Goal: Task Accomplishment & Management: Manage account settings

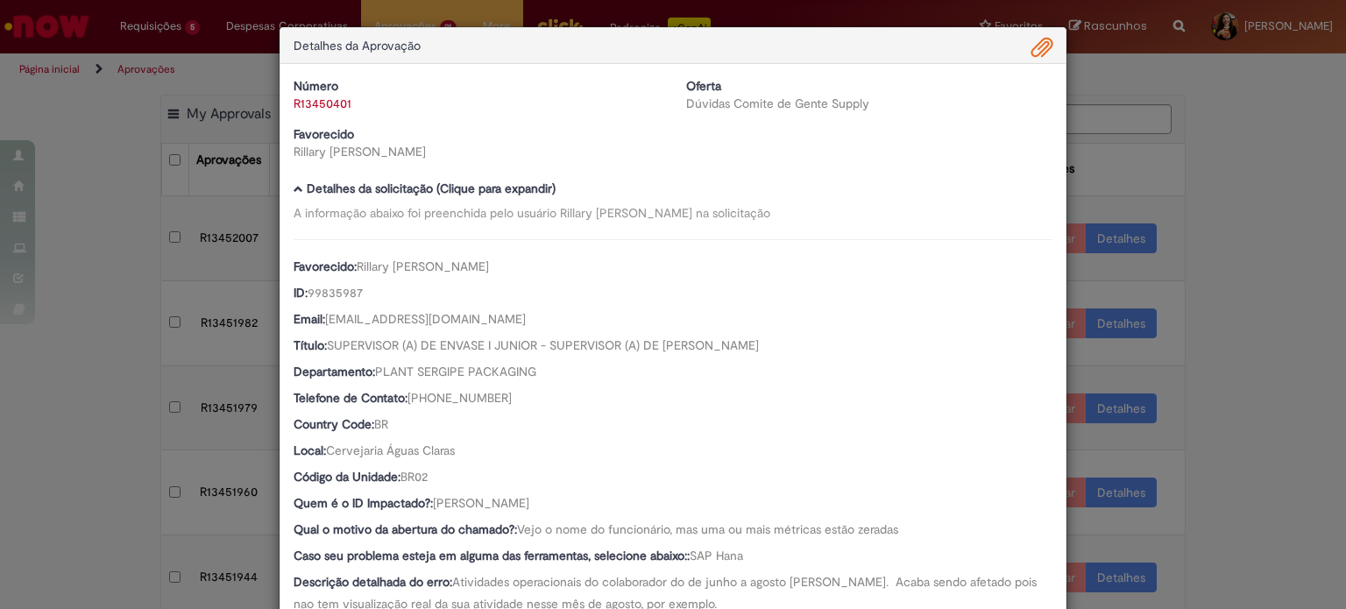
scroll to position [200, 0]
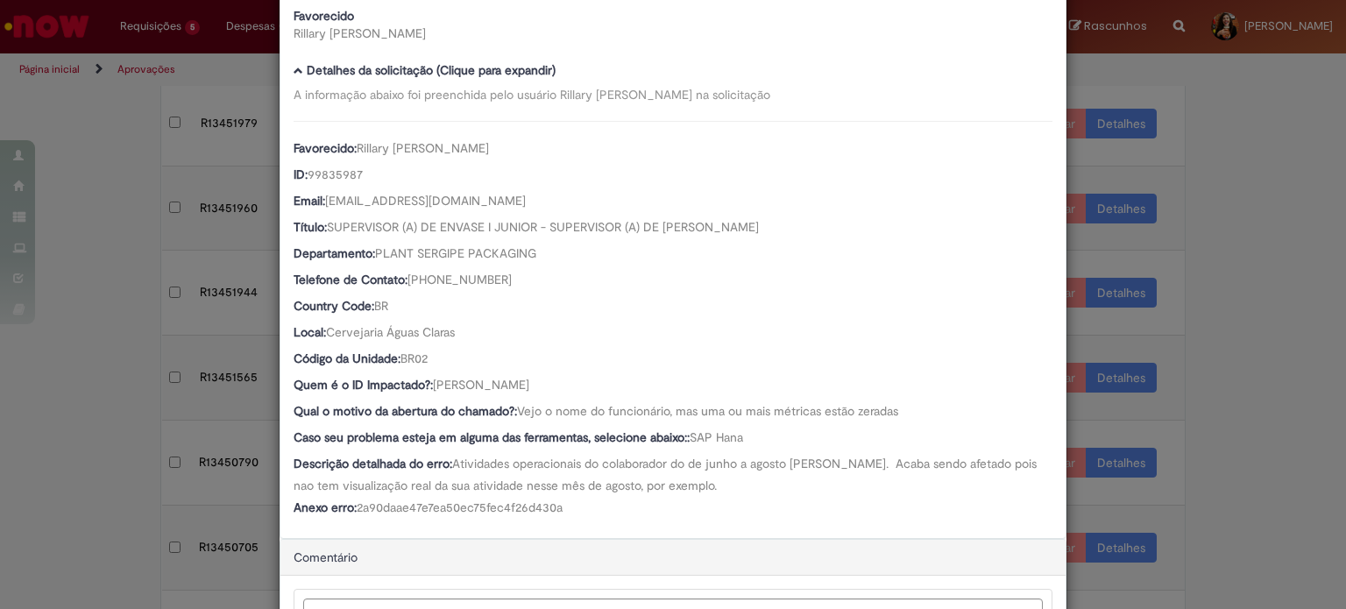
click at [715, 491] on div "Descrição detalhada do erro: Atividades operacionais do colaborador do de junho…" at bounding box center [673, 474] width 759 height 39
drag, startPoint x: 564, startPoint y: 384, endPoint x: 429, endPoint y: 386, distance: 134.1
click at [429, 386] on div "Quem é o ID Impactado?: [PERSON_NAME]" at bounding box center [673, 387] width 759 height 22
copy span "Ricardo Feitosa Ferro"
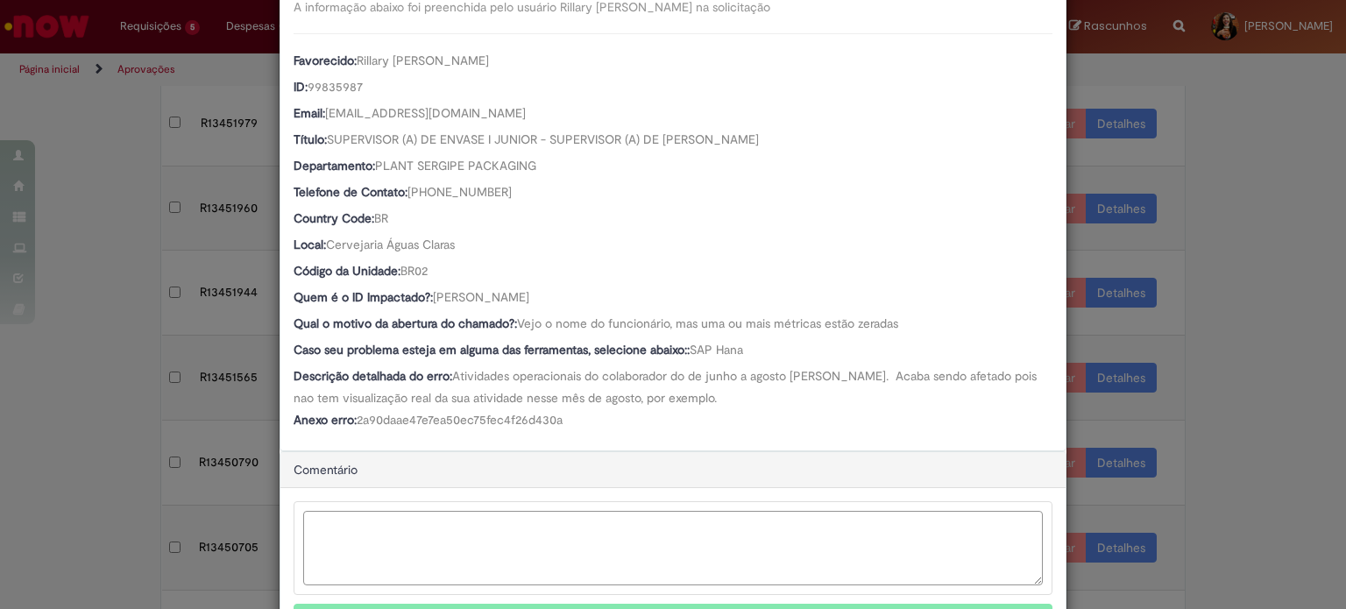
click at [467, 546] on textarea "Ambev Approval Modal" at bounding box center [673, 548] width 740 height 74
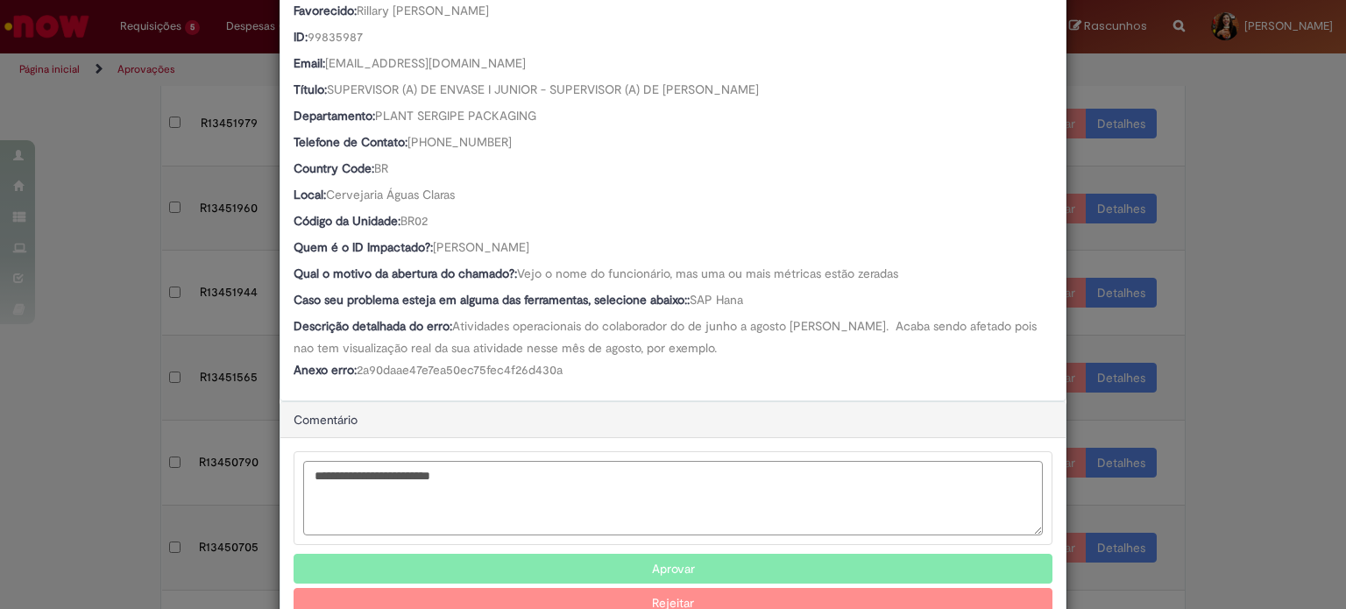
scroll to position [303, 0]
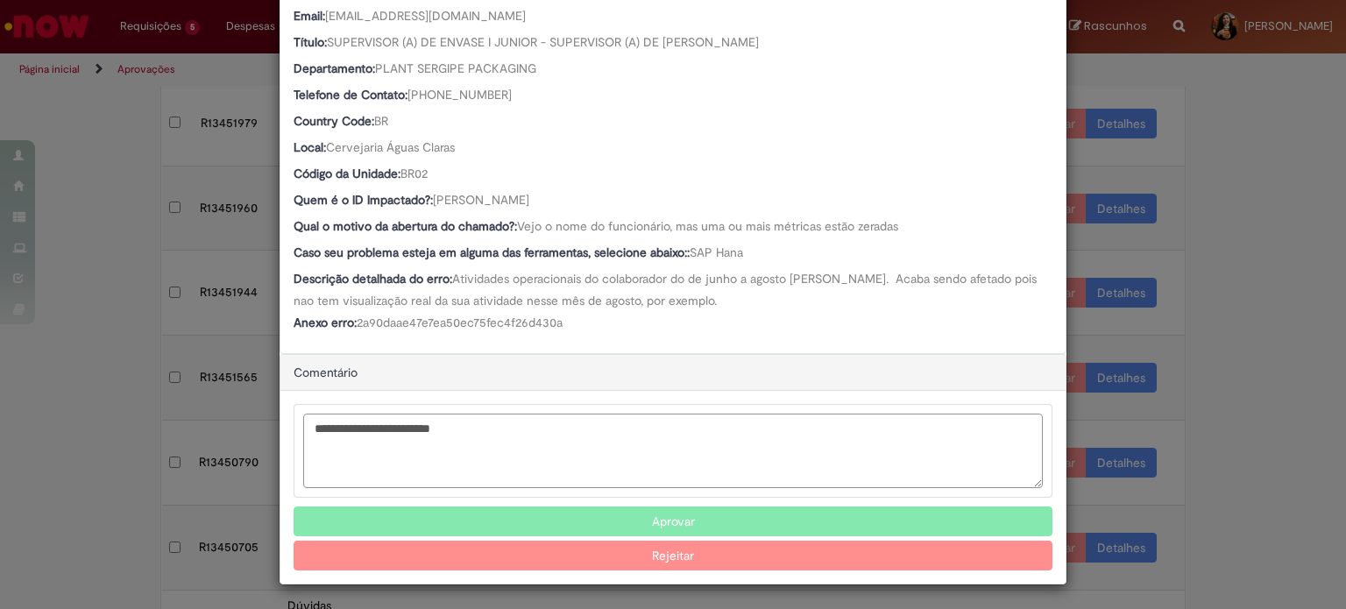
type textarea "**********"
click at [660, 555] on button "Rejeitar" at bounding box center [673, 556] width 759 height 30
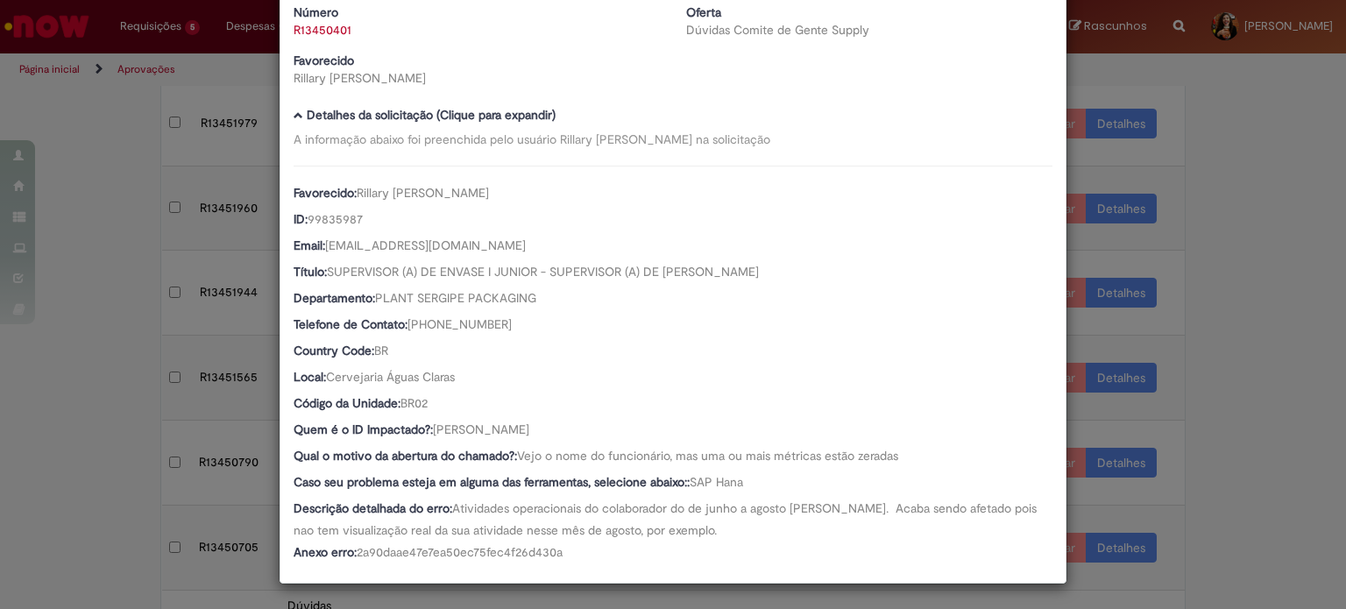
click at [1230, 408] on div "1 Fluxo de trabalho de R13450401 foi cancelado Detalhes da Aprovação Número R13…" at bounding box center [673, 304] width 1346 height 609
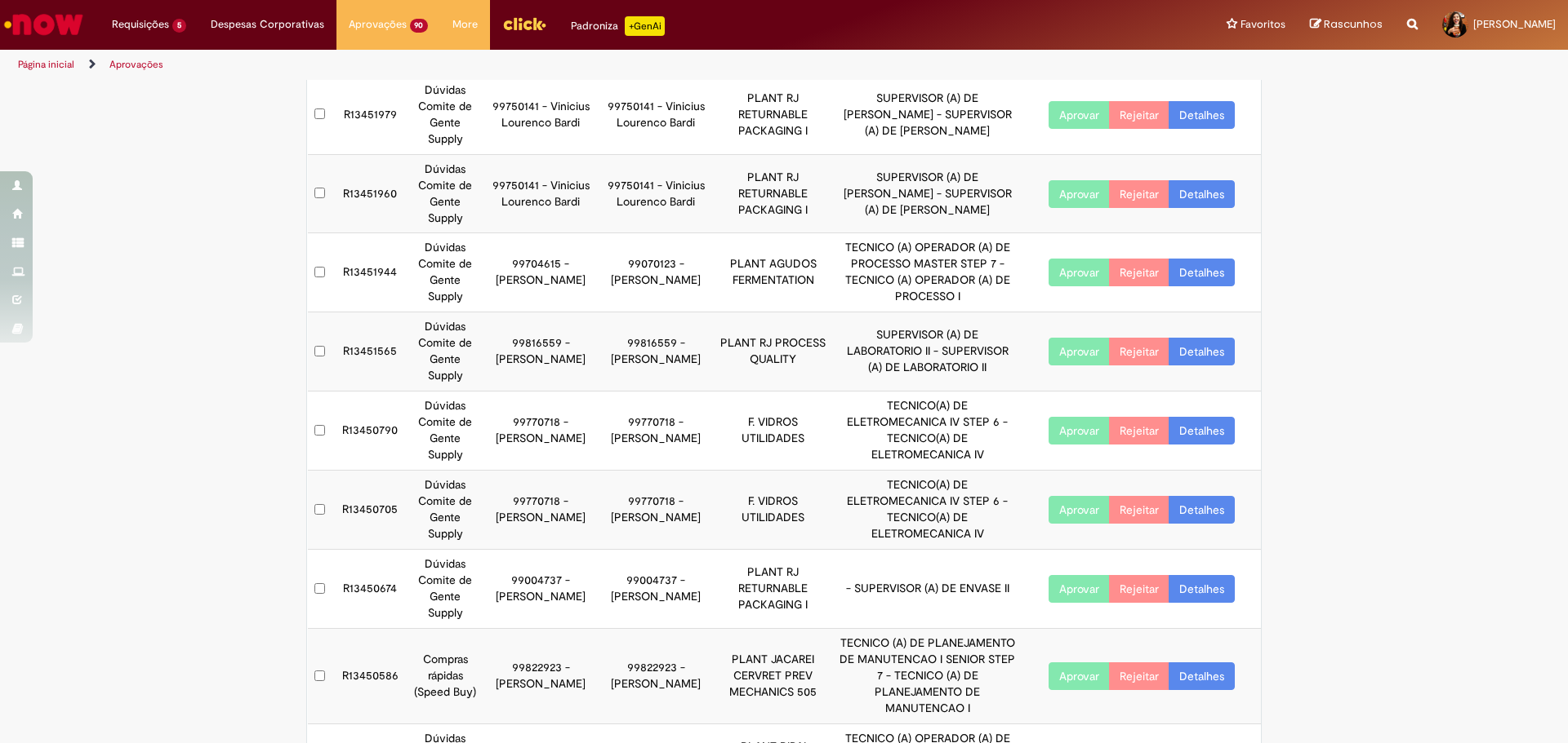
scroll to position [291, 0]
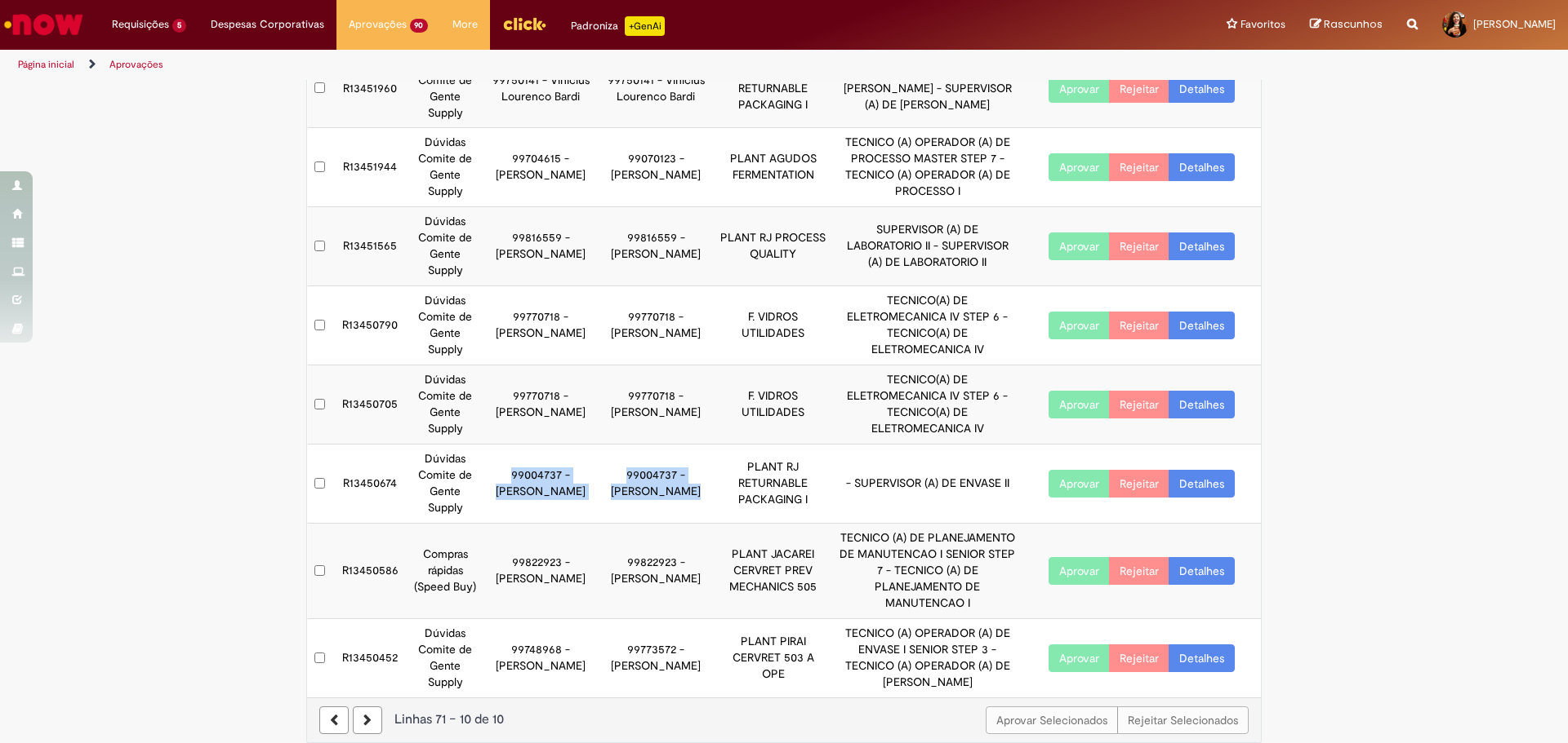
drag, startPoint x: 489, startPoint y: 472, endPoint x: 576, endPoint y: 512, distance: 95.8
click at [576, 512] on tr "R13450674 Dúvidas Comite de Gente Supply 99004737 - Luiz Ricardo Medeiros 99004…" at bounding box center [784, 484] width 954 height 79
drag, startPoint x: 576, startPoint y: 512, endPoint x: 631, endPoint y: 512, distance: 55.0
click at [598, 512] on td "99004737 - Luiz Ricardo Medeiros" at bounding box center [656, 484] width 116 height 79
click at [1207, 485] on link "Detalhes" at bounding box center [1201, 484] width 66 height 28
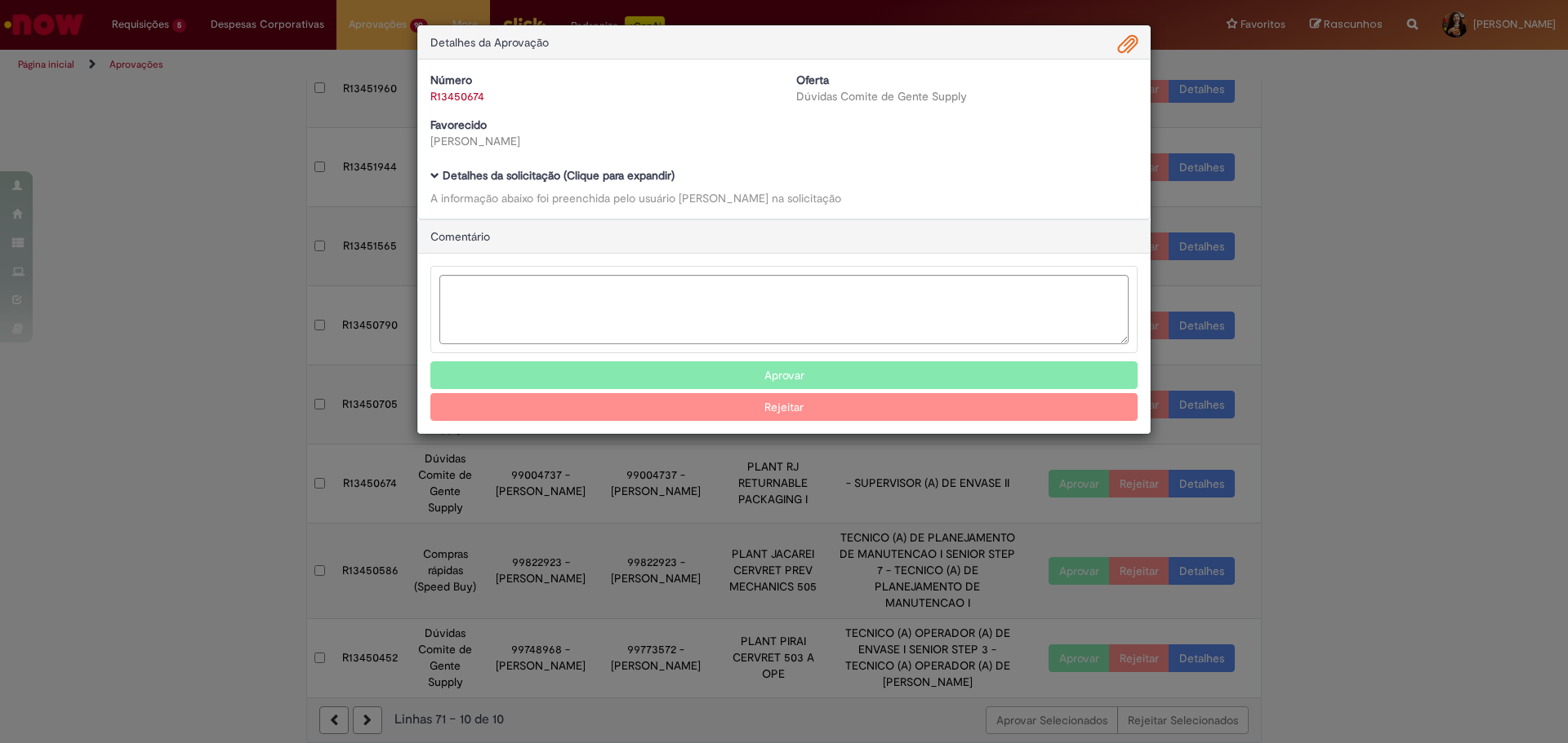
click at [544, 170] on b "Detalhes da solicitação (Clique para expandir)" at bounding box center [558, 176] width 232 height 15
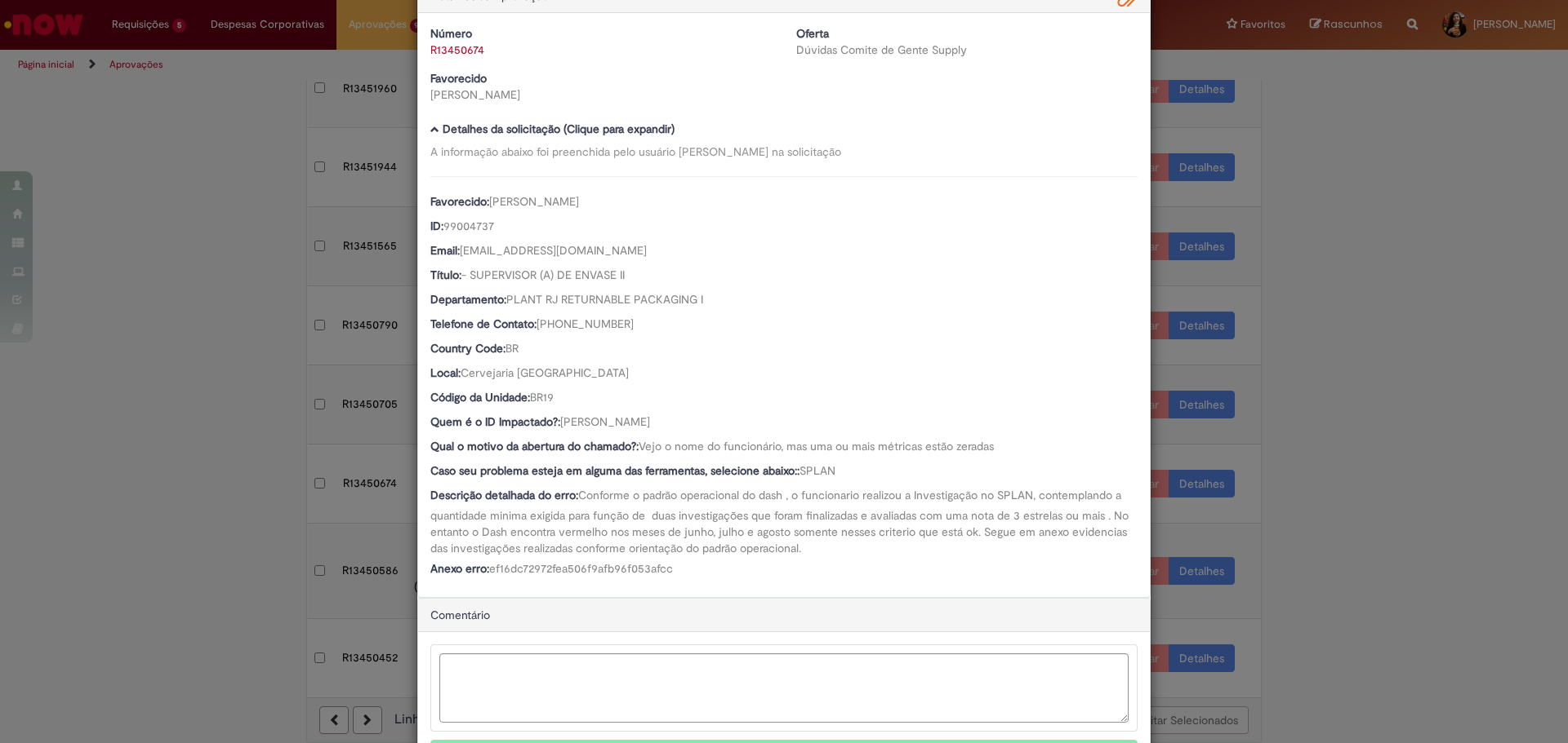
scroll to position [142, 0]
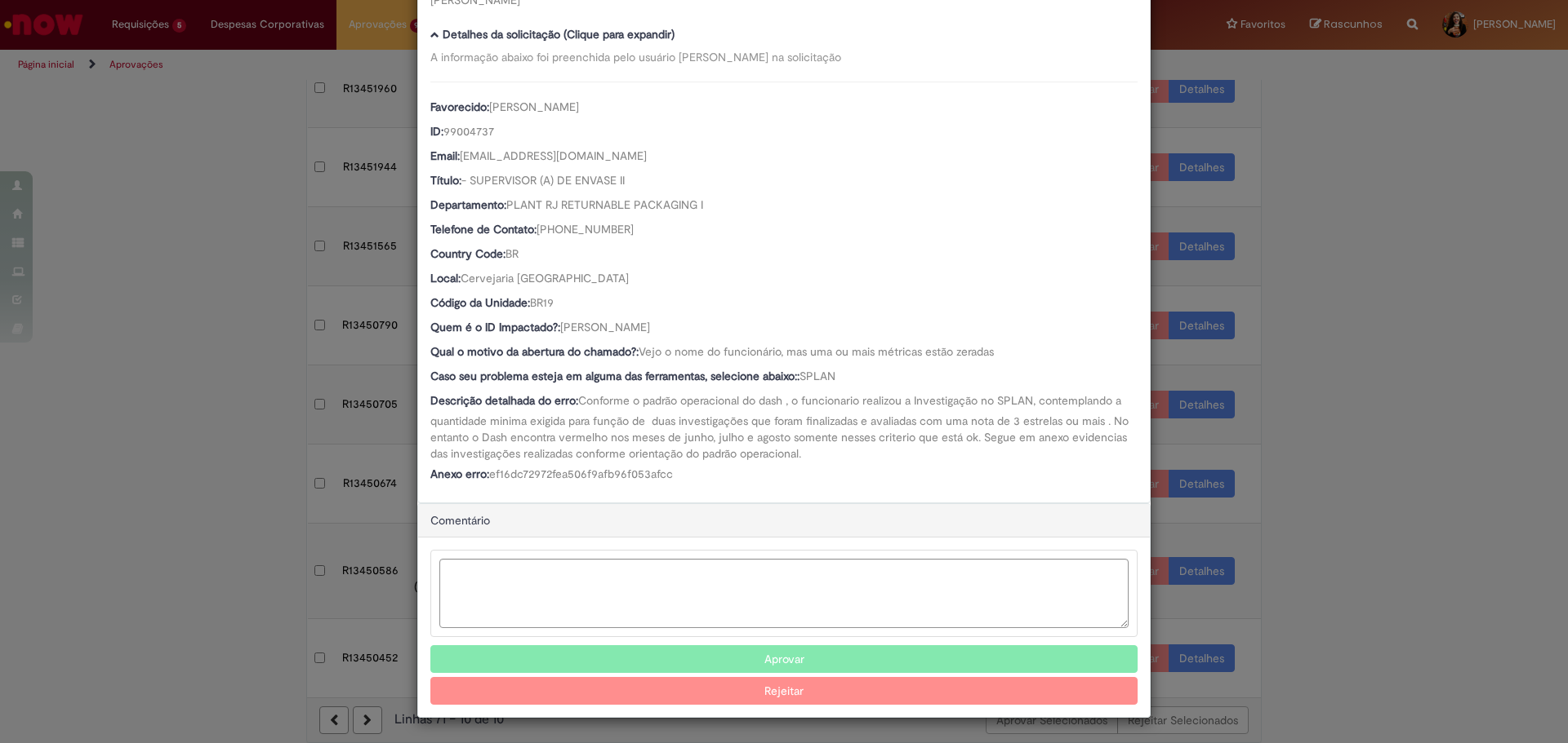
click at [762, 400] on span "Conforme o padrão operacional do dash , o funcionario realizou a Investigação n…" at bounding box center [781, 426] width 702 height 68
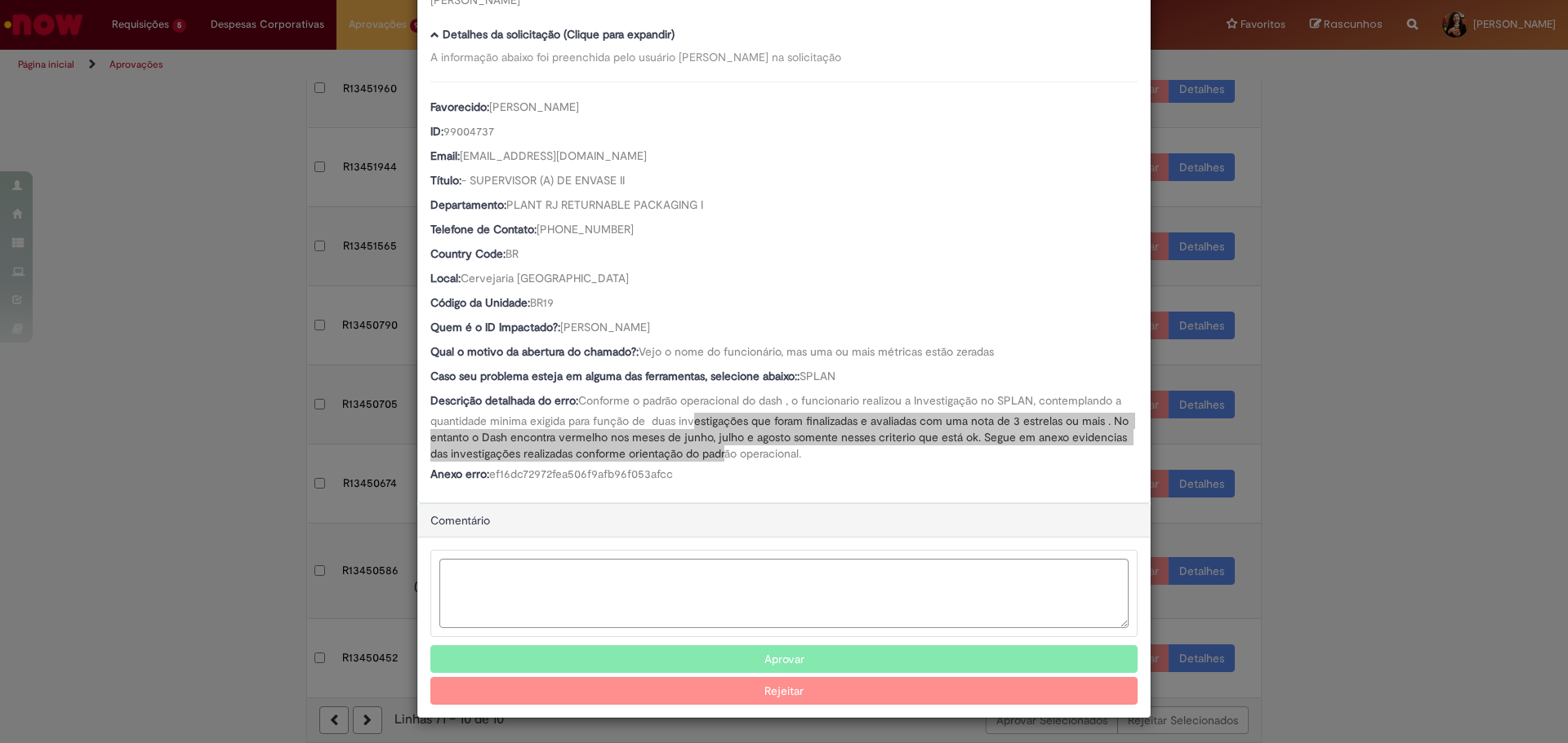
drag, startPoint x: 688, startPoint y: 420, endPoint x: 718, endPoint y: 460, distance: 50.0
click at [718, 460] on span "Conforme o padrão operacional do dash , o funcionario realizou a Investigação n…" at bounding box center [781, 426] width 702 height 68
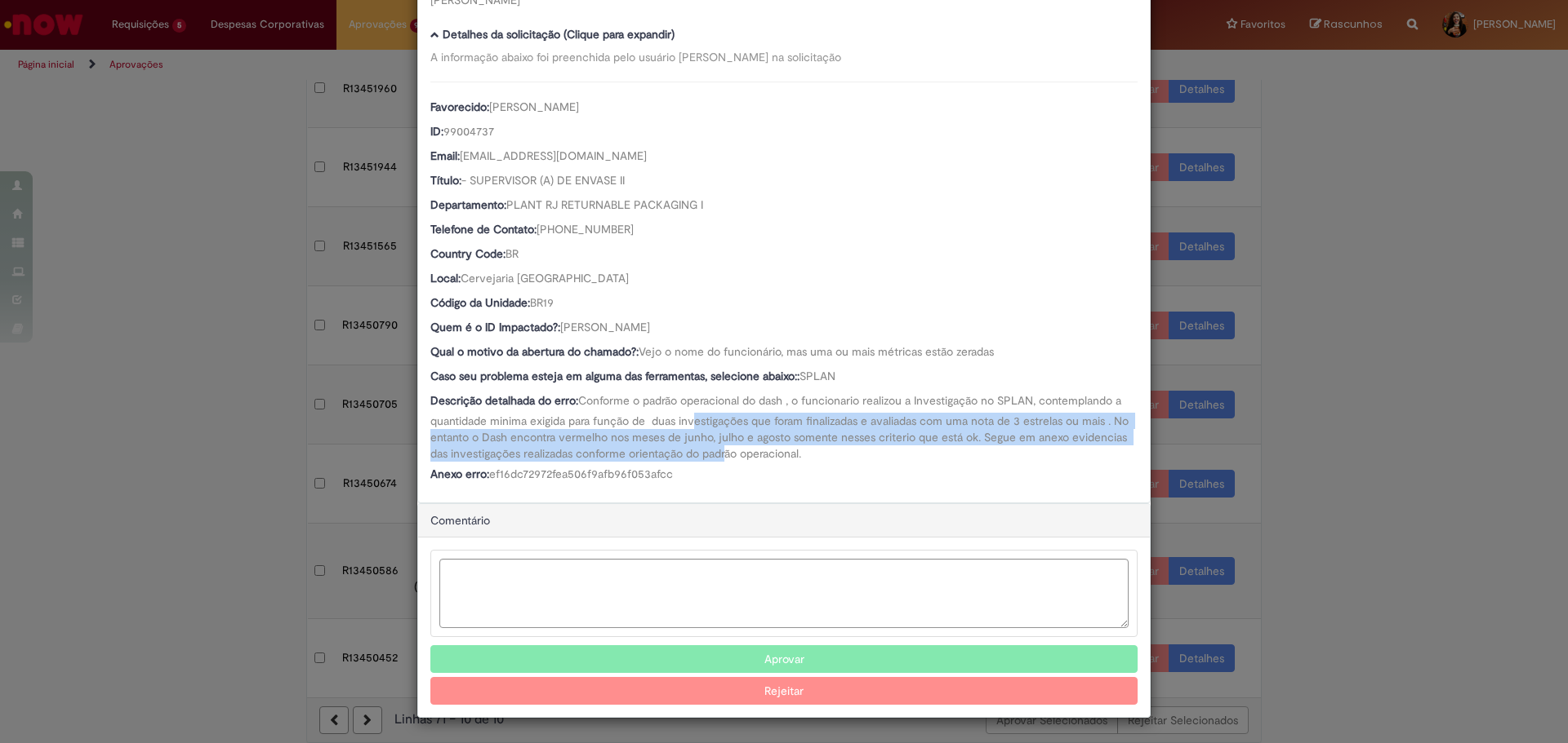
click at [718, 460] on span "Conforme o padrão operacional do dash , o funcionario realizou a Investigação n…" at bounding box center [781, 426] width 702 height 68
drag, startPoint x: 695, startPoint y: 425, endPoint x: 687, endPoint y: 419, distance: 10.0
click at [687, 419] on div "Favorecido: Luiz Ricardo Medeiros ID: 99004737 Email: nrlmedei@ambev.com.br Tít…" at bounding box center [784, 284] width 707 height 405
click at [687, 419] on span "Conforme o padrão operacional do dash , o funcionario realizou a Investigação n…" at bounding box center [781, 426] width 702 height 68
drag, startPoint x: 586, startPoint y: 421, endPoint x: 824, endPoint y: 453, distance: 240.1
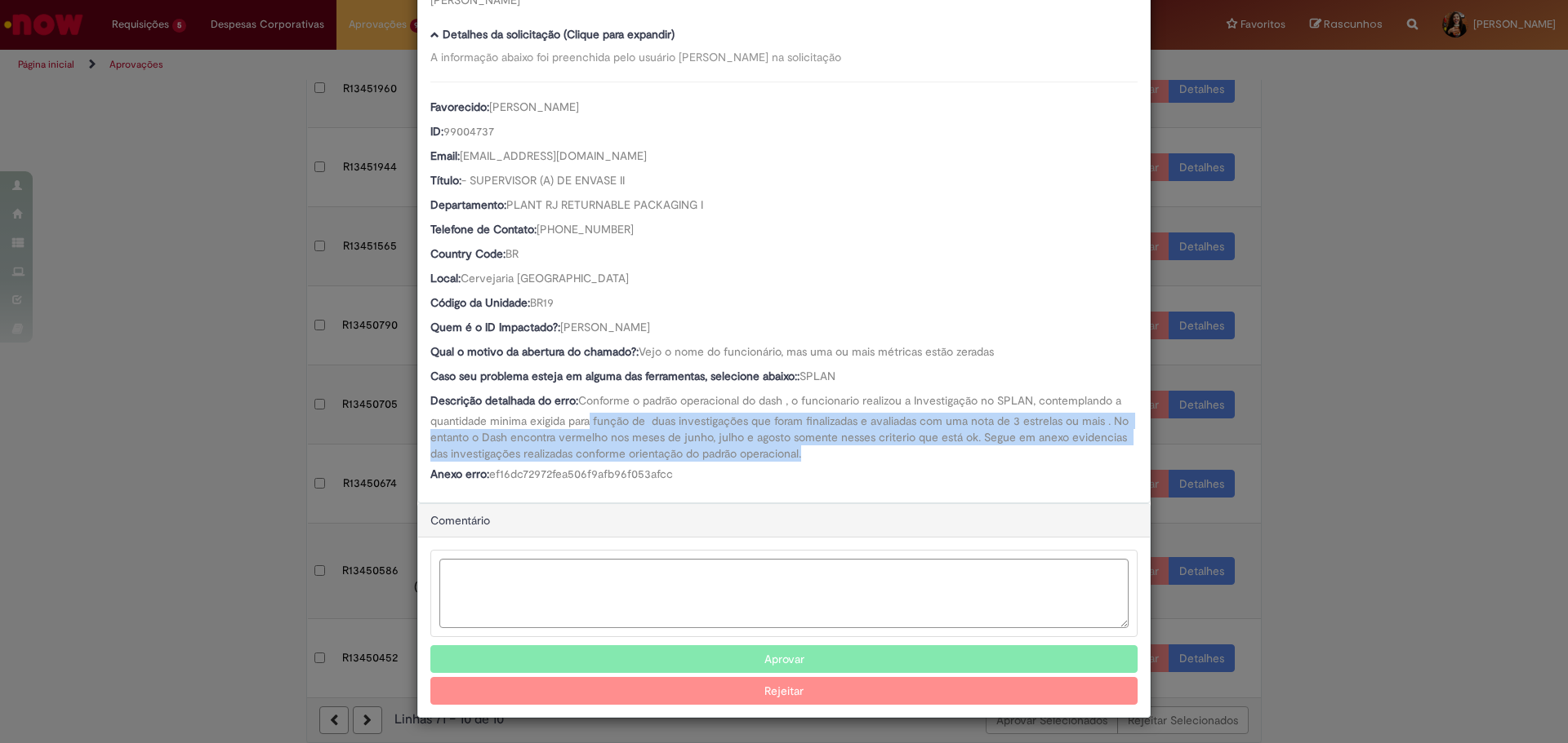
click at [824, 453] on div "Descrição detalhada do erro: Conforme o padrão operacional do dash , o funciona…" at bounding box center [784, 427] width 707 height 69
drag, startPoint x: 824, startPoint y: 453, endPoint x: 767, endPoint y: 418, distance: 66.9
click at [824, 453] on div "Descrição detalhada do erro: Conforme o padrão operacional do dash , o funciona…" at bounding box center [784, 427] width 707 height 69
drag, startPoint x: 748, startPoint y: 320, endPoint x: 556, endPoint y: 325, distance: 192.1
click at [556, 325] on div "Quem é o ID Impactado?: Willian Do Nascimento De Almeida" at bounding box center [784, 330] width 707 height 20
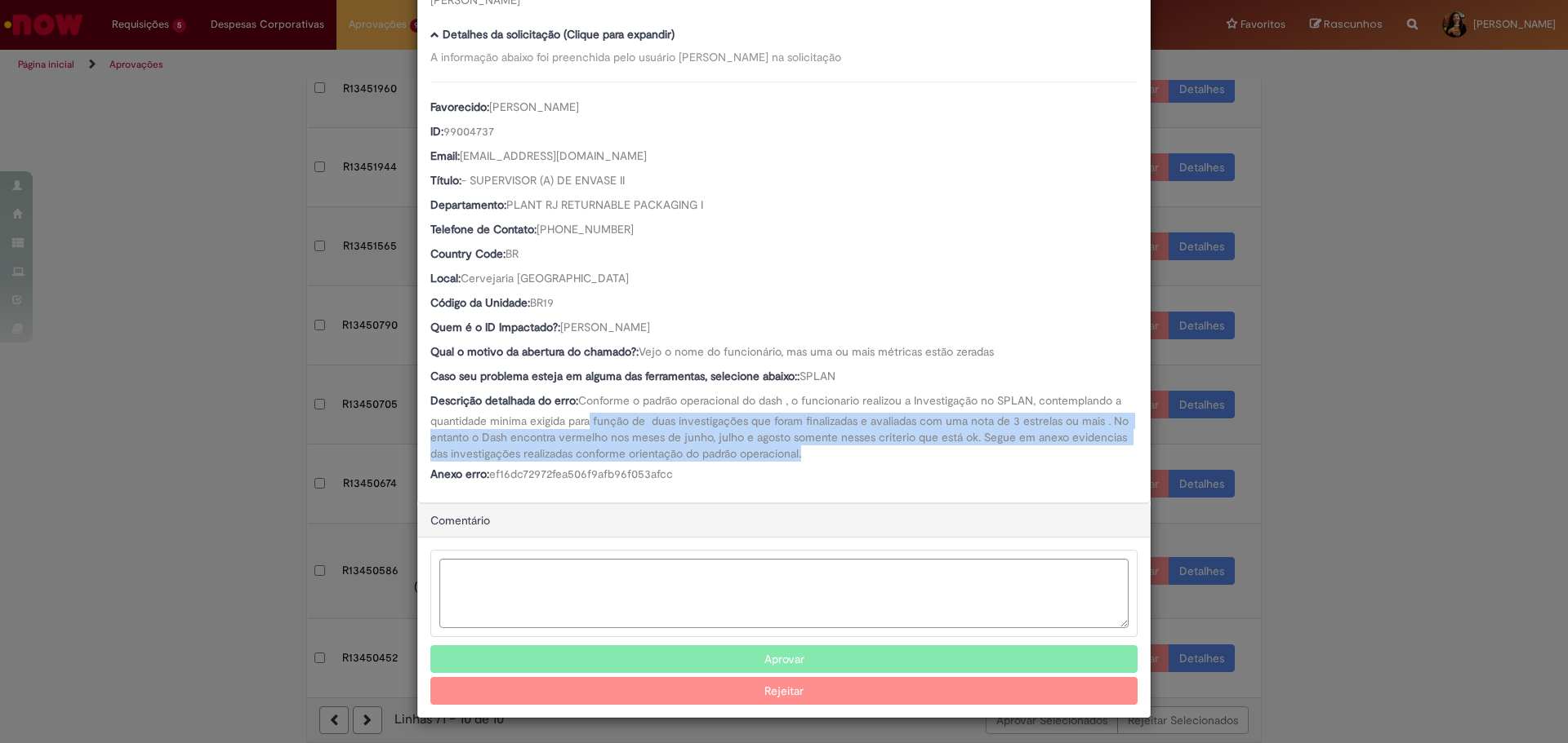
copy span "Willian Do Nascimento De Almeida"
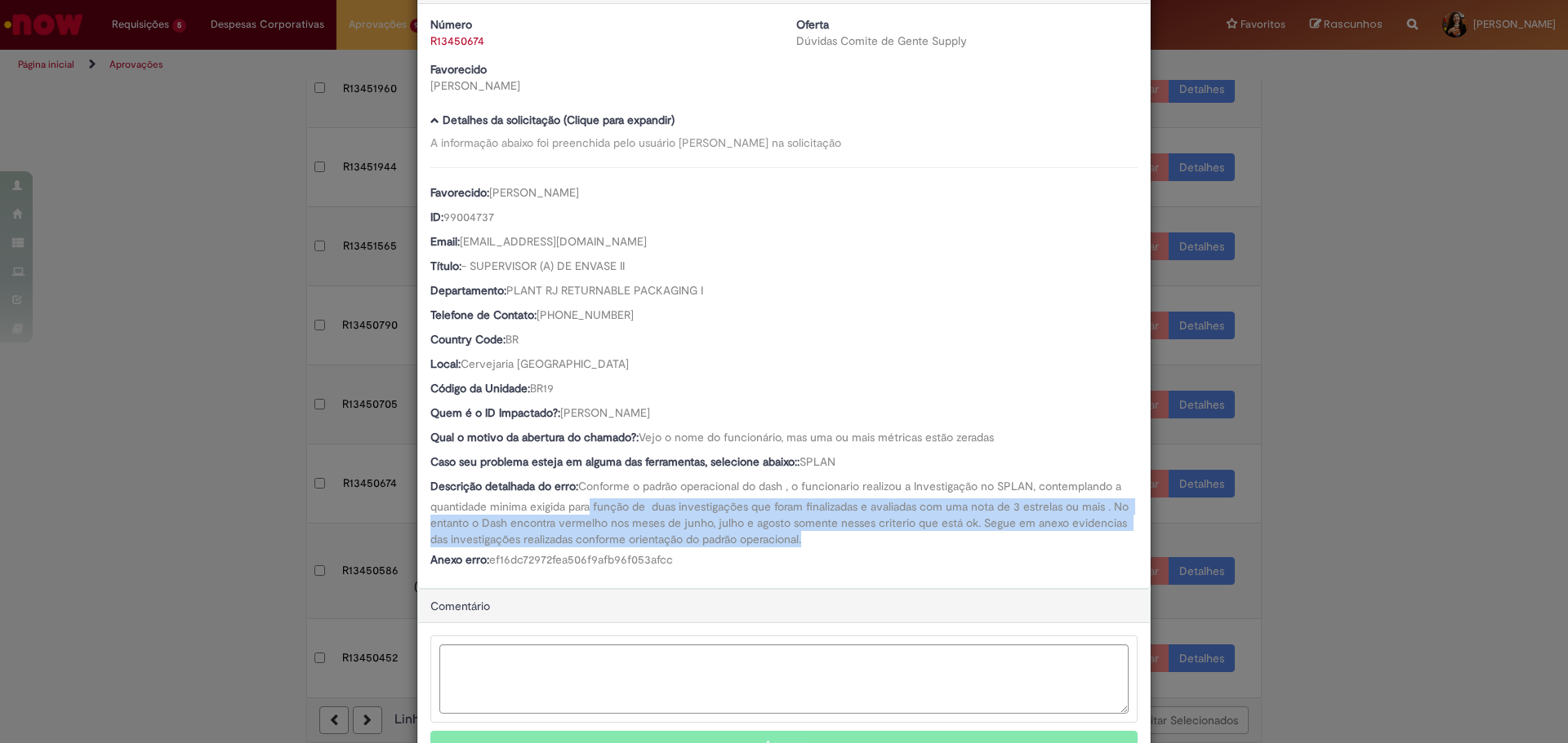
scroll to position [0, 0]
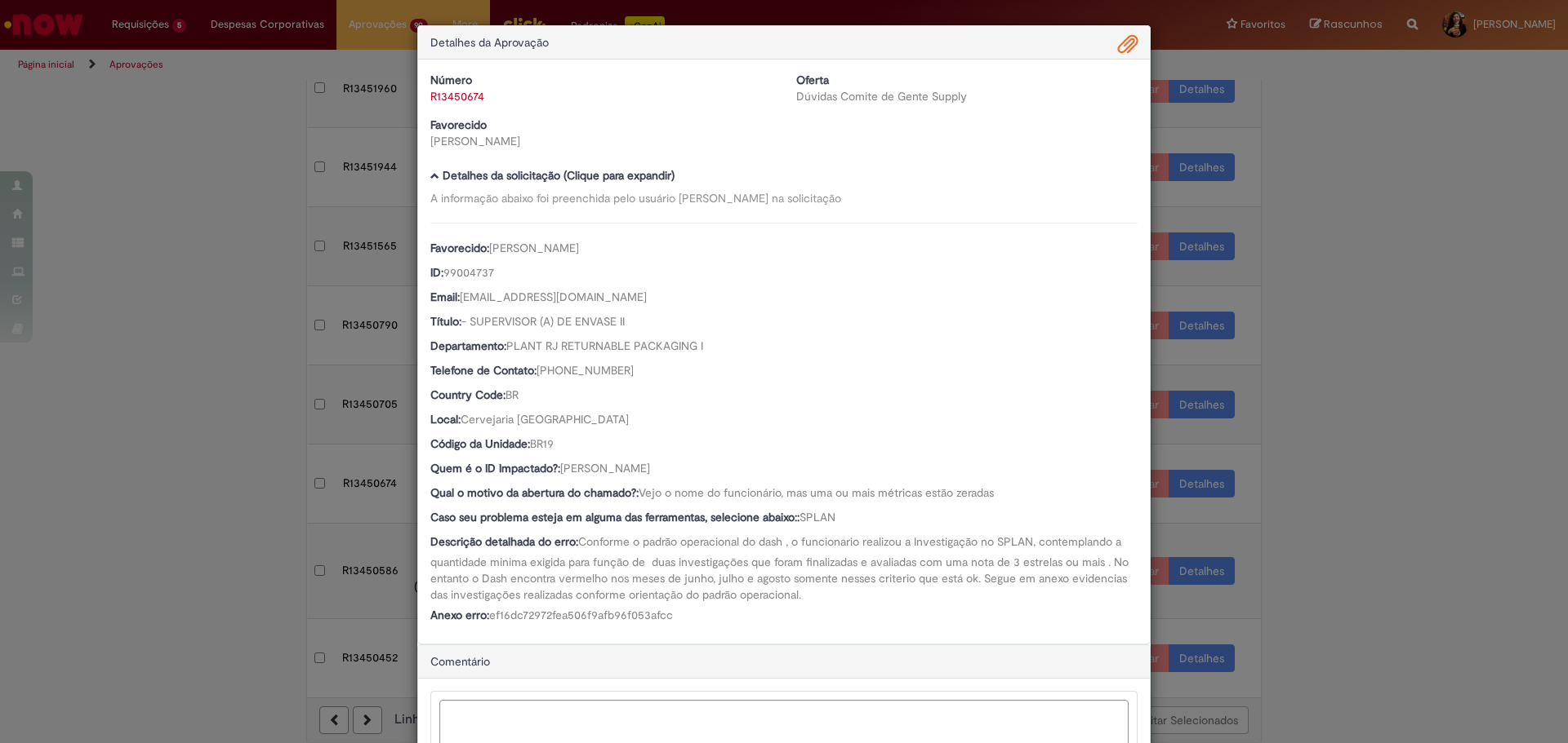
click at [1118, 47] on span "Ambev Approval Modal" at bounding box center [1127, 45] width 20 height 28
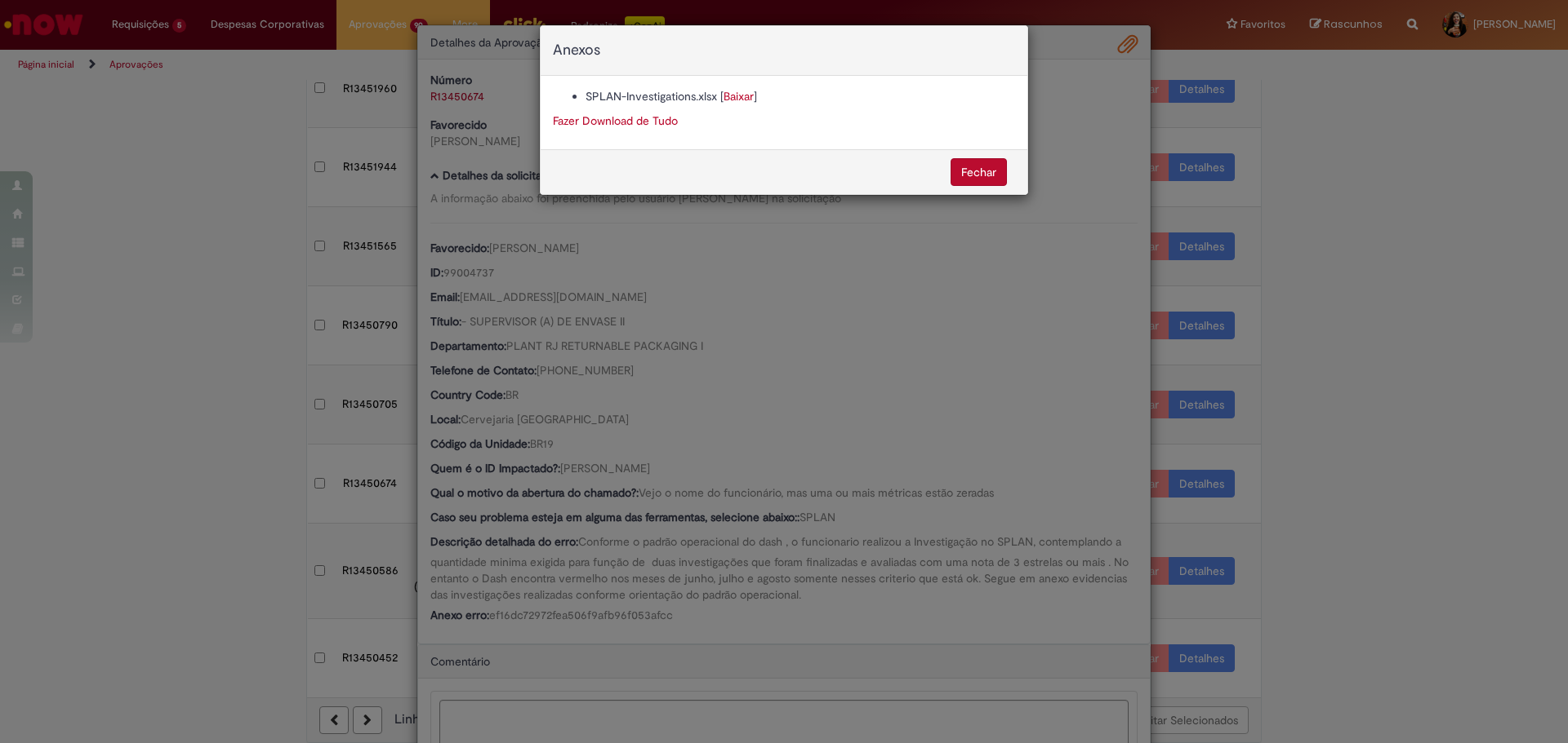
click at [743, 99] on link "Baixar" at bounding box center [739, 97] width 30 height 15
click at [842, 501] on div "Anexos SPLAN-Investigations.xlsx [ Baixar ] Fazer Download de Tudo Fechar" at bounding box center [784, 372] width 1568 height 743
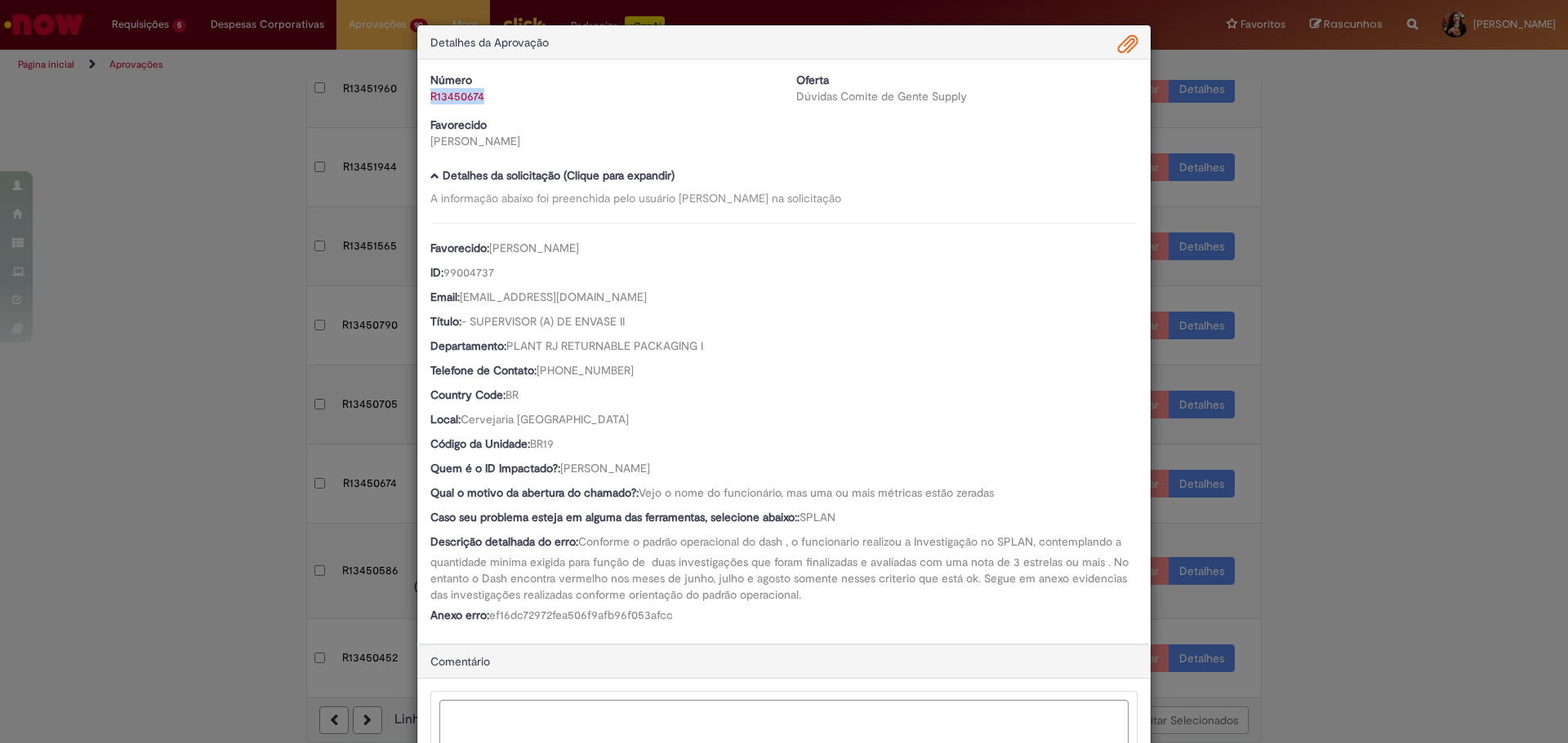
drag, startPoint x: 496, startPoint y: 92, endPoint x: 423, endPoint y: 101, distance: 73.6
click at [423, 101] on div "Número R13450674" at bounding box center [601, 88] width 366 height 33
copy link "R13450674"
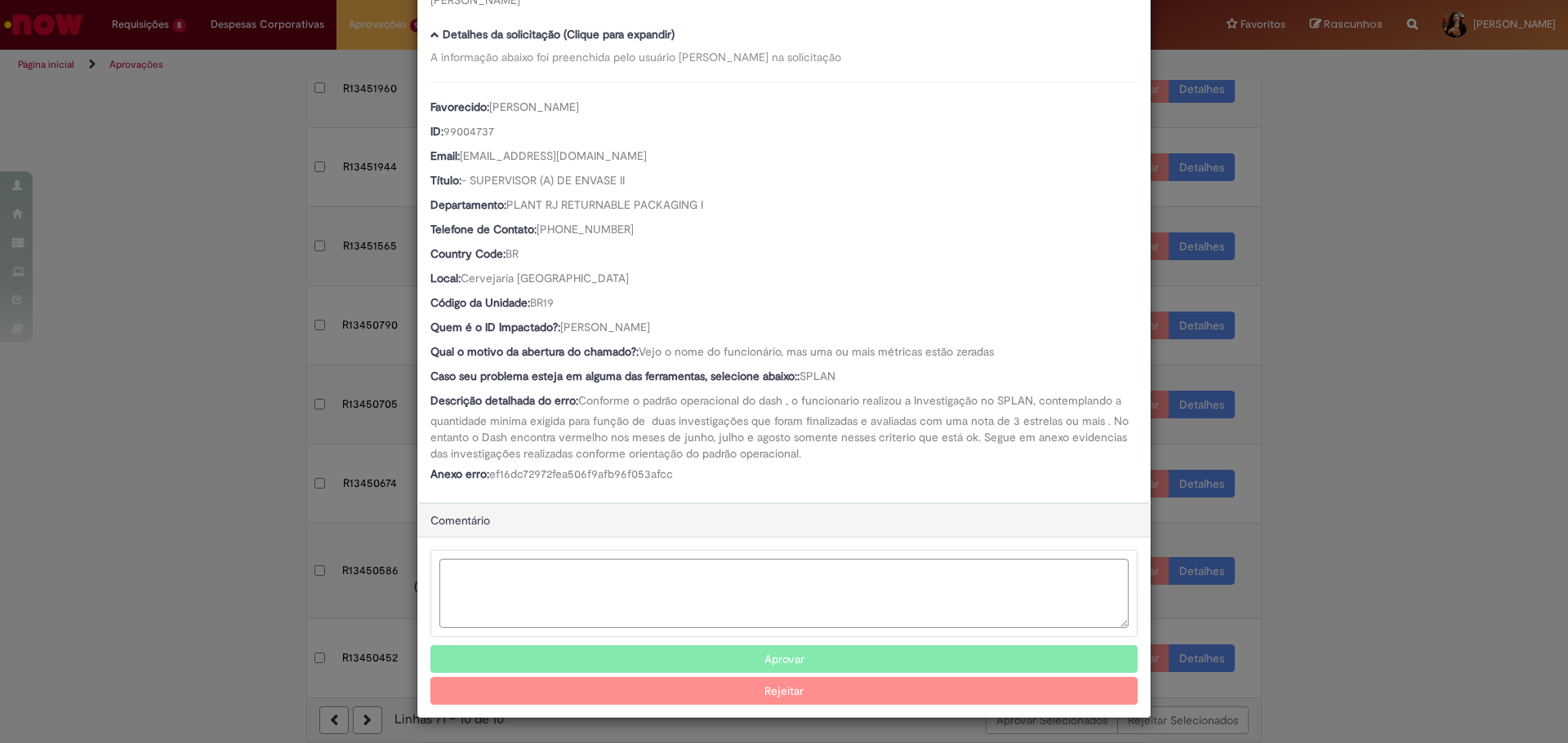
click at [690, 566] on button "Aprovar" at bounding box center [784, 659] width 707 height 28
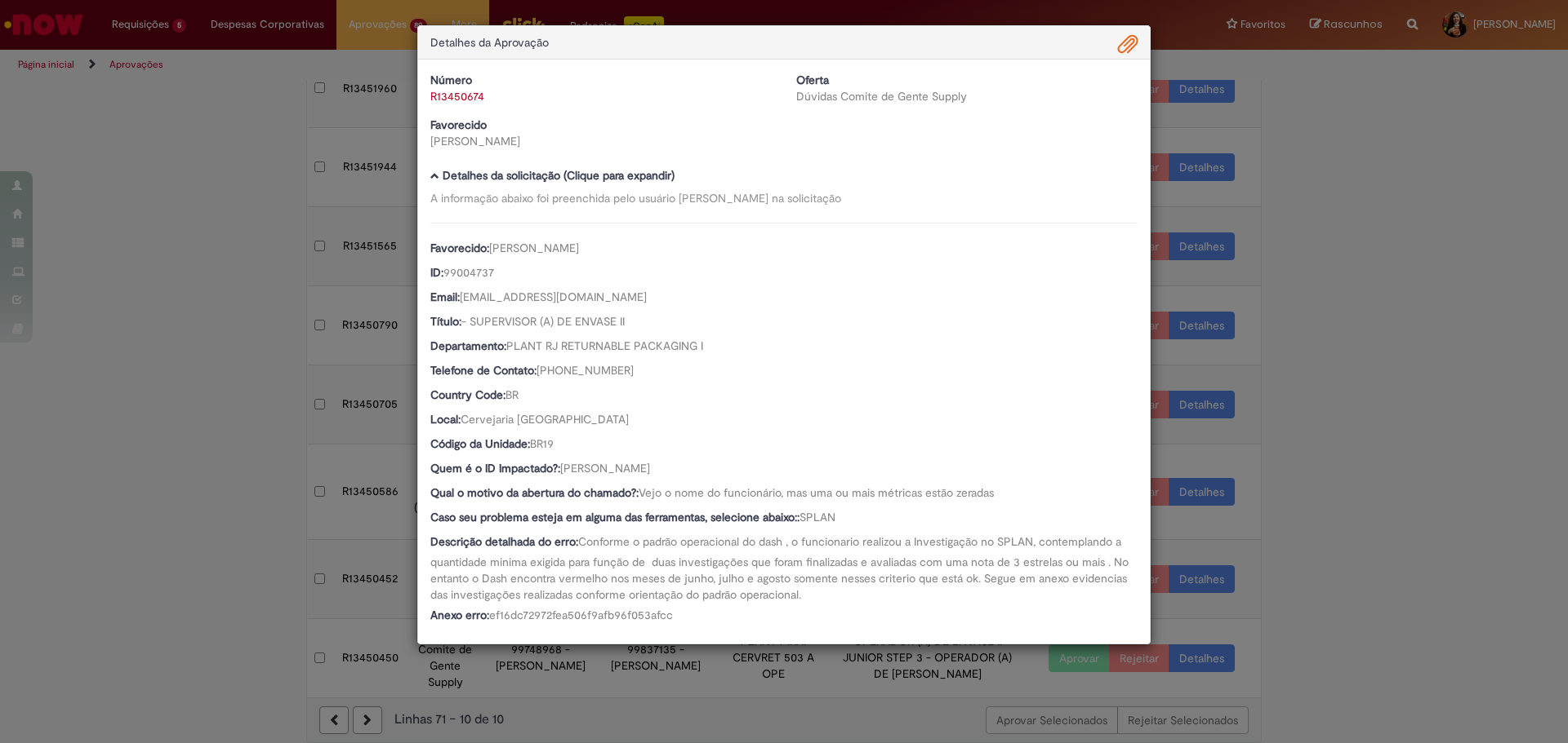
click at [1253, 492] on div "Detalhes da Aprovação Número R13450674 Oferta Dúvidas Comite de Gente Supply Fa…" at bounding box center [784, 372] width 1568 height 743
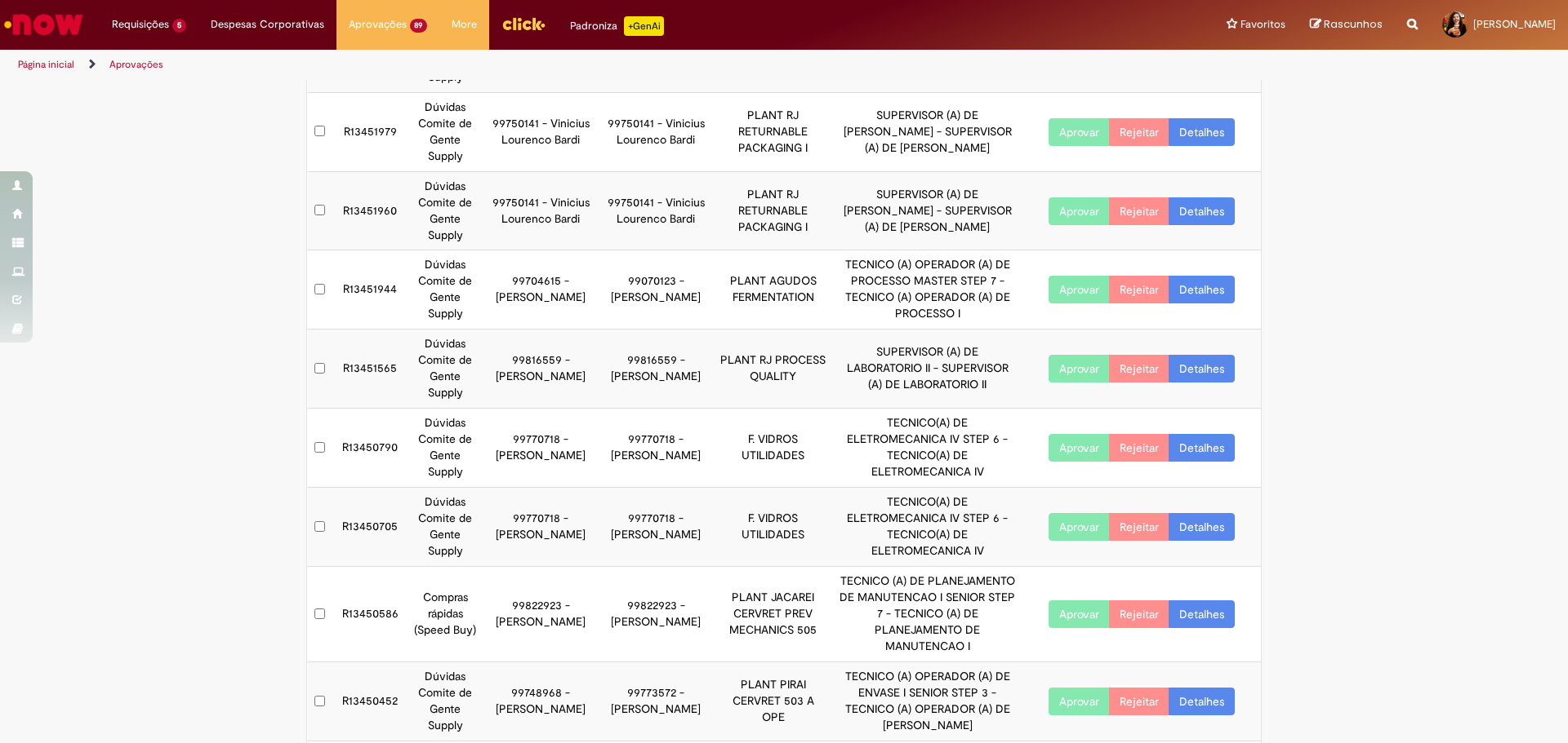
scroll to position [291, 0]
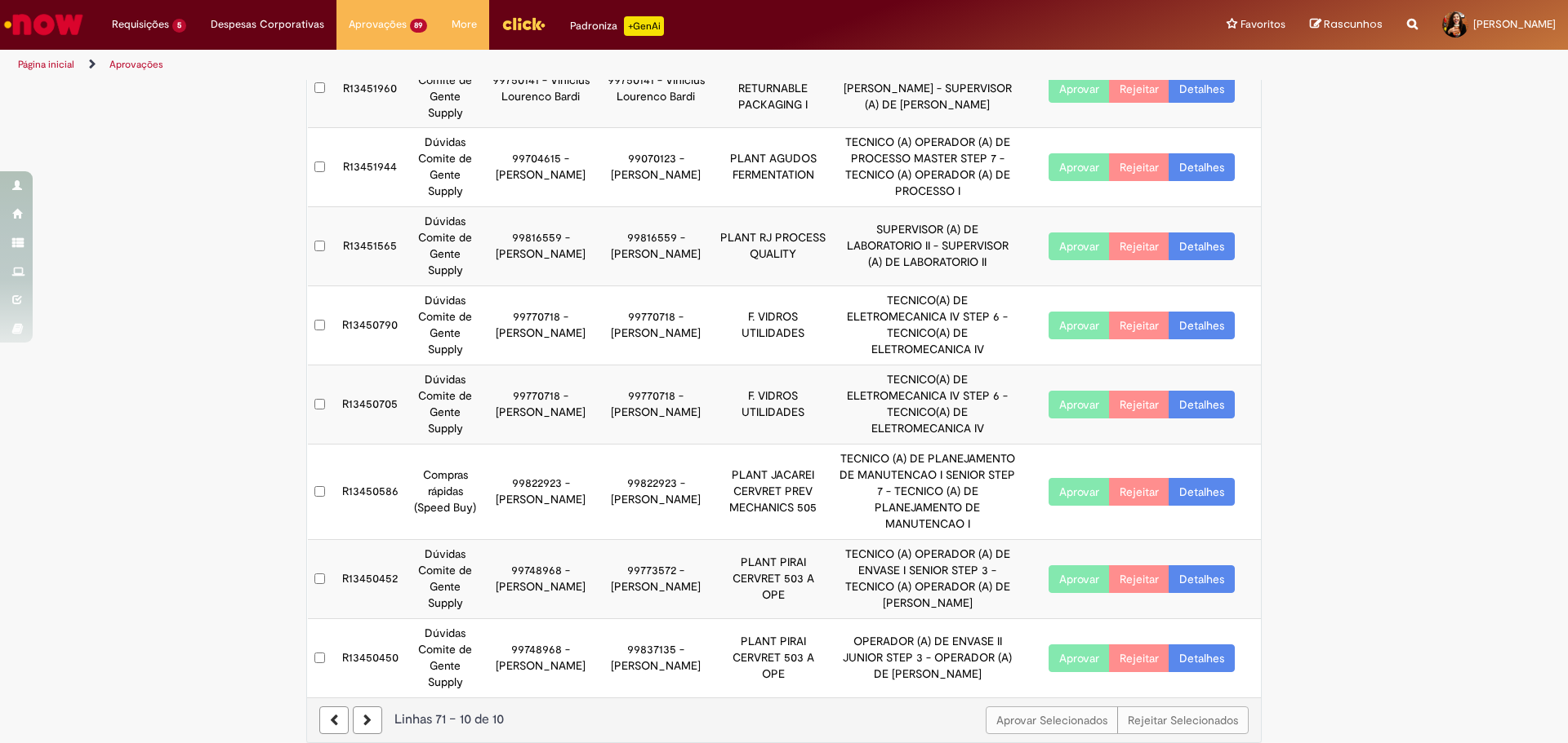
click at [1184, 566] on link "Detalhes" at bounding box center [1201, 658] width 66 height 28
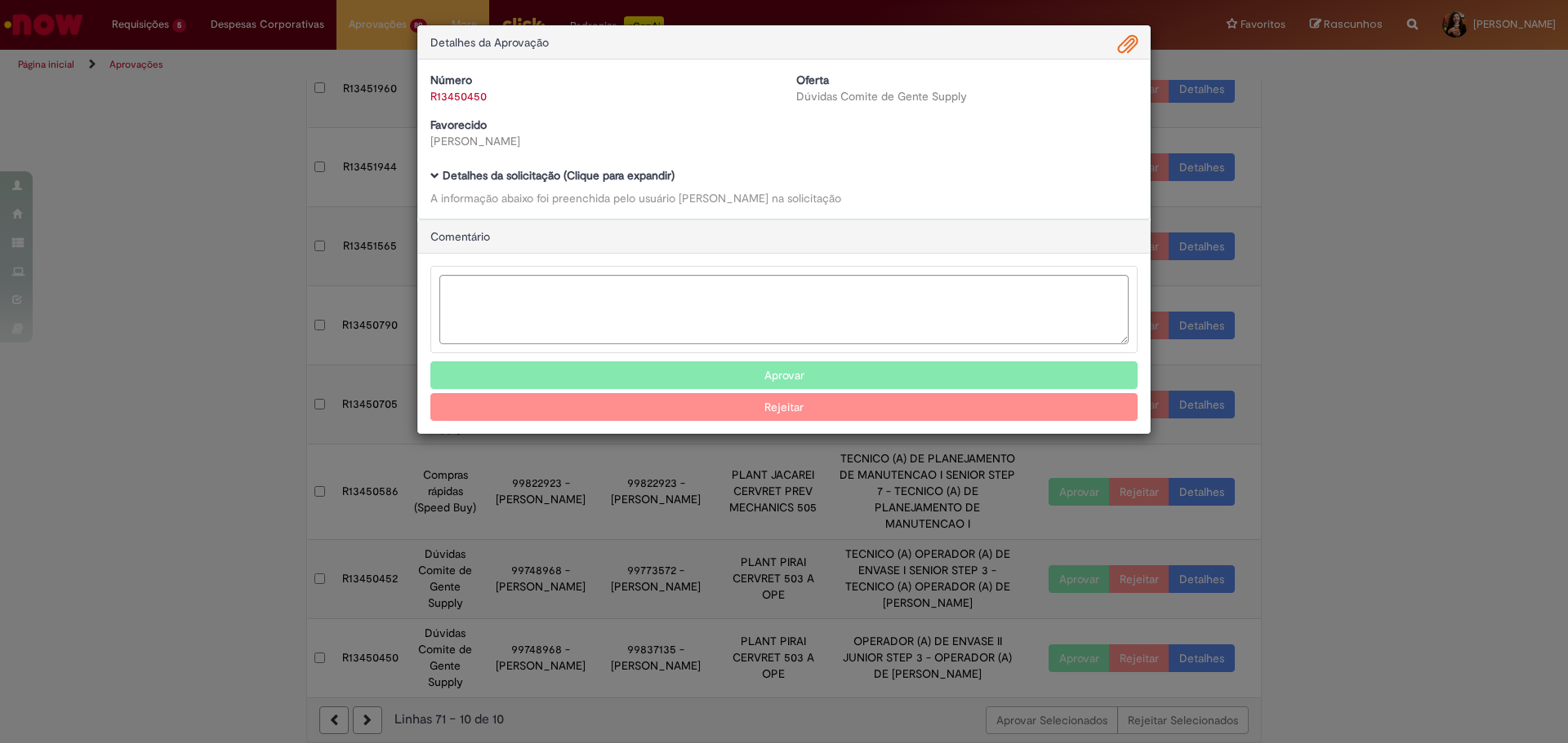
click at [543, 181] on b "Detalhes da solicitação (Clique para expandir)" at bounding box center [558, 176] width 232 height 15
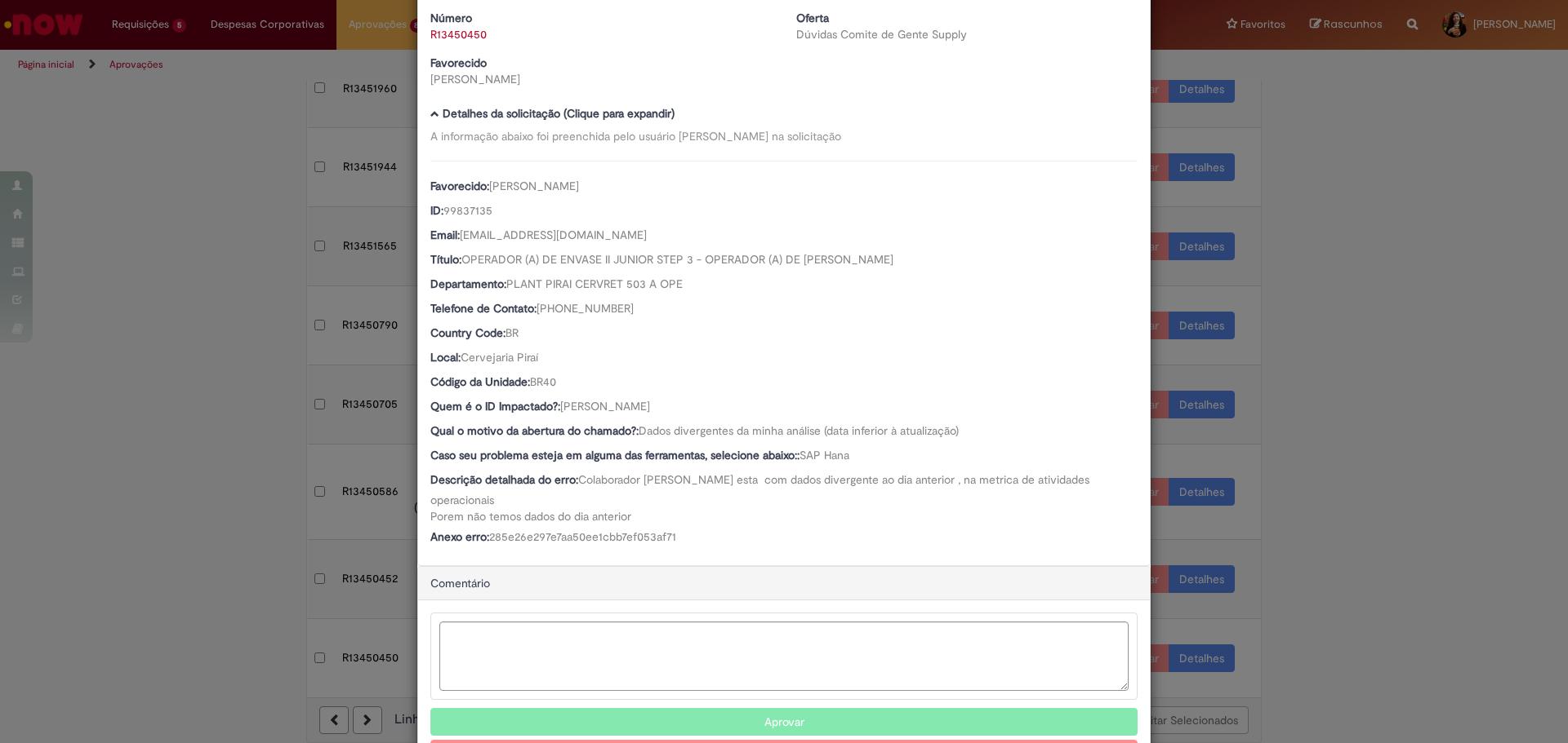
scroll to position [110, 0]
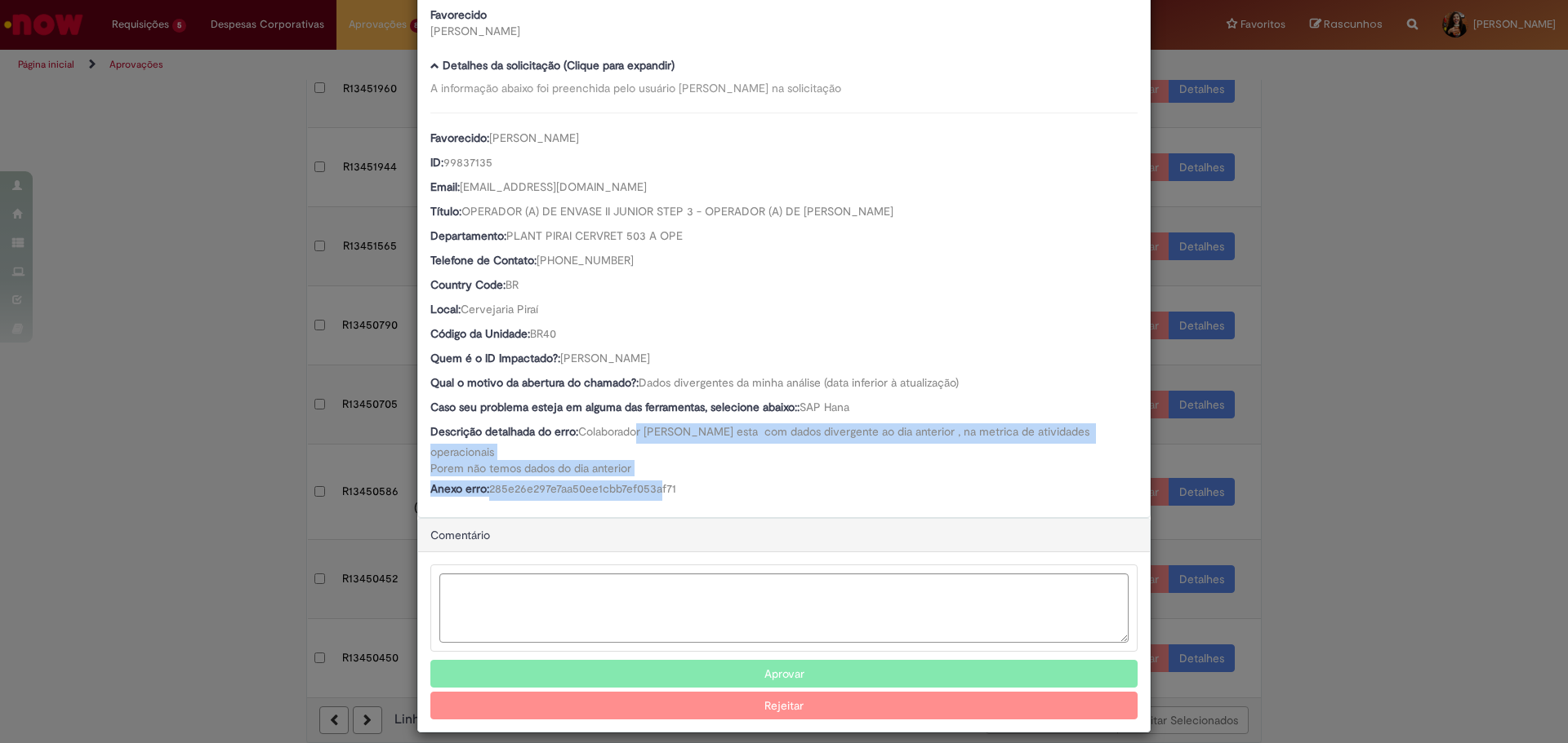
drag, startPoint x: 639, startPoint y: 441, endPoint x: 660, endPoint y: 466, distance: 32.6
click at [660, 466] on div "Favorecido: Alexandre Fernando de Souza ID: 99837135 Email: 99837135@ambev.com.…" at bounding box center [784, 306] width 707 height 388
click at [660, 481] on span "285e26e297e7aa50ee1cbb7ef053af71" at bounding box center [582, 489] width 187 height 15
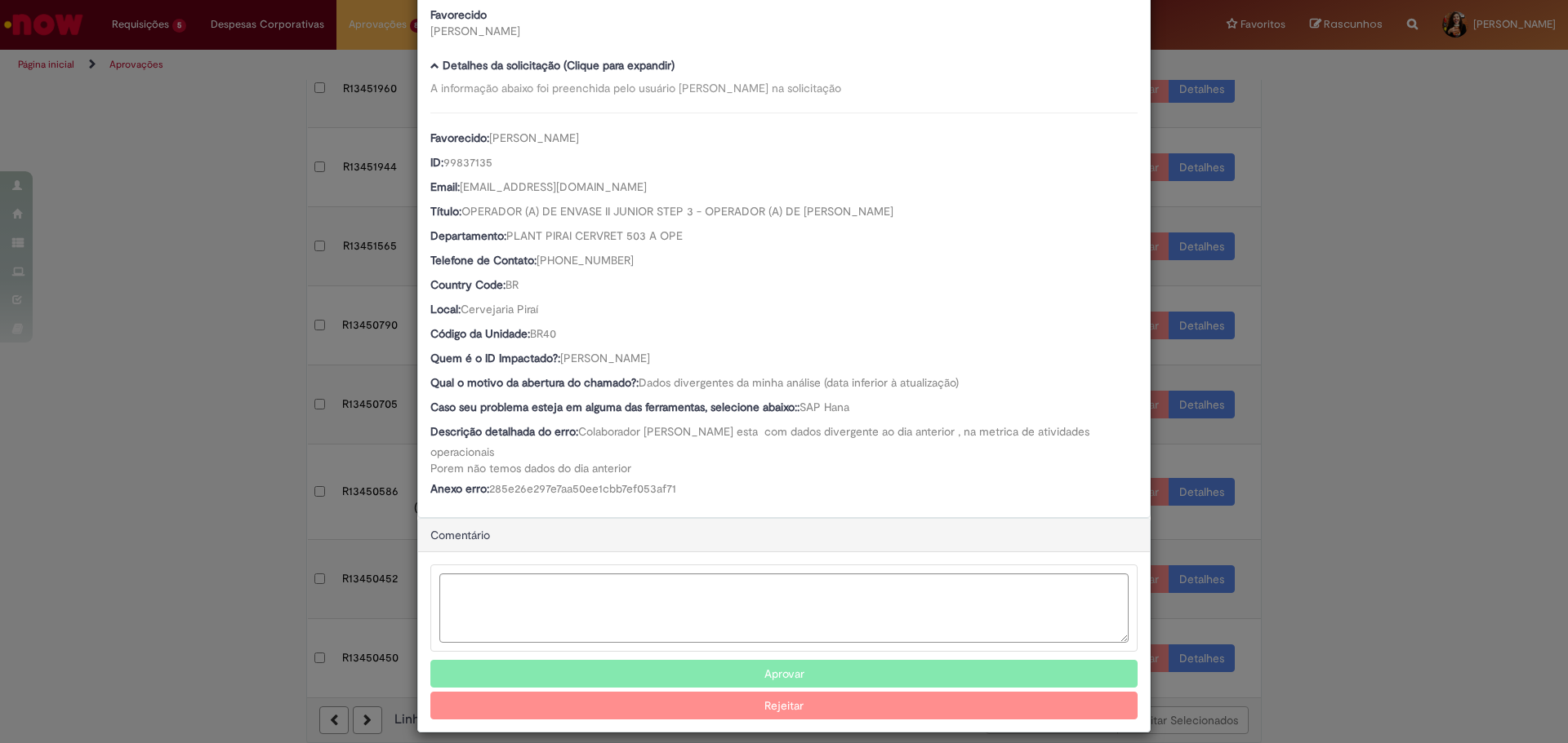
click at [642, 358] on span "Alexandre Fernando de Souza" at bounding box center [605, 358] width 89 height 15
click at [650, 363] on span "Alexandre Fernando de Souza" at bounding box center [605, 358] width 89 height 15
drag, startPoint x: 712, startPoint y: 362, endPoint x: 556, endPoint y: 359, distance: 156.0
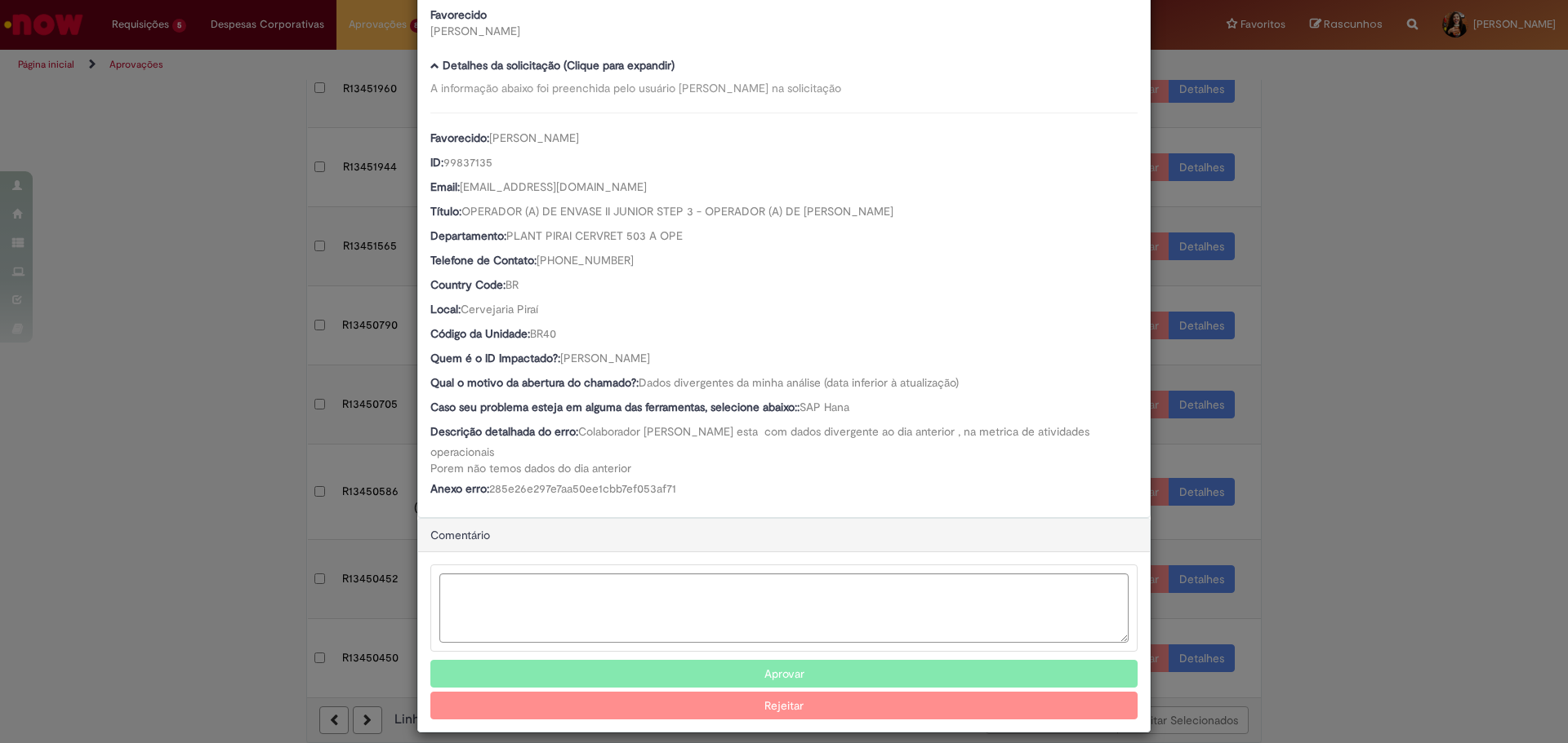
click at [556, 359] on div "Quem é o ID Impactado?: Alexandre Fernando de Souza" at bounding box center [784, 360] width 707 height 20
copy span "Alexandre Fernando de Souza"
click at [625, 566] on textarea "Ambev Approval Modal" at bounding box center [784, 608] width 689 height 69
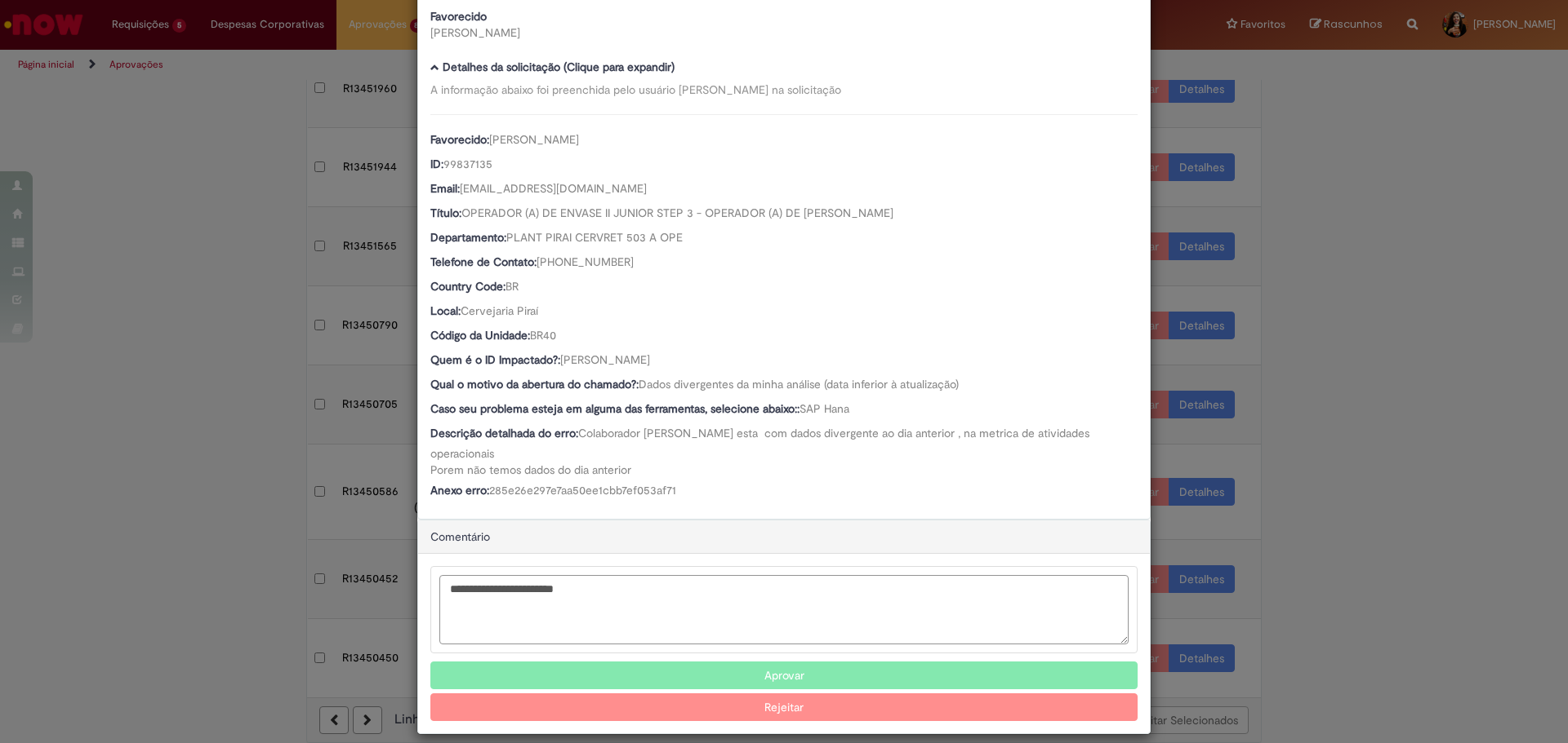
type textarea "**********"
click at [802, 566] on button "Rejeitar" at bounding box center [784, 708] width 707 height 28
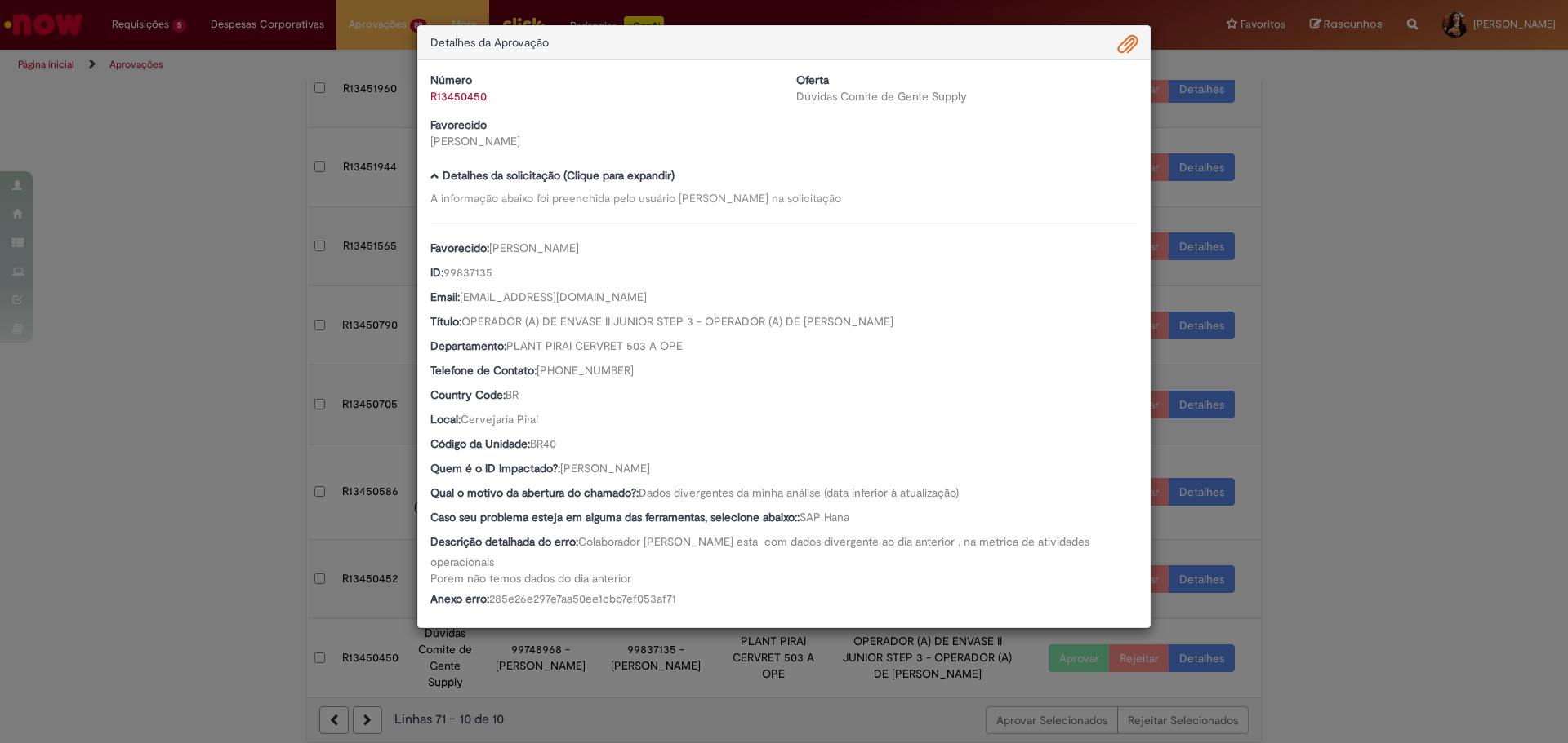
scroll to position [0, 0]
click at [1253, 566] on div "Detalhes da Aprovação Número R13450450 Oferta Dúvidas Comite de Gente Supply Fa…" at bounding box center [784, 372] width 1568 height 743
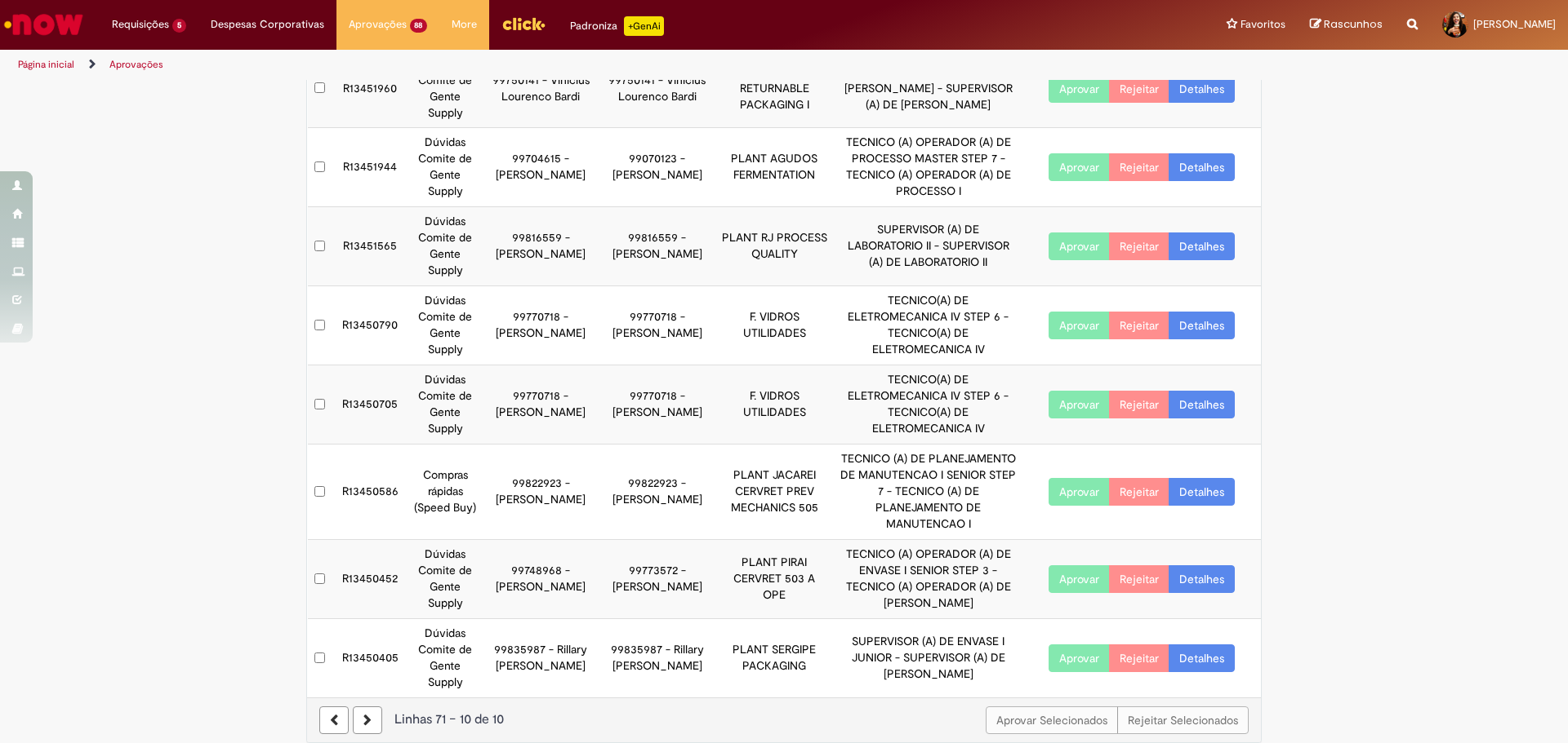
click at [1201, 566] on link "Detalhes" at bounding box center [1201, 658] width 66 height 28
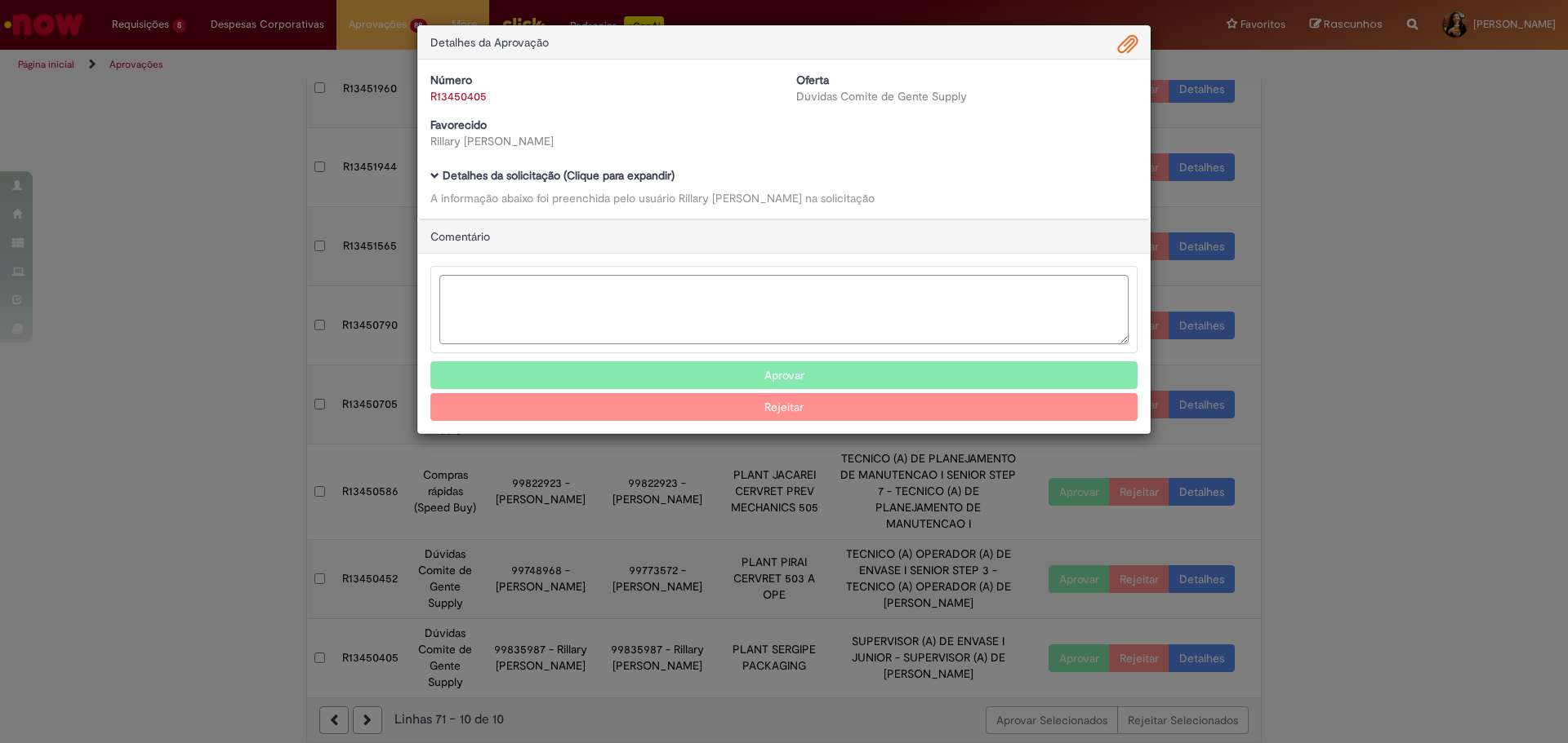
click at [619, 169] on b "Detalhes da solicitação (Clique para expandir)" at bounding box center [558, 176] width 232 height 15
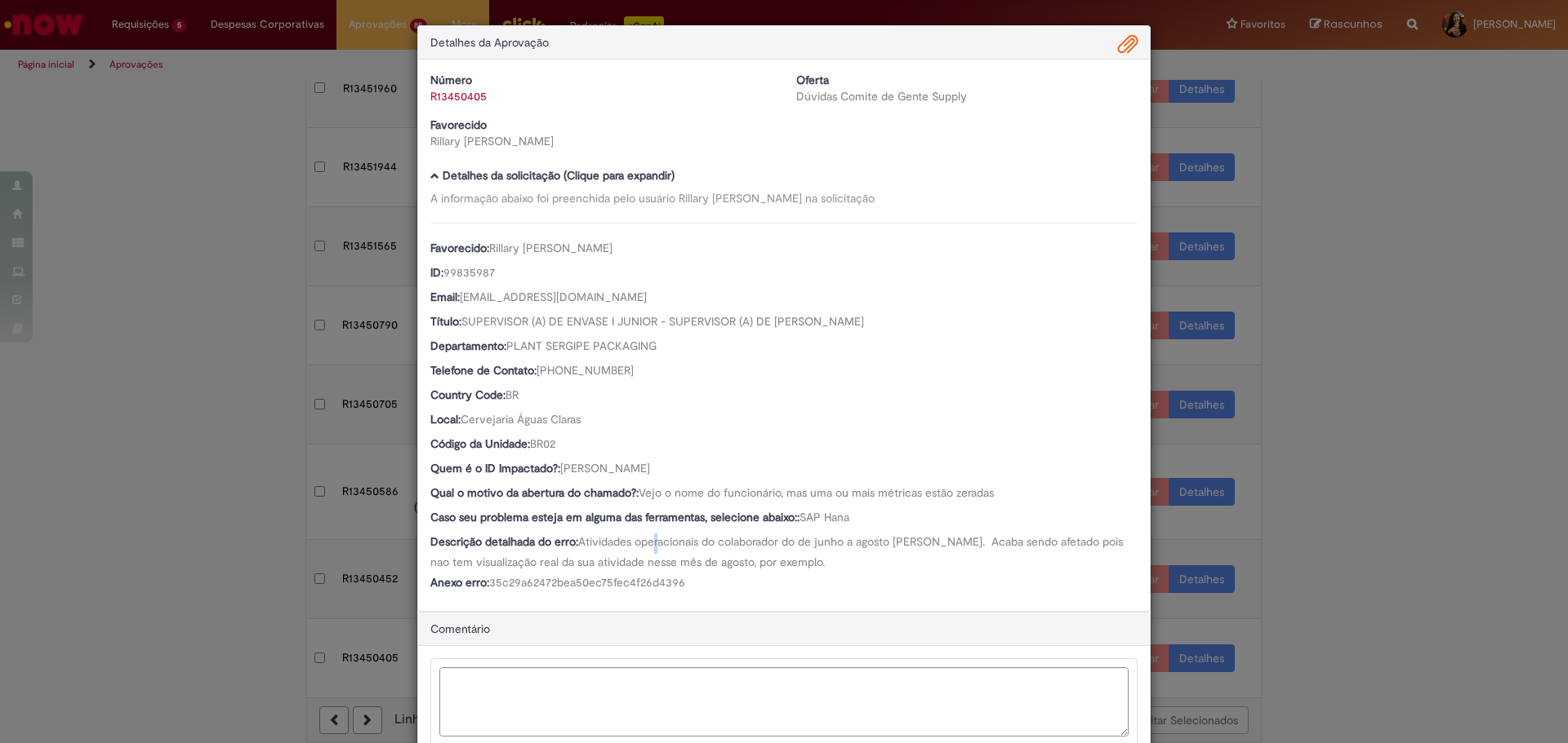
click at [703, 547] on span "Atividades operacionais do colaborador do de junho a agosto [PERSON_NAME]. Acab…" at bounding box center [778, 552] width 696 height 35
click at [727, 555] on div "Descrição detalhada do erro: Atividades operacionais do colaborador do de junho…" at bounding box center [784, 551] width 707 height 36
drag, startPoint x: 702, startPoint y: 472, endPoint x: 556, endPoint y: 472, distance: 146.0
click at [556, 472] on div "Quem é o ID Impactado?: Jose Edson Viana Batalha" at bounding box center [784, 470] width 707 height 20
copy span "Jose Edson Viana Batalha"
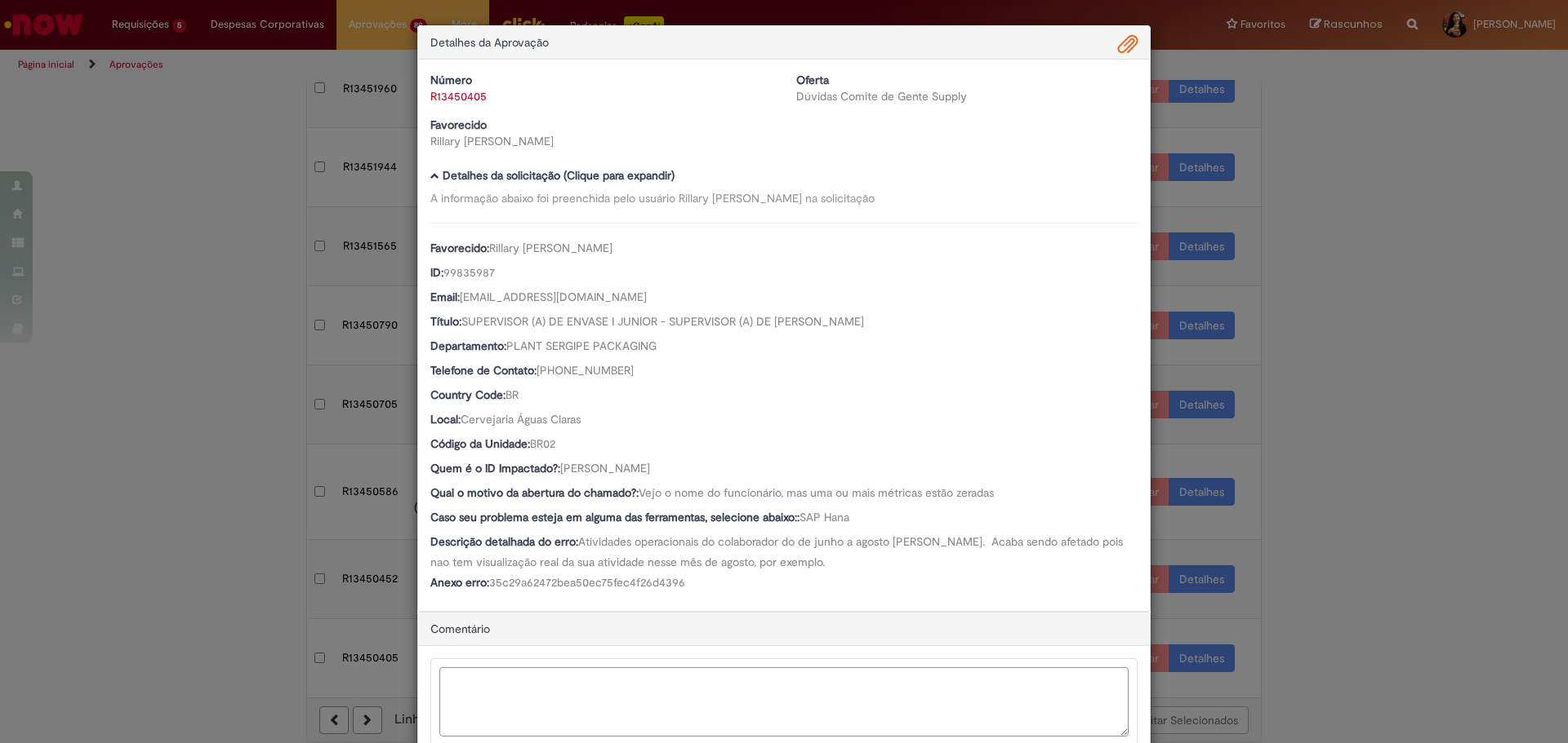
click at [635, 566] on textarea "Ambev Approval Modal" at bounding box center [784, 702] width 689 height 69
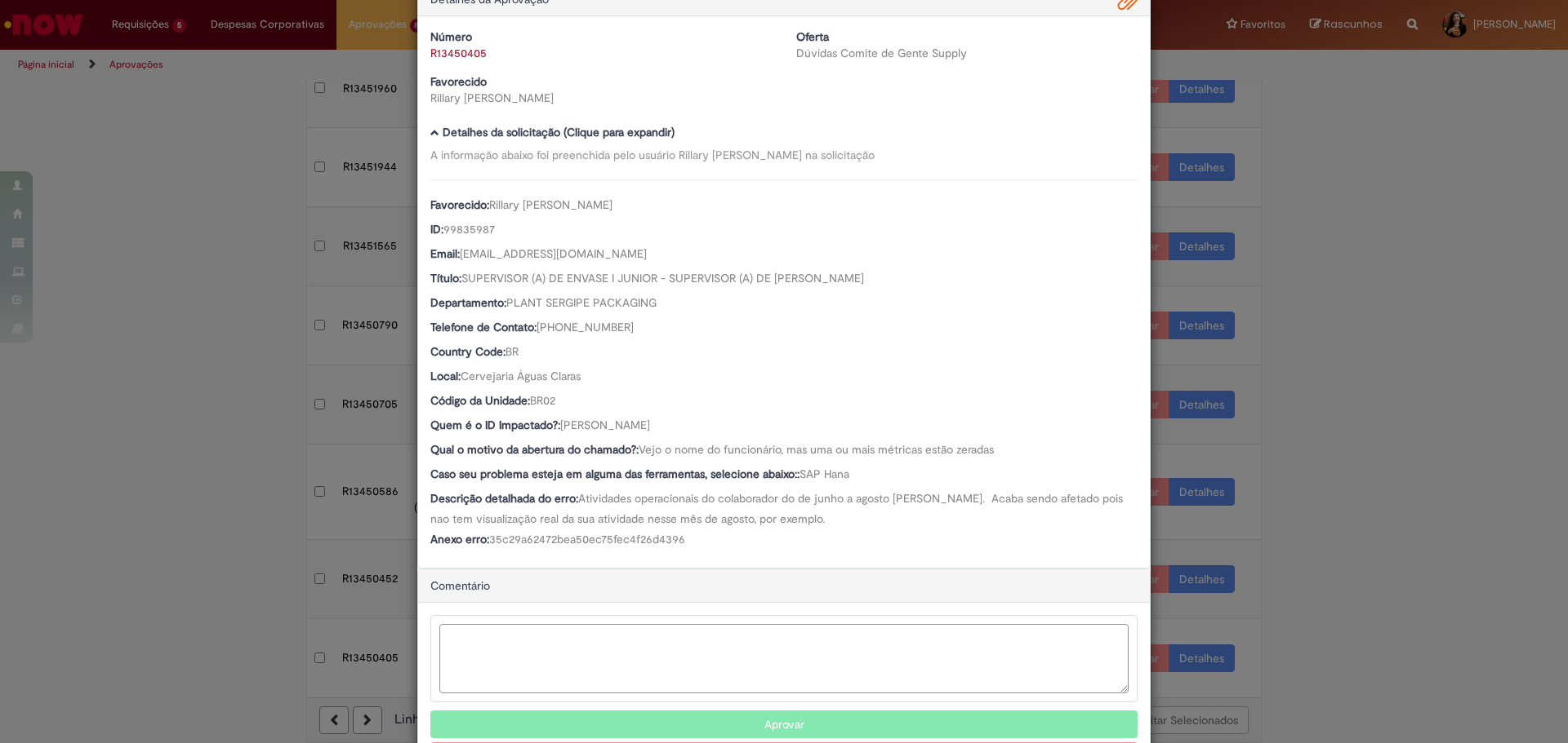
scroll to position [82, 0]
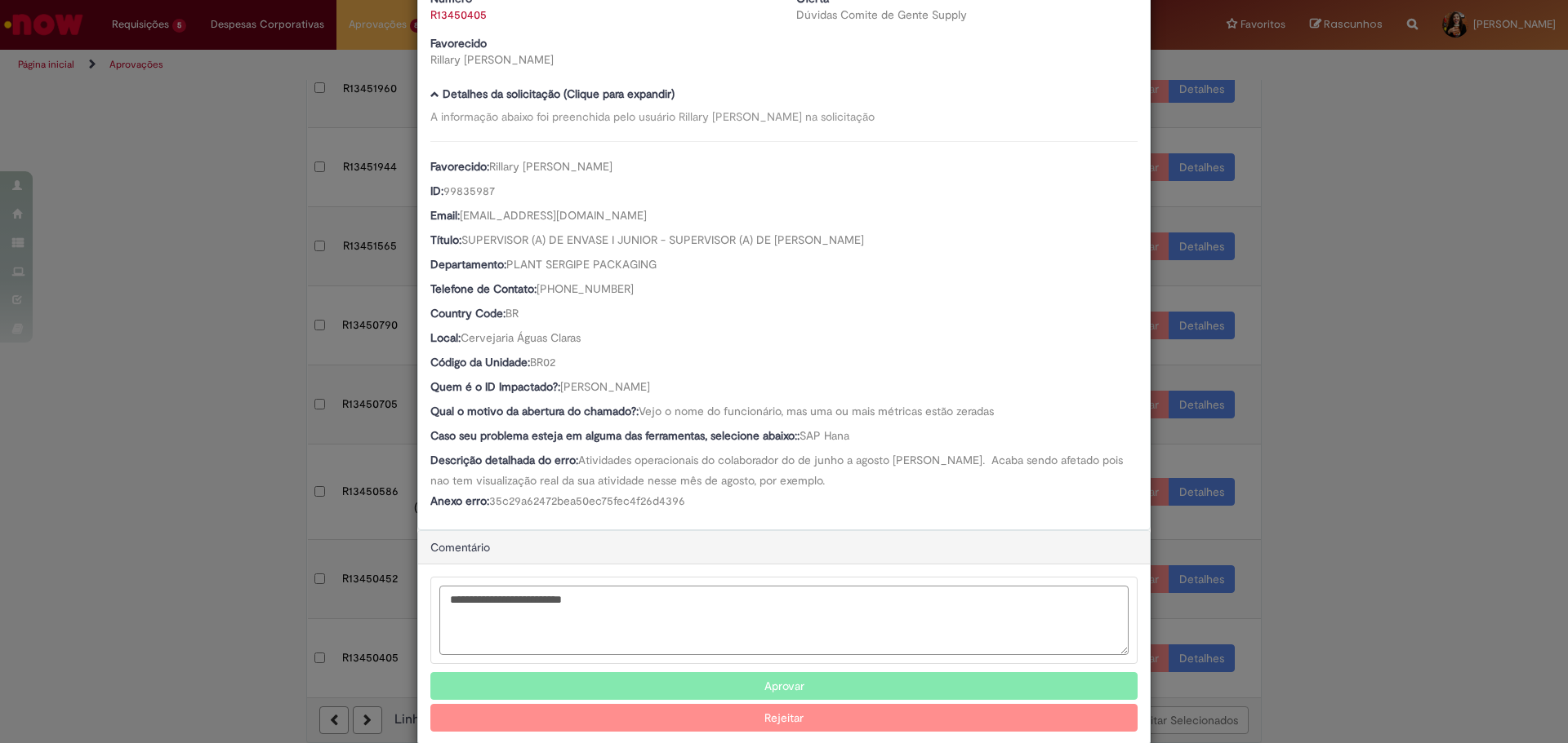
type textarea "**********"
click at [875, 566] on button "Rejeitar" at bounding box center [784, 718] width 707 height 28
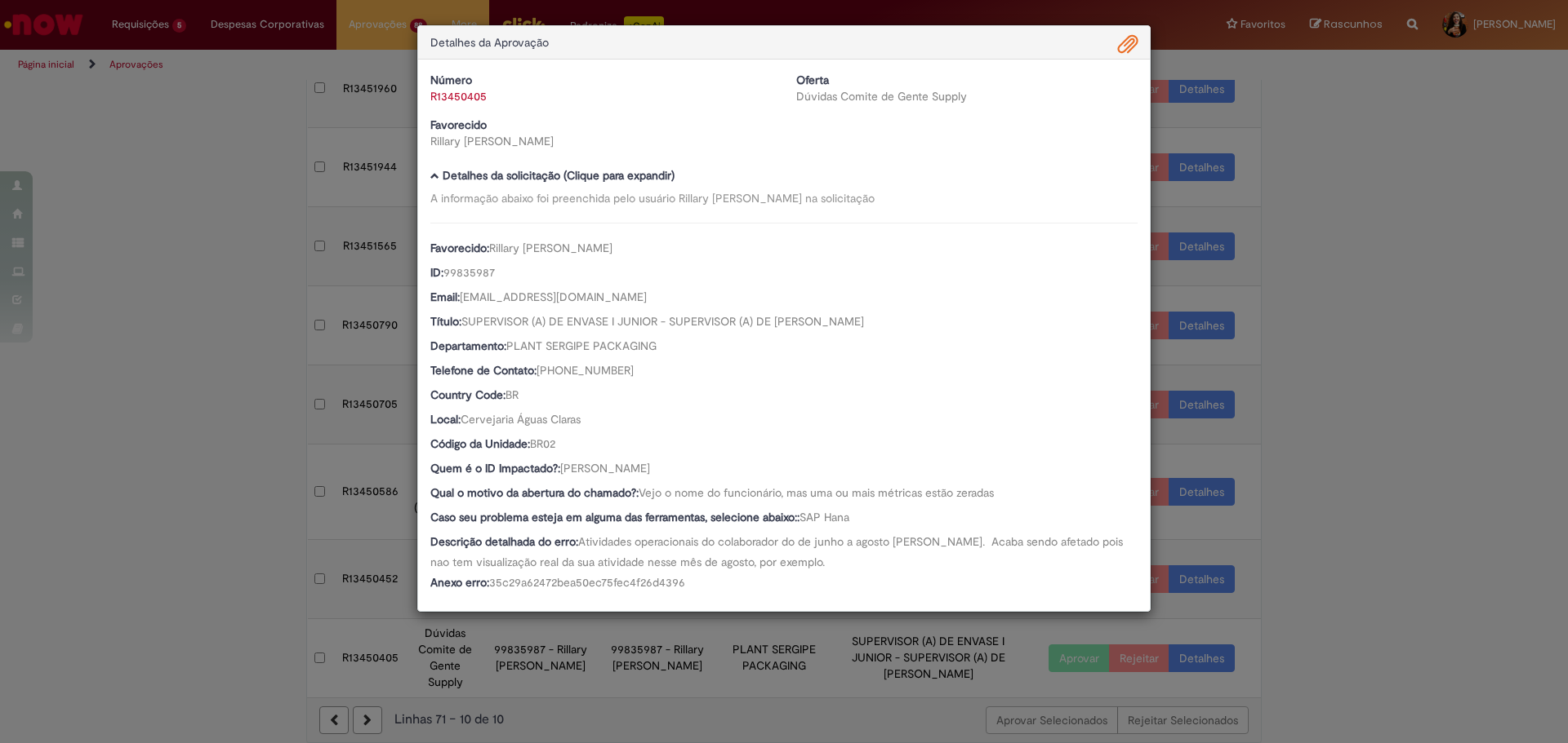
scroll to position [0, 0]
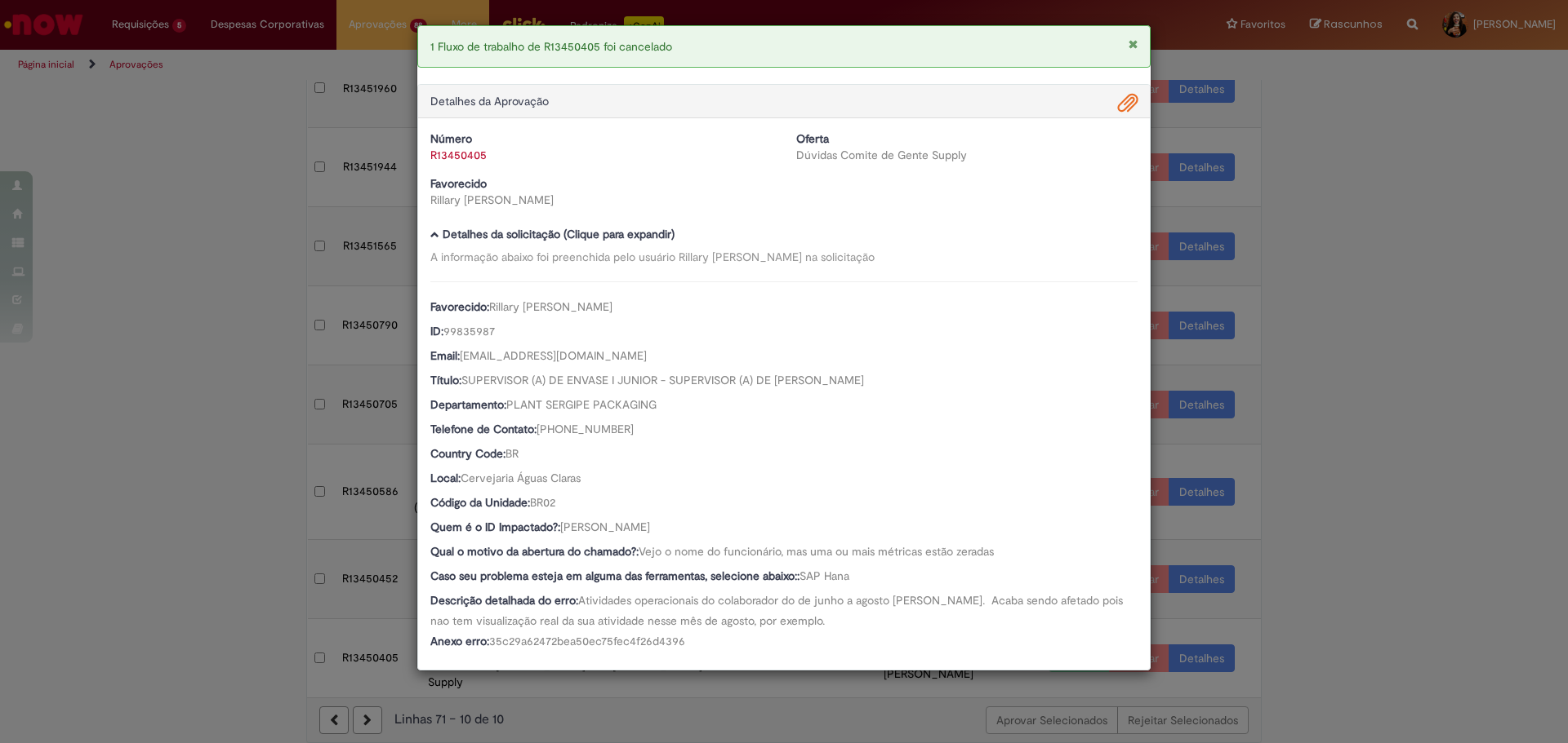
click at [1253, 437] on div "1 Fluxo de trabalho de R13450405 foi cancelado Detalhes da Aprovação Número R13…" at bounding box center [784, 372] width 1568 height 743
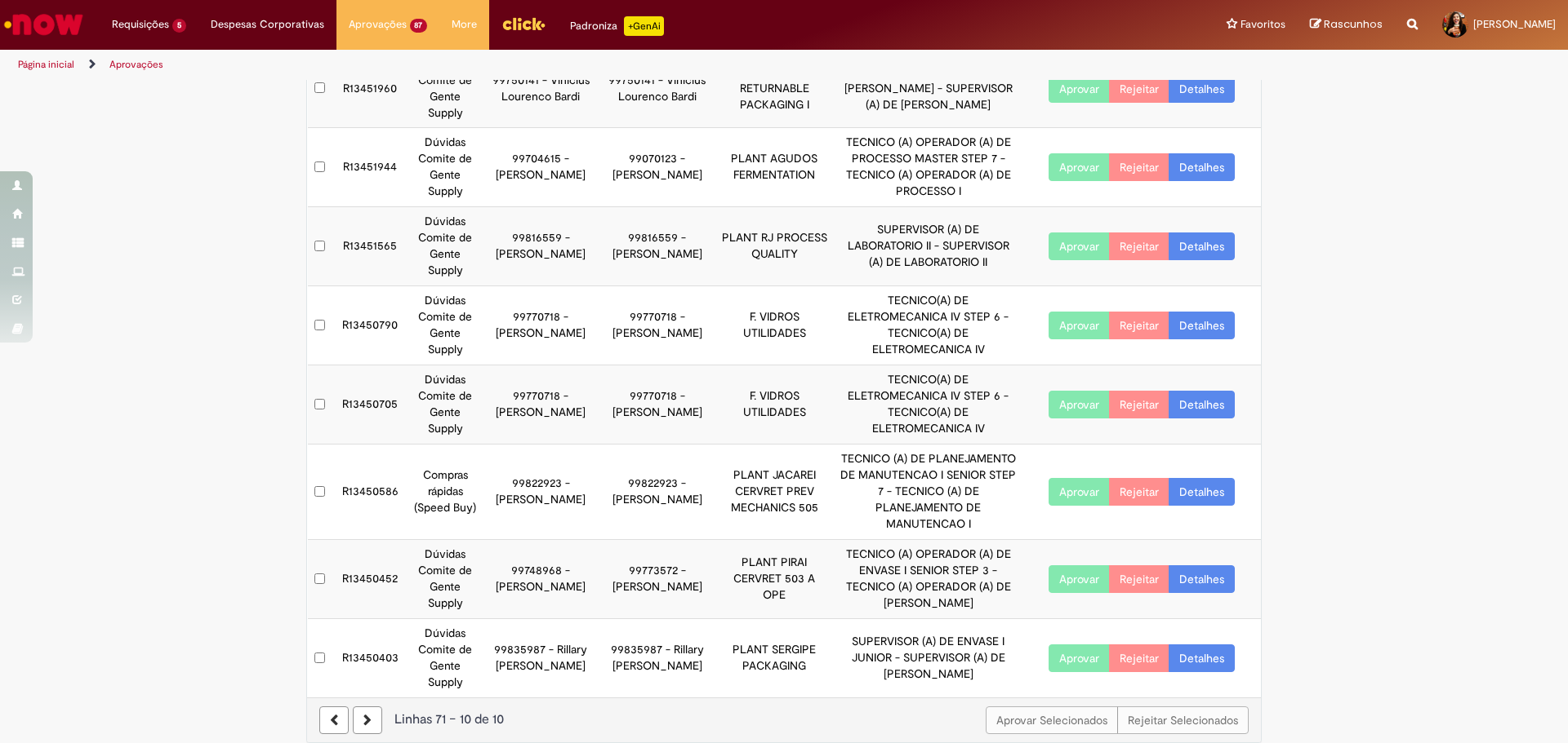
click at [171, 566] on div "Exportar como PDF Exportar como Excel Exportar como CSV My Approvals Aprovações…" at bounding box center [784, 278] width 1568 height 963
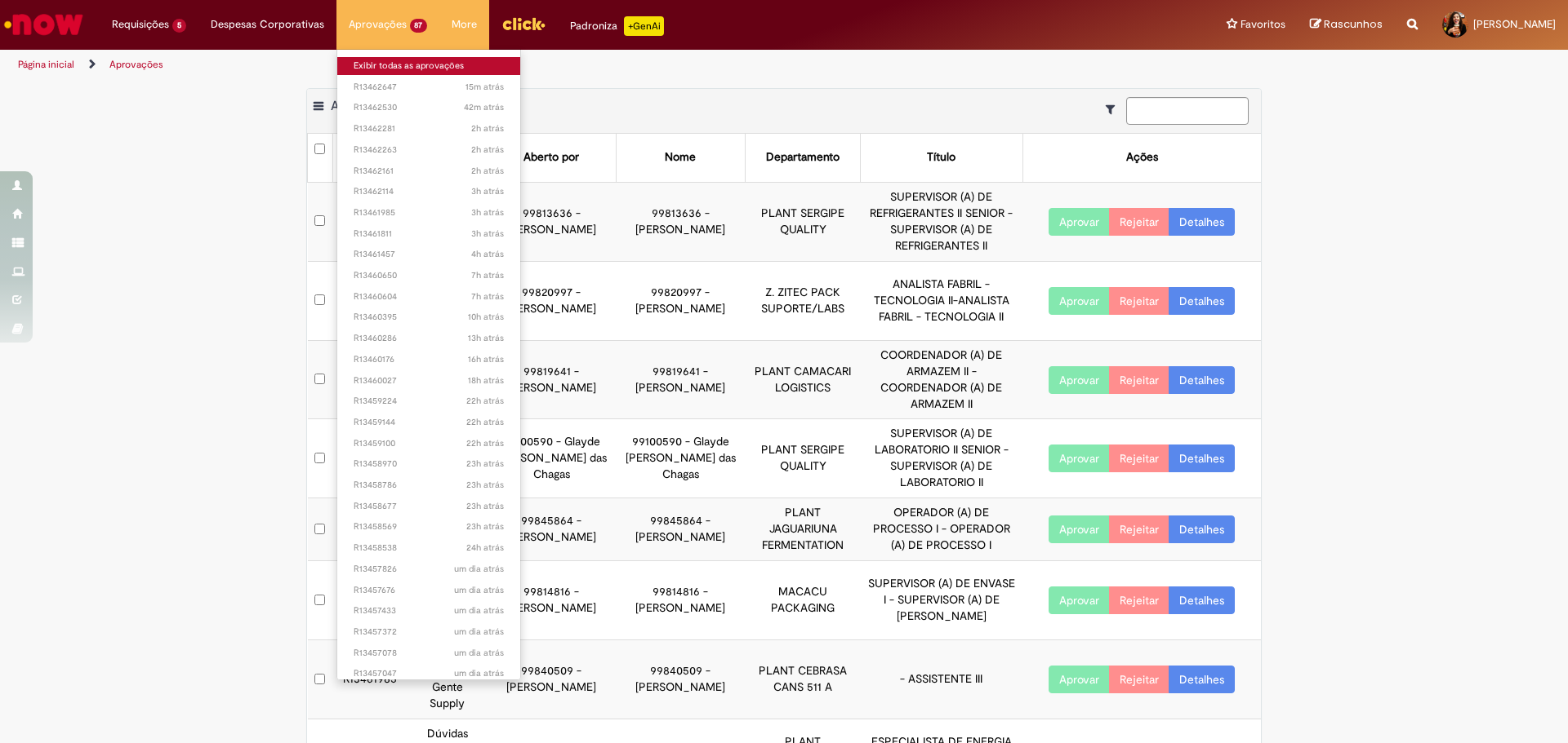
click at [400, 65] on link "Exibir todas as aprovações" at bounding box center [429, 65] width 184 height 18
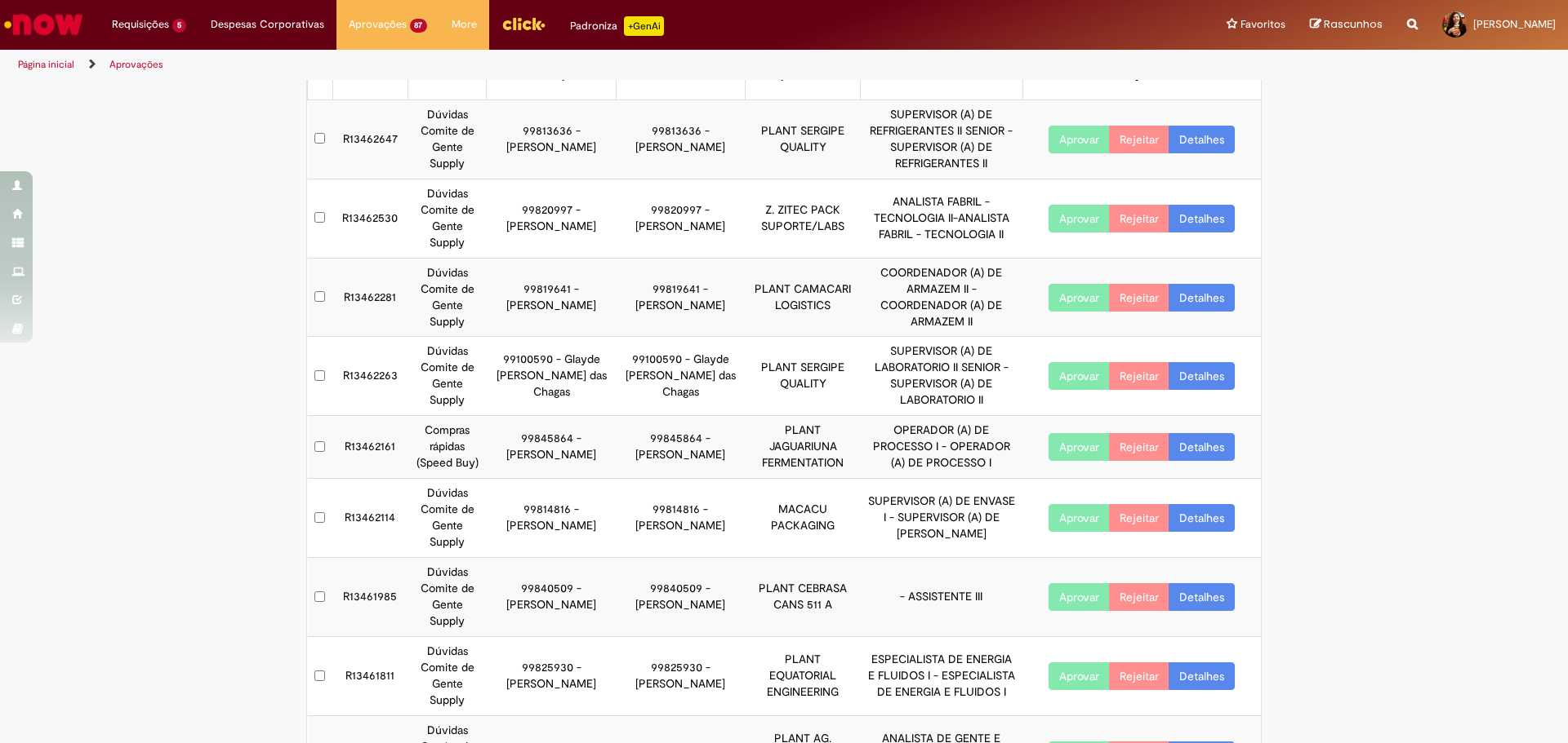
scroll to position [161, 0]
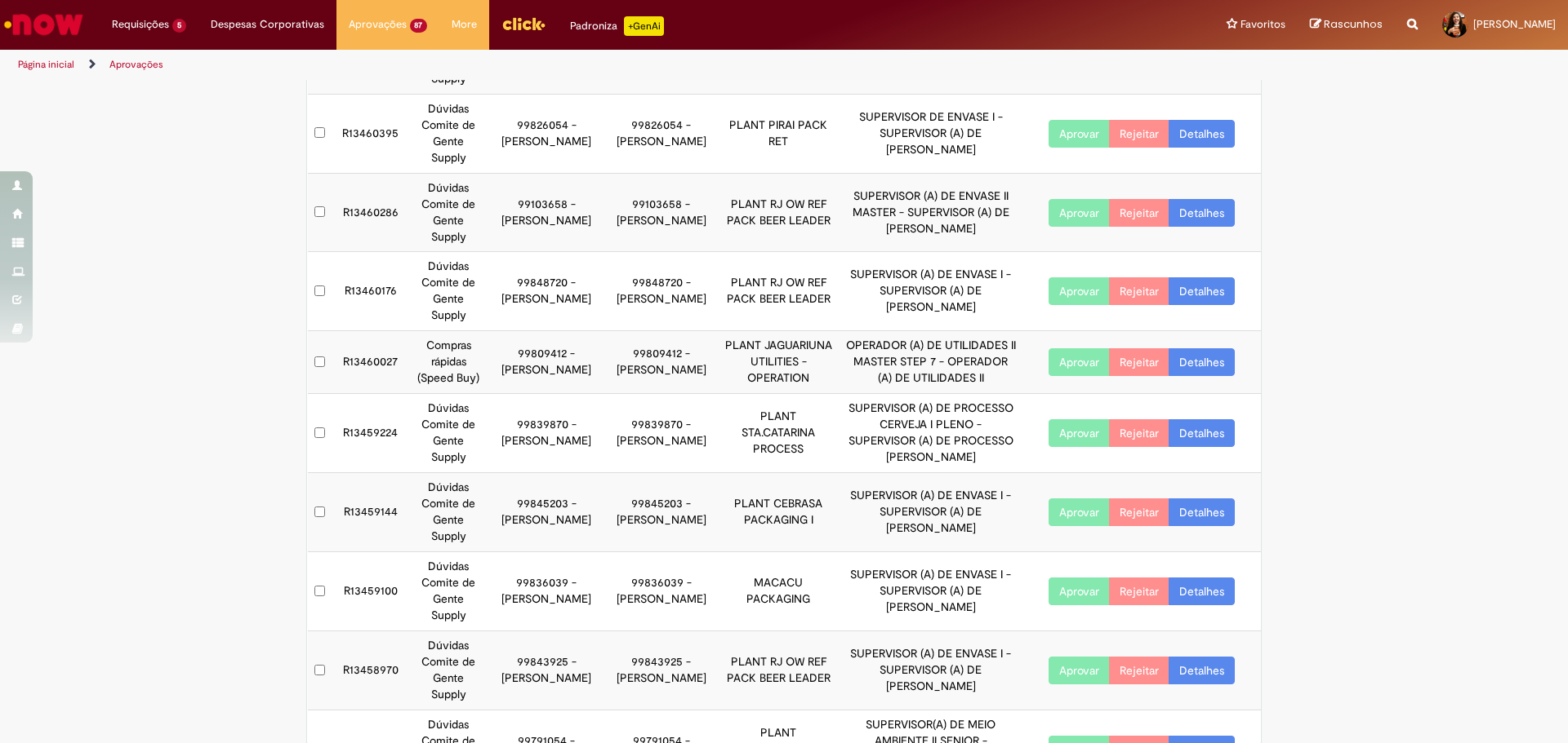
scroll to position [177, 0]
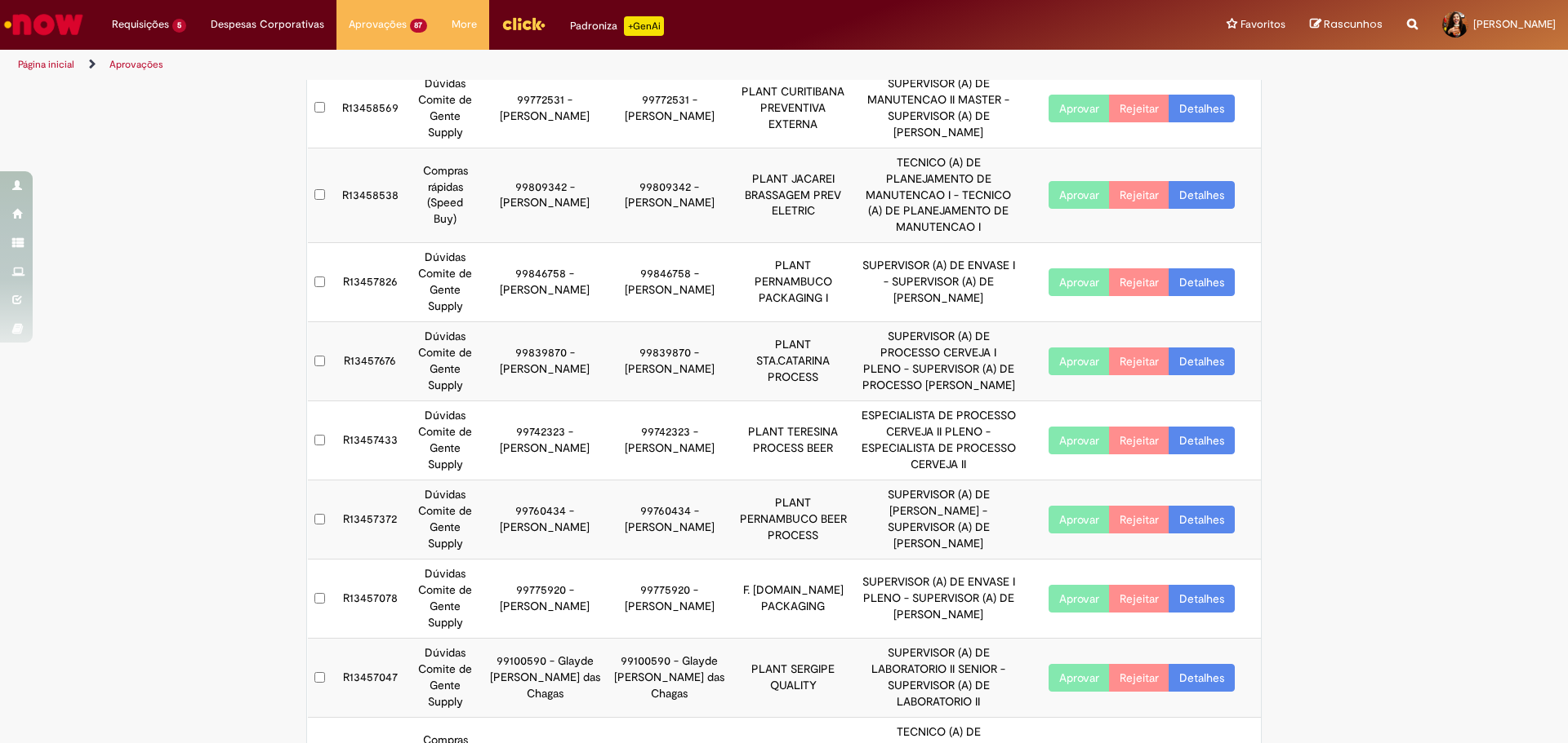
scroll to position [226, 0]
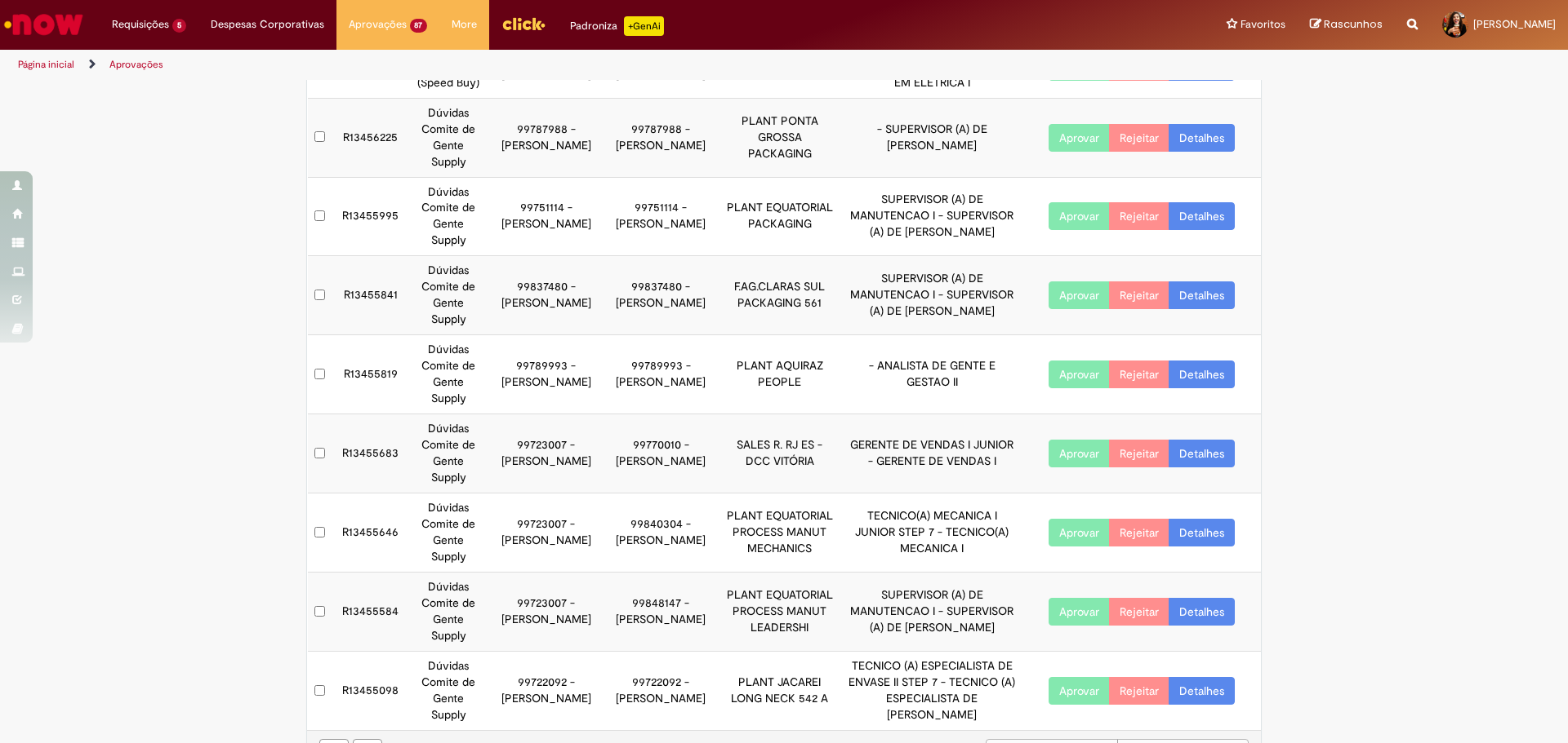
scroll to position [144, 0]
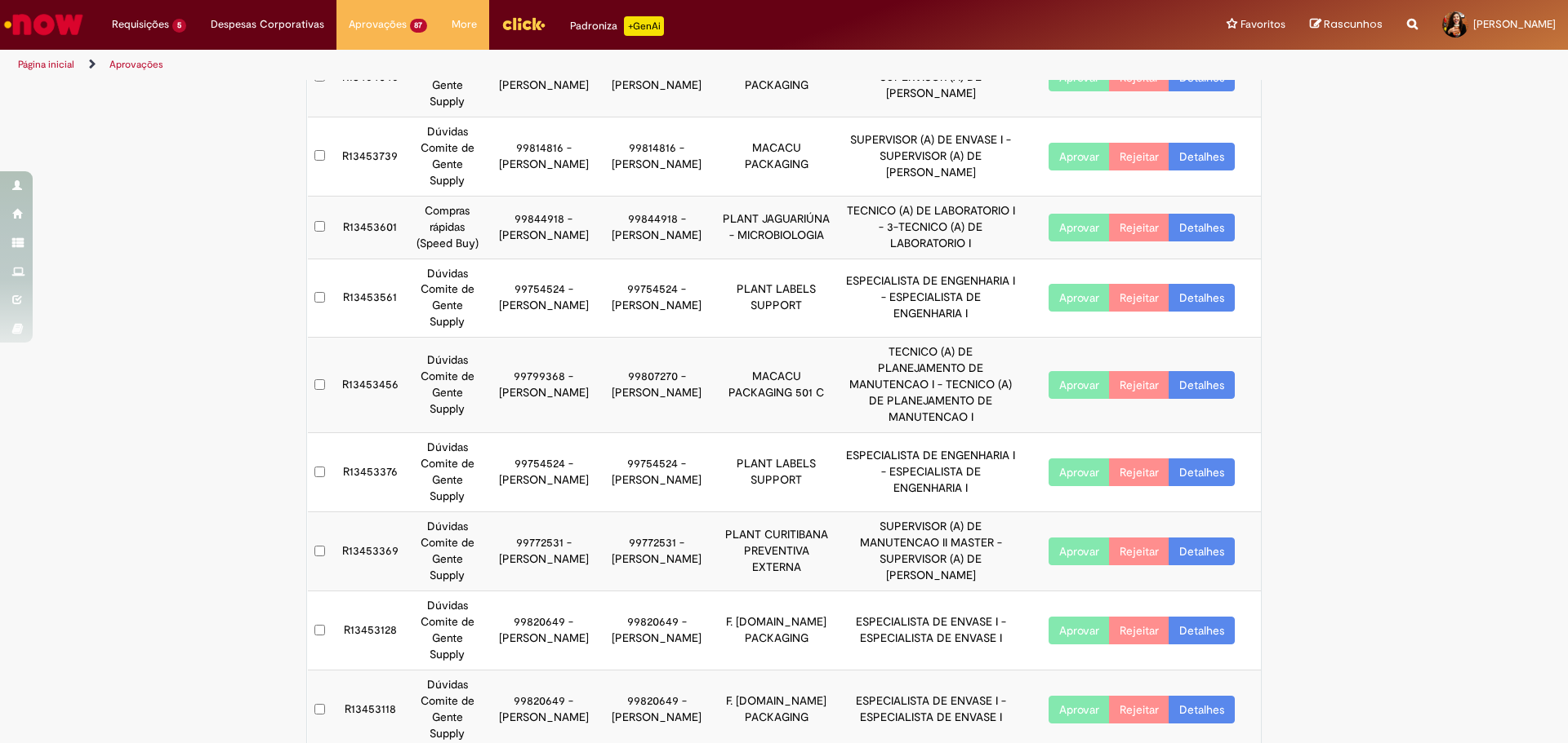
scroll to position [194, 0]
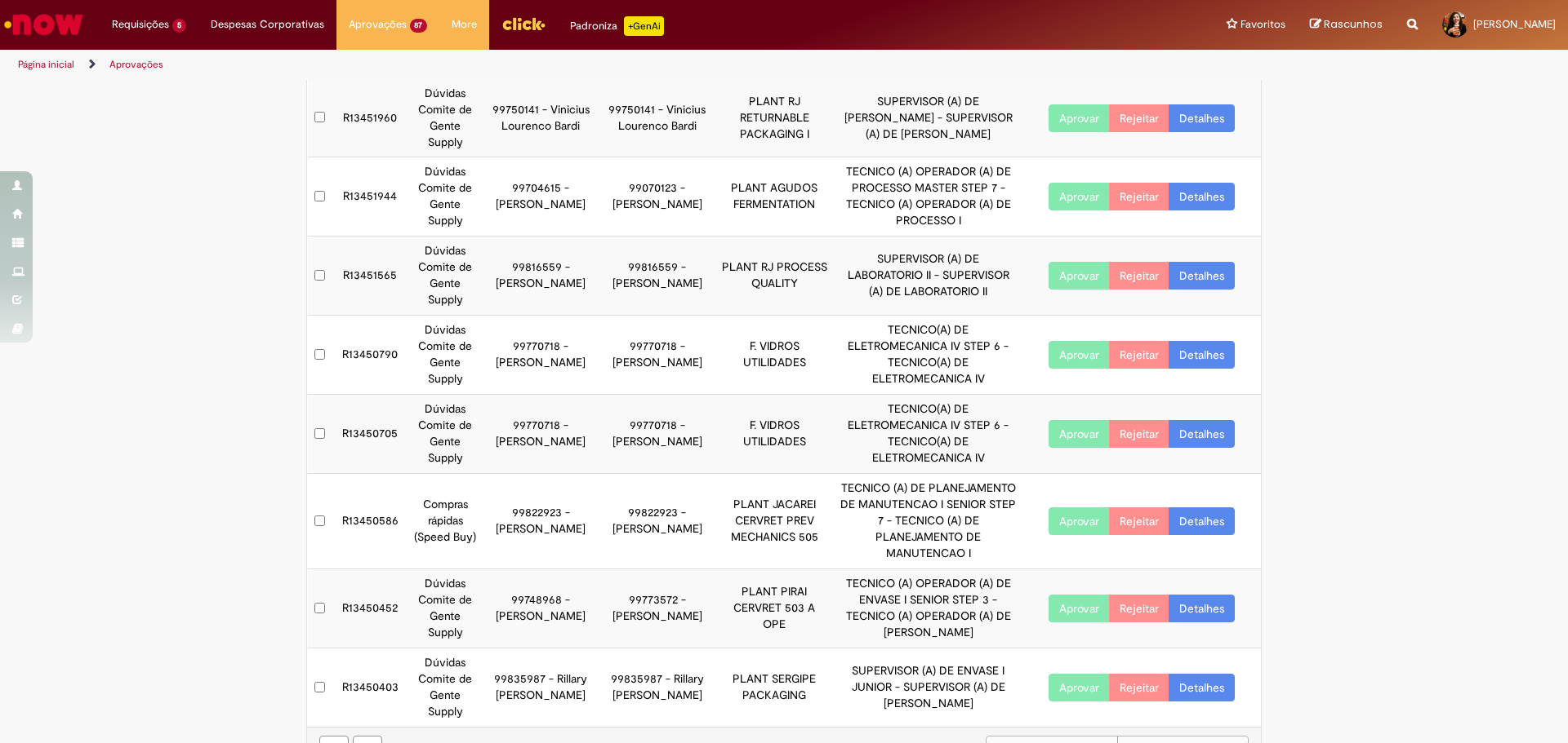
scroll to position [291, 0]
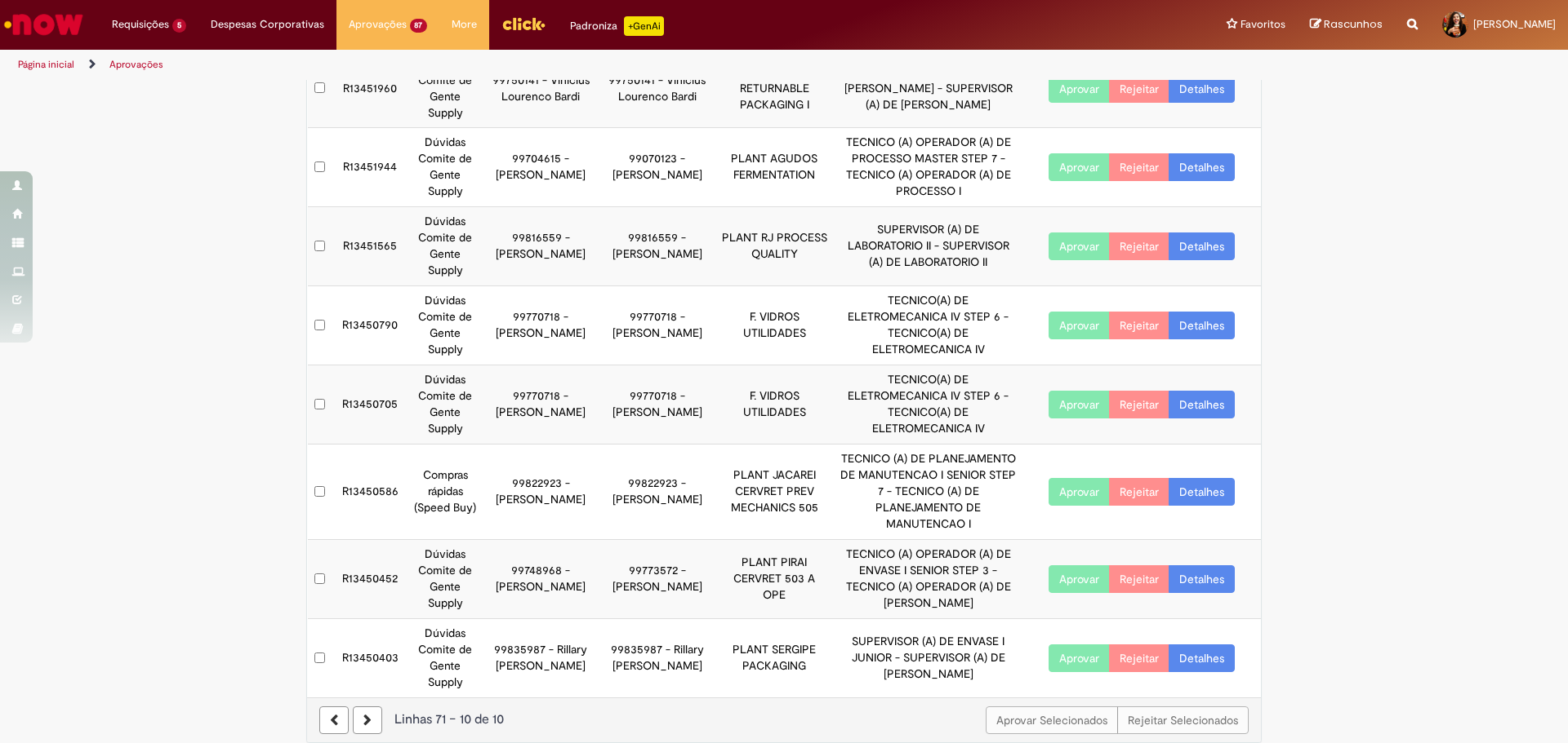
click at [363, 715] on icon at bounding box center [367, 721] width 8 height 11
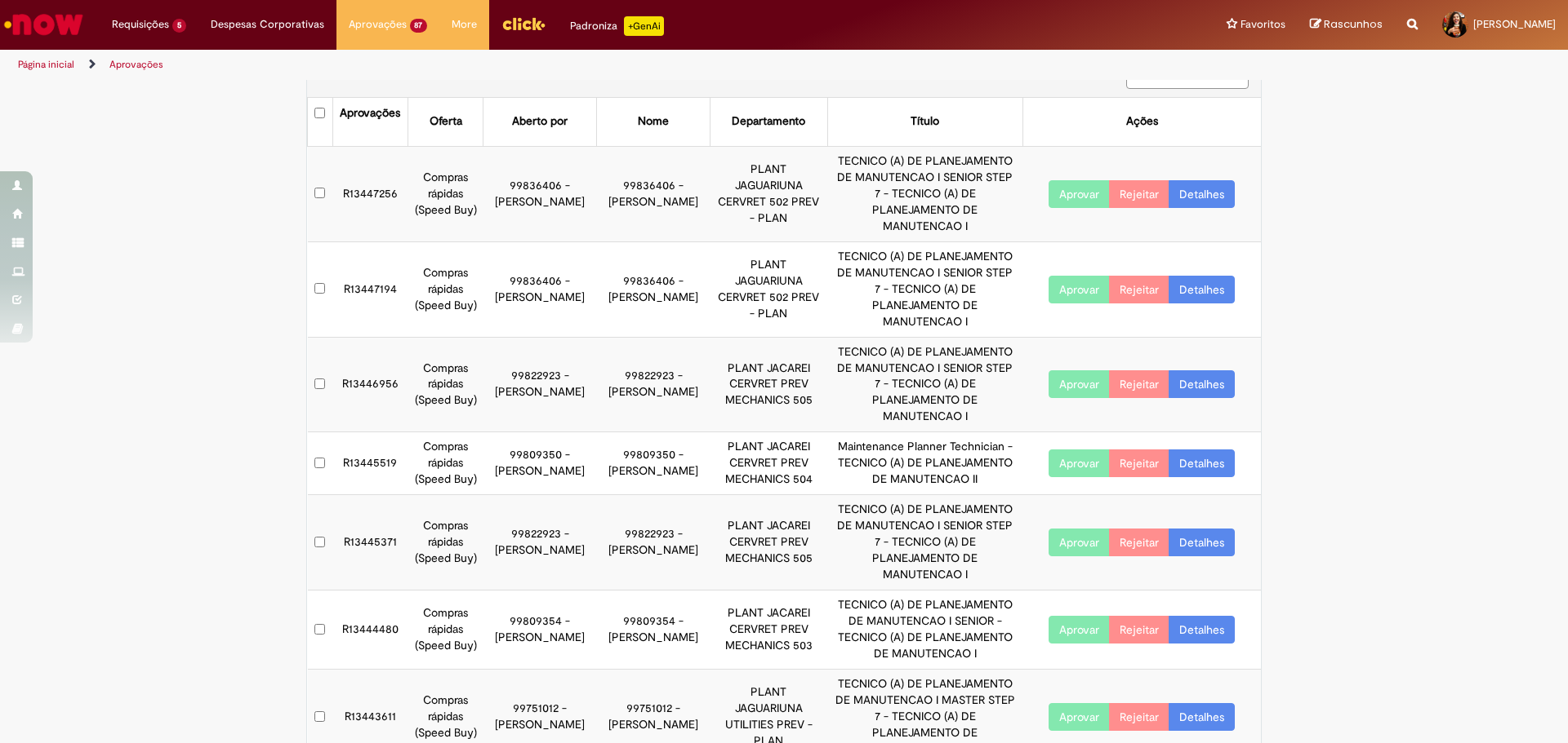
scroll to position [37, 0]
drag, startPoint x: 443, startPoint y: 188, endPoint x: 510, endPoint y: 592, distance: 409.5
click at [510, 592] on tbody "R13447256 Compras rápidas (Speed Buy) 99836406 - Gisele de [PERSON_NAME] 998364…" at bounding box center [784, 453] width 954 height 618
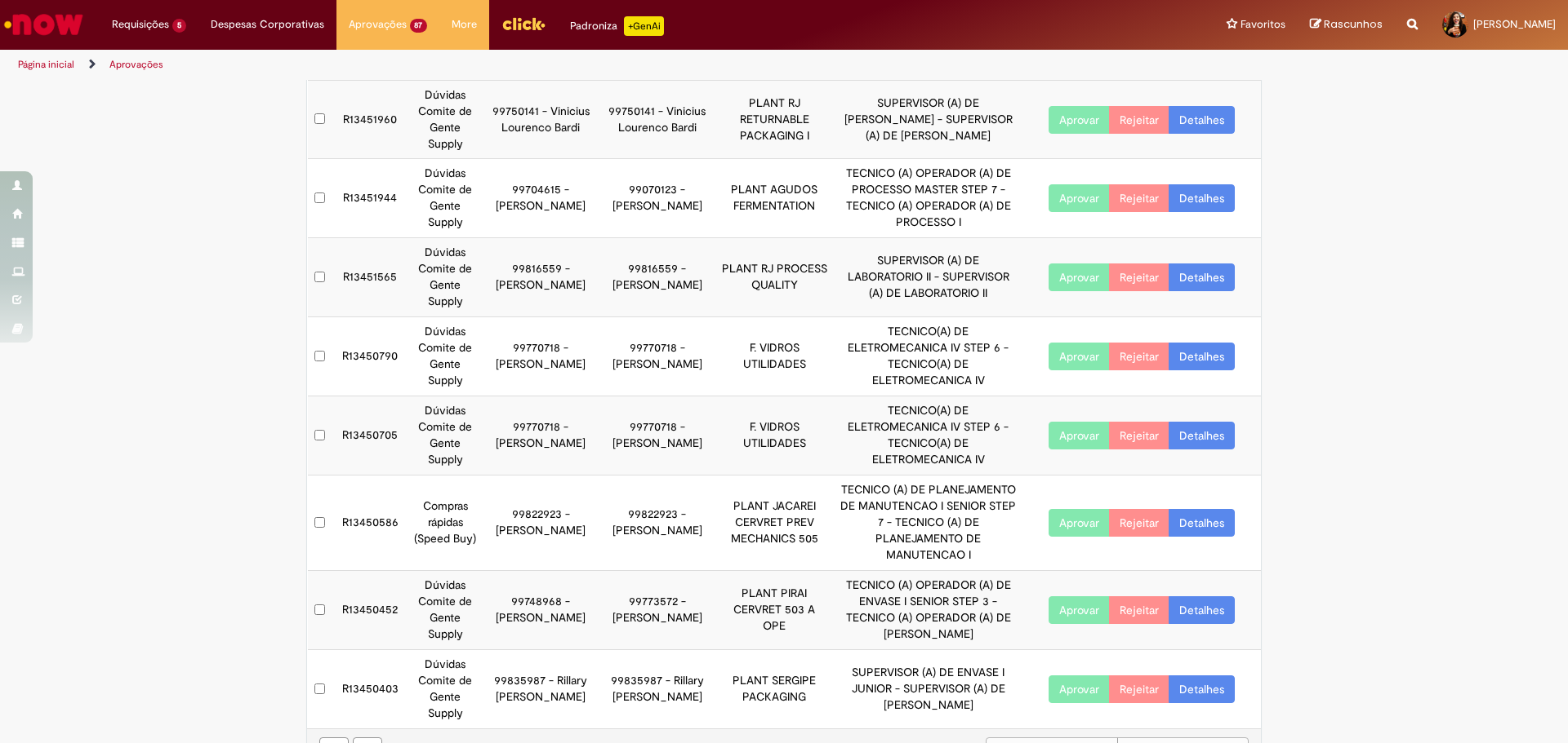
scroll to position [291, 0]
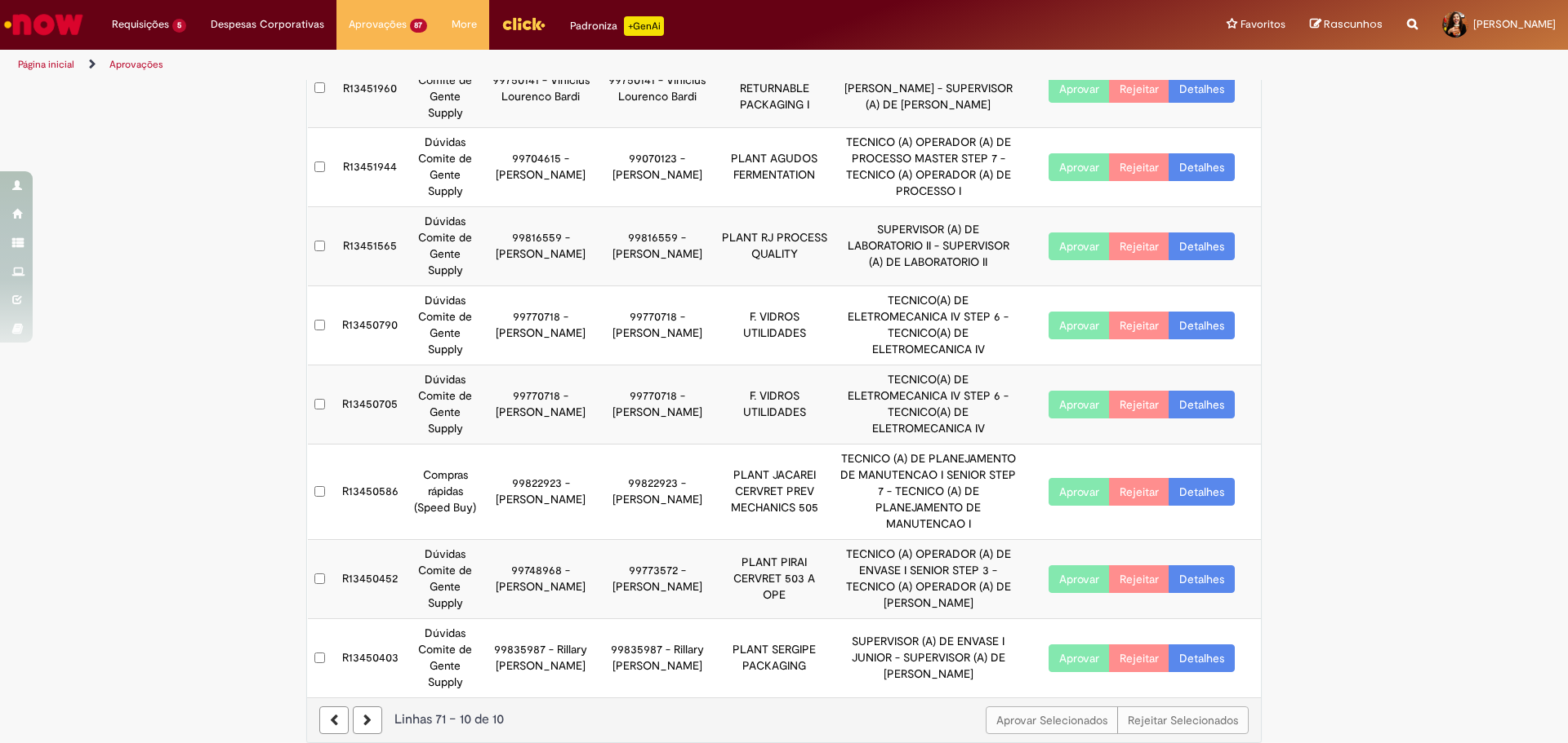
click at [1193, 644] on link "Detalhes" at bounding box center [1201, 658] width 66 height 28
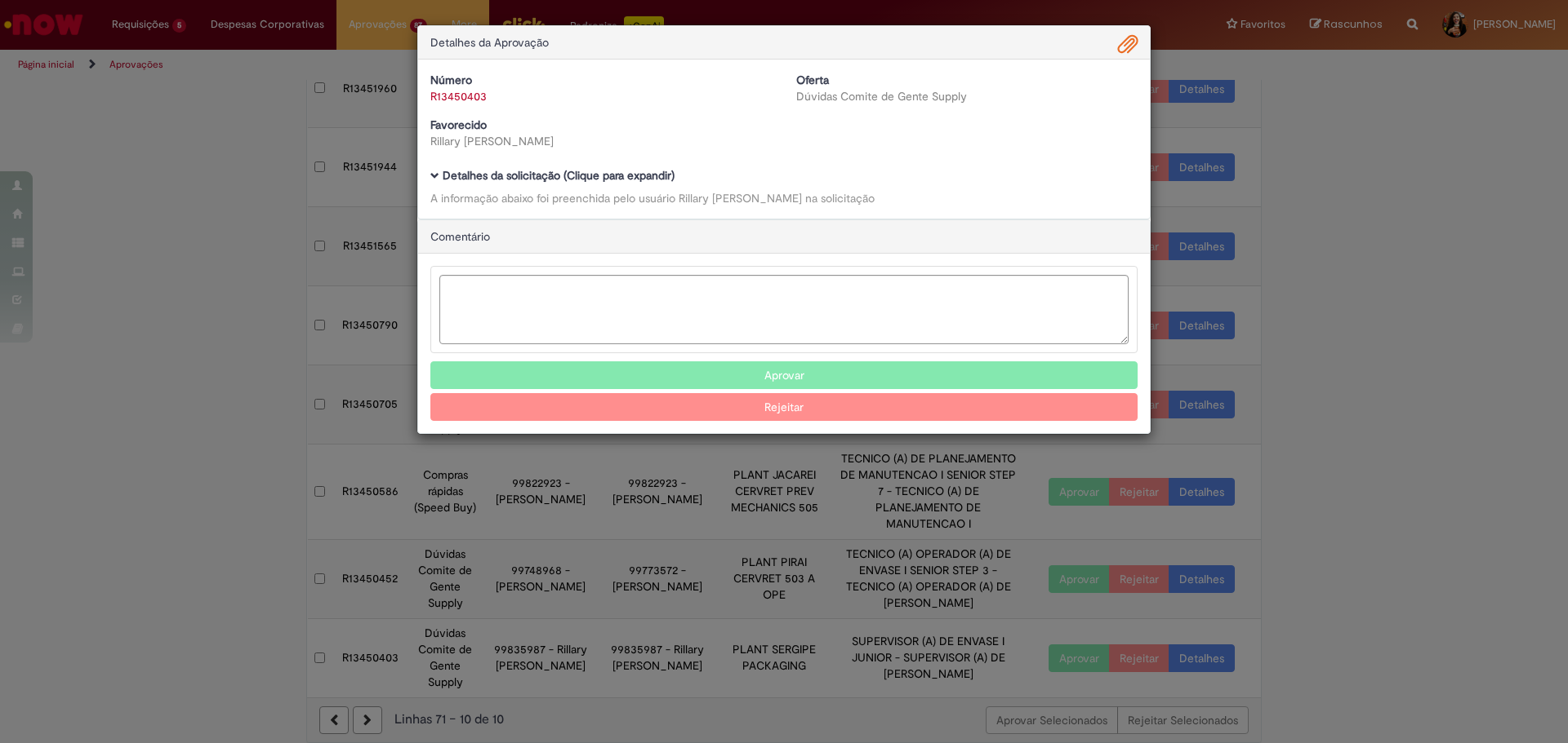
click at [605, 172] on b "Detalhes da solicitação (Clique para expandir)" at bounding box center [558, 176] width 232 height 15
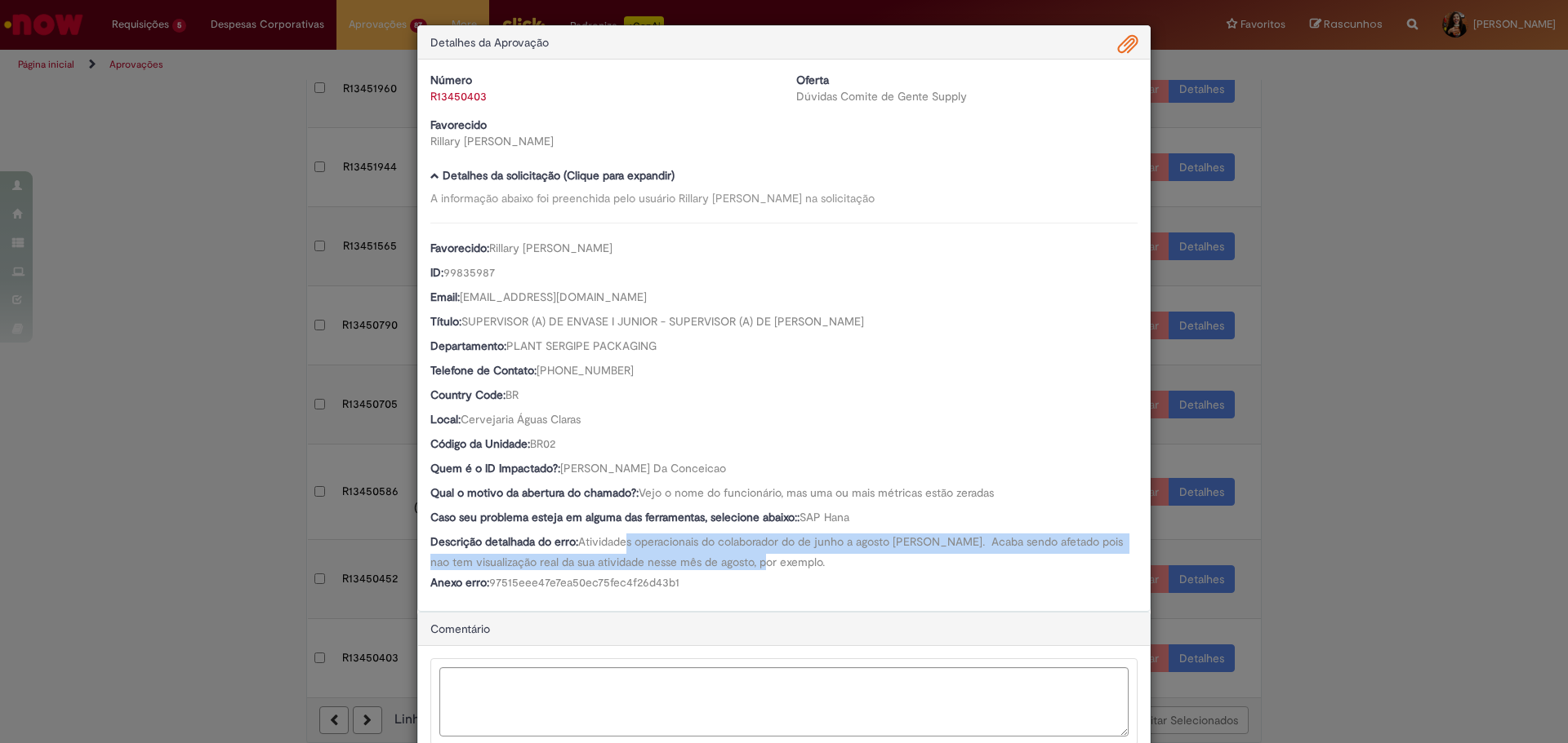
drag, startPoint x: 716, startPoint y: 558, endPoint x: 746, endPoint y: 558, distance: 30.0
click at [746, 558] on span "Atividades operacionais do colaborador do de junho a agosto [PERSON_NAME]. Acab…" at bounding box center [778, 552] width 696 height 35
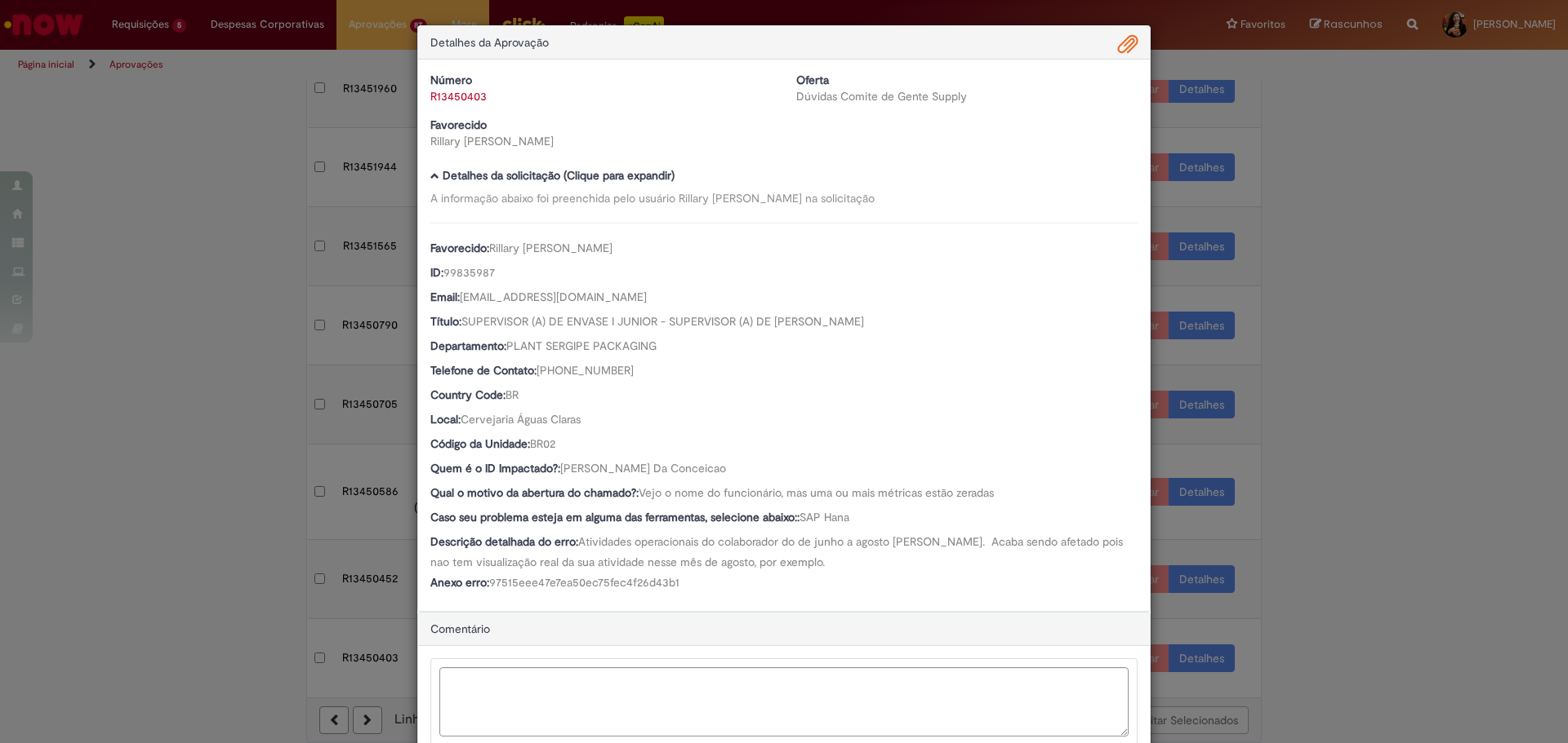
click at [659, 476] on span "[PERSON_NAME] Da Conceicao" at bounding box center [643, 468] width 166 height 15
drag, startPoint x: 729, startPoint y: 466, endPoint x: 557, endPoint y: 474, distance: 172.2
click at [557, 474] on div "Quem é o ID Impactado?: [PERSON_NAME] Da Conceicao" at bounding box center [784, 470] width 707 height 20
copy span "[PERSON_NAME] Da Conceicao"
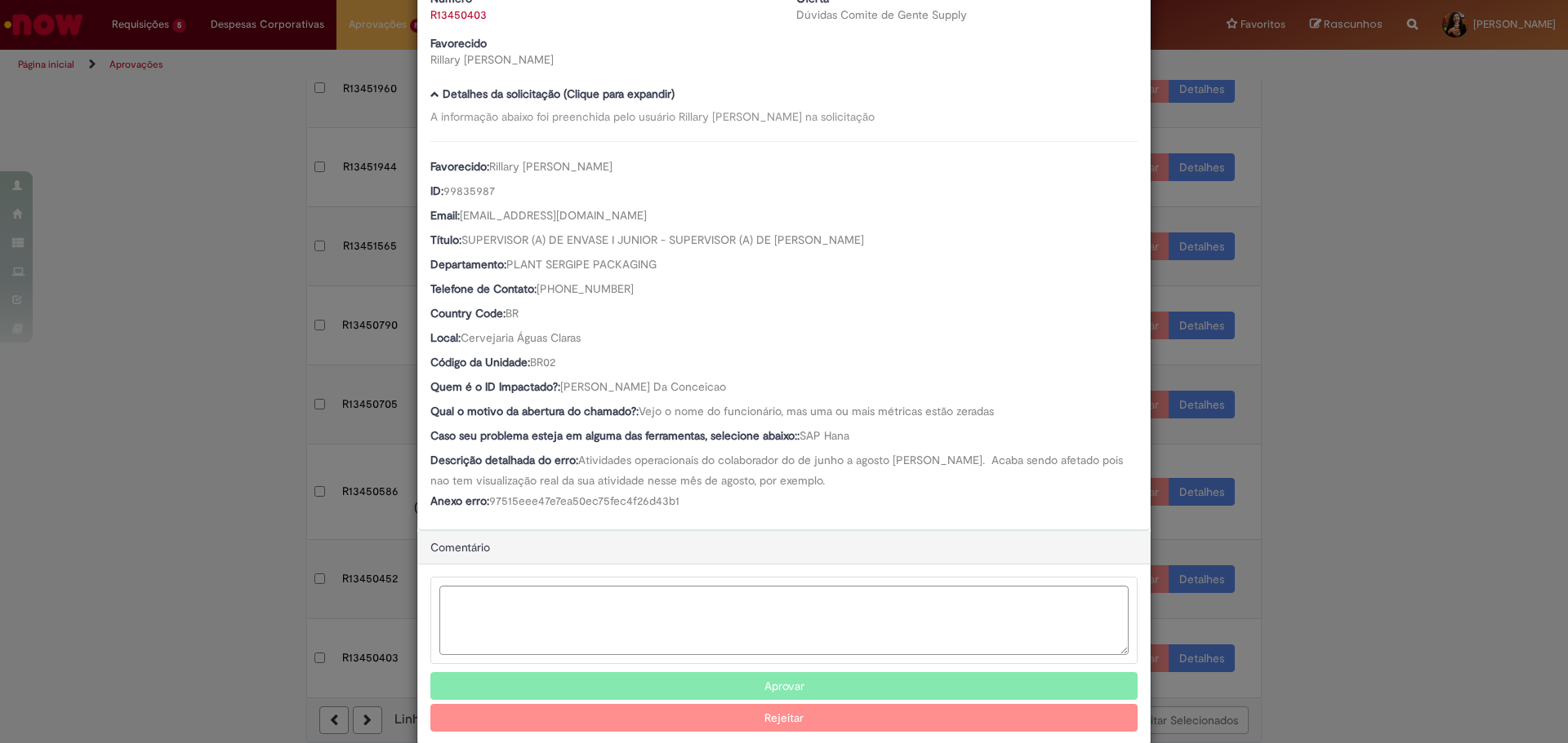
click at [579, 657] on div "Ambev Approval Modal" at bounding box center [784, 621] width 707 height 88
click at [592, 625] on textarea "Ambev Approval Modal" at bounding box center [784, 620] width 689 height 69
type textarea "**********"
click at [816, 718] on button "Rejeitar" at bounding box center [784, 719] width 707 height 28
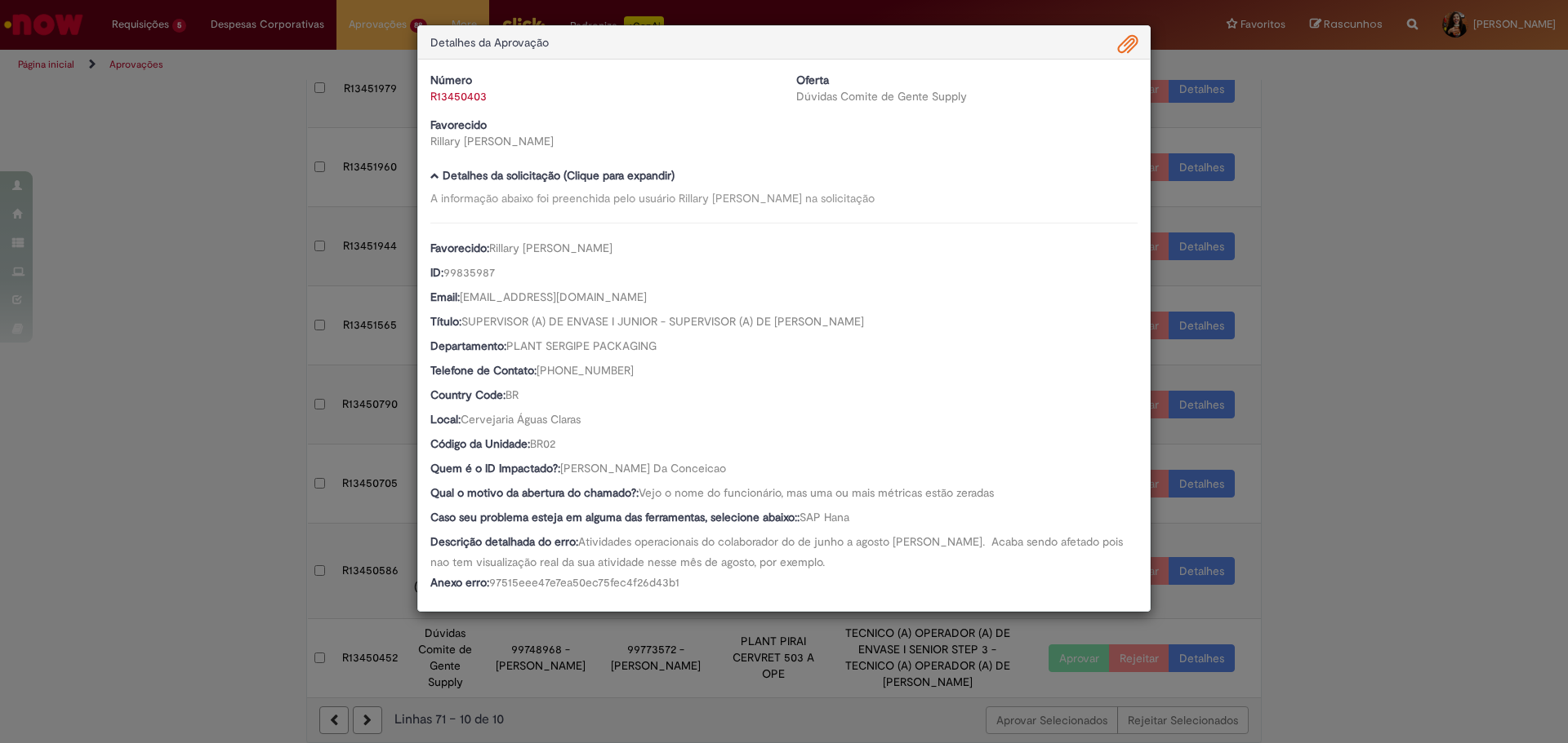
scroll to position [0, 0]
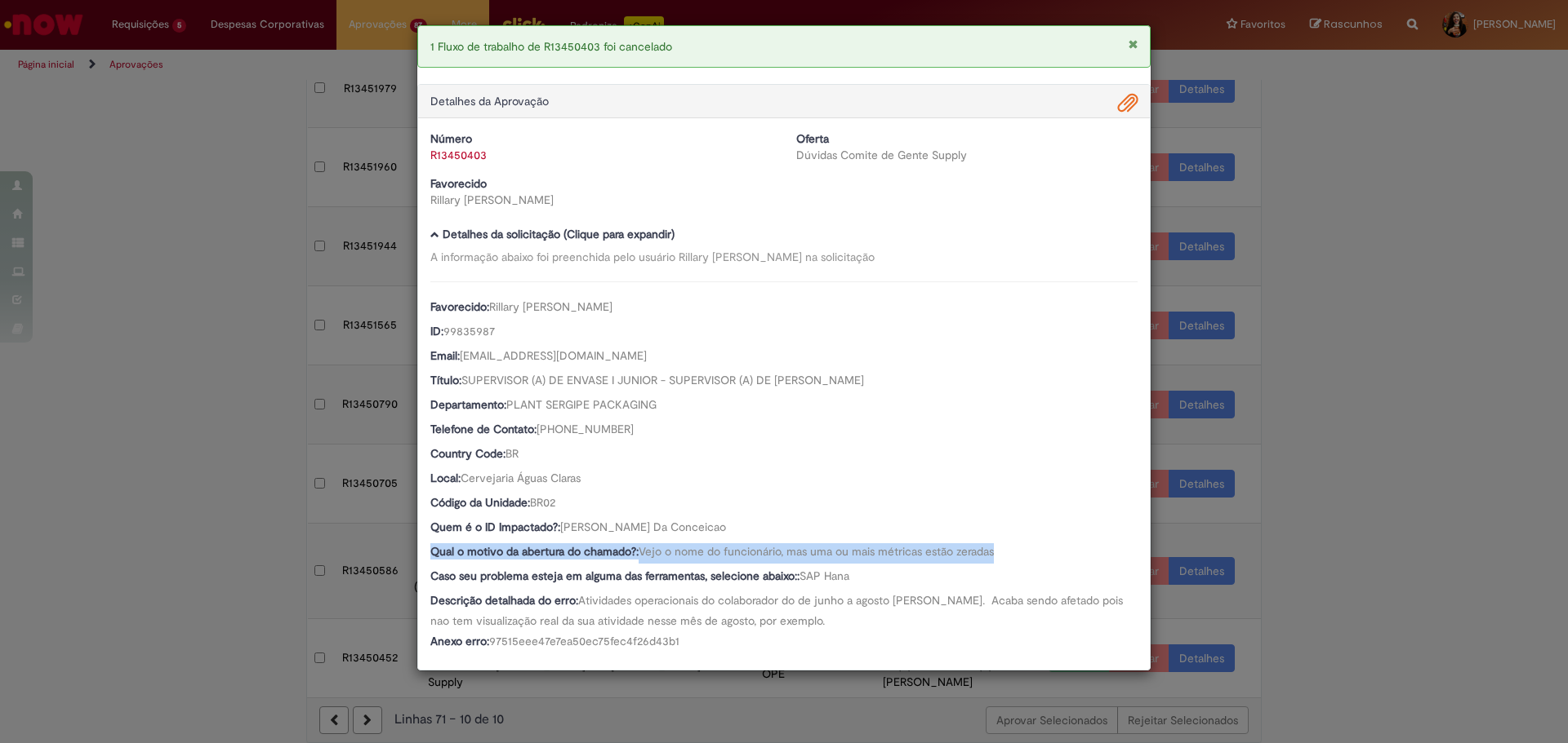
click at [1334, 542] on div "1 Fluxo de trabalho de R13450403 foi cancelado Detalhes da Aprovação Número R13…" at bounding box center [784, 372] width 1568 height 743
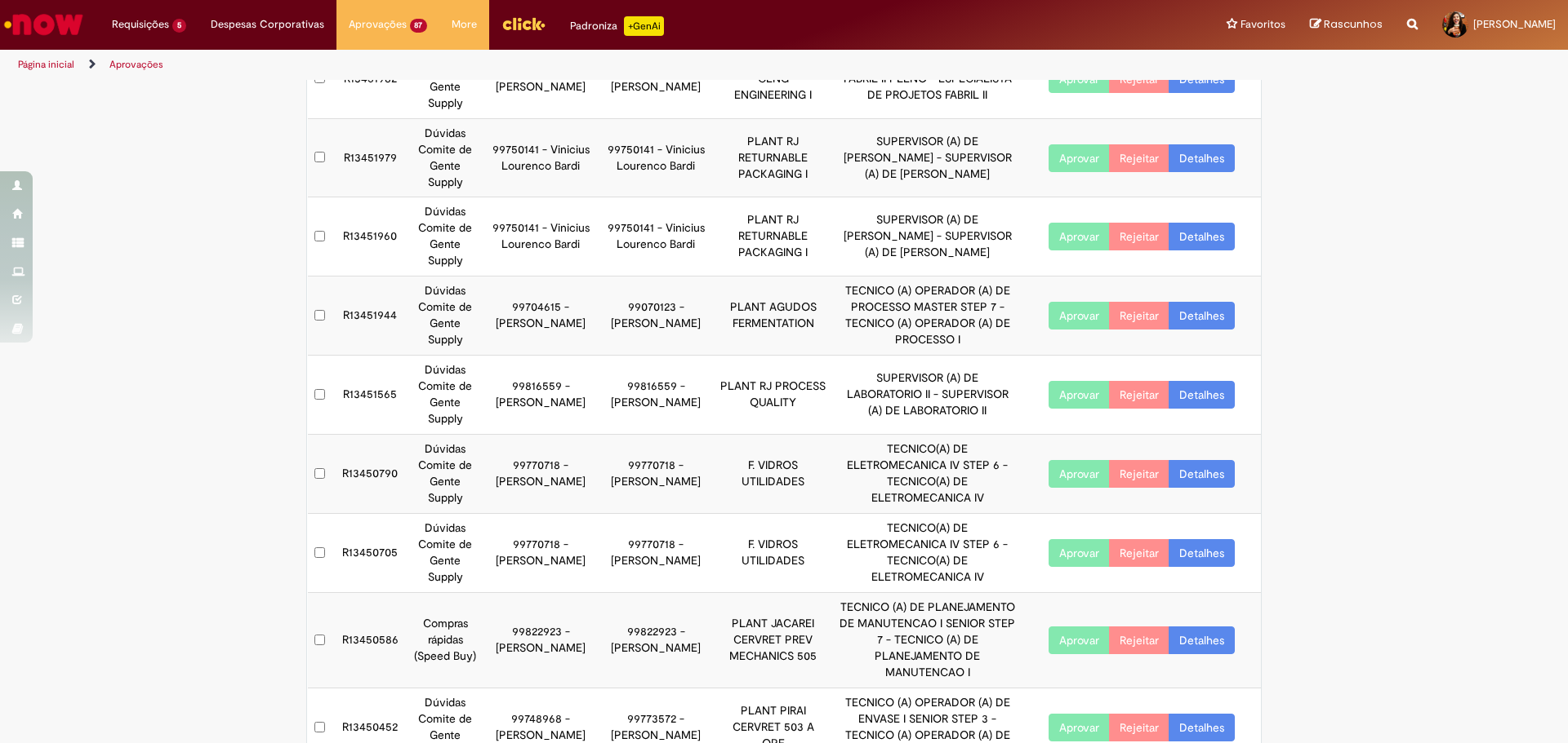
scroll to position [291, 0]
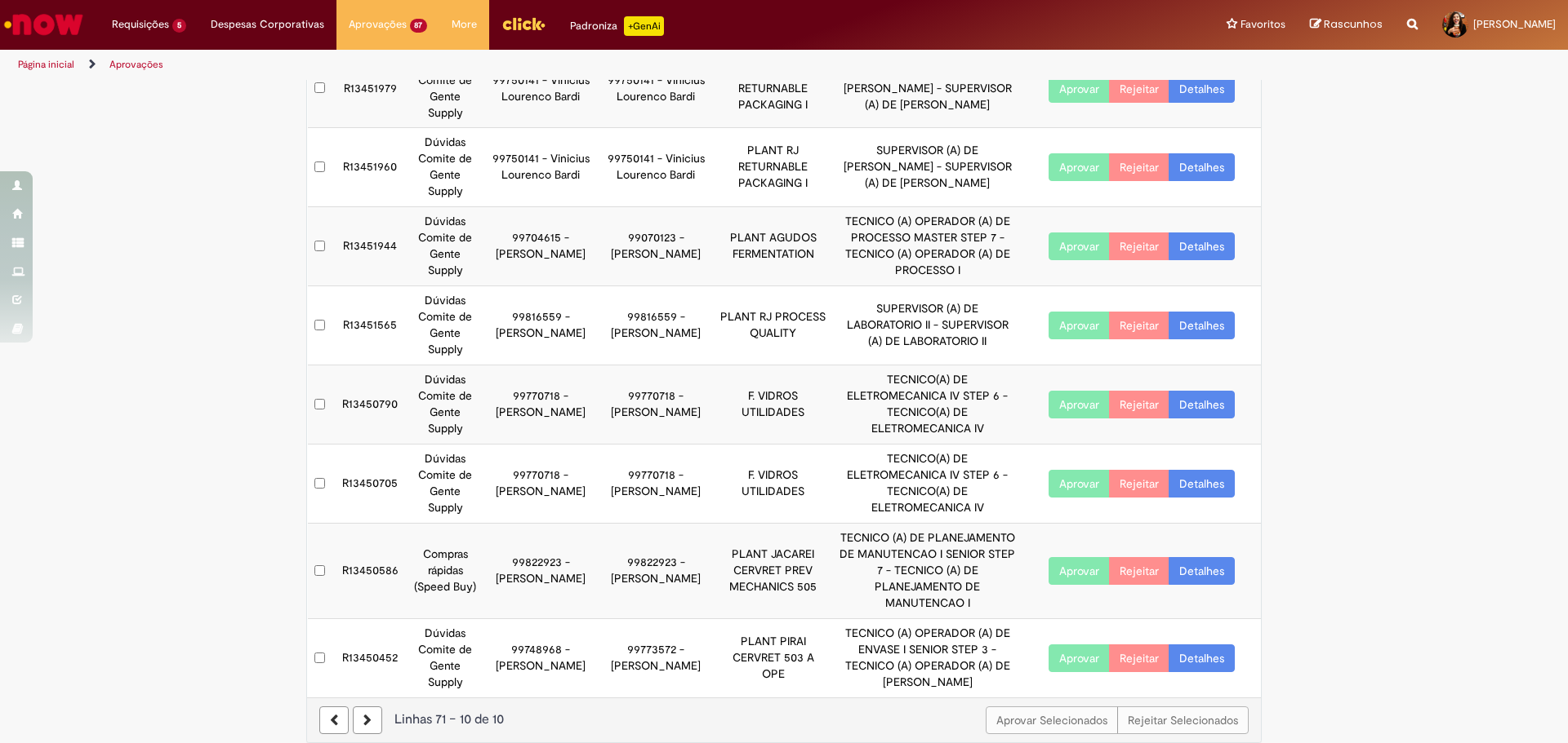
click at [1205, 644] on link "Detalhes" at bounding box center [1201, 658] width 66 height 28
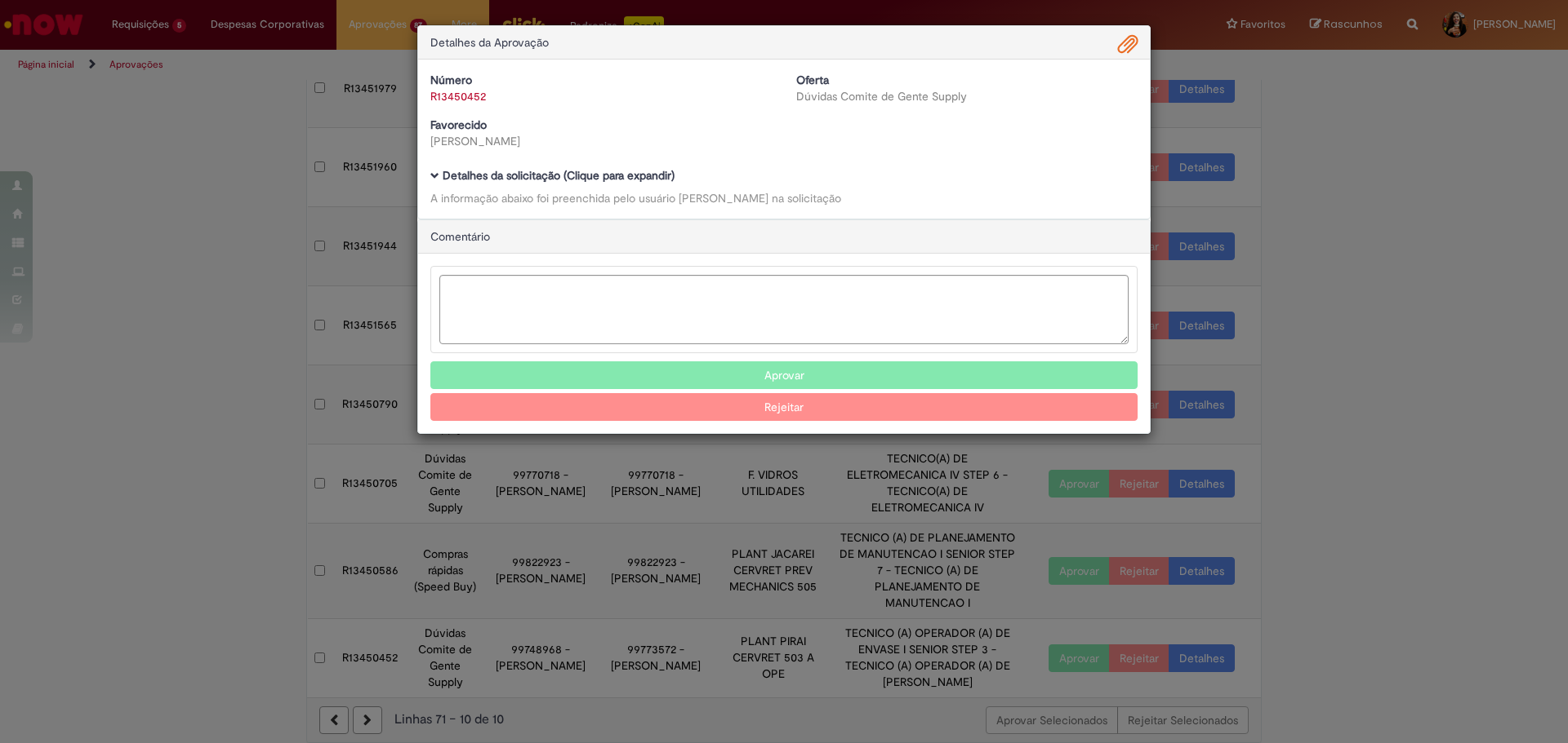
click at [637, 188] on div "Detalhes da solicitação (Clique para expandir) A informação abaixo foi preenchi…" at bounding box center [784, 187] width 707 height 36
click at [642, 177] on b "Detalhes da solicitação (Clique para expandir)" at bounding box center [558, 176] width 232 height 15
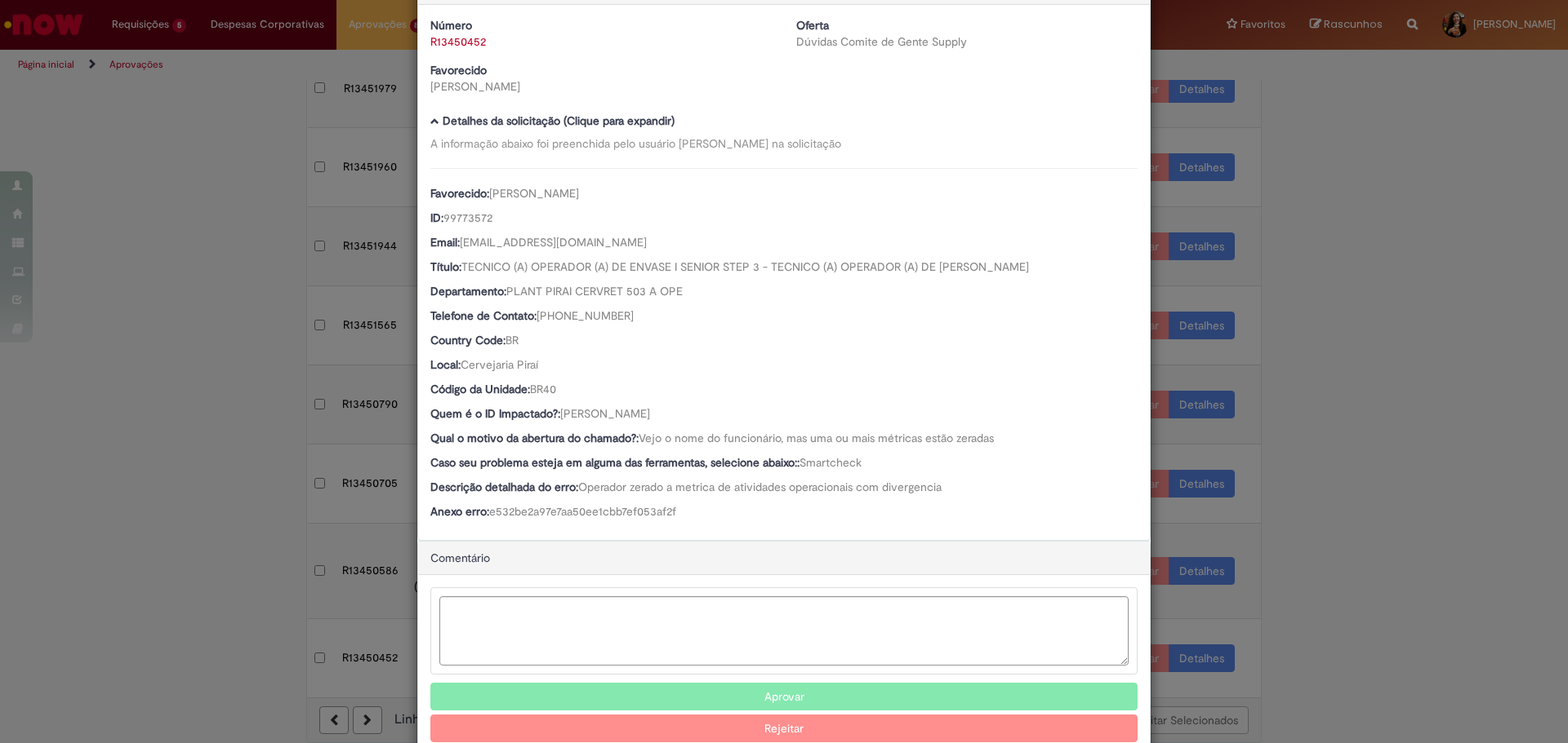
scroll to position [94, 0]
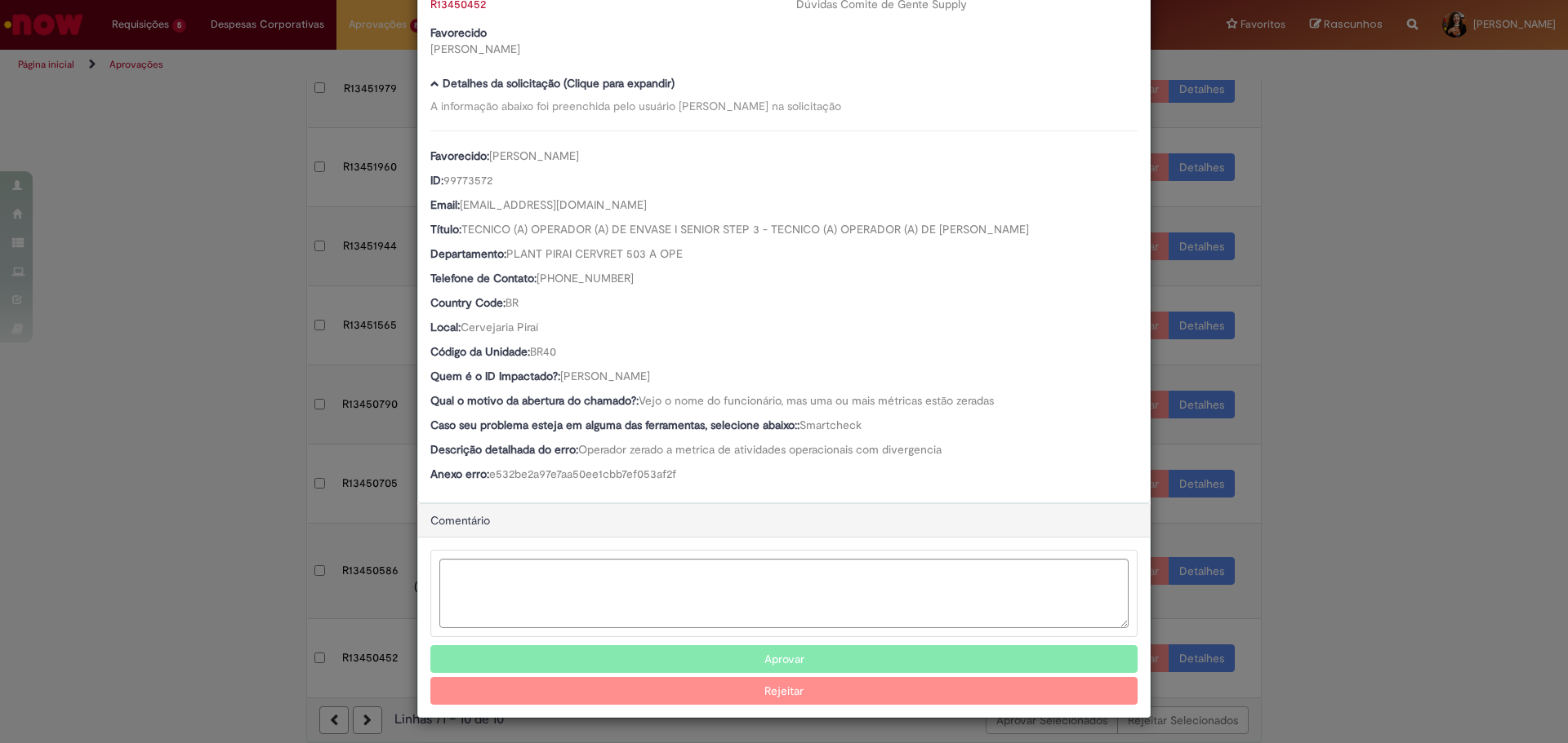
click at [702, 449] on span "Operador zerado a metrica de atividades operacionais com divergencia" at bounding box center [760, 450] width 363 height 15
drag, startPoint x: 743, startPoint y: 367, endPoint x: 558, endPoint y: 373, distance: 185.1
click at [558, 373] on div "Quem é o ID Impactado?: [PERSON_NAME]" at bounding box center [784, 378] width 707 height 20
copy span "[PERSON_NAME]"
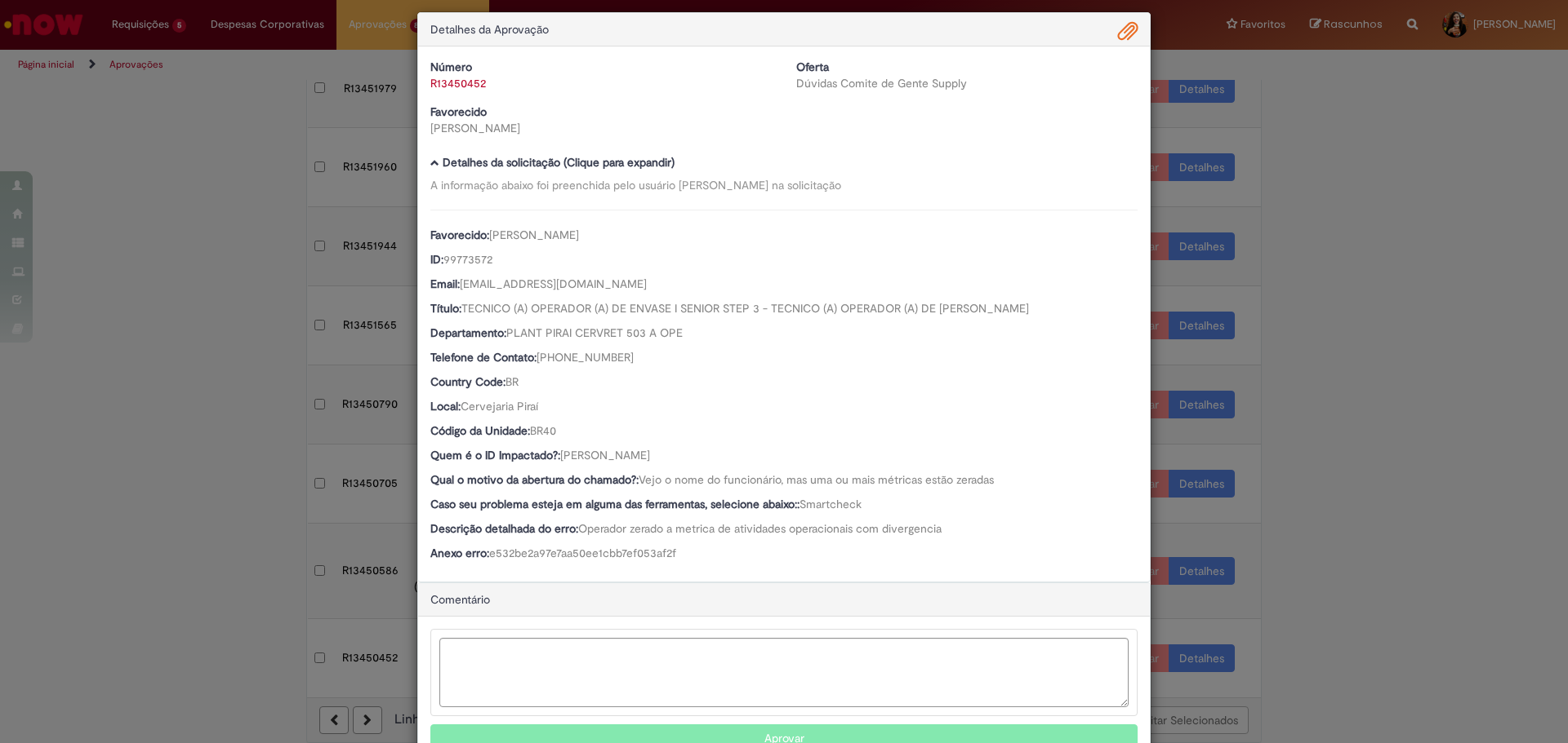
scroll to position [12, 0]
click at [1123, 34] on span "Ambev Approval Modal" at bounding box center [1127, 33] width 20 height 28
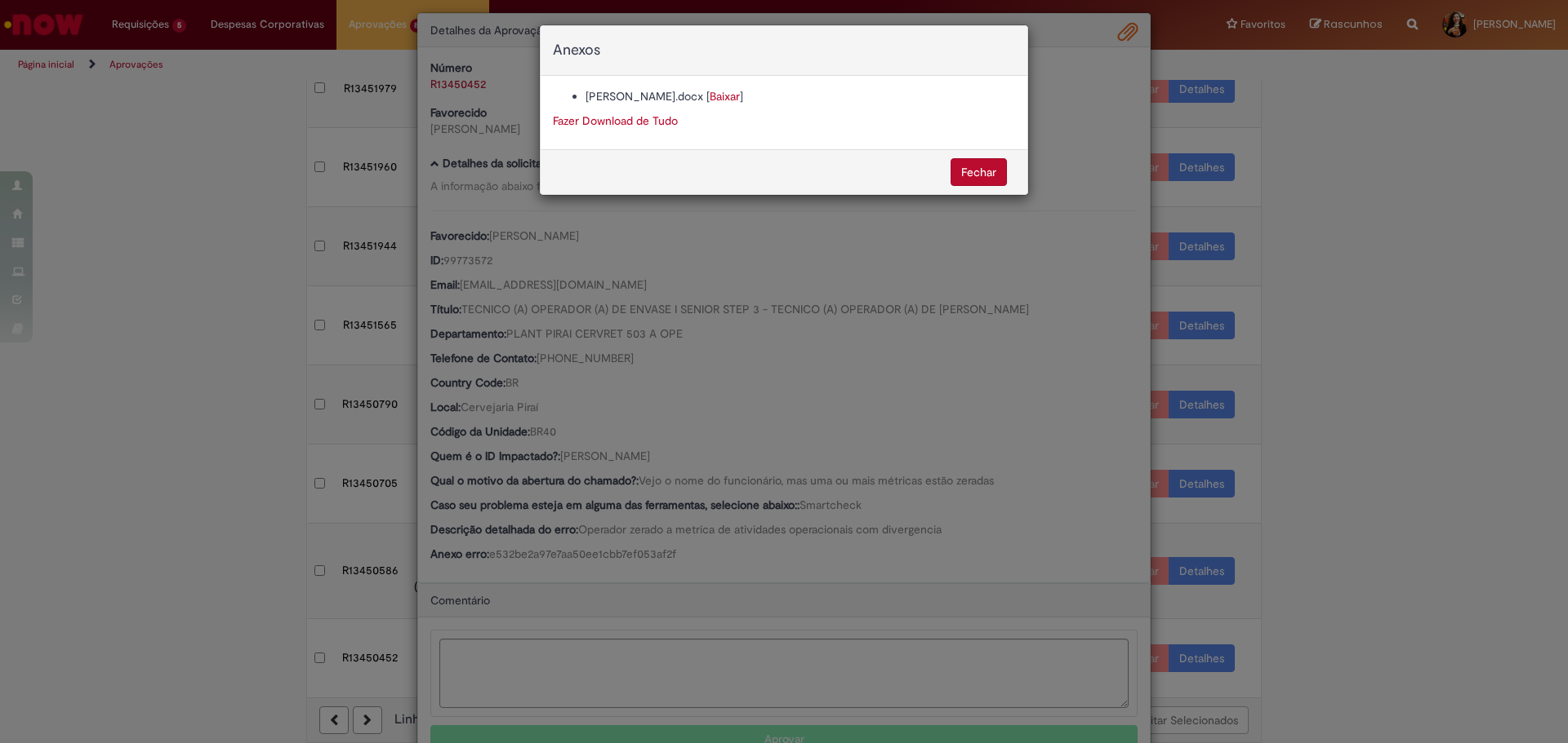
scroll to position [11, 0]
click at [710, 98] on link "Baixar" at bounding box center [725, 97] width 30 height 15
click at [653, 664] on div "Anexos [PERSON_NAME].docx [ Baixar ] Fazer Download de Tudo [GEOGRAPHIC_DATA]" at bounding box center [784, 372] width 1568 height 743
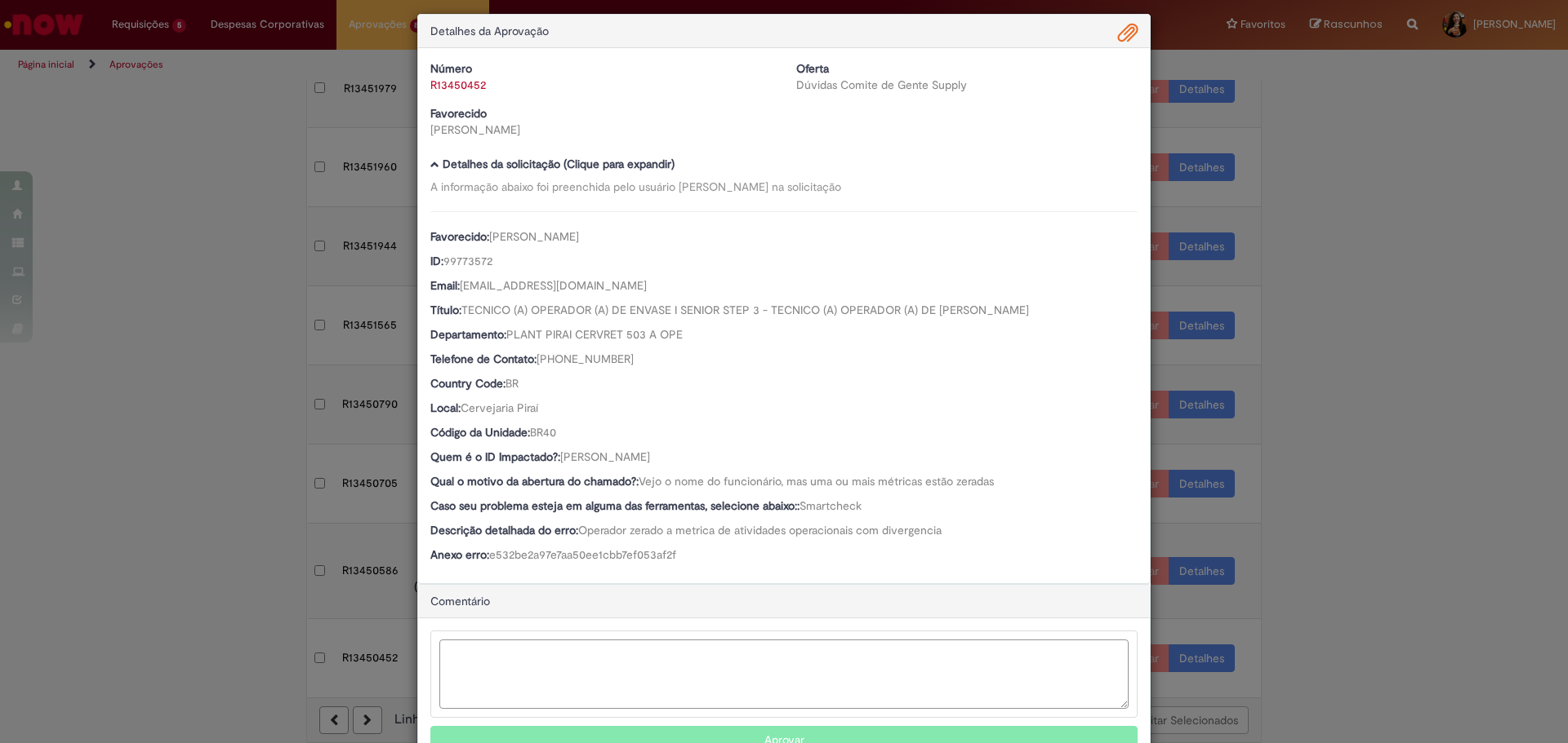
click at [631, 642] on textarea "Ambev Approval Modal" at bounding box center [784, 674] width 689 height 69
type textarea "*"
paste textarea "**********"
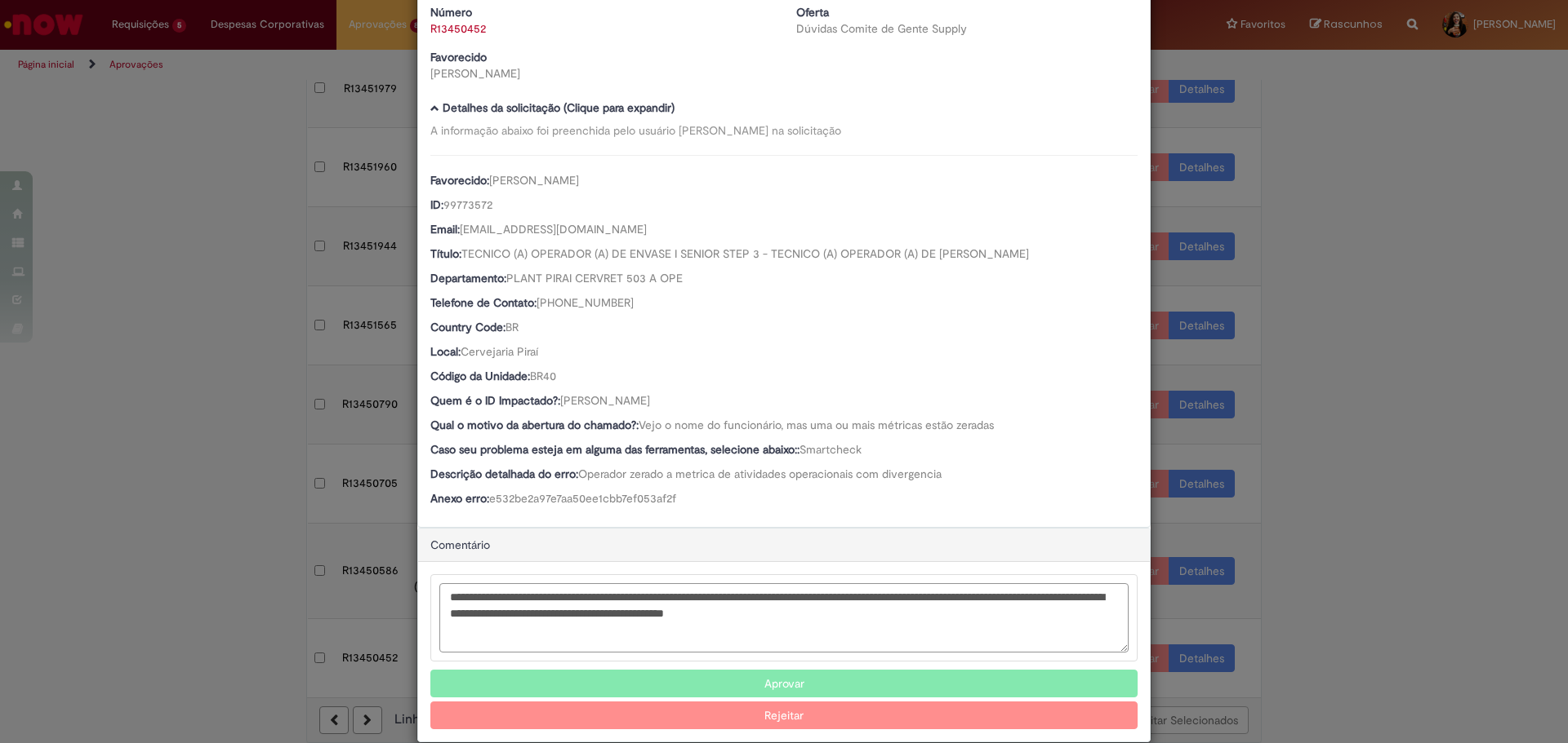
scroll to position [92, 0]
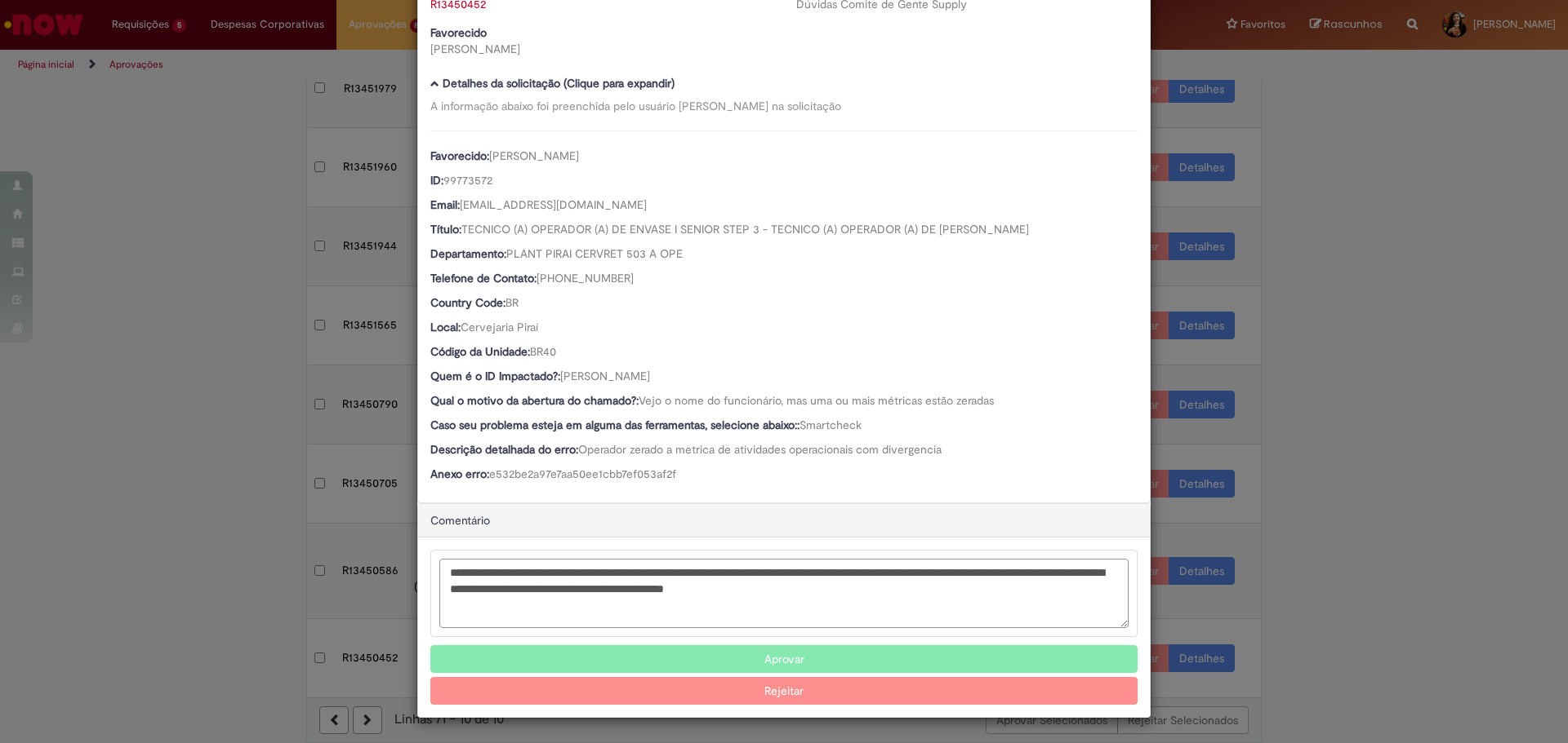
type textarea "**********"
click at [913, 689] on button "Rejeitar" at bounding box center [784, 691] width 707 height 28
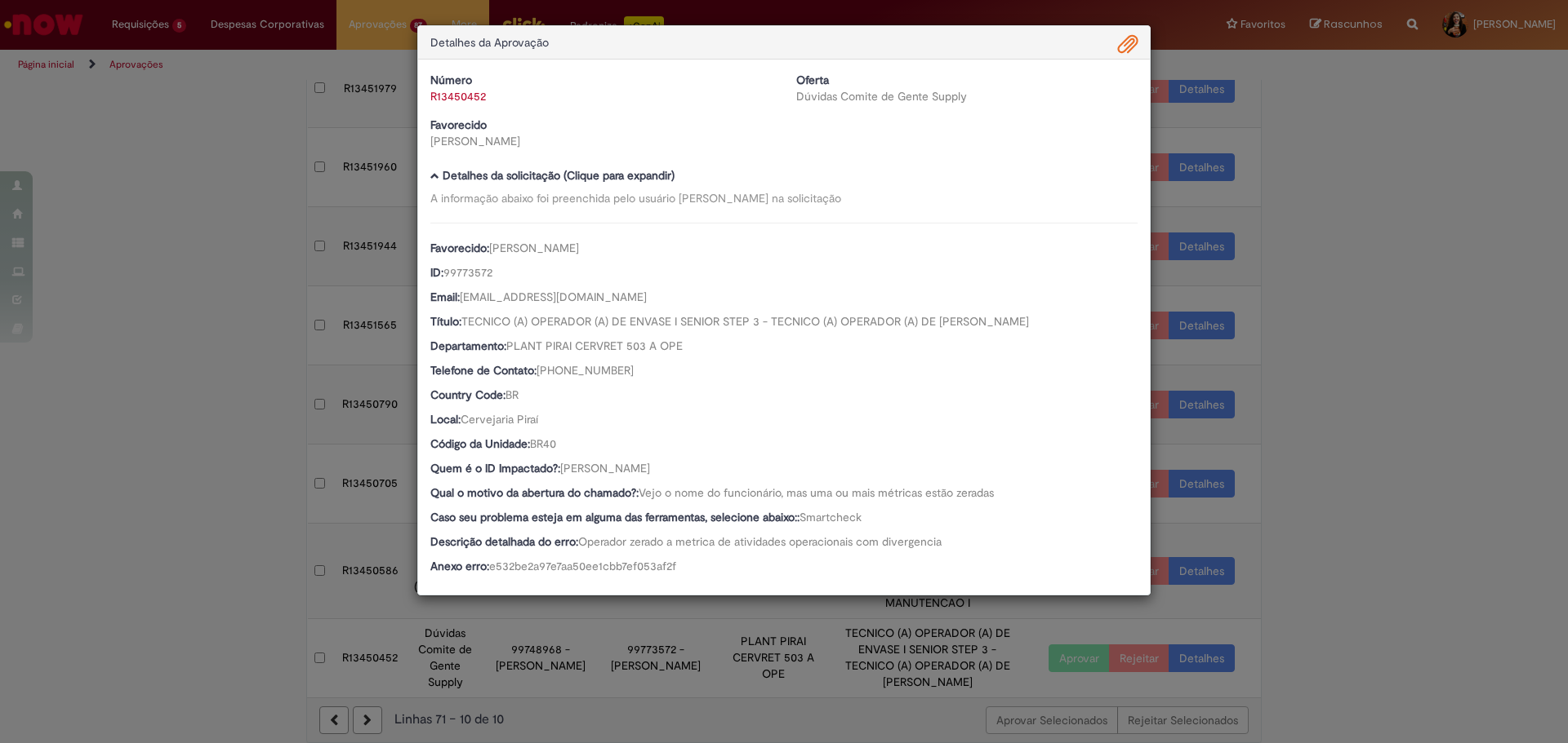
scroll to position [0, 0]
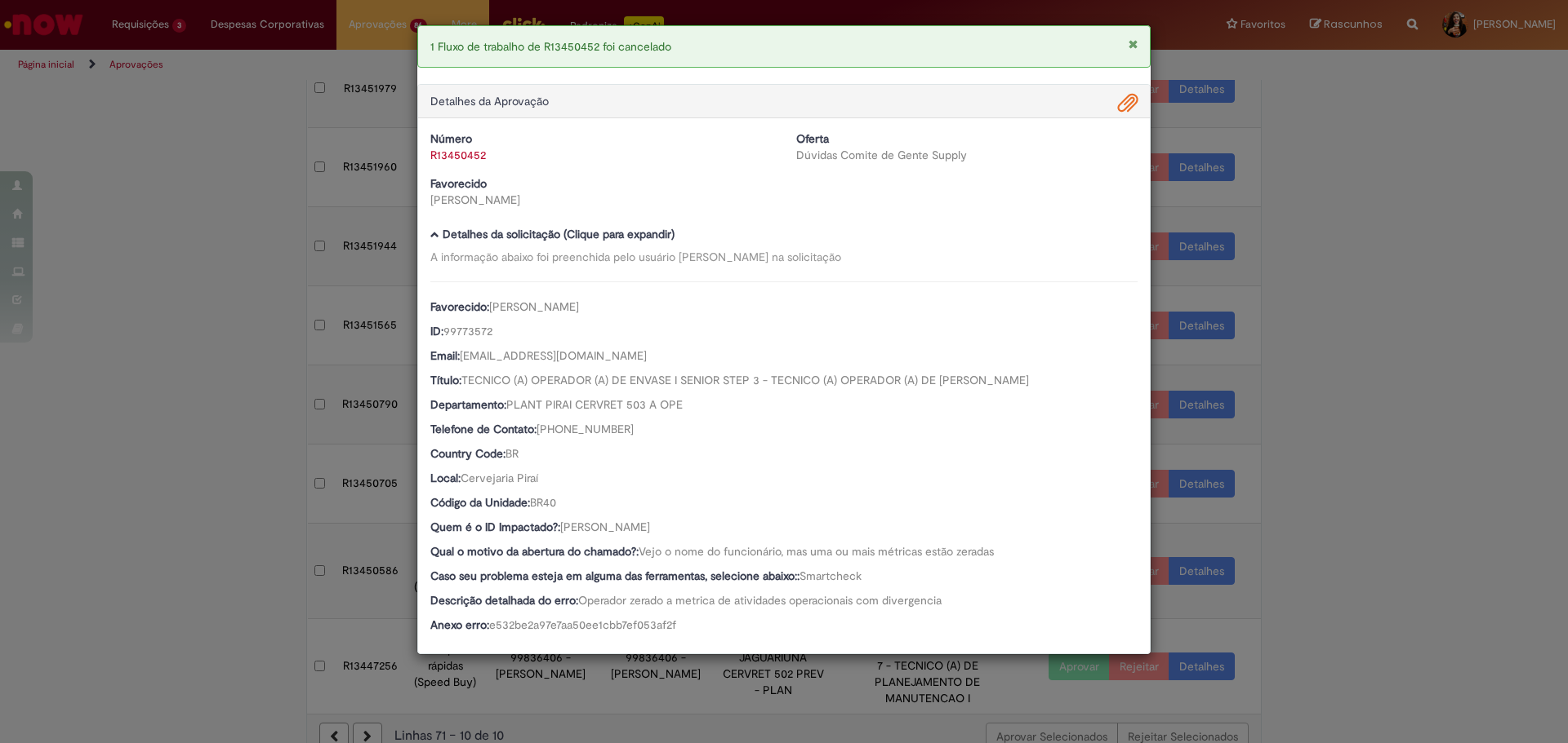
click at [1369, 432] on div "1 Fluxo de trabalho de R13450452 foi cancelado Detalhes da Aprovação Número R13…" at bounding box center [784, 372] width 1568 height 743
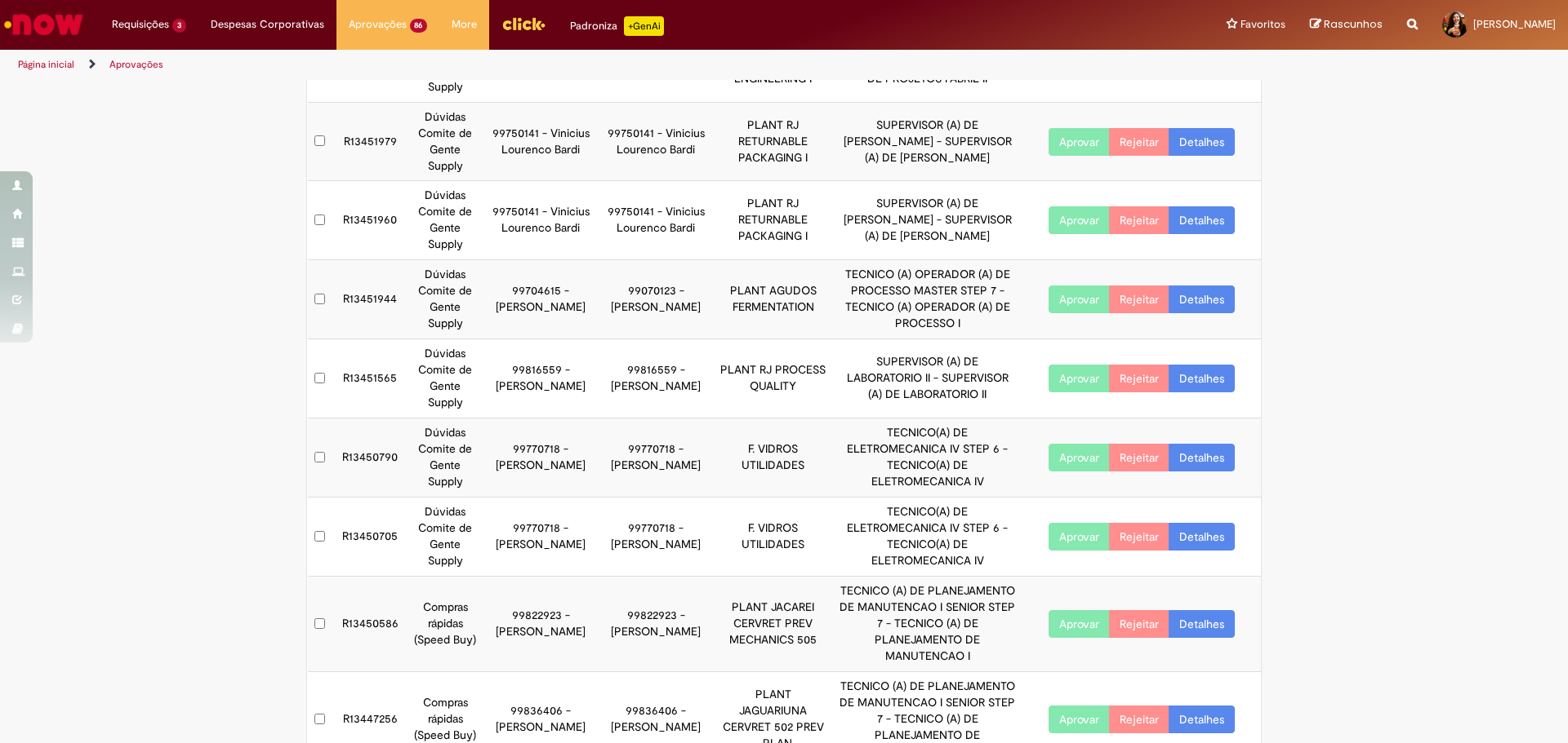
scroll to position [209, 0]
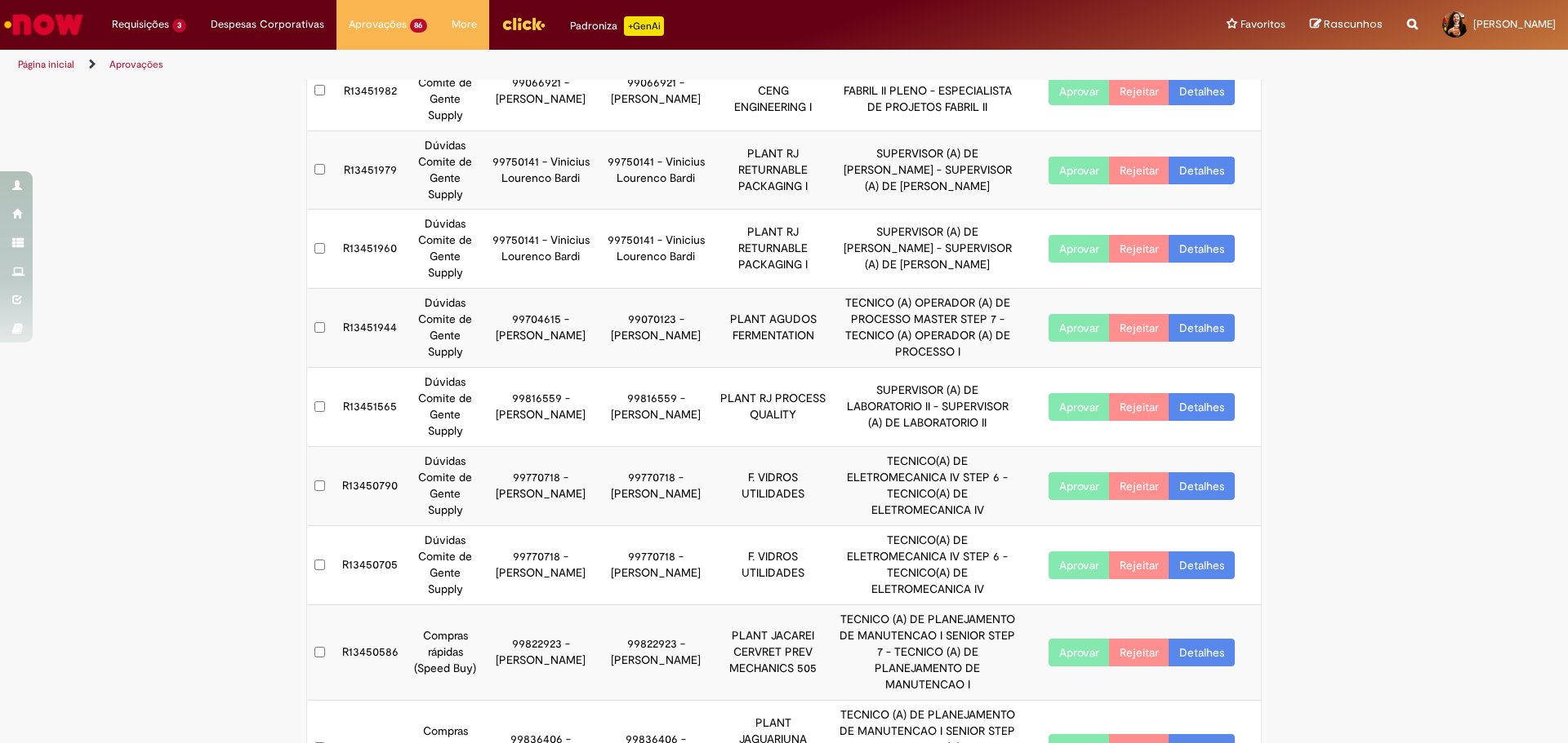
click at [1178, 566] on link "Detalhes" at bounding box center [1201, 565] width 66 height 28
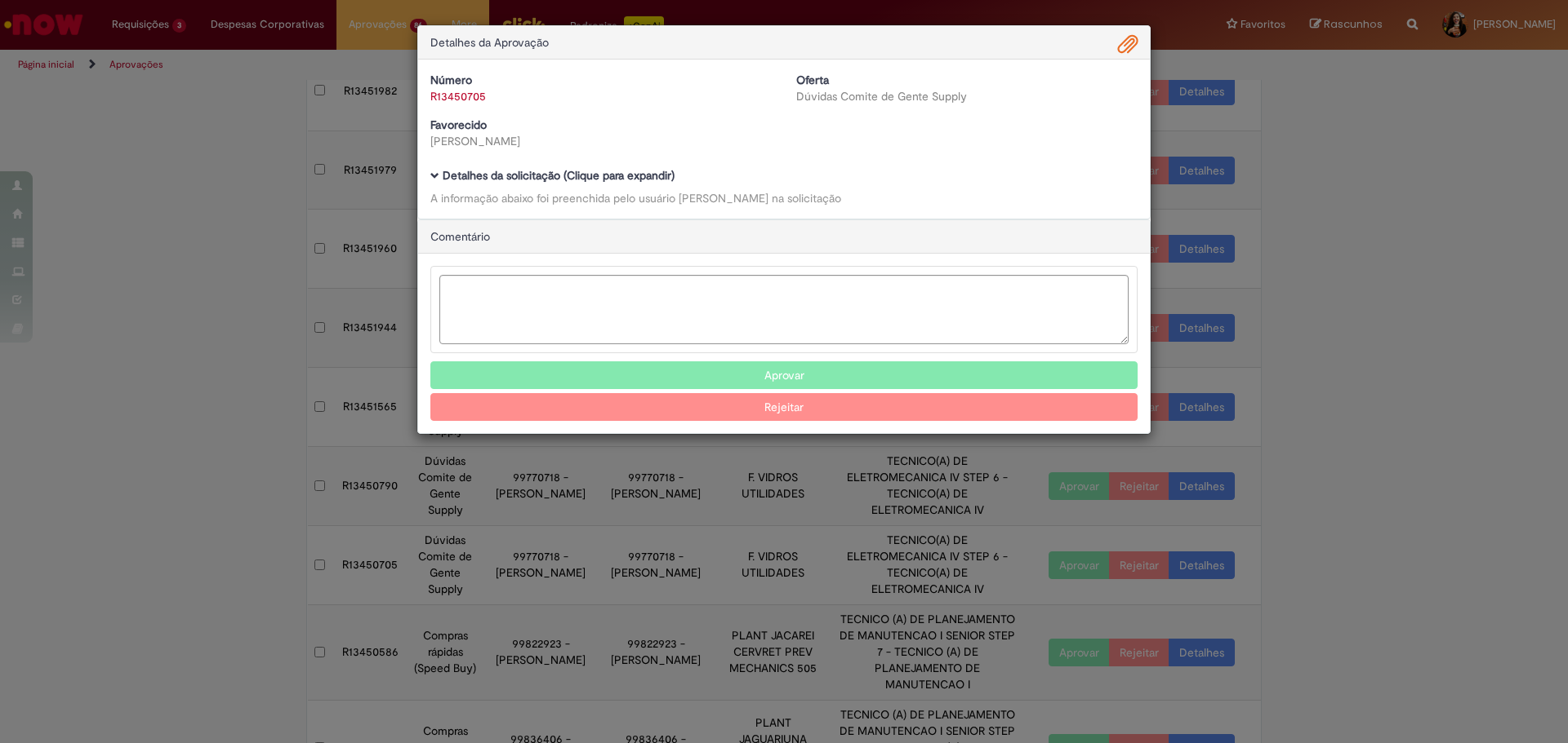
click at [564, 175] on b "Detalhes da solicitação (Clique para expandir)" at bounding box center [558, 176] width 232 height 15
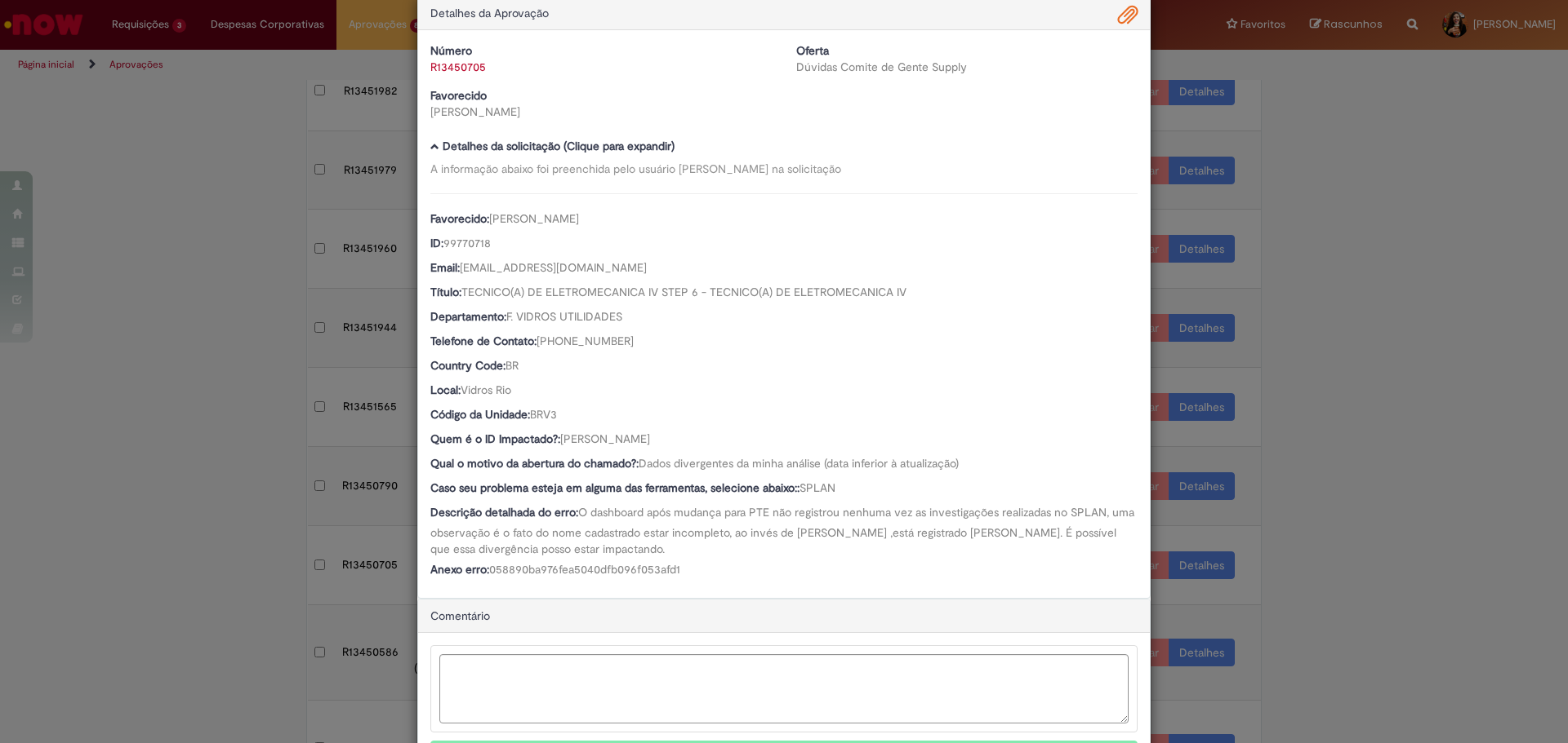
scroll to position [82, 0]
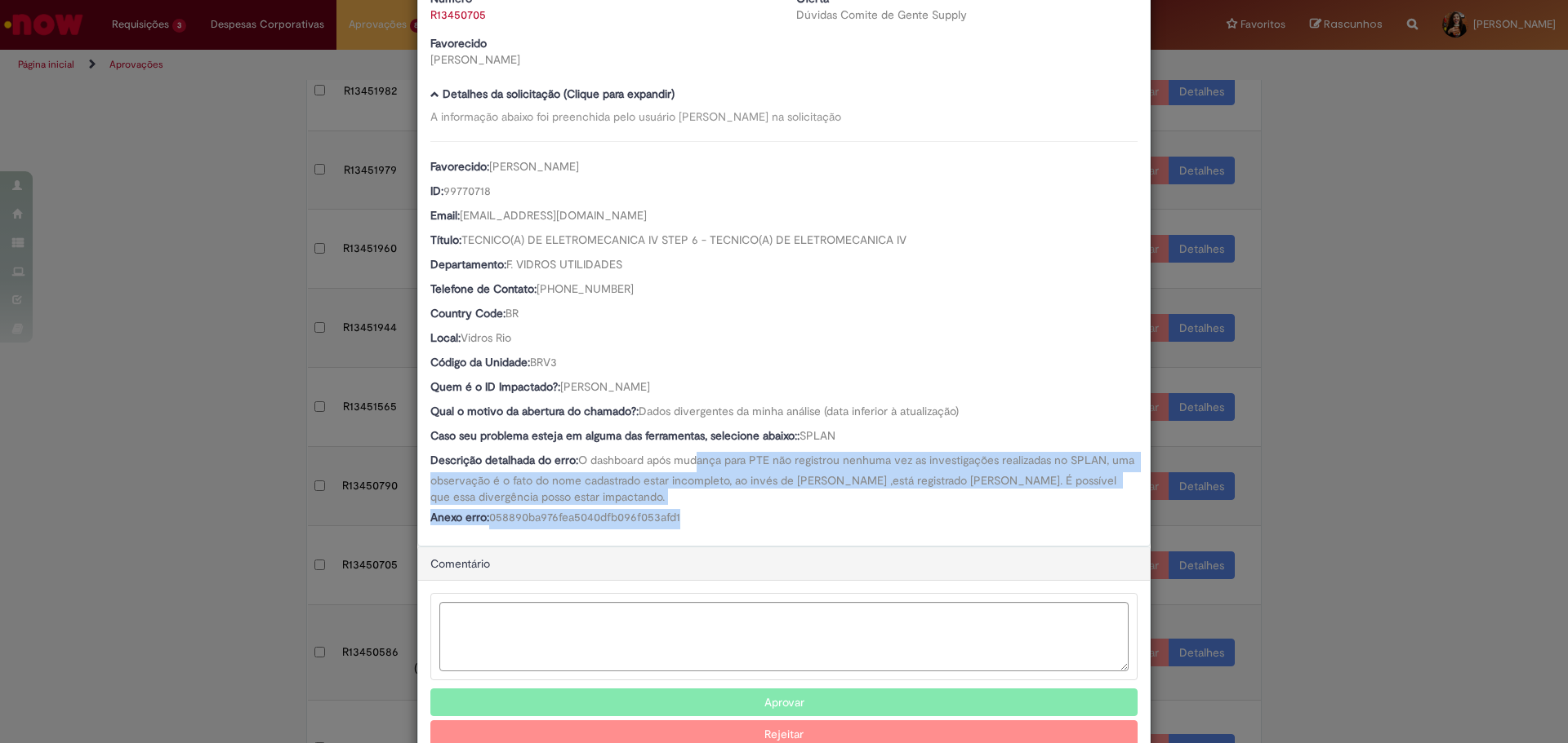
drag, startPoint x: 694, startPoint y: 458, endPoint x: 771, endPoint y: 512, distance: 94.0
click at [771, 512] on div "Favorecido: [PERSON_NAME] ID: 99770718 Email: [EMAIL_ADDRESS][DOMAIN_NAME] Títu…" at bounding box center [784, 335] width 707 height 388
click at [771, 512] on div "Anexo erro: 058890ba976fea5040dfb096f053afd1" at bounding box center [784, 520] width 707 height 20
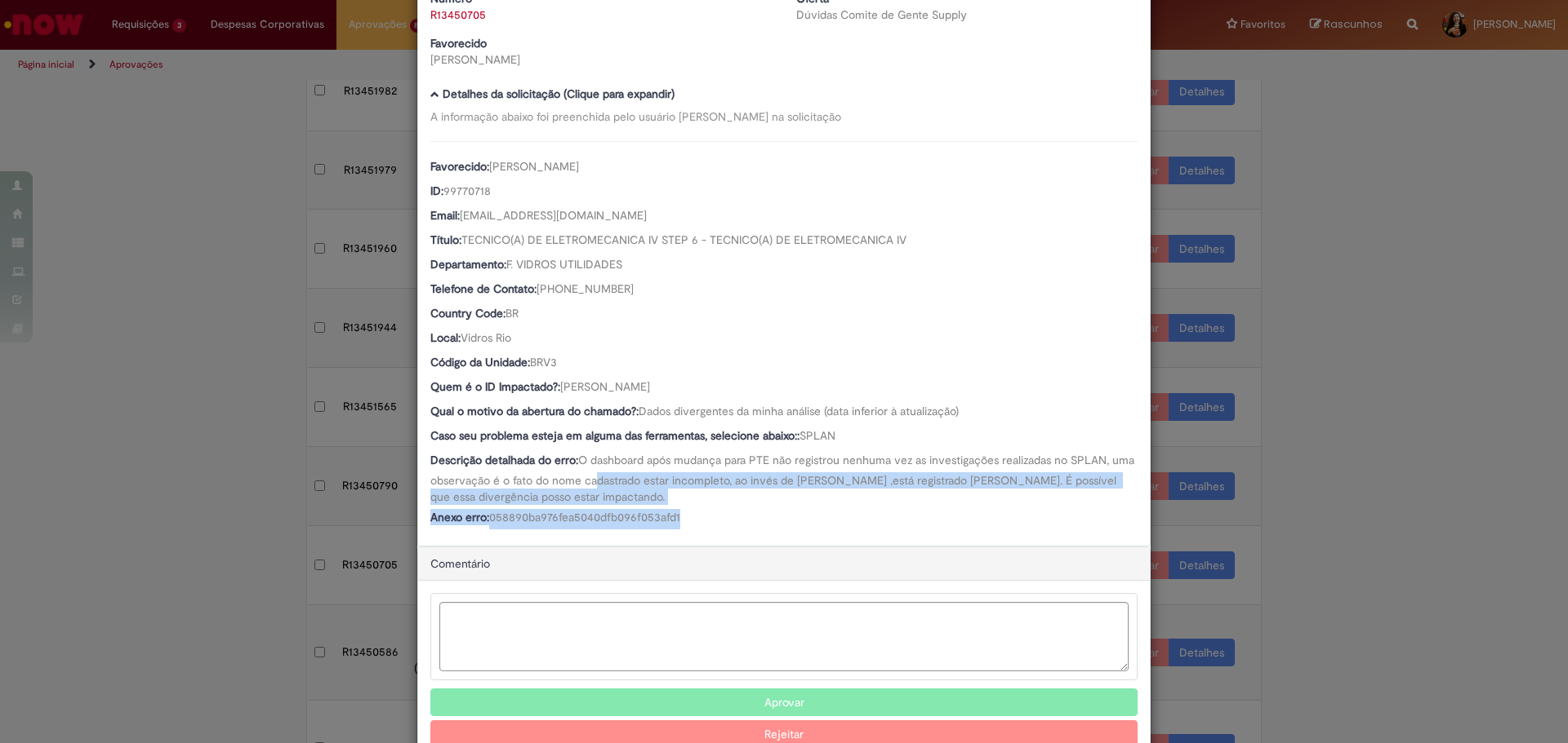
drag, startPoint x: 773, startPoint y: 531, endPoint x: 588, endPoint y: 475, distance: 193.3
click at [588, 475] on div "Favorecido: [PERSON_NAME] ID: 99770718 Email: [EMAIL_ADDRESS][DOMAIN_NAME] Títu…" at bounding box center [784, 335] width 707 height 388
click at [588, 475] on span "O dashboard após mudança para PTE não registrou nenhuma vez as investigações re…" at bounding box center [784, 478] width 707 height 51
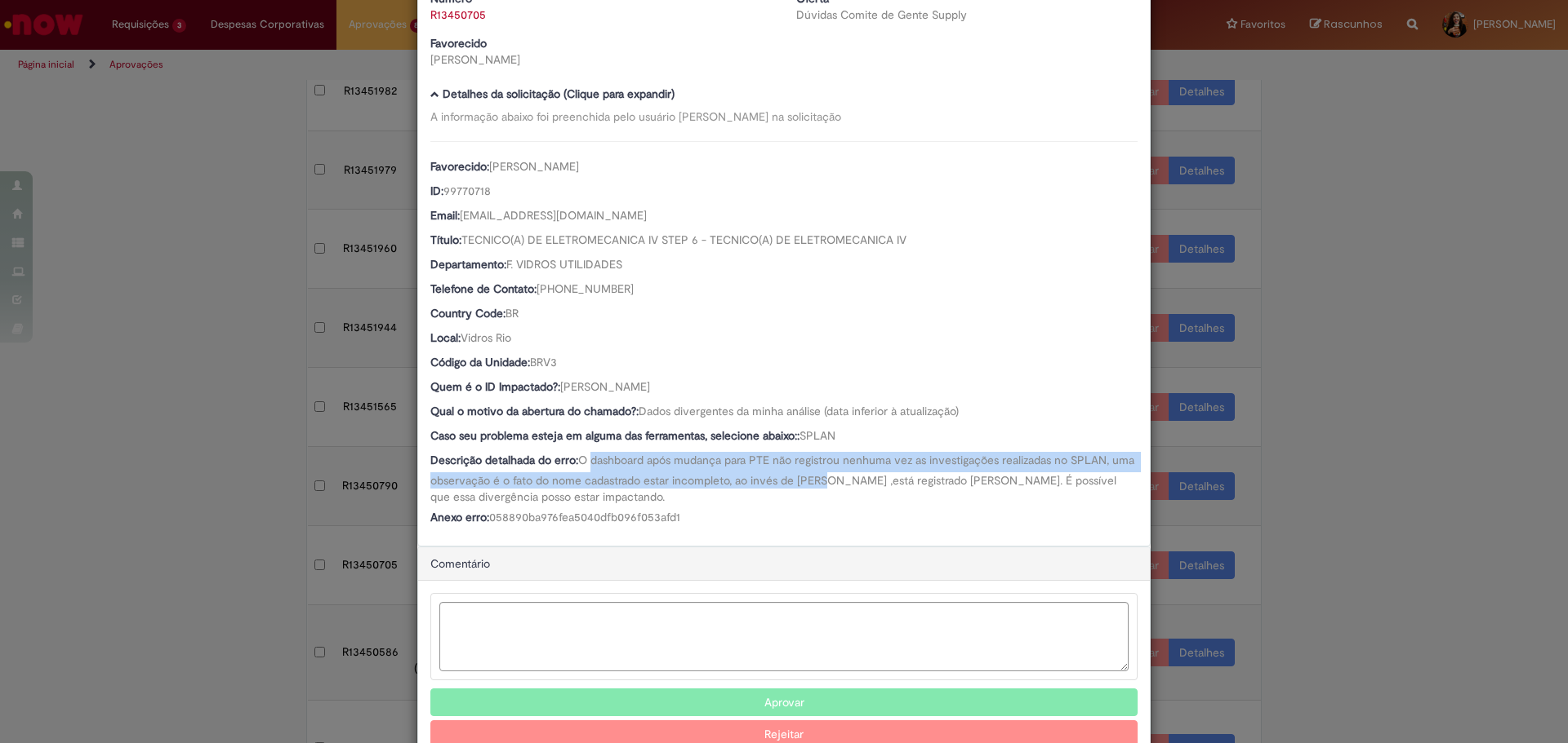
drag, startPoint x: 588, startPoint y: 457, endPoint x: 824, endPoint y: 494, distance: 238.9
click at [826, 485] on span "O dashboard após mudança para PTE não registrou nenhuma vez as investigações re…" at bounding box center [784, 478] width 707 height 51
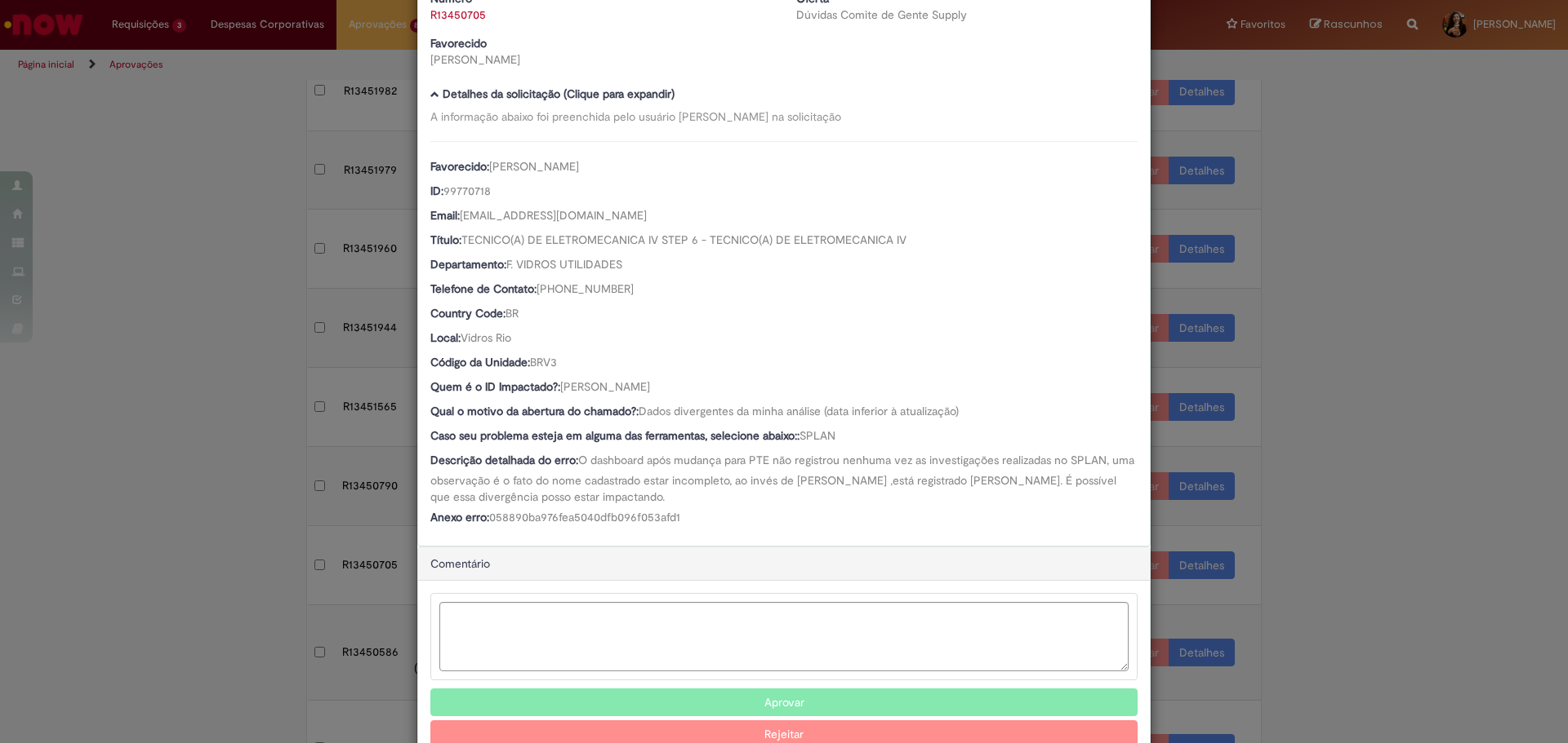
click at [823, 497] on div "Descrição detalhada do erro: O dashboard após mudança para PTE não registrou ne…" at bounding box center [784, 479] width 707 height 53
drag, startPoint x: 823, startPoint y: 497, endPoint x: 799, endPoint y: 458, distance: 45.8
click at [799, 458] on div "Descrição detalhada do erro: O dashboard após mudança para PTE não registrou ne…" at bounding box center [784, 479] width 707 height 53
click at [799, 458] on span "O dashboard após mudança para PTE não registrou nenhuma vez as investigações re…" at bounding box center [784, 478] width 707 height 51
drag, startPoint x: 659, startPoint y: 470, endPoint x: 808, endPoint y: 500, distance: 152.0
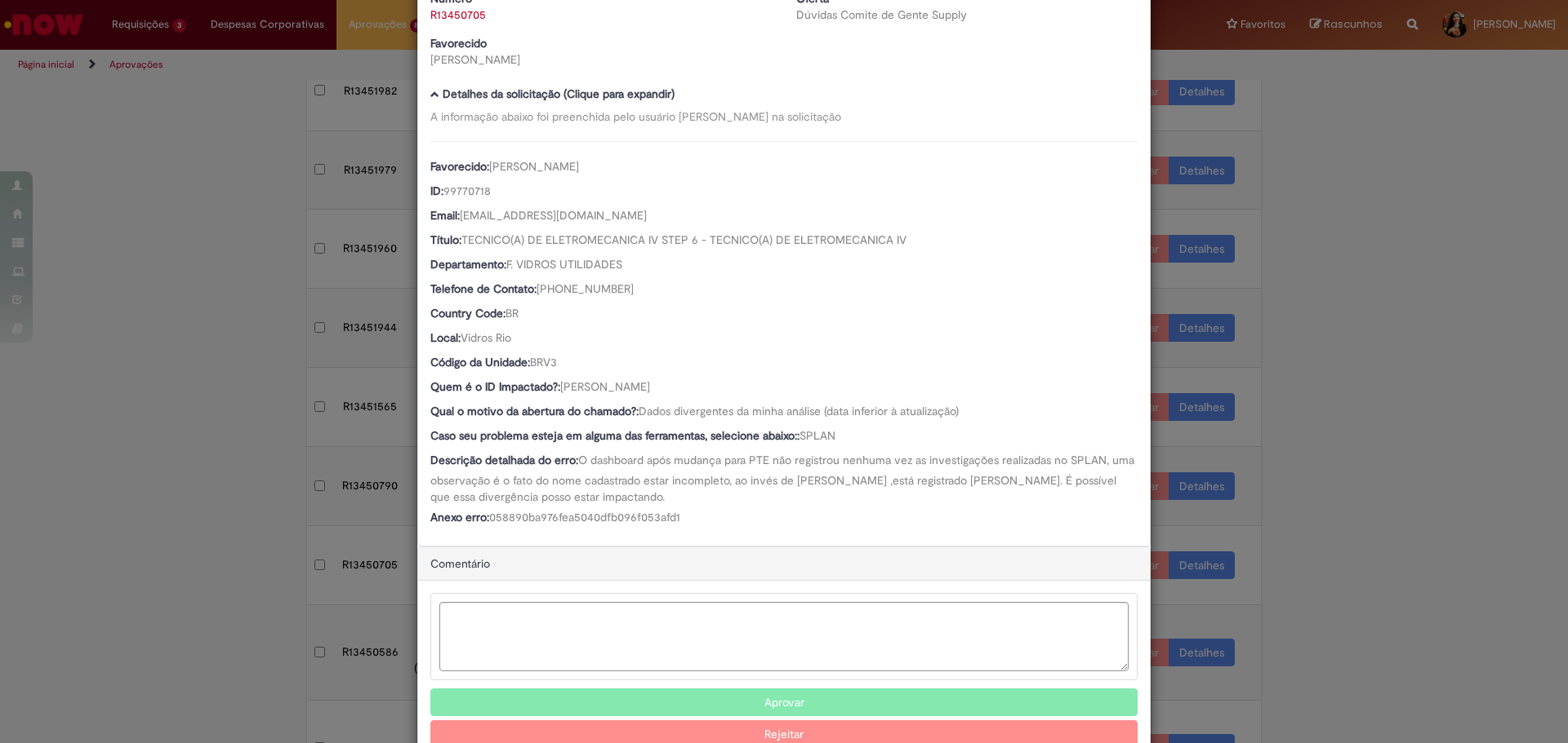
click at [808, 500] on div "Descrição detalhada do erro: O dashboard após mudança para PTE não registrou ne…" at bounding box center [784, 479] width 707 height 53
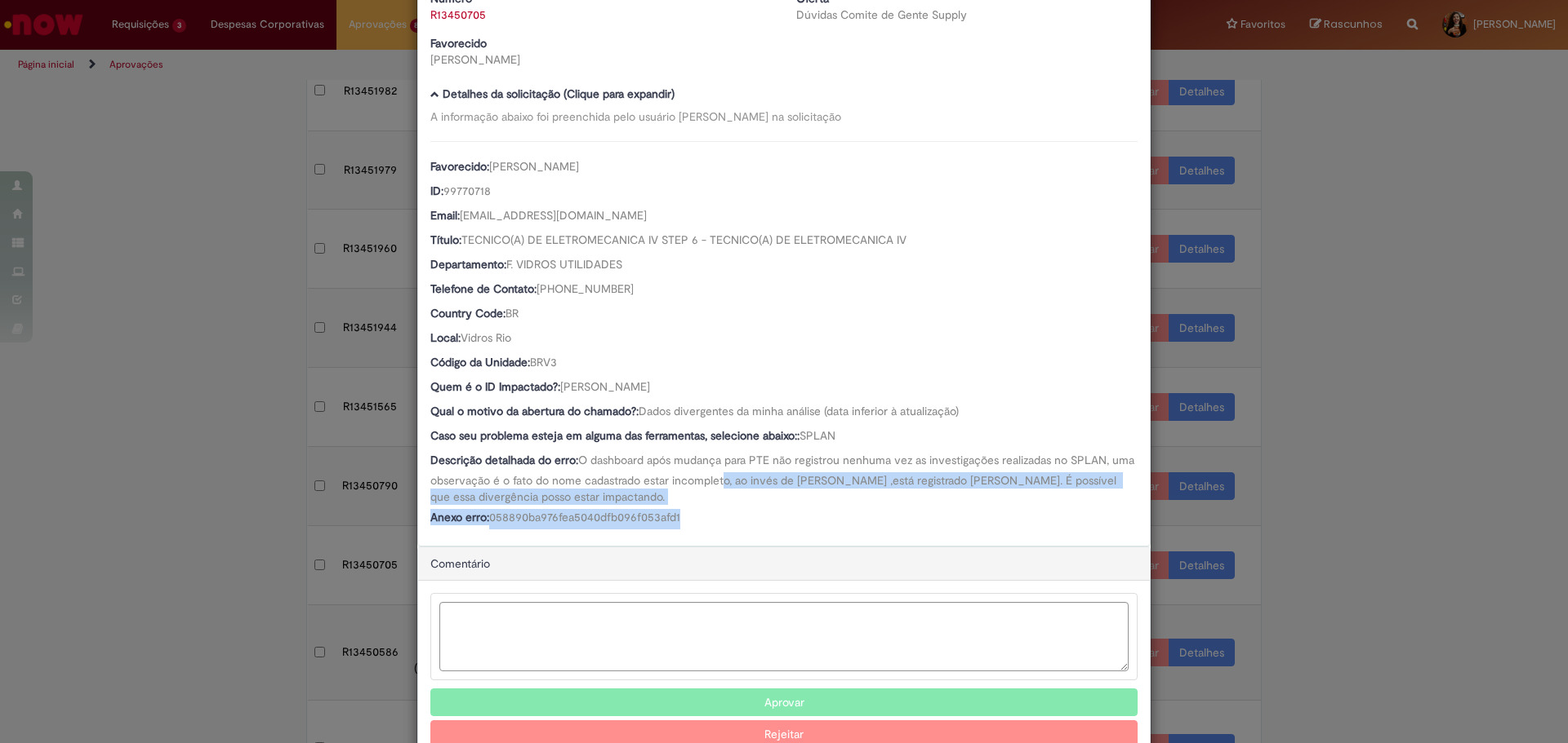
drag, startPoint x: 737, startPoint y: 506, endPoint x: 718, endPoint y: 479, distance: 33.0
click at [718, 479] on div "Favorecido: [PERSON_NAME] ID: 99770718 Email: [EMAIL_ADDRESS][DOMAIN_NAME] Títu…" at bounding box center [784, 335] width 707 height 388
click at [718, 479] on span "O dashboard após mudança para PTE não registrou nenhuma vez as investigações re…" at bounding box center [784, 478] width 707 height 51
click at [703, 503] on span "O dashboard após mudança para PTE não registrou nenhuma vez as investigações re…" at bounding box center [784, 478] width 707 height 51
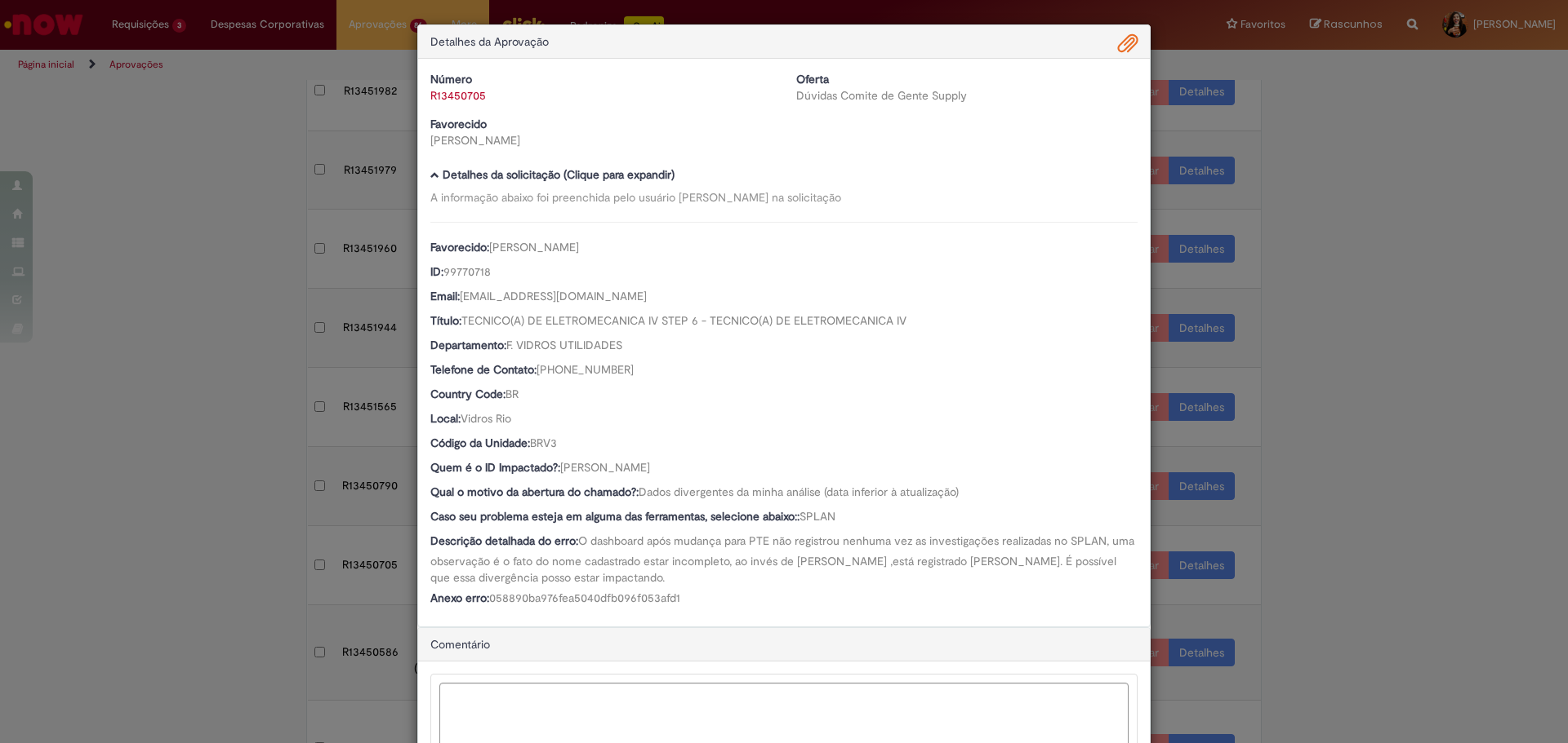
scroll to position [0, 0]
drag, startPoint x: 482, startPoint y: 96, endPoint x: 426, endPoint y: 95, distance: 56.0
click at [430, 95] on div "R13450705" at bounding box center [601, 97] width 341 height 17
copy link "R13450705"
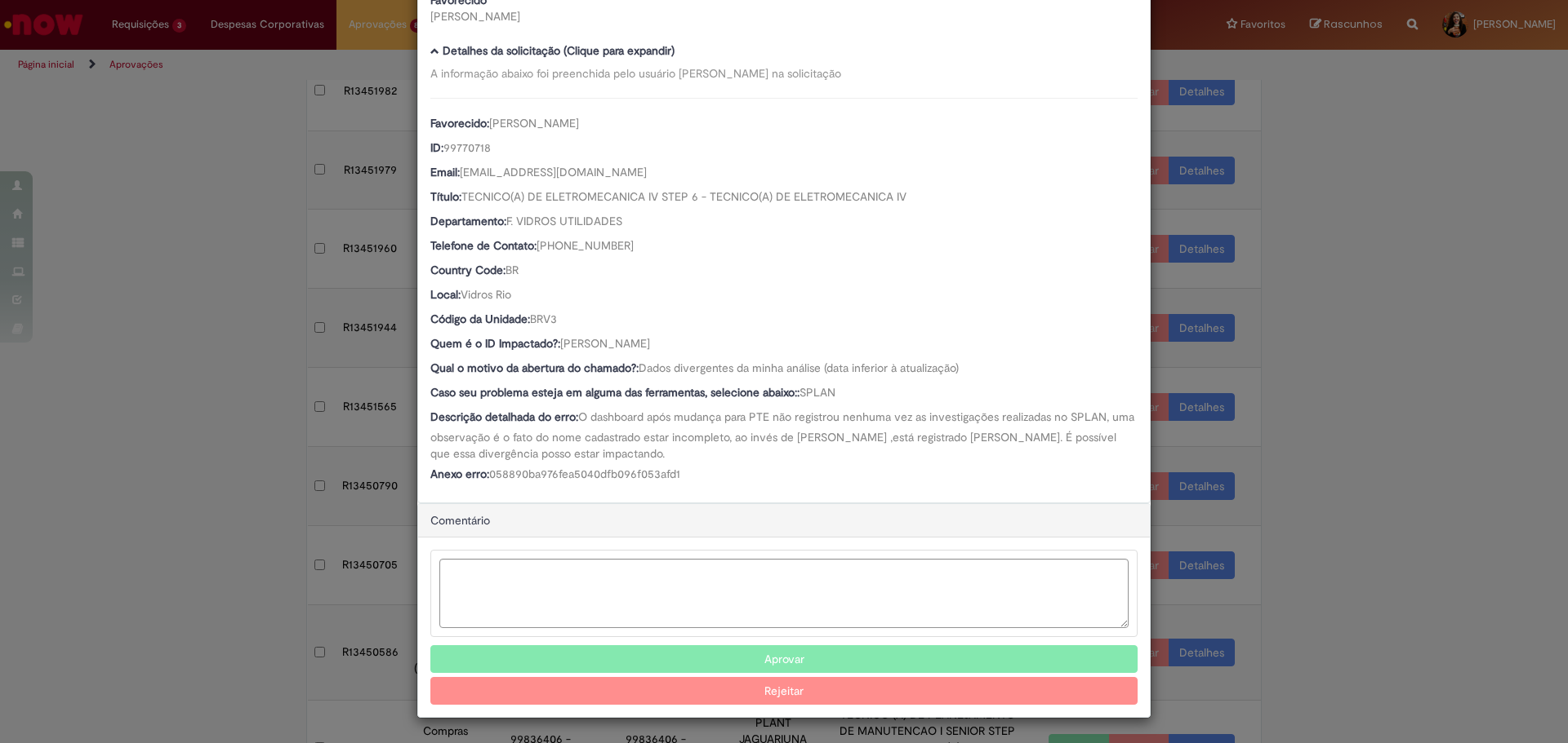
click at [557, 679] on button "Rejeitar" at bounding box center [784, 691] width 707 height 28
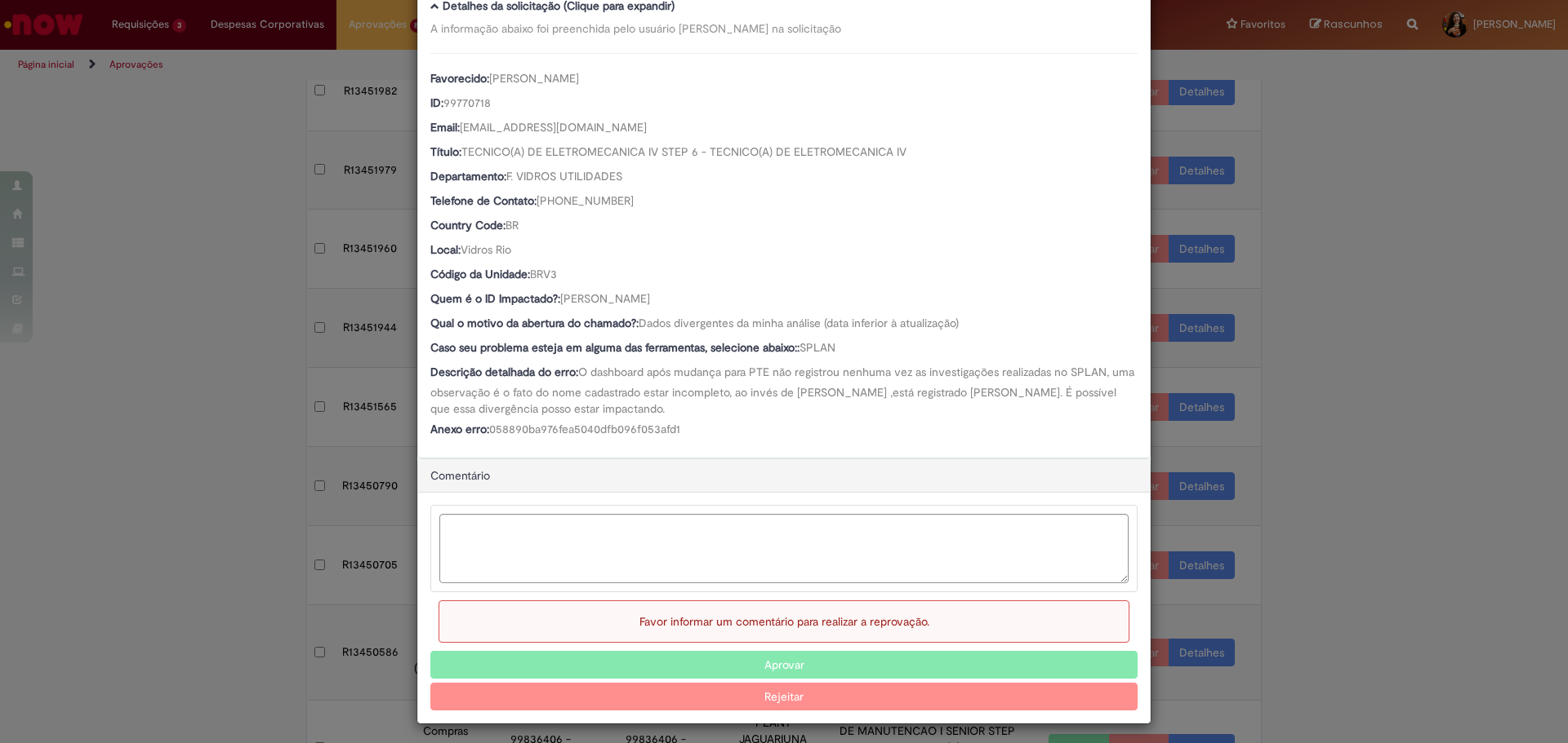
scroll to position [175, 0]
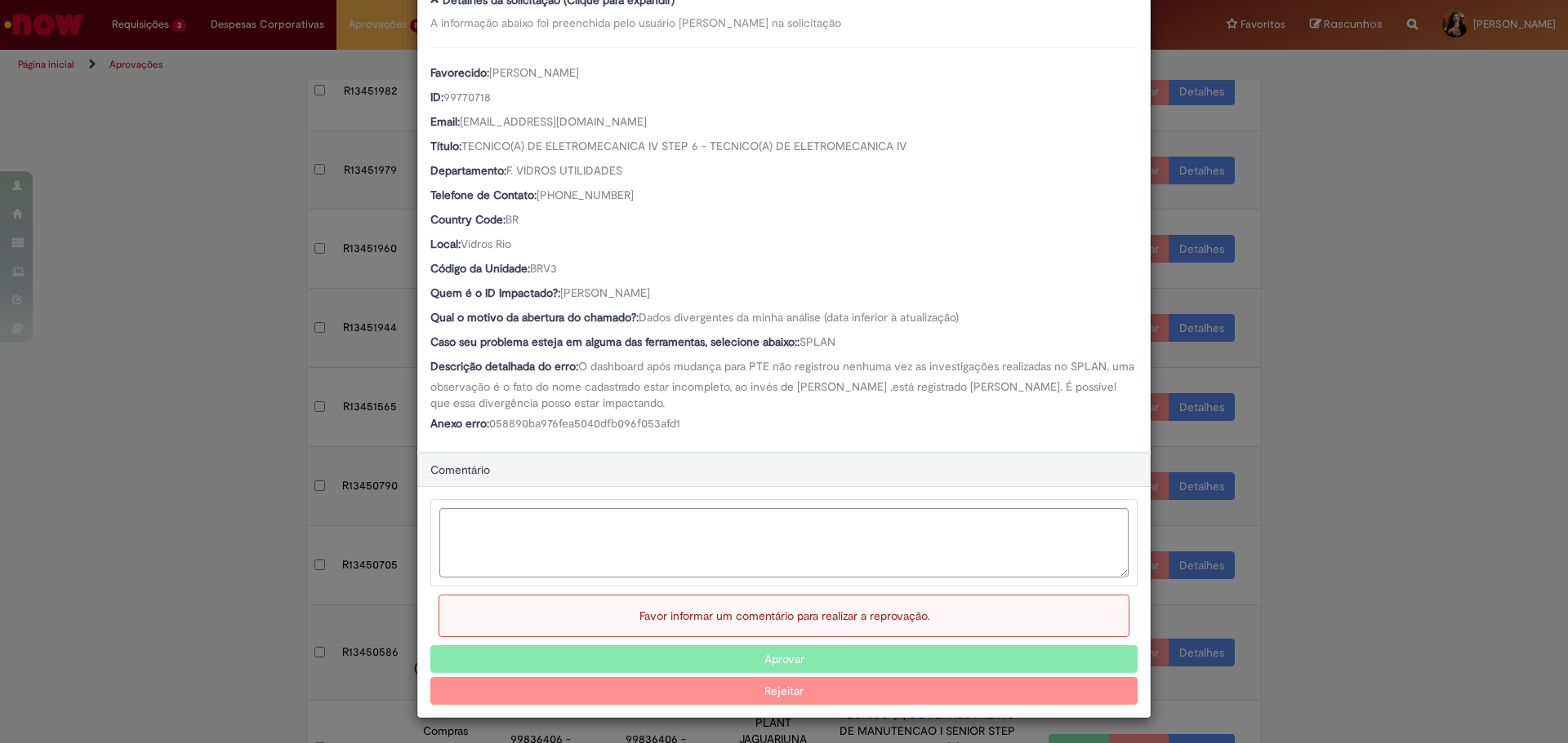
click at [687, 658] on button "Aprovar" at bounding box center [784, 659] width 707 height 28
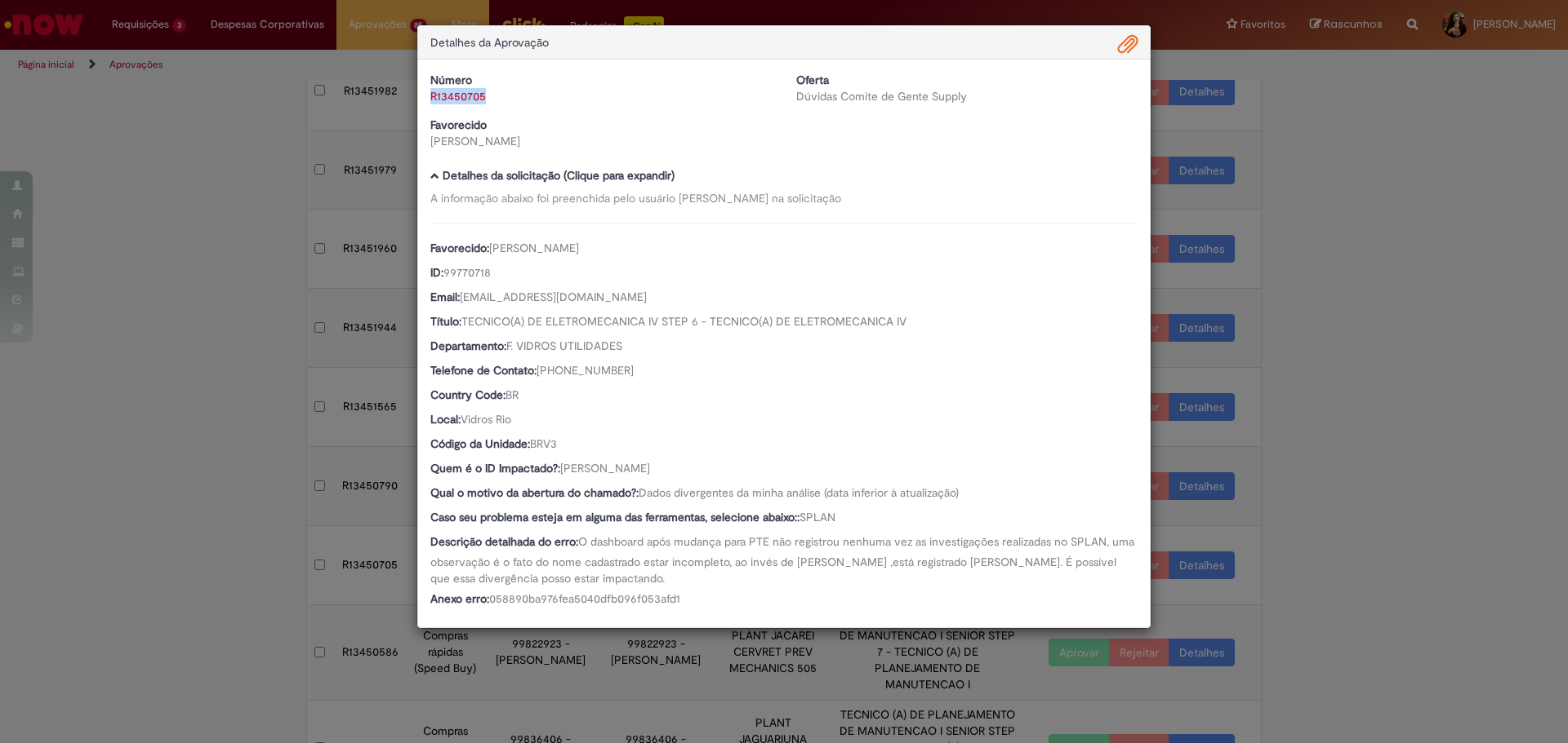
scroll to position [0, 0]
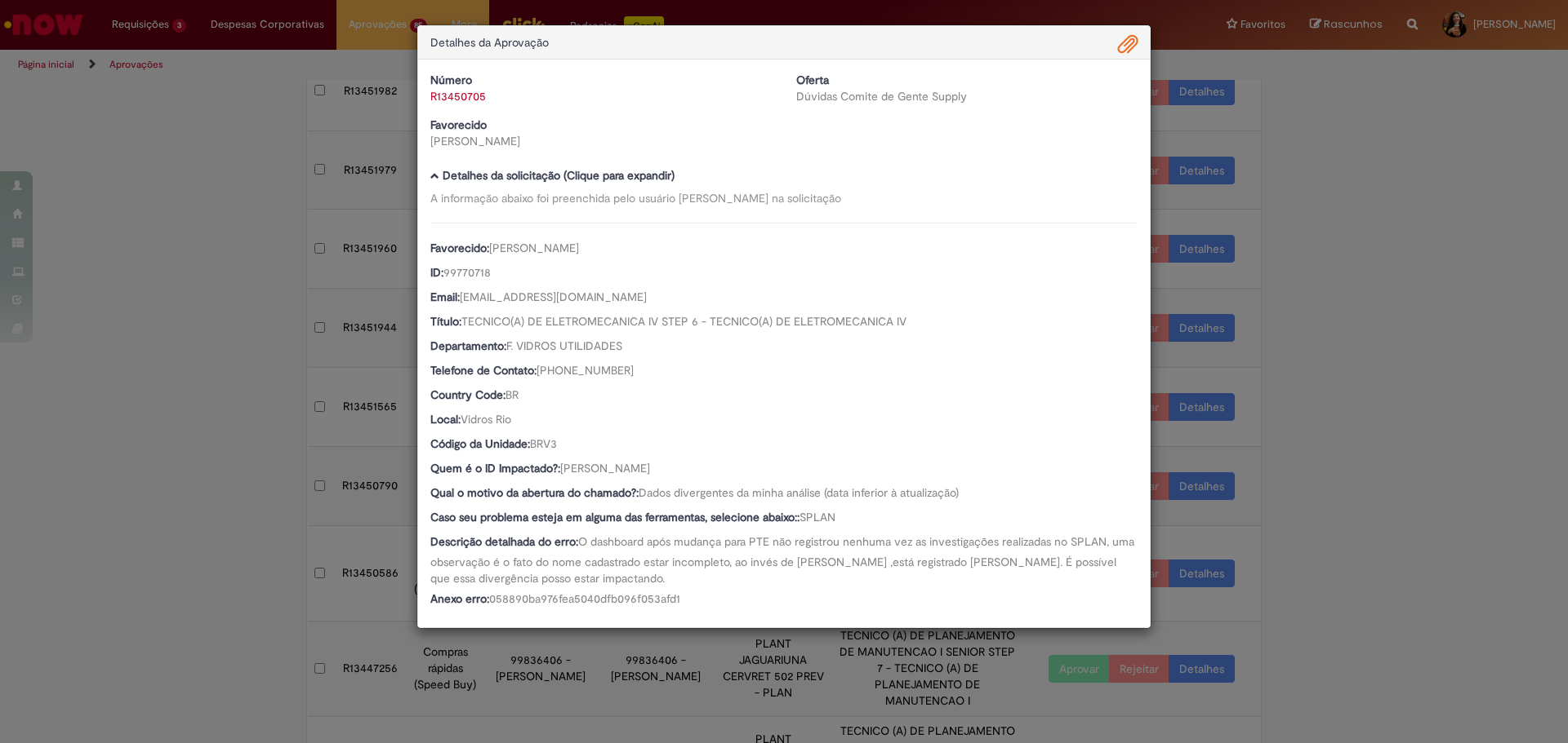
click at [1255, 536] on div "Detalhes da Aprovação Número R13450705 Oferta Dúvidas Comite de Gente Supply Fa…" at bounding box center [784, 372] width 1568 height 743
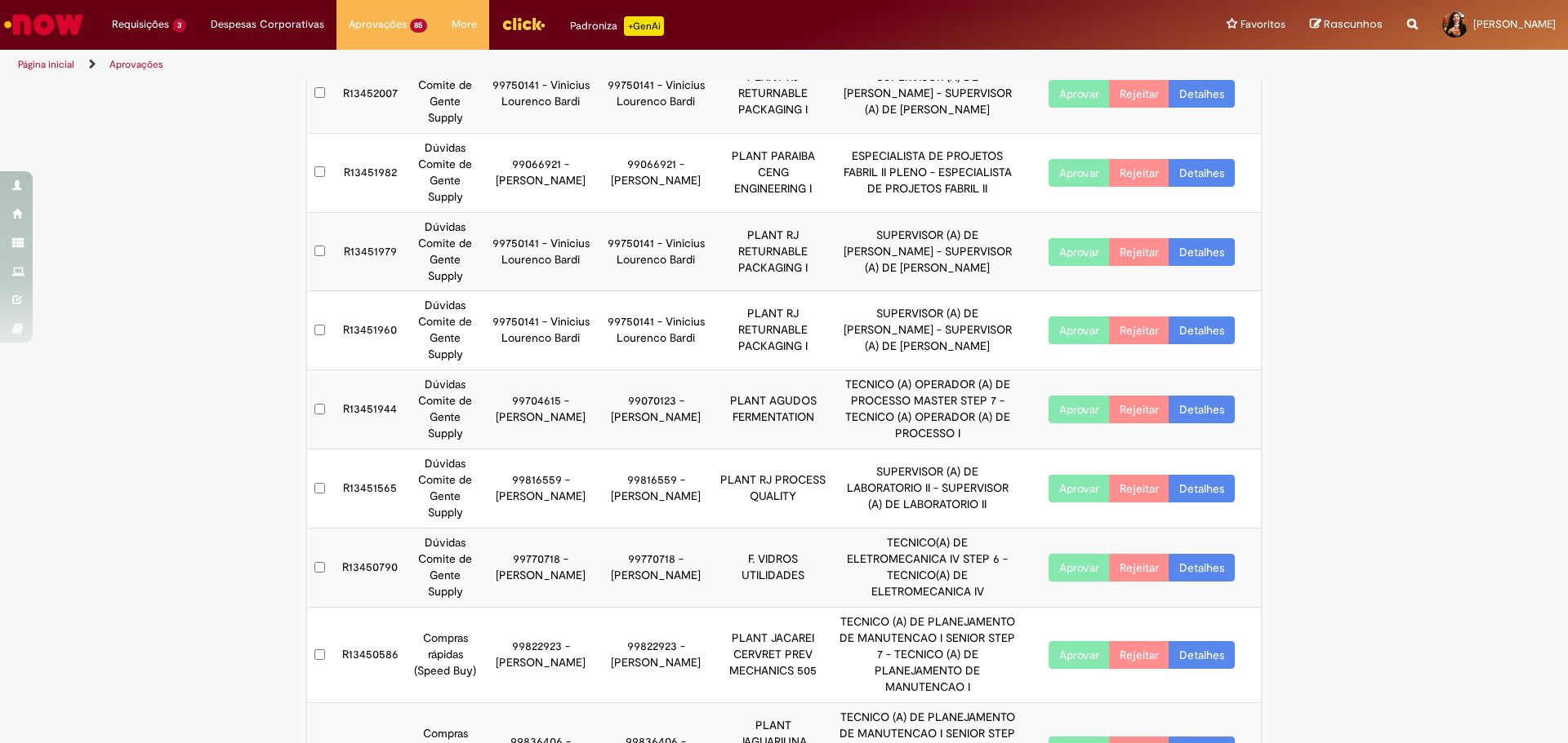
scroll to position [47, 0]
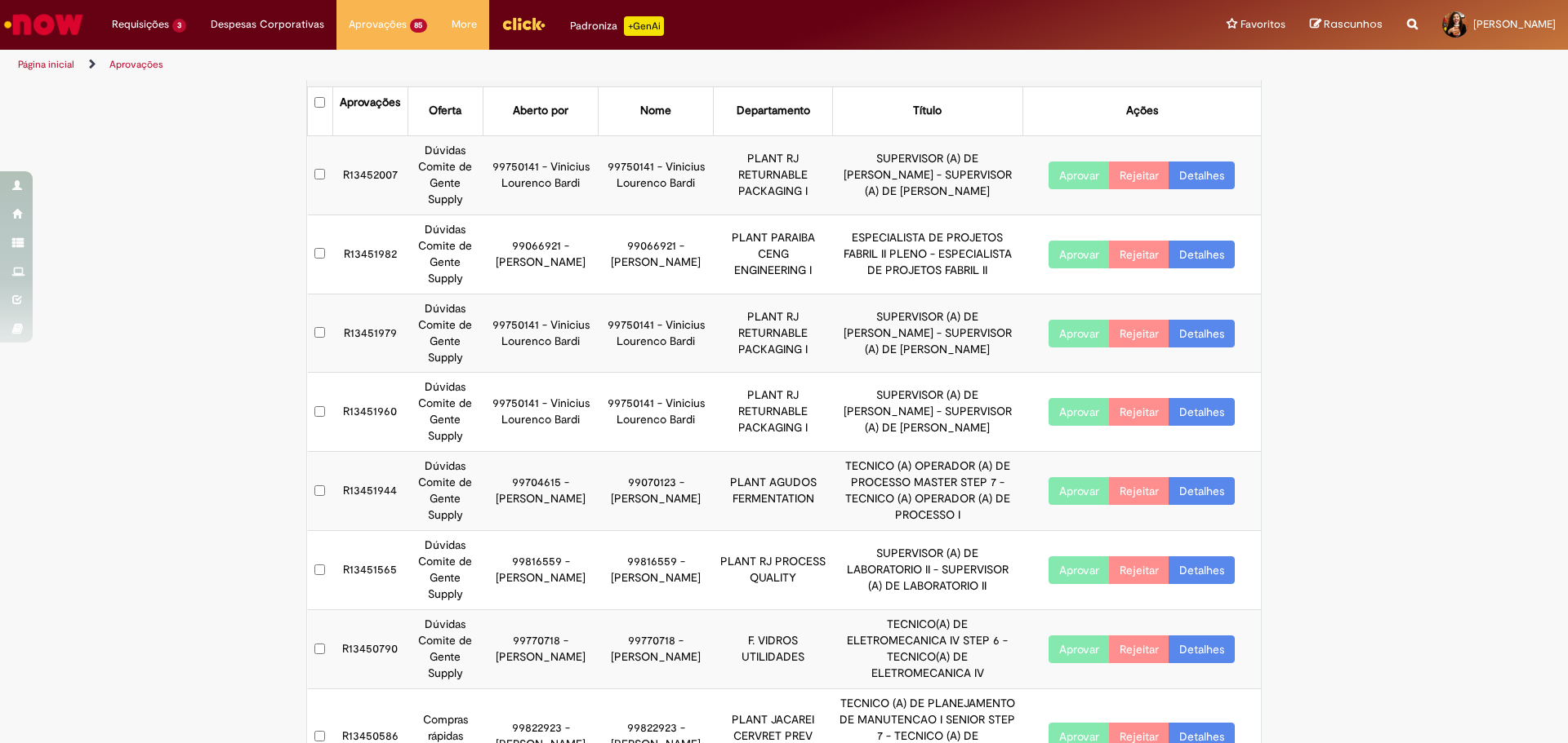
click at [1209, 653] on link "Detalhes" at bounding box center [1201, 650] width 66 height 28
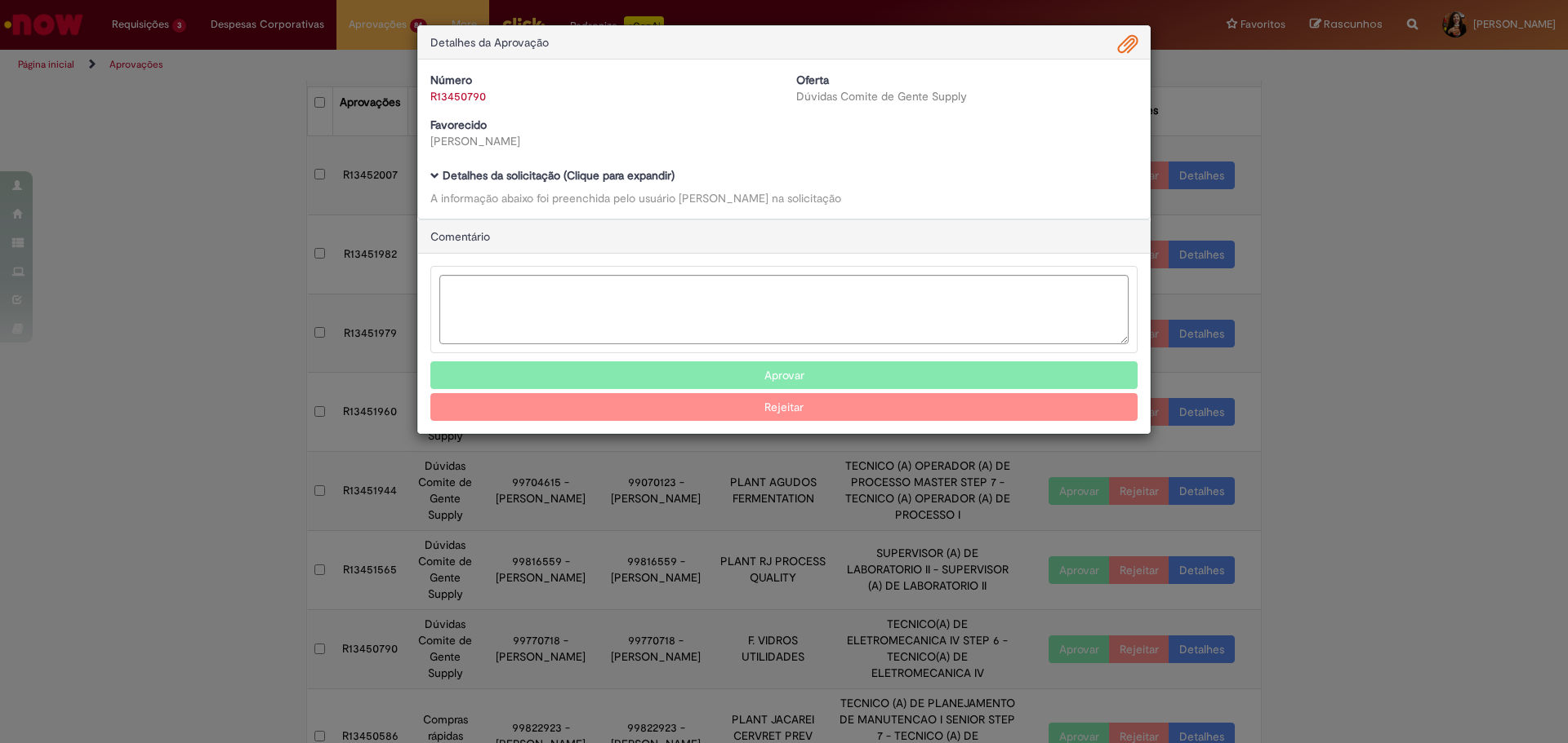
click at [539, 185] on div "Detalhes da solicitação (Clique para expandir) A informação abaixo foi preenchi…" at bounding box center [784, 187] width 707 height 36
click at [546, 174] on b "Detalhes da solicitação (Clique para expandir)" at bounding box center [558, 176] width 232 height 15
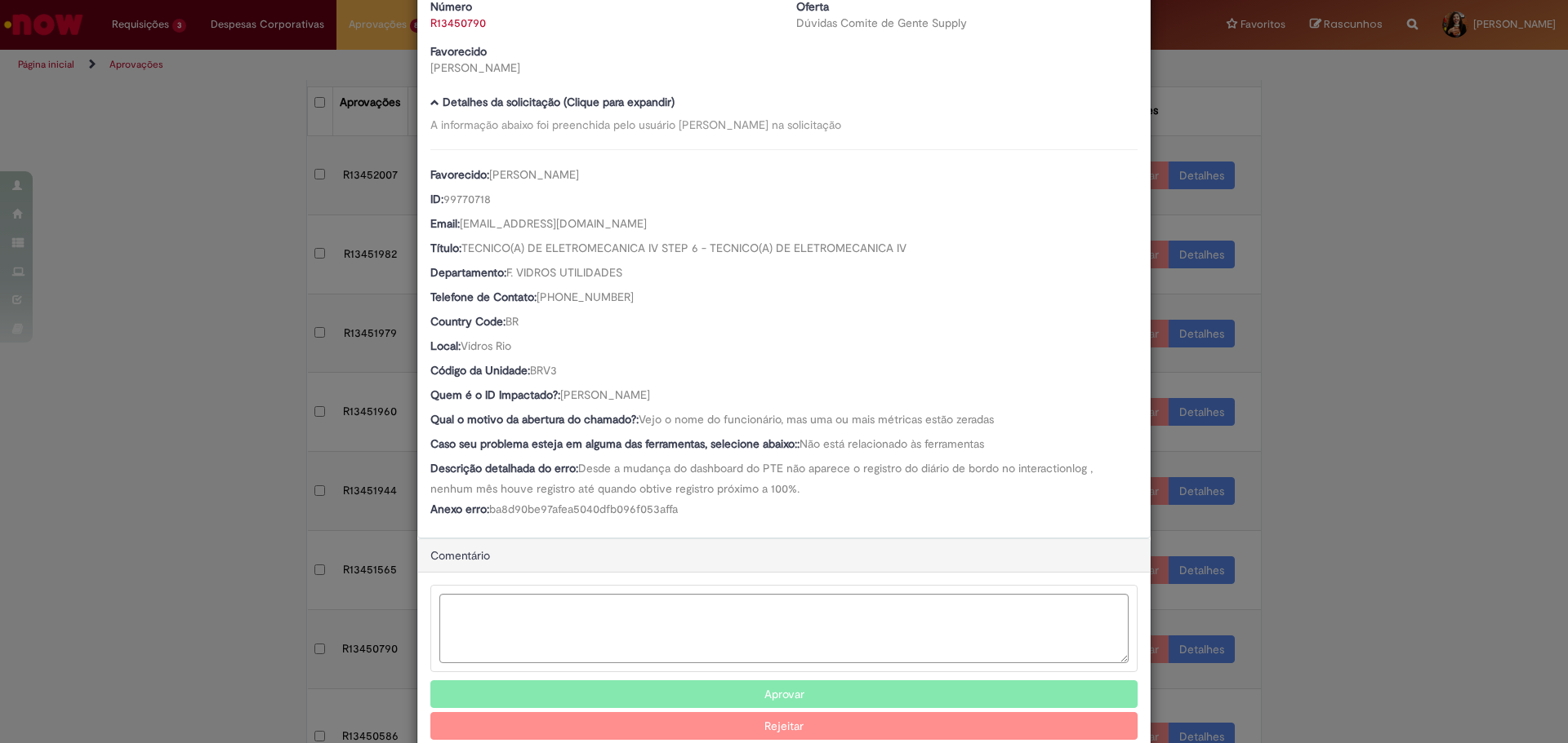
scroll to position [110, 0]
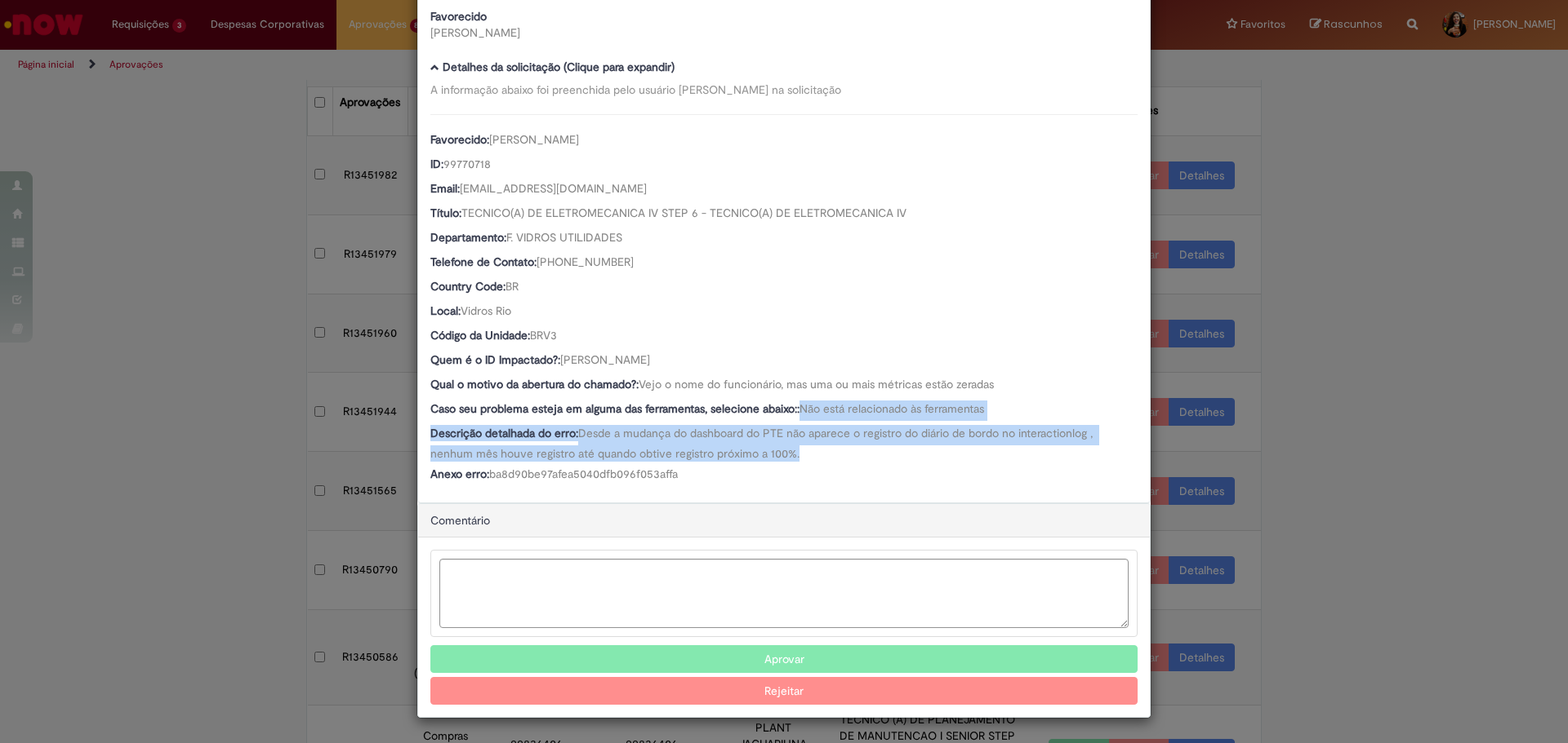
drag, startPoint x: 724, startPoint y: 439, endPoint x: 803, endPoint y: 455, distance: 80.6
click at [803, 455] on div "Favorecido: [PERSON_NAME] ID: 99770718 Email: [EMAIL_ADDRESS][DOMAIN_NAME] Títu…" at bounding box center [784, 301] width 707 height 372
click at [803, 455] on div "Descrição detalhada do erro: Desde a mudança do dashboard do PTE não aparece o …" at bounding box center [784, 443] width 707 height 36
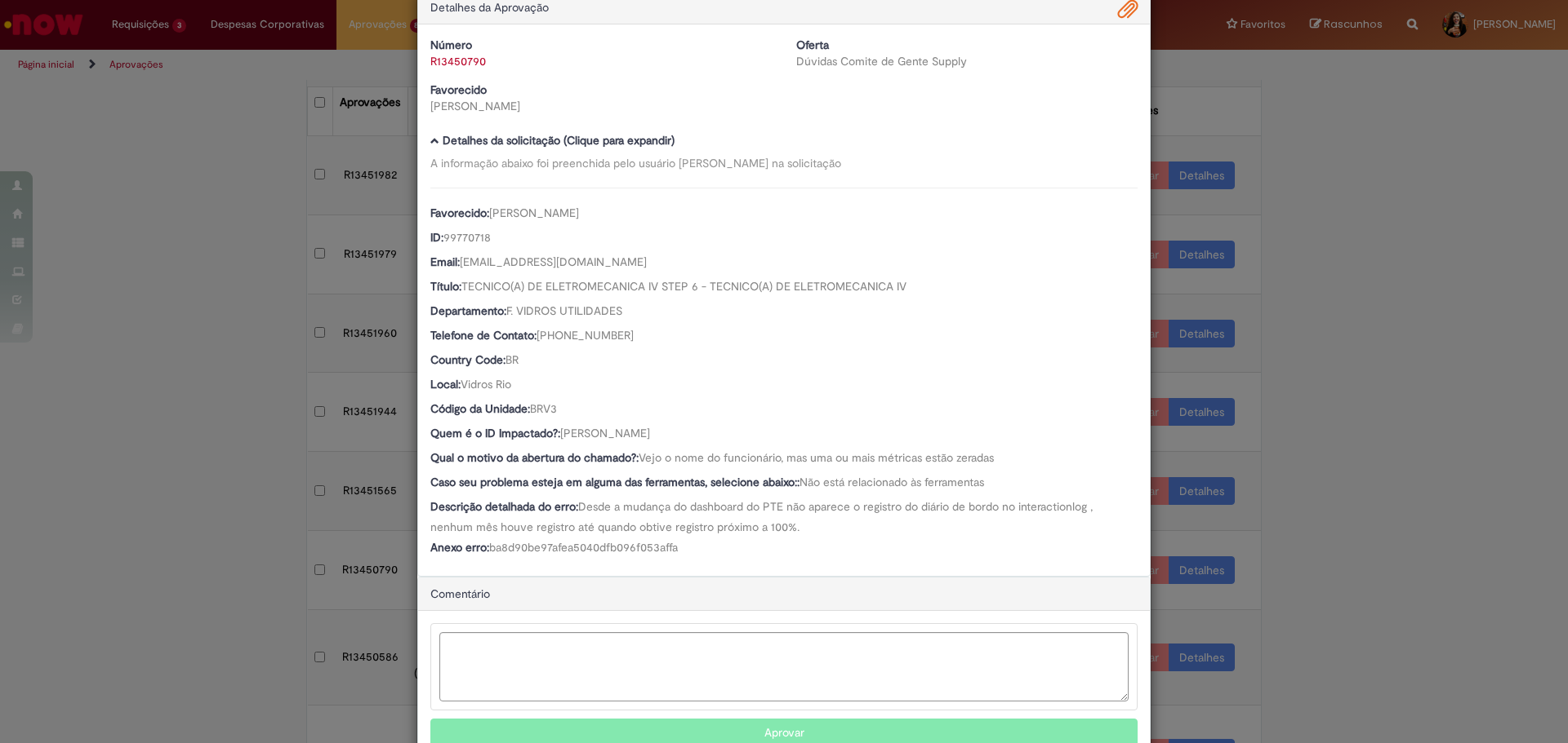
scroll to position [0, 0]
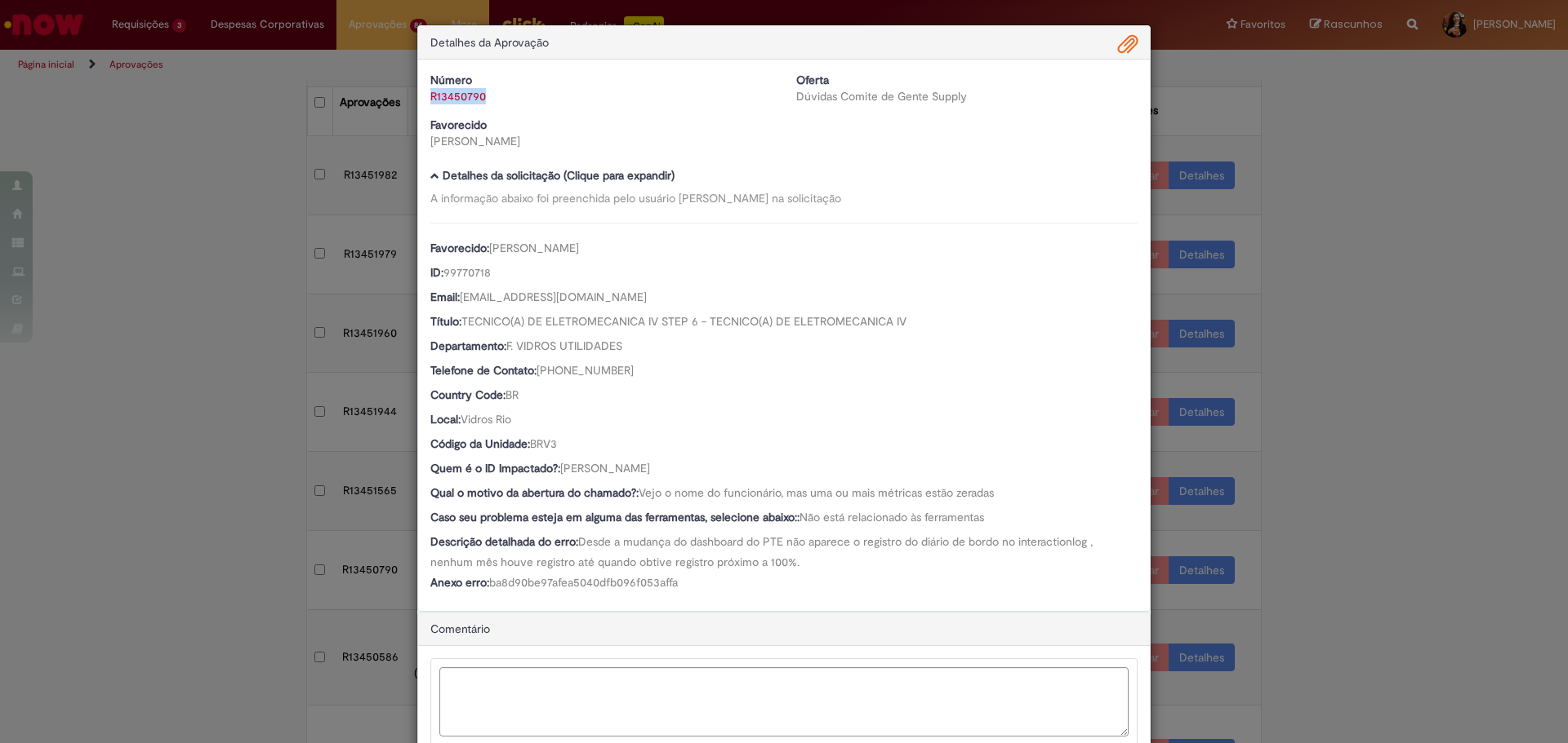
drag, startPoint x: 494, startPoint y: 96, endPoint x: 426, endPoint y: 101, distance: 68.2
click at [430, 101] on div "R13450790" at bounding box center [601, 97] width 341 height 17
copy link "R13450790"
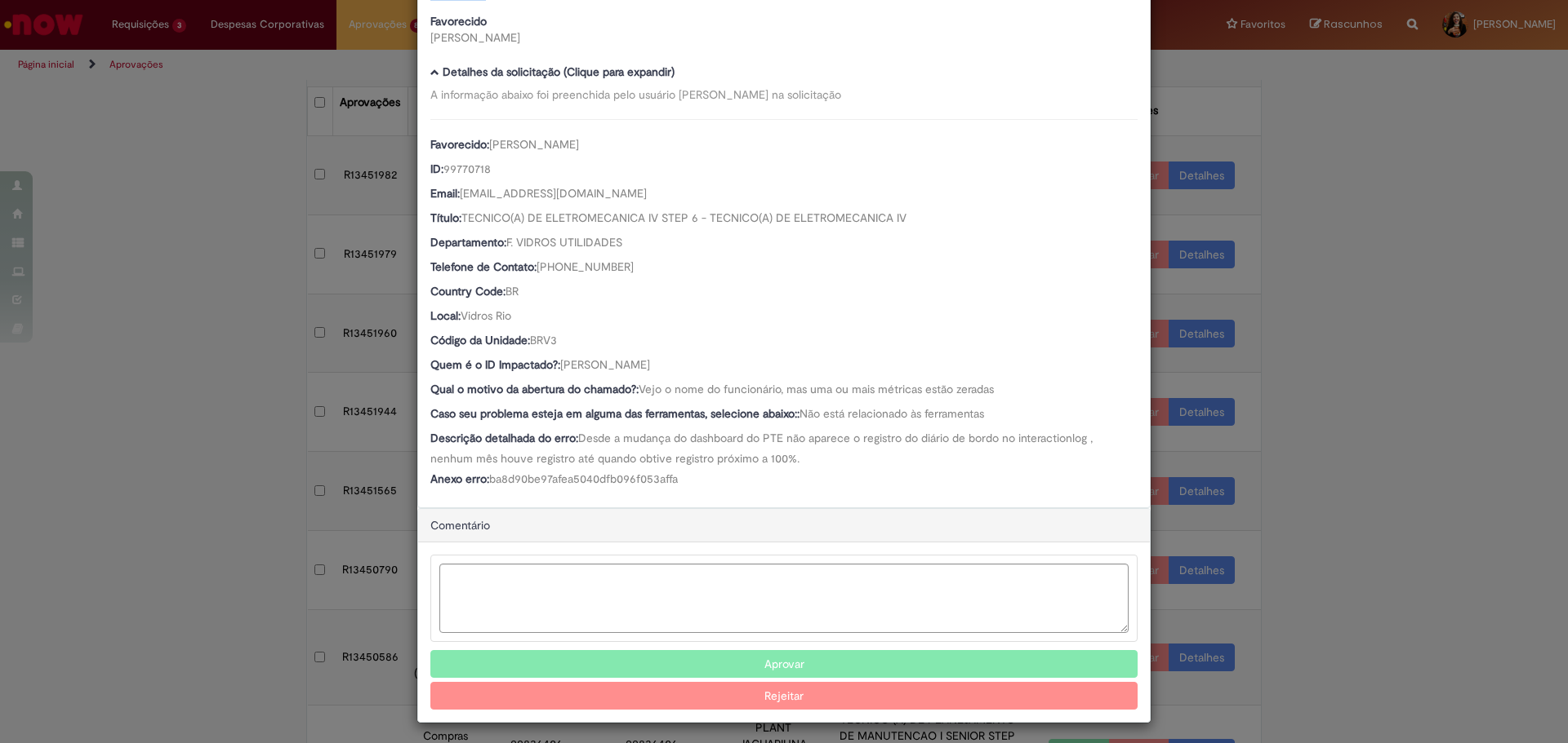
scroll to position [110, 0]
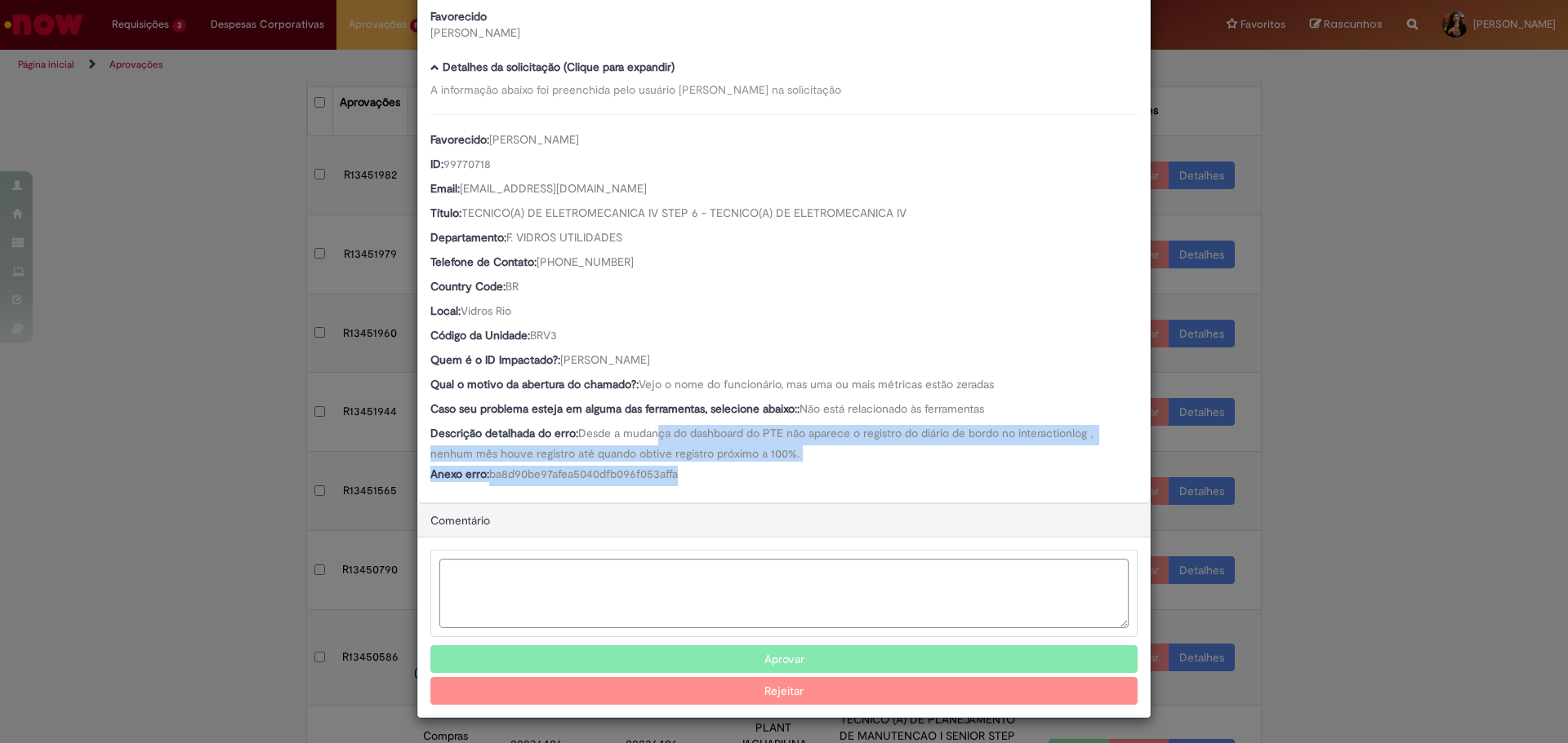
drag, startPoint x: 651, startPoint y: 436, endPoint x: 742, endPoint y: 480, distance: 101.1
click at [742, 480] on div "Favorecido: [PERSON_NAME] ID: 99770718 Email: [EMAIL_ADDRESS][DOMAIN_NAME] Títu…" at bounding box center [784, 301] width 707 height 372
click at [742, 480] on div "Anexo erro: ba8d90be97afea5040dfb096f053affa" at bounding box center [784, 476] width 707 height 20
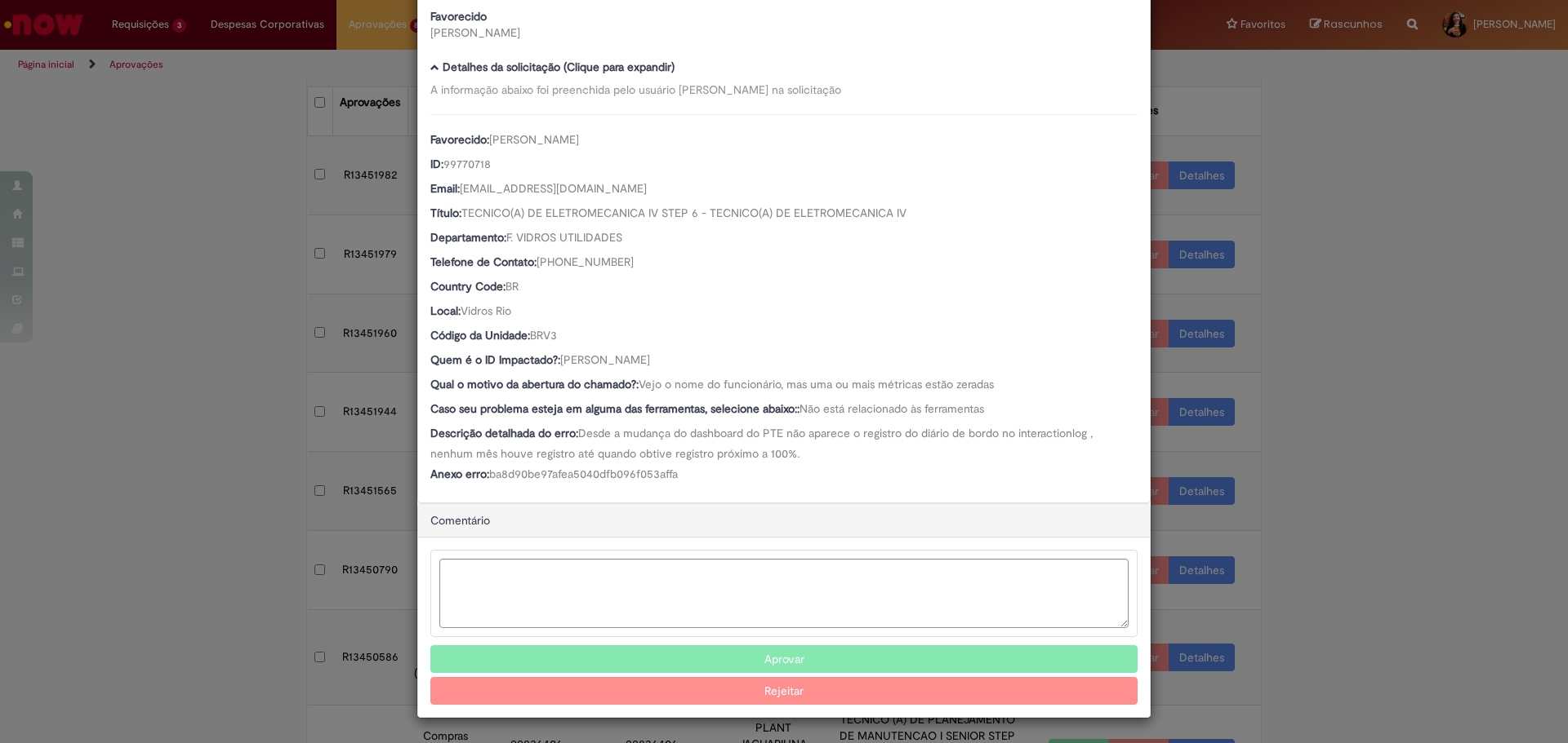
scroll to position [0, 0]
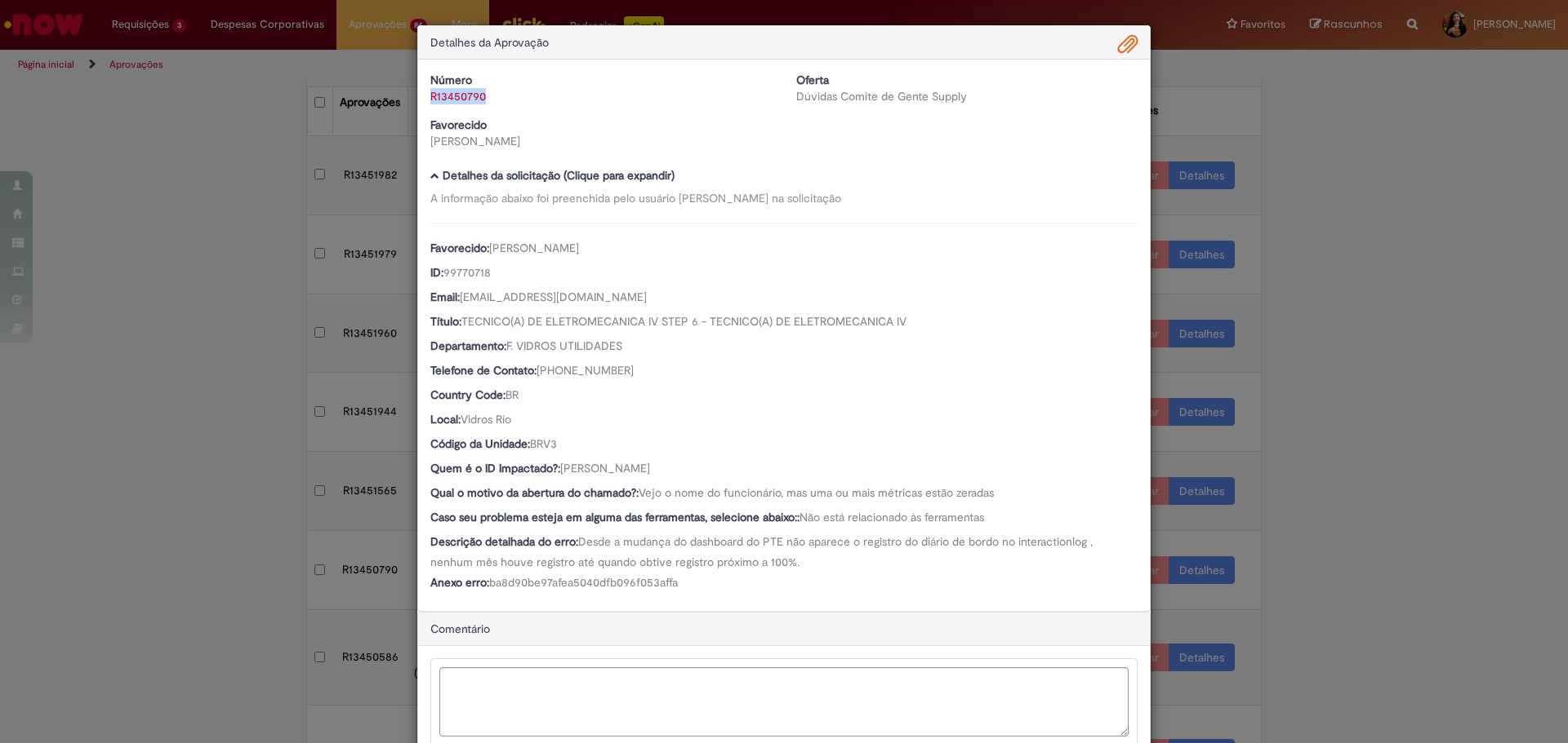
drag, startPoint x: 485, startPoint y: 101, endPoint x: 425, endPoint y: 94, distance: 60.4
click at [430, 94] on div "R13450790" at bounding box center [601, 97] width 341 height 17
copy link "R13450790"
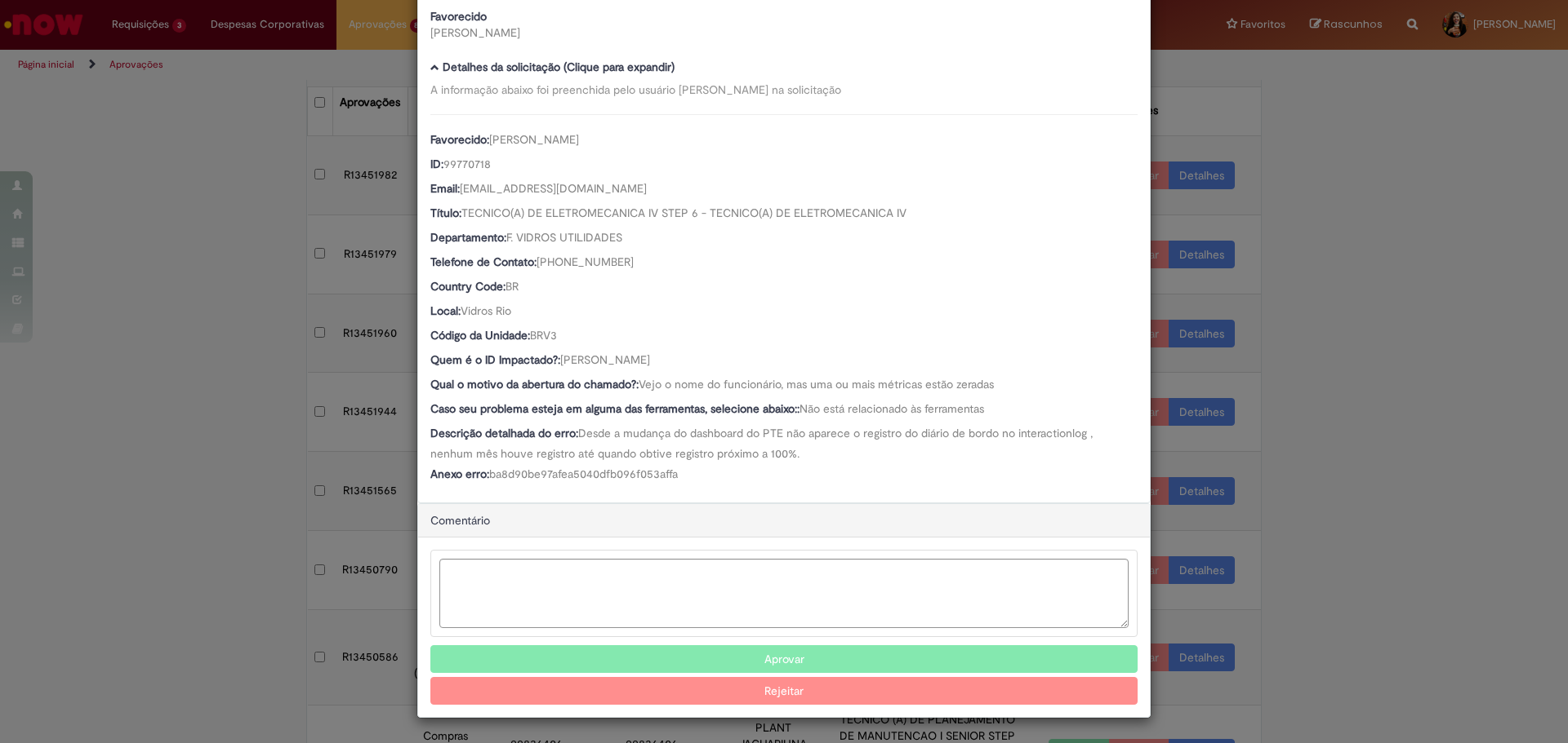
click at [755, 648] on button "Aprovar" at bounding box center [784, 659] width 707 height 28
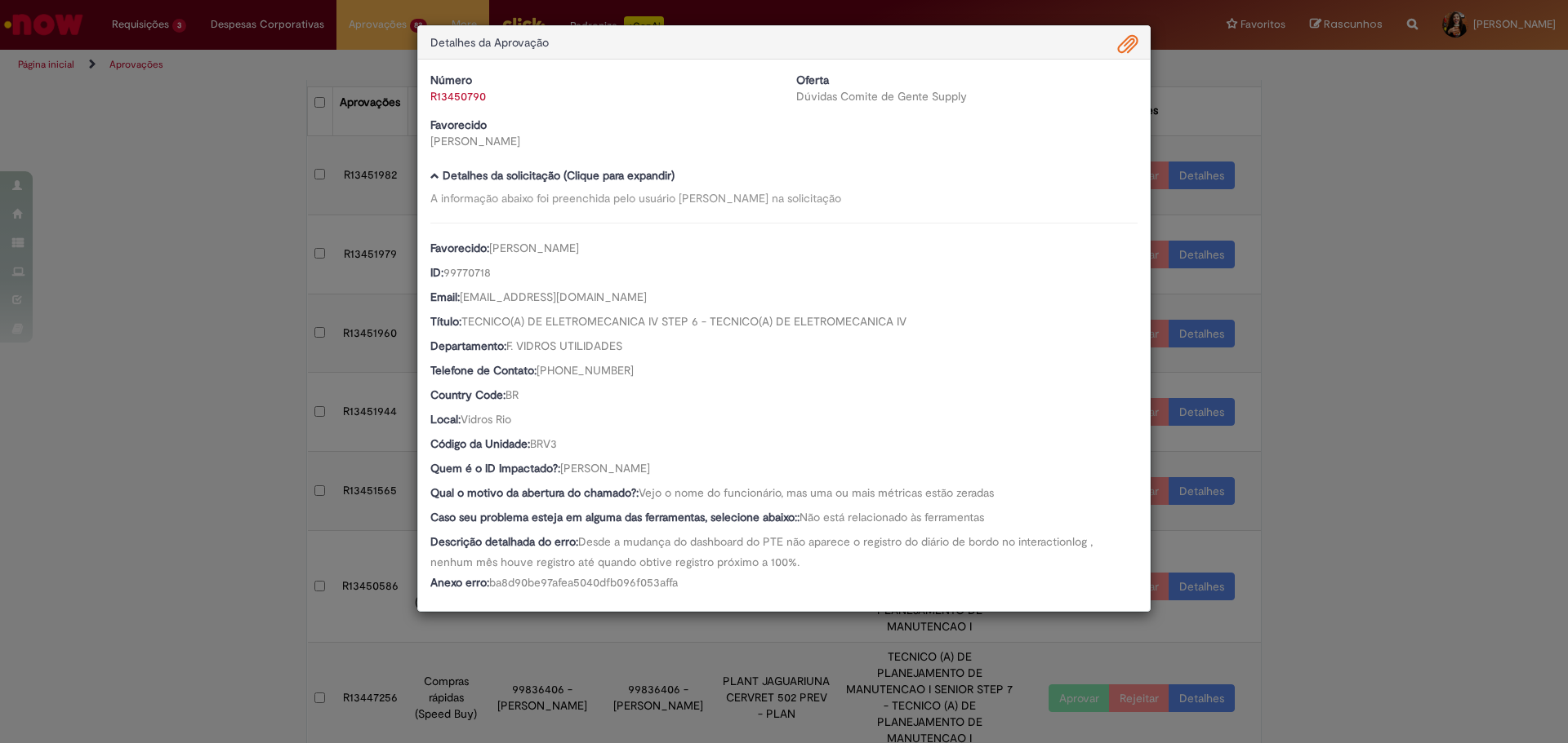
click at [1393, 428] on div "Detalhes da Aprovação Número R13450790 Oferta Dúvidas Comite de Gente Supply Fa…" at bounding box center [784, 372] width 1568 height 743
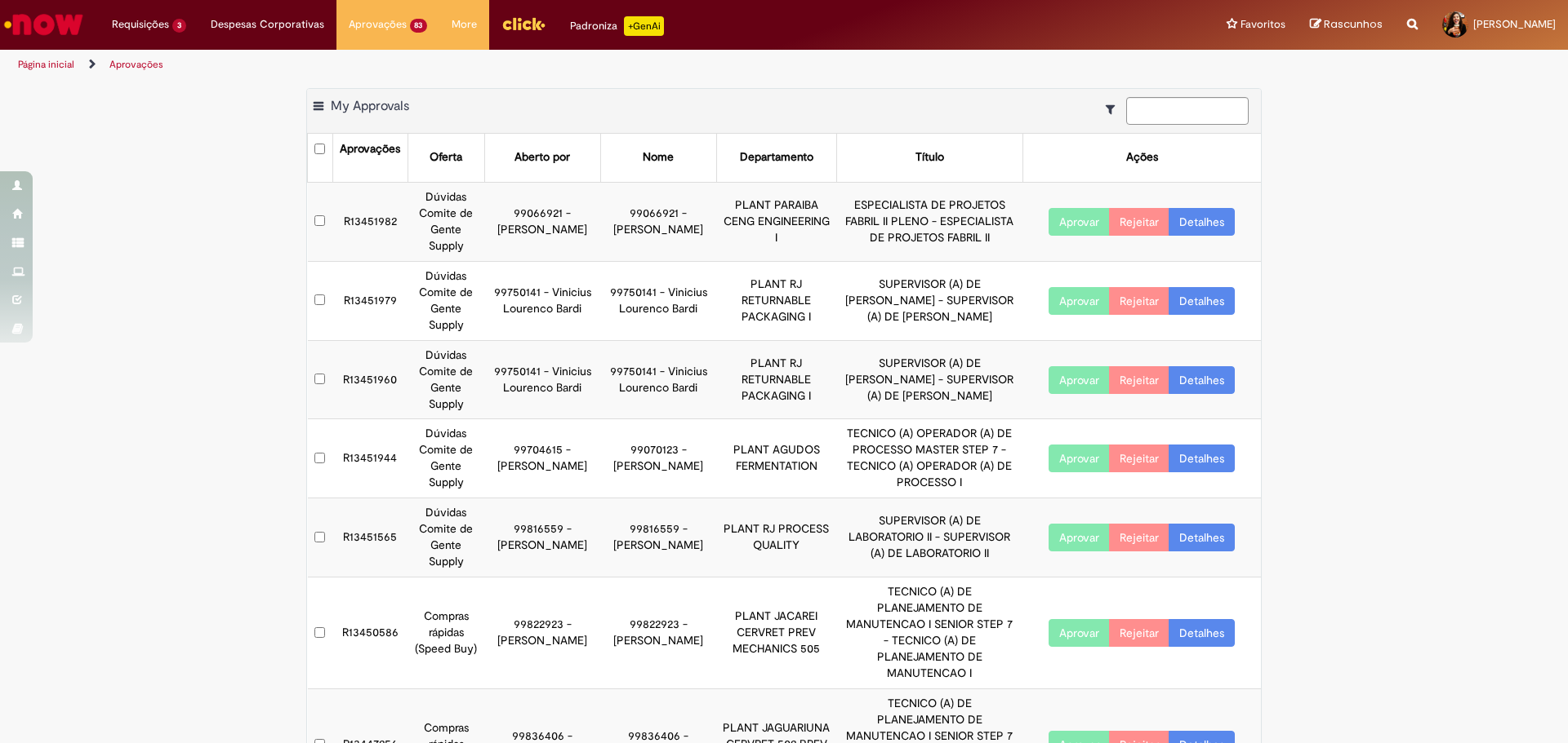
click at [1204, 524] on link "Detalhes" at bounding box center [1201, 538] width 66 height 28
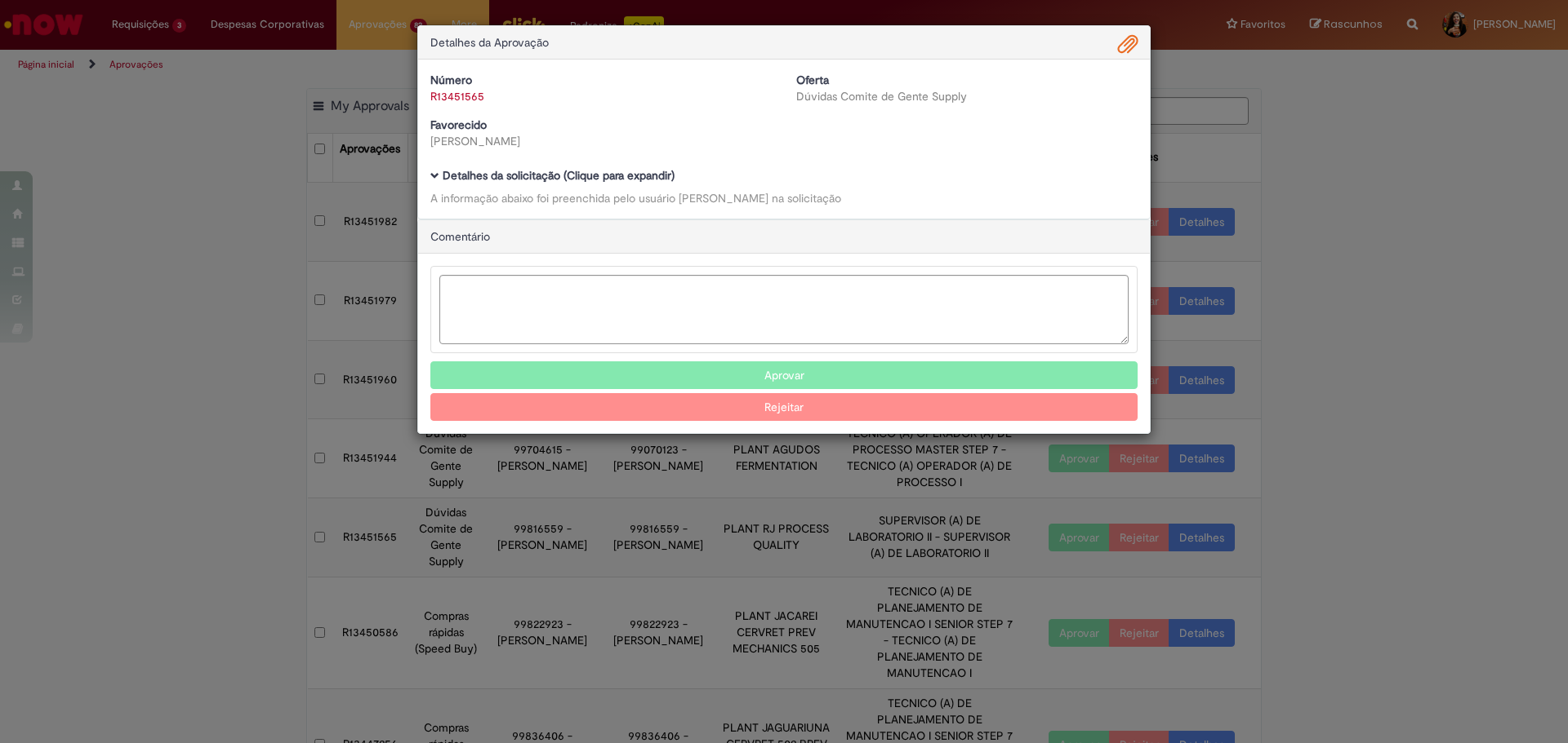
click at [586, 175] on b "Detalhes da solicitação (Clique para expandir)" at bounding box center [558, 176] width 232 height 15
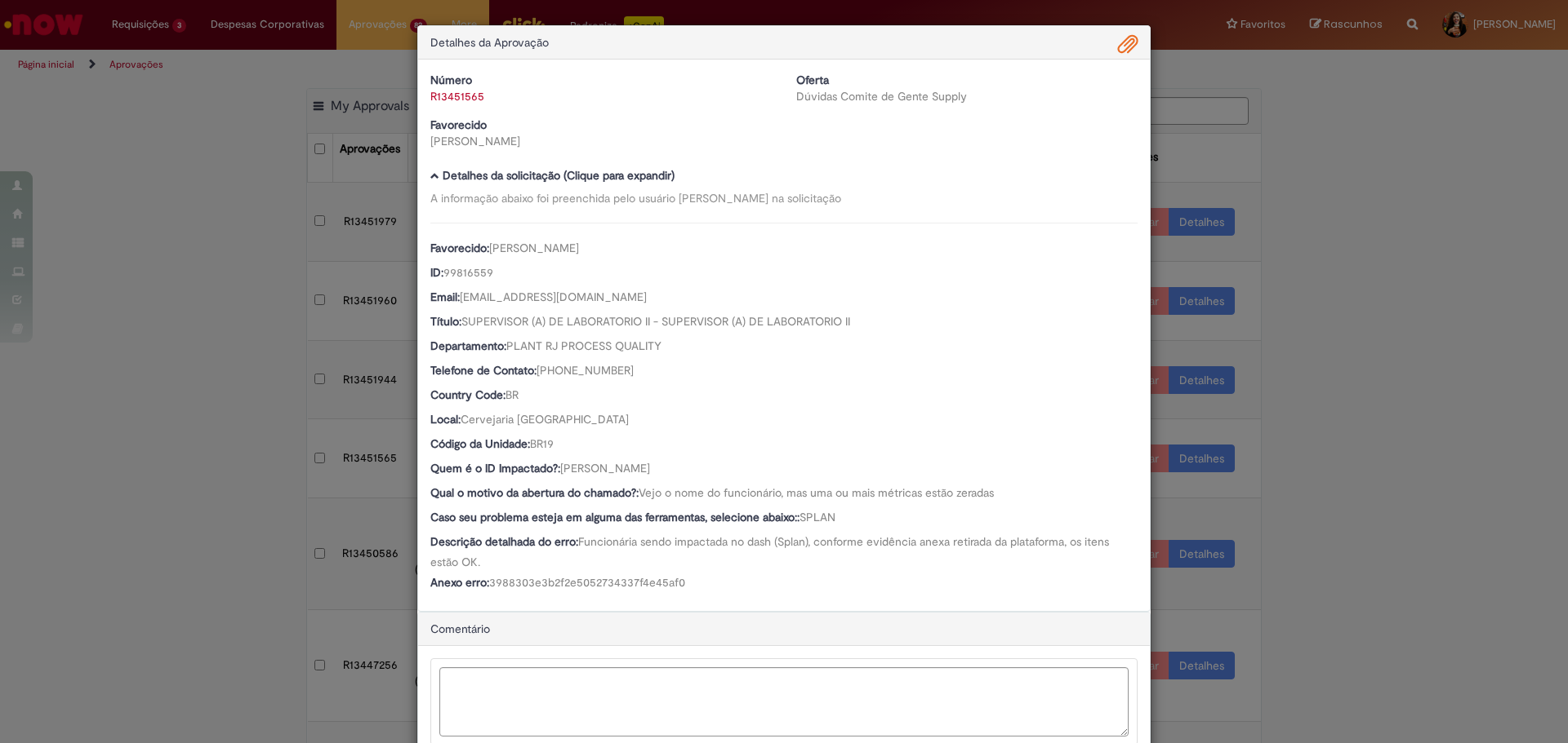
drag, startPoint x: 623, startPoint y: 477, endPoint x: 557, endPoint y: 474, distance: 66.1
click at [557, 474] on div "Quem é o ID Impactado?: [PERSON_NAME]" at bounding box center [784, 470] width 707 height 20
copy span "[PERSON_NAME]"
click at [1111, 49] on div "Detalhes da Aprovação" at bounding box center [784, 43] width 731 height 34
click at [1130, 43] on span "Ambev Approval Modal" at bounding box center [1127, 45] width 20 height 28
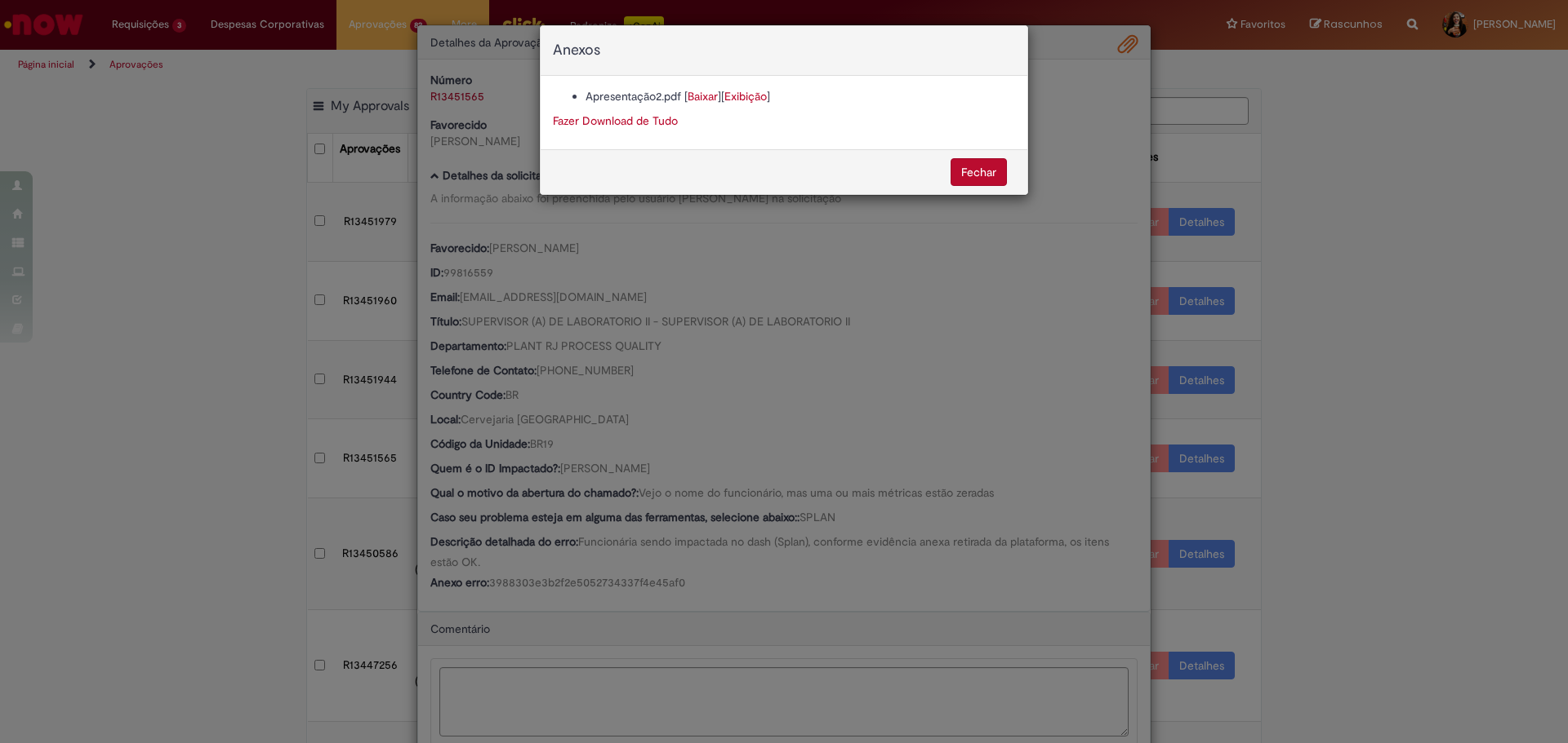
click at [707, 97] on link "Baixar" at bounding box center [702, 97] width 30 height 15
click at [729, 398] on div "Anexos Apresentação2.pdf [ Baixar ] [ Exibição ] Fazer Download de Tudo [GEOGRA…" at bounding box center [784, 372] width 1568 height 743
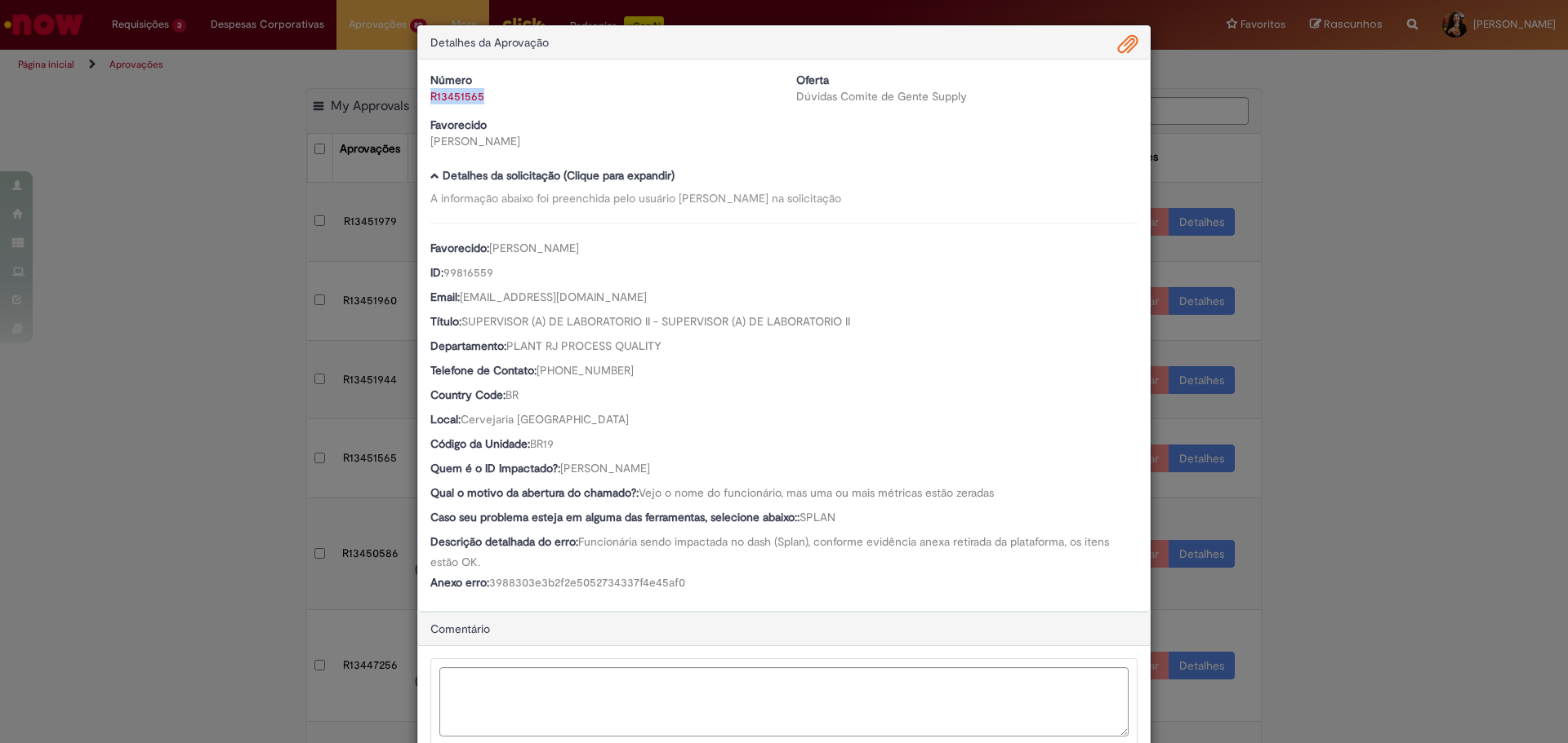
drag, startPoint x: 499, startPoint y: 102, endPoint x: 427, endPoint y: 101, distance: 72.0
click at [430, 101] on div "R13451565" at bounding box center [601, 97] width 341 height 17
copy link "R13451565"
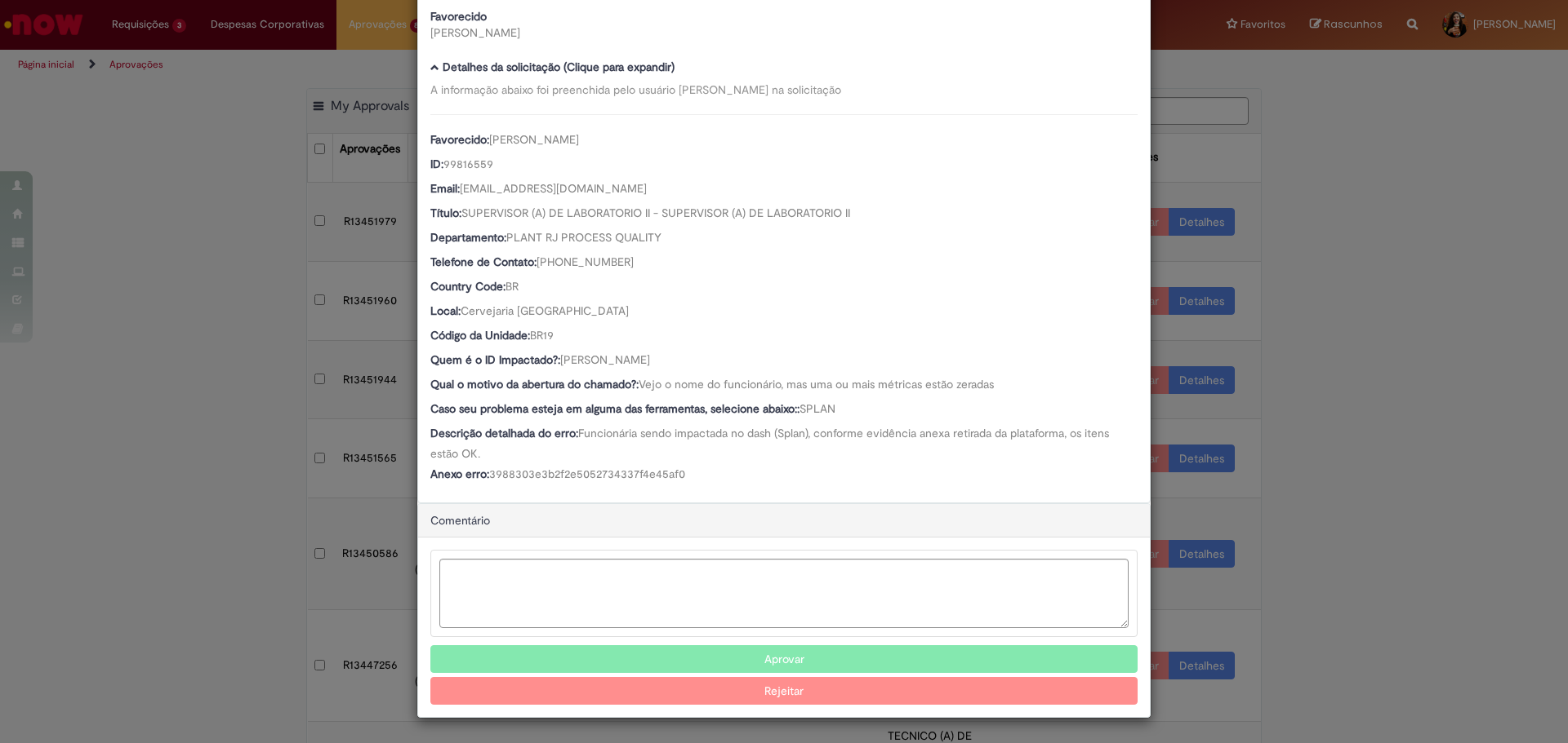
click at [703, 651] on button "Aprovar" at bounding box center [784, 659] width 707 height 28
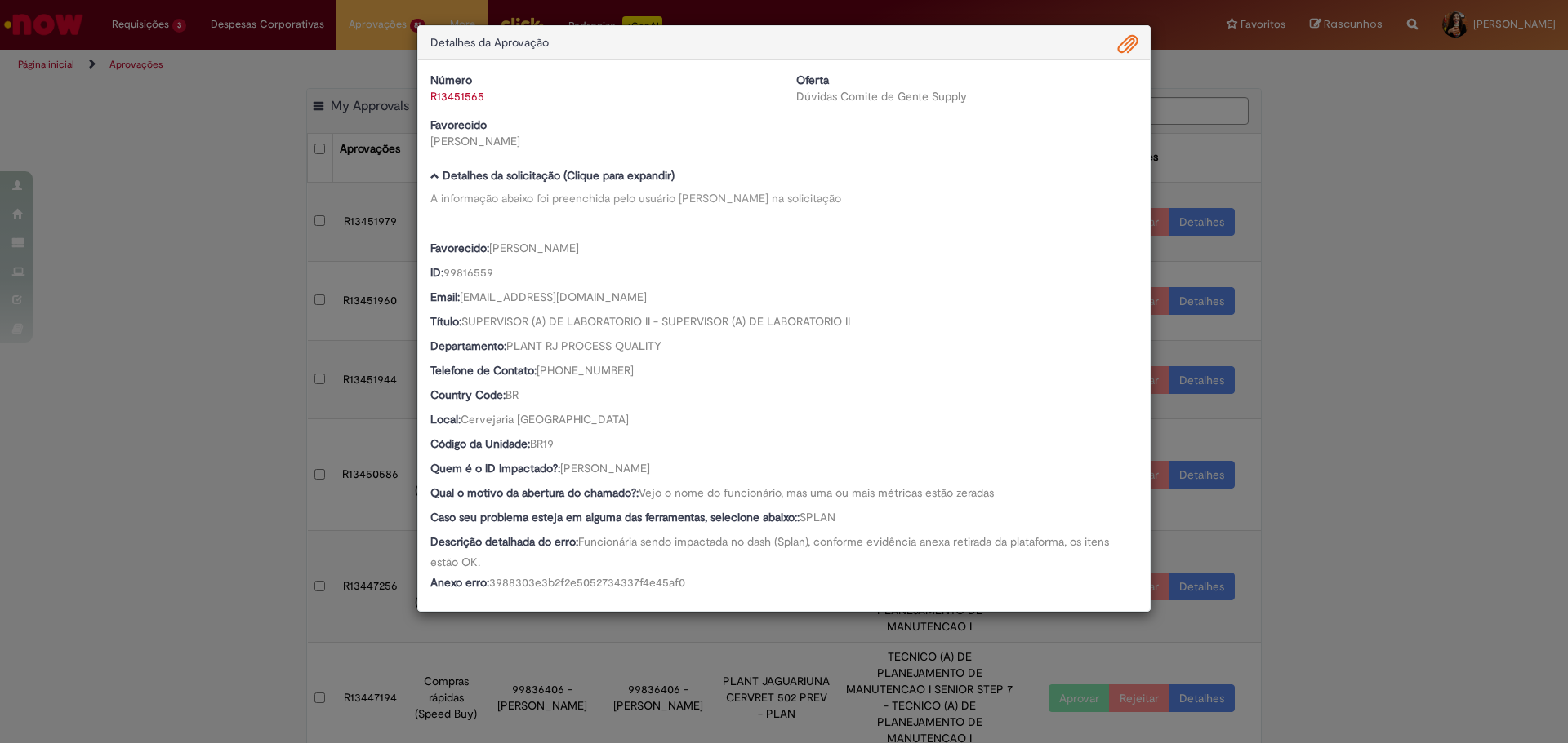
click at [1384, 302] on div "Detalhes da Aprovação Número R13451565 Oferta Dúvidas Comite de Gente Supply Fa…" at bounding box center [784, 372] width 1568 height 743
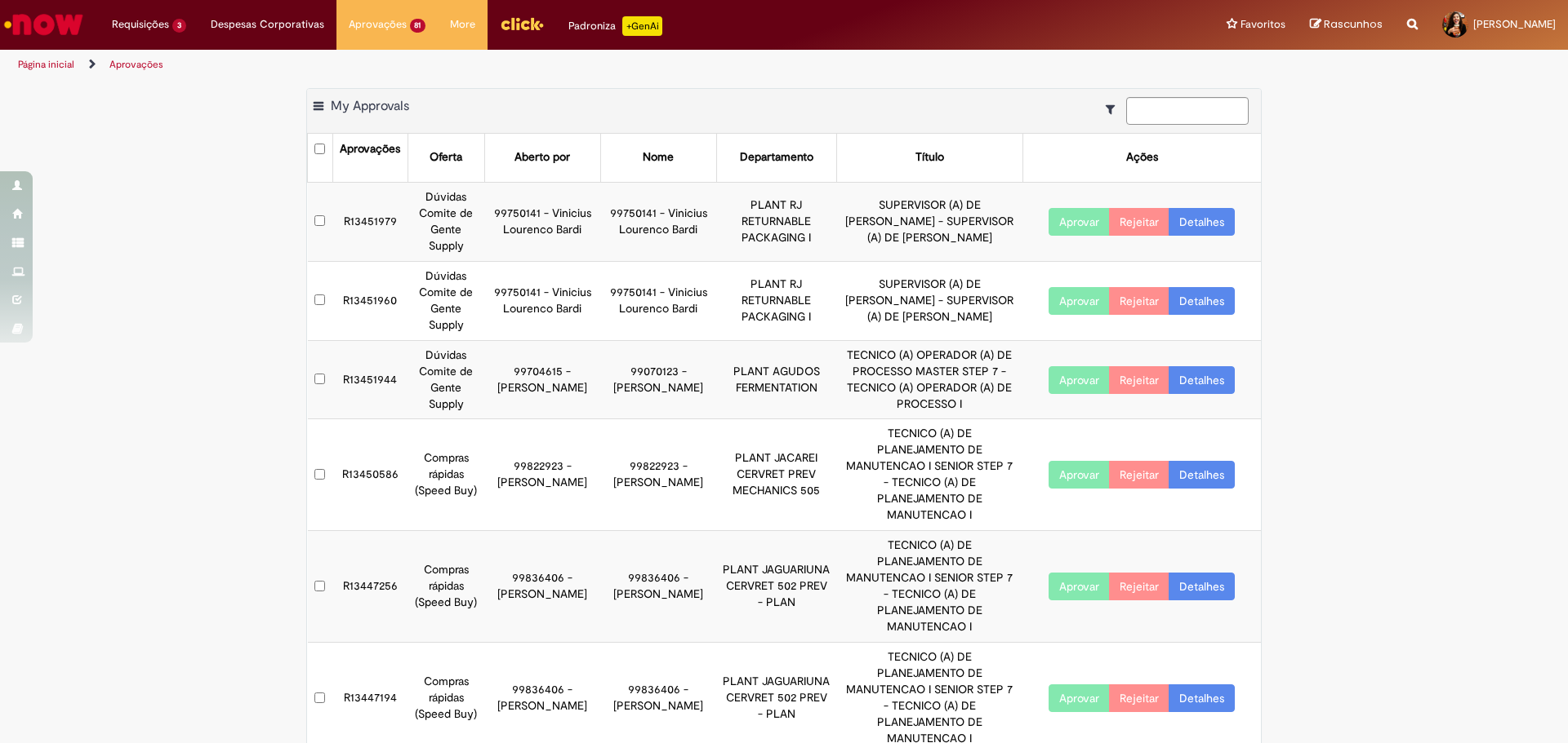
click at [1193, 367] on link "Detalhes" at bounding box center [1201, 381] width 66 height 28
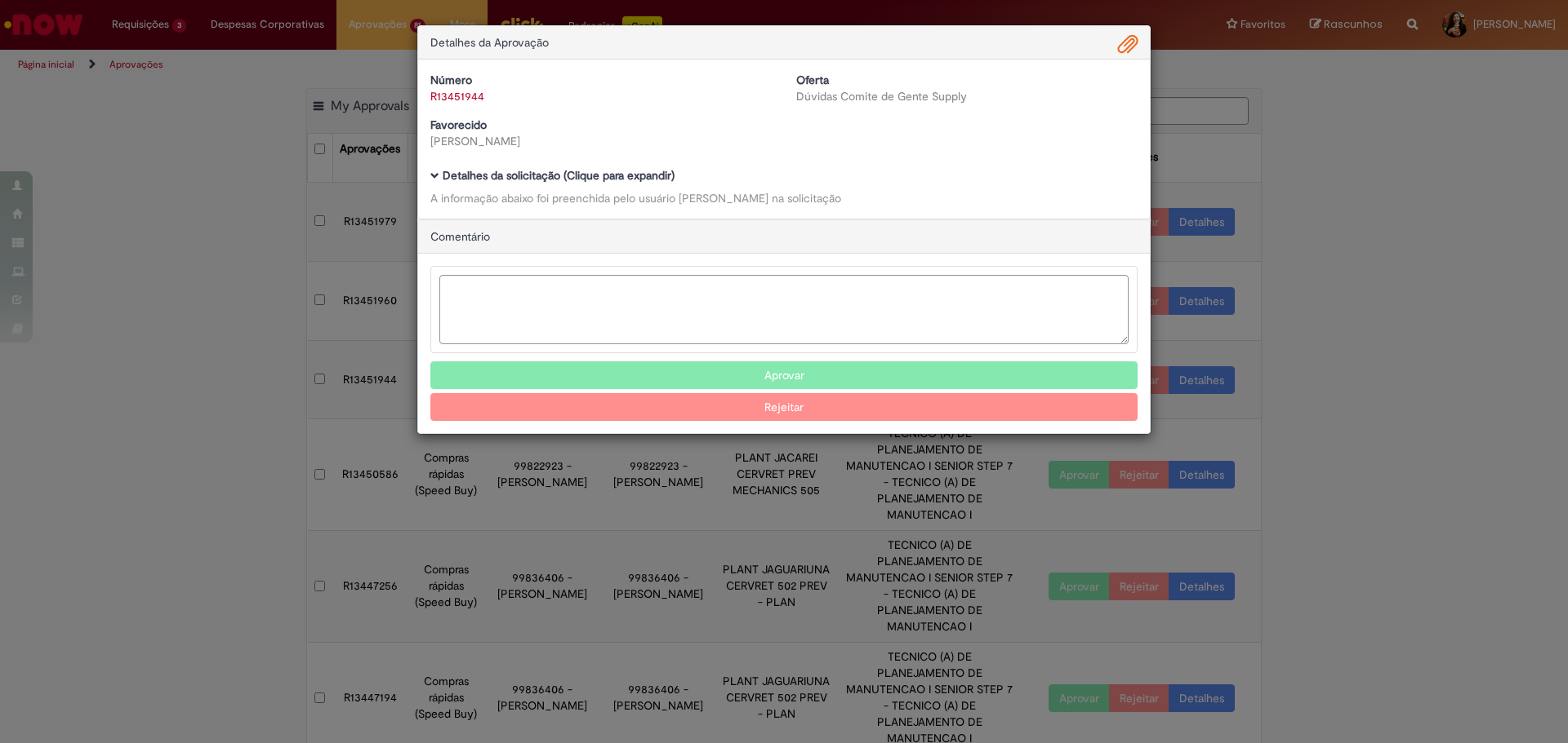
click at [550, 179] on b "Detalhes da solicitação (Clique para expandir)" at bounding box center [558, 176] width 232 height 15
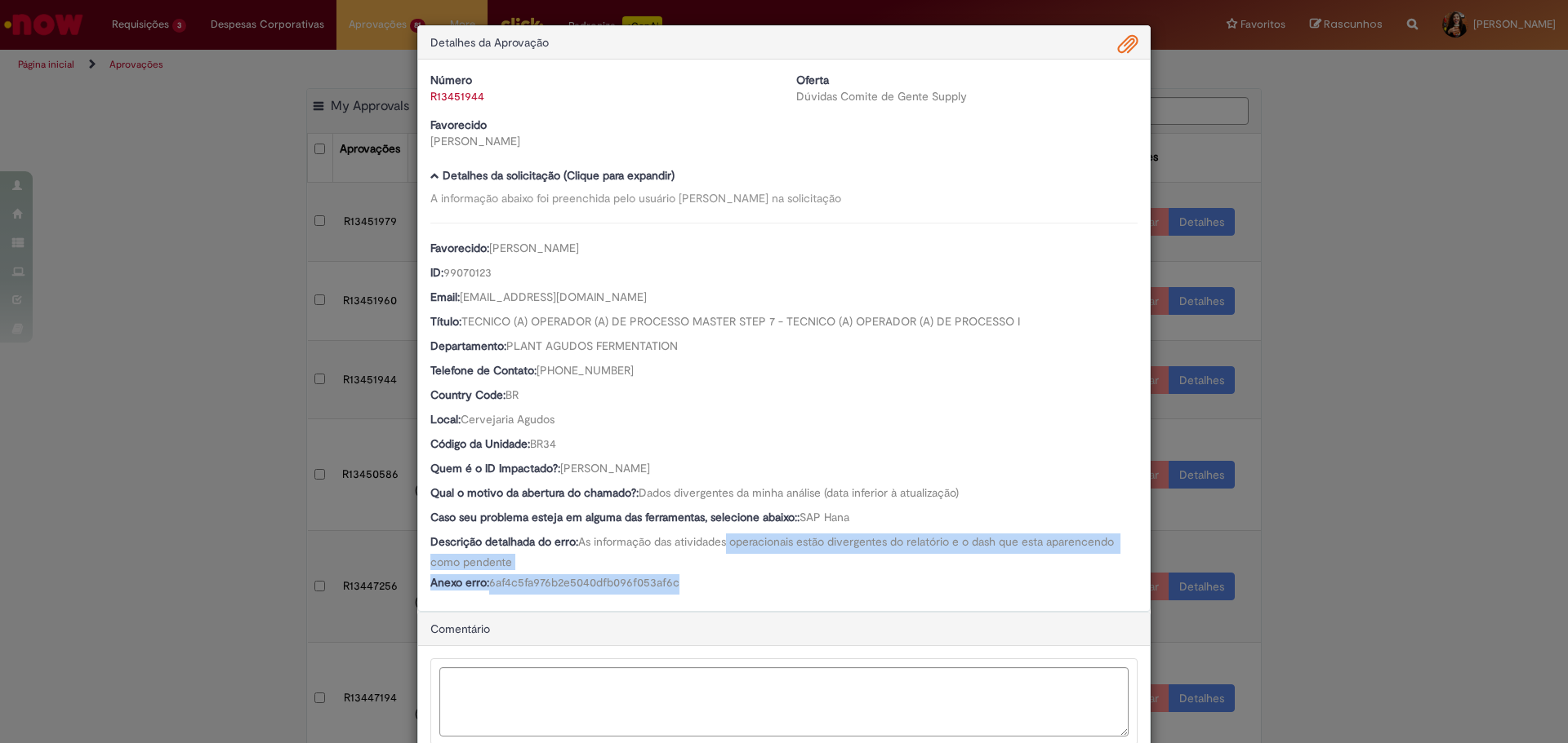
drag, startPoint x: 740, startPoint y: 559, endPoint x: 770, endPoint y: 585, distance: 39.7
click at [770, 585] on div "Favorecido: [PERSON_NAME] ID: 99070123 Email: [EMAIL_ADDRESS][DOMAIN_NAME] Títu…" at bounding box center [784, 409] width 707 height 372
click at [770, 585] on div "Anexo erro: 6af4c5fa976b2e5040dfb096f053af6c" at bounding box center [784, 585] width 707 height 20
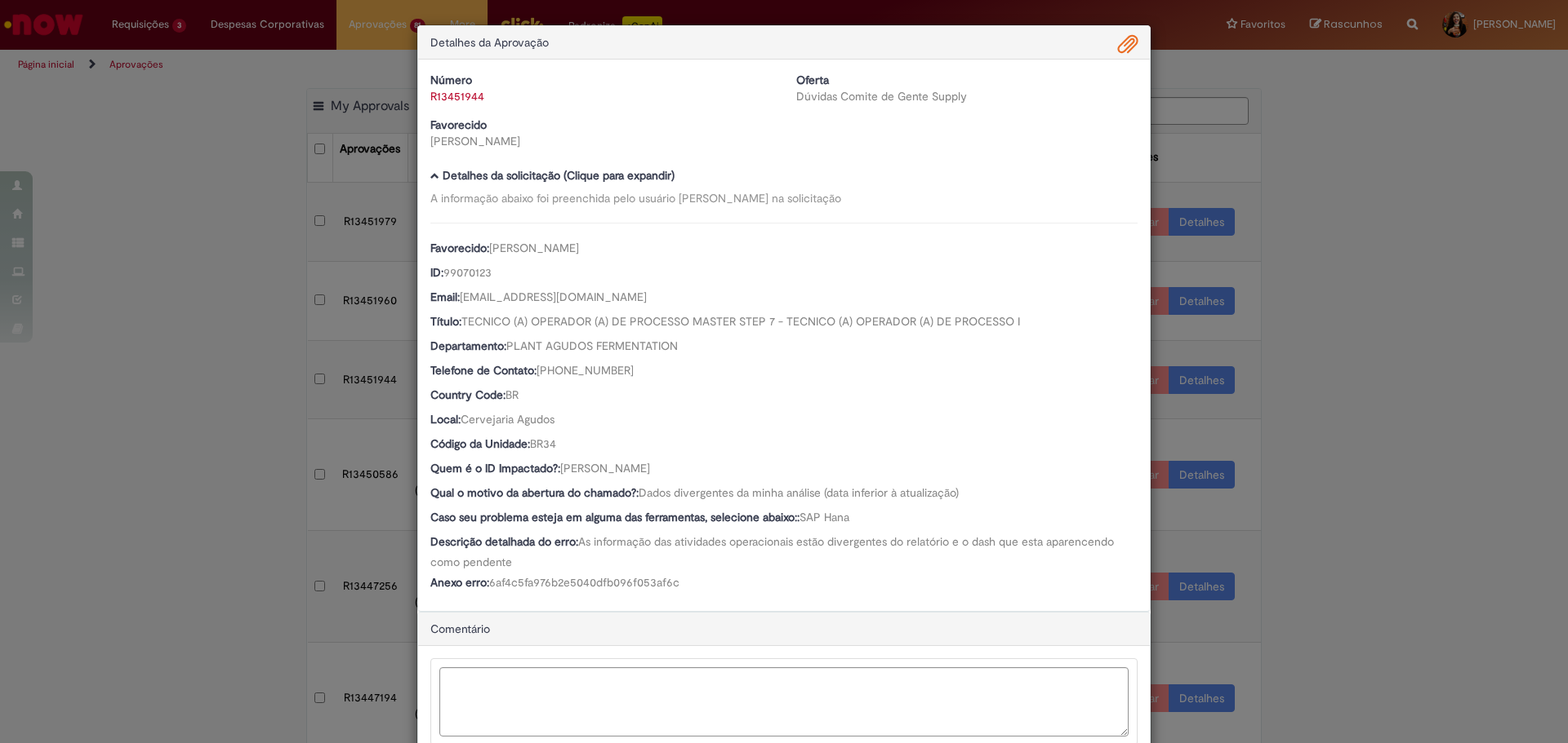
drag, startPoint x: 750, startPoint y: 459, endPoint x: 558, endPoint y: 466, distance: 192.1
click at [558, 466] on div "Favorecido: [PERSON_NAME] ID: 99070123 Email: [EMAIL_ADDRESS][DOMAIN_NAME] Títu…" at bounding box center [784, 409] width 707 height 372
copy span "[PERSON_NAME]"
click at [557, 690] on textarea "Ambev Approval Modal" at bounding box center [784, 702] width 689 height 69
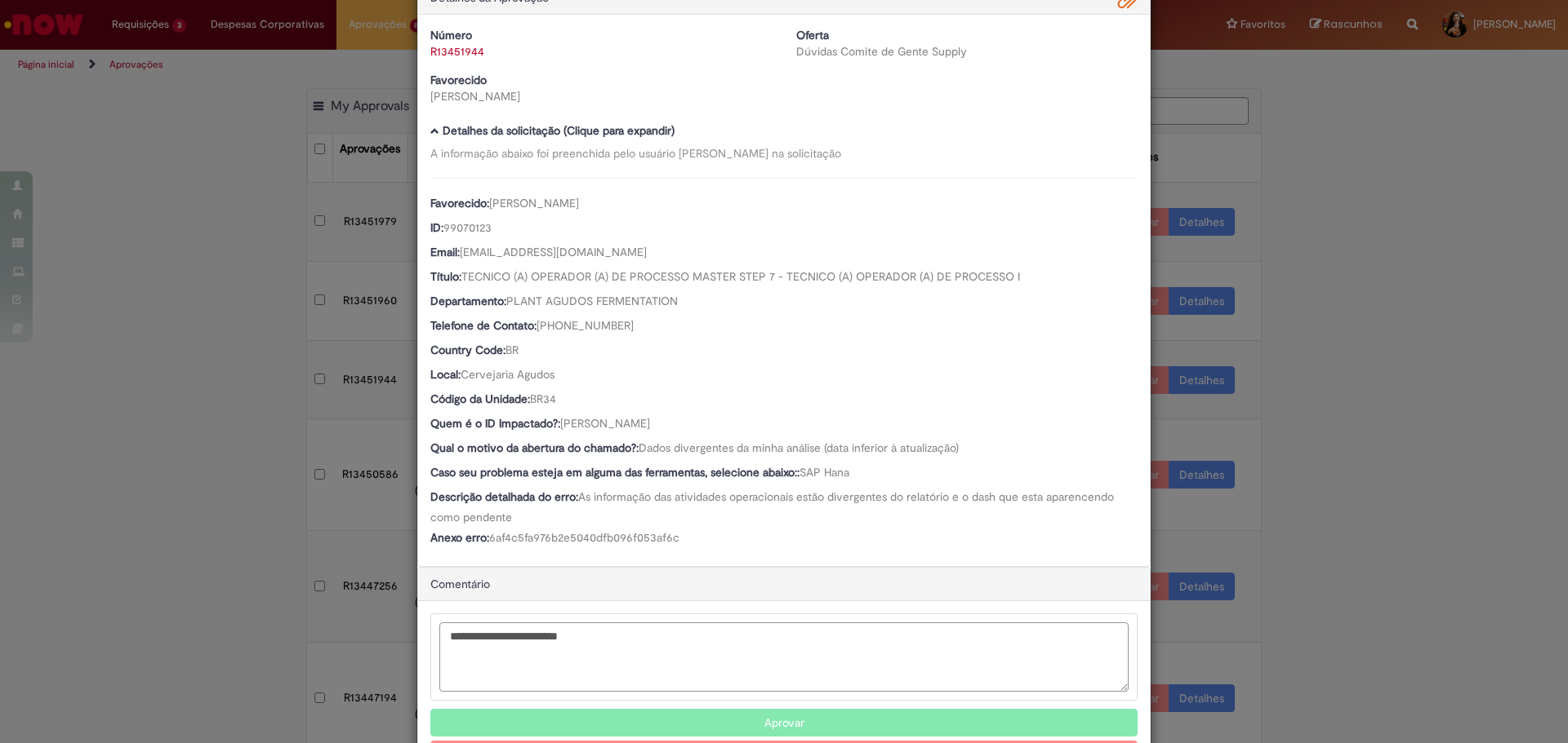
scroll to position [109, 0]
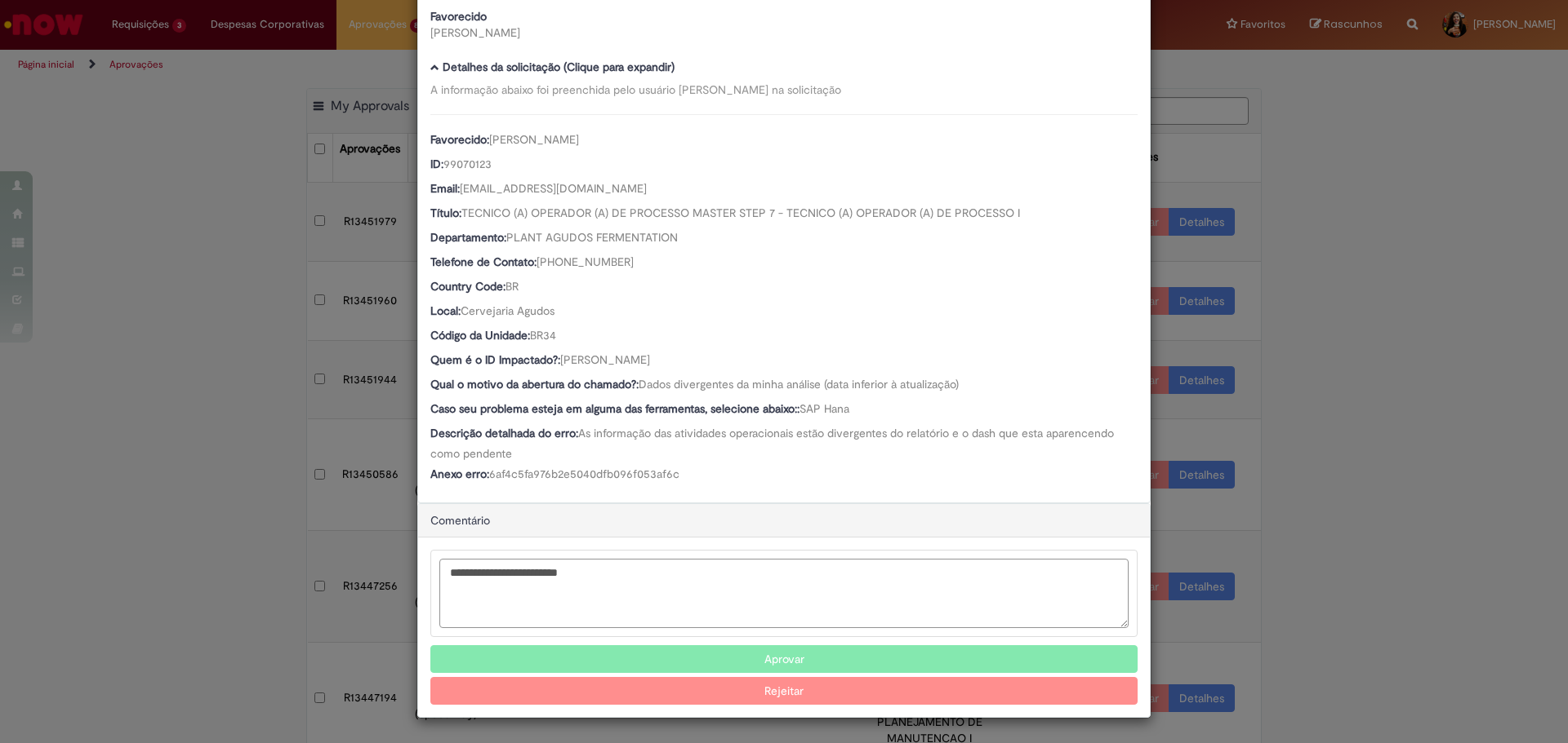
type textarea "**********"
click at [653, 693] on button "Rejeitar" at bounding box center [784, 691] width 707 height 28
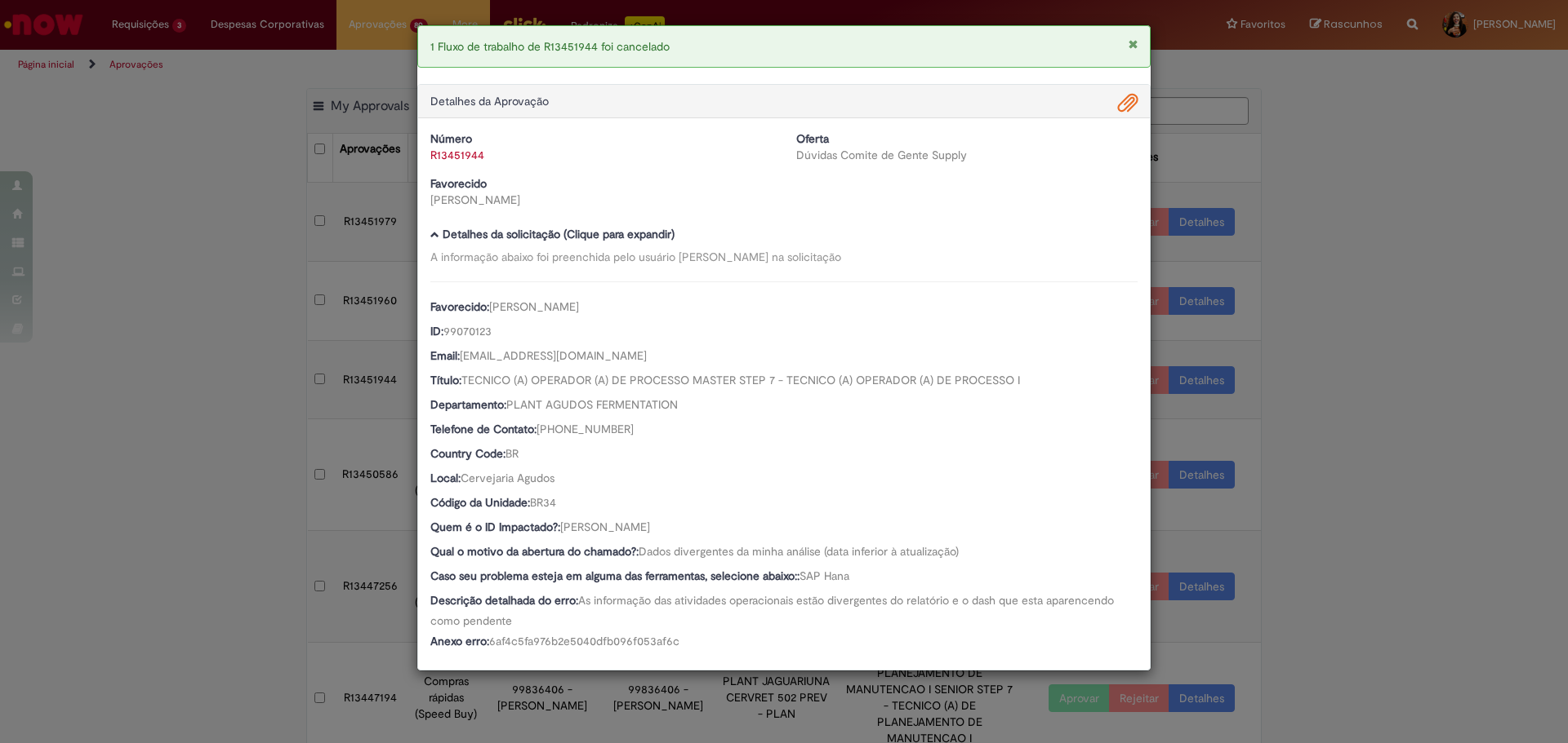
click at [1301, 572] on div "1 Fluxo de trabalho de R13451944 foi cancelado Detalhes da Aprovação Número R13…" at bounding box center [784, 372] width 1568 height 743
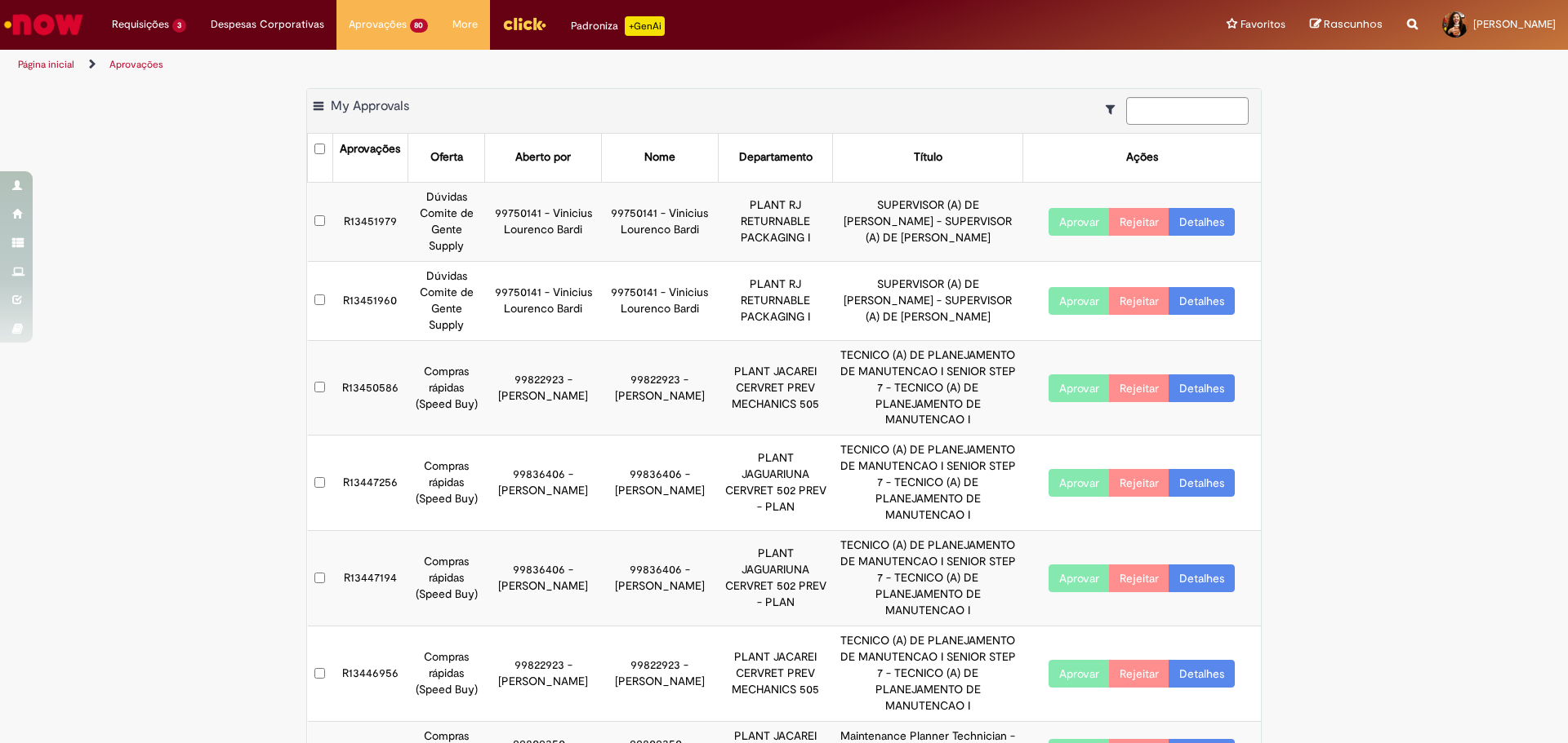
click at [1210, 287] on link "Detalhes" at bounding box center [1201, 301] width 66 height 28
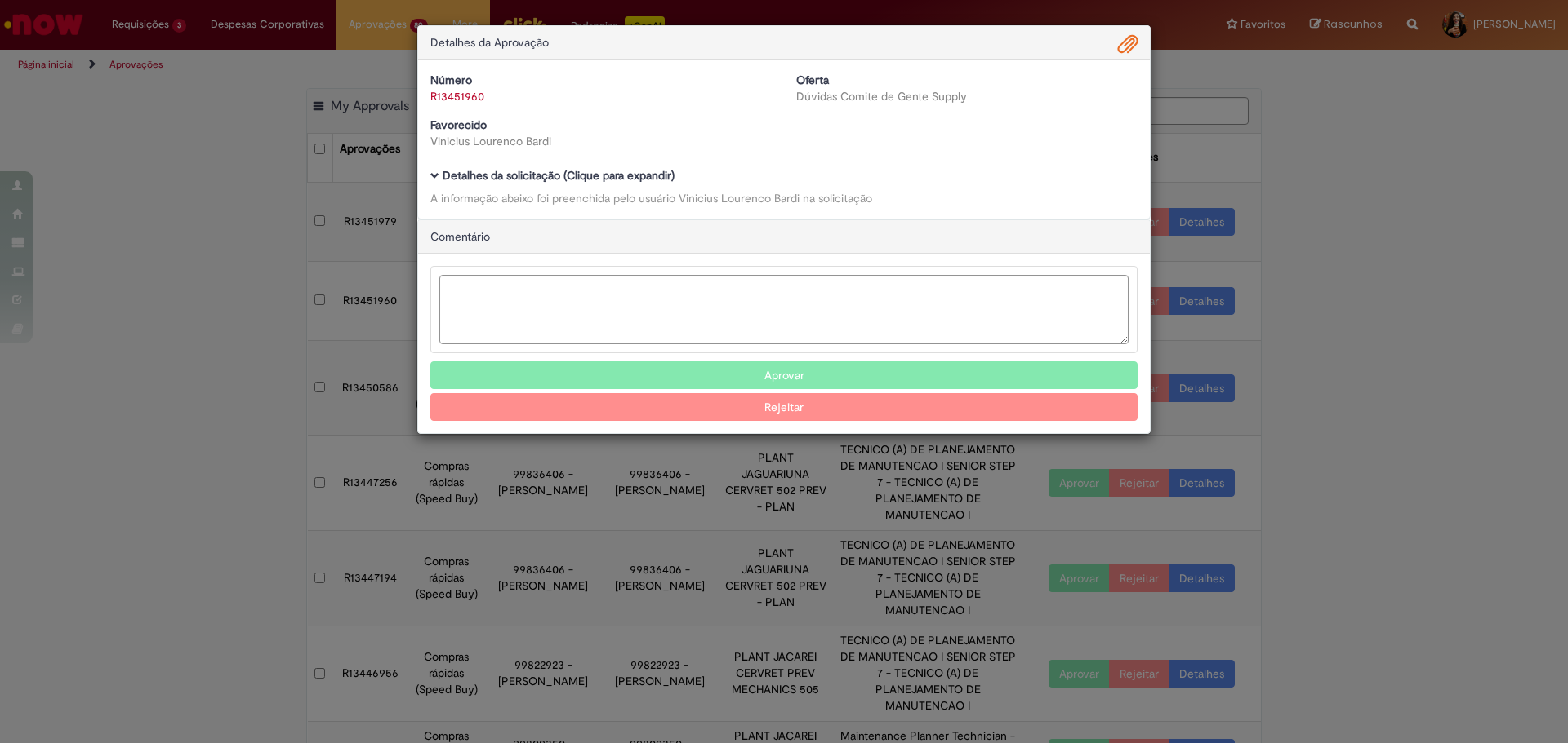
click at [633, 182] on b "Detalhes da solicitação (Clique para expandir)" at bounding box center [558, 176] width 232 height 15
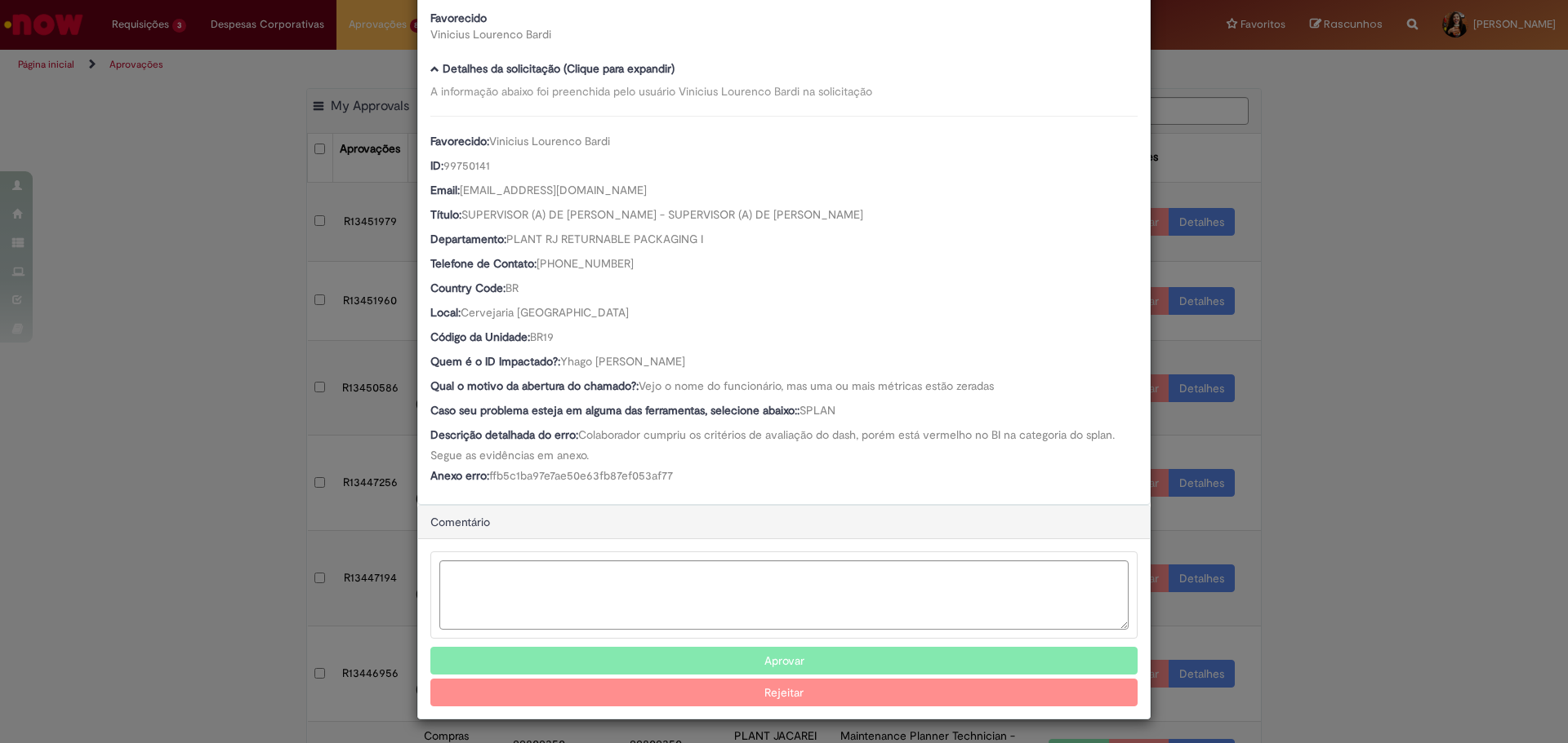
scroll to position [110, 0]
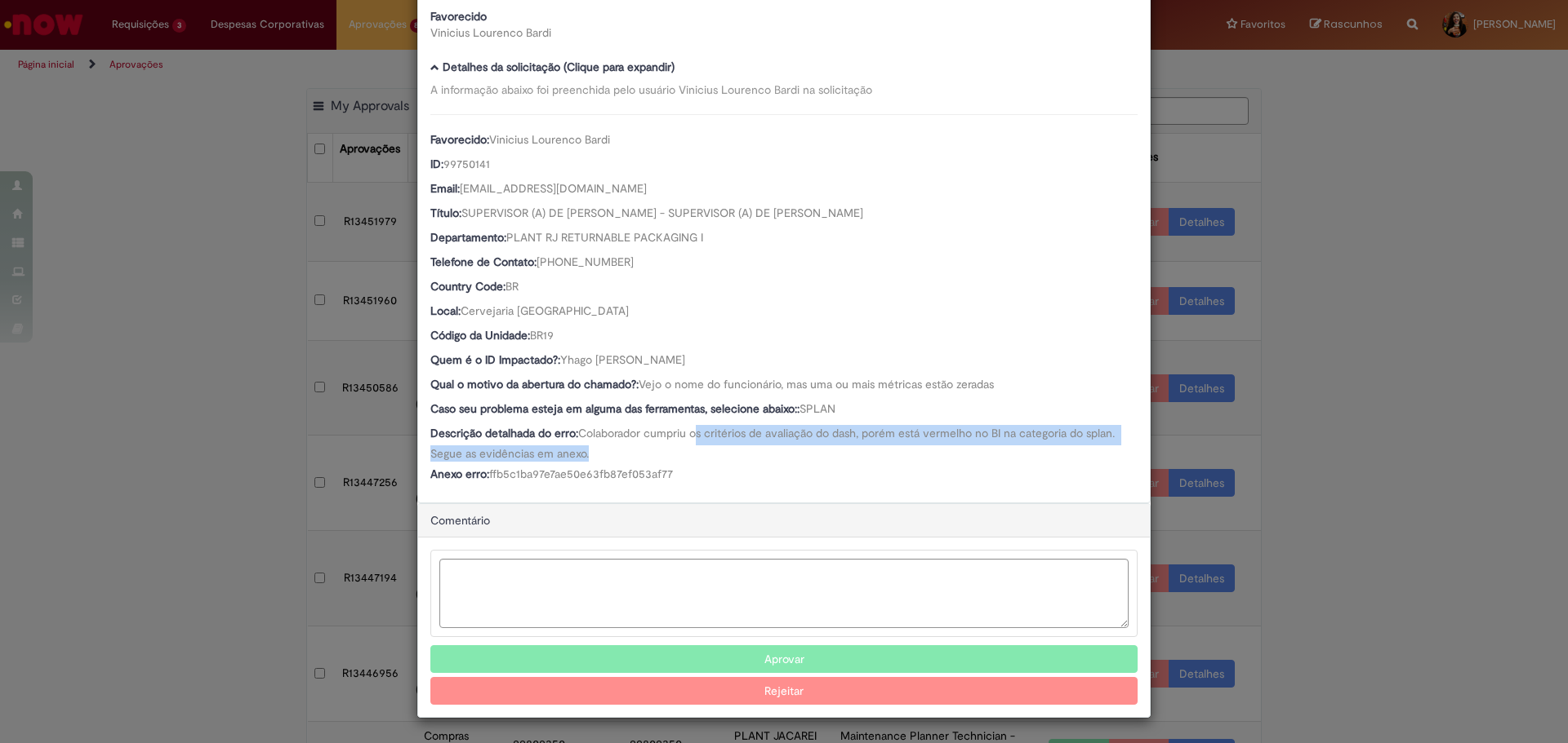
drag, startPoint x: 692, startPoint y: 436, endPoint x: 702, endPoint y: 461, distance: 26.9
click at [702, 461] on div "Descrição detalhada do erro: Colaborador cumpriu os critérios de avaliação do d…" at bounding box center [784, 443] width 707 height 36
drag, startPoint x: 702, startPoint y: 475, endPoint x: 645, endPoint y: 426, distance: 75.2
click at [645, 426] on div "Favorecido: [PERSON_NAME] ID: 99750141 Email: [EMAIL_ADDRESS][DOMAIN_NAME] Títu…" at bounding box center [784, 301] width 707 height 372
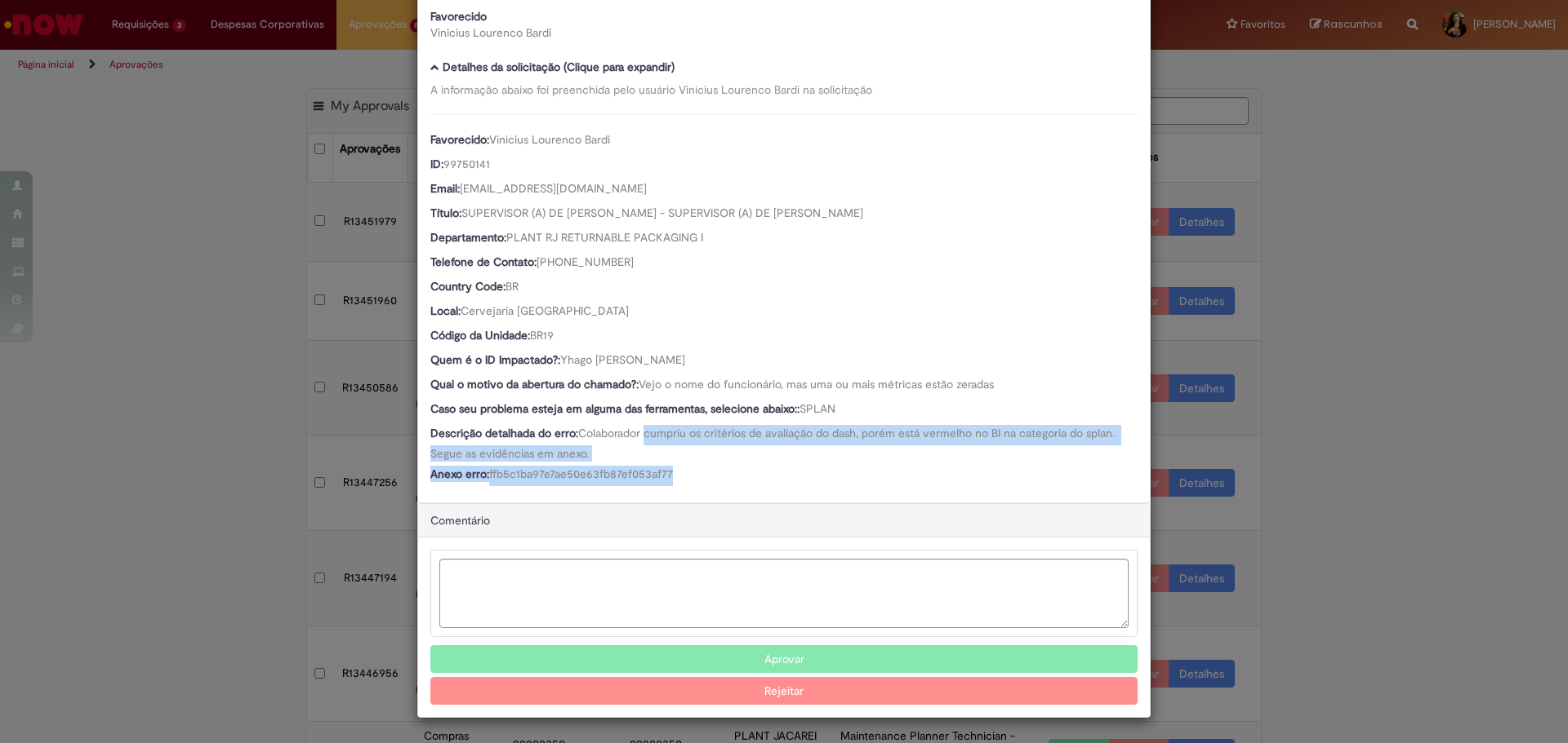
click at [645, 426] on span "Colaborador cumpriu os critérios de avaliação do dash, porém está vermelho no B…" at bounding box center [774, 443] width 688 height 35
drag, startPoint x: 622, startPoint y: 434, endPoint x: 714, endPoint y: 472, distance: 99.5
click at [714, 472] on div "Favorecido: [PERSON_NAME] ID: 99750141 Email: [EMAIL_ADDRESS][DOMAIN_NAME] Títu…" at bounding box center [784, 301] width 707 height 372
click at [714, 472] on div "Anexo erro: ffb5c1ba97e7ae50e63fb87ef053af77" at bounding box center [784, 476] width 707 height 20
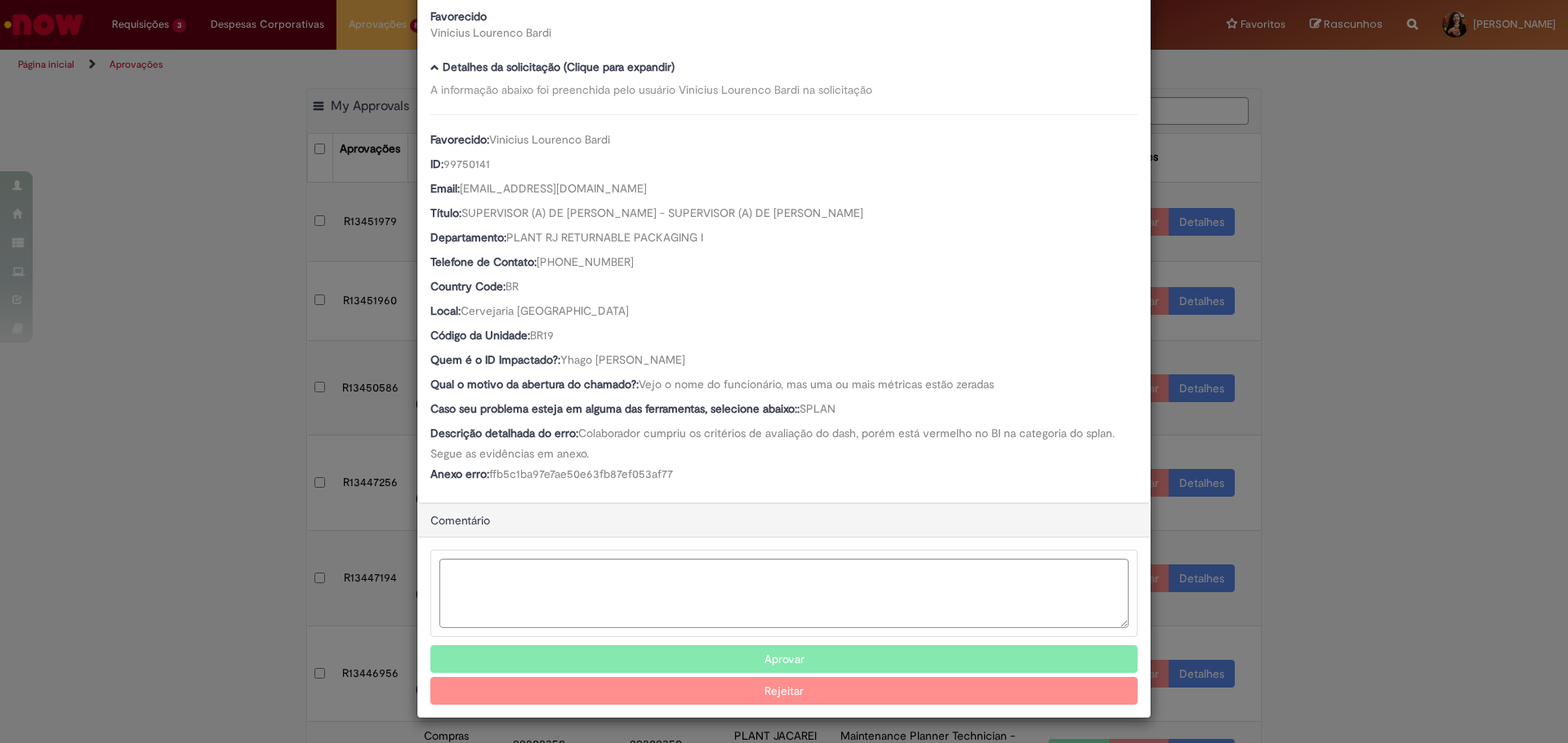
click at [739, 421] on div "Favorecido: [PERSON_NAME] ID: 99750141 Email: [EMAIL_ADDRESS][DOMAIN_NAME] Títu…" at bounding box center [784, 301] width 707 height 372
drag, startPoint x: 713, startPoint y: 350, endPoint x: 558, endPoint y: 363, distance: 155.5
click at [558, 363] on div "Favorecido: [PERSON_NAME] ID: 99750141 Email: [EMAIL_ADDRESS][DOMAIN_NAME] Títu…" at bounding box center [784, 301] width 707 height 372
copy span "Yhago [PERSON_NAME]"
click at [558, 599] on textarea "Ambev Approval Modal" at bounding box center [784, 593] width 689 height 69
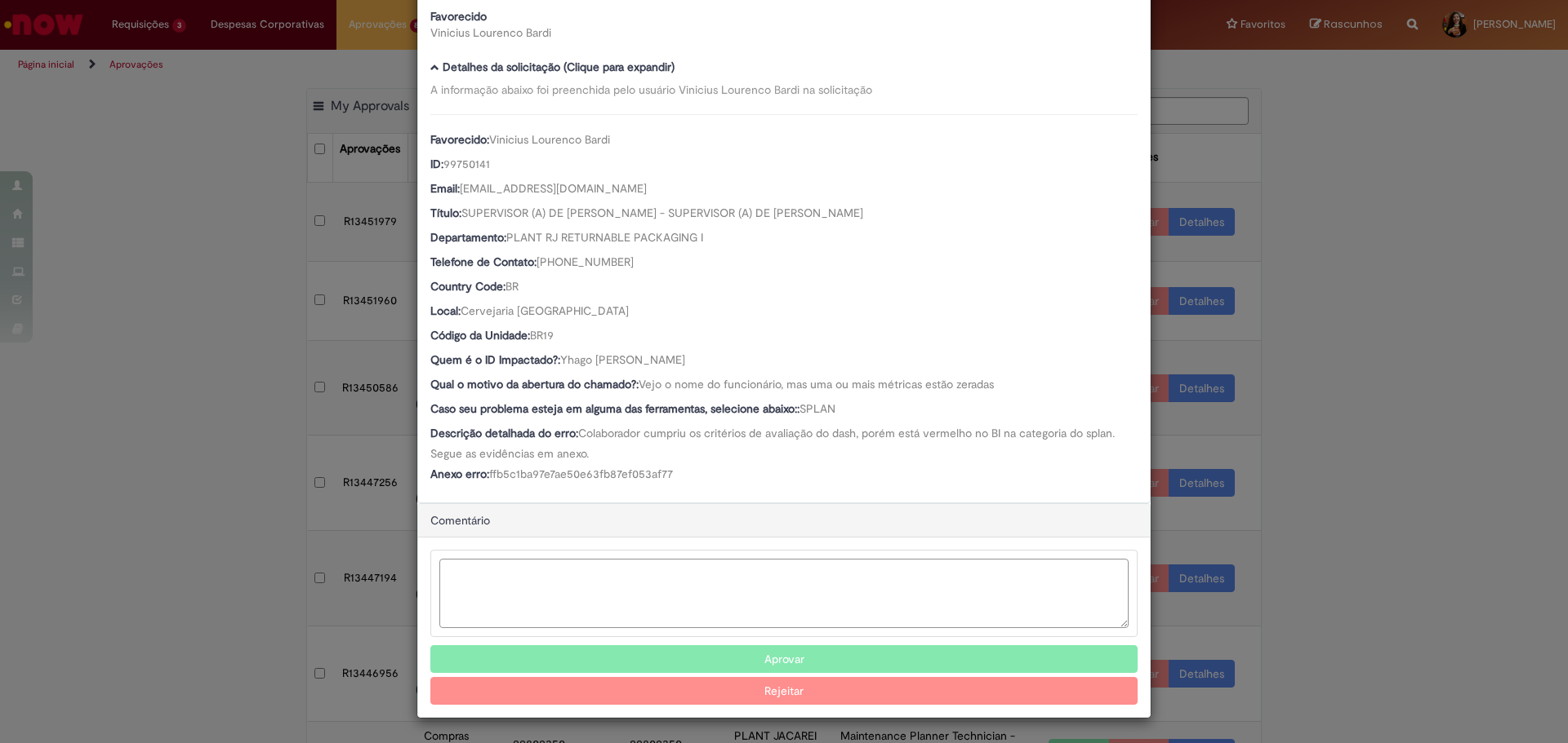
scroll to position [109, 0]
type textarea "**********"
click at [699, 693] on button "Rejeitar" at bounding box center [784, 691] width 707 height 28
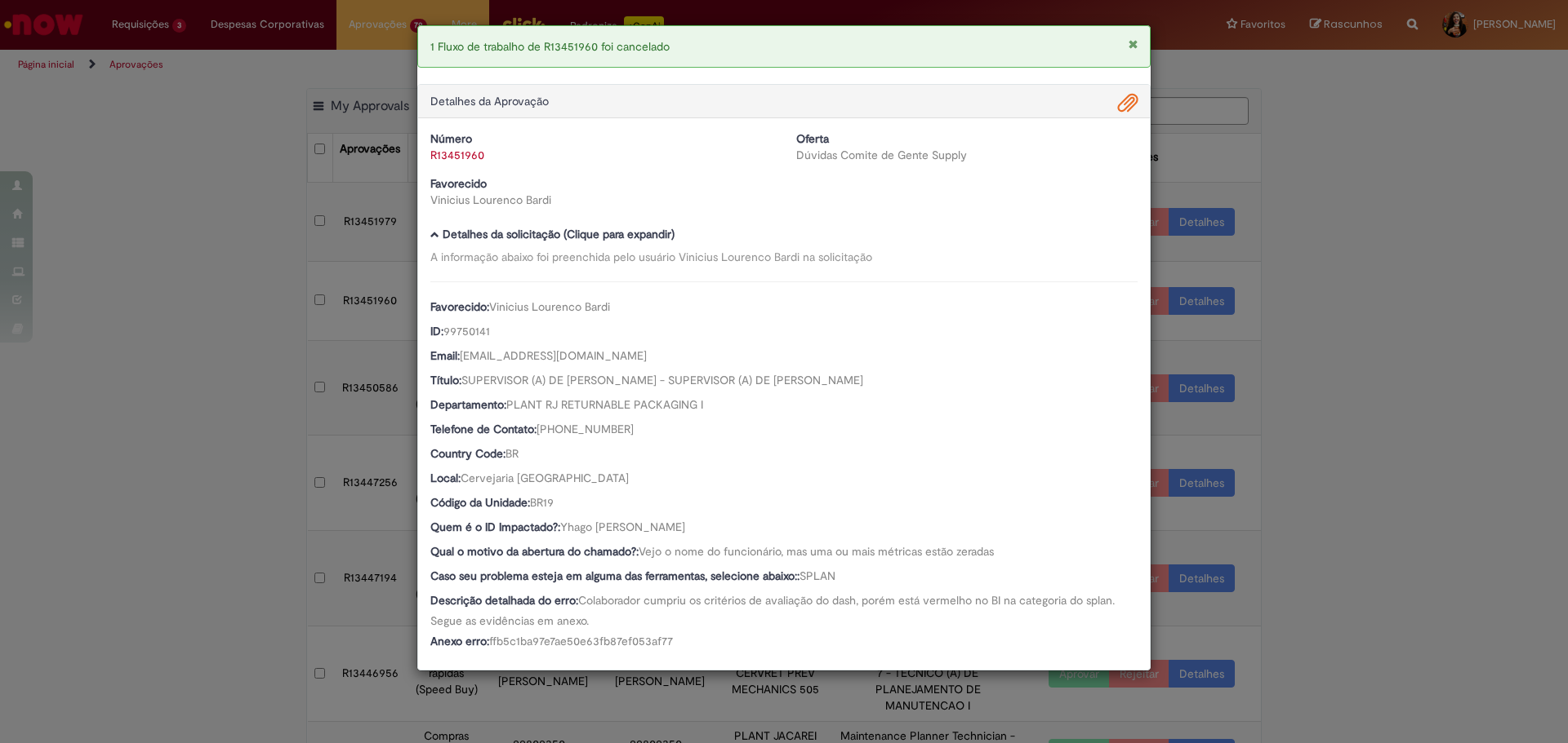
click at [1390, 512] on div "1 Fluxo de trabalho de R13451960 foi cancelado Detalhes da Aprovação Número R13…" at bounding box center [784, 372] width 1568 height 743
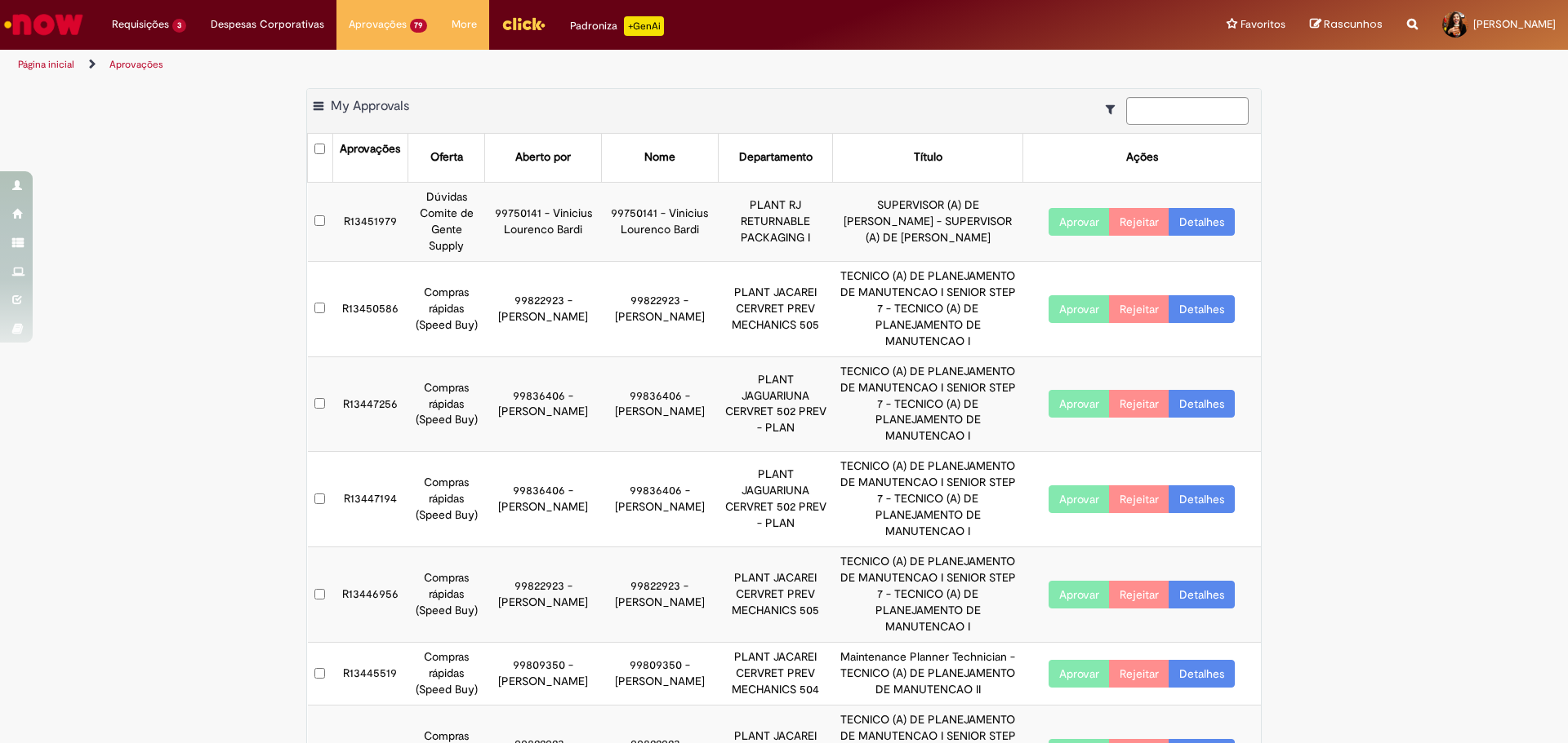
click at [1199, 214] on link "Detalhes" at bounding box center [1201, 222] width 66 height 28
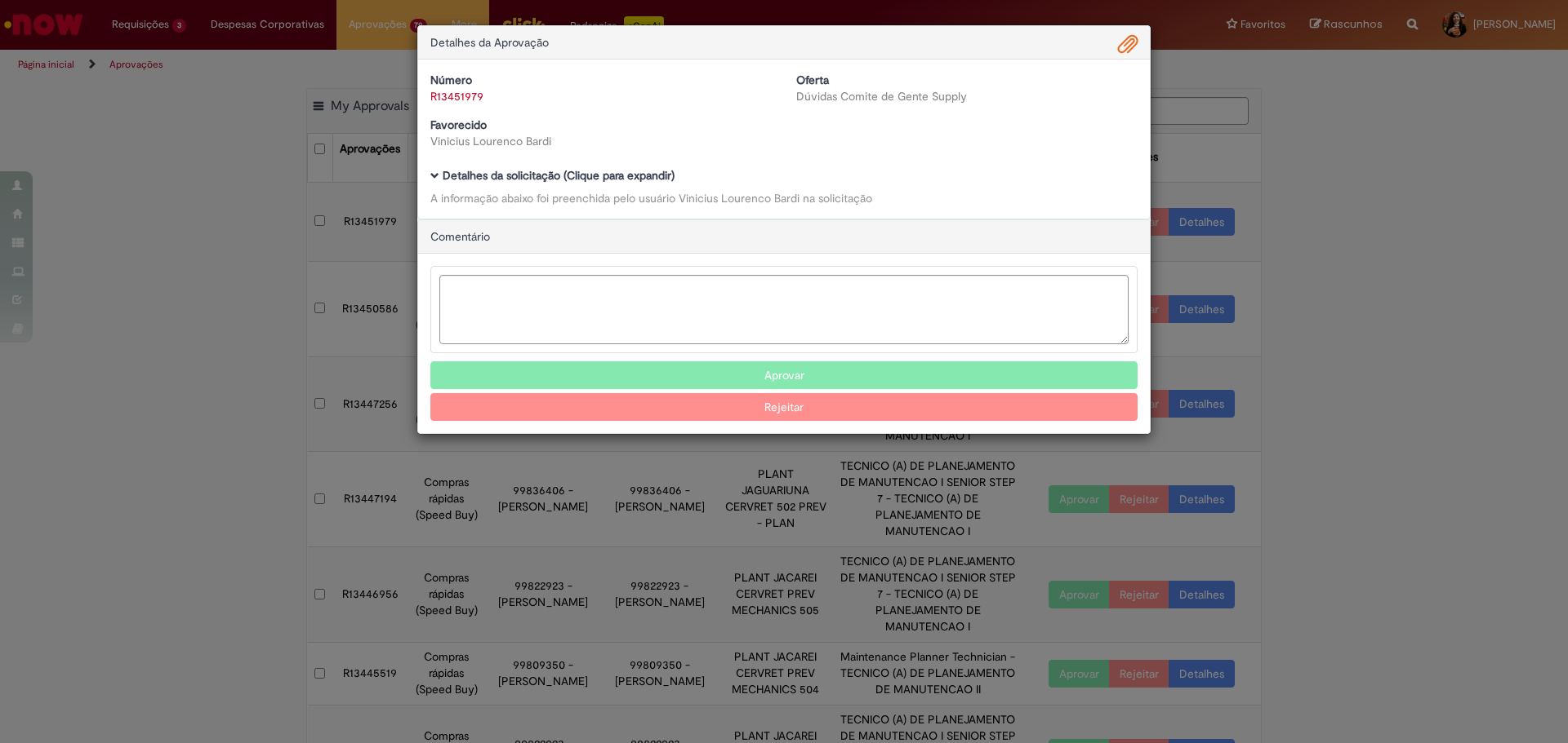
click at [579, 171] on b "Detalhes da solicitação (Clique para expandir)" at bounding box center [558, 176] width 232 height 15
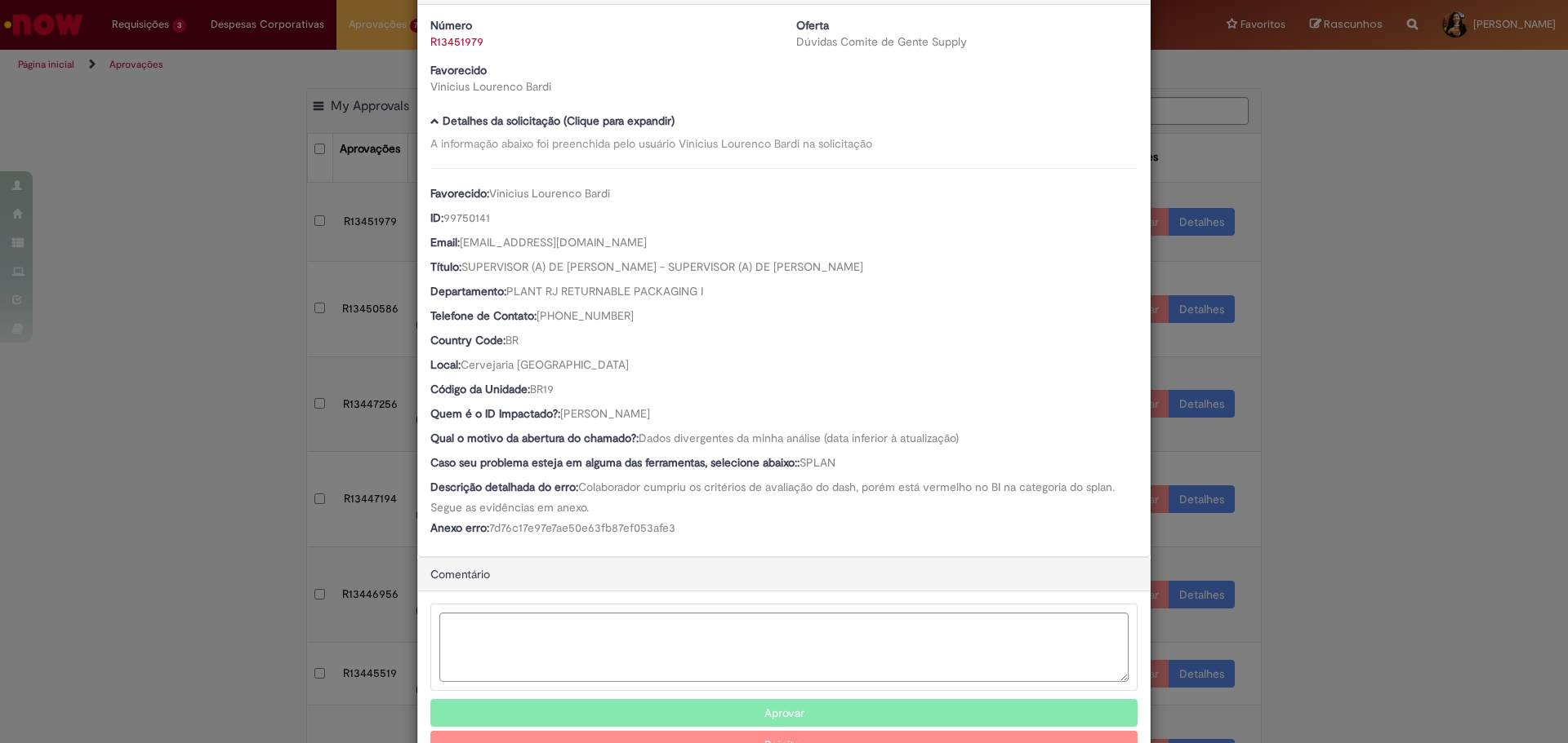
scroll to position [110, 0]
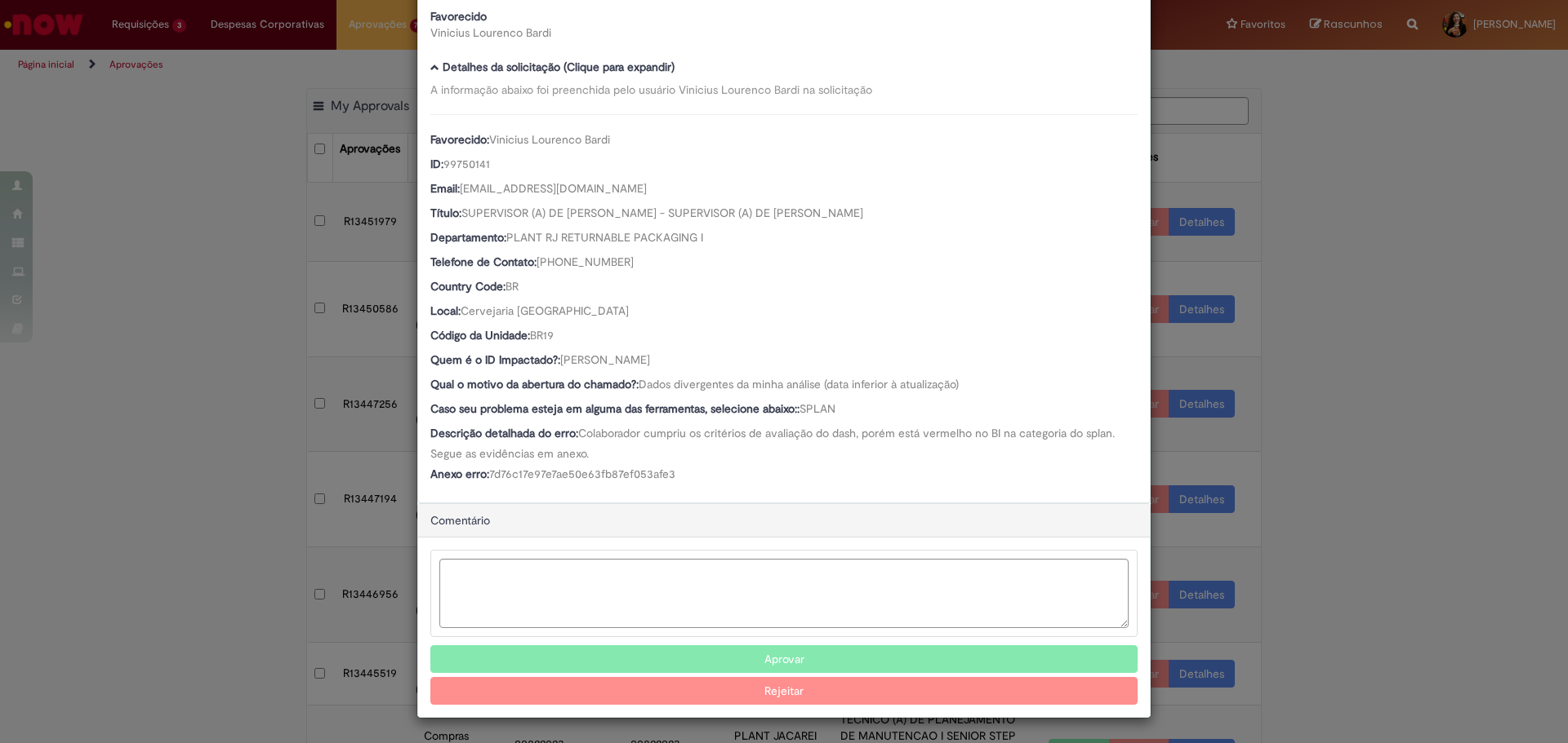
drag, startPoint x: 747, startPoint y: 354, endPoint x: 558, endPoint y: 355, distance: 189.0
click at [558, 355] on div "Quem é o ID Impactado?: [PERSON_NAME]" at bounding box center [784, 362] width 707 height 20
click at [549, 601] on textarea "Ambev Approval Modal" at bounding box center [784, 593] width 689 height 69
type textarea "**********"
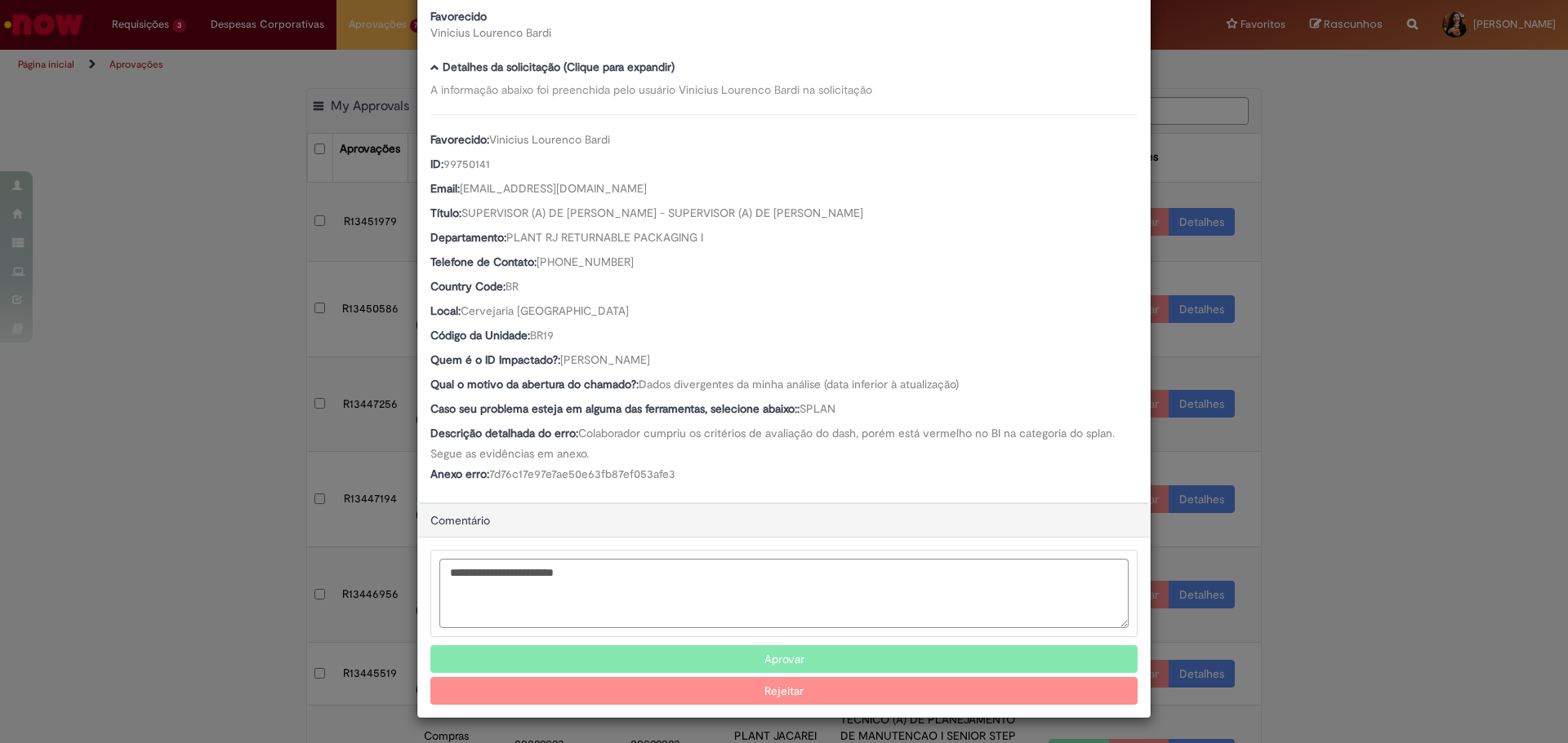
click at [763, 696] on button "Rejeitar" at bounding box center [784, 691] width 707 height 28
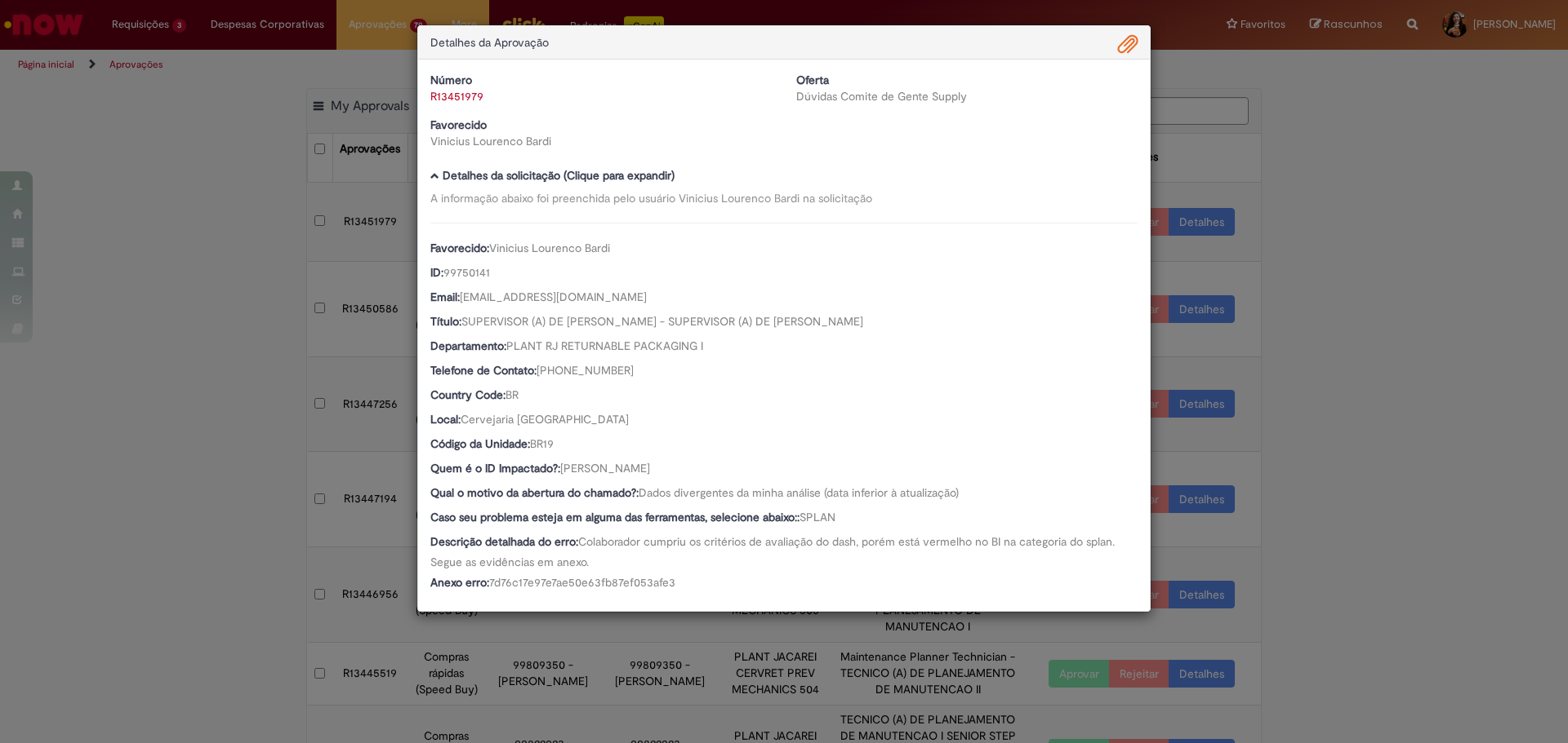
scroll to position [0, 0]
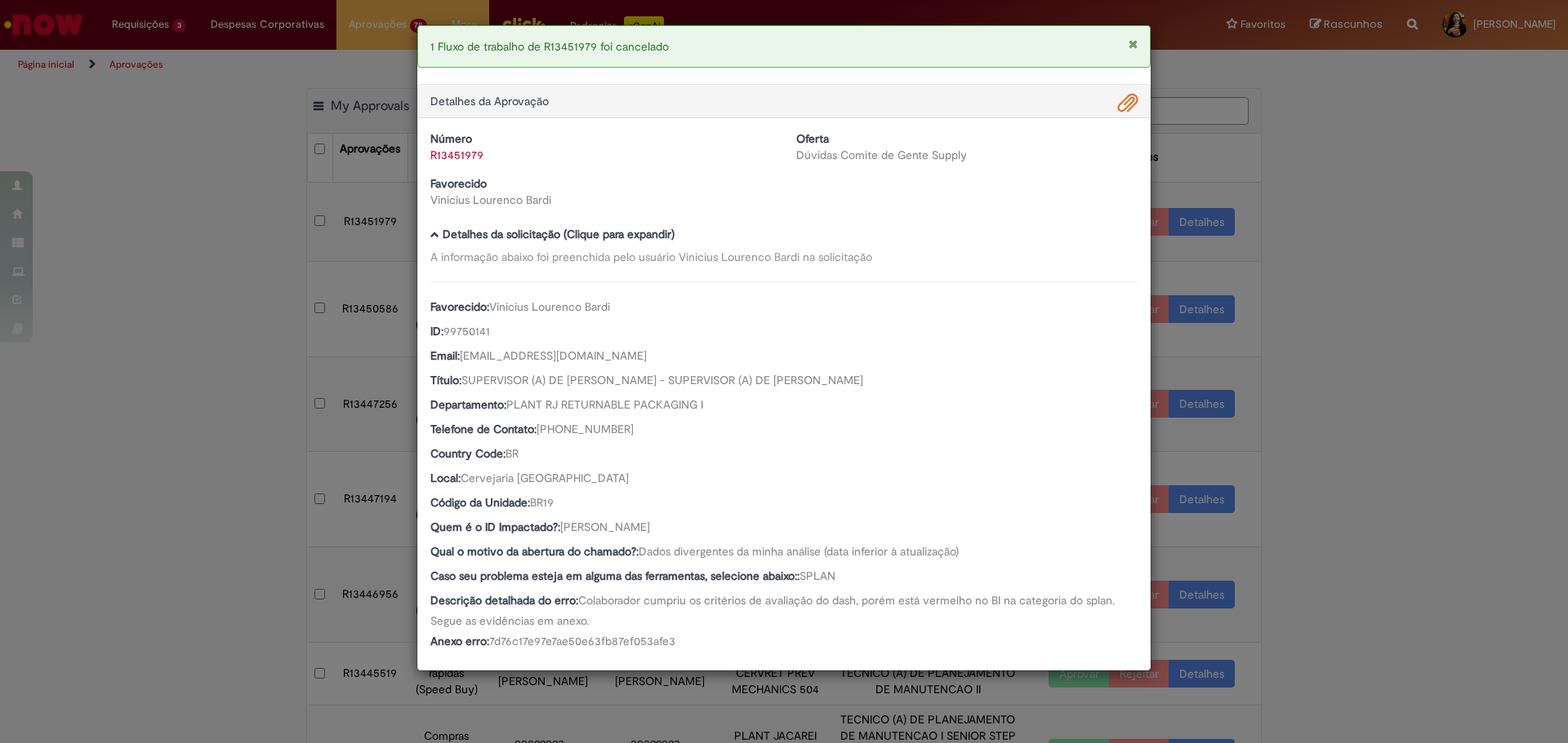
click at [1337, 419] on div "1 Fluxo de trabalho de R13451979 foi cancelado Detalhes da Aprovação Número R13…" at bounding box center [784, 372] width 1568 height 743
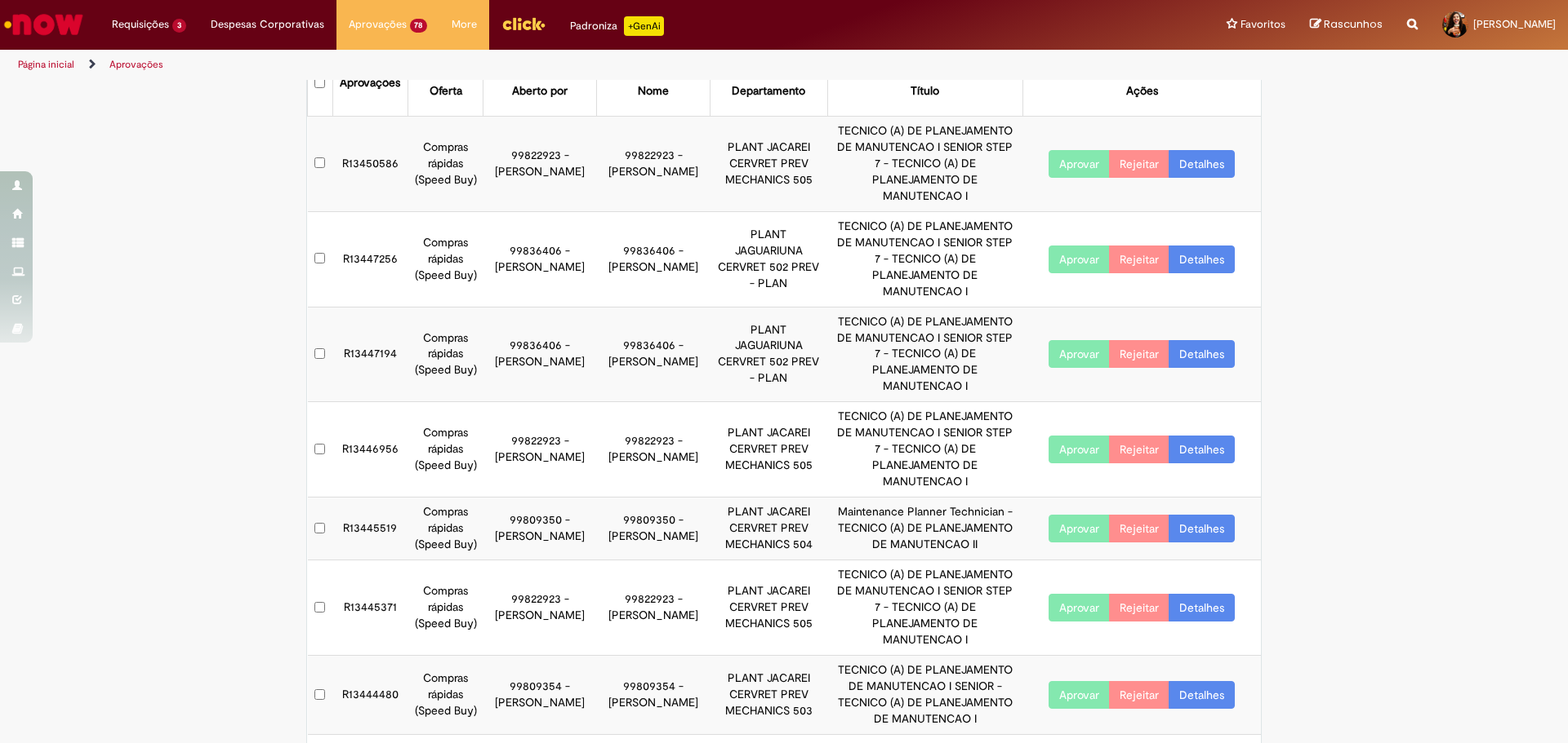
scroll to position [116, 0]
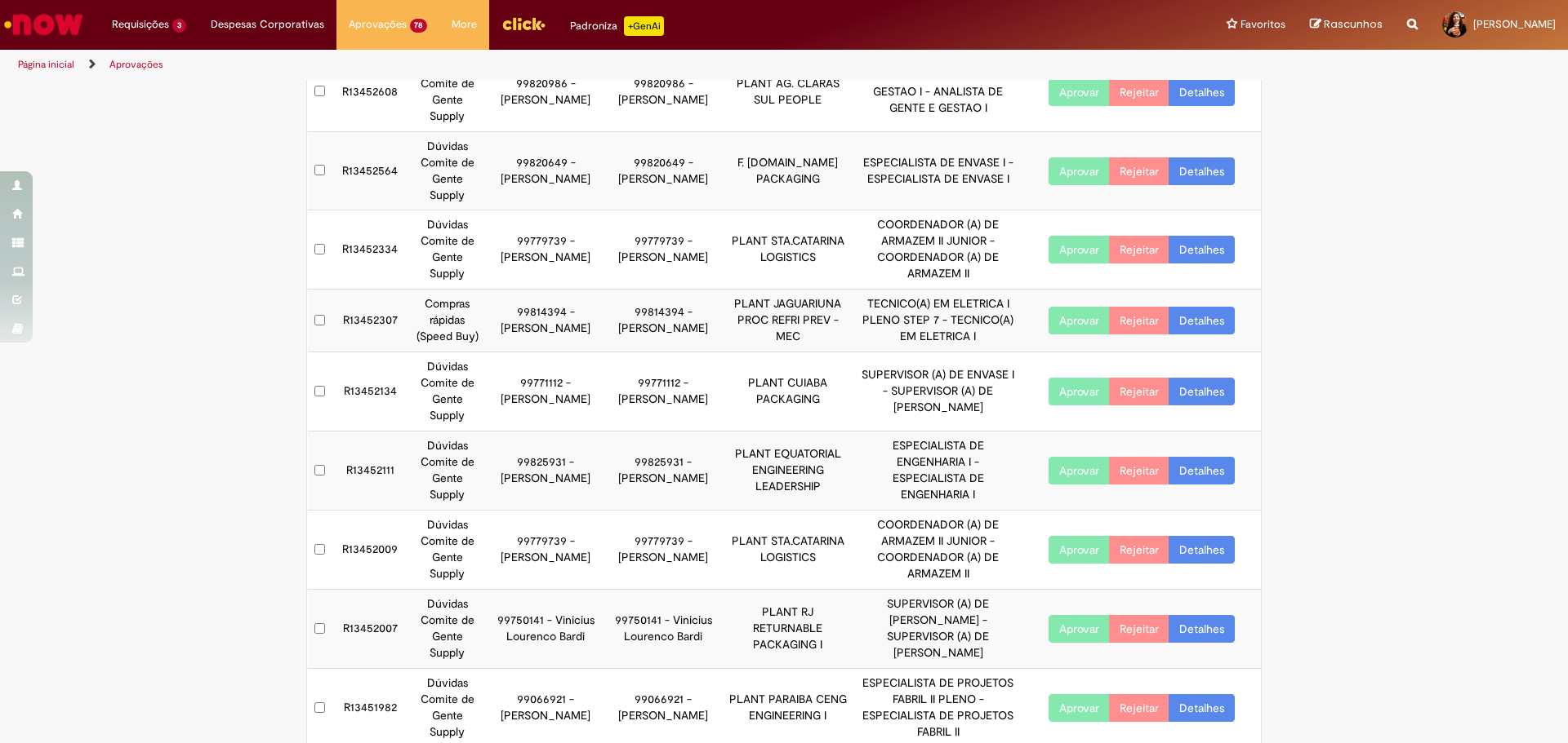
scroll to position [209, 0]
click at [1208, 694] on link "Detalhes" at bounding box center [1201, 708] width 66 height 28
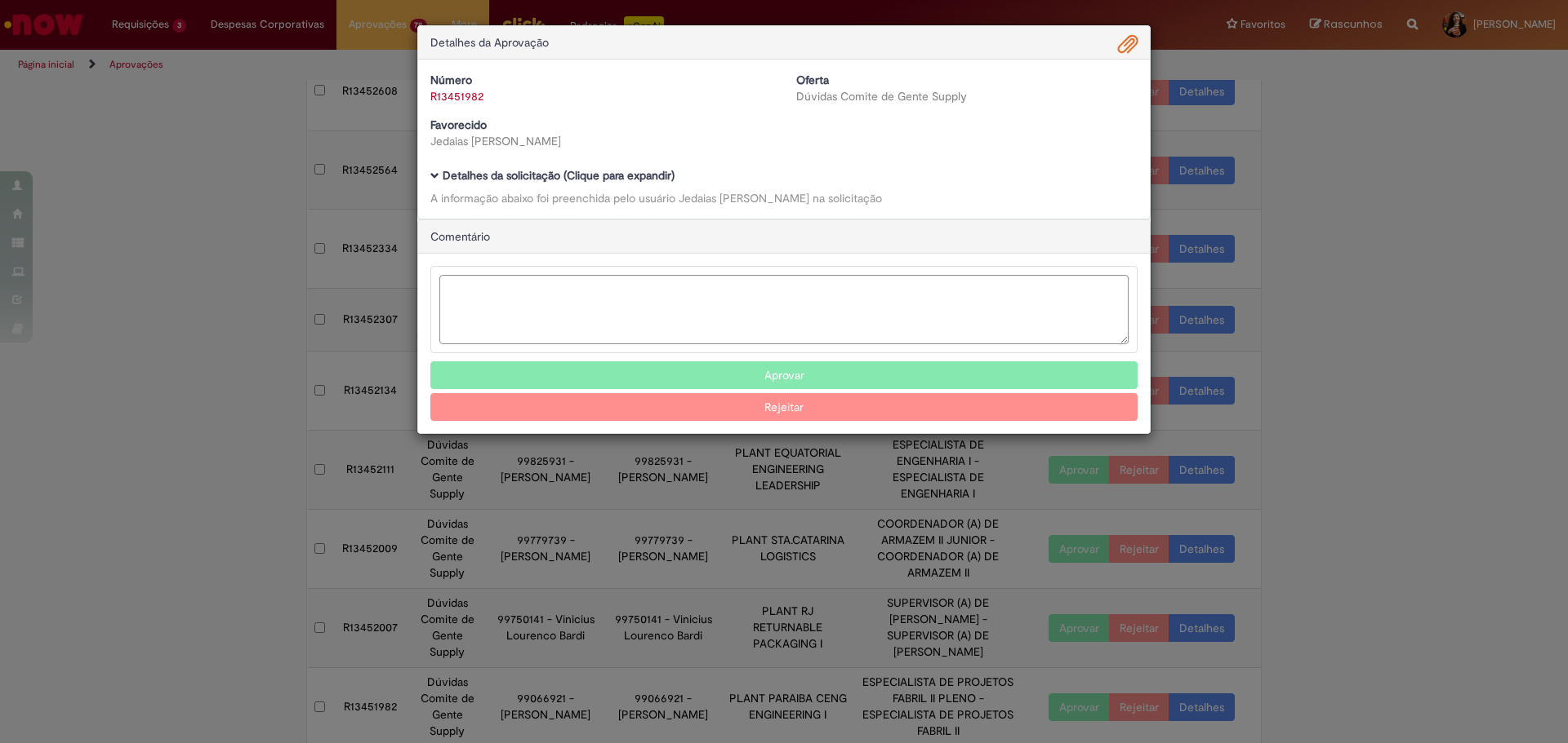
click at [565, 181] on b "Detalhes da solicitação (Clique para expandir)" at bounding box center [558, 176] width 232 height 15
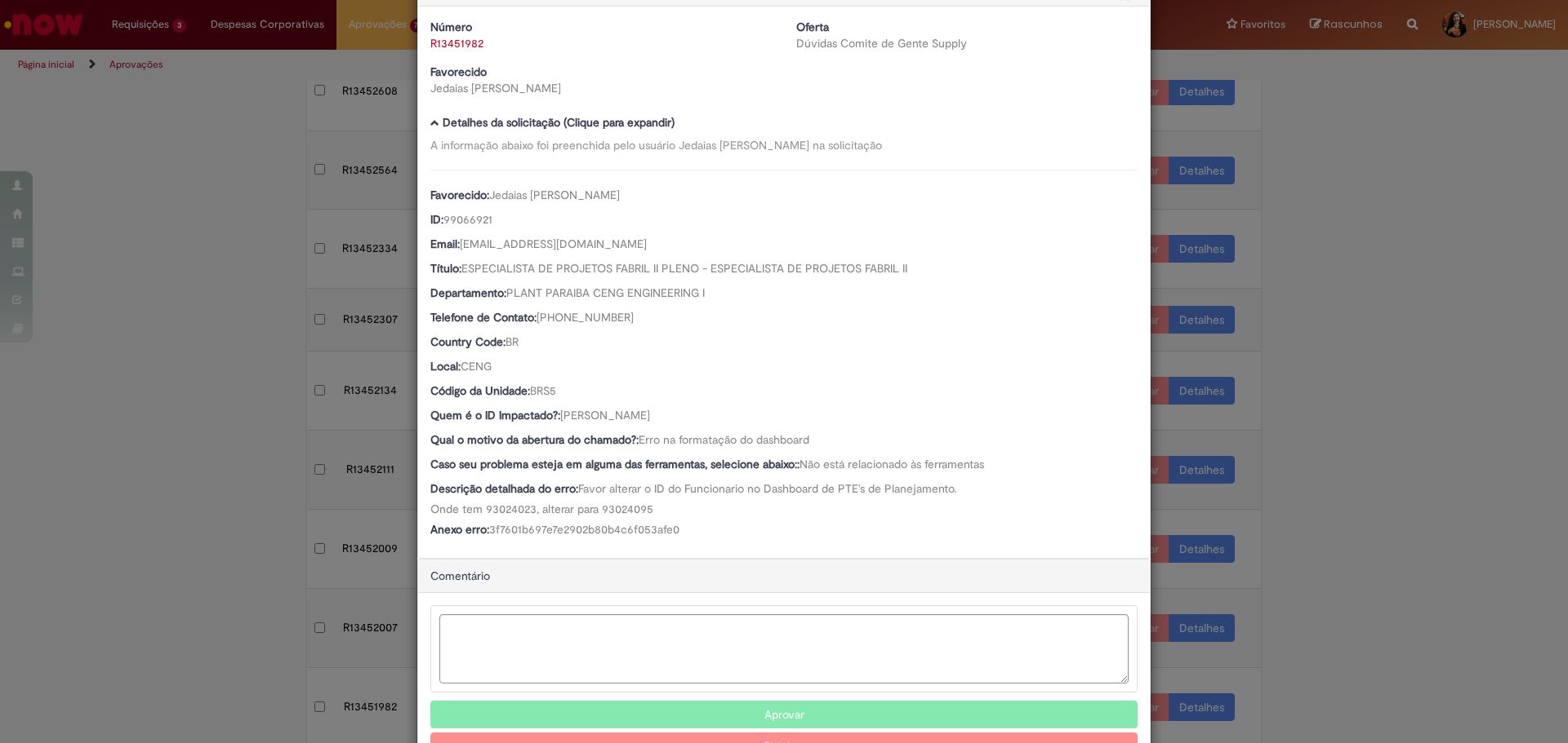
scroll to position [82, 0]
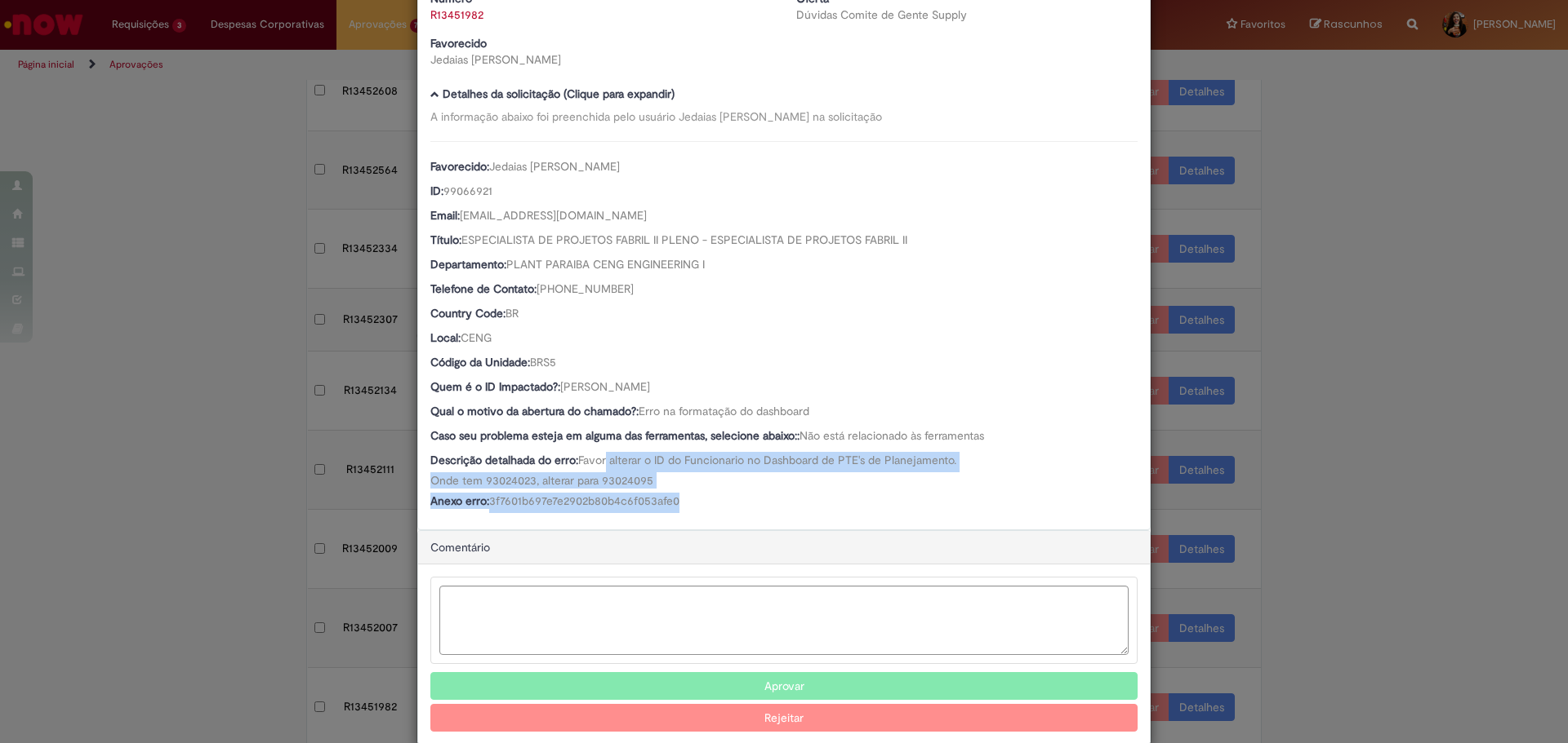
drag, startPoint x: 603, startPoint y: 466, endPoint x: 703, endPoint y: 502, distance: 106.3
click at [703, 502] on div "Favorecido: [PERSON_NAME] ID: 99066921 Email: [EMAIL_ADDRESS][DOMAIN_NAME] Títu…" at bounding box center [784, 328] width 707 height 372
click at [703, 502] on div "Anexo erro: 3f7601b697e7e2902b80b4c6f053afe0" at bounding box center [784, 503] width 707 height 20
drag, startPoint x: 698, startPoint y: 502, endPoint x: 671, endPoint y: 443, distance: 64.9
click at [671, 443] on div "Favorecido: [PERSON_NAME] ID: 99066921 Email: [EMAIL_ADDRESS][DOMAIN_NAME] Títu…" at bounding box center [784, 328] width 707 height 372
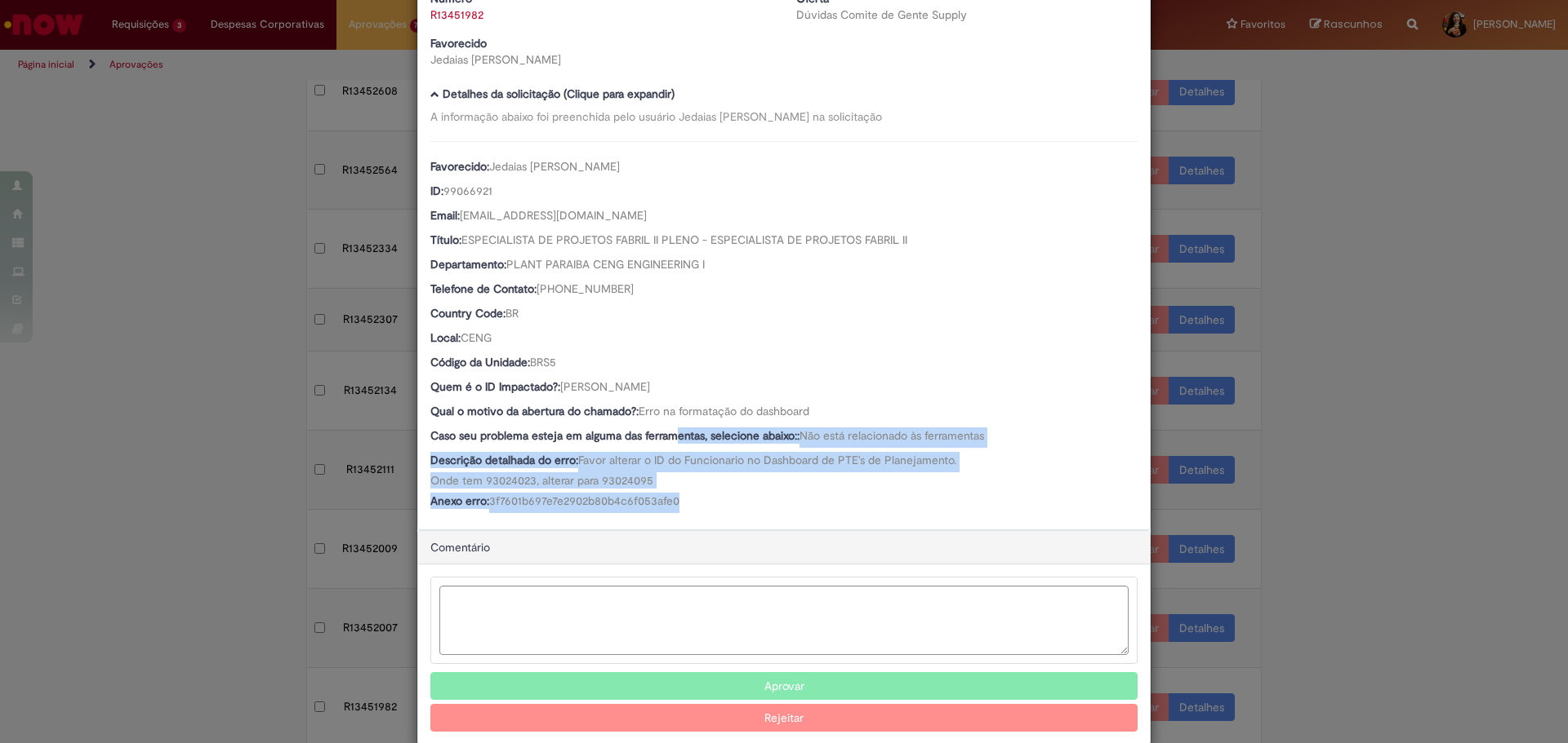
scroll to position [0, 0]
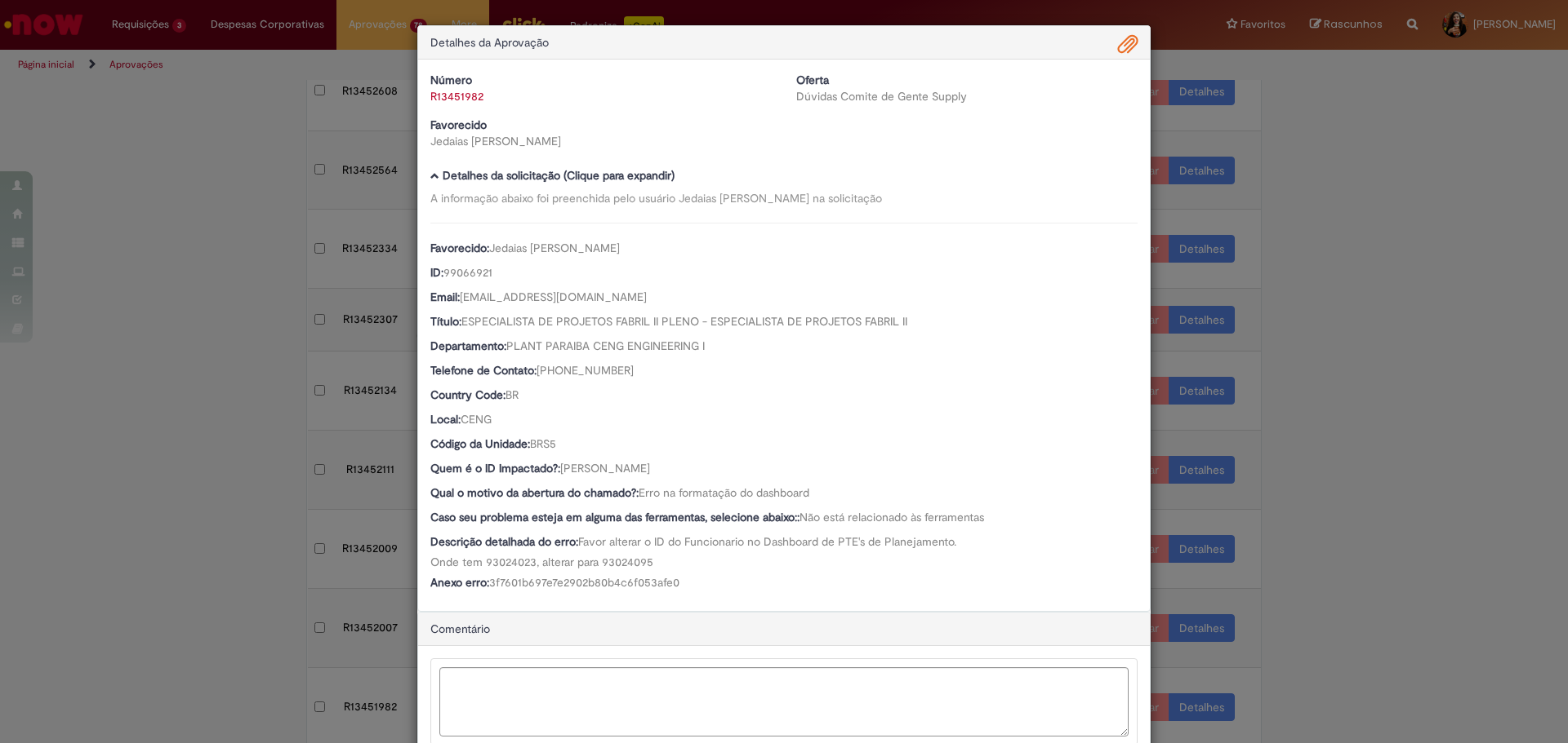
click at [1118, 45] on span "Ambev Approval Modal" at bounding box center [1127, 45] width 20 height 28
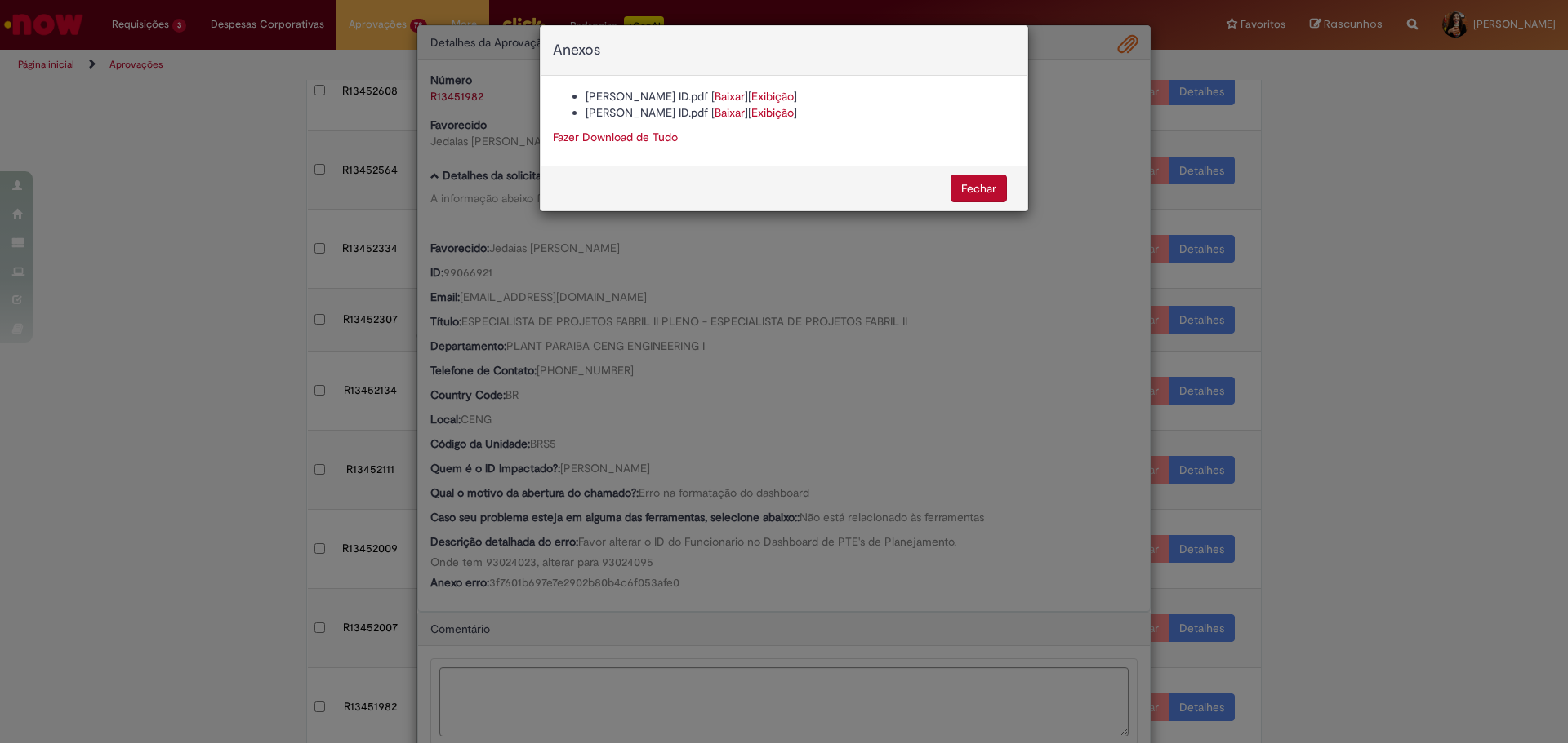
click at [715, 96] on link "Baixar" at bounding box center [729, 97] width 30 height 15
click at [679, 340] on div "Anexos [PERSON_NAME] ID.pdf [ Baixar ] [ Exibição ] [PERSON_NAME] ID.pdf [ Baix…" at bounding box center [784, 372] width 1568 height 743
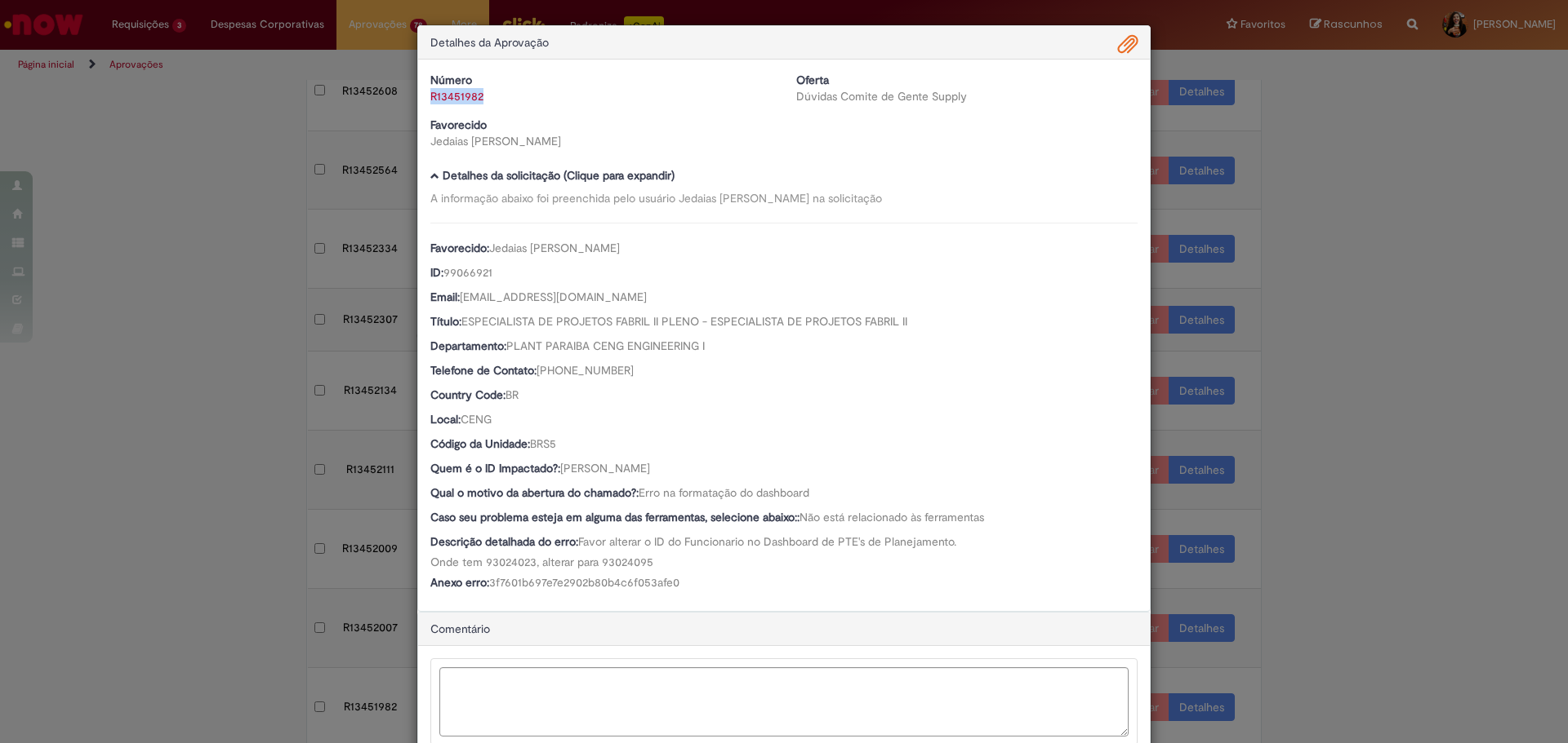
drag, startPoint x: 487, startPoint y: 100, endPoint x: 424, endPoint y: 107, distance: 63.4
click at [424, 107] on div "Número R13451982 Oferta Dúvidas Comite de Gente Supply Favorecido [PERSON_NAME]" at bounding box center [784, 116] width 731 height 89
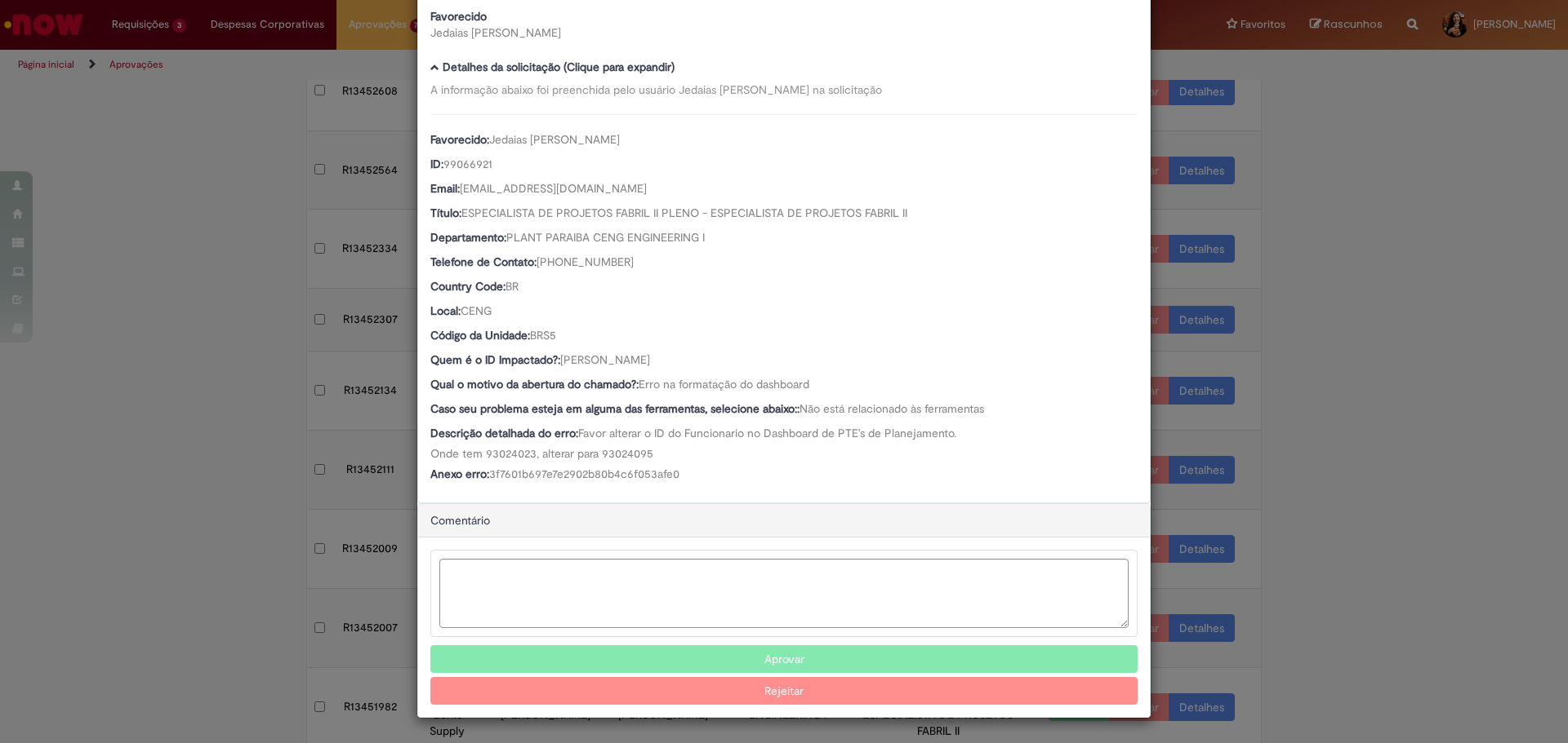
scroll to position [109, 0]
click at [720, 665] on button "Aprovar" at bounding box center [784, 659] width 707 height 28
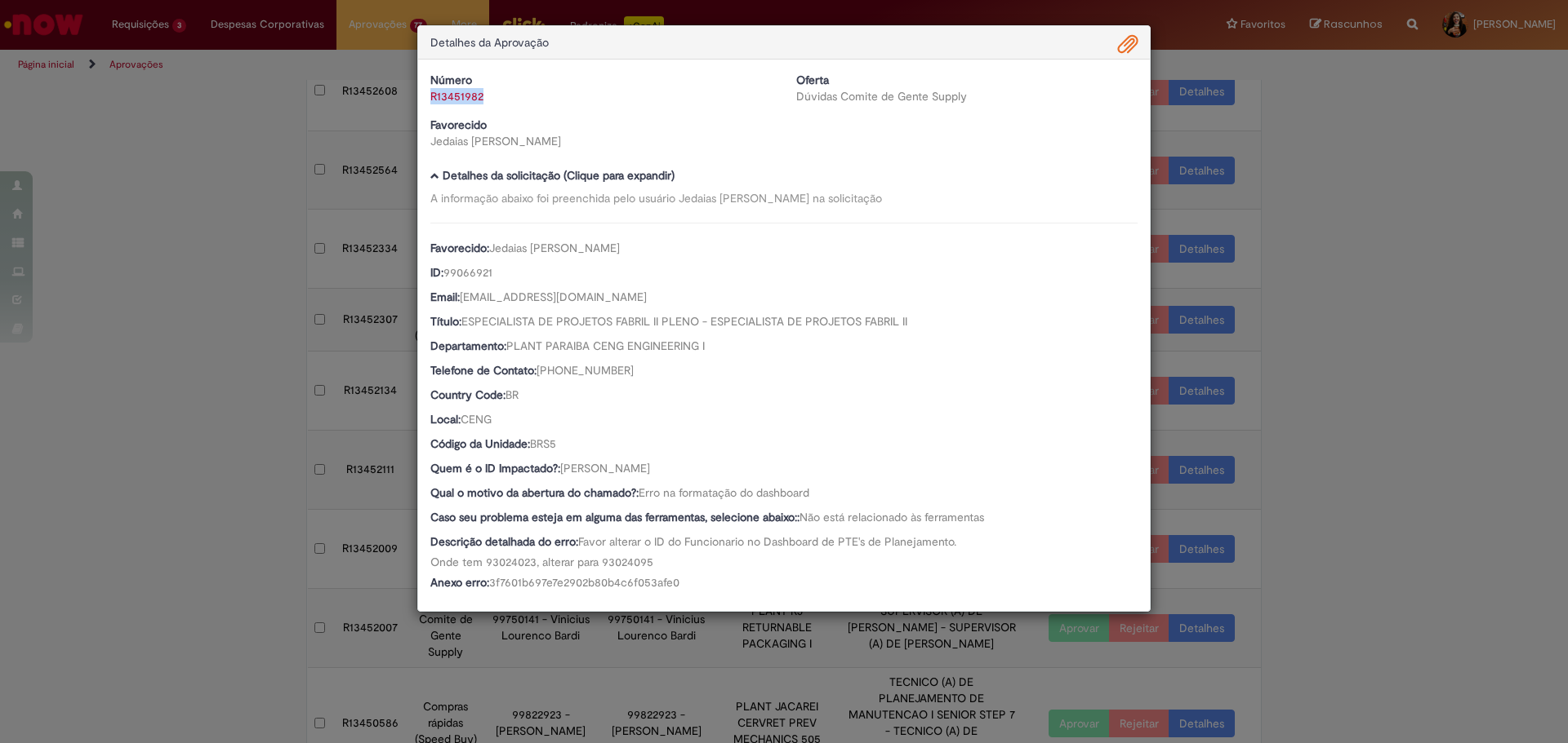
scroll to position [194, 0]
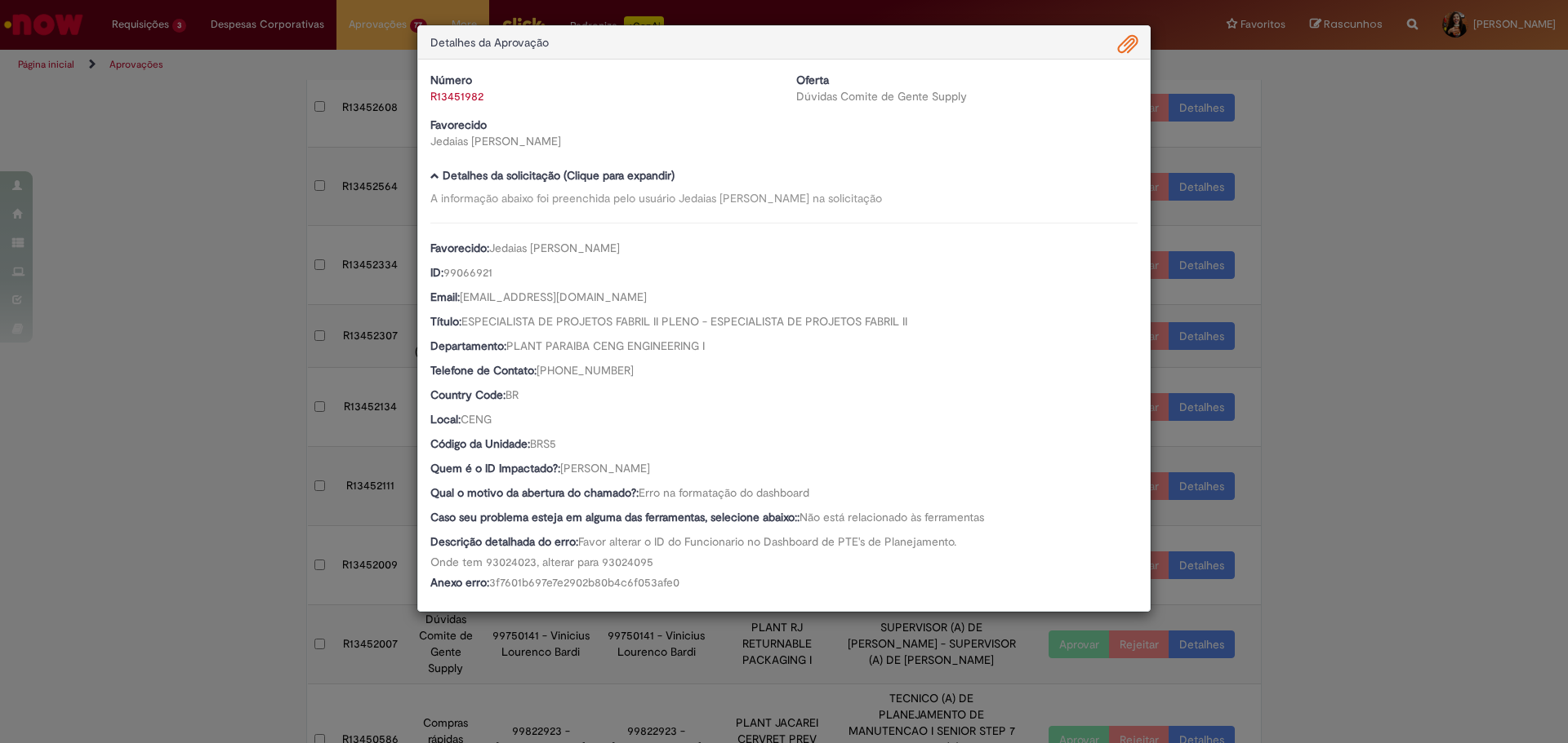
click at [1300, 415] on div "Detalhes da Aprovação Número R13451982 Oferta Dúvidas Comite de Gente Supply Fa…" at bounding box center [784, 372] width 1568 height 743
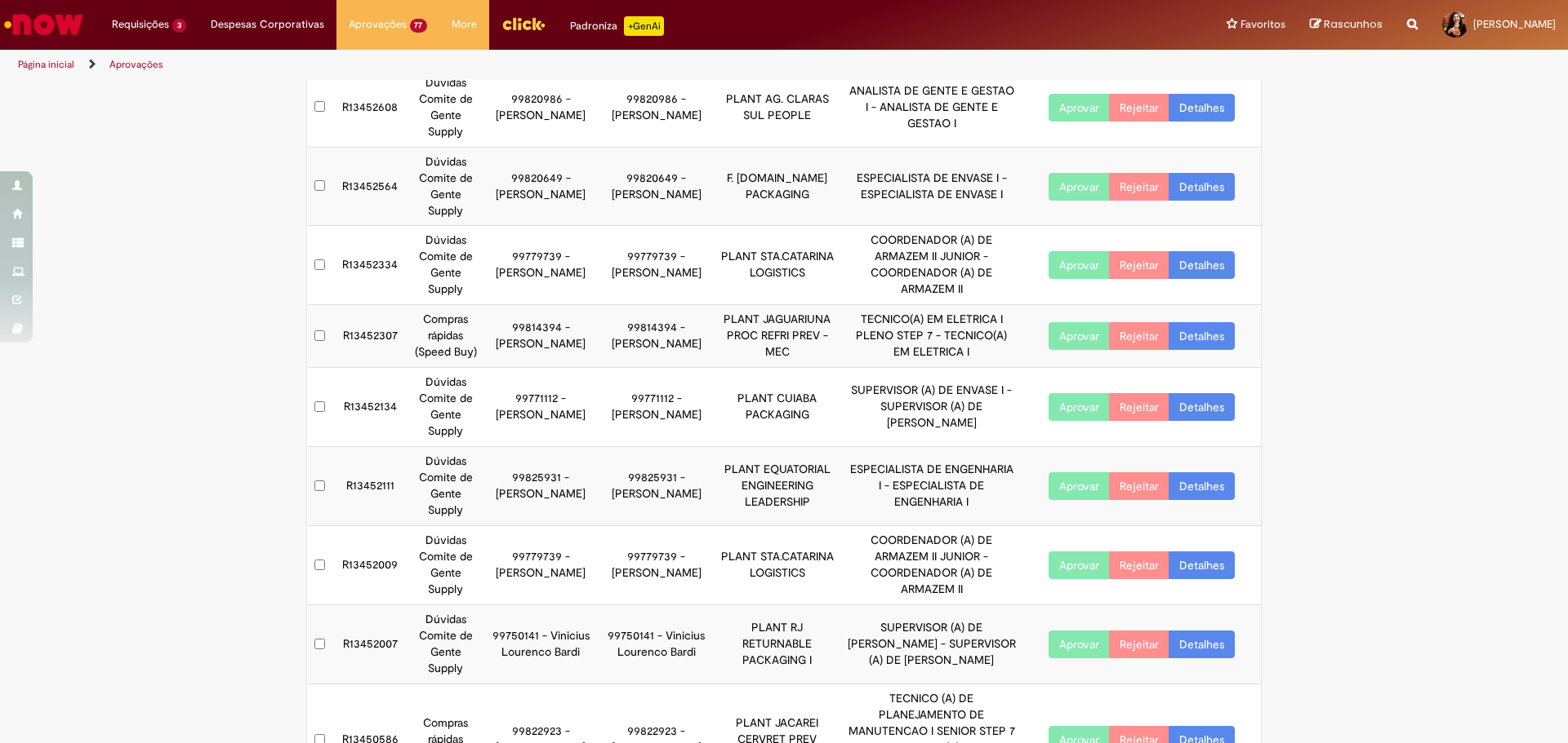
click at [1211, 630] on link "Detalhes" at bounding box center [1201, 644] width 66 height 28
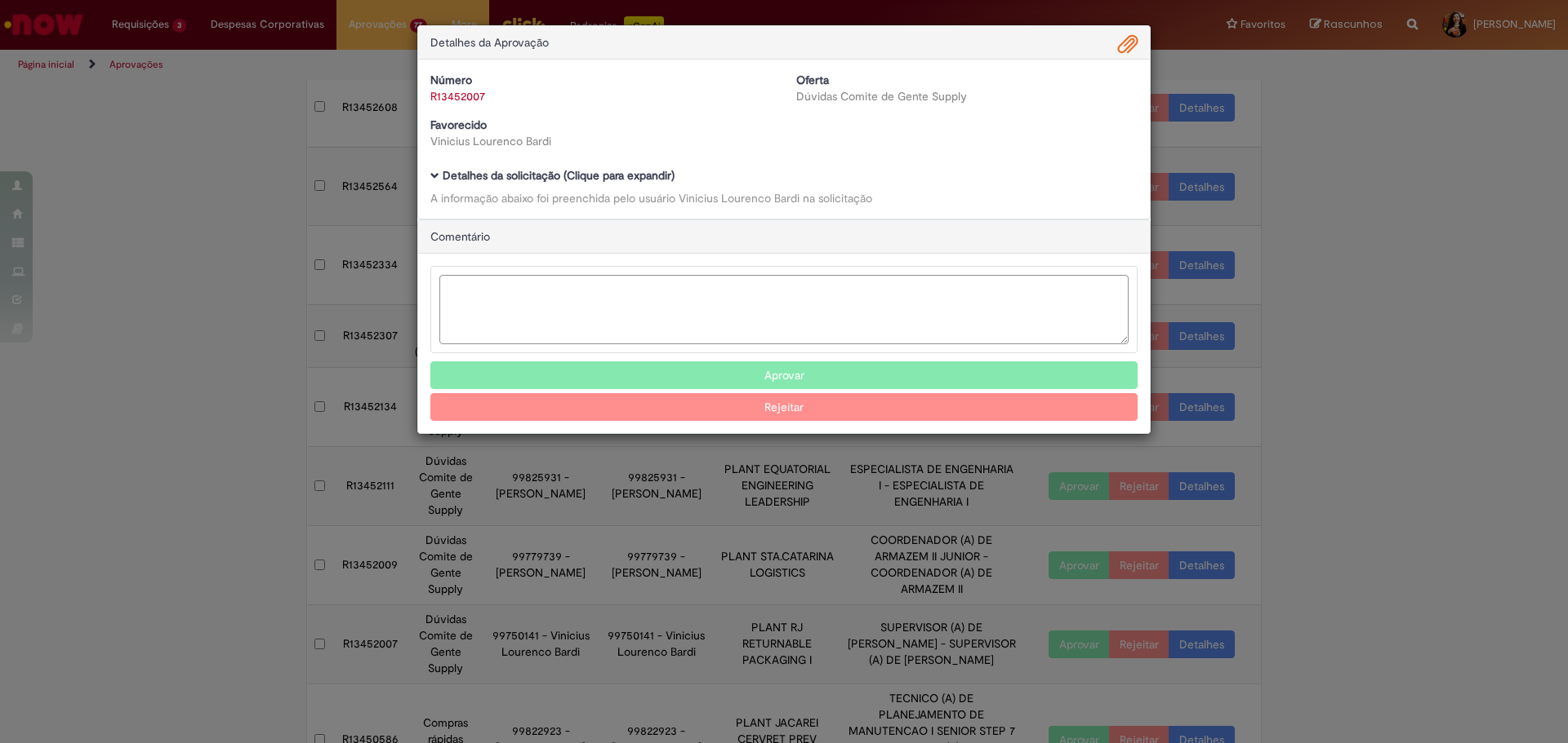
click at [585, 175] on b "Detalhes da solicitação (Clique para expandir)" at bounding box center [558, 176] width 232 height 15
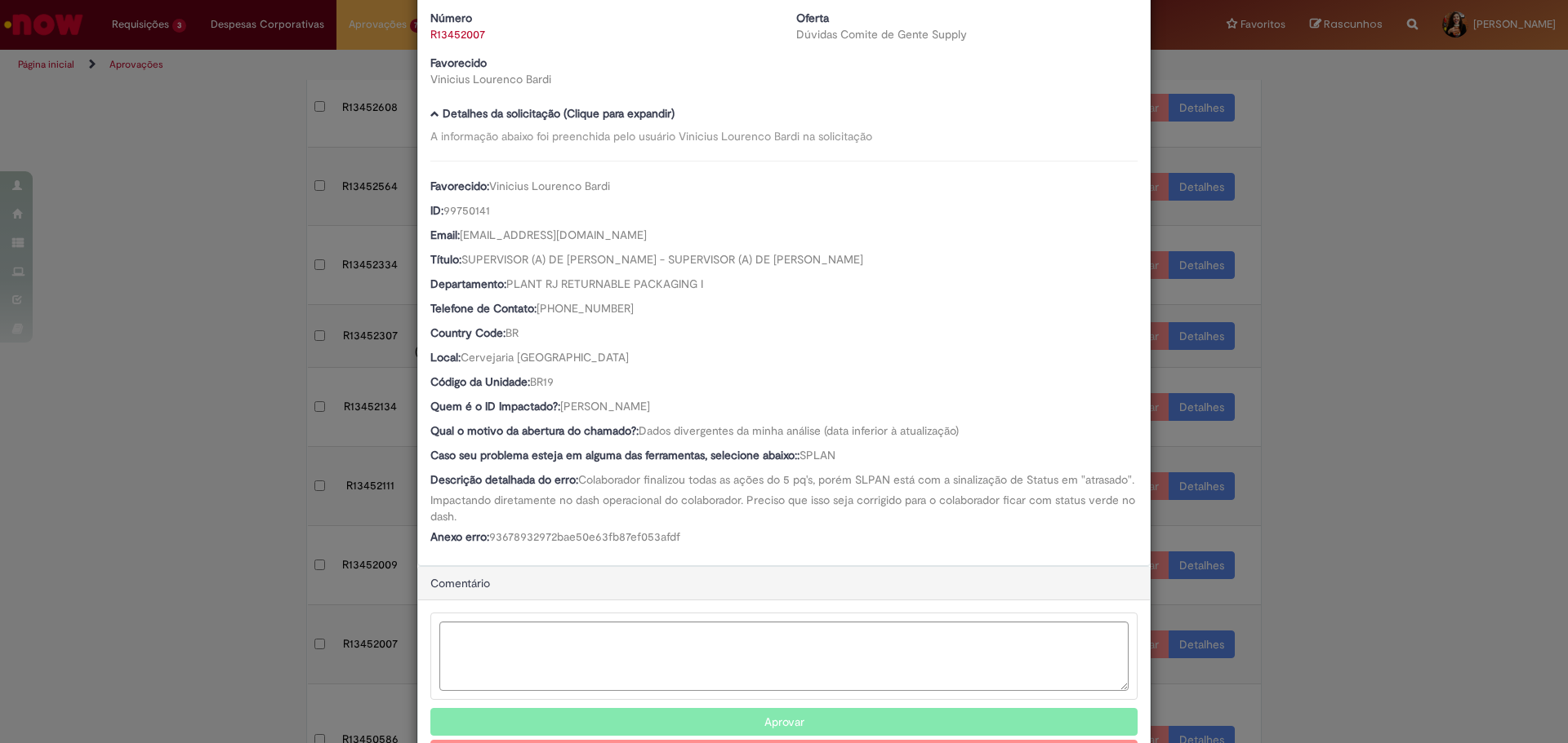
scroll to position [127, 0]
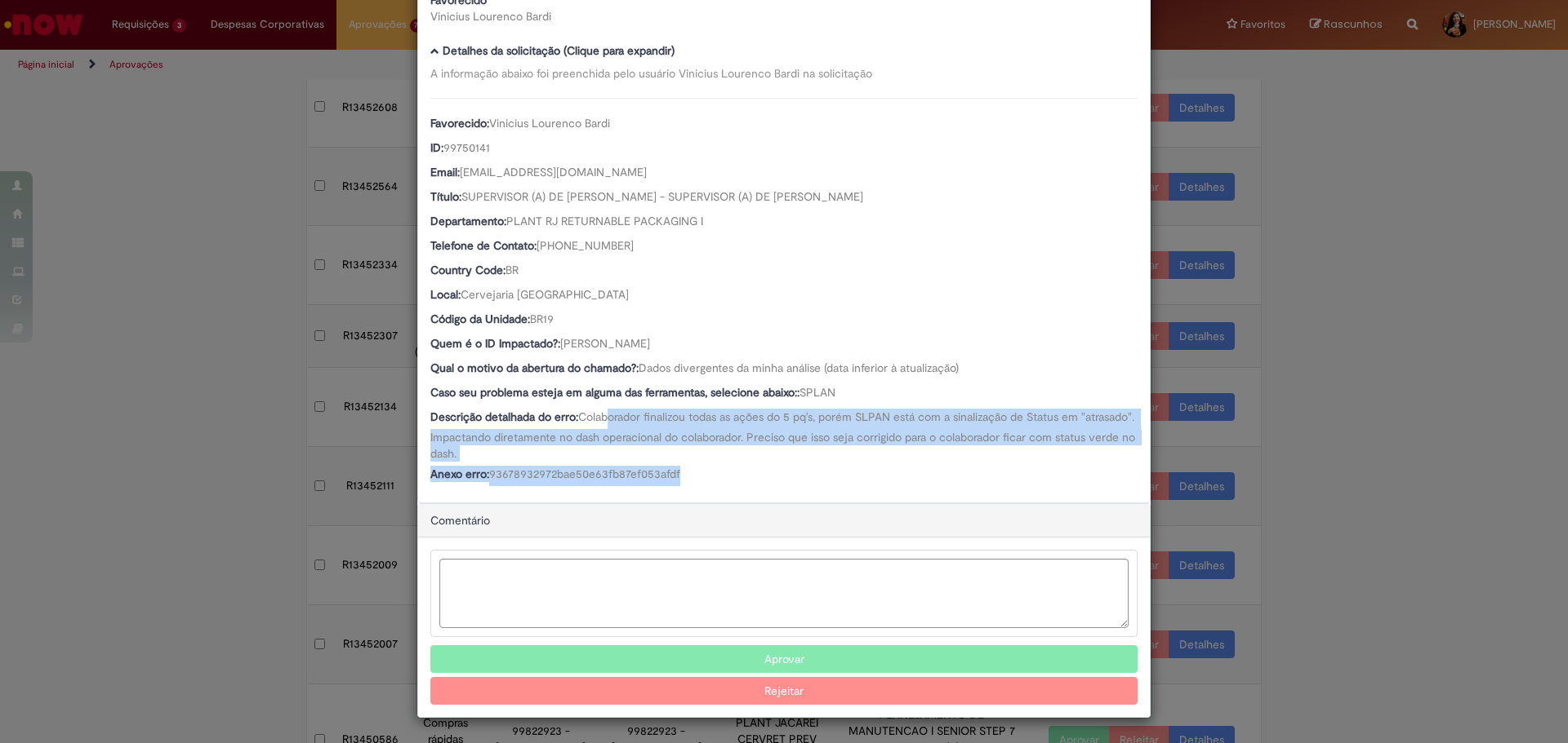
drag, startPoint x: 605, startPoint y: 411, endPoint x: 774, endPoint y: 481, distance: 182.9
click at [774, 481] on div "Favorecido: [PERSON_NAME] ID: 99750141 Email: [EMAIL_ADDRESS][DOMAIN_NAME] Títu…" at bounding box center [784, 291] width 707 height 388
click at [774, 481] on div "Anexo erro: 93678932972bae50e63fb87ef053afdf" at bounding box center [784, 476] width 707 height 20
drag, startPoint x: 697, startPoint y: 344, endPoint x: 557, endPoint y: 343, distance: 140.0
click at [557, 343] on div "Quem é o ID Impactado?: [PERSON_NAME]" at bounding box center [784, 345] width 707 height 20
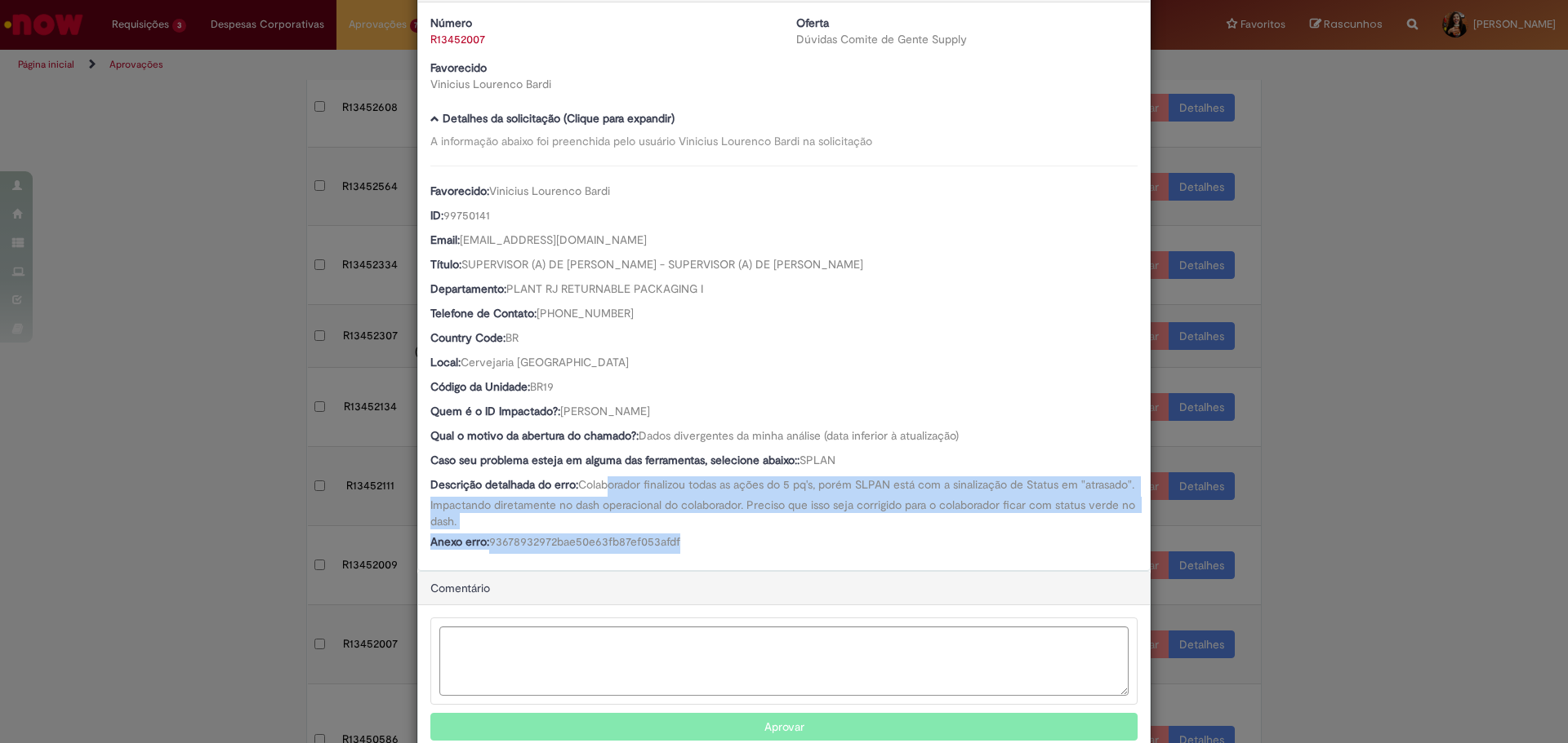
scroll to position [0, 0]
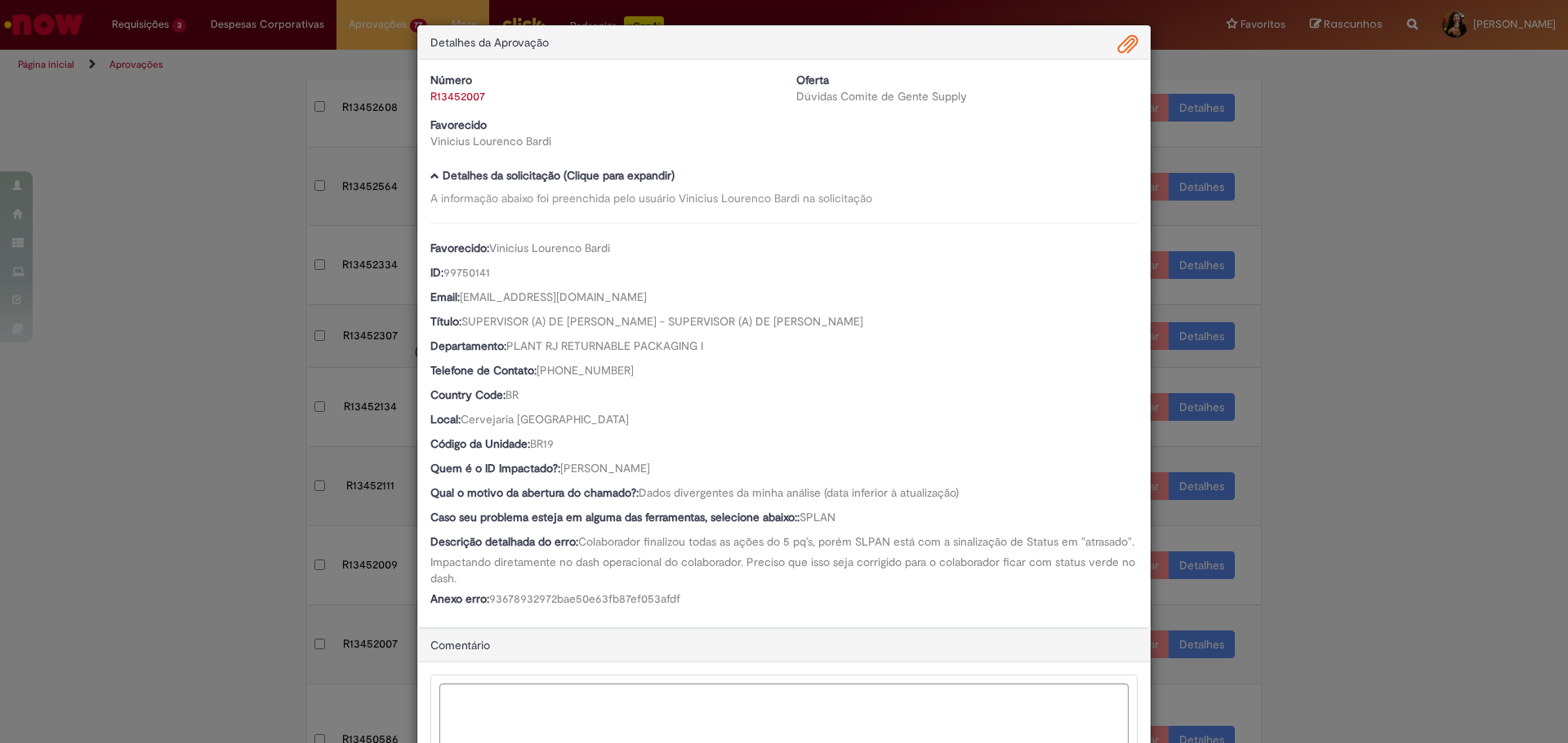
click at [1118, 47] on span "Ambev Approval Modal" at bounding box center [1127, 45] width 20 height 28
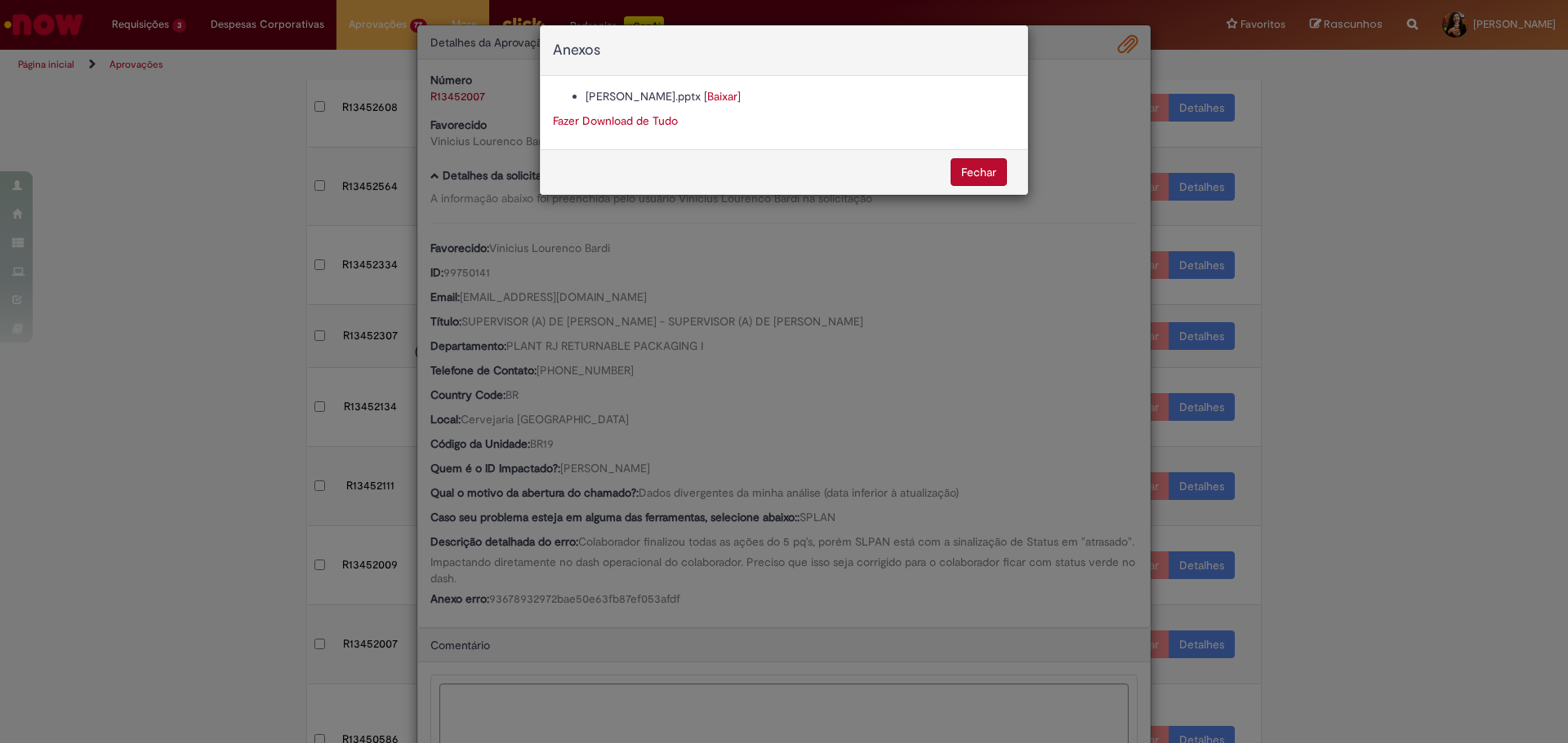
click at [707, 95] on link "Baixar" at bounding box center [722, 97] width 30 height 15
click at [646, 582] on div "Anexos [PERSON_NAME].pptx [ Baixar ] Fazer Download de Tudo [GEOGRAPHIC_DATA]" at bounding box center [784, 372] width 1568 height 743
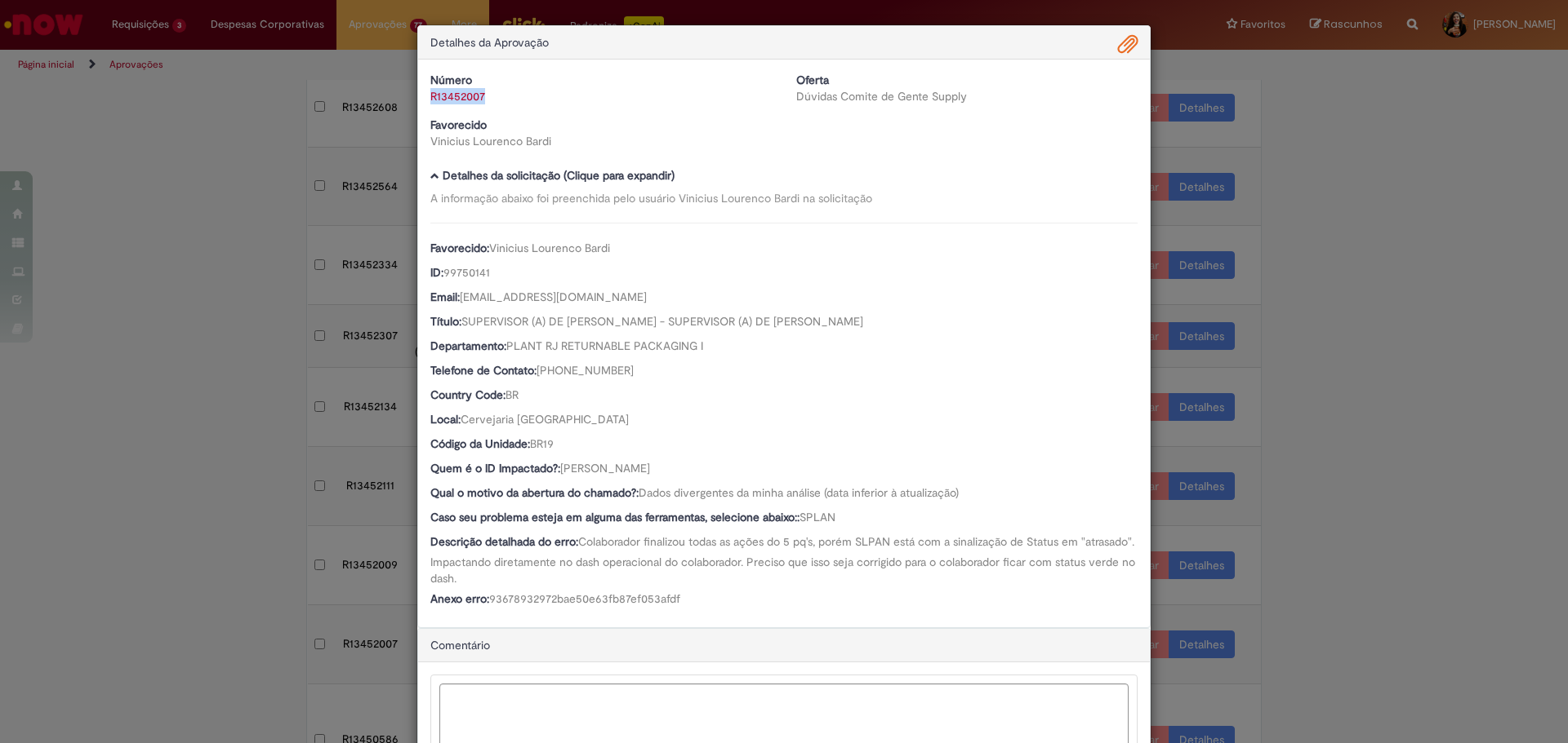
drag, startPoint x: 492, startPoint y: 99, endPoint x: 419, endPoint y: 109, distance: 73.7
click at [419, 109] on div "Número R13452007 Oferta Dúvidas Comite de Gente Supply Favorecido Vinicius Lour…" at bounding box center [784, 116] width 731 height 89
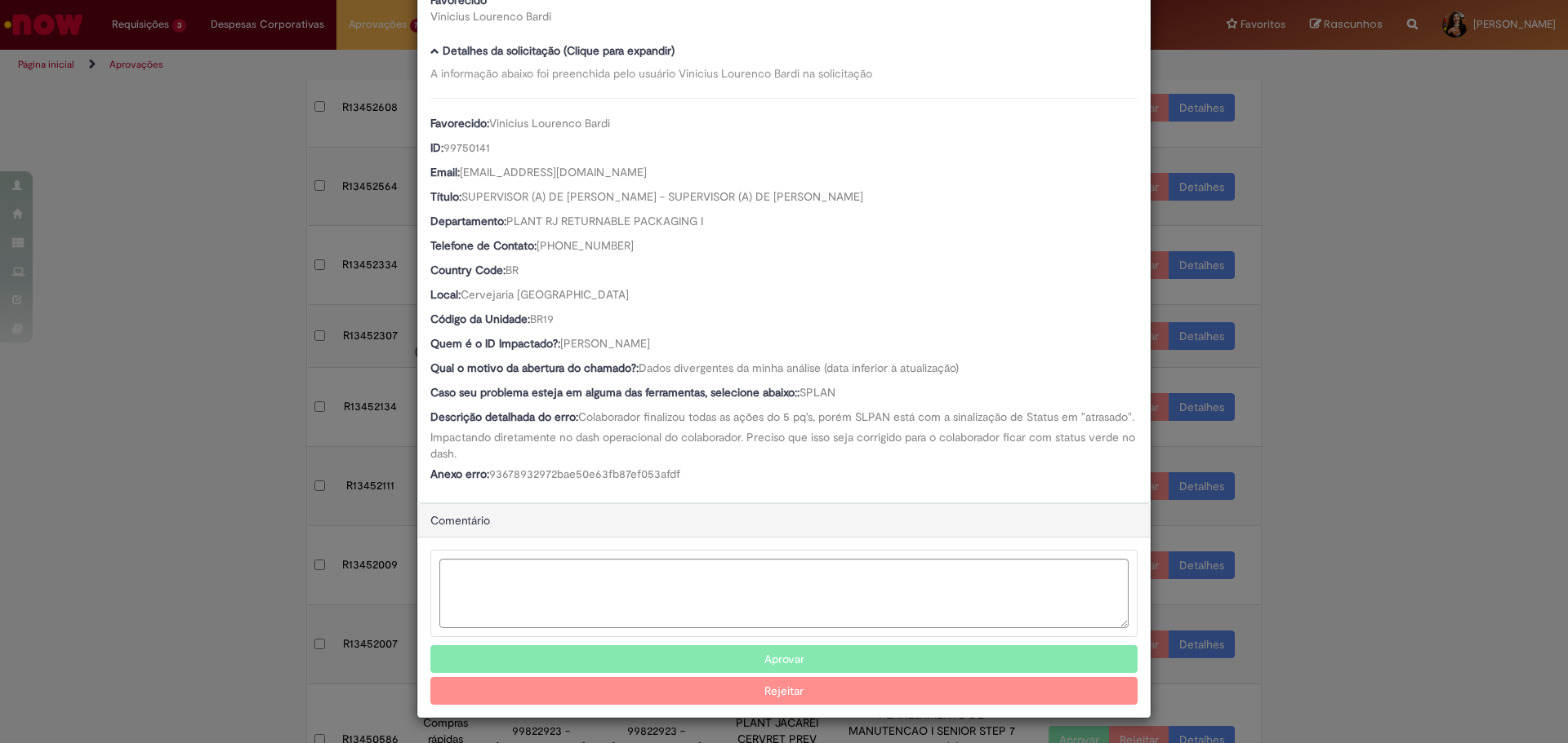
click at [804, 652] on button "Aprovar" at bounding box center [784, 659] width 707 height 28
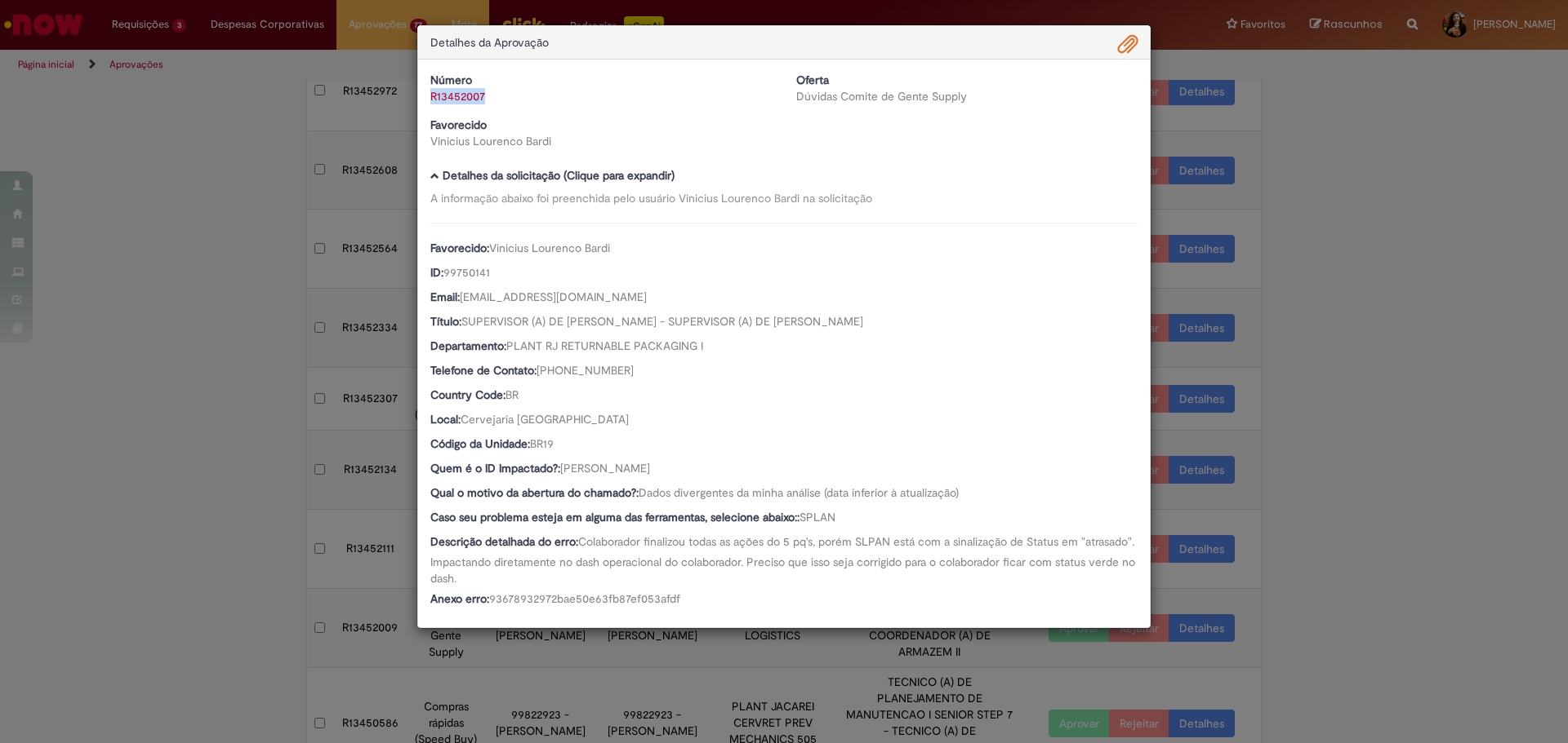
scroll to position [194, 0]
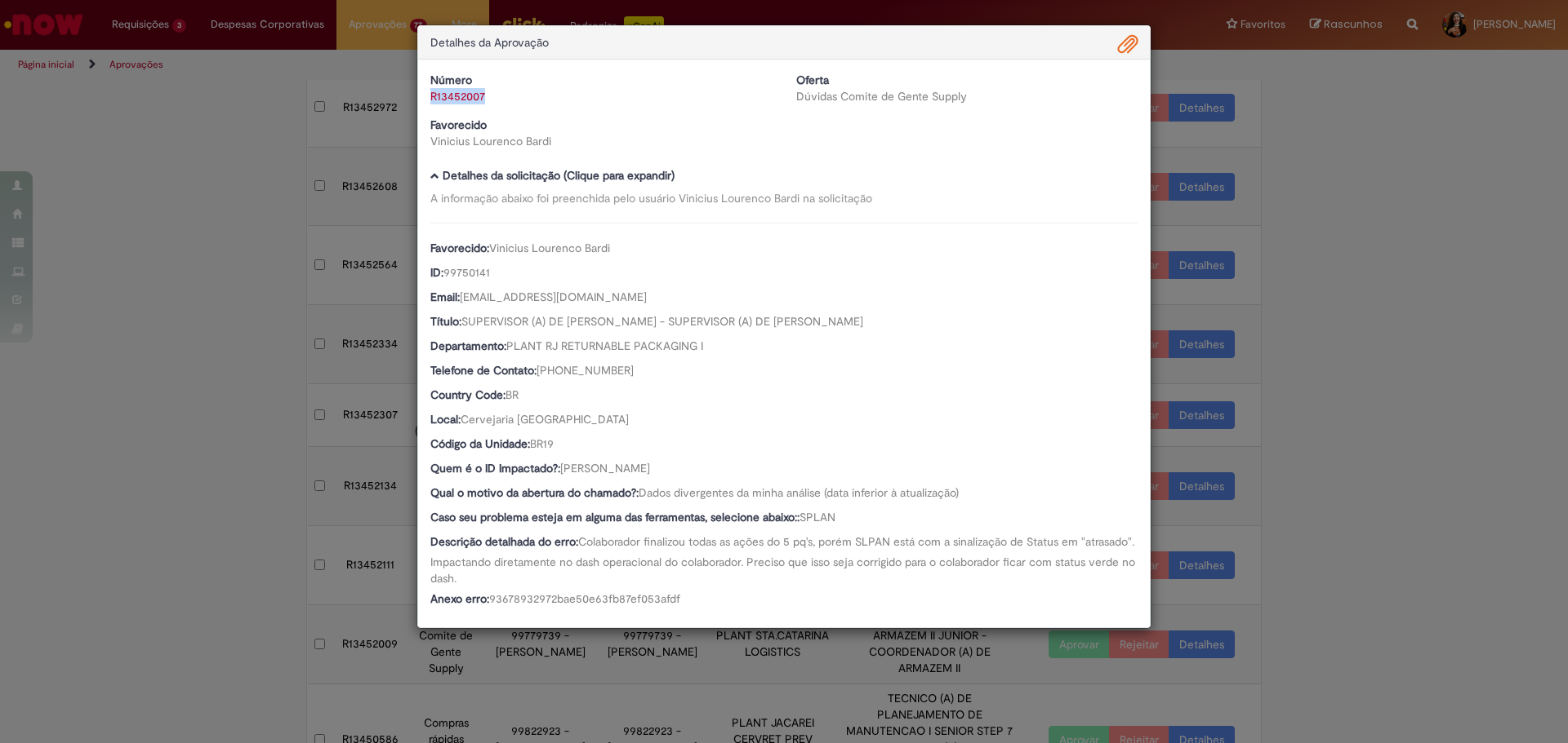
click at [1490, 438] on div "Detalhes da Aprovação Número R13452007 Oferta Dúvidas Comite de Gente Supply Fa…" at bounding box center [784, 372] width 1568 height 743
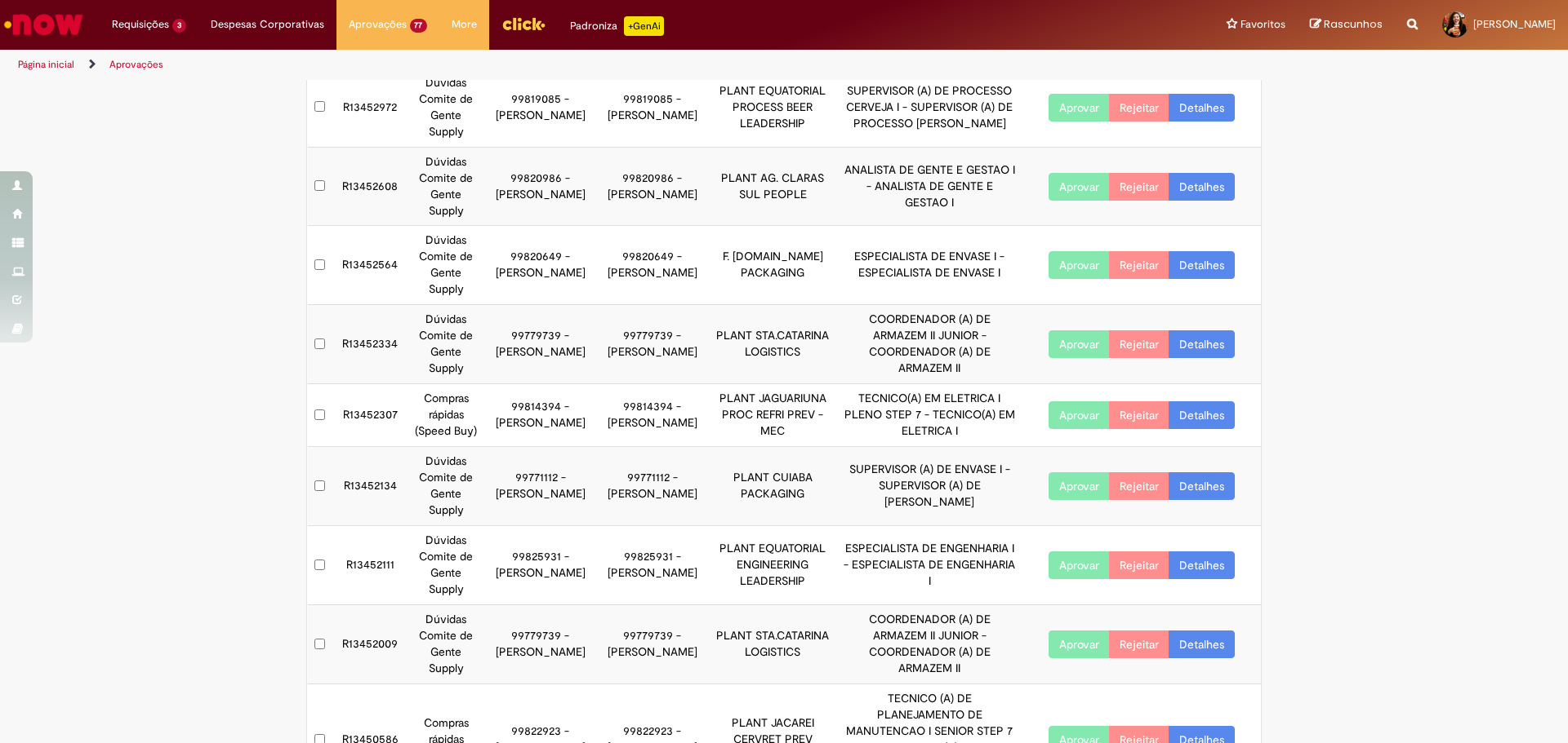
click at [1217, 630] on link "Detalhes" at bounding box center [1201, 644] width 66 height 28
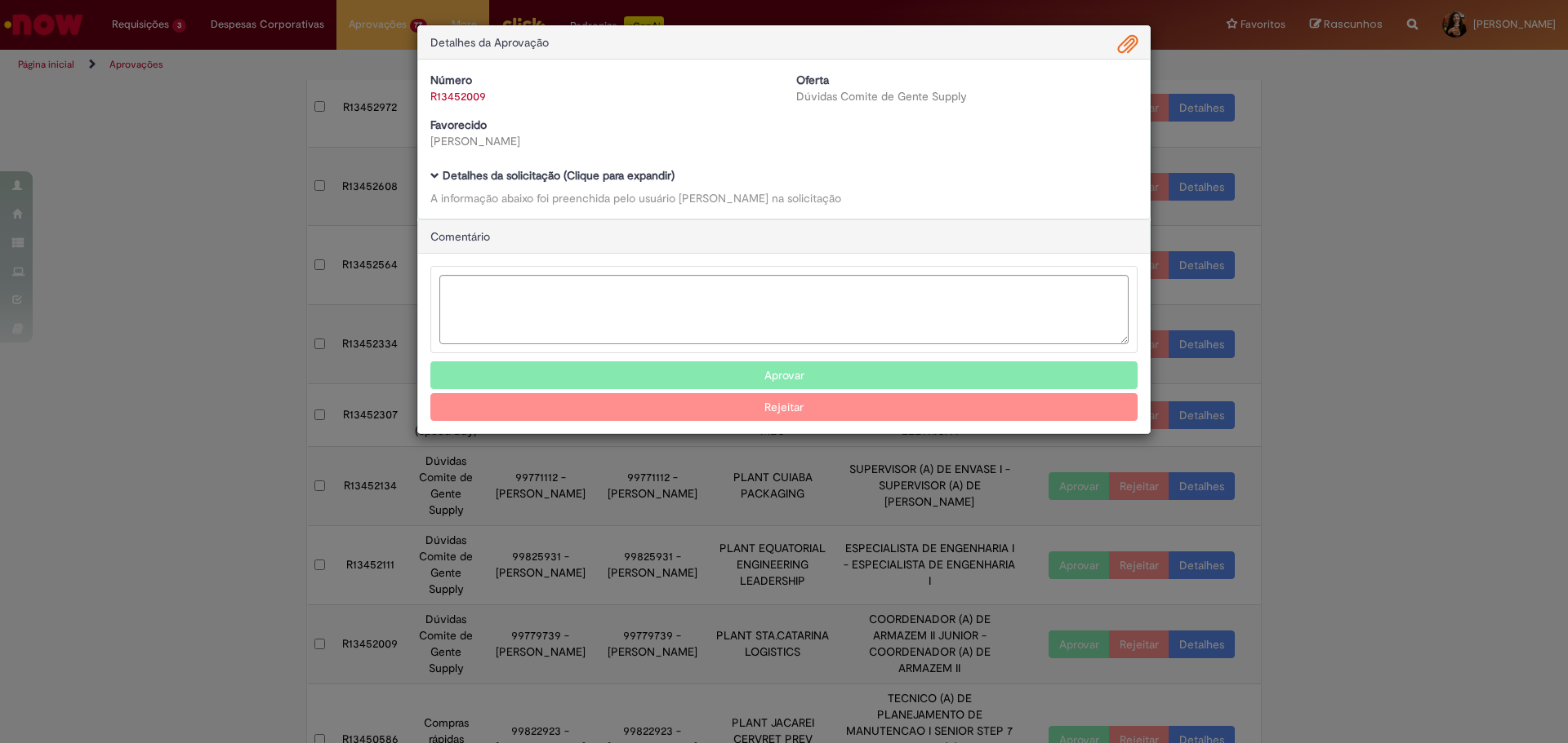
click at [567, 169] on div "Número R13452009 Oferta Dúvidas Comite de Gente Supply Favorecido [PERSON_NAME]…" at bounding box center [784, 139] width 731 height 159
click at [595, 174] on b "Detalhes da solicitação (Clique para expandir)" at bounding box center [558, 176] width 232 height 15
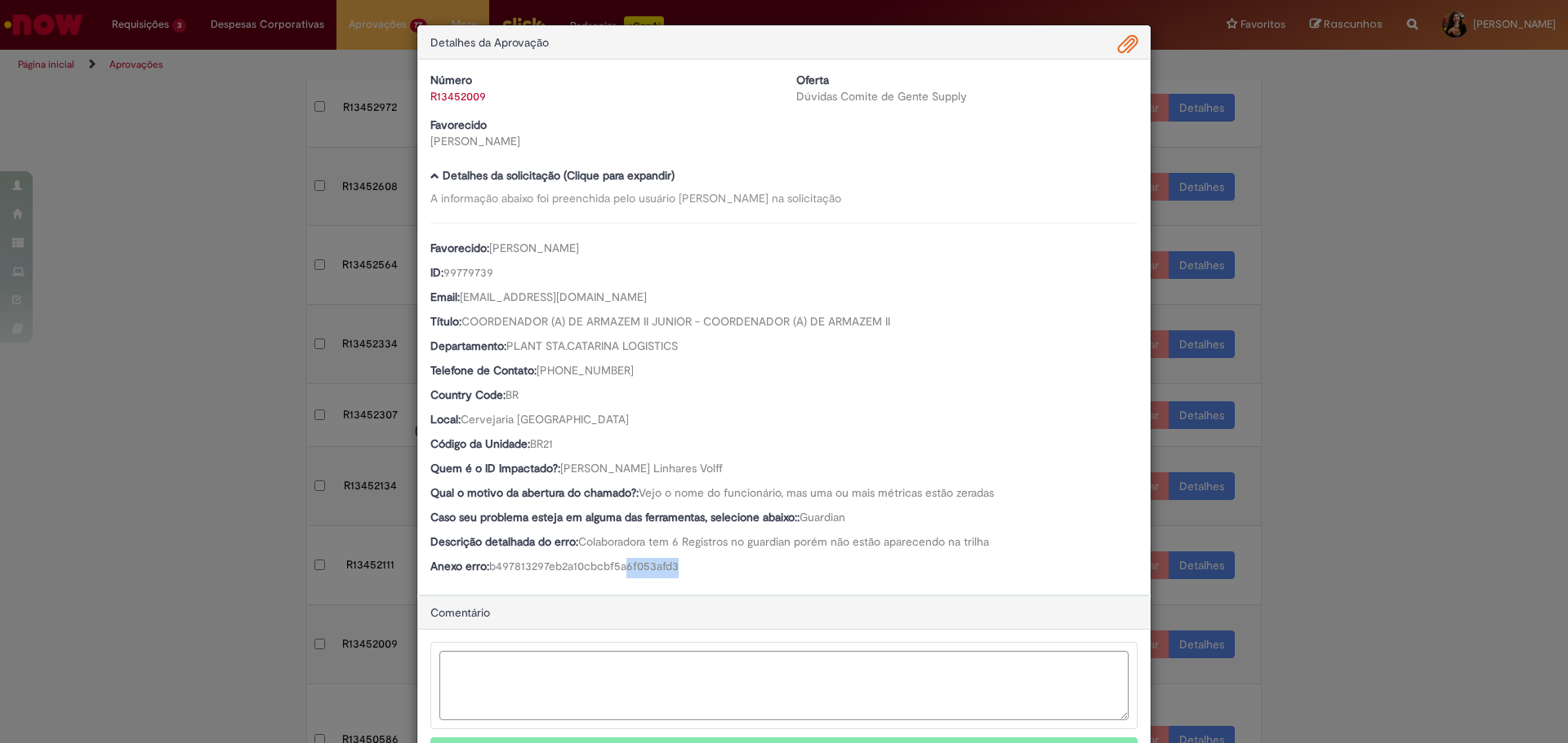
drag, startPoint x: 644, startPoint y: 580, endPoint x: 688, endPoint y: 583, distance: 44.1
click at [688, 583] on div "Número R13452009 Oferta Dúvidas Comite de Gente Supply Favorecido [PERSON_NAME]…" at bounding box center [784, 327] width 731 height 535
drag, startPoint x: 737, startPoint y: 469, endPoint x: 555, endPoint y: 470, distance: 182.0
click at [555, 470] on div "Quem é o ID Impactado?: [PERSON_NAME] Linhares Volff" at bounding box center [784, 470] width 707 height 20
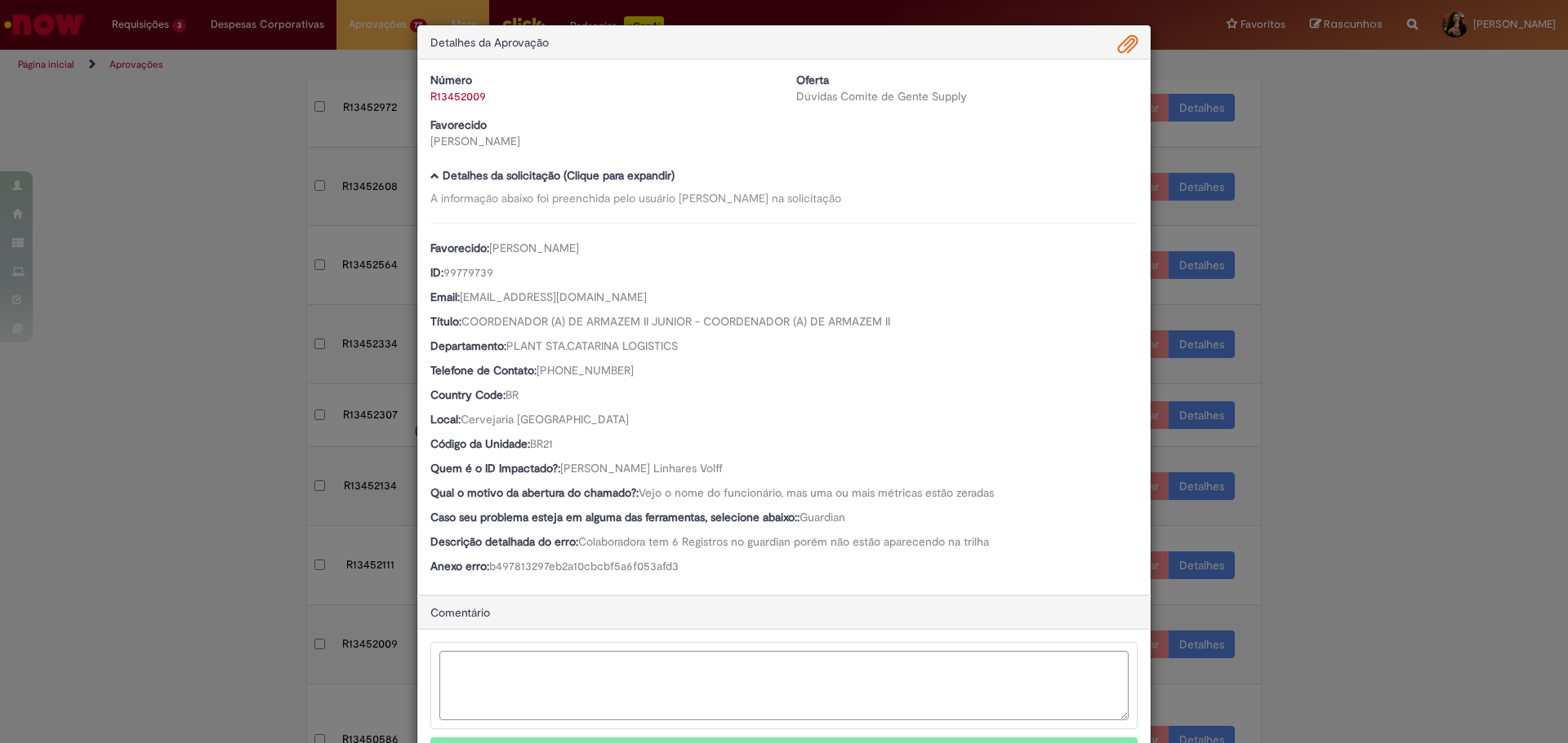
click at [1120, 40] on span "Ambev Approval Modal" at bounding box center [1127, 45] width 20 height 28
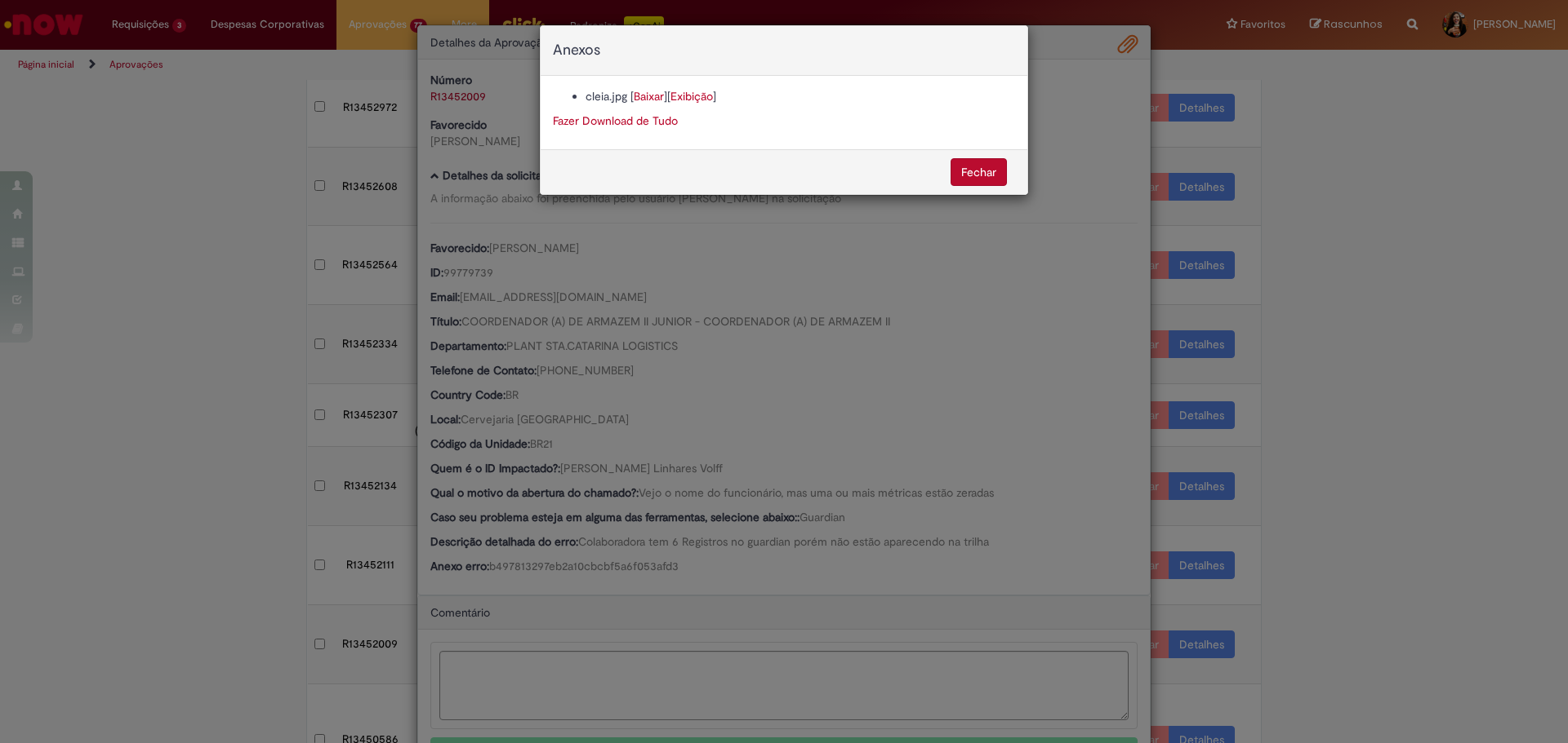
click at [662, 98] on link "Baixar" at bounding box center [648, 97] width 30 height 15
click at [812, 474] on div "Anexos cleia.jpg [ Baixar ] [ Exibição ] Fazer Download de Tudo [GEOGRAPHIC_DAT…" at bounding box center [784, 372] width 1568 height 743
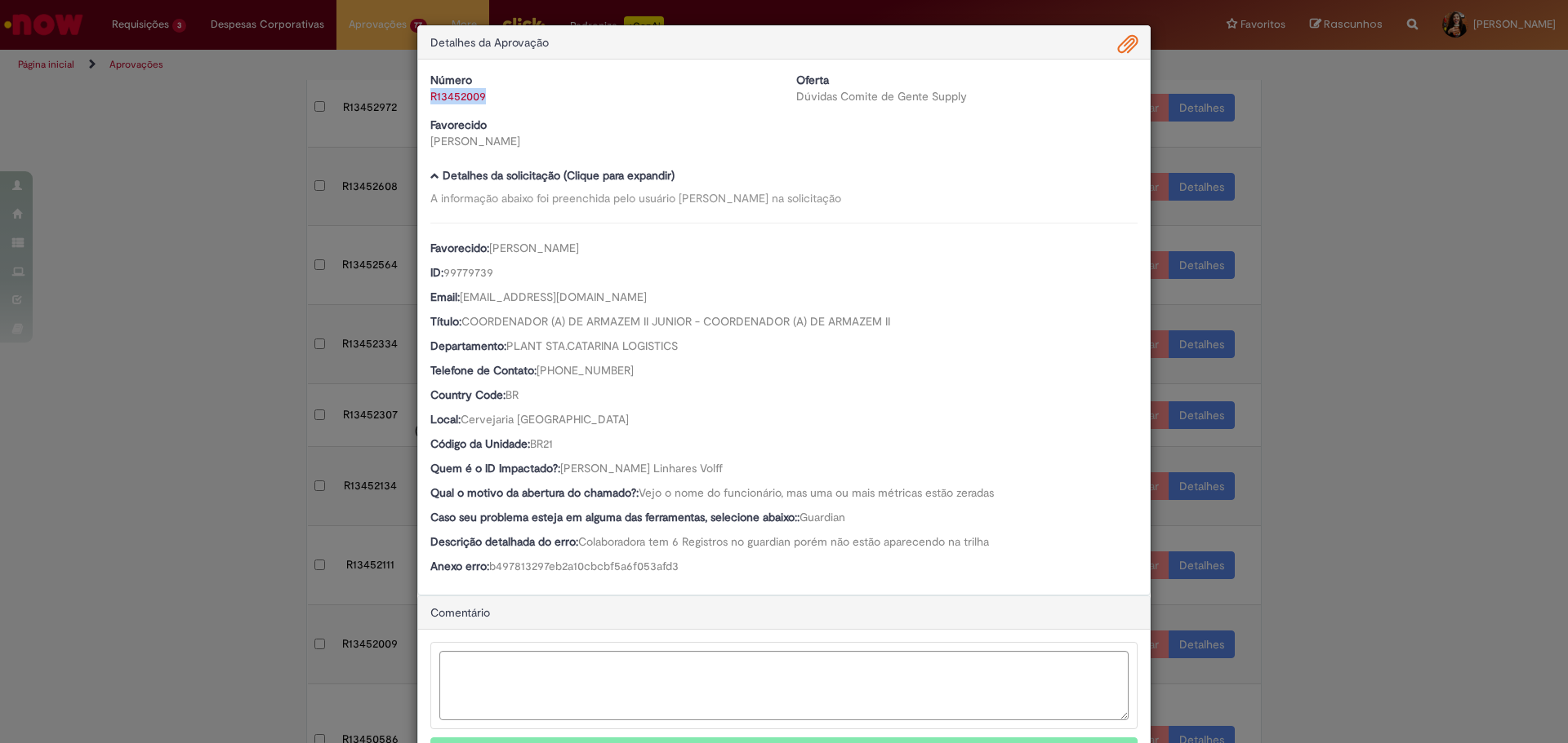
drag, startPoint x: 498, startPoint y: 105, endPoint x: 424, endPoint y: 107, distance: 74.0
click at [424, 107] on div "Número R13452009 Oferta Dúvidas Comite de Gente Supply Favorecido [PERSON_NAME]" at bounding box center [784, 116] width 731 height 89
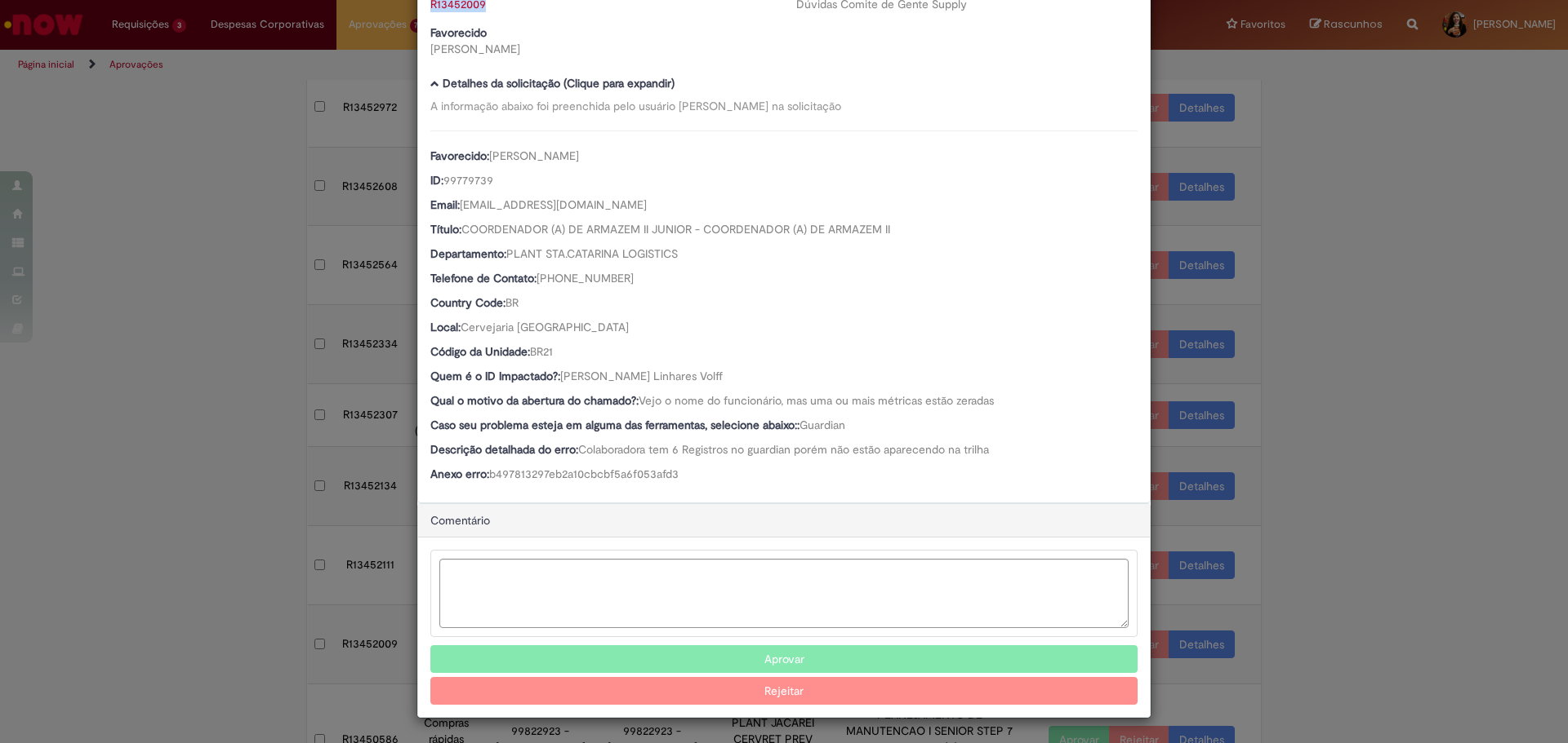
click at [788, 662] on button "Aprovar" at bounding box center [784, 659] width 707 height 28
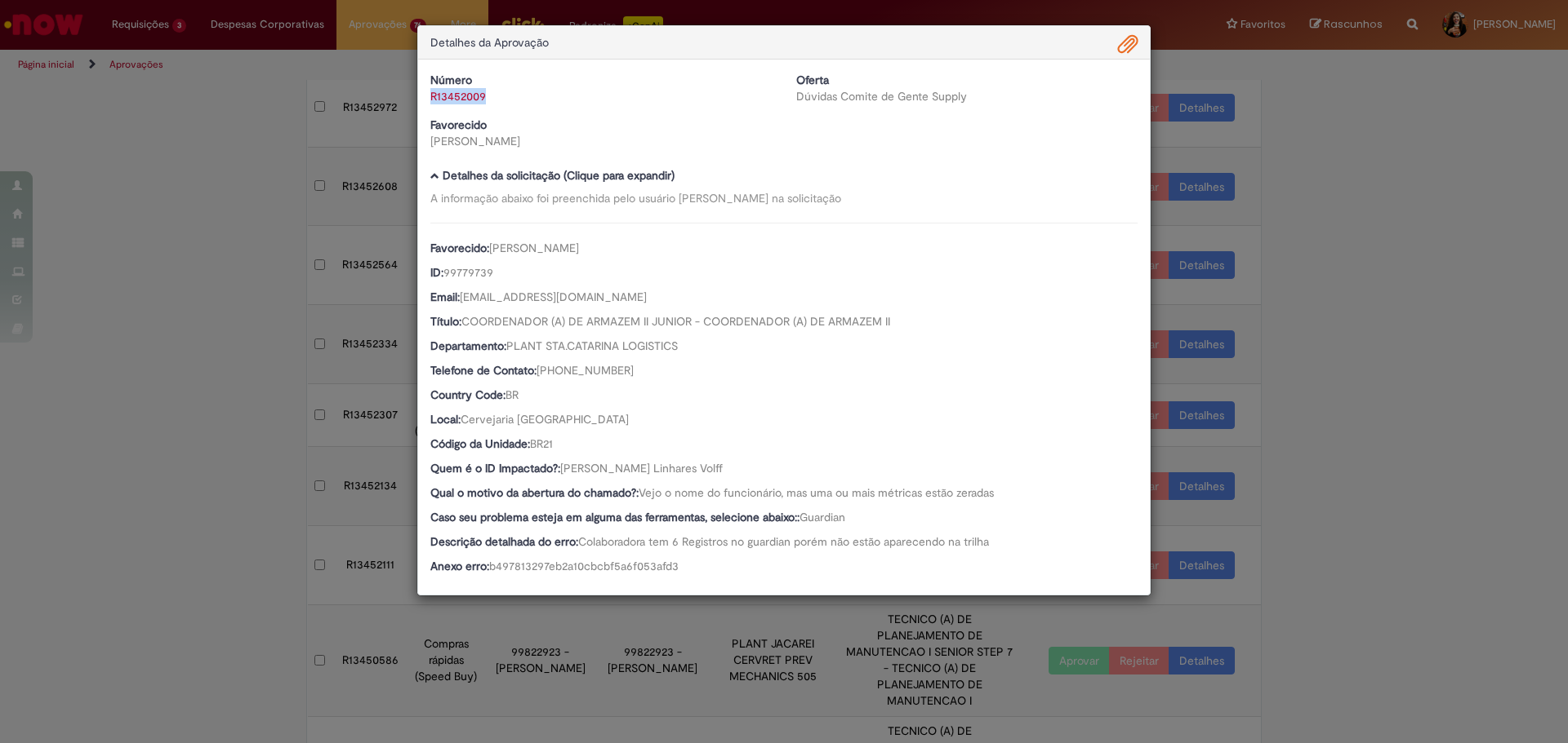
scroll to position [209, 0]
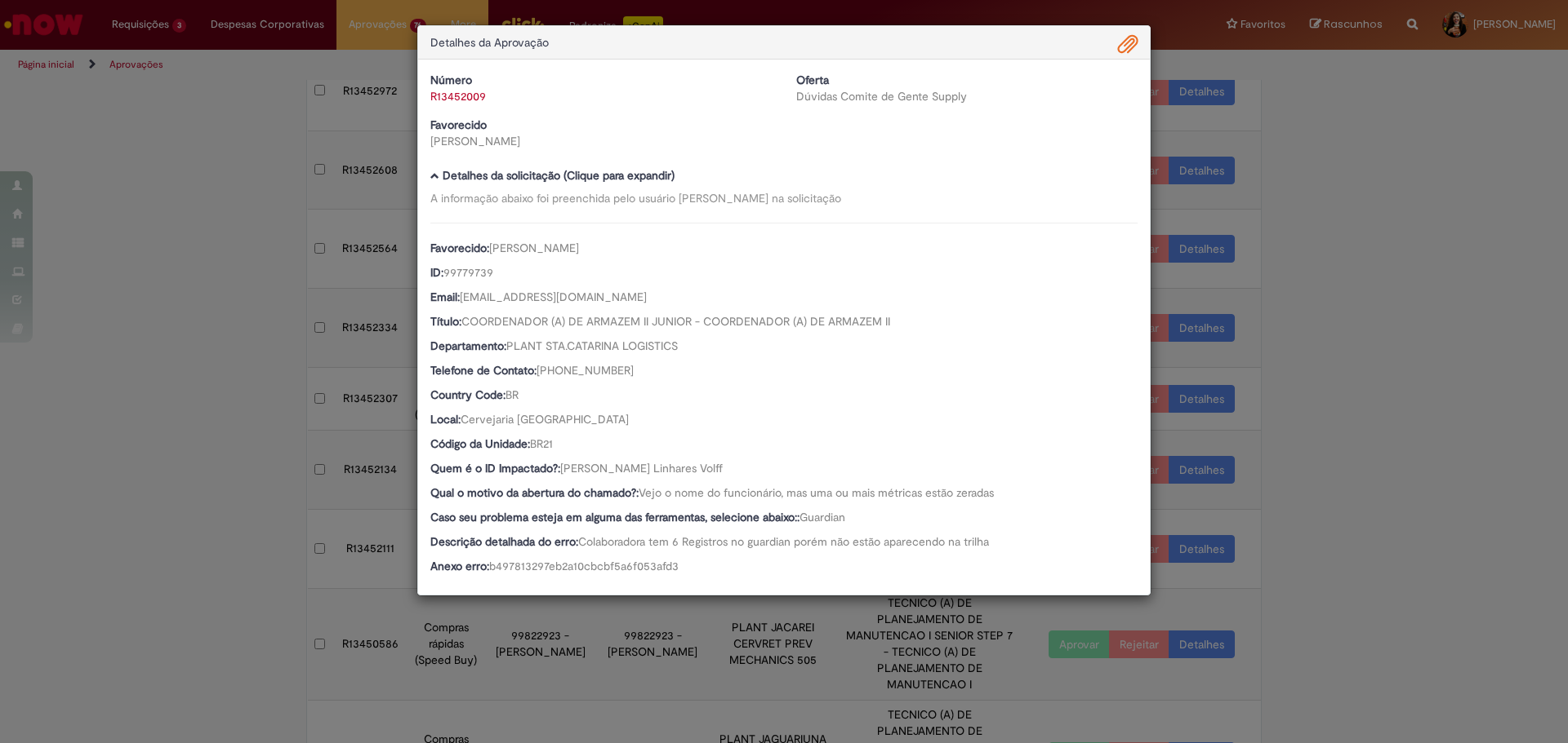
click at [1323, 498] on div "Detalhes da Aprovação Número R13452009 Oferta Dúvidas Comite de Gente Supply Fa…" at bounding box center [784, 372] width 1568 height 743
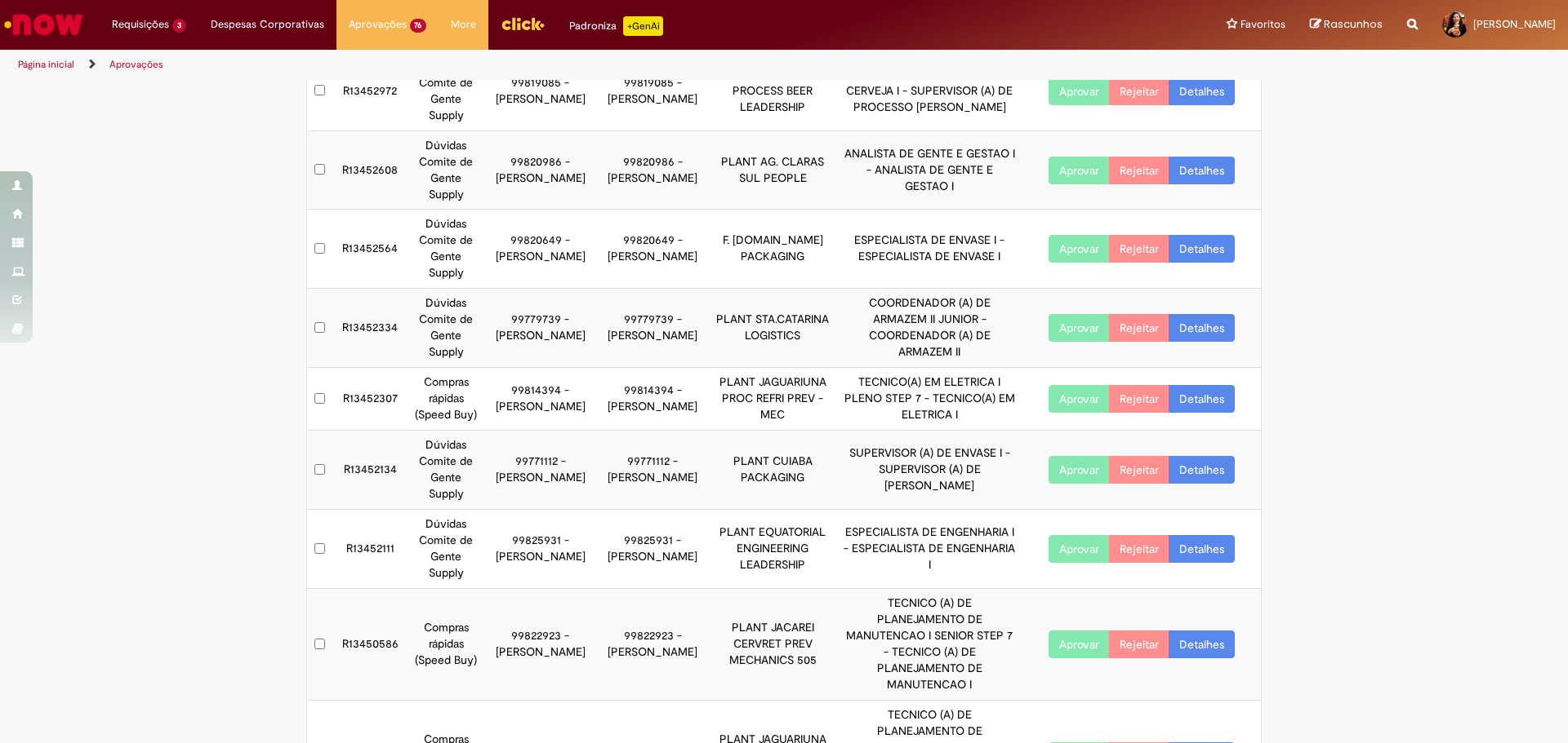
click at [1215, 535] on link "Detalhes" at bounding box center [1201, 549] width 66 height 28
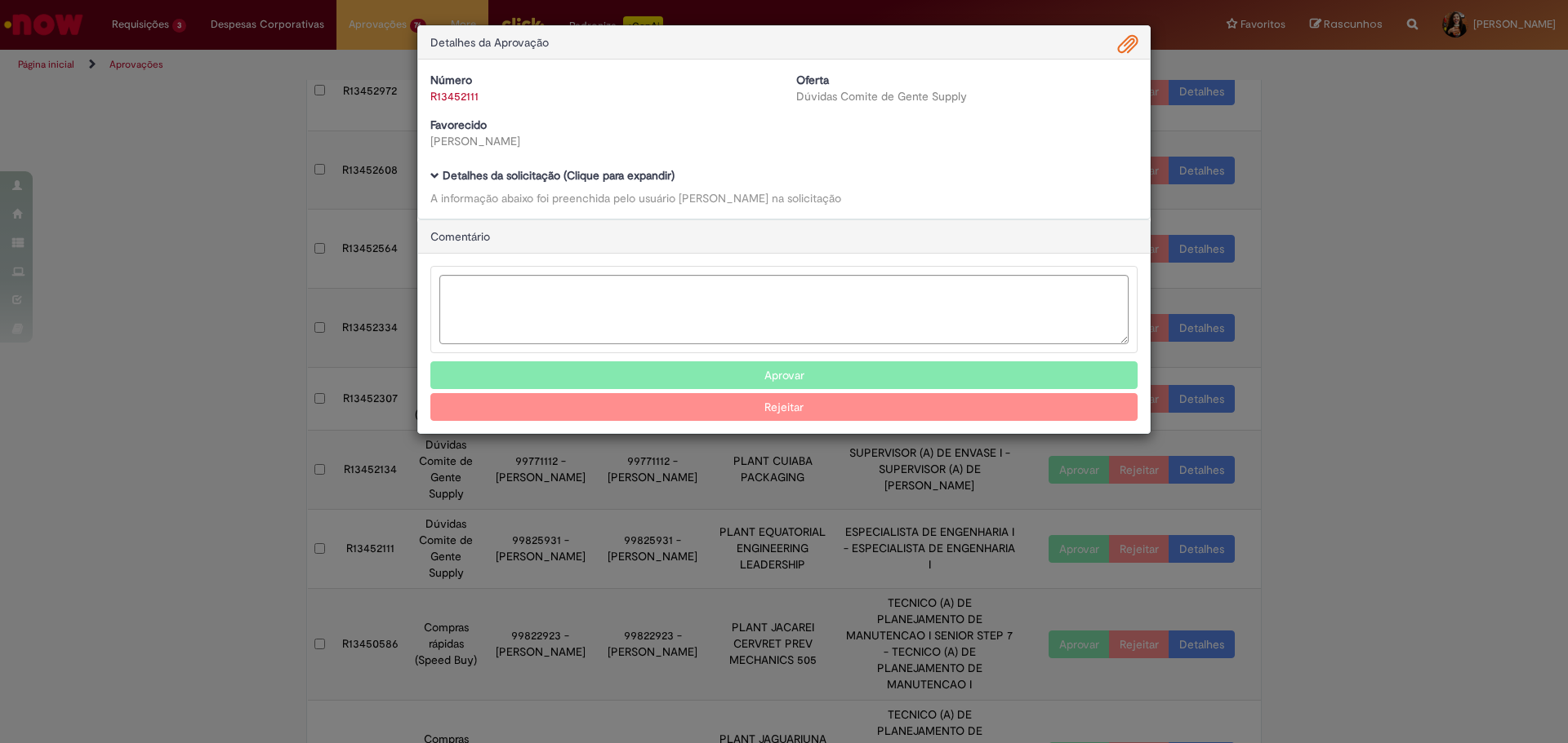
click at [637, 182] on b "Detalhes da solicitação (Clique para expandir)" at bounding box center [558, 176] width 232 height 15
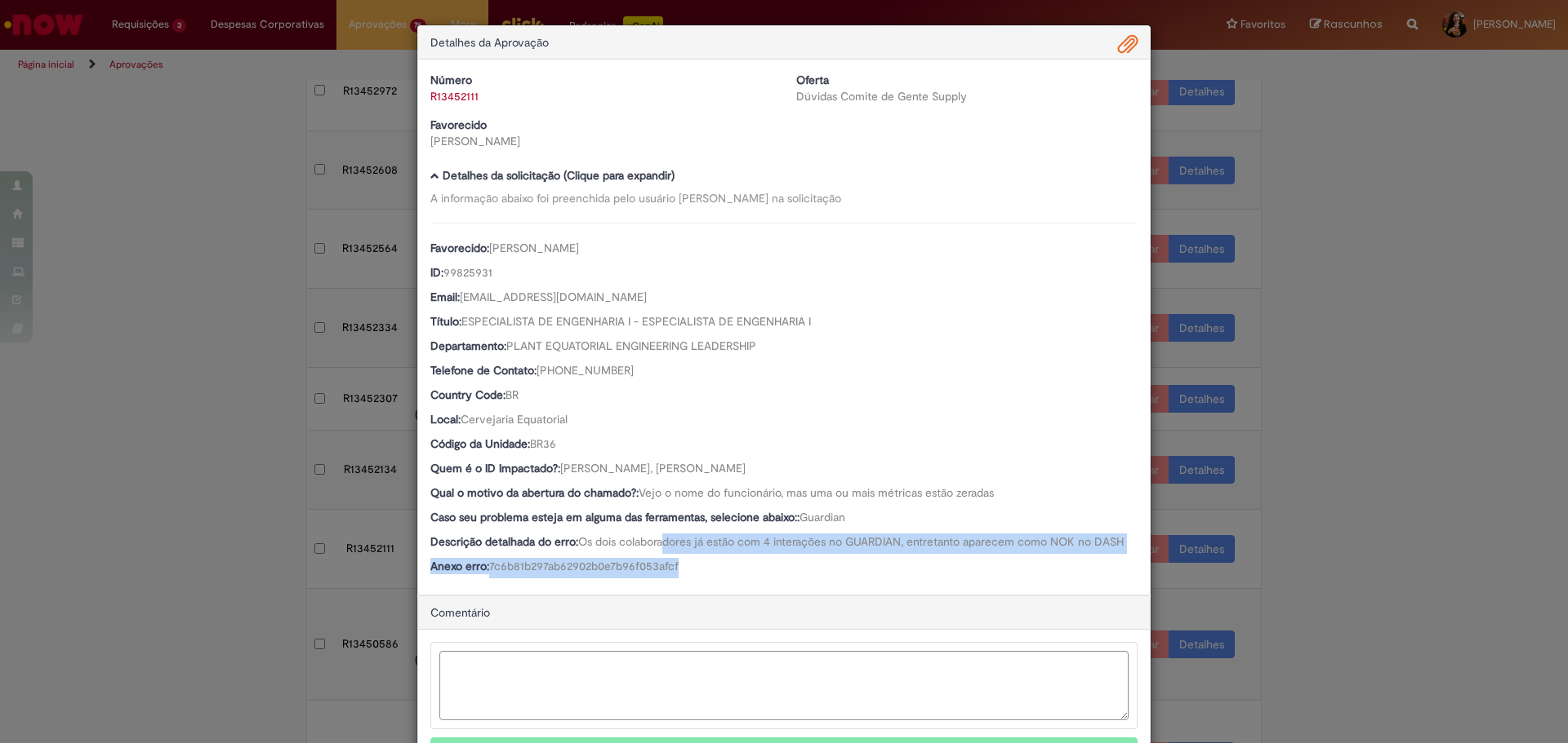
drag, startPoint x: 659, startPoint y: 551, endPoint x: 712, endPoint y: 578, distance: 59.5
click at [712, 578] on div "Favorecido: [PERSON_NAME] ID: 99825931 Email: [EMAIL_ADDRESS][DOMAIN_NAME] Títu…" at bounding box center [784, 400] width 707 height 356
click at [712, 578] on div "Anexo erro: 7c6b81b297ab62902b0e7b96f053afcf" at bounding box center [784, 568] width 707 height 20
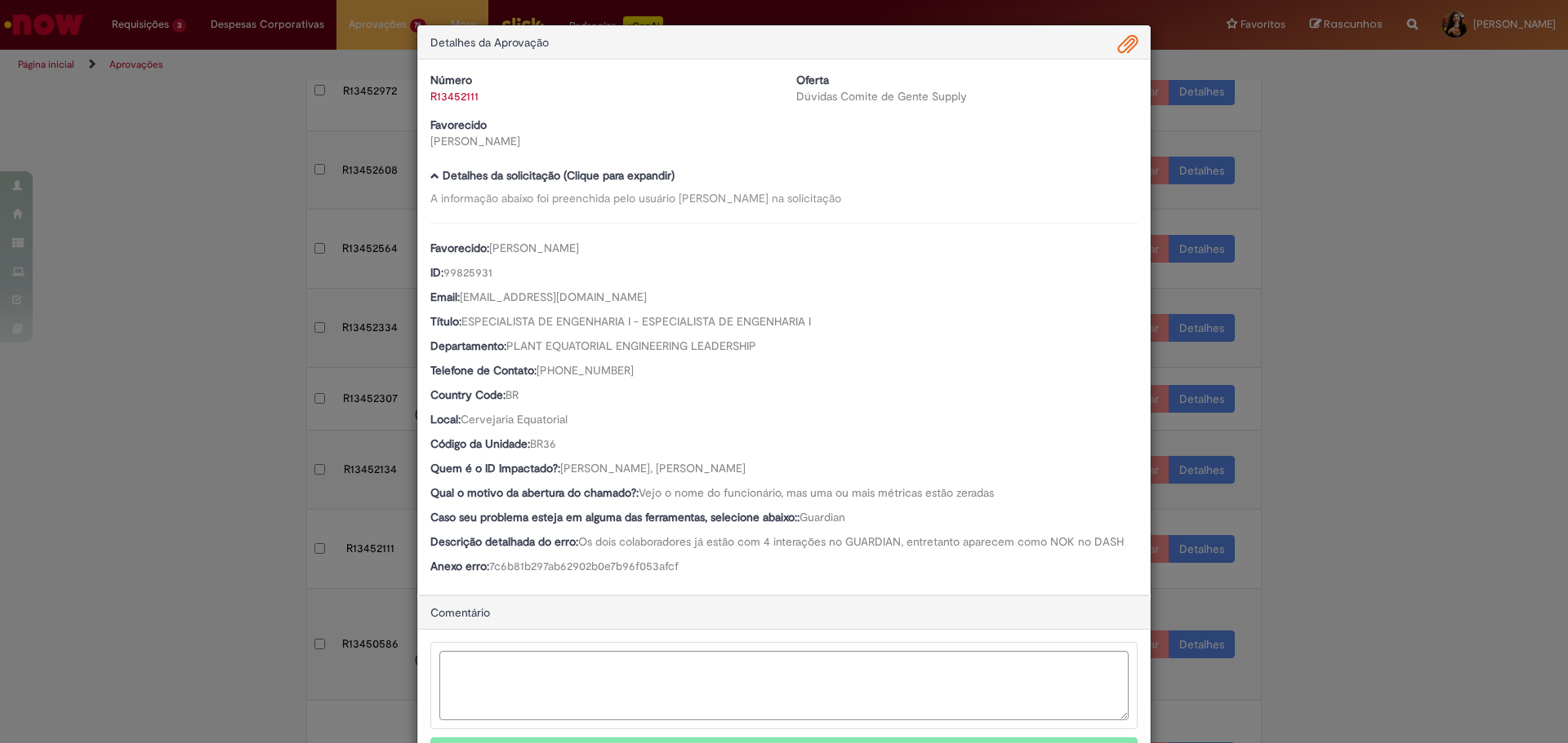
drag, startPoint x: 765, startPoint y: 468, endPoint x: 652, endPoint y: 472, distance: 113.1
click at [652, 472] on div "Quem é o ID Impactado?: [PERSON_NAME], [PERSON_NAME]" at bounding box center [784, 470] width 707 height 20
drag, startPoint x: 561, startPoint y: 467, endPoint x: 642, endPoint y: 464, distance: 81.1
click at [642, 464] on span "[PERSON_NAME], [PERSON_NAME]" at bounding box center [652, 468] width 185 height 15
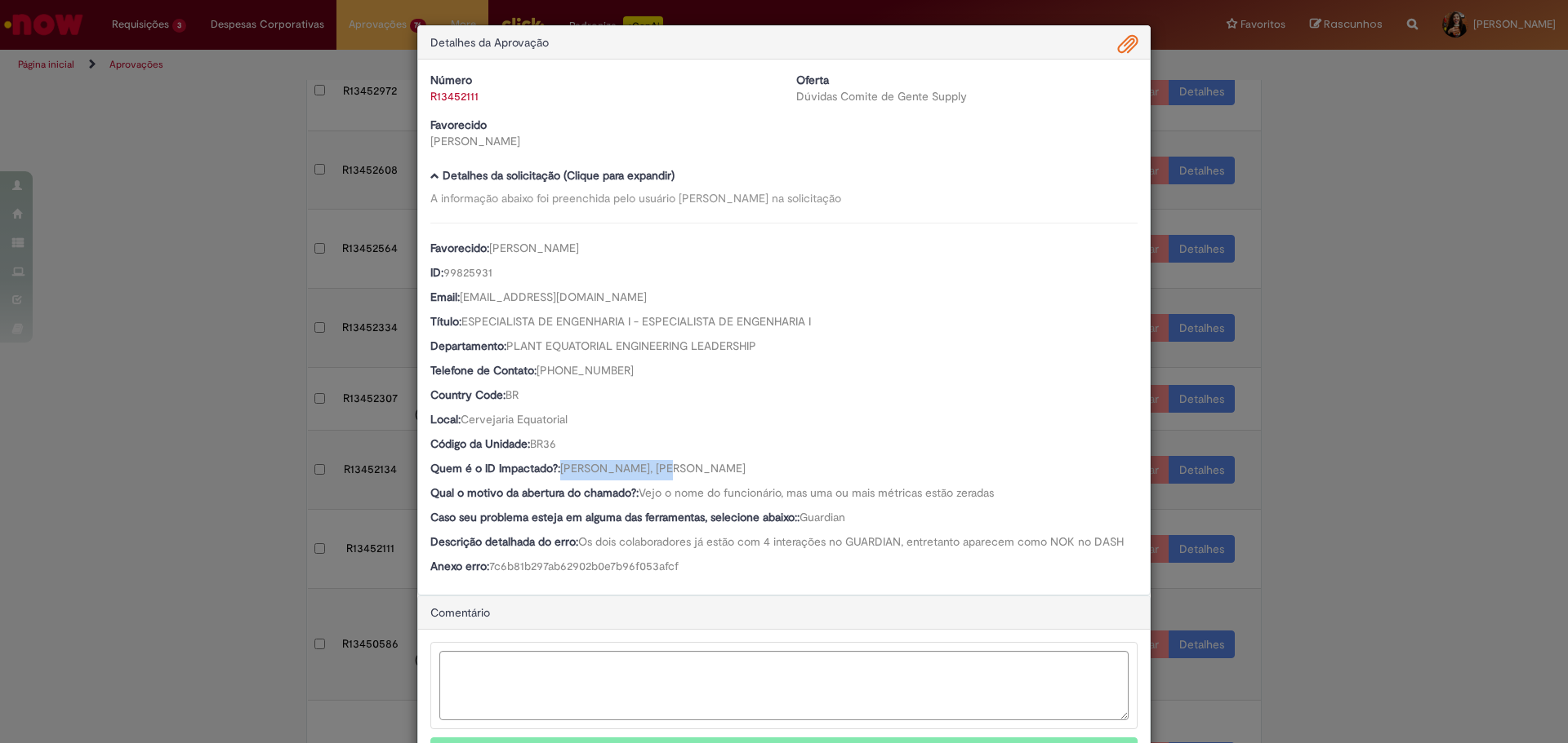
drag, startPoint x: 642, startPoint y: 467, endPoint x: 556, endPoint y: 473, distance: 86.2
click at [560, 473] on span "[PERSON_NAME], [PERSON_NAME]" at bounding box center [652, 468] width 185 height 15
click at [552, 681] on textarea "Ambev Approval Modal" at bounding box center [784, 685] width 689 height 69
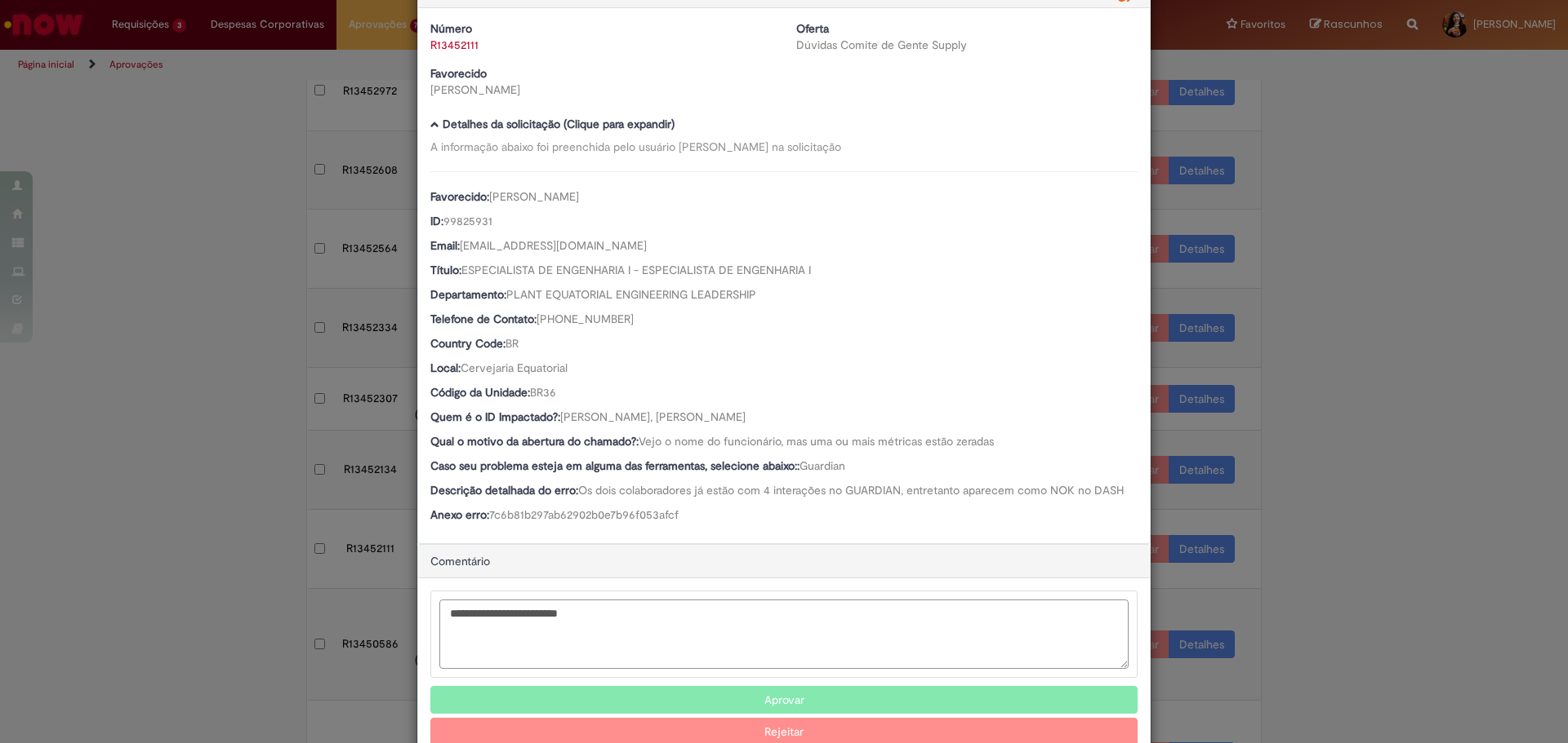
scroll to position [92, 0]
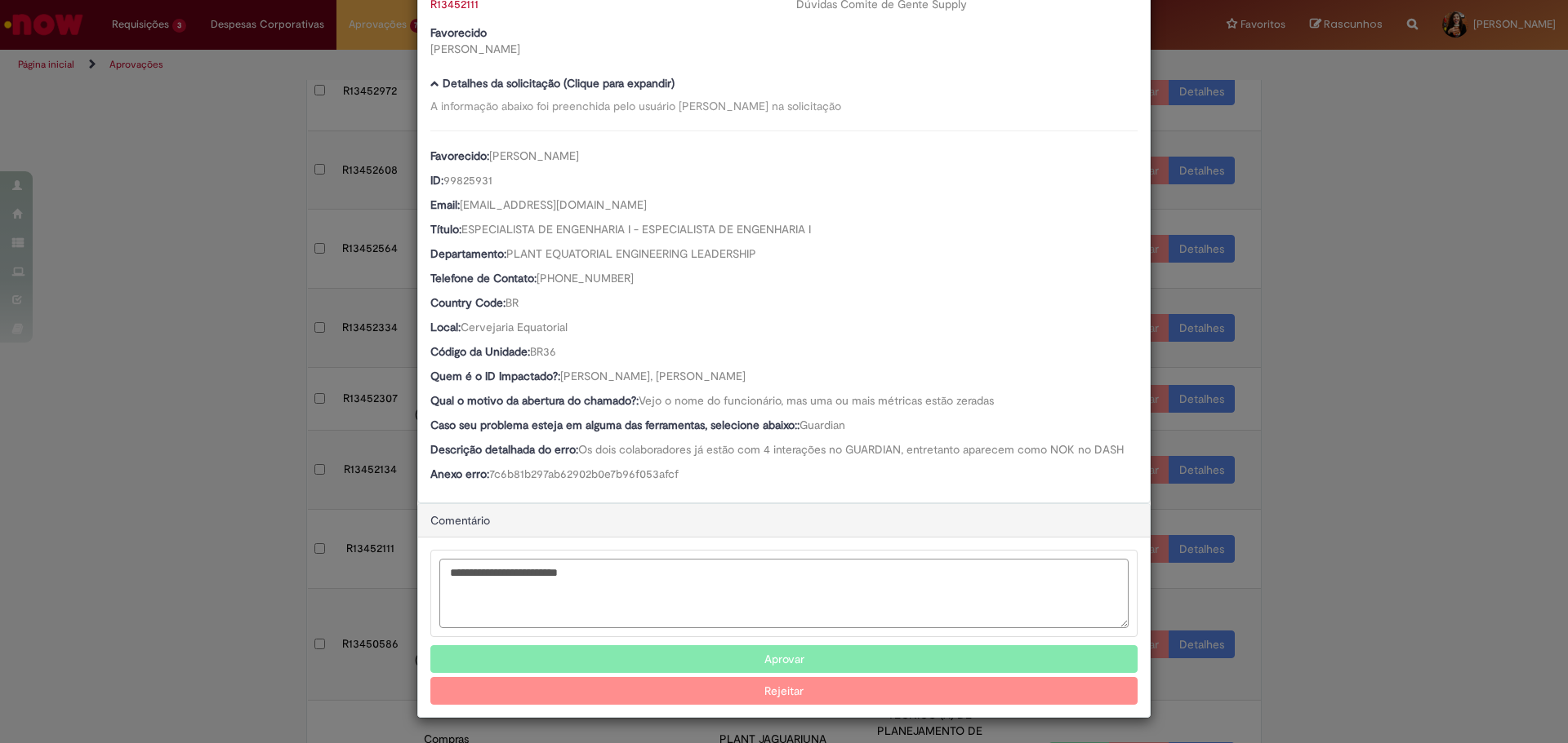
type textarea "**********"
click at [836, 697] on button "Rejeitar" at bounding box center [784, 691] width 707 height 28
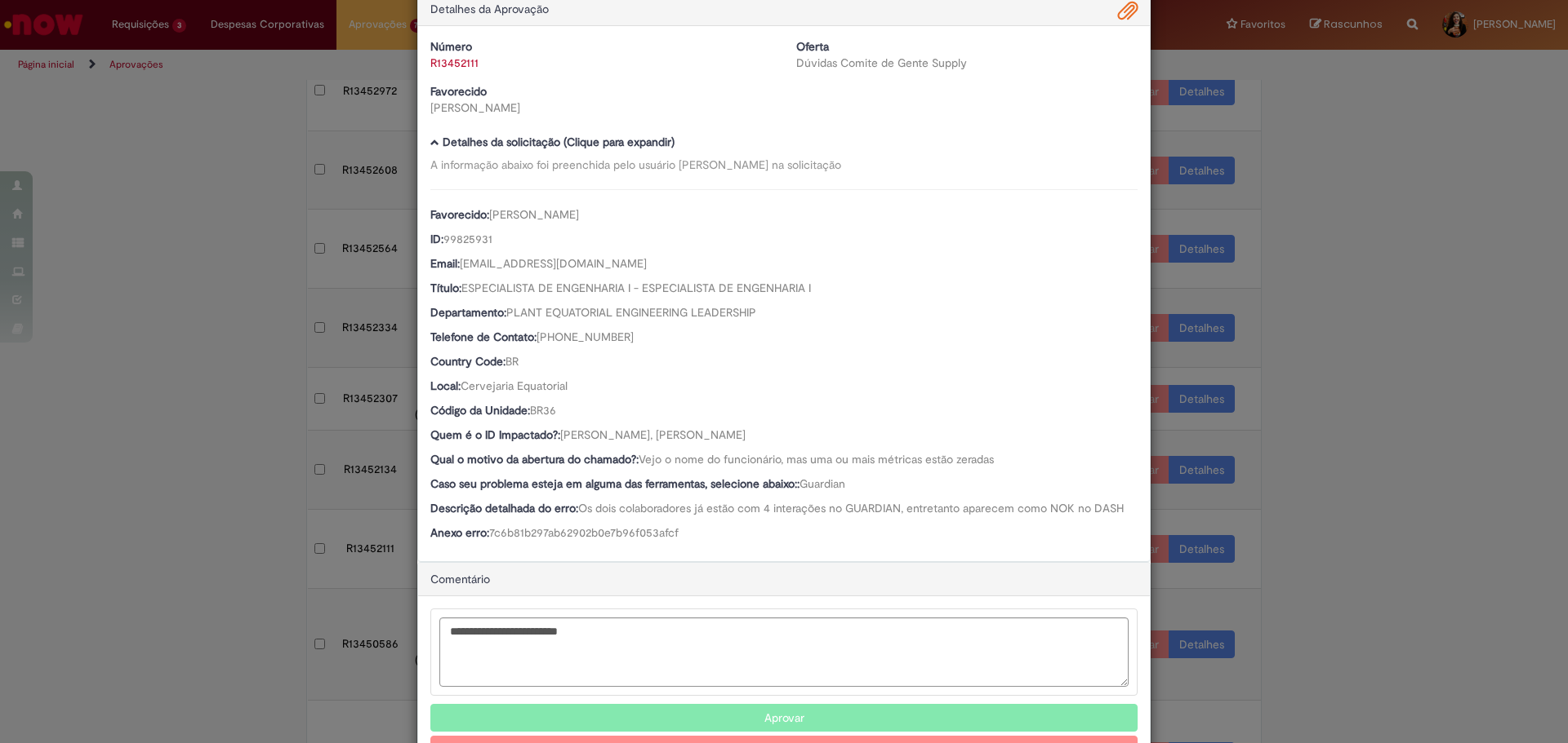
scroll to position [0, 0]
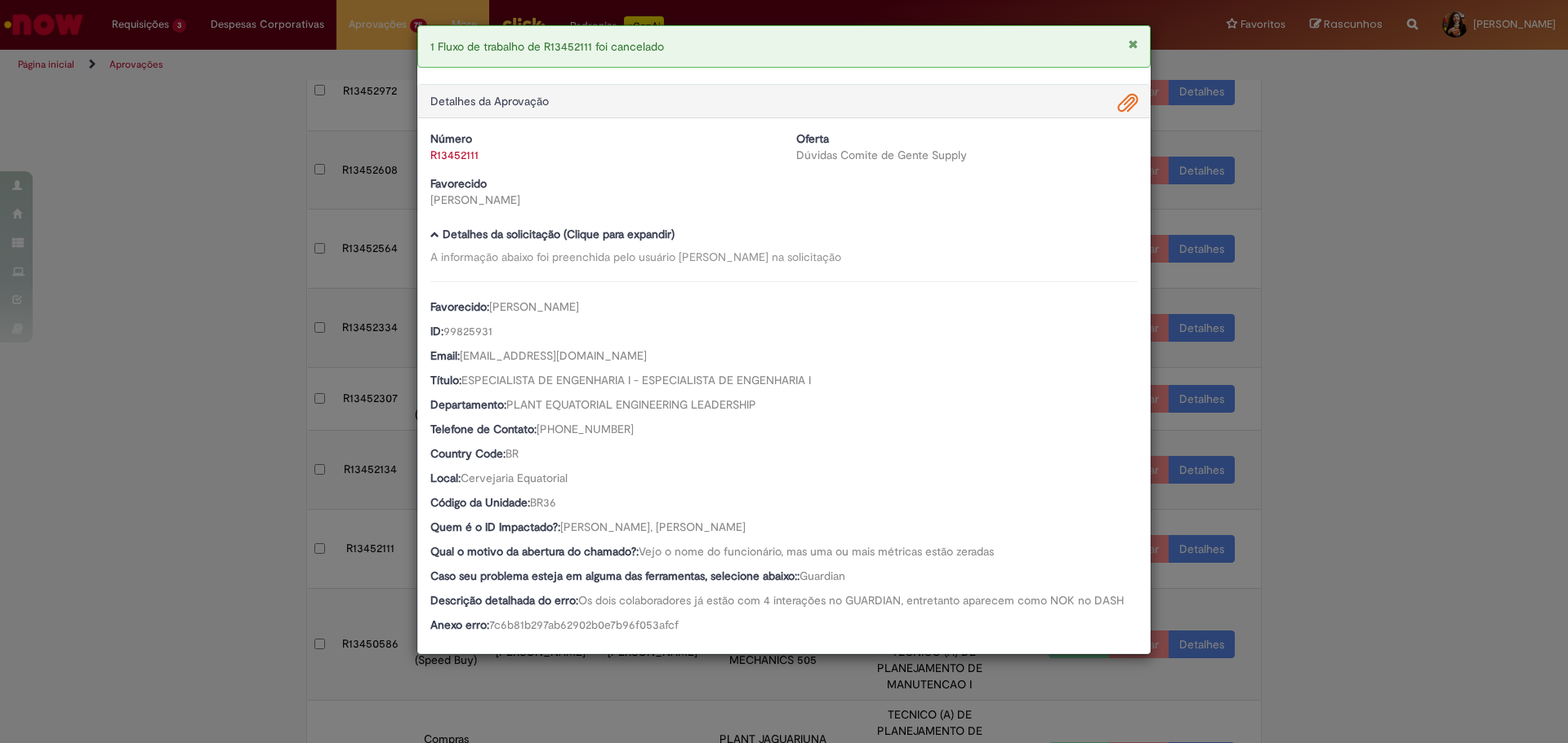
click at [1316, 511] on div "1 Fluxo de trabalho de R13452111 foi cancelado Detalhes da Aprovação Número R13…" at bounding box center [784, 372] width 1568 height 743
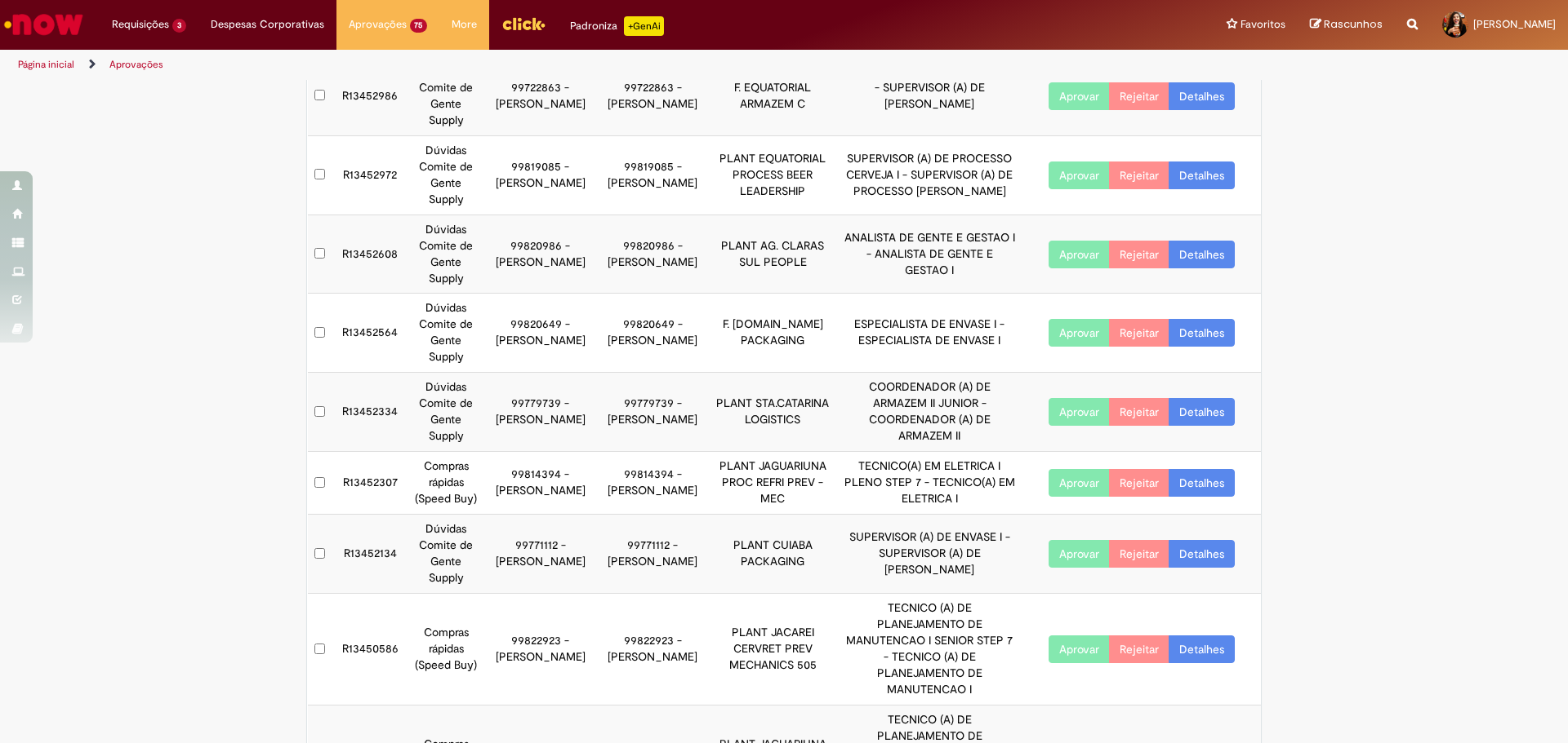
scroll to position [47, 0]
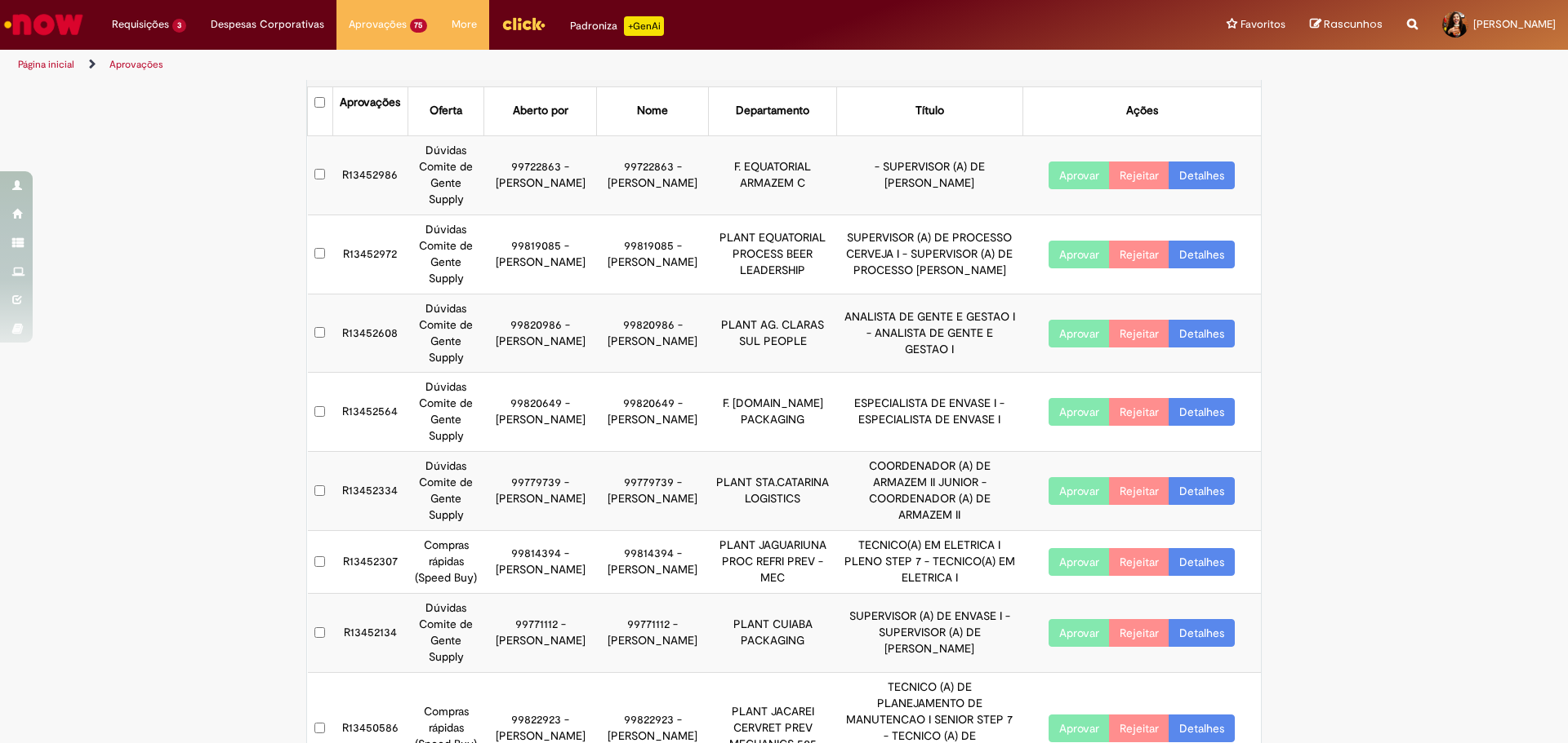
click at [1223, 619] on link "Detalhes" at bounding box center [1201, 633] width 66 height 28
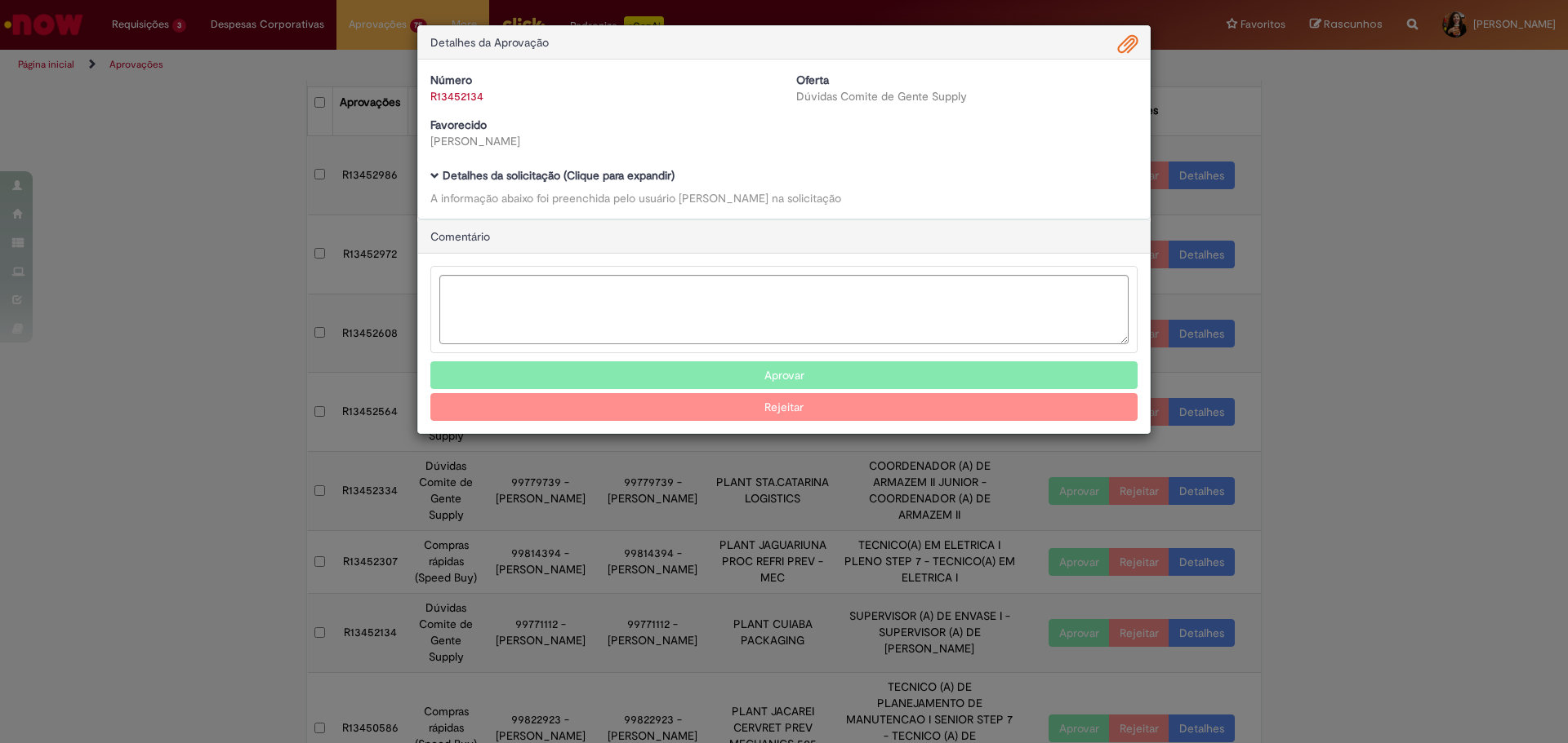
click at [624, 171] on b "Detalhes da solicitação (Clique para expandir)" at bounding box center [558, 176] width 232 height 15
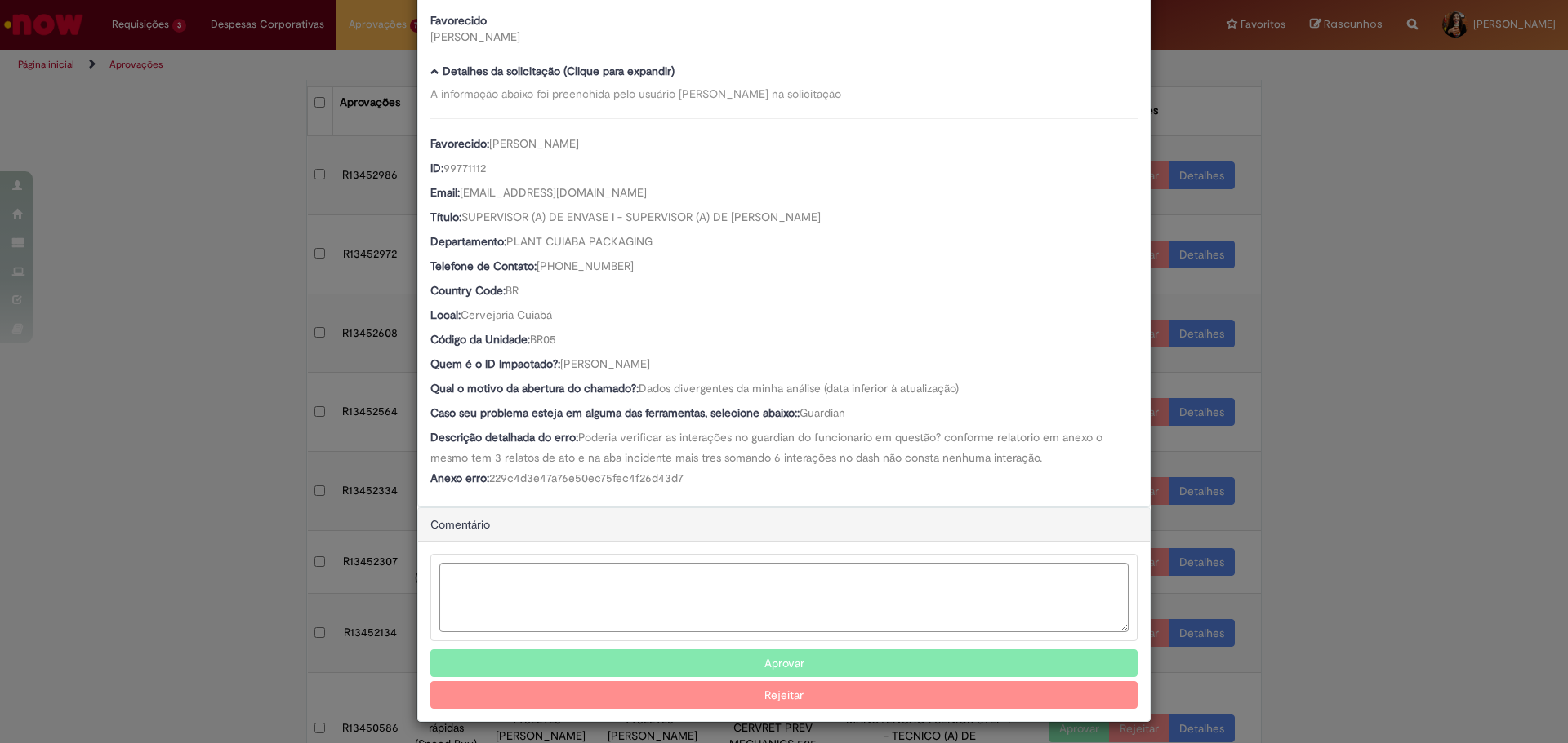
scroll to position [110, 0]
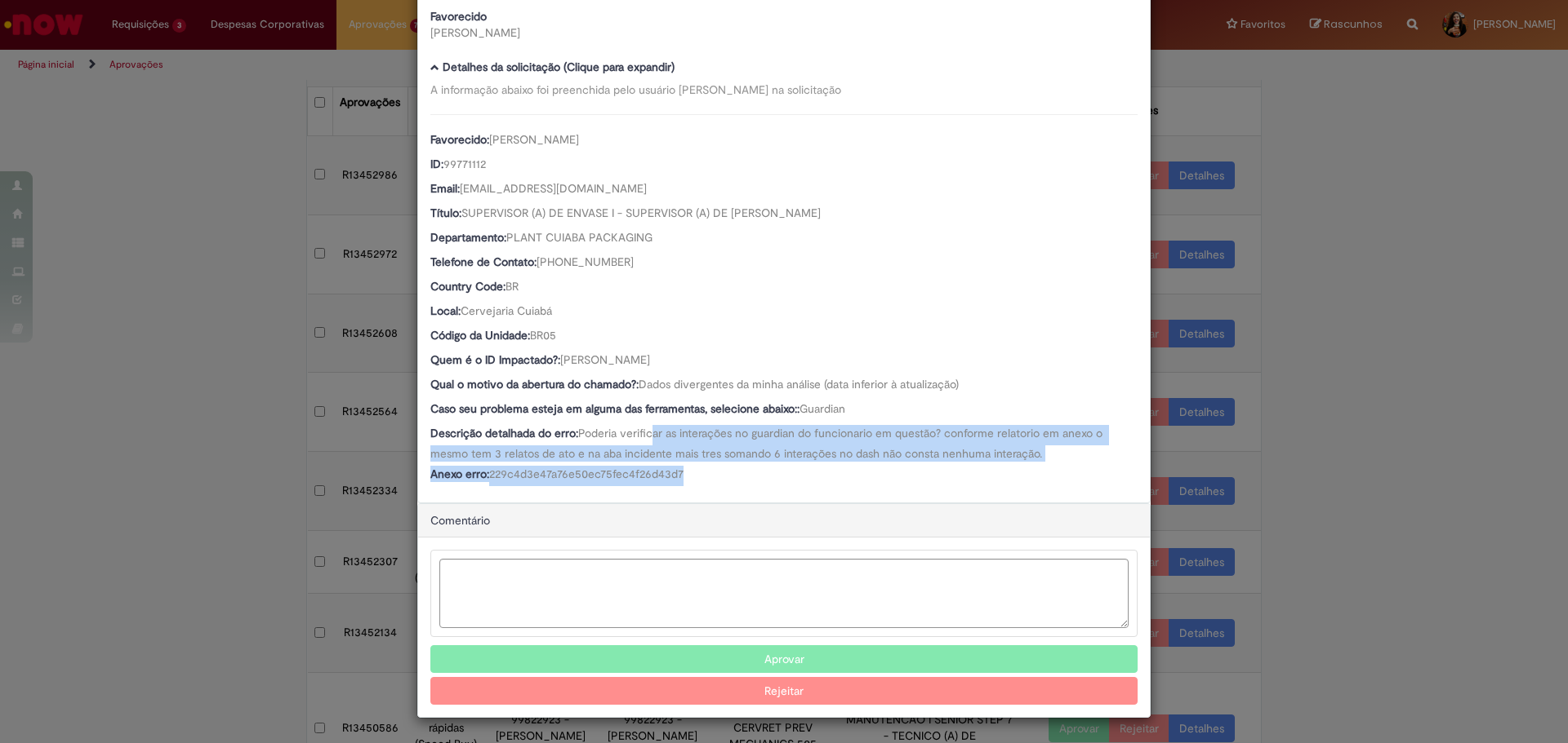
drag, startPoint x: 650, startPoint y: 428, endPoint x: 729, endPoint y: 479, distance: 94.0
click at [729, 479] on div "Favorecido: [PERSON_NAME] ID: 99771112 Email: [EMAIL_ADDRESS][DOMAIN_NAME] Títu…" at bounding box center [784, 301] width 707 height 372
click at [729, 479] on div "Anexo erro: 229c4d3e47a76e50ec75fec4f26d43d7" at bounding box center [784, 476] width 707 height 20
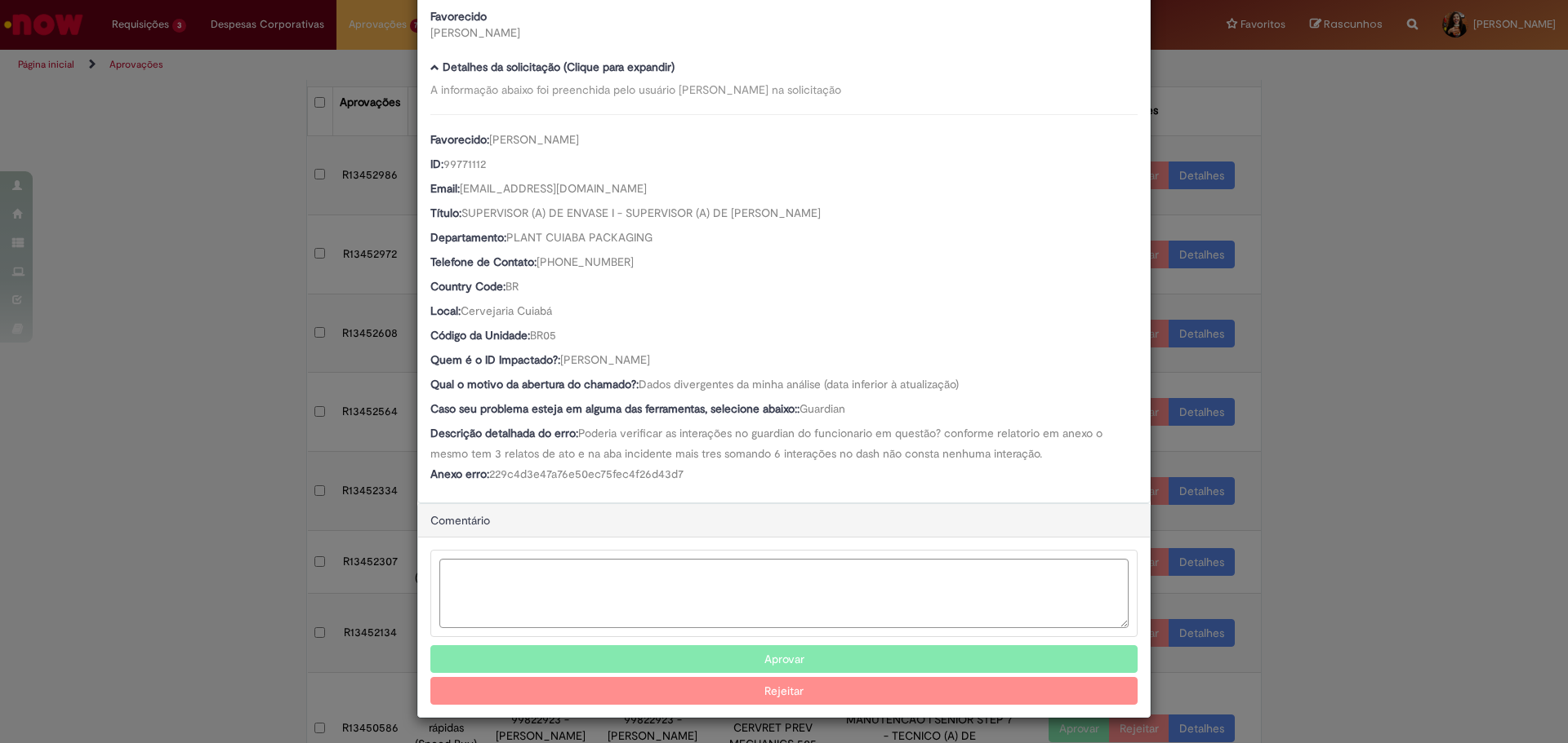
drag, startPoint x: 701, startPoint y: 359, endPoint x: 558, endPoint y: 363, distance: 143.1
click at [558, 363] on div "Quem é o ID Impactado?: [PERSON_NAME]" at bounding box center [784, 362] width 707 height 20
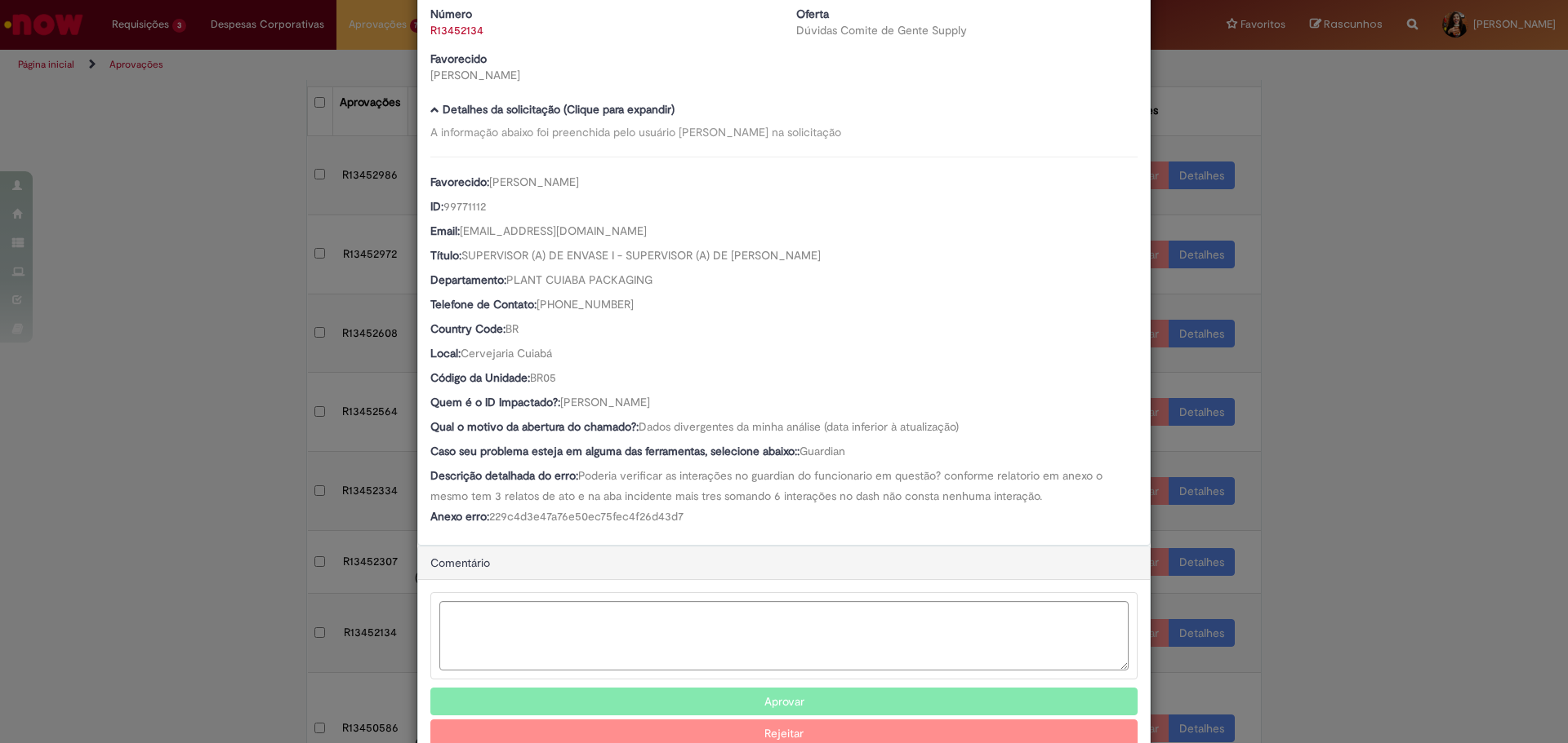
scroll to position [0, 0]
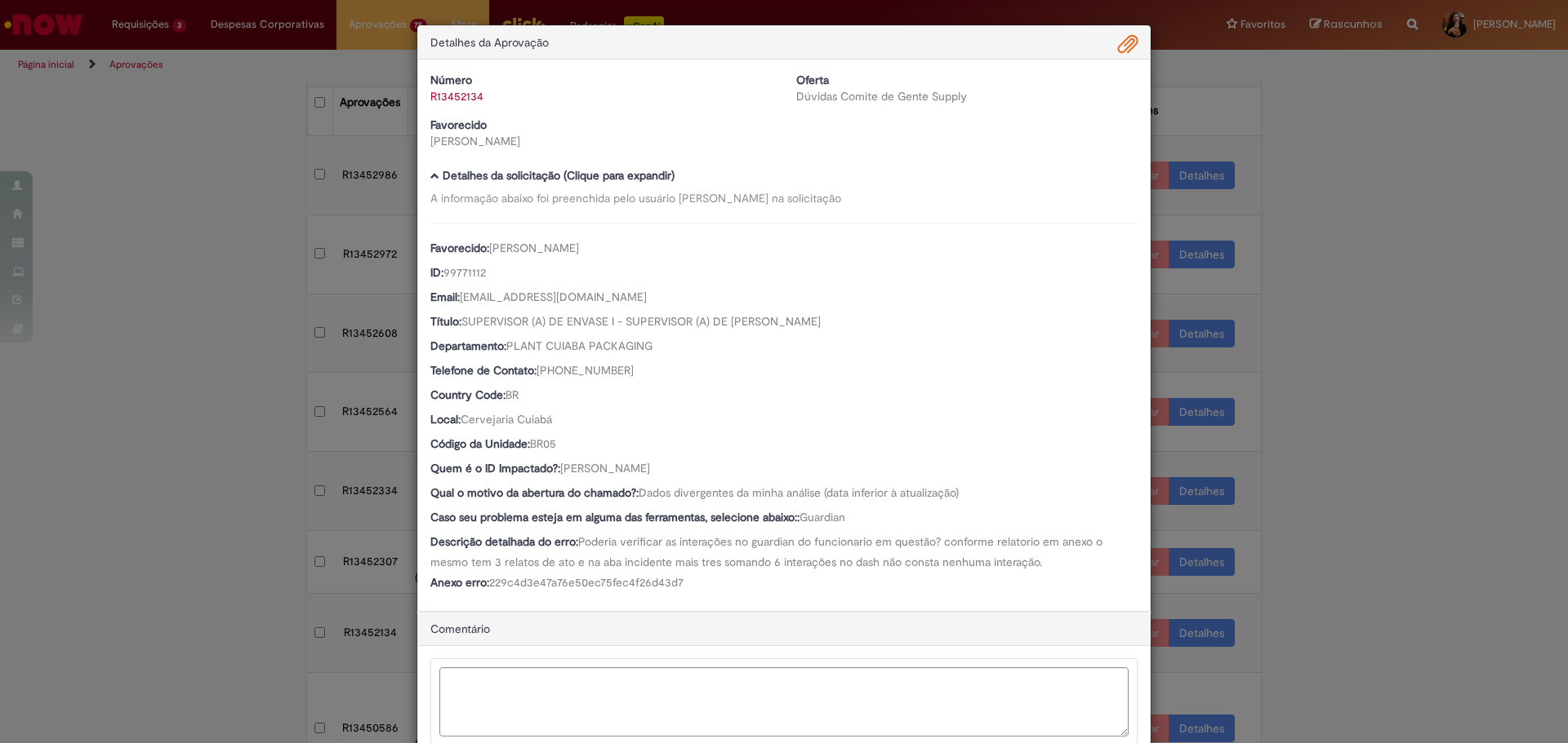
click at [1118, 49] on span "Ambev Approval Modal" at bounding box center [1127, 45] width 20 height 28
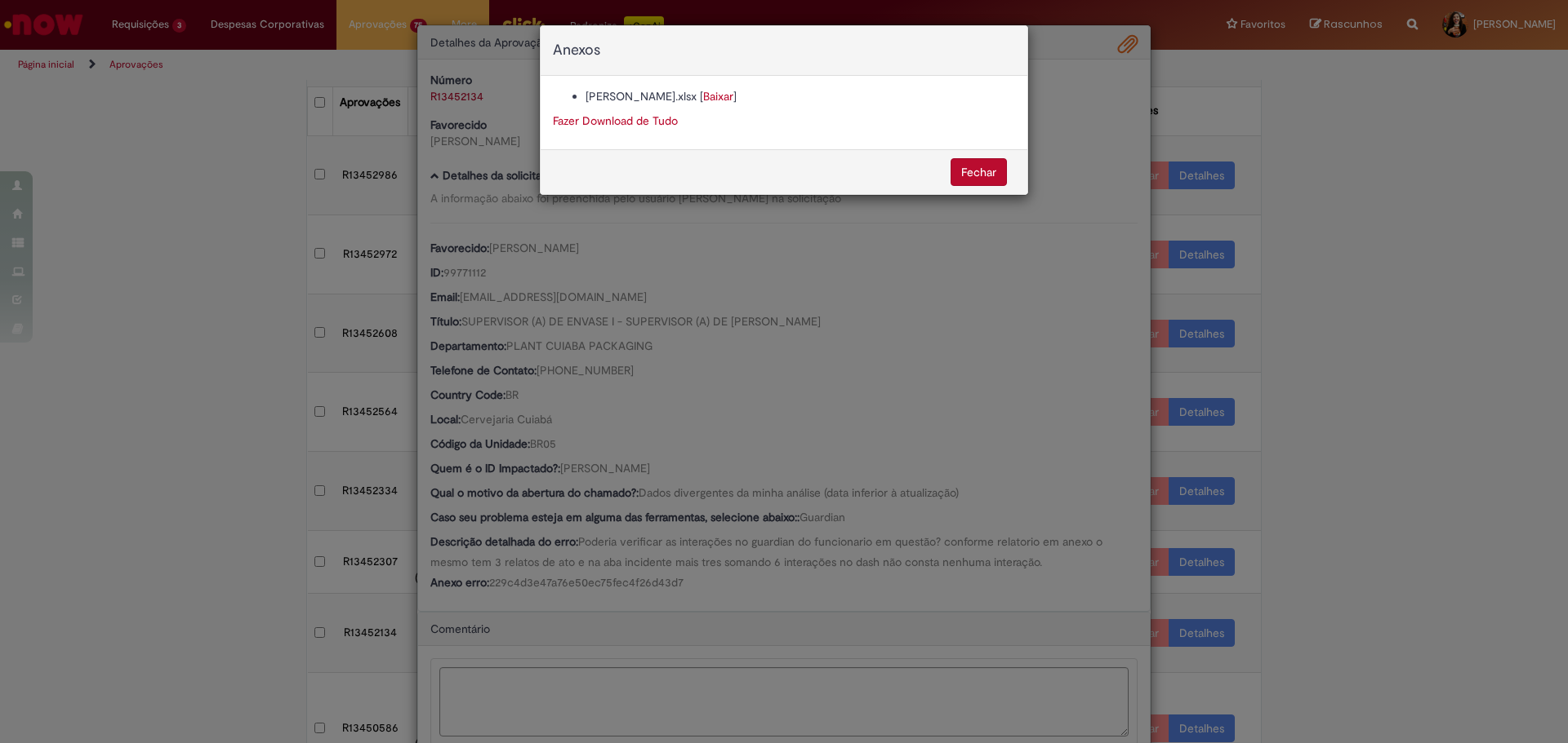
click at [819, 326] on div "Anexos [PERSON_NAME].xlsx [ Baixar ] Fazer Download de Tudo [GEOGRAPHIC_DATA]" at bounding box center [784, 372] width 1568 height 743
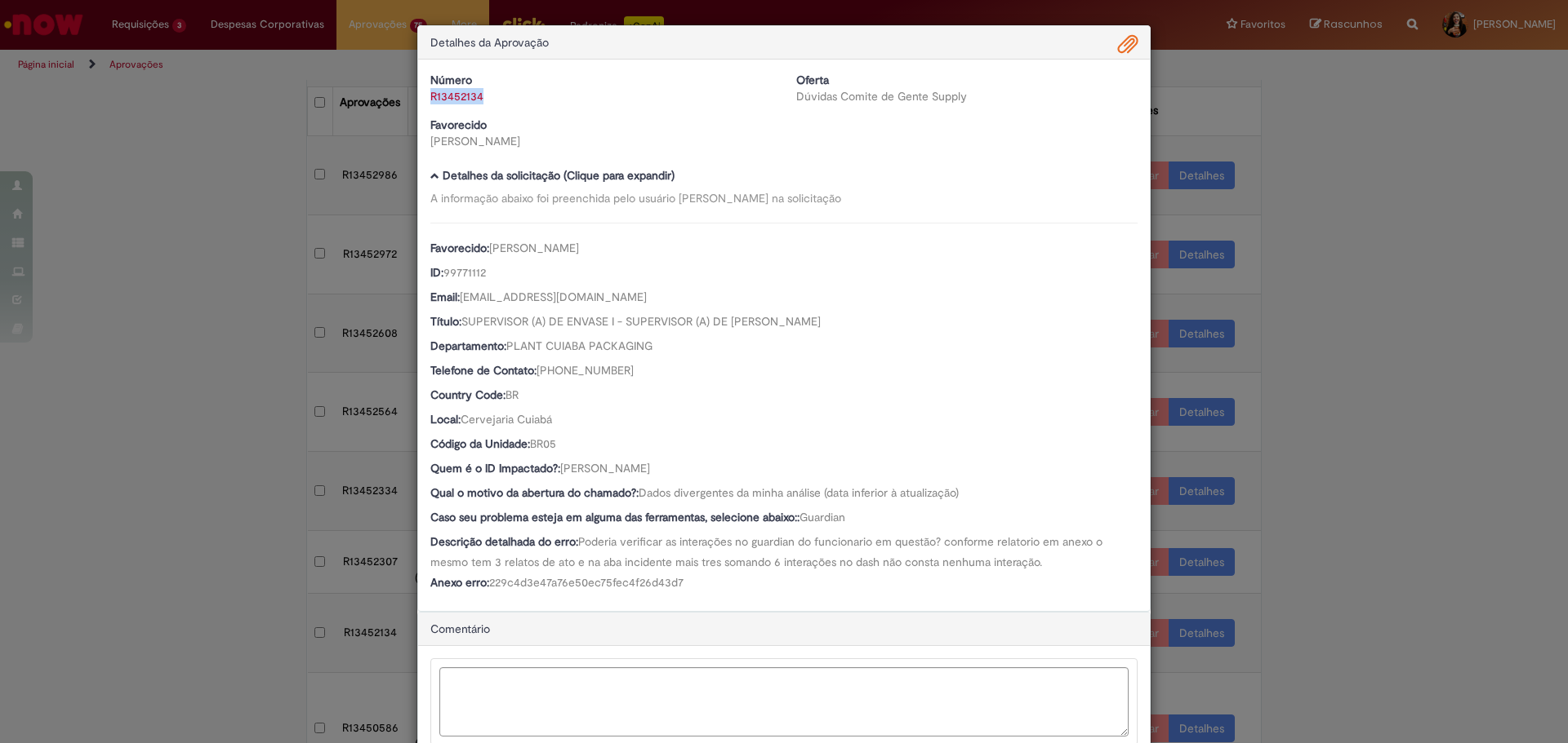
drag, startPoint x: 489, startPoint y: 90, endPoint x: 479, endPoint y: 101, distance: 14.9
click at [479, 101] on div "Número R13452134" at bounding box center [601, 88] width 366 height 33
click at [1288, 433] on div "Detalhes da Aprovação Número R13452134 Oferta Dúvidas Comite de Gente Supply Fa…" at bounding box center [784, 372] width 1568 height 743
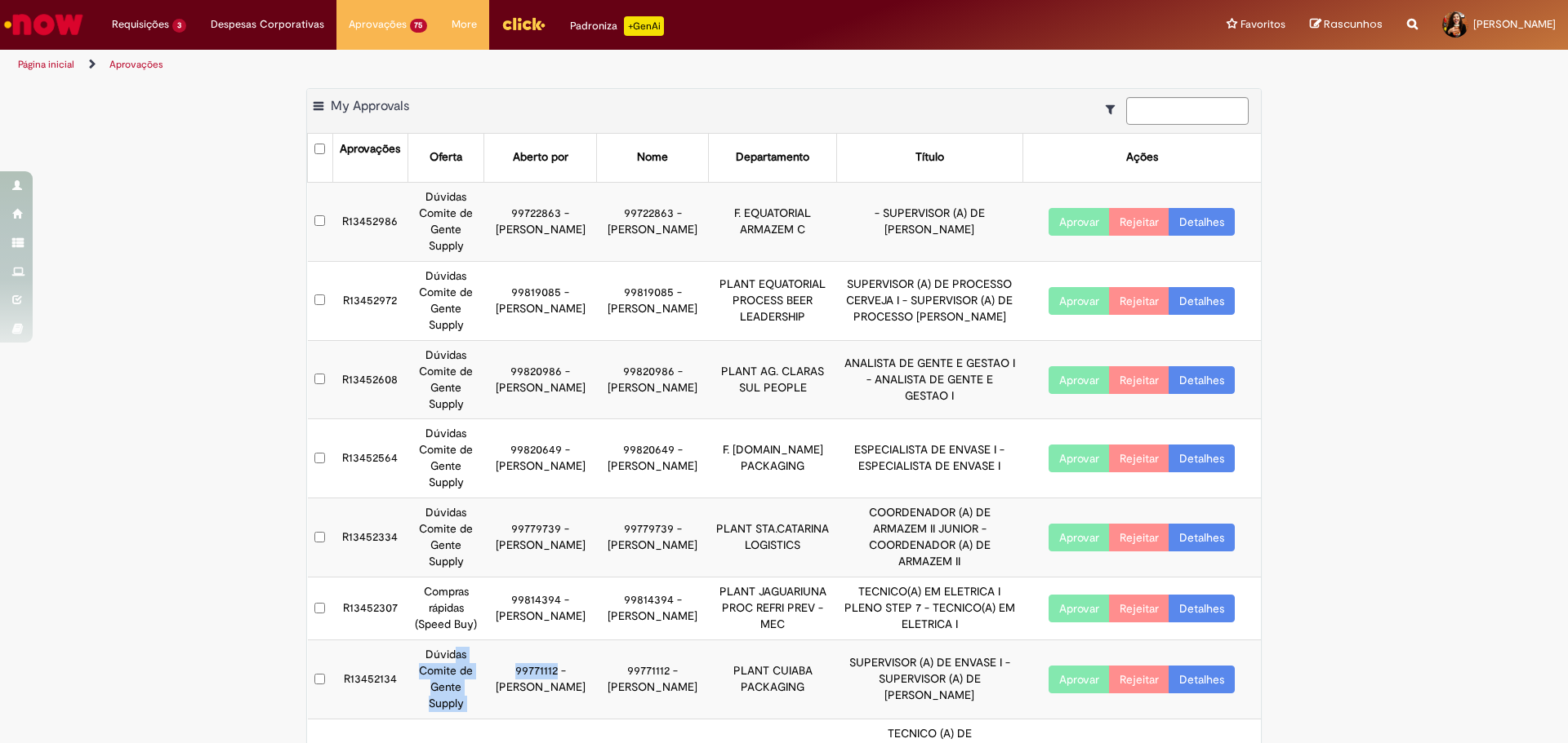
drag, startPoint x: 453, startPoint y: 611, endPoint x: 535, endPoint y: 620, distance: 82.5
click at [535, 641] on tr "R13452134 Dúvidas Comite de Gente Supply 99771112 - [PERSON_NAME] 99771112 - [P…" at bounding box center [784, 680] width 954 height 79
click at [535, 641] on td "99771112 - [PERSON_NAME]" at bounding box center [540, 680] width 112 height 79
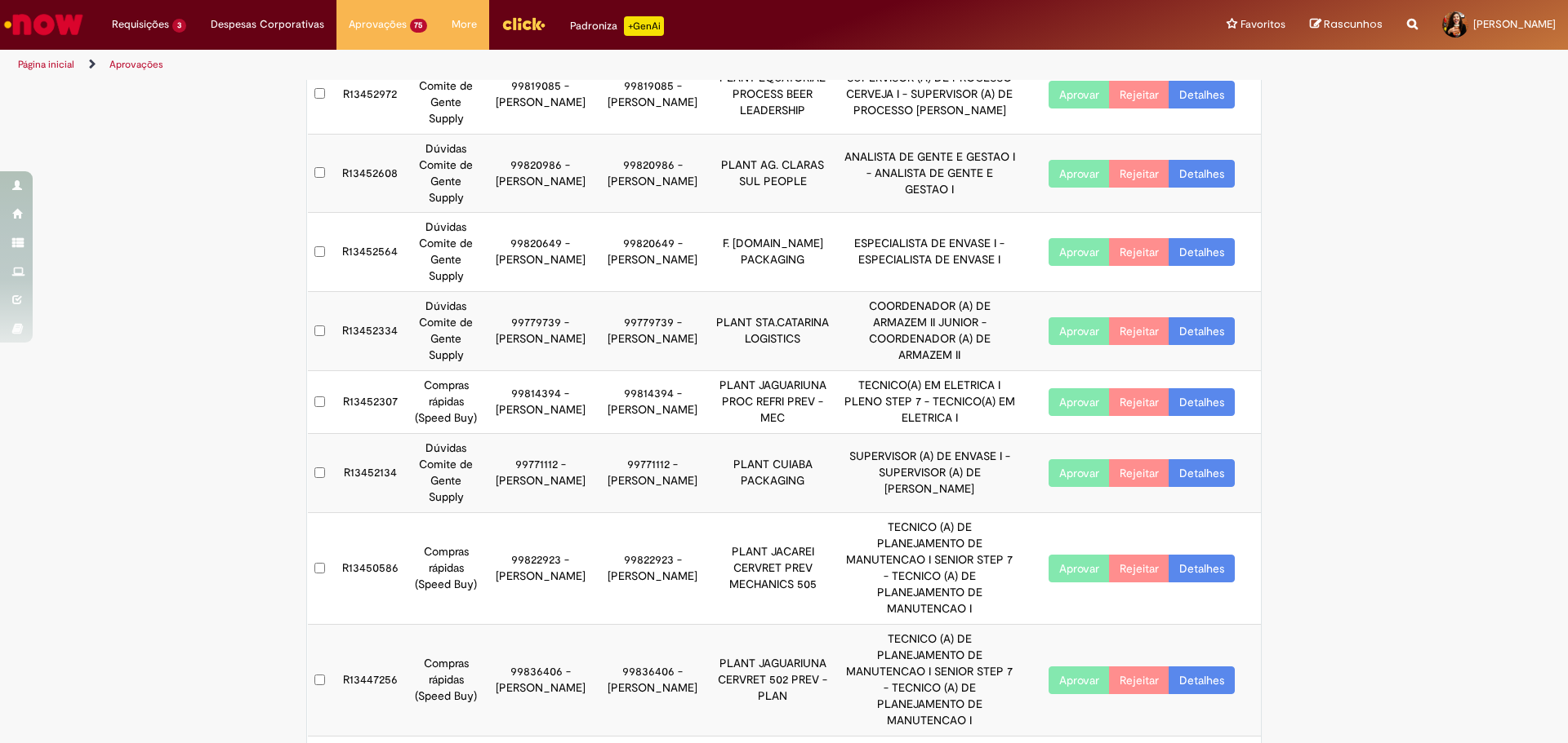
scroll to position [209, 0]
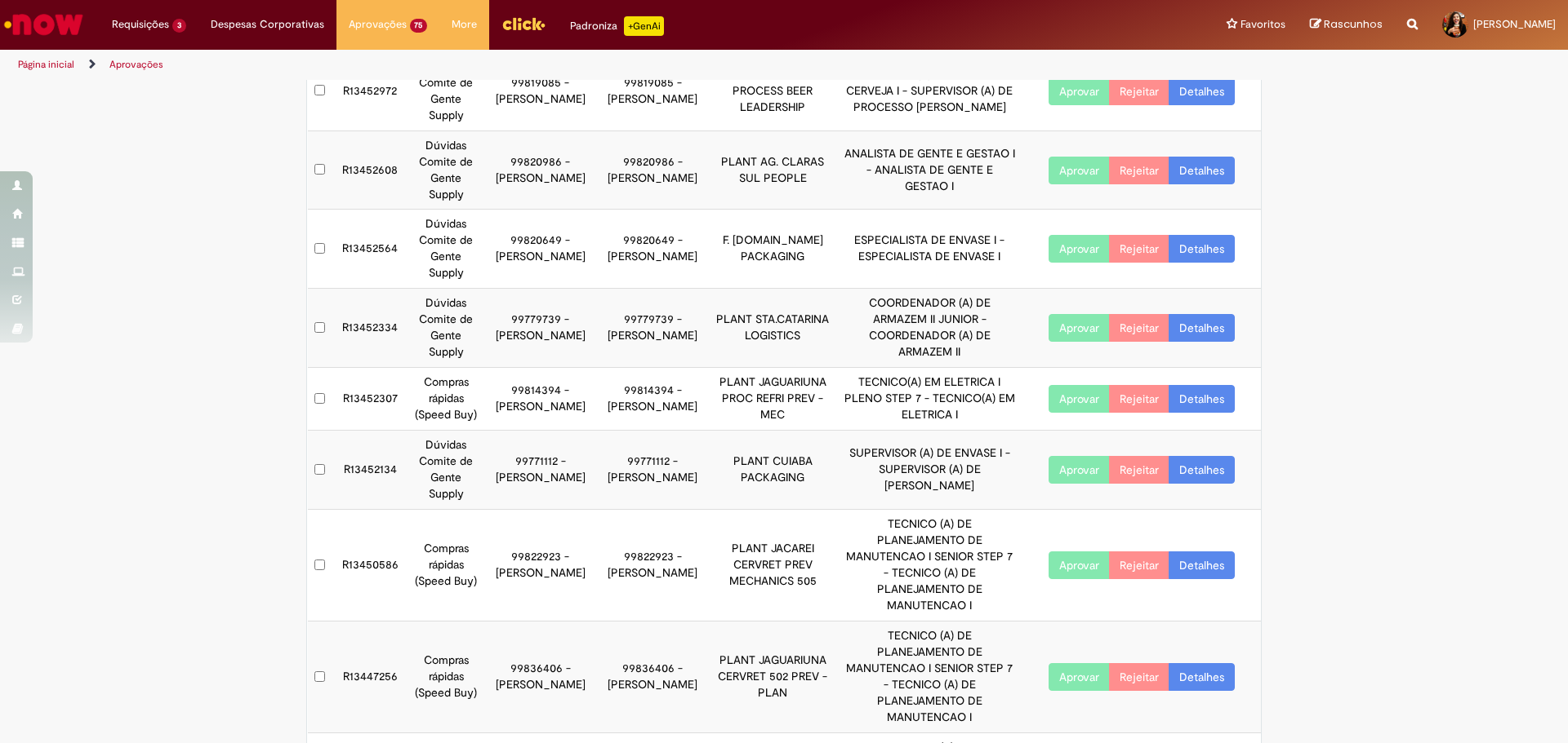
click at [1191, 456] on link "Detalhes" at bounding box center [1201, 470] width 66 height 28
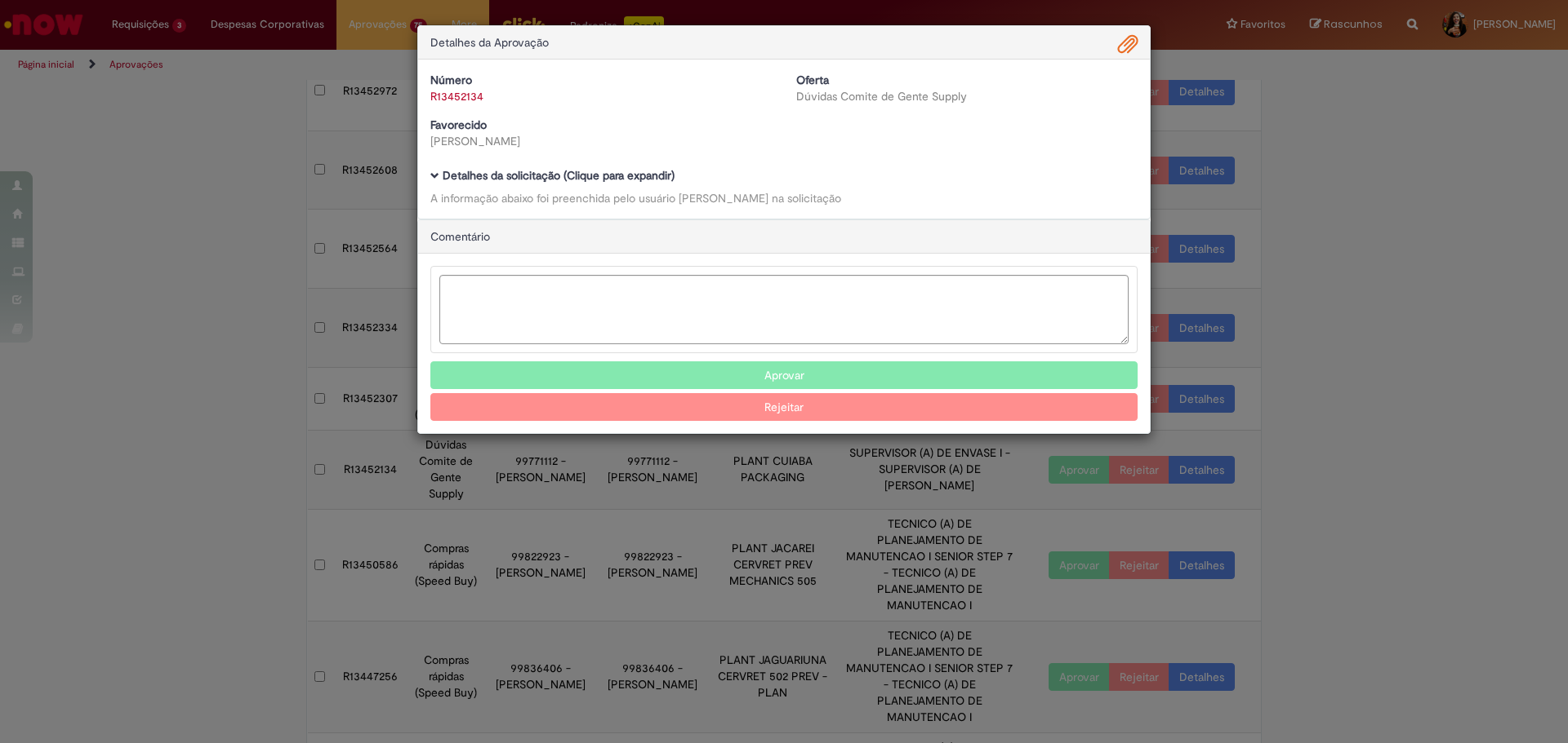
click at [650, 172] on b "Detalhes da solicitação (Clique para expandir)" at bounding box center [558, 176] width 232 height 15
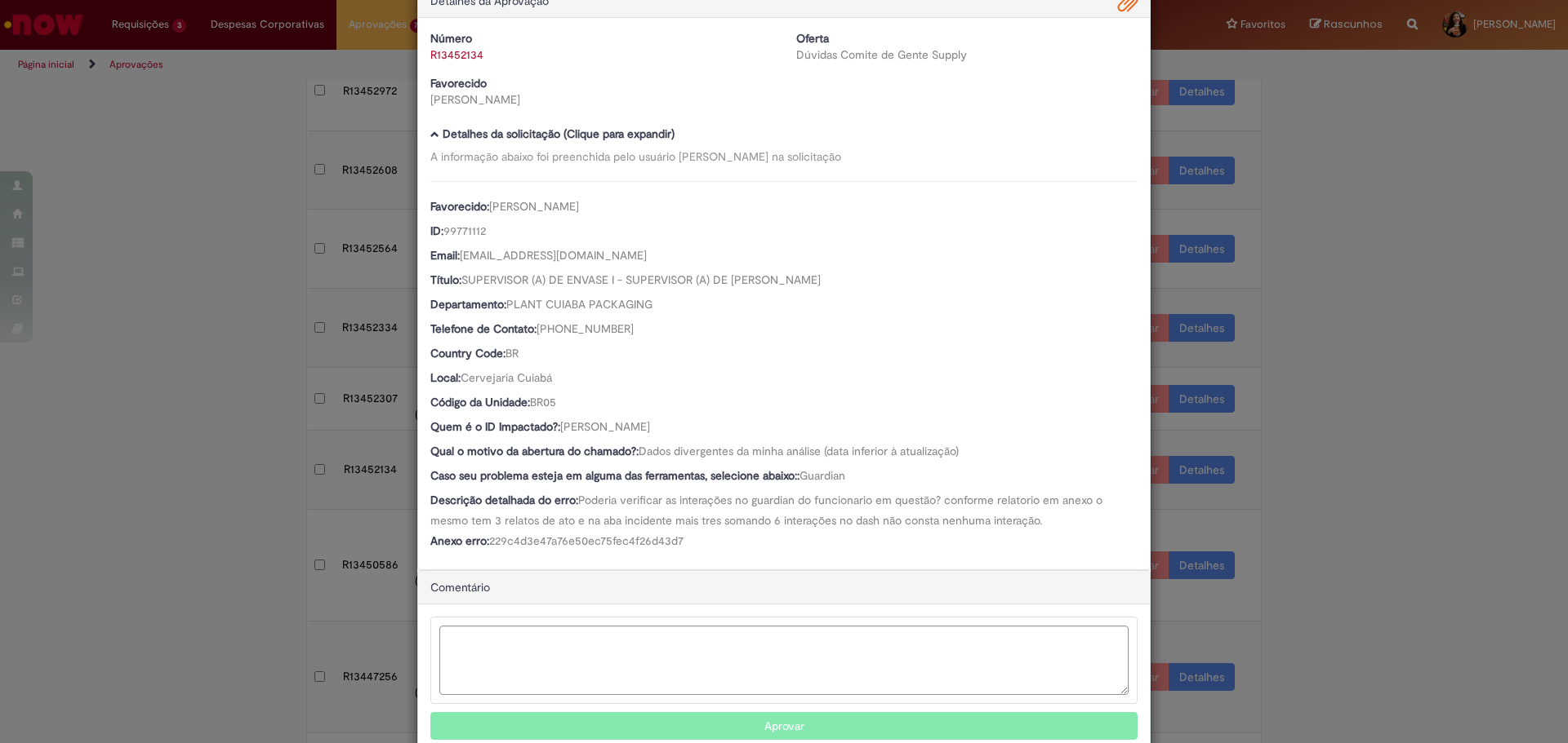
scroll to position [82, 0]
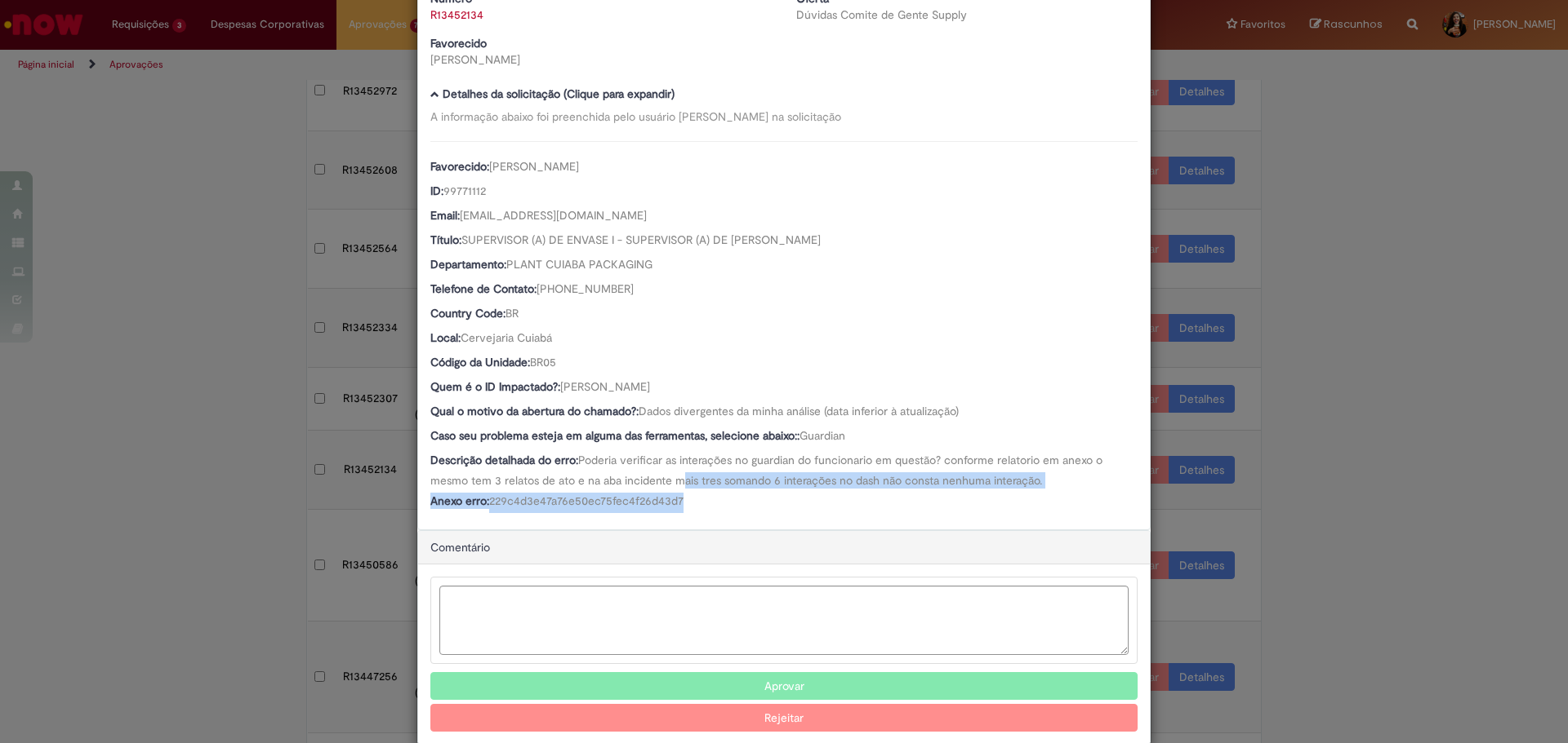
drag, startPoint x: 677, startPoint y: 479, endPoint x: 692, endPoint y: 506, distance: 30.9
click at [692, 506] on div "Favorecido: [PERSON_NAME] ID: 99771112 Email: [EMAIL_ADDRESS][DOMAIN_NAME] Títu…" at bounding box center [784, 328] width 707 height 372
click at [692, 507] on div "Anexo erro: 229c4d3e47a76e50ec75fec4f26d43d7" at bounding box center [784, 503] width 707 height 20
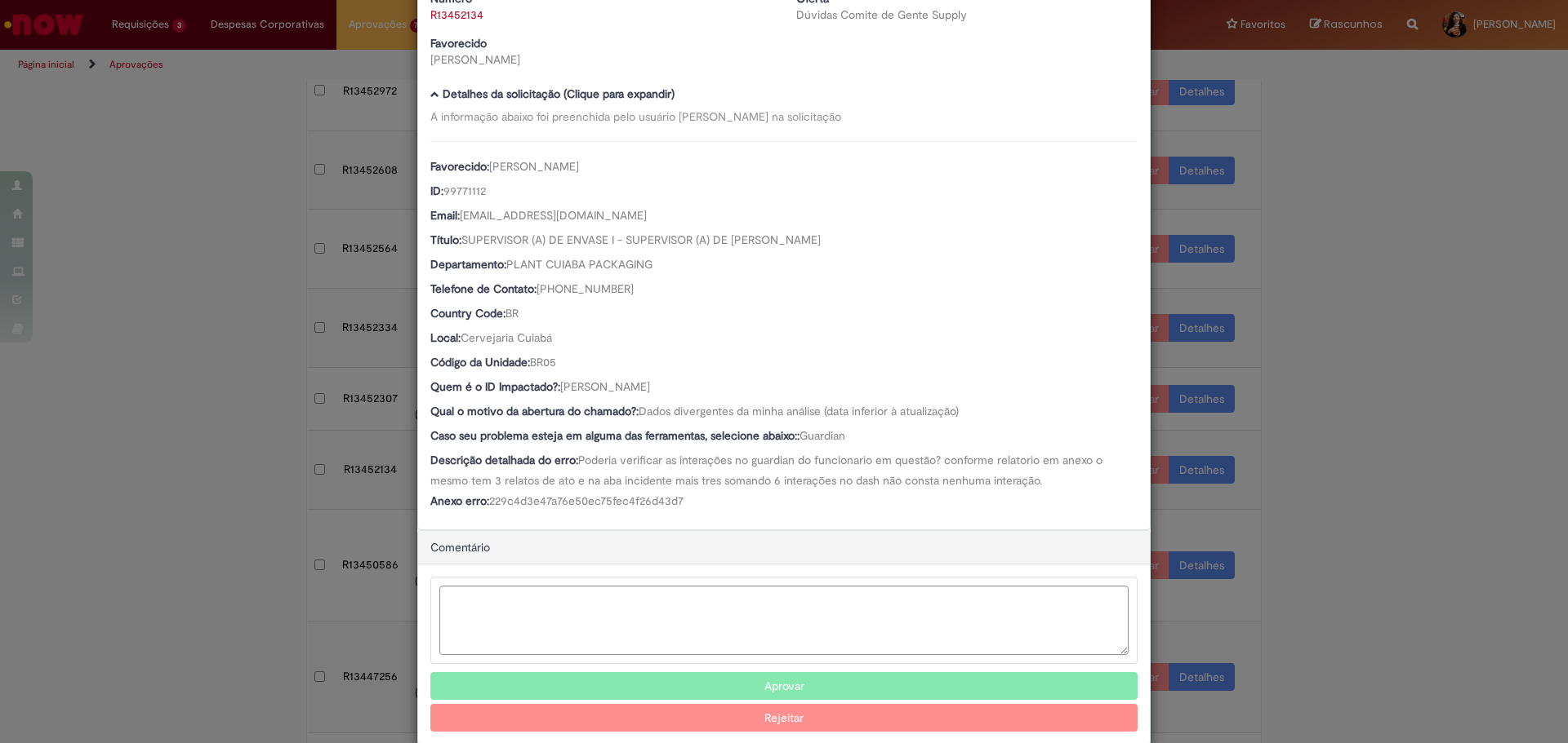
drag, startPoint x: 693, startPoint y: 393, endPoint x: 554, endPoint y: 389, distance: 139.1
click at [554, 389] on div "Quem é o ID Impactado?: [PERSON_NAME]" at bounding box center [784, 389] width 707 height 20
click at [560, 392] on span "[PERSON_NAME]" at bounding box center [605, 387] width 89 height 15
drag, startPoint x: 558, startPoint y: 386, endPoint x: 689, endPoint y: 382, distance: 131.1
click at [689, 382] on div "Quem é o ID Impactado?: [PERSON_NAME]" at bounding box center [784, 389] width 707 height 20
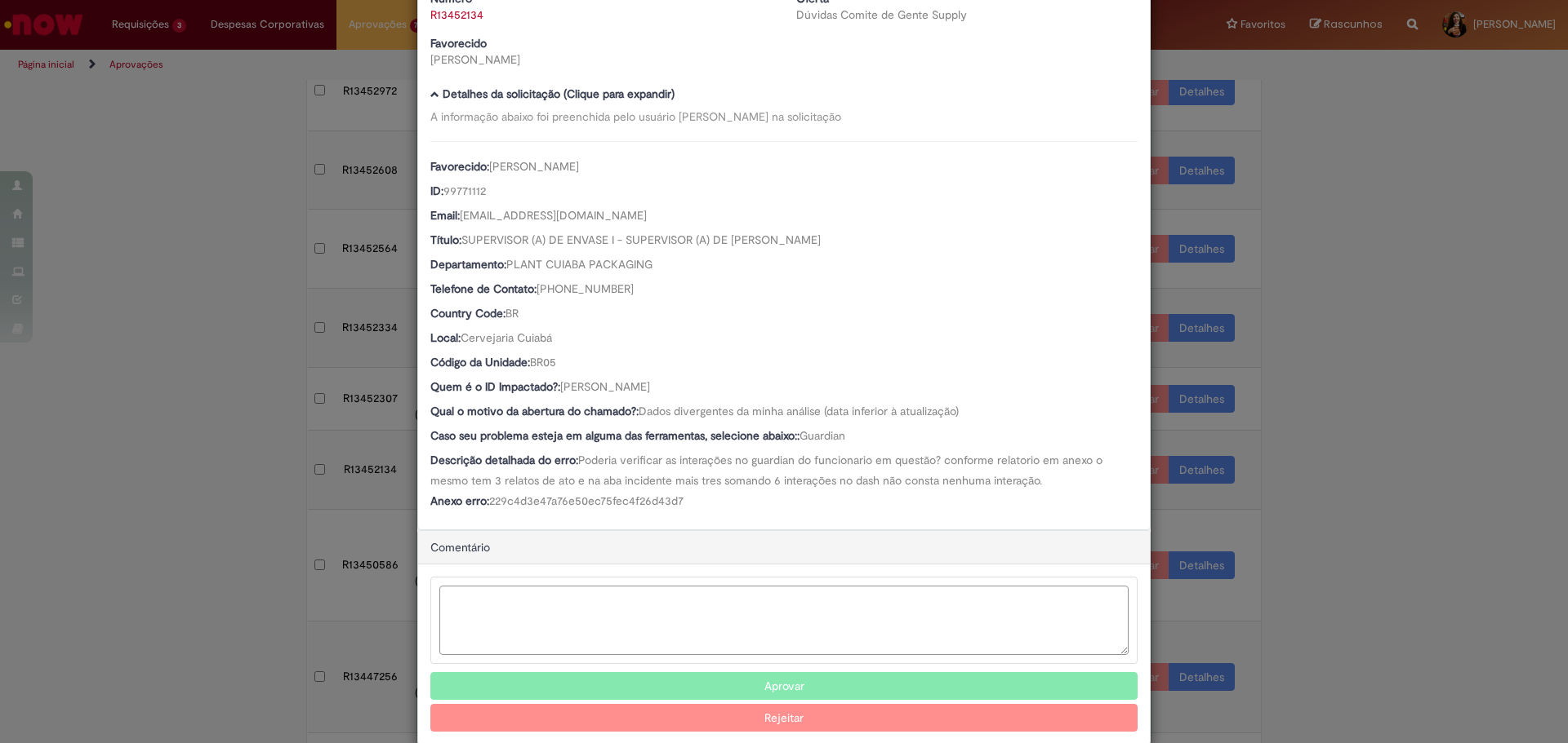
click at [803, 607] on textarea "Ambev Approval Modal" at bounding box center [784, 620] width 689 height 69
type textarea "*"
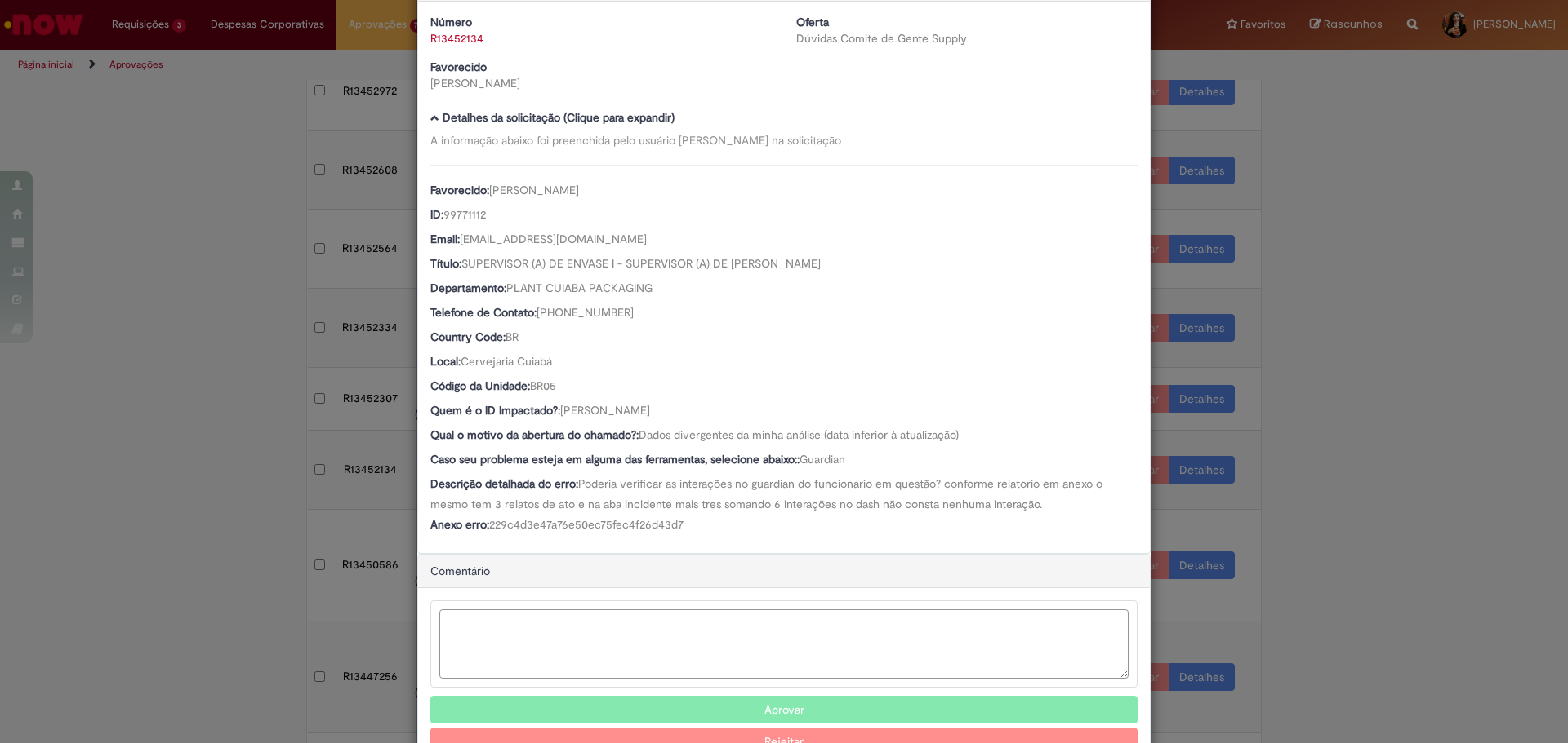
scroll to position [109, 0]
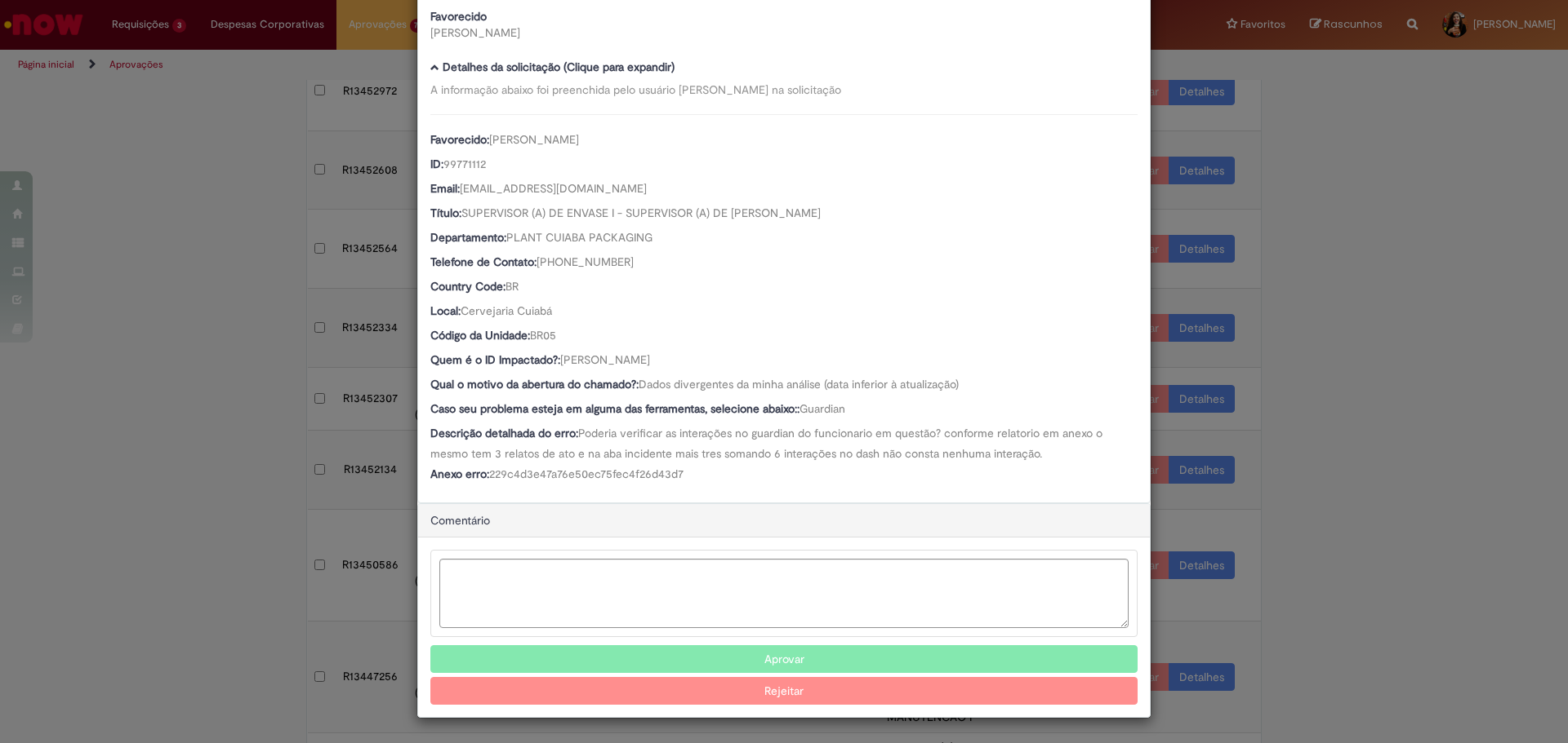
click at [688, 657] on button "Aprovar" at bounding box center [784, 659] width 707 height 28
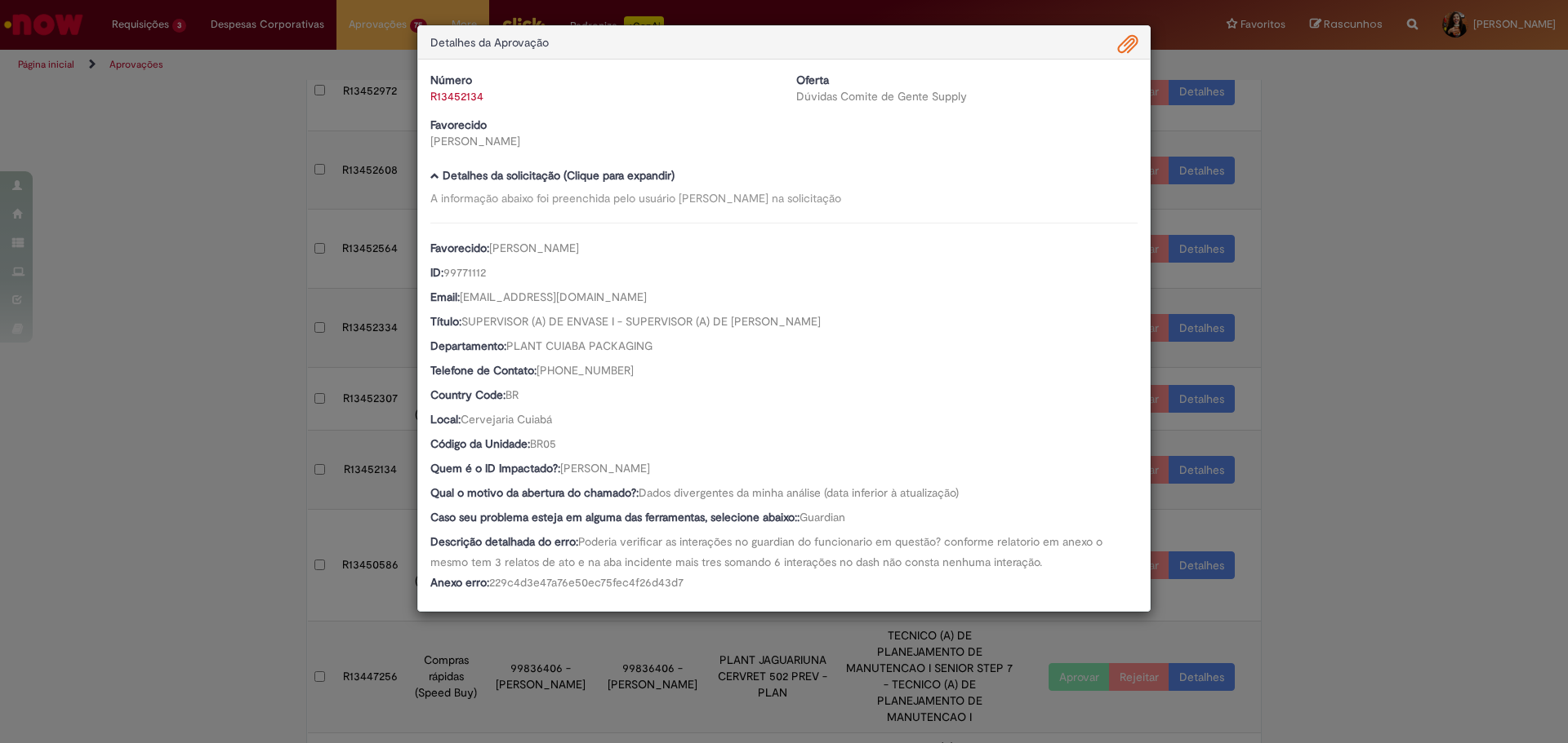
scroll to position [0, 0]
click at [1378, 606] on div "Detalhes da Aprovação Número R13452134 Oferta Dúvidas Comite de Gente Supply Fa…" at bounding box center [784, 372] width 1568 height 743
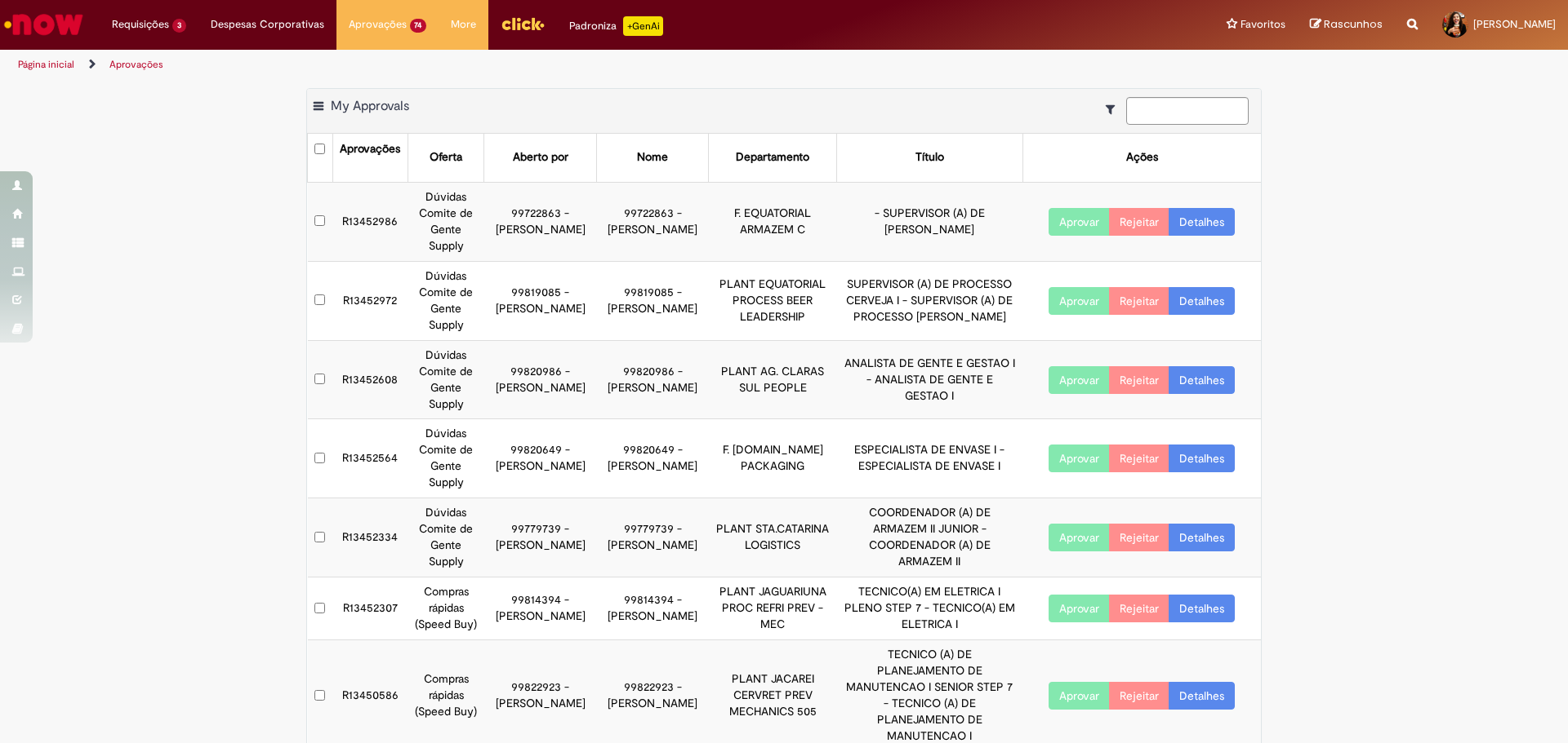
drag, startPoint x: 446, startPoint y: 481, endPoint x: 579, endPoint y: 497, distance: 134.0
click at [579, 498] on tr "R13452334 Dúvidas Comite de Gente Supply 99779739 - [PERSON_NAME] Passarin 9977…" at bounding box center [784, 537] width 954 height 79
click at [1210, 524] on link "Detalhes" at bounding box center [1201, 538] width 66 height 28
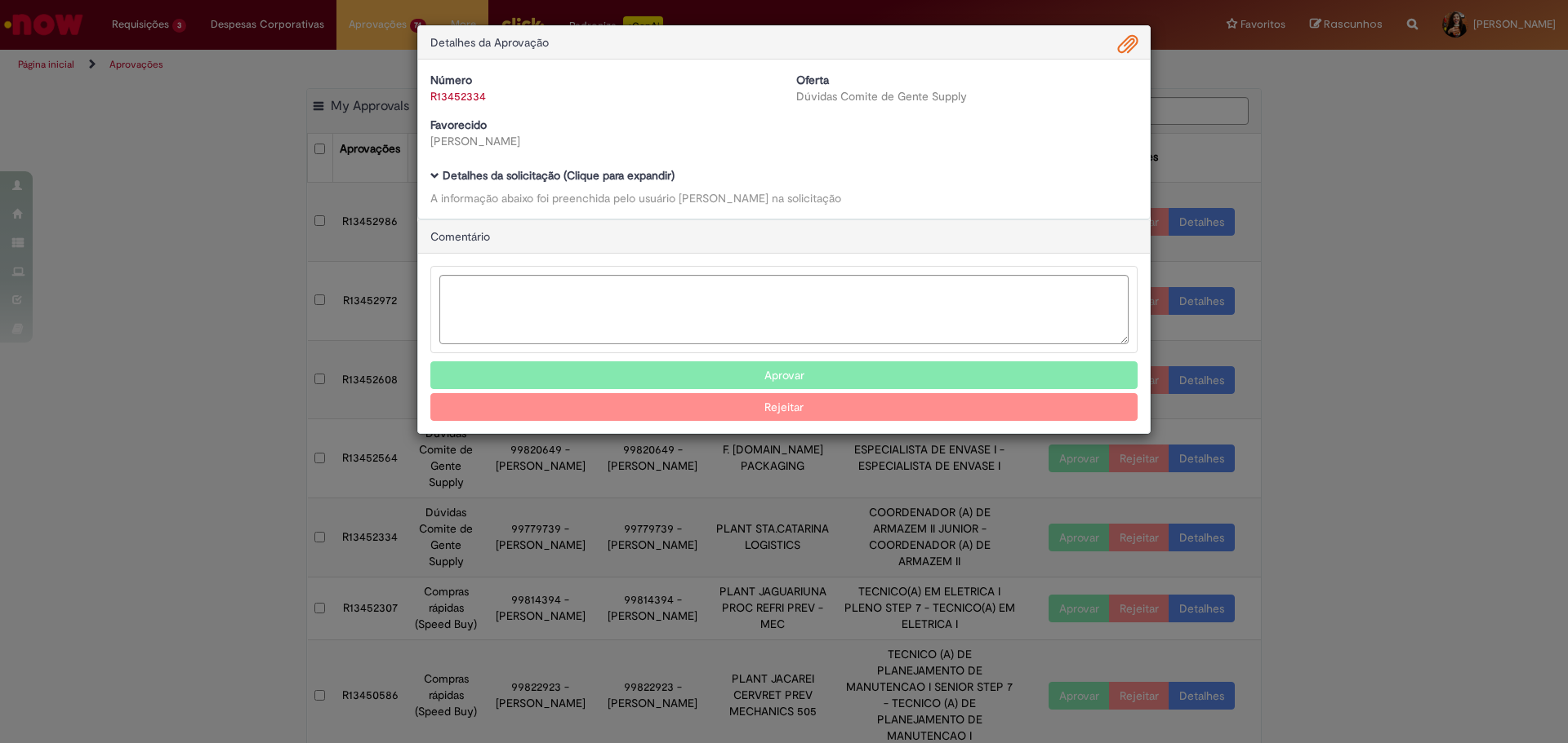
click at [626, 178] on b "Detalhes da solicitação (Clique para expandir)" at bounding box center [558, 176] width 232 height 15
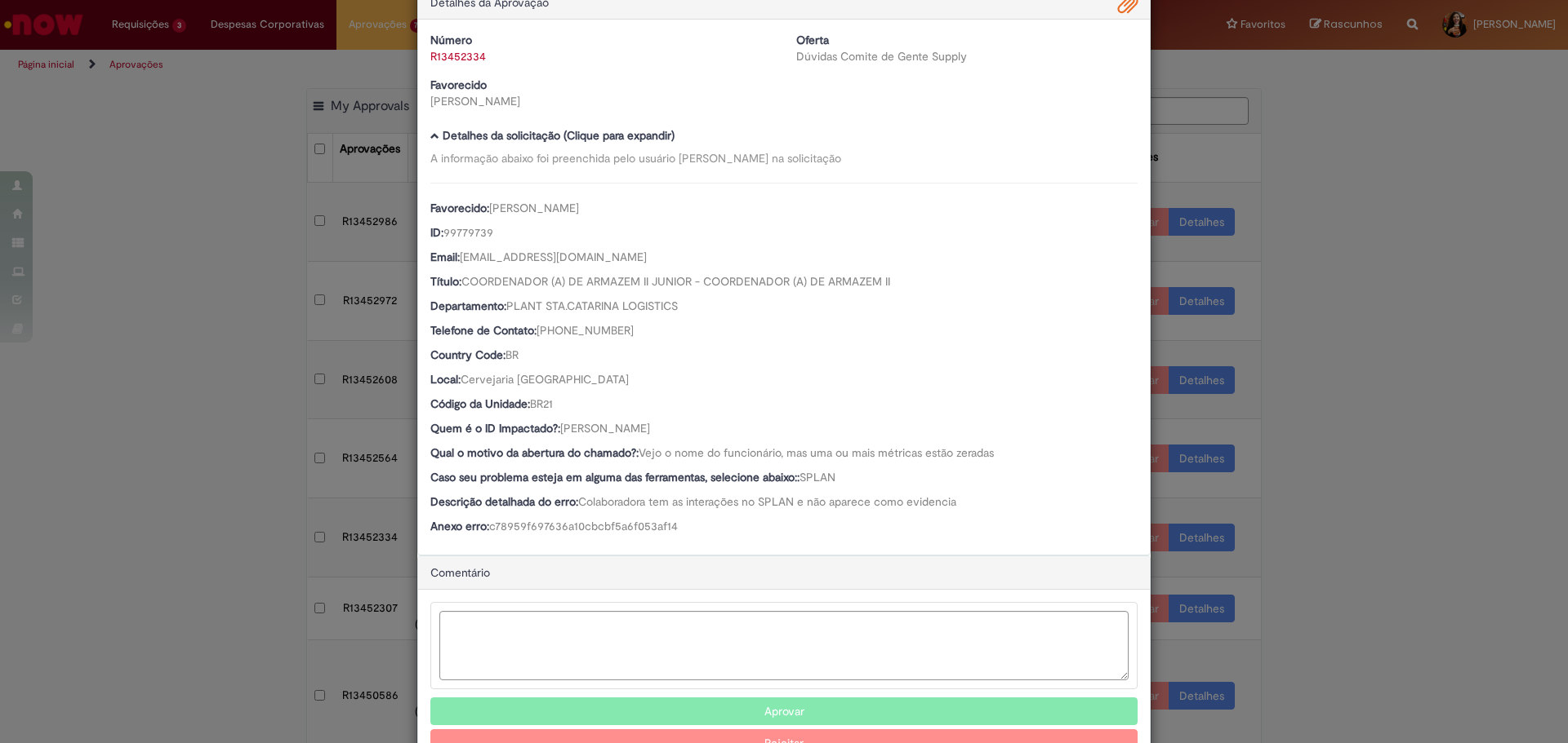
scroll to position [94, 0]
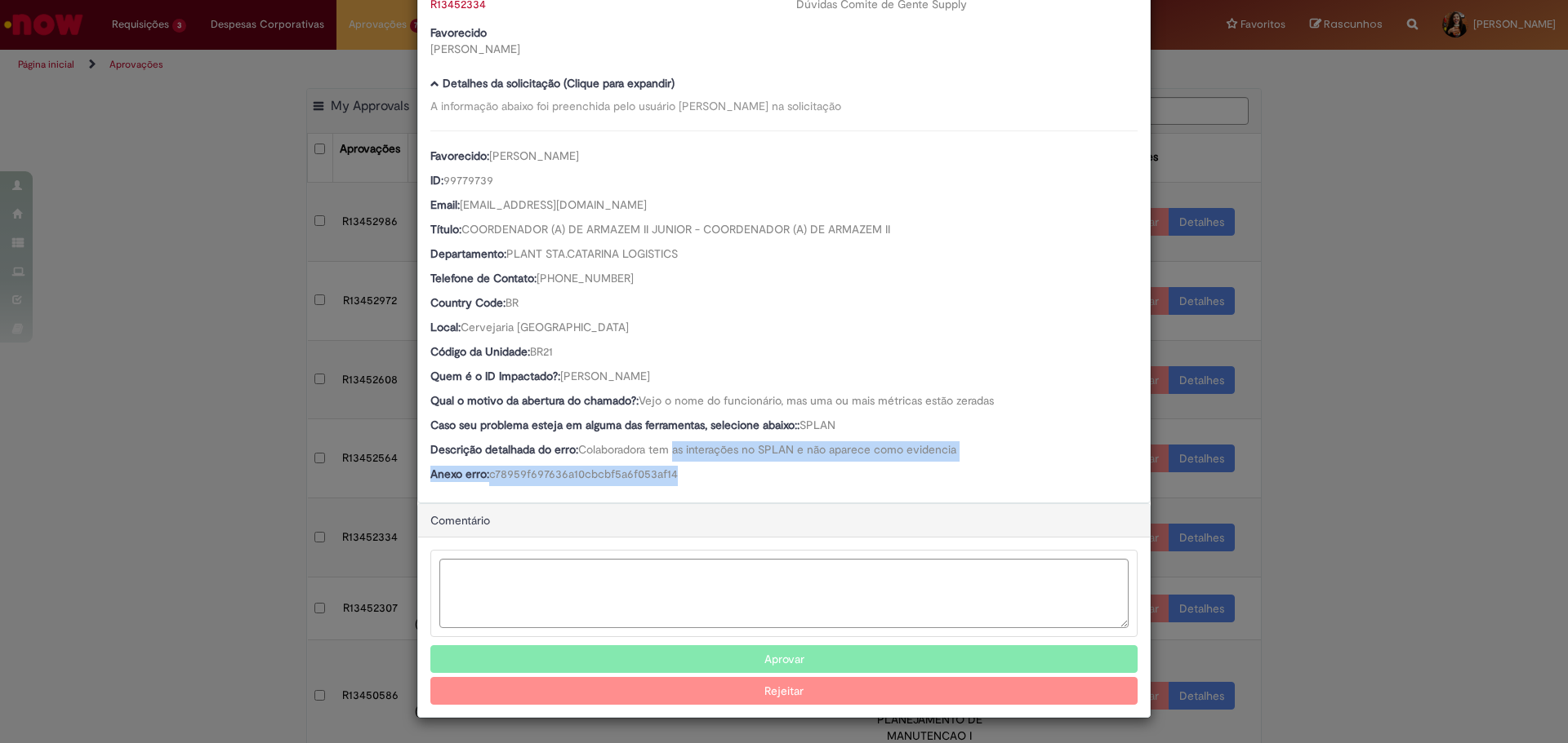
drag, startPoint x: 680, startPoint y: 459, endPoint x: 721, endPoint y: 469, distance: 42.2
click at [721, 469] on div "Favorecido: [PERSON_NAME] ID: 99779739 Email: [EMAIL_ADDRESS][DOMAIN_NAME] Títu…" at bounding box center [784, 308] width 707 height 356
click at [721, 469] on div "Anexo erro: c78959f697636a10cbcbf5a6f053af14" at bounding box center [784, 476] width 707 height 20
drag, startPoint x: 689, startPoint y: 373, endPoint x: 558, endPoint y: 375, distance: 131.0
click at [558, 375] on div "Quem é o ID Impactado?: [PERSON_NAME]" at bounding box center [784, 378] width 707 height 20
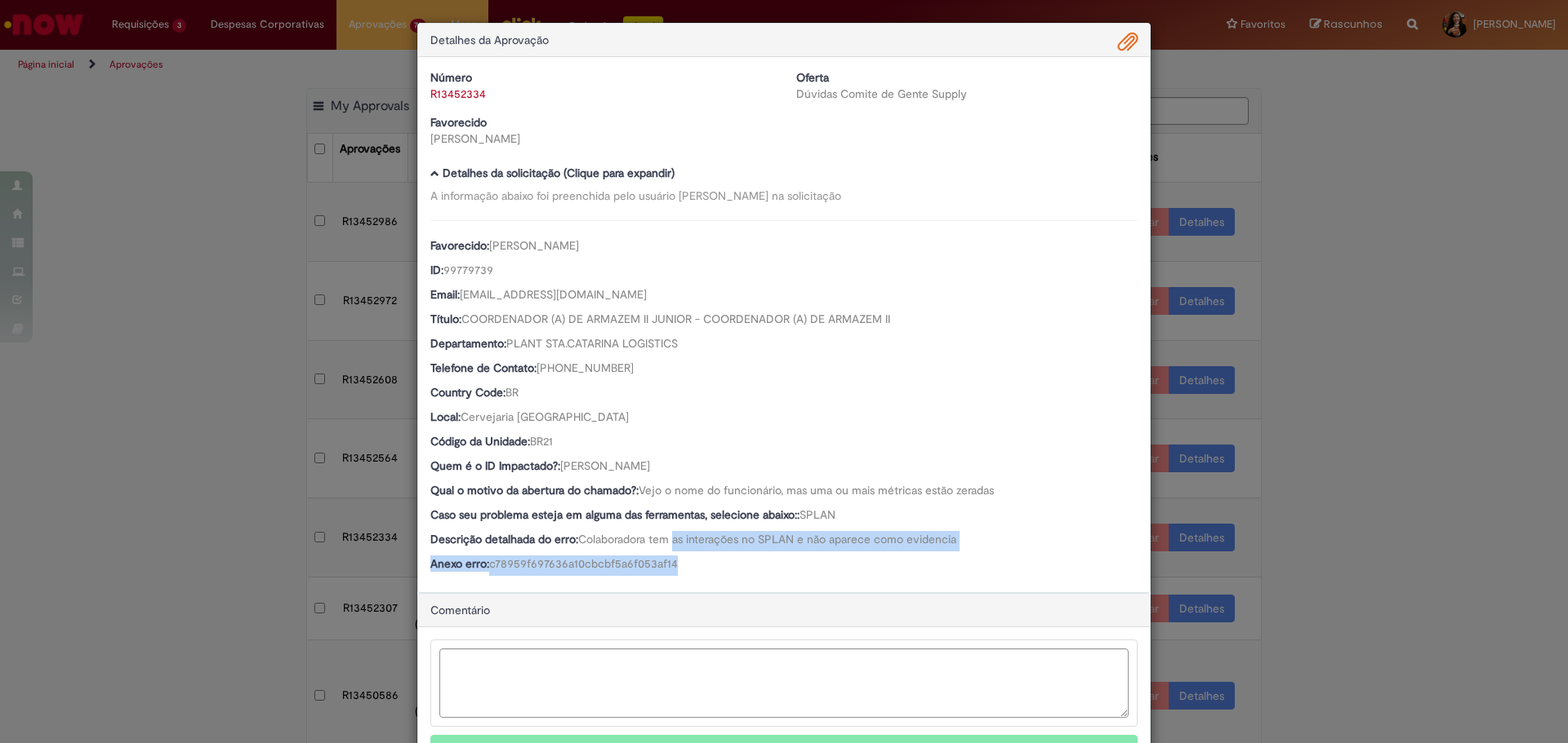
scroll to position [0, 0]
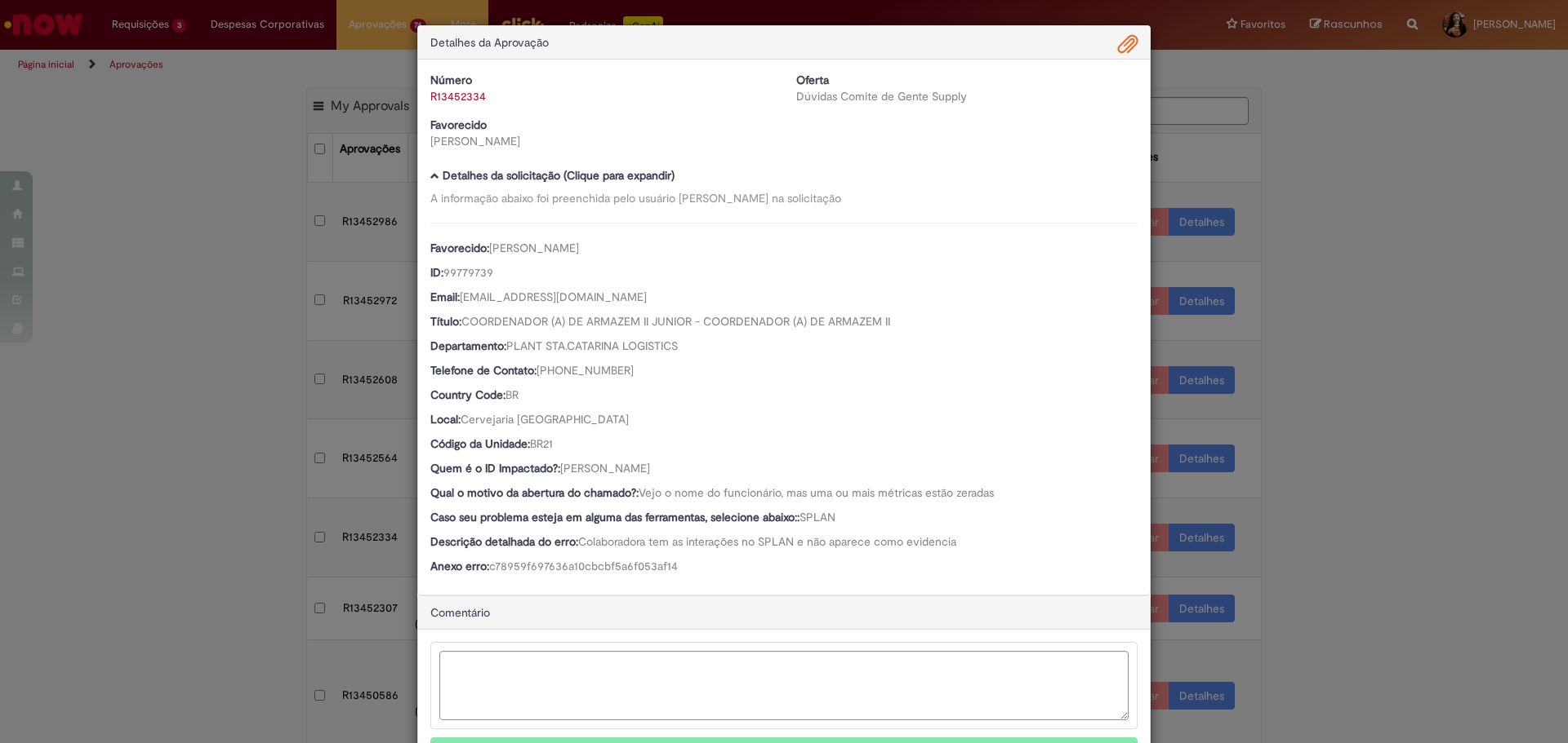
click at [1125, 36] on span "Ambev Approval Modal" at bounding box center [1127, 45] width 20 height 28
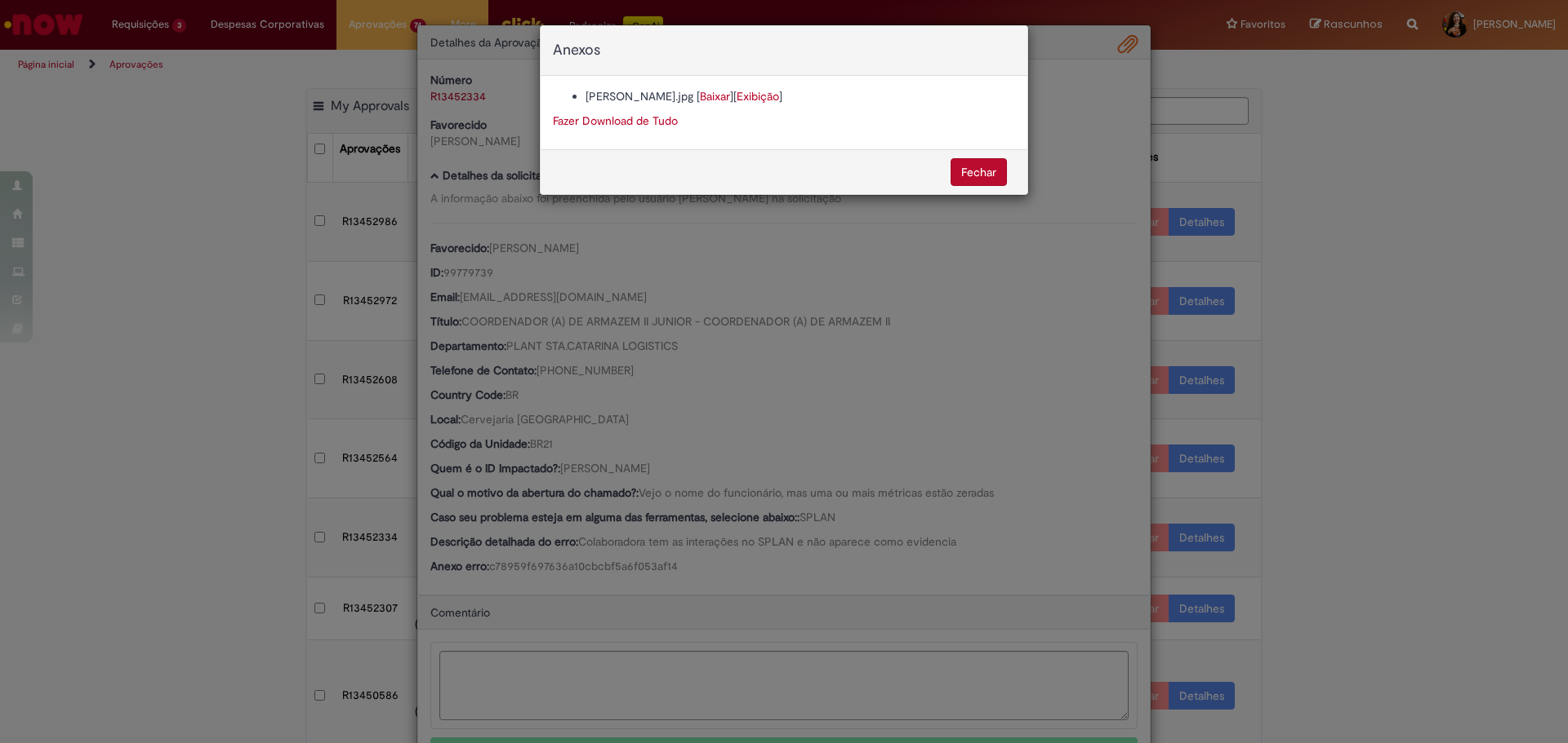
click at [700, 97] on link "Baixar" at bounding box center [715, 97] width 30 height 15
click at [803, 480] on div "Anexos [PERSON_NAME].jpg [ Baixar ] [ Exibição ] Fazer Download de Tudo [GEOGRA…" at bounding box center [784, 372] width 1568 height 743
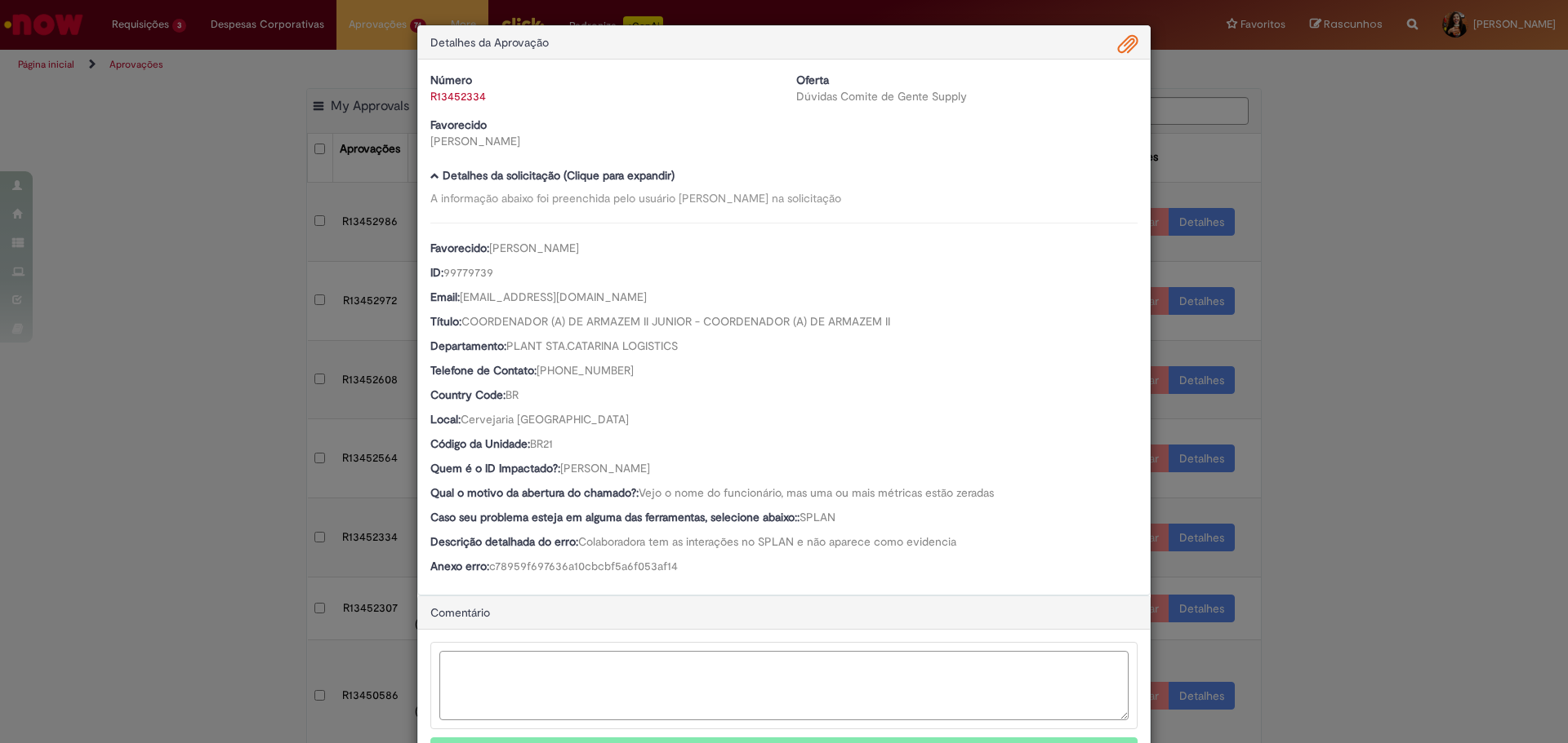
click at [859, 660] on textarea "Ambev Approval Modal" at bounding box center [784, 685] width 689 height 69
type textarea "**********"
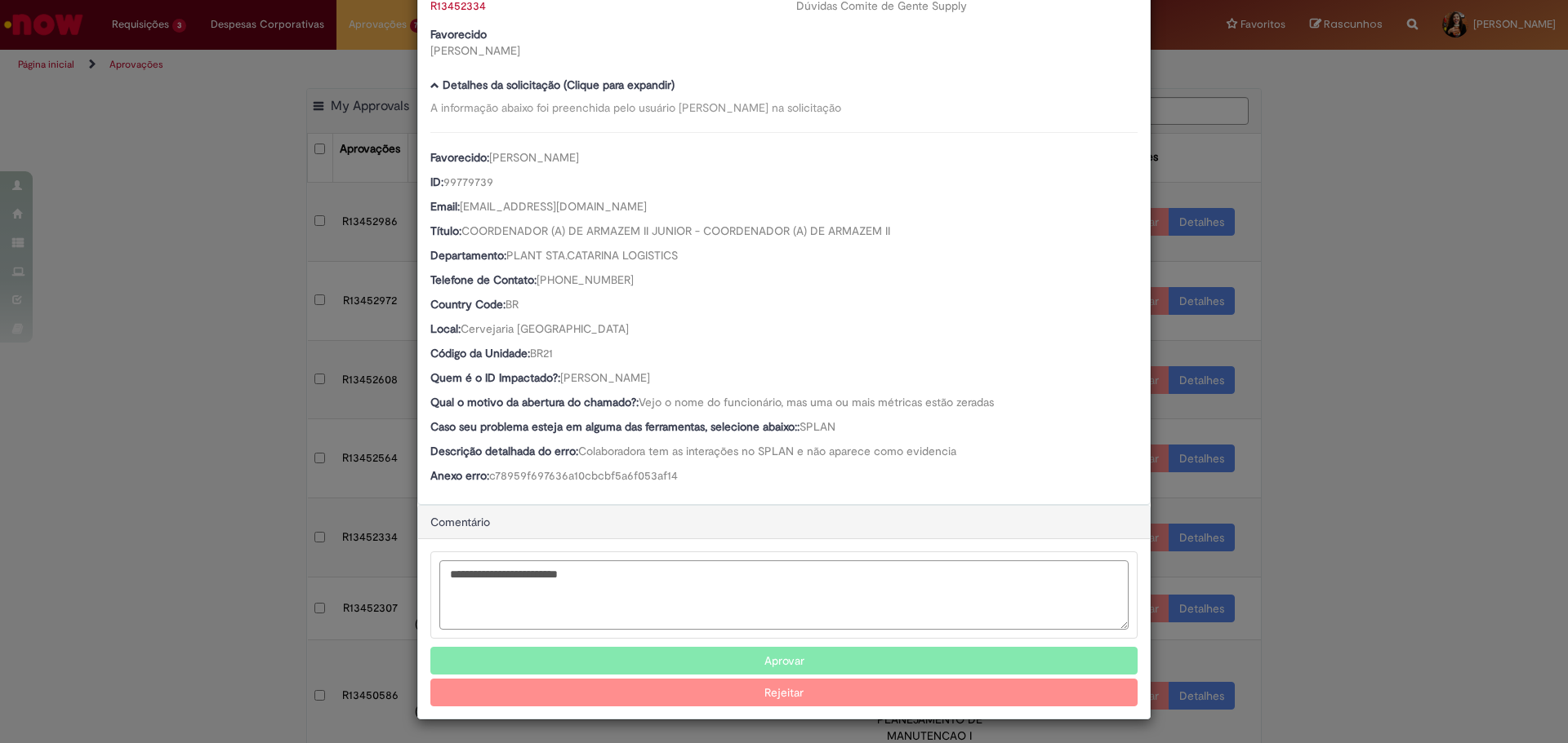
scroll to position [92, 0]
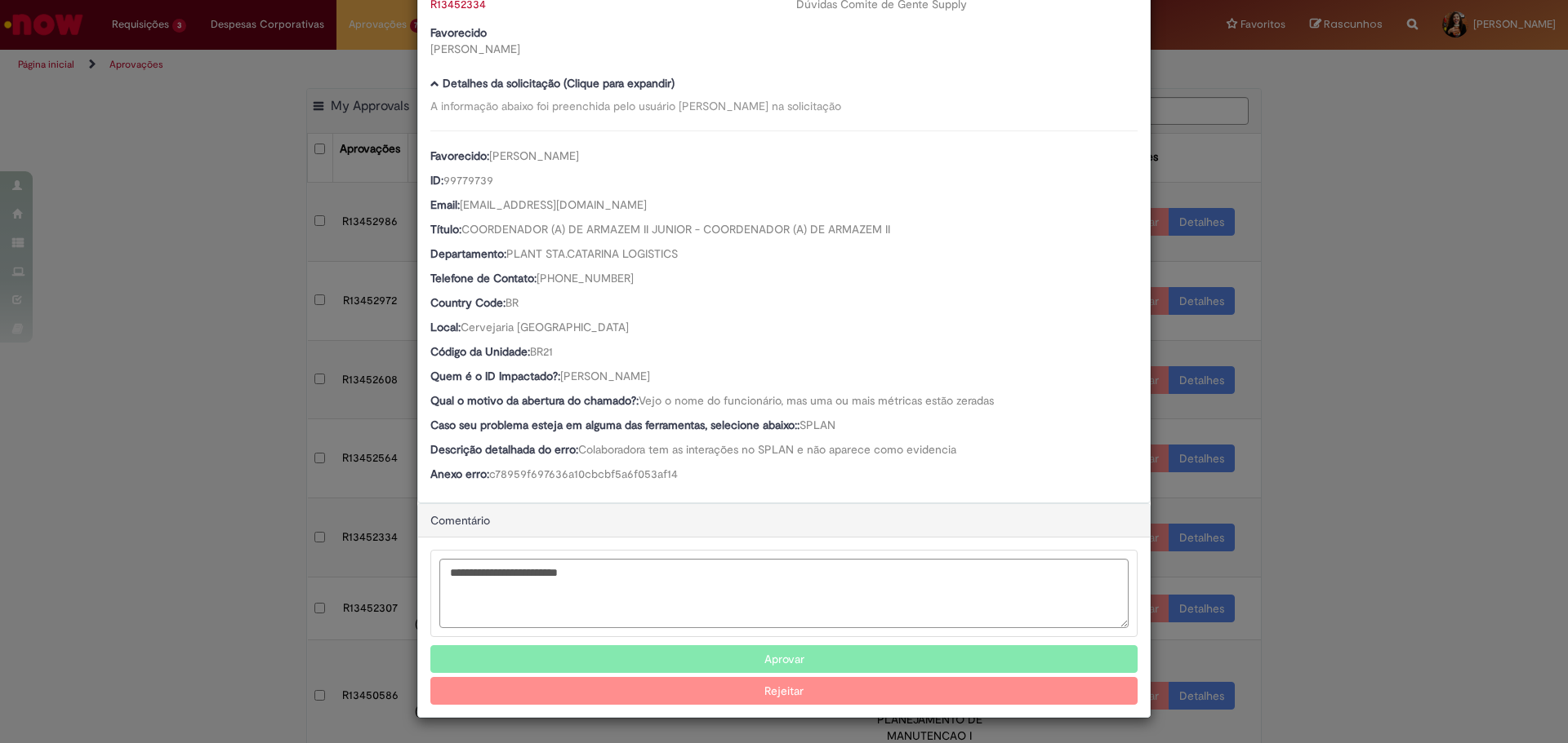
click at [675, 697] on button "Rejeitar" at bounding box center [784, 691] width 707 height 28
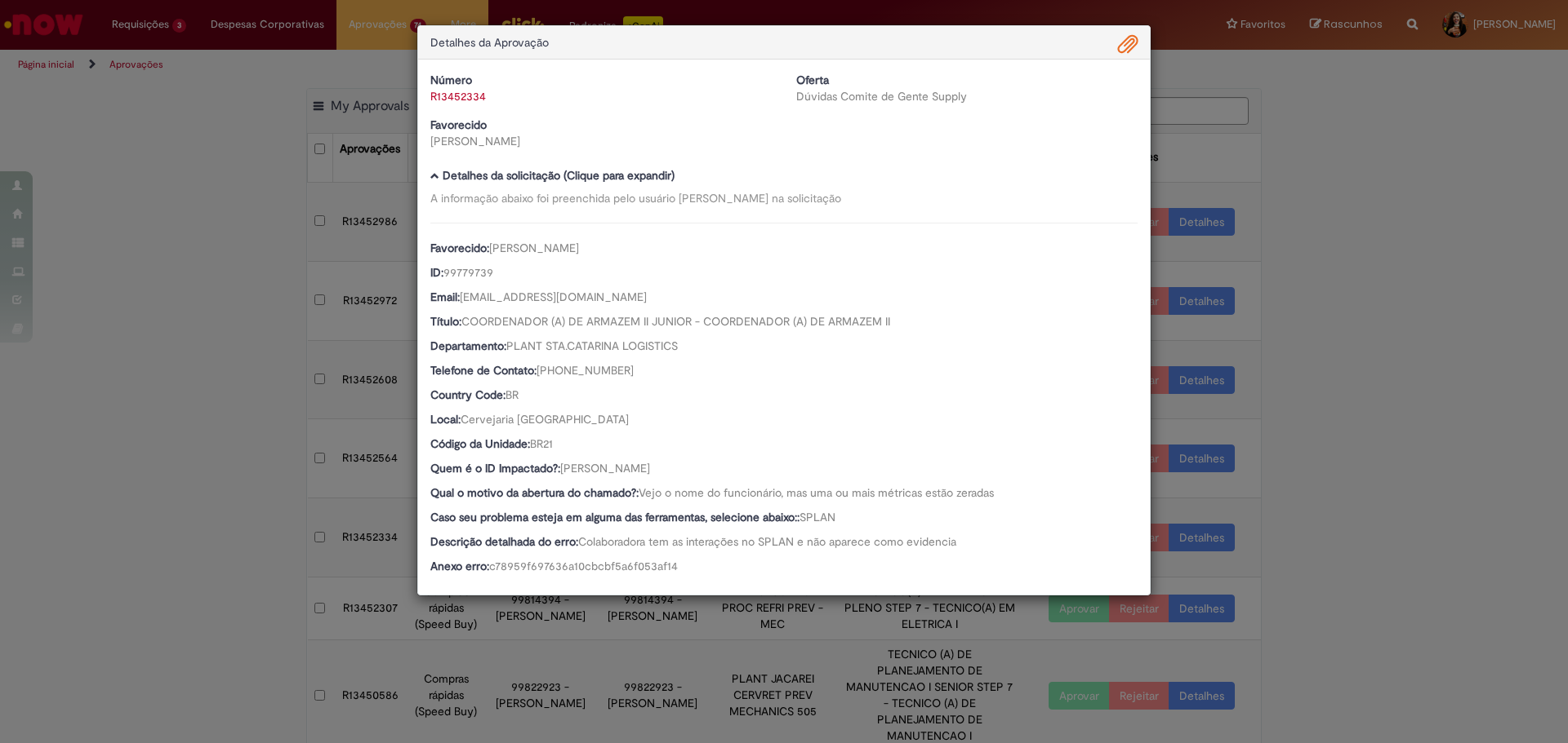
scroll to position [0, 0]
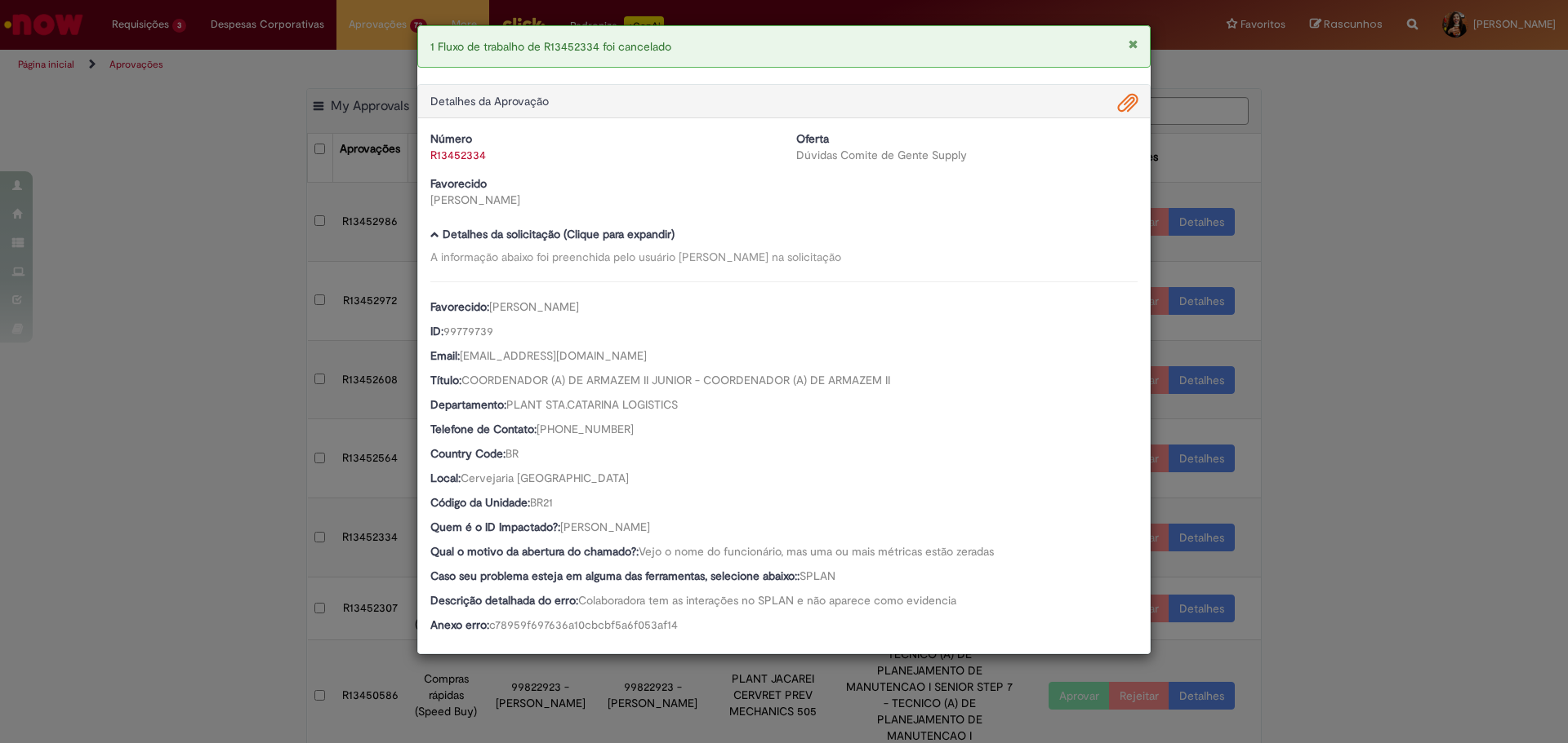
click at [1321, 545] on div "1 Fluxo de trabalho de R13452334 foi cancelado Detalhes da Aprovação Número R13…" at bounding box center [784, 372] width 1568 height 743
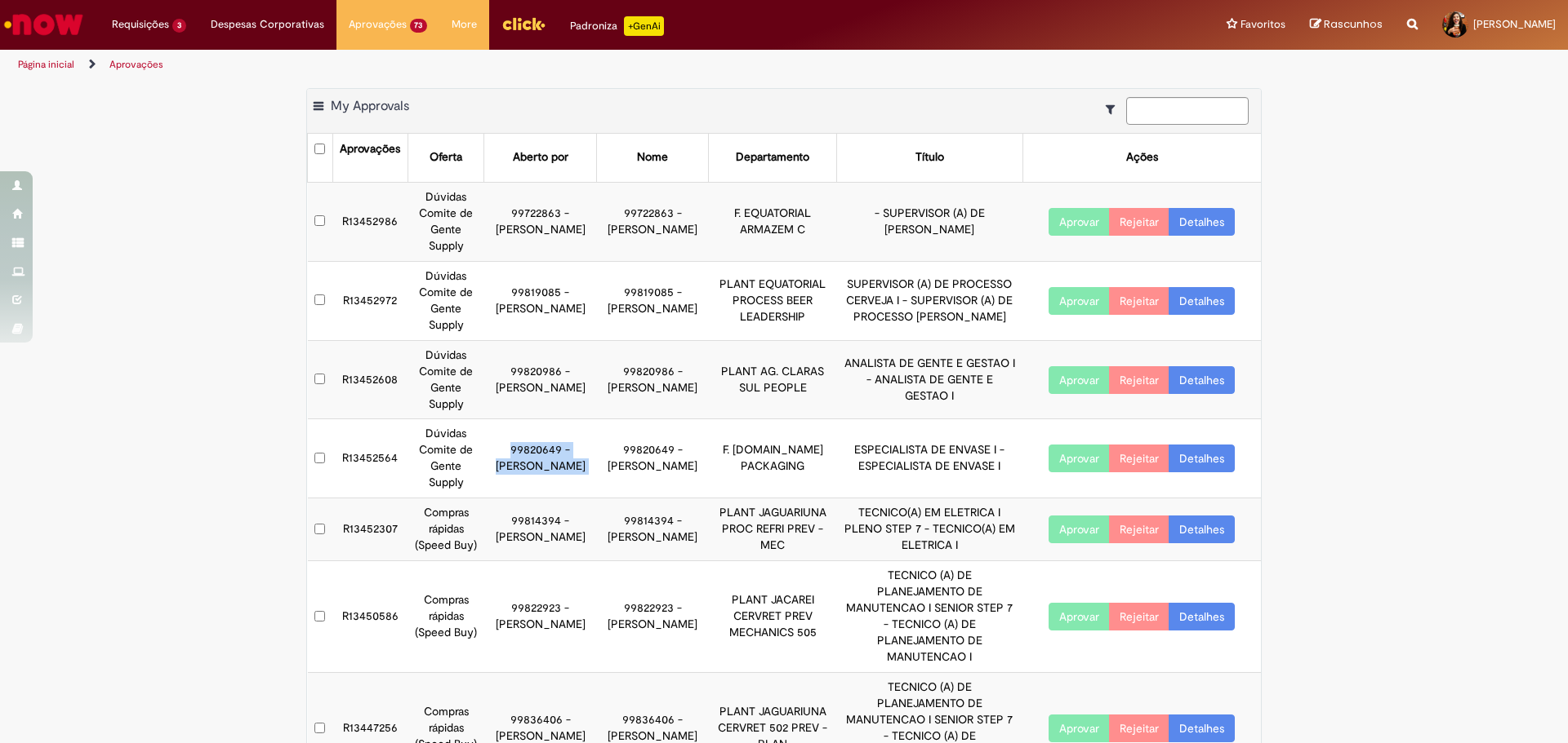
drag, startPoint x: 576, startPoint y: 433, endPoint x: 594, endPoint y: 436, distance: 18.2
click at [592, 434] on tr "R13452564 Dúvidas Comite de Gente Supply 99820649 - [PERSON_NAME] 99820649 - [P…" at bounding box center [784, 458] width 954 height 79
click at [1191, 445] on link "Detalhes" at bounding box center [1201, 459] width 66 height 28
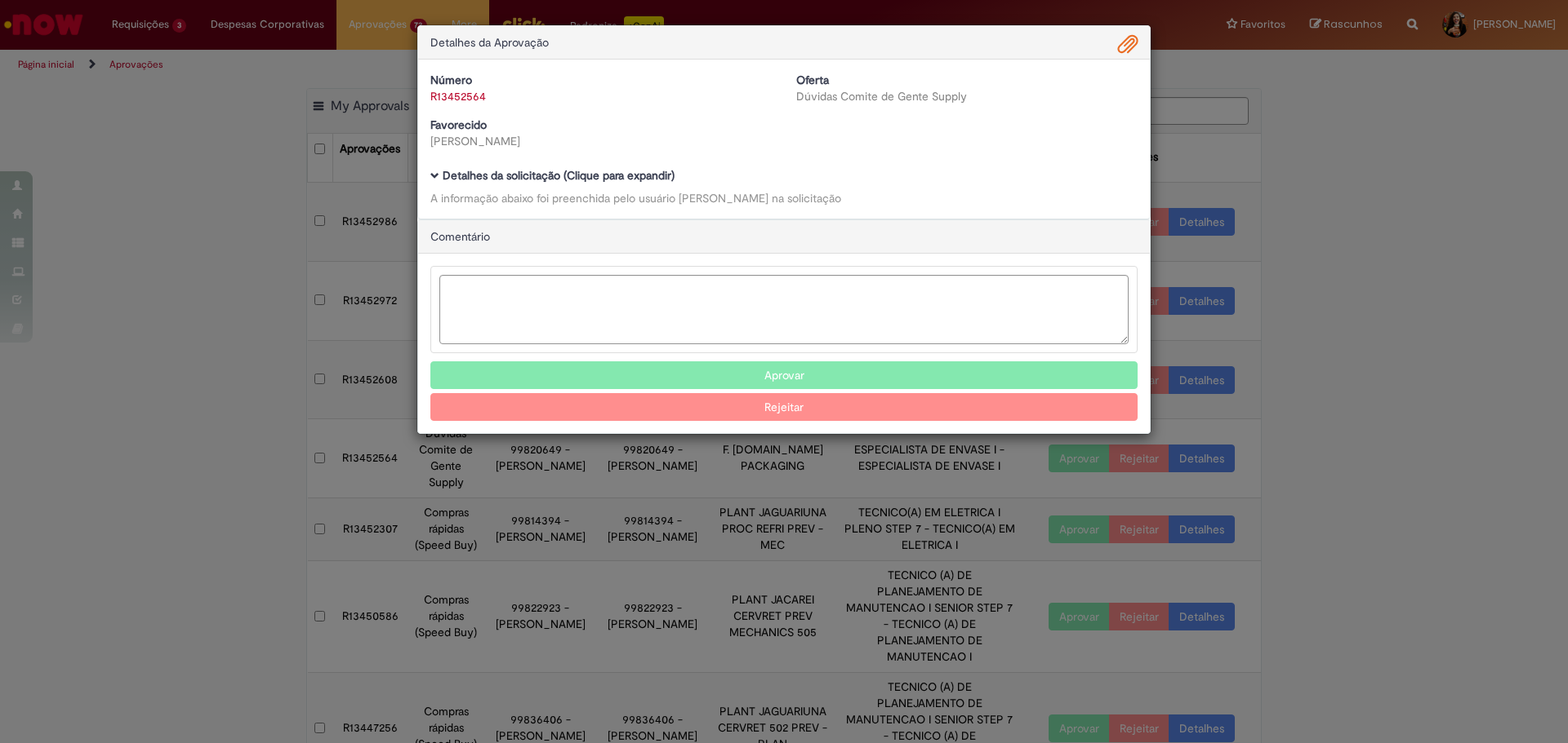
click at [586, 177] on b "Detalhes da solicitação (Clique para expandir)" at bounding box center [558, 176] width 232 height 15
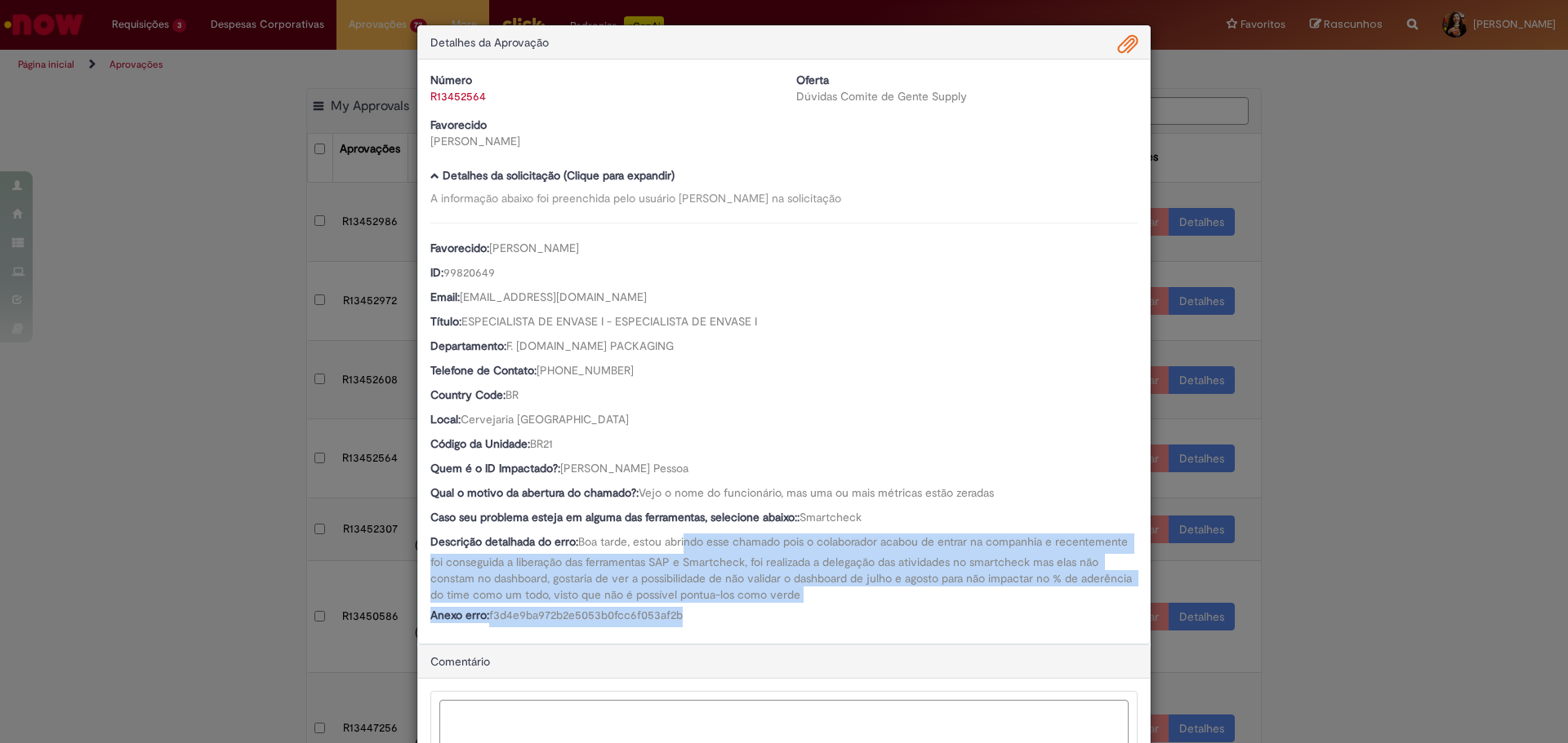
drag, startPoint x: 716, startPoint y: 543, endPoint x: 853, endPoint y: 625, distance: 159.7
click at [853, 625] on div "Favorecido: [PERSON_NAME] ID: 99820649 Email: [EMAIL_ADDRESS][DOMAIN_NAME] Títu…" at bounding box center [784, 425] width 707 height 405
click at [853, 626] on div "Anexo erro: f3d4e9ba972b2e5053b0fcc6f053af2b" at bounding box center [784, 617] width 707 height 20
drag, startPoint x: 842, startPoint y: 634, endPoint x: 825, endPoint y: 549, distance: 86.7
click at [825, 549] on div "Número R13452564 Oferta Dúvidas Comite de Gente Supply Favorecido [PERSON_NAME]…" at bounding box center [784, 352] width 731 height 585
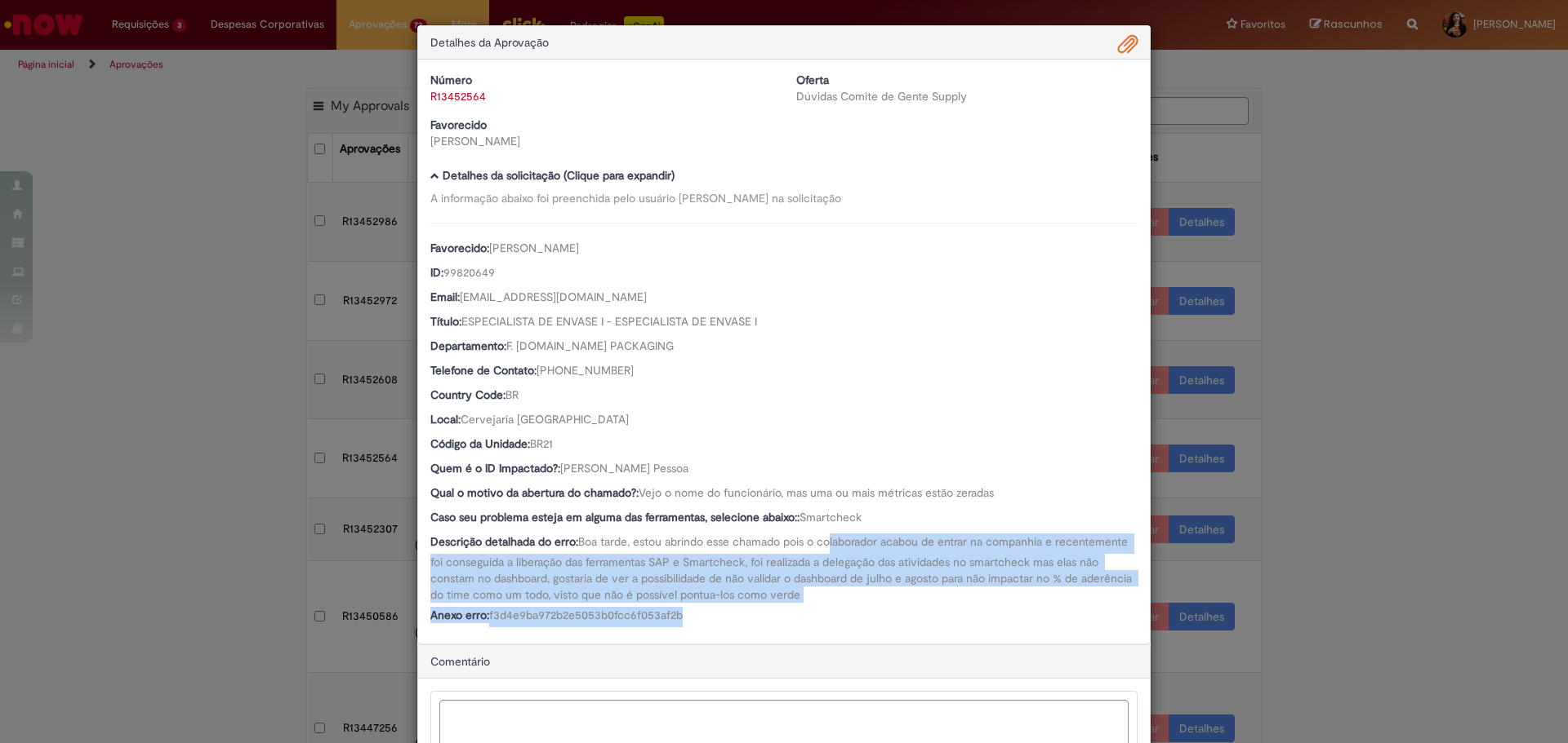
click at [825, 549] on span "Boa tarde, estou abrindo esse chamado pois o colaborador acabou de entrar na co…" at bounding box center [783, 568] width 704 height 68
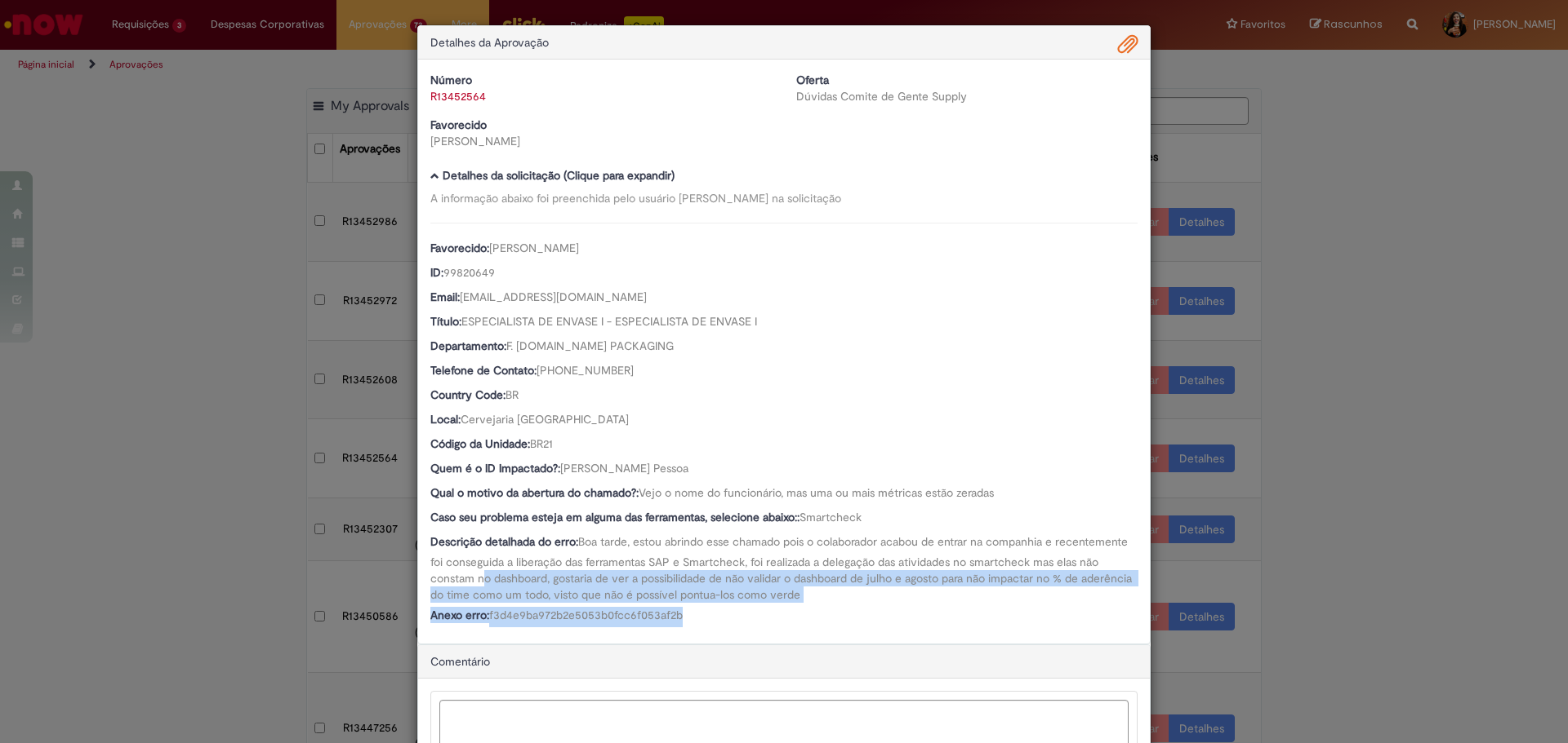
drag, startPoint x: 475, startPoint y: 579, endPoint x: 800, endPoint y: 616, distance: 327.1
click at [800, 616] on div "Favorecido: [PERSON_NAME] ID: 99820649 Email: [EMAIL_ADDRESS][DOMAIN_NAME] Títu…" at bounding box center [784, 425] width 707 height 405
click at [800, 616] on div "Anexo erro: f3d4e9ba972b2e5053b0fcc6f053af2b" at bounding box center [784, 617] width 707 height 20
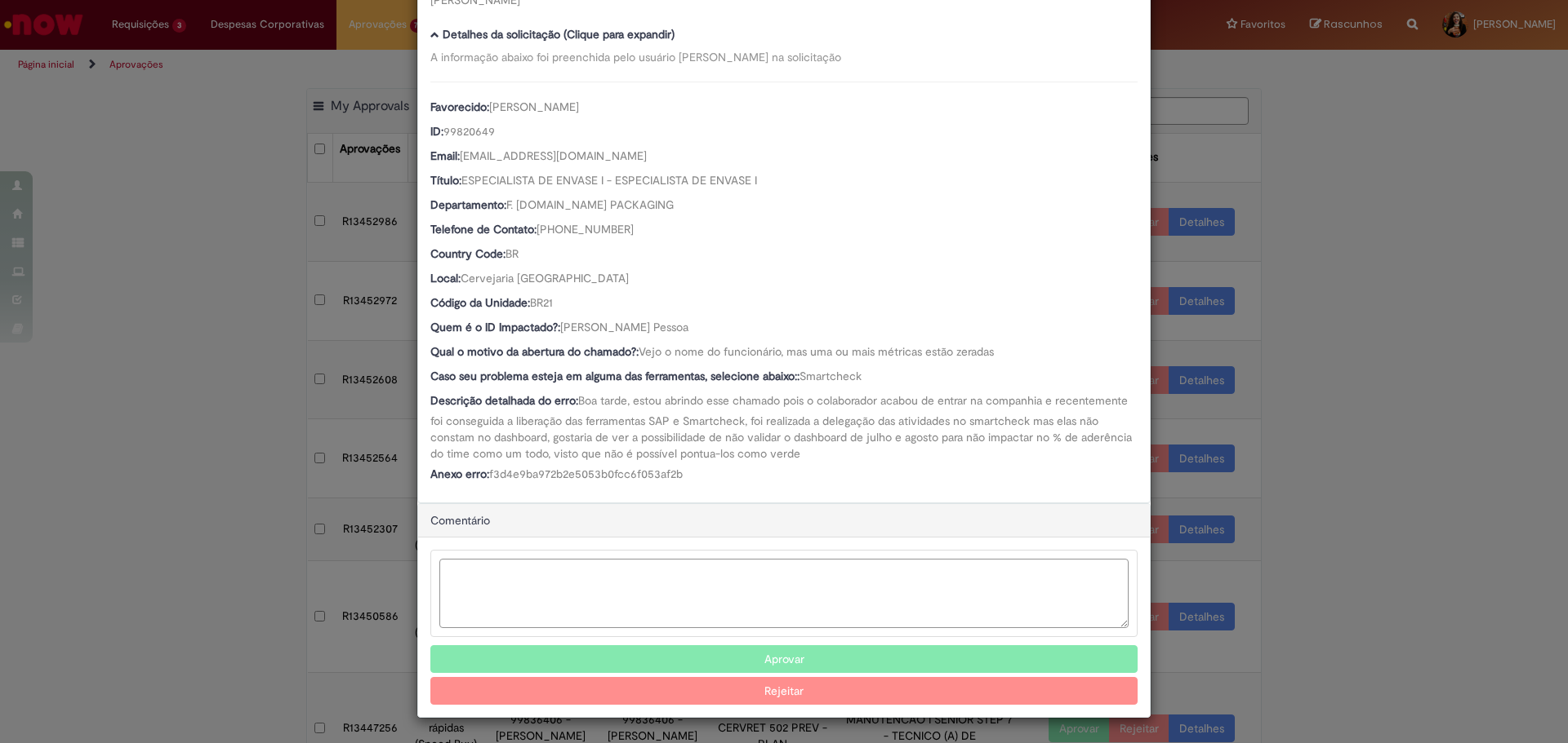
click at [593, 585] on textarea "Ambev Approval Modal" at bounding box center [784, 593] width 689 height 69
type textarea "*"
type textarea "**********"
click at [795, 691] on button "Rejeitar" at bounding box center [784, 691] width 707 height 28
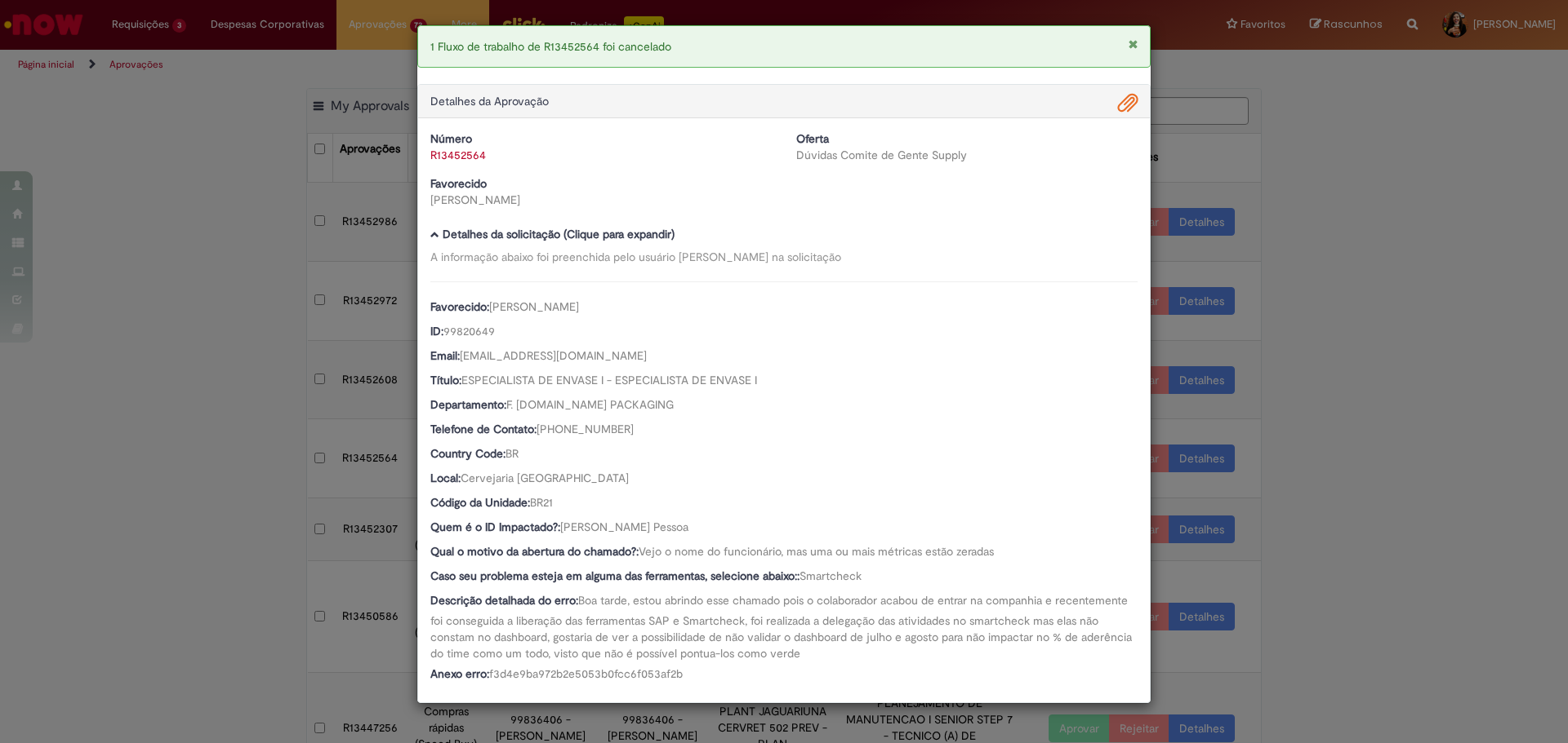
scroll to position [0, 0]
click at [1282, 617] on div "1 Fluxo de trabalho de R13452564 foi cancelado Detalhes da Aprovação Número R13…" at bounding box center [784, 372] width 1568 height 743
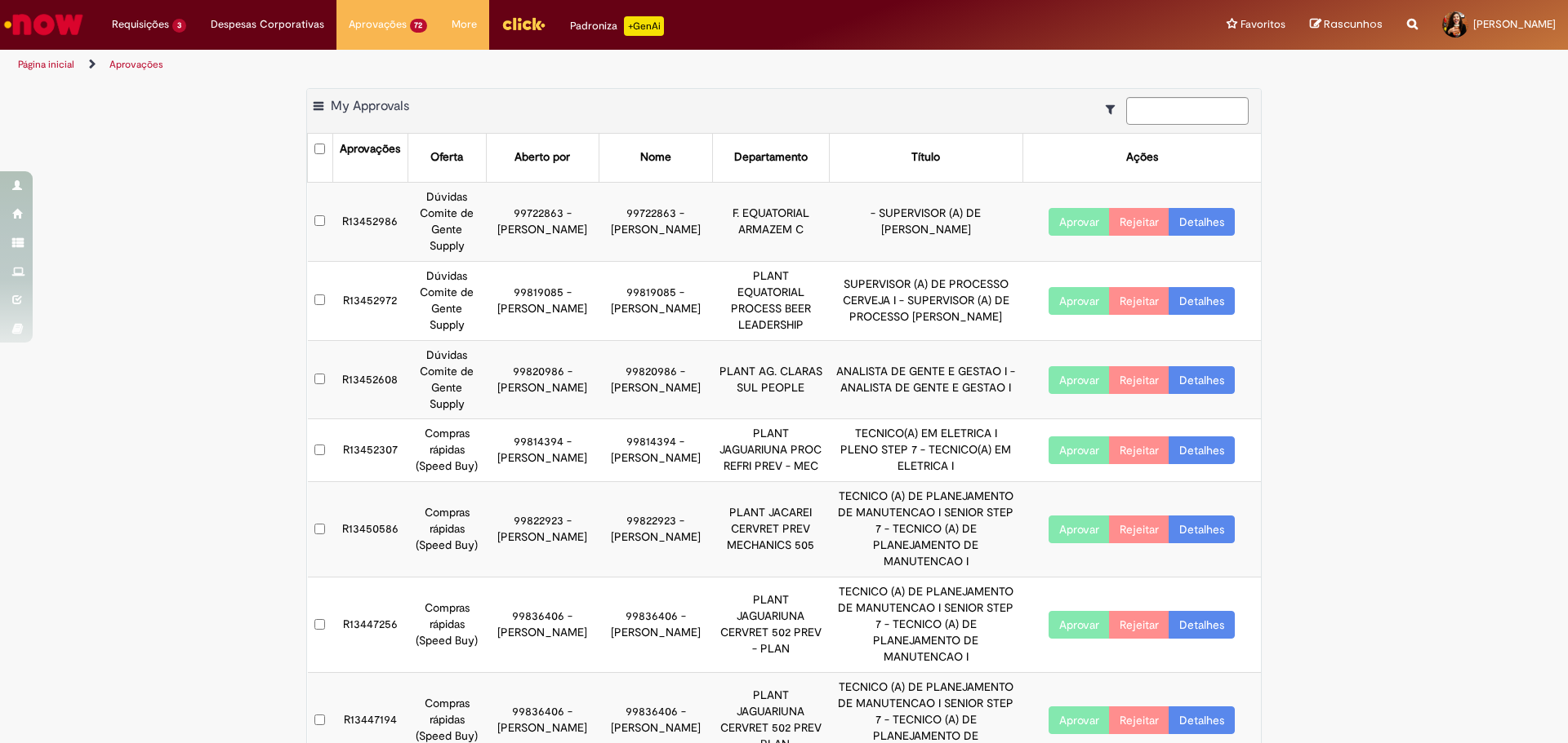
click at [1191, 367] on link "Detalhes" at bounding box center [1201, 381] width 66 height 28
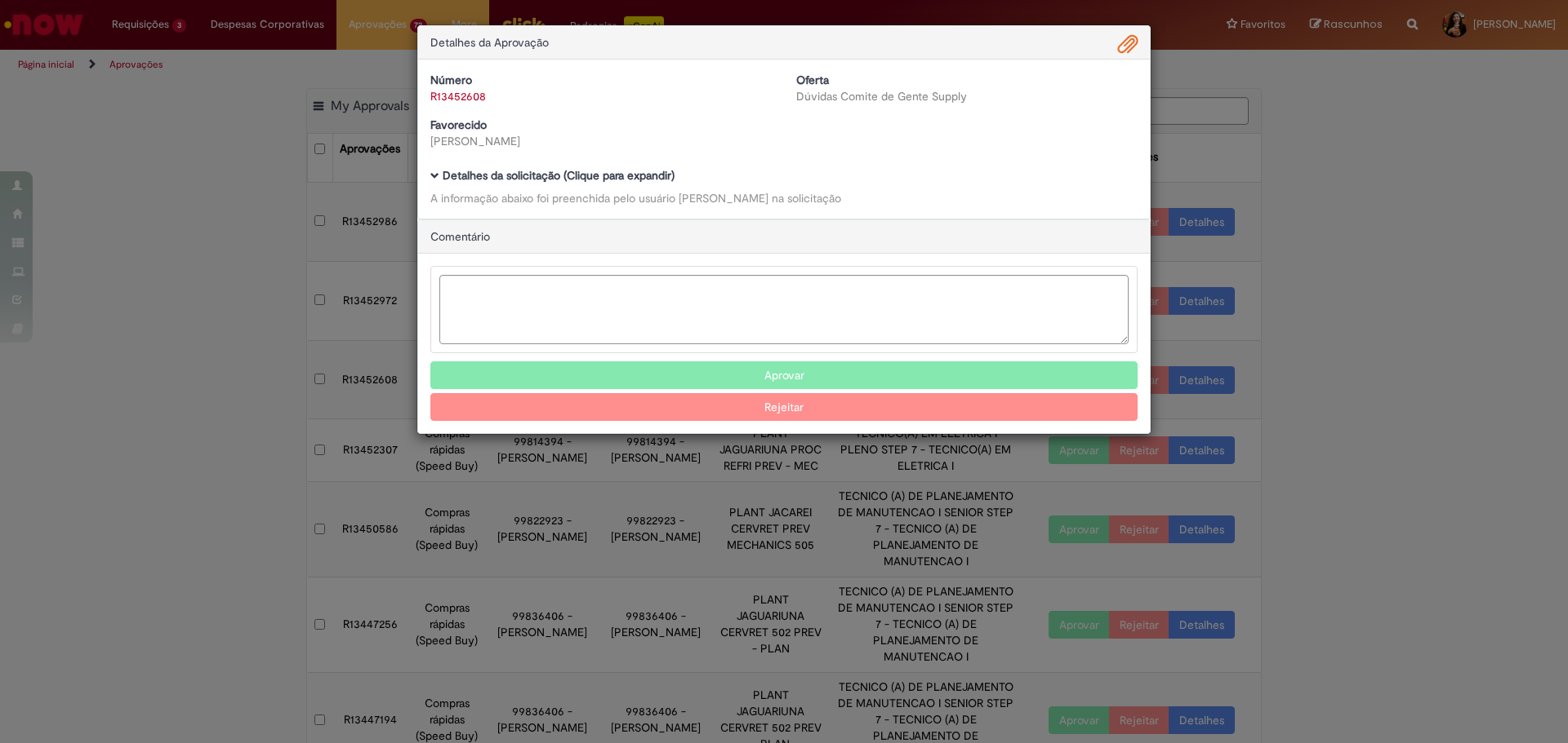
click at [591, 172] on b "Detalhes da solicitação (Clique para expandir)" at bounding box center [558, 176] width 232 height 15
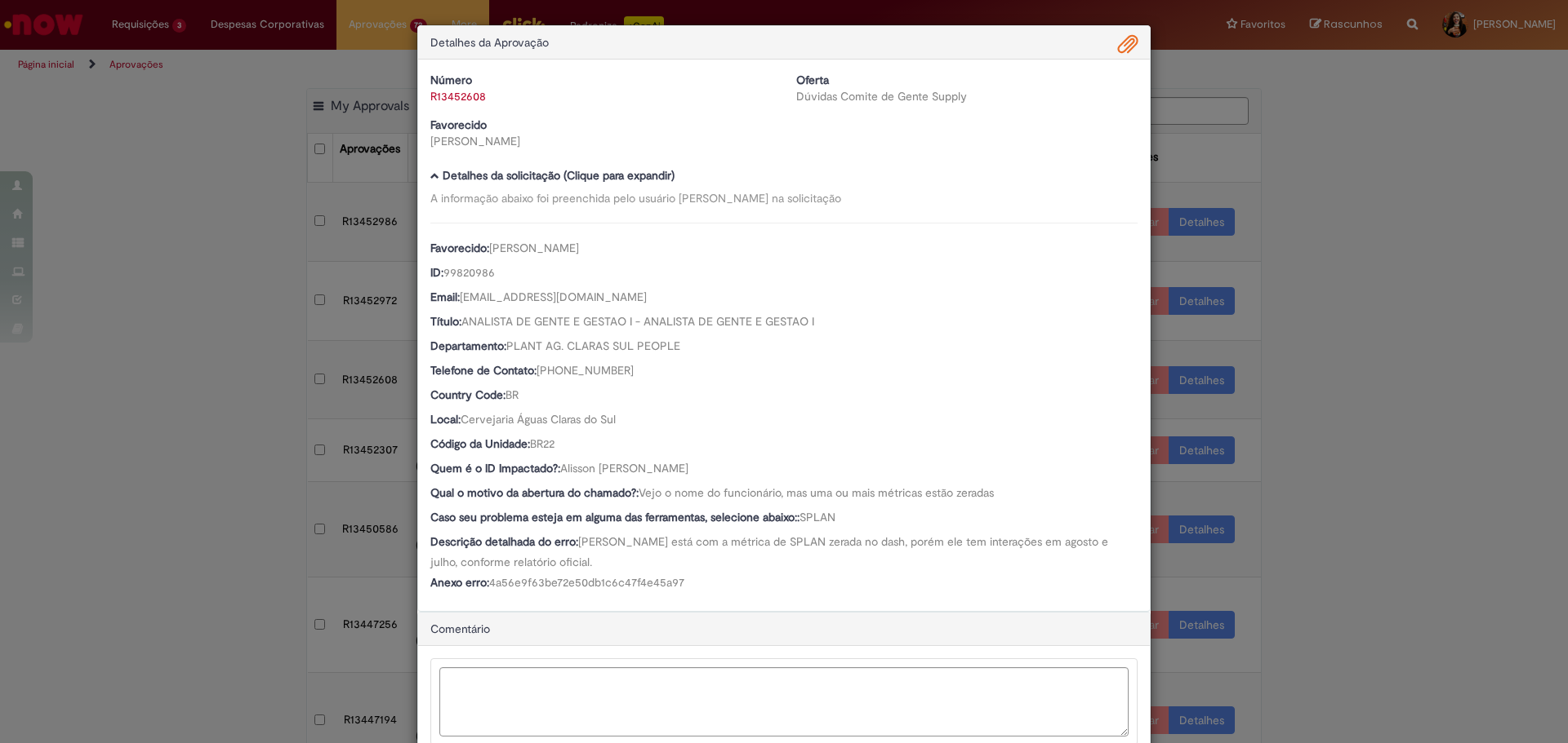
scroll to position [110, 0]
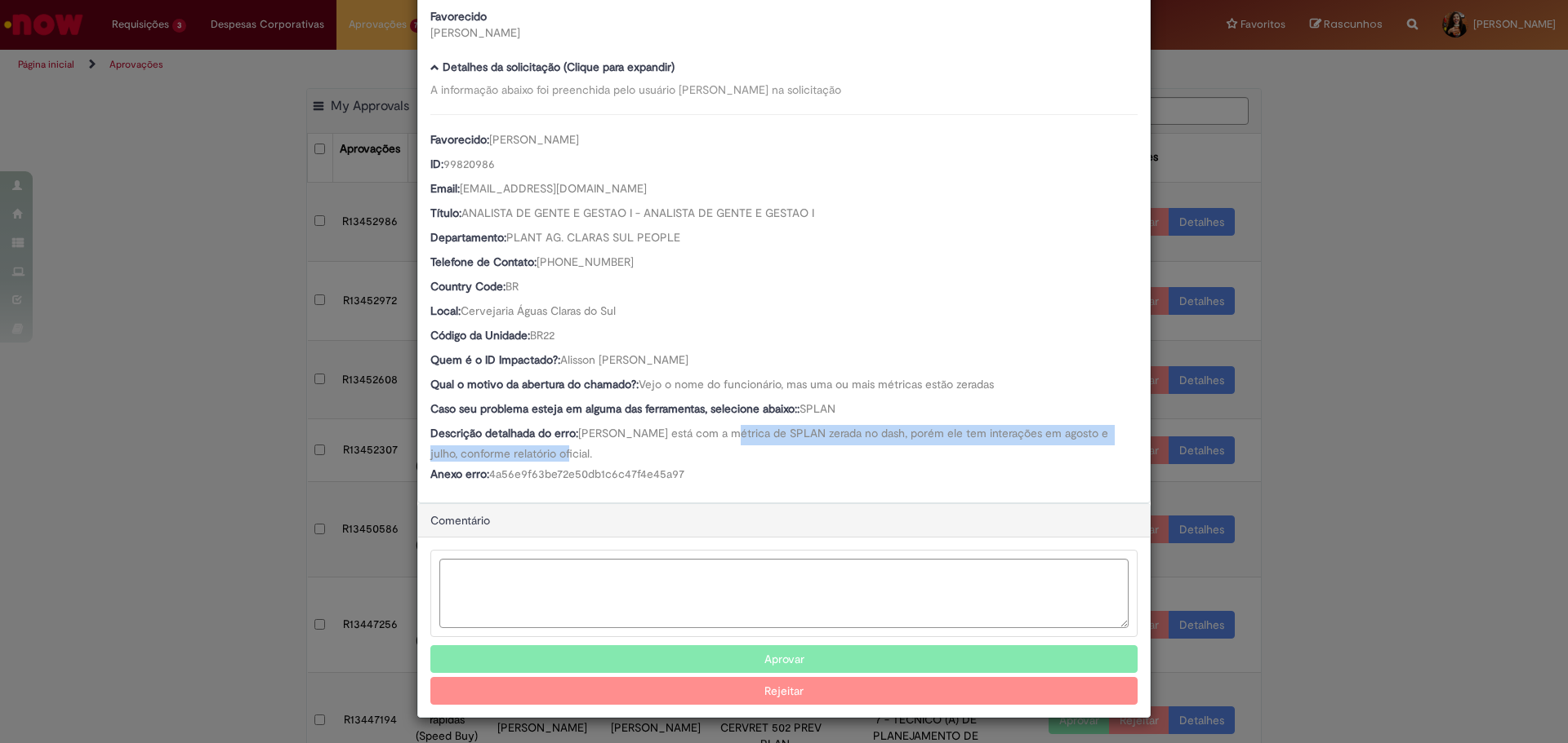
drag, startPoint x: 711, startPoint y: 428, endPoint x: 737, endPoint y: 459, distance: 40.5
click at [737, 459] on div "Descrição detalhada do erro: [PERSON_NAME] está com a métrica de SPLAN zerada n…" at bounding box center [784, 443] width 707 height 36
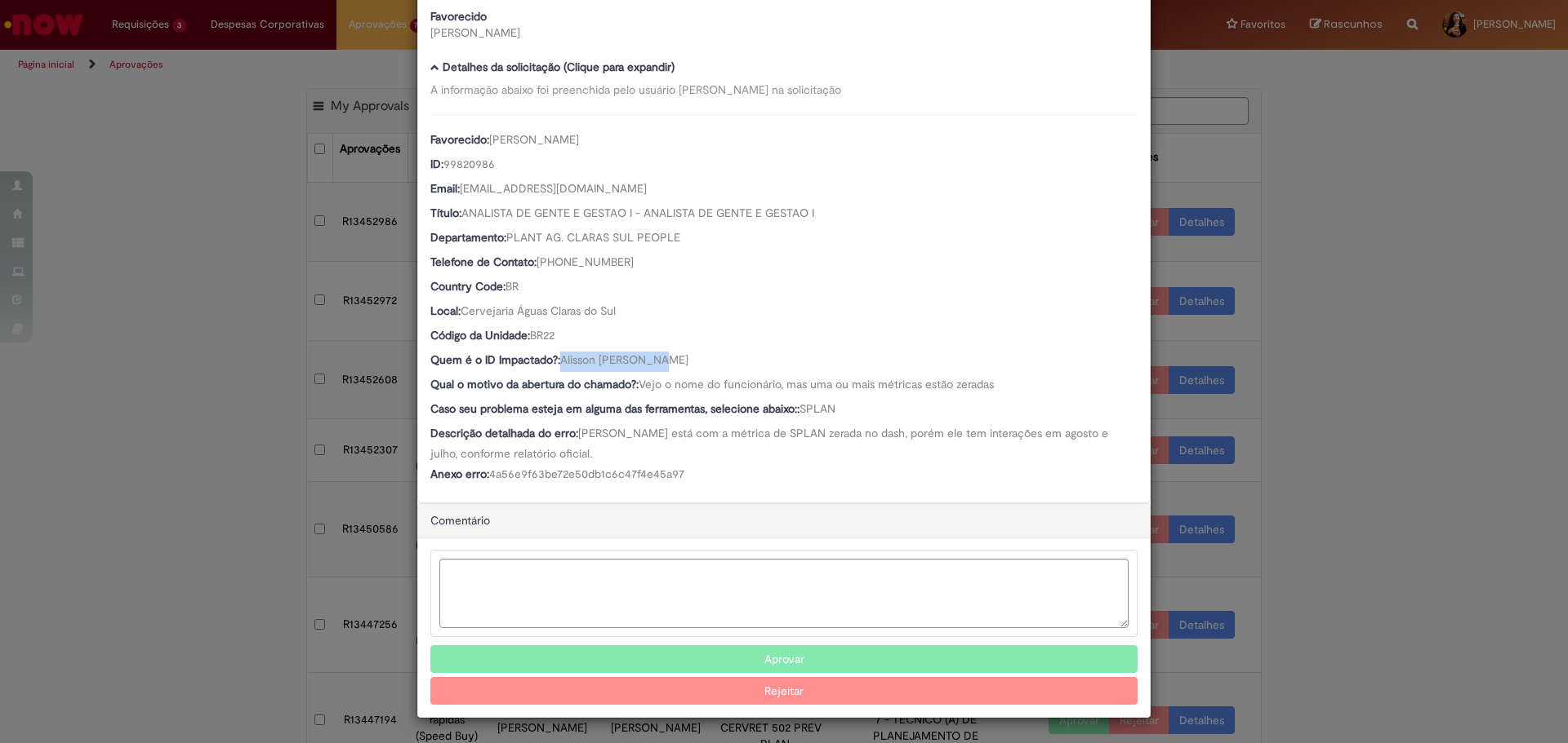
drag, startPoint x: 668, startPoint y: 366, endPoint x: 557, endPoint y: 367, distance: 111.0
click at [557, 367] on div "Quem é o ID Impactado?: [PERSON_NAME] [PERSON_NAME]" at bounding box center [784, 362] width 707 height 20
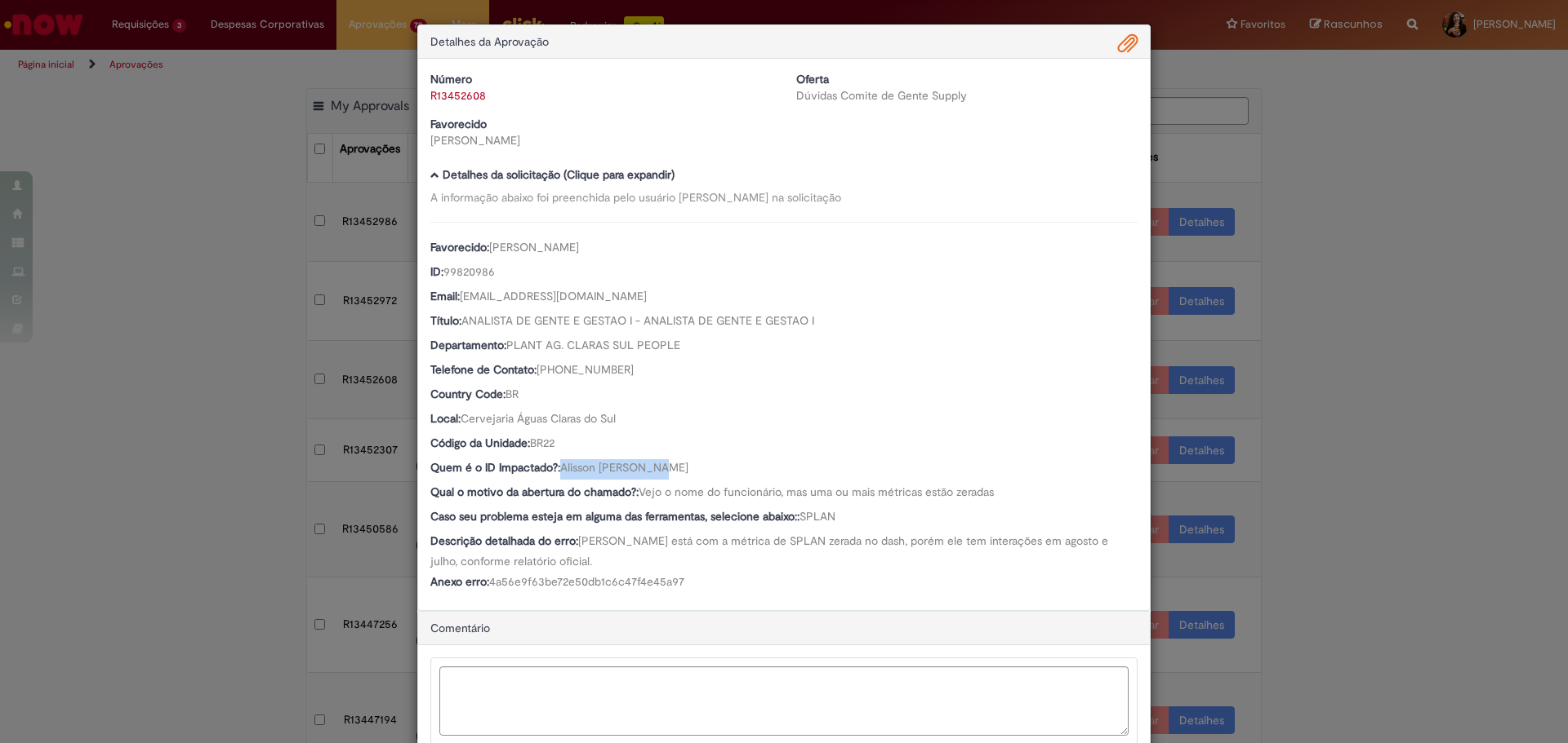
scroll to position [0, 0]
click at [1118, 47] on span "Ambev Approval Modal" at bounding box center [1127, 45] width 20 height 28
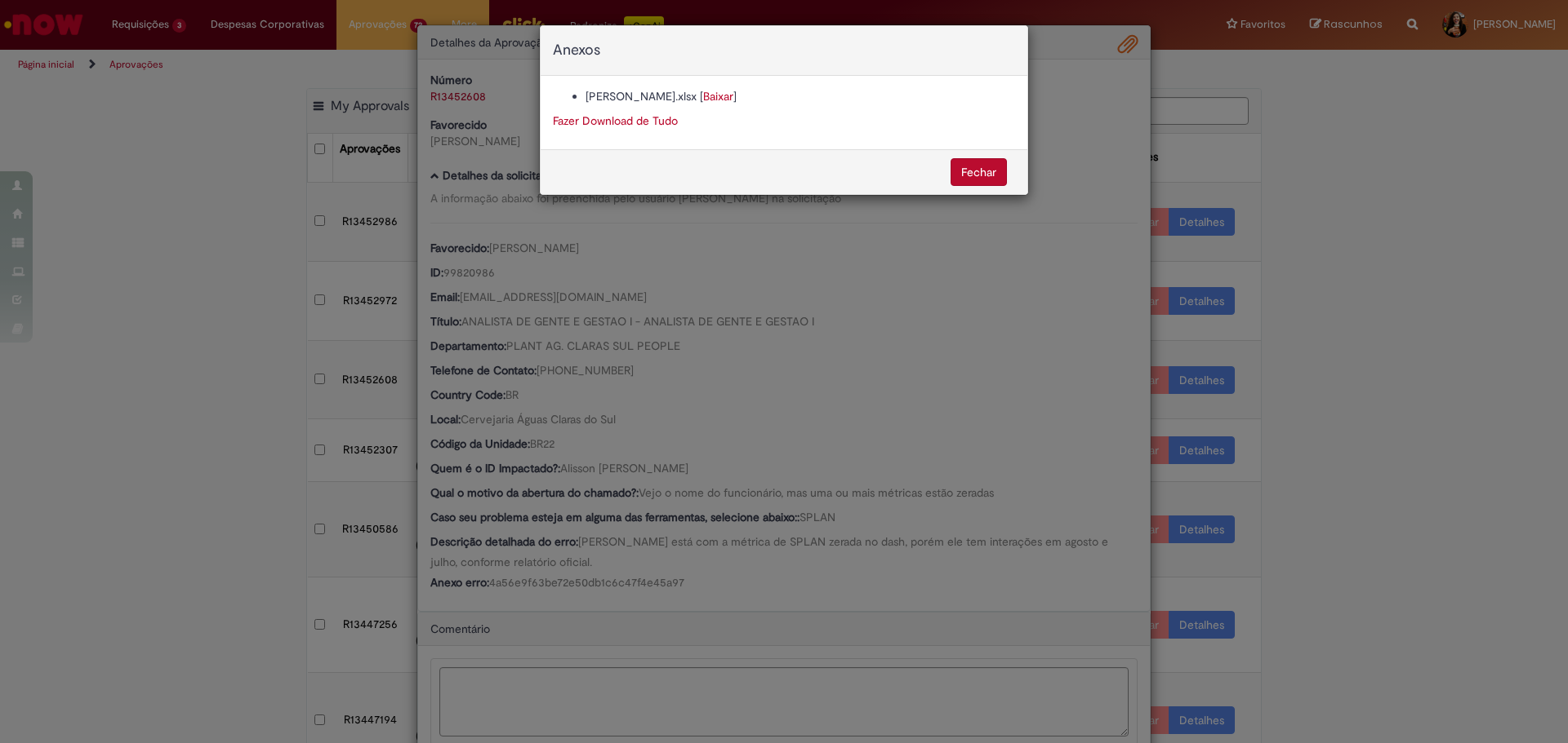
click at [745, 316] on div "Anexos [PERSON_NAME].xlsx [ Baixar ] Fazer Download de Tudo [GEOGRAPHIC_DATA]" at bounding box center [784, 372] width 1568 height 743
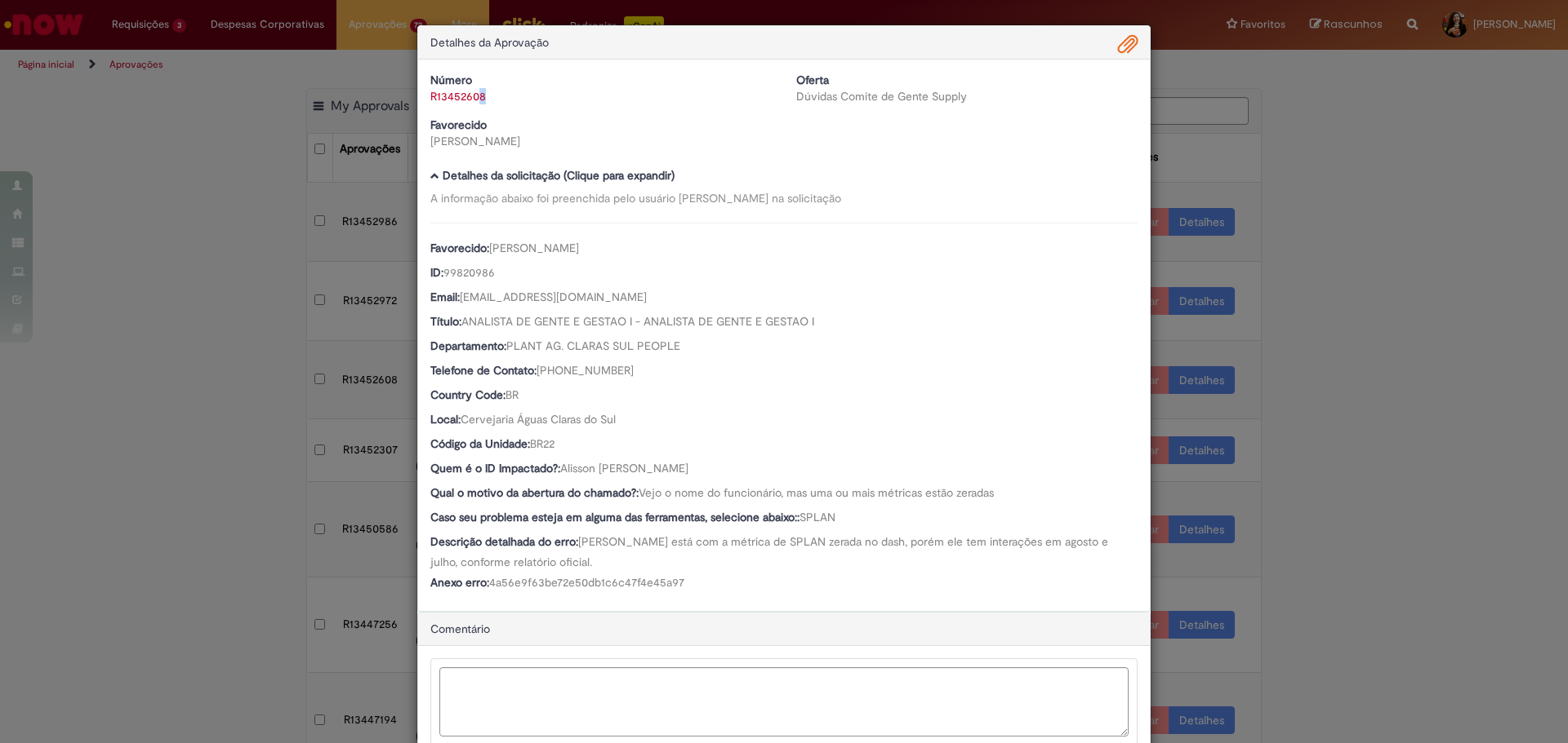
drag, startPoint x: 495, startPoint y: 96, endPoint x: 474, endPoint y: 102, distance: 21.8
click at [474, 102] on div "R13452608" at bounding box center [601, 97] width 341 height 17
click at [1119, 47] on span "Ambev Approval Modal" at bounding box center [1127, 45] width 20 height 28
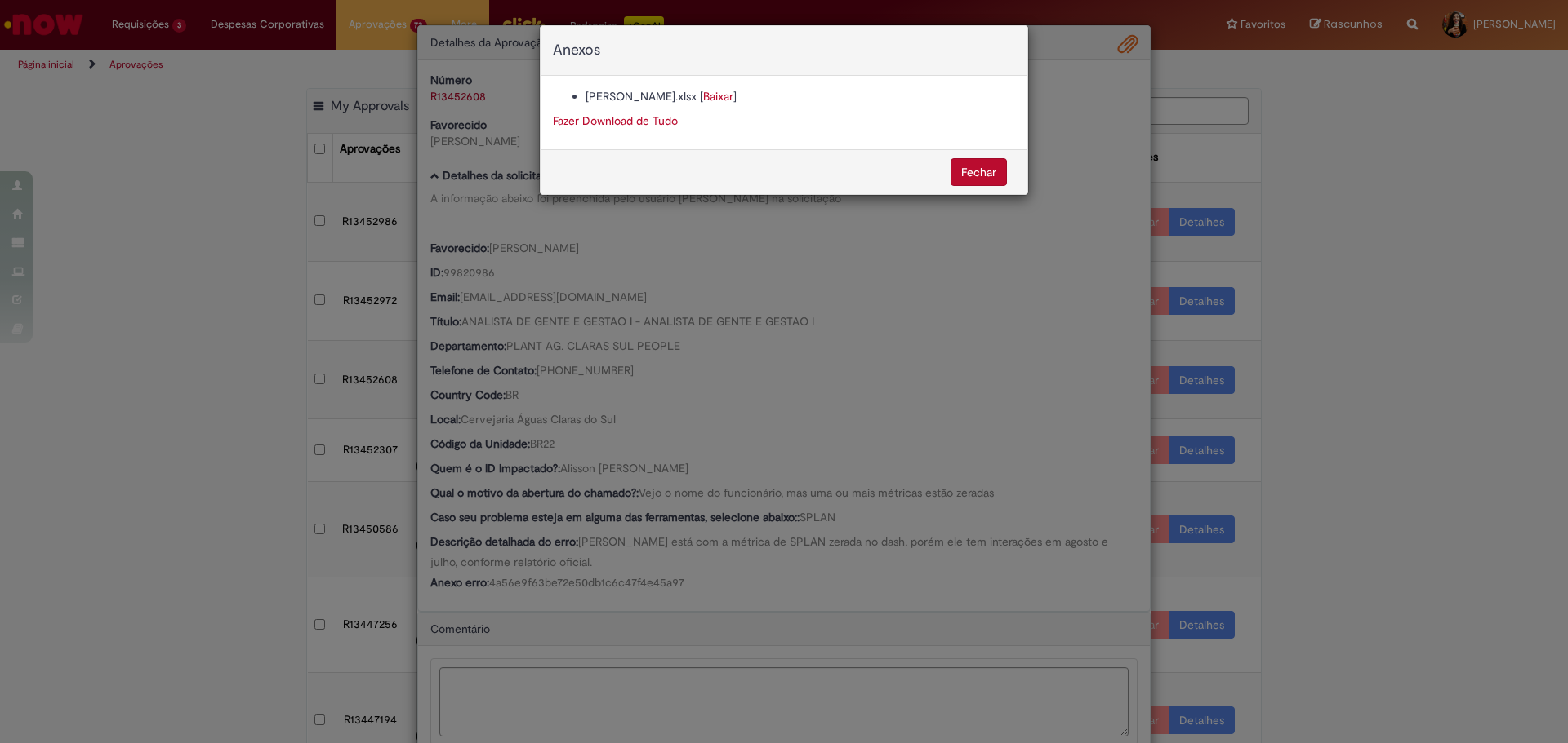
click at [670, 340] on div "Anexos [PERSON_NAME].xlsx [ Baixar ] Fazer Download de Tudo [GEOGRAPHIC_DATA]" at bounding box center [784, 372] width 1568 height 743
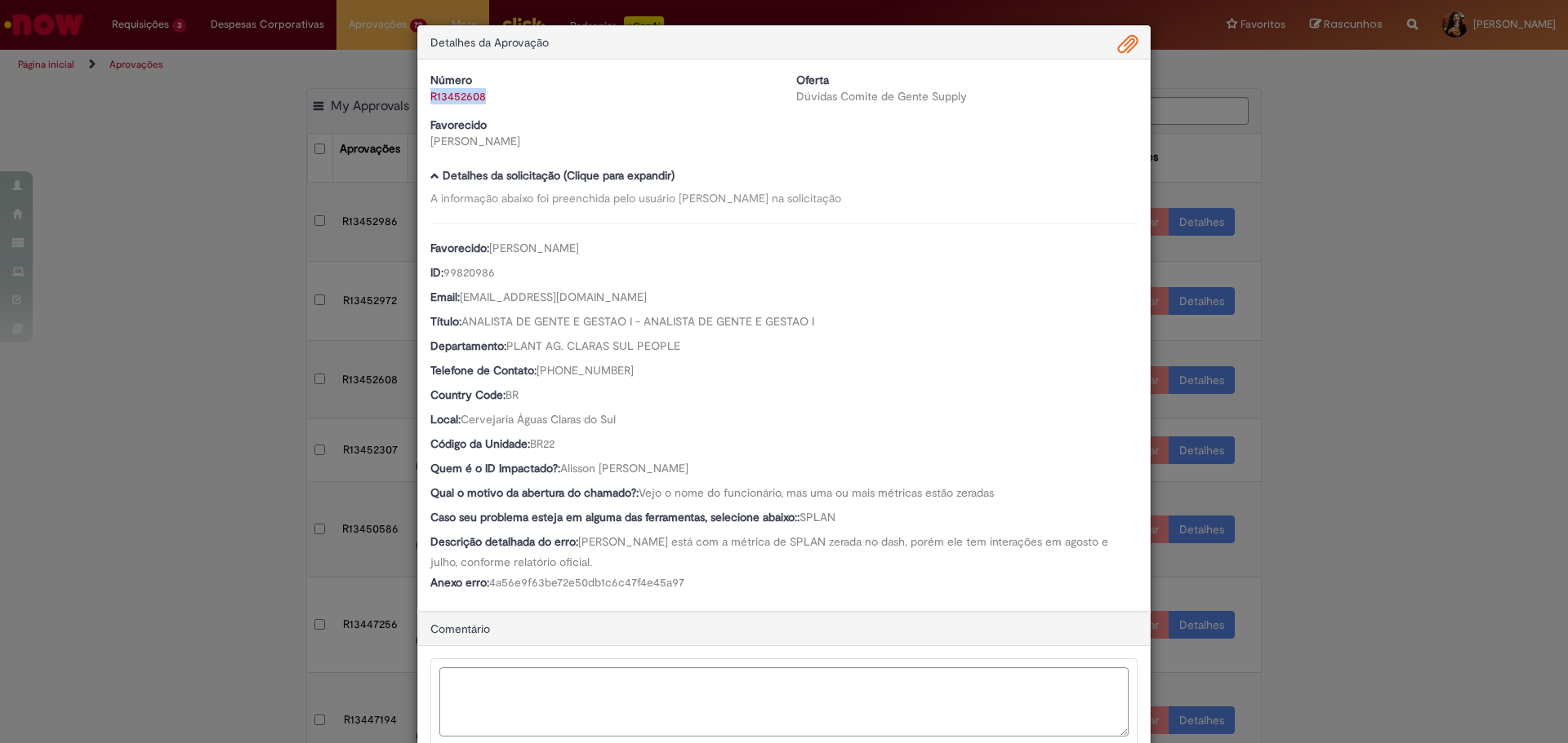
drag, startPoint x: 484, startPoint y: 103, endPoint x: 423, endPoint y: 109, distance: 61.3
click at [423, 109] on div "Número R13452608 Oferta Dúvidas Comite de Gente Supply Favorecido [PERSON_NAME]" at bounding box center [784, 116] width 731 height 89
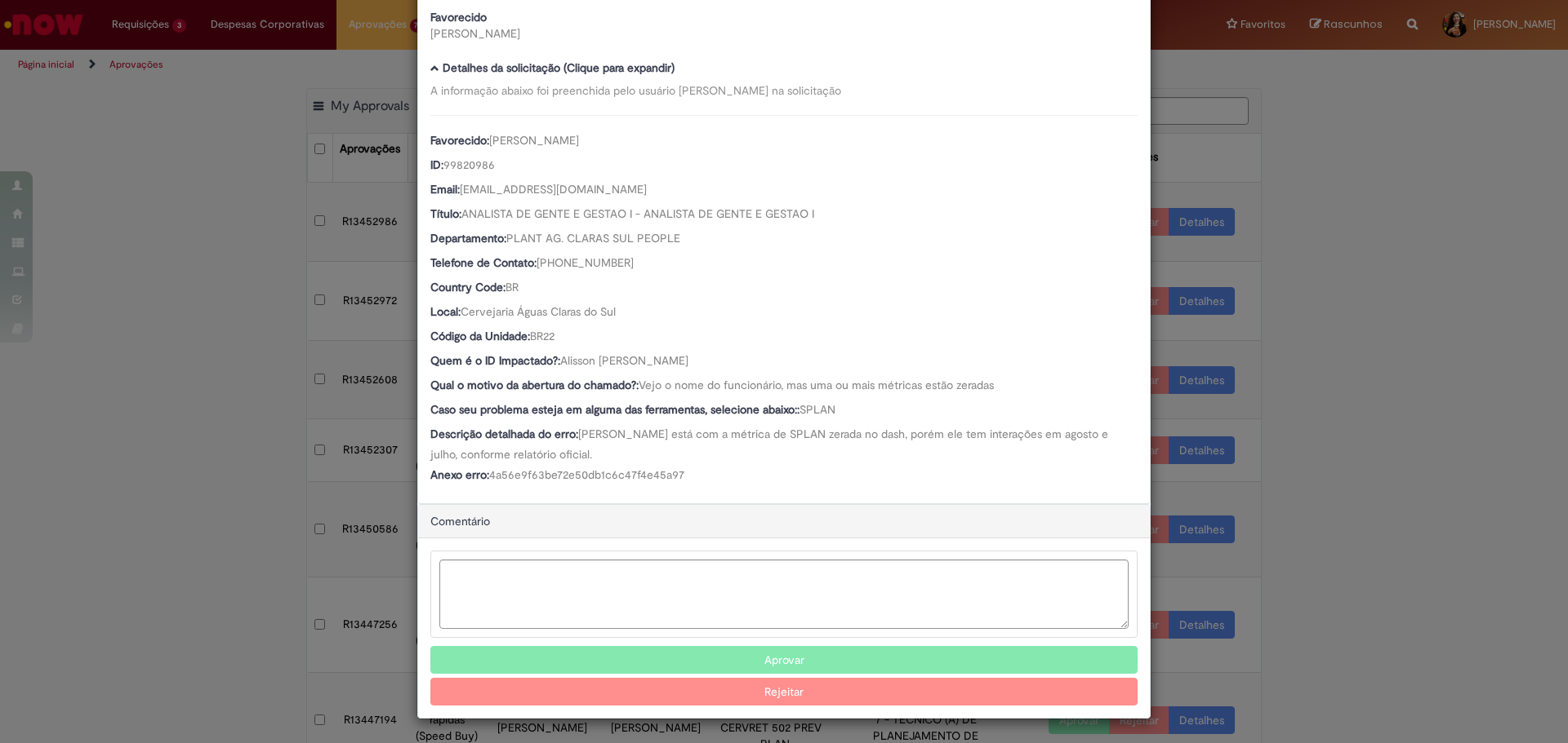
scroll to position [110, 0]
click at [781, 659] on button "Aprovar" at bounding box center [784, 659] width 707 height 28
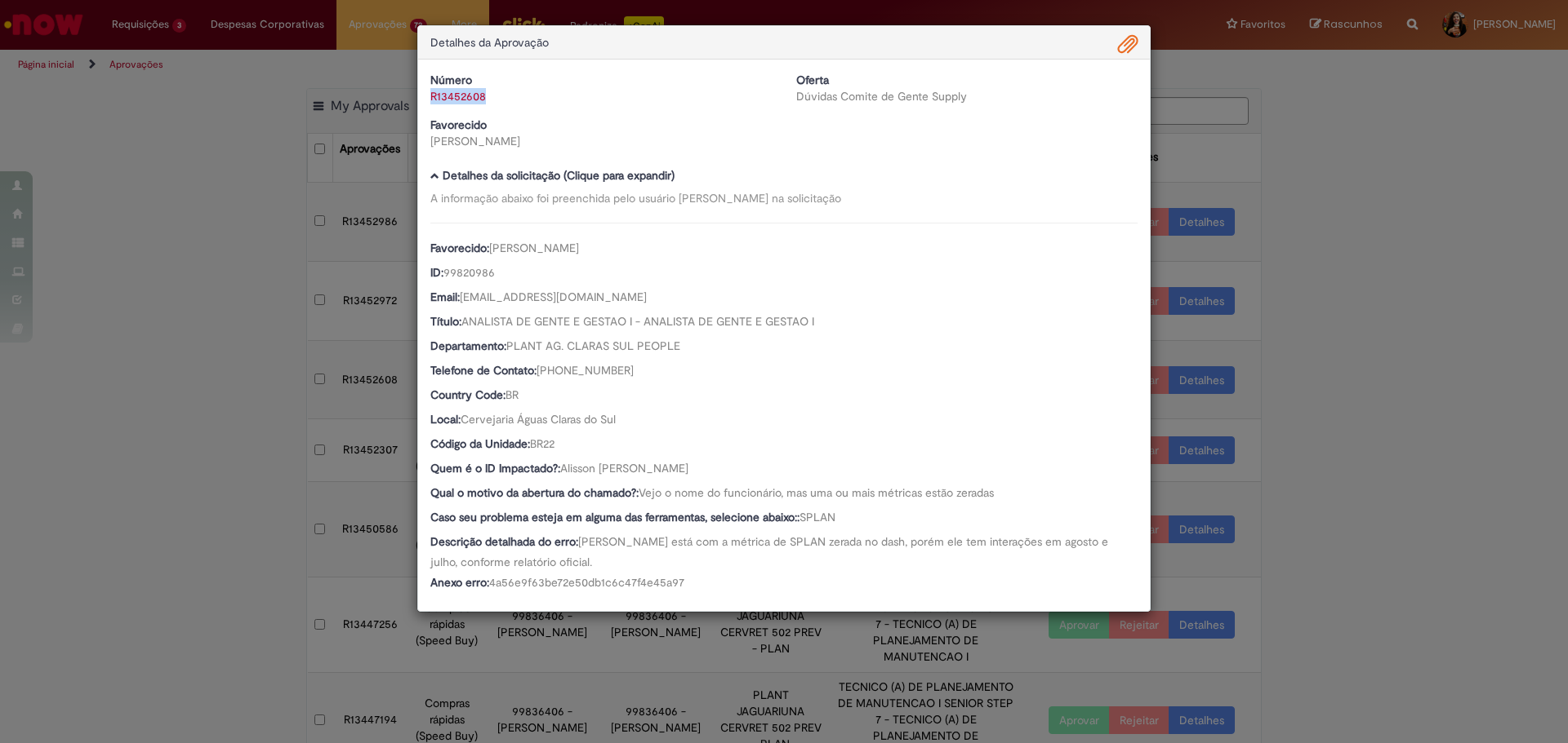
scroll to position [0, 0]
click at [1489, 448] on div "Detalhes da Aprovação Número R13452608 Oferta Dúvidas Comite de Gente Supply Fa…" at bounding box center [784, 372] width 1568 height 743
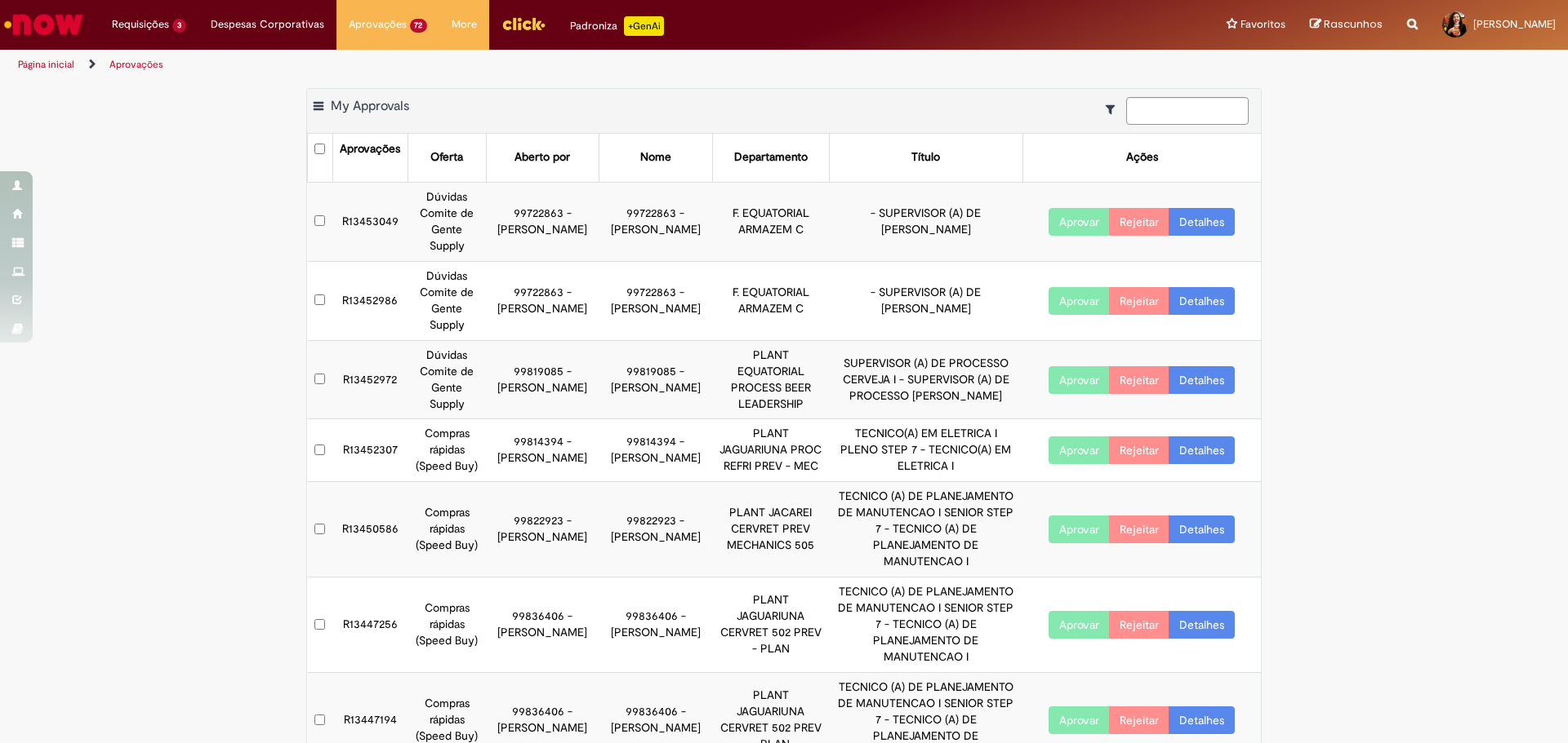
click at [1200, 367] on link "Detalhes" at bounding box center [1201, 381] width 66 height 28
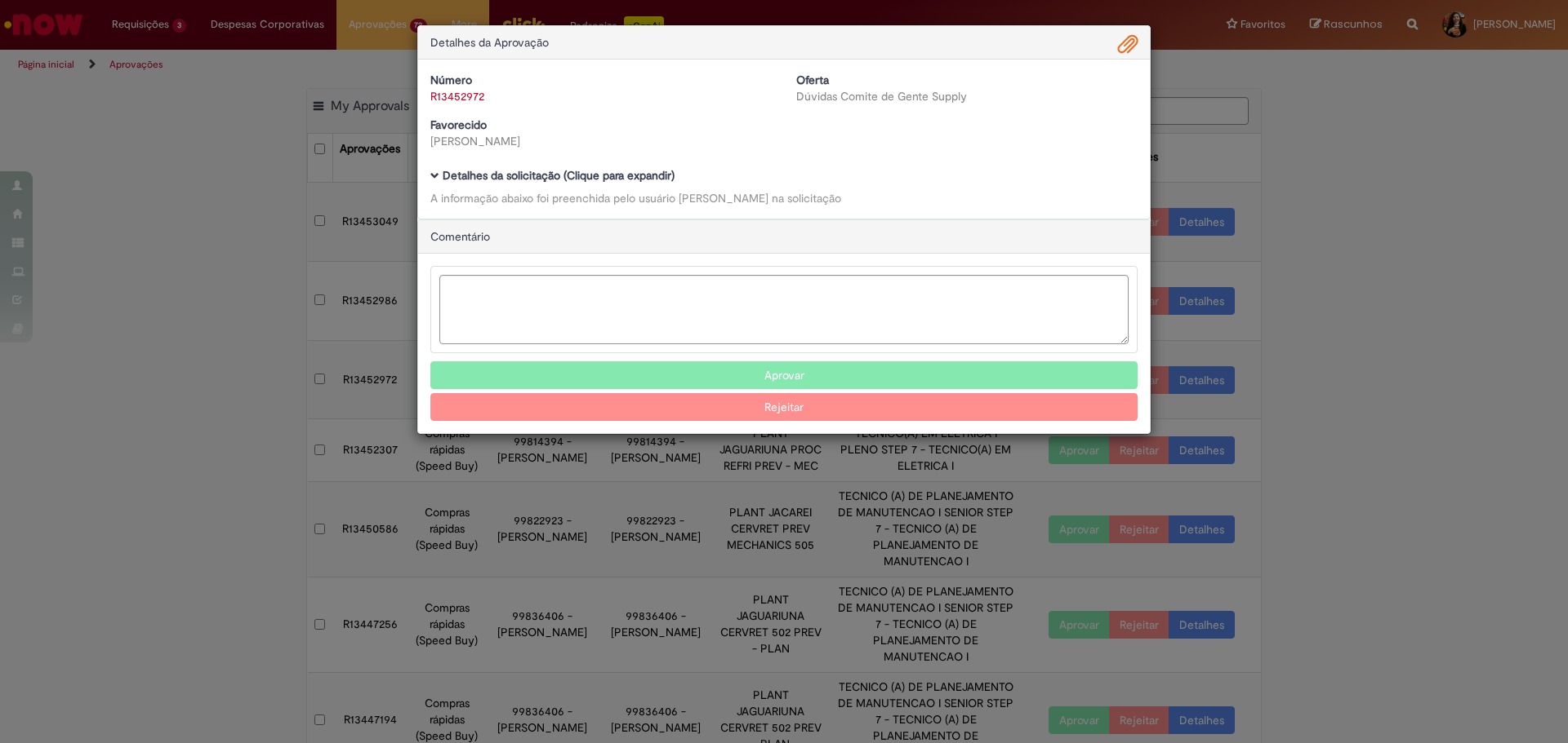
click at [587, 168] on div "Número R13452972 Oferta Dúvidas Comite de Gente Supply Favorecido [PERSON_NAME]…" at bounding box center [784, 139] width 731 height 159
click at [590, 172] on b "Detalhes da solicitação (Clique para expandir)" at bounding box center [558, 176] width 232 height 15
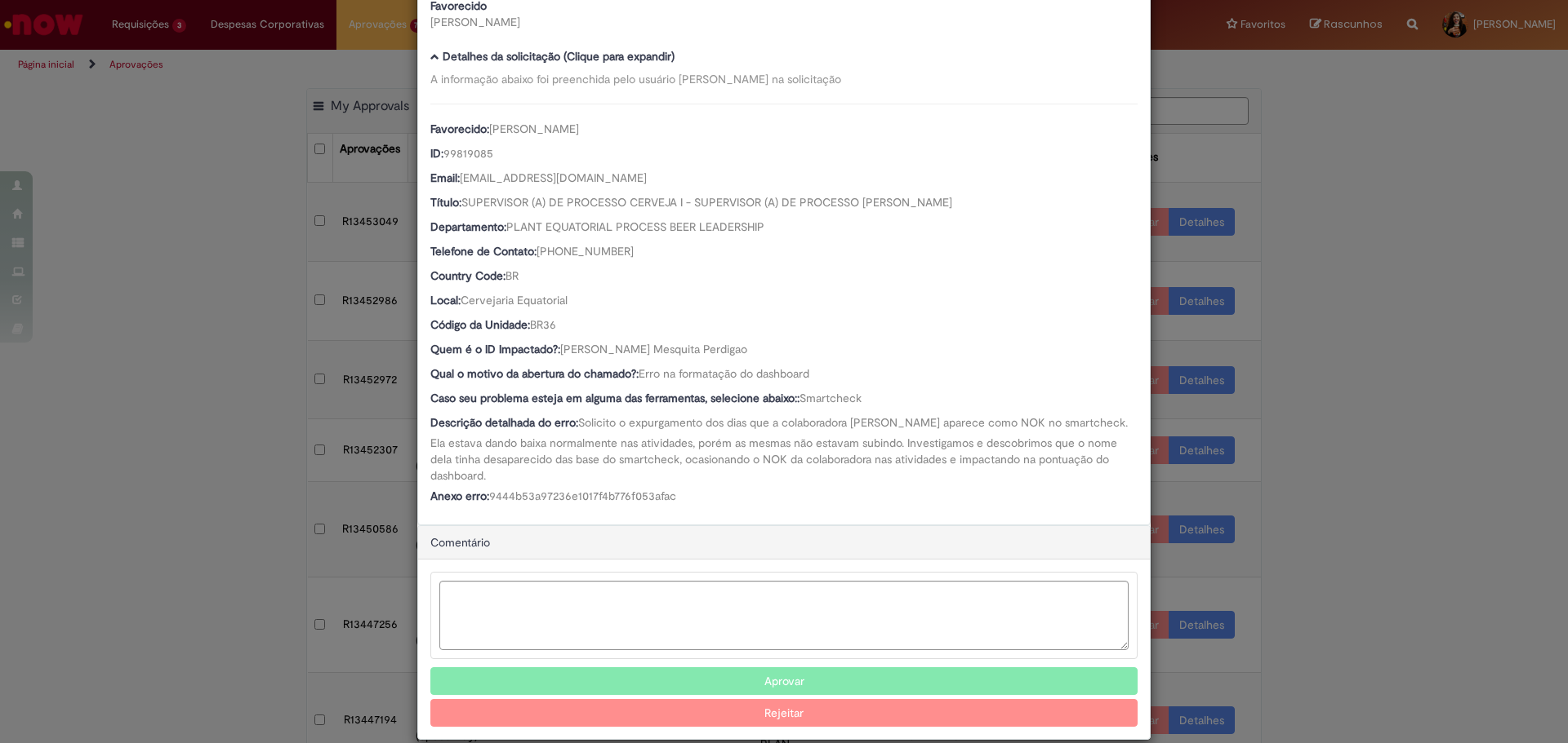
scroll to position [127, 0]
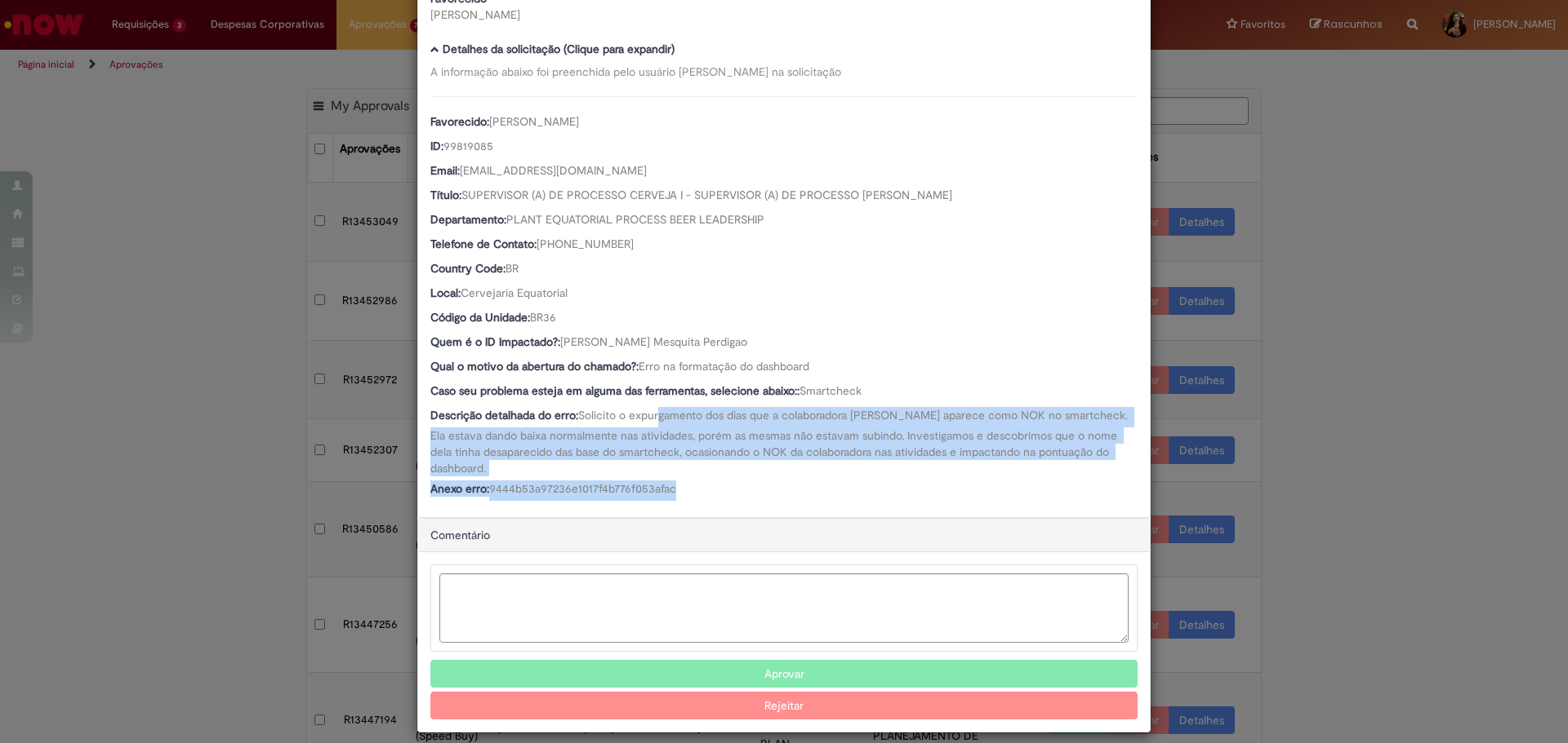
drag, startPoint x: 668, startPoint y: 434, endPoint x: 712, endPoint y: 463, distance: 52.7
click at [712, 463] on div "Favorecido: [PERSON_NAME] ID: 99819085 Email: [EMAIL_ADDRESS][DOMAIN_NAME] Títu…" at bounding box center [784, 298] width 707 height 405
drag, startPoint x: 671, startPoint y: 419, endPoint x: 721, endPoint y: 466, distance: 68.6
click at [721, 466] on div "Favorecido: [PERSON_NAME] ID: 99819085 Email: [EMAIL_ADDRESS][DOMAIN_NAME] Títu…" at bounding box center [784, 298] width 707 height 405
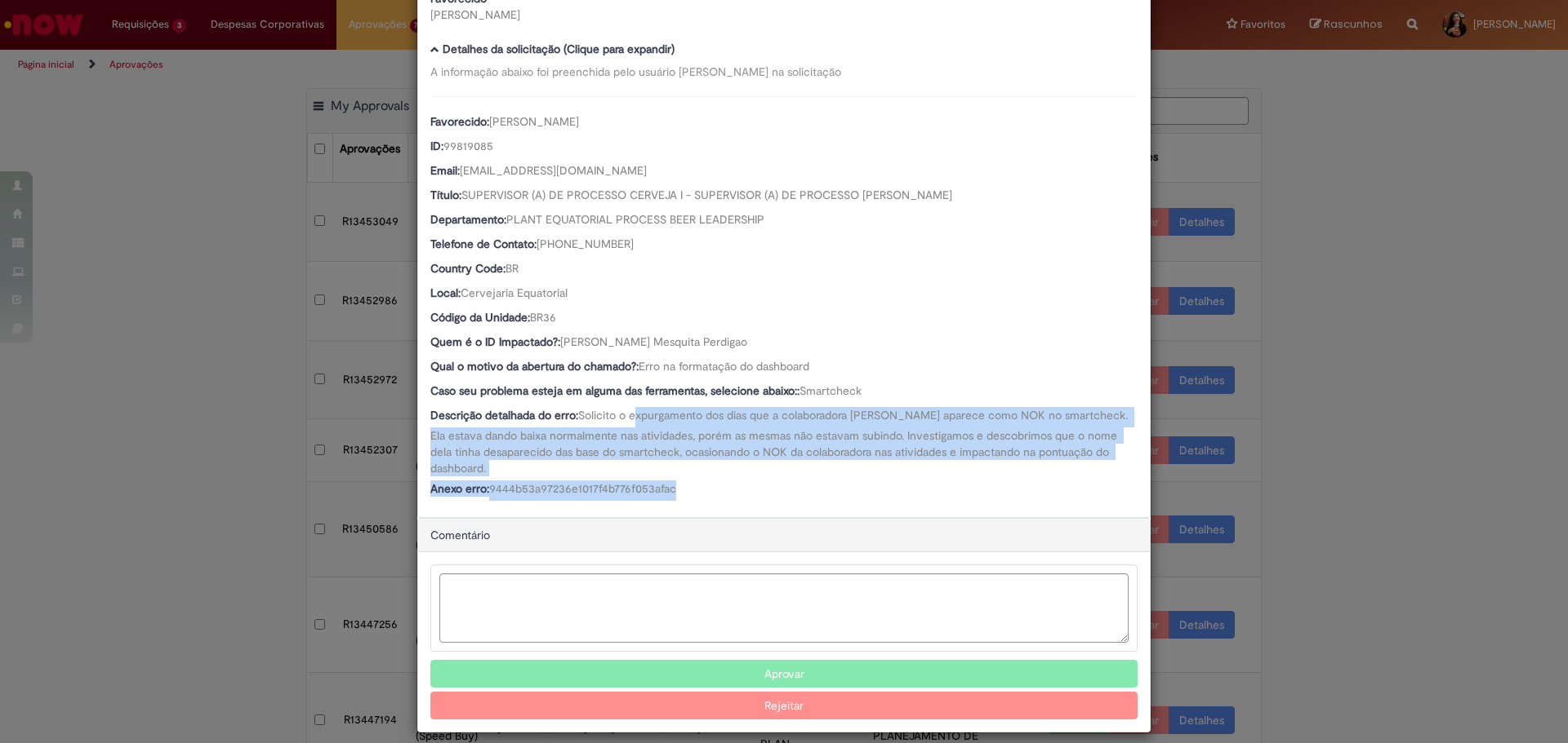
click at [720, 480] on div "Anexo erro: 9444b53a97236e1017f4b776f053afac" at bounding box center [784, 491] width 707 height 20
click at [756, 465] on div "Favorecido: [PERSON_NAME] ID: 99819085 Email: [EMAIL_ADDRESS][DOMAIN_NAME] Títu…" at bounding box center [784, 298] width 707 height 405
drag, startPoint x: 737, startPoint y: 420, endPoint x: 755, endPoint y: 465, distance: 48.5
click at [755, 465] on div "Favorecido: [PERSON_NAME] ID: 99819085 Email: [EMAIL_ADDRESS][DOMAIN_NAME] Títu…" at bounding box center [784, 298] width 707 height 405
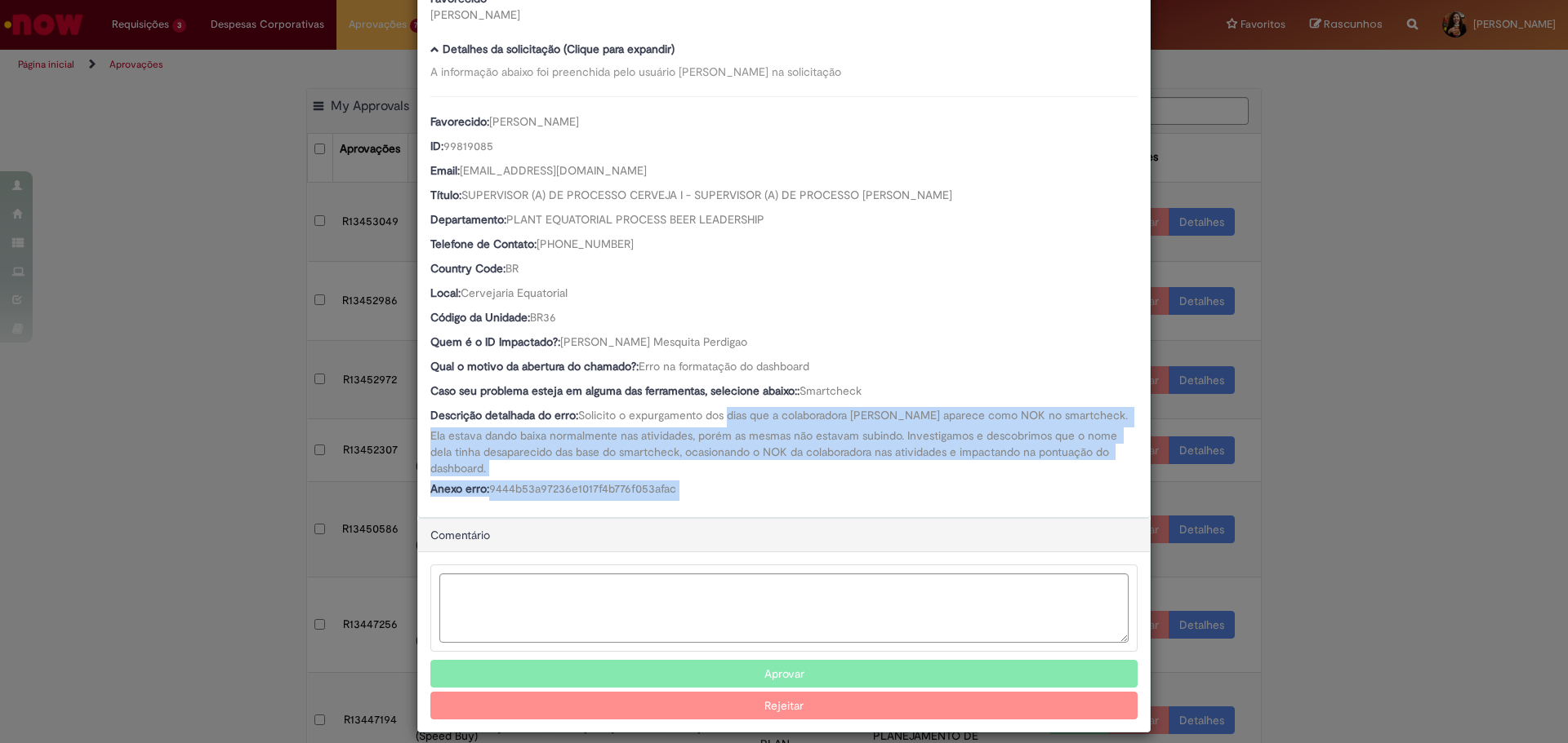
drag, startPoint x: 755, startPoint y: 465, endPoint x: 738, endPoint y: 412, distance: 55.7
click at [738, 412] on div "Favorecido: [PERSON_NAME] ID: 99819085 Email: [EMAIL_ADDRESS][DOMAIN_NAME] Títu…" at bounding box center [784, 298] width 707 height 405
click at [738, 412] on span "Solicito o expurgamento dos dias que a colaboradora [PERSON_NAME] aparece como …" at bounding box center [781, 441] width 701 height 68
drag, startPoint x: 716, startPoint y: 414, endPoint x: 735, endPoint y: 468, distance: 57.2
click at [735, 468] on div "Favorecido: [PERSON_NAME] ID: 99819085 Email: [EMAIL_ADDRESS][DOMAIN_NAME] Títu…" at bounding box center [784, 298] width 707 height 405
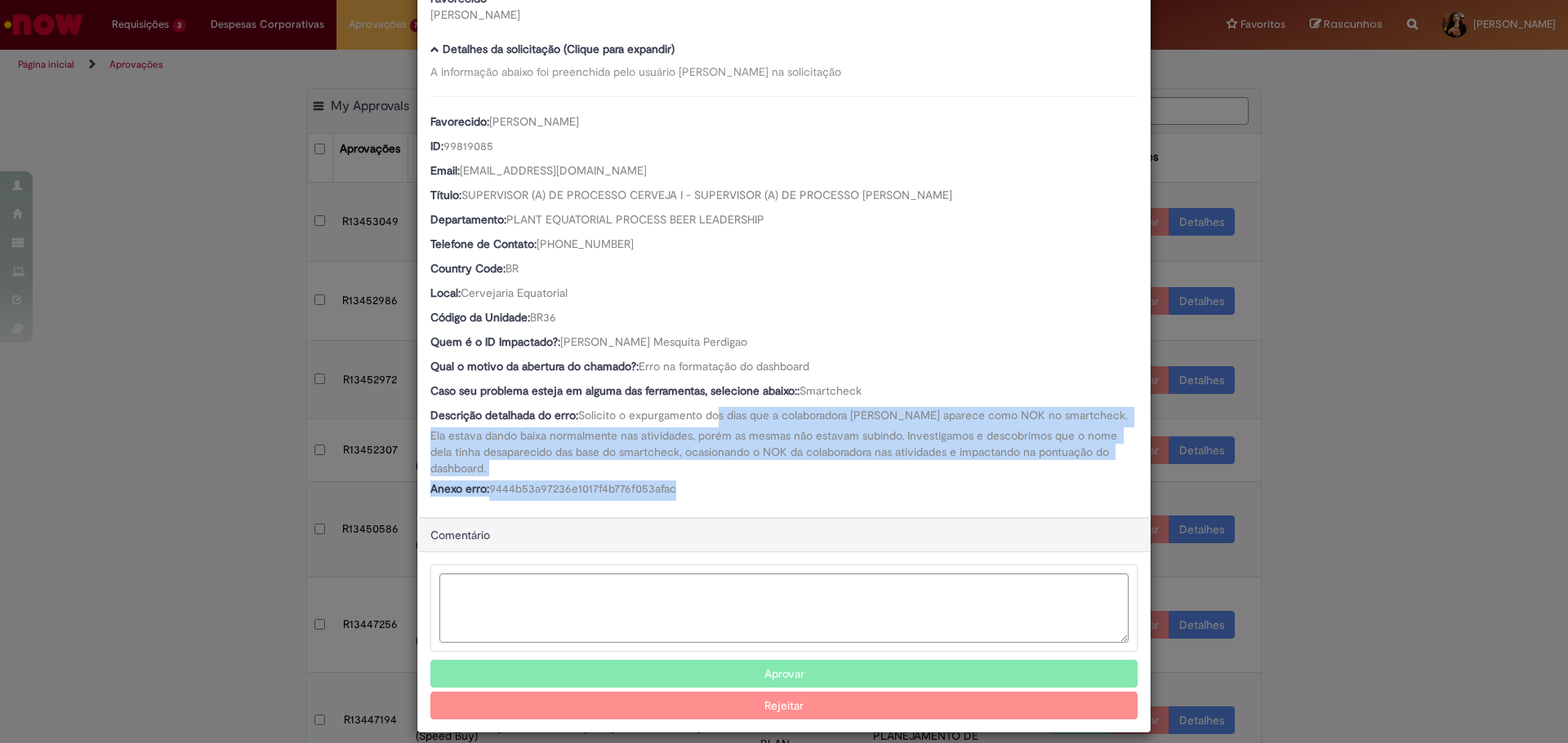
click at [735, 480] on div "Anexo erro: 9444b53a97236e1017f4b776f053afac" at bounding box center [784, 491] width 707 height 20
drag, startPoint x: 730, startPoint y: 474, endPoint x: 620, endPoint y: 412, distance: 126.3
click at [620, 412] on div "Favorecido: [PERSON_NAME] ID: 99819085 Email: [EMAIL_ADDRESS][DOMAIN_NAME] Títu…" at bounding box center [784, 298] width 707 height 405
click at [620, 412] on span "Solicito o expurgamento dos dias que a colaboradora [PERSON_NAME] aparece como …" at bounding box center [781, 441] width 701 height 68
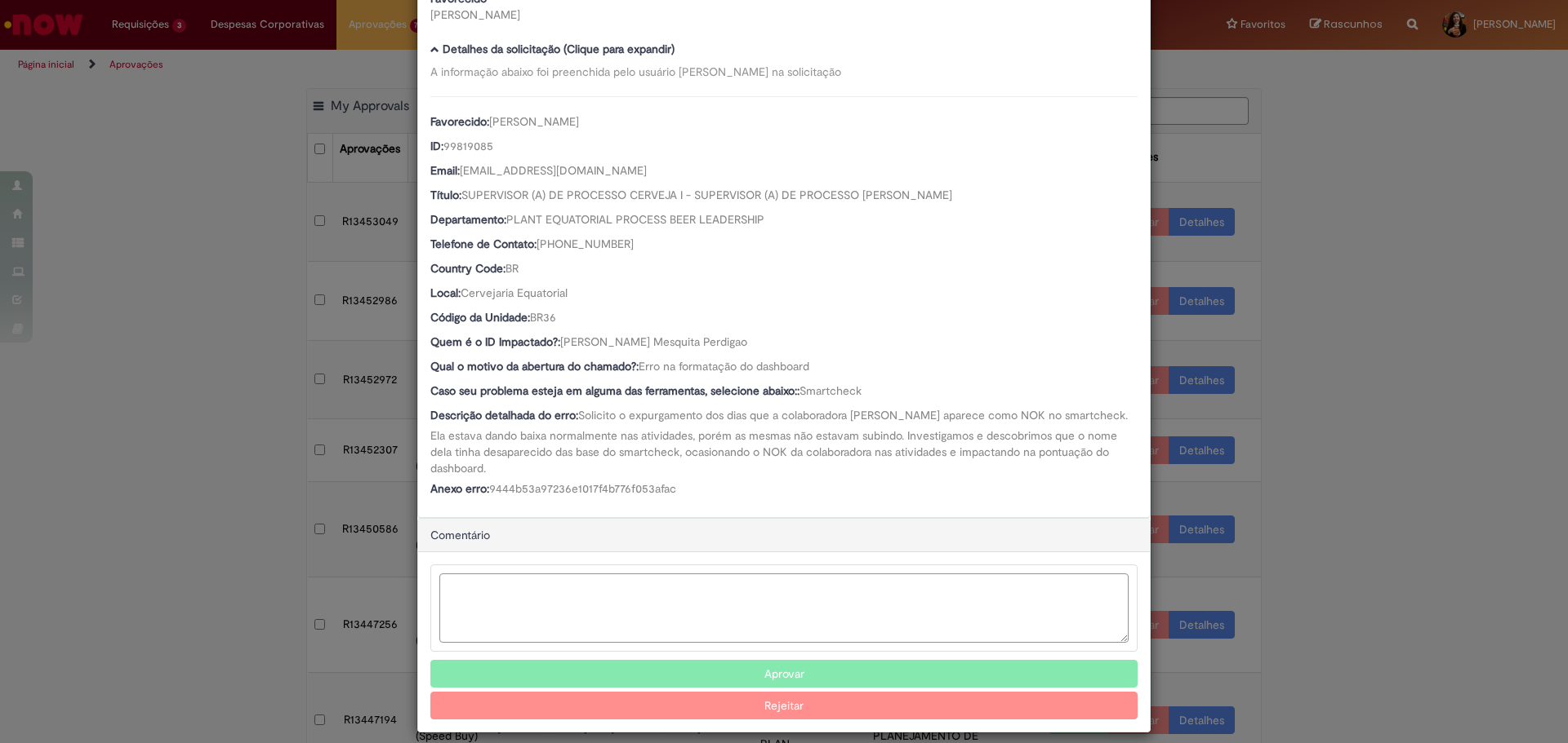
drag, startPoint x: 611, startPoint y: 590, endPoint x: 599, endPoint y: 564, distance: 28.6
click at [611, 589] on textarea "Ambev Approval Modal" at bounding box center [784, 608] width 689 height 69
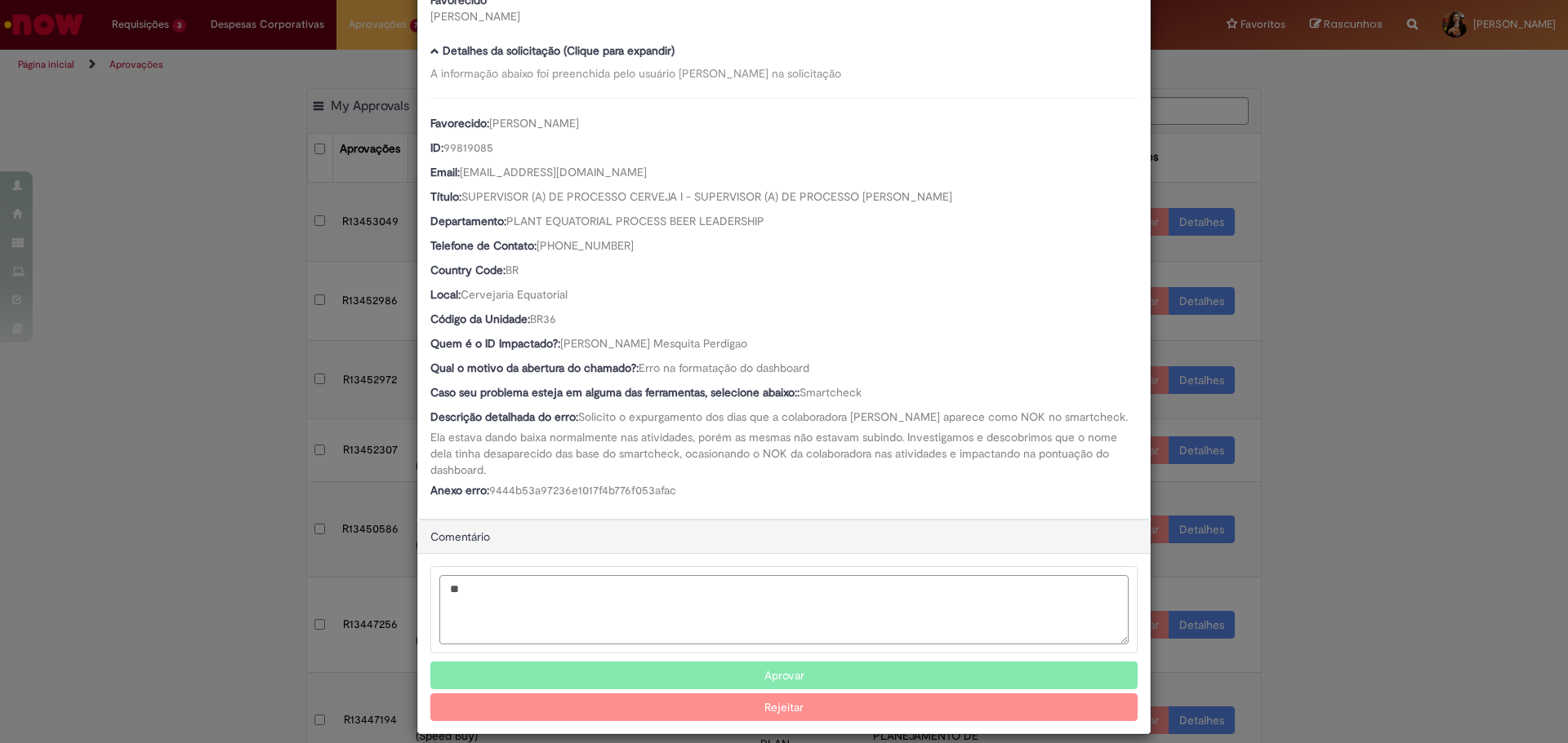
type textarea "*"
type textarea "**********"
click at [880, 699] on button "Rejeitar" at bounding box center [784, 708] width 707 height 28
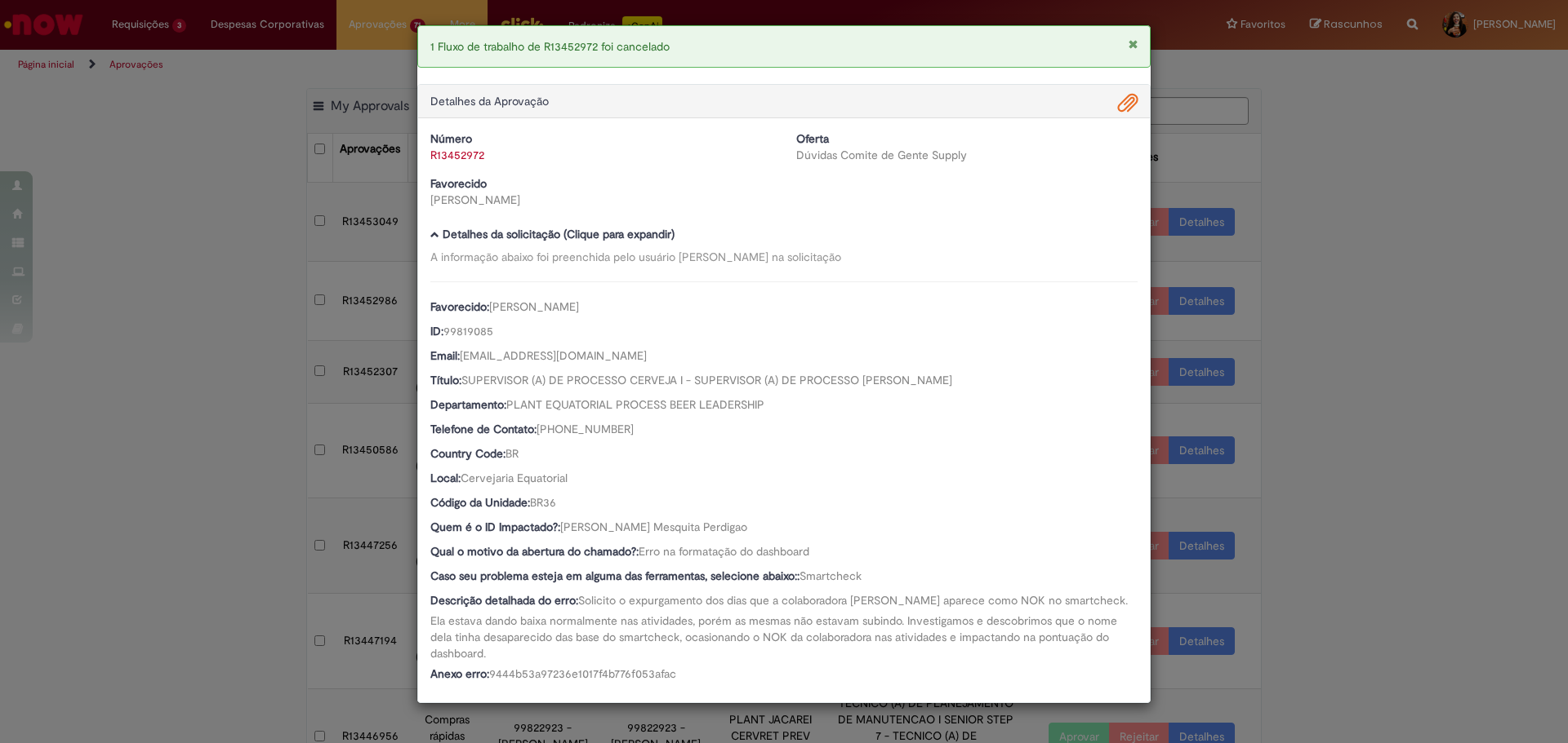
click at [1452, 399] on div "1 Fluxo de trabalho de R13452972 foi cancelado Detalhes da Aprovação Número R13…" at bounding box center [784, 372] width 1568 height 743
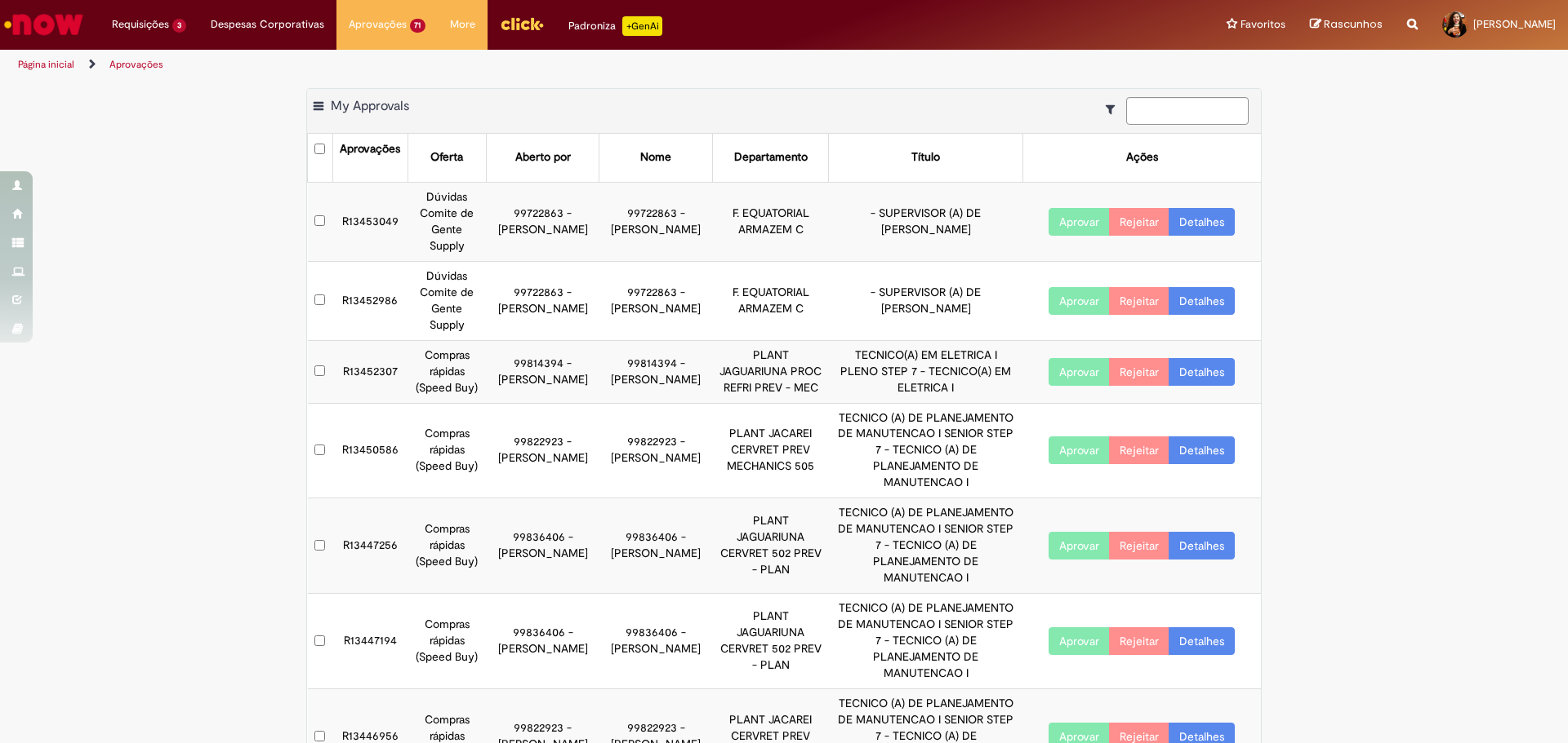
click at [1186, 287] on link "Detalhes" at bounding box center [1201, 301] width 66 height 28
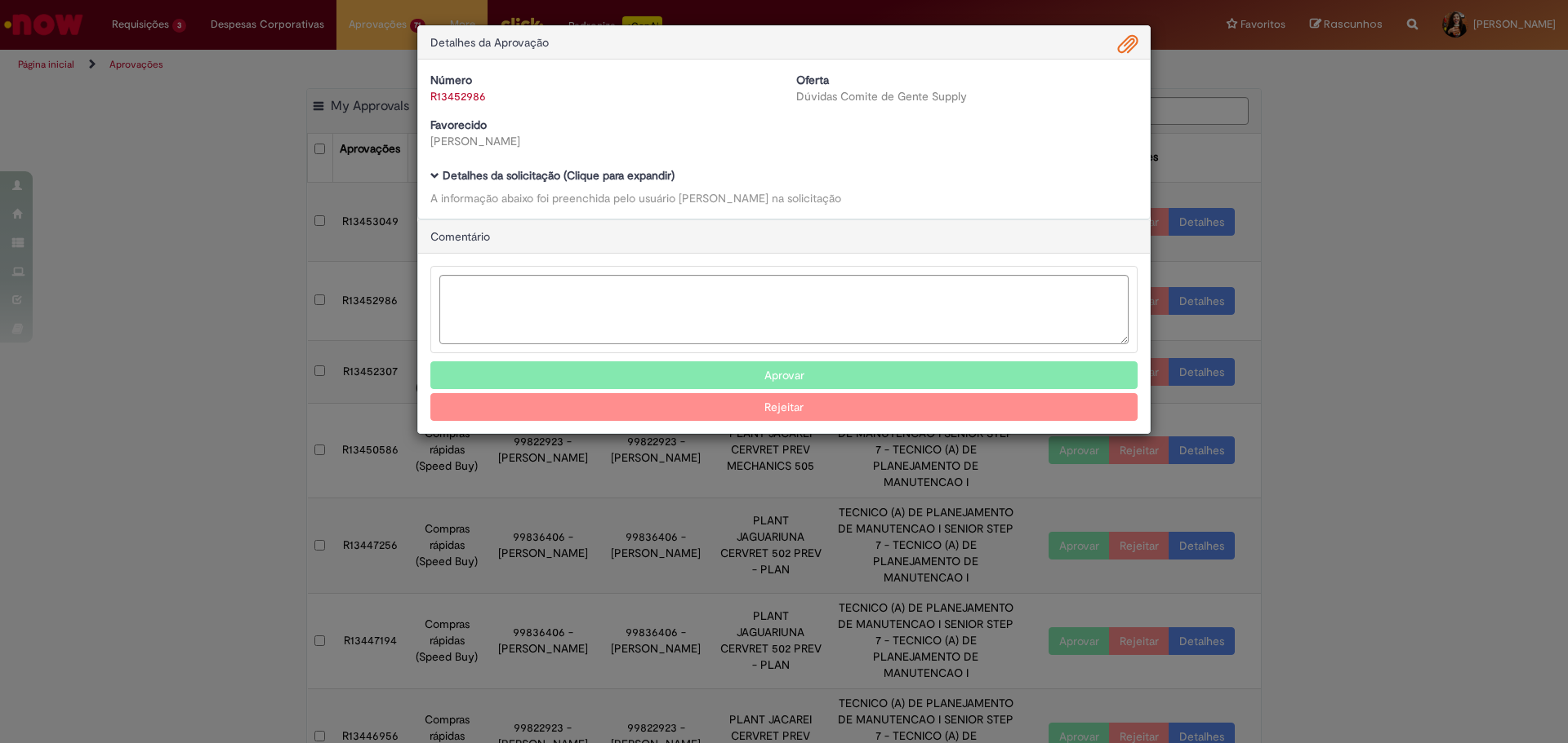
click at [619, 179] on b "Detalhes da solicitação (Clique para expandir)" at bounding box center [558, 176] width 232 height 15
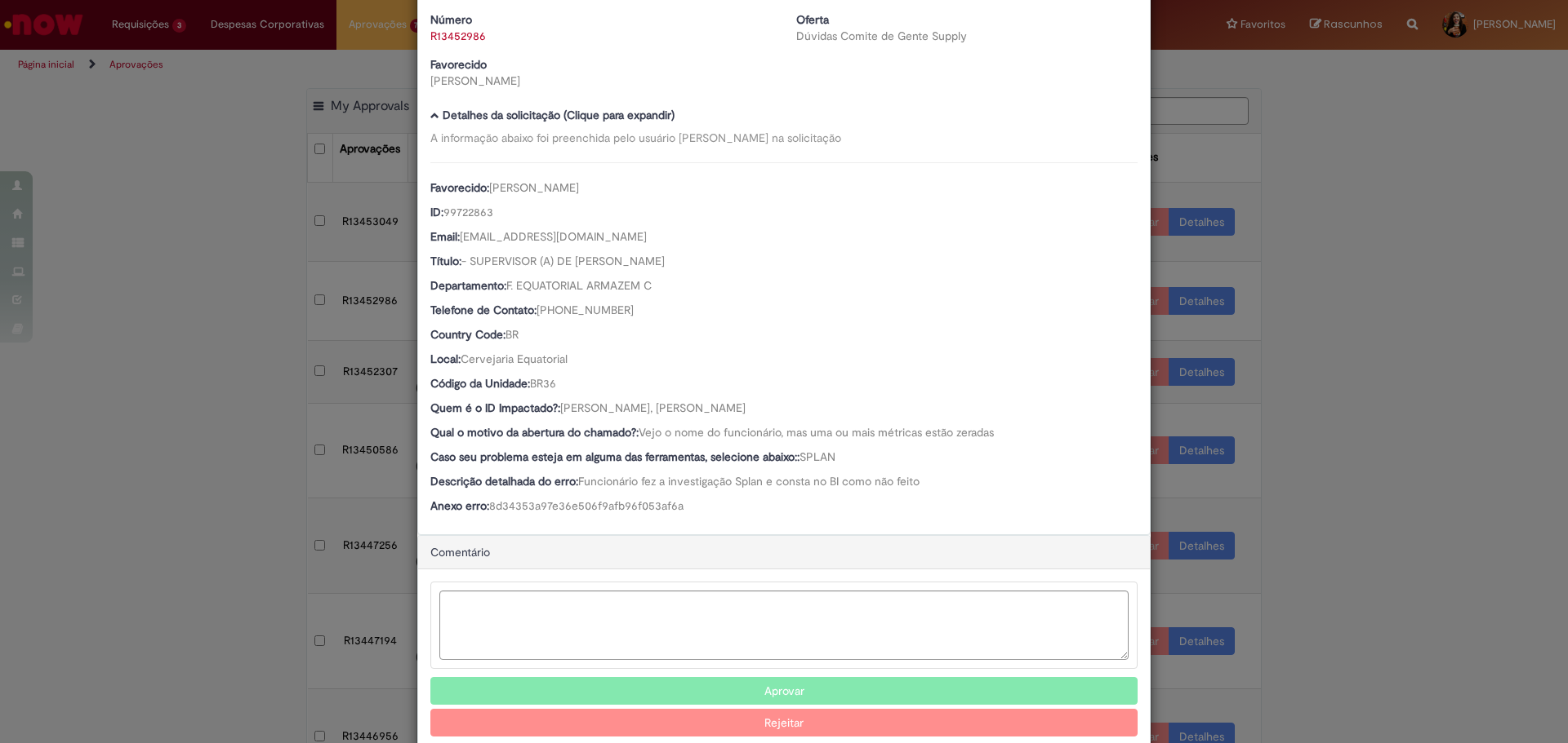
scroll to position [94, 0]
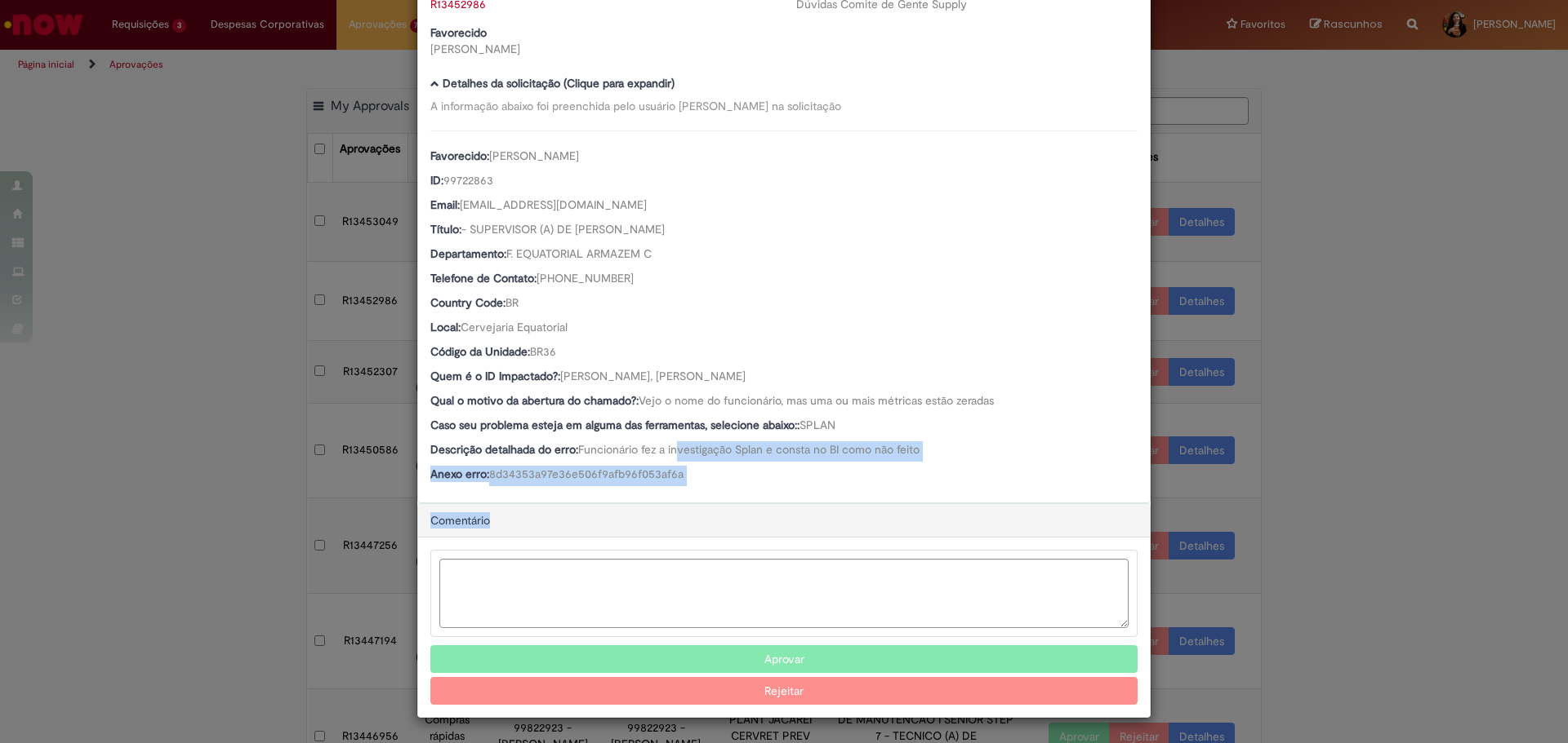
drag, startPoint x: 831, startPoint y: 506, endPoint x: 842, endPoint y: 507, distance: 11.0
click at [842, 507] on div "Detalhes da Aprovação Número R13452986 Oferta Dúvidas Comite de Gente Supply Fa…" at bounding box center [784, 325] width 733 height 785
click at [842, 507] on div "Comentário" at bounding box center [784, 521] width 731 height 34
drag, startPoint x: 783, startPoint y: 375, endPoint x: 654, endPoint y: 384, distance: 129.3
click at [654, 384] on div "Quem é o ID Impactado?: [PERSON_NAME], [PERSON_NAME]" at bounding box center [784, 378] width 707 height 20
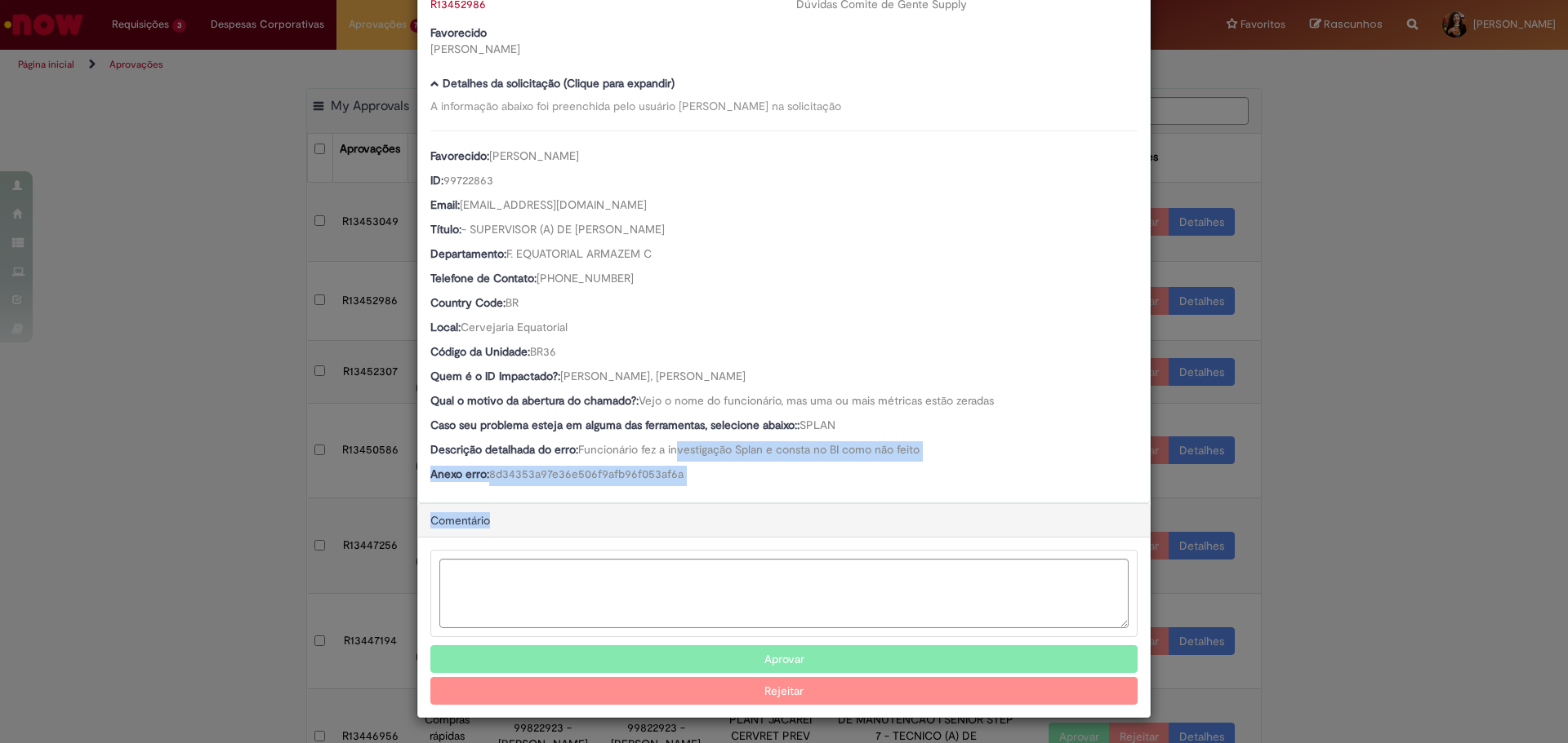
click at [660, 383] on span "[PERSON_NAME], [PERSON_NAME]" at bounding box center [652, 376] width 185 height 15
drag, startPoint x: 657, startPoint y: 377, endPoint x: 792, endPoint y: 376, distance: 135.0
click at [792, 376] on div "Quem é o ID Impactado?: [PERSON_NAME], [PERSON_NAME]" at bounding box center [784, 378] width 707 height 20
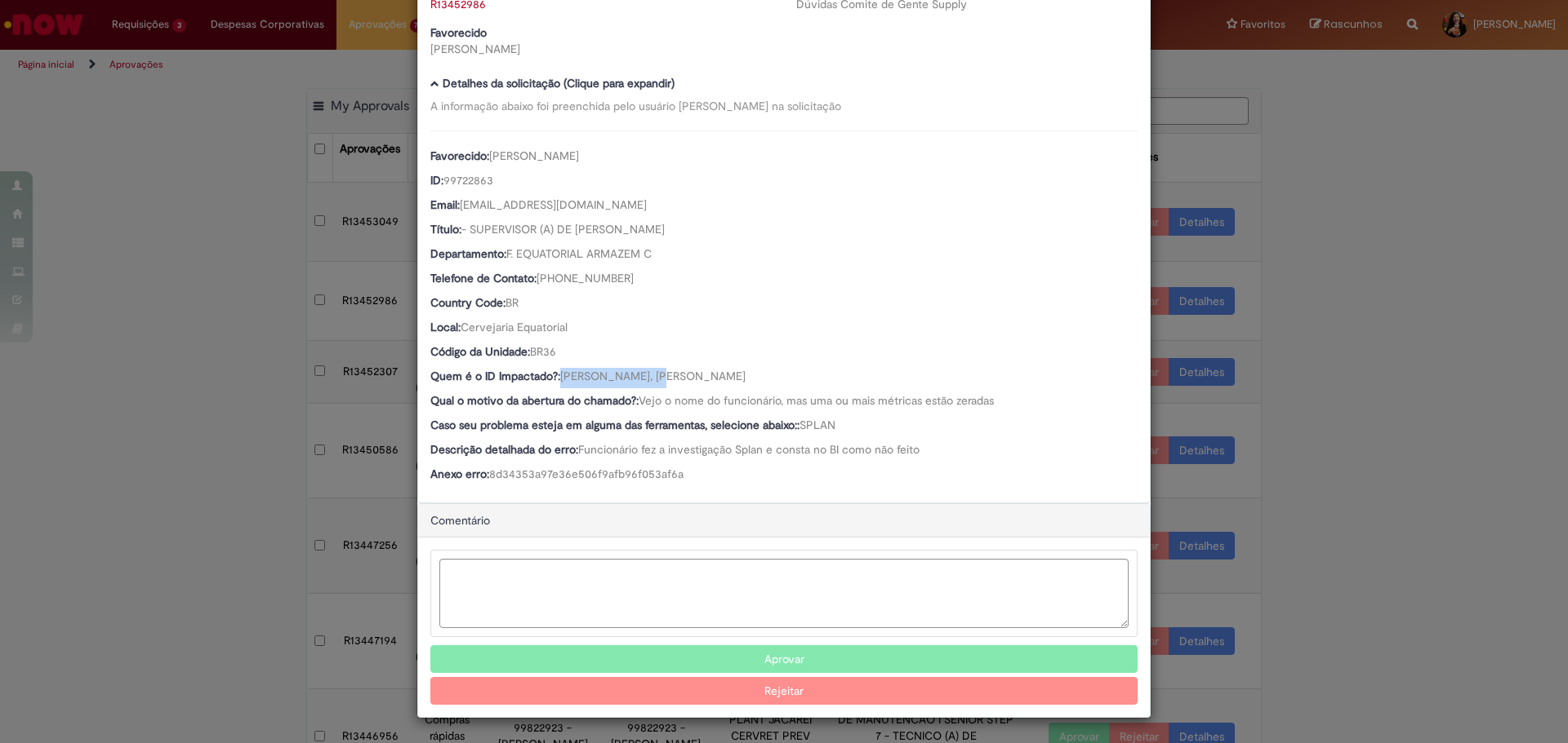
drag, startPoint x: 558, startPoint y: 373, endPoint x: 651, endPoint y: 369, distance: 93.1
click at [651, 369] on span "[PERSON_NAME], [PERSON_NAME]" at bounding box center [652, 376] width 185 height 15
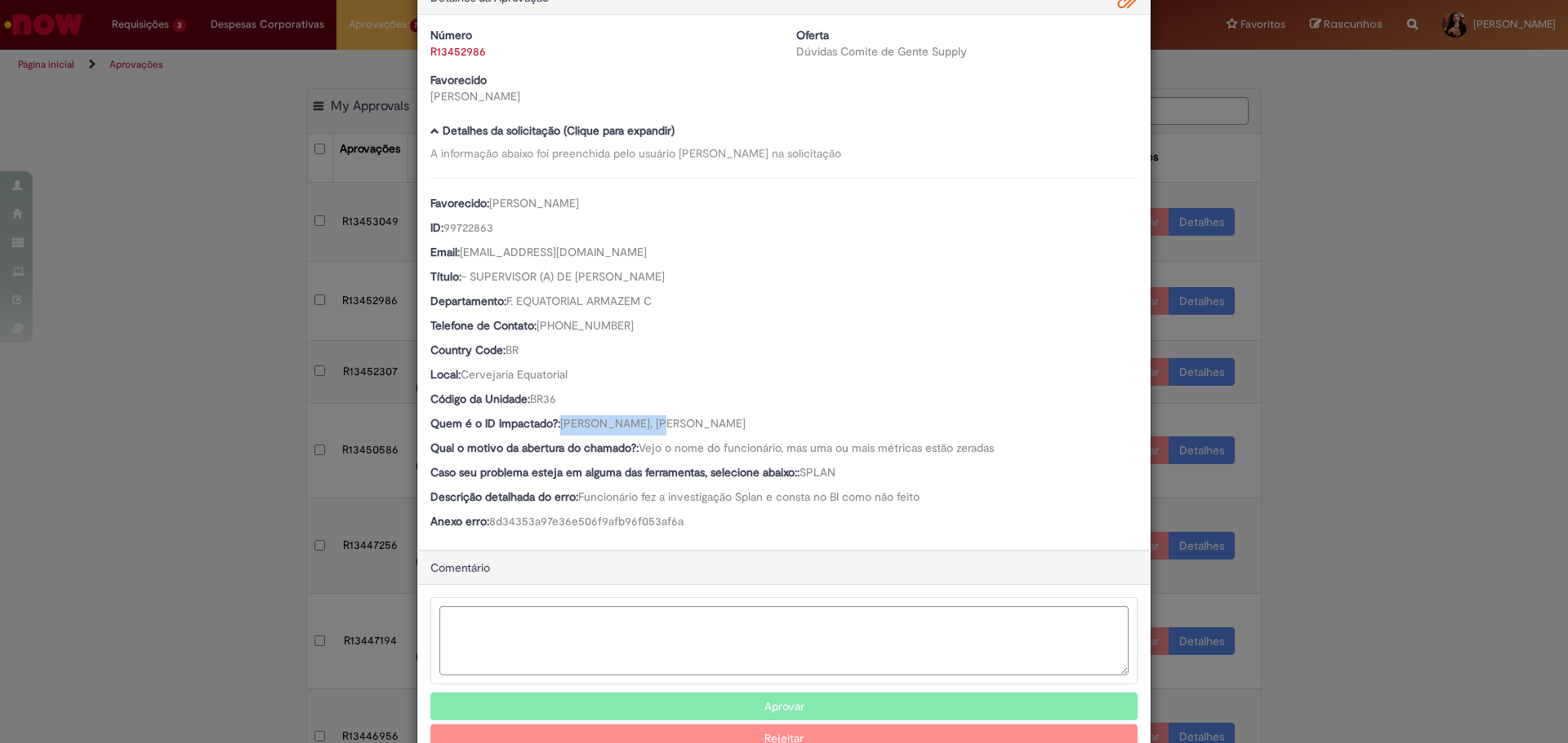
scroll to position [0, 0]
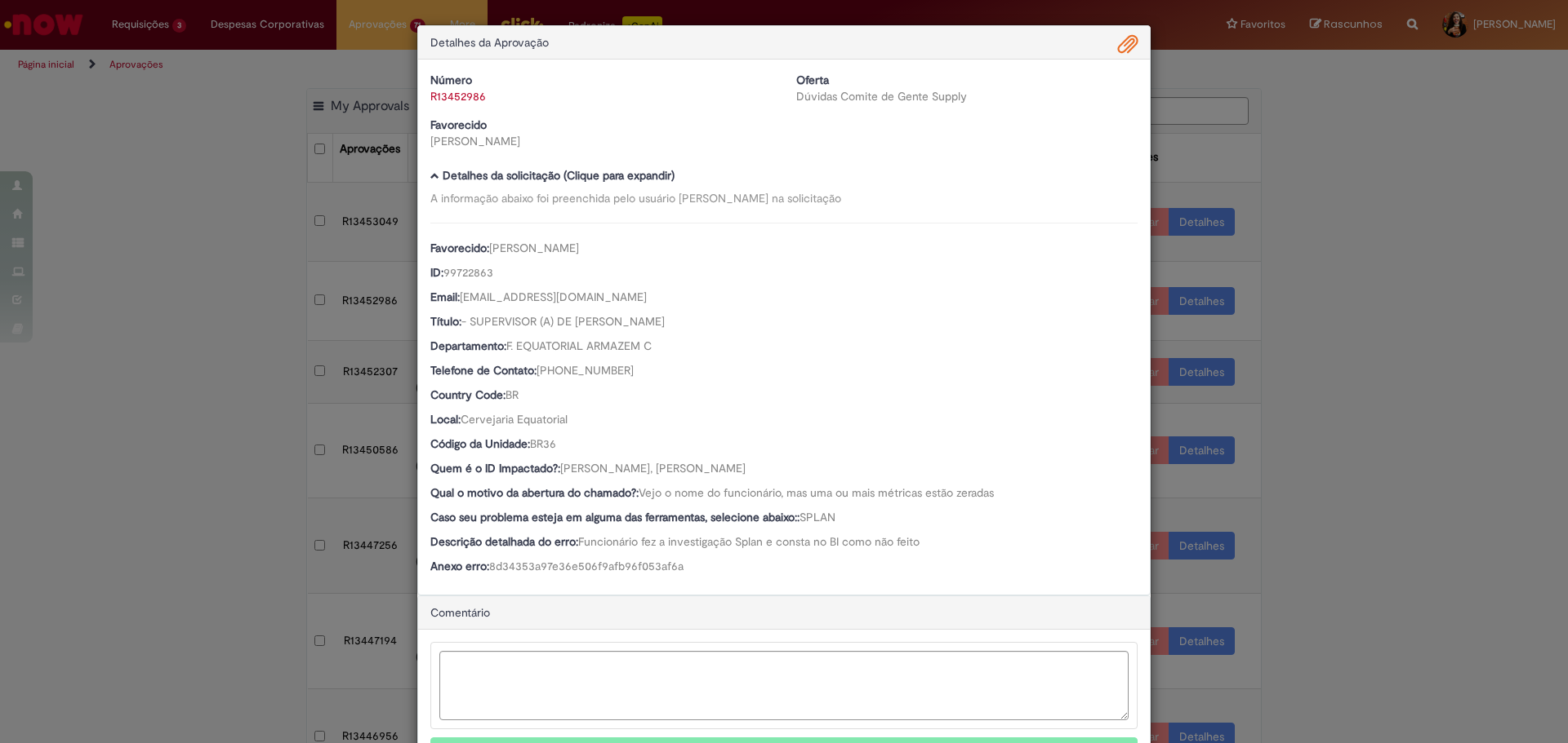
click at [1110, 64] on div "Número R13452986 Oferta Dúvidas Comite de Gente Supply Favorecido [PERSON_NAME]…" at bounding box center [784, 327] width 731 height 535
click at [1121, 46] on span "Ambev Approval Modal" at bounding box center [1127, 45] width 20 height 28
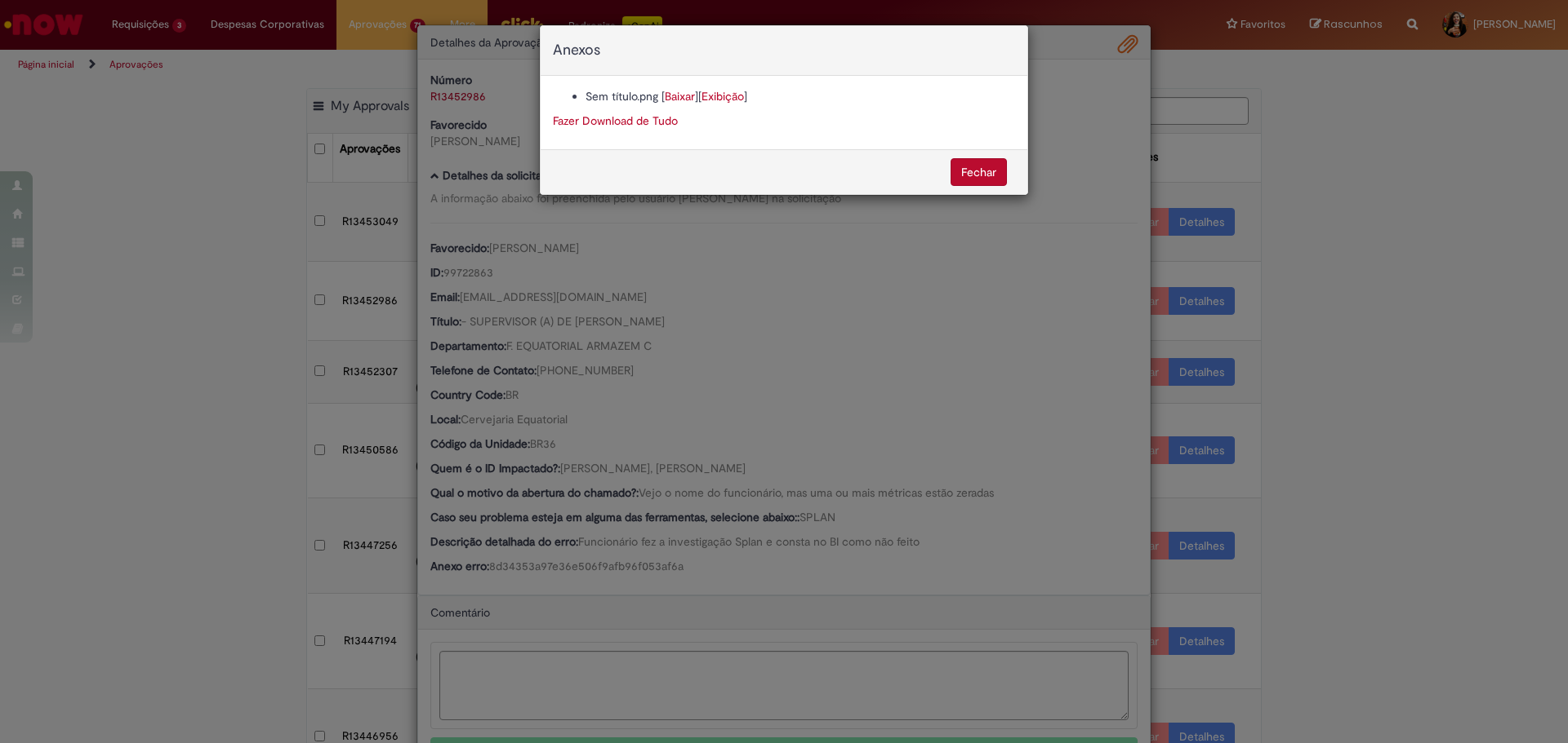
click at [678, 93] on link "Baixar" at bounding box center [679, 97] width 30 height 15
click at [738, 621] on div "Anexos Sem título.png [ Baixar ] [ Exibição ] Fazer Download de Tudo [GEOGRAPHI…" at bounding box center [784, 372] width 1568 height 743
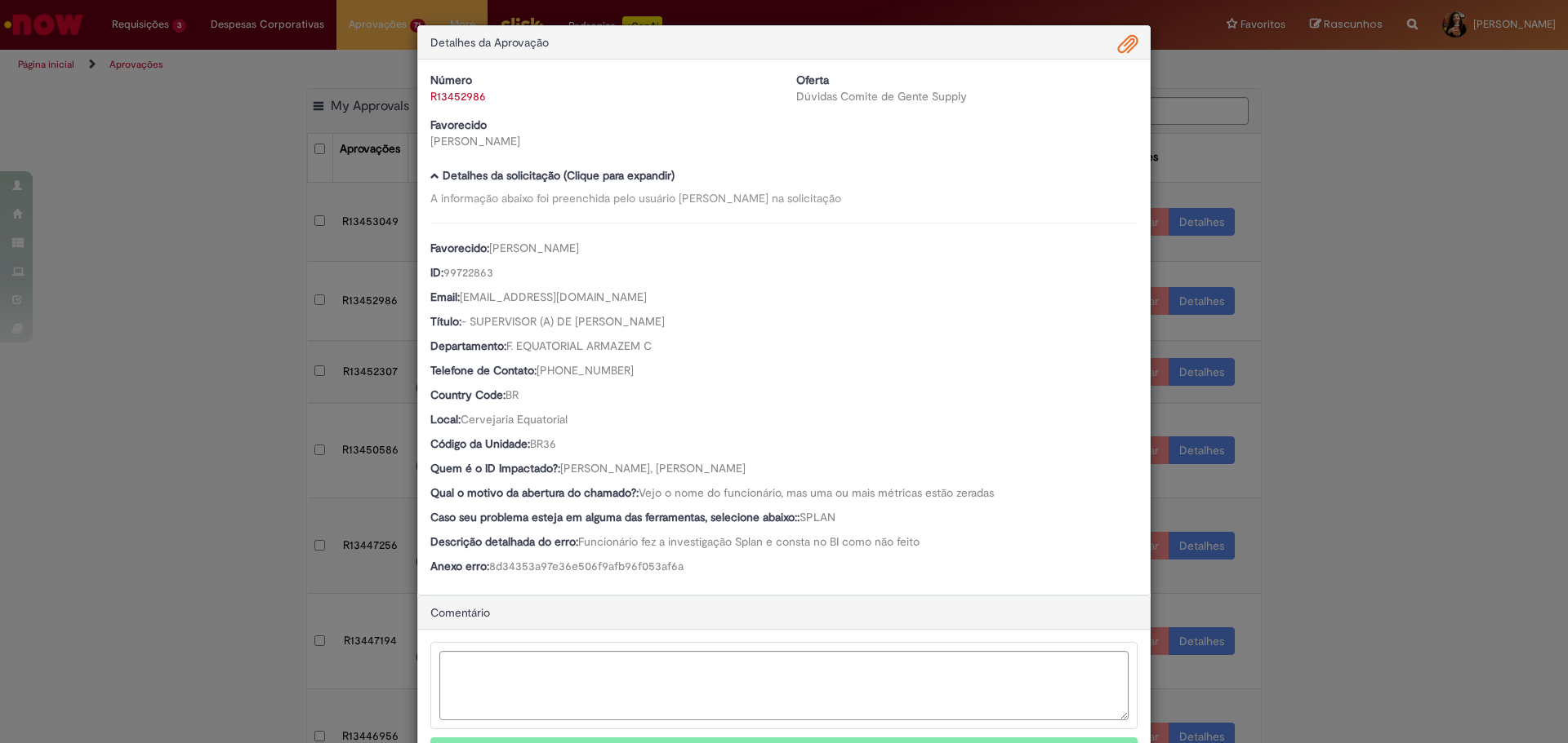
click at [540, 105] on div "Número R13452986 Oferta Dúvidas Comite de Gente Supply Favorecido [PERSON_NAME]" at bounding box center [784, 116] width 731 height 89
drag, startPoint x: 509, startPoint y: 103, endPoint x: 422, endPoint y: 101, distance: 87.0
click at [422, 101] on div "Número R13452986" at bounding box center [601, 88] width 366 height 33
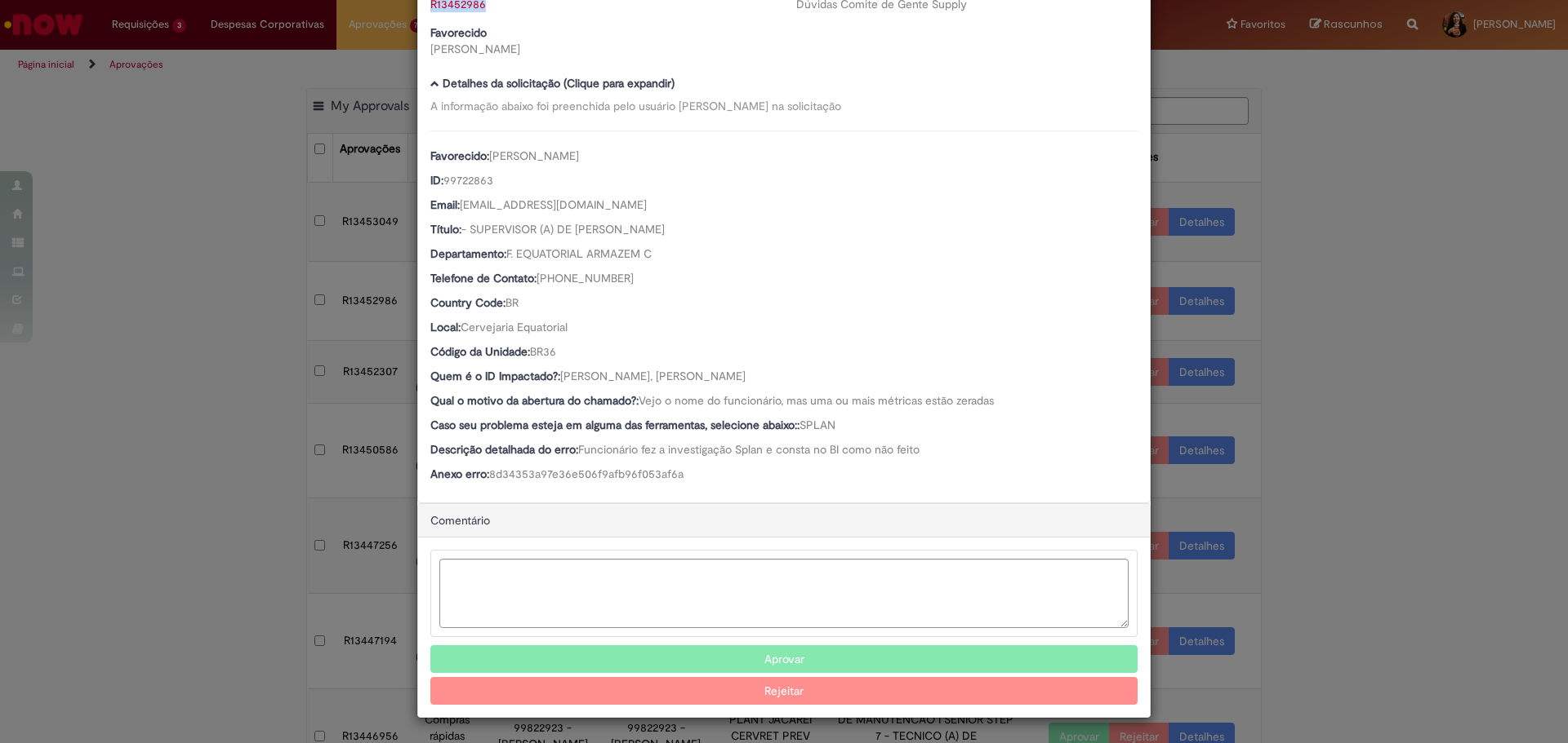
drag, startPoint x: 796, startPoint y: 664, endPoint x: 779, endPoint y: 483, distance: 181.8
click at [796, 663] on button "Aprovar" at bounding box center [784, 659] width 707 height 28
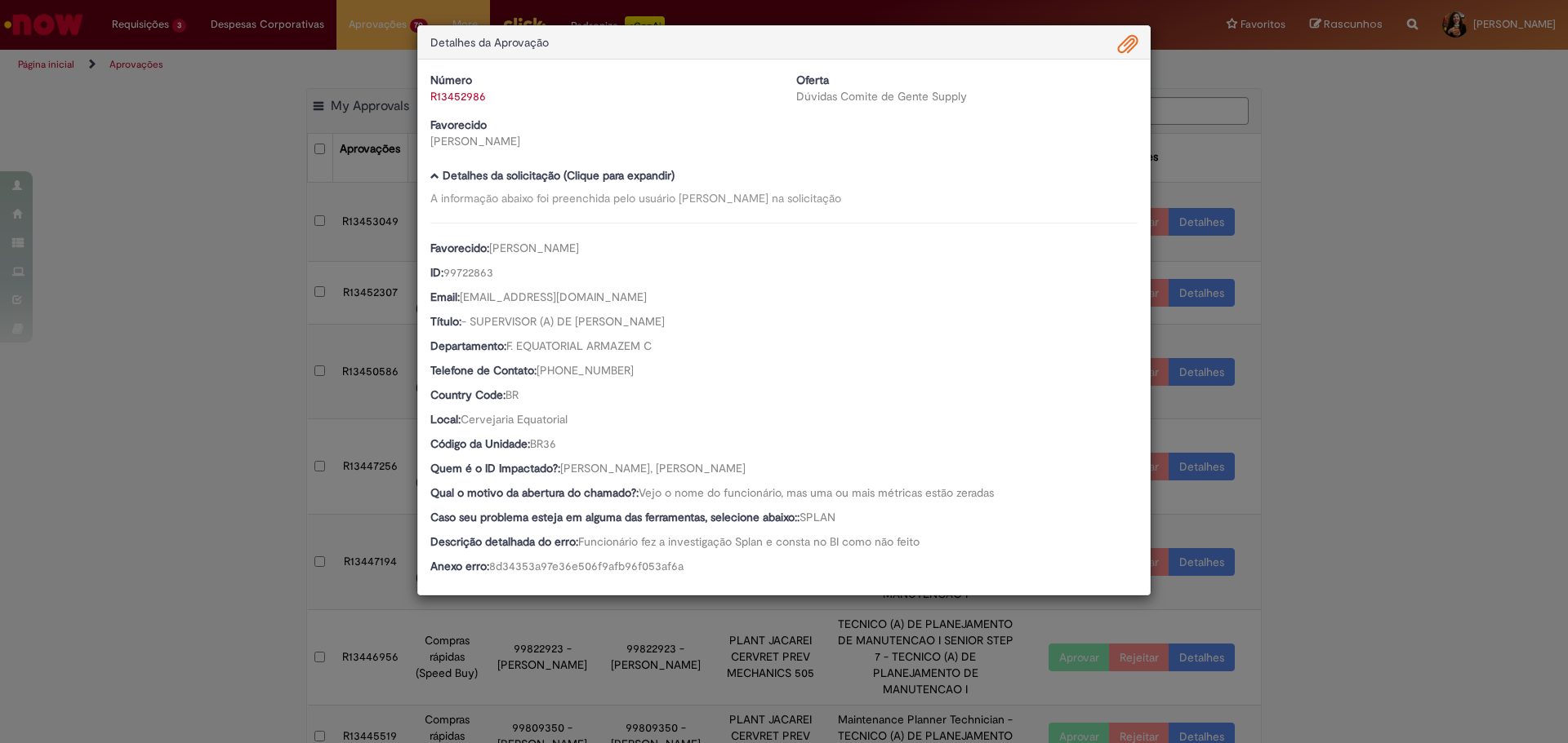
click at [1267, 385] on div "Detalhes da Aprovação Número R13452986 Oferta Dúvidas Comite de Gente Supply Fa…" at bounding box center [784, 372] width 1568 height 743
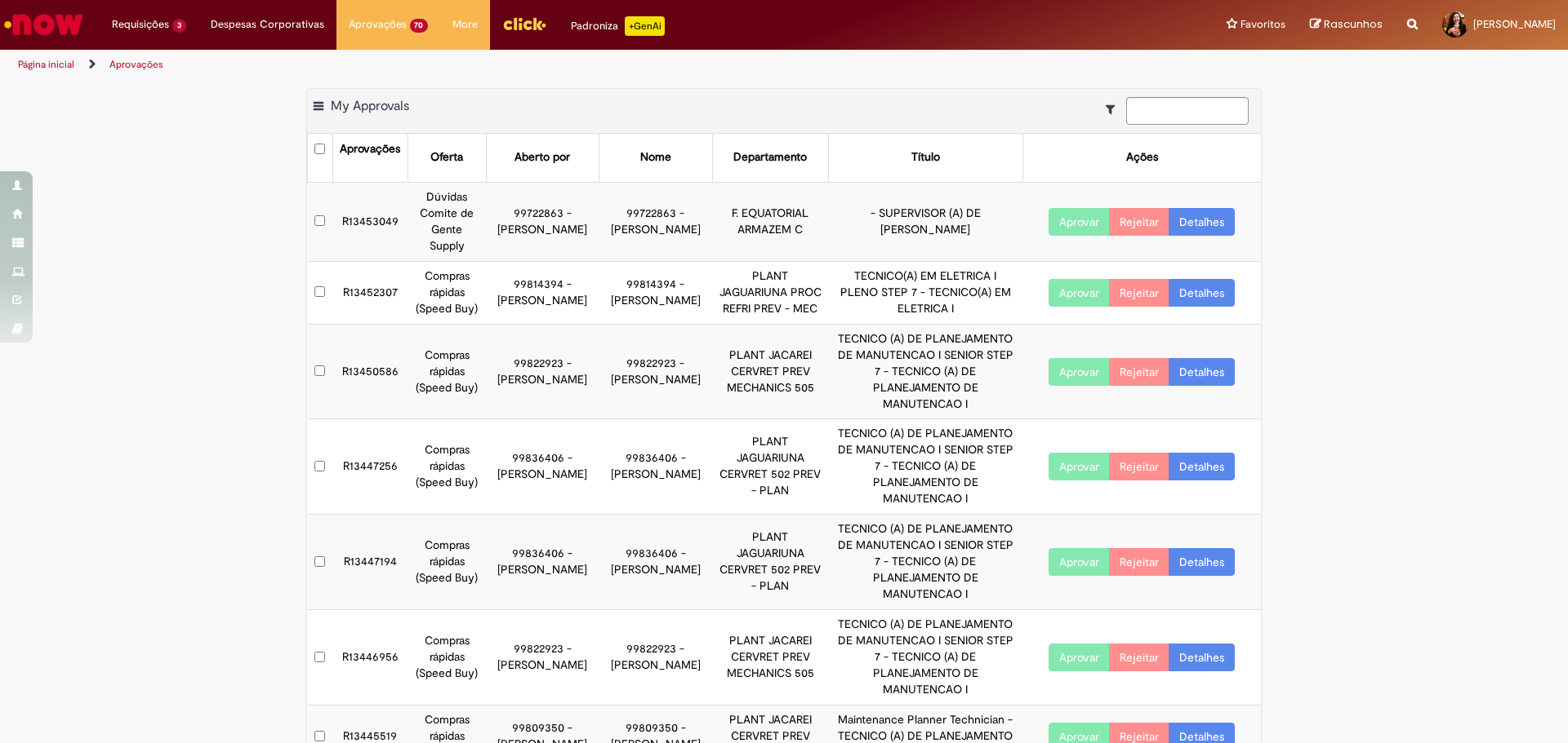
click at [1199, 213] on link "Detalhes" at bounding box center [1201, 222] width 66 height 28
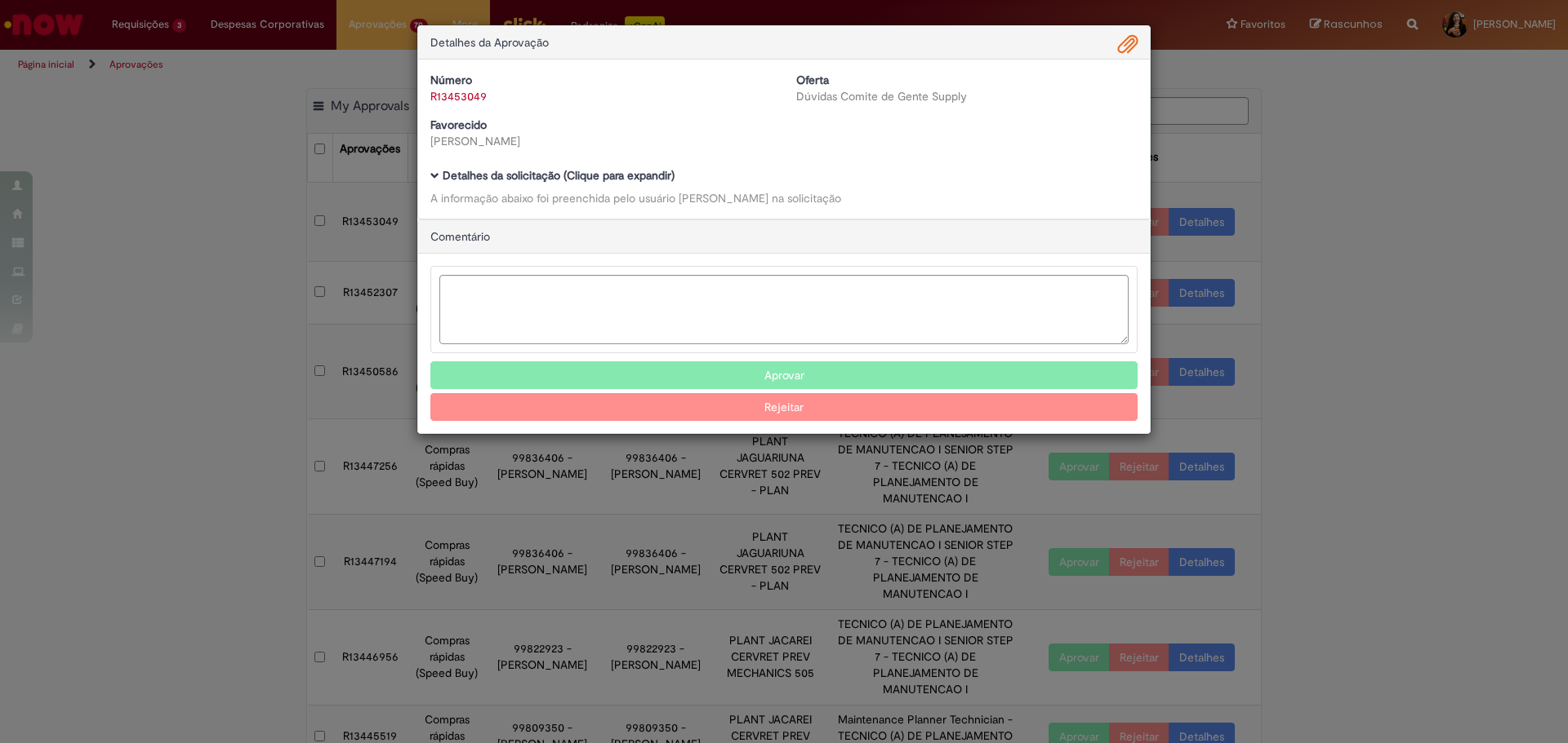
click at [551, 182] on b "Detalhes da solicitação (Clique para expandir)" at bounding box center [558, 176] width 232 height 15
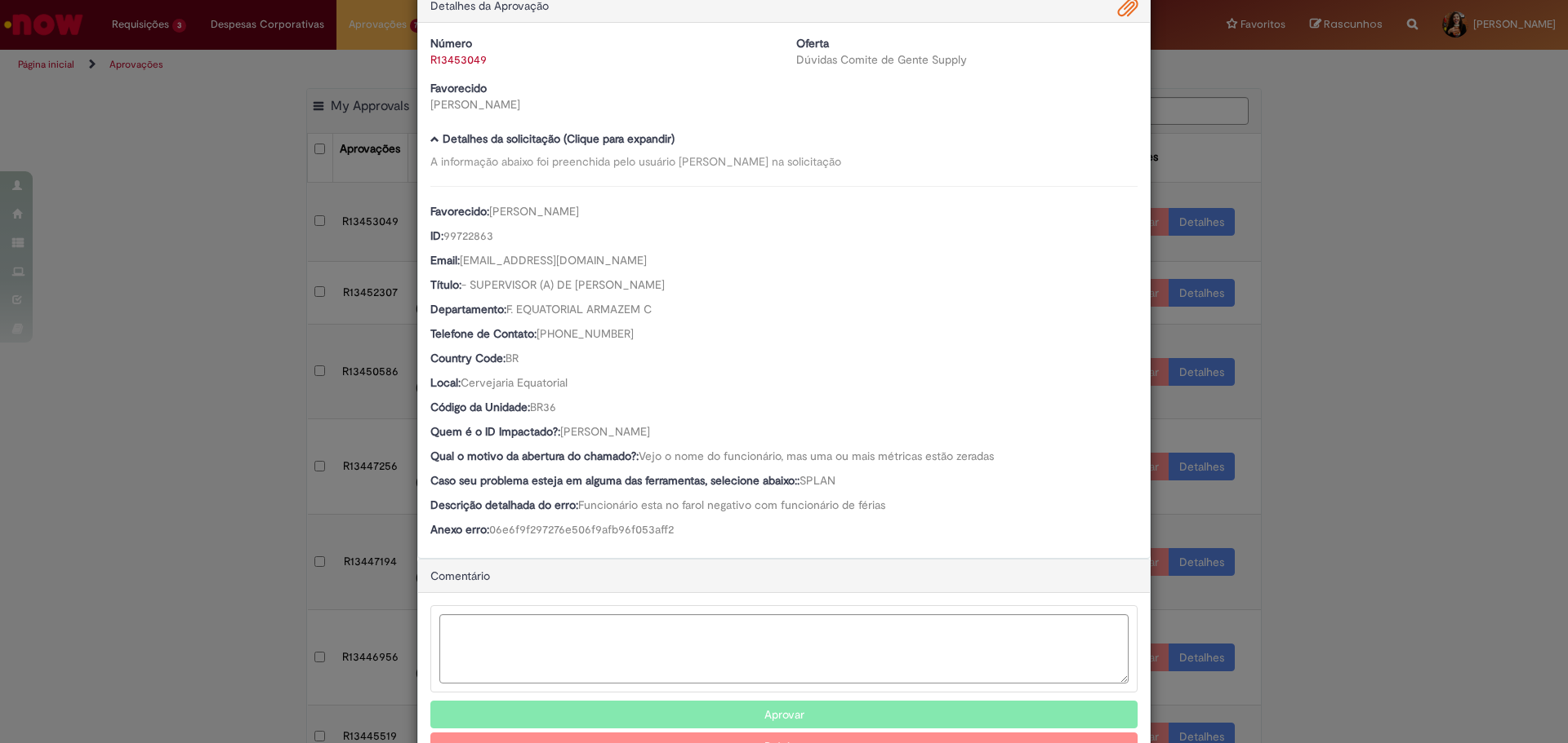
scroll to position [94, 0]
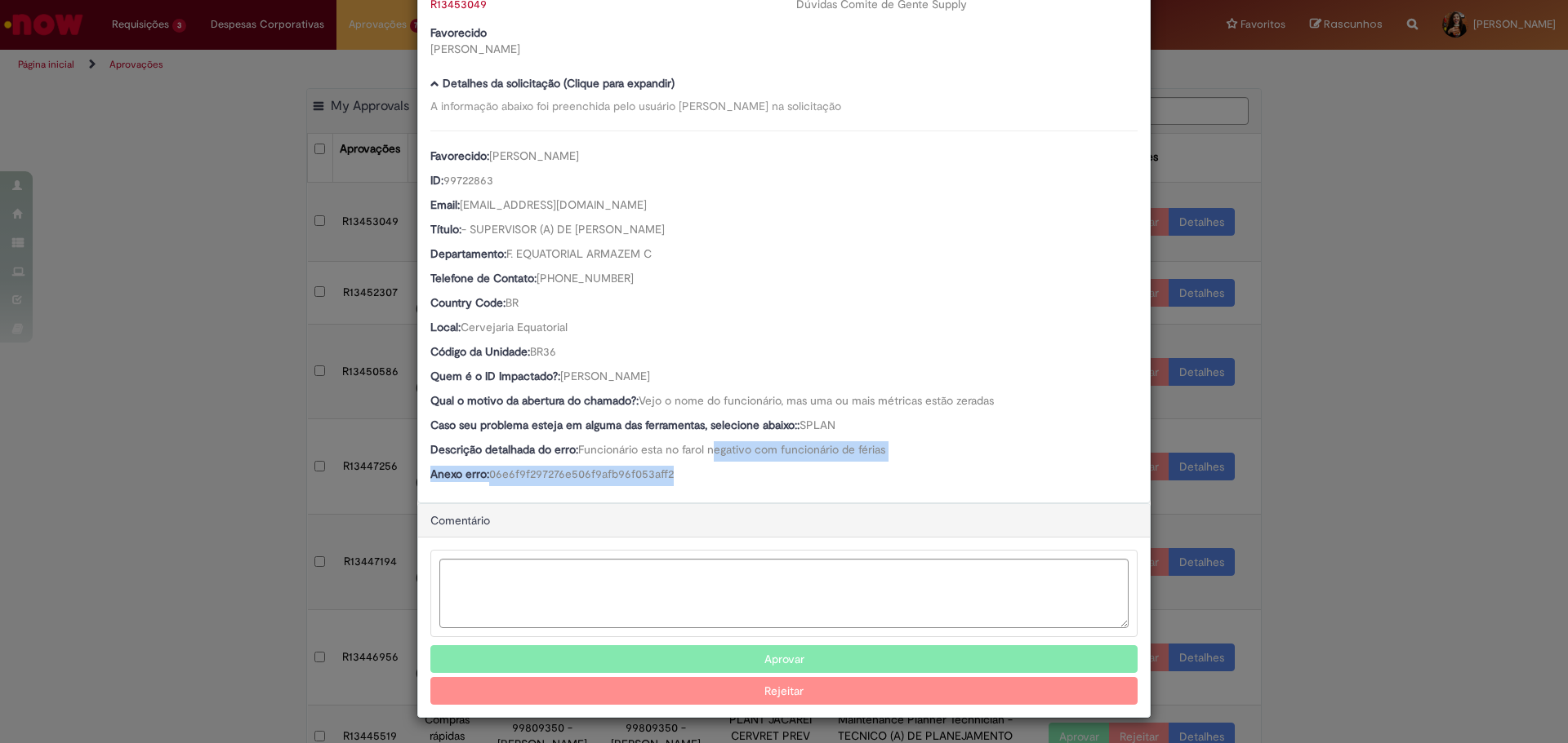
drag, startPoint x: 712, startPoint y: 440, endPoint x: 734, endPoint y: 482, distance: 47.4
click at [734, 482] on div "Favorecido: [PERSON_NAME] ID: 99722863 Email: [EMAIL_ADDRESS][DOMAIN_NAME] Títu…" at bounding box center [784, 308] width 707 height 356
click at [734, 482] on div "Anexo erro: 06e6f9f297276e506f9afb96f053aff2" at bounding box center [784, 476] width 707 height 20
drag, startPoint x: 734, startPoint y: 482, endPoint x: 733, endPoint y: 443, distance: 39.0
click at [733, 443] on div "Favorecido: [PERSON_NAME] ID: 99722863 Email: [EMAIL_ADDRESS][DOMAIN_NAME] Títu…" at bounding box center [784, 308] width 707 height 356
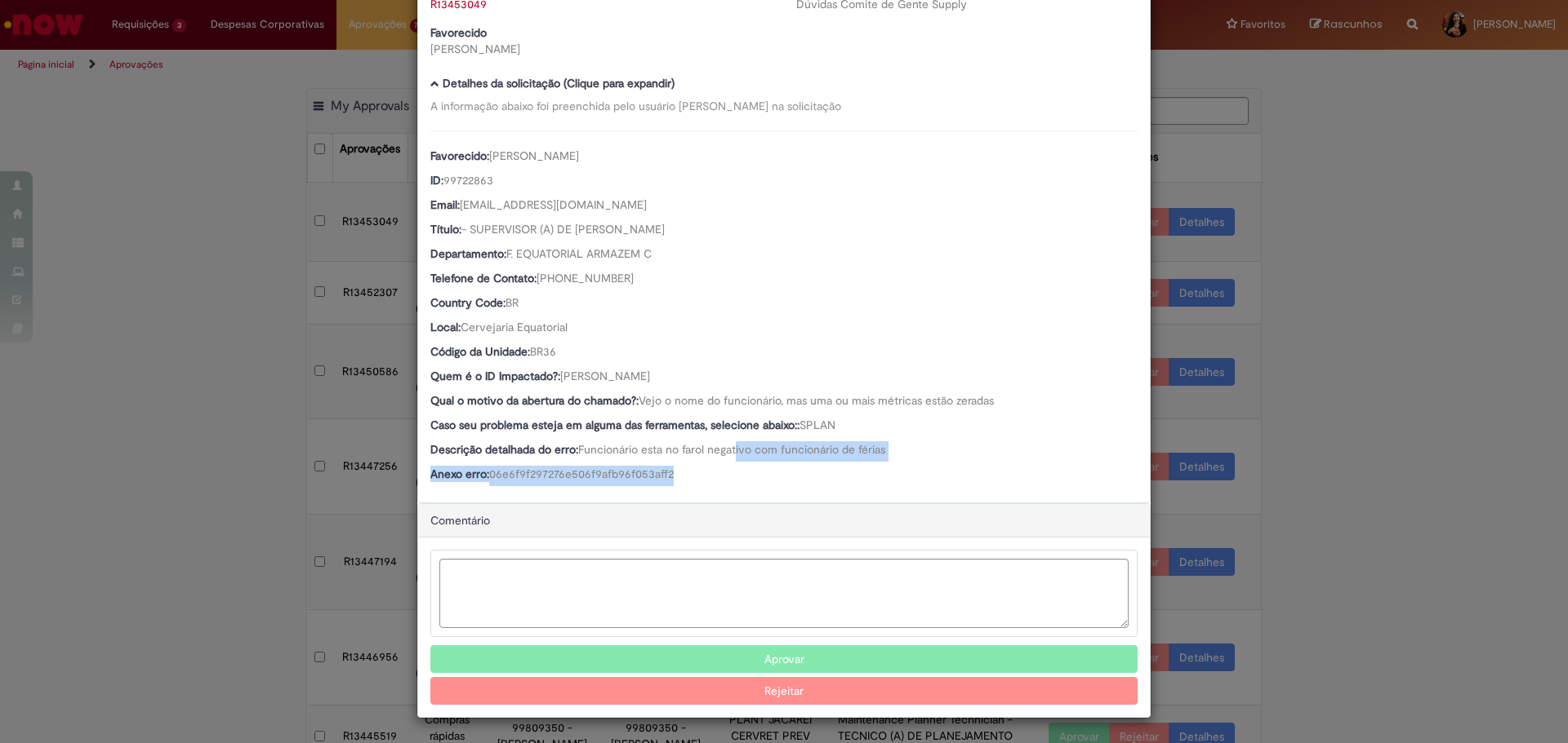
click at [733, 443] on span "Funcionário esta no farol negativo com funcionário de férias" at bounding box center [732, 450] width 307 height 15
click at [688, 608] on textarea "Ambev Approval Modal" at bounding box center [784, 593] width 689 height 69
type textarea "*"
click at [596, 591] on textarea "Ambev Approval Modal" at bounding box center [784, 593] width 689 height 69
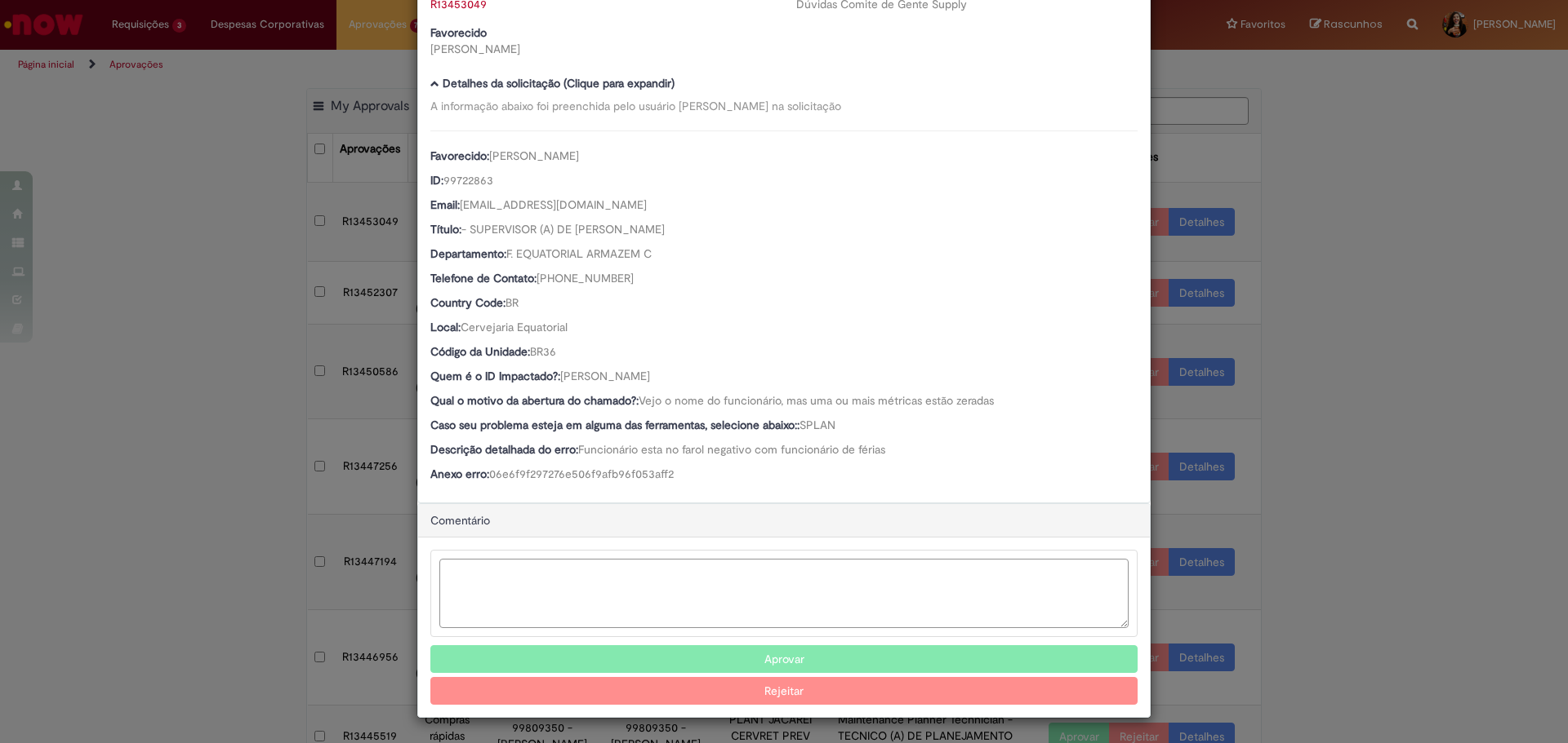
paste textarea "**********"
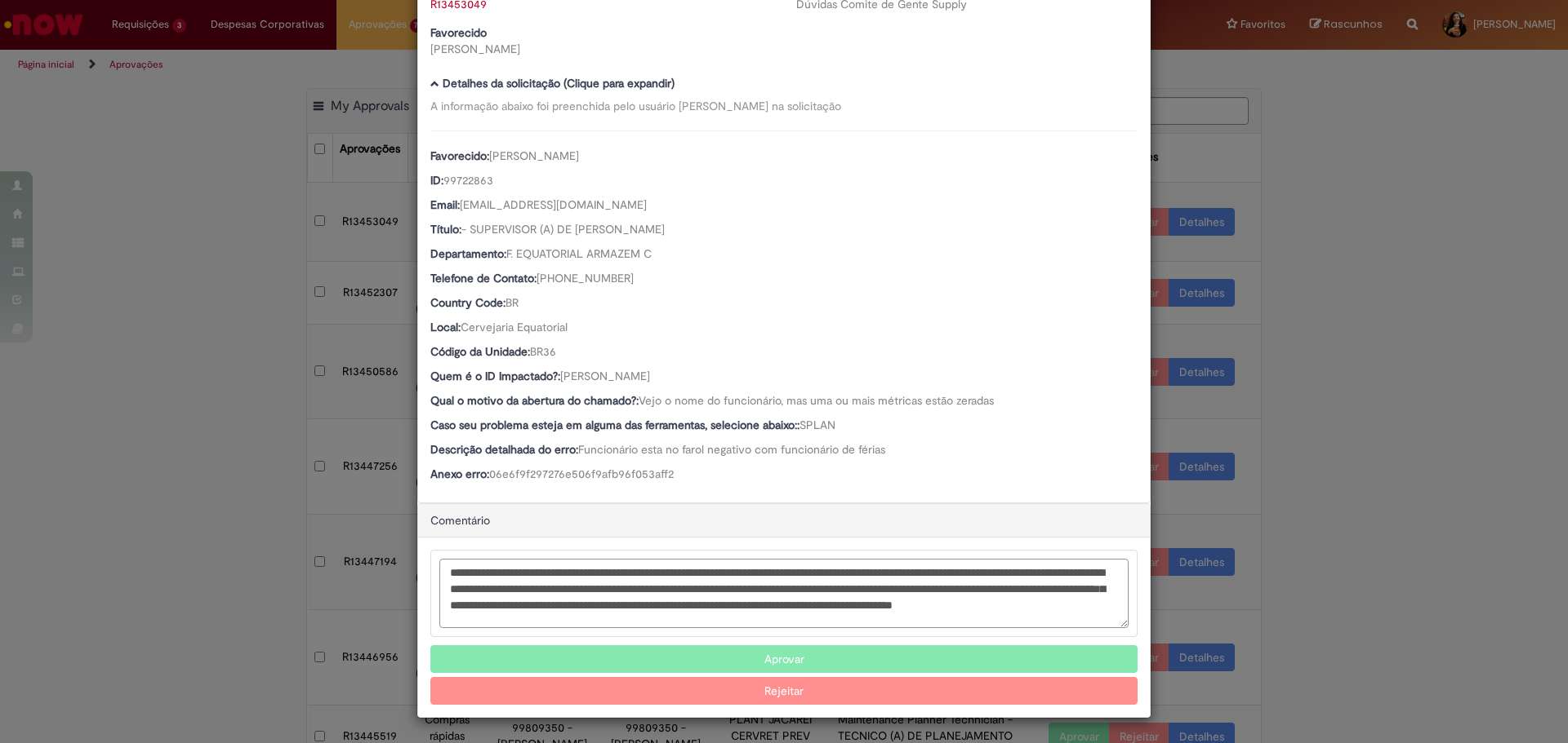
scroll to position [0, 0]
drag, startPoint x: 649, startPoint y: 605, endPoint x: 741, endPoint y: 611, distance: 92.2
click at [741, 611] on textarea "**********" at bounding box center [784, 593] width 689 height 69
click at [734, 606] on textarea "**********" at bounding box center [784, 593] width 689 height 69
drag, startPoint x: 1067, startPoint y: 574, endPoint x: 598, endPoint y: 570, distance: 469.0
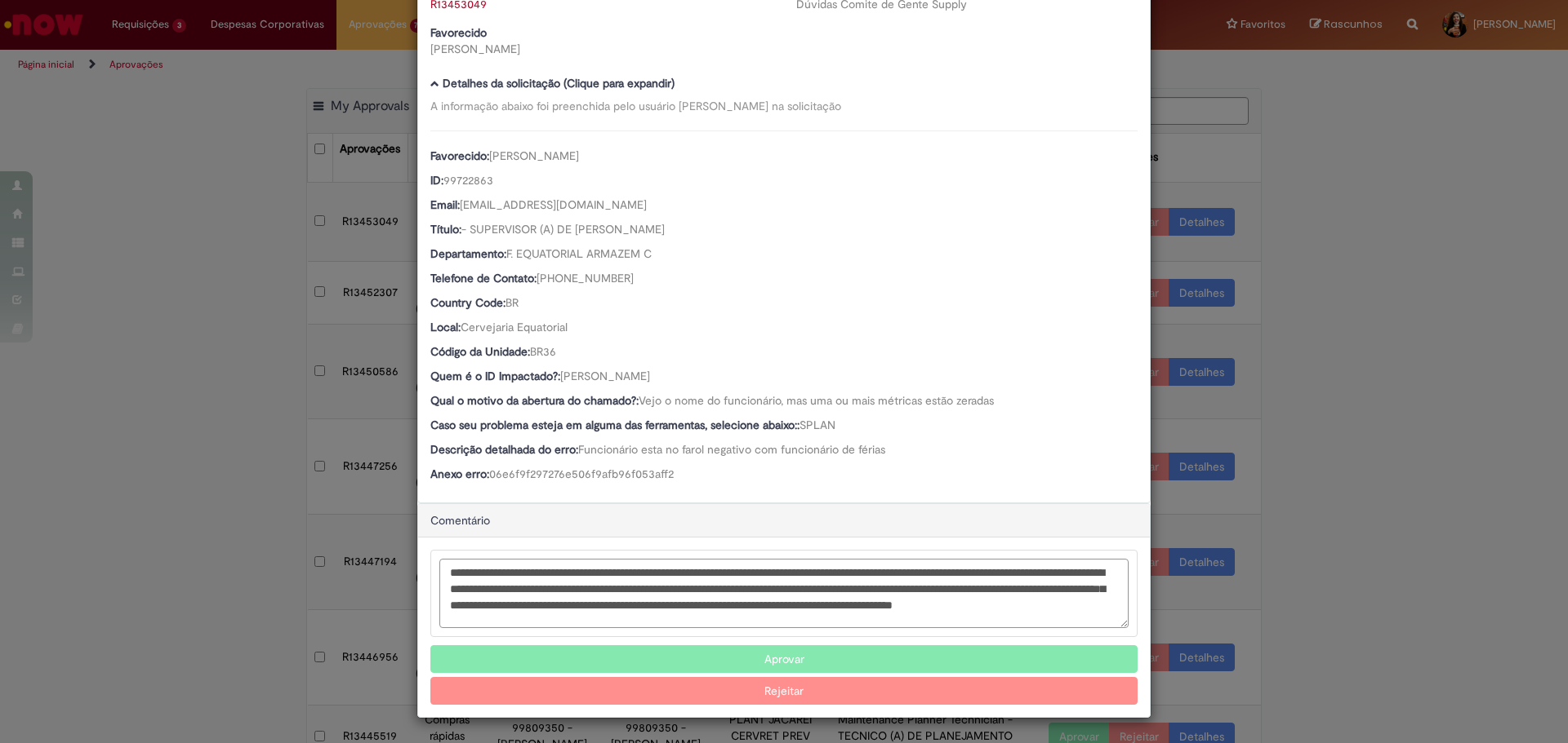
click at [598, 570] on textarea "**********" at bounding box center [784, 593] width 689 height 69
drag, startPoint x: 629, startPoint y: 611, endPoint x: 748, endPoint y: 610, distance: 119.0
click at [748, 610] on textarea "**********" at bounding box center [784, 593] width 689 height 69
click at [620, 590] on textarea "**********" at bounding box center [784, 593] width 689 height 69
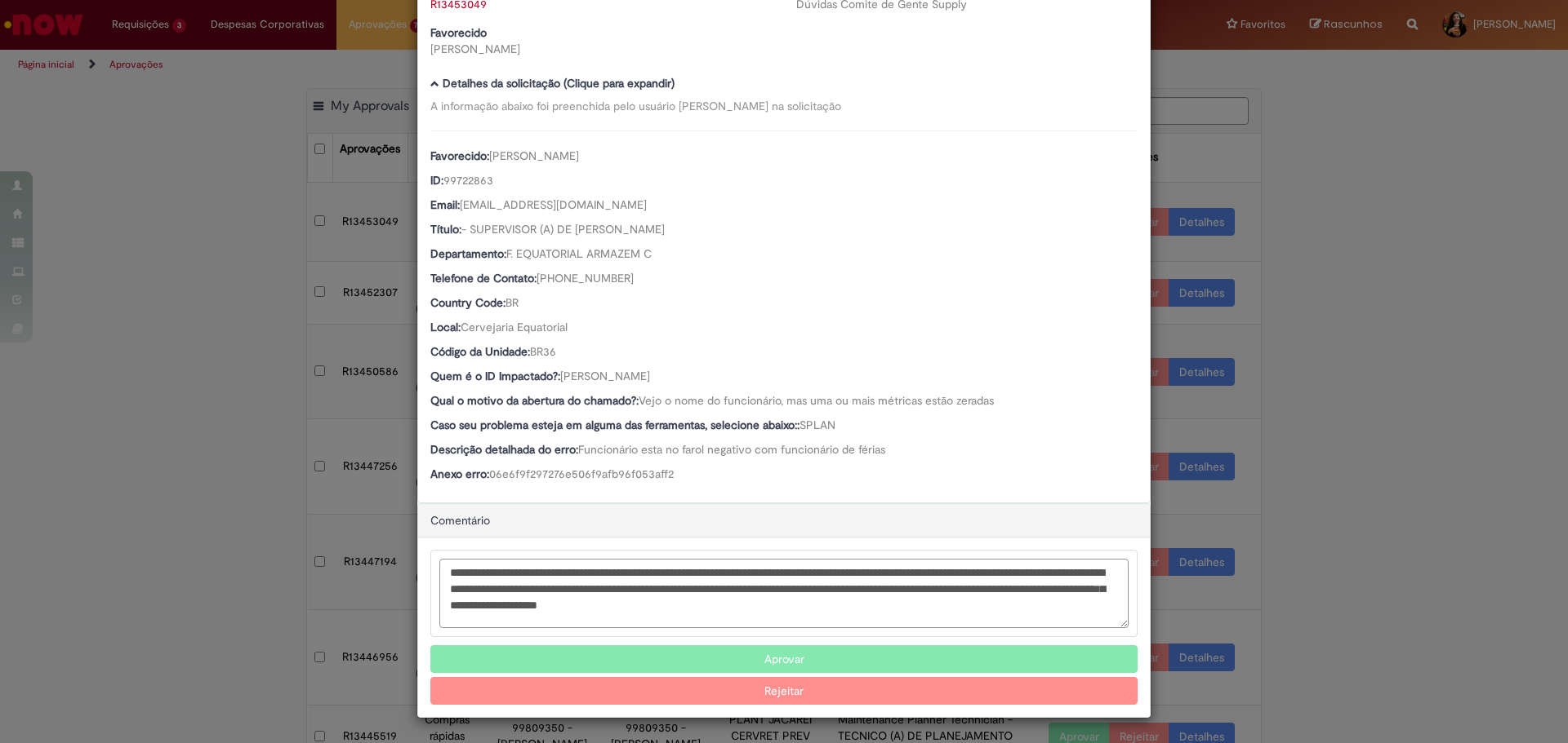
drag, startPoint x: 560, startPoint y: 575, endPoint x: 655, endPoint y: 606, distance: 99.9
click at [655, 606] on textarea "**********" at bounding box center [784, 593] width 689 height 69
type textarea "**********"
click at [801, 690] on button "Rejeitar" at bounding box center [784, 691] width 707 height 28
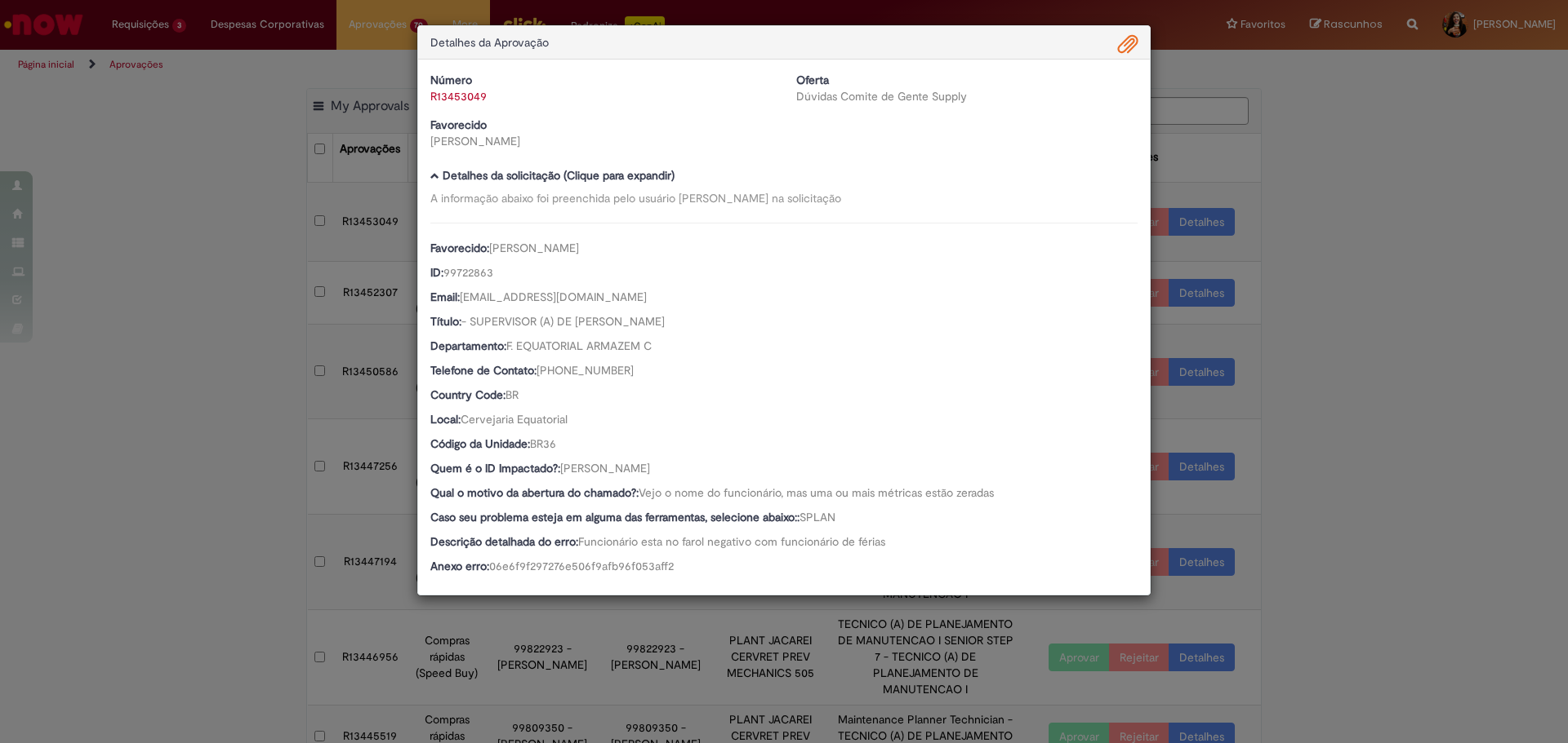
scroll to position [0, 0]
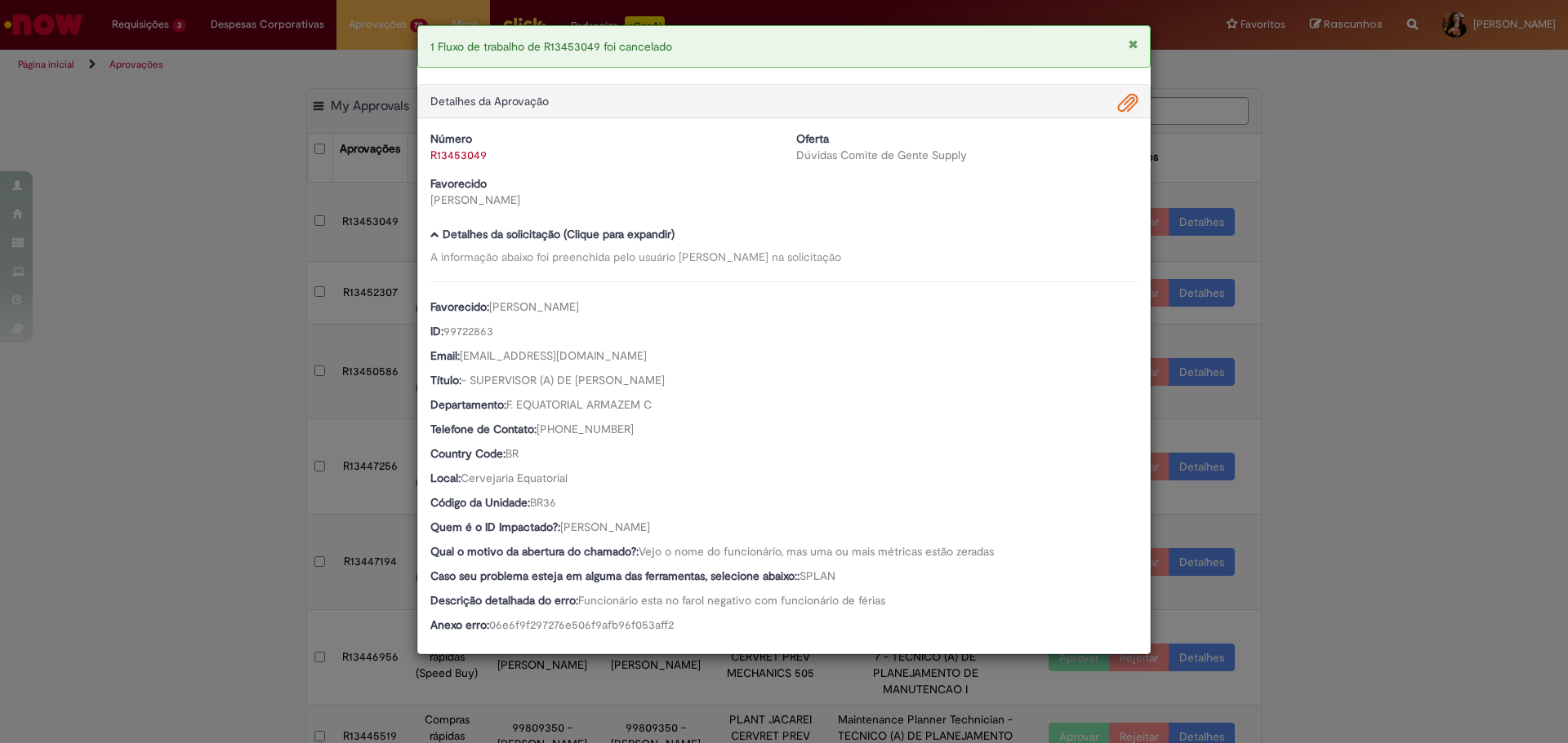
click at [1304, 402] on div "1 Fluxo de trabalho de R13453049 foi cancelado Detalhes da Aprovação Número R13…" at bounding box center [784, 372] width 1568 height 743
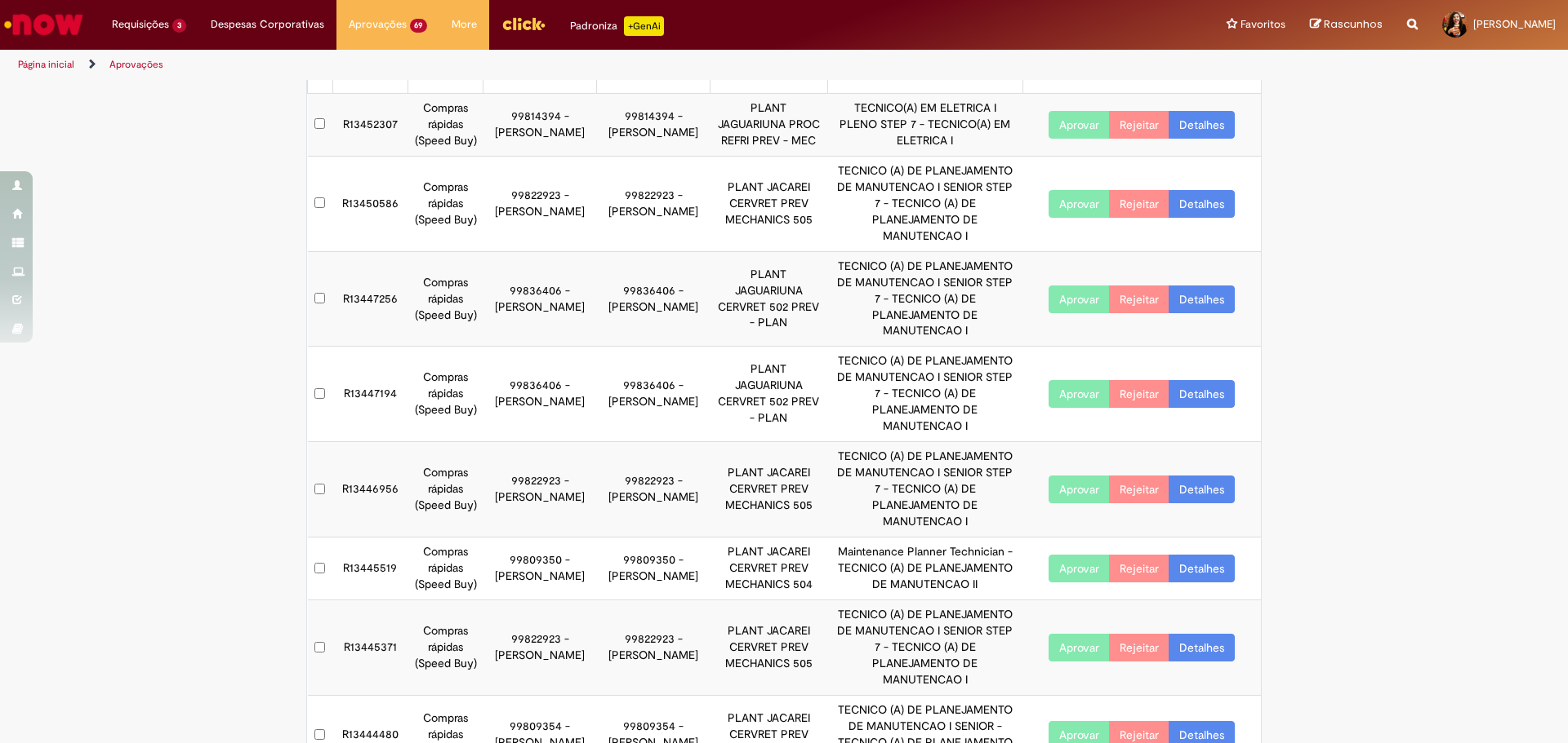
scroll to position [180, 0]
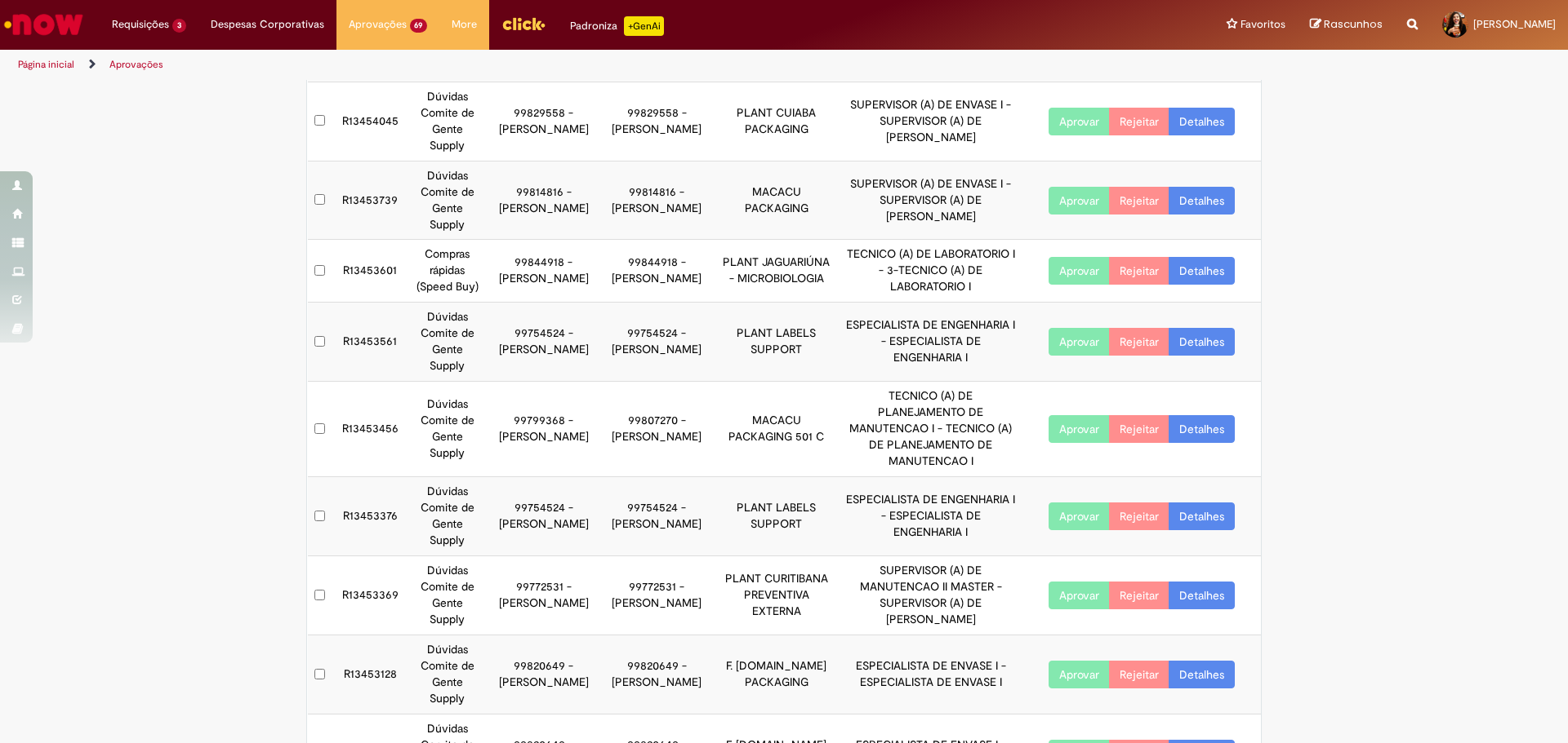
click at [1206, 740] on link "Detalhes" at bounding box center [1201, 754] width 66 height 28
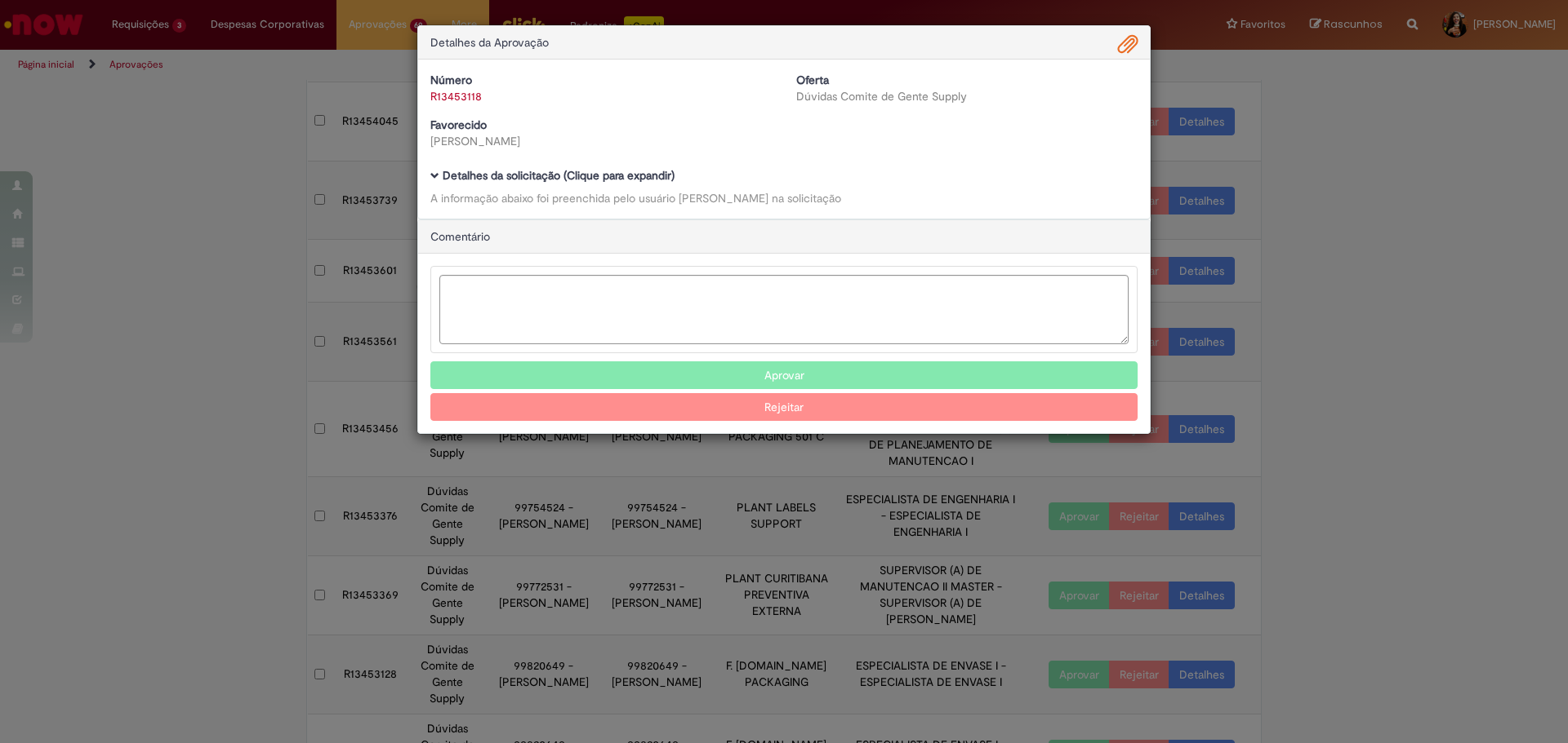
click at [631, 176] on b "Detalhes da solicitação (Clique para expandir)" at bounding box center [558, 176] width 232 height 15
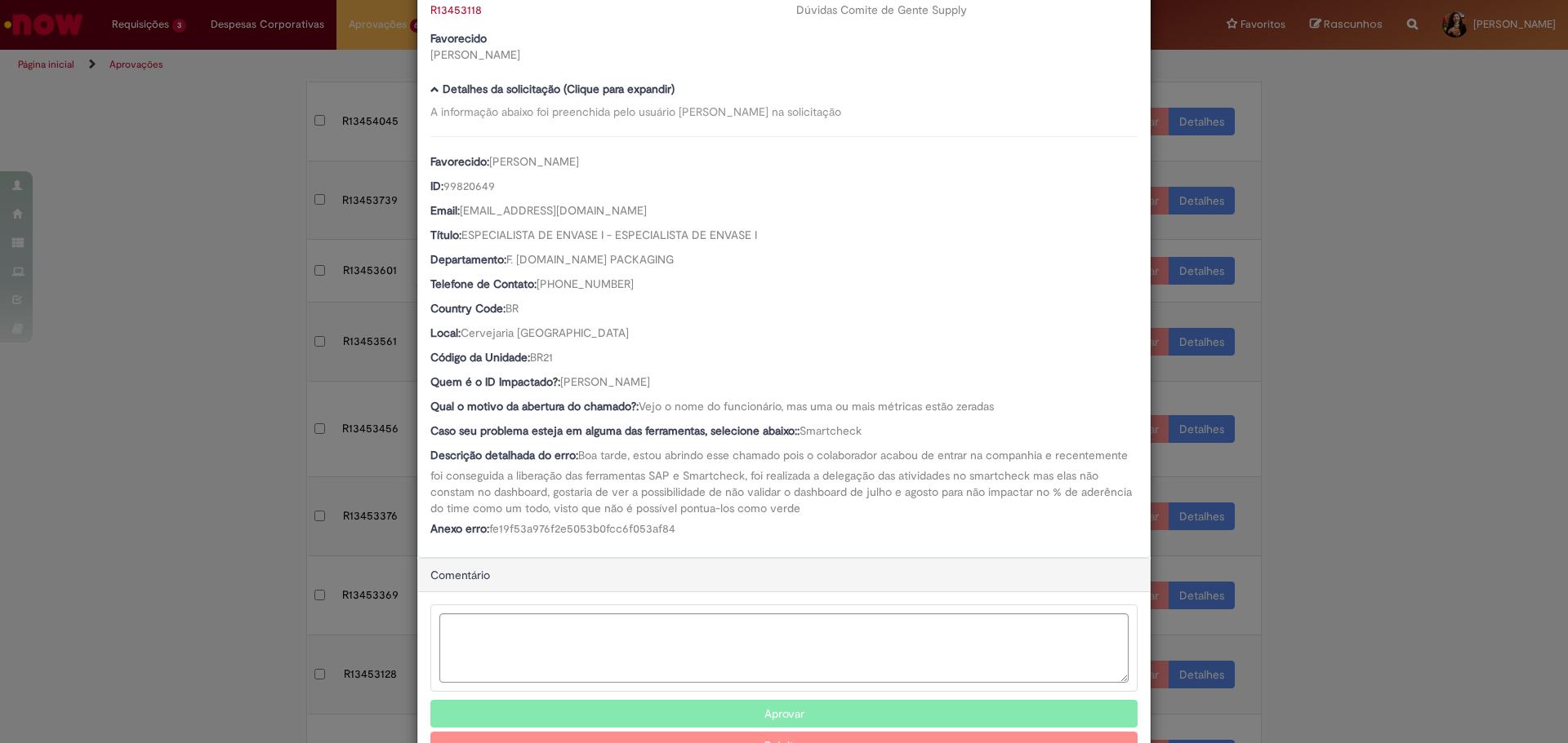
scroll to position [142, 0]
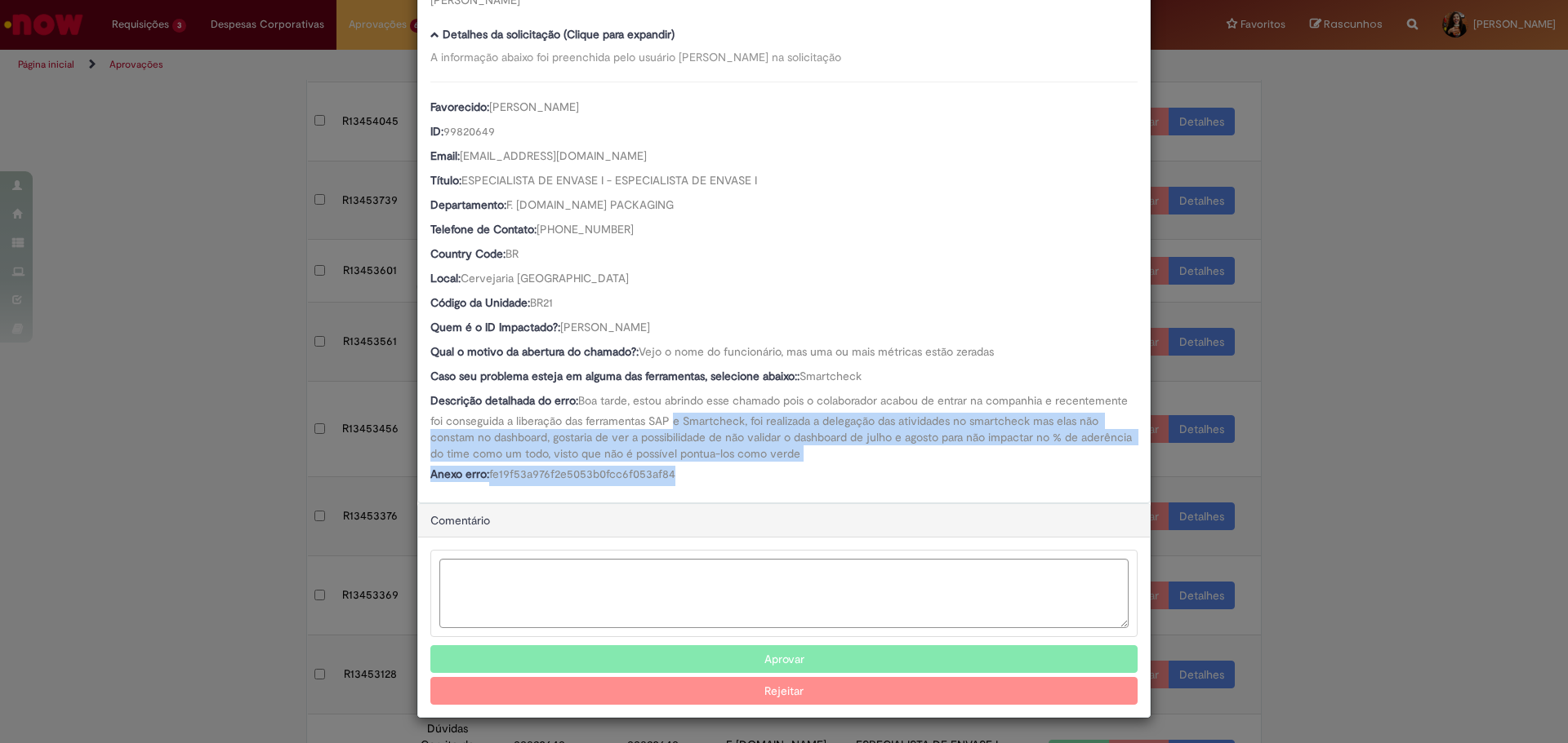
drag, startPoint x: 675, startPoint y: 428, endPoint x: 729, endPoint y: 476, distance: 72.2
click at [729, 476] on div "Favorecido: [PERSON_NAME] ID: 99820649 Email: [EMAIL_ADDRESS][DOMAIN_NAME] Títu…" at bounding box center [784, 284] width 707 height 405
click at [729, 476] on div "Anexo erro: fe19f53a976f2e5053b0fcc6f053af84" at bounding box center [784, 476] width 707 height 20
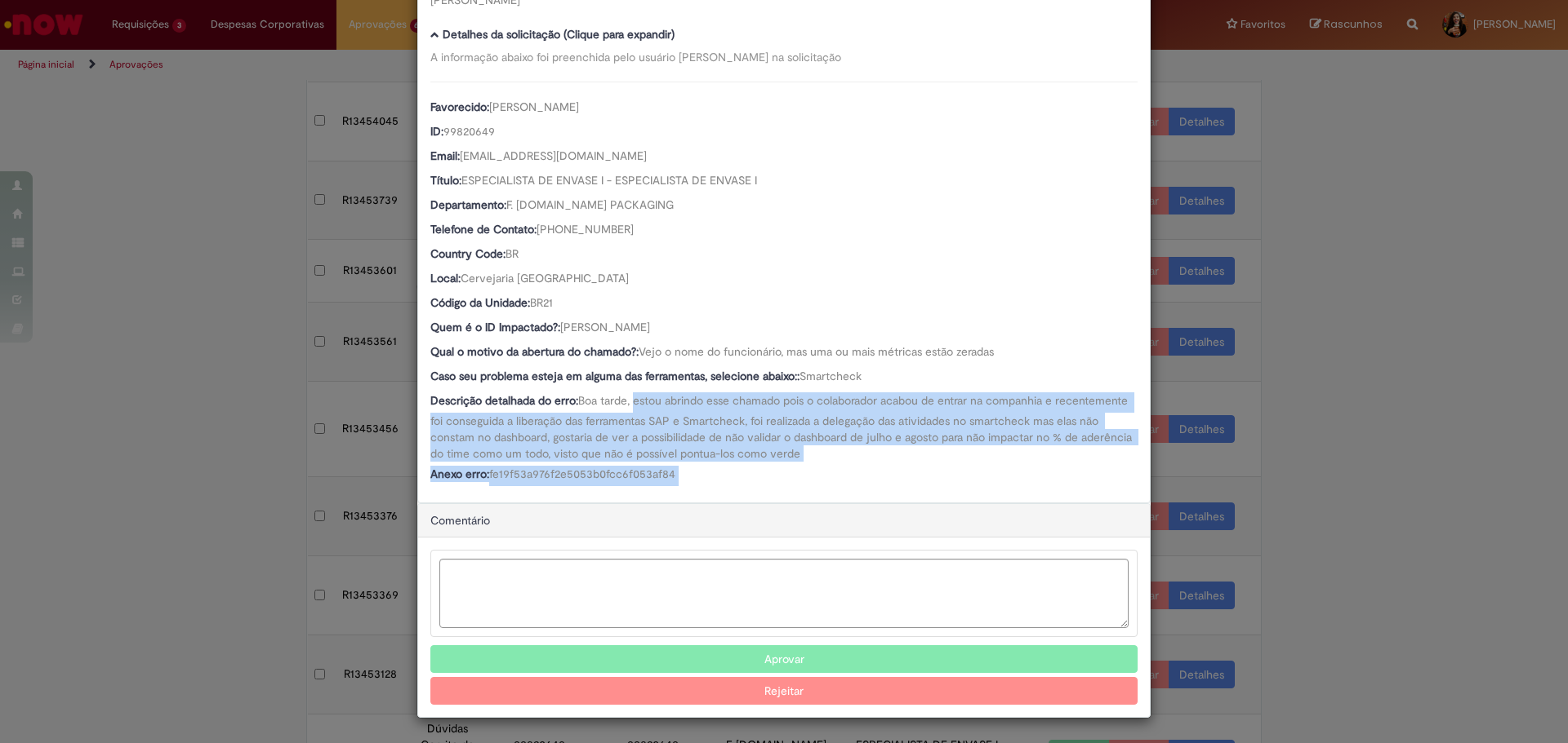
drag, startPoint x: 729, startPoint y: 476, endPoint x: 633, endPoint y: 399, distance: 123.1
click at [633, 399] on div "Favorecido: [PERSON_NAME] ID: 99820649 Email: [EMAIL_ADDRESS][DOMAIN_NAME] Títu…" at bounding box center [784, 284] width 707 height 405
click at [633, 399] on span "Boa tarde, estou abrindo esse chamado pois o colaborador acabou de entrar na co…" at bounding box center [783, 426] width 704 height 68
drag, startPoint x: 634, startPoint y: 401, endPoint x: 749, endPoint y: 463, distance: 130.6
click at [749, 463] on div "Favorecido: [PERSON_NAME] ID: 99820649 Email: [EMAIL_ADDRESS][DOMAIN_NAME] Títu…" at bounding box center [784, 284] width 707 height 405
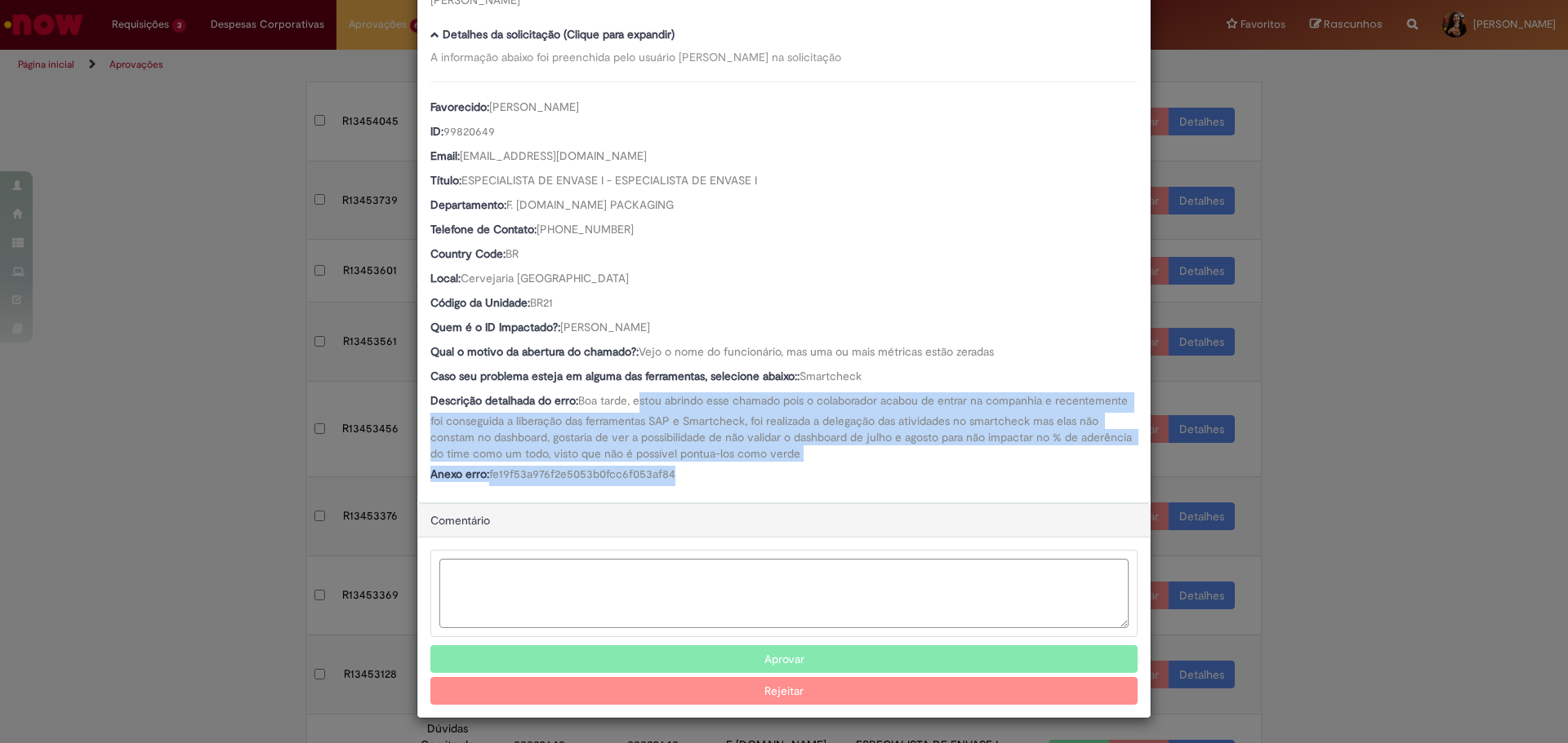
click at [749, 463] on div "Favorecido: [PERSON_NAME] ID: 99820649 Email: [EMAIL_ADDRESS][DOMAIN_NAME] Títu…" at bounding box center [784, 284] width 707 height 405
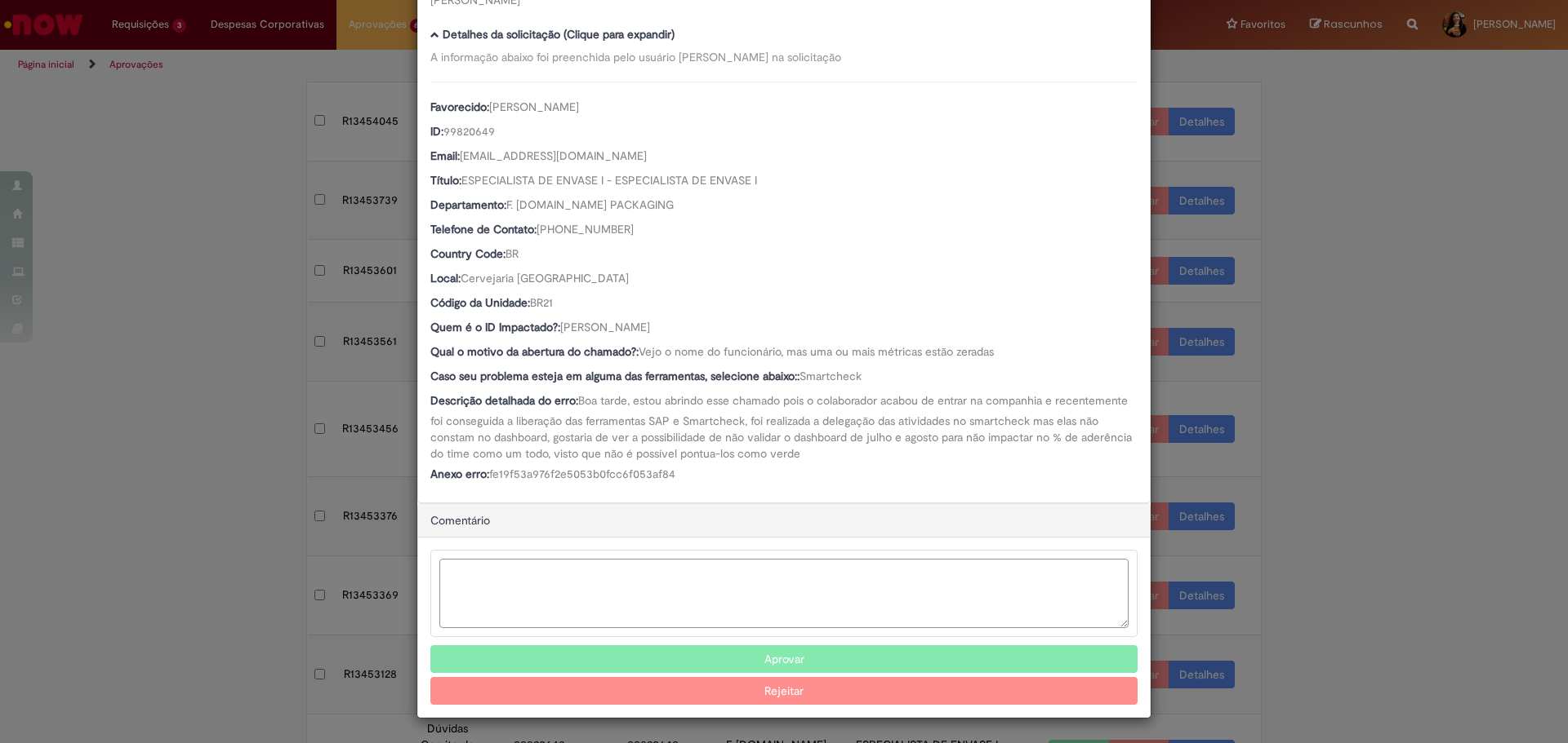
click at [572, 582] on textarea "Ambev Approval Modal" at bounding box center [784, 593] width 689 height 69
click at [599, 577] on textarea "Ambev Approval Modal" at bounding box center [784, 593] width 689 height 69
paste textarea "**********"
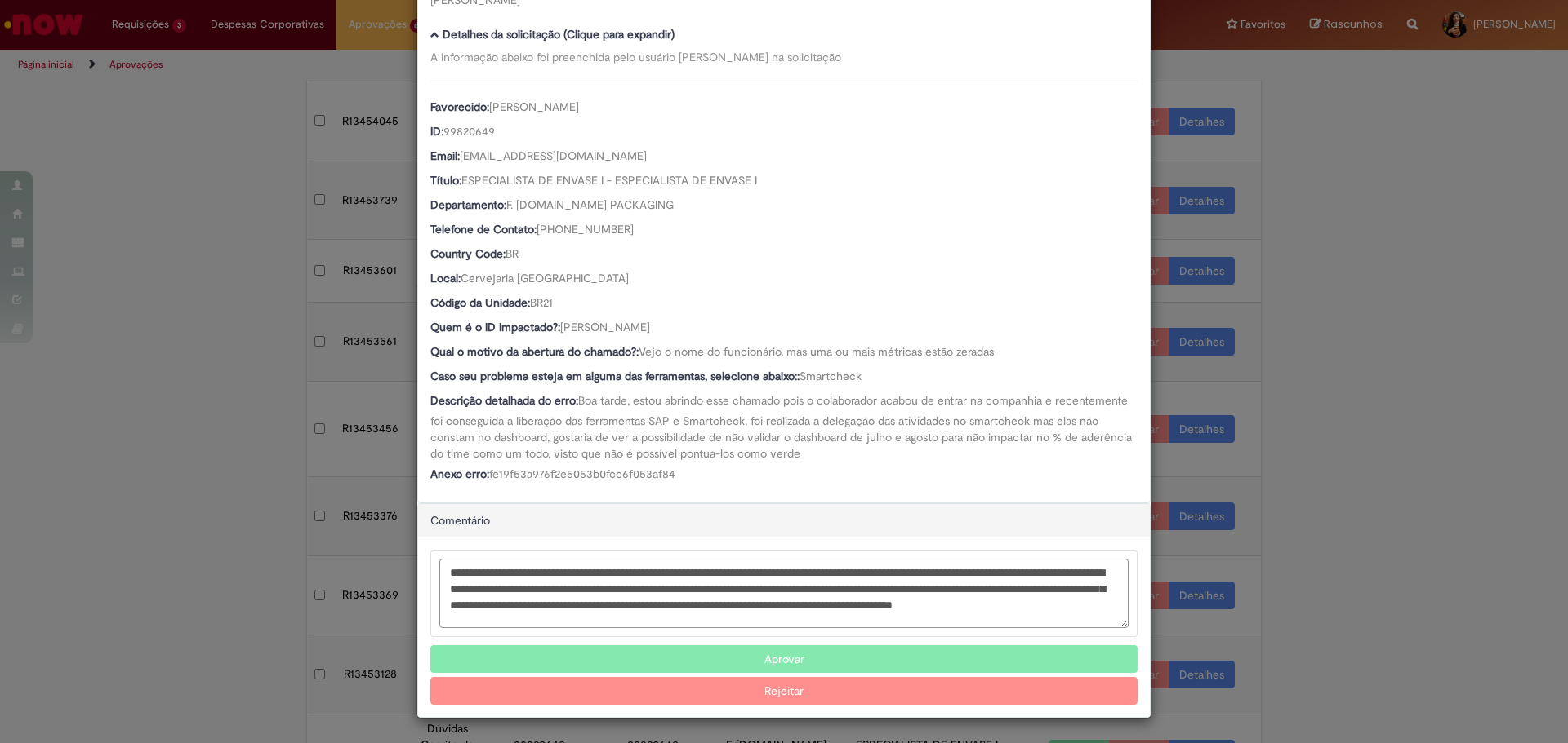
scroll to position [0, 0]
drag, startPoint x: 603, startPoint y: 571, endPoint x: 1074, endPoint y: 569, distance: 471.0
click at [1074, 569] on textarea "**********" at bounding box center [784, 593] width 689 height 69
type textarea "**********"
click at [757, 684] on button "Rejeitar" at bounding box center [784, 691] width 707 height 28
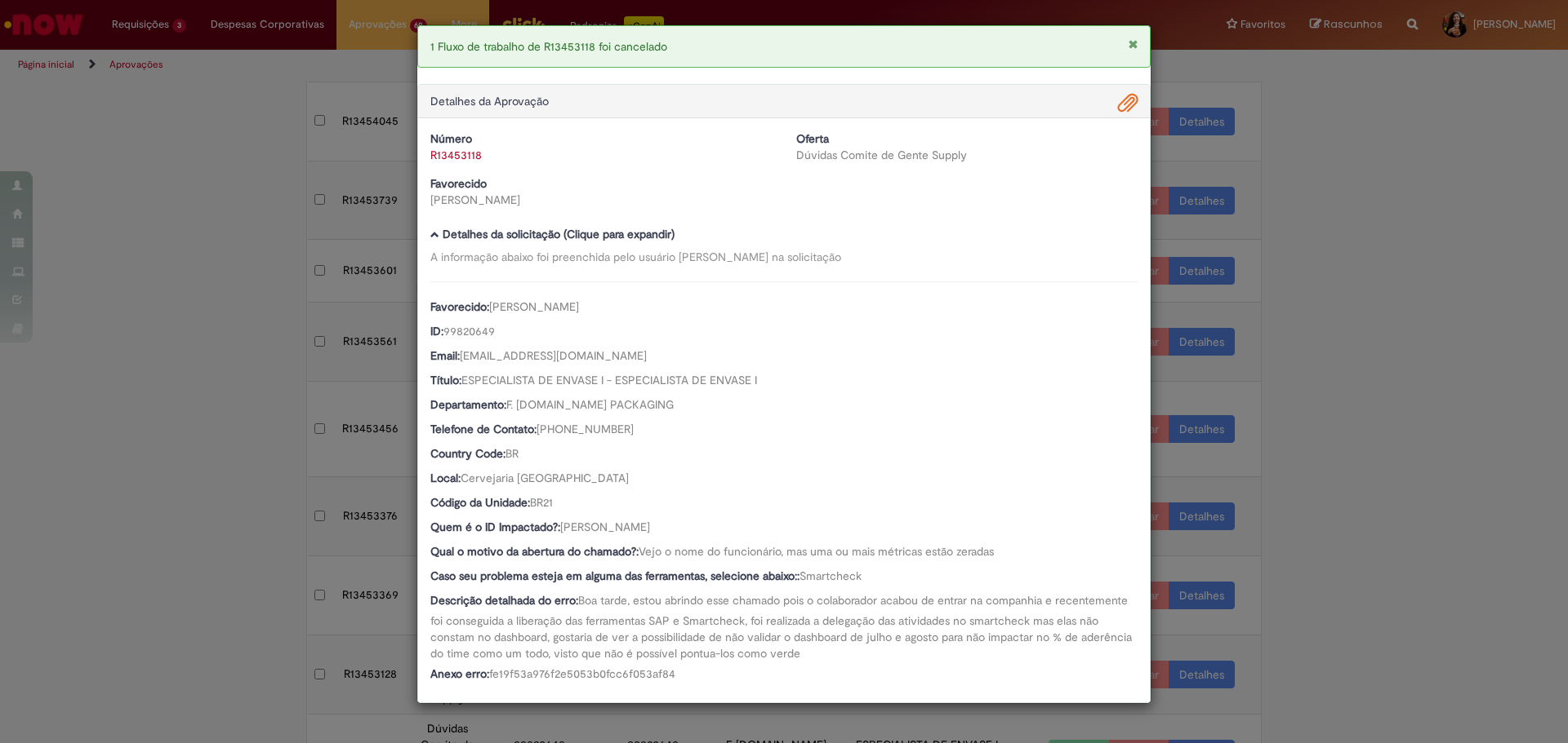
click at [1318, 686] on div "1 Fluxo de trabalho de R13453118 foi cancelado Detalhes da Aprovação Número R13…" at bounding box center [784, 372] width 1568 height 743
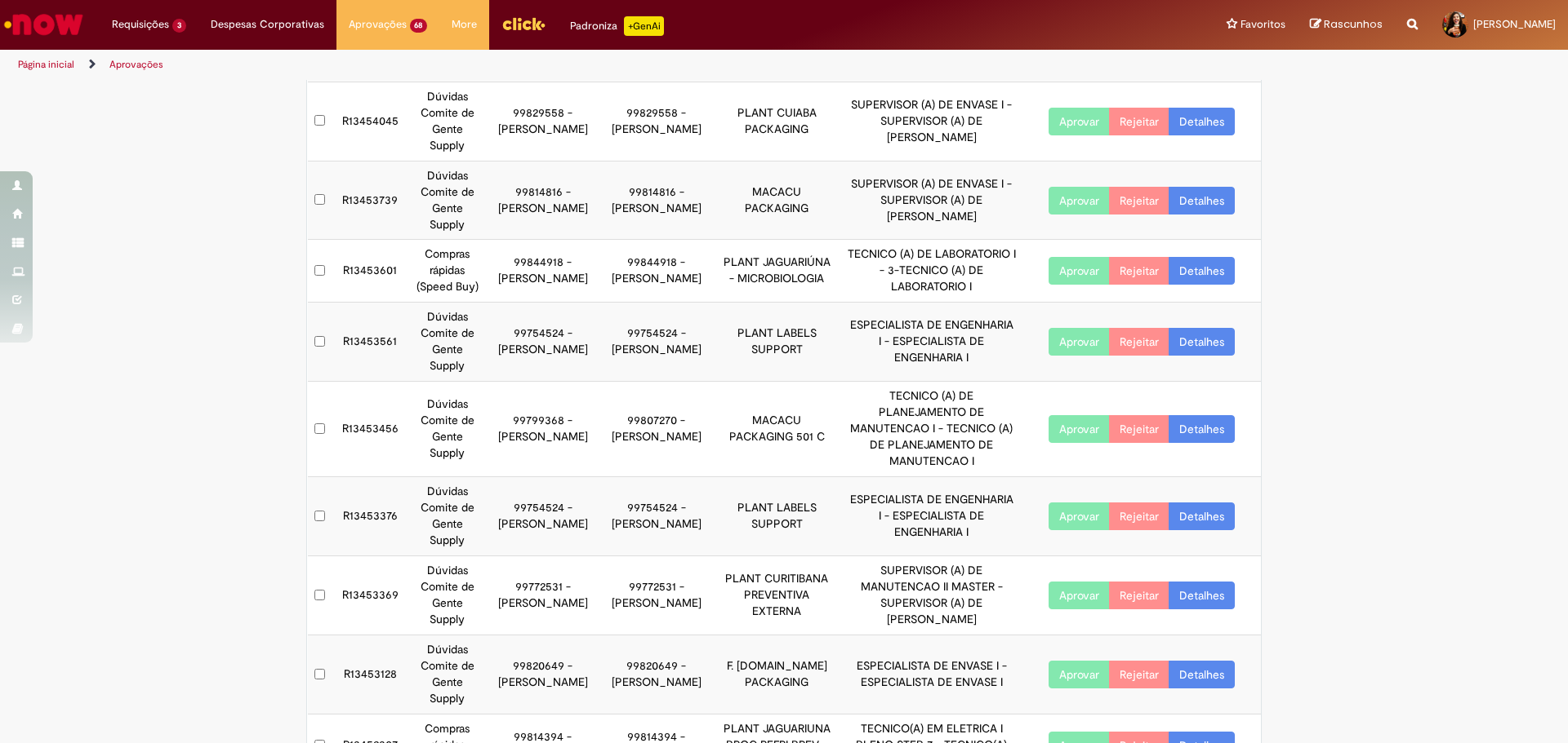
click at [1209, 661] on link "Detalhes" at bounding box center [1201, 675] width 66 height 28
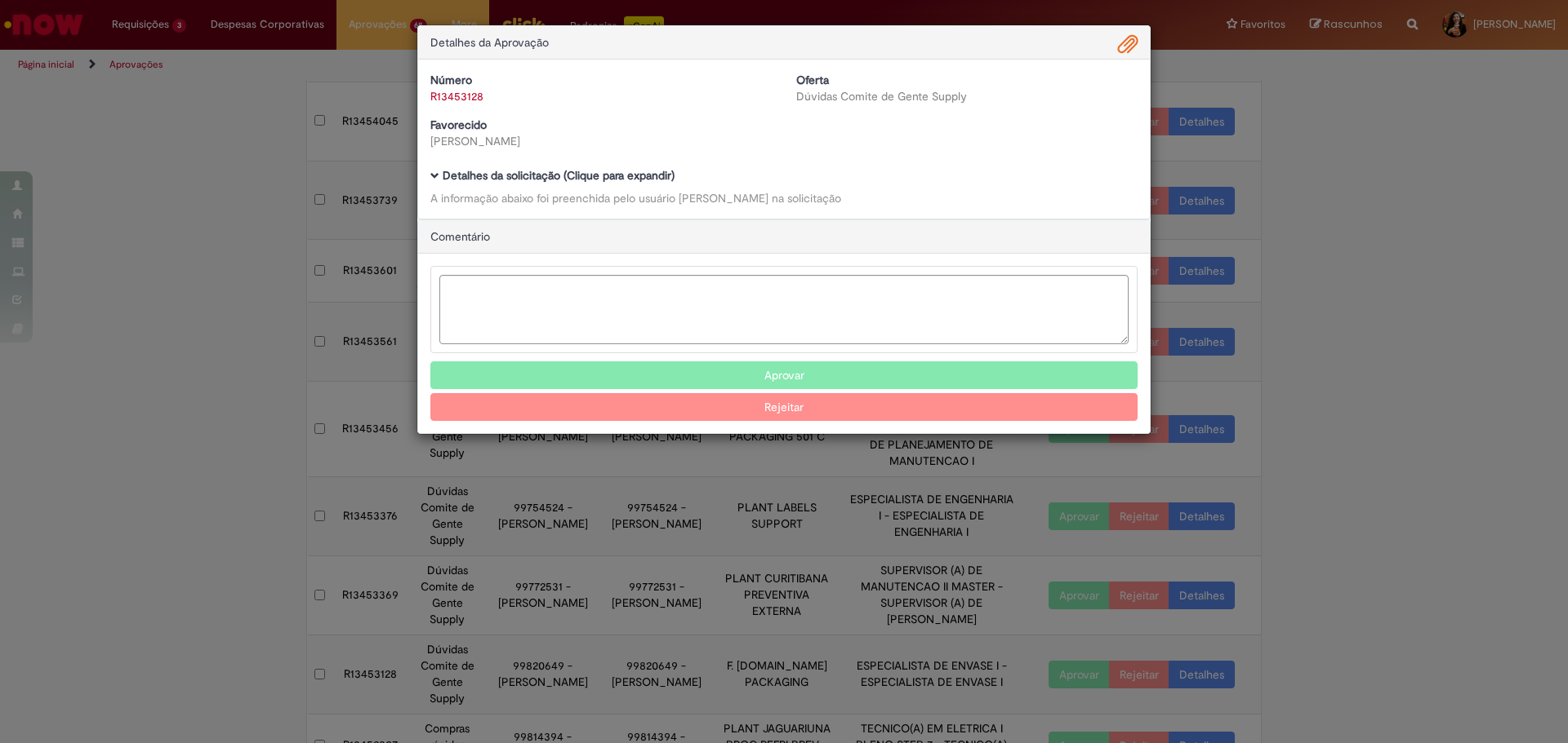
click at [614, 172] on b "Detalhes da solicitação (Clique para expandir)" at bounding box center [558, 176] width 232 height 15
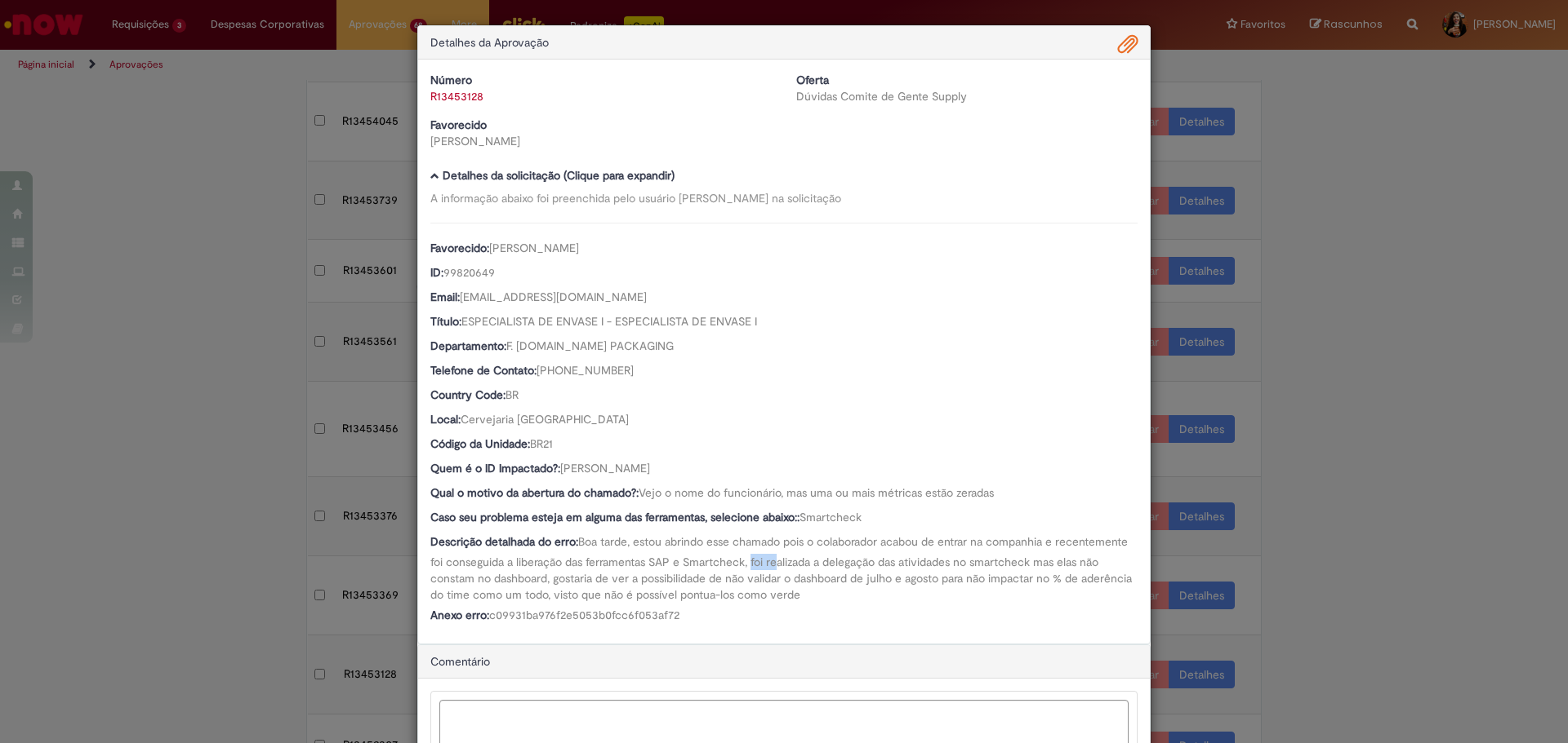
drag, startPoint x: 747, startPoint y: 558, endPoint x: 776, endPoint y: 569, distance: 31.0
click at [776, 569] on span "Boa tarde, estou abrindo esse chamado pois o colaborador acabou de entrar na co…" at bounding box center [783, 568] width 704 height 68
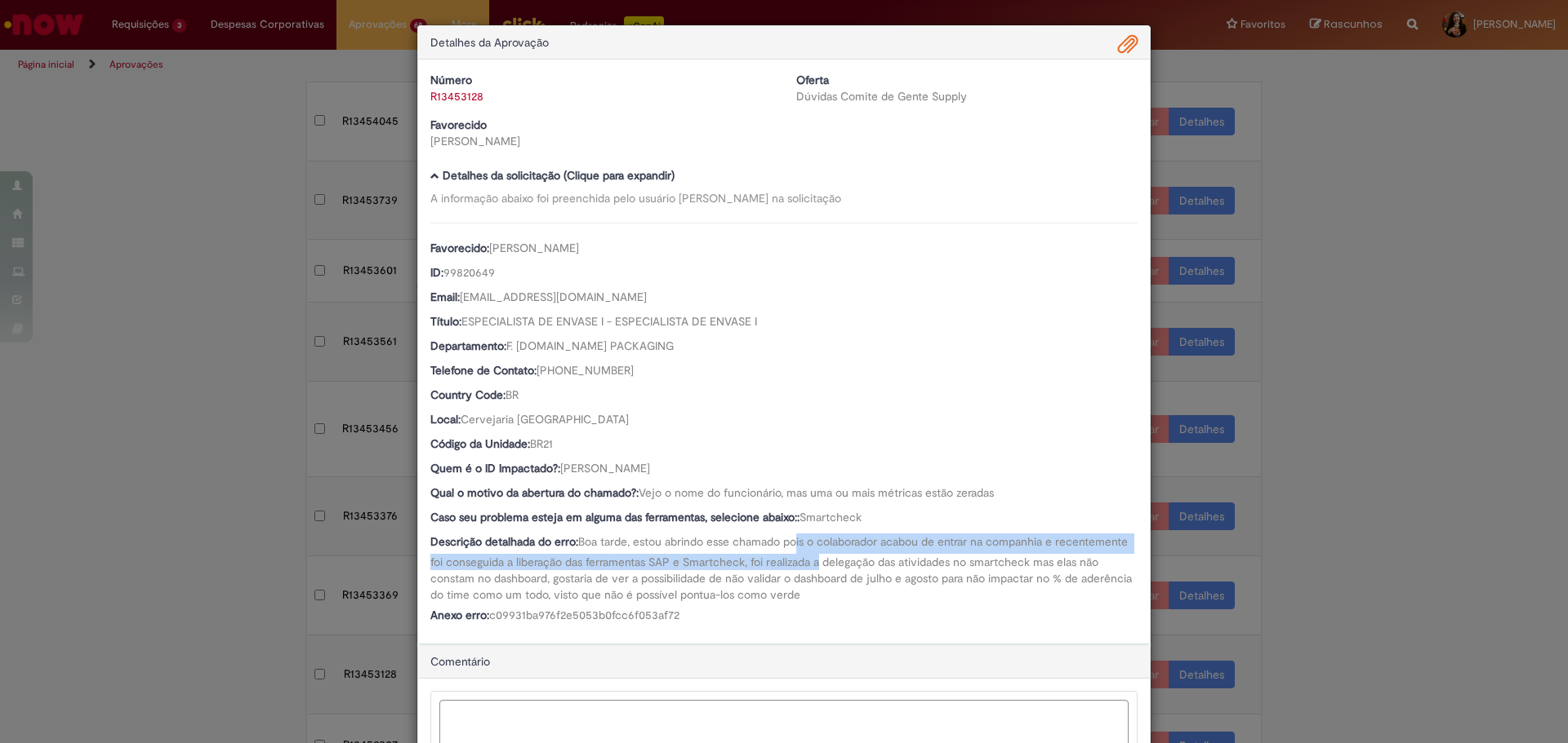
drag, startPoint x: 807, startPoint y: 552, endPoint x: 795, endPoint y: 532, distance: 23.3
click at [795, 532] on div "Favorecido: [PERSON_NAME] ID: 99820649 Email: [EMAIL_ADDRESS][DOMAIN_NAME] Títu…" at bounding box center [784, 425] width 707 height 405
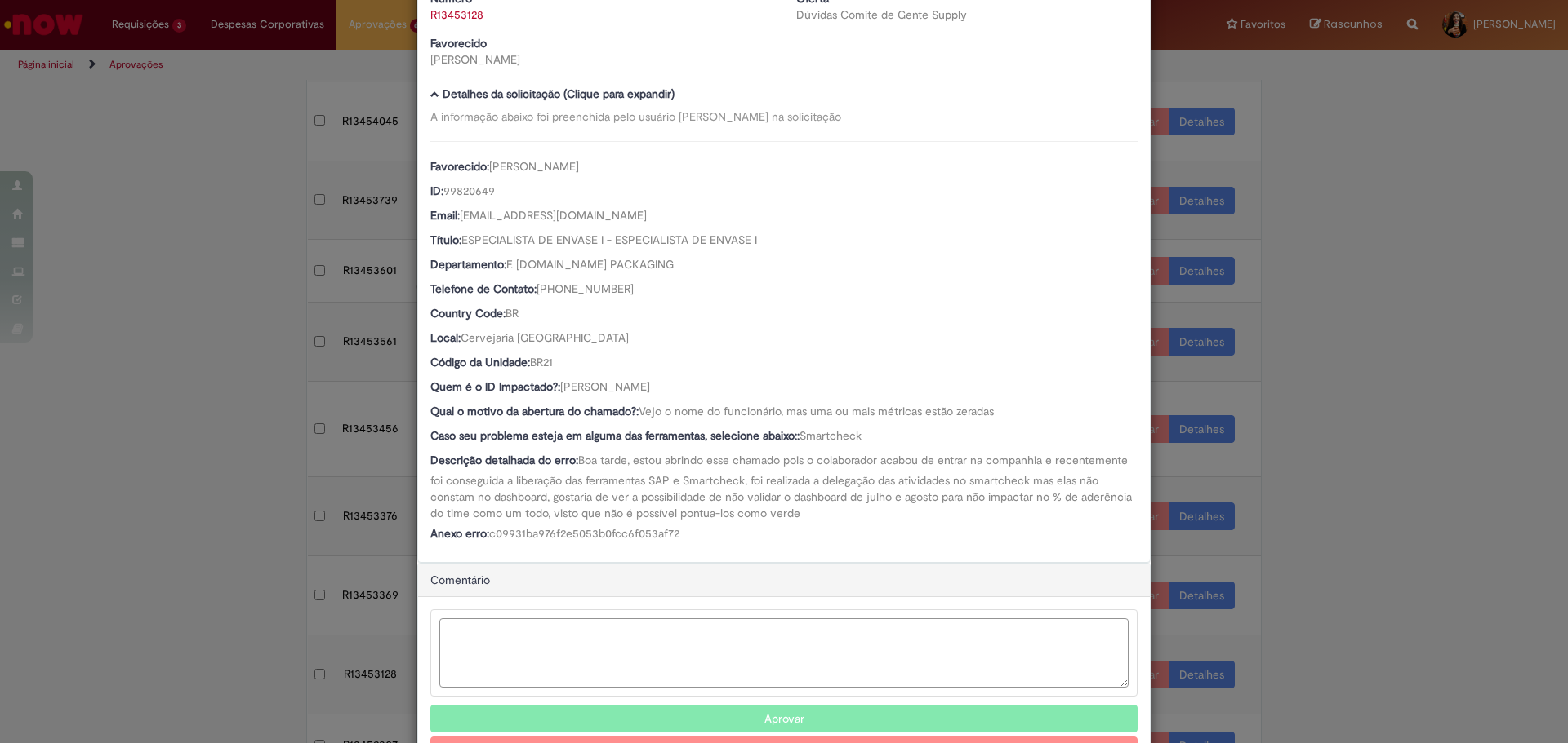
click at [673, 657] on textarea "Ambev Approval Modal" at bounding box center [784, 653] width 689 height 69
click at [743, 630] on textarea "**********" at bounding box center [784, 654] width 689 height 69
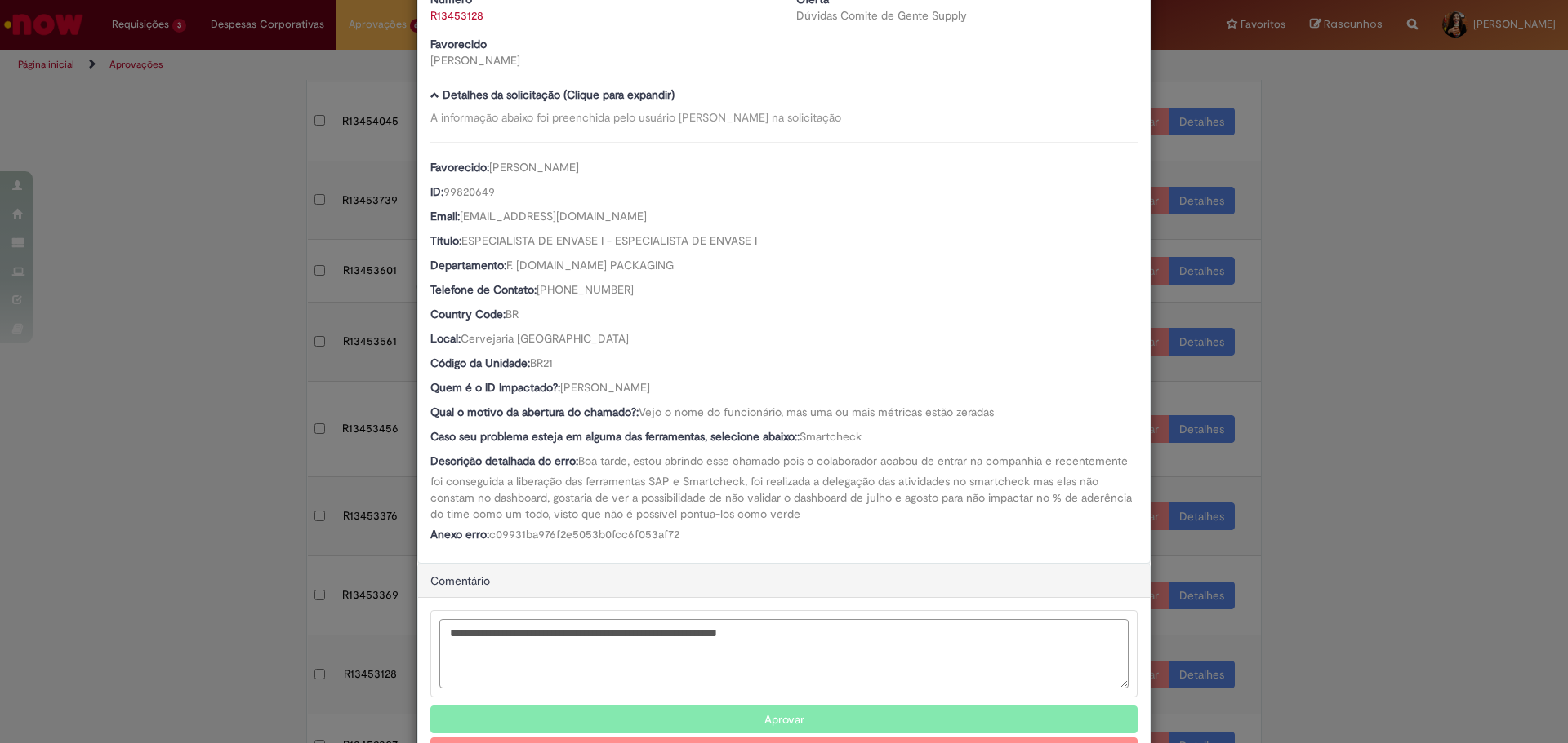
scroll to position [142, 0]
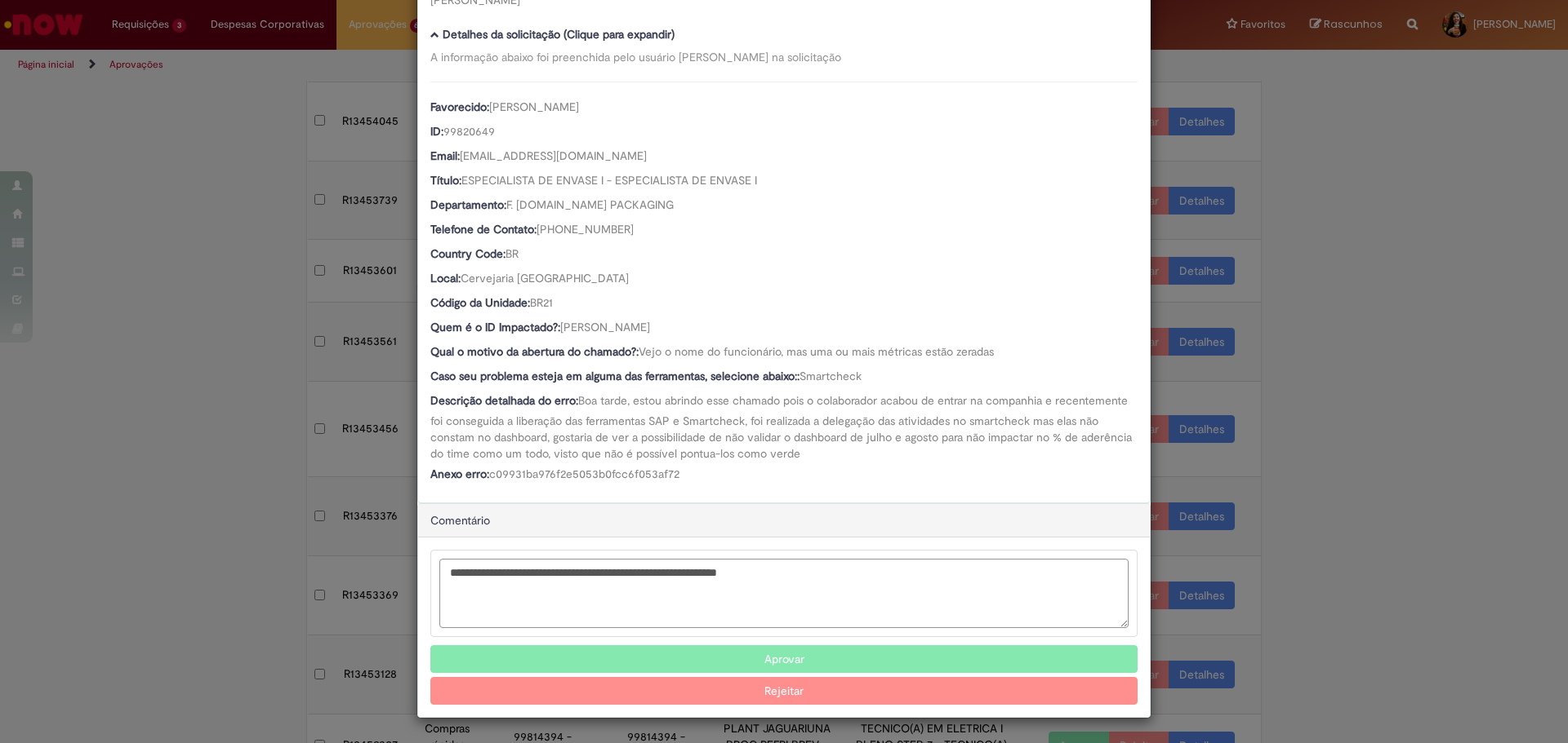
type textarea "**********"
click at [821, 692] on button "Rejeitar" at bounding box center [784, 691] width 707 height 28
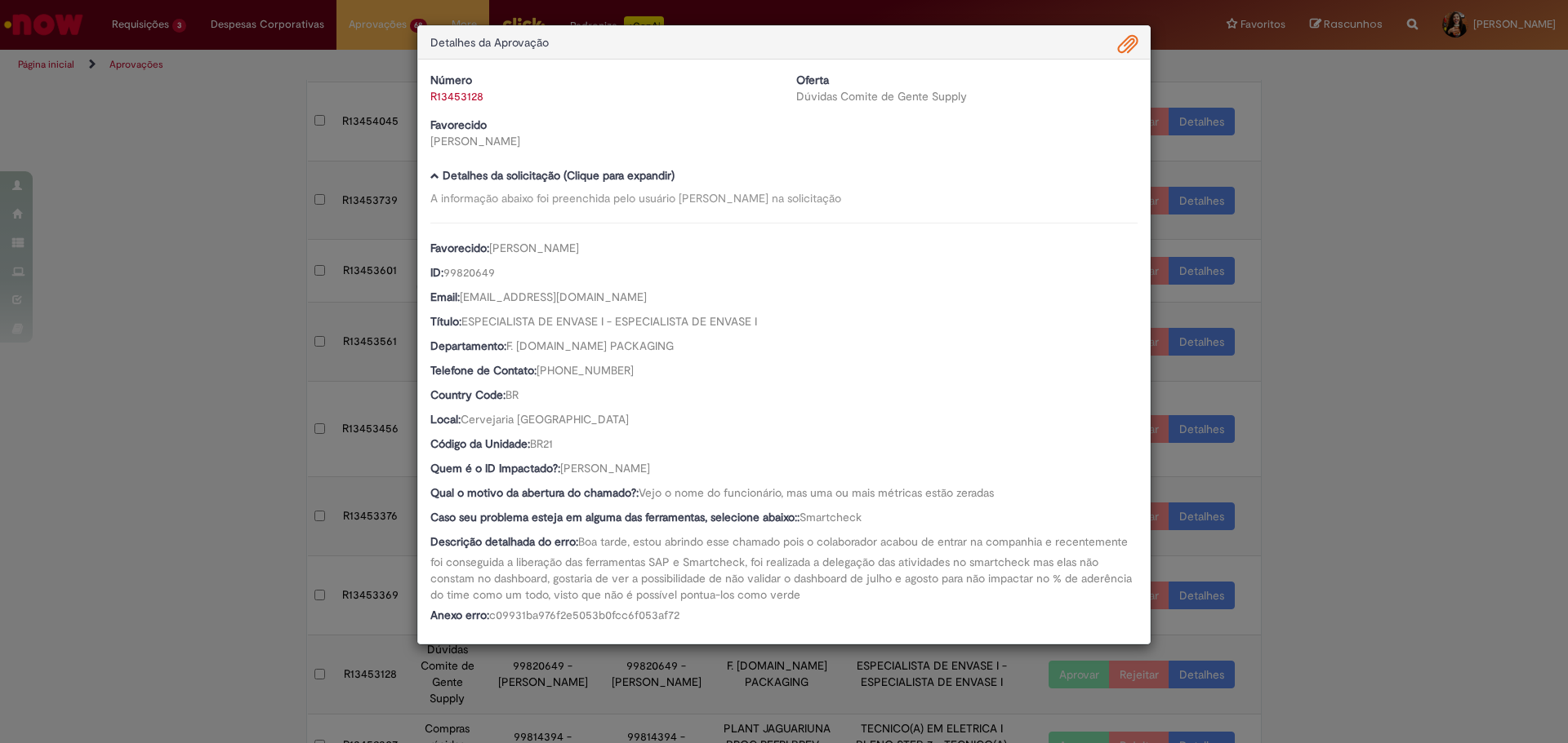
scroll to position [0, 0]
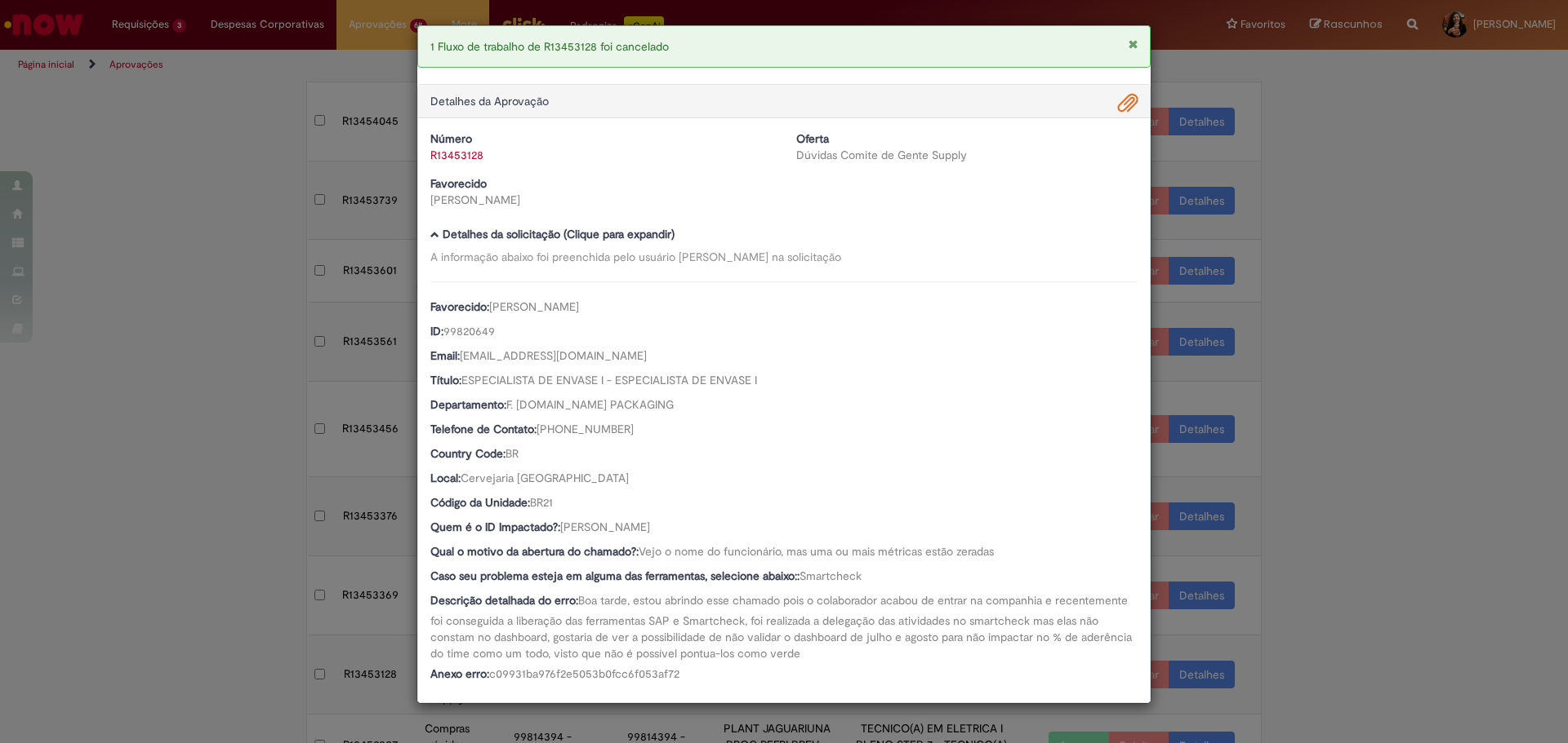
click at [1349, 456] on div "1 Fluxo de trabalho de R13453128 foi cancelado Detalhes da Aprovação Número R13…" at bounding box center [784, 372] width 1568 height 743
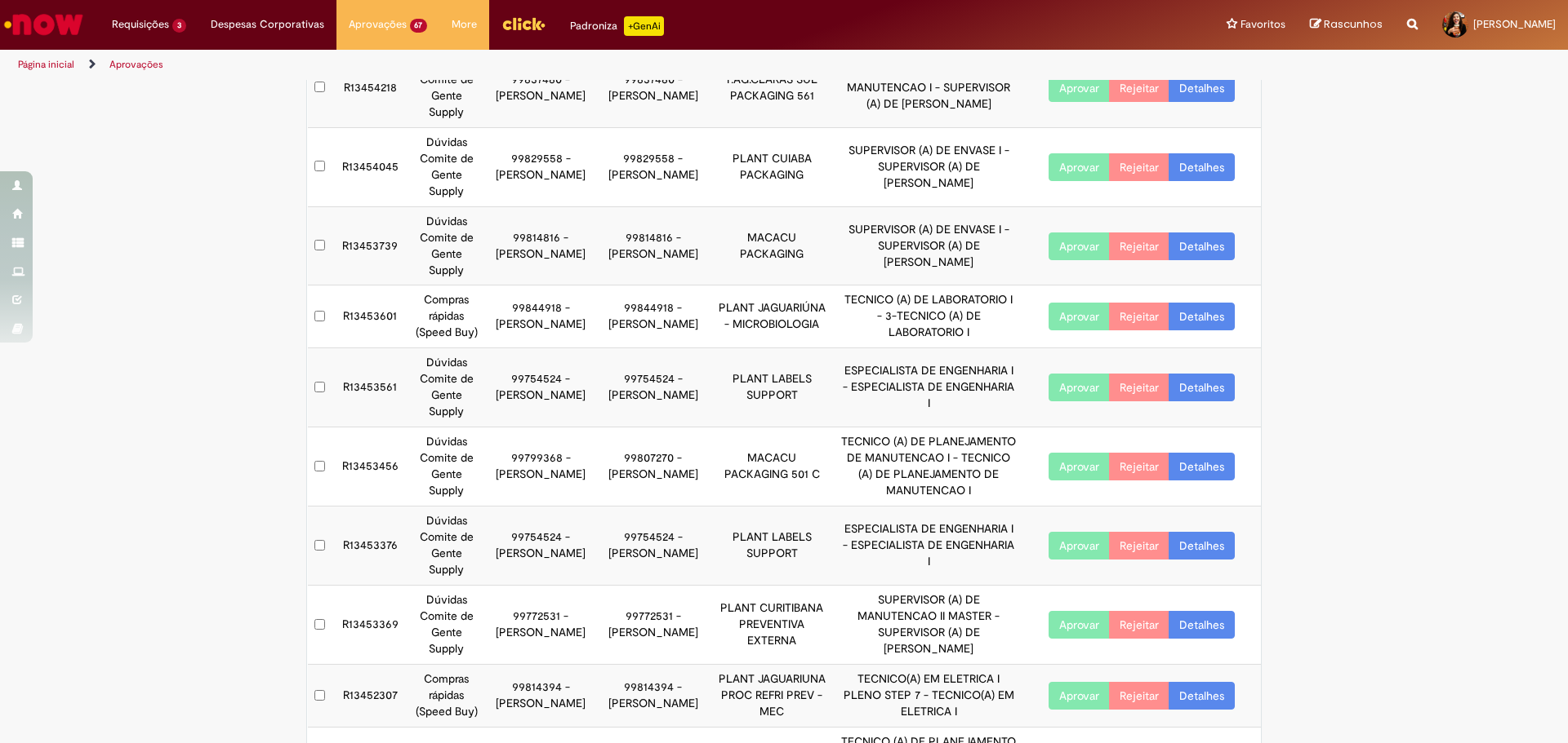
scroll to position [259, 0]
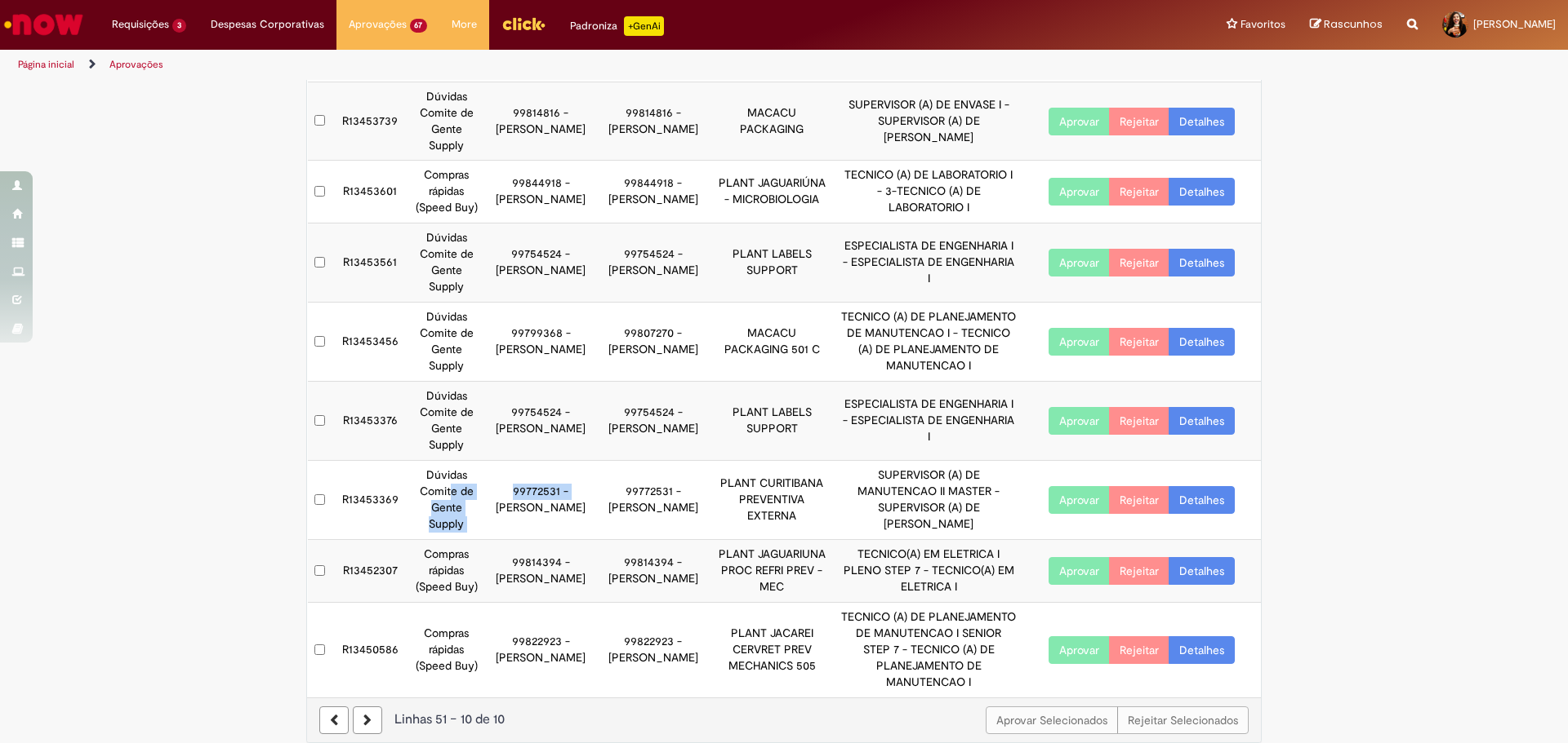
drag, startPoint x: 446, startPoint y: 487, endPoint x: 488, endPoint y: 529, distance: 59.4
click at [488, 529] on tr "R13453369 Dúvidas Comite de Gente Supply 99772531 - [PERSON_NAME] 99772531 - [P…" at bounding box center [784, 500] width 954 height 79
click at [488, 529] on td "99772531 - [PERSON_NAME]" at bounding box center [541, 500] width 113 height 79
click at [1212, 500] on link "Detalhes" at bounding box center [1201, 500] width 66 height 28
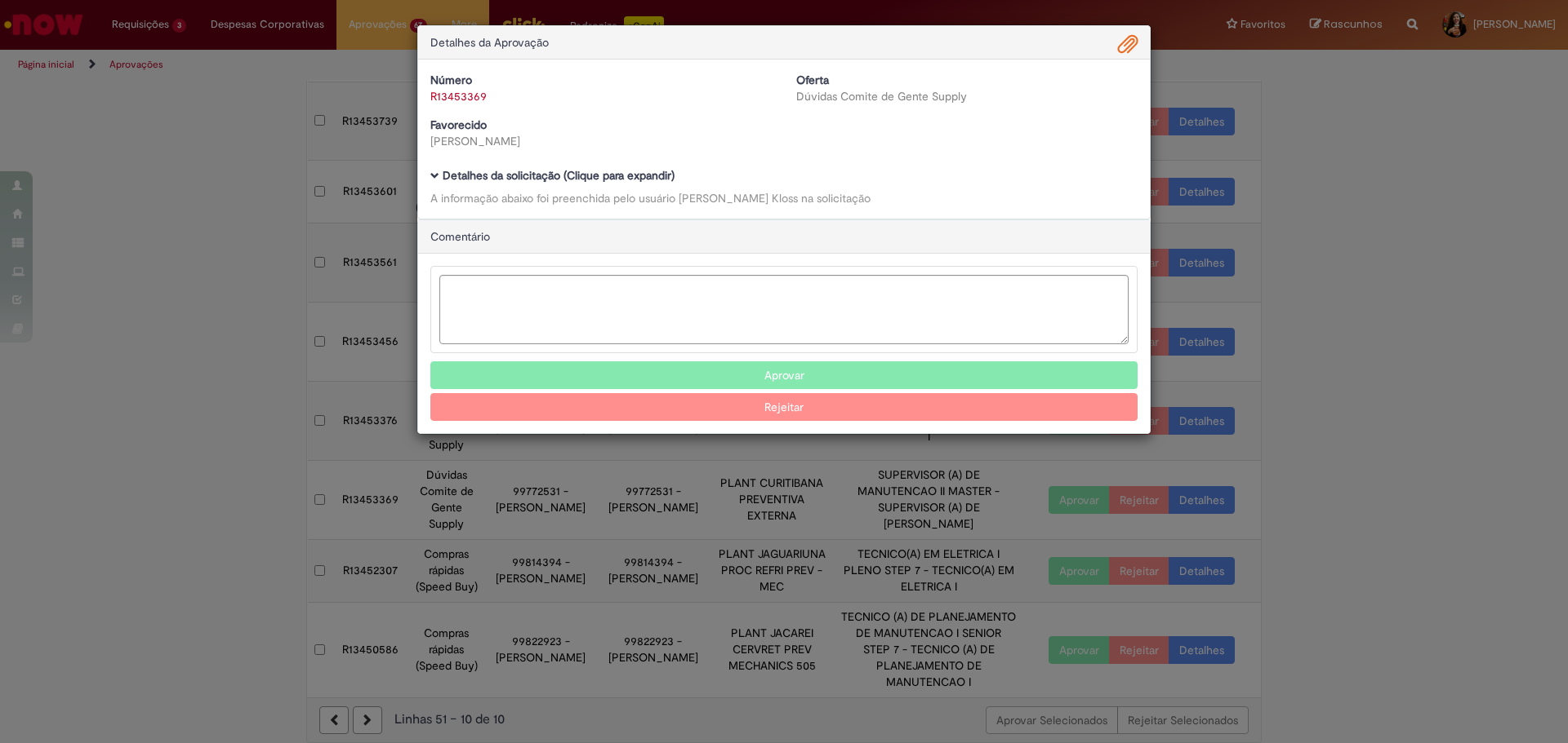
click at [606, 167] on div "Número R13453369 Oferta Dúvidas Comite de Gente Supply Favorecido [PERSON_NAME]…" at bounding box center [784, 139] width 731 height 159
click at [624, 170] on b "Detalhes da solicitação (Clique para expandir)" at bounding box center [558, 176] width 232 height 15
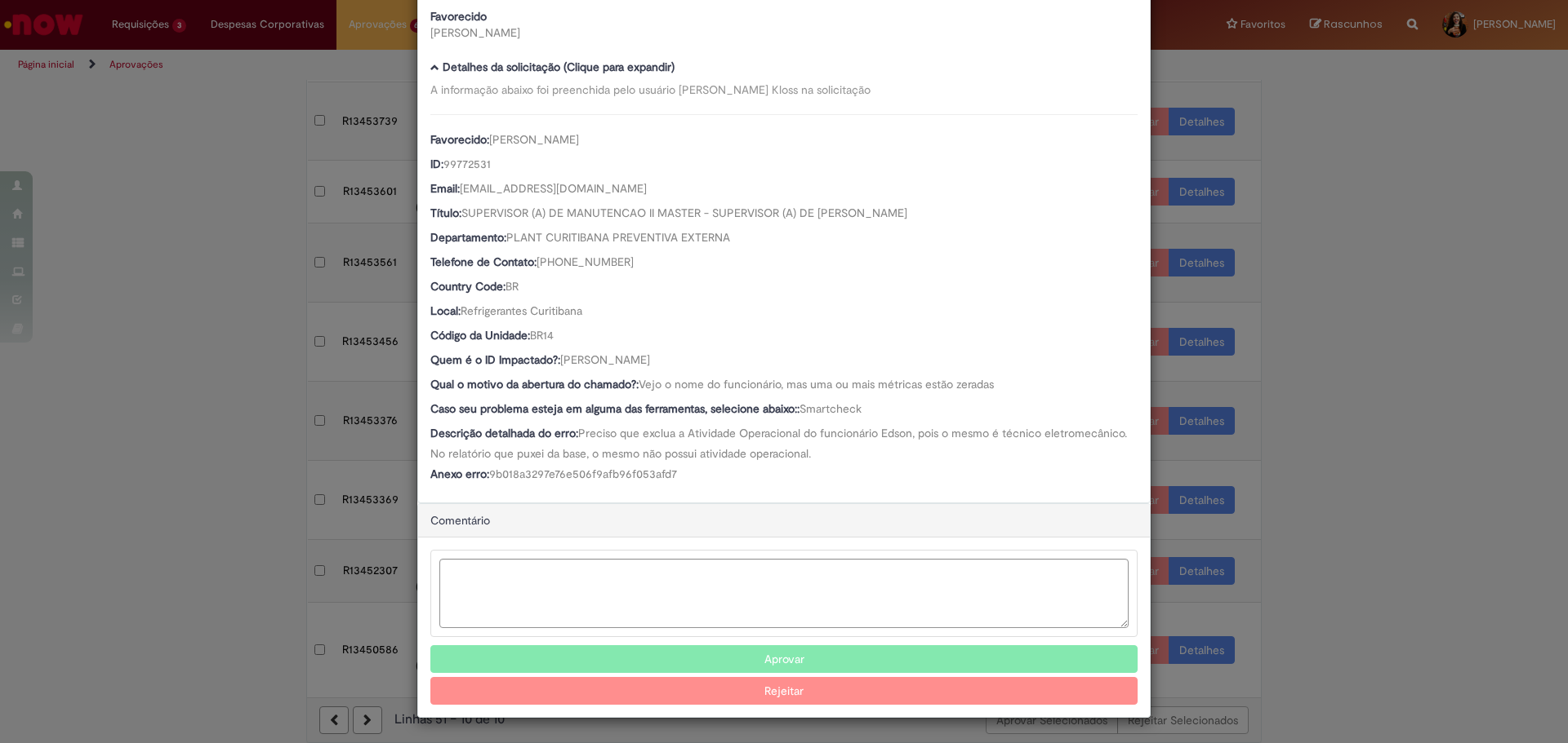
scroll to position [110, 0]
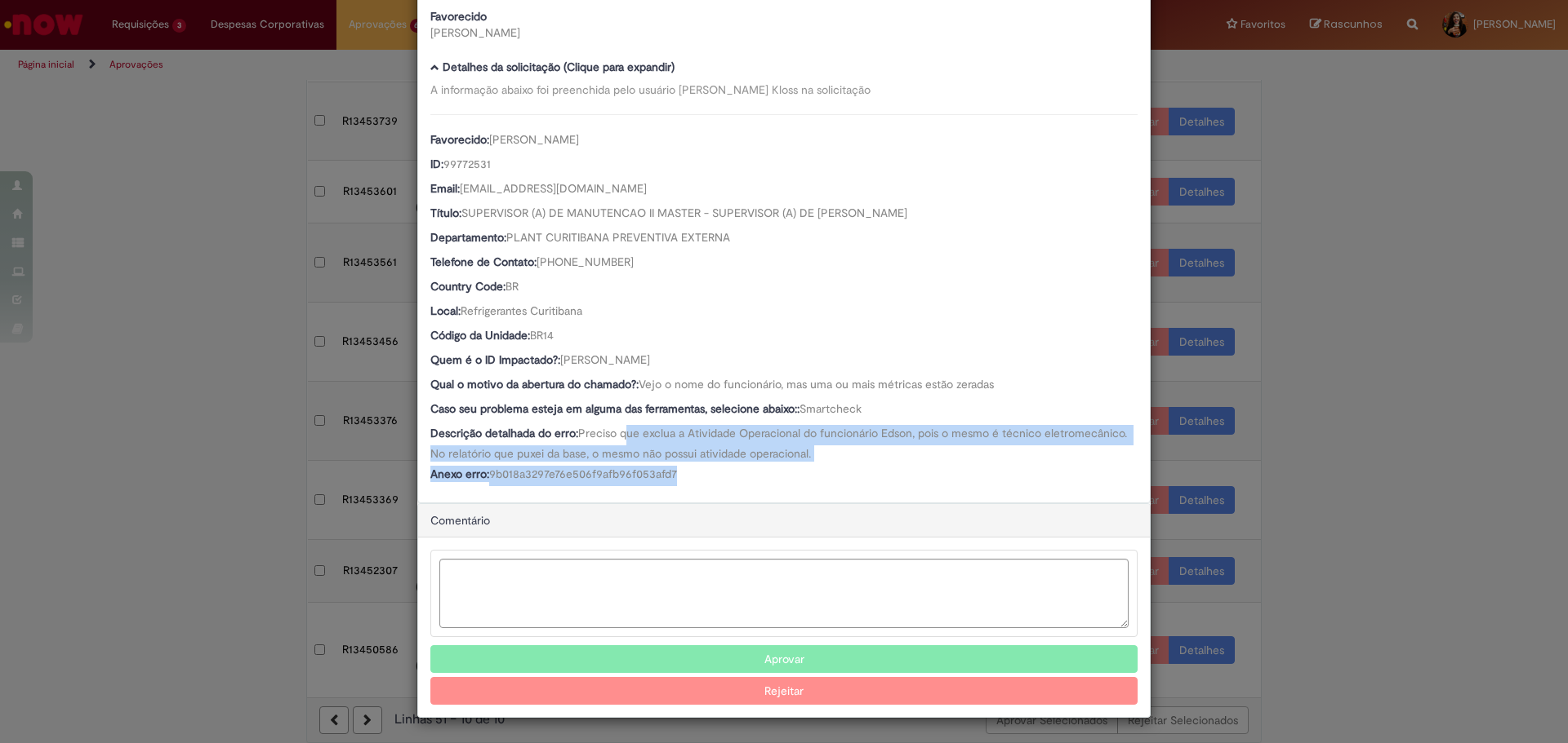
drag, startPoint x: 623, startPoint y: 436, endPoint x: 948, endPoint y: 465, distance: 326.3
click at [948, 465] on div "Favorecido: [PERSON_NAME] ID: 99772531 Email: [EMAIL_ADDRESS][DOMAIN_NAME] Títu…" at bounding box center [784, 301] width 707 height 372
drag, startPoint x: 943, startPoint y: 470, endPoint x: 691, endPoint y: 434, distance: 254.6
click at [691, 434] on div "Favorecido: [PERSON_NAME] ID: 99772531 Email: [EMAIL_ADDRESS][DOMAIN_NAME] Títu…" at bounding box center [784, 301] width 707 height 372
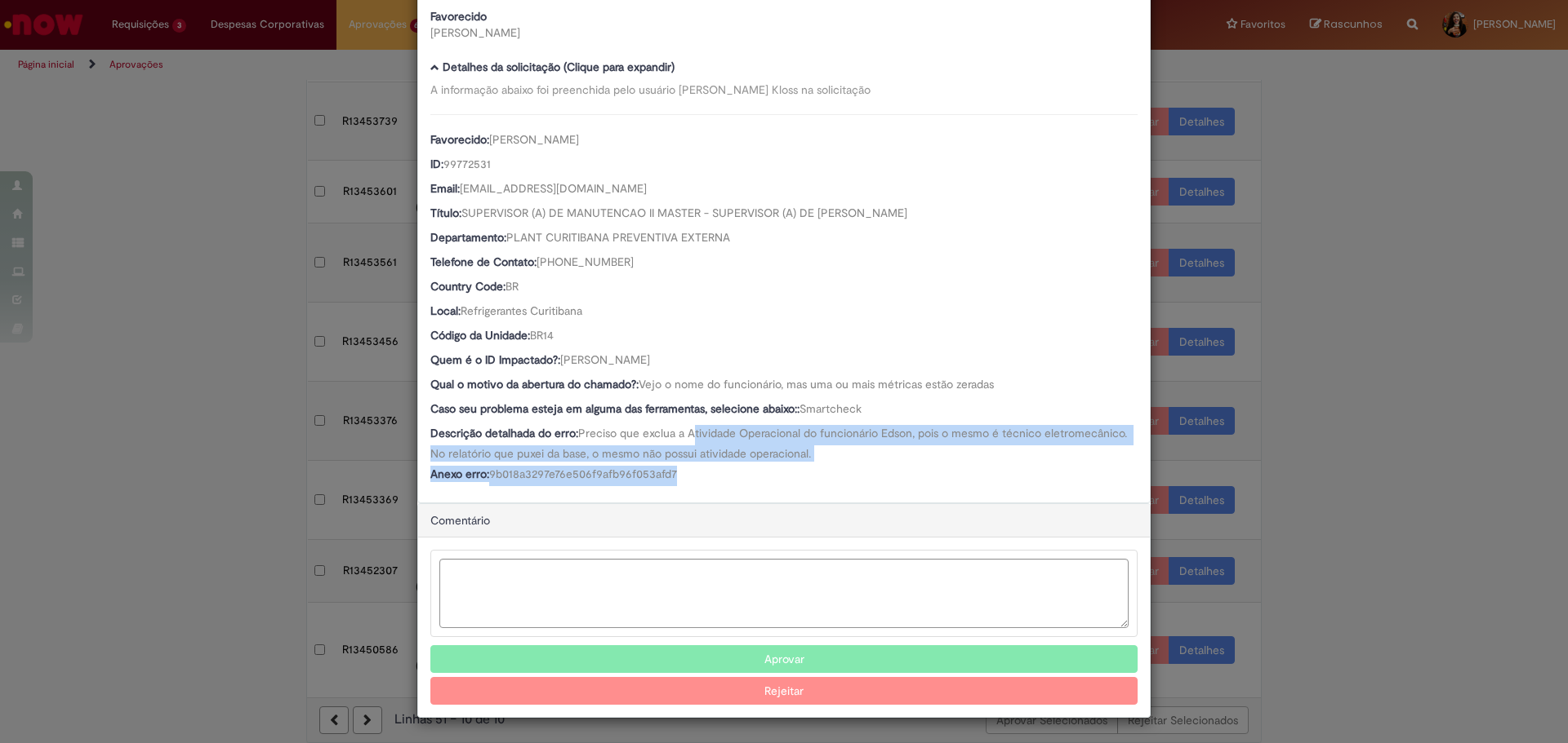
click at [691, 434] on span "Preciso que exclua a Atividade Operacional do funcionário Edson, pois o mesmo é…" at bounding box center [780, 443] width 700 height 35
drag, startPoint x: 671, startPoint y: 434, endPoint x: 827, endPoint y: 466, distance: 159.2
click at [827, 466] on div "Favorecido: [PERSON_NAME] ID: 99772531 Email: [EMAIL_ADDRESS][DOMAIN_NAME] Títu…" at bounding box center [784, 301] width 707 height 372
click at [827, 466] on div "Anexo erro: 9b018a3297e76e506f9afb96f053afd7" at bounding box center [784, 476] width 707 height 20
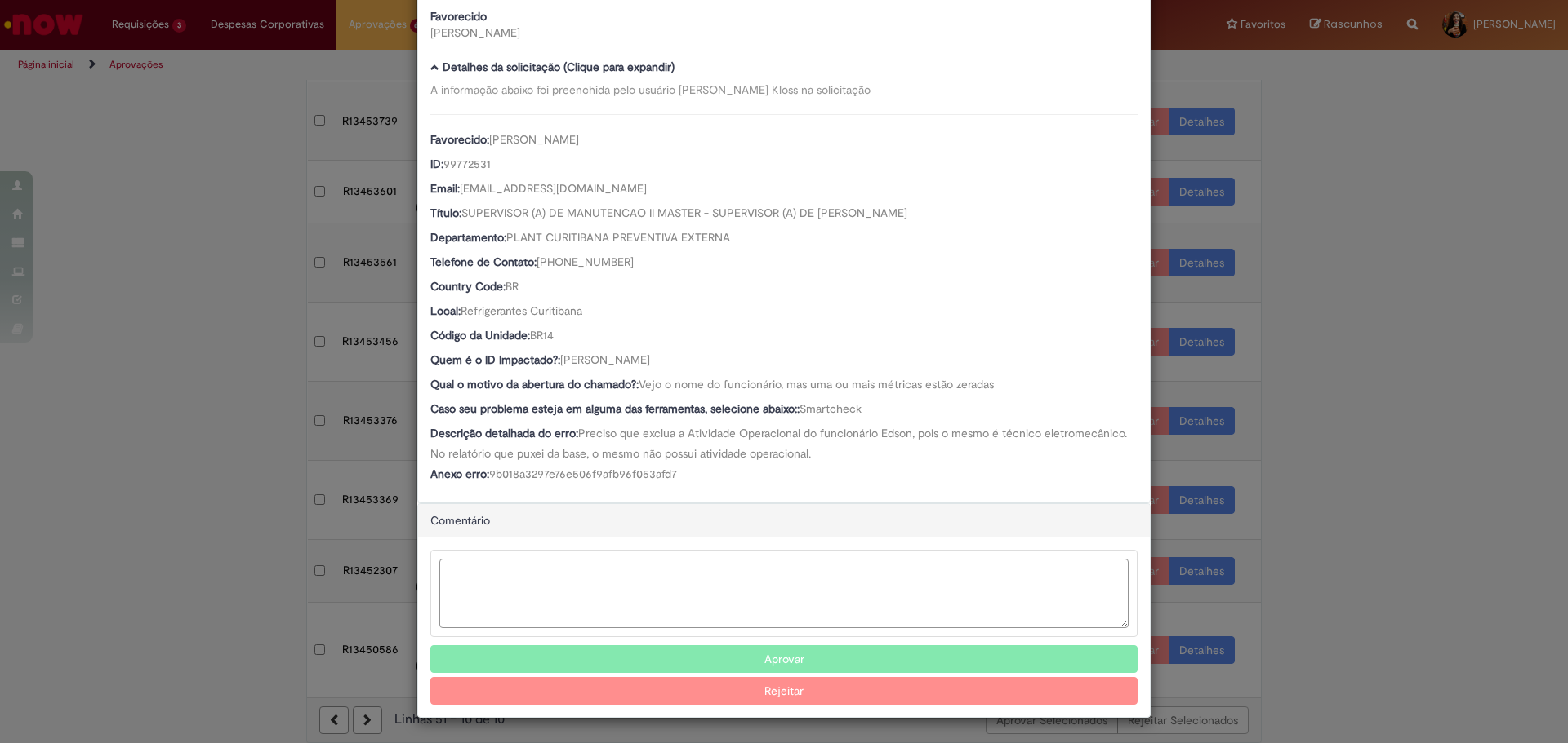
click at [623, 602] on textarea "Ambev Approval Modal" at bounding box center [784, 593] width 689 height 69
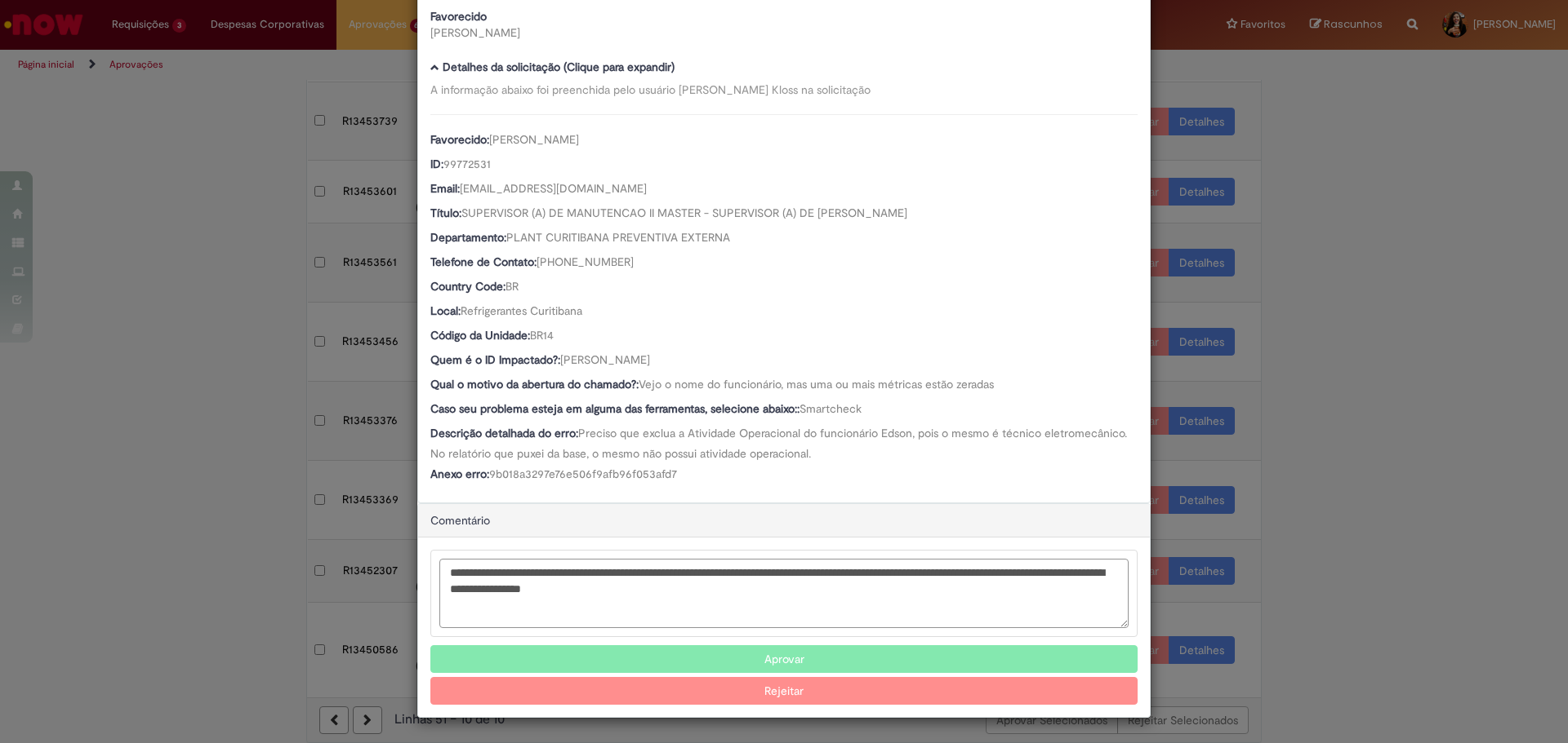
type textarea "**********"
click at [800, 686] on button "Rejeitar" at bounding box center [784, 691] width 707 height 28
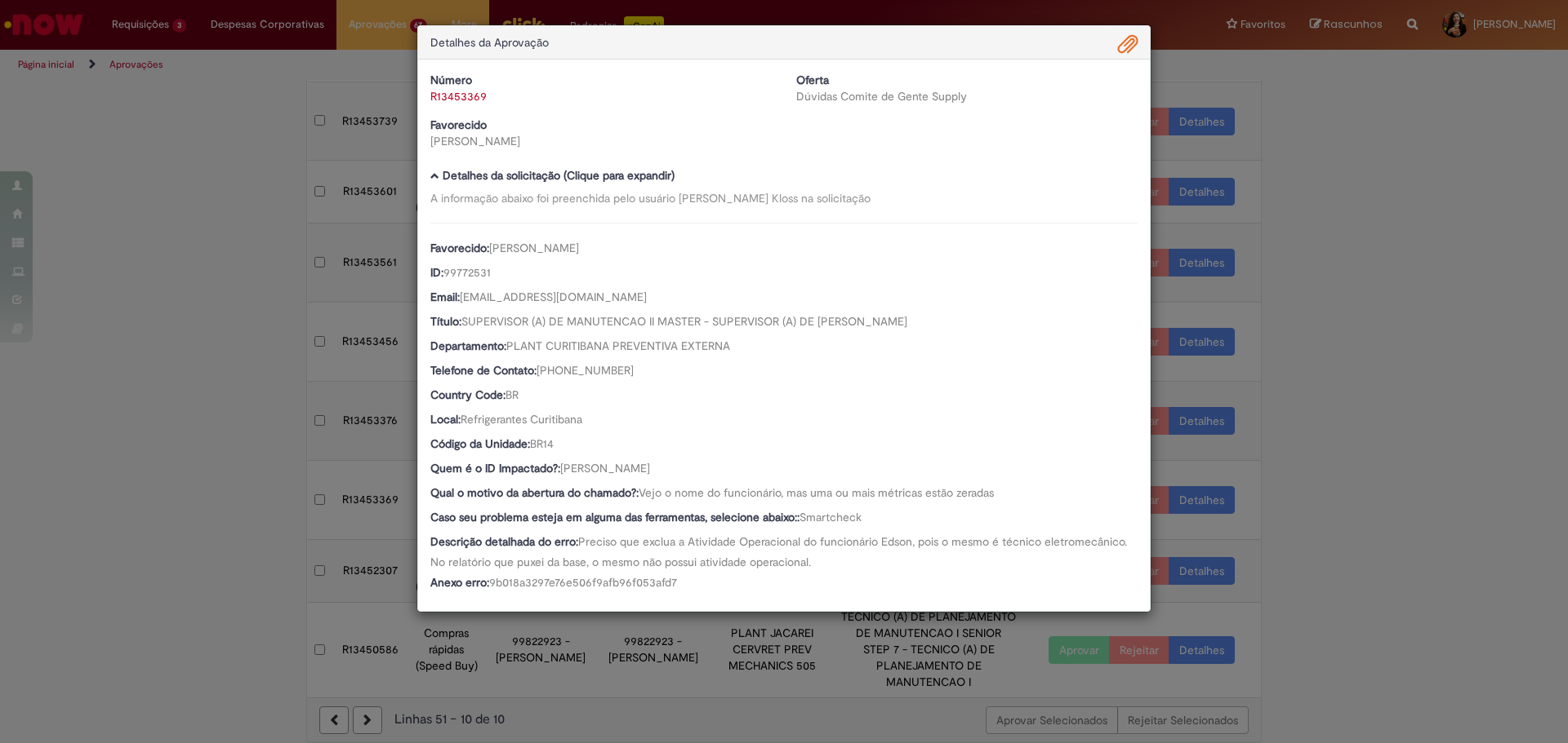
scroll to position [0, 0]
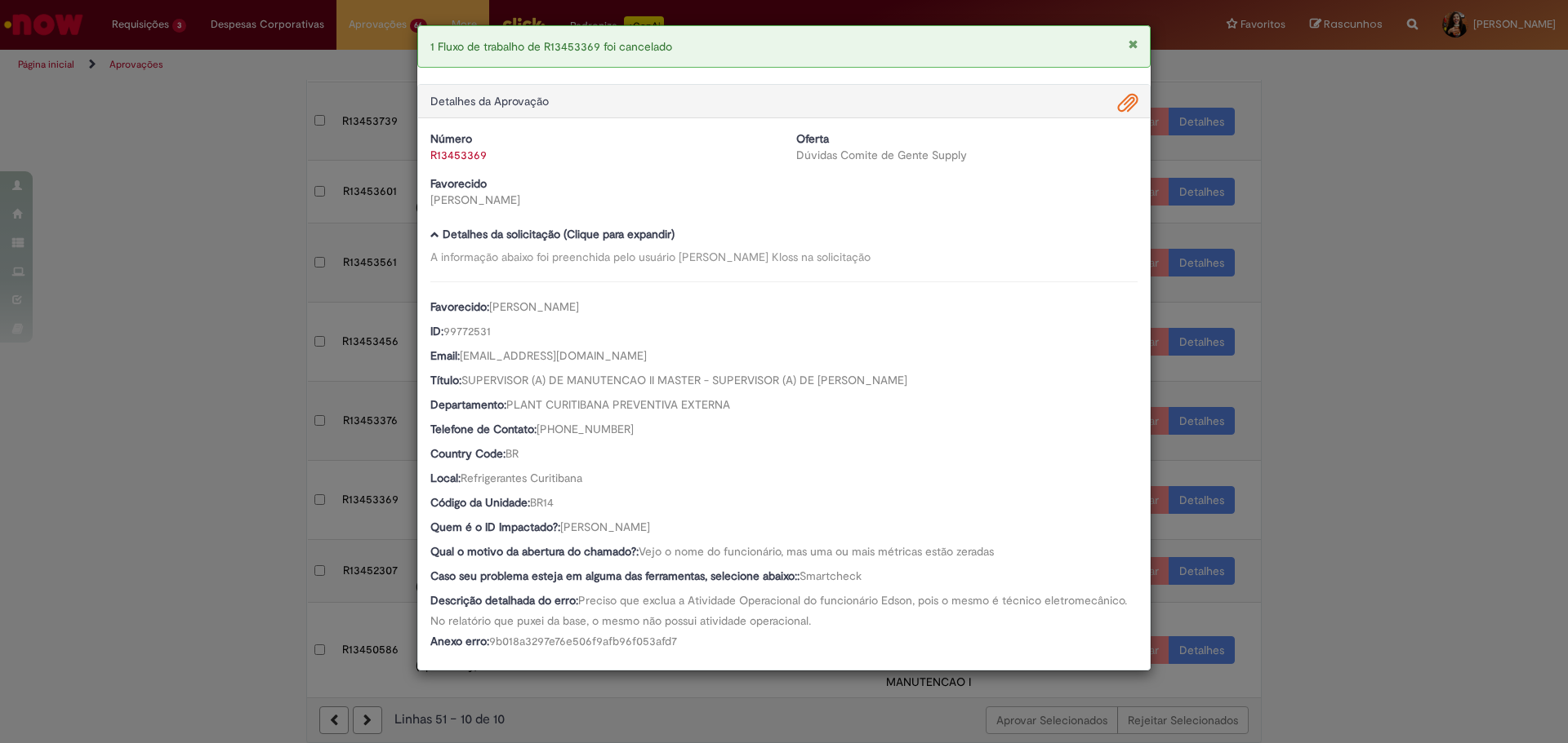
click at [1446, 471] on div "1 Fluxo de trabalho de R13453369 foi cancelado Detalhes da Aprovação Número R13…" at bounding box center [784, 372] width 1568 height 743
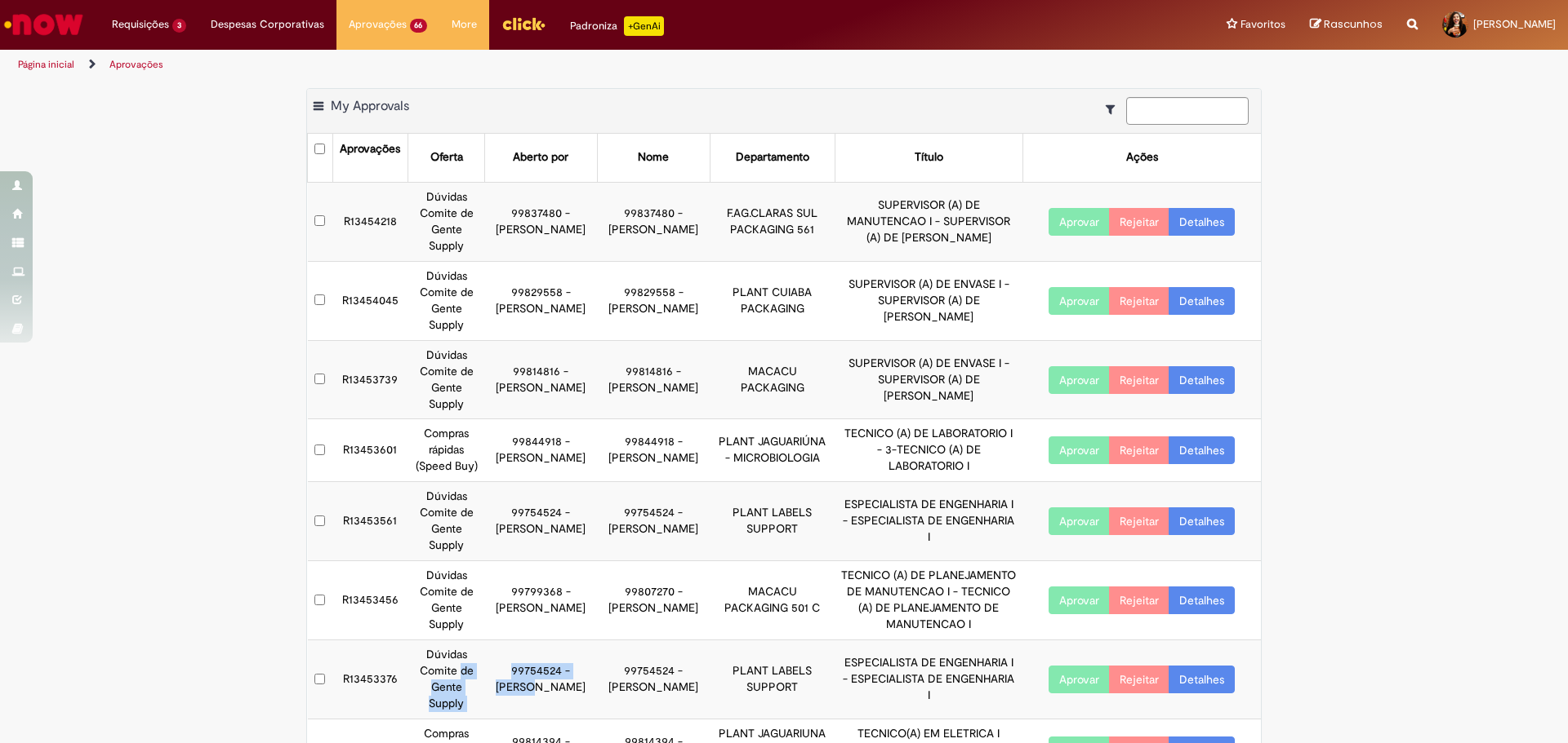
drag, startPoint x: 456, startPoint y: 675, endPoint x: 553, endPoint y: 670, distance: 97.1
click at [553, 670] on tr "R13453376 Dúvidas Comite de Gente Supply 99754524 - [PERSON_NAME] 99754524 - [P…" at bounding box center [784, 680] width 954 height 79
click at [1188, 679] on link "Detalhes" at bounding box center [1201, 680] width 66 height 28
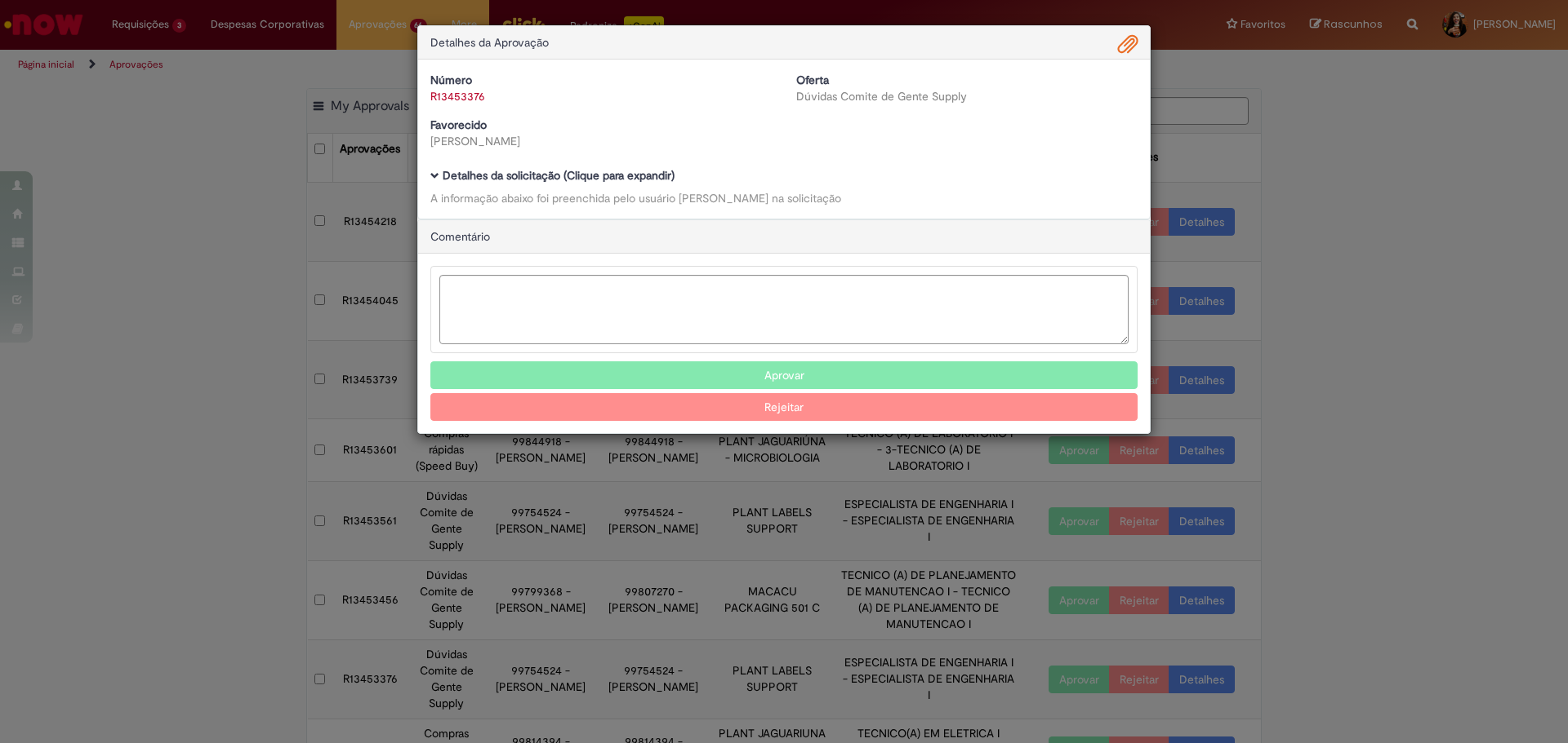
click at [649, 181] on b "Detalhes da solicitação (Clique para expandir)" at bounding box center [558, 176] width 232 height 15
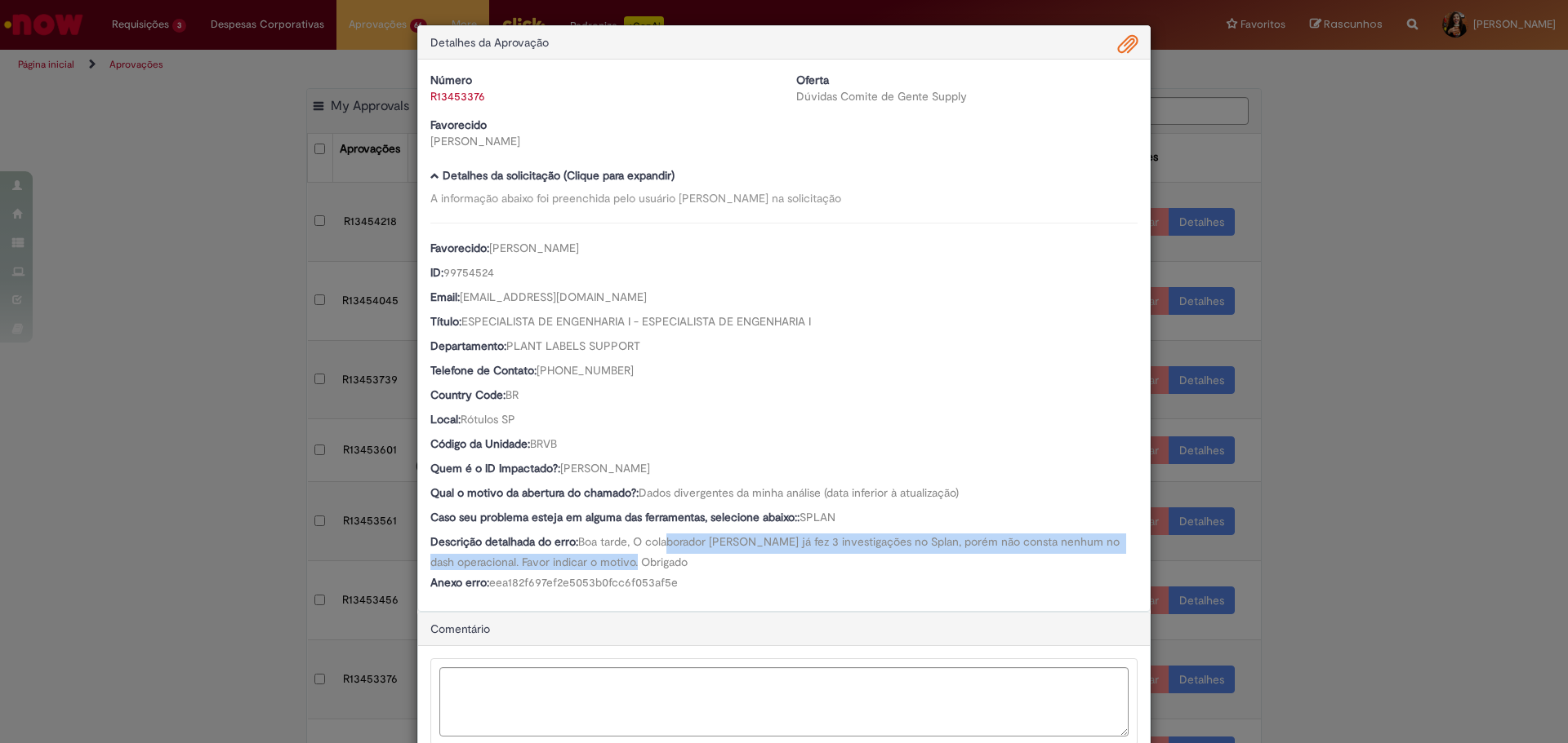
drag, startPoint x: 665, startPoint y: 538, endPoint x: 701, endPoint y: 571, distance: 48.8
click at [701, 571] on div "Descrição detalhada do erro: Boa tarde, O colaborador [PERSON_NAME] já fez 3 in…" at bounding box center [784, 551] width 707 height 36
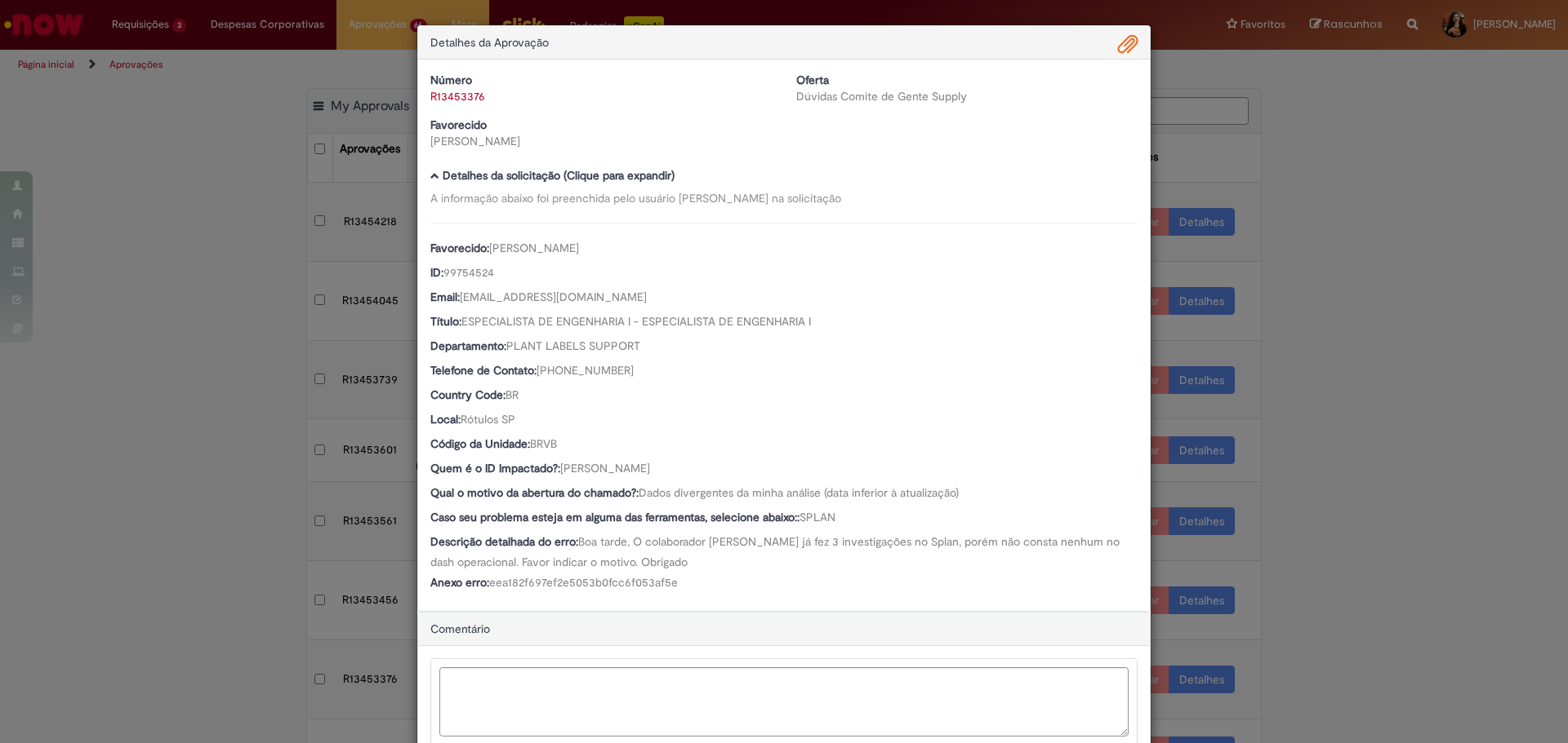
drag, startPoint x: 719, startPoint y: 586, endPoint x: 671, endPoint y: 547, distance: 61.8
click at [671, 547] on div "Favorecido: [PERSON_NAME] ID: 99754524 Email: [EMAIL_ADDRESS][DOMAIN_NAME] Títu…" at bounding box center [784, 409] width 707 height 372
click at [666, 544] on span "Boa tarde, O colaborador [PERSON_NAME] já fez 3 investigações no Splan, porém n…" at bounding box center [776, 552] width 692 height 35
drag, startPoint x: 684, startPoint y: 472, endPoint x: 558, endPoint y: 466, distance: 126.1
click at [558, 466] on div "Quem é o ID Impactado?: [PERSON_NAME]" at bounding box center [784, 470] width 707 height 20
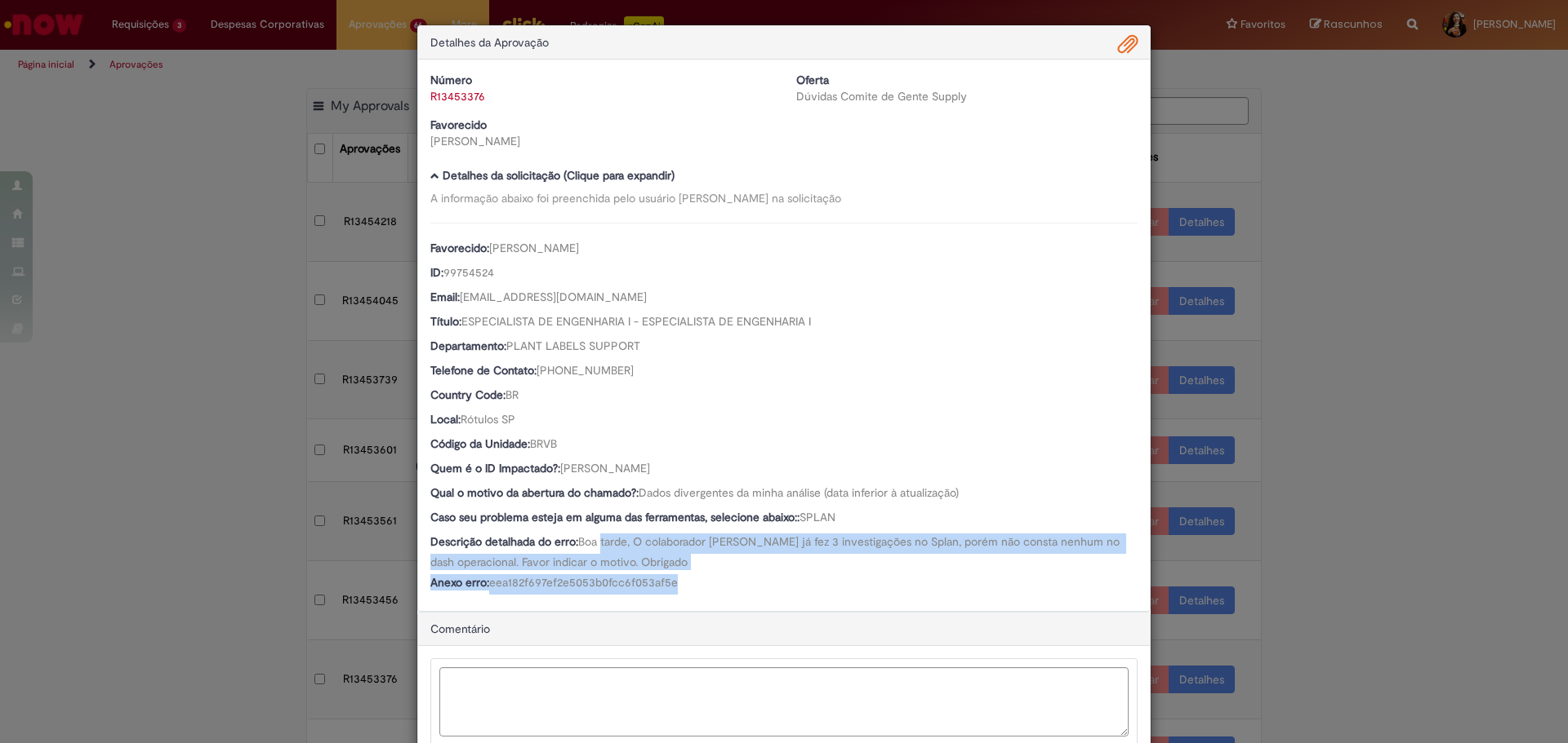
drag, startPoint x: 598, startPoint y: 538, endPoint x: 714, endPoint y: 587, distance: 125.9
click at [714, 587] on div "Favorecido: [PERSON_NAME] ID: 99754524 Email: [EMAIL_ADDRESS][DOMAIN_NAME] Títu…" at bounding box center [784, 409] width 707 height 372
click at [714, 587] on div "Anexo erro: eea182f697ef2e5053b0fcc6f053af5e" at bounding box center [784, 585] width 707 height 20
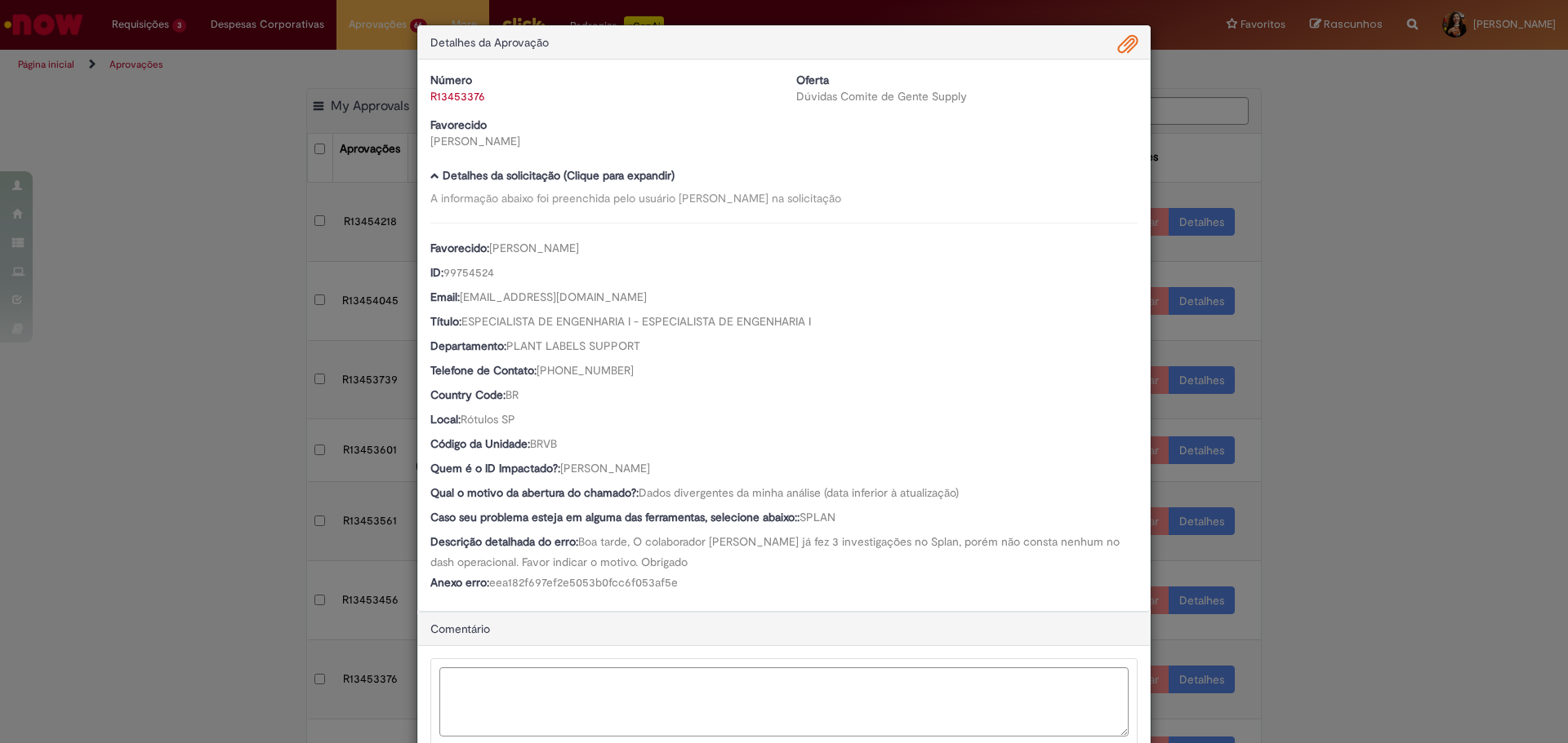
click at [1121, 45] on span "Ambev Approval Modal" at bounding box center [1127, 45] width 20 height 28
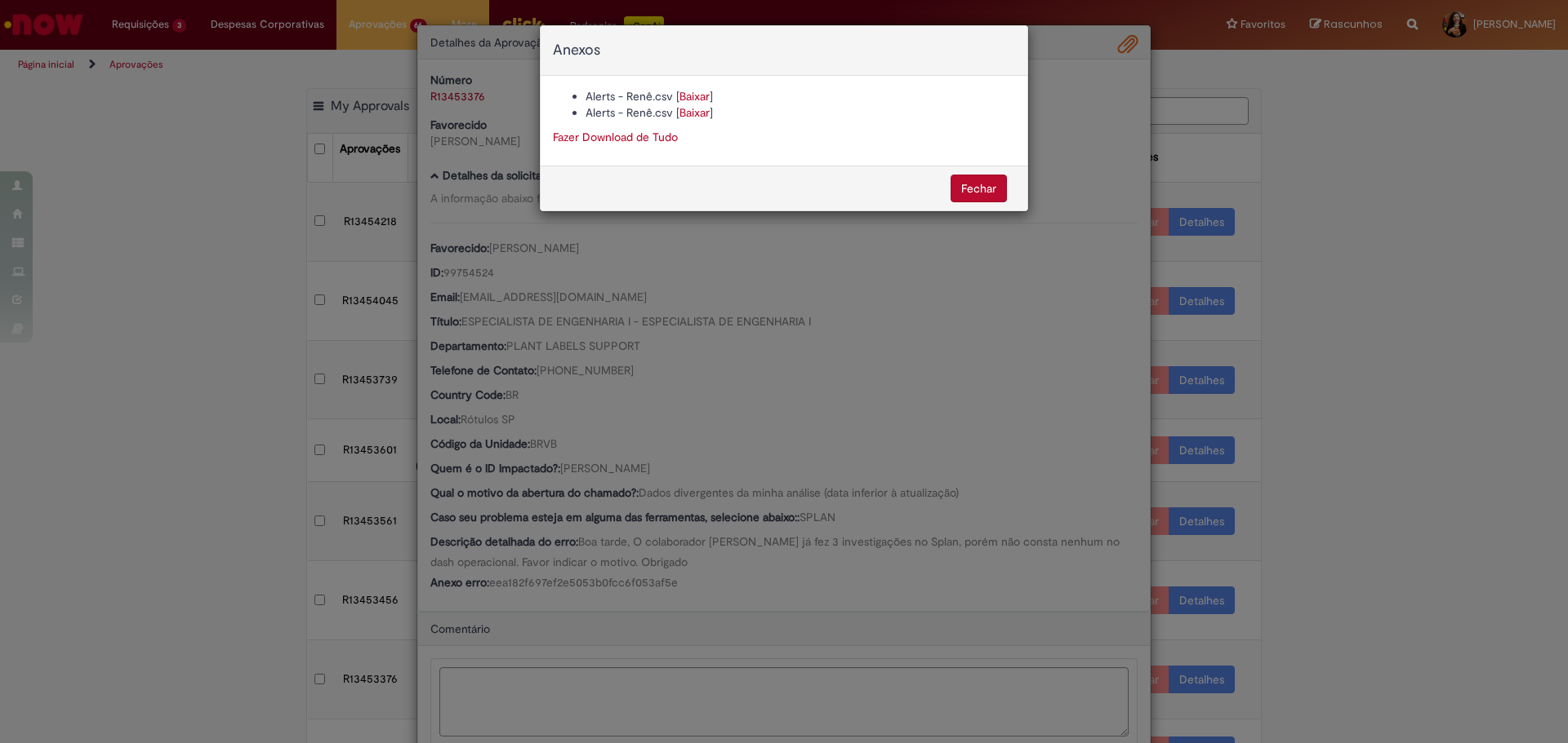
click at [673, 330] on div "Anexos Alerts - Renê.csv [ Baixar ] Alerts - Renê.csv [ Baixar ] Fazer Download…" at bounding box center [784, 372] width 1568 height 743
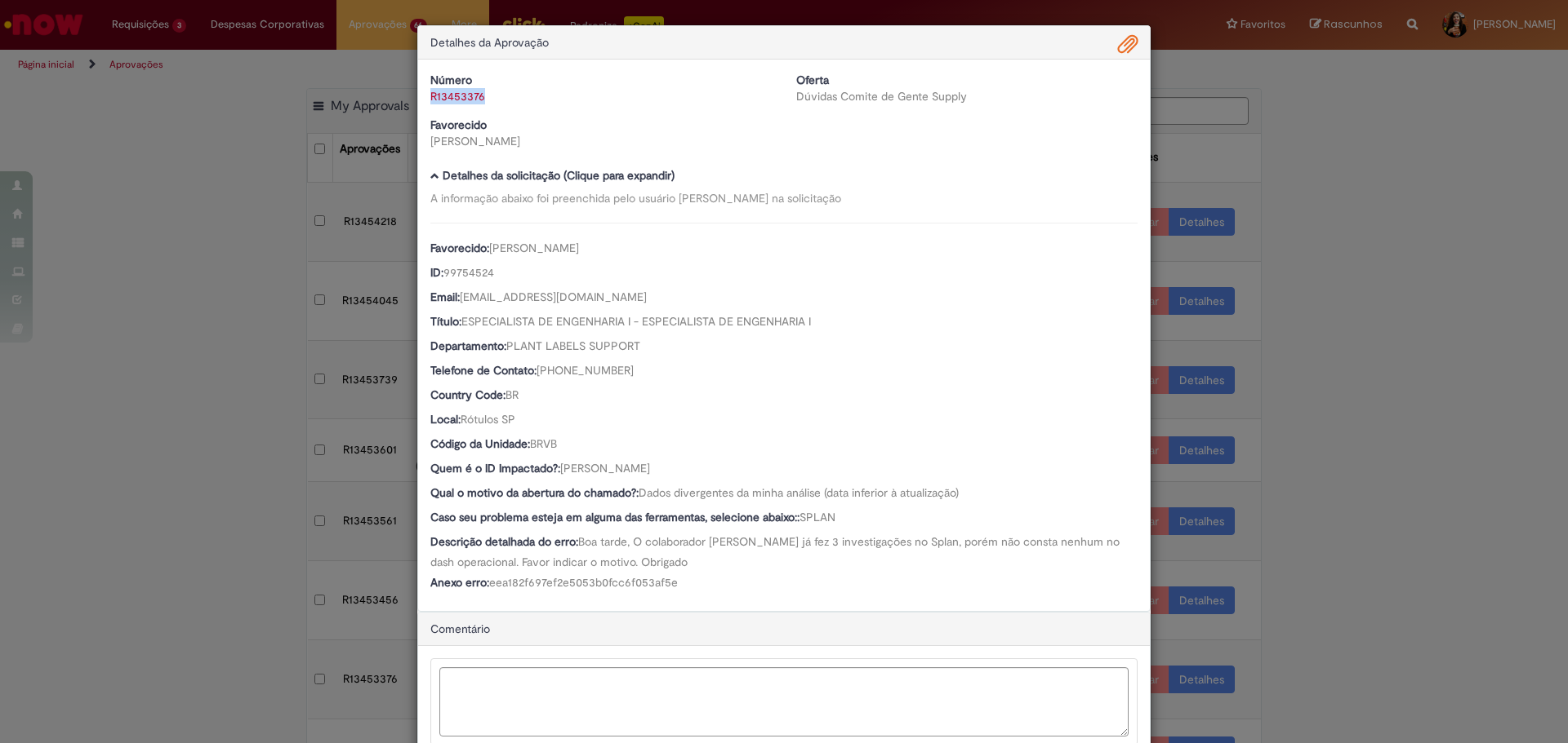
drag, startPoint x: 492, startPoint y: 100, endPoint x: 419, endPoint y: 97, distance: 73.1
click at [419, 97] on div "Número R13453376" at bounding box center [601, 88] width 366 height 33
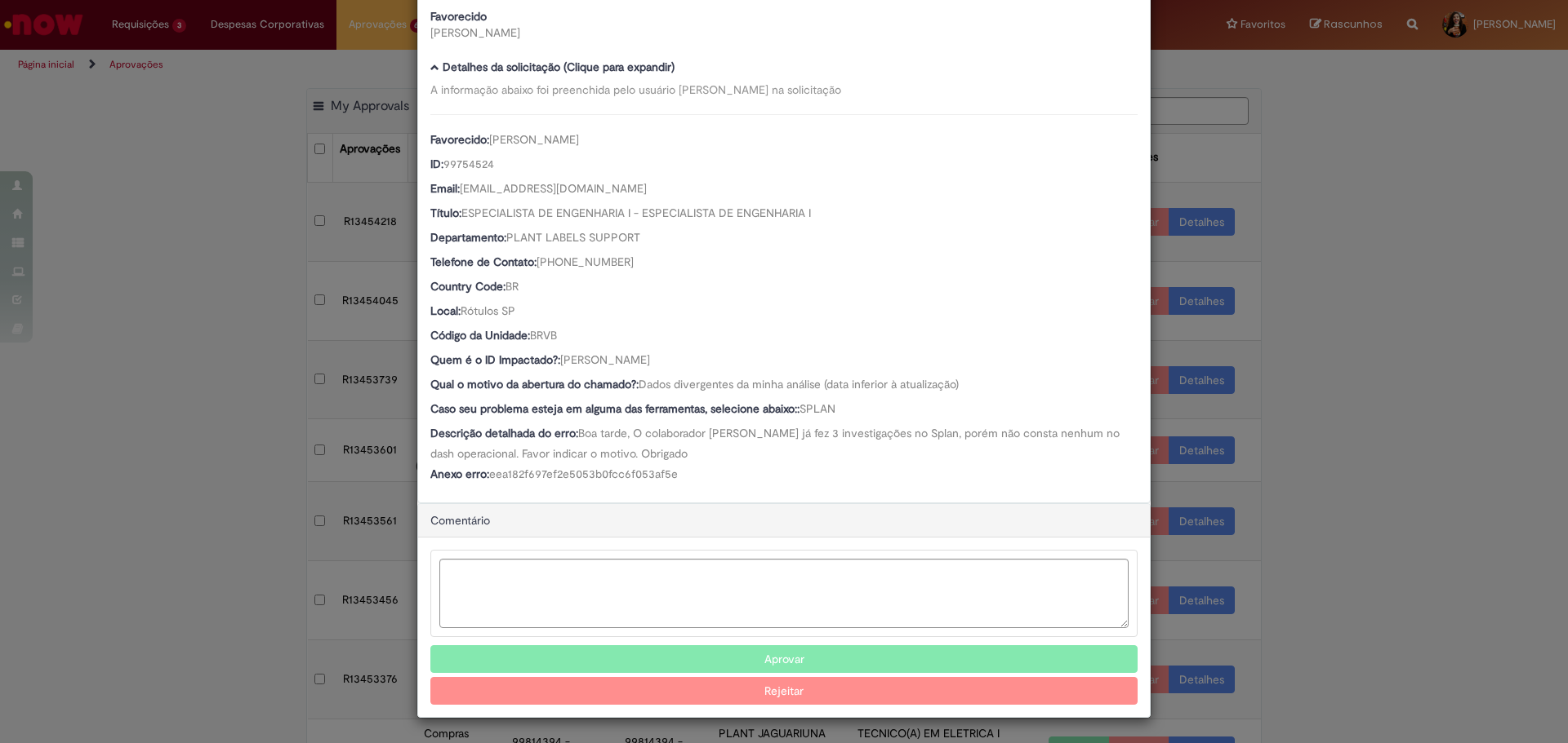
click at [729, 662] on button "Aprovar" at bounding box center [784, 659] width 707 height 28
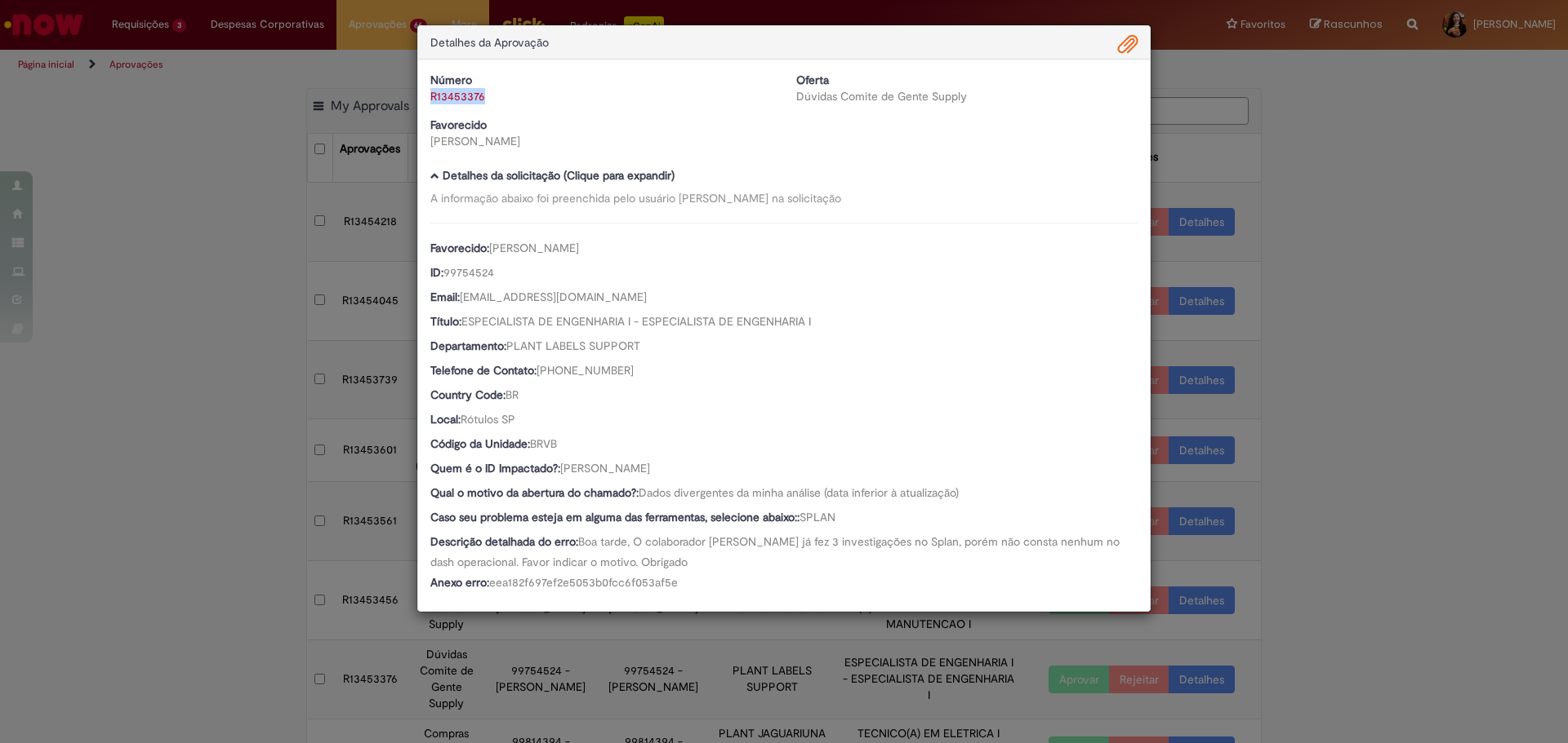
click at [1302, 508] on div "Detalhes da Aprovação Número R13453376 Oferta Dúvidas Comite de Gente Supply Fa…" at bounding box center [784, 372] width 1568 height 743
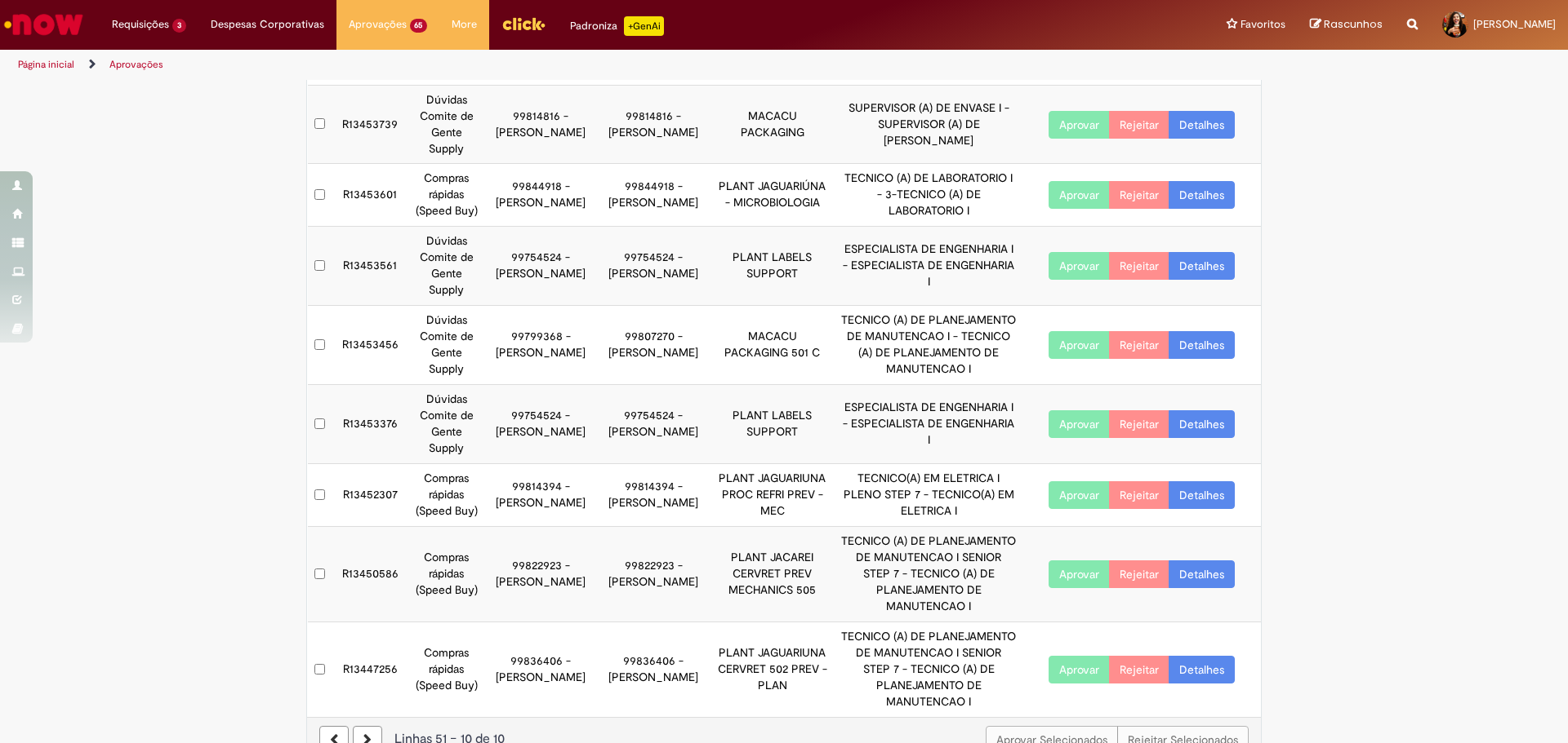
scroll to position [259, 0]
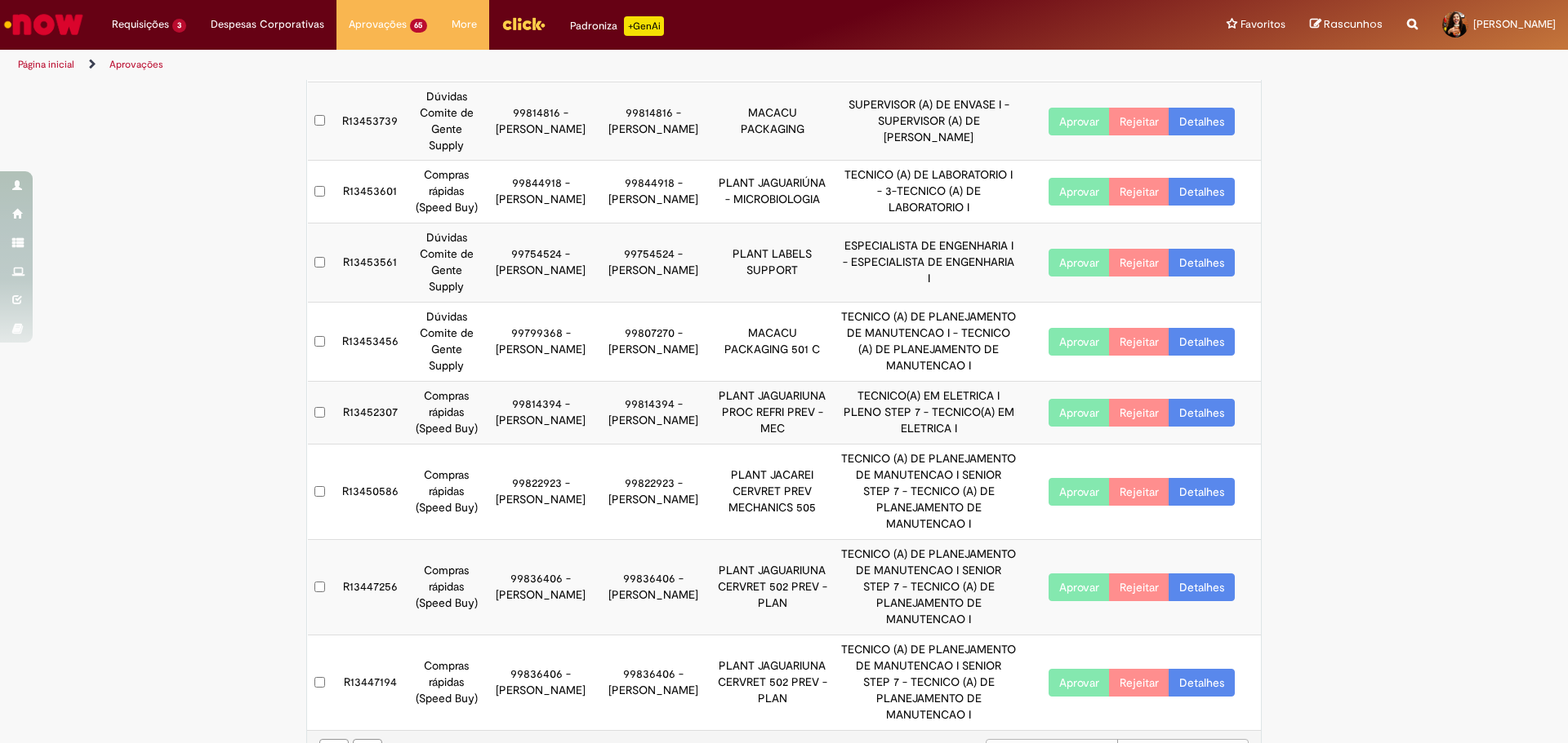
click at [1200, 342] on link "Detalhes" at bounding box center [1201, 342] width 66 height 28
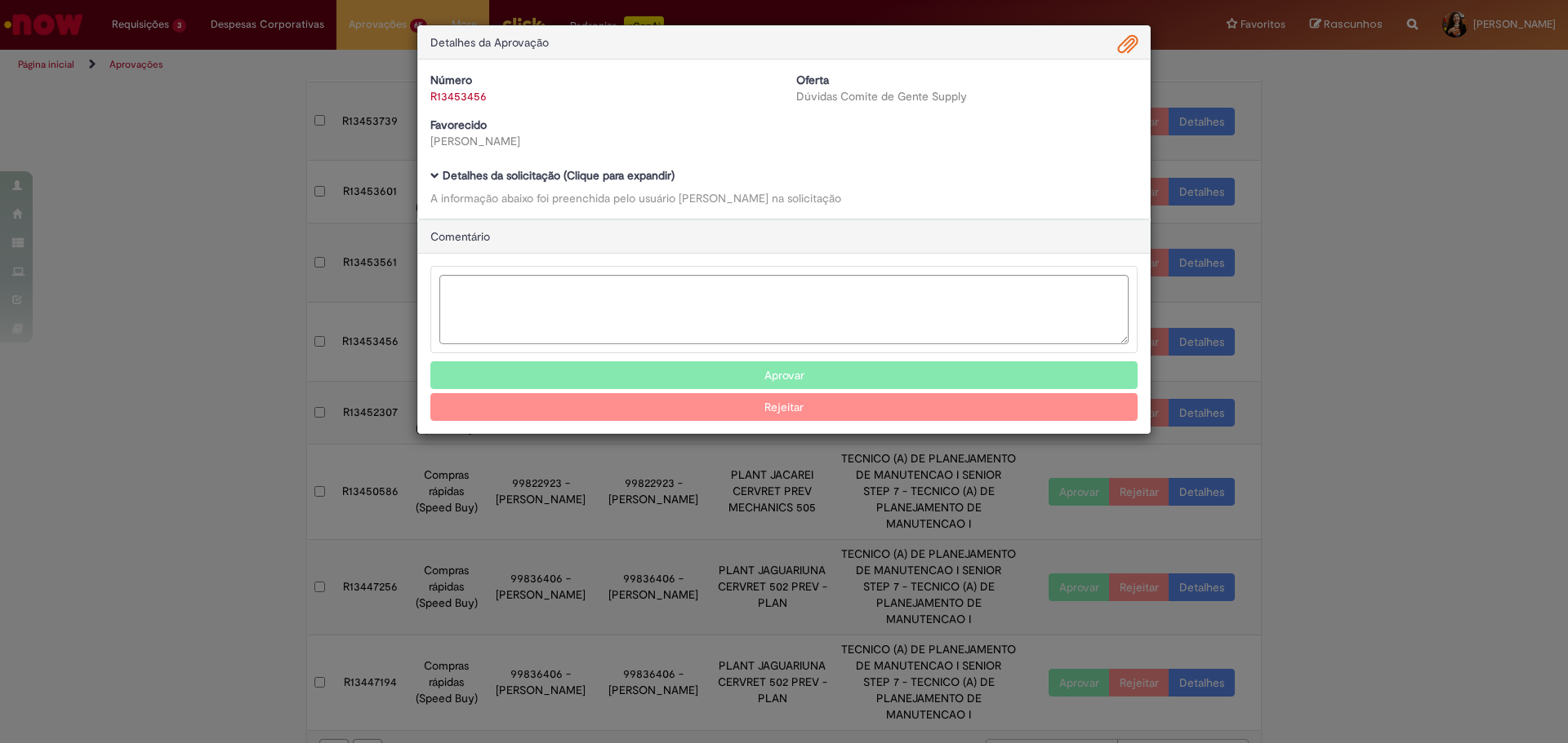
click at [561, 175] on b "Detalhes da solicitação (Clique para expandir)" at bounding box center [558, 176] width 232 height 15
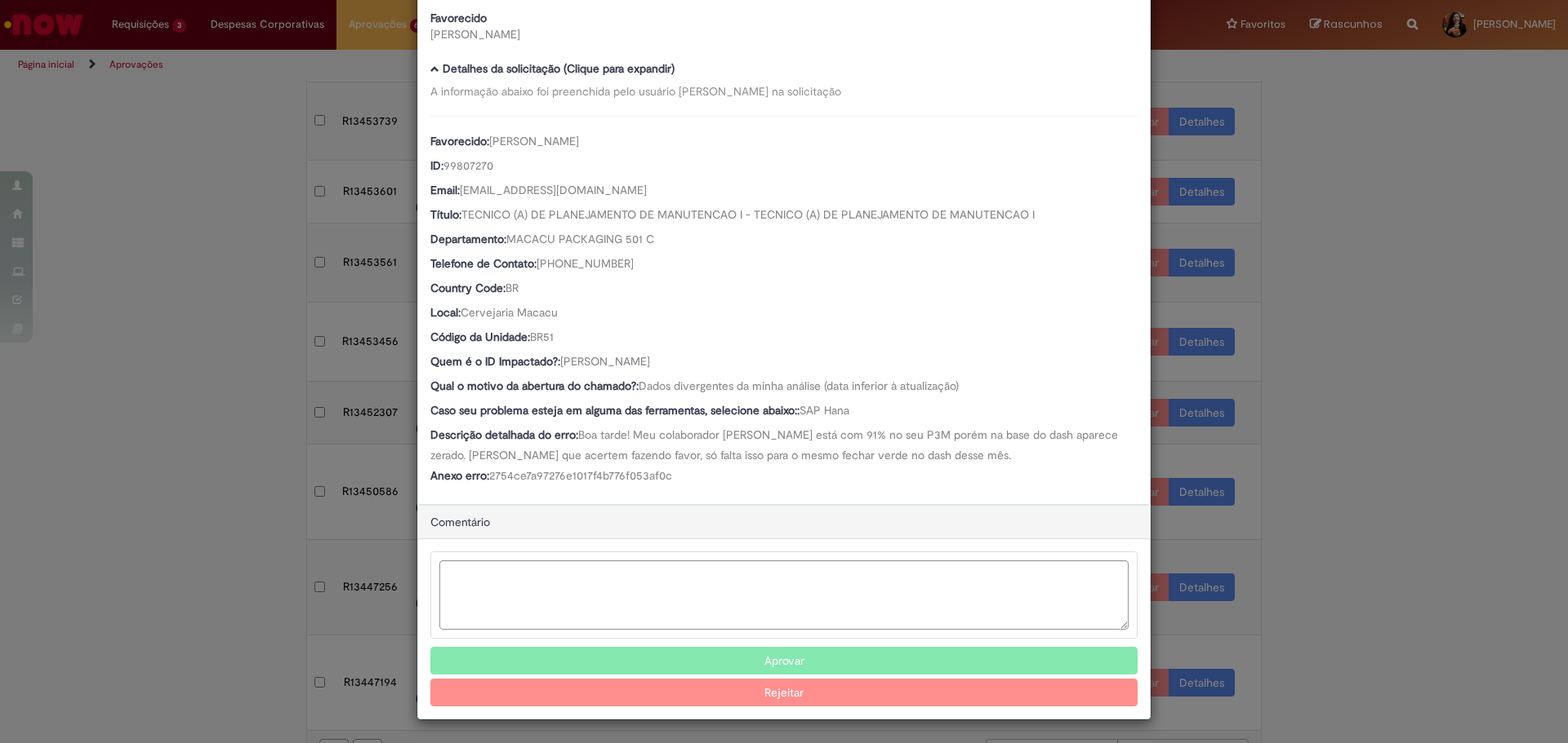
scroll to position [110, 0]
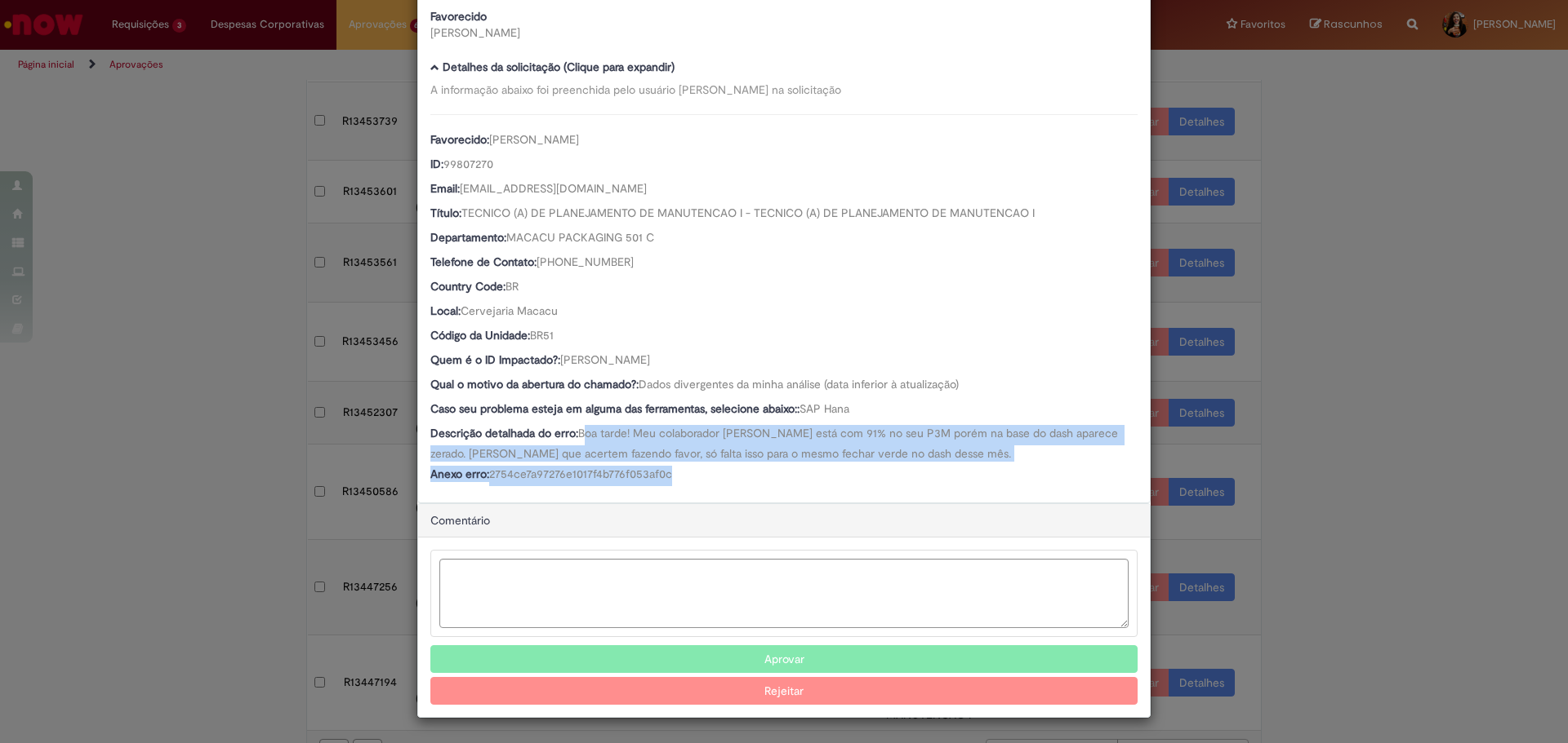
drag, startPoint x: 579, startPoint y: 430, endPoint x: 724, endPoint y: 478, distance: 152.7
click at [724, 478] on div "Favorecido: [PERSON_NAME] ID: 99807270 Email: [EMAIL_ADDRESS][DOMAIN_NAME] Títu…" at bounding box center [784, 301] width 707 height 372
click at [724, 478] on div "Anexo erro: 2754ce7a97276e1017f4b776f053af0c" at bounding box center [784, 476] width 707 height 20
drag, startPoint x: 748, startPoint y: 478, endPoint x: 763, endPoint y: 426, distance: 54.1
click at [763, 426] on div "Favorecido: [PERSON_NAME] ID: 99807270 Email: [EMAIL_ADDRESS][DOMAIN_NAME] Títu…" at bounding box center [784, 301] width 707 height 372
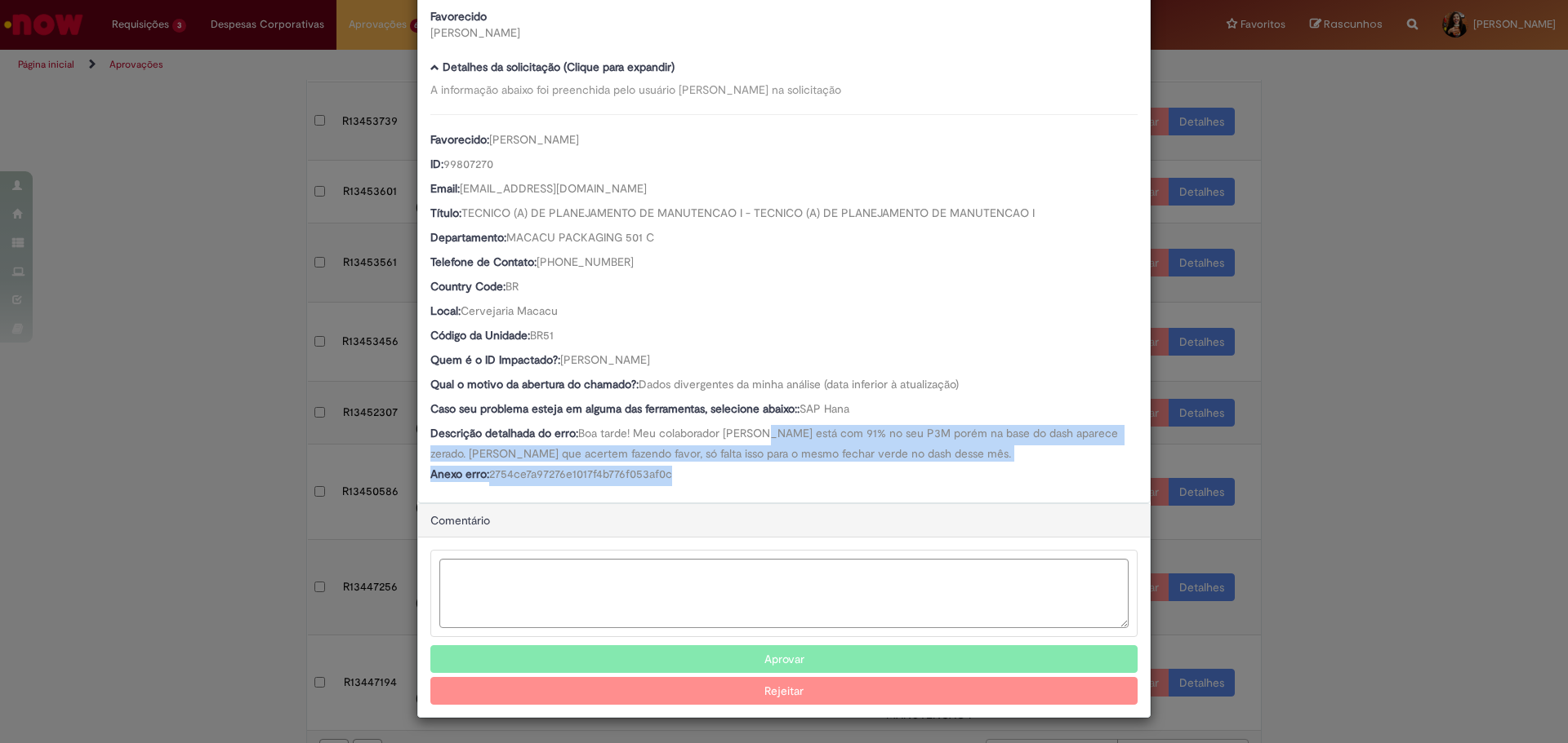
click at [763, 426] on span "Boa tarde! Meu colaborador [PERSON_NAME] está com 91% no seu P3M porém na base …" at bounding box center [775, 443] width 690 height 35
drag, startPoint x: 578, startPoint y: 436, endPoint x: 649, endPoint y: 472, distance: 79.6
click at [649, 472] on div "Favorecido: [PERSON_NAME] ID: 99807270 Email: [EMAIL_ADDRESS][DOMAIN_NAME] Títu…" at bounding box center [784, 301] width 707 height 372
click at [649, 472] on span "2754ce7a97276e1017f4b776f053af0c" at bounding box center [580, 474] width 183 height 15
drag, startPoint x: 689, startPoint y: 472, endPoint x: 635, endPoint y: 427, distance: 70.3
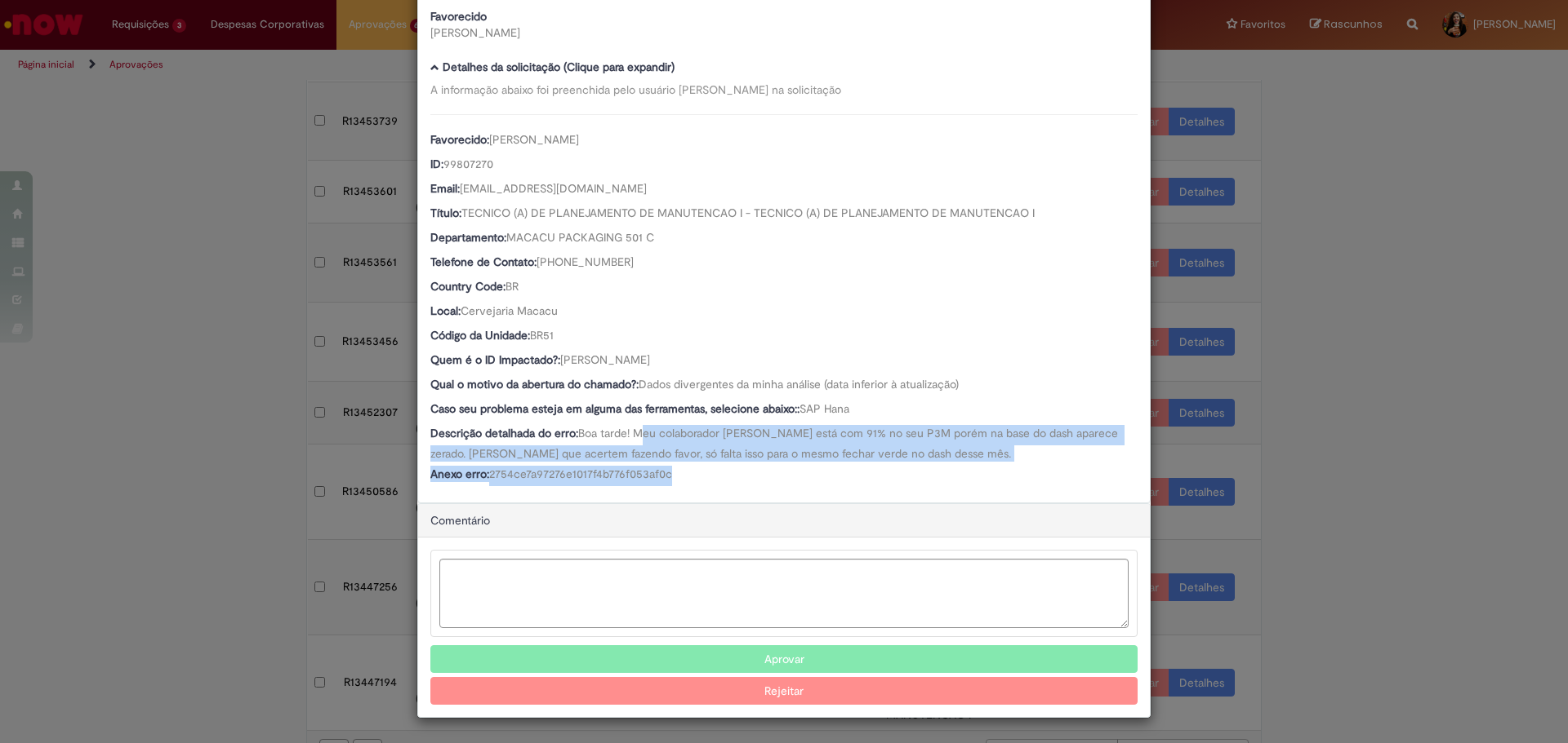
click at [635, 427] on div "Favorecido: [PERSON_NAME] ID: 99807270 Email: [EMAIL_ADDRESS][DOMAIN_NAME] Títu…" at bounding box center [784, 301] width 707 height 372
click at [635, 427] on span "Boa tarde! Meu colaborador [PERSON_NAME] está com 91% no seu P3M porém na base …" at bounding box center [775, 443] width 690 height 35
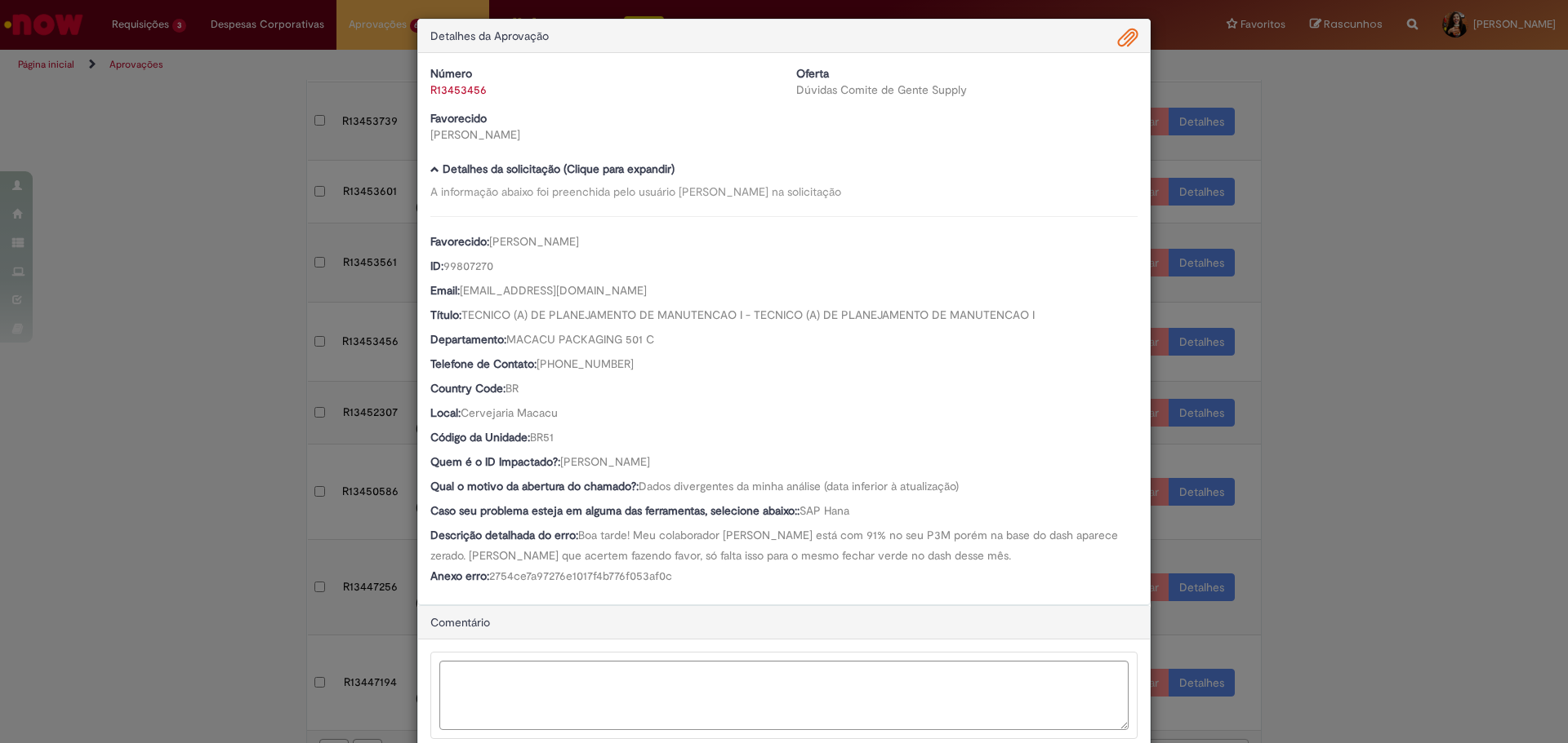
scroll to position [0, 0]
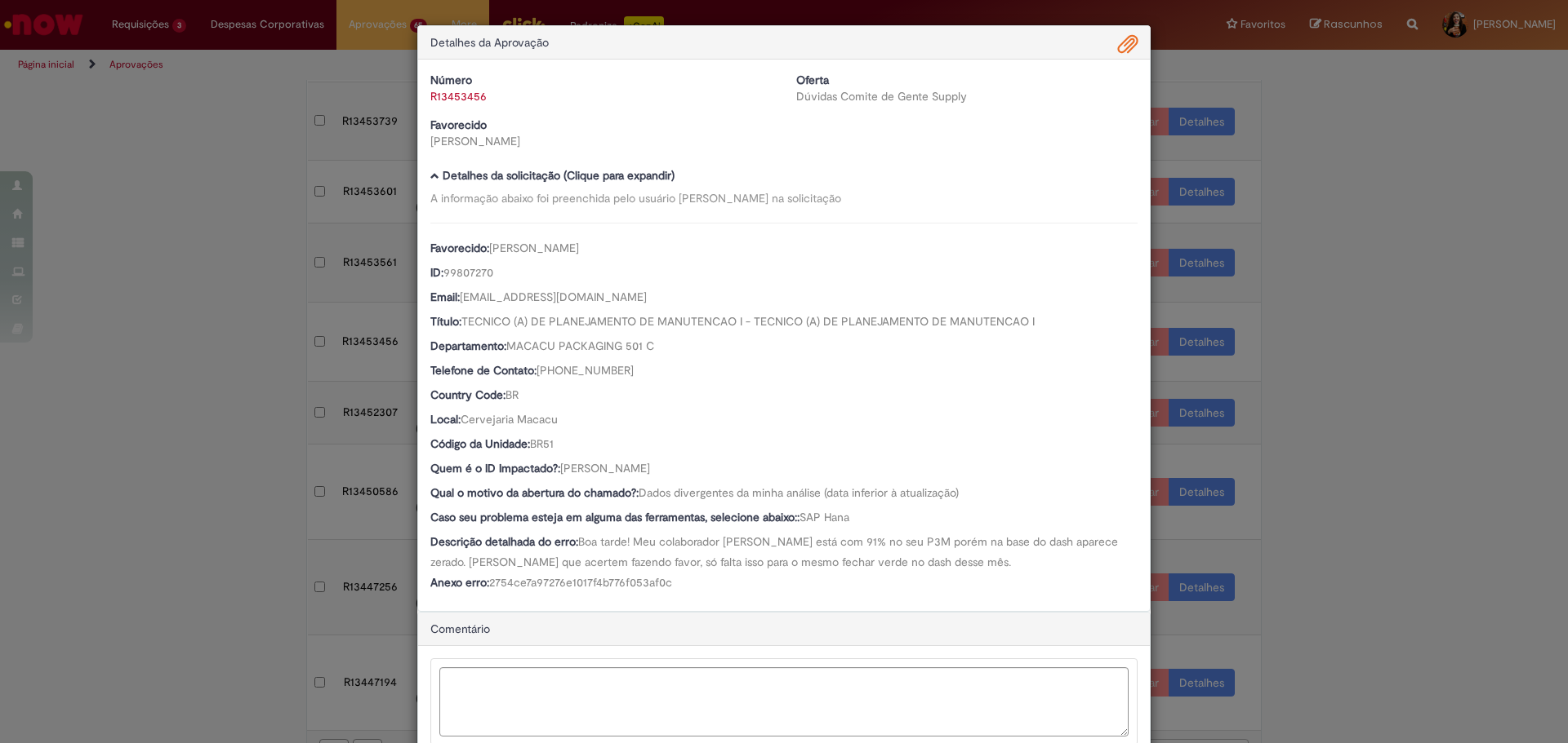
click at [1118, 47] on span "Ambev Approval Modal" at bounding box center [1127, 45] width 20 height 28
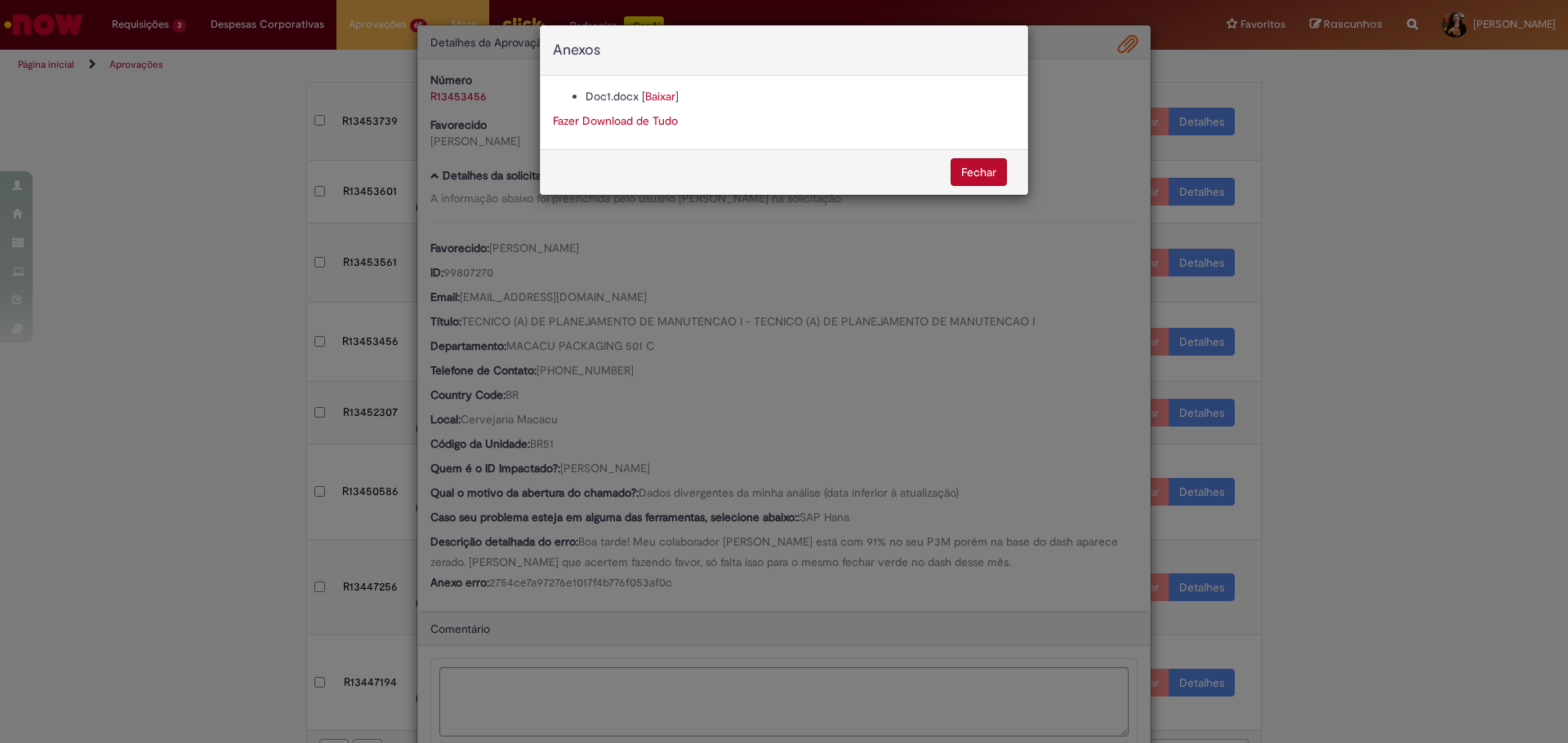
click at [659, 102] on link "Baixar" at bounding box center [660, 97] width 30 height 15
click at [563, 475] on div "Anexos Doc1.docx [ Baixar ] Fazer Download de Tudo [GEOGRAPHIC_DATA]" at bounding box center [784, 372] width 1568 height 743
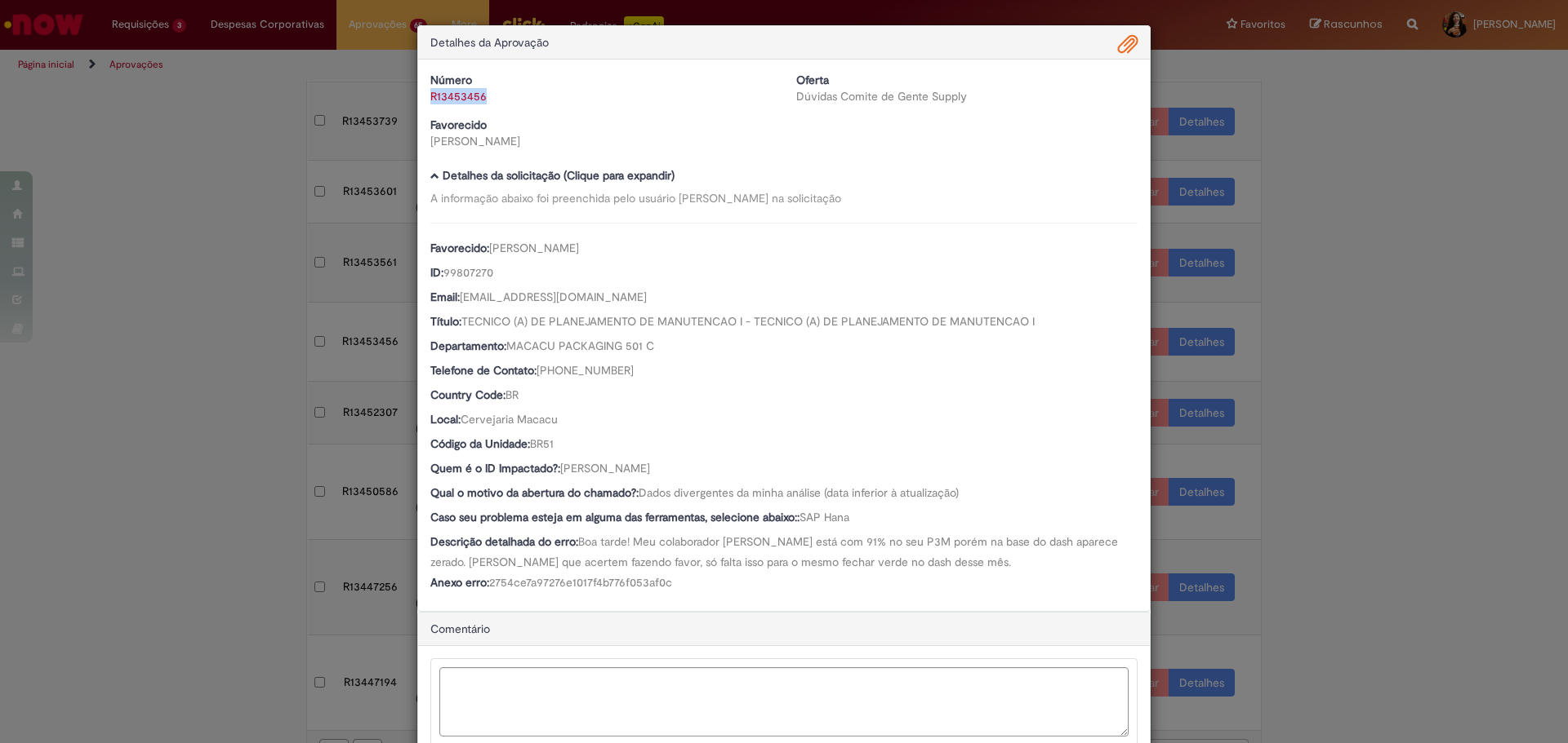
drag, startPoint x: 504, startPoint y: 103, endPoint x: 418, endPoint y: 101, distance: 86.0
click at [418, 101] on div "Número R13453456" at bounding box center [601, 88] width 366 height 33
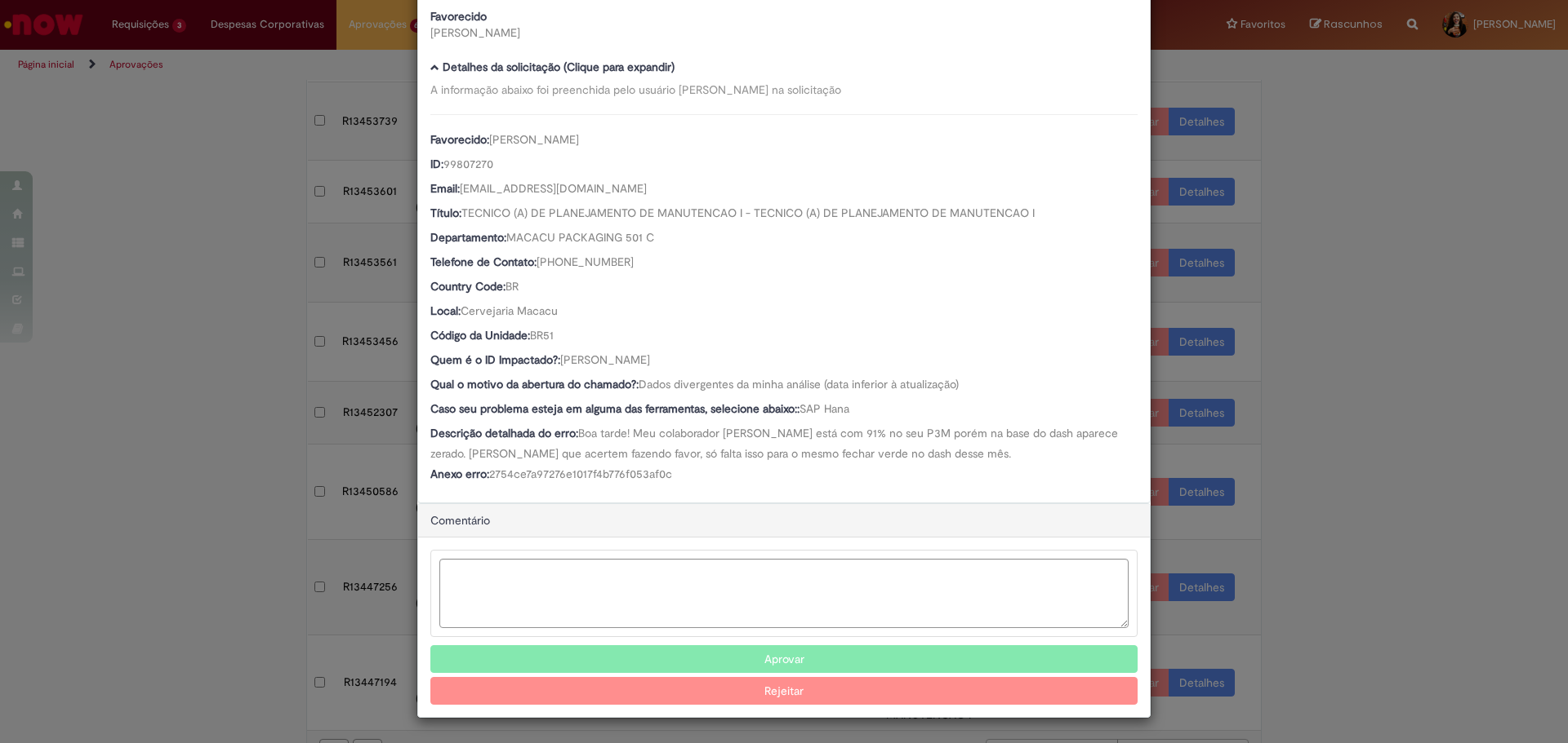
click at [735, 651] on button "Aprovar" at bounding box center [784, 659] width 707 height 28
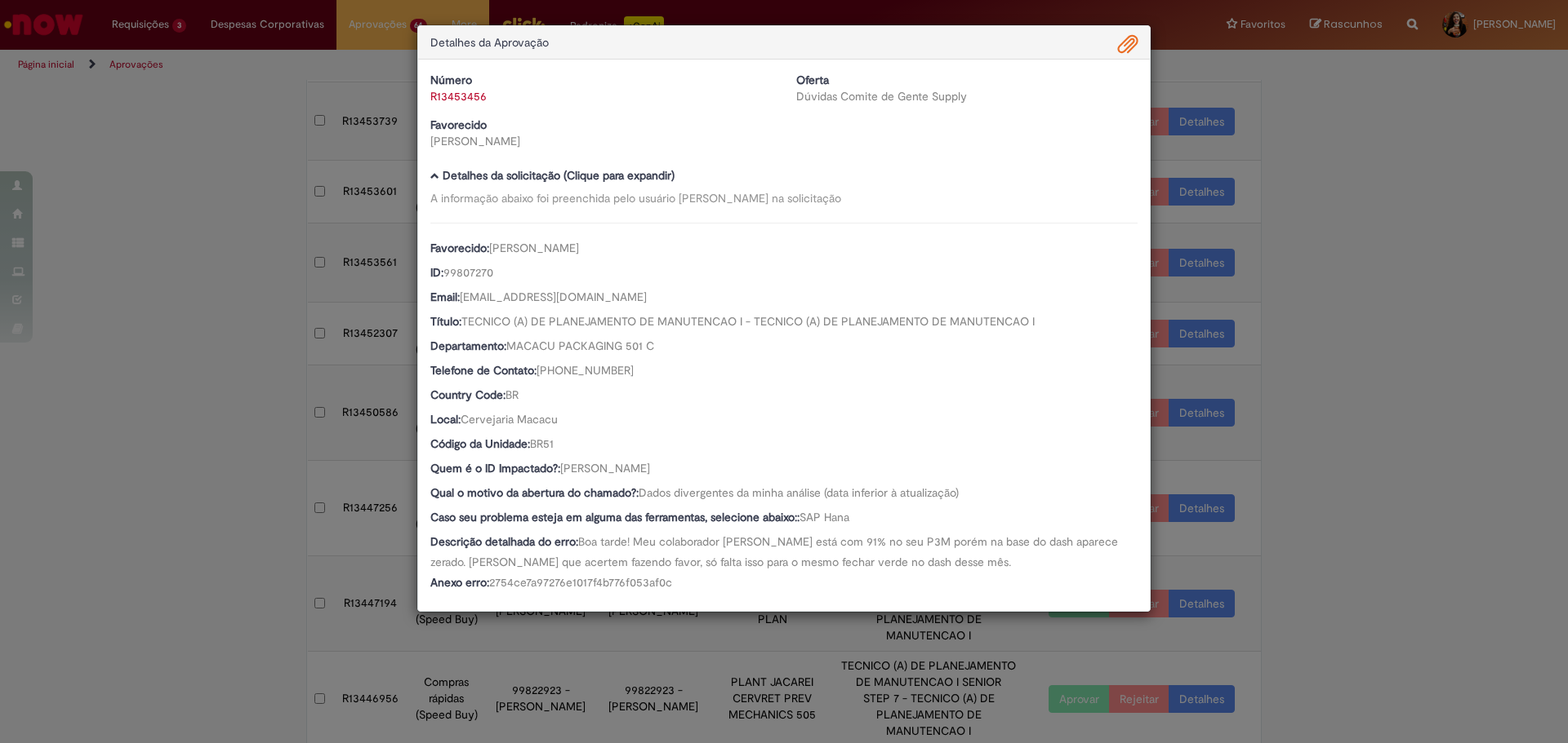
click at [1320, 447] on div "Detalhes da Aprovação Número R13453456 Oferta Dúvidas Comite de Gente Supply Fa…" at bounding box center [784, 372] width 1568 height 743
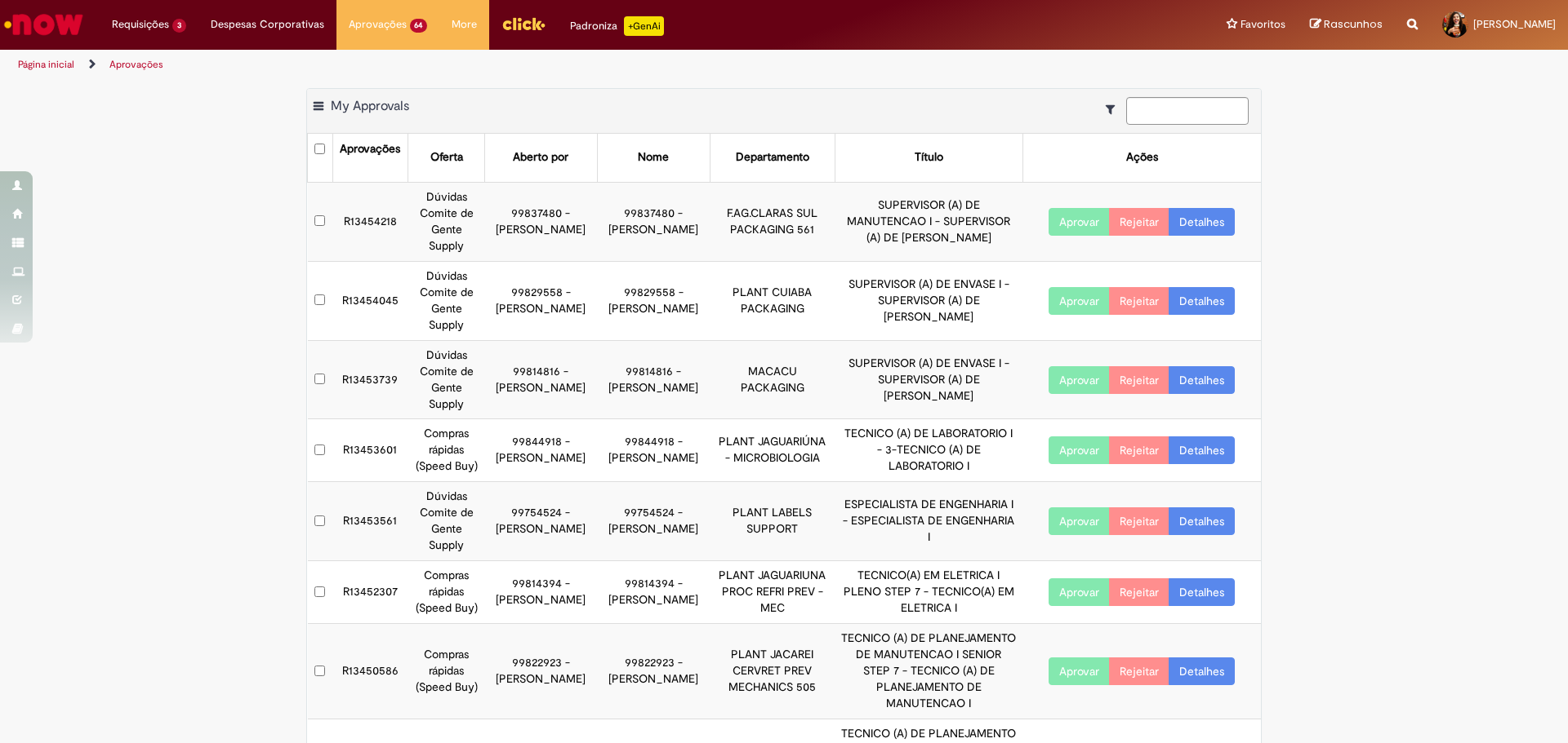
click at [1190, 519] on link "Detalhes" at bounding box center [1201, 521] width 66 height 28
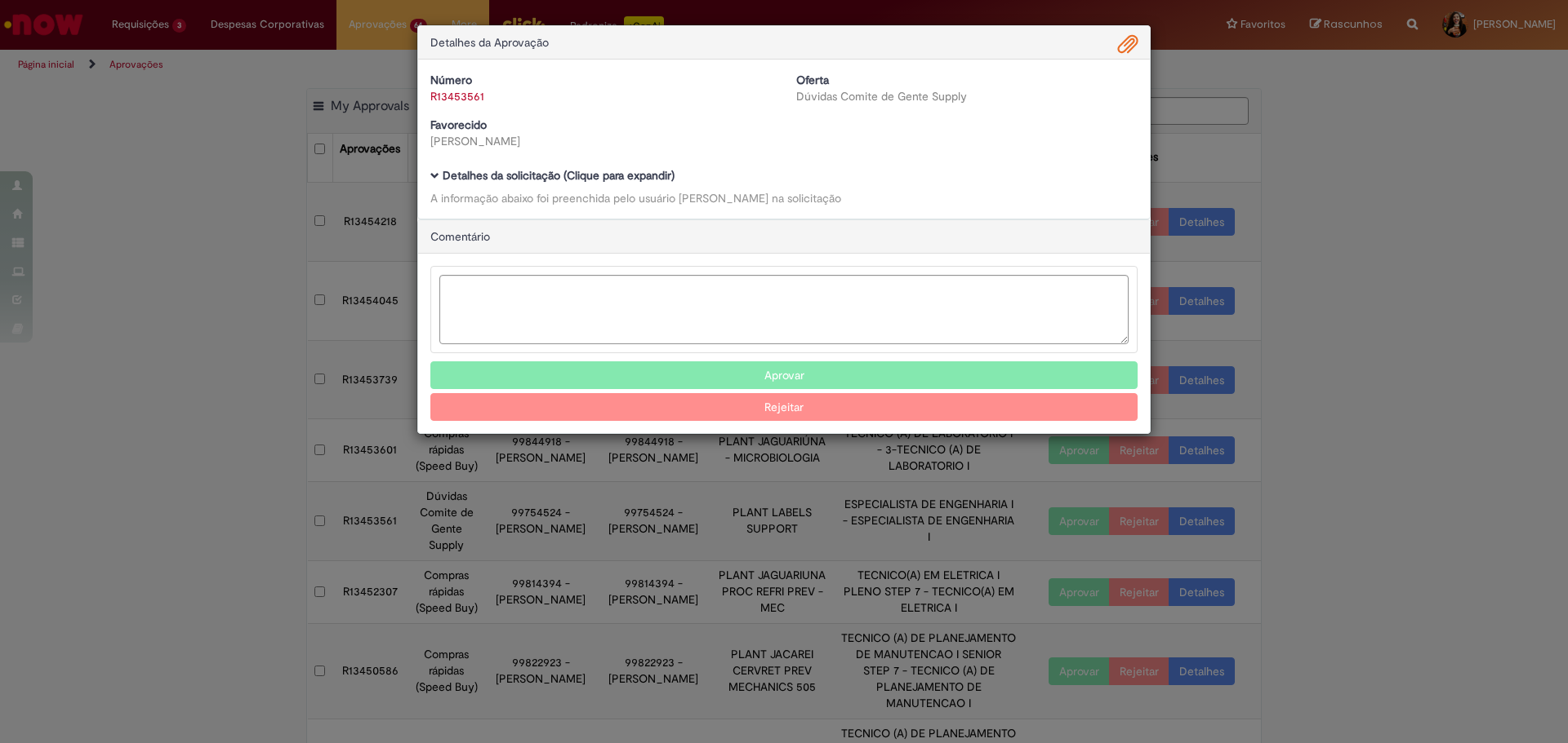
click at [614, 173] on b "Detalhes da solicitação (Clique para expandir)" at bounding box center [558, 176] width 232 height 15
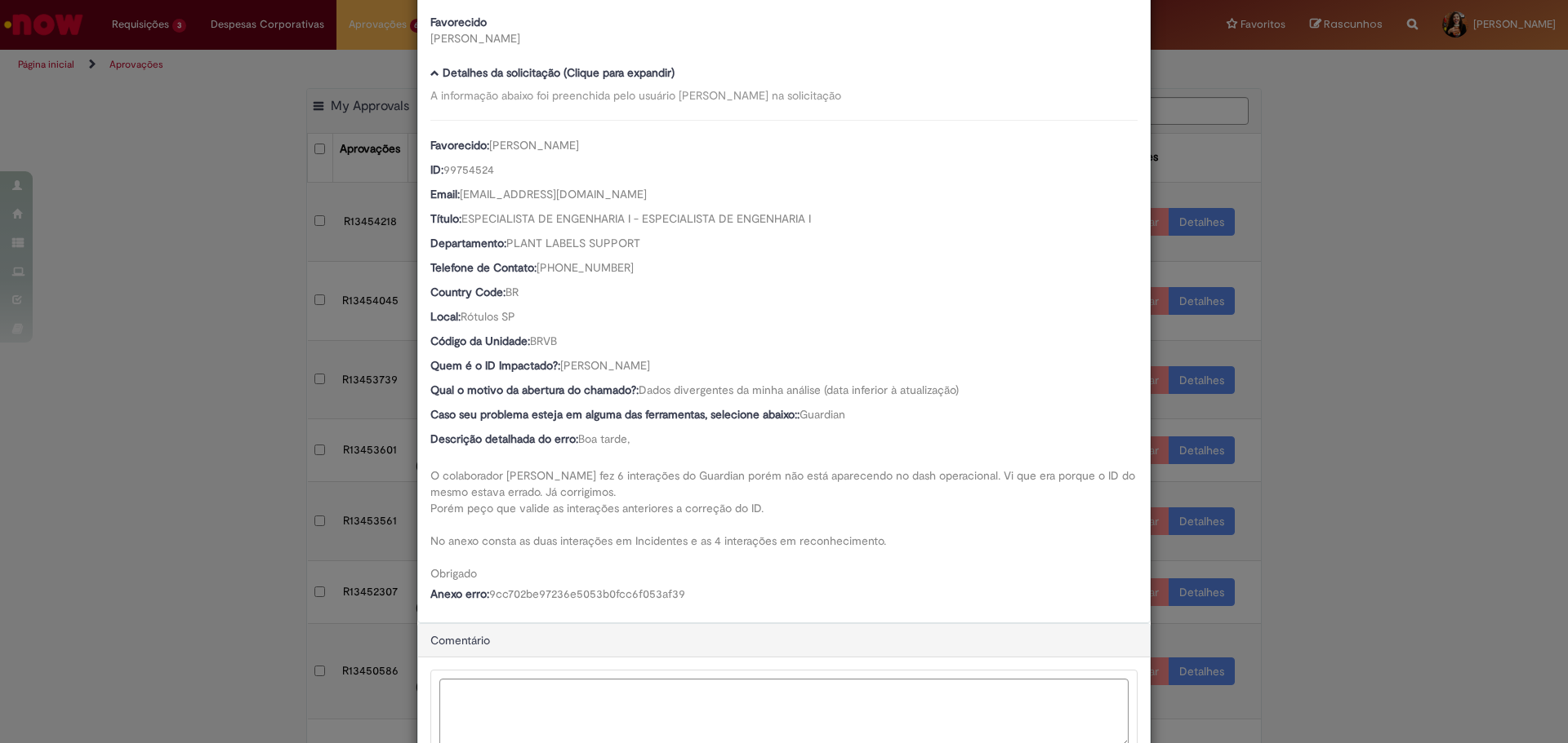
scroll to position [163, 0]
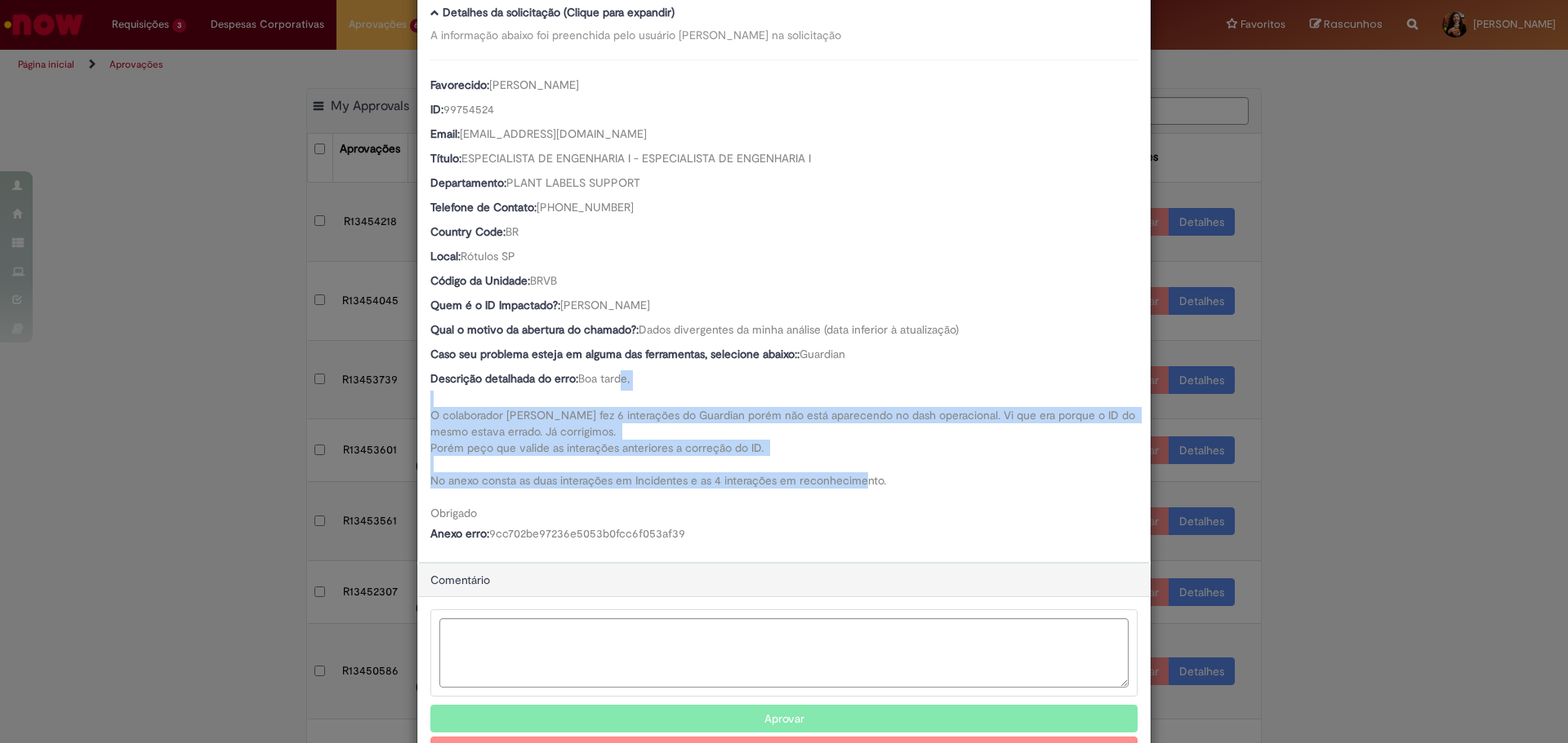
drag, startPoint x: 616, startPoint y: 368, endPoint x: 710, endPoint y: 493, distance: 156.4
click at [710, 493] on div "Favorecido: [PERSON_NAME] ID: 99754524 Email: [EMAIL_ADDRESS][DOMAIN_NAME] Títu…" at bounding box center [784, 303] width 707 height 486
click at [710, 493] on div "Descrição detalhada do erro: Boa tarde, O colaborador [PERSON_NAME] fez 6 inter…" at bounding box center [784, 446] width 707 height 151
drag, startPoint x: 823, startPoint y: 492, endPoint x: 760, endPoint y: 401, distance: 110.7
click at [760, 401] on div "Descrição detalhada do erro: Boa tarde, O colaborador [PERSON_NAME] fez 6 inter…" at bounding box center [784, 446] width 707 height 151
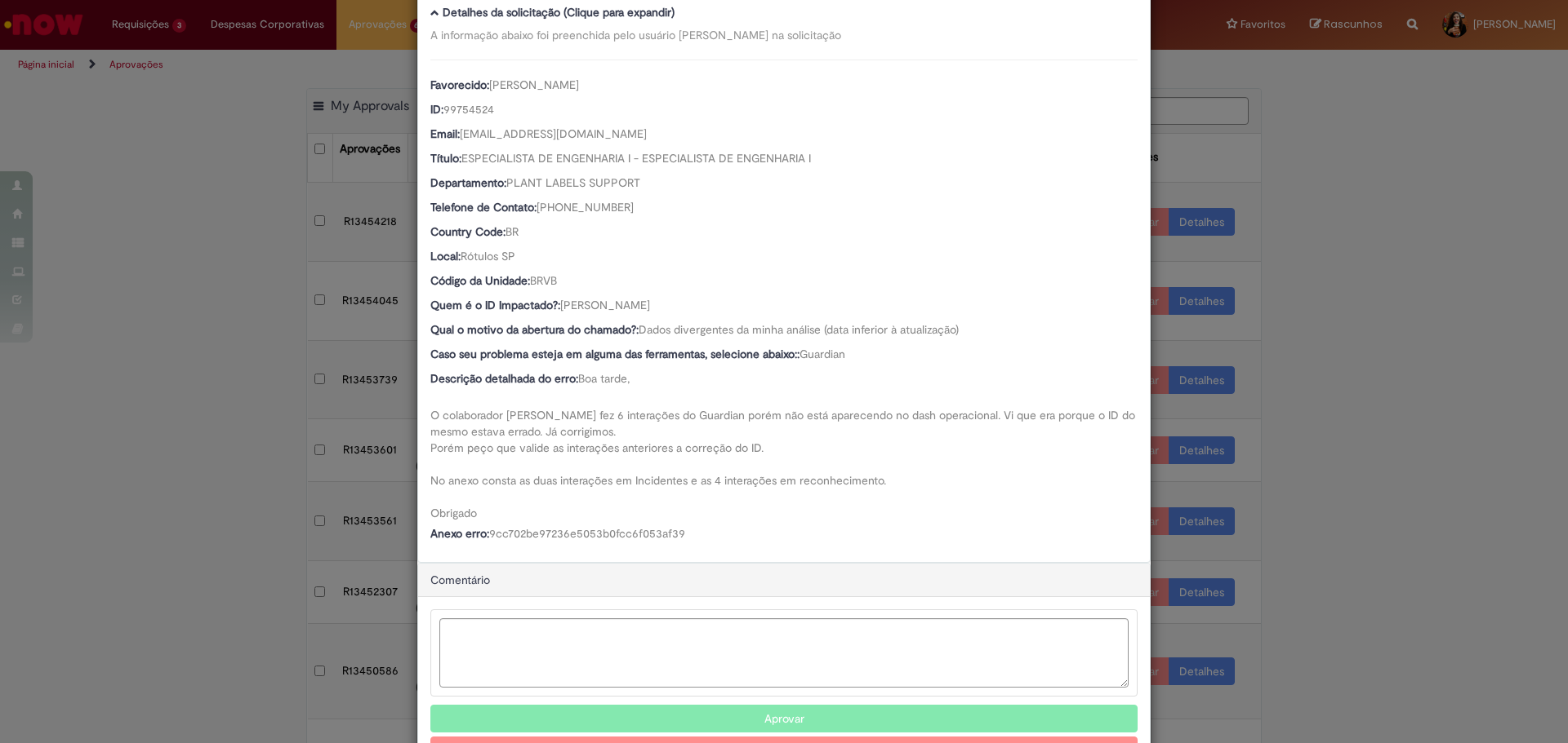
click at [760, 401] on div "Descrição detalhada do erro: Boa tarde, O colaborador [PERSON_NAME] fez 6 inter…" at bounding box center [784, 446] width 707 height 151
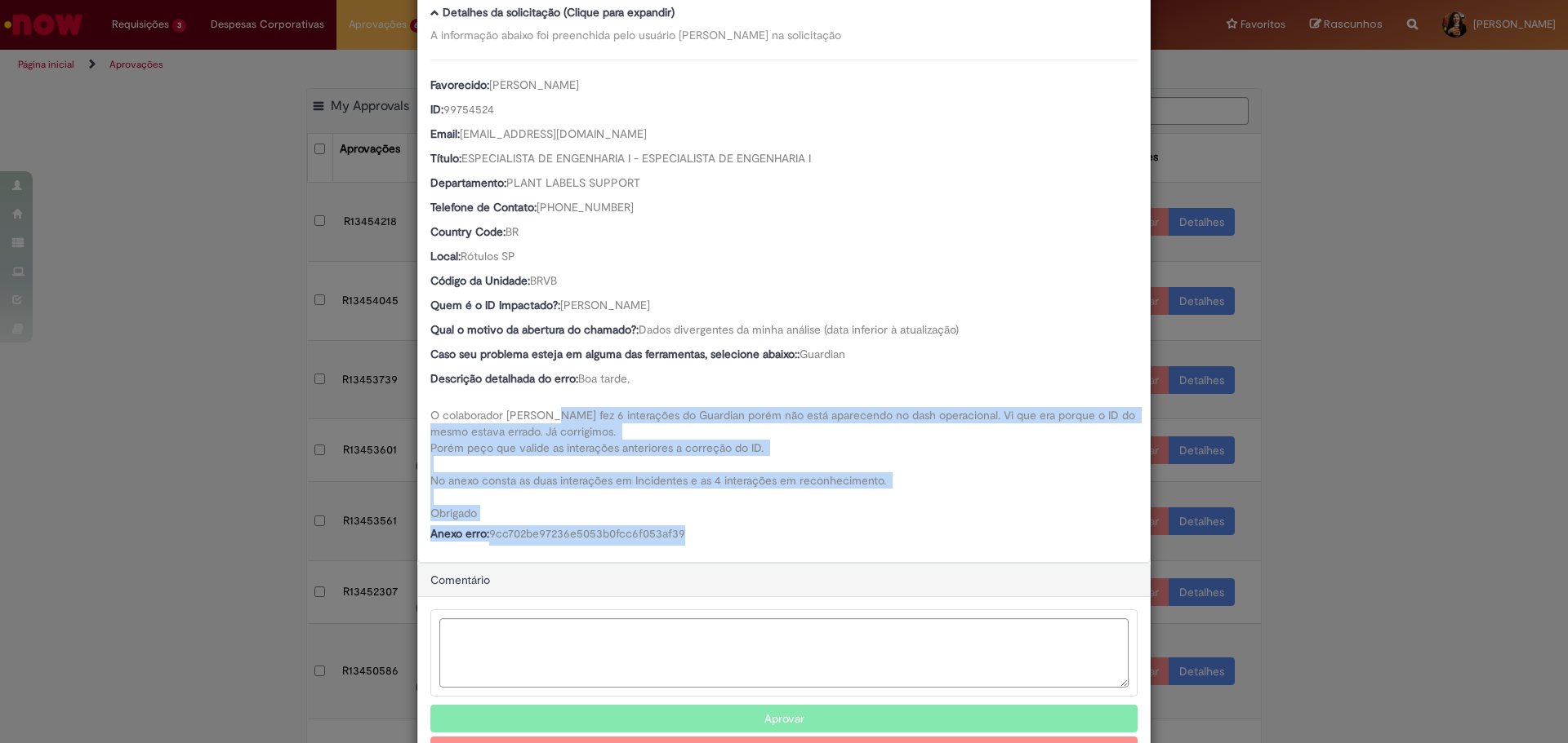
drag, startPoint x: 543, startPoint y: 418, endPoint x: 731, endPoint y: 550, distance: 229.7
click at [731, 550] on div "Número R13453561 Oferta Dúvidas Comite de Gente Supply Favorecido [PERSON_NAME]…" at bounding box center [784, 229] width 731 height 666
click at [732, 550] on div "Número R13453561 Oferta Dúvidas Comite de Gente Supply Favorecido [PERSON_NAME]…" at bounding box center [784, 229] width 731 height 666
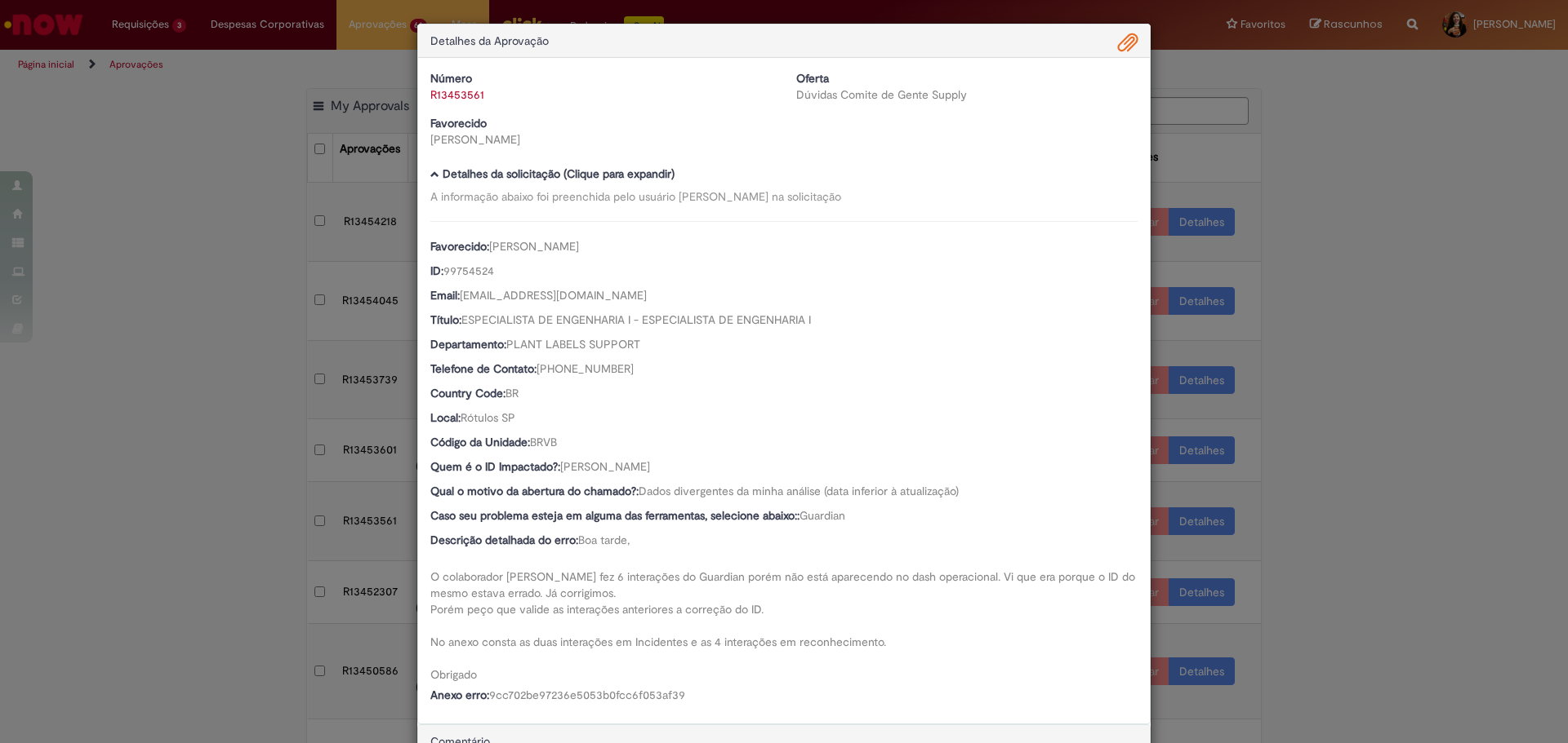
scroll to position [0, 0]
click at [1129, 39] on span "Ambev Approval Modal" at bounding box center [1127, 45] width 20 height 28
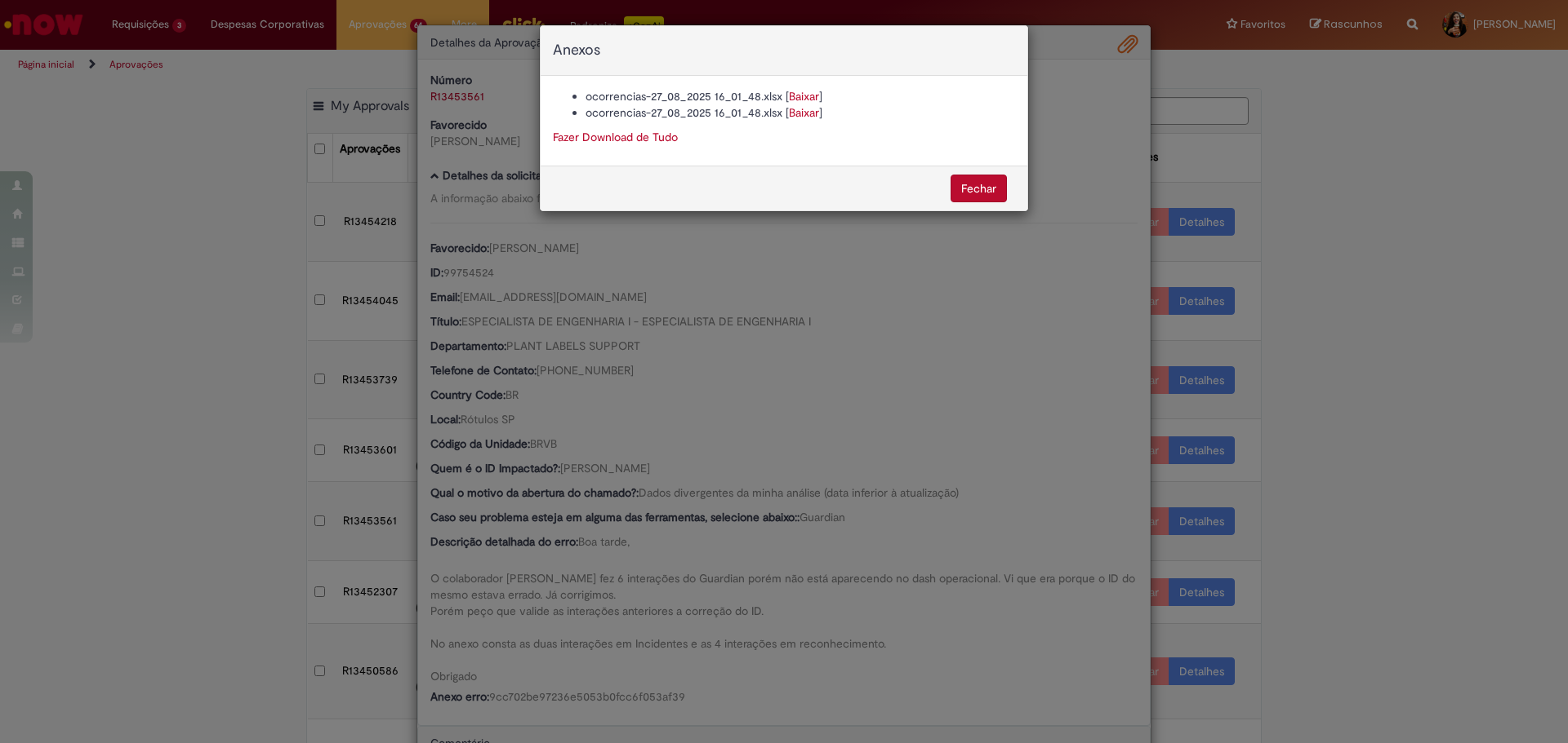
drag, startPoint x: 750, startPoint y: 485, endPoint x: 737, endPoint y: 480, distance: 13.9
click at [750, 486] on div "Anexos ocorrencias-27_08_2025 16_01_48.xlsx [ Baixar ] ocorrencias-27_08_2025 1…" at bounding box center [784, 372] width 1568 height 743
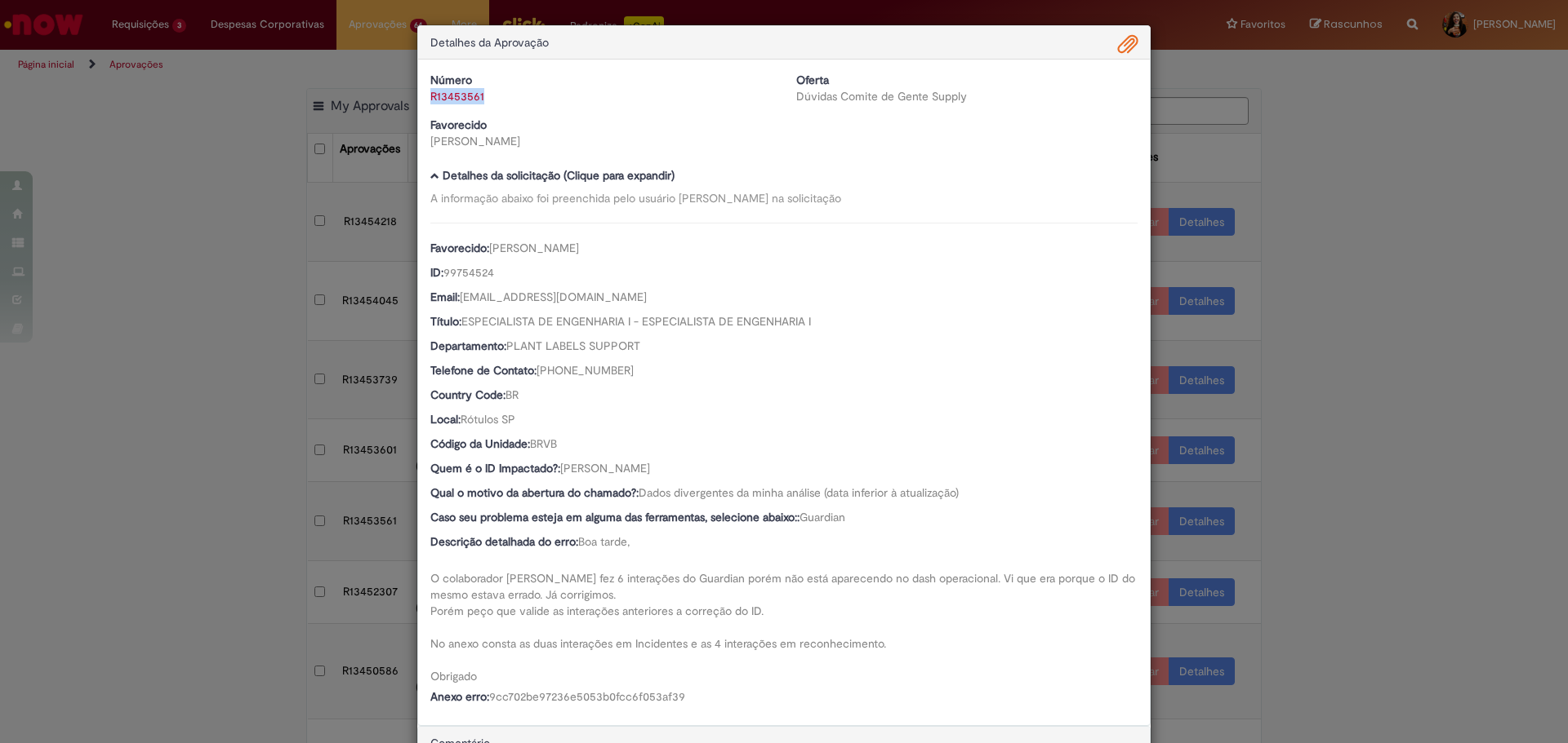
drag, startPoint x: 499, startPoint y: 98, endPoint x: 425, endPoint y: 93, distance: 74.2
click at [430, 93] on div "R13453561" at bounding box center [601, 97] width 341 height 17
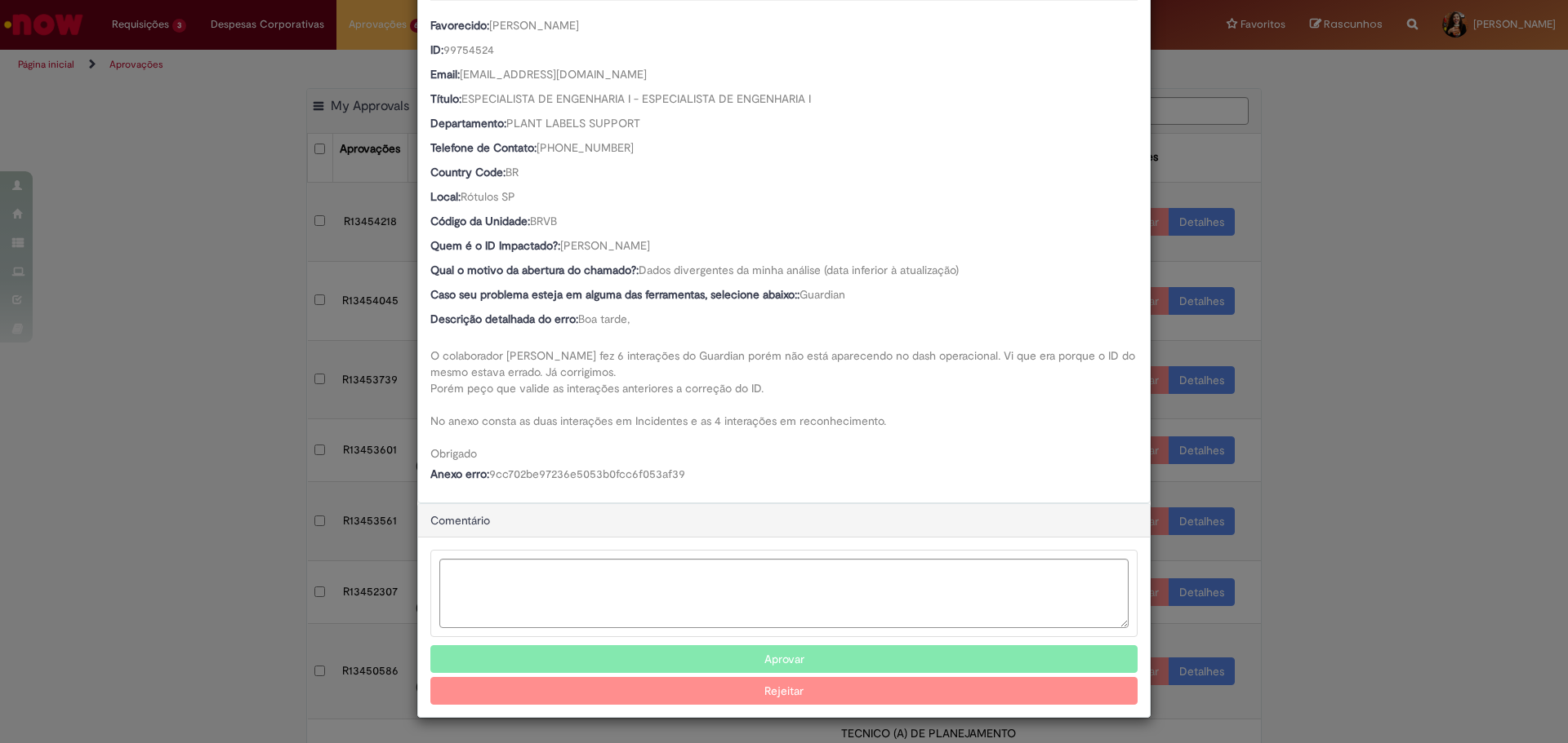
click at [759, 663] on button "Aprovar" at bounding box center [784, 659] width 707 height 28
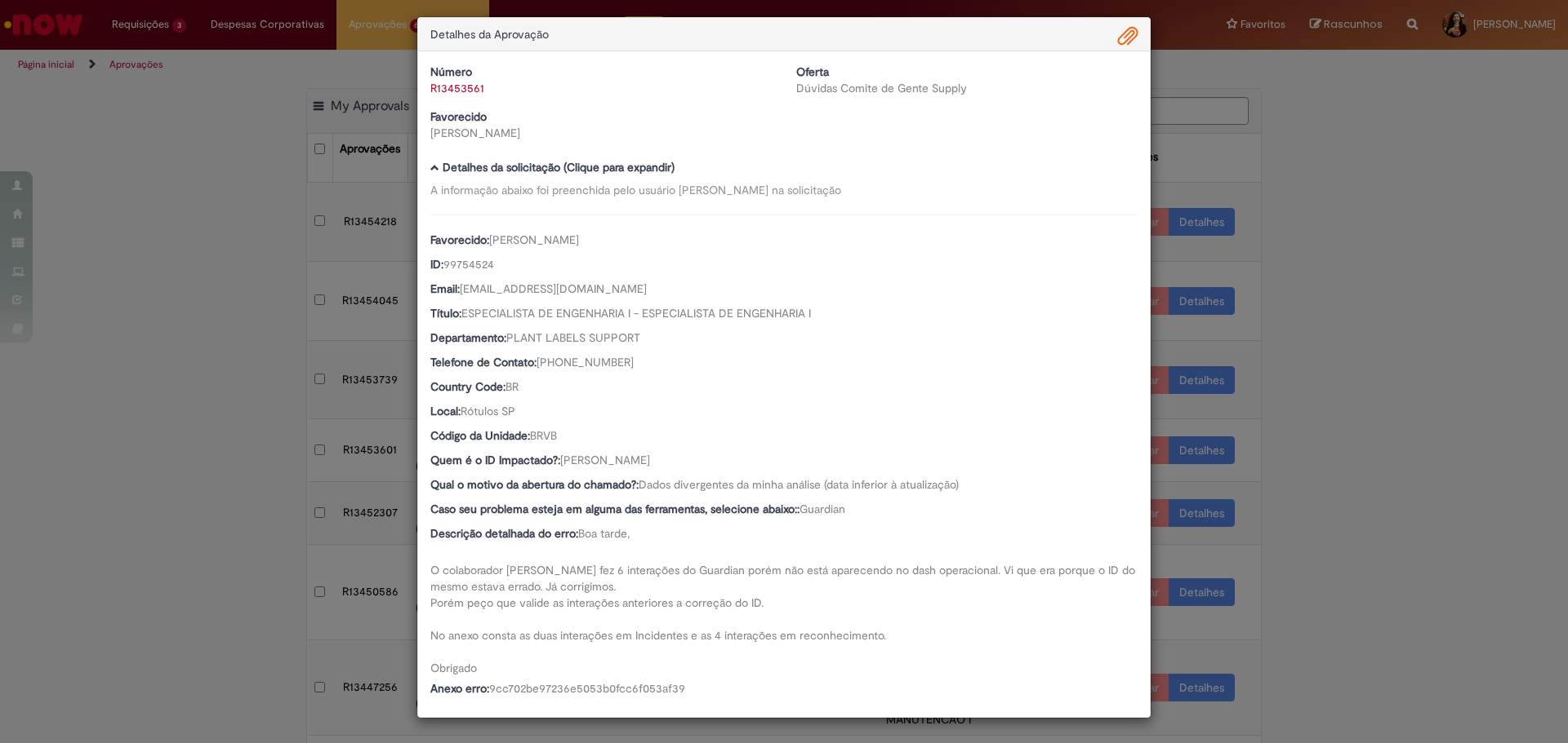
drag, startPoint x: 1334, startPoint y: 245, endPoint x: 1350, endPoint y: 236, distance: 18.4
click at [1332, 245] on div "Detalhes da Aprovação Número R13453561 Oferta Dúvidas Comite de Gente Supply Fa…" at bounding box center [784, 372] width 1568 height 743
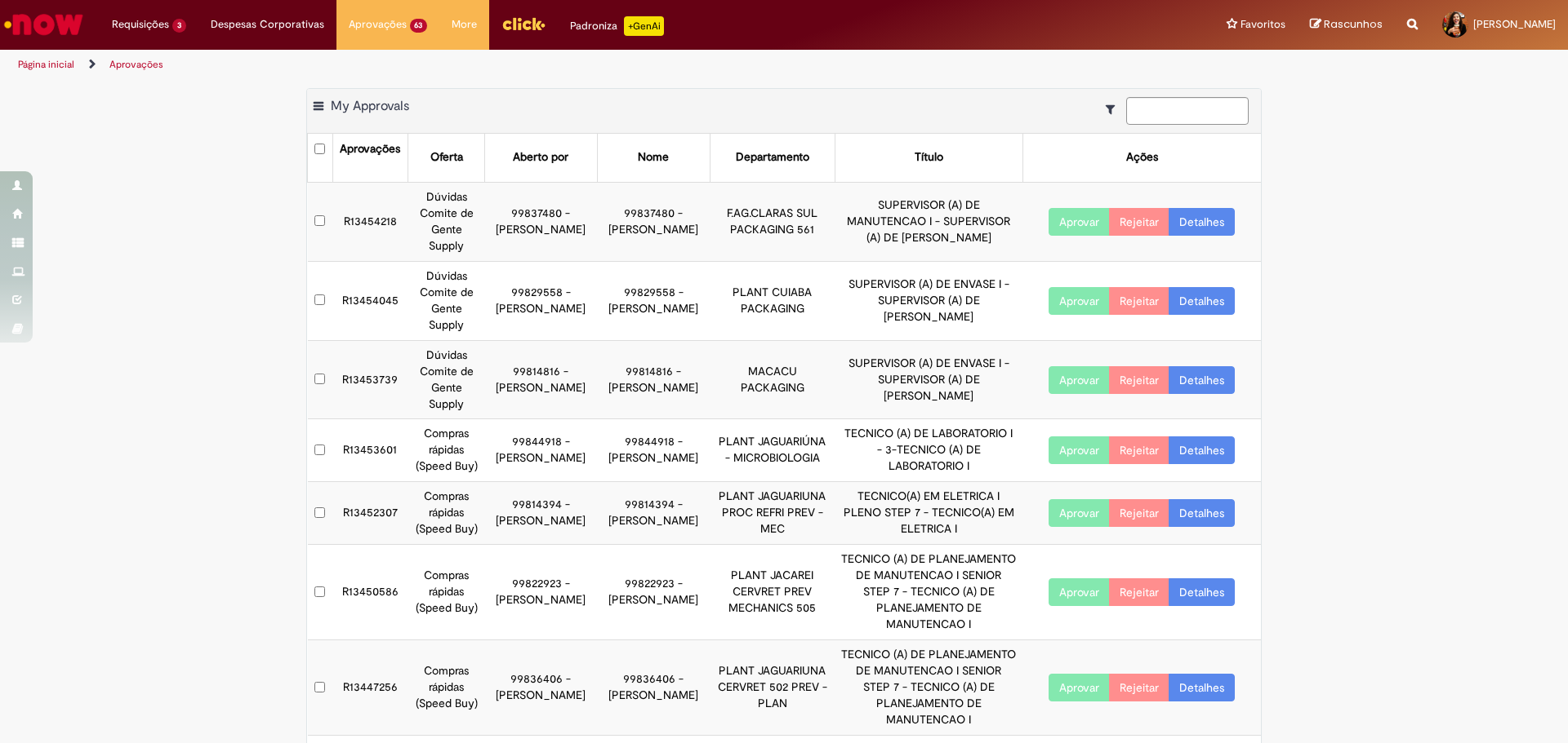
click at [1206, 383] on link "Detalhes" at bounding box center [1201, 381] width 66 height 28
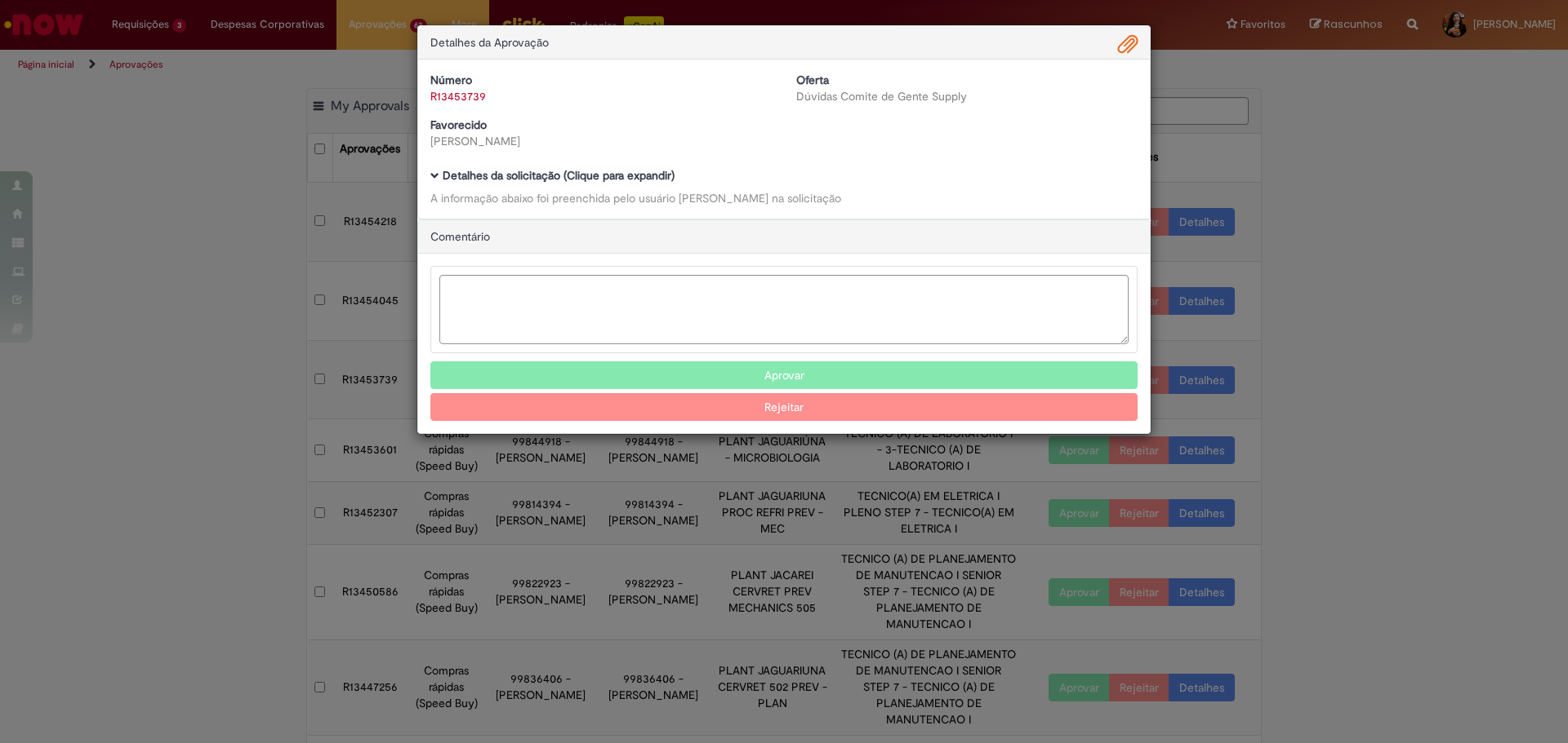
click at [598, 169] on b "Detalhes da solicitação (Clique para expandir)" at bounding box center [558, 176] width 232 height 15
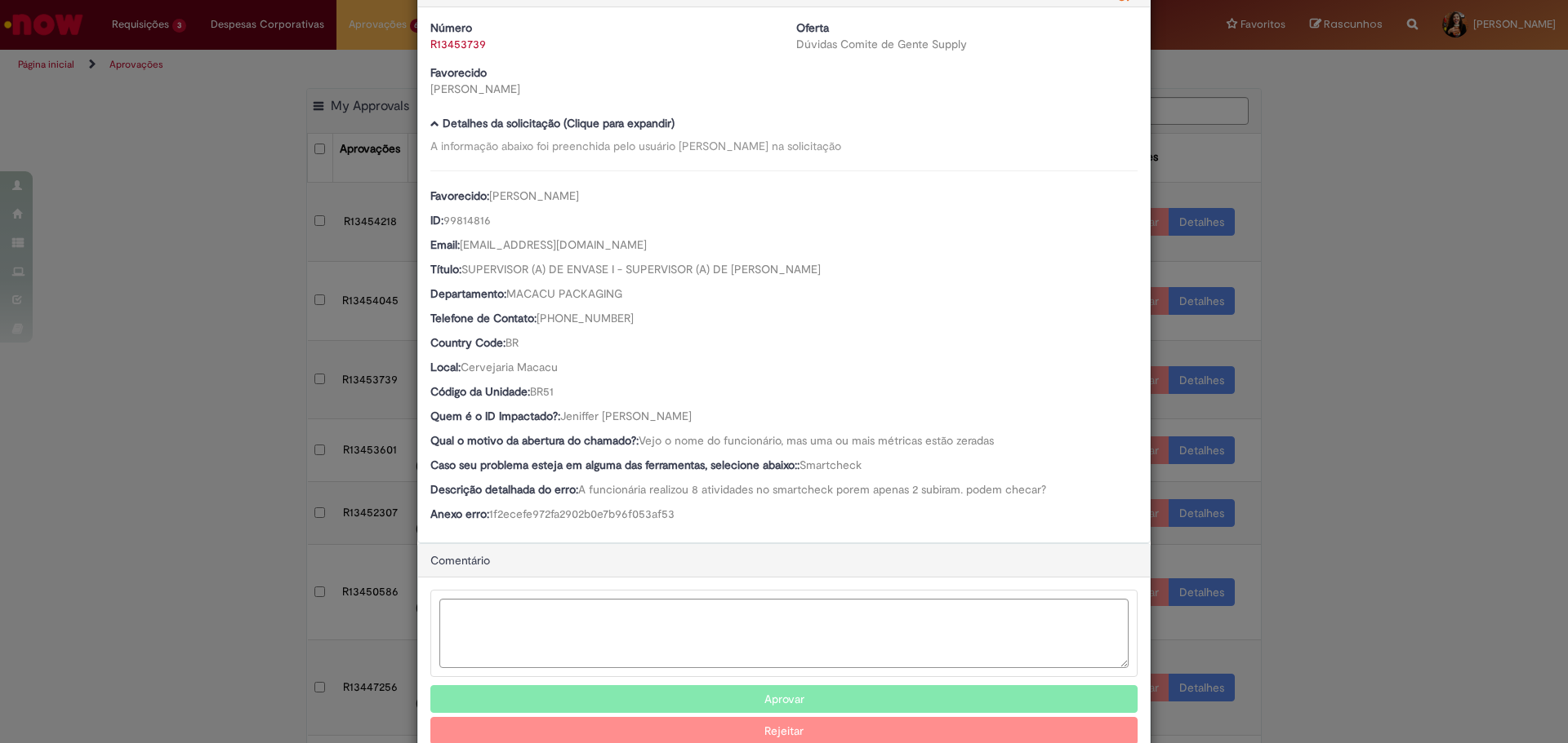
scroll to position [94, 0]
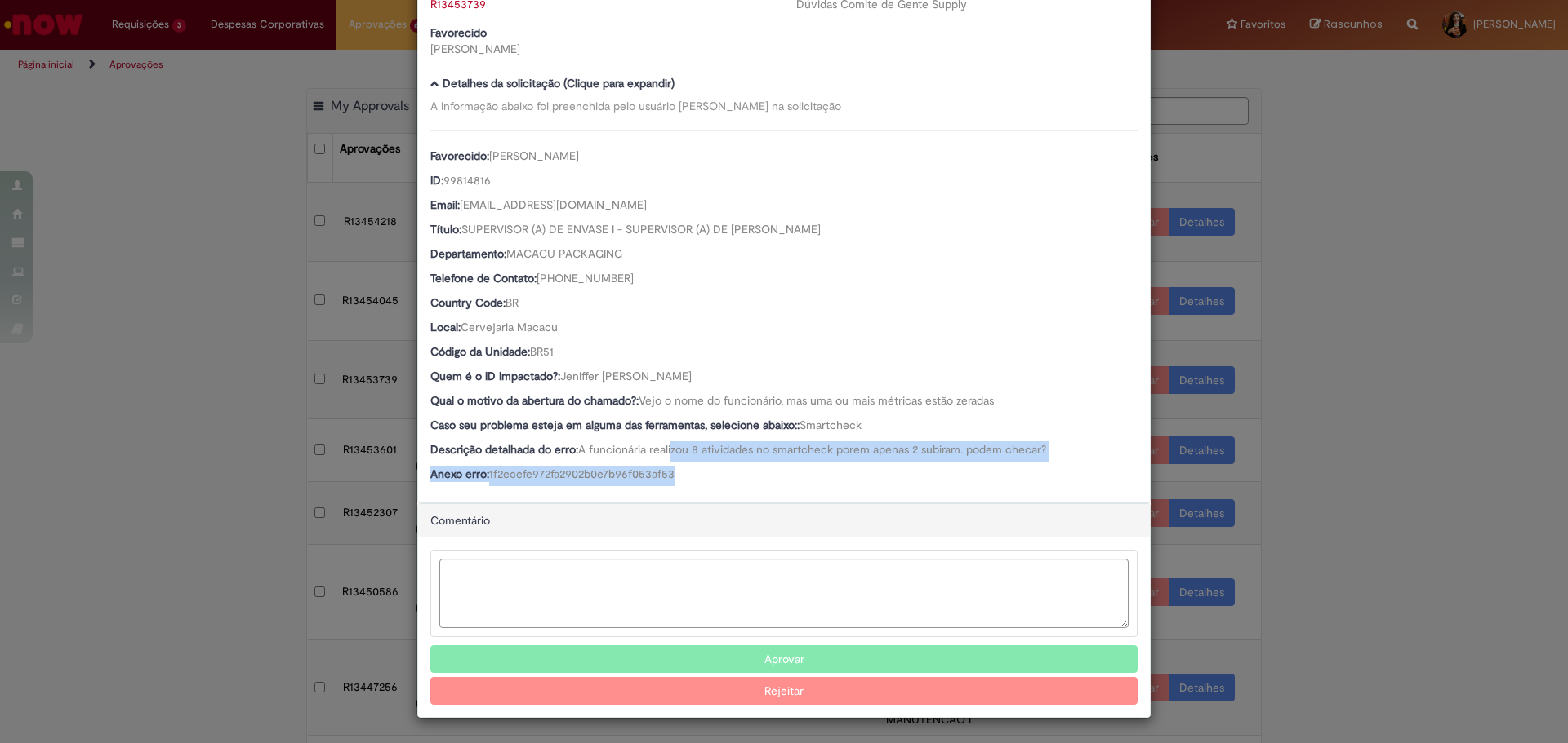
drag, startPoint x: 703, startPoint y: 470, endPoint x: 720, endPoint y: 475, distance: 17.7
click at [720, 475] on div "Favorecido: [PERSON_NAME] ID: 99814816 Email: [EMAIL_ADDRESS][DOMAIN_NAME] Títu…" at bounding box center [784, 308] width 707 height 356
click at [720, 475] on div "Anexo erro: 1f2ecefe972fa2902b0e7b96f053af53" at bounding box center [784, 476] width 707 height 20
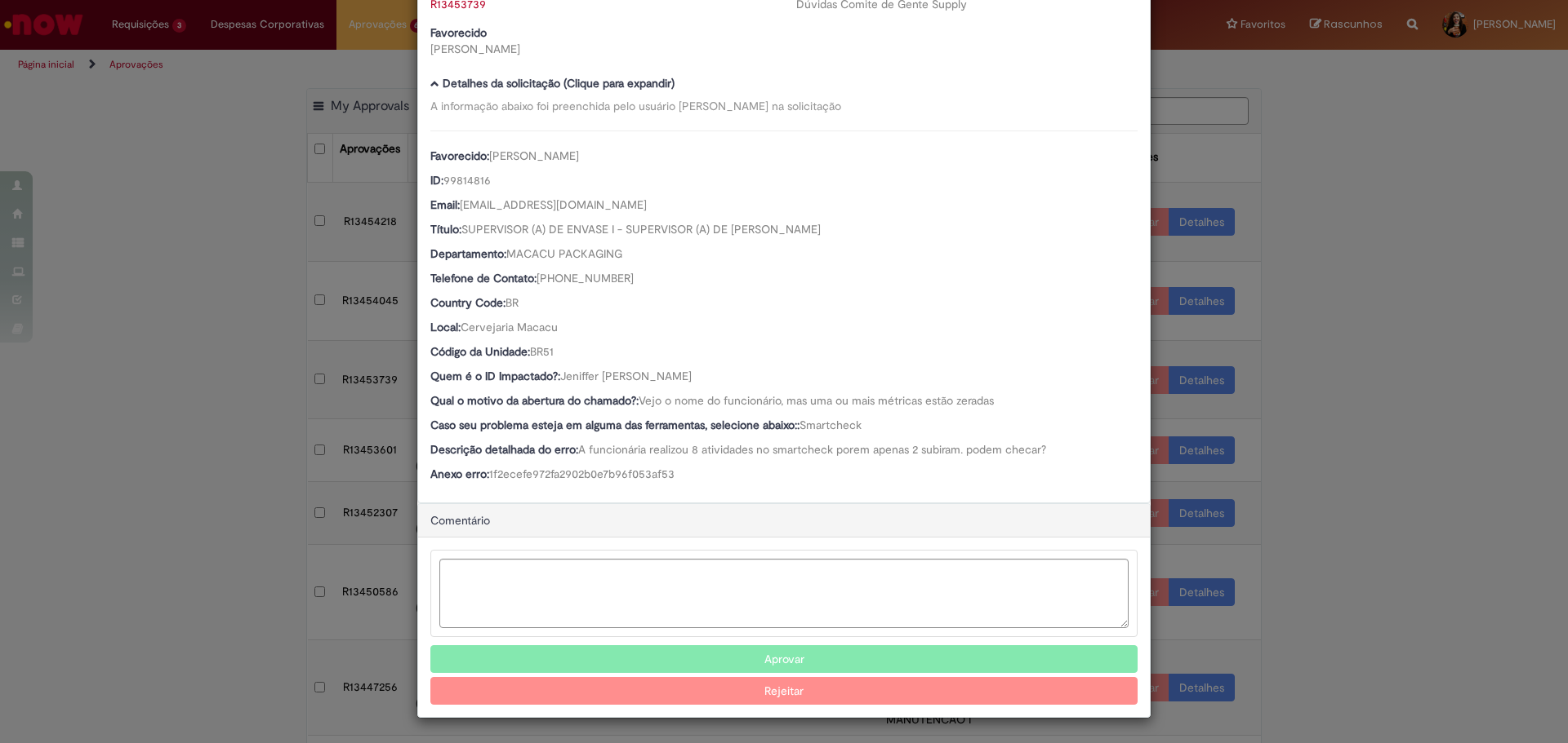
drag, startPoint x: 651, startPoint y: 465, endPoint x: 651, endPoint y: 449, distance: 16.0
click at [648, 460] on div "Favorecido: [PERSON_NAME] ID: 99814816 Email: [EMAIL_ADDRESS][DOMAIN_NAME] Títu…" at bounding box center [784, 308] width 707 height 356
drag, startPoint x: 754, startPoint y: 371, endPoint x: 611, endPoint y: 376, distance: 143.1
click at [607, 376] on div "Quem é o ID Impactado?: [PERSON_NAME]" at bounding box center [784, 378] width 707 height 20
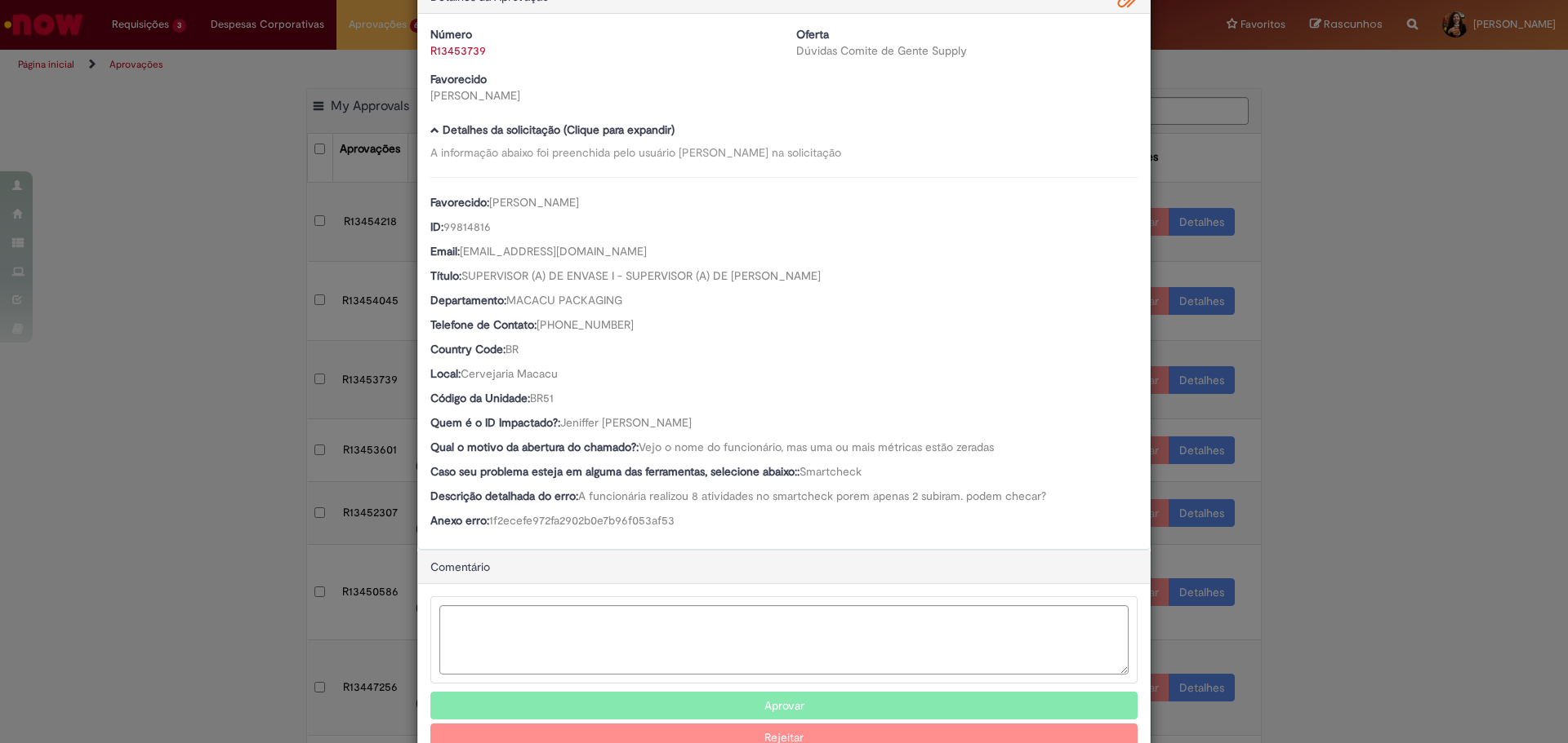
scroll to position [0, 0]
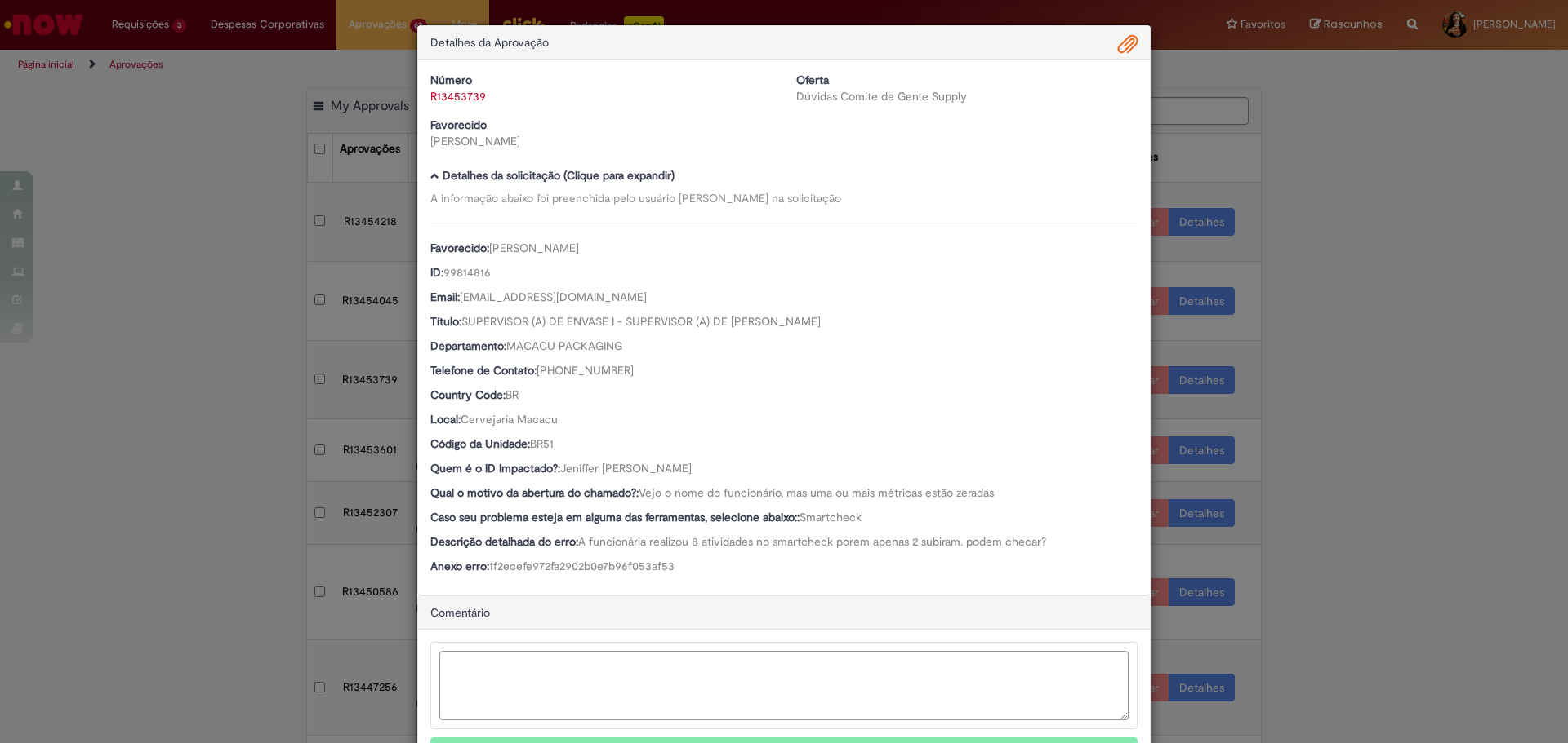
click at [1125, 52] on span "Ambev Approval Modal" at bounding box center [1127, 45] width 20 height 28
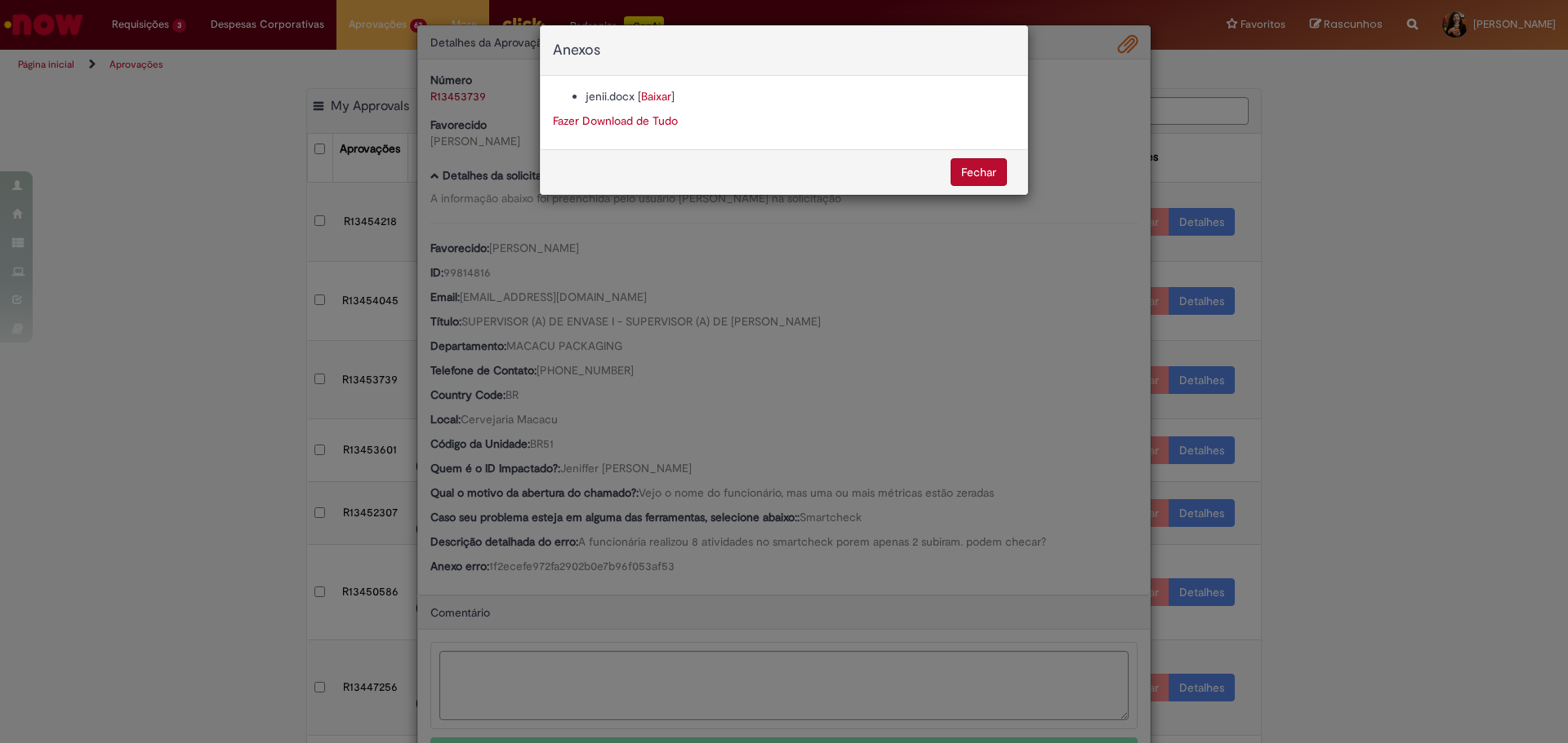
click at [648, 98] on link "Baixar" at bounding box center [656, 97] width 30 height 15
click at [606, 526] on div "Anexos jenii.docx [ Baixar ] Fazer Download de Tudo [GEOGRAPHIC_DATA]" at bounding box center [784, 372] width 1568 height 743
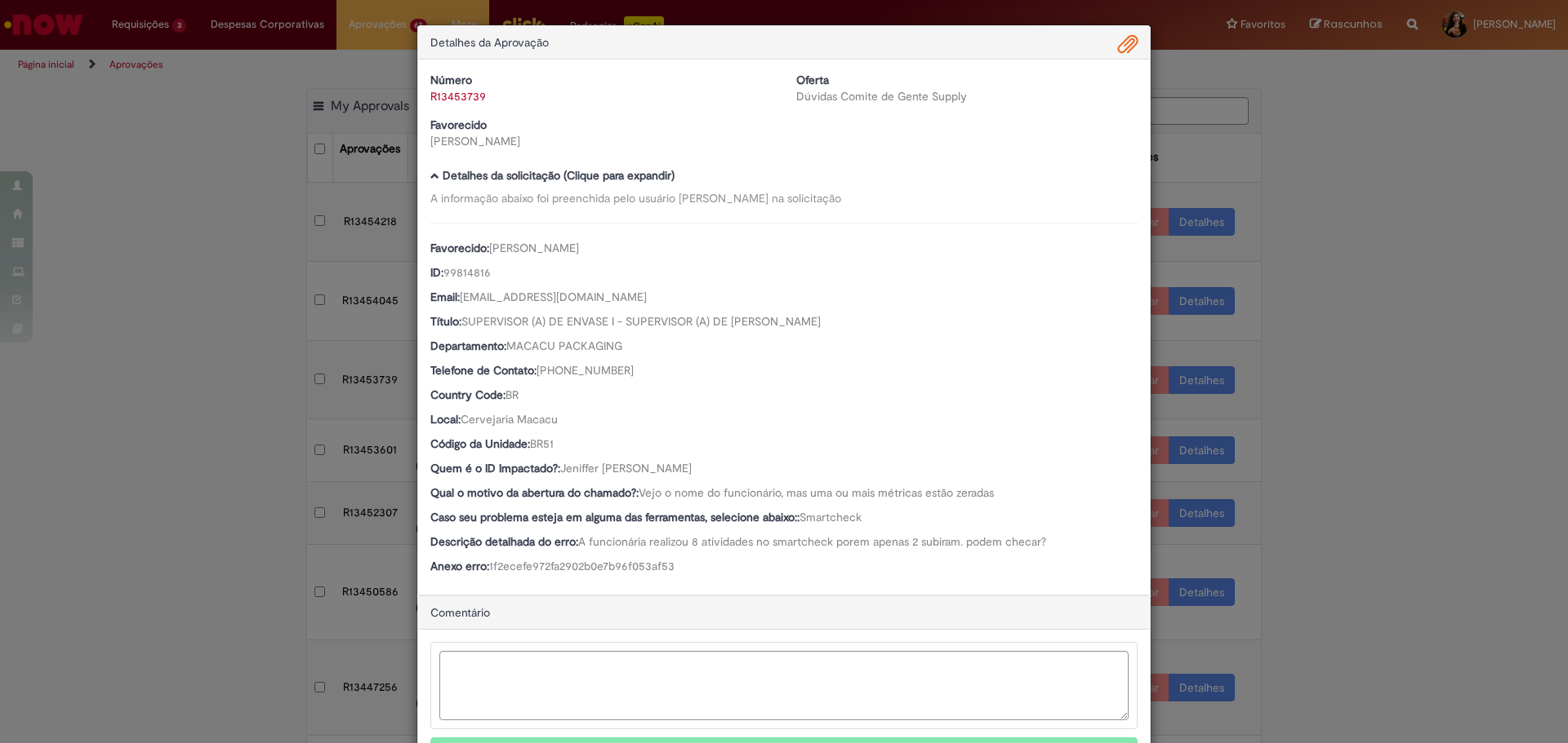
drag, startPoint x: 760, startPoint y: 468, endPoint x: 558, endPoint y: 472, distance: 202.0
click at [558, 472] on div "Quem é o ID Impactado?: [PERSON_NAME]" at bounding box center [784, 470] width 707 height 20
click at [684, 658] on textarea "Ambev Approval Modal" at bounding box center [784, 685] width 689 height 69
type textarea "*"
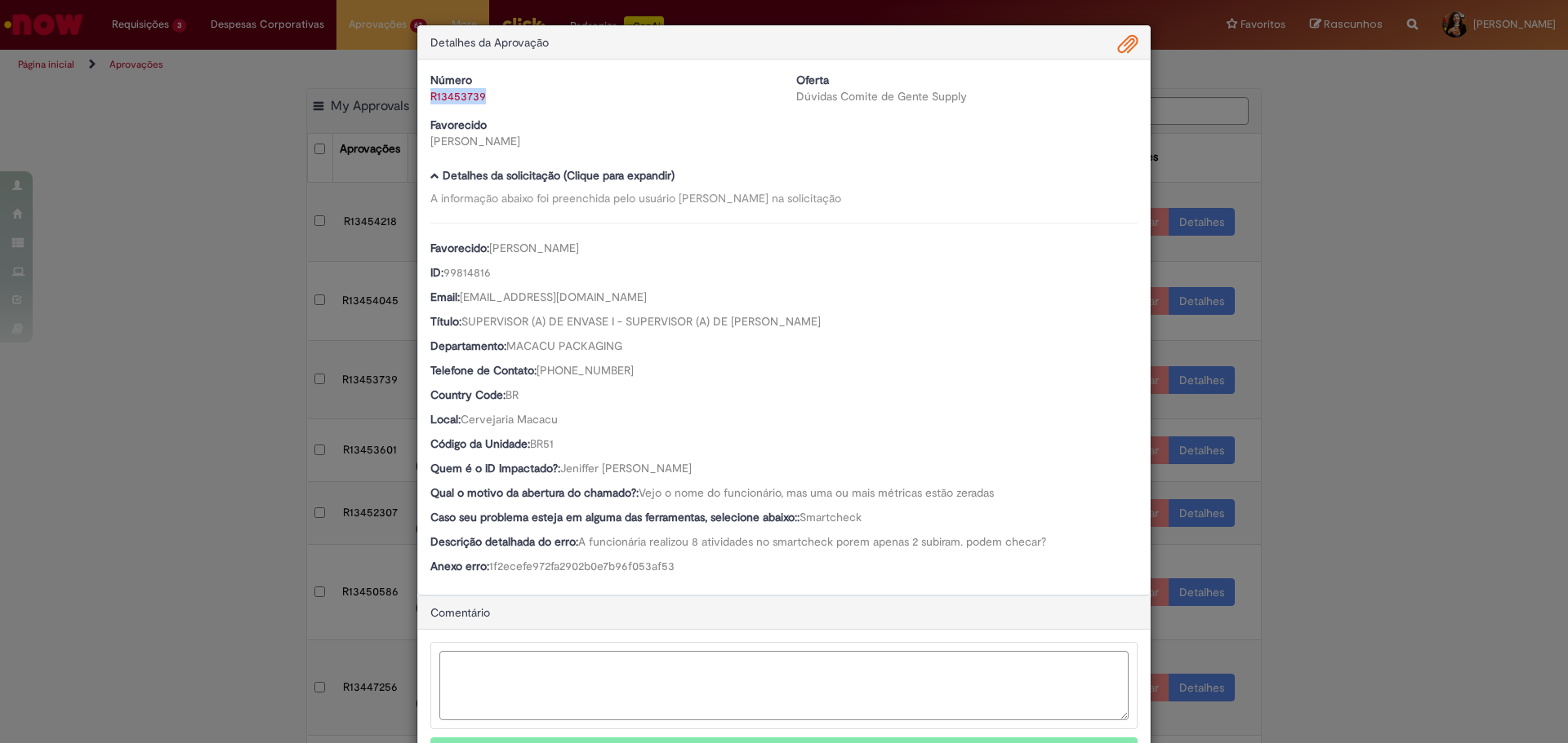
drag, startPoint x: 499, startPoint y: 101, endPoint x: 426, endPoint y: 101, distance: 73.0
click at [430, 101] on div "R13453739" at bounding box center [601, 97] width 341 height 17
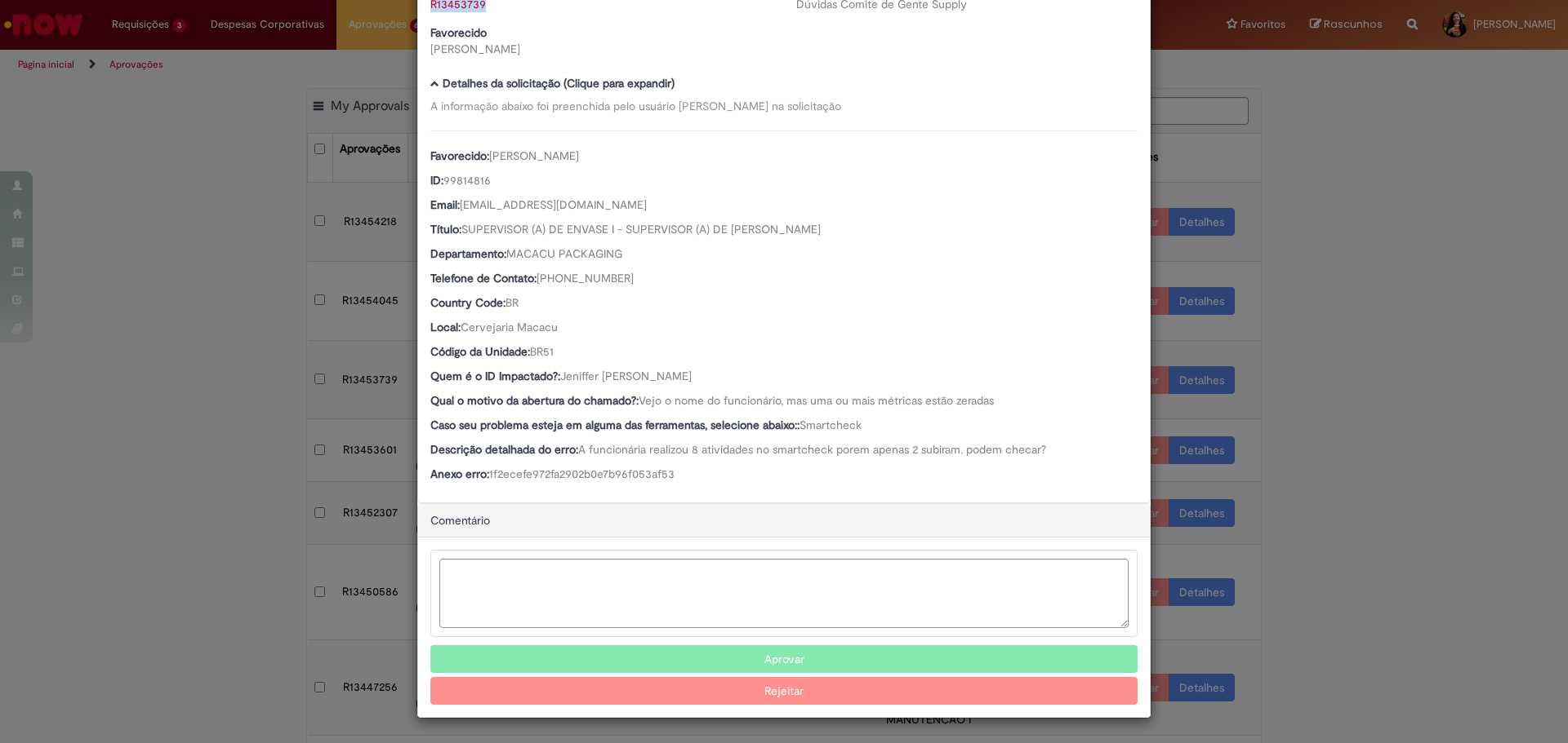
click at [672, 657] on button "Aprovar" at bounding box center [784, 659] width 707 height 28
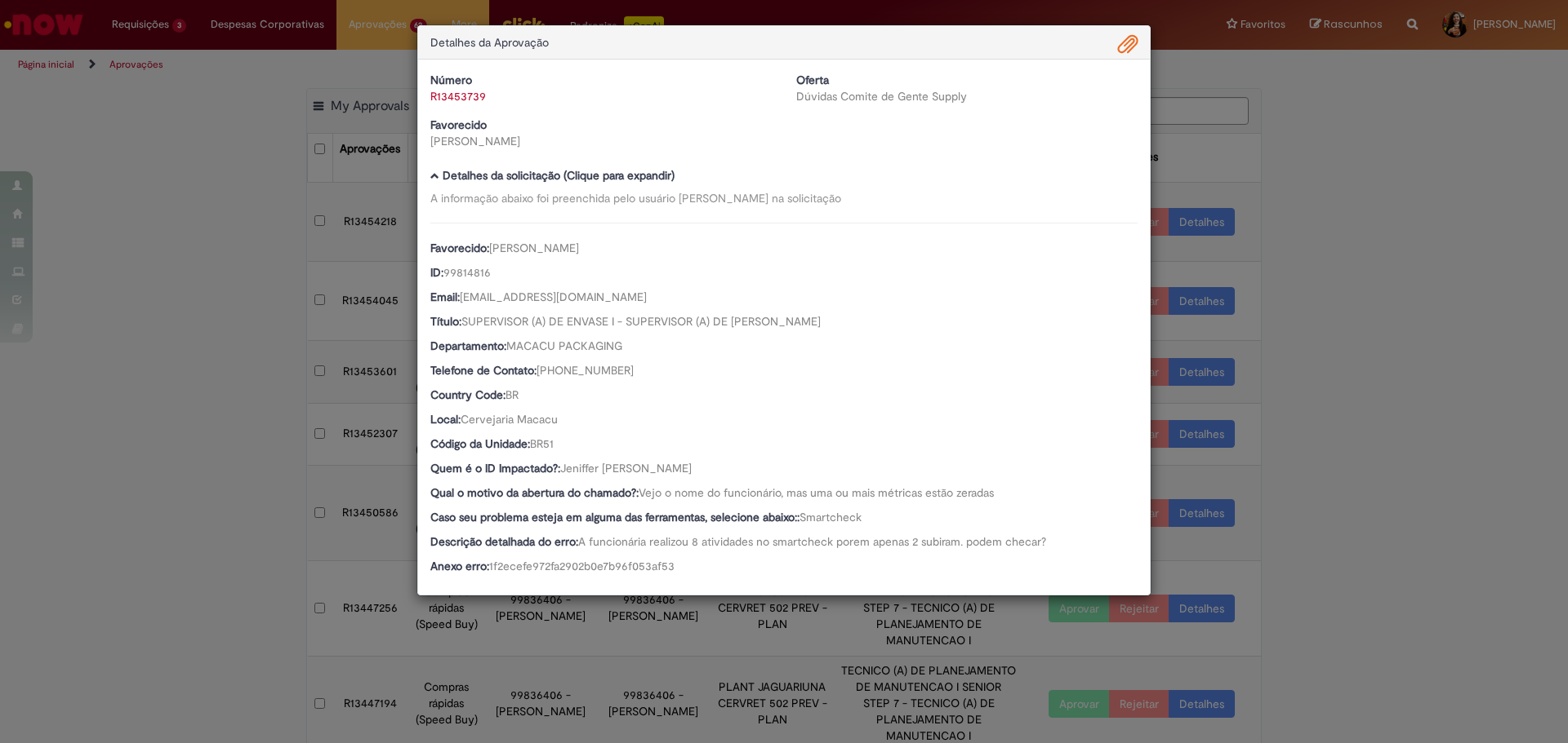
click at [1470, 480] on div "Detalhes da Aprovação Número R13453739 Oferta Dúvidas Comite de Gente Supply Fa…" at bounding box center [784, 372] width 1568 height 743
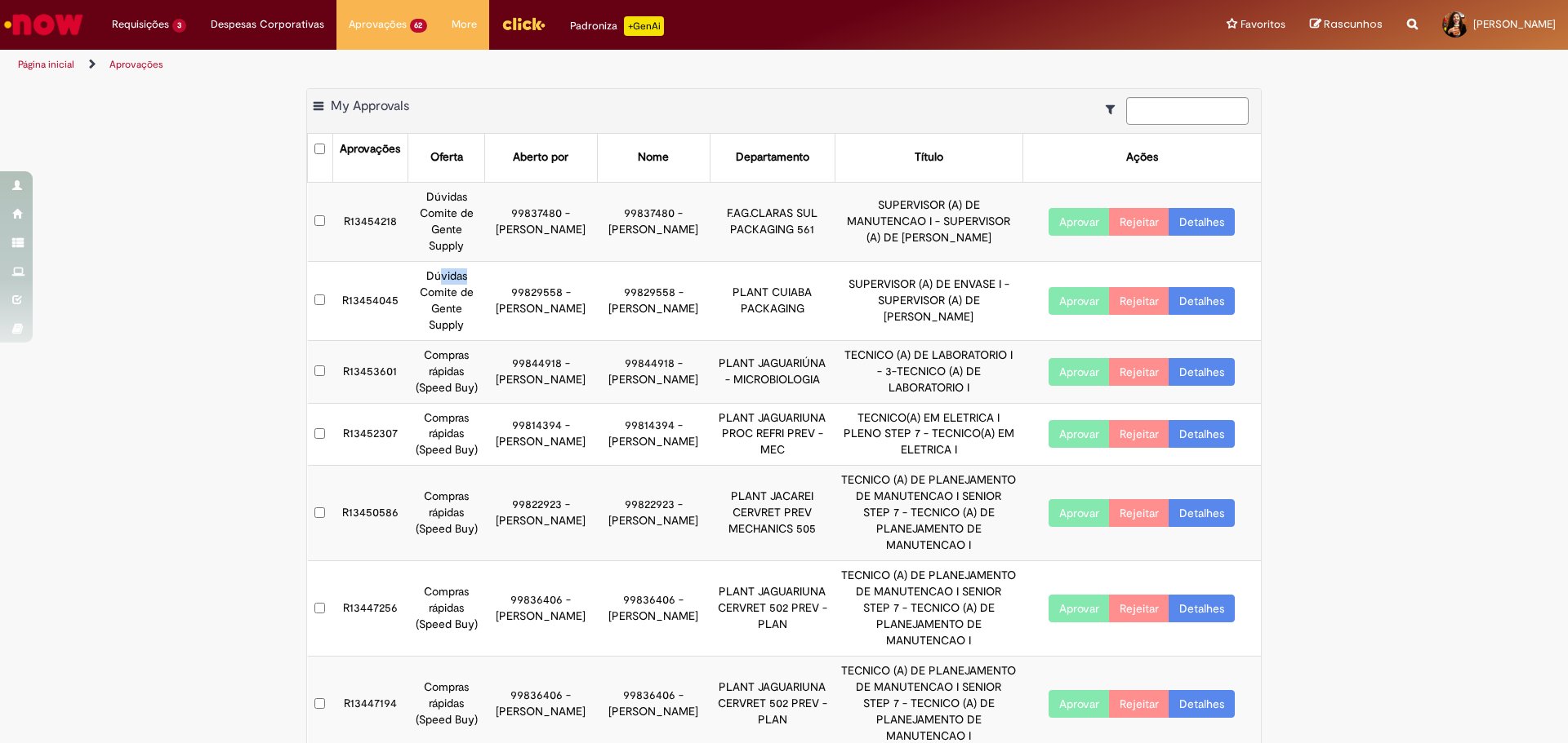
drag, startPoint x: 434, startPoint y: 274, endPoint x: 527, endPoint y: 288, distance: 94.0
click at [507, 287] on tr "R13454045 Dúvidas Comite de Gente Supply 99829558 - [PERSON_NAME] 99829558 - [P…" at bounding box center [784, 300] width 954 height 79
click at [1200, 305] on link "Detalhes" at bounding box center [1201, 301] width 66 height 28
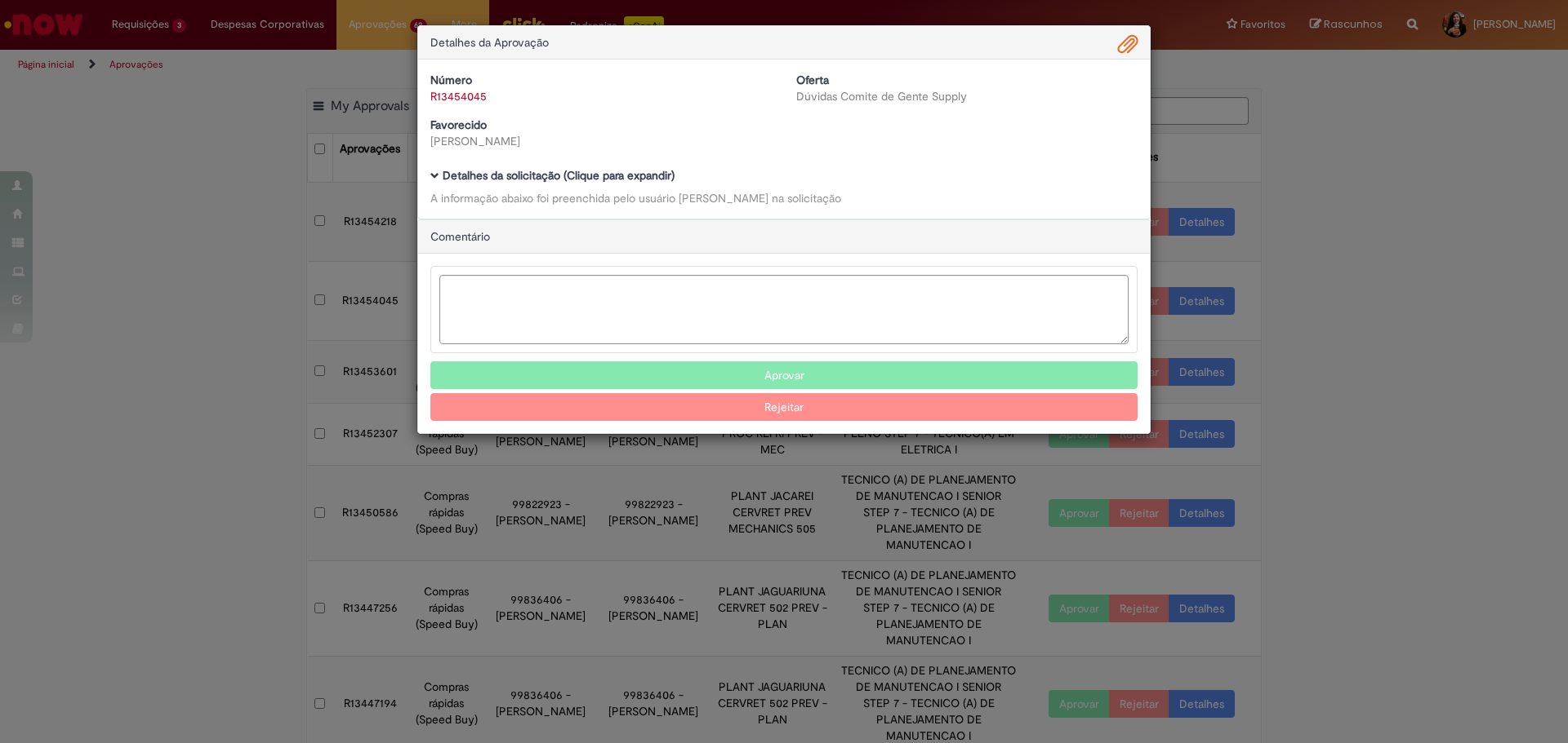
click at [484, 167] on div "Número R13454045 Oferta Dúvidas Comite de Gente Supply Favorecido Yhan Toth Bai…" at bounding box center [784, 139] width 731 height 159
click at [485, 174] on b "Detalhes da solicitação (Clique para expandir)" at bounding box center [558, 176] width 232 height 15
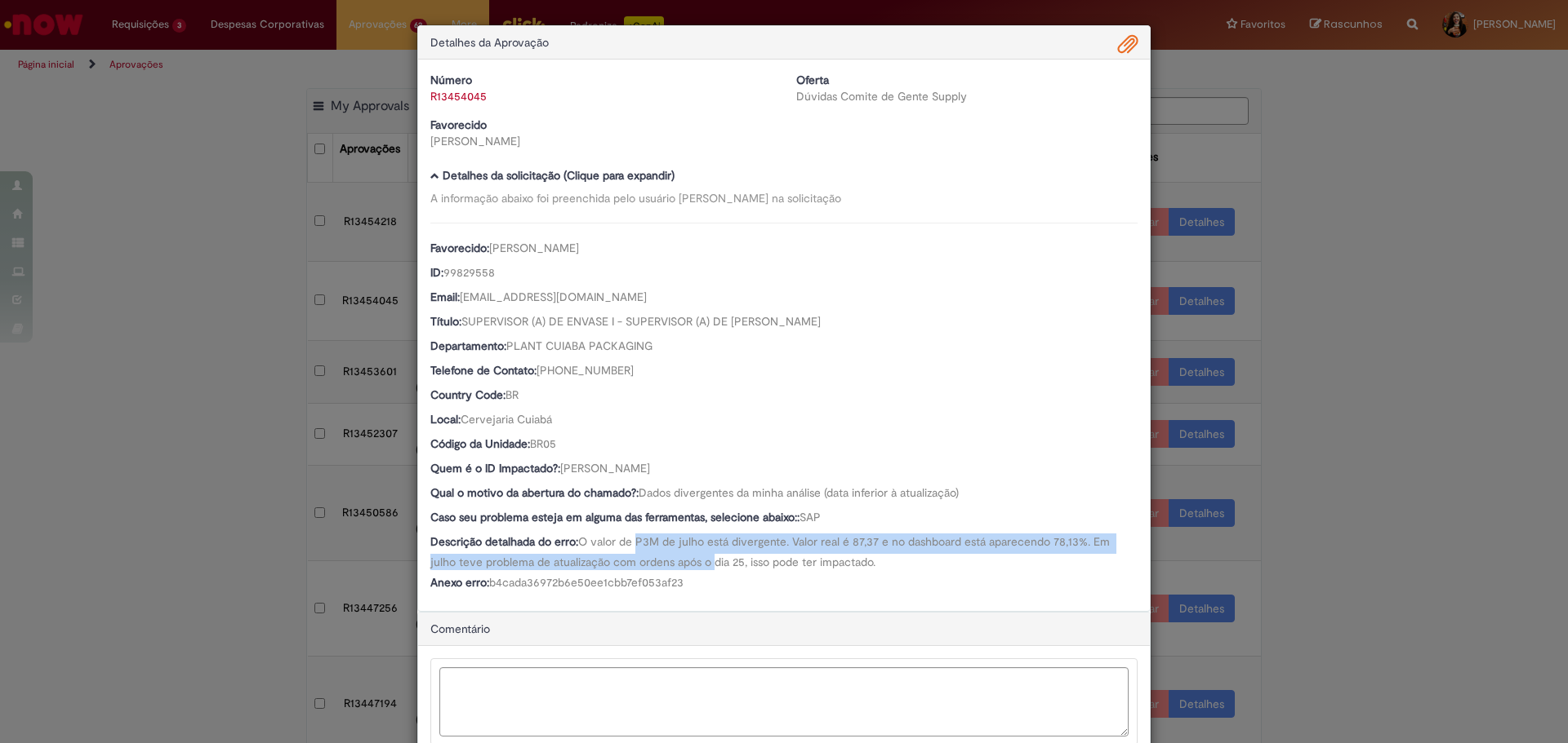
drag, startPoint x: 634, startPoint y: 546, endPoint x: 680, endPoint y: 558, distance: 47.5
click at [680, 558] on span "O valor de P3M de julho está divergente. Valor real é 87,37 e no dashboard está…" at bounding box center [771, 552] width 683 height 35
drag, startPoint x: 758, startPoint y: 588, endPoint x: 737, endPoint y: 550, distance: 43.4
click at [737, 550] on div "Favorecido: [PERSON_NAME] ID: 99829558 Email: [EMAIL_ADDRESS][DOMAIN_NAME] Títu…" at bounding box center [784, 409] width 707 height 372
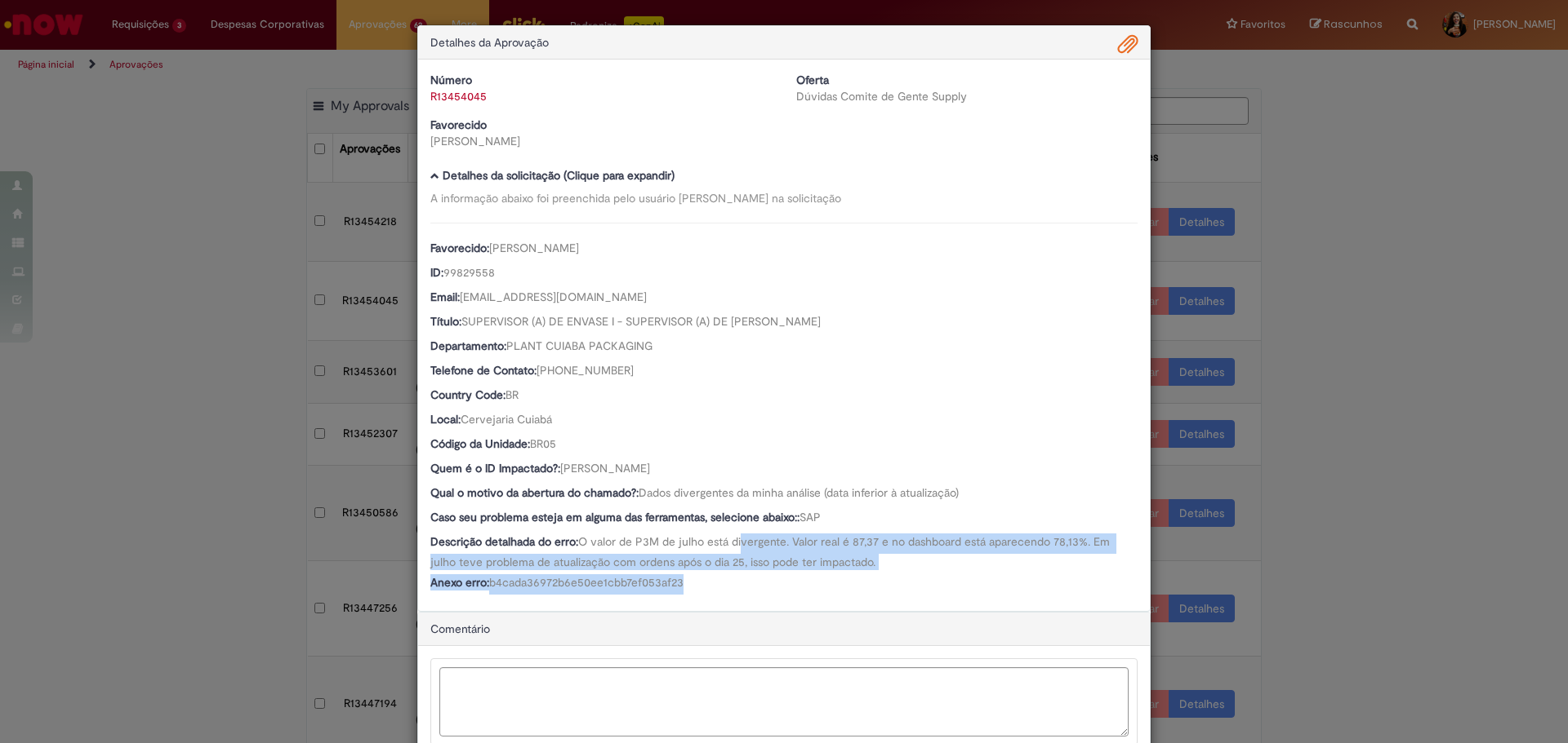
click at [737, 550] on span "O valor de P3M de julho está divergente. Valor real é 87,37 e no dashboard está…" at bounding box center [771, 552] width 683 height 35
drag, startPoint x: 528, startPoint y: 557, endPoint x: 716, endPoint y: 576, distance: 189.0
click at [716, 576] on div "Favorecido: [PERSON_NAME] ID: 99829558 Email: [EMAIL_ADDRESS][DOMAIN_NAME] Títu…" at bounding box center [784, 409] width 707 height 372
click at [716, 576] on div "Anexo erro: b4cada36972b6e50ee1cbb7ef053af23" at bounding box center [784, 585] width 707 height 20
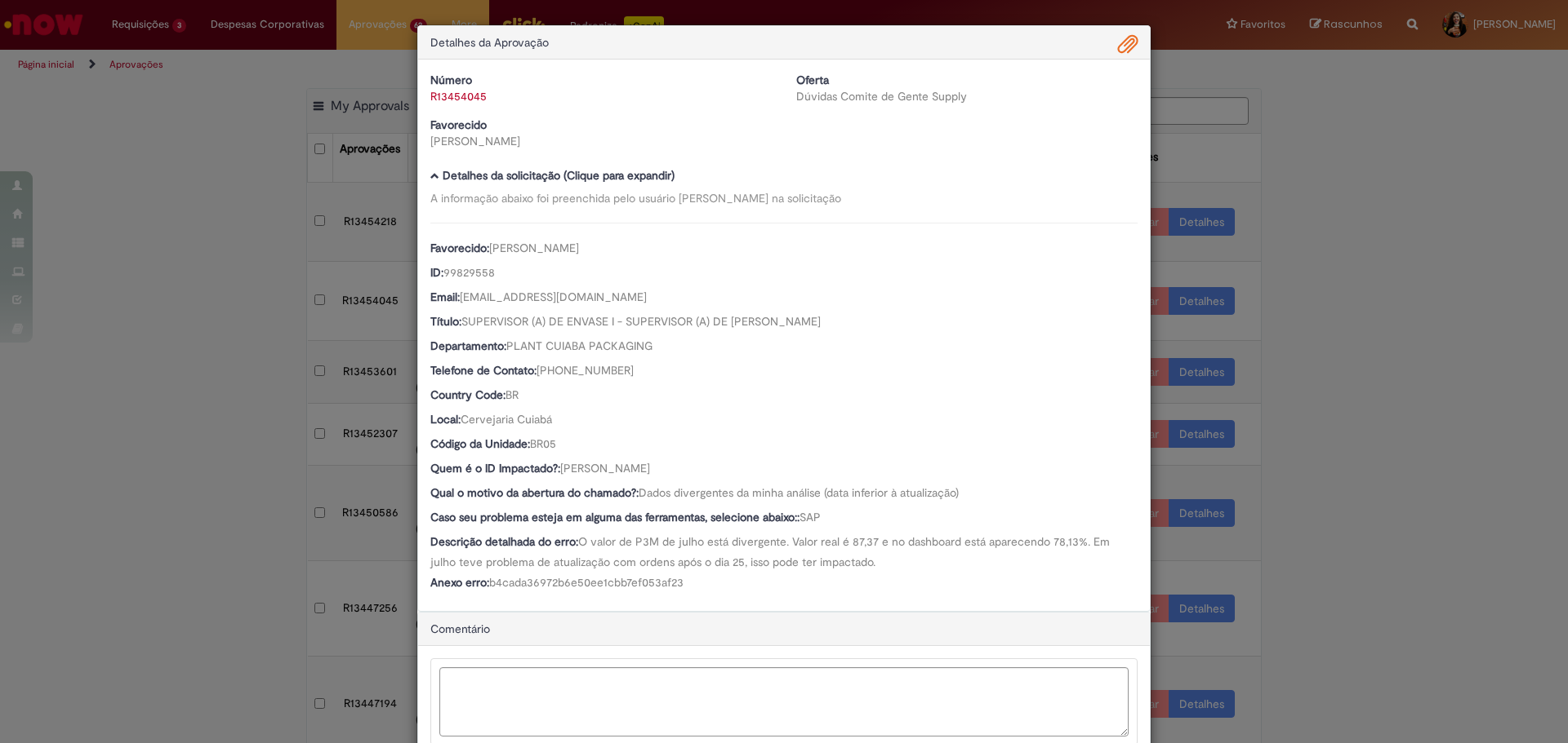
click at [684, 561] on div "Favorecido: [PERSON_NAME] ID: 99829558 Email: [EMAIL_ADDRESS][DOMAIN_NAME] Títu…" at bounding box center [784, 409] width 707 height 372
click at [684, 560] on span "O valor de P3M de julho está divergente. Valor real é 87,37 e no dashboard está…" at bounding box center [771, 552] width 683 height 35
drag, startPoint x: 728, startPoint y: 472, endPoint x: 555, endPoint y: 469, distance: 173.0
click at [555, 469] on div "Quem é o ID Impactado?: [PERSON_NAME]" at bounding box center [784, 470] width 707 height 20
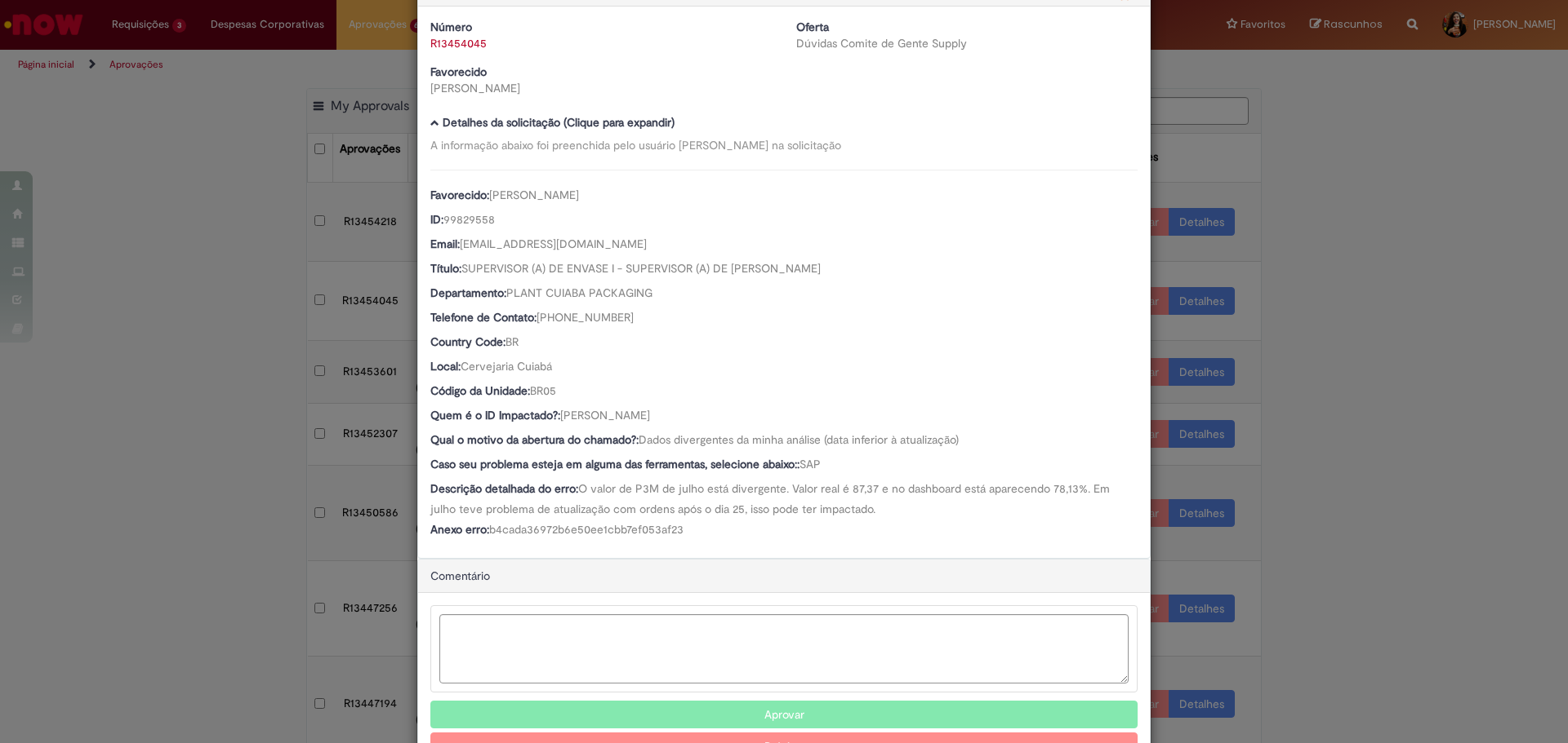
scroll to position [82, 0]
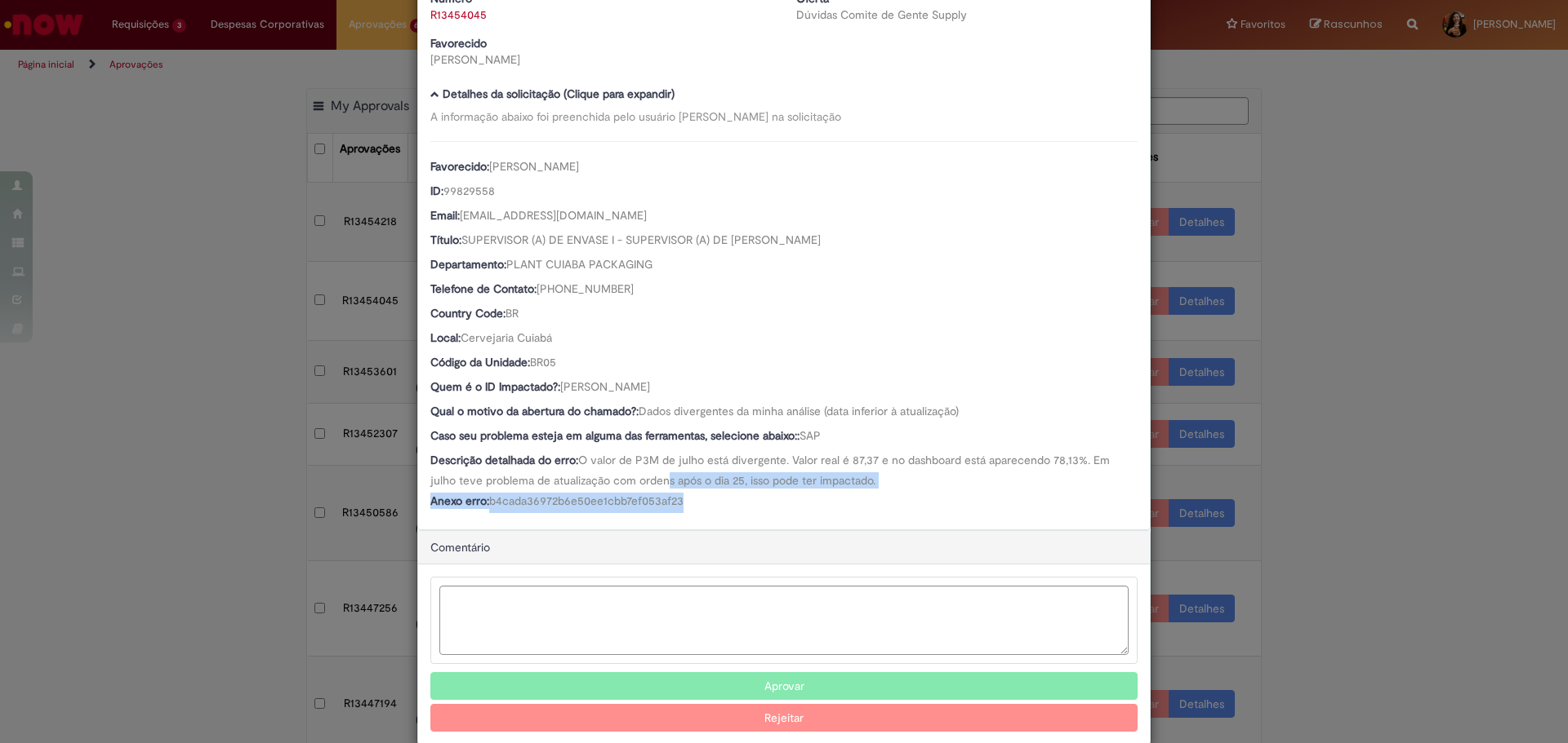
drag, startPoint x: 653, startPoint y: 502, endPoint x: 692, endPoint y: 506, distance: 39.2
click at [692, 506] on div "Favorecido: [PERSON_NAME] ID: 99829558 Email: [EMAIL_ADDRESS][DOMAIN_NAME] Títu…" at bounding box center [784, 328] width 707 height 372
click at [692, 506] on div "Anexo erro: b4cada36972b6e50ee1cbb7ef053af23" at bounding box center [784, 503] width 707 height 20
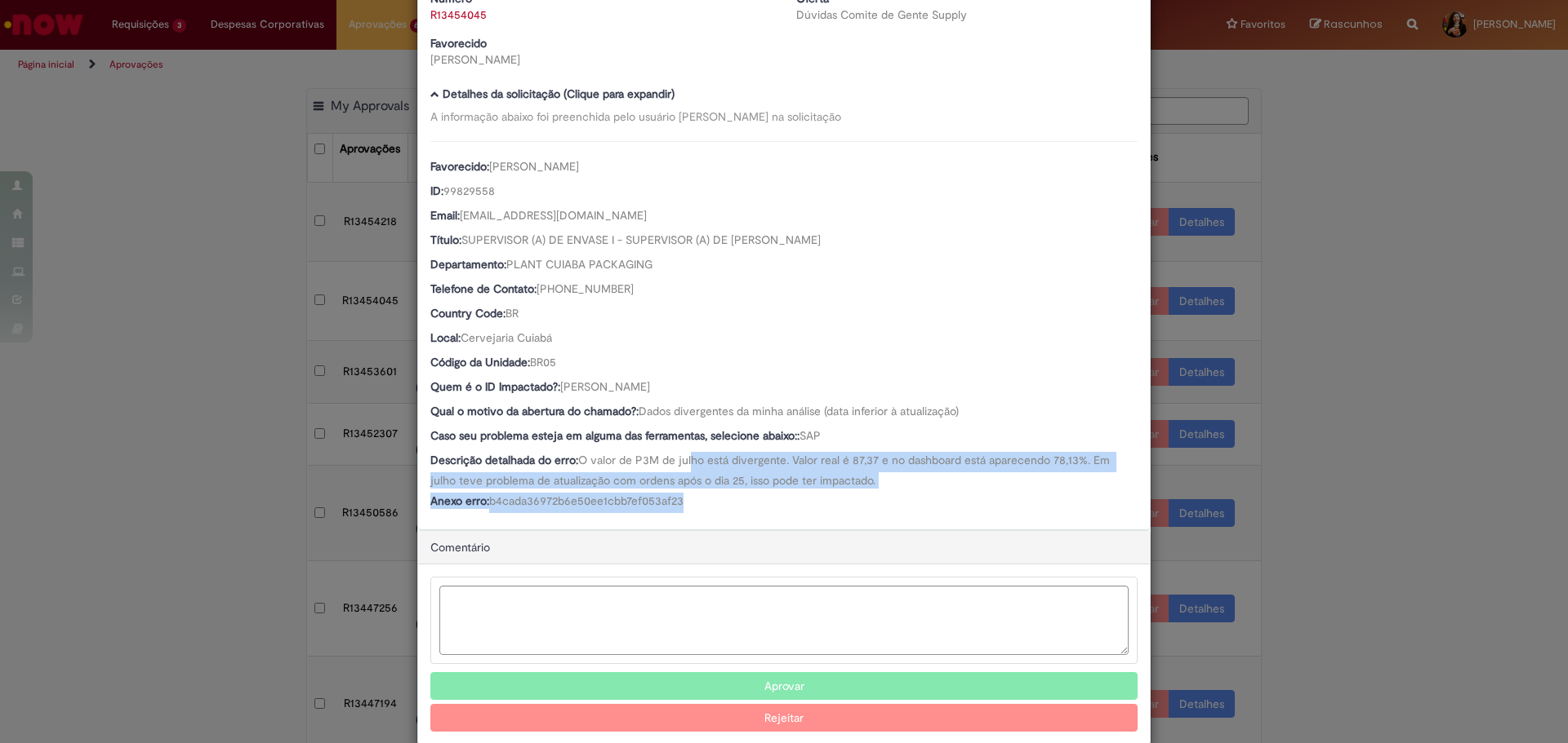
drag, startPoint x: 715, startPoint y: 501, endPoint x: 686, endPoint y: 456, distance: 53.5
click at [686, 456] on div "Favorecido: [PERSON_NAME] ID: 99829558 Email: [EMAIL_ADDRESS][DOMAIN_NAME] Títu…" at bounding box center [784, 328] width 707 height 372
click at [686, 456] on span "O valor de P3M de julho está divergente. Valor real é 87,37 e no dashboard está…" at bounding box center [771, 470] width 683 height 35
drag, startPoint x: 661, startPoint y: 453, endPoint x: 852, endPoint y: 504, distance: 197.7
click at [852, 504] on div "Favorecido: [PERSON_NAME] ID: 99829558 Email: [EMAIL_ADDRESS][DOMAIN_NAME] Títu…" at bounding box center [784, 328] width 707 height 372
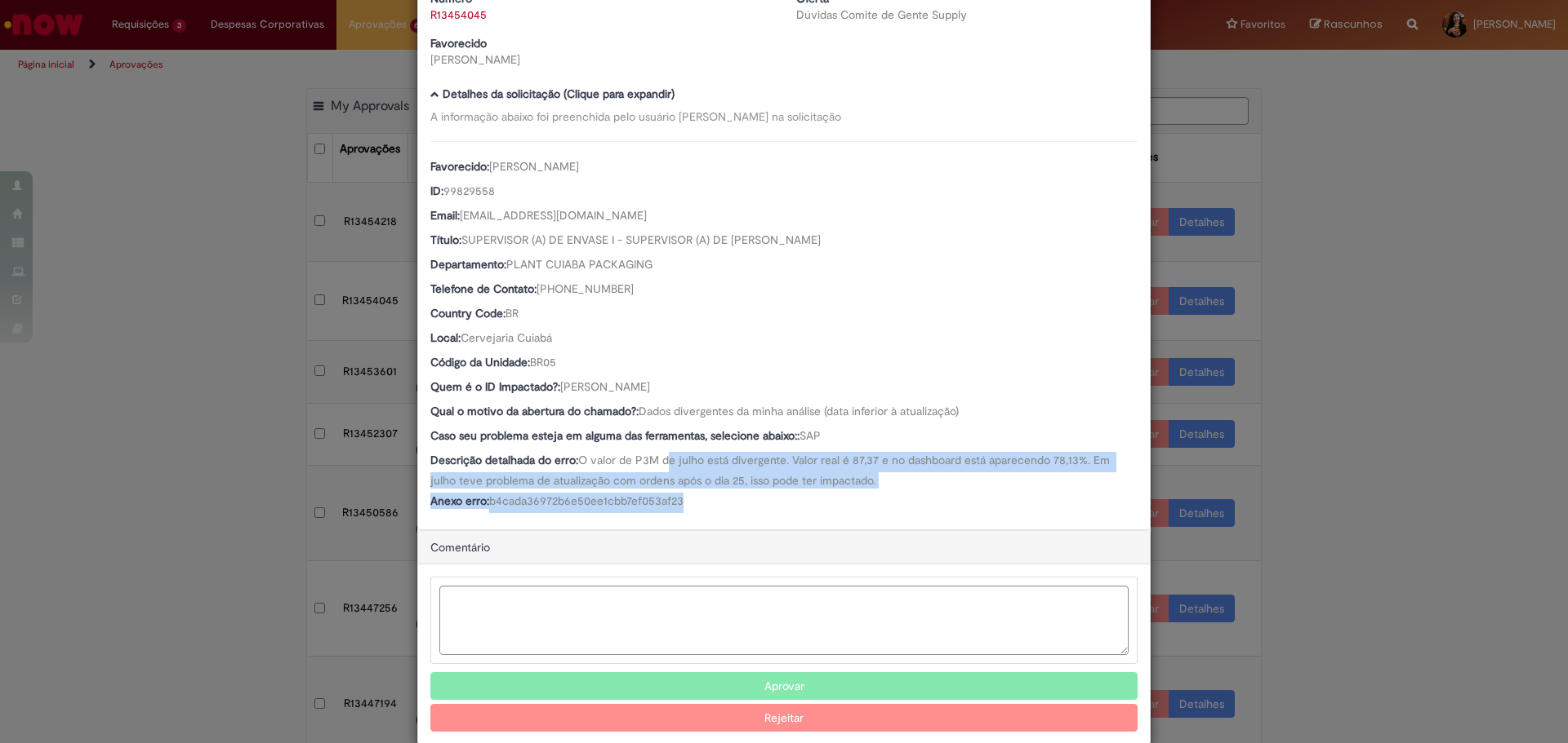
click at [852, 504] on div "Anexo erro: b4cada36972b6e50ee1cbb7ef053af23" at bounding box center [784, 503] width 707 height 20
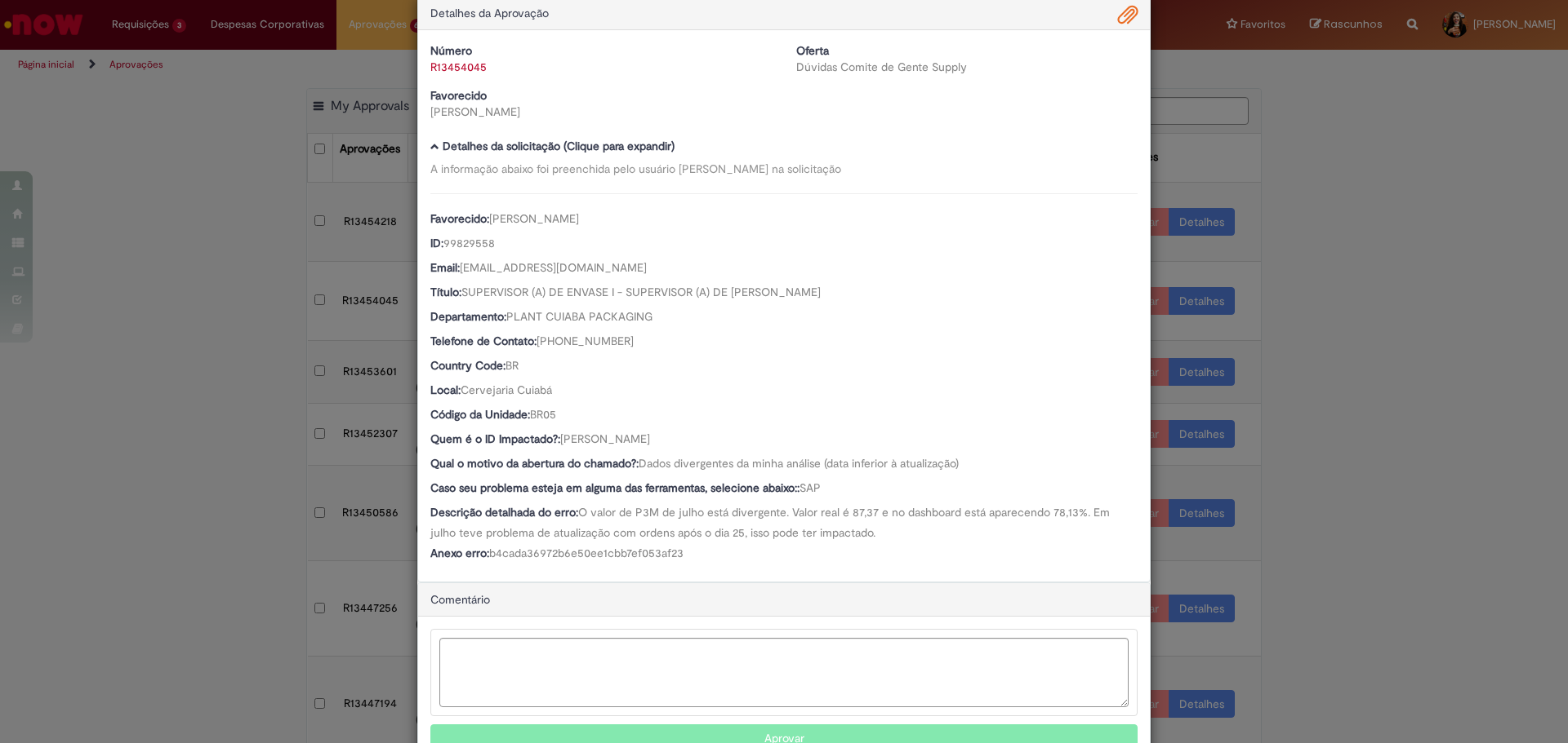
scroll to position [0, 0]
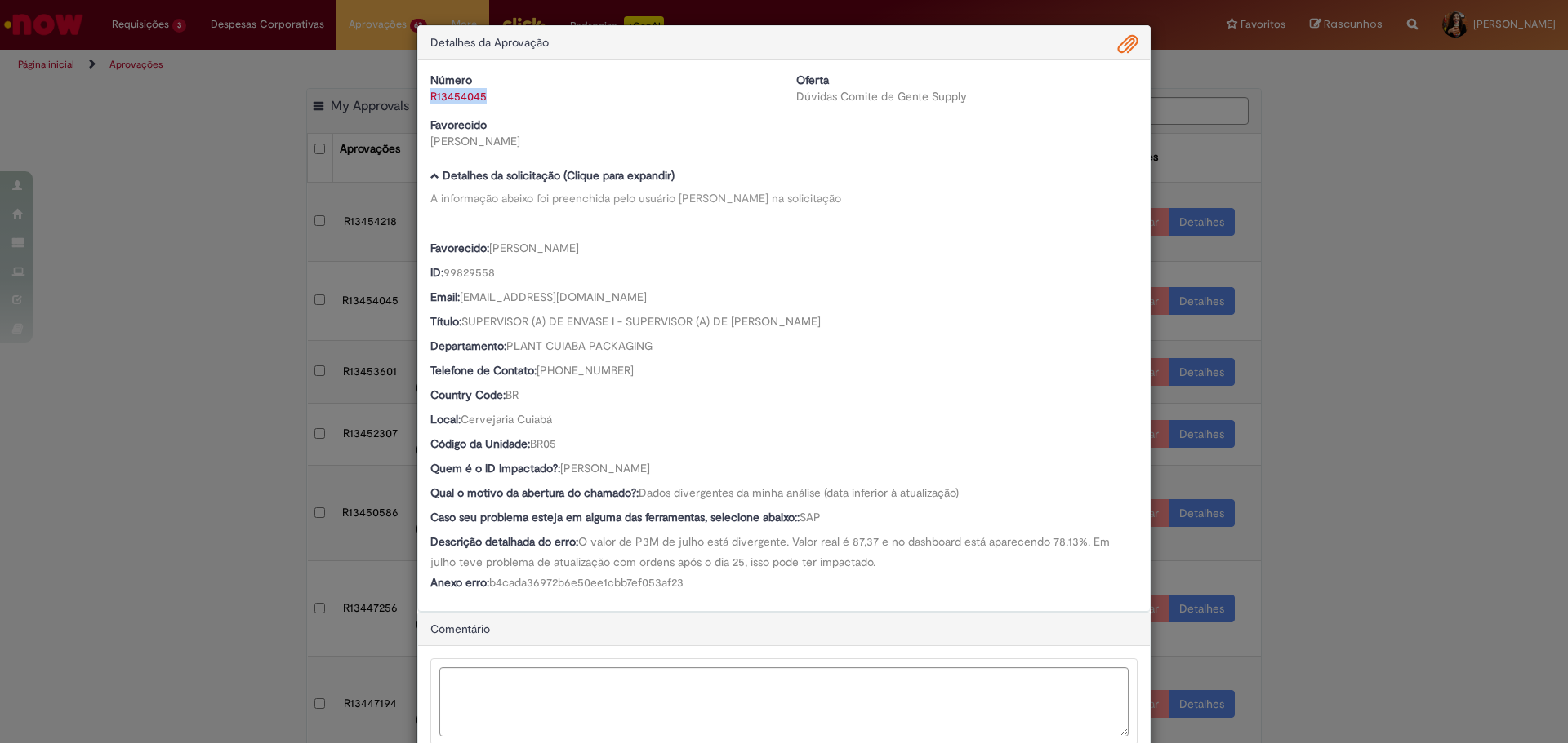
drag, startPoint x: 488, startPoint y: 102, endPoint x: 421, endPoint y: 102, distance: 67.0
click at [421, 102] on div "Número R13454045" at bounding box center [601, 88] width 366 height 33
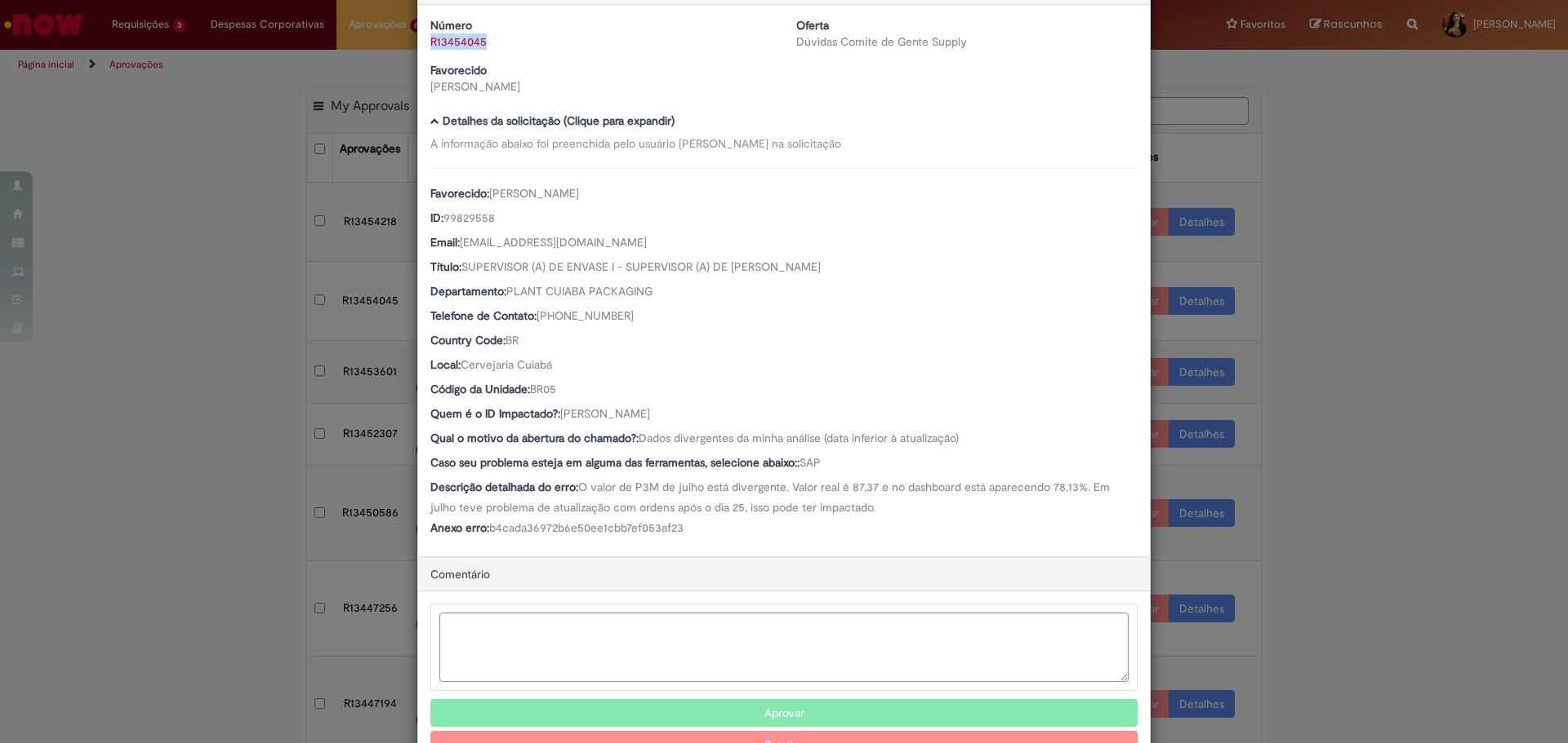
scroll to position [82, 0]
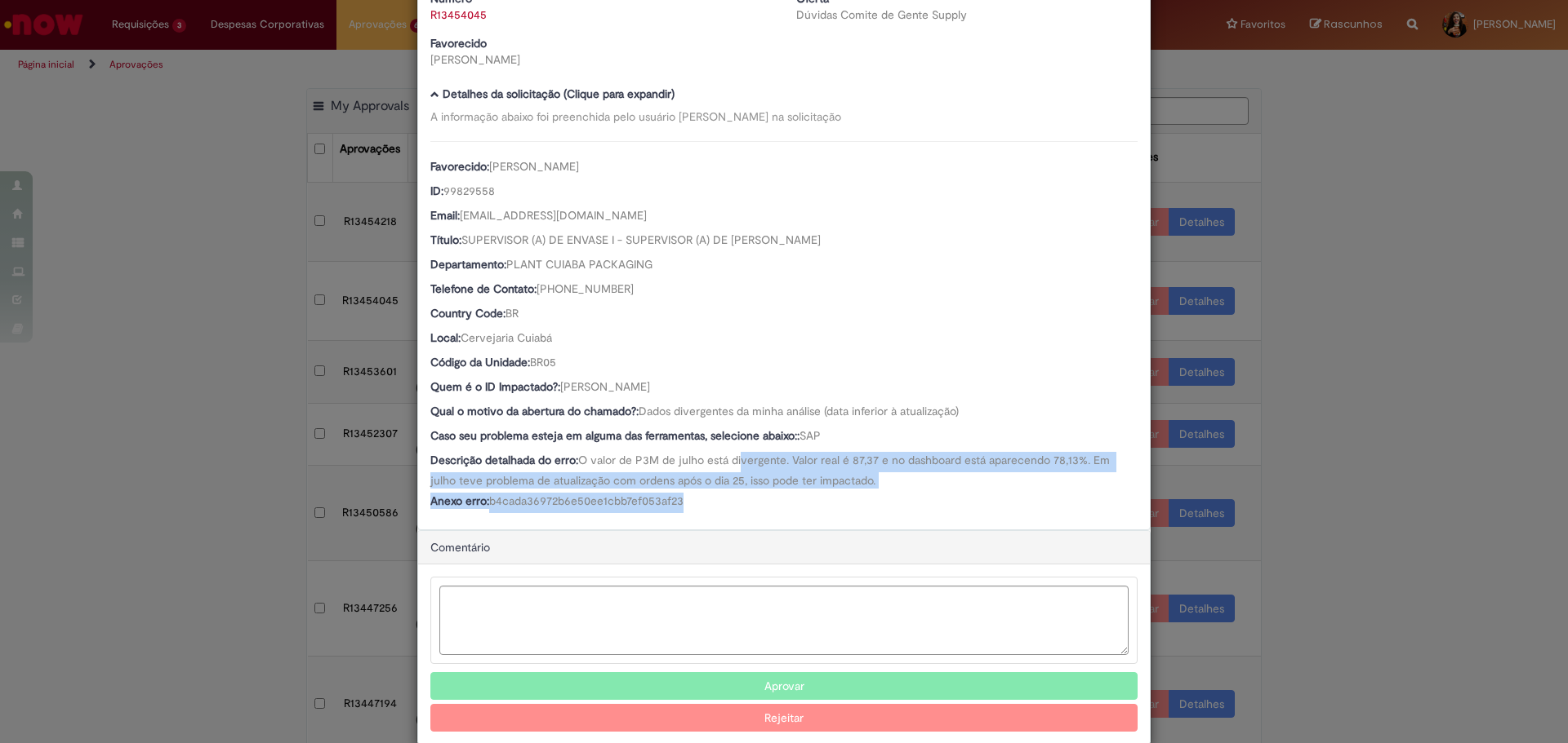
drag, startPoint x: 711, startPoint y: 493, endPoint x: 737, endPoint y: 469, distance: 35.4
click at [737, 470] on div "Favorecido: [PERSON_NAME] ID: 99829558 Email: [EMAIL_ADDRESS][DOMAIN_NAME] Títu…" at bounding box center [784, 328] width 707 height 372
click at [737, 469] on div "Descrição detalhada do erro: O valor de P3M de julho está divergente. Valor rea…" at bounding box center [784, 470] width 707 height 36
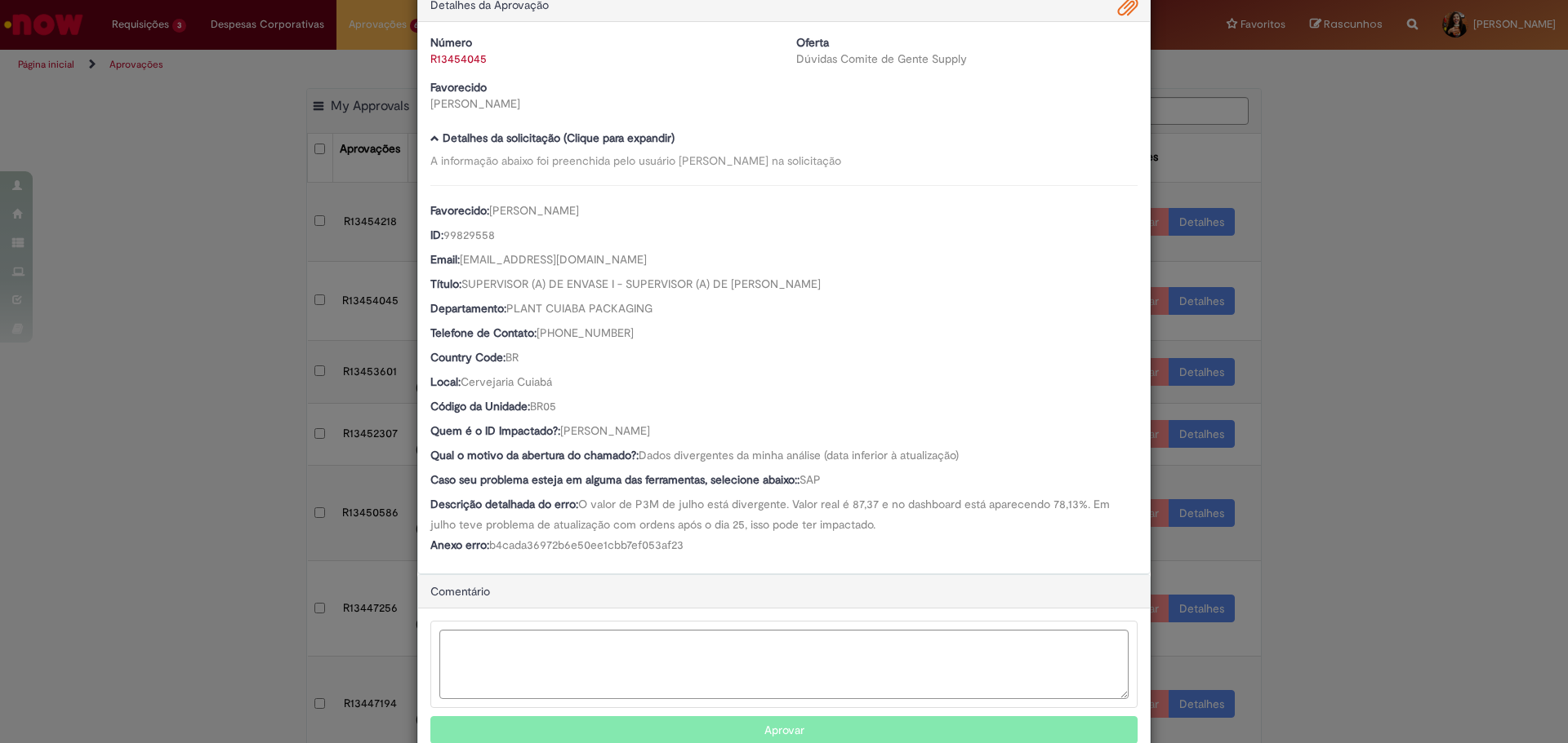
scroll to position [0, 0]
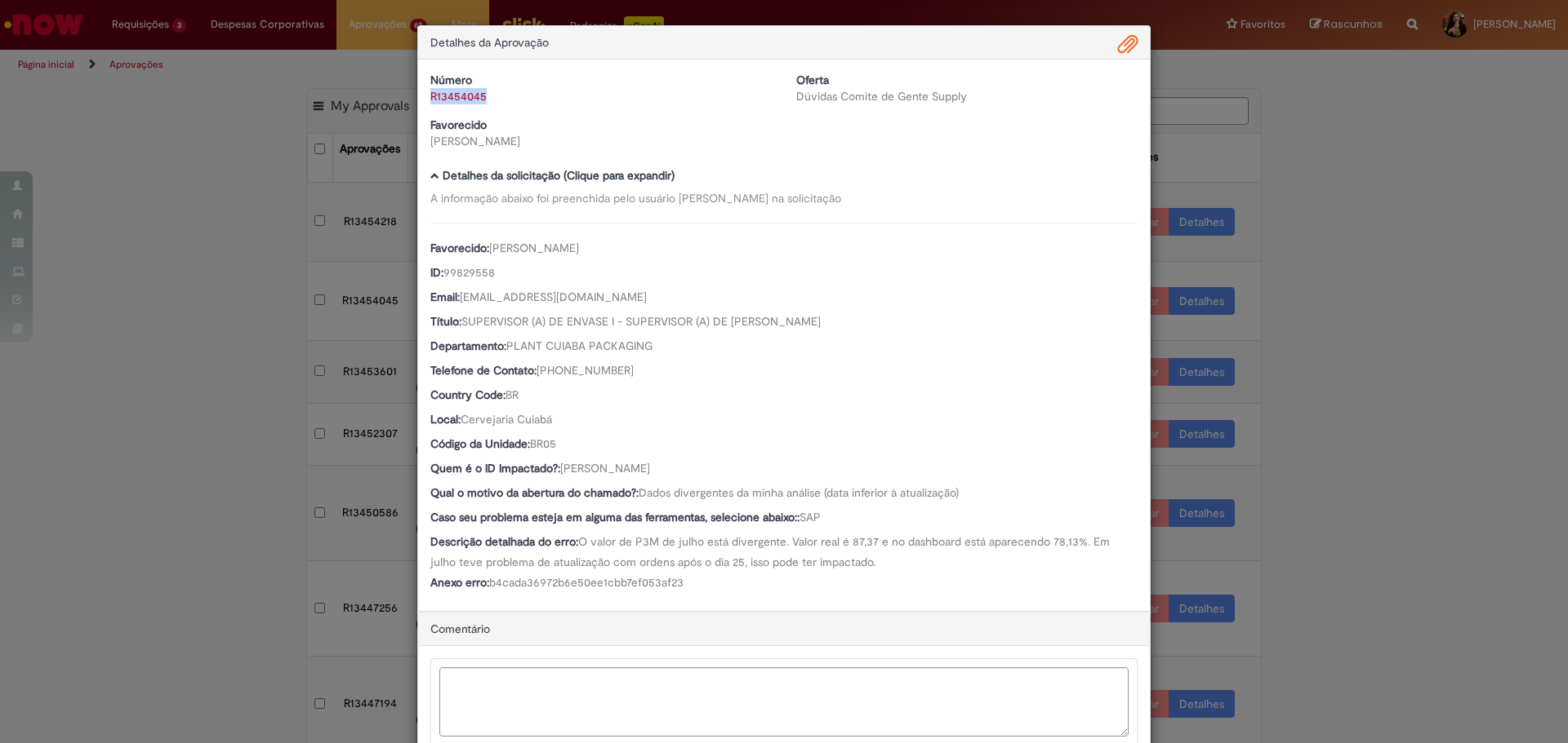
drag, startPoint x: 492, startPoint y: 101, endPoint x: 424, endPoint y: 109, distance: 68.5
click at [424, 109] on div "Número R13454045 Oferta Dúvidas Comite de Gente Supply Favorecido Yhan Toth" at bounding box center [784, 116] width 731 height 89
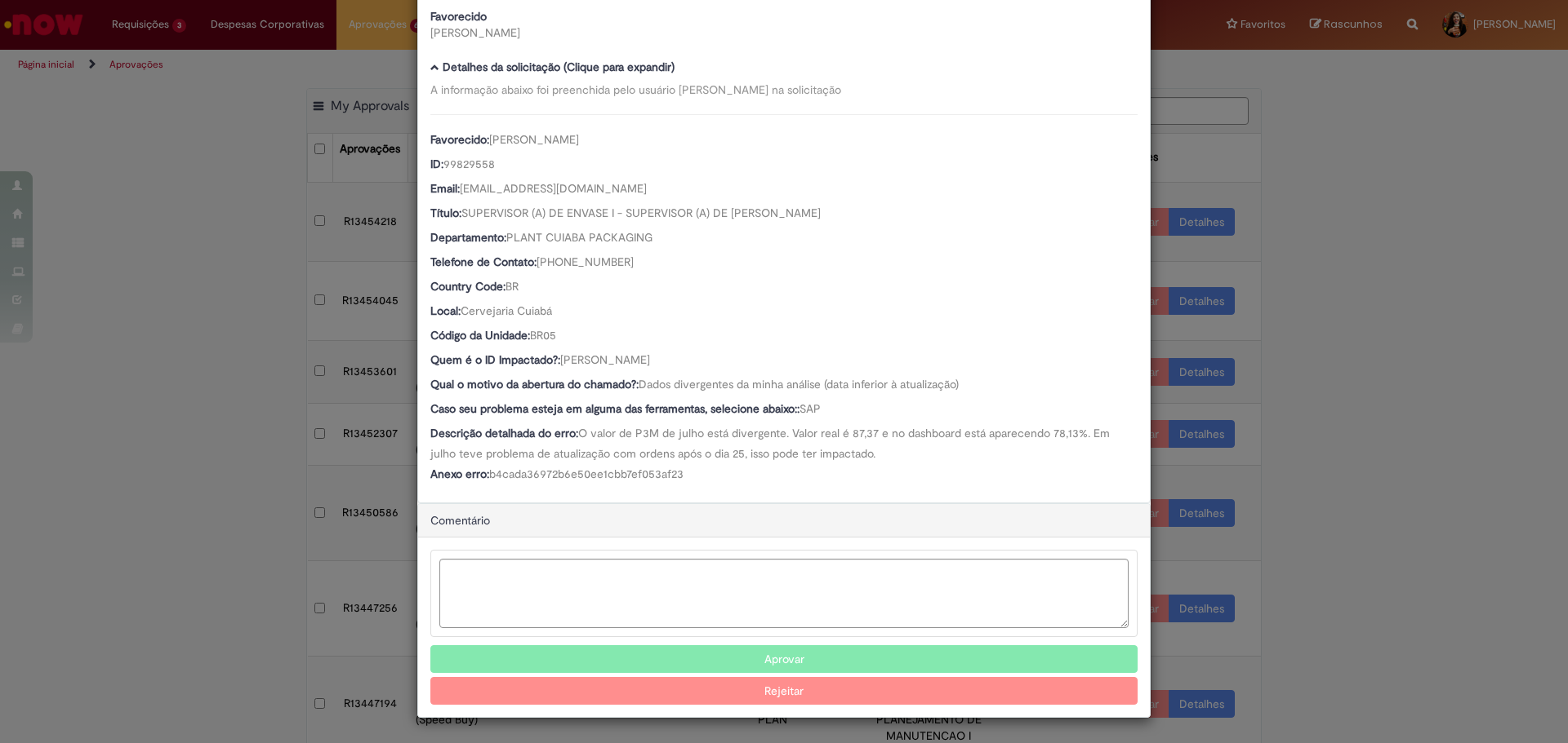
click at [786, 653] on button "Aprovar" at bounding box center [784, 659] width 707 height 28
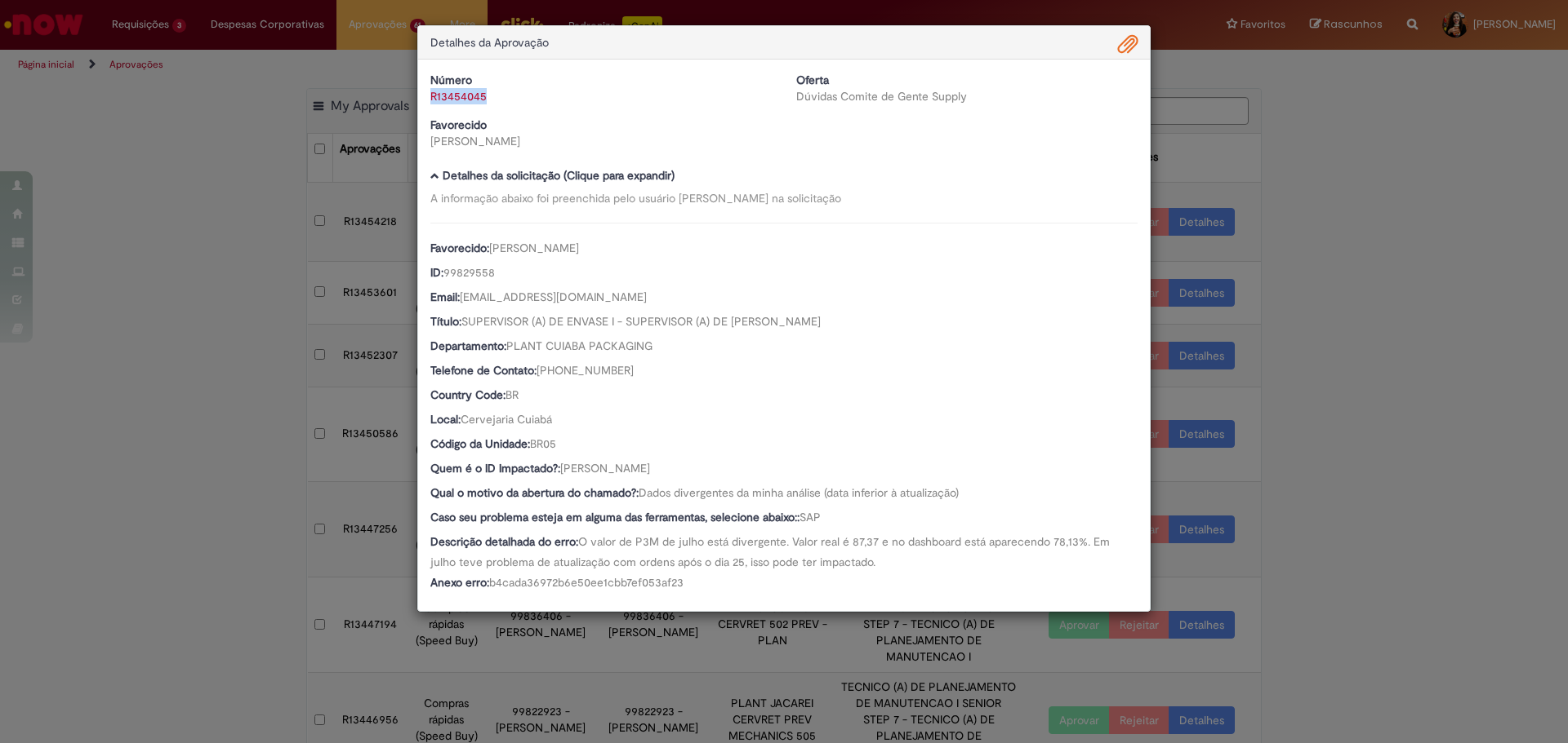
click at [1351, 364] on div "Detalhes da Aprovação Número R13454045 Oferta Dúvidas Comite de Gente Supply Fa…" at bounding box center [784, 372] width 1568 height 743
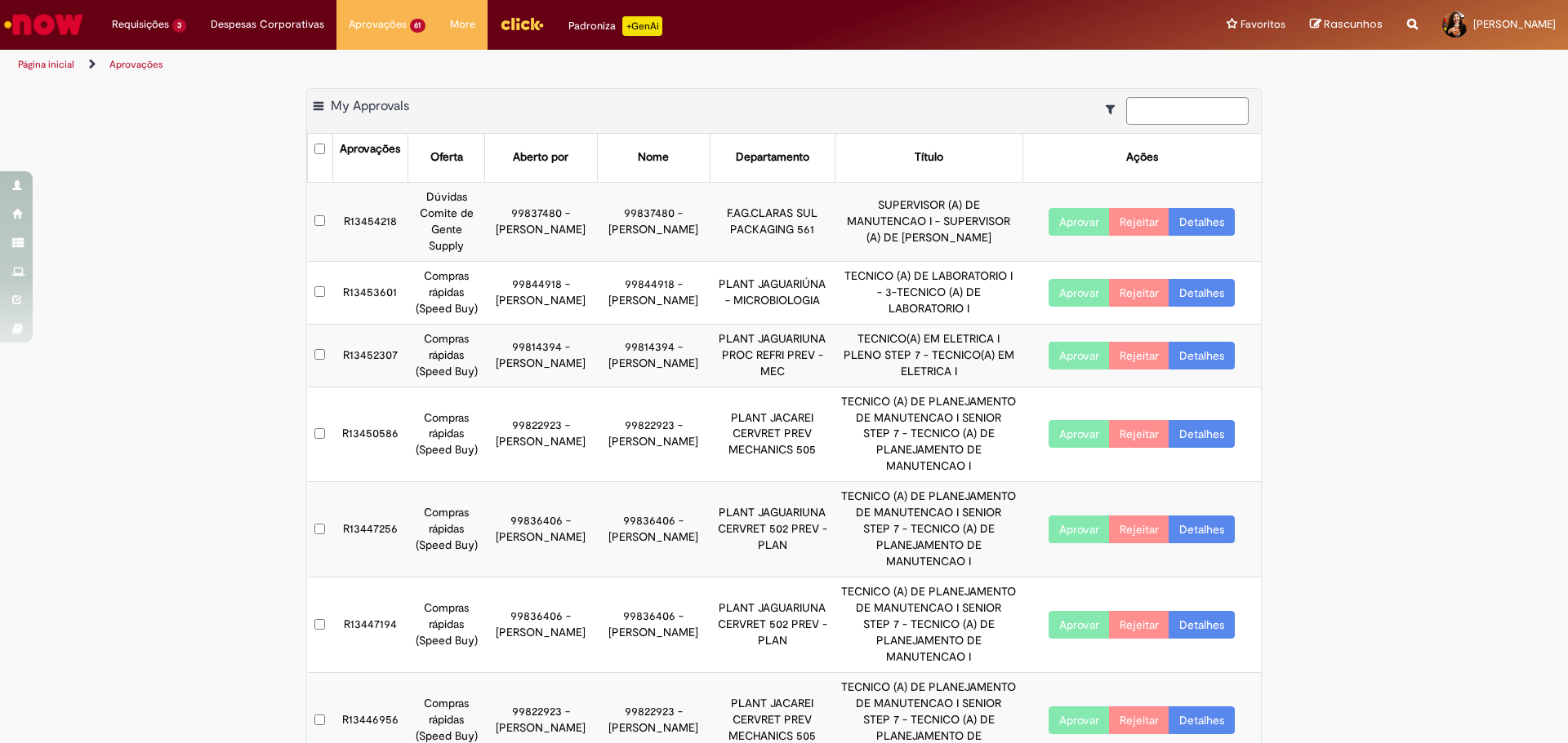
scroll to position [0, 0]
click at [1193, 222] on link "Detalhes" at bounding box center [1201, 222] width 66 height 28
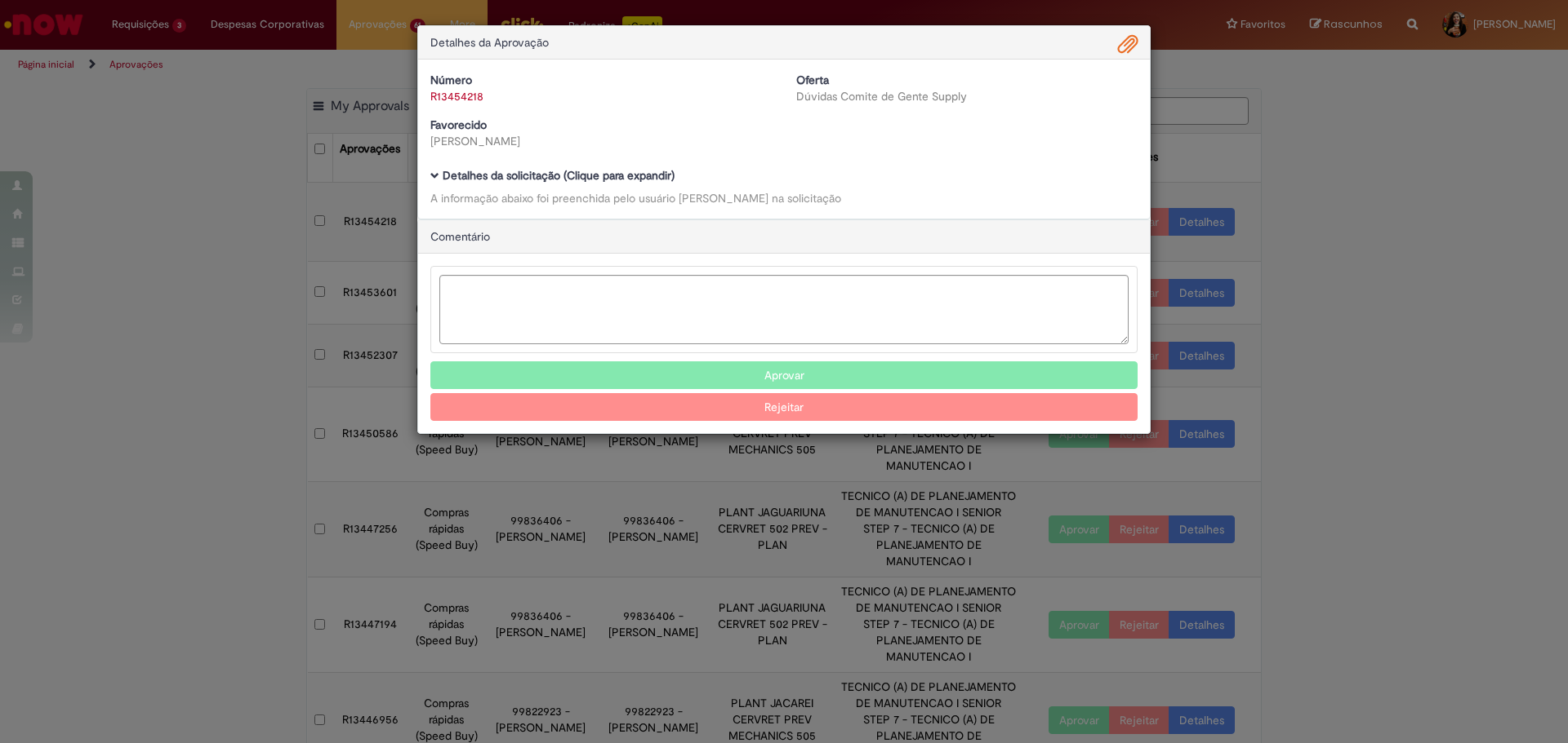
click at [644, 179] on b "Detalhes da solicitação (Clique para expandir)" at bounding box center [558, 176] width 232 height 15
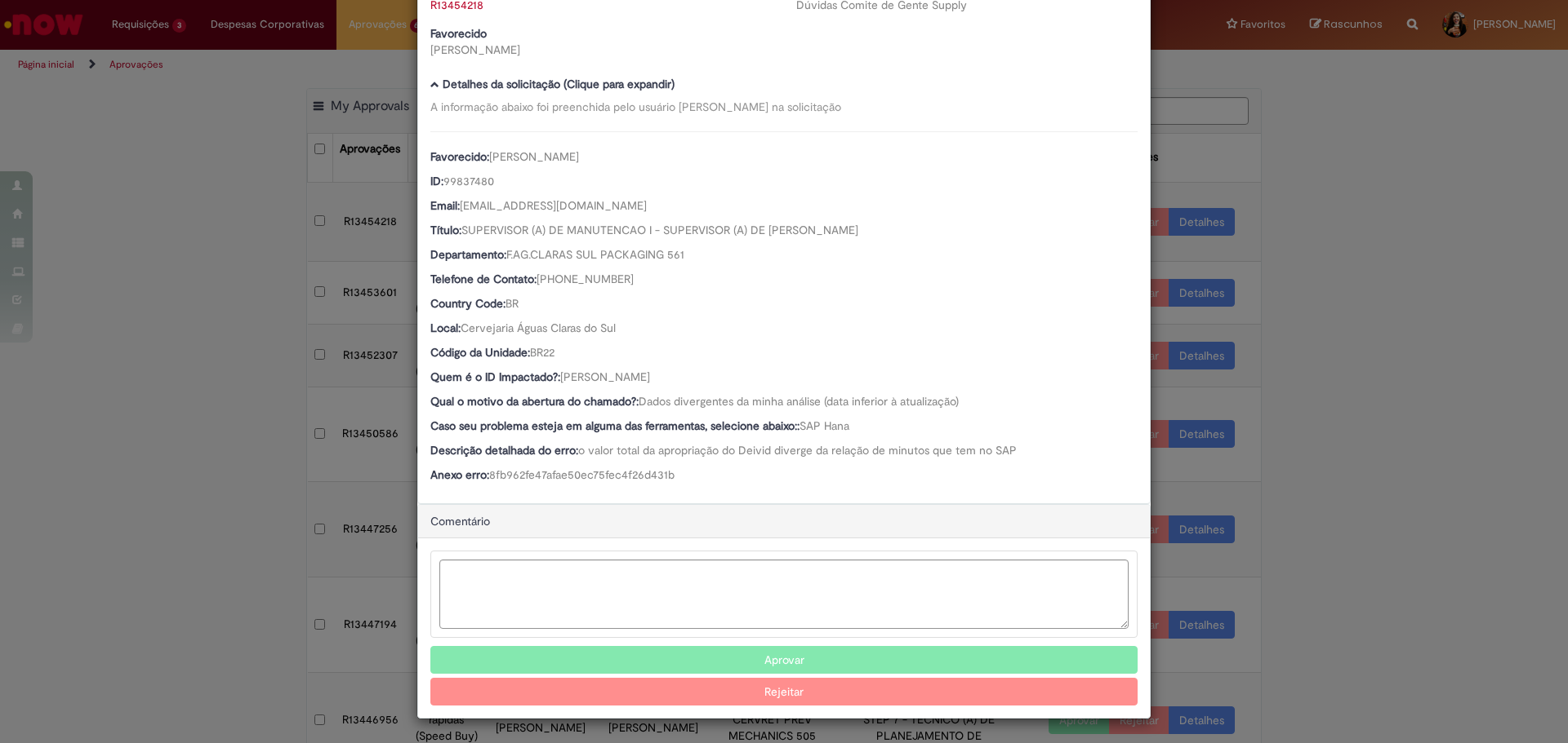
scroll to position [94, 0]
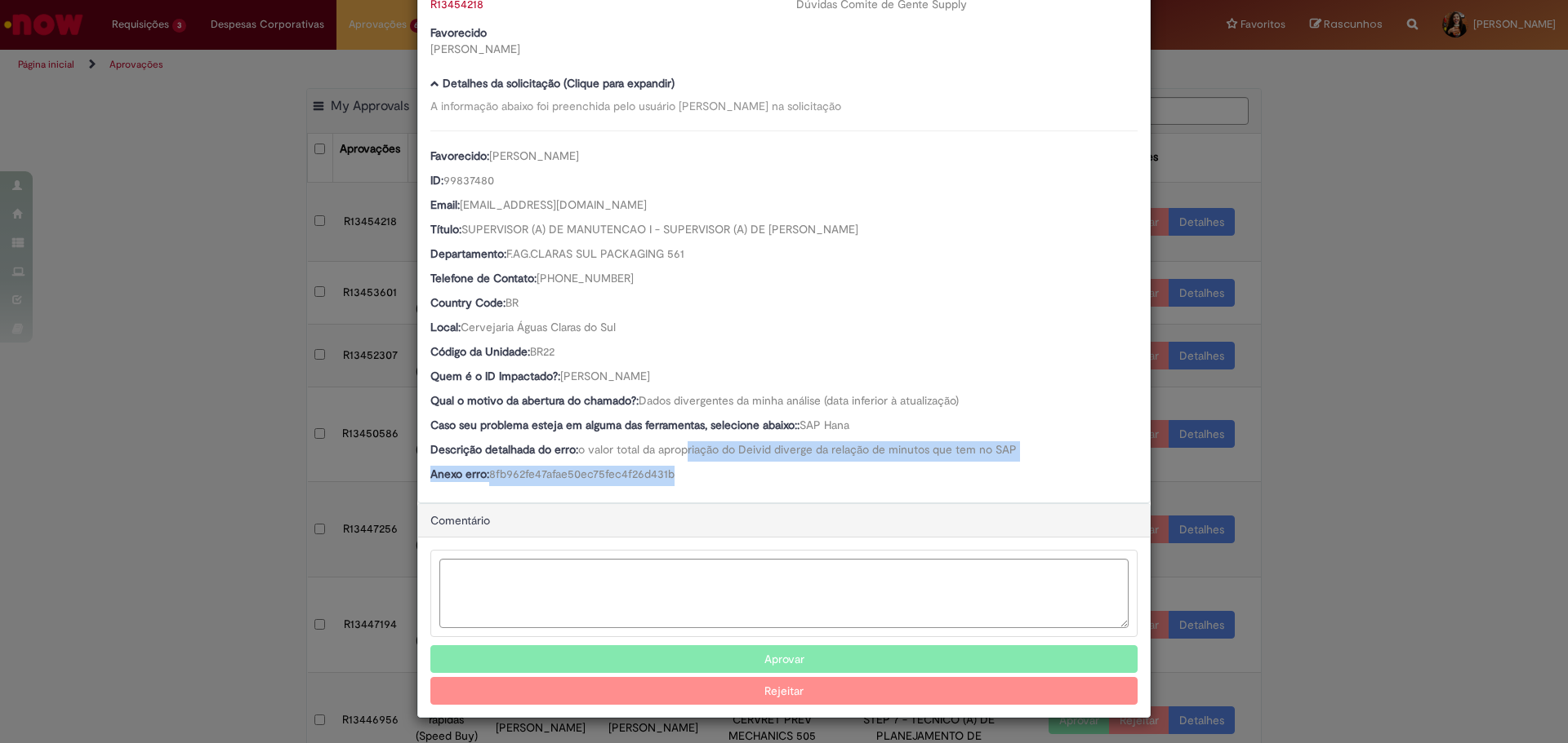
drag, startPoint x: 682, startPoint y: 450, endPoint x: 709, endPoint y: 471, distance: 34.2
click at [709, 471] on div "Favorecido: [PERSON_NAME] ID: 99837480 Email: [EMAIL_ADDRESS][DOMAIN_NAME] Títu…" at bounding box center [784, 308] width 707 height 356
click at [709, 471] on div "Anexo erro: 8fb962fe47afae50ec75fec4f26d431b" at bounding box center [784, 476] width 707 height 20
drag, startPoint x: 671, startPoint y: 472, endPoint x: 651, endPoint y: 448, distance: 31.2
click at [651, 448] on div "Favorecido: [PERSON_NAME] ID: 99837480 Email: [EMAIL_ADDRESS][DOMAIN_NAME] Títu…" at bounding box center [784, 308] width 707 height 356
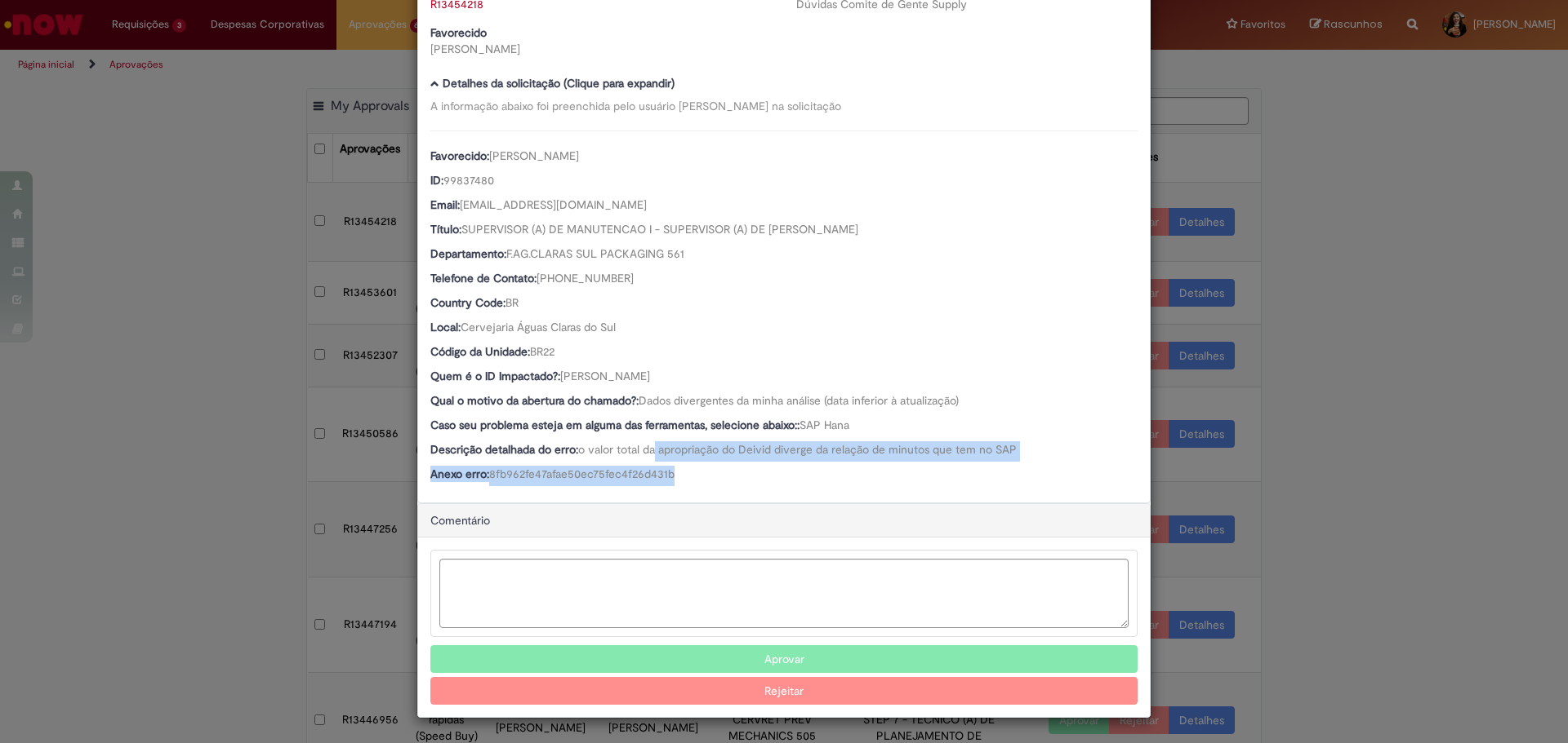
click at [651, 448] on span "o valor total da apropriação do Deivid diverge da relação de minutos que tem no…" at bounding box center [798, 450] width 439 height 15
drag, startPoint x: 862, startPoint y: 453, endPoint x: 873, endPoint y: 466, distance: 17.0
click at [873, 466] on div "Favorecido: [PERSON_NAME] ID: 99837480 Email: [EMAIL_ADDRESS][DOMAIN_NAME] Títu…" at bounding box center [784, 308] width 707 height 356
click at [873, 466] on div "Anexo erro: 8fb962fe47afae50ec75fec4f26d431b" at bounding box center [784, 476] width 707 height 20
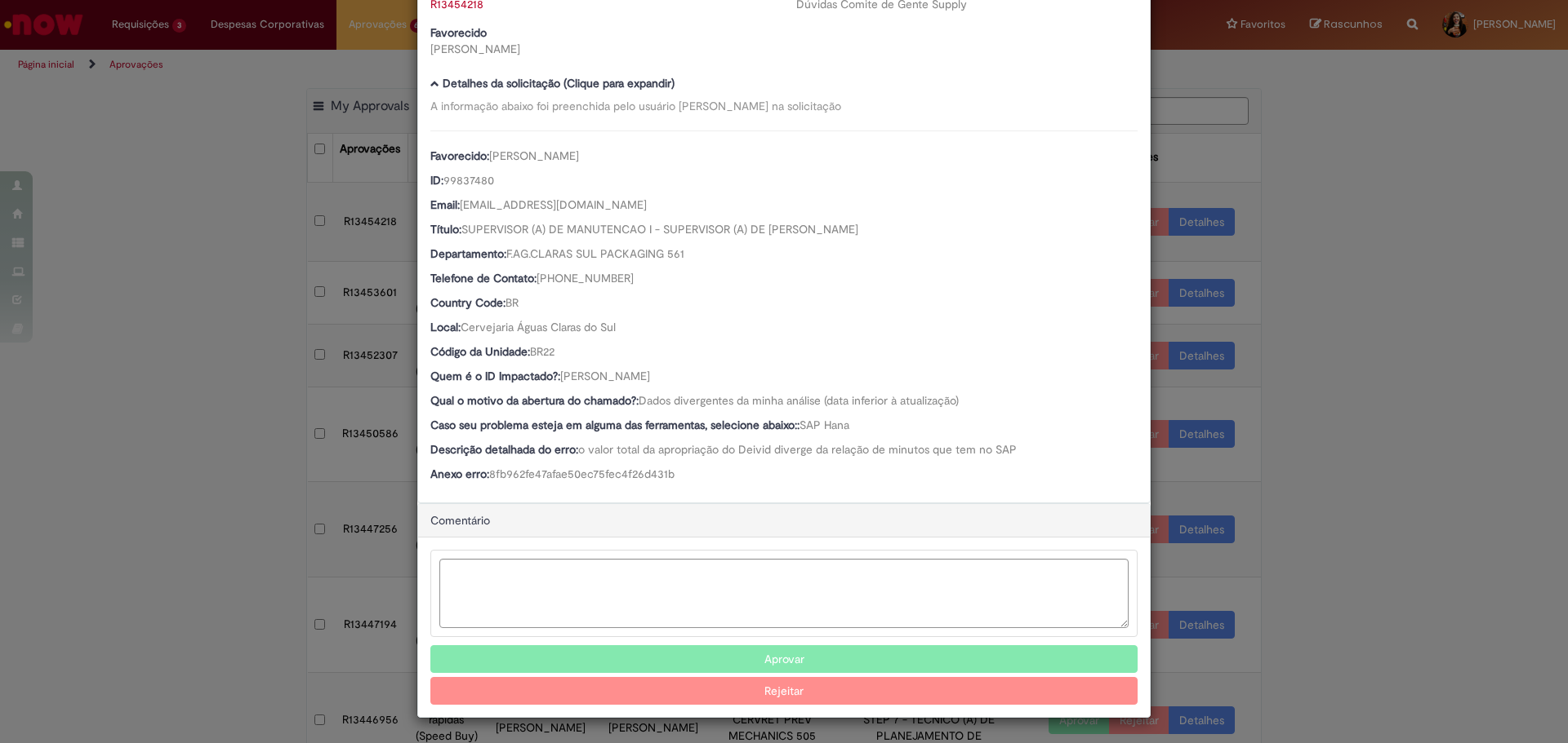
drag, startPoint x: 756, startPoint y: 381, endPoint x: 558, endPoint y: 373, distance: 198.2
click at [558, 373] on div "Quem é o ID Impactado?: [PERSON_NAME]" at bounding box center [784, 378] width 707 height 20
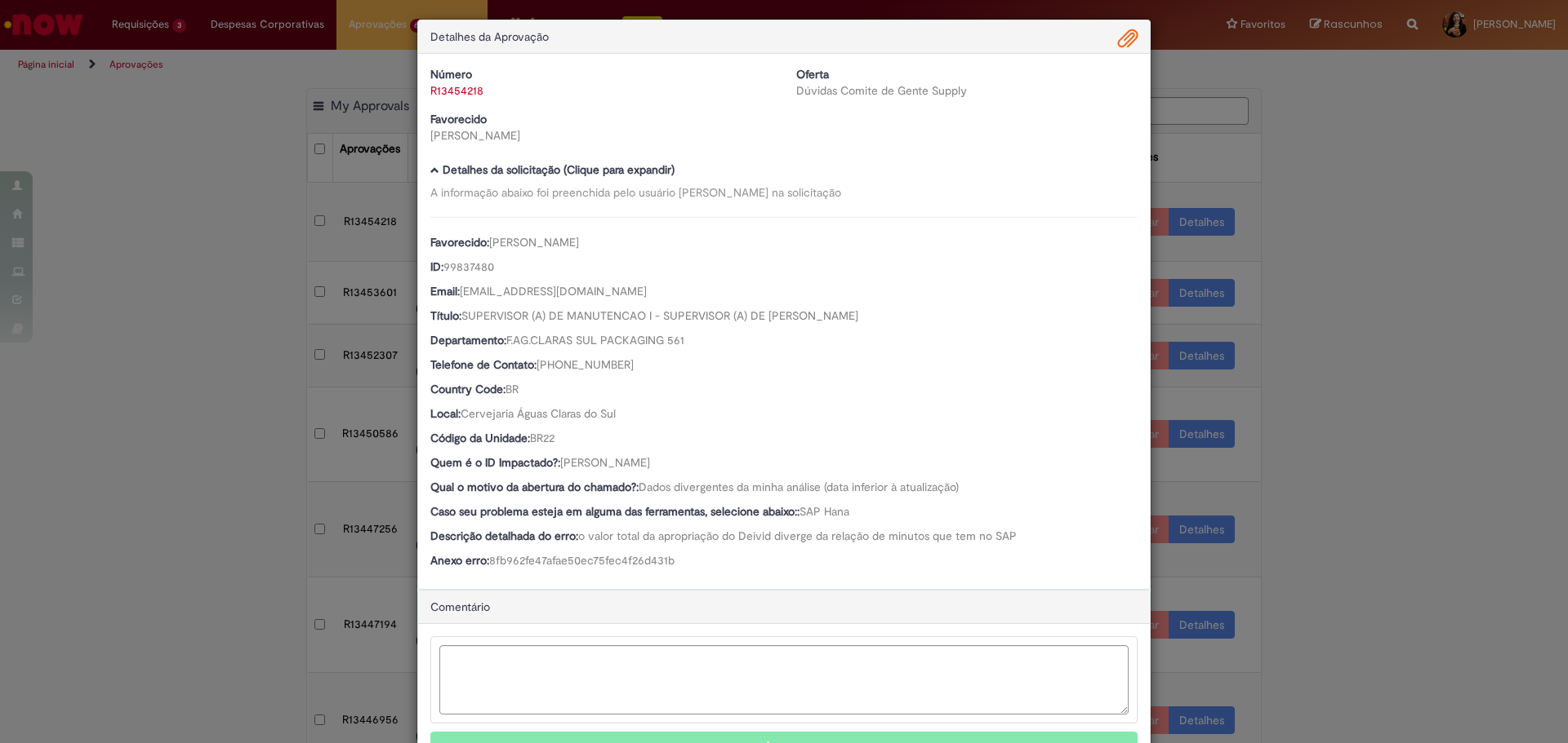
scroll to position [0, 0]
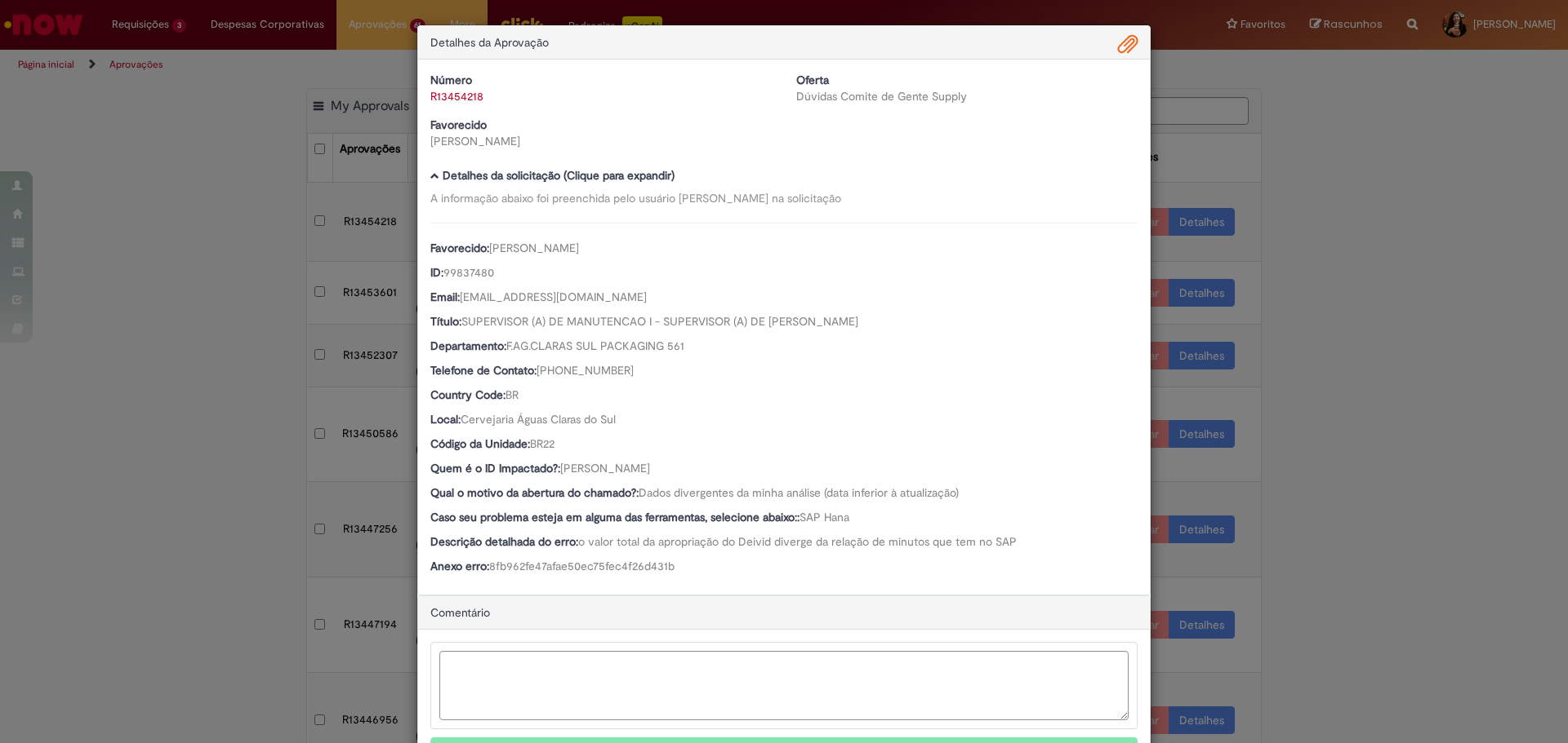
click at [1119, 52] on span "Ambev Approval Modal" at bounding box center [1127, 45] width 20 height 28
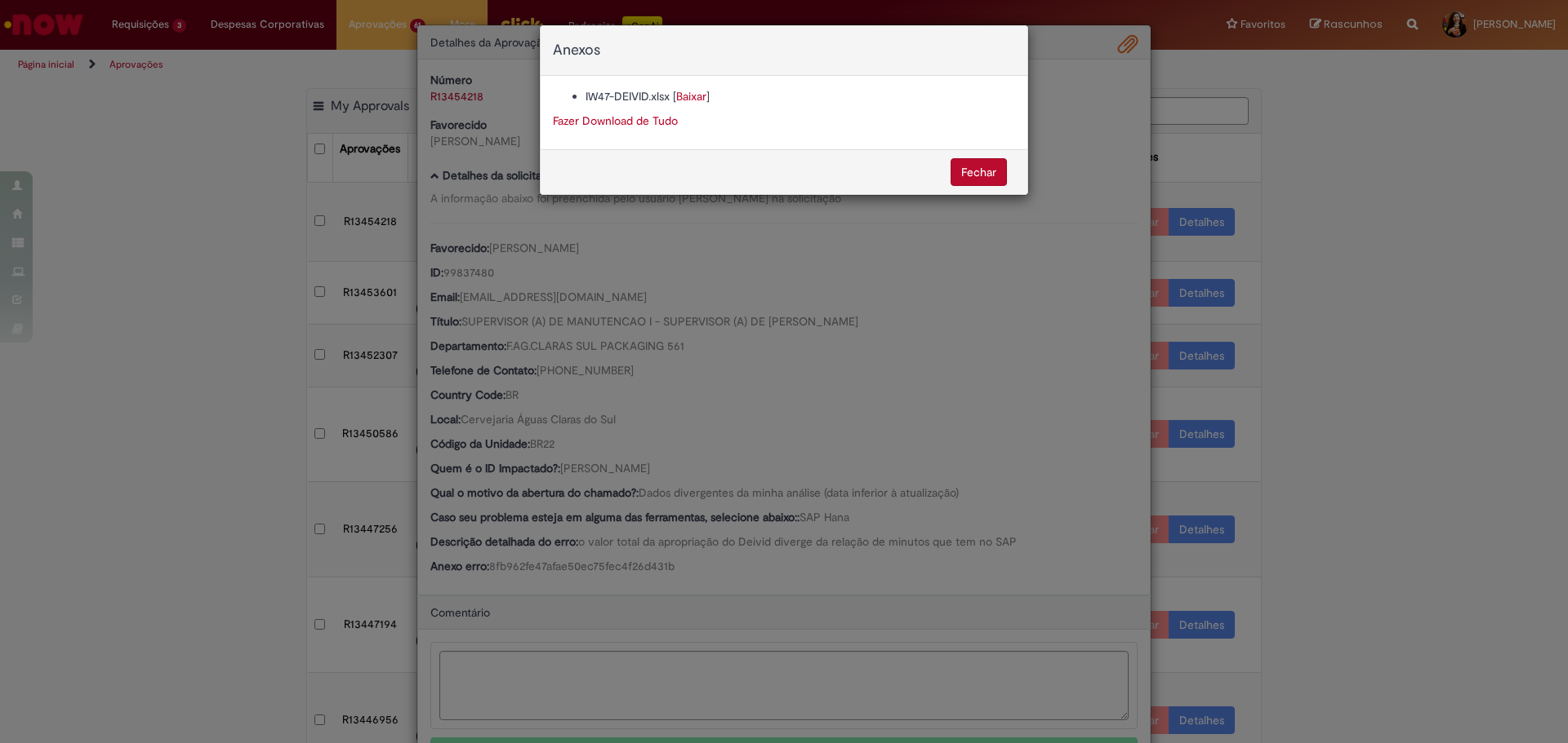
click at [689, 99] on link "Baixar" at bounding box center [691, 97] width 30 height 15
click at [519, 264] on div "Anexos IW47-DEIVID.xlsx [ Baixar ] Fazer Download de Tudo [GEOGRAPHIC_DATA]" at bounding box center [784, 372] width 1568 height 743
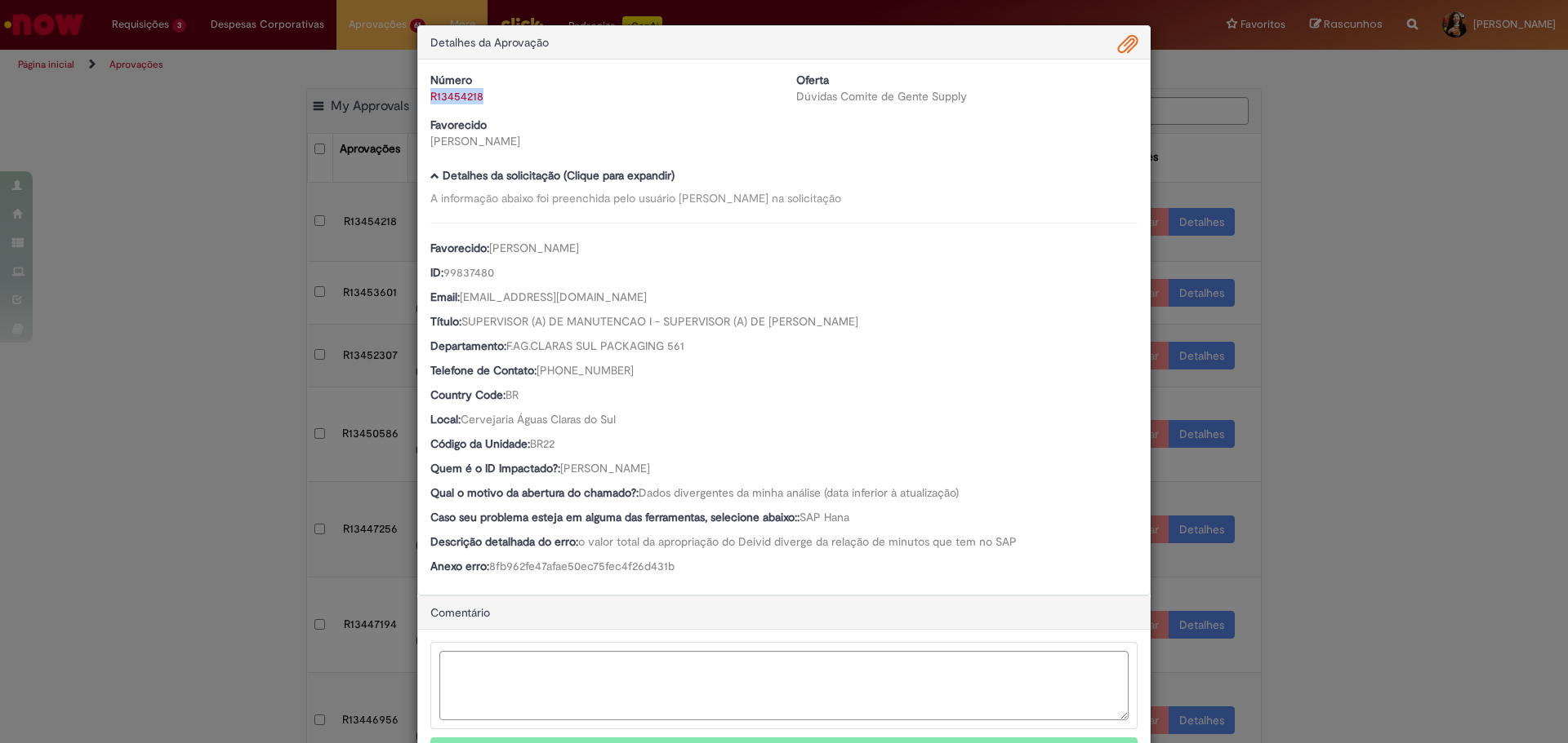
drag, startPoint x: 487, startPoint y: 98, endPoint x: 423, endPoint y: 101, distance: 64.1
click at [423, 101] on div "Número R13454218" at bounding box center [601, 88] width 366 height 33
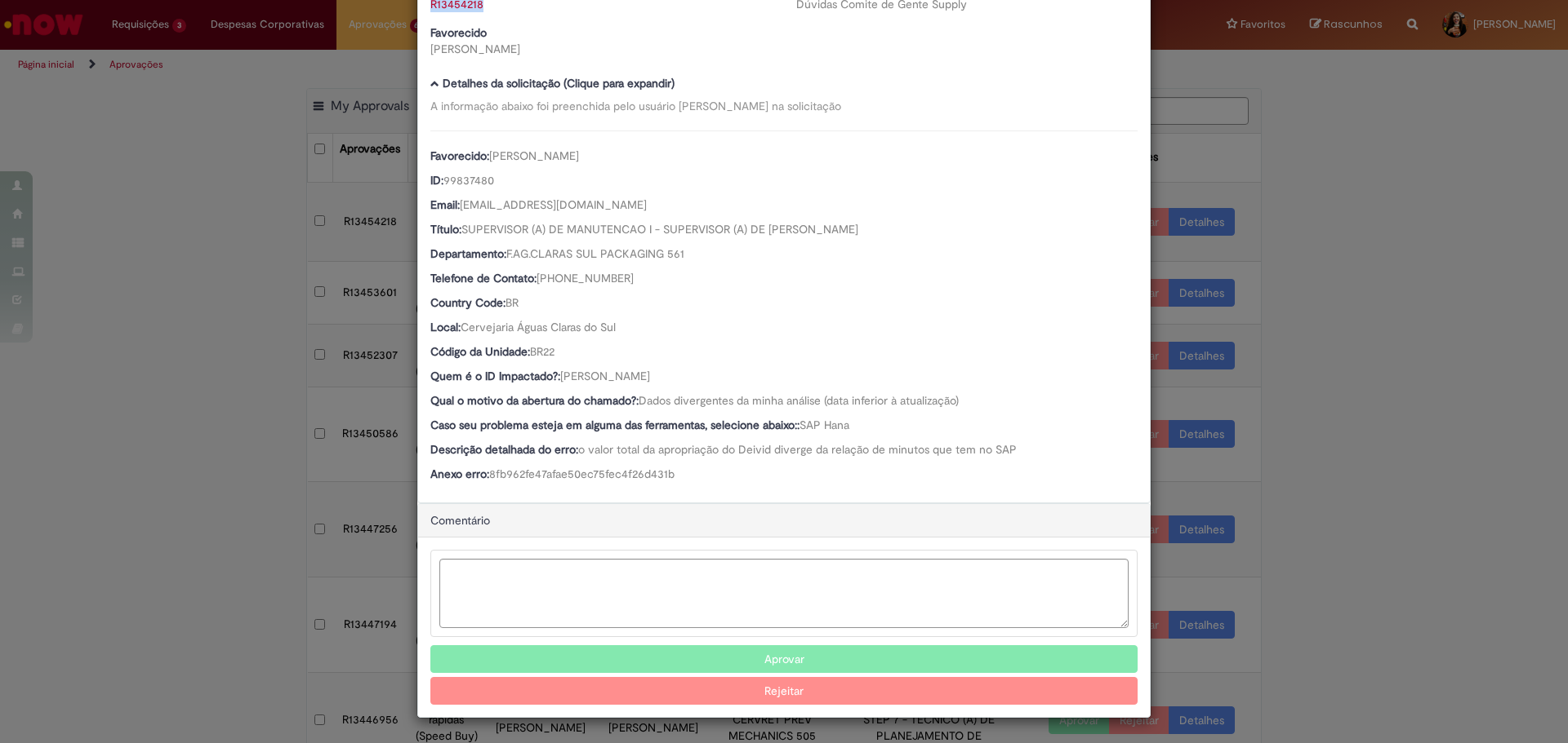
drag, startPoint x: 770, startPoint y: 662, endPoint x: 744, endPoint y: 516, distance: 148.3
click at [770, 662] on button "Aprovar" at bounding box center [784, 659] width 707 height 28
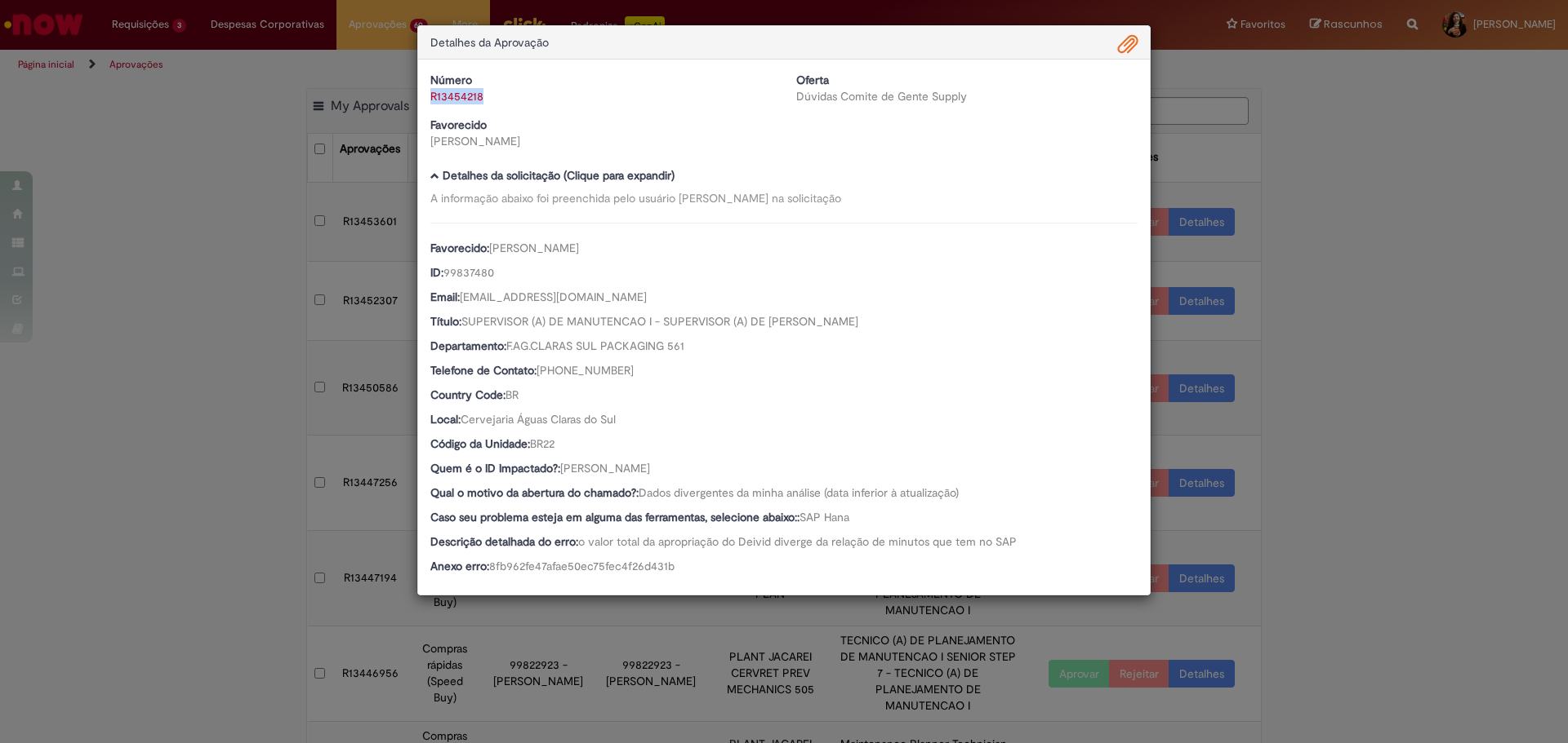
click at [1516, 531] on div "Detalhes da Aprovação Número R13454218 Oferta Dúvidas Comite de Gente Supply Fa…" at bounding box center [784, 372] width 1568 height 743
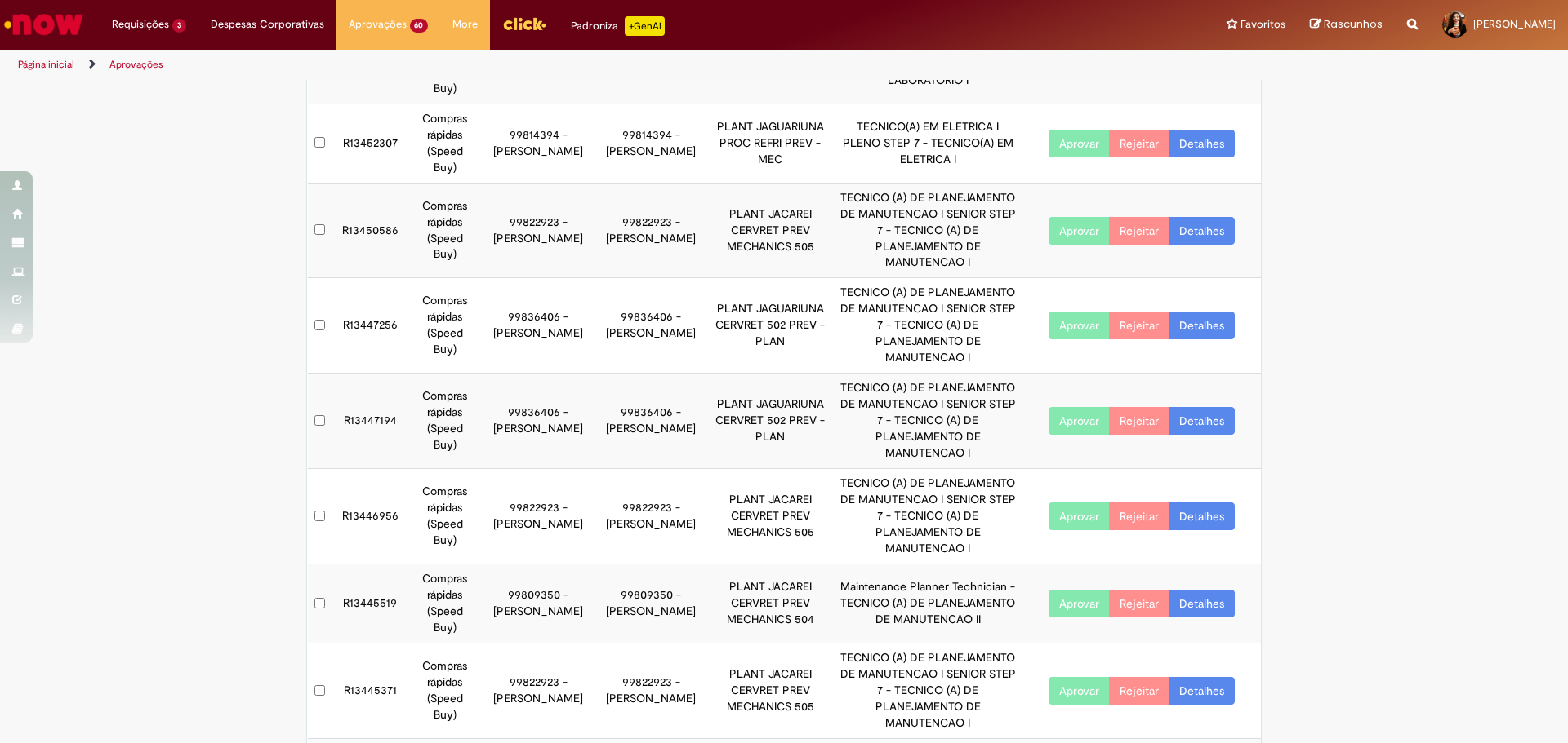
scroll to position [242, 0]
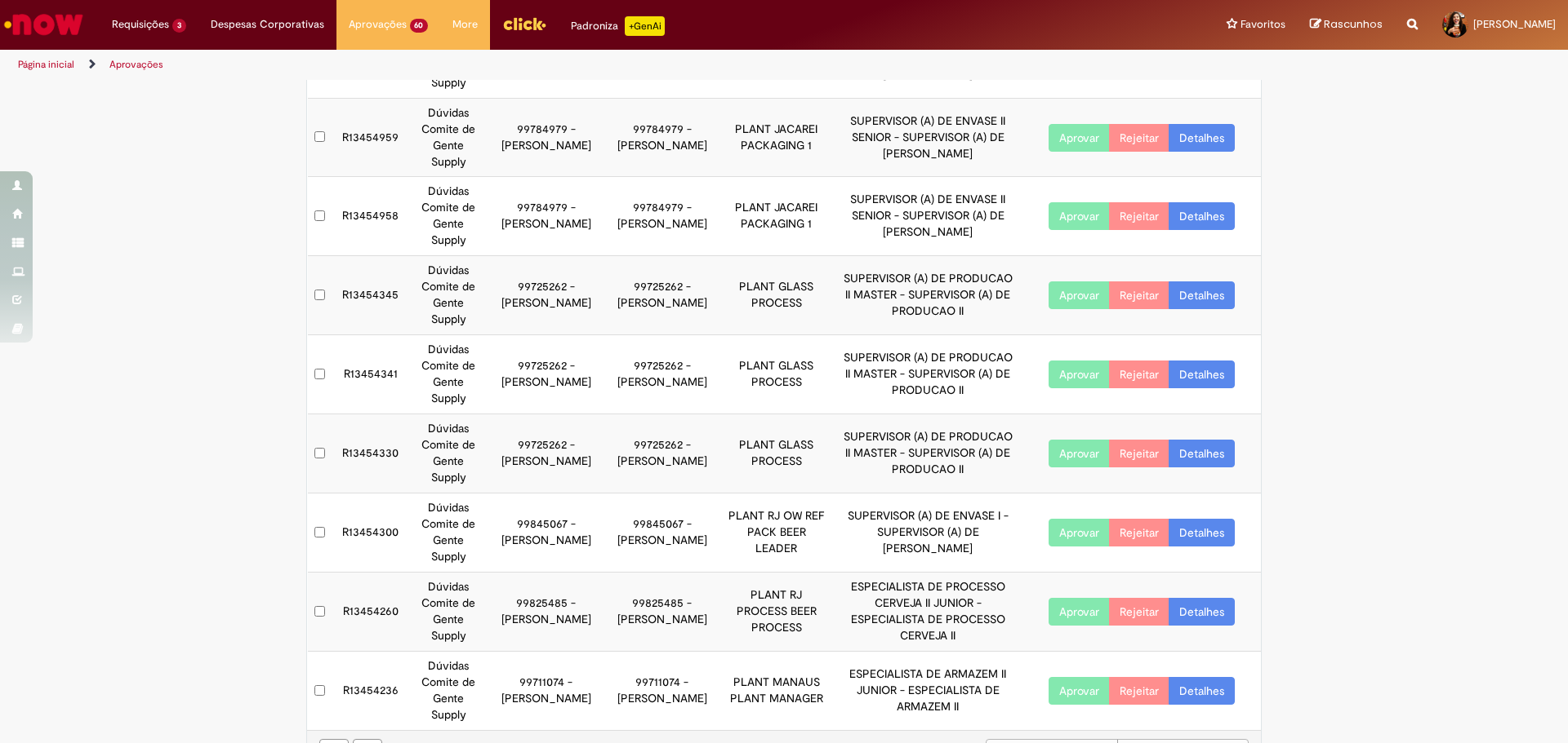
scroll to position [194, 0]
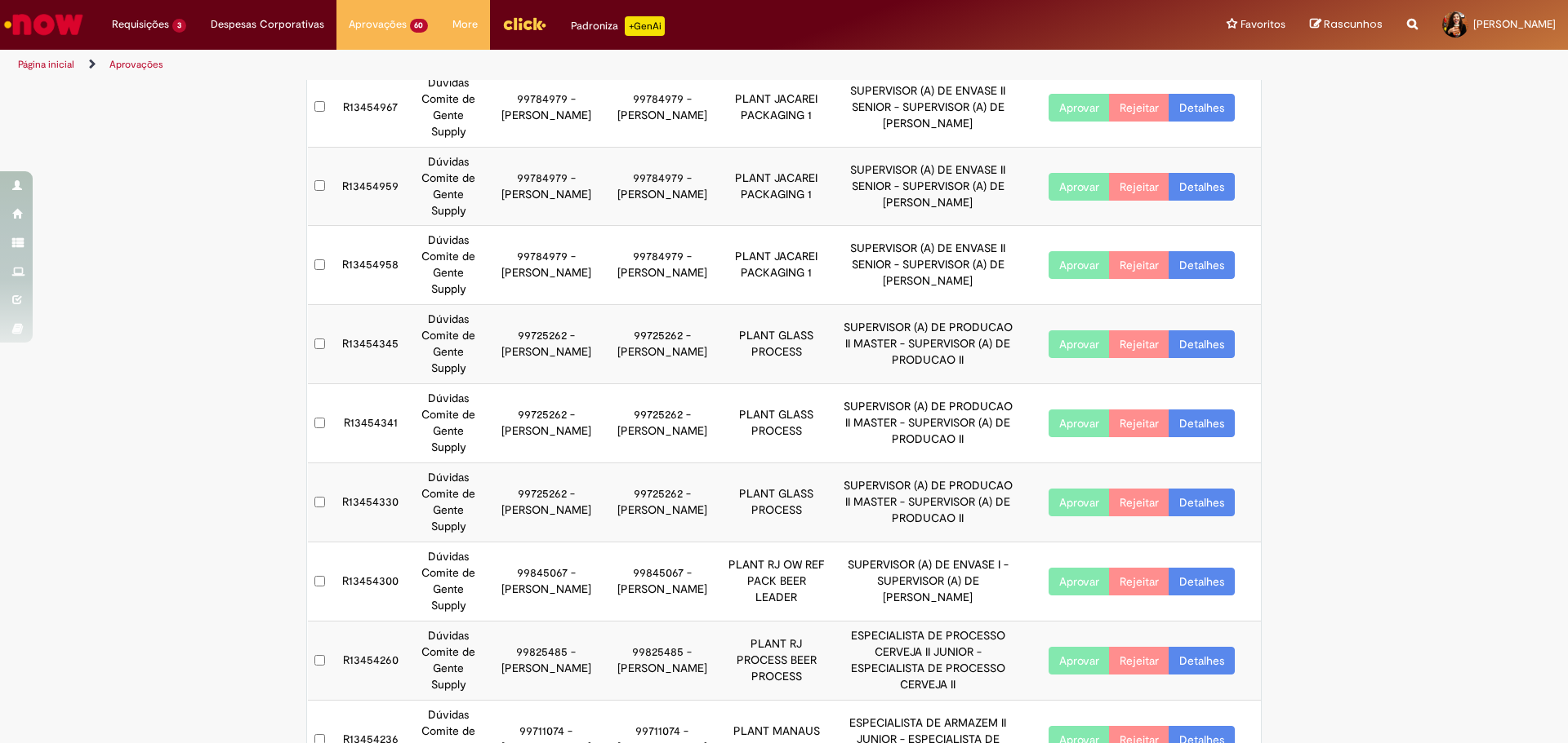
click at [1198, 726] on link "Detalhes" at bounding box center [1201, 740] width 66 height 28
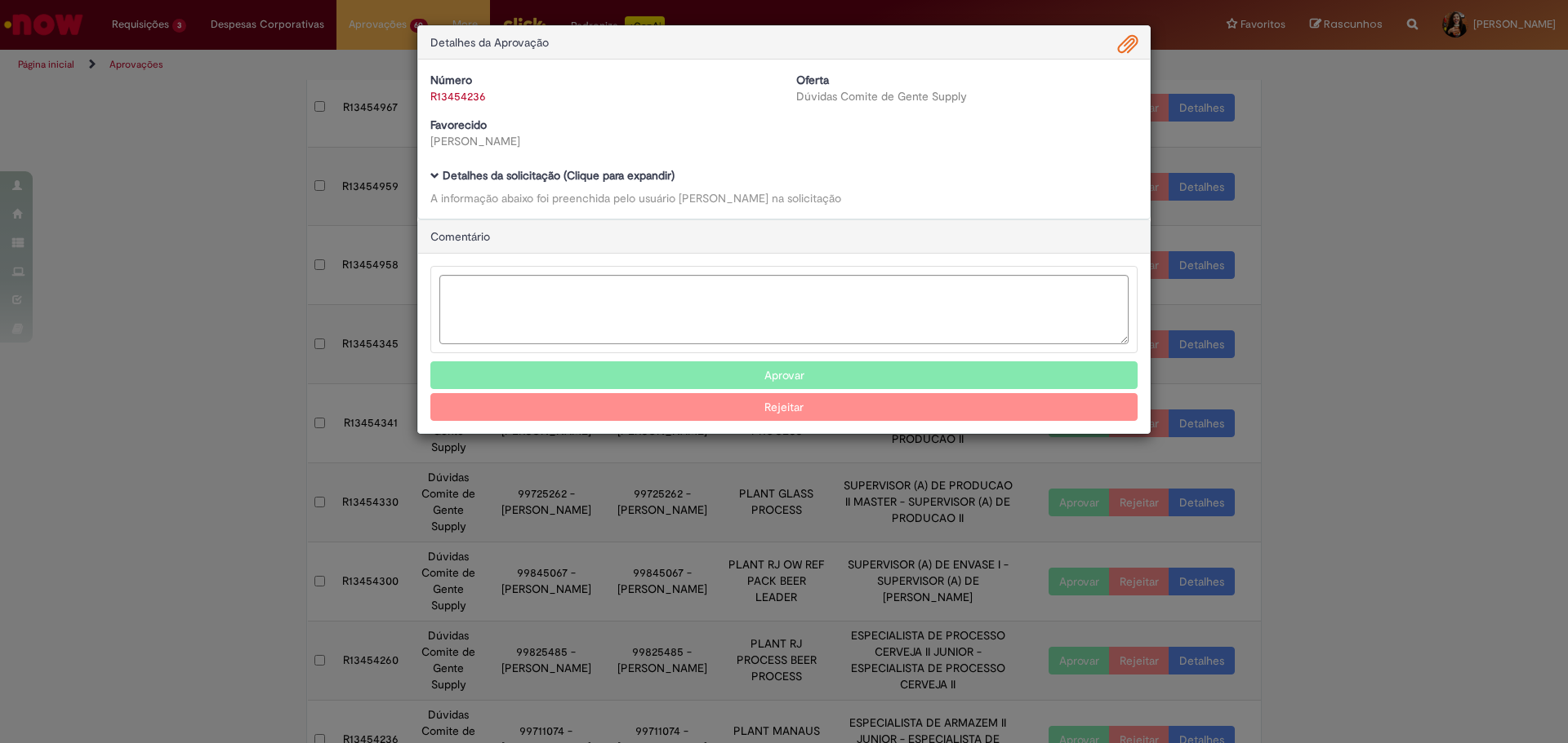
click at [633, 169] on b "Detalhes da solicitação (Clique para expandir)" at bounding box center [558, 176] width 232 height 15
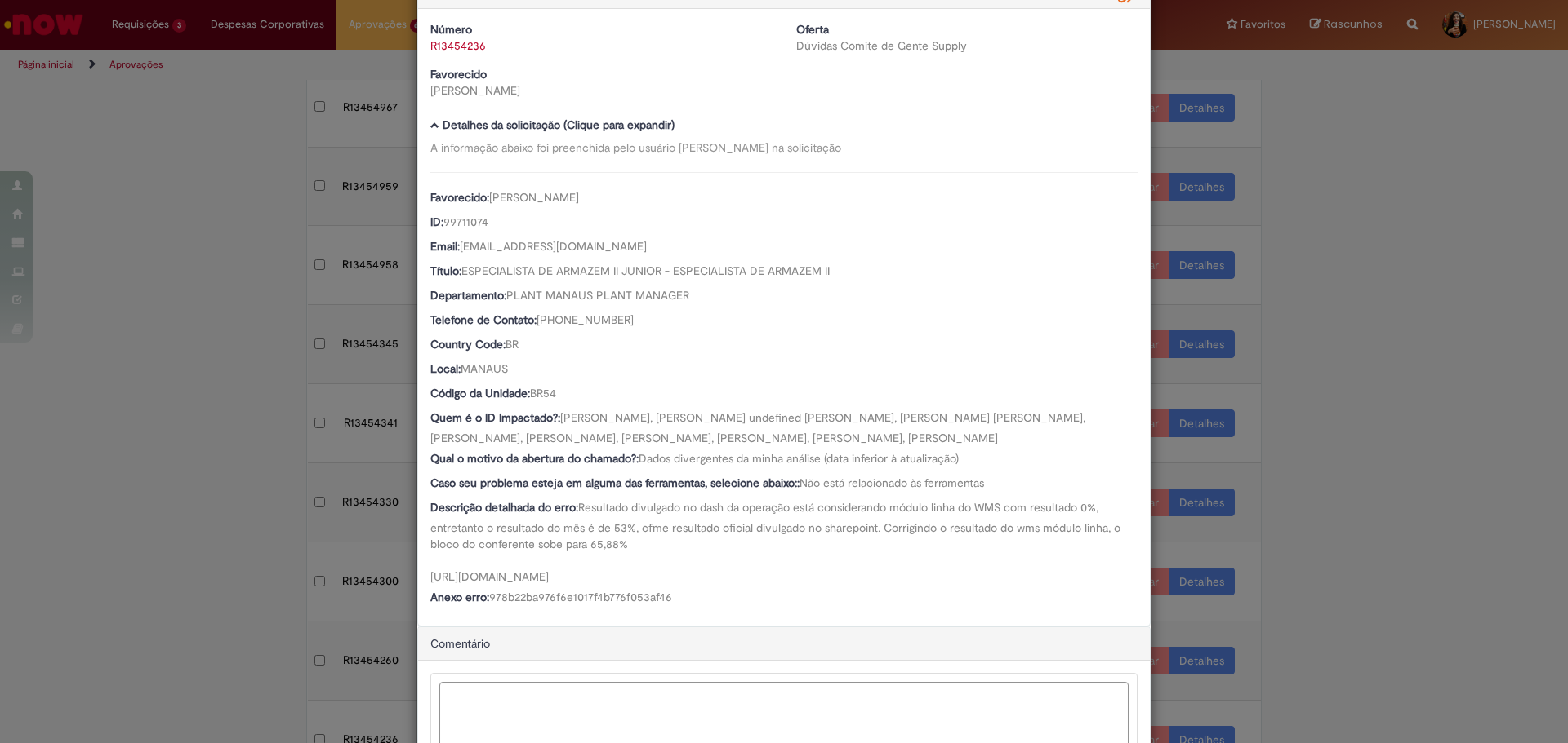
scroll to position [0, 0]
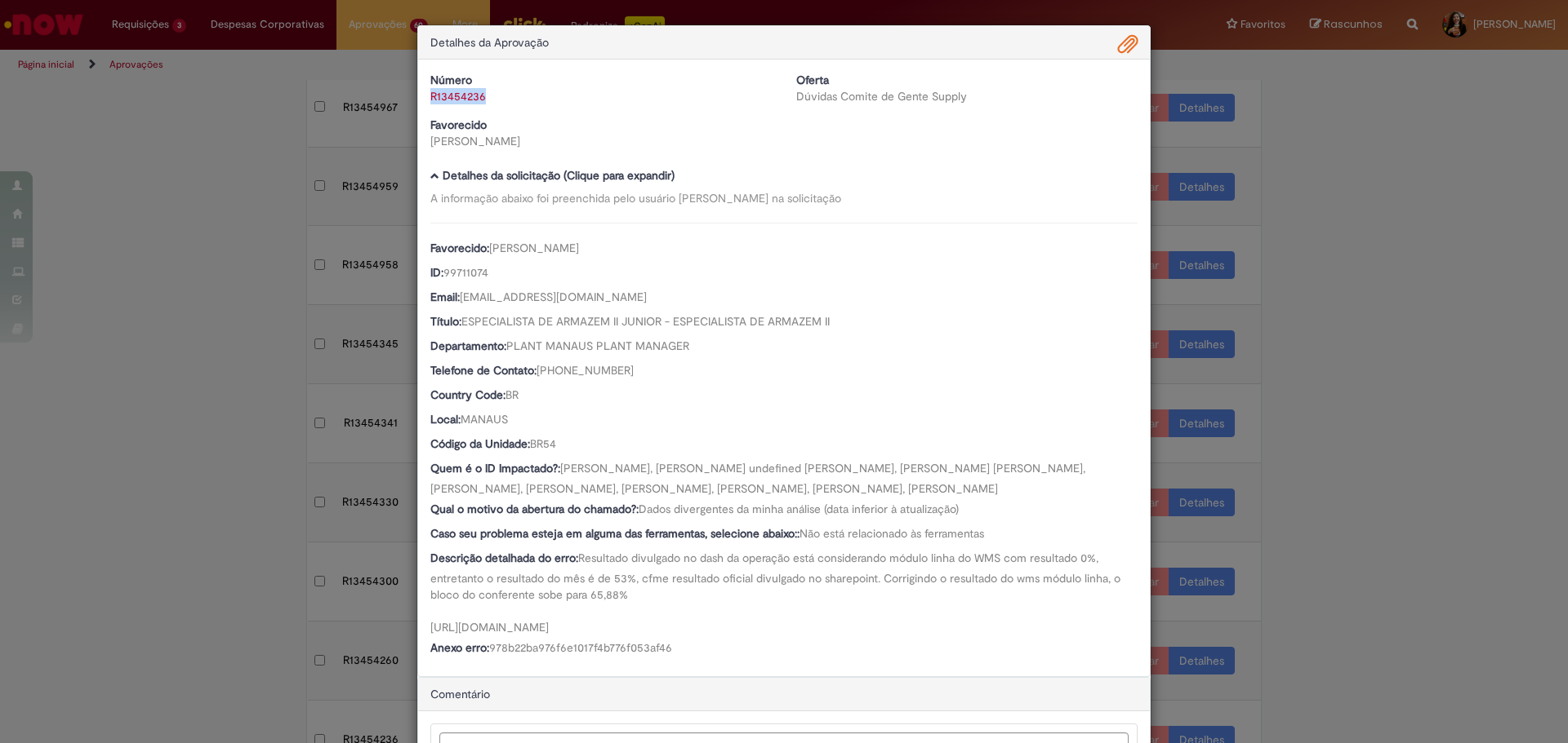
drag, startPoint x: 498, startPoint y: 93, endPoint x: 424, endPoint y: 94, distance: 74.0
click at [430, 94] on div "R13454236" at bounding box center [601, 97] width 341 height 17
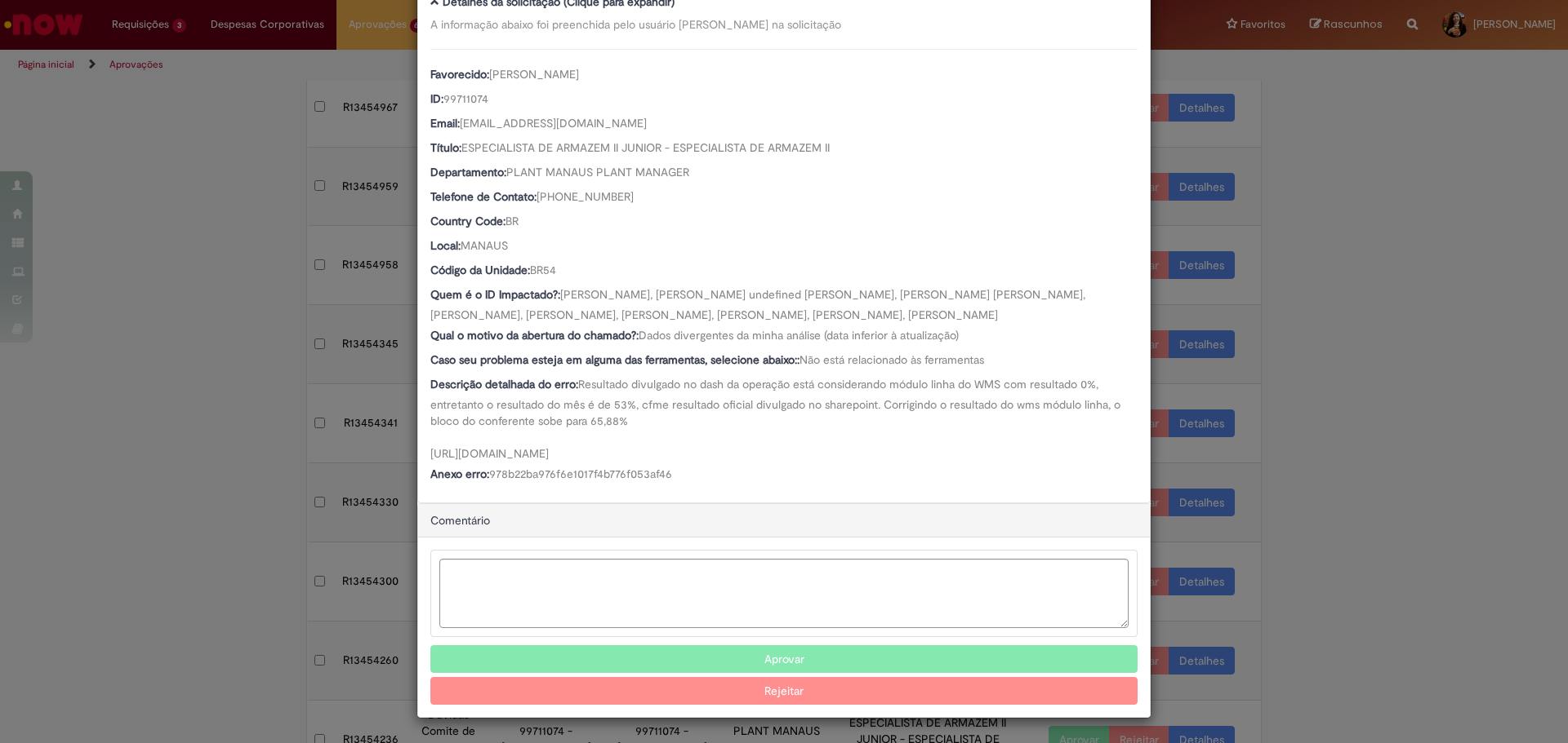
click at [724, 662] on button "Aprovar" at bounding box center [784, 659] width 707 height 28
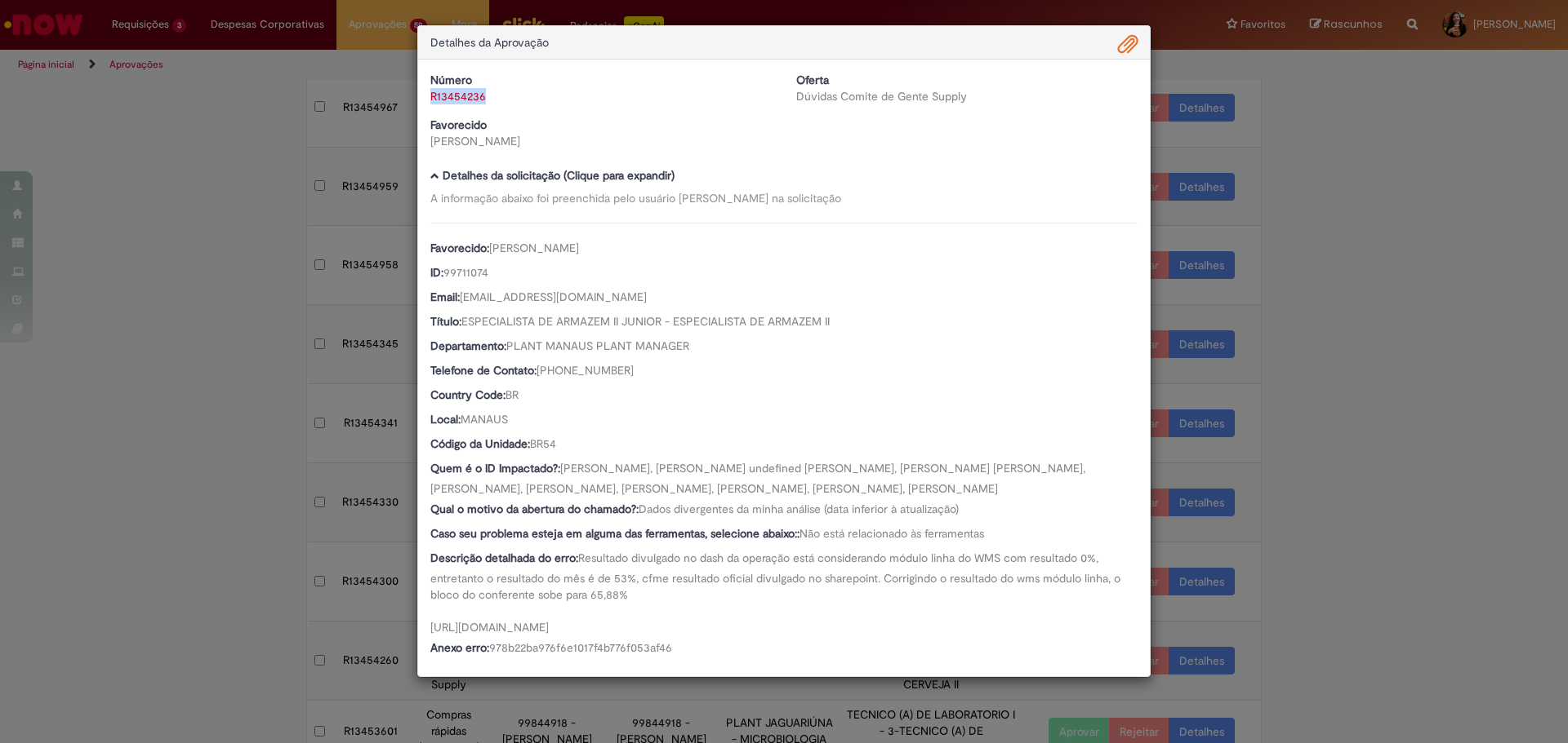
click at [1338, 452] on div "Detalhes da Aprovação Número R13454236 Oferta Dúvidas Comite de Gente Supply Fa…" at bounding box center [784, 372] width 1568 height 743
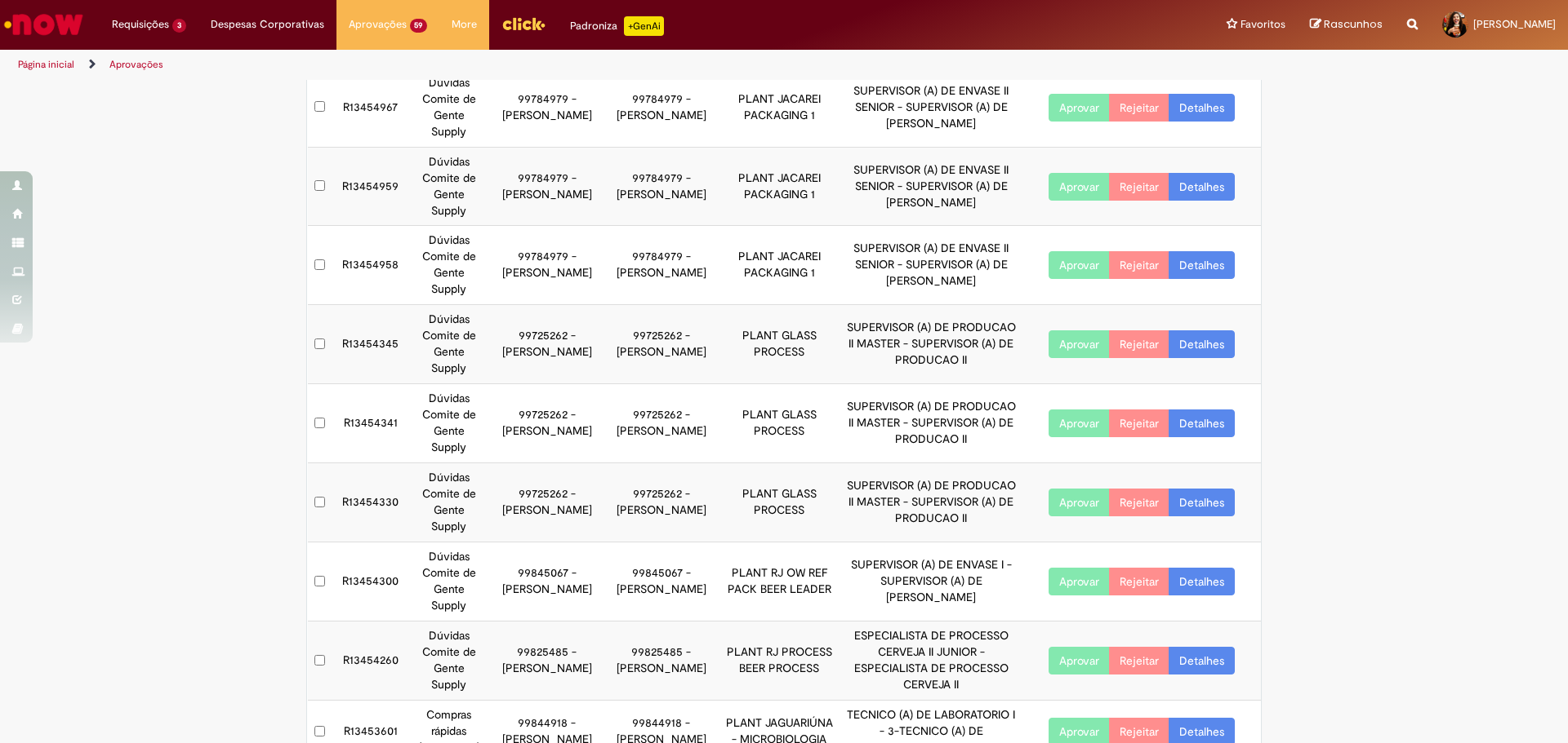
click at [1218, 647] on link "Detalhes" at bounding box center [1201, 661] width 66 height 28
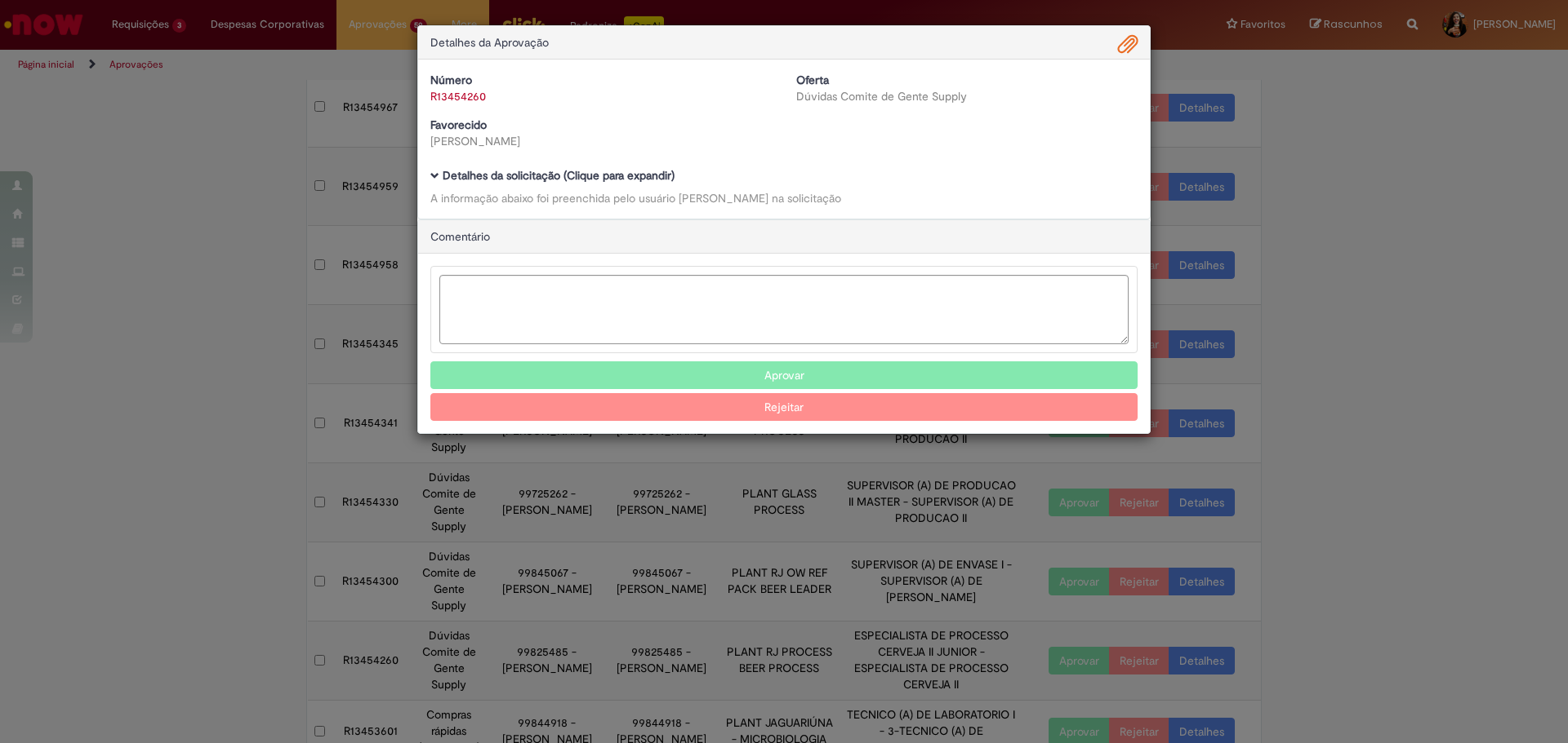
click at [561, 184] on div "Detalhes da solicitação (Clique para expandir) A informação abaixo foi preenchi…" at bounding box center [784, 187] width 707 height 36
click at [570, 175] on b "Detalhes da solicitação (Clique para expandir)" at bounding box center [558, 176] width 232 height 15
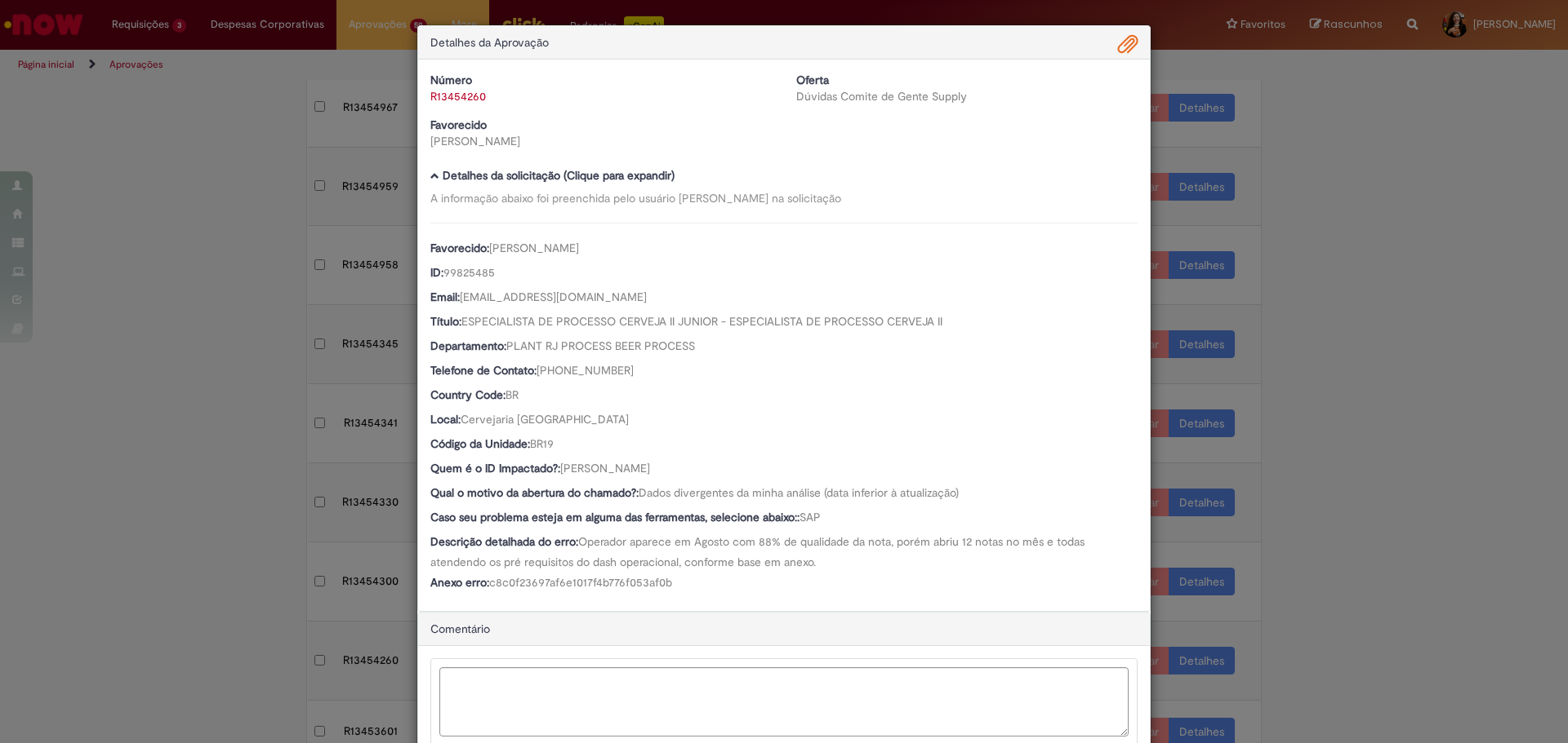
drag, startPoint x: 629, startPoint y: 472, endPoint x: 555, endPoint y: 472, distance: 74.0
click at [555, 472] on div "Quem é o ID Impactado?: [PERSON_NAME]" at bounding box center [784, 470] width 707 height 20
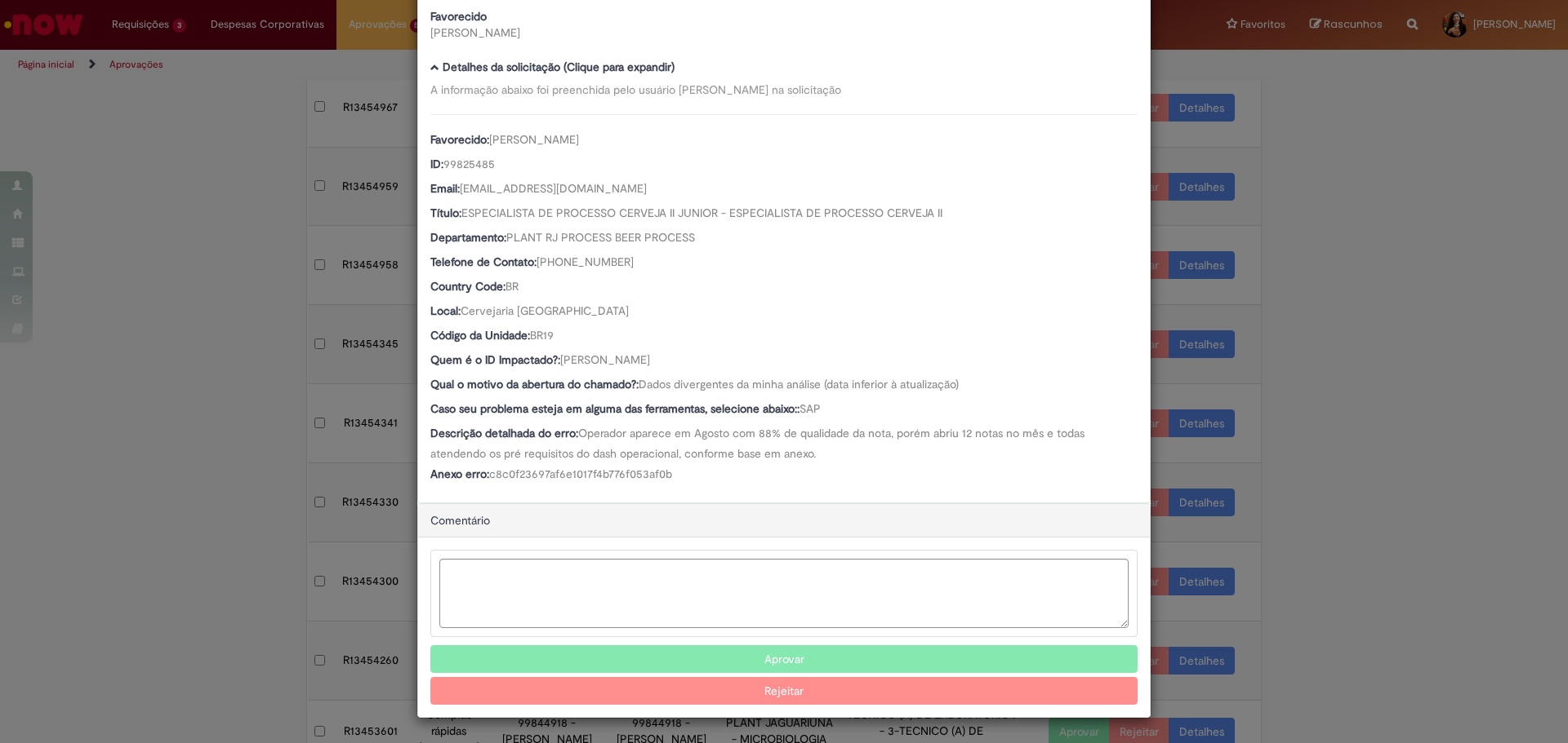
click at [738, 659] on button "Aprovar" at bounding box center [784, 659] width 707 height 28
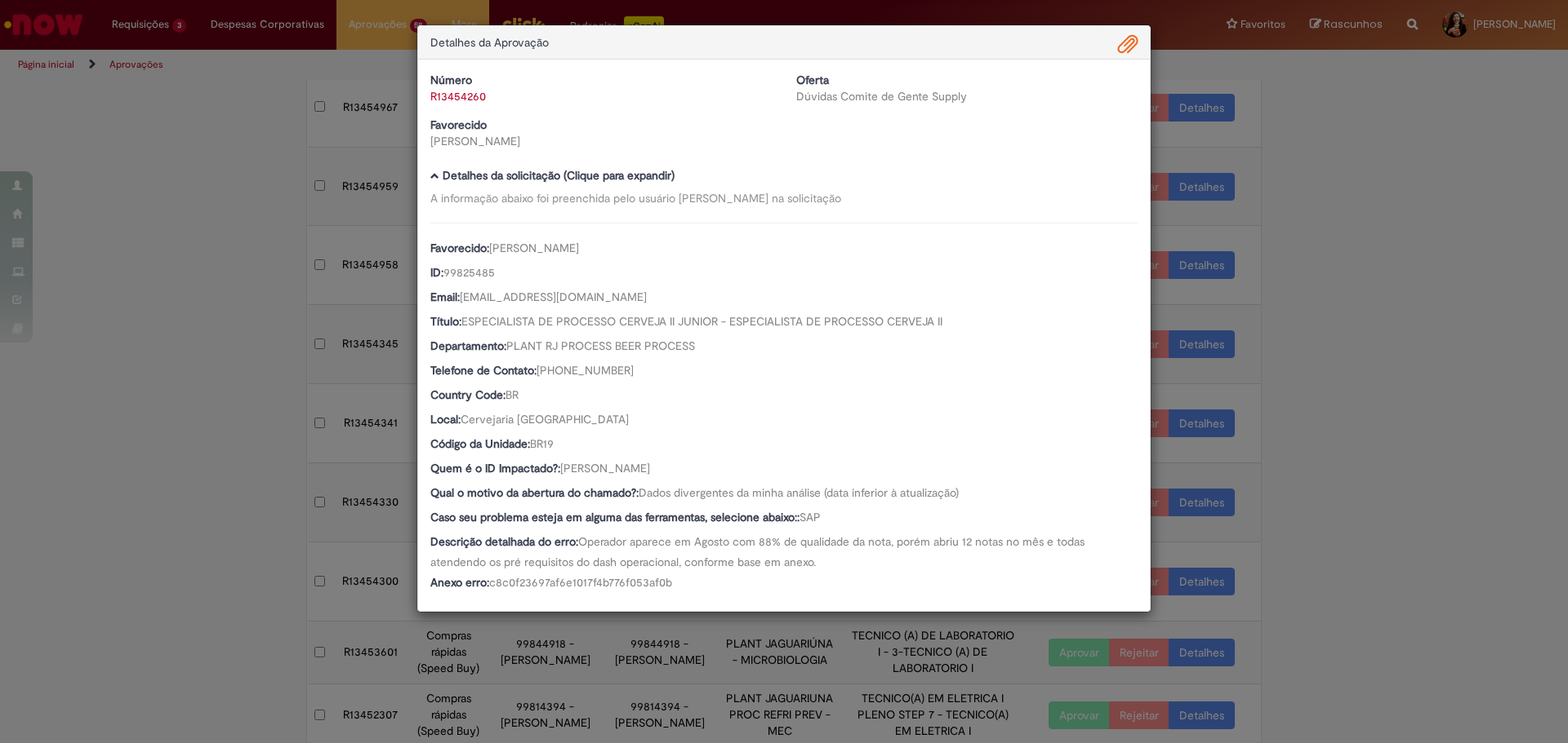
scroll to position [177, 0]
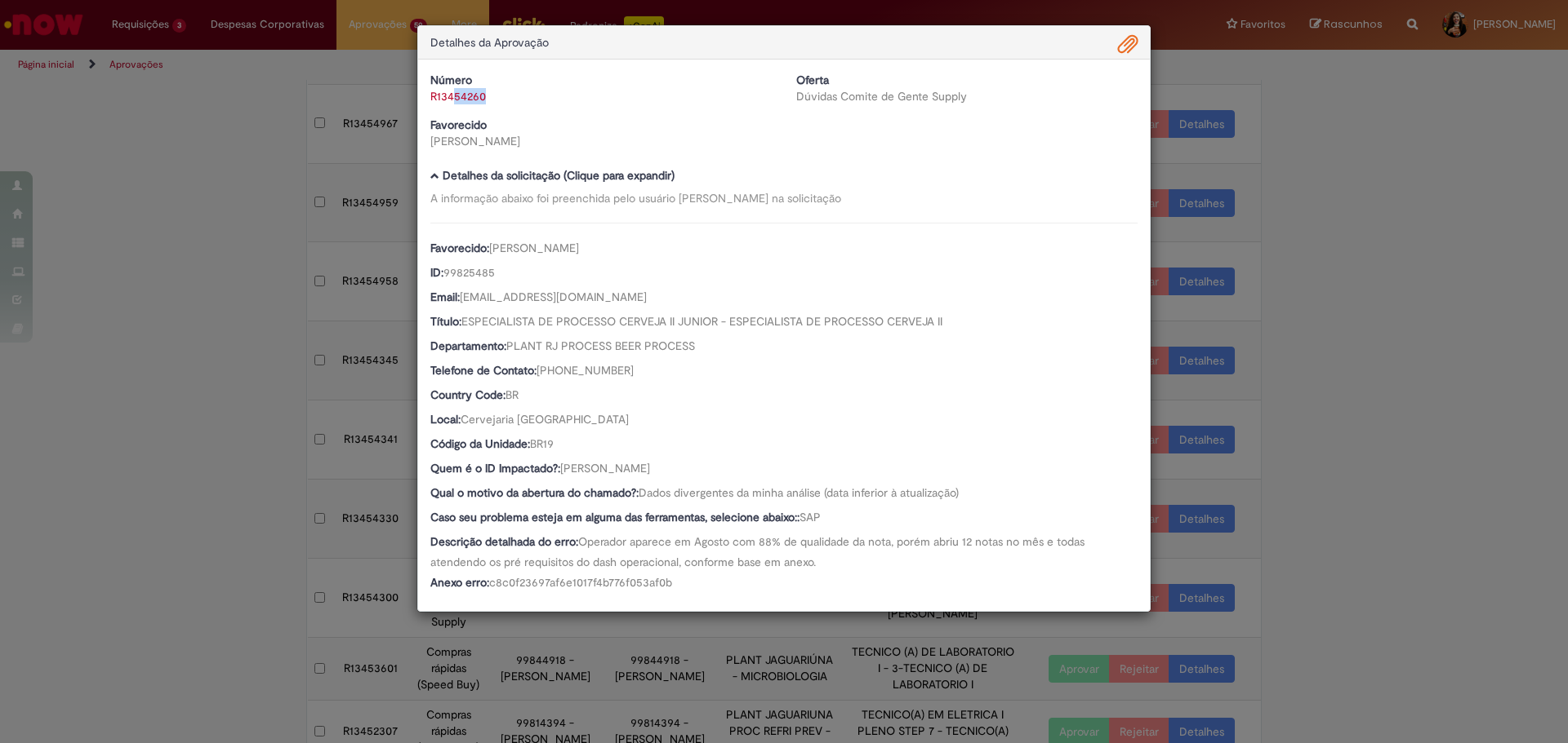
drag, startPoint x: 484, startPoint y: 101, endPoint x: 456, endPoint y: 102, distance: 28.0
click at [430, 98] on div "R13454260" at bounding box center [601, 97] width 341 height 17
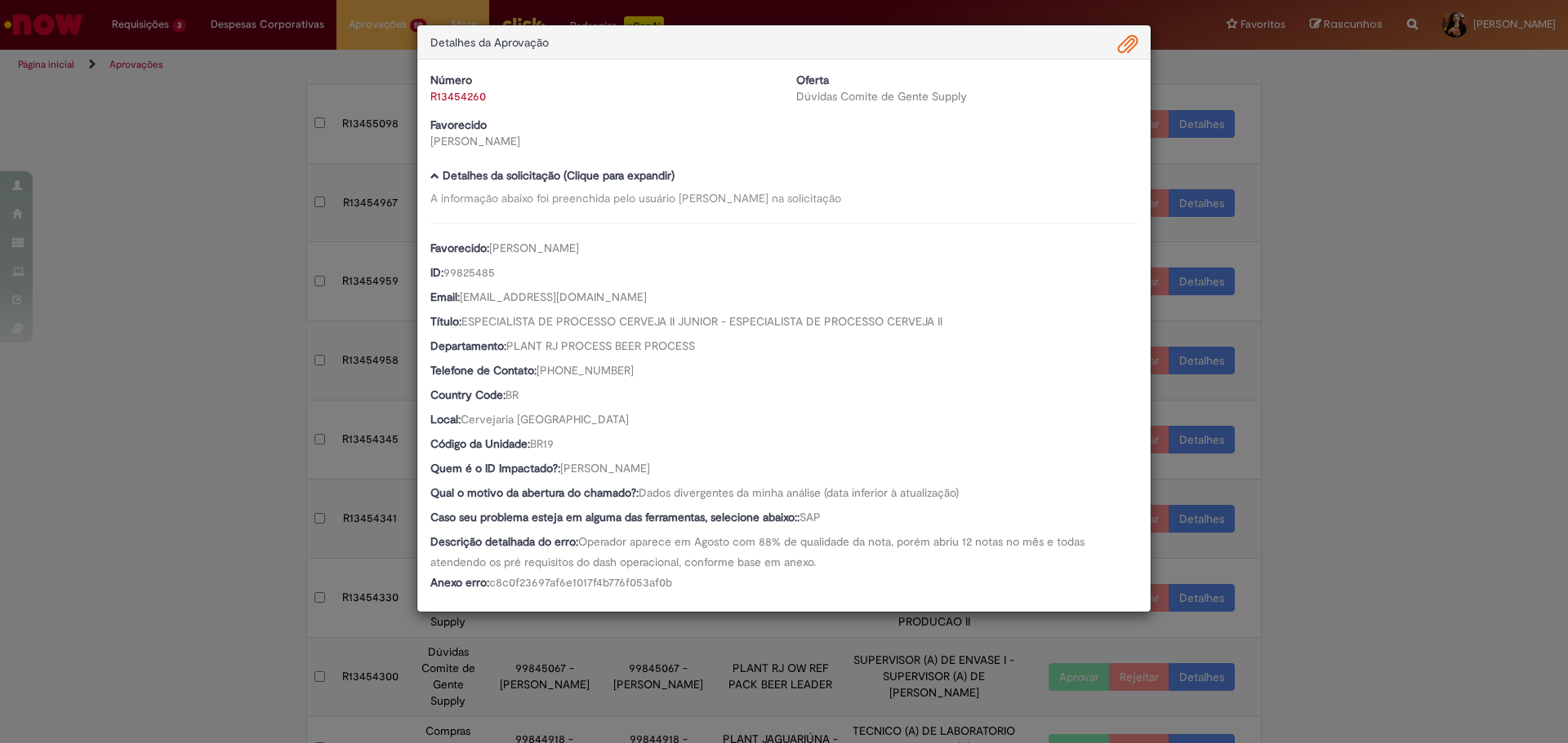
click at [1353, 541] on div "Detalhes da Aprovação Número R13454260 Oferta Dúvidas Comite de Gente Supply Fa…" at bounding box center [784, 372] width 1568 height 743
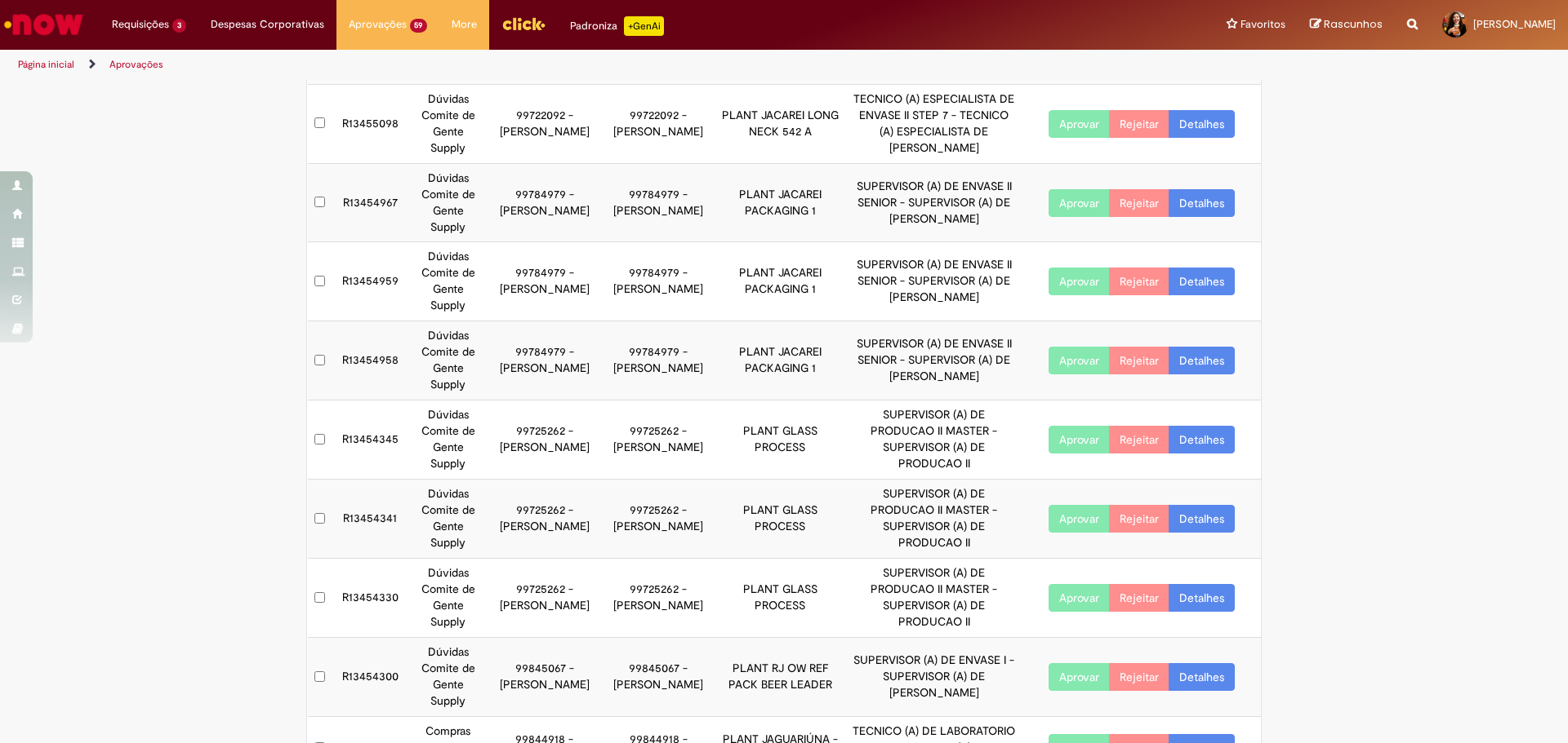
click at [1213, 664] on link "Detalhes" at bounding box center [1201, 678] width 66 height 28
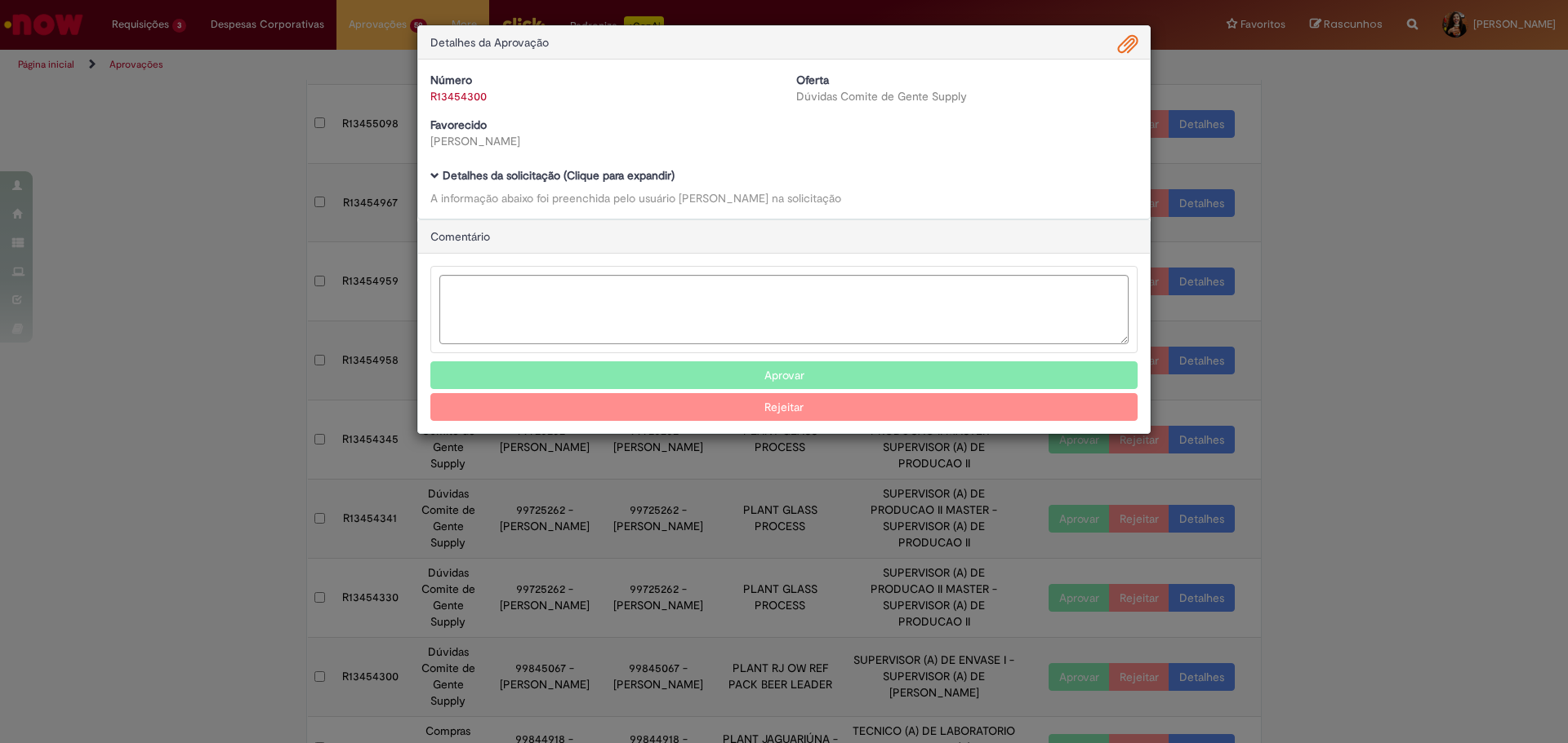
click at [587, 180] on b "Detalhes da solicitação (Clique para expandir)" at bounding box center [558, 176] width 232 height 15
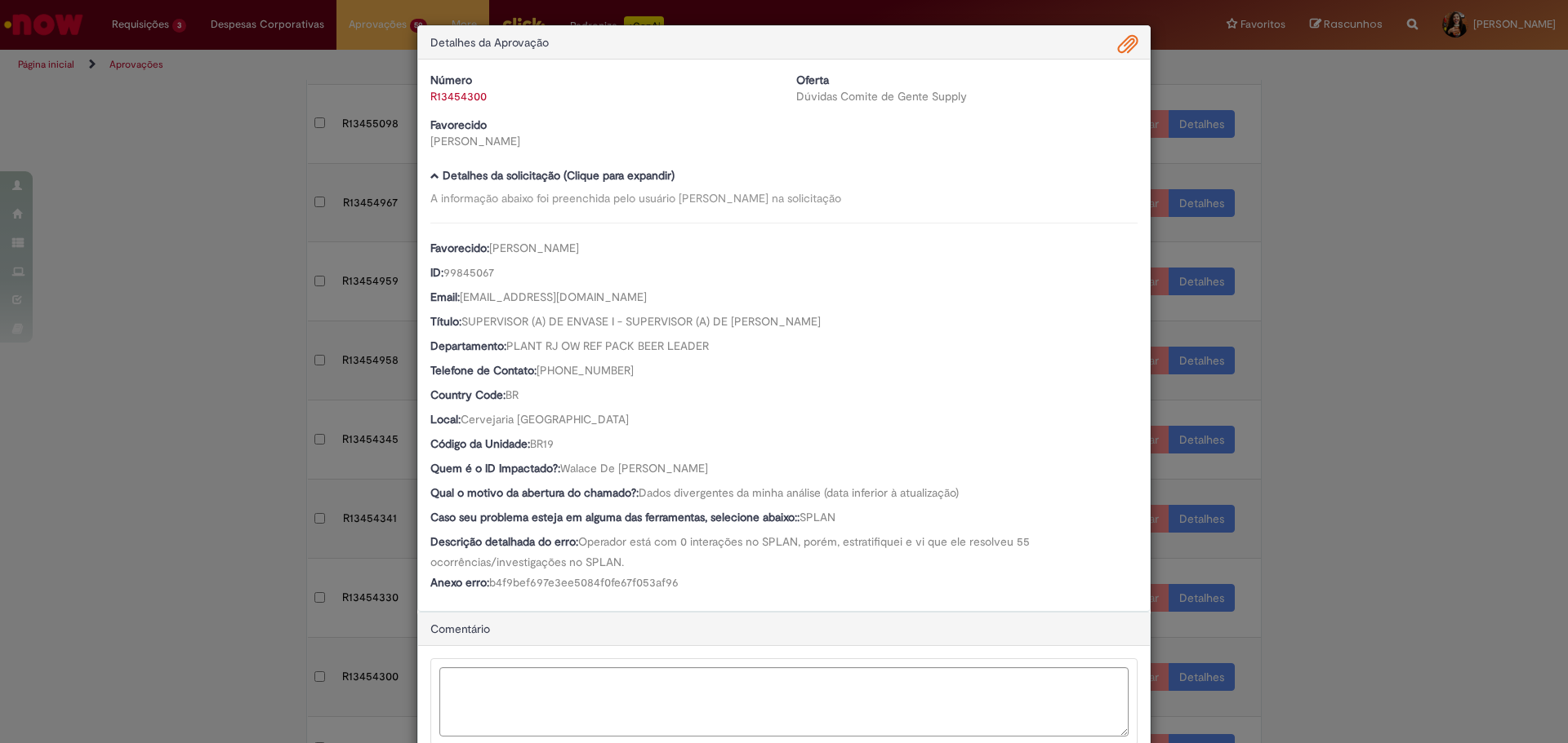
scroll to position [110, 0]
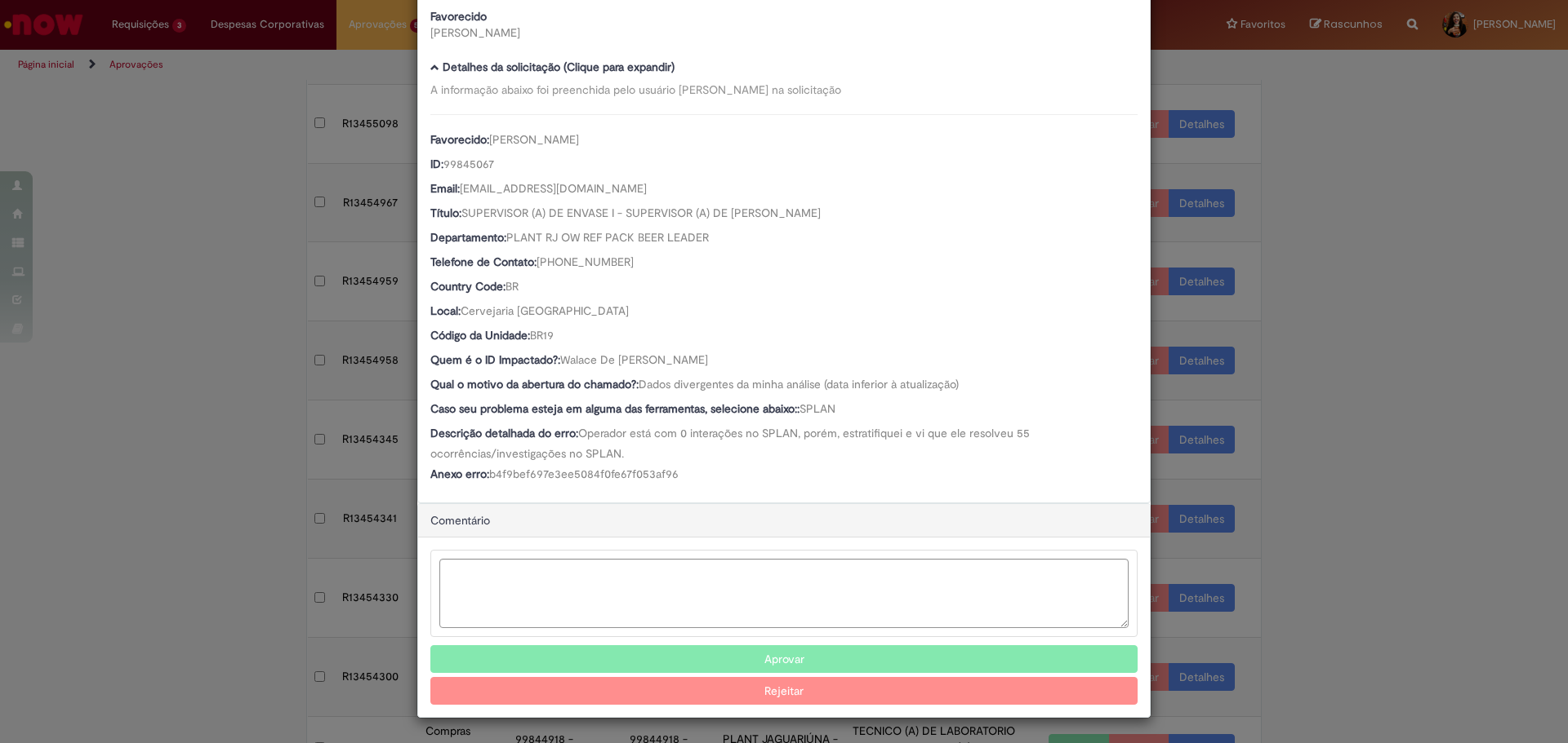
drag, startPoint x: 684, startPoint y: 357, endPoint x: 557, endPoint y: 355, distance: 127.0
click at [557, 355] on div "Quem é o ID Impactado?: Walace De [PERSON_NAME]" at bounding box center [784, 362] width 707 height 20
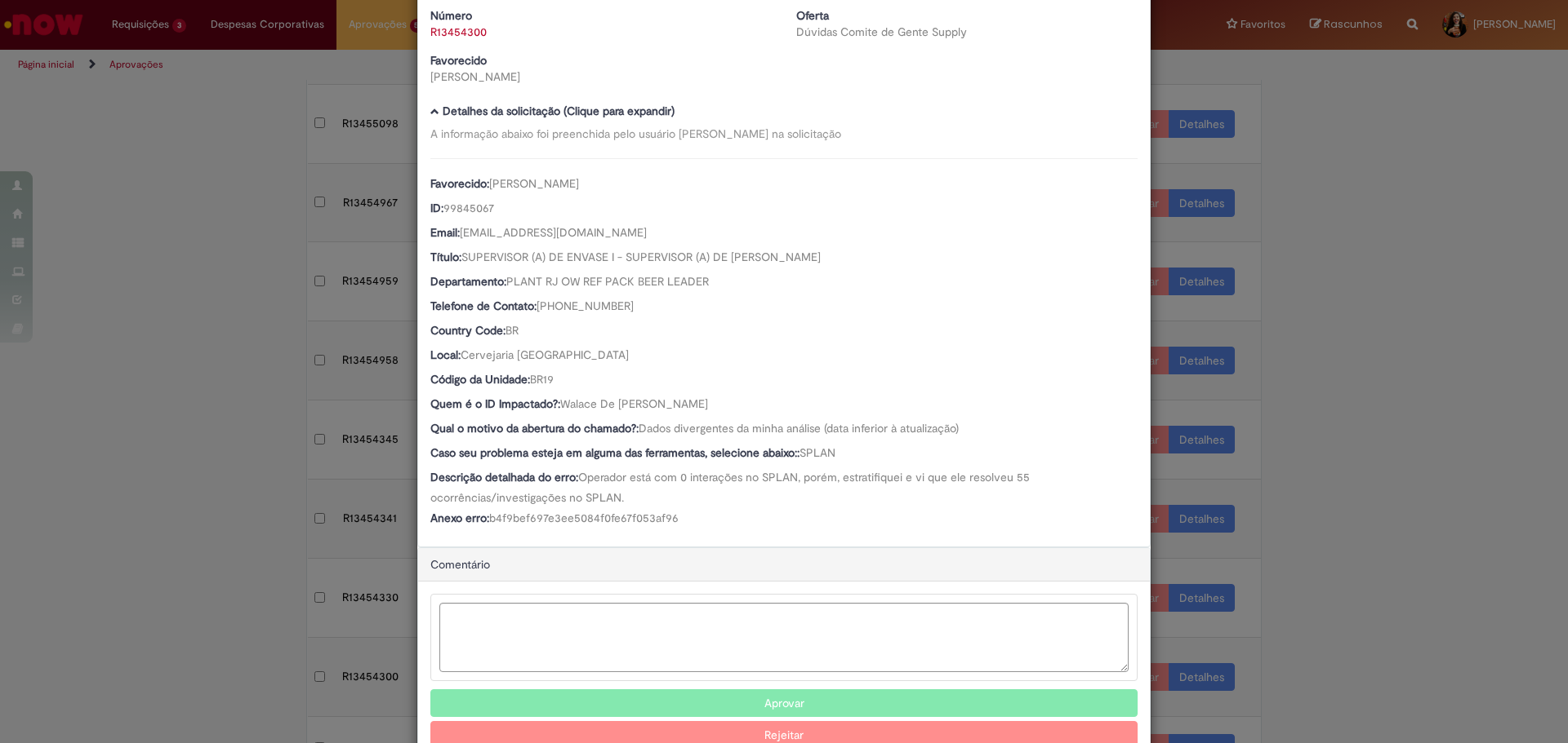
scroll to position [0, 0]
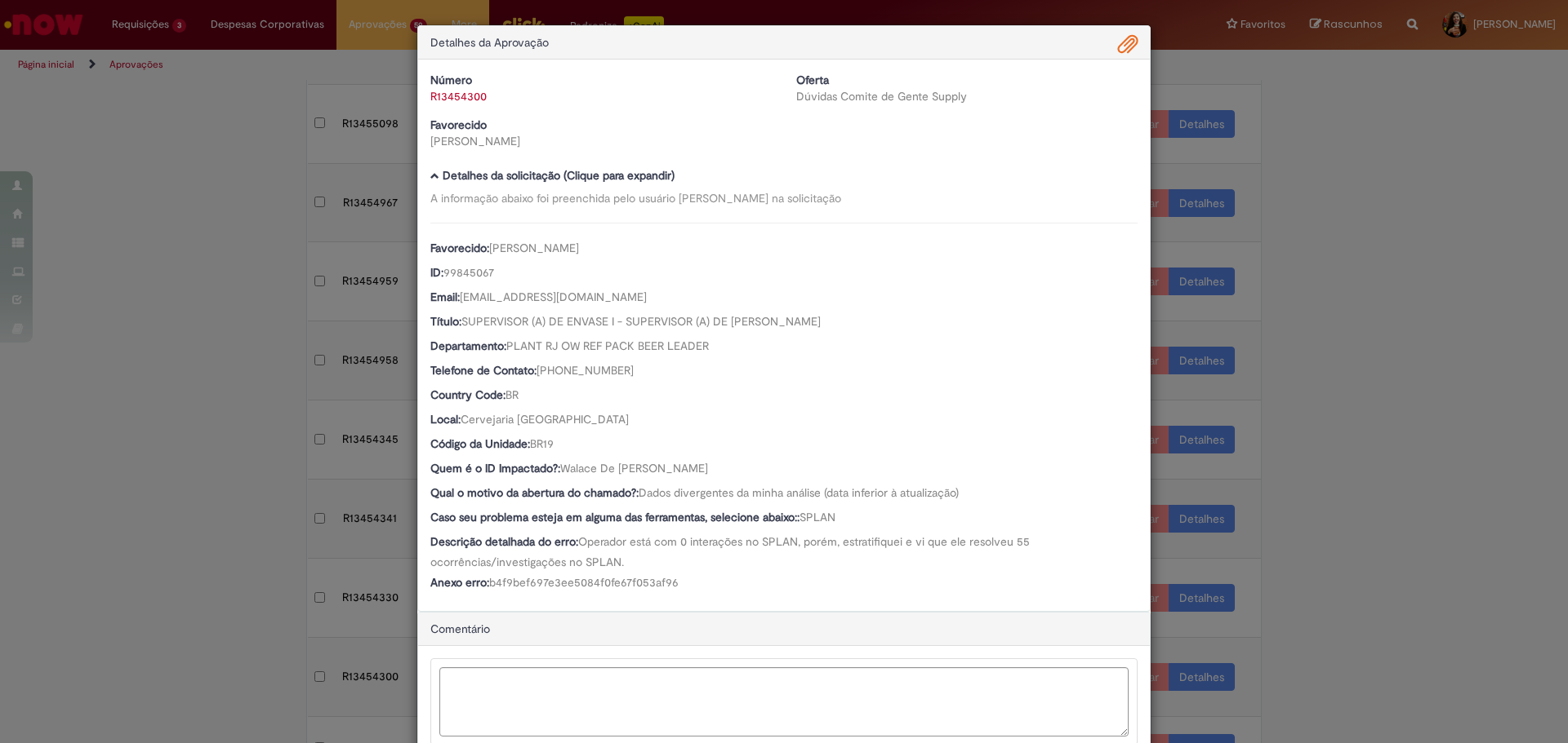
click at [1111, 49] on div "Detalhes da Aprovação" at bounding box center [784, 43] width 731 height 34
click at [1124, 51] on span "Ambev Approval Modal" at bounding box center [1127, 45] width 20 height 28
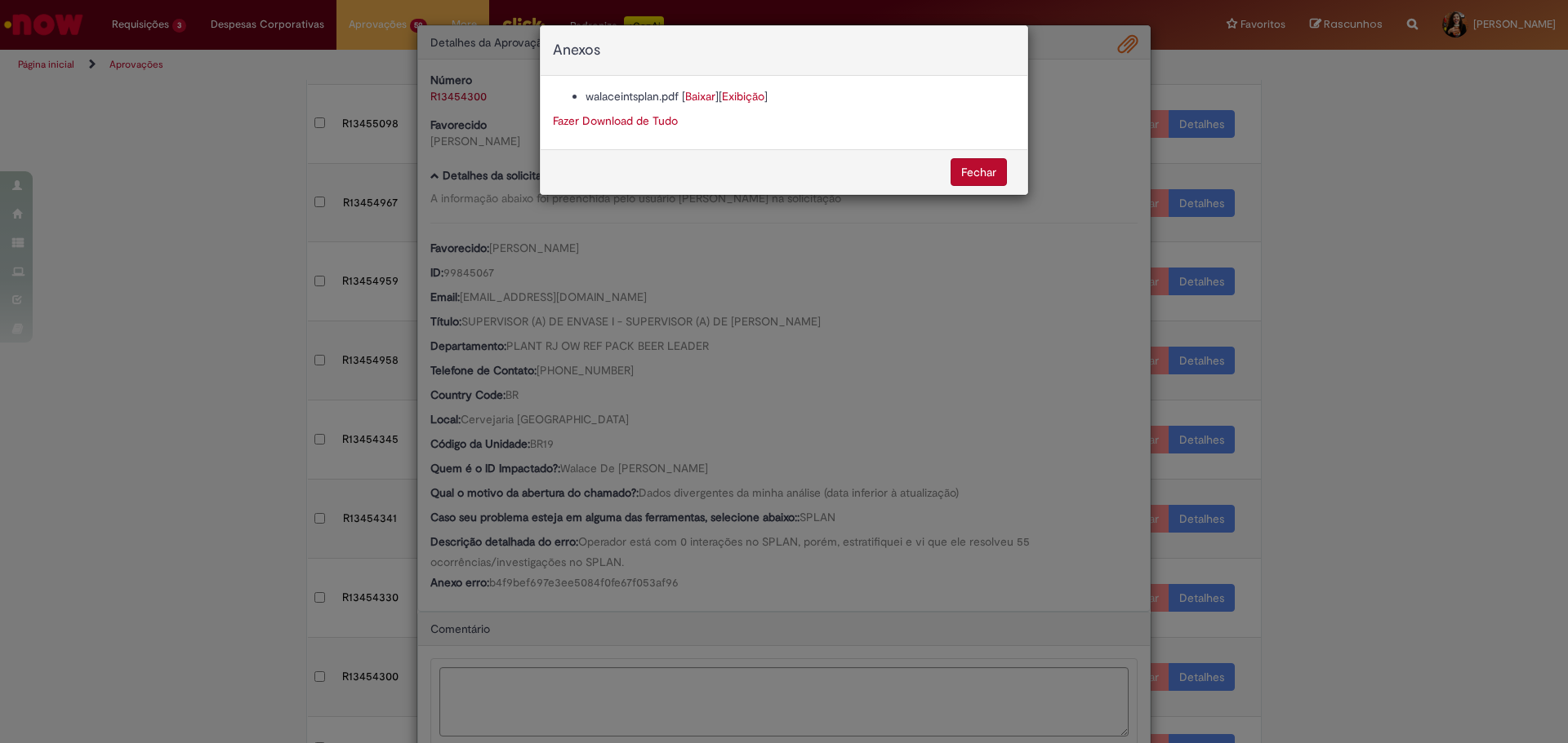
click at [697, 103] on li "walaceintsplan.pdf [ Baixar ] [ Exibição ]" at bounding box center [799, 97] width 429 height 17
click at [698, 96] on link "Baixar" at bounding box center [700, 97] width 30 height 15
click at [819, 414] on div "Anexos walaceintsplan.pdf [ Baixar ] [ Exibição ] Fazer Download de Tudo [GEOGR…" at bounding box center [784, 372] width 1568 height 743
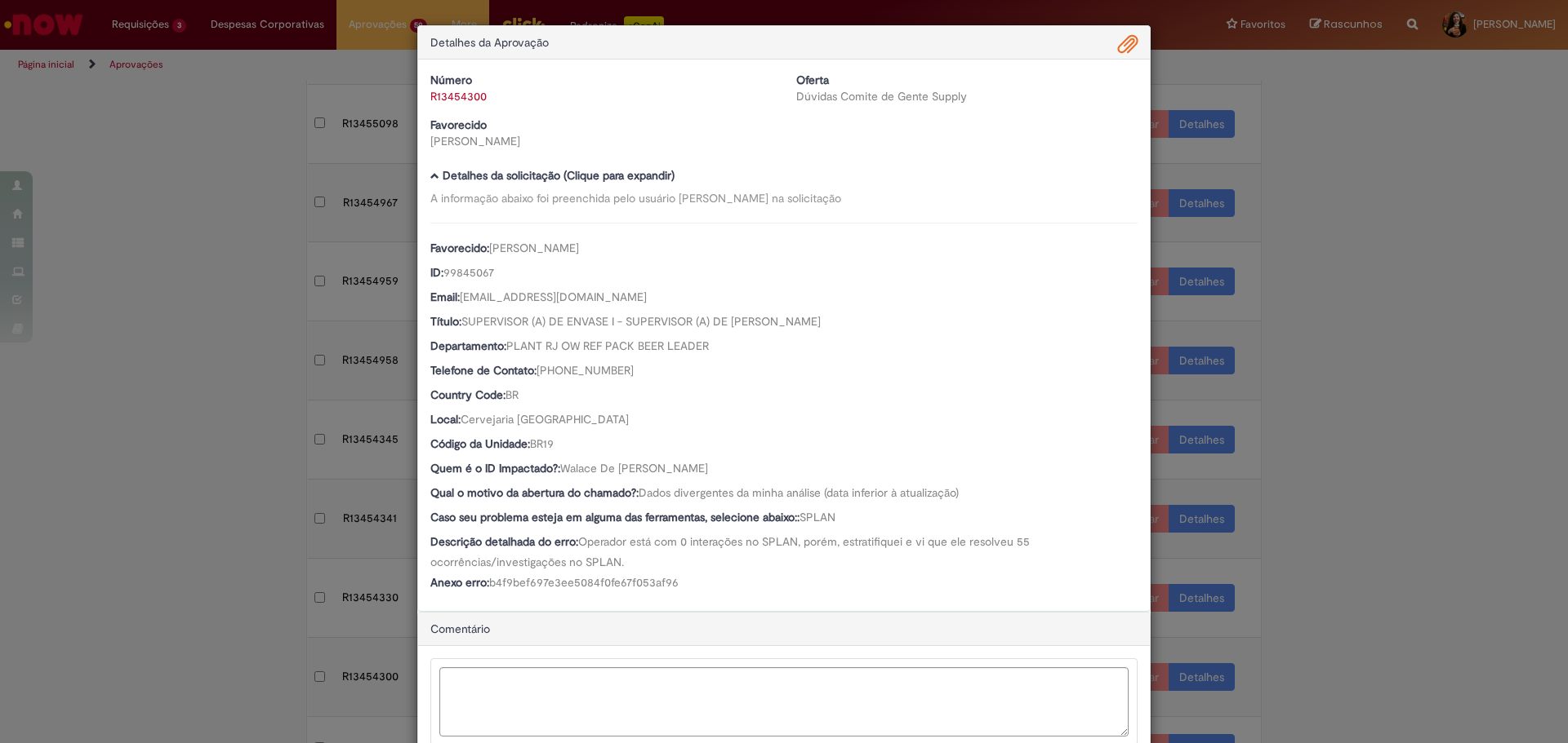
click at [469, 97] on link "R13454300" at bounding box center [458, 97] width 56 height 15
click at [555, 102] on div "R13454300" at bounding box center [601, 97] width 341 height 17
drag, startPoint x: 552, startPoint y: 102, endPoint x: 481, endPoint y: 105, distance: 71.1
click at [419, 101] on div "Número R13454300" at bounding box center [601, 88] width 366 height 33
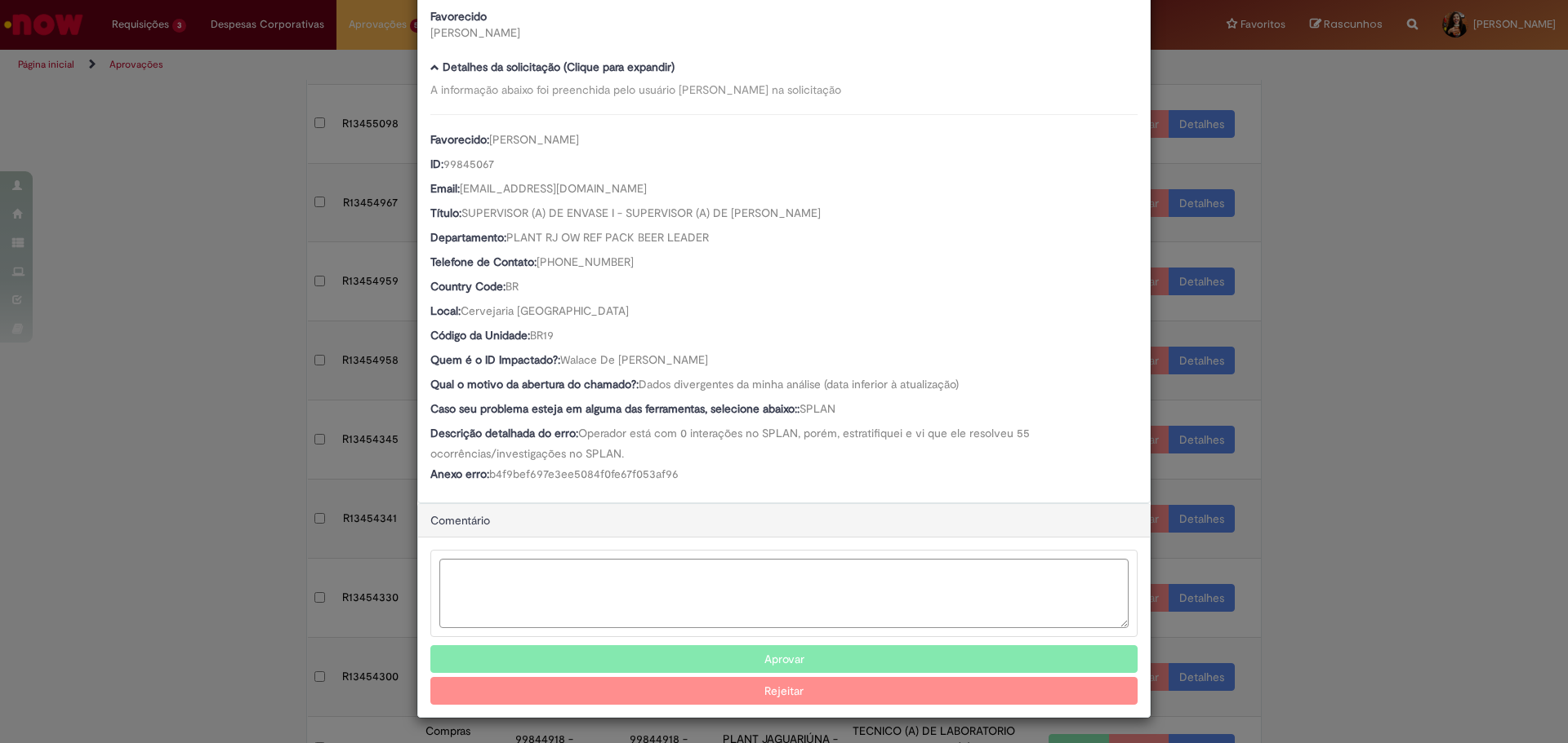
scroll to position [109, 0]
click at [812, 651] on button "Aprovar" at bounding box center [784, 659] width 707 height 28
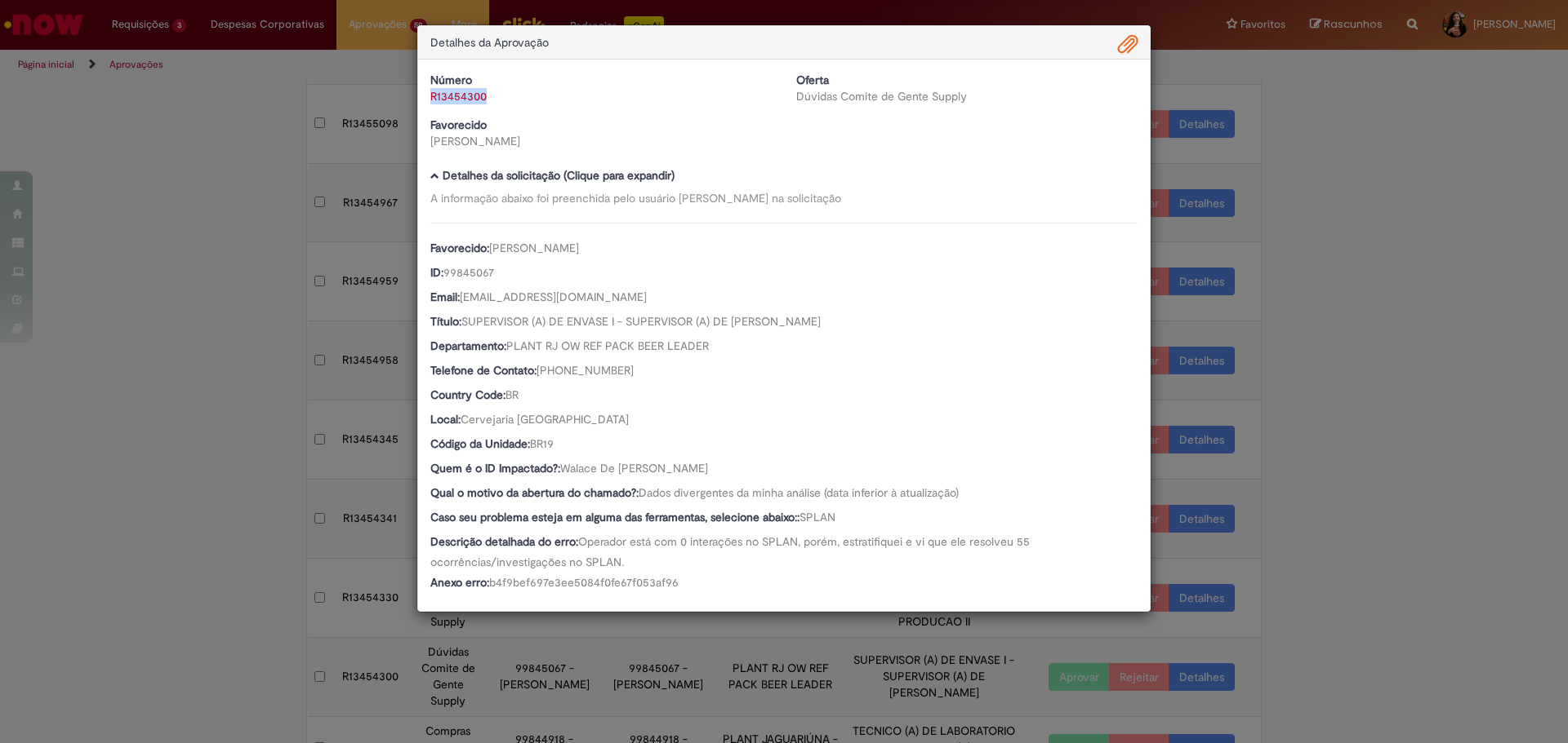
scroll to position [0, 0]
click at [1302, 598] on div "Detalhes da Aprovação Número R13454300 Oferta Dúvidas Comite de Gente Supply Fa…" at bounding box center [784, 372] width 1568 height 743
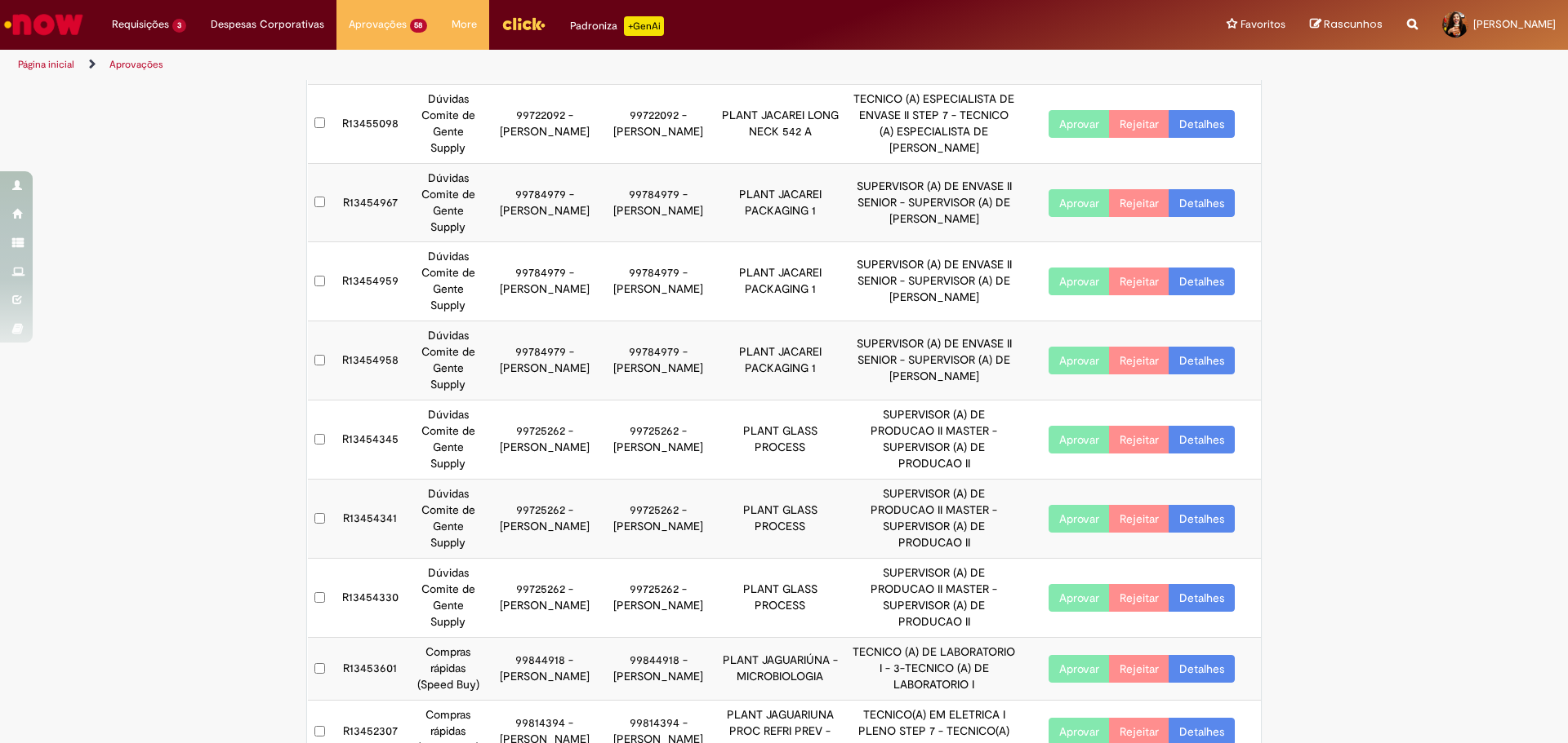
click at [1202, 585] on link "Detalhes" at bounding box center [1201, 599] width 66 height 28
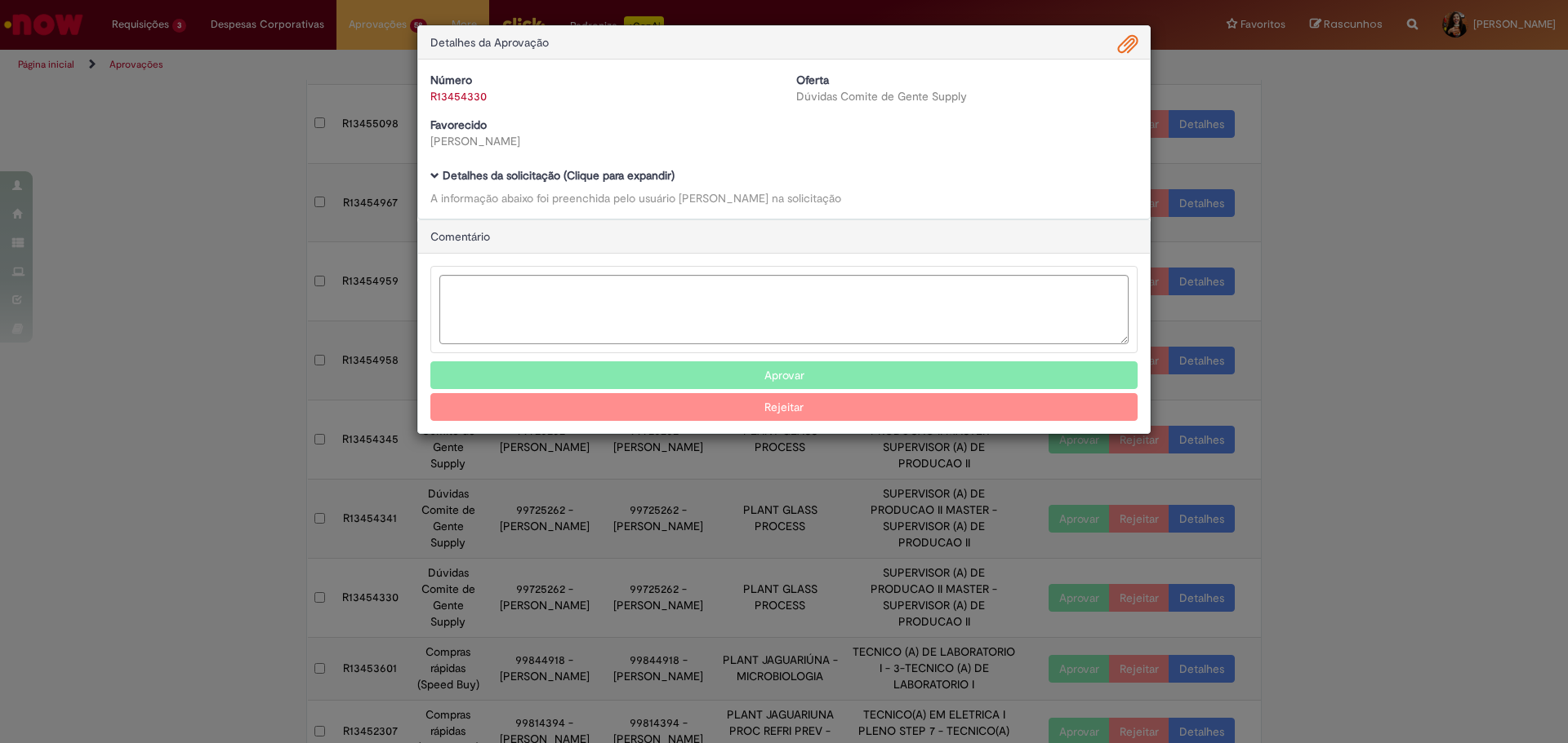
click at [604, 188] on div "Detalhes da solicitação (Clique para expandir) A informação abaixo foi preenchi…" at bounding box center [784, 187] width 707 height 36
click at [611, 180] on b "Detalhes da solicitação (Clique para expandir)" at bounding box center [558, 176] width 232 height 15
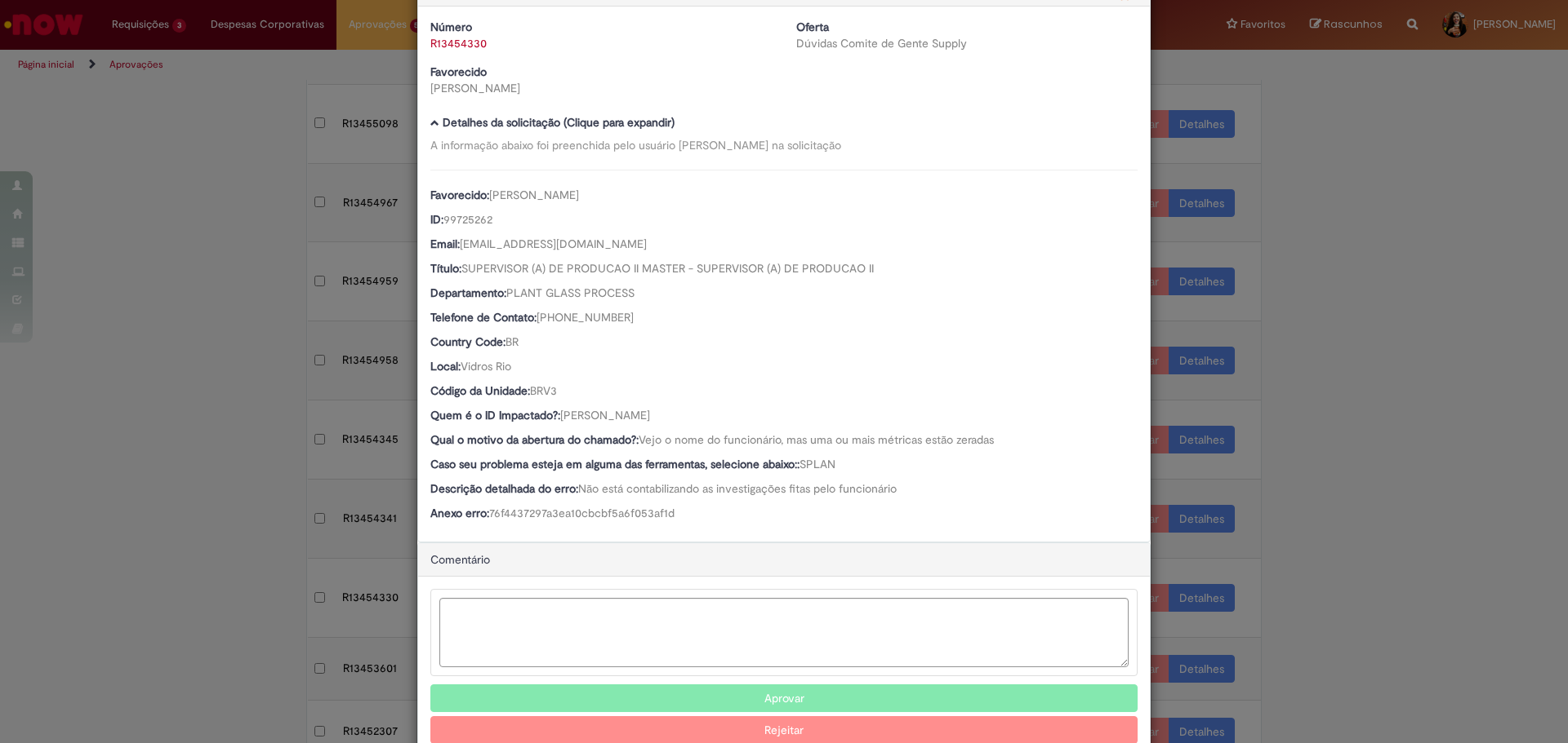
scroll to position [82, 0]
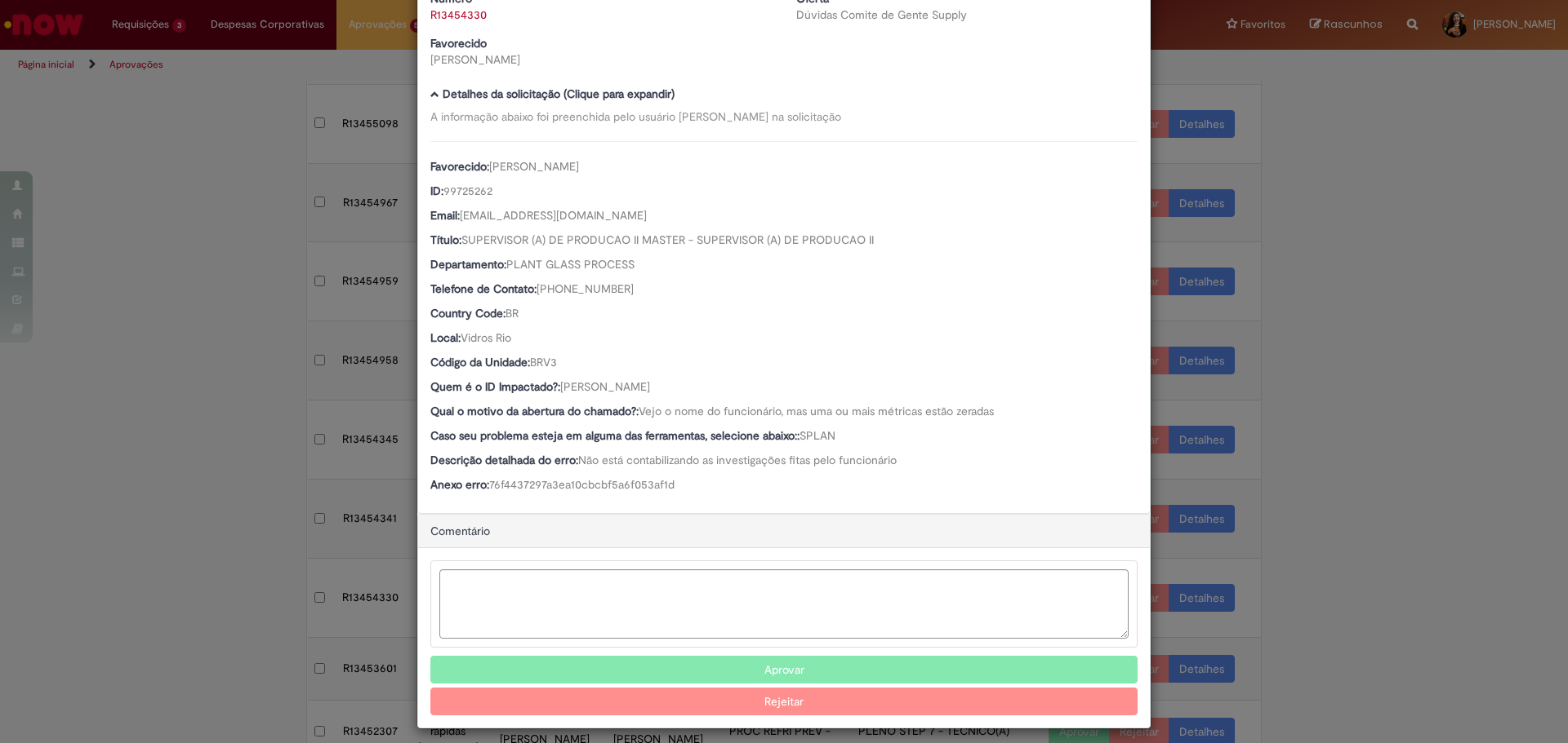
drag, startPoint x: 761, startPoint y: 380, endPoint x: 553, endPoint y: 386, distance: 208.1
click at [553, 386] on div "Quem é o ID Impactado?: [PERSON_NAME]" at bounding box center [784, 389] width 707 height 20
click at [534, 600] on textarea "Ambev Approval Modal" at bounding box center [784, 604] width 689 height 69
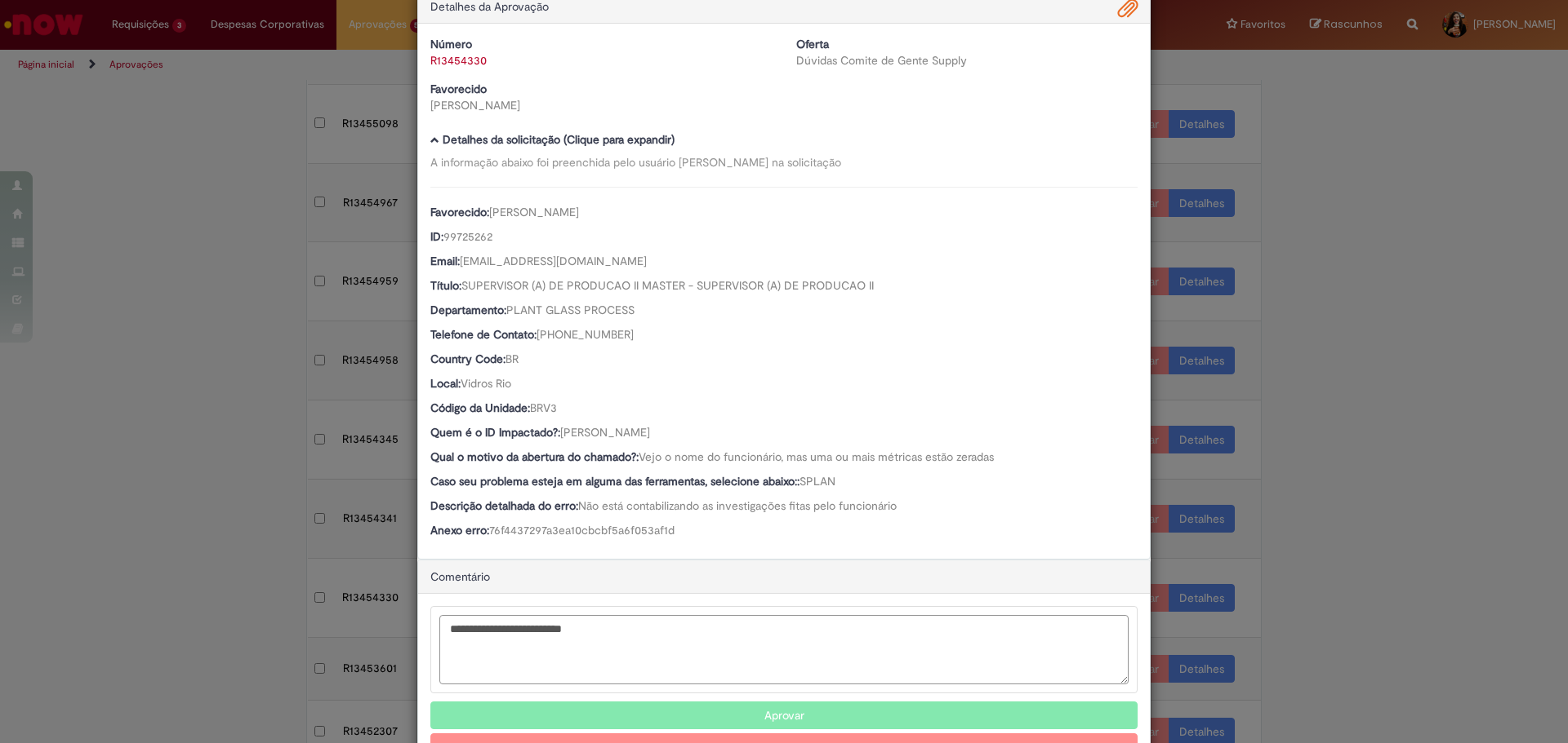
scroll to position [0, 0]
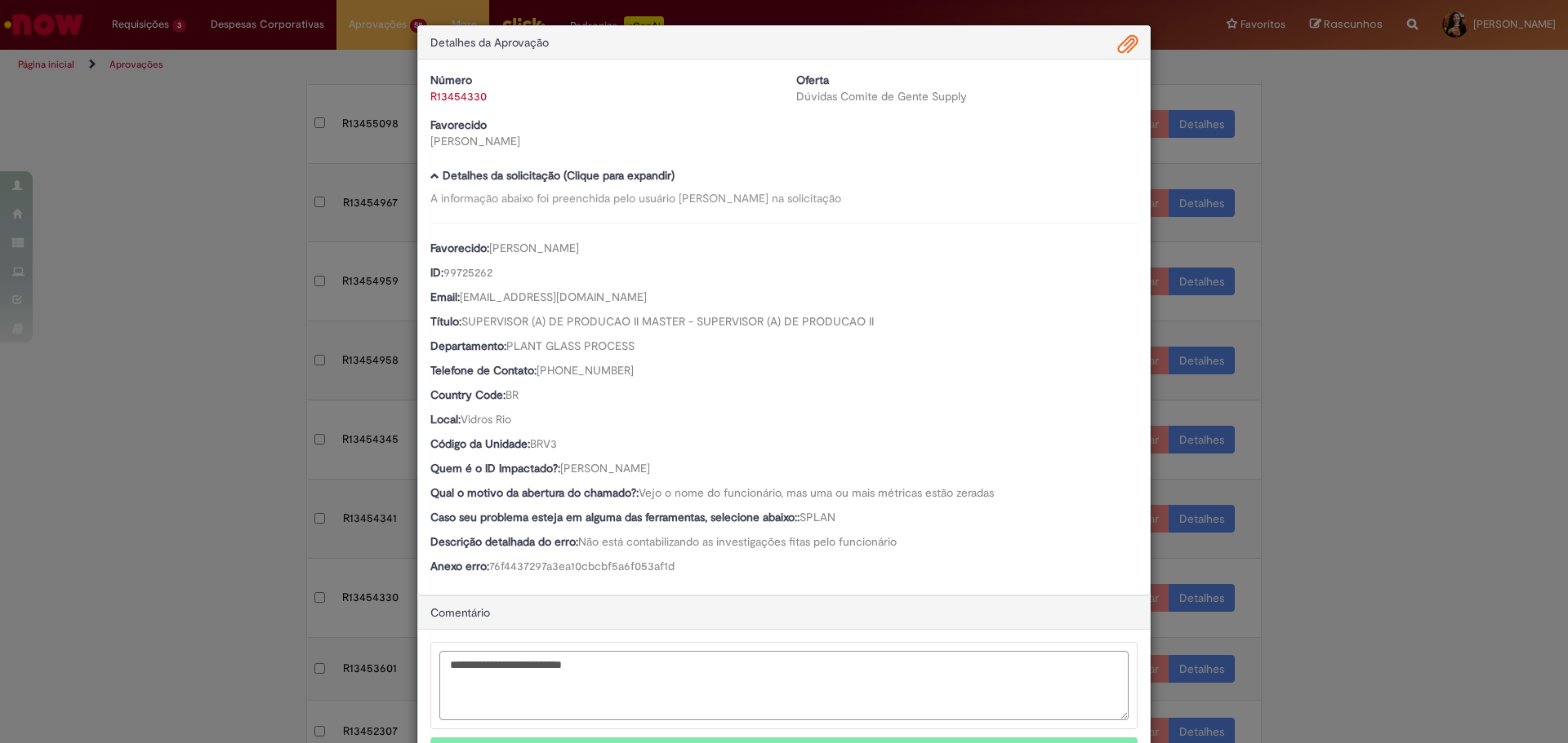
type textarea "**********"
click at [1118, 40] on span "Ambev Approval Modal" at bounding box center [1127, 45] width 20 height 28
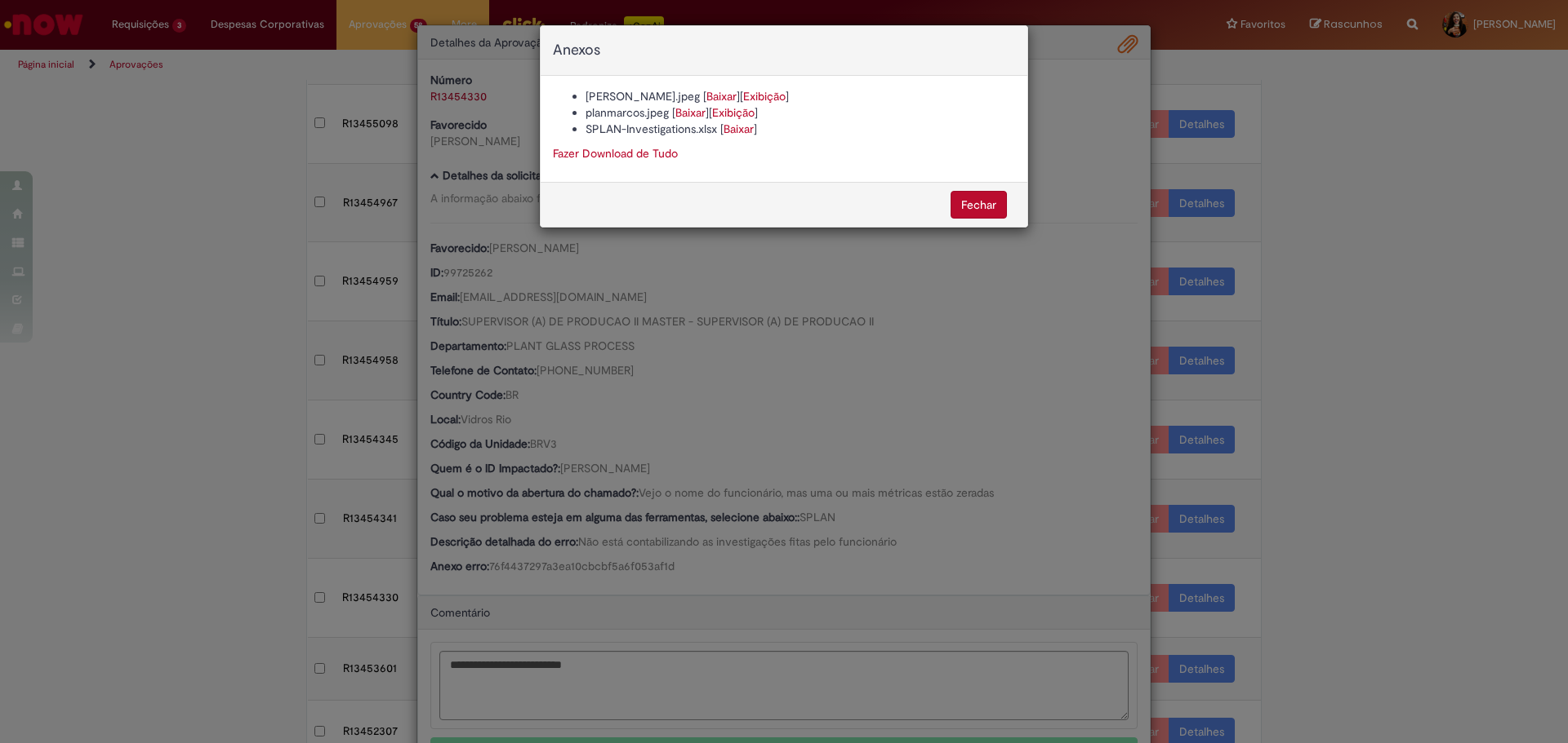
click at [706, 96] on link "Baixar" at bounding box center [721, 97] width 30 height 15
click at [764, 590] on div "Anexos [PERSON_NAME].jpeg [ Baixar ] [ Exibição ] planmarcos.jpeg [ Baixar ] [ …" at bounding box center [784, 372] width 1568 height 743
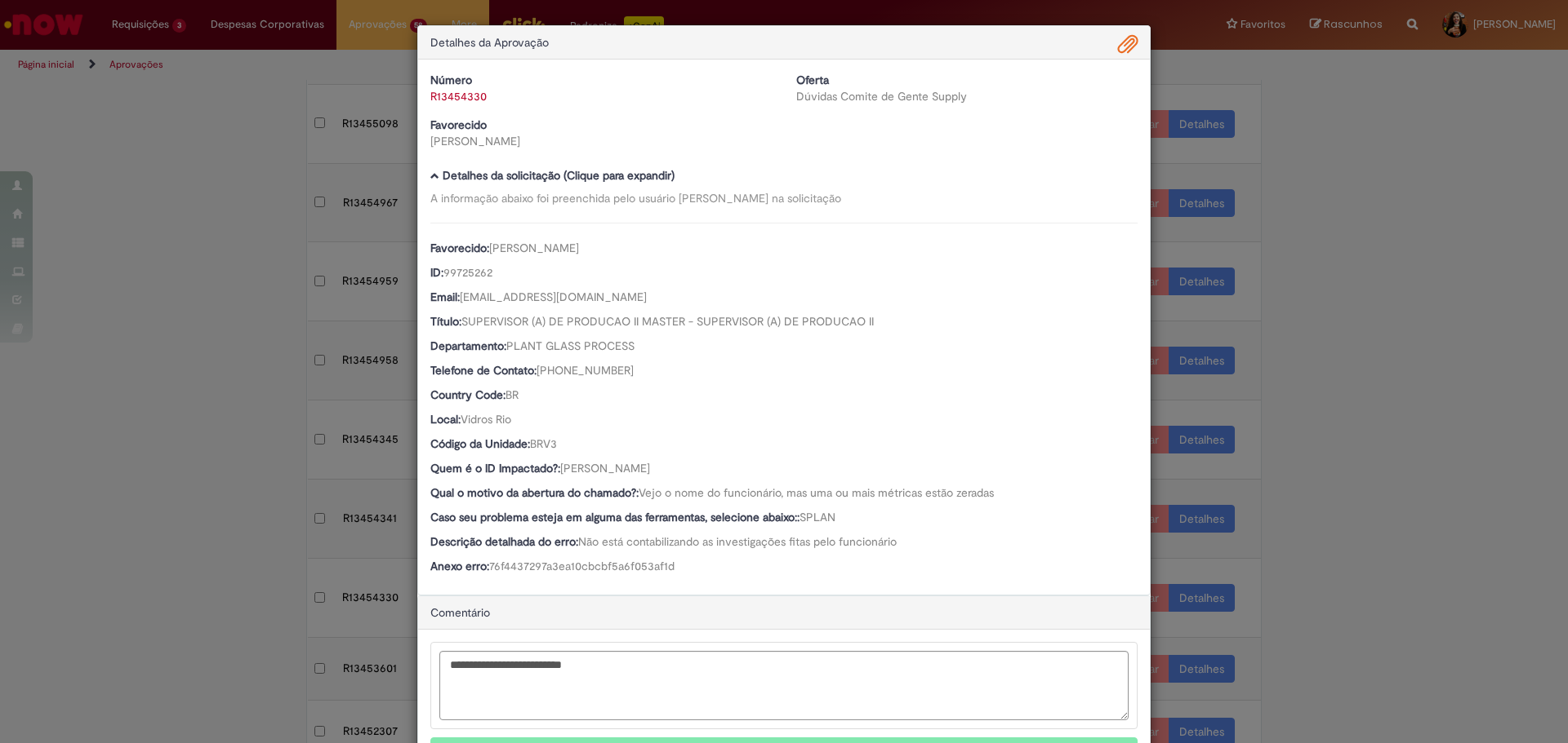
drag, startPoint x: 751, startPoint y: 469, endPoint x: 557, endPoint y: 474, distance: 194.1
click at [557, 474] on div "Quem é o ID Impactado?: [PERSON_NAME]" at bounding box center [784, 470] width 707 height 20
click at [610, 671] on textarea "**********" at bounding box center [784, 685] width 689 height 69
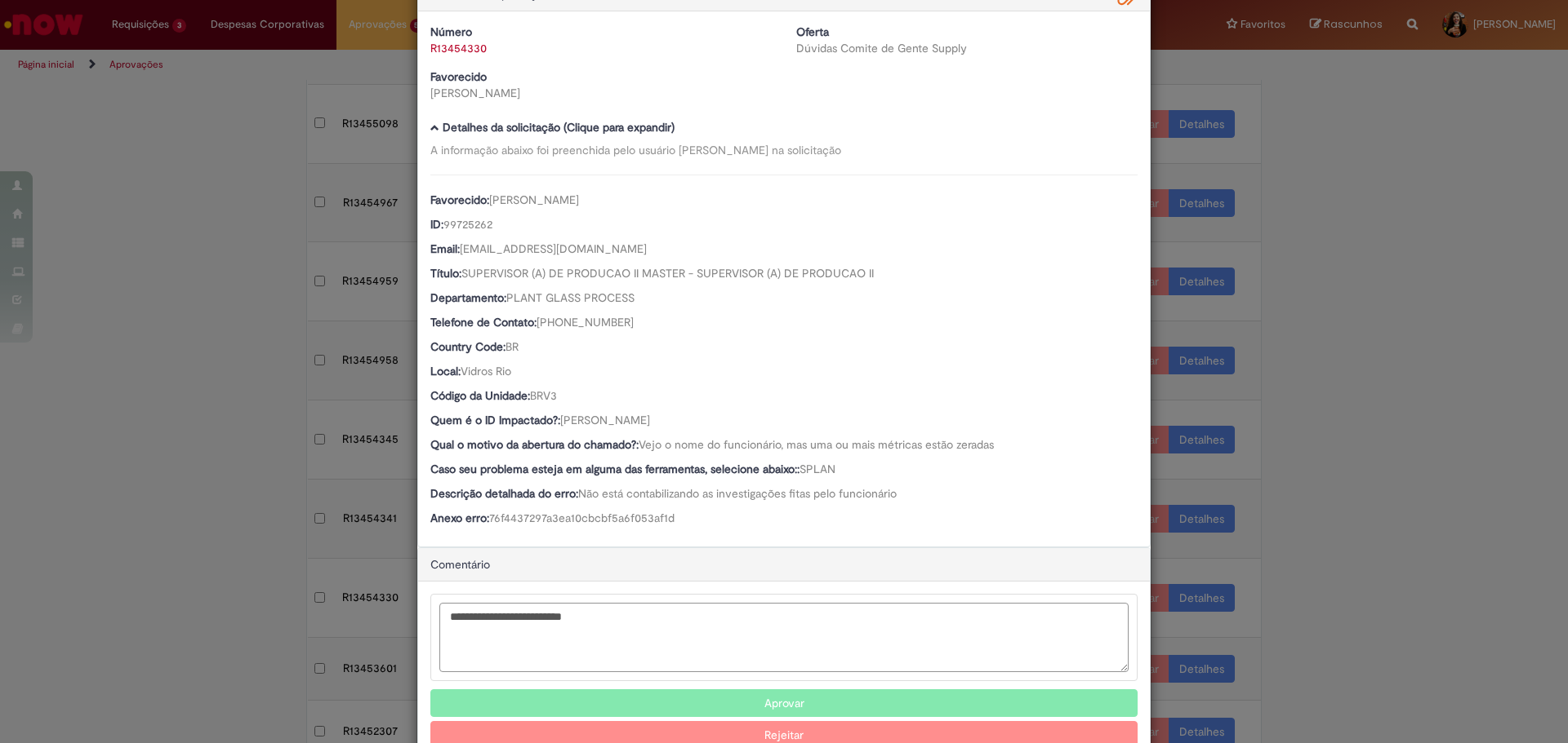
scroll to position [92, 0]
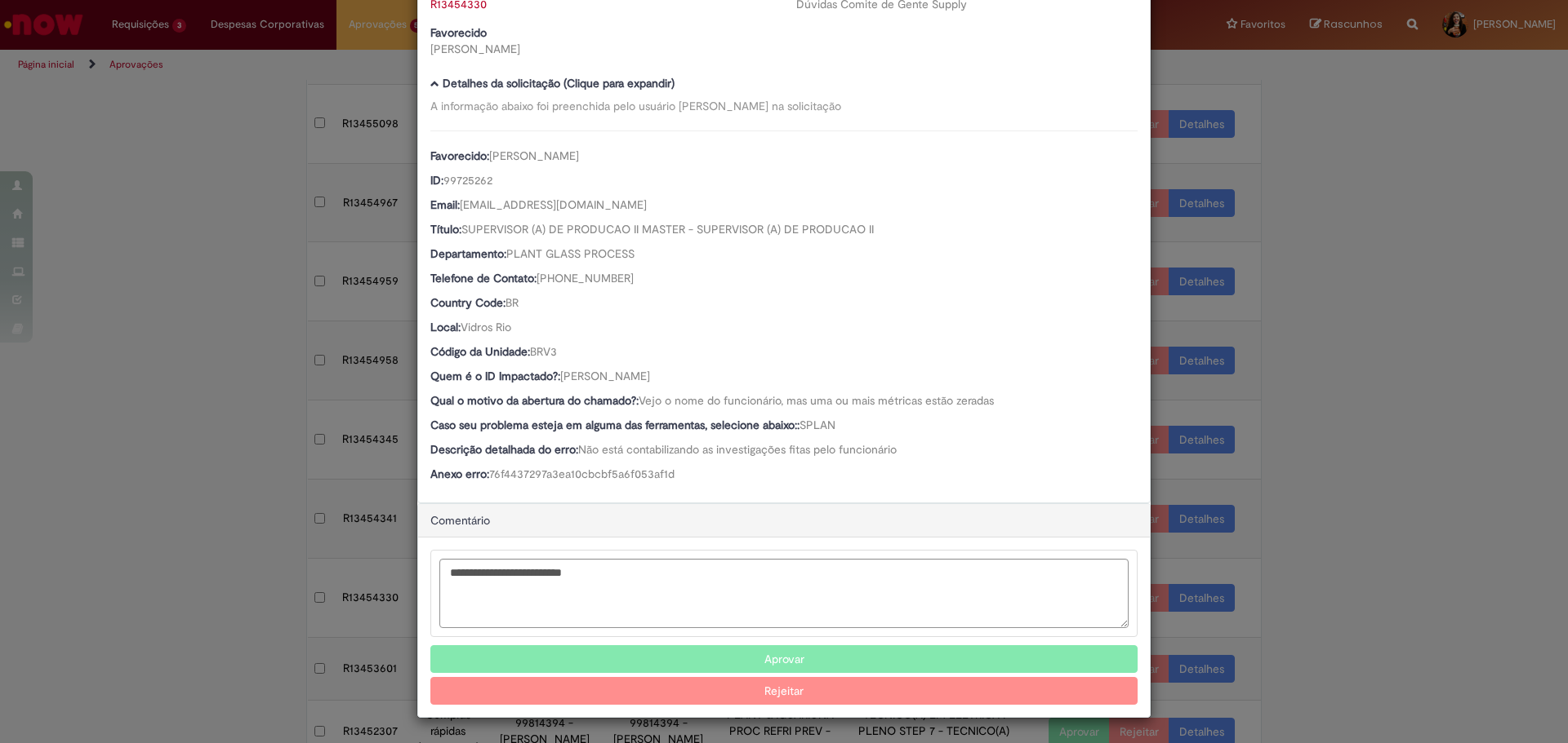
click at [755, 685] on button "Rejeitar" at bounding box center [784, 691] width 707 height 28
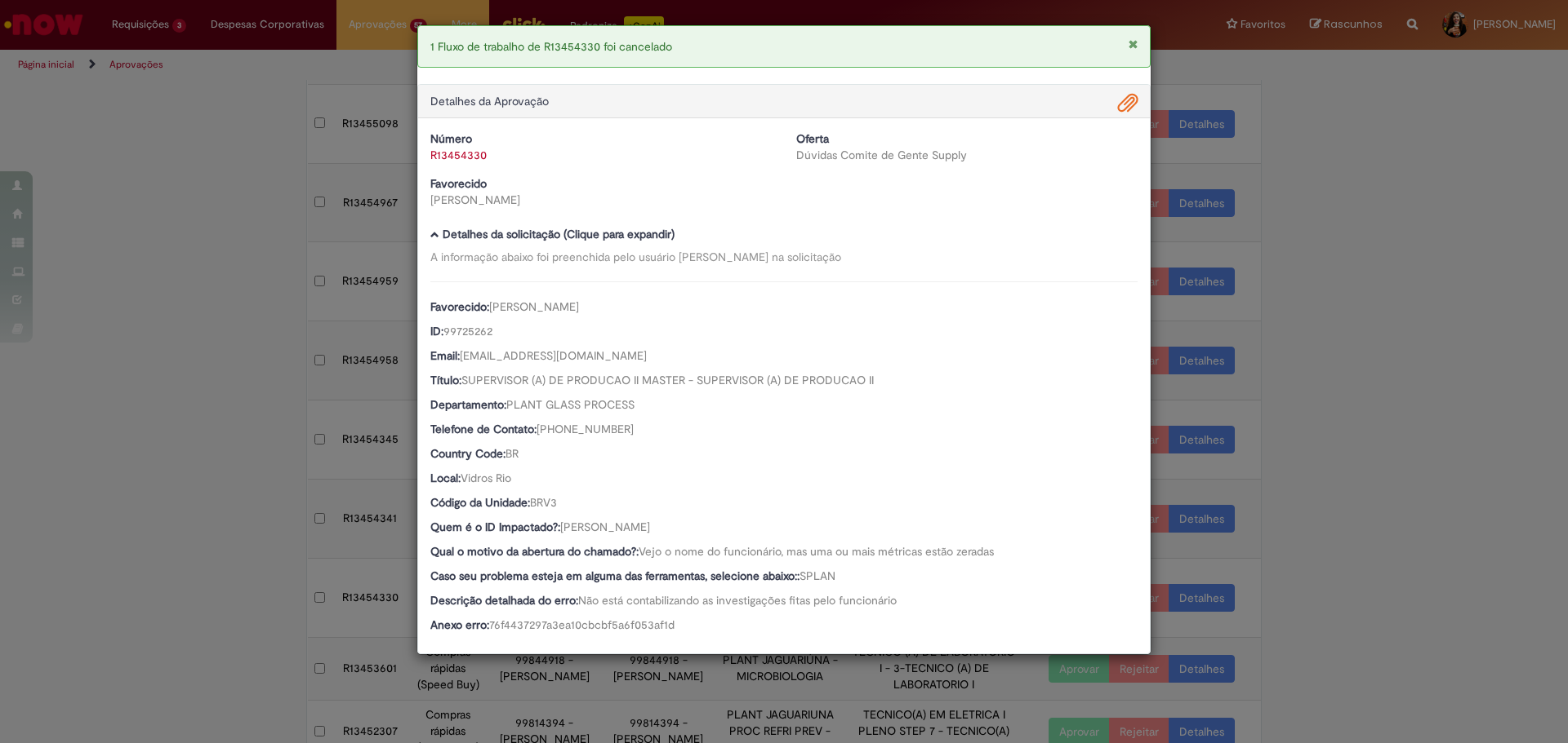
click at [1298, 512] on div "1 Fluxo de trabalho de R13454330 foi cancelado Detalhes da Aprovação Número R13…" at bounding box center [784, 372] width 1568 height 743
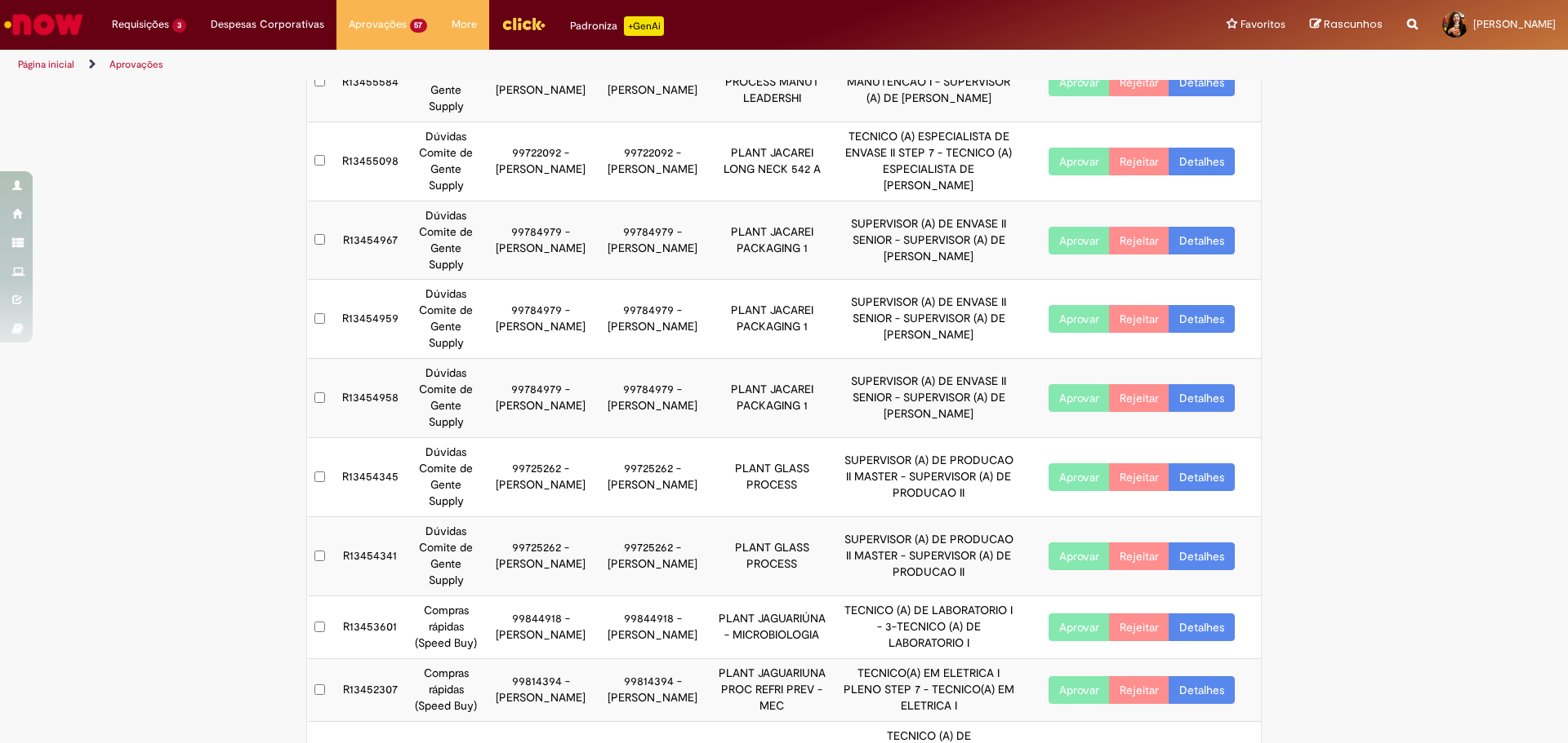
scroll to position [112, 0]
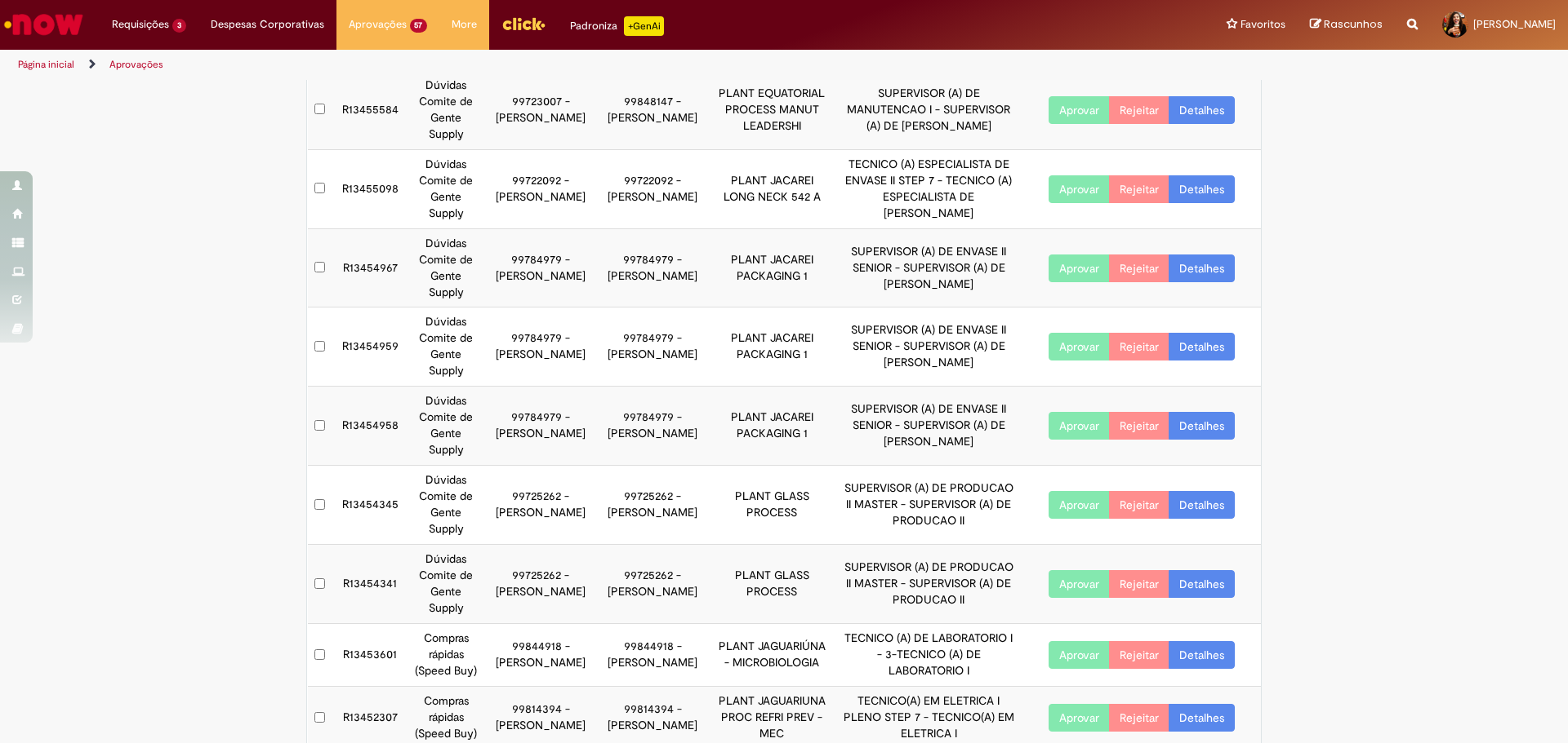
drag, startPoint x: 509, startPoint y: 581, endPoint x: 575, endPoint y: 600, distance: 68.7
click at [575, 600] on td "99725262 - [PERSON_NAME]" at bounding box center [540, 584] width 112 height 79
click at [1196, 591] on link "Detalhes" at bounding box center [1201, 585] width 66 height 28
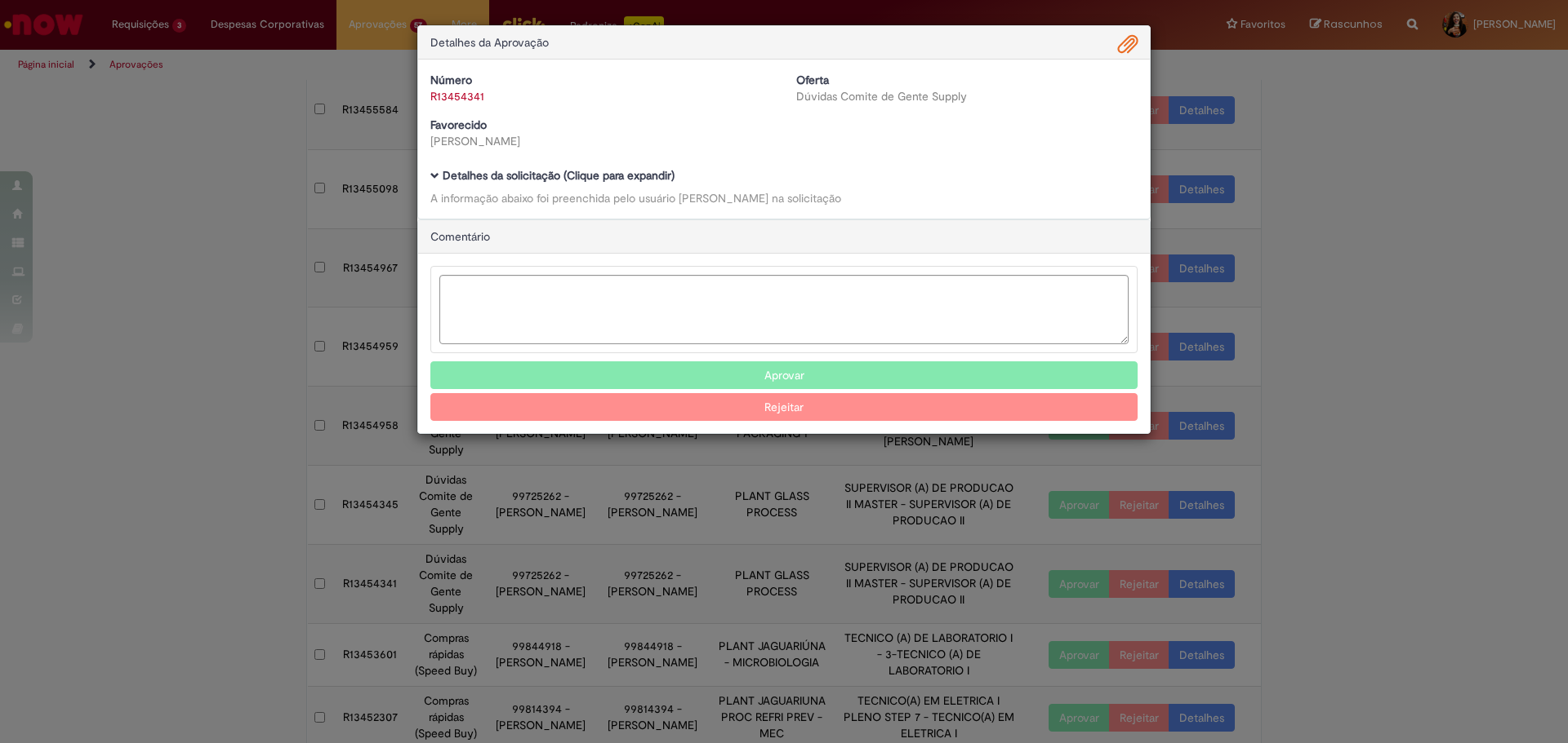
click at [625, 186] on div "Detalhes da solicitação (Clique para expandir) A informação abaixo foi preenchi…" at bounding box center [784, 187] width 707 height 36
click at [624, 181] on b "Detalhes da solicitação (Clique para expandir)" at bounding box center [558, 176] width 232 height 15
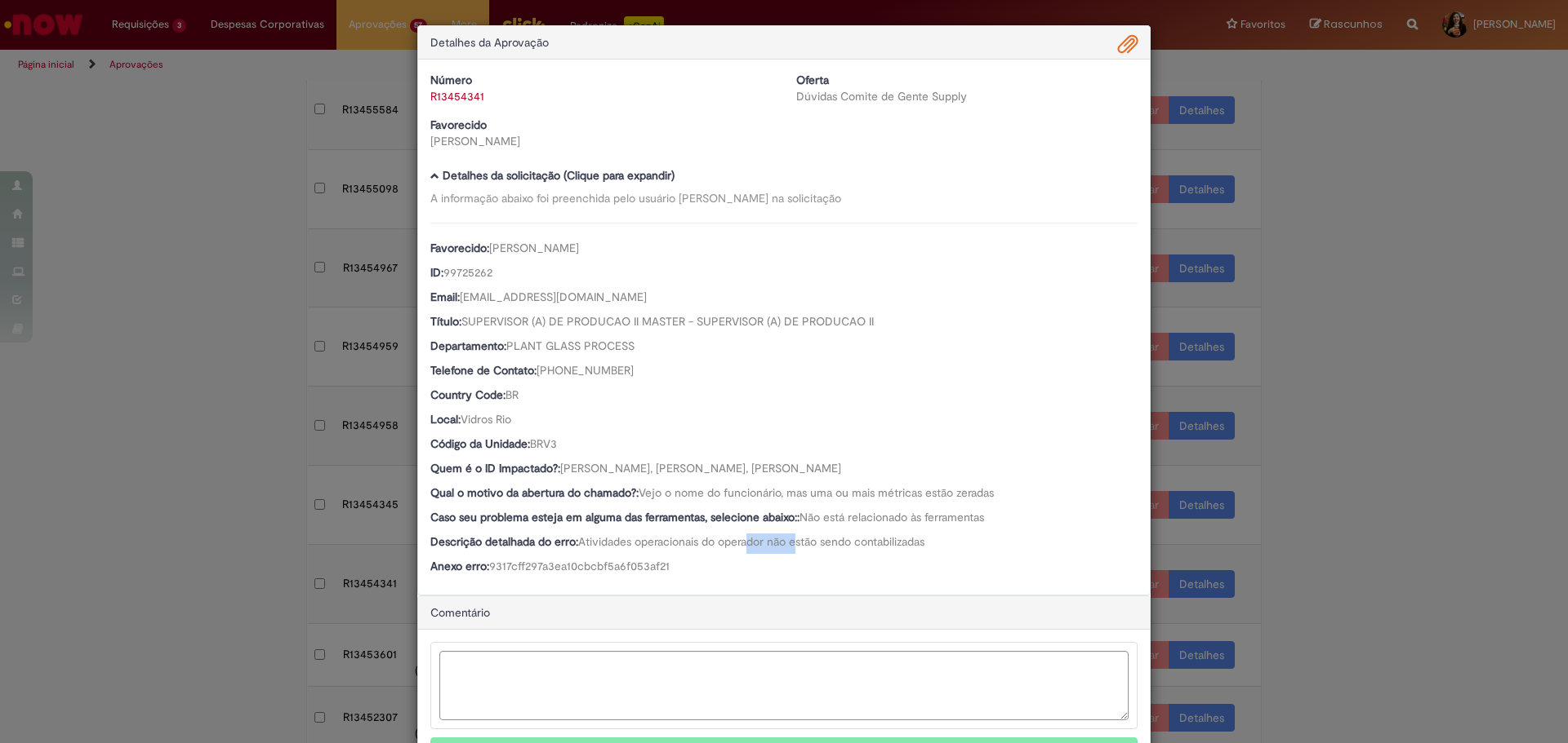
drag, startPoint x: 744, startPoint y: 551, endPoint x: 792, endPoint y: 545, distance: 48.4
click at [792, 545] on div "Descrição detalhada do erro: Atividades operacionais do operador não estão send…" at bounding box center [784, 544] width 707 height 20
click at [792, 545] on span "Atividades operacionais do operador não estão sendo contabilizadas" at bounding box center [752, 542] width 347 height 15
click at [554, 466] on b "Quem é o ID Impactado?:" at bounding box center [495, 468] width 130 height 15
drag, startPoint x: 559, startPoint y: 472, endPoint x: 609, endPoint y: 471, distance: 50.0
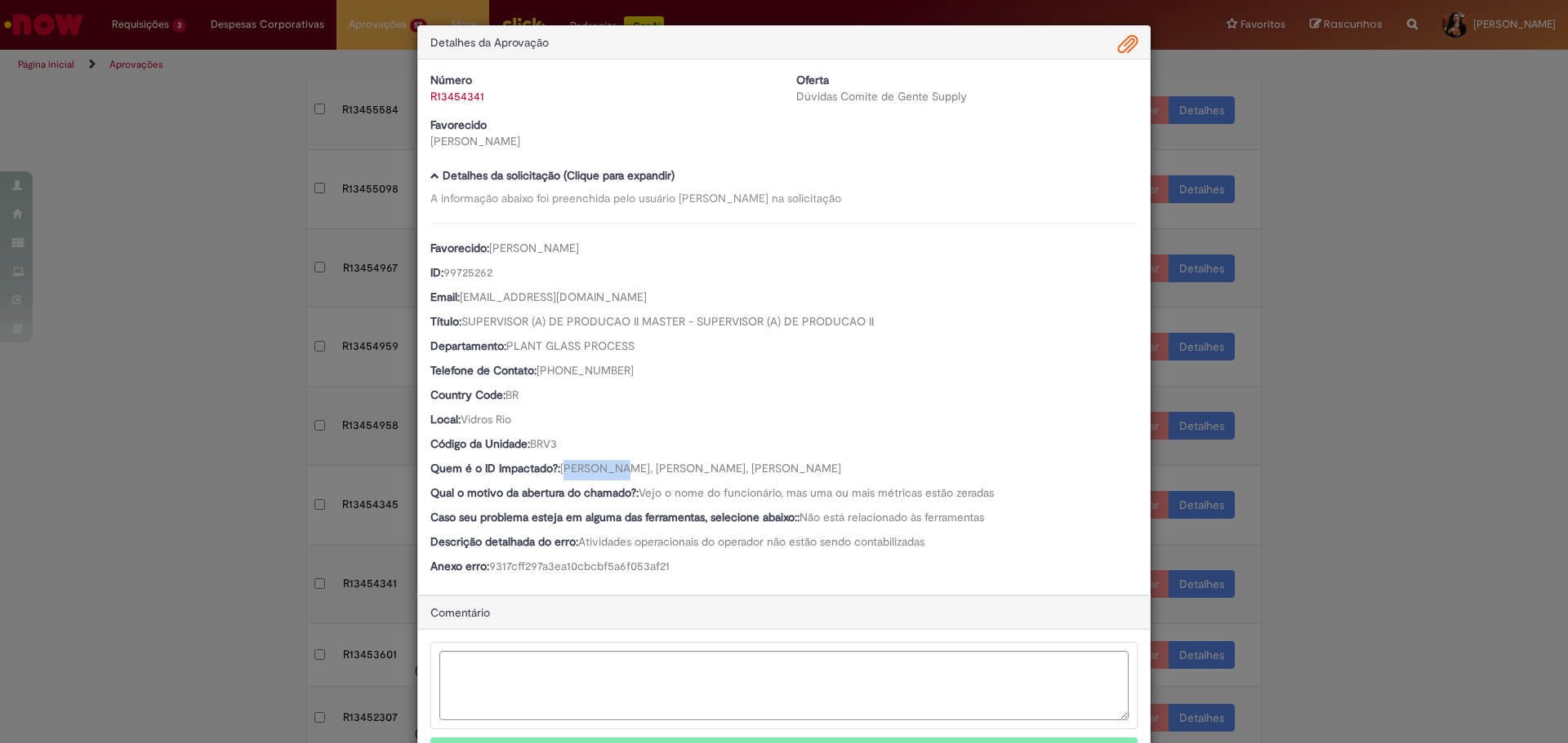
click at [609, 471] on span "[PERSON_NAME], [PERSON_NAME], [PERSON_NAME]" at bounding box center [700, 468] width 280 height 15
drag, startPoint x: 556, startPoint y: 467, endPoint x: 658, endPoint y: 466, distance: 102.0
click at [658, 466] on span "[PERSON_NAME], [PERSON_NAME], [PERSON_NAME]" at bounding box center [700, 468] width 280 height 15
drag, startPoint x: 664, startPoint y: 466, endPoint x: 854, endPoint y: 466, distance: 190.0
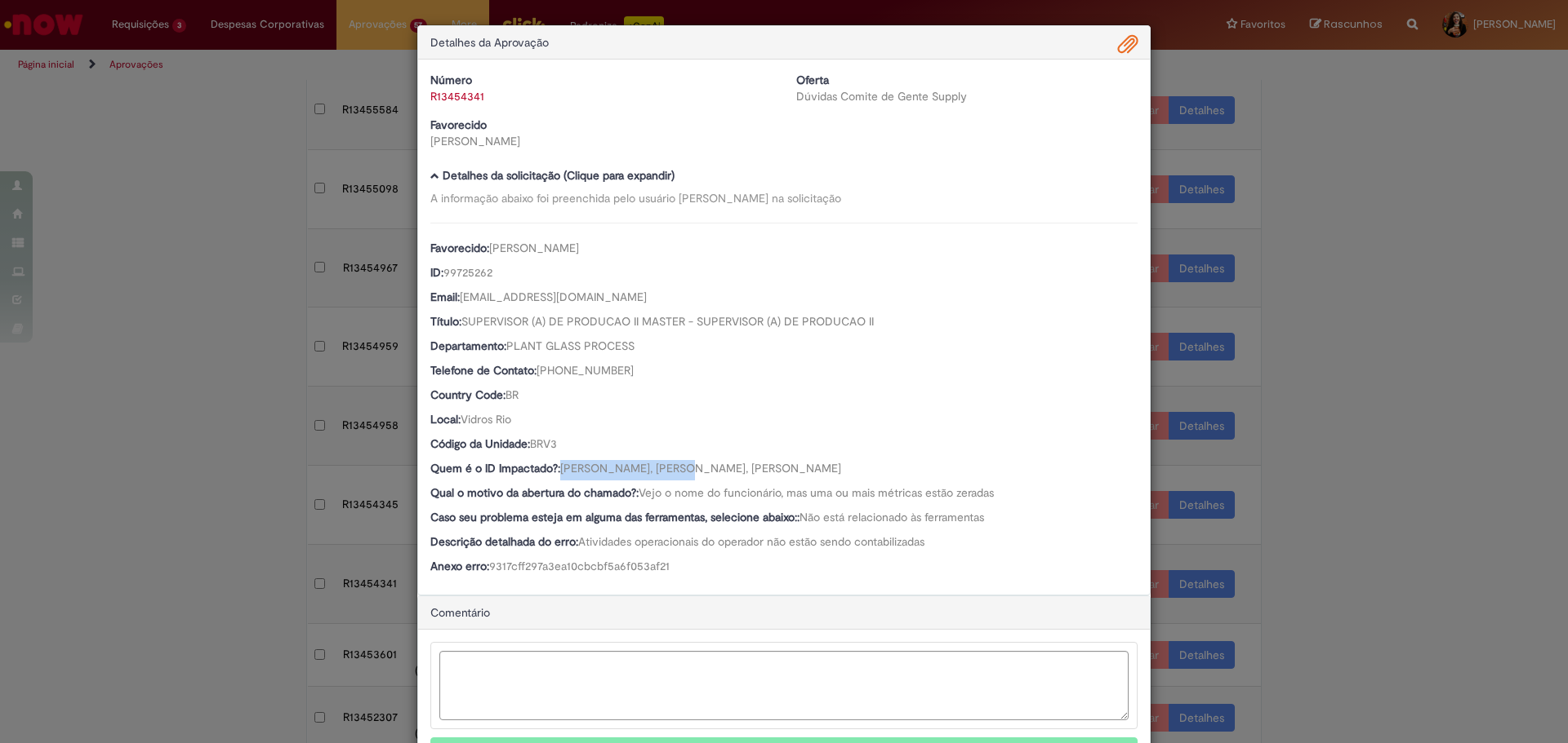
click at [841, 466] on span "[PERSON_NAME], [PERSON_NAME], [PERSON_NAME]" at bounding box center [700, 468] width 280 height 15
click at [1118, 42] on span "Ambev Approval Modal" at bounding box center [1127, 45] width 20 height 28
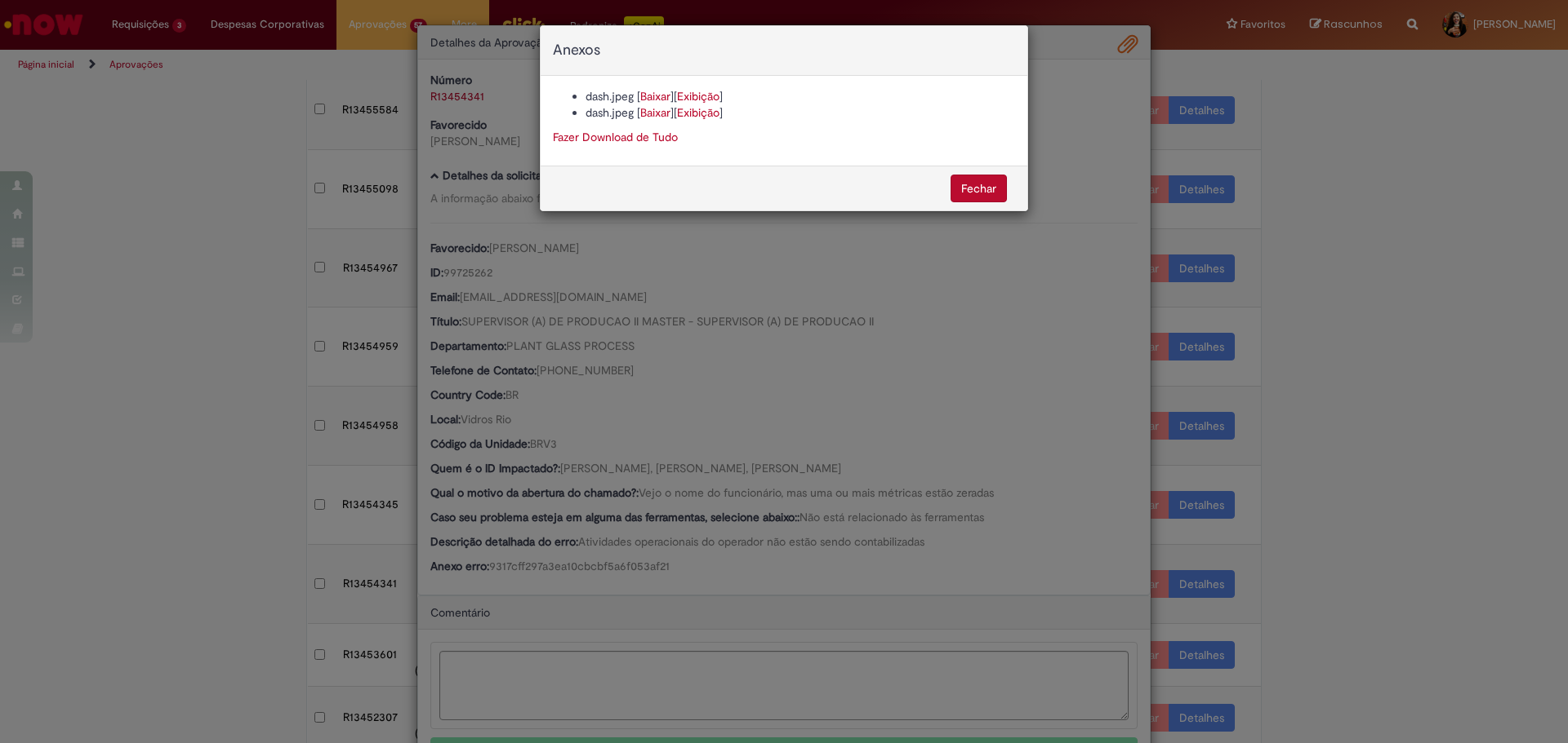
click at [658, 100] on link "Baixar" at bounding box center [655, 97] width 30 height 15
click at [738, 472] on div "Anexos dash.jpeg [ Baixar ] [ Exibição ] dash.jpeg [ Baixar ] [ Exibição ] Faze…" at bounding box center [784, 372] width 1568 height 743
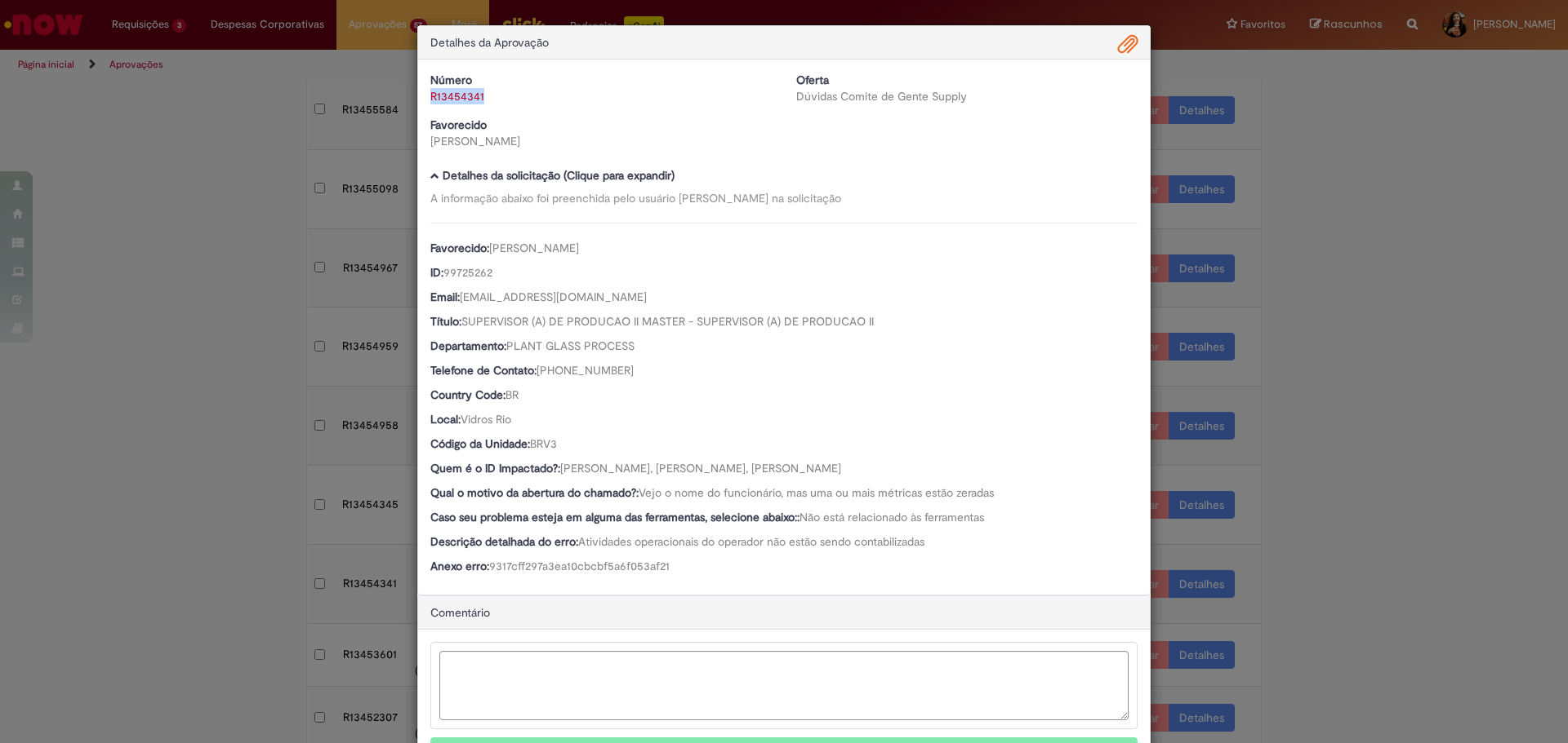
drag, startPoint x: 506, startPoint y: 101, endPoint x: 424, endPoint y: 89, distance: 82.9
click at [430, 89] on div "R13454341" at bounding box center [601, 97] width 341 height 17
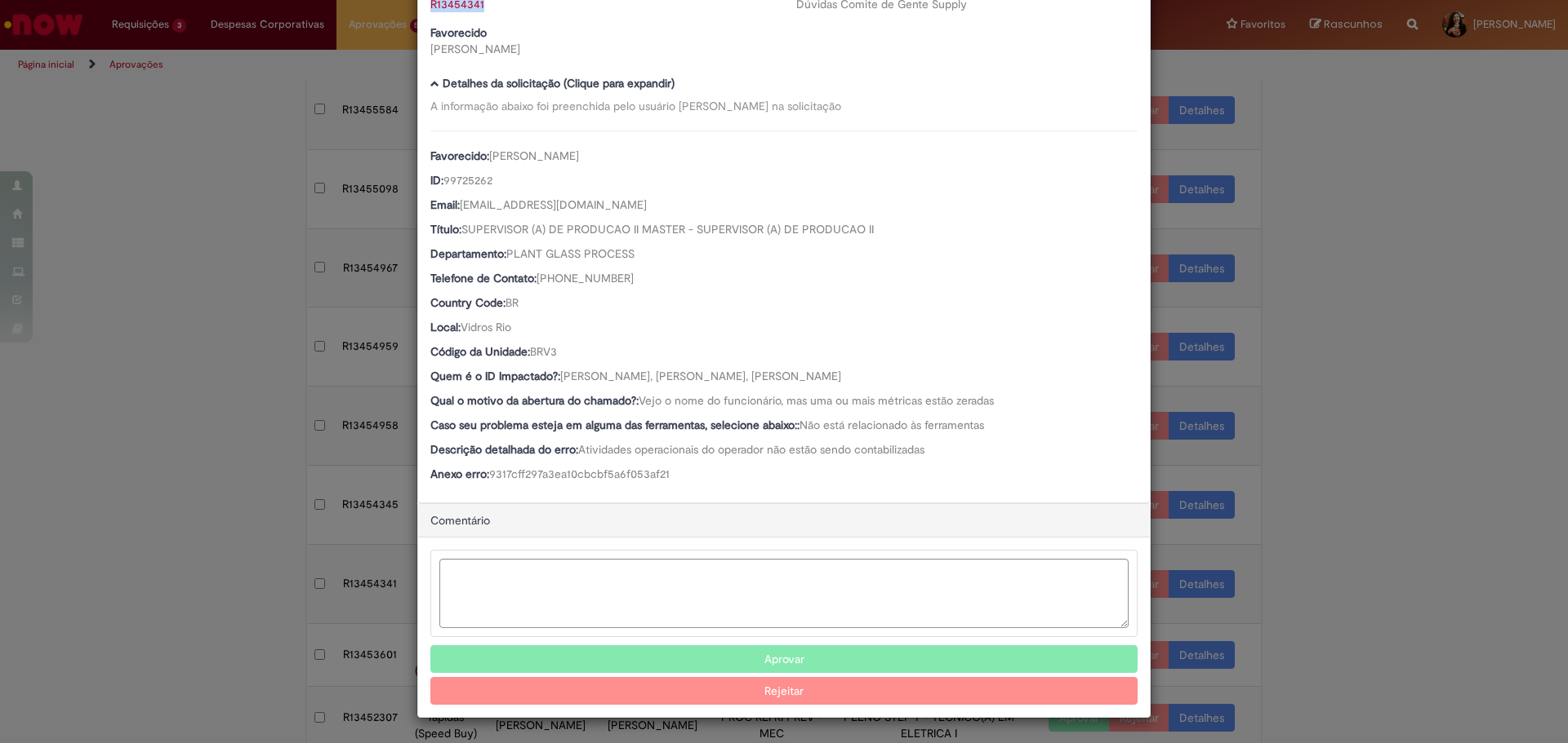
scroll to position [92, 0]
click at [803, 656] on button "Aprovar" at bounding box center [784, 659] width 707 height 28
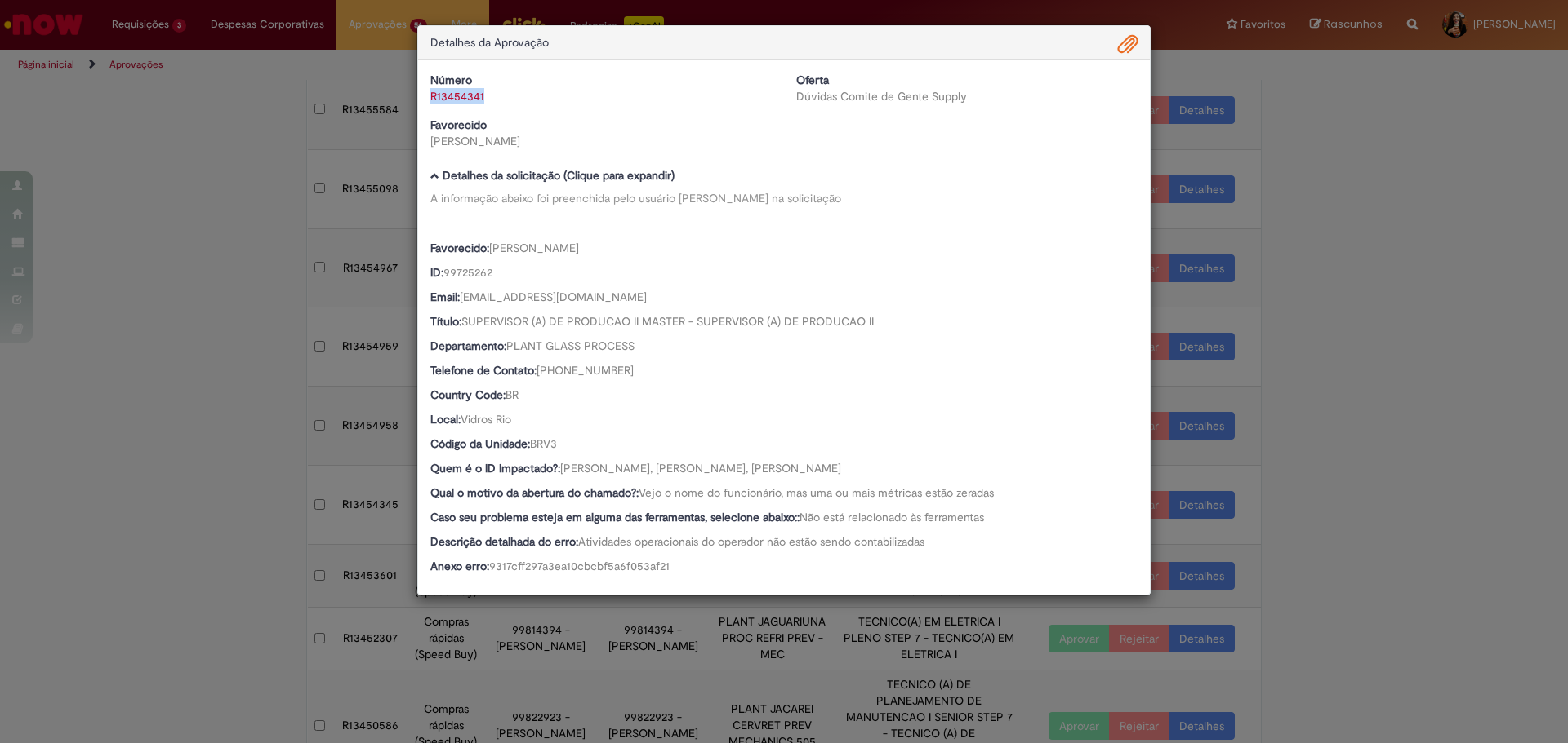
click at [1457, 288] on div "Detalhes da Aprovação Número R13454341 Oferta Dúvidas Comite de Gente Supply Fa…" at bounding box center [784, 372] width 1568 height 743
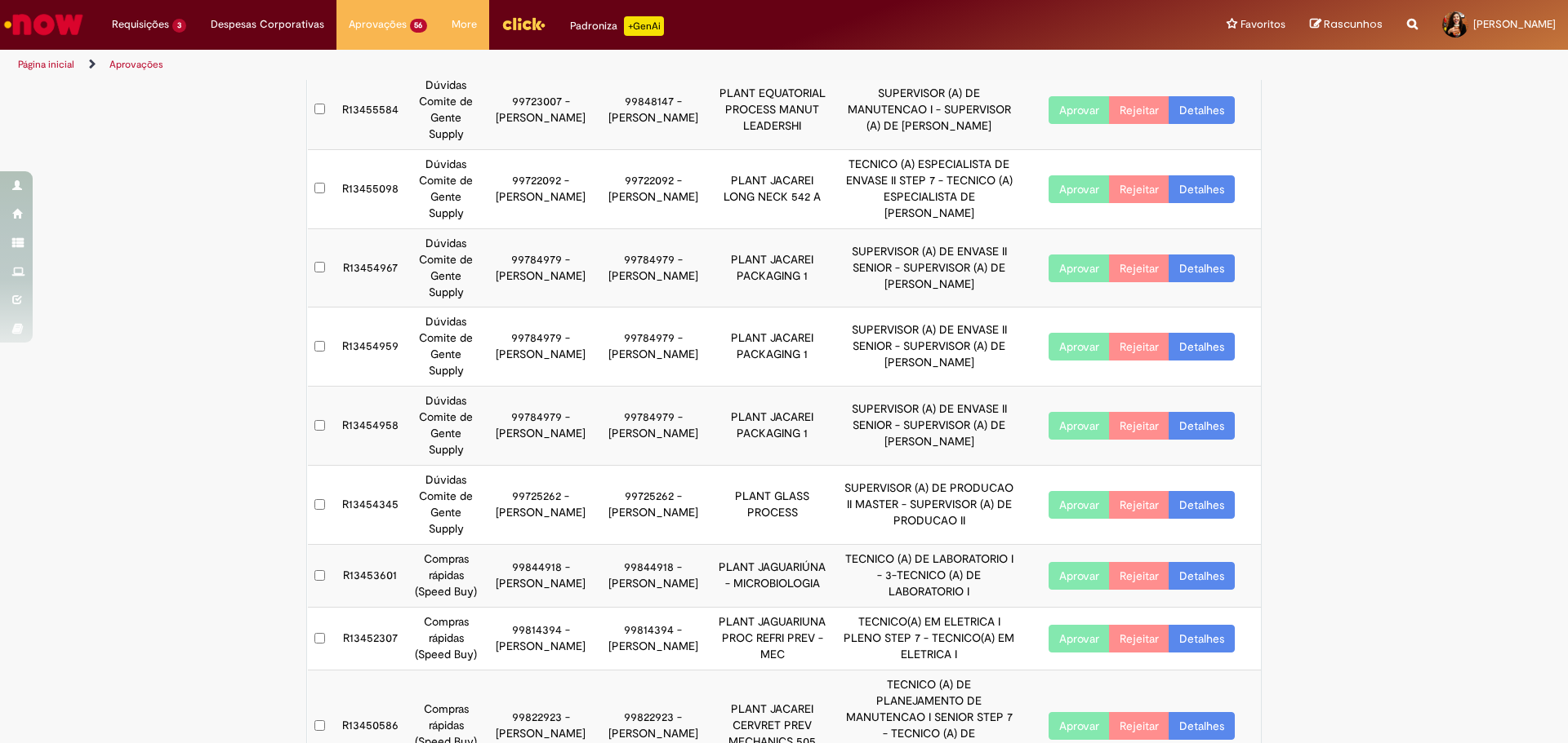
scroll to position [0, 0]
click at [1199, 511] on link "Detalhes" at bounding box center [1201, 506] width 66 height 28
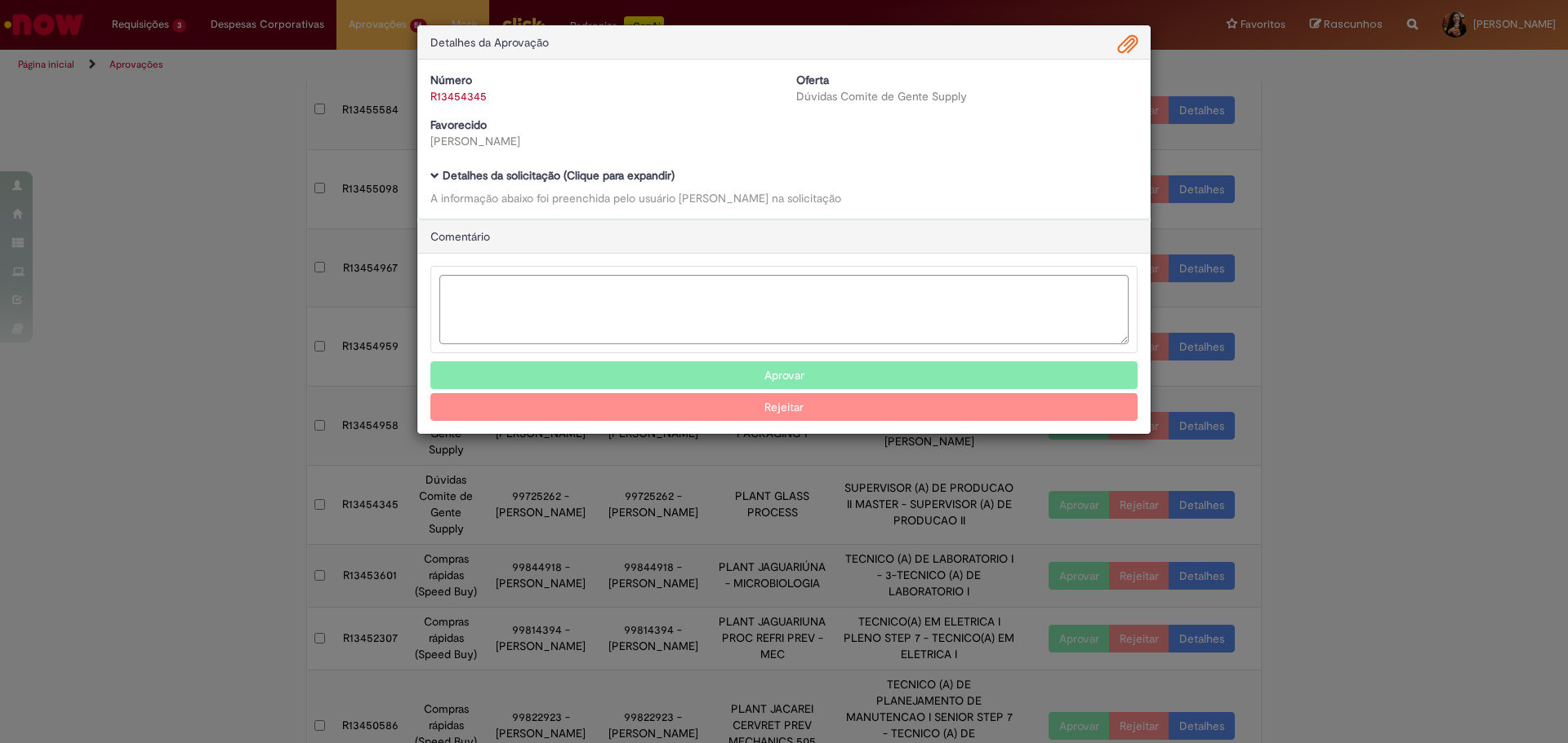
click at [634, 179] on b "Detalhes da solicitação (Clique para expandir)" at bounding box center [558, 176] width 232 height 15
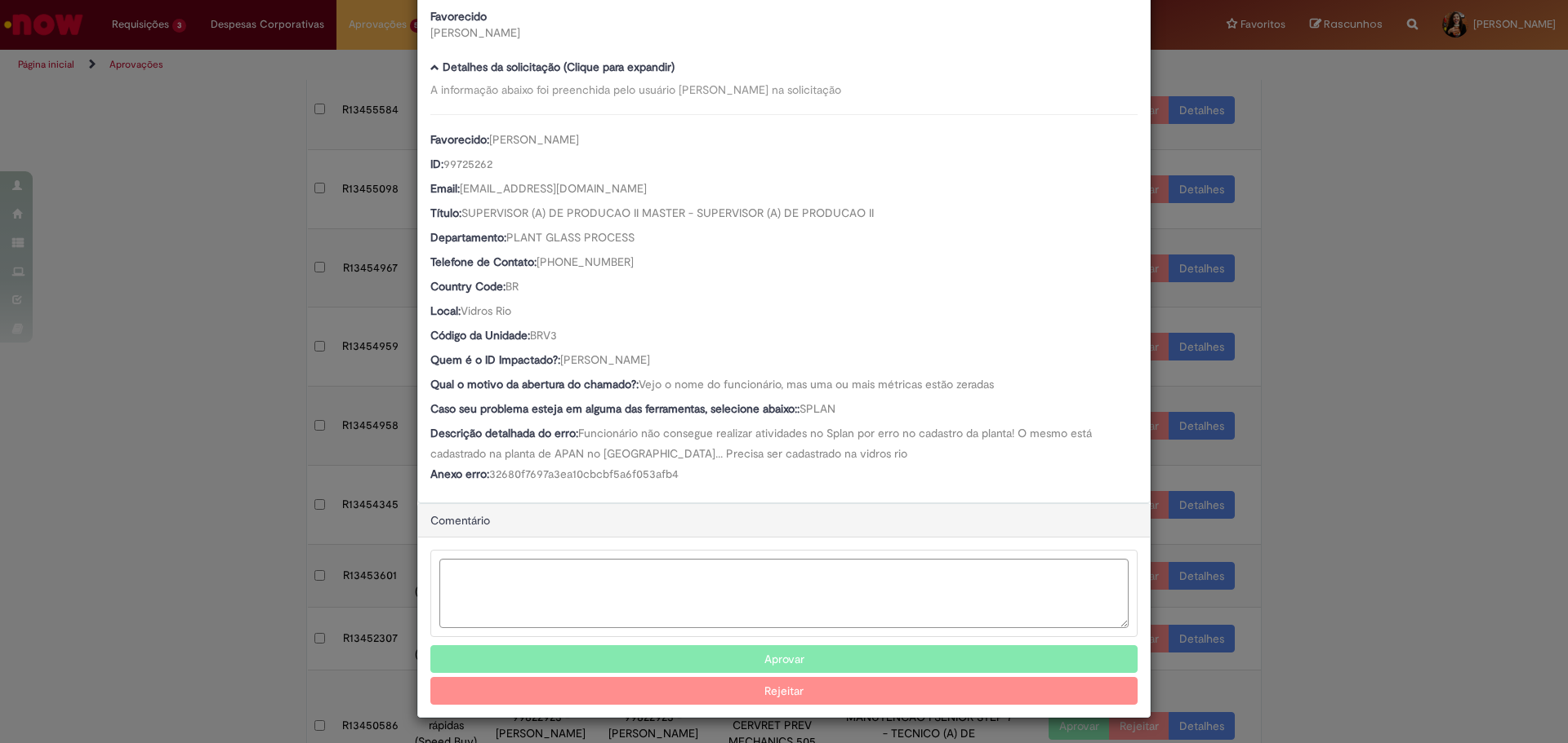
scroll to position [110, 0]
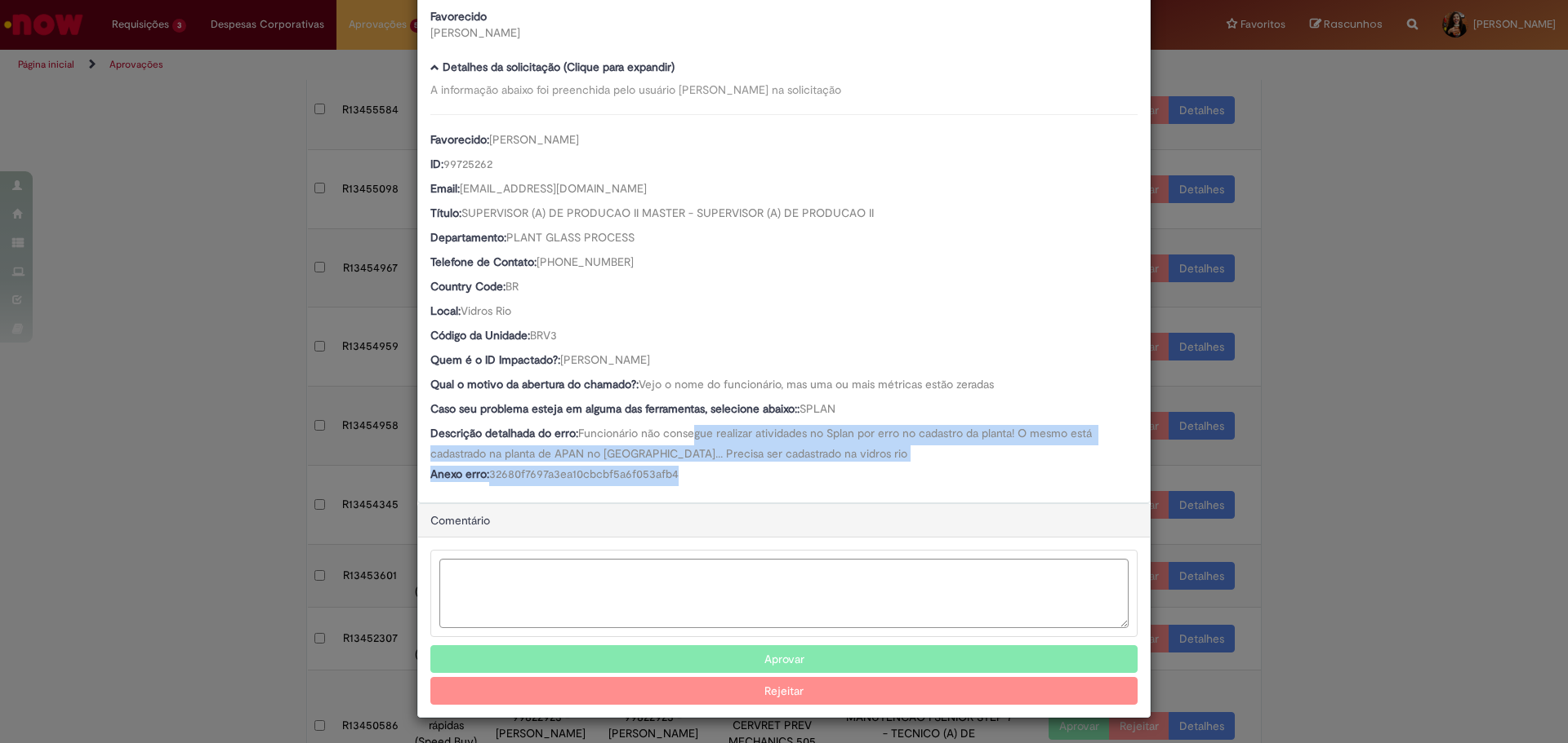
drag, startPoint x: 694, startPoint y: 439, endPoint x: 785, endPoint y: 473, distance: 97.1
click at [785, 473] on div "Favorecido: [PERSON_NAME] ID: 99725262 Email: [EMAIL_ADDRESS][DOMAIN_NAME] Títu…" at bounding box center [784, 301] width 707 height 372
click at [785, 473] on div "Anexo erro: 32680f7697a3ea10cbcbf5a6f053afb4" at bounding box center [784, 476] width 707 height 20
drag, startPoint x: 785, startPoint y: 473, endPoint x: 781, endPoint y: 439, distance: 34.2
click at [781, 439] on div "Favorecido: [PERSON_NAME] ID: 99725262 Email: [EMAIL_ADDRESS][DOMAIN_NAME] Títu…" at bounding box center [784, 301] width 707 height 372
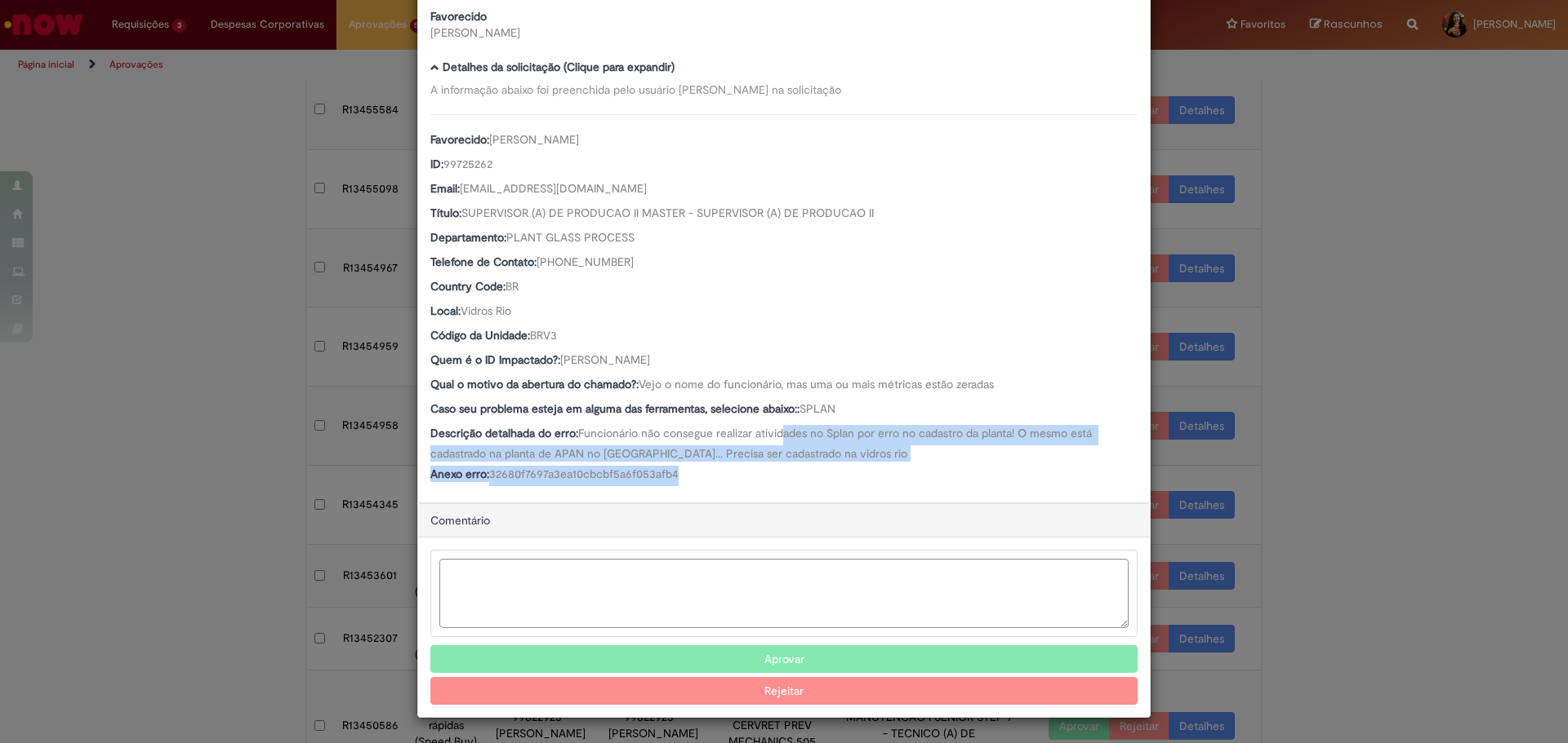
click at [781, 439] on span "Funcionário não consegue realizar atividades no Splan por erro no cadastro da p…" at bounding box center [762, 443] width 664 height 35
drag, startPoint x: 781, startPoint y: 439, endPoint x: 781, endPoint y: 477, distance: 38.0
click at [781, 477] on div "Favorecido: [PERSON_NAME] ID: 99725262 Email: [EMAIL_ADDRESS][DOMAIN_NAME] Títu…" at bounding box center [784, 301] width 707 height 372
click at [781, 477] on div "Anexo erro: 32680f7697a3ea10cbcbf5a6f053afb4" at bounding box center [784, 476] width 707 height 20
drag, startPoint x: 648, startPoint y: 439, endPoint x: 822, endPoint y: 466, distance: 176.1
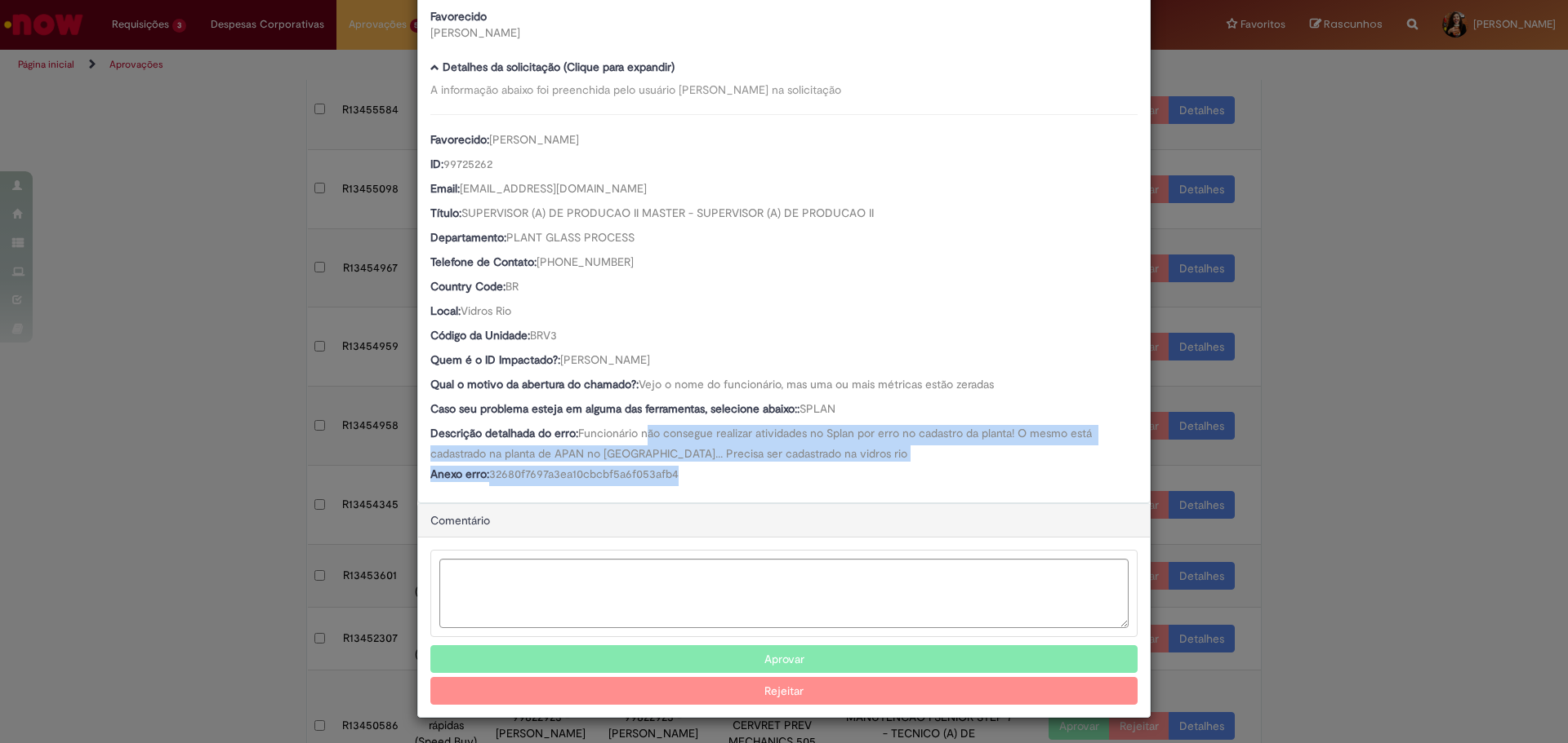
click at [822, 466] on div "Favorecido: [PERSON_NAME] ID: 99725262 Email: [EMAIL_ADDRESS][DOMAIN_NAME] Títu…" at bounding box center [784, 301] width 707 height 372
click at [822, 466] on div "Anexo erro: 32680f7697a3ea10cbcbf5a6f053afb4" at bounding box center [784, 476] width 707 height 20
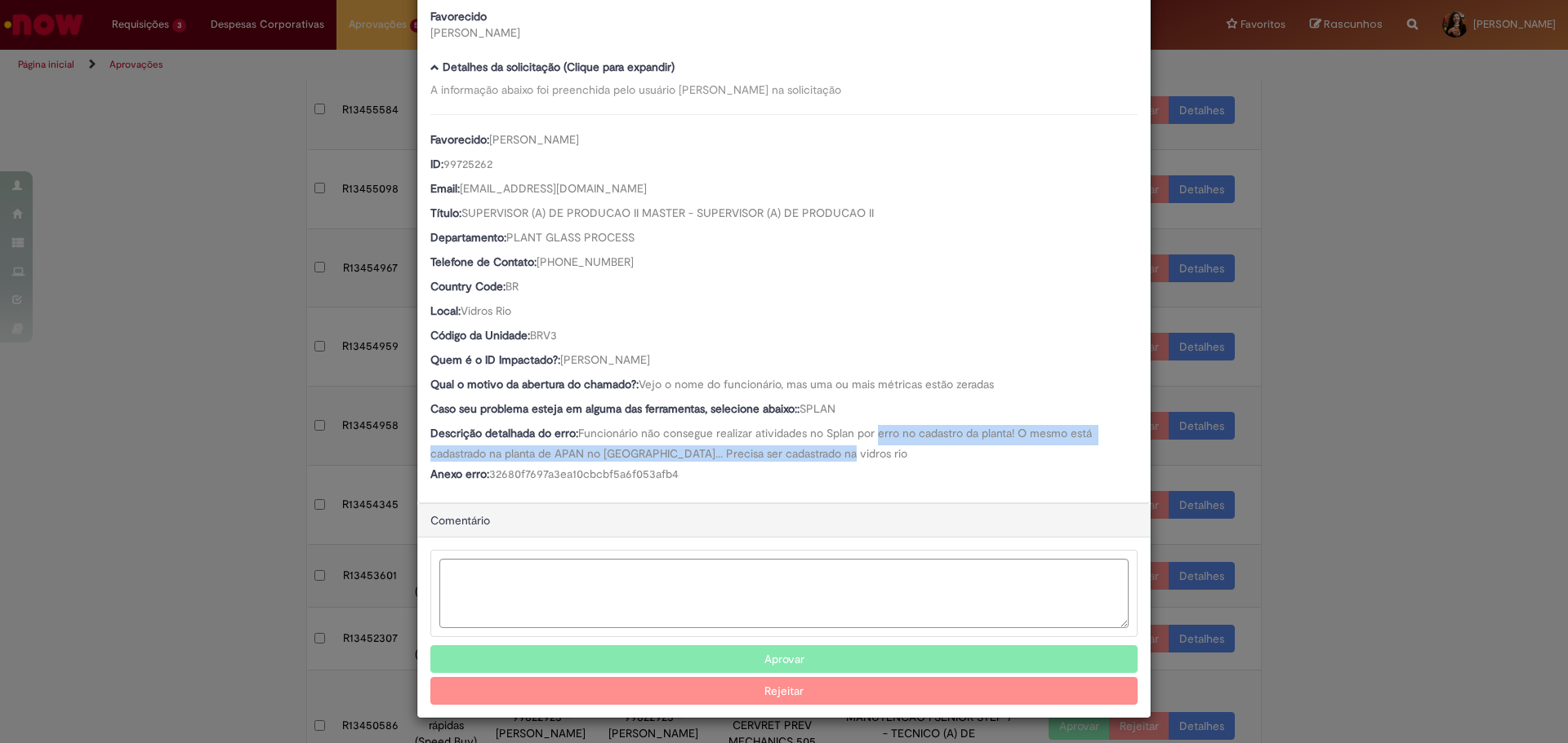
drag, startPoint x: 879, startPoint y: 436, endPoint x: 905, endPoint y: 449, distance: 29.1
click at [905, 449] on div "Descrição detalhada do erro: Funcionário não consegue realizar atividades no Sp…" at bounding box center [784, 443] width 707 height 36
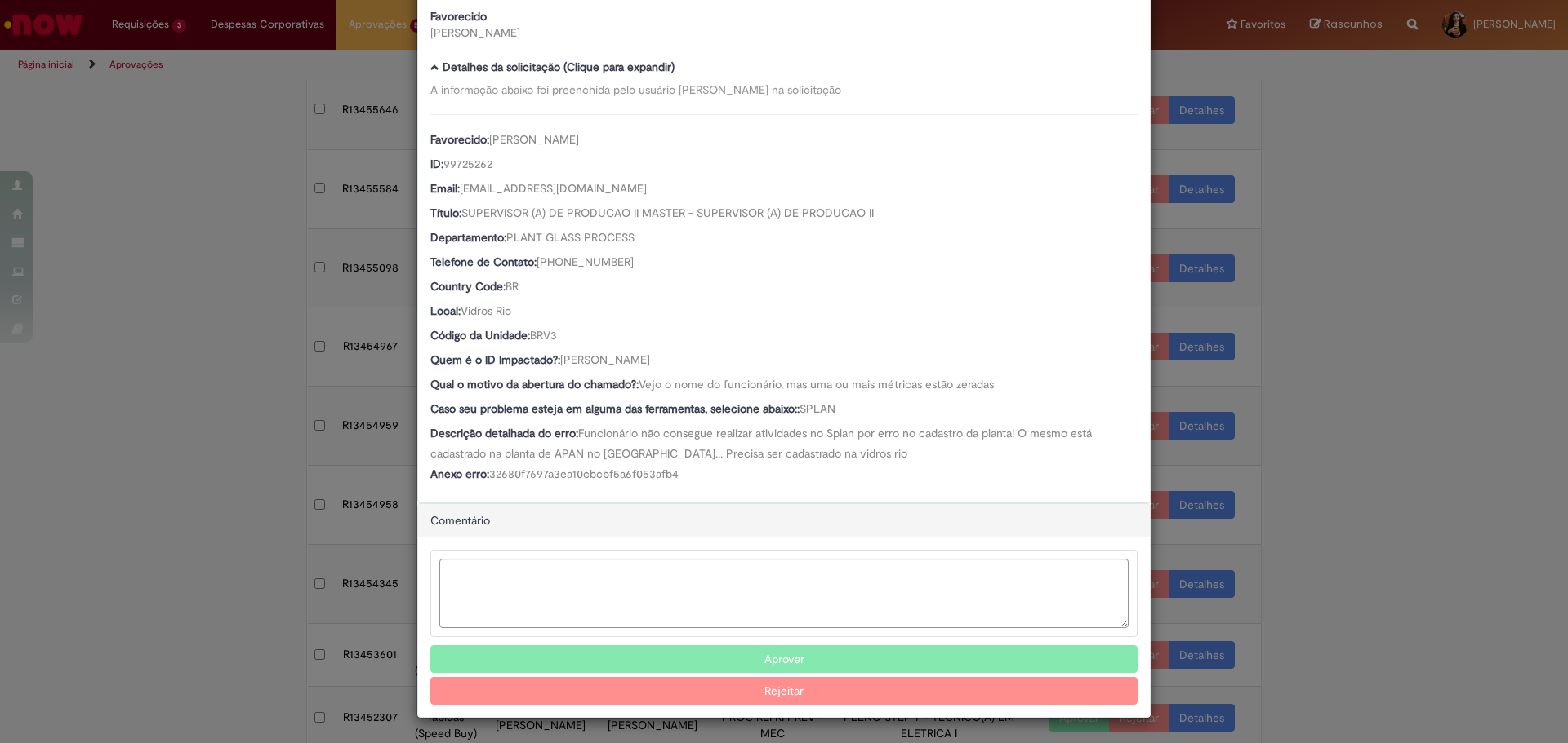
click at [855, 469] on div "Anexo erro: 32680f7697a3ea10cbcbf5a6f053afb4" at bounding box center [784, 476] width 707 height 20
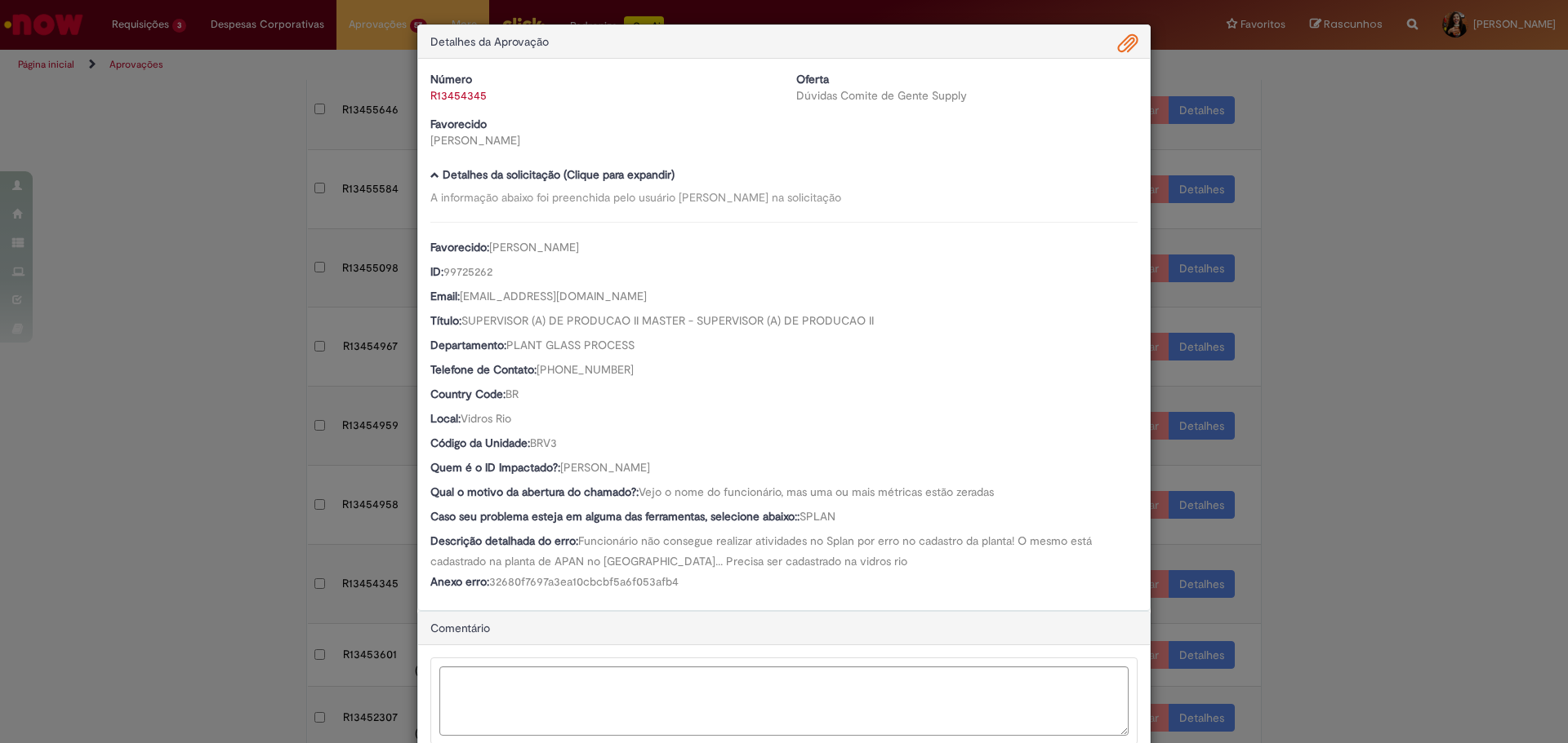
scroll to position [0, 0]
click at [561, 709] on textarea "Ambev Approval Modal" at bounding box center [784, 702] width 689 height 69
paste textarea "**********"
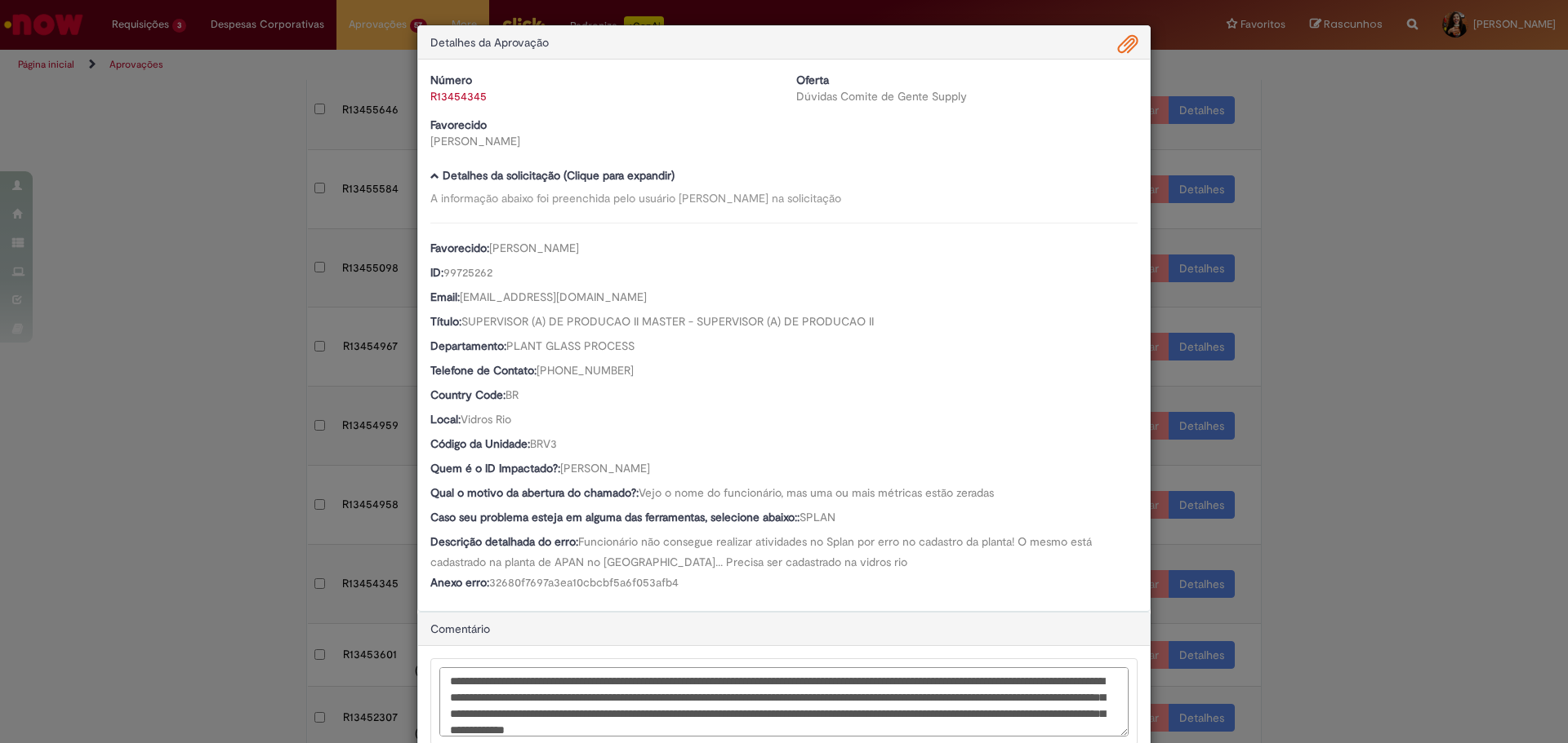
drag, startPoint x: 543, startPoint y: 677, endPoint x: 420, endPoint y: 682, distance: 123.1
click at [420, 682] on div "**********" at bounding box center [784, 736] width 731 height 180
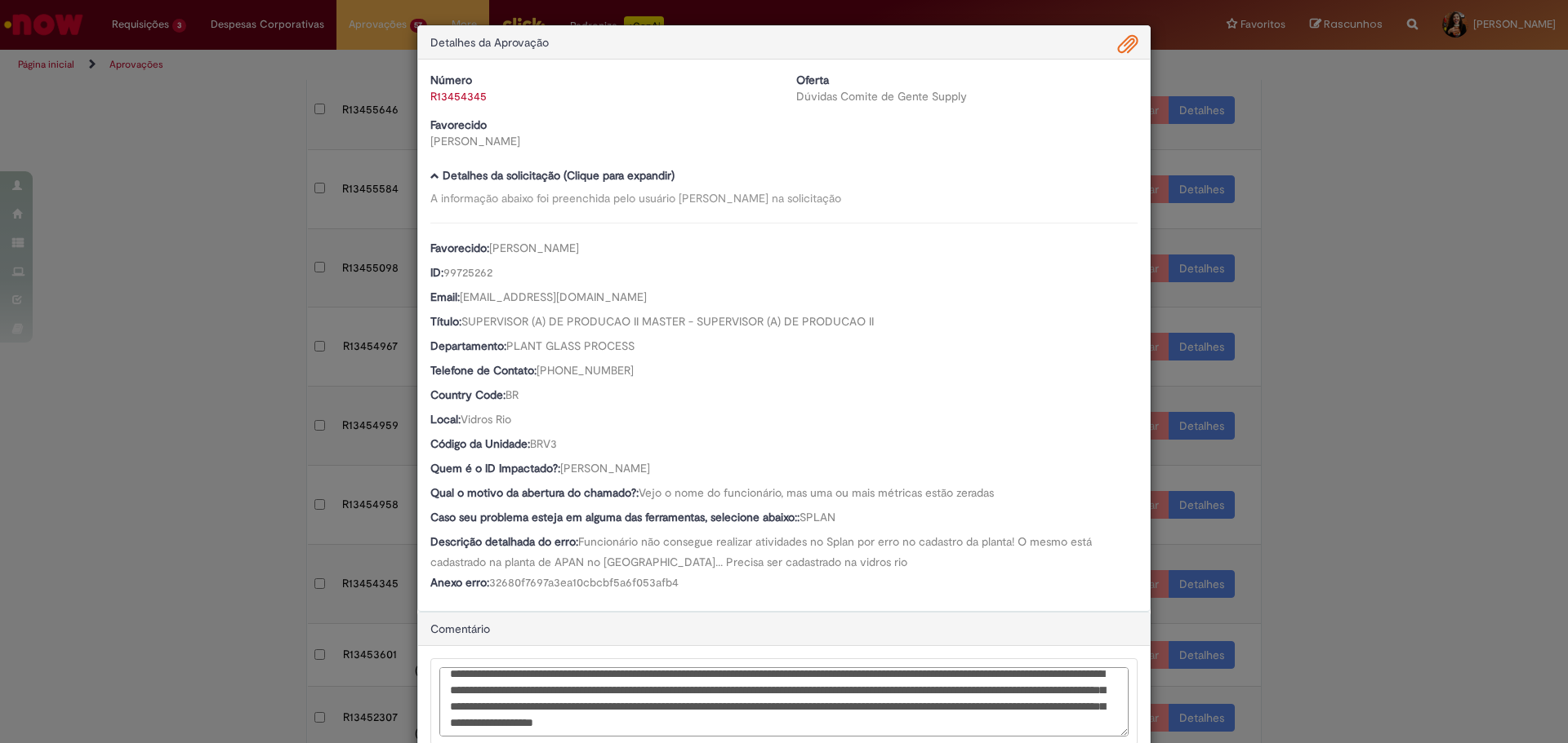
scroll to position [23, 0]
click at [856, 690] on textarea "**********" at bounding box center [784, 702] width 689 height 69
click at [852, 690] on textarea "**********" at bounding box center [784, 702] width 689 height 69
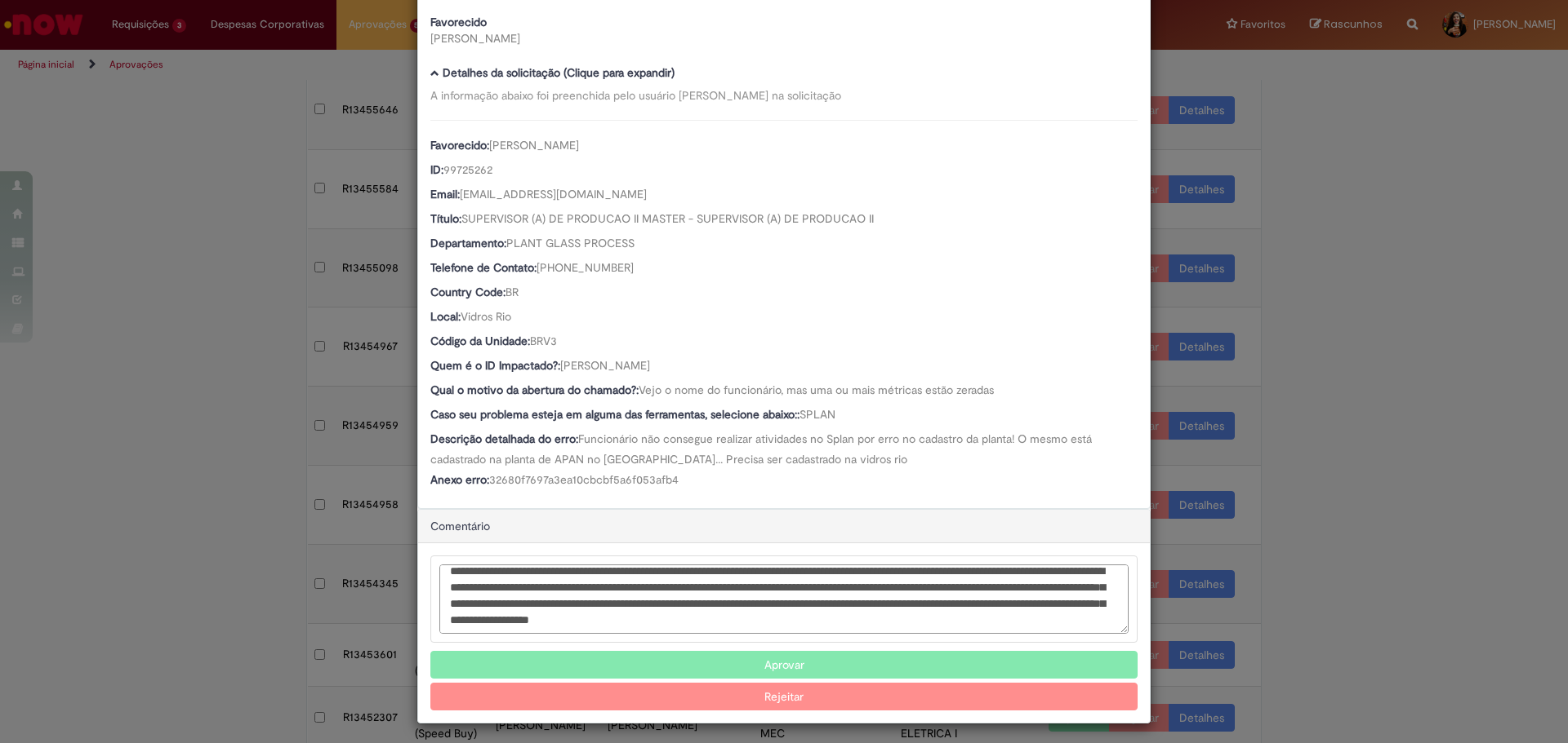
scroll to position [109, 0]
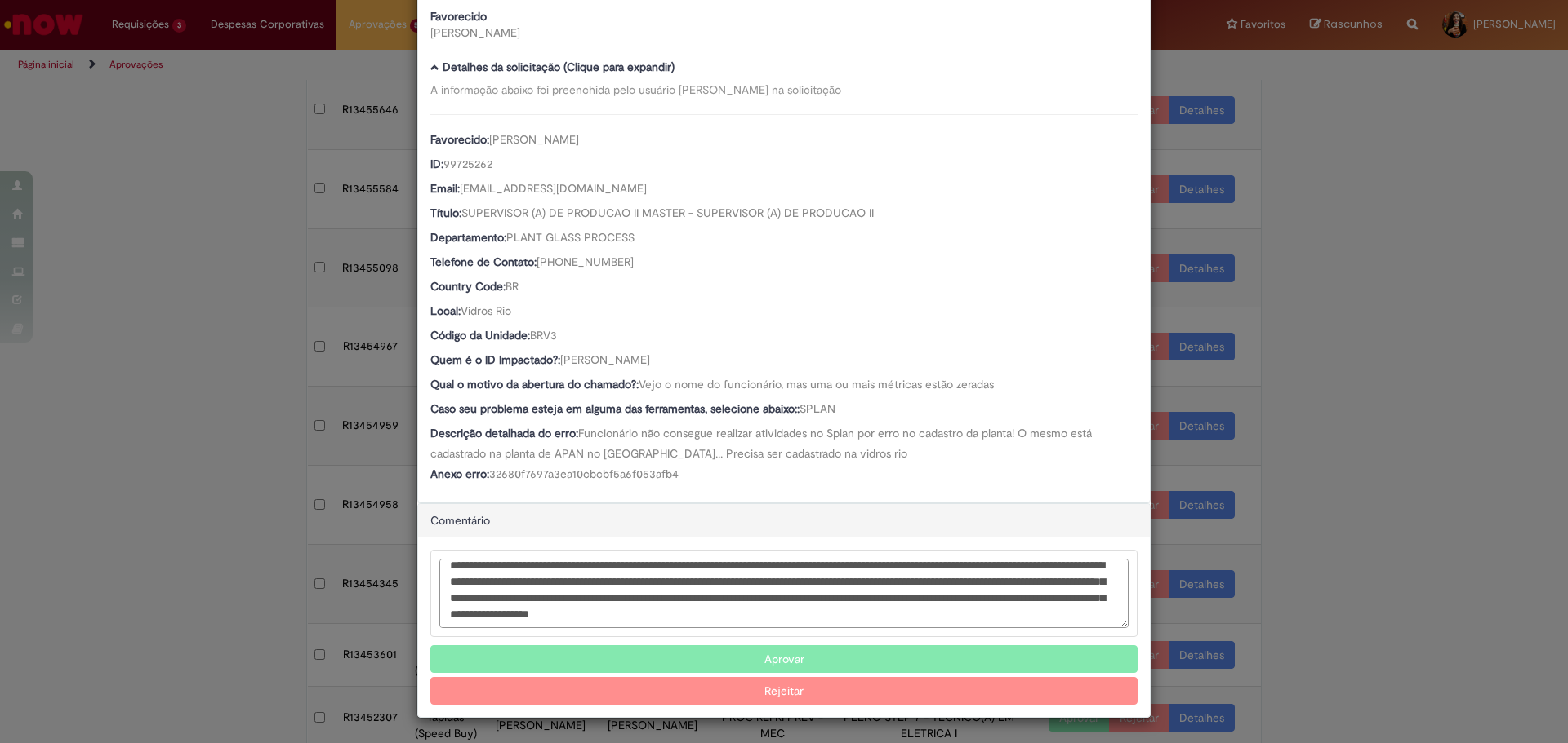
drag, startPoint x: 713, startPoint y: 587, endPoint x: 789, endPoint y: 605, distance: 78.1
click at [789, 605] on textarea "**********" at bounding box center [784, 593] width 689 height 69
drag, startPoint x: 772, startPoint y: 617, endPoint x: 757, endPoint y: 594, distance: 27.5
click at [757, 594] on textarea "**********" at bounding box center [784, 593] width 689 height 69
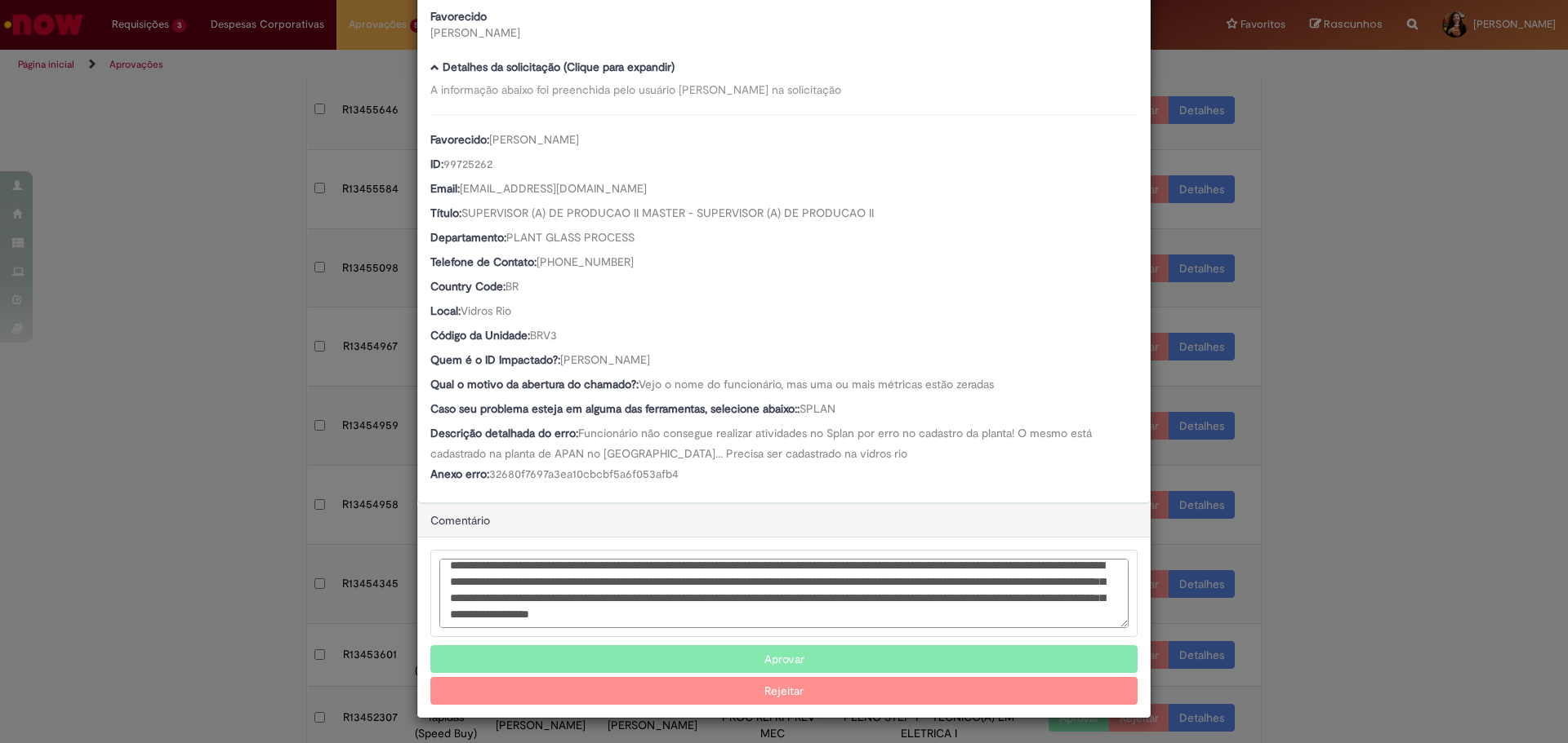
click at [757, 594] on textarea "**********" at bounding box center [784, 593] width 689 height 69
type textarea "**********"
click at [831, 693] on button "Rejeitar" at bounding box center [784, 691] width 707 height 28
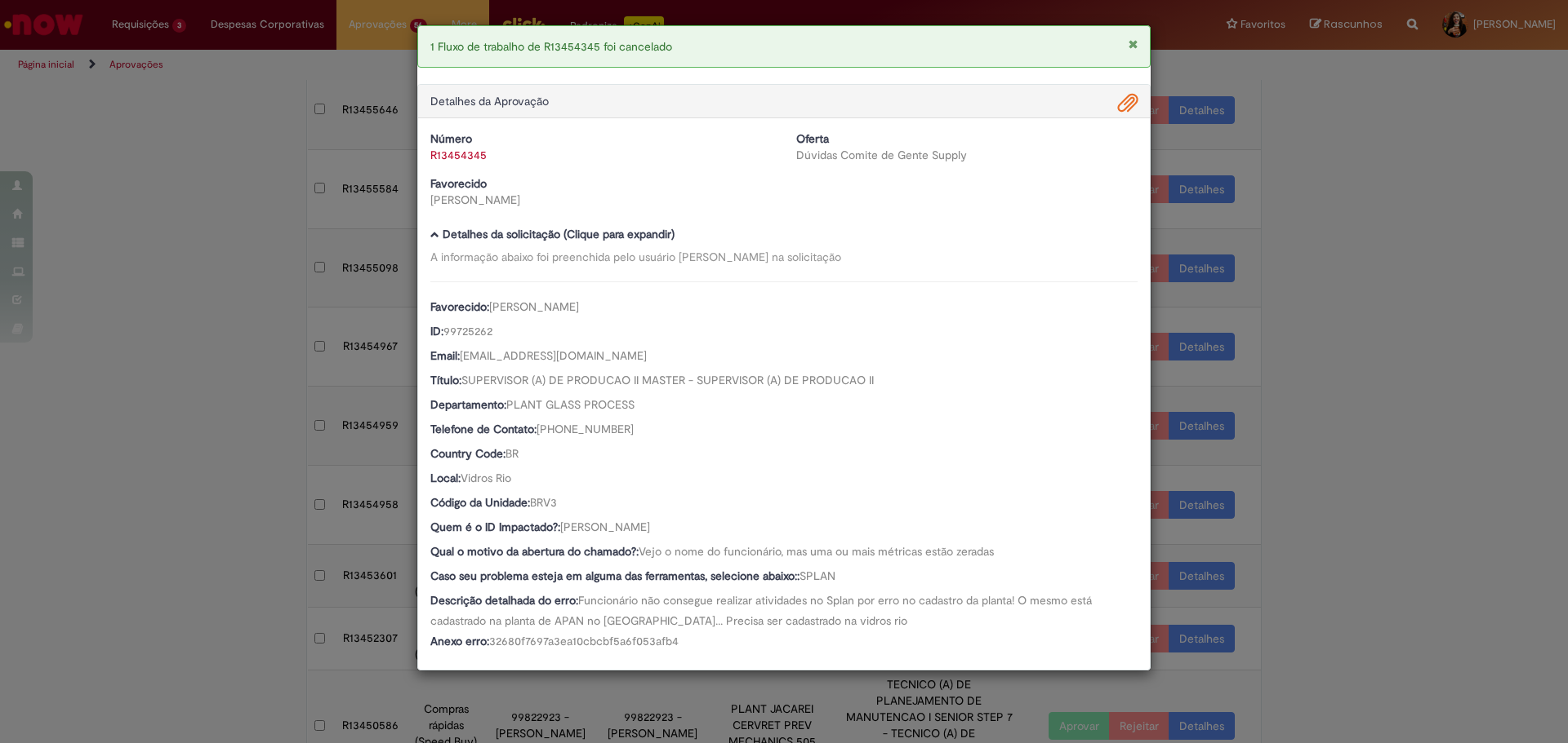
click at [1390, 514] on div "1 Fluxo de trabalho de R13454345 foi cancelado Detalhes da Aprovação Número R13…" at bounding box center [784, 372] width 1568 height 743
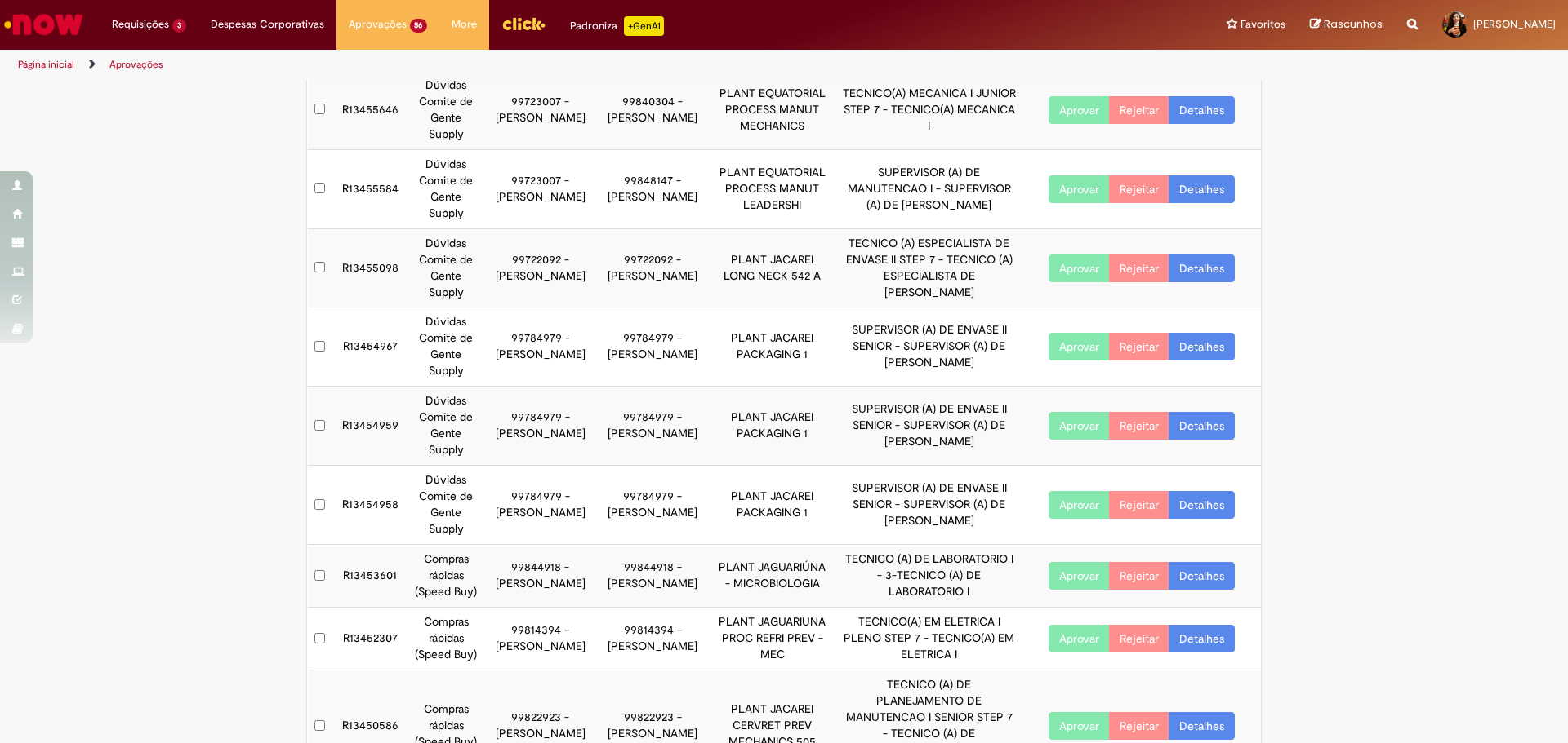
click at [1212, 511] on link "Detalhes" at bounding box center [1201, 506] width 66 height 28
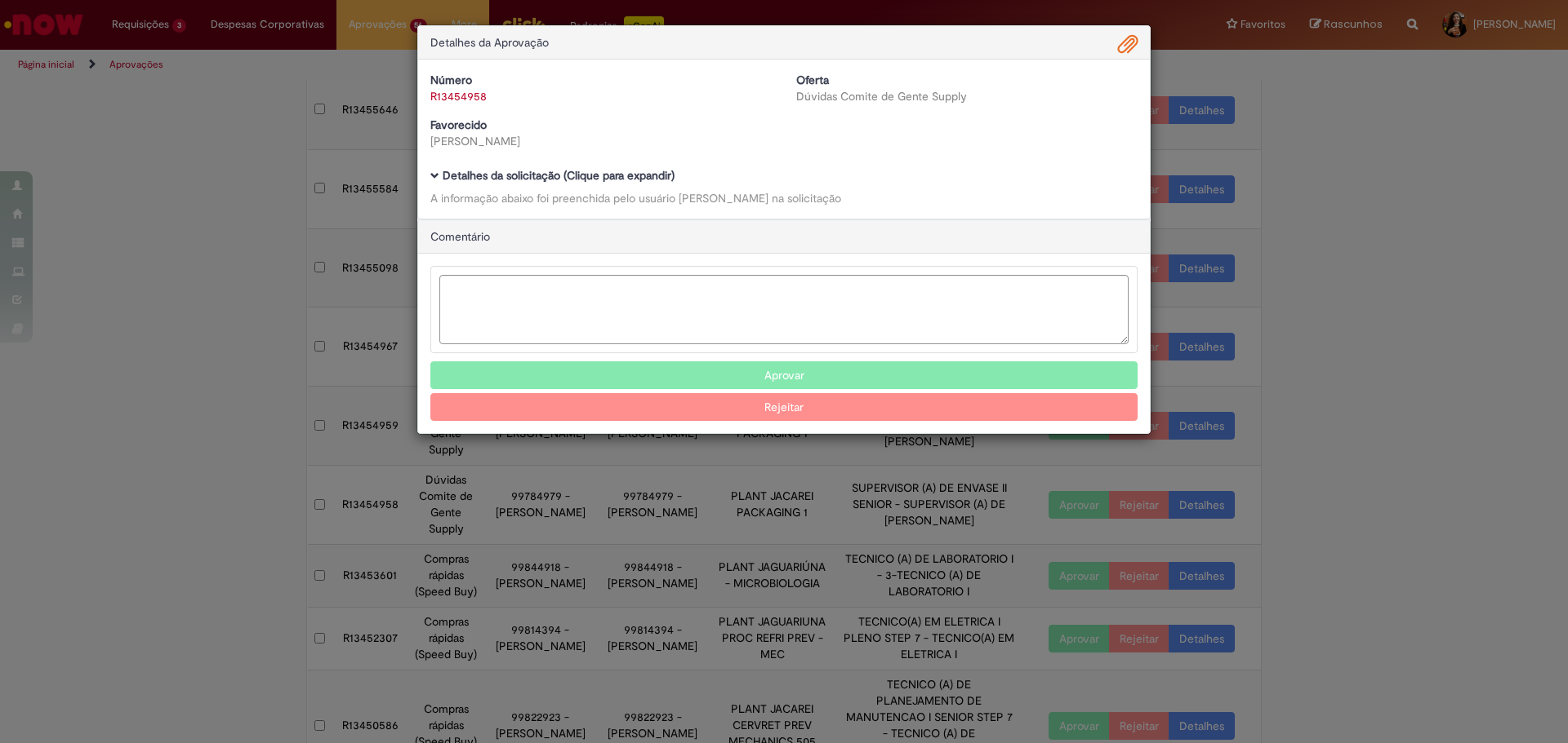
click at [566, 176] on b "Detalhes da solicitação (Clique para expandir)" at bounding box center [558, 176] width 232 height 15
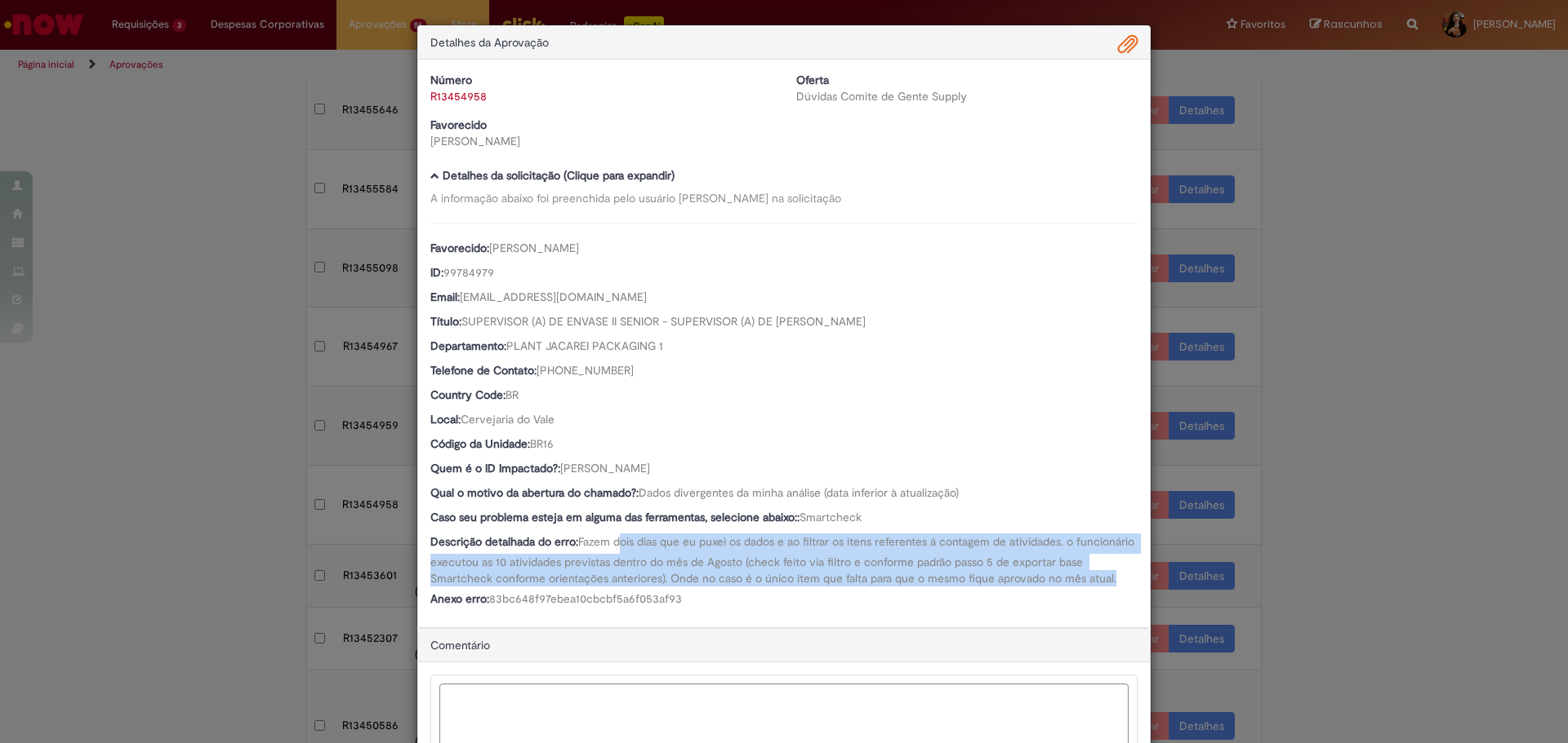
drag, startPoint x: 614, startPoint y: 548, endPoint x: 751, endPoint y: 592, distance: 143.9
click at [751, 587] on div "Descrição detalhada do erro: Fazem dois dias que eu puxei os dados e ao filtrar…" at bounding box center [784, 560] width 707 height 53
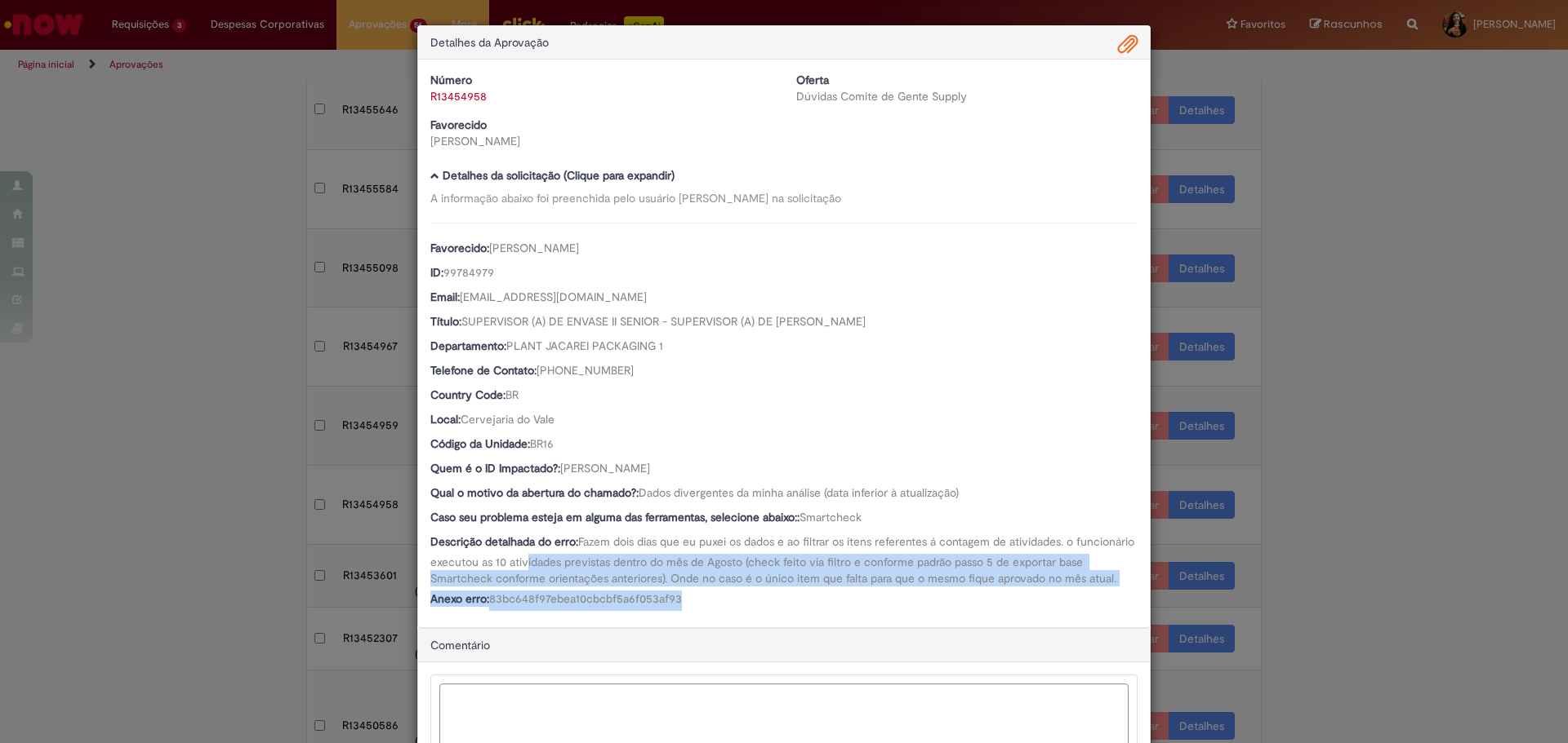
drag, startPoint x: 581, startPoint y: 566, endPoint x: 743, endPoint y: 615, distance: 169.2
click at [743, 611] on div "Favorecido: [PERSON_NAME] ID: 99784979 Email: [EMAIL_ADDRESS][DOMAIN_NAME] Títu…" at bounding box center [784, 416] width 707 height 388
click at [743, 611] on div "Anexo erro: 83bc648f97ebea10cbcbf5a6f053af93" at bounding box center [784, 601] width 707 height 20
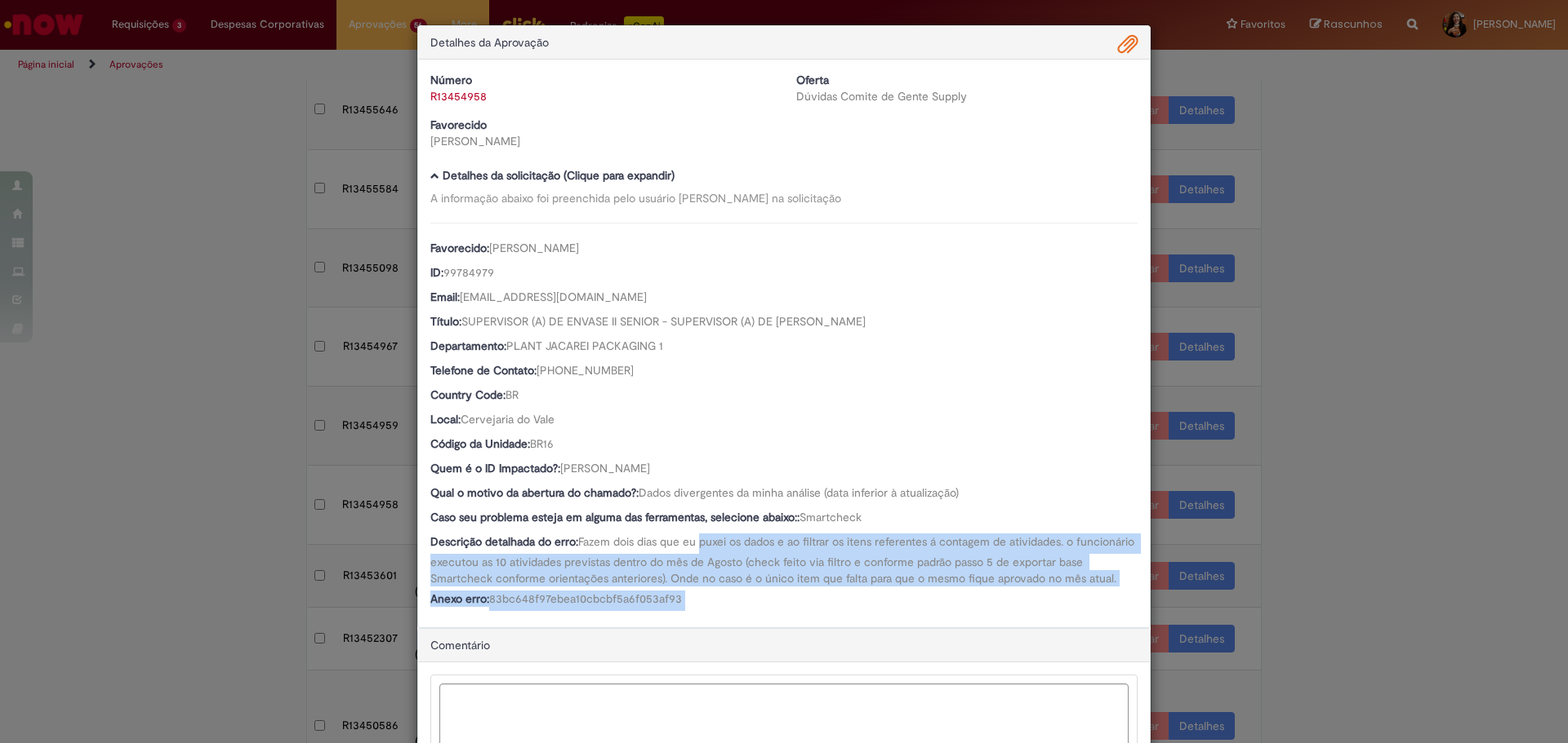
drag, startPoint x: 743, startPoint y: 615, endPoint x: 710, endPoint y: 552, distance: 71.1
click at [710, 552] on div "Favorecido: [PERSON_NAME] ID: 99784979 Email: [EMAIL_ADDRESS][DOMAIN_NAME] Títu…" at bounding box center [784, 416] width 707 height 388
click at [710, 552] on div "Descrição detalhada do erro: Fazem dois dias que eu puxei os dados e ao filtrar…" at bounding box center [784, 560] width 707 height 53
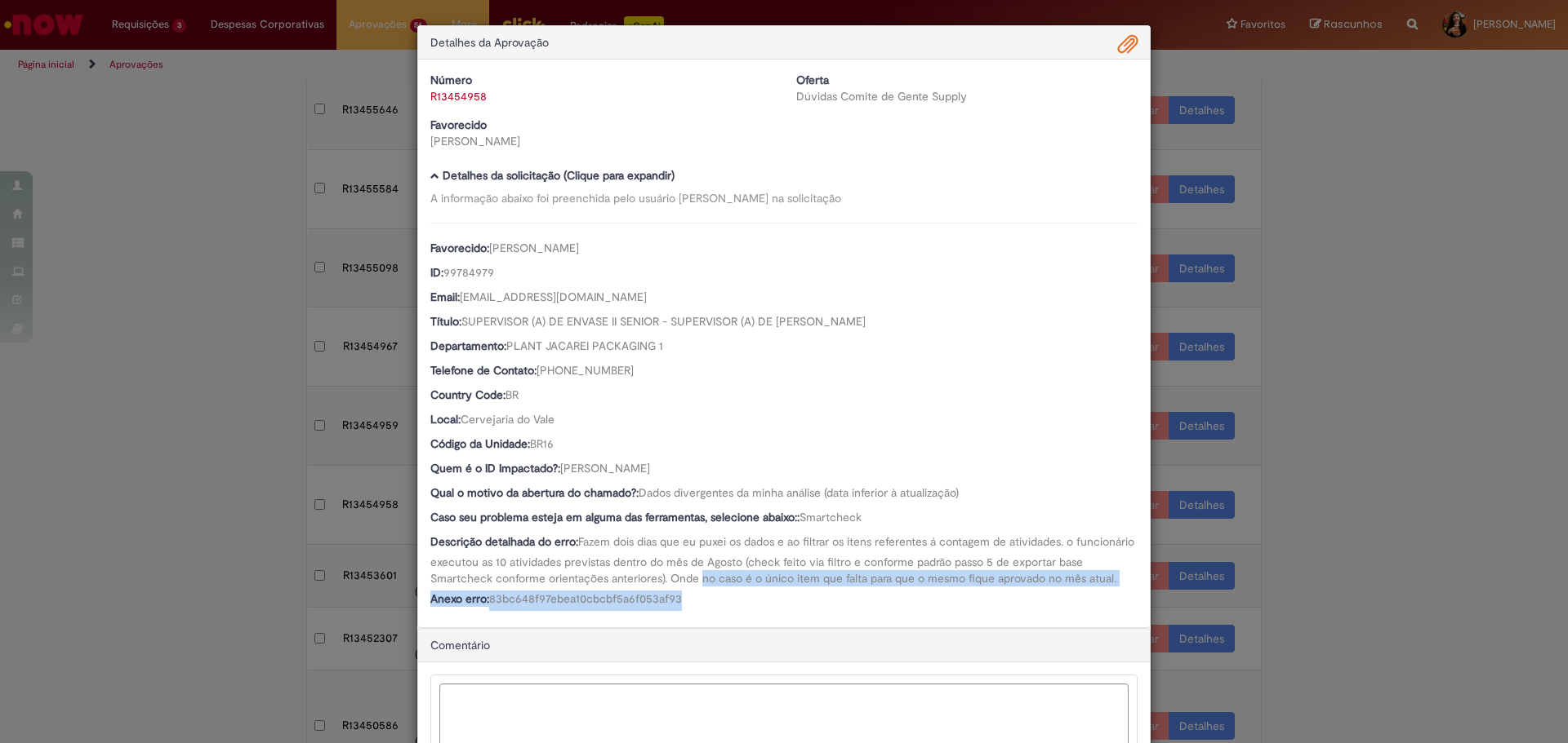
drag, startPoint x: 724, startPoint y: 574, endPoint x: 754, endPoint y: 615, distance: 50.8
click at [754, 611] on div "Favorecido: [PERSON_NAME] ID: 99784979 Email: [EMAIL_ADDRESS][DOMAIN_NAME] Títu…" at bounding box center [784, 416] width 707 height 388
click at [754, 611] on div "Anexo erro: 83bc648f97ebea10cbcbf5a6f053af93" at bounding box center [784, 601] width 707 height 20
drag, startPoint x: 730, startPoint y: 463, endPoint x: 559, endPoint y: 471, distance: 171.2
click at [559, 471] on div "Quem é o ID Impactado?: [PERSON_NAME]" at bounding box center [784, 470] width 707 height 20
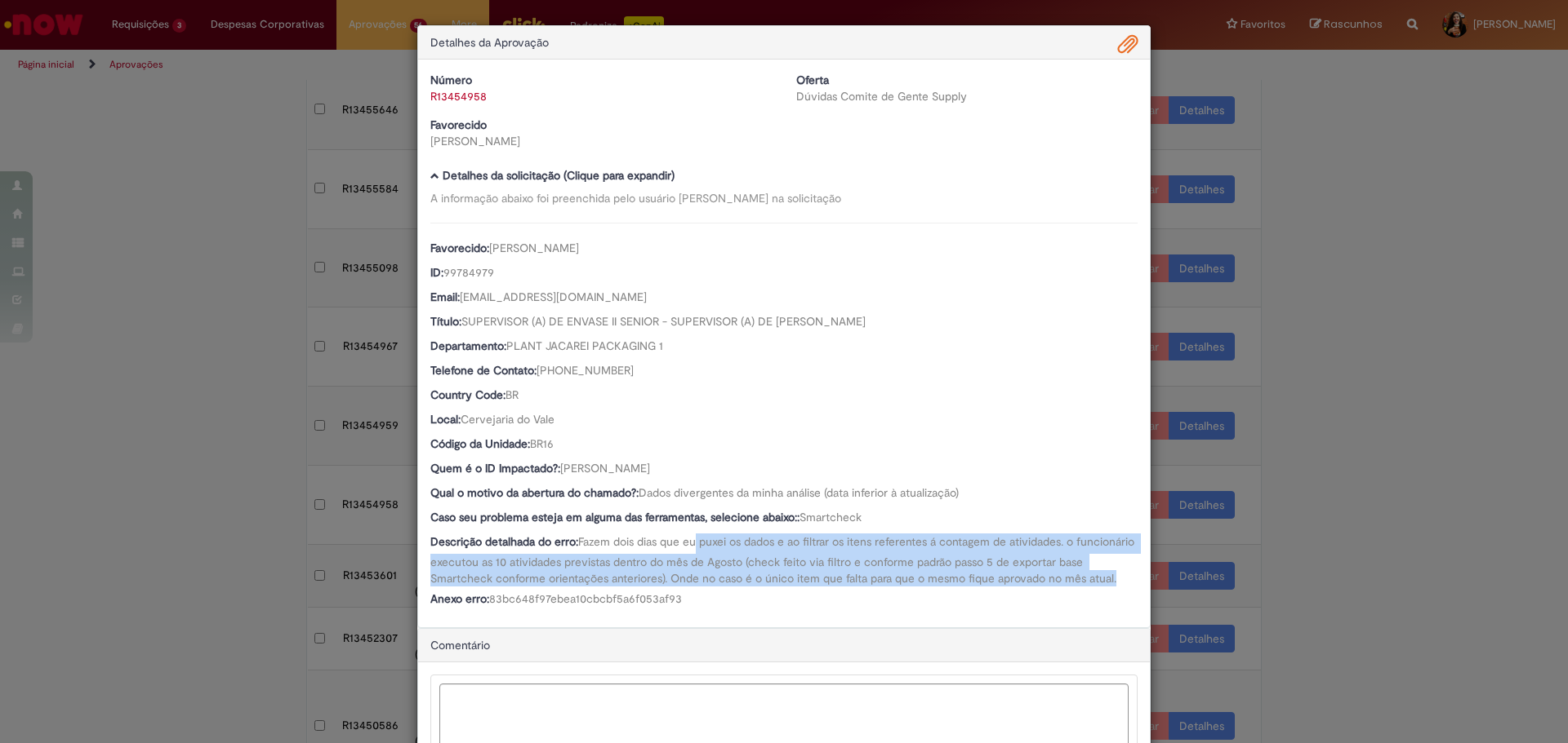
drag, startPoint x: 699, startPoint y: 550, endPoint x: 836, endPoint y: 589, distance: 142.4
click at [836, 587] on div "Descrição detalhada do erro: Fazem dois dias que eu puxei os dados e ao filtrar…" at bounding box center [784, 560] width 707 height 53
drag, startPoint x: 830, startPoint y: 578, endPoint x: 832, endPoint y: 548, distance: 30.1
click at [832, 548] on div "Descrição detalhada do erro: Fazem dois dias que eu puxei os dados e ao filtrar…" at bounding box center [784, 560] width 707 height 53
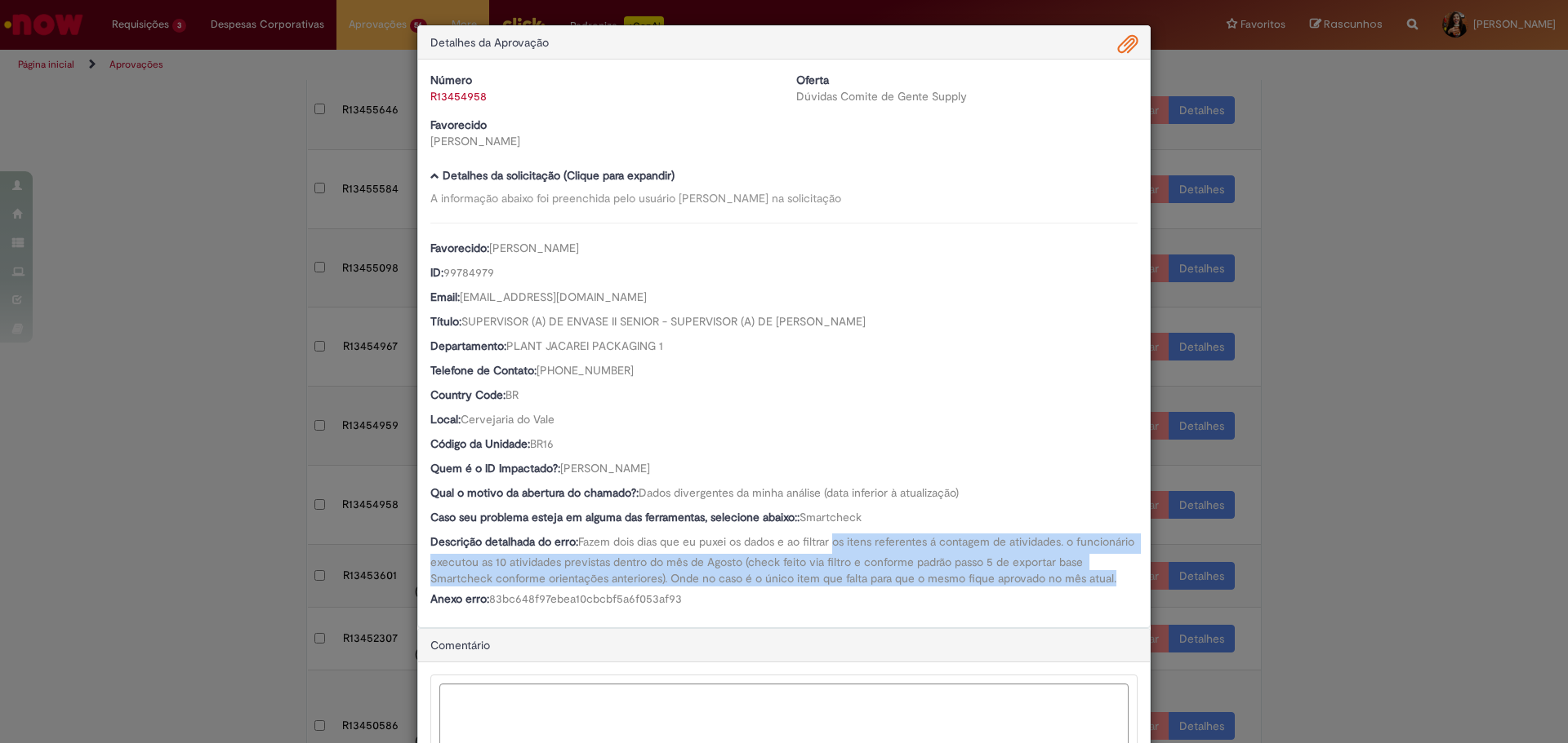
click at [832, 548] on span "Fazem dois dias que eu puxei os dados e ao filtrar os itens referentes á contag…" at bounding box center [784, 560] width 707 height 51
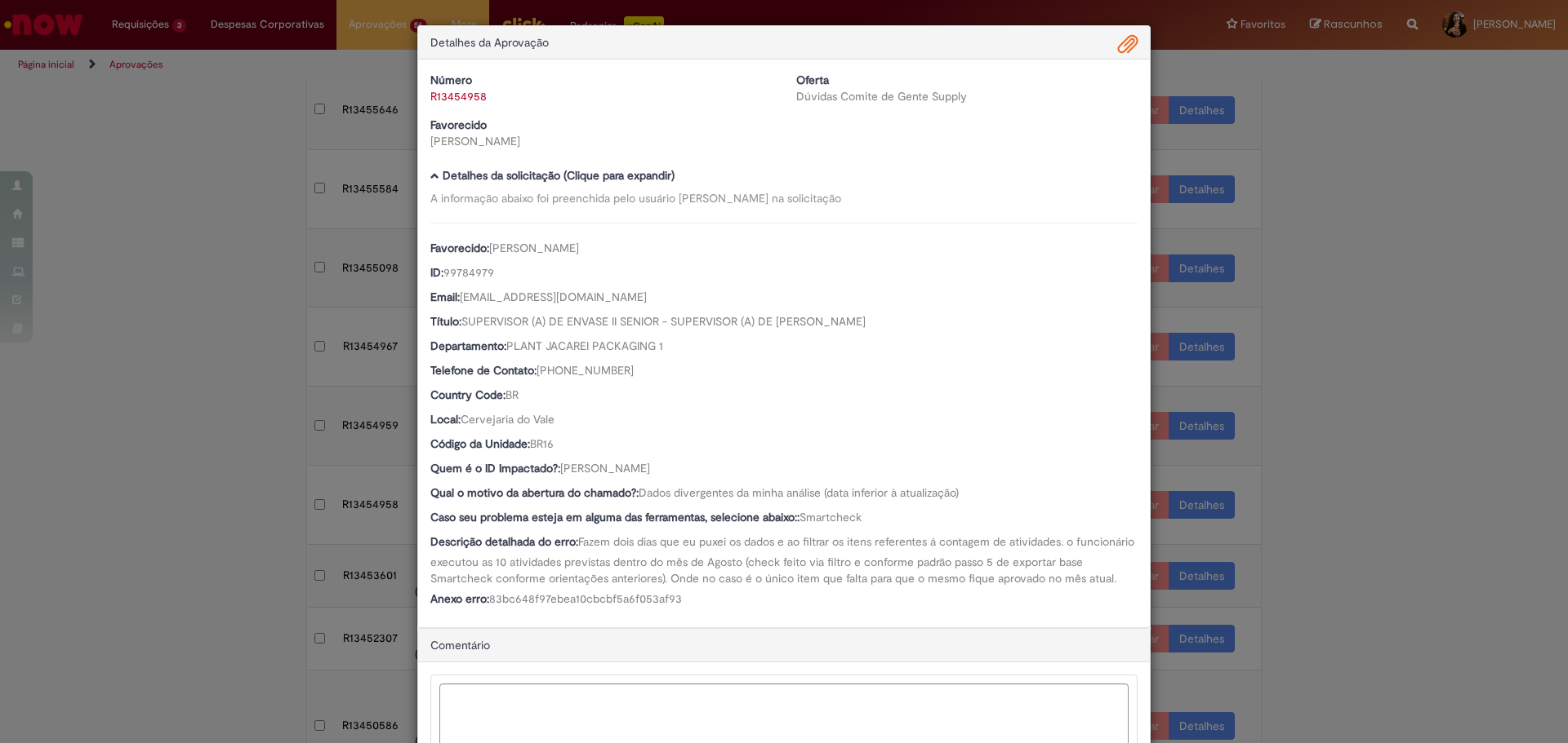
click at [1127, 51] on span "Ambev Approval Modal" at bounding box center [1127, 45] width 20 height 28
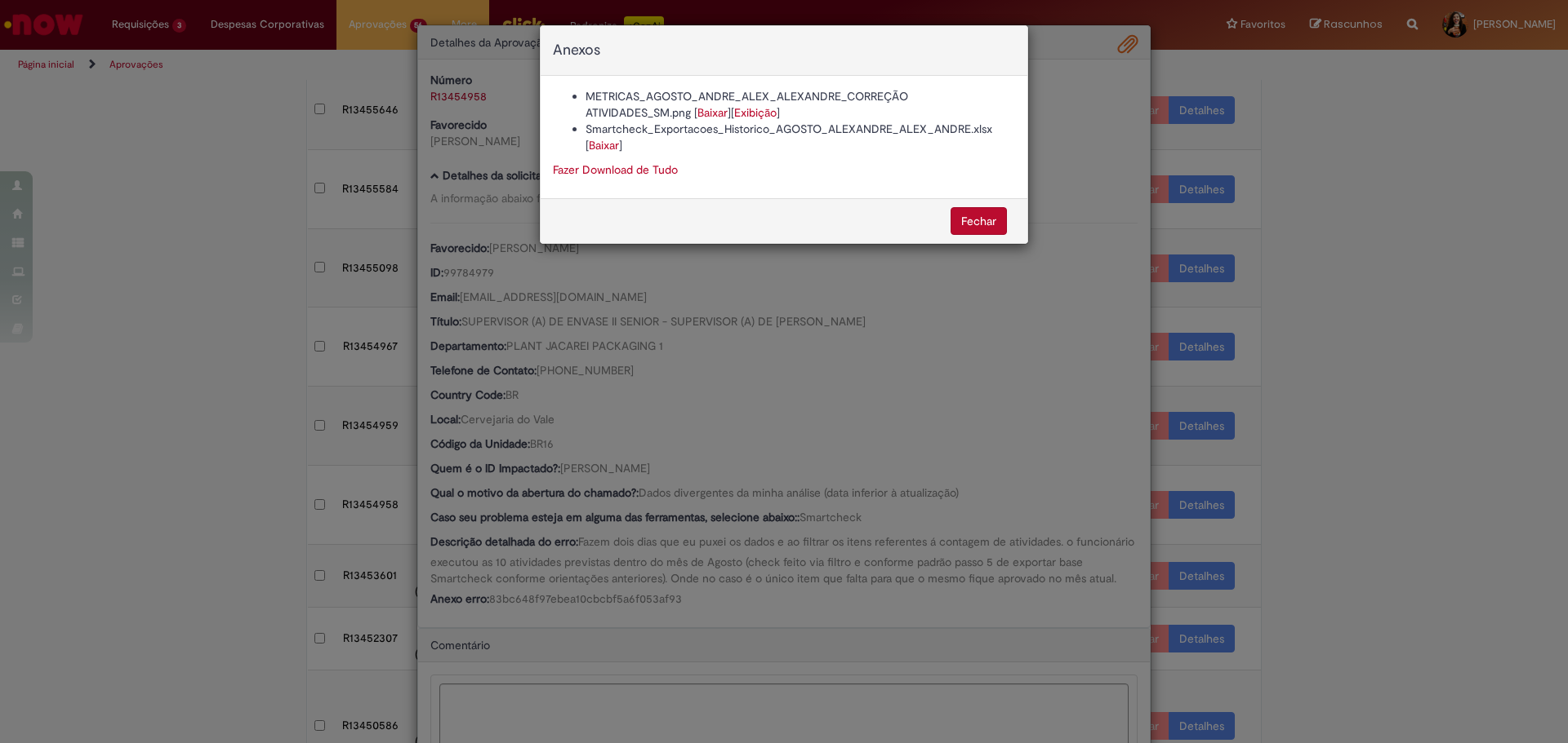
click at [724, 115] on link "Baixar" at bounding box center [712, 113] width 30 height 15
click at [609, 147] on link "Baixar" at bounding box center [604, 145] width 30 height 15
click at [683, 556] on div "Anexos METRICAS_AGOSTO_ANDRE_ALEX_ALEXANDRE_CORREÇÃO ATIVIDADES_SM.png [ Baixar…" at bounding box center [784, 372] width 1568 height 743
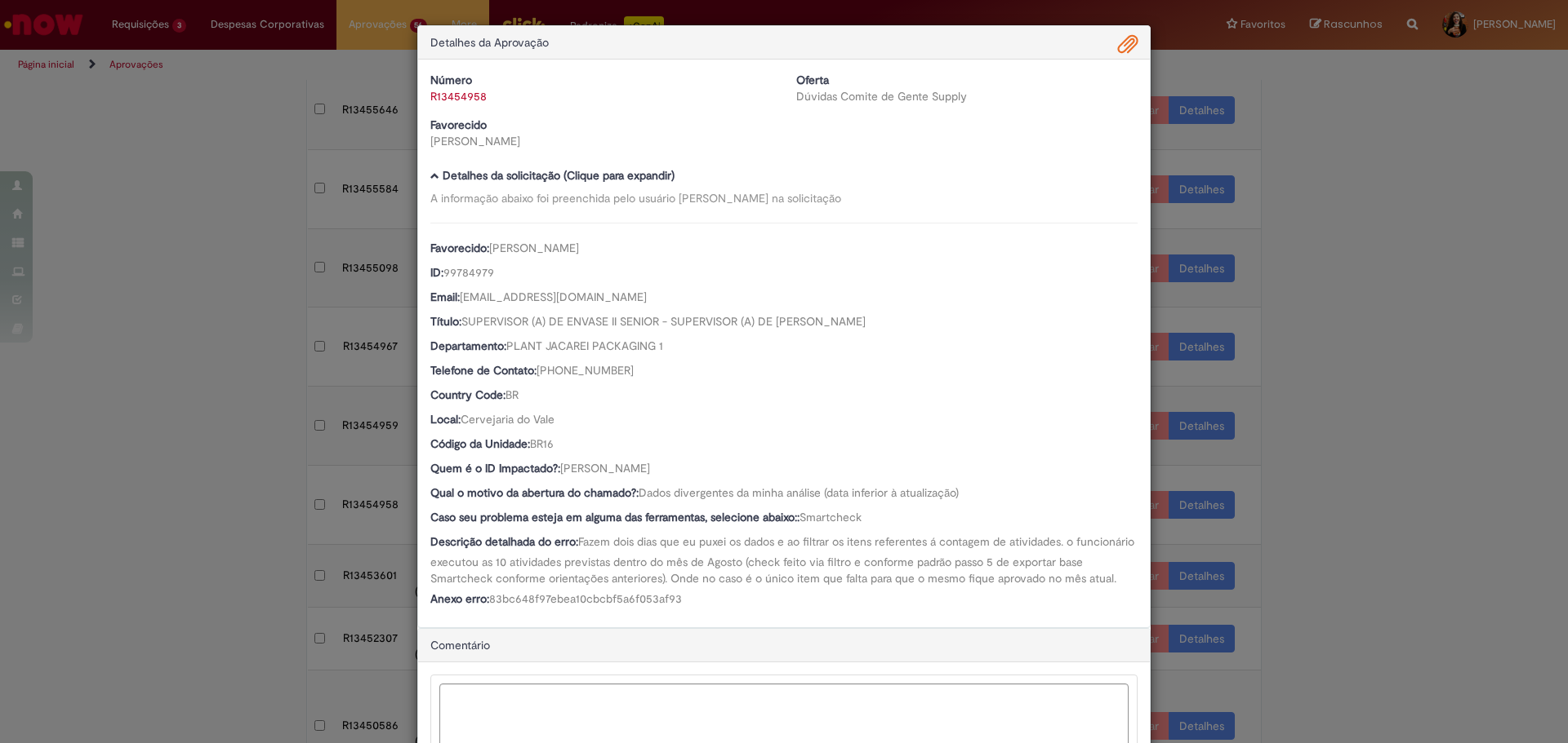
drag, startPoint x: 732, startPoint y: 473, endPoint x: 558, endPoint y: 469, distance: 174.0
click at [558, 469] on div "Quem é o ID Impactado?: [PERSON_NAME]" at bounding box center [784, 470] width 707 height 20
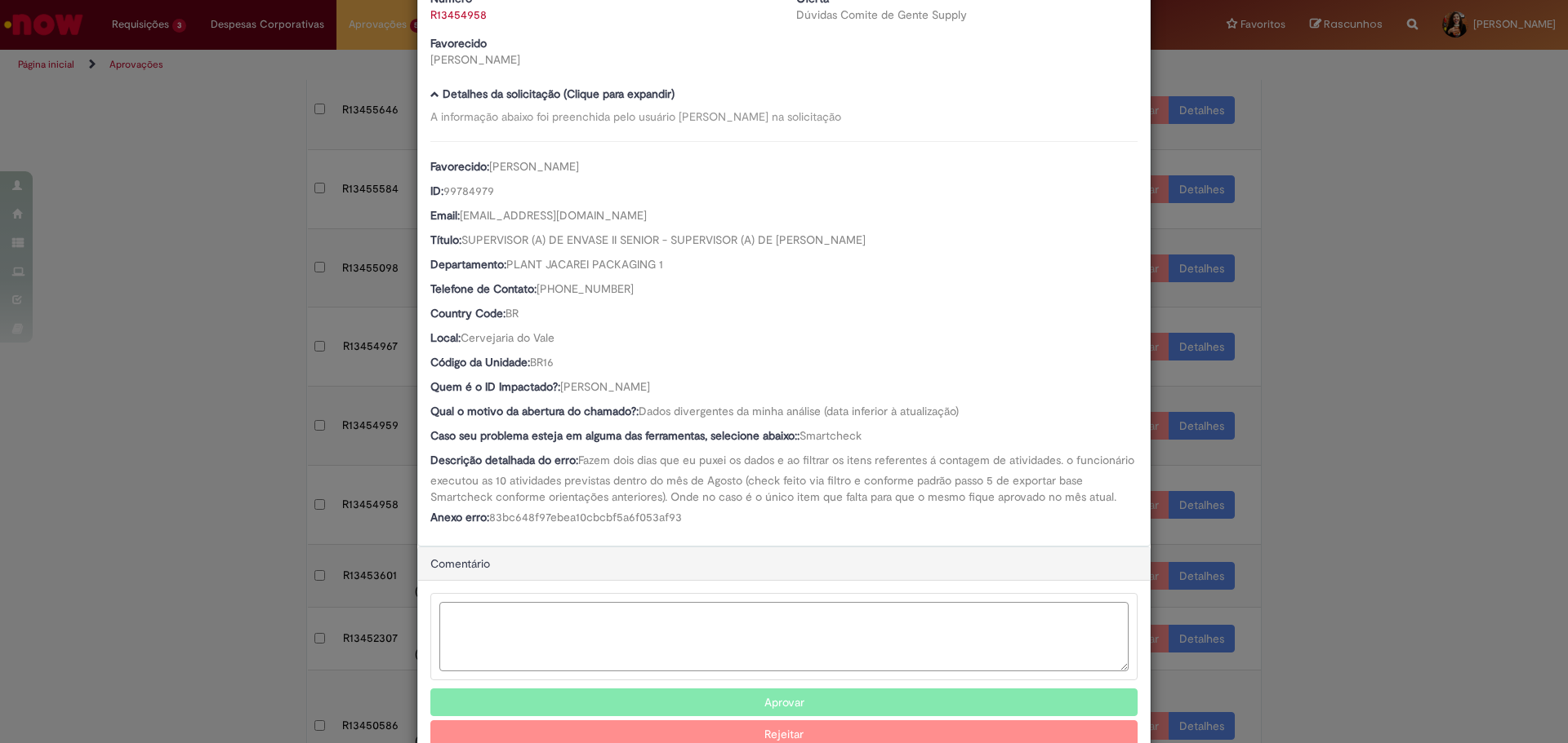
click at [562, 651] on textarea "Ambev Approval Modal" at bounding box center [784, 637] width 689 height 69
type textarea "*"
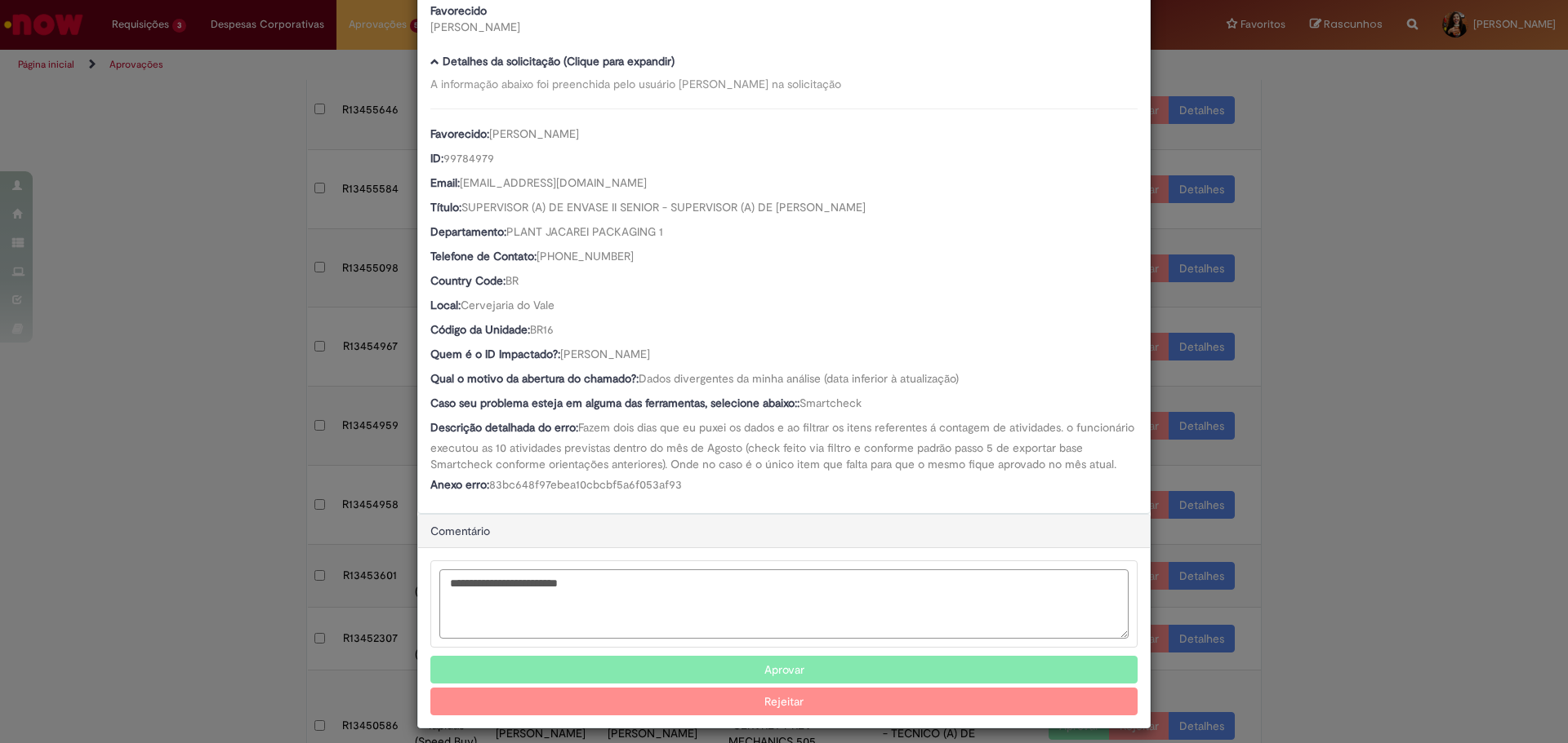
scroll to position [142, 0]
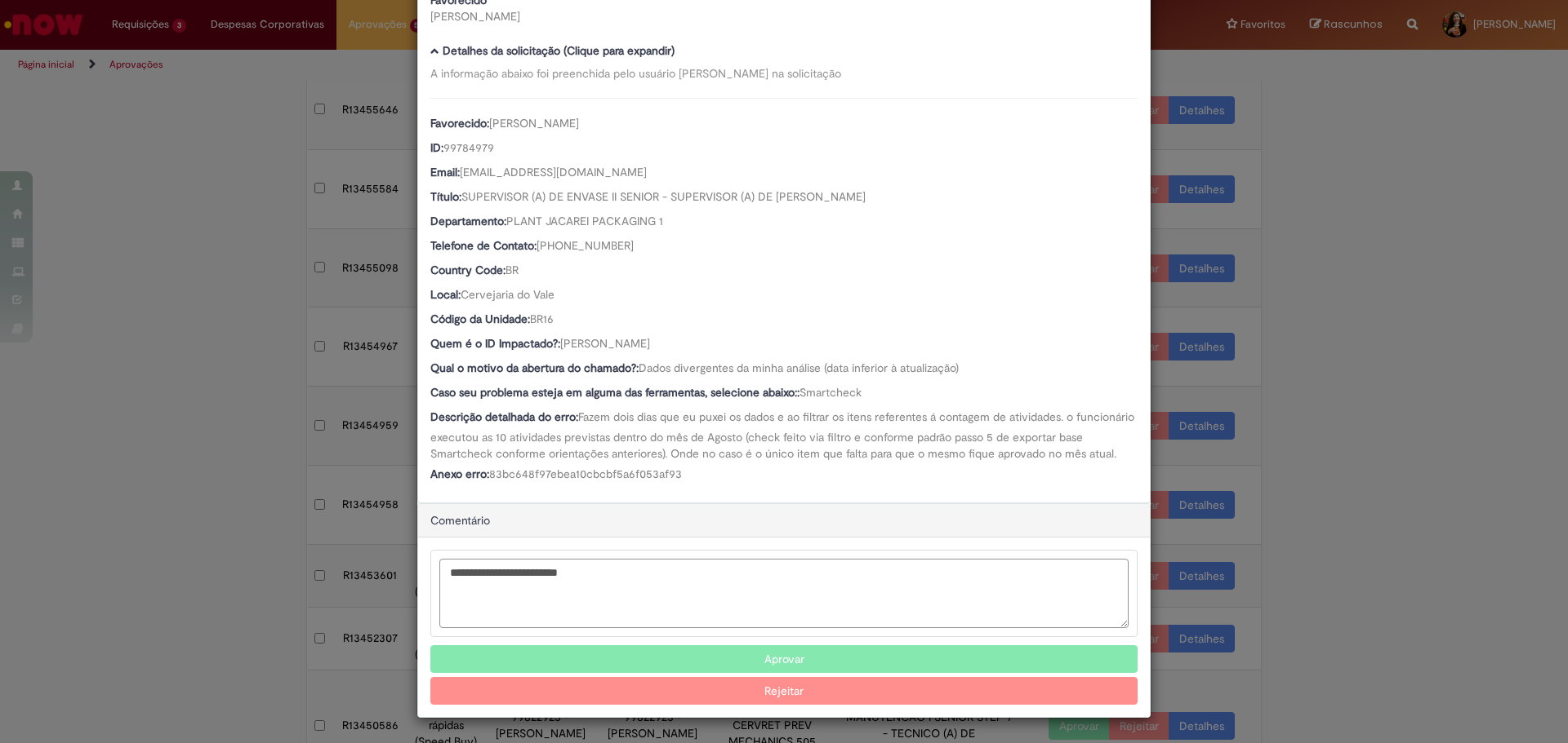
type textarea "**********"
click at [845, 687] on button "Rejeitar" at bounding box center [784, 691] width 707 height 28
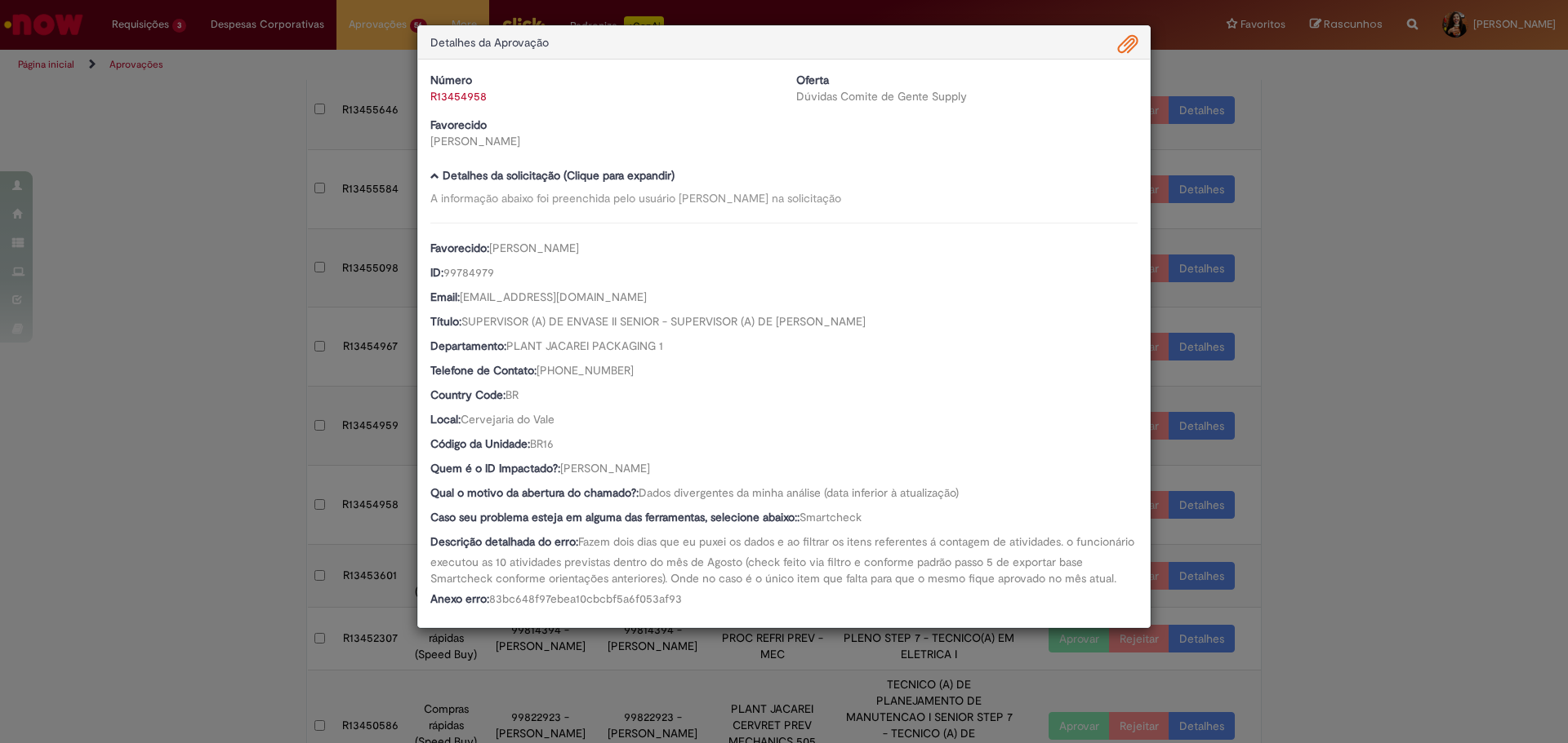
scroll to position [0, 0]
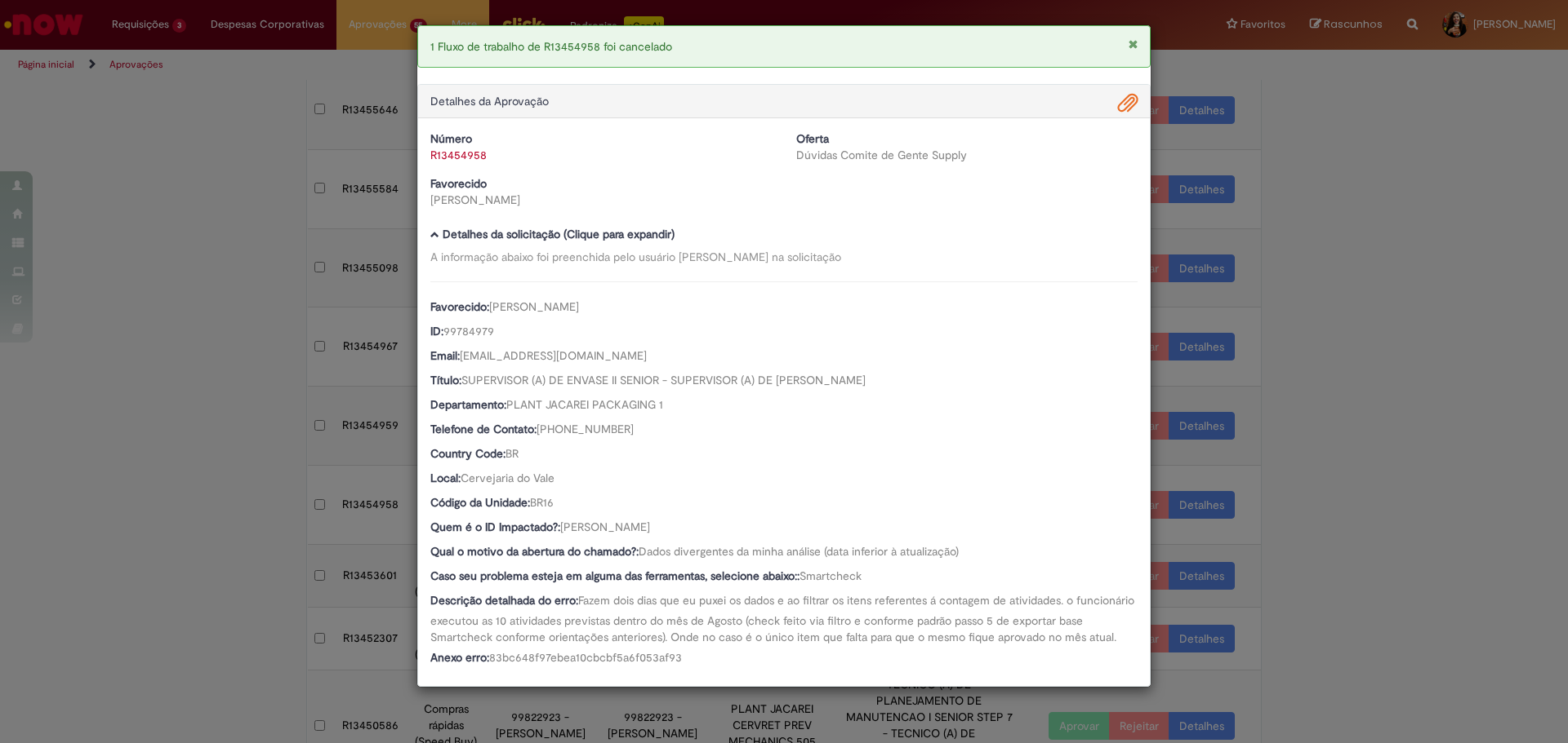
click at [1307, 341] on div "1 Fluxo de trabalho de R13454958 foi cancelado Detalhes da Aprovação Número R13…" at bounding box center [784, 372] width 1568 height 743
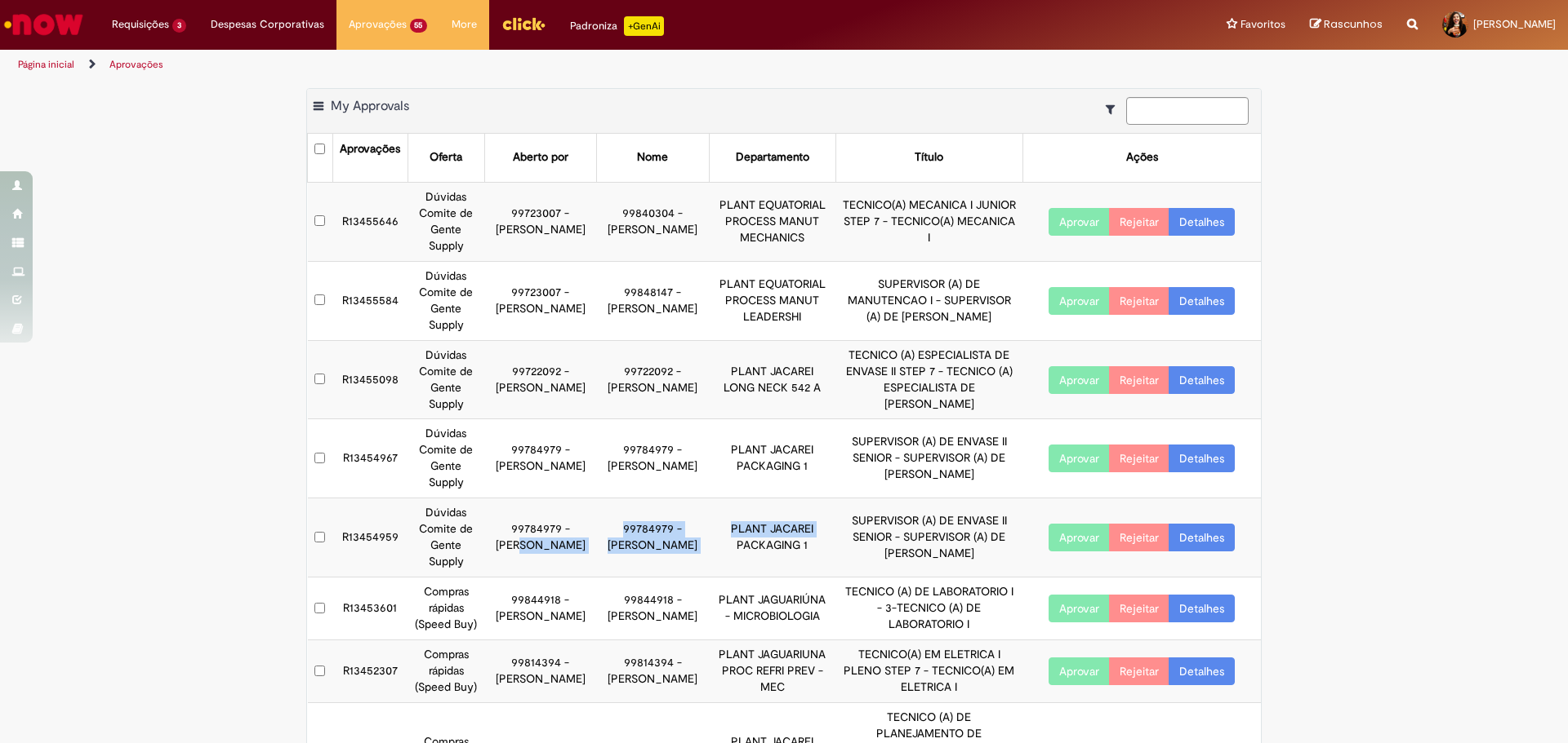
drag, startPoint x: 532, startPoint y: 523, endPoint x: 711, endPoint y: 543, distance: 180.1
click at [703, 542] on tr "R13454959 Dúvidas Comite de Gente Supply 99784979 - [PERSON_NAME] 99784979 - [P…" at bounding box center [784, 537] width 954 height 79
click at [1190, 537] on link "Detalhes" at bounding box center [1201, 538] width 66 height 28
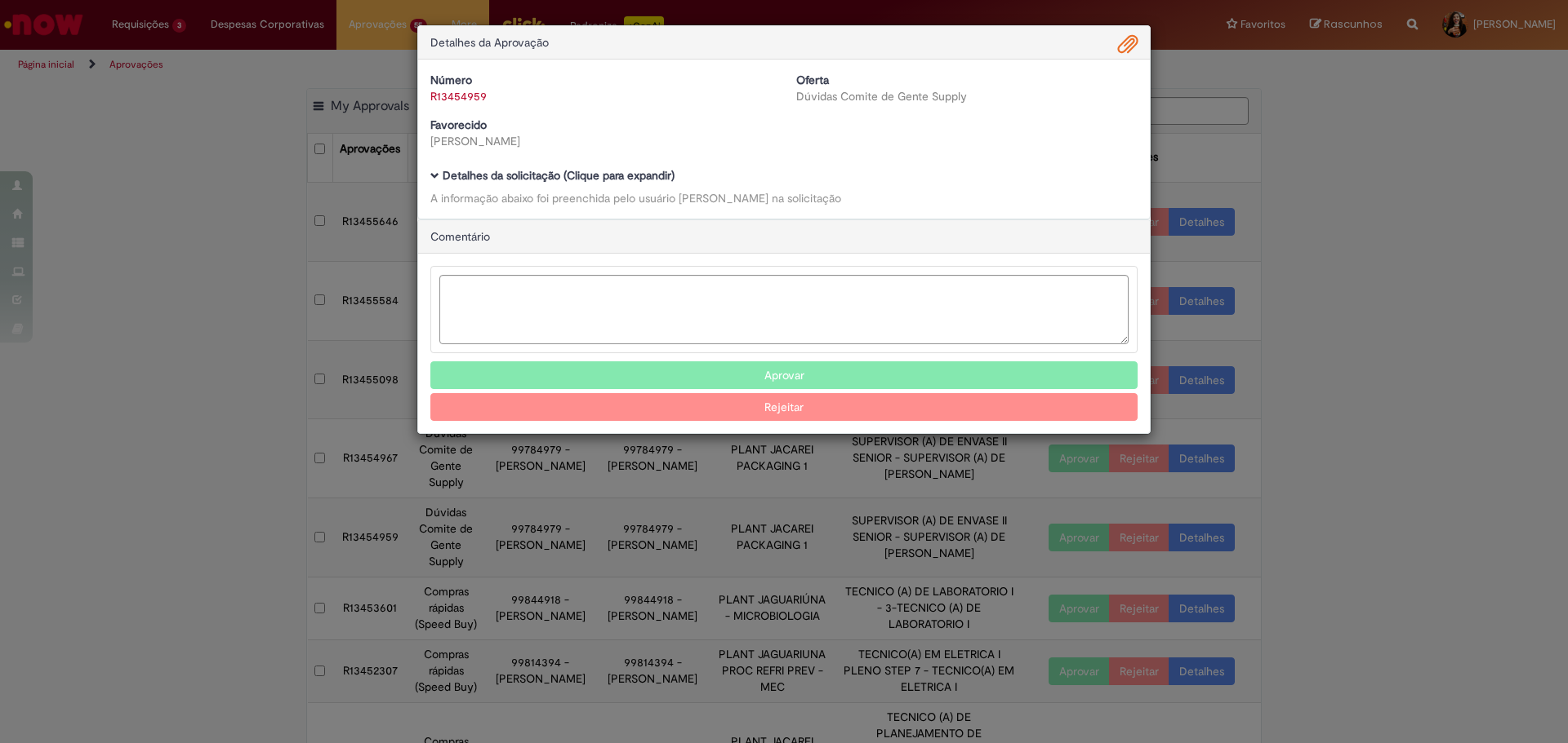
click at [592, 184] on div "Detalhes da solicitação (Clique para expandir) A informação abaixo foi preenchi…" at bounding box center [784, 187] width 707 height 36
click at [602, 172] on b "Detalhes da solicitação (Clique para expandir)" at bounding box center [558, 176] width 232 height 15
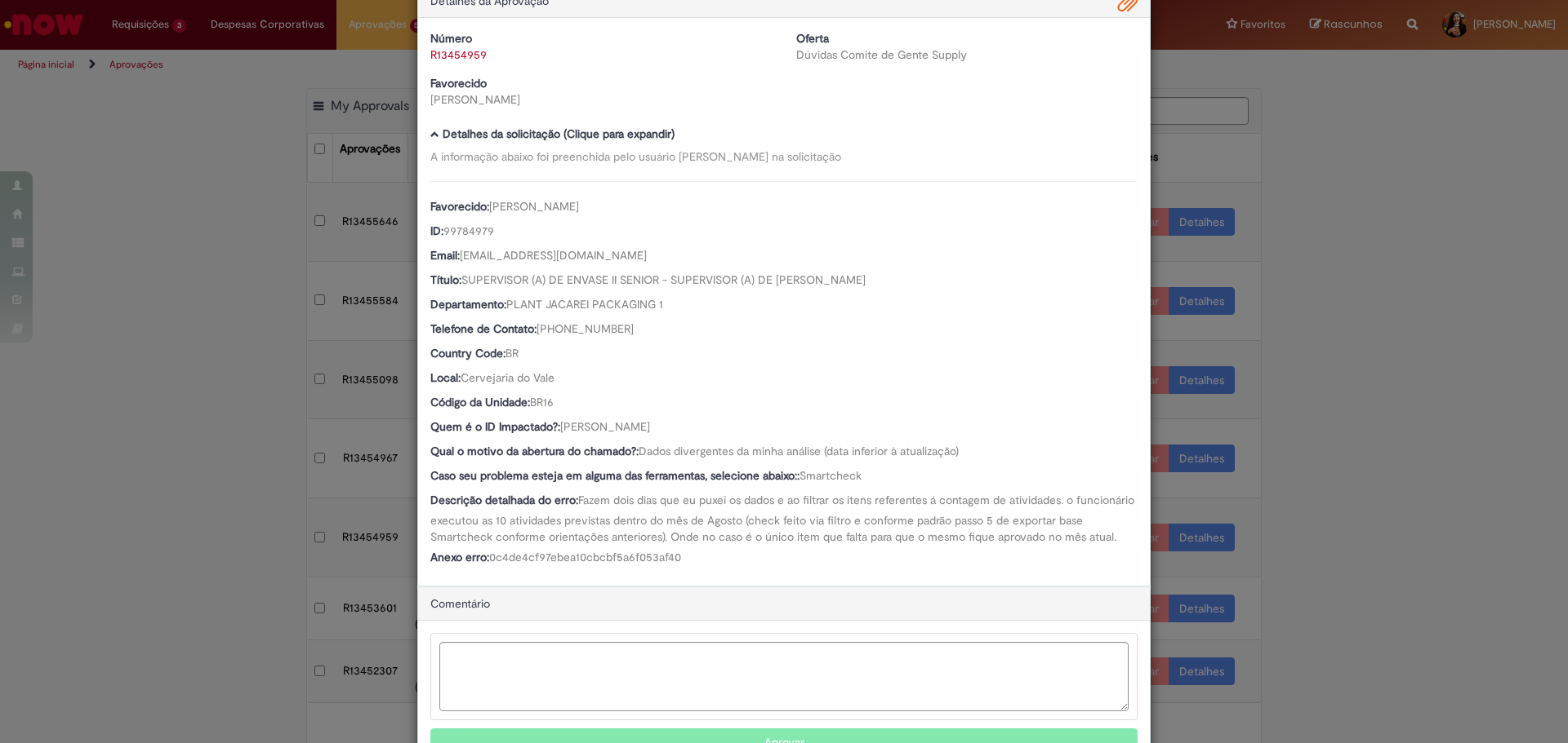
scroll to position [82, 0]
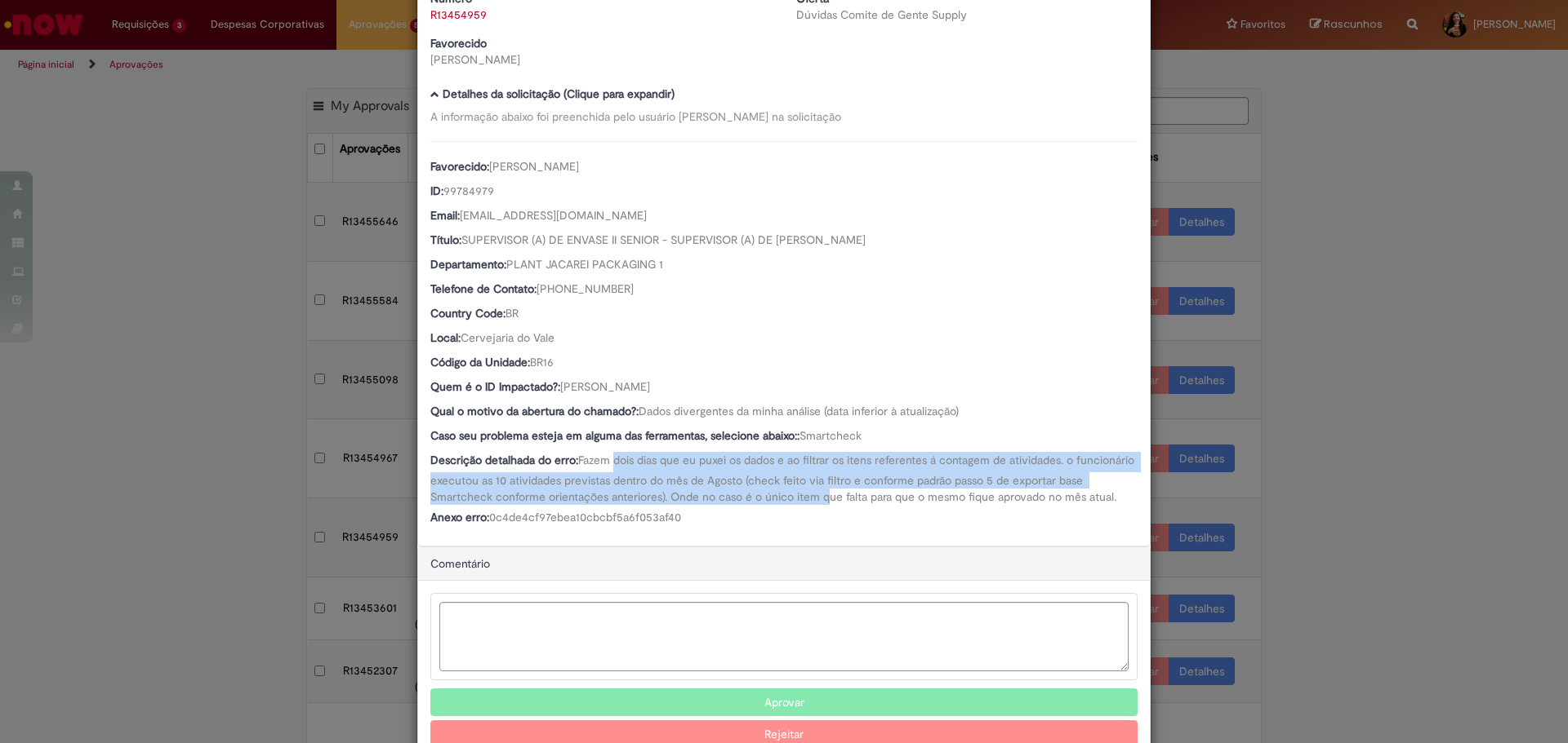
drag, startPoint x: 610, startPoint y: 458, endPoint x: 849, endPoint y: 493, distance: 241.5
click at [849, 493] on span "Fazem dois dias que eu puxei os dados e ao filtrar os itens referentes á contag…" at bounding box center [784, 478] width 707 height 51
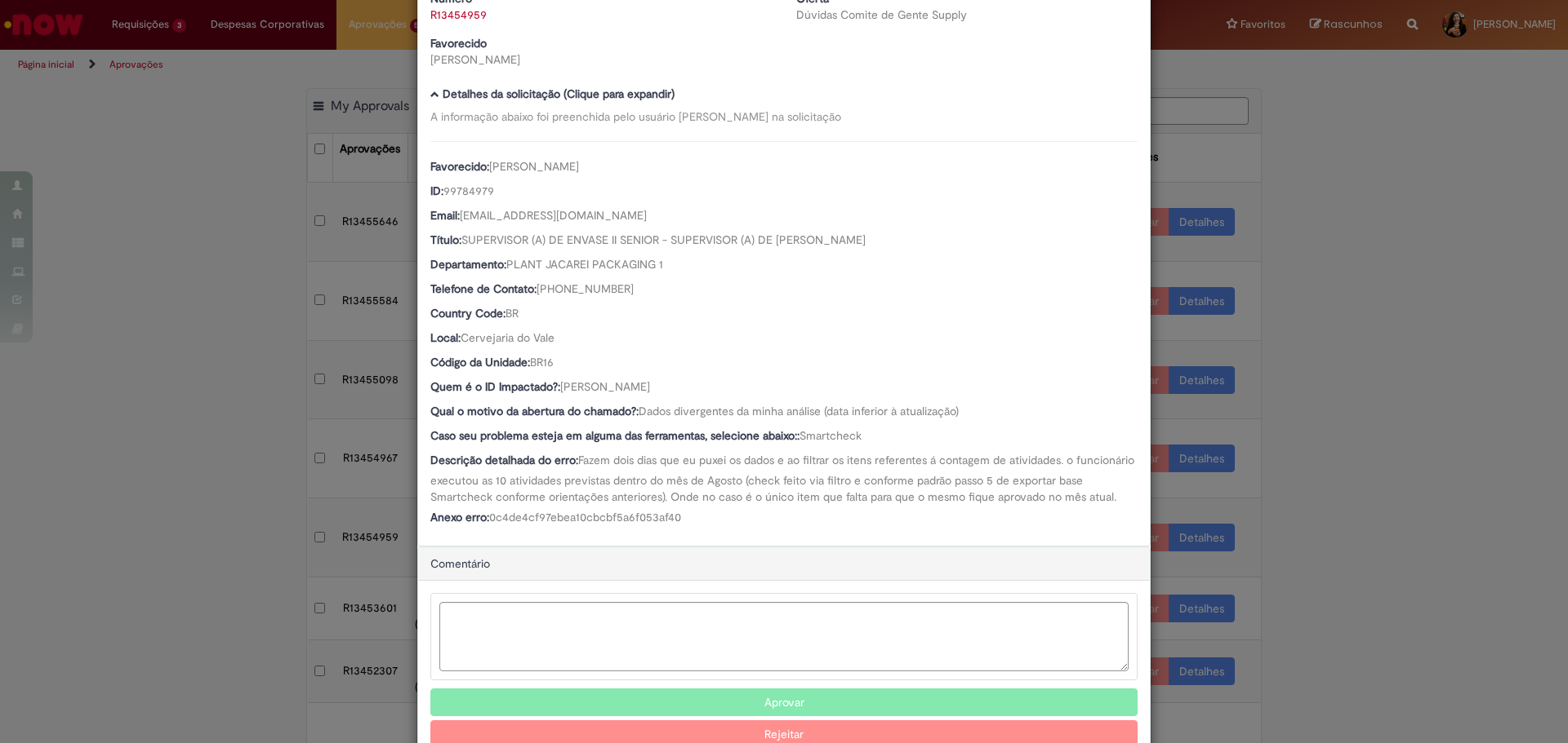
click at [688, 506] on div "Descrição detalhada do erro: Fazem dois dias que eu puxei os dados e ao filtrar…" at bounding box center [784, 479] width 707 height 53
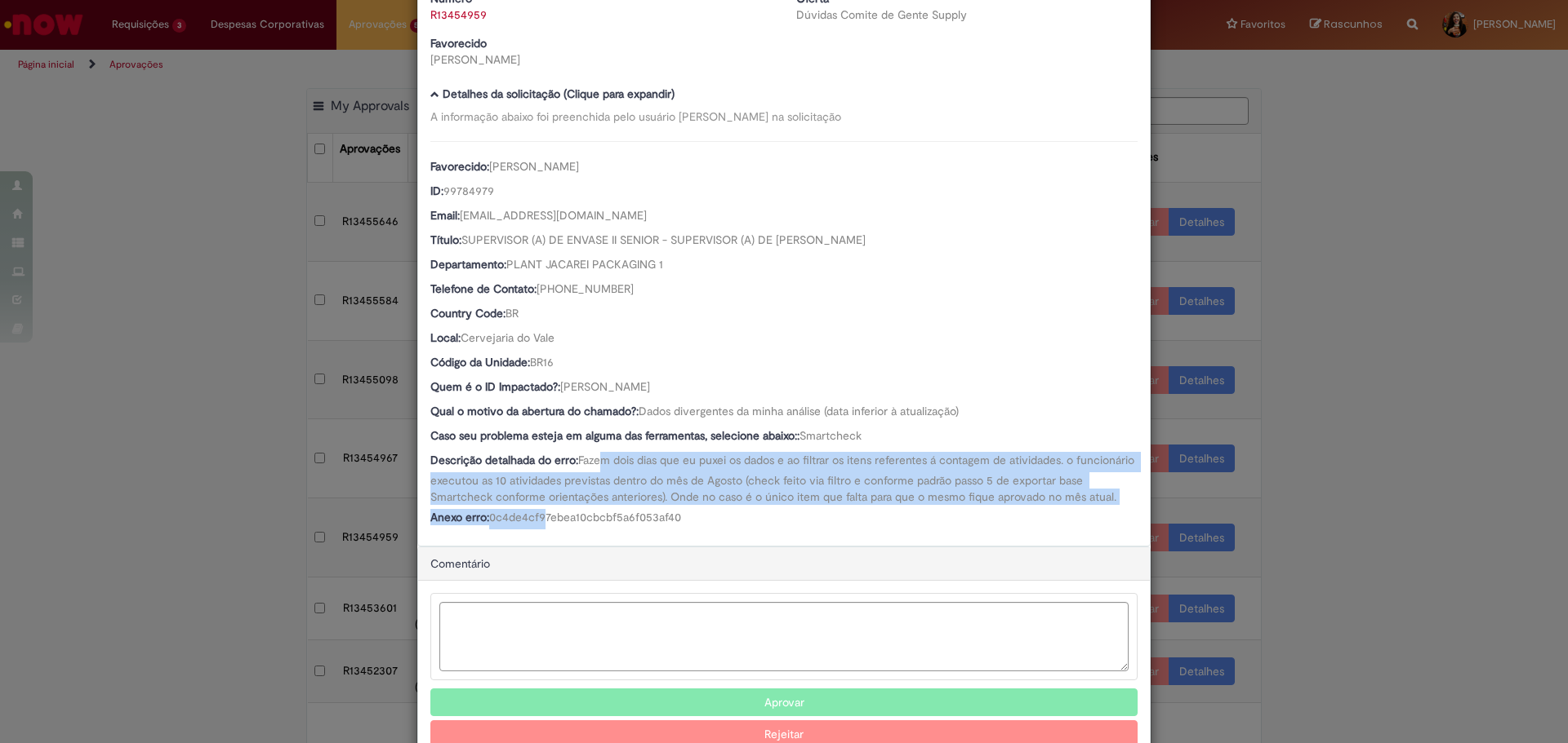
drag, startPoint x: 556, startPoint y: 501, endPoint x: 595, endPoint y: 462, distance: 55.2
click at [595, 462] on div "Favorecido: [PERSON_NAME] ID: 99784979 Email: [EMAIL_ADDRESS][DOMAIN_NAME] Títu…" at bounding box center [784, 335] width 707 height 388
click at [595, 462] on span "Fazem dois dias que eu puxei os dados e ao filtrar os itens referentes á contag…" at bounding box center [784, 478] width 707 height 51
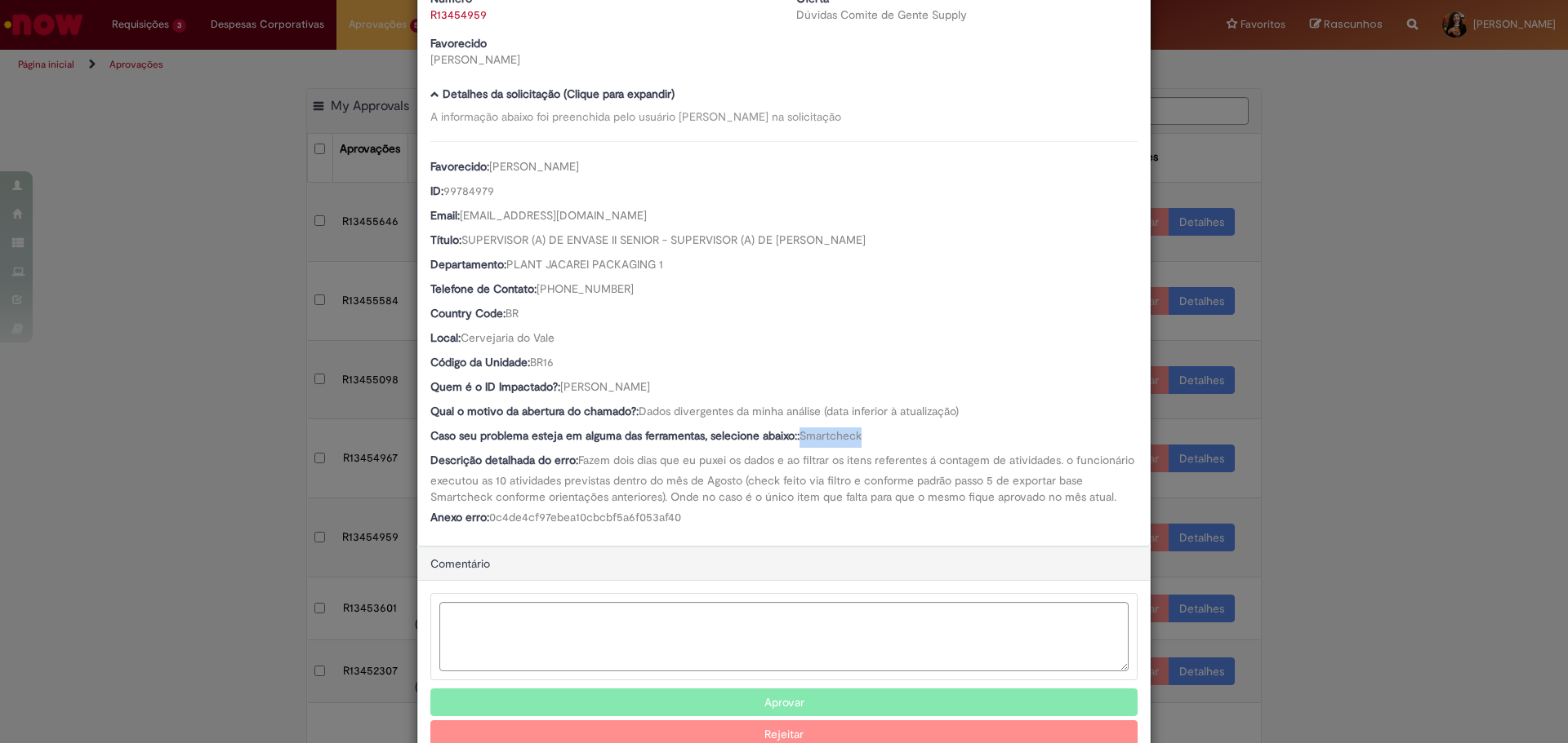
drag, startPoint x: 798, startPoint y: 438, endPoint x: 858, endPoint y: 443, distance: 60.2
click at [858, 443] on span "Smartcheck" at bounding box center [830, 436] width 62 height 15
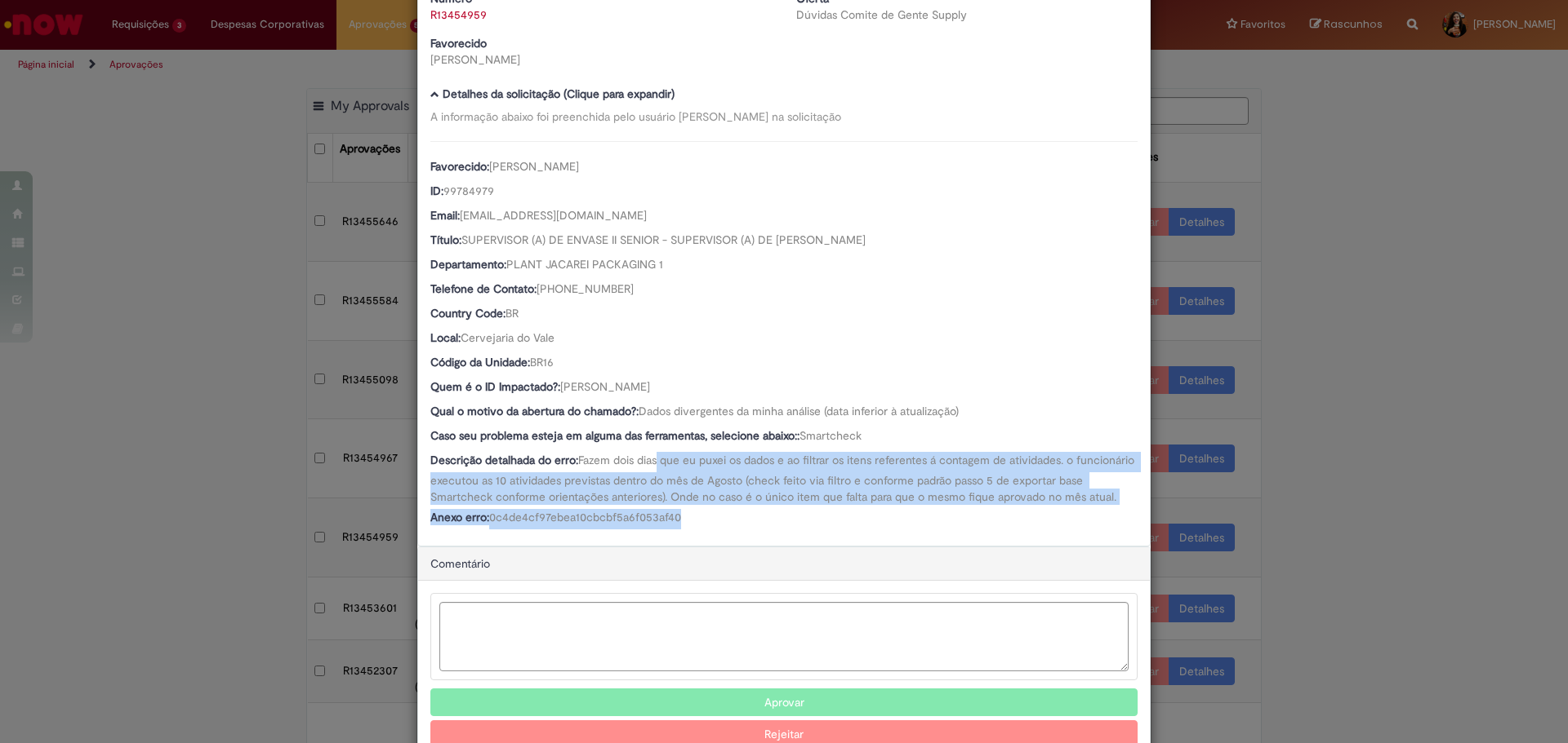
drag, startPoint x: 653, startPoint y: 466, endPoint x: 699, endPoint y: 535, distance: 82.9
click at [699, 530] on div "Favorecido: [PERSON_NAME] ID: 99784979 Email: [EMAIL_ADDRESS][DOMAIN_NAME] Títu…" at bounding box center [784, 335] width 707 height 388
click at [699, 530] on div "Anexo erro: 0c4de4cf97ebea10cbcbf5a6f053af40" at bounding box center [784, 520] width 707 height 20
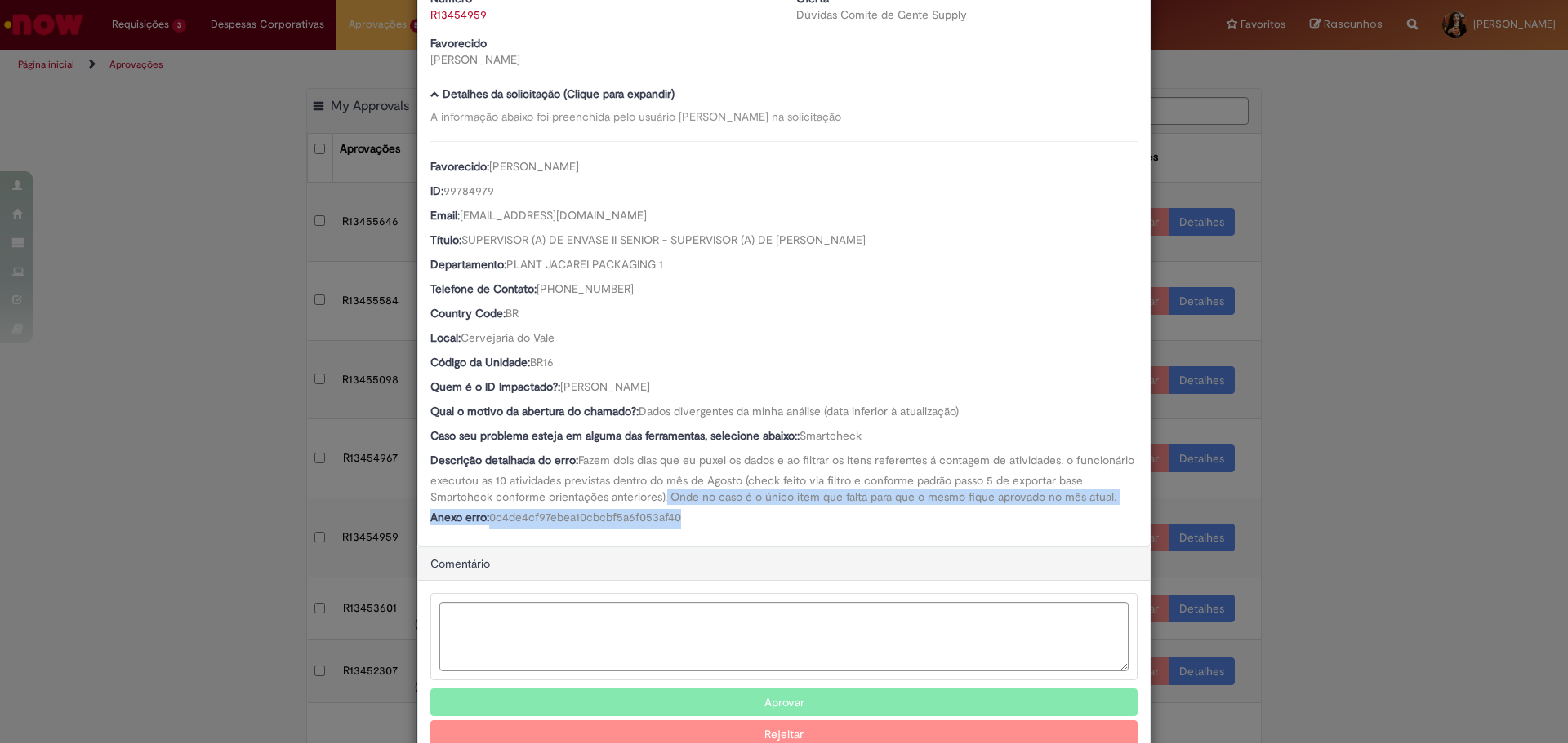
drag, startPoint x: 687, startPoint y: 524, endPoint x: 689, endPoint y: 491, distance: 33.1
click at [689, 491] on div "Favorecido: [PERSON_NAME] ID: 99784979 Email: [EMAIL_ADDRESS][DOMAIN_NAME] Títu…" at bounding box center [784, 335] width 707 height 388
click at [689, 491] on span "Fazem dois dias que eu puxei os dados e ao filtrar os itens referentes á contag…" at bounding box center [784, 478] width 707 height 51
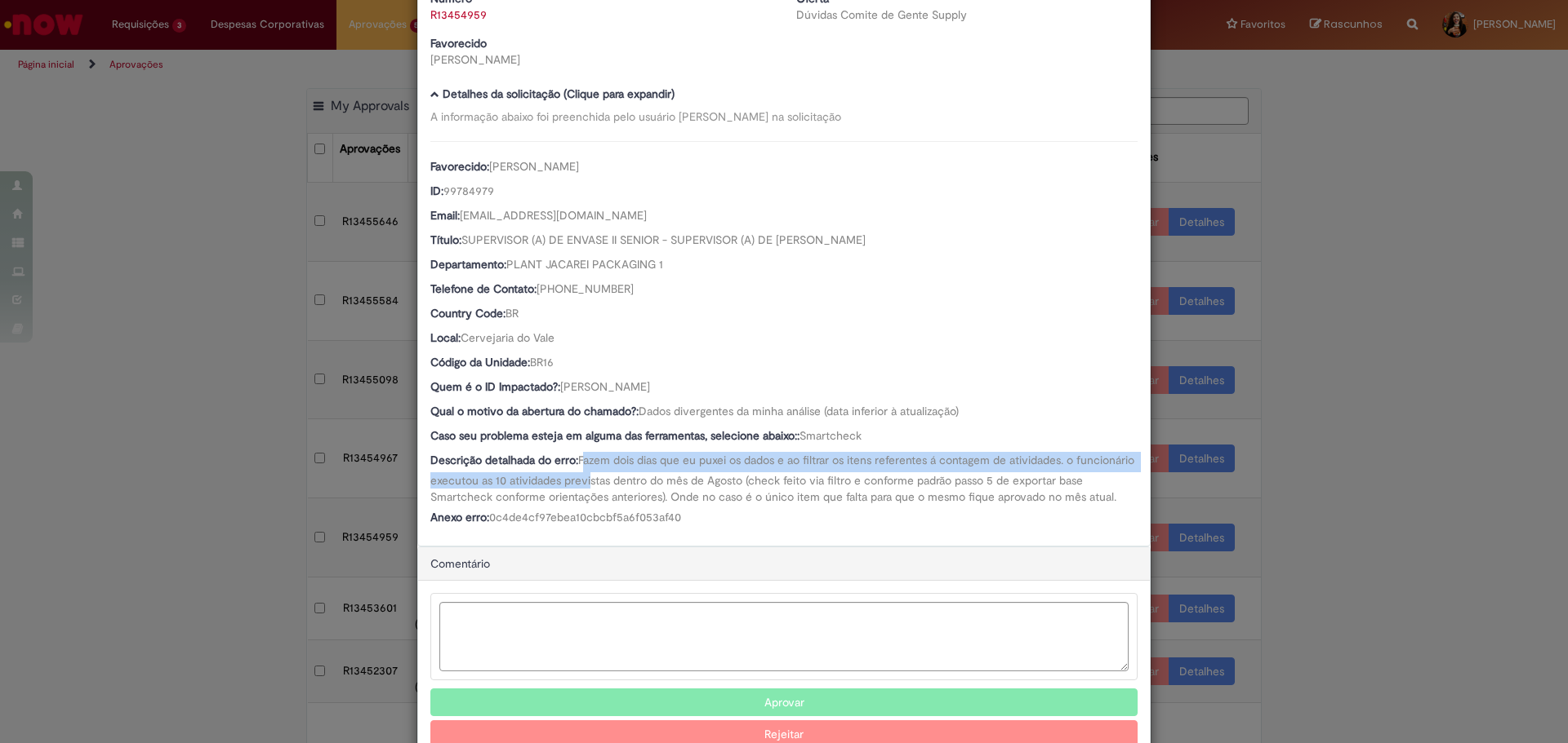
drag, startPoint x: 581, startPoint y: 460, endPoint x: 644, endPoint y: 484, distance: 67.4
click at [644, 484] on span "Fazem dois dias que eu puxei os dados e ao filtrar os itens referentes á contag…" at bounding box center [784, 478] width 707 height 51
drag, startPoint x: 636, startPoint y: 484, endPoint x: 604, endPoint y: 458, distance: 41.2
click at [604, 458] on span "Fazem dois dias que eu puxei os dados e ao filtrar os itens referentes á contag…" at bounding box center [784, 478] width 707 height 51
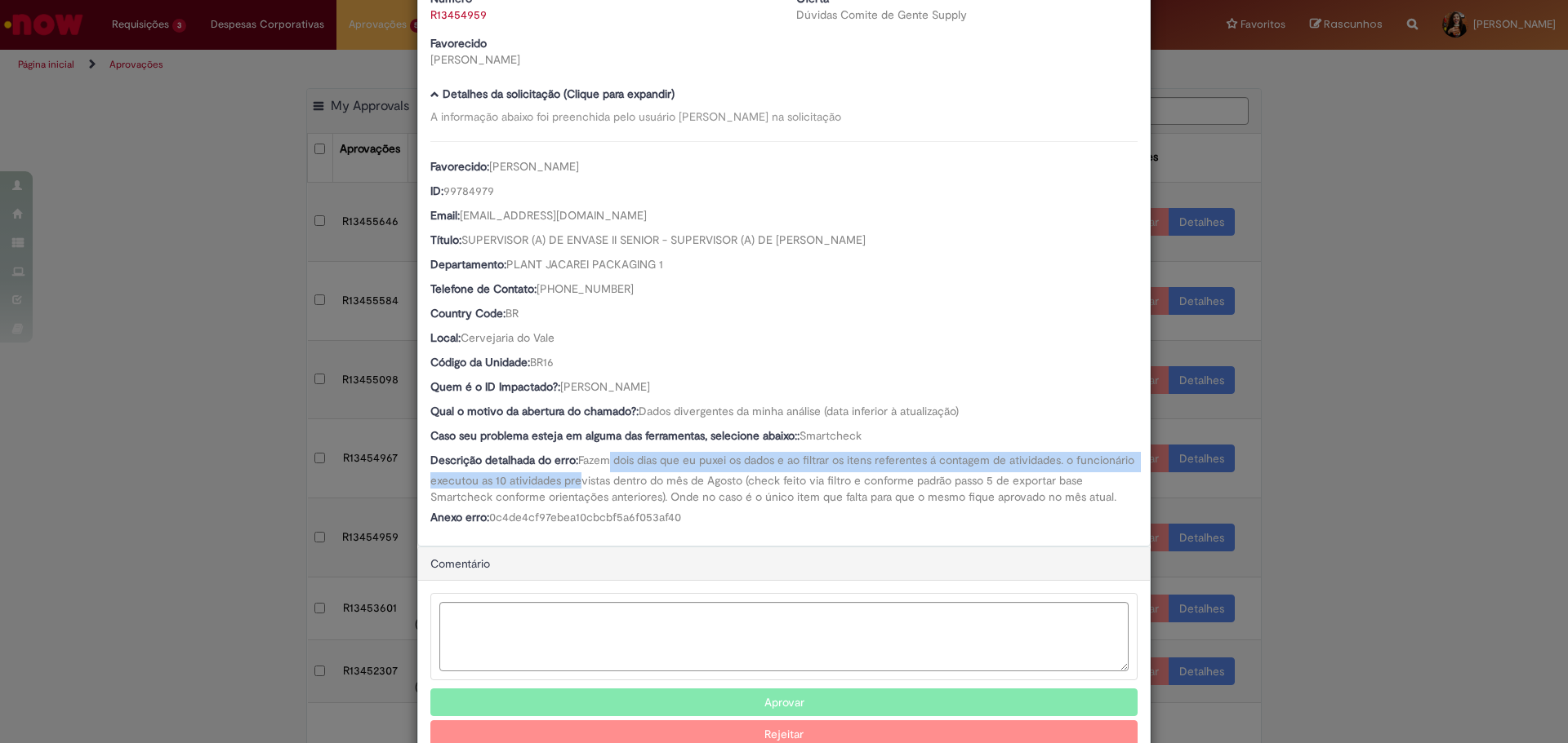
click at [606, 458] on span "Fazem dois dias que eu puxei os dados e ao filtrar os itens referentes á contag…" at bounding box center [784, 478] width 707 height 51
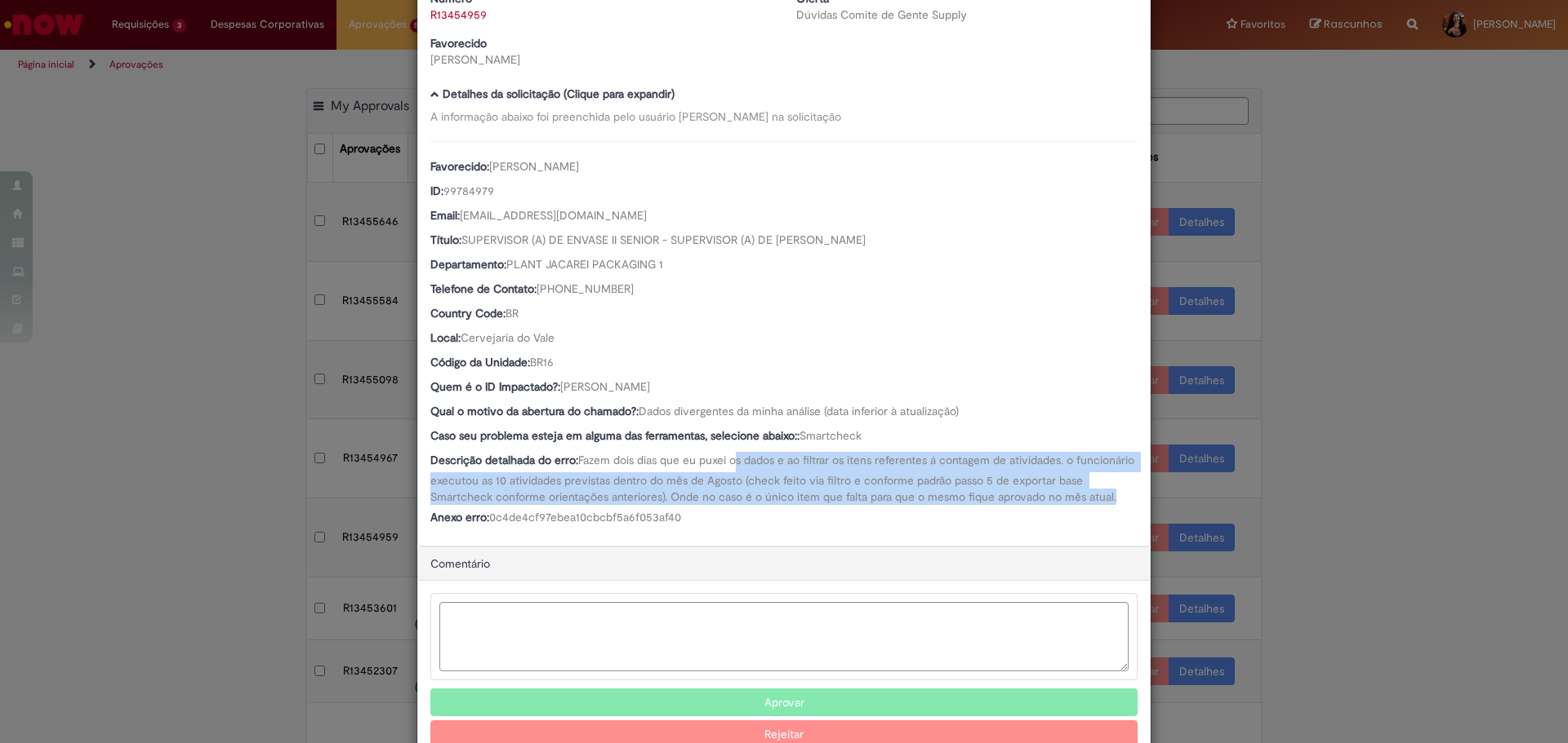
drag, startPoint x: 732, startPoint y: 456, endPoint x: 714, endPoint y: 459, distance: 18.2
click at [776, 506] on div "Descrição detalhada do erro: Fazem dois dias que eu puxei os dados e ao filtrar…" at bounding box center [784, 479] width 707 height 53
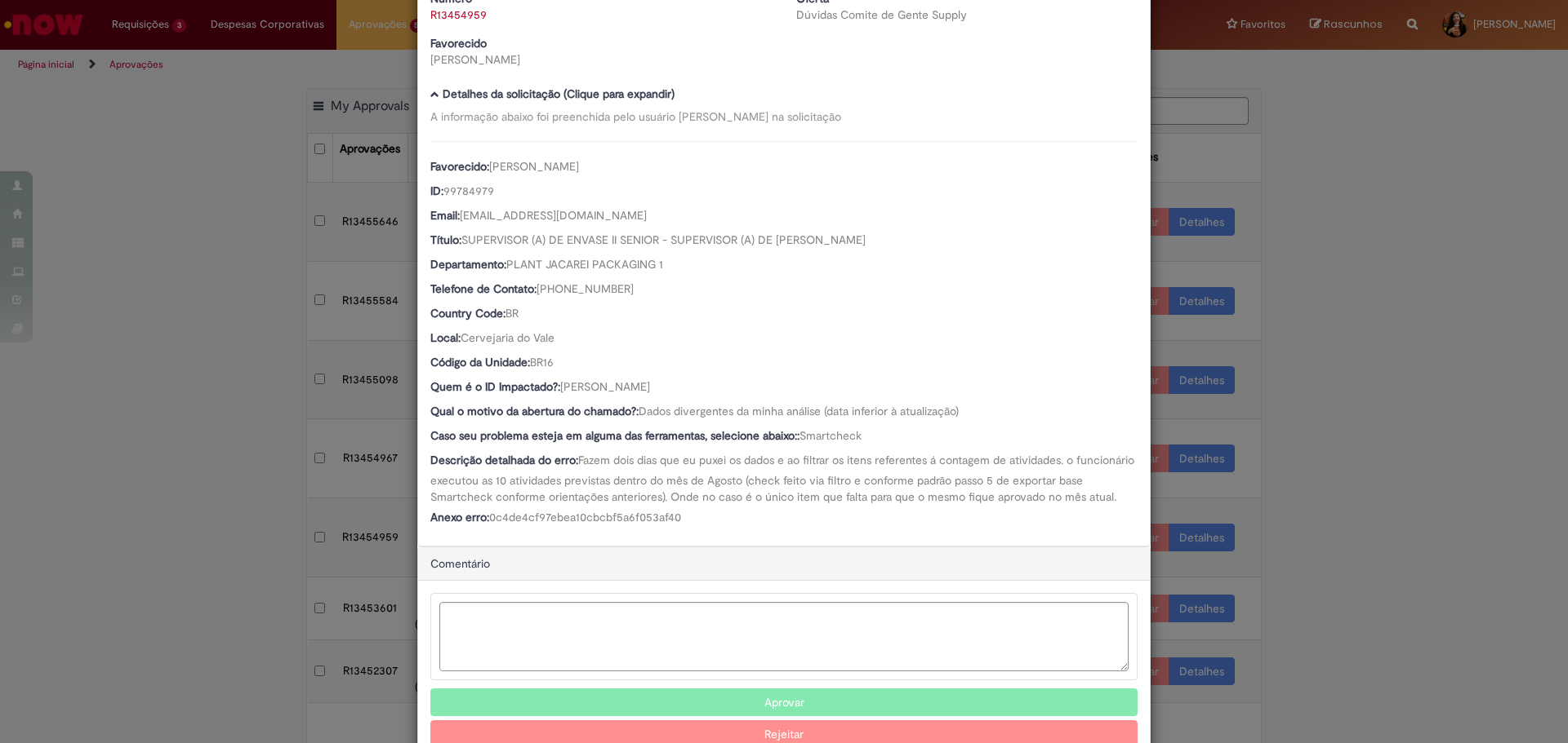
click at [648, 396] on div "Quem é o ID Impactado?: [PERSON_NAME]" at bounding box center [784, 389] width 707 height 20
drag, startPoint x: 692, startPoint y: 388, endPoint x: 557, endPoint y: 386, distance: 135.0
click at [557, 386] on div "Quem é o ID Impactado?: [PERSON_NAME]" at bounding box center [784, 389] width 707 height 20
click at [684, 660] on textarea "Ambev Approval Modal" at bounding box center [784, 637] width 689 height 69
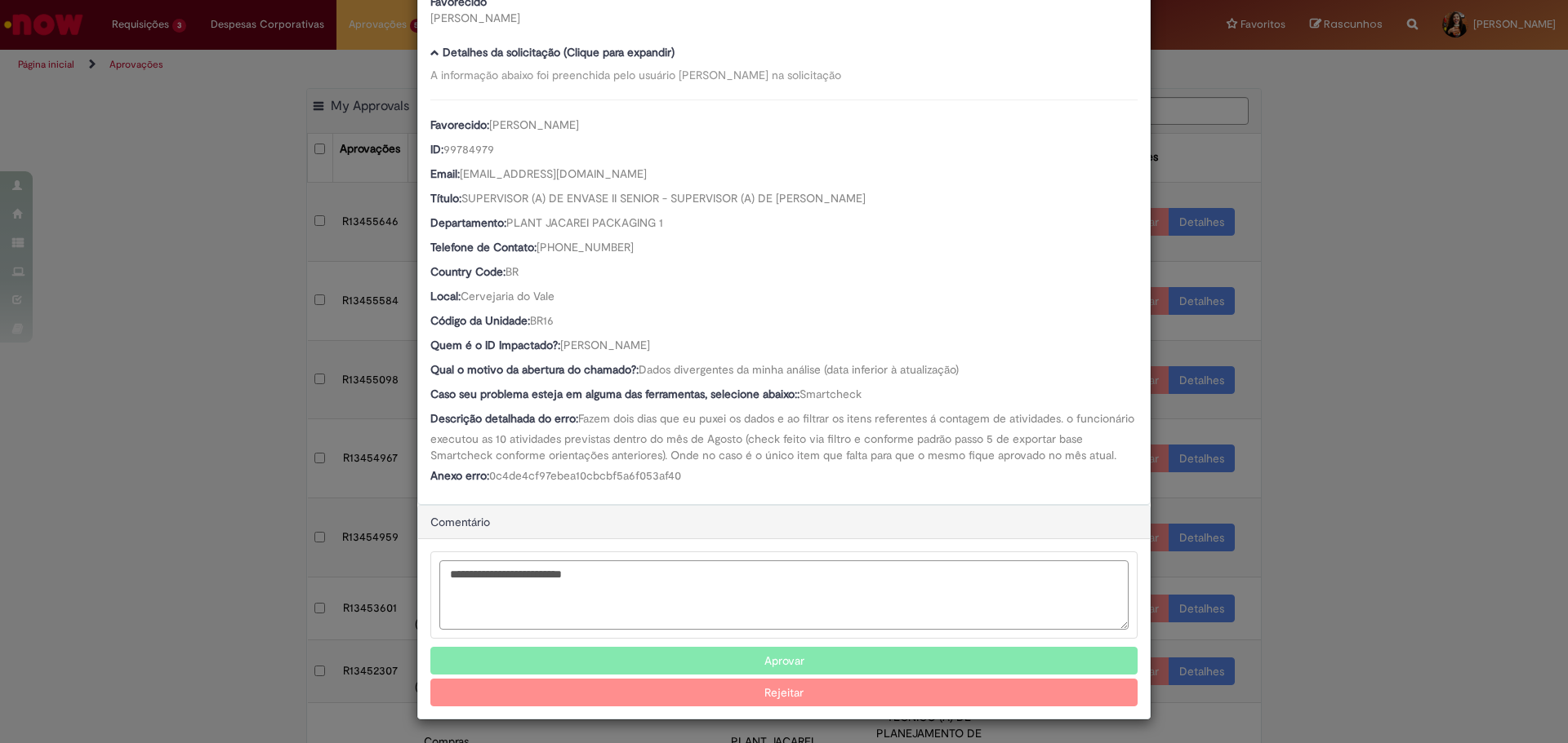
scroll to position [142, 0]
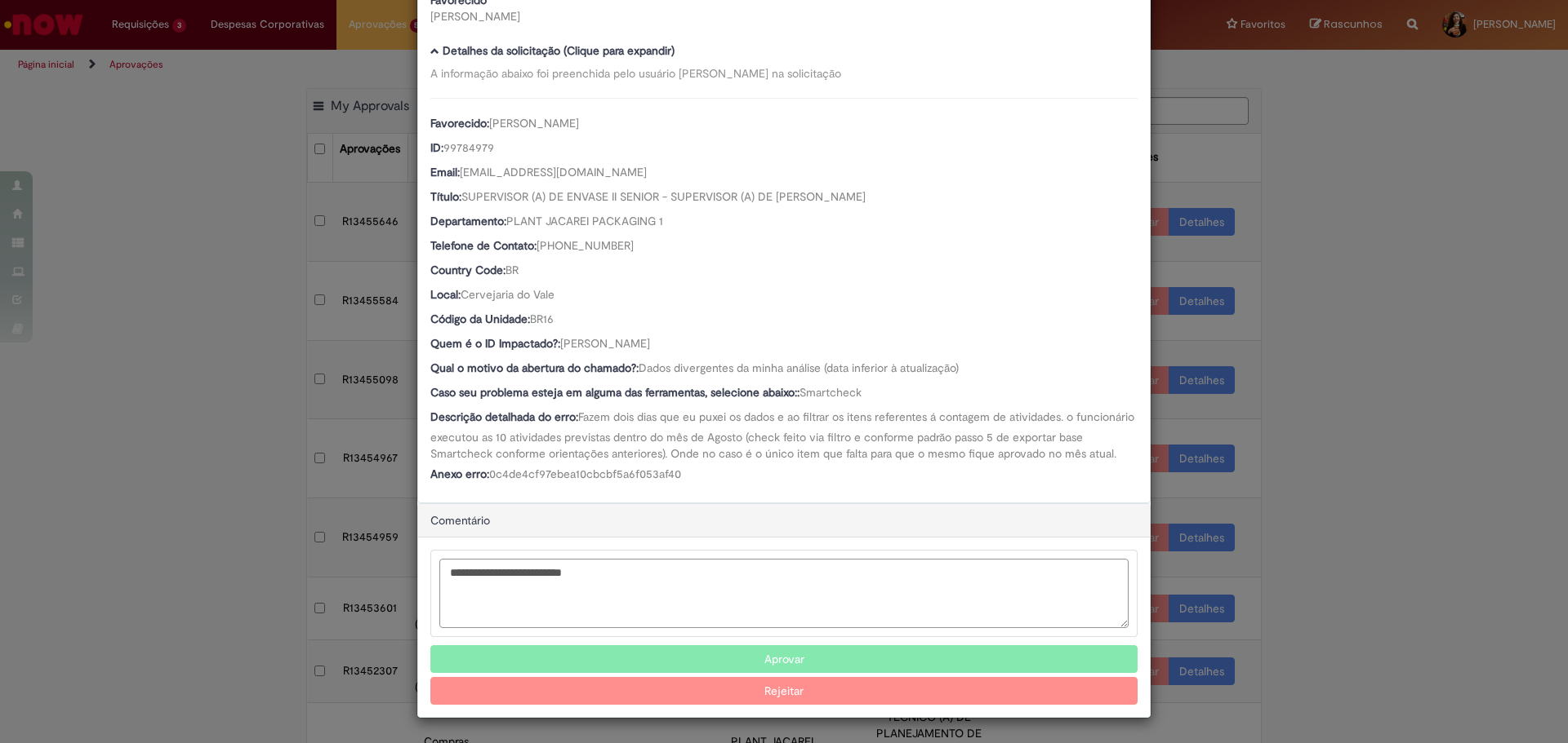
type textarea "**********"
click at [814, 696] on button "Rejeitar" at bounding box center [784, 691] width 707 height 28
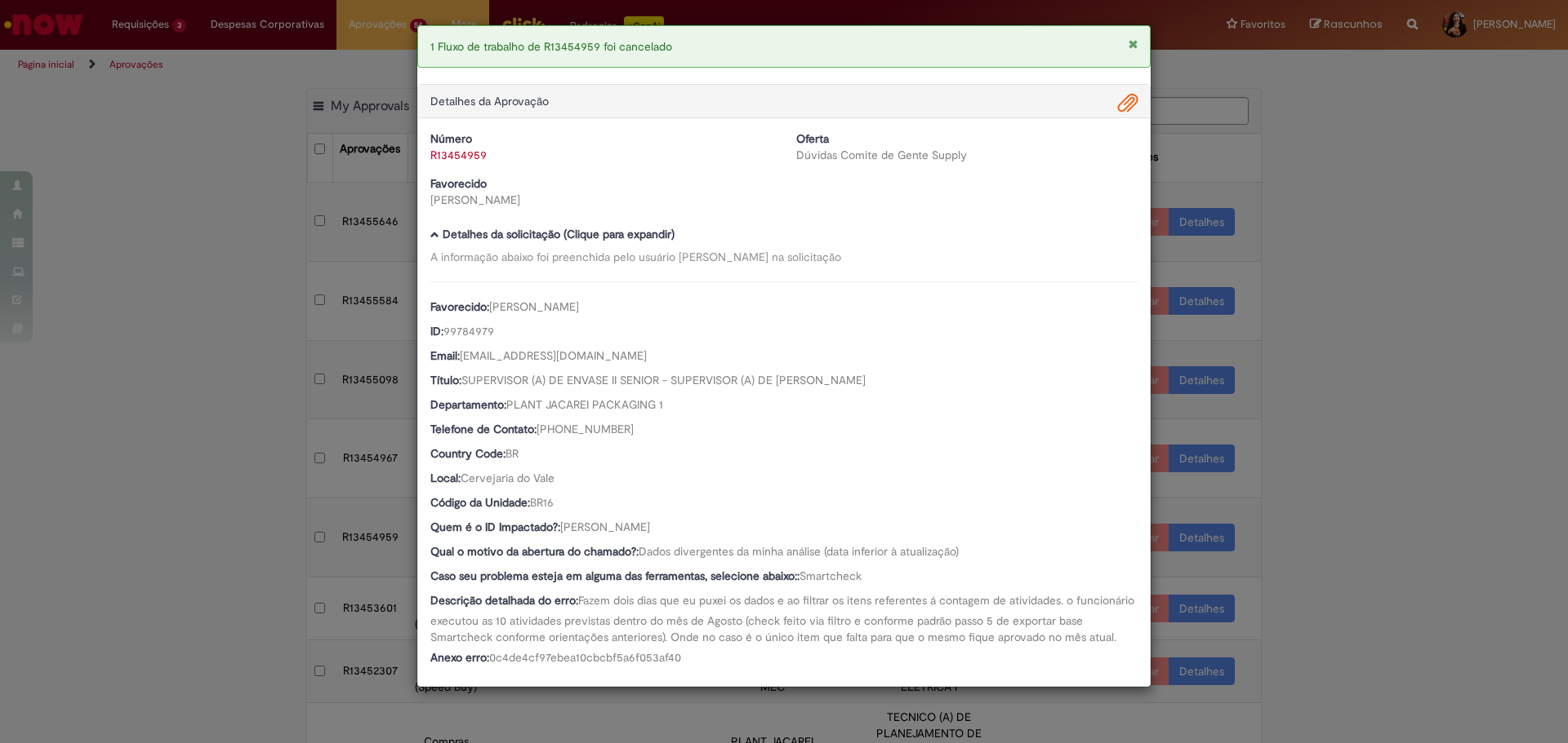
click at [1341, 559] on div "1 Fluxo de trabalho de R13454959 foi cancelado Detalhes da Aprovação Número R13…" at bounding box center [784, 372] width 1568 height 743
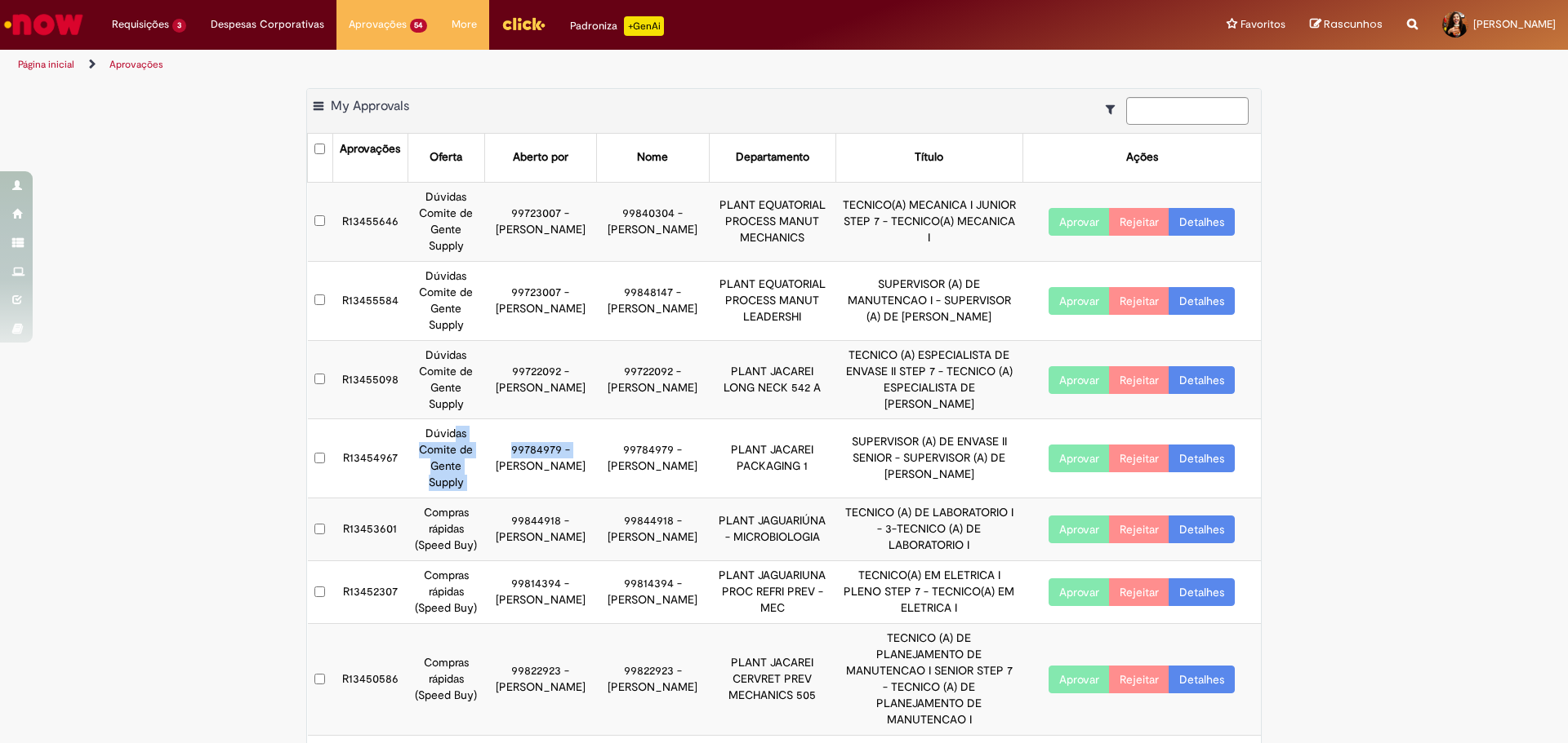
drag, startPoint x: 452, startPoint y: 437, endPoint x: 503, endPoint y: 446, distance: 51.8
click at [503, 446] on tr "R13454967 Dúvidas Comite de Gente Supply 99784979 - [PERSON_NAME] 99784979 - [P…" at bounding box center [784, 458] width 954 height 79
click at [1207, 462] on link "Detalhes" at bounding box center [1201, 459] width 66 height 28
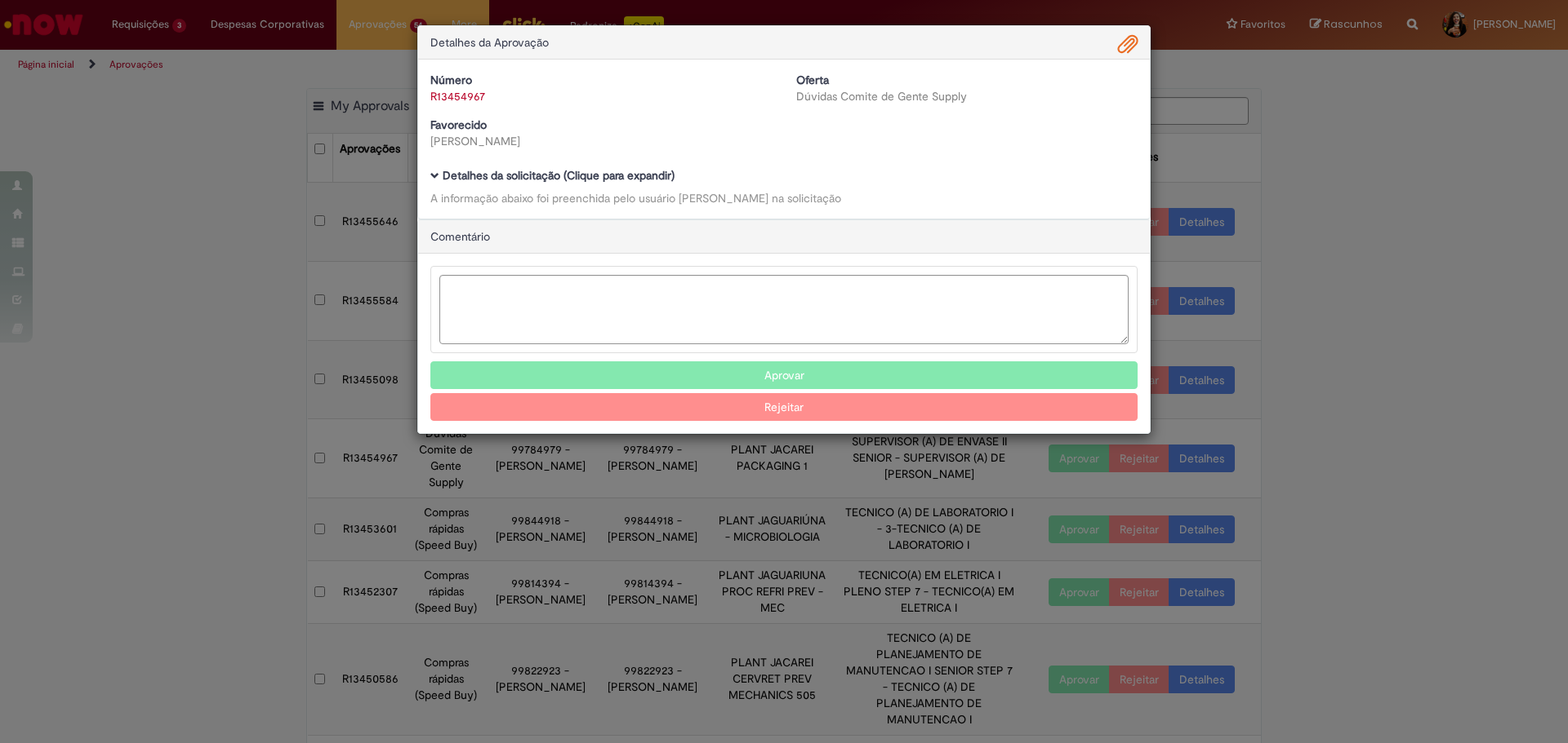
click at [592, 176] on b "Detalhes da solicitação (Clique para expandir)" at bounding box center [558, 176] width 232 height 15
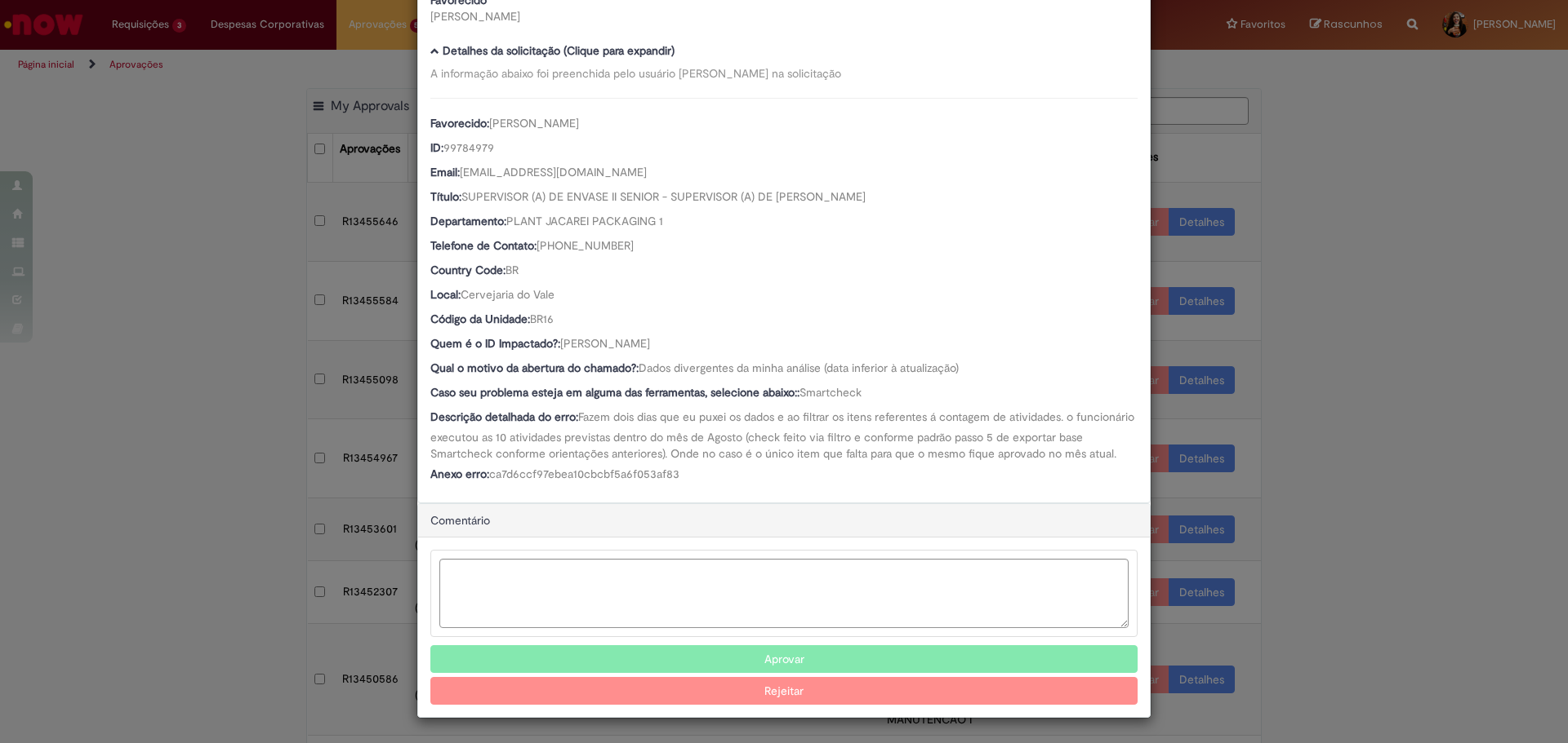
scroll to position [142, 0]
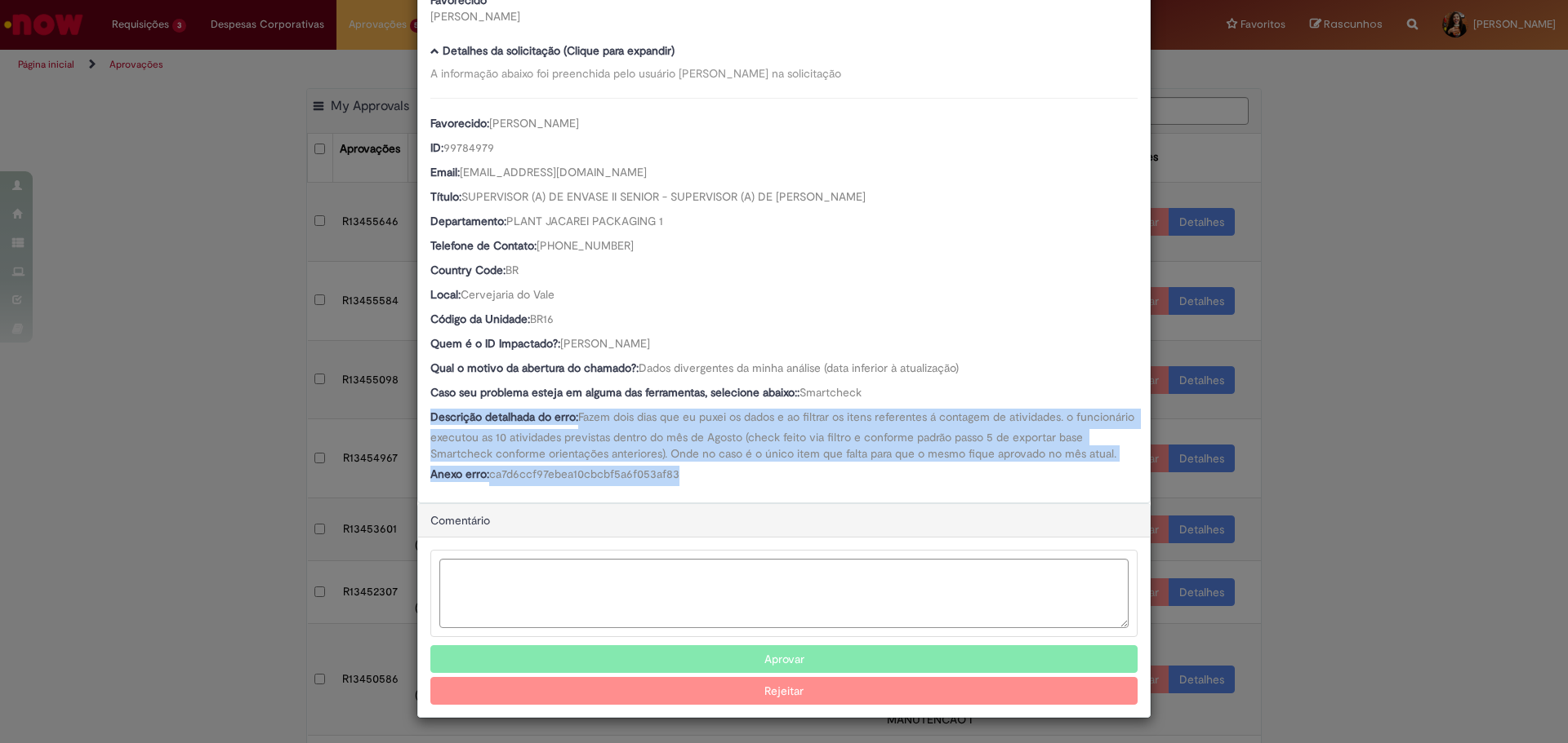
drag, startPoint x: 542, startPoint y: 391, endPoint x: 770, endPoint y: 482, distance: 245.5
click at [770, 482] on div "Favorecido: [PERSON_NAME] ID: 99784979 Email: [EMAIL_ADDRESS][DOMAIN_NAME] Títu…" at bounding box center [784, 291] width 707 height 388
click at [770, 482] on div "Anexo erro: ca7d6ccf97ebea10cbcbf5a6f053af83" at bounding box center [784, 476] width 707 height 20
drag, startPoint x: 667, startPoint y: 428, endPoint x: 739, endPoint y: 466, distance: 81.4
click at [739, 466] on div "Favorecido: [PERSON_NAME] ID: 99784979 Email: [EMAIL_ADDRESS][DOMAIN_NAME] Títu…" at bounding box center [784, 291] width 707 height 388
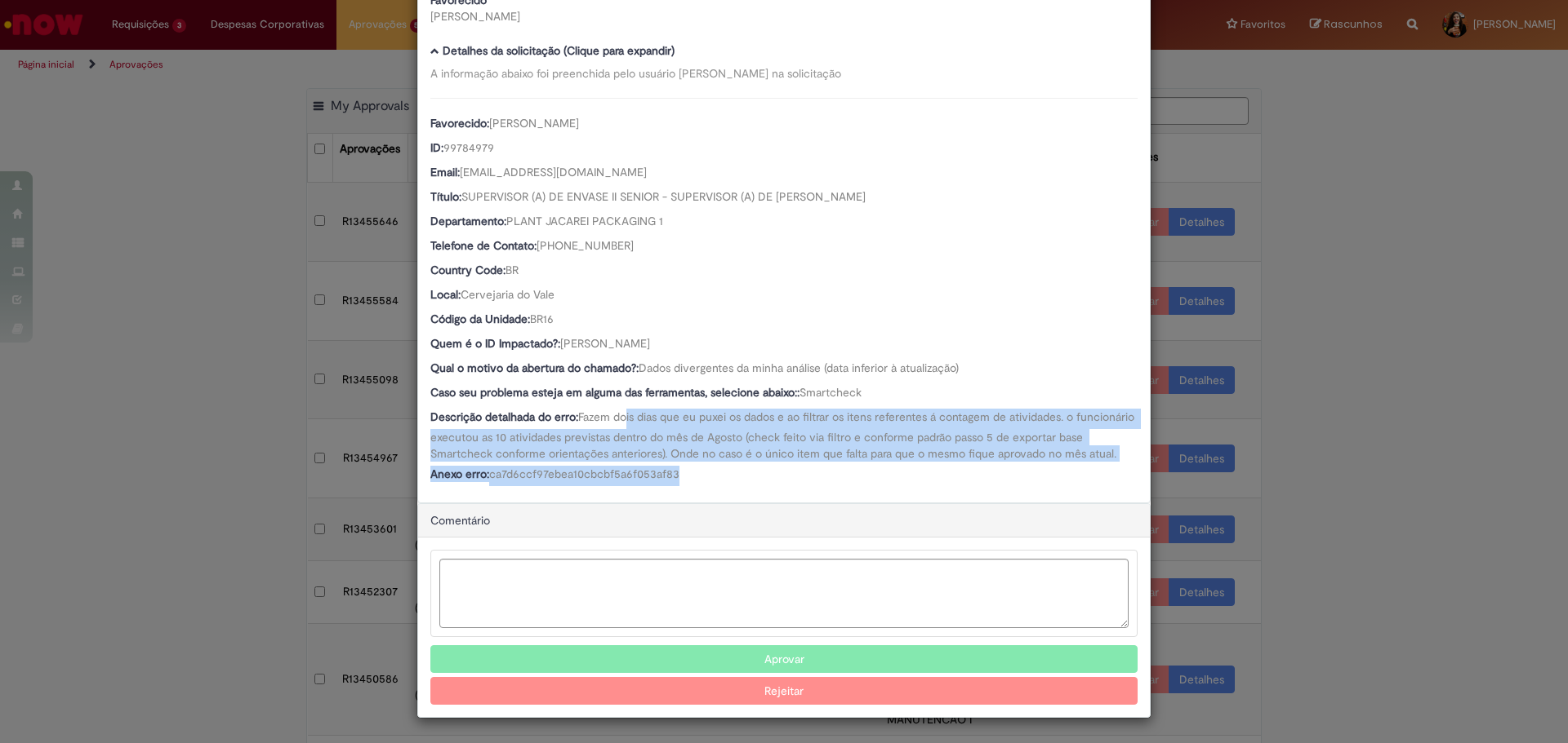
click at [739, 466] on div "Anexo erro: ca7d6ccf97ebea10cbcbf5a6f053af83" at bounding box center [784, 476] width 707 height 20
drag, startPoint x: 710, startPoint y: 324, endPoint x: 559, endPoint y: 332, distance: 151.2
click at [559, 335] on div "Quem é o ID Impactado?: [PERSON_NAME]" at bounding box center [784, 345] width 707 height 20
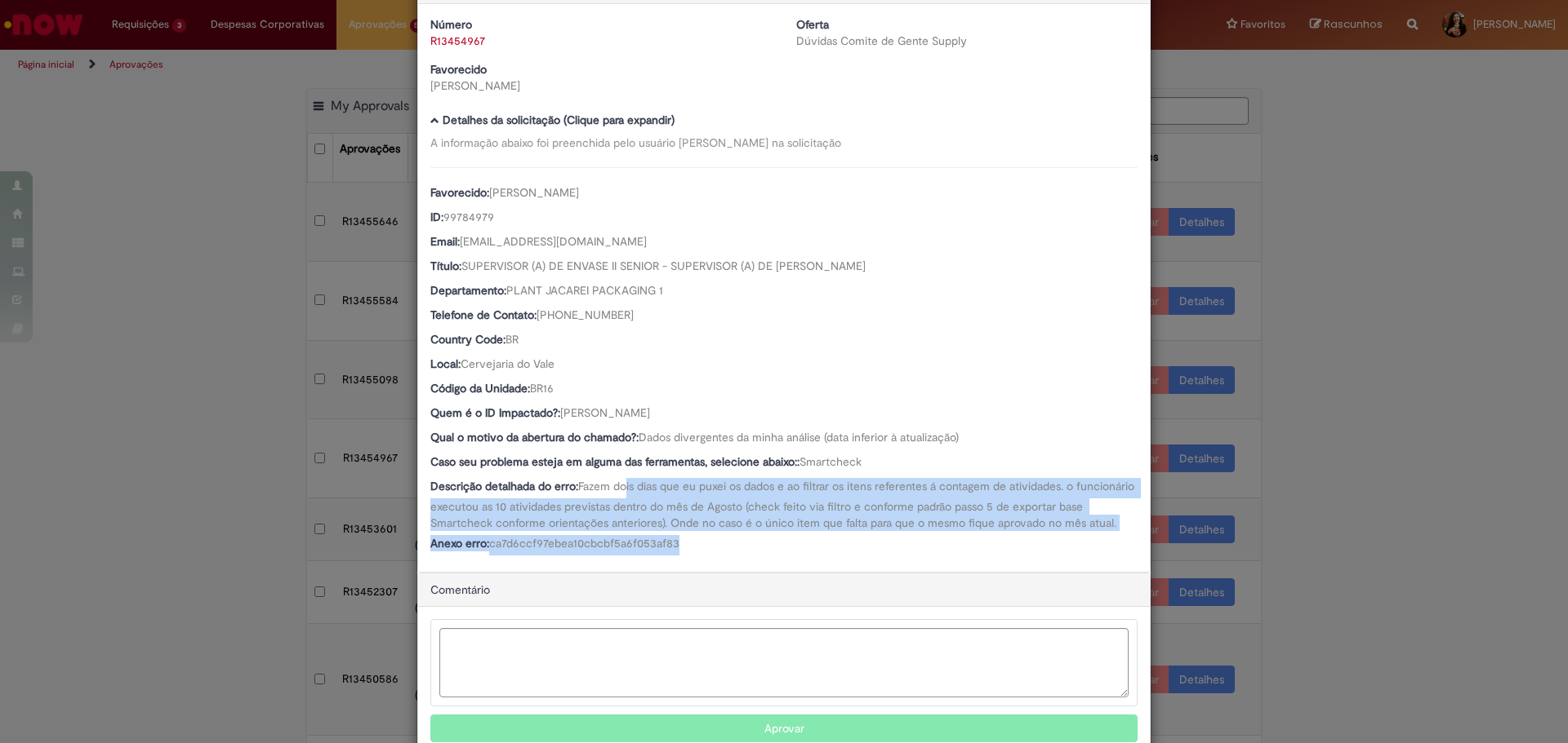
scroll to position [0, 0]
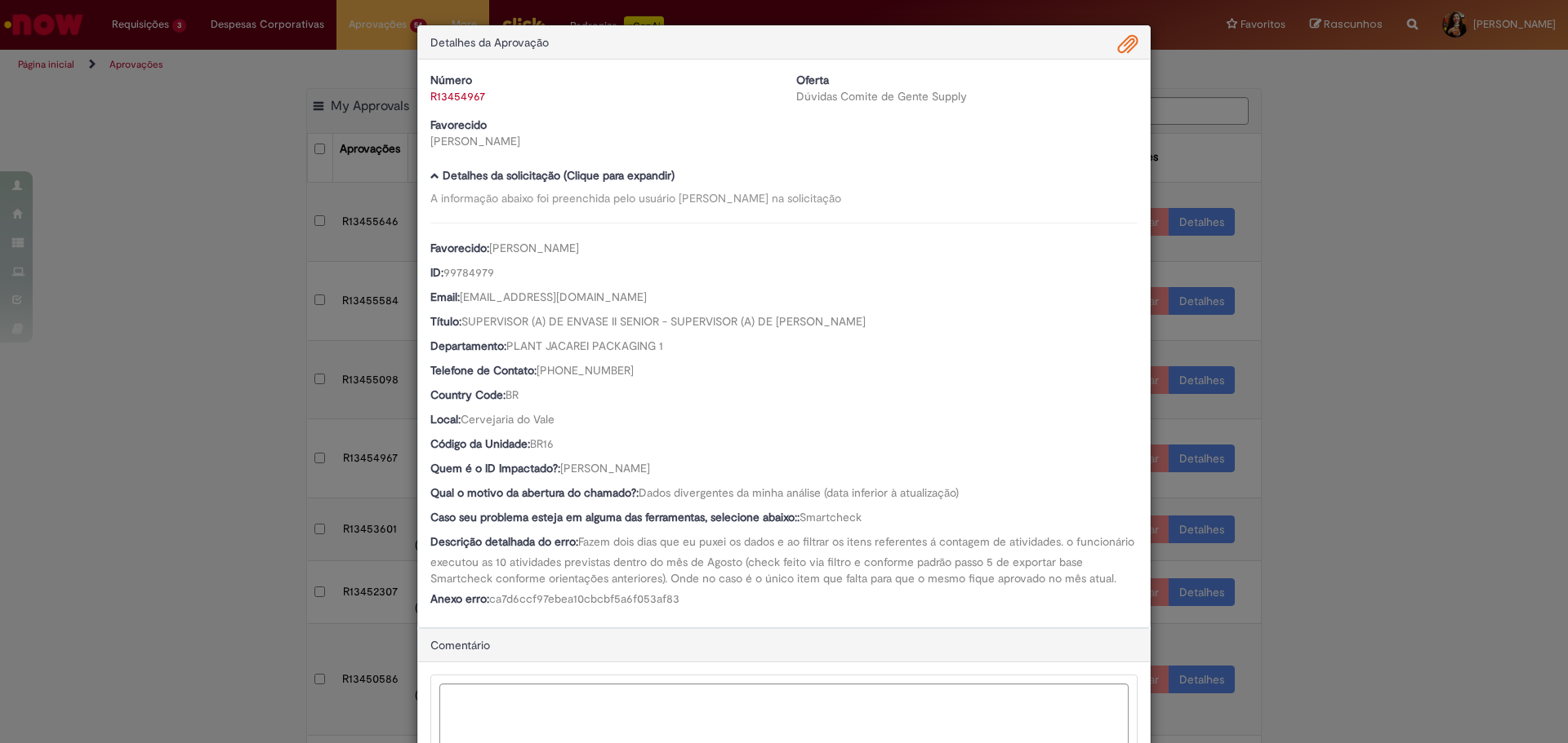
click at [1107, 55] on div "Detalhes da Aprovação" at bounding box center [784, 43] width 731 height 34
click at [1118, 52] on span "Ambev Approval Modal" at bounding box center [1127, 45] width 20 height 28
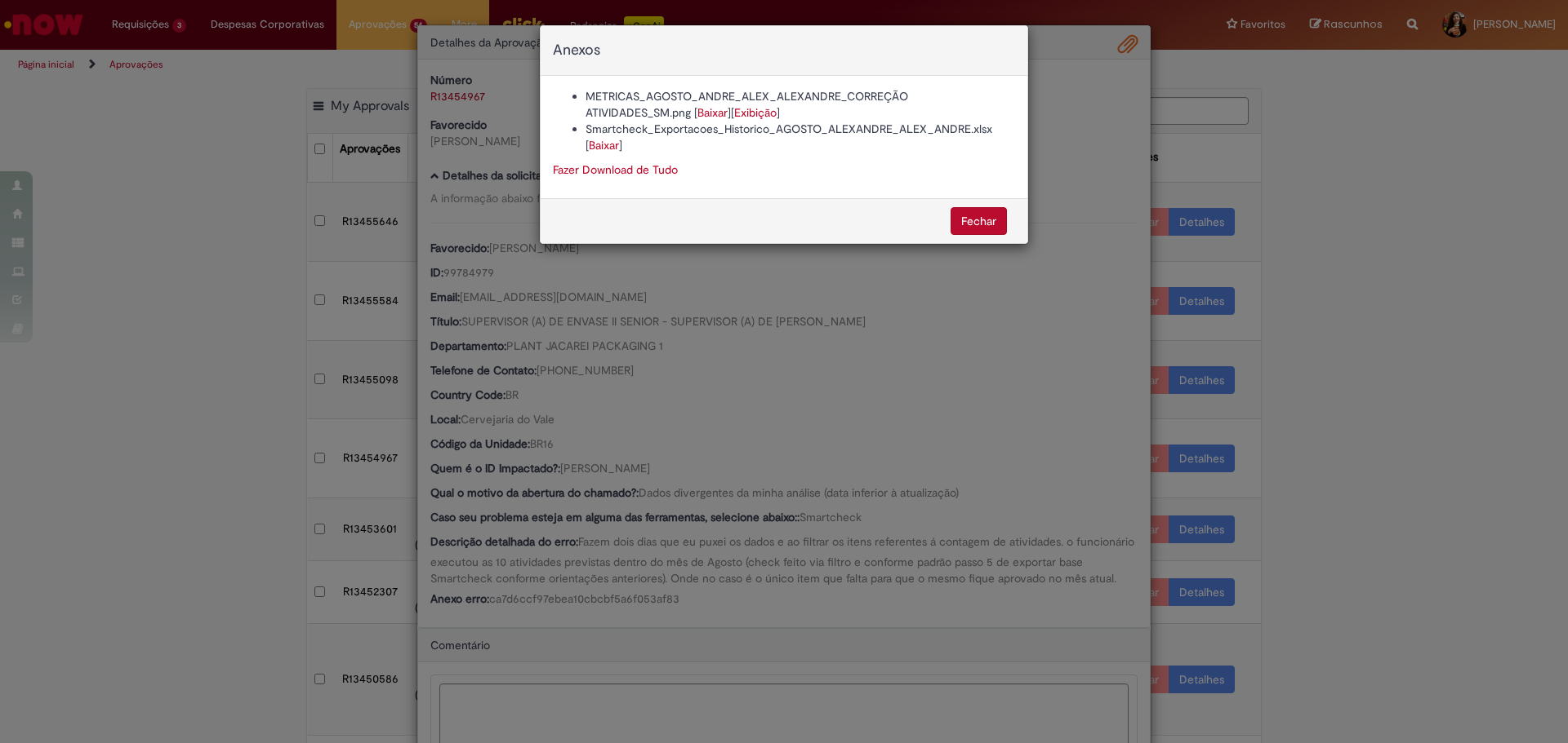
click at [716, 114] on link "Baixar" at bounding box center [712, 113] width 30 height 15
click at [611, 149] on link "Baixar" at bounding box center [604, 145] width 30 height 15
click at [579, 482] on div "Anexos METRICAS_AGOSTO_ANDRE_ALEX_ALEXANDRE_CORREÇÃO ATIVIDADES_SM.png [ Baixar…" at bounding box center [784, 372] width 1568 height 743
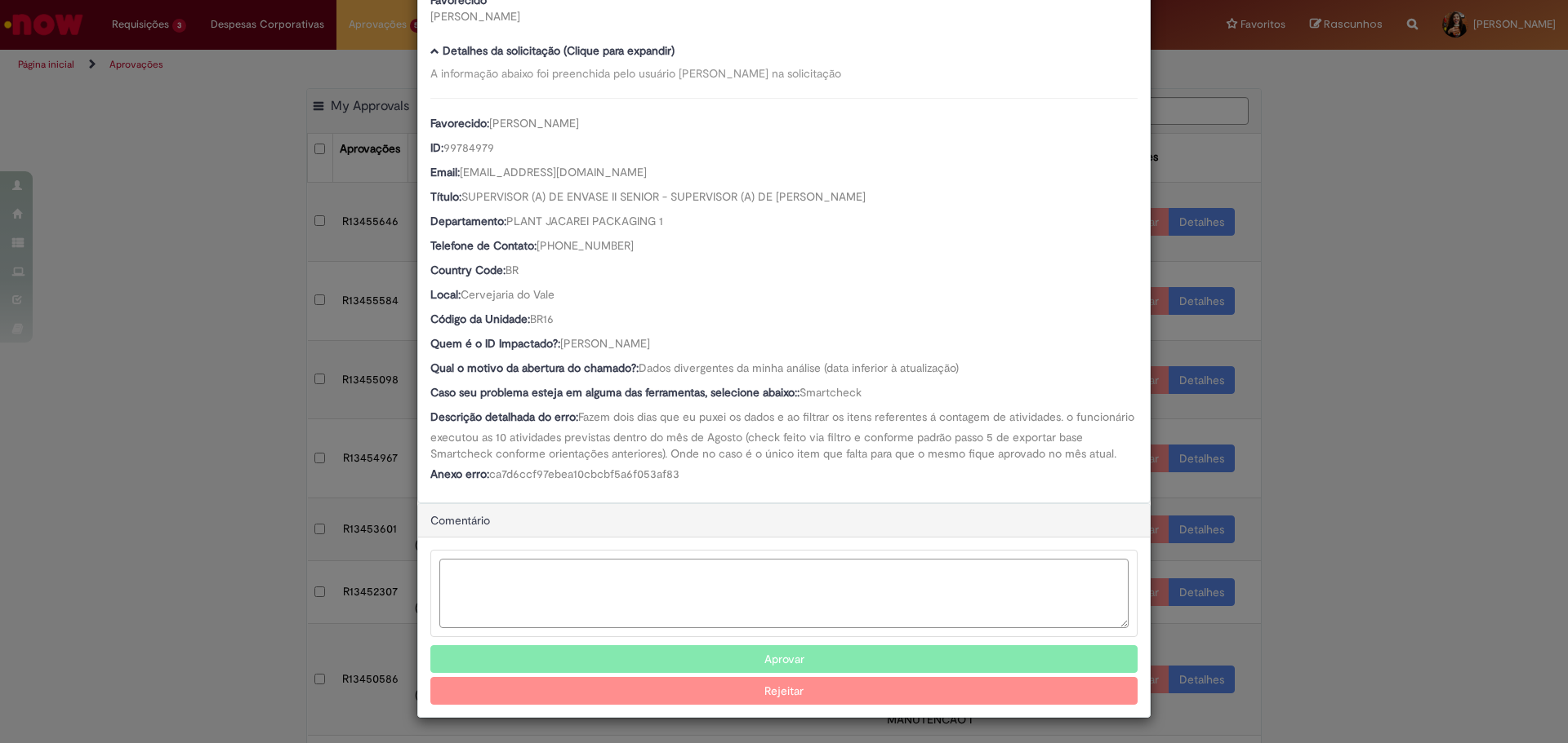
scroll to position [142, 0]
click at [727, 598] on textarea "Ambev Approval Modal" at bounding box center [784, 593] width 689 height 69
type textarea "**********"
click at [631, 336] on span "[PERSON_NAME]" at bounding box center [605, 344] width 89 height 15
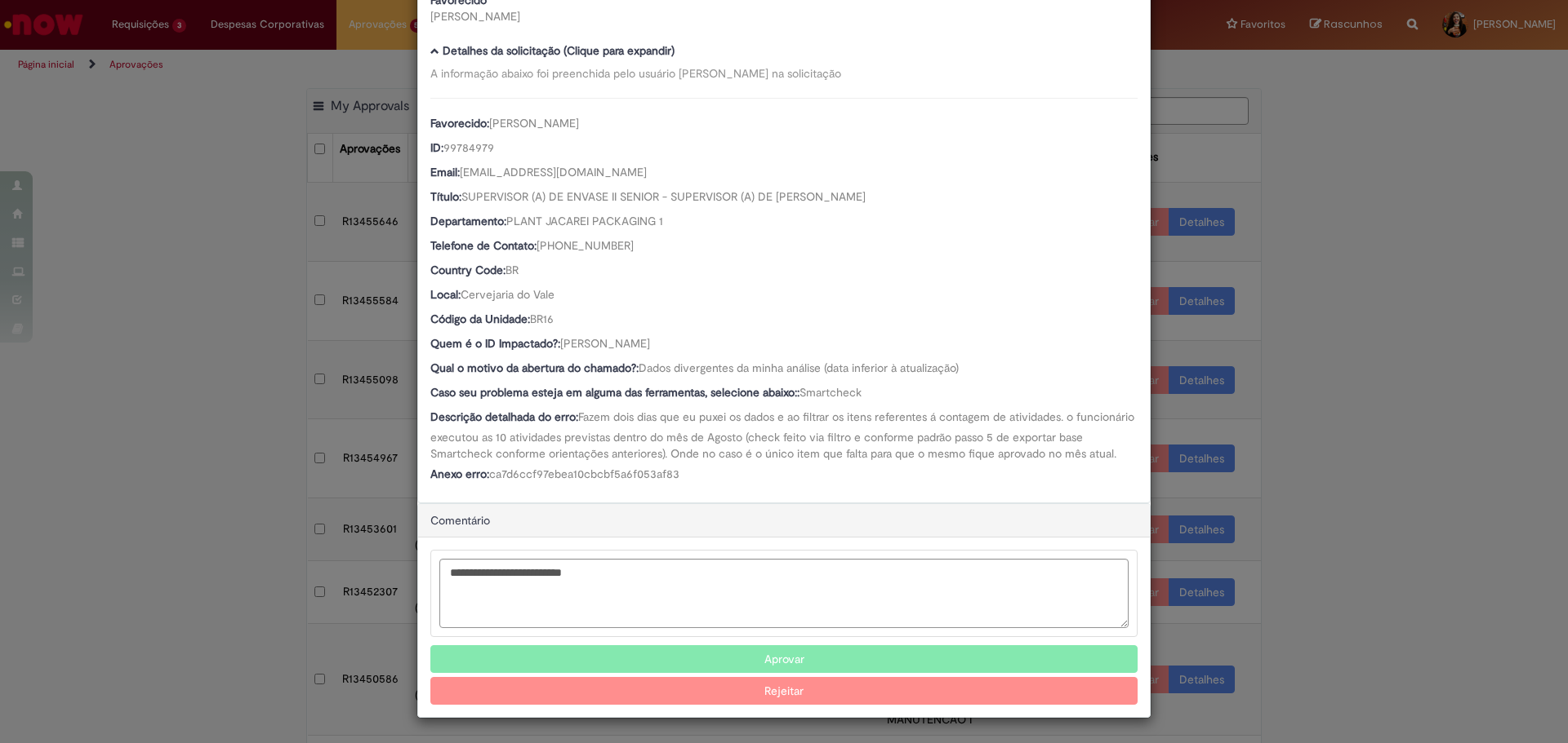
click at [631, 336] on span "[PERSON_NAME]" at bounding box center [605, 344] width 89 height 15
click at [634, 338] on div "Quem é o ID Impactado?: [PERSON_NAME]" at bounding box center [784, 345] width 707 height 20
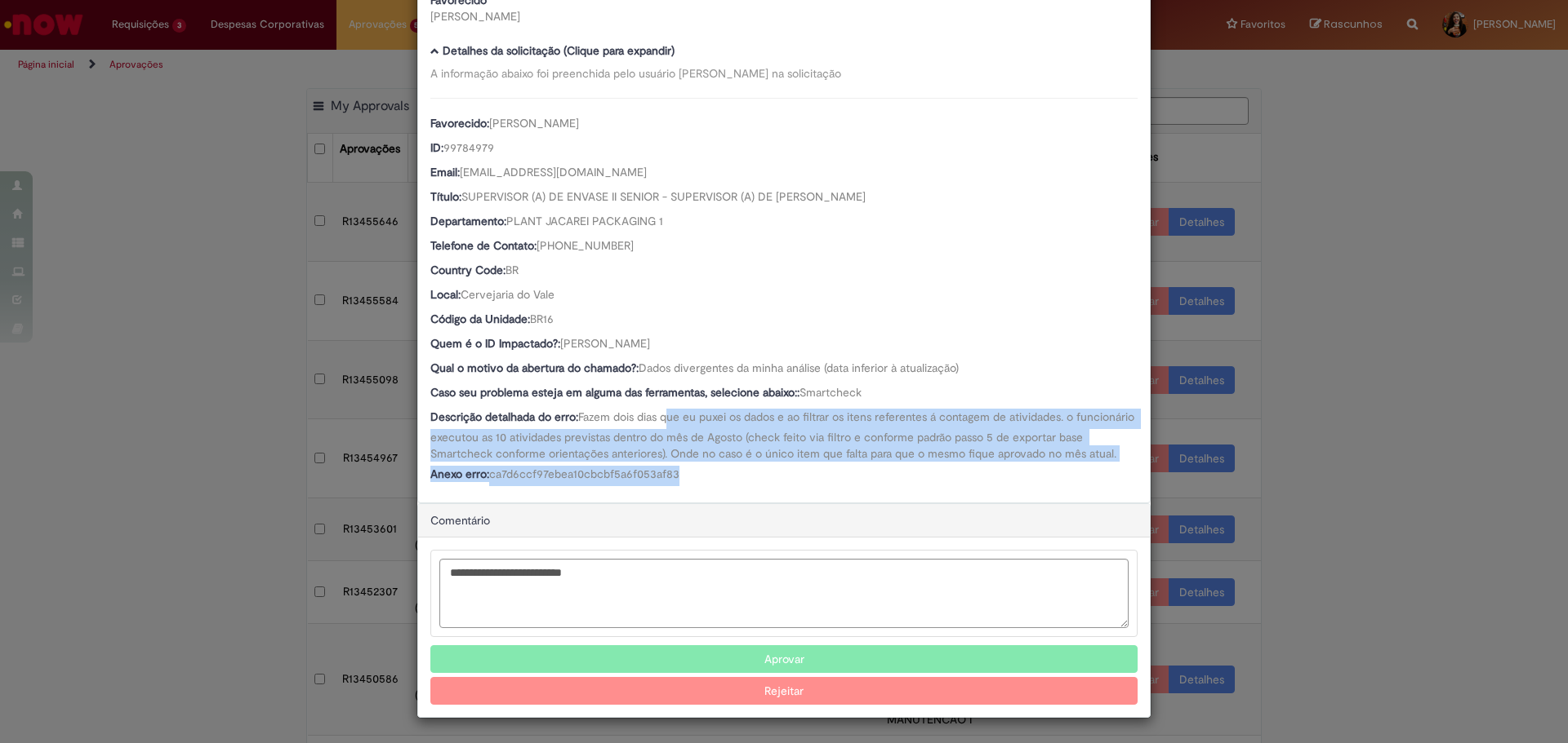
drag, startPoint x: 700, startPoint y: 466, endPoint x: 741, endPoint y: 495, distance: 50.2
click at [741, 495] on div "Número R13454967 Oferta Dúvidas Comite de Gente Supply Favorecido [PERSON_NAME]…" at bounding box center [784, 219] width 731 height 568
drag, startPoint x: 741, startPoint y: 495, endPoint x: 740, endPoint y: 412, distance: 83.0
click at [740, 412] on div "Número R13454967 Oferta Dúvidas Comite de Gente Supply Favorecido [PERSON_NAME]…" at bounding box center [784, 219] width 731 height 568
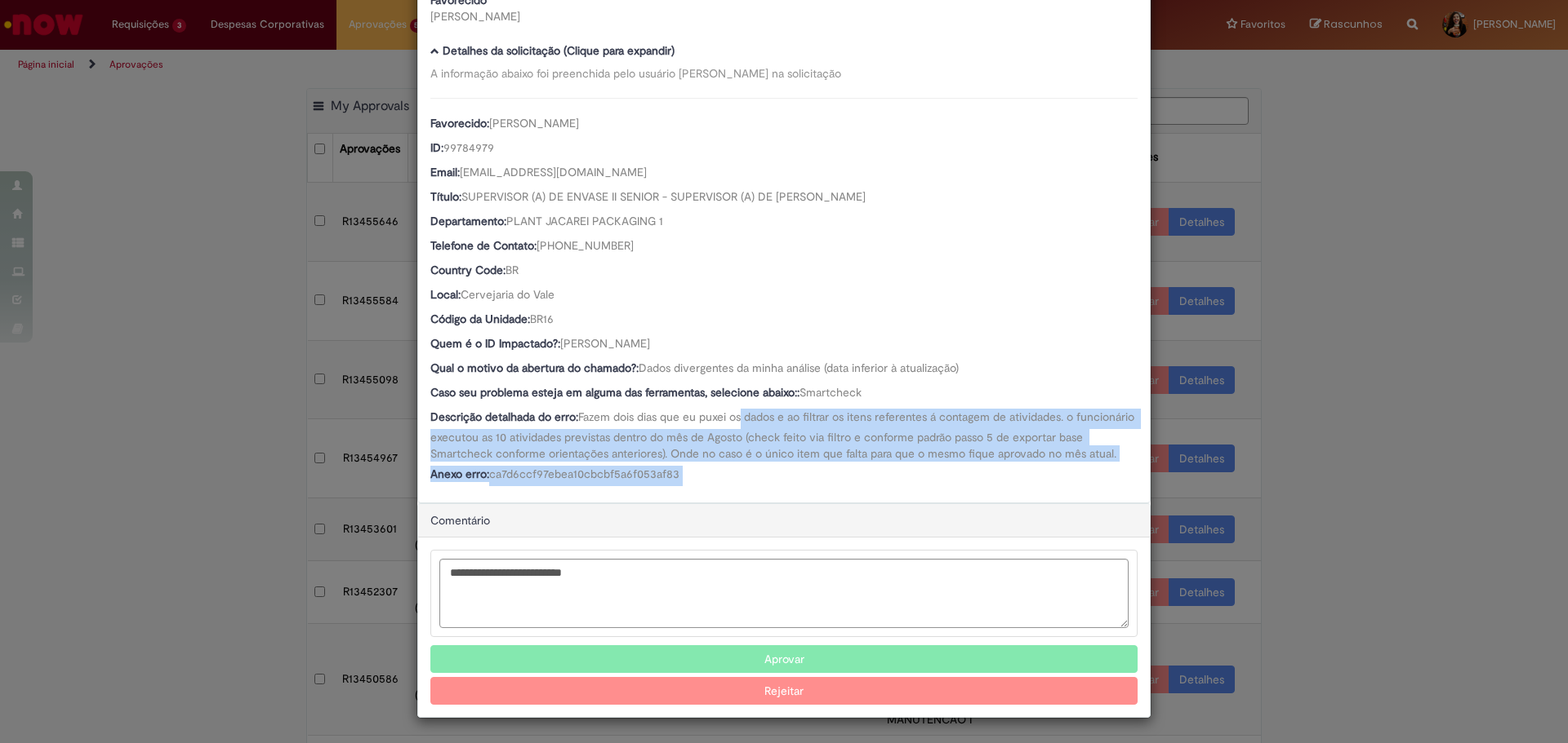
click at [740, 412] on div "Descrição detalhada do erro: Fazem dois dias que eu puxei os dados e ao filtrar…" at bounding box center [784, 435] width 707 height 53
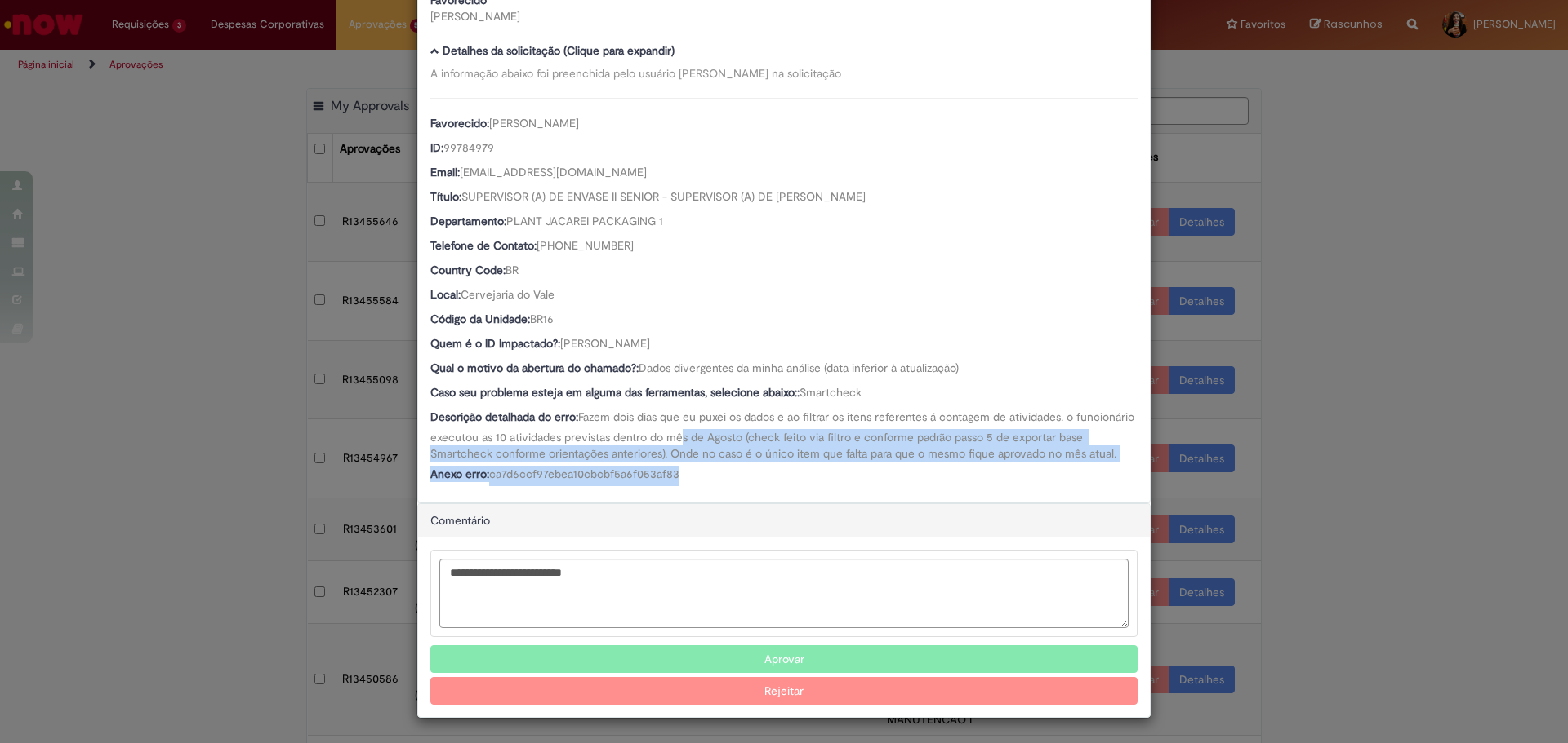
drag, startPoint x: 738, startPoint y: 428, endPoint x: 738, endPoint y: 473, distance: 45.0
click at [738, 473] on div "Favorecido: [PERSON_NAME] ID: 99784979 Email: [EMAIL_ADDRESS][DOMAIN_NAME] Títu…" at bounding box center [784, 291] width 707 height 388
click at [738, 473] on div "Anexo erro: ca7d6ccf97ebea10cbcbf5a6f053af83" at bounding box center [784, 476] width 707 height 20
drag, startPoint x: 739, startPoint y: 475, endPoint x: 770, endPoint y: 417, distance: 65.8
click at [770, 417] on div "Favorecido: [PERSON_NAME] ID: 99784979 Email: [EMAIL_ADDRESS][DOMAIN_NAME] Títu…" at bounding box center [784, 291] width 707 height 388
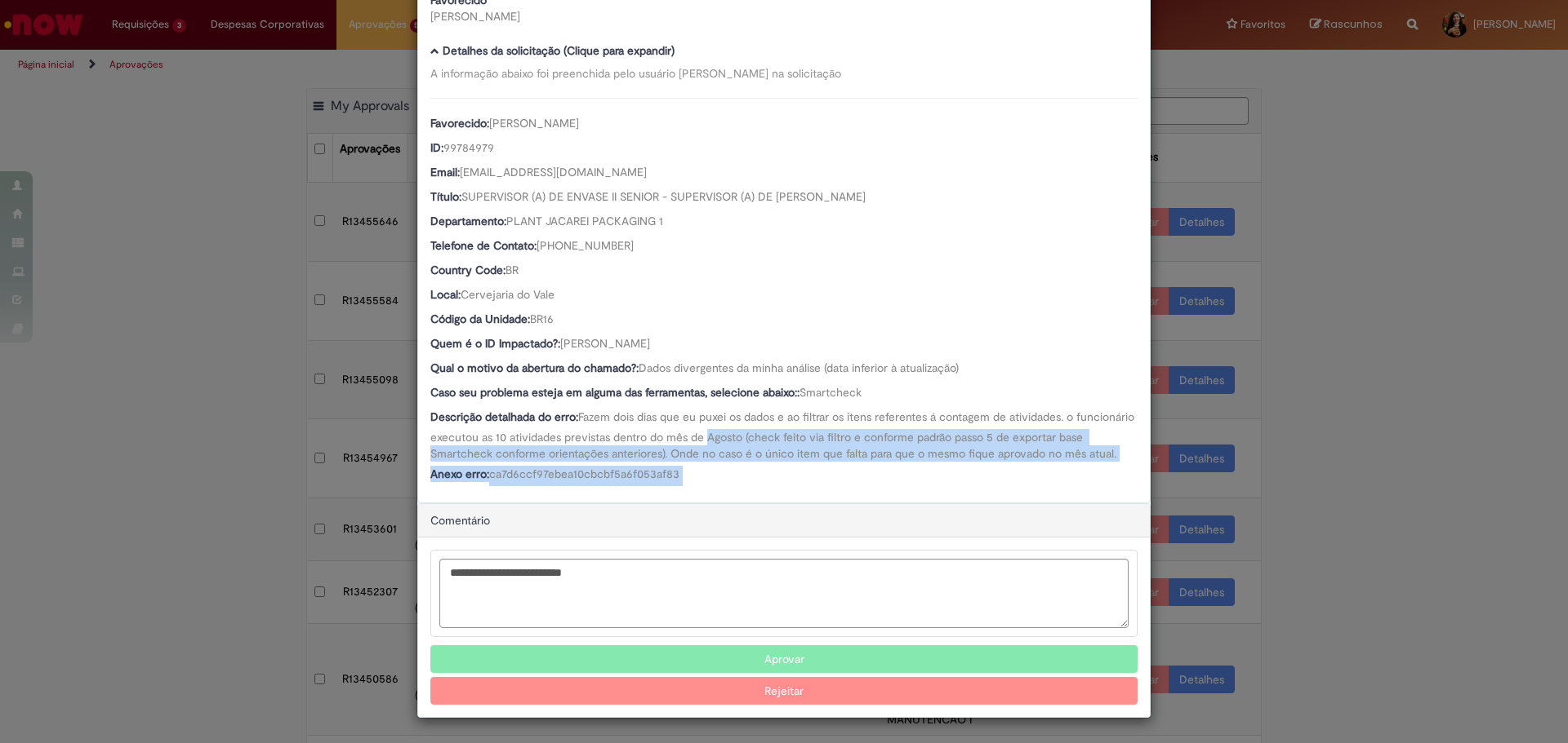
click at [770, 417] on span "Fazem dois dias que eu puxei os dados e ao filtrar os itens referentes á contag…" at bounding box center [784, 435] width 707 height 51
drag, startPoint x: 611, startPoint y: 426, endPoint x: 637, endPoint y: 462, distance: 44.4
click at [637, 462] on div "Descrição detalhada do erro: Fazem dois dias que eu puxei os dados e ao filtrar…" at bounding box center [784, 435] width 707 height 53
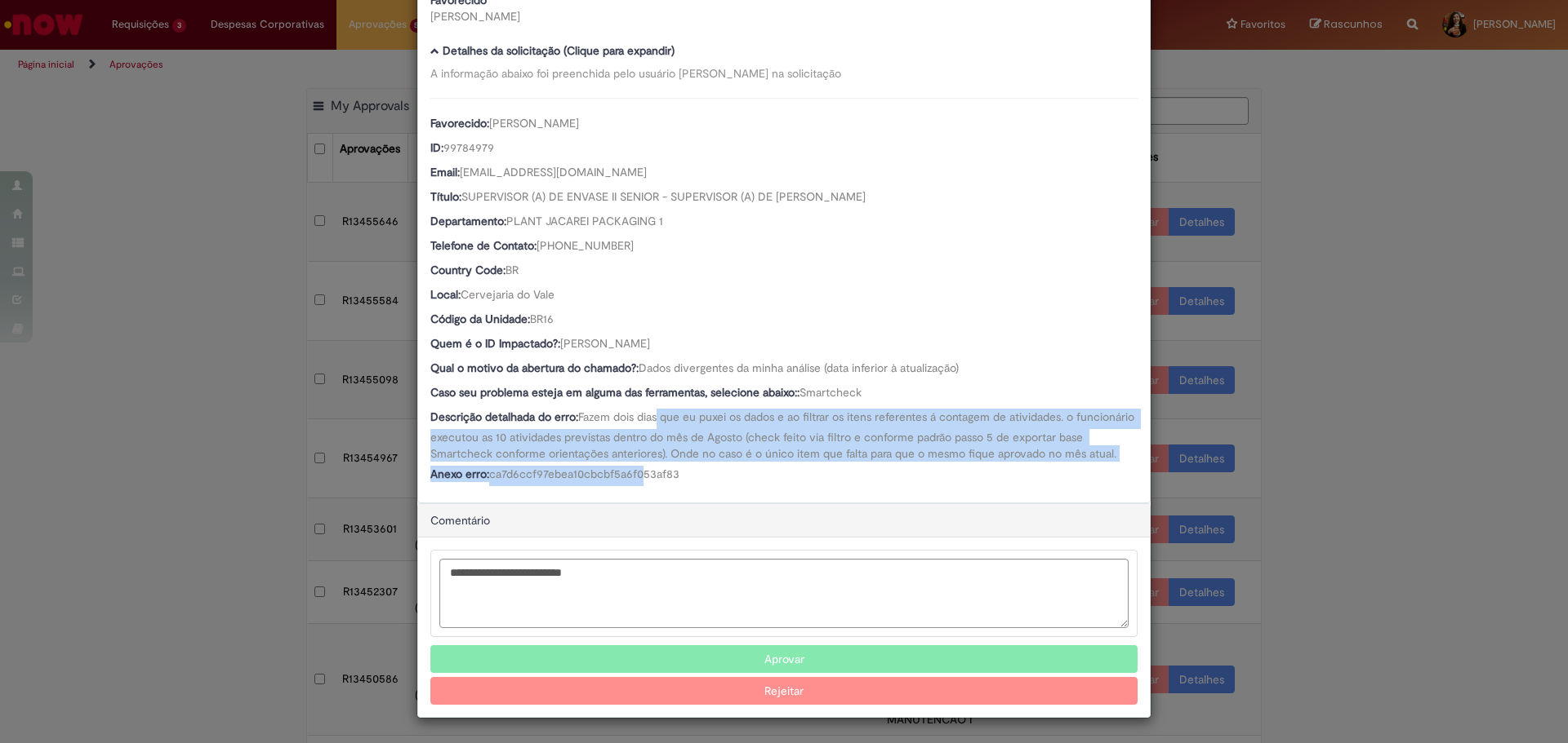
drag, startPoint x: 639, startPoint y: 469, endPoint x: 657, endPoint y: 407, distance: 64.6
click at [657, 407] on div "Favorecido: [PERSON_NAME] ID: 99784979 Email: [EMAIL_ADDRESS][DOMAIN_NAME] Títu…" at bounding box center [784, 291] width 707 height 388
click at [657, 410] on span "Fazem dois dias que eu puxei os dados e ao filtrar os itens referentes á contag…" at bounding box center [784, 435] width 707 height 51
drag, startPoint x: 582, startPoint y: 333, endPoint x: 677, endPoint y: 337, distance: 95.1
click at [677, 337] on div "Quem é o ID Impactado?: [PERSON_NAME]" at bounding box center [784, 345] width 707 height 20
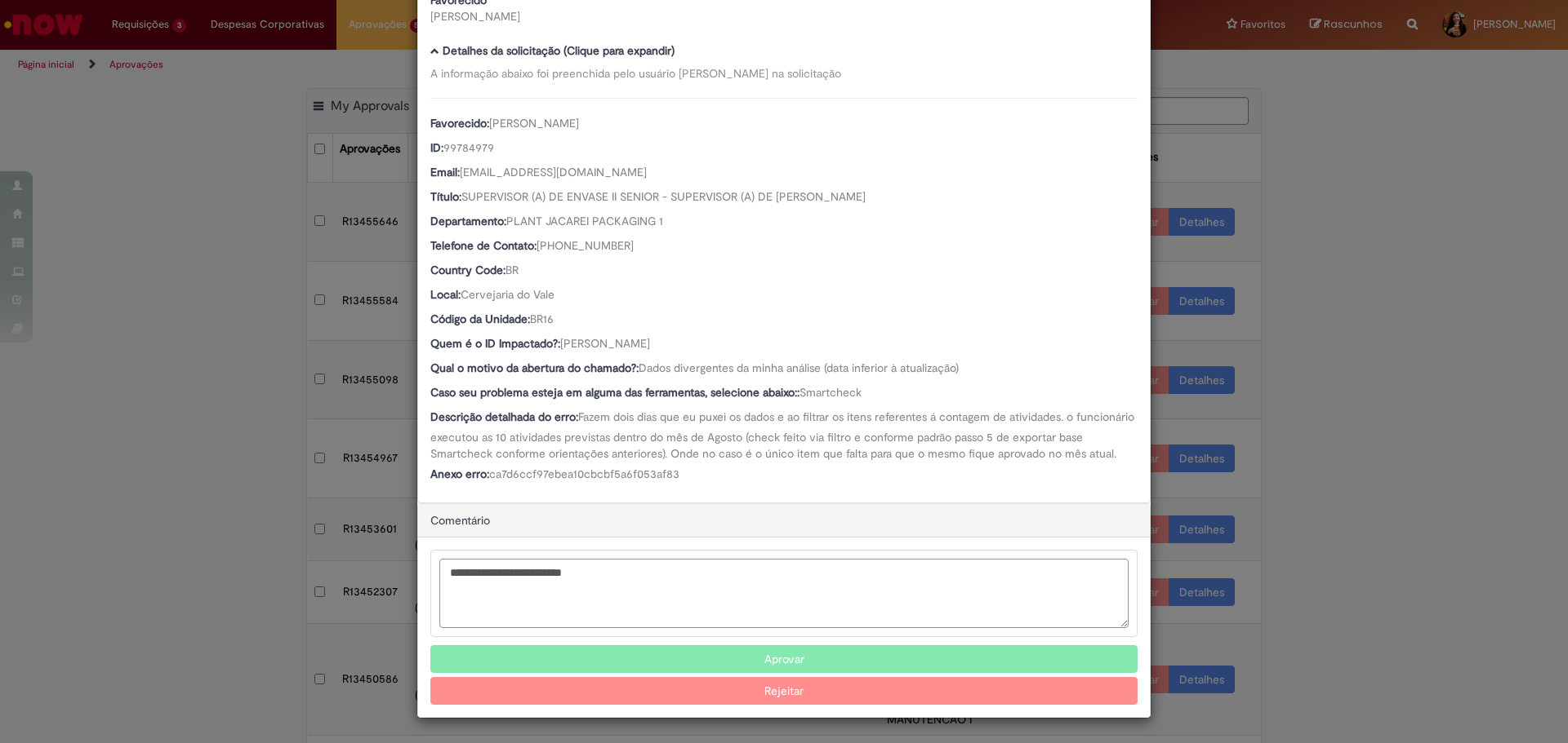
scroll to position [142, 0]
drag, startPoint x: 594, startPoint y: 590, endPoint x: 348, endPoint y: 588, distance: 246.0
click at [354, 589] on div "Detalhes da Aprovação Número R13454967 Oferta Dúvidas Comite de Gente Supply Fa…" at bounding box center [784, 372] width 1568 height 743
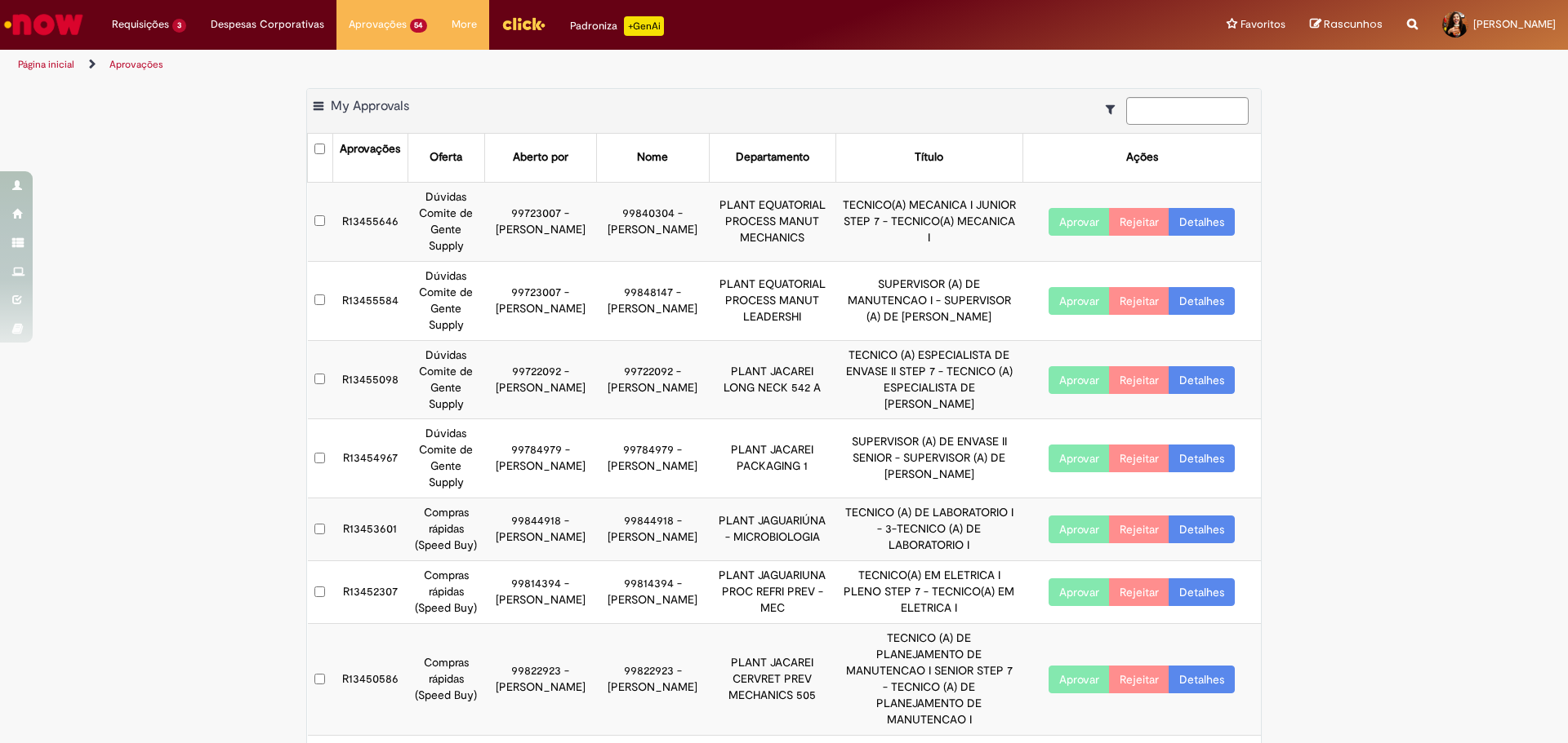
click at [1202, 459] on link "Detalhes" at bounding box center [1201, 459] width 66 height 28
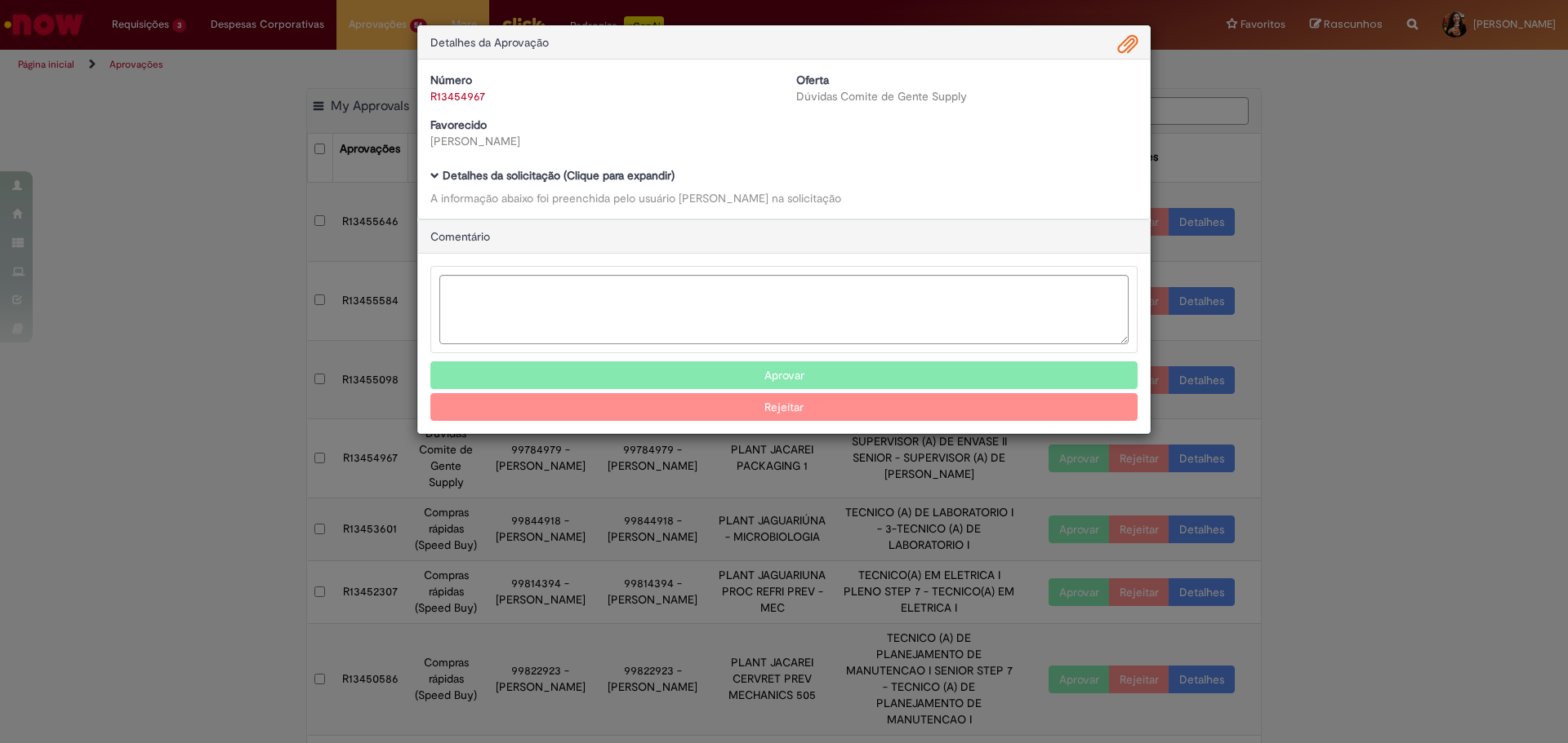
click at [579, 169] on b "Detalhes da solicitação (Clique para expandir)" at bounding box center [558, 176] width 232 height 15
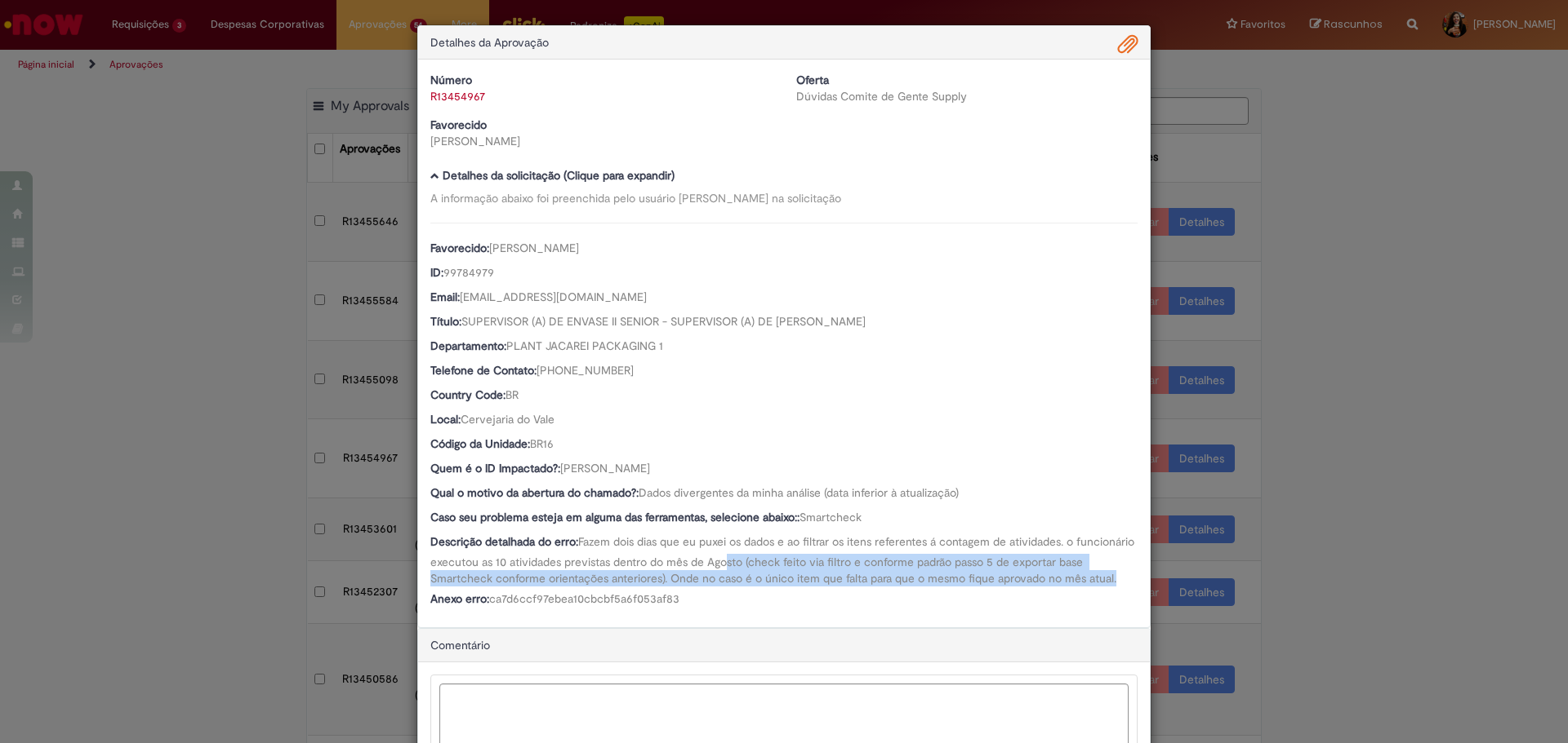
drag, startPoint x: 778, startPoint y: 563, endPoint x: 789, endPoint y: 591, distance: 30.1
click at [789, 587] on div "Descrição detalhada do erro: Fazem dois dias que eu puxei os dados e ao filtrar…" at bounding box center [784, 560] width 707 height 53
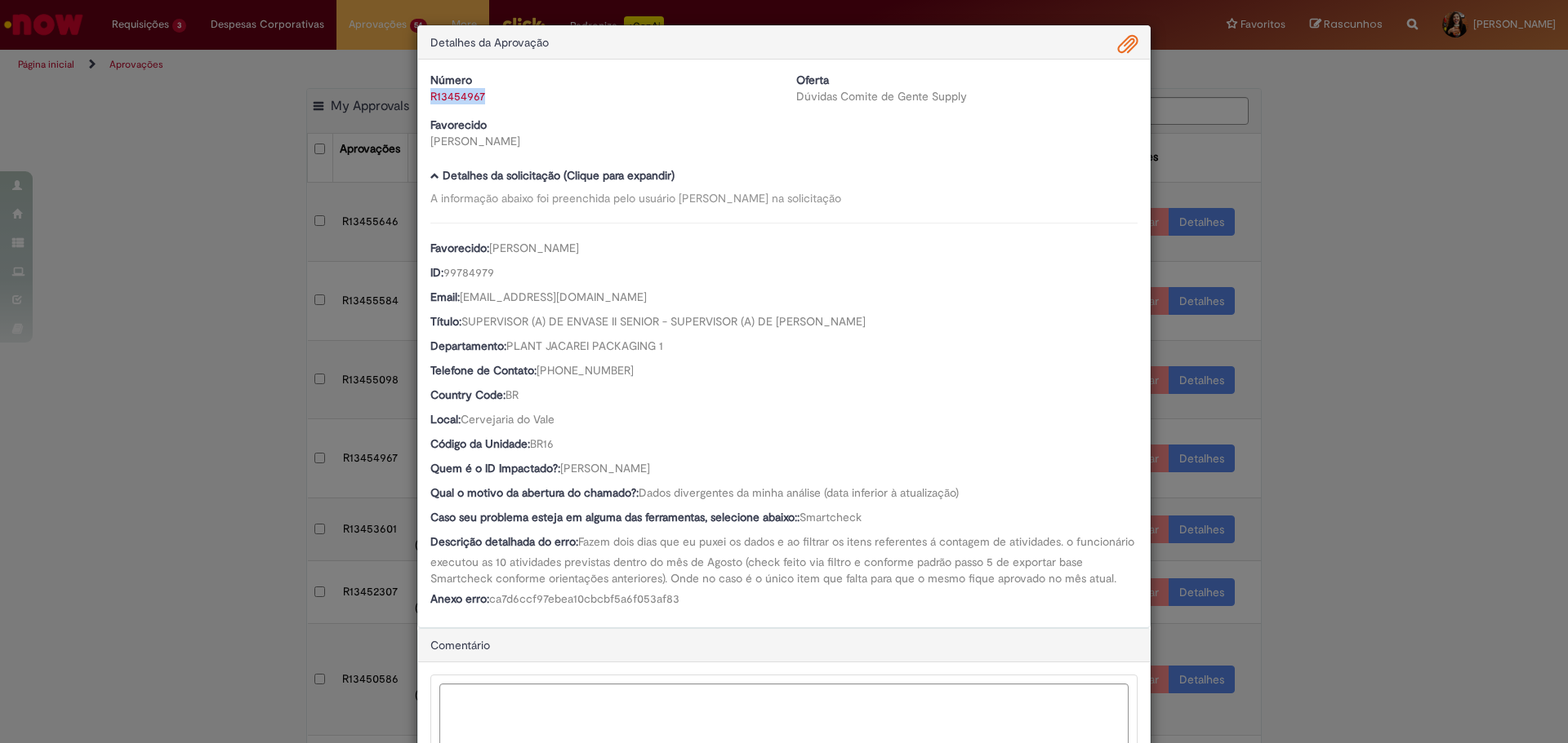
drag, startPoint x: 488, startPoint y: 96, endPoint x: 426, endPoint y: 101, distance: 62.2
click at [430, 101] on div "R13454967" at bounding box center [601, 97] width 341 height 17
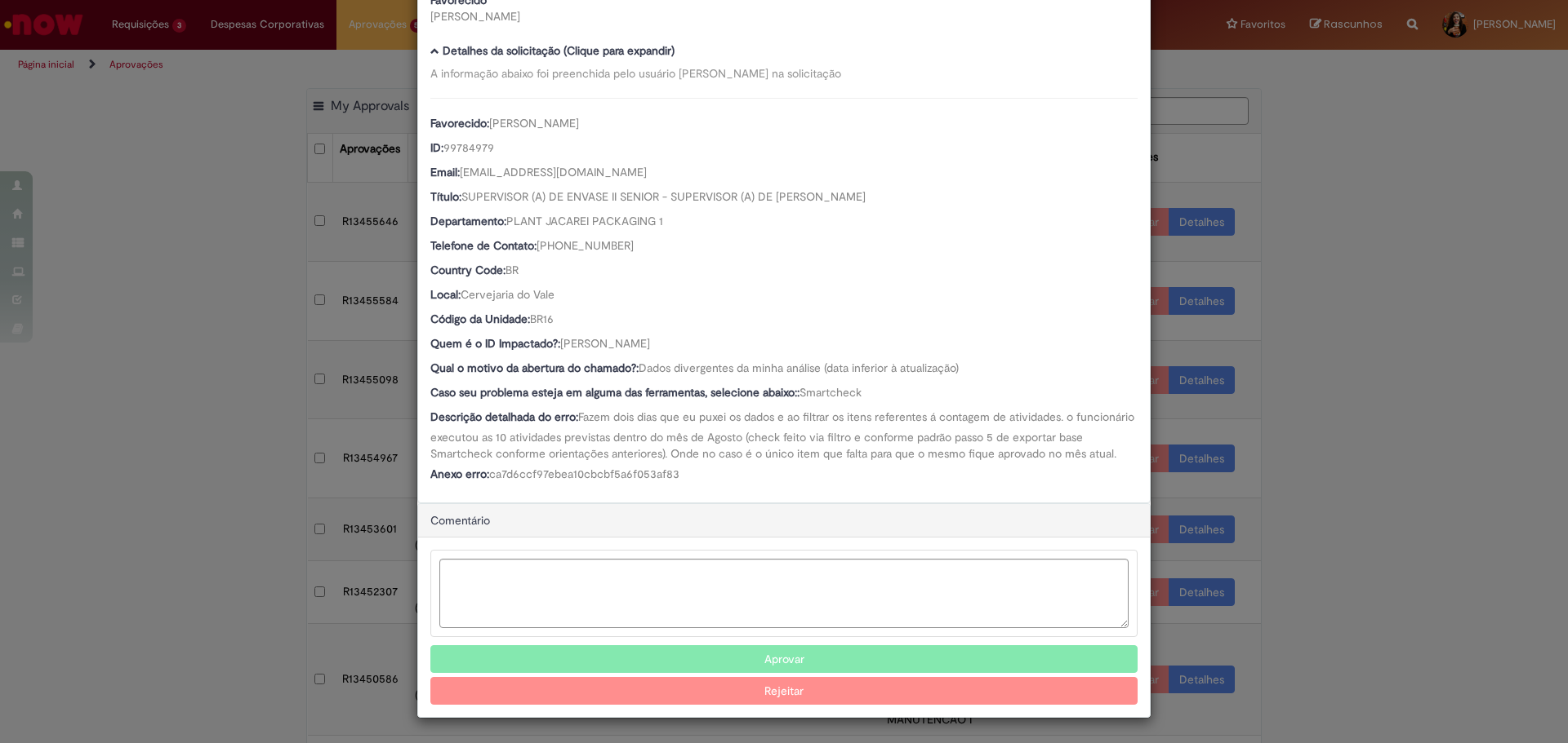
click at [697, 660] on button "Aprovar" at bounding box center [784, 659] width 707 height 28
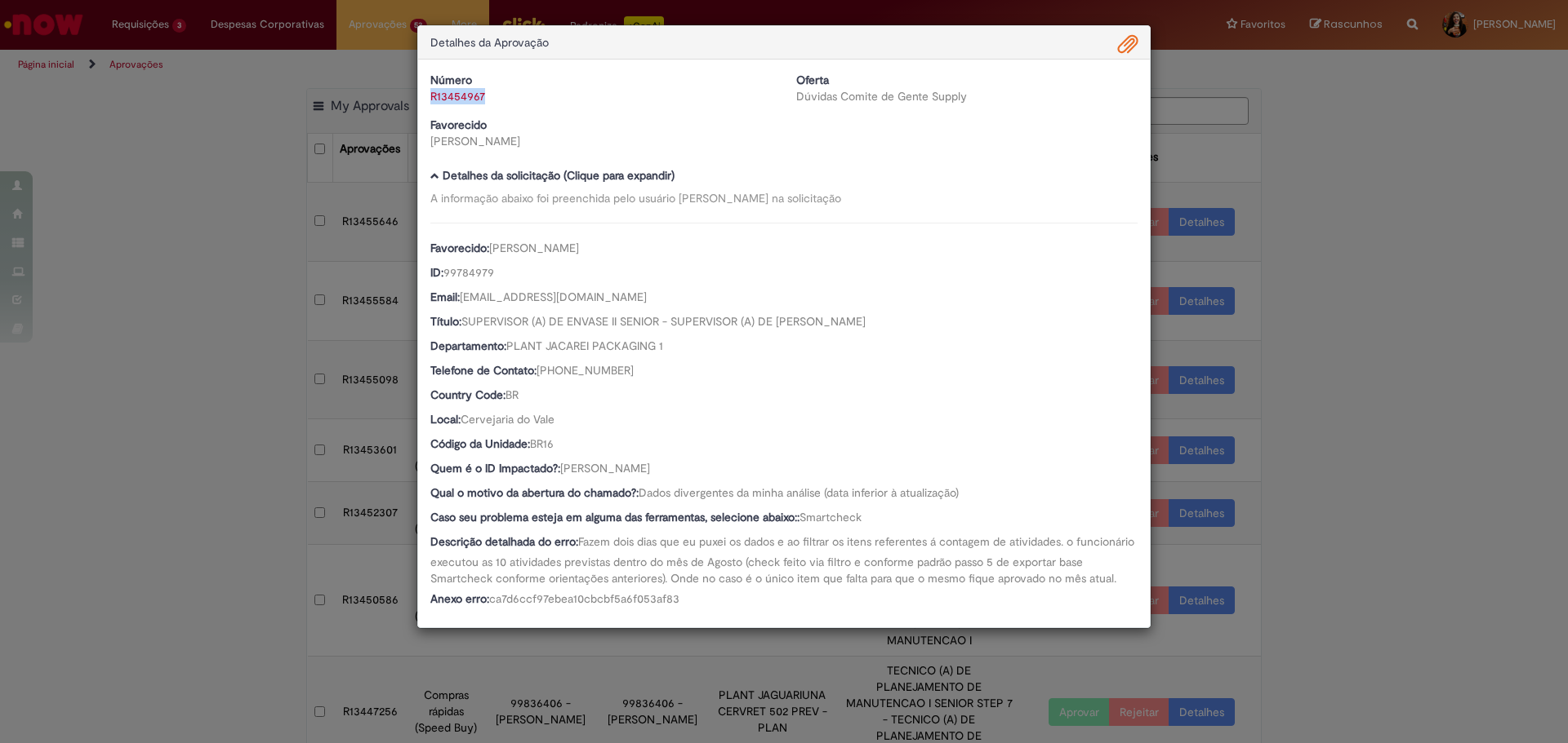
scroll to position [0, 0]
click at [1343, 492] on div "Detalhes da Aprovação Número R13454967 Oferta Dúvidas Comite de Gente Supply Fa…" at bounding box center [784, 372] width 1568 height 743
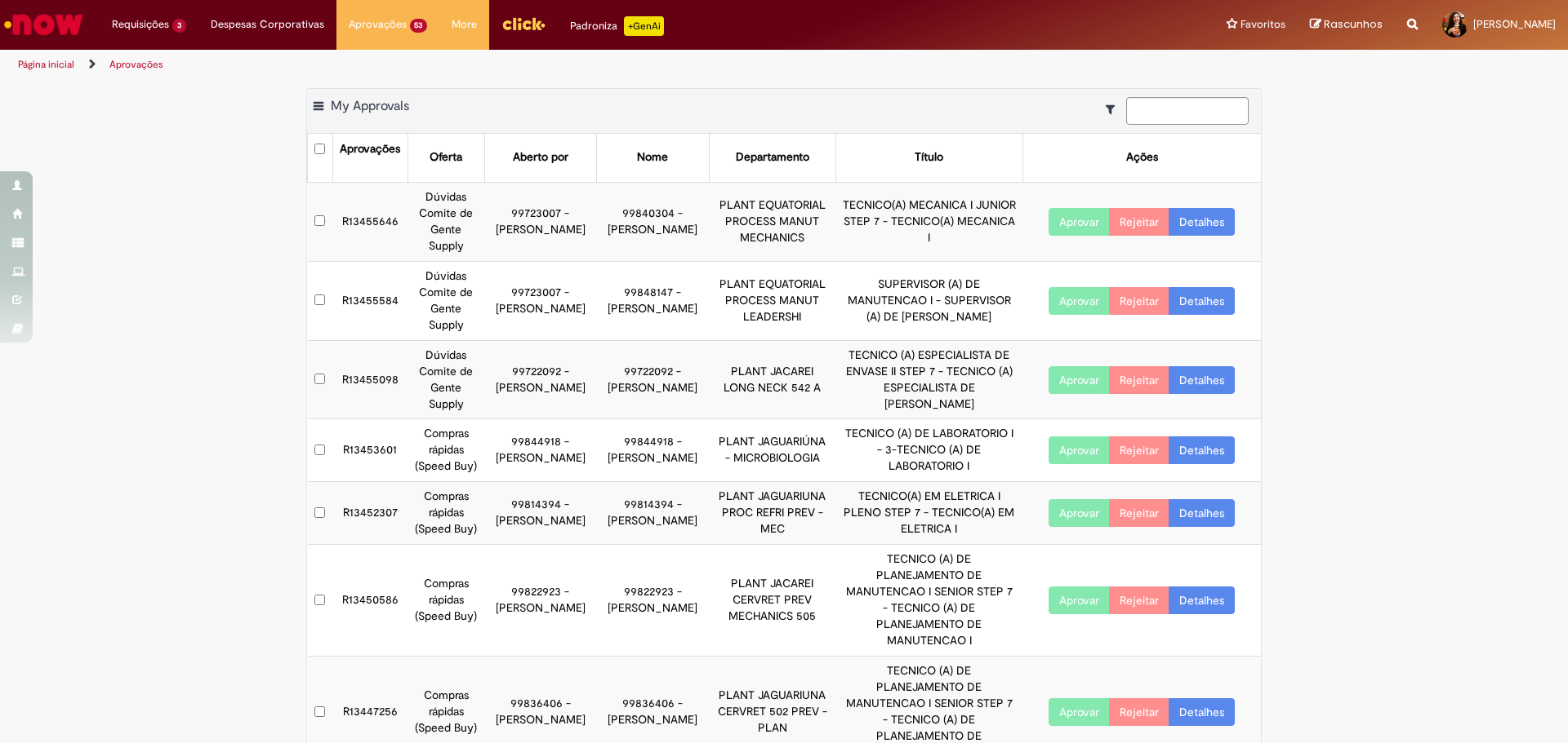
click at [1217, 374] on link "Detalhes" at bounding box center [1201, 381] width 66 height 28
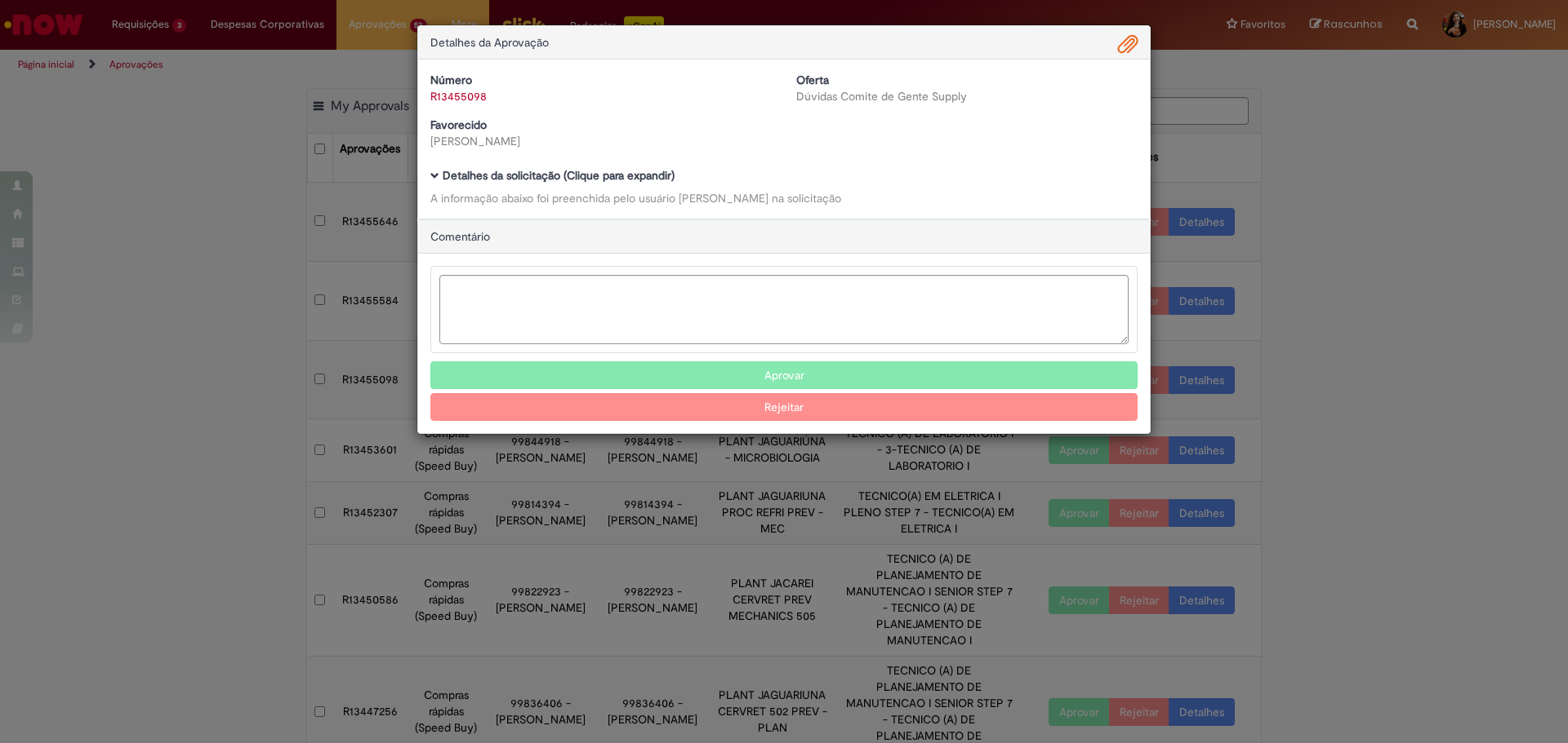
click at [565, 182] on b "Detalhes da solicitação (Clique para expandir)" at bounding box center [558, 176] width 232 height 15
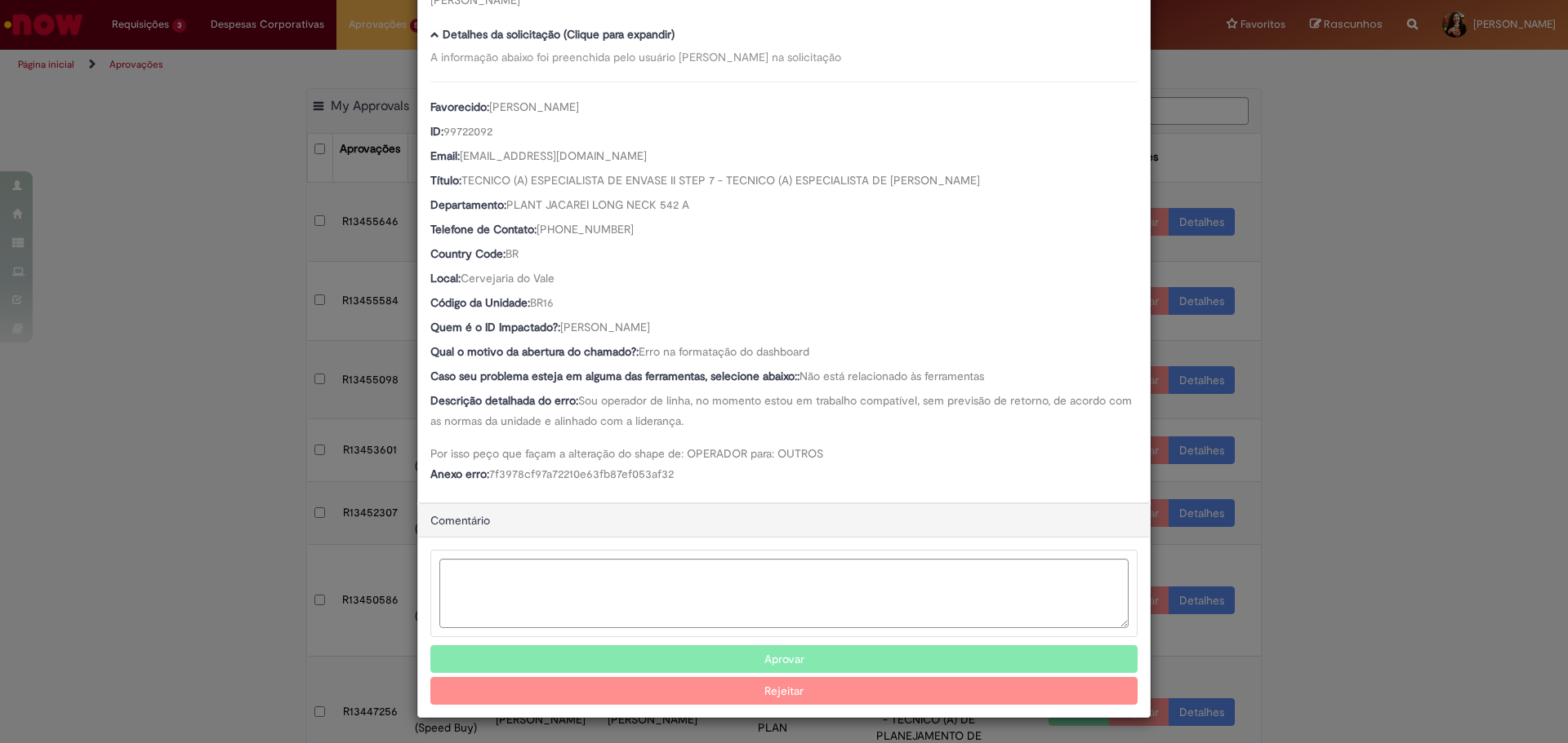
scroll to position [142, 0]
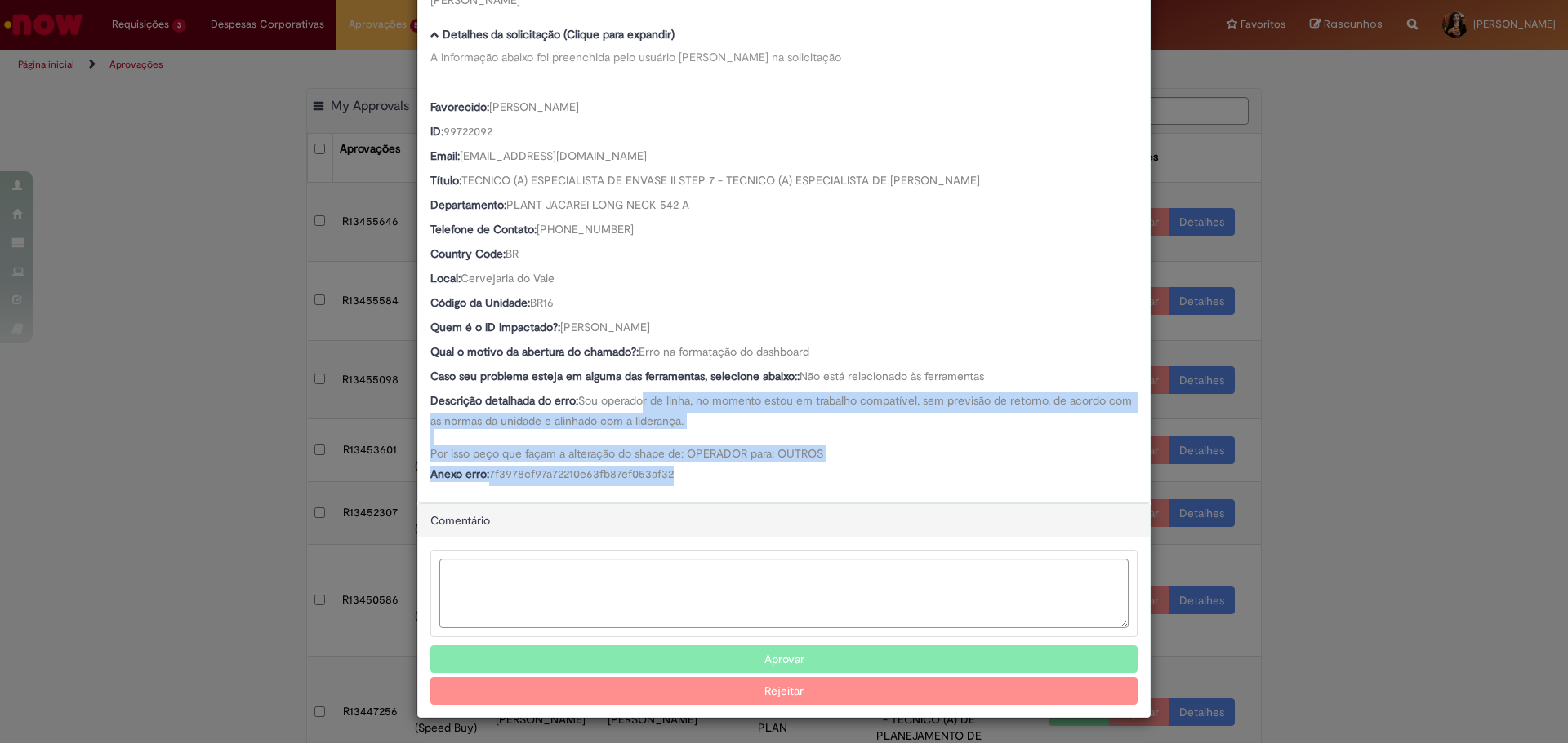
drag, startPoint x: 643, startPoint y: 391, endPoint x: 694, endPoint y: 466, distance: 90.7
click at [694, 466] on div "Favorecido: [PERSON_NAME] ID: 99722092 Email: [EMAIL_ADDRESS][DOMAIN_NAME] Títu…" at bounding box center [784, 284] width 707 height 405
click at [694, 466] on div "Anexo erro: 7f3978cf97a72210e63fb87ef053af32" at bounding box center [784, 476] width 707 height 20
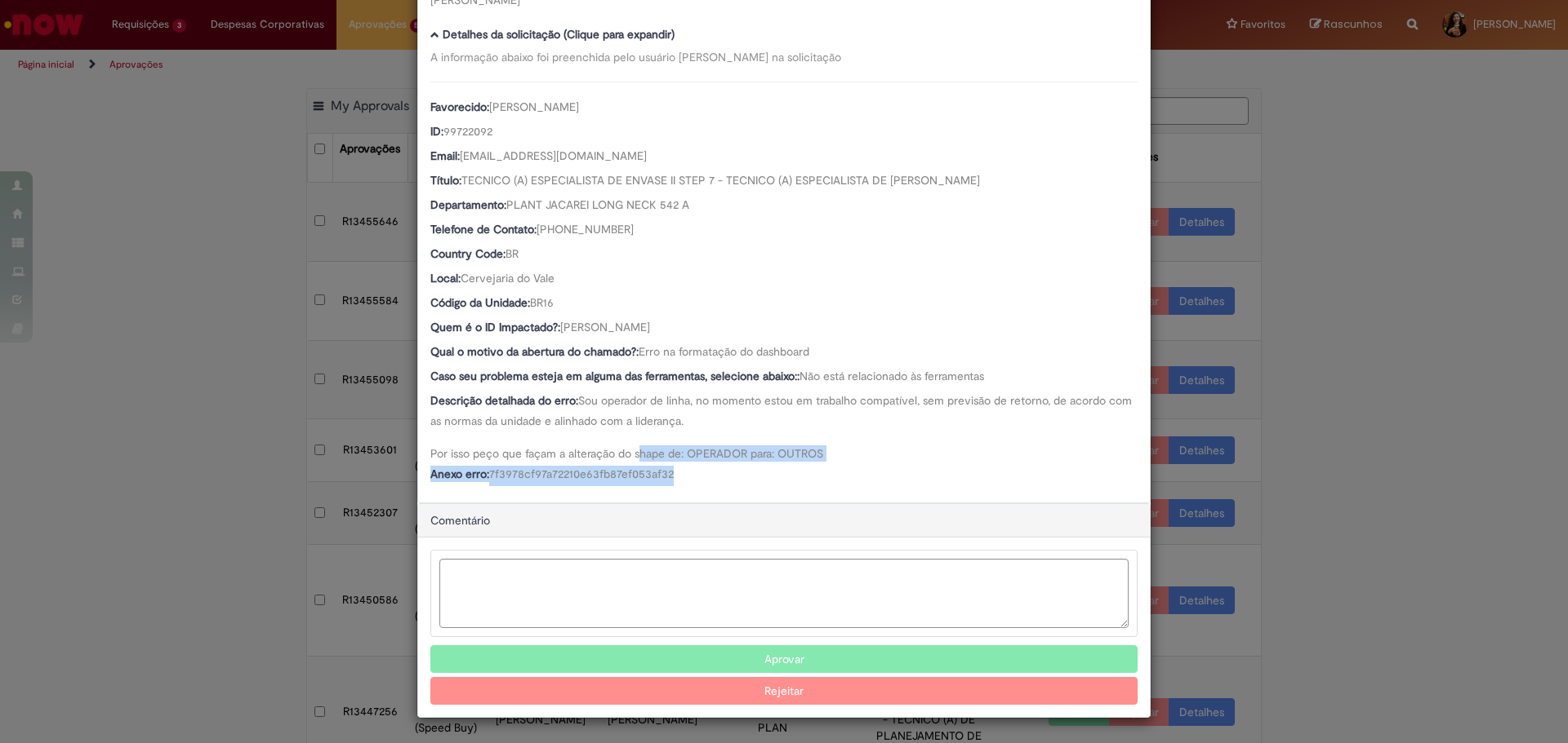
drag, startPoint x: 637, startPoint y: 459, endPoint x: 778, endPoint y: 472, distance: 141.6
click at [778, 472] on div "Favorecido: [PERSON_NAME] ID: 99722092 Email: [EMAIL_ADDRESS][DOMAIN_NAME] Títu…" at bounding box center [784, 284] width 707 height 405
click at [778, 472] on div "Anexo erro: 7f3978cf97a72210e63fb87ef053af32" at bounding box center [784, 476] width 707 height 20
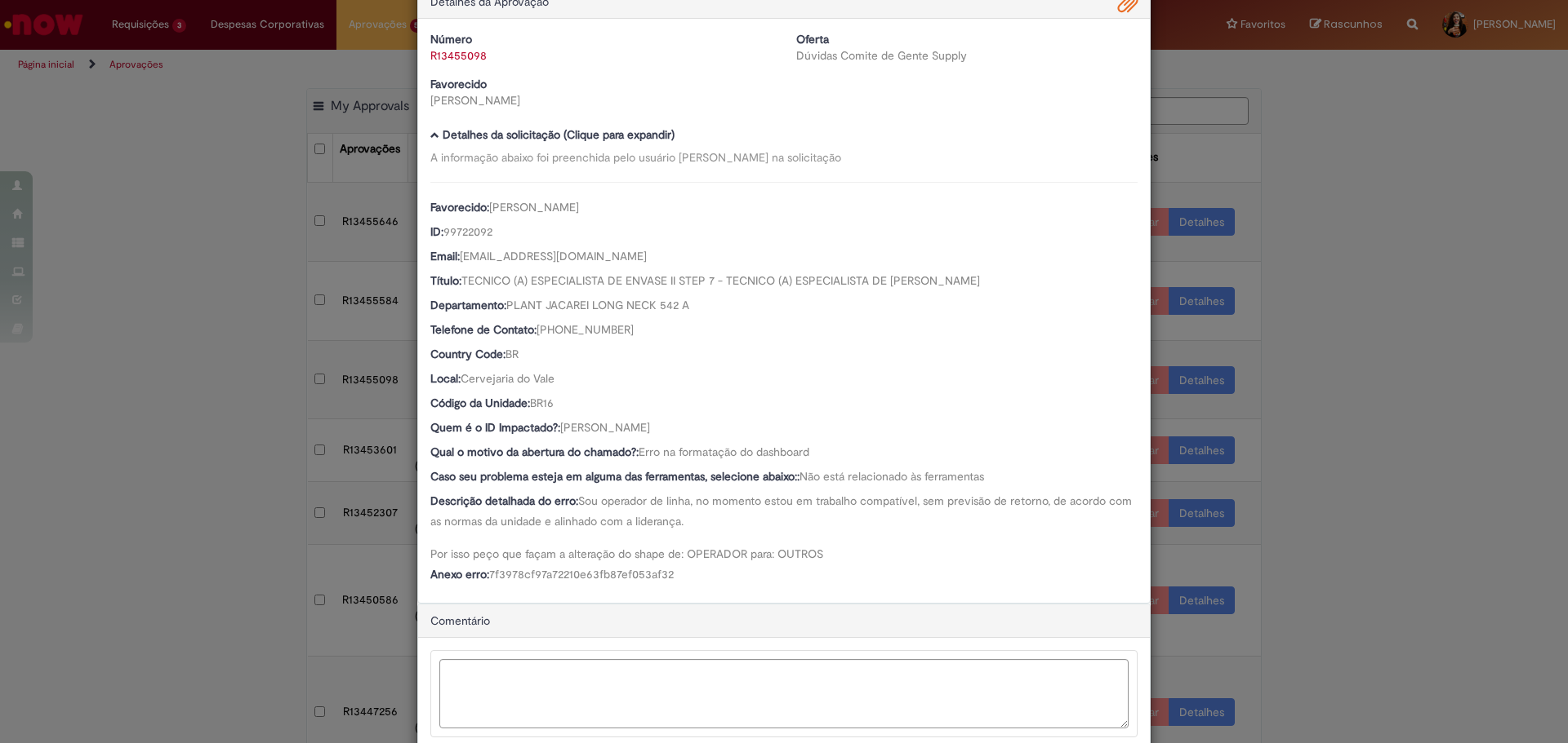
scroll to position [0, 0]
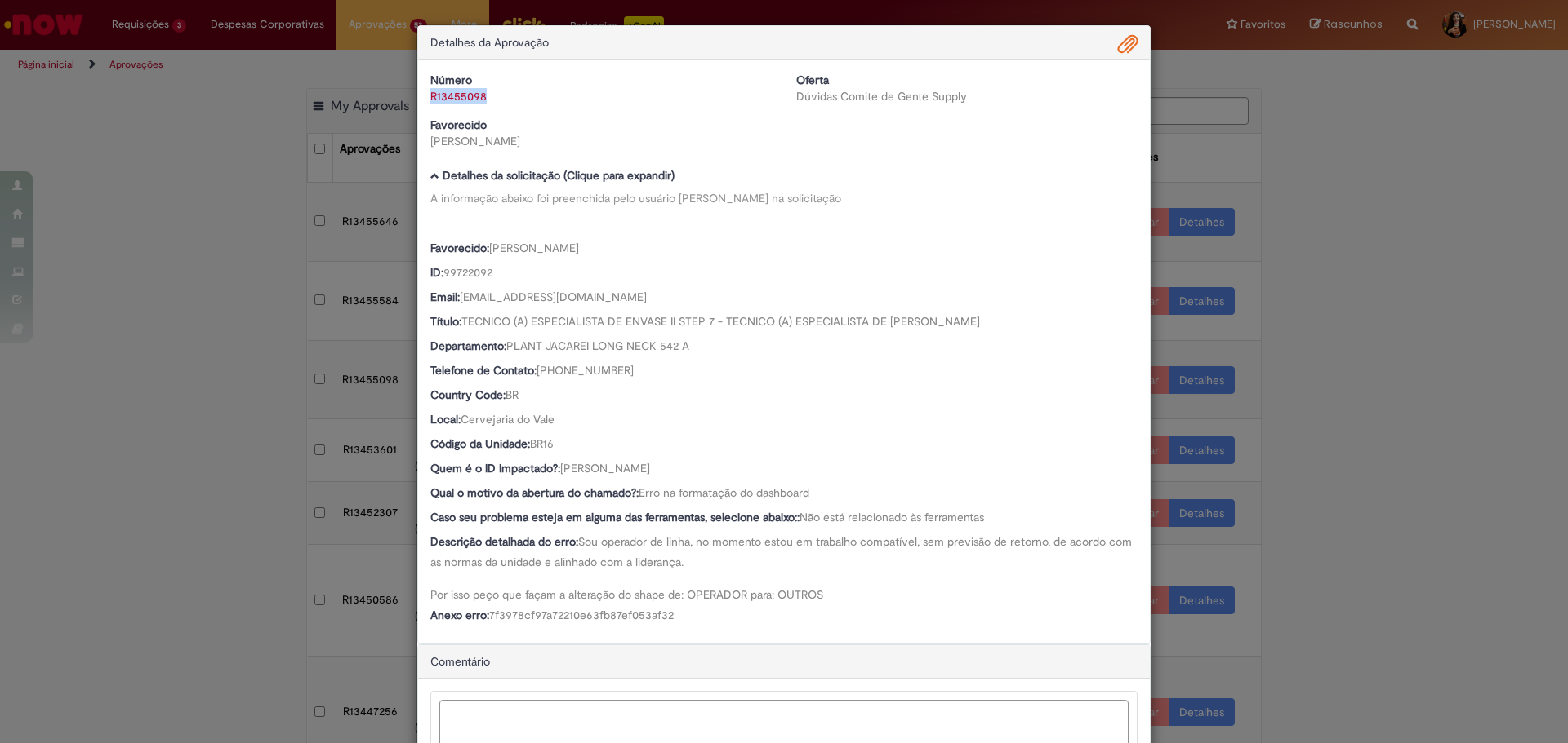
drag, startPoint x: 498, startPoint y: 97, endPoint x: 426, endPoint y: 93, distance: 72.1
click at [430, 93] on div "R13455098" at bounding box center [601, 97] width 341 height 17
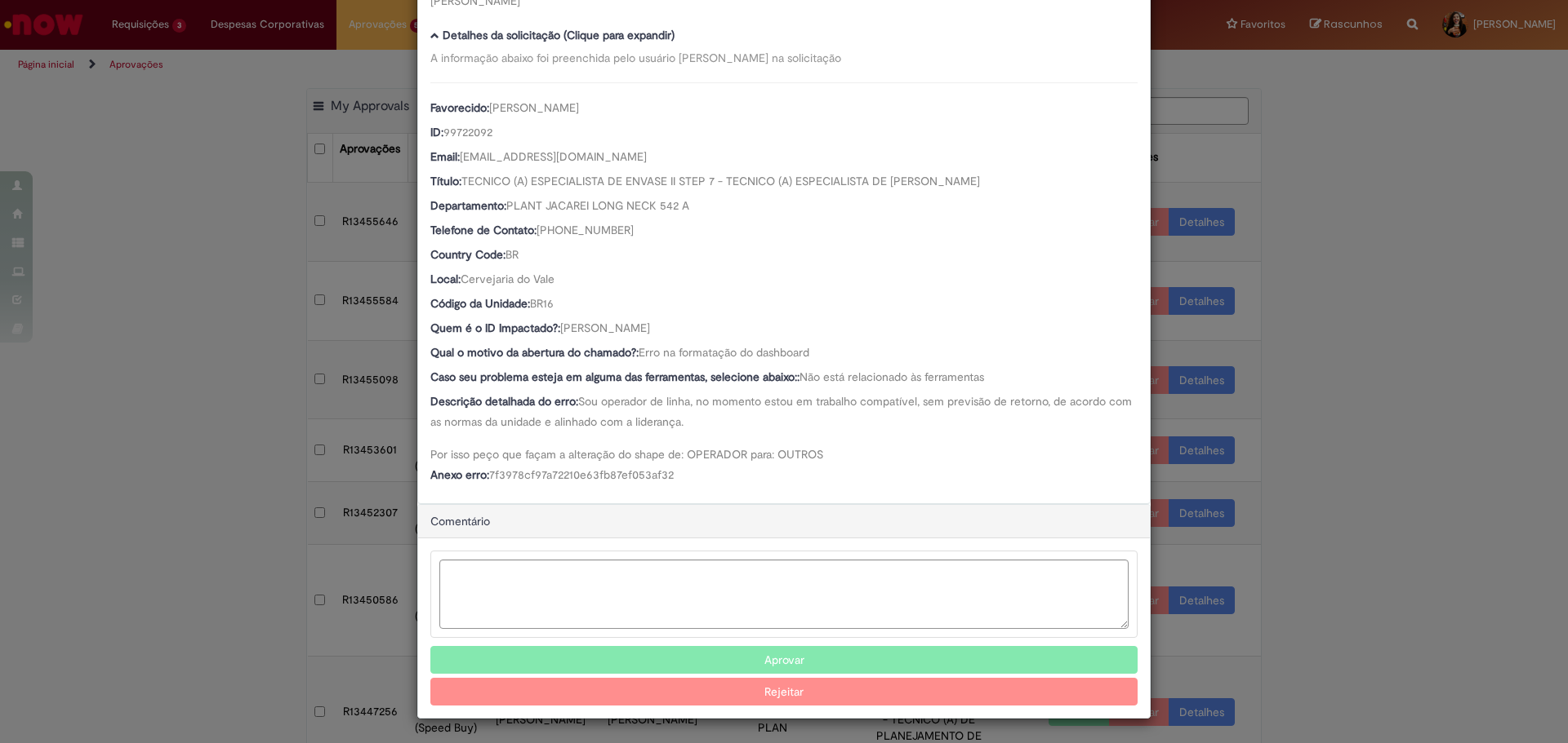
scroll to position [142, 0]
click at [711, 598] on textarea "Ambev Approval Modal" at bounding box center [784, 593] width 689 height 69
type textarea "**********"
click at [763, 690] on button "Rejeitar" at bounding box center [784, 691] width 707 height 28
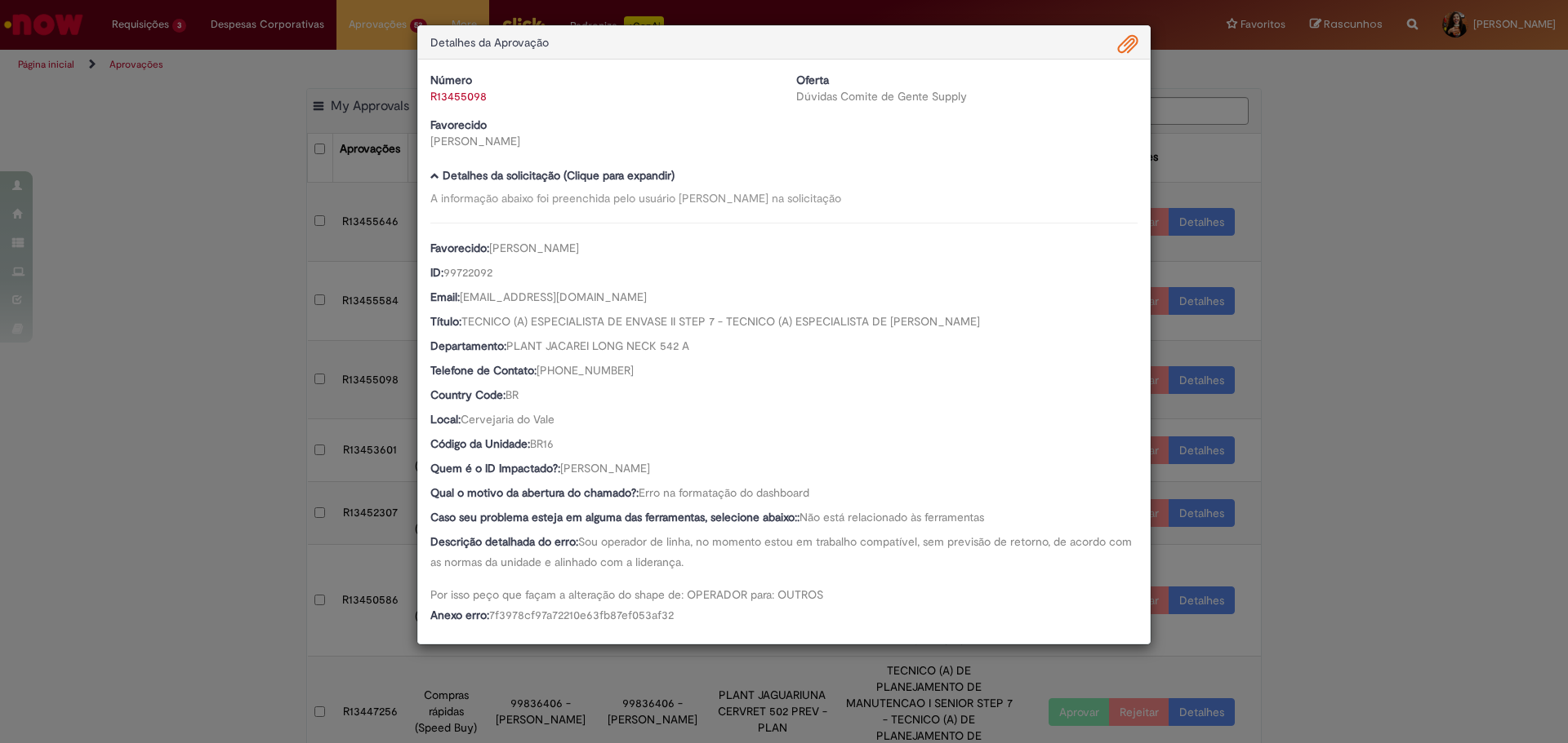
scroll to position [0, 0]
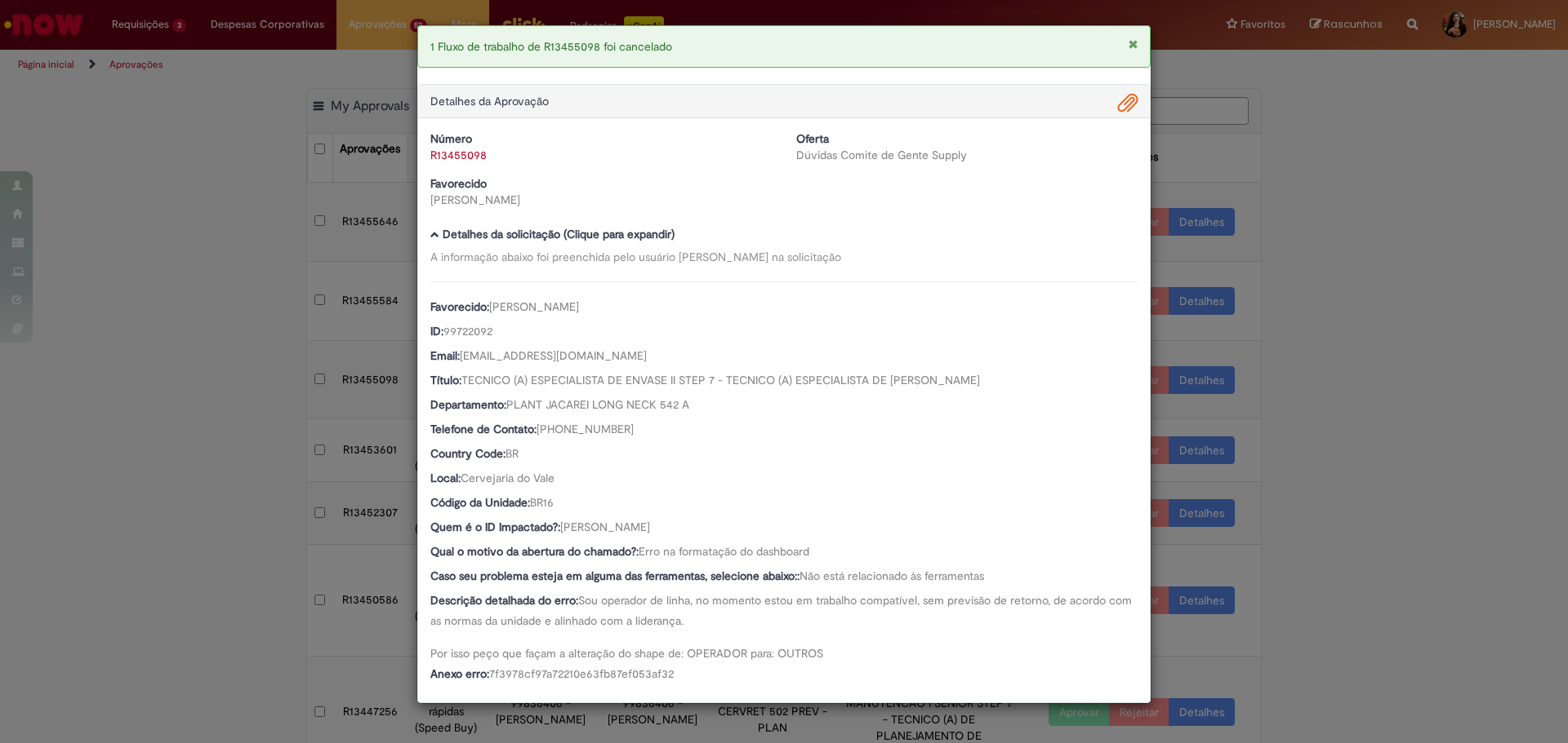
click at [1398, 401] on div "1 Fluxo de trabalho de R13455098 foi cancelado Detalhes da Aprovação Número R13…" at bounding box center [784, 372] width 1568 height 743
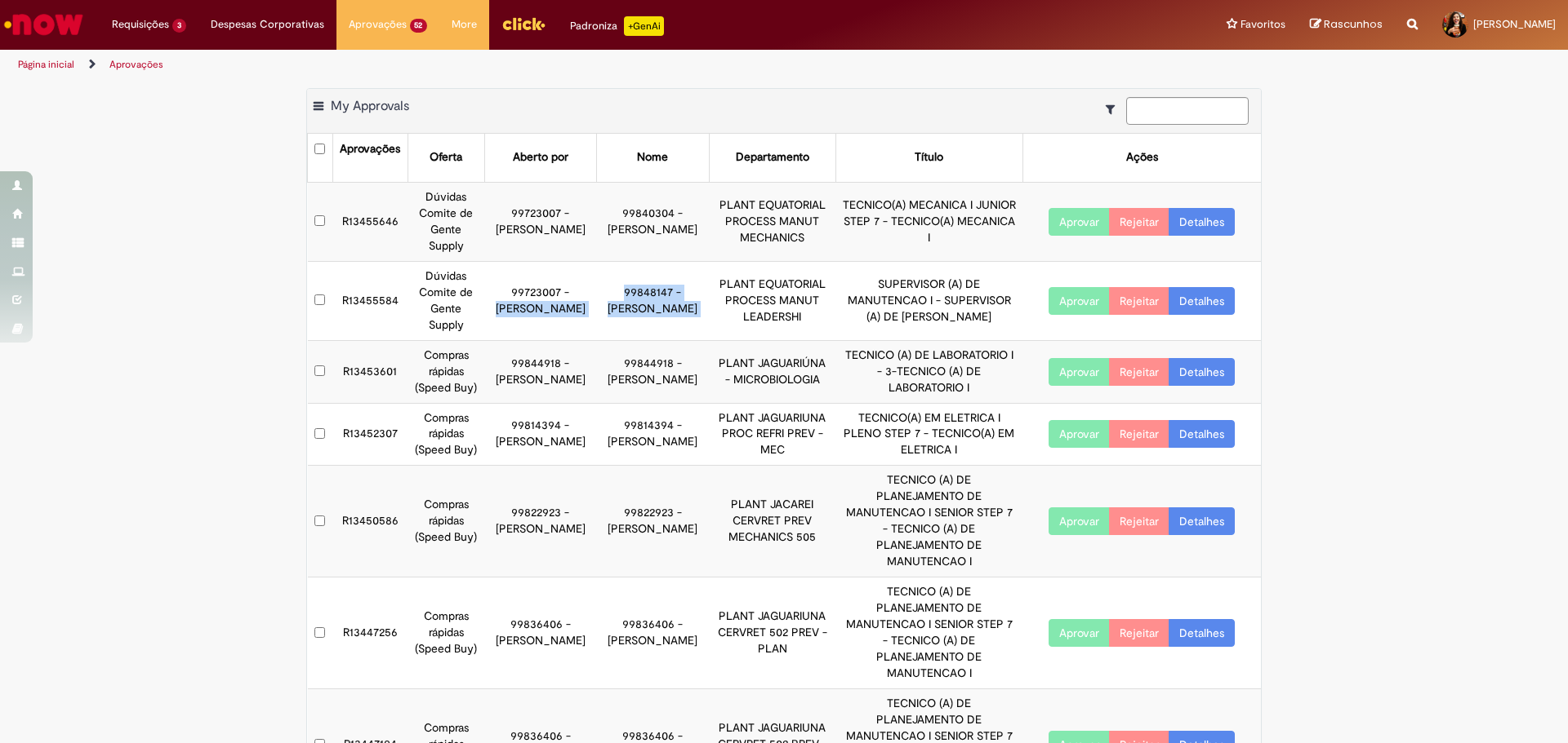
drag, startPoint x: 489, startPoint y: 297, endPoint x: 686, endPoint y: 288, distance: 197.2
click at [686, 288] on tr "R13455584 Dúvidas Comite de Gente Supply 99723007 - [PERSON_NAME] 99848147 - [P…" at bounding box center [784, 300] width 954 height 79
click at [1207, 295] on link "Detalhes" at bounding box center [1201, 301] width 66 height 28
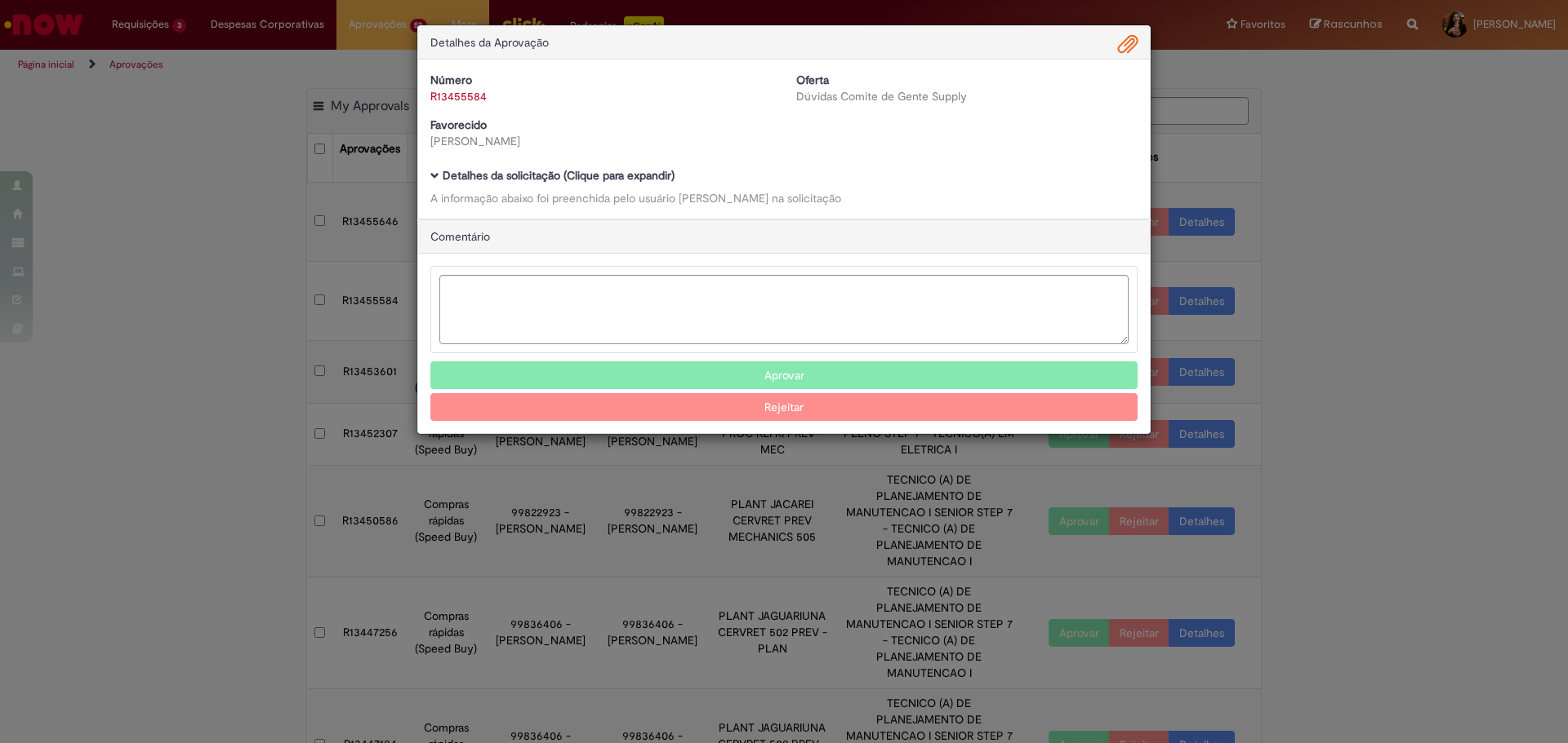
click at [651, 167] on div "Número R13455584 Oferta Dúvidas Comite de Gente Supply Favorecido [PERSON_NAME]…" at bounding box center [784, 139] width 731 height 159
click at [651, 175] on b "Detalhes da solicitação (Clique para expandir)" at bounding box center [558, 176] width 232 height 15
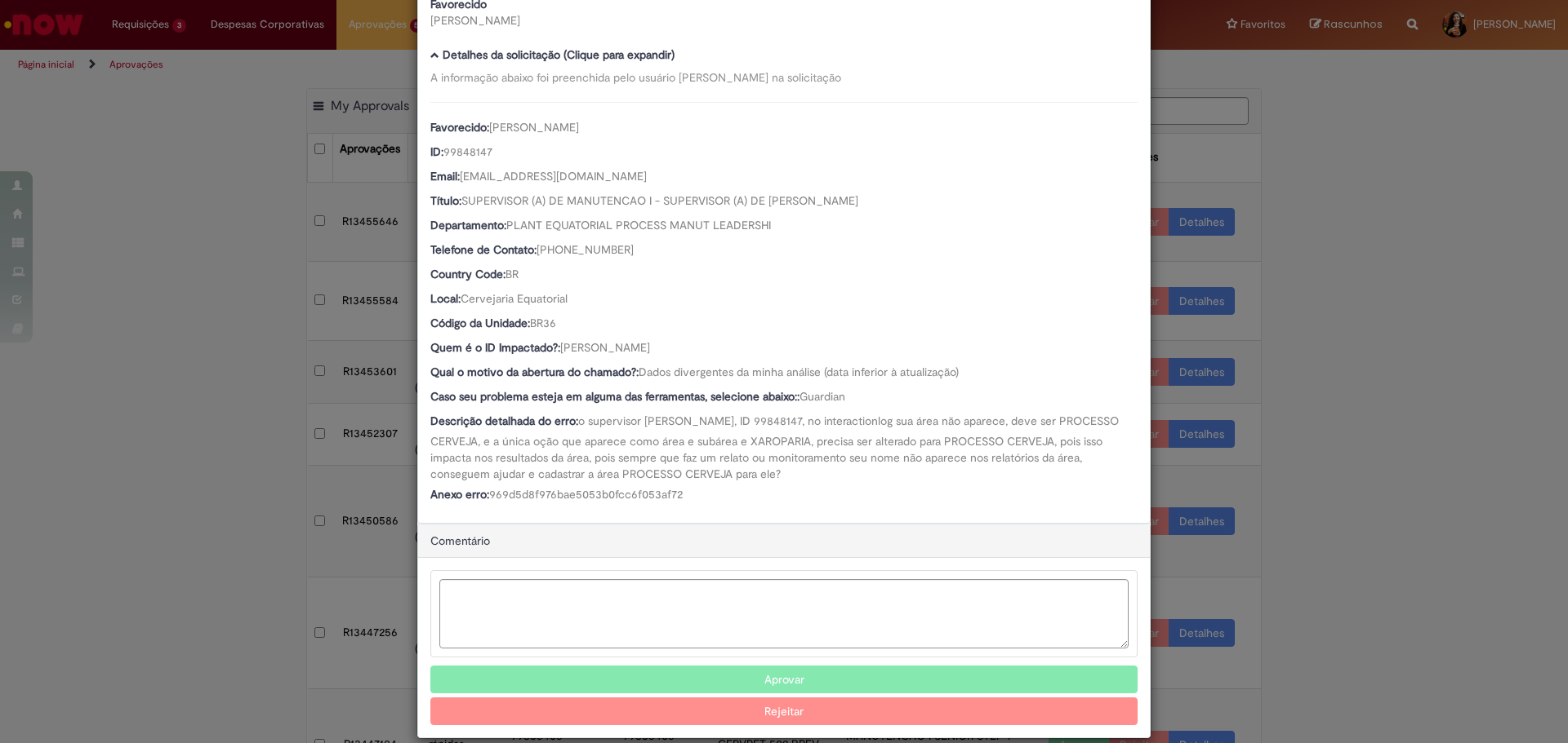
scroll to position [142, 0]
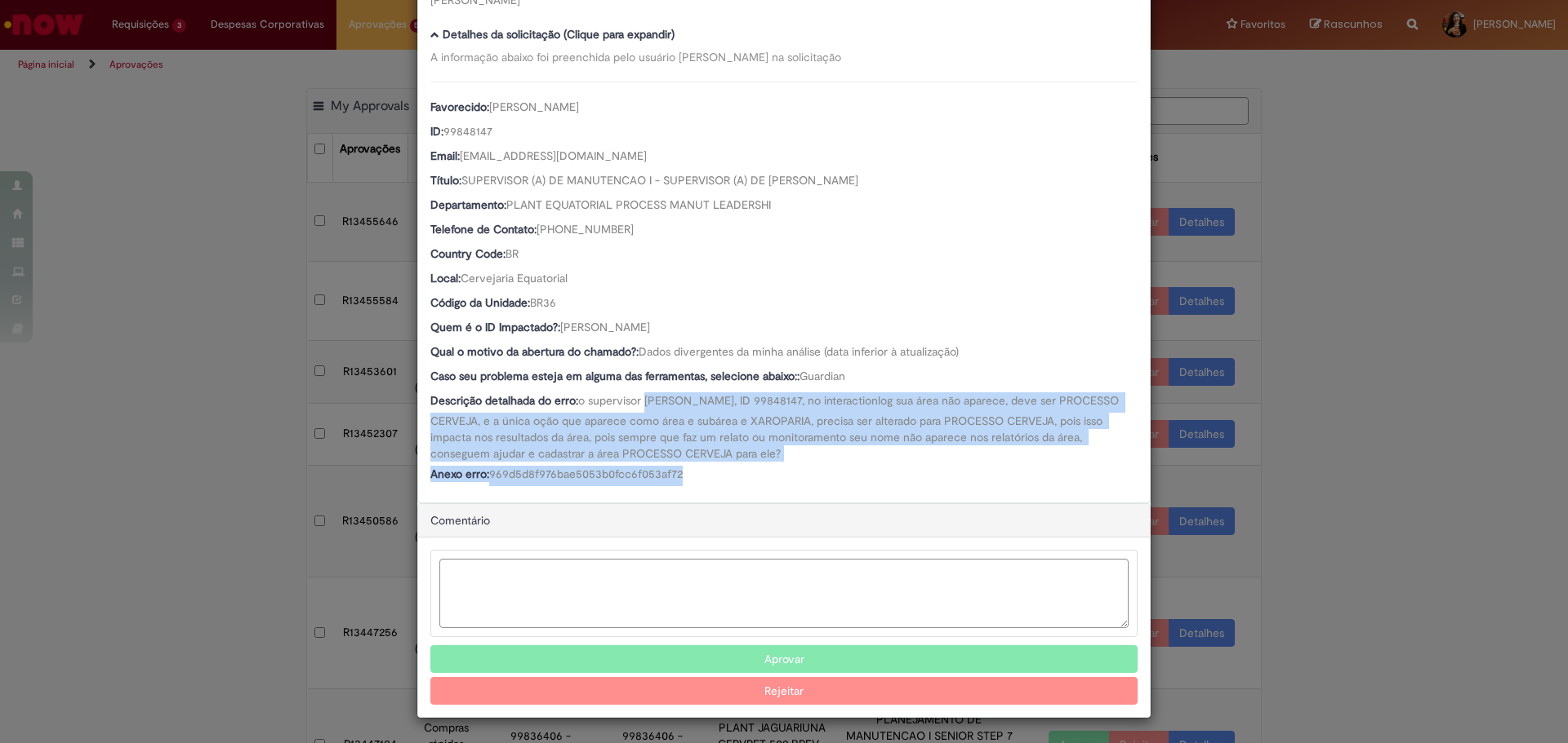
drag, startPoint x: 644, startPoint y: 389, endPoint x: 708, endPoint y: 495, distance: 123.8
click at [708, 495] on div "Número R13455584 Oferta Dúvidas Comite de Gente Supply Favorecido [PERSON_NAME]…" at bounding box center [784, 210] width 731 height 585
drag, startPoint x: 708, startPoint y: 495, endPoint x: 663, endPoint y: 400, distance: 105.1
click at [663, 400] on div "Número R13455584 Oferta Dúvidas Comite de Gente Supply Favorecido [PERSON_NAME]…" at bounding box center [784, 210] width 731 height 585
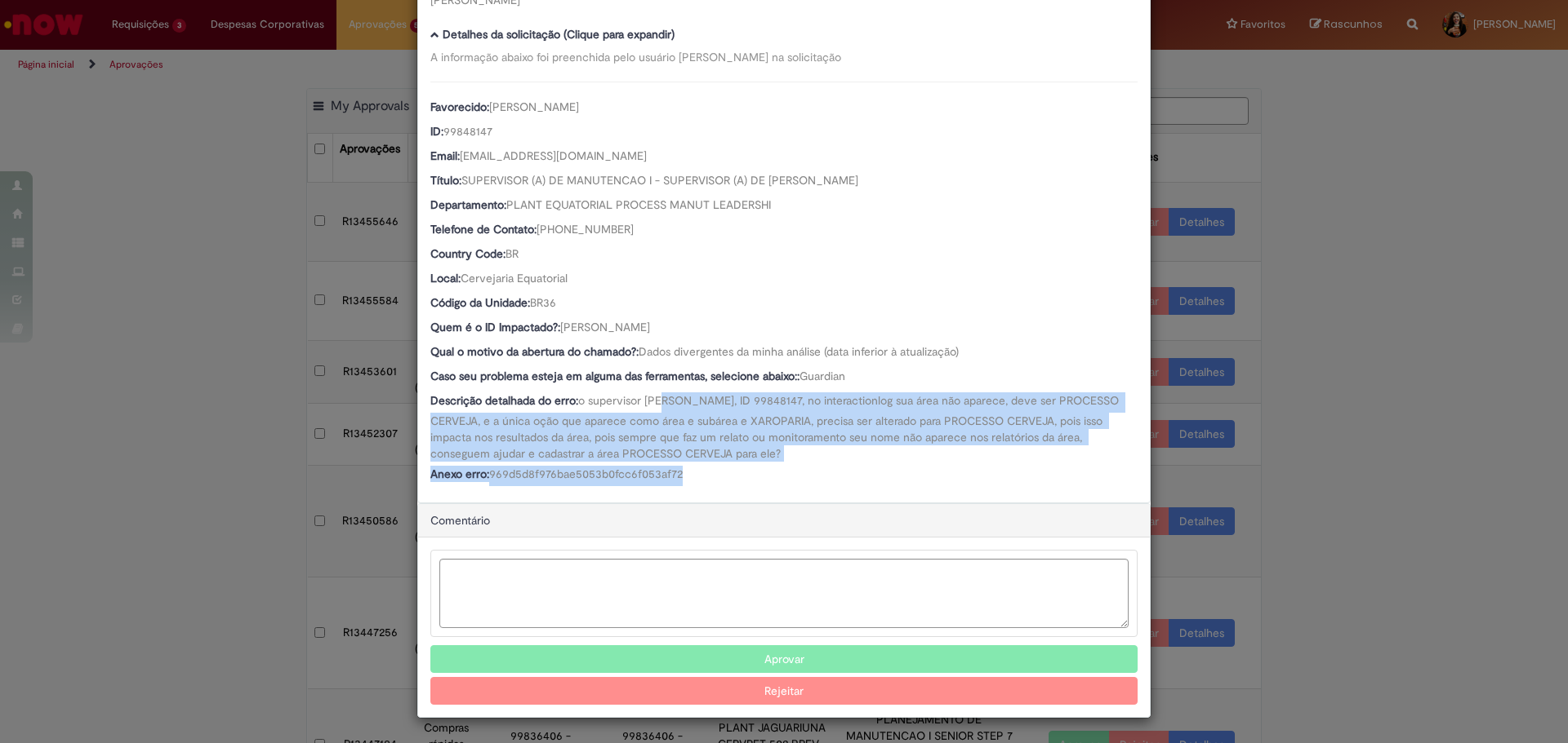
click at [663, 400] on span "o supervisor [PERSON_NAME], ID 99848147, no interactionlog sua área não aparece…" at bounding box center [776, 426] width 691 height 68
drag, startPoint x: 579, startPoint y: 403, endPoint x: 761, endPoint y: 458, distance: 190.1
click at [761, 458] on span "o supervisor [PERSON_NAME], ID 99848147, no interactionlog sua área não aparece…" at bounding box center [776, 426] width 691 height 68
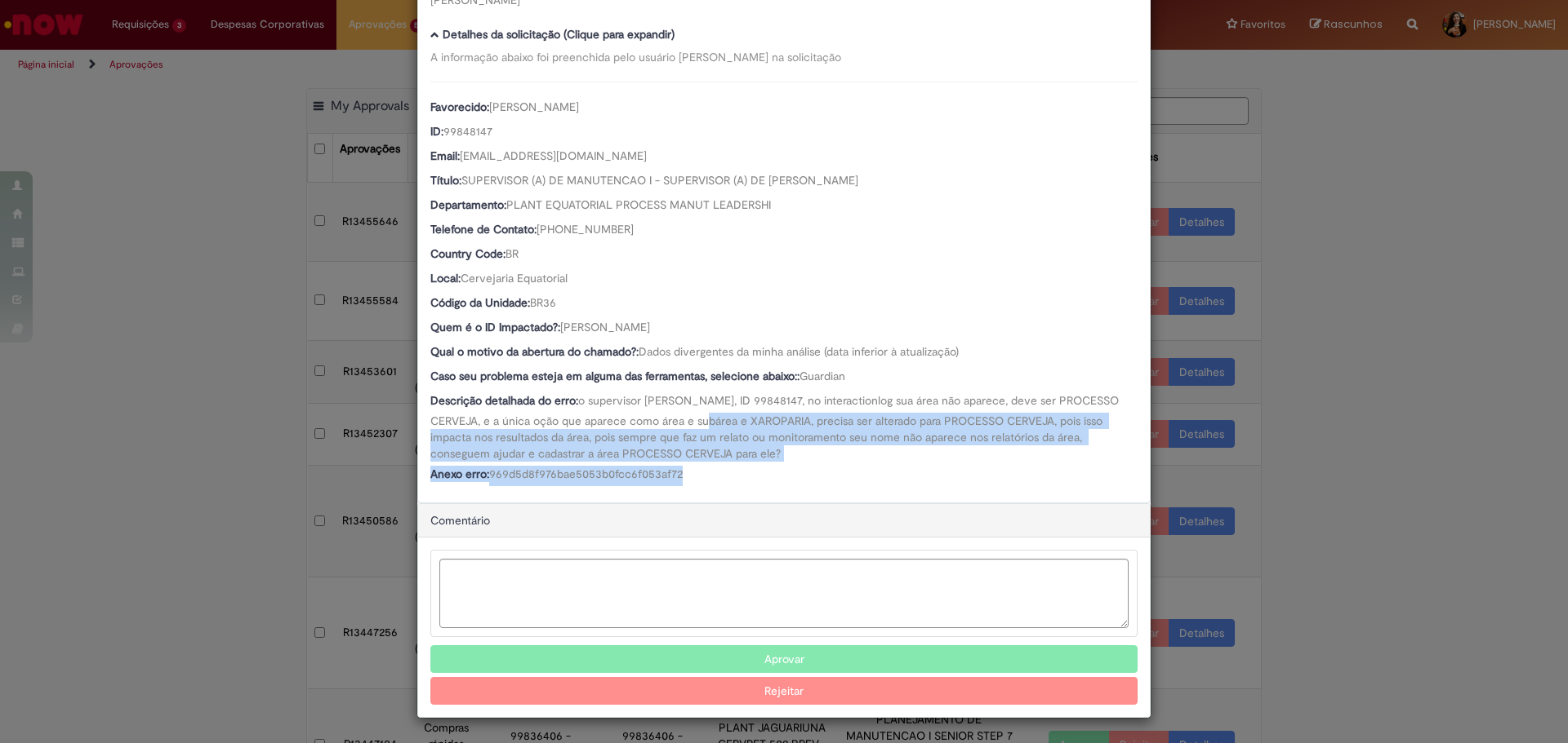
drag, startPoint x: 737, startPoint y: 425, endPoint x: 784, endPoint y: 466, distance: 62.4
click at [784, 466] on div "Favorecido: [PERSON_NAME] ID: 99848147 Email: [EMAIL_ADDRESS][DOMAIN_NAME] Títu…" at bounding box center [784, 284] width 707 height 405
click at [784, 466] on div "Anexo erro: 969d5d8f976bae5053b0fcc6f053af72" at bounding box center [784, 476] width 707 height 20
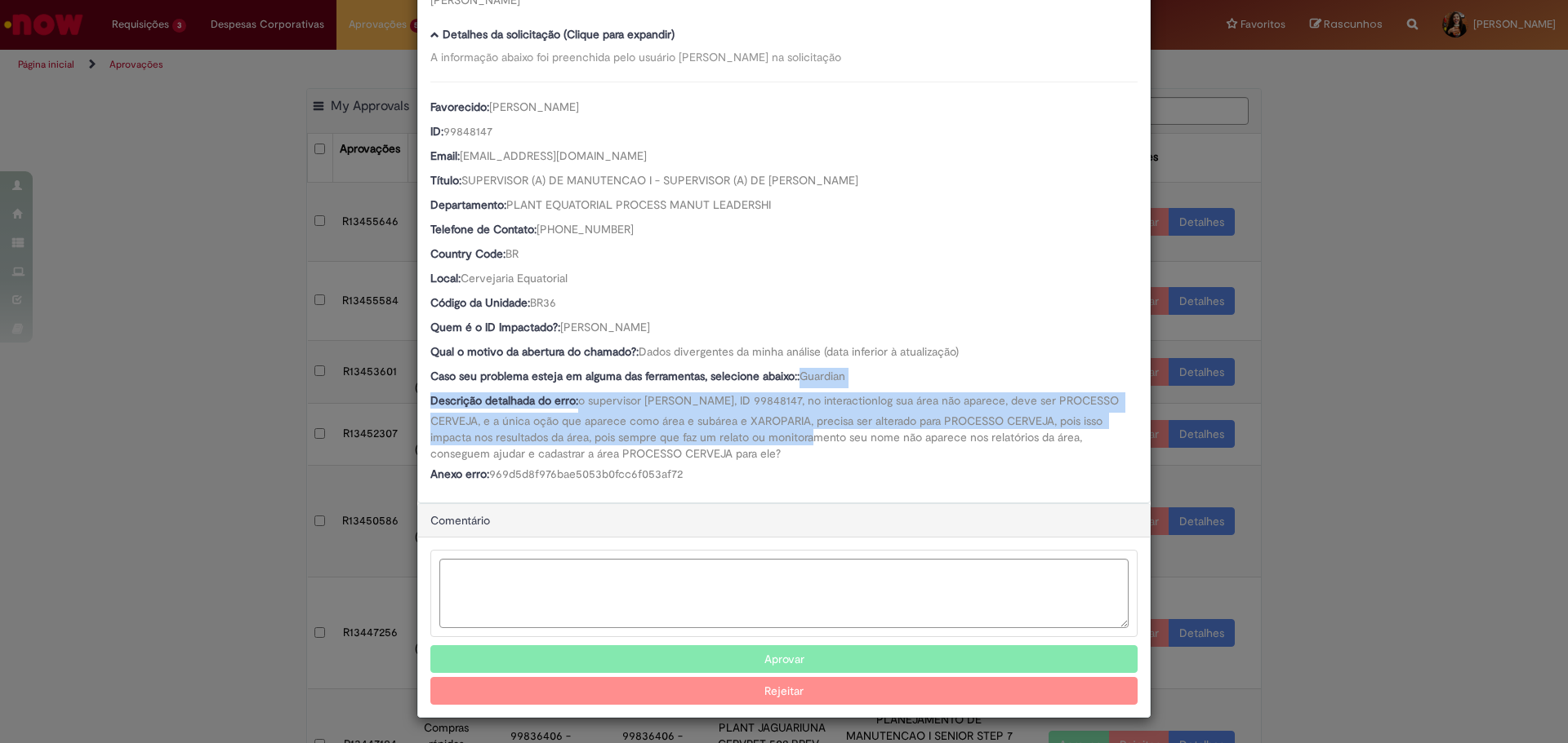
drag, startPoint x: 743, startPoint y: 412, endPoint x: 812, endPoint y: 437, distance: 73.4
click at [812, 437] on div "Favorecido: [PERSON_NAME] ID: 99848147 Email: [EMAIL_ADDRESS][DOMAIN_NAME] Títu…" at bounding box center [784, 284] width 707 height 405
click at [812, 437] on span "o supervisor [PERSON_NAME], ID 99848147, no interactionlog sua área não aparece…" at bounding box center [776, 426] width 691 height 68
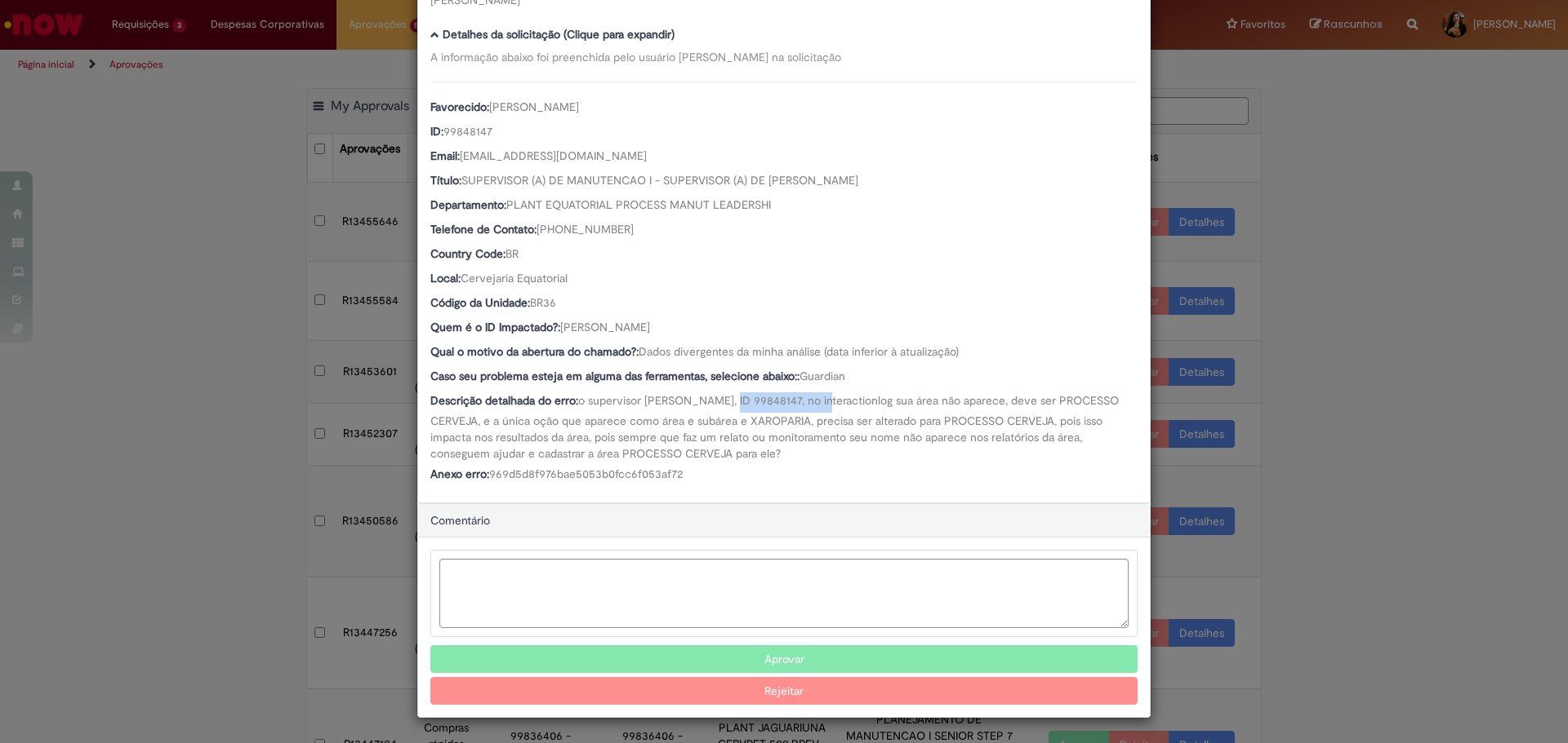
drag, startPoint x: 735, startPoint y: 391, endPoint x: 825, endPoint y: 408, distance: 91.6
click at [825, 408] on div "Favorecido: [PERSON_NAME] ID: 99848147 Email: [EMAIL_ADDRESS][DOMAIN_NAME] Títu…" at bounding box center [784, 284] width 707 height 405
click at [825, 408] on div "Descrição detalhada do erro: o supervisor [PERSON_NAME], ID 99848147, no intera…" at bounding box center [784, 427] width 707 height 69
click at [827, 462] on div "Favorecido: [PERSON_NAME] ID: 99848147 Email: [EMAIL_ADDRESS][DOMAIN_NAME] Títu…" at bounding box center [784, 284] width 707 height 405
click at [606, 591] on textarea "Ambev Approval Modal" at bounding box center [784, 593] width 689 height 69
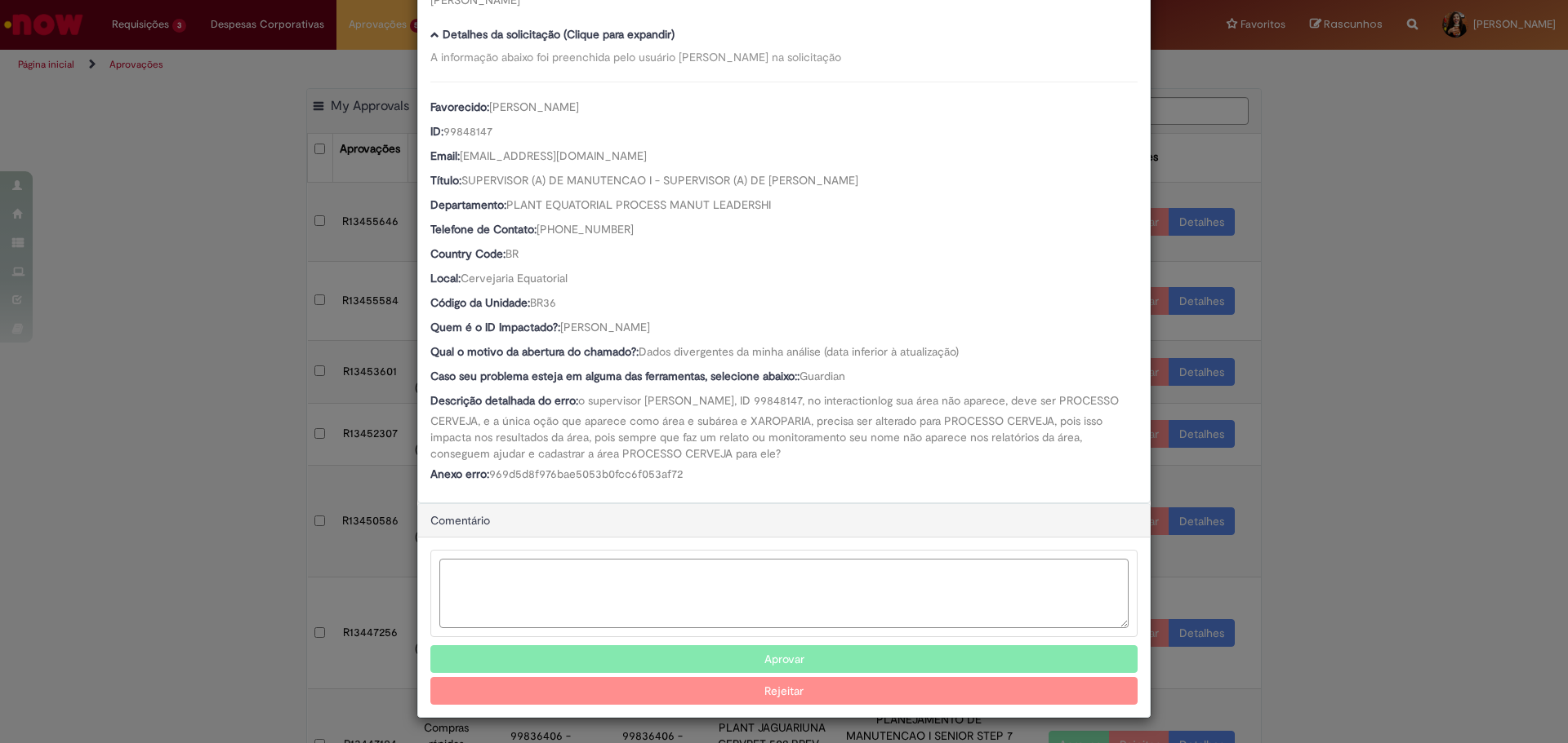
scroll to position [142, 0]
type textarea "**********"
click at [762, 686] on button "Rejeitar" at bounding box center [784, 691] width 707 height 28
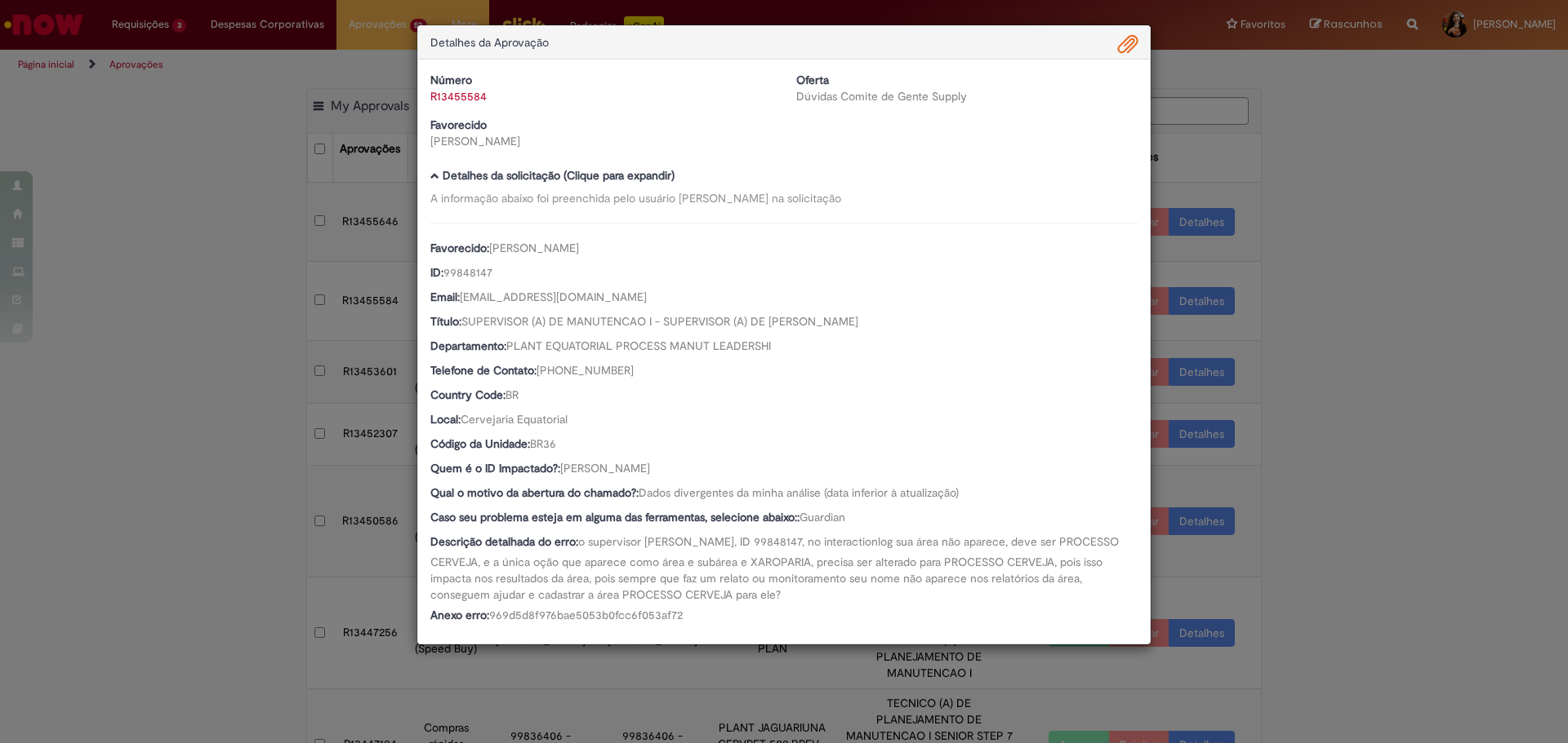
scroll to position [0, 0]
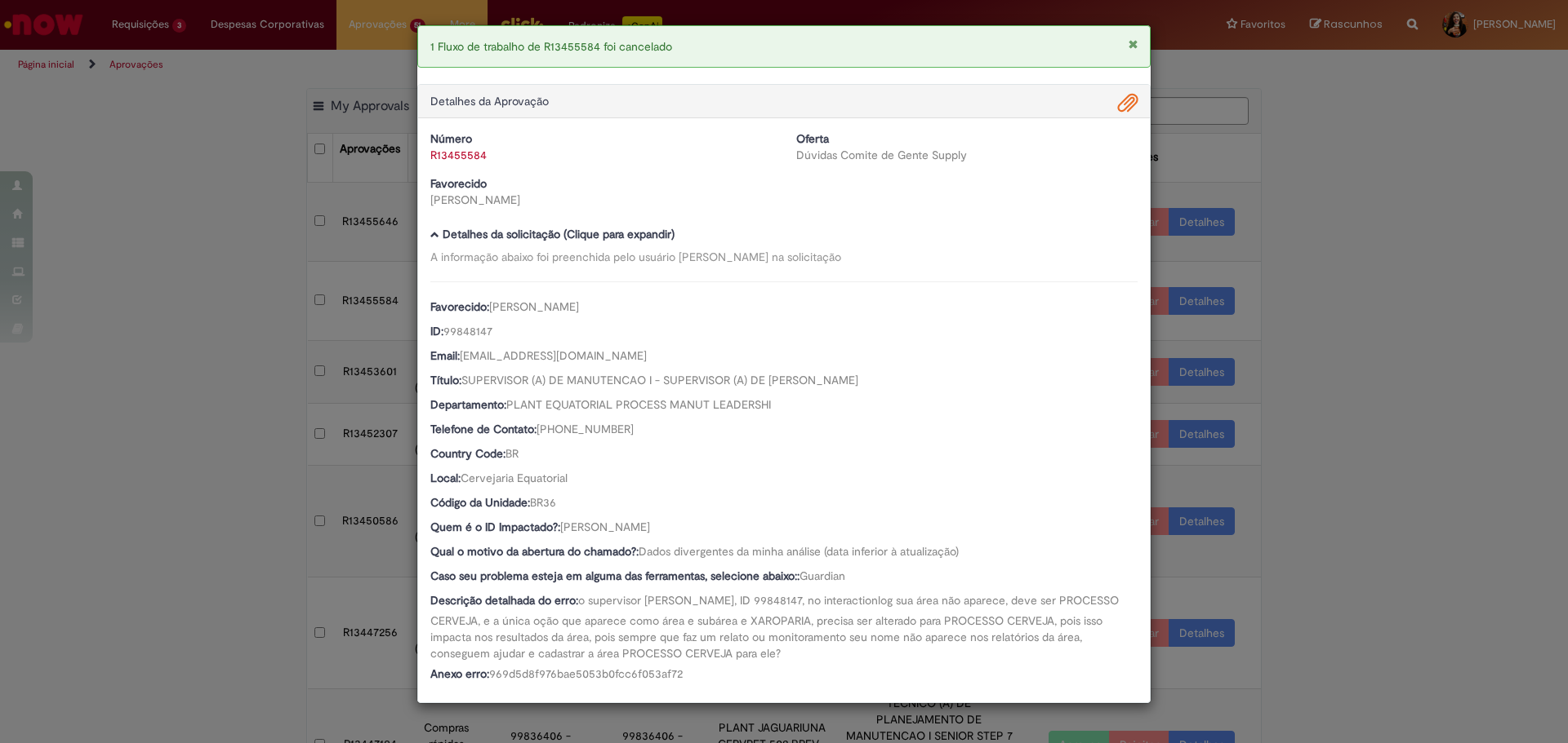
click at [1404, 363] on div "1 Fluxo de trabalho de R13455584 foi cancelado Detalhes da Aprovação Número R13…" at bounding box center [784, 372] width 1568 height 743
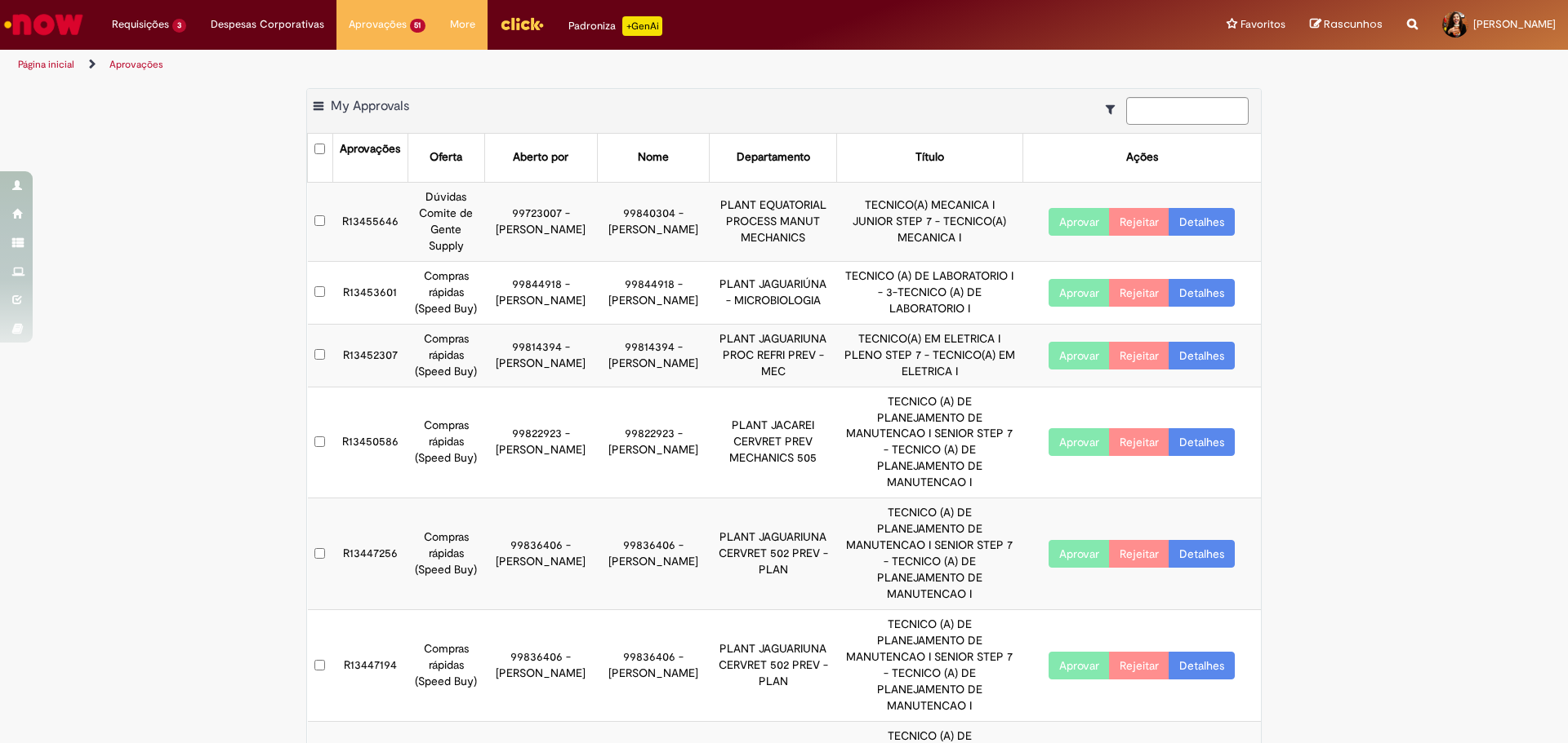
drag, startPoint x: 486, startPoint y: 228, endPoint x: 554, endPoint y: 238, distance: 68.7
click at [508, 234] on tr "R13455646 Dúvidas Comite de Gente Supply 99723007 - [PERSON_NAME] 99840304 - [P…" at bounding box center [784, 221] width 954 height 79
click at [1194, 222] on link "Detalhes" at bounding box center [1201, 222] width 66 height 28
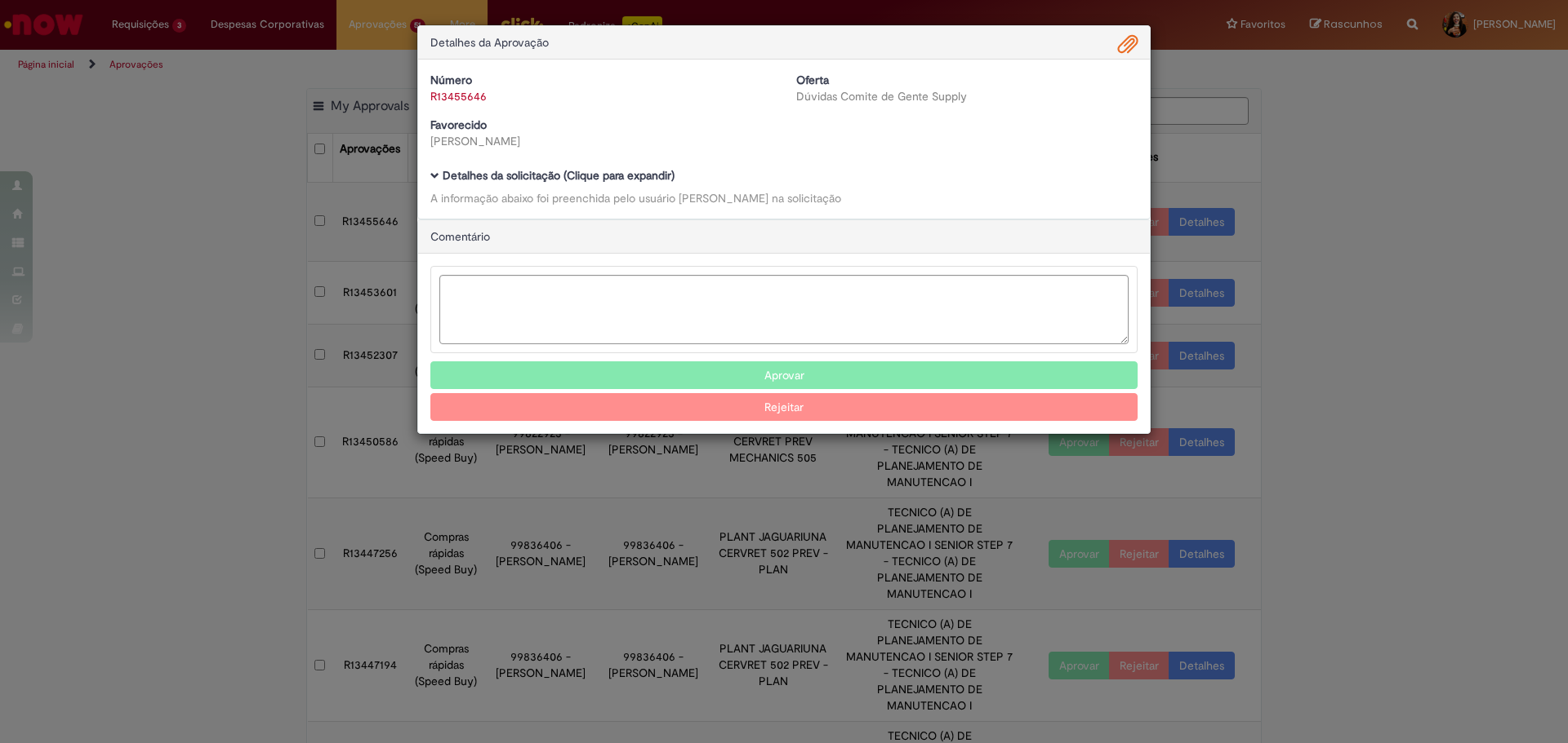
click at [598, 178] on b "Detalhes da solicitação (Clique para expandir)" at bounding box center [558, 176] width 232 height 15
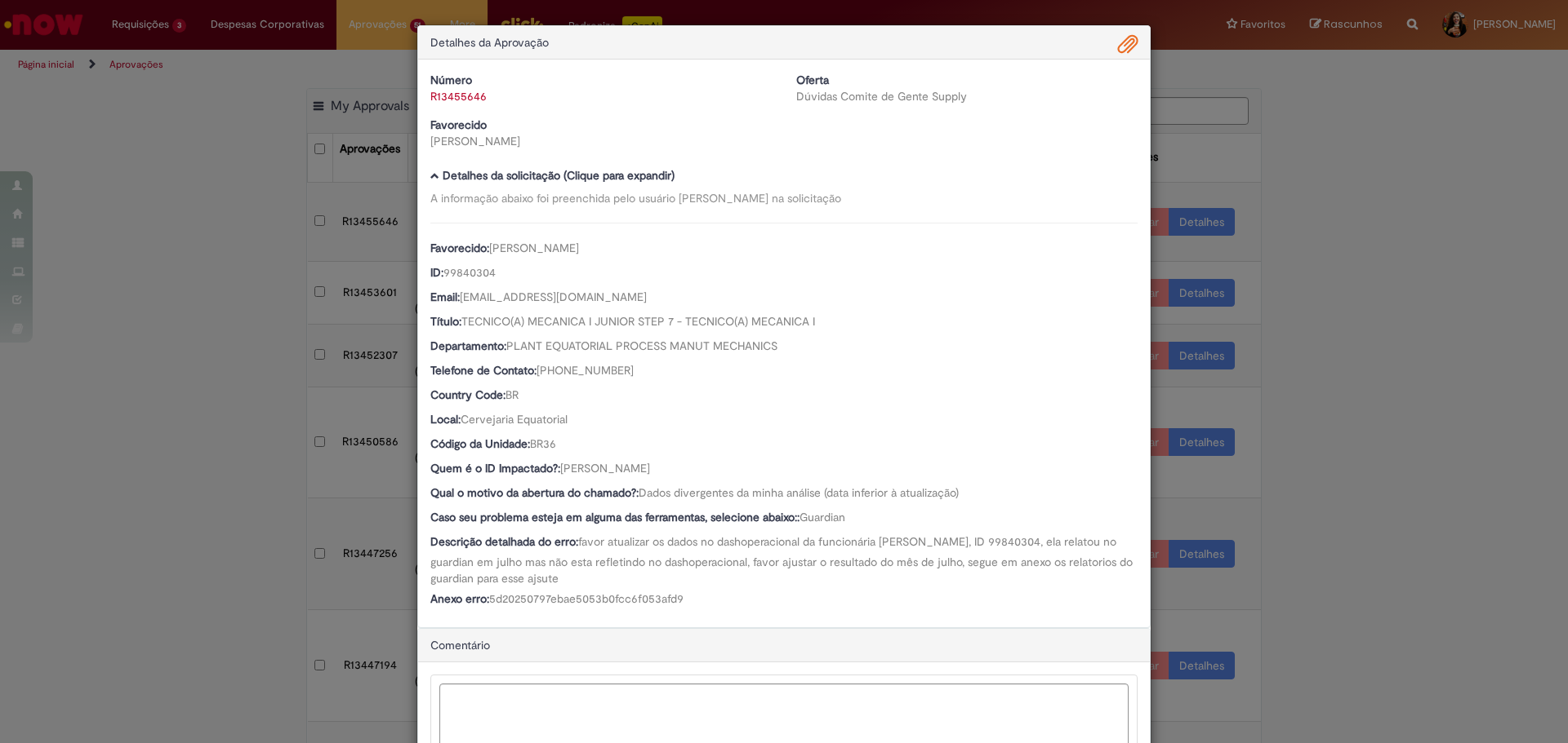
scroll to position [127, 0]
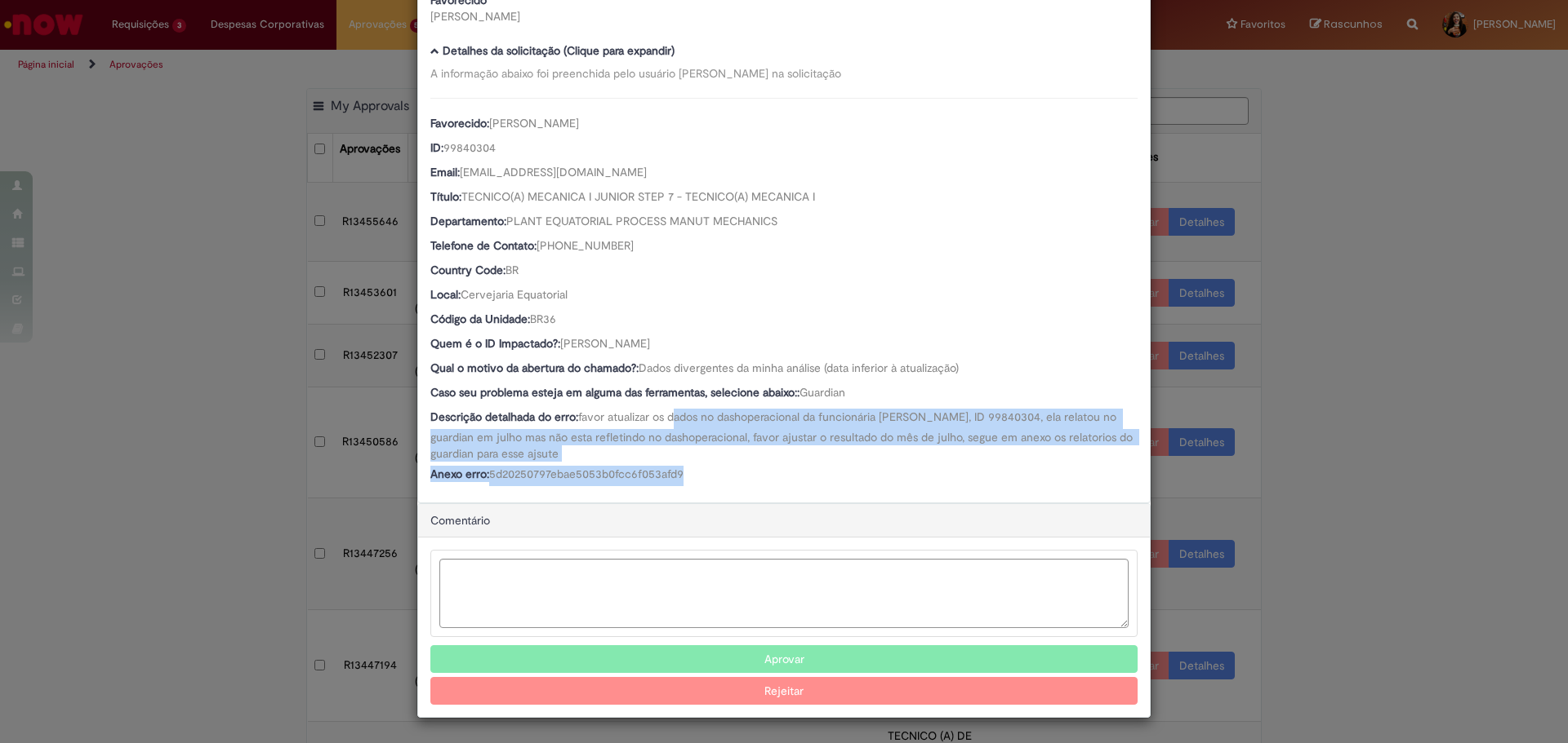
drag, startPoint x: 674, startPoint y: 418, endPoint x: 786, endPoint y: 476, distance: 126.1
click at [786, 476] on div "Favorecido: [PERSON_NAME] ID: 99840304 Email: [EMAIL_ADDRESS][DOMAIN_NAME] Títu…" at bounding box center [784, 291] width 707 height 388
click at [786, 477] on div "Anexo erro: 5d20250797ebae5053b0fcc6f053afd9" at bounding box center [784, 476] width 707 height 20
drag, startPoint x: 593, startPoint y: 446, endPoint x: 707, endPoint y: 457, distance: 114.5
click at [707, 457] on div "Descrição detalhada do erro: favor atualizar os dados no dashoperacional da fun…" at bounding box center [784, 435] width 707 height 53
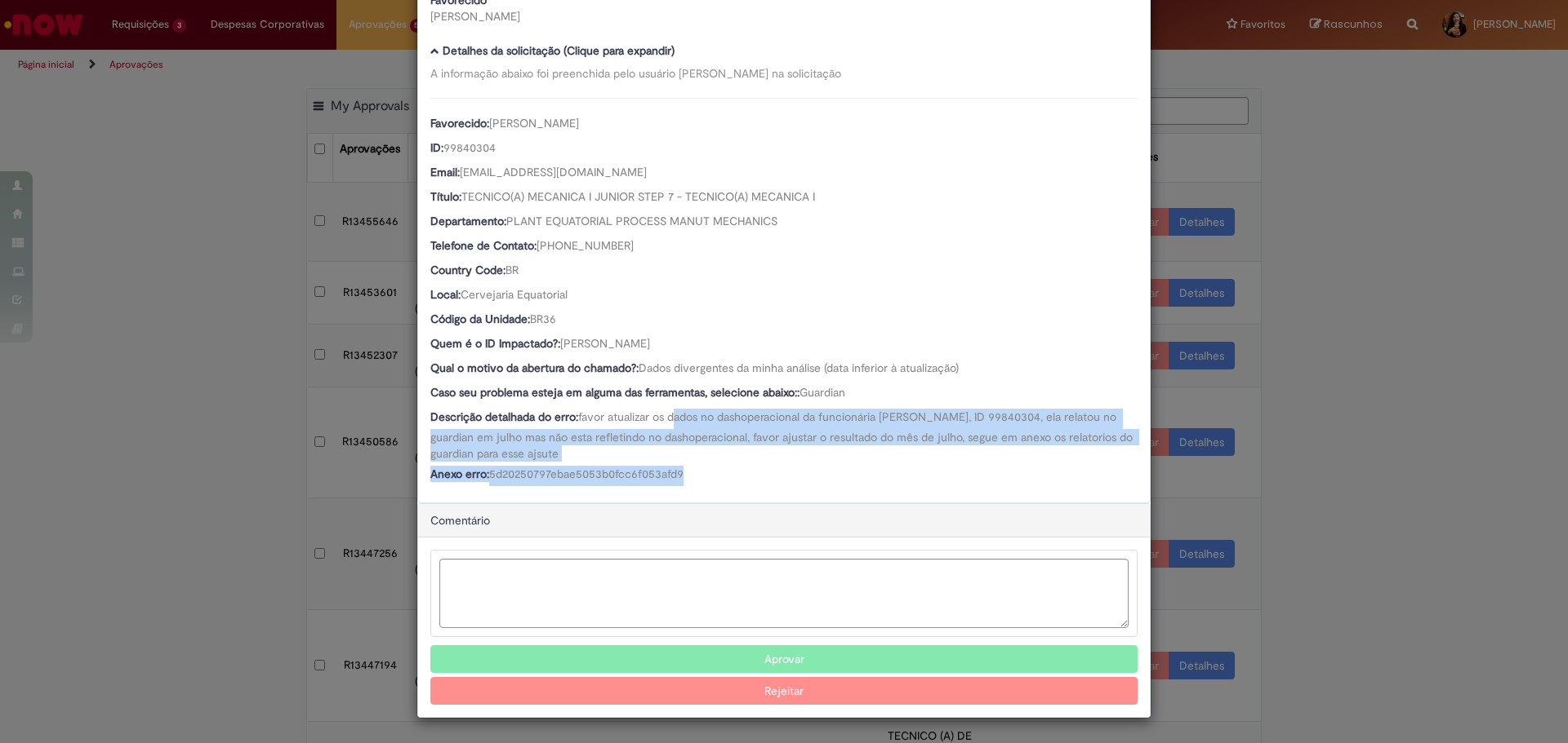
click at [707, 457] on div "Descrição detalhada do erro: favor atualizar os dados no dashoperacional da fun…" at bounding box center [784, 435] width 707 height 53
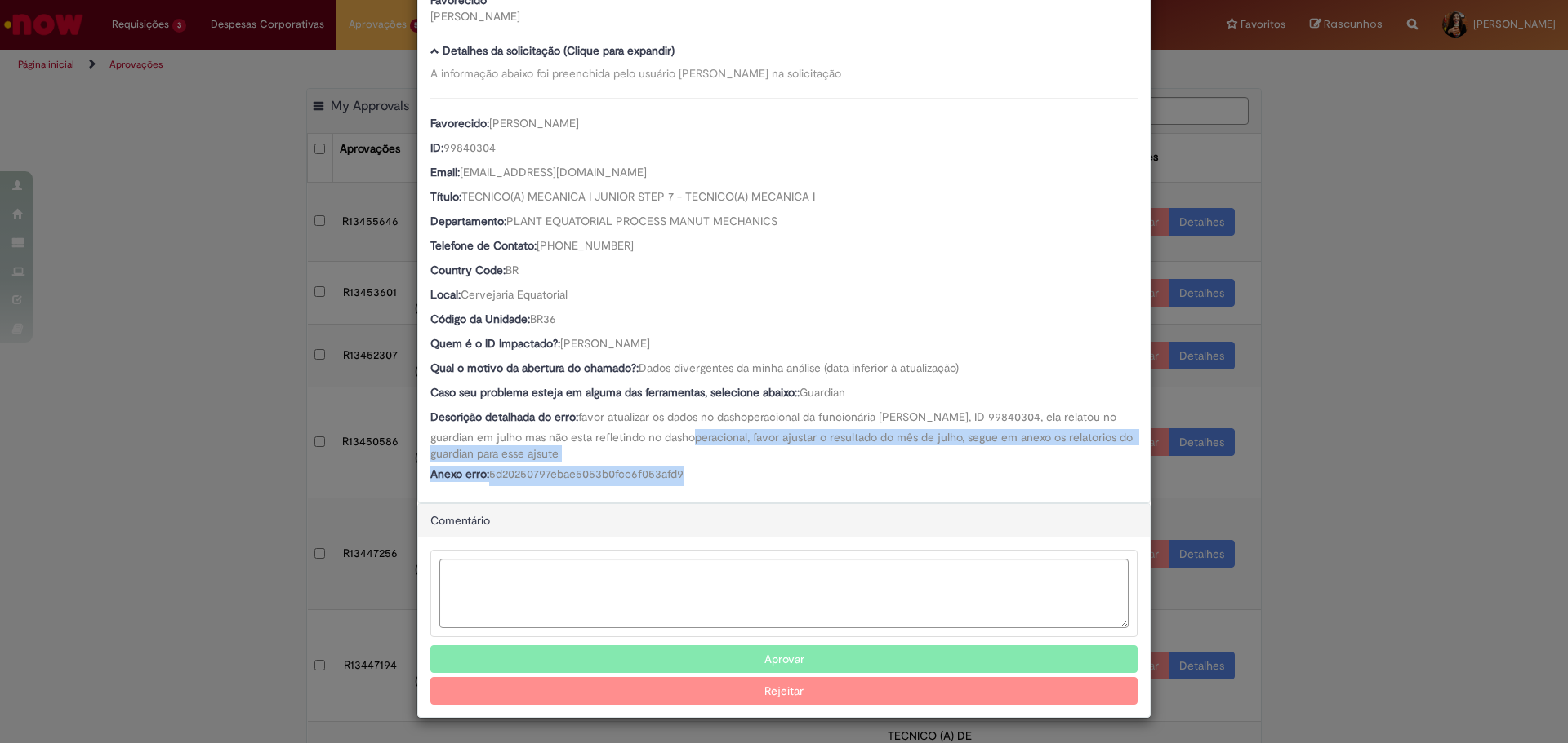
drag, startPoint x: 729, startPoint y: 474, endPoint x: 701, endPoint y: 430, distance: 52.2
click at [701, 430] on div "Favorecido: [PERSON_NAME] ID: 99840304 Email: [EMAIL_ADDRESS][DOMAIN_NAME] Títu…" at bounding box center [784, 291] width 707 height 388
click at [701, 430] on span "favor atualizar os dados no dashoperacional da funcionária [PERSON_NAME], ID 99…" at bounding box center [783, 435] width 705 height 51
drag, startPoint x: 681, startPoint y: 340, endPoint x: 558, endPoint y: 346, distance: 123.1
click at [558, 346] on div "Quem é o ID Impactado?: [PERSON_NAME]" at bounding box center [784, 345] width 707 height 20
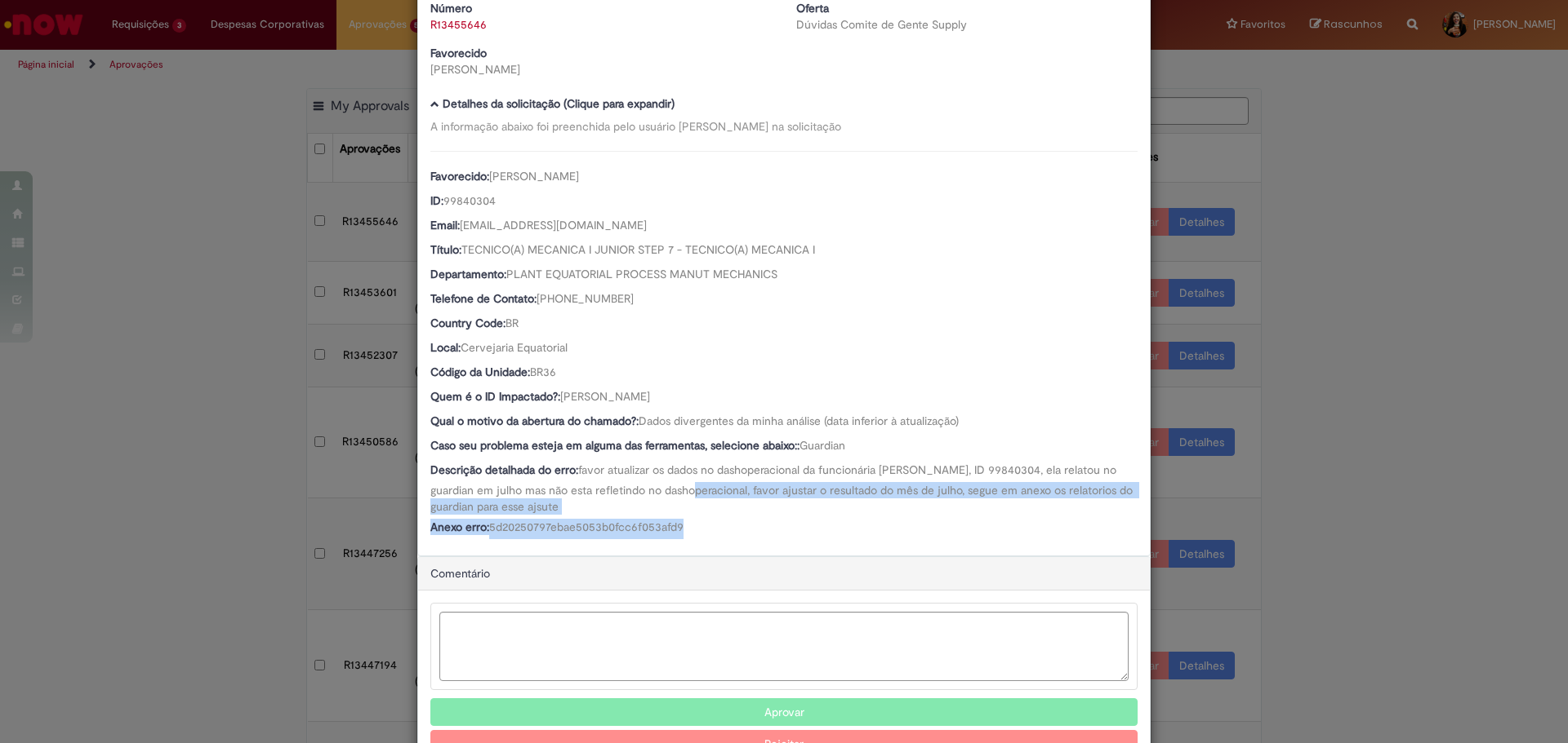
scroll to position [0, 0]
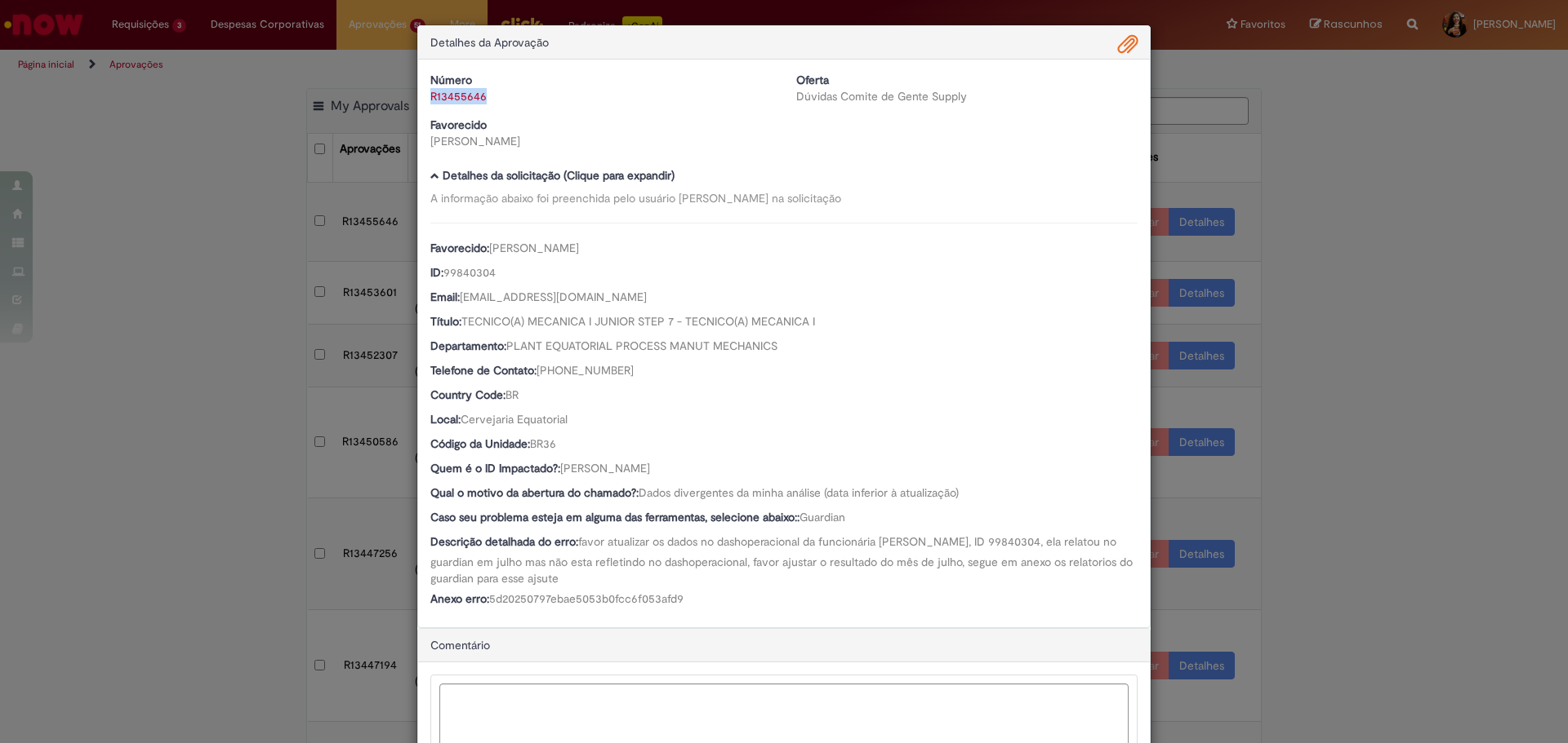
drag, startPoint x: 485, startPoint y: 96, endPoint x: 419, endPoint y: 99, distance: 66.1
click at [419, 99] on div "Número R13455646" at bounding box center [601, 88] width 366 height 33
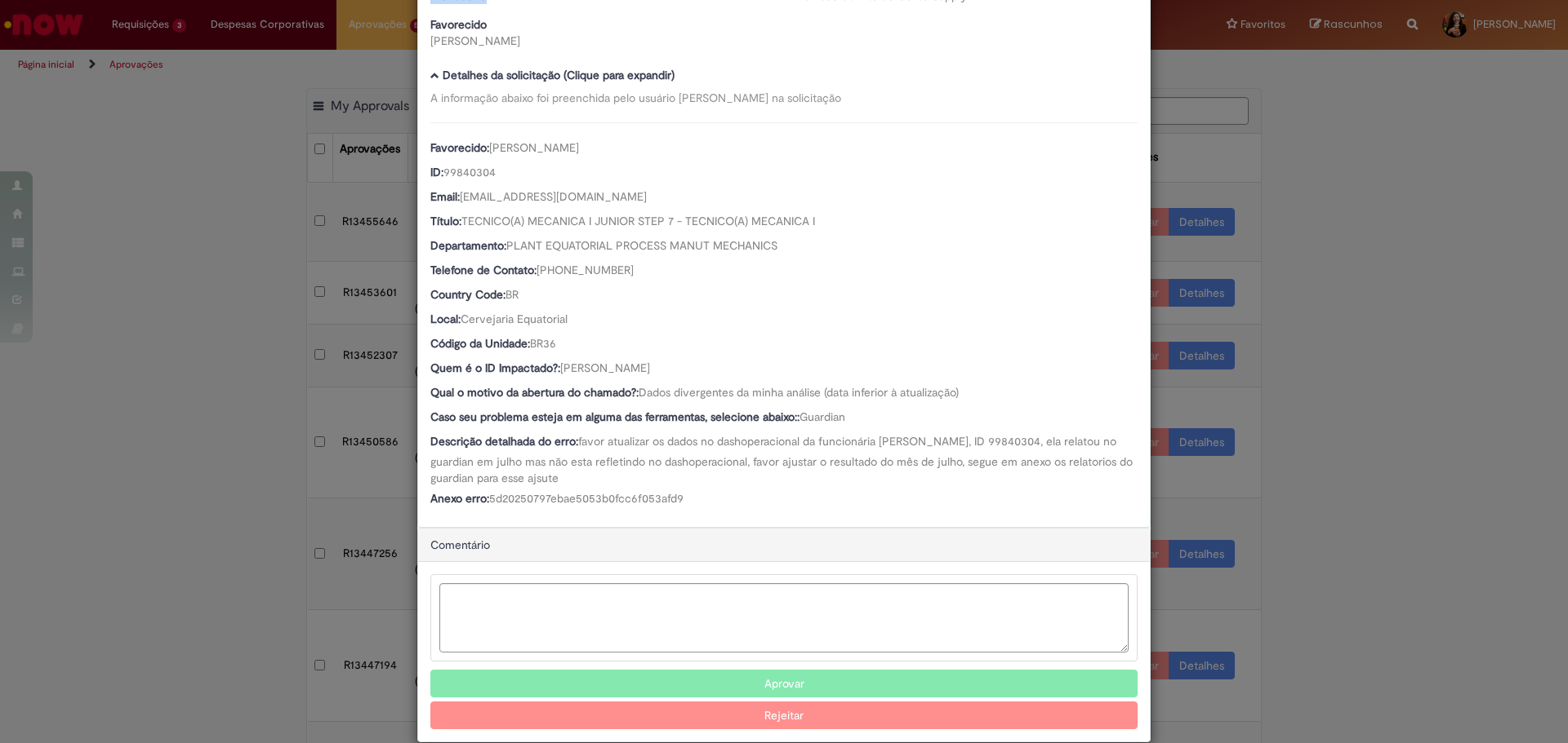
scroll to position [127, 0]
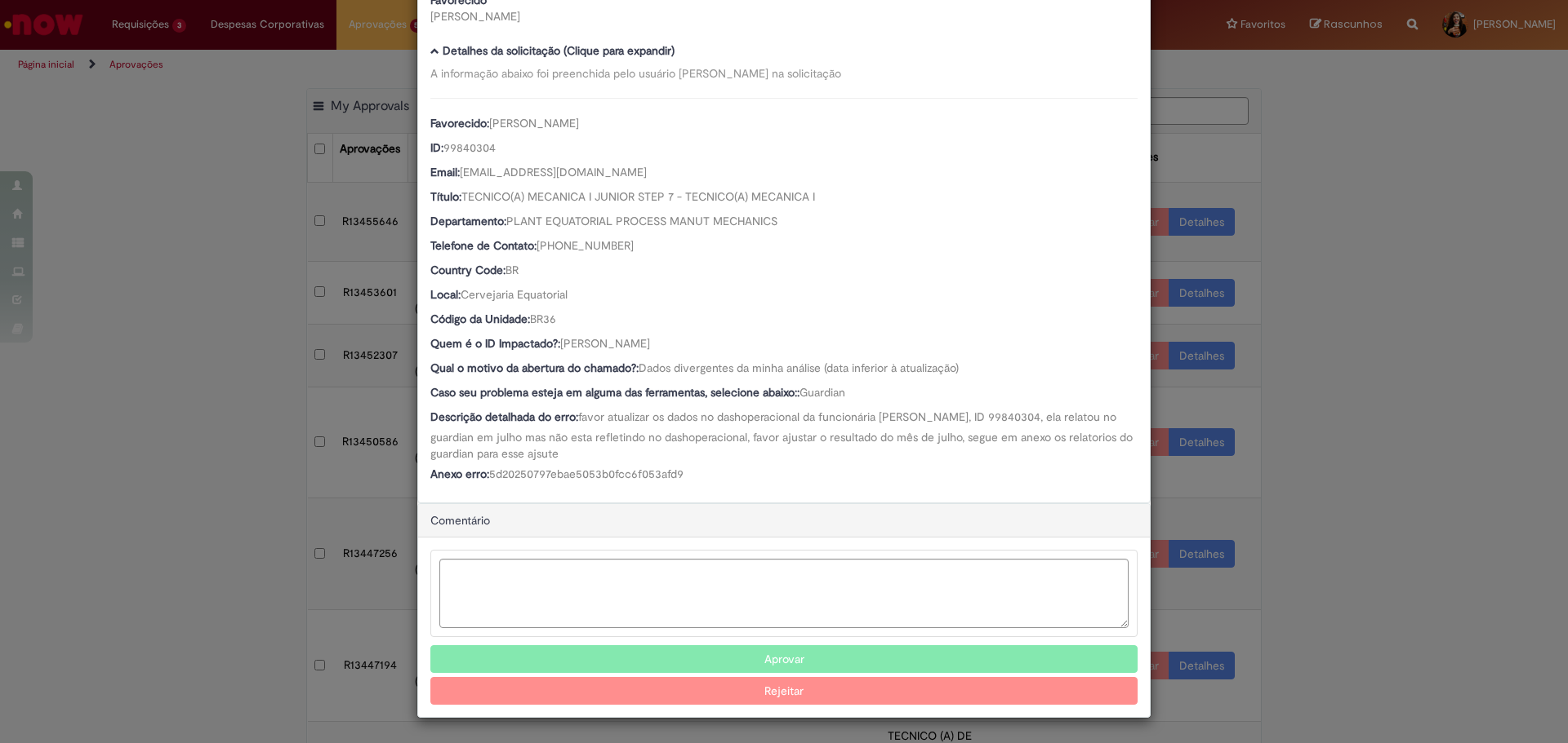
click at [684, 659] on button "Aprovar" at bounding box center [784, 659] width 707 height 28
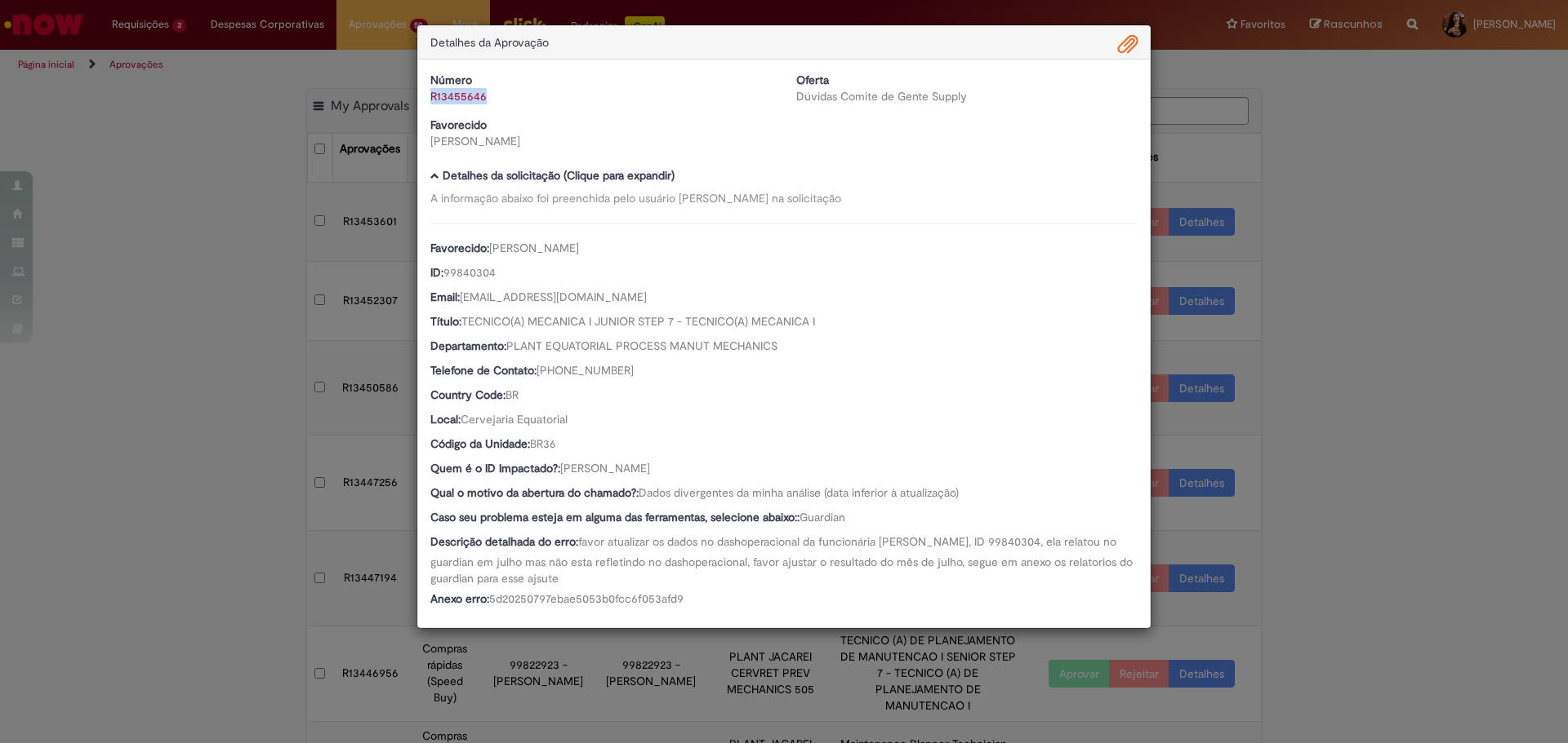
scroll to position [0, 0]
click at [1346, 399] on div "Detalhes da Aprovação Número R13455646 Oferta Dúvidas Comite de Gente Supply Fa…" at bounding box center [784, 372] width 1568 height 743
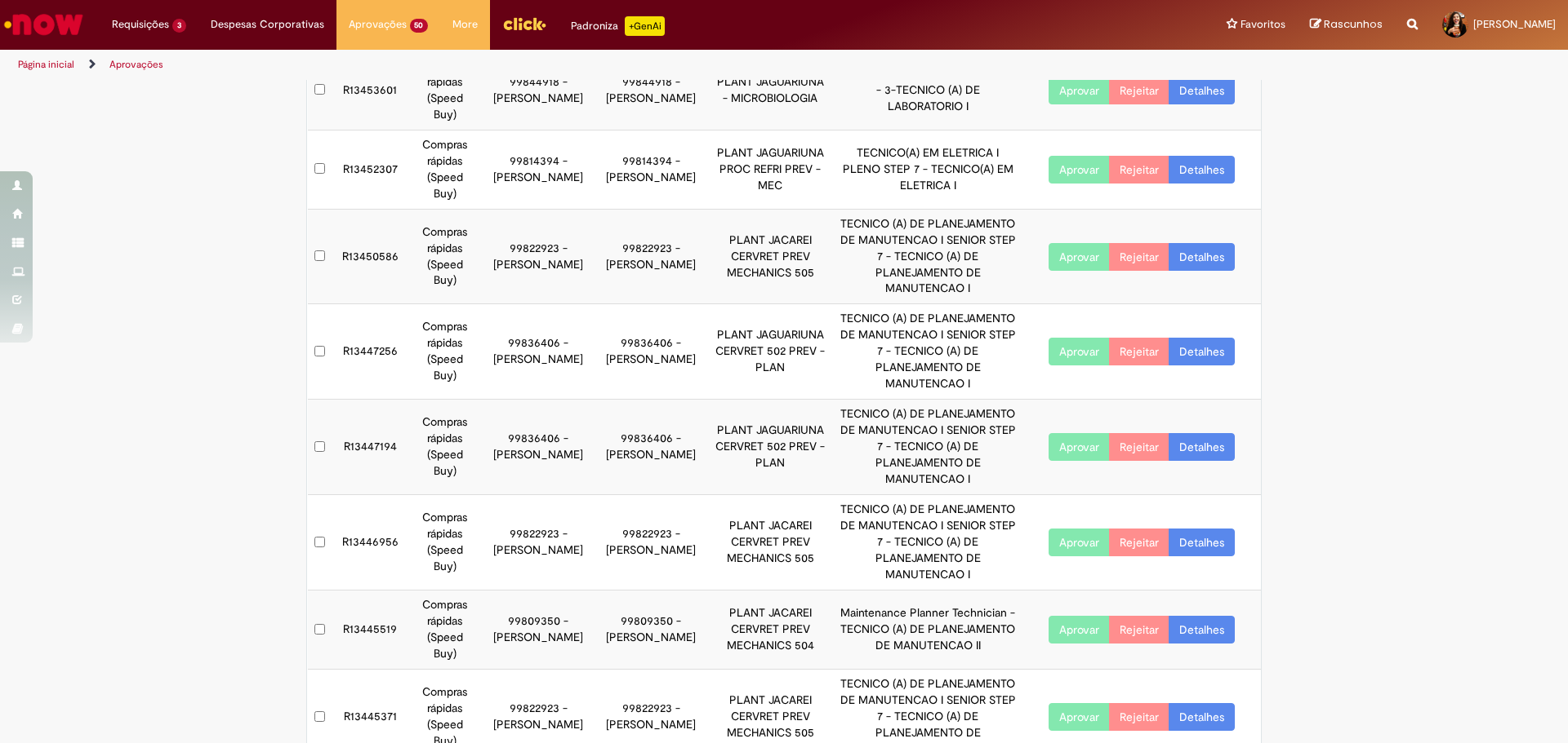
scroll to position [242, 0]
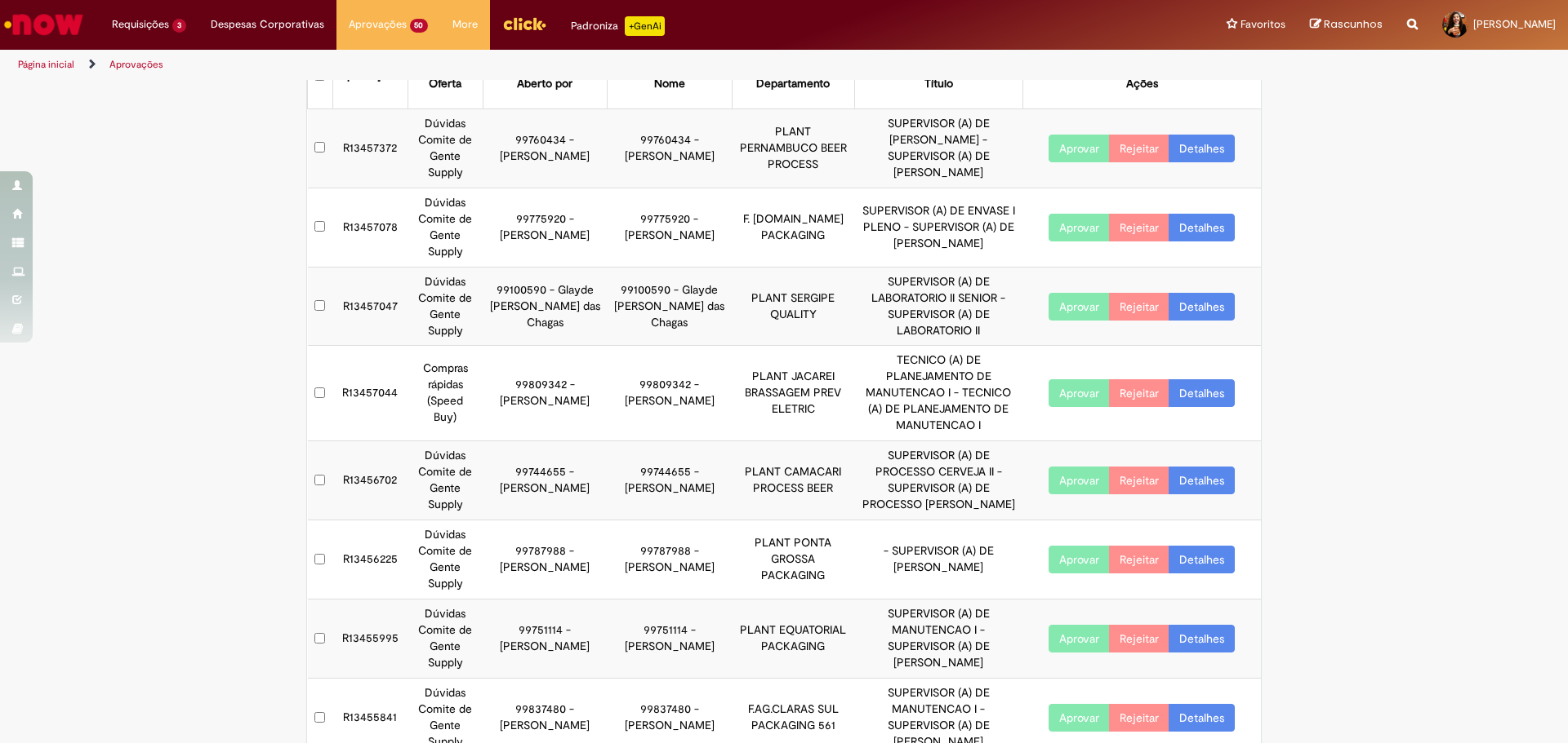
scroll to position [177, 0]
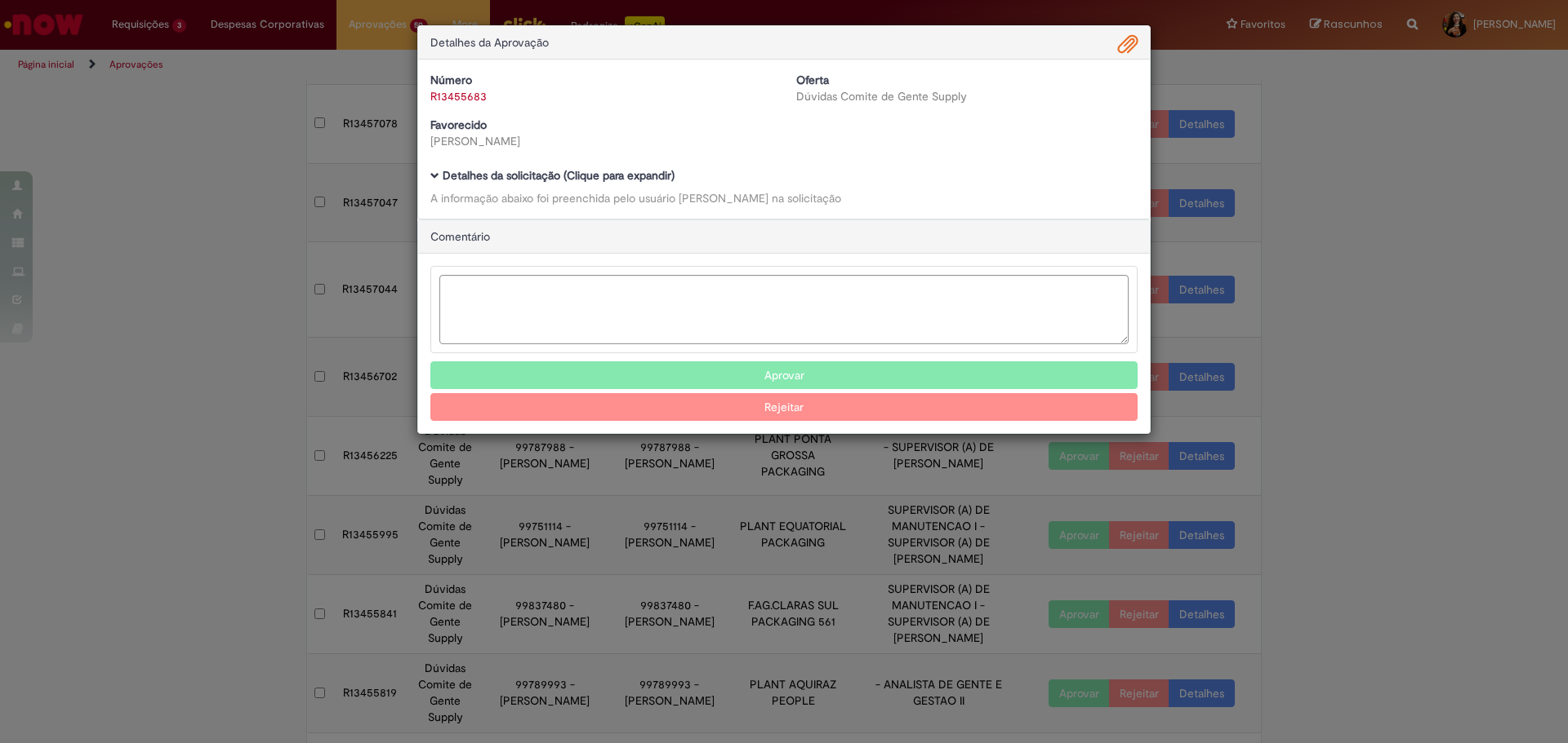
click at [577, 186] on div "Detalhes da solicitação (Clique para expandir) A informação abaixo foi preenchi…" at bounding box center [784, 187] width 707 height 36
click at [580, 176] on b "Detalhes da solicitação (Clique para expandir)" at bounding box center [558, 176] width 232 height 15
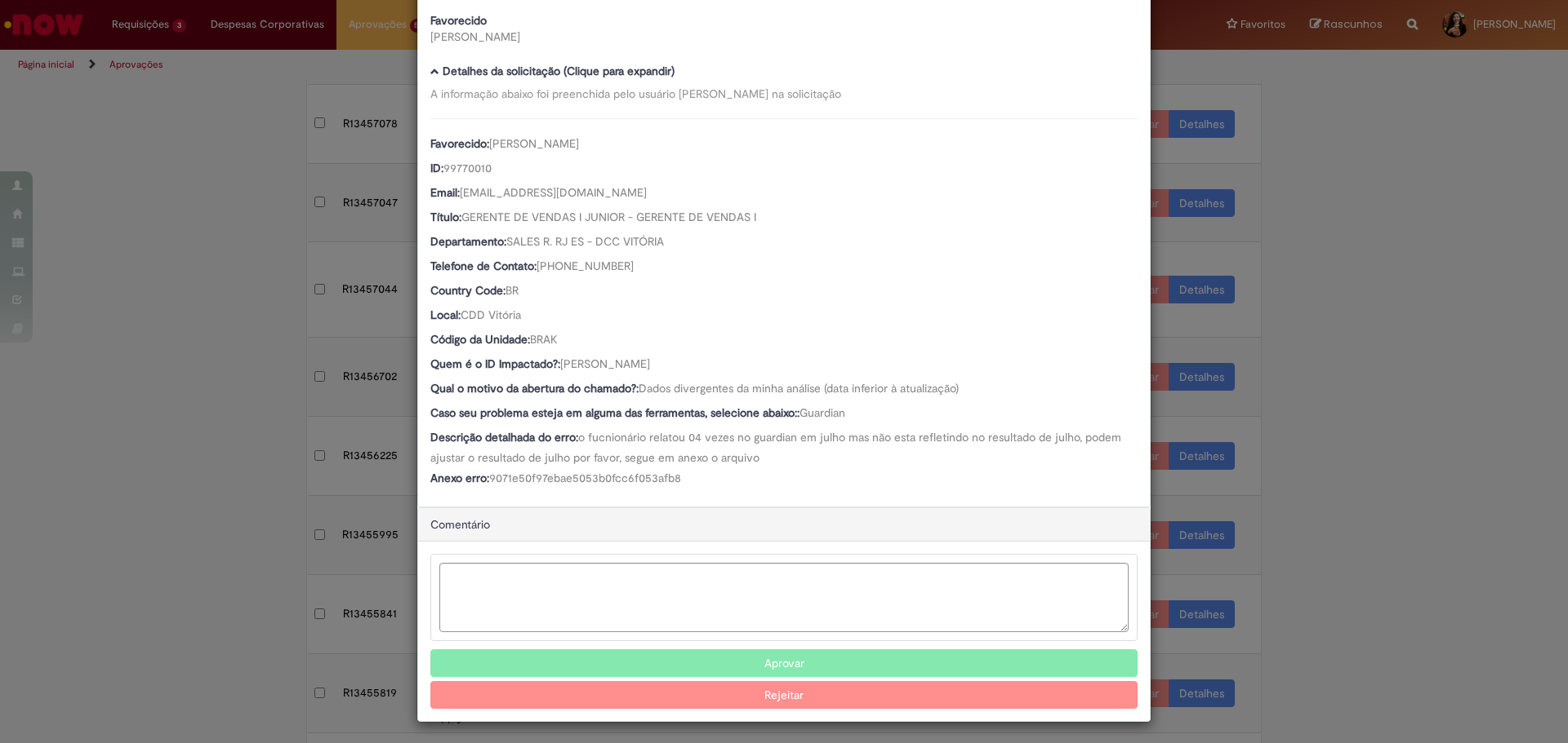
scroll to position [110, 0]
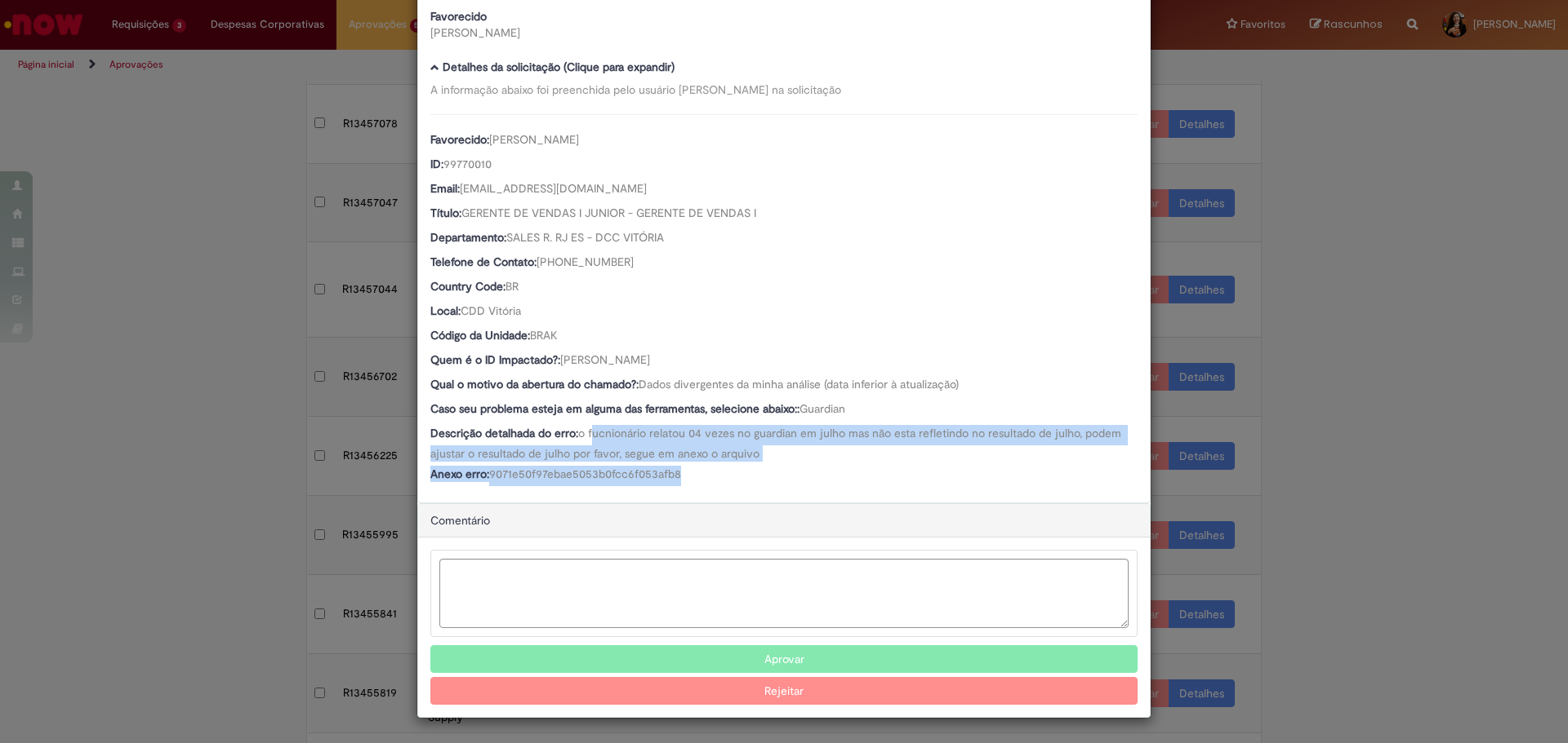
drag, startPoint x: 589, startPoint y: 443, endPoint x: 695, endPoint y: 475, distance: 110.7
click at [695, 475] on div "Favorecido: [PERSON_NAME] ID: 99770010 Email: [EMAIL_ADDRESS][DOMAIN_NAME] Títu…" at bounding box center [784, 301] width 707 height 372
click at [695, 475] on div "Anexo erro: 9071e50f97ebae5053b0fcc6f053afb8" at bounding box center [784, 476] width 707 height 20
drag, startPoint x: 729, startPoint y: 359, endPoint x: 558, endPoint y: 363, distance: 171.0
click at [558, 363] on div "Quem é o ID Impactado?: [PERSON_NAME]" at bounding box center [784, 362] width 707 height 20
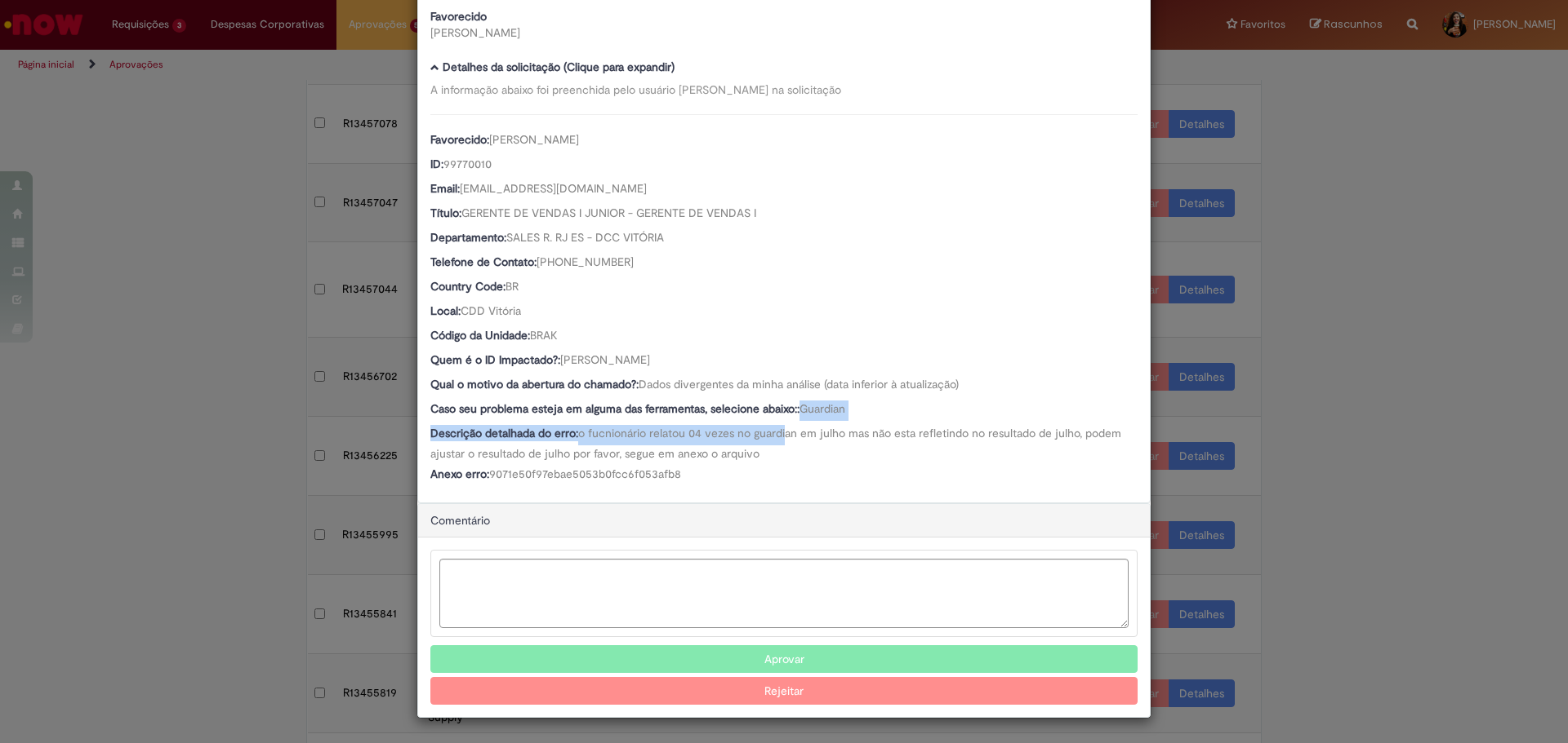
drag, startPoint x: 703, startPoint y: 417, endPoint x: 780, endPoint y: 441, distance: 80.7
click at [780, 441] on div "Favorecido: [PERSON_NAME] ID: 99770010 Email: [EMAIL_ADDRESS][DOMAIN_NAME] Títu…" at bounding box center [784, 301] width 707 height 372
click at [780, 441] on div "Descrição detalhada do erro: o fucnionário relatou 04 vezes no guardian em julh…" at bounding box center [784, 443] width 707 height 36
click at [506, 596] on textarea "Ambev Approval Modal" at bounding box center [784, 593] width 689 height 69
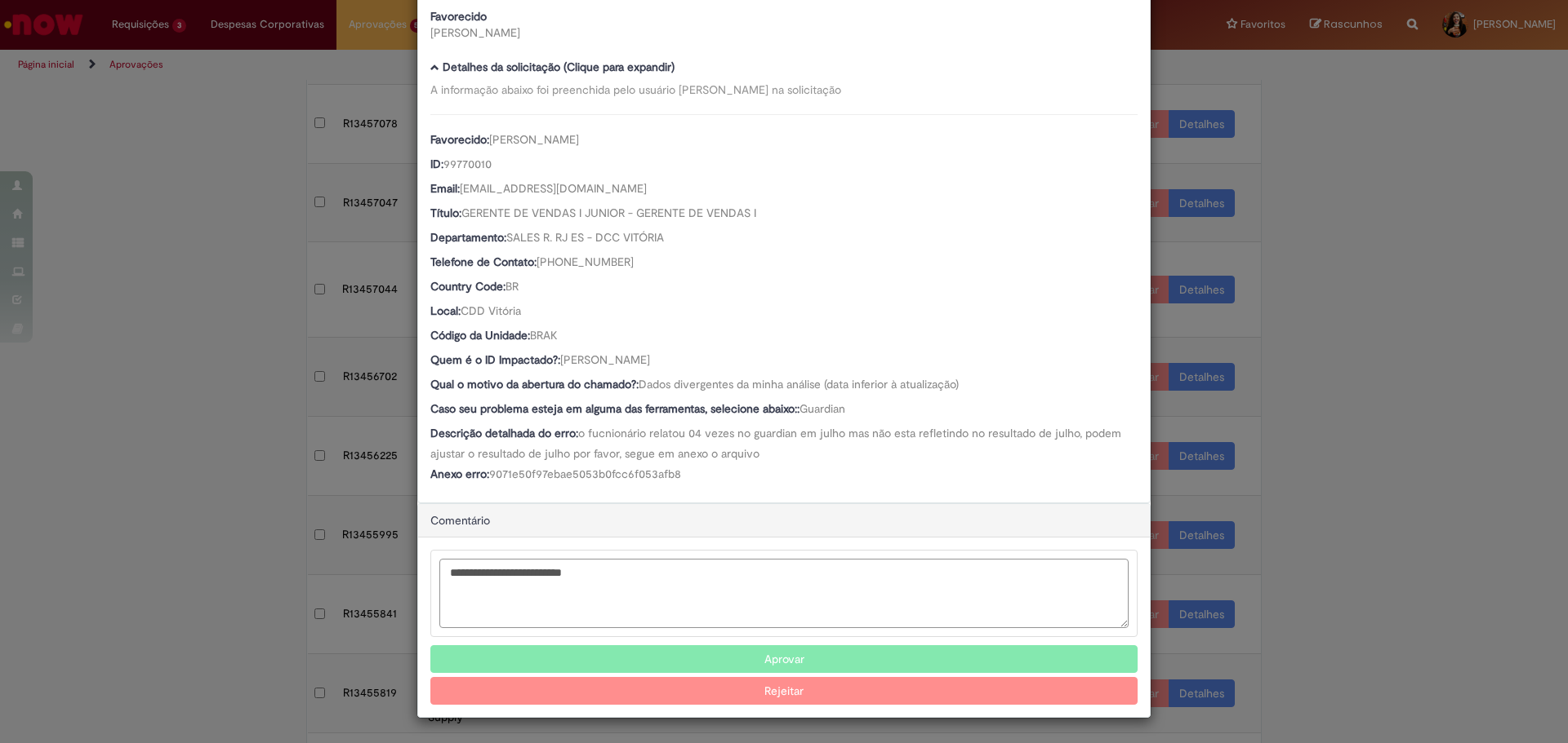
type textarea "**********"
click at [807, 698] on button "Rejeitar" at bounding box center [784, 691] width 707 height 28
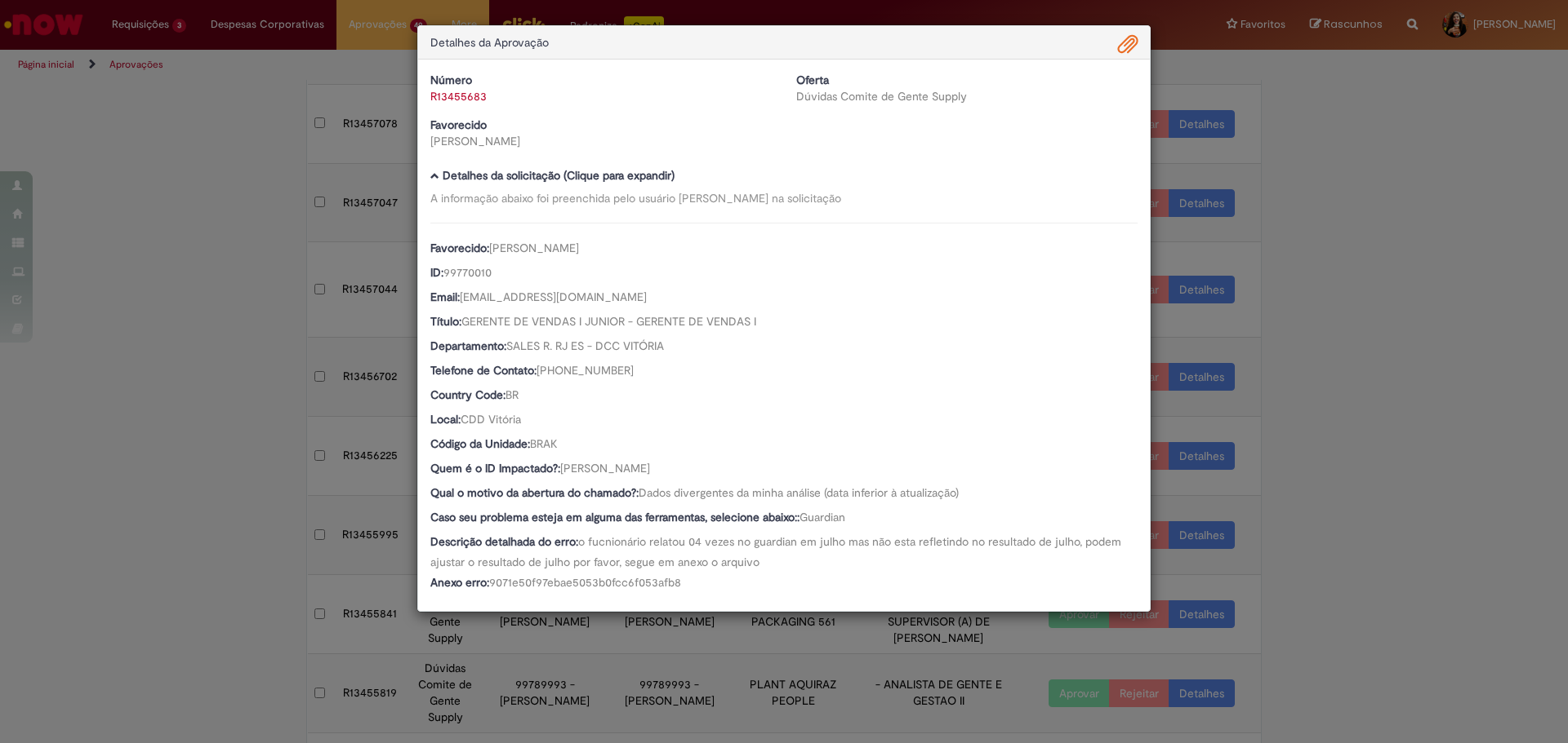
click at [1259, 399] on div "Detalhes da Aprovação Número R13455683 Oferta Dúvidas Comite de Gente Supply Fa…" at bounding box center [784, 372] width 1568 height 743
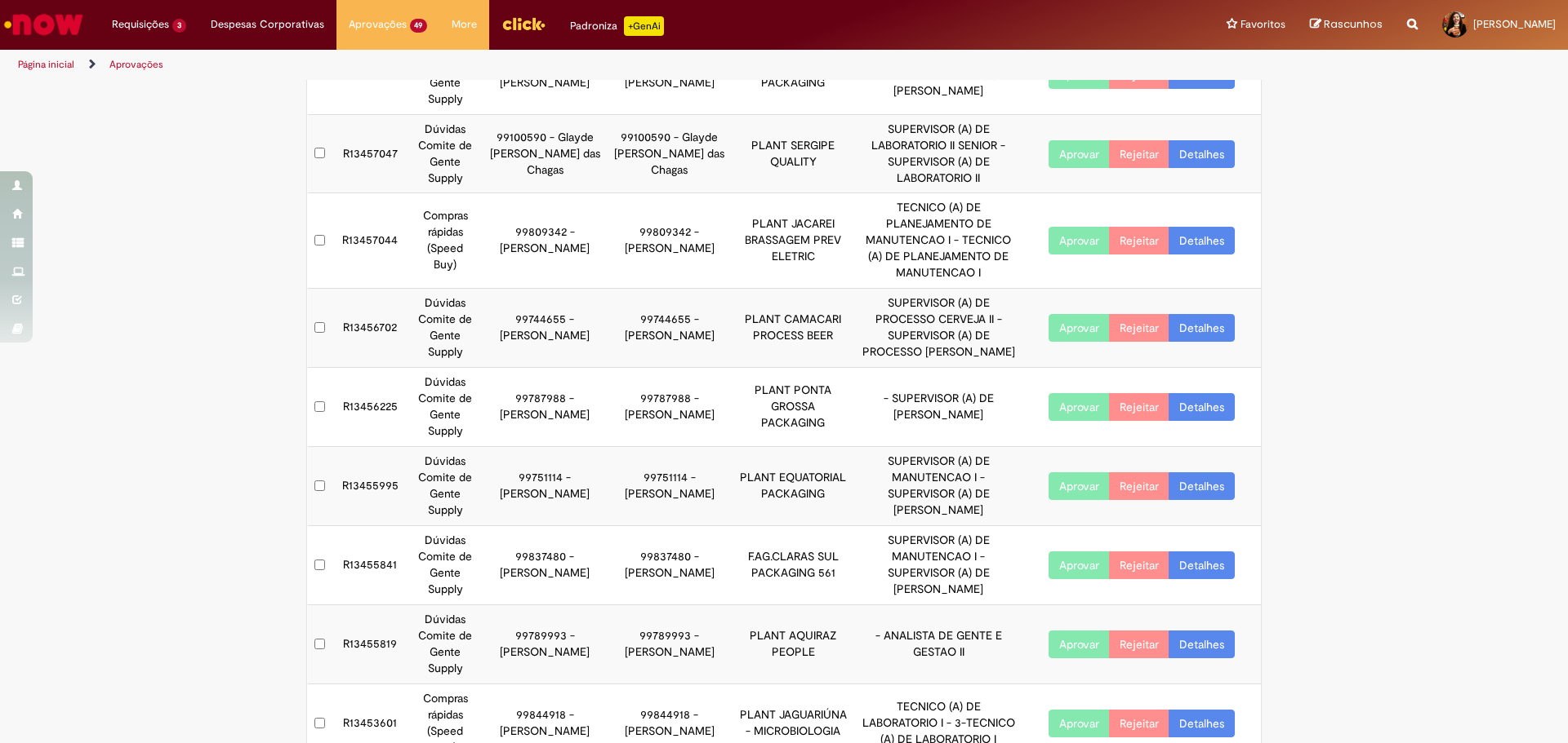
scroll to position [275, 0]
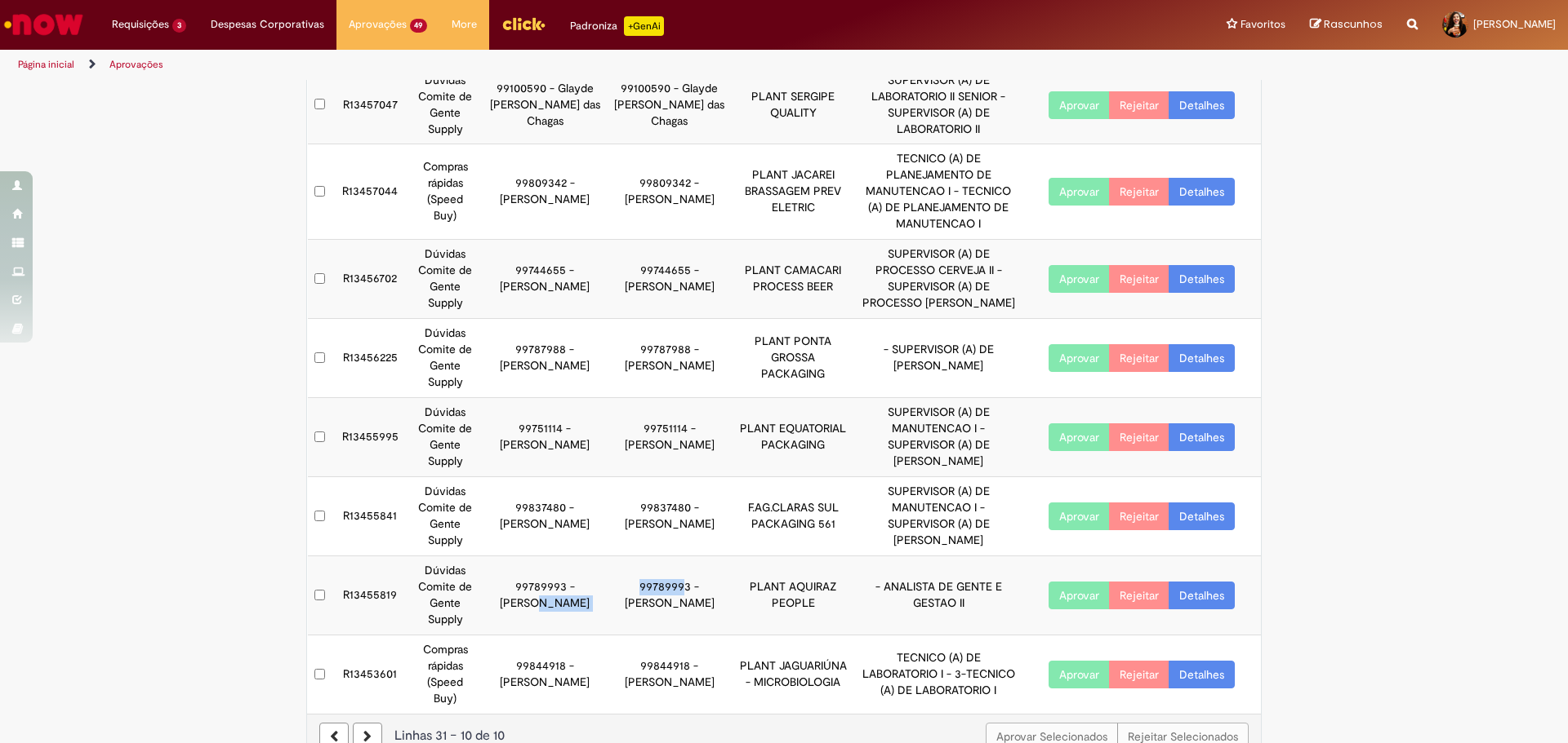
drag, startPoint x: 579, startPoint y: 558, endPoint x: 646, endPoint y: 564, distance: 67.3
click at [646, 564] on tr "R13455819 Dúvidas Comite de Gente Supply 99789993 - [PERSON_NAME] 99789993 - [P…" at bounding box center [784, 596] width 954 height 79
click at [1191, 591] on link "Detalhes" at bounding box center [1201, 596] width 66 height 28
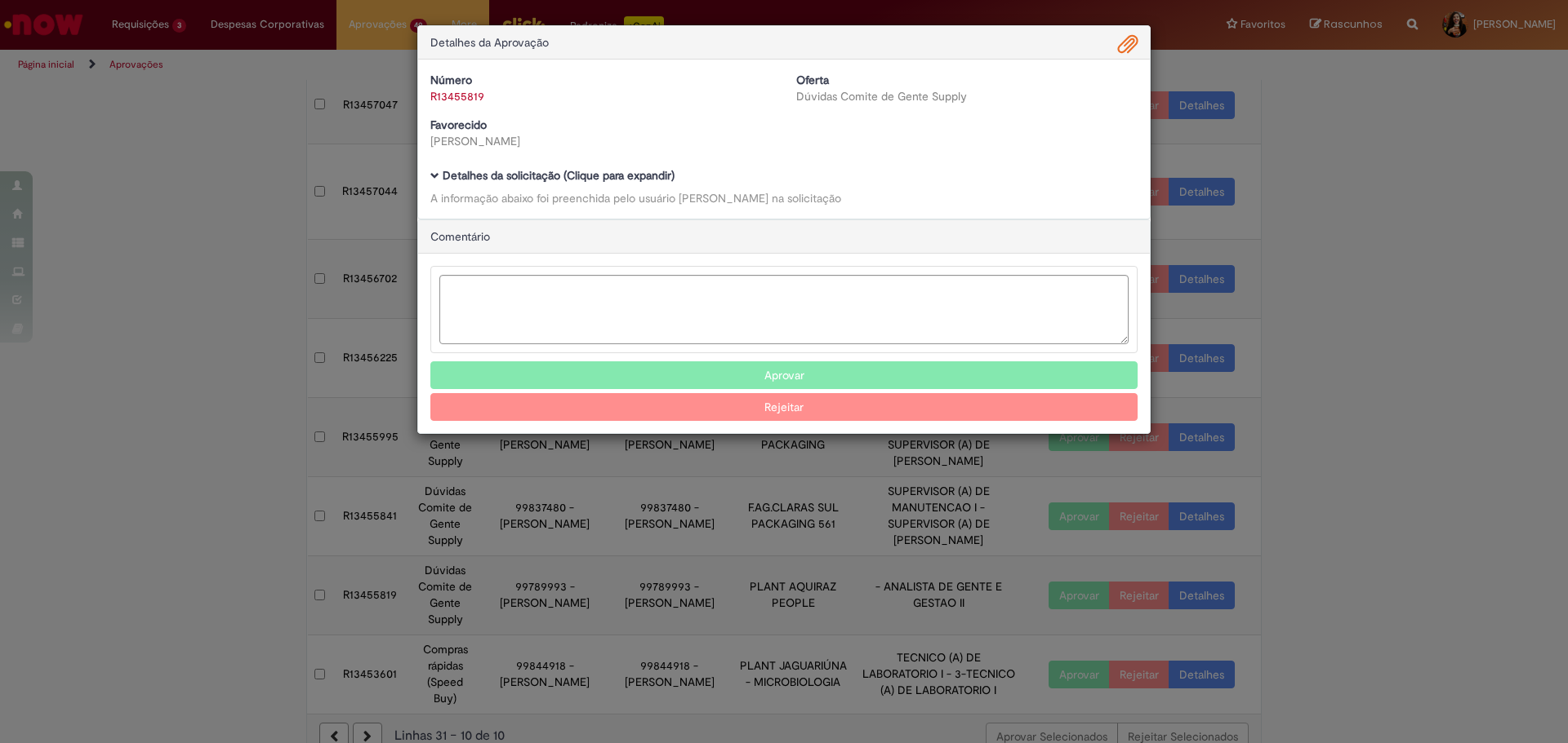
click at [650, 177] on b "Detalhes da solicitação (Clique para expandir)" at bounding box center [558, 176] width 232 height 15
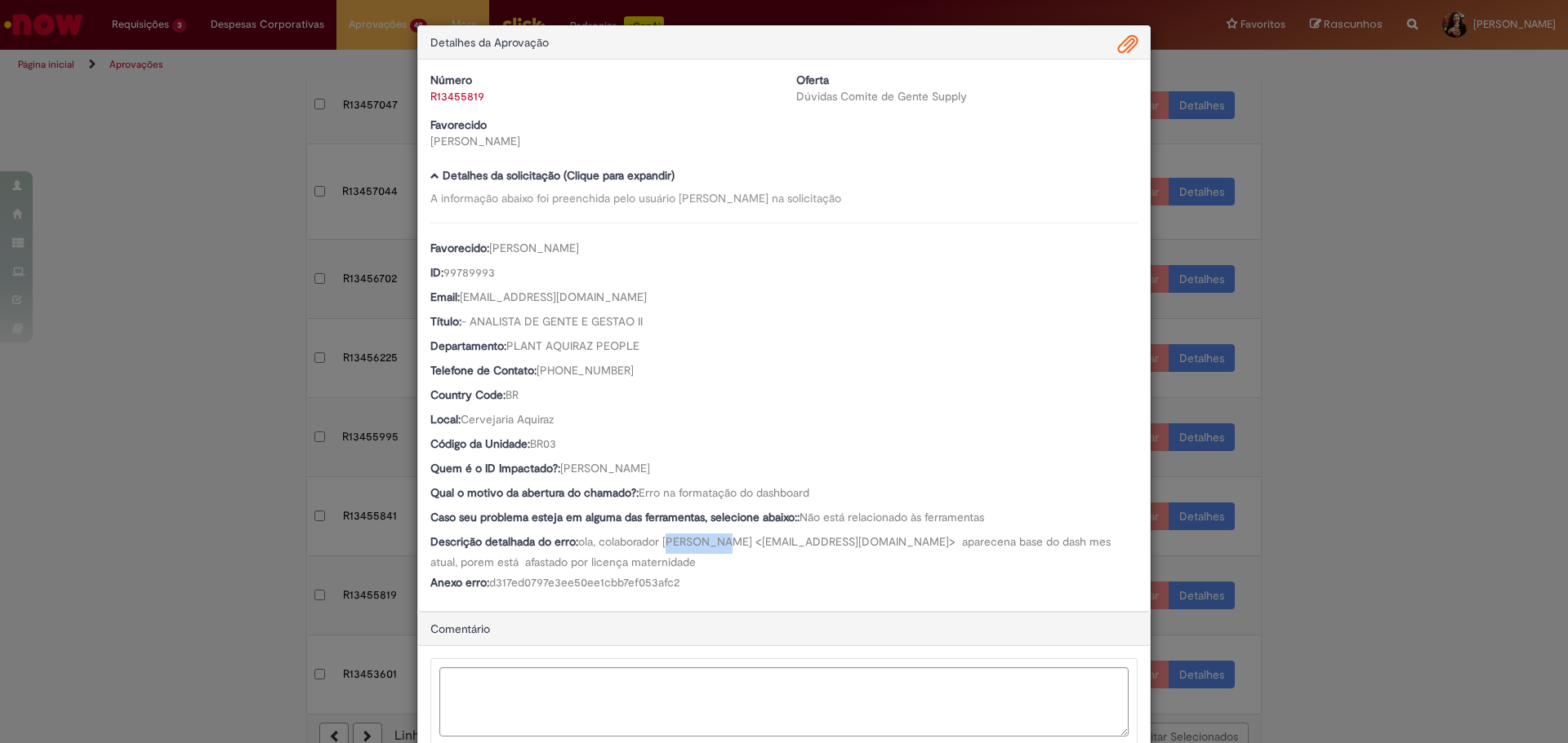
drag, startPoint x: 665, startPoint y: 532, endPoint x: 730, endPoint y: 552, distance: 68.0
click at [730, 552] on div "Favorecido: [PERSON_NAME] ID: 99789993 Email: [EMAIL_ADDRESS][DOMAIN_NAME] Títu…" at bounding box center [784, 409] width 707 height 372
click at [730, 552] on div "Descrição detalhada do erro: ola, colaborador [PERSON_NAME] <[EMAIL_ADDRESS][DO…" at bounding box center [784, 551] width 707 height 36
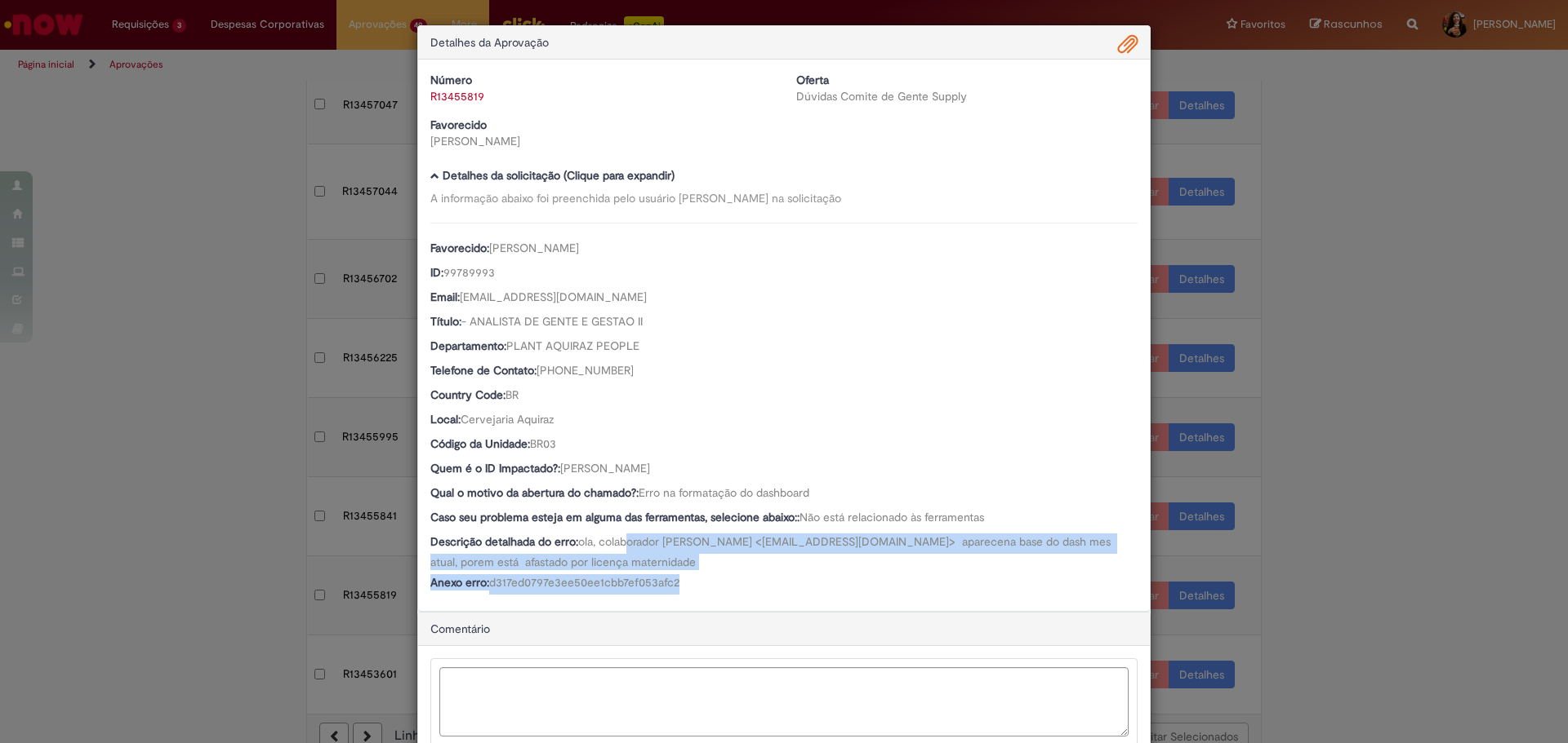
drag, startPoint x: 624, startPoint y: 541, endPoint x: 728, endPoint y: 585, distance: 112.9
click at [728, 585] on div "Favorecido: [PERSON_NAME] ID: 99789993 Email: [EMAIL_ADDRESS][DOMAIN_NAME] Títu…" at bounding box center [784, 409] width 707 height 372
click at [728, 585] on div "Anexo erro: d317ed0797e3ee50ee1cbb7ef053afc2" at bounding box center [784, 585] width 707 height 20
drag, startPoint x: 723, startPoint y: 593, endPoint x: 615, endPoint y: 548, distance: 117.0
click at [615, 548] on div "Favorecido: [PERSON_NAME] ID: 99789993 Email: [EMAIL_ADDRESS][DOMAIN_NAME] Títu…" at bounding box center [784, 409] width 707 height 372
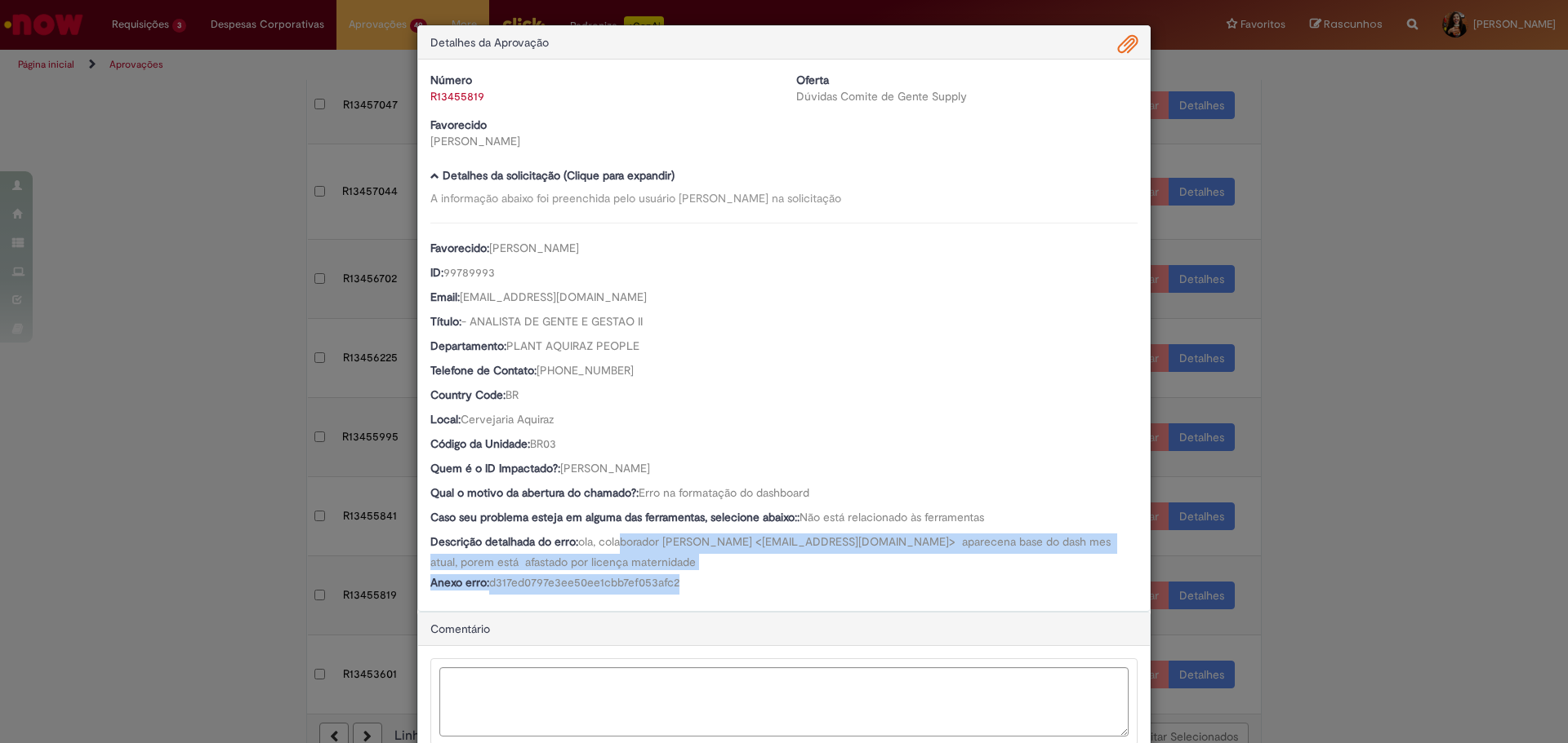
click at [615, 548] on span "ola, colaborador [PERSON_NAME] <[EMAIL_ADDRESS][DOMAIN_NAME]> aparecena base do…" at bounding box center [772, 552] width 684 height 35
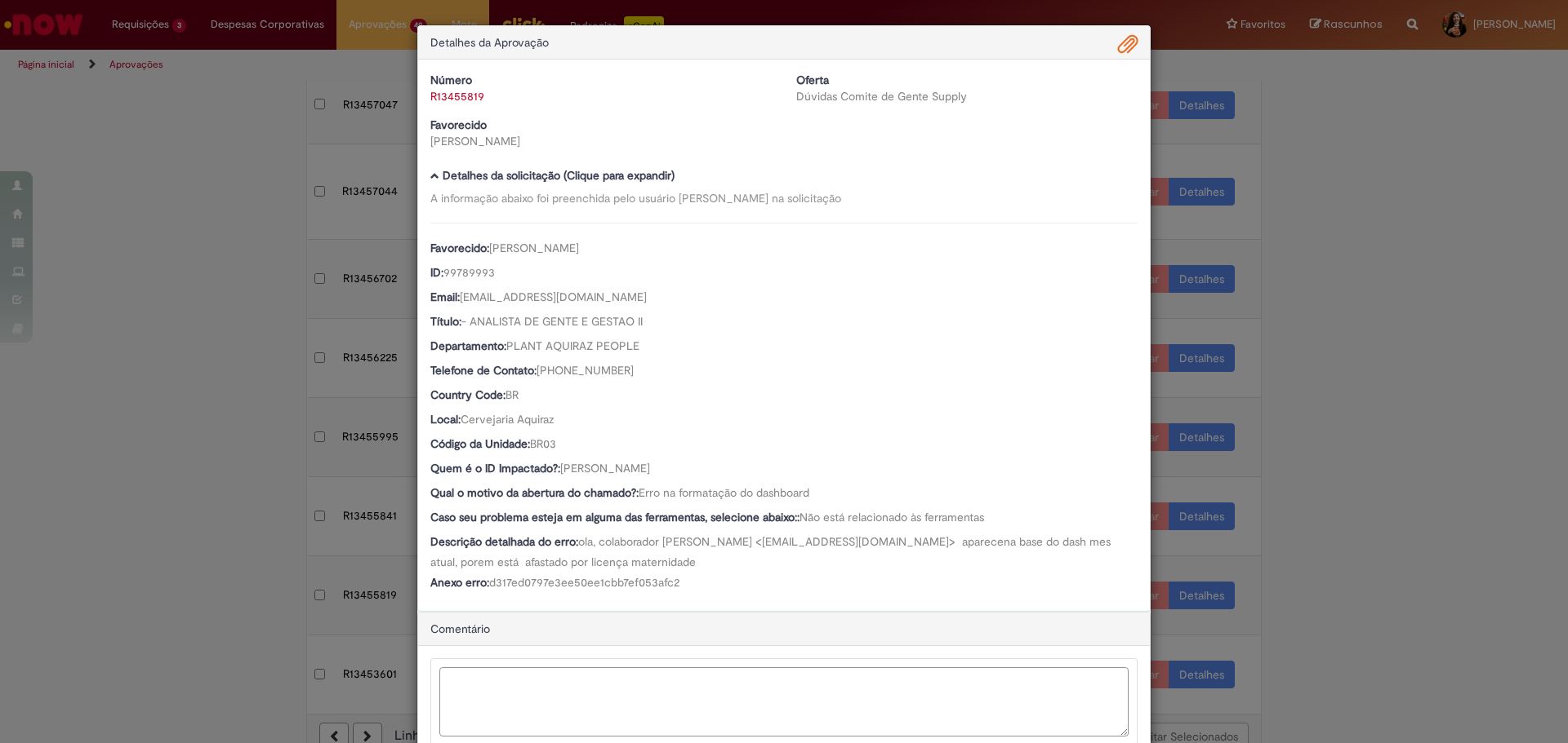
click at [534, 692] on textarea "Ambev Approval Modal" at bounding box center [784, 702] width 689 height 69
drag, startPoint x: 706, startPoint y: 685, endPoint x: 749, endPoint y: 685, distance: 43.0
click at [749, 685] on textarea "**********" at bounding box center [784, 702] width 689 height 69
drag, startPoint x: 749, startPoint y: 685, endPoint x: 695, endPoint y: 691, distance: 54.3
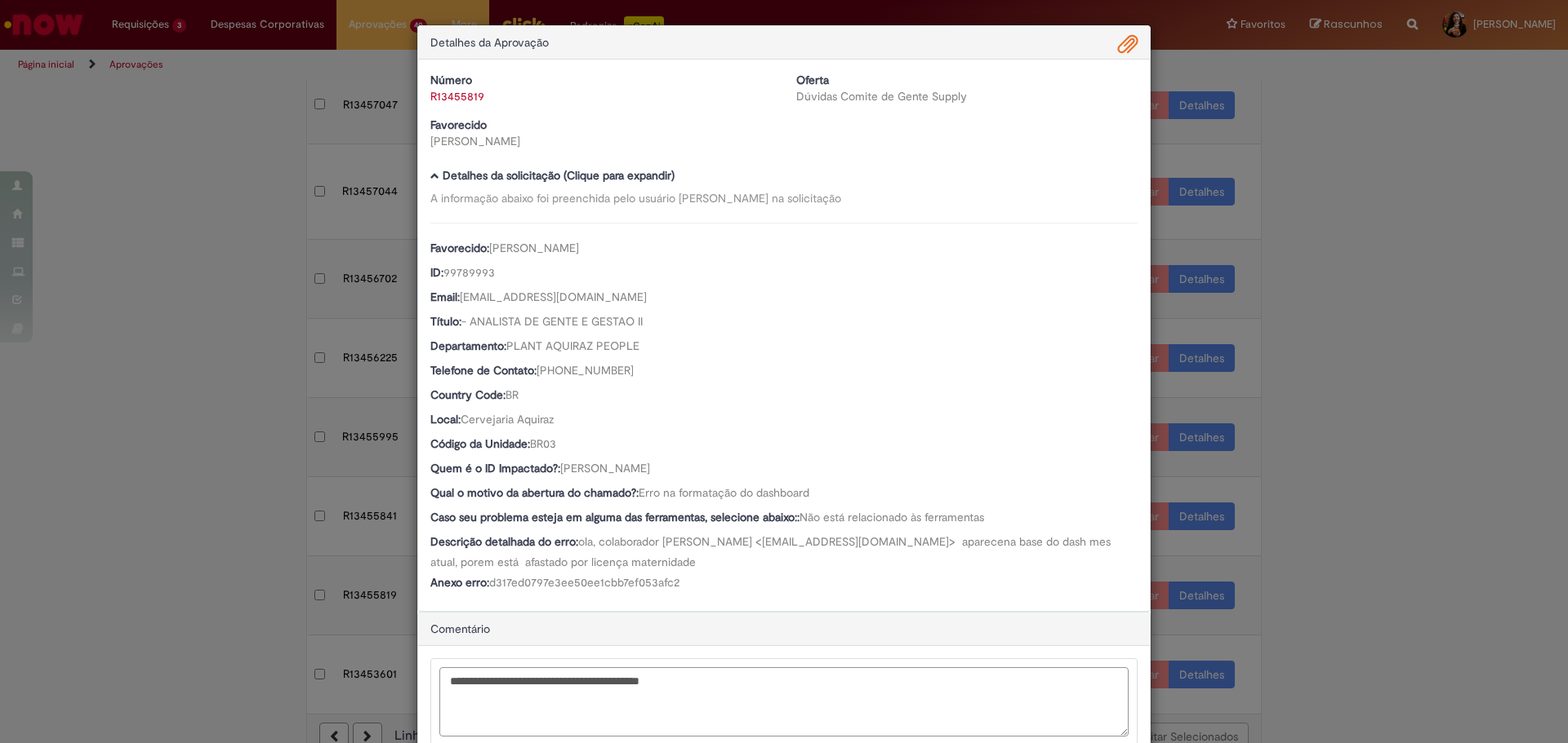
click at [695, 691] on textarea "**********" at bounding box center [784, 702] width 689 height 69
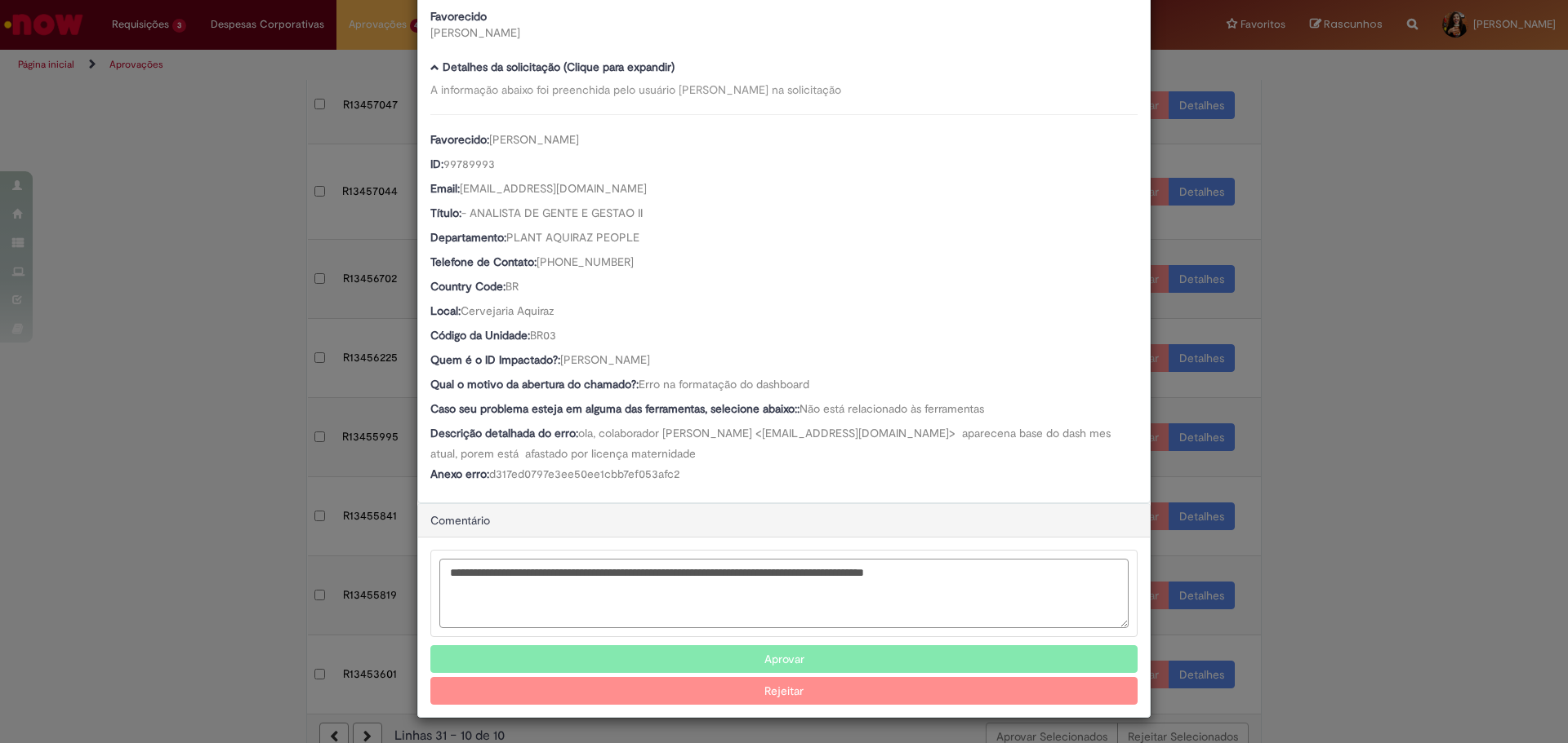
type textarea "**********"
click at [767, 693] on button "Rejeitar" at bounding box center [784, 691] width 707 height 28
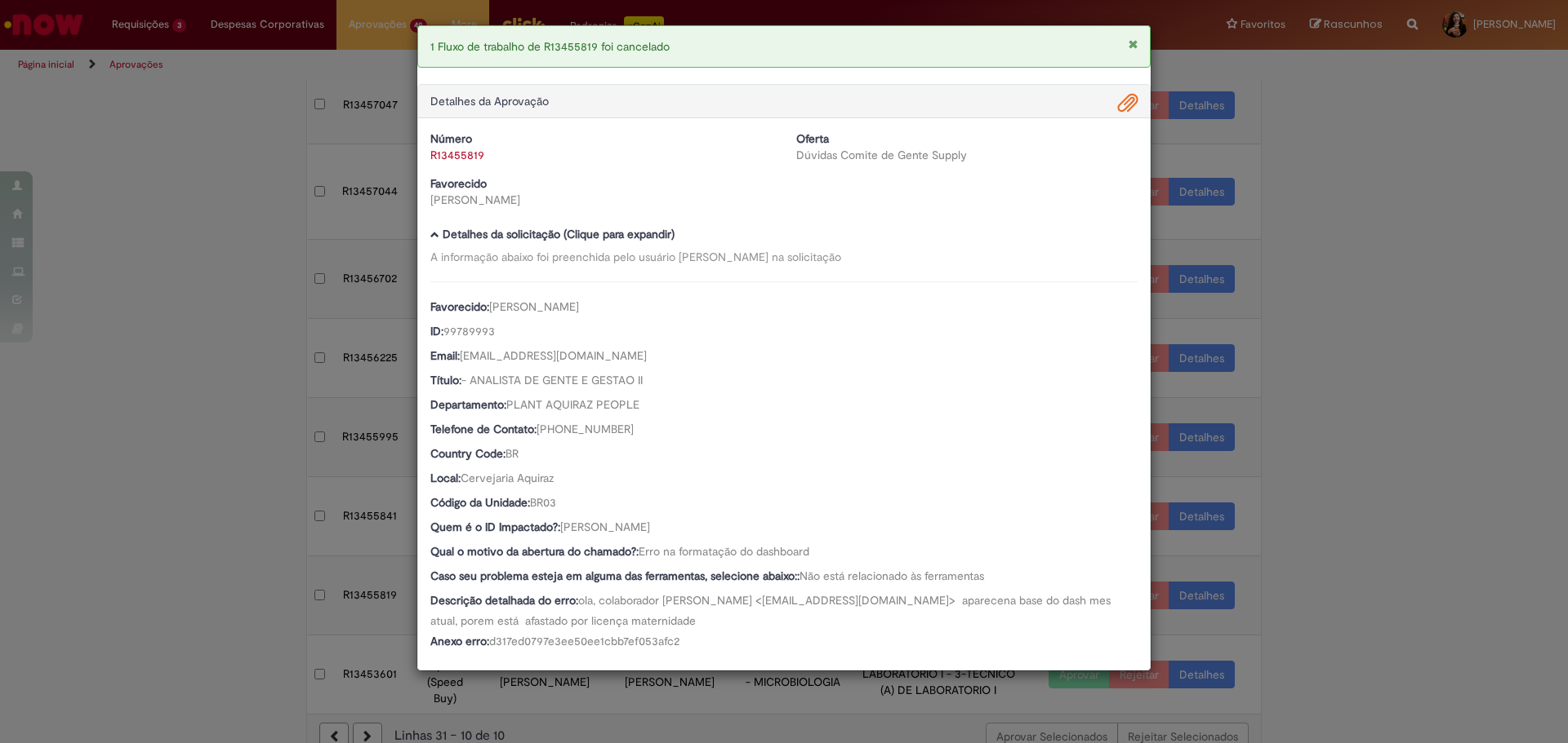
scroll to position [0, 0]
click at [1378, 439] on div "1 Fluxo de trabalho de R13455819 foi cancelado Detalhes da Aprovação Número R13…" at bounding box center [784, 372] width 1568 height 743
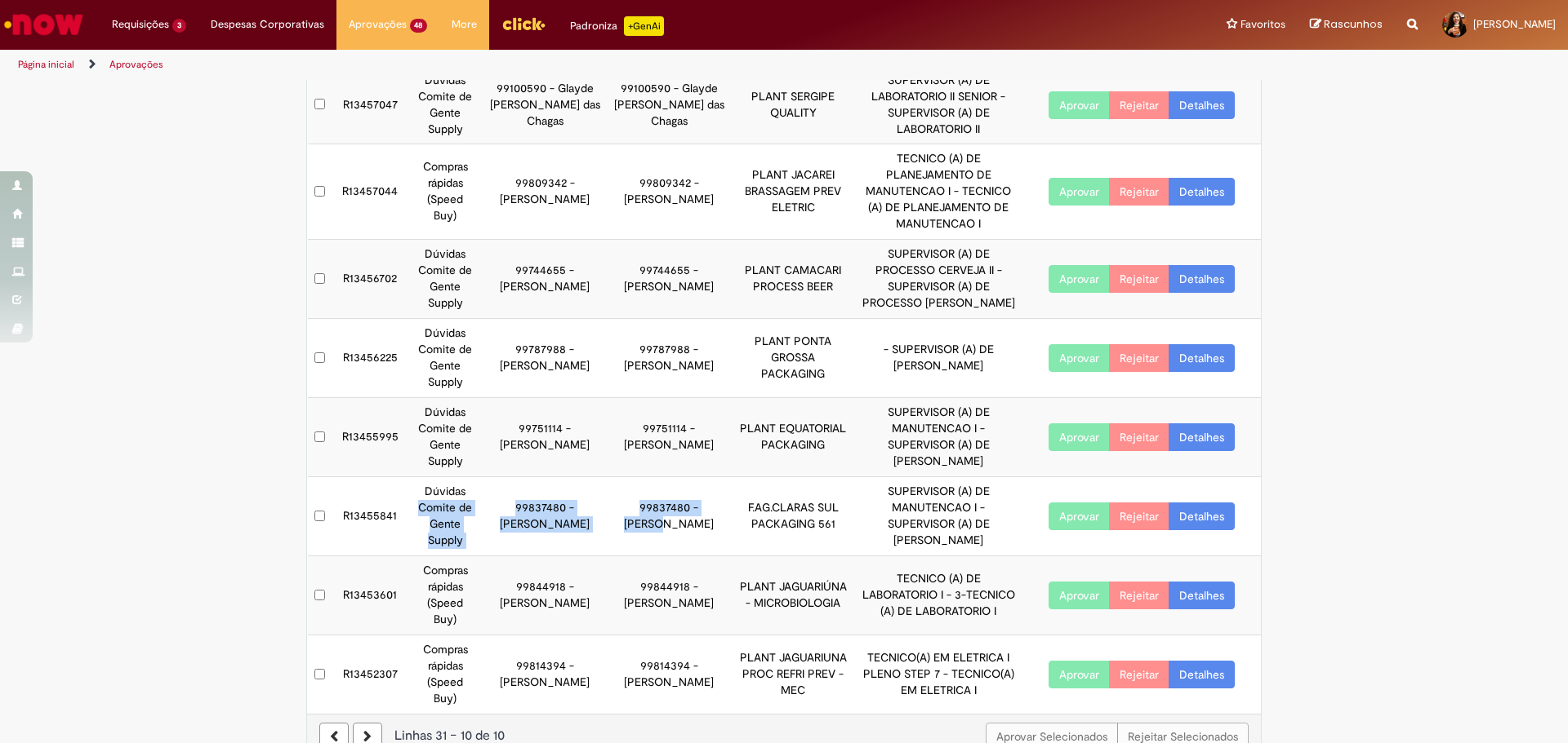
drag, startPoint x: 477, startPoint y: 500, endPoint x: 694, endPoint y: 504, distance: 217.0
click at [691, 505] on tr "R13455841 Dúvidas Comite de Gente Supply 99837480 - [PERSON_NAME] 99837480 - [P…" at bounding box center [784, 517] width 954 height 79
click at [1190, 511] on link "Detalhes" at bounding box center [1201, 517] width 66 height 28
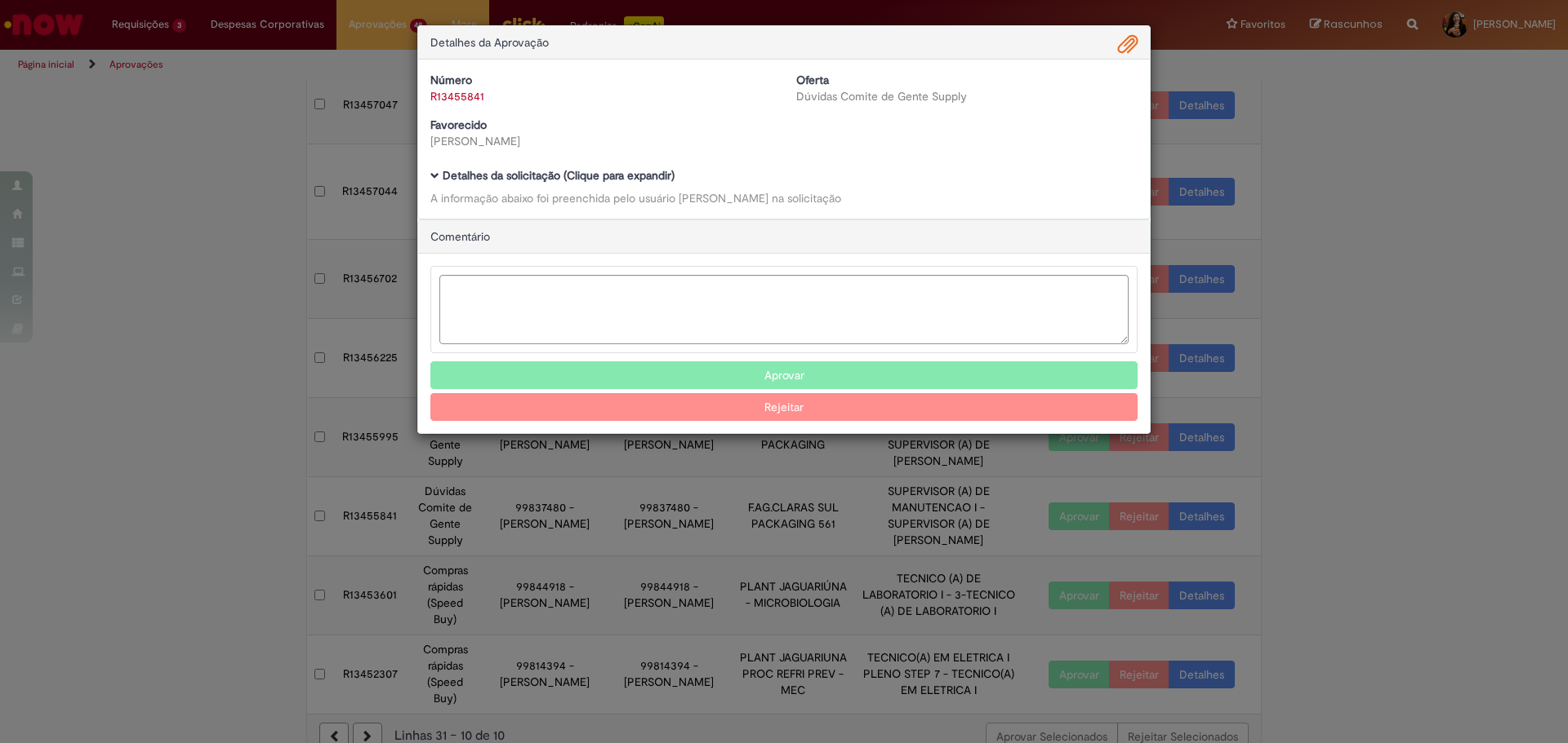
click at [651, 174] on b "Detalhes da solicitação (Clique para expandir)" at bounding box center [558, 176] width 232 height 15
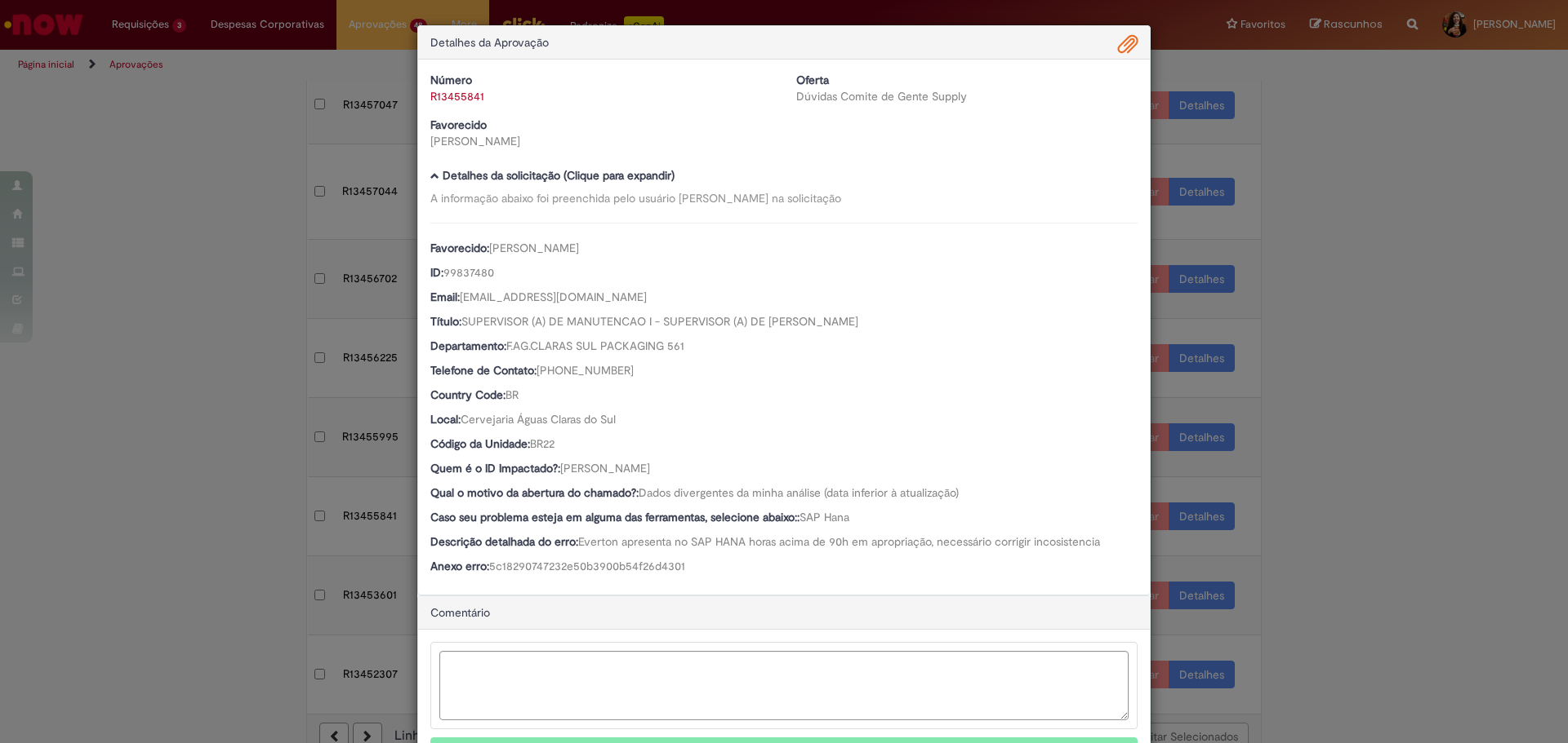
scroll to position [94, 0]
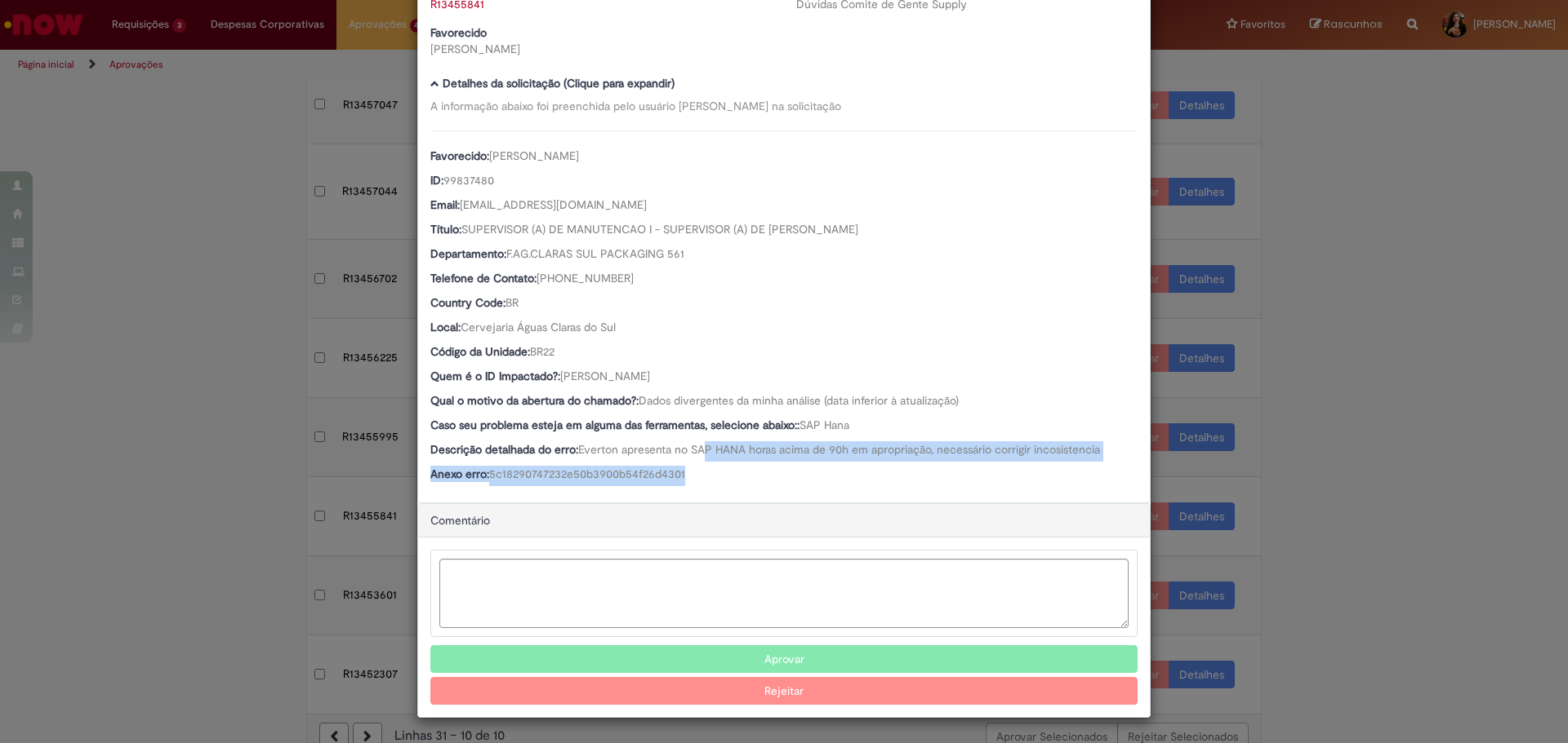
drag, startPoint x: 699, startPoint y: 453, endPoint x: 743, endPoint y: 472, distance: 47.9
click at [743, 472] on div "Favorecido: [PERSON_NAME] ID: 99837480 Email: [EMAIL_ADDRESS][DOMAIN_NAME] Títu…" at bounding box center [784, 308] width 707 height 356
click at [743, 472] on div "Anexo erro: 5c18290747232e50b3900b54f26d4301" at bounding box center [784, 476] width 707 height 20
drag, startPoint x: 723, startPoint y: 482, endPoint x: 549, endPoint y: 444, distance: 178.1
click at [549, 444] on div "Favorecido: [PERSON_NAME] ID: 99837480 Email: [EMAIL_ADDRESS][DOMAIN_NAME] Títu…" at bounding box center [784, 308] width 707 height 356
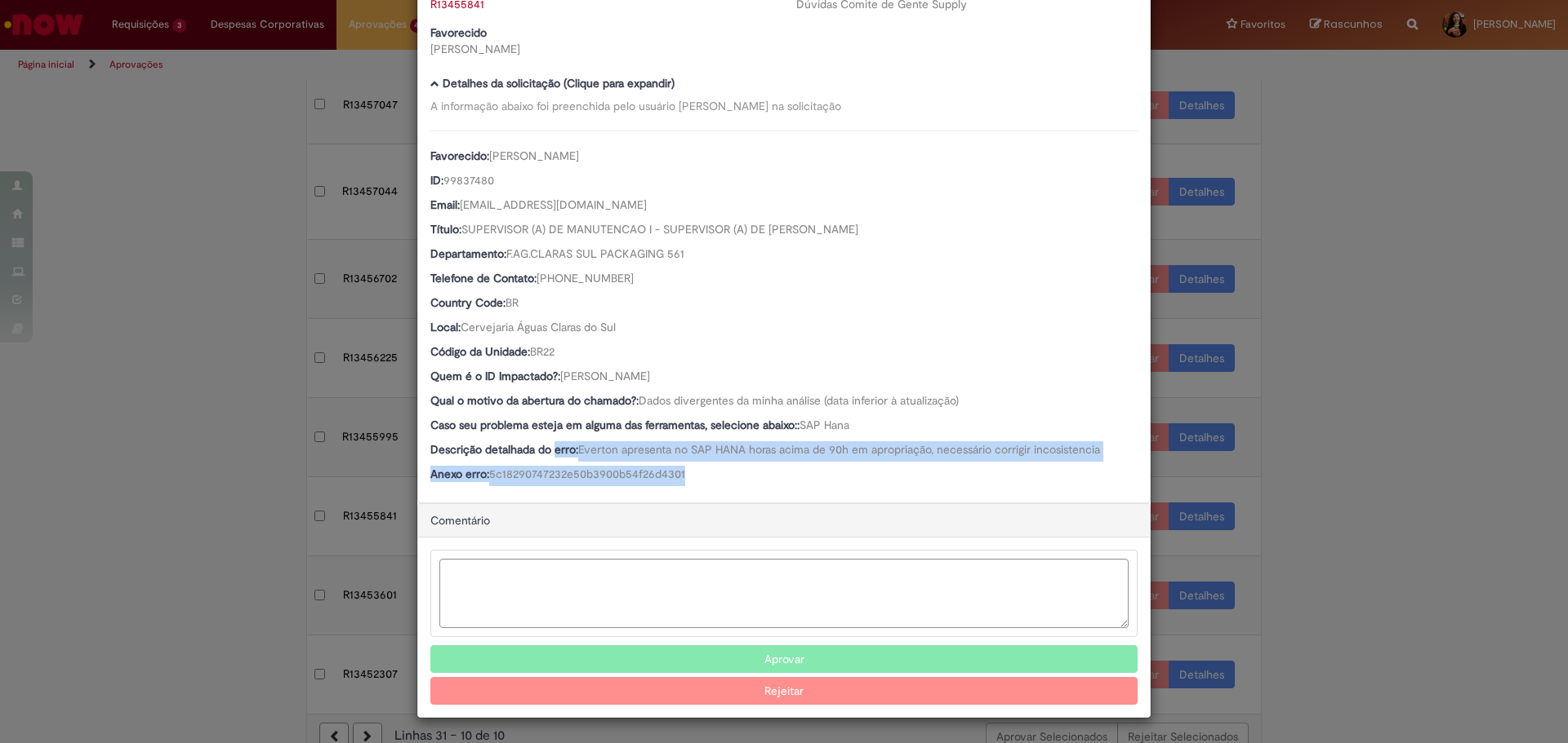
click at [549, 444] on b "Descrição detalhada do erro:" at bounding box center [504, 450] width 148 height 15
drag, startPoint x: 522, startPoint y: 451, endPoint x: 693, endPoint y: 472, distance: 172.3
click at [693, 472] on div "Favorecido: [PERSON_NAME] ID: 99837480 Email: [EMAIL_ADDRESS][DOMAIN_NAME] Títu…" at bounding box center [784, 308] width 707 height 356
click at [693, 472] on div "Anexo erro: 5c18290747232e50b3900b54f26d4301" at bounding box center [784, 476] width 707 height 20
drag, startPoint x: 693, startPoint y: 472, endPoint x: 662, endPoint y: 419, distance: 61.4
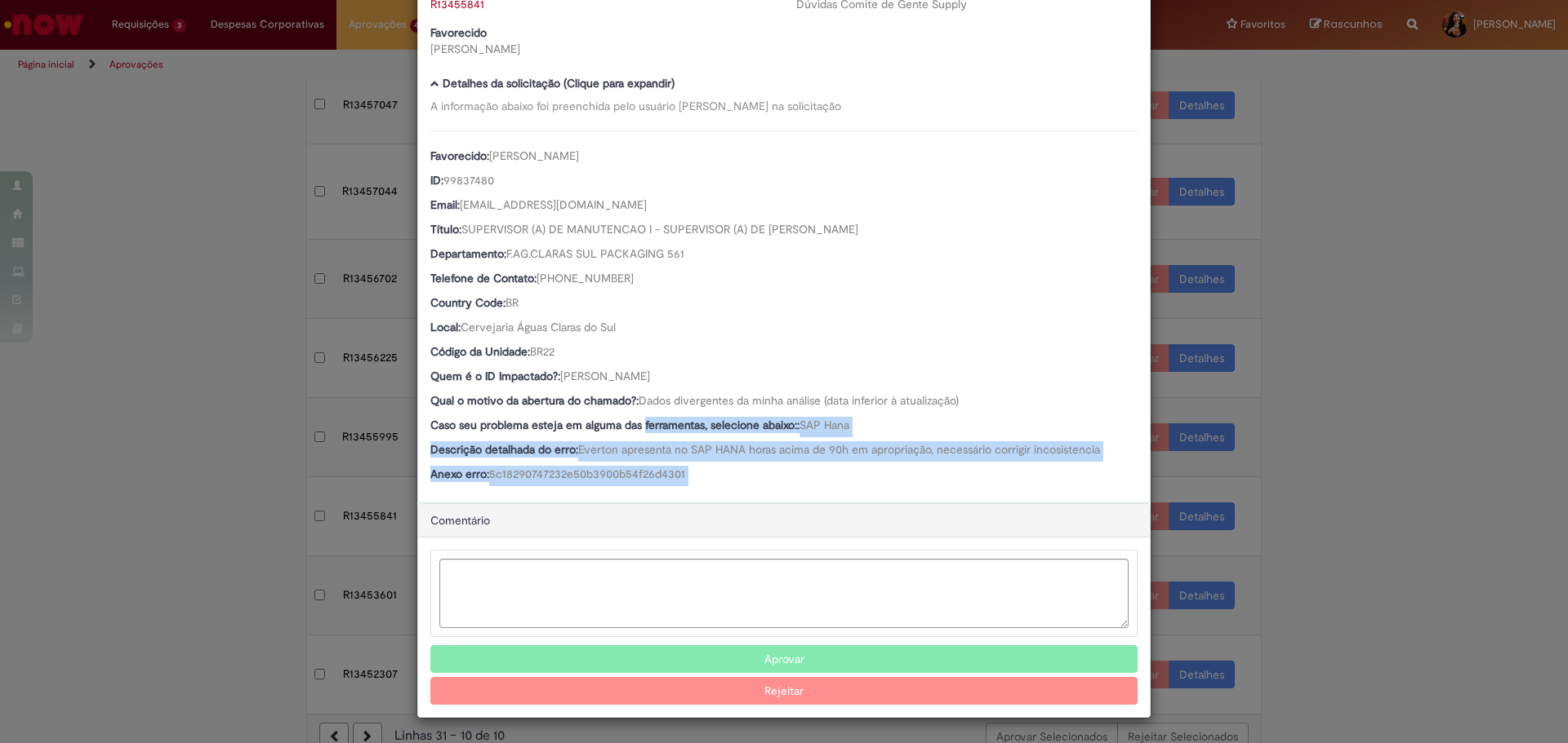
click at [662, 419] on div "Favorecido: [PERSON_NAME] ID: 99837480 Email: [EMAIL_ADDRESS][DOMAIN_NAME] Títu…" at bounding box center [784, 308] width 707 height 356
click at [662, 419] on b "Caso seu problema esteja em alguma das ferramentas, selecione abaixo::" at bounding box center [615, 426] width 369 height 15
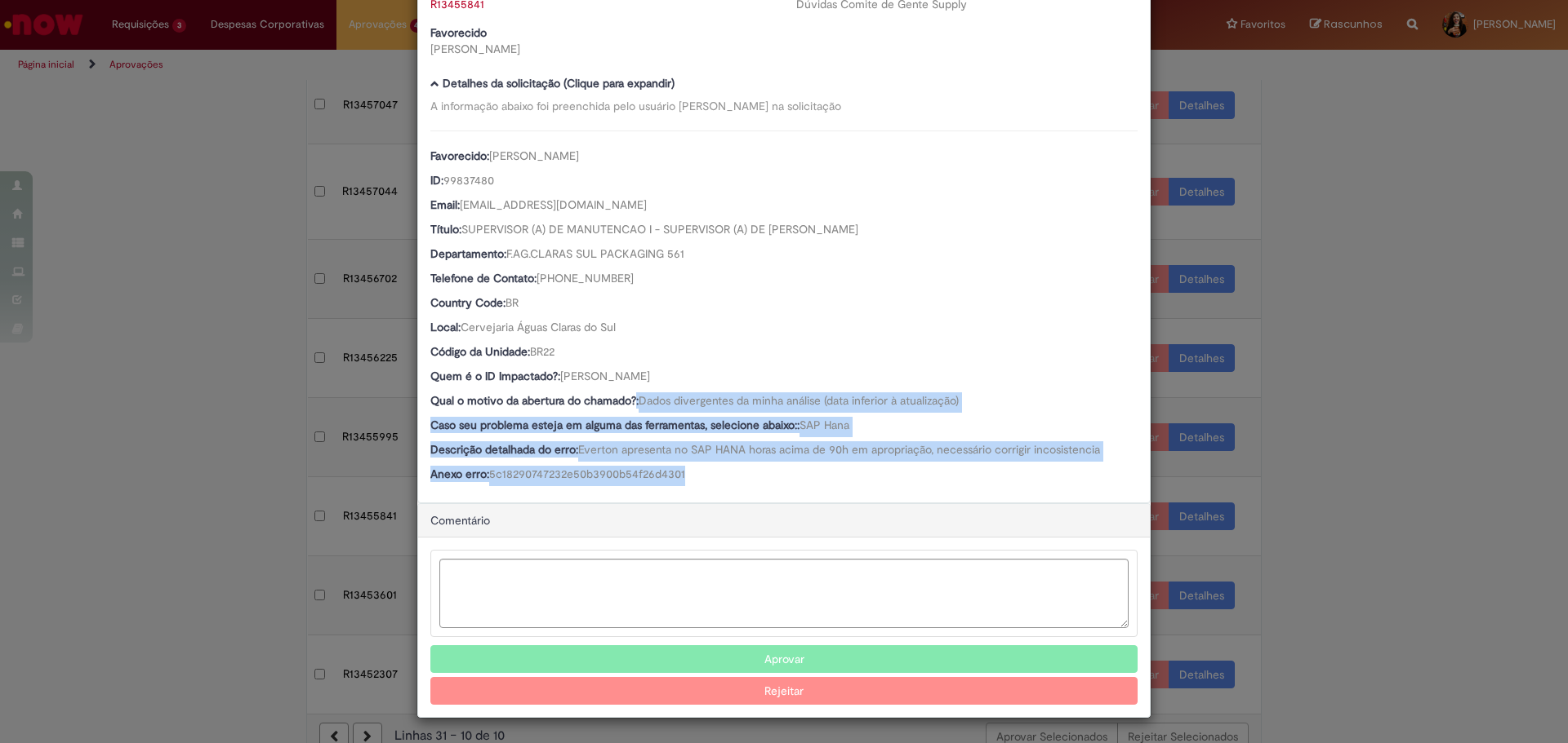
drag, startPoint x: 631, startPoint y: 399, endPoint x: 702, endPoint y: 466, distance: 97.6
click at [702, 466] on div "Favorecido: [PERSON_NAME] ID: 99837480 Email: [EMAIL_ADDRESS][DOMAIN_NAME] Títu…" at bounding box center [784, 308] width 707 height 356
click at [702, 466] on div "Anexo erro: 5c18290747232e50b3900b54f26d4301" at bounding box center [784, 476] width 707 height 20
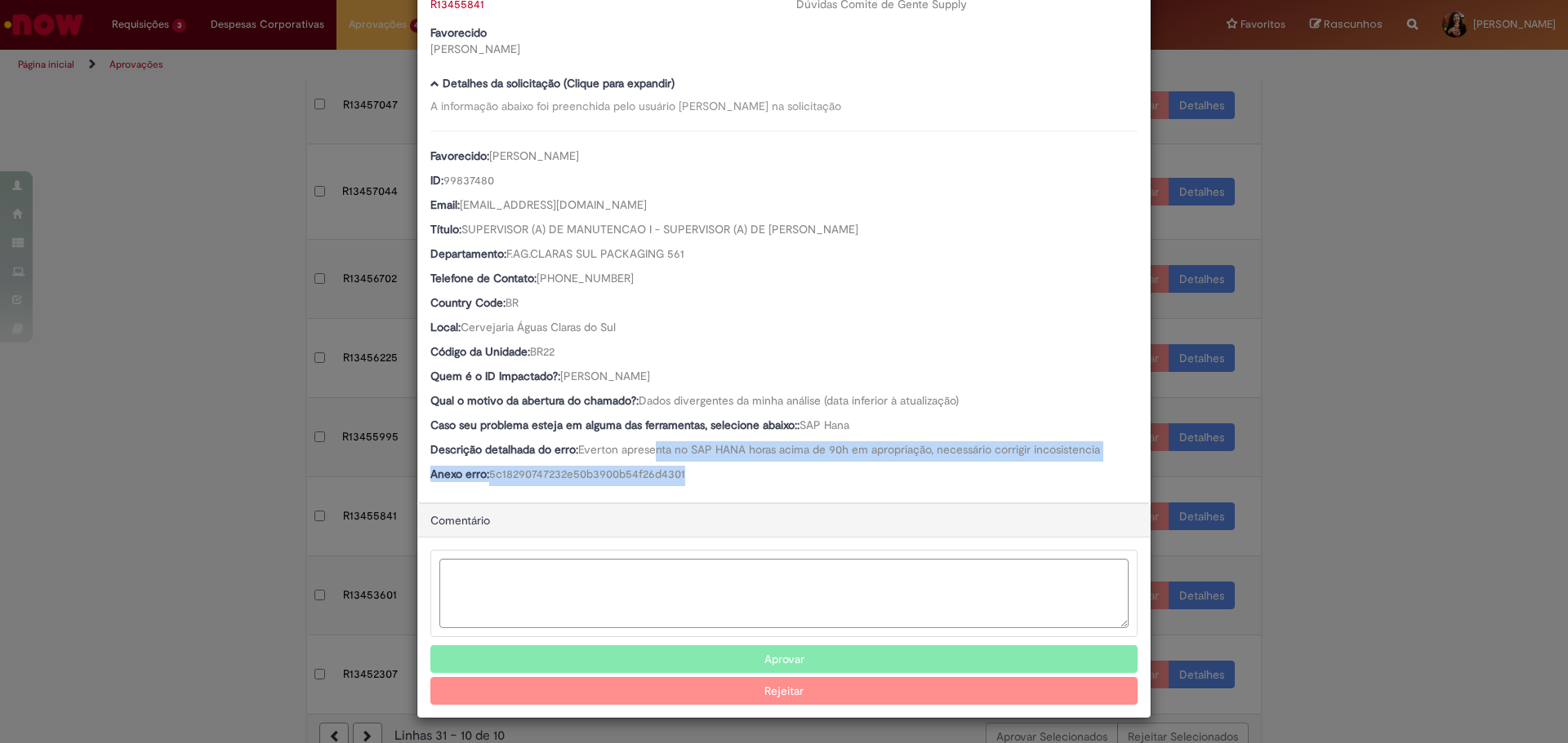
drag, startPoint x: 653, startPoint y: 450, endPoint x: 716, endPoint y: 478, distance: 68.9
click at [716, 478] on div "Favorecido: [PERSON_NAME] ID: 99837480 Email: [EMAIL_ADDRESS][DOMAIN_NAME] Títu…" at bounding box center [784, 308] width 707 height 356
click at [716, 478] on div "Anexo erro: 5c18290747232e50b3900b54f26d4301" at bounding box center [784, 476] width 707 height 20
drag, startPoint x: 680, startPoint y: 381, endPoint x: 558, endPoint y: 377, distance: 122.1
click at [560, 377] on span "[PERSON_NAME]" at bounding box center [605, 376] width 89 height 15
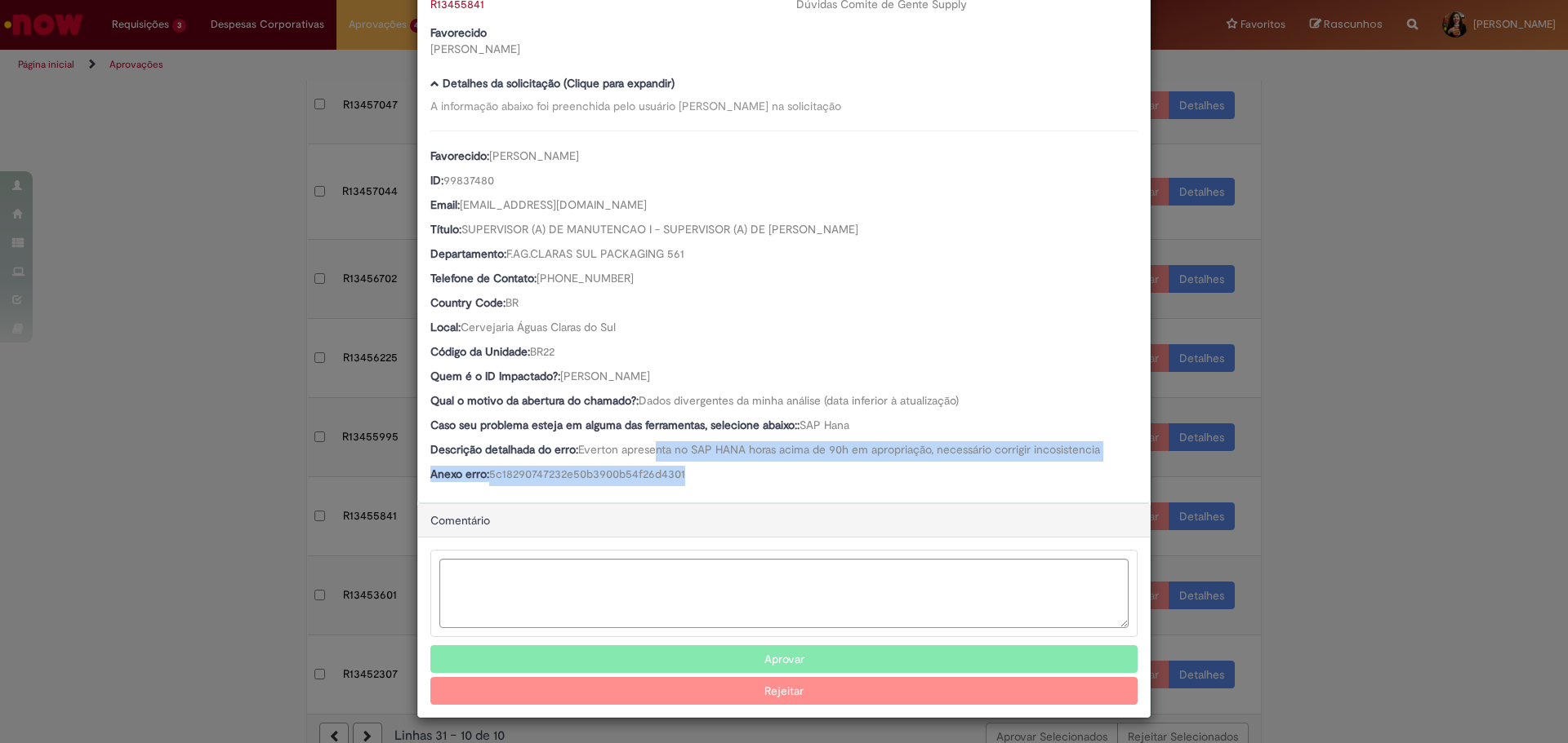
click at [560, 377] on span "[PERSON_NAME]" at bounding box center [605, 376] width 89 height 15
drag, startPoint x: 555, startPoint y: 376, endPoint x: 732, endPoint y: 370, distance: 177.1
click at [732, 370] on div "Quem é o ID Impactado?: [PERSON_NAME]" at bounding box center [784, 378] width 707 height 20
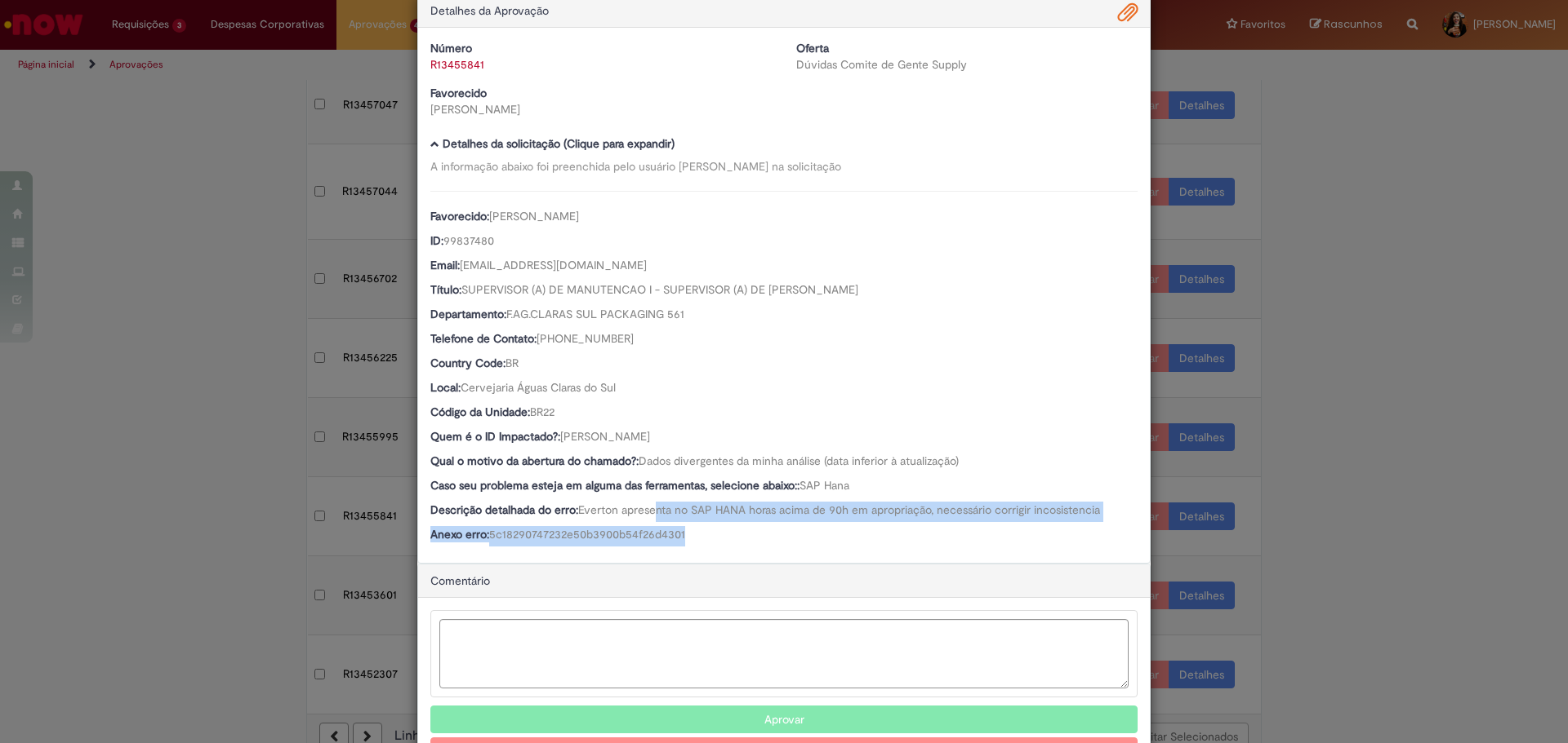
scroll to position [0, 0]
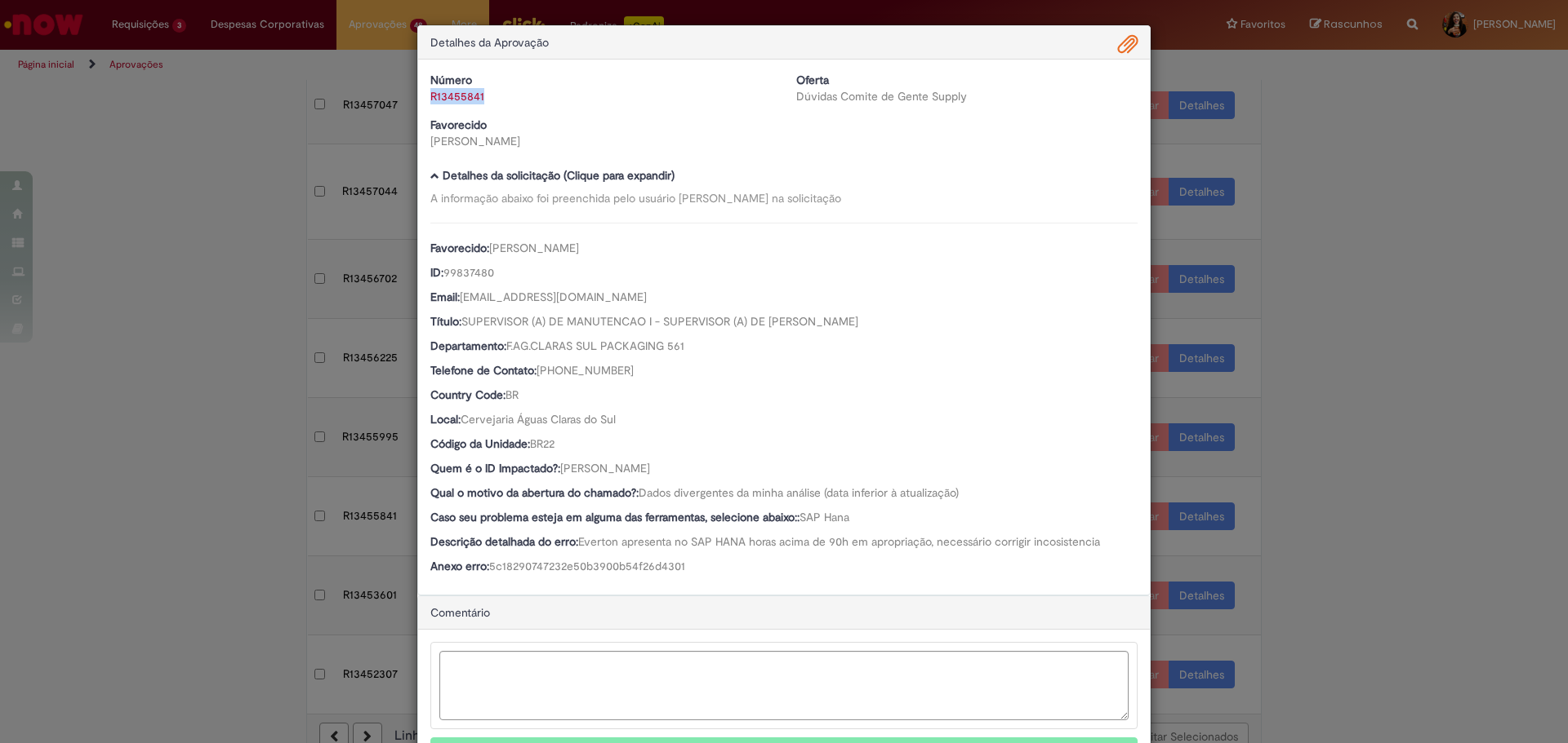
drag, startPoint x: 520, startPoint y: 105, endPoint x: 426, endPoint y: 104, distance: 94.0
click at [426, 104] on div "Número R13455841 Oferta Dúvidas Comite de Gente Supply Favorecido [PERSON_NAME]" at bounding box center [784, 116] width 731 height 89
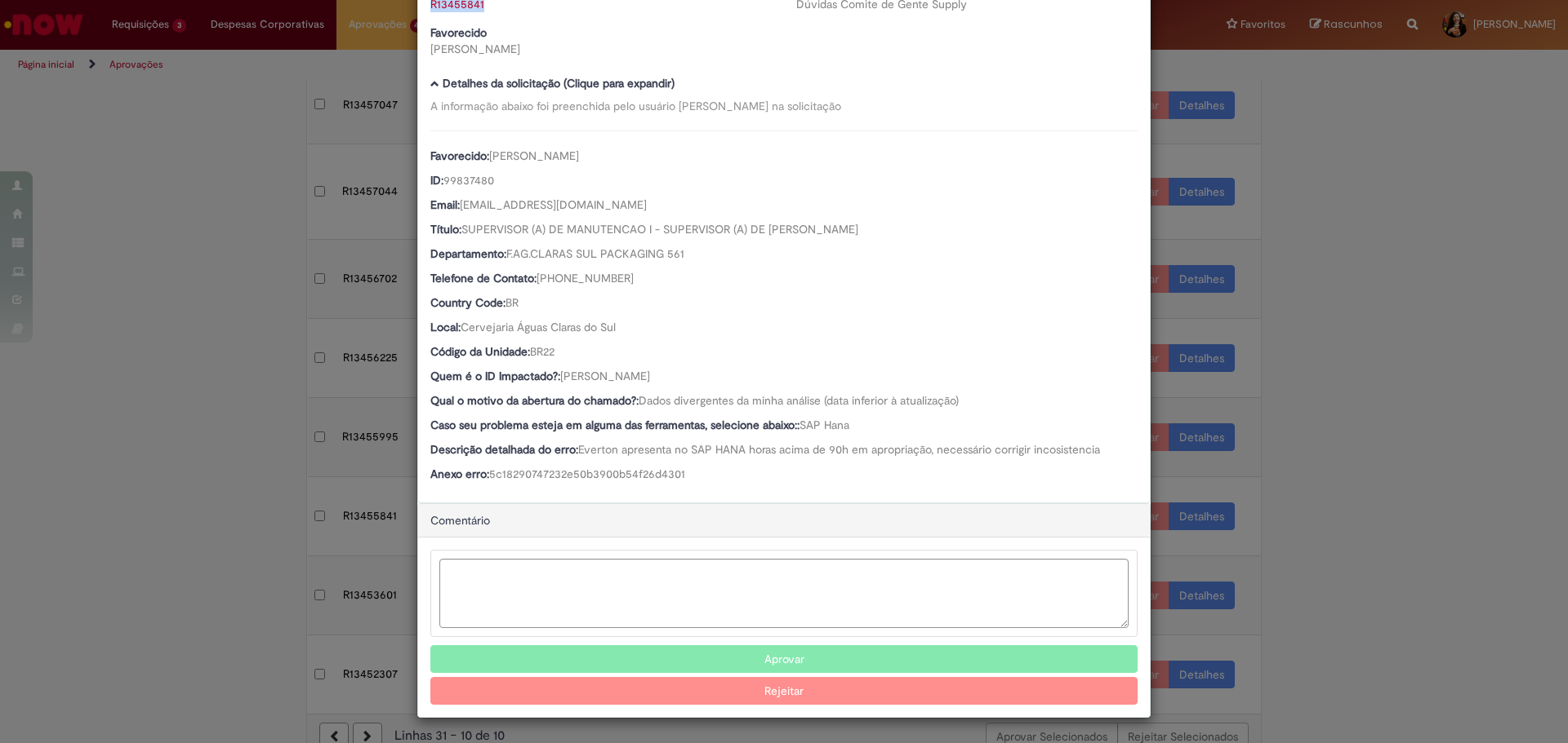
click at [662, 653] on button "Aprovar" at bounding box center [784, 659] width 707 height 28
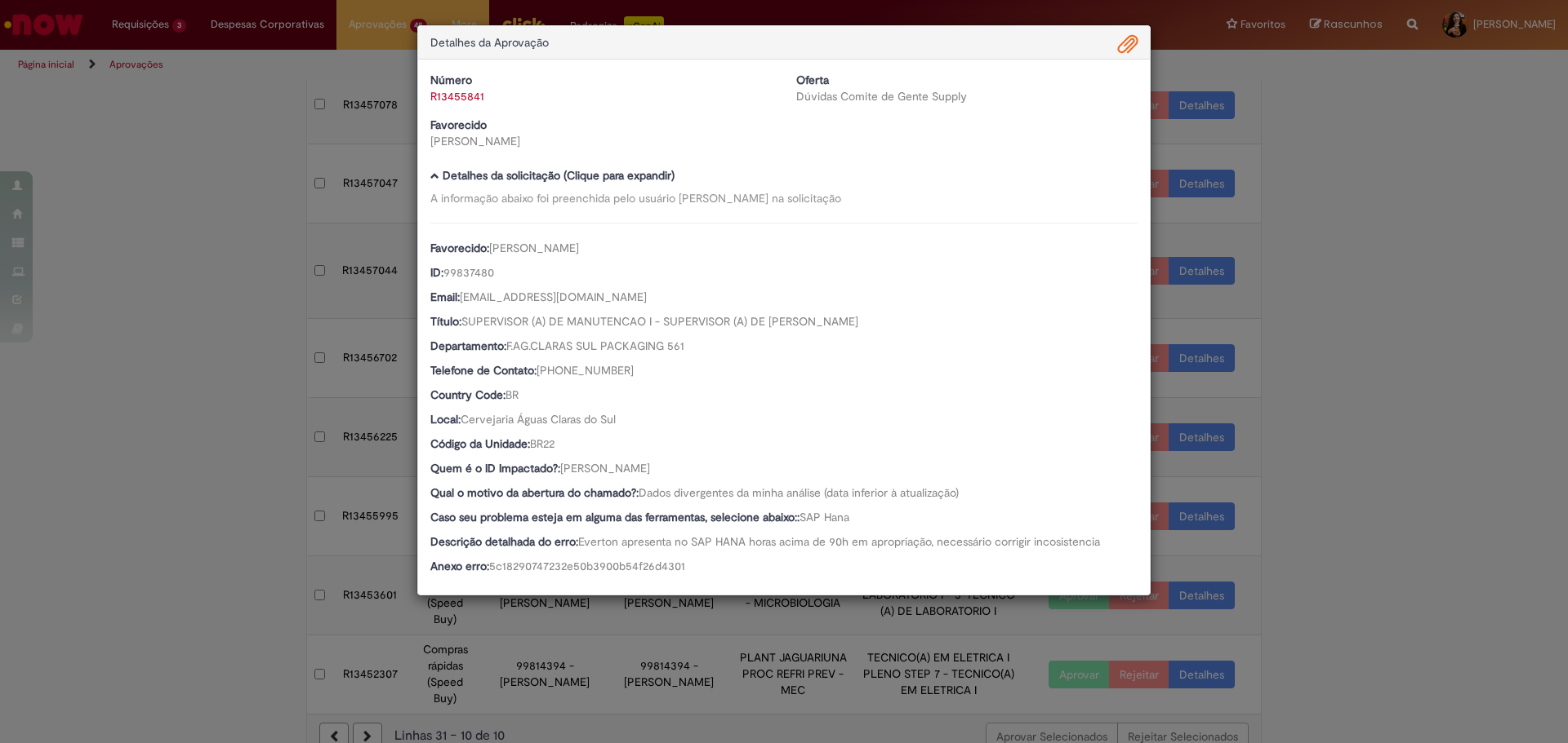
click at [1312, 556] on div "Detalhes da Aprovação Número R13455841 Oferta Dúvidas Comite de Gente Supply Fa…" at bounding box center [784, 372] width 1568 height 743
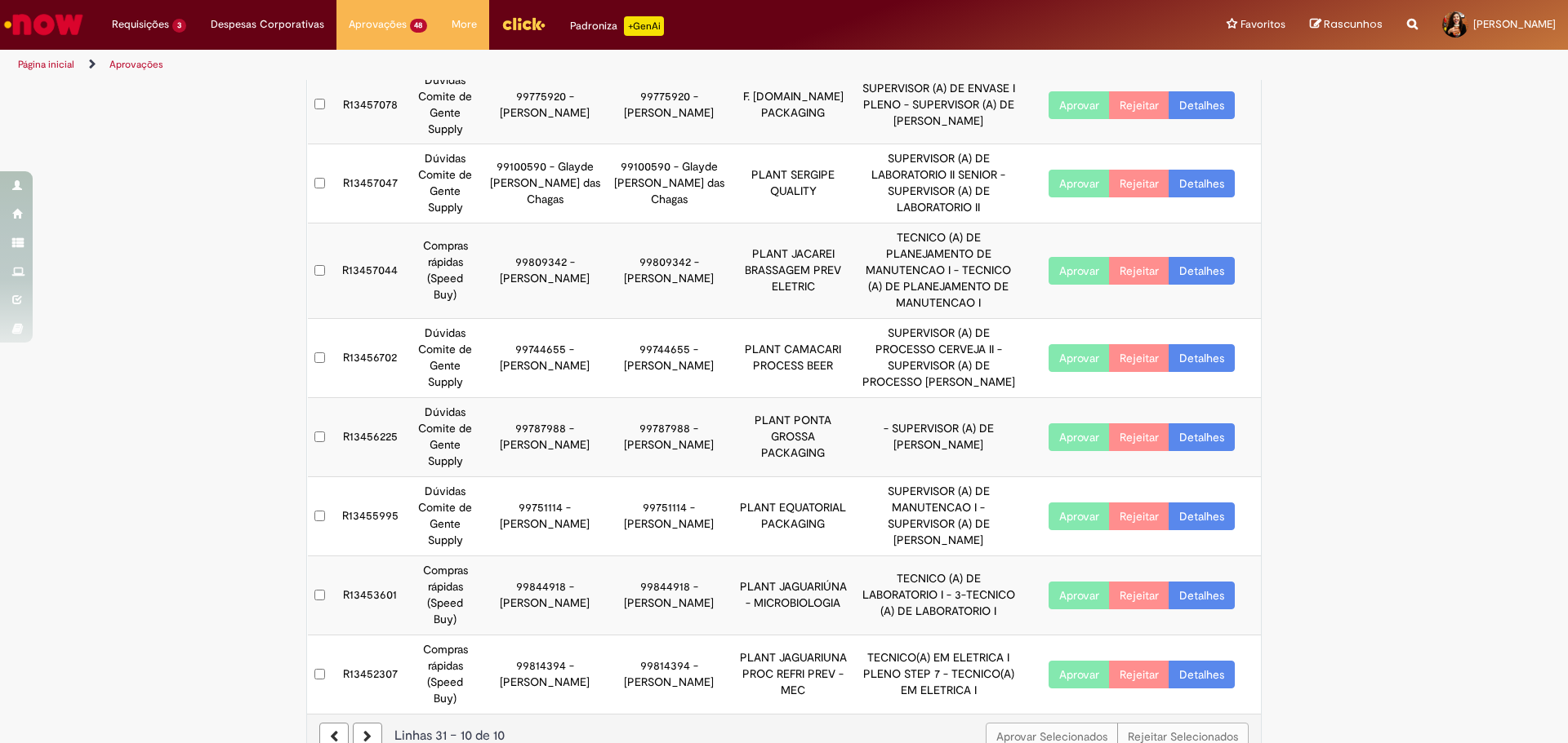
click at [1196, 511] on link "Detalhes" at bounding box center [1201, 517] width 66 height 28
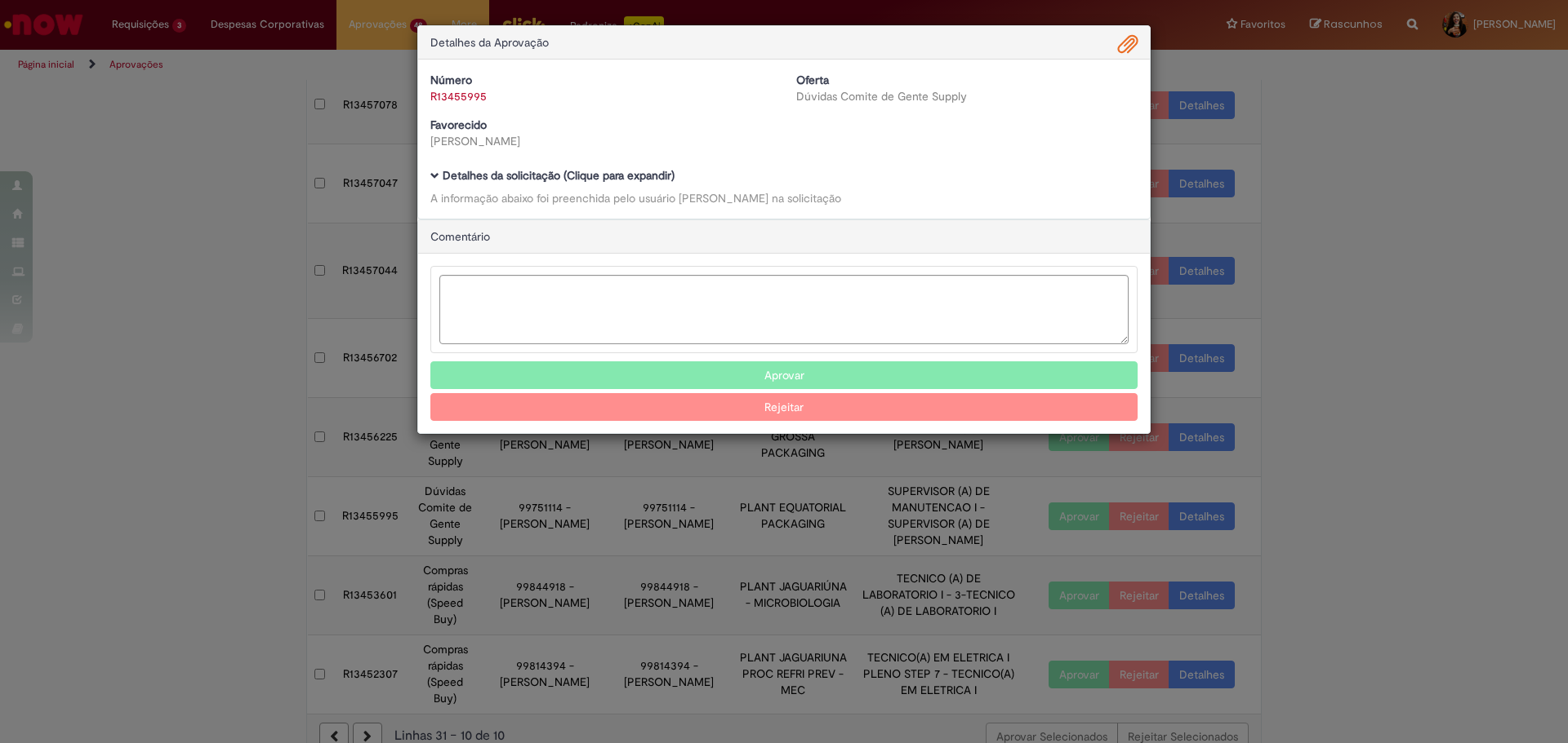
click at [616, 182] on b "Detalhes da solicitação (Clique para expandir)" at bounding box center [558, 176] width 232 height 15
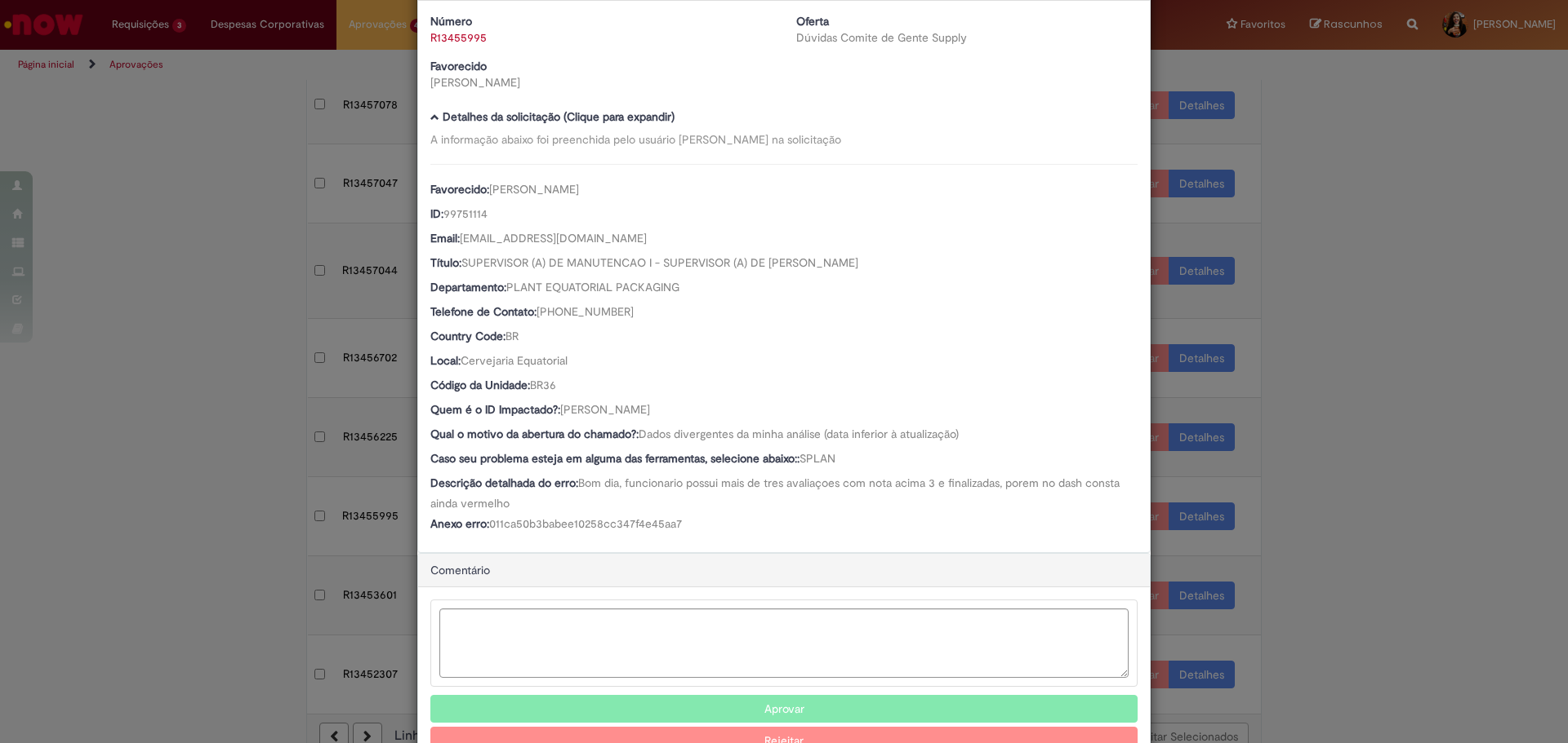
scroll to position [110, 0]
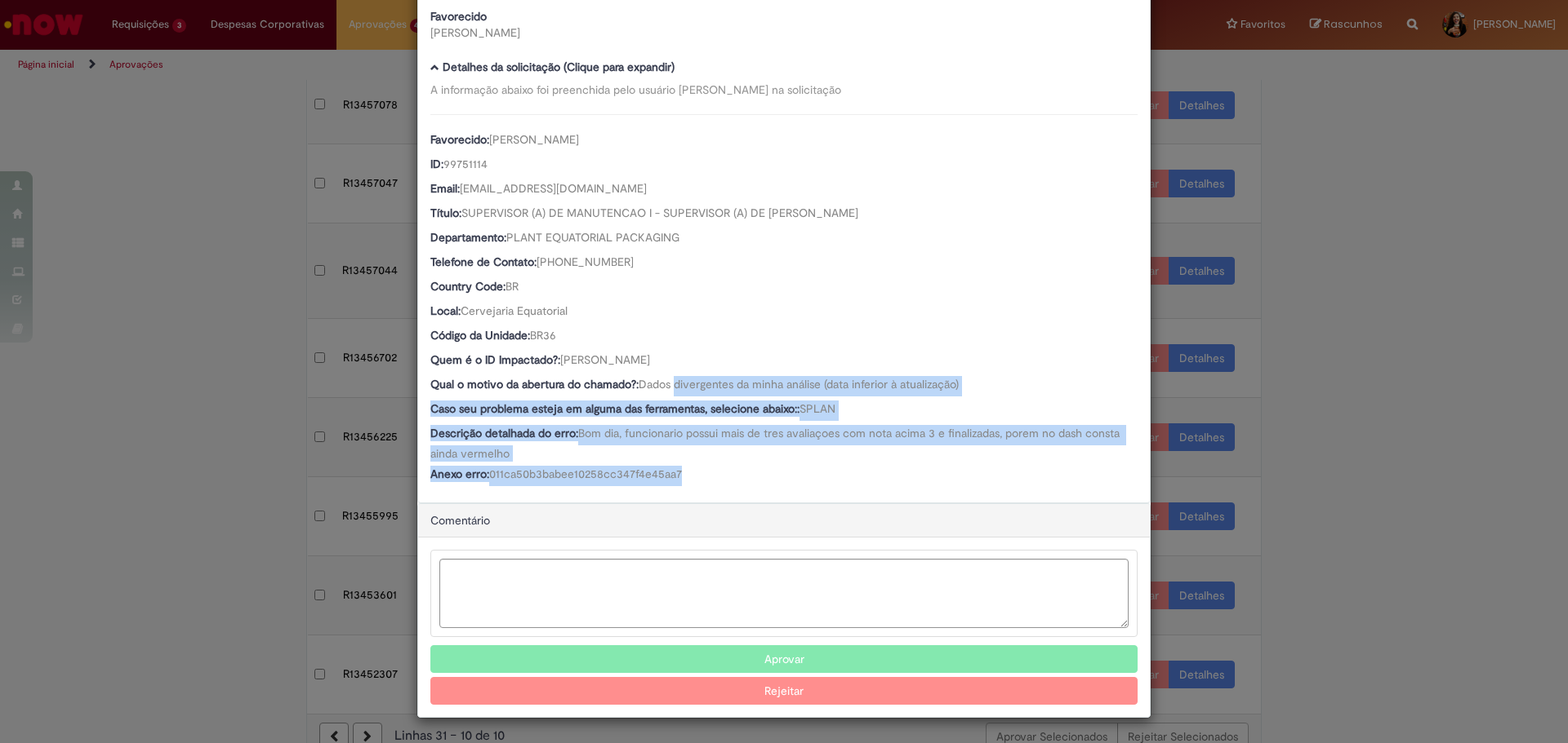
drag, startPoint x: 680, startPoint y: 404, endPoint x: 776, endPoint y: 464, distance: 113.2
click at [776, 464] on div "Favorecido: [PERSON_NAME] ID: 99751114 Email: [EMAIL_ADDRESS][DOMAIN_NAME] Títu…" at bounding box center [784, 301] width 707 height 372
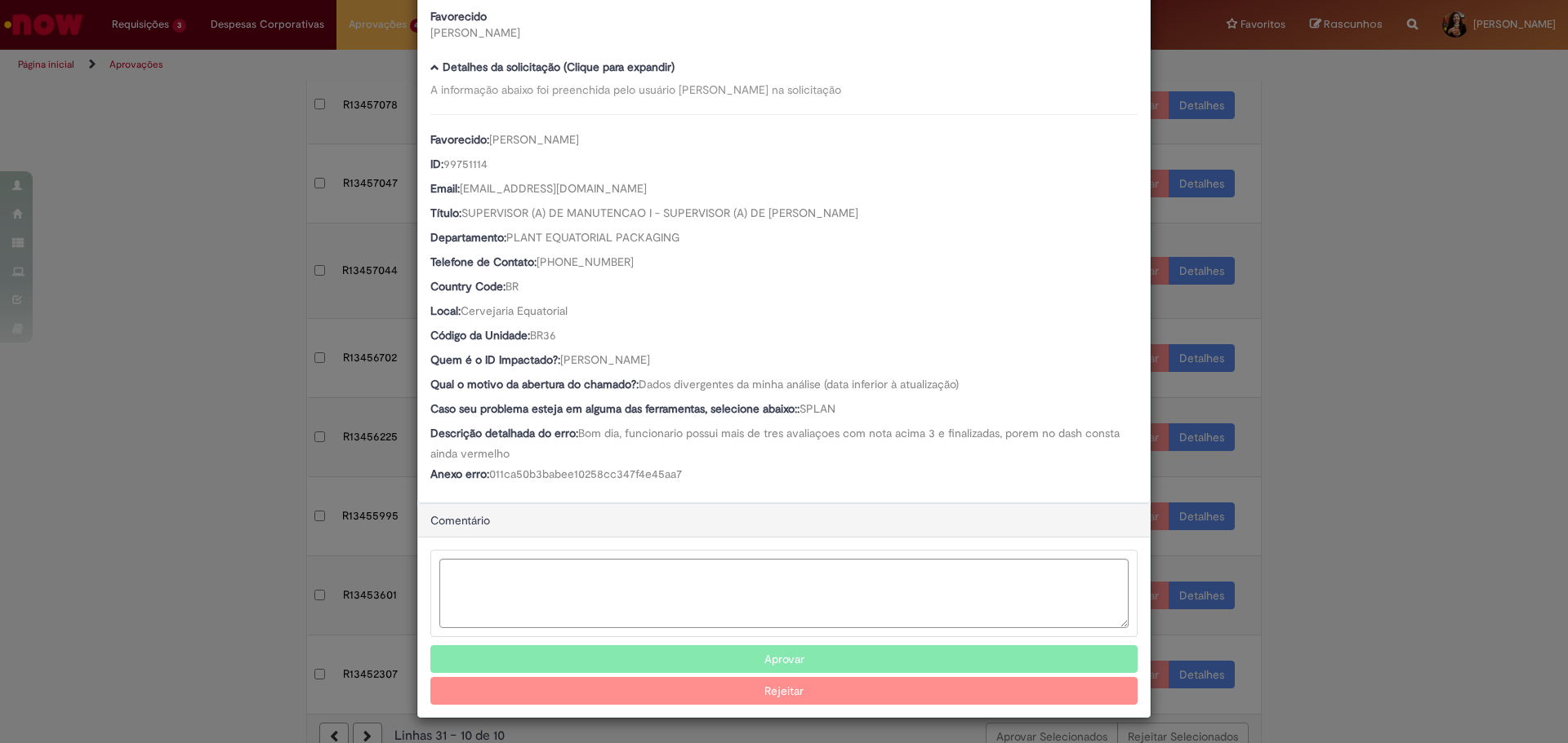
drag, startPoint x: 638, startPoint y: 363, endPoint x: 558, endPoint y: 364, distance: 80.0
click at [558, 364] on div "Quem é o ID Impactado?: [PERSON_NAME]" at bounding box center [784, 362] width 707 height 20
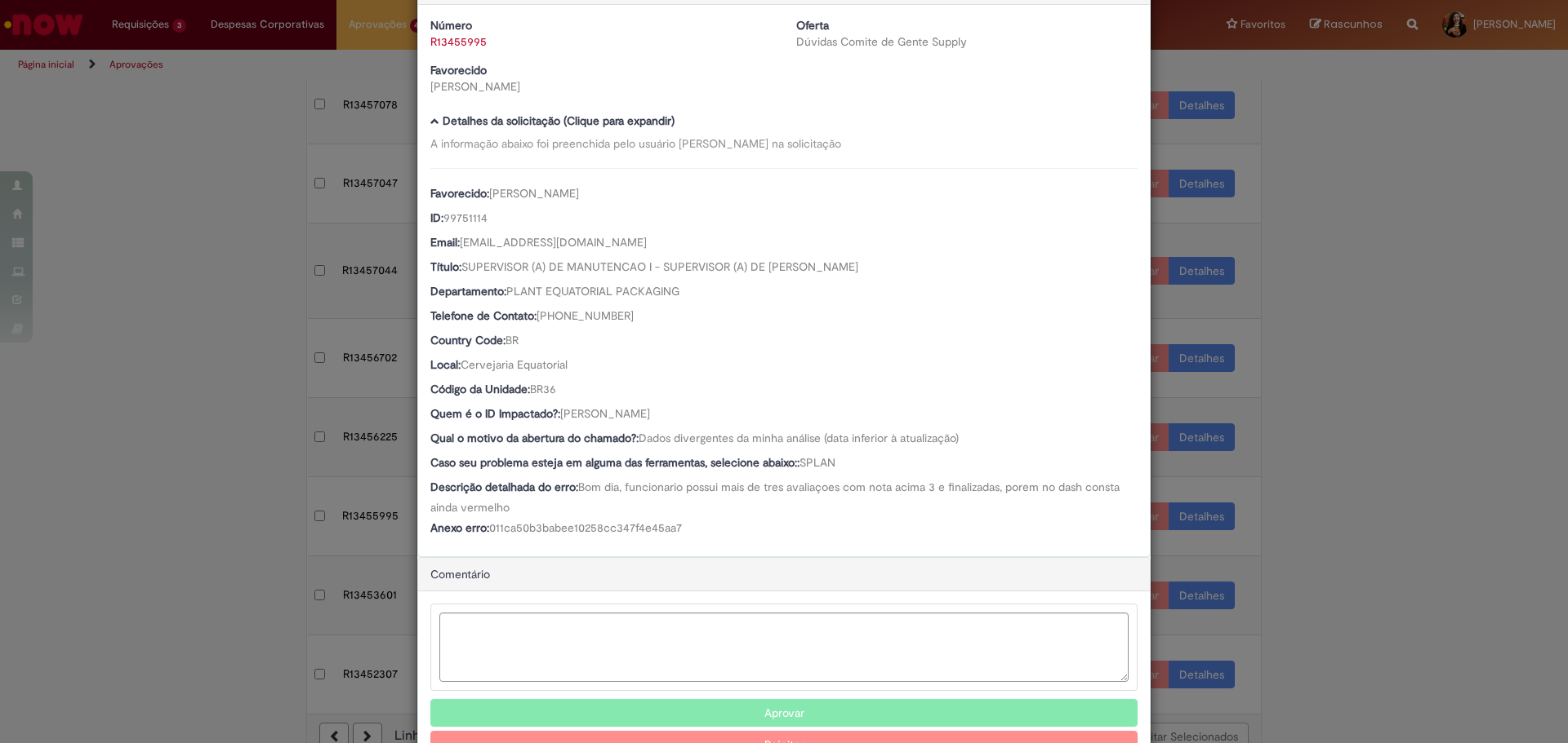
scroll to position [0, 0]
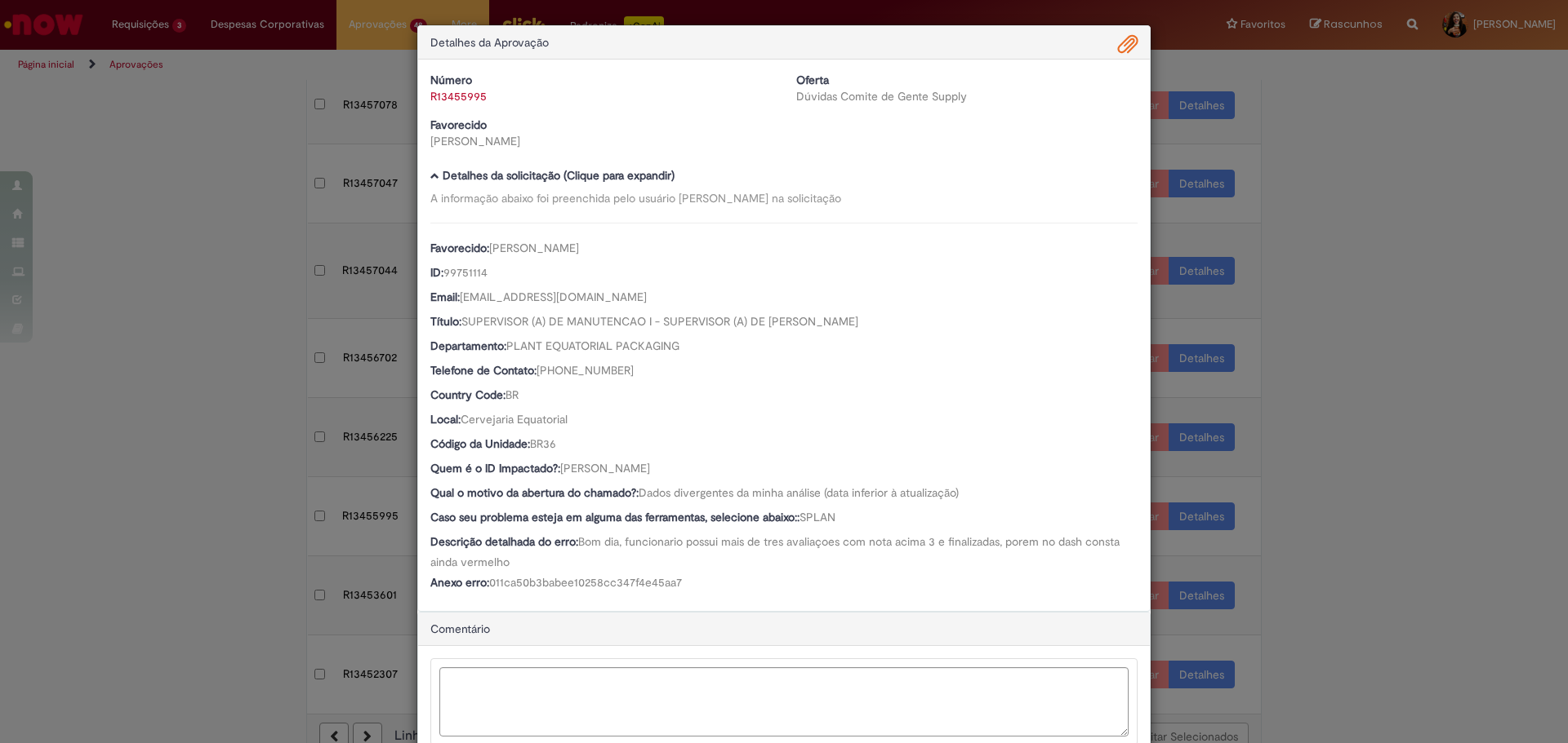
click at [1118, 52] on span "Ambev Approval Modal" at bounding box center [1127, 45] width 20 height 28
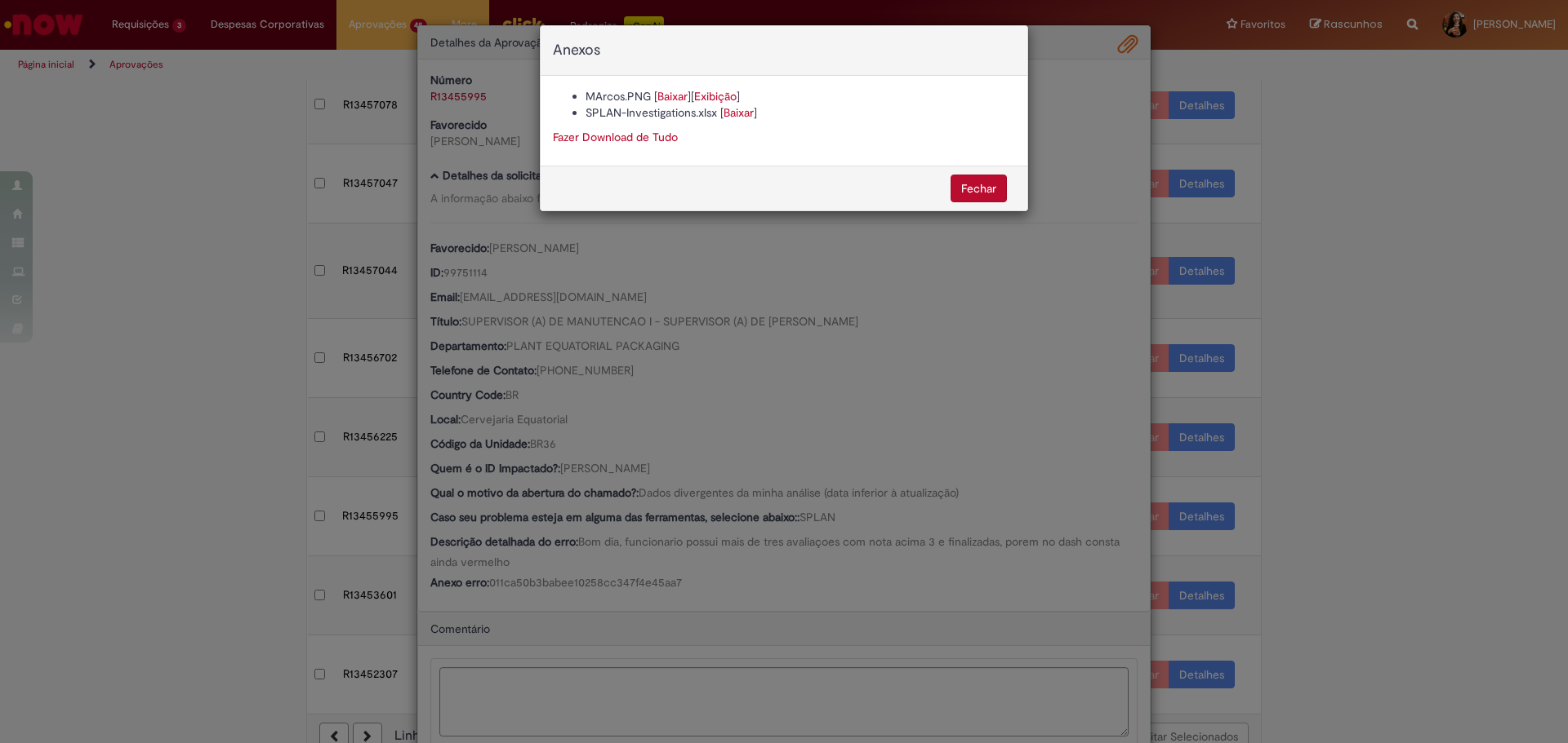
click at [668, 91] on link "Baixar" at bounding box center [673, 97] width 30 height 15
click at [618, 585] on div "Anexos MArcos.PNG [ Baixar ] [ Exibição ] SPLAN-Investigations.xlsx [ Baixar ] …" at bounding box center [784, 372] width 1568 height 743
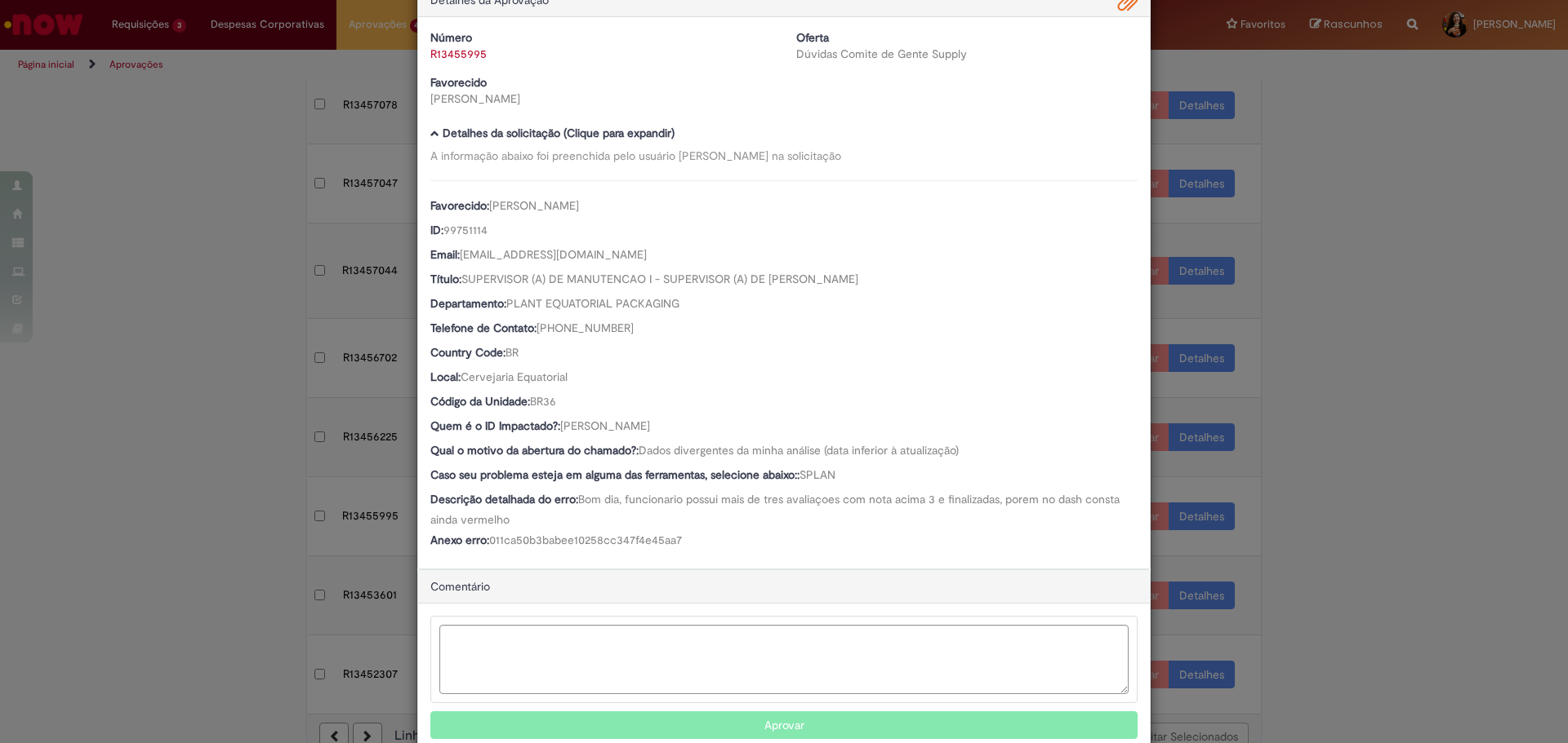
scroll to position [81, 0]
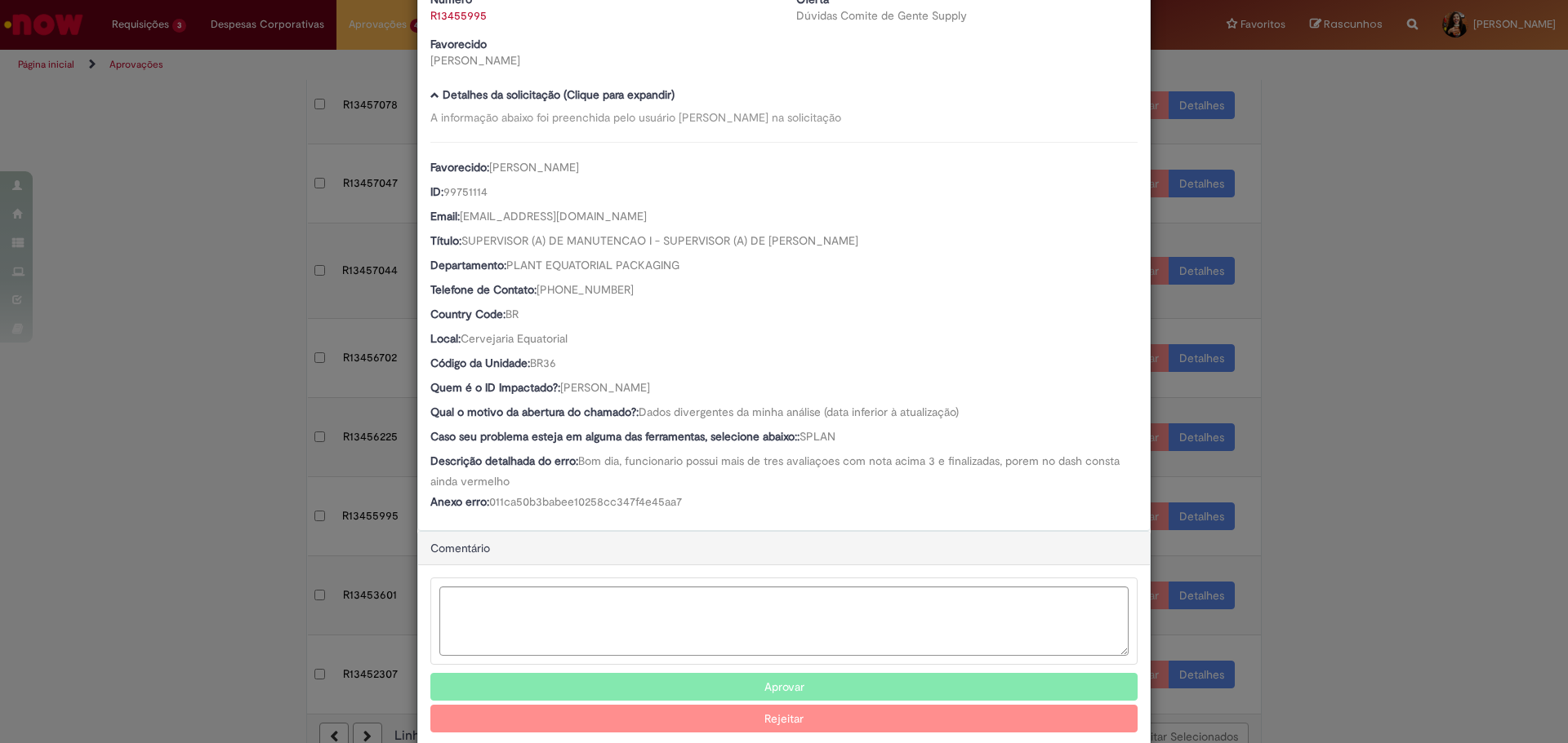
click at [564, 687] on button "Aprovar" at bounding box center [784, 687] width 707 height 28
click at [566, 604] on textarea "Ambev Approval Modal" at bounding box center [784, 621] width 689 height 69
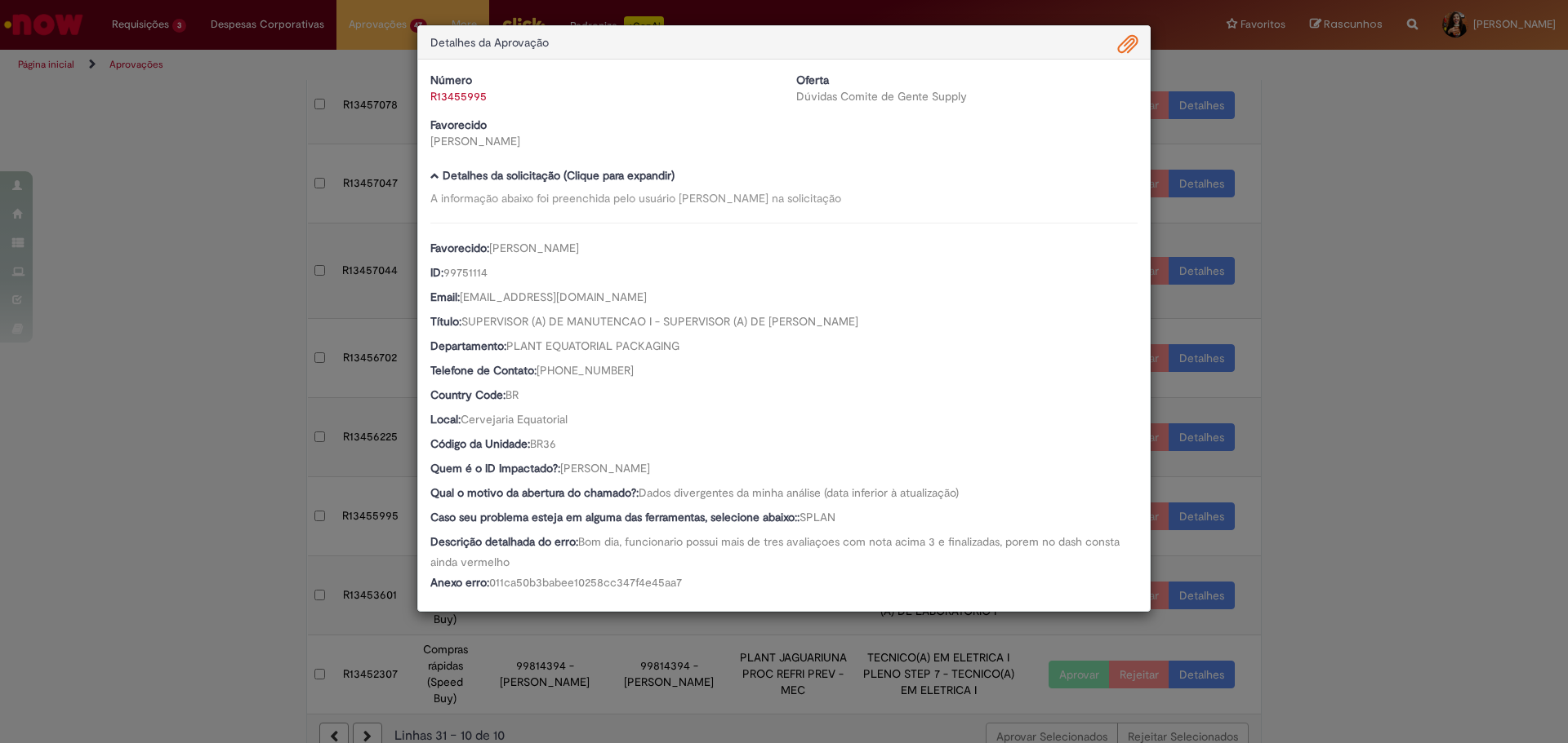
drag, startPoint x: 486, startPoint y: 96, endPoint x: 434, endPoint y: 97, distance: 52.0
click at [434, 97] on div "R13455995" at bounding box center [601, 97] width 341 height 17
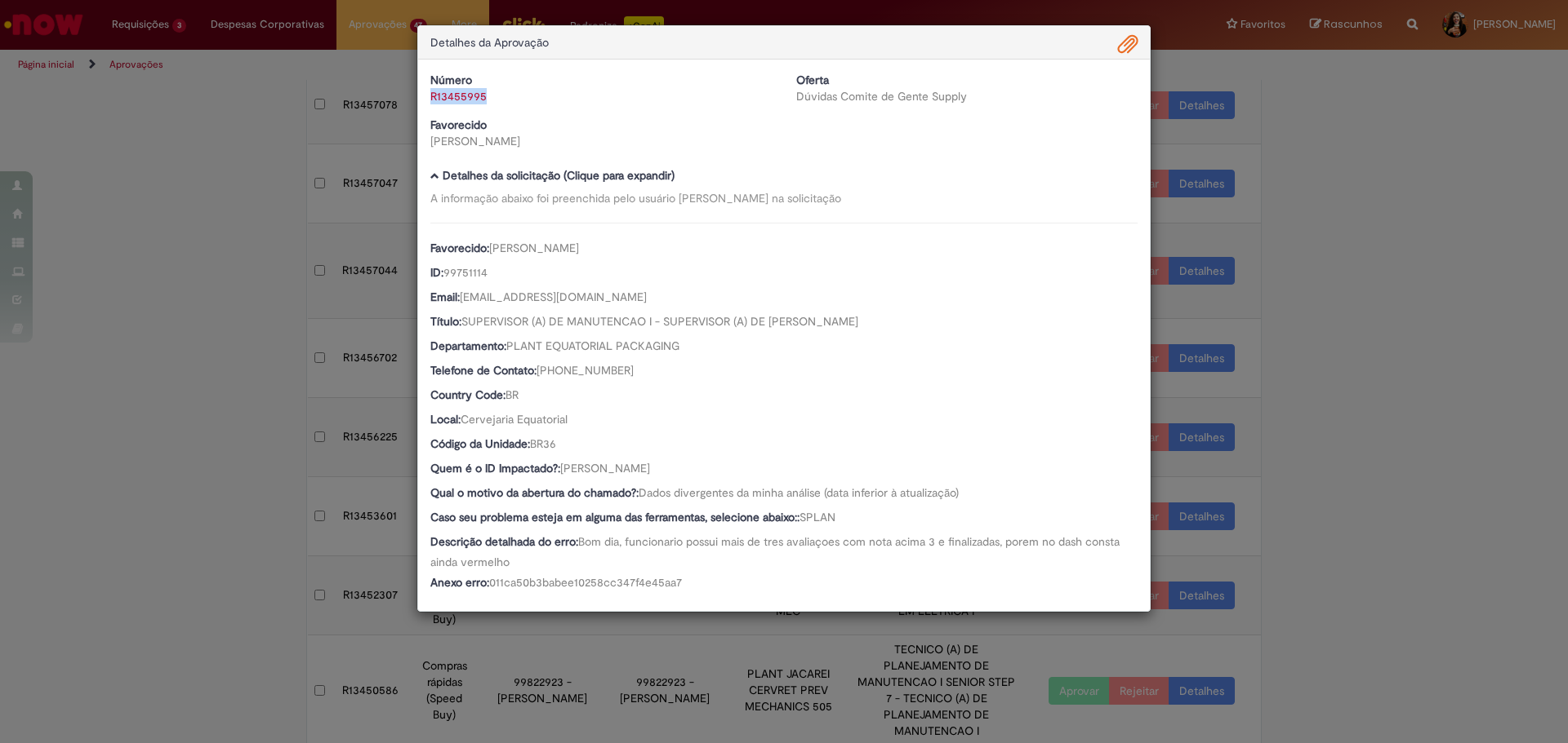
drag, startPoint x: 529, startPoint y: 99, endPoint x: 427, endPoint y: 108, distance: 102.4
click at [427, 108] on div "Número R13455995 Oferta Dúvidas Comite de Gente Supply Favorecido [PERSON_NAME]" at bounding box center [784, 116] width 731 height 89
click at [1351, 517] on div "Detalhes da Aprovação Número R13455995 Oferta Dúvidas Comite de Gente Supply Fa…" at bounding box center [784, 372] width 1568 height 743
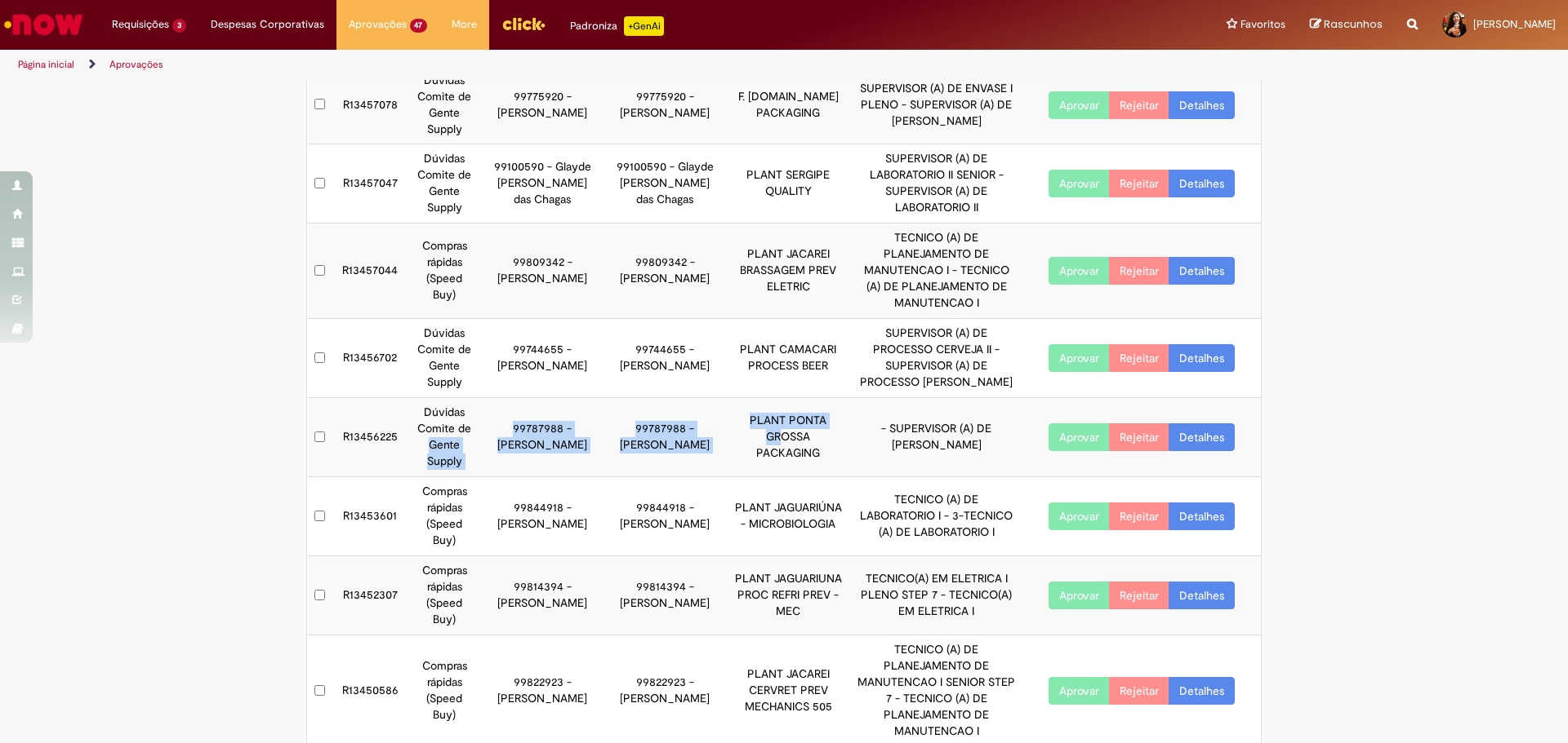
drag, startPoint x: 474, startPoint y: 406, endPoint x: 712, endPoint y: 427, distance: 238.9
click at [712, 427] on tr "R13456225 Dúvidas Comite de Gente Supply 99787988 - [PERSON_NAME] 99787988 - [P…" at bounding box center [784, 438] width 954 height 79
click at [1186, 424] on link "Detalhes" at bounding box center [1201, 438] width 66 height 28
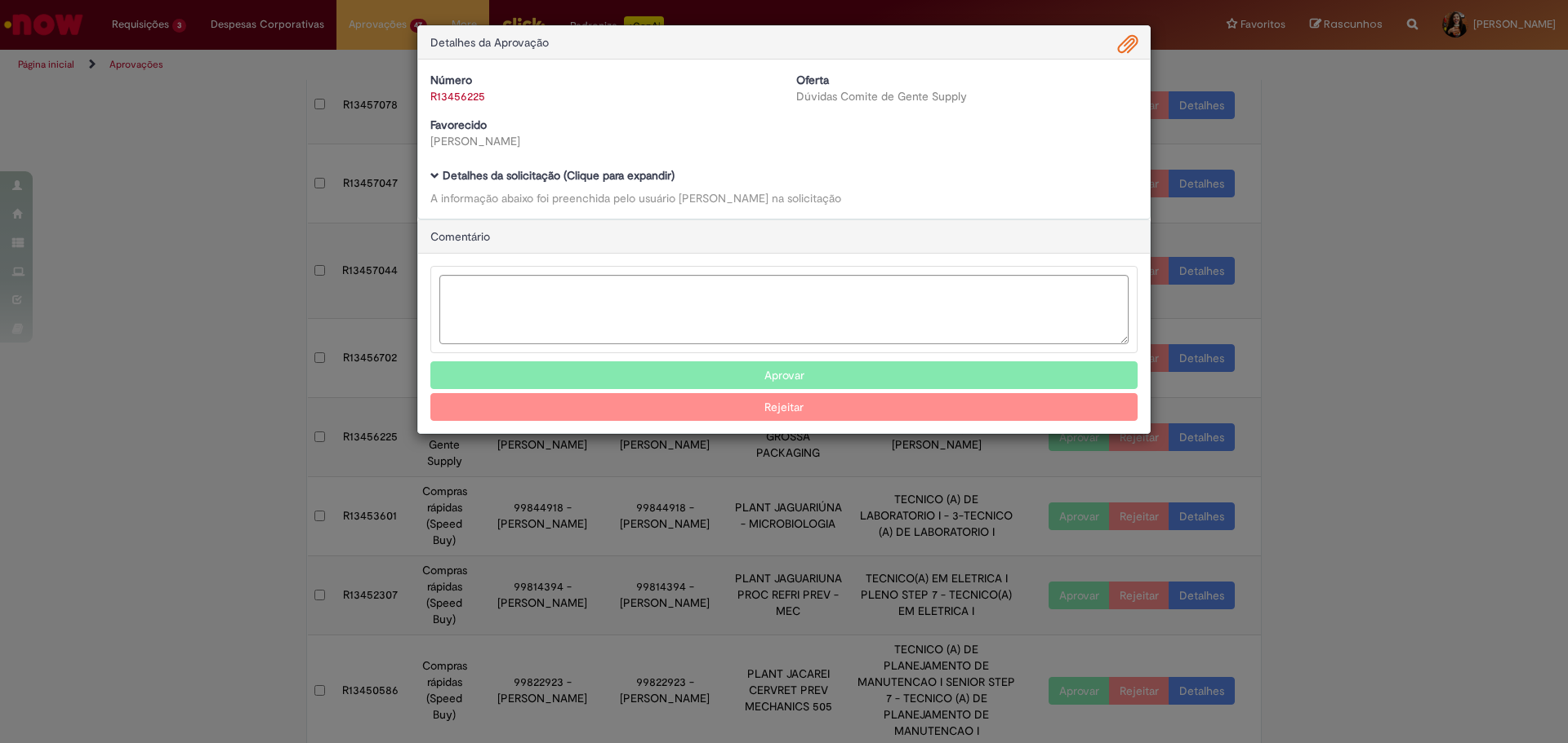
click at [592, 173] on b "Detalhes da solicitação (Clique para expandir)" at bounding box center [558, 176] width 232 height 15
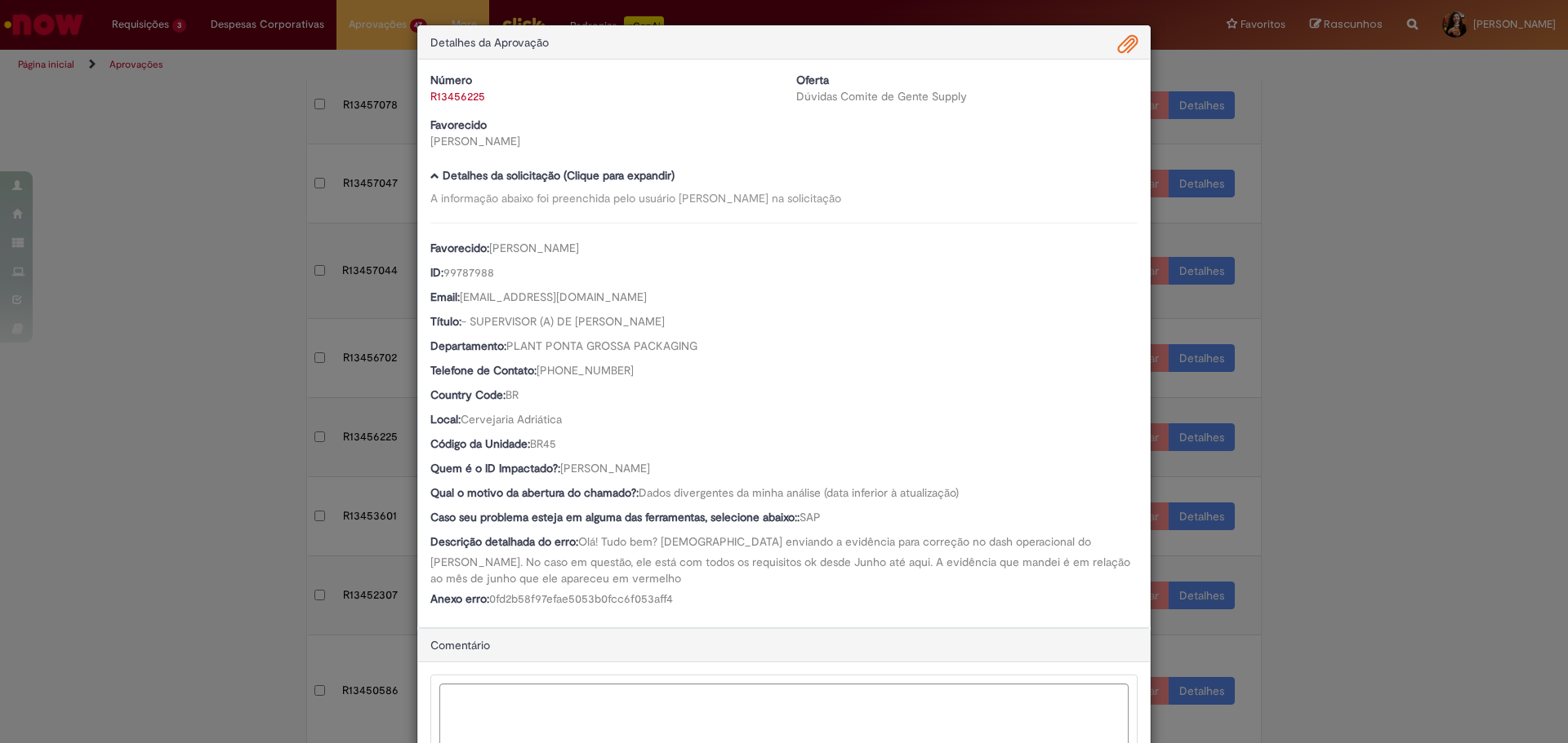
scroll to position [127, 0]
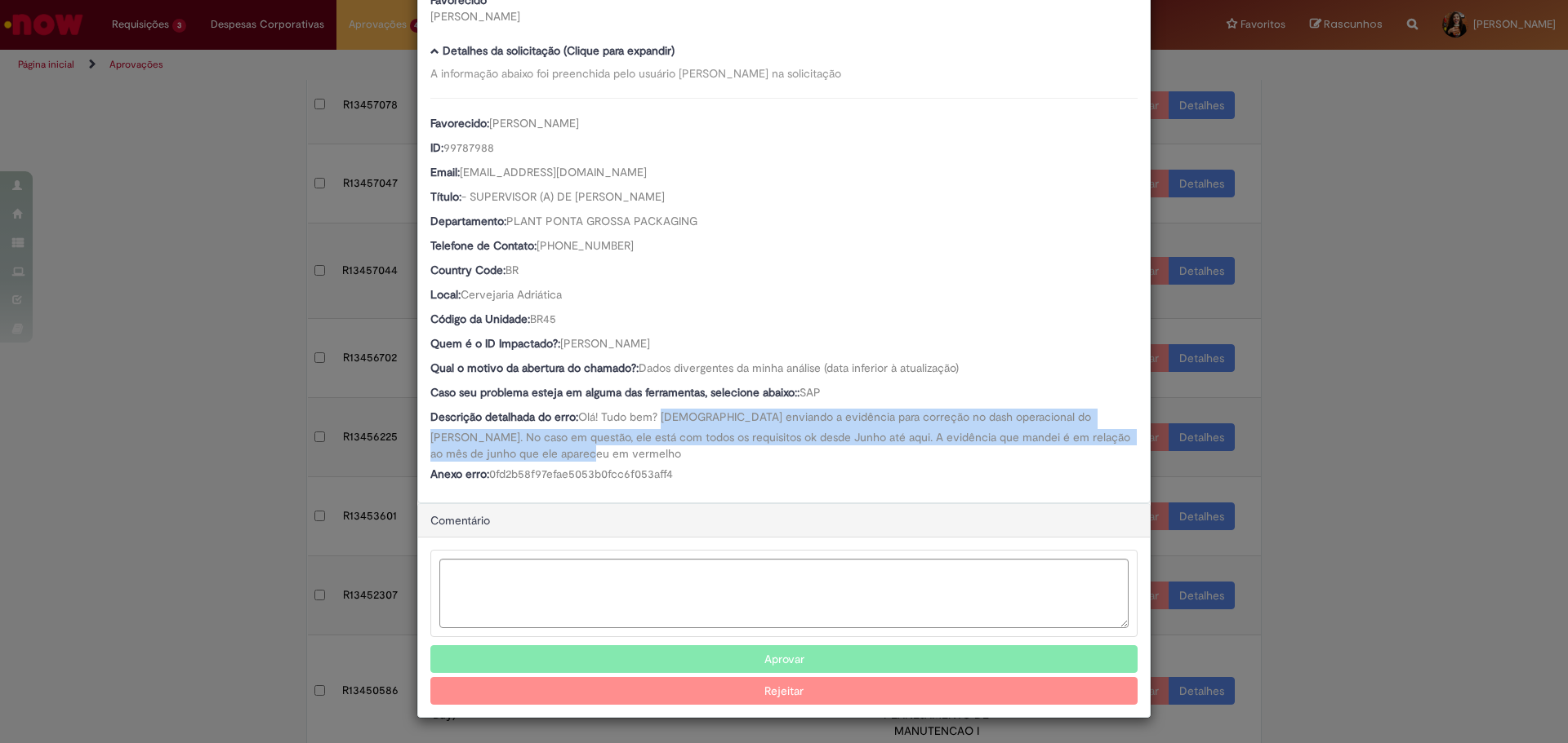
click at [724, 459] on div "Descrição detalhada do erro: Olá! Tudo bem? [DEMOGRAPHIC_DATA] enviando a evidê…" at bounding box center [784, 435] width 707 height 53
drag, startPoint x: 724, startPoint y: 486, endPoint x: 704, endPoint y: 419, distance: 69.9
click at [704, 419] on div "Número R13456225 Oferta Dúvidas Comite de Gente Supply Favorecido [PERSON_NAME]…" at bounding box center [784, 219] width 731 height 568
click at [704, 419] on span "Olá! Tudo bem? [DEMOGRAPHIC_DATA] enviando a evidência para correção no dash op…" at bounding box center [782, 435] width 703 height 51
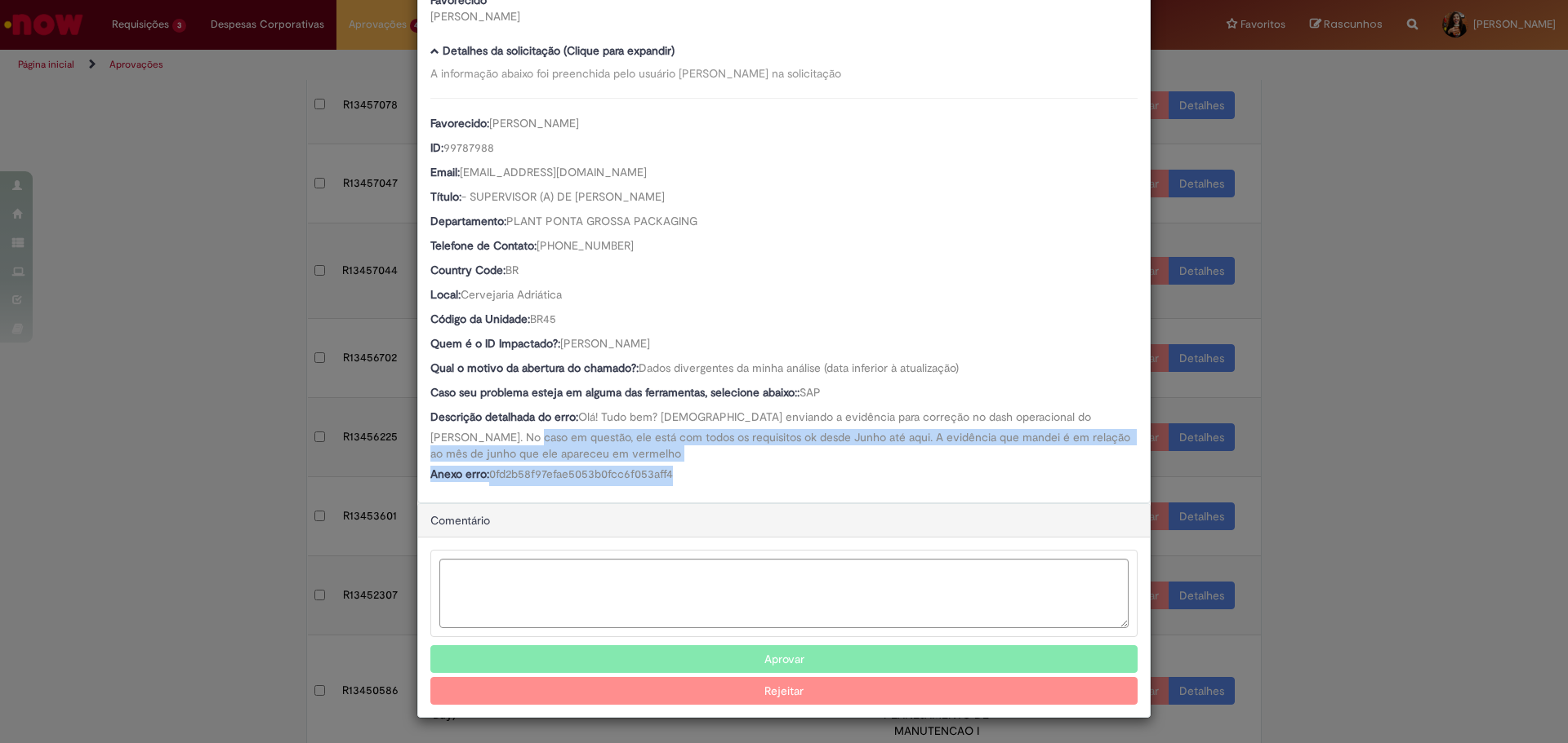
drag, startPoint x: 516, startPoint y: 446, endPoint x: 707, endPoint y: 480, distance: 194.0
click at [707, 480] on div "Favorecido: [PERSON_NAME] ID: 99787988 Email: [EMAIL_ADDRESS][DOMAIN_NAME] Títu…" at bounding box center [784, 291] width 707 height 388
click at [707, 480] on div "Anexo erro: 0fd2b58f97efae5053b0fcc6f053aff4" at bounding box center [784, 476] width 707 height 20
drag, startPoint x: 707, startPoint y: 480, endPoint x: 735, endPoint y: 412, distance: 73.5
click at [735, 412] on div "Favorecido: [PERSON_NAME] ID: 99787988 Email: [EMAIL_ADDRESS][DOMAIN_NAME] Títu…" at bounding box center [784, 291] width 707 height 388
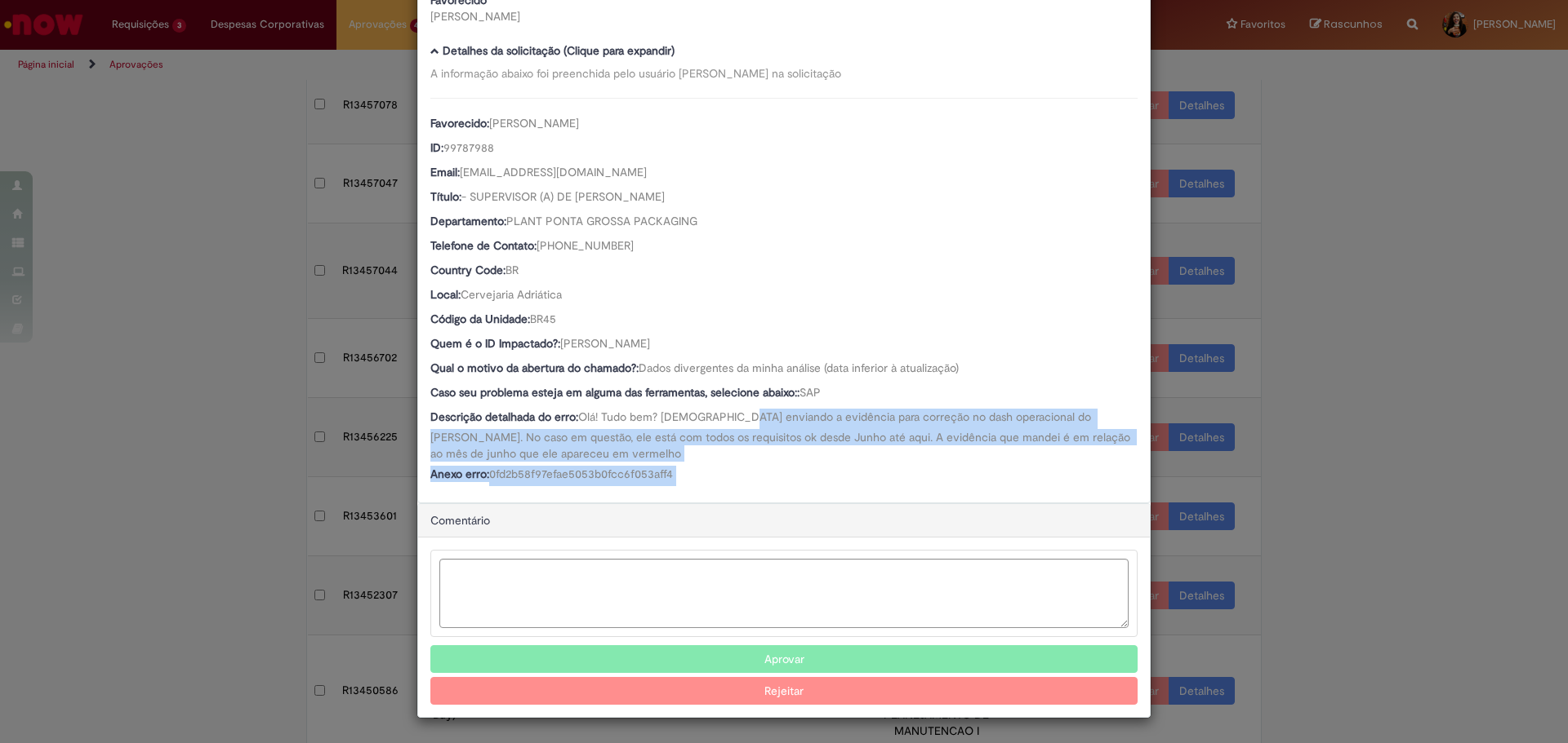
click at [735, 412] on span "Olá! Tudo bem? [DEMOGRAPHIC_DATA] enviando a evidência para correção no dash op…" at bounding box center [782, 435] width 703 height 51
drag, startPoint x: 729, startPoint y: 339, endPoint x: 557, endPoint y: 340, distance: 172.0
click at [557, 340] on div "Quem é o ID Impactado?: [PERSON_NAME]" at bounding box center [784, 345] width 707 height 20
drag, startPoint x: 824, startPoint y: 413, endPoint x: 829, endPoint y: 451, distance: 38.3
click at [829, 451] on div "Descrição detalhada do erro: Olá! Tudo bem? [DEMOGRAPHIC_DATA] enviando a evidê…" at bounding box center [784, 435] width 707 height 53
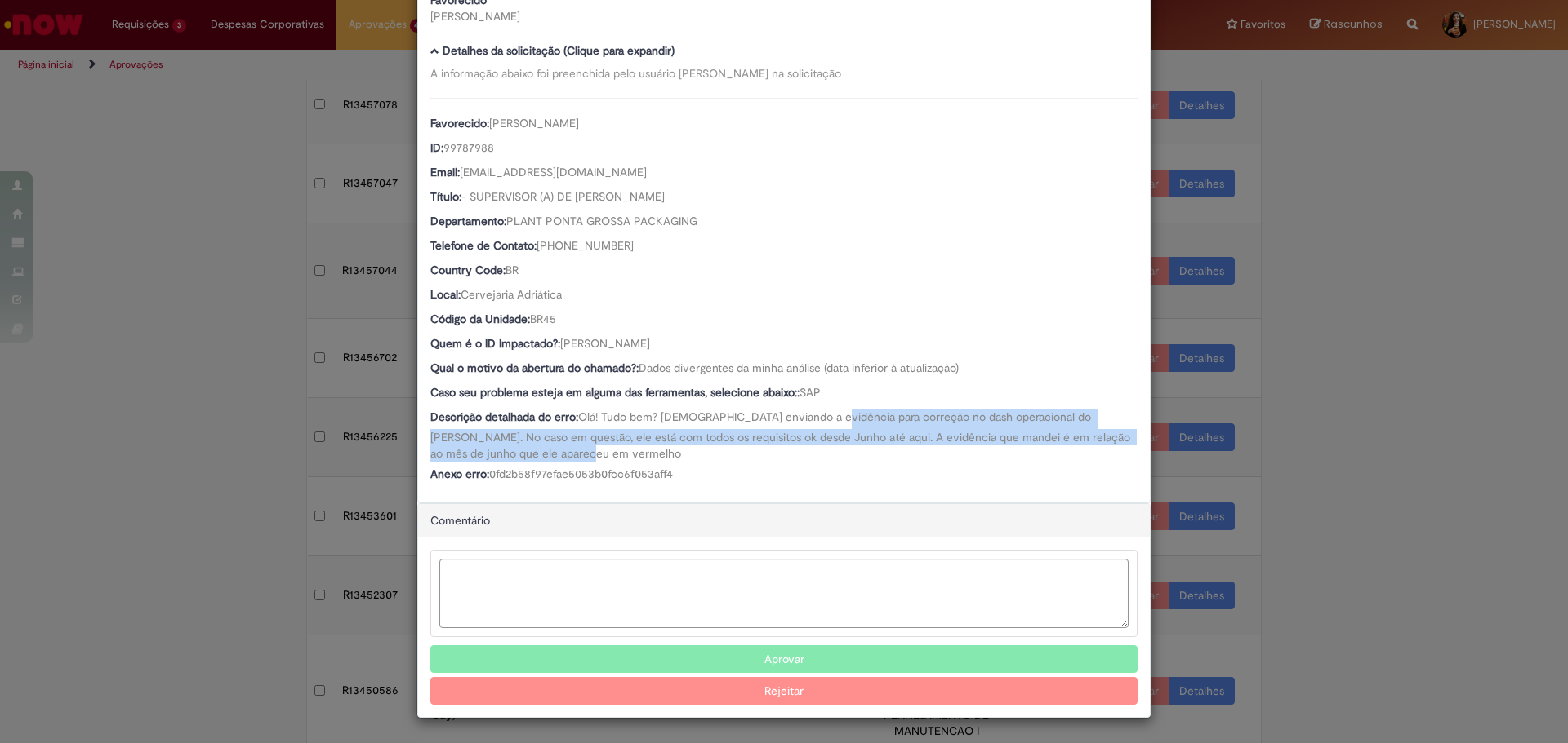
click at [829, 451] on div "Descrição detalhada do erro: Olá! Tudo bem? [DEMOGRAPHIC_DATA] enviando a evidê…" at bounding box center [784, 435] width 707 height 53
drag, startPoint x: 816, startPoint y: 475, endPoint x: 802, endPoint y: 421, distance: 55.8
click at [802, 421] on div "Favorecido: [PERSON_NAME] ID: 99787988 Email: [EMAIL_ADDRESS][DOMAIN_NAME] Títu…" at bounding box center [784, 291] width 707 height 388
click at [802, 421] on span "Olá! Tudo bem? [DEMOGRAPHIC_DATA] enviando a evidência para correção no dash op…" at bounding box center [782, 435] width 703 height 51
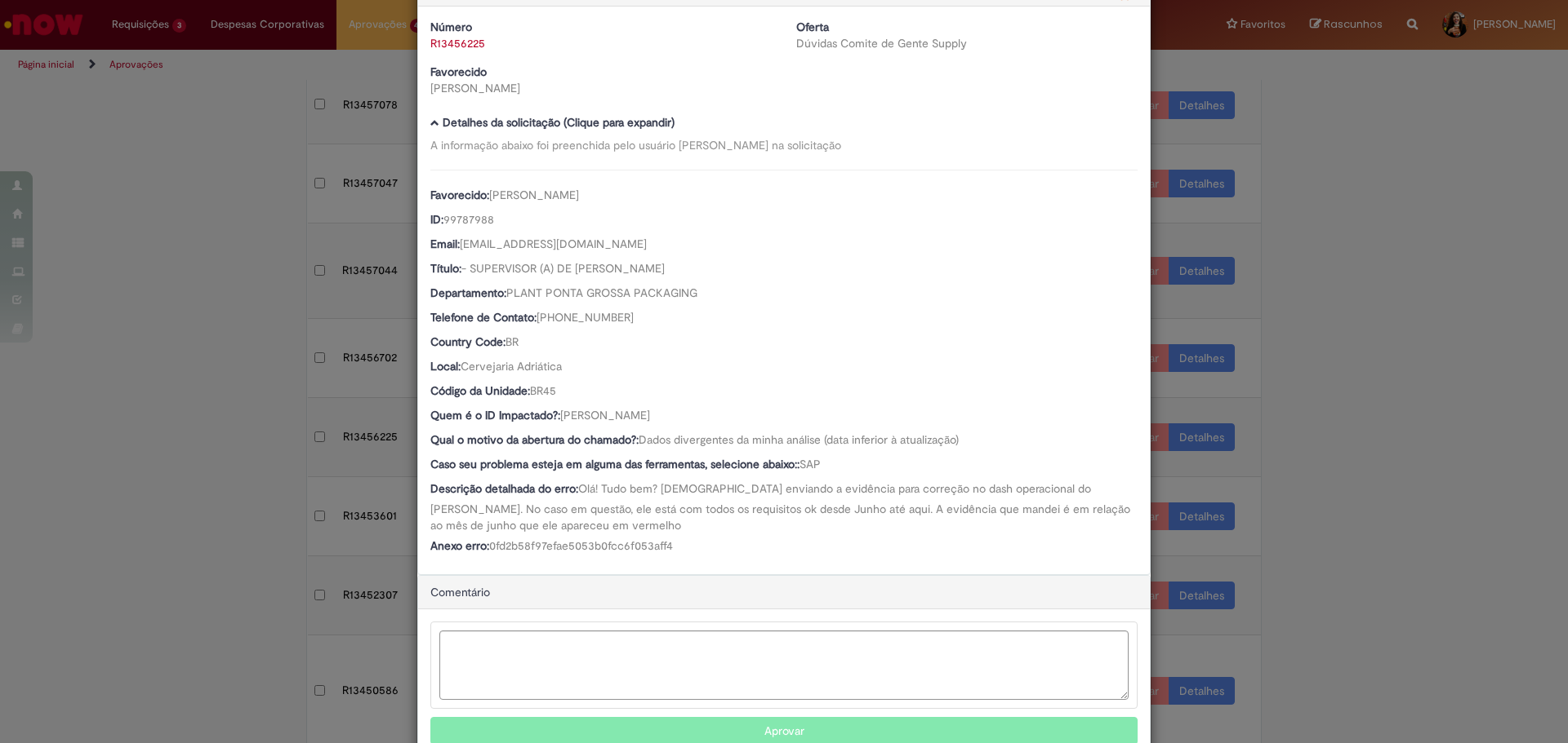
scroll to position [0, 0]
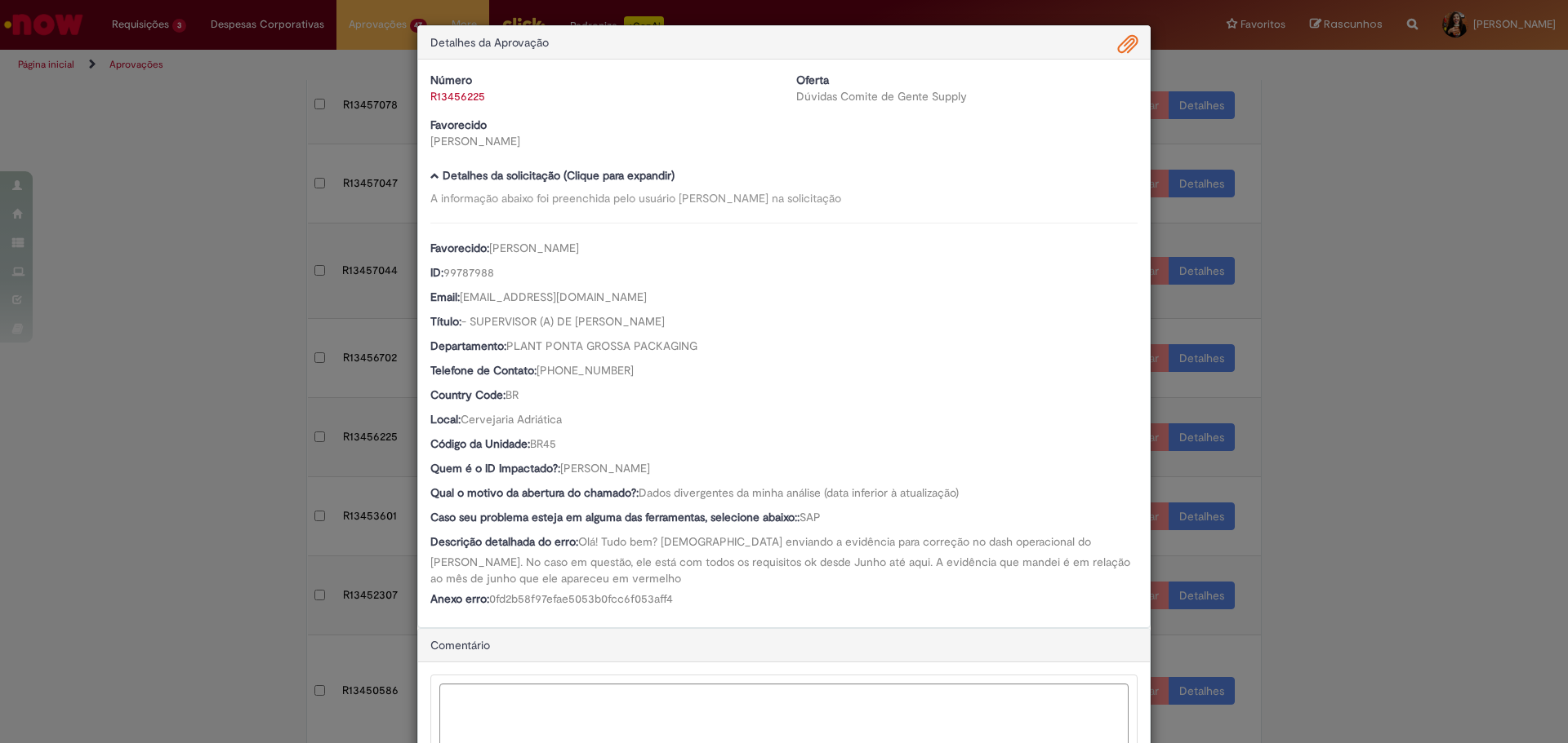
click at [1123, 47] on span "Ambev Approval Modal" at bounding box center [1127, 45] width 20 height 28
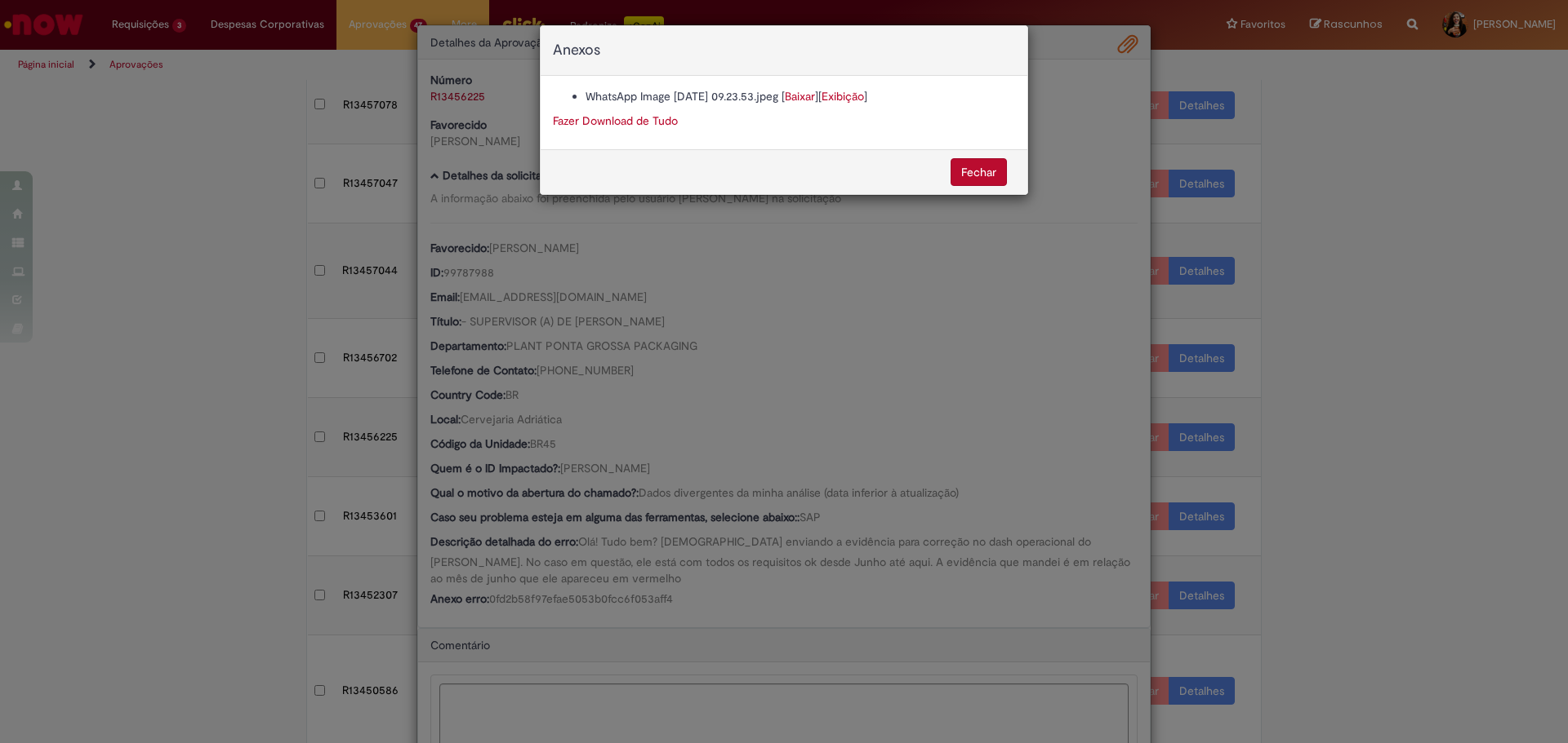
click at [815, 99] on link "Baixar" at bounding box center [799, 97] width 30 height 15
click at [697, 519] on div "Anexos WhatsApp Image [DATE] 09.23.53.jpeg [ Baixar ] [ Exibição ] Fazer Downlo…" at bounding box center [784, 372] width 1568 height 743
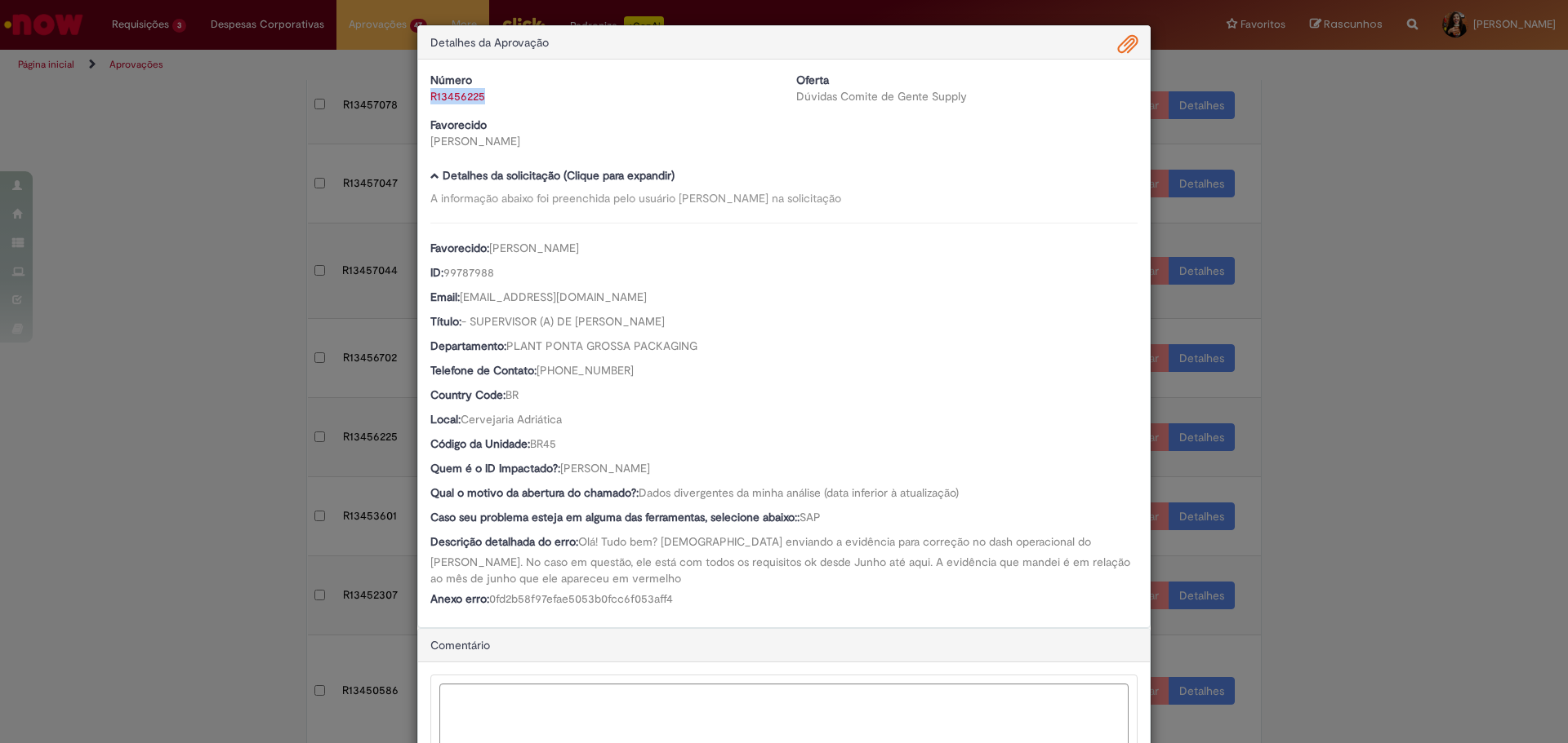
drag, startPoint x: 506, startPoint y: 102, endPoint x: 421, endPoint y: 101, distance: 85.0
click at [421, 101] on div "Número R13456225" at bounding box center [601, 88] width 366 height 33
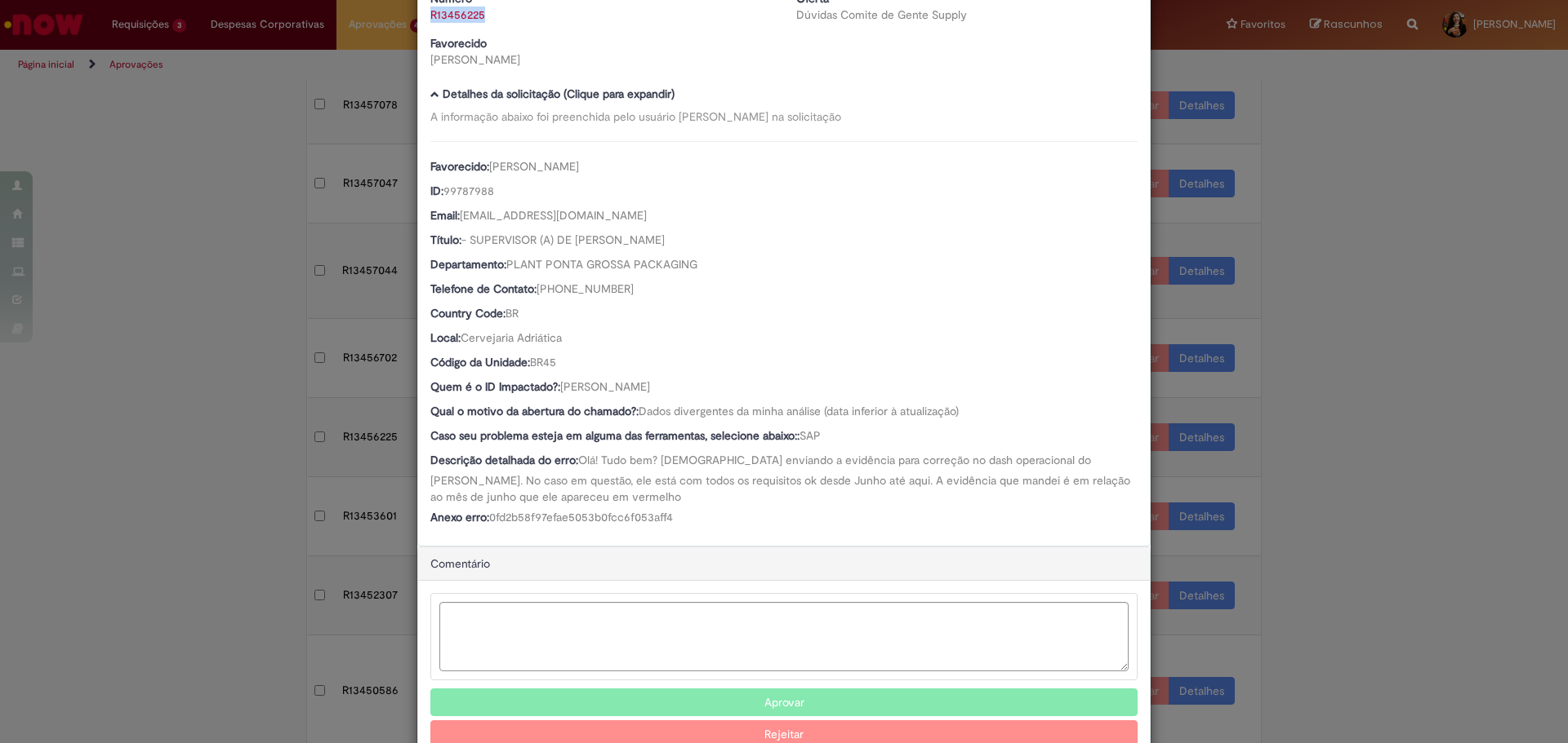
click at [662, 695] on button "Aprovar" at bounding box center [784, 703] width 707 height 28
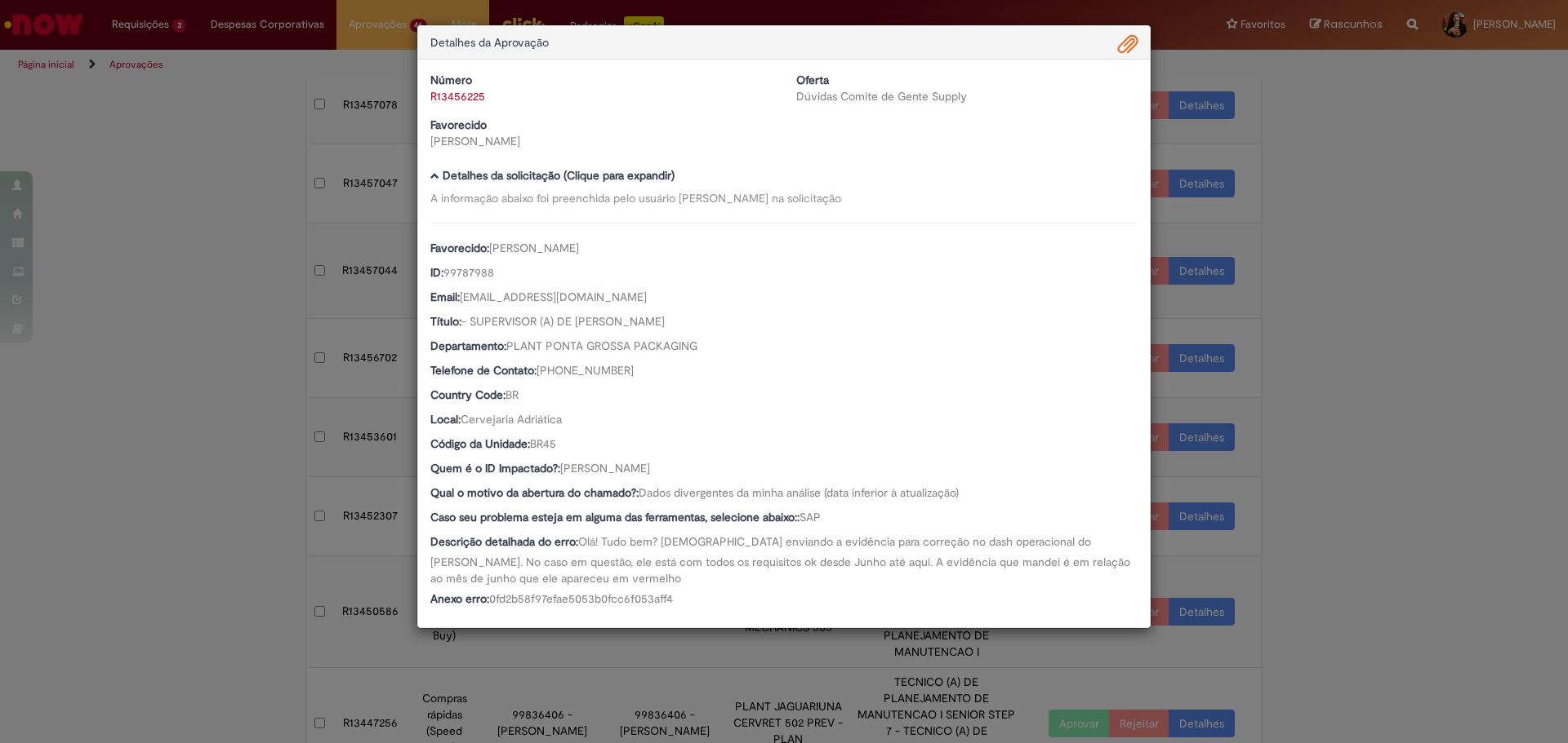
click at [1269, 367] on div "Detalhes da Aprovação Número R13456225 Oferta Dúvidas Comite de Gente Supply Fa…" at bounding box center [784, 372] width 1568 height 743
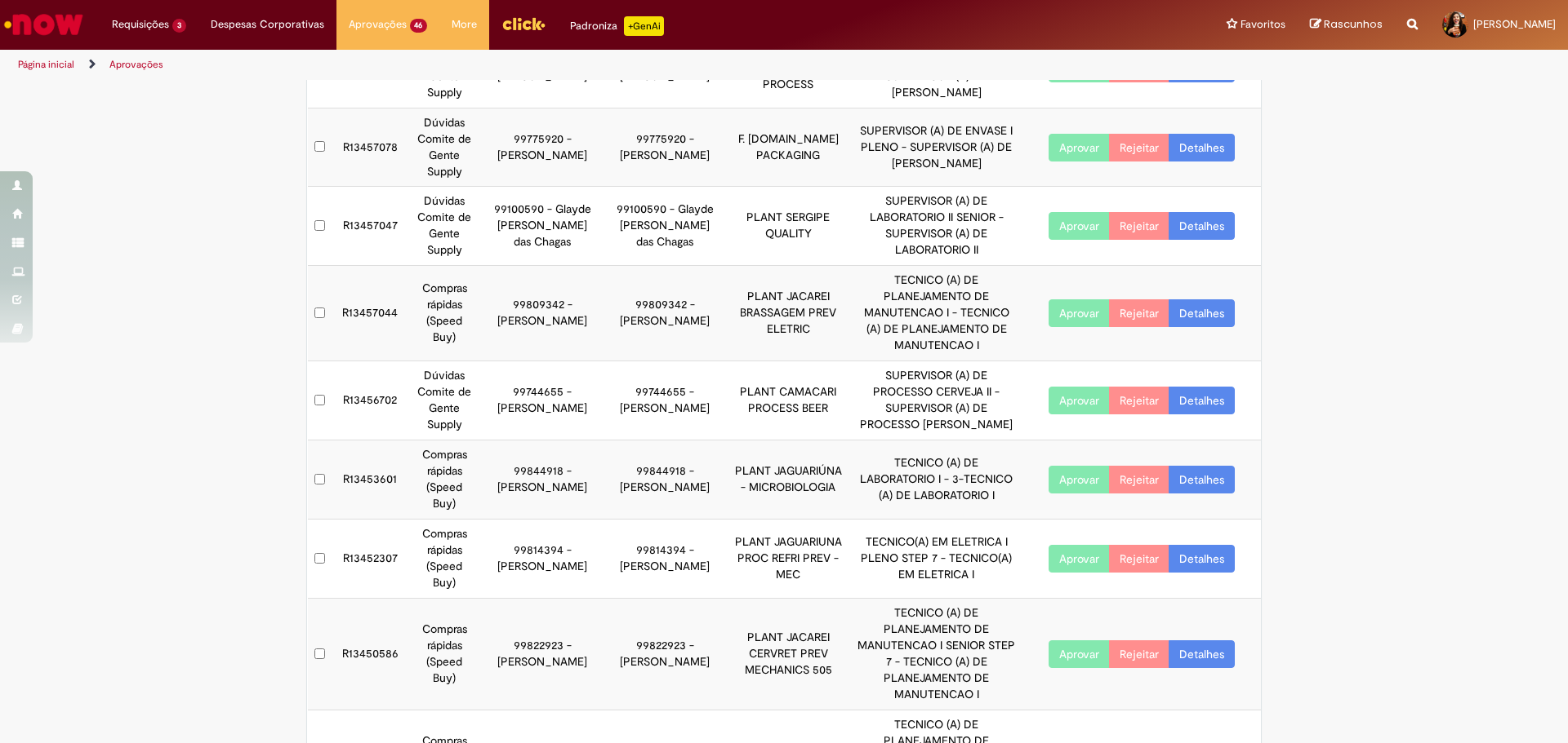
scroll to position [194, 0]
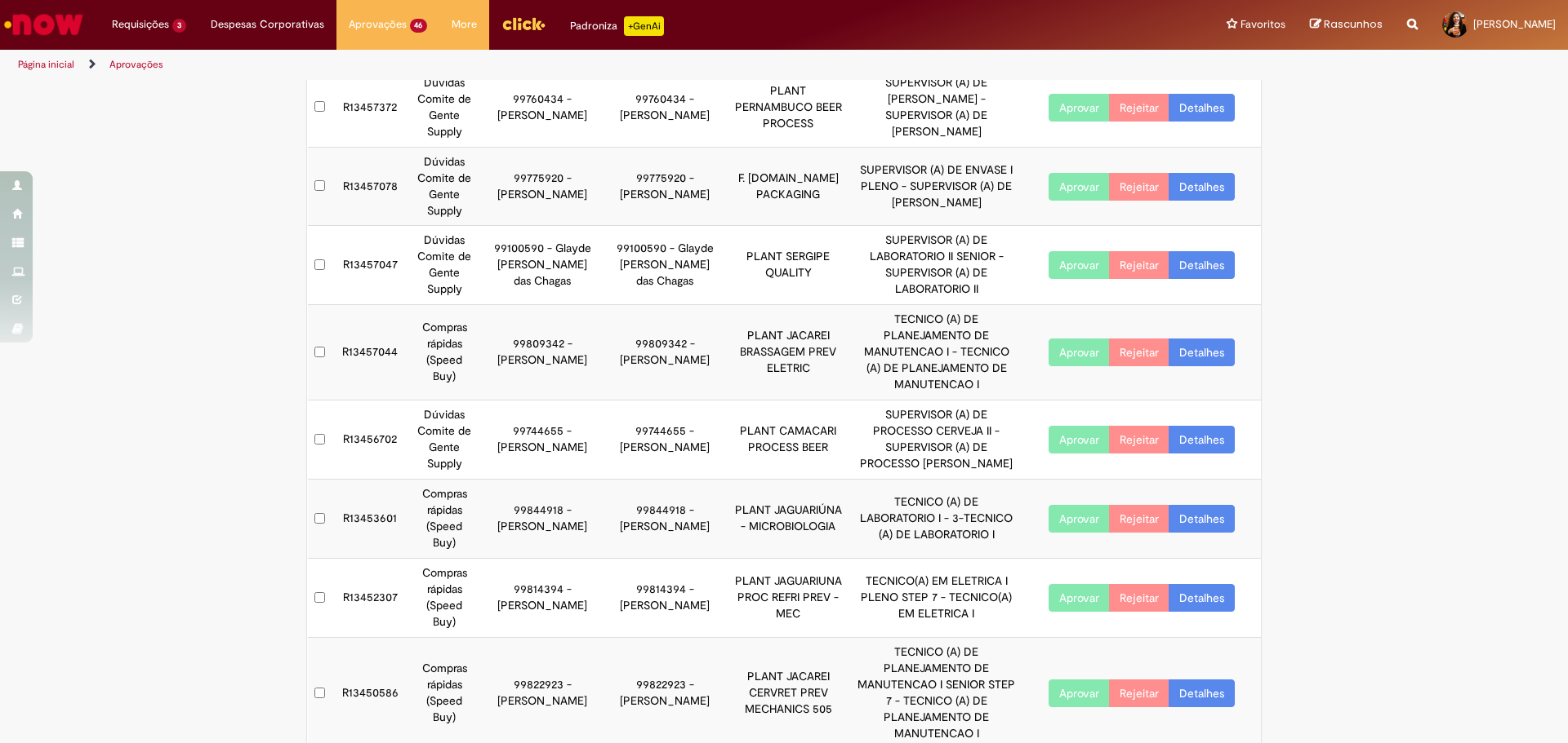
click at [721, 401] on tbody "R13457433 Dúvidas Comite de Gente Supply 99742323 - [PERSON_NAME] 99742323 - [P…" at bounding box center [784, 425] width 954 height 872
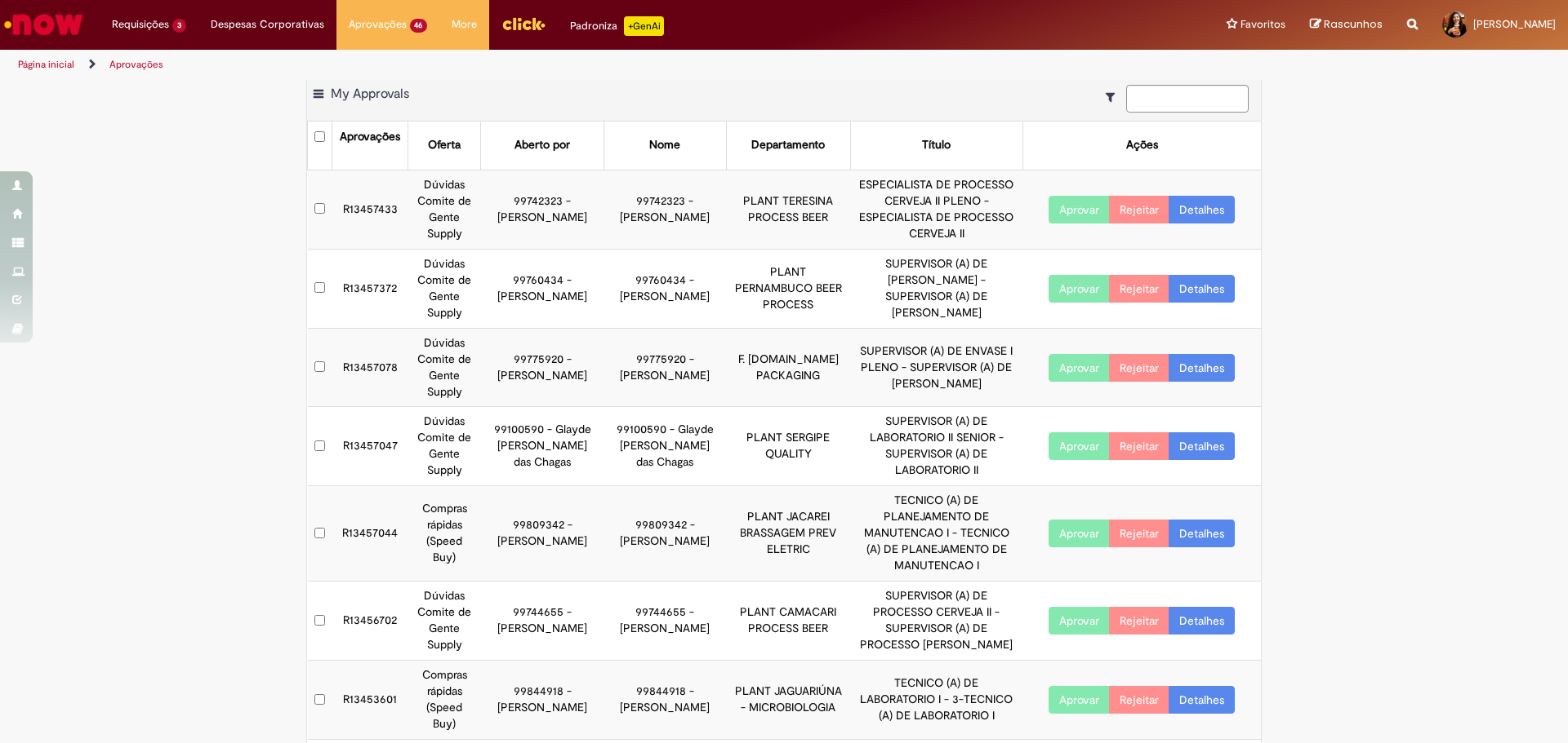
scroll to position [0, 0]
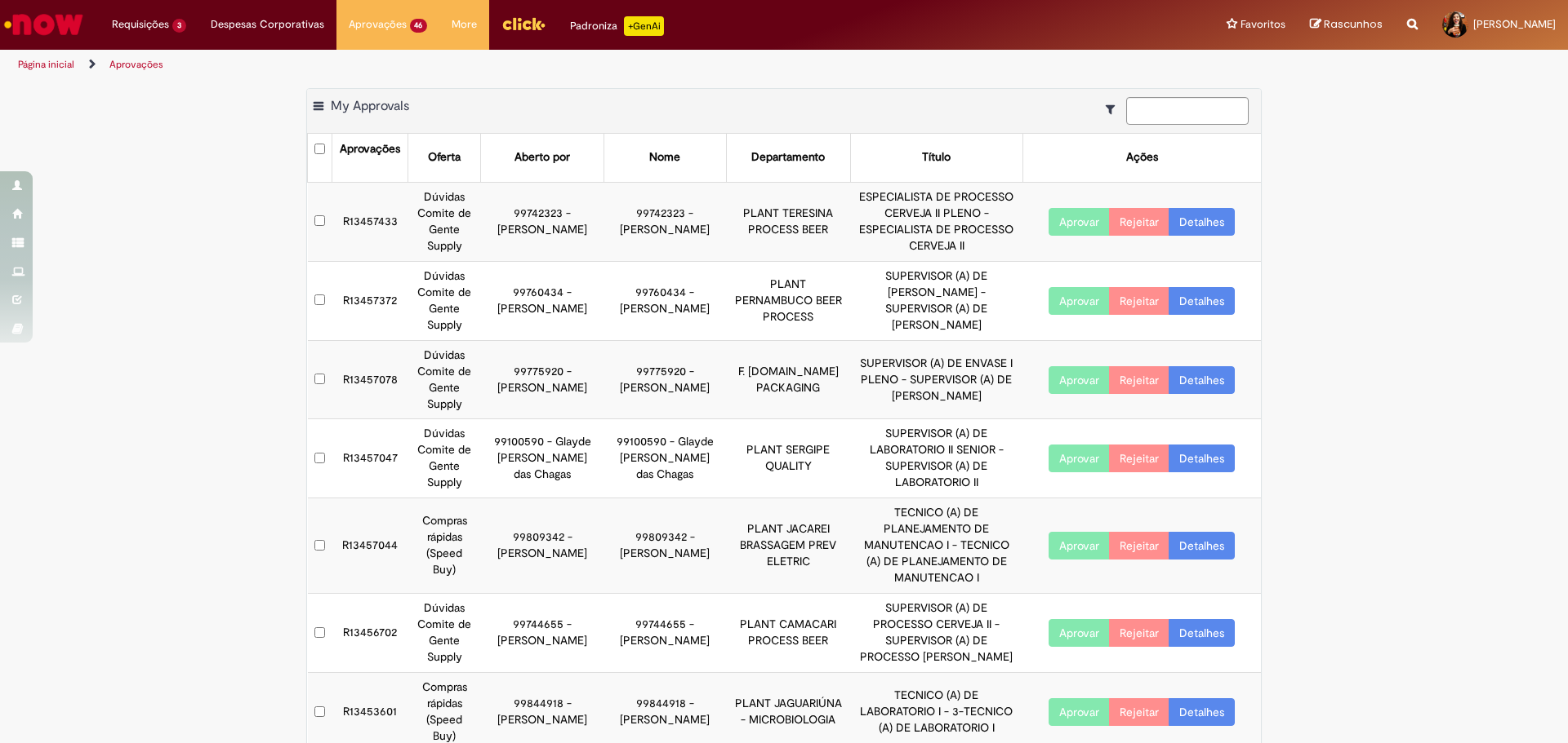
click at [1195, 619] on link "Detalhes" at bounding box center [1201, 633] width 66 height 28
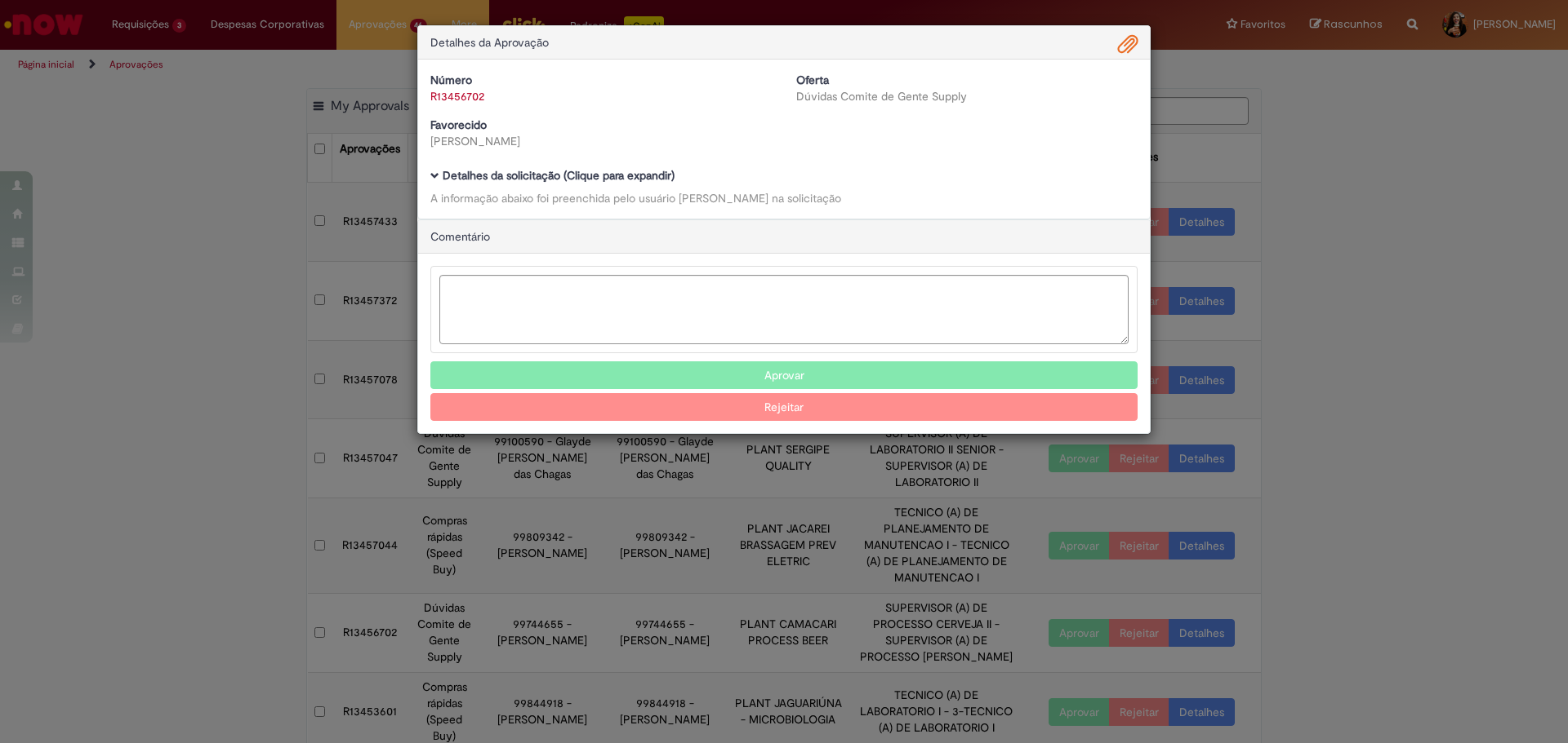
click at [571, 174] on b "Detalhes da solicitação (Clique para expandir)" at bounding box center [558, 176] width 232 height 15
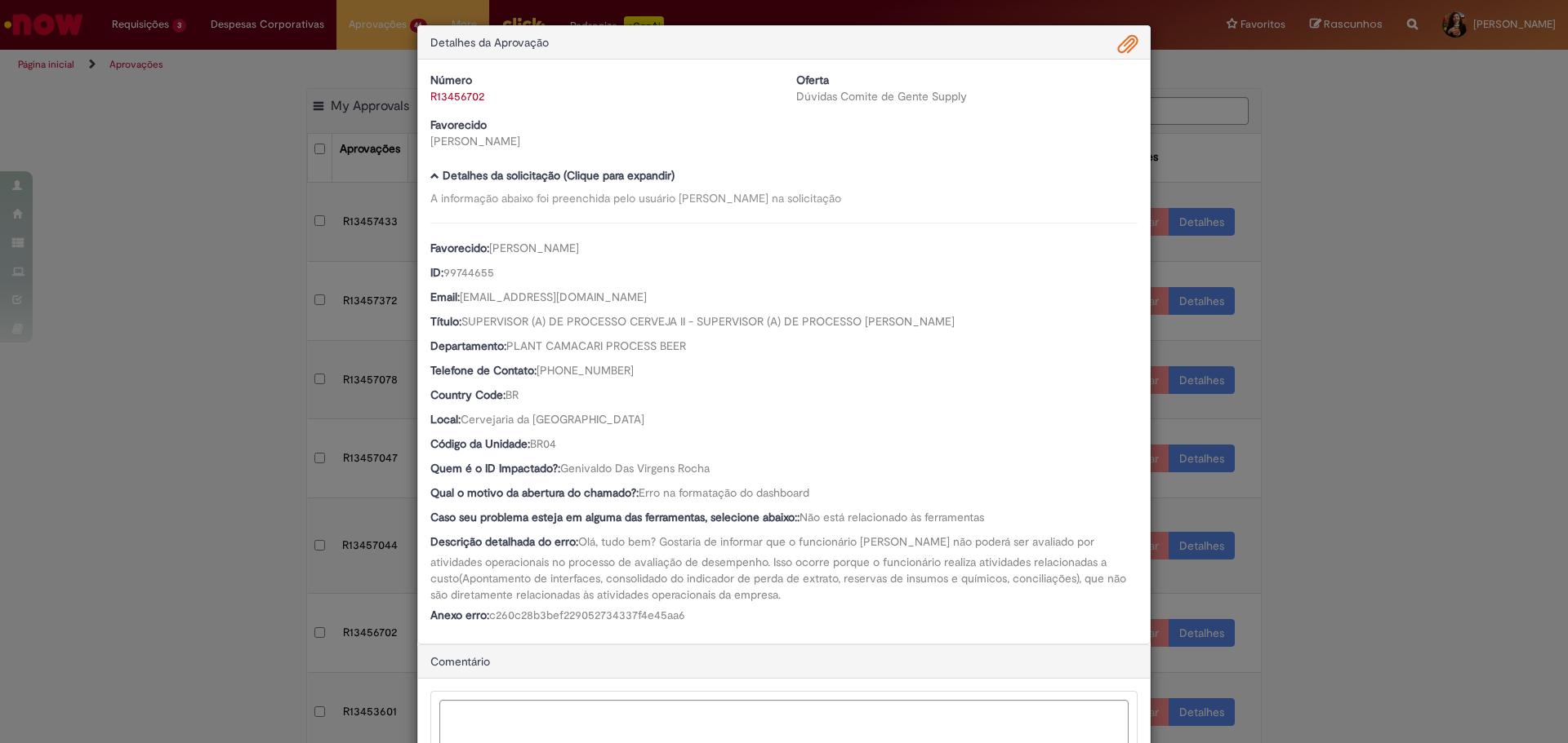
drag, startPoint x: 717, startPoint y: 534, endPoint x: 816, endPoint y: 601, distance: 119.5
click at [816, 601] on div "Descrição detalhada do erro: Olá, tudo bem? Gostaria de informar que o funcioná…" at bounding box center [784, 568] width 707 height 69
click at [756, 560] on span "Olá, tudo bem? Gostaria de informar que o funcionário [PERSON_NAME] não poderá …" at bounding box center [780, 568] width 699 height 68
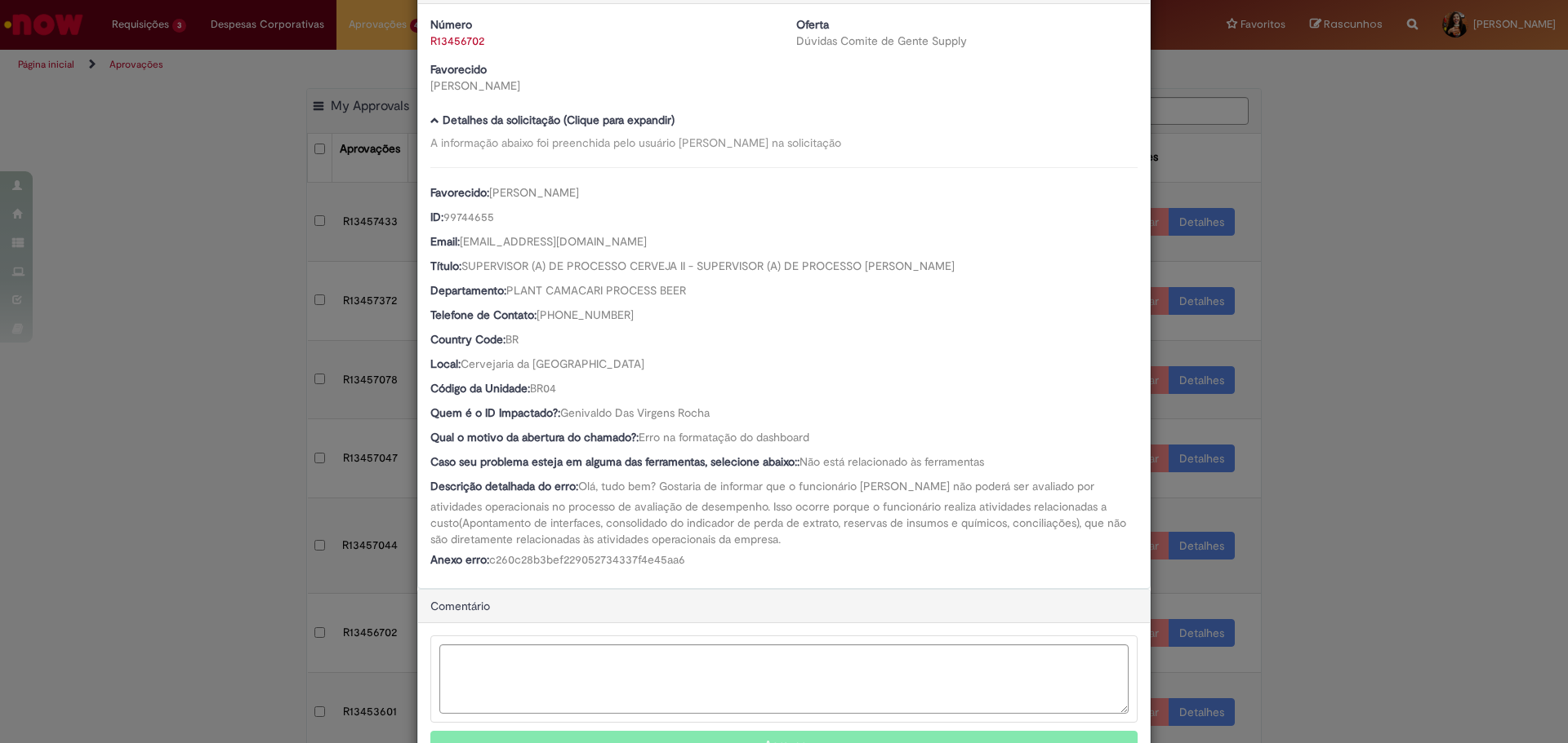
scroll to position [82, 0]
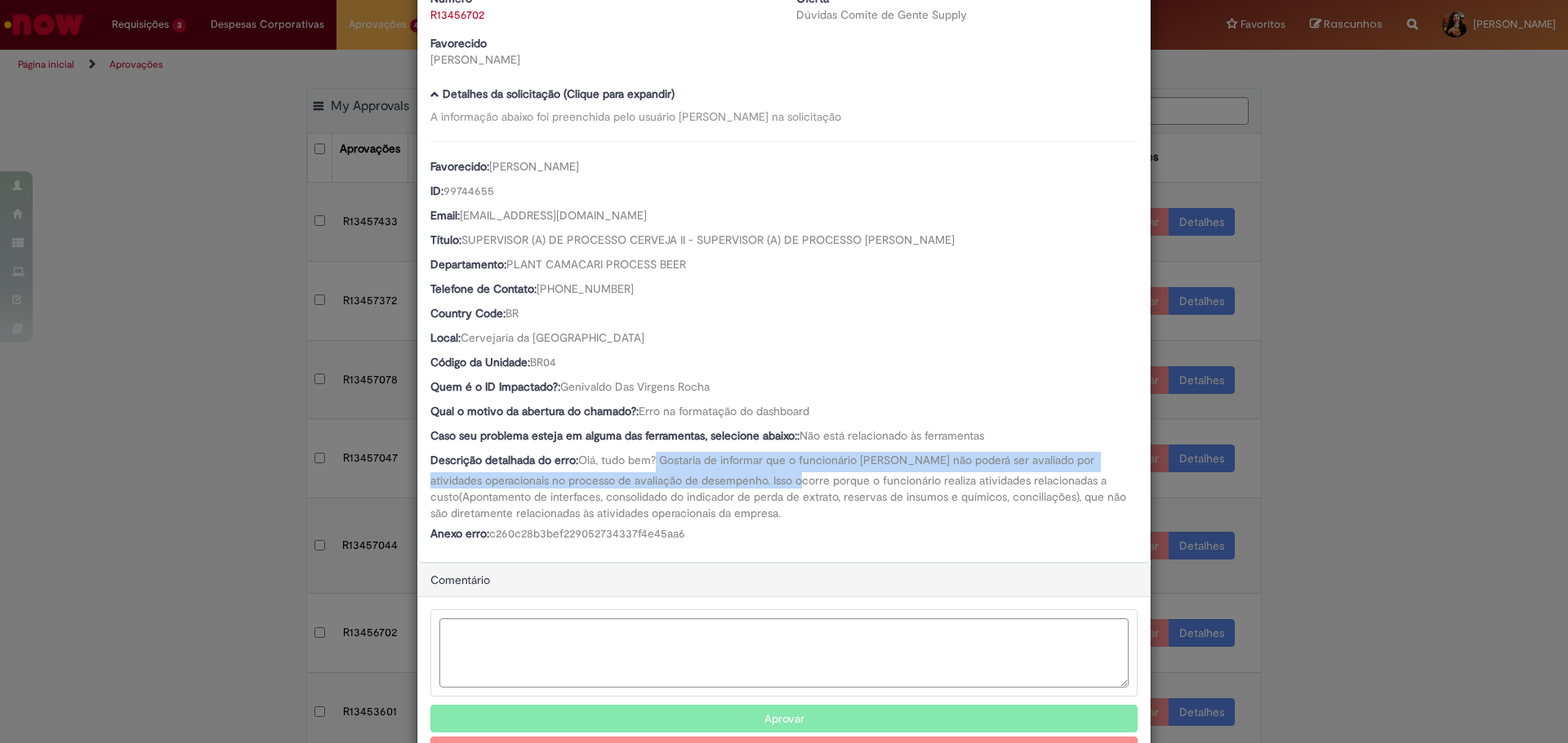
drag, startPoint x: 651, startPoint y: 456, endPoint x: 787, endPoint y: 480, distance: 138.1
click at [787, 480] on span "Olá, tudo bem? Gostaria de informar que o funcionário [PERSON_NAME] não poderá …" at bounding box center [780, 486] width 699 height 68
drag, startPoint x: 810, startPoint y: 518, endPoint x: 788, endPoint y: 473, distance: 50.1
click at [788, 473] on div "Descrição detalhada do erro: Olá, tudo bem? Gostaria de informar que o funcioná…" at bounding box center [784, 487] width 707 height 69
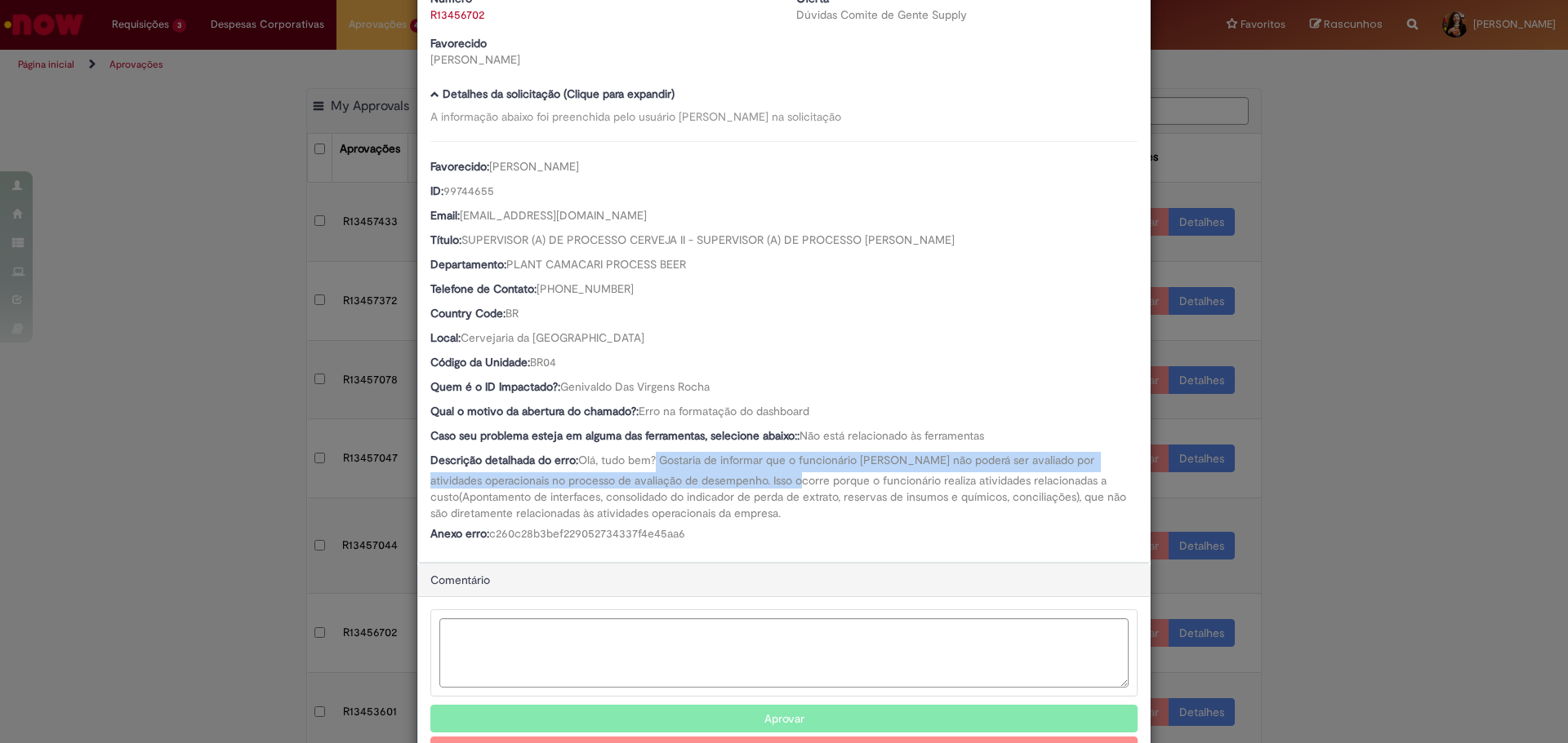
click at [788, 473] on div "Descrição detalhada do erro: Olá, tudo bem? Gostaria de informar que o funcioná…" at bounding box center [784, 487] width 707 height 69
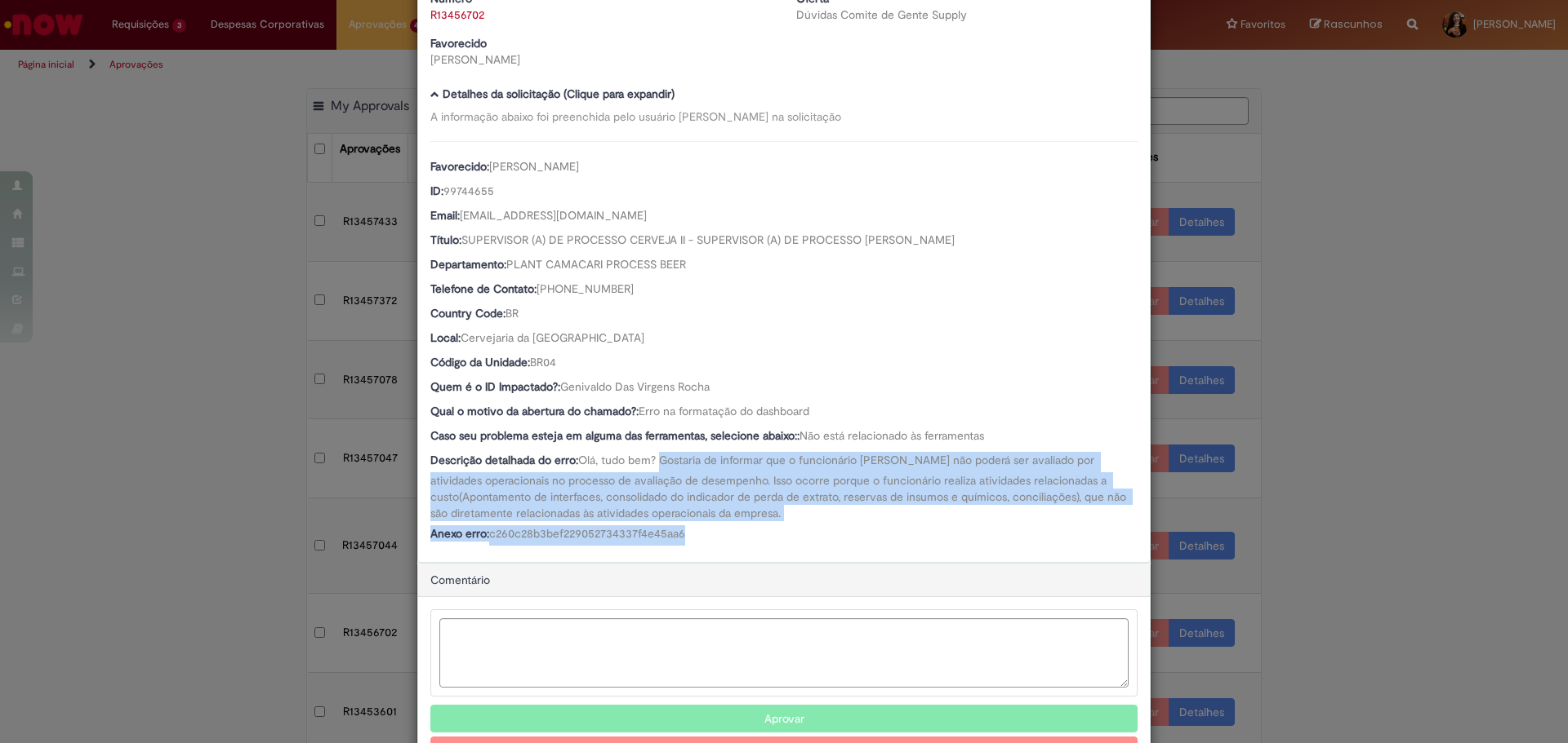
drag, startPoint x: 655, startPoint y: 464, endPoint x: 758, endPoint y: 525, distance: 119.7
click at [758, 525] on div "Favorecido: [PERSON_NAME] ID: 99744655 Email: [EMAIL_ADDRESS][DOMAIN_NAME] Títu…" at bounding box center [784, 344] width 707 height 405
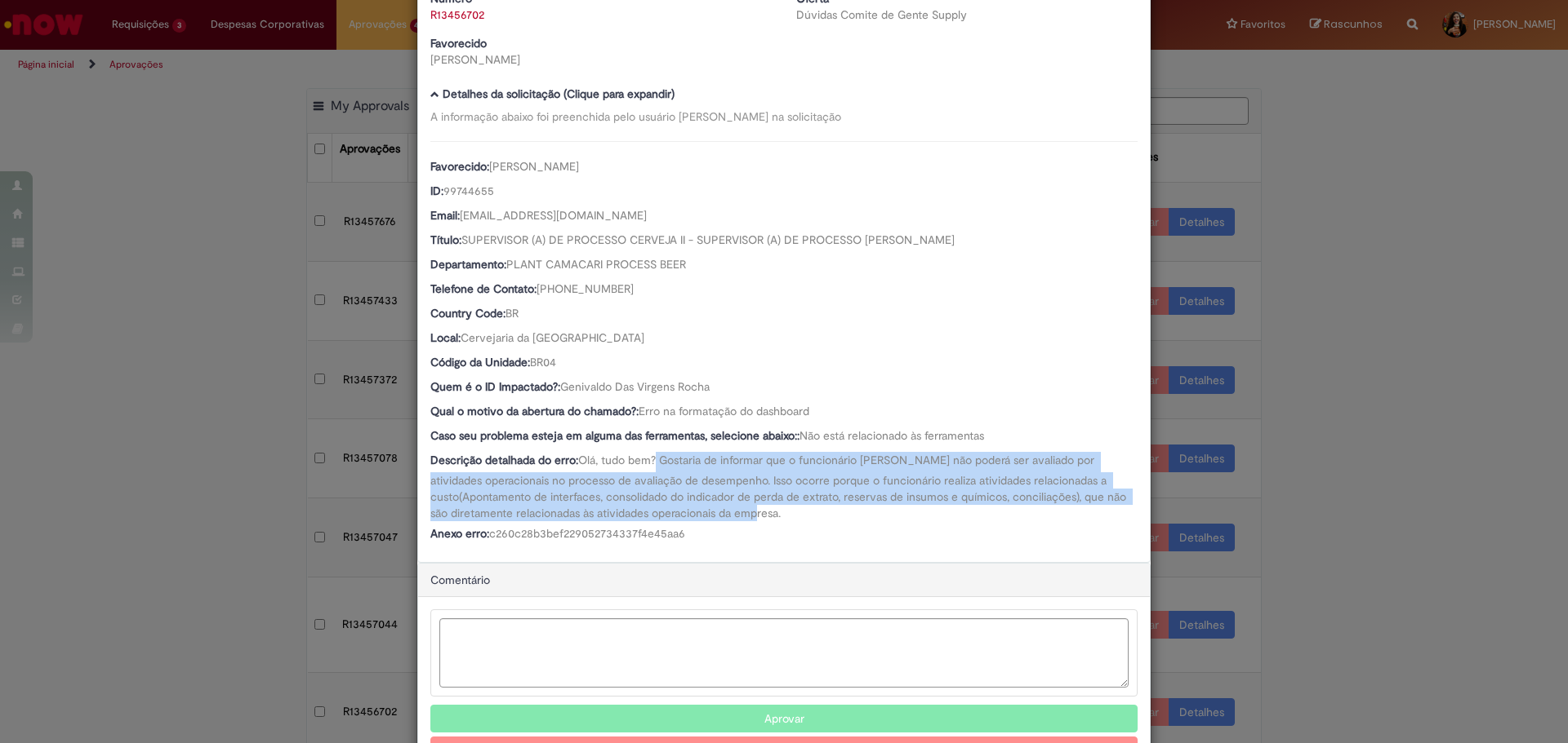
drag, startPoint x: 658, startPoint y: 469, endPoint x: 737, endPoint y: 514, distance: 90.9
click at [737, 514] on span "Olá, tudo bem? Gostaria de informar que o funcionário [PERSON_NAME] não poderá …" at bounding box center [780, 486] width 699 height 68
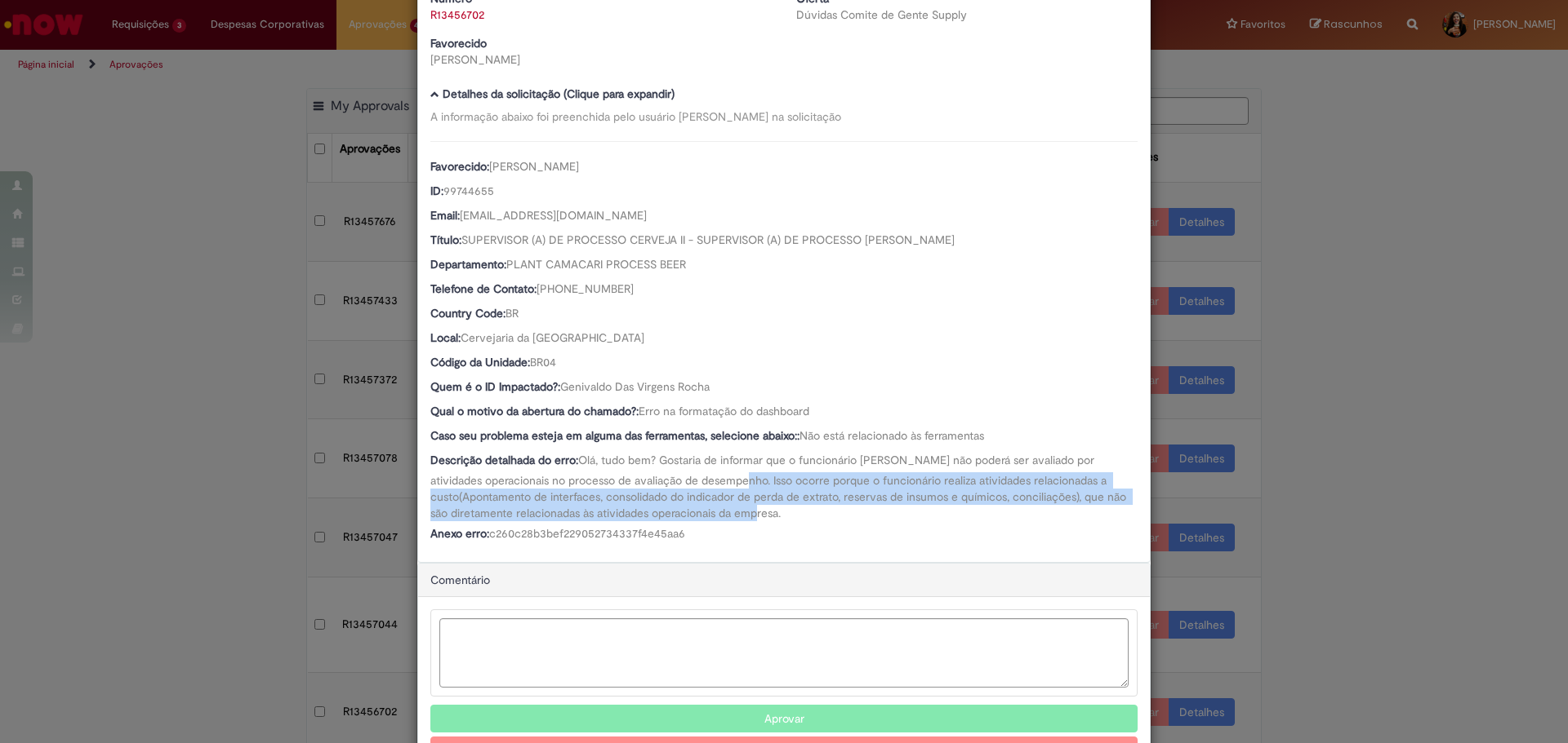
drag, startPoint x: 737, startPoint y: 520, endPoint x: 733, endPoint y: 480, distance: 40.2
click at [733, 480] on span "Olá, tudo bem? Gostaria de informar que o funcionário [PERSON_NAME] não poderá …" at bounding box center [780, 486] width 699 height 68
drag, startPoint x: 631, startPoint y: 479, endPoint x: 780, endPoint y: 516, distance: 153.5
click at [780, 516] on div "Descrição detalhada do erro: Olá, tudo bem? Gostaria de informar que o funcioná…" at bounding box center [784, 487] width 707 height 69
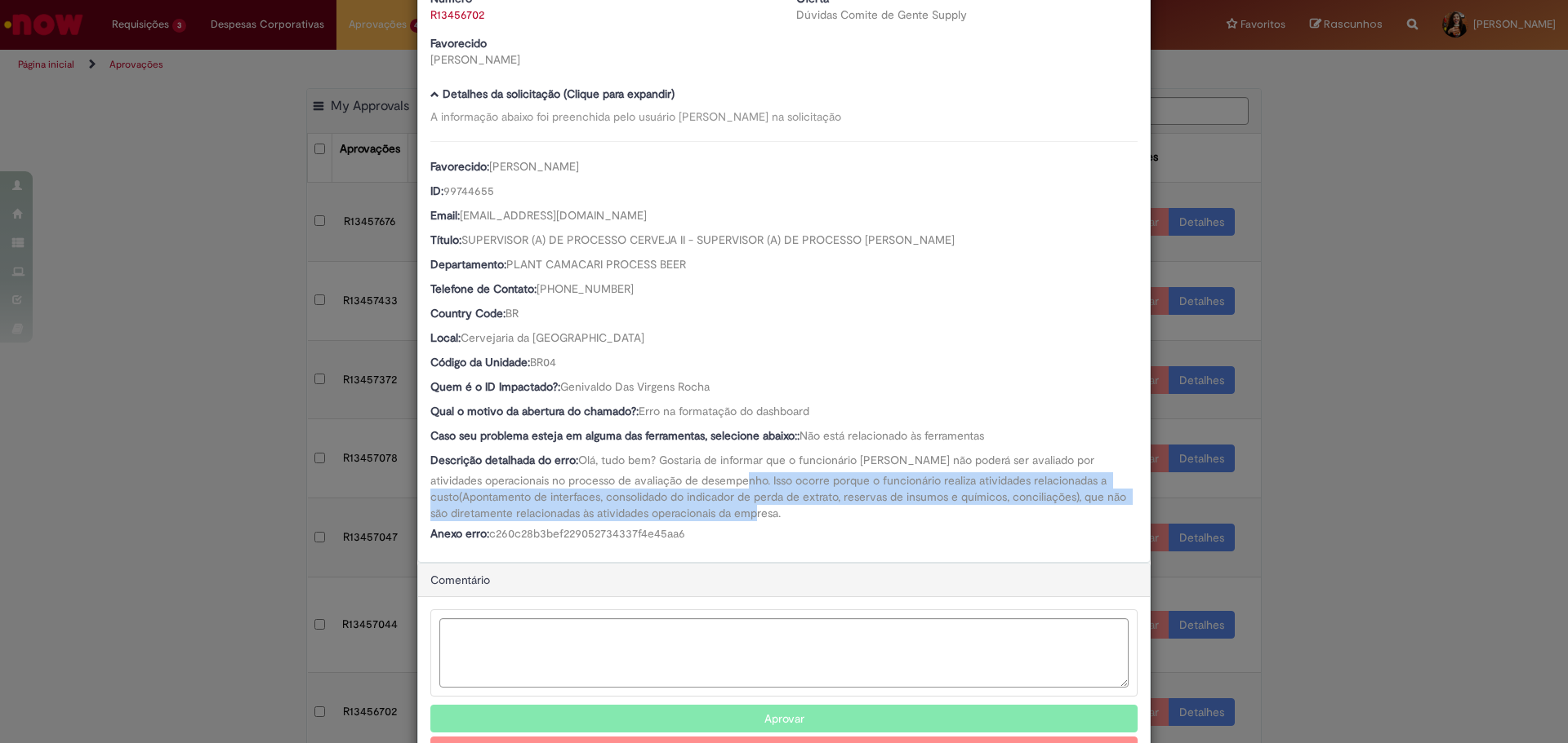
click at [780, 516] on div "Descrição detalhada do erro: Olá, tudo bem? Gostaria de informar que o funcioná…" at bounding box center [784, 487] width 707 height 69
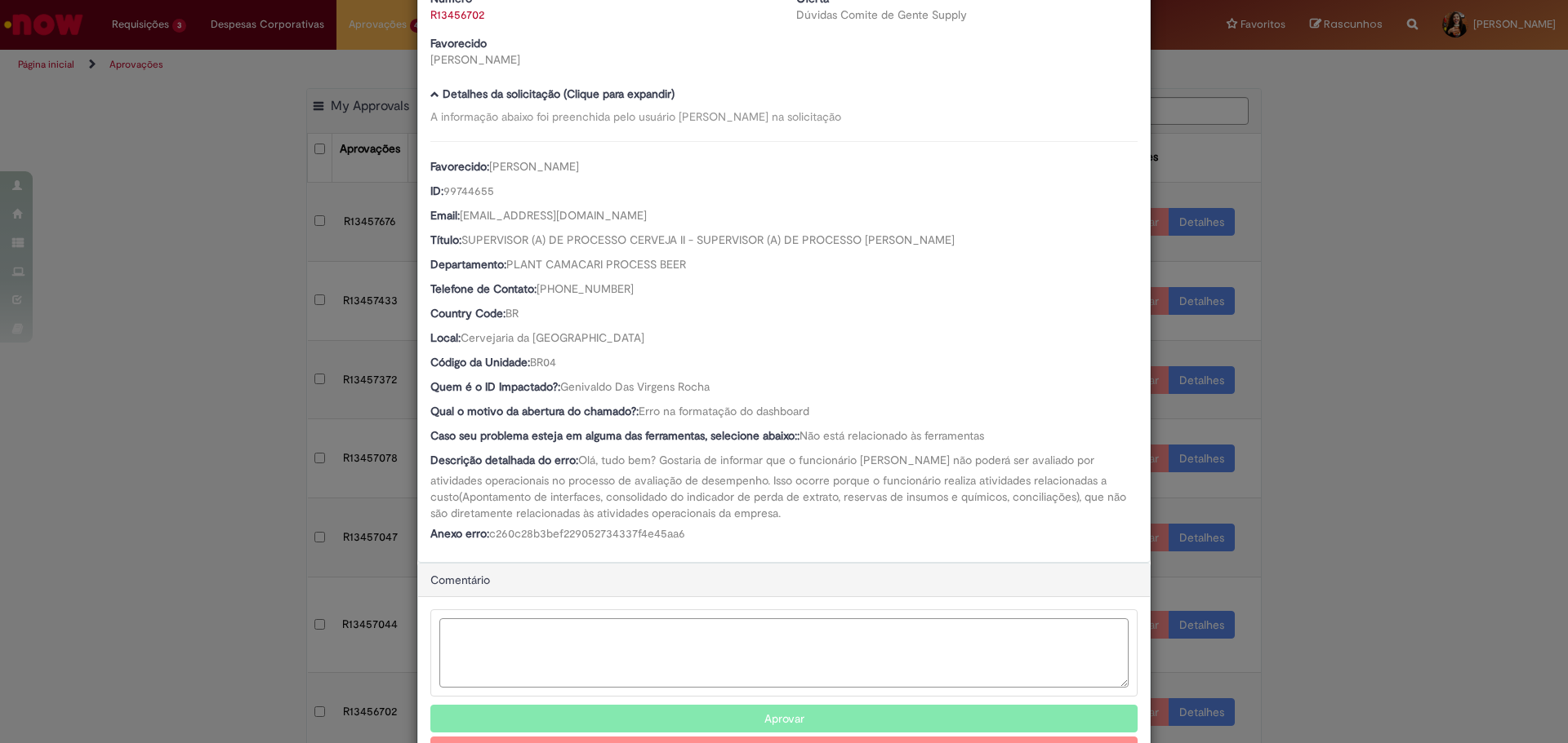
click at [648, 658] on textarea "Ambev Approval Modal" at bounding box center [784, 653] width 689 height 69
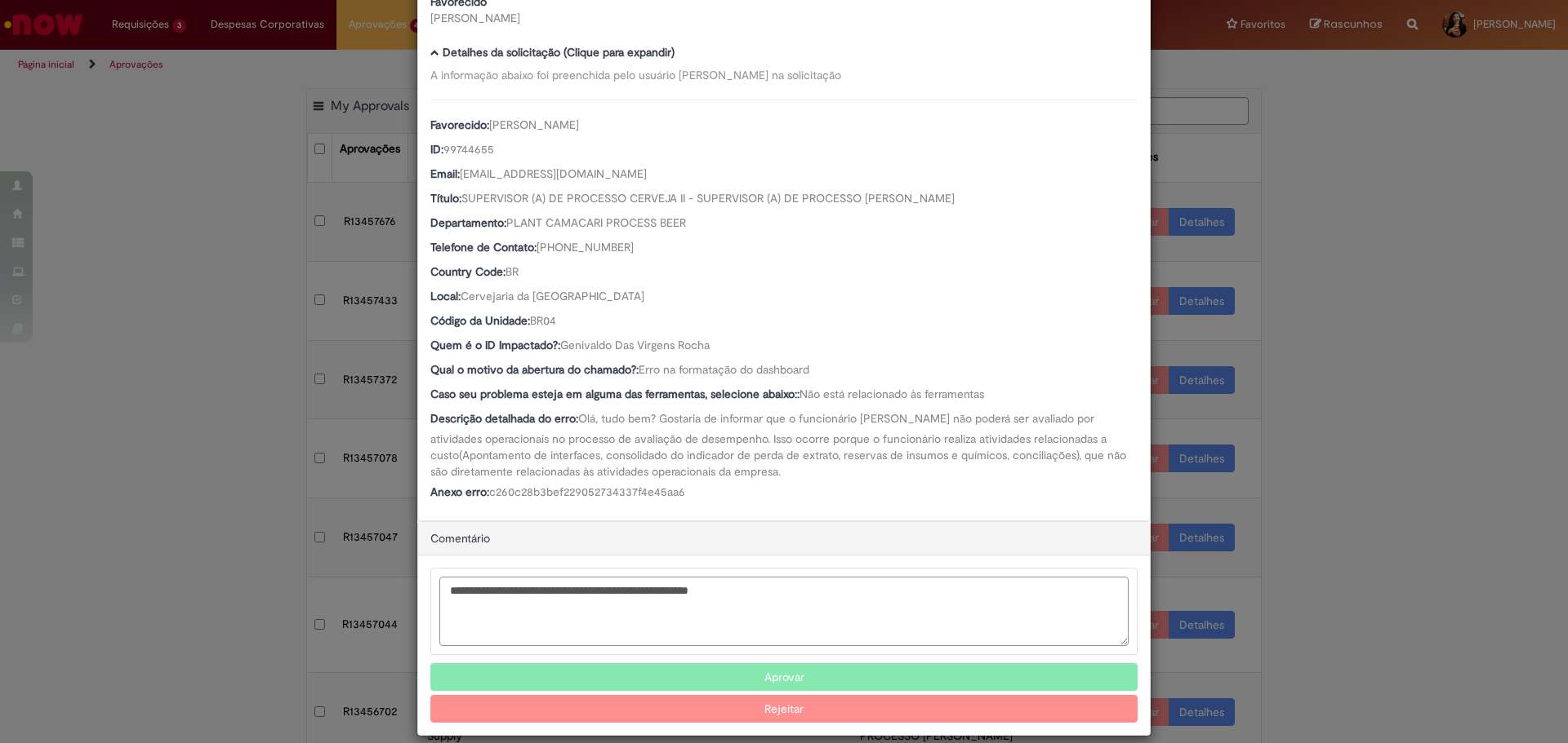
scroll to position [142, 0]
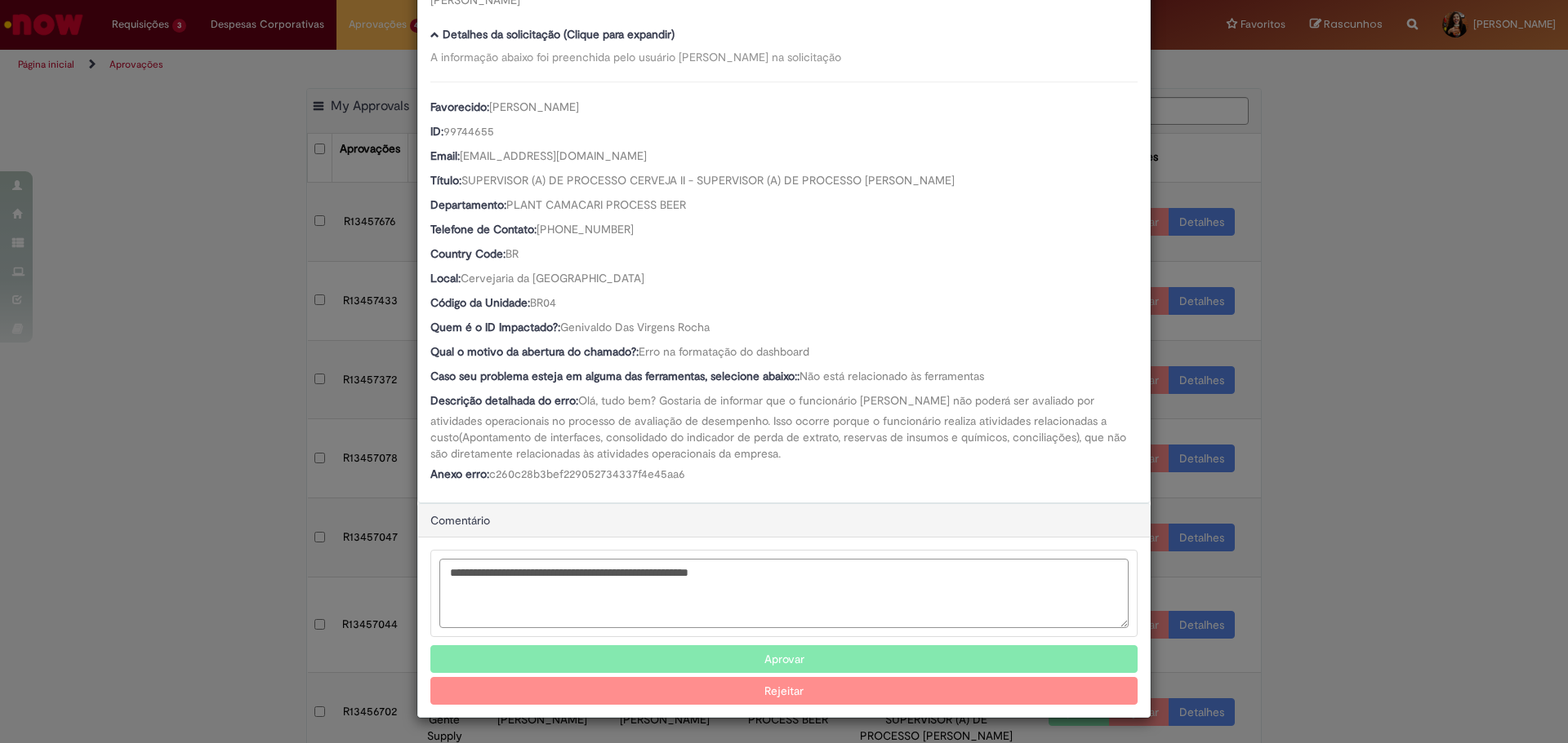
type textarea "**********"
click at [823, 686] on button "Rejeitar" at bounding box center [784, 691] width 707 height 28
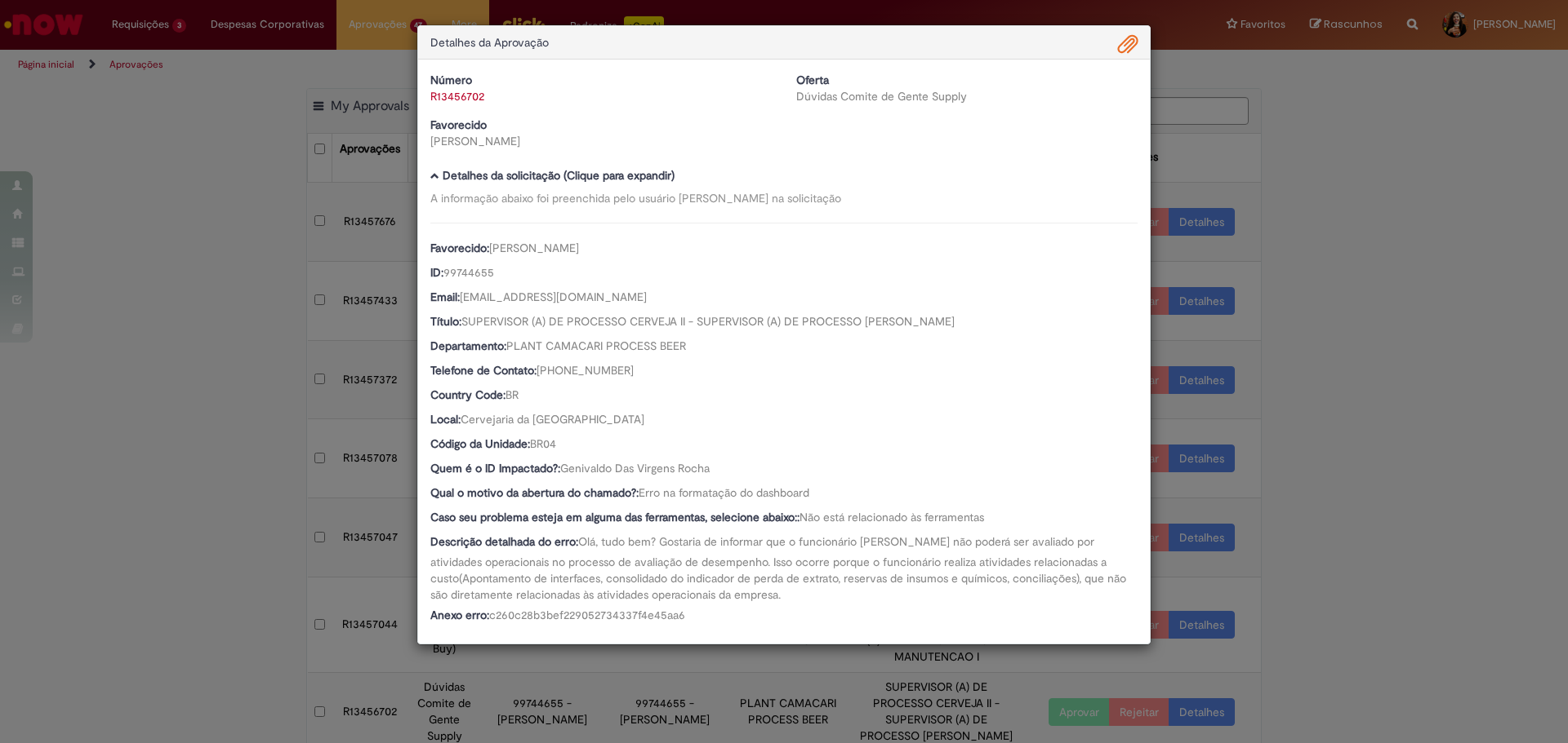
scroll to position [0, 0]
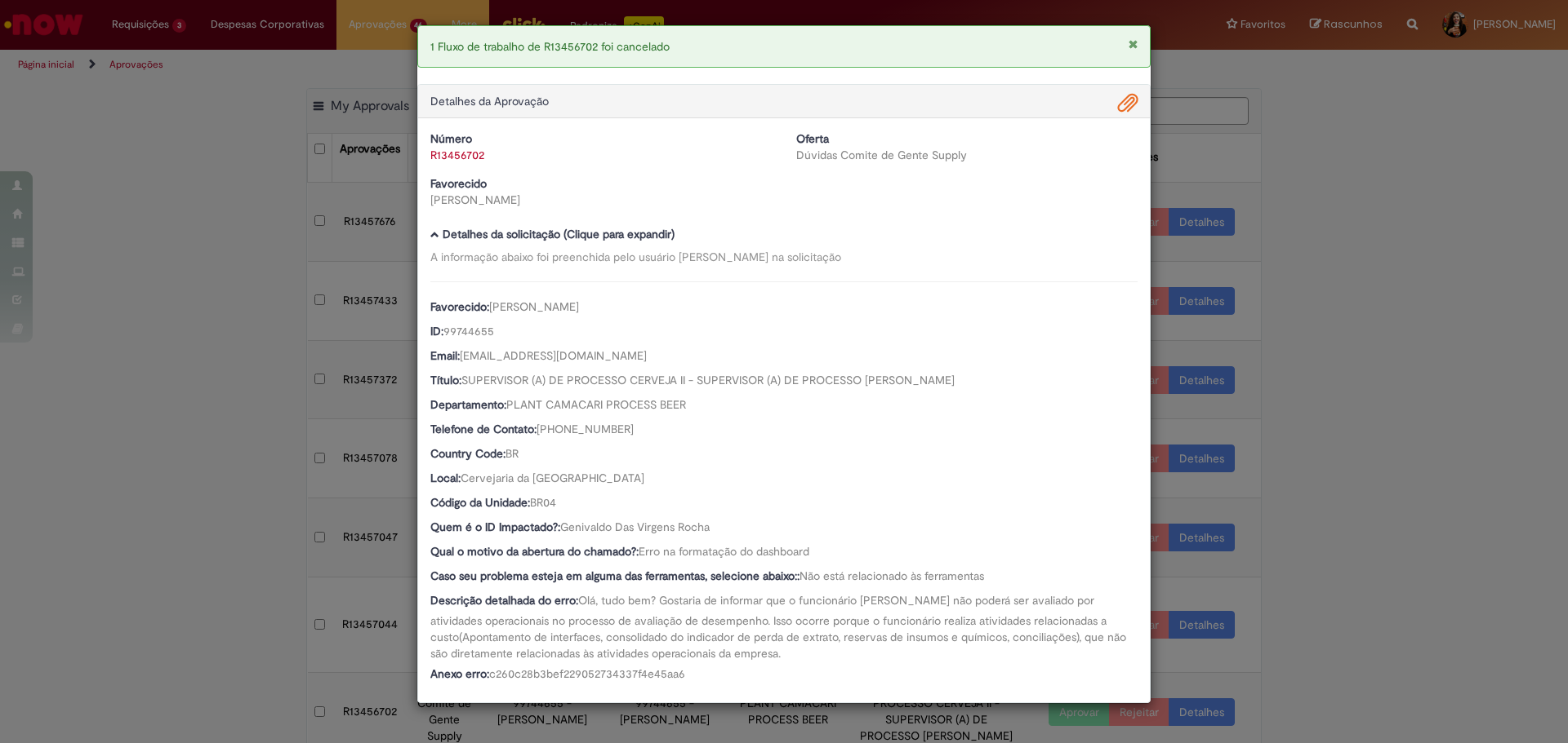
click at [1334, 572] on div "1 Fluxo de trabalho de R13456702 foi cancelado Detalhes da Aprovação Número R13…" at bounding box center [784, 372] width 1568 height 743
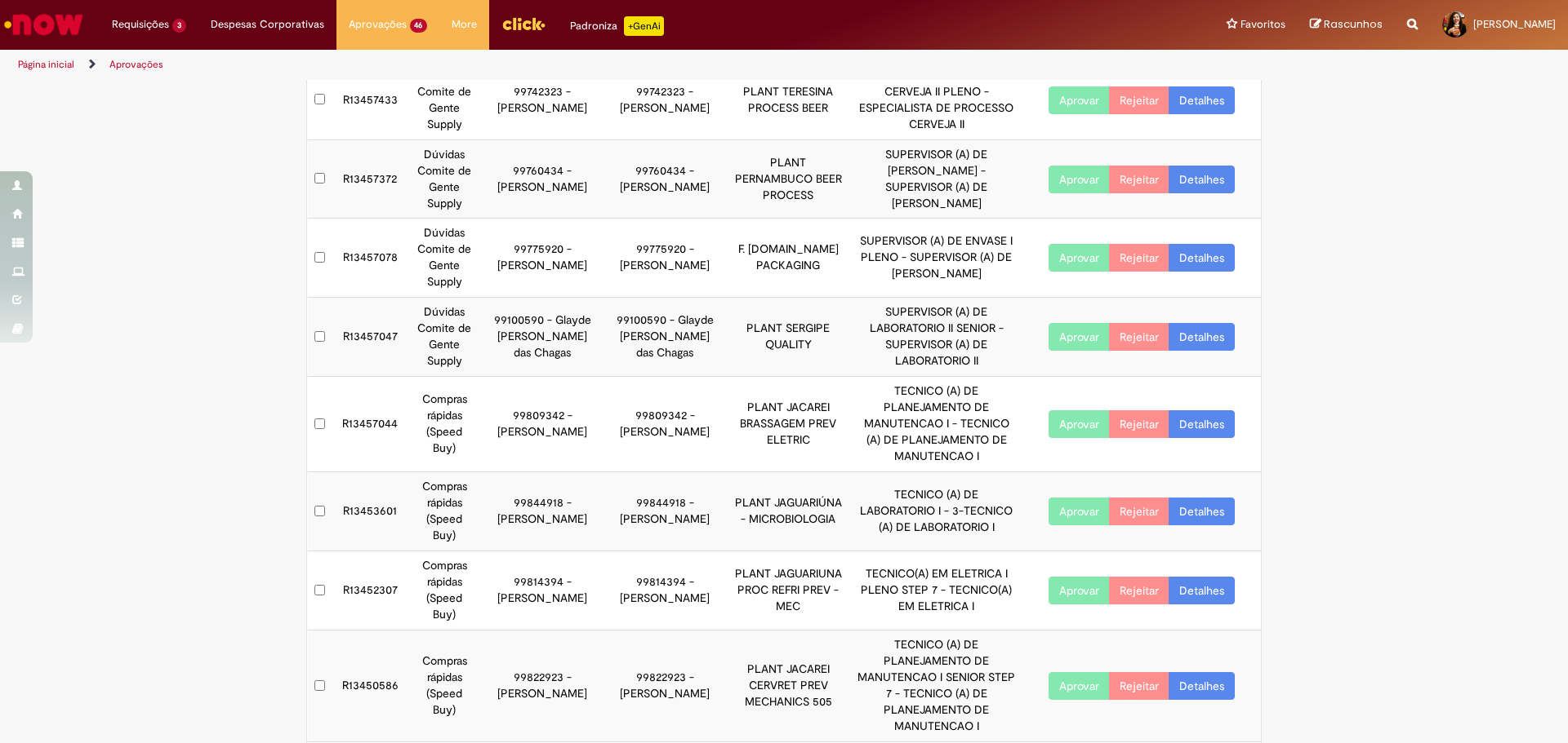
scroll to position [259, 0]
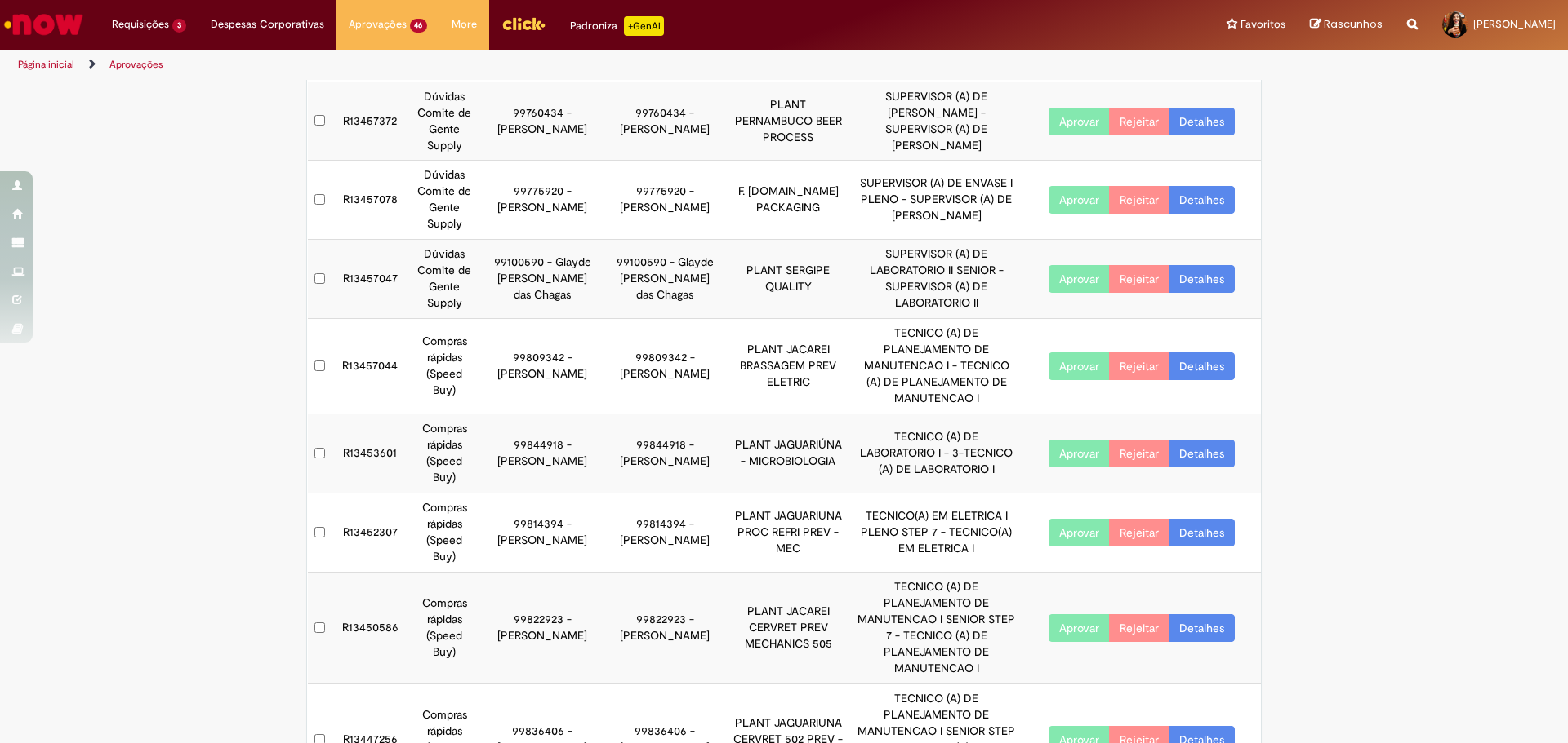
drag, startPoint x: 575, startPoint y: 641, endPoint x: 463, endPoint y: 321, distance: 339.0
click at [463, 321] on tbody "R13457676 Dúvidas Comite de Gente Supply 99839870 - Bruna Hedel 99839870 - Brun…" at bounding box center [784, 359] width 954 height 872
click at [484, 344] on td "99809342 - [PERSON_NAME]" at bounding box center [541, 367] width 122 height 96
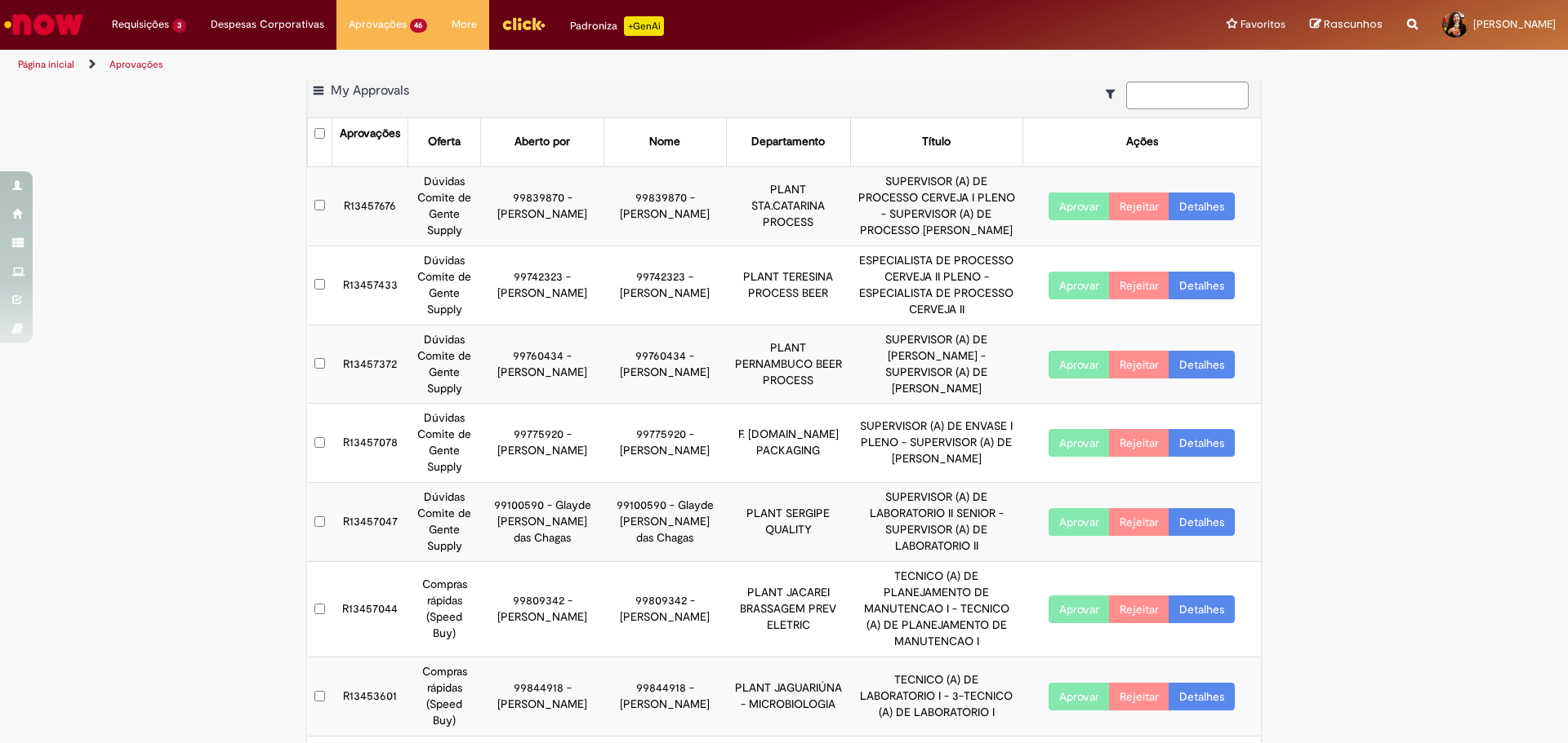
scroll to position [14, 0]
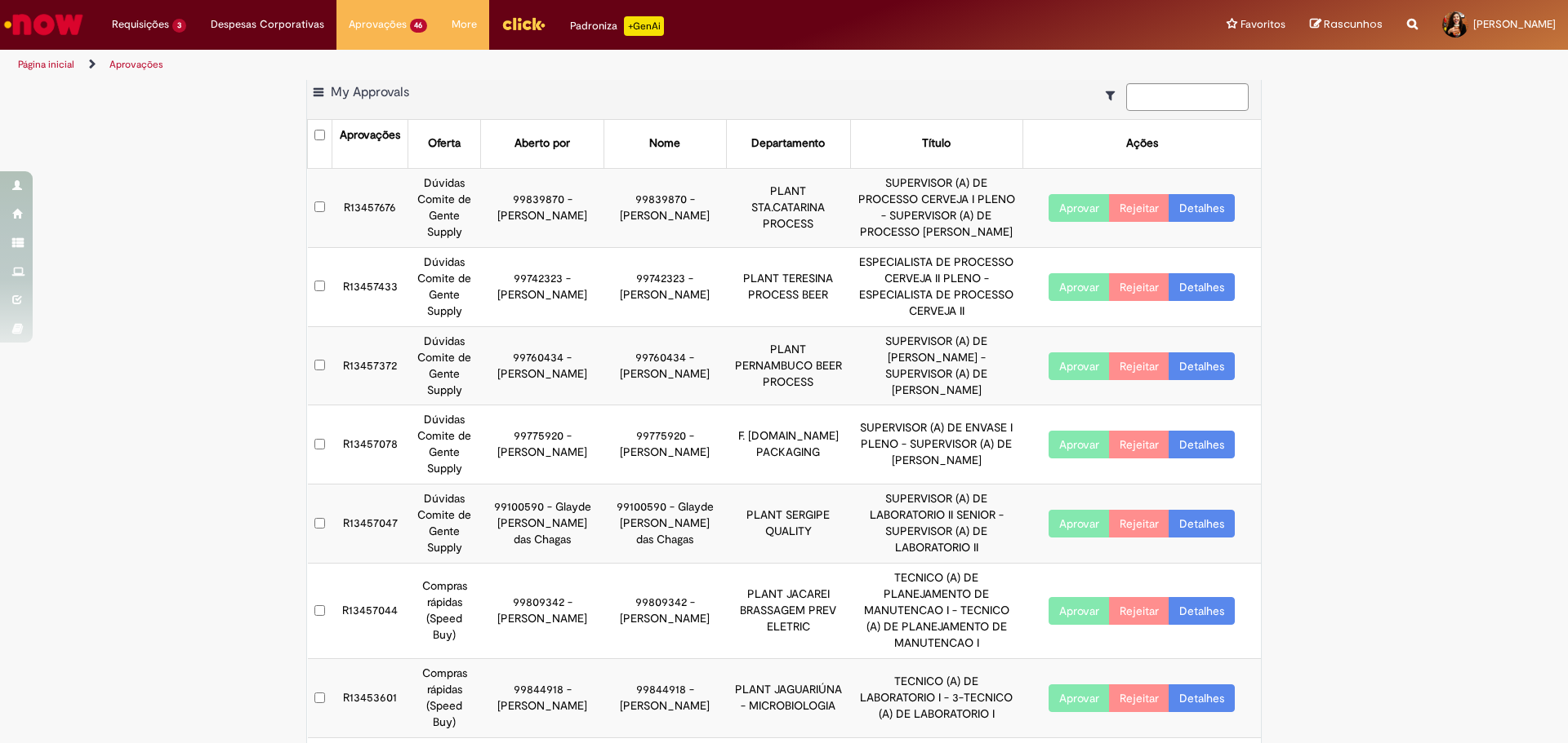
drag, startPoint x: 519, startPoint y: 496, endPoint x: 571, endPoint y: 541, distance: 68.8
click at [571, 541] on td "99100590 - Glayde [PERSON_NAME] das Chagas" at bounding box center [541, 524] width 122 height 79
click at [1190, 525] on link "Detalhes" at bounding box center [1201, 524] width 66 height 28
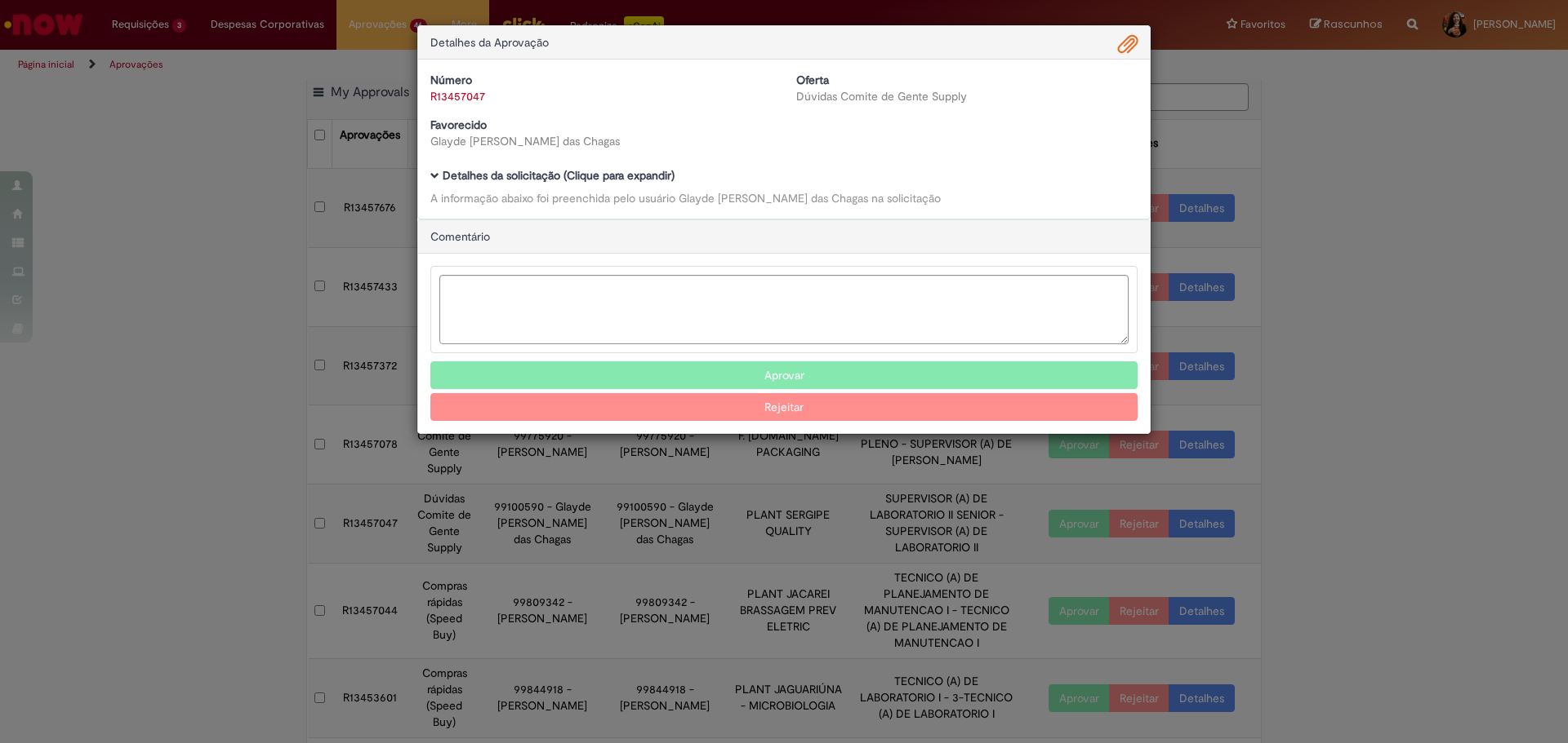
click at [618, 176] on b "Detalhes da solicitação (Clique para expandir)" at bounding box center [558, 176] width 232 height 15
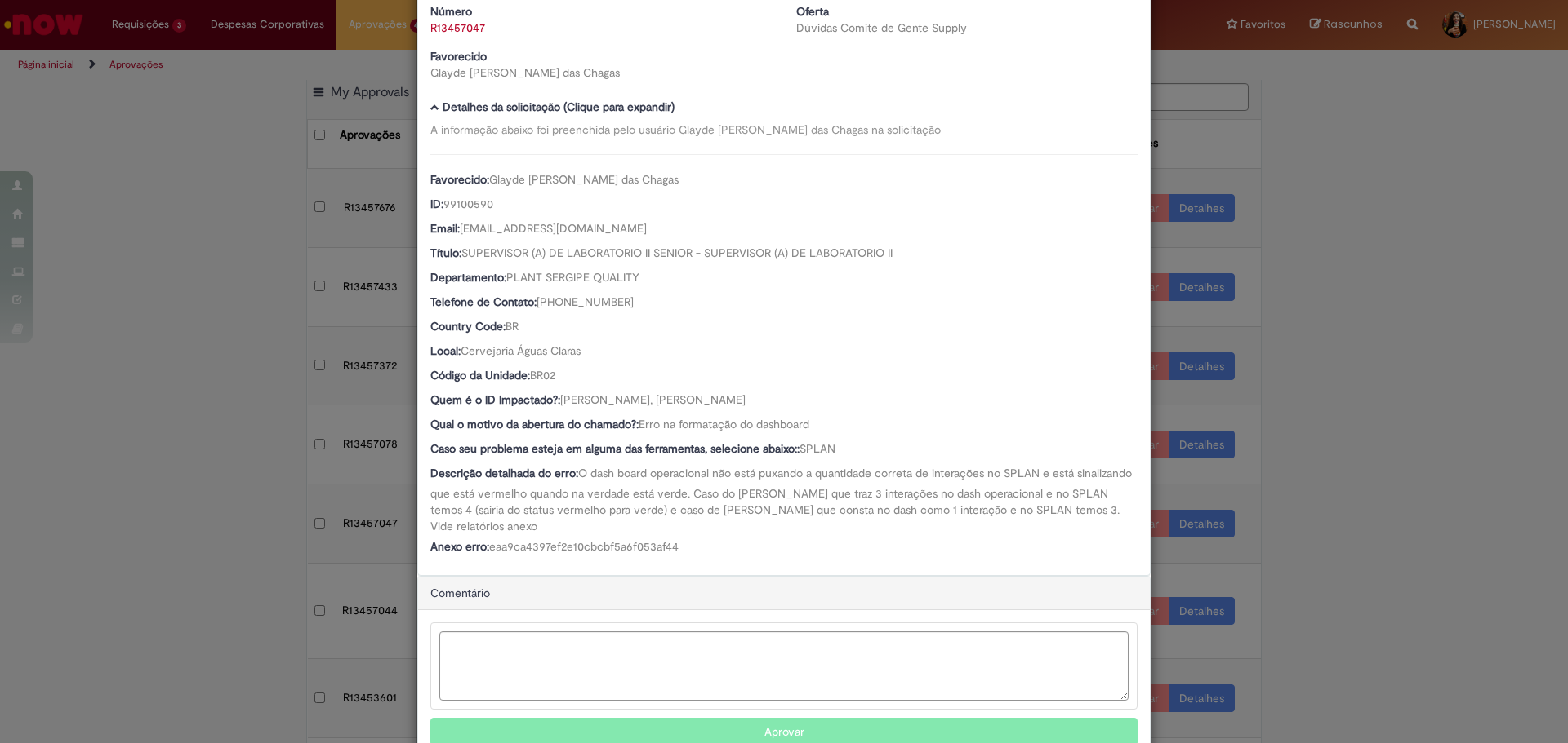
scroll to position [142, 0]
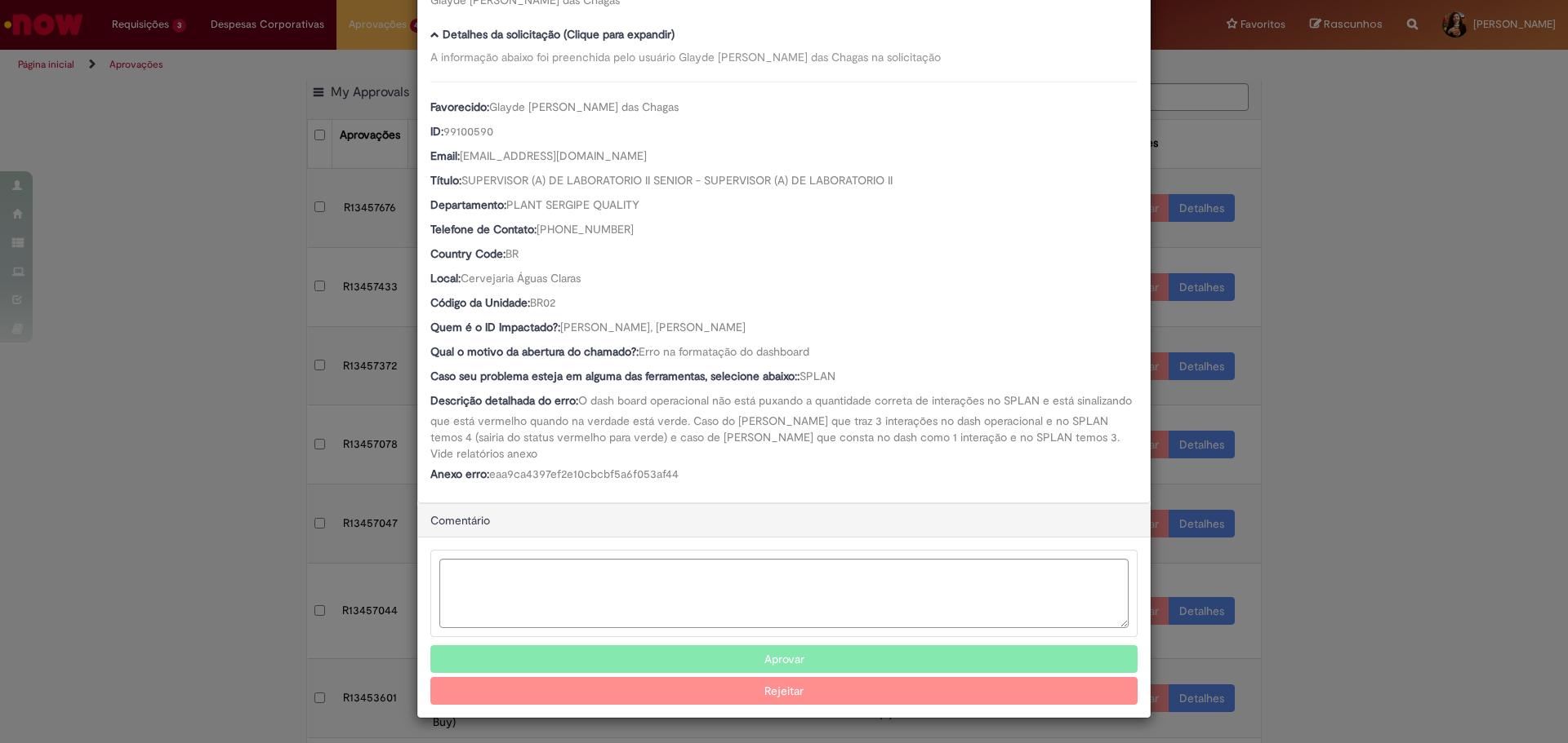
drag, startPoint x: 729, startPoint y: 404, endPoint x: 772, endPoint y: 446, distance: 60.1
click at [772, 446] on div "Descrição detalhada do erro: O dash board operacional não está puxando a quanti…" at bounding box center [784, 427] width 707 height 69
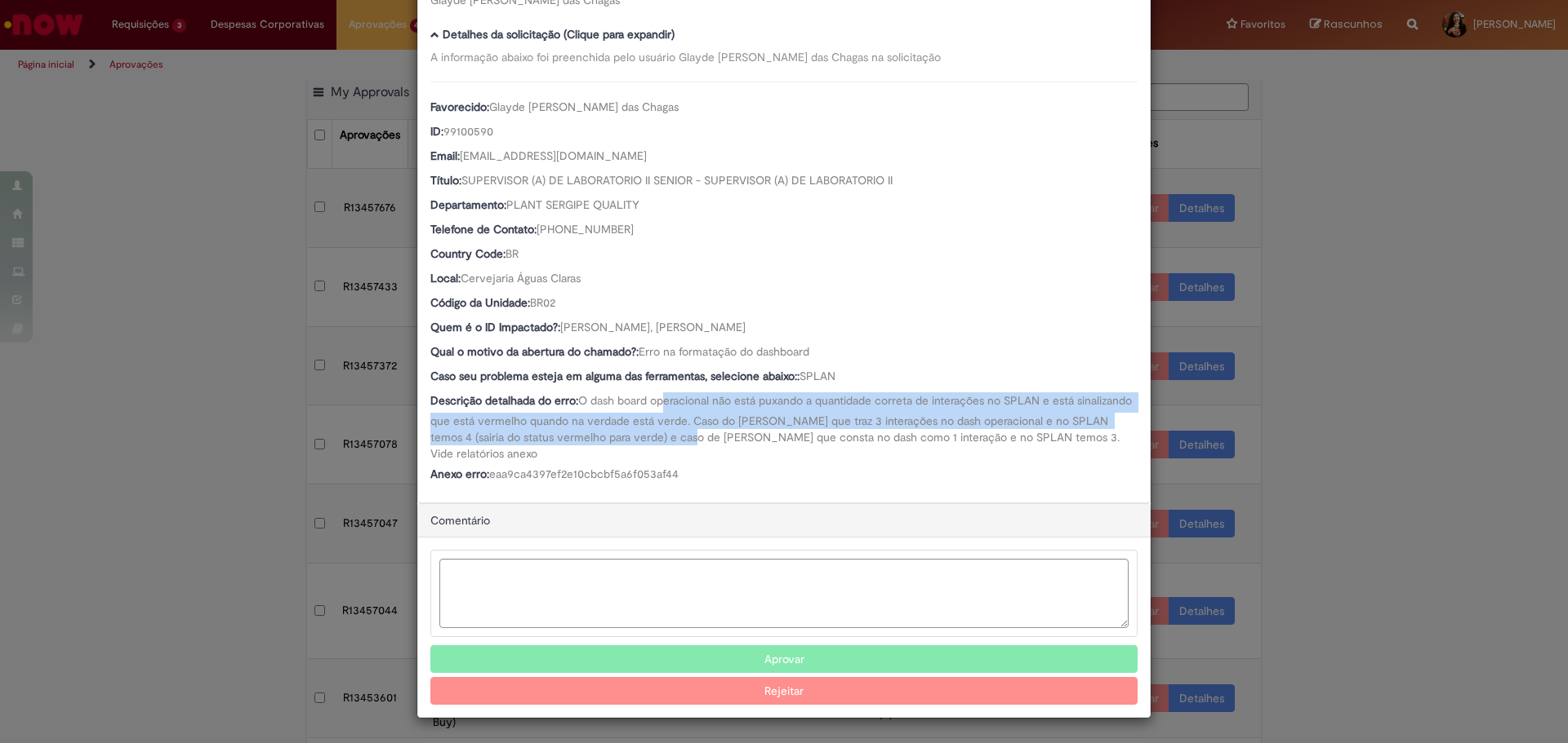
drag, startPoint x: 677, startPoint y: 398, endPoint x: 755, endPoint y: 445, distance: 91.1
click at [755, 445] on div "Descrição detalhada do erro: O dash board operacional não está puxando a quanti…" at bounding box center [784, 427] width 707 height 69
drag, startPoint x: 534, startPoint y: 432, endPoint x: 743, endPoint y: 459, distance: 210.7
click at [743, 459] on div "Descrição detalhada do erro: O dash board operacional não está puxando a quanti…" at bounding box center [784, 427] width 707 height 69
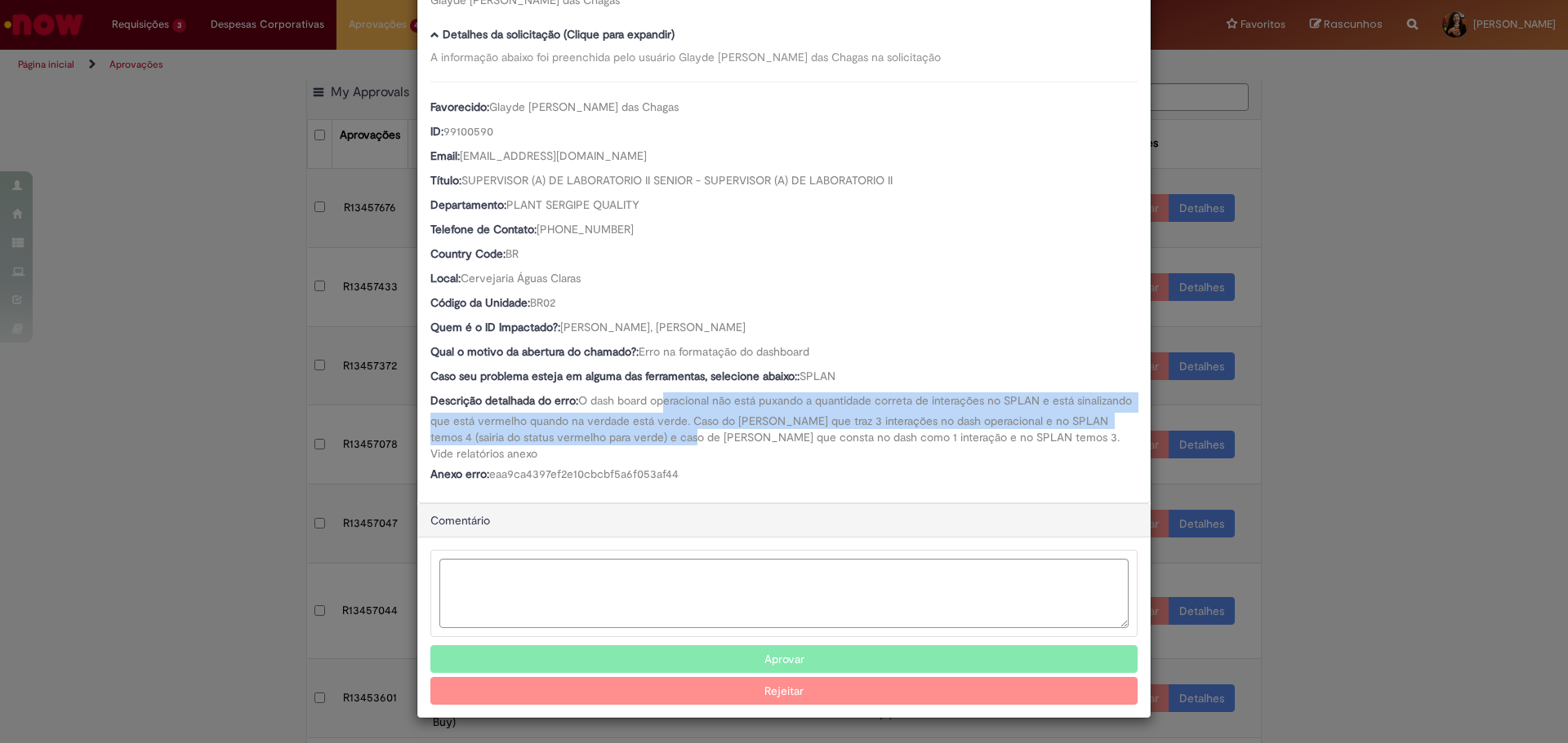
click at [743, 459] on div "Descrição detalhada do erro: O dash board operacional não está puxando a quanti…" at bounding box center [784, 427] width 707 height 69
drag, startPoint x: 556, startPoint y: 325, endPoint x: 708, endPoint y: 324, distance: 152.0
click at [708, 324] on span "[PERSON_NAME], [PERSON_NAME]" at bounding box center [652, 328] width 185 height 15
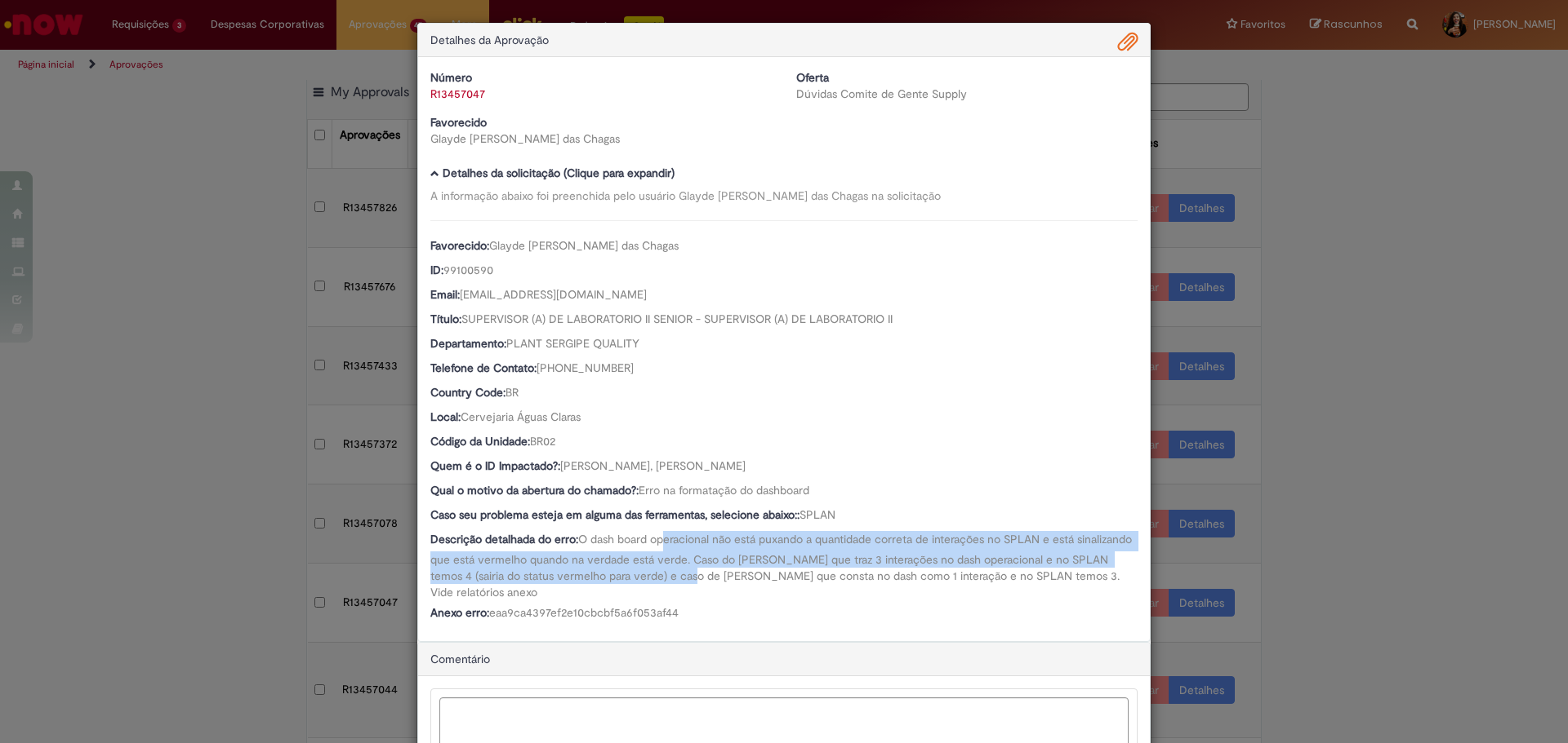
scroll to position [0, 0]
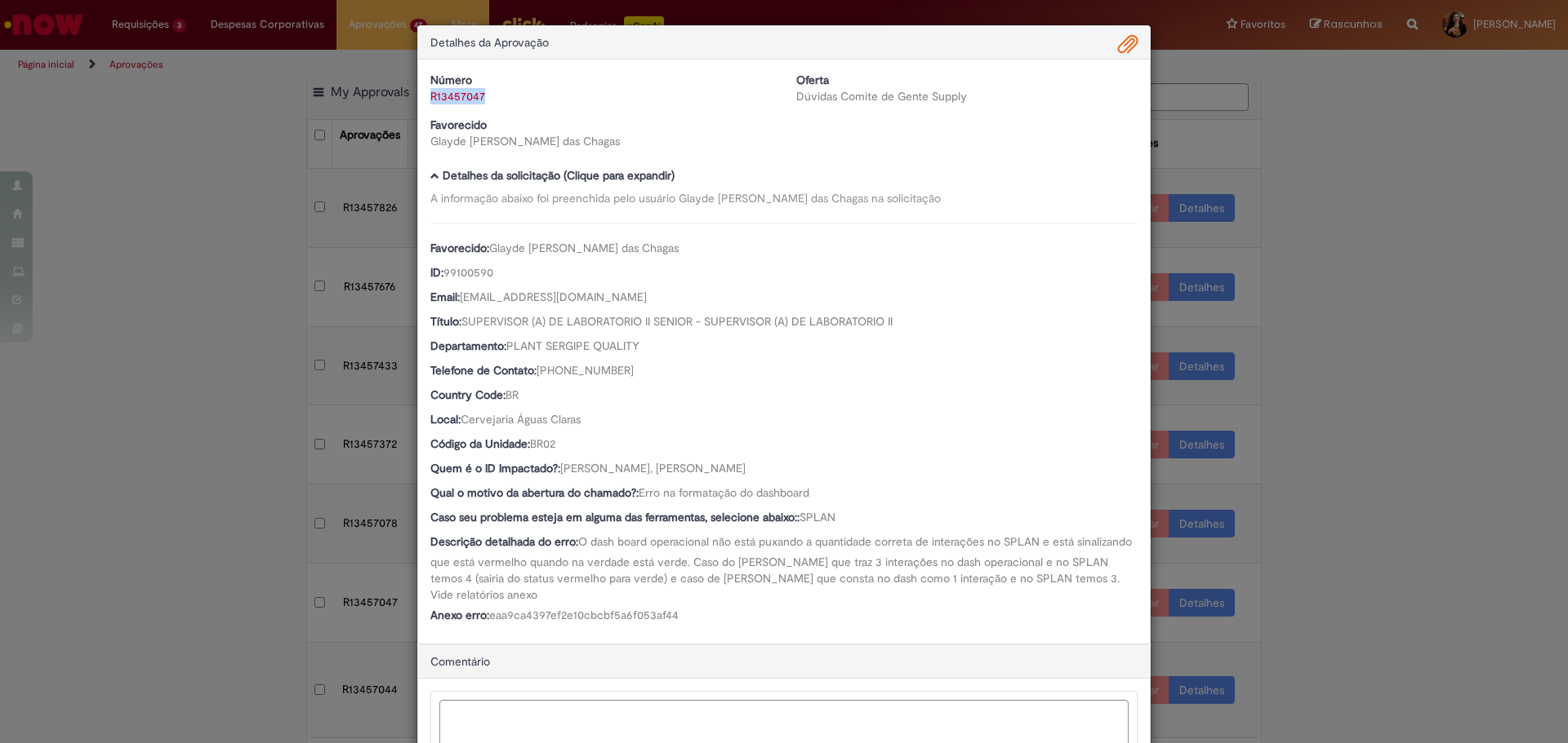
drag, startPoint x: 498, startPoint y: 94, endPoint x: 424, endPoint y: 96, distance: 74.0
click at [430, 96] on div "R13457047" at bounding box center [601, 97] width 341 height 17
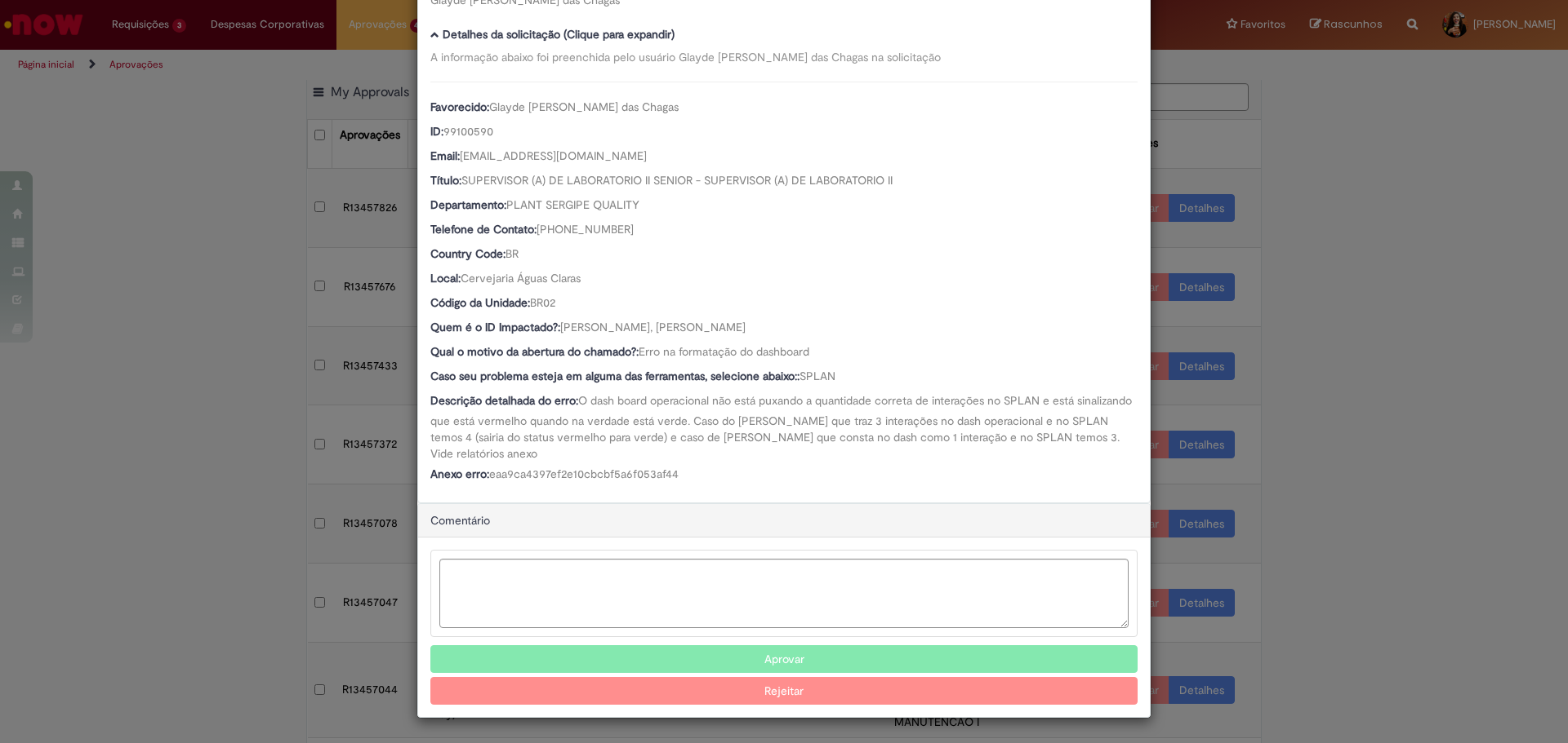
click at [736, 655] on button "Aprovar" at bounding box center [784, 659] width 707 height 28
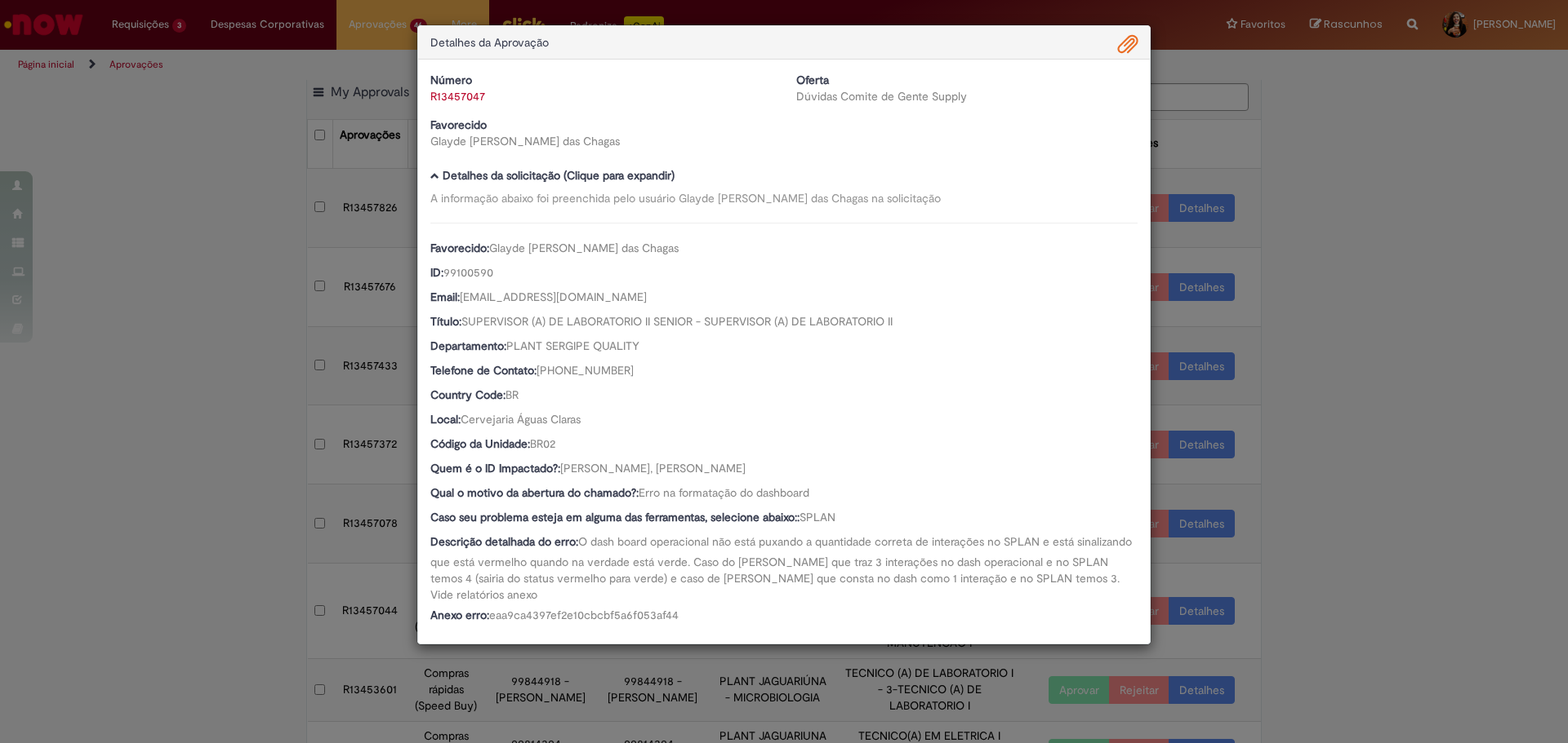
click at [1385, 519] on div "Detalhes da Aprovação Número R13457047 Oferta Dúvidas Comite de Gente Supply Fa…" at bounding box center [784, 372] width 1568 height 743
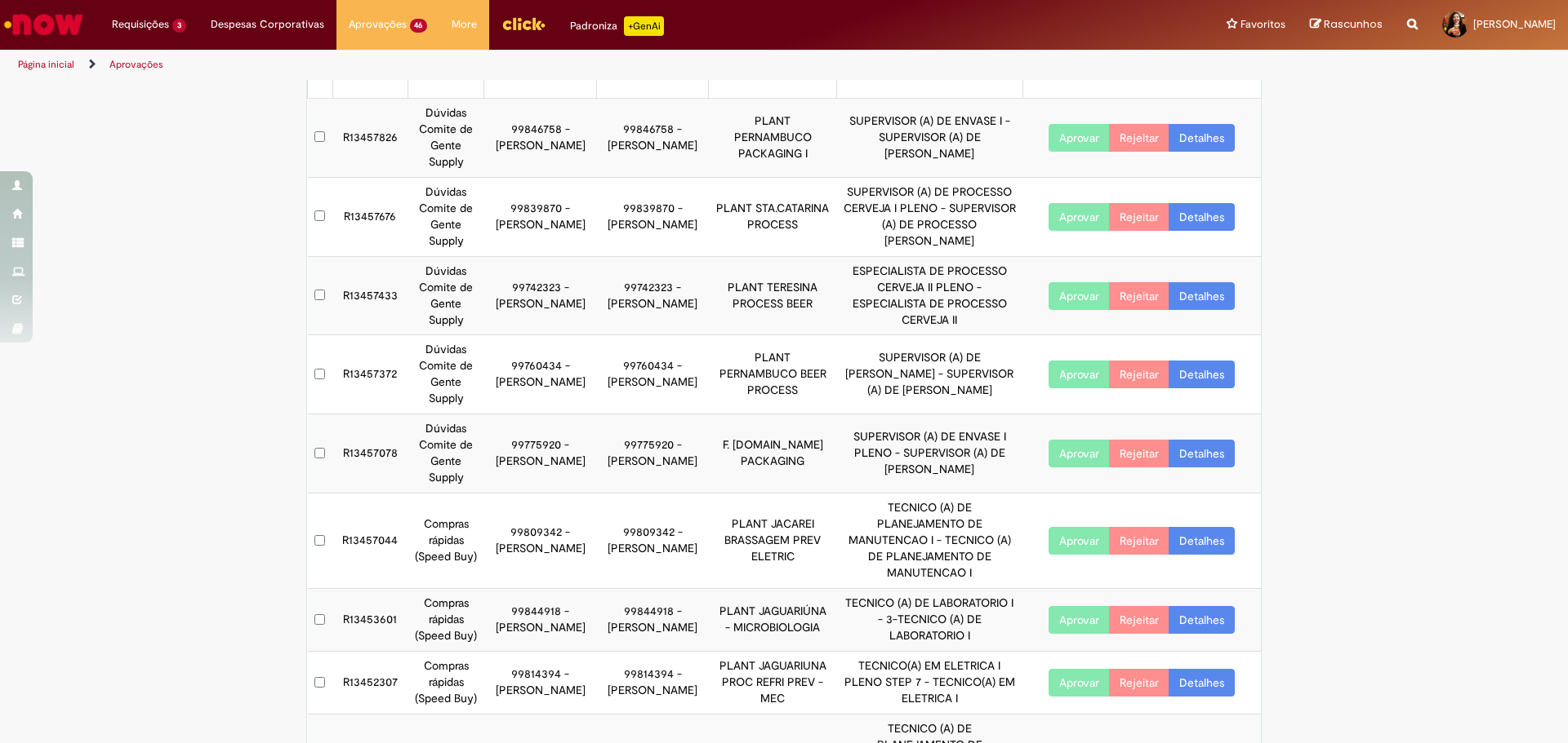
scroll to position [47, 0]
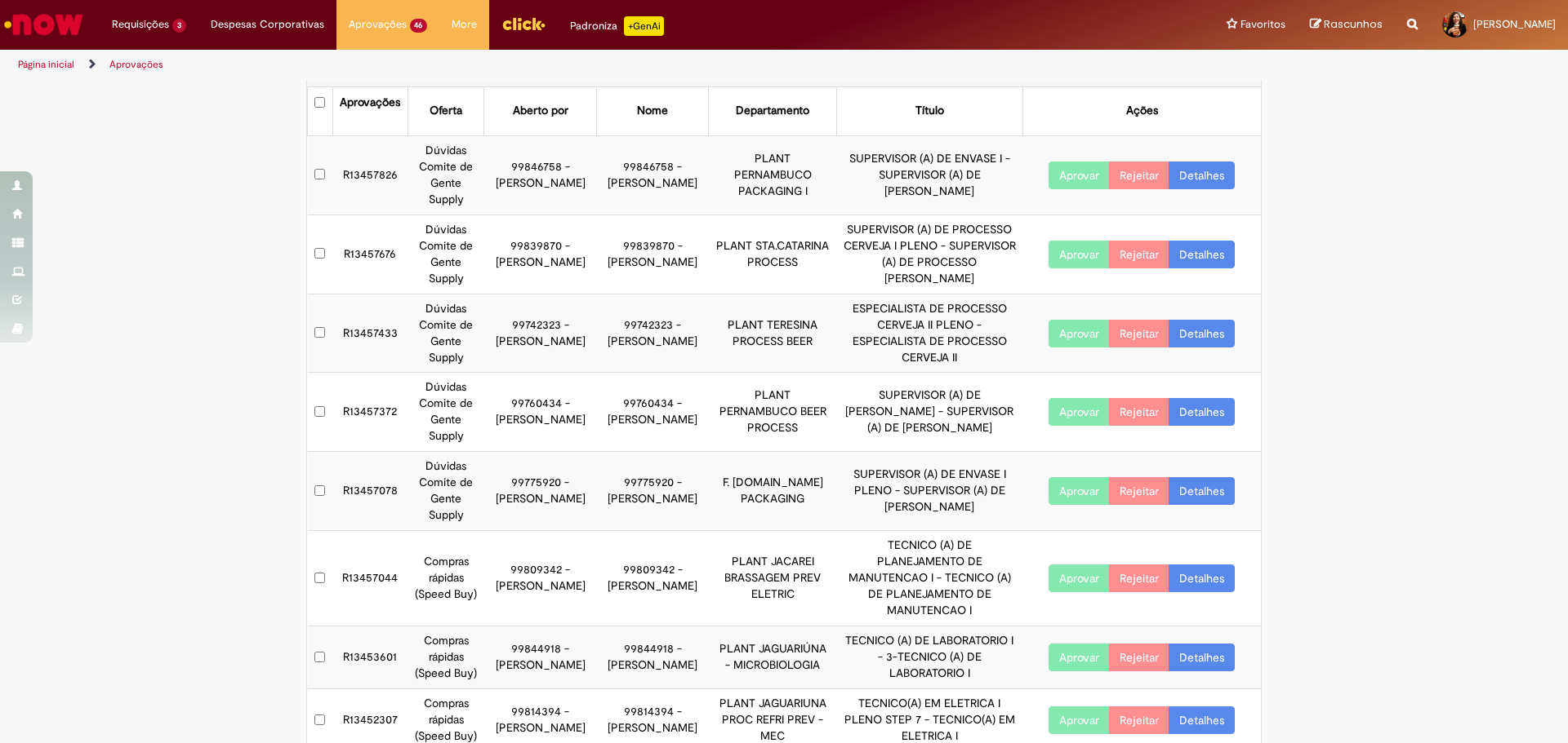
drag, startPoint x: 509, startPoint y: 484, endPoint x: 568, endPoint y: 489, distance: 59.2
click at [568, 489] on td "99775920 - [PERSON_NAME]" at bounding box center [540, 492] width 112 height 79
click at [1219, 494] on link "Detalhes" at bounding box center [1201, 492] width 66 height 28
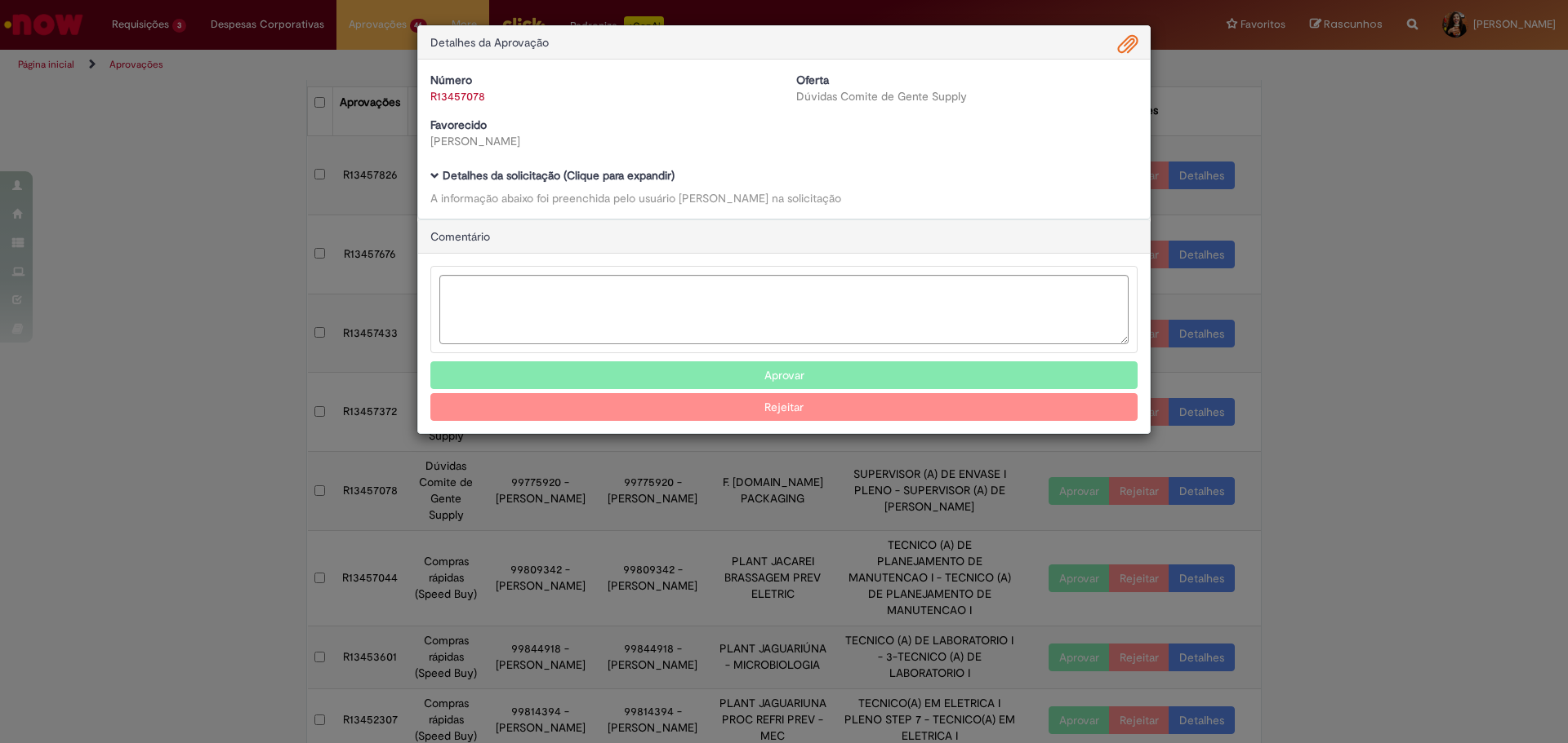
click at [623, 180] on b "Detalhes da solicitação (Clique para expandir)" at bounding box center [558, 176] width 232 height 15
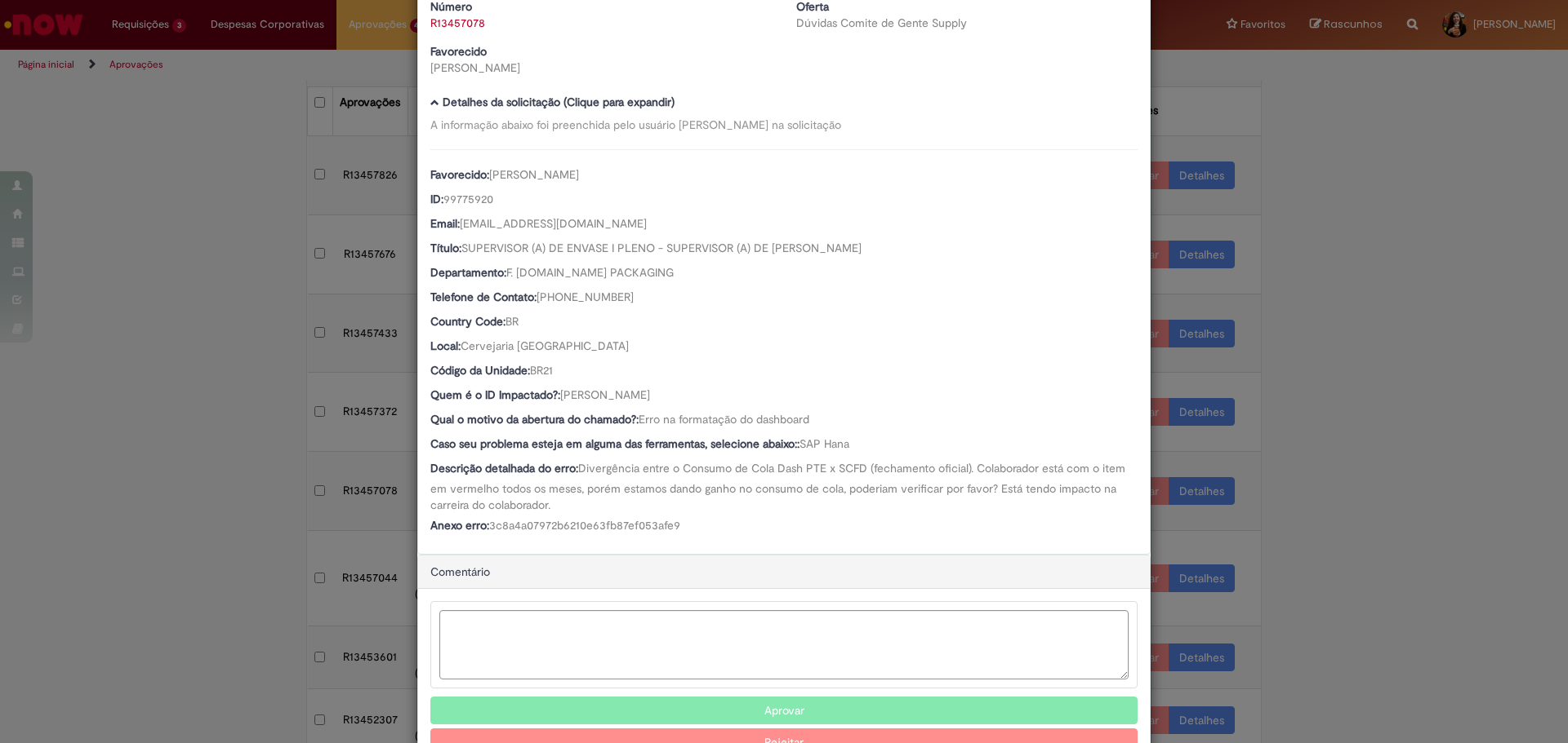
scroll to position [127, 0]
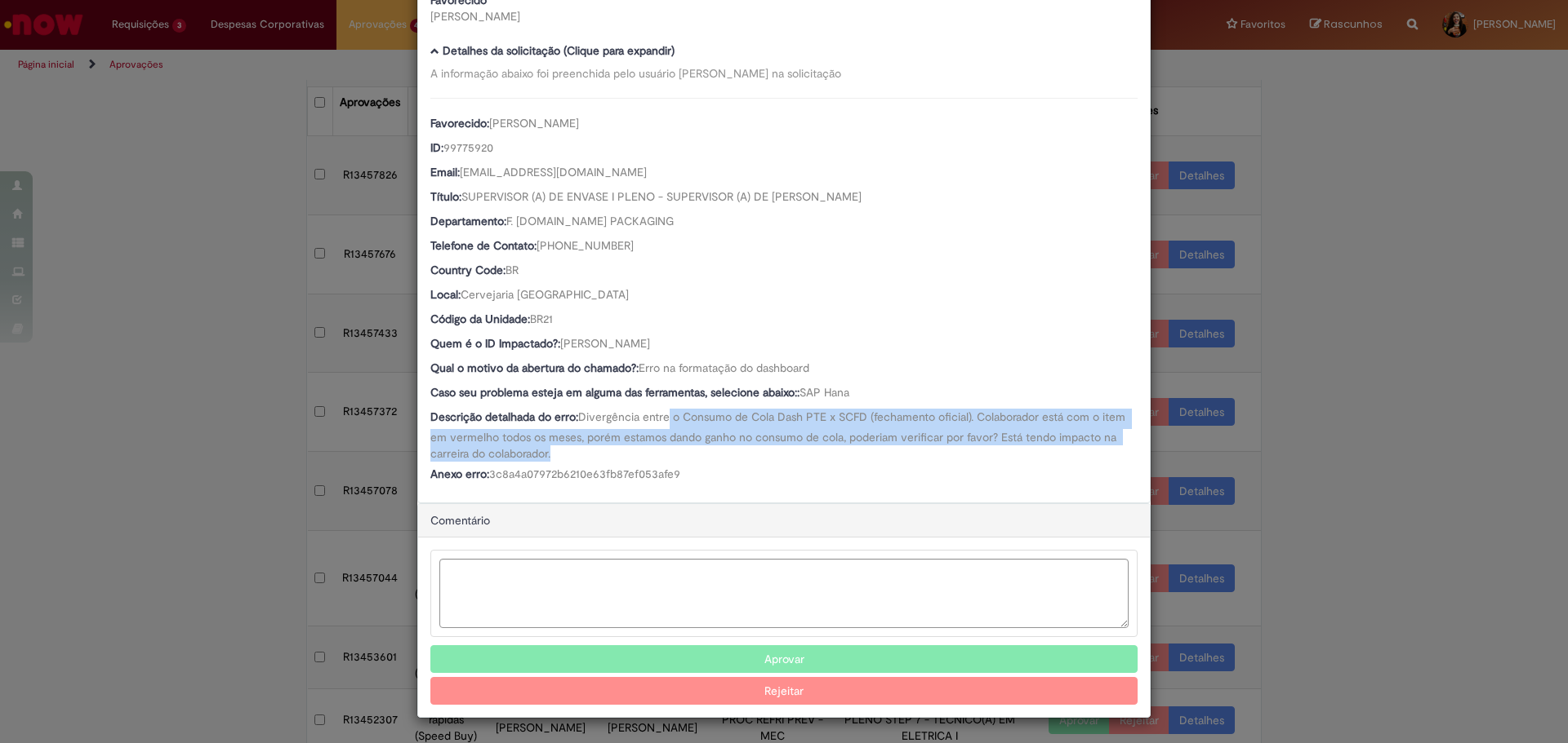
drag, startPoint x: 668, startPoint y: 412, endPoint x: 726, endPoint y: 447, distance: 67.7
click at [726, 447] on div "Descrição detalhada do erro: Divergência entre o Consumo de Cola Dash PTE x SCF…" at bounding box center [784, 435] width 707 height 53
drag, startPoint x: 677, startPoint y: 411, endPoint x: 719, endPoint y: 479, distance: 79.9
click at [719, 479] on div "Favorecido: [PERSON_NAME] ID: 99775920 Email: [EMAIL_ADDRESS][DOMAIN_NAME] Títu…" at bounding box center [784, 291] width 707 height 388
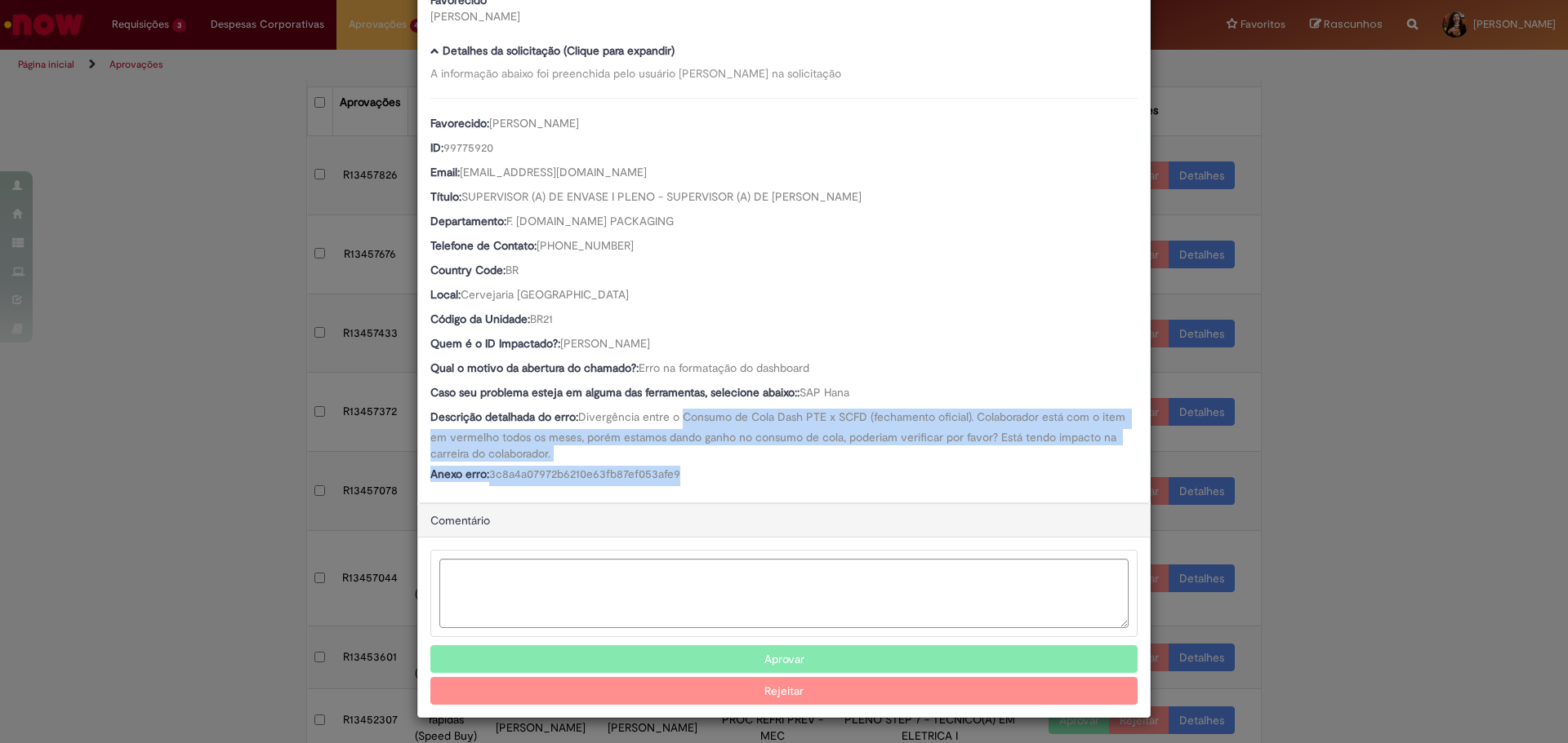
click at [719, 479] on div "Anexo erro: 3c8a4a07972b6210e63fb87ef053afe9" at bounding box center [784, 476] width 707 height 20
drag, startPoint x: 719, startPoint y: 479, endPoint x: 719, endPoint y: 423, distance: 56.0
click at [719, 423] on div "Favorecido: [PERSON_NAME] ID: 99775920 Email: [EMAIL_ADDRESS][DOMAIN_NAME] Títu…" at bounding box center [784, 291] width 707 height 388
click at [719, 423] on span "Divergência entre o Consumo de Cola Dash PTE x SCFD (fechamento oficial). Colab…" at bounding box center [779, 435] width 698 height 51
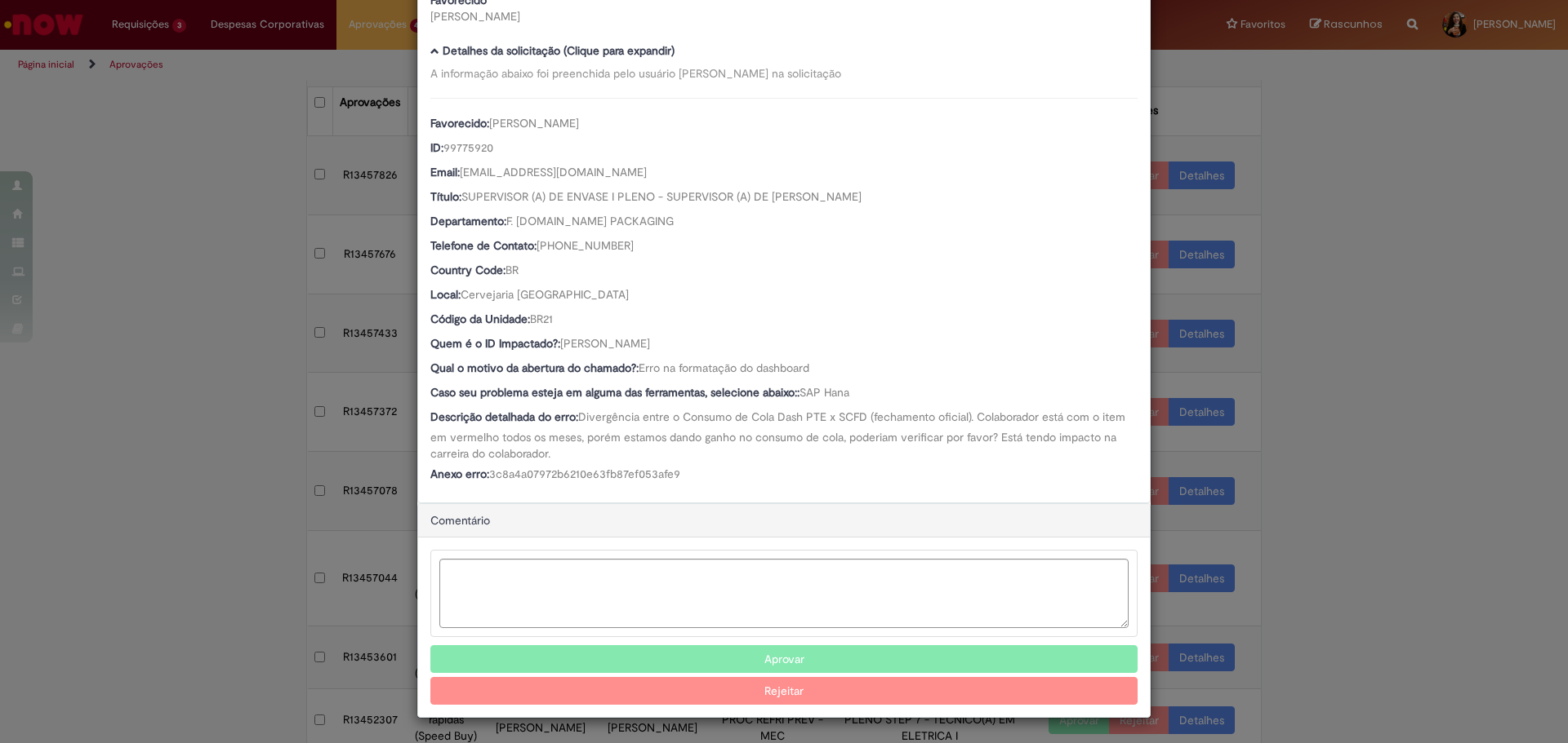
scroll to position [0, 0]
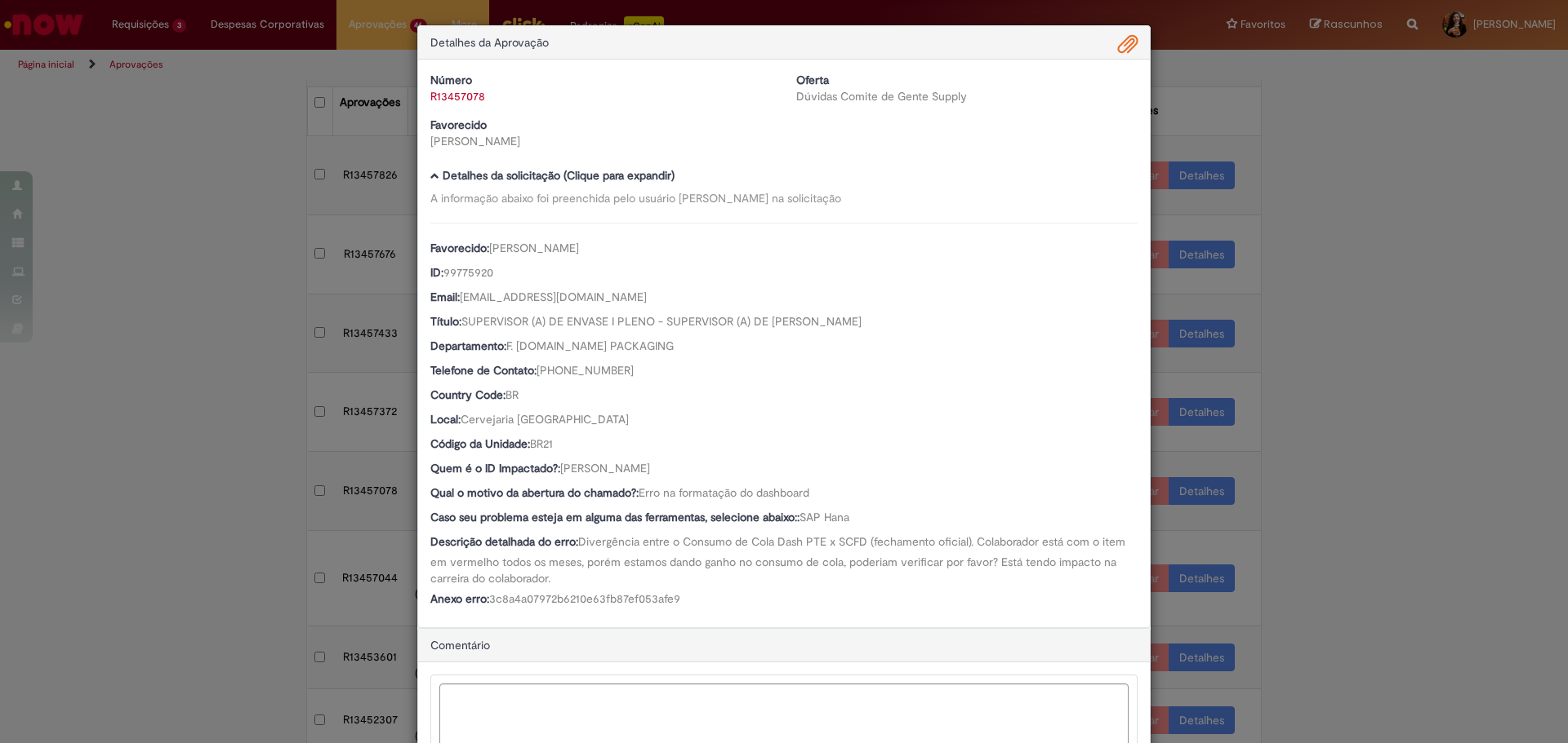
click at [1118, 47] on span "Ambev Approval Modal" at bounding box center [1127, 45] width 20 height 28
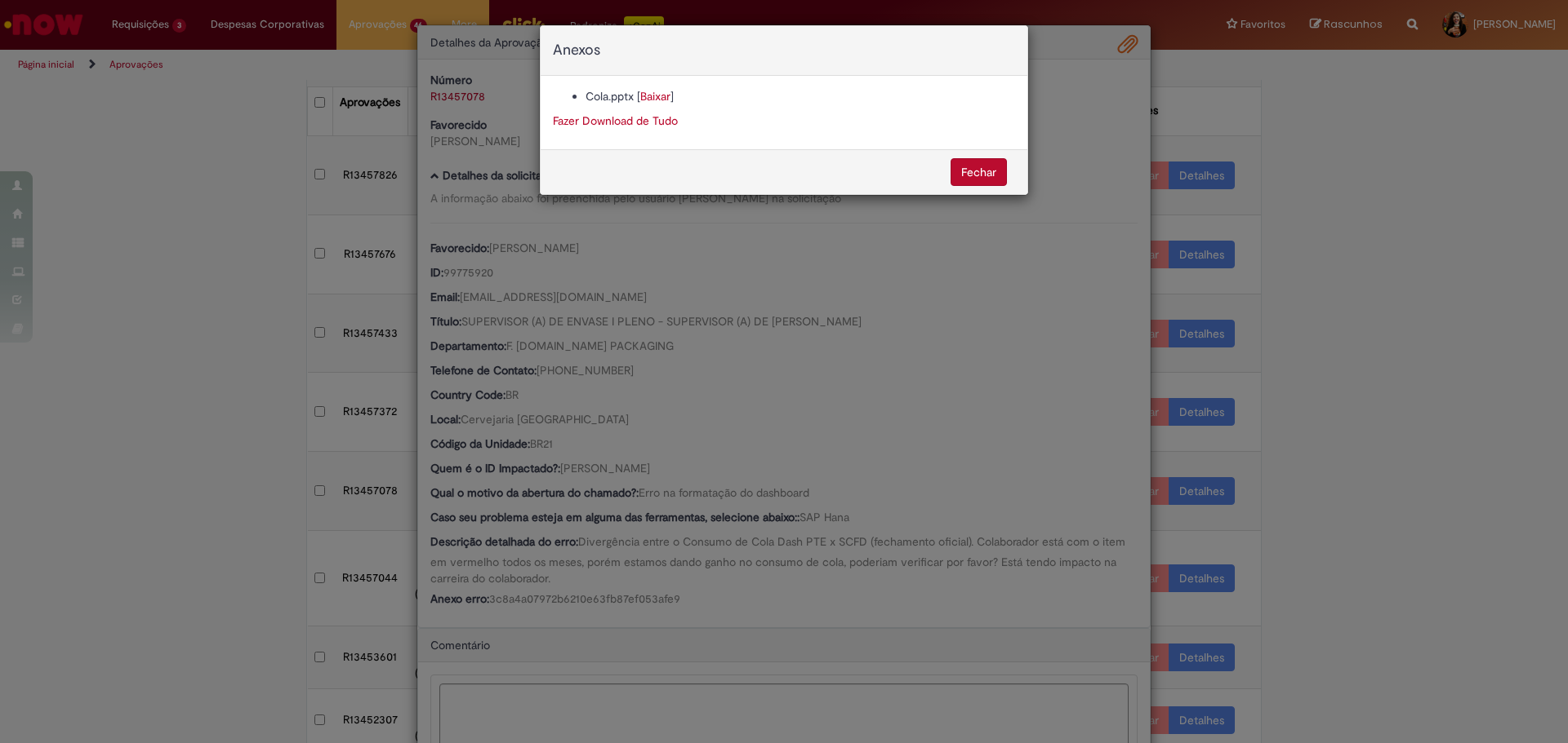
click at [659, 95] on link "Baixar" at bounding box center [655, 97] width 30 height 15
click at [652, 513] on div "Anexos Cola.pptx [ Baixar ] Fazer Download de Tudo [GEOGRAPHIC_DATA]" at bounding box center [784, 372] width 1568 height 743
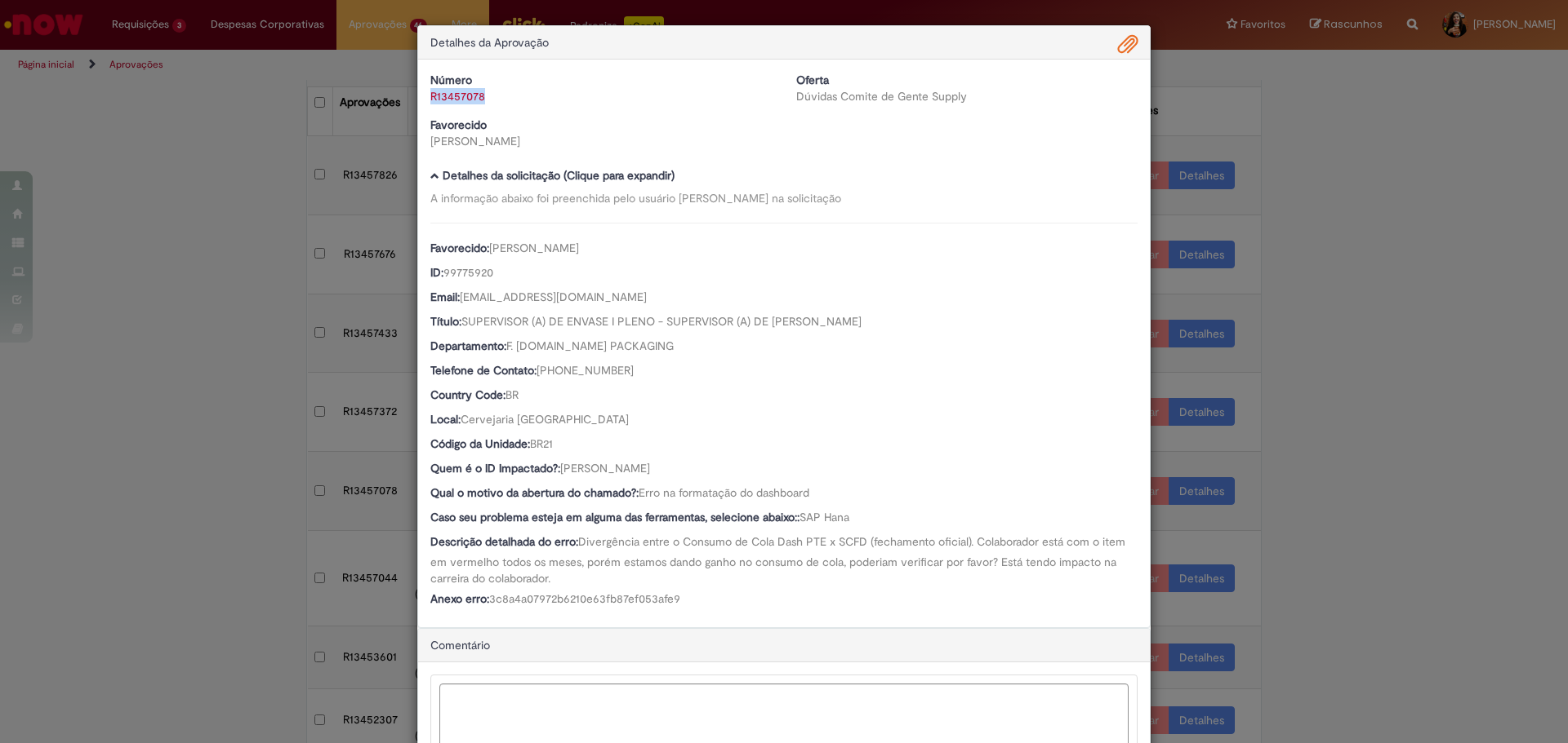
drag, startPoint x: 492, startPoint y: 90, endPoint x: 426, endPoint y: 94, distance: 66.1
click at [430, 94] on div "R13457078" at bounding box center [601, 97] width 341 height 17
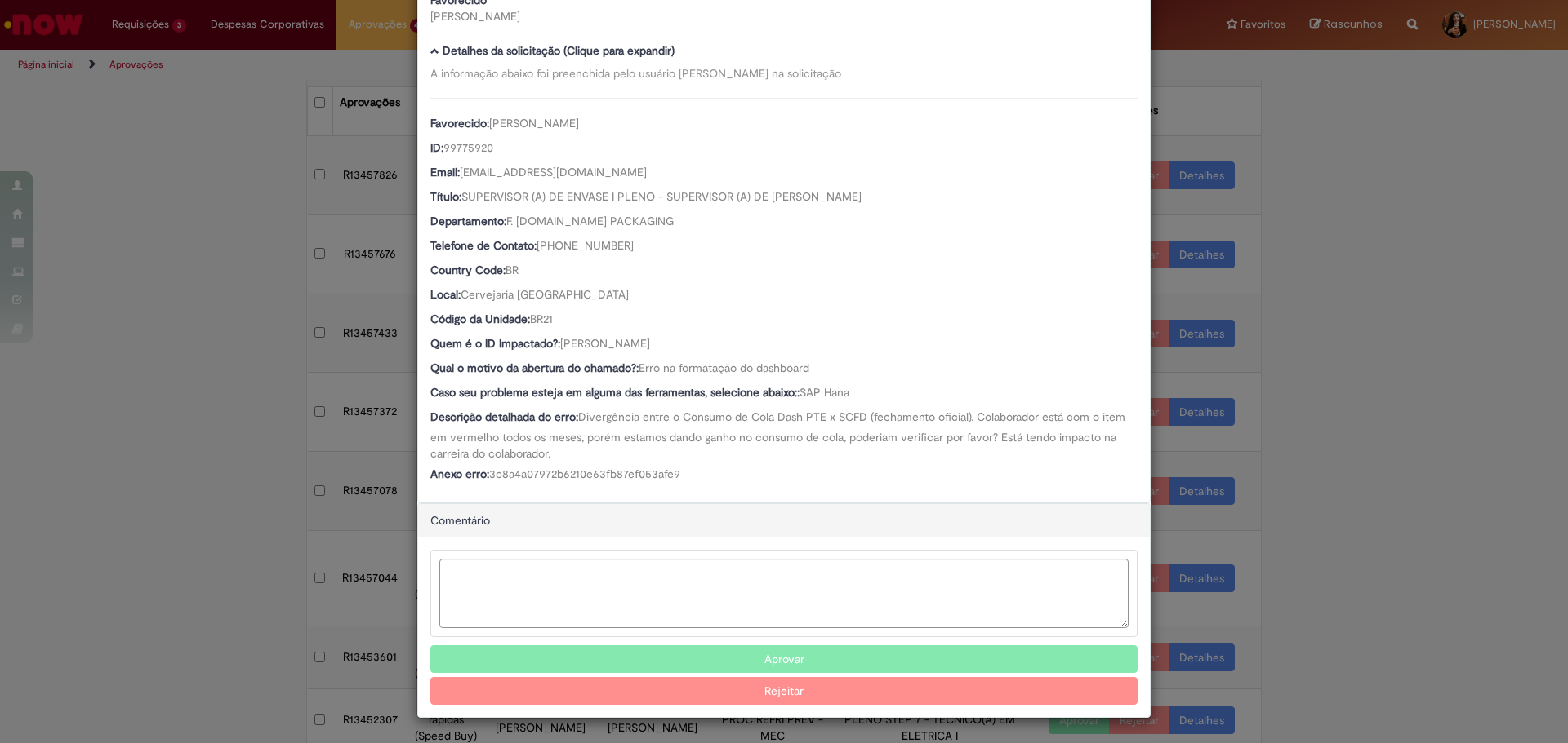
click at [790, 664] on button "Aprovar" at bounding box center [784, 659] width 707 height 28
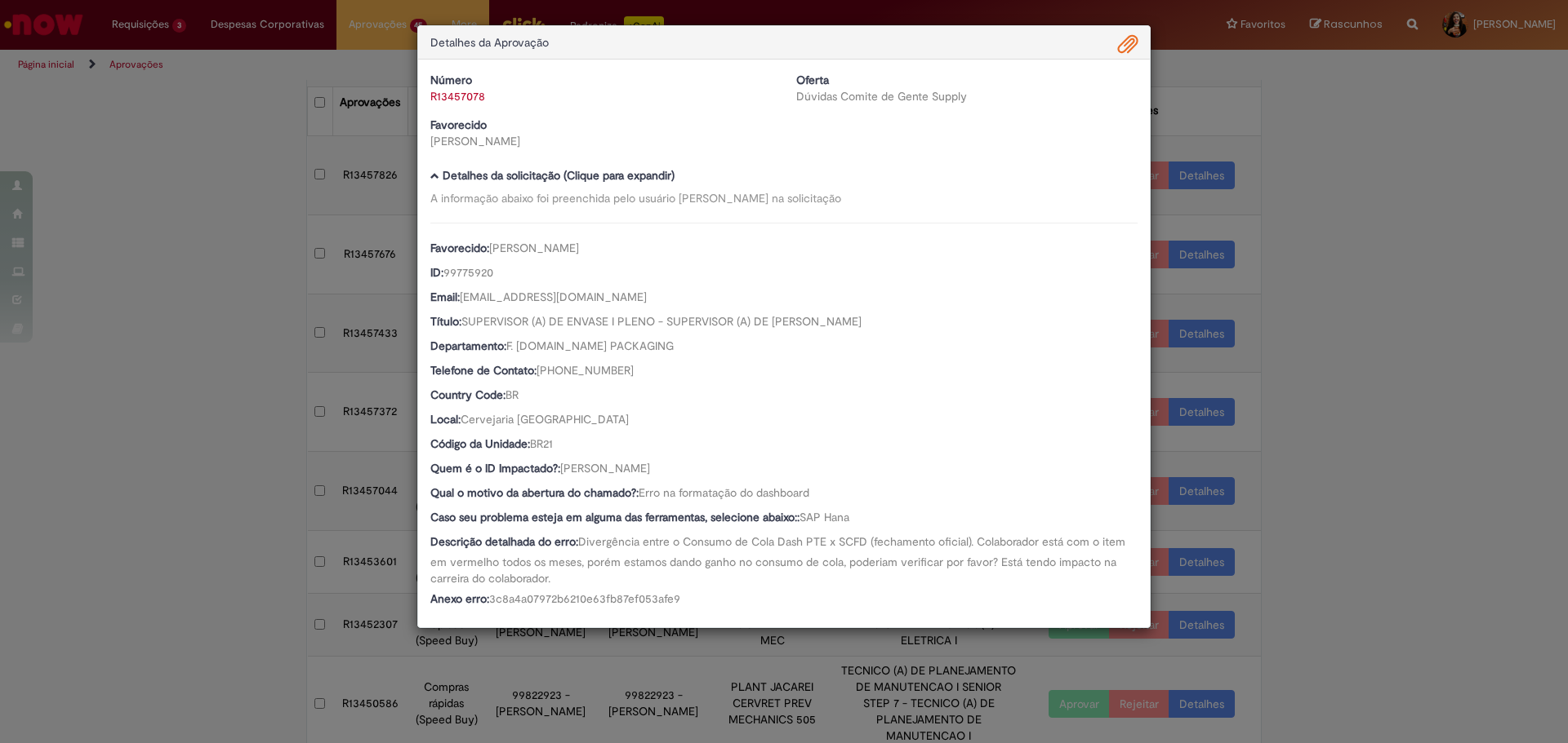
click at [1424, 341] on div "Detalhes da Aprovação Número R13457078 Oferta Dúvidas Comite de Gente Supply Fa…" at bounding box center [784, 372] width 1568 height 743
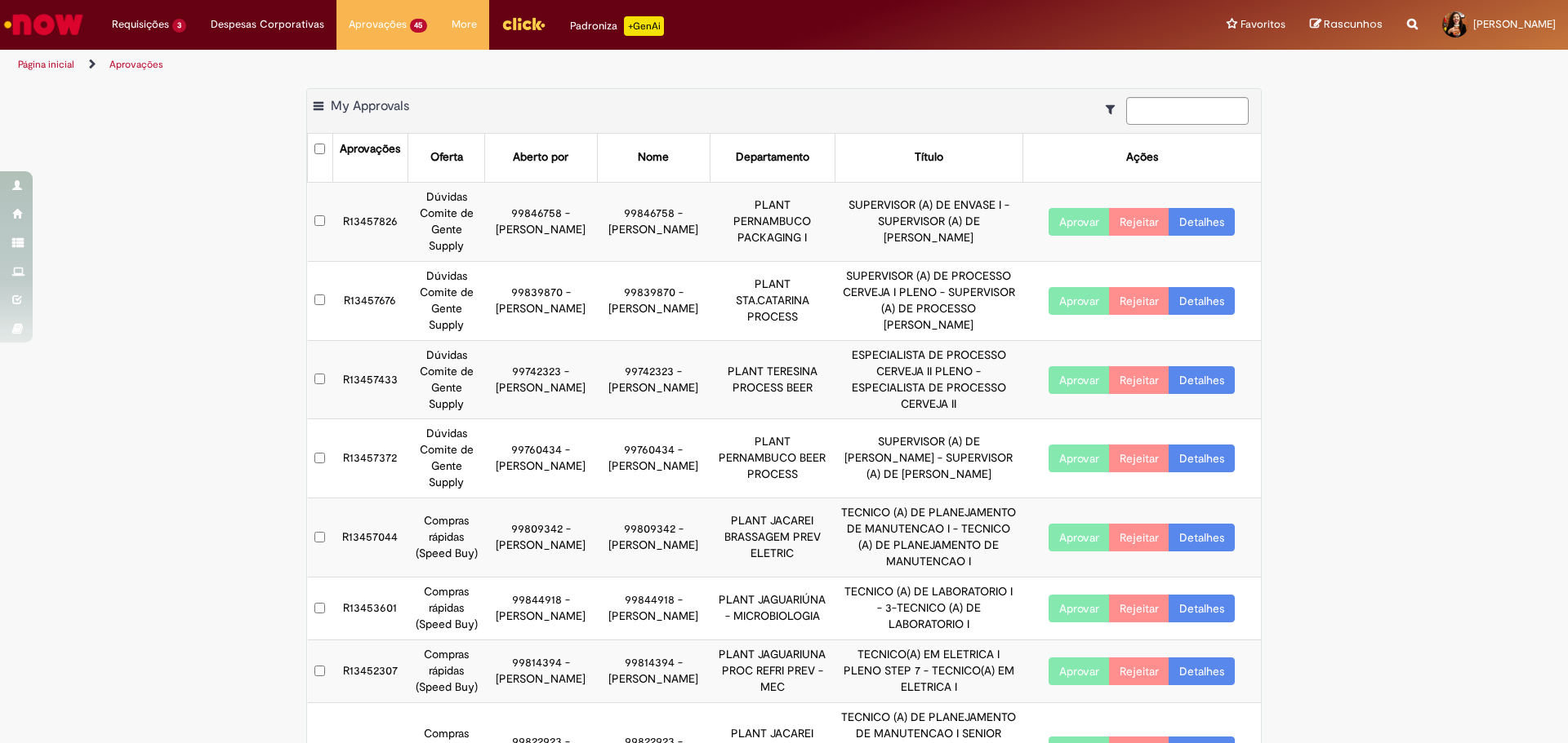
click at [1187, 460] on link "Detalhes" at bounding box center [1201, 459] width 66 height 28
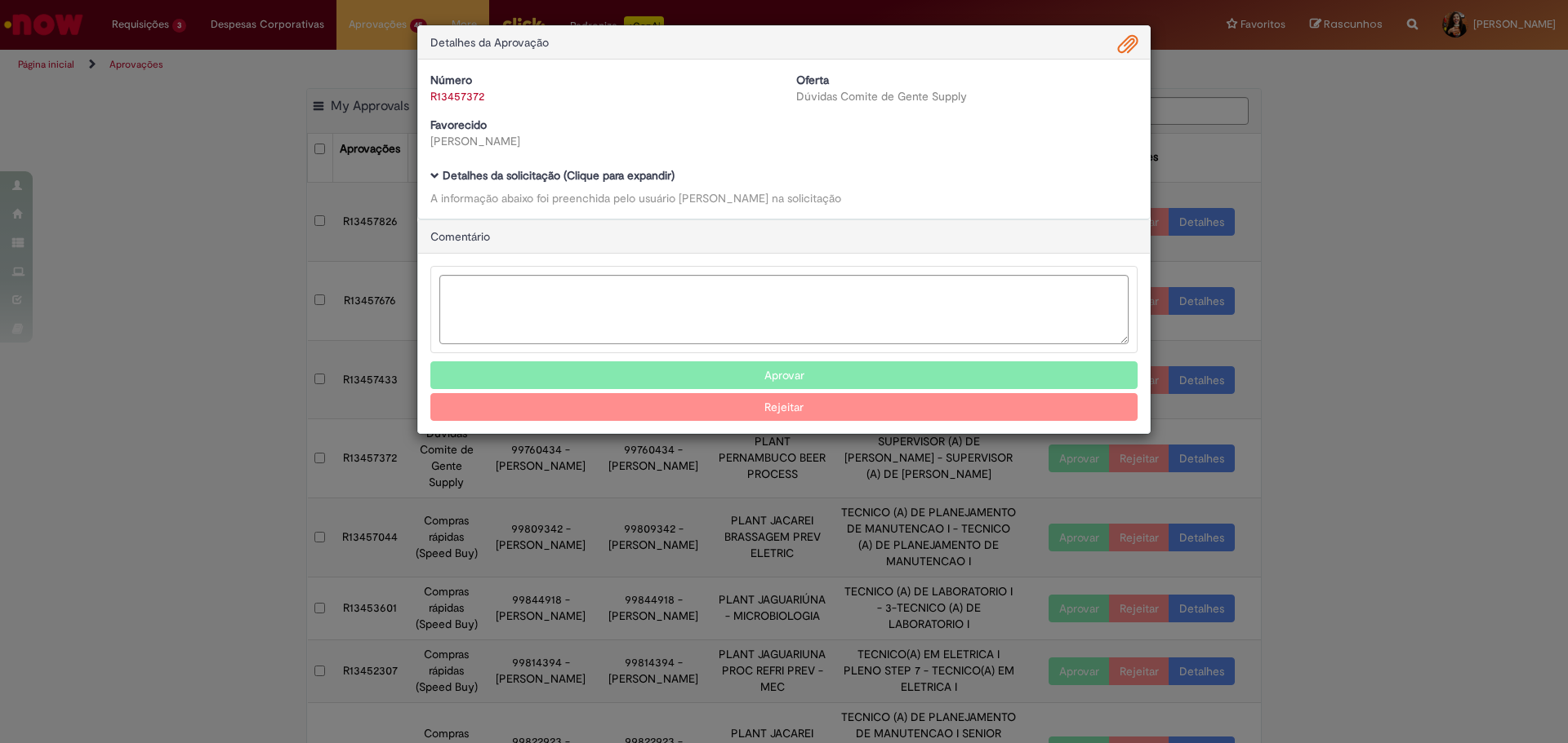
click at [644, 169] on b "Detalhes da solicitação (Clique para expandir)" at bounding box center [558, 176] width 232 height 15
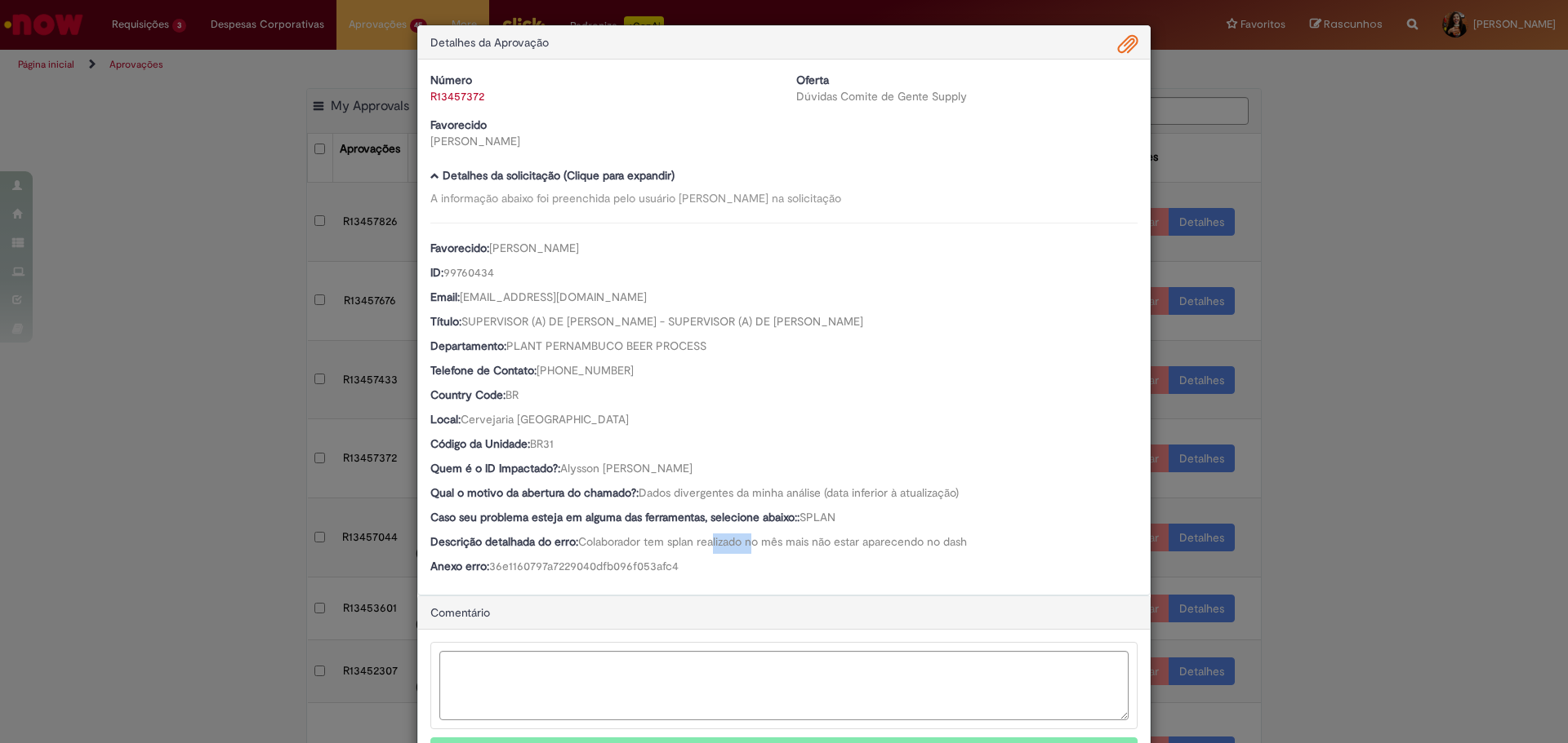
drag, startPoint x: 750, startPoint y: 553, endPoint x: 711, endPoint y: 553, distance: 39.0
click at [711, 553] on div "Descrição detalhada do erro: Colaborador tem splan realizado no mês mais não es…" at bounding box center [784, 544] width 707 height 20
drag, startPoint x: 767, startPoint y: 466, endPoint x: 555, endPoint y: 477, distance: 212.3
click at [555, 477] on div "Quem é o ID Impactado?: [PERSON_NAME][DEMOGRAPHIC_DATA]" at bounding box center [784, 470] width 707 height 20
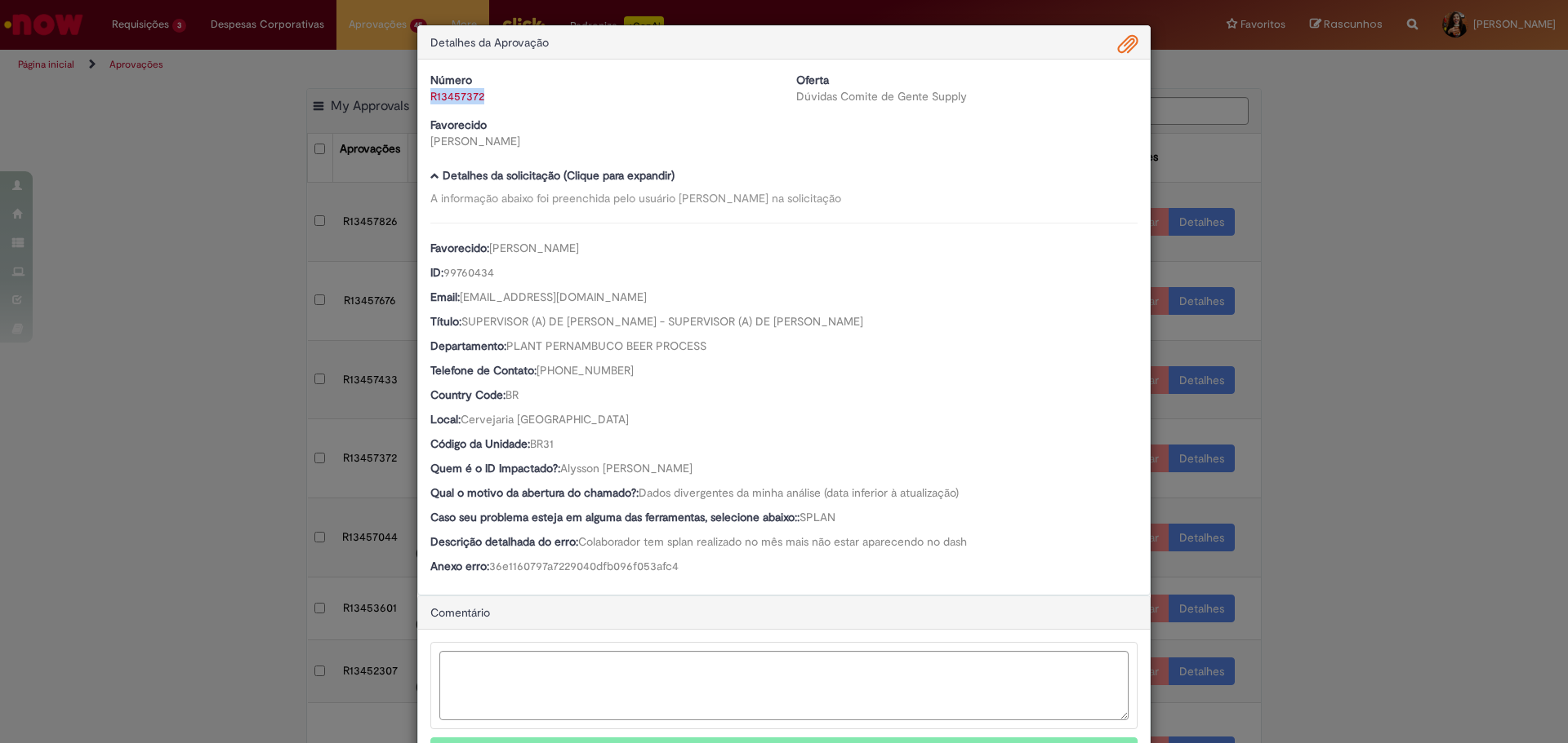
drag, startPoint x: 499, startPoint y: 101, endPoint x: 426, endPoint y: 97, distance: 73.1
click at [430, 97] on div "R13457372" at bounding box center [601, 97] width 341 height 17
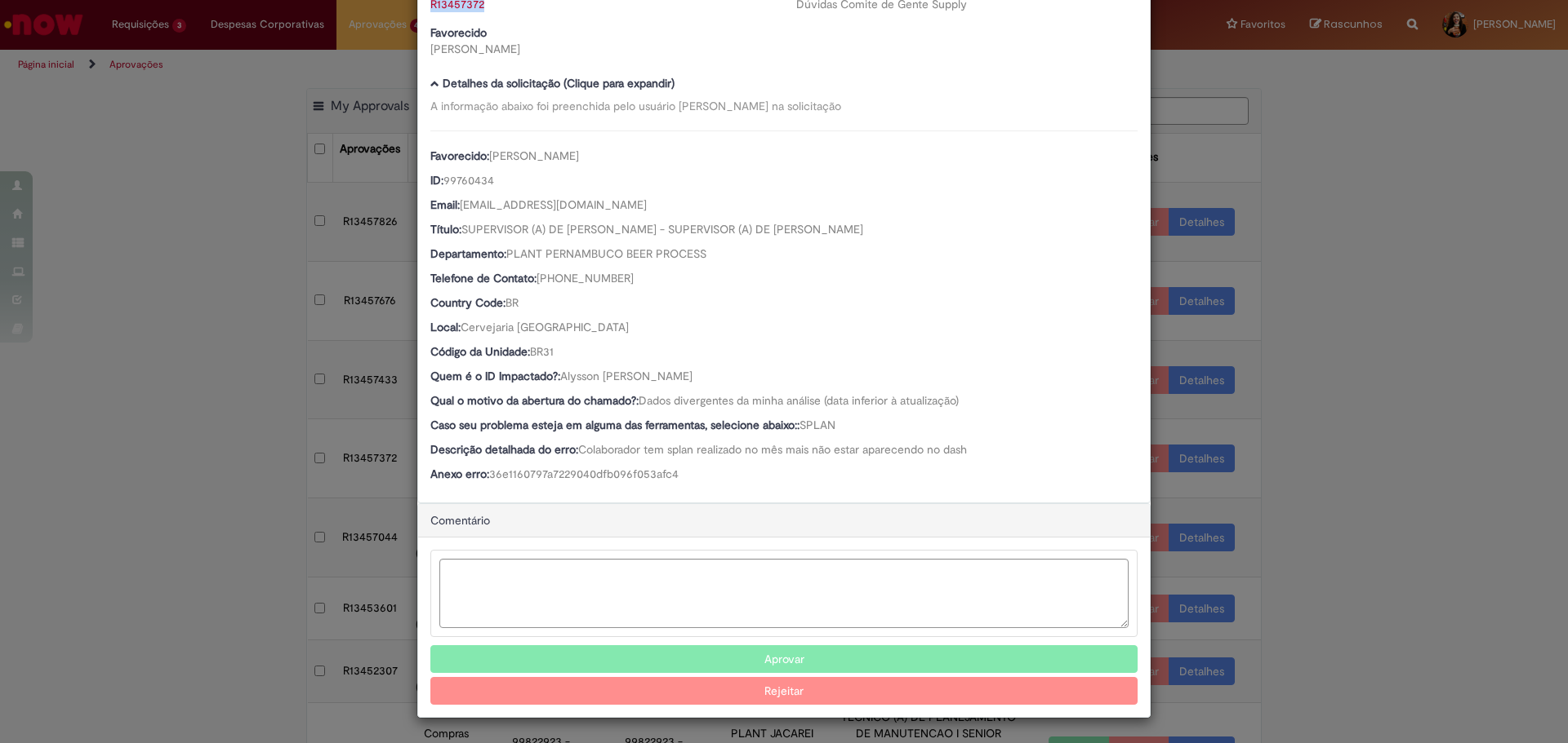
click at [840, 652] on button "Aprovar" at bounding box center [784, 659] width 707 height 28
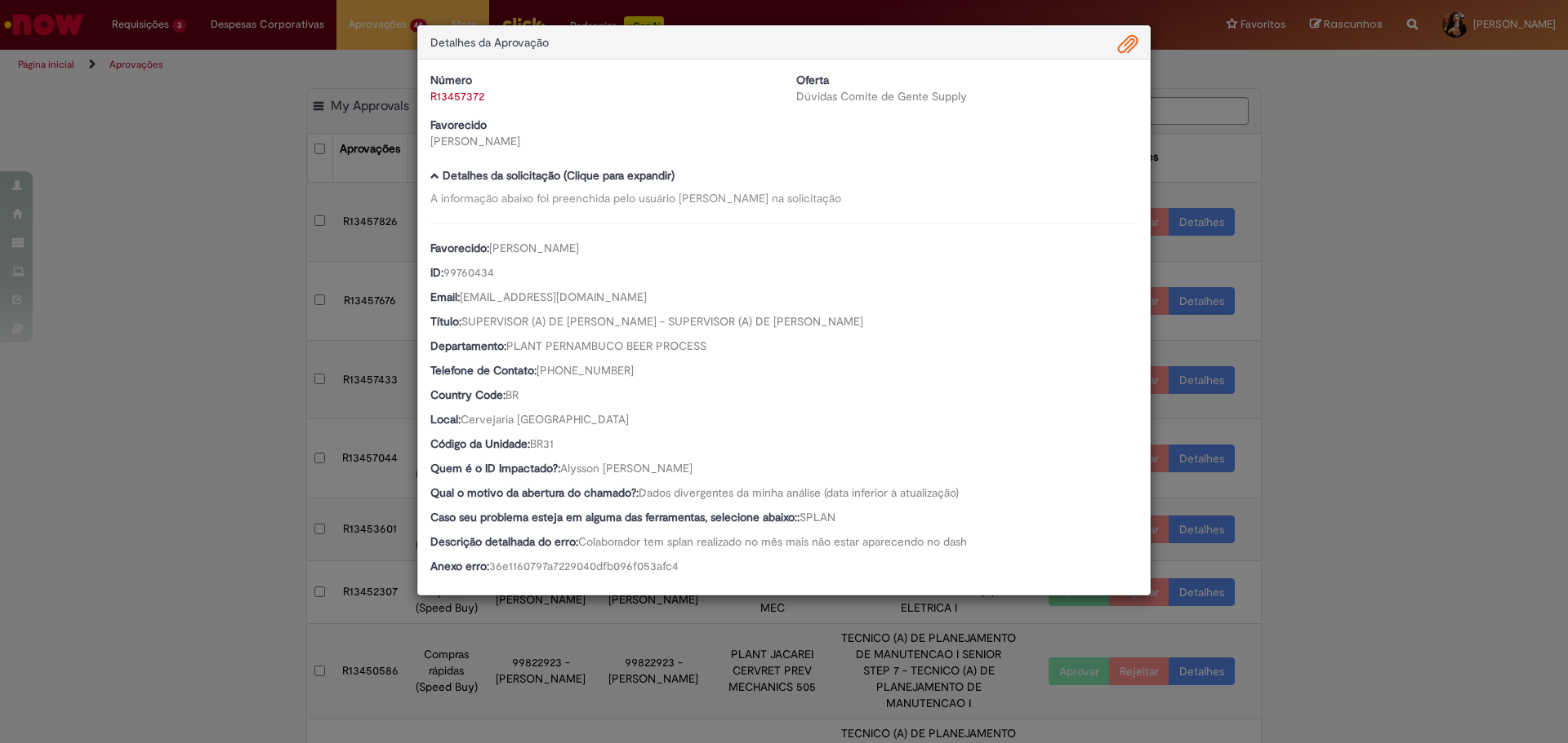
click at [1318, 388] on div "Detalhes da Aprovação Número R13457372 Oferta Dúvidas Comite de Gente Supply Fa…" at bounding box center [784, 372] width 1568 height 743
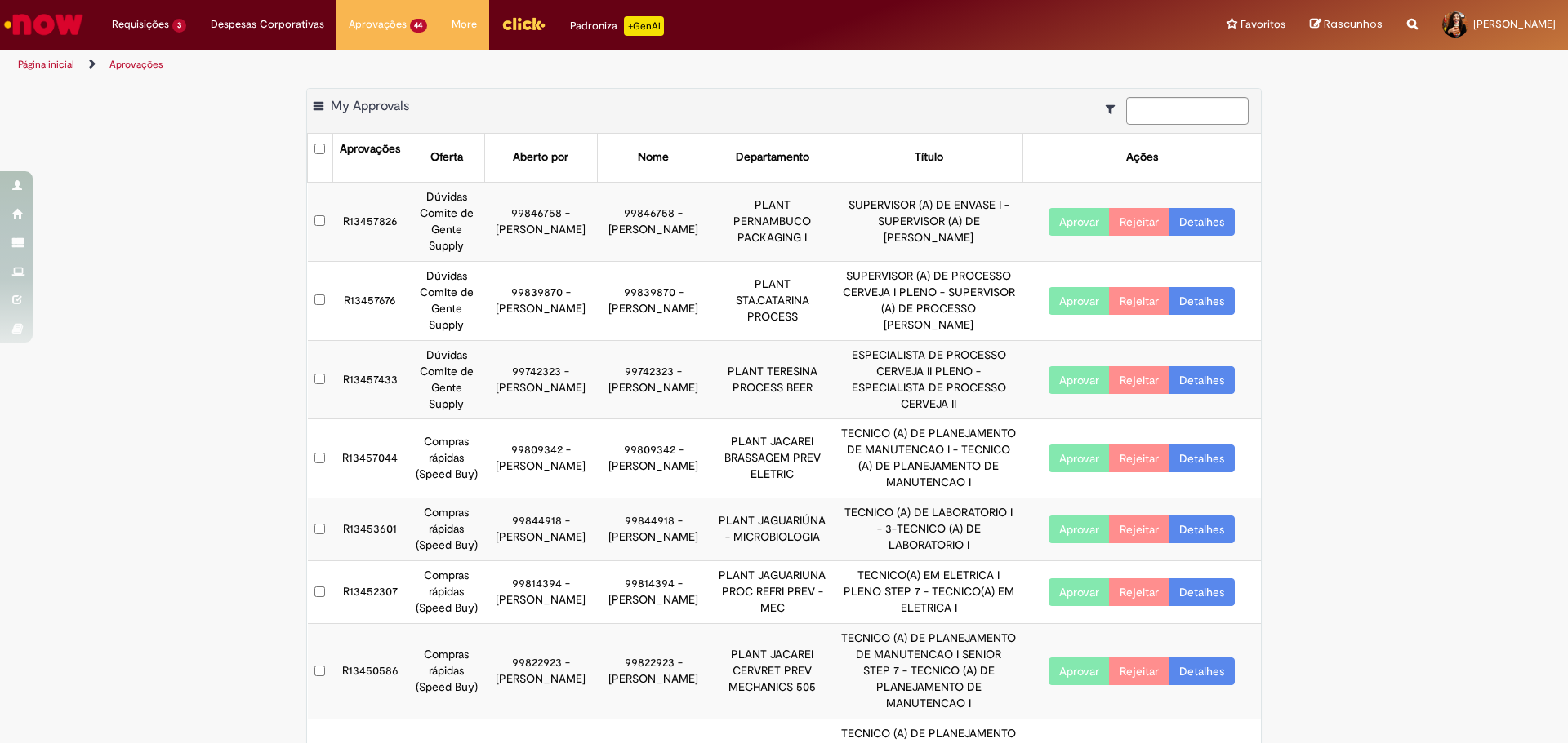
click at [1187, 371] on link "Detalhes" at bounding box center [1201, 381] width 66 height 28
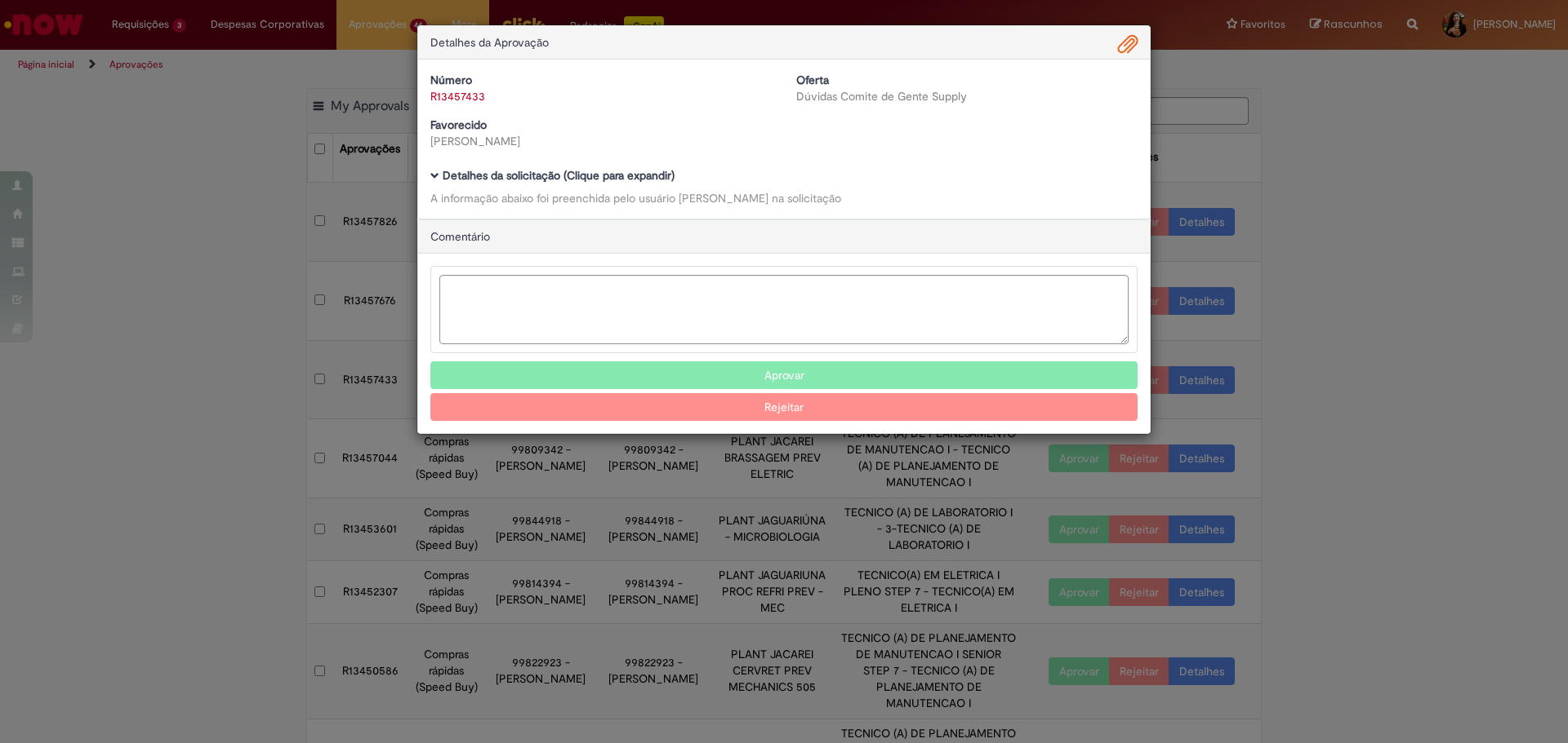
click at [620, 173] on b "Detalhes da solicitação (Clique para expandir)" at bounding box center [558, 176] width 232 height 15
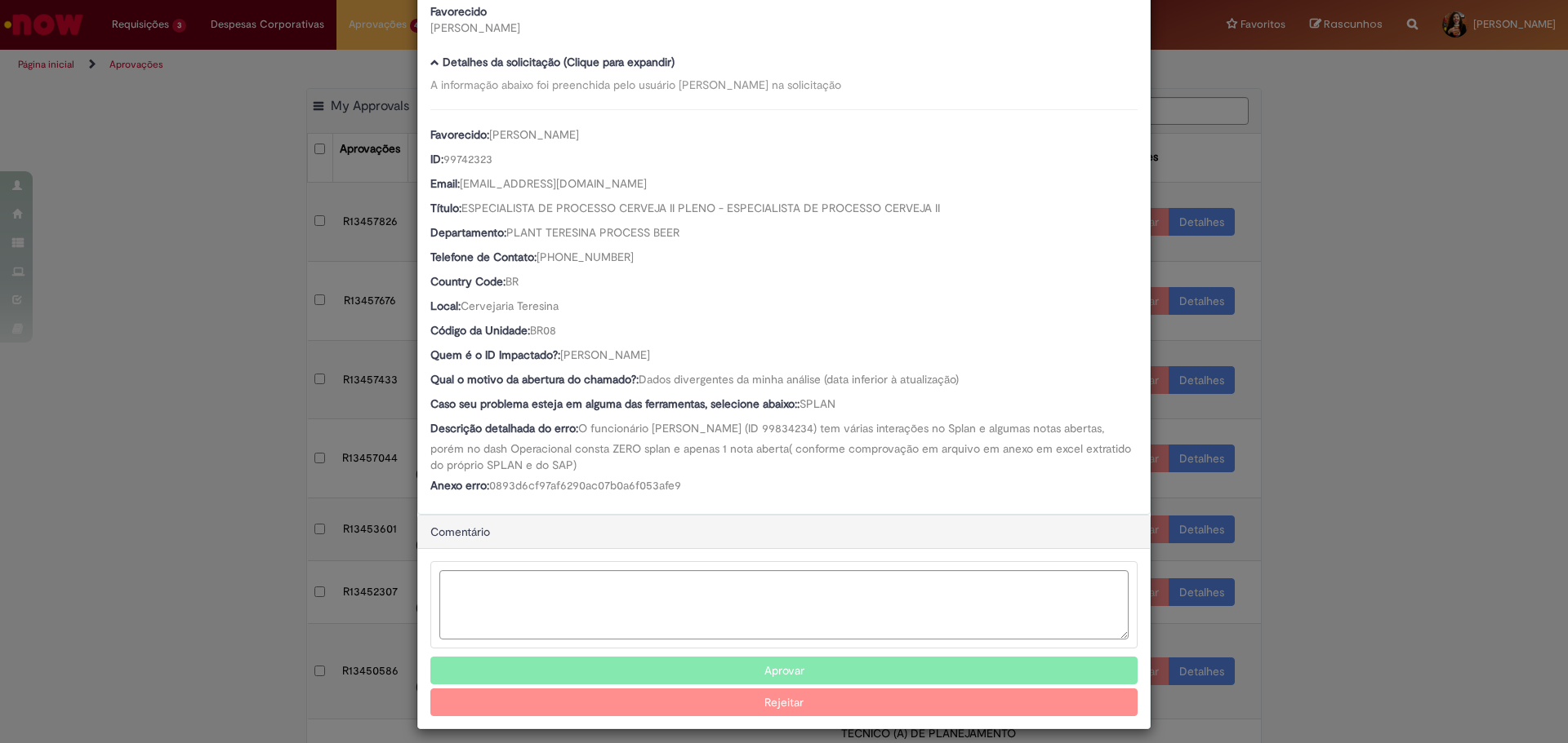
scroll to position [127, 0]
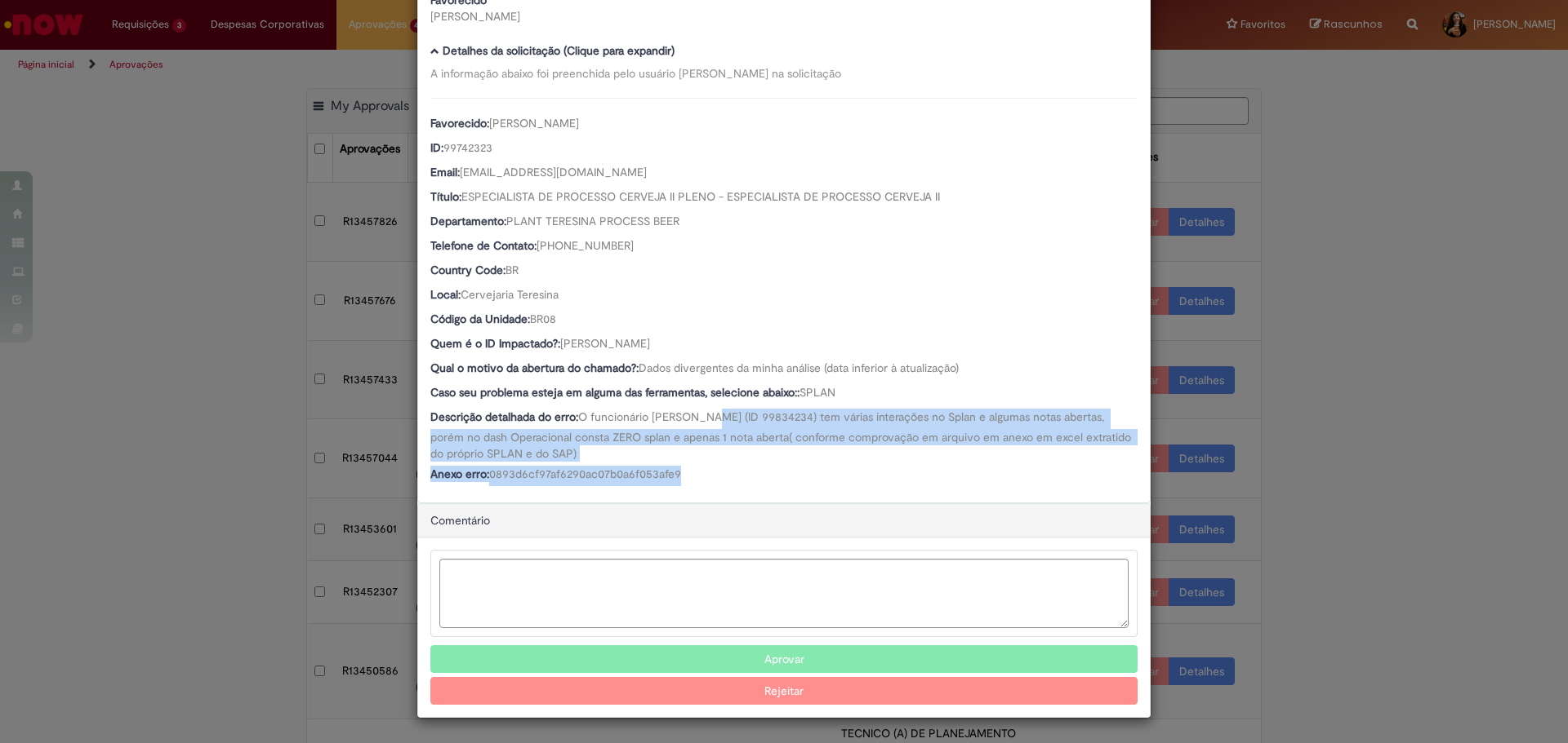
drag, startPoint x: 703, startPoint y: 416, endPoint x: 743, endPoint y: 484, distance: 78.9
click at [743, 484] on div "Favorecido: [PERSON_NAME] ID: 99742323 Email: [EMAIL_ADDRESS][DOMAIN_NAME] Títu…" at bounding box center [784, 291] width 707 height 388
click at [743, 485] on div "Anexo erro: 0893d6cf97af6290ac07b0a6f053afe9" at bounding box center [784, 476] width 707 height 20
click at [748, 485] on div "Anexo erro: 0893d6cf97af6290ac07b0a6f053afe9" at bounding box center [784, 476] width 707 height 20
click at [568, 466] on span "0893d6cf97af6290ac07b0a6f053afe9" at bounding box center [585, 474] width 192 height 15
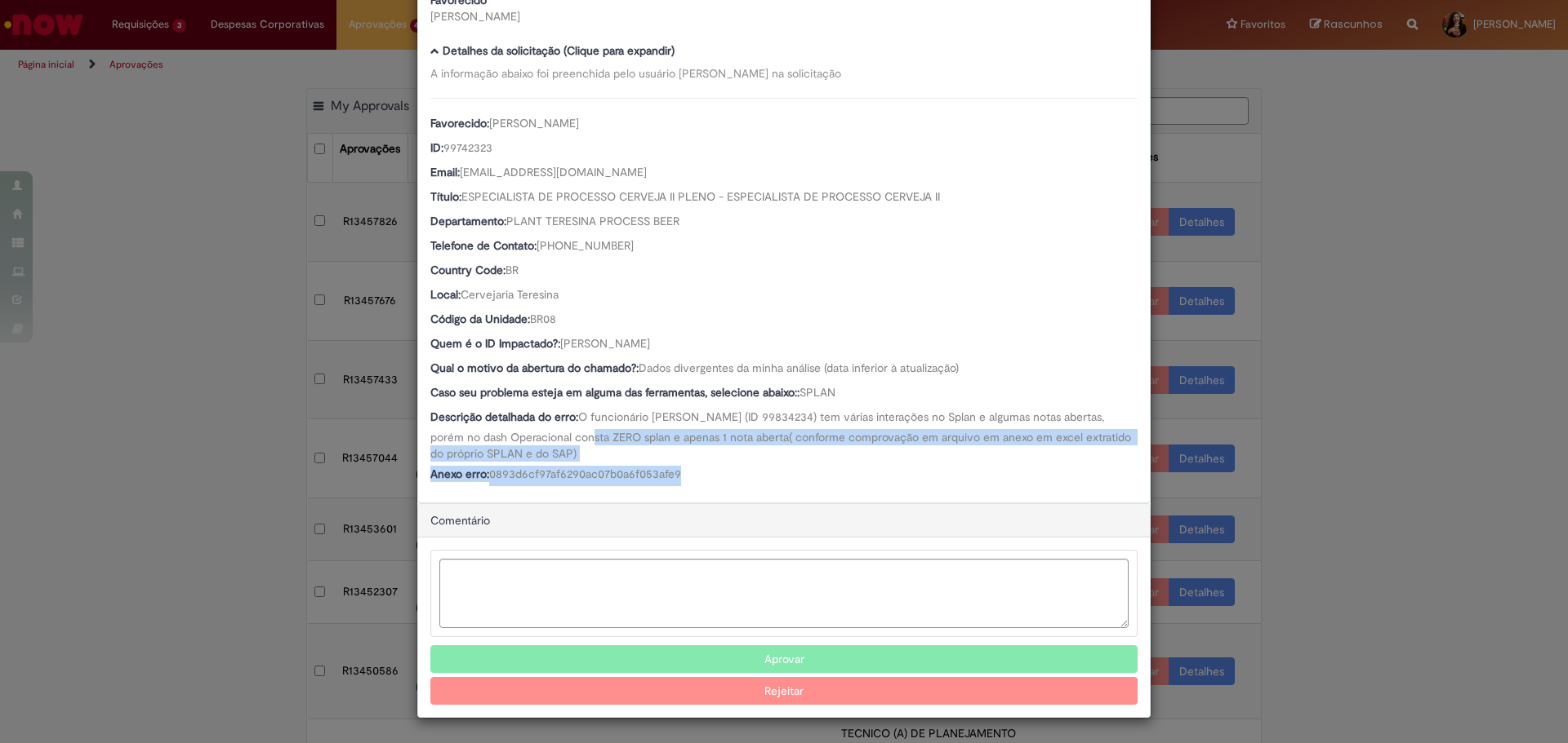
drag, startPoint x: 546, startPoint y: 443, endPoint x: 747, endPoint y: 467, distance: 202.4
click at [747, 467] on div "Favorecido: [PERSON_NAME] ID: 99742323 Email: [EMAIL_ADDRESS][DOMAIN_NAME] Títu…" at bounding box center [784, 291] width 707 height 388
click at [747, 467] on div "Anexo erro: 0893d6cf97af6290ac07b0a6f053afe9" at bounding box center [784, 476] width 707 height 20
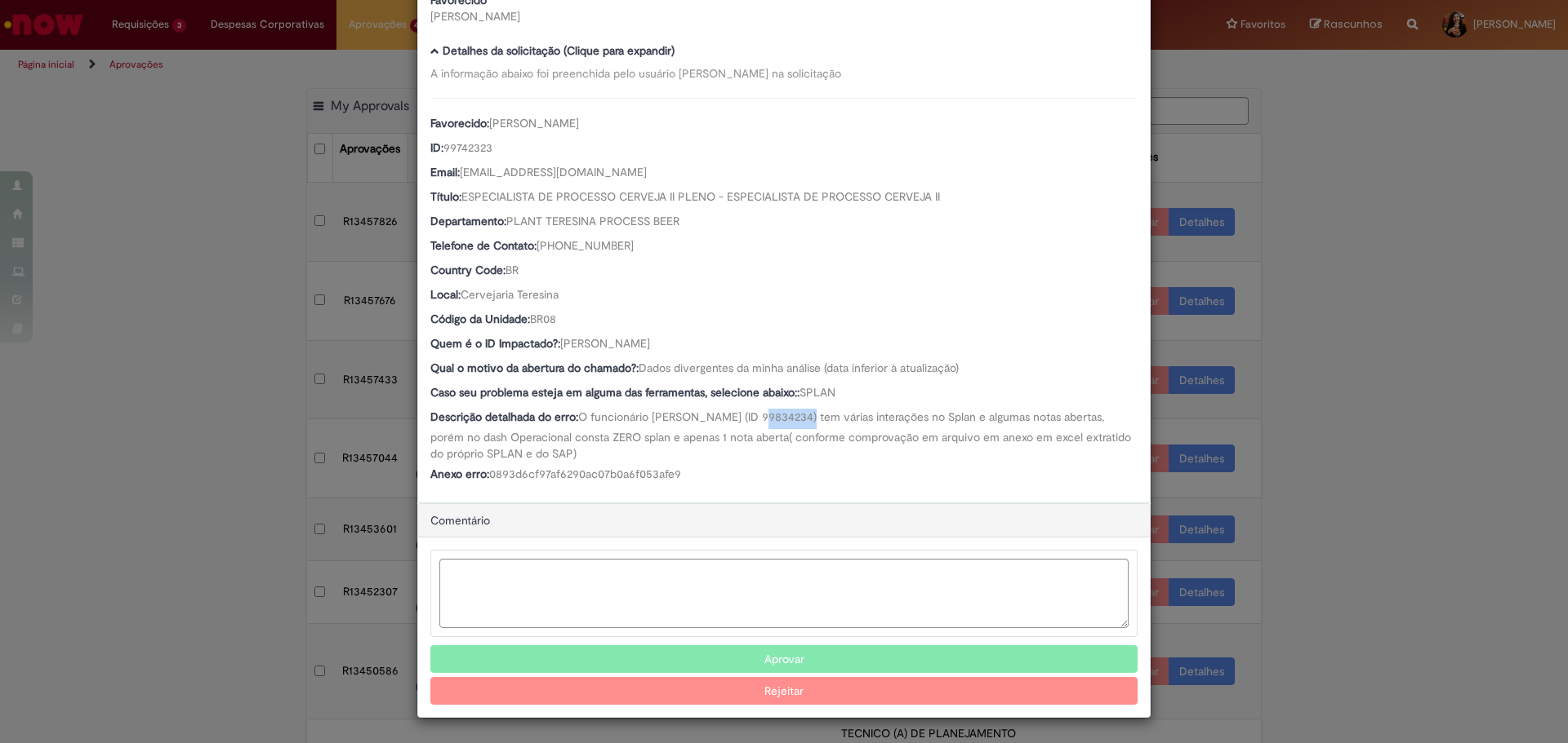
drag, startPoint x: 750, startPoint y: 413, endPoint x: 797, endPoint y: 414, distance: 47.0
click at [797, 414] on span "O funcionário [PERSON_NAME] (ID 99834234) tem várias interações no Splan e algu…" at bounding box center [782, 435] width 703 height 51
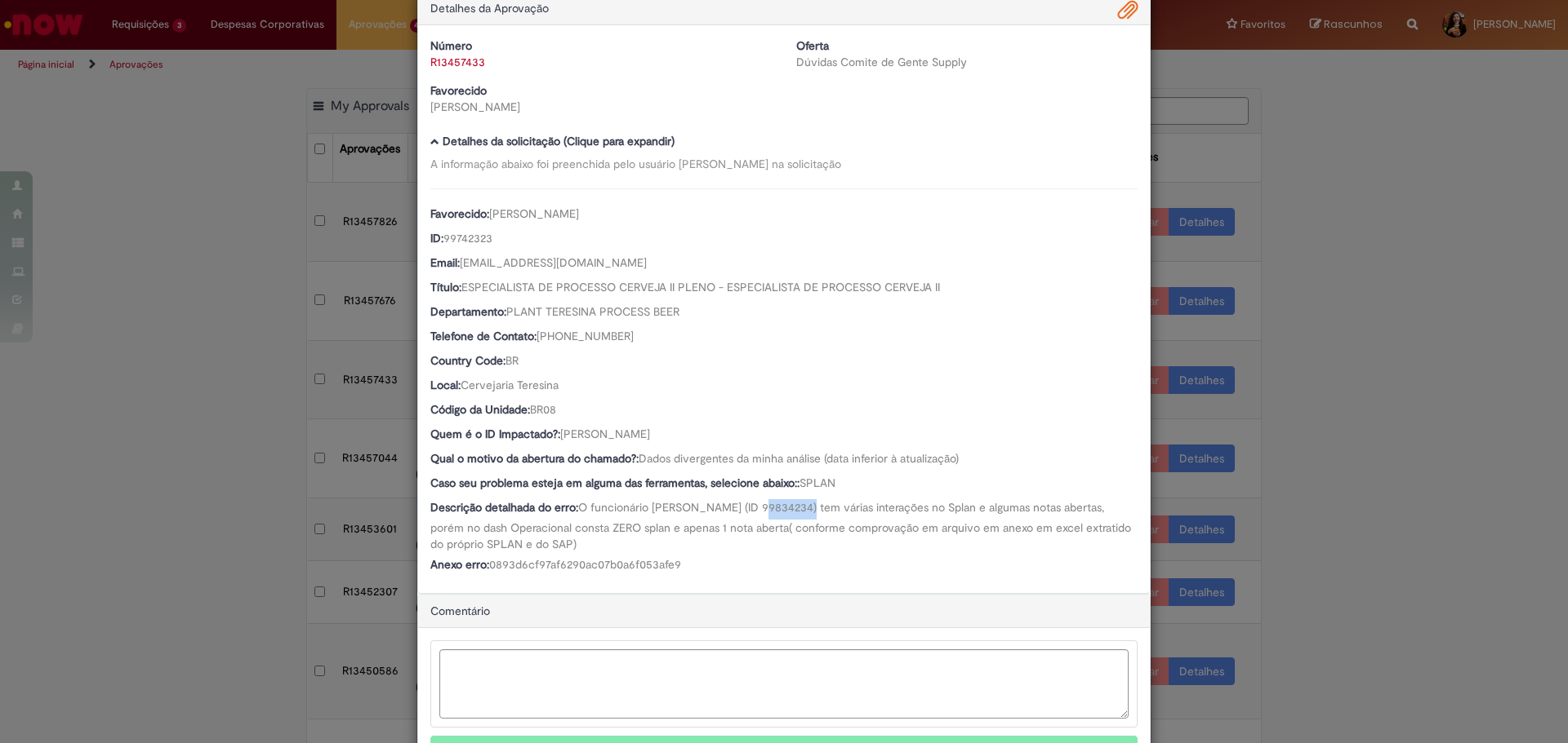
scroll to position [0, 0]
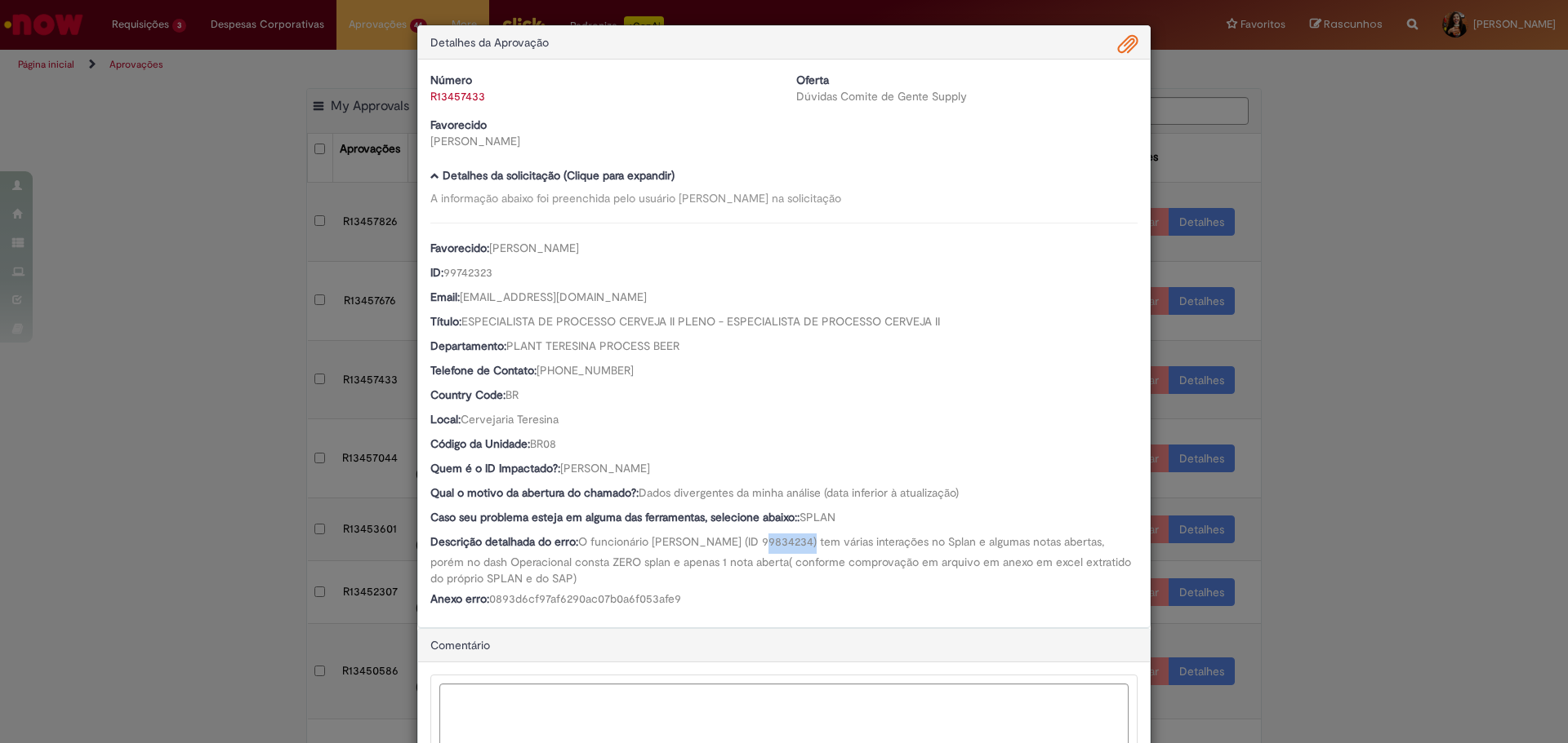
click at [1133, 42] on div "Detalhes da Aprovação" at bounding box center [784, 43] width 731 height 34
click at [1120, 44] on span "Ambev Approval Modal" at bounding box center [1127, 45] width 20 height 28
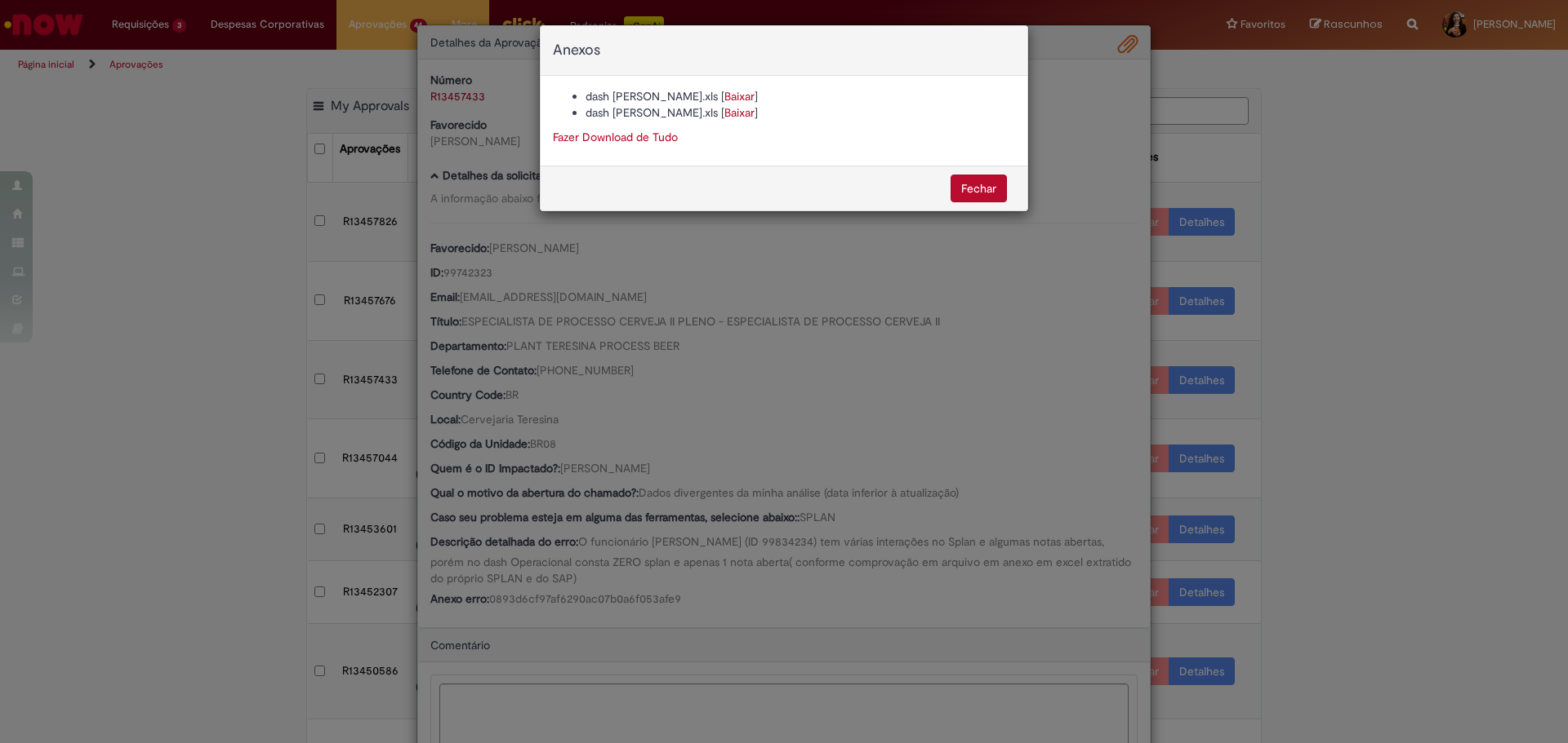
click at [673, 342] on div "Anexos [PERSON_NAME].xls [ Baixar ] dash [PERSON_NAME].xls [ Baixar ] Fazer Dow…" at bounding box center [784, 372] width 1568 height 743
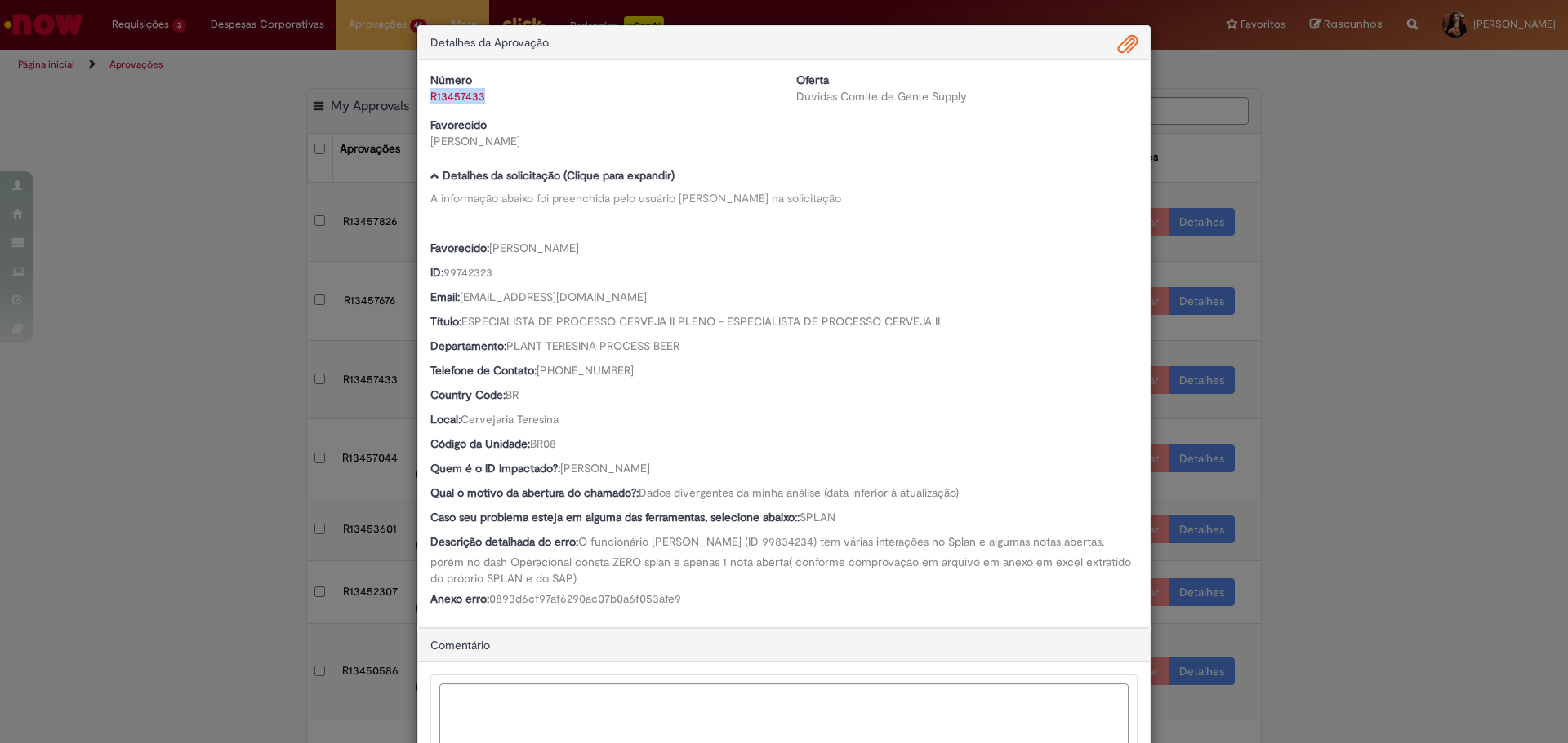
drag, startPoint x: 506, startPoint y: 92, endPoint x: 424, endPoint y: 96, distance: 82.1
click at [430, 96] on div "R13457433" at bounding box center [601, 97] width 341 height 17
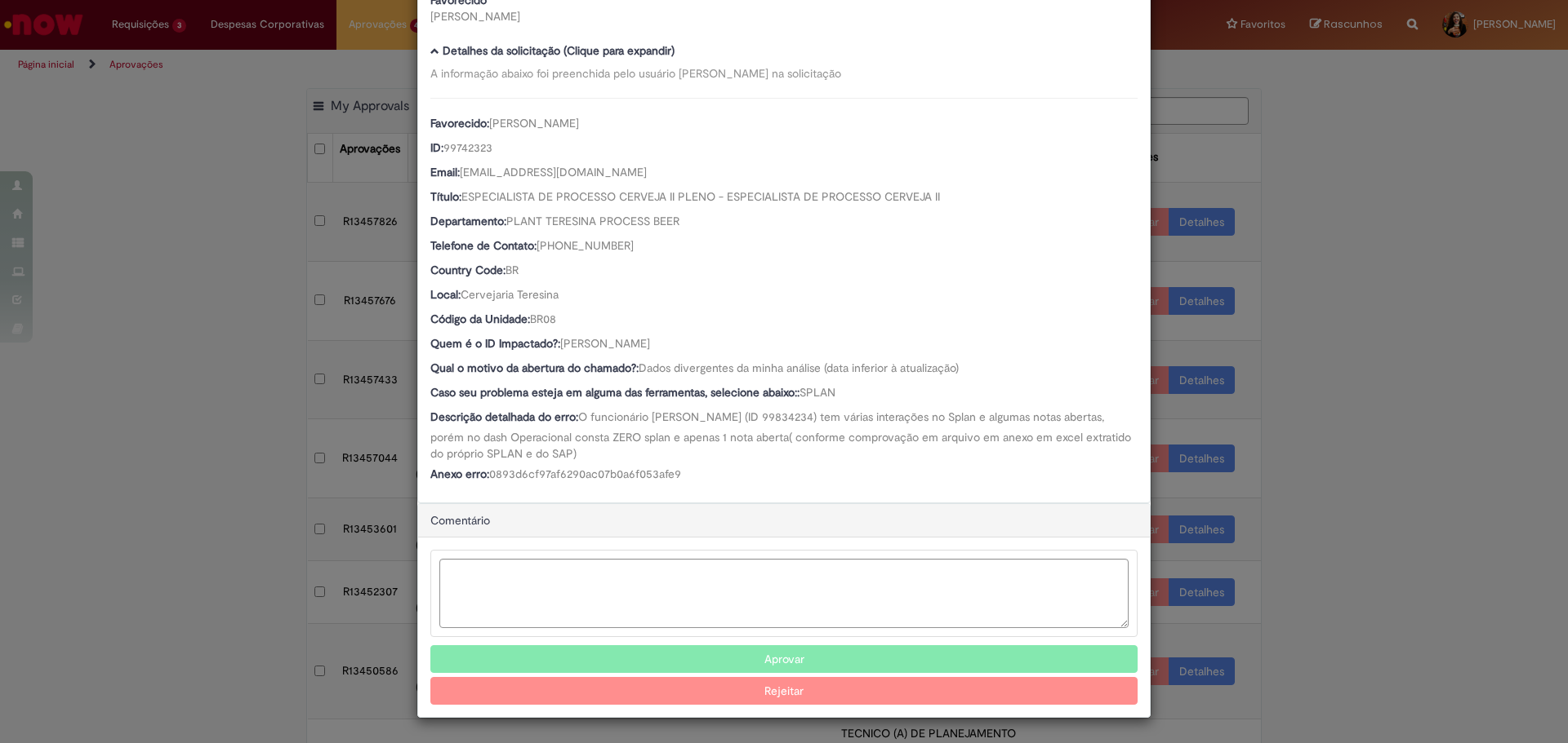
click at [635, 664] on button "Aprovar" at bounding box center [784, 659] width 707 height 28
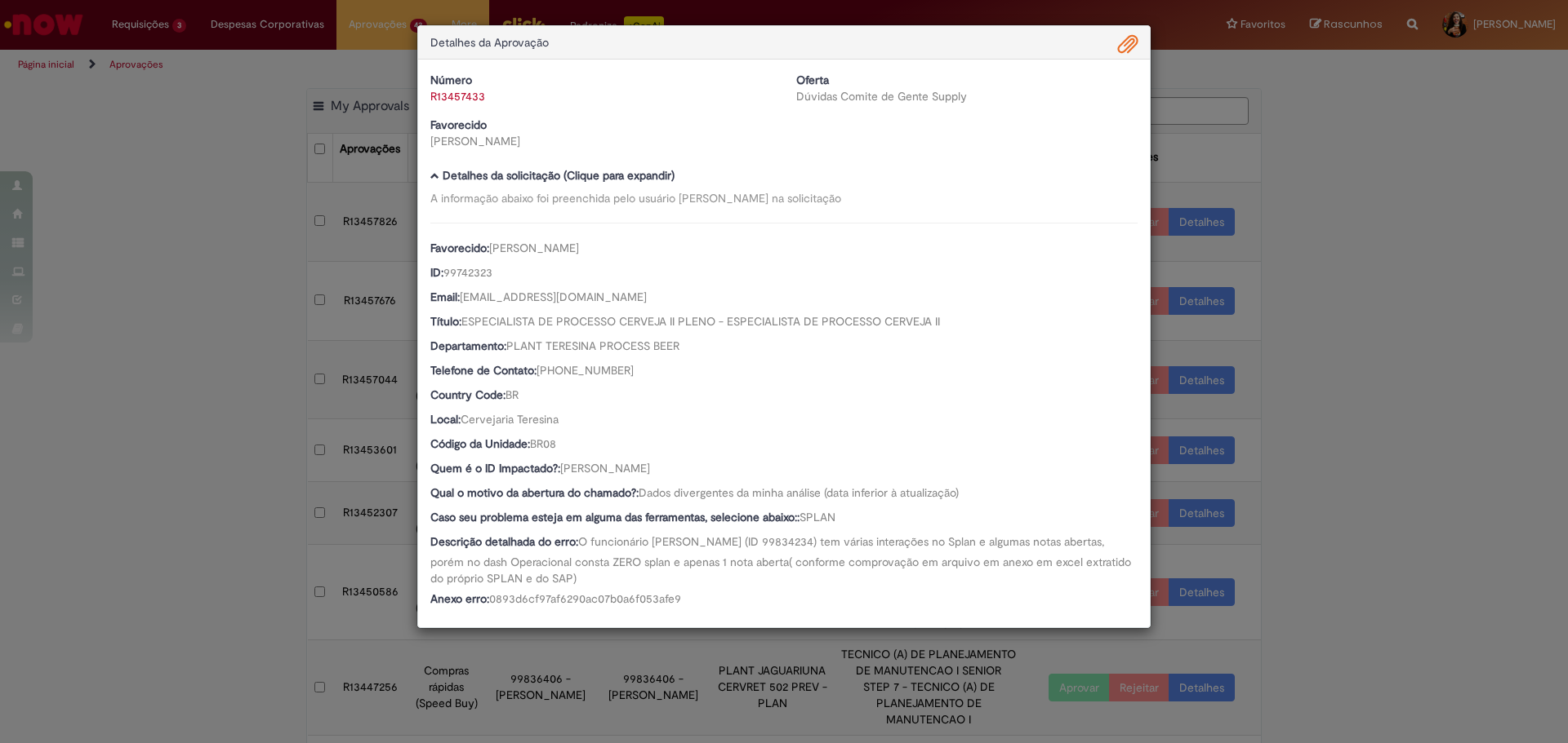
click at [1334, 412] on div "Detalhes da Aprovação Número R13457433 Oferta Dúvidas Comite de Gente Supply Fa…" at bounding box center [784, 372] width 1568 height 743
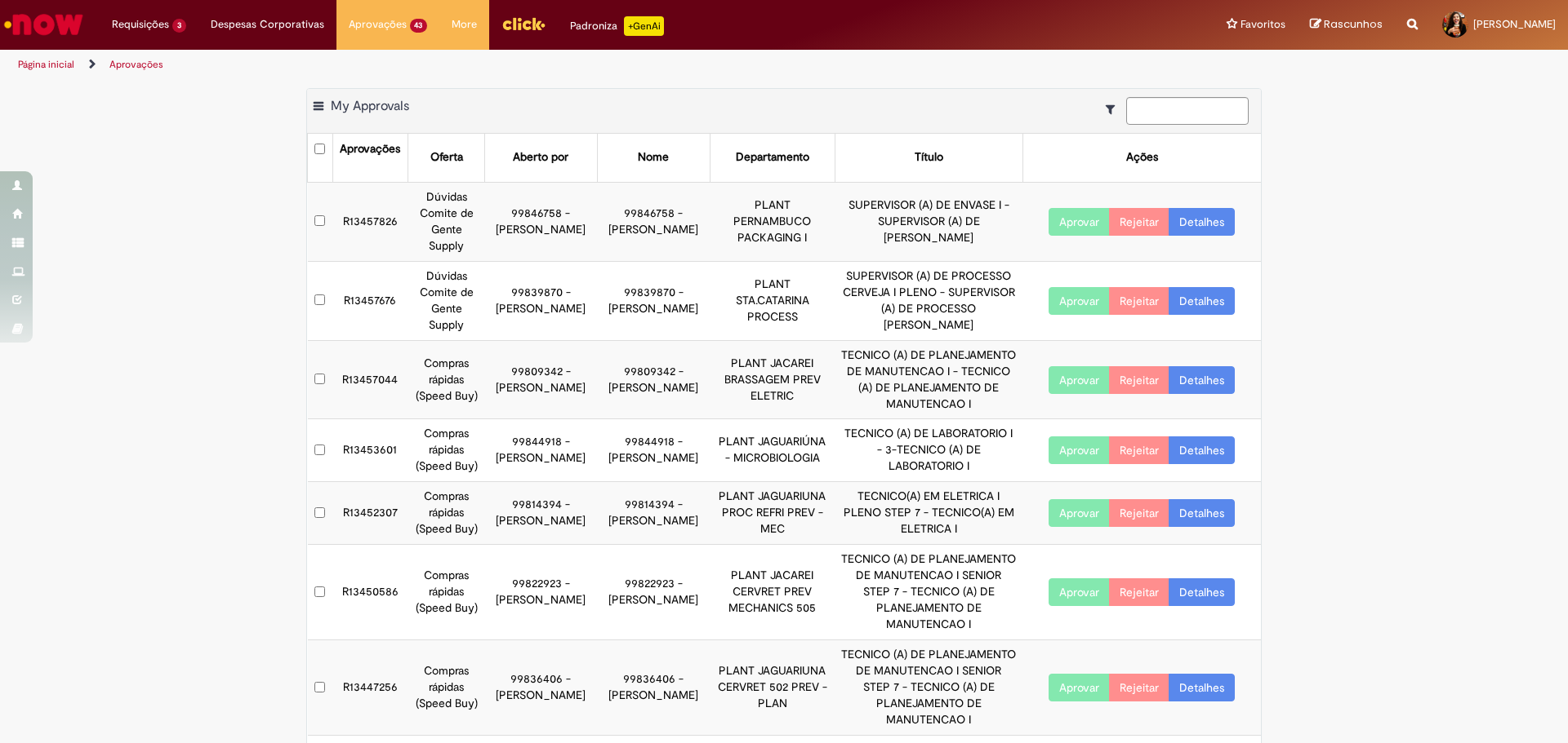
click at [1192, 306] on link "Detalhes" at bounding box center [1201, 301] width 66 height 28
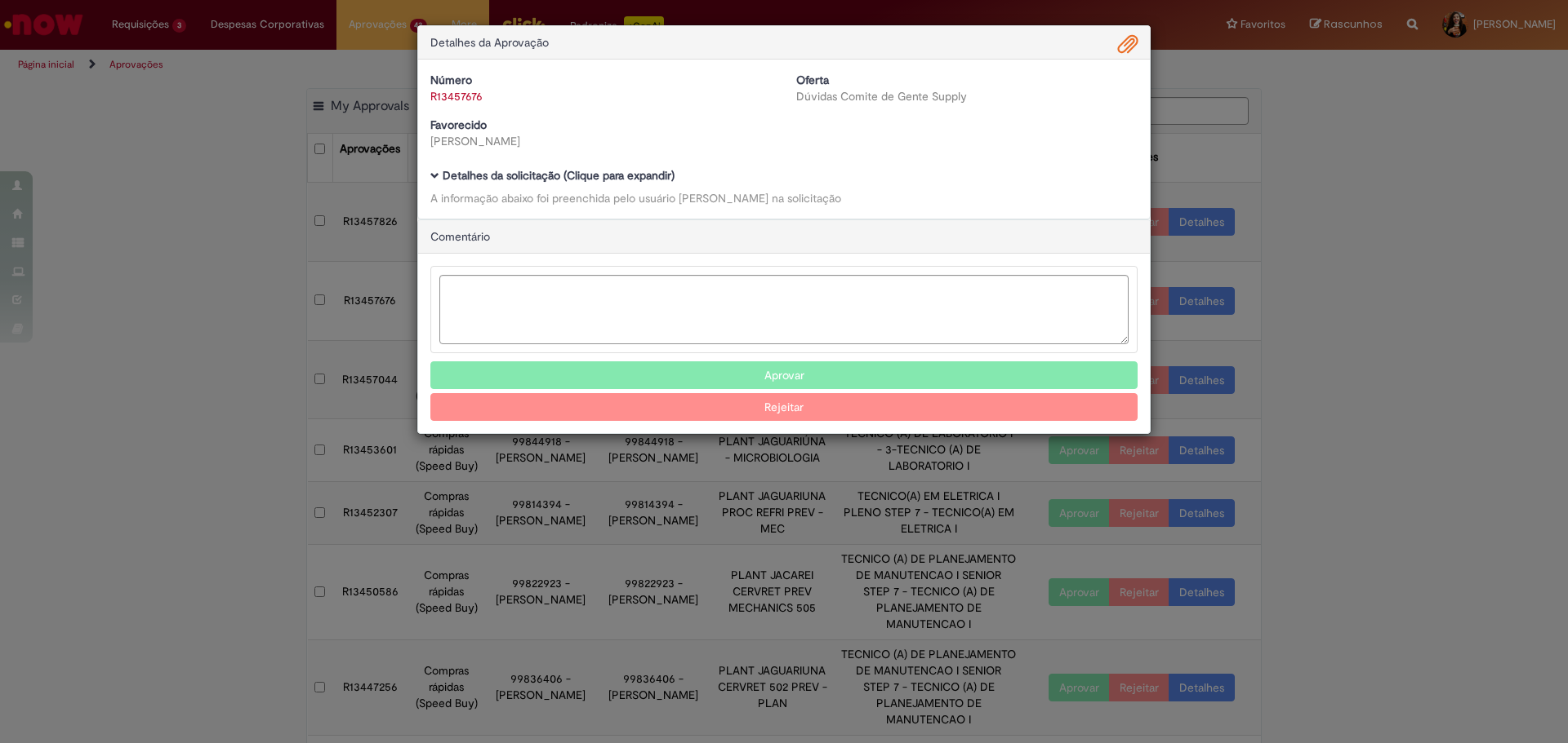
click at [559, 173] on b "Detalhes da solicitação (Clique para expandir)" at bounding box center [558, 176] width 232 height 15
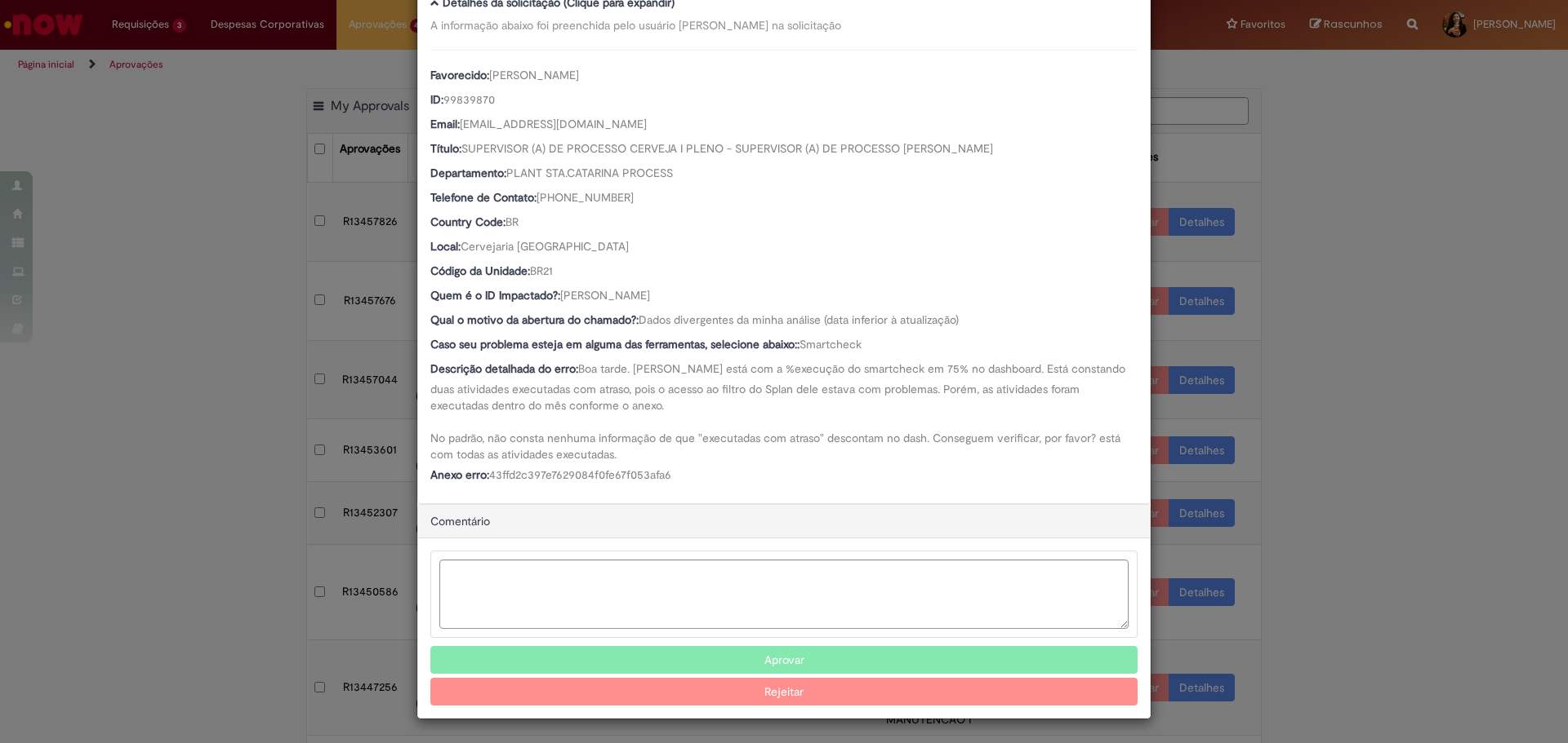
scroll to position [175, 0]
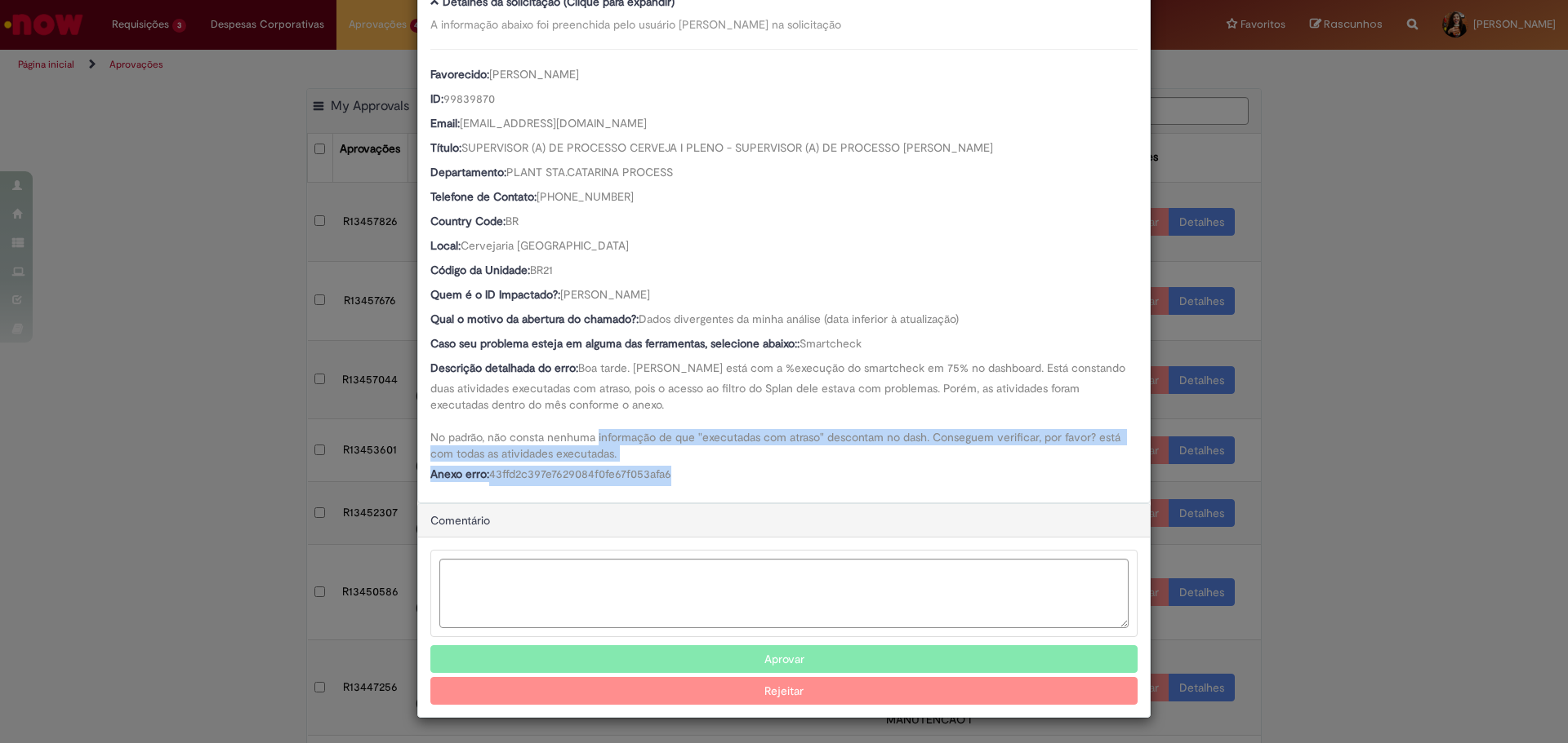
drag, startPoint x: 628, startPoint y: 440, endPoint x: 702, endPoint y: 471, distance: 80.2
click at [702, 471] on div "Favorecido: [PERSON_NAME] ID: 99839870 Email: [EMAIL_ADDRESS][DOMAIN_NAME] Títu…" at bounding box center [784, 268] width 707 height 438
click at [702, 471] on div "Anexo erro: 43ffd2c397e7629084f0fe67f053afa6" at bounding box center [784, 476] width 707 height 20
drag, startPoint x: 713, startPoint y: 483, endPoint x: 618, endPoint y: 424, distance: 111.8
click at [618, 424] on div "Favorecido: [PERSON_NAME] ID: 99839870 Email: [EMAIL_ADDRESS][DOMAIN_NAME] Títu…" at bounding box center [784, 268] width 707 height 438
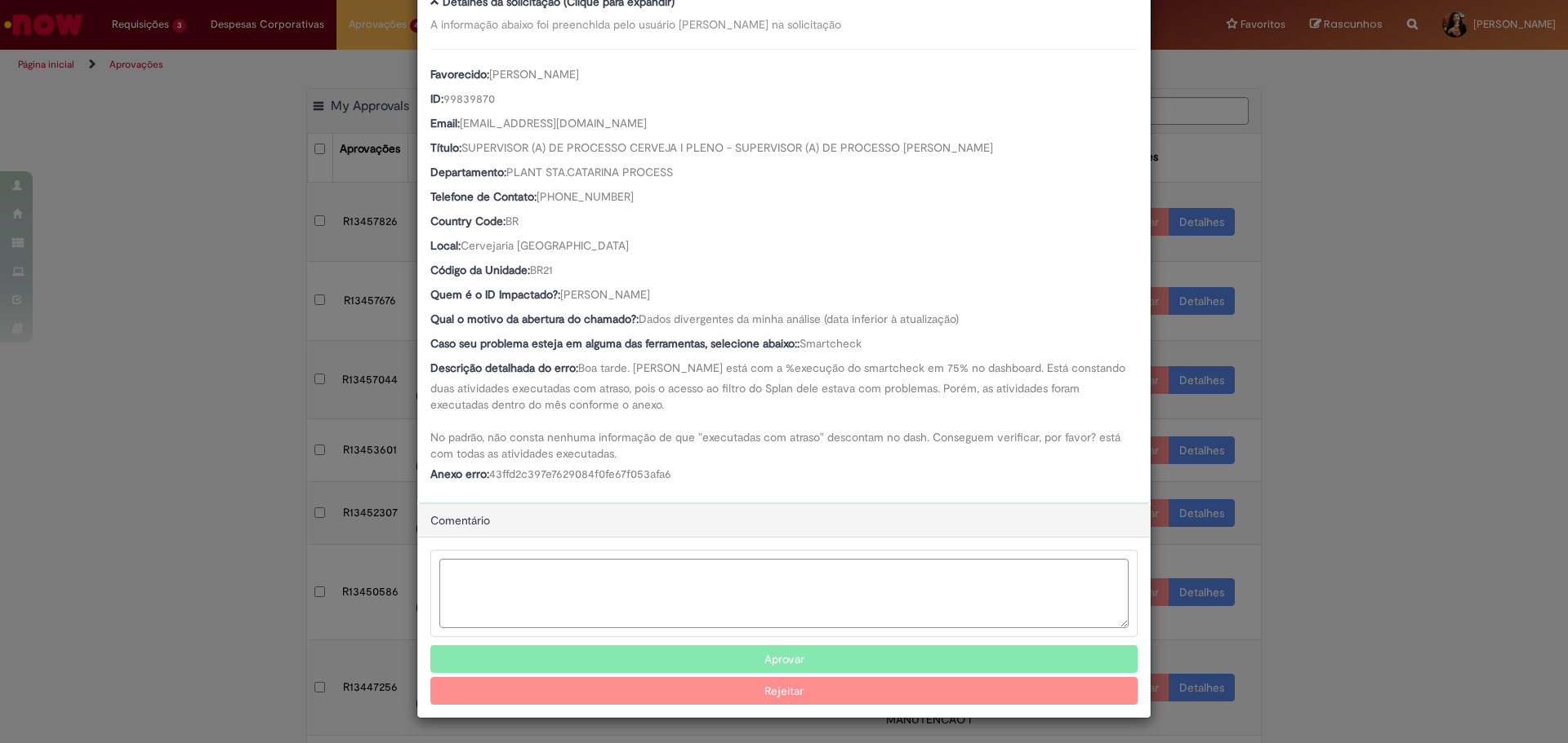
click at [618, 424] on div "Descrição detalhada do erro: Boa tarde. [PERSON_NAME] está com a %execução do s…" at bounding box center [784, 411] width 707 height 102
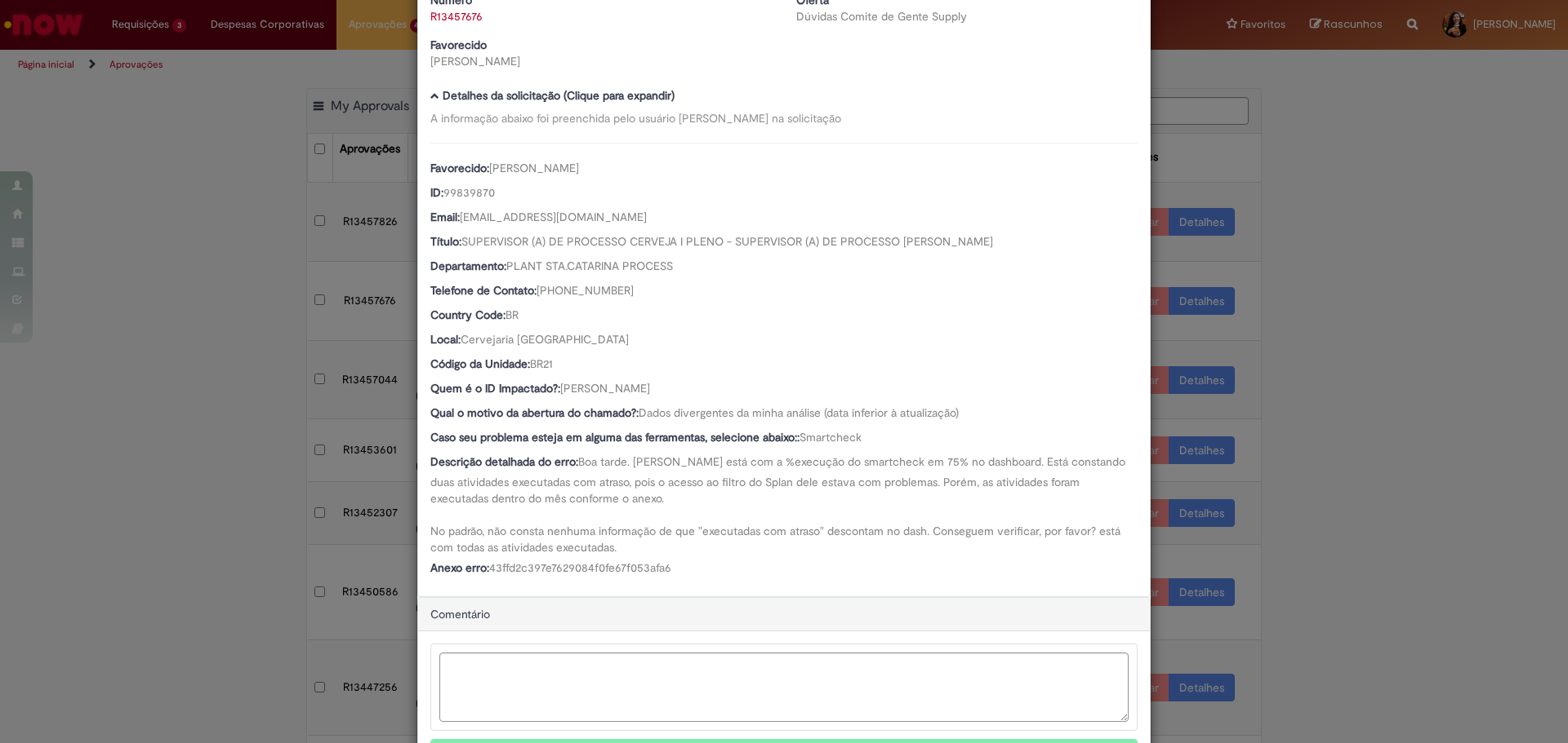
scroll to position [0, 0]
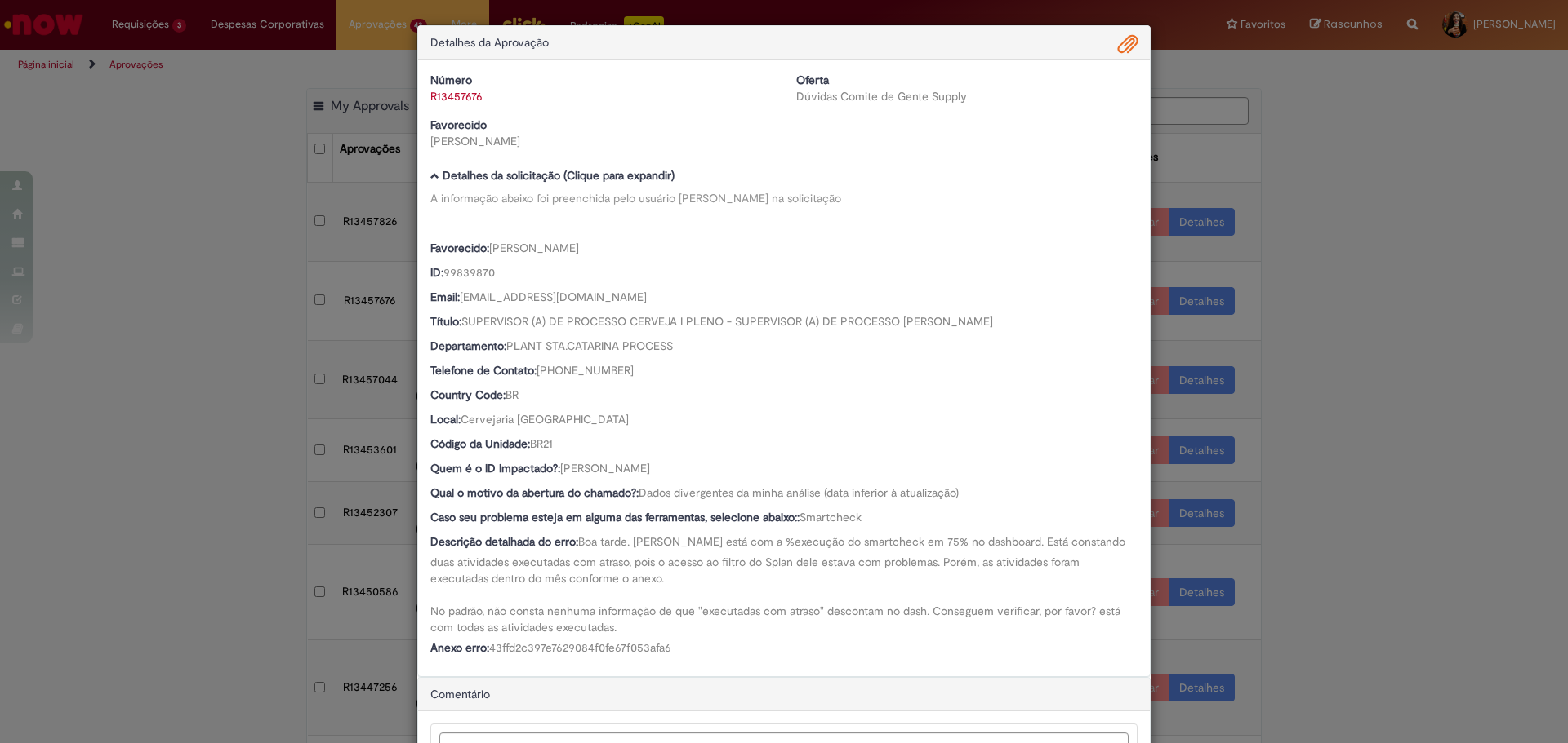
click at [1120, 50] on span "Ambev Approval Modal" at bounding box center [1127, 45] width 20 height 28
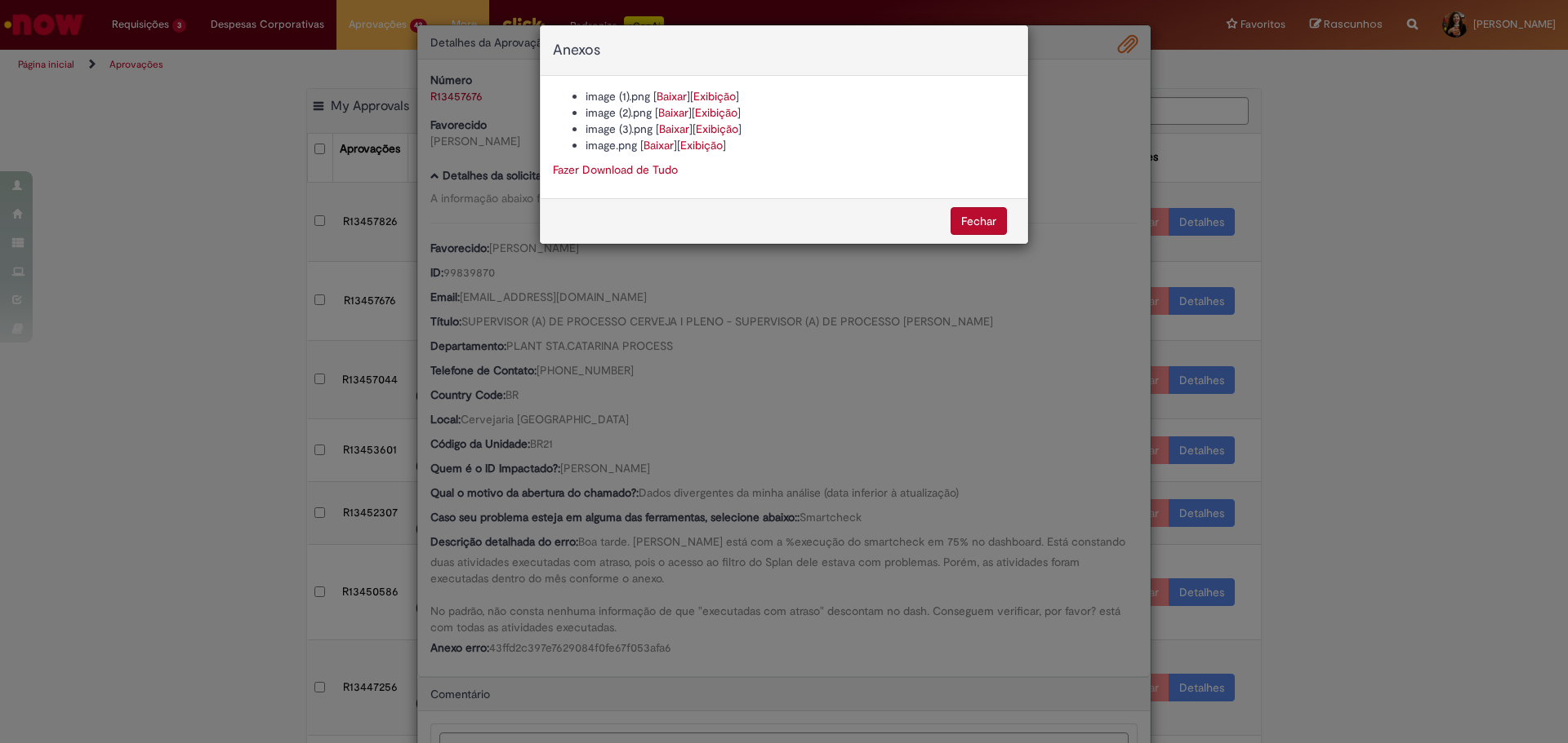
click at [699, 320] on div "Anexos image (1).png [ Baixar ] [ Exibição ] image (2).png [ Baixar ] [ Exibiçã…" at bounding box center [784, 372] width 1568 height 743
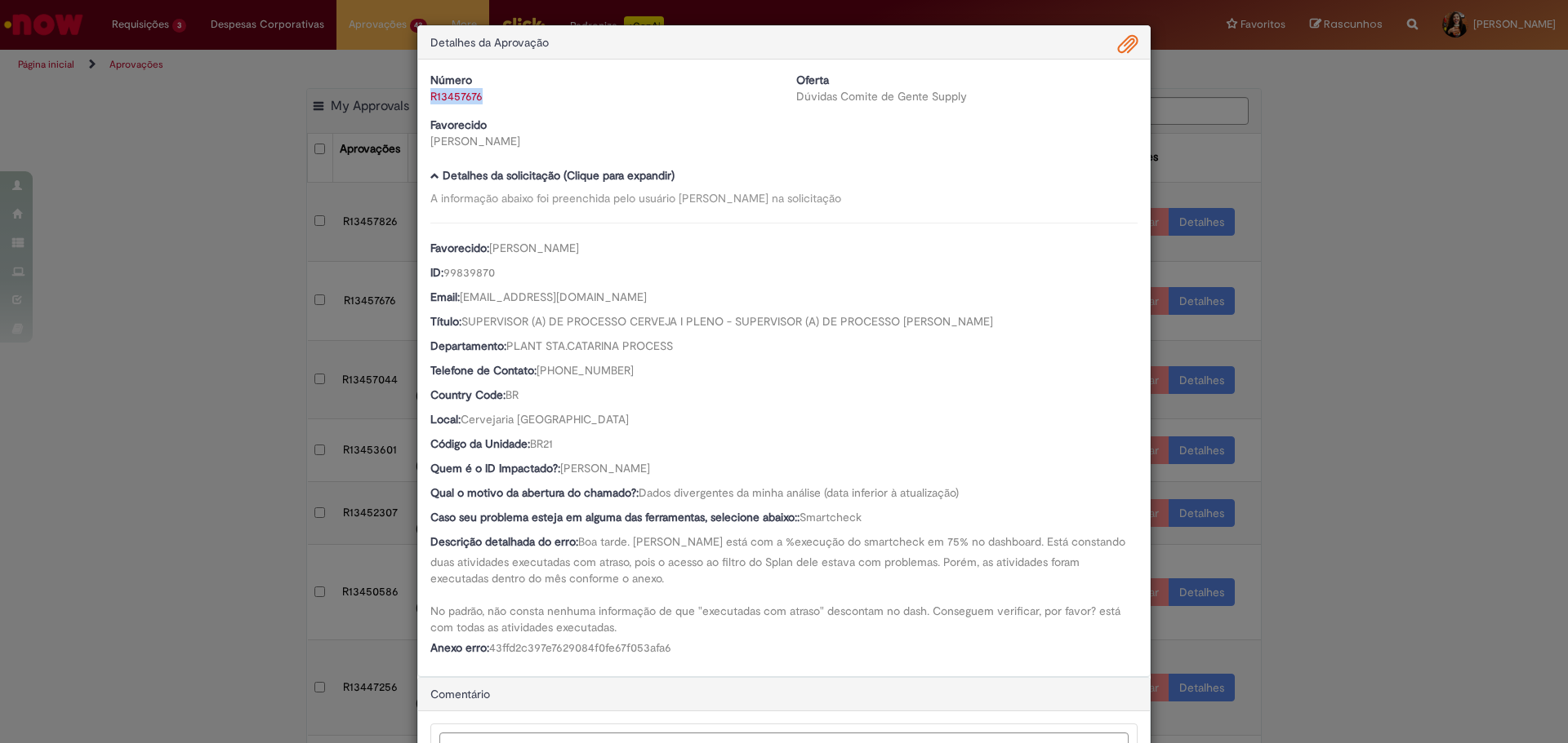
drag, startPoint x: 488, startPoint y: 107, endPoint x: 419, endPoint y: 109, distance: 69.0
click at [419, 109] on div "Número R13457676 Oferta Dúvidas Comite de Gente Supply Favorecido Bruna Hedel" at bounding box center [784, 116] width 731 height 89
click at [728, 584] on div "Descrição detalhada do erro: Boa tarde. [PERSON_NAME] está com a %execução do s…" at bounding box center [784, 585] width 707 height 102
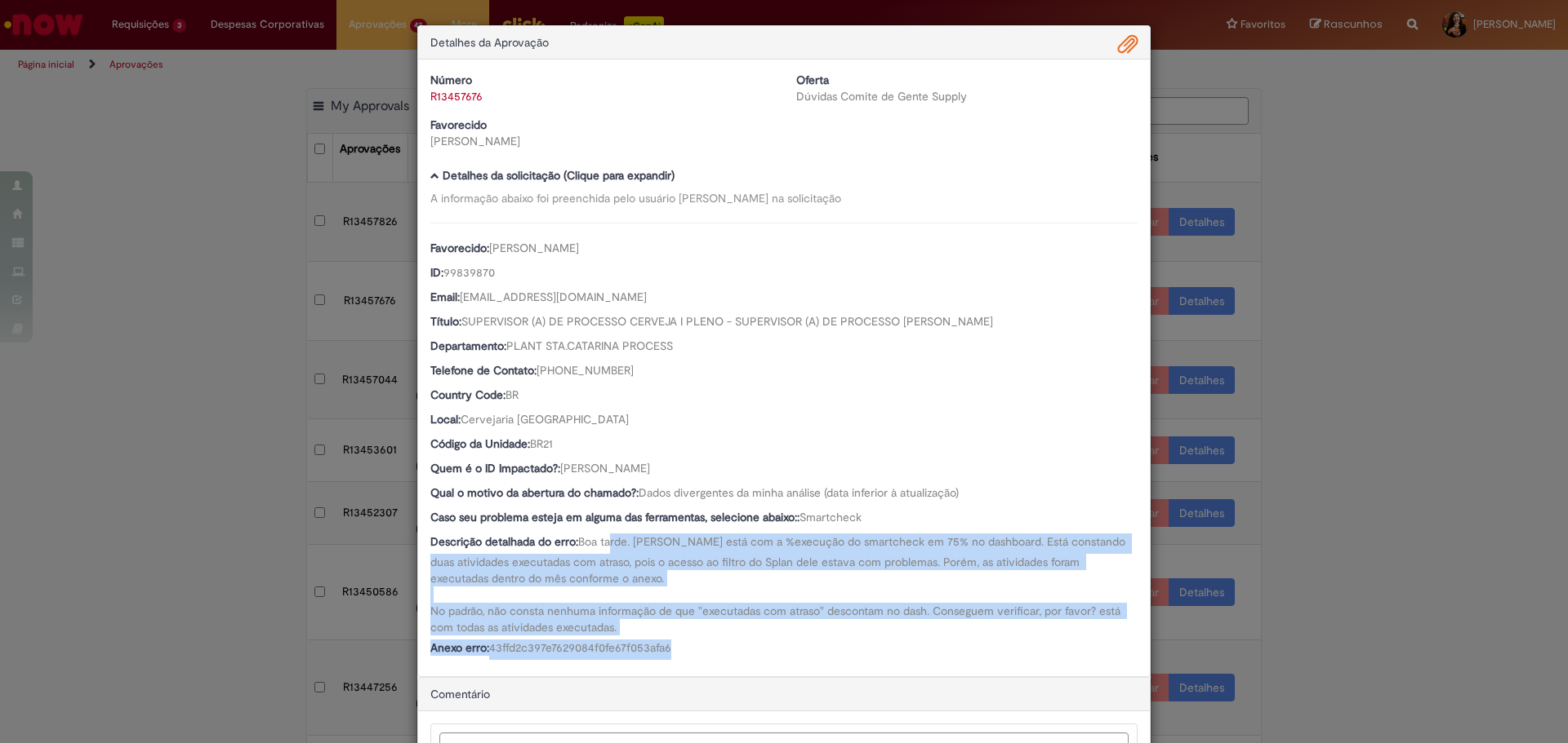
drag, startPoint x: 634, startPoint y: 586, endPoint x: 737, endPoint y: 648, distance: 120.2
click at [737, 648] on div "Favorecido: [PERSON_NAME] ID: 99839870 Email: [EMAIL_ADDRESS][DOMAIN_NAME] Títu…" at bounding box center [784, 441] width 707 height 438
click at [737, 648] on div "Anexo erro: 43ffd2c397e7629084f0fe67f053afa6" at bounding box center [784, 650] width 707 height 20
drag, startPoint x: 574, startPoint y: 545, endPoint x: 684, endPoint y: 653, distance: 154.2
click at [684, 653] on div "Favorecido: [PERSON_NAME] ID: 99839870 Email: [EMAIL_ADDRESS][DOMAIN_NAME] Títu…" at bounding box center [784, 441] width 707 height 438
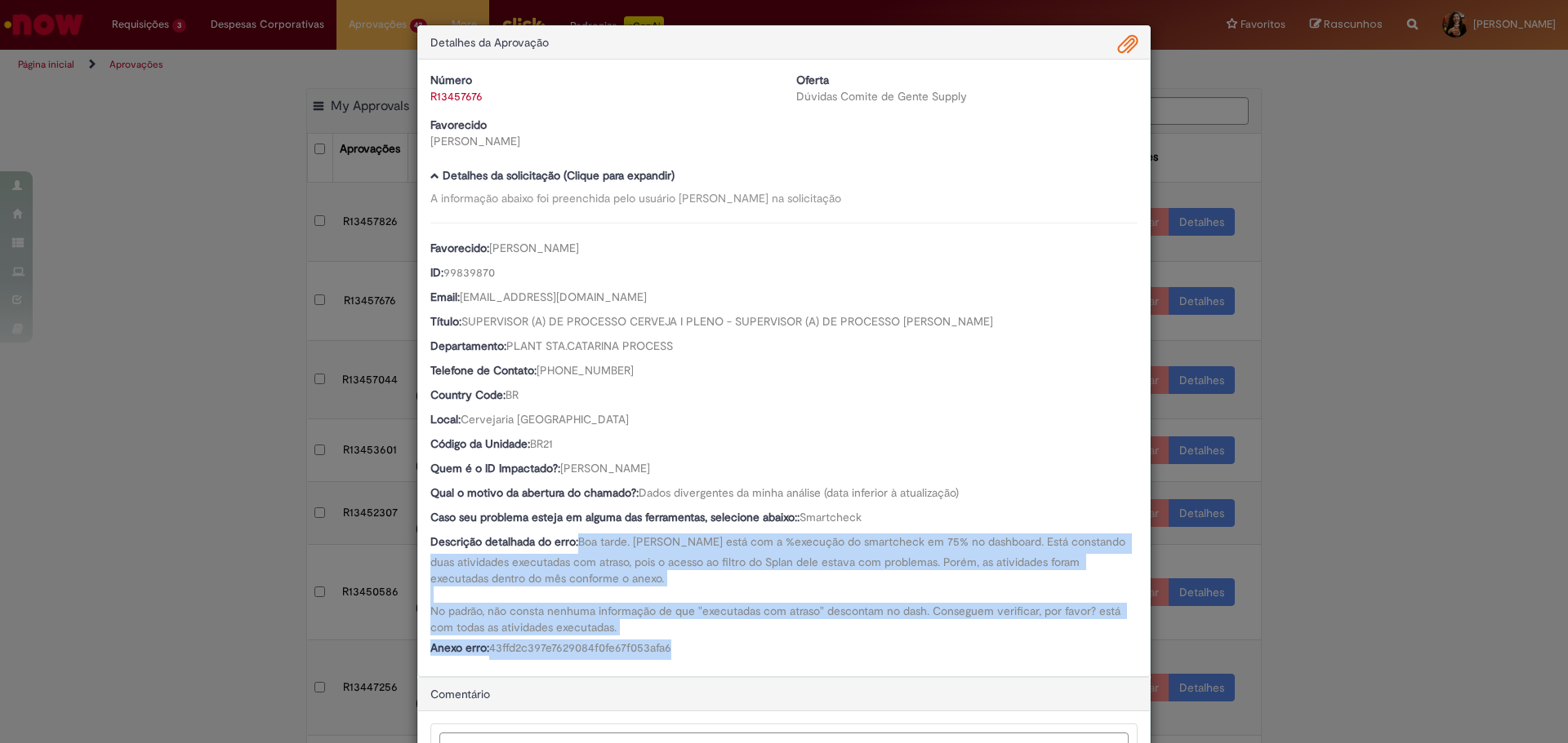
click at [684, 653] on div "Anexo erro: 43ffd2c397e7629084f0fe67f053afa6" at bounding box center [784, 650] width 707 height 20
drag, startPoint x: 678, startPoint y: 651, endPoint x: 666, endPoint y: 543, distance: 108.7
click at [666, 543] on div "Favorecido: [PERSON_NAME] ID: 99839870 Email: [EMAIL_ADDRESS][DOMAIN_NAME] Títu…" at bounding box center [784, 441] width 707 height 438
click at [666, 543] on span "Boa tarde. [PERSON_NAME] está com a %execução do smartcheck em 75% no dashboard…" at bounding box center [779, 585] width 698 height 101
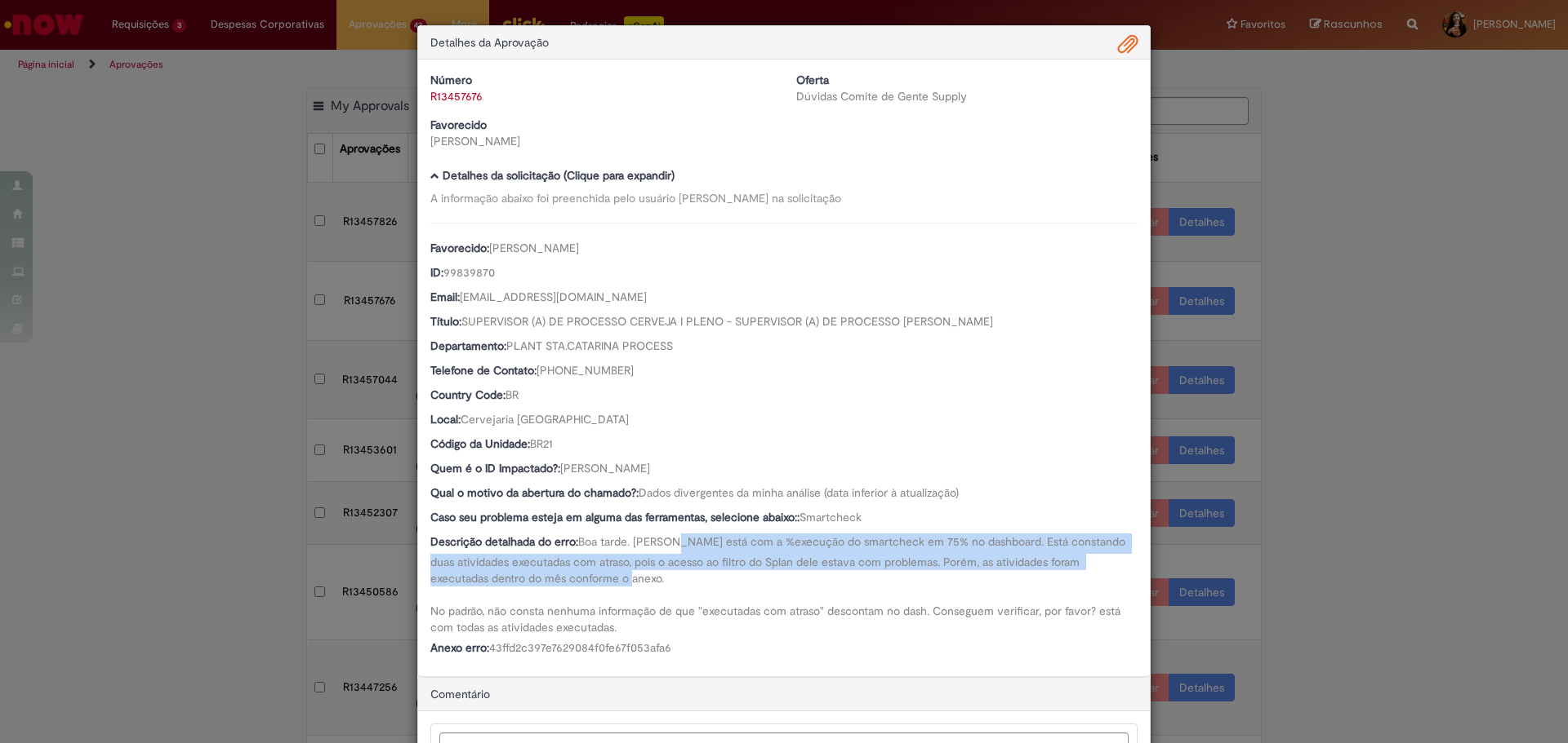
drag, startPoint x: 666, startPoint y: 543, endPoint x: 763, endPoint y: 585, distance: 105.7
click at [763, 585] on div "Descrição detalhada do erro: Boa tarde. [PERSON_NAME] está com a %execução do s…" at bounding box center [784, 585] width 707 height 102
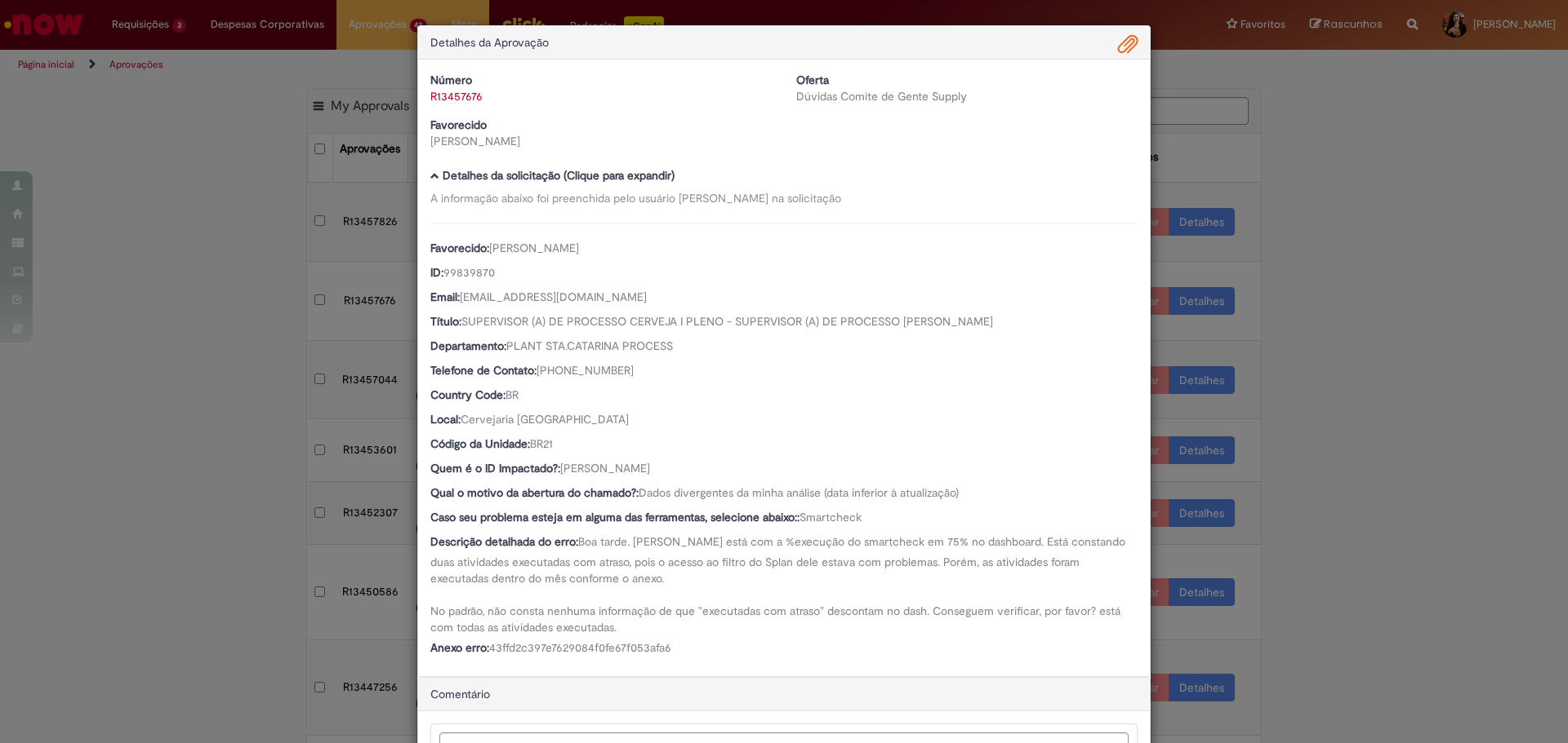
click at [1123, 43] on span "Ambev Approval Modal" at bounding box center [1127, 45] width 20 height 28
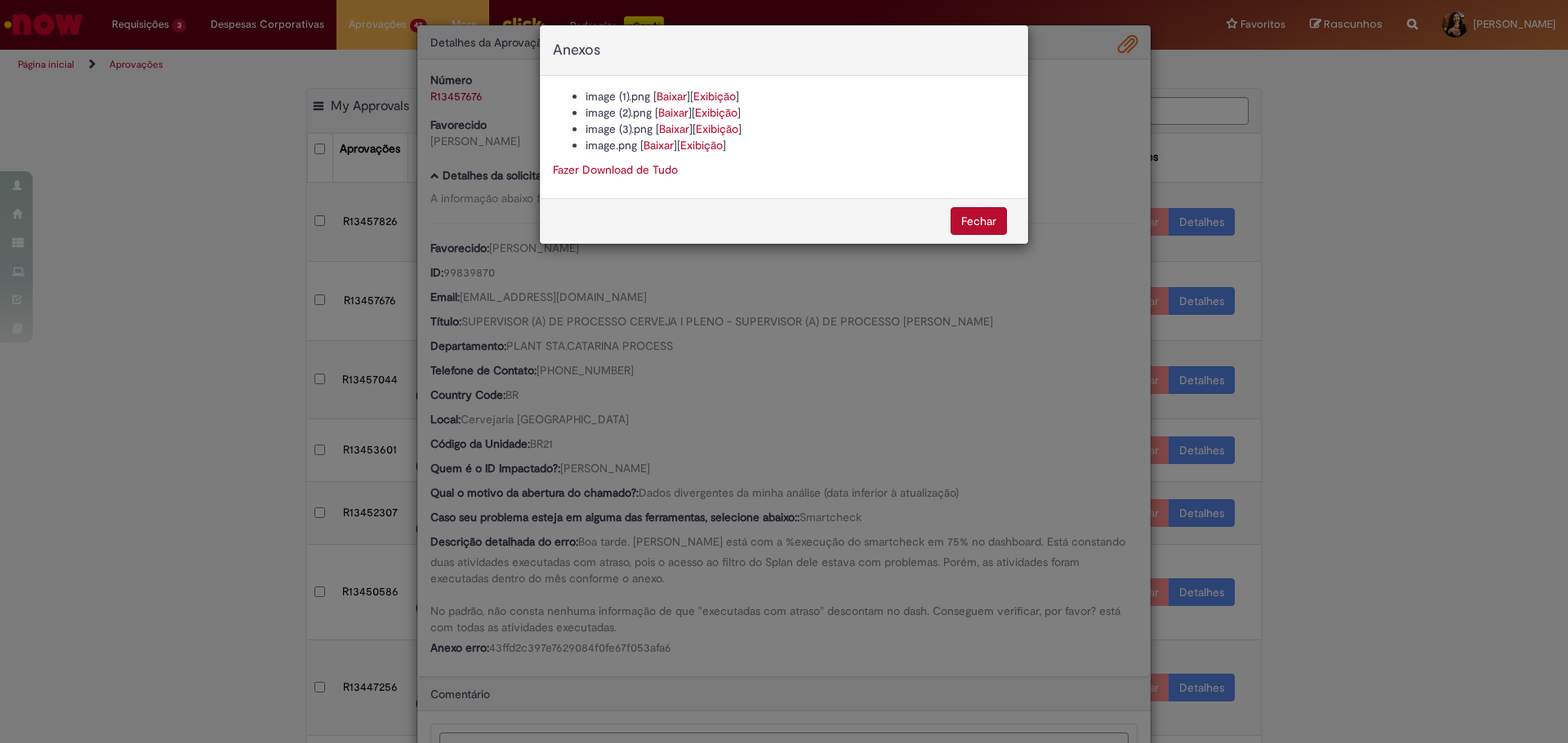
click at [672, 101] on link "Baixar" at bounding box center [672, 97] width 30 height 15
click at [760, 505] on div "Anexos image (1).png [ Baixar ] [ Exibição ] image (2).png [ Baixar ] [ Exibiçã…" at bounding box center [784, 372] width 1568 height 743
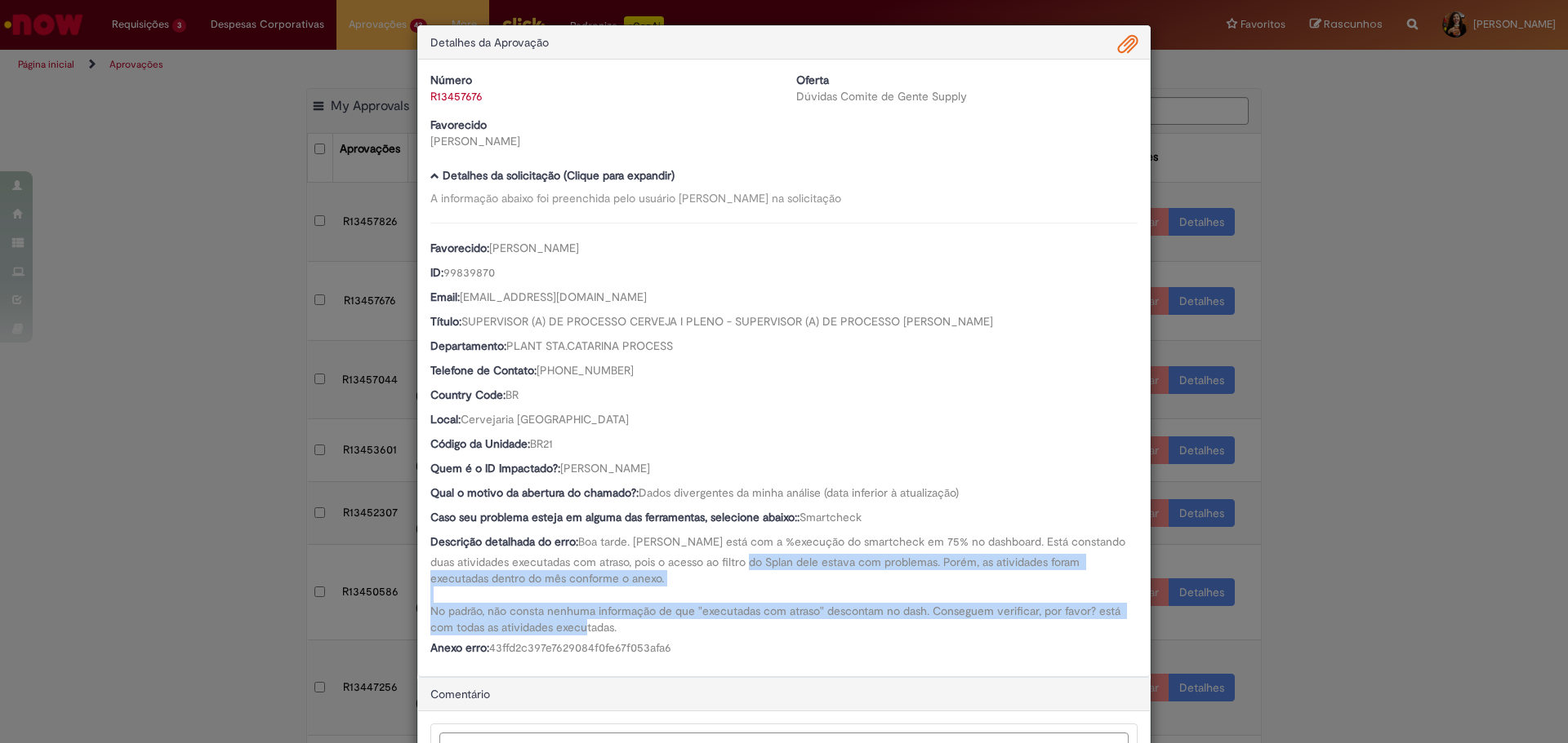
drag, startPoint x: 752, startPoint y: 571, endPoint x: 771, endPoint y: 637, distance: 68.7
click at [771, 636] on div "Descrição detalhada do erro: Boa tarde. [PERSON_NAME] está com a %execução do s…" at bounding box center [784, 585] width 707 height 102
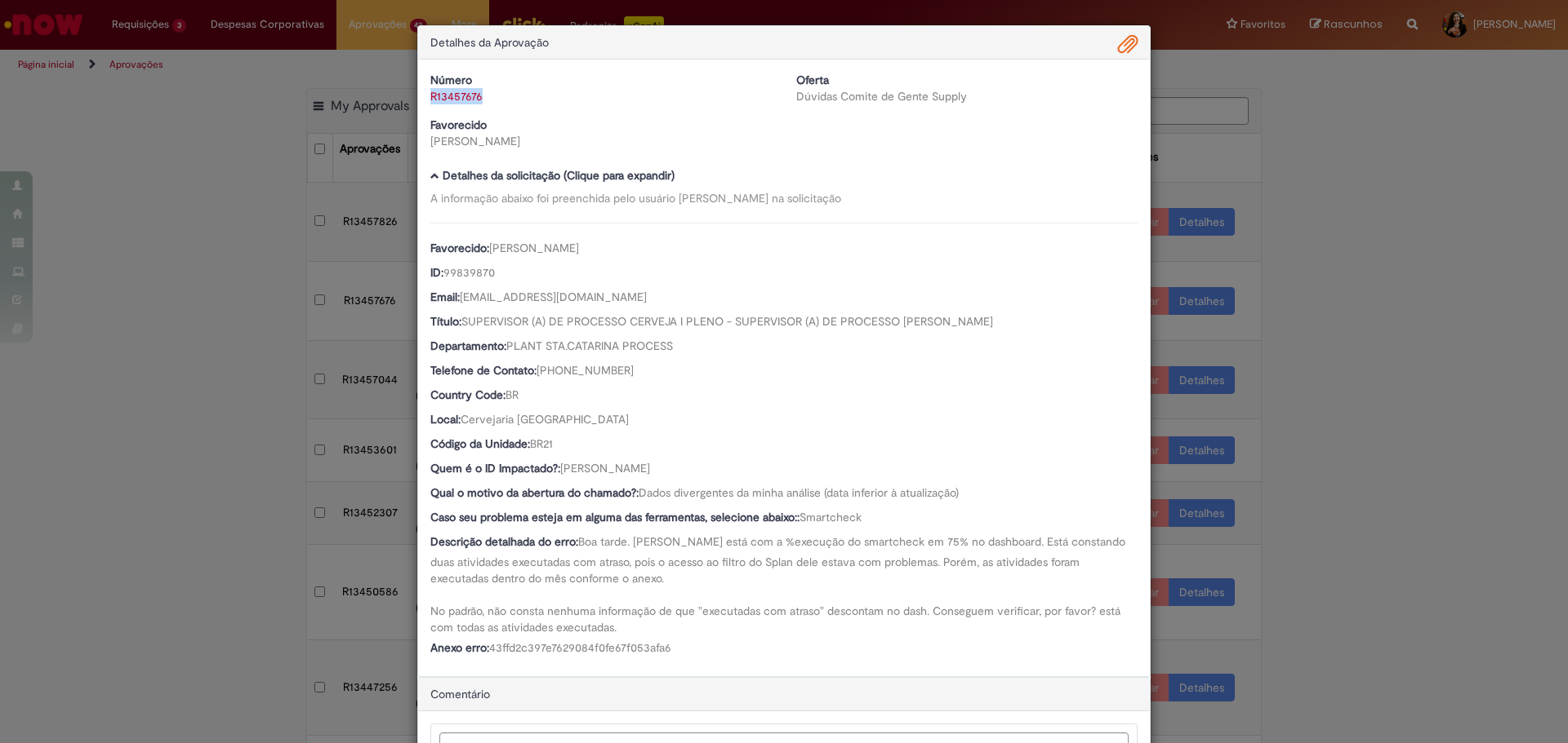
drag, startPoint x: 501, startPoint y: 88, endPoint x: 489, endPoint y: 102, distance: 18.4
click at [489, 102] on div "Número R13457676" at bounding box center [601, 88] width 366 height 33
drag, startPoint x: 690, startPoint y: 475, endPoint x: 558, endPoint y: 471, distance: 132.1
click at [558, 471] on div "Quem é o ID Impactado?: [PERSON_NAME]" at bounding box center [784, 470] width 707 height 20
drag, startPoint x: 489, startPoint y: 103, endPoint x: 420, endPoint y: 101, distance: 69.0
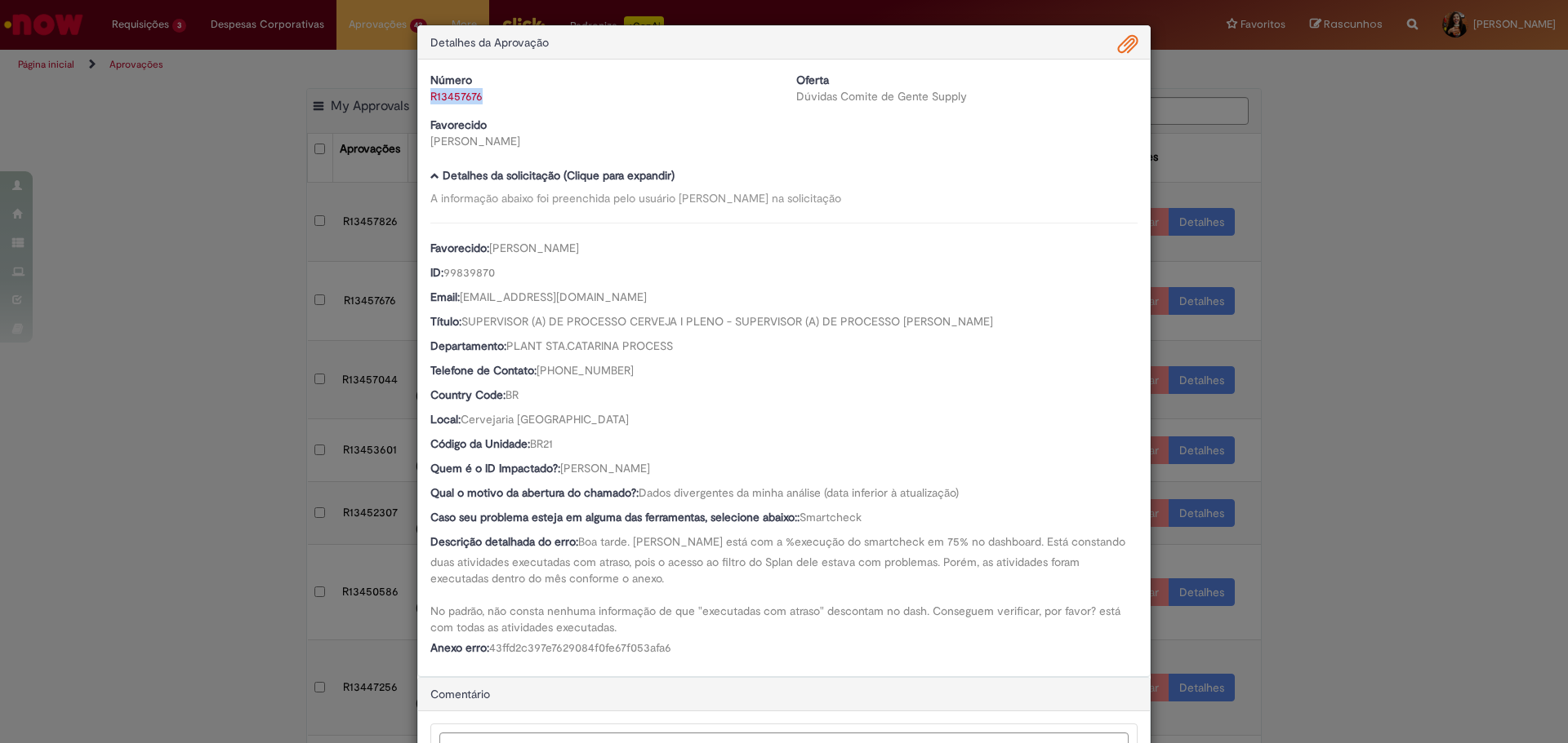
click at [420, 101] on div "Número R13457676" at bounding box center [601, 88] width 366 height 33
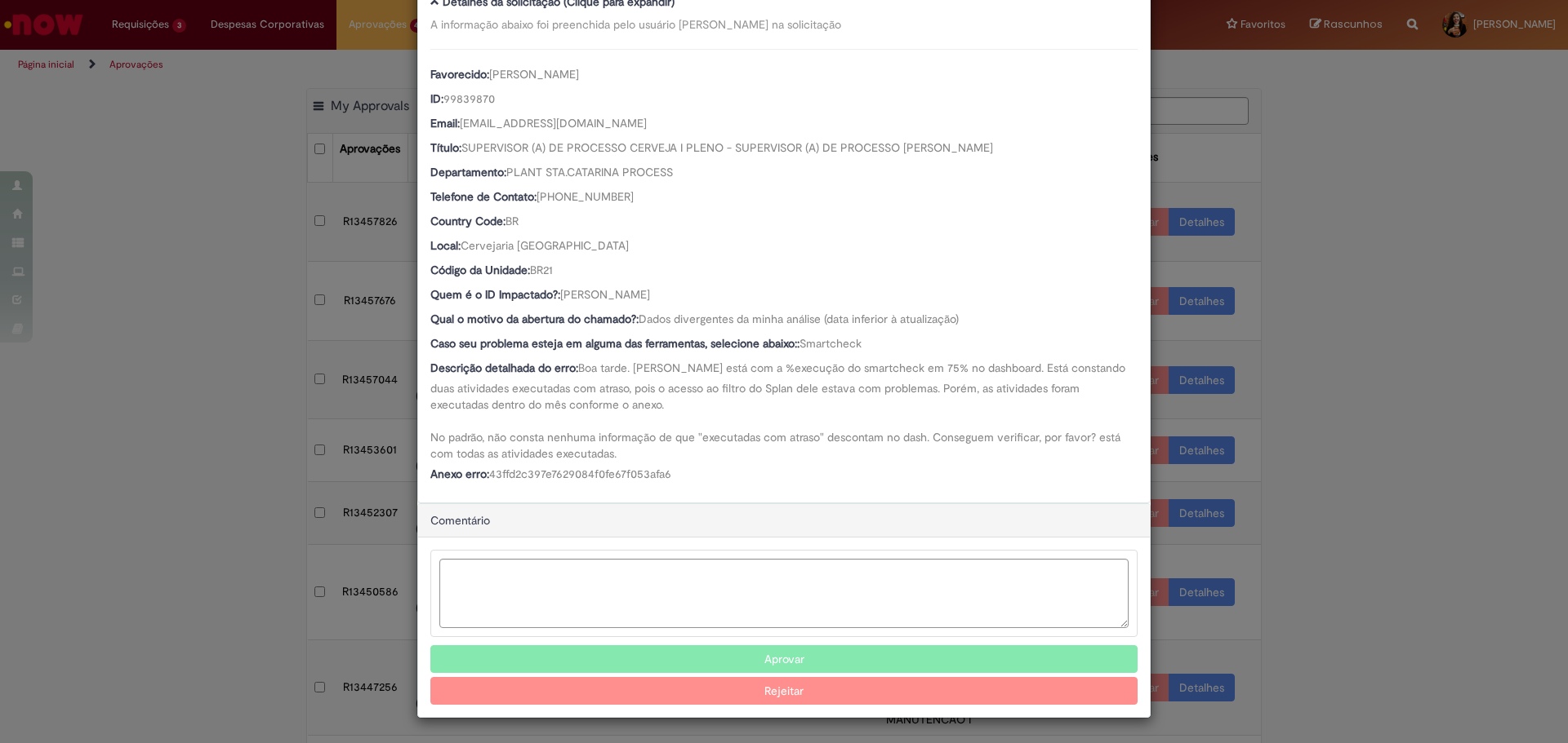
click at [787, 662] on button "Aprovar" at bounding box center [784, 659] width 707 height 28
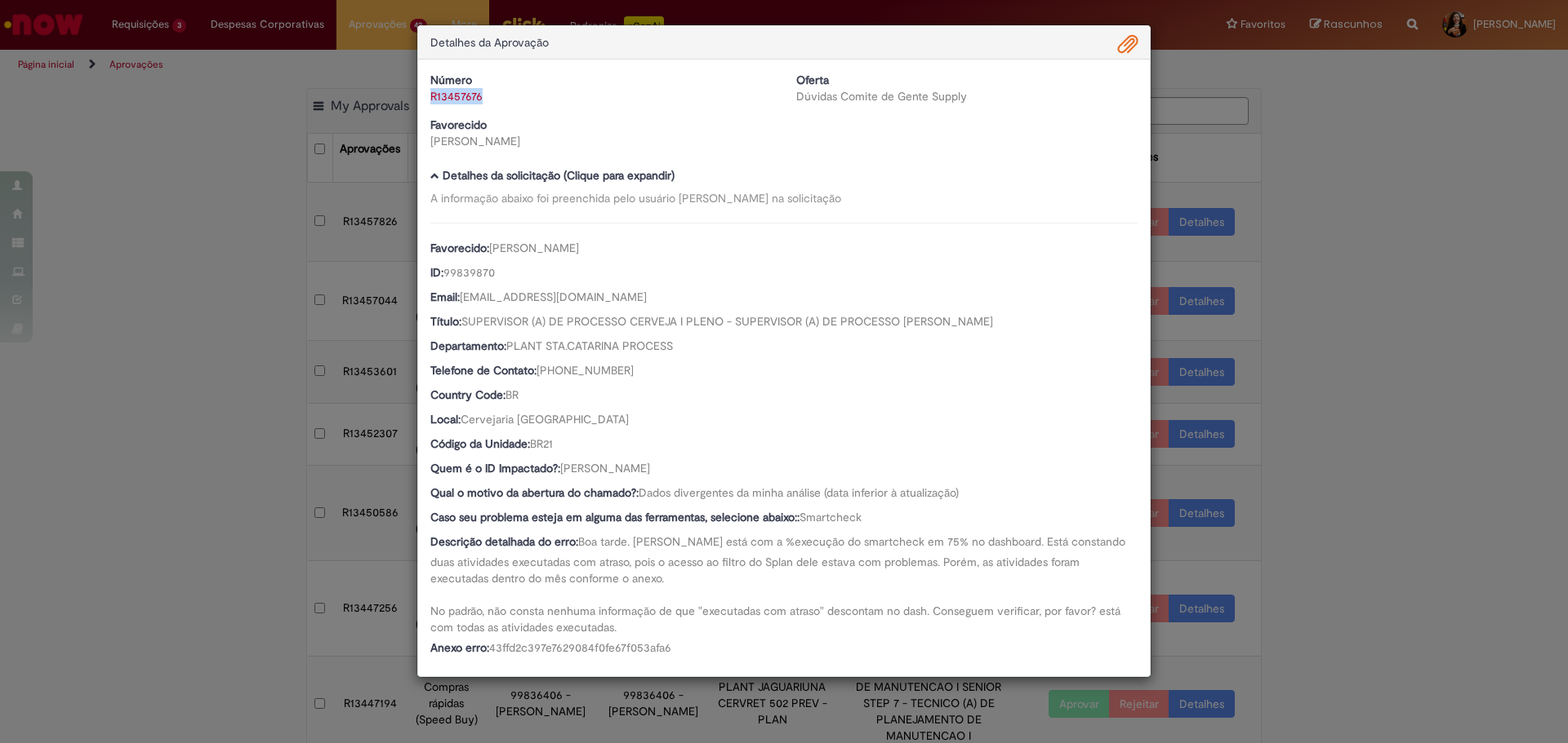
click at [1252, 386] on div "Detalhes da Aprovação Número R13457676 Oferta Dúvidas Comite de Gente Supply Fa…" at bounding box center [784, 372] width 1568 height 743
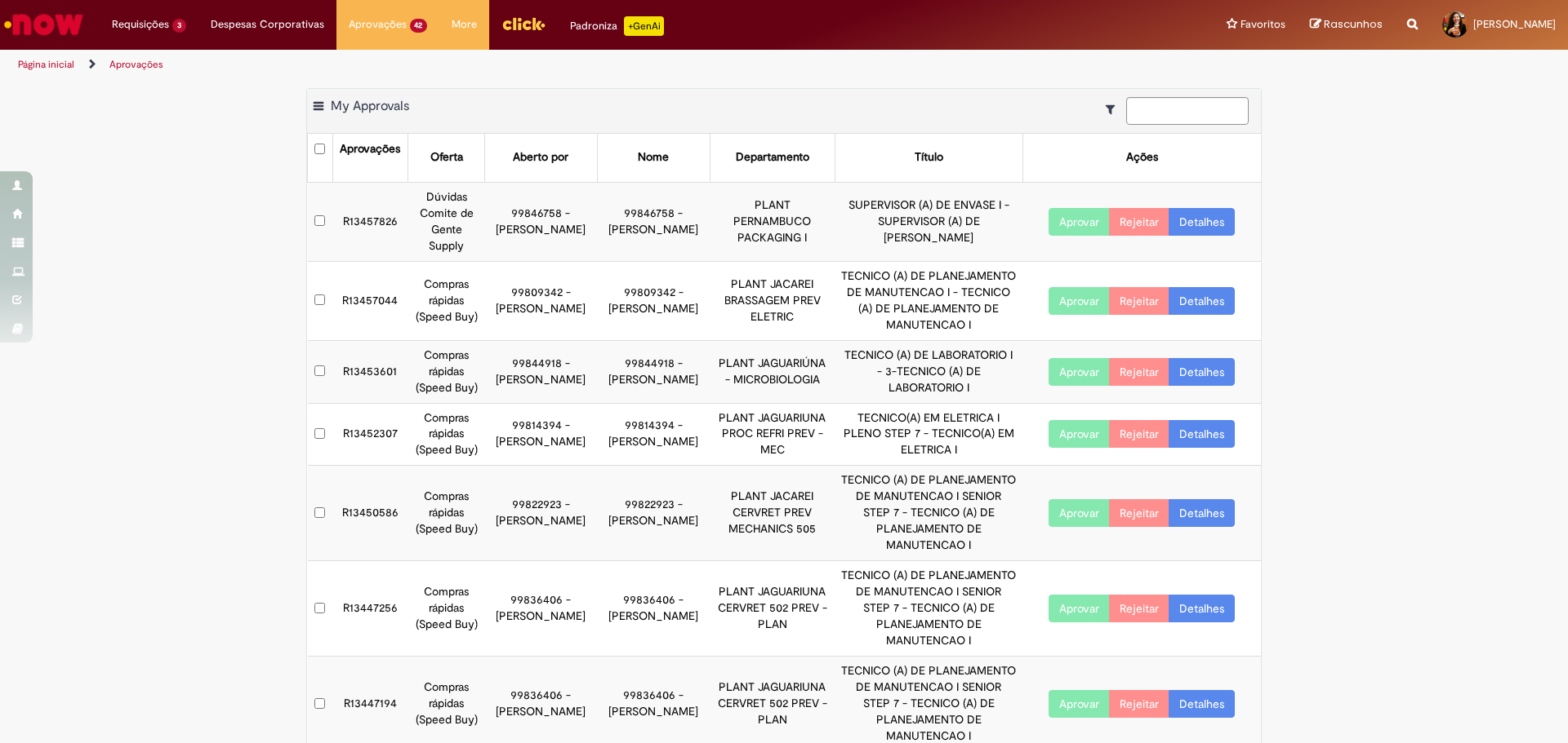
click at [1218, 223] on link "Detalhes" at bounding box center [1201, 222] width 66 height 28
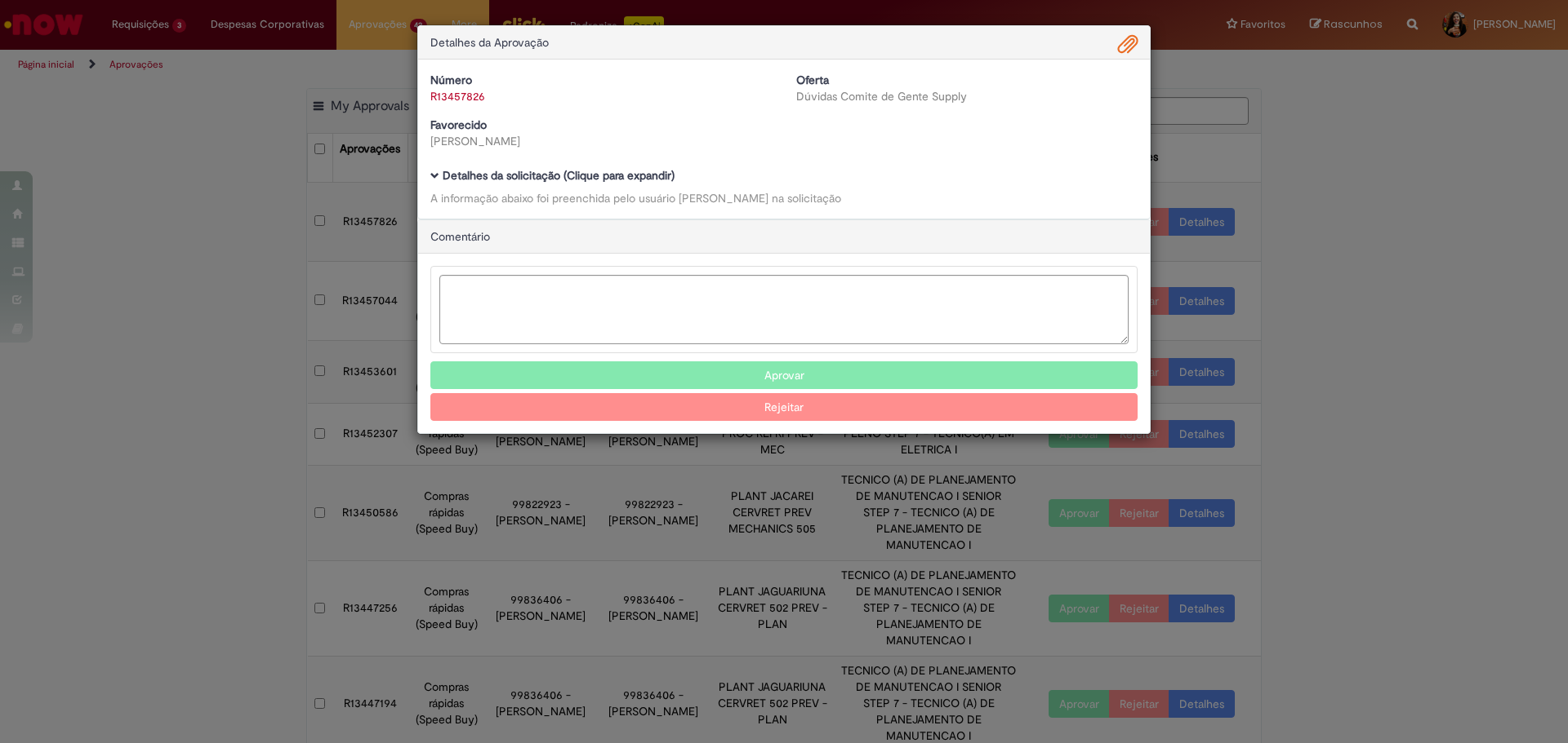
click at [619, 170] on b "Detalhes da solicitação (Clique para expandir)" at bounding box center [558, 176] width 232 height 15
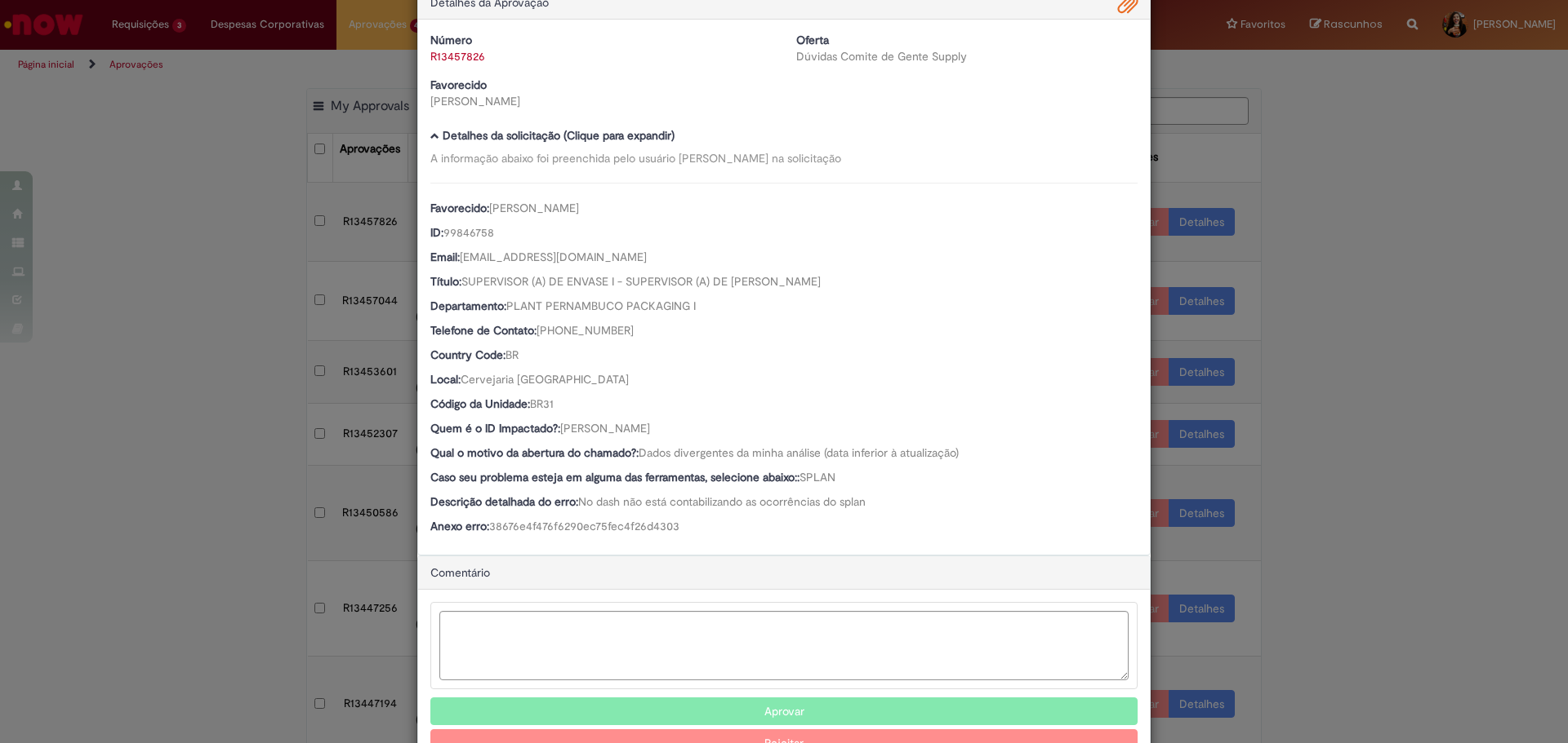
scroll to position [94, 0]
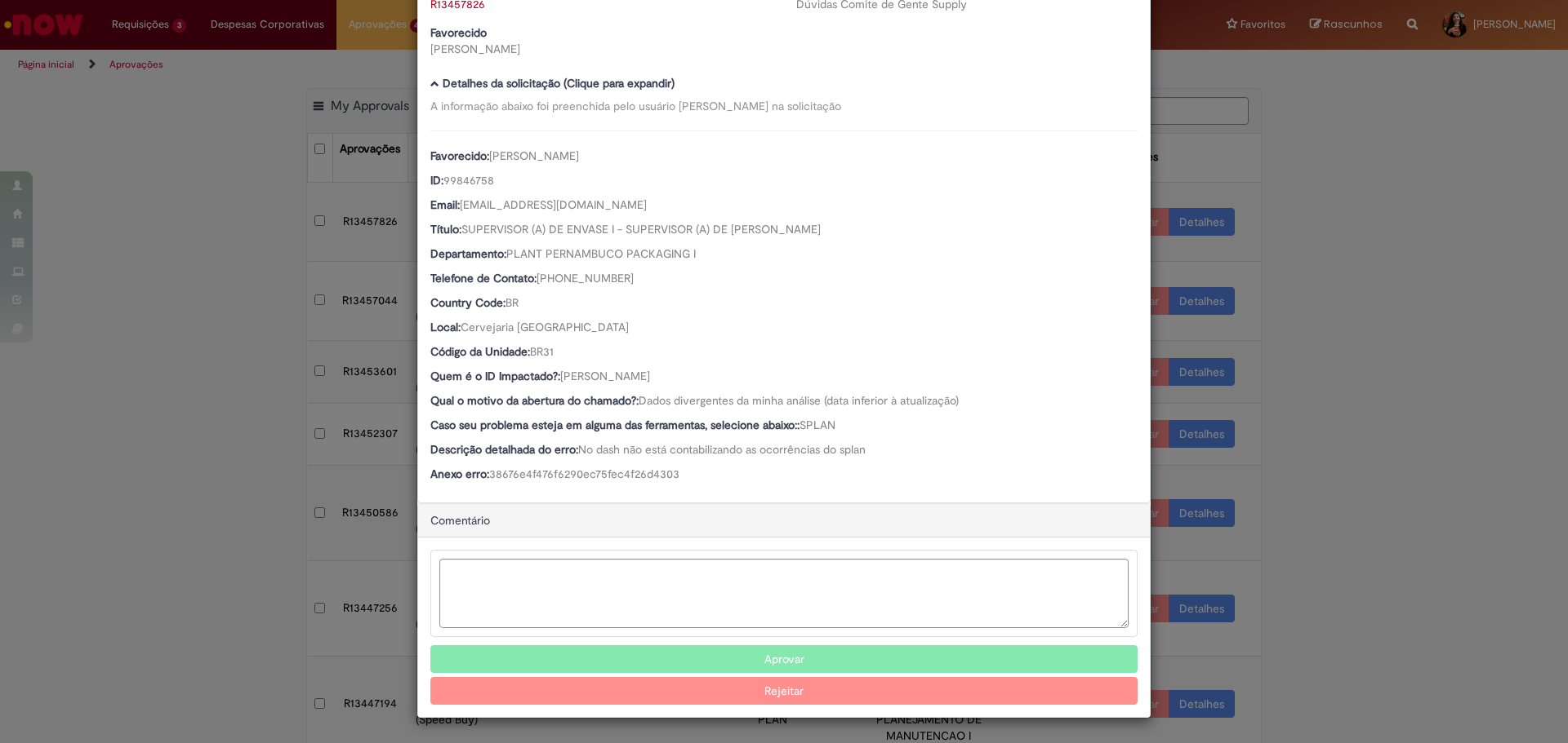
drag, startPoint x: 714, startPoint y: 370, endPoint x: 557, endPoint y: 373, distance: 157.0
click at [557, 373] on div "Quem é o ID Impactado?: [PERSON_NAME]" at bounding box center [784, 378] width 707 height 20
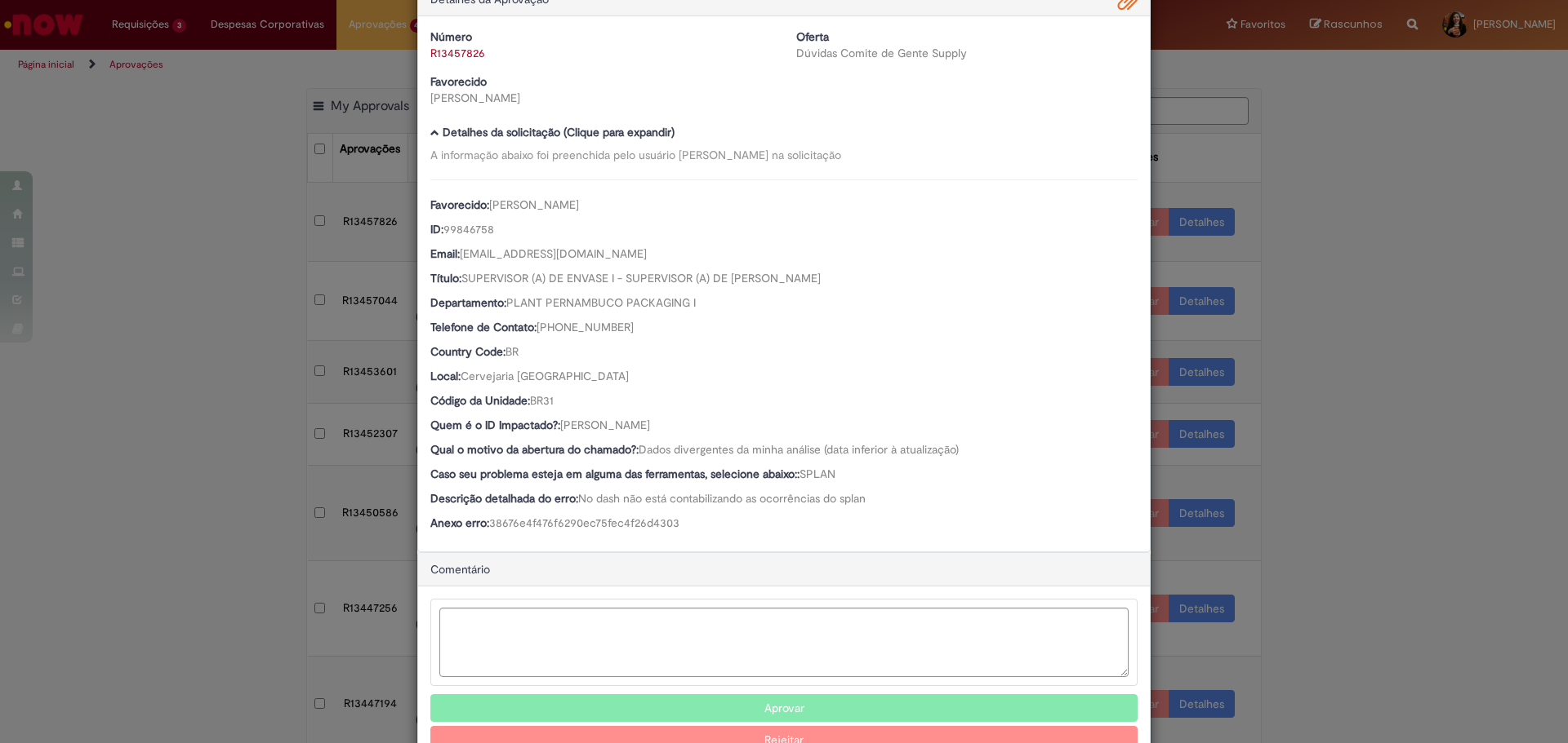
scroll to position [0, 0]
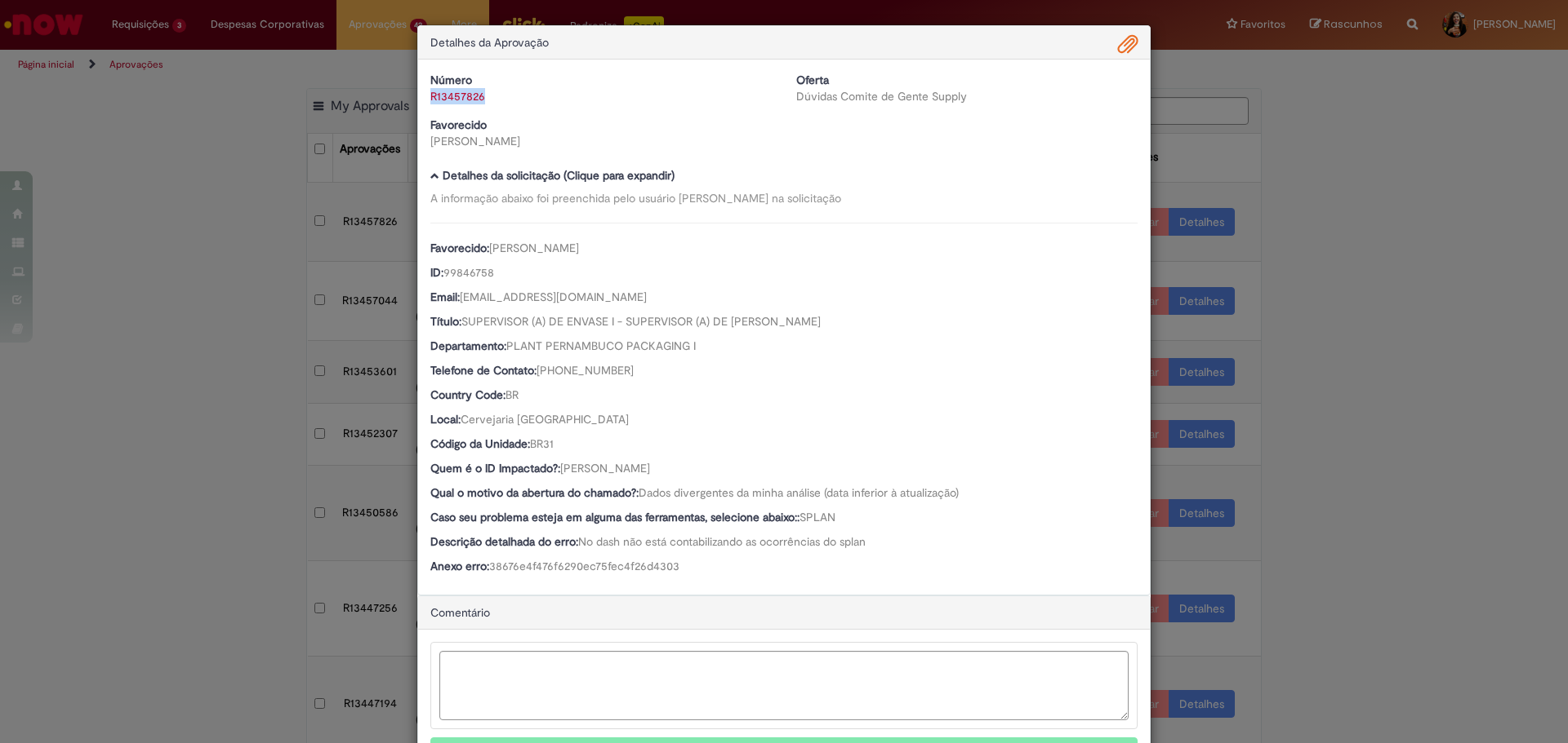
drag, startPoint x: 489, startPoint y: 102, endPoint x: 421, endPoint y: 96, distance: 68.3
click at [421, 96] on div "Número R13457826" at bounding box center [601, 88] width 366 height 33
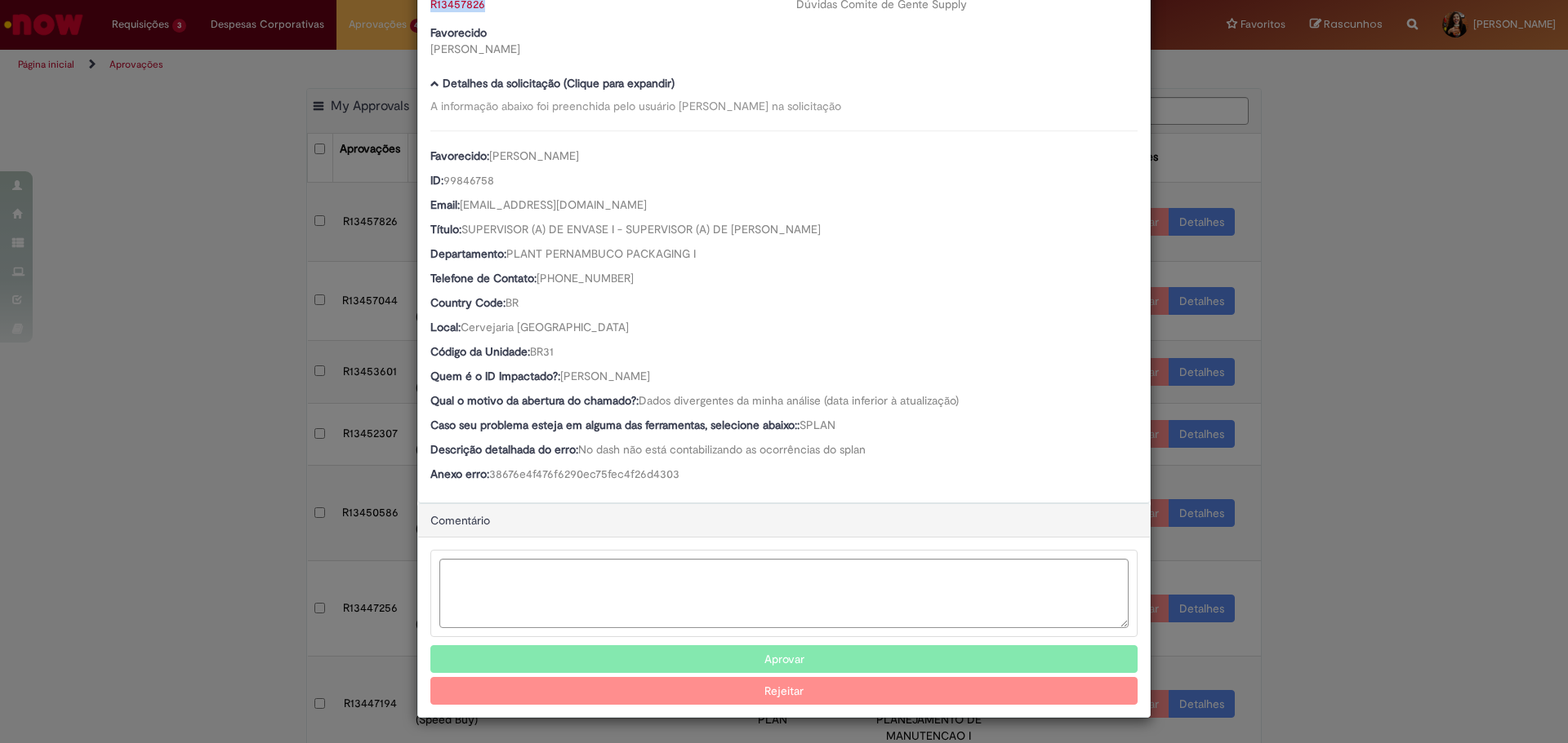
click at [781, 661] on button "Aprovar" at bounding box center [784, 659] width 707 height 28
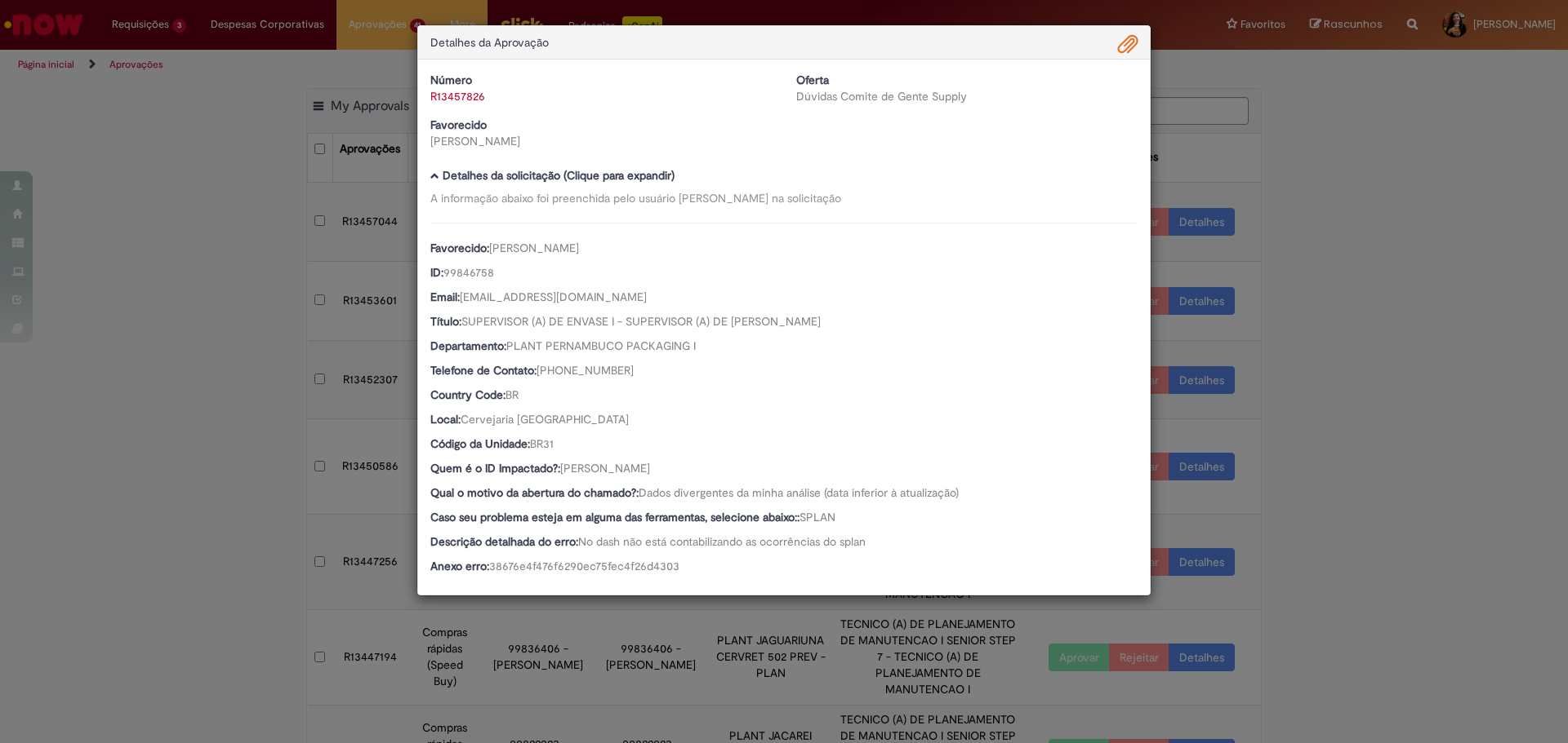
click at [1240, 315] on div "Detalhes da Aprovação Número R13457826 Oferta Dúvidas Comite de Gente Supply Fa…" at bounding box center [784, 372] width 1568 height 743
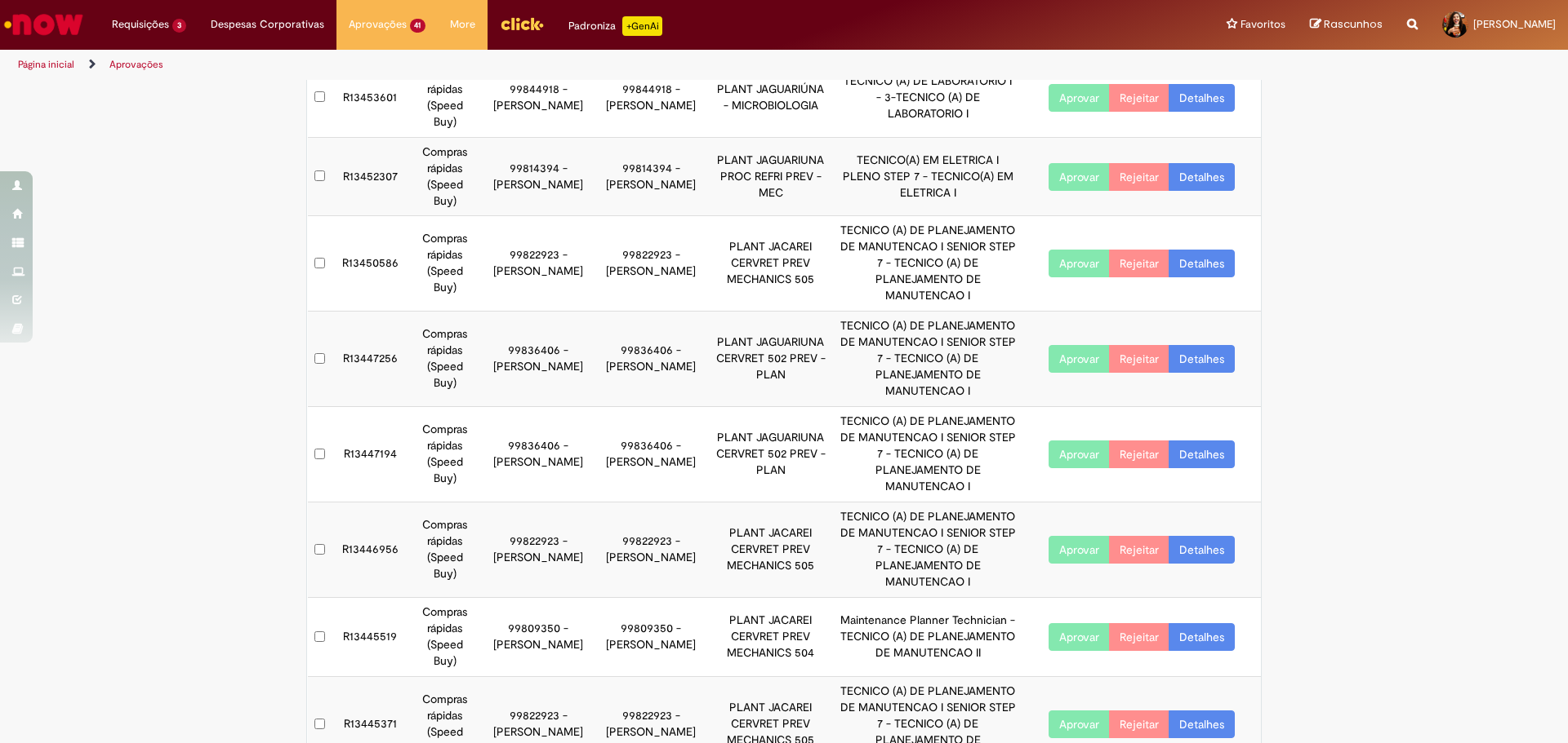
scroll to position [226, 0]
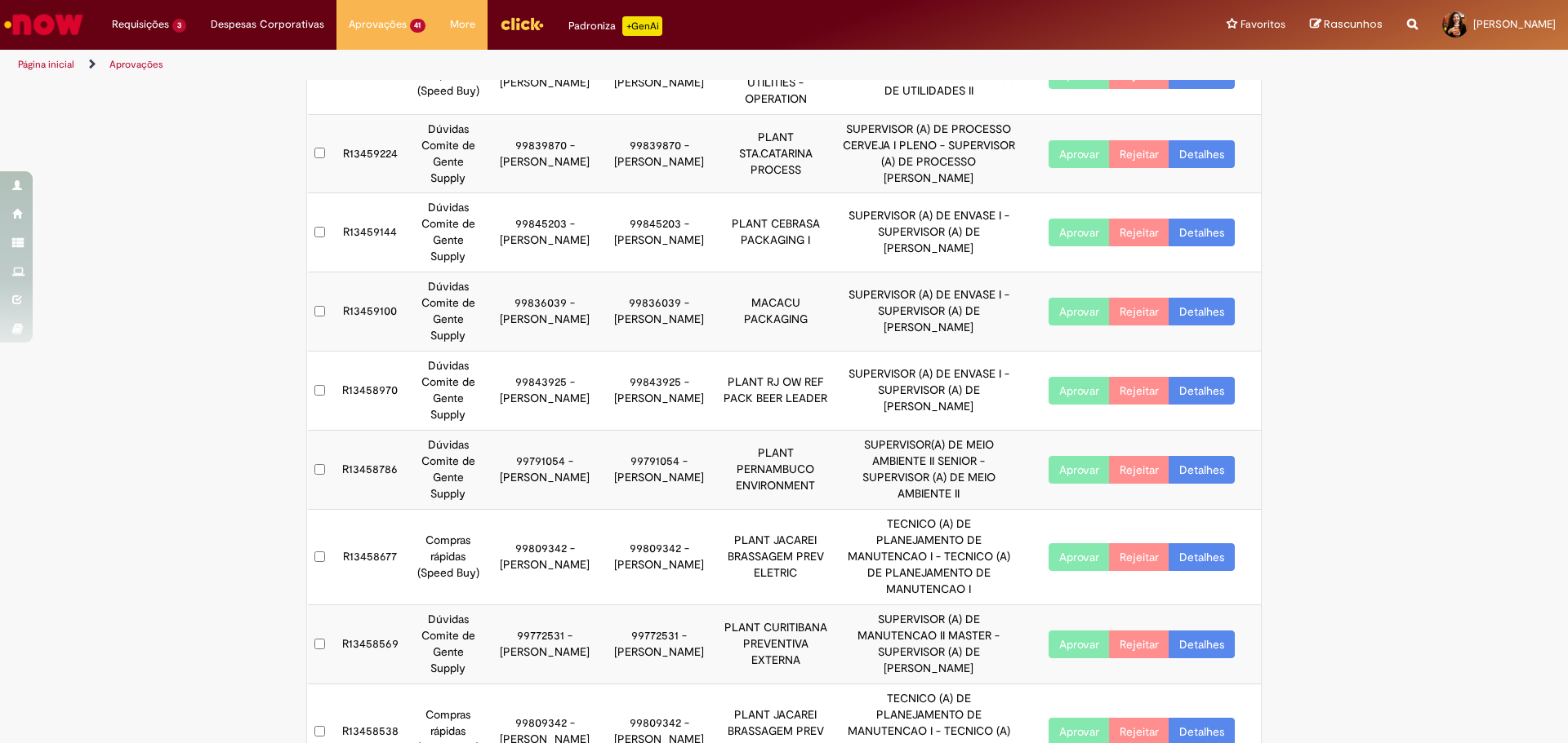
click at [1205, 630] on link "Detalhes" at bounding box center [1201, 644] width 66 height 28
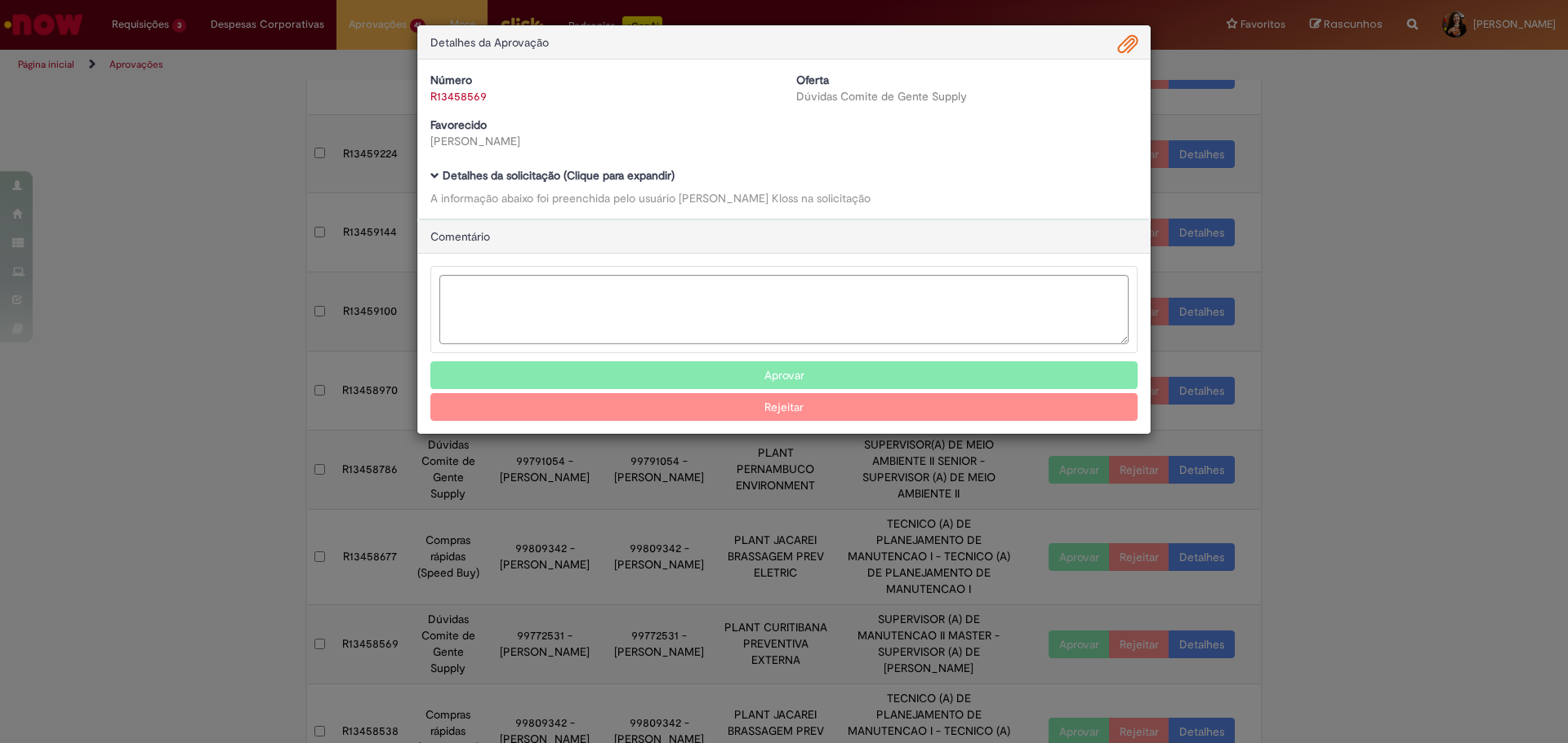
click at [627, 181] on b "Detalhes da solicitação (Clique para expandir)" at bounding box center [558, 176] width 232 height 15
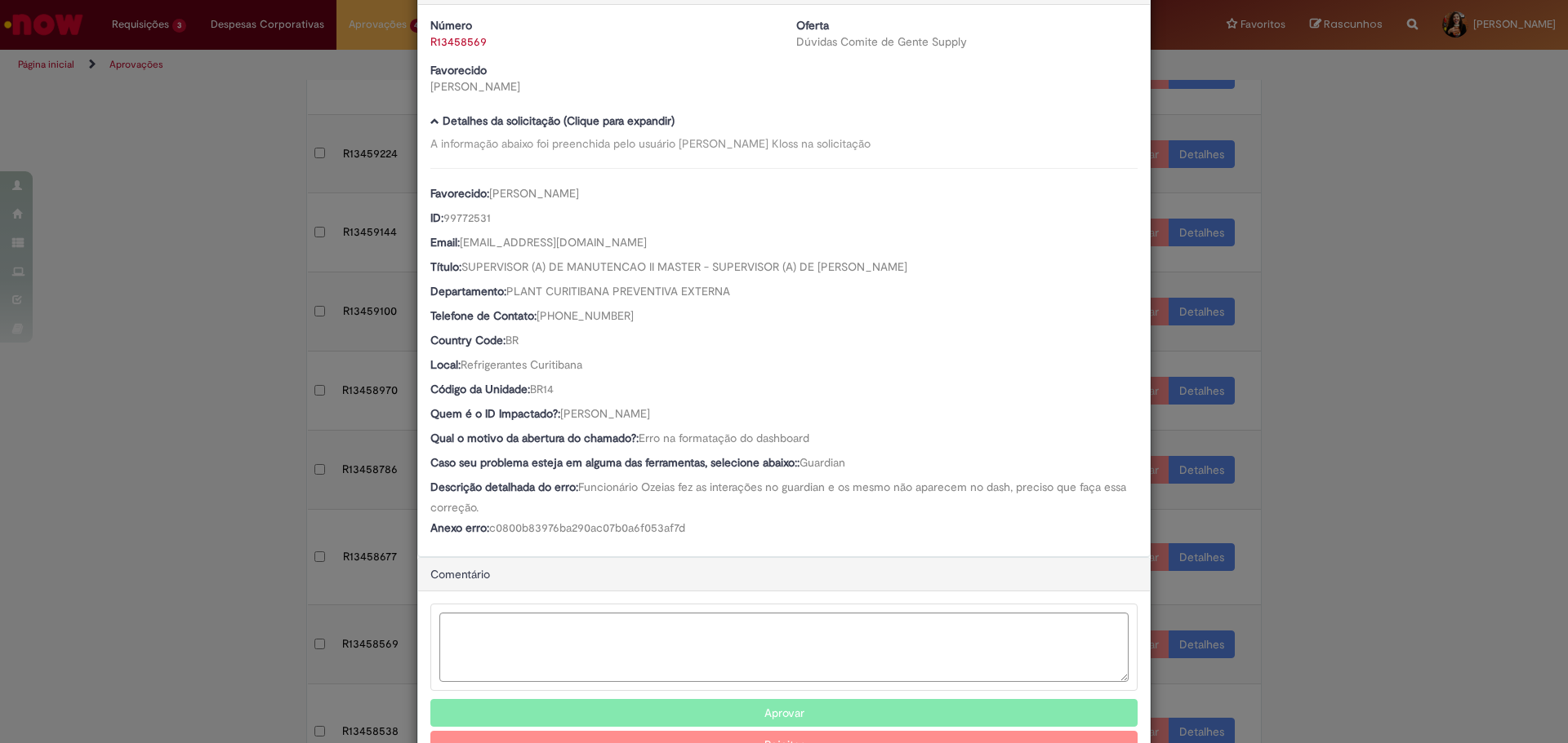
scroll to position [110, 0]
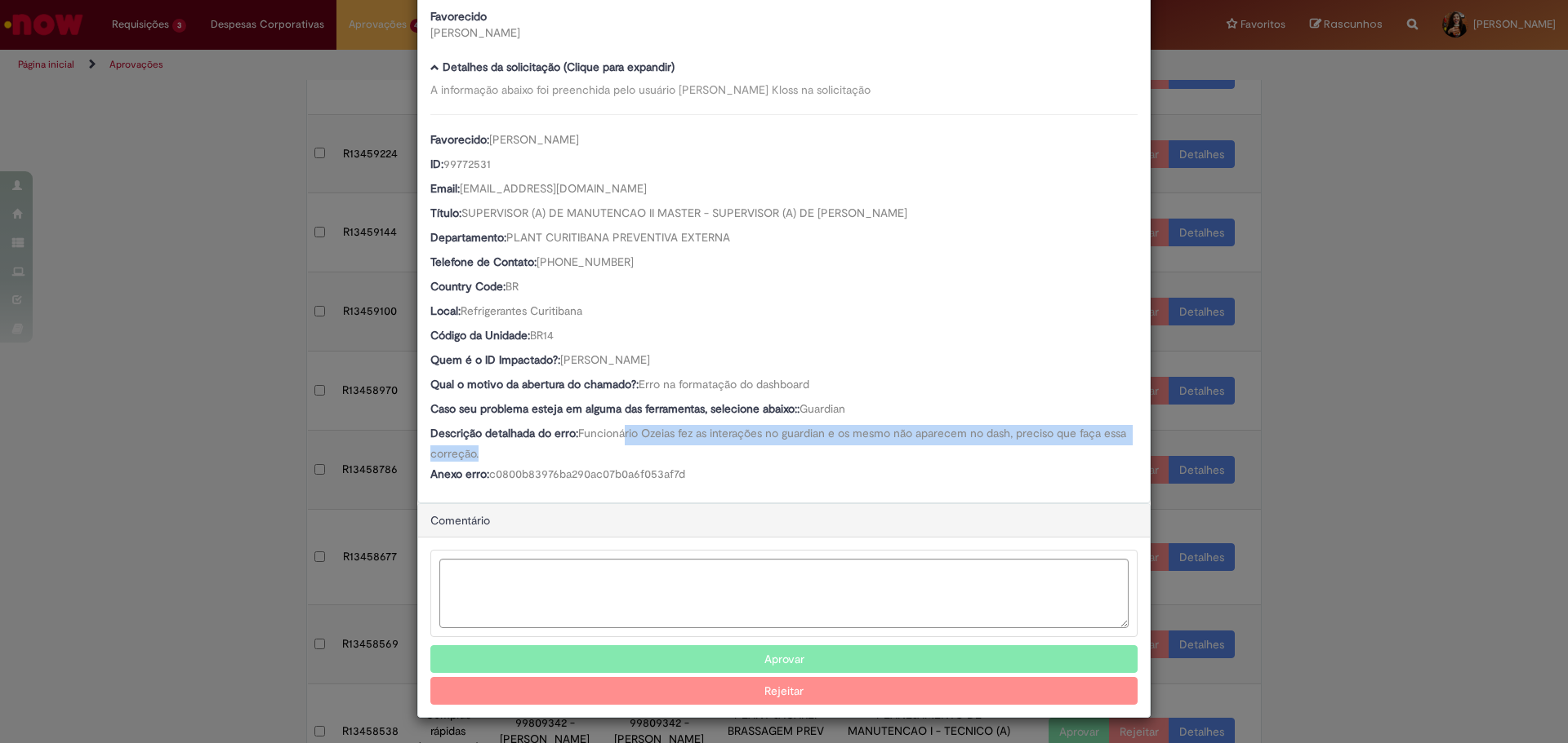
drag, startPoint x: 622, startPoint y: 439, endPoint x: 677, endPoint y: 451, distance: 56.3
click at [677, 451] on div "Descrição detalhada do erro: Funcionário Ozeias fez as interações no guardian e…" at bounding box center [784, 443] width 707 height 36
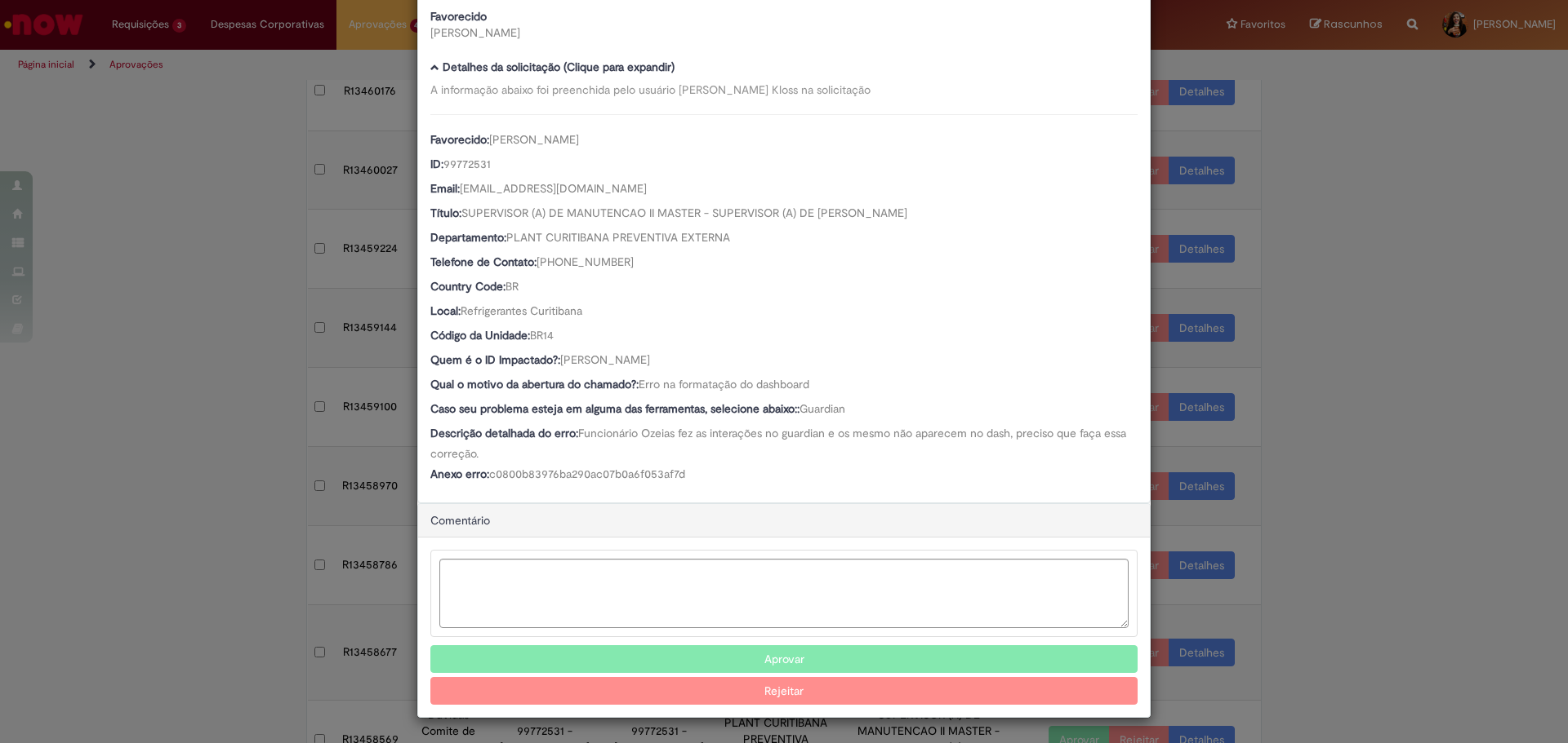
click at [756, 468] on div "Anexo erro: c0800b83976ba290ac07b0a6f053af7d" at bounding box center [784, 476] width 707 height 20
drag, startPoint x: 700, startPoint y: 359, endPoint x: 560, endPoint y: 363, distance: 140.1
click at [556, 360] on div "Quem é o ID Impactado?: [PERSON_NAME] França" at bounding box center [784, 362] width 707 height 20
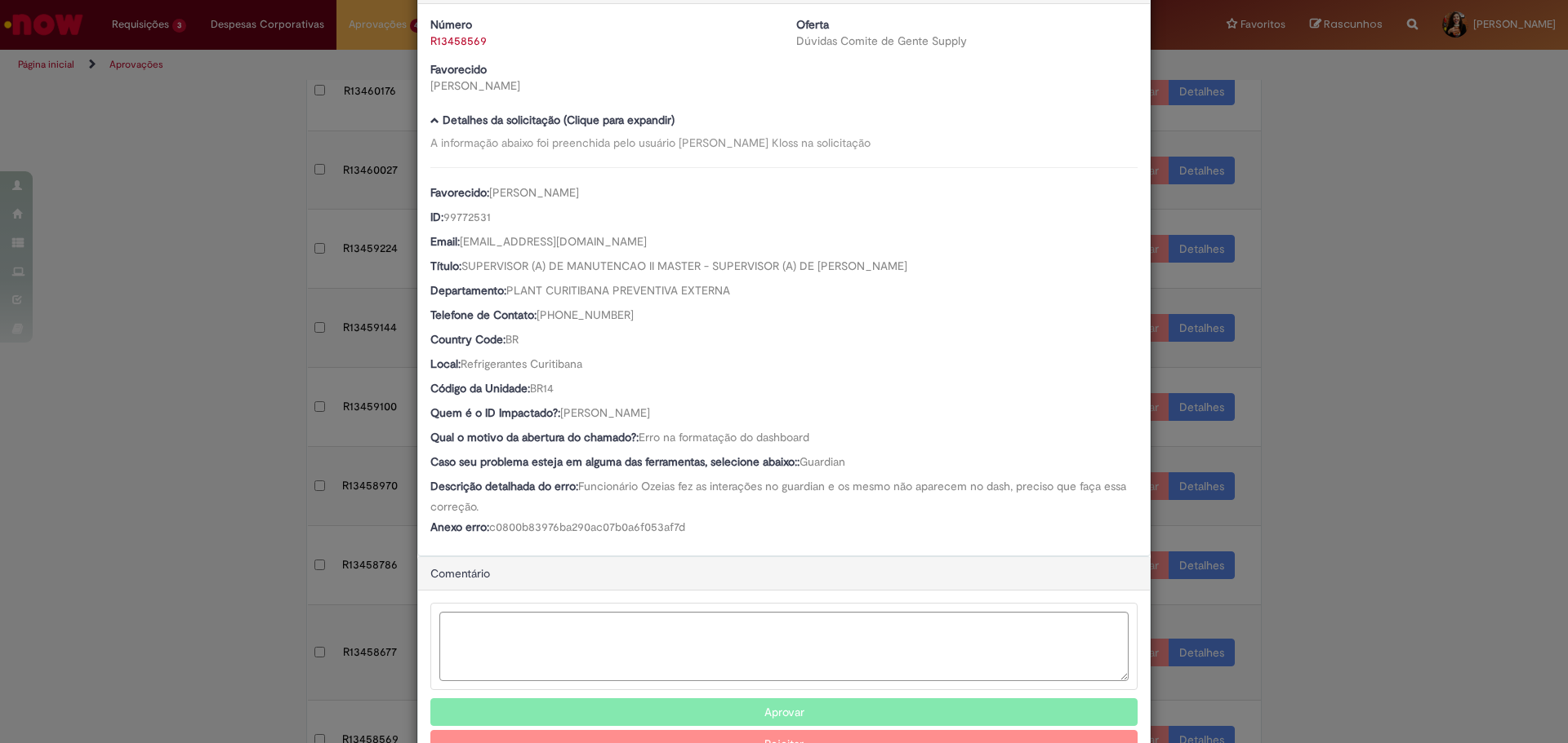
scroll to position [0, 0]
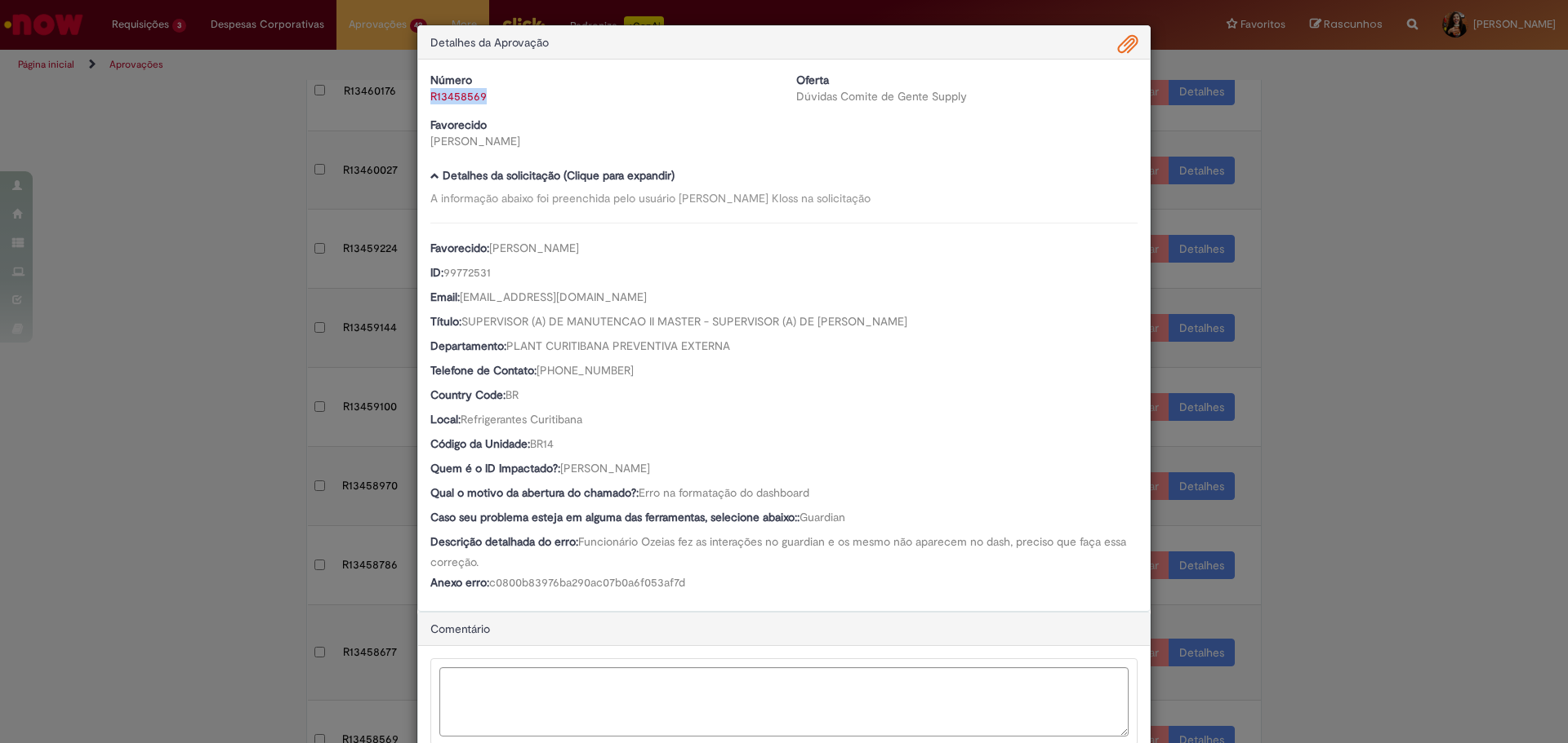
drag, startPoint x: 515, startPoint y: 98, endPoint x: 427, endPoint y: 103, distance: 88.1
click at [430, 103] on div "R13458569" at bounding box center [601, 97] width 341 height 17
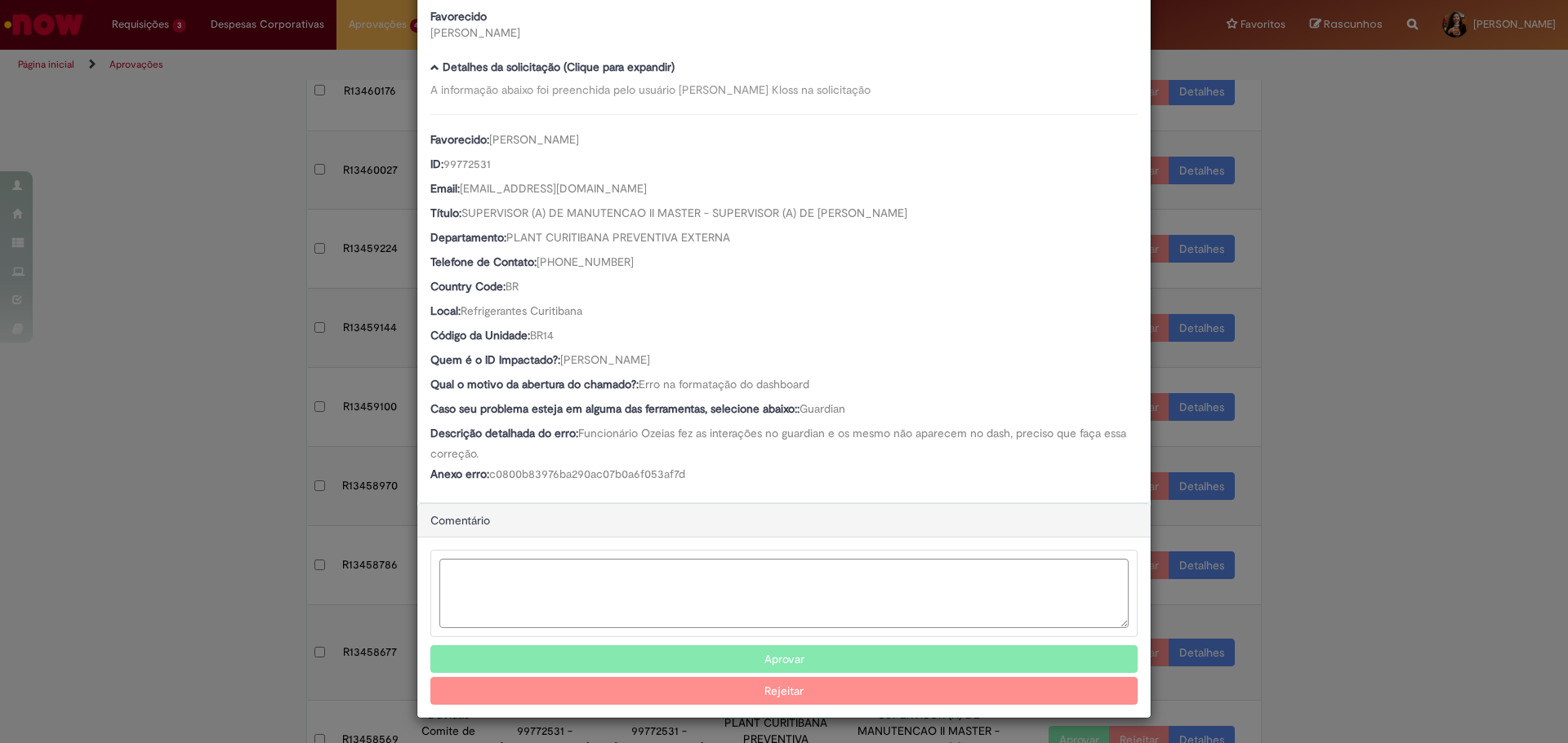
click at [718, 651] on button "Aprovar" at bounding box center [784, 659] width 707 height 28
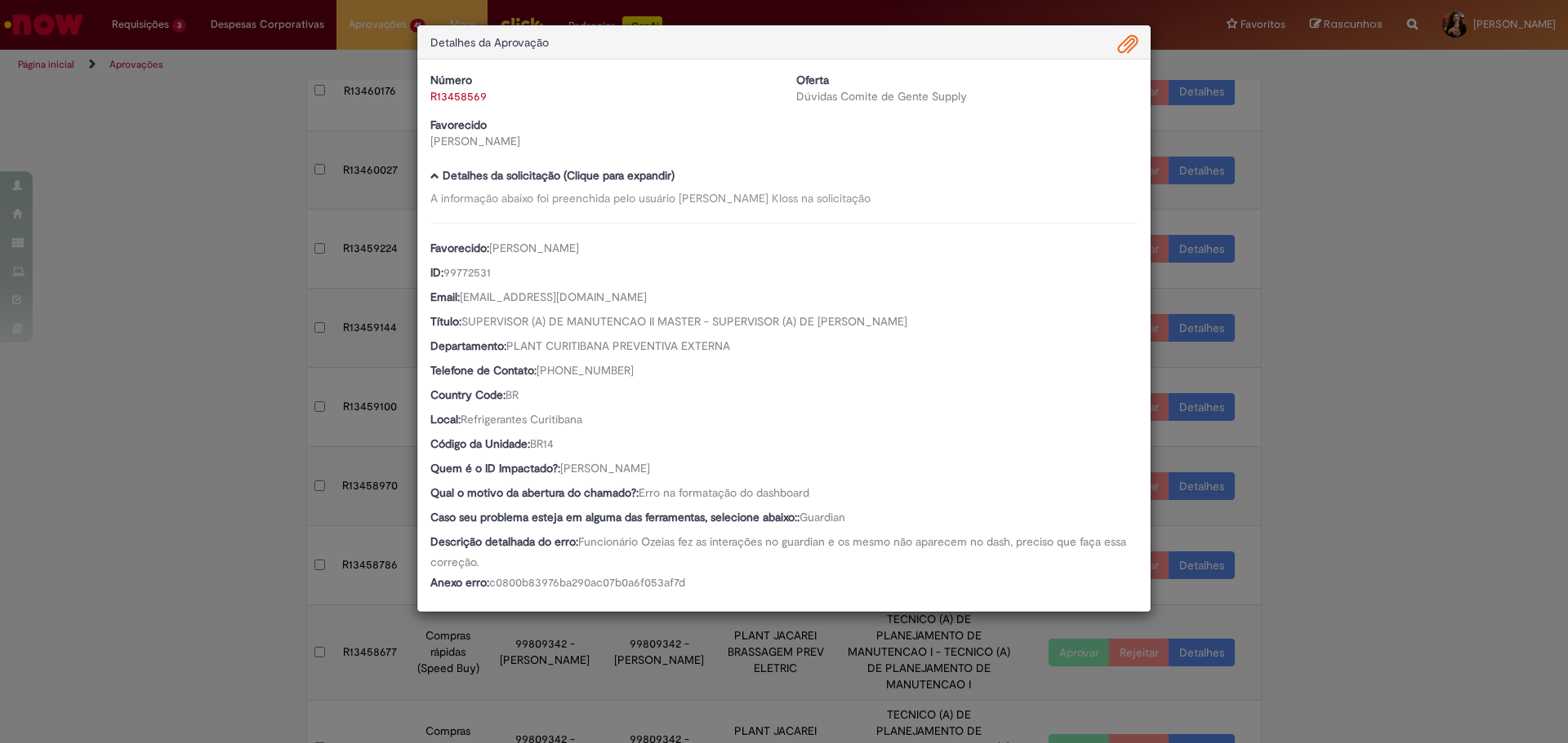
click at [1357, 394] on div "Detalhes da Aprovação Número R13458569 Oferta Dúvidas Comite de Gente Supply Fa…" at bounding box center [784, 372] width 1568 height 743
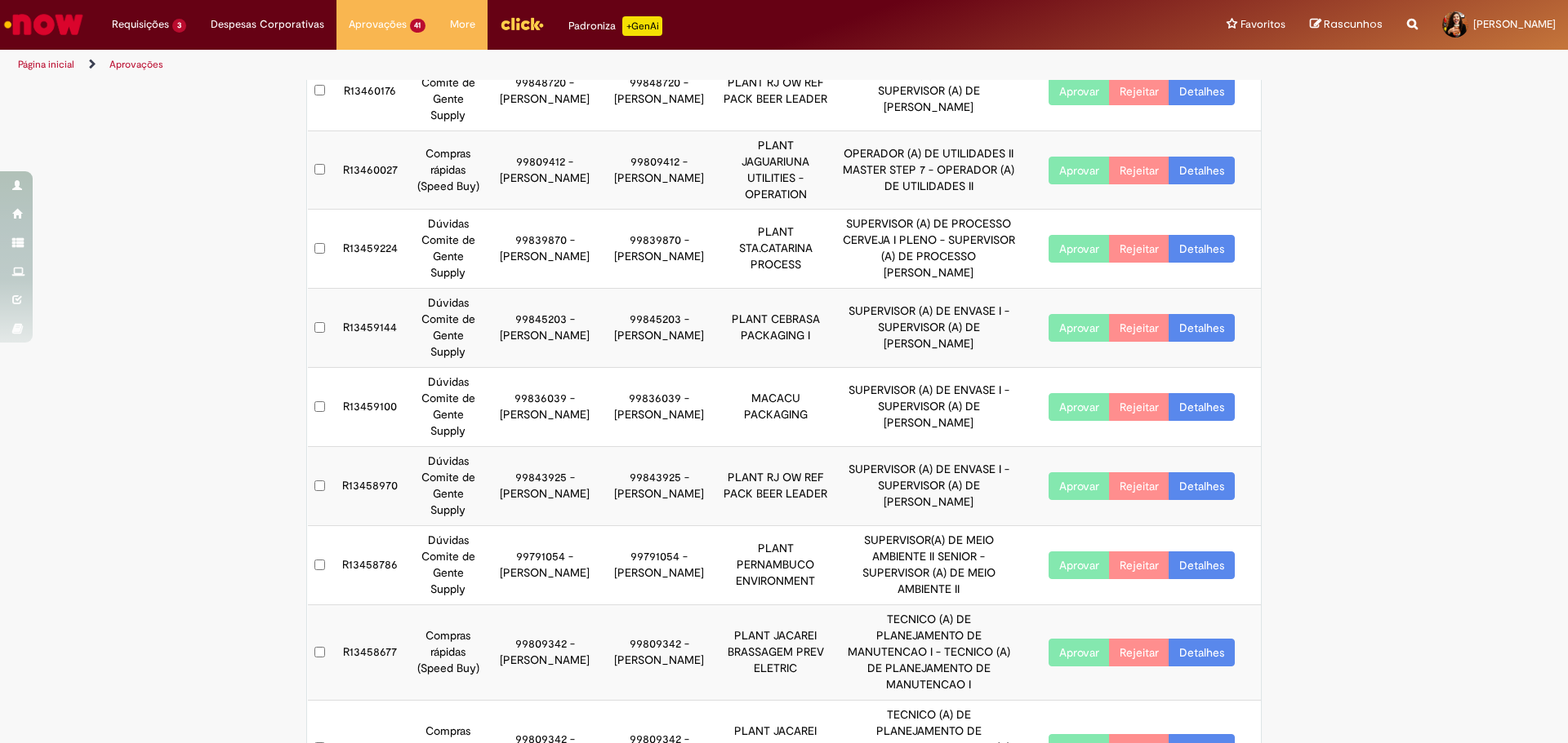
drag, startPoint x: 543, startPoint y: 479, endPoint x: 578, endPoint y: 483, distance: 35.2
click at [578, 526] on td "99791054 - [PERSON_NAME]" at bounding box center [545, 565] width 115 height 79
click at [1207, 551] on link "Detalhes" at bounding box center [1201, 565] width 66 height 28
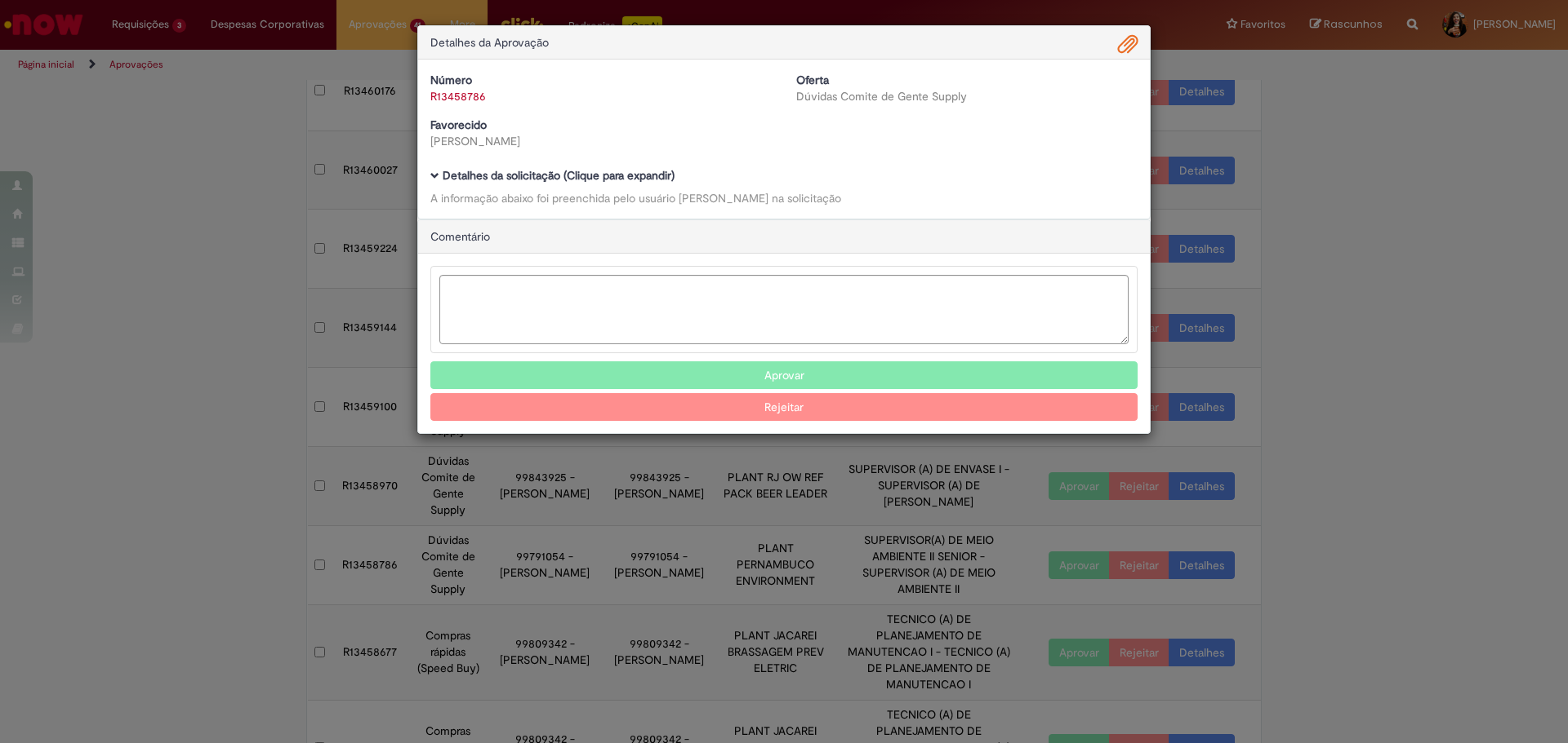
click at [582, 170] on b "Detalhes da solicitação (Clique para expandir)" at bounding box center [558, 176] width 232 height 15
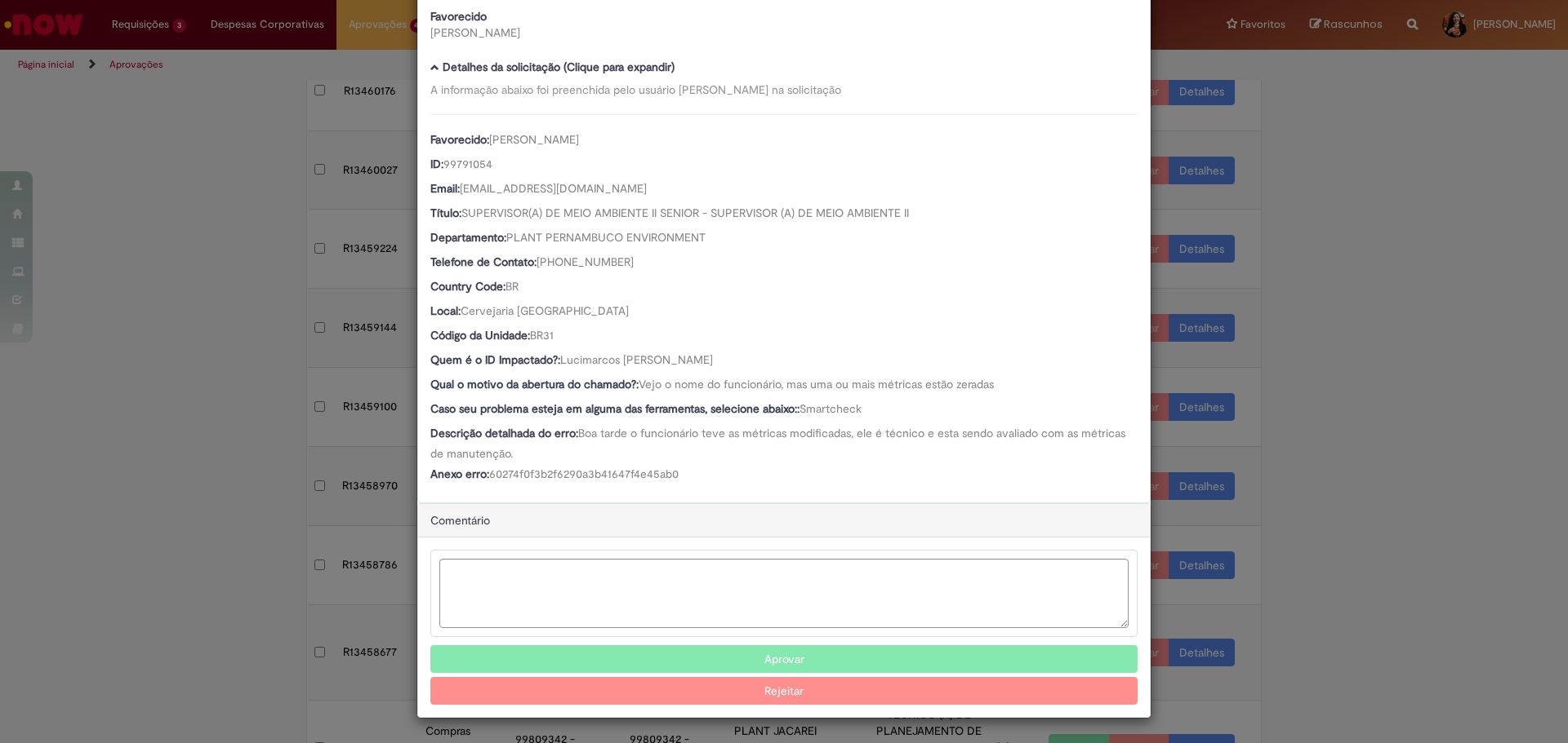
scroll to position [110, 0]
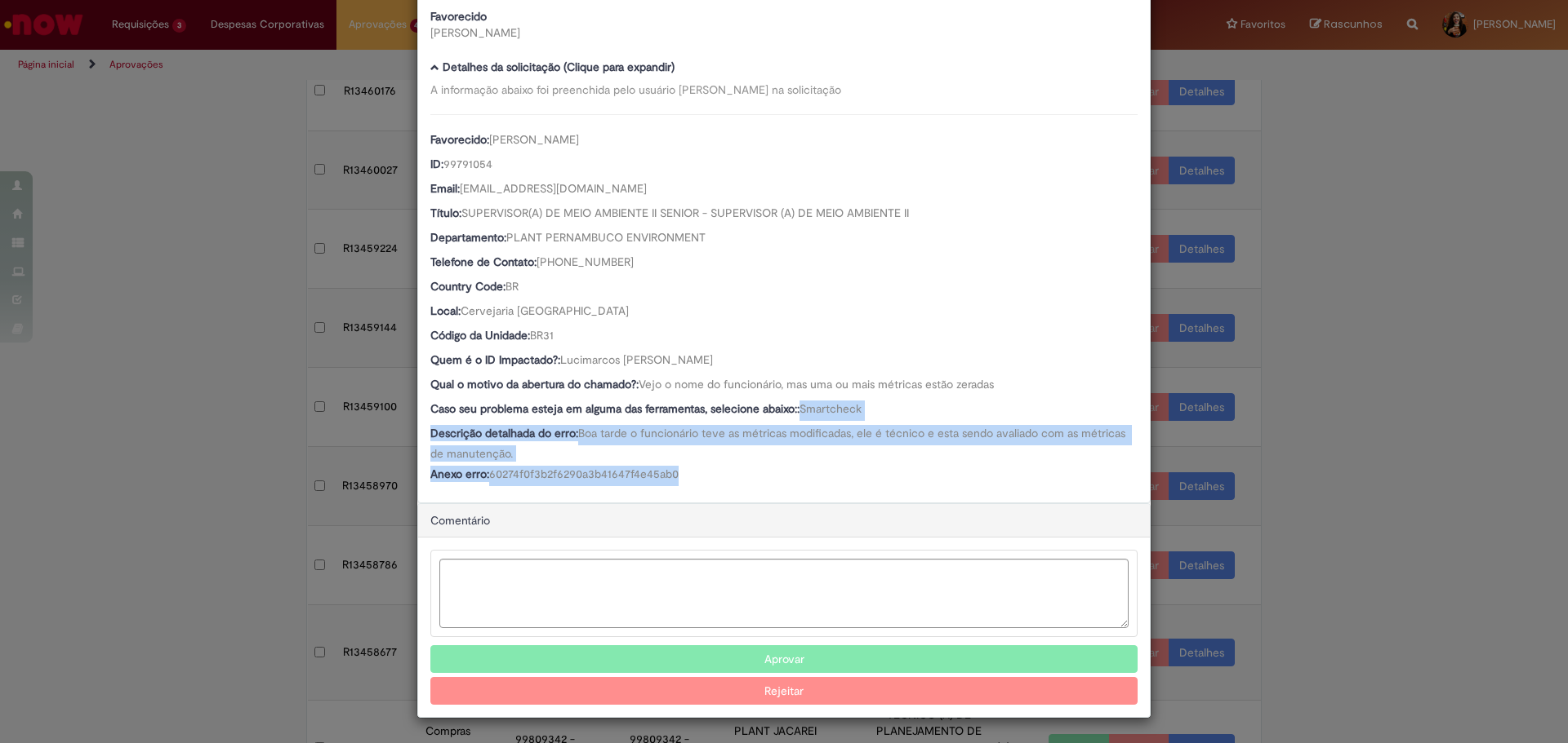
drag, startPoint x: 630, startPoint y: 435, endPoint x: 705, endPoint y: 489, distance: 92.4
click at [705, 489] on div "Número R13458786 Oferta Dúvidas Comite de Gente Supply Favorecido [PERSON_NAME]…" at bounding box center [784, 226] width 731 height 551
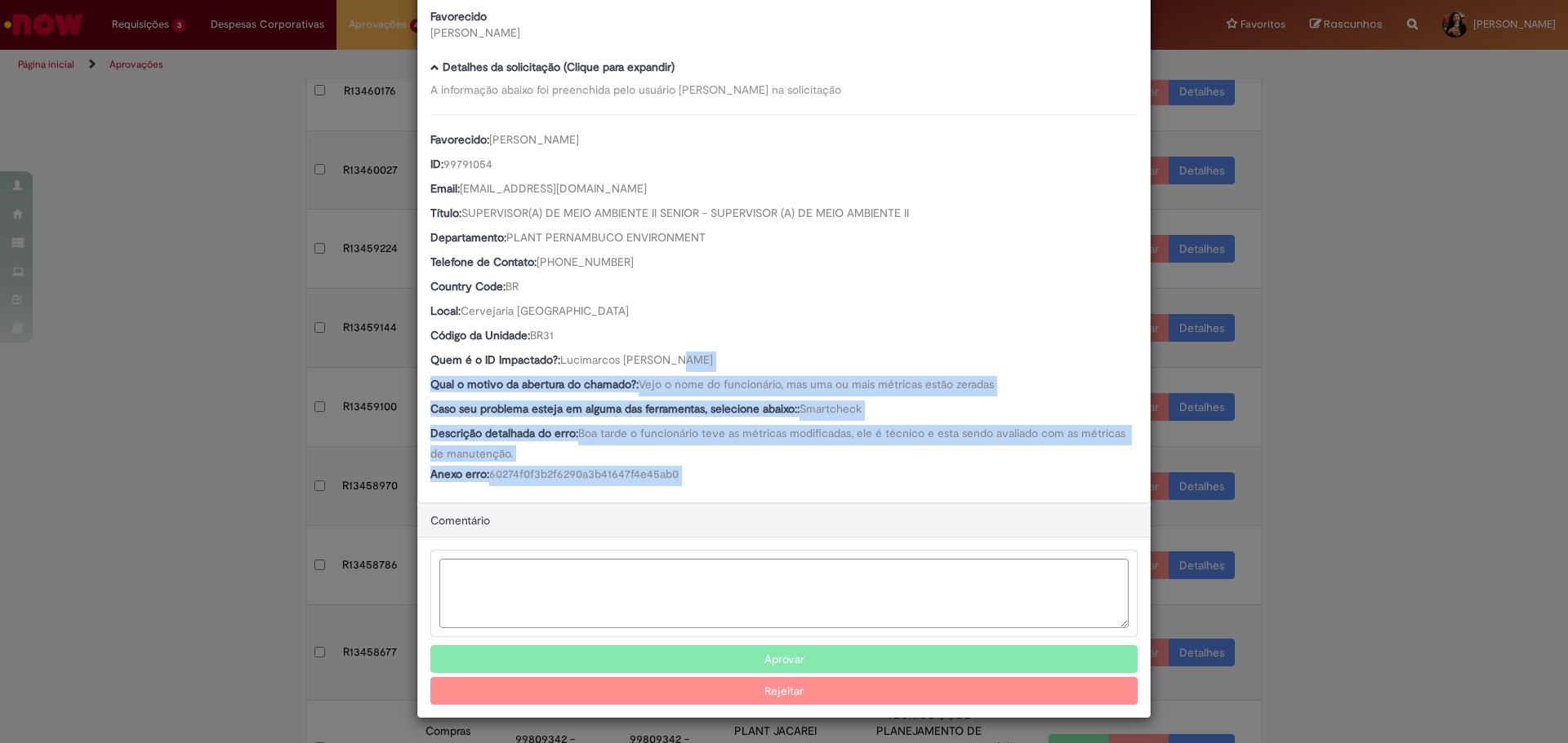
drag, startPoint x: 705, startPoint y: 489, endPoint x: 674, endPoint y: 361, distance: 131.7
click at [674, 361] on div "Número R13458786 Oferta Dúvidas Comite de Gente Supply Favorecido [PERSON_NAME]…" at bounding box center [784, 226] width 731 height 551
click at [674, 361] on span "Lucimarcos [PERSON_NAME]" at bounding box center [636, 360] width 153 height 15
drag, startPoint x: 674, startPoint y: 361, endPoint x: 709, endPoint y: 466, distance: 110.7
click at [709, 466] on div "Favorecido: [PERSON_NAME] ID: 99791054 Email: [EMAIL_ADDRESS][DOMAIN_NAME] Títu…" at bounding box center [784, 301] width 707 height 372
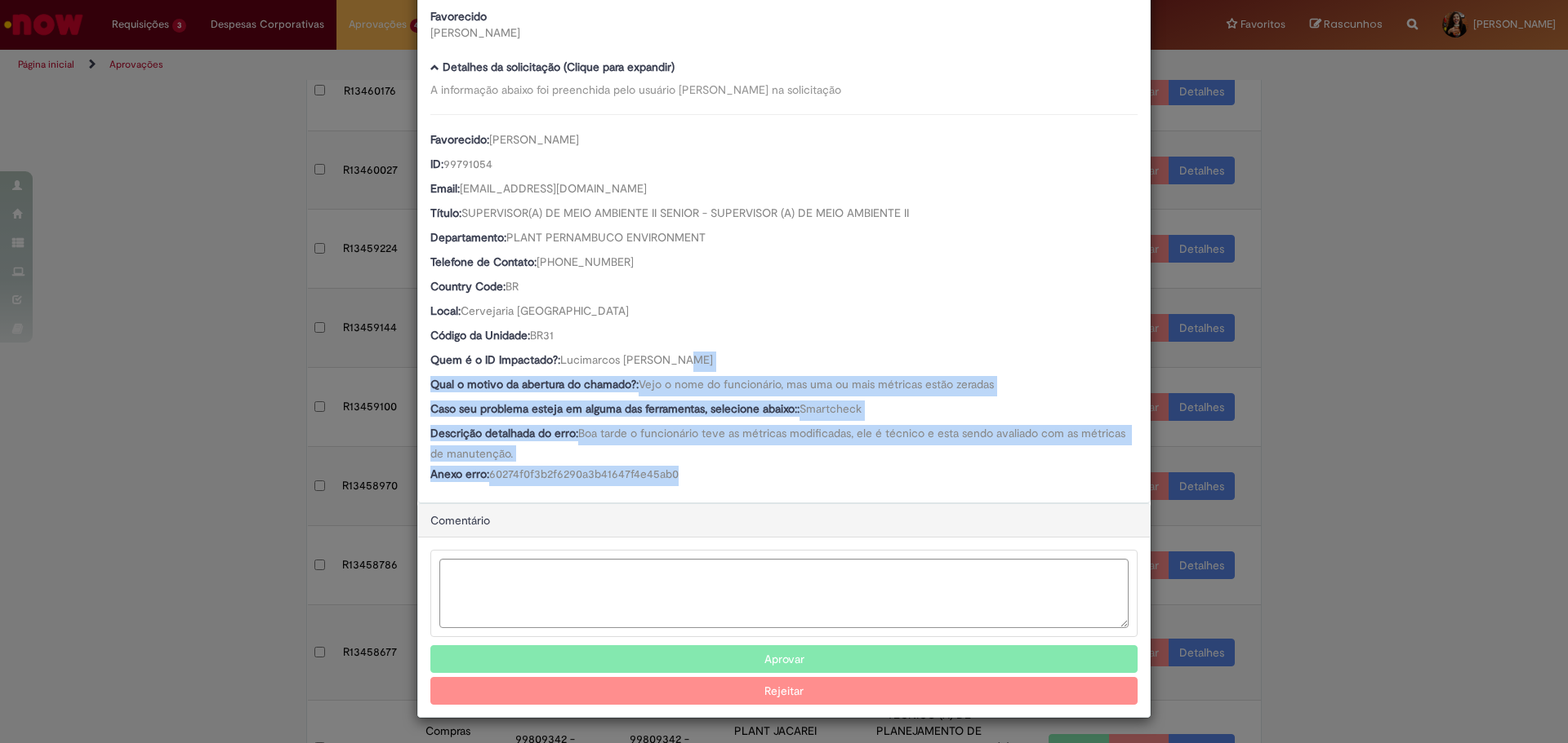
click at [709, 466] on div "Anexo erro: 60274f0f3b2f6290a3b41647f4e45ab0" at bounding box center [784, 476] width 707 height 20
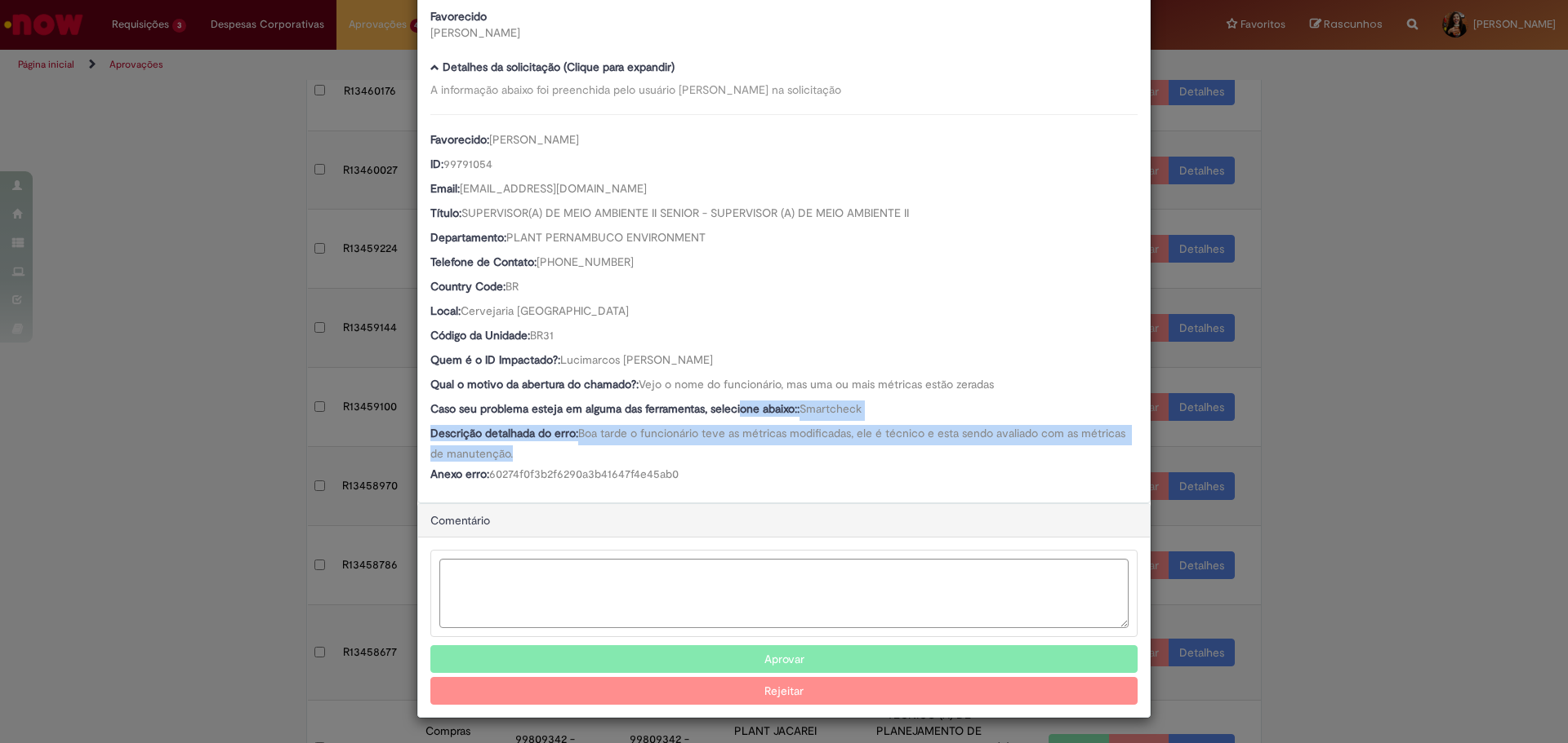
drag, startPoint x: 702, startPoint y: 453, endPoint x: 735, endPoint y: 409, distance: 55.0
click at [735, 409] on div "Favorecido: [PERSON_NAME] ID: 99791054 Email: [EMAIL_ADDRESS][DOMAIN_NAME] Títu…" at bounding box center [784, 301] width 707 height 372
click at [735, 409] on b "Caso seu problema esteja em alguma das ferramentas, selecione abaixo::" at bounding box center [615, 409] width 369 height 15
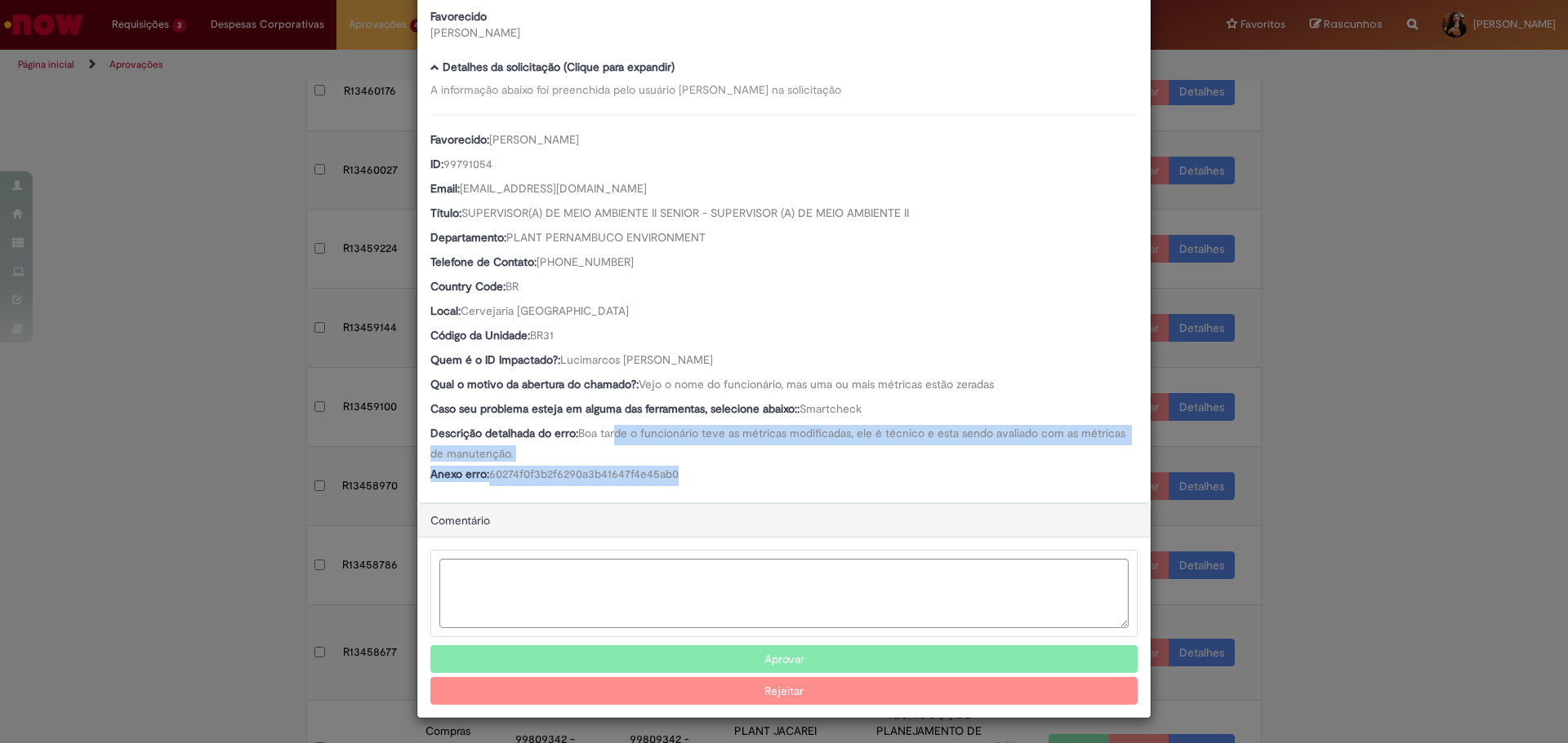
drag, startPoint x: 611, startPoint y: 423, endPoint x: 699, endPoint y: 485, distance: 107.6
click at [699, 485] on div "Favorecido: [PERSON_NAME] ID: 99791054 Email: [EMAIL_ADDRESS][DOMAIN_NAME] Títu…" at bounding box center [784, 301] width 707 height 372
click at [699, 485] on div "Anexo erro: 60274f0f3b2f6290a3b41647f4e45ab0" at bounding box center [784, 476] width 707 height 20
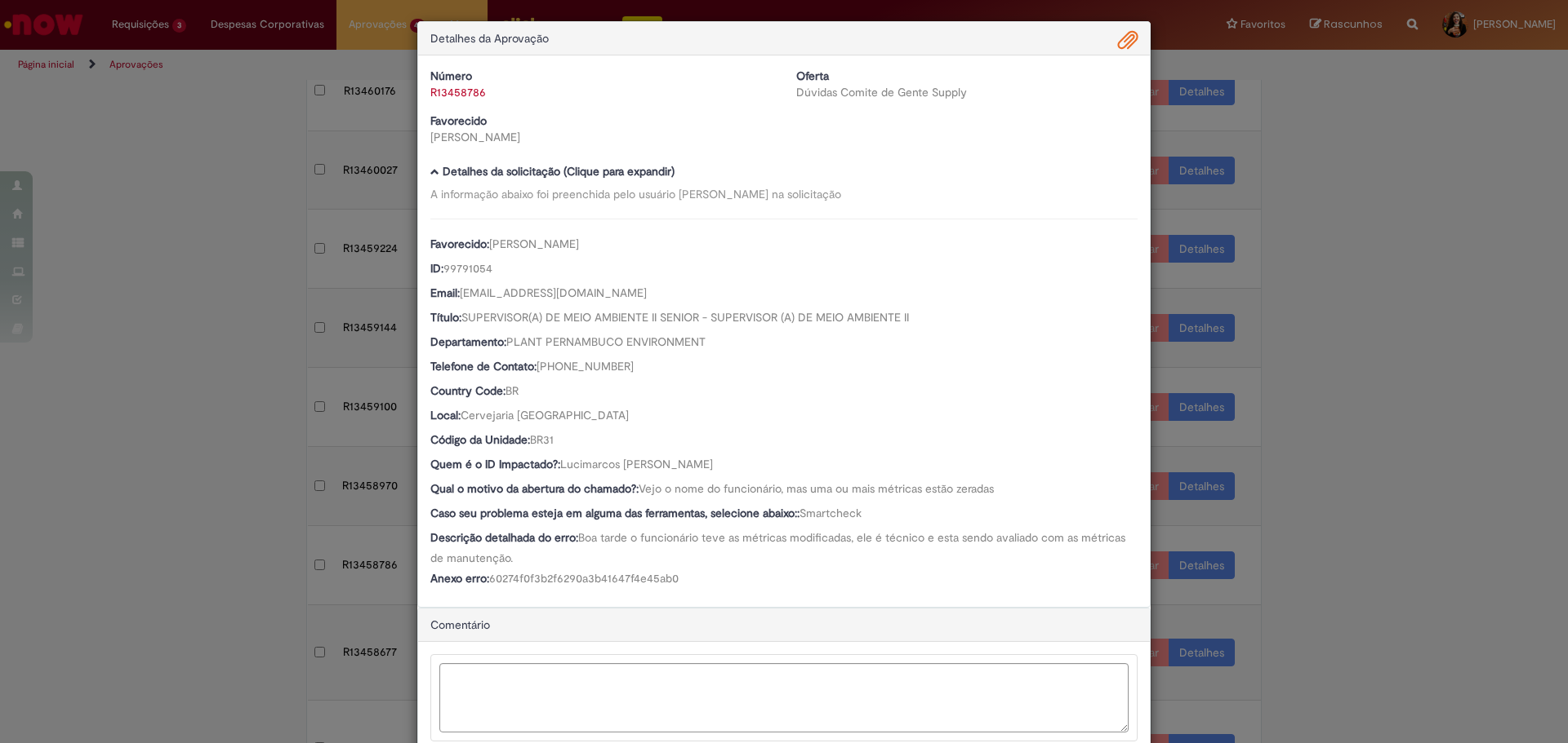
scroll to position [0, 0]
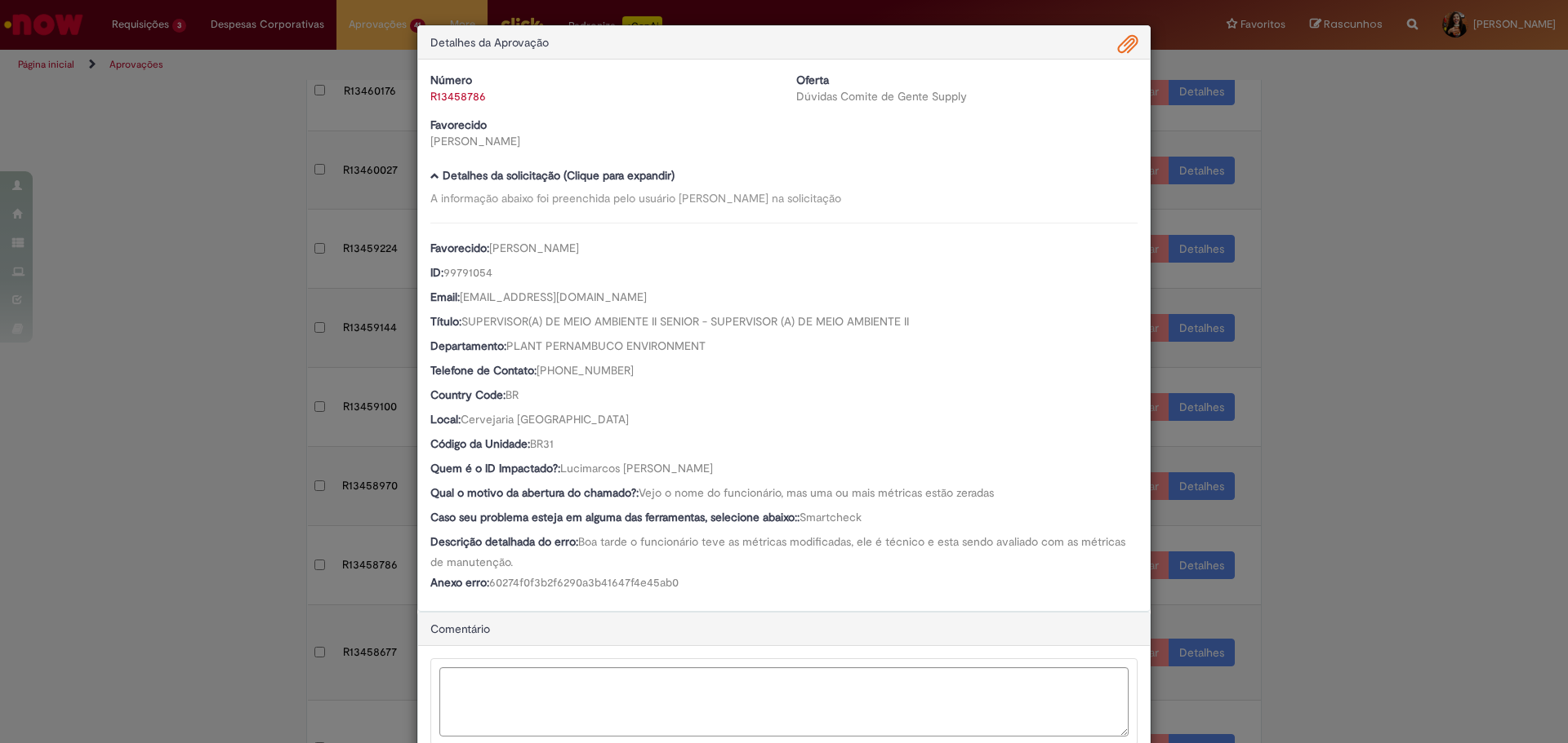
drag, startPoint x: 557, startPoint y: 466, endPoint x: 716, endPoint y: 472, distance: 159.1
click at [716, 472] on div "Quem é o ID Impactado?: [PERSON_NAME]" at bounding box center [784, 470] width 707 height 20
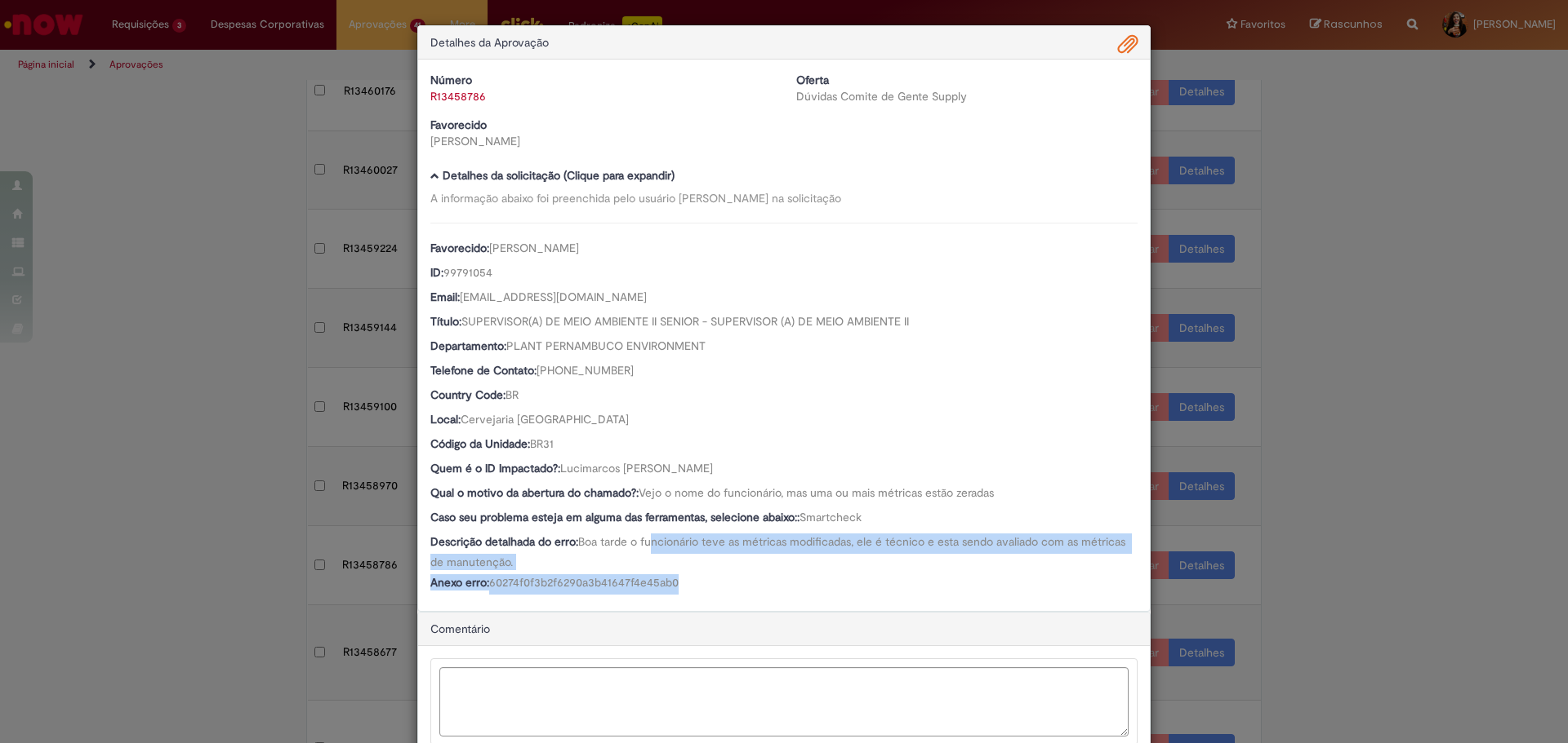
drag, startPoint x: 648, startPoint y: 541, endPoint x: 687, endPoint y: 581, distance: 55.9
click at [687, 581] on div "Favorecido: [PERSON_NAME] ID: 99791054 Email: [EMAIL_ADDRESS][DOMAIN_NAME] Títu…" at bounding box center [784, 409] width 707 height 372
click at [687, 581] on div "Anexo erro: 60274f0f3b2f6290a3b41647f4e45ab0" at bounding box center [784, 585] width 707 height 20
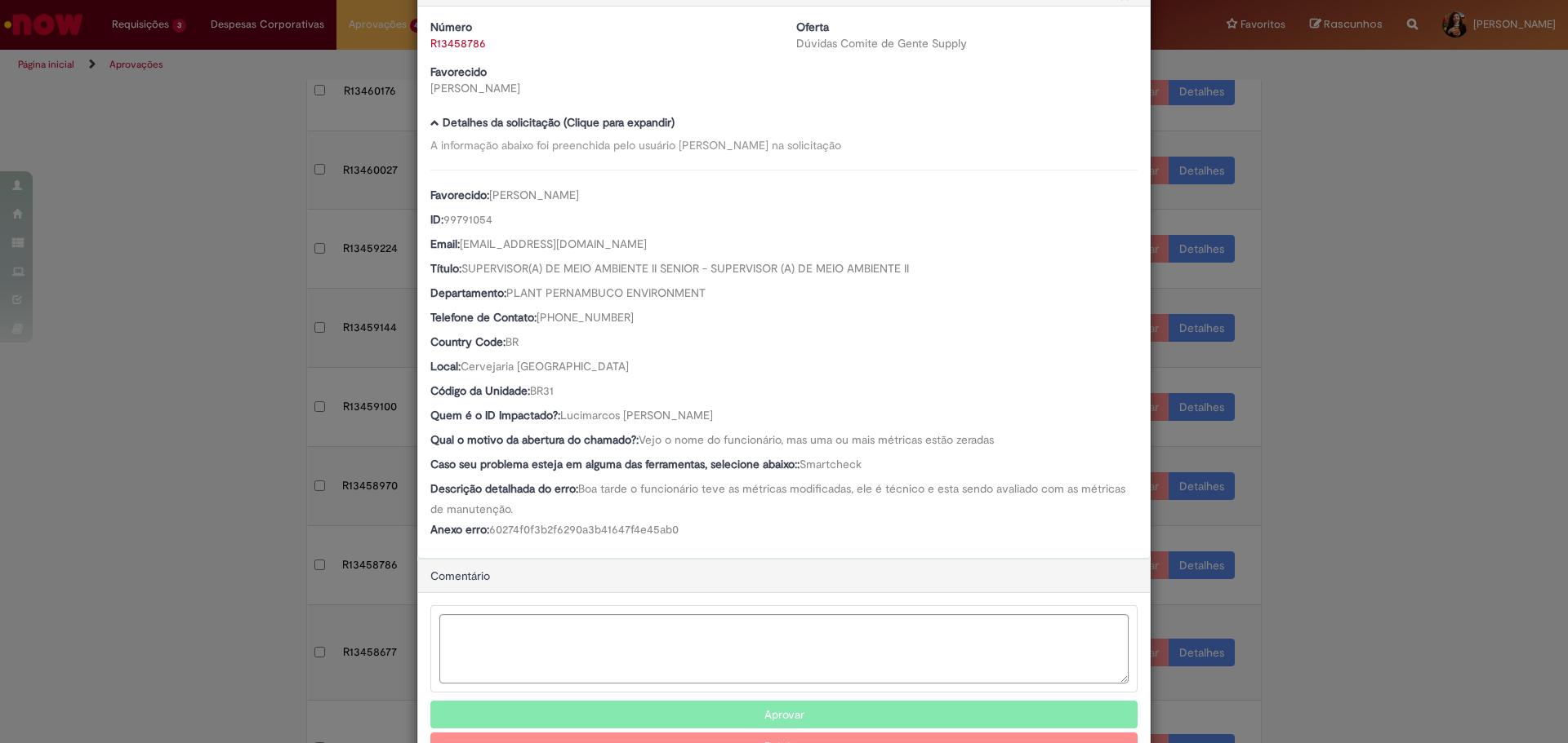
scroll to position [82, 0]
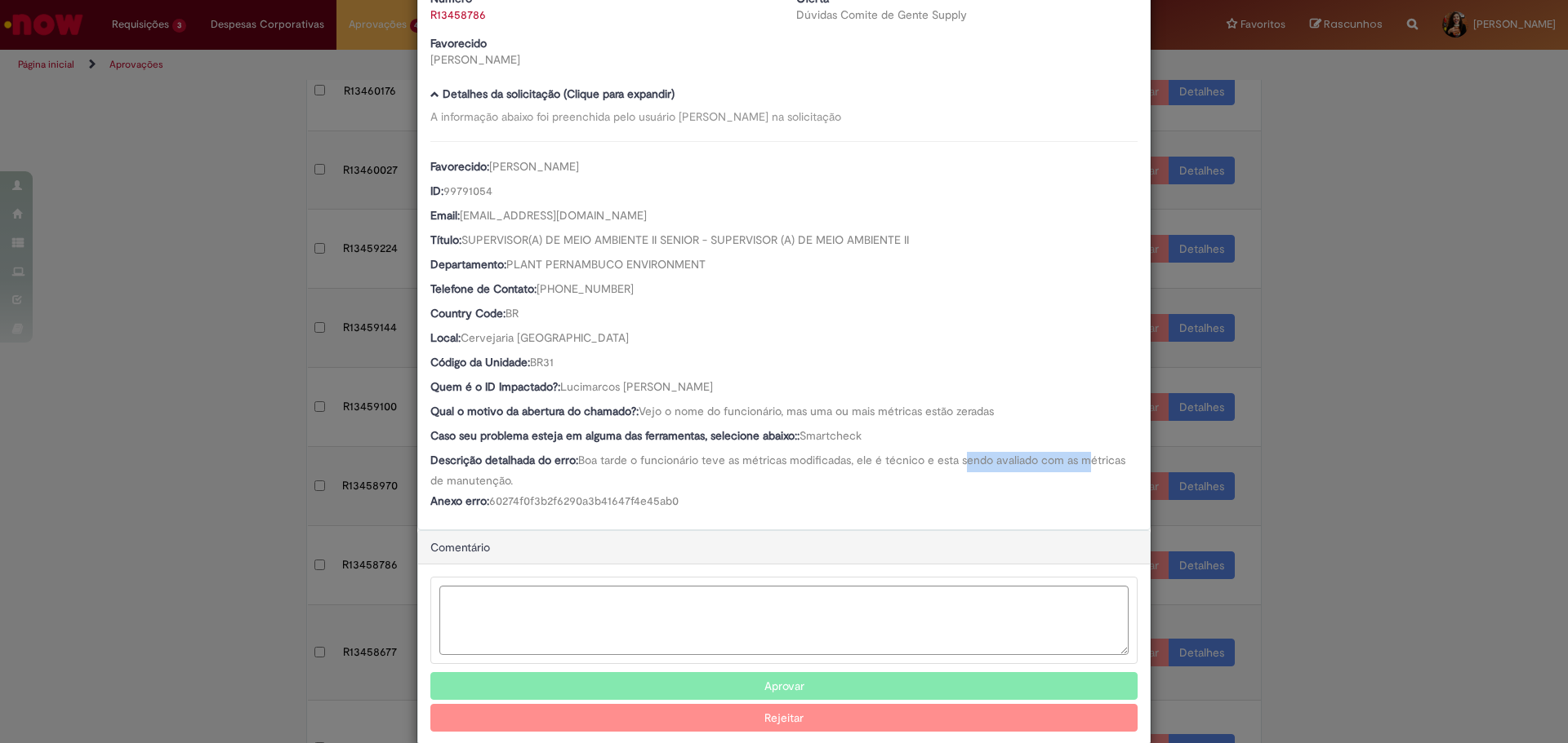
drag, startPoint x: 965, startPoint y: 461, endPoint x: 1084, endPoint y: 468, distance: 119.2
click at [1084, 468] on span "Boa tarde o funcionário teve as métricas modificadas, ele é técnico e esta send…" at bounding box center [779, 470] width 698 height 35
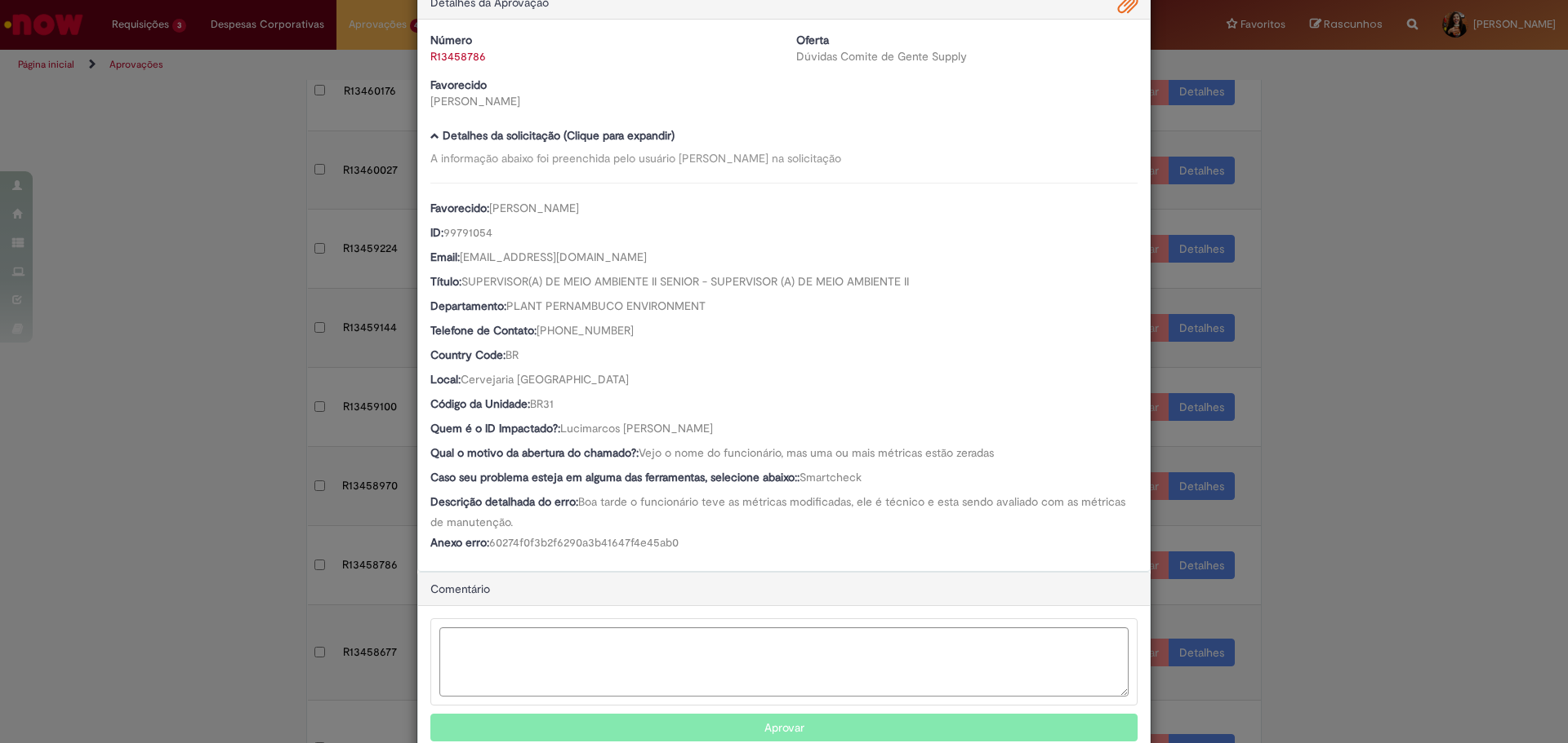
scroll to position [0, 0]
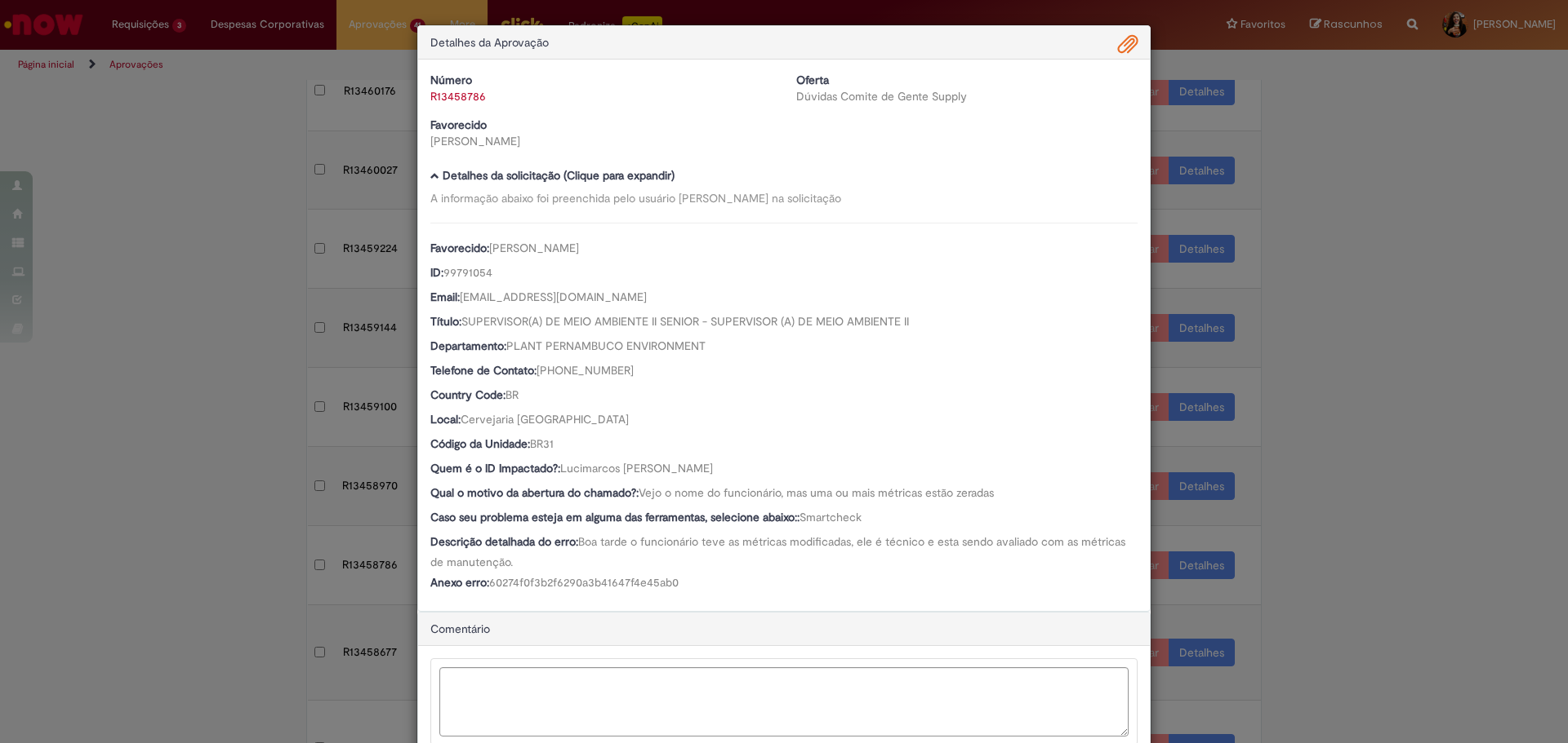
click at [1126, 57] on span "Ambev Approval Modal" at bounding box center [1127, 45] width 20 height 28
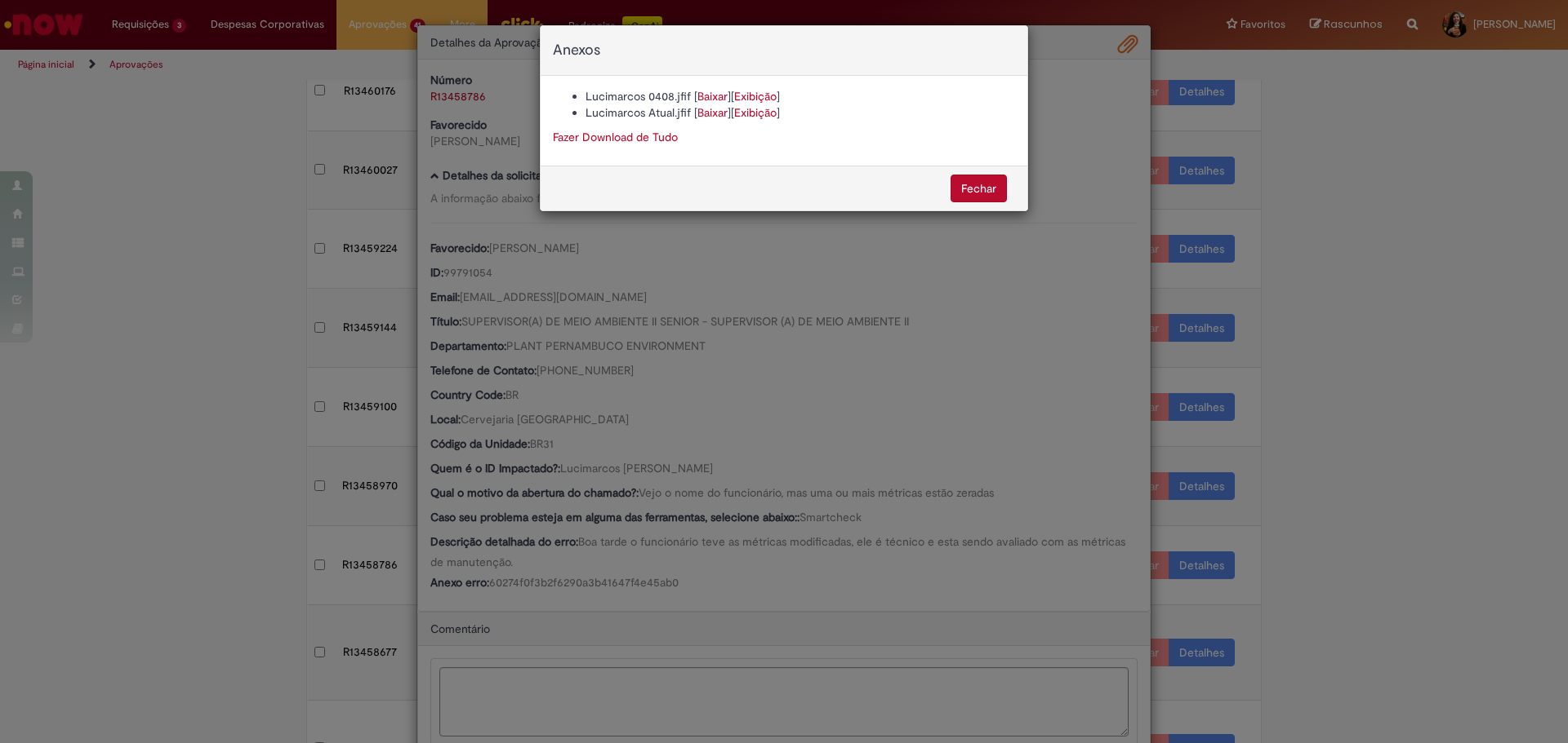
click at [706, 96] on link "Baixar" at bounding box center [712, 97] width 30 height 15
click at [713, 111] on link "Baixar" at bounding box center [712, 113] width 30 height 15
click at [757, 506] on div "Anexos Lucimarcos 0408.jfif [ Baixar ] [ Exibição ] Lucimarcos Atual.jfif [ Bai…" at bounding box center [784, 372] width 1568 height 743
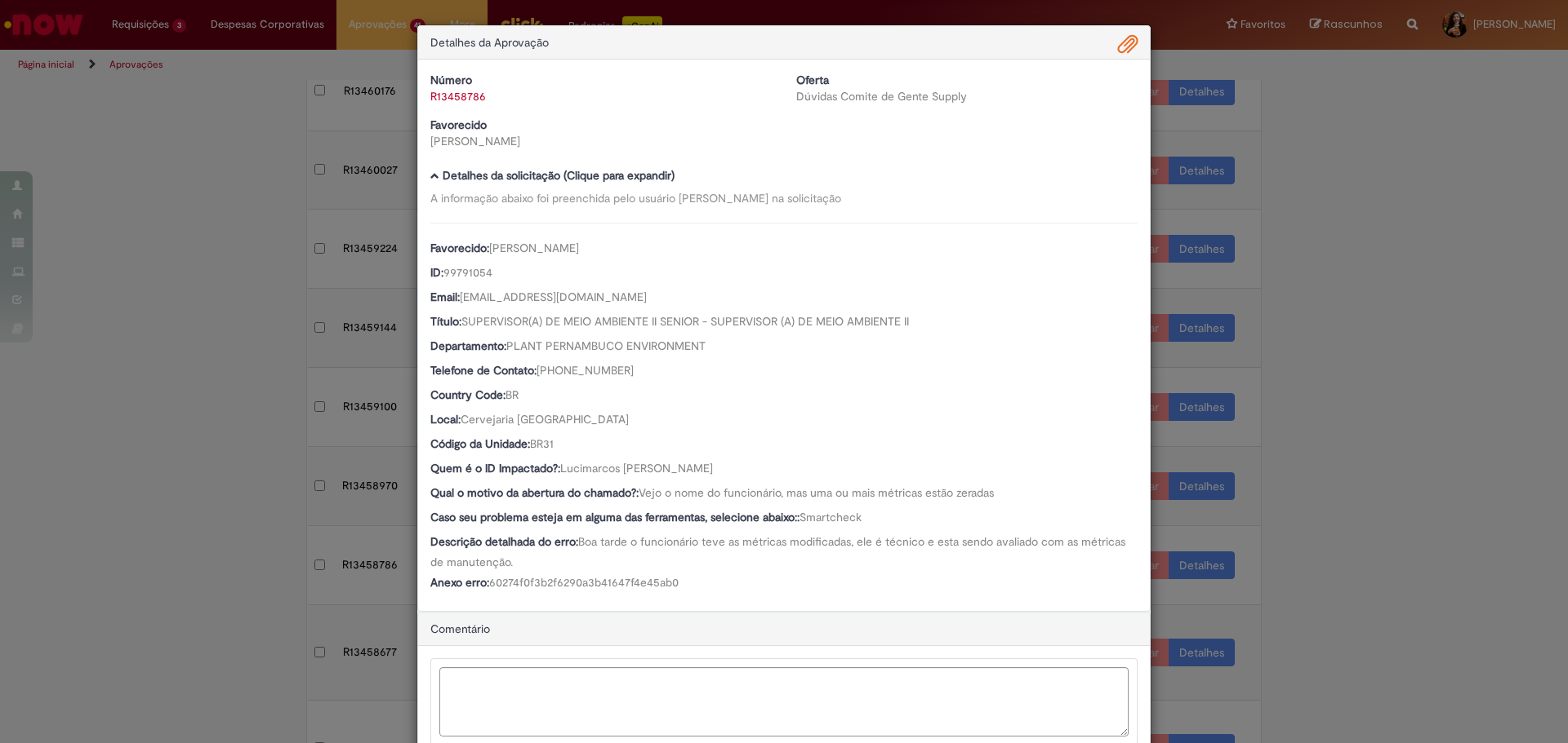
drag, startPoint x: 637, startPoint y: 252, endPoint x: 485, endPoint y: 250, distance: 152.0
click at [485, 250] on div "Favorecido: [PERSON_NAME]" at bounding box center [784, 250] width 707 height 20
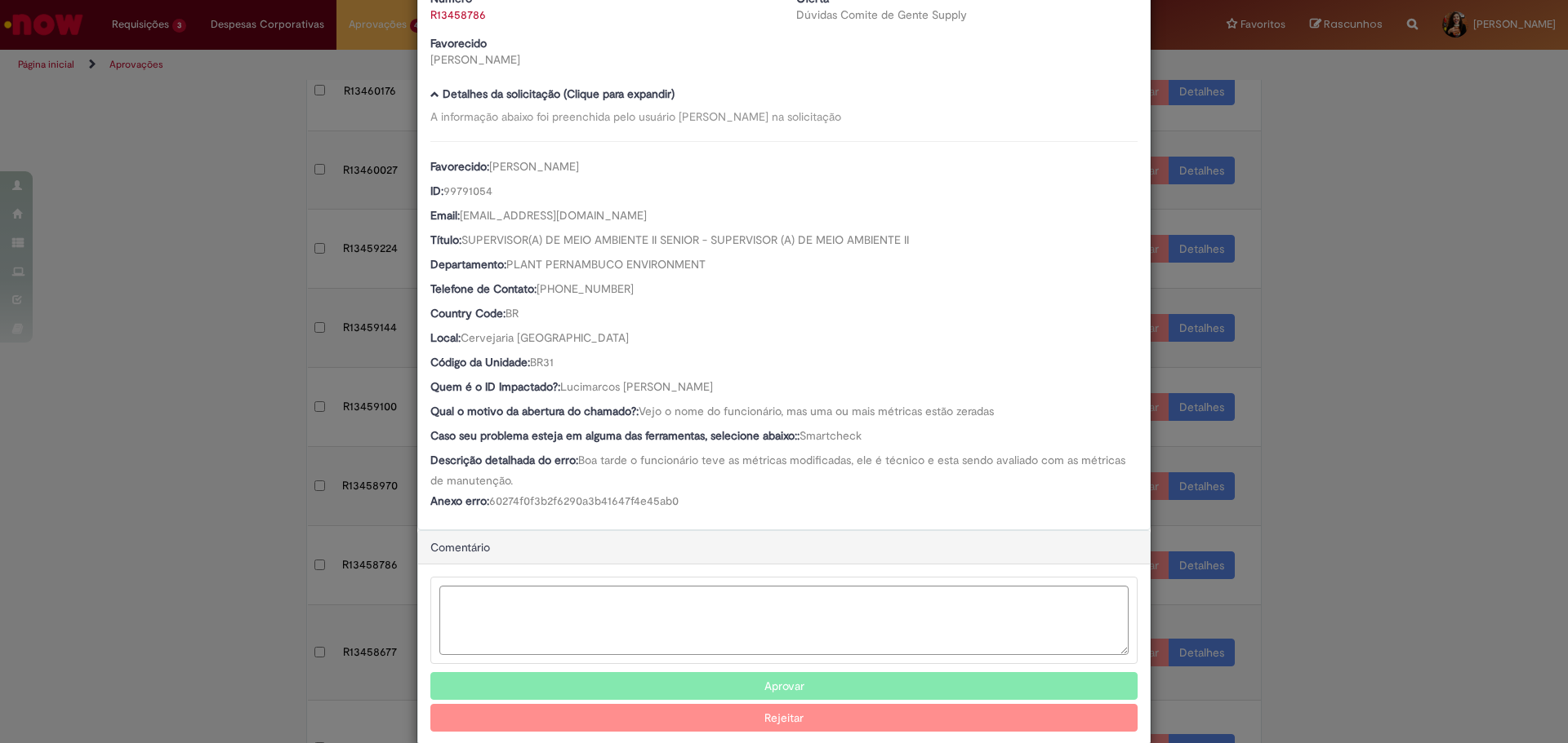
scroll to position [81, 0]
click at [651, 602] on textarea "Ambev Approval Modal" at bounding box center [784, 620] width 689 height 69
paste textarea "**********"
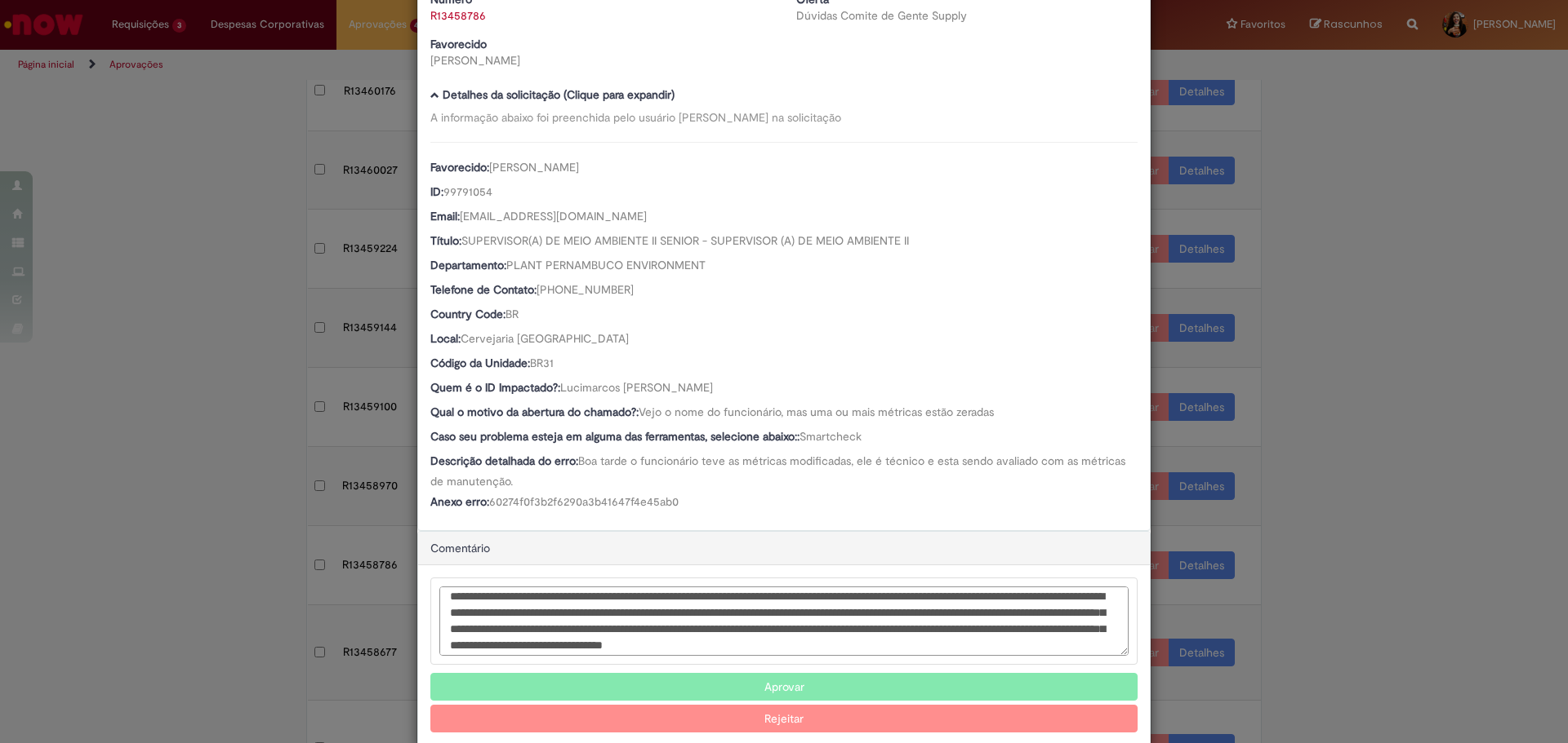
scroll to position [0, 0]
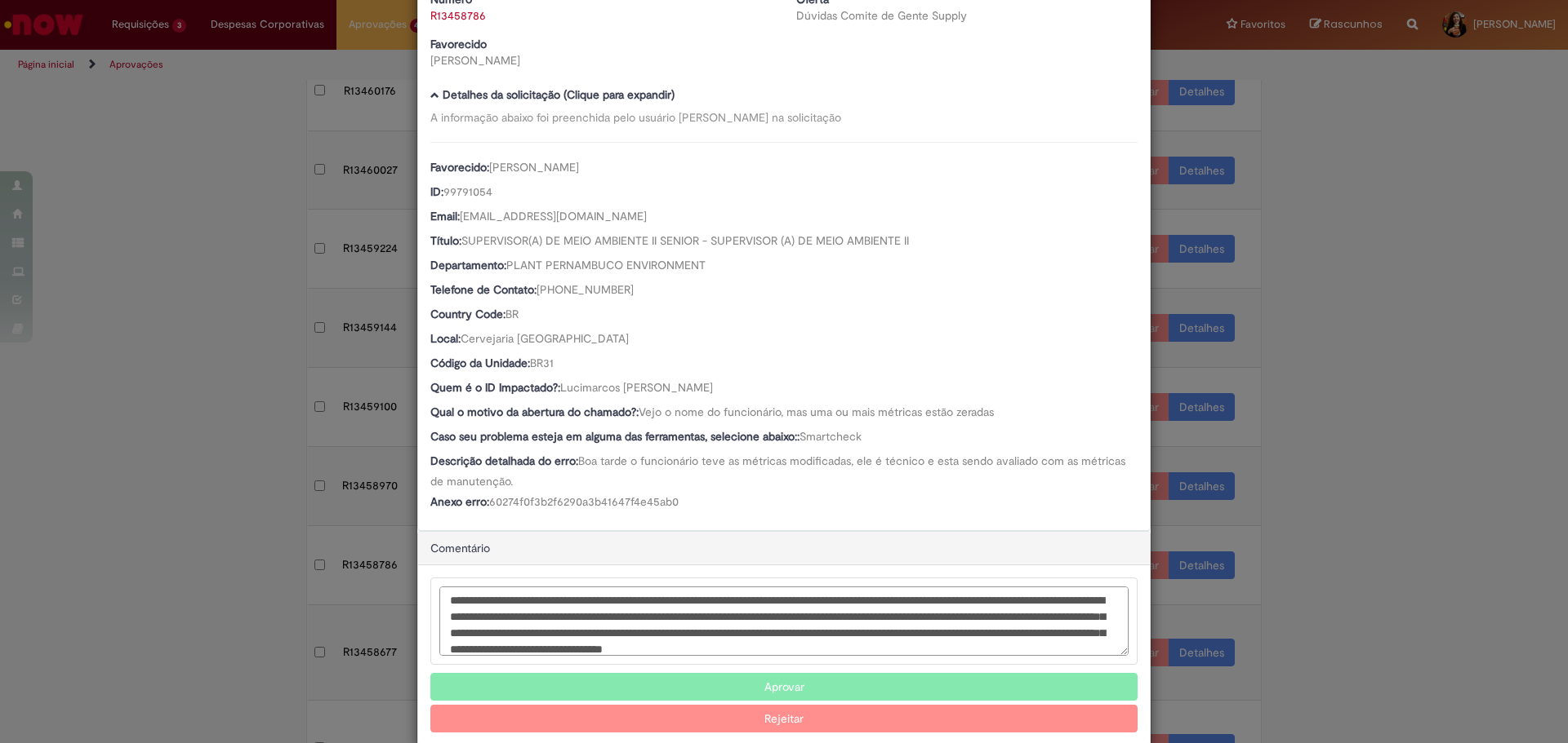
drag, startPoint x: 751, startPoint y: 604, endPoint x: 839, endPoint y: 627, distance: 91.0
click at [839, 627] on textarea "**********" at bounding box center [784, 621] width 689 height 69
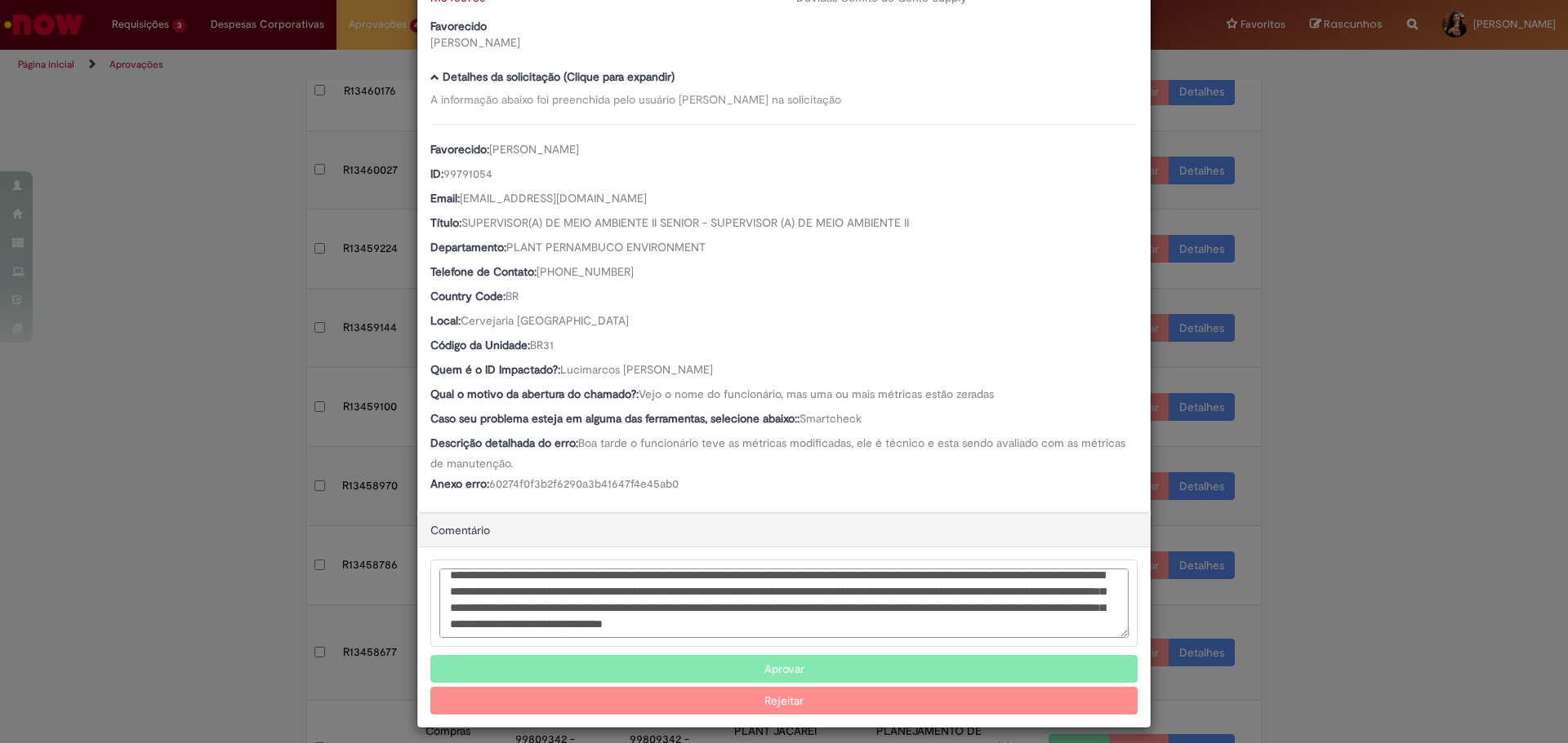
scroll to position [109, 0]
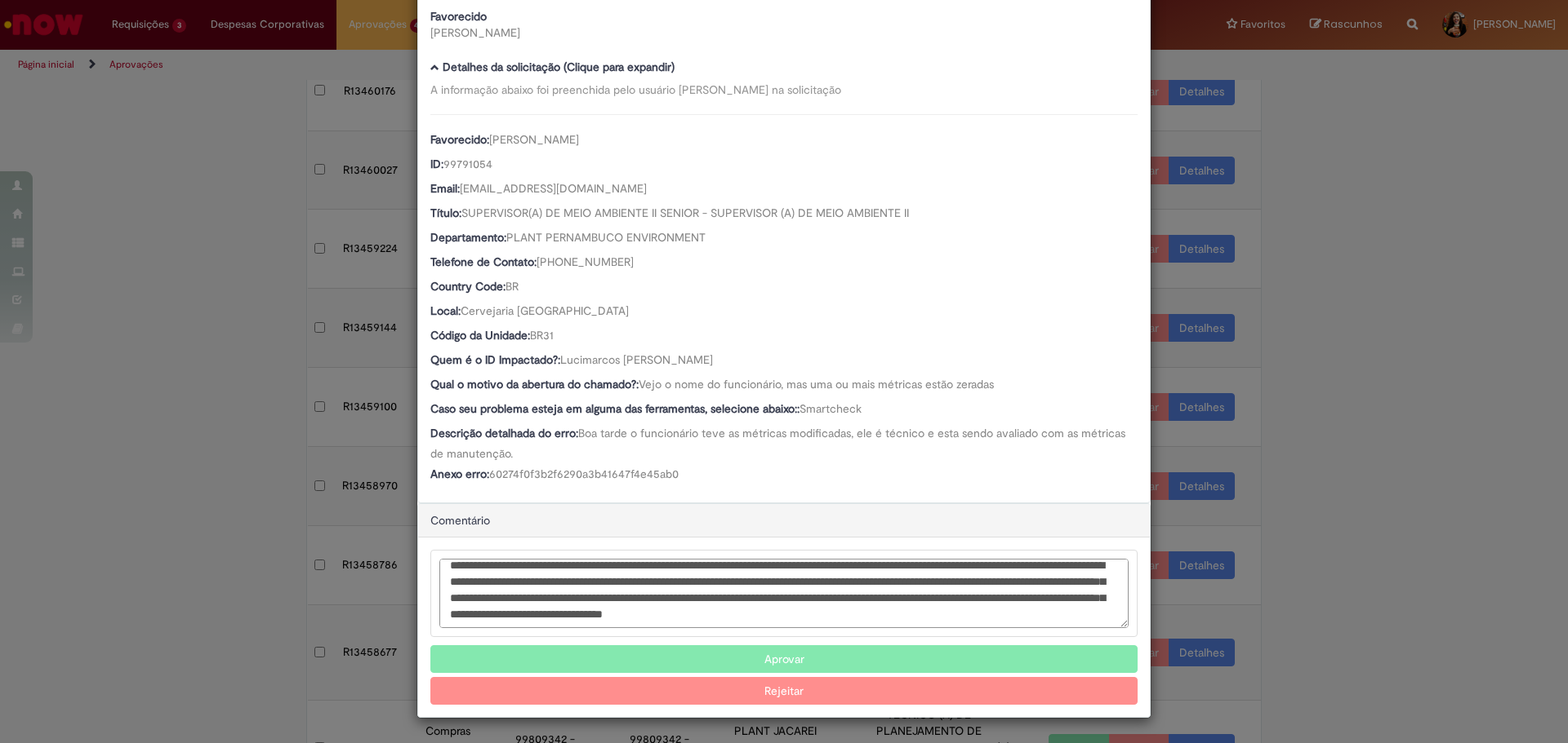
type textarea "**********"
click at [778, 692] on button "Rejeitar" at bounding box center [784, 691] width 707 height 28
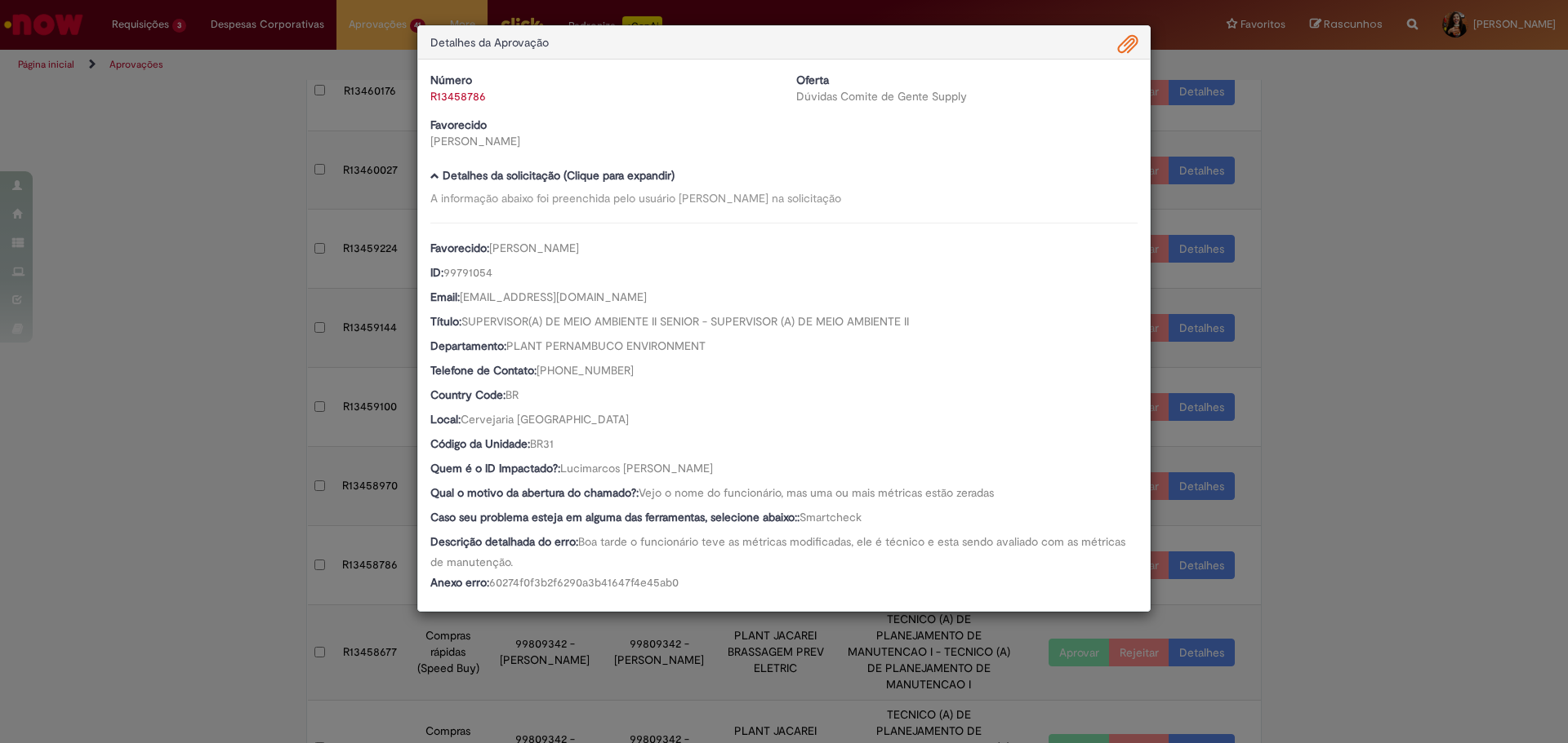
scroll to position [0, 0]
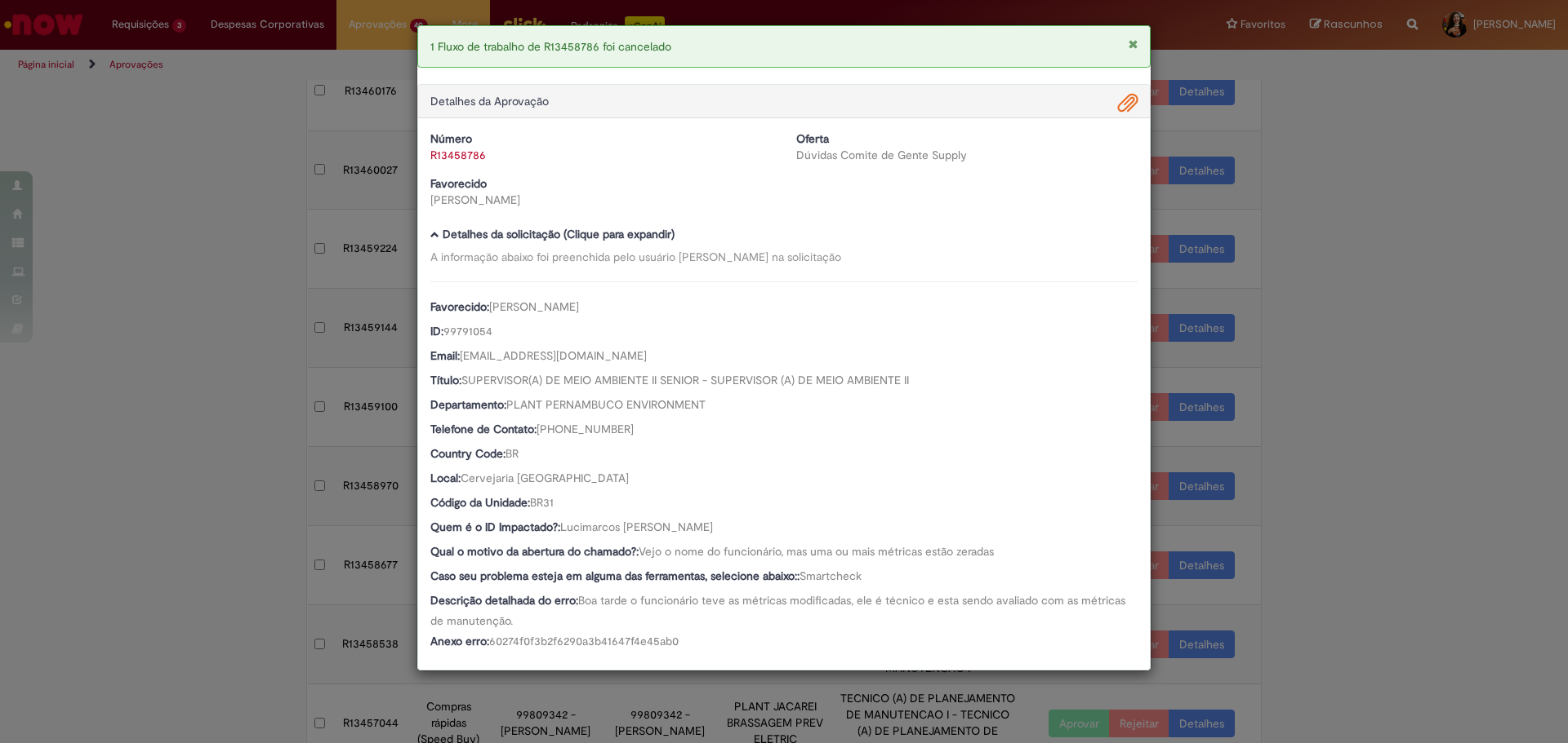
click at [1364, 326] on div "1 Fluxo de trabalho de R13458786 foi cancelado Detalhes da Aprovação Número R13…" at bounding box center [784, 372] width 1568 height 743
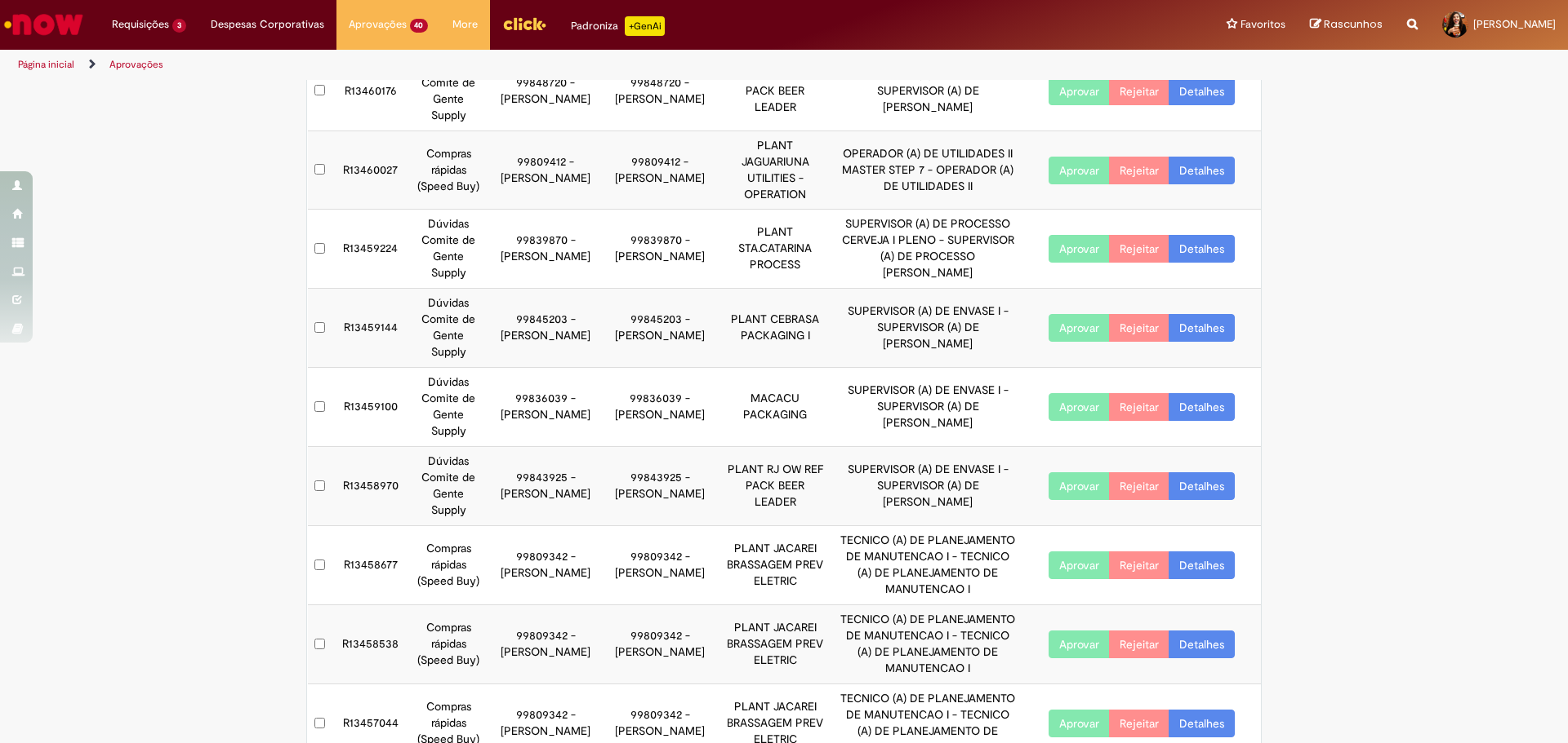
drag, startPoint x: 519, startPoint y: 598, endPoint x: 519, endPoint y: 502, distance: 96.0
click at [519, 502] on tbody "R13460286 Dúvidas Comite de Gente Supply 99103658 - [PERSON_NAME] Rezende 99103…" at bounding box center [784, 367] width 954 height 790
click at [519, 526] on td "99809342 - [PERSON_NAME]" at bounding box center [545, 565] width 115 height 79
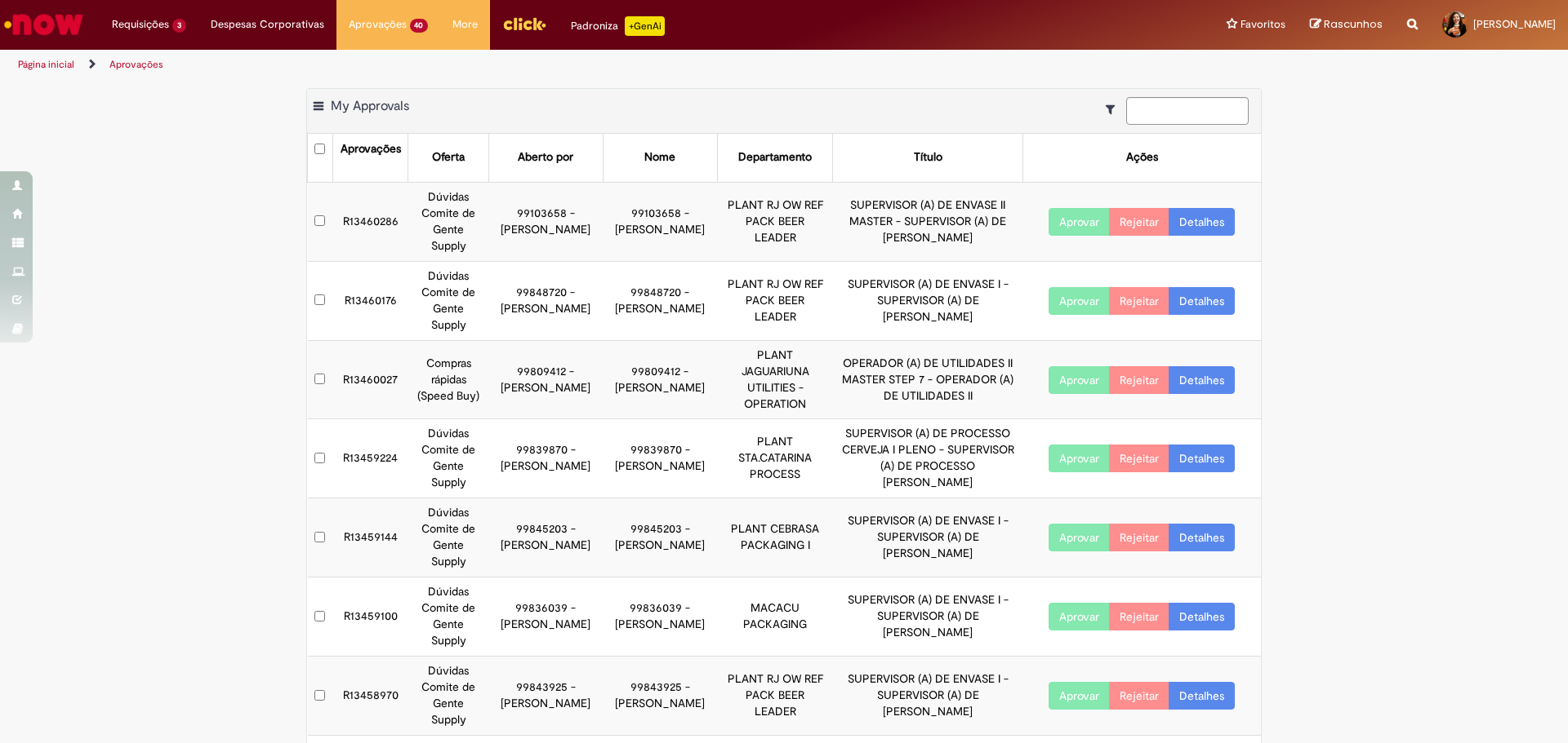
drag, startPoint x: 519, startPoint y: 617, endPoint x: 588, endPoint y: 628, distance: 69.9
click at [588, 657] on td "99843925 - [PERSON_NAME]" at bounding box center [545, 696] width 115 height 79
click at [1200, 682] on link "Detalhes" at bounding box center [1201, 696] width 66 height 28
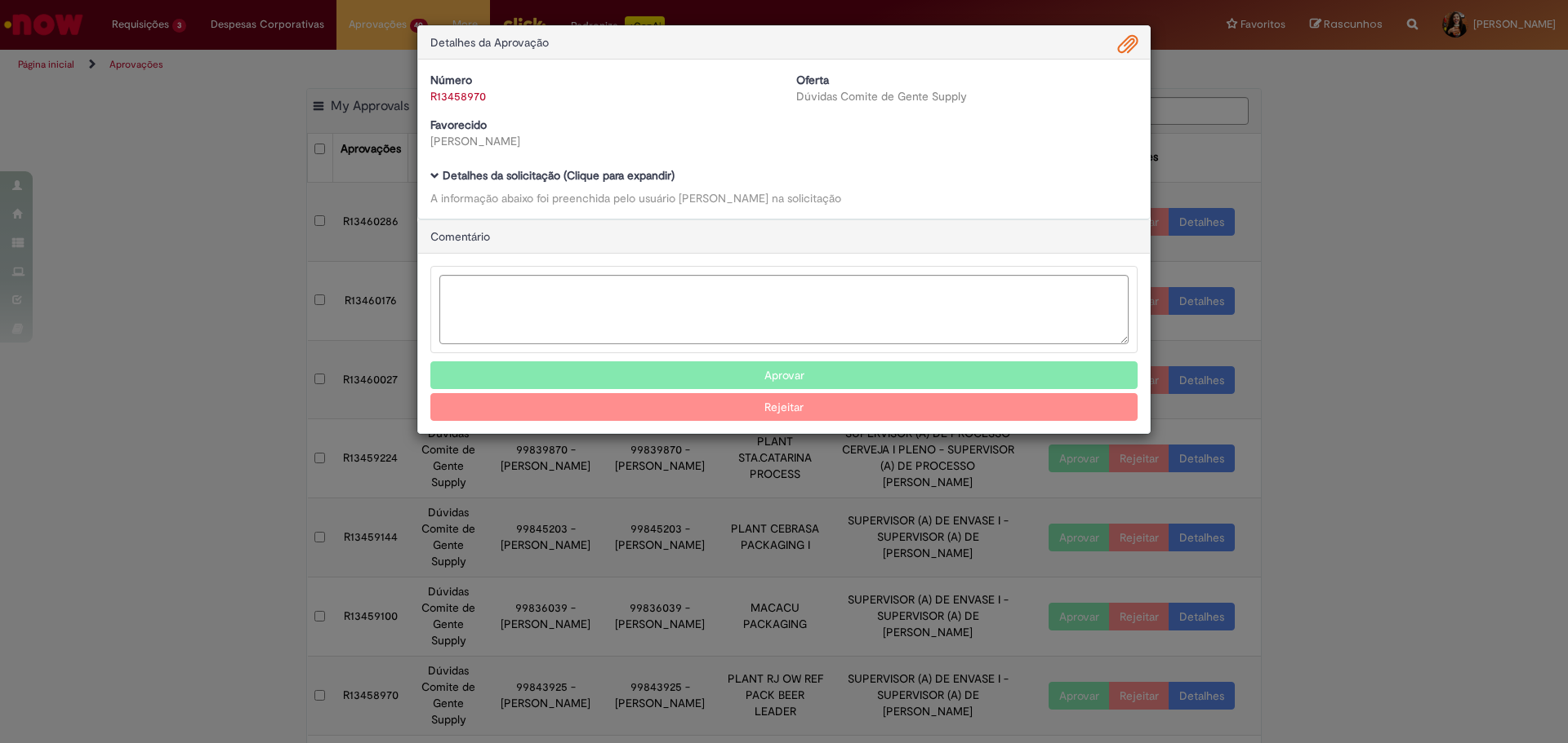
click at [613, 180] on b "Detalhes da solicitação (Clique para expandir)" at bounding box center [558, 176] width 232 height 15
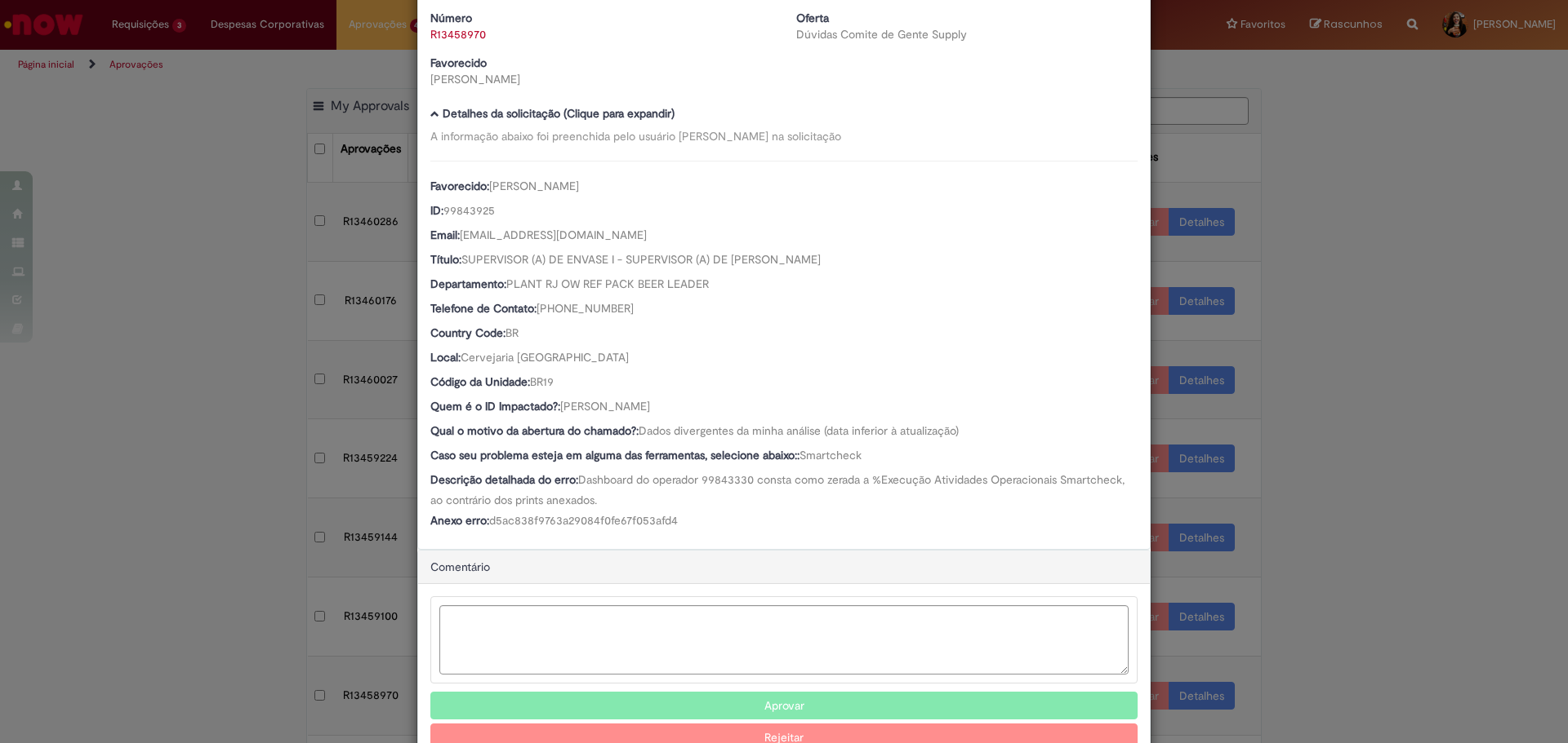
scroll to position [110, 0]
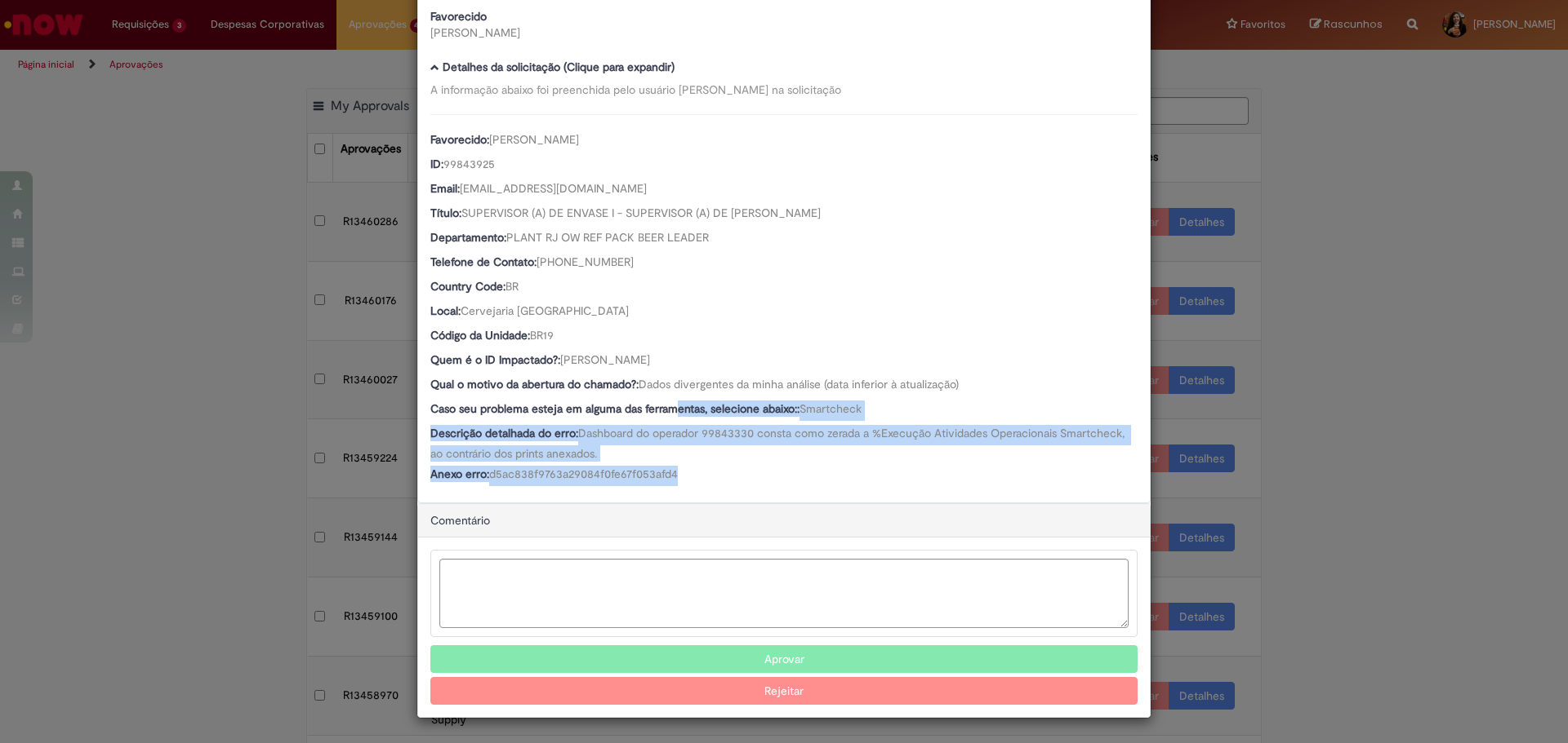
drag, startPoint x: 672, startPoint y: 402, endPoint x: 798, endPoint y: 475, distance: 145.6
click at [798, 475] on div "Favorecido: [PERSON_NAME] ID: 99843925 Email: [EMAIL_ADDRESS][DOMAIN_NAME] Títu…" at bounding box center [784, 301] width 707 height 372
click at [798, 475] on div "Anexo erro: d5ac838f9763a29084f0fe67f053afd4" at bounding box center [784, 476] width 707 height 20
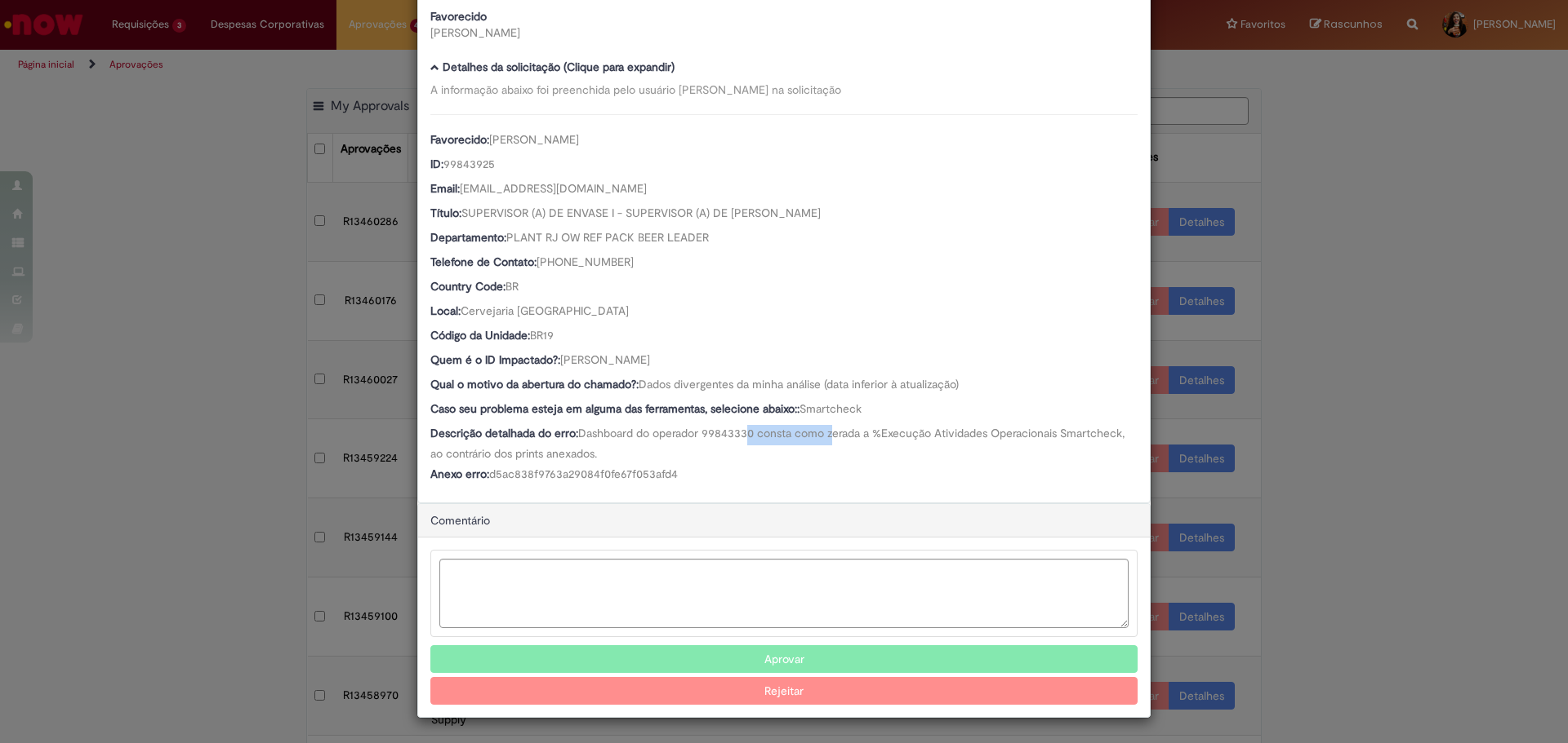
drag, startPoint x: 743, startPoint y: 423, endPoint x: 831, endPoint y: 425, distance: 88.0
click at [831, 425] on div "Favorecido: [PERSON_NAME] ID: 99843925 Email: [EMAIL_ADDRESS][DOMAIN_NAME] Títu…" at bounding box center [784, 301] width 707 height 372
click at [834, 426] on div "Descrição detalhada do erro: Dashboard do operador 99843330 consta como zerada …" at bounding box center [784, 443] width 707 height 36
drag, startPoint x: 720, startPoint y: 446, endPoint x: 915, endPoint y: 446, distance: 195.0
click at [915, 446] on div "Descrição detalhada do erro: Dashboard do operador 99843330 consta como zerada …" at bounding box center [784, 443] width 707 height 36
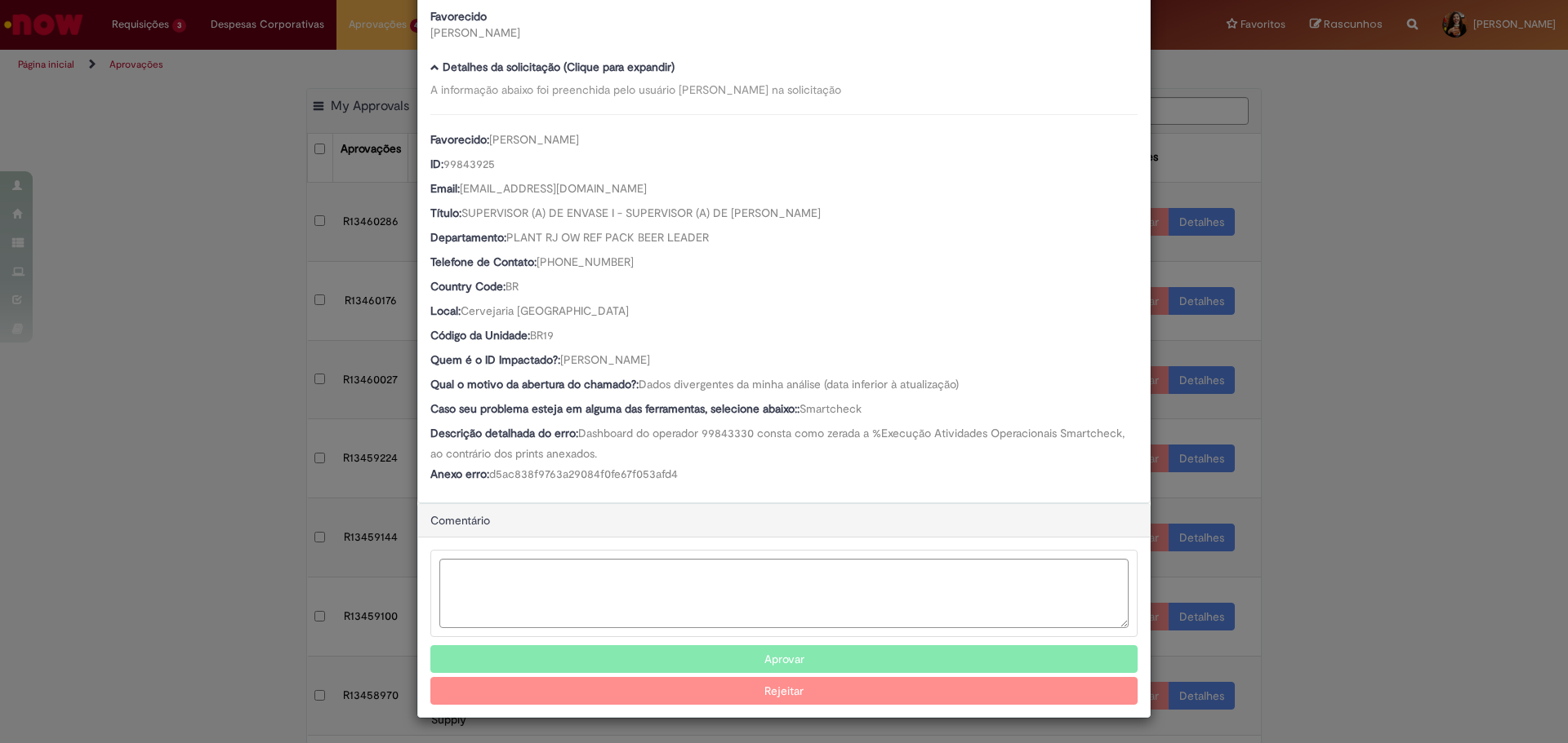
click at [915, 446] on div "Descrição detalhada do erro: Dashboard do operador 99843330 consta como zerada …" at bounding box center [784, 443] width 707 height 36
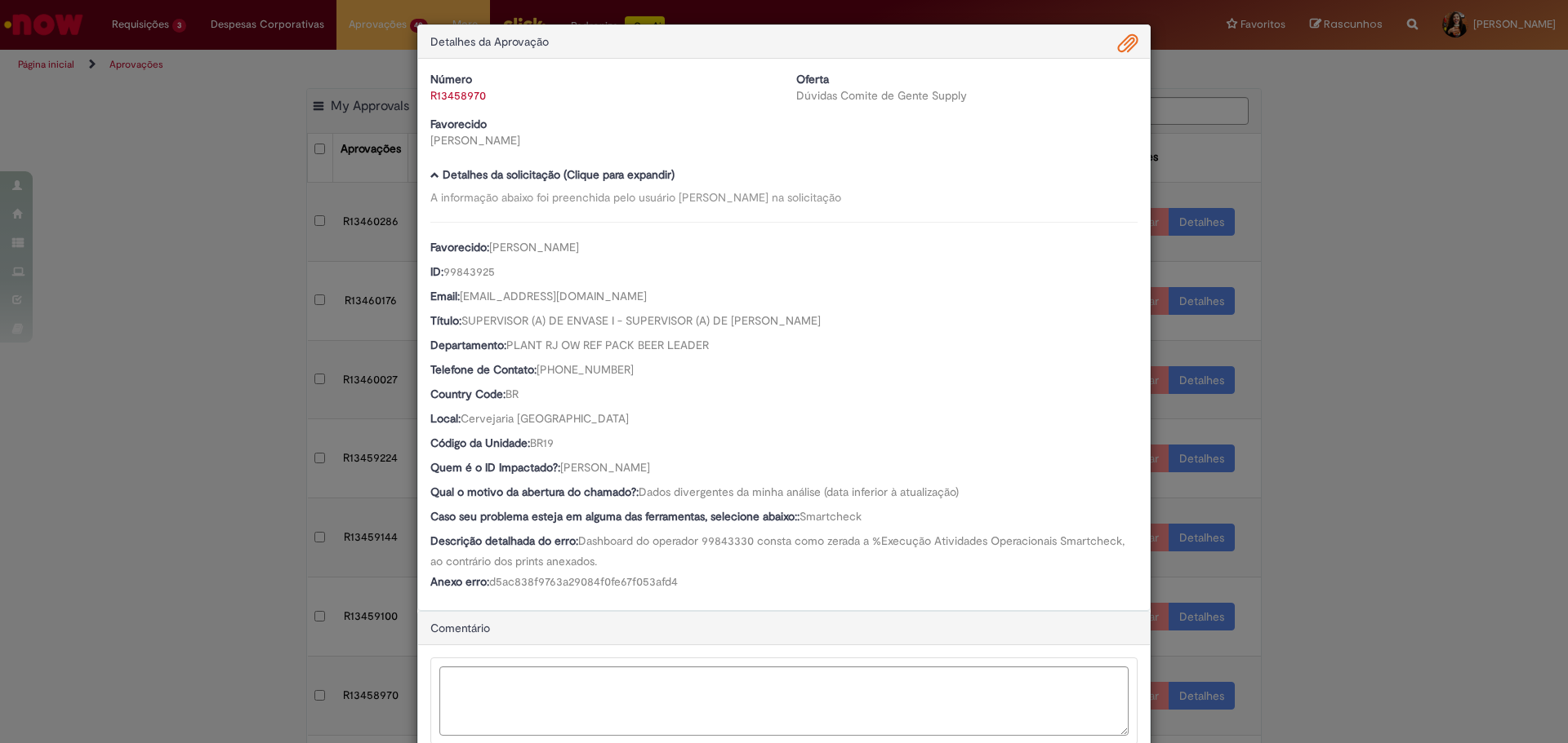
scroll to position [0, 0]
click at [1125, 47] on span "Ambev Approval Modal" at bounding box center [1127, 45] width 20 height 28
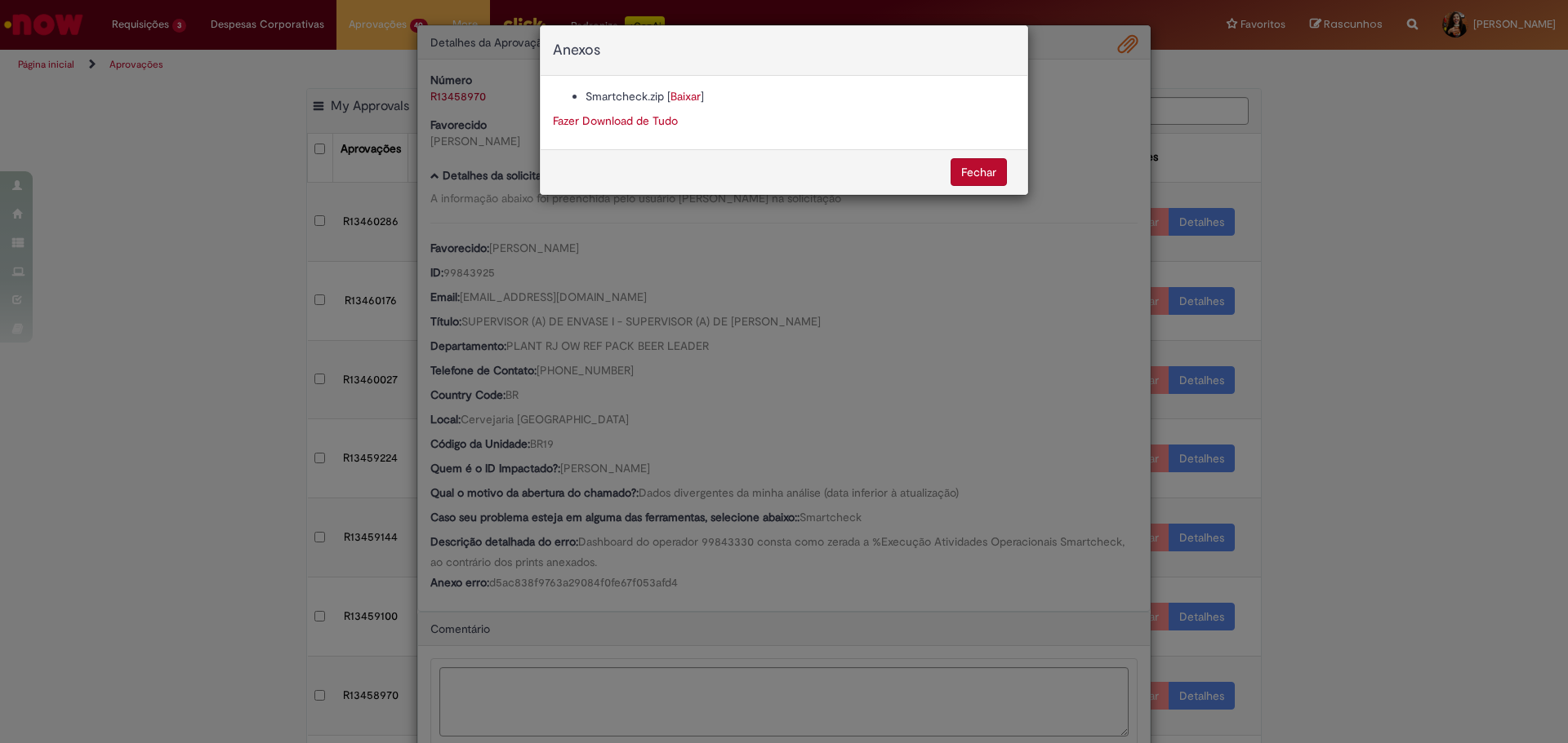
click at [669, 97] on li "Smartcheck.zip [ Baixar ]" at bounding box center [799, 97] width 429 height 17
click at [688, 97] on link "Baixar" at bounding box center [686, 97] width 30 height 15
click at [616, 410] on div "Anexos Smartcheck.zip [ Baixar ] Fazer Download de Tudo [GEOGRAPHIC_DATA]" at bounding box center [784, 372] width 1568 height 743
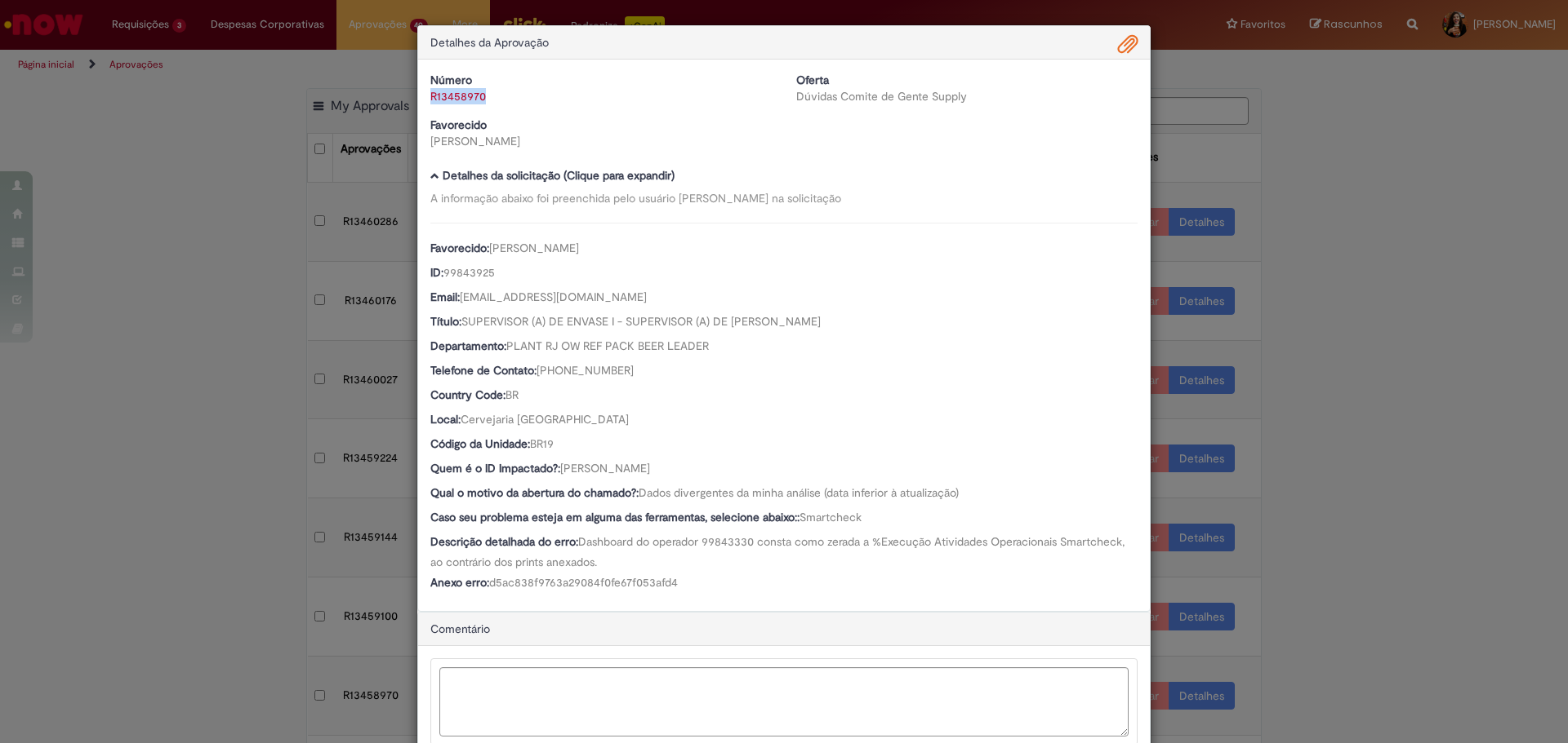
drag, startPoint x: 492, startPoint y: 109, endPoint x: 423, endPoint y: 104, distance: 69.2
click at [422, 103] on div "Número R13458970 Oferta Dúvidas Comite de Gente Supply Favorecido [PERSON_NAME]" at bounding box center [784, 116] width 731 height 89
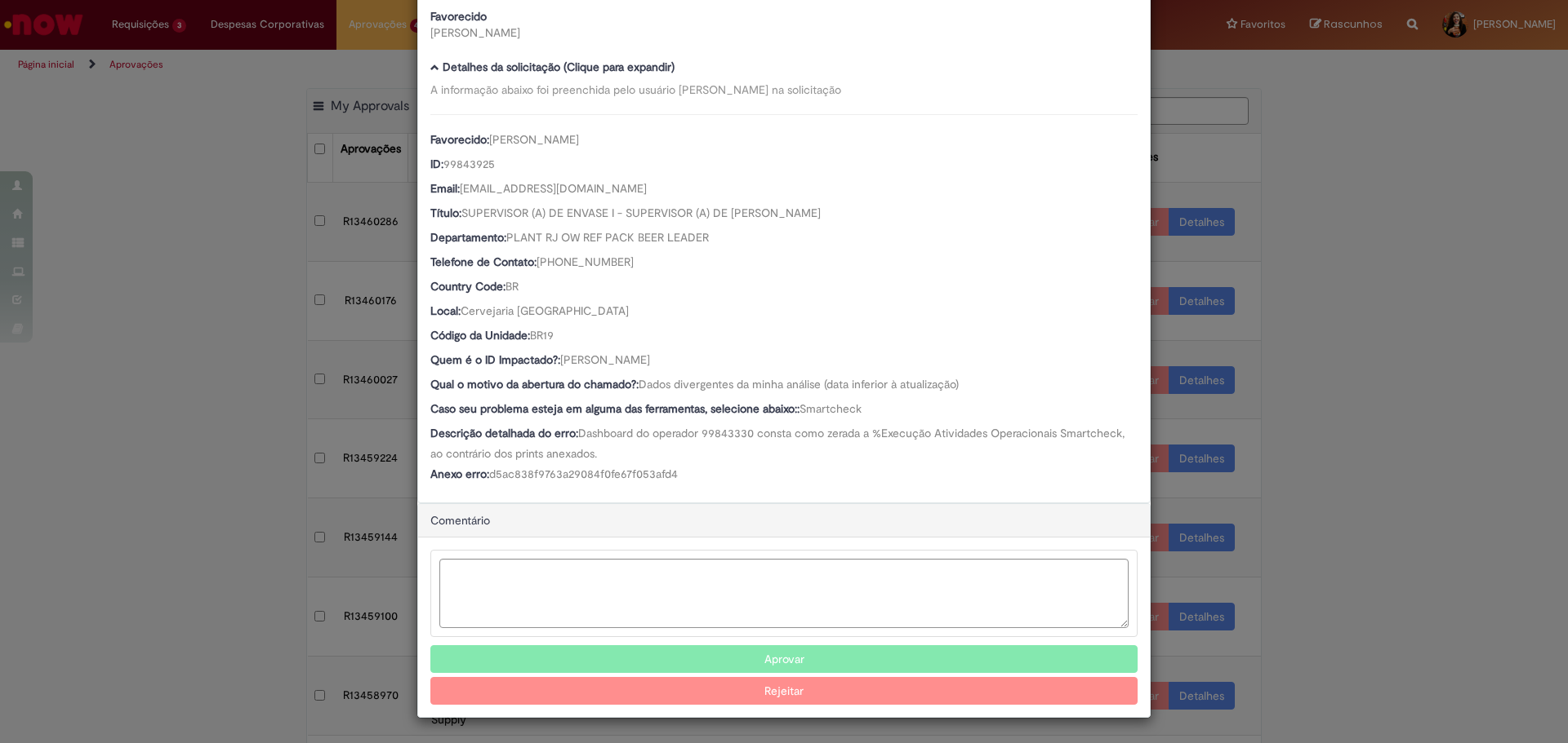
click at [697, 652] on button "Aprovar" at bounding box center [784, 659] width 707 height 28
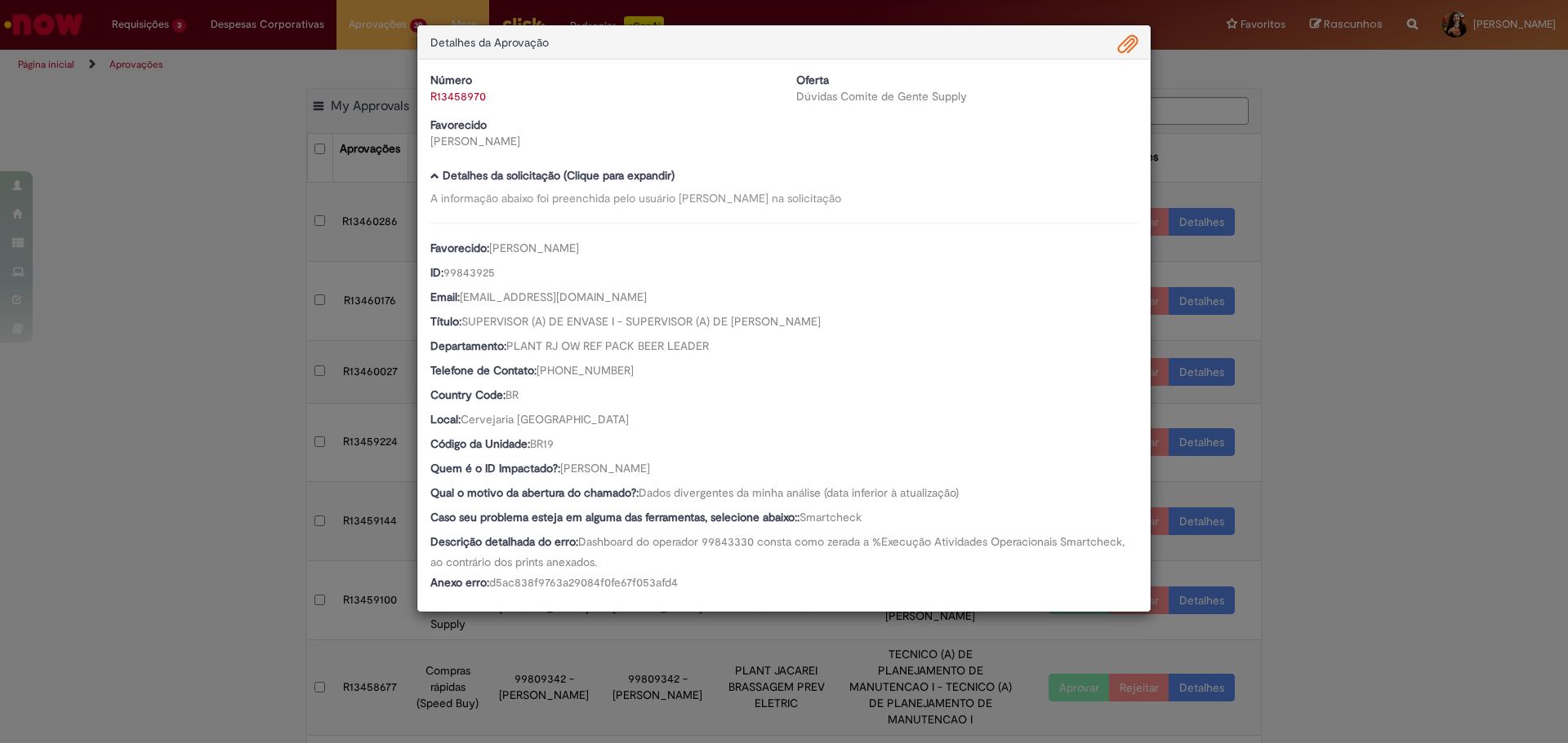
click at [1442, 407] on div "Detalhes da Aprovação Número R13458970 Oferta Dúvidas Comite de Gente Supply Fa…" at bounding box center [784, 372] width 1568 height 743
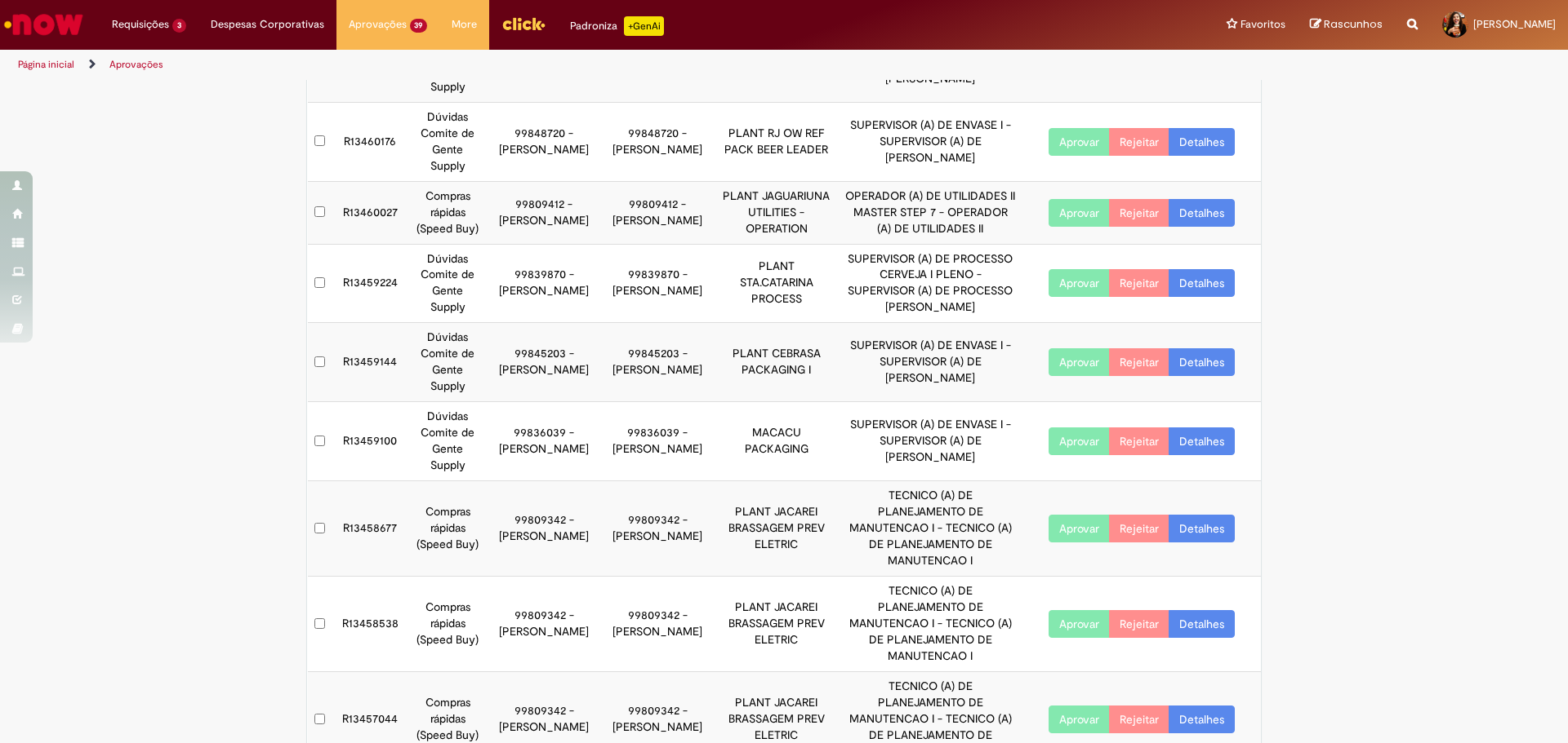
scroll to position [194, 0]
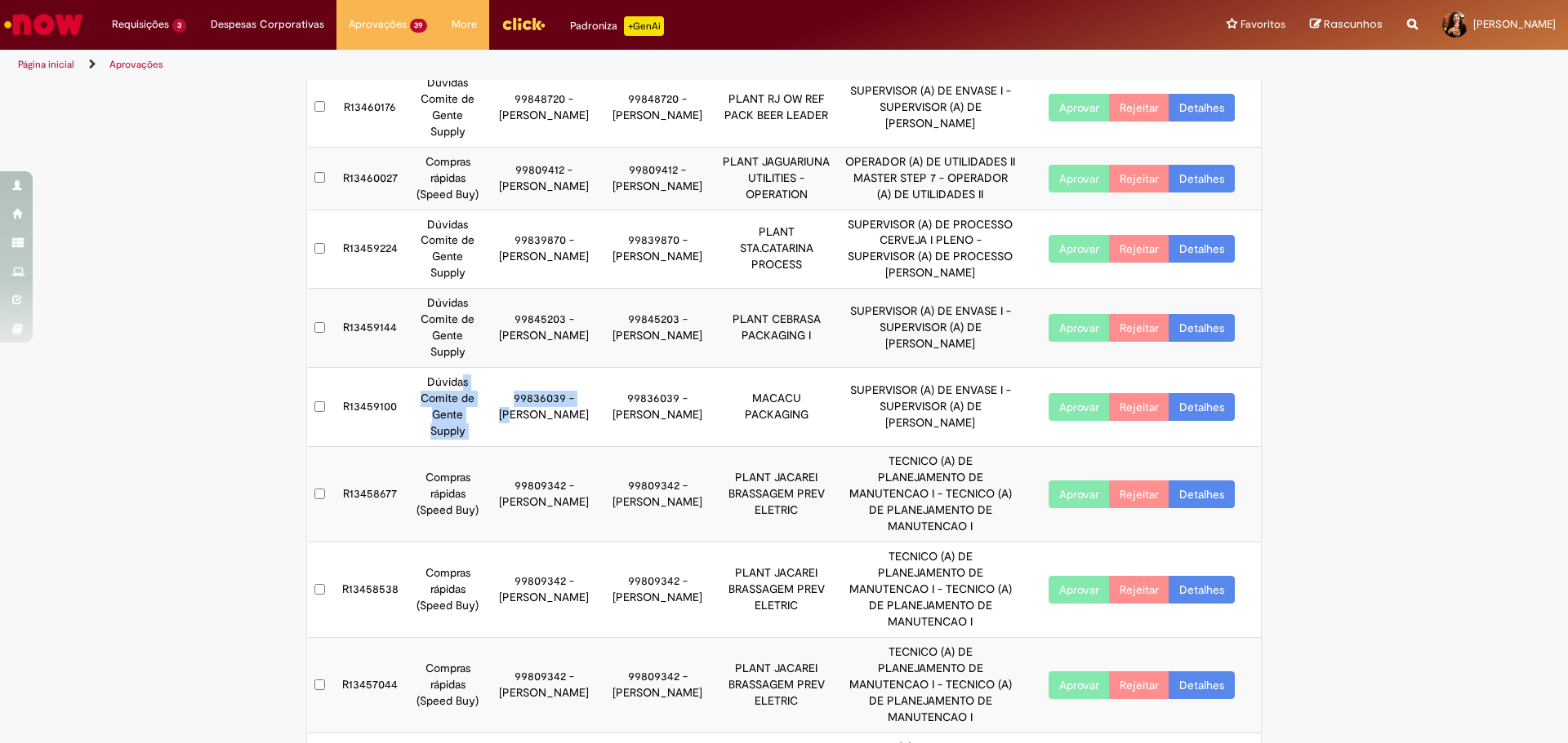
drag, startPoint x: 461, startPoint y: 332, endPoint x: 514, endPoint y: 358, distance: 59.0
click at [513, 368] on tr "R13459100 Dúvidas Comite de Gente Supply 99836039 - [PERSON_NAME] 99836039 - [P…" at bounding box center [784, 407] width 954 height 79
click at [514, 368] on td "99836039 - [PERSON_NAME]" at bounding box center [544, 407] width 114 height 79
click at [1206, 393] on link "Detalhes" at bounding box center [1201, 407] width 66 height 28
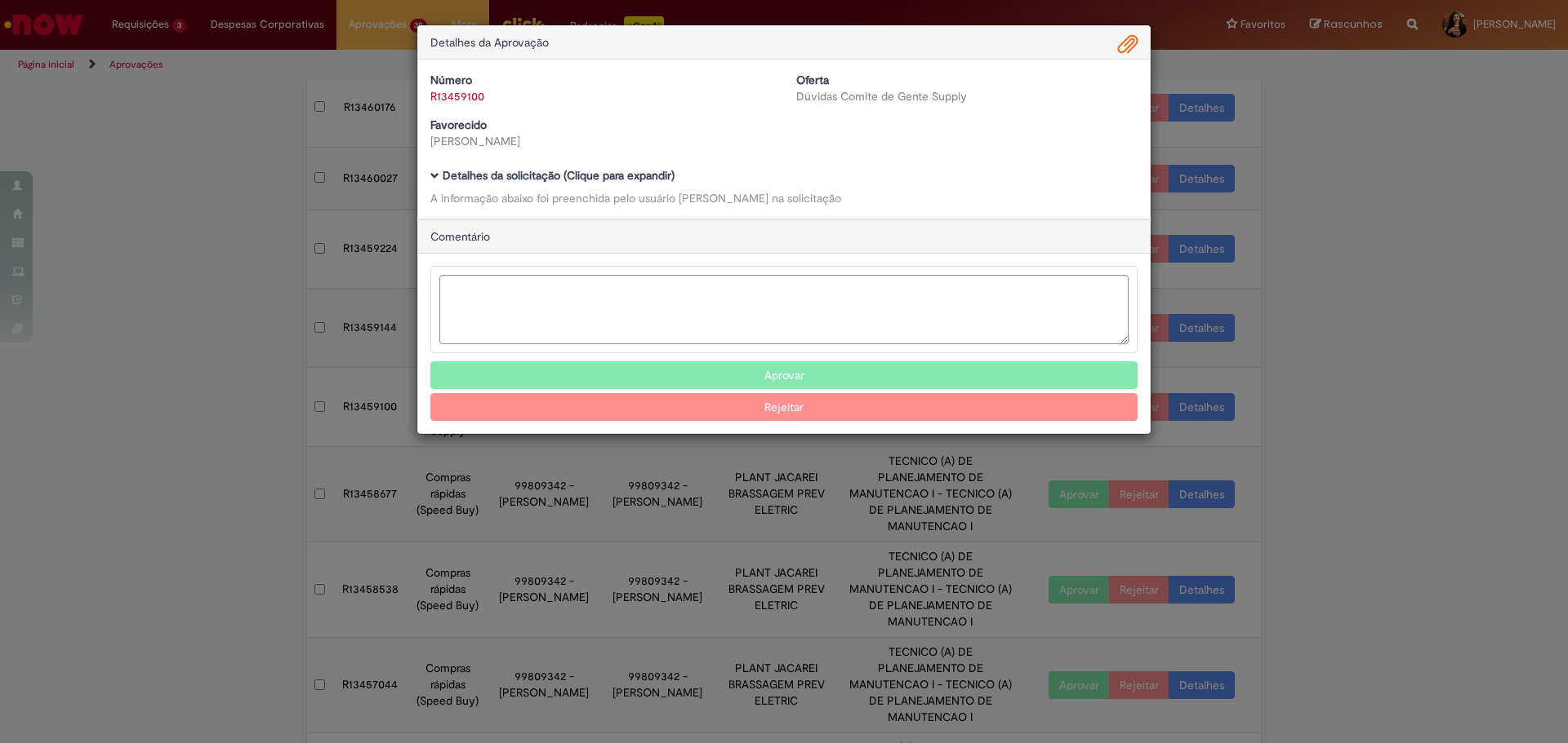
click at [604, 168] on div "Número R13459100 Oferta Dúvidas Comite de Gente Supply Favorecido [PERSON_NAME]…" at bounding box center [784, 139] width 731 height 159
click at [648, 185] on div "Detalhes da solicitação (Clique para expandir) A informação abaixo foi preenchi…" at bounding box center [784, 187] width 707 height 36
click at [645, 182] on b "Detalhes da solicitação (Clique para expandir)" at bounding box center [558, 176] width 232 height 15
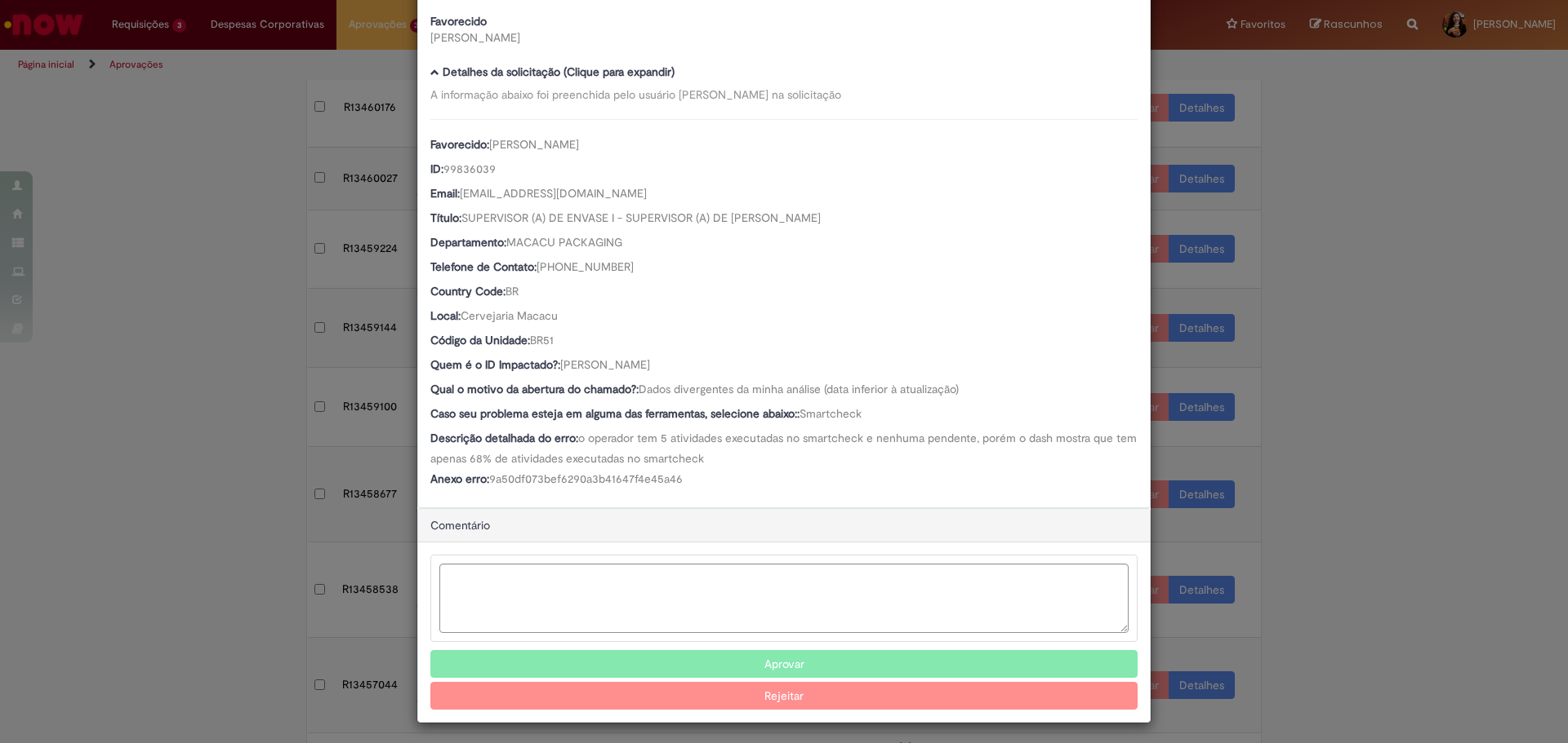
scroll to position [110, 0]
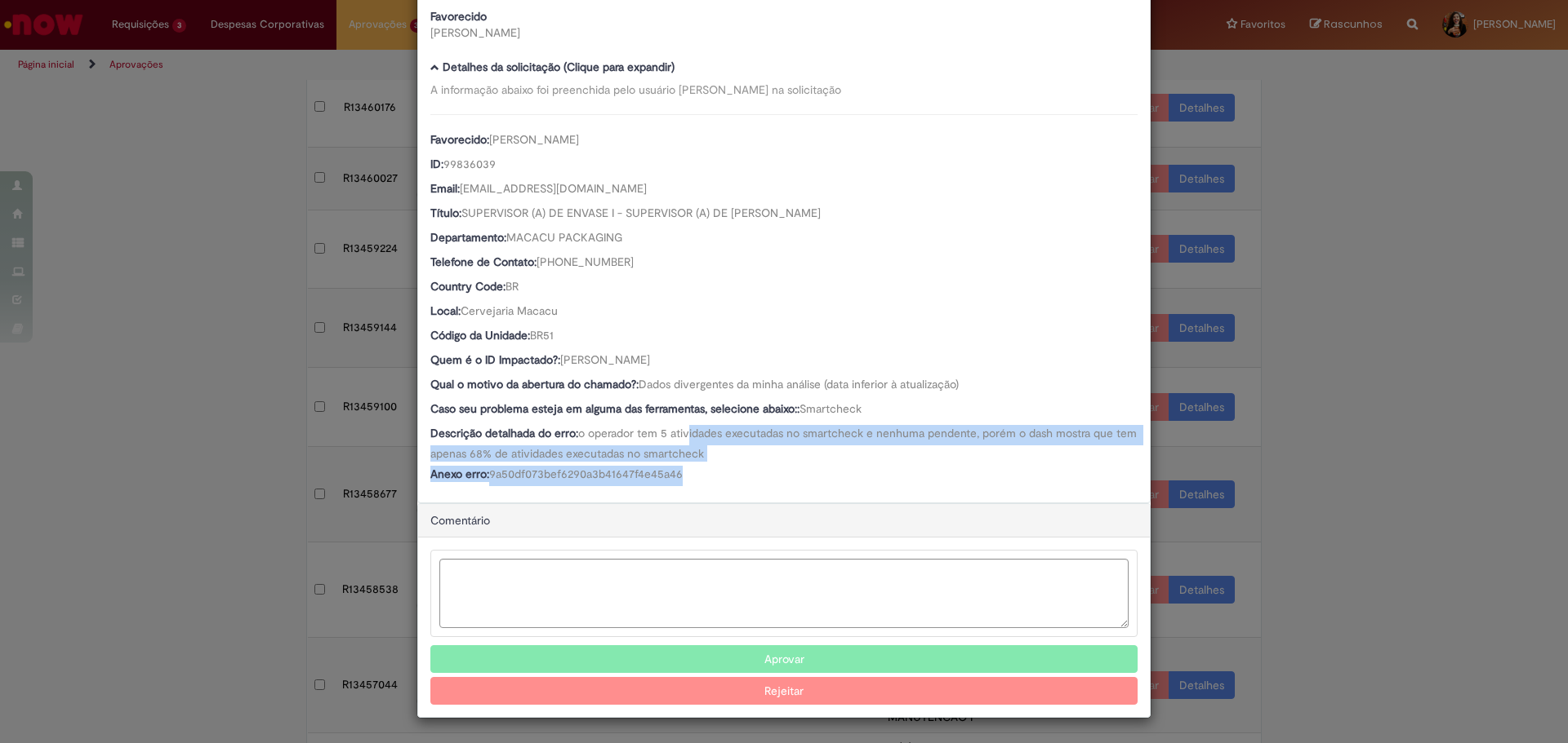
drag, startPoint x: 690, startPoint y: 459, endPoint x: 704, endPoint y: 474, distance: 20.5
click at [704, 474] on div "Favorecido: [PERSON_NAME] ID: 99836039 Email: [EMAIL_ADDRESS][DOMAIN_NAME] Títu…" at bounding box center [784, 301] width 707 height 372
click at [704, 474] on div "Anexo erro: 9a50df073bef6290a3b41647f4e45a46" at bounding box center [784, 476] width 707 height 20
drag, startPoint x: 714, startPoint y: 502, endPoint x: 658, endPoint y: 439, distance: 84.3
click at [658, 439] on div "Número R13459100 Oferta Dúvidas Comite de Gente Supply Favorecido [PERSON_NAME]…" at bounding box center [784, 226] width 731 height 551
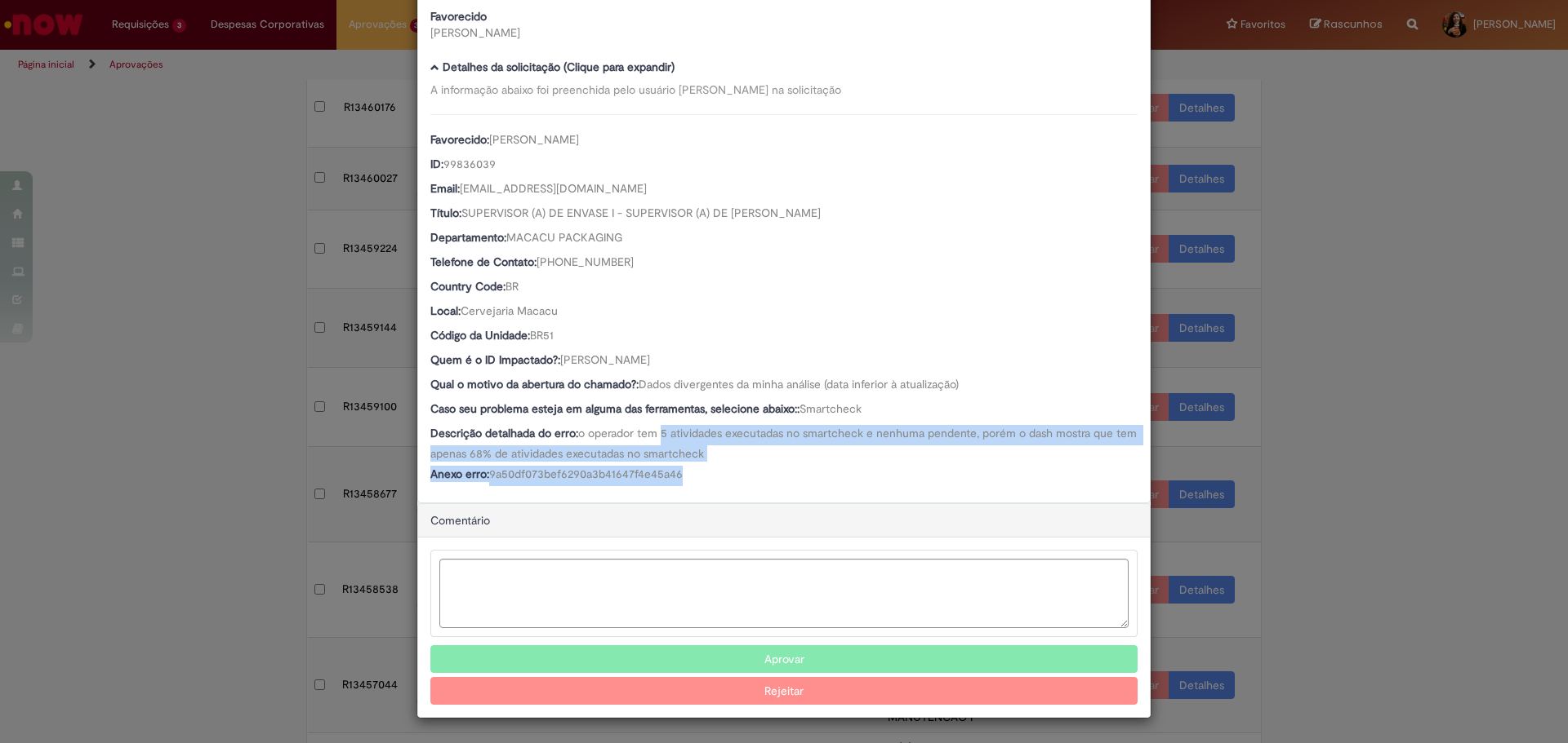
click at [658, 439] on span "o operador tem 5 atividades executadas no smartcheck e nenhuma pendente, porém …" at bounding box center [785, 443] width 710 height 35
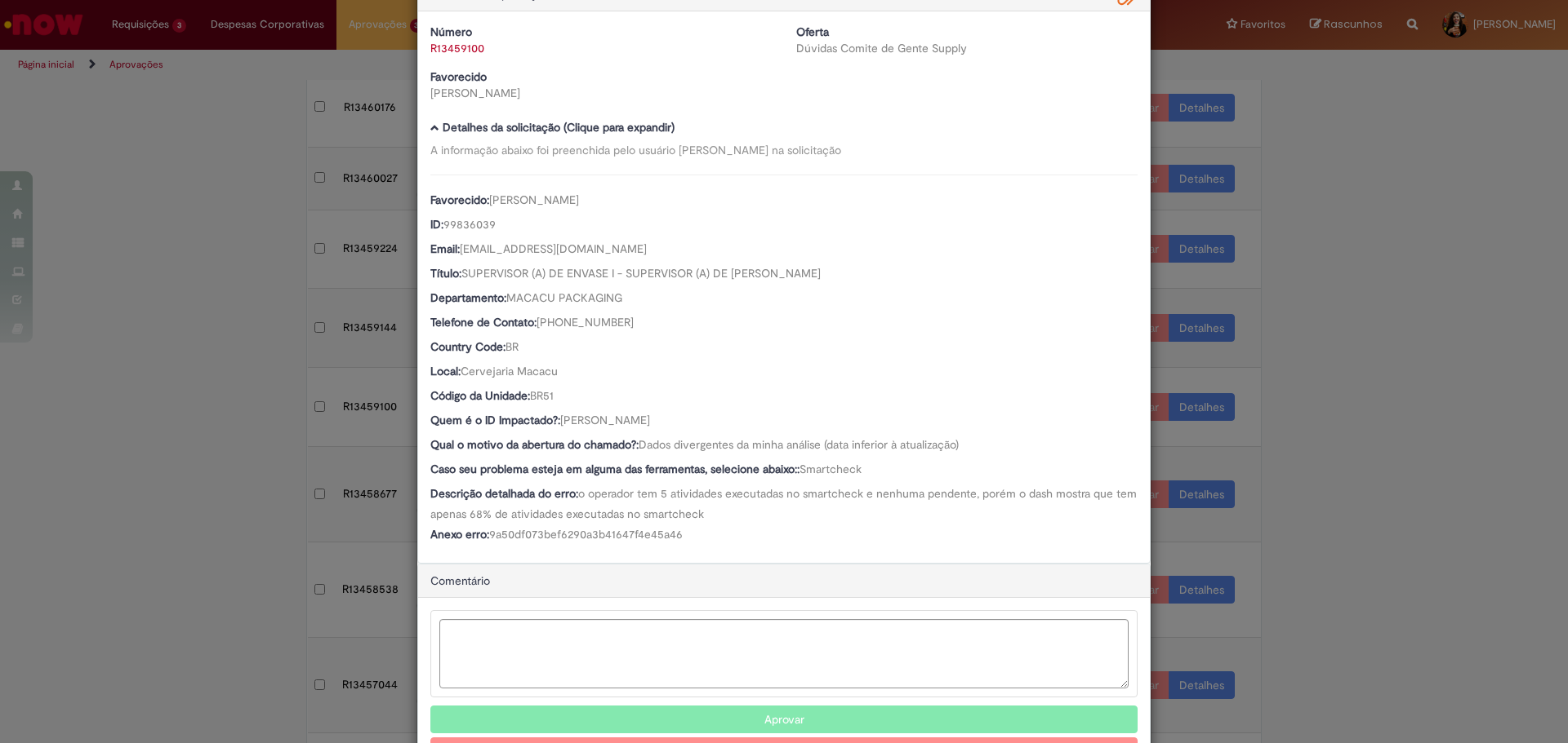
scroll to position [0, 0]
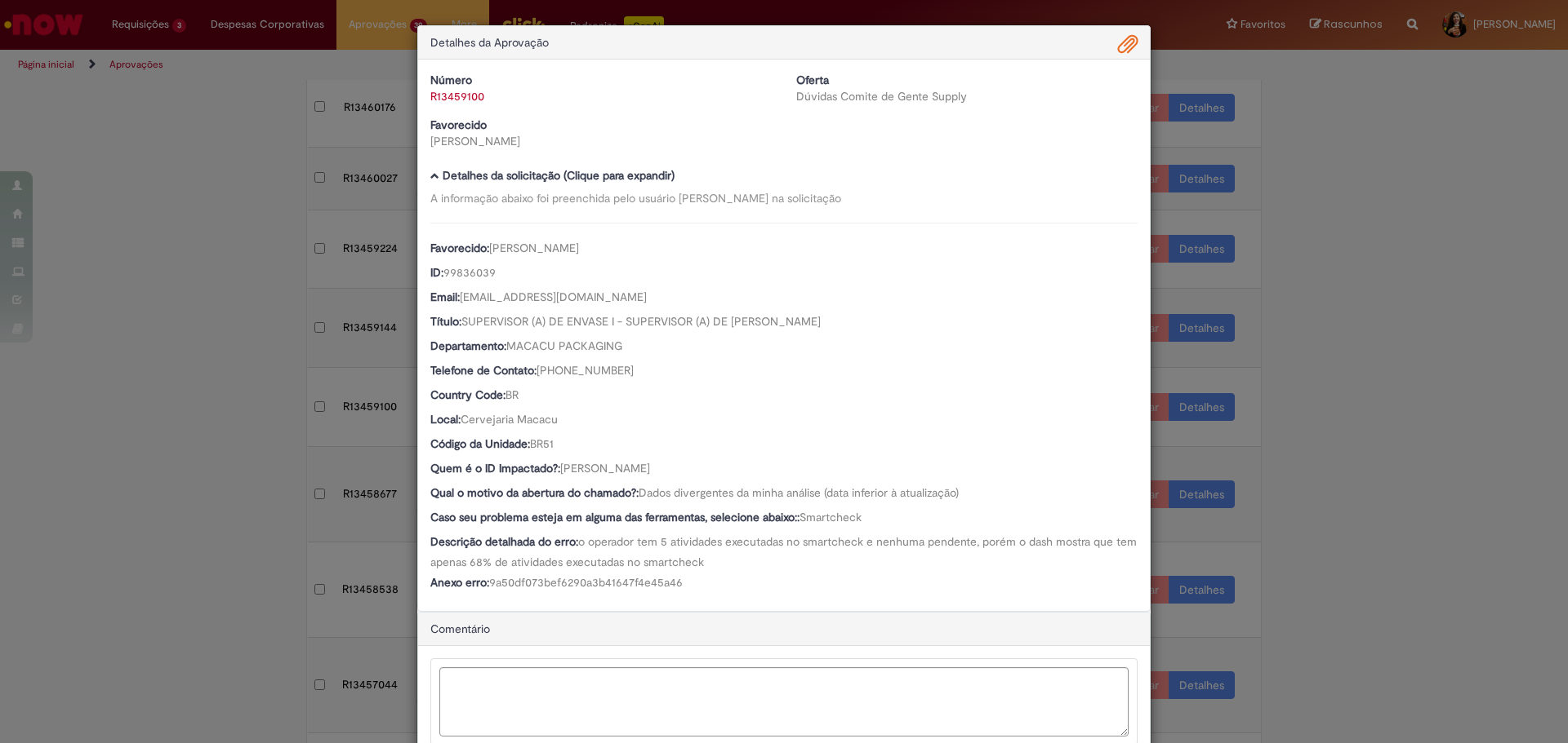
click at [1120, 48] on span "Ambev Approval Modal" at bounding box center [1127, 45] width 20 height 28
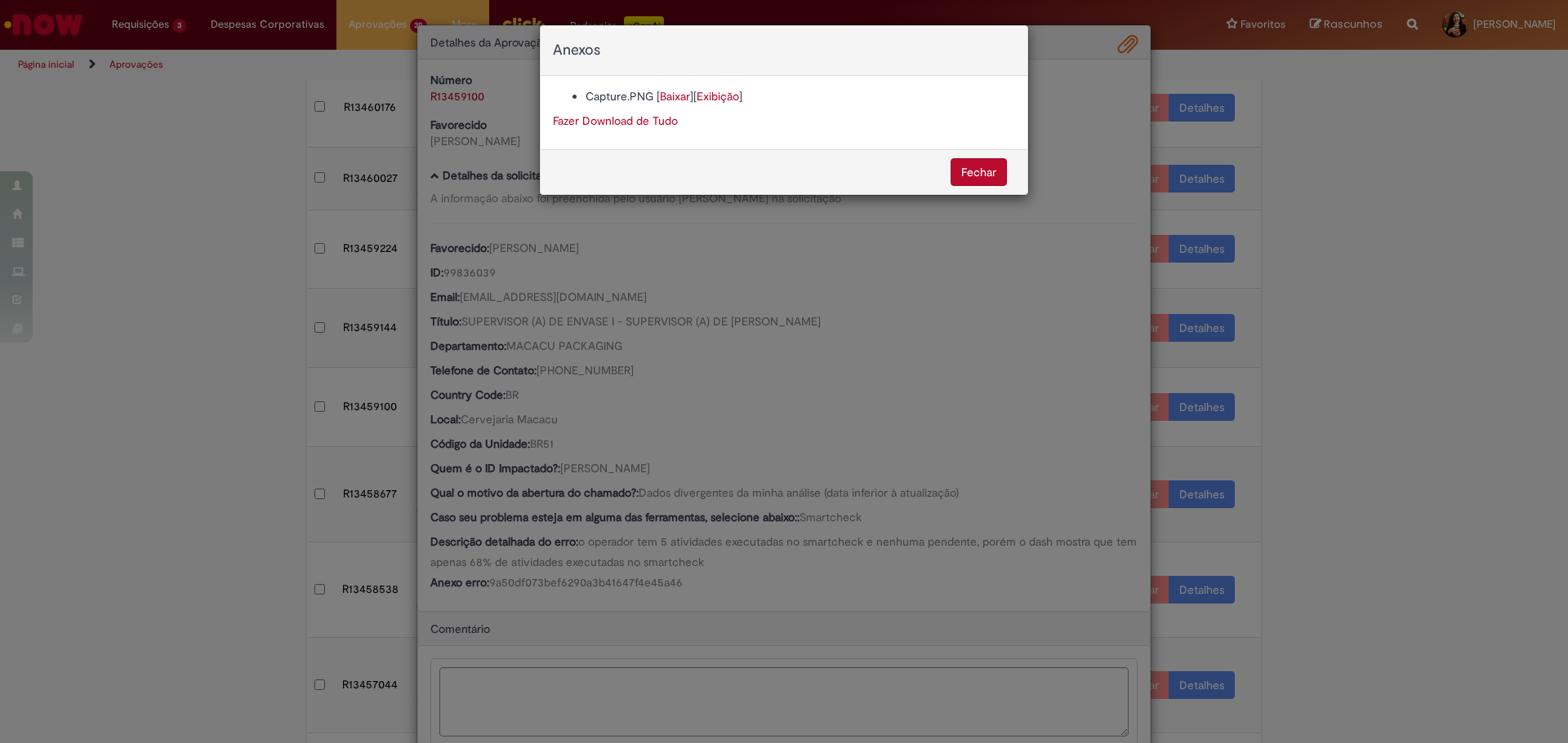
click at [687, 358] on div "Anexos Capture.PNG [ Baixar ] [ Exibição ] Fazer Download de Tudo [GEOGRAPHIC_D…" at bounding box center [784, 372] width 1568 height 743
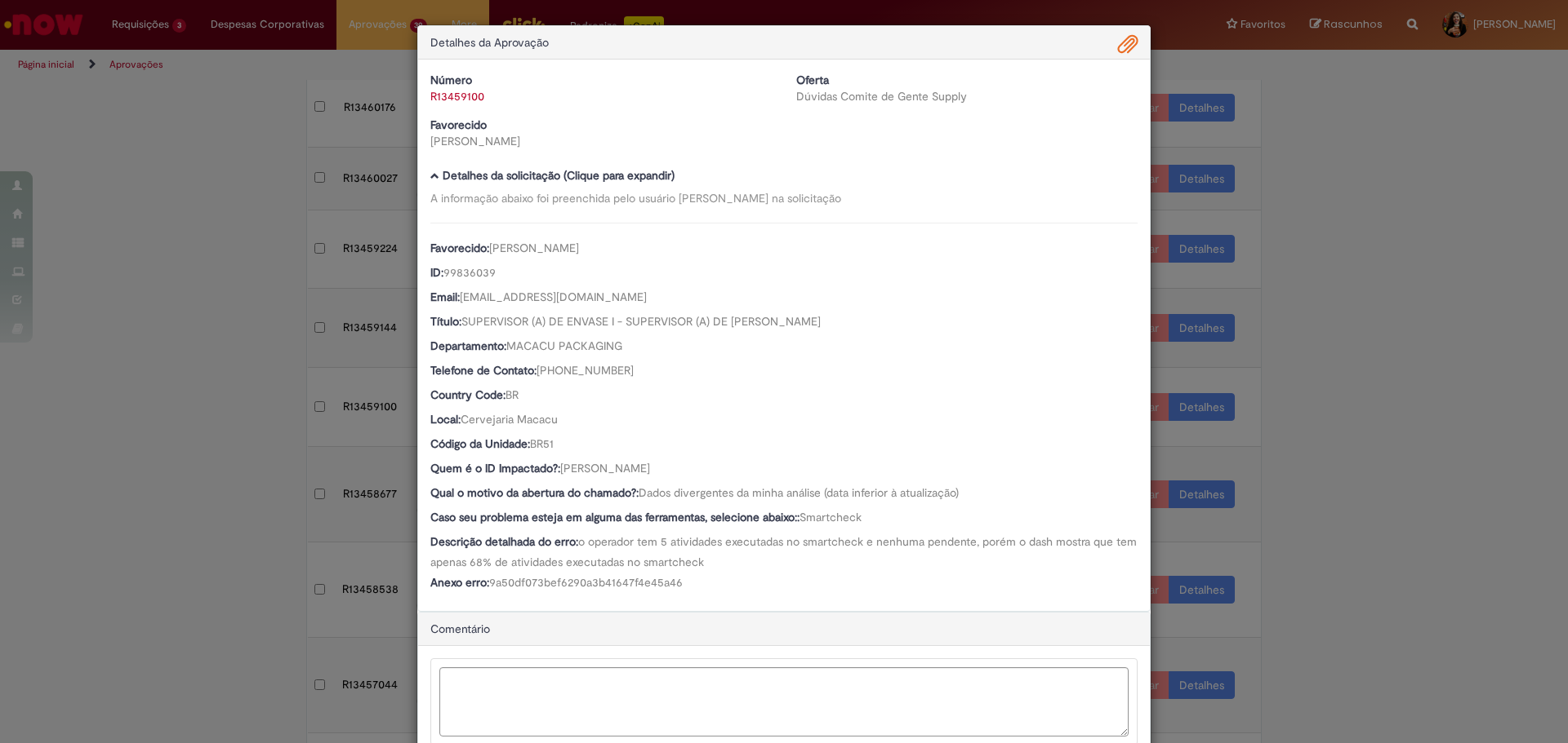
click at [1122, 45] on span "Ambev Approval Modal" at bounding box center [1127, 45] width 20 height 28
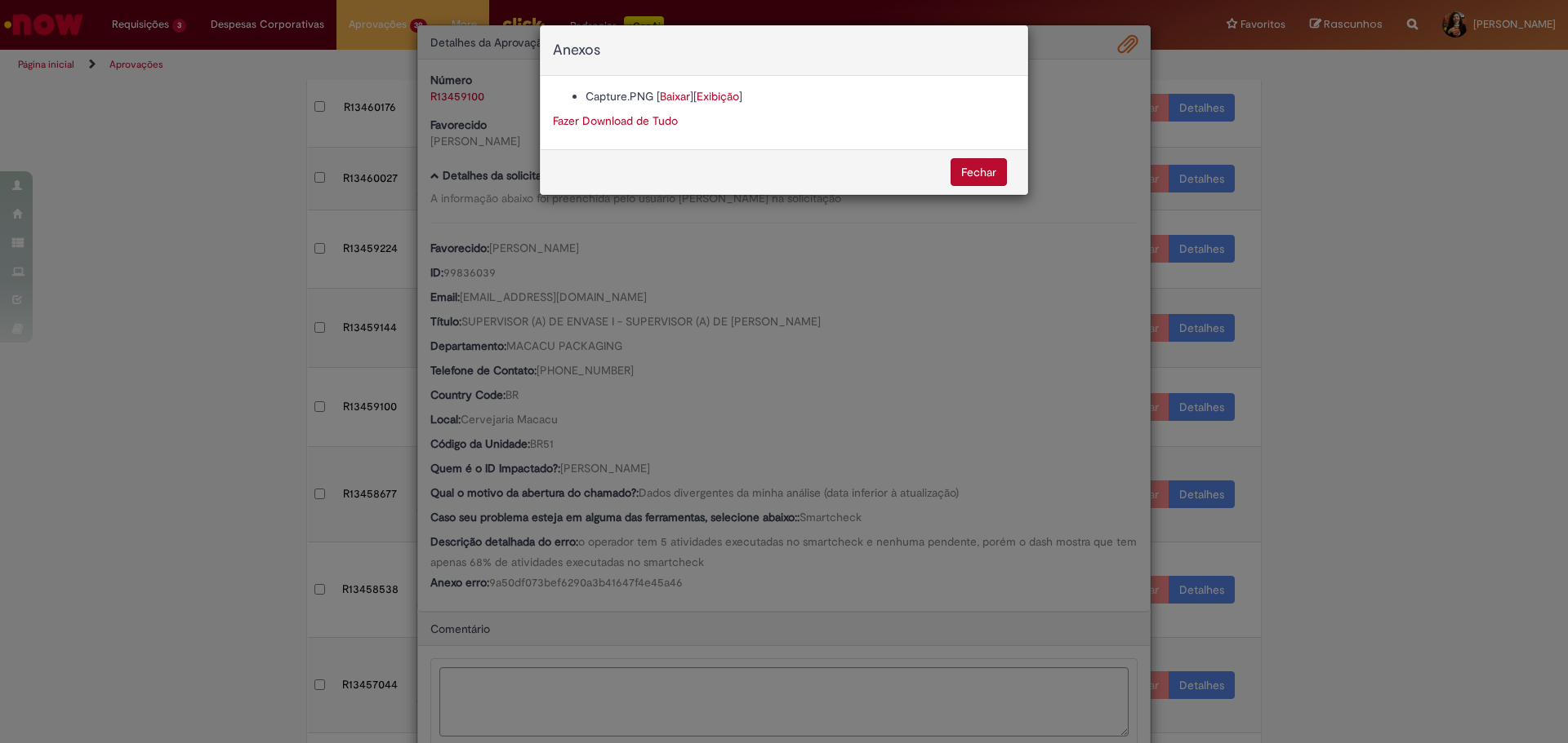
click at [665, 96] on link "Baixar" at bounding box center [675, 97] width 30 height 15
click at [806, 419] on div "Anexos Capture.PNG [ Baixar ] [ Exibição ] Fazer Download de Tudo [GEOGRAPHIC_D…" at bounding box center [784, 372] width 1568 height 743
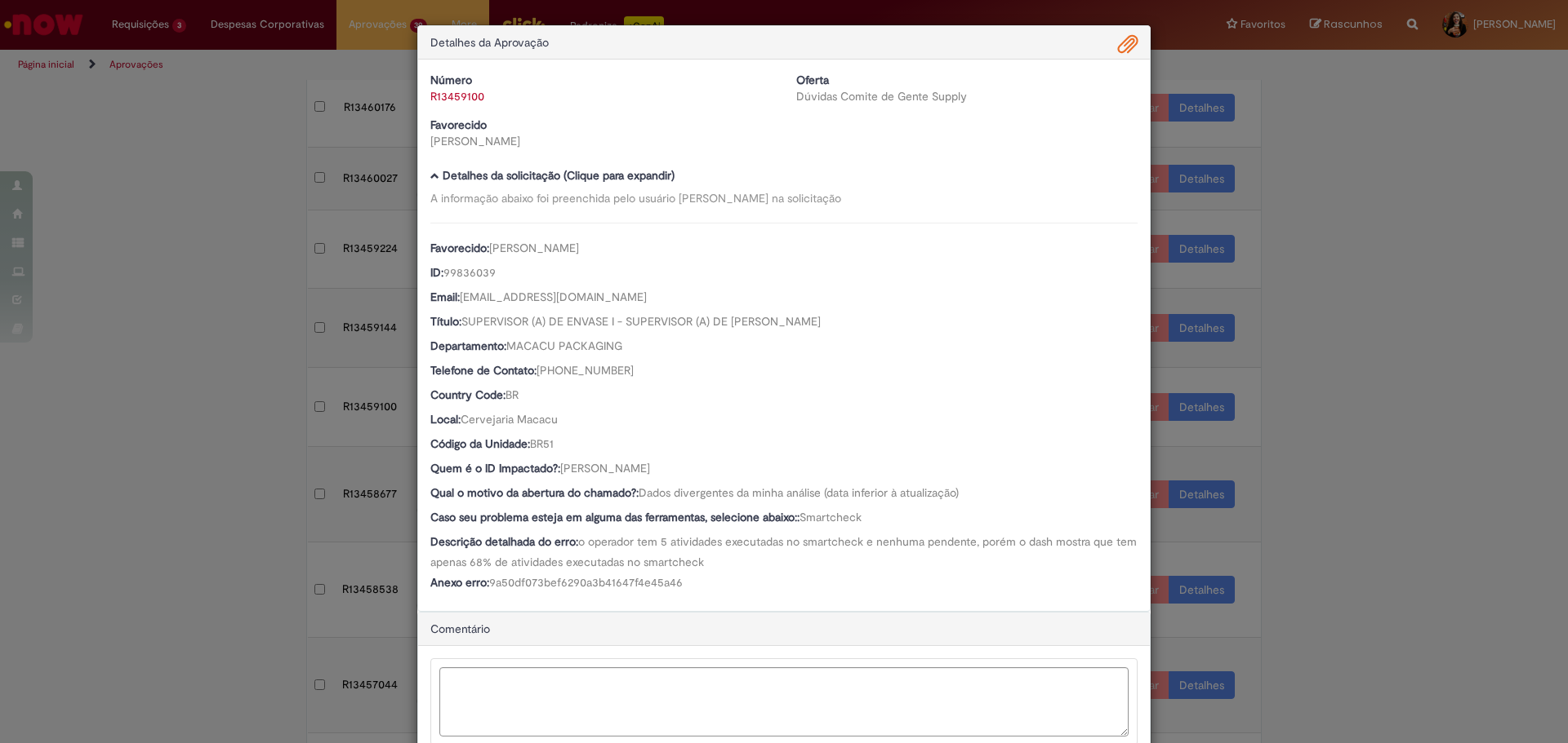
drag, startPoint x: 690, startPoint y: 472, endPoint x: 559, endPoint y: 472, distance: 131.0
click at [559, 472] on div "Quem é o ID Impactado?: [PERSON_NAME]" at bounding box center [784, 470] width 707 height 20
drag, startPoint x: 490, startPoint y: 102, endPoint x: 416, endPoint y: 102, distance: 74.0
click at [418, 102] on div "Número R13459100" at bounding box center [601, 88] width 366 height 33
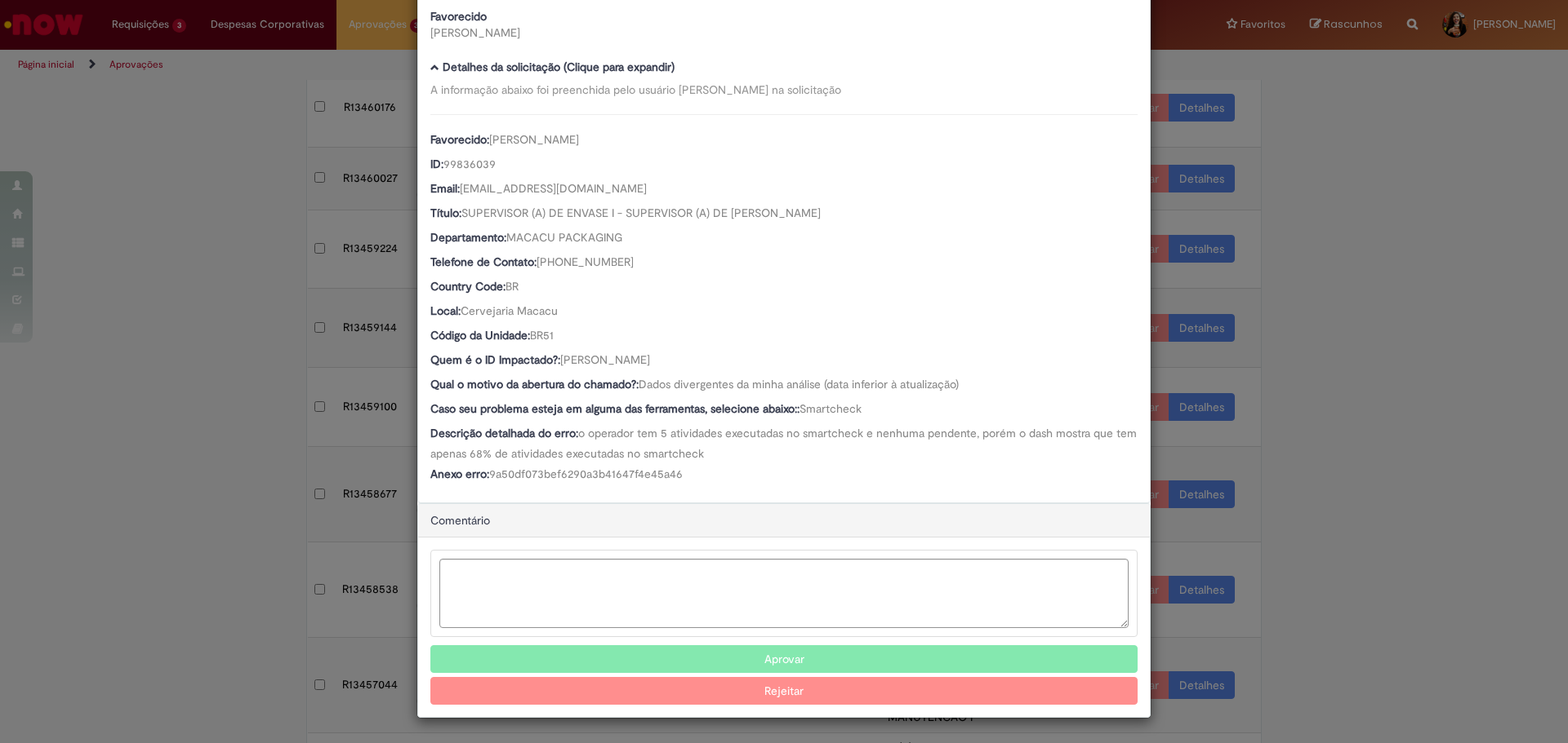
click at [719, 647] on button "Aprovar" at bounding box center [784, 659] width 707 height 28
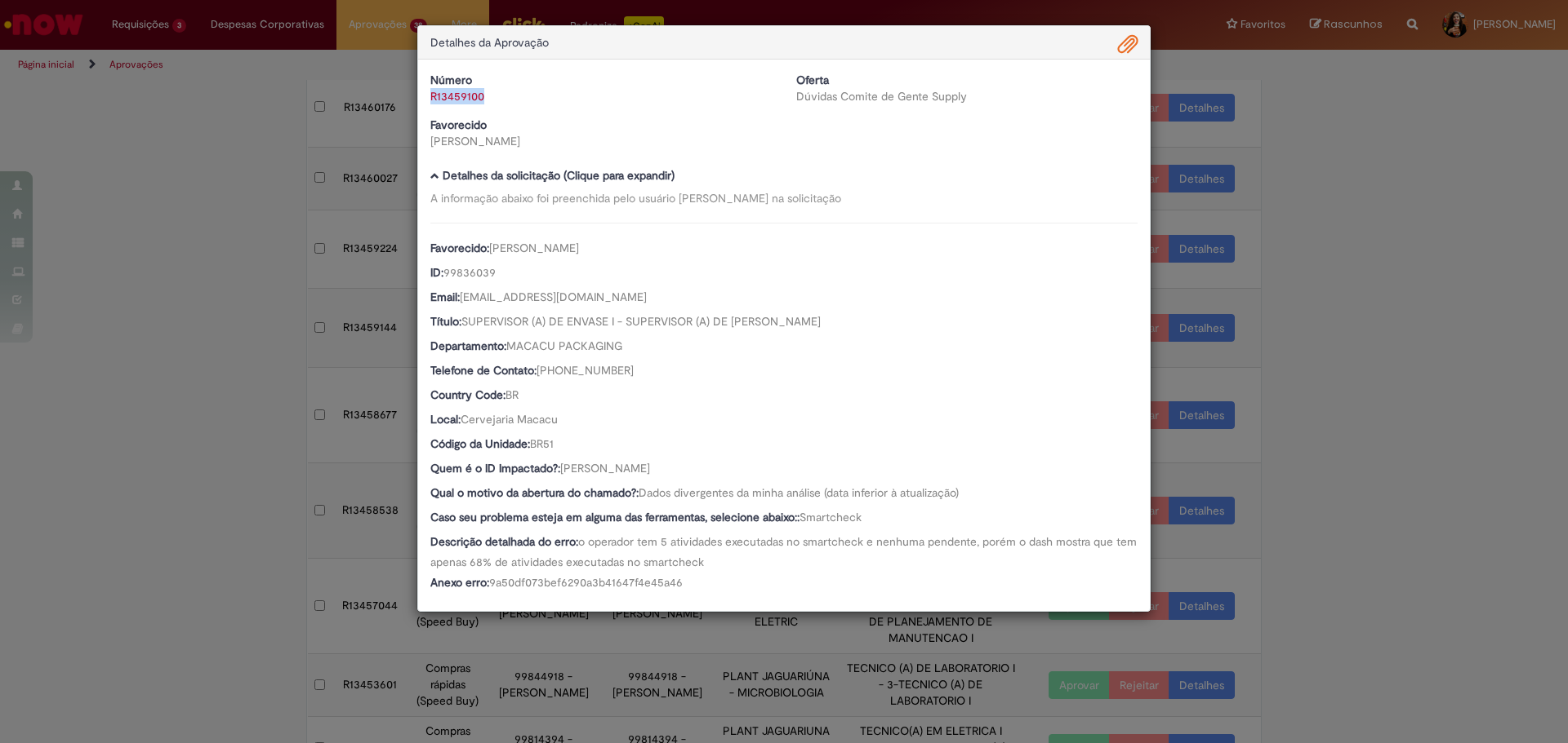
click at [1356, 330] on div "Detalhes da Aprovação Número R13459100 Oferta Dúvidas Comite de Gente Supply Fa…" at bounding box center [784, 372] width 1568 height 743
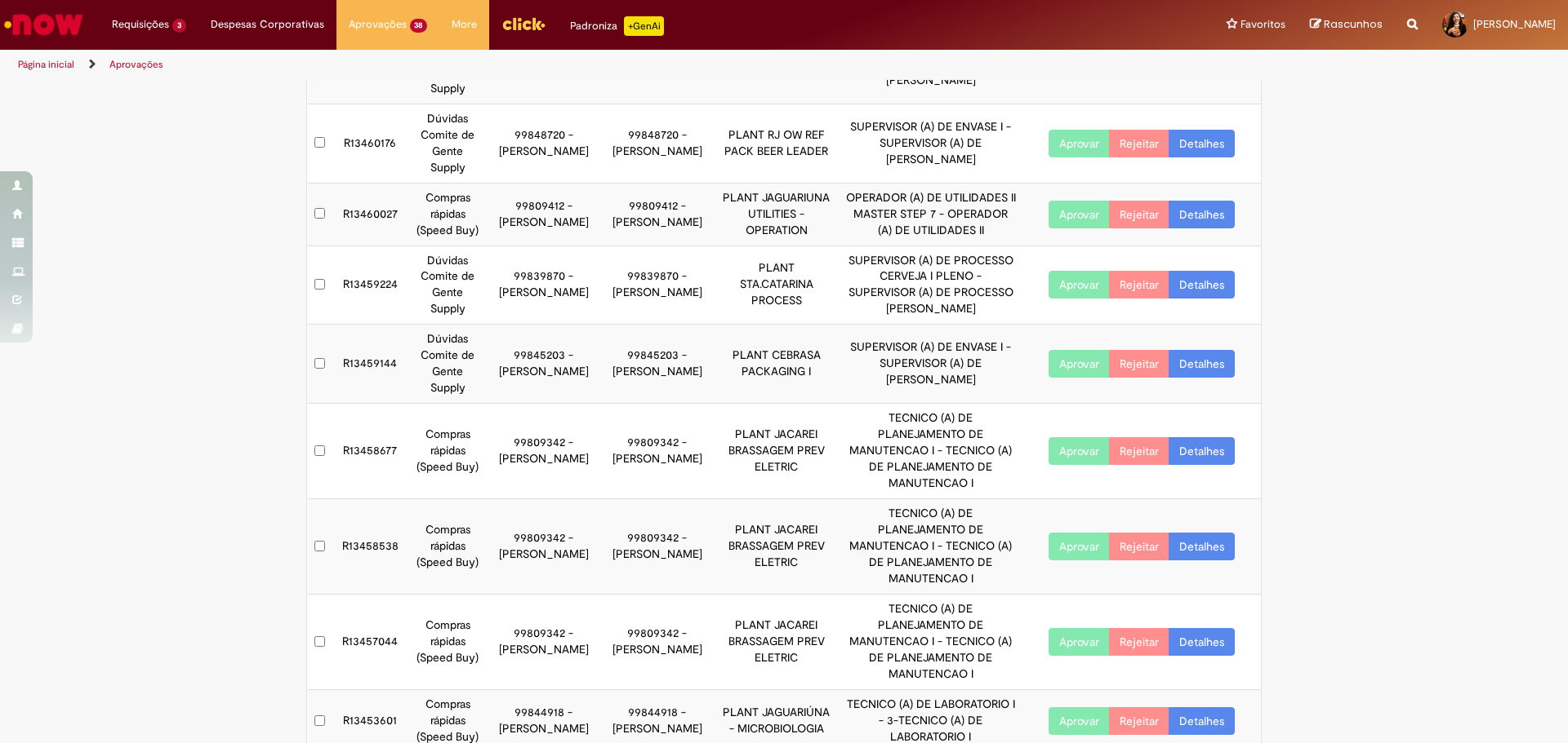
scroll to position [194, 0]
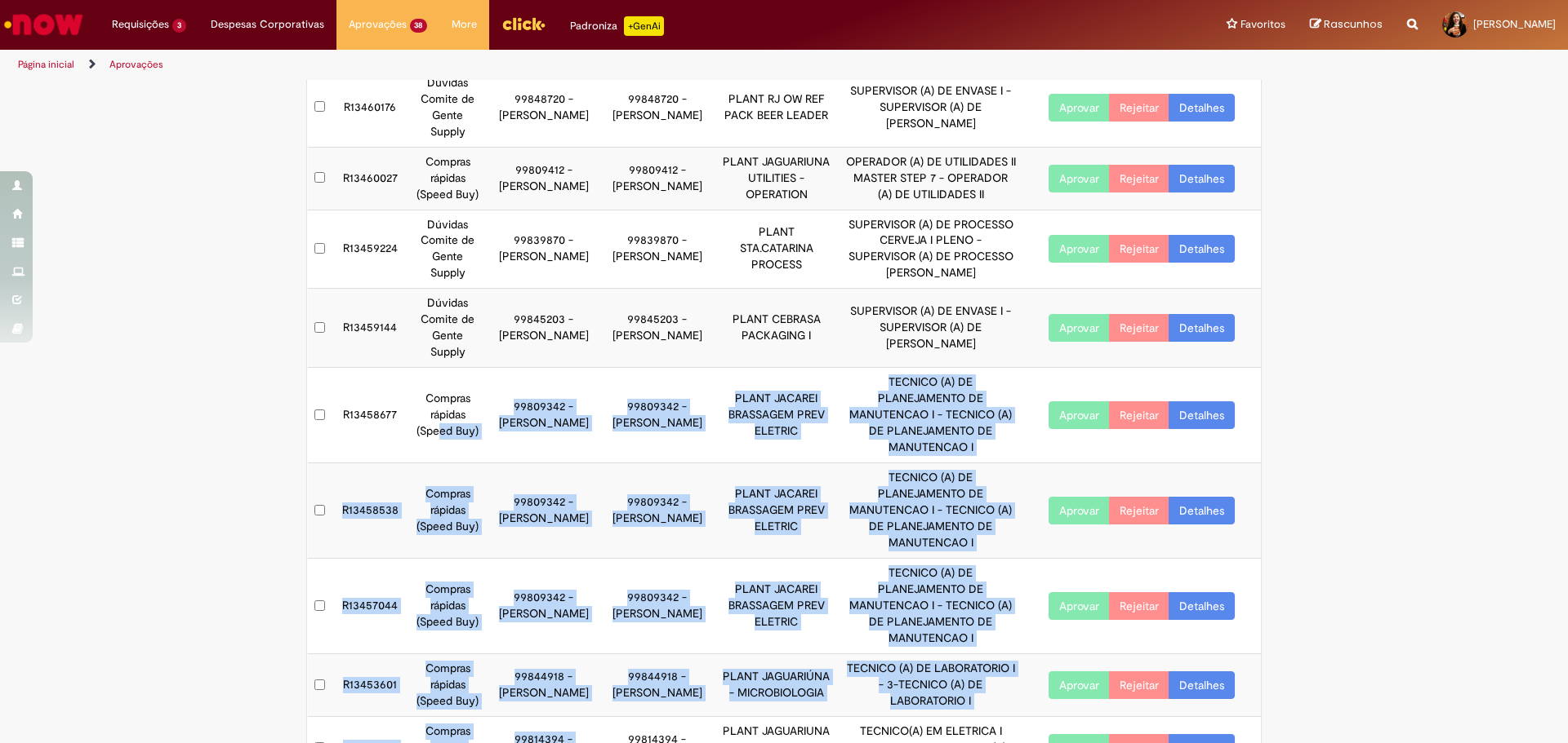
drag, startPoint x: 487, startPoint y: 655, endPoint x: 435, endPoint y: 367, distance: 292.7
click at [435, 367] on tbody "R13460286 Dúvidas Comite de Gente Supply 99103658 - [PERSON_NAME] Rezende 99103…" at bounding box center [784, 384] width 954 height 790
click at [435, 368] on td "Compras rápidas (Speed Buy)" at bounding box center [447, 415] width 79 height 96
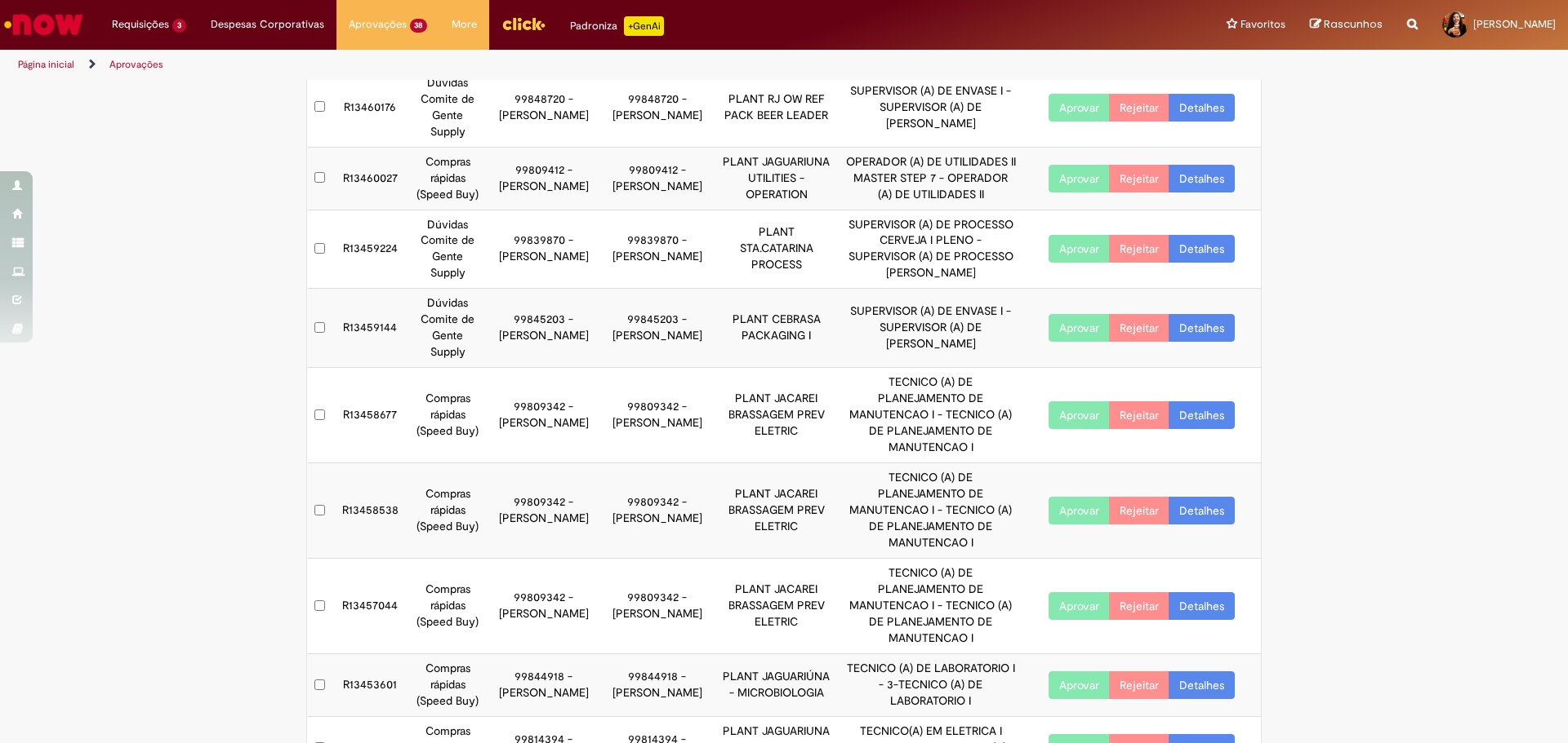
scroll to position [30, 0]
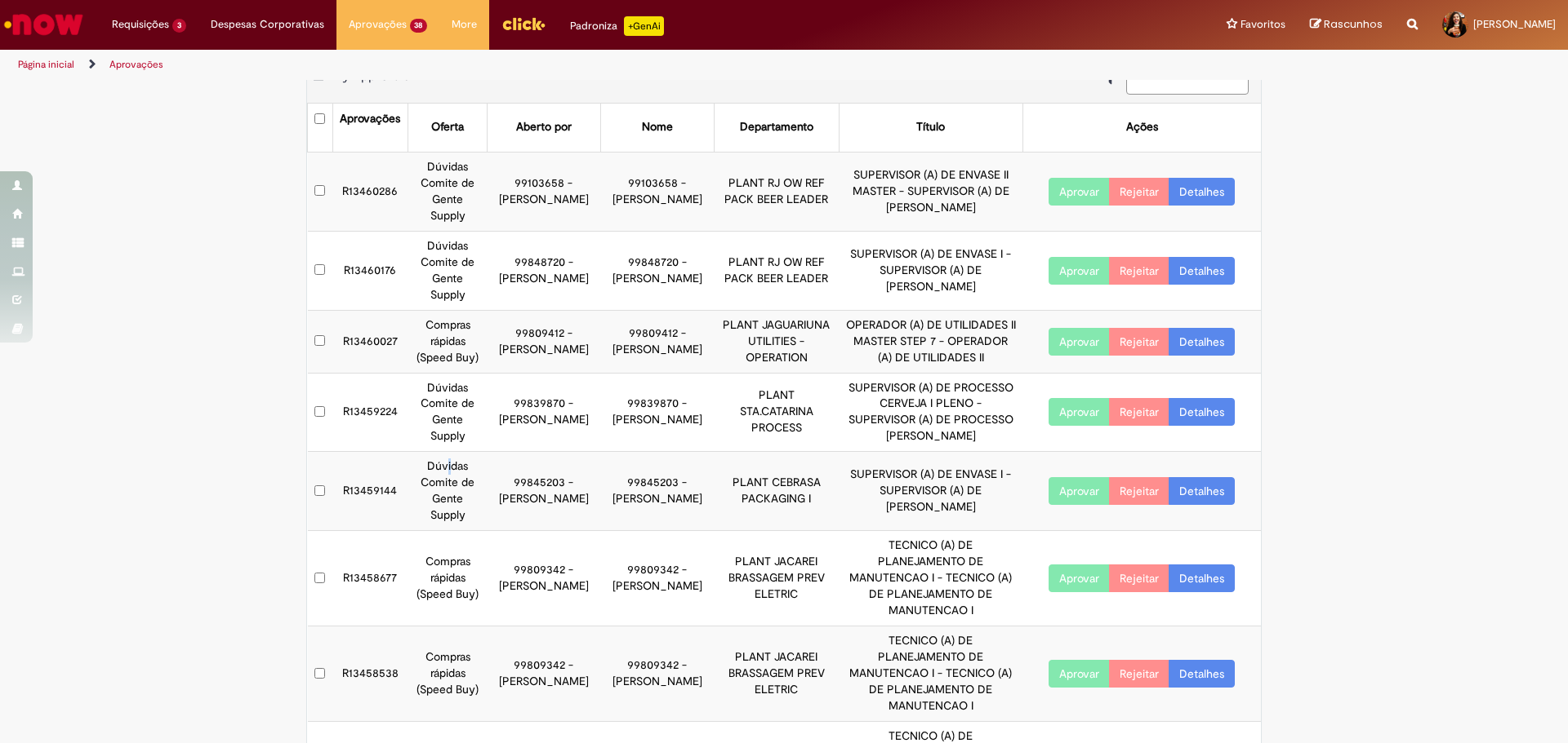
drag, startPoint x: 444, startPoint y: 439, endPoint x: 505, endPoint y: 451, distance: 62.2
click at [482, 453] on td "Dúvidas Comite de Gente Supply" at bounding box center [447, 492] width 79 height 79
click at [1187, 478] on link "Detalhes" at bounding box center [1201, 492] width 66 height 28
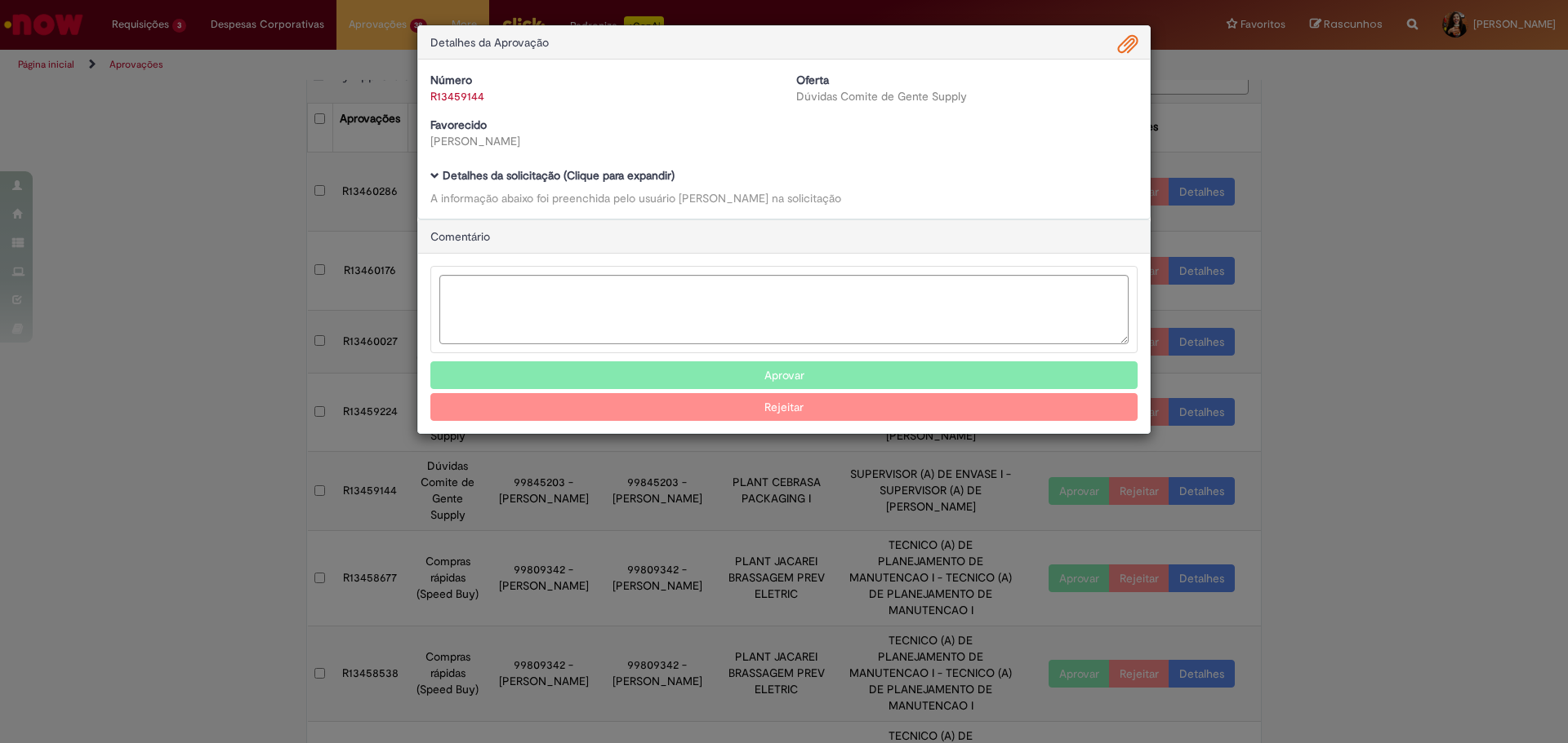
click at [485, 186] on div "Detalhes da solicitação (Clique para expandir) A informação abaixo foi preenchi…" at bounding box center [784, 187] width 707 height 36
click at [503, 169] on div "Número R13459144 Oferta Dúvidas Comite de Gente Supply Favorecido [PERSON_NAME]…" at bounding box center [784, 139] width 731 height 159
click at [571, 179] on b "Detalhes da solicitação (Clique para expandir)" at bounding box center [558, 176] width 232 height 15
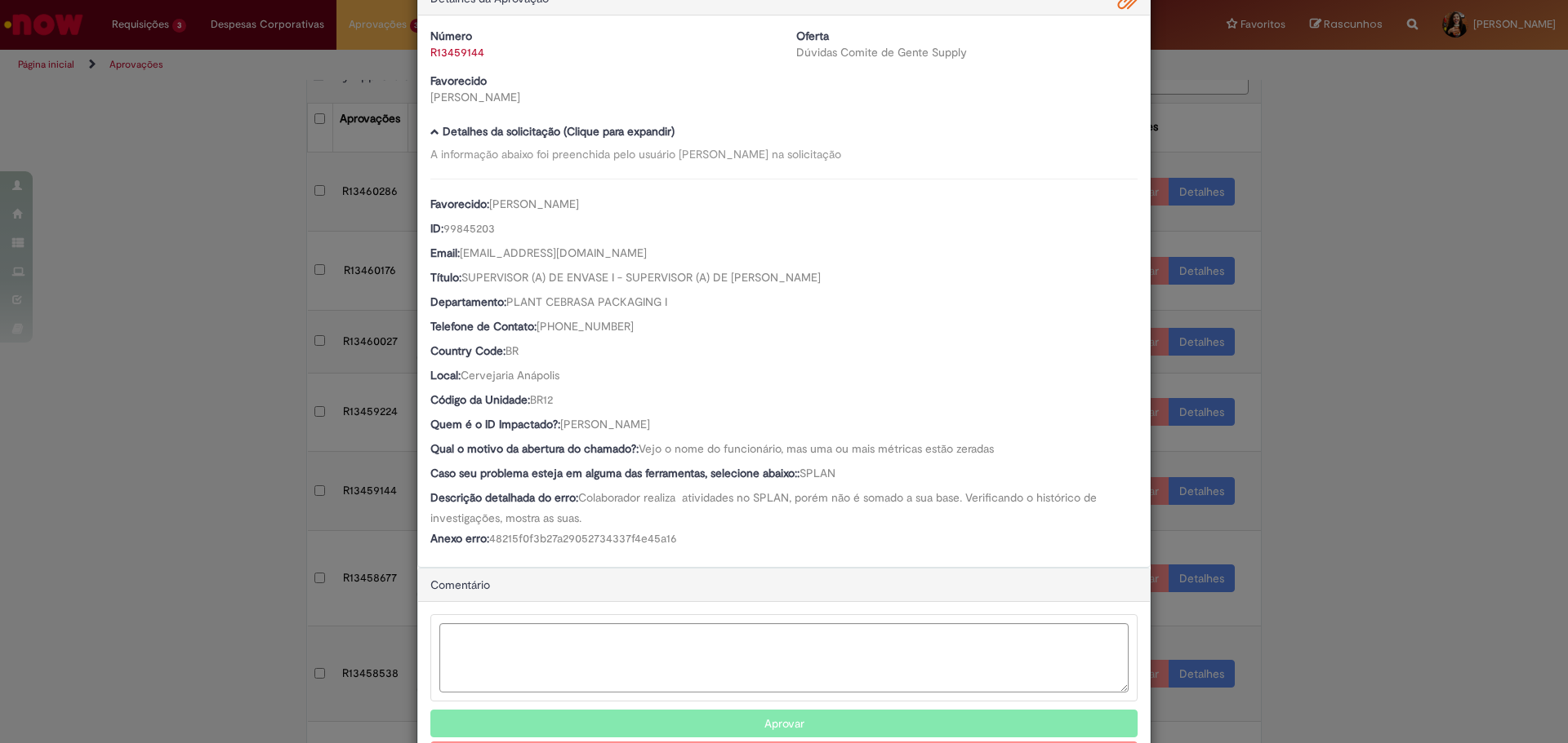
scroll to position [110, 0]
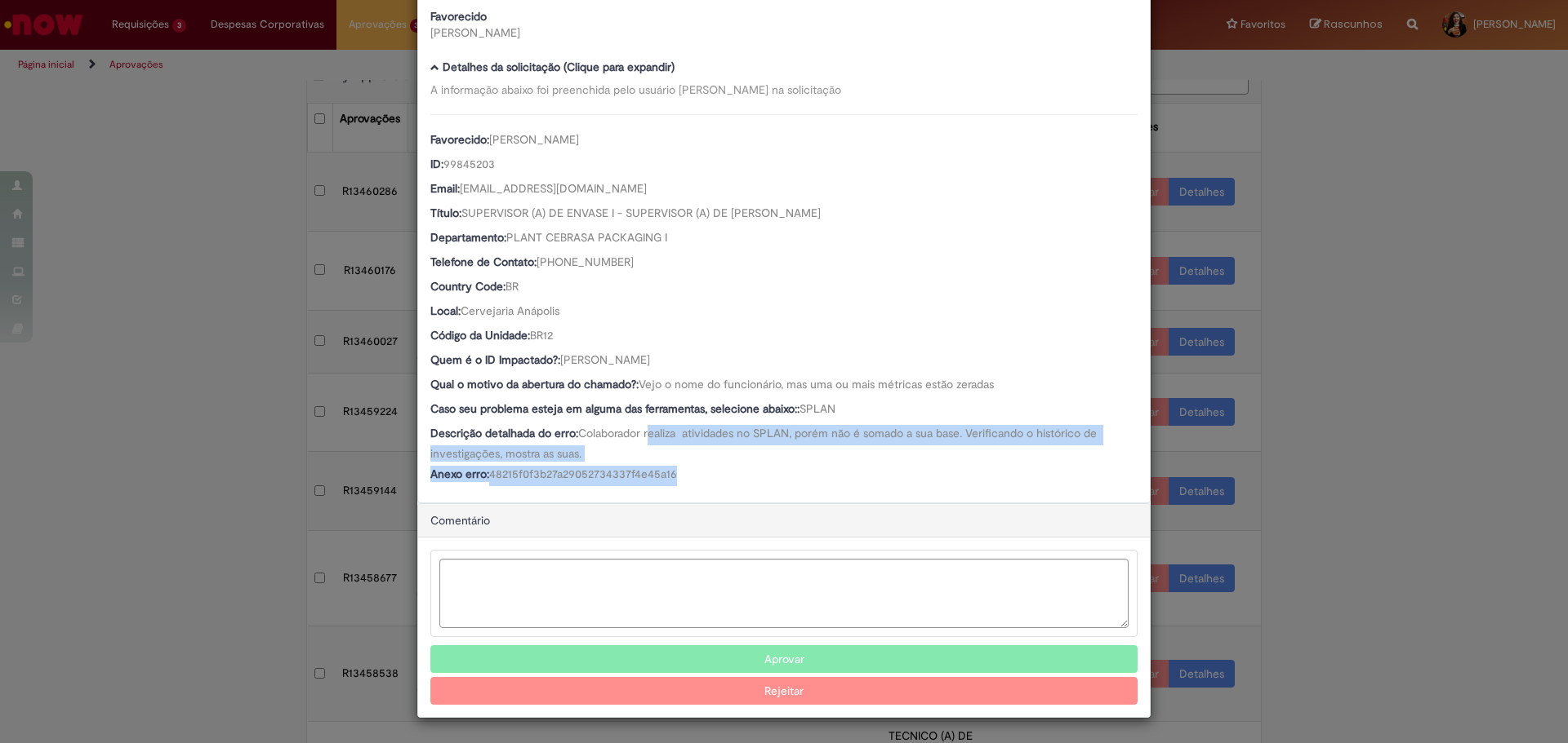
drag, startPoint x: 651, startPoint y: 437, endPoint x: 732, endPoint y: 472, distance: 88.2
click at [732, 472] on div "Favorecido: [PERSON_NAME] ID: 99845203 Email: [EMAIL_ADDRESS][DOMAIN_NAME] Títu…" at bounding box center [784, 301] width 707 height 372
click at [732, 472] on div "Anexo erro: 48215f0f3b27a29052734337f4e45a16" at bounding box center [784, 476] width 707 height 20
drag, startPoint x: 732, startPoint y: 472, endPoint x: 725, endPoint y: 417, distance: 55.4
click at [725, 417] on div "Favorecido: [PERSON_NAME] ID: 99845203 Email: [EMAIL_ADDRESS][DOMAIN_NAME] Títu…" at bounding box center [784, 301] width 707 height 372
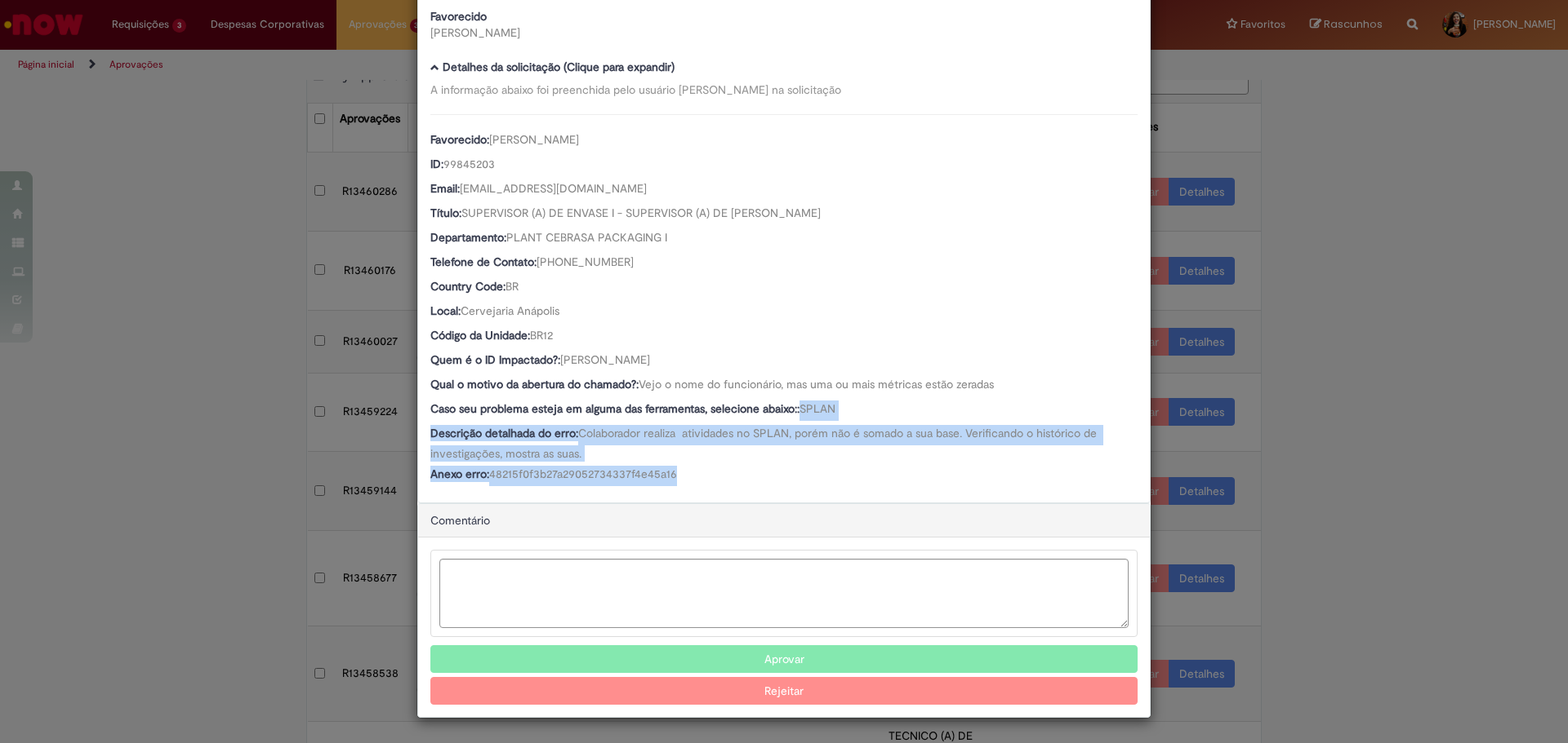
click at [725, 417] on div "Caso seu problema esteja em alguma das ferramentas, selecione abaixo:: SPLAN" at bounding box center [784, 411] width 707 height 20
drag, startPoint x: 715, startPoint y: 433, endPoint x: 738, endPoint y: 468, distance: 41.9
click at [738, 468] on div "Favorecido: [PERSON_NAME] ID: 99845203 Email: [EMAIL_ADDRESS][DOMAIN_NAME] Títu…" at bounding box center [784, 301] width 707 height 372
click at [738, 468] on div "Anexo erro: 48215f0f3b27a29052734337f4e45a16" at bounding box center [784, 476] width 707 height 20
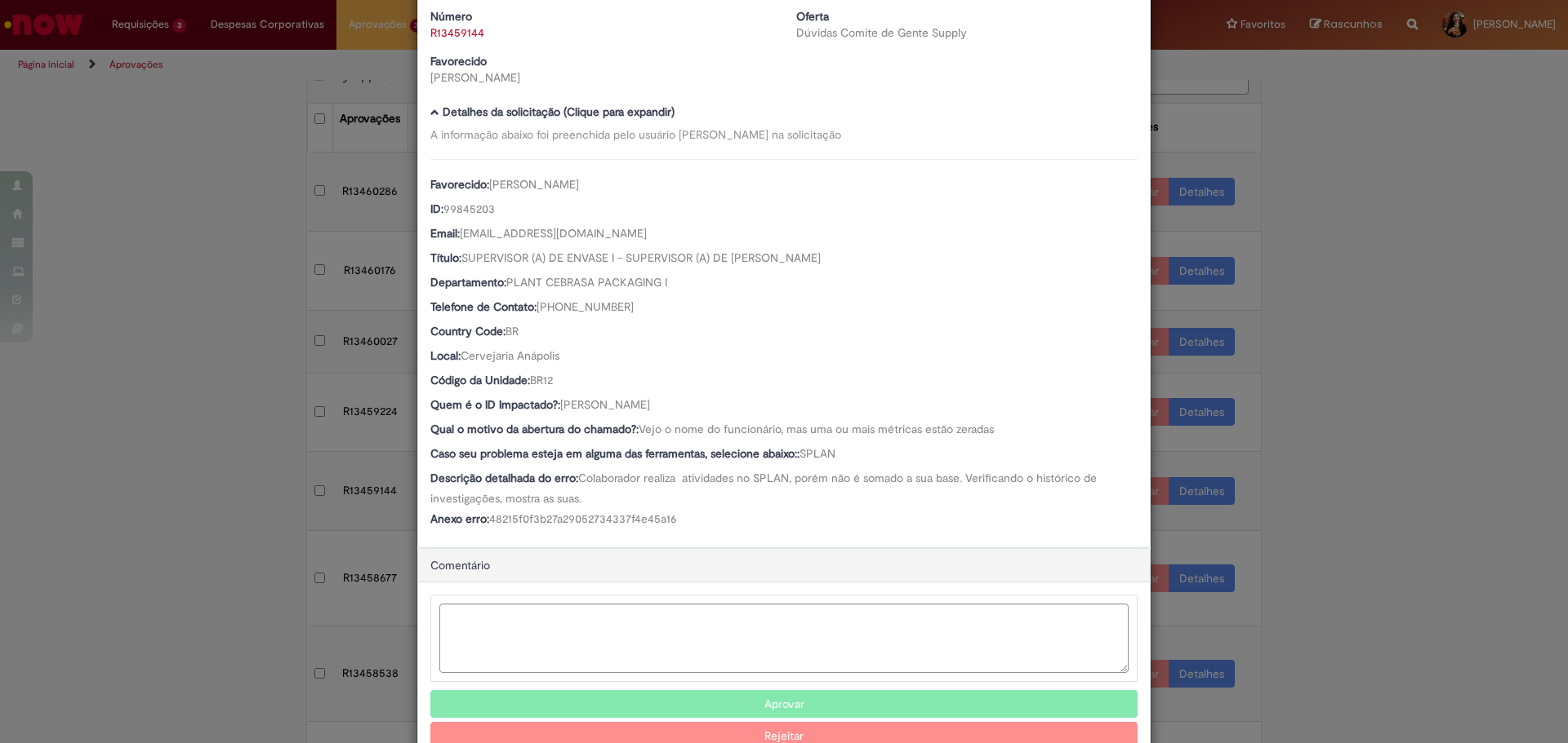
scroll to position [0, 0]
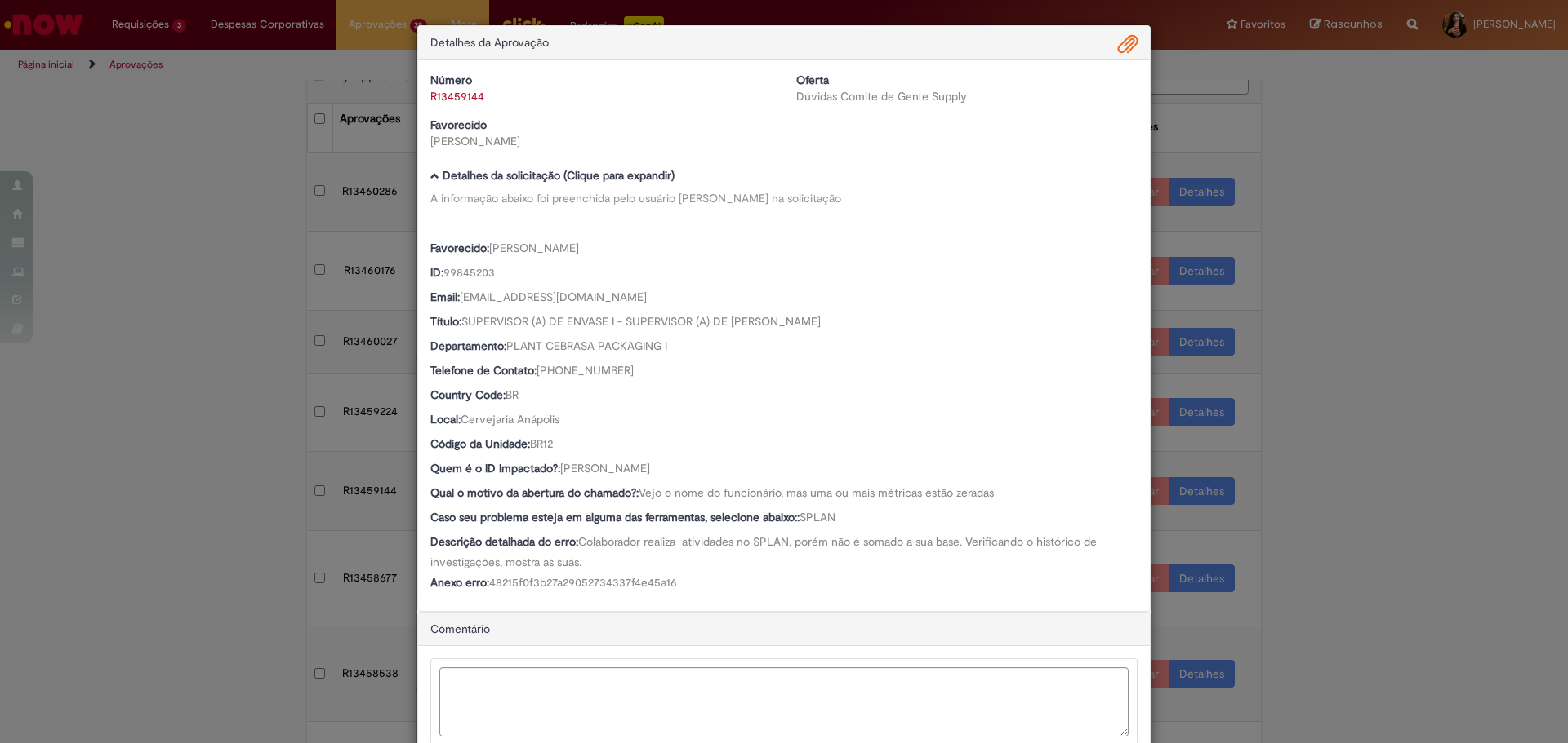
click at [1118, 56] on span "Ambev Approval Modal" at bounding box center [1127, 45] width 20 height 28
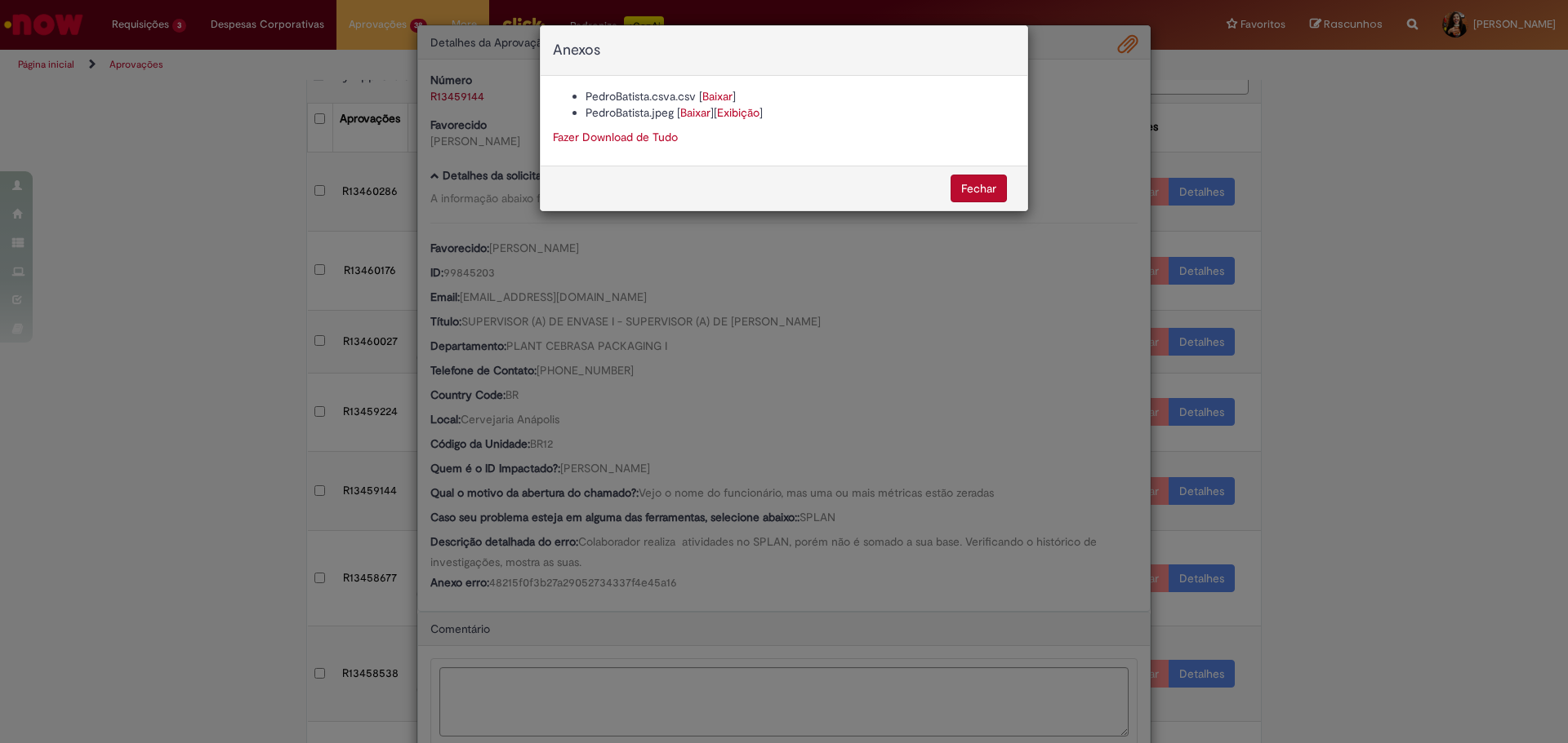
click at [1124, 49] on div "Anexos PedroBatista.csva.csv [ Baixar ] PedroBatista.jpeg [ Baixar ] [ Exibição…" at bounding box center [784, 372] width 1568 height 743
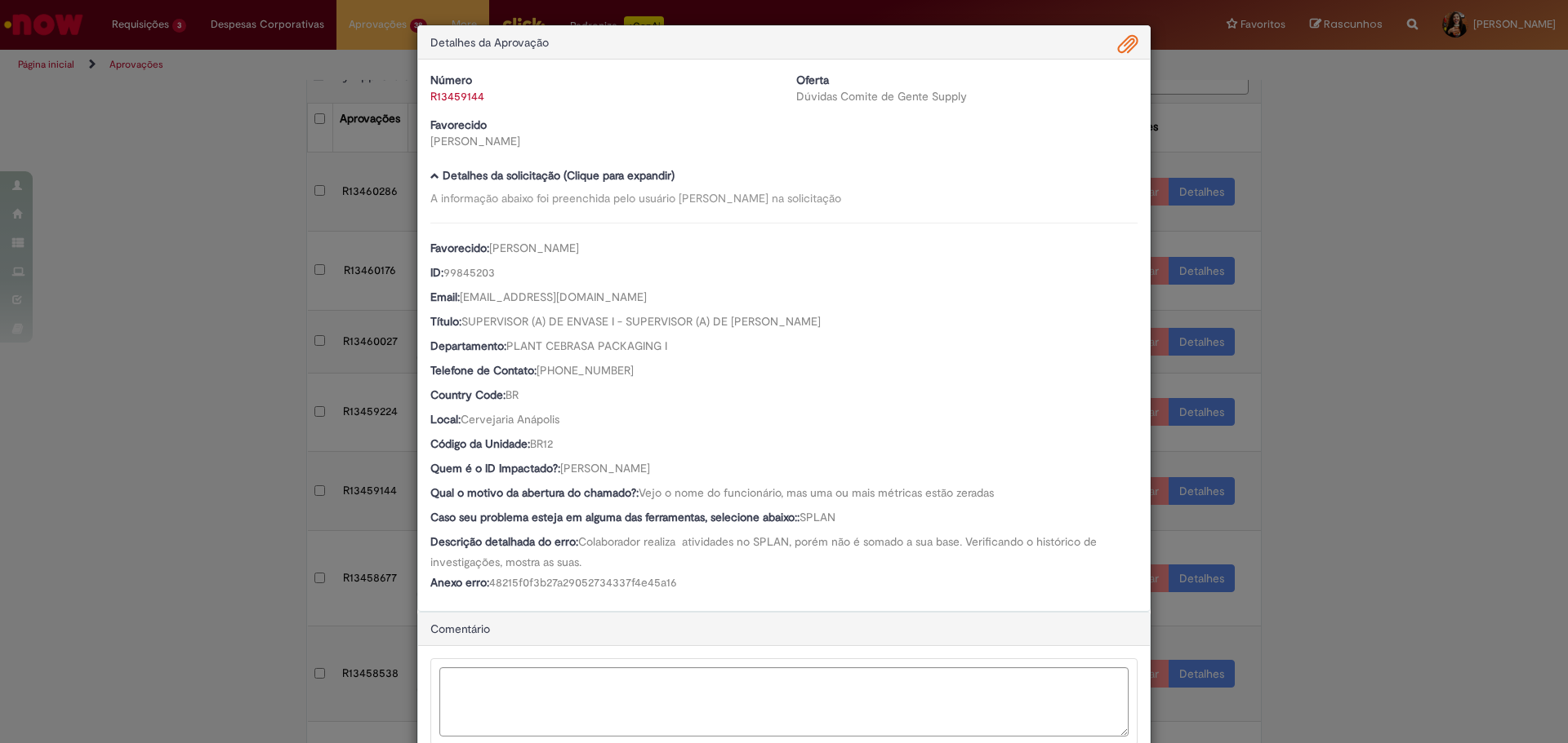
click at [1124, 46] on span "Ambev Approval Modal" at bounding box center [1127, 45] width 20 height 28
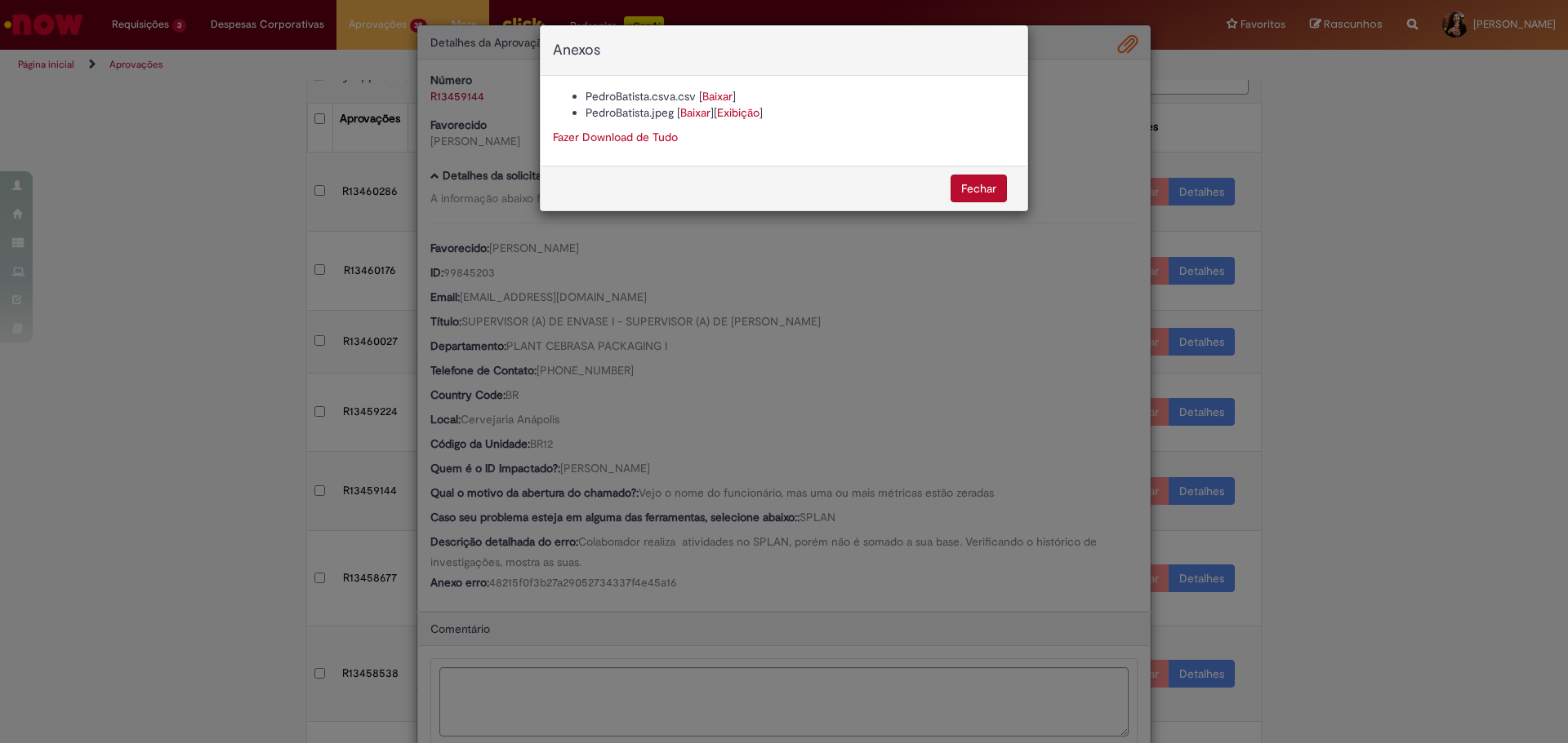
drag, startPoint x: 730, startPoint y: 405, endPoint x: 724, endPoint y: 422, distance: 18.0
click at [730, 406] on div "Anexos PedroBatista.csva.csv [ Baixar ] PedroBatista.jpeg [ Baixar ] [ Exibição…" at bounding box center [784, 372] width 1568 height 743
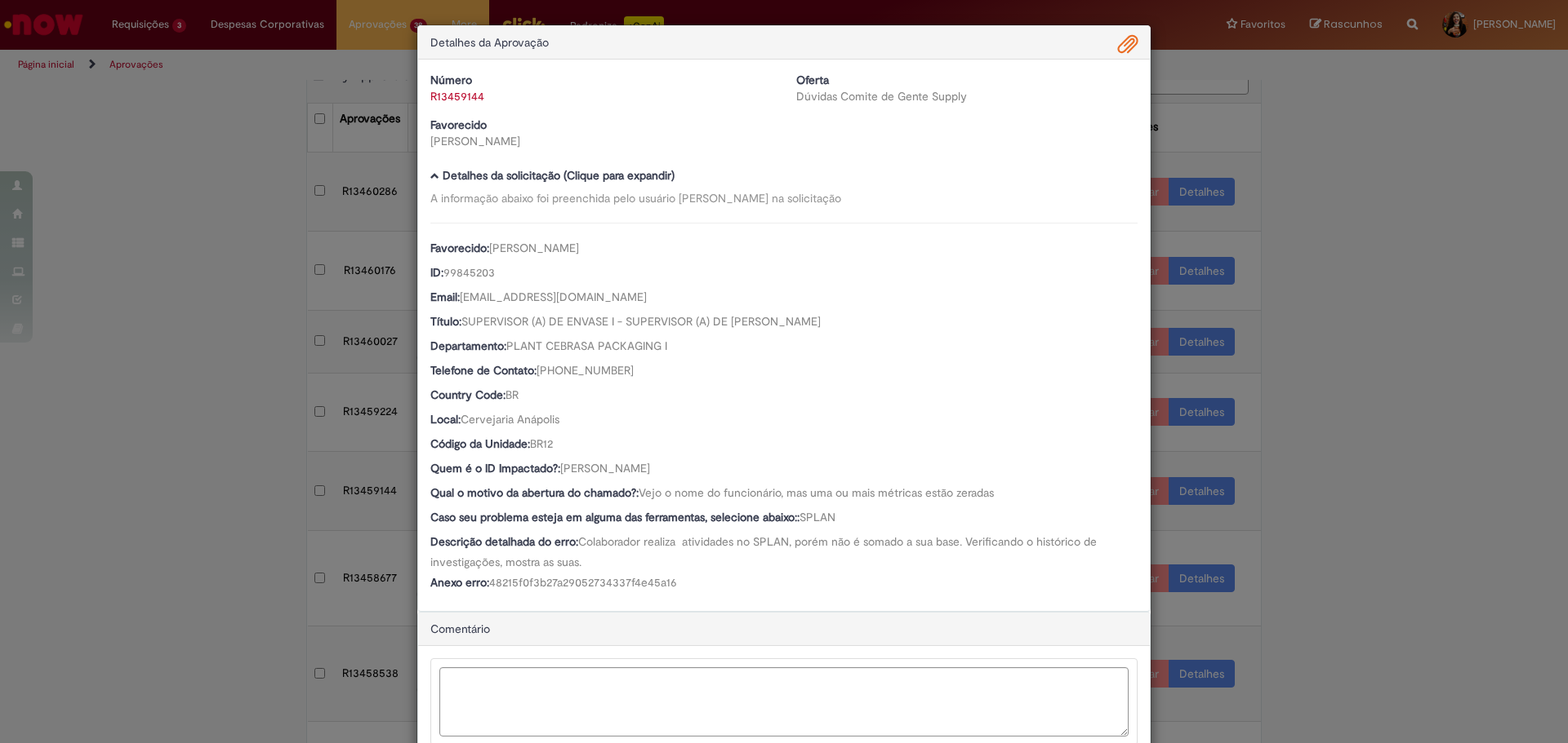
drag, startPoint x: 728, startPoint y: 472, endPoint x: 557, endPoint y: 478, distance: 171.1
click at [557, 478] on div "Quem é o ID Impactado?: [PERSON_NAME]" at bounding box center [784, 470] width 707 height 20
drag, startPoint x: 479, startPoint y: 101, endPoint x: 425, endPoint y: 97, distance: 54.1
click at [430, 97] on div "R13459144" at bounding box center [601, 97] width 341 height 17
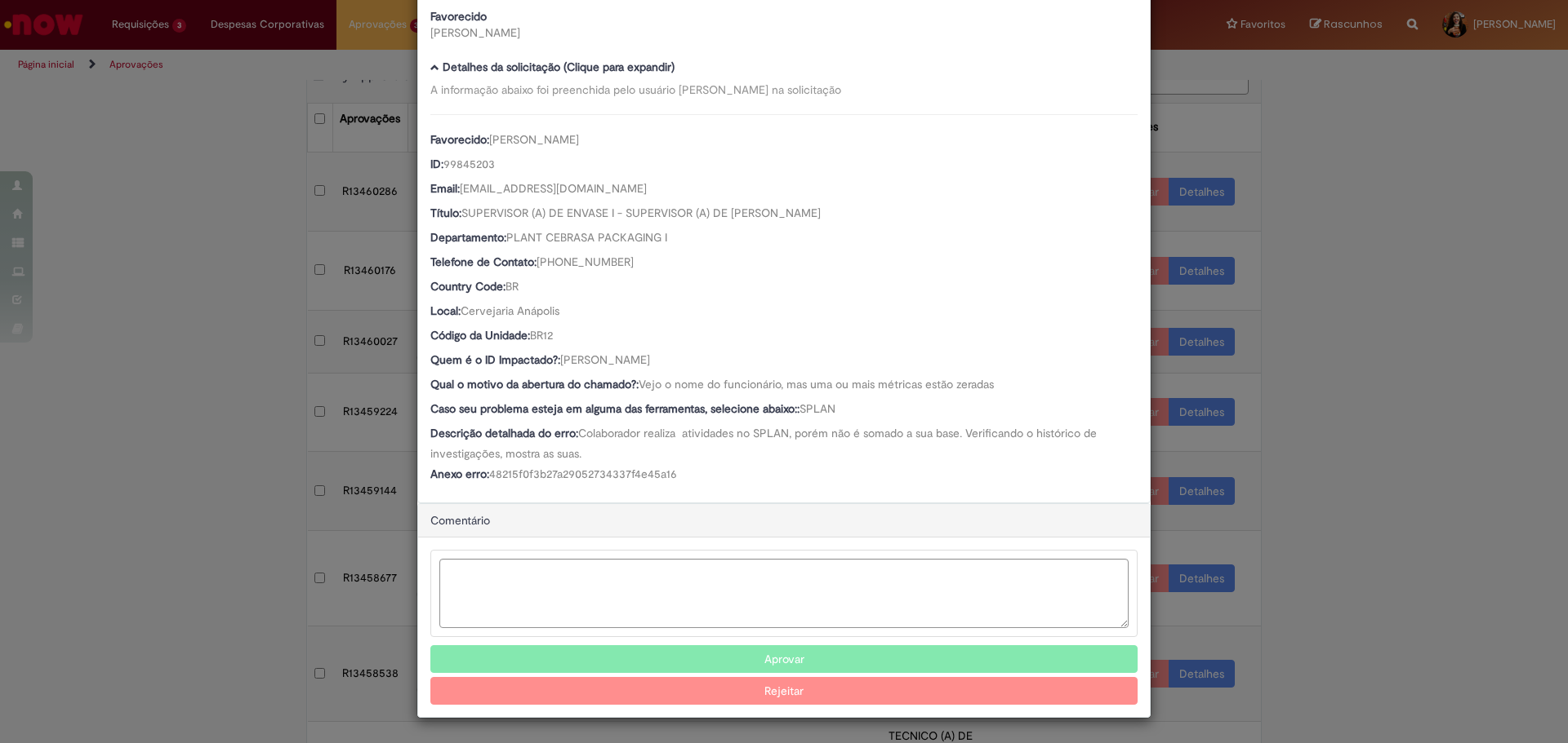
click at [736, 648] on button "Aprovar" at bounding box center [784, 659] width 707 height 28
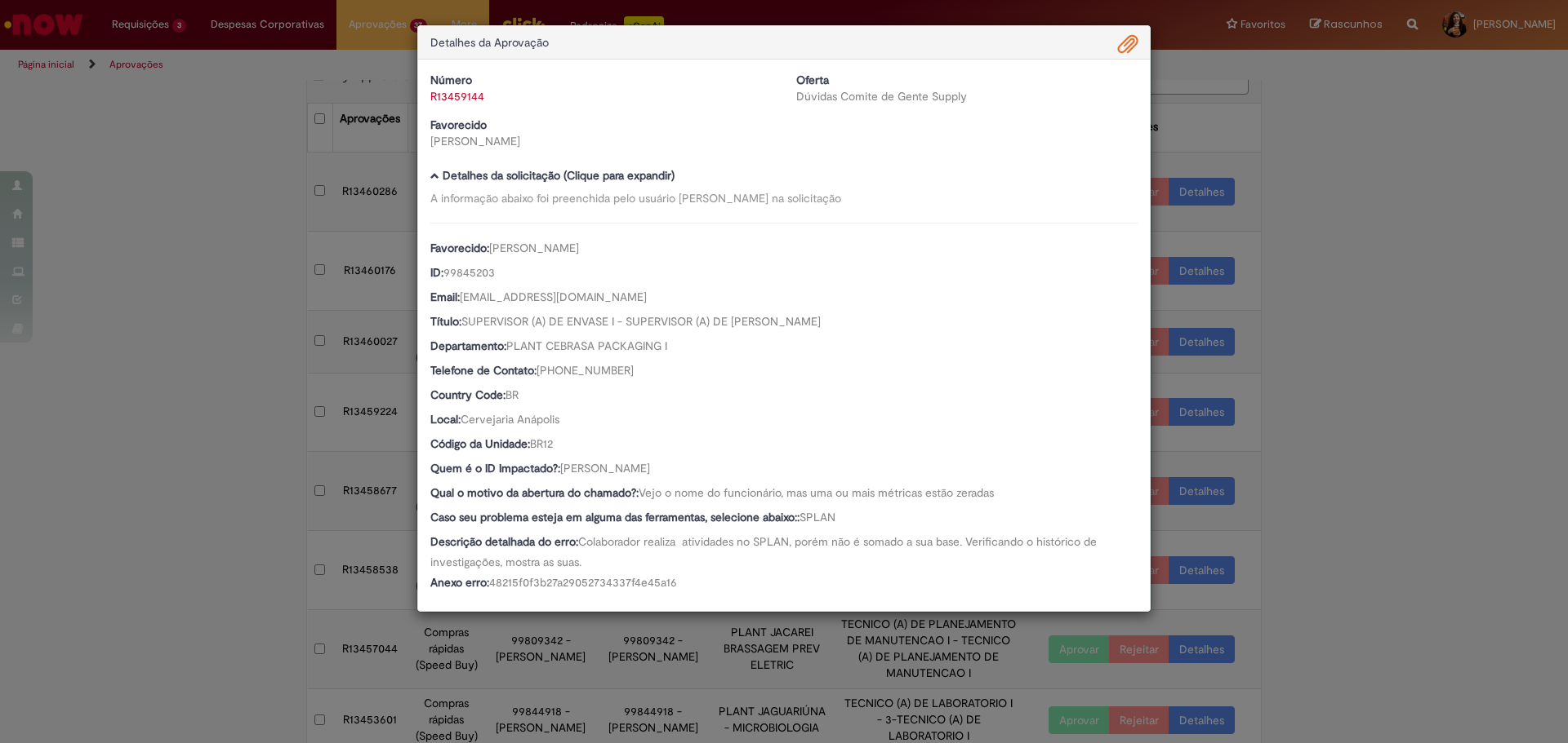
click at [1422, 466] on div "Detalhes da Aprovação Número R13459144 Oferta Dúvidas Comite de Gente Supply Fa…" at bounding box center [784, 372] width 1568 height 743
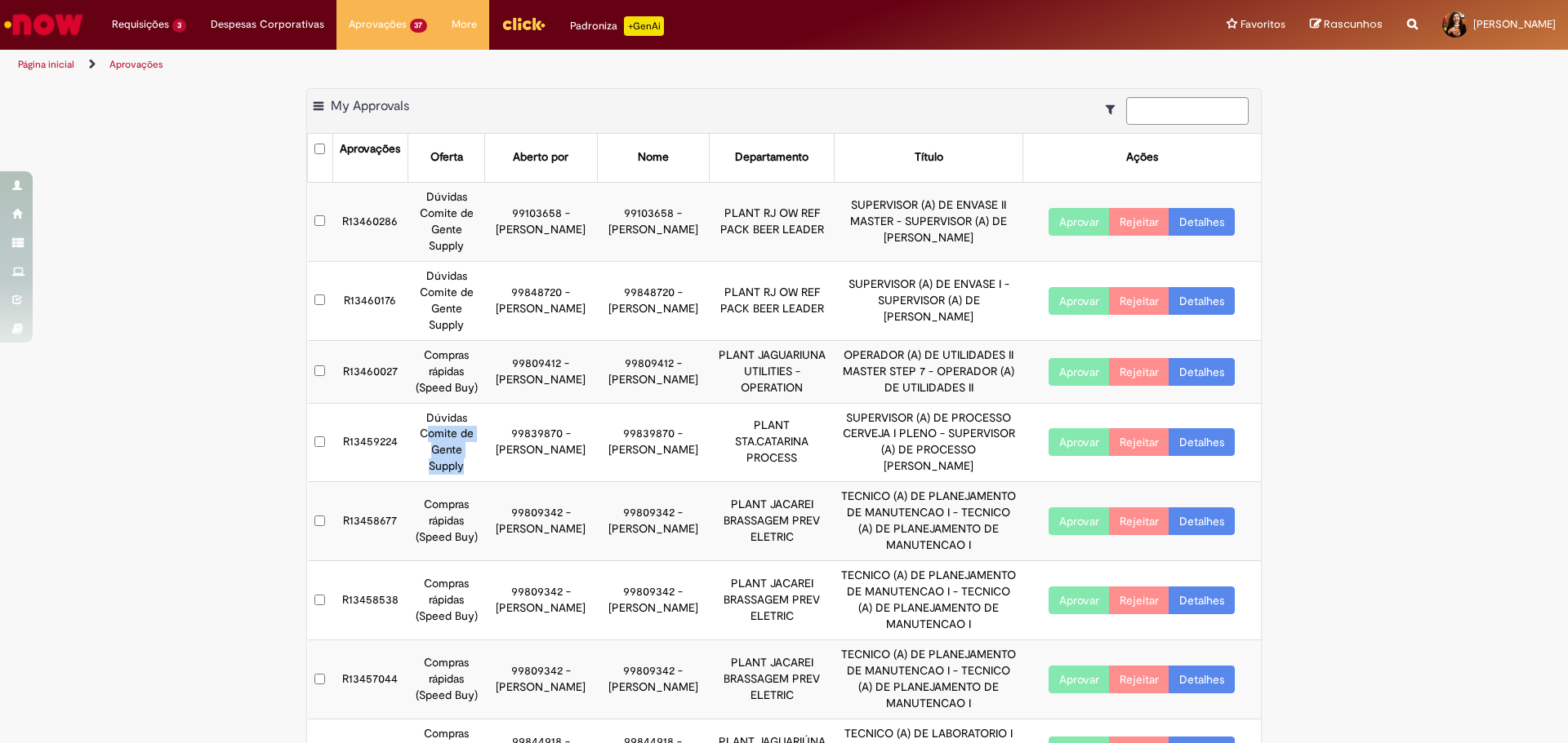
drag, startPoint x: 451, startPoint y: 473, endPoint x: 484, endPoint y: 483, distance: 34.5
click at [484, 482] on tr "R13459224 Dúvidas Comite de Gente Supply 99839870 - Bruna Hedel 99839870 - Brun…" at bounding box center [784, 442] width 954 height 79
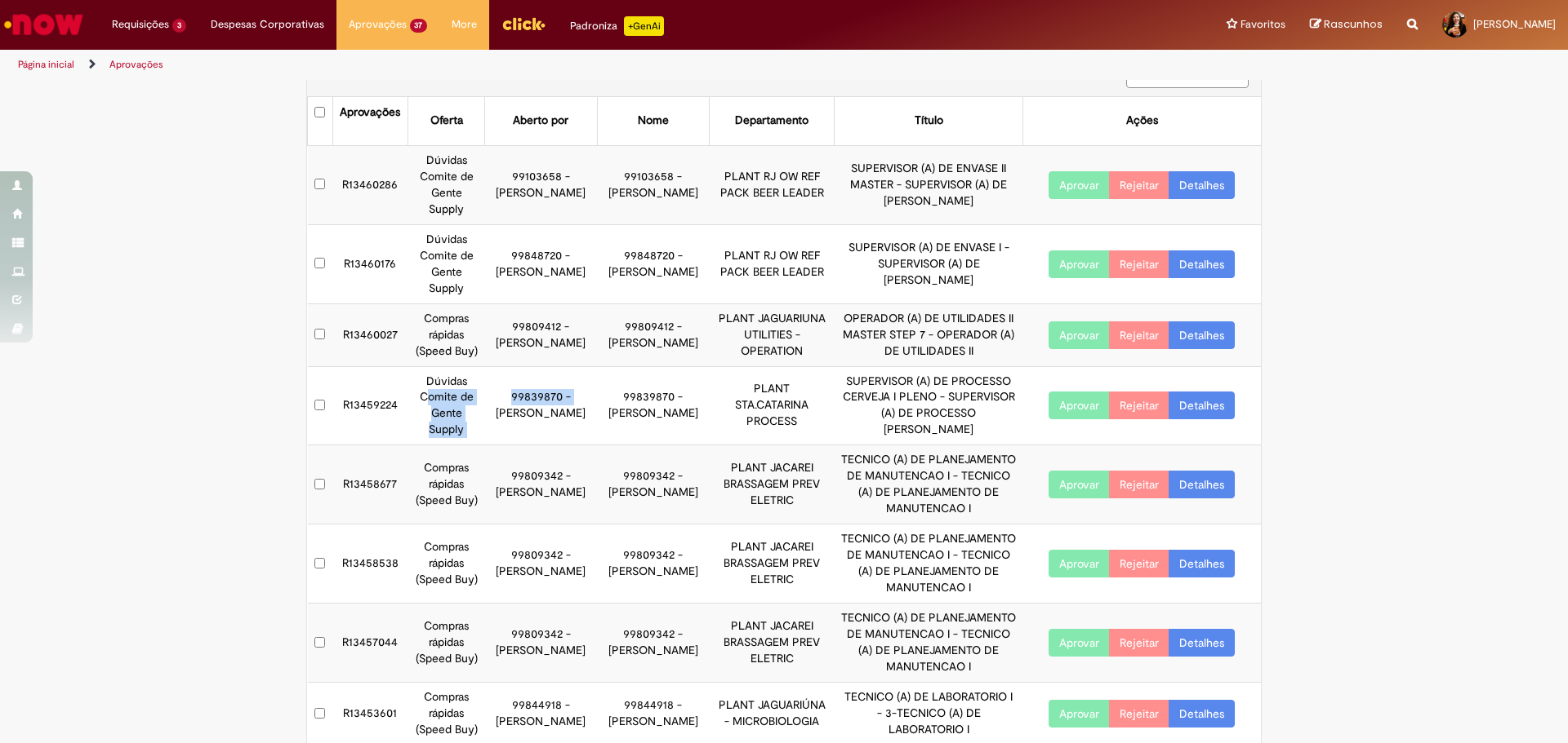
scroll to position [14, 0]
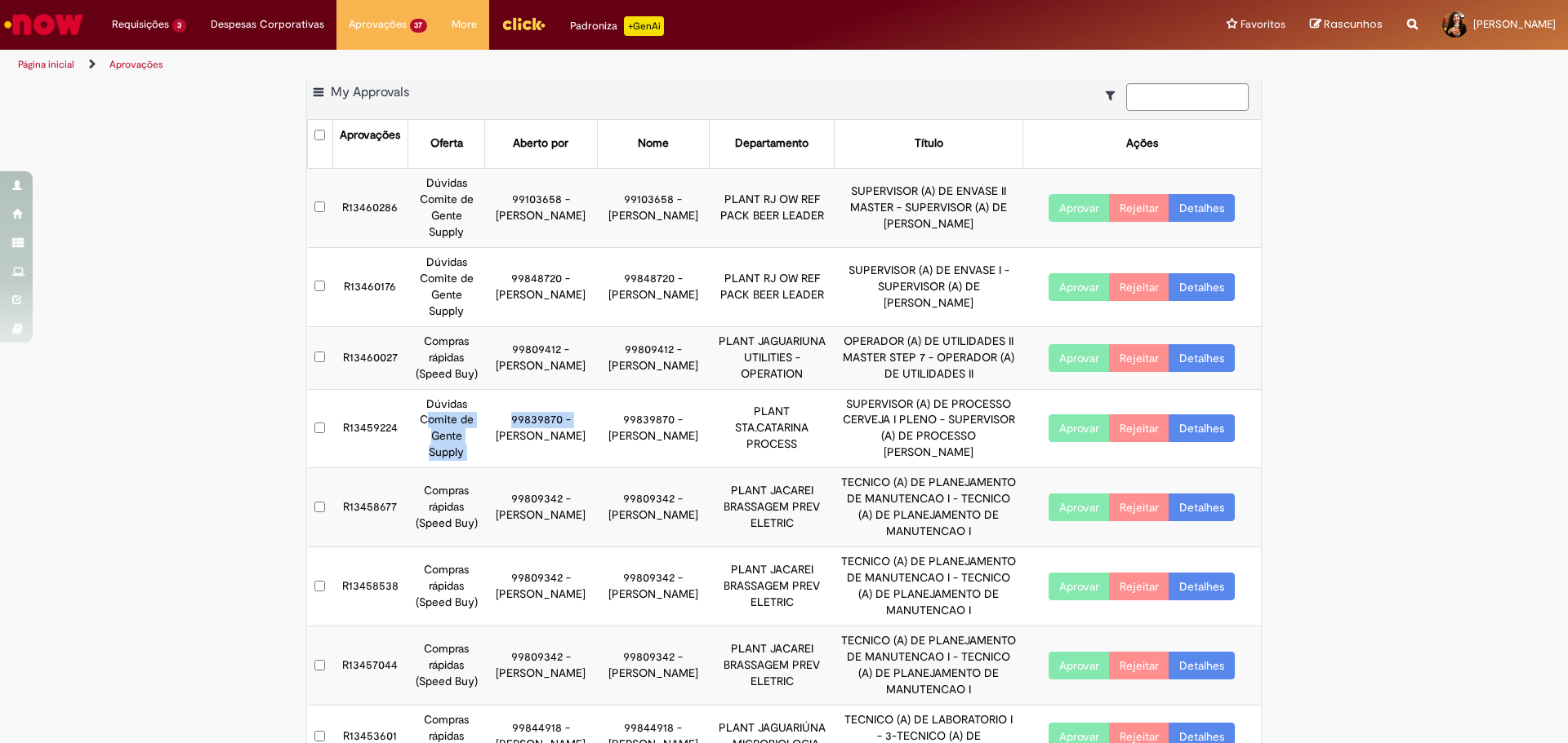
click at [443, 440] on td "Dúvidas Comite de Gente Supply" at bounding box center [445, 428] width 76 height 79
drag, startPoint x: 415, startPoint y: 408, endPoint x: 505, endPoint y: 446, distance: 97.7
click at [505, 446] on tr "R13459224 Dúvidas Comite de Gente Supply 99839870 - Bruna Hedel 99839870 - Brun…" at bounding box center [784, 428] width 954 height 79
click at [505, 446] on td "99839870 - [PERSON_NAME]" at bounding box center [541, 428] width 113 height 79
click at [1197, 442] on link "Detalhes" at bounding box center [1201, 428] width 66 height 28
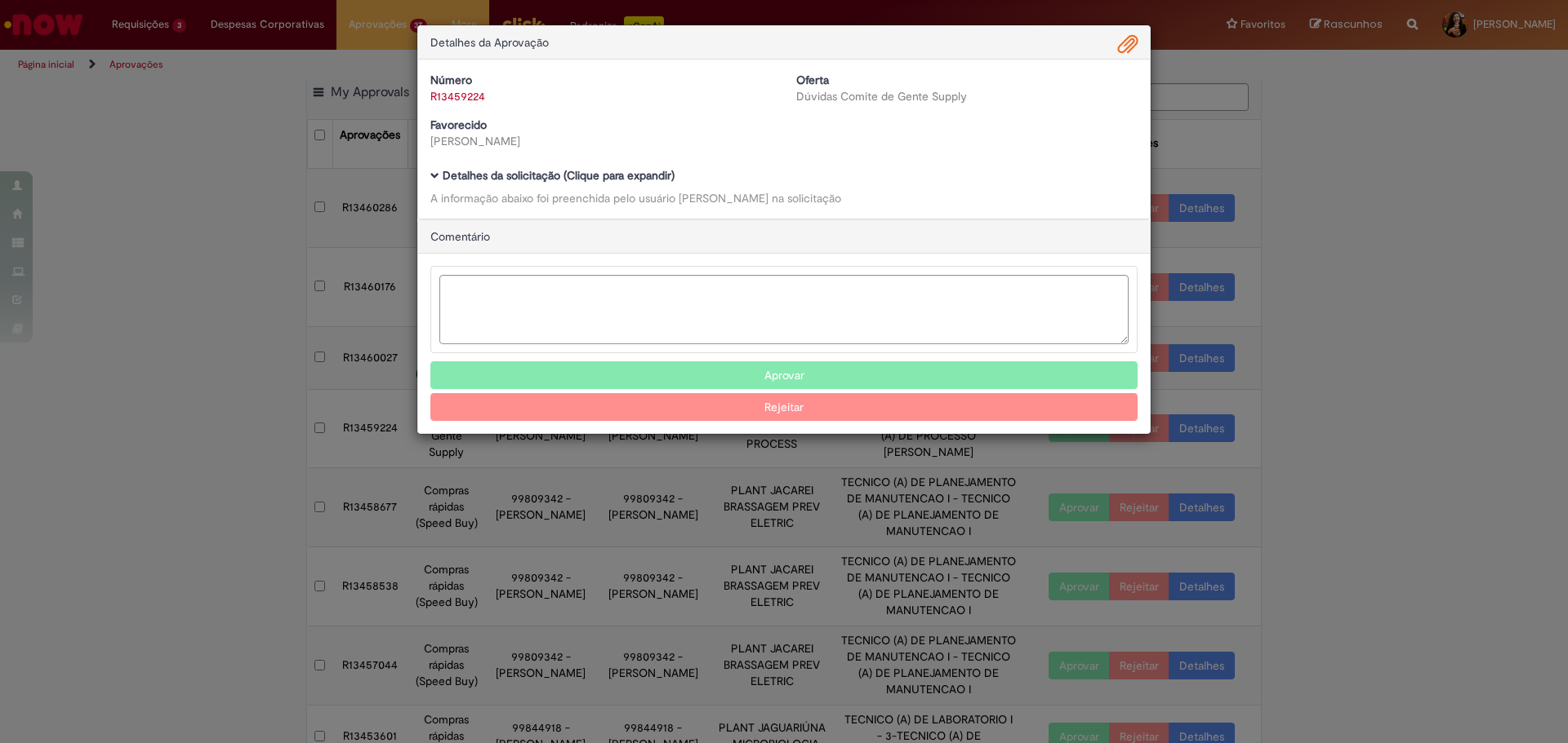
click at [605, 182] on b "Detalhes da solicitação (Clique para expandir)" at bounding box center [558, 176] width 232 height 15
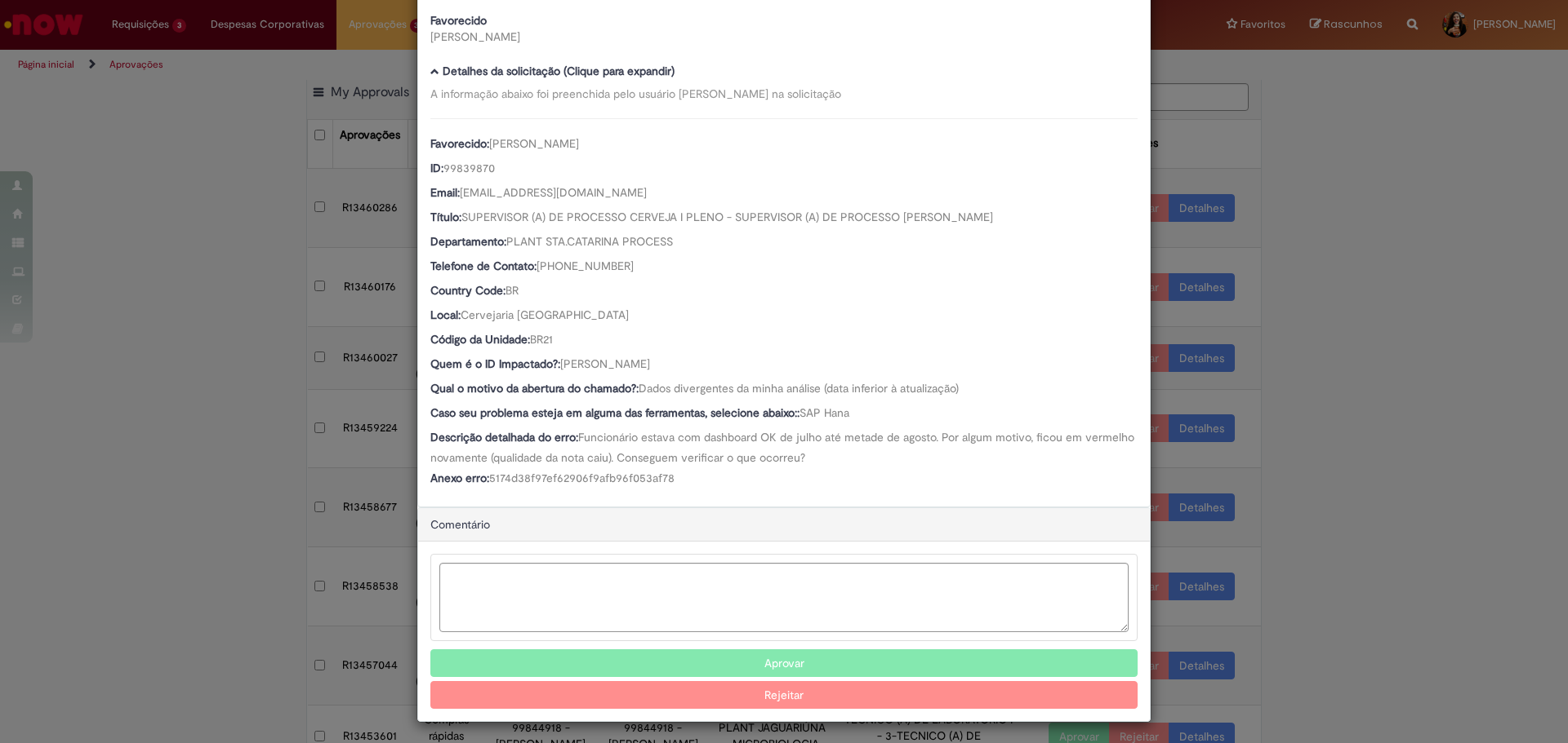
scroll to position [110, 0]
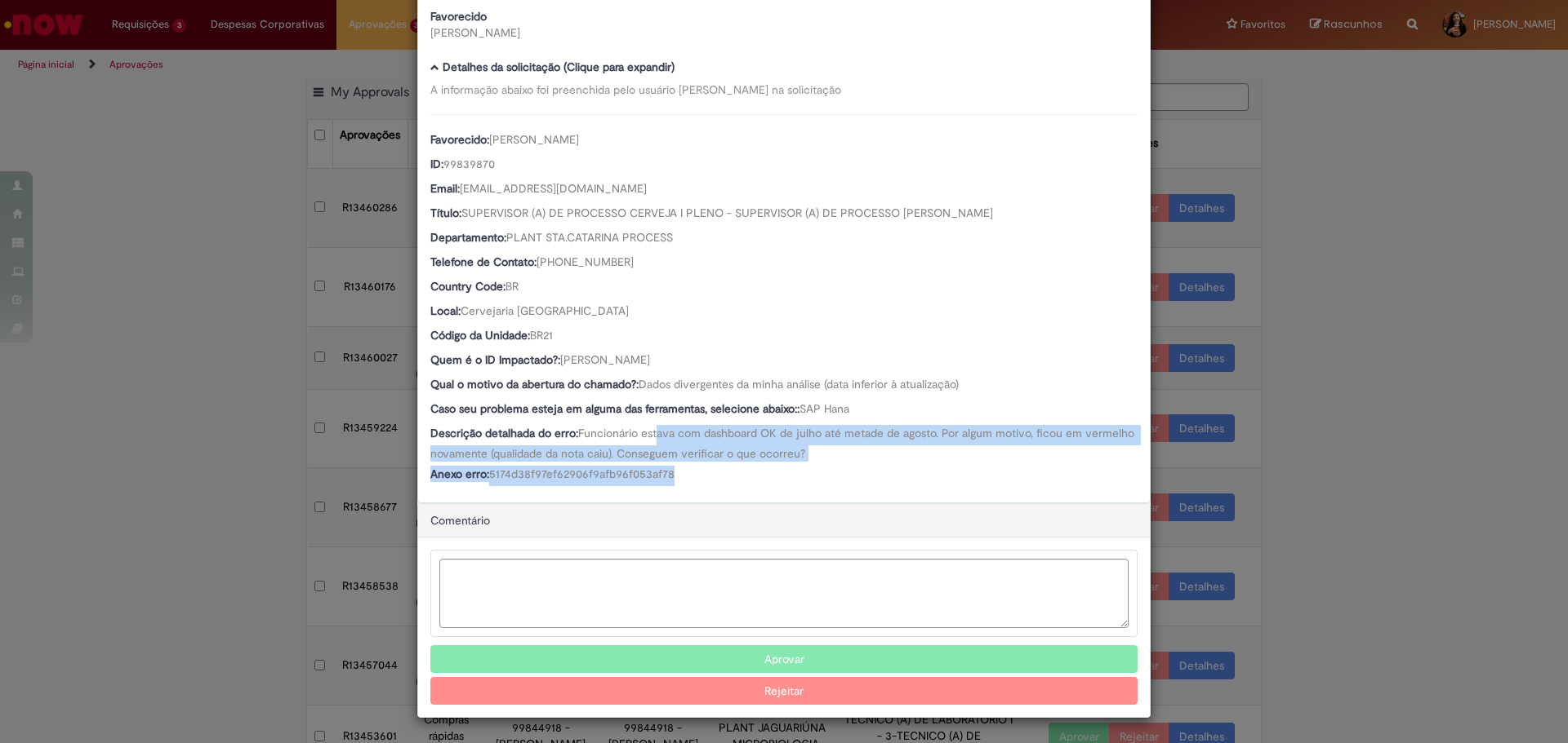
drag, startPoint x: 655, startPoint y: 430, endPoint x: 784, endPoint y: 474, distance: 136.3
click at [784, 474] on div "Favorecido: [PERSON_NAME] ID: 99839870 Email: [EMAIL_ADDRESS][DOMAIN_NAME] Títu…" at bounding box center [784, 301] width 707 height 372
click at [784, 474] on div "Anexo erro: 5174d38f97ef62906f9afb96f053af78" at bounding box center [784, 476] width 707 height 20
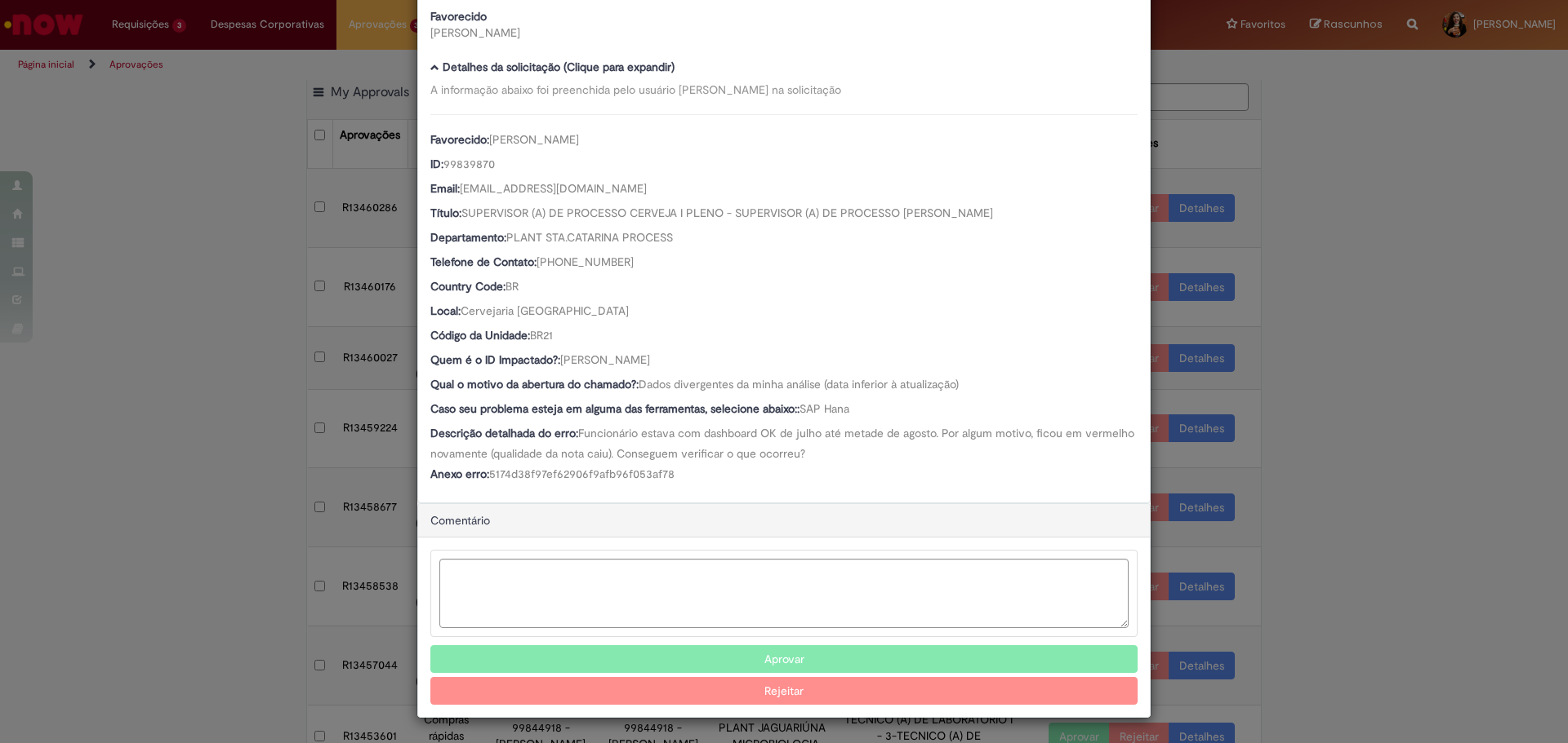
drag, startPoint x: 713, startPoint y: 356, endPoint x: 559, endPoint y: 360, distance: 154.1
click at [559, 360] on div "Quem é o ID Impactado?: [PERSON_NAME]" at bounding box center [784, 362] width 707 height 20
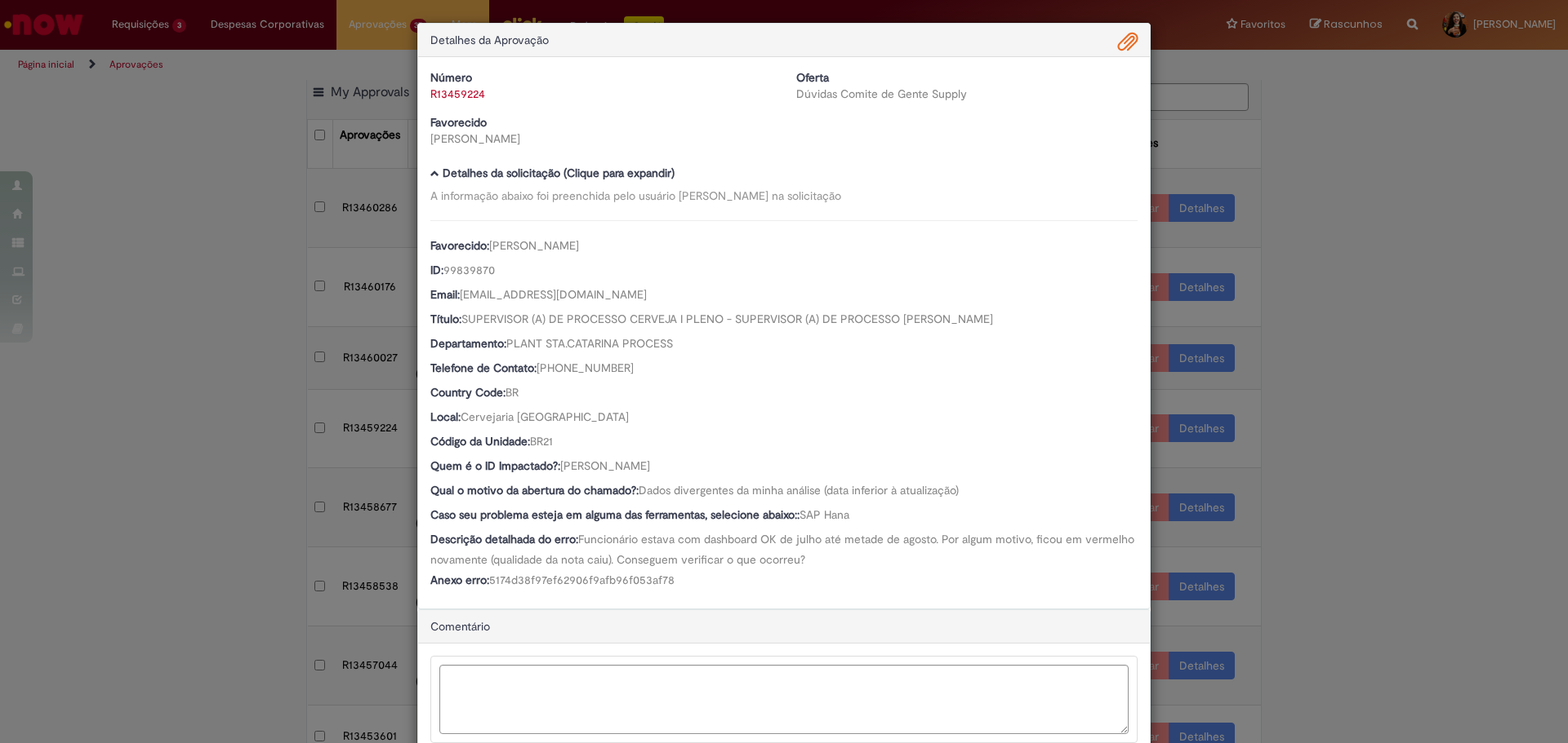
scroll to position [0, 0]
drag, startPoint x: 485, startPoint y: 100, endPoint x: 425, endPoint y: 102, distance: 60.0
click at [430, 102] on div "R13459224" at bounding box center [601, 97] width 341 height 17
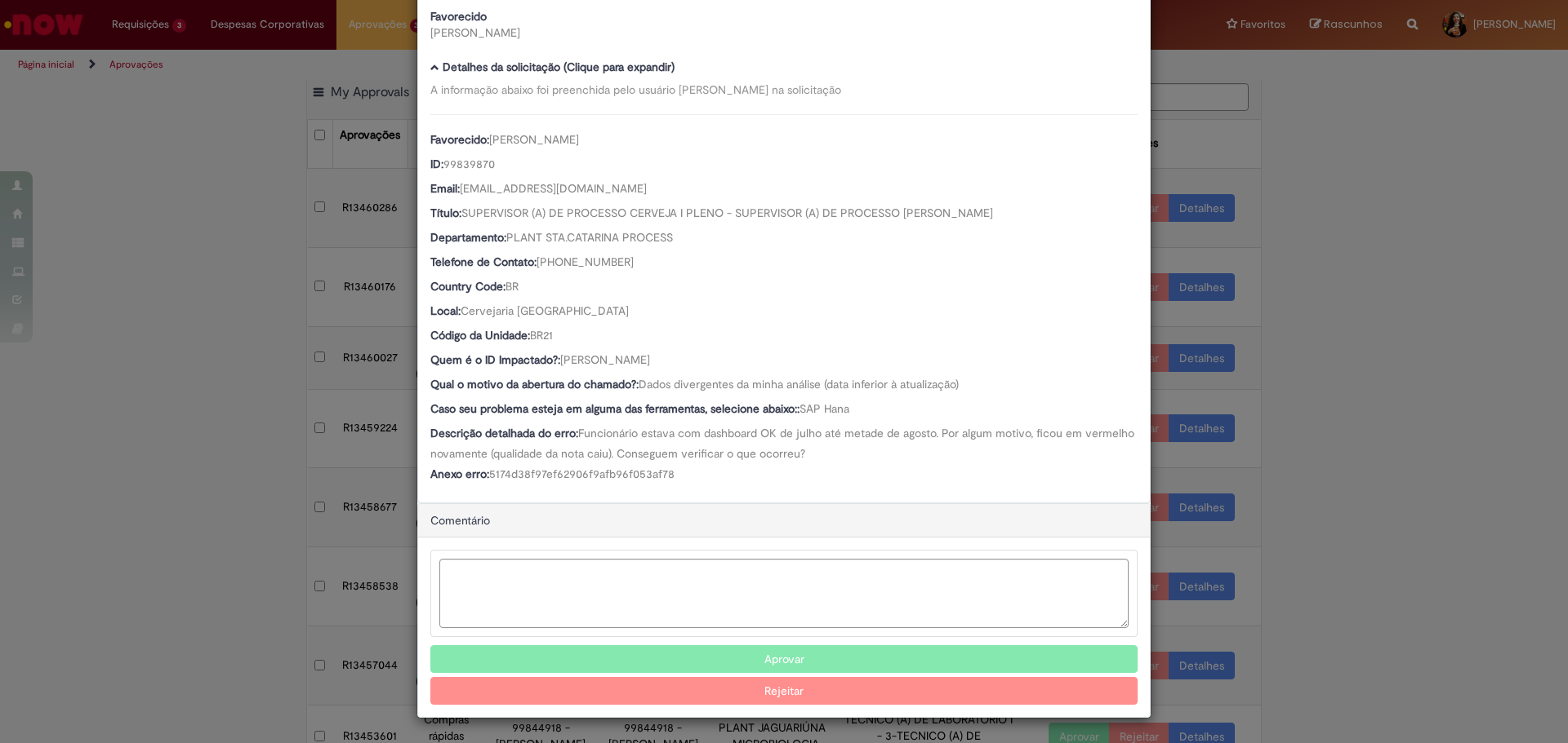
click at [592, 655] on button "Aprovar" at bounding box center [784, 659] width 707 height 28
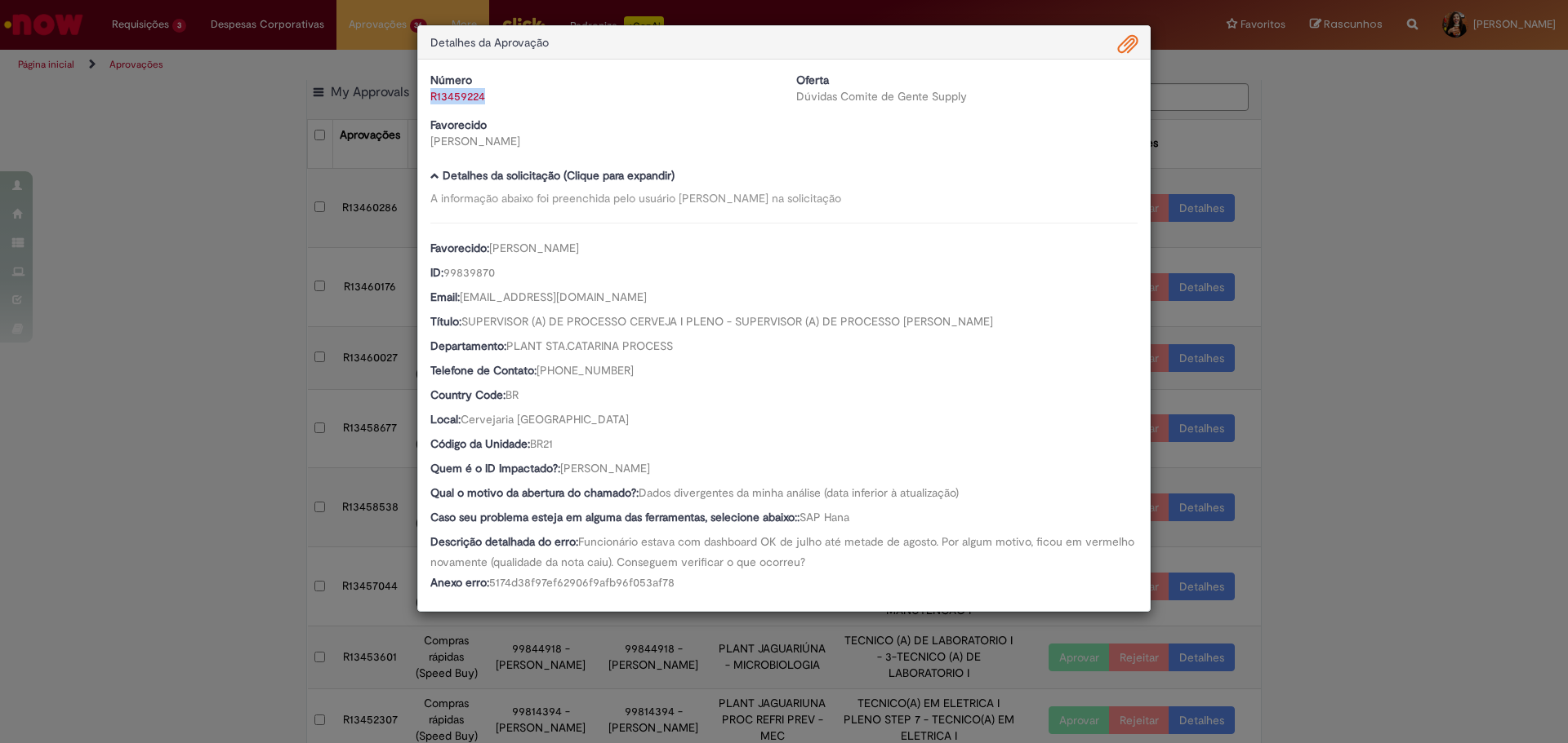
click at [1372, 387] on div "Detalhes da Aprovação Número R13459224 Oferta Dúvidas Comite de Gente Supply Fa…" at bounding box center [784, 372] width 1568 height 743
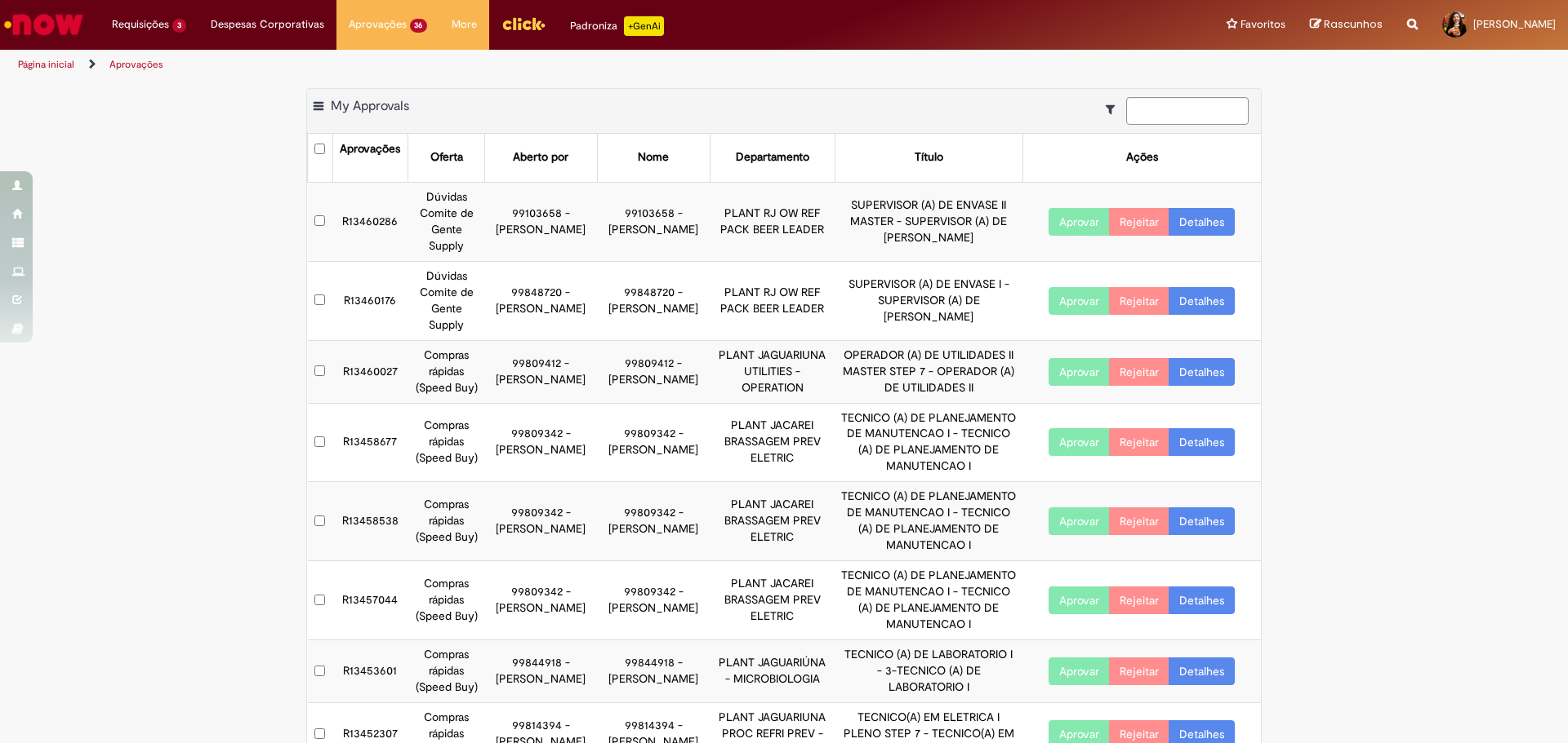
click at [1184, 303] on link "Detalhes" at bounding box center [1201, 301] width 66 height 28
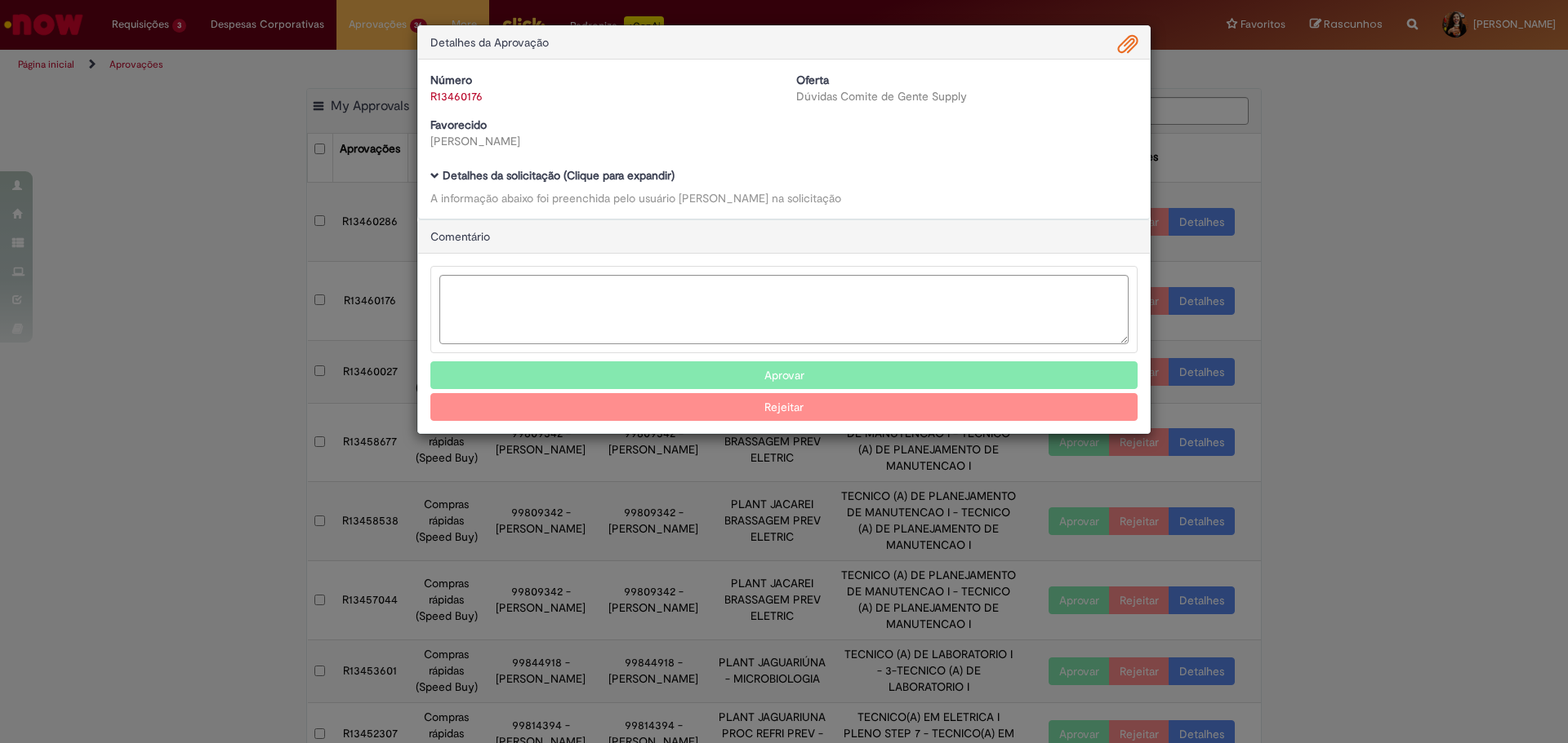
click at [621, 176] on b "Detalhes da solicitação (Clique para expandir)" at bounding box center [558, 176] width 232 height 15
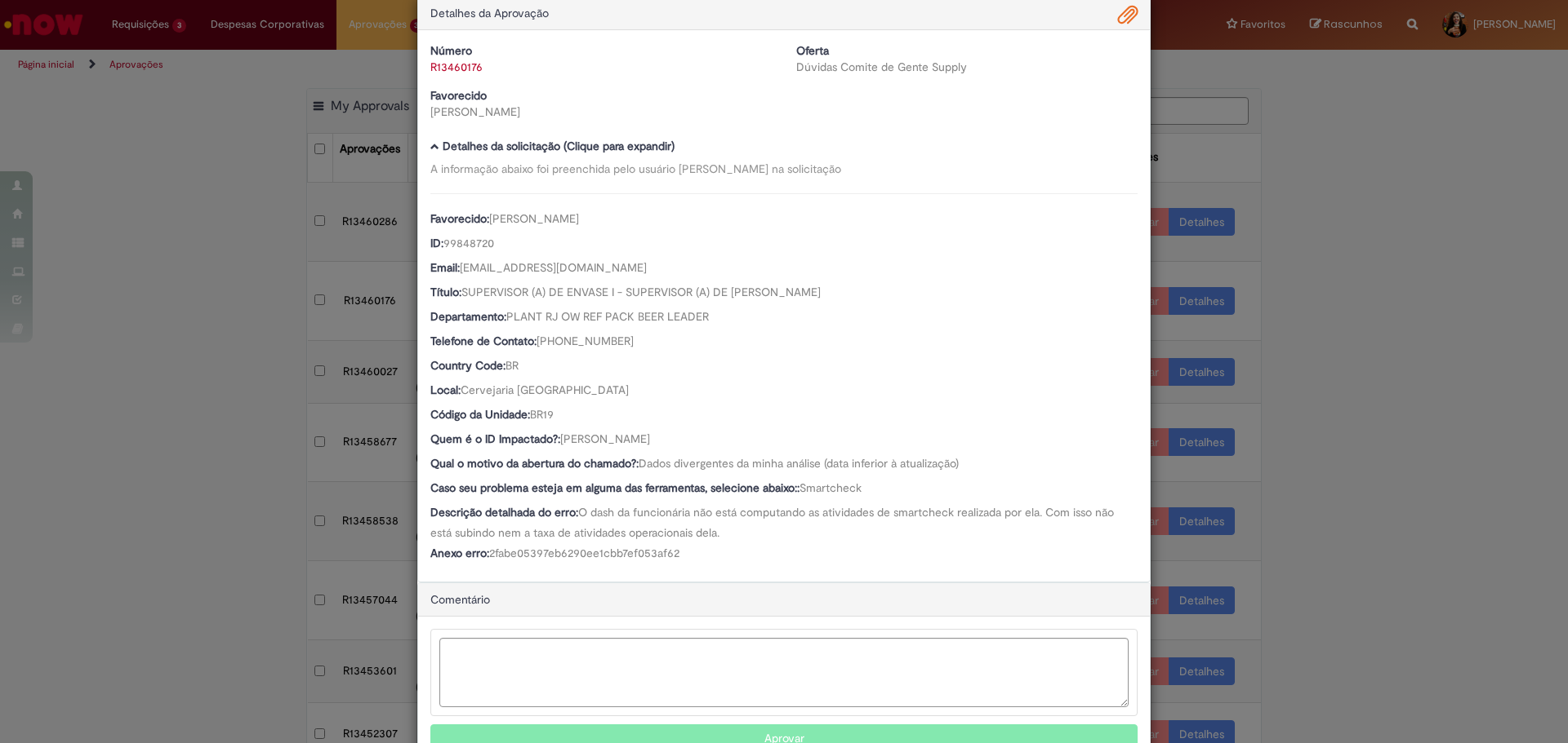
scroll to position [82, 0]
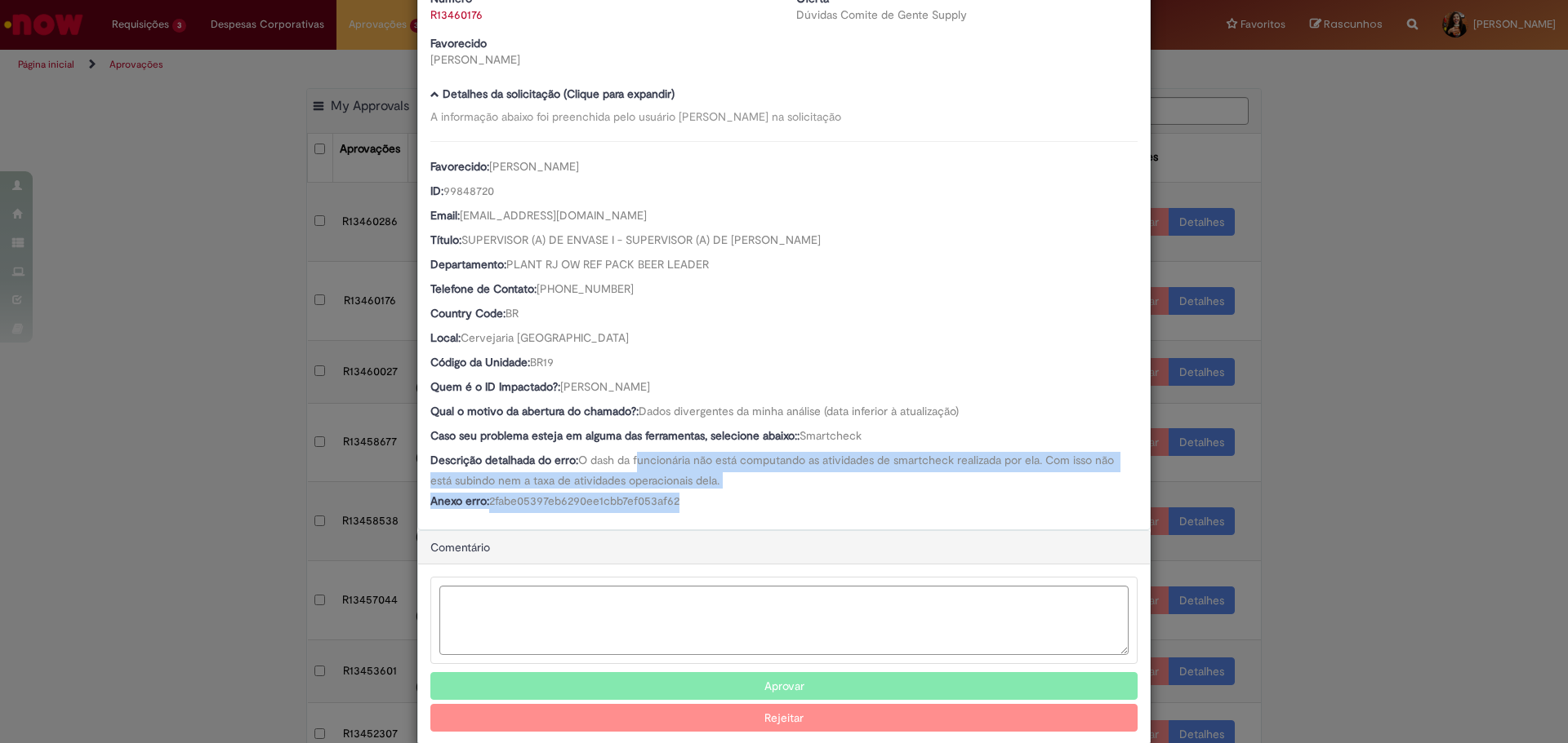
drag, startPoint x: 635, startPoint y: 466, endPoint x: 768, endPoint y: 502, distance: 137.8
click at [768, 502] on div "Favorecido: [PERSON_NAME] ID: 99848720 Email: [EMAIL_ADDRESS][DOMAIN_NAME] Títu…" at bounding box center [784, 328] width 707 height 372
click at [768, 502] on div "Anexo erro: 2fabe05397eb6290ee1cbb7ef053af62" at bounding box center [784, 503] width 707 height 20
drag, startPoint x: 756, startPoint y: 519, endPoint x: 697, endPoint y: 463, distance: 81.3
click at [697, 463] on div "Número R13460176 Oferta Dúvidas Comite de Gente Supply Favorecido [PERSON_NAME]…" at bounding box center [784, 253] width 731 height 551
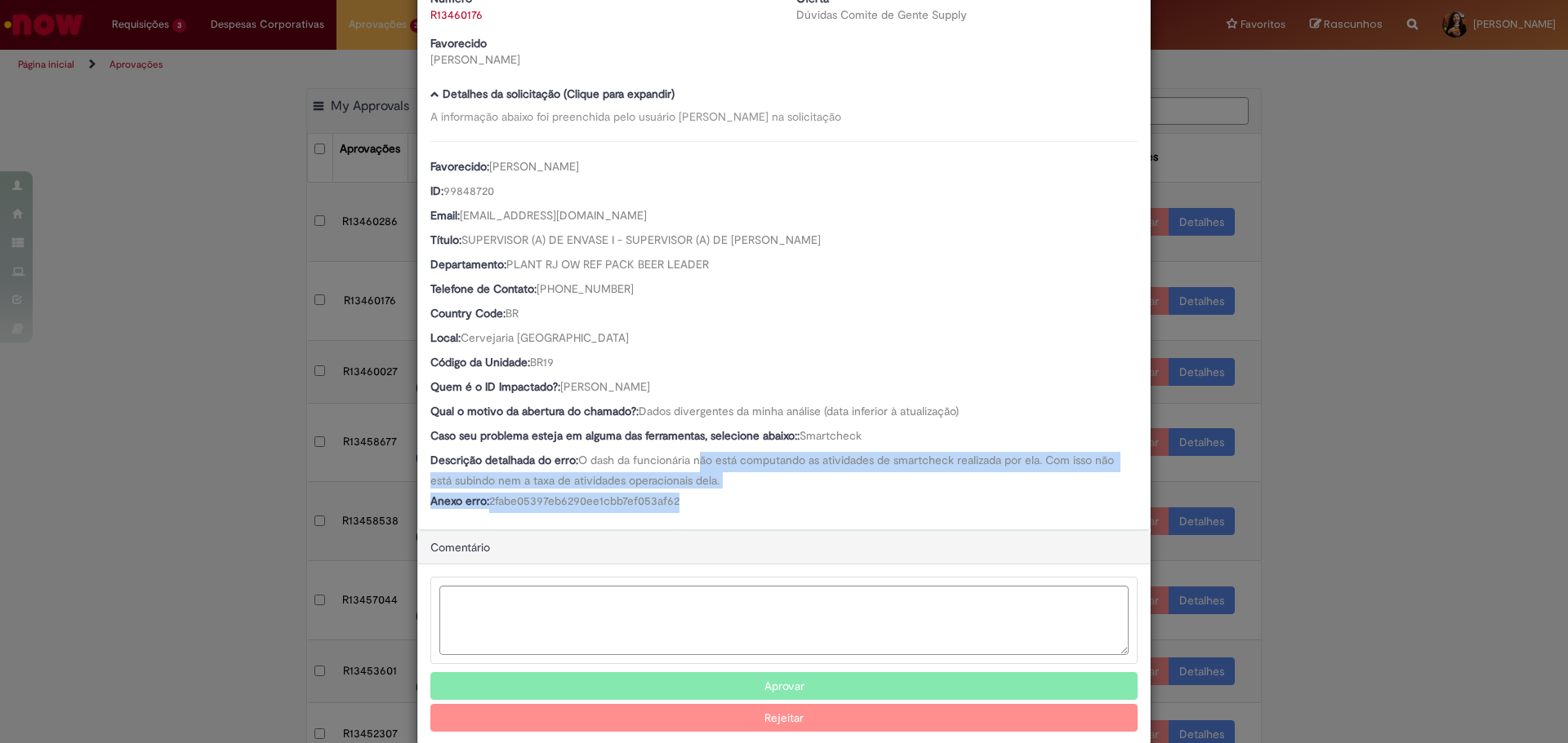
click at [697, 463] on span "O dash da funcionária não está computando as atividades de smartcheck realizada…" at bounding box center [773, 470] width 687 height 35
drag, startPoint x: 630, startPoint y: 480, endPoint x: 716, endPoint y: 519, distance: 94.4
click at [716, 519] on div "Número R13460176 Oferta Dúvidas Comite de Gente Supply Favorecido [PERSON_NAME]…" at bounding box center [784, 253] width 731 height 551
drag, startPoint x: 716, startPoint y: 519, endPoint x: 716, endPoint y: 461, distance: 58.0
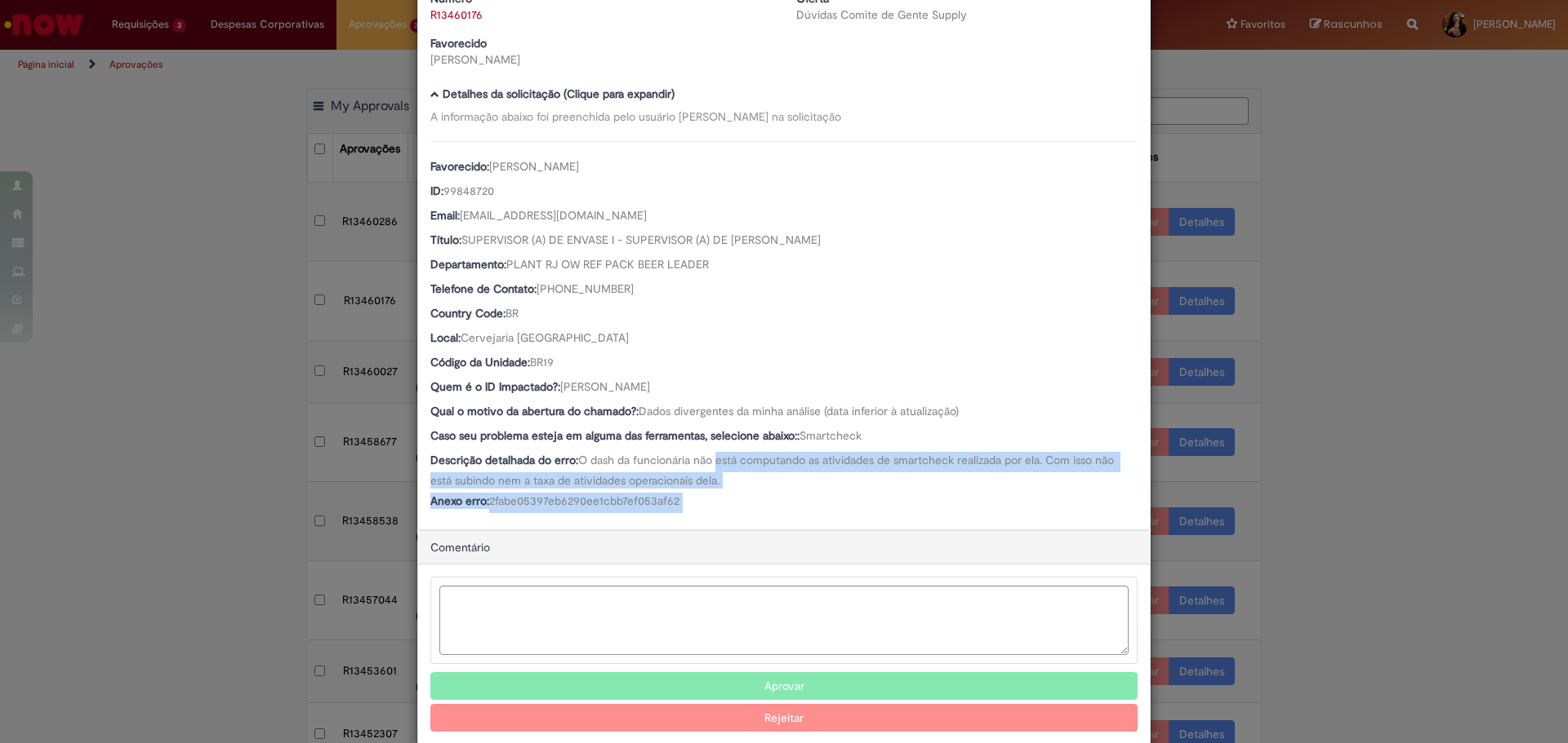
click at [716, 461] on div "Número R13460176 Oferta Dúvidas Comite de Gente Supply Favorecido [PERSON_NAME]…" at bounding box center [784, 253] width 731 height 551
click at [716, 461] on span "O dash da funcionária não está computando as atividades de smartcheck realizada…" at bounding box center [773, 470] width 687 height 35
drag, startPoint x: 679, startPoint y: 385, endPoint x: 555, endPoint y: 393, distance: 124.3
click at [555, 393] on div "Quem é o ID Impactado?: [PERSON_NAME]" at bounding box center [784, 389] width 707 height 20
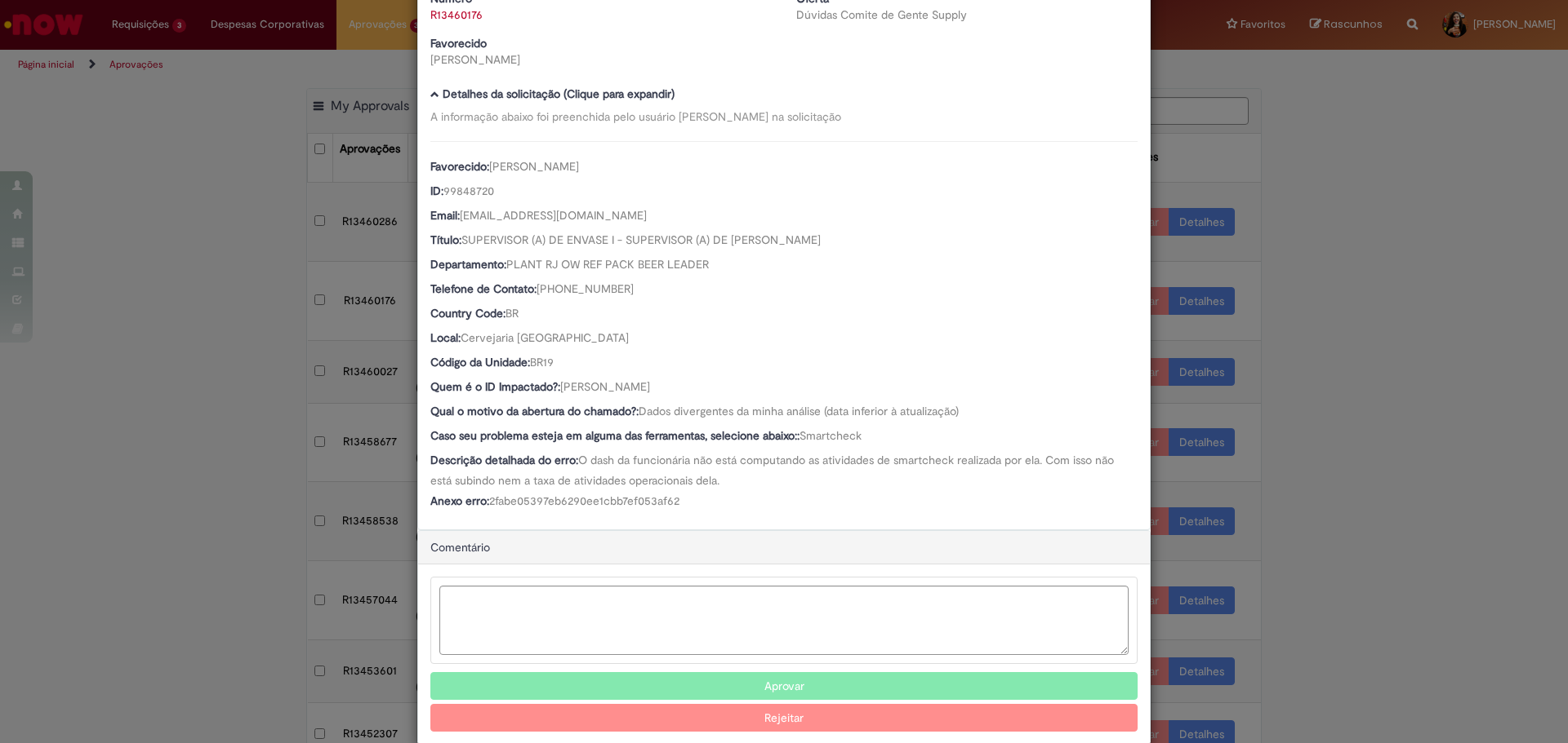
click at [844, 449] on div "Favorecido: [PERSON_NAME] ID: 99848720 Email: [EMAIL_ADDRESS][DOMAIN_NAME] Títu…" at bounding box center [784, 328] width 707 height 372
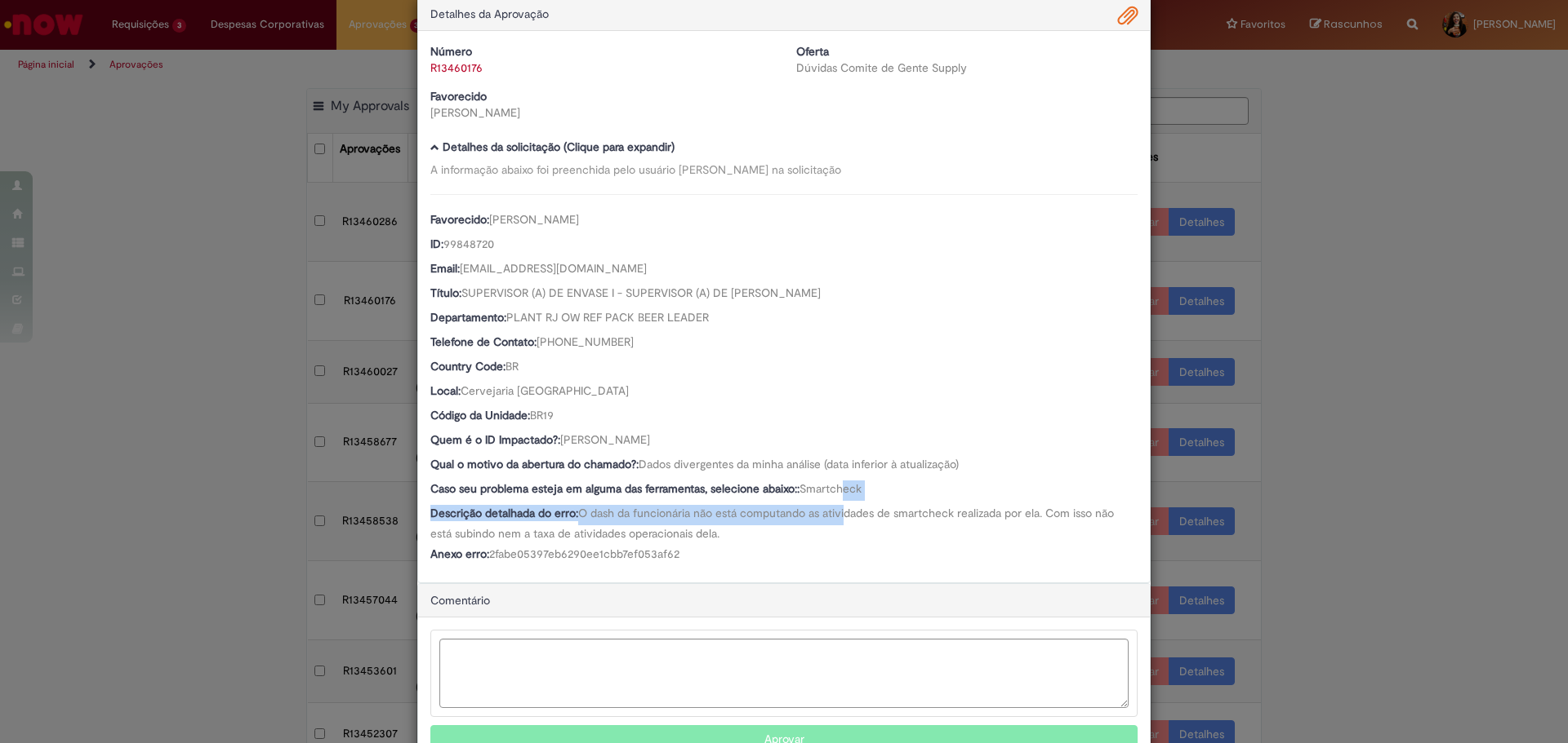
scroll to position [0, 0]
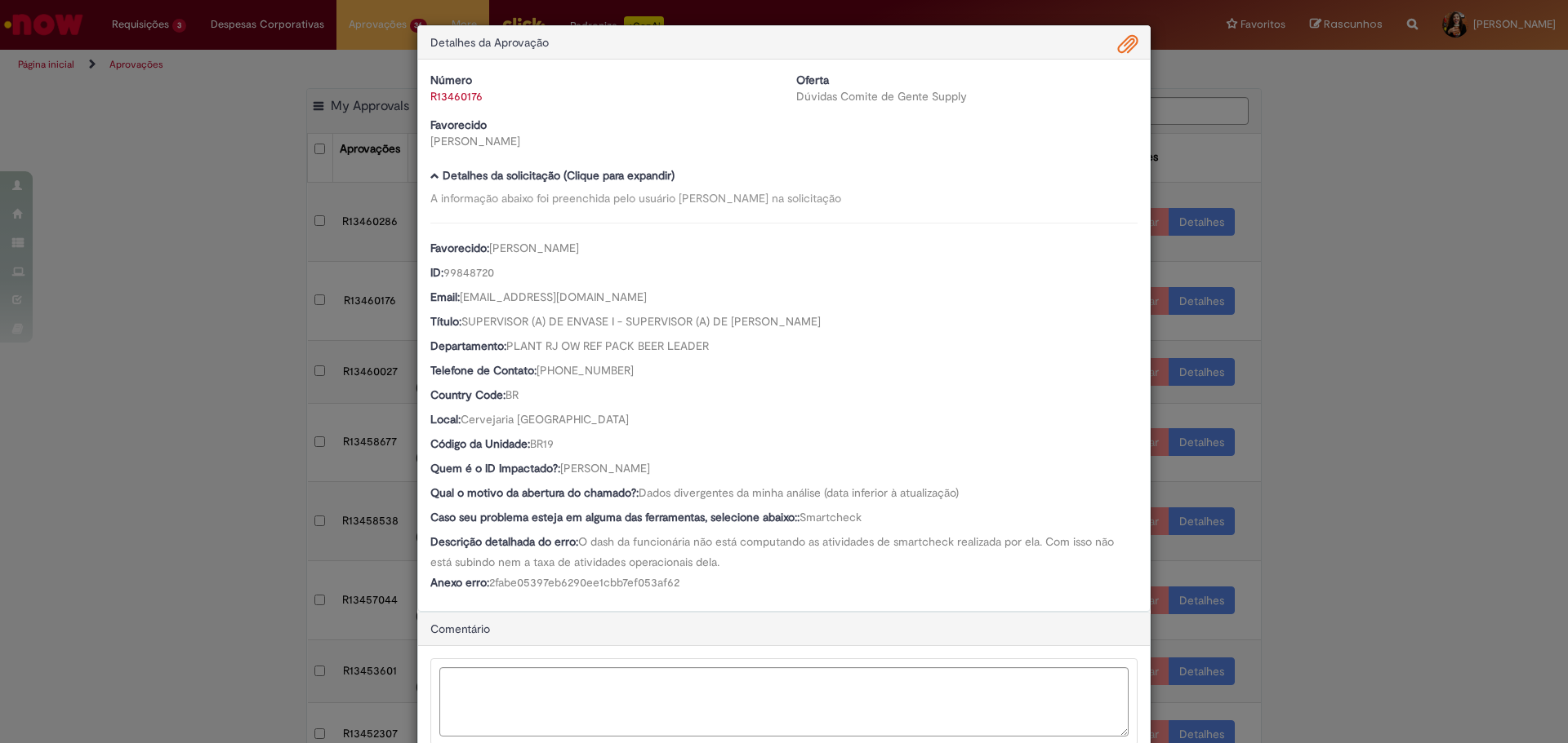
click at [1120, 49] on span "Ambev Approval Modal" at bounding box center [1127, 45] width 20 height 28
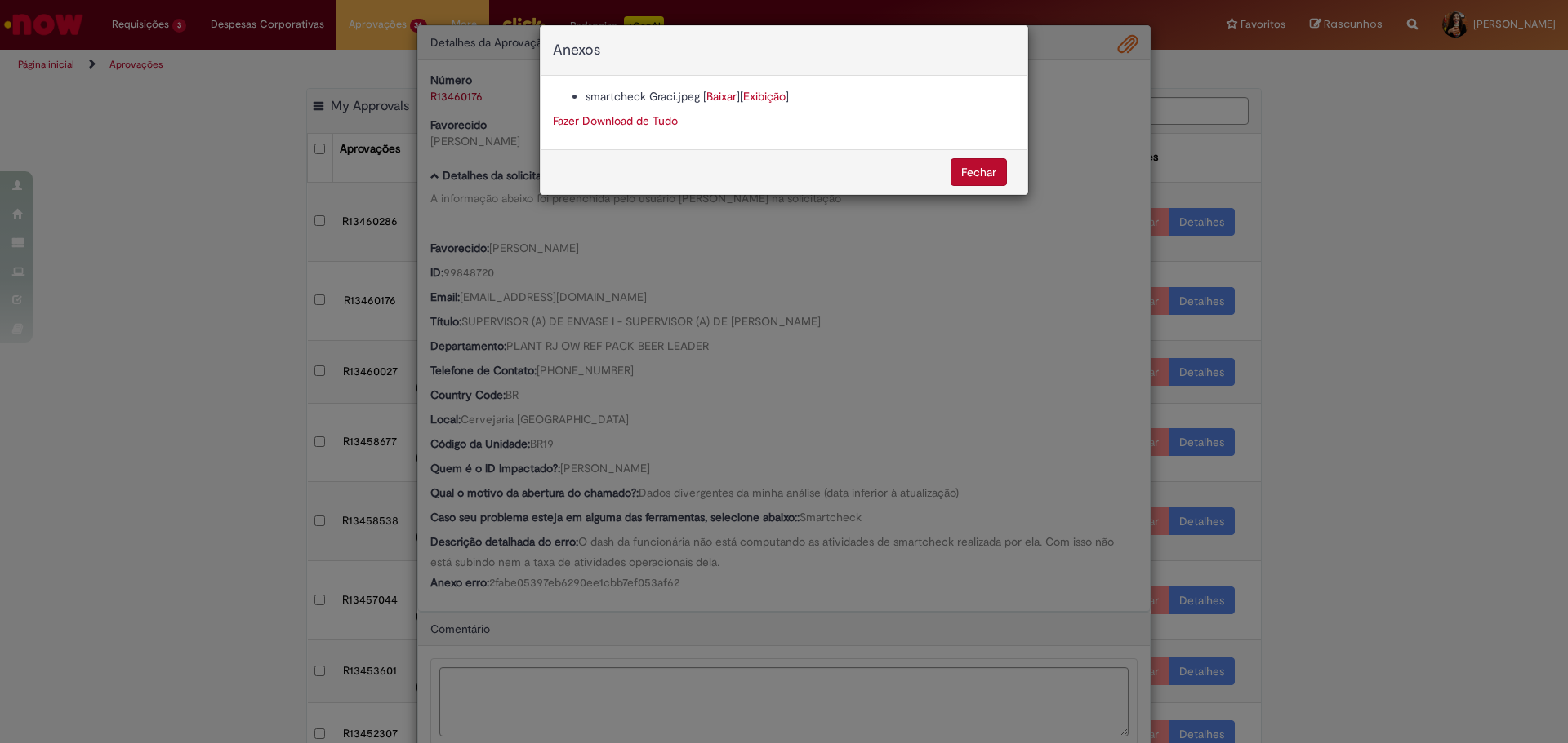
click at [724, 96] on link "Baixar" at bounding box center [721, 97] width 30 height 15
click at [712, 605] on div "Anexos smartcheck Graci.jpeg [ Baixar ] [ Exibição ] Fazer Download de Tudo [GE…" at bounding box center [784, 372] width 1568 height 743
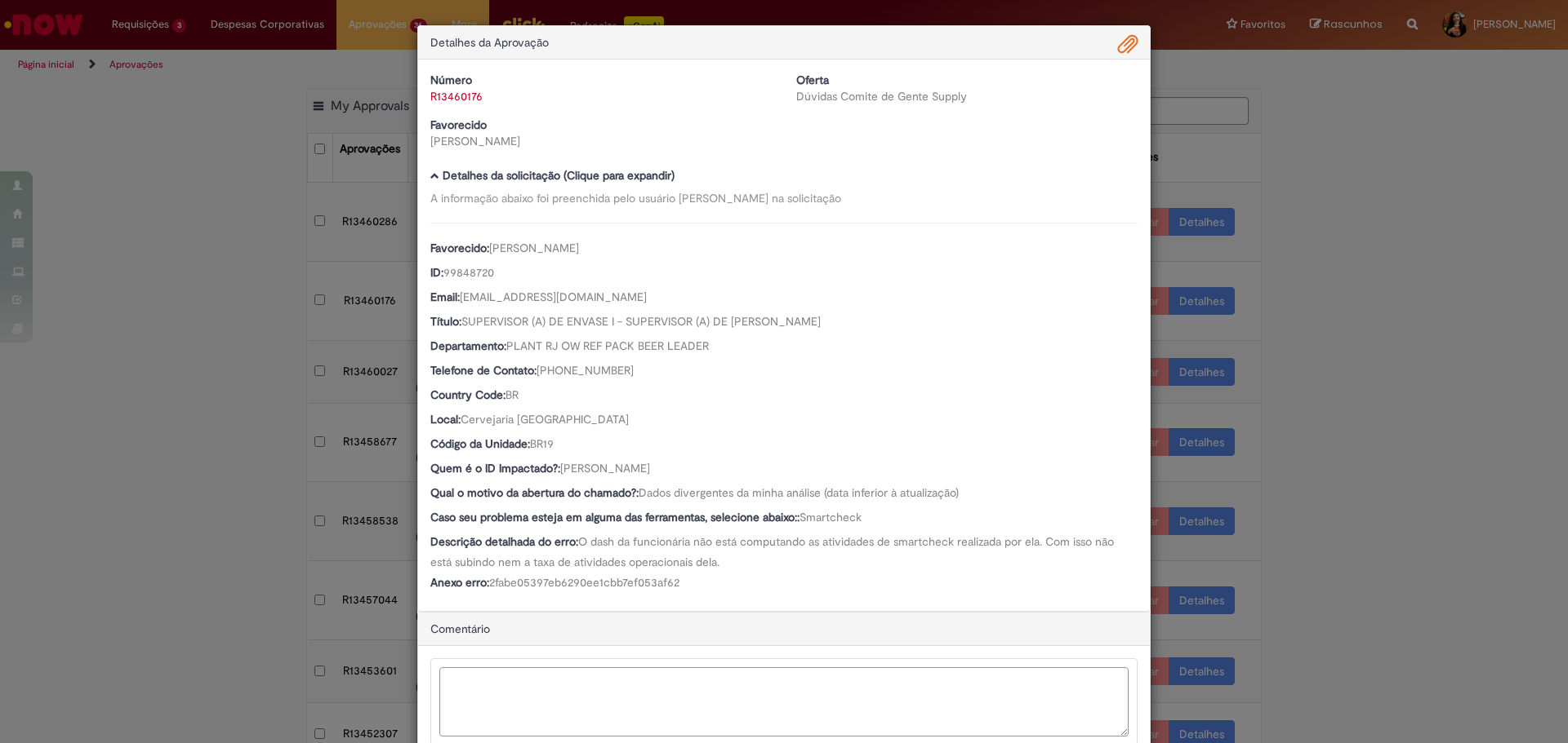
click at [529, 677] on textarea "Ambev Approval Modal" at bounding box center [784, 702] width 689 height 69
paste textarea "**********"
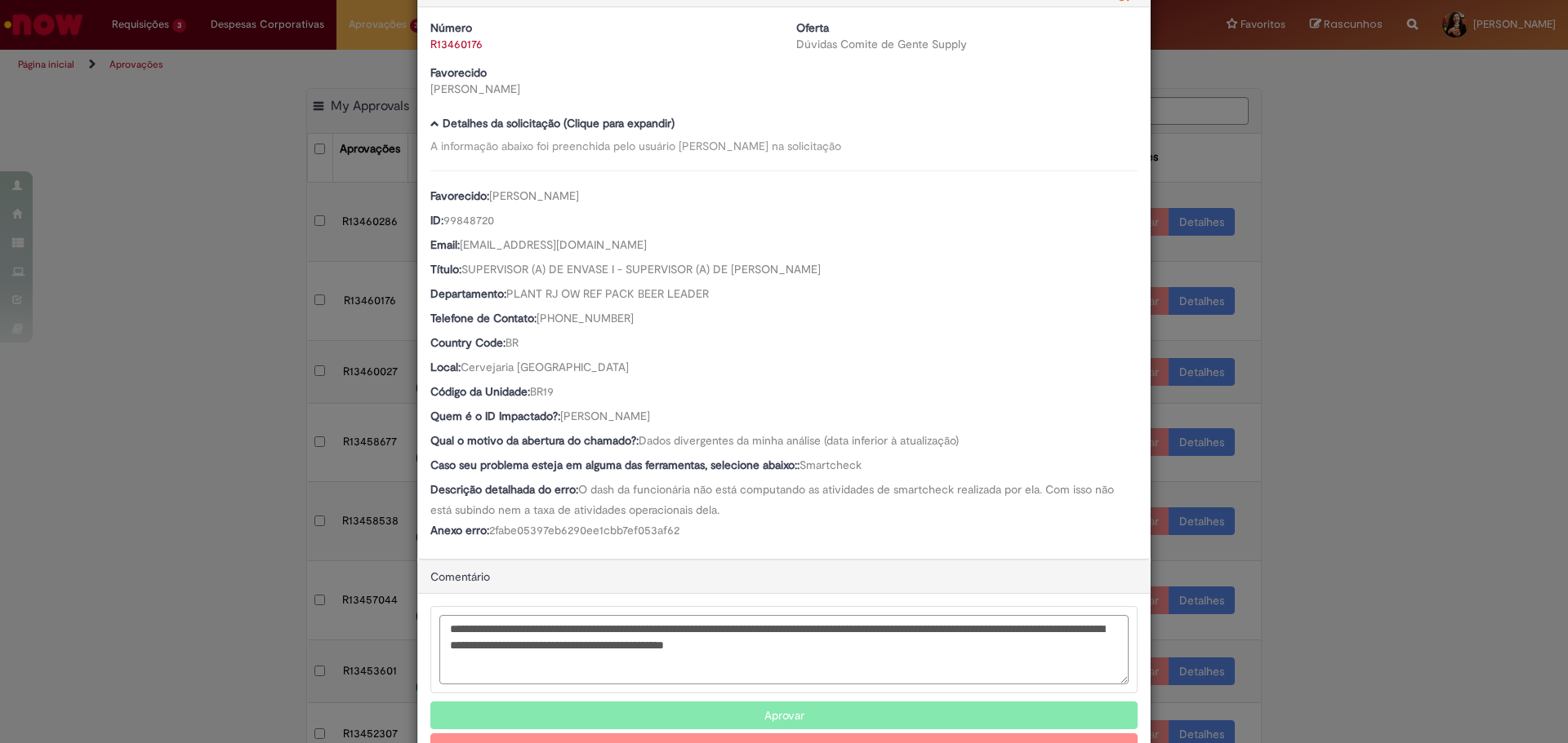
scroll to position [82, 0]
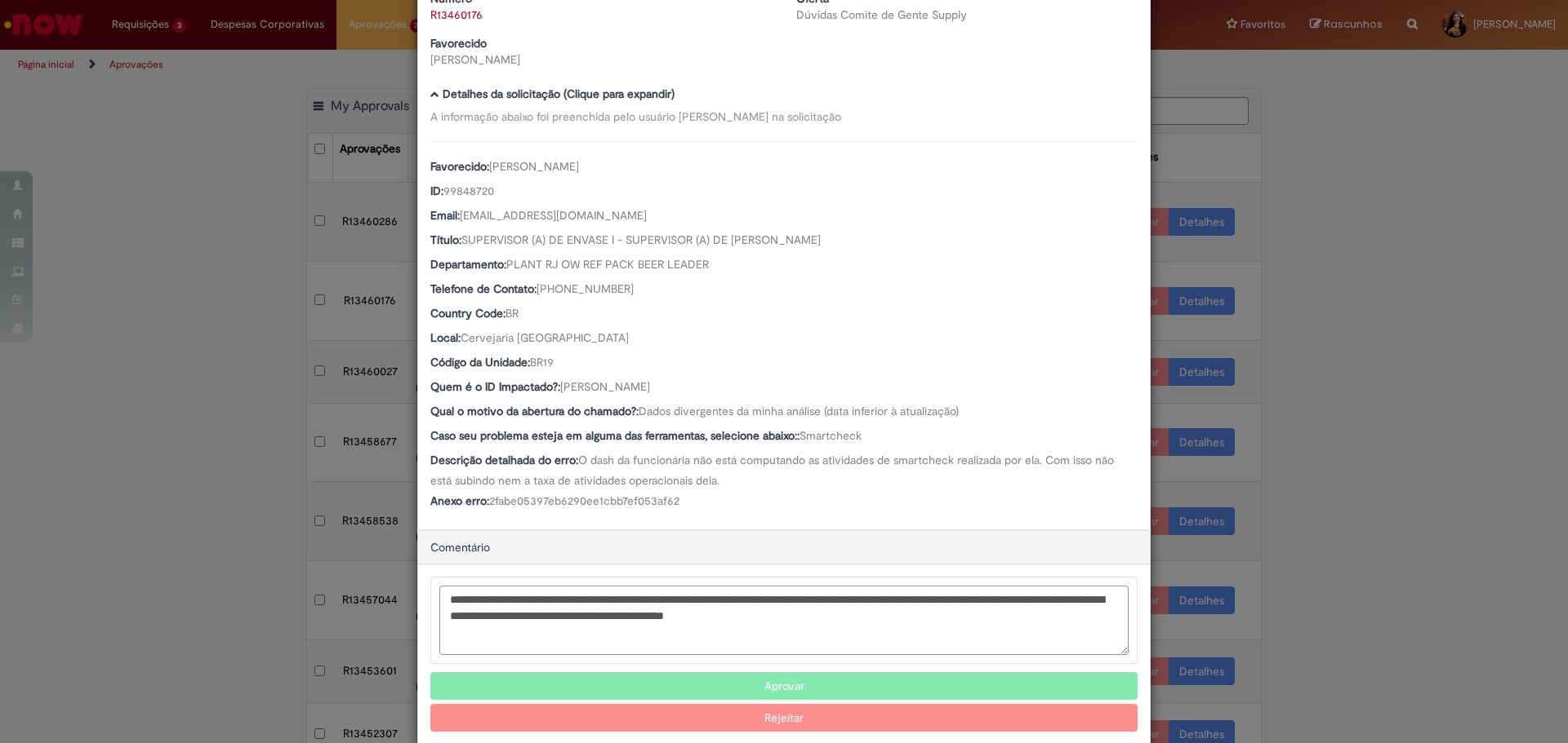
drag, startPoint x: 667, startPoint y: 601, endPoint x: 790, endPoint y: 601, distance: 123.0
click at [790, 601] on textarea "**********" at bounding box center [784, 620] width 689 height 69
click at [907, 603] on textarea "**********" at bounding box center [784, 620] width 689 height 69
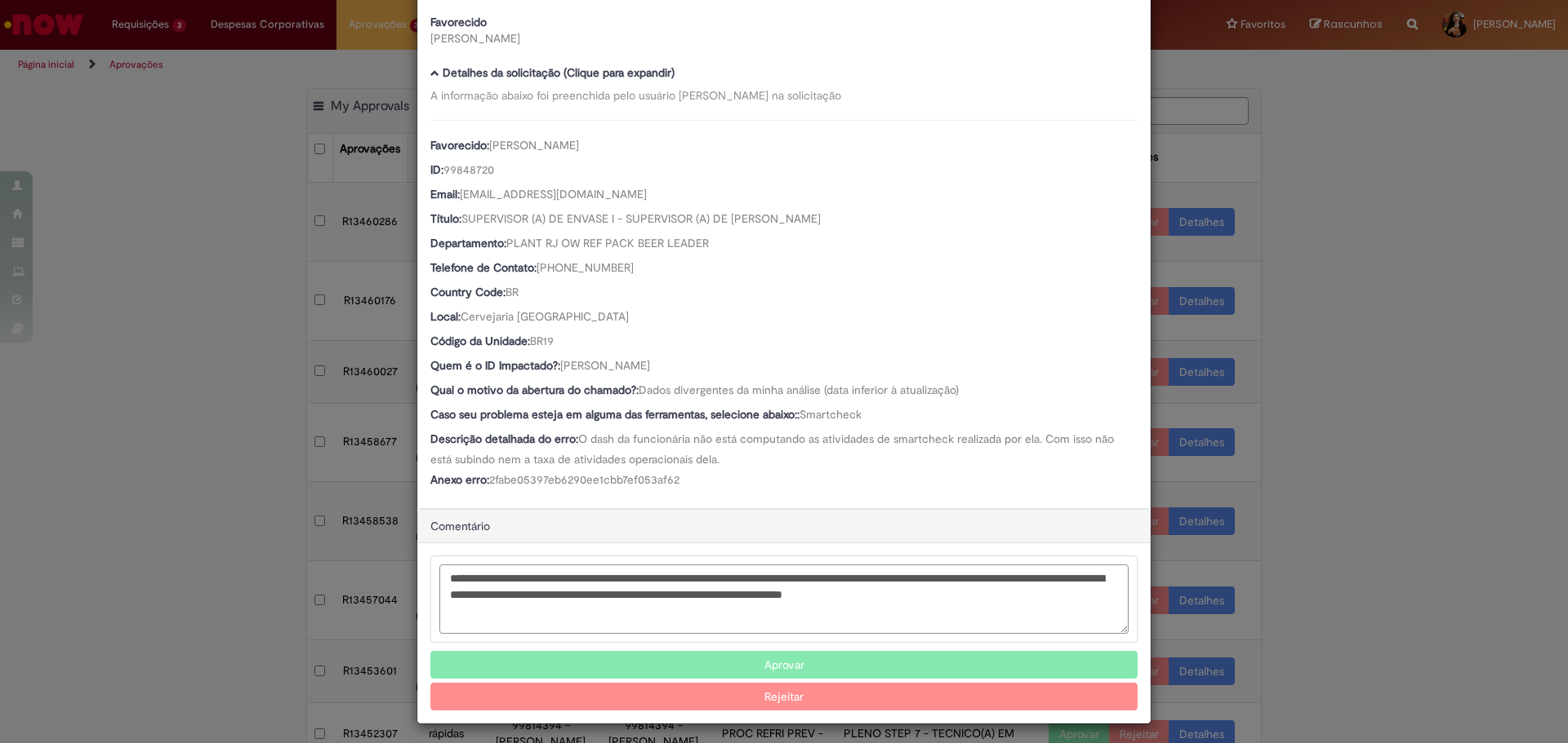
scroll to position [109, 0]
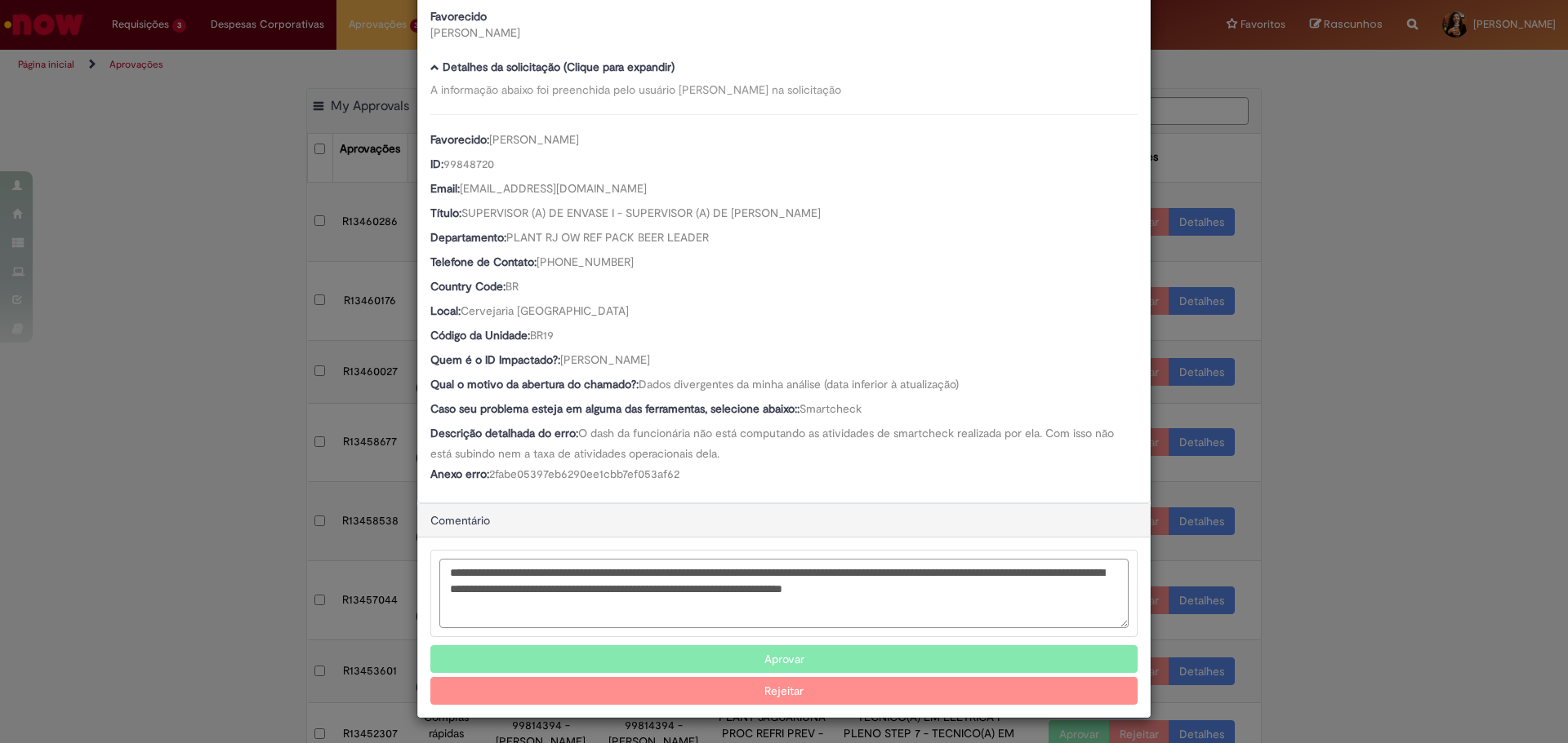
type textarea "**********"
click at [823, 690] on button "Rejeitar" at bounding box center [784, 691] width 707 height 28
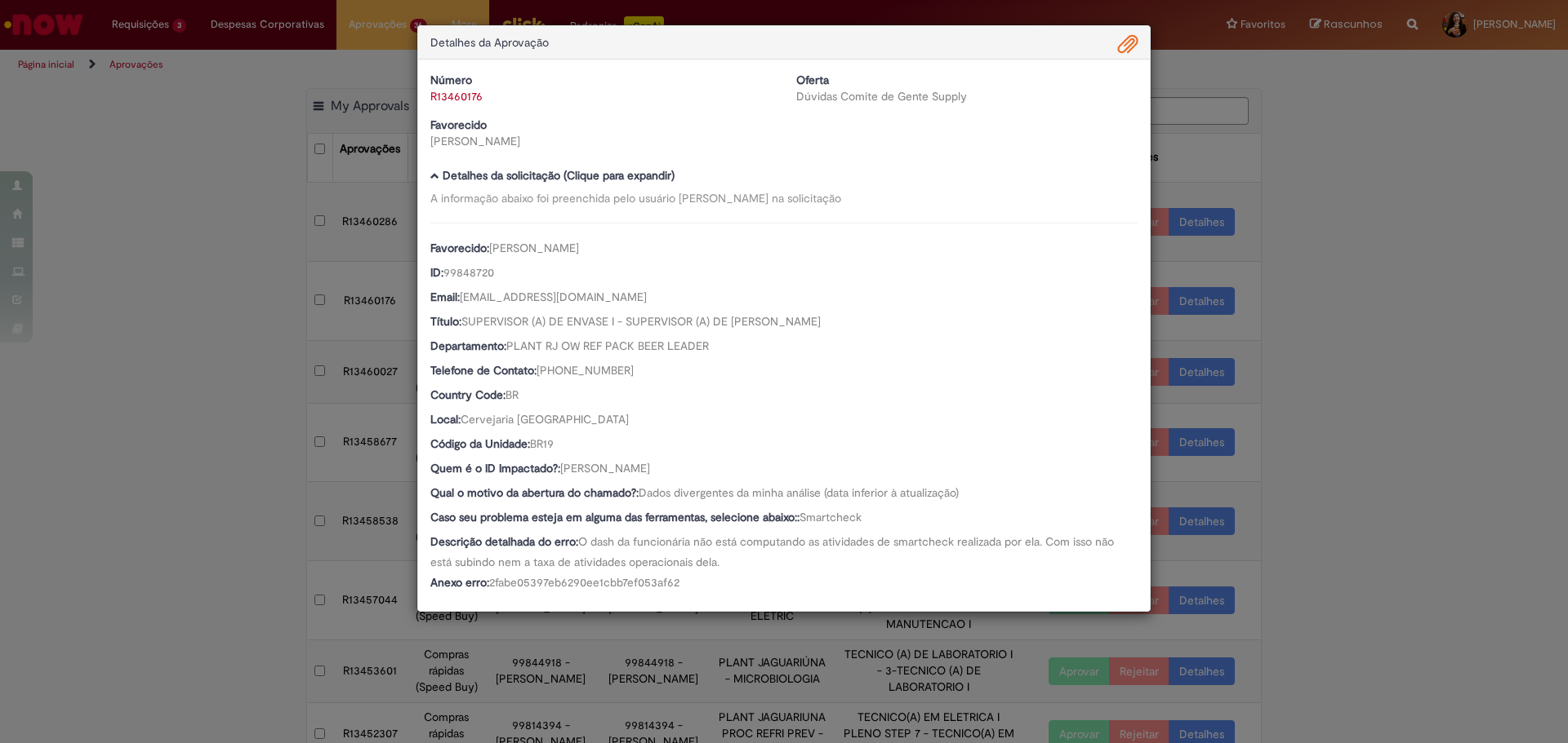
scroll to position [0, 0]
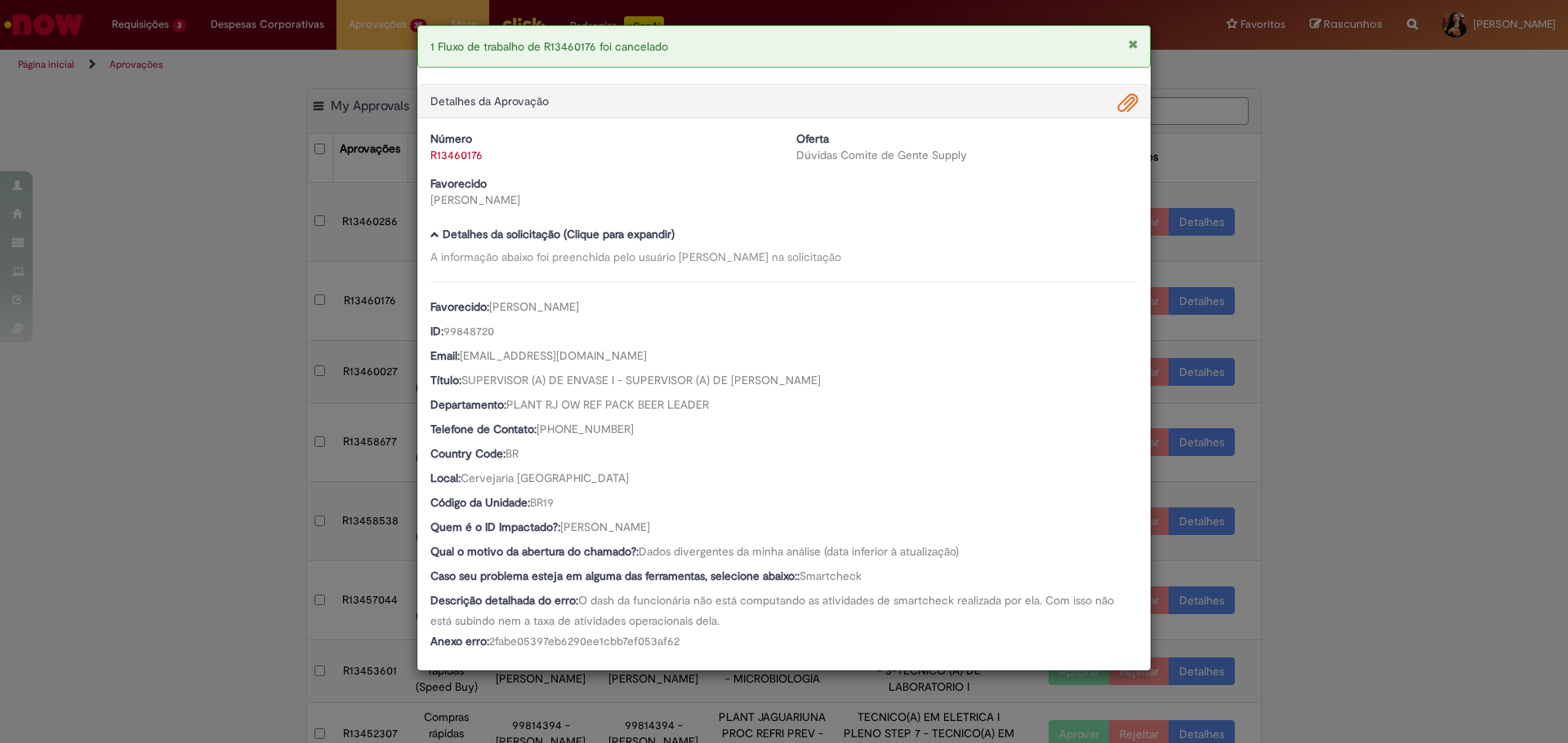
click at [1352, 128] on div "1 Fluxo de trabalho de R13460176 foi cancelado Detalhes da Aprovação Número R13…" at bounding box center [784, 372] width 1568 height 743
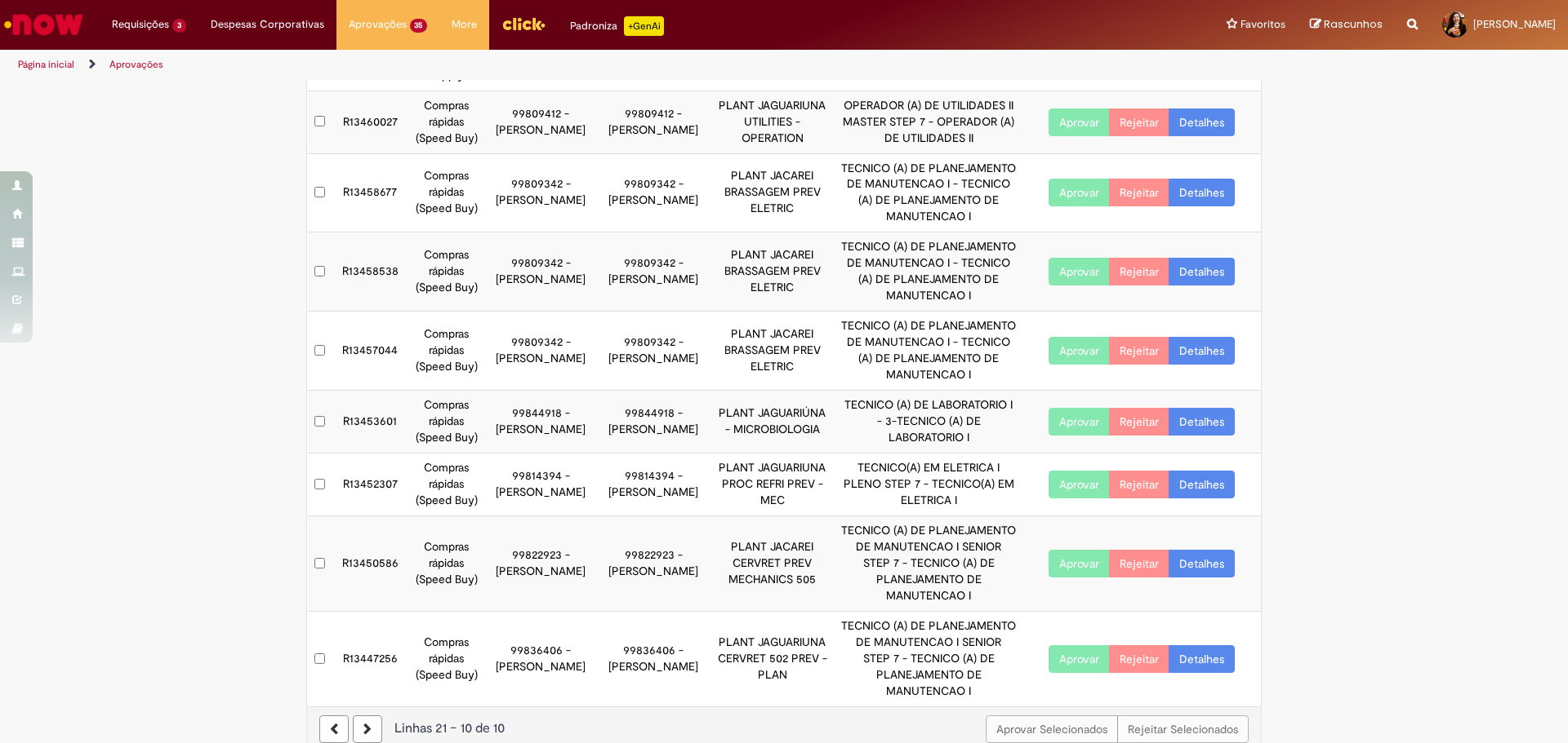
scroll to position [259, 0]
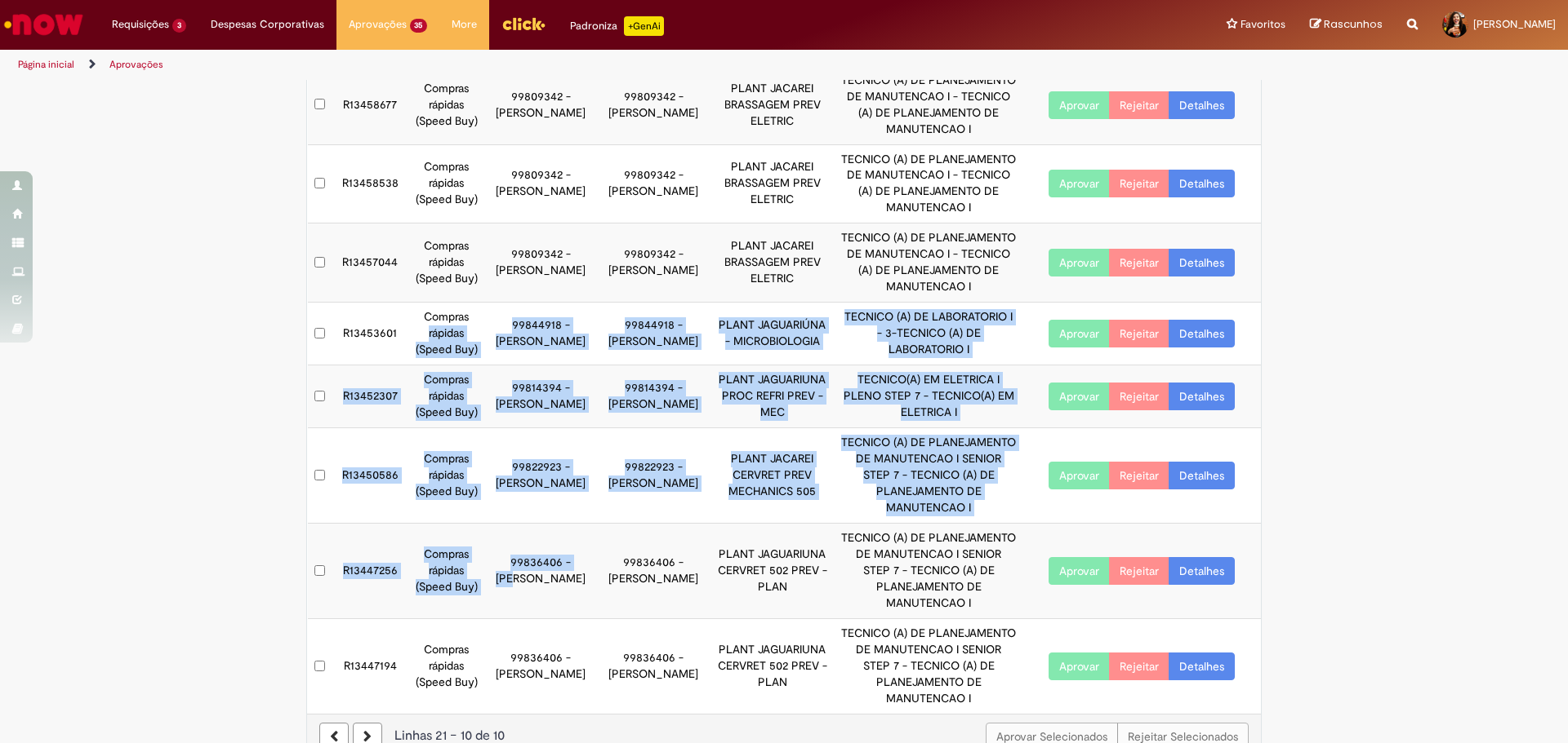
drag, startPoint x: 511, startPoint y: 570, endPoint x: 463, endPoint y: 313, distance: 261.4
click at [463, 314] on tbody "R13460286 Dúvidas Comite de Gente Supply 99103658 - [PERSON_NAME] Rezende 99103…" at bounding box center [784, 318] width 954 height 790
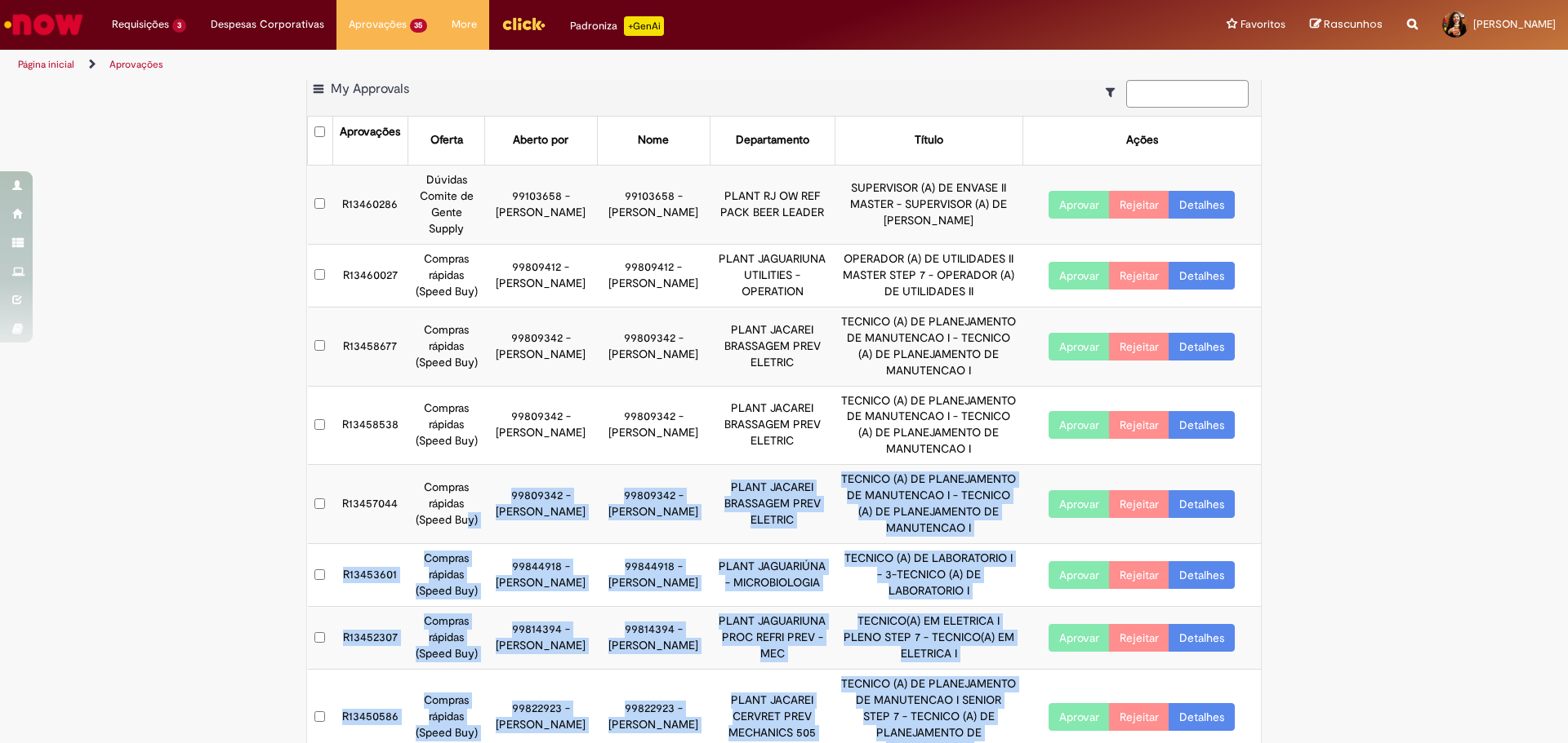
scroll to position [0, 0]
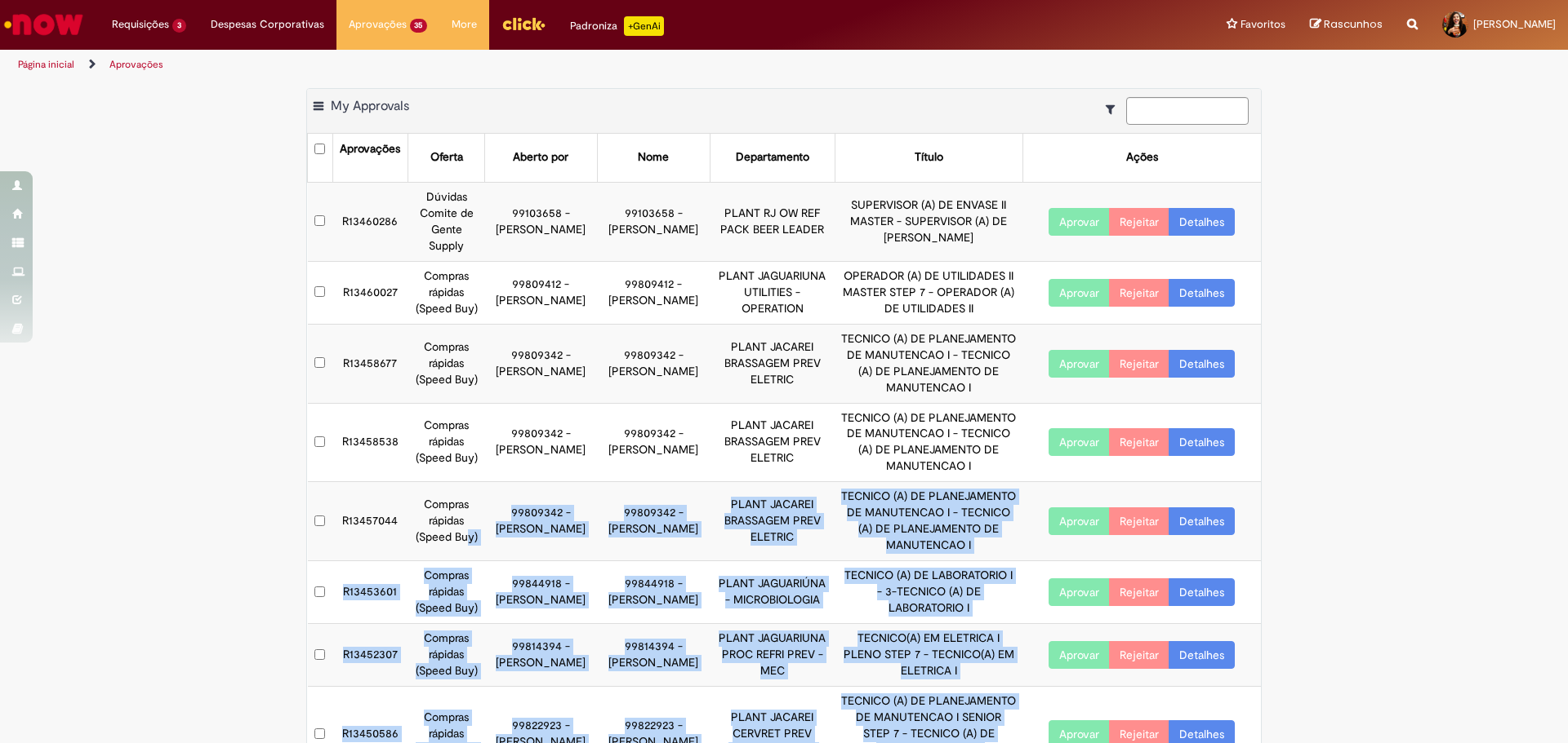
click at [1193, 223] on link "Detalhes" at bounding box center [1201, 222] width 66 height 28
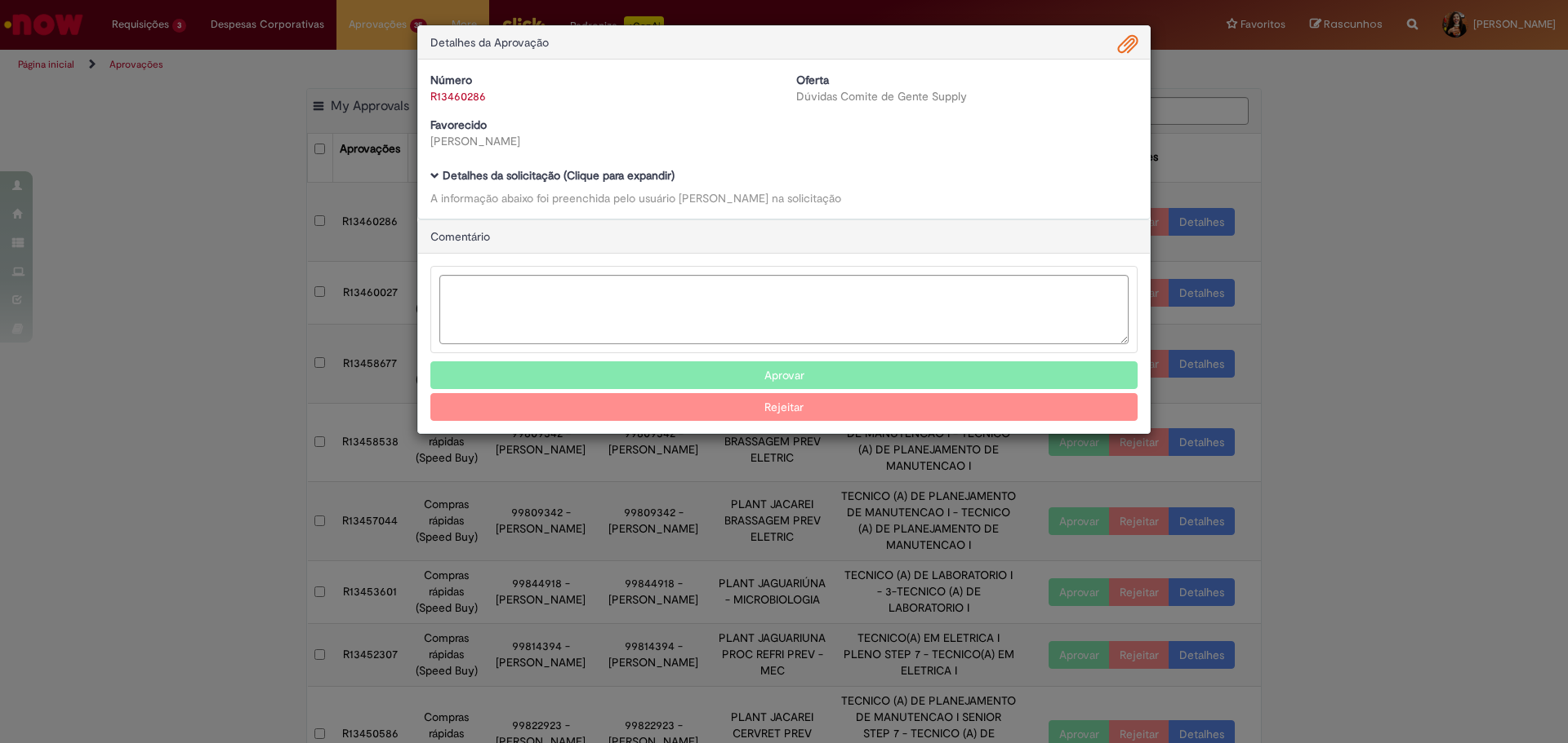
click at [639, 182] on b "Detalhes da solicitação (Clique para expandir)" at bounding box center [558, 176] width 232 height 15
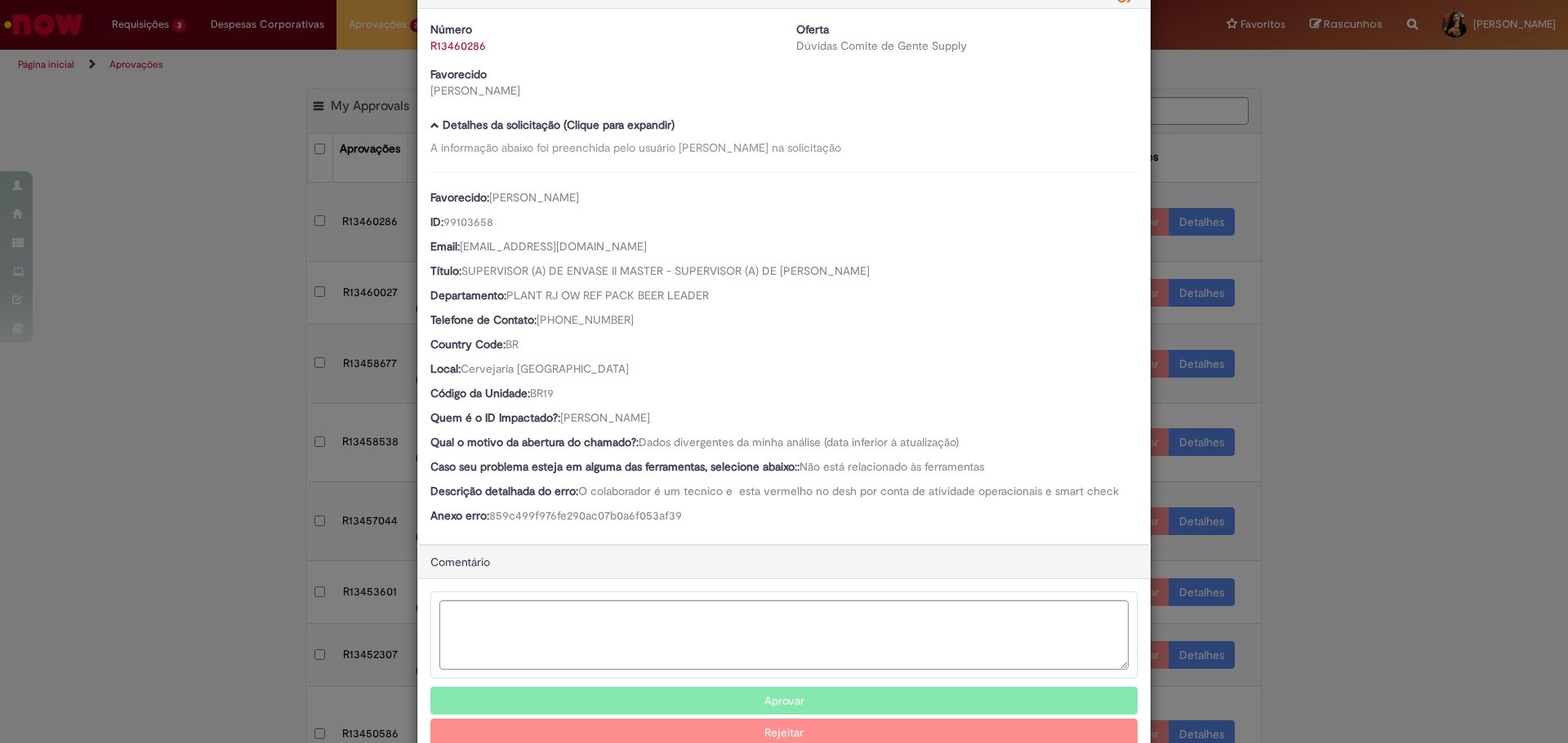
scroll to position [94, 0]
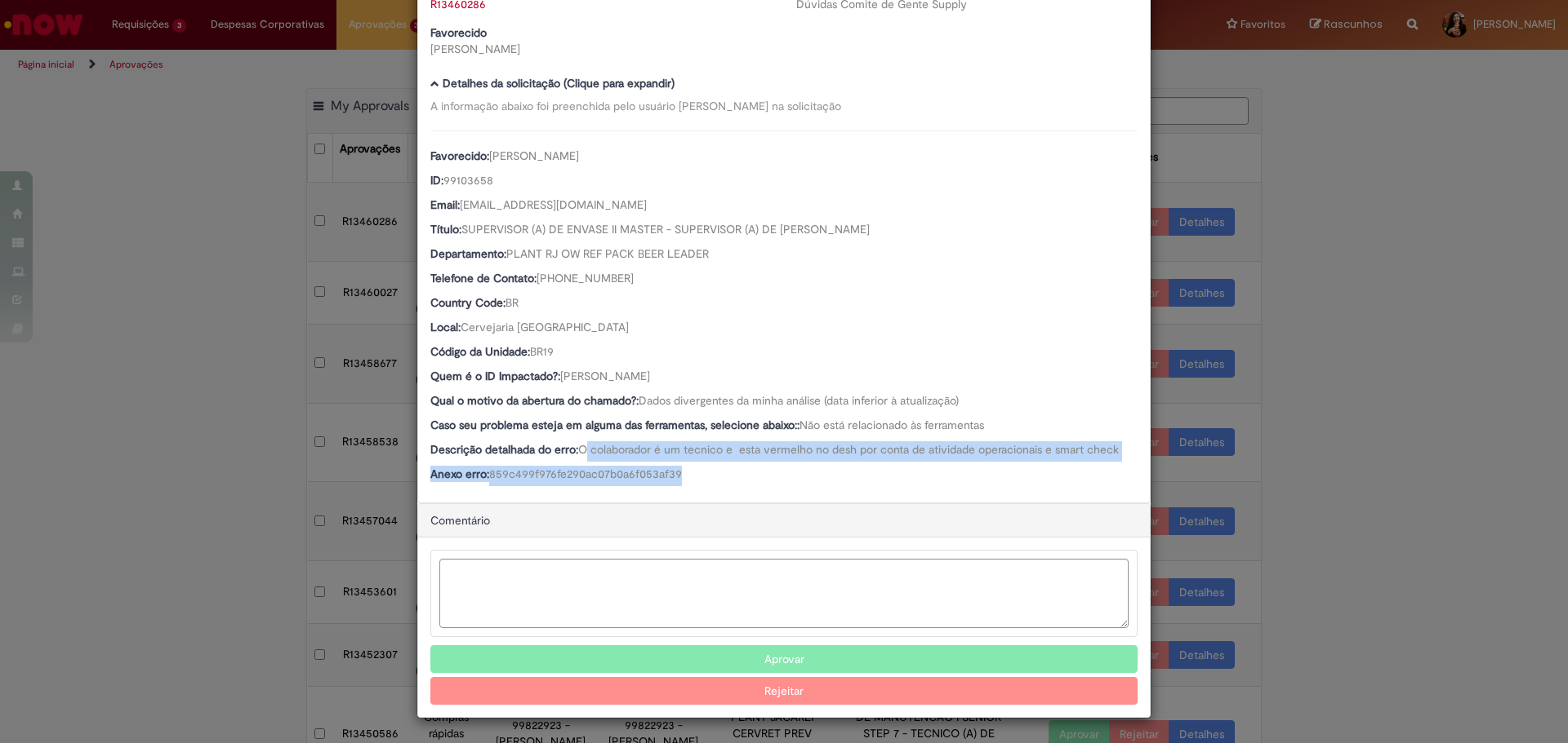
drag, startPoint x: 803, startPoint y: 454, endPoint x: 845, endPoint y: 472, distance: 45.7
click at [845, 472] on div "Favorecido: [PERSON_NAME] ID: 99103658 Email: [EMAIL_ADDRESS][DOMAIN_NAME] Títu…" at bounding box center [784, 308] width 707 height 356
click at [845, 472] on div "Anexo erro: 859c499f976fe290ac07b0a6f053af39" at bounding box center [784, 476] width 707 height 20
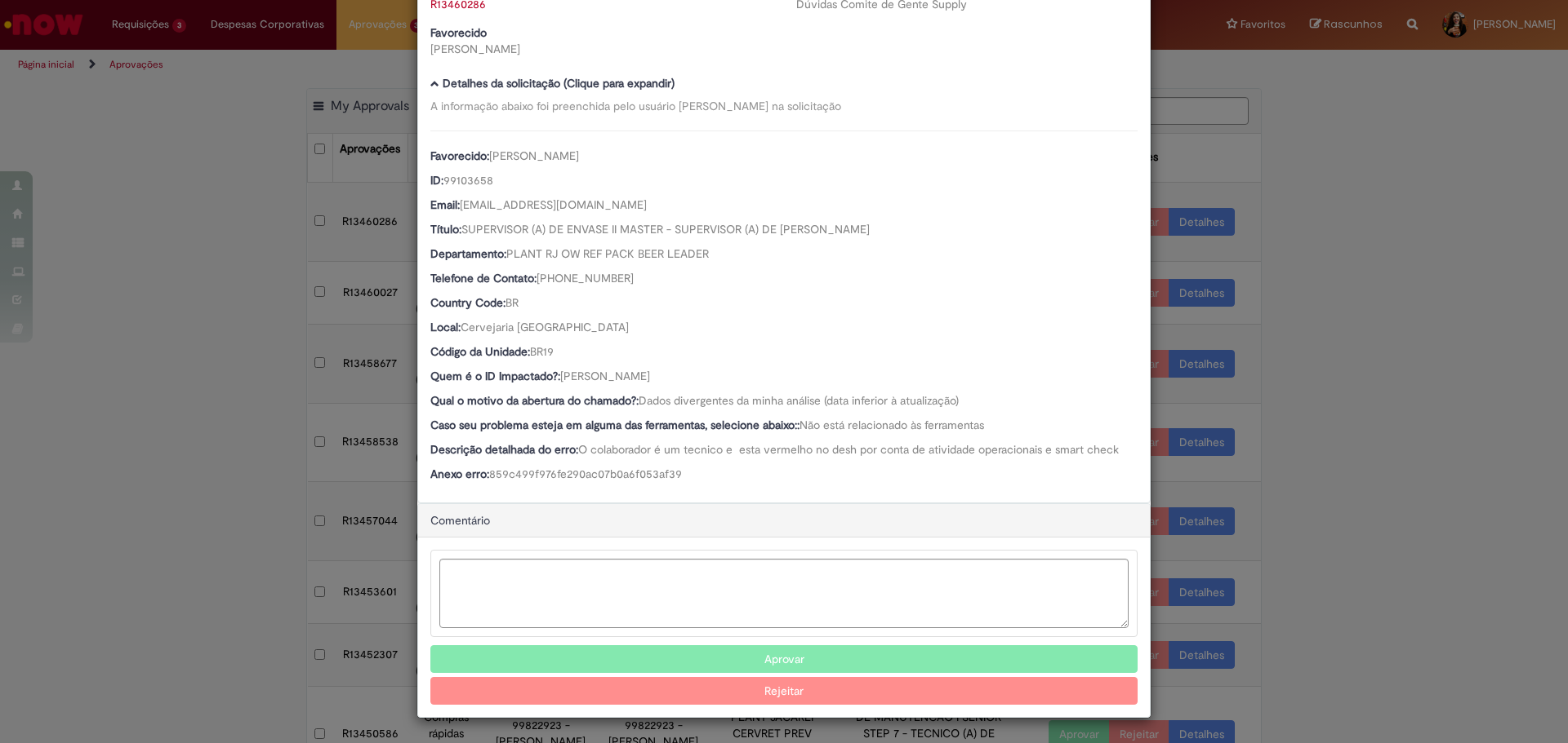
scroll to position [0, 0]
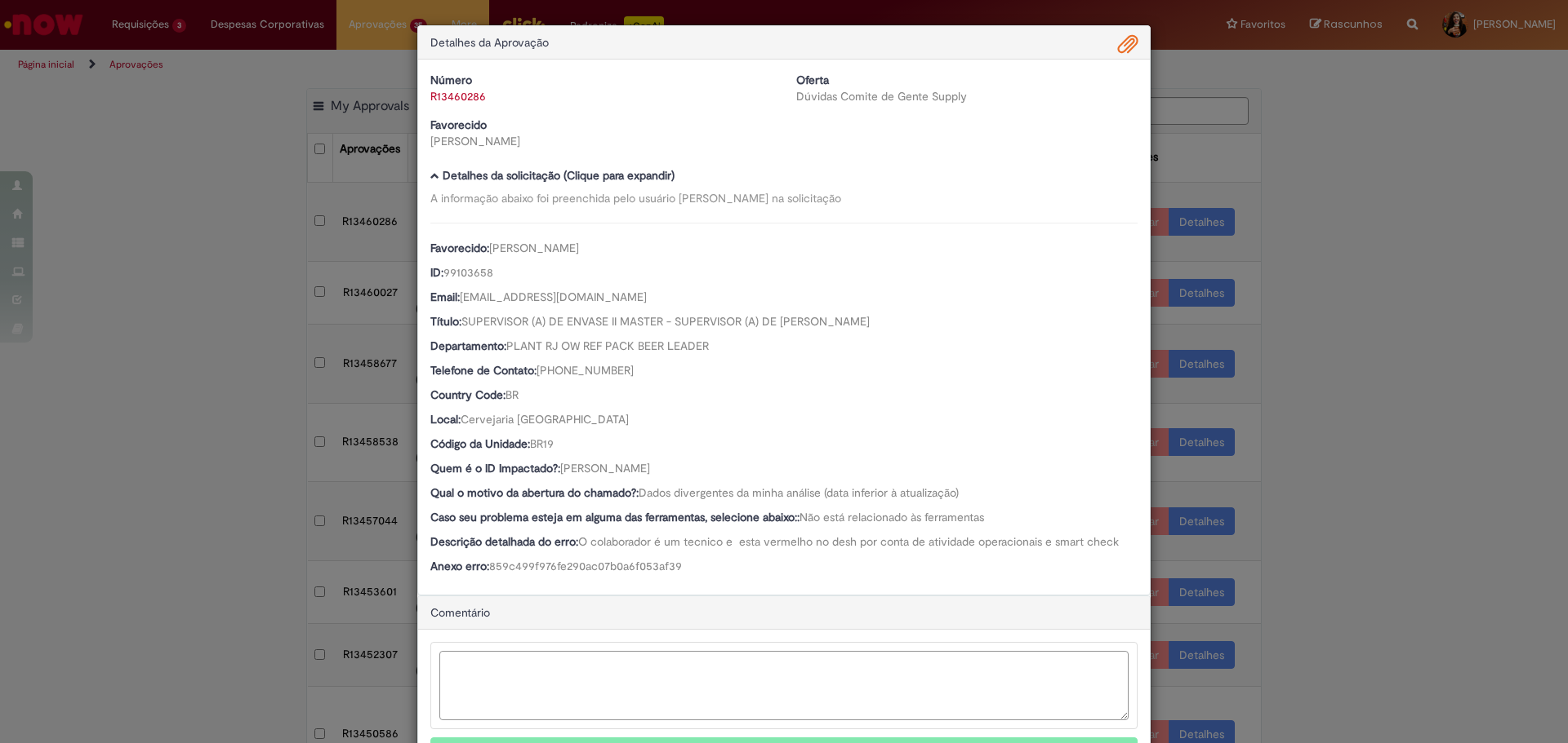
click at [604, 678] on textarea "Ambev Approval Modal" at bounding box center [784, 685] width 689 height 69
paste textarea "**********"
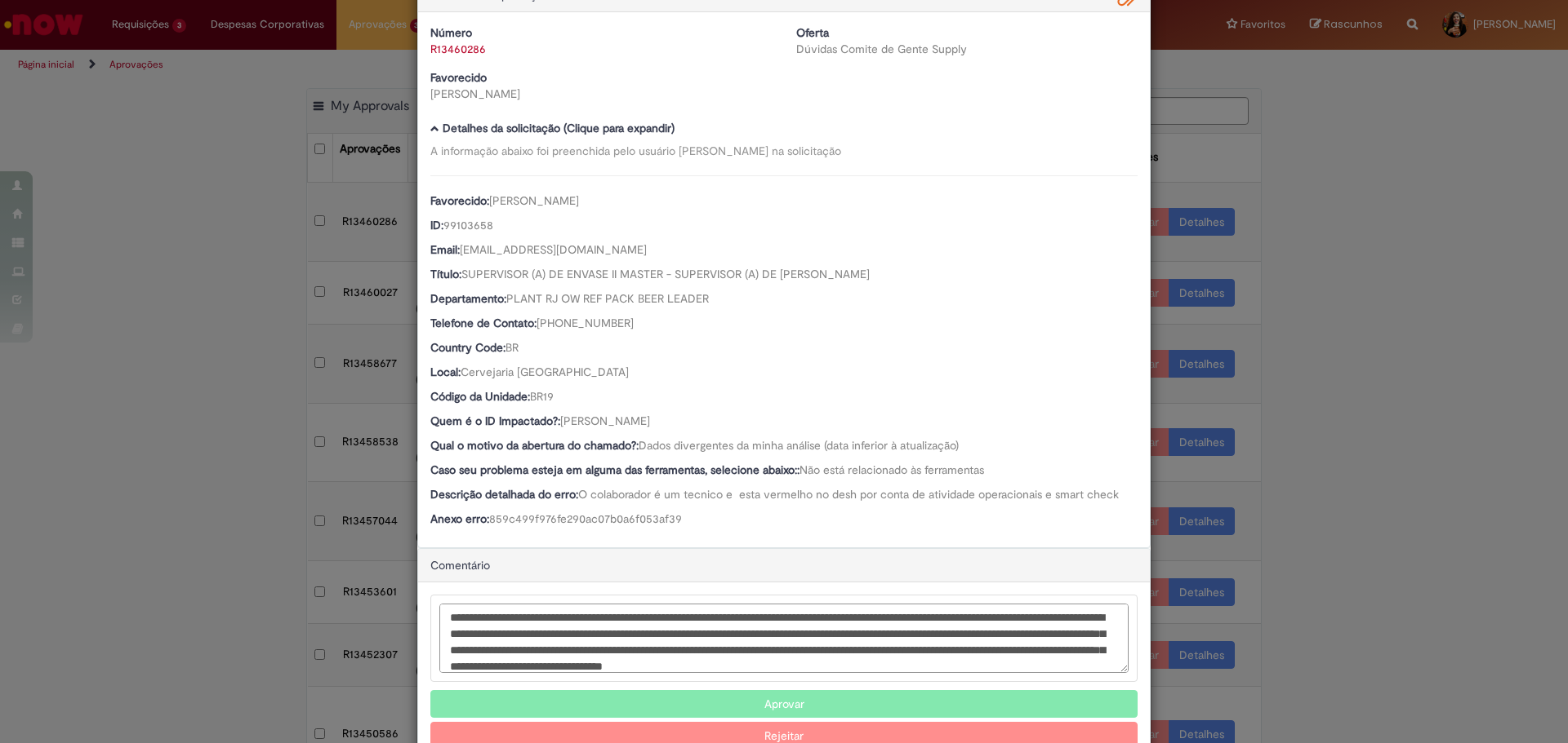
scroll to position [92, 0]
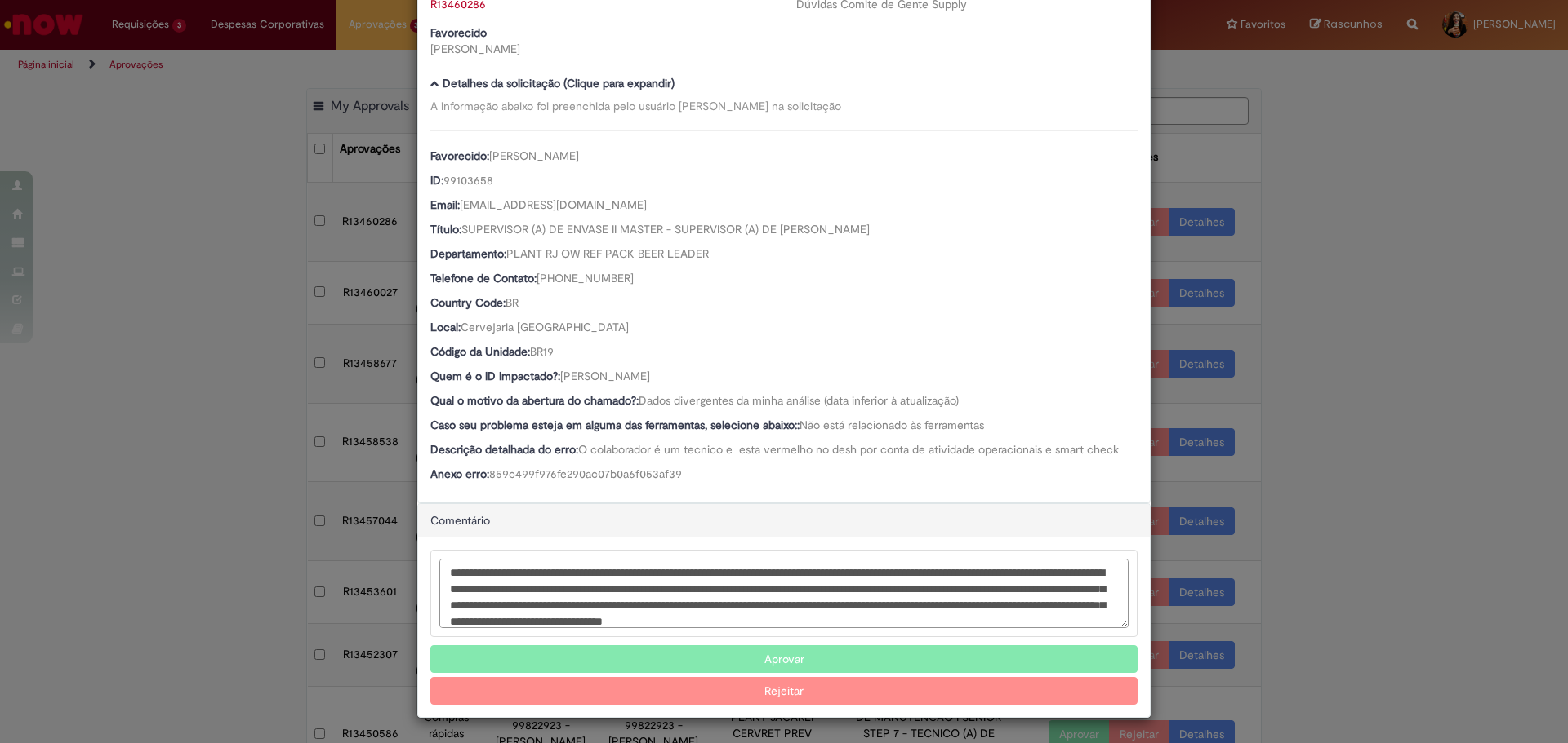
type textarea "**********"
click at [862, 696] on button "Rejeitar" at bounding box center [784, 691] width 707 height 28
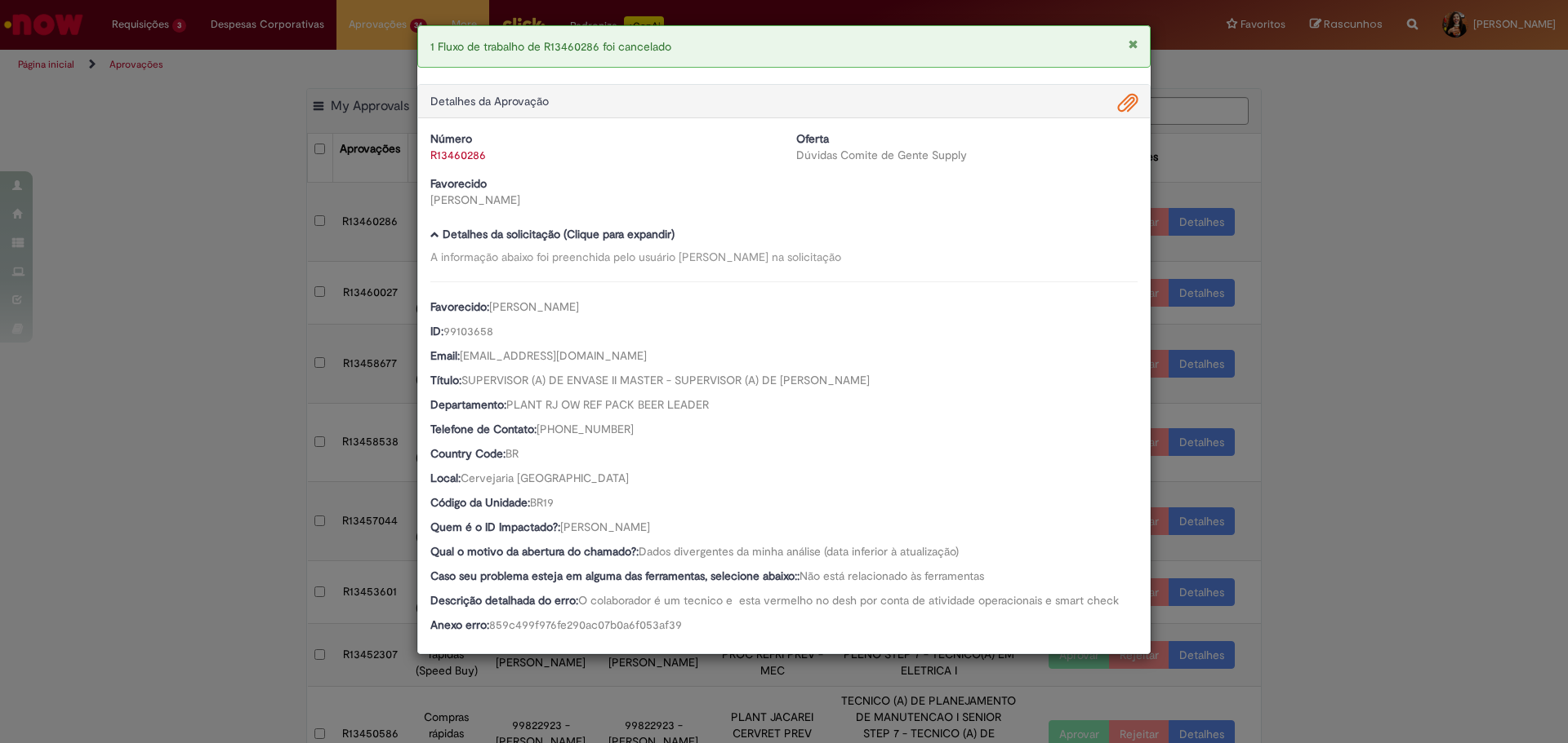
drag, startPoint x: 1404, startPoint y: 407, endPoint x: 1401, endPoint y: 424, distance: 17.3
click at [1405, 407] on div "1 Fluxo de trabalho de R13460286 foi cancelado Detalhes da Aprovação Número R13…" at bounding box center [784, 372] width 1568 height 743
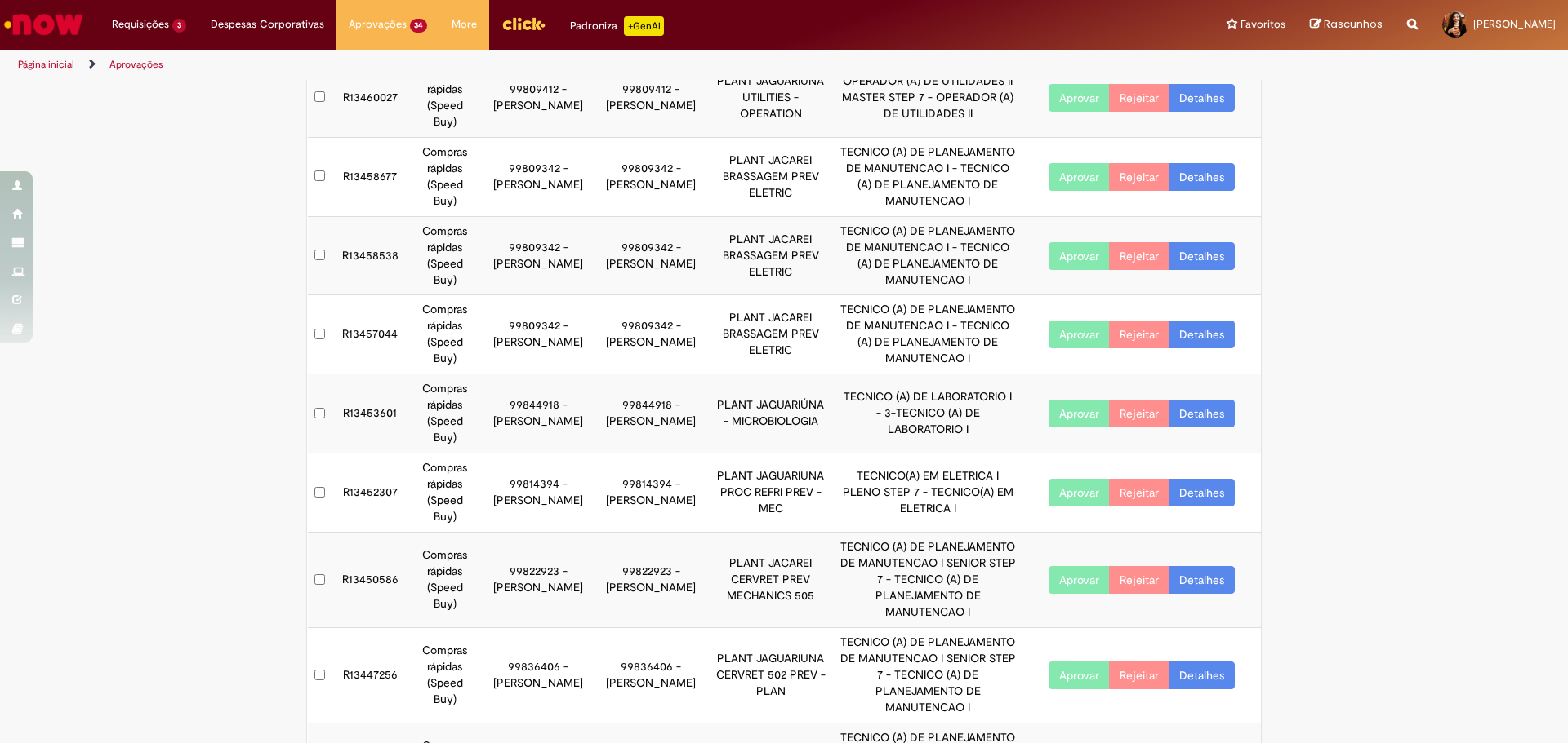
scroll to position [209, 0]
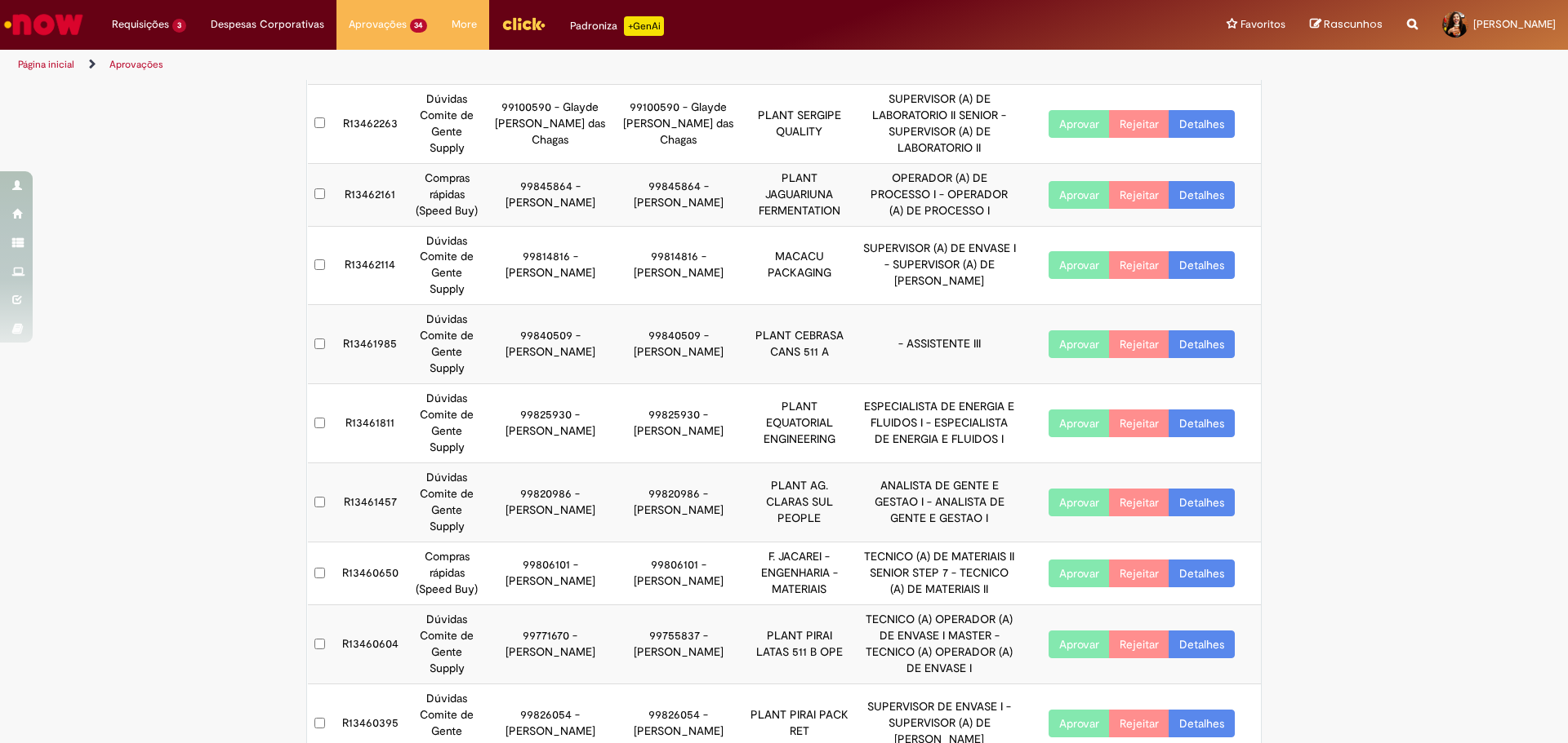
click at [1206, 709] on link "Detalhes" at bounding box center [1201, 723] width 66 height 28
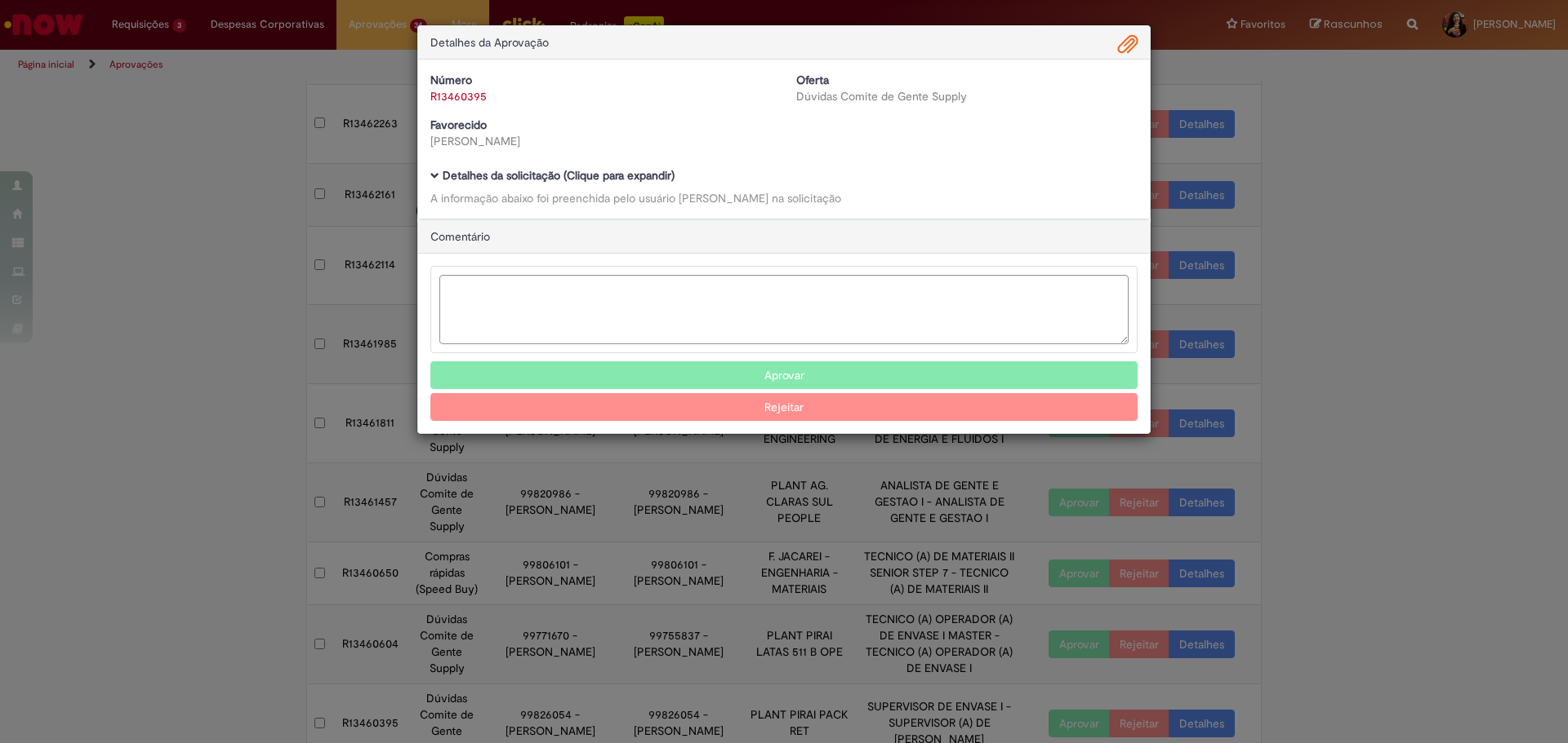
click at [617, 177] on b "Detalhes da solicitação (Clique para expandir)" at bounding box center [558, 176] width 232 height 15
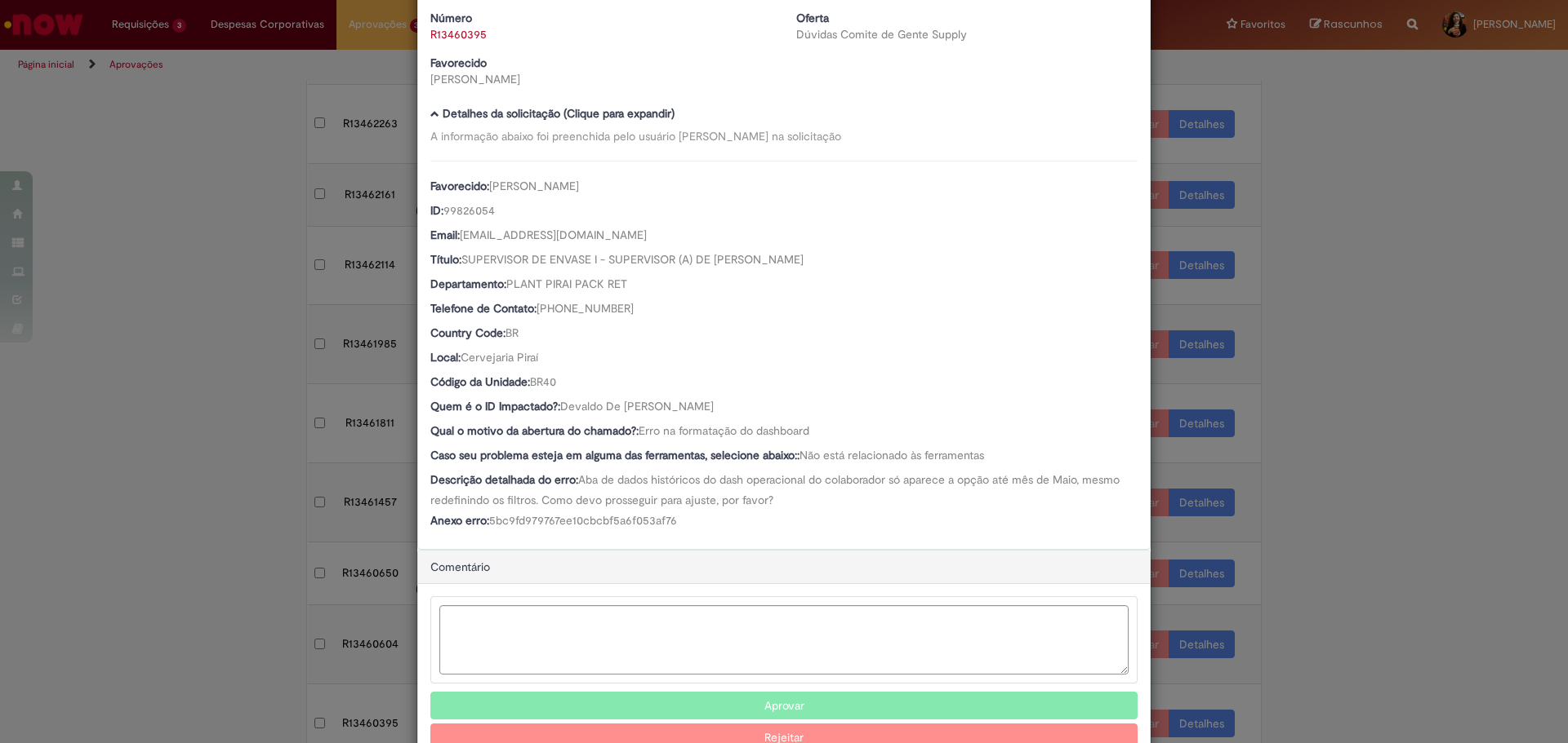
scroll to position [110, 0]
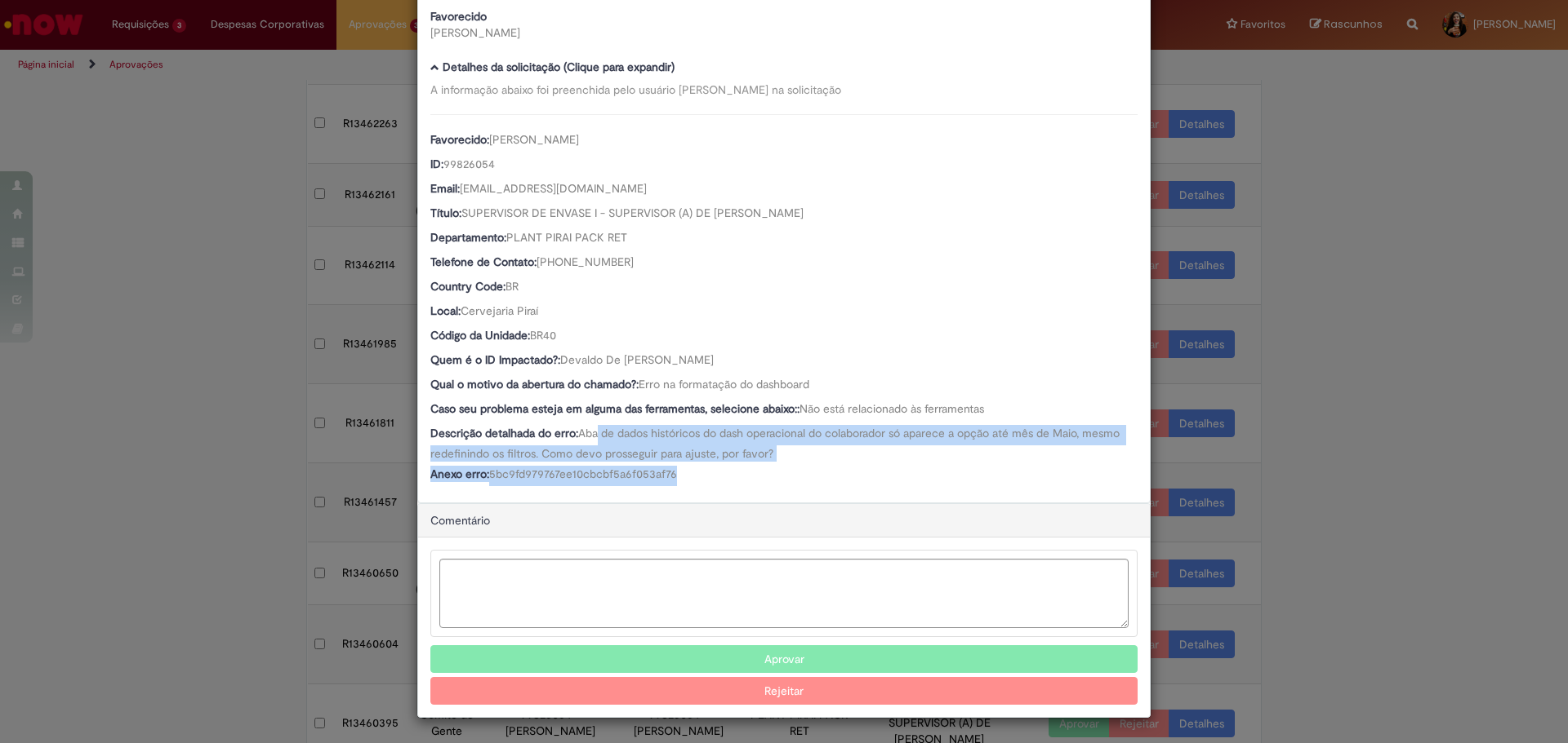
drag, startPoint x: 624, startPoint y: 441, endPoint x: 746, endPoint y: 466, distance: 124.5
click at [746, 466] on div "Favorecido: [PERSON_NAME] ID: 99826054 Email: [EMAIL_ADDRESS][DOMAIN_NAME] Títu…" at bounding box center [784, 301] width 707 height 372
click at [746, 466] on div "Anexo erro: 5bc9fd979767ee10cbcbf5a6f053af76" at bounding box center [784, 476] width 707 height 20
drag, startPoint x: 787, startPoint y: 453, endPoint x: 763, endPoint y: 425, distance: 36.9
click at [763, 426] on div "Descrição detalhada do erro: Aba de dados históricos do dash operacional do col…" at bounding box center [784, 443] width 707 height 36
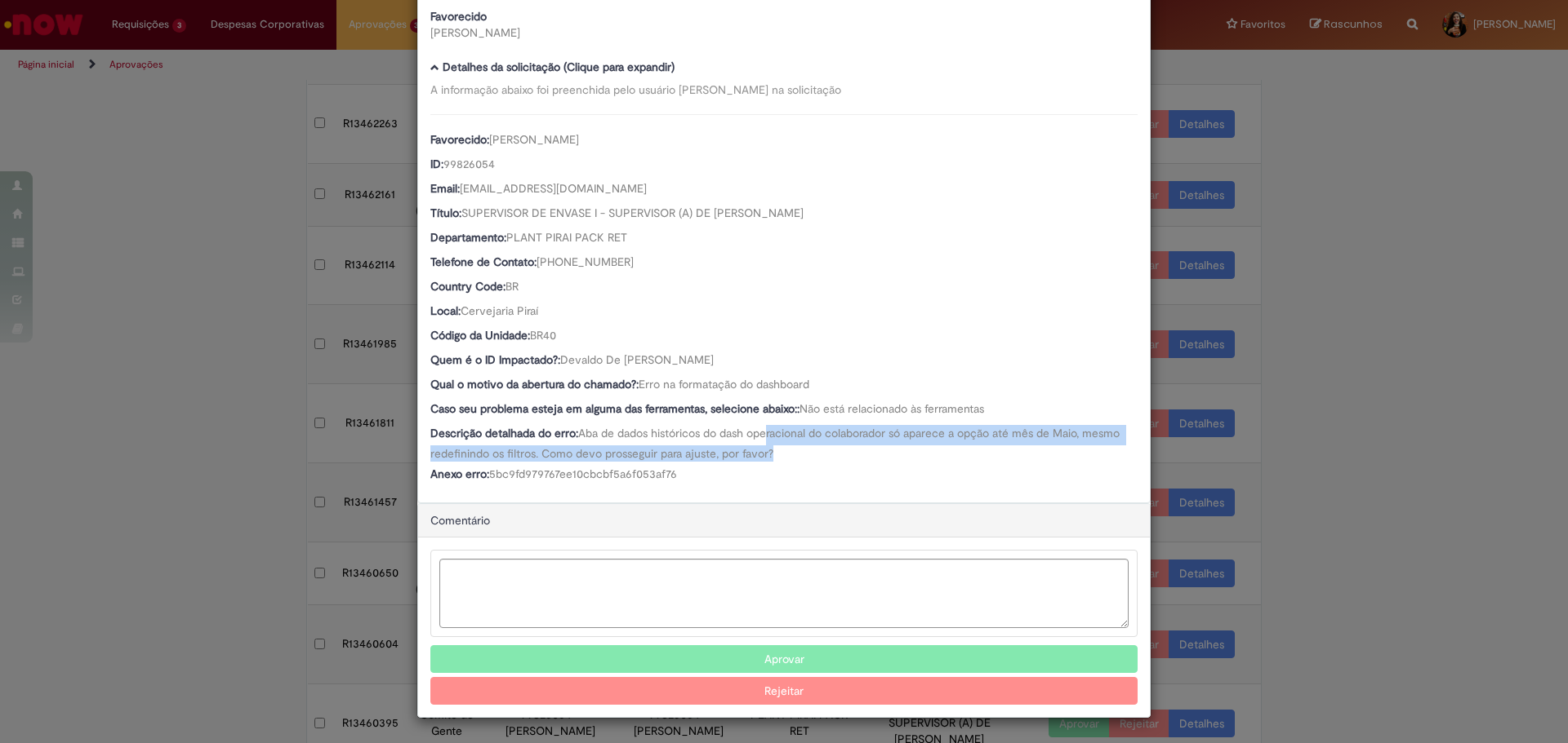
click at [763, 426] on div "Descrição detalhada do erro: Aba de dados históricos do dash operacional do col…" at bounding box center [784, 443] width 707 height 36
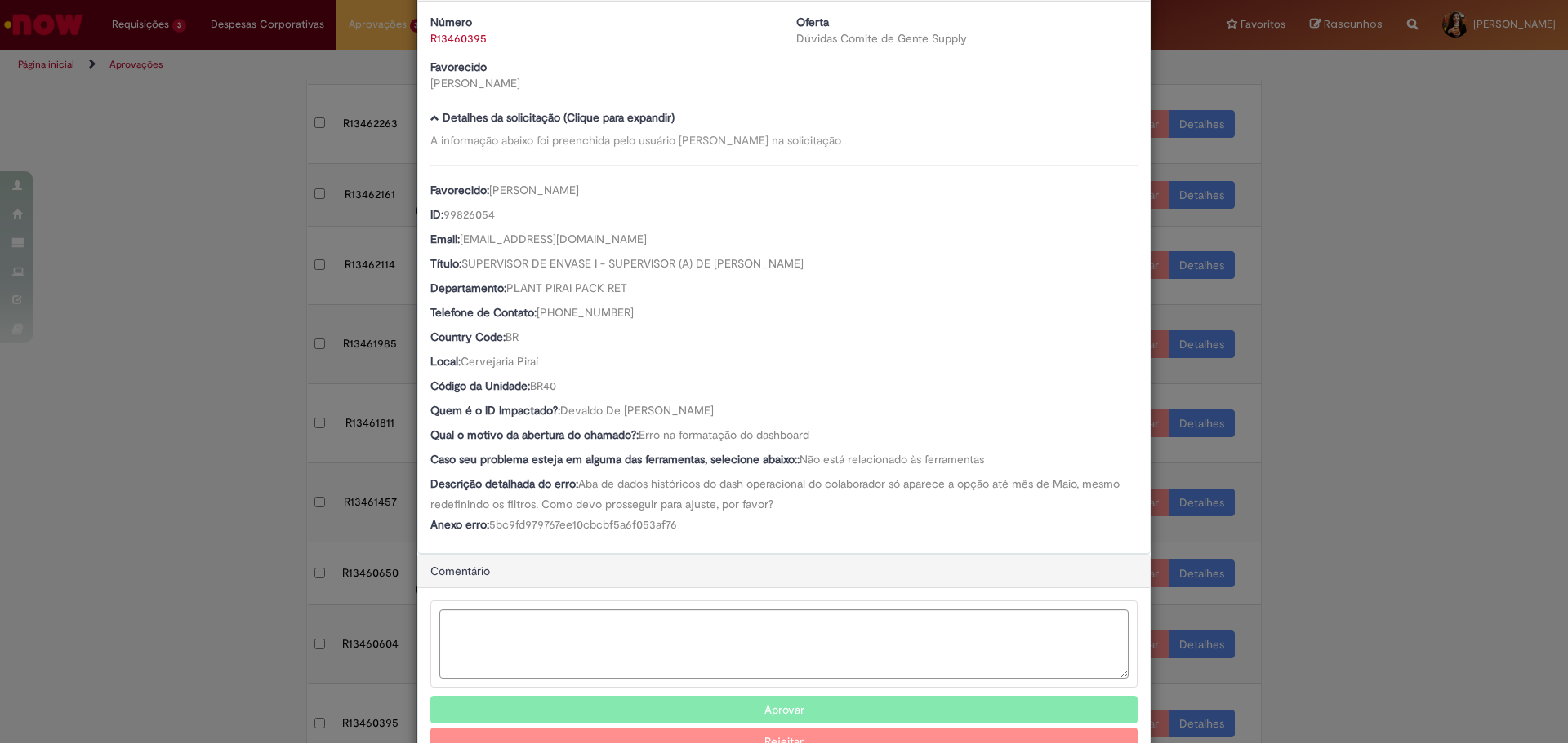
scroll to position [29, 0]
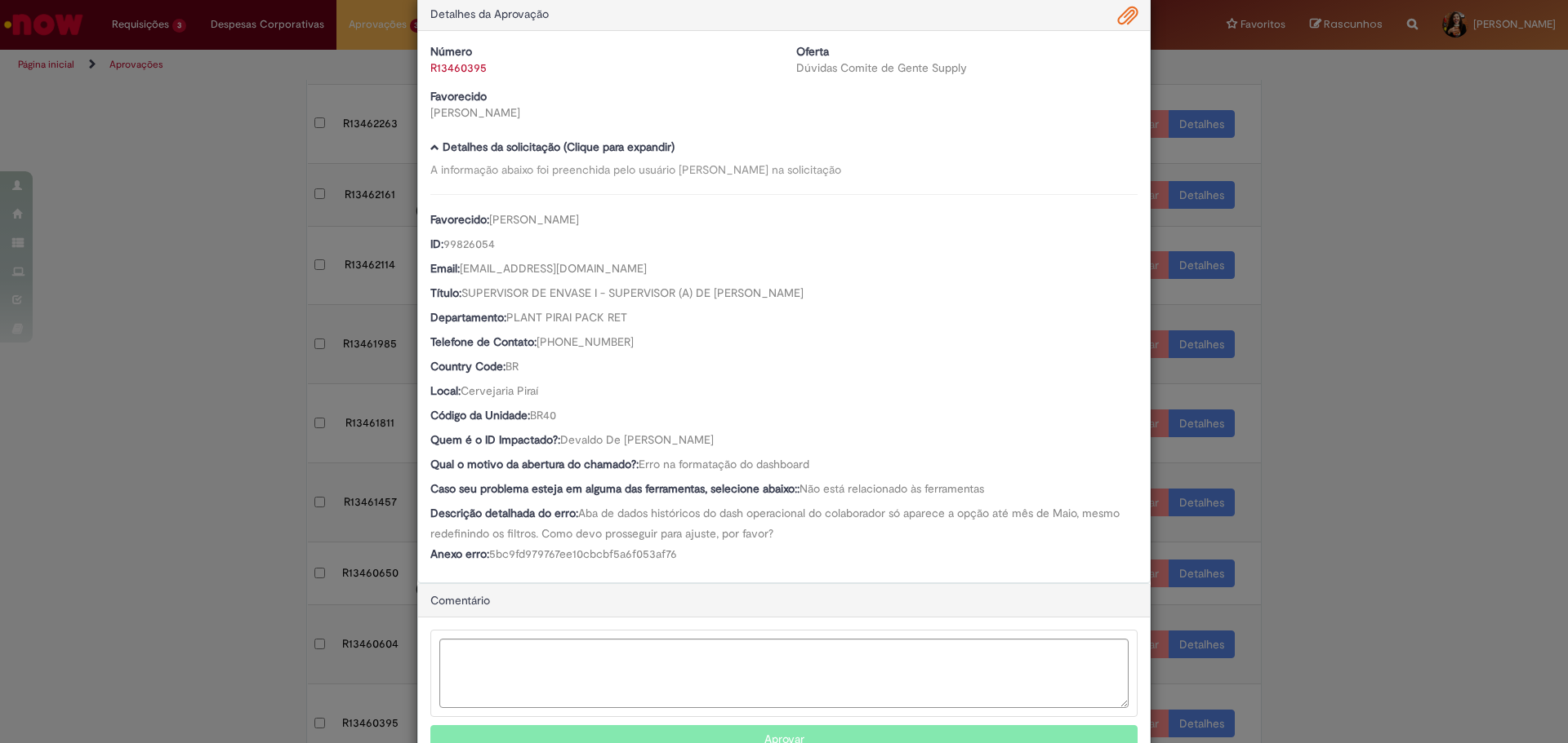
click at [1118, 18] on span "Ambev Approval Modal" at bounding box center [1127, 17] width 20 height 28
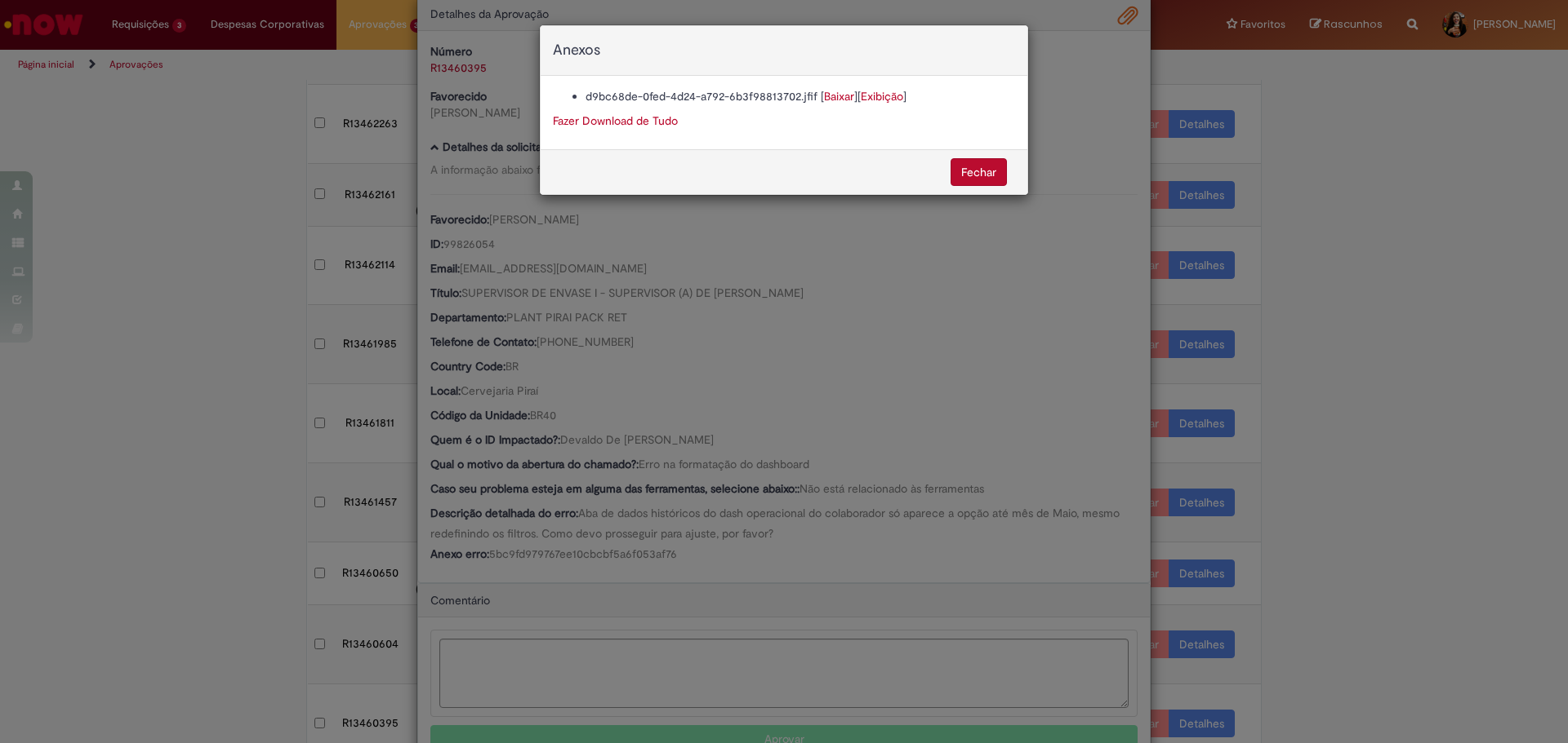
scroll to position [28, 0]
click at [827, 98] on link "Baixar" at bounding box center [839, 97] width 30 height 15
click at [579, 545] on div "Anexos d9bc68de-0fed-4d24-a792-6b3f98813702.jfif [ Baixar ] [ Exibição ] Fazer …" at bounding box center [784, 372] width 1568 height 743
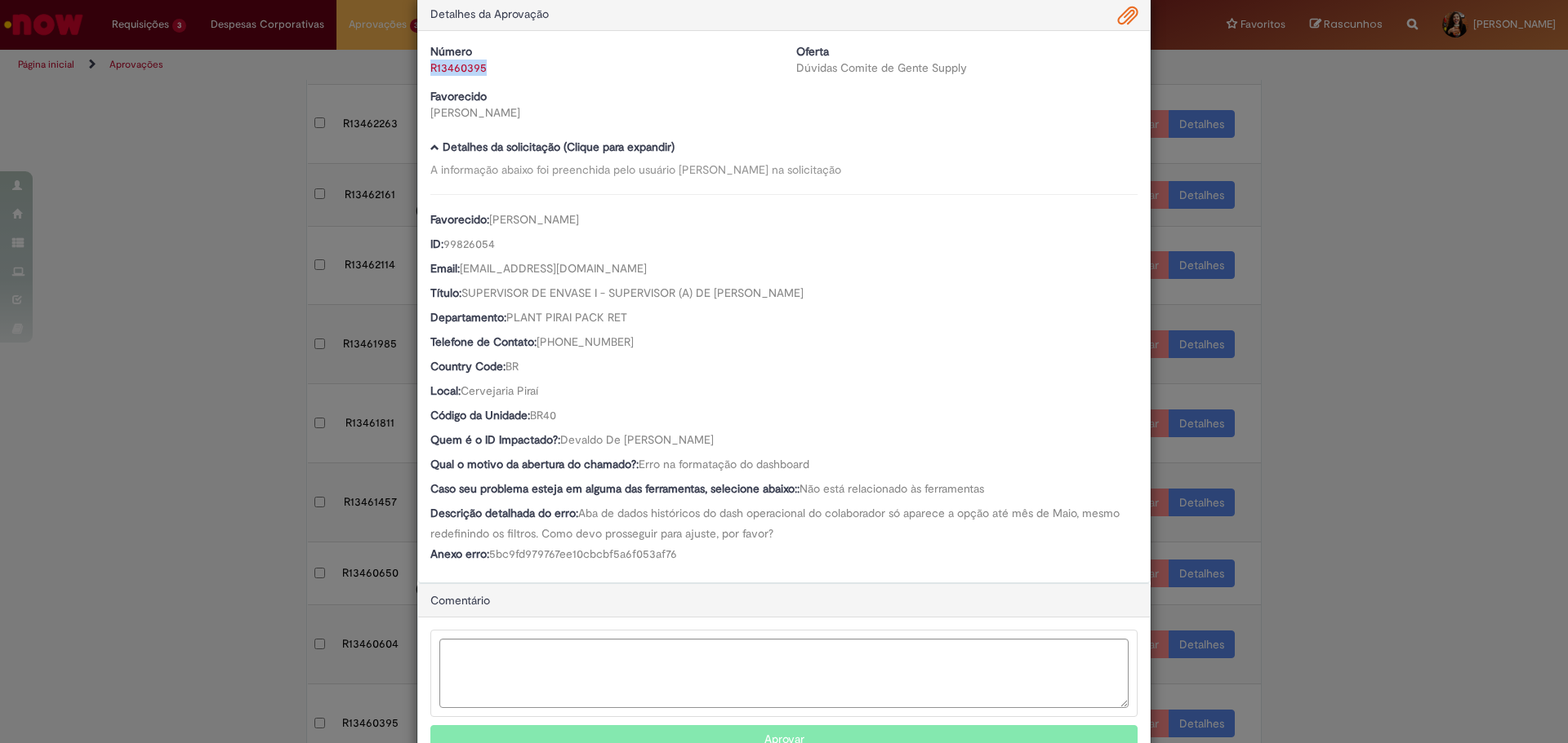
drag, startPoint x: 501, startPoint y: 75, endPoint x: 426, endPoint y: 80, distance: 75.2
click at [426, 80] on div "Número R13460395 Oferta Dúvidas Comite de Gente Supply Favorecido [PERSON_NAME]" at bounding box center [784, 88] width 731 height 89
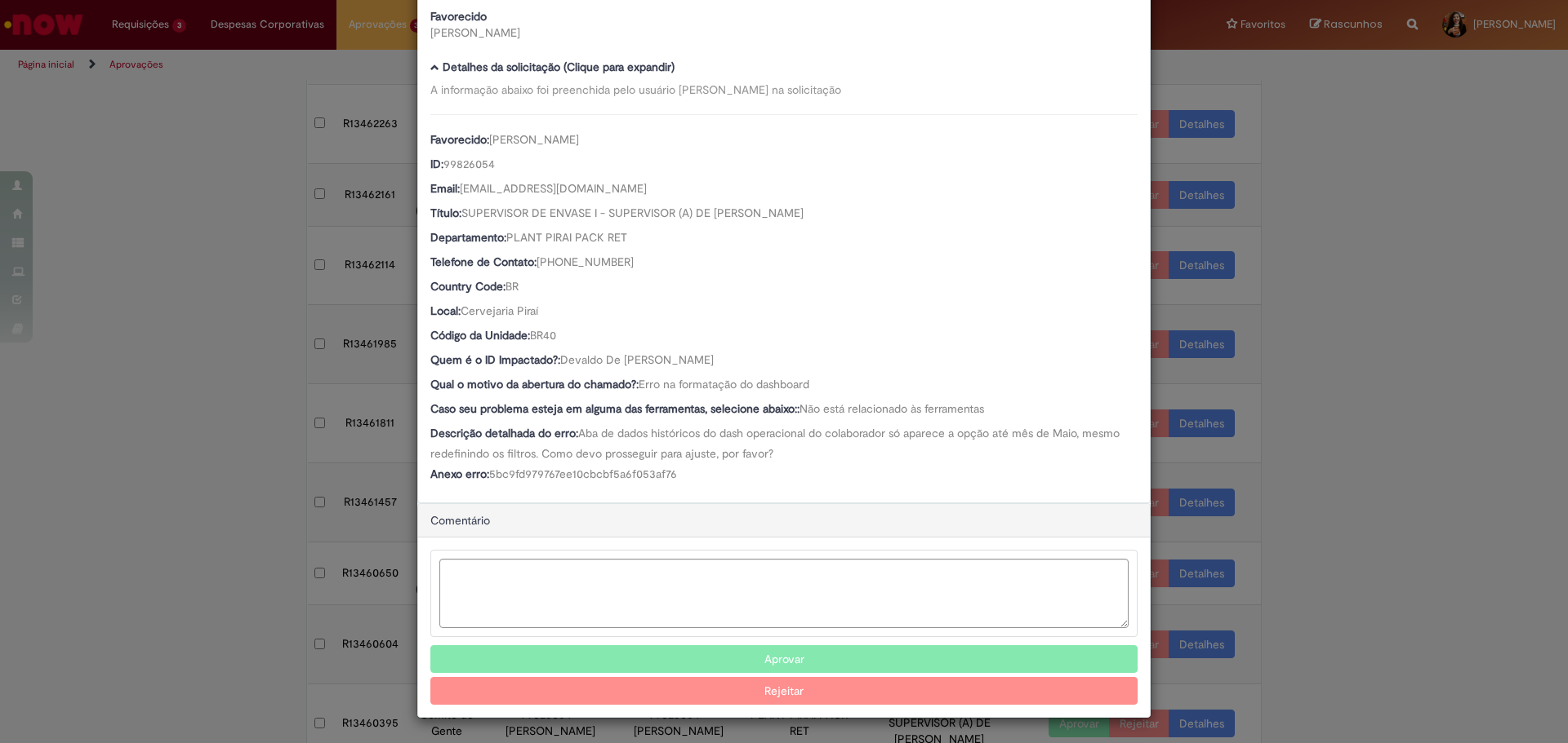
click at [667, 657] on button "Aprovar" at bounding box center [784, 659] width 707 height 28
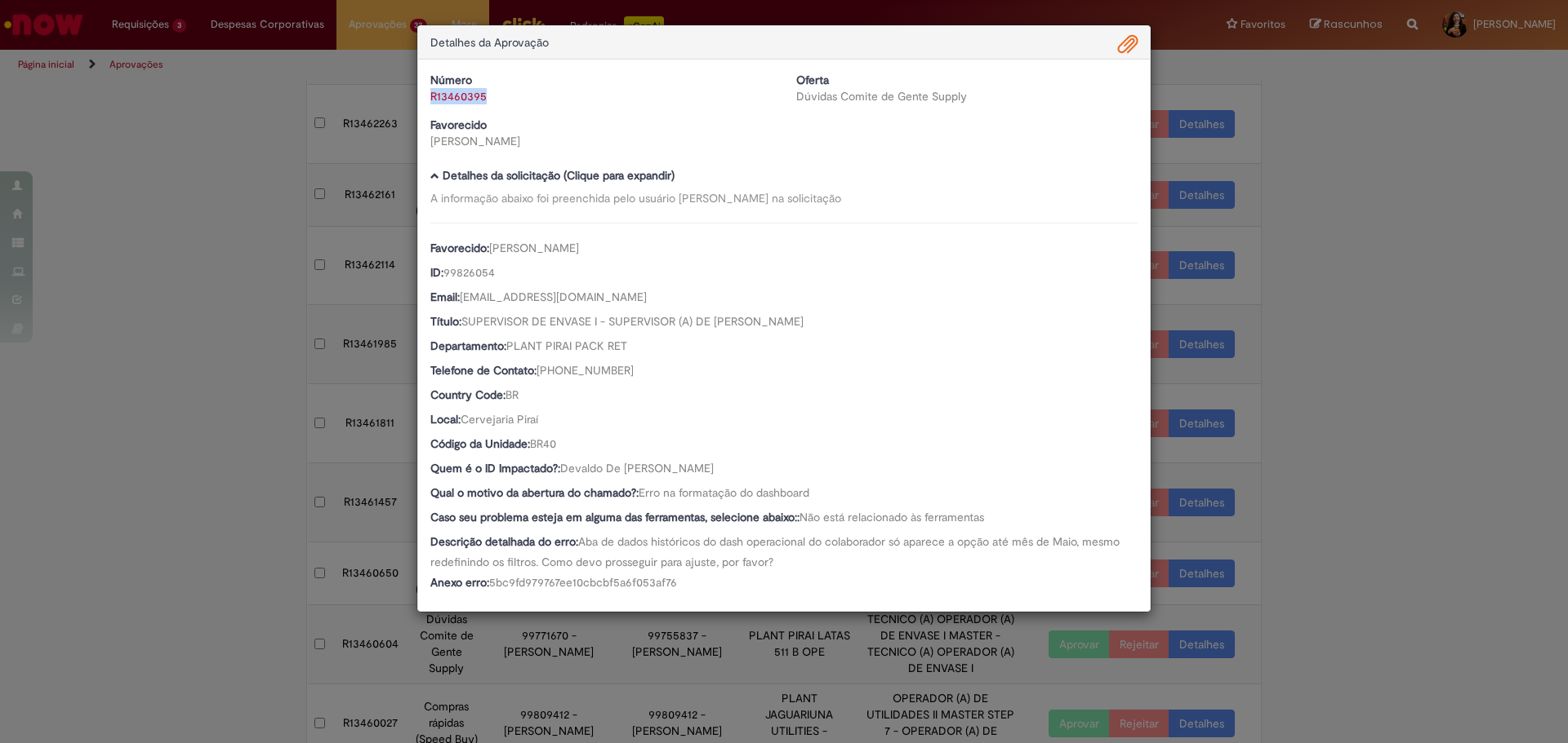
scroll to position [0, 0]
click at [1452, 299] on div "Detalhes da Aprovação Número R13460395 Oferta Dúvidas Comite de Gente Supply Fa…" at bounding box center [784, 372] width 1568 height 743
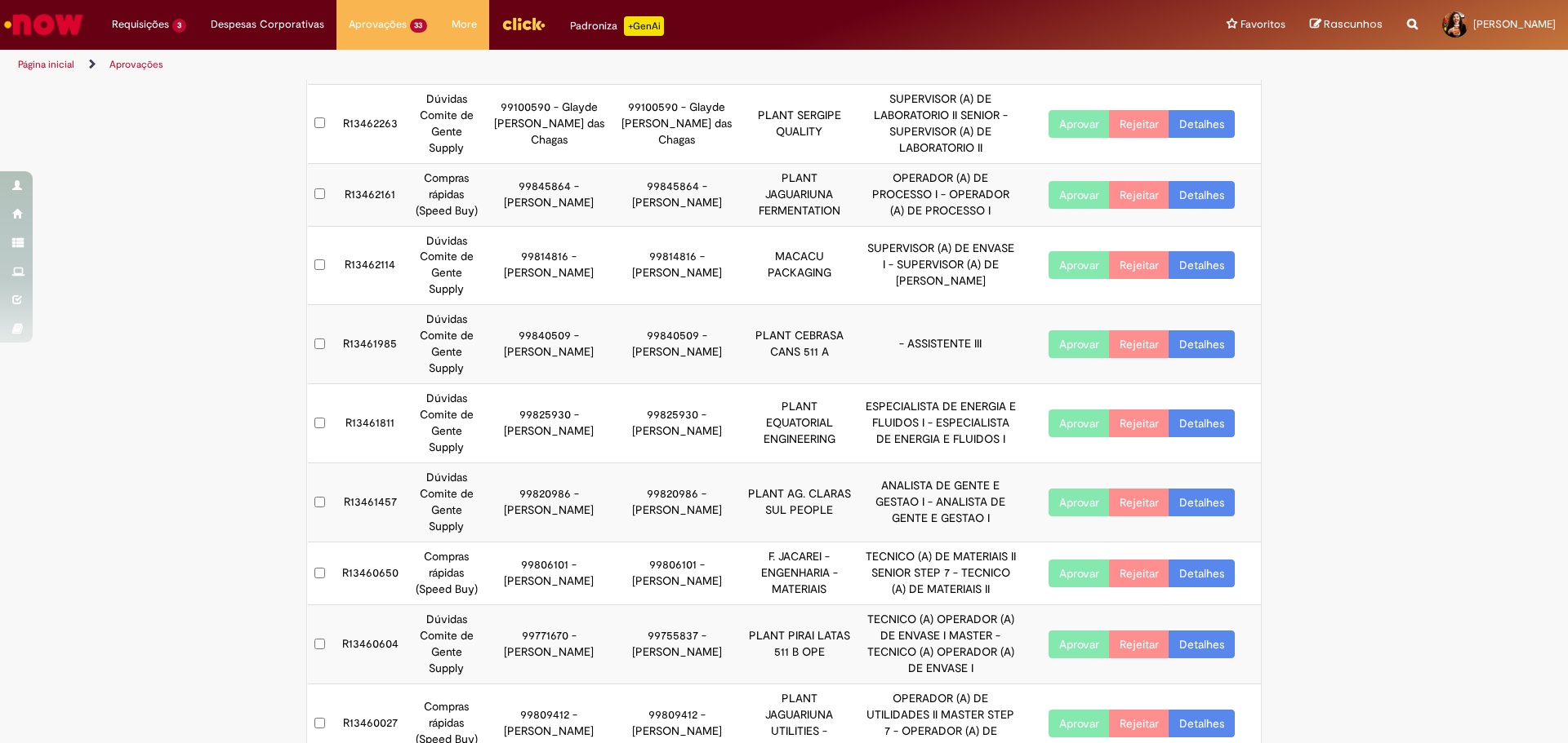
click at [1208, 630] on link "Detalhes" at bounding box center [1201, 644] width 66 height 28
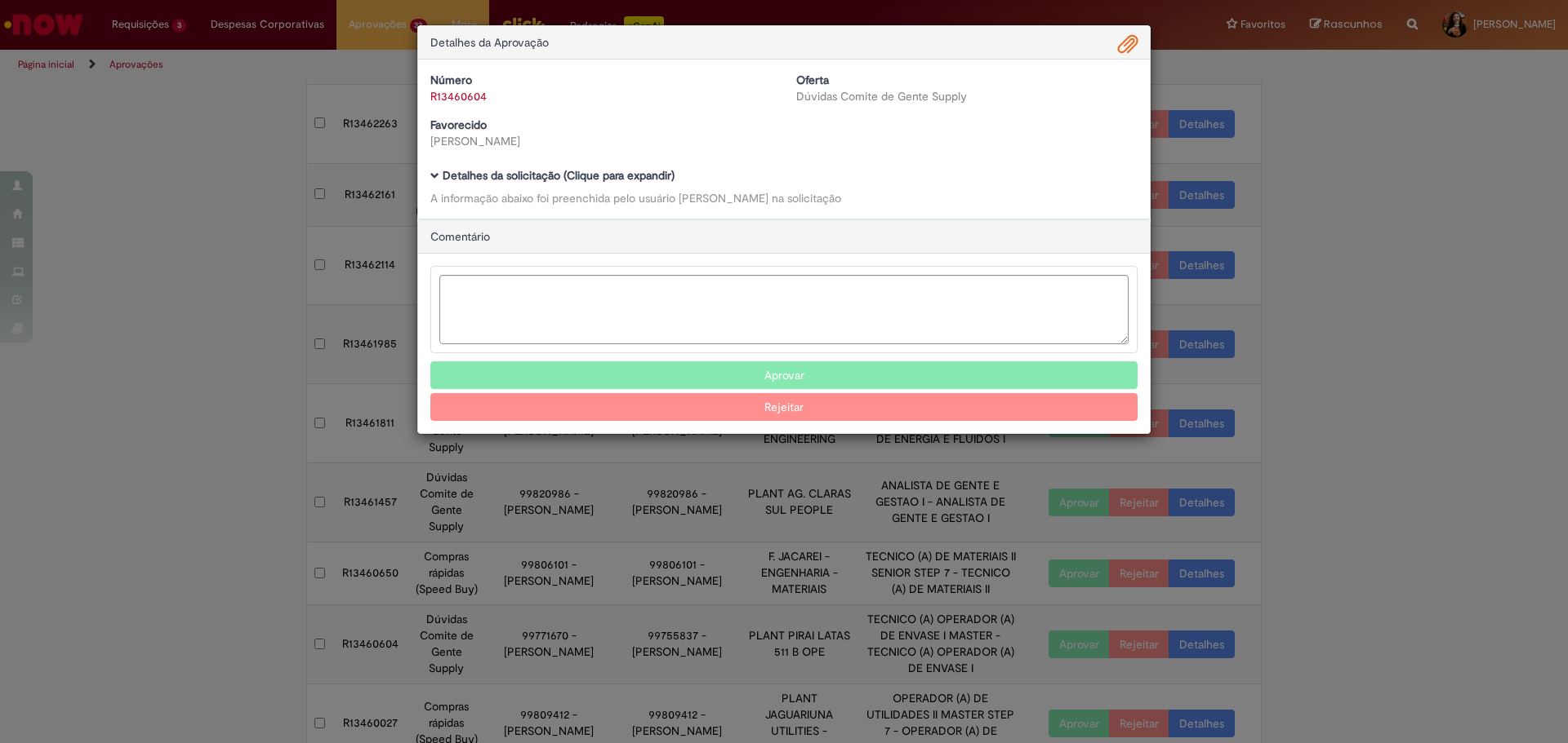
click at [581, 174] on b "Detalhes da solicitação (Clique para expandir)" at bounding box center [558, 176] width 232 height 15
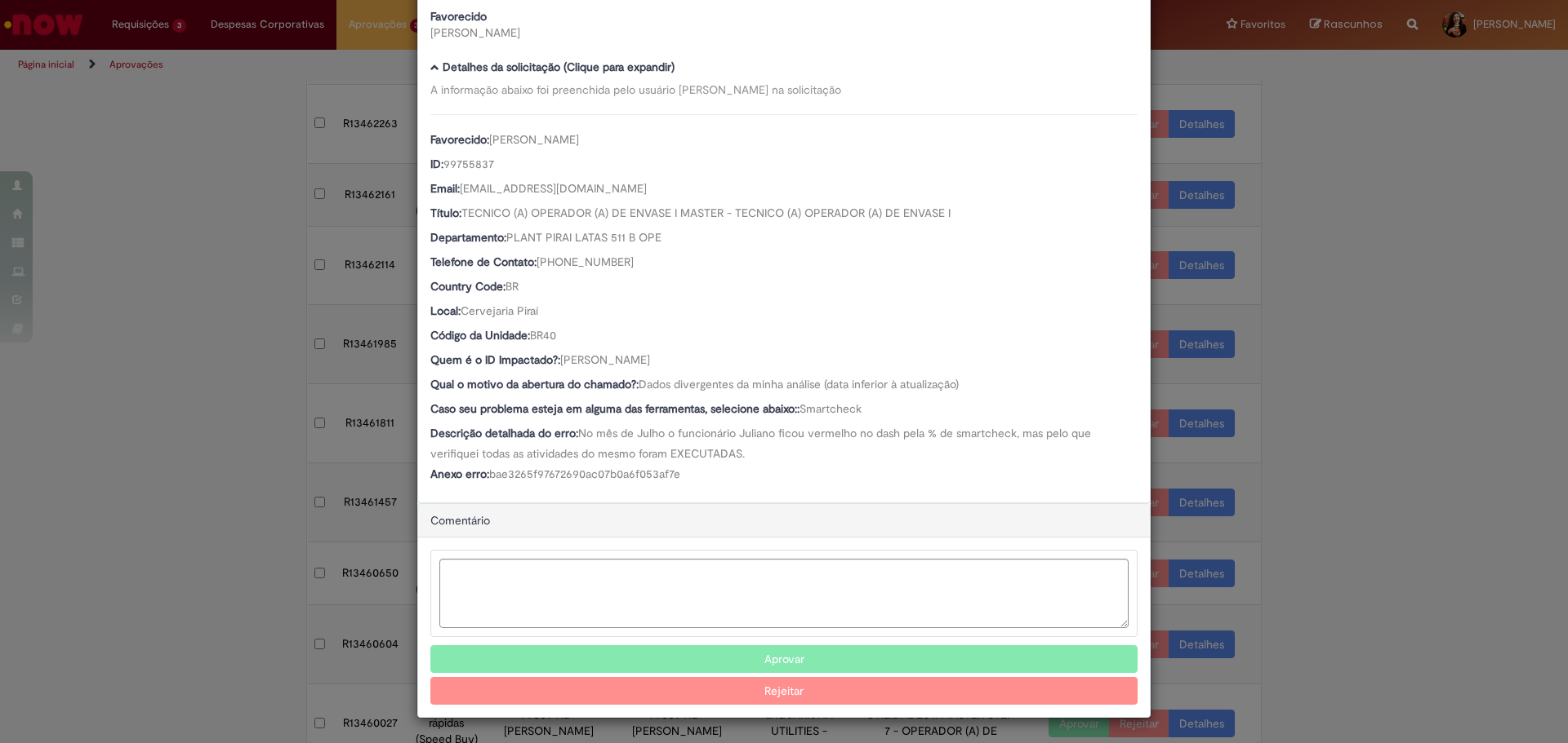
scroll to position [110, 0]
click at [715, 470] on div "Favorecido: [PERSON_NAME] ID: 99755837 Email: [EMAIL_ADDRESS][DOMAIN_NAME] Títu…" at bounding box center [784, 301] width 707 height 372
click at [715, 470] on div "Anexo erro: bae3265f97672690ac07b0a6f053af7e" at bounding box center [784, 476] width 707 height 20
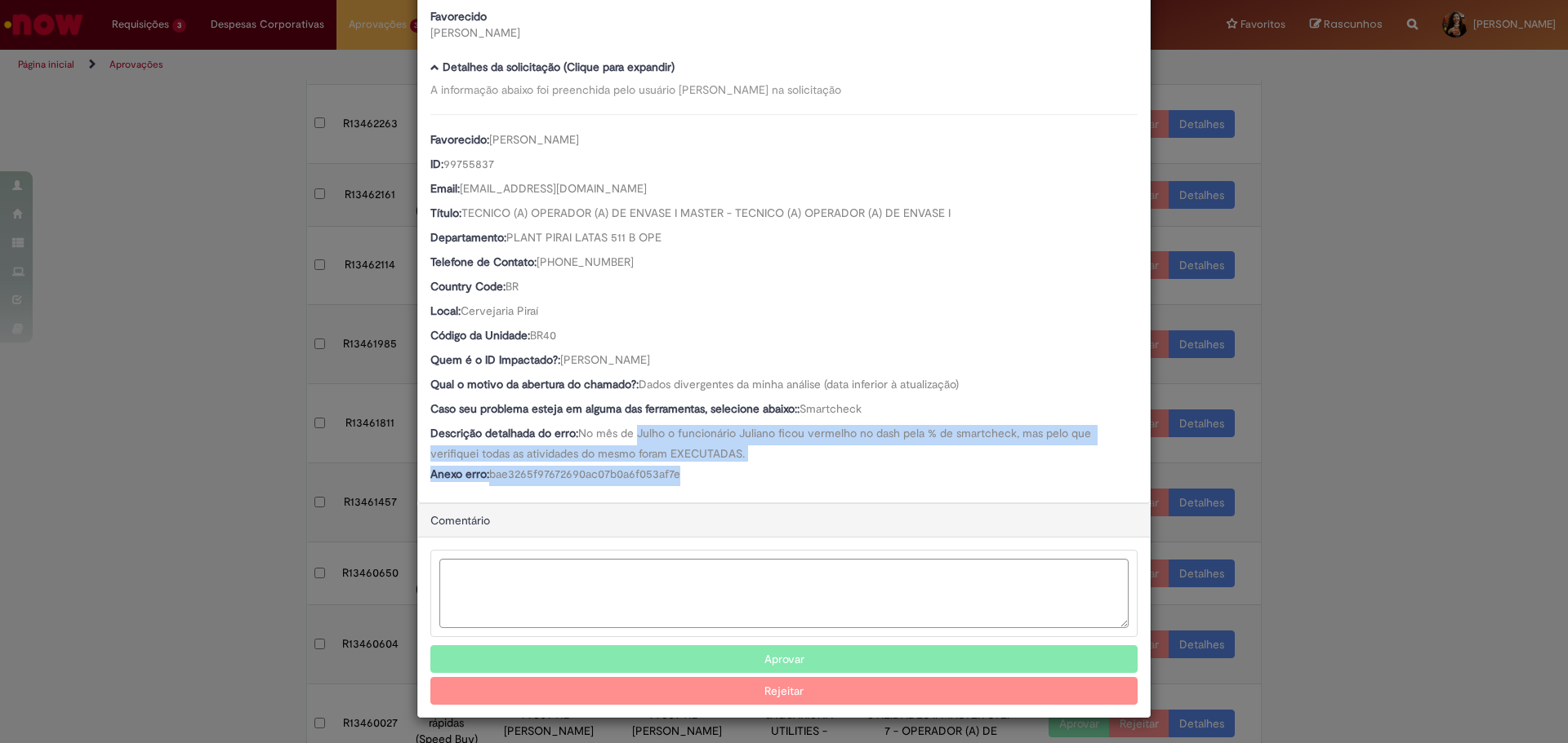
drag, startPoint x: 715, startPoint y: 481, endPoint x: 633, endPoint y: 435, distance: 94.0
click at [633, 435] on div "Favorecido: [PERSON_NAME] ID: 99755837 Email: [EMAIL_ADDRESS][DOMAIN_NAME] Títu…" at bounding box center [784, 301] width 707 height 372
click at [633, 435] on span "No mês de Julho o funcionário Juliano ficou vermelho no dash pela % de smartche…" at bounding box center [762, 443] width 664 height 35
drag, startPoint x: 579, startPoint y: 431, endPoint x: 751, endPoint y: 475, distance: 177.5
click at [751, 475] on div "Favorecido: [PERSON_NAME] ID: 99755837 Email: [EMAIL_ADDRESS][DOMAIN_NAME] Títu…" at bounding box center [784, 301] width 707 height 372
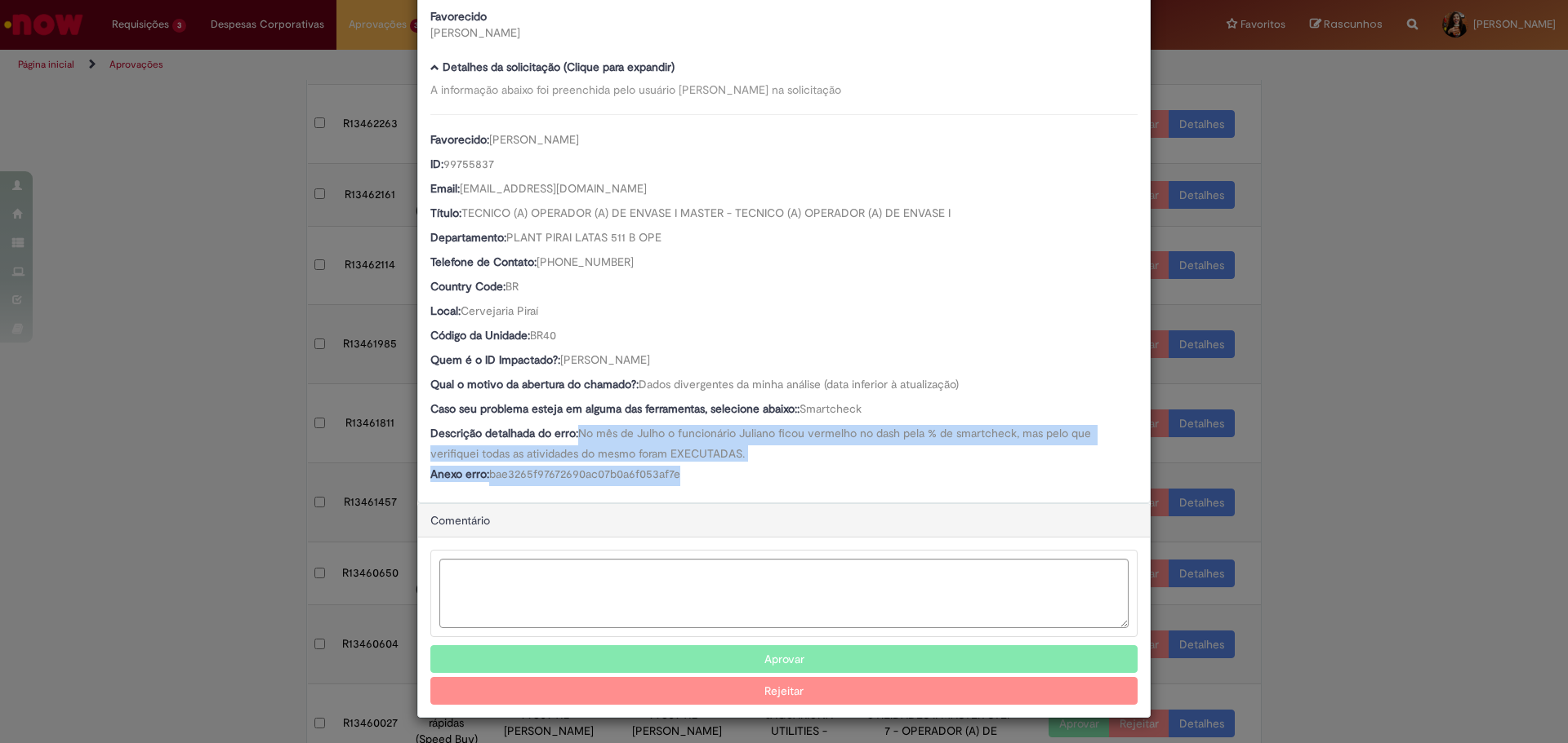
click at [751, 475] on div "Anexo erro: bae3265f97672690ac07b0a6f053af7e" at bounding box center [784, 476] width 707 height 20
drag, startPoint x: 745, startPoint y: 480, endPoint x: 744, endPoint y: 438, distance: 42.0
click at [744, 438] on div "Favorecido: [PERSON_NAME] ID: 99755837 Email: [EMAIL_ADDRESS][DOMAIN_NAME] Títu…" at bounding box center [784, 301] width 707 height 372
click at [744, 438] on span "No mês de Julho o funcionário Juliano ficou vermelho no dash pela % de smartche…" at bounding box center [762, 443] width 664 height 35
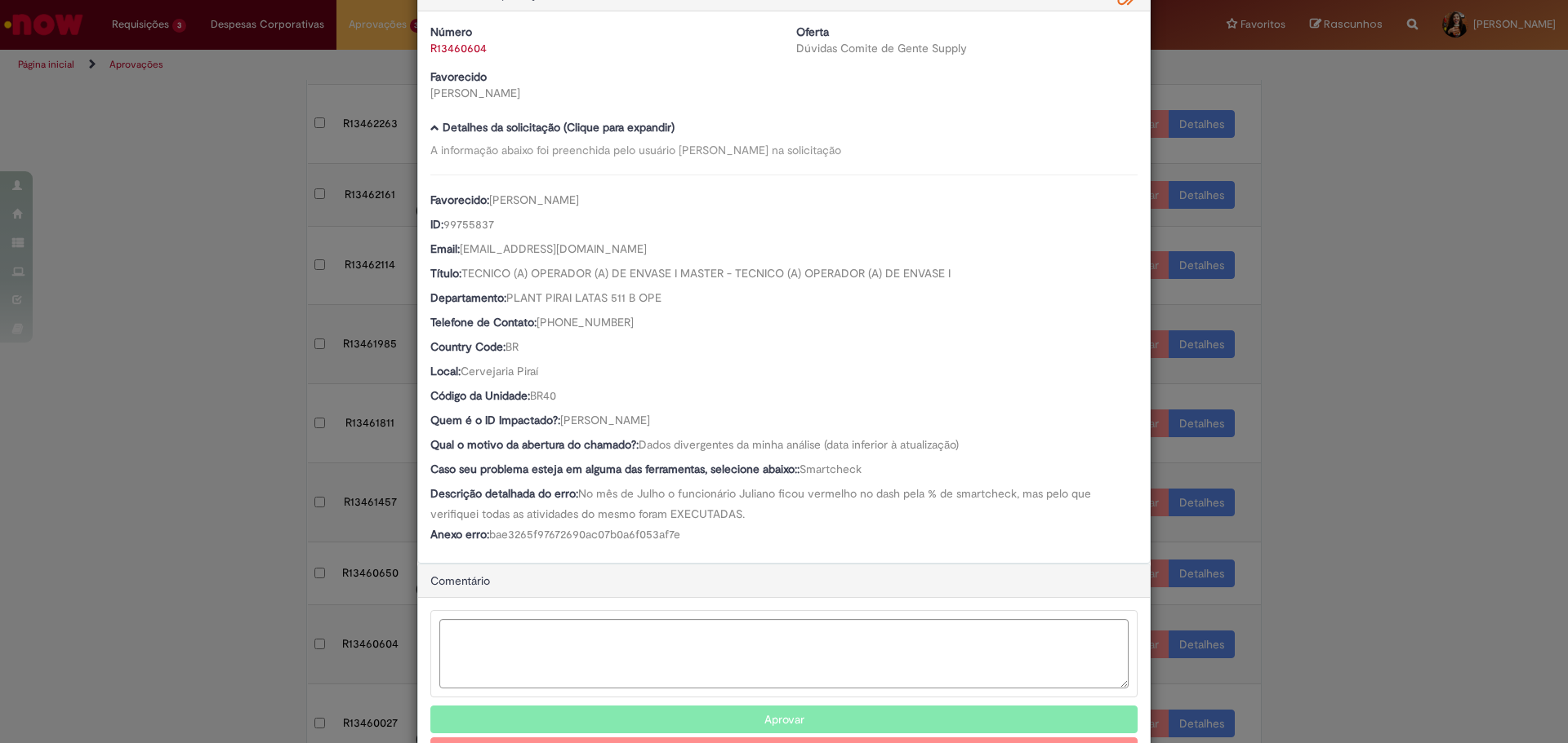
scroll to position [0, 0]
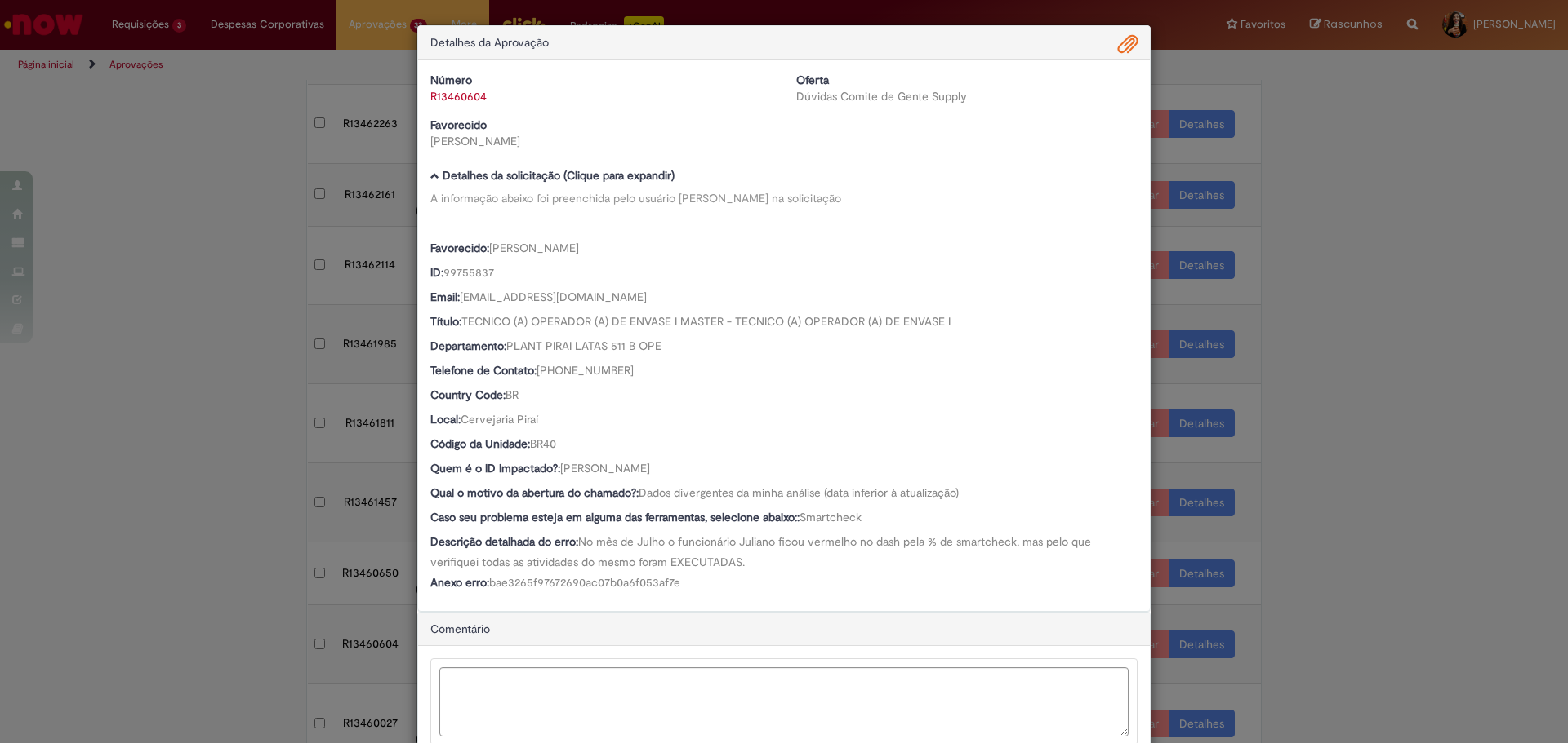
click at [1118, 46] on span "Ambev Approval Modal" at bounding box center [1127, 45] width 20 height 28
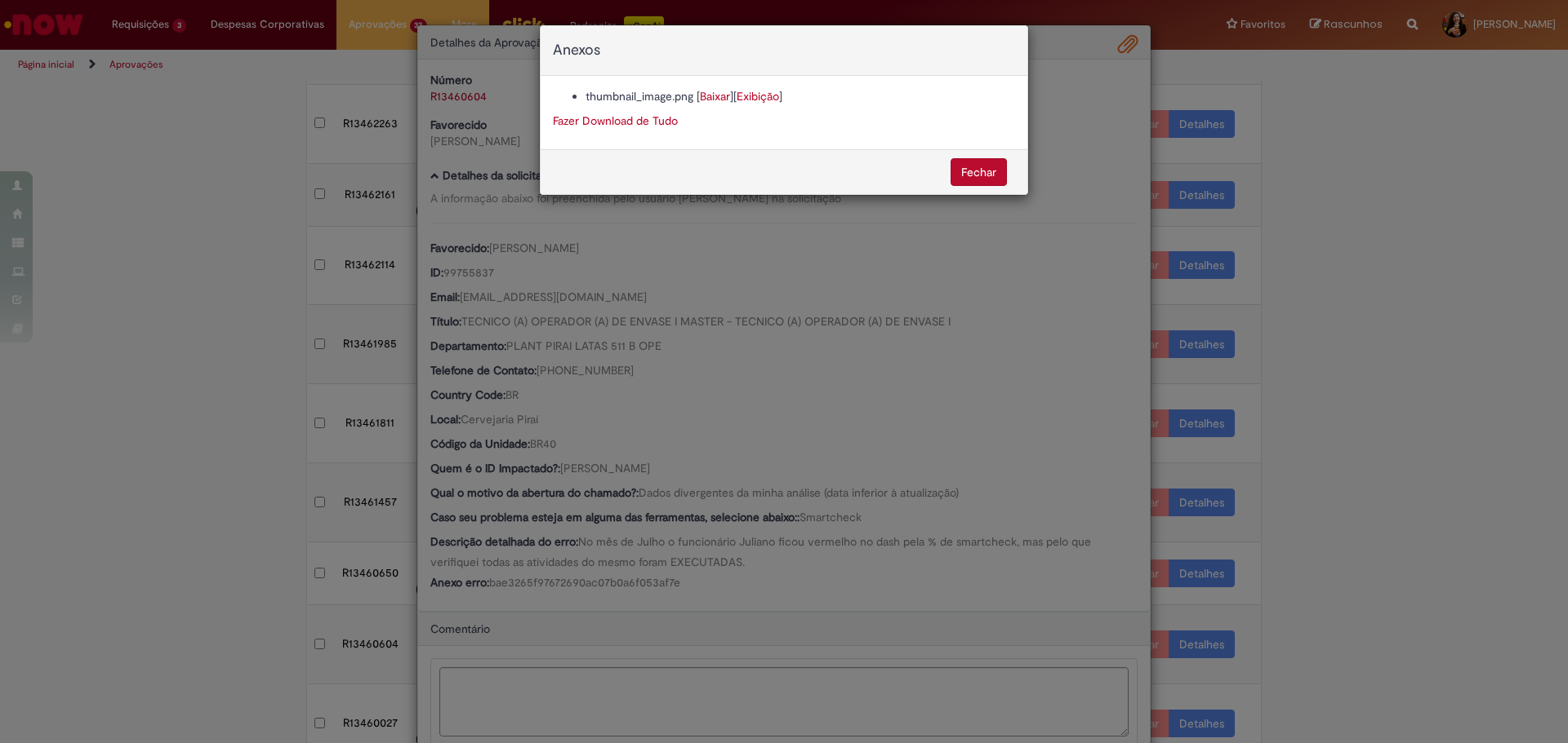
click at [712, 97] on link "Baixar" at bounding box center [715, 97] width 30 height 15
click at [739, 583] on div "Anexos thumbnail_image.png [ Baixar ] [ Exibição ] Fazer Download de Tudo [GEOG…" at bounding box center [784, 372] width 1568 height 743
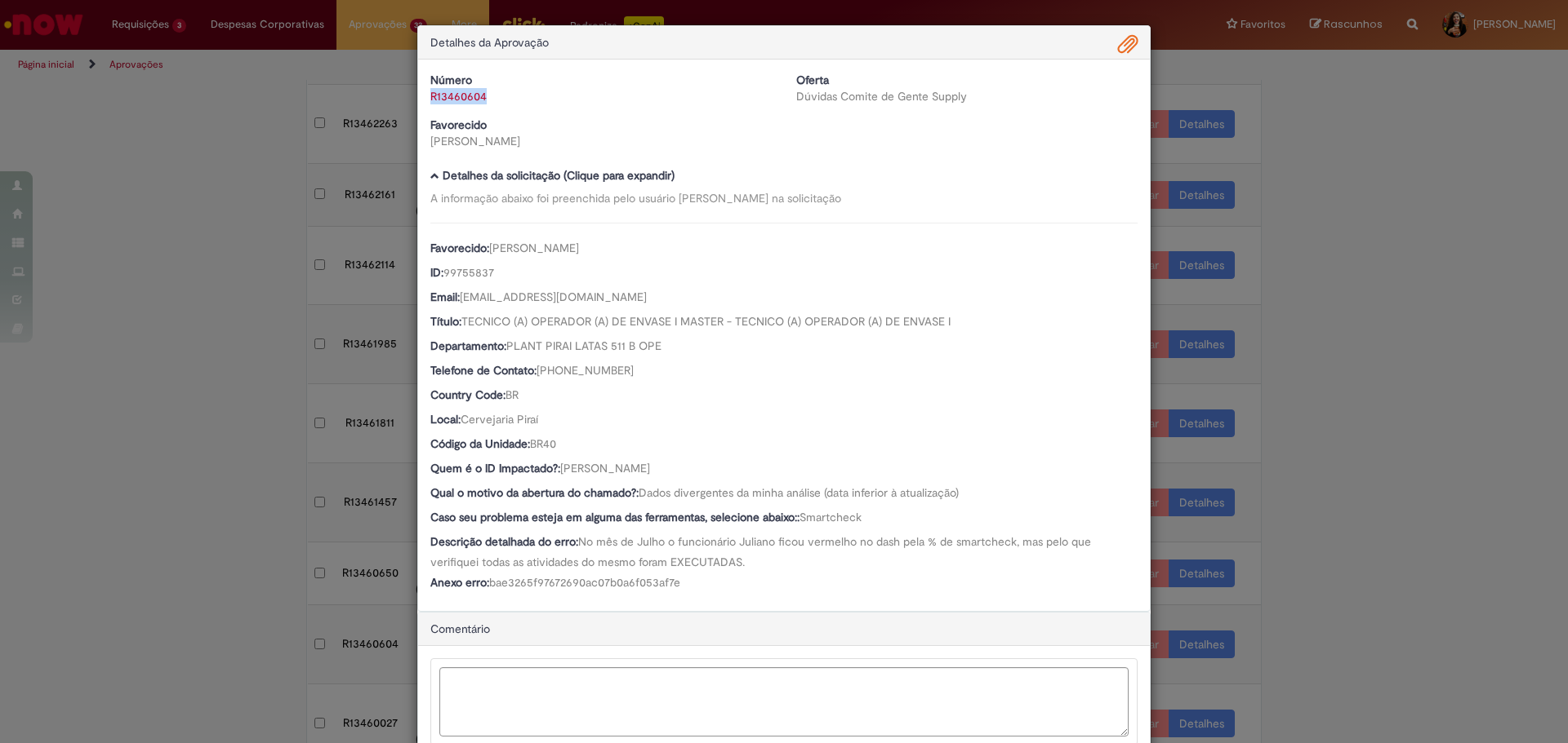
drag, startPoint x: 485, startPoint y: 101, endPoint x: 426, endPoint y: 103, distance: 59.0
click at [430, 103] on div "R13460604" at bounding box center [601, 97] width 341 height 17
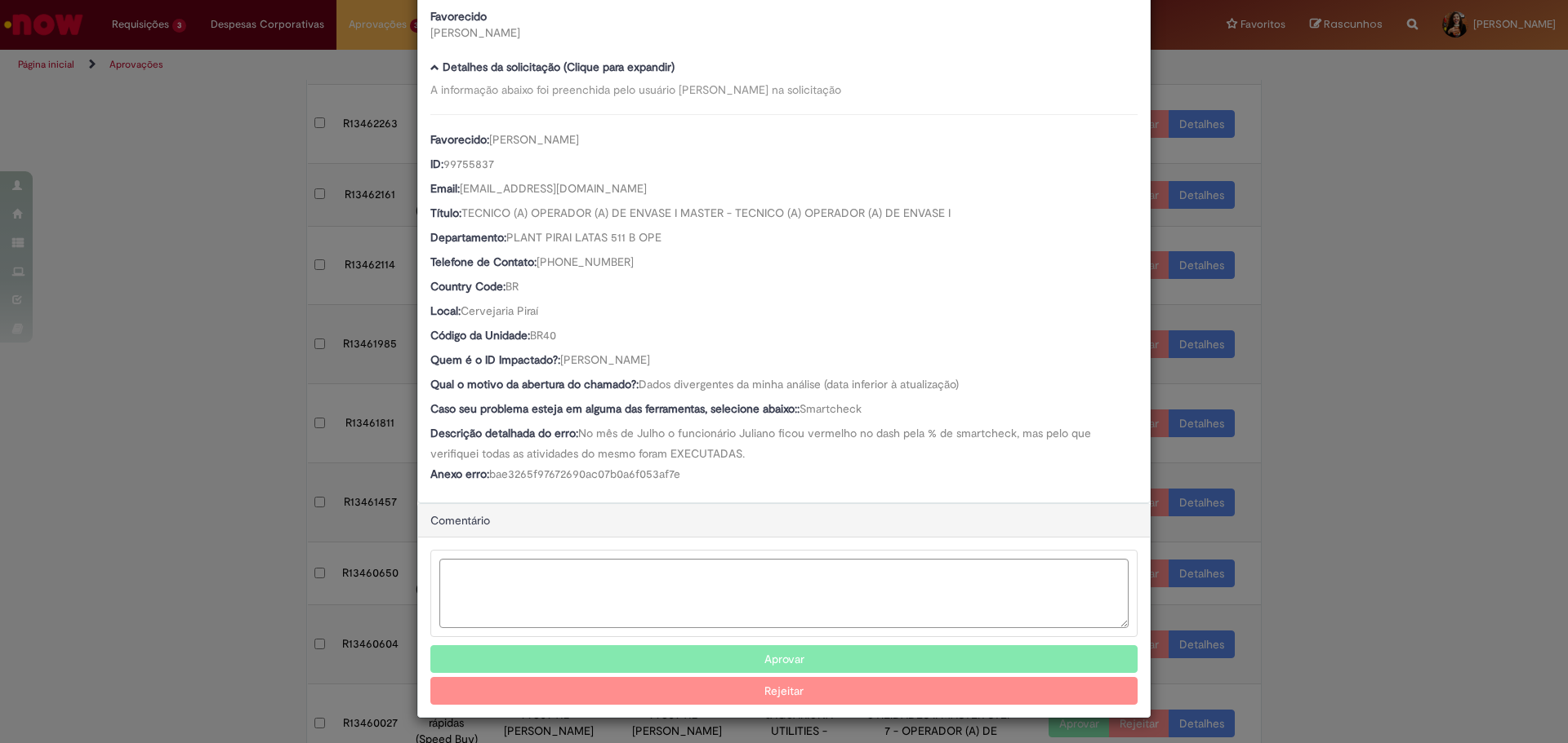
click at [678, 666] on button "Aprovar" at bounding box center [784, 659] width 707 height 28
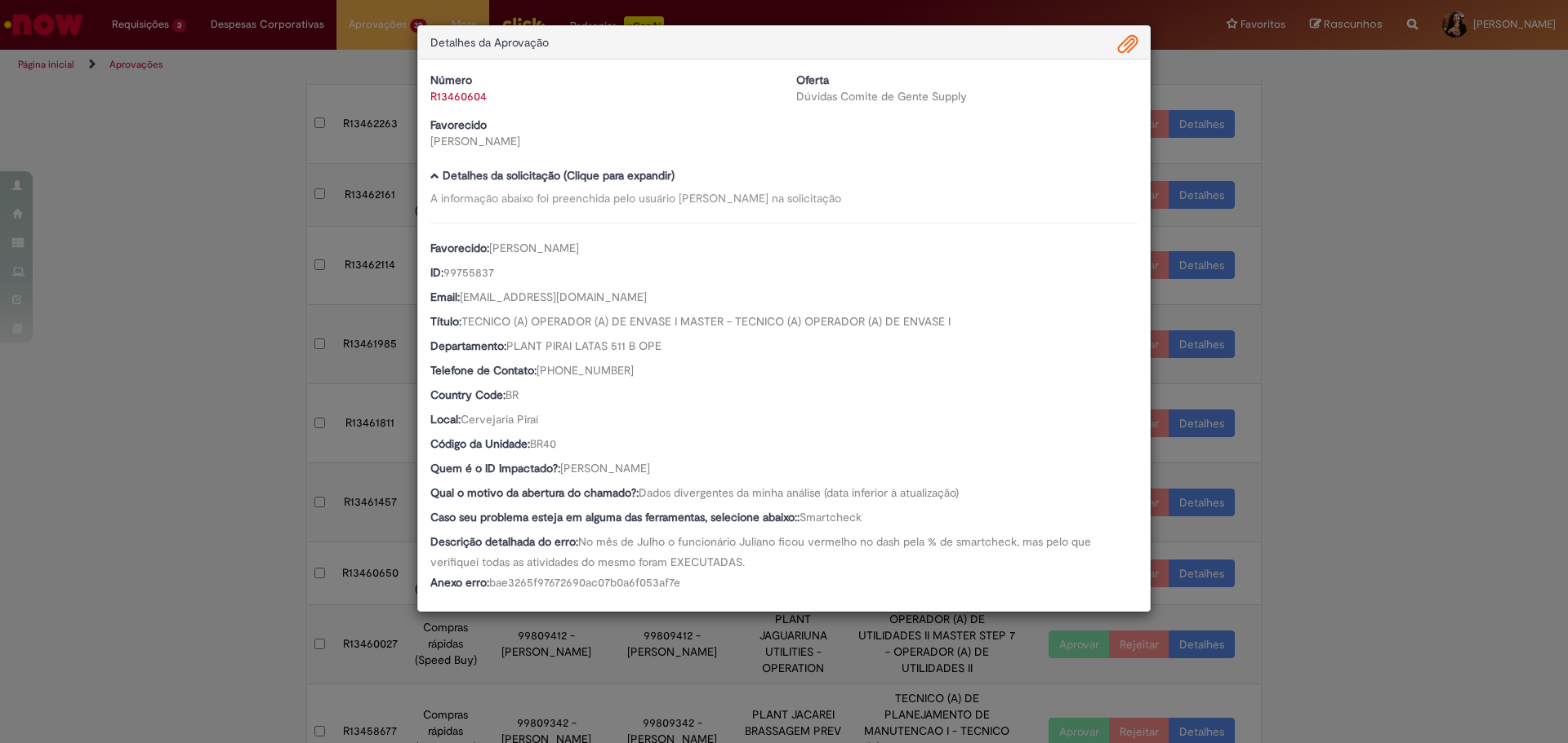
click at [1374, 401] on div "Detalhes da Aprovação Número R13460604 Oferta Dúvidas Comite de Gente Supply Fa…" at bounding box center [784, 372] width 1568 height 743
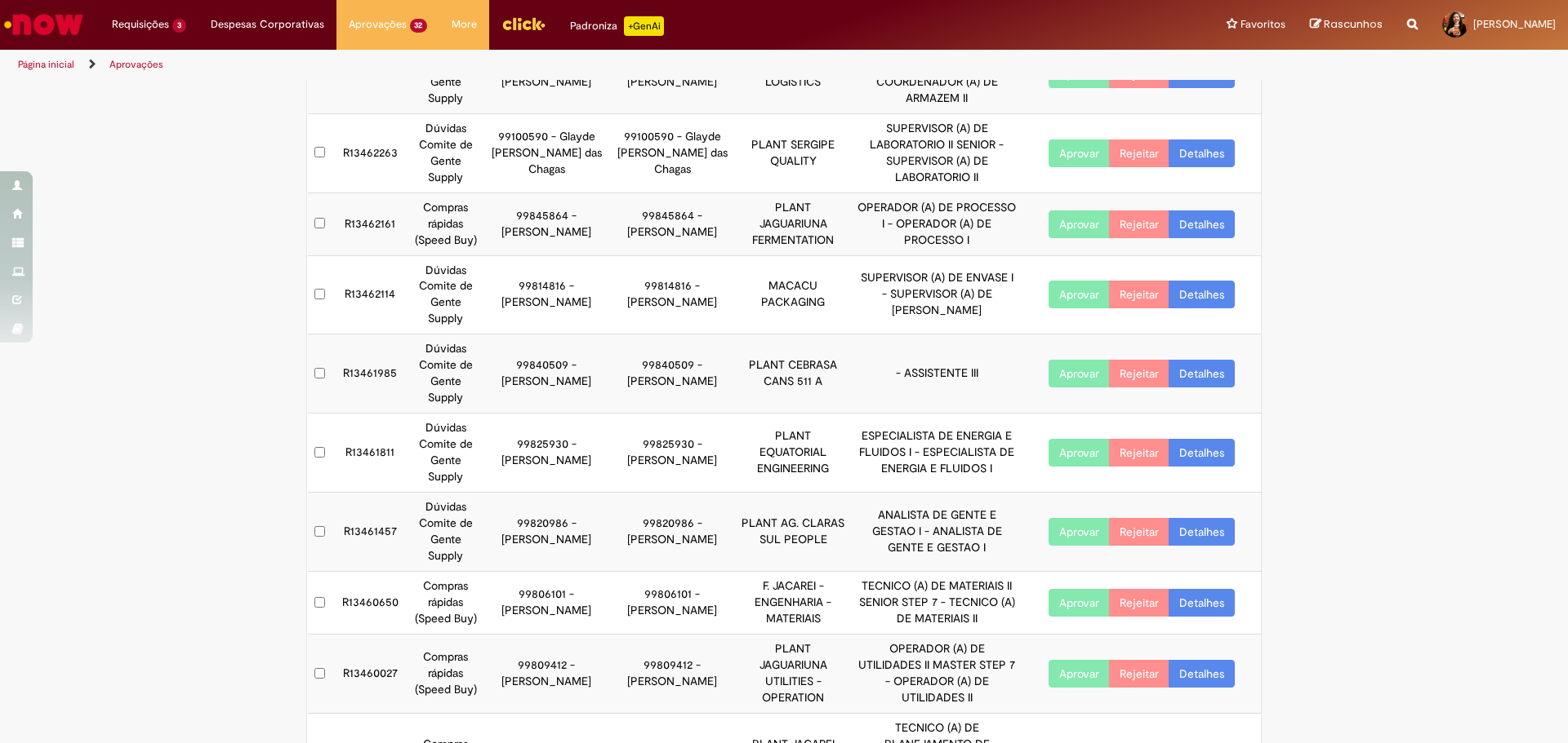
scroll to position [226, 0]
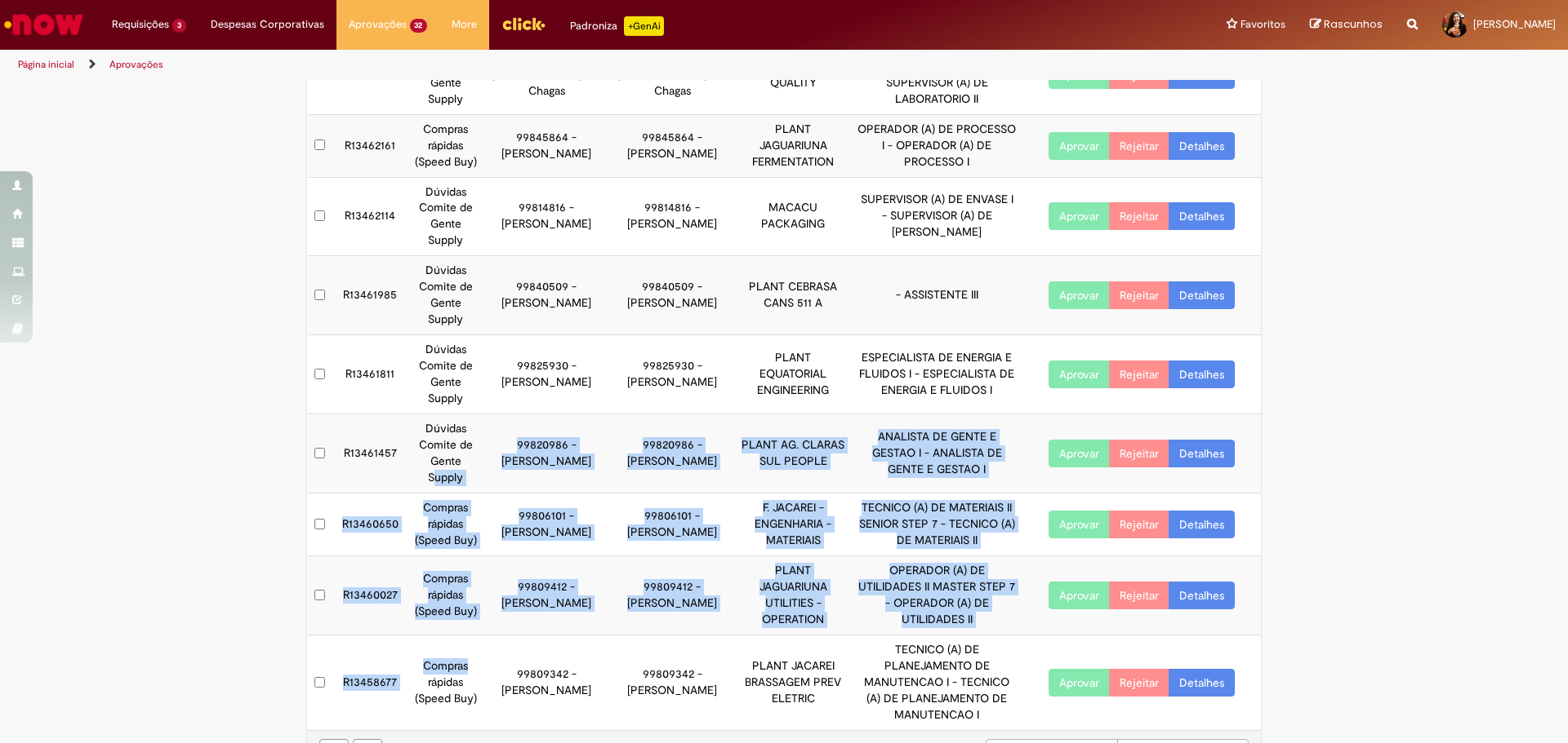
drag, startPoint x: 470, startPoint y: 620, endPoint x: 447, endPoint y: 436, distance: 185.4
click at [447, 436] on tbody "R13462281 Dúvidas Comite de Gente Supply 99819641 - [PERSON_NAME] 99819641 - [P…" at bounding box center [784, 344] width 954 height 775
click at [449, 433] on td "Dúvidas Comite de Gente Supply" at bounding box center [445, 453] width 76 height 79
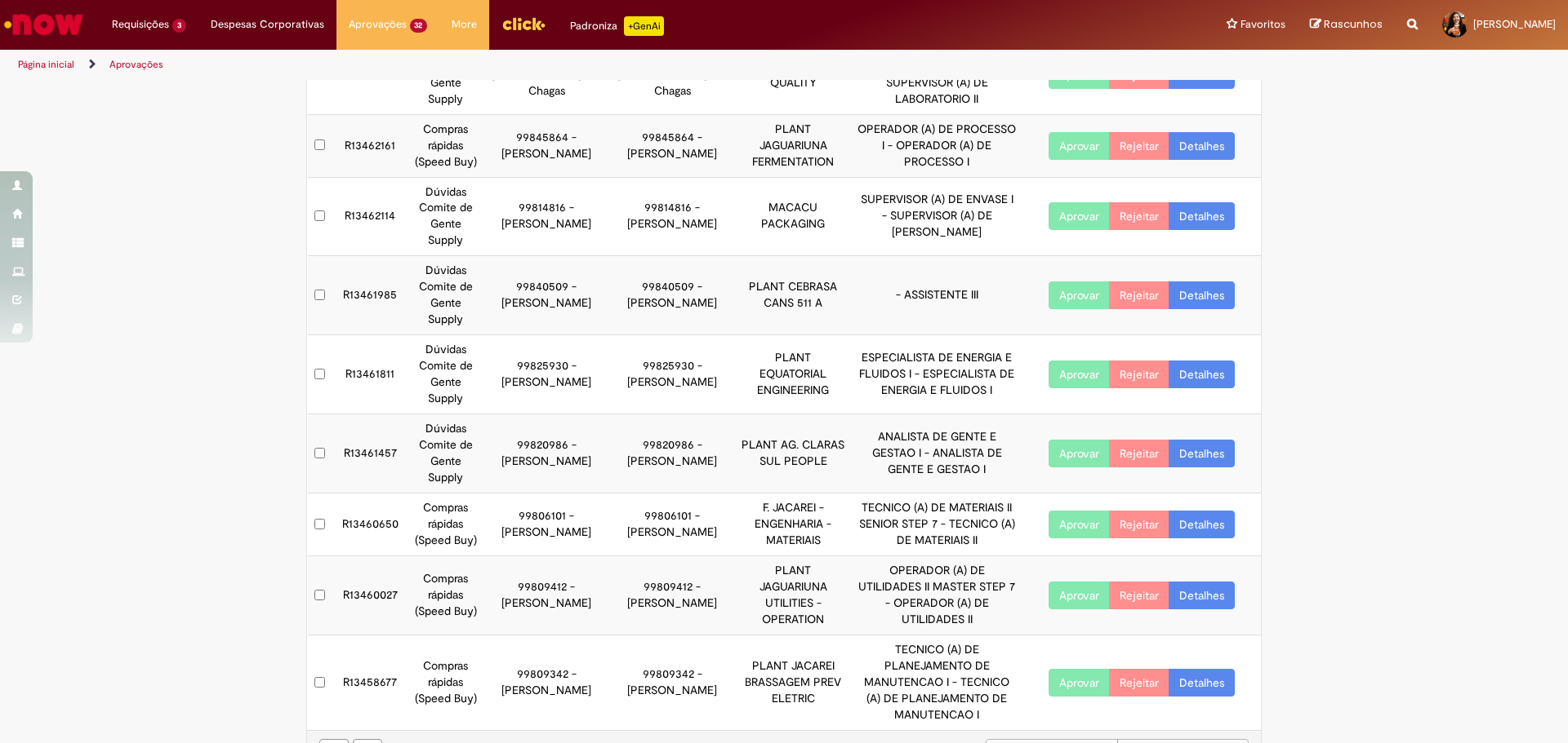
click at [1212, 439] on link "Detalhes" at bounding box center [1201, 453] width 66 height 28
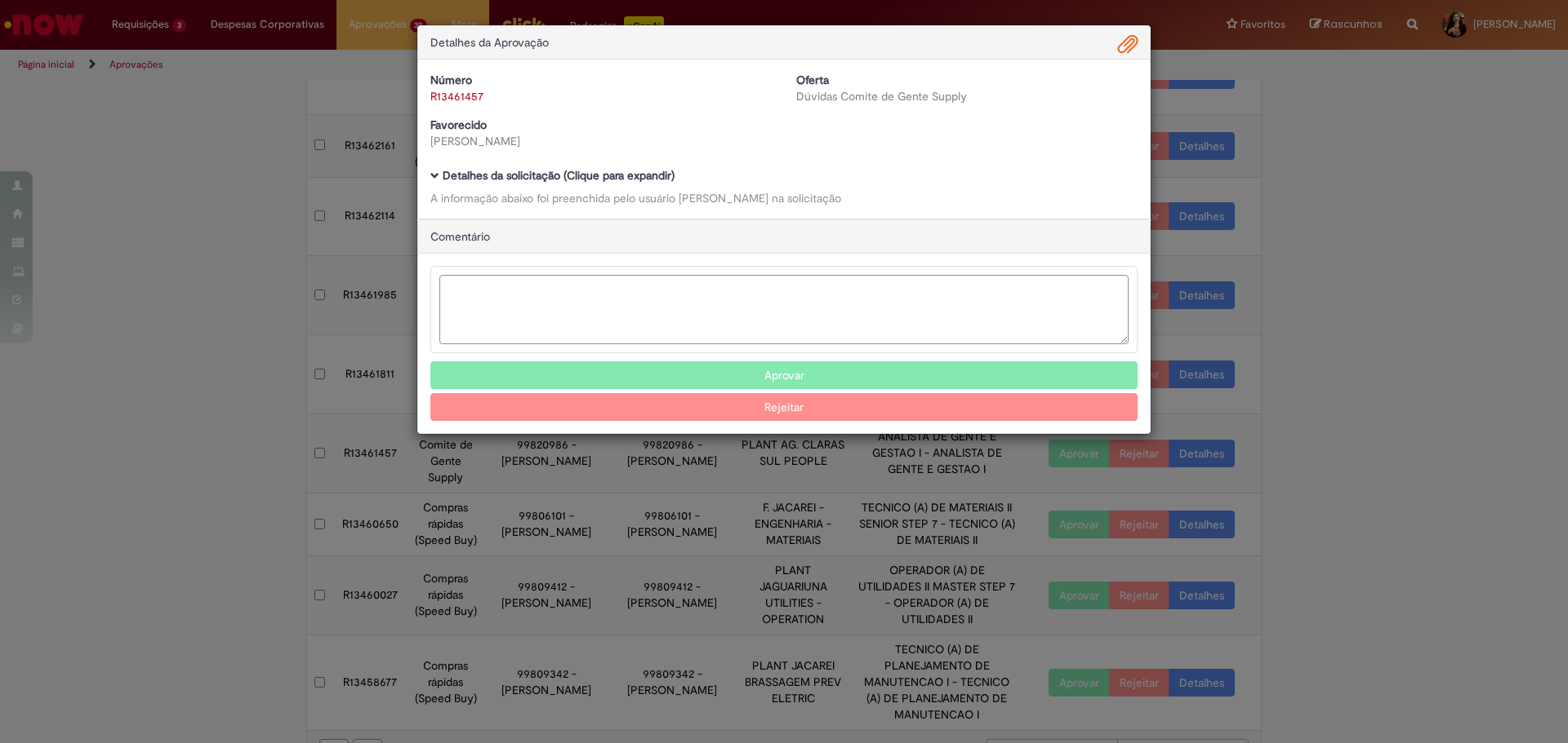
click at [566, 180] on b "Detalhes da solicitação (Clique para expandir)" at bounding box center [558, 176] width 232 height 15
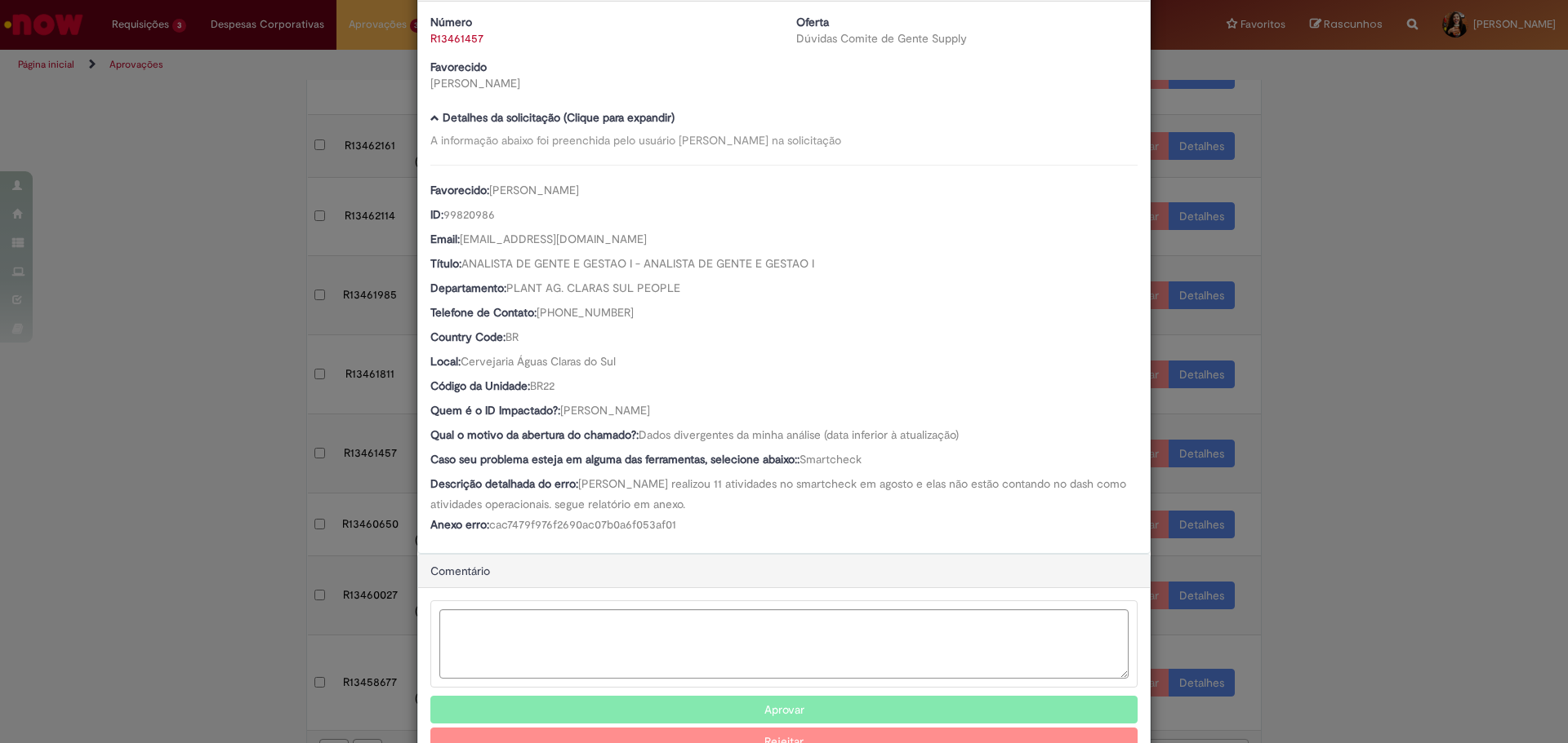
scroll to position [110, 0]
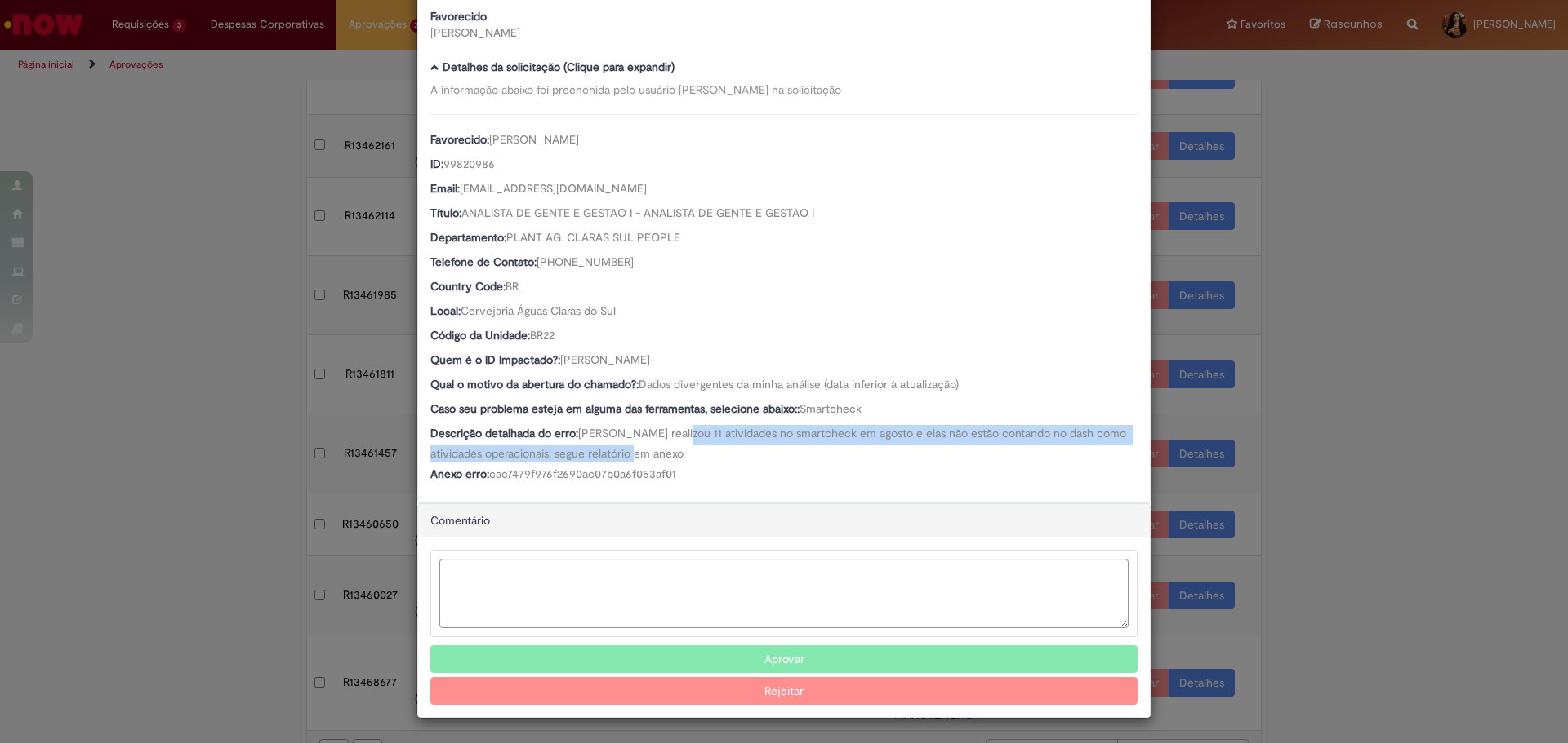
drag, startPoint x: 662, startPoint y: 439, endPoint x: 699, endPoint y: 459, distance: 42.1
click at [699, 459] on div "Descrição detalhada do erro: [PERSON_NAME] realizou 11 atividades no smartcheck…" at bounding box center [784, 443] width 707 height 36
drag, startPoint x: 703, startPoint y: 471, endPoint x: 547, endPoint y: 433, distance: 160.6
click at [547, 433] on div "Favorecido: [PERSON_NAME] ID: 99820986 Email: [EMAIL_ADDRESS][DOMAIN_NAME] Títu…" at bounding box center [784, 301] width 707 height 372
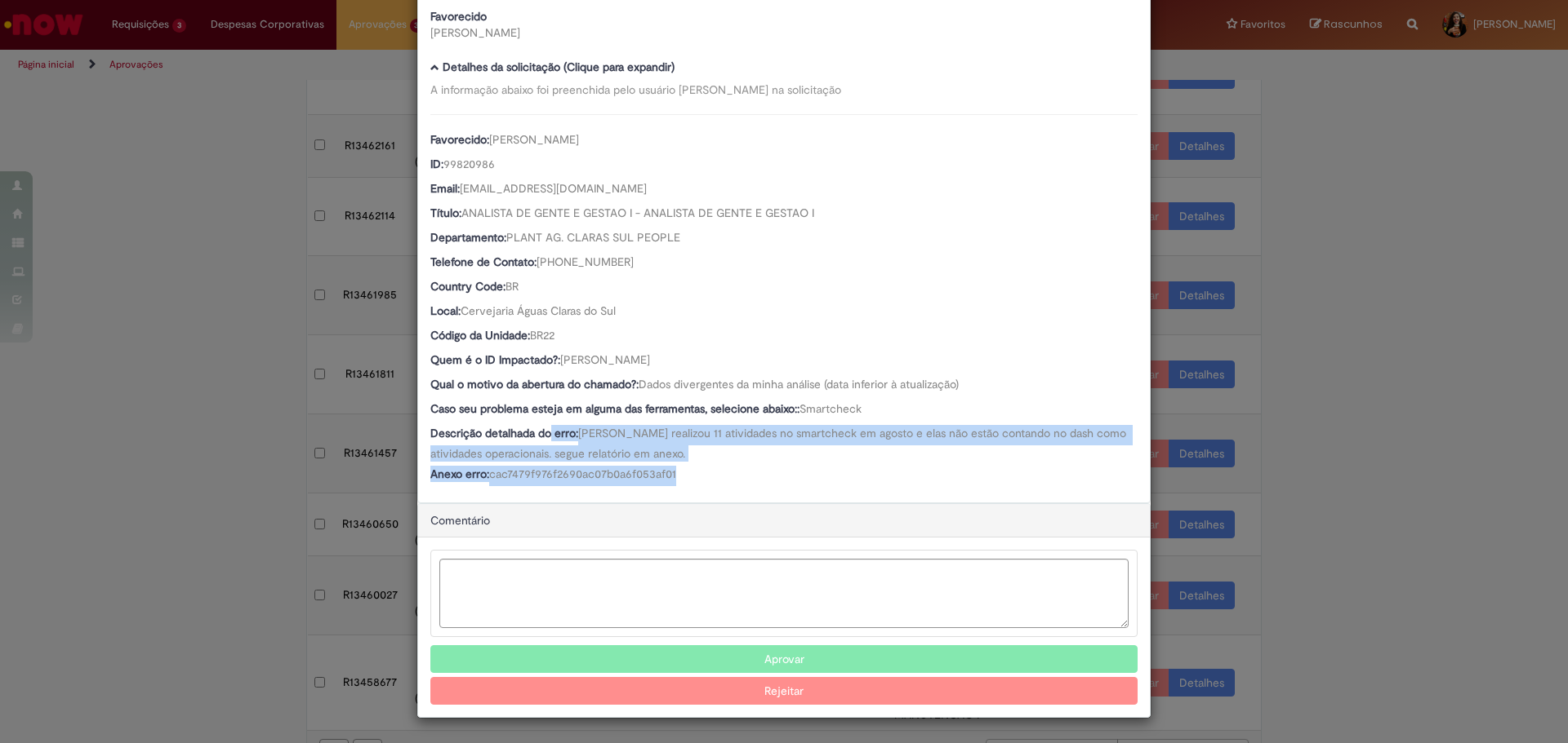
click at [547, 433] on b "Descrição detalhada do erro:" at bounding box center [504, 433] width 148 height 15
drag, startPoint x: 570, startPoint y: 434, endPoint x: 644, endPoint y: 452, distance: 76.2
click at [644, 452] on div "Descrição detalhada do erro: [PERSON_NAME] realizou 11 atividades no smartcheck…" at bounding box center [784, 443] width 707 height 36
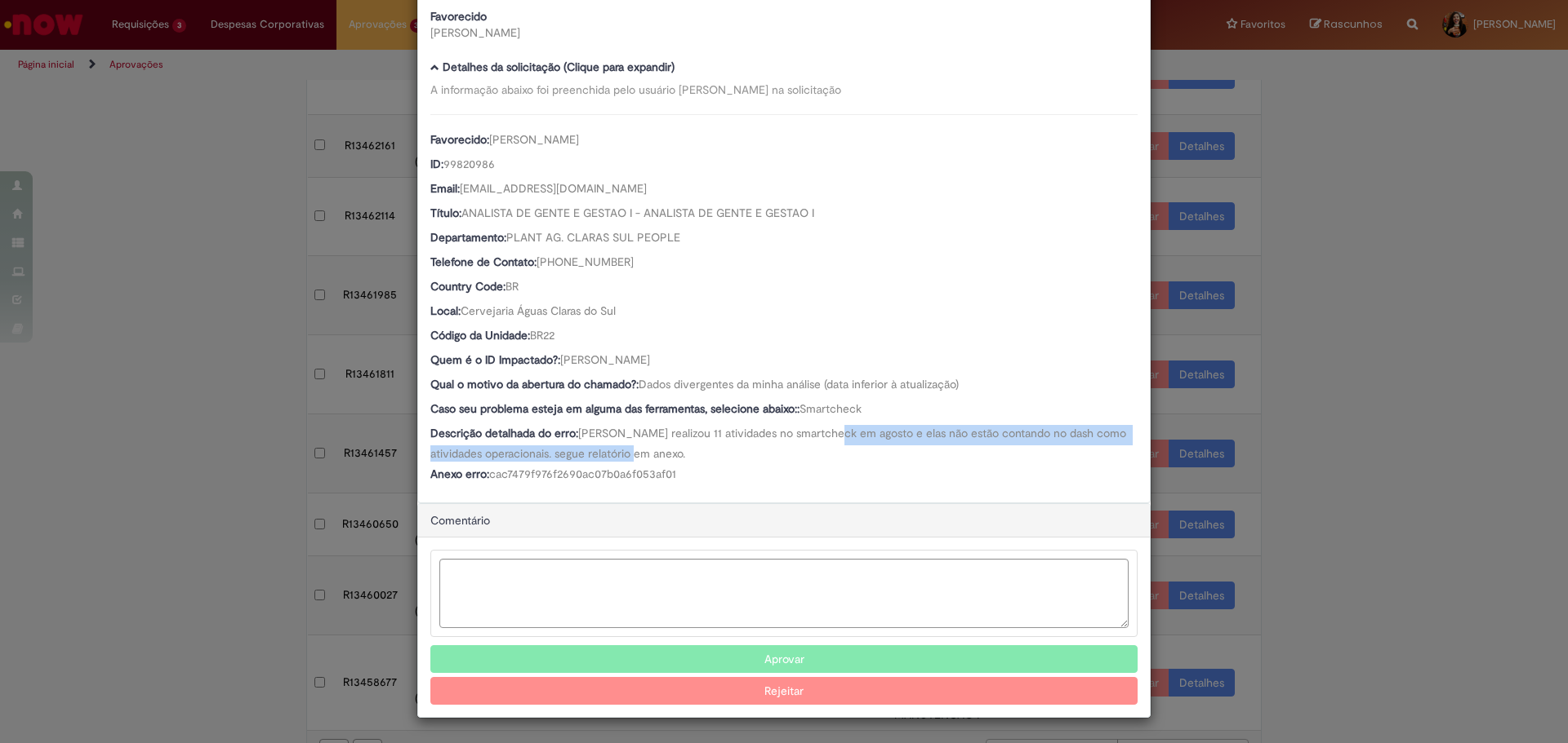
click at [839, 453] on div "Descrição detalhada do erro: [PERSON_NAME] realizou 11 atividades no smartcheck…" at bounding box center [784, 443] width 707 height 36
drag, startPoint x: 689, startPoint y: 359, endPoint x: 556, endPoint y: 363, distance: 133.1
click at [556, 363] on div "Quem é o ID Impactado?: [PERSON_NAME]" at bounding box center [784, 362] width 707 height 20
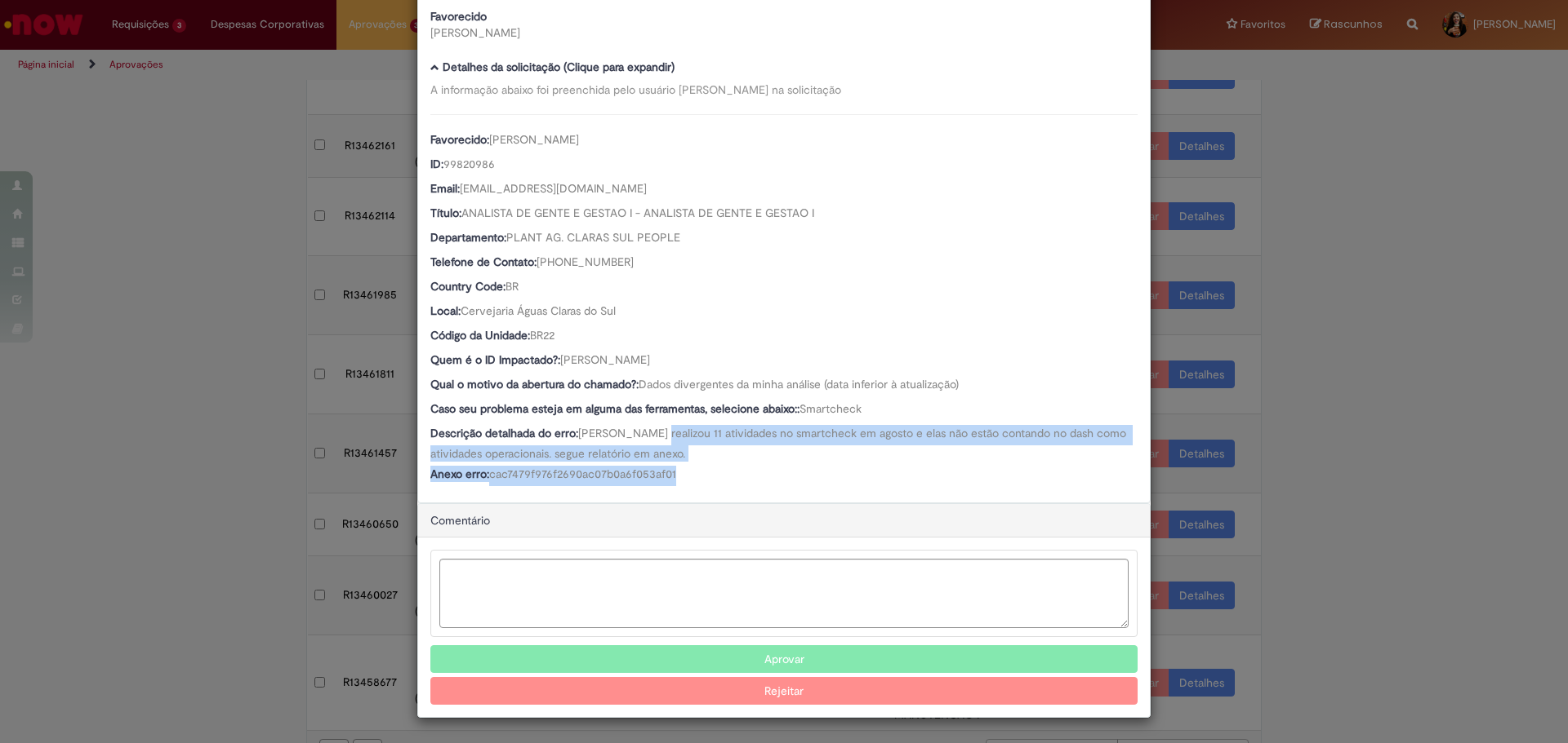
drag, startPoint x: 644, startPoint y: 435, endPoint x: 681, endPoint y: 466, distance: 48.3
click at [681, 466] on div "Favorecido: [PERSON_NAME] ID: 99820986 Email: [EMAIL_ADDRESS][DOMAIN_NAME] Títu…" at bounding box center [784, 301] width 707 height 372
click at [681, 466] on div "Anexo erro: cac7479f976f2690ac07b0a6f053af01" at bounding box center [784, 476] width 707 height 20
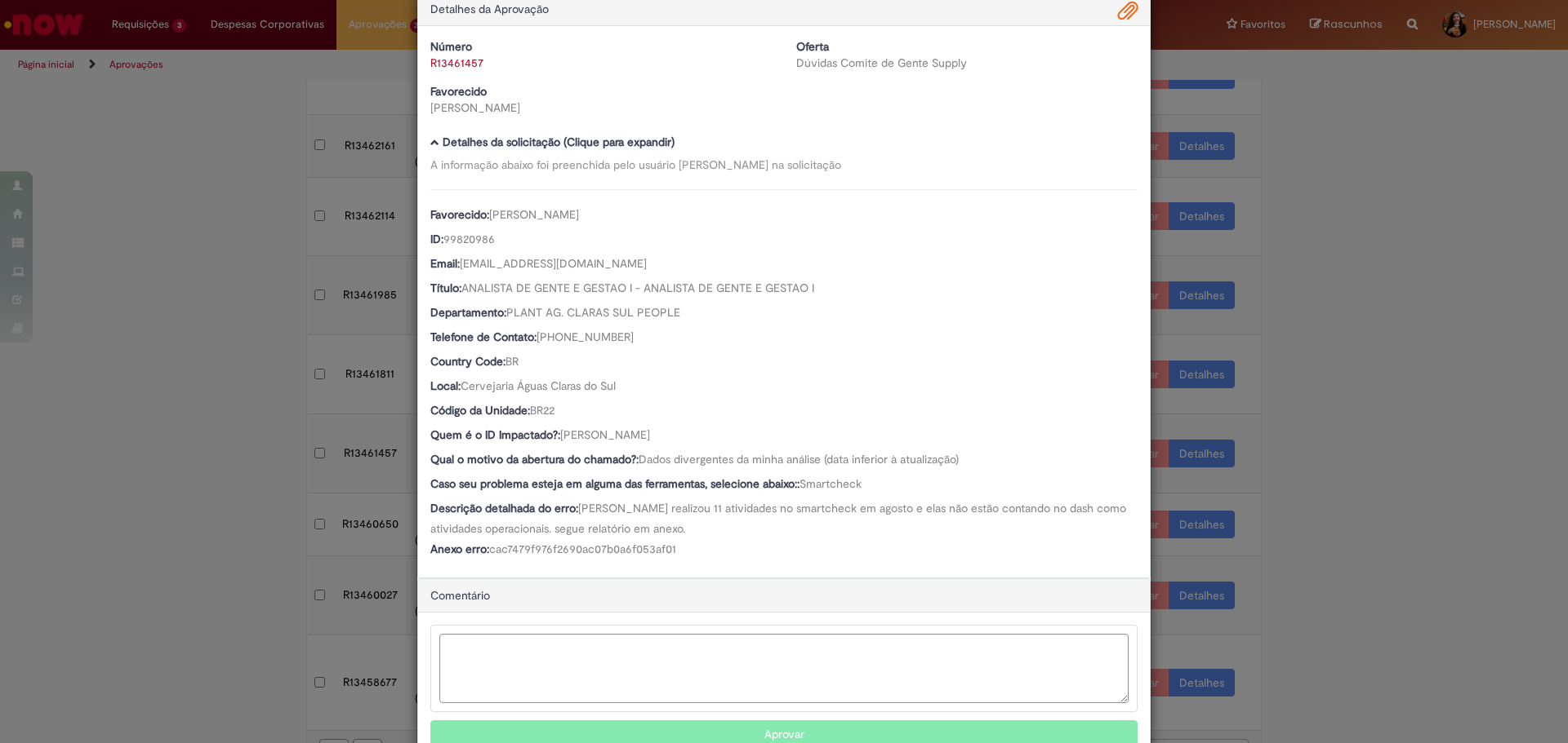
scroll to position [0, 0]
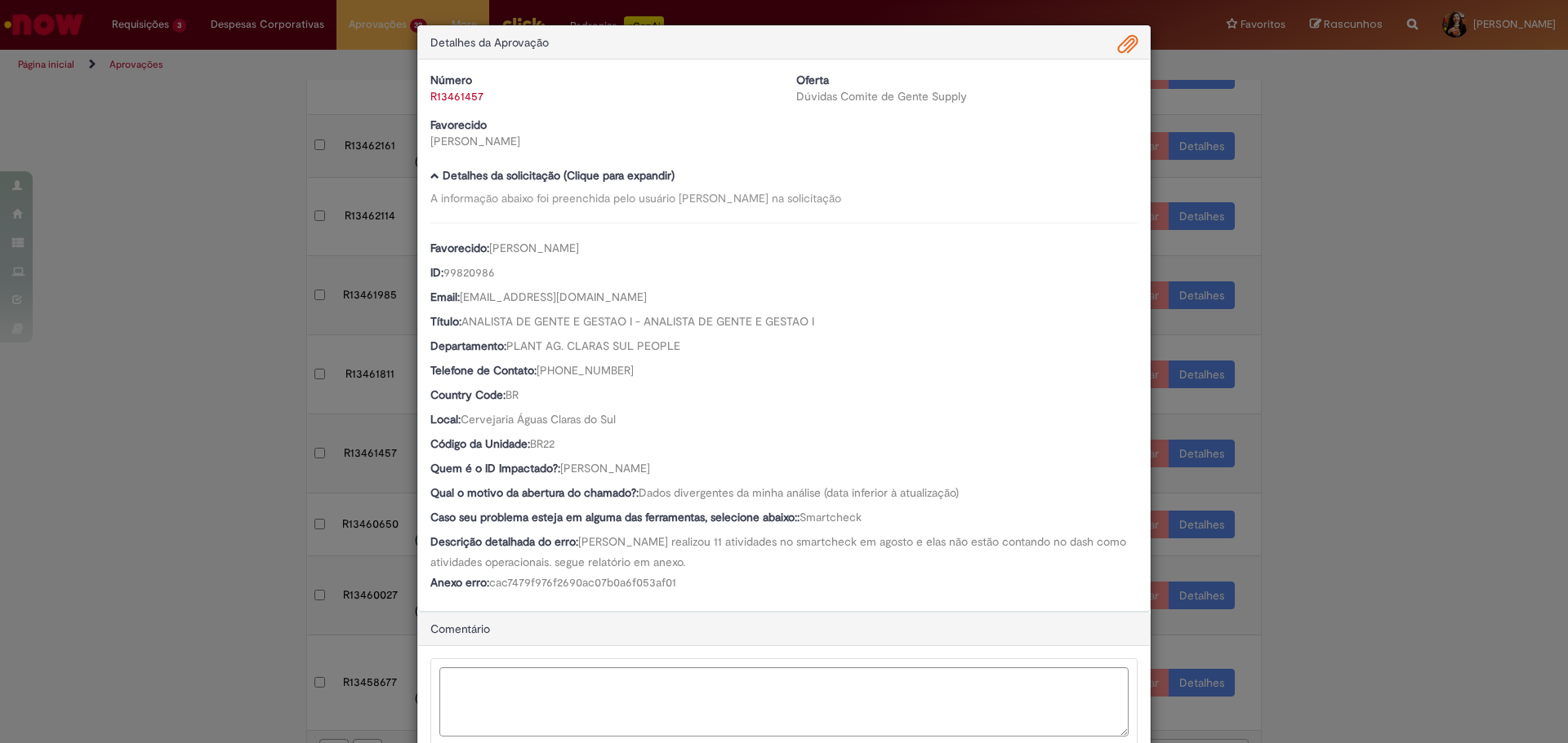
click at [1126, 45] on span "Ambev Approval Modal" at bounding box center [1127, 45] width 20 height 28
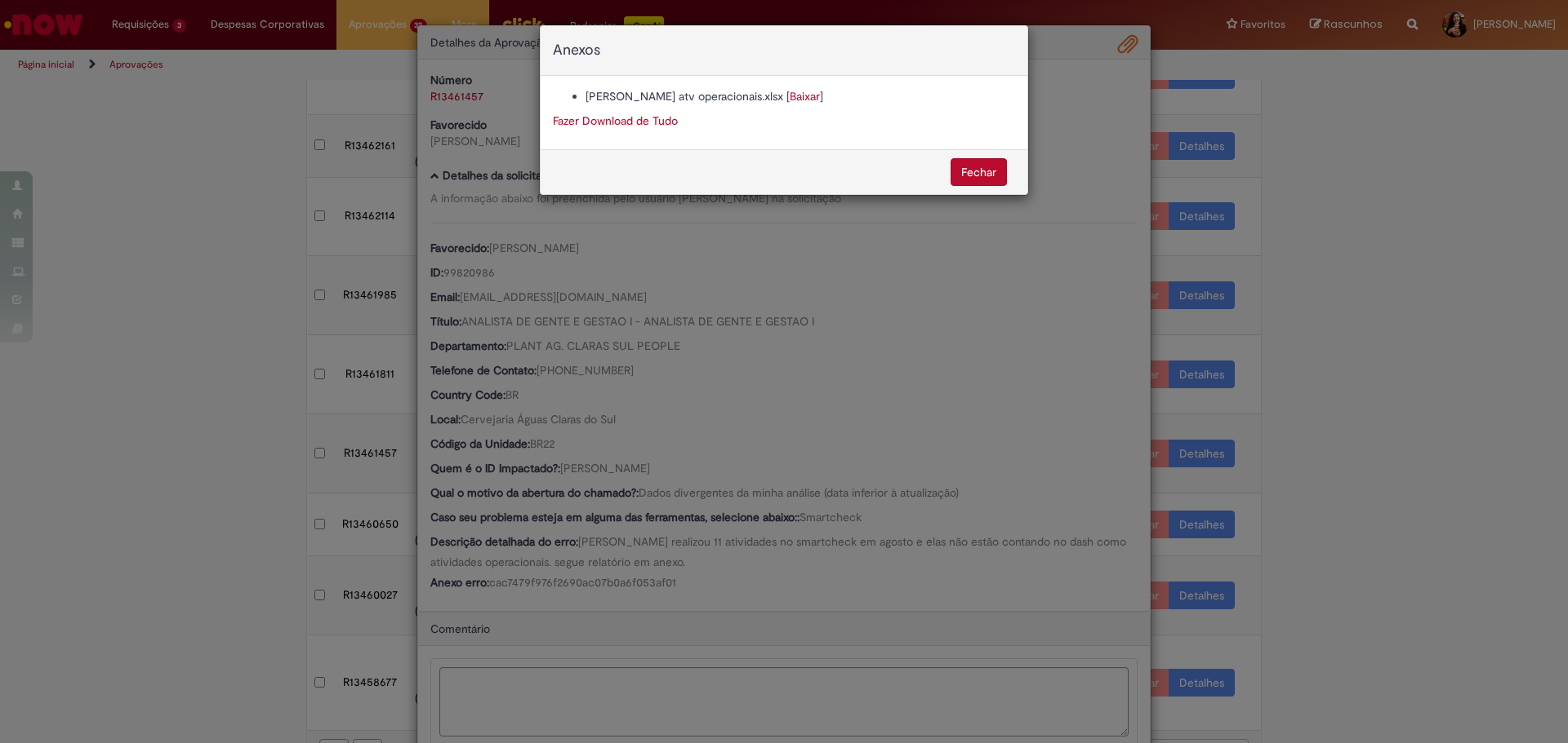
click at [789, 98] on link "Baixar" at bounding box center [804, 97] width 30 height 15
click at [684, 585] on div "Anexos [PERSON_NAME] atv operacionais.xlsx [ Baixar ] Fazer Download de Tudo [G…" at bounding box center [784, 372] width 1568 height 743
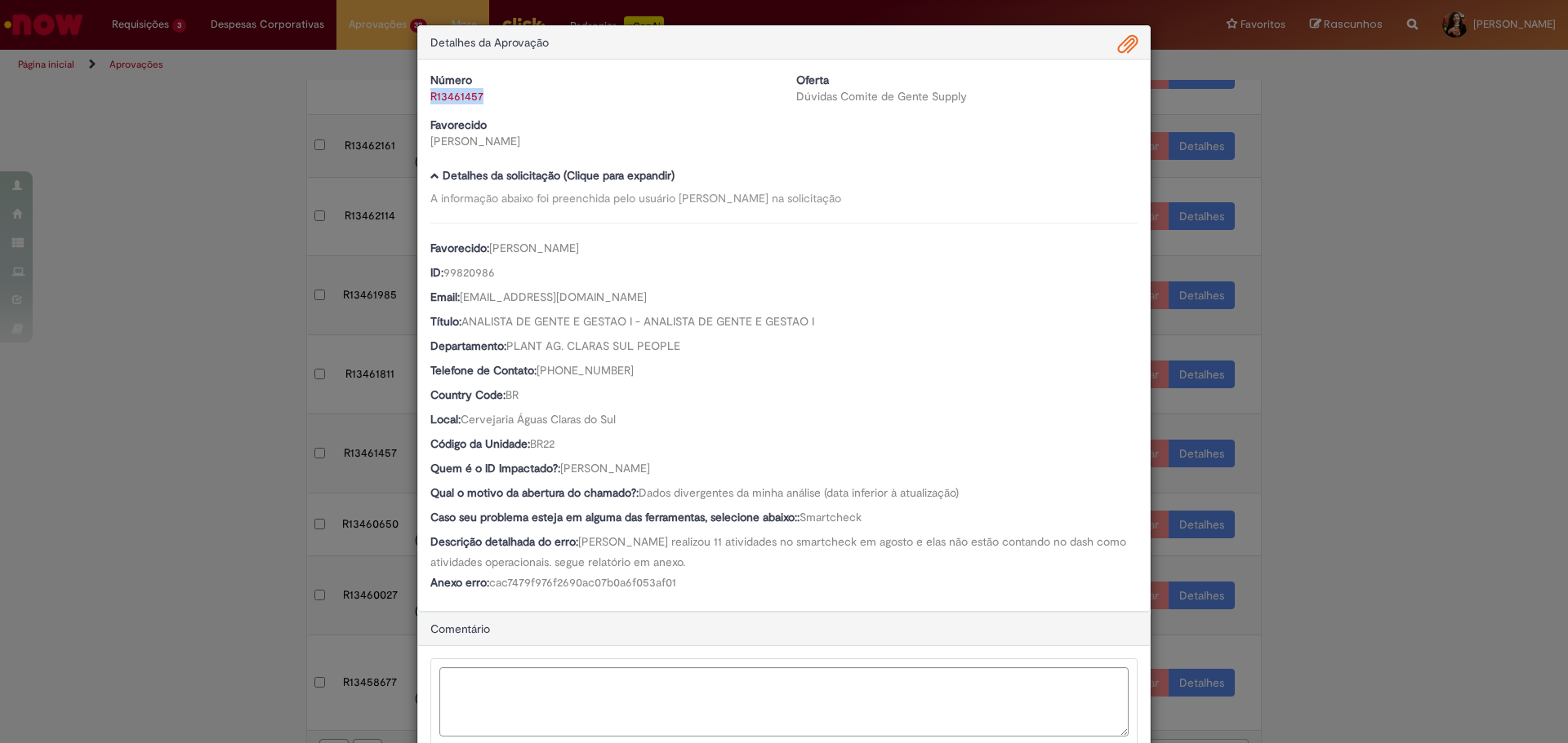
drag, startPoint x: 489, startPoint y: 95, endPoint x: 426, endPoint y: 98, distance: 63.1
click at [430, 98] on div "R13461457" at bounding box center [601, 97] width 341 height 17
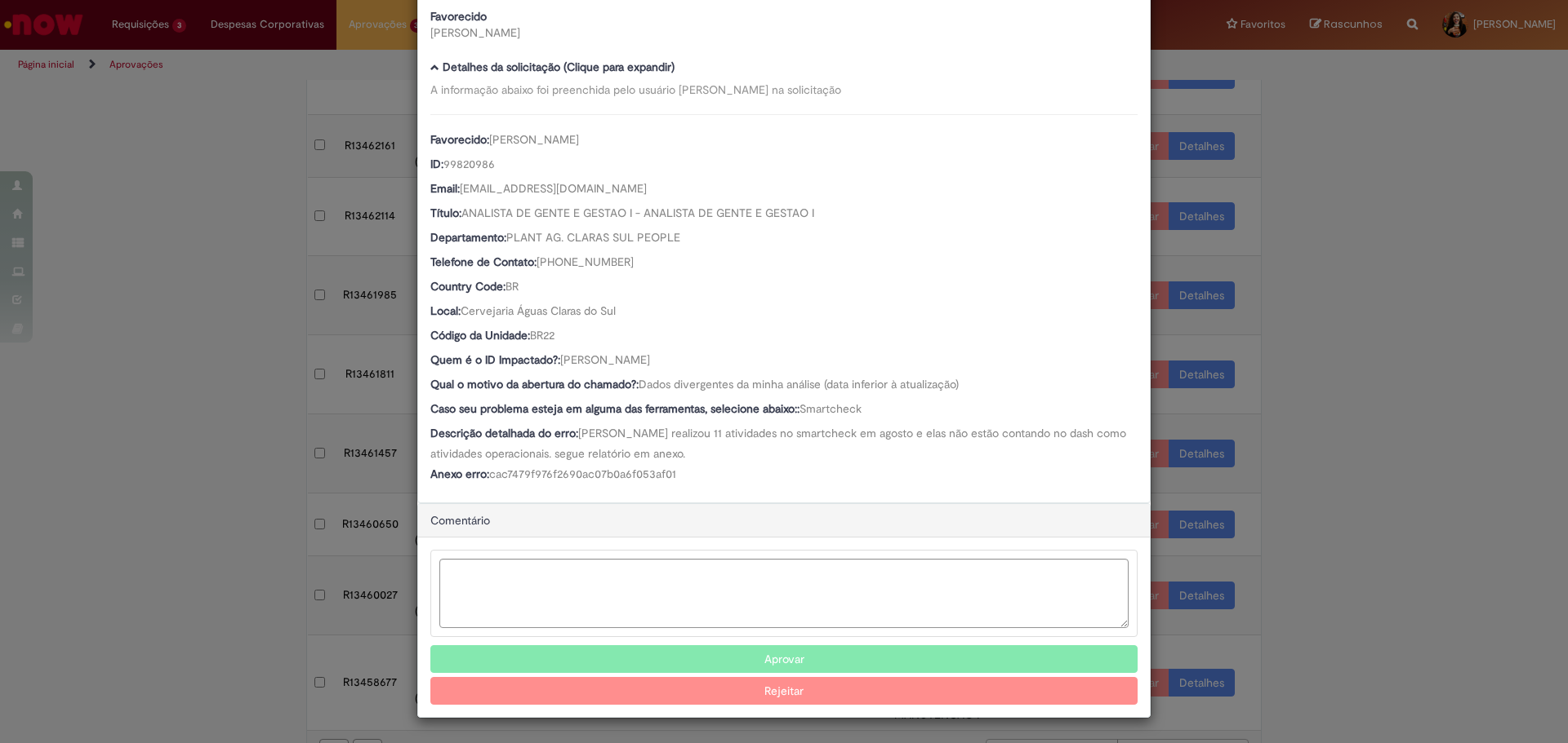
click at [704, 660] on button "Aprovar" at bounding box center [784, 659] width 707 height 28
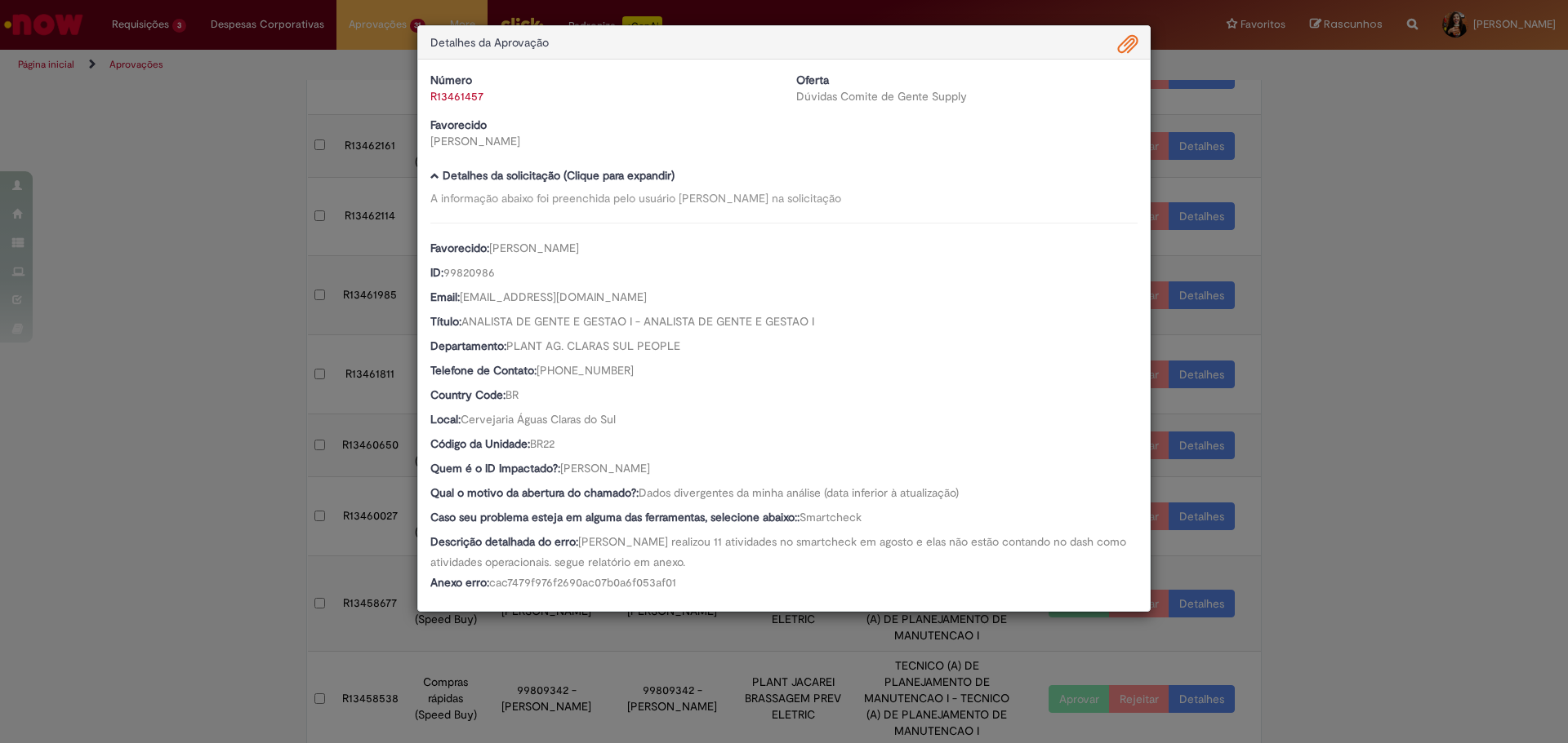
click at [1340, 367] on div "Detalhes da Aprovação Número R13461457 Oferta Dúvidas Comite de Gente Supply Fa…" at bounding box center [784, 372] width 1568 height 743
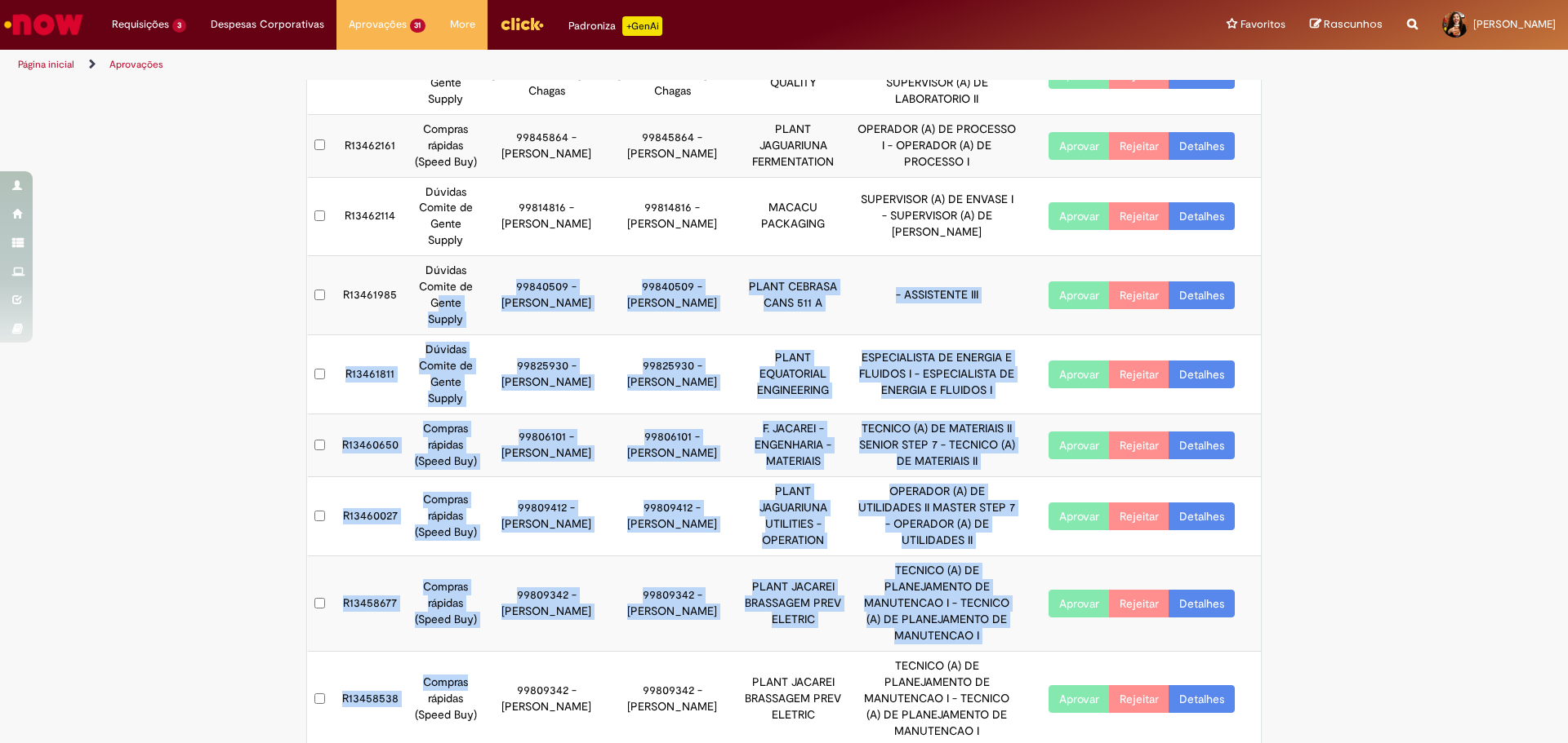
drag, startPoint x: 477, startPoint y: 633, endPoint x: 420, endPoint y: 301, distance: 336.9
click at [420, 301] on tbody "R13462281 Dúvidas Comite de Gente Supply 99819641 - [PERSON_NAME] 99819641 - [P…" at bounding box center [784, 351] width 954 height 790
click at [420, 301] on td "Dúvidas Comite de Gente Supply" at bounding box center [445, 295] width 76 height 79
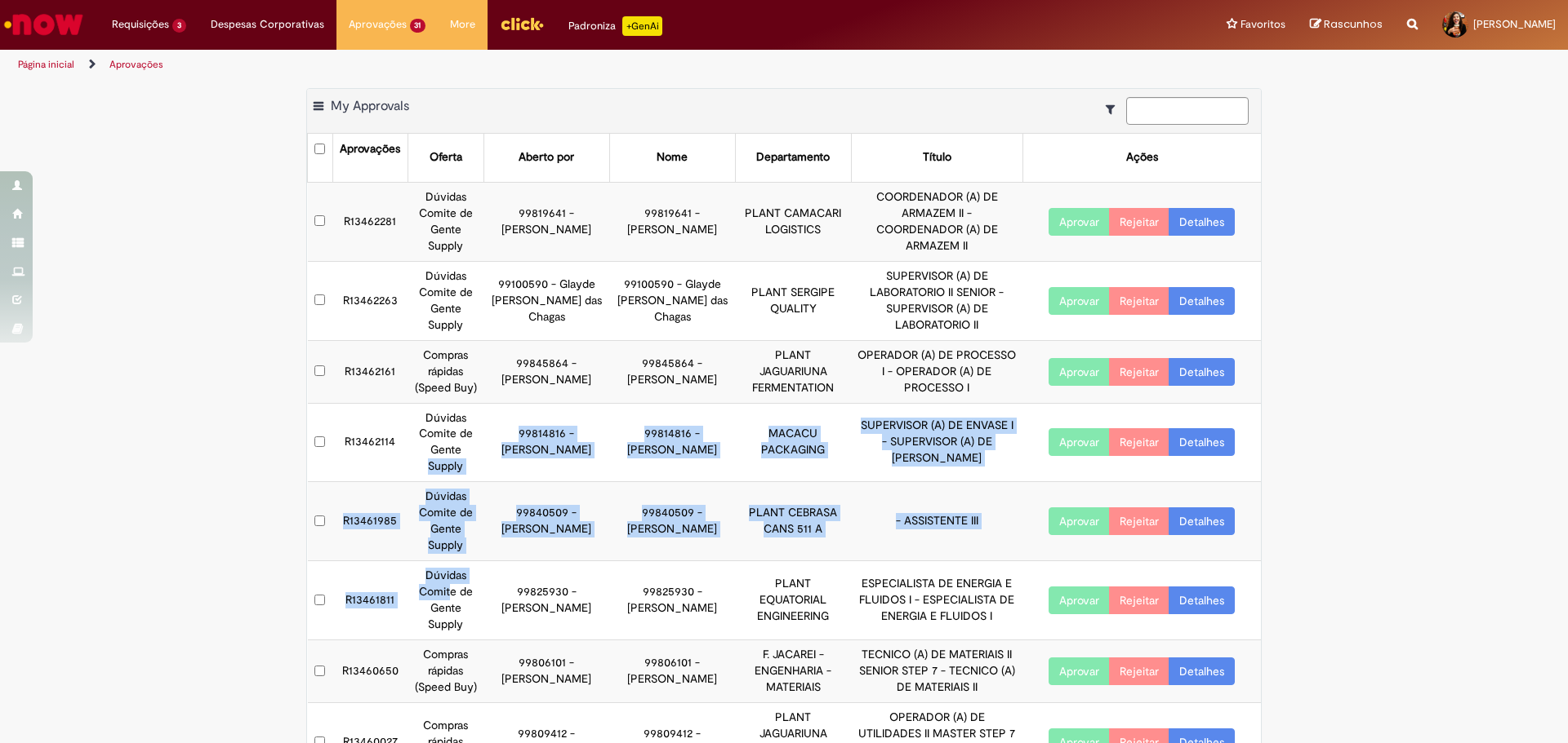
drag, startPoint x: 448, startPoint y: 575, endPoint x: 443, endPoint y: 459, distance: 116.1
click at [443, 459] on tbody "R13462281 Dúvidas Comite de Gente Supply 99819641 - [PERSON_NAME] 99819641 - [P…" at bounding box center [784, 576] width 954 height 790
click at [1193, 587] on link "Detalhes" at bounding box center [1201, 601] width 66 height 28
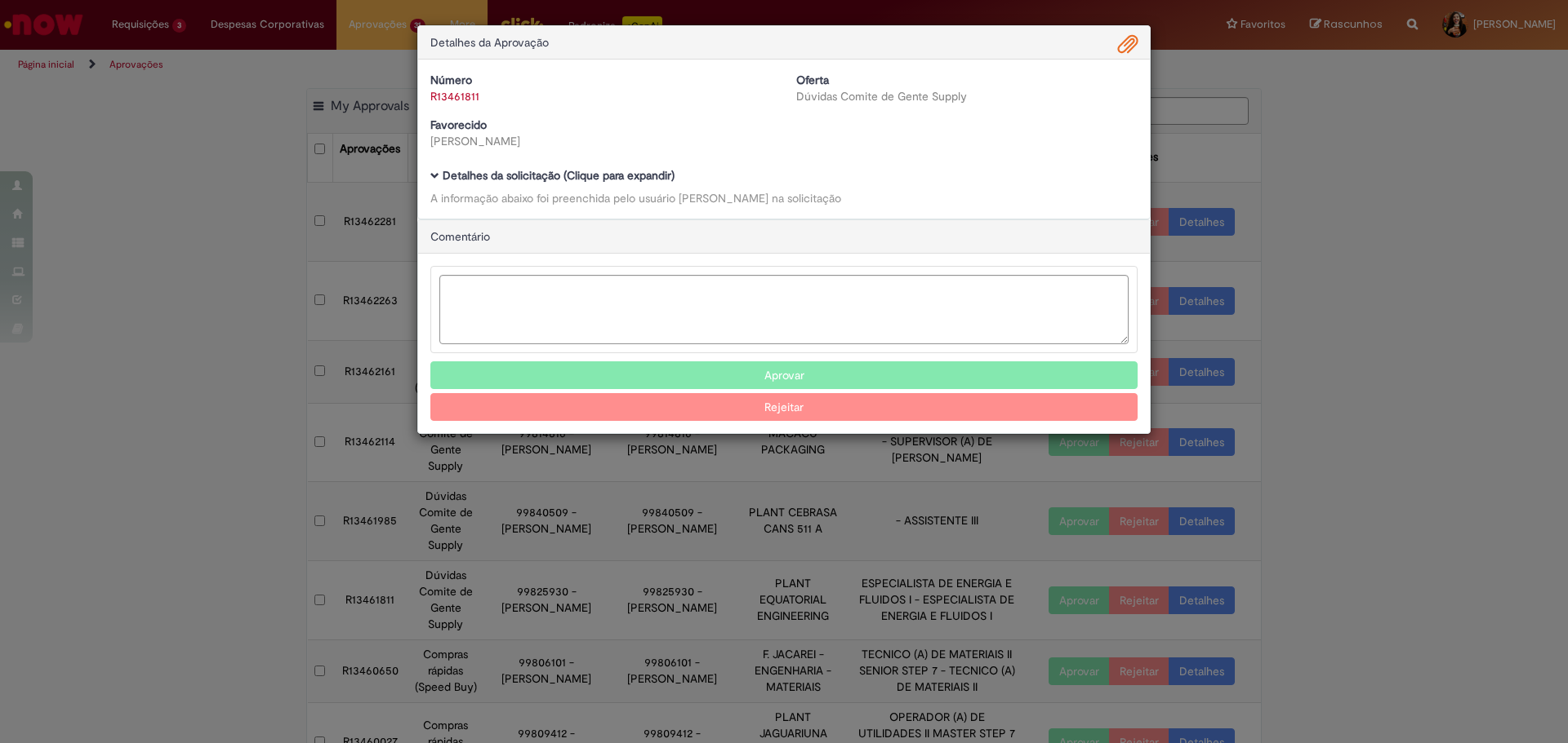
click at [644, 174] on b "Detalhes da solicitação (Clique para expandir)" at bounding box center [558, 176] width 232 height 15
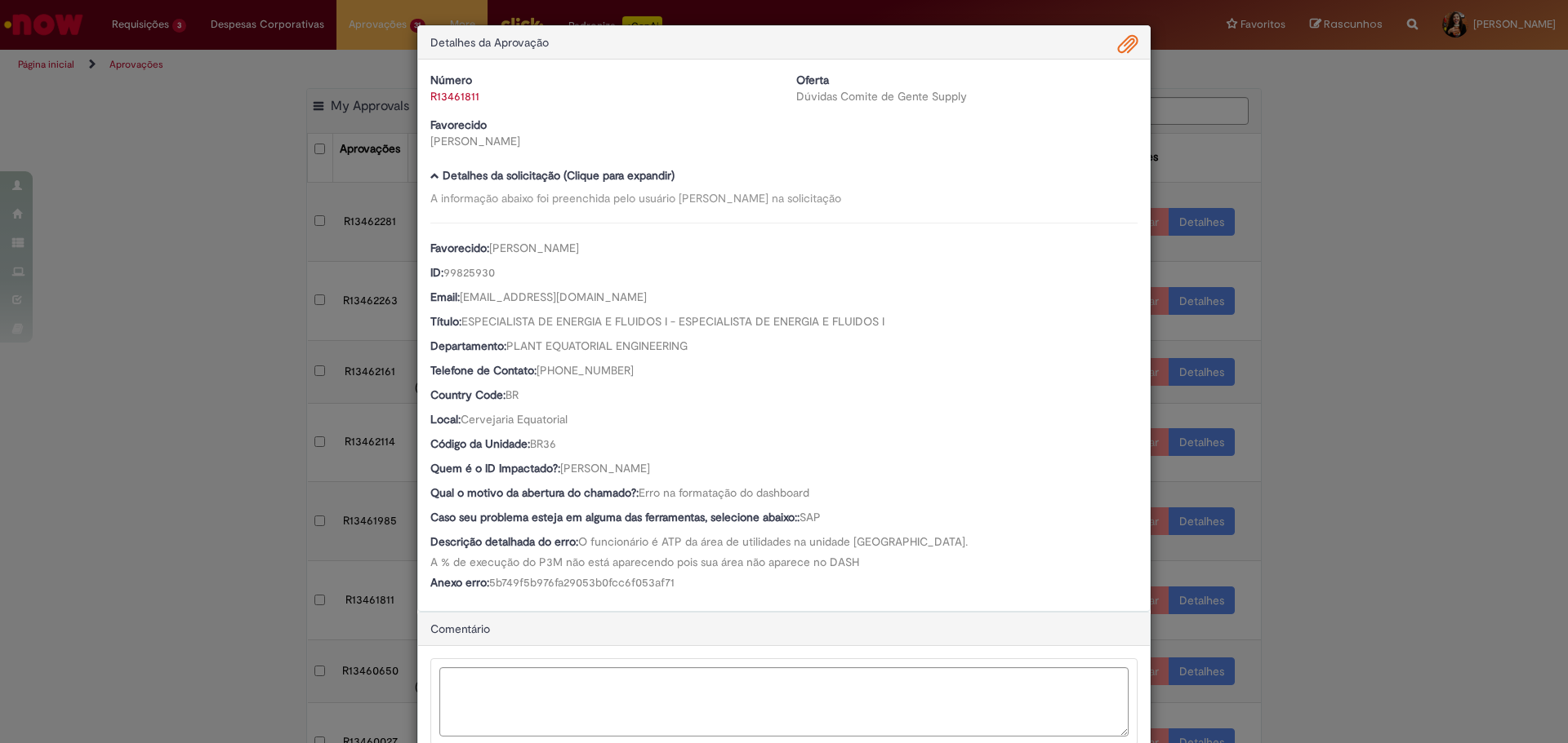
scroll to position [110, 0]
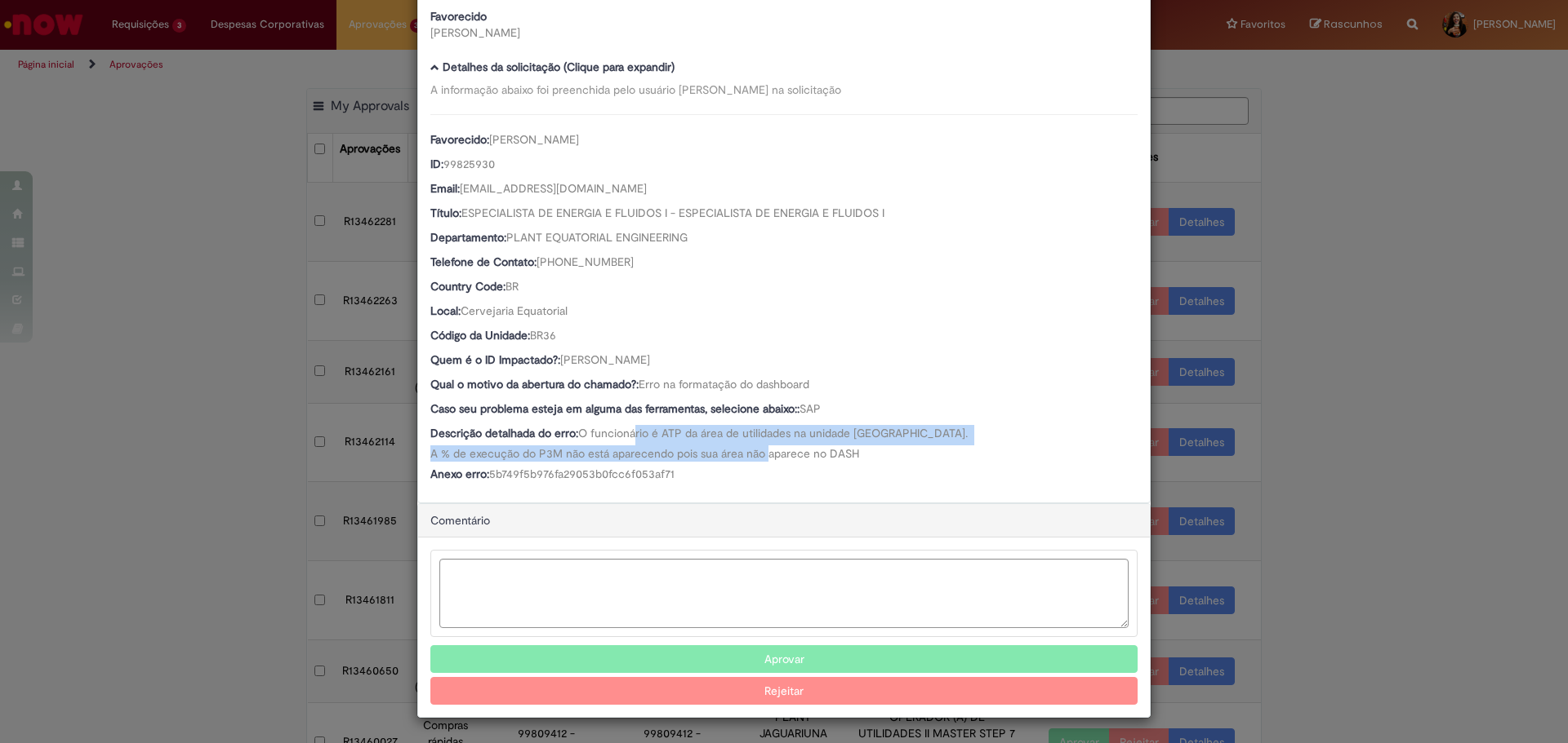
drag, startPoint x: 631, startPoint y: 430, endPoint x: 813, endPoint y: 457, distance: 184.0
click at [813, 457] on span "O funcionário é ATP da área de utilidades na unidade [GEOGRAPHIC_DATA]. A % de …" at bounding box center [701, 443] width 540 height 35
drag, startPoint x: 735, startPoint y: 501, endPoint x: 703, endPoint y: 433, distance: 75.2
click at [703, 433] on div "Número R13461811 Oferta Dúvidas Comite de Gente Supply Favorecido [PERSON_NAME]…" at bounding box center [784, 226] width 731 height 551
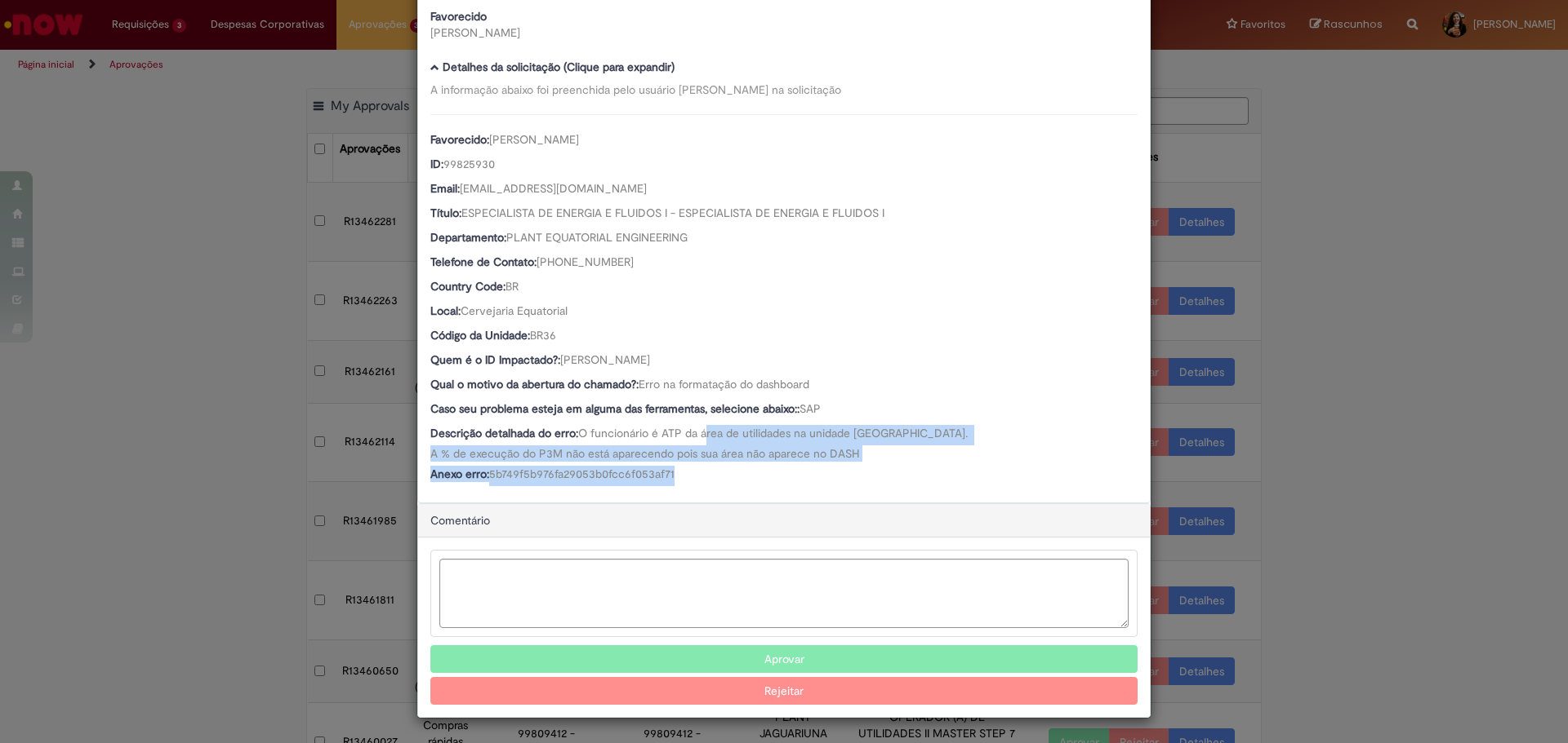
click at [703, 433] on span "O funcionário é ATP da área de utilidades na unidade [GEOGRAPHIC_DATA]. A % de …" at bounding box center [701, 443] width 540 height 35
drag, startPoint x: 673, startPoint y: 433, endPoint x: 754, endPoint y: 463, distance: 86.4
click at [754, 463] on div "Favorecido: [PERSON_NAME] ID: 99825930 Email: [EMAIL_ADDRESS][DOMAIN_NAME] Títu…" at bounding box center [784, 301] width 707 height 372
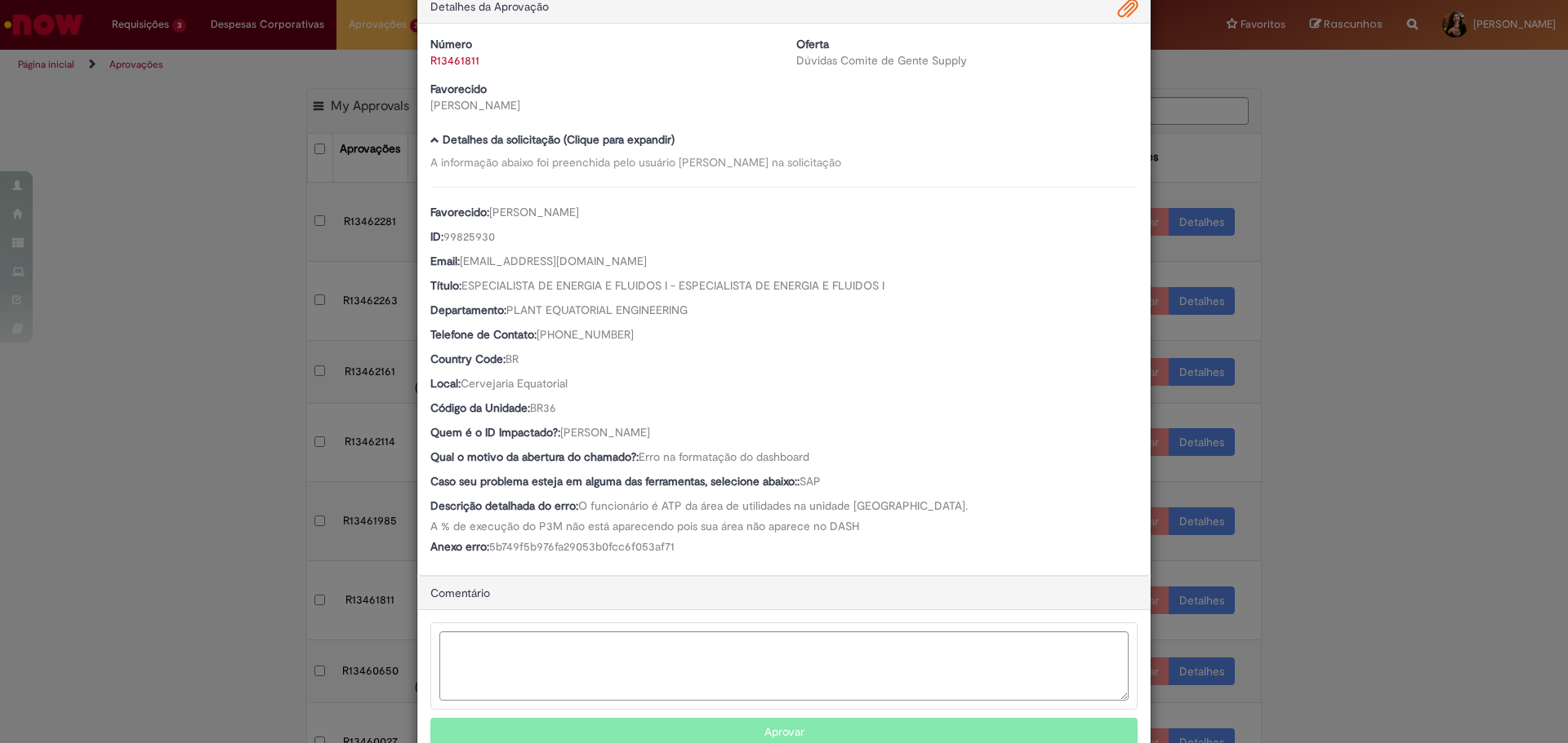
scroll to position [0, 0]
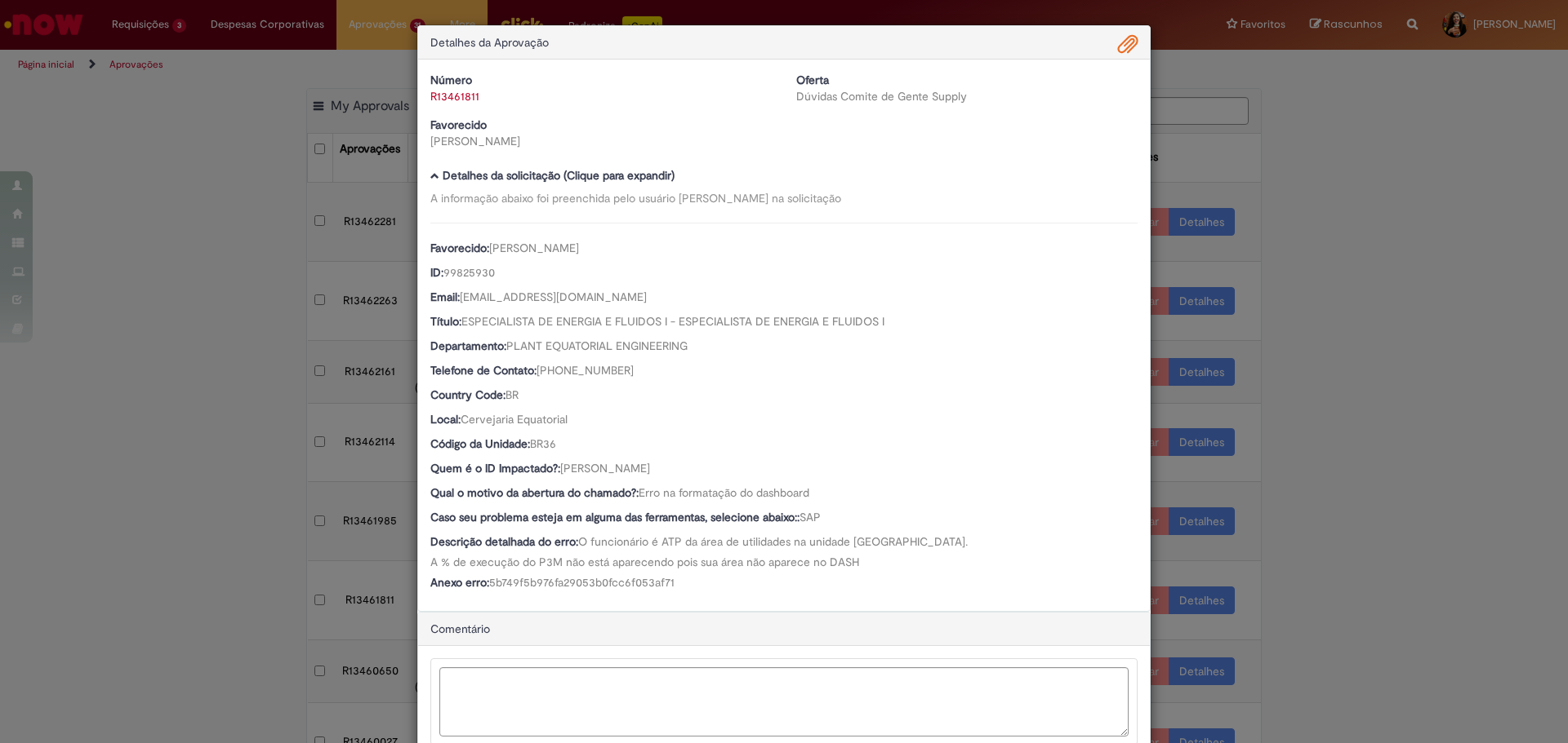
drag, startPoint x: 1108, startPoint y: 36, endPoint x: 1127, endPoint y: 43, distance: 20.2
click at [1110, 36] on div "Detalhes da Aprovação" at bounding box center [784, 43] width 731 height 34
click at [1128, 44] on span "Ambev Approval Modal" at bounding box center [1127, 45] width 20 height 28
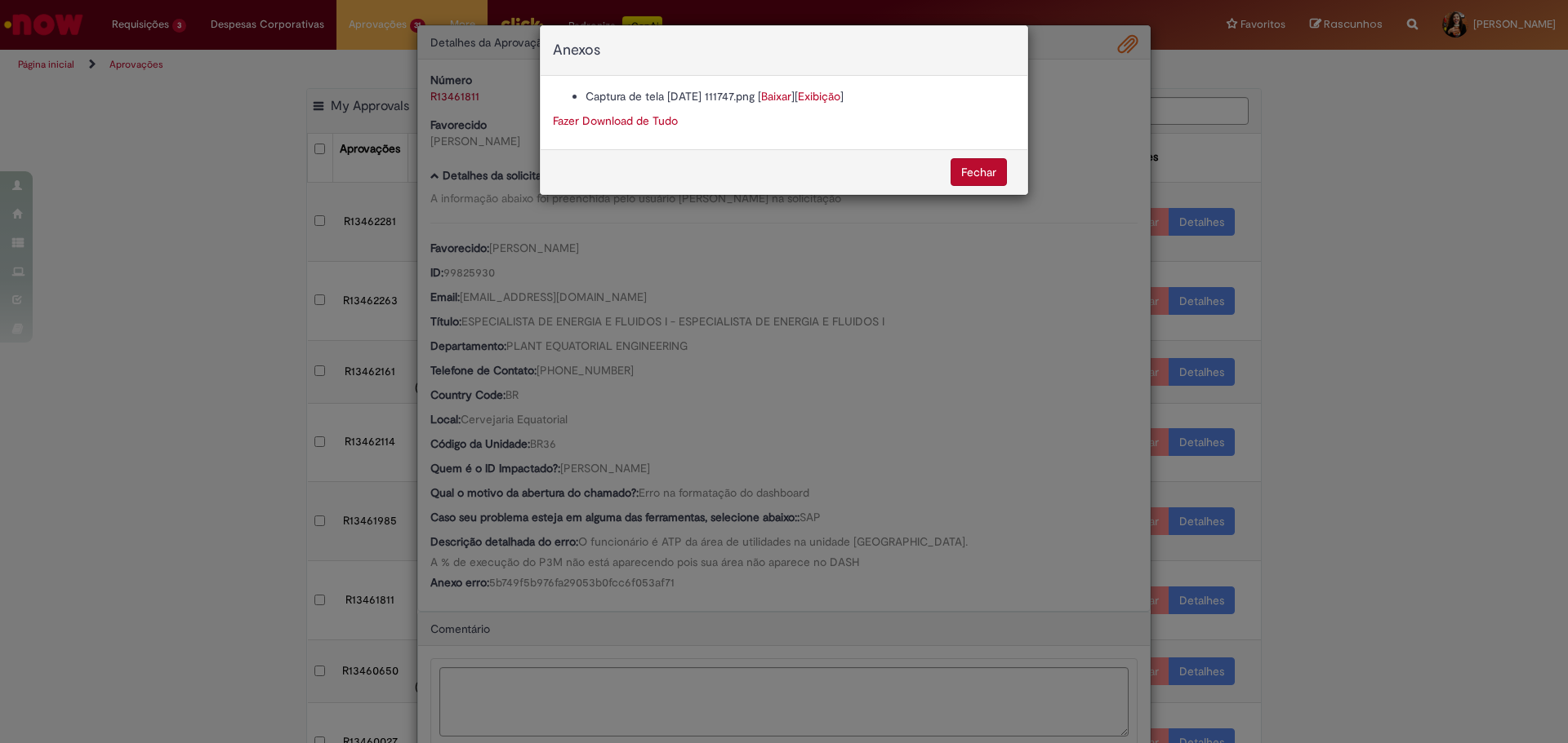
click at [791, 91] on link "Baixar" at bounding box center [776, 97] width 30 height 15
click at [731, 485] on div "Anexos Captura de tela [DATE] 111747.png [ Baixar ] [ Exibição ] Fazer Download…" at bounding box center [784, 372] width 1568 height 743
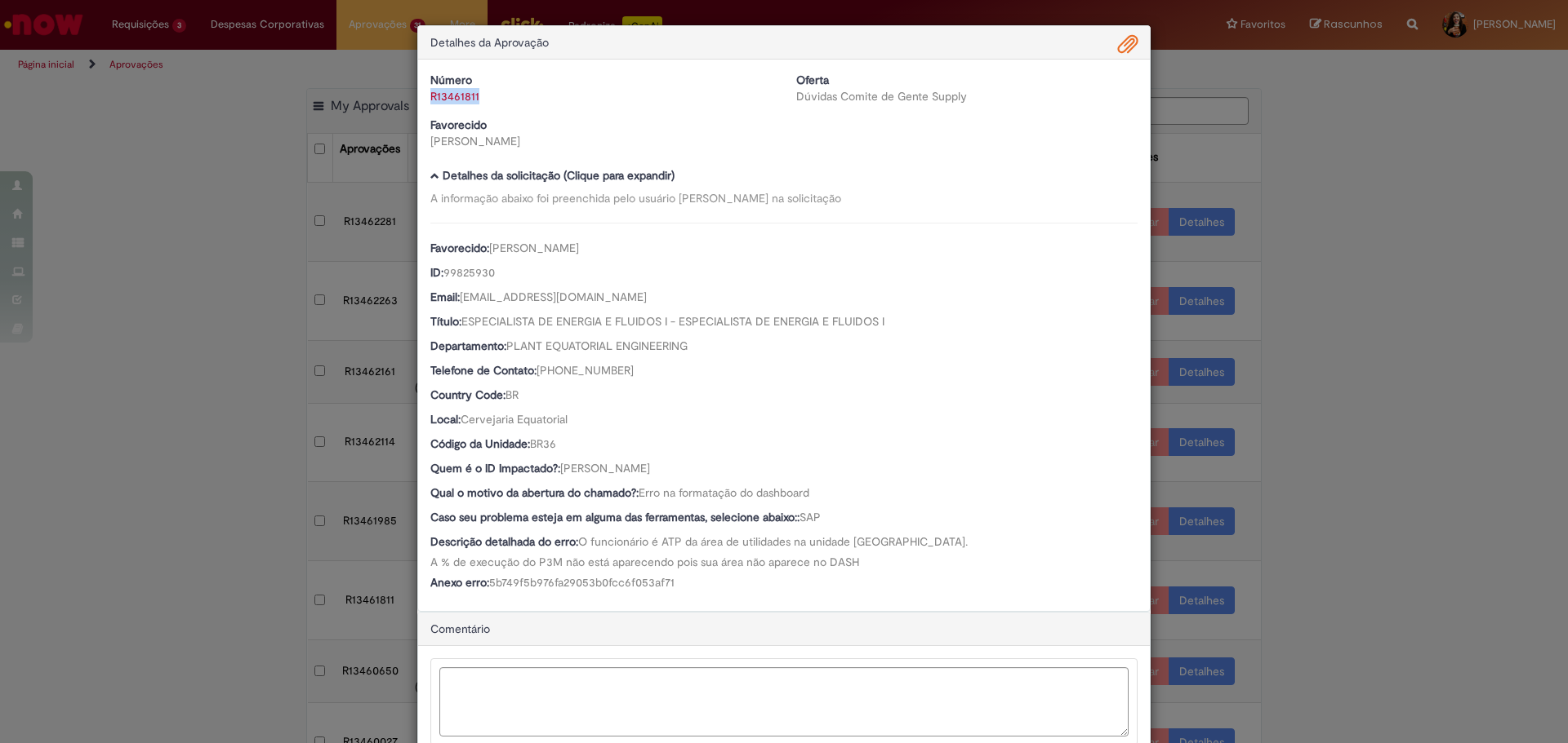
drag, startPoint x: 492, startPoint y: 96, endPoint x: 426, endPoint y: 95, distance: 66.0
click at [430, 95] on div "R13461811" at bounding box center [601, 97] width 341 height 17
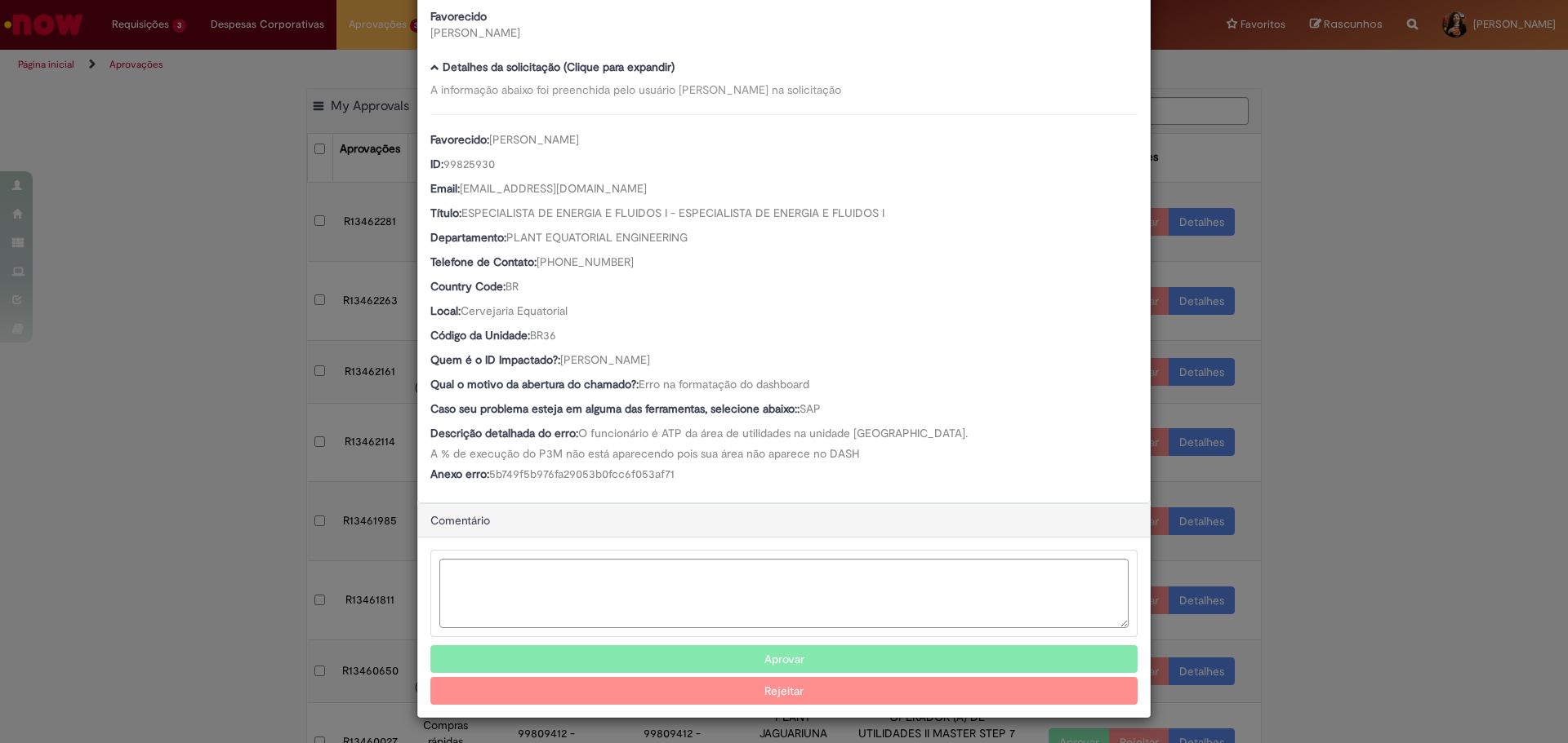
click at [631, 653] on button "Aprovar" at bounding box center [784, 659] width 707 height 28
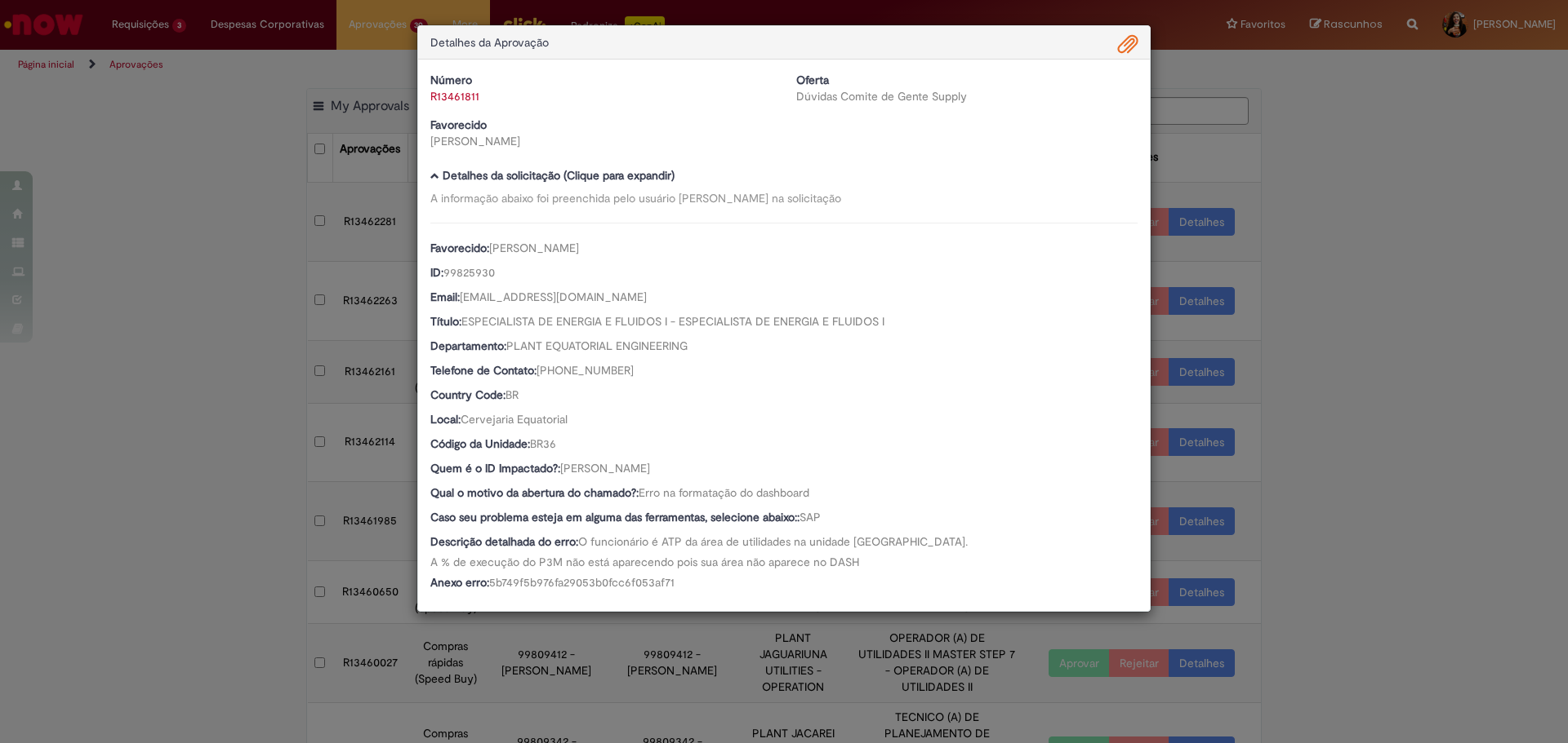
click at [1321, 419] on div "Detalhes da Aprovação Número R13461811 Oferta Dúvidas Comite de Gente Supply Fa…" at bounding box center [784, 372] width 1568 height 743
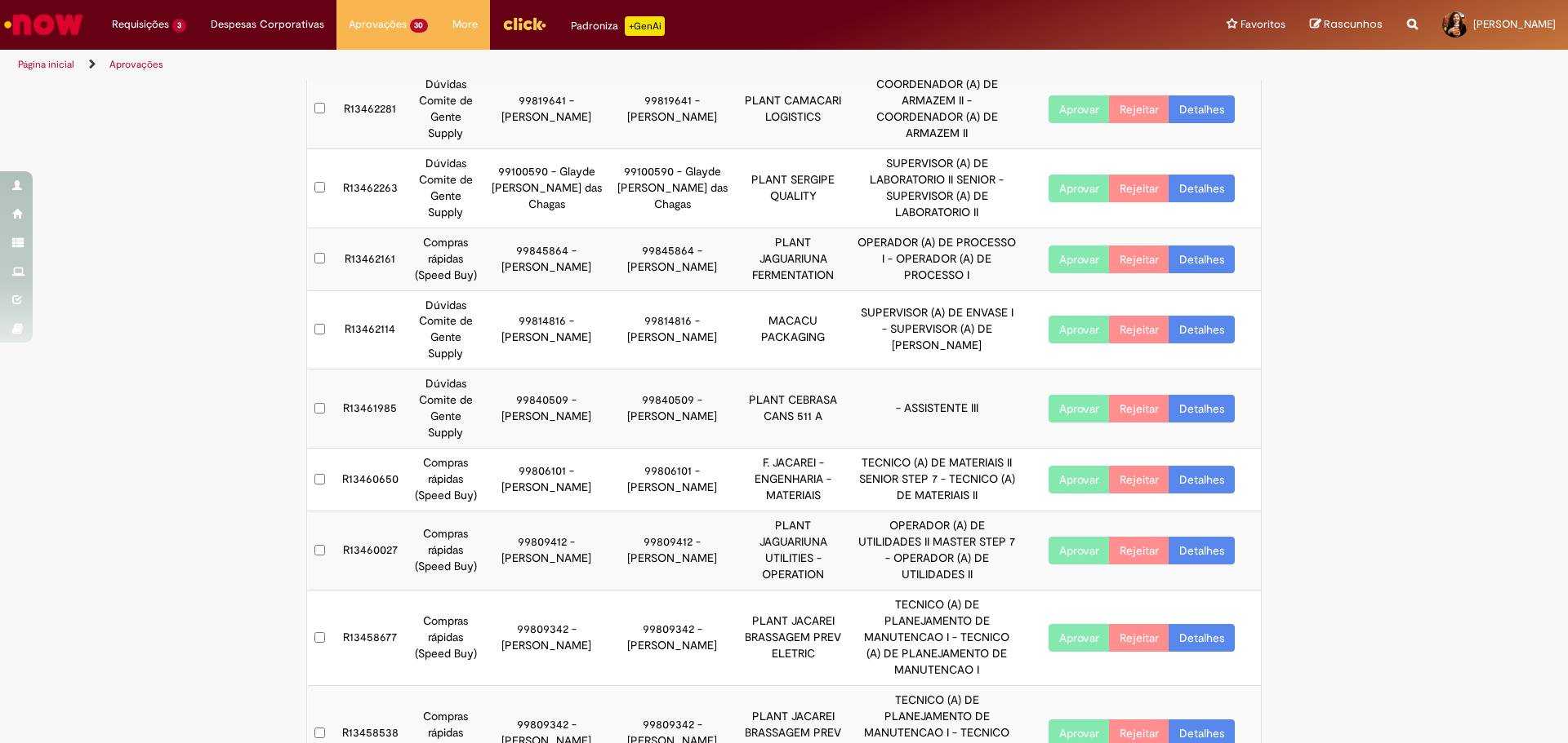
scroll to position [242, 0]
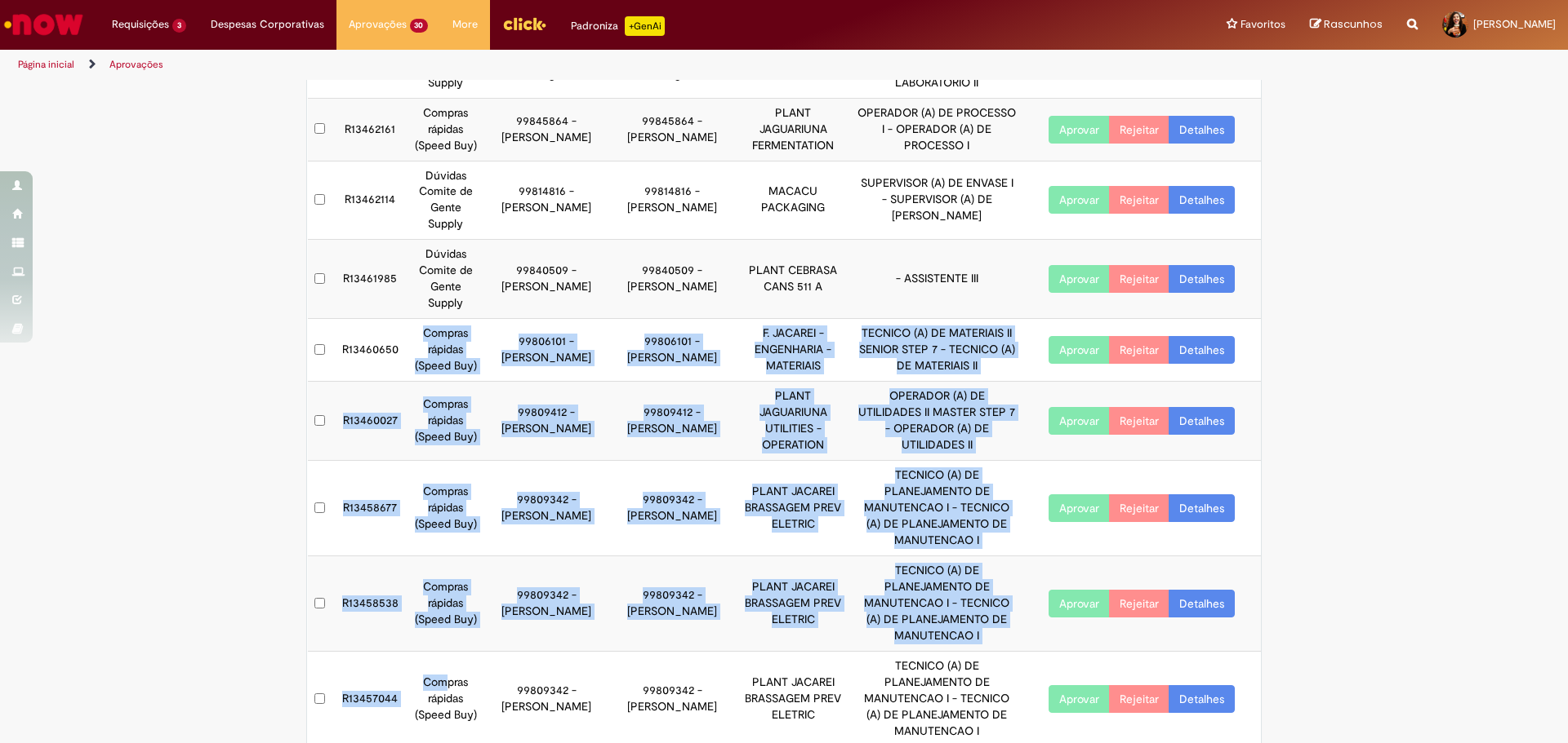
drag, startPoint x: 407, startPoint y: 479, endPoint x: 403, endPoint y: 323, distance: 156.1
click at [403, 323] on tbody "R13462281 Dúvidas Comite de Gente Supply 99819641 - [PERSON_NAME] 99819641 - [P…" at bounding box center [784, 343] width 954 height 807
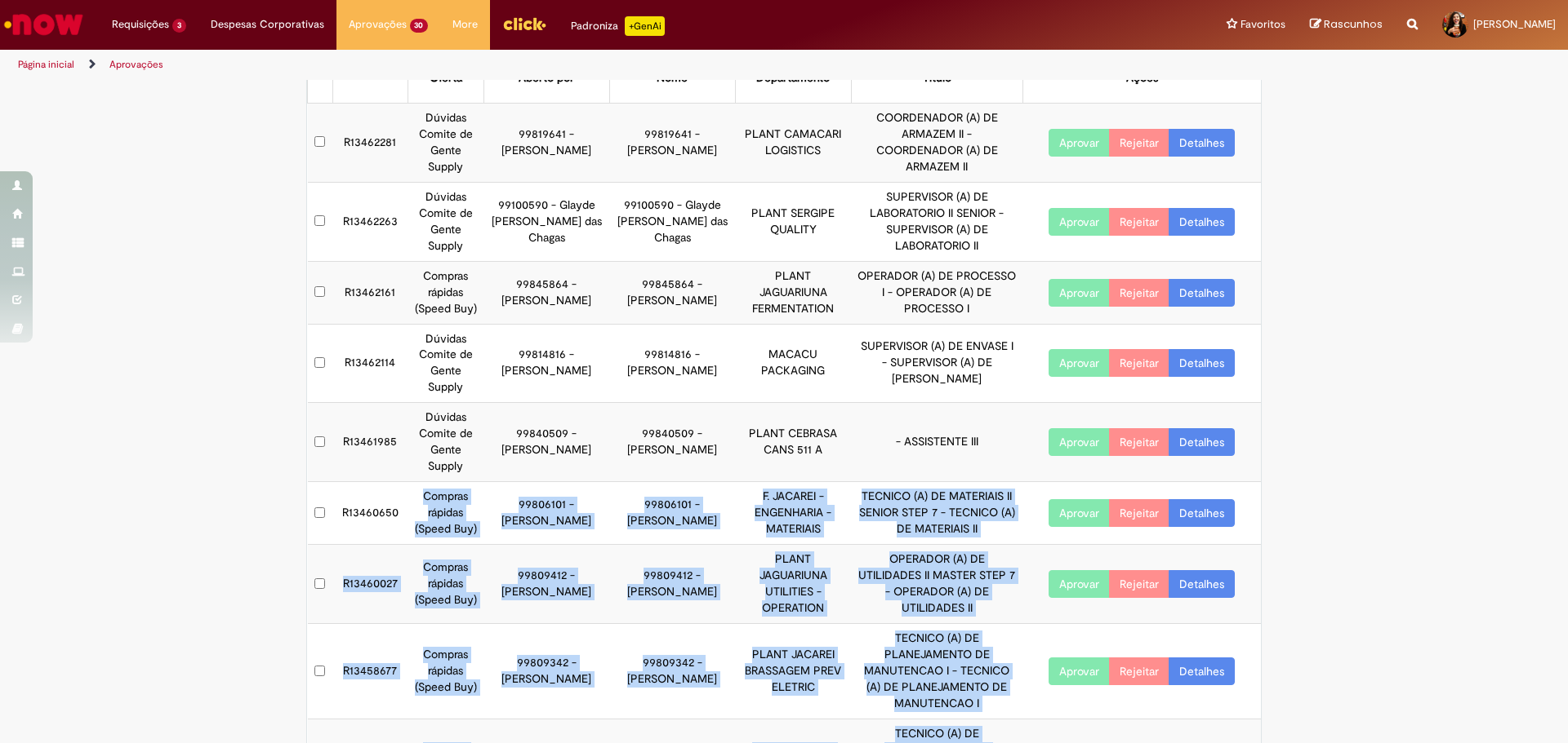
click at [471, 512] on td "Compras rápidas (Speed Buy)" at bounding box center [445, 513] width 76 height 62
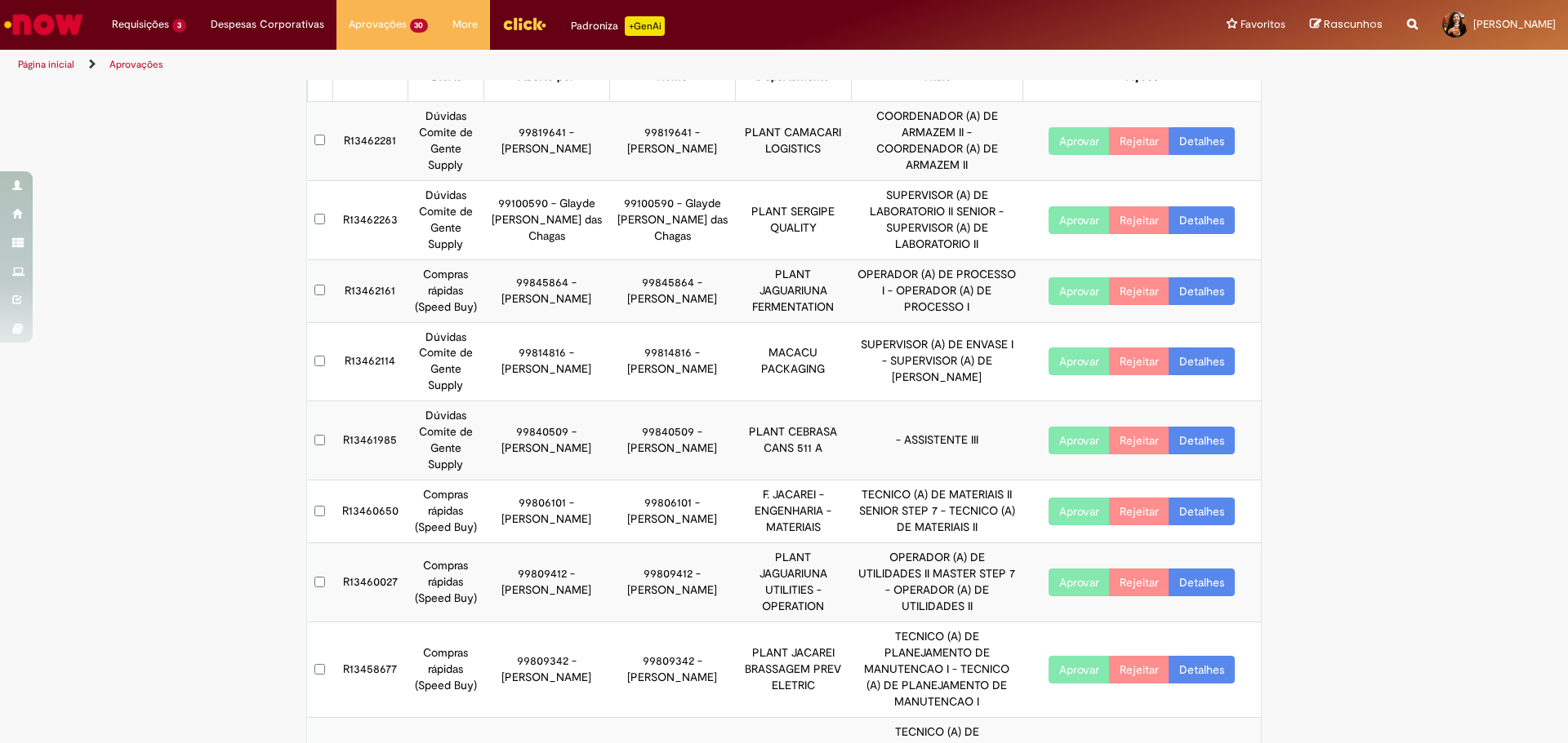
scroll to position [0, 0]
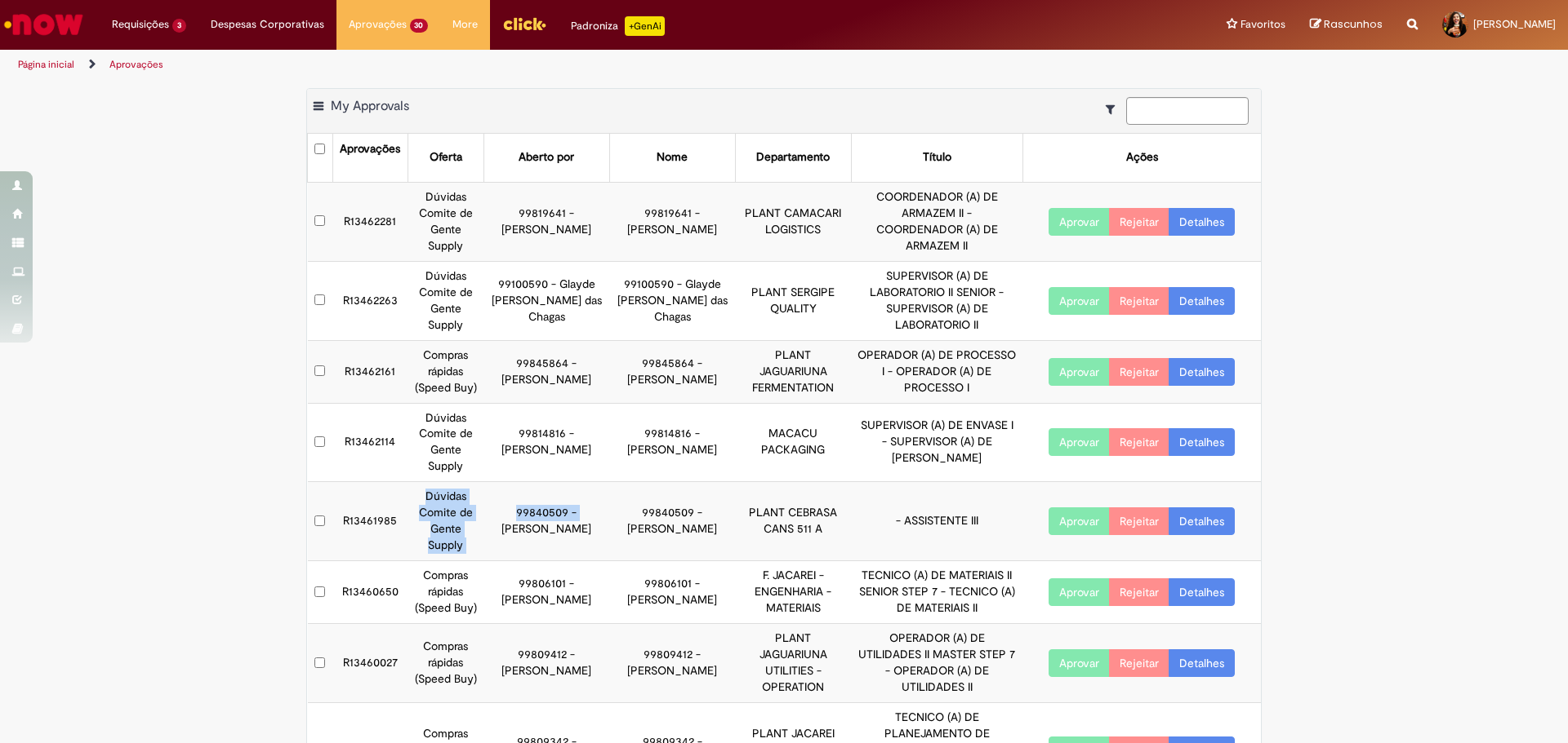
drag, startPoint x: 421, startPoint y: 502, endPoint x: 498, endPoint y: 515, distance: 78.1
click at [498, 515] on tr "R13461985 Dúvidas Comite de Gente Supply 99840509 - [PERSON_NAME] 99840509 - [P…" at bounding box center [784, 521] width 954 height 79
click at [498, 515] on td "99840509 - [PERSON_NAME]" at bounding box center [546, 521] width 126 height 79
click at [1179, 513] on link "Detalhes" at bounding box center [1201, 521] width 66 height 28
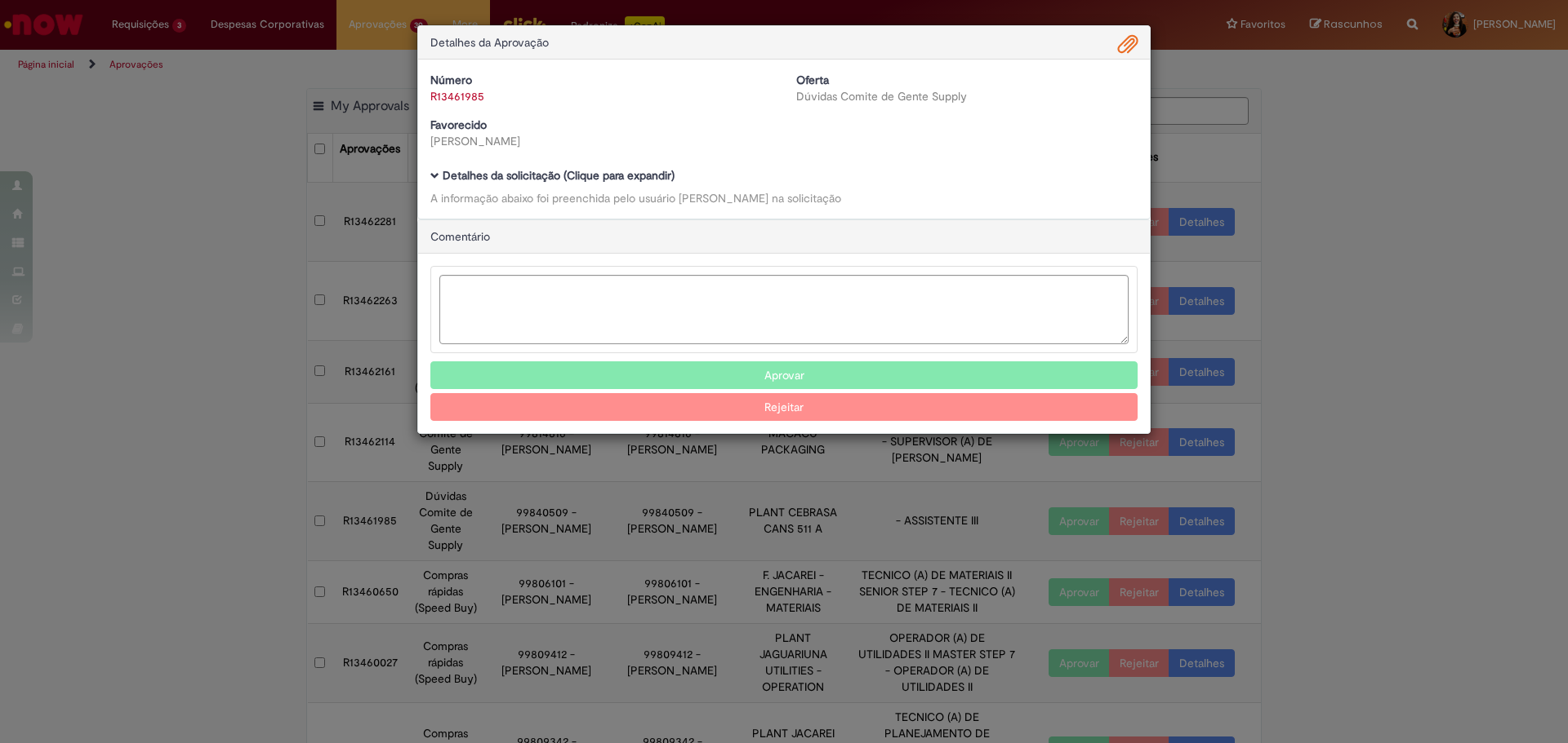
click at [594, 181] on b "Detalhes da solicitação (Clique para expandir)" at bounding box center [558, 176] width 232 height 15
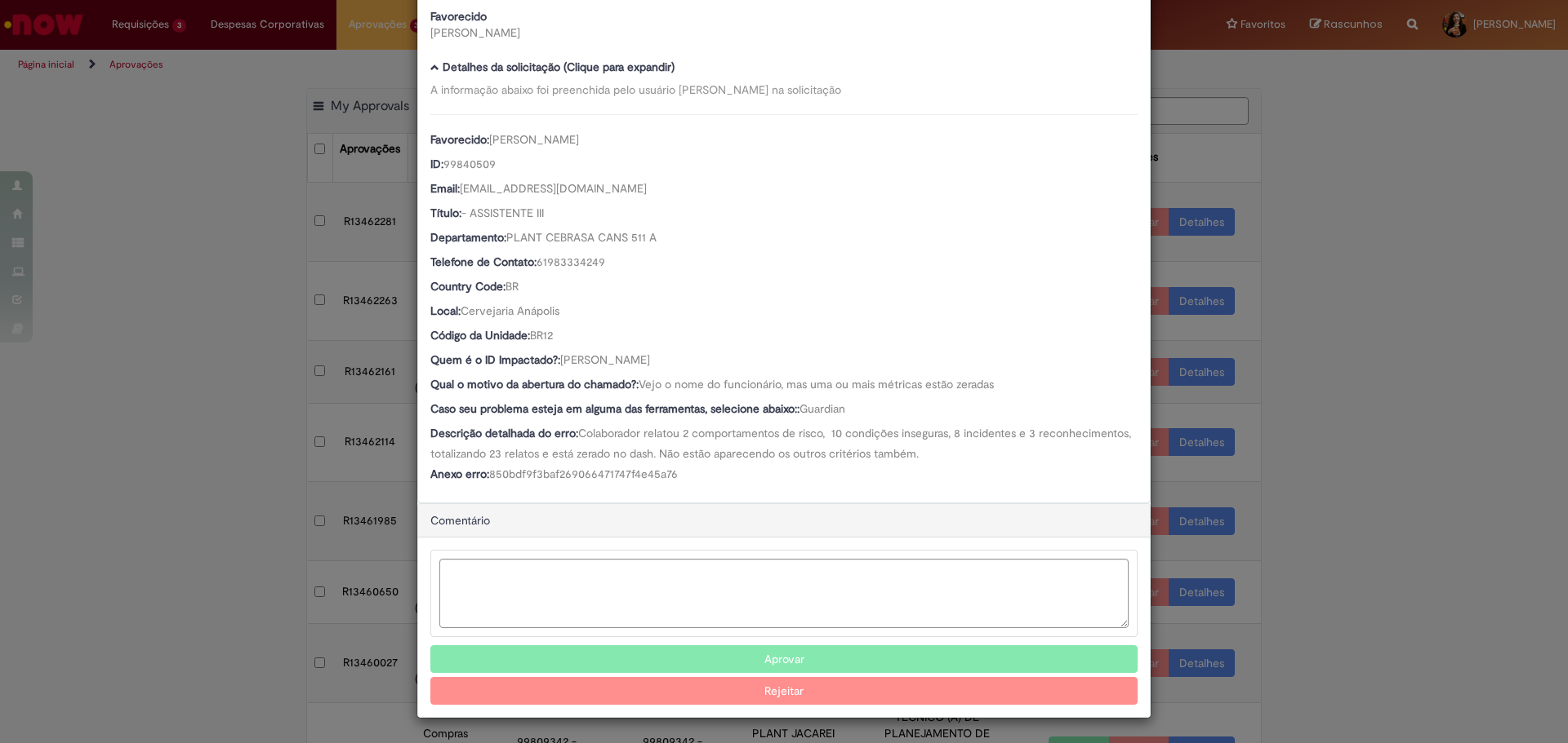
scroll to position [110, 0]
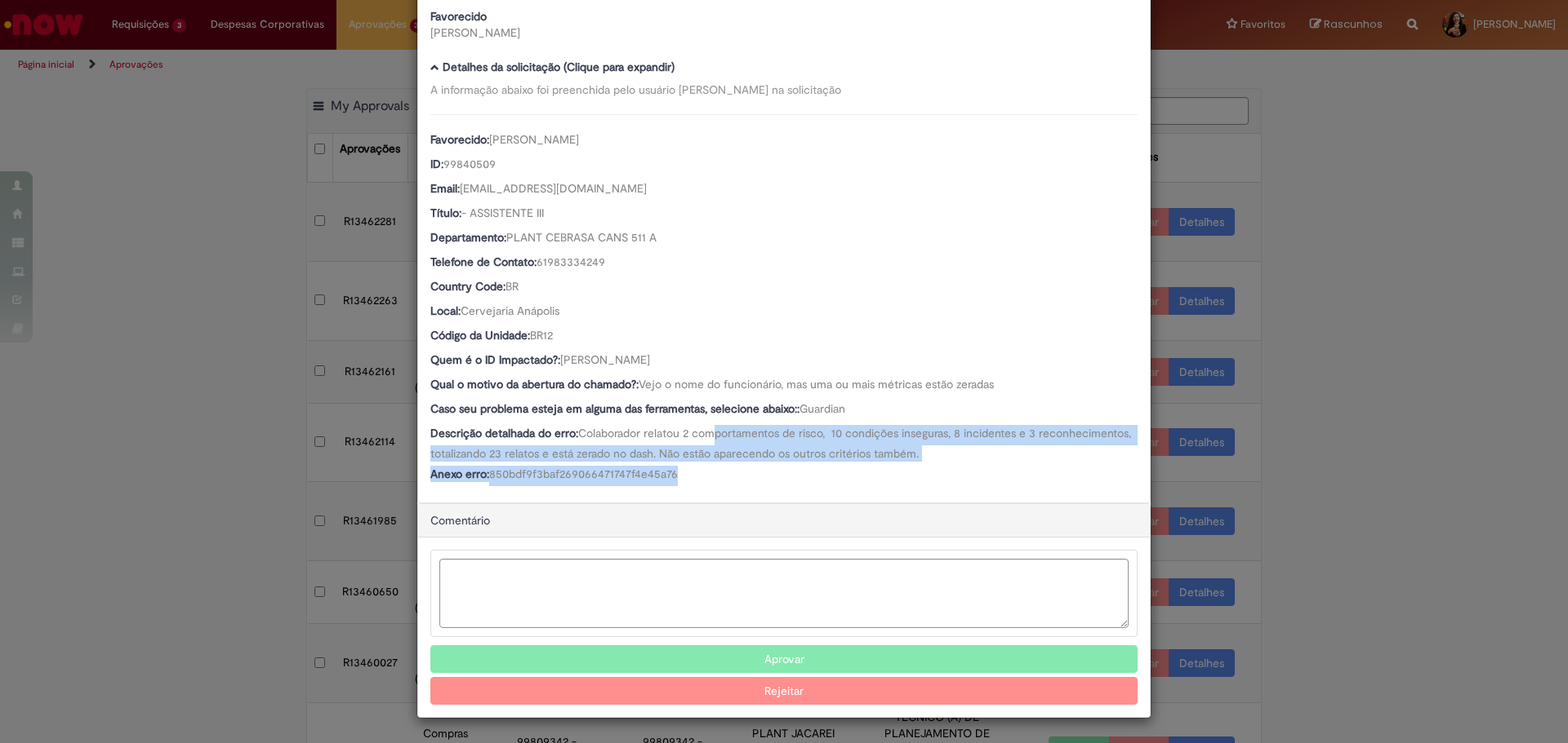
drag, startPoint x: 710, startPoint y: 426, endPoint x: 828, endPoint y: 464, distance: 124.0
click at [828, 464] on div "Favorecido: [PERSON_NAME] ID: 99840509 Email: [EMAIL_ADDRESS][DOMAIN_NAME] Títu…" at bounding box center [784, 301] width 707 height 372
drag, startPoint x: 850, startPoint y: 476, endPoint x: 749, endPoint y: 420, distance: 115.5
click at [749, 420] on div "Favorecido: [PERSON_NAME] ID: 99840509 Email: [EMAIL_ADDRESS][DOMAIN_NAME] Títu…" at bounding box center [784, 301] width 707 height 372
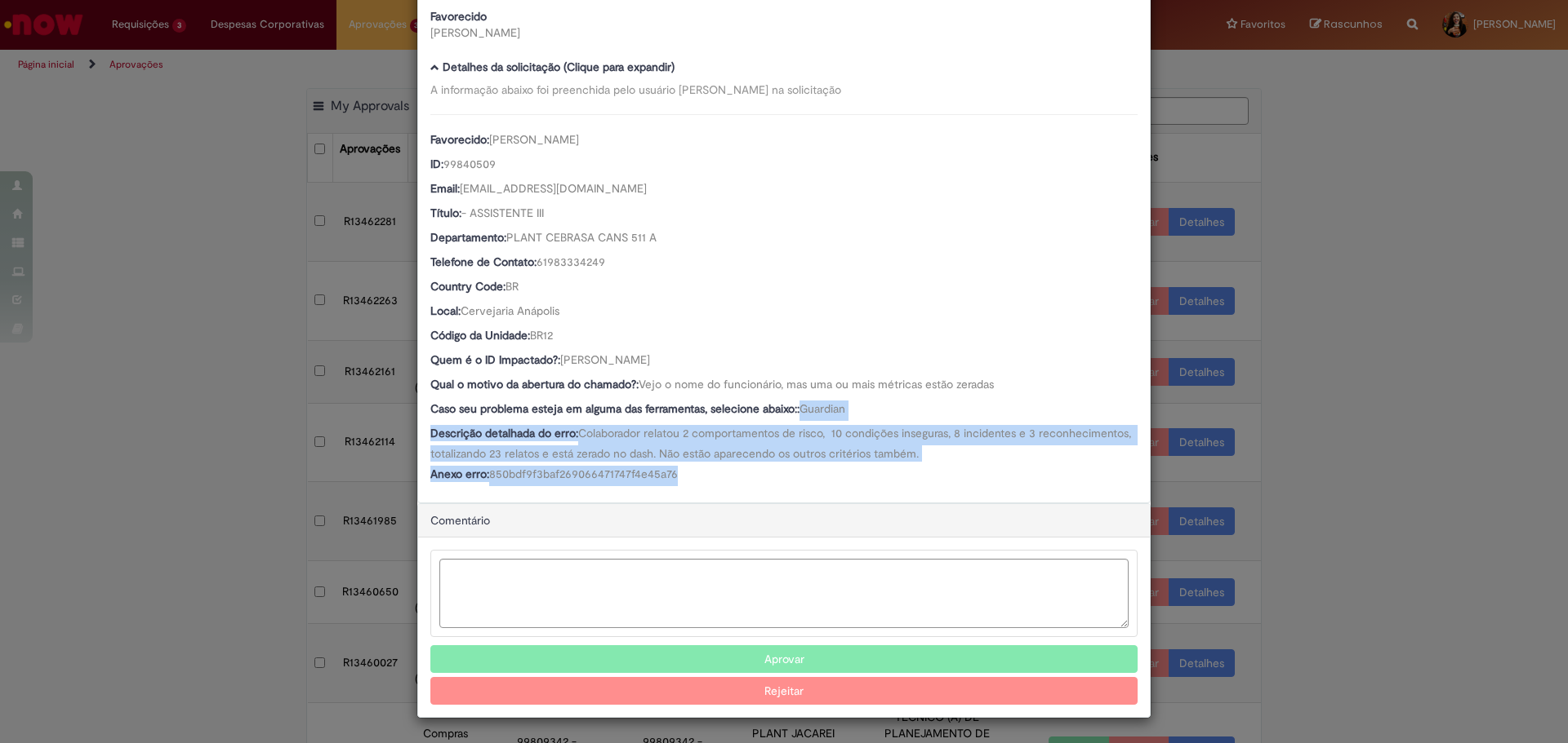
click at [749, 420] on div "Caso seu problema esteja em alguma das ferramentas, selecione abaixo:: Guardian" at bounding box center [784, 411] width 707 height 20
drag, startPoint x: 707, startPoint y: 352, endPoint x: 558, endPoint y: 360, distance: 149.2
click at [558, 360] on div "Favorecido: [PERSON_NAME] ID: 99840509 Email: [EMAIL_ADDRESS][DOMAIN_NAME] Títu…" at bounding box center [784, 301] width 707 height 372
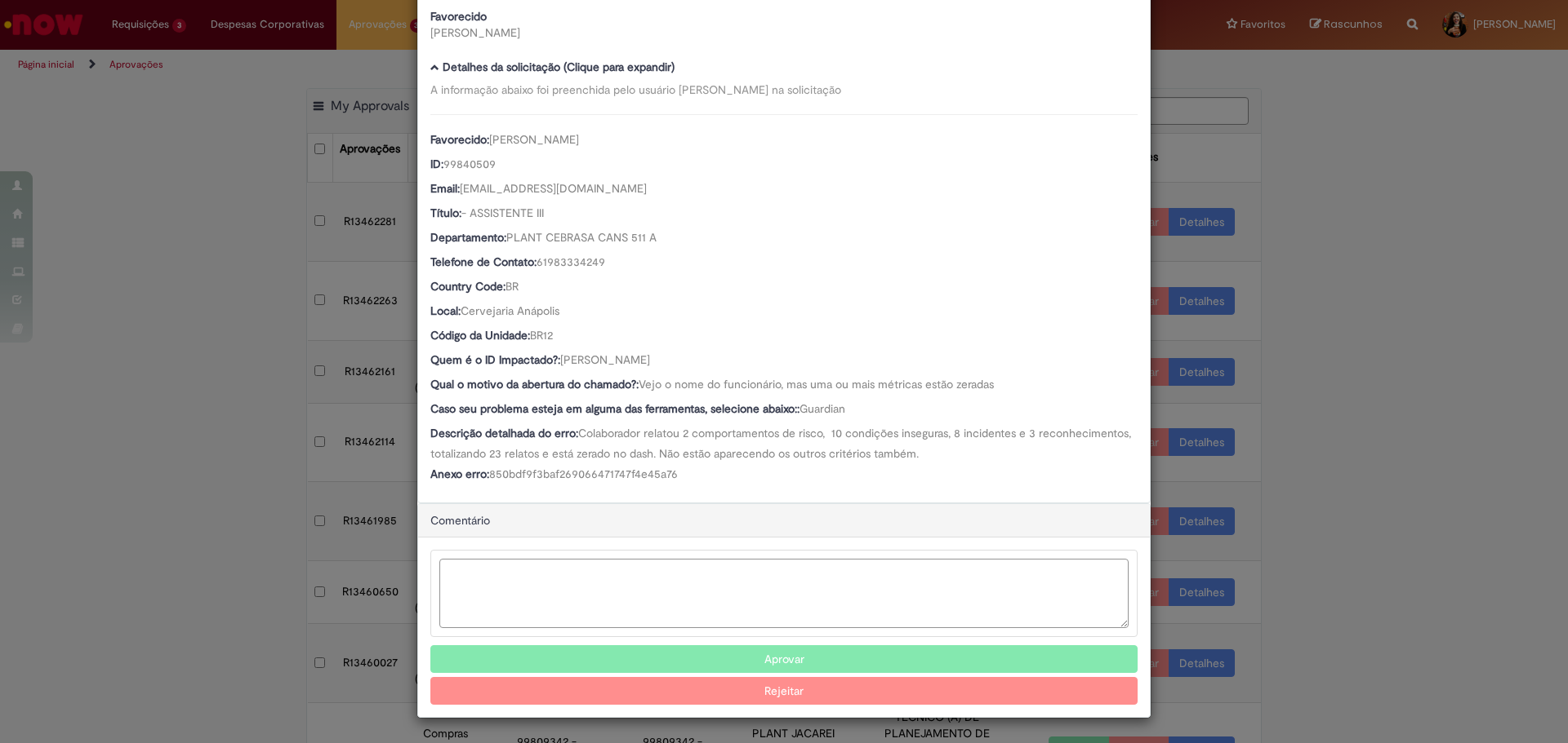
click at [664, 590] on textarea "Ambev Approval Modal" at bounding box center [784, 593] width 689 height 69
type textarea "*"
type textarea "**********"
click at [741, 690] on button "Rejeitar" at bounding box center [784, 691] width 707 height 28
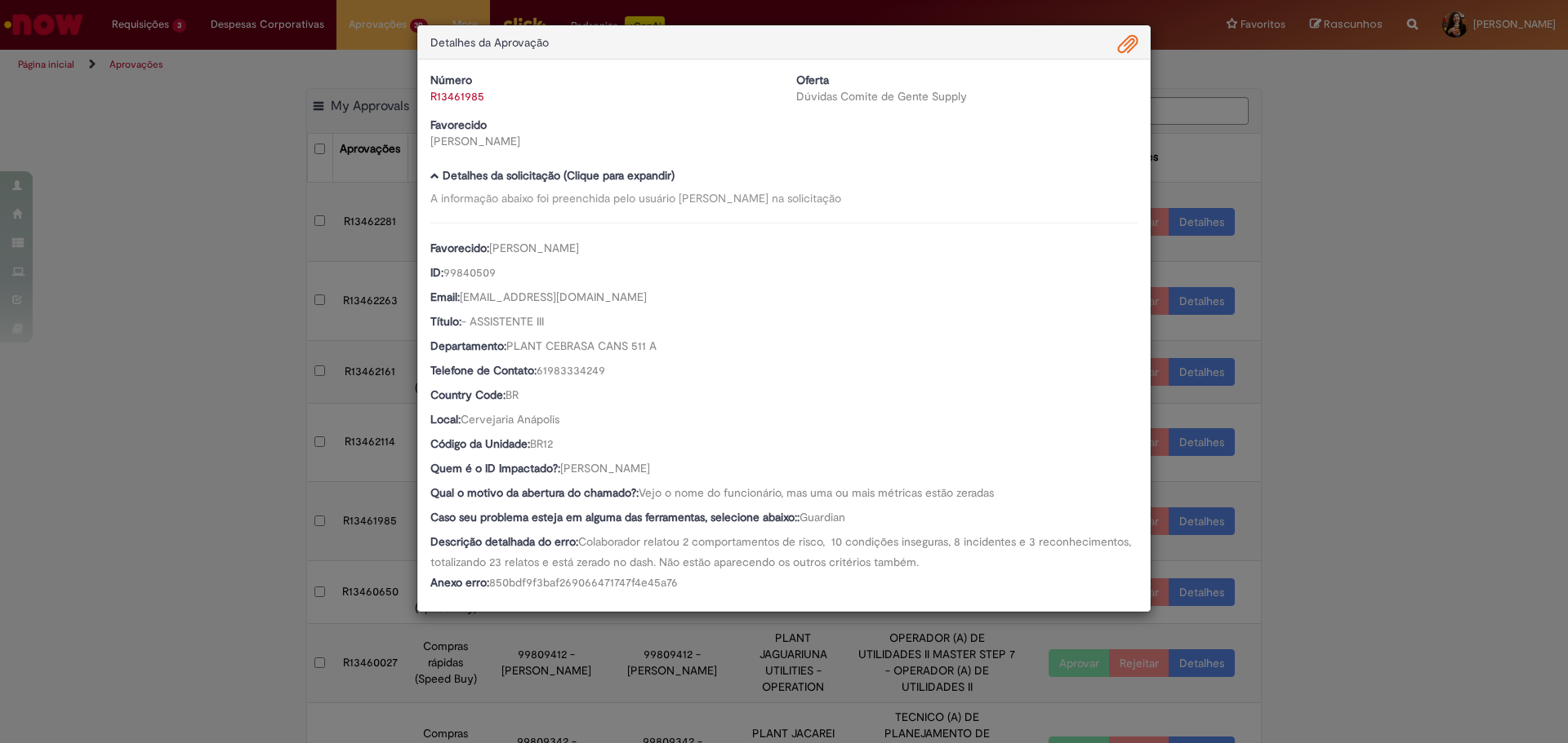
scroll to position [0, 0]
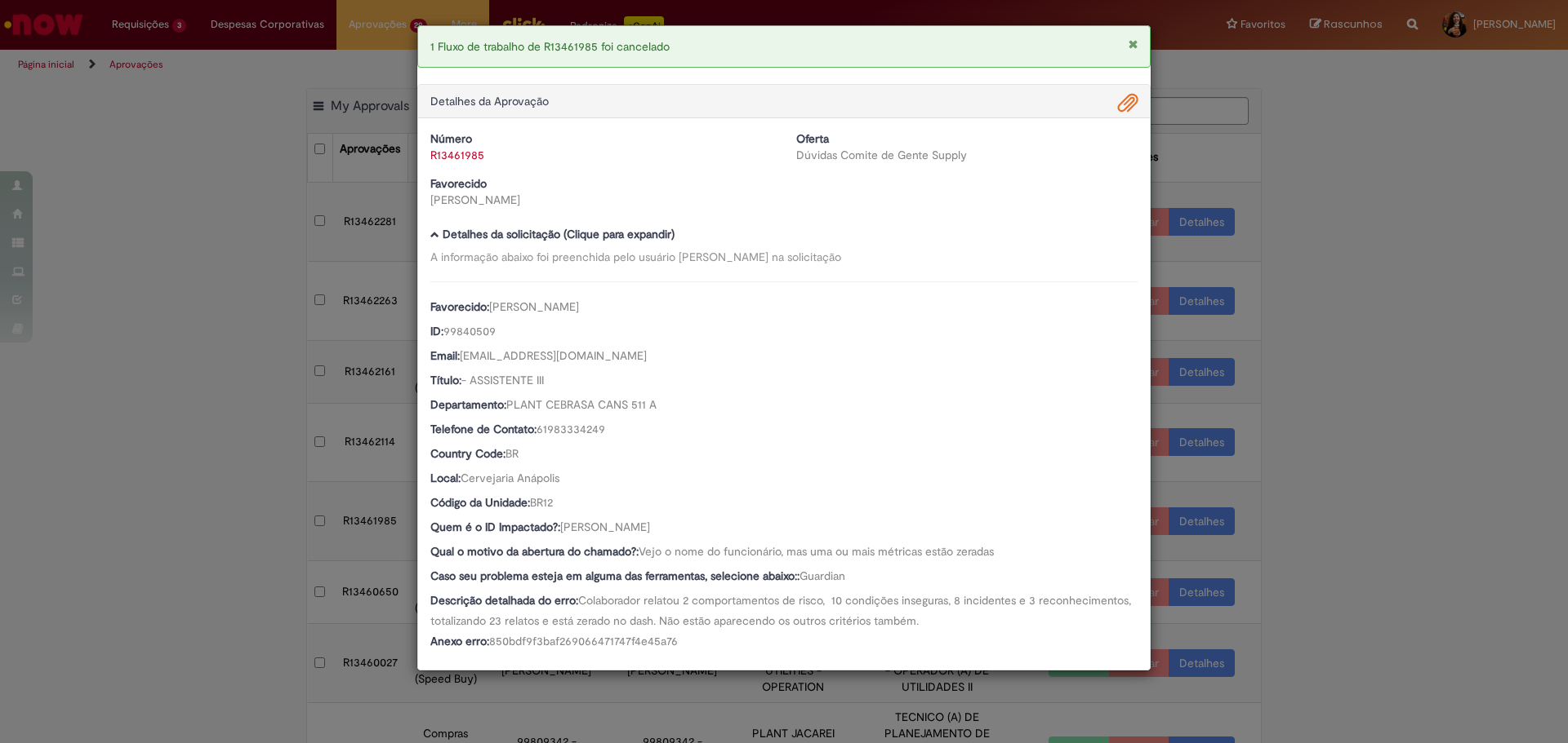
click at [1476, 422] on div "1 Fluxo de trabalho de R13461985 foi cancelado Detalhes da Aprovação Número R13…" at bounding box center [784, 372] width 1568 height 743
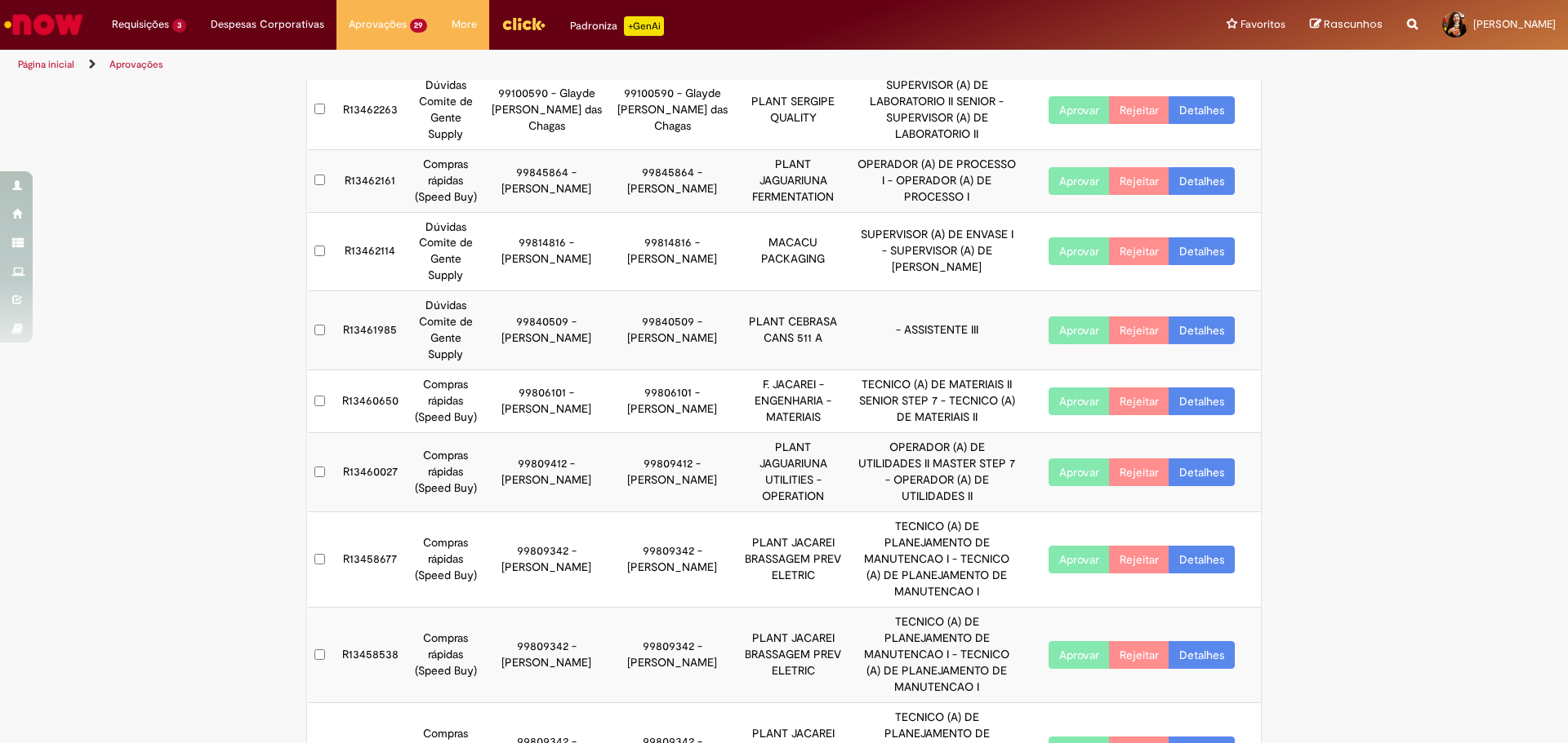
scroll to position [242, 0]
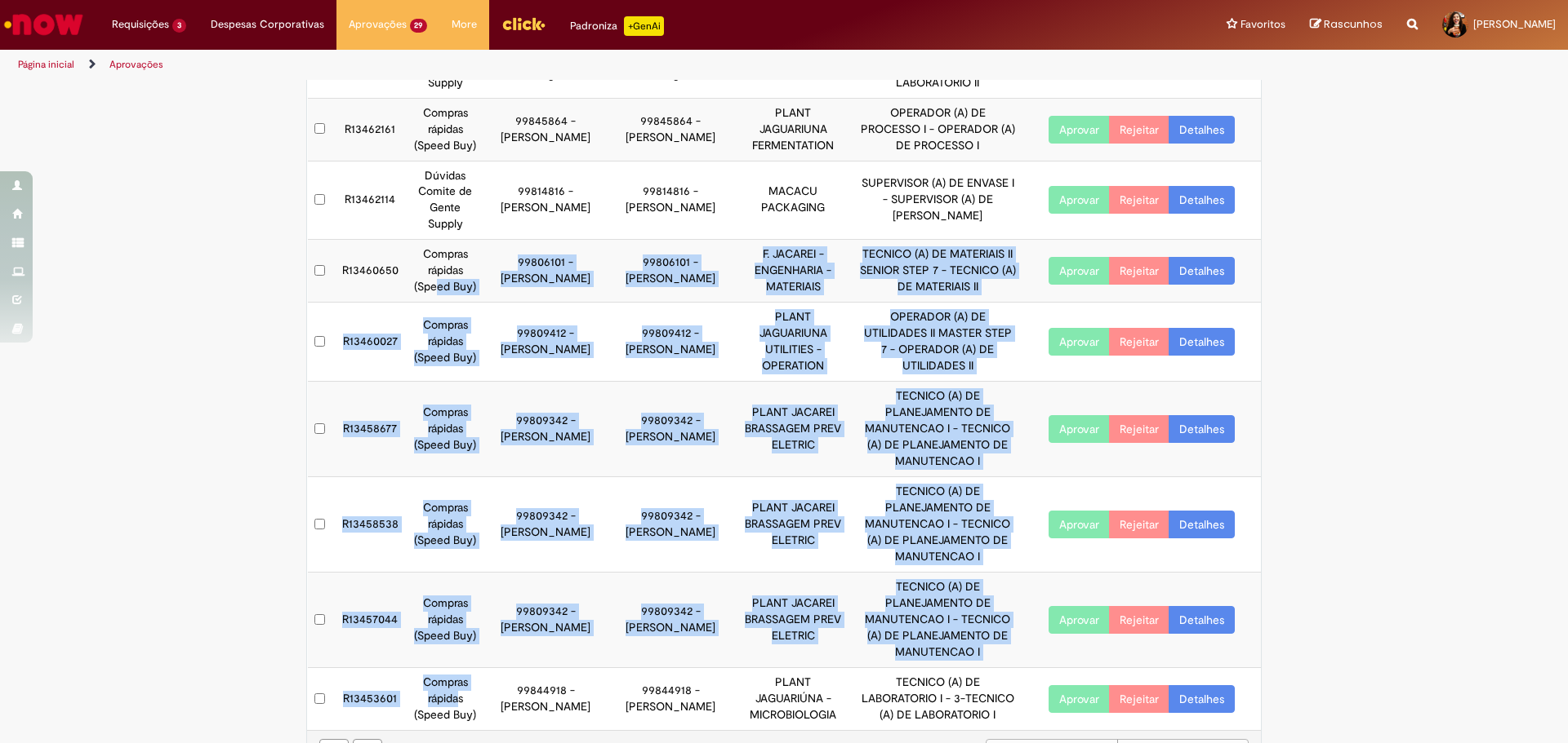
drag, startPoint x: 458, startPoint y: 647, endPoint x: 434, endPoint y: 295, distance: 352.8
click at [434, 296] on tbody "R13462281 Dúvidas Comite de Gente Supply 99819641 - [PERSON_NAME] 99819641 - [P…" at bounding box center [784, 334] width 954 height 790
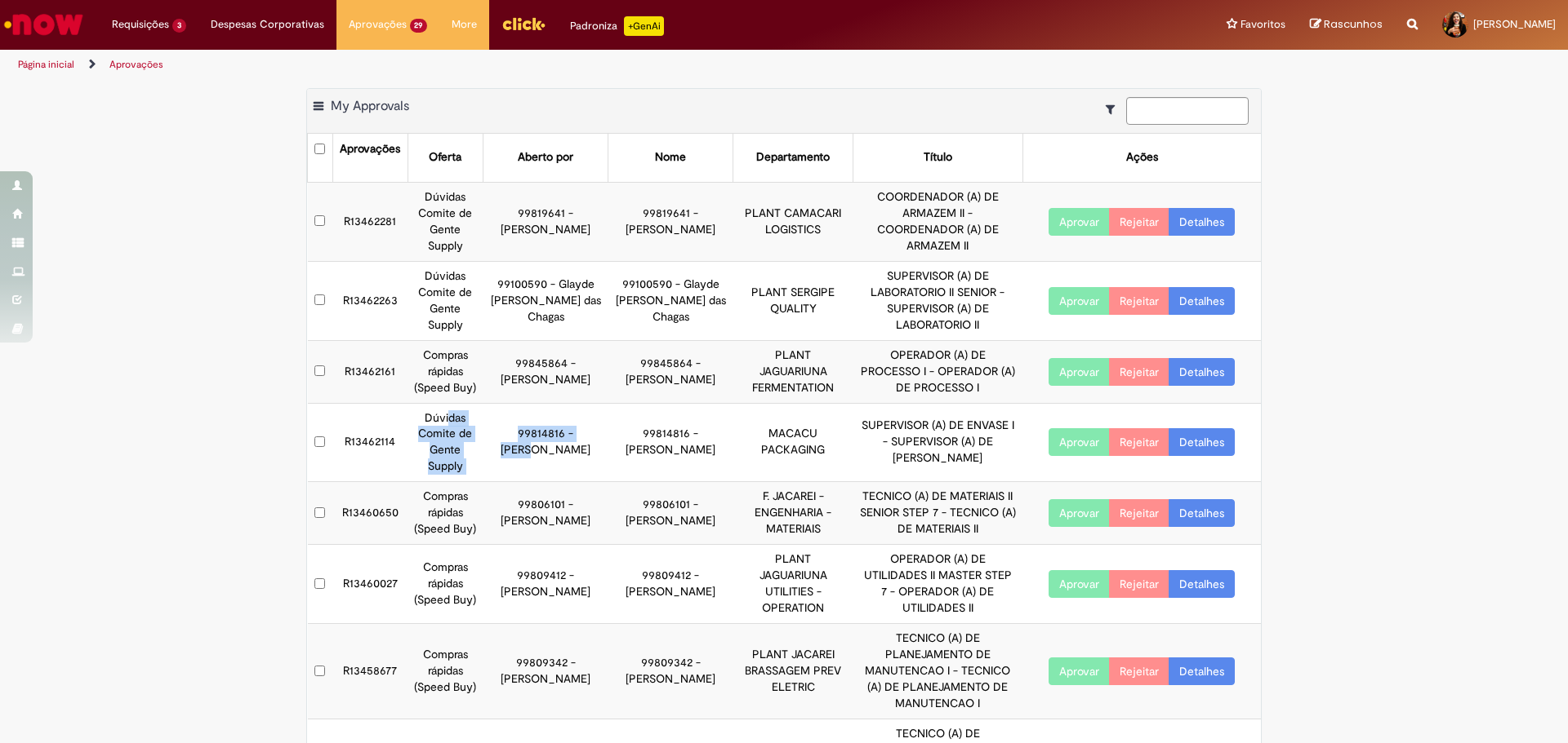
drag, startPoint x: 446, startPoint y: 425, endPoint x: 539, endPoint y: 429, distance: 93.1
click at [539, 429] on tr "R13462114 Dúvidas Comite de Gente Supply 99814816 - [PERSON_NAME] 99814816 - [P…" at bounding box center [784, 442] width 954 height 79
click at [539, 429] on td "99814816 - [PERSON_NAME]" at bounding box center [546, 442] width 125 height 79
click at [1198, 436] on link "Detalhes" at bounding box center [1201, 442] width 66 height 28
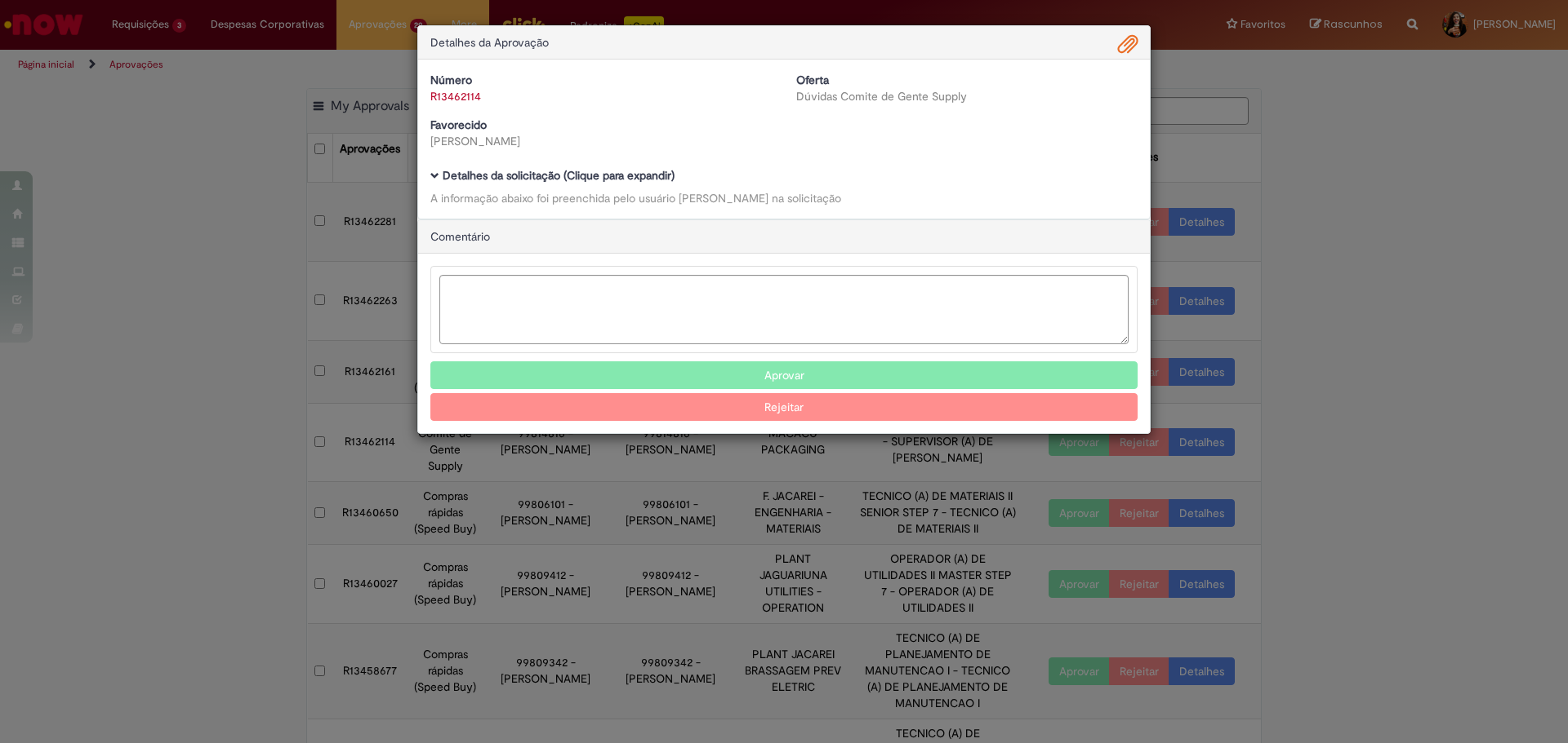
click at [640, 171] on b "Detalhes da solicitação (Clique para expandir)" at bounding box center [558, 176] width 232 height 15
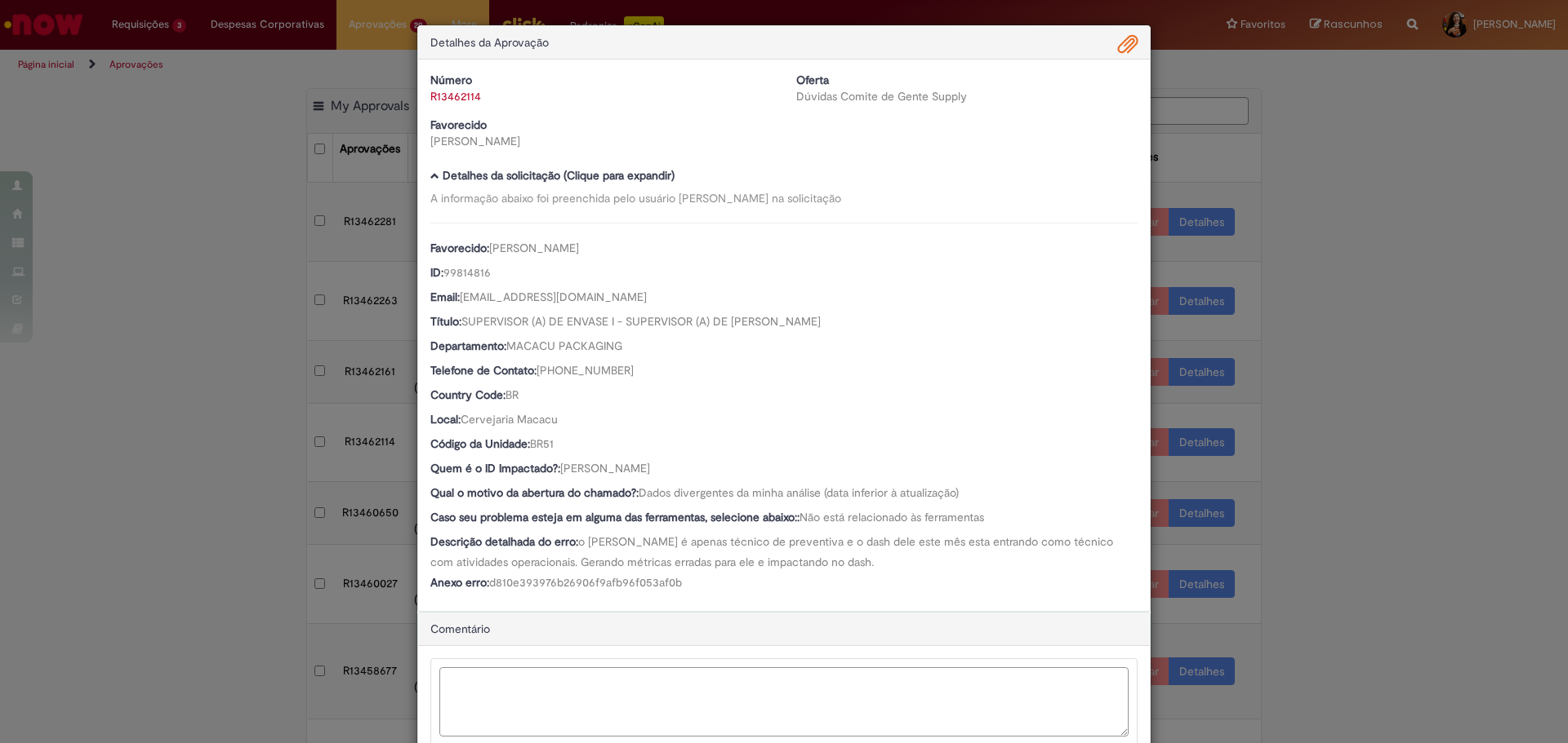
click at [703, 677] on textarea "Ambev Approval Modal" at bounding box center [784, 702] width 689 height 69
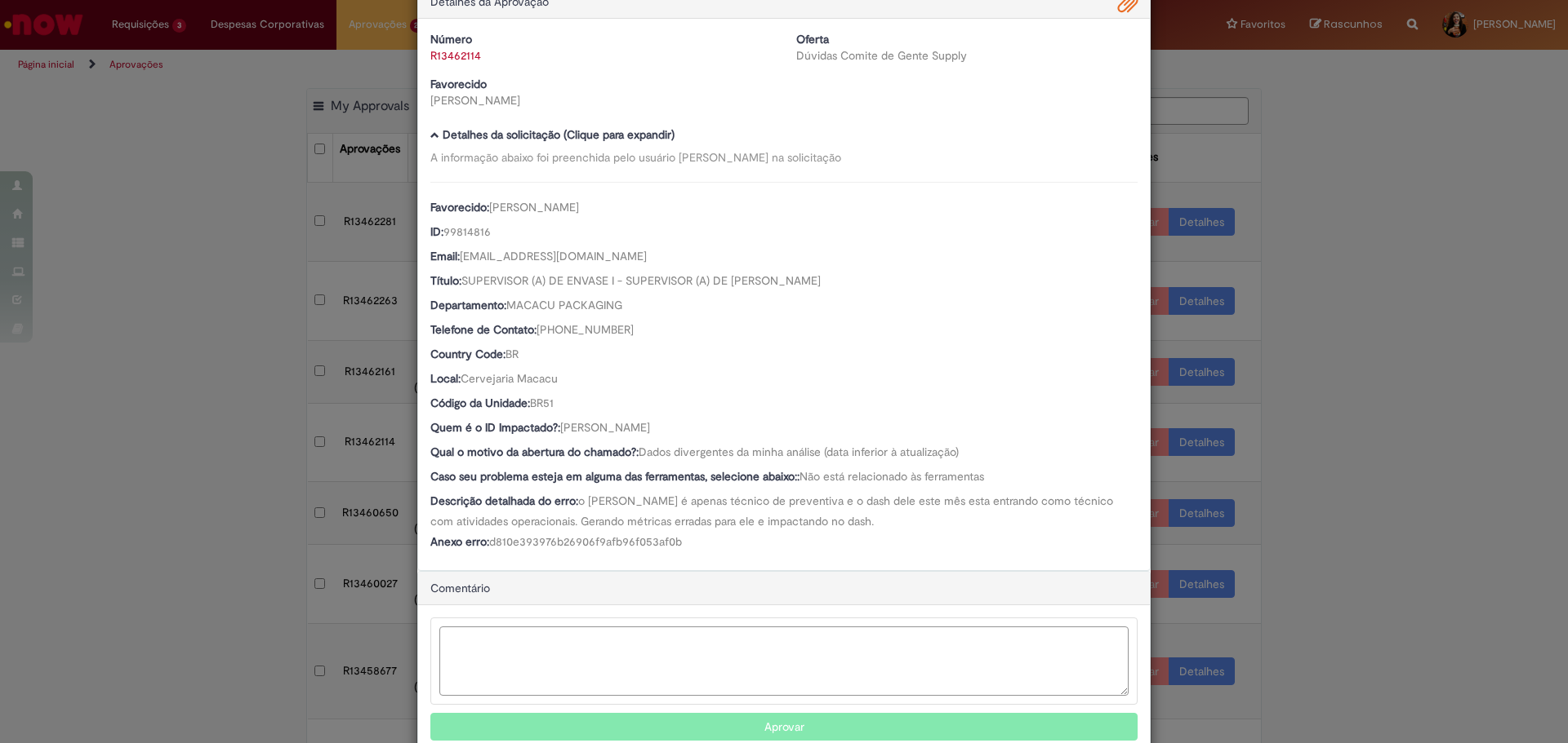
scroll to position [82, 0]
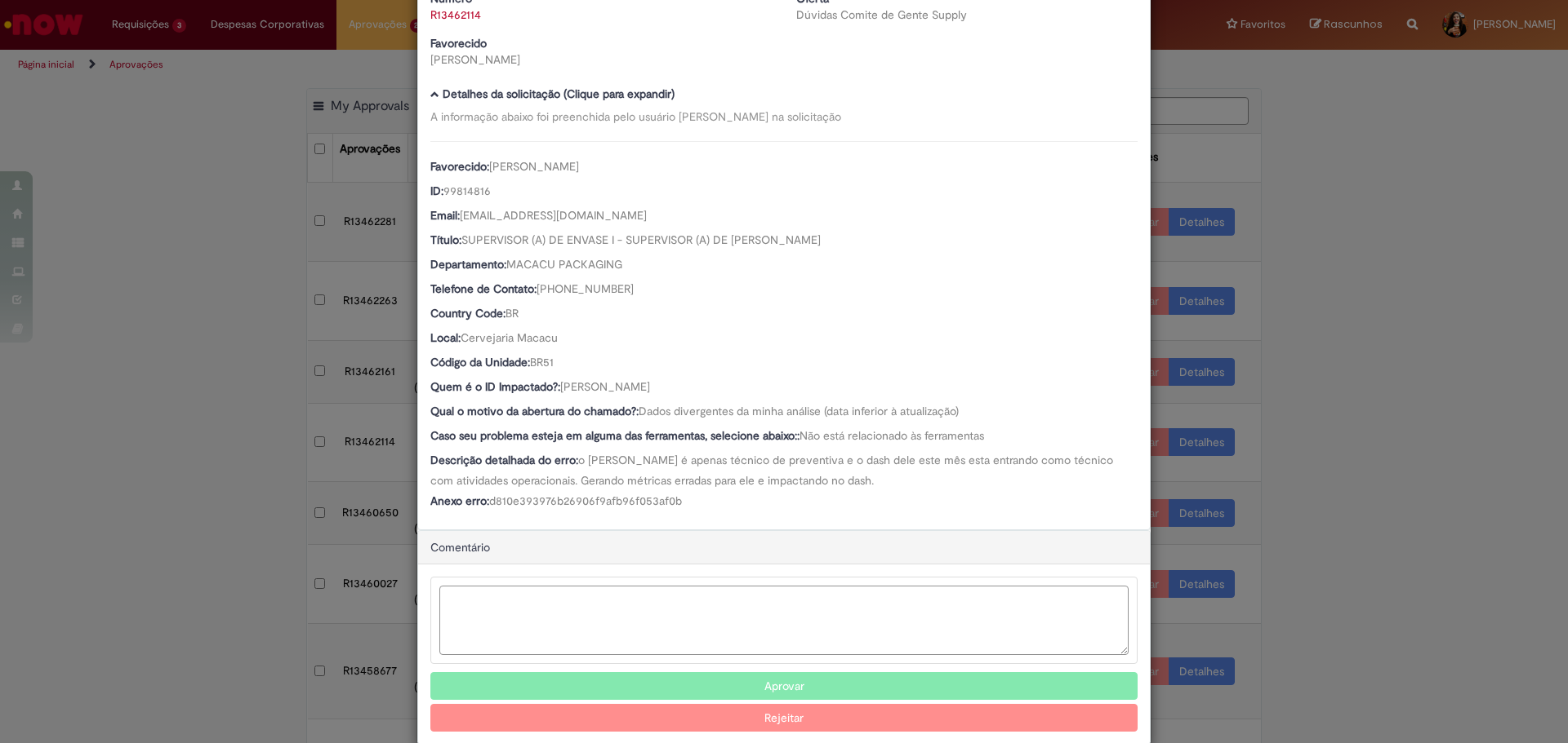
paste textarea "**********"
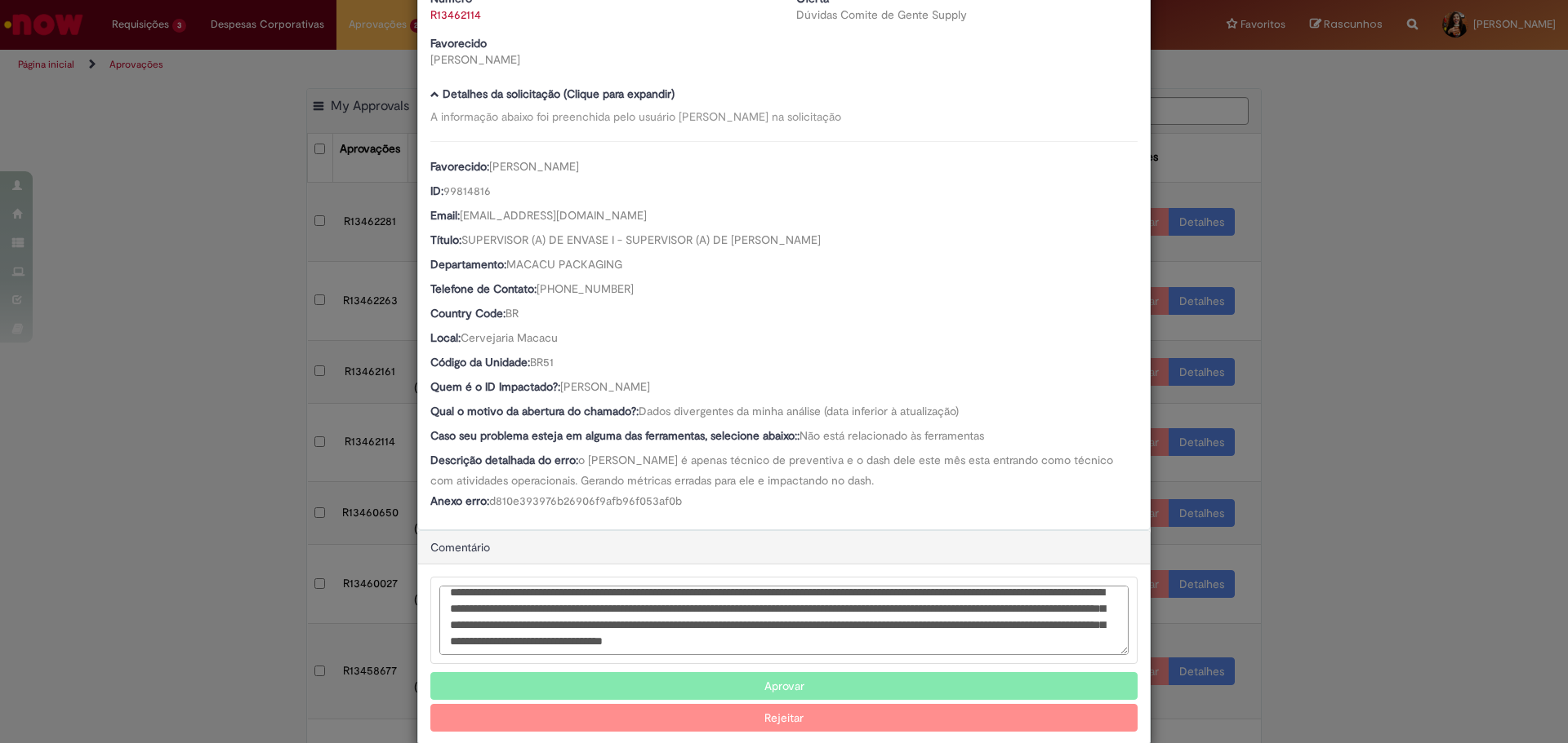
scroll to position [23, 0]
type textarea "**********"
click at [758, 722] on button "Rejeitar" at bounding box center [784, 718] width 707 height 28
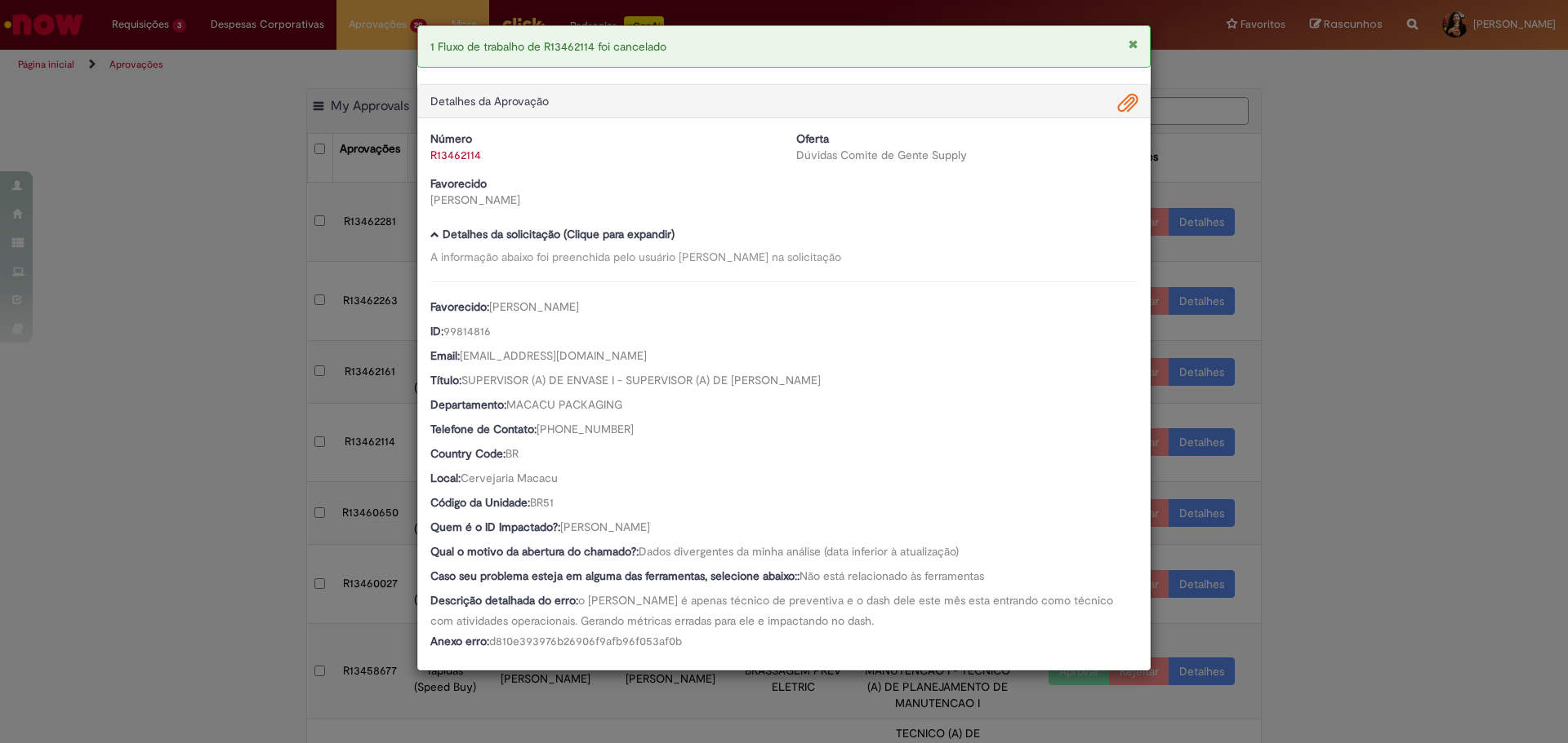
scroll to position [0, 0]
click at [1357, 412] on div "1 Fluxo de trabalho de R13462114 foi cancelado Detalhes da Aprovação Número R13…" at bounding box center [784, 372] width 1568 height 743
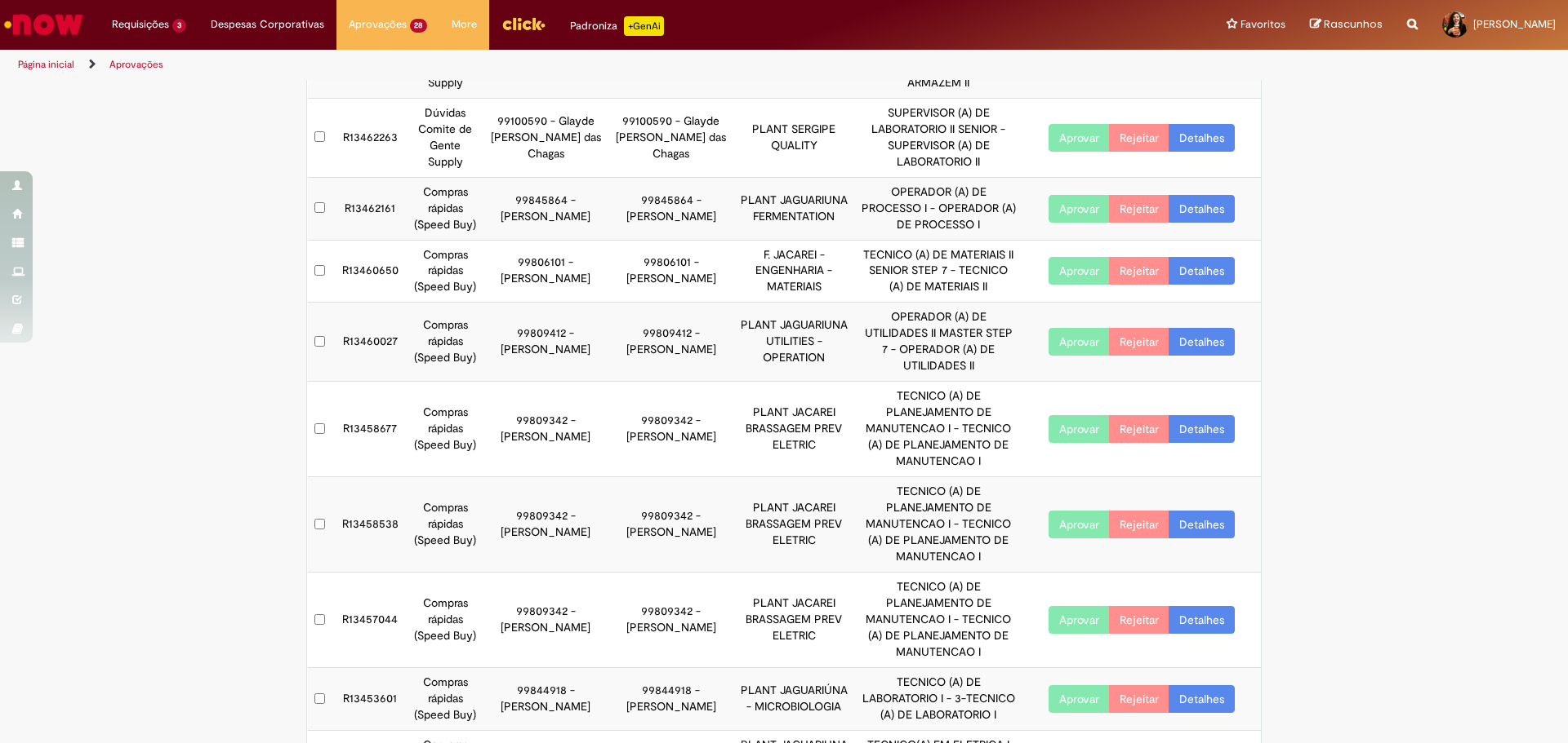
scroll to position [226, 0]
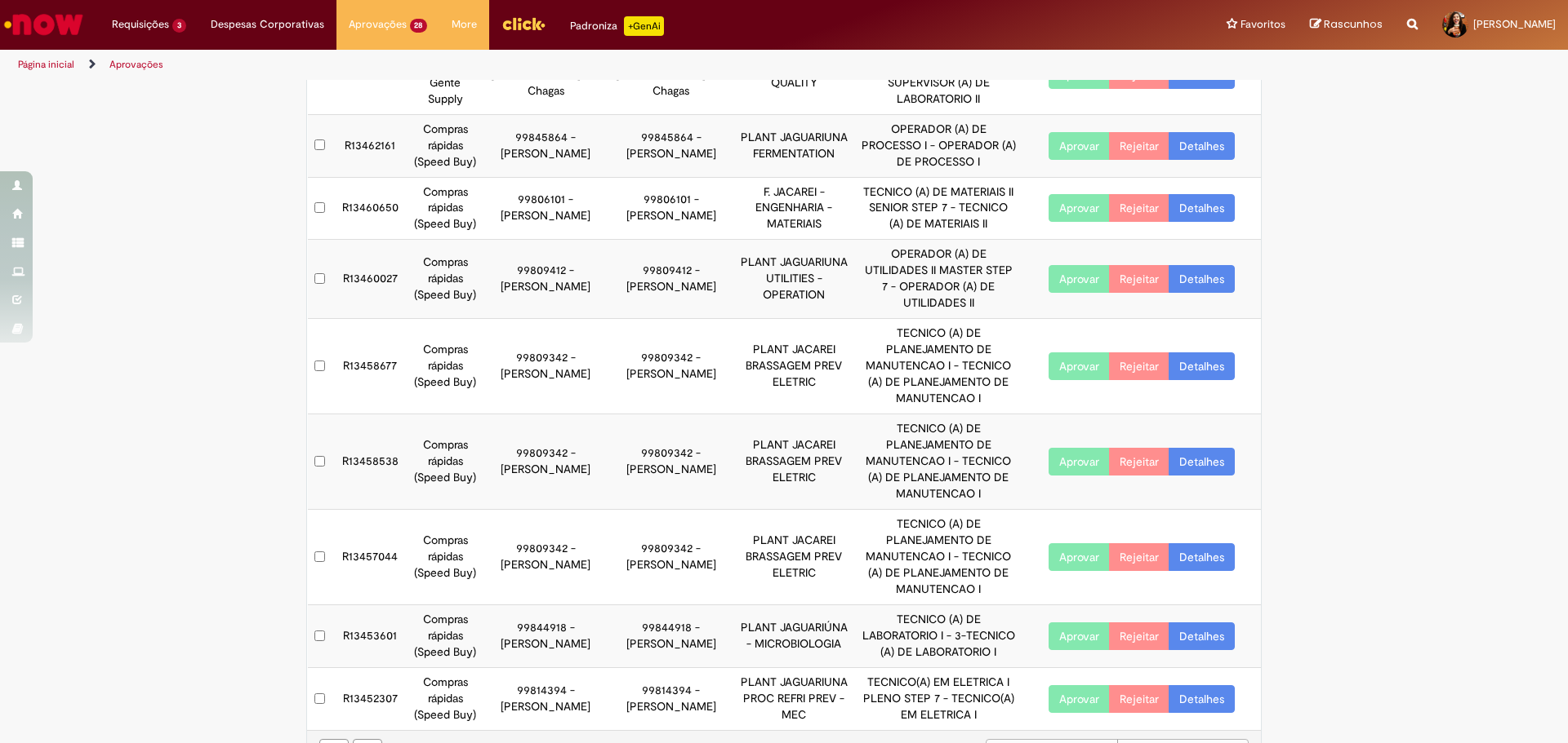
drag, startPoint x: 579, startPoint y: 644, endPoint x: 511, endPoint y: 359, distance: 293.0
click at [511, 359] on tbody "R13462281 Dúvidas Comite de Gente Supply 99819641 - [PERSON_NAME] 99819641 - [P…" at bounding box center [784, 344] width 954 height 775
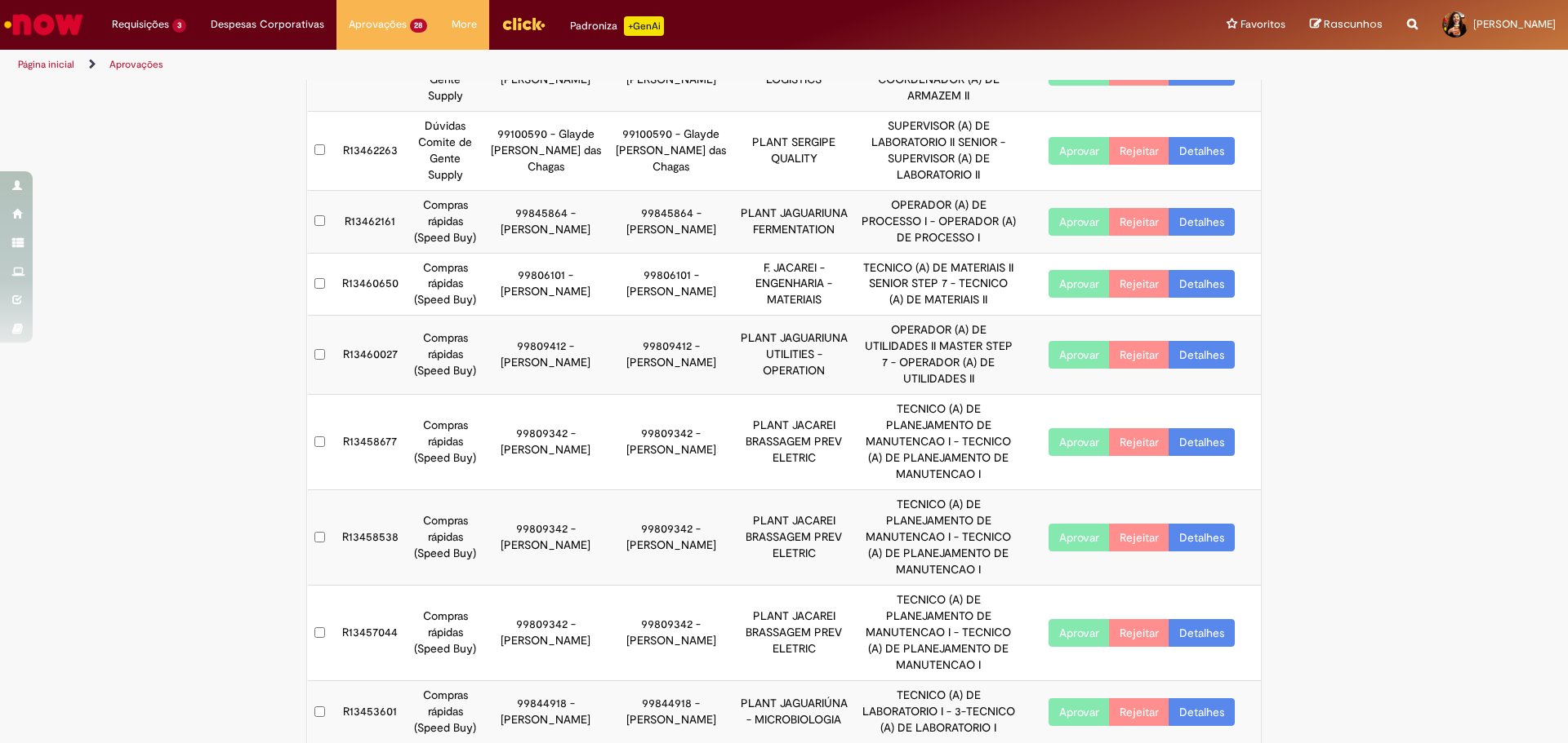
scroll to position [0, 0]
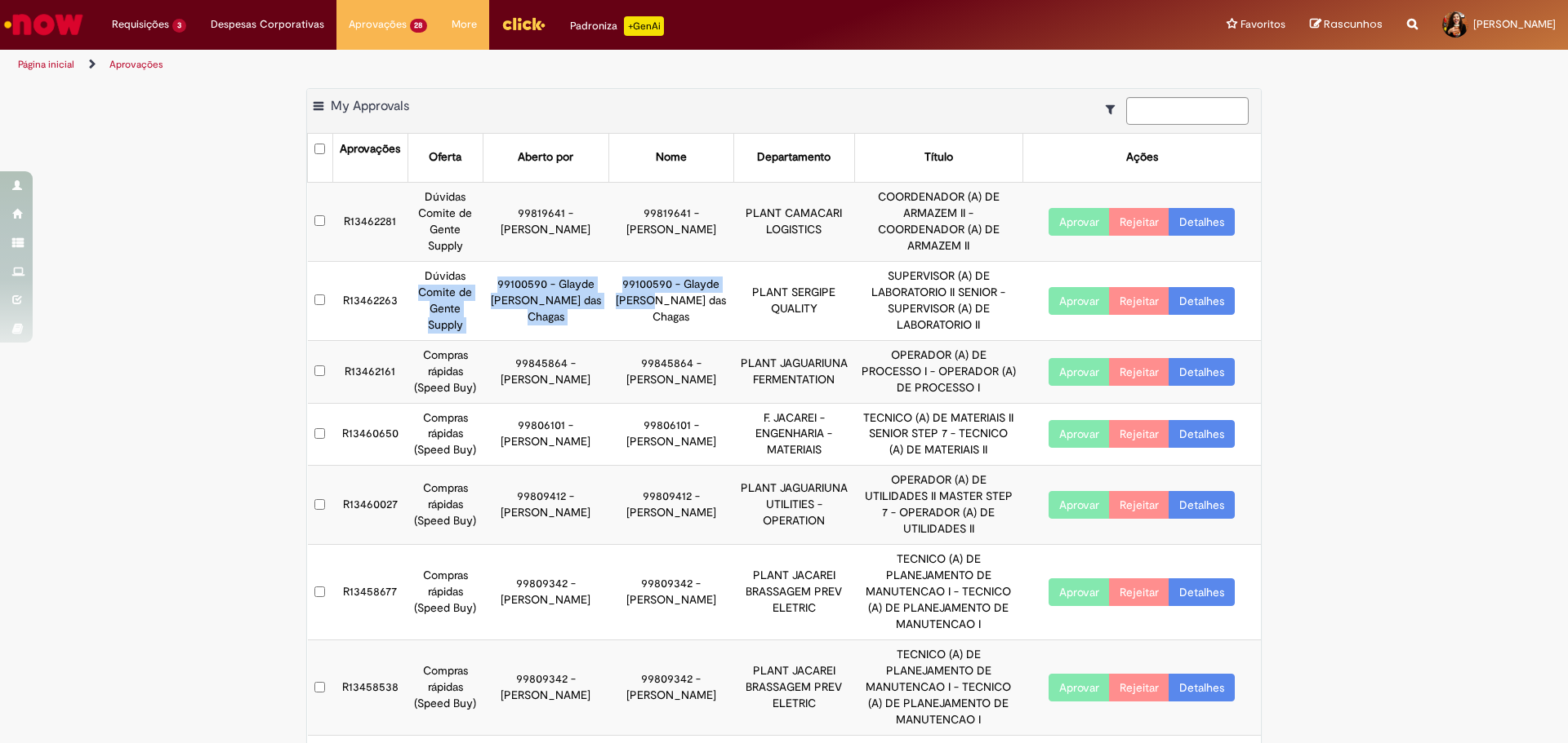
drag, startPoint x: 552, startPoint y: 287, endPoint x: 604, endPoint y: 287, distance: 52.0
click at [604, 287] on tr "R13462263 Dúvidas Comite de Gente Supply 99100590 - Glayde [PERSON_NAME] das Ch…" at bounding box center [784, 300] width 954 height 79
click at [608, 287] on td "99100590 - Glayde [PERSON_NAME] das Chagas" at bounding box center [671, 300] width 125 height 79
click at [1194, 295] on link "Detalhes" at bounding box center [1201, 301] width 66 height 28
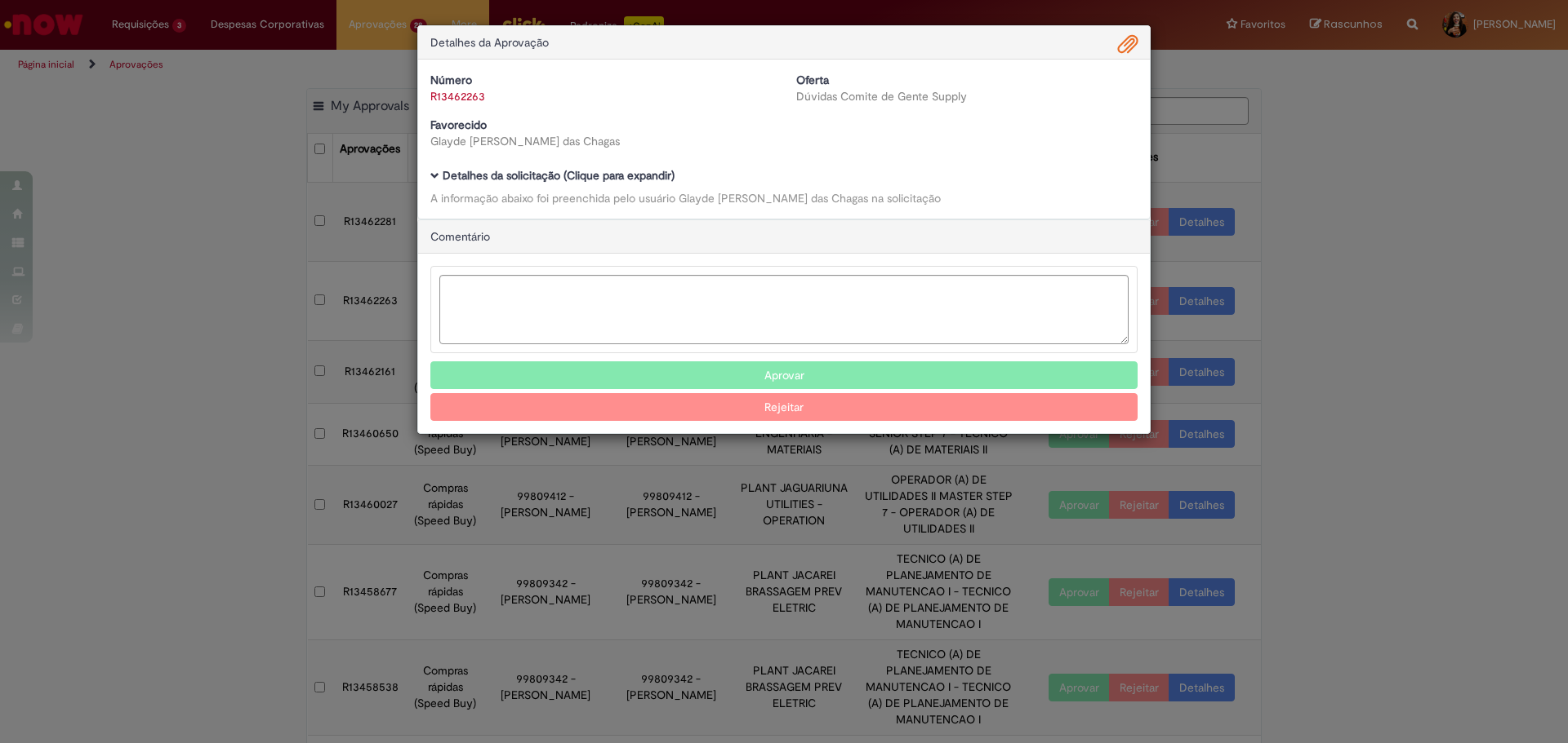
click at [613, 172] on b "Detalhes da solicitação (Clique para expandir)" at bounding box center [558, 176] width 232 height 15
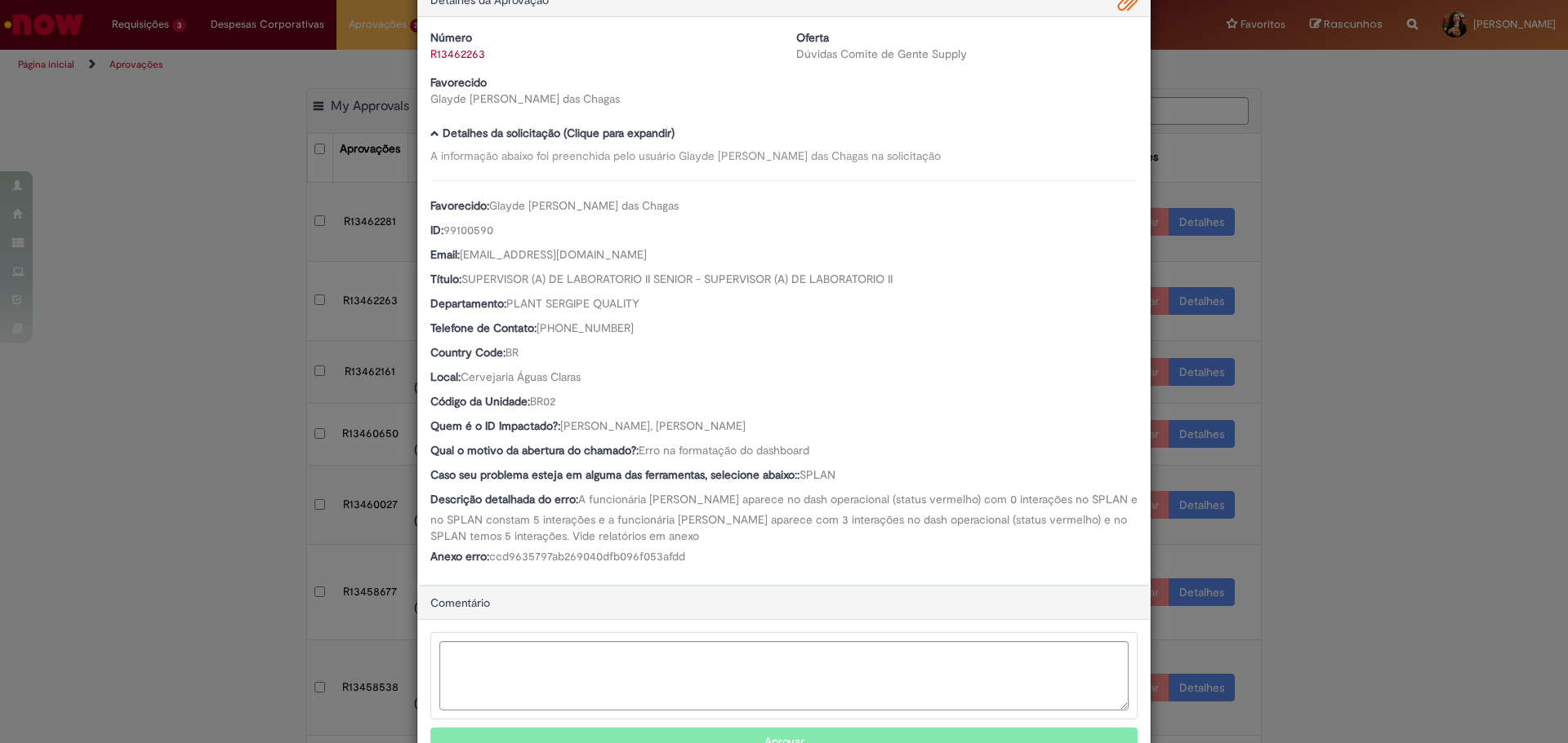
scroll to position [127, 0]
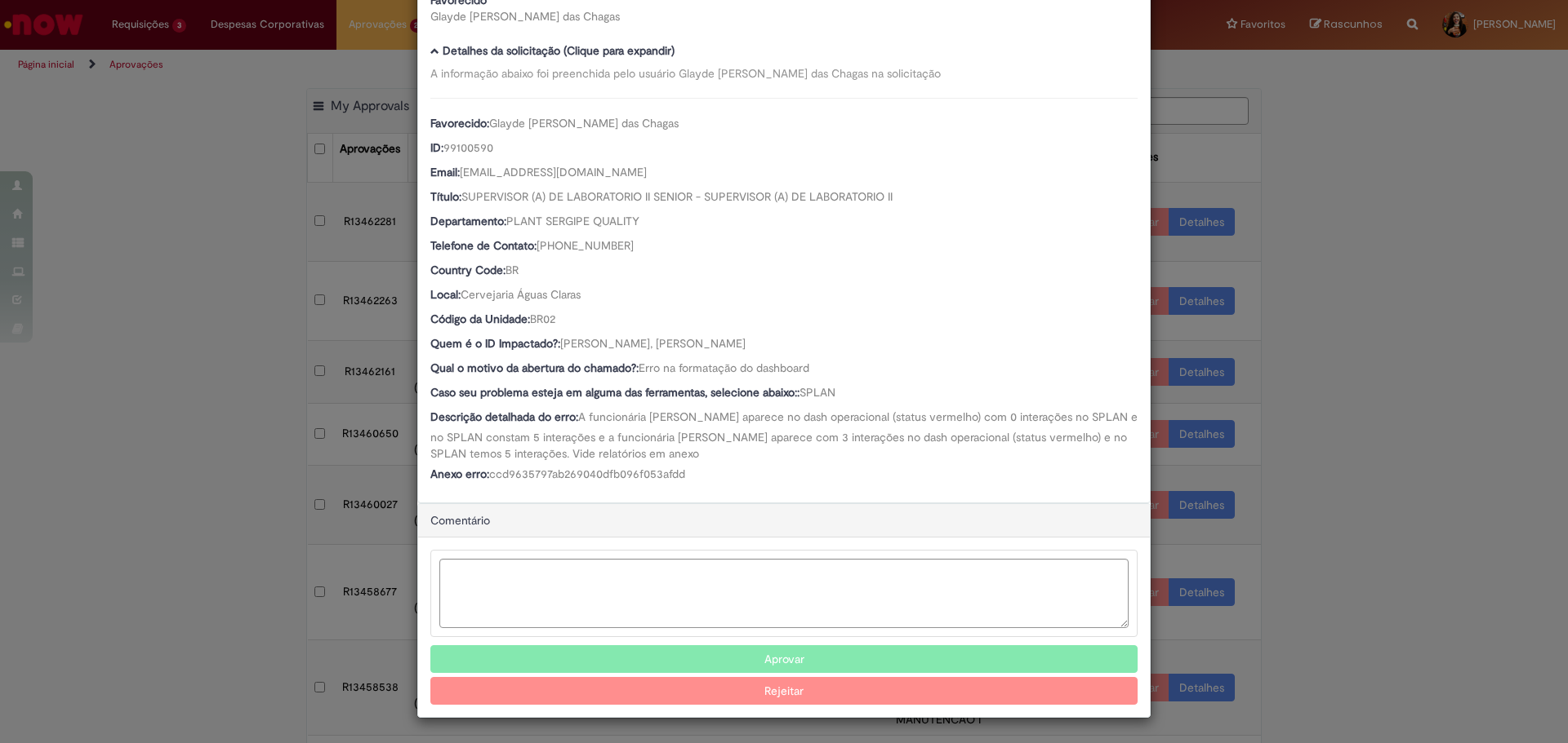
drag, startPoint x: 889, startPoint y: 344, endPoint x: 740, endPoint y: 353, distance: 149.3
click at [740, 353] on div "Quem é o ID Impactado?: [PERSON_NAME], [PERSON_NAME]" at bounding box center [784, 345] width 707 height 20
click at [715, 355] on div "Quem é o ID Impactado?: [PERSON_NAME], [PERSON_NAME]" at bounding box center [784, 345] width 707 height 20
drag, startPoint x: 557, startPoint y: 338, endPoint x: 660, endPoint y: 340, distance: 103.0
click at [660, 340] on span "[PERSON_NAME], [PERSON_NAME]" at bounding box center [652, 344] width 185 height 15
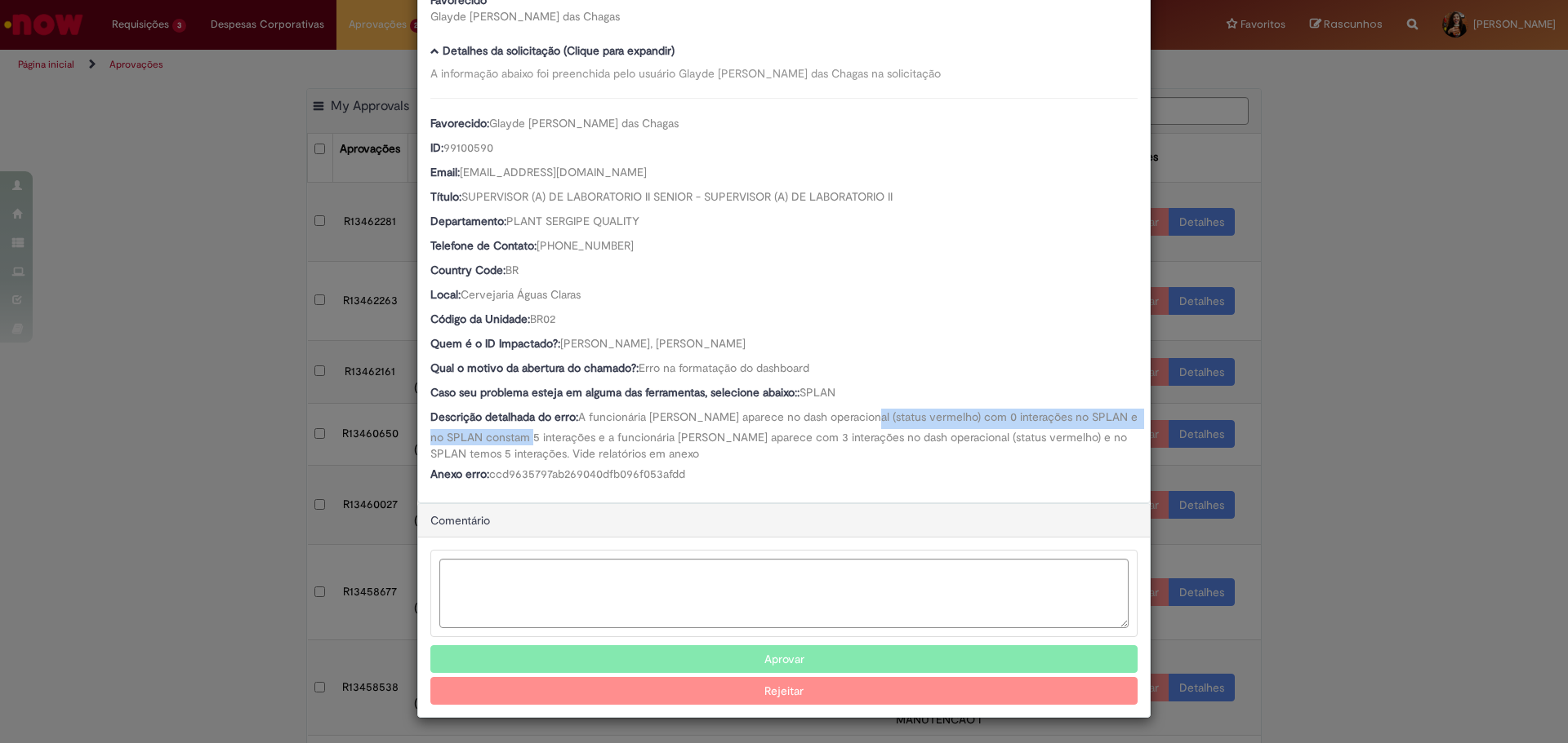
drag, startPoint x: 544, startPoint y: 438, endPoint x: 852, endPoint y: 417, distance: 308.7
click at [852, 417] on span "A funcionária [PERSON_NAME] aparece no dash operacional (status vermelho) com 0…" at bounding box center [785, 435] width 710 height 51
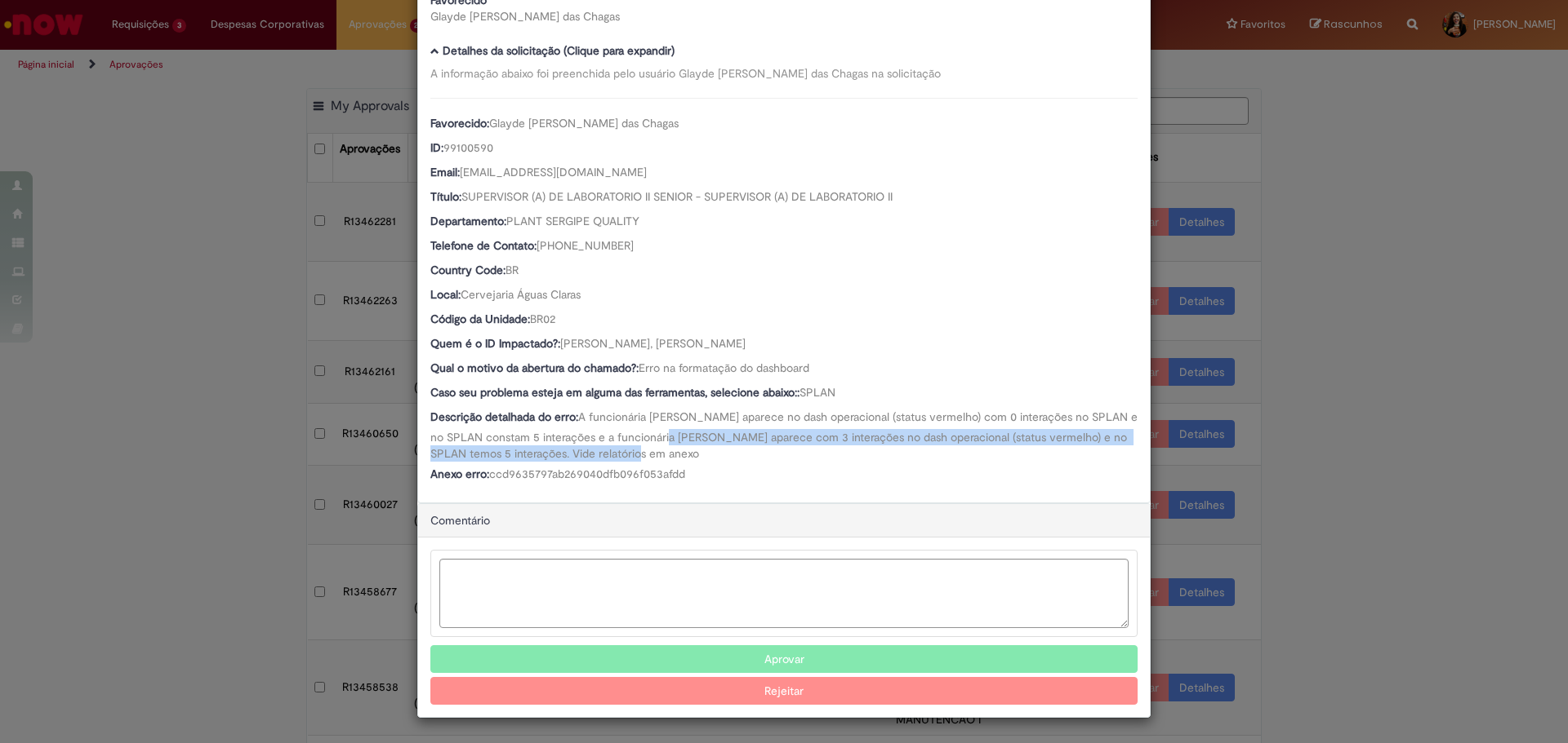
drag, startPoint x: 680, startPoint y: 459, endPoint x: 683, endPoint y: 438, distance: 21.2
click at [683, 438] on div "Descrição detalhada do erro: A funcionária [PERSON_NAME] aparece no dash operac…" at bounding box center [784, 435] width 707 height 53
click at [683, 438] on span "A funcionária [PERSON_NAME] aparece no dash operacional (status vermelho) com 0…" at bounding box center [785, 435] width 710 height 51
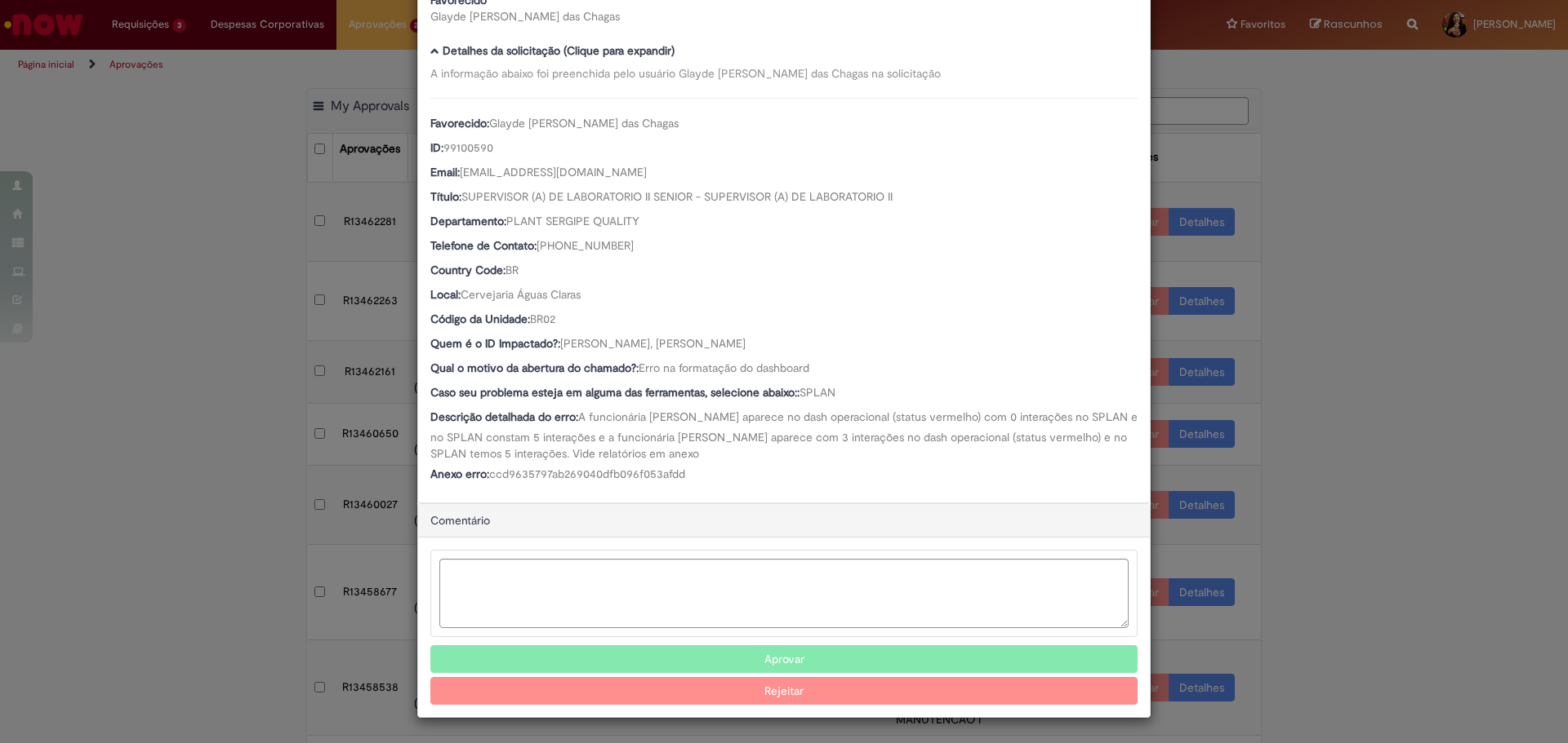
drag, startPoint x: 668, startPoint y: 342, endPoint x: 881, endPoint y: 334, distance: 213.2
click at [881, 335] on div "Quem é o ID Impactado?: [PERSON_NAME], [PERSON_NAME]" at bounding box center [784, 345] width 707 height 20
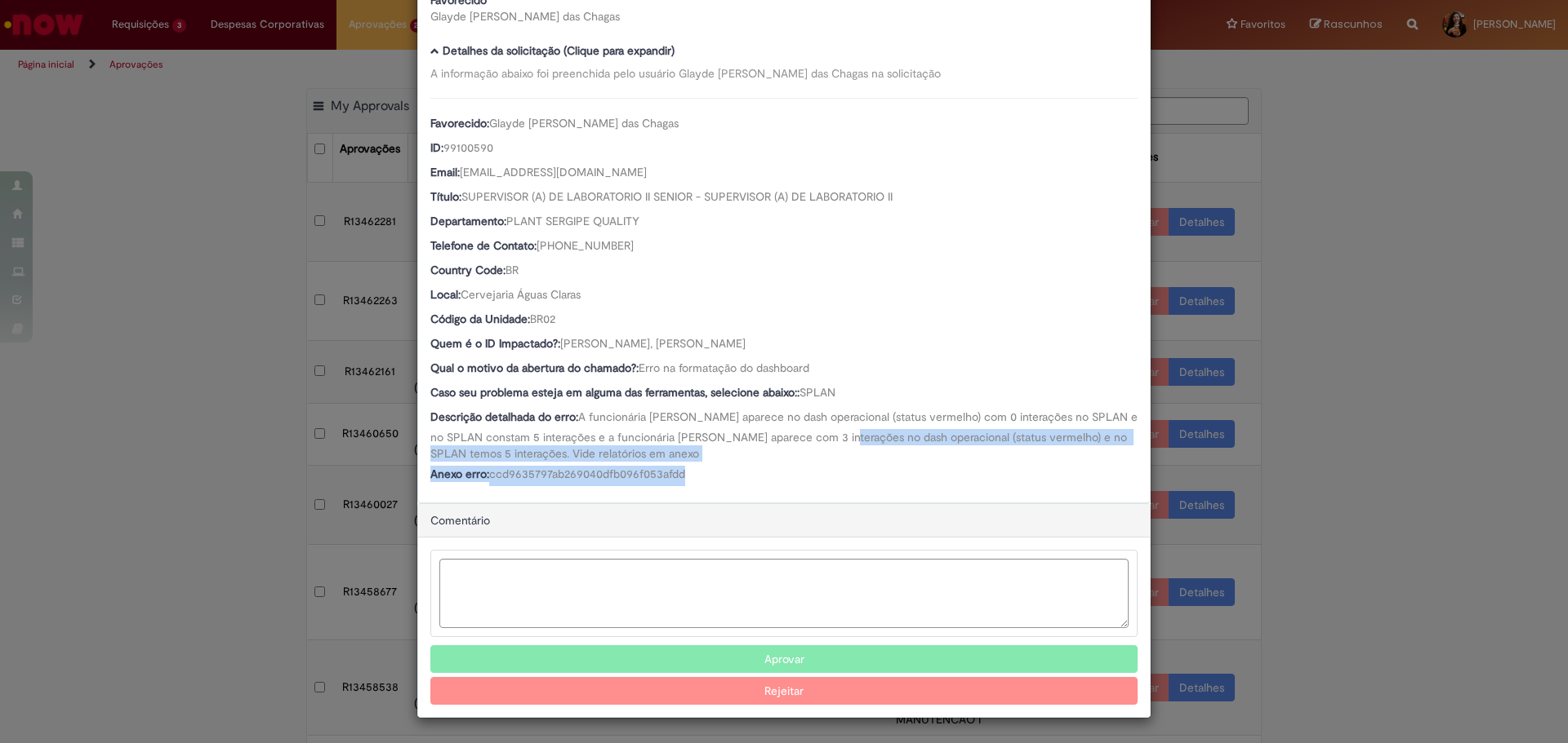
drag, startPoint x: 855, startPoint y: 439, endPoint x: 869, endPoint y: 465, distance: 29.5
click at [869, 465] on div "Favorecido: [PERSON_NAME] das Chagas ID: 99100590 Email: [EMAIL_ADDRESS][DOMAIN…" at bounding box center [784, 291] width 707 height 388
drag, startPoint x: 869, startPoint y: 465, endPoint x: 852, endPoint y: 434, distance: 35.4
click at [852, 434] on div "Favorecido: [PERSON_NAME] das Chagas ID: 99100590 Email: [EMAIL_ADDRESS][DOMAIN…" at bounding box center [784, 291] width 707 height 388
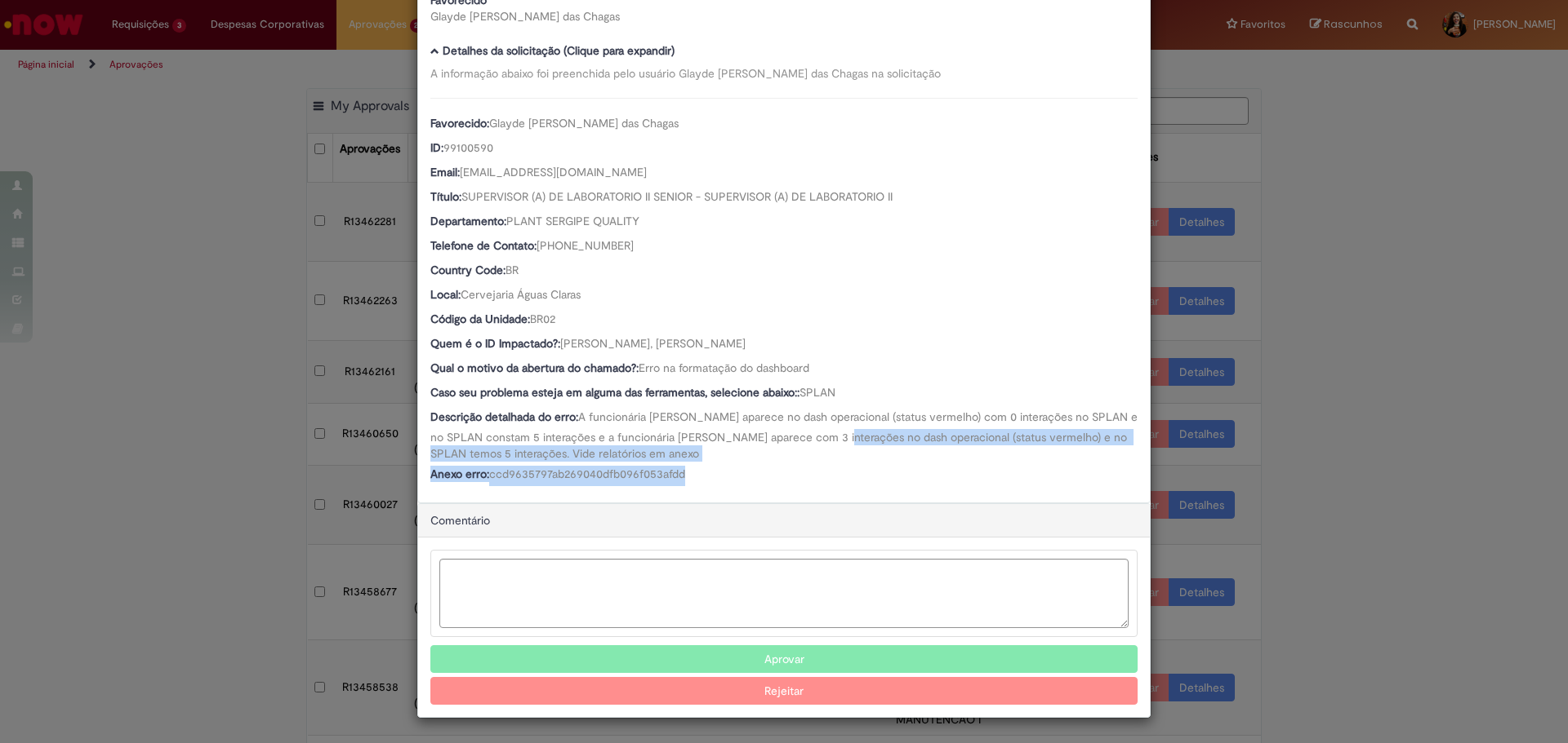
click at [852, 434] on span "A funcionária [PERSON_NAME] aparece no dash operacional (status vermelho) com 0…" at bounding box center [785, 435] width 710 height 51
click at [856, 446] on div "Descrição detalhada do erro: A funcionária [PERSON_NAME] aparece no dash operac…" at bounding box center [784, 435] width 707 height 53
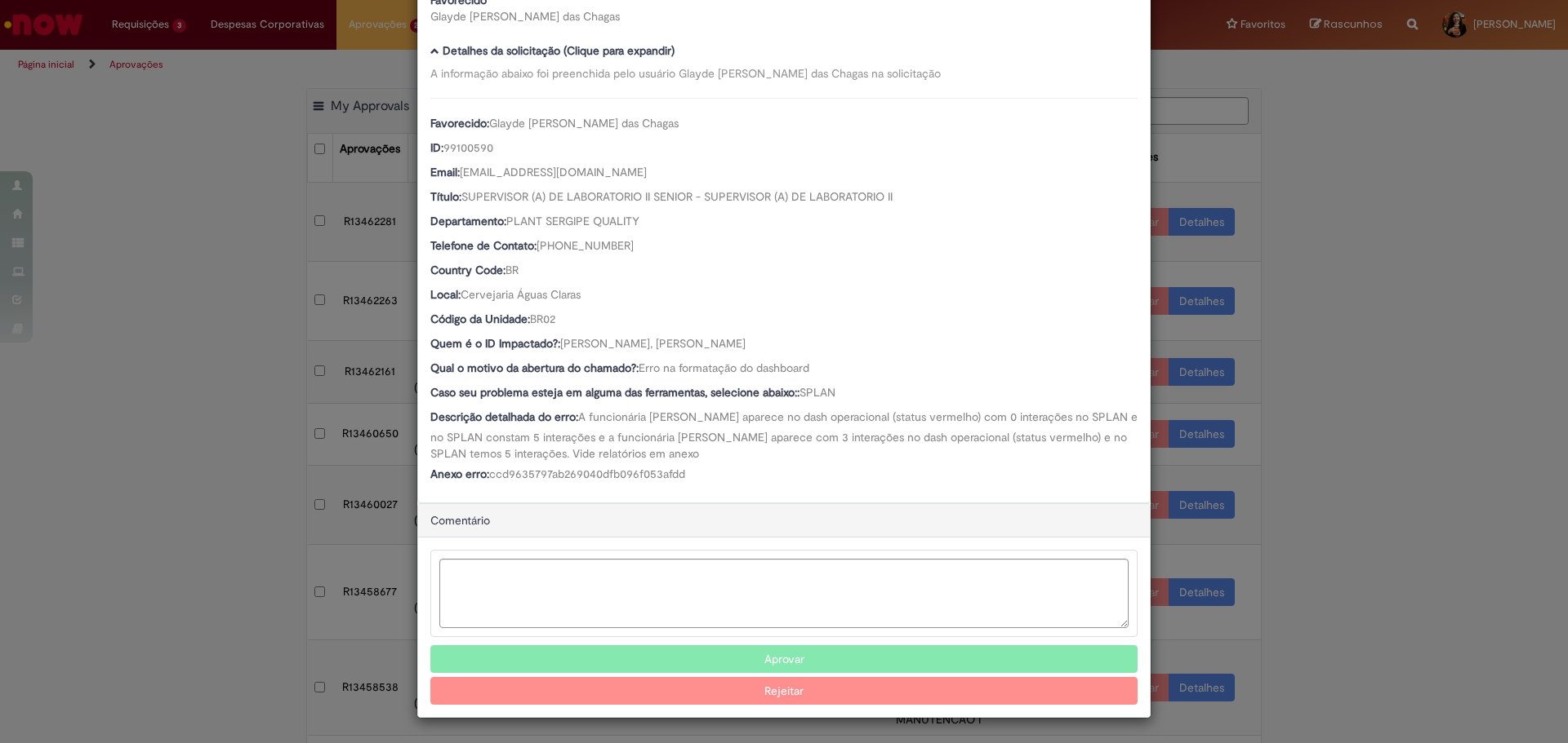
scroll to position [0, 0]
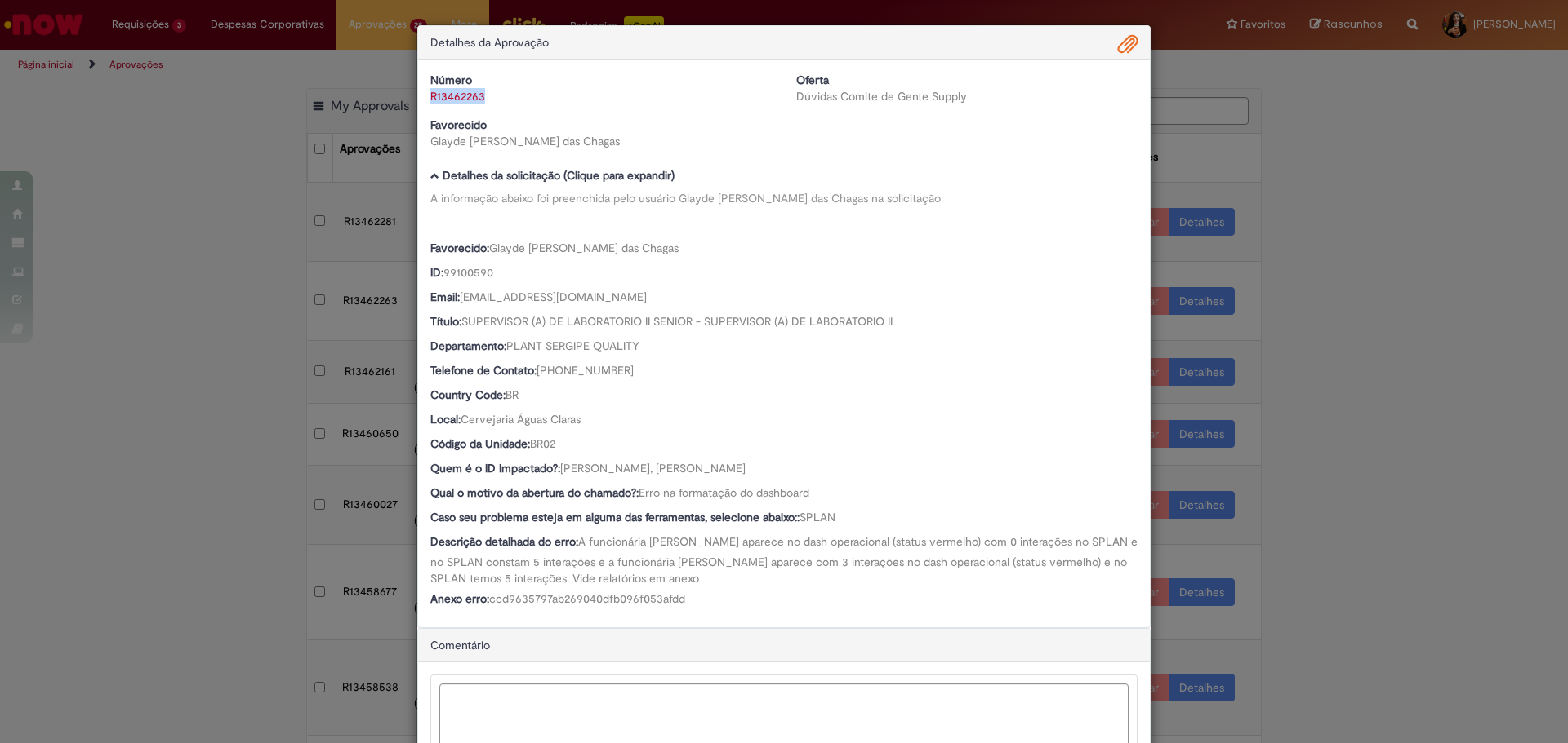
drag, startPoint x: 495, startPoint y: 101, endPoint x: 426, endPoint y: 95, distance: 69.3
click at [430, 95] on div "R13462263" at bounding box center [601, 97] width 341 height 17
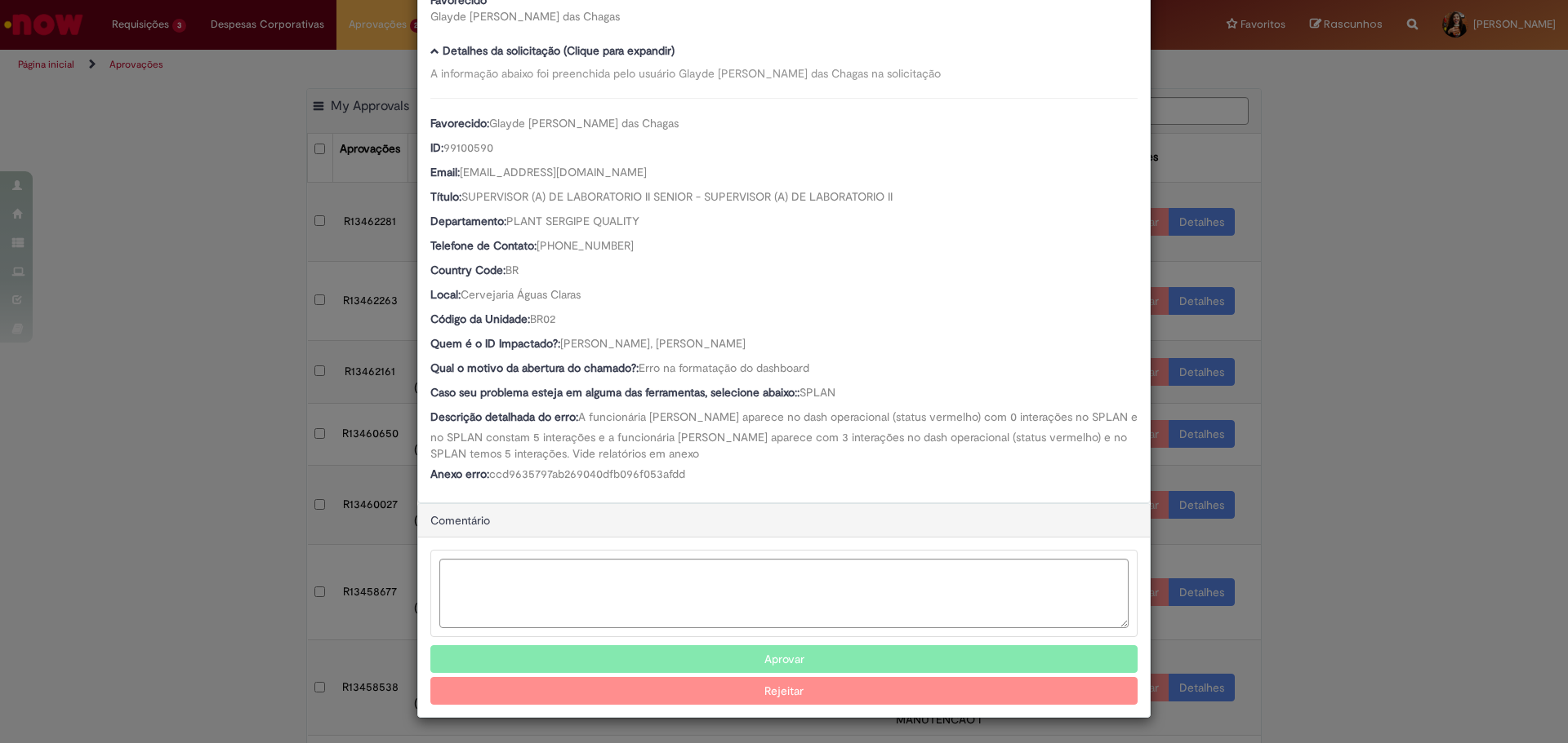
click at [659, 664] on button "Aprovar" at bounding box center [784, 659] width 707 height 28
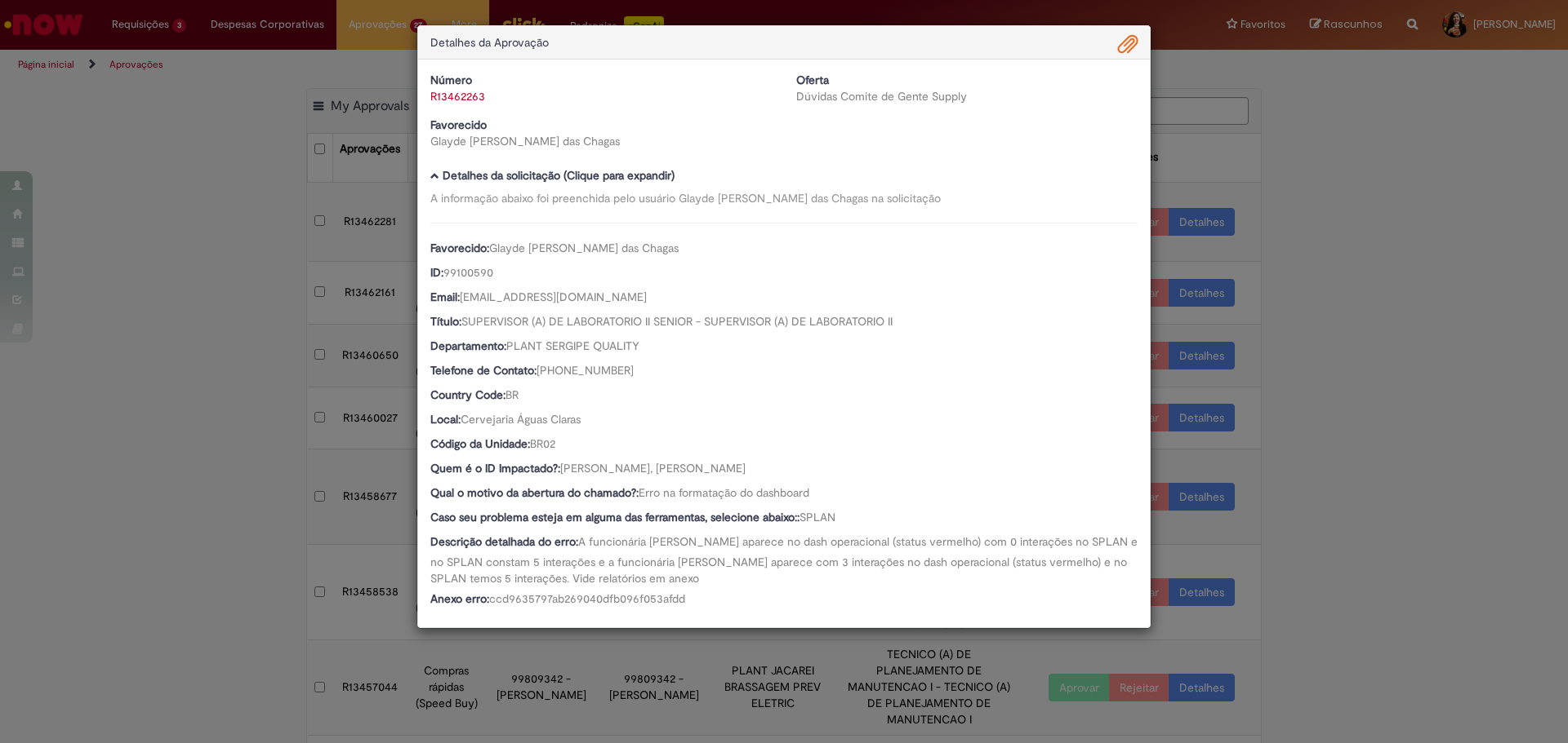
click at [1396, 453] on div "Detalhes da Aprovação Número R13462263 Oferta Dúvidas Comite de Gente Supply Fa…" at bounding box center [784, 372] width 1568 height 743
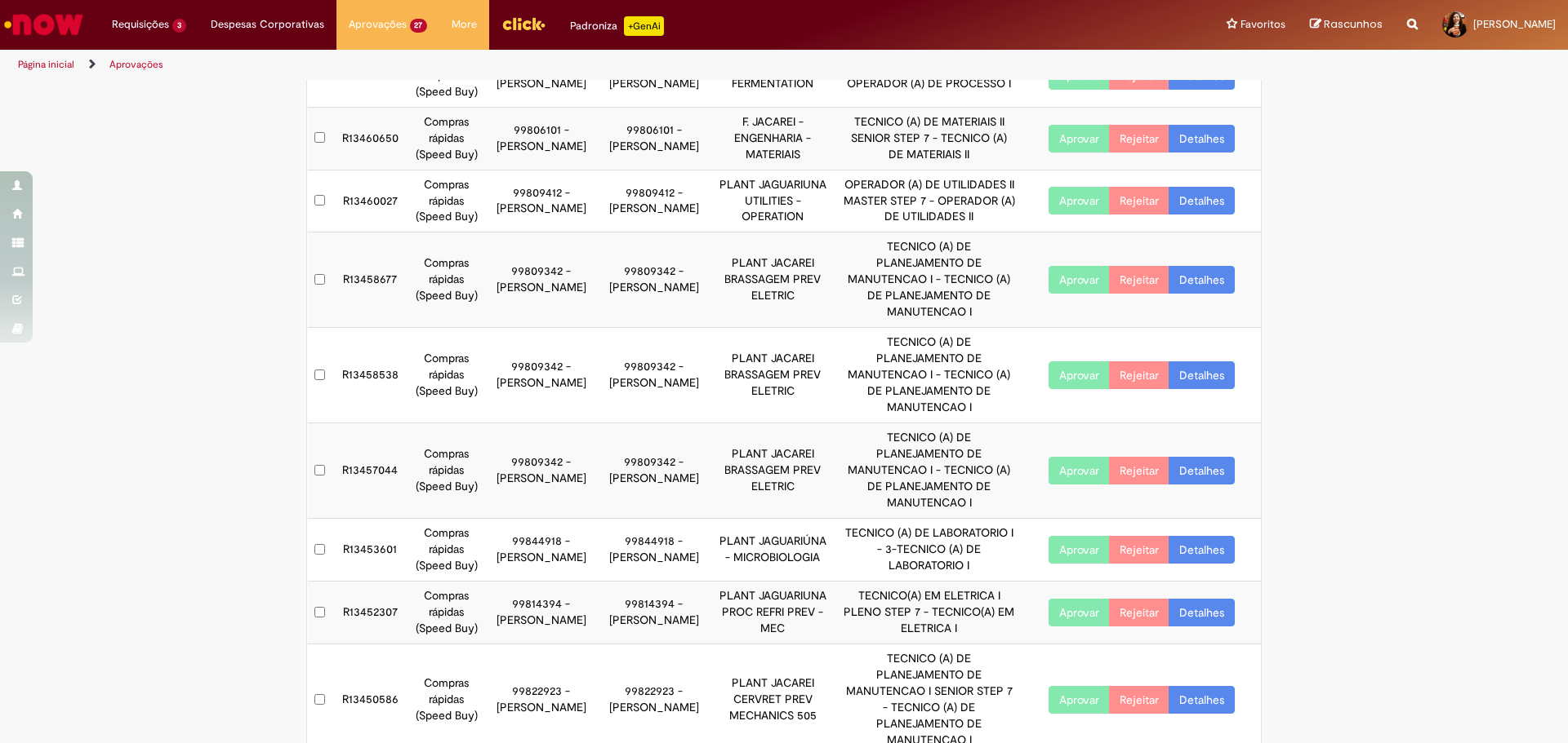
scroll to position [242, 0]
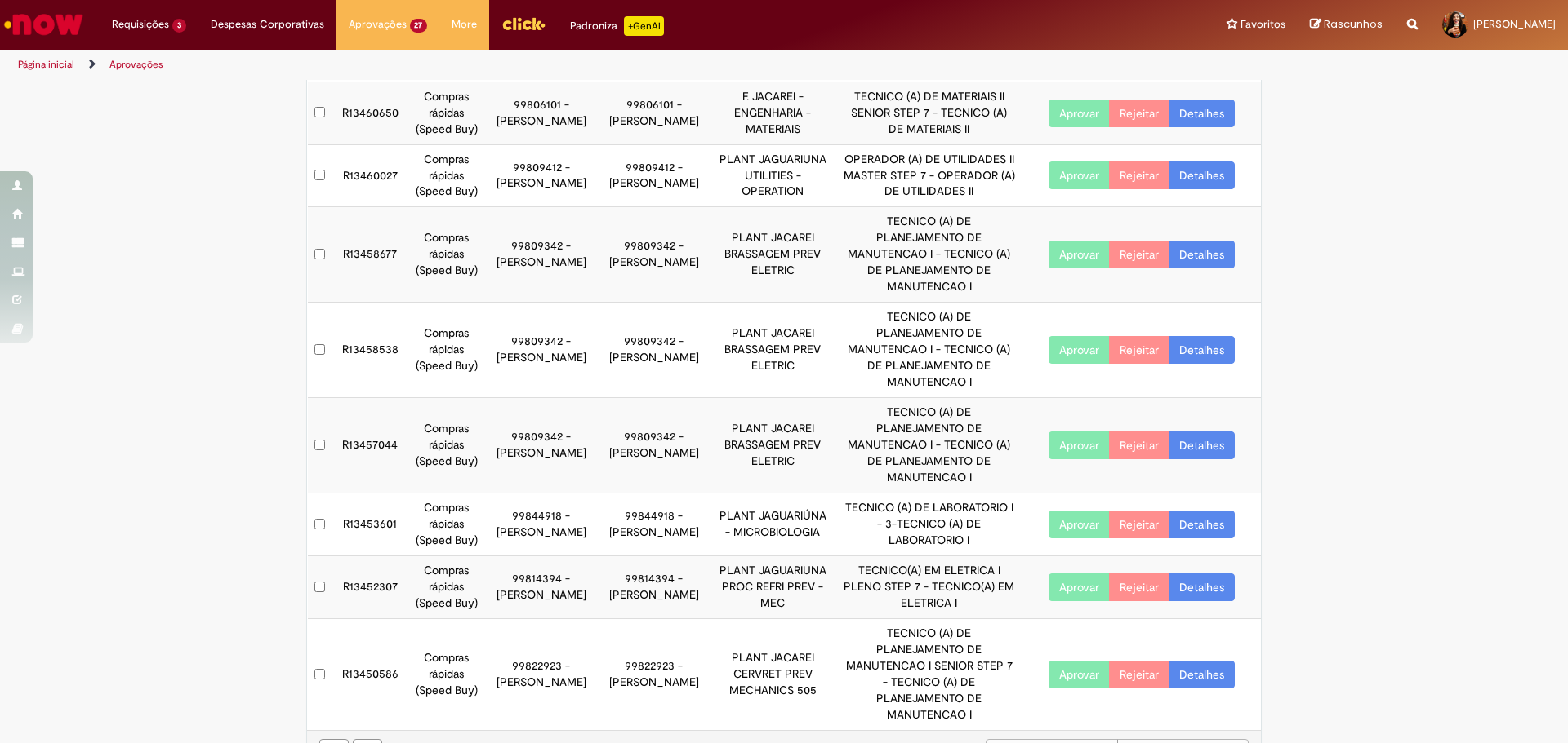
drag, startPoint x: 573, startPoint y: 678, endPoint x: 457, endPoint y: 243, distance: 450.2
click at [458, 243] on tbody "R13462281 Dúvidas Comite de Gente Supply 99819641 - [PERSON_NAME] 99819641 - [P…" at bounding box center [784, 334] width 954 height 790
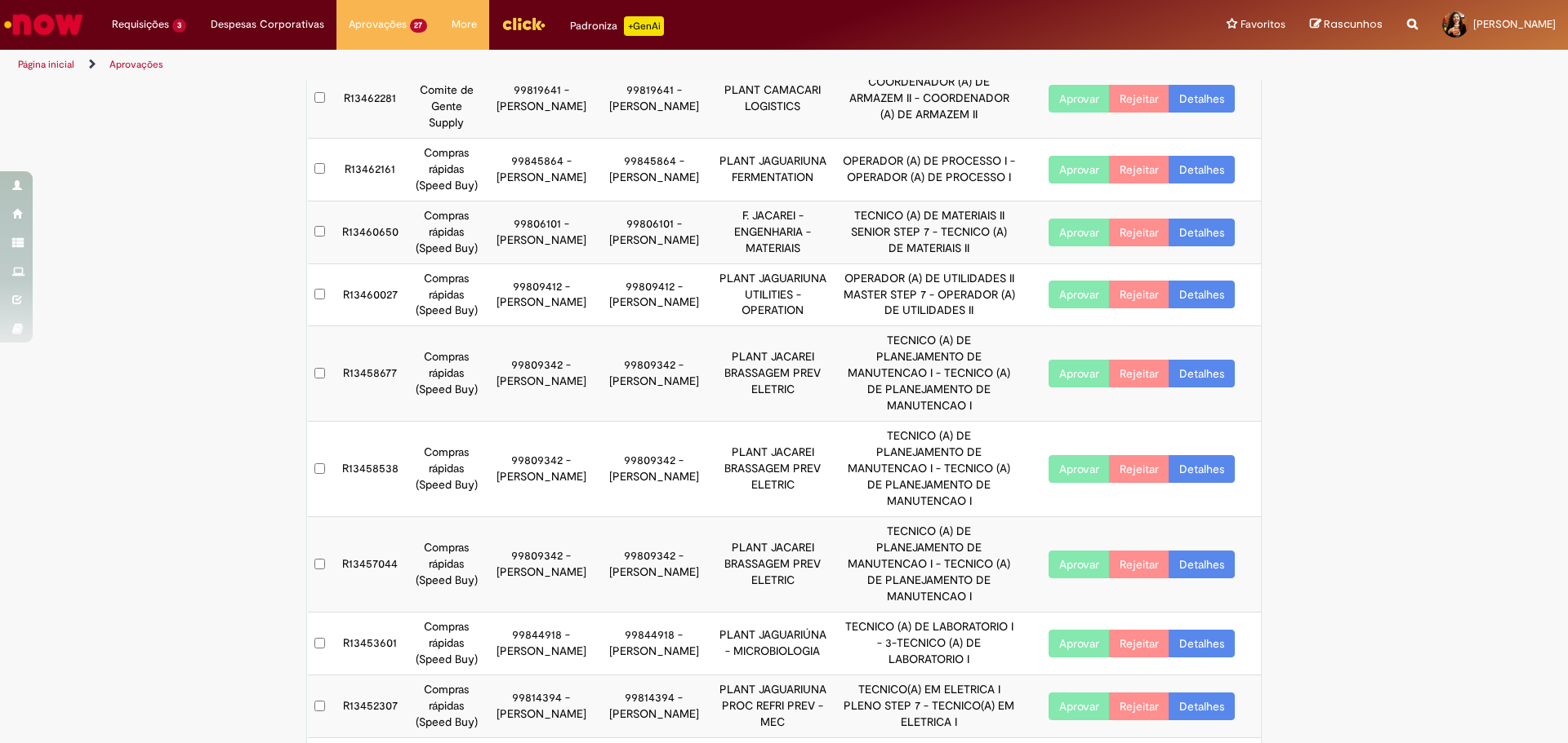
scroll to position [0, 0]
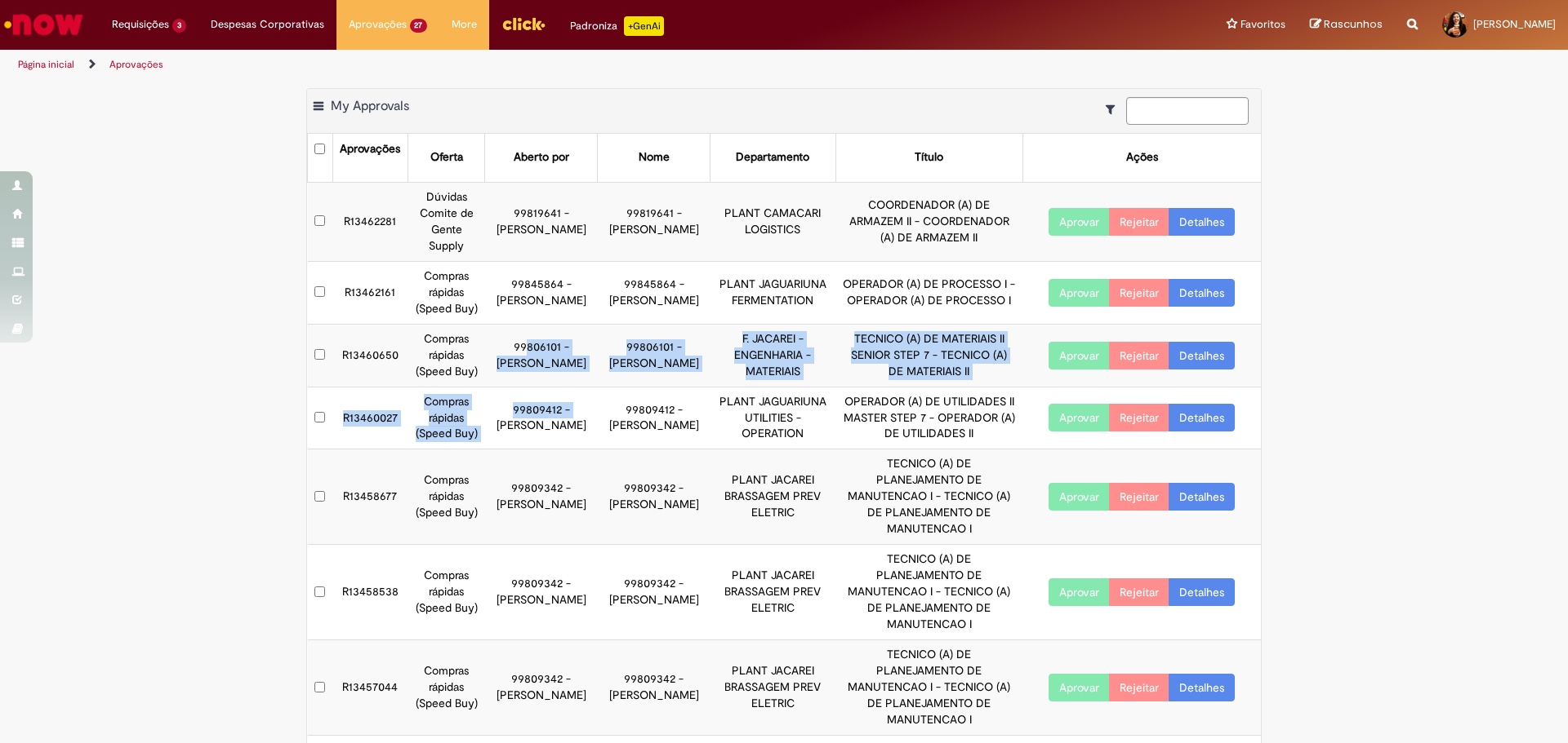
click at [471, 267] on tbody "R13462281 Dúvidas Comite de Gente Supply 99819641 - [PERSON_NAME] 99819641 - [P…" at bounding box center [784, 576] width 954 height 790
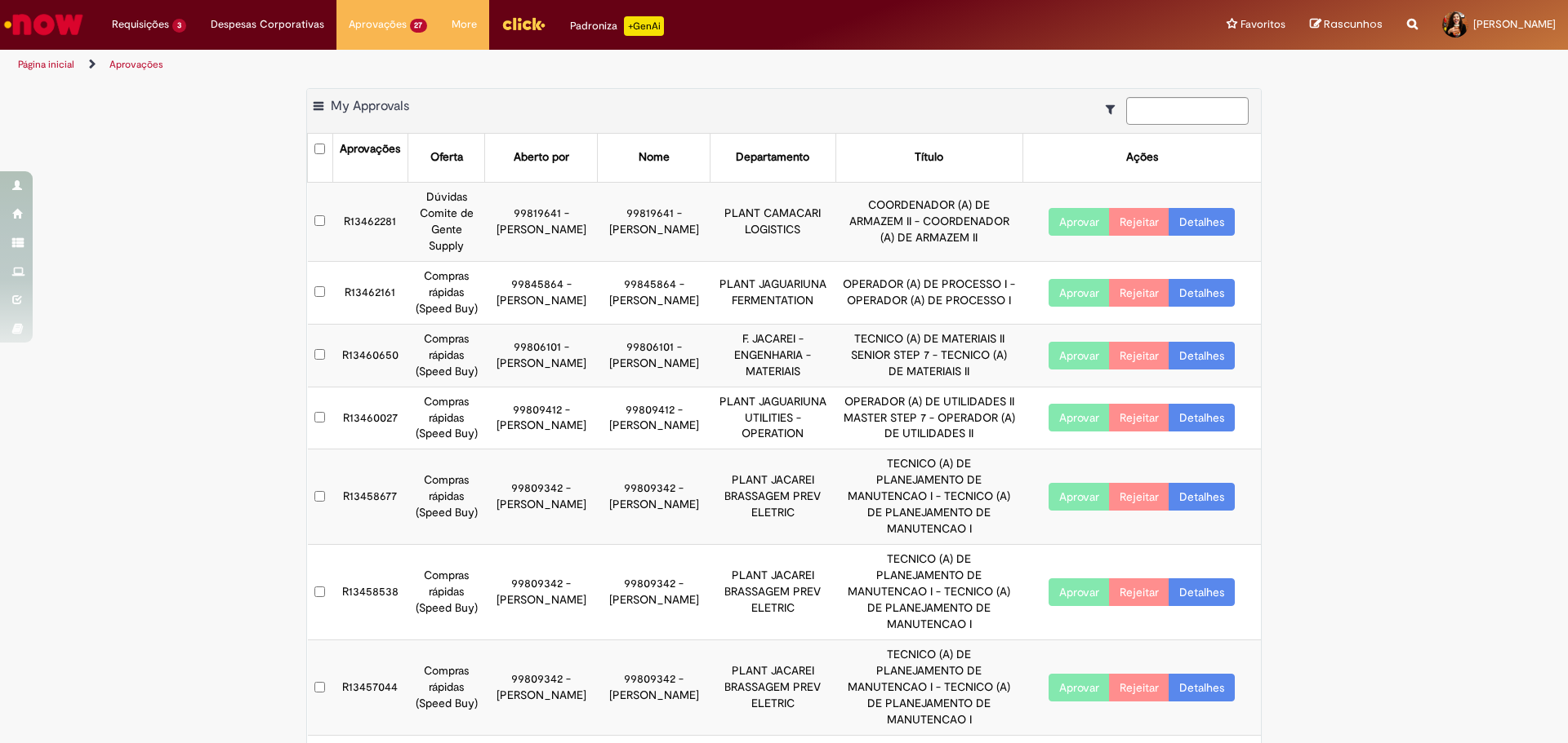
click at [489, 182] on td "99819641 - [PERSON_NAME]" at bounding box center [541, 221] width 113 height 79
click at [1199, 216] on link "Detalhes" at bounding box center [1201, 222] width 66 height 28
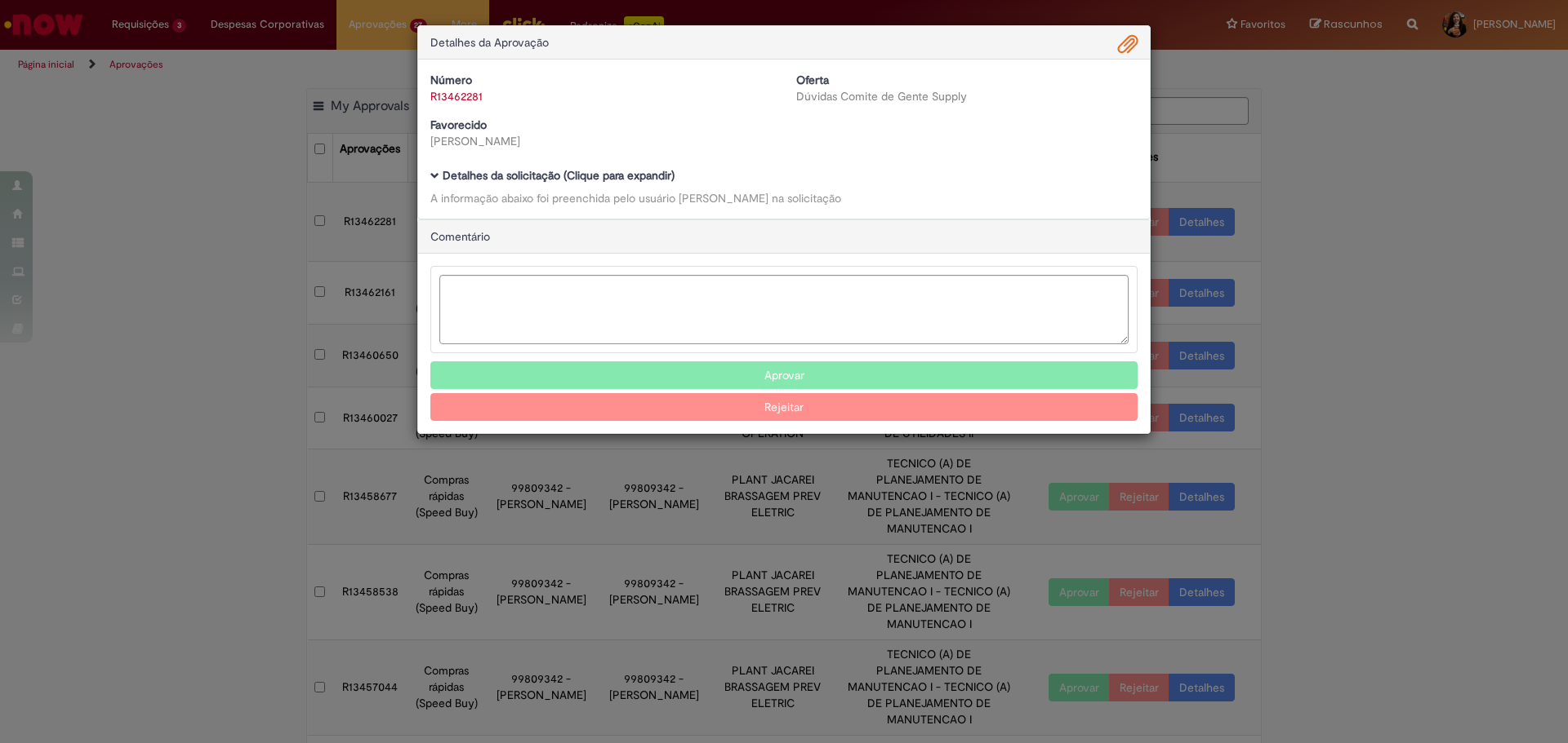
click at [649, 178] on b "Detalhes da solicitação (Clique para expandir)" at bounding box center [558, 176] width 232 height 15
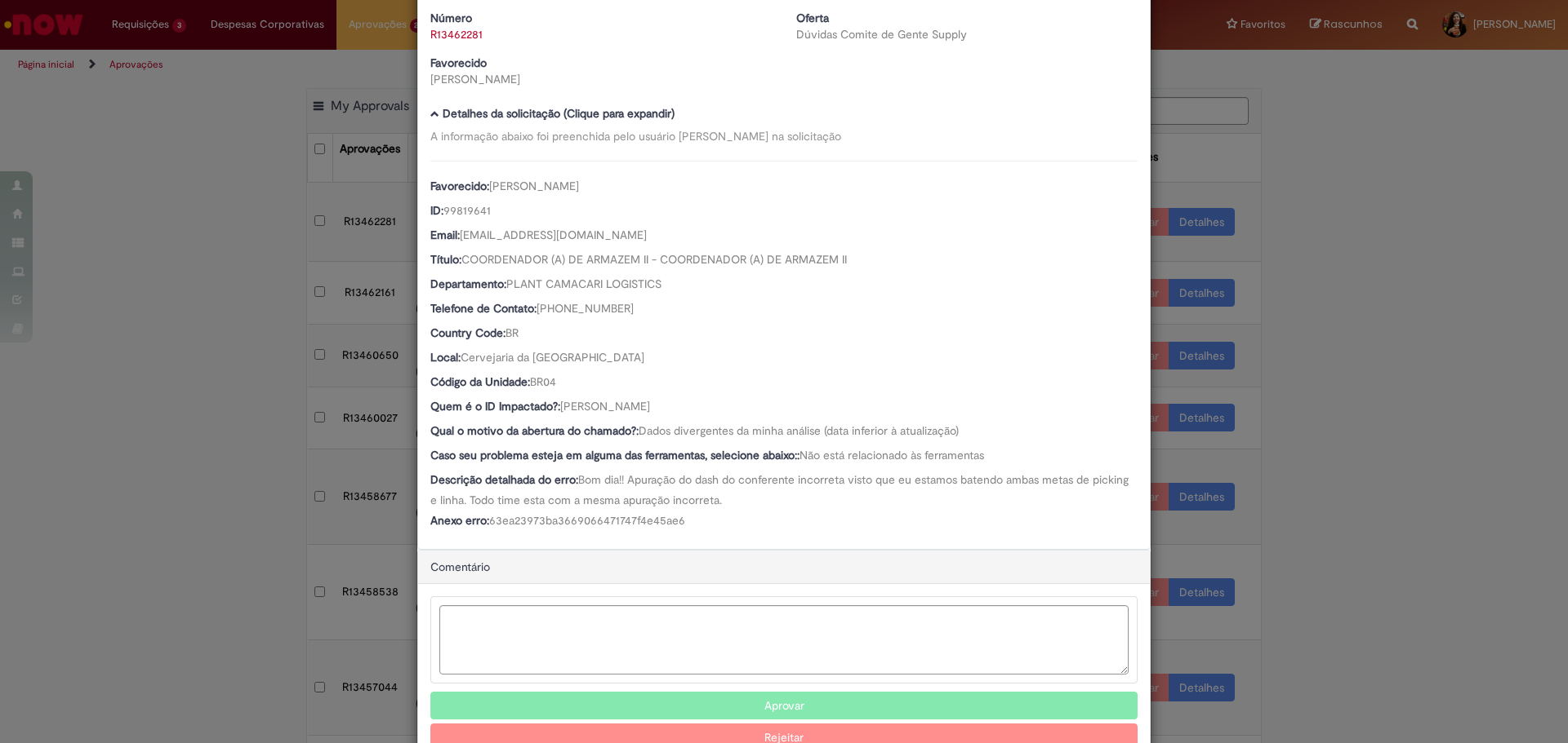
scroll to position [110, 0]
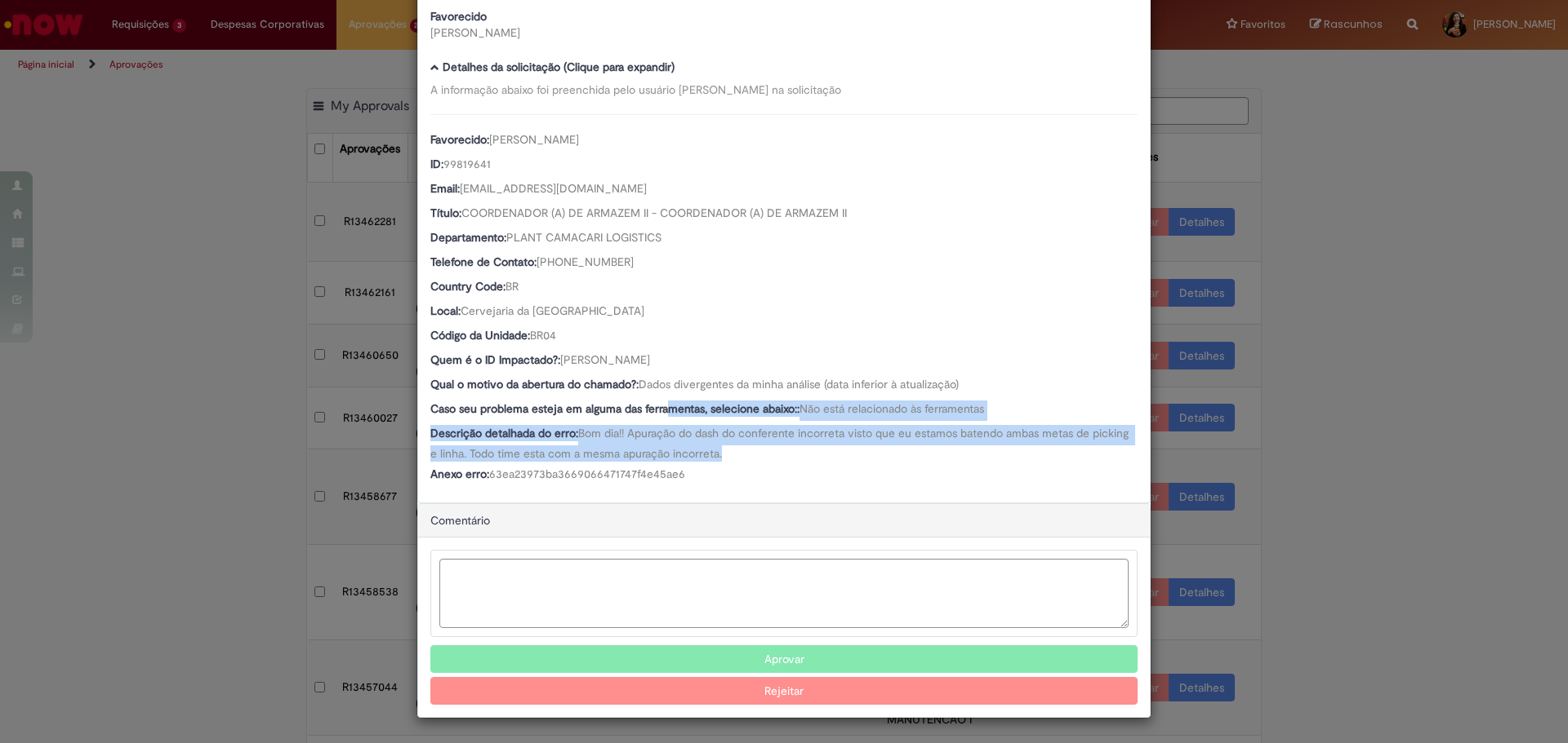
drag, startPoint x: 690, startPoint y: 429, endPoint x: 742, endPoint y: 452, distance: 56.9
click at [742, 452] on div "Favorecido: [PERSON_NAME] ID: 99819641 Email: [EMAIL_ADDRESS][DOMAIN_NAME] Títu…" at bounding box center [784, 301] width 707 height 372
click at [742, 452] on div "Descrição detalhada do erro: Bom dia!! Apuração do dash do conferente incorreta…" at bounding box center [784, 443] width 707 height 36
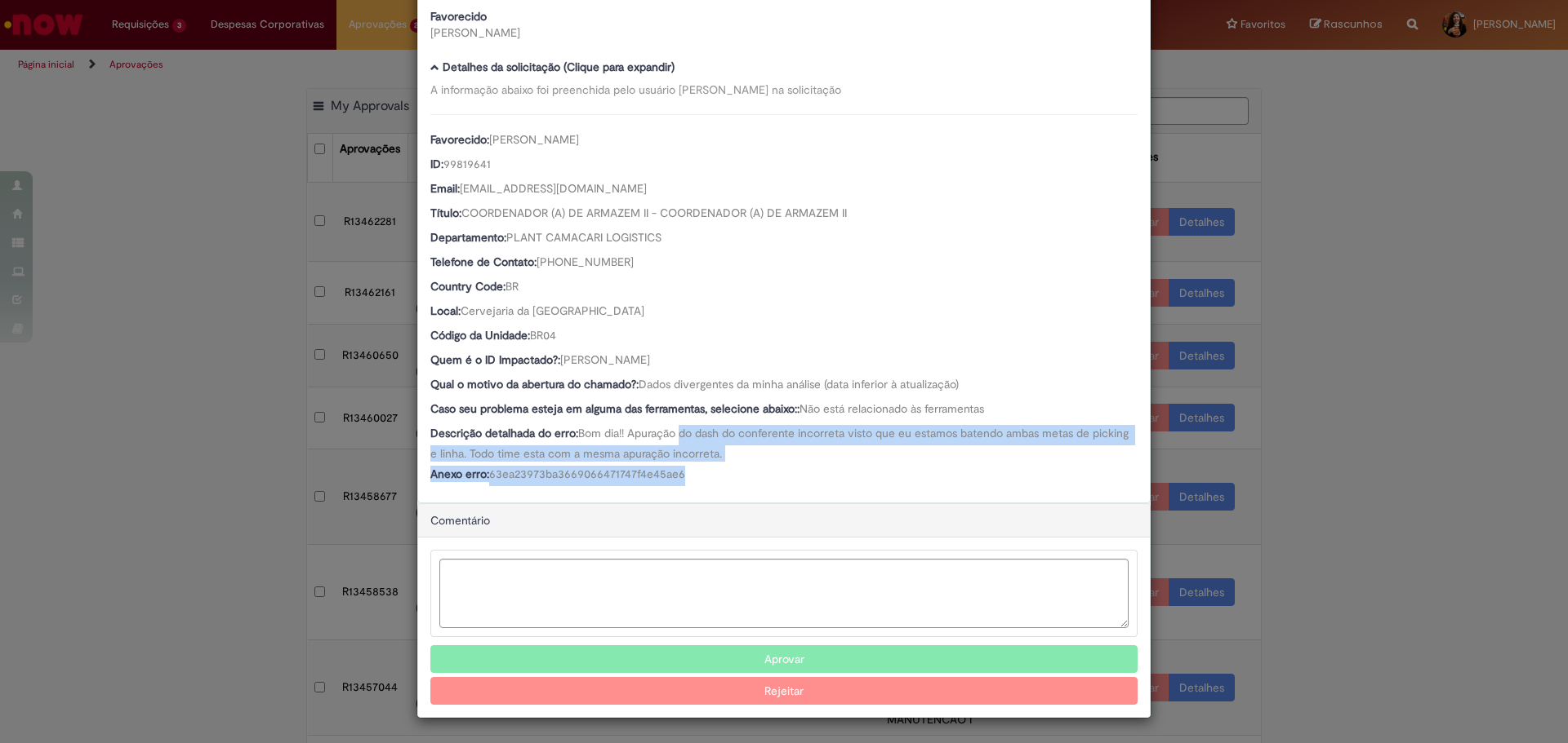
drag, startPoint x: 709, startPoint y: 481, endPoint x: 678, endPoint y: 437, distance: 53.8
click at [678, 437] on div "Favorecido: [PERSON_NAME] ID: 99819641 Email: [EMAIL_ADDRESS][DOMAIN_NAME] Títu…" at bounding box center [784, 301] width 707 height 372
click at [678, 437] on span "Bom dia!! Apuração do dash do conferente incorreta visto que eu estamos batendo…" at bounding box center [781, 443] width 702 height 35
drag, startPoint x: 611, startPoint y: 439, endPoint x: 869, endPoint y: 490, distance: 263.0
click at [869, 490] on div "Número R13462281 Oferta Dúvidas Comite de Gente Supply Favorecido [PERSON_NAME]…" at bounding box center [784, 226] width 731 height 551
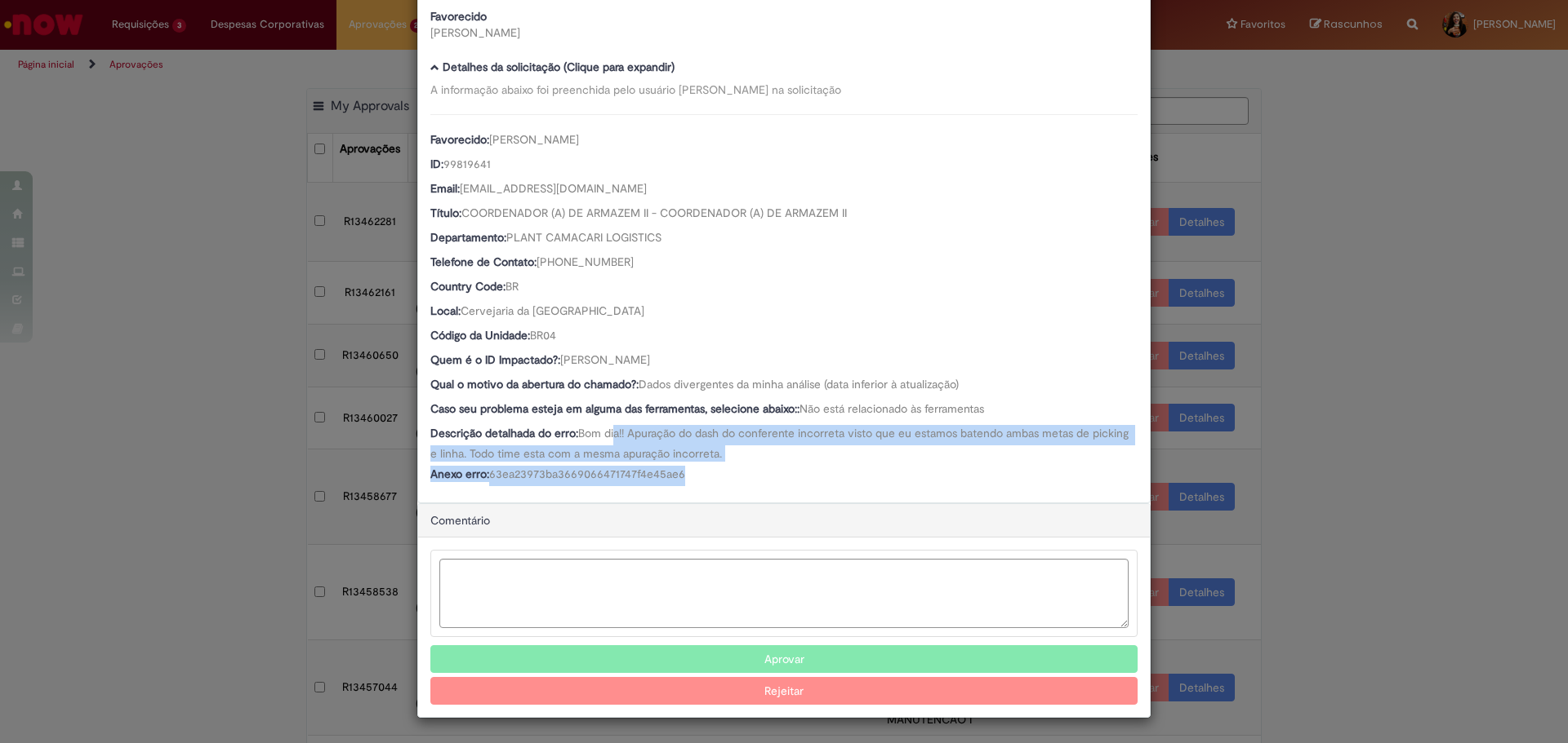
click at [869, 490] on div "Número R13462281 Oferta Dúvidas Comite de Gente Supply Favorecido [PERSON_NAME]…" at bounding box center [784, 226] width 731 height 551
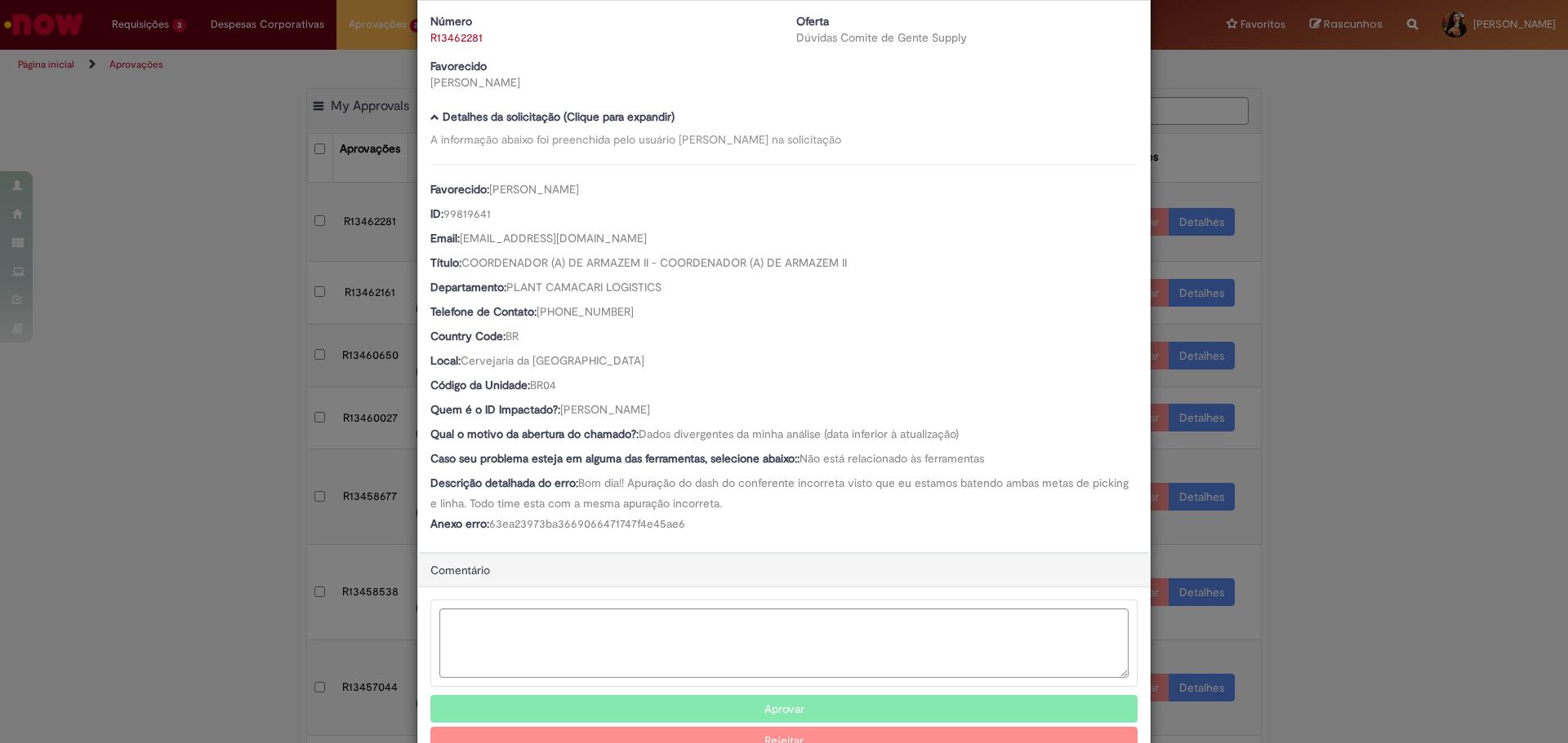
scroll to position [0, 0]
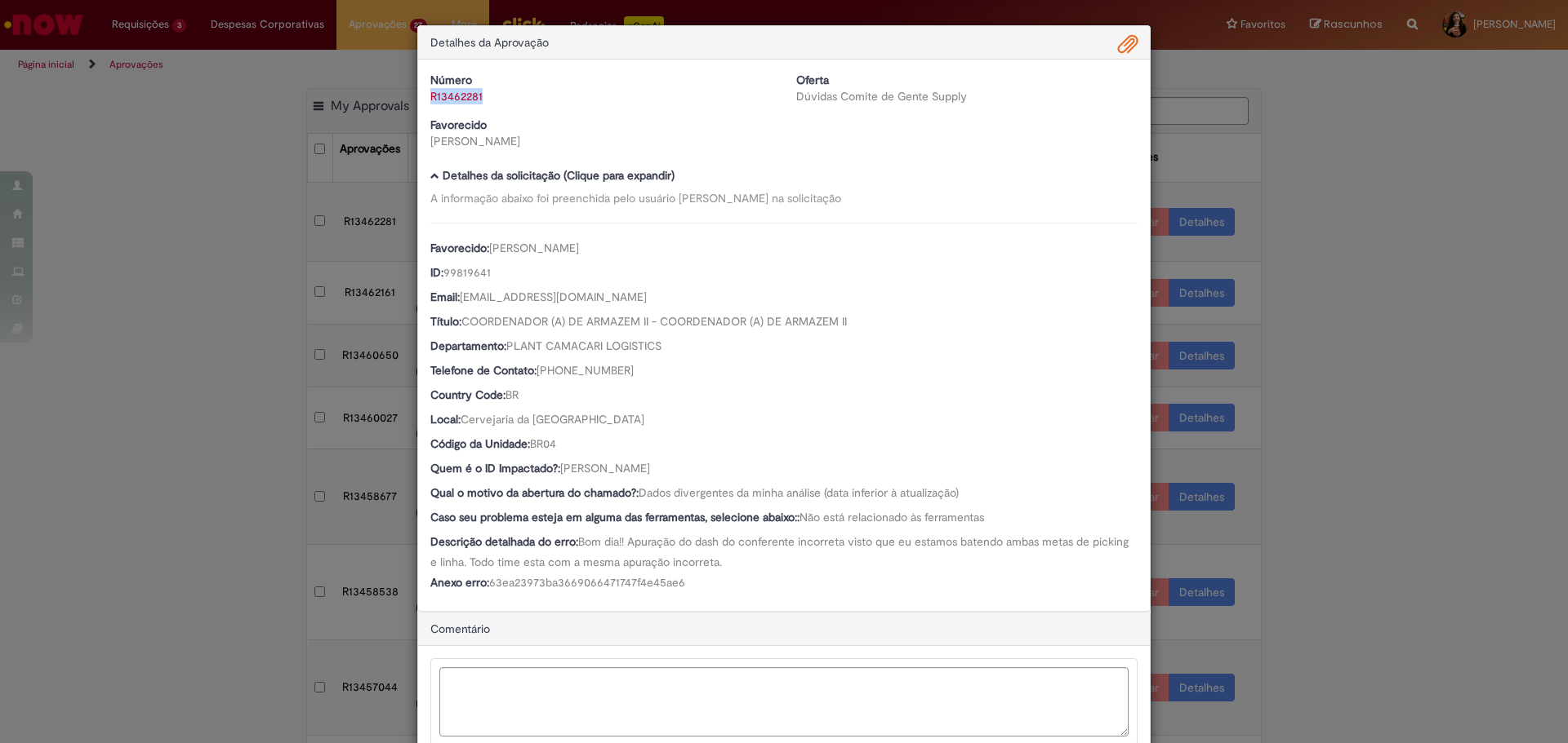
drag, startPoint x: 484, startPoint y: 102, endPoint x: 426, endPoint y: 108, distance: 58.3
click at [426, 108] on div "Número R13462281 Oferta Dúvidas Comite de Gente Supply Favorecido [PERSON_NAME]" at bounding box center [784, 116] width 731 height 89
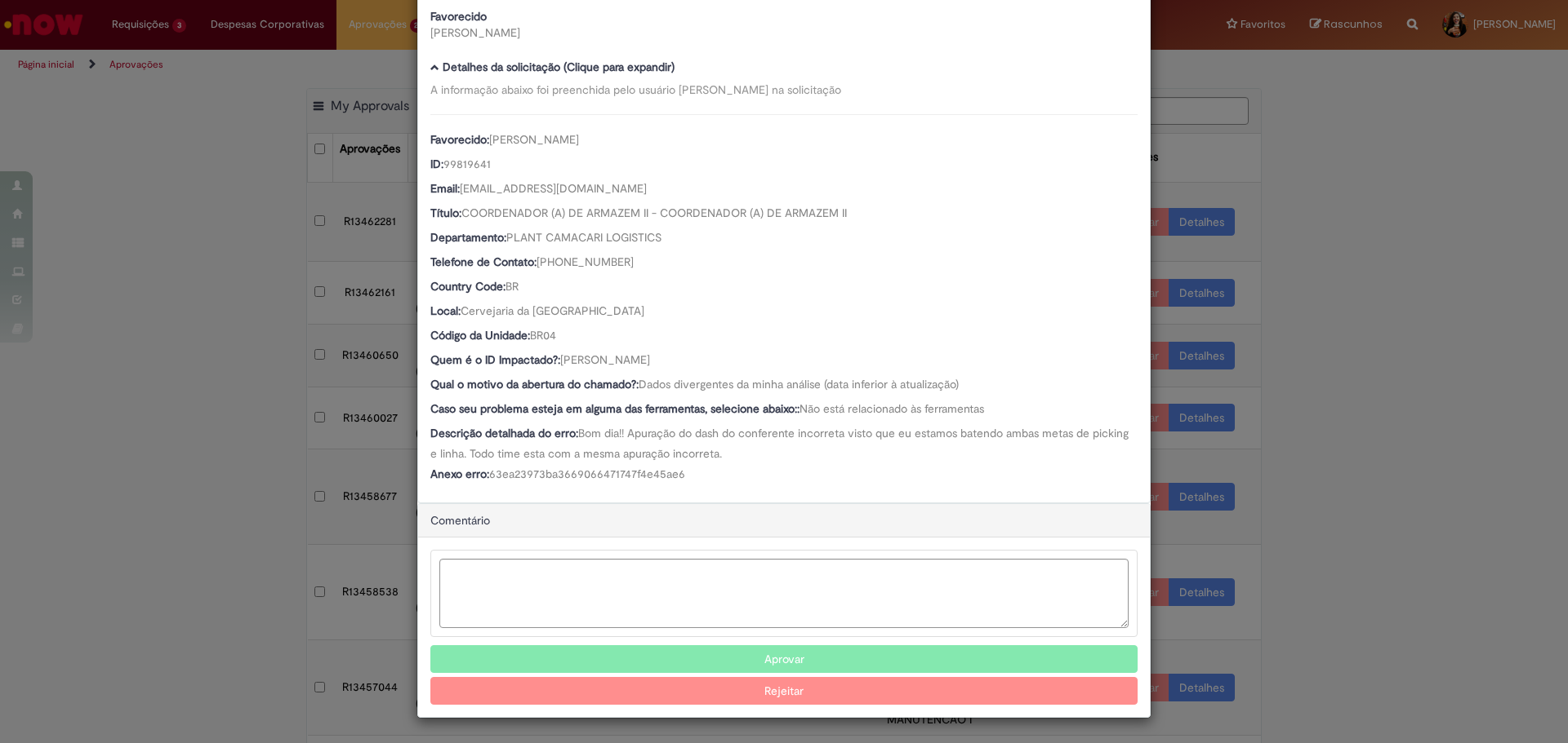
click at [607, 658] on button "Aprovar" at bounding box center [784, 659] width 707 height 28
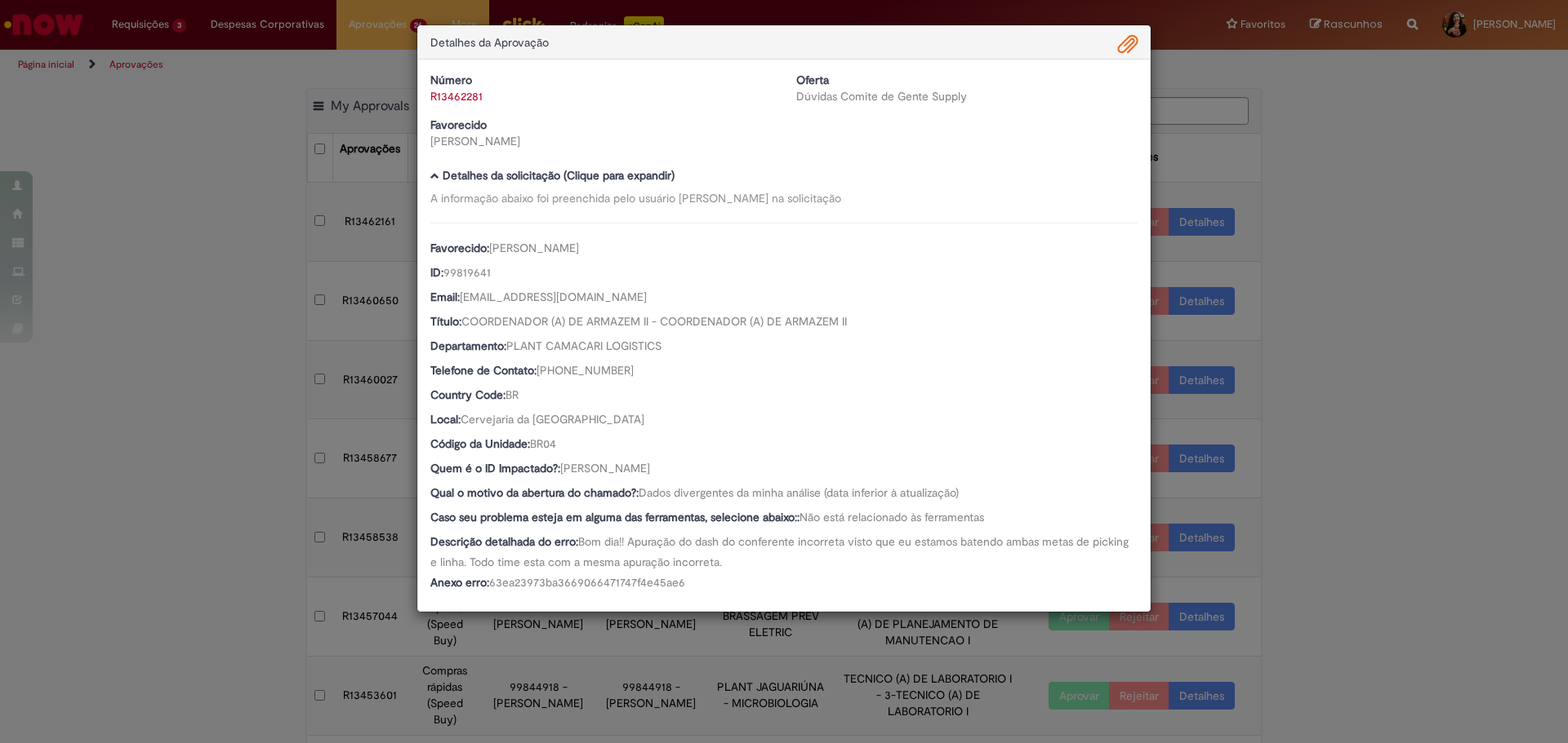
click at [1397, 316] on div "Detalhes da Aprovação Número R13462281 Oferta Dúvidas Comite de Gente Supply Fa…" at bounding box center [784, 372] width 1568 height 743
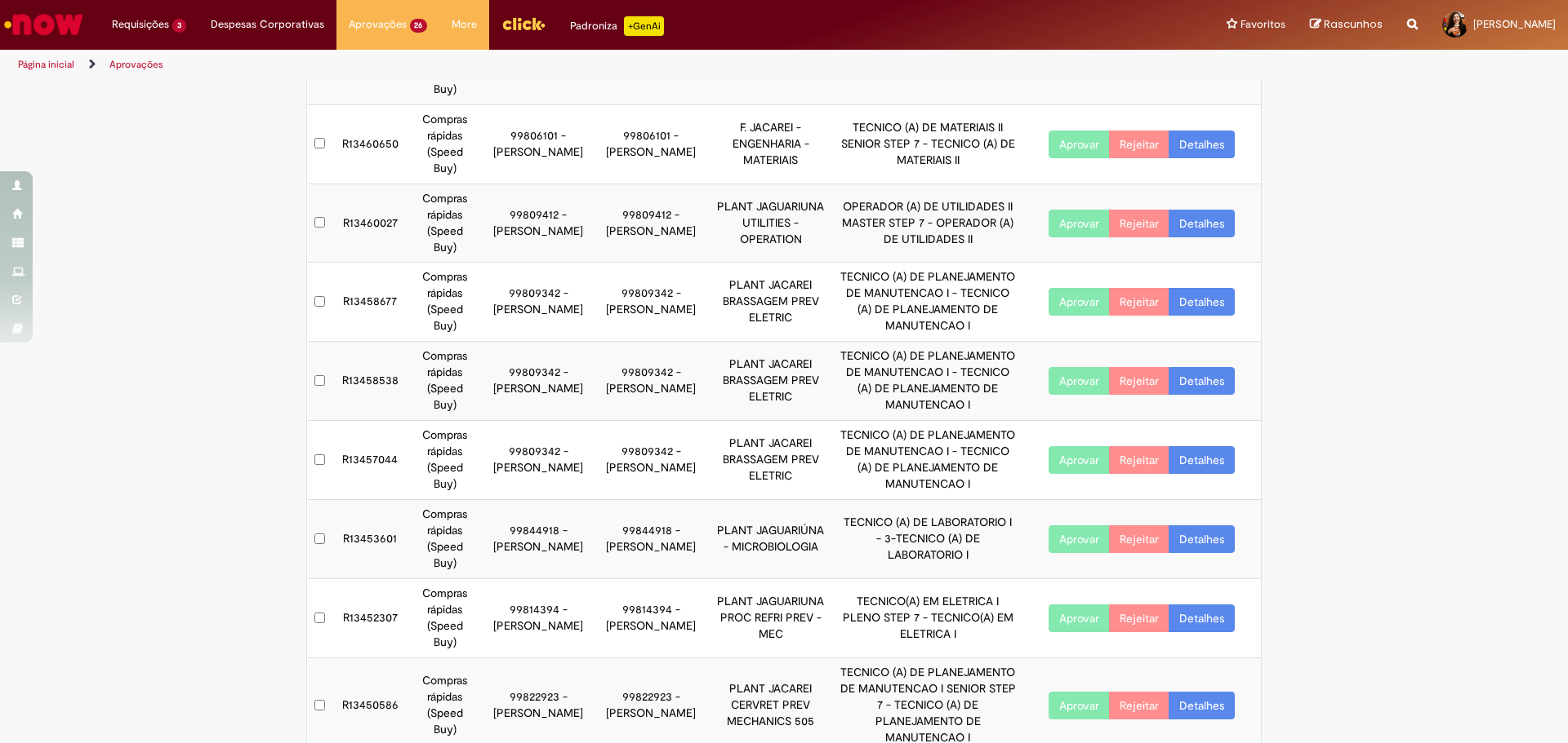
scroll to position [242, 0]
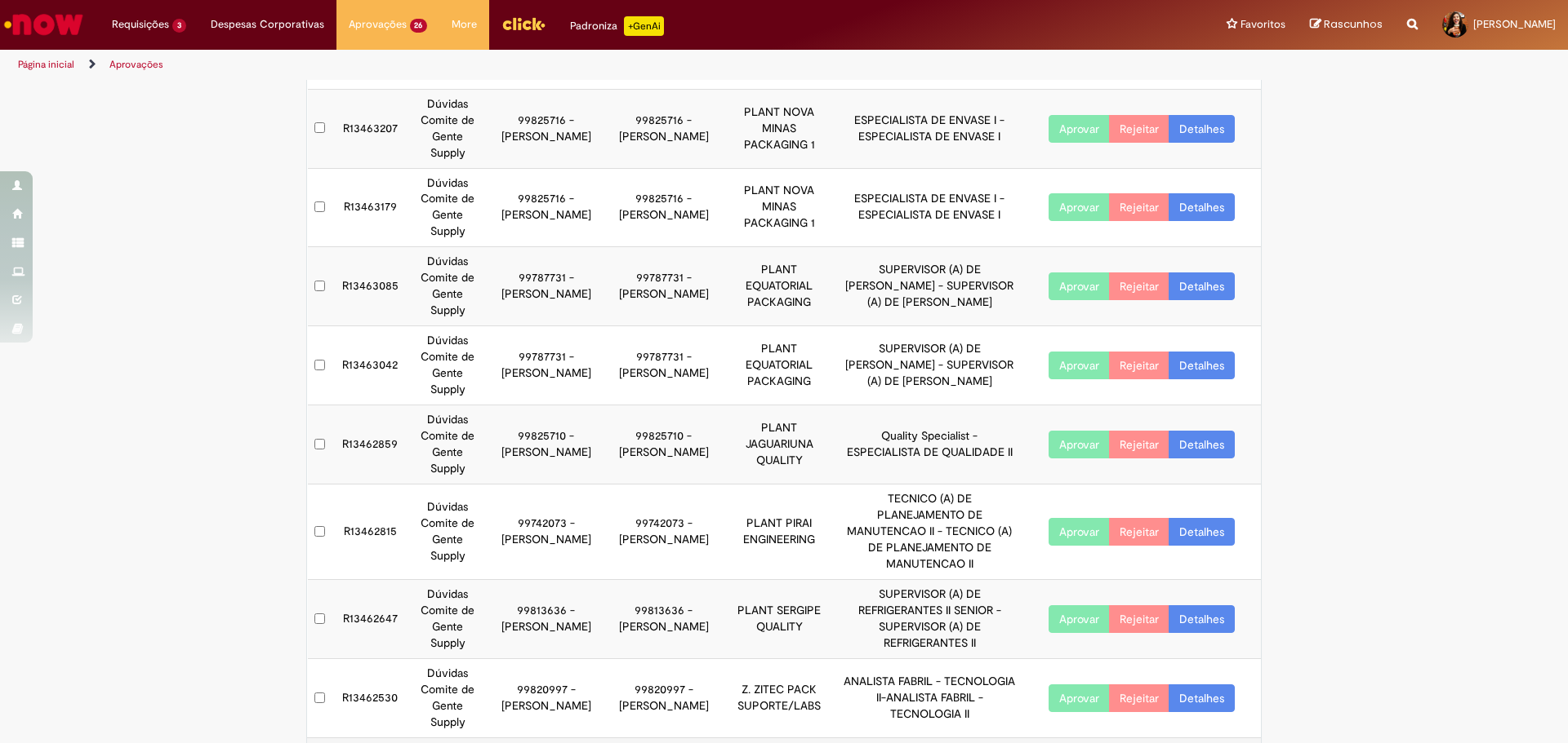
scroll to position [291, 0]
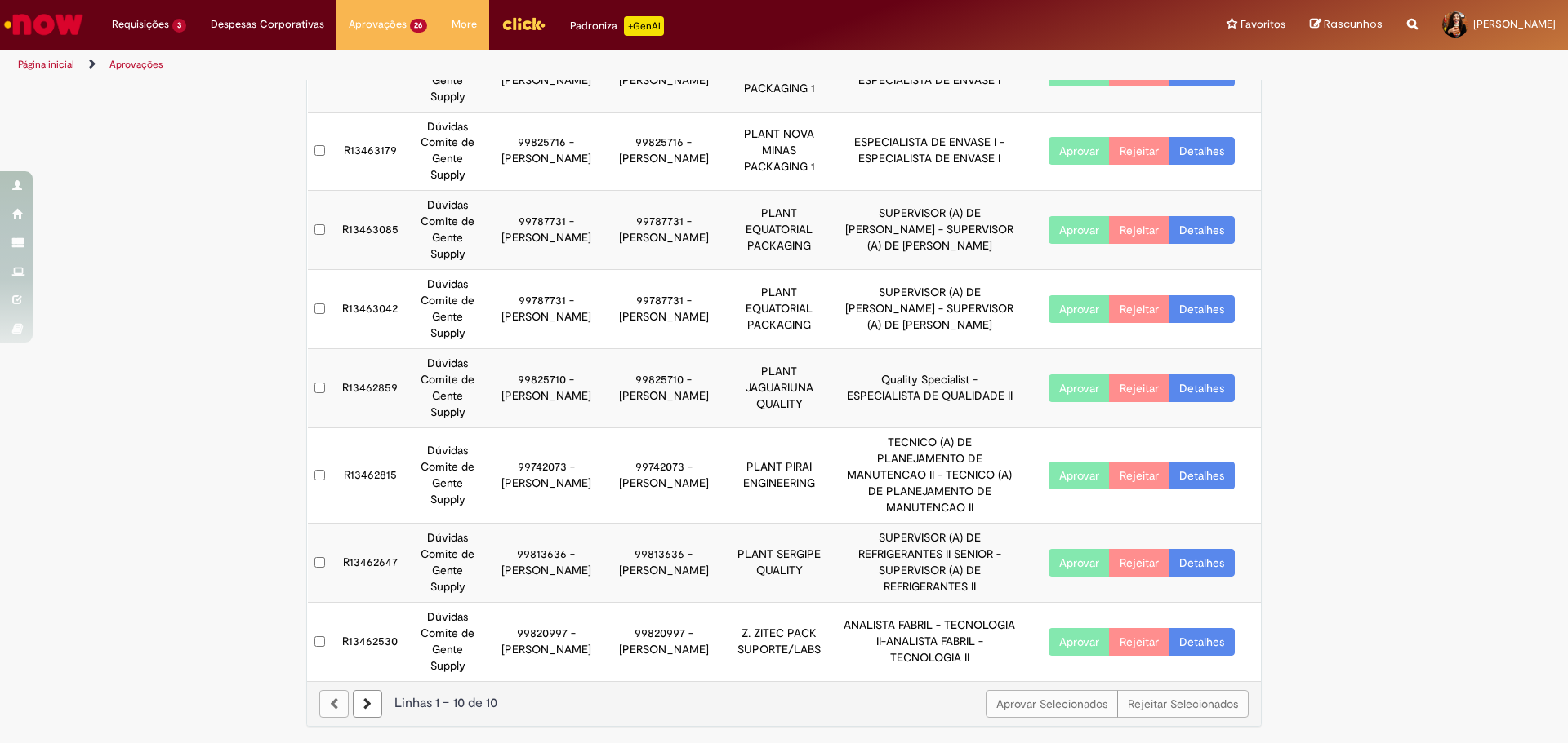
click at [1195, 645] on link "Detalhes" at bounding box center [1201, 642] width 66 height 28
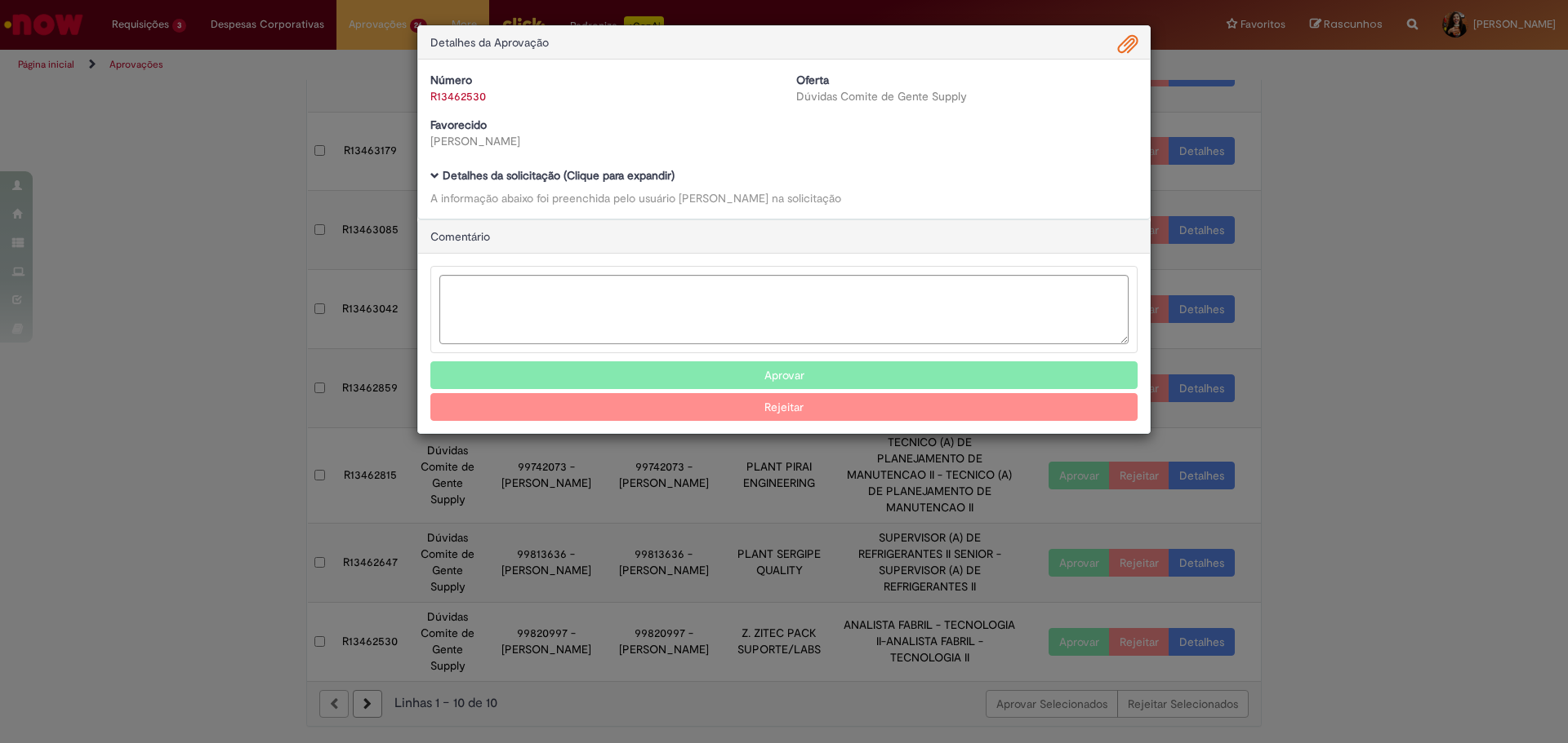
click at [631, 165] on div "Número R13462530 Oferta Dúvidas Comite de Gente Supply Favorecido [PERSON_NAME]…" at bounding box center [784, 139] width 731 height 159
click at [636, 171] on b "Detalhes da solicitação (Clique para expandir)" at bounding box center [558, 176] width 232 height 15
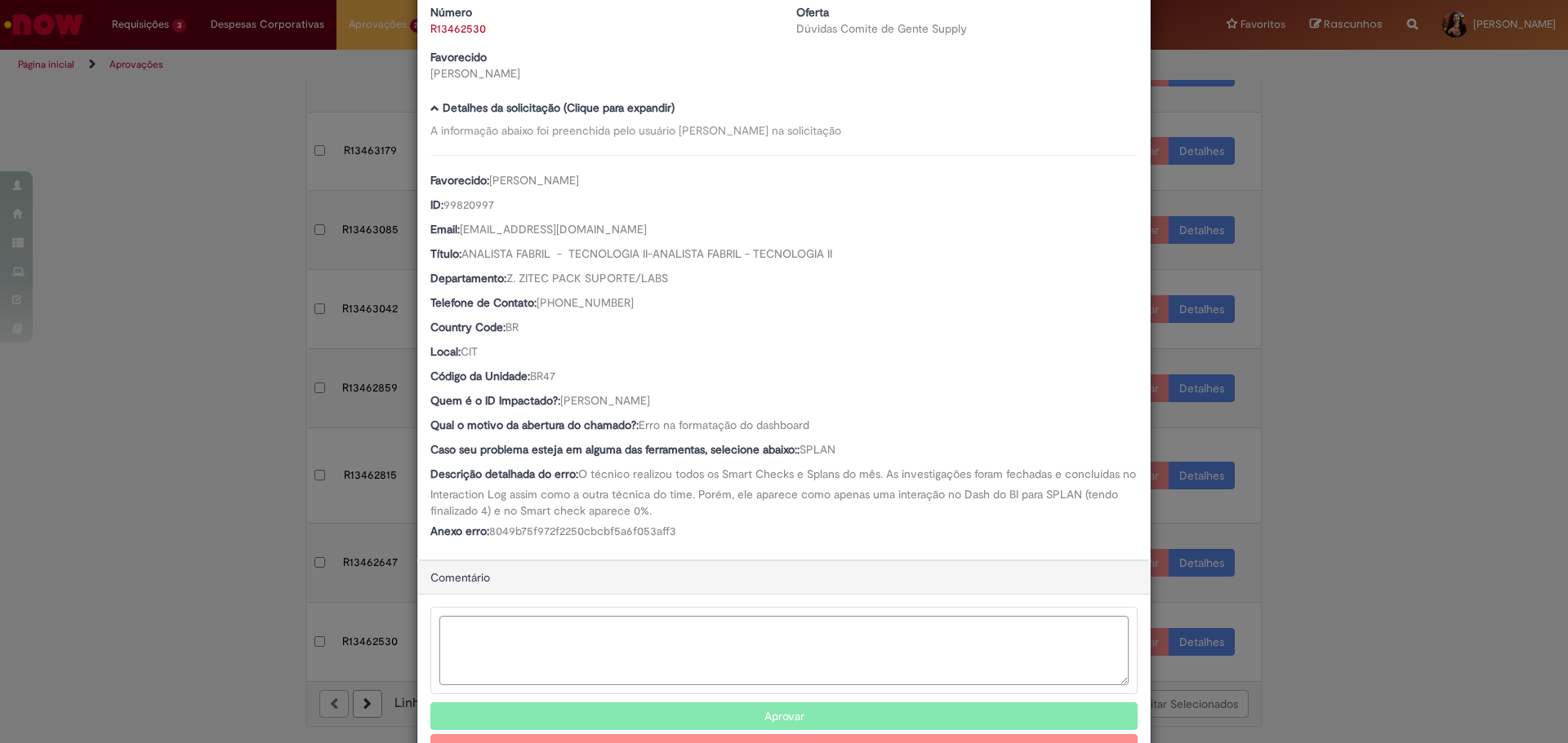
scroll to position [127, 0]
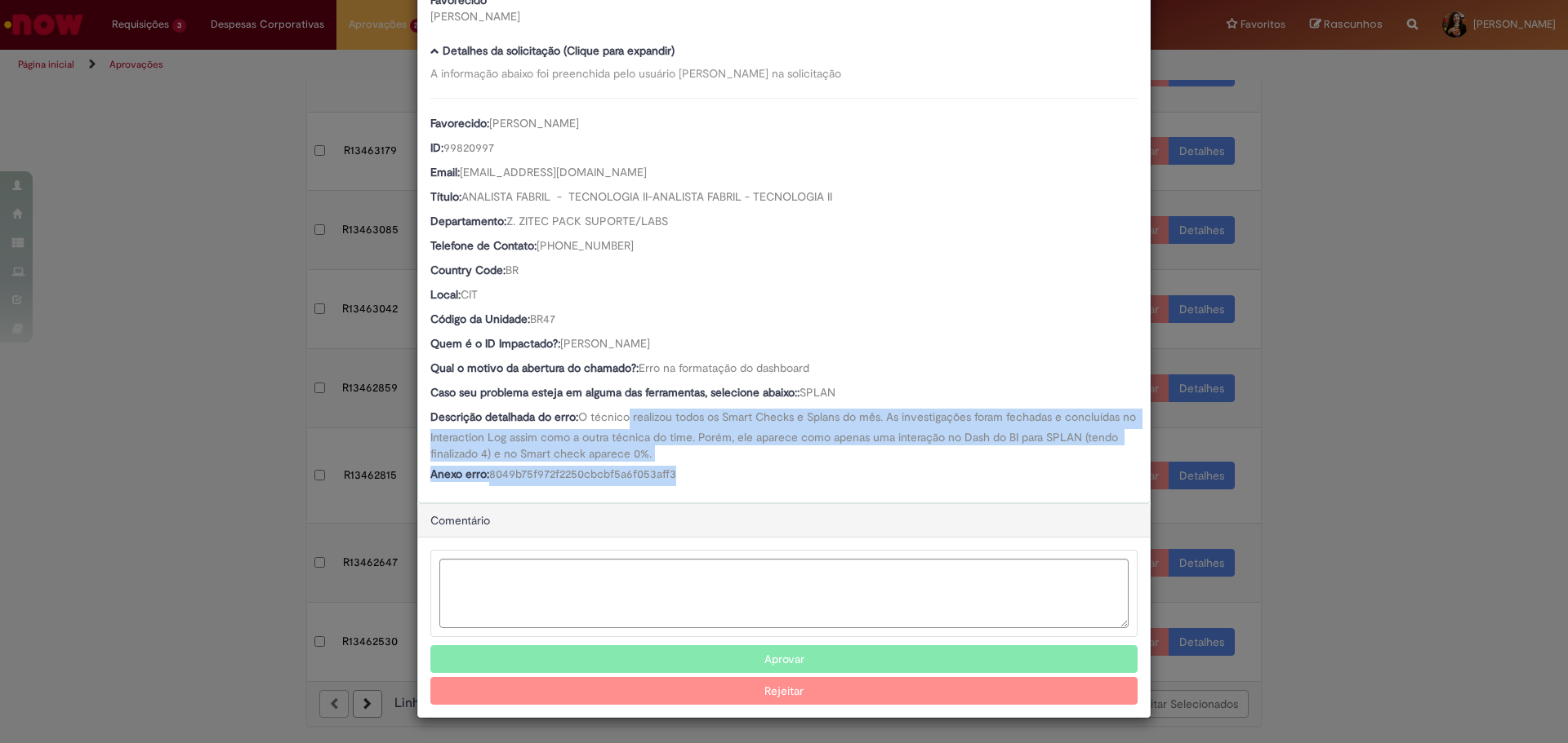
drag, startPoint x: 625, startPoint y: 422, endPoint x: 745, endPoint y: 482, distance: 134.2
click at [745, 482] on div "Favorecido: [PERSON_NAME] ID: 99820997 Email: [EMAIL_ADDRESS][DOMAIN_NAME] Títu…" at bounding box center [784, 291] width 707 height 388
click at [745, 482] on div "Anexo erro: 8049b75f972f2250cbcbf5a6f053aff3" at bounding box center [784, 476] width 707 height 20
drag, startPoint x: 745, startPoint y: 482, endPoint x: 605, endPoint y: 420, distance: 153.1
click at [605, 420] on div "Favorecido: [PERSON_NAME] ID: 99820997 Email: [EMAIL_ADDRESS][DOMAIN_NAME] Títu…" at bounding box center [784, 291] width 707 height 388
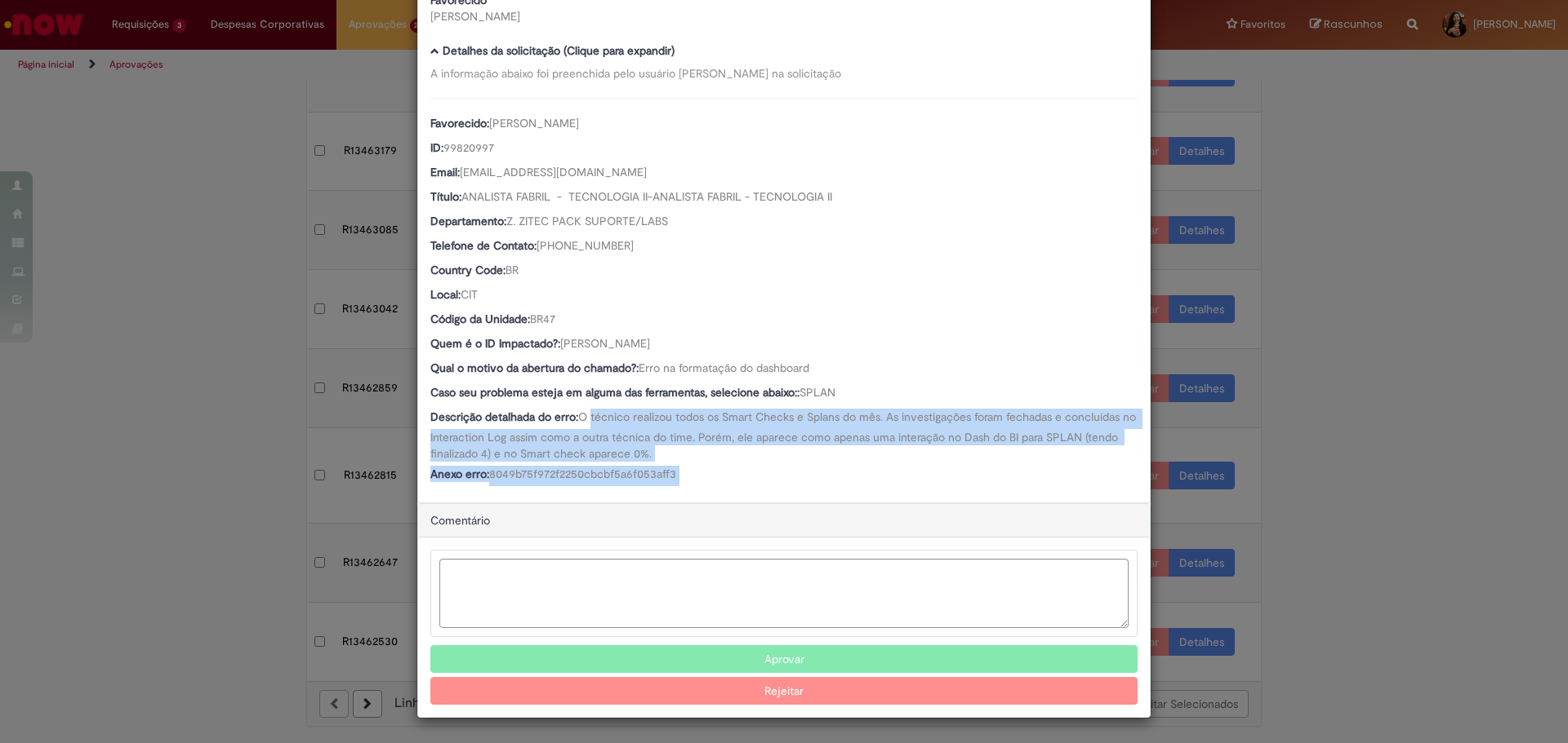
click at [605, 420] on span "O técnico realizou todos os Smart Checks e Splans do mês. As investigações fora…" at bounding box center [784, 435] width 709 height 51
drag, startPoint x: 521, startPoint y: 426, endPoint x: 723, endPoint y: 469, distance: 206.5
click at [723, 469] on div "Favorecido: [PERSON_NAME] ID: 99820997 Email: [EMAIL_ADDRESS][DOMAIN_NAME] Títu…" at bounding box center [784, 291] width 707 height 388
click at [723, 469] on div "Anexo erro: 8049b75f972f2250cbcbf5a6f053aff3" at bounding box center [784, 476] width 707 height 20
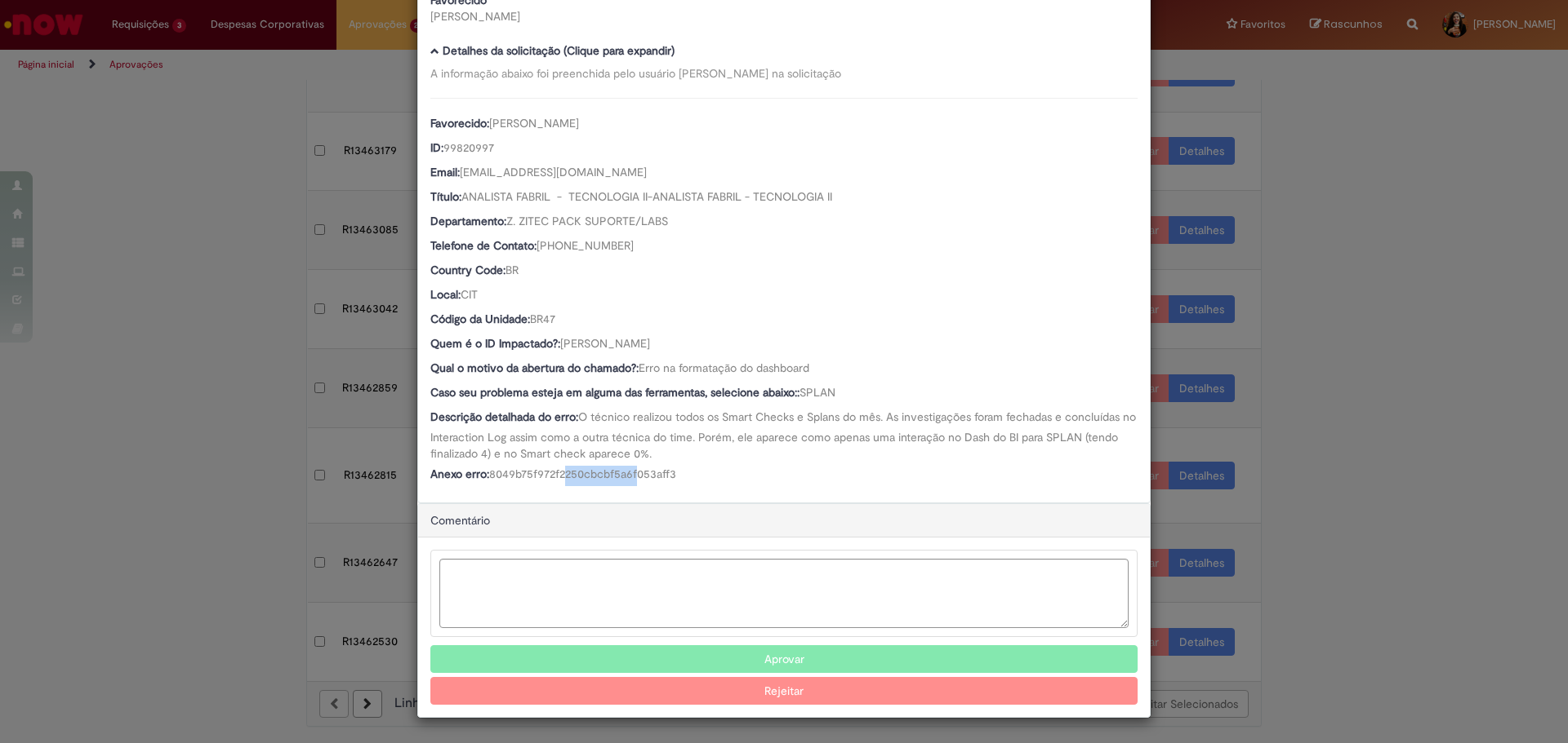
drag, startPoint x: 572, startPoint y: 465, endPoint x: 637, endPoint y: 467, distance: 65.0
click at [637, 467] on div "Favorecido: [PERSON_NAME] ID: 99820997 Email: [EMAIL_ADDRESS][DOMAIN_NAME] Títu…" at bounding box center [784, 291] width 707 height 388
click at [637, 467] on span "8049b75f972f2250cbcbf5a6f053aff3" at bounding box center [582, 474] width 187 height 15
drag, startPoint x: 680, startPoint y: 472, endPoint x: 559, endPoint y: 462, distance: 121.4
click at [559, 462] on div "Favorecido: [PERSON_NAME] ID: 99820997 Email: [EMAIL_ADDRESS][DOMAIN_NAME] Títu…" at bounding box center [784, 291] width 707 height 388
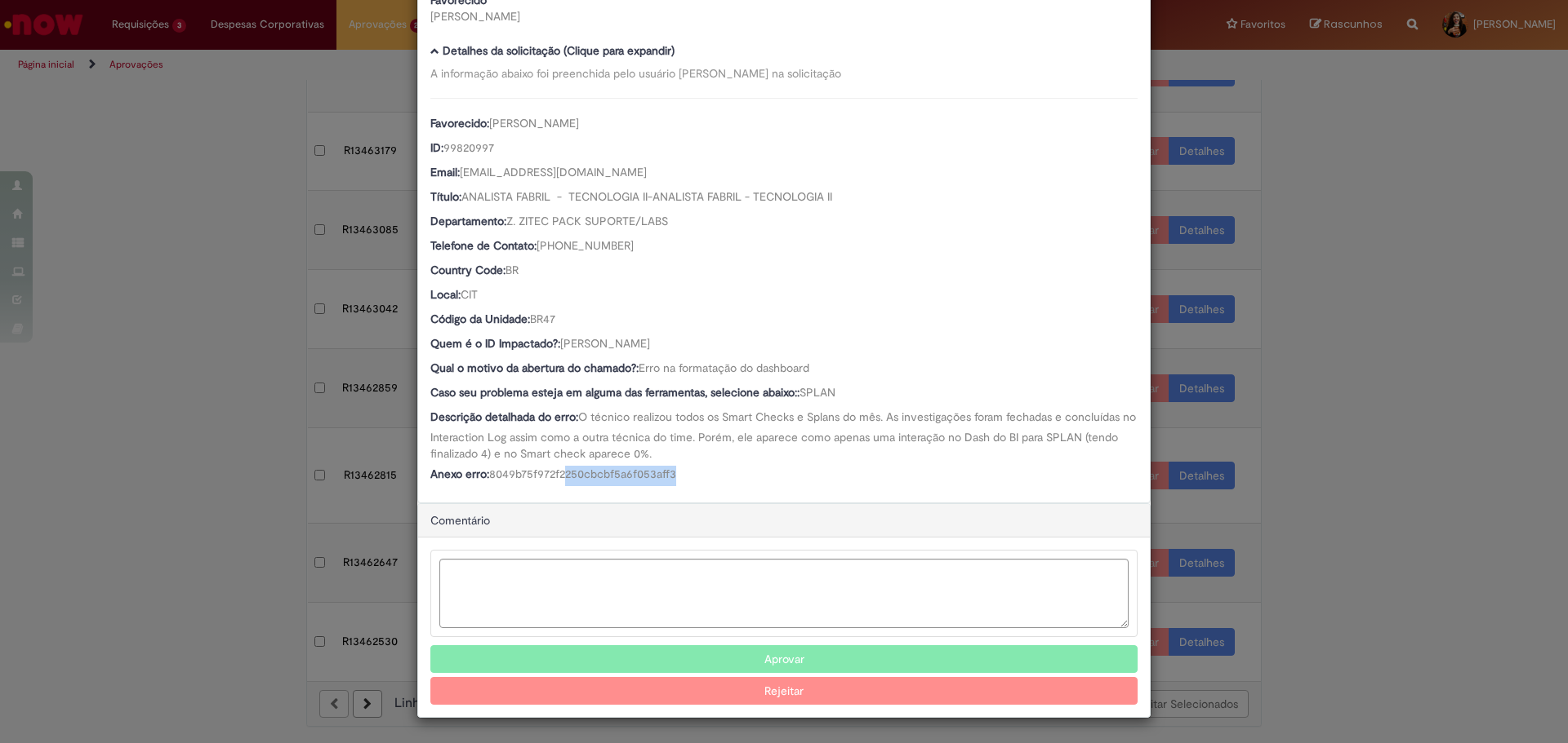
click at [559, 462] on div "Favorecido: [PERSON_NAME] ID: 99820997 Email: [EMAIL_ADDRESS][DOMAIN_NAME] Títu…" at bounding box center [784, 291] width 707 height 388
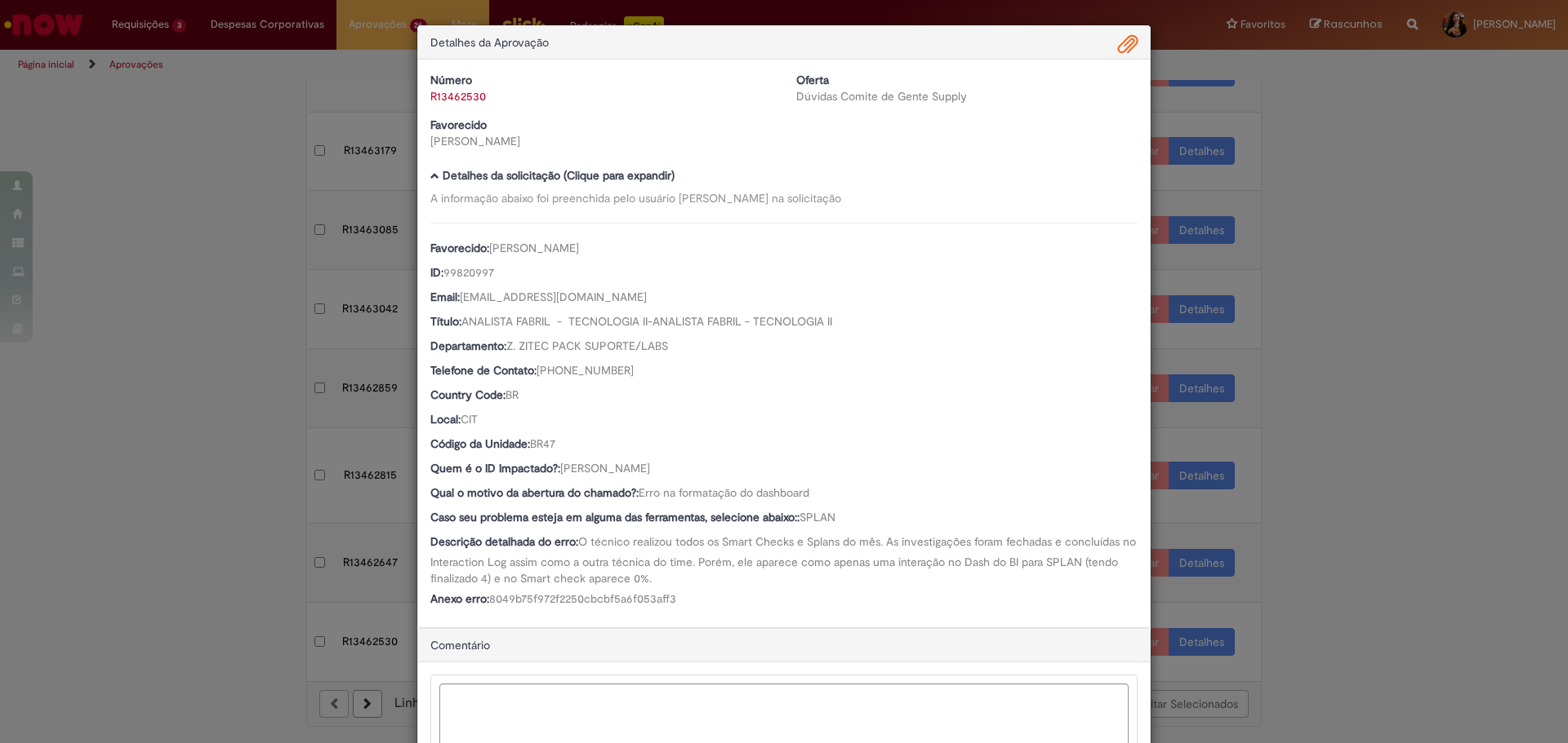
click at [1139, 50] on div "Detalhes da Aprovação" at bounding box center [784, 43] width 731 height 34
click at [1128, 49] on span "Ambev Approval Modal" at bounding box center [1127, 45] width 20 height 28
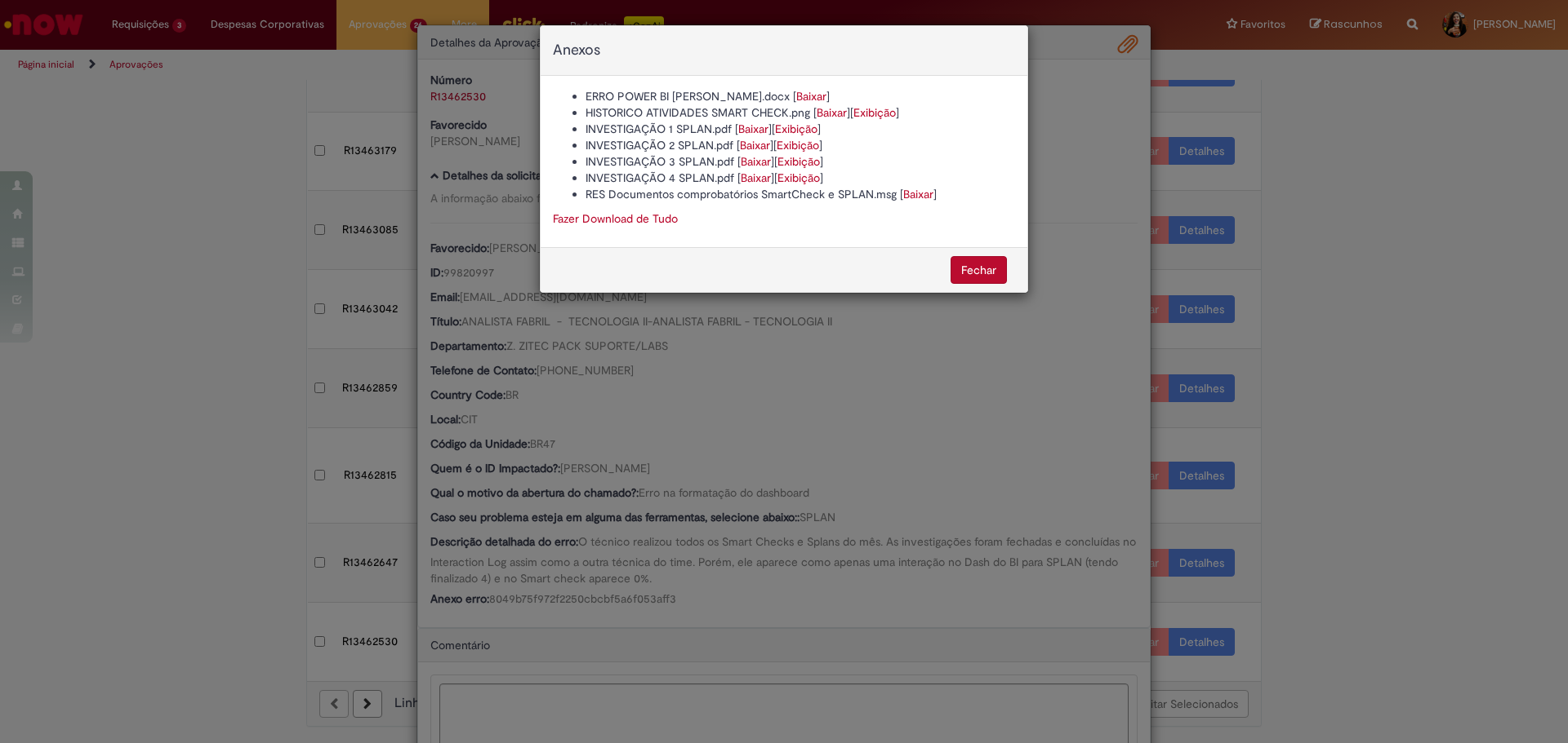
click at [797, 95] on link "Baixar" at bounding box center [811, 97] width 30 height 15
click at [847, 115] on link "Baixar" at bounding box center [831, 113] width 30 height 15
click at [646, 587] on div "Anexos ERRO POWER BI TIAGO DUSSI.docx [ Baixar ] HISTORICO ATIVIDADES SMART CHE…" at bounding box center [784, 372] width 1568 height 743
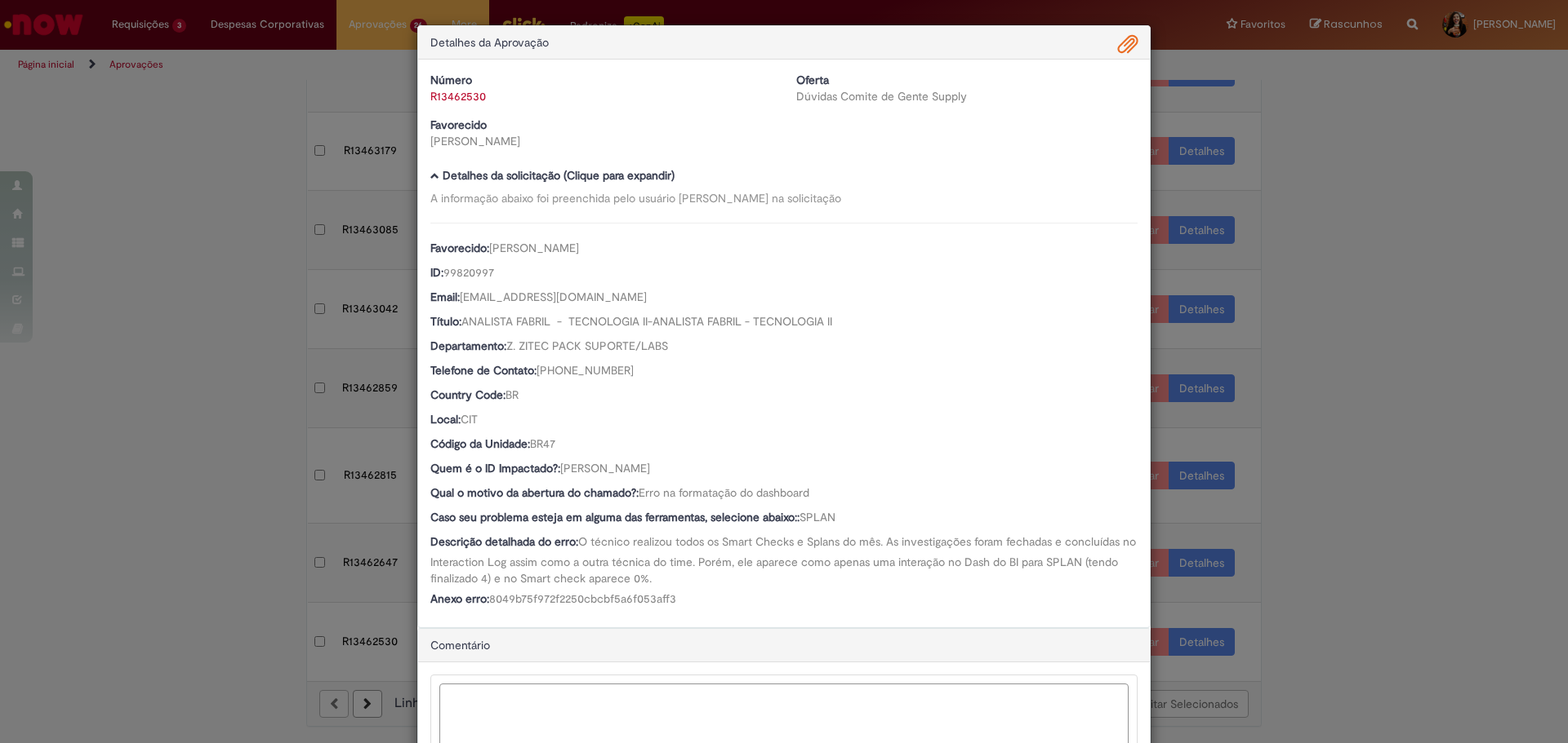
click at [554, 699] on textarea "Ambev Approval Modal" at bounding box center [784, 718] width 689 height 69
type textarea "**********"
drag, startPoint x: 633, startPoint y: 466, endPoint x: 613, endPoint y: 471, distance: 20.6
click at [613, 471] on span "[PERSON_NAME]" at bounding box center [605, 468] width 89 height 15
click at [612, 470] on span "[PERSON_NAME]" at bounding box center [605, 468] width 89 height 15
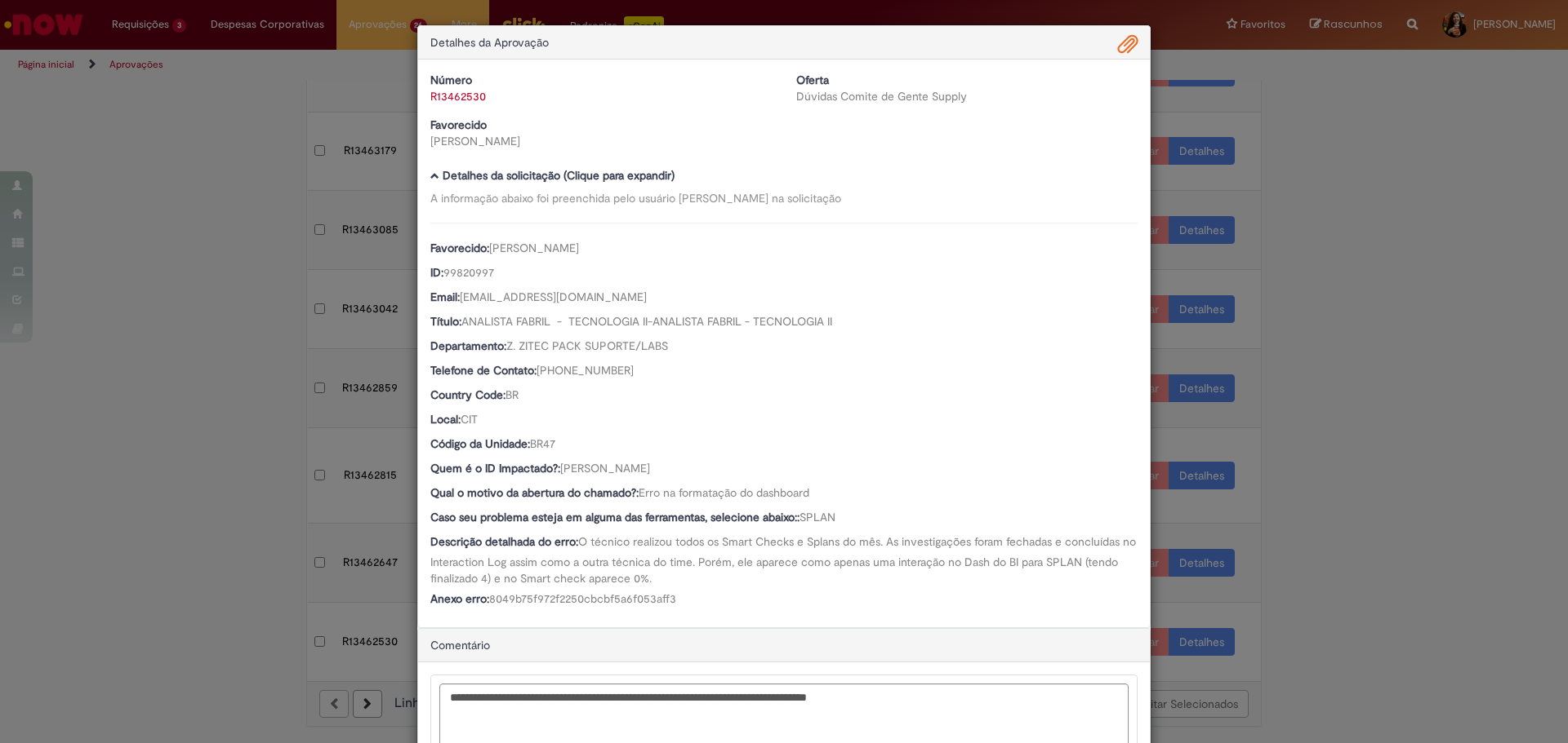
drag, startPoint x: 558, startPoint y: 470, endPoint x: 651, endPoint y: 466, distance: 93.1
click at [651, 466] on div "Quem é o ID Impactado?: [PERSON_NAME]" at bounding box center [784, 470] width 707 height 20
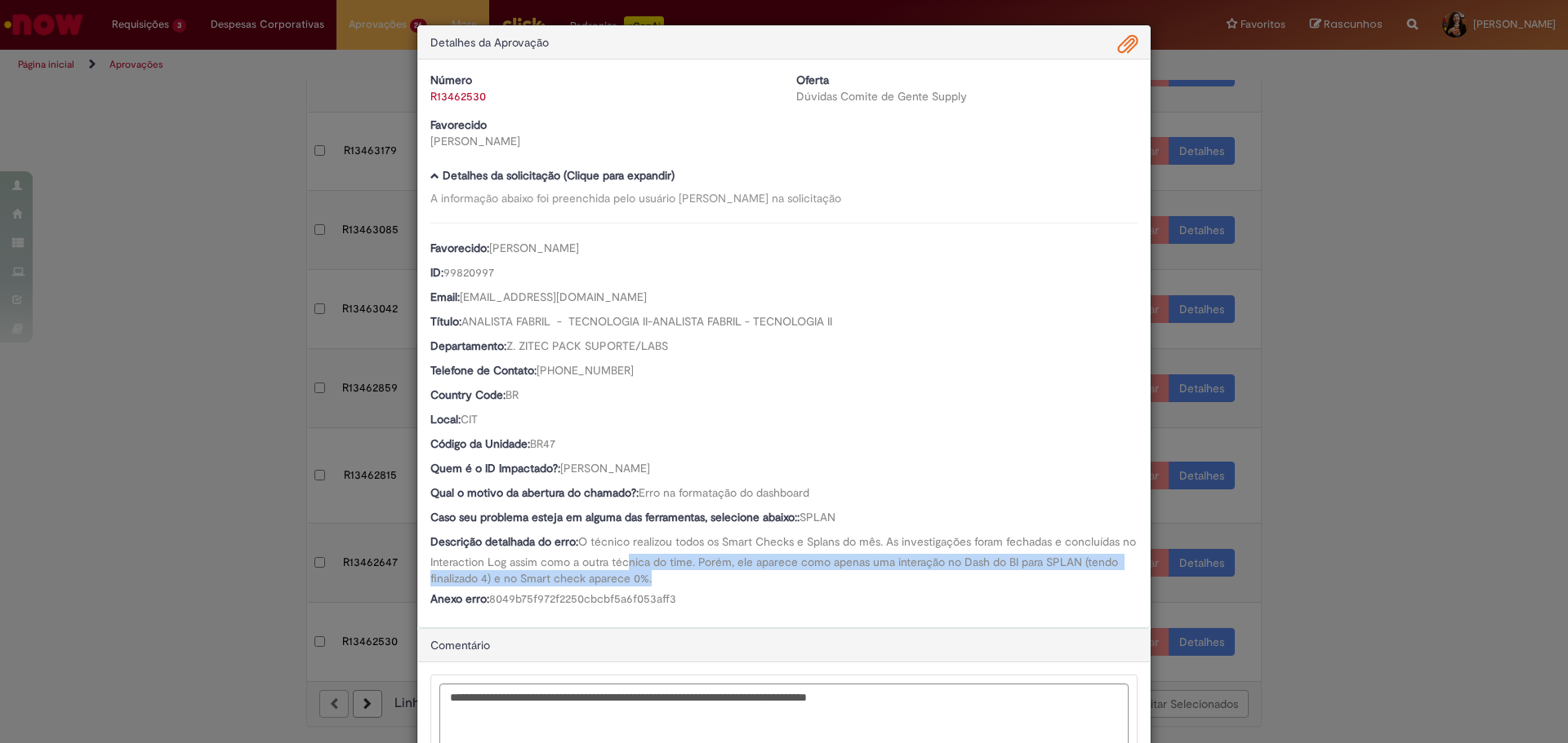
drag, startPoint x: 638, startPoint y: 567, endPoint x: 658, endPoint y: 583, distance: 25.6
click at [658, 583] on div "Descrição detalhada do erro: O técnico realizou todos os Smart Checks e Splans …" at bounding box center [784, 560] width 707 height 53
drag, startPoint x: 658, startPoint y: 583, endPoint x: 658, endPoint y: 560, distance: 23.0
click at [658, 560] on div "Descrição detalhada do erro: O técnico realizou todos os Smart Checks e Splans …" at bounding box center [784, 560] width 707 height 53
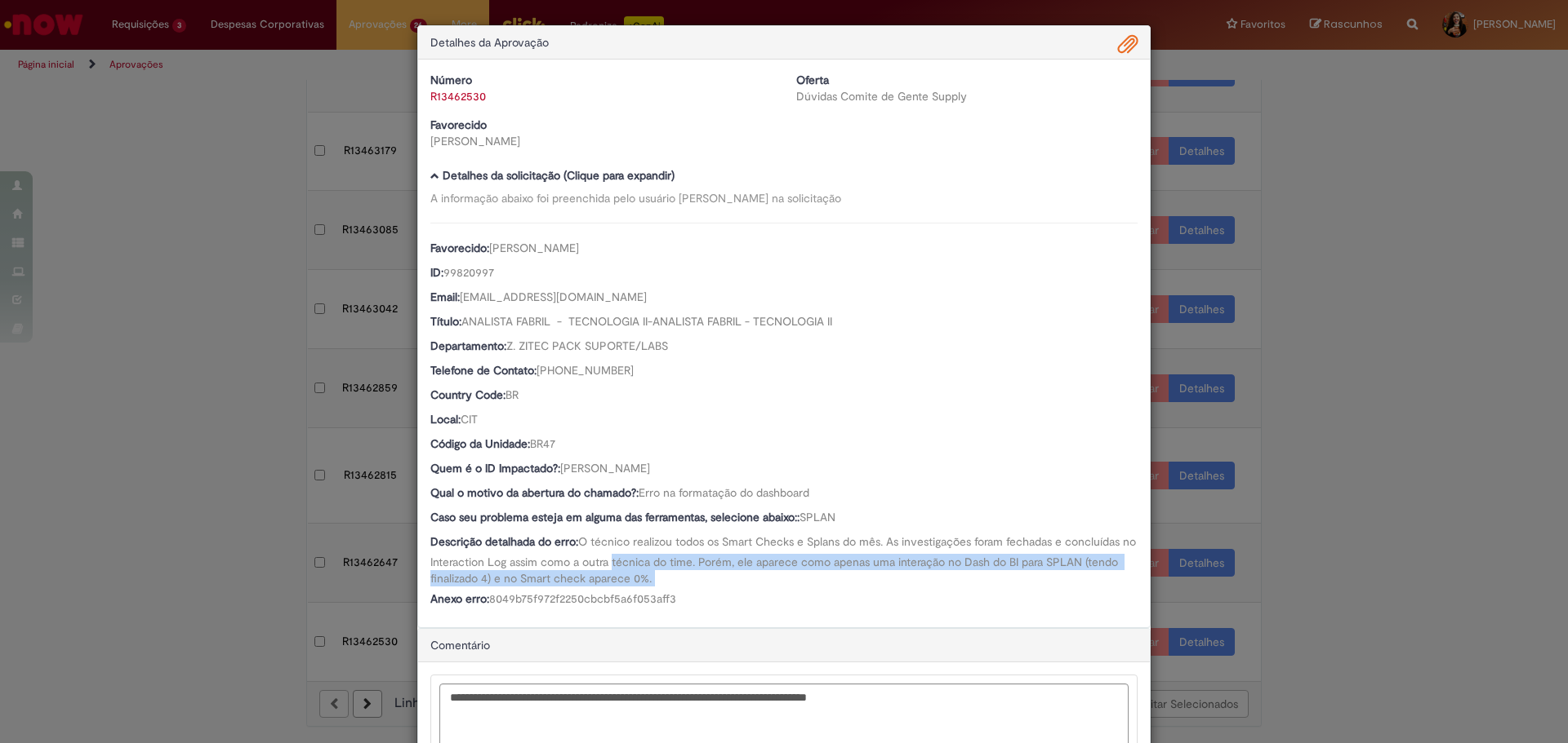
click at [658, 560] on span "O técnico realizou todos os Smart Checks e Splans do mês. As investigações fora…" at bounding box center [784, 560] width 709 height 51
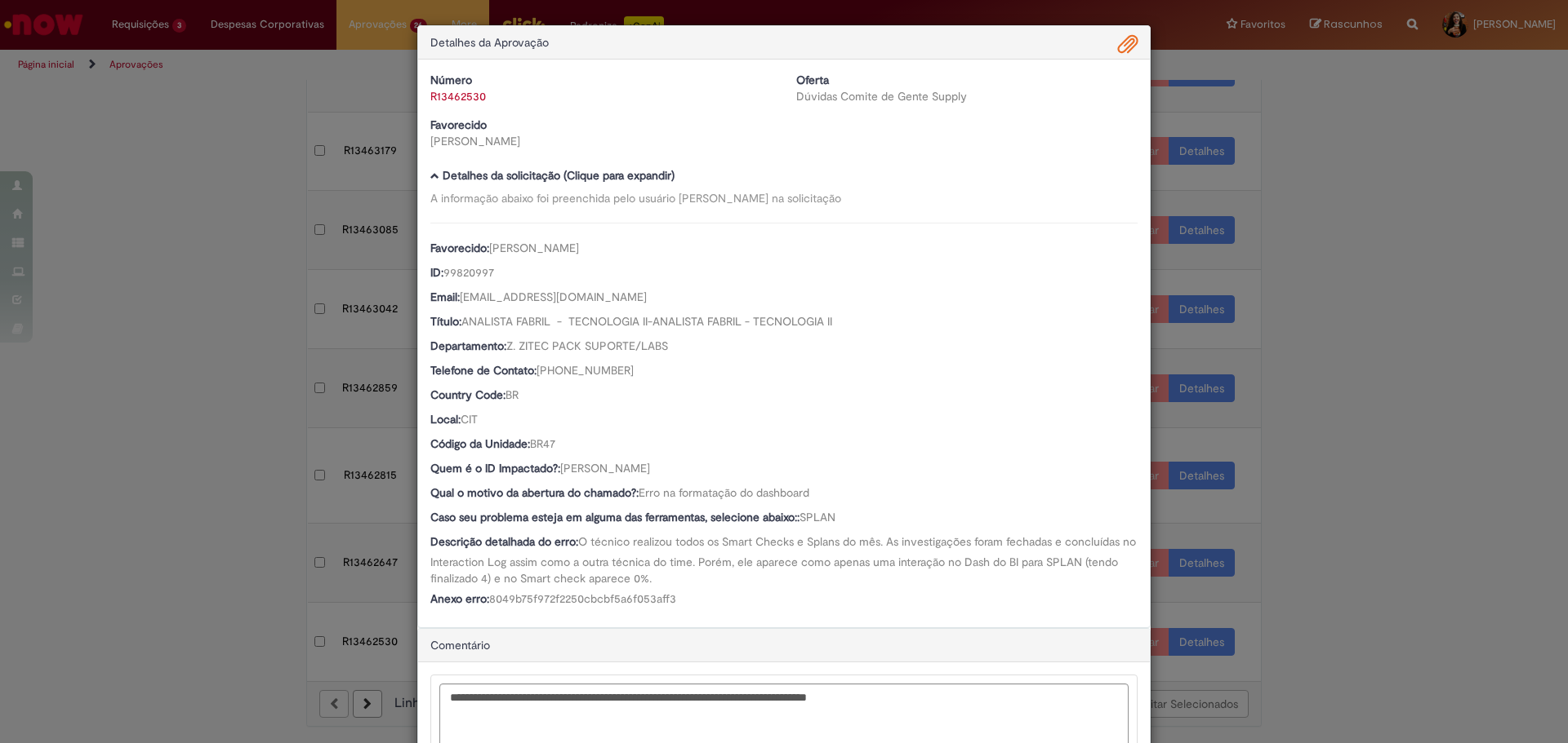
click at [1131, 36] on span "Ambev Approval Modal" at bounding box center [1127, 45] width 20 height 28
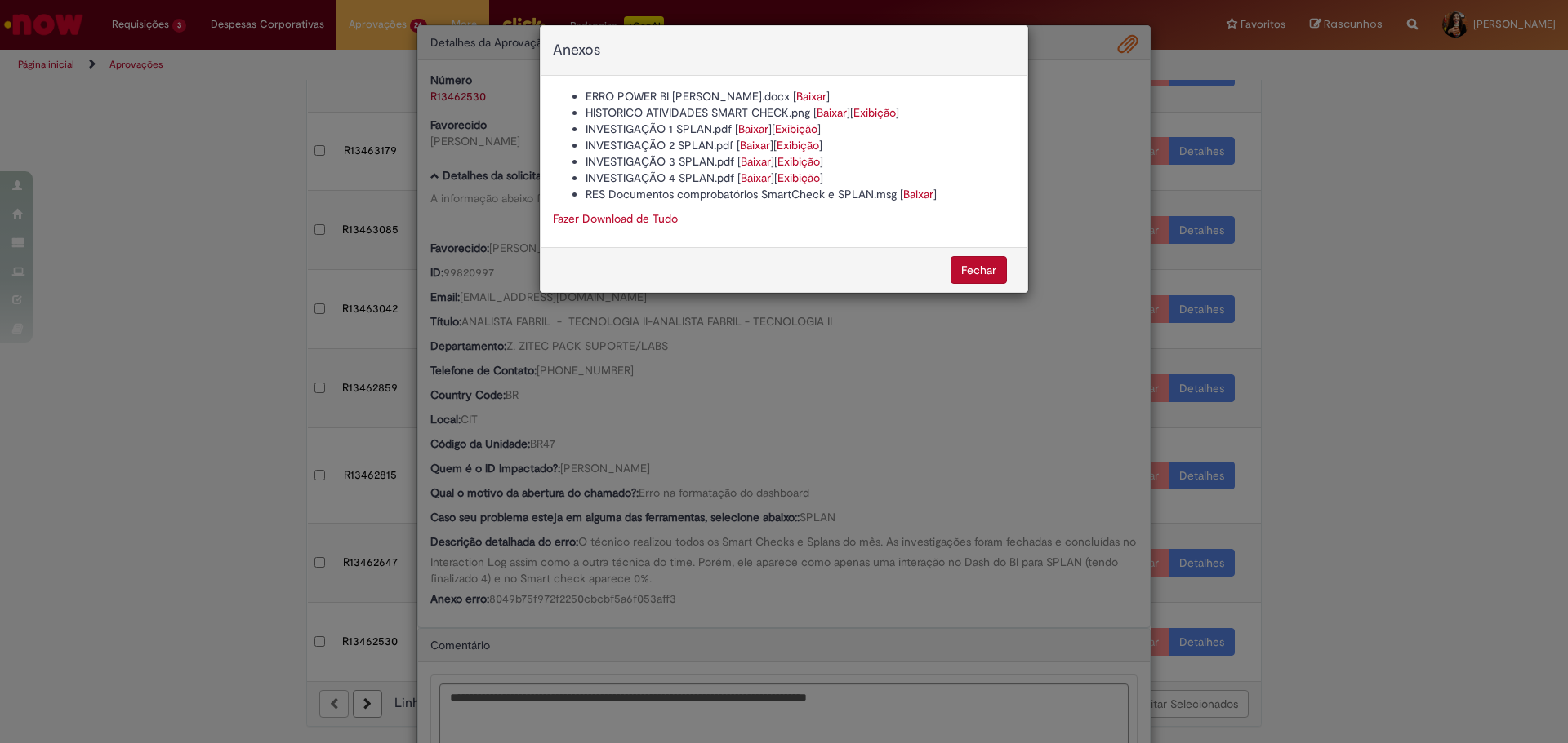
click at [689, 457] on div "Anexos ERRO POWER BI TIAGO DUSSI.docx [ Baixar ] HISTORICO ATIVIDADES SMART CHE…" at bounding box center [784, 372] width 1568 height 743
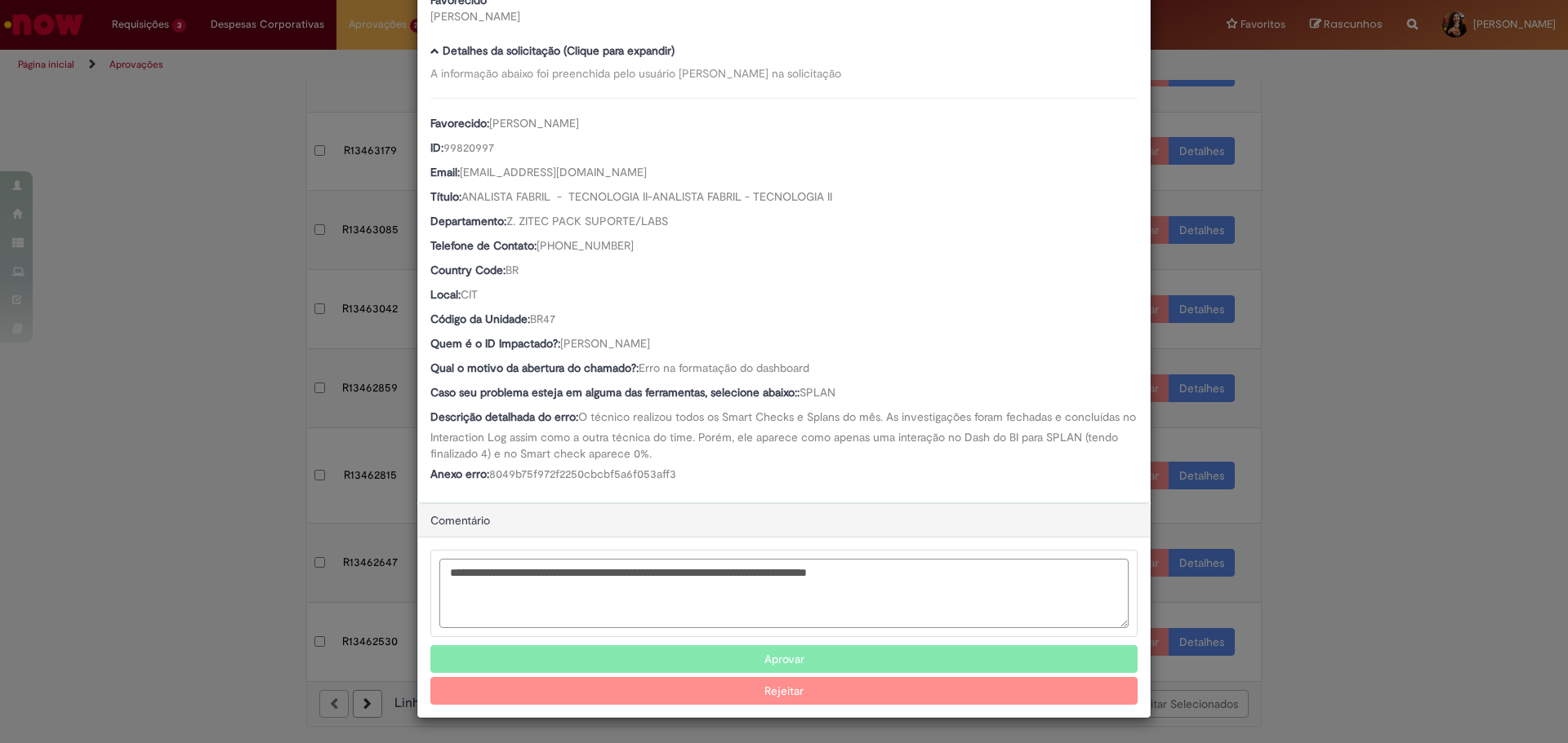
scroll to position [125, 0]
drag, startPoint x: 949, startPoint y: 582, endPoint x: 442, endPoint y: 588, distance: 507.0
click at [442, 590] on textarea "**********" at bounding box center [784, 593] width 689 height 69
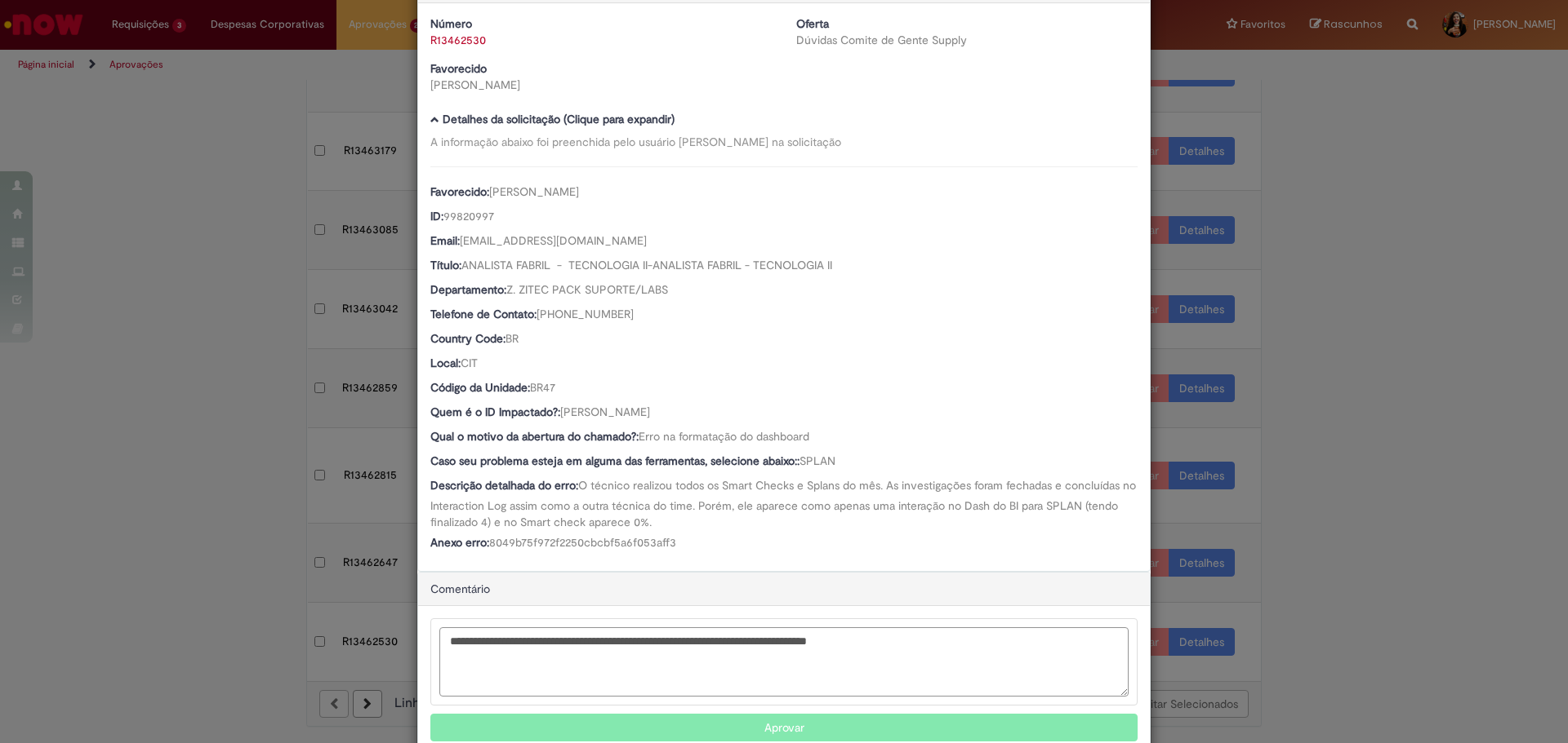
scroll to position [0, 0]
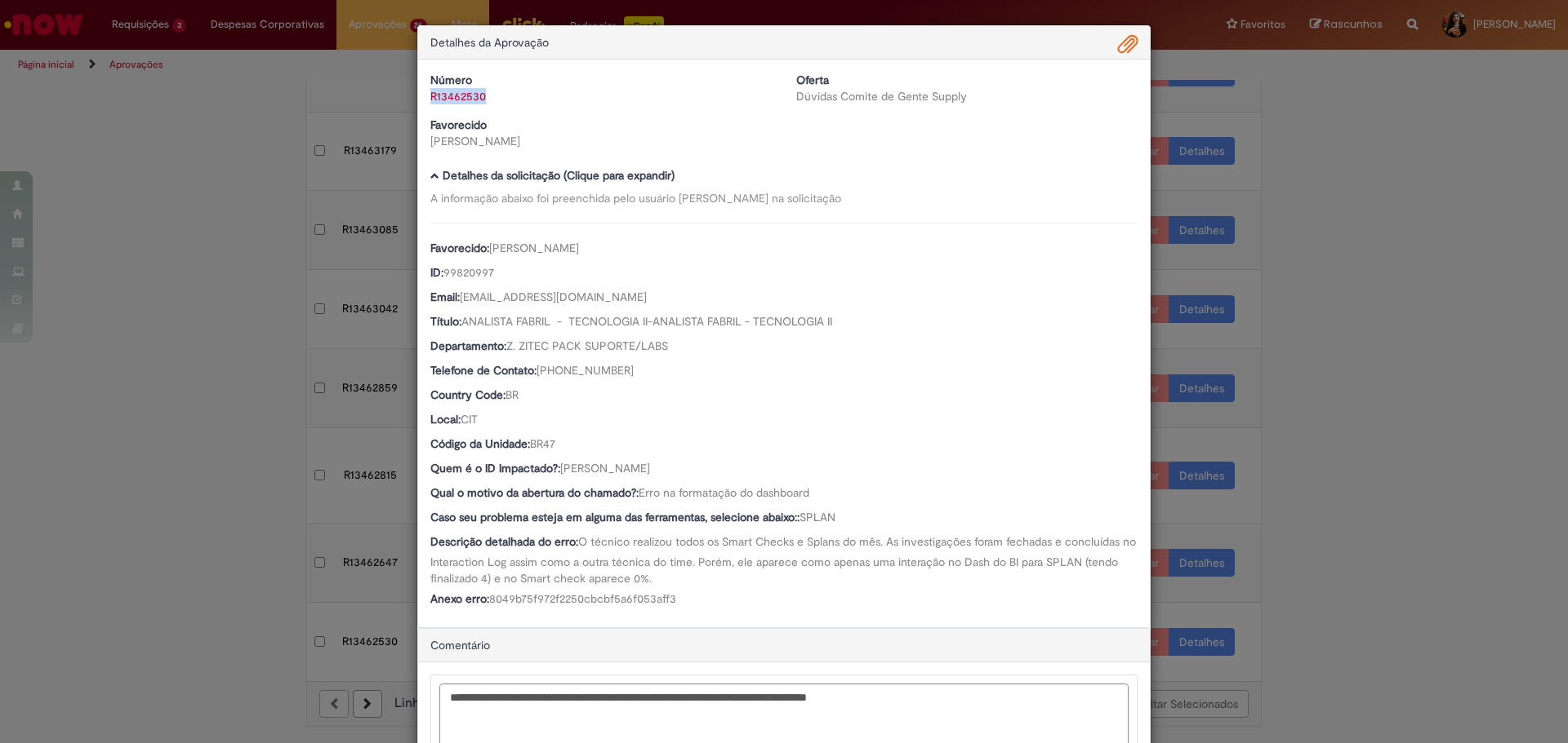
drag, startPoint x: 509, startPoint y: 99, endPoint x: 420, endPoint y: 105, distance: 89.2
click at [420, 105] on div "Número R13462530 Oferta Dúvidas Comite de Gente Supply Favorecido [PERSON_NAME]" at bounding box center [784, 116] width 731 height 89
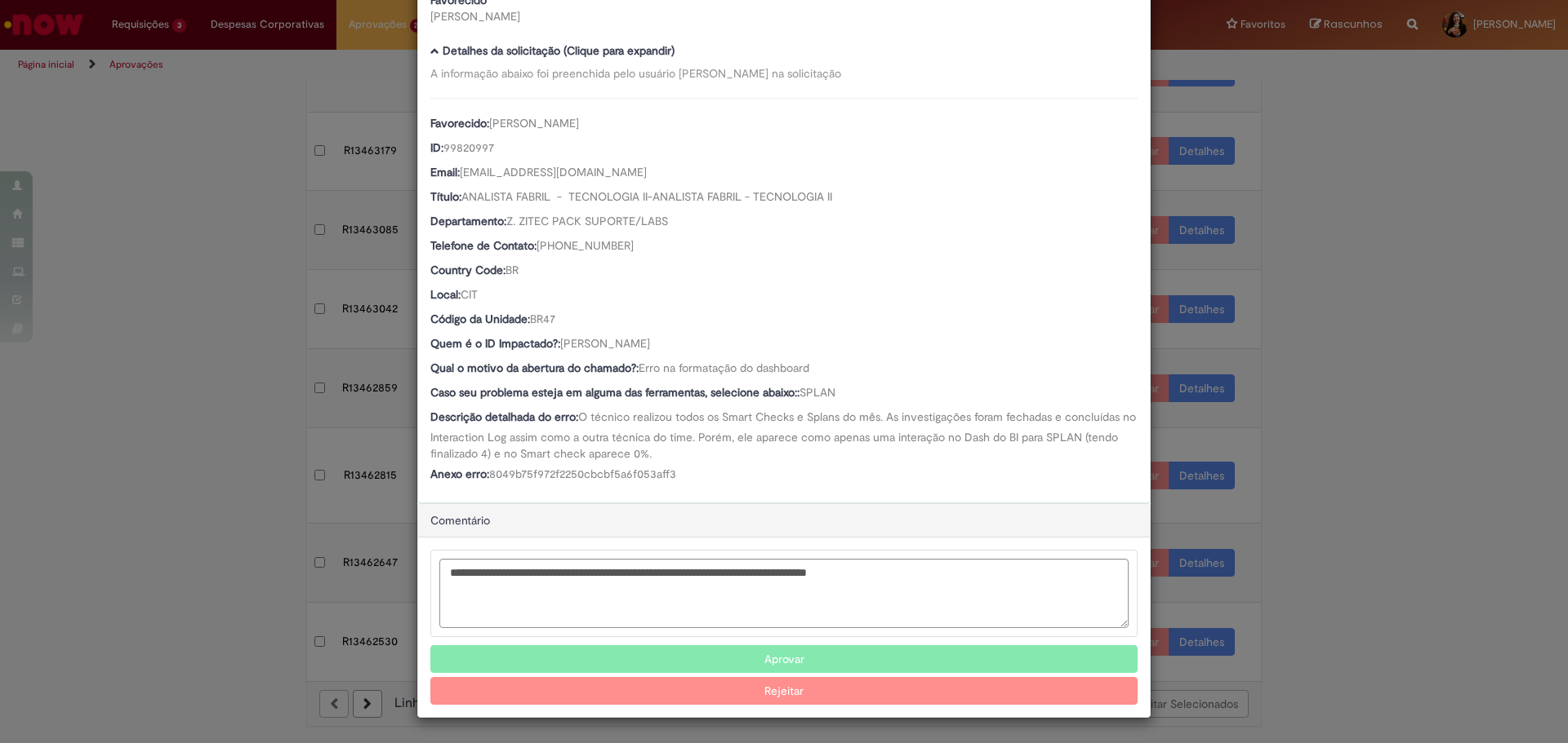
click at [745, 653] on button "Aprovar" at bounding box center [784, 659] width 707 height 28
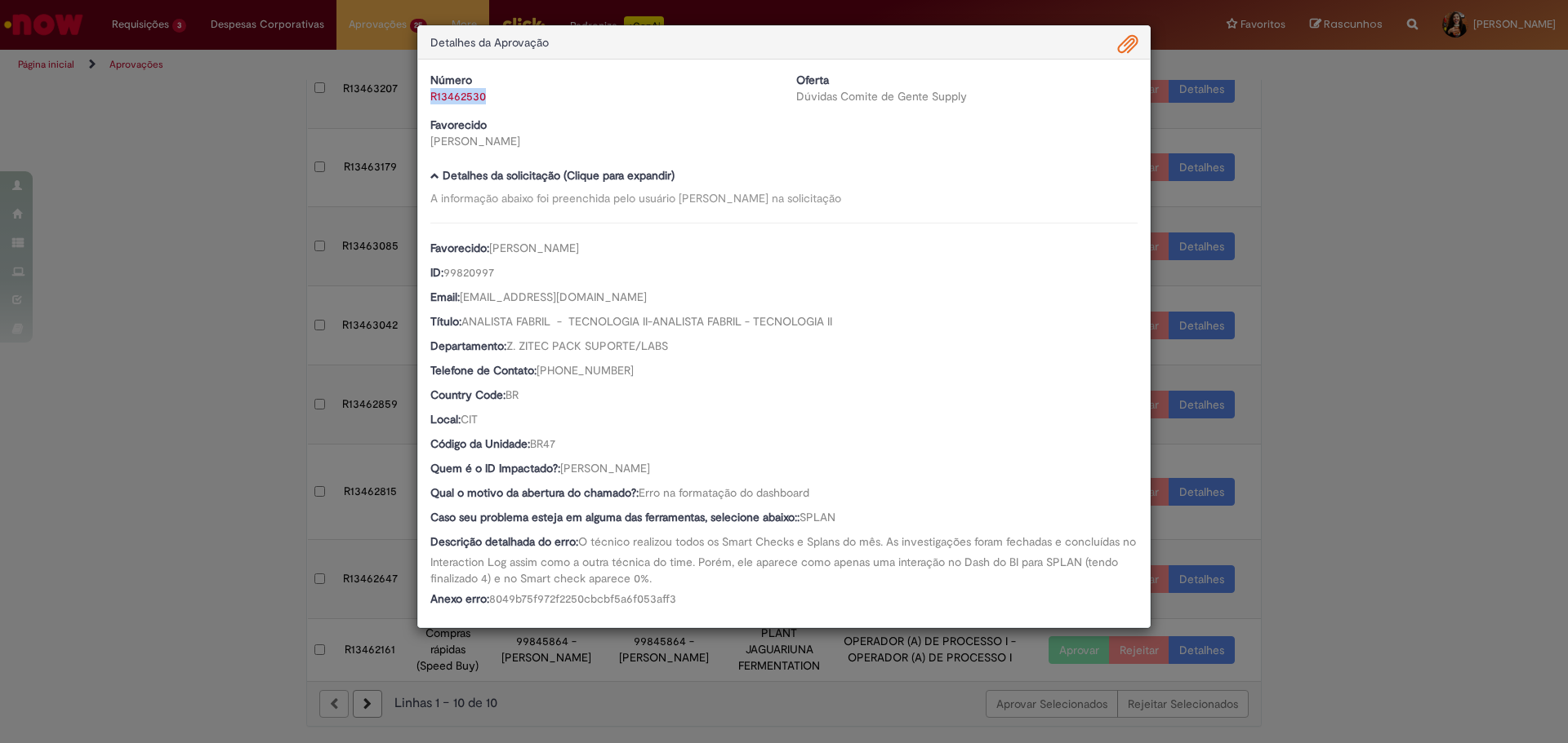
scroll to position [275, 0]
click at [1273, 269] on div "Detalhes da Aprovação Número R13462530 Oferta Dúvidas Comite de Gente Supply Fa…" at bounding box center [784, 372] width 1568 height 743
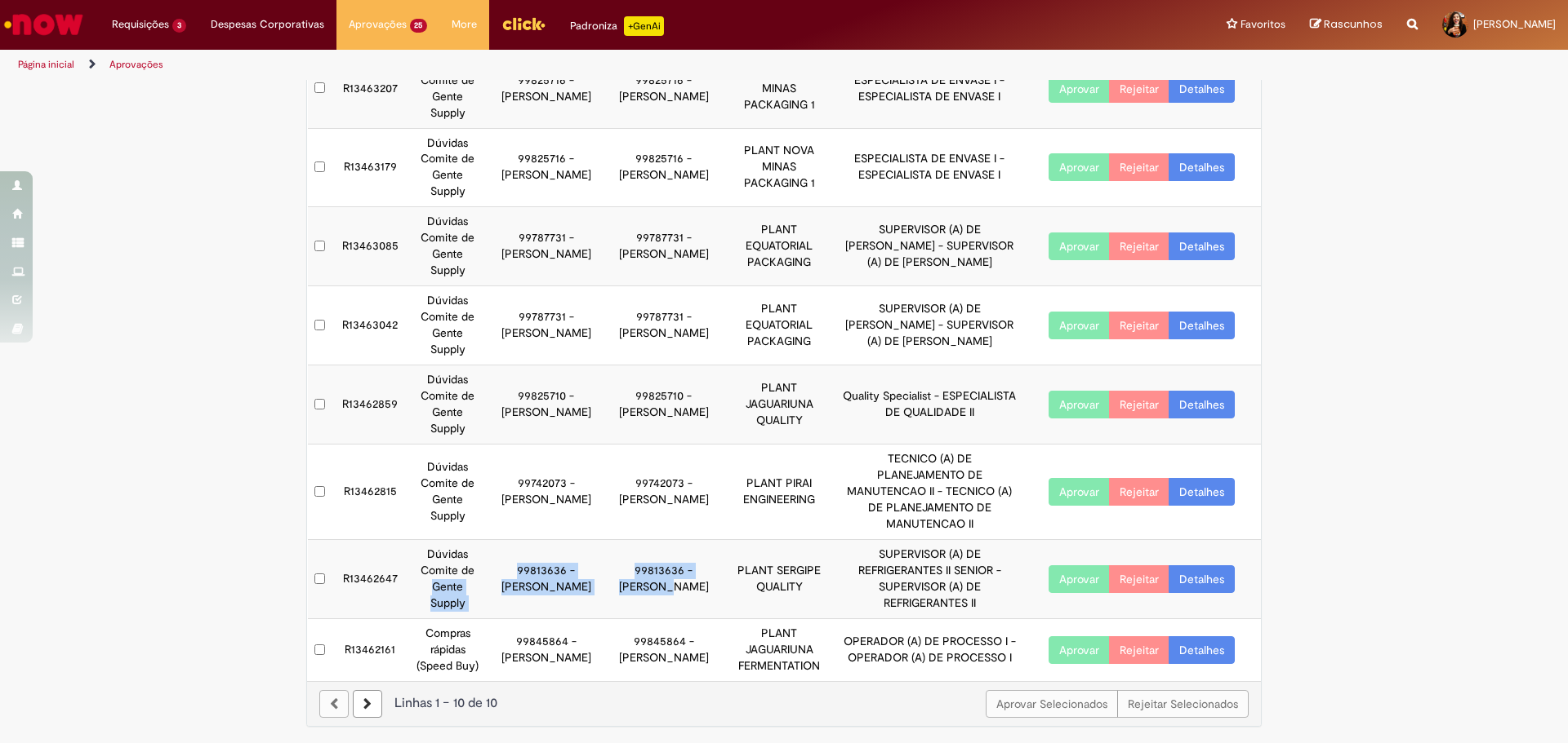
drag, startPoint x: 469, startPoint y: 566, endPoint x: 605, endPoint y: 573, distance: 136.2
click at [605, 573] on tr "R13462647 Dúvidas Comite de Gente Supply 99813636 - [PERSON_NAME] 99813636 - [P…" at bounding box center [784, 579] width 954 height 79
click at [605, 573] on td "99813636 - [PERSON_NAME]" at bounding box center [663, 579] width 117 height 79
click at [1193, 573] on link "Detalhes" at bounding box center [1201, 579] width 66 height 28
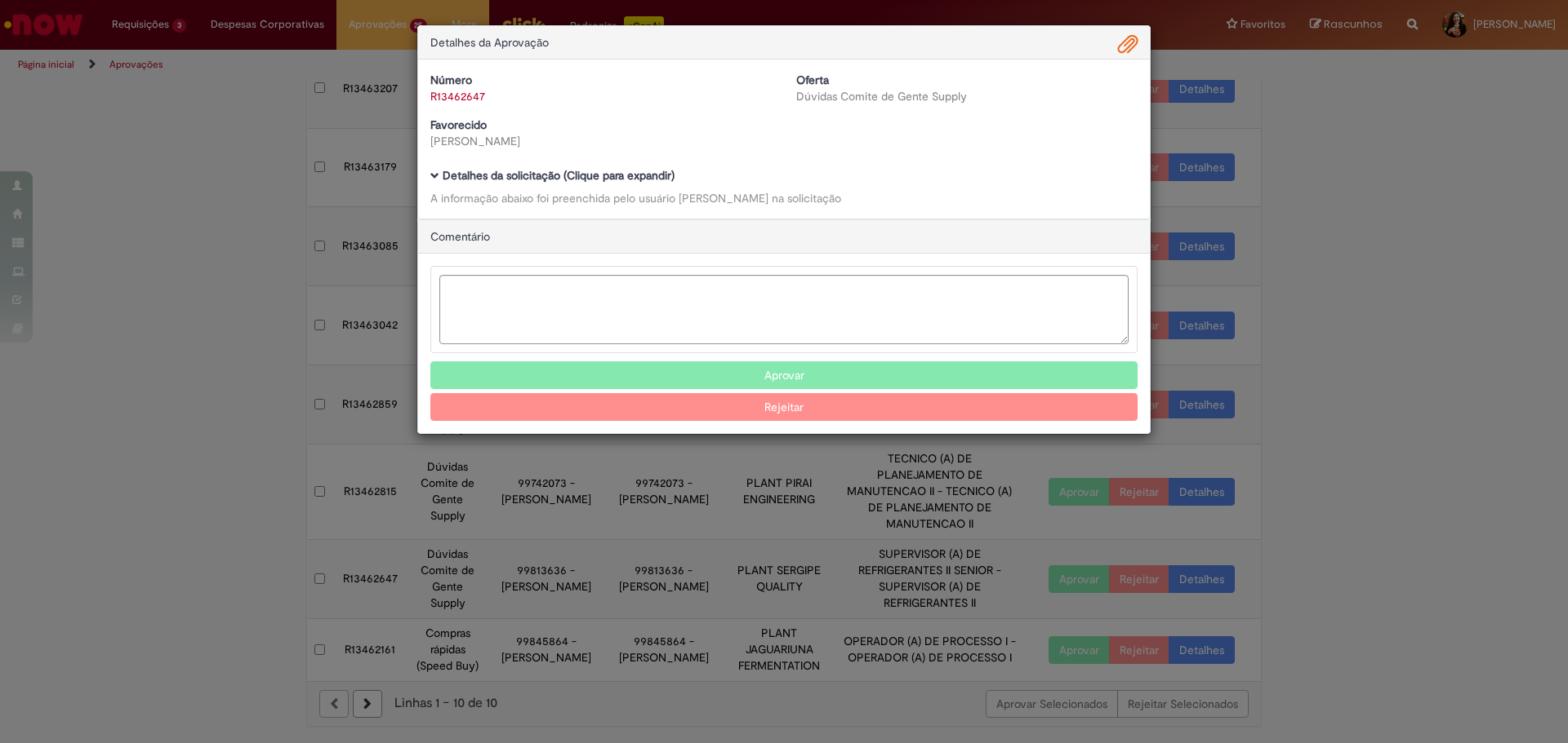
click at [552, 177] on b "Detalhes da solicitação (Clique para expandir)" at bounding box center [558, 176] width 232 height 15
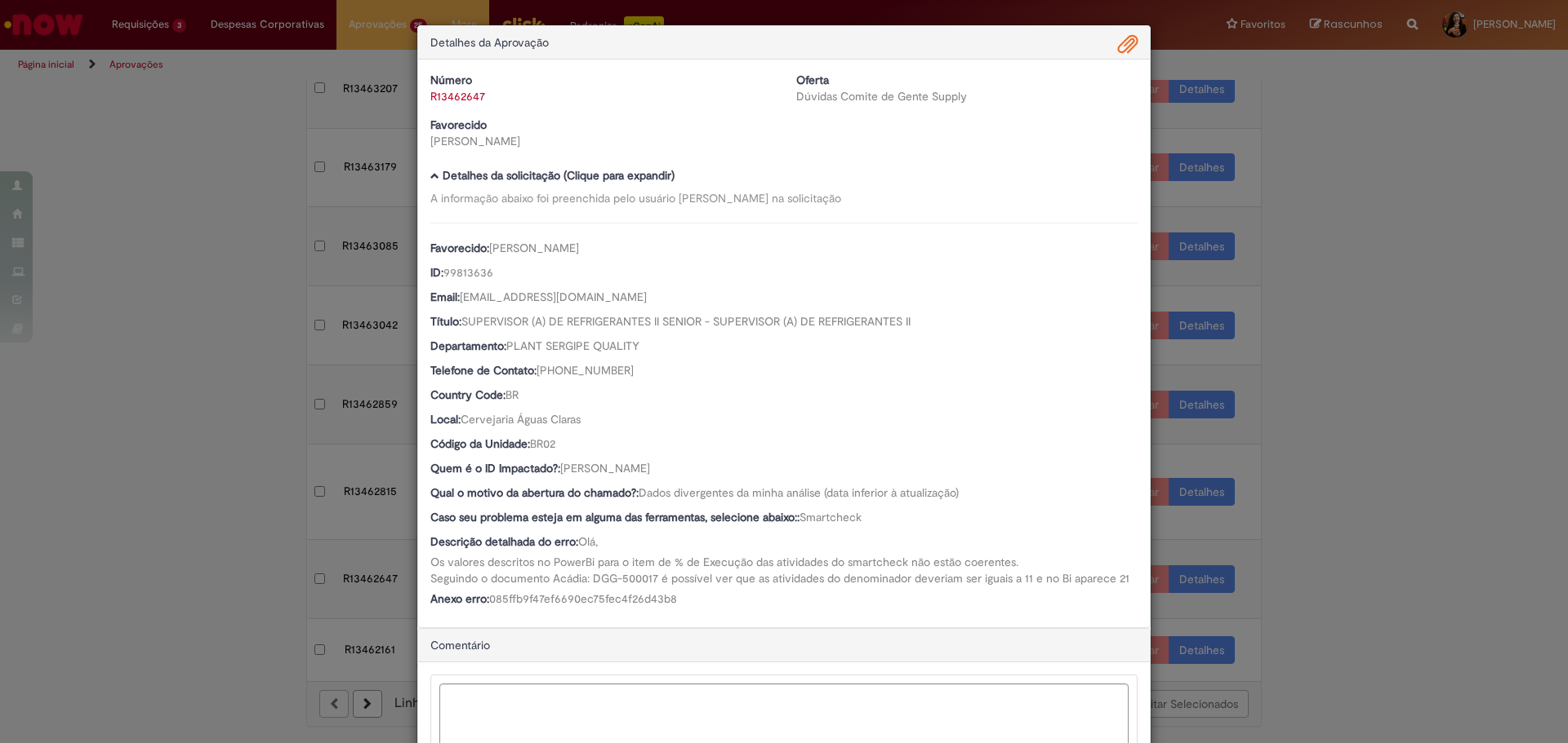
scroll to position [127, 0]
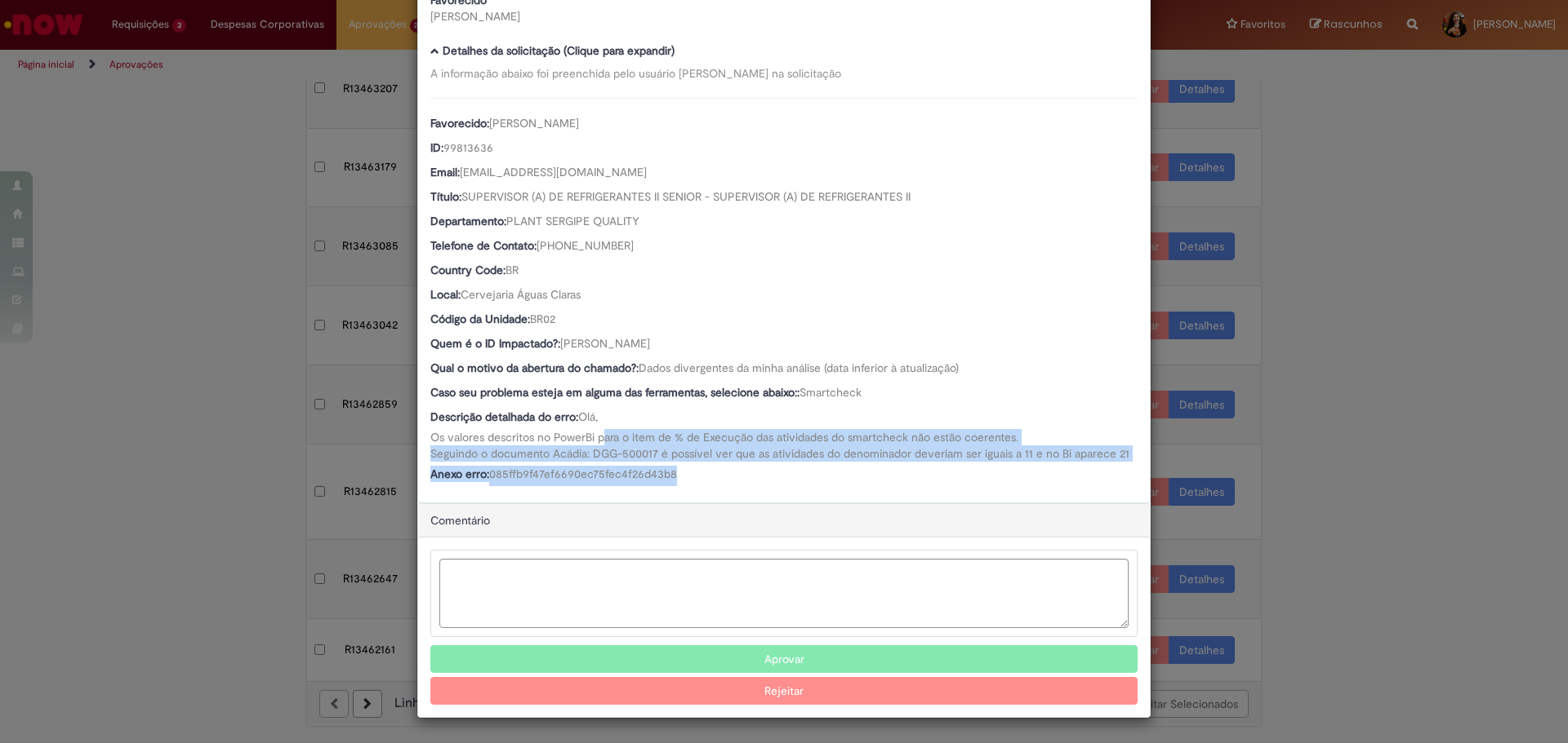
drag, startPoint x: 601, startPoint y: 434, endPoint x: 695, endPoint y: 488, distance: 108.4
click at [695, 488] on div "Número R13462647 Oferta Dúvidas Comite de Gente Supply Favorecido [PERSON_NAME]…" at bounding box center [784, 219] width 731 height 568
drag, startPoint x: 693, startPoint y: 492, endPoint x: 675, endPoint y: 427, distance: 67.4
click at [675, 427] on div "Número R13462647 Oferta Dúvidas Comite de Gente Supply Favorecido [PERSON_NAME]…" at bounding box center [784, 219] width 731 height 568
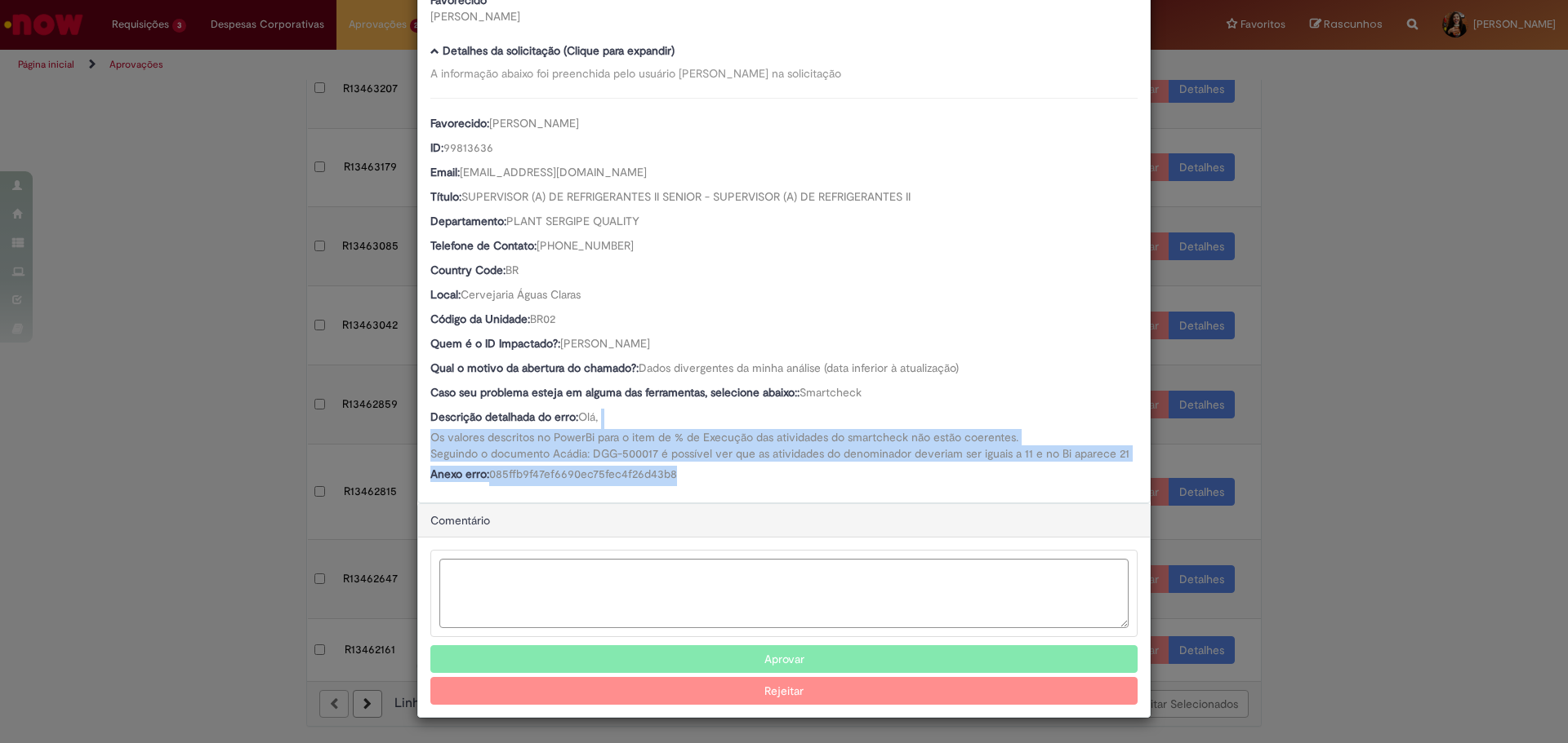
click at [675, 427] on div "Descrição detalhada do erro: Olá, Os valores descritos no PowerBi para o item d…" at bounding box center [784, 435] width 707 height 53
drag, startPoint x: 666, startPoint y: 435, endPoint x: 704, endPoint y: 480, distance: 58.9
click at [704, 480] on div "Favorecido: [PERSON_NAME] ID: 99813636 Email: [EMAIL_ADDRESS][DOMAIN_NAME] Títu…" at bounding box center [784, 291] width 707 height 388
click at [704, 480] on div "Anexo erro: 085ffb9f47ef6690ec75fec4f26d43b8" at bounding box center [784, 476] width 707 height 20
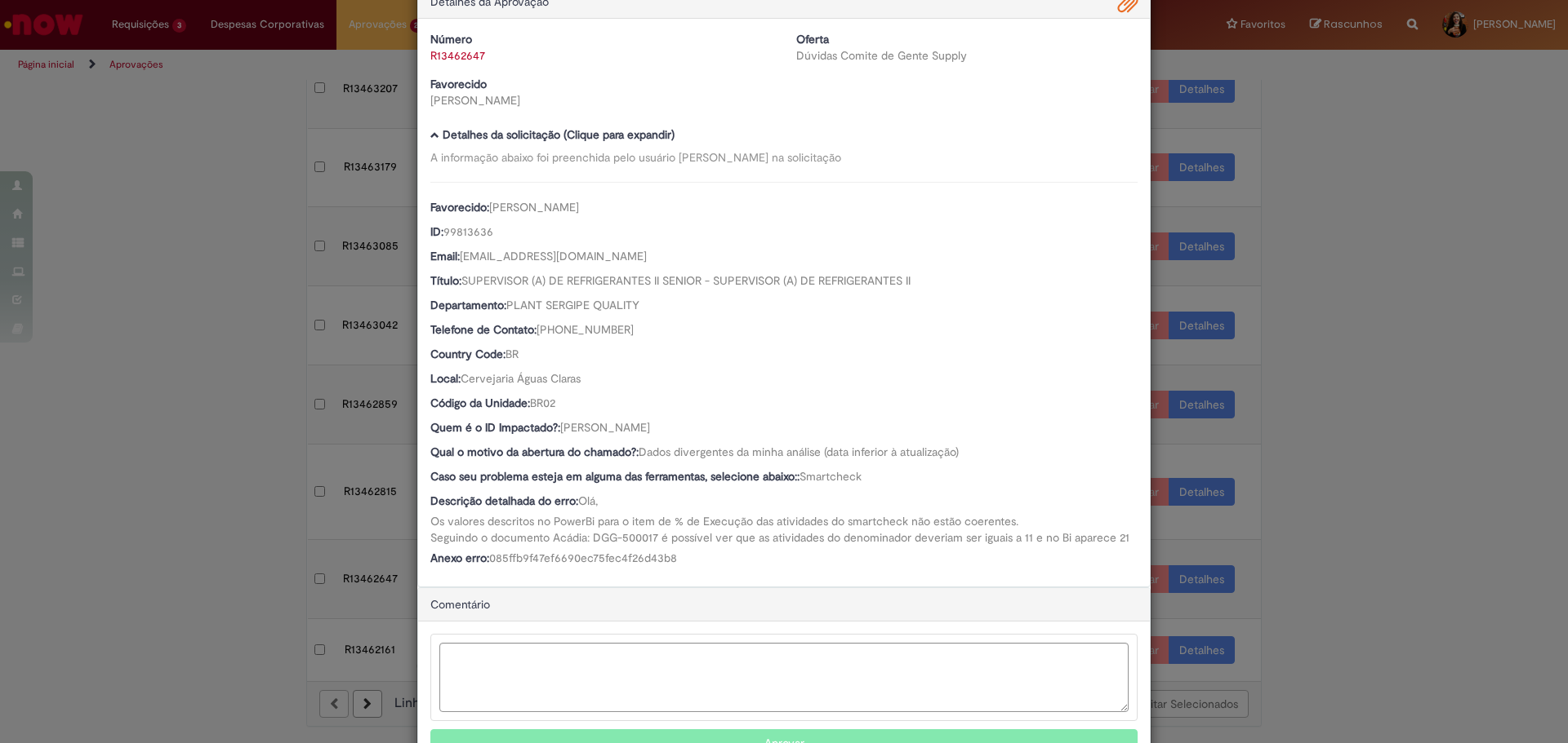
scroll to position [0, 0]
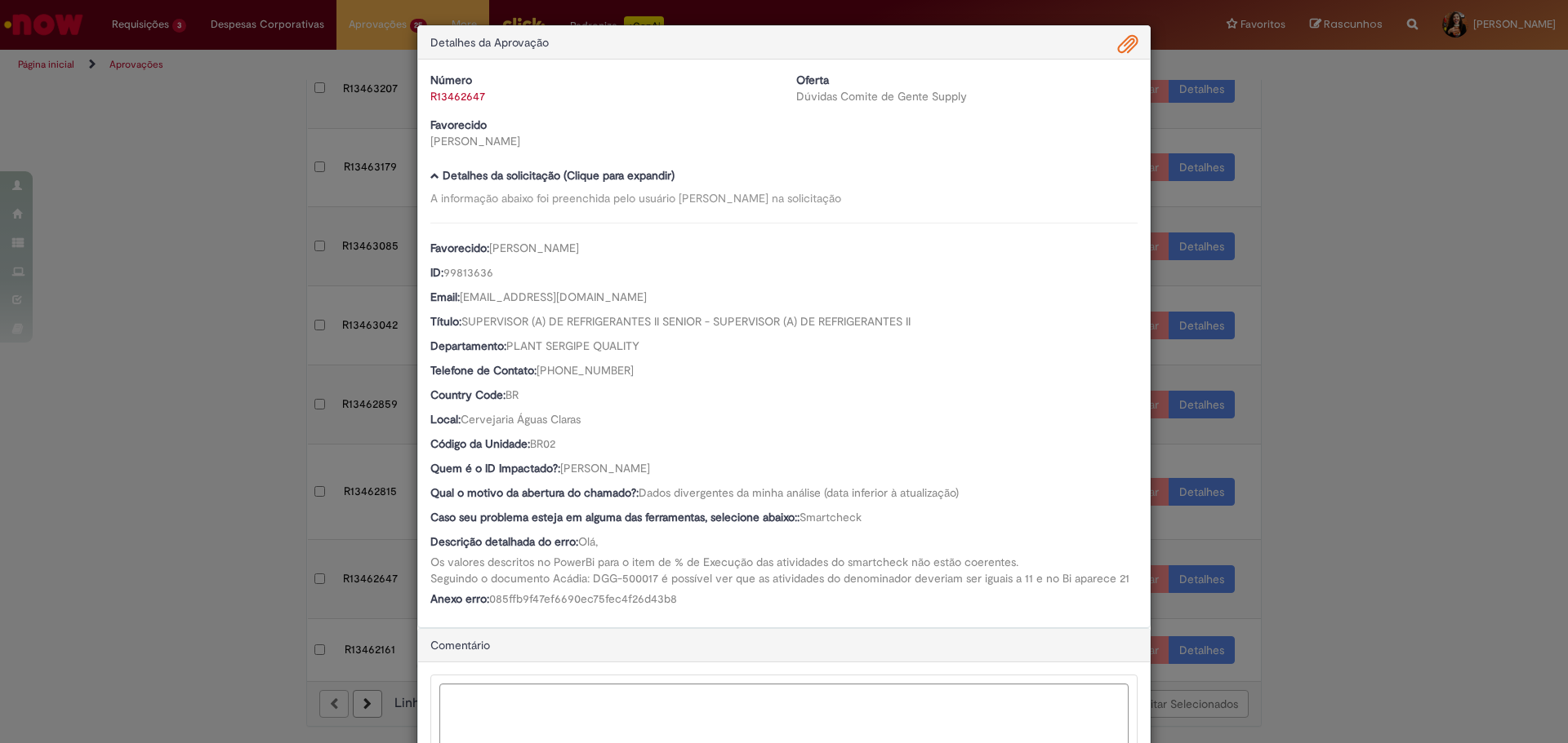
click at [1127, 34] on span "Ambev Approval Modal" at bounding box center [1127, 45] width 20 height 28
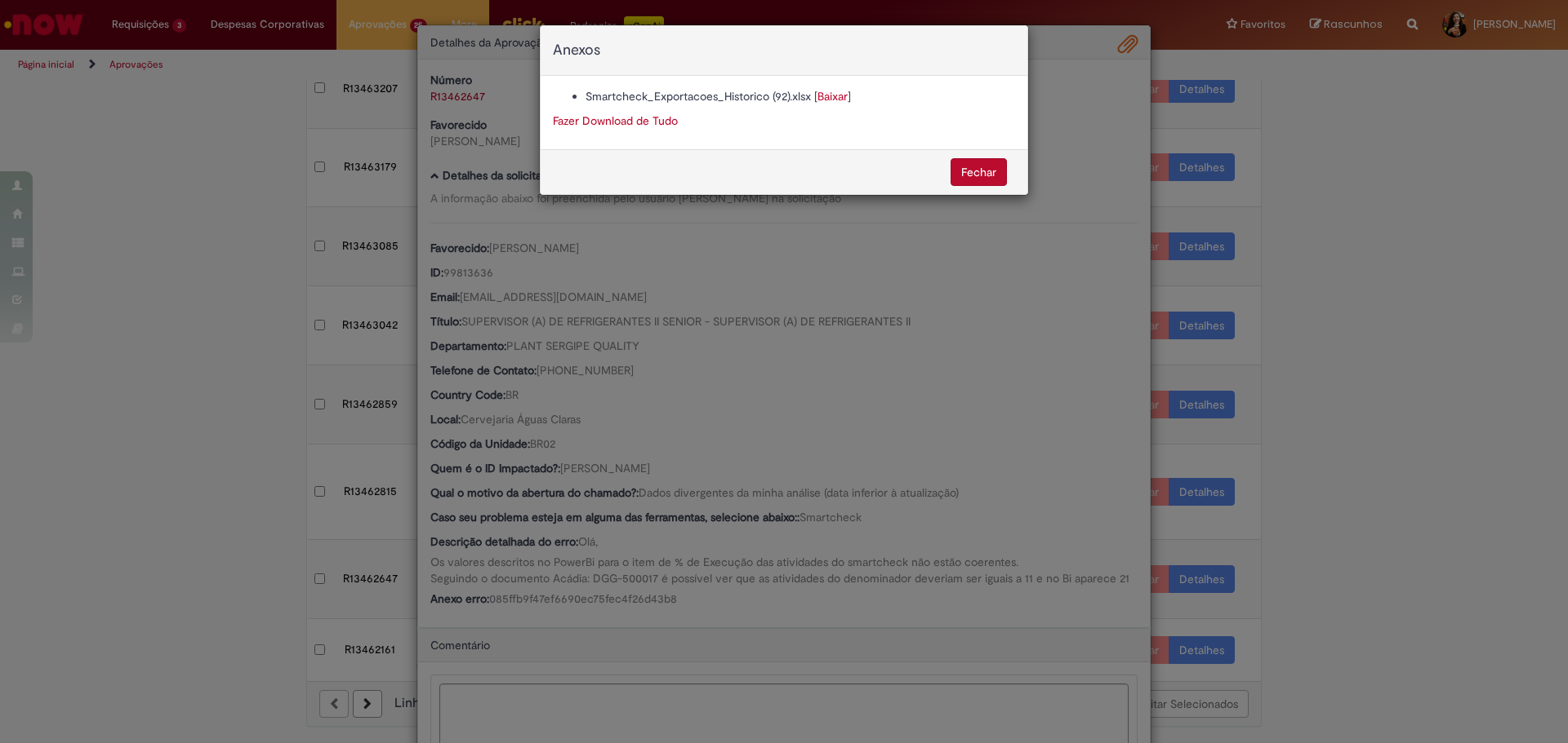
click at [677, 280] on div "Anexos Smartcheck_Exportacoes_Historico (92).xlsx [ Baixar ] Fazer Download de …" at bounding box center [784, 372] width 1568 height 743
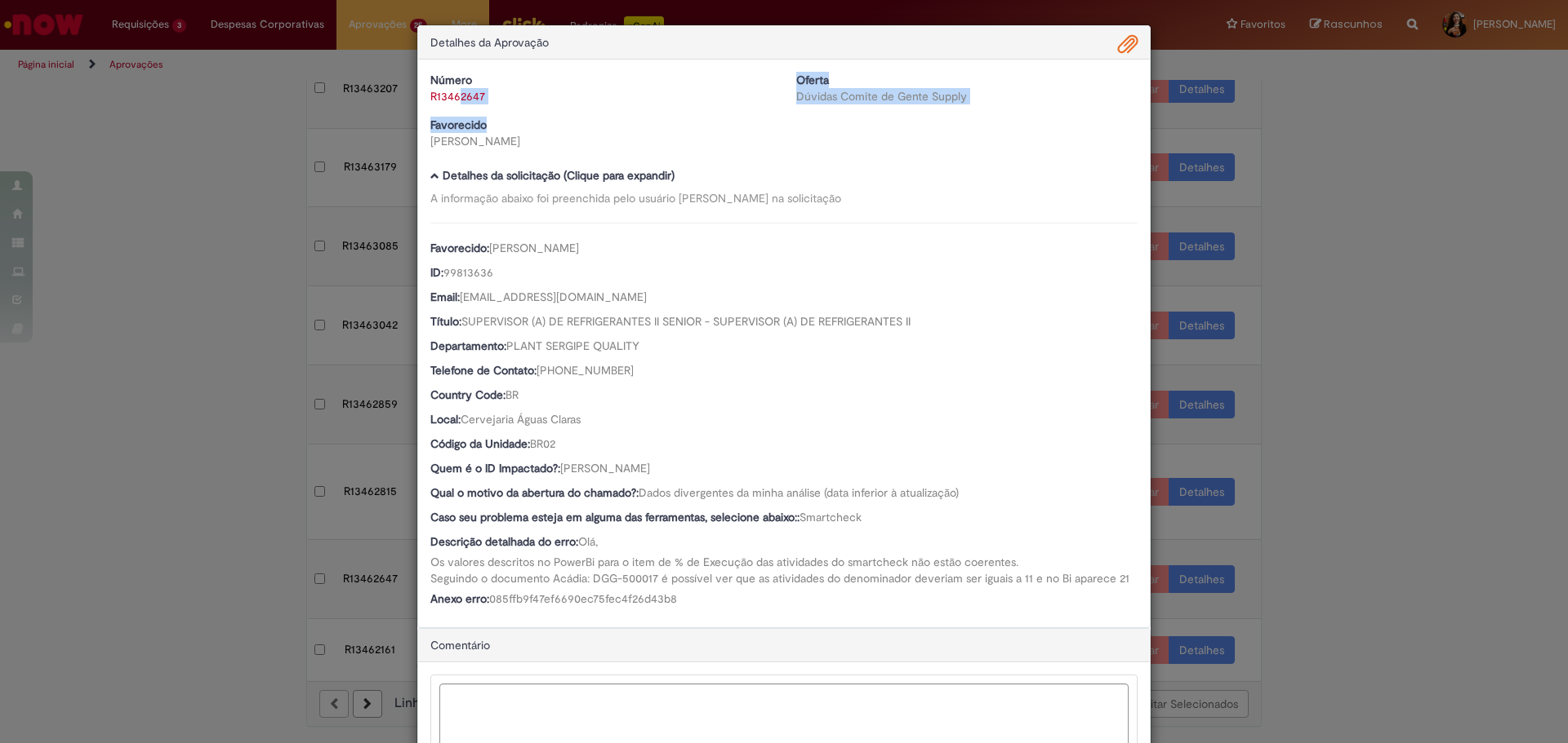
drag, startPoint x: 514, startPoint y: 115, endPoint x: 453, endPoint y: 105, distance: 61.8
click at [453, 105] on div "Número R13462647 Oferta Dúvidas Comite de Gente Supply Favorecido [PERSON_NAME]" at bounding box center [784, 116] width 731 height 89
click at [519, 115] on div "Número R13462647 Oferta Dúvidas Comite de Gente Supply Favorecido [PERSON_NAME]" at bounding box center [784, 116] width 731 height 89
drag, startPoint x: 479, startPoint y: 100, endPoint x: 413, endPoint y: 98, distance: 66.0
click at [418, 98] on div "Número R13462647" at bounding box center [601, 88] width 366 height 33
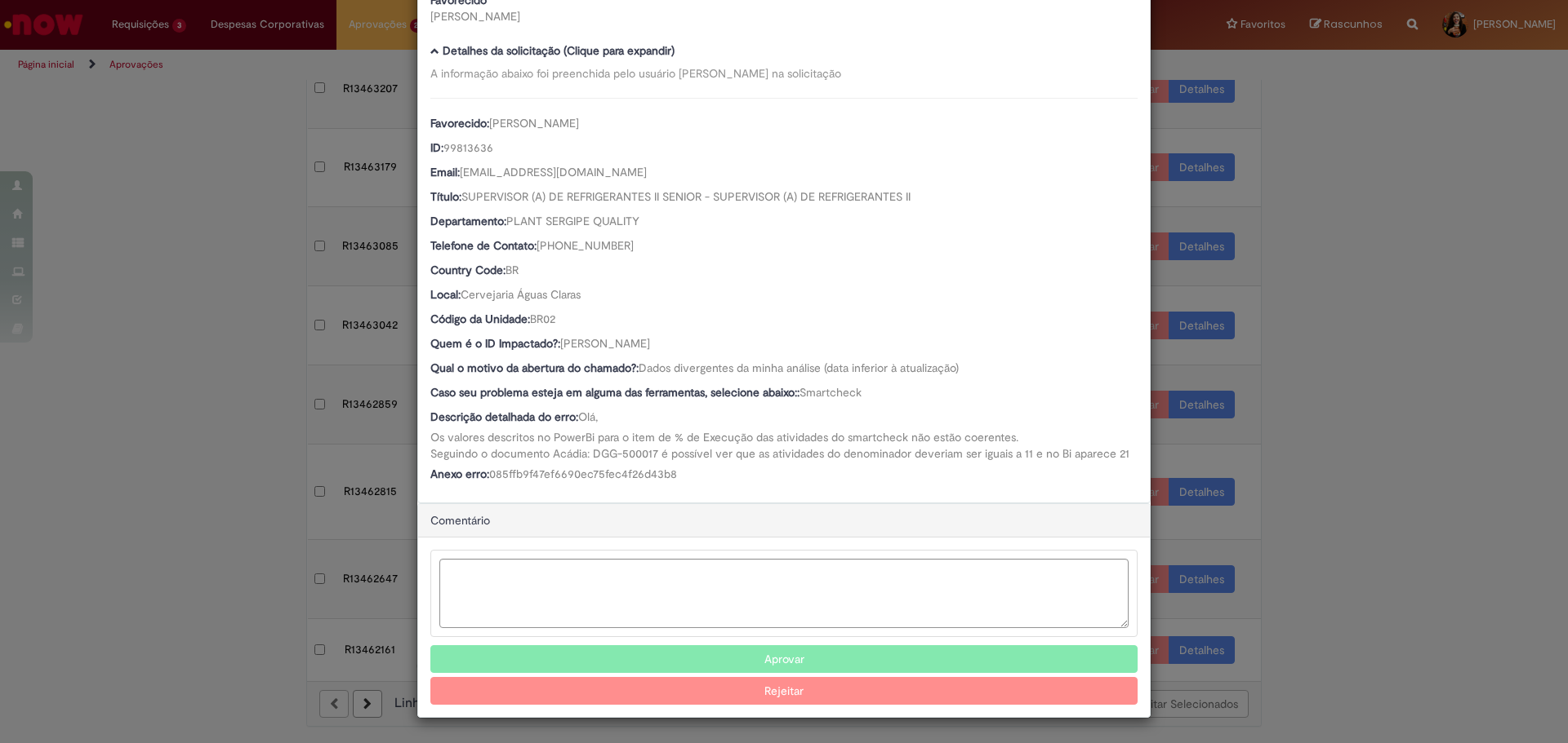
click at [702, 655] on button "Aprovar" at bounding box center [784, 659] width 707 height 28
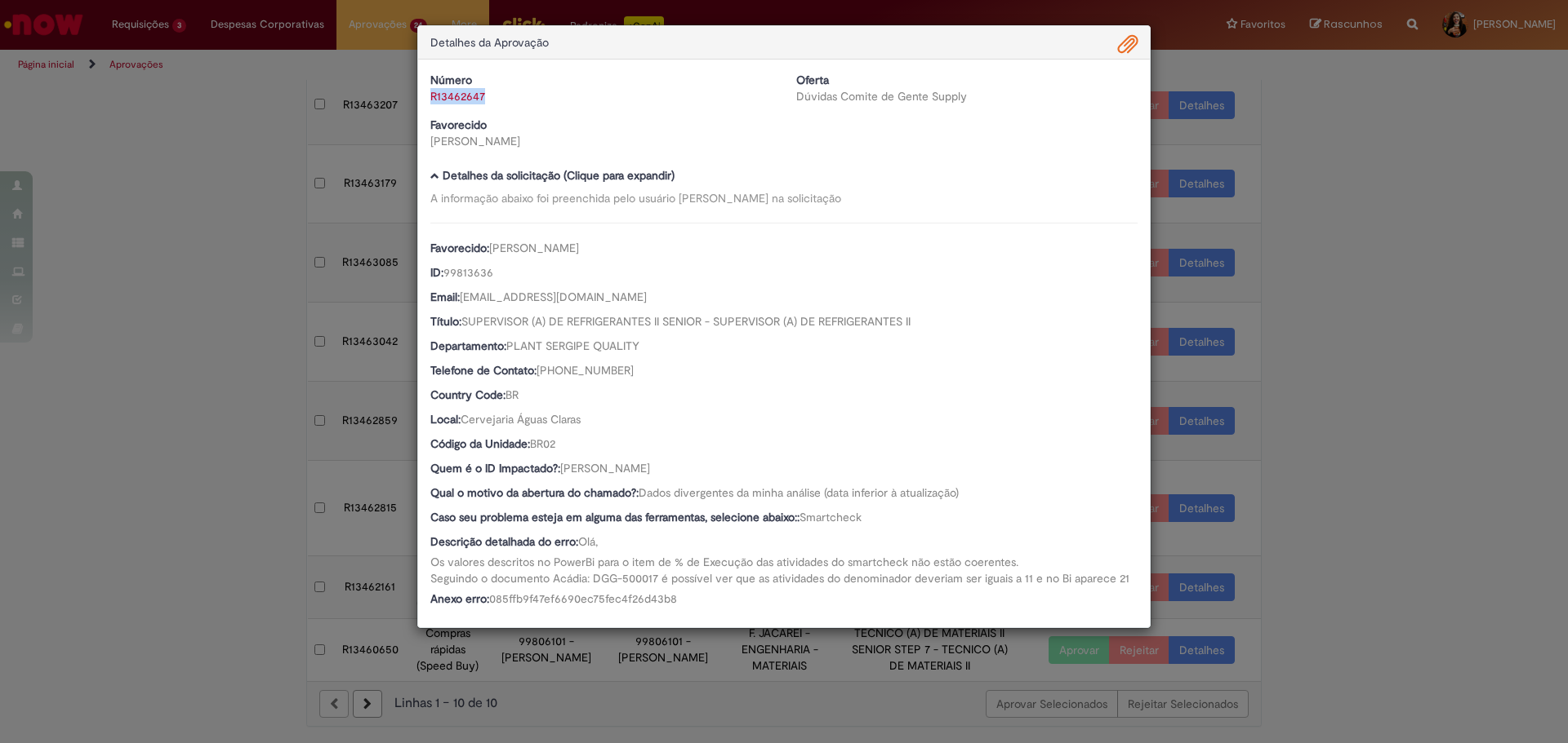
click at [1434, 356] on div "Detalhes da Aprovação Número R13462647 Oferta Dúvidas Comite de Gente Supply Fa…" at bounding box center [784, 372] width 1568 height 743
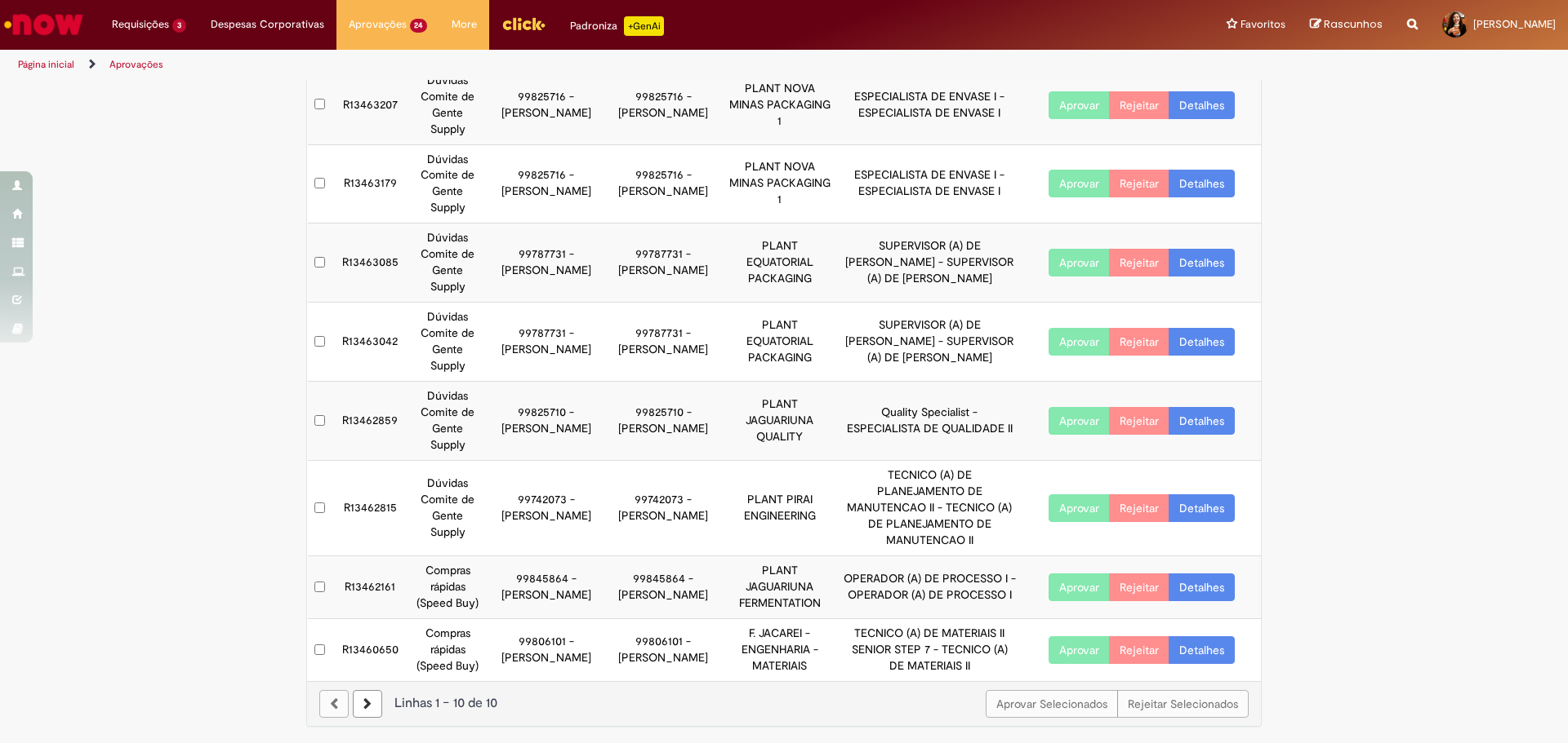
scroll to position [96, 0]
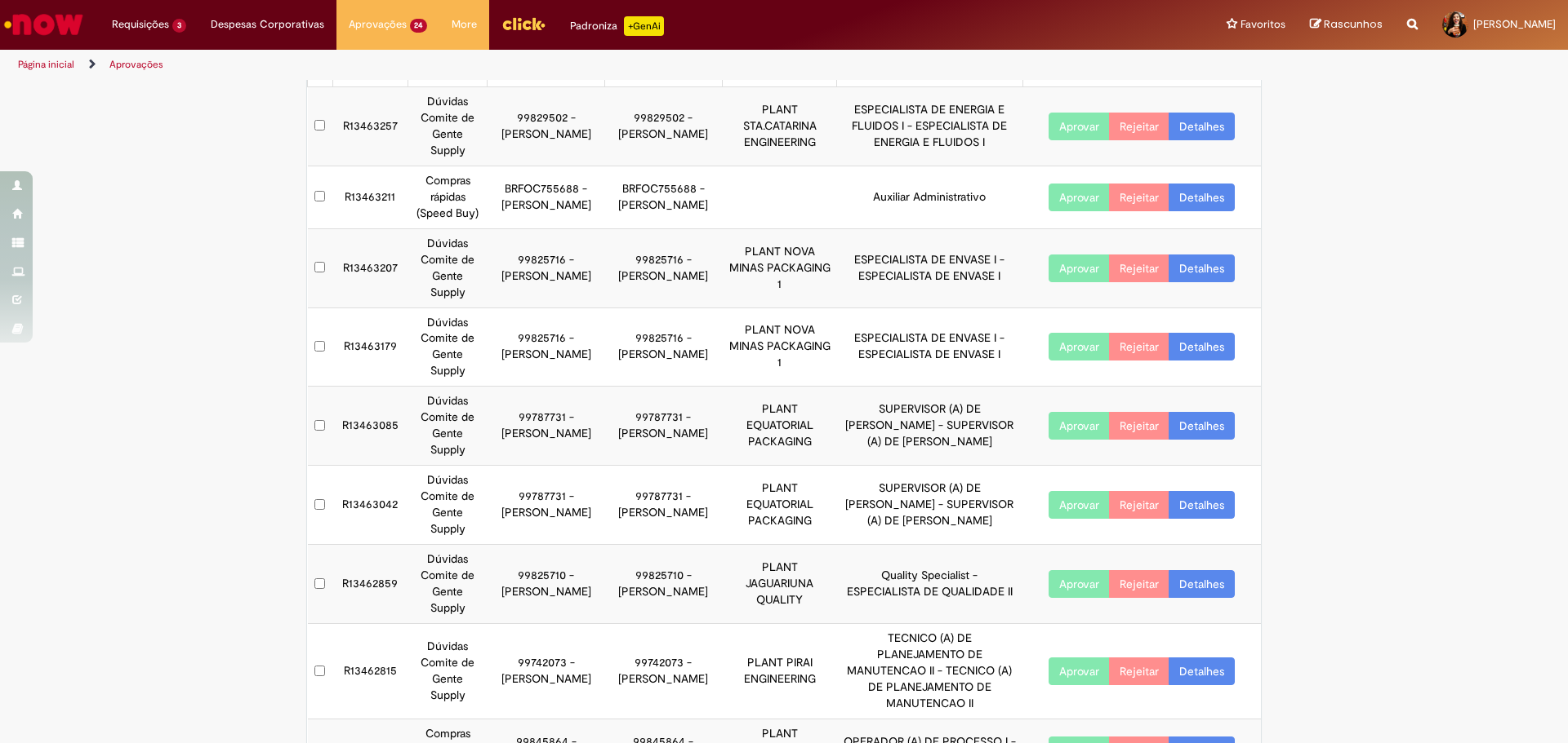
click at [1201, 665] on link "Detalhes" at bounding box center [1201, 671] width 66 height 28
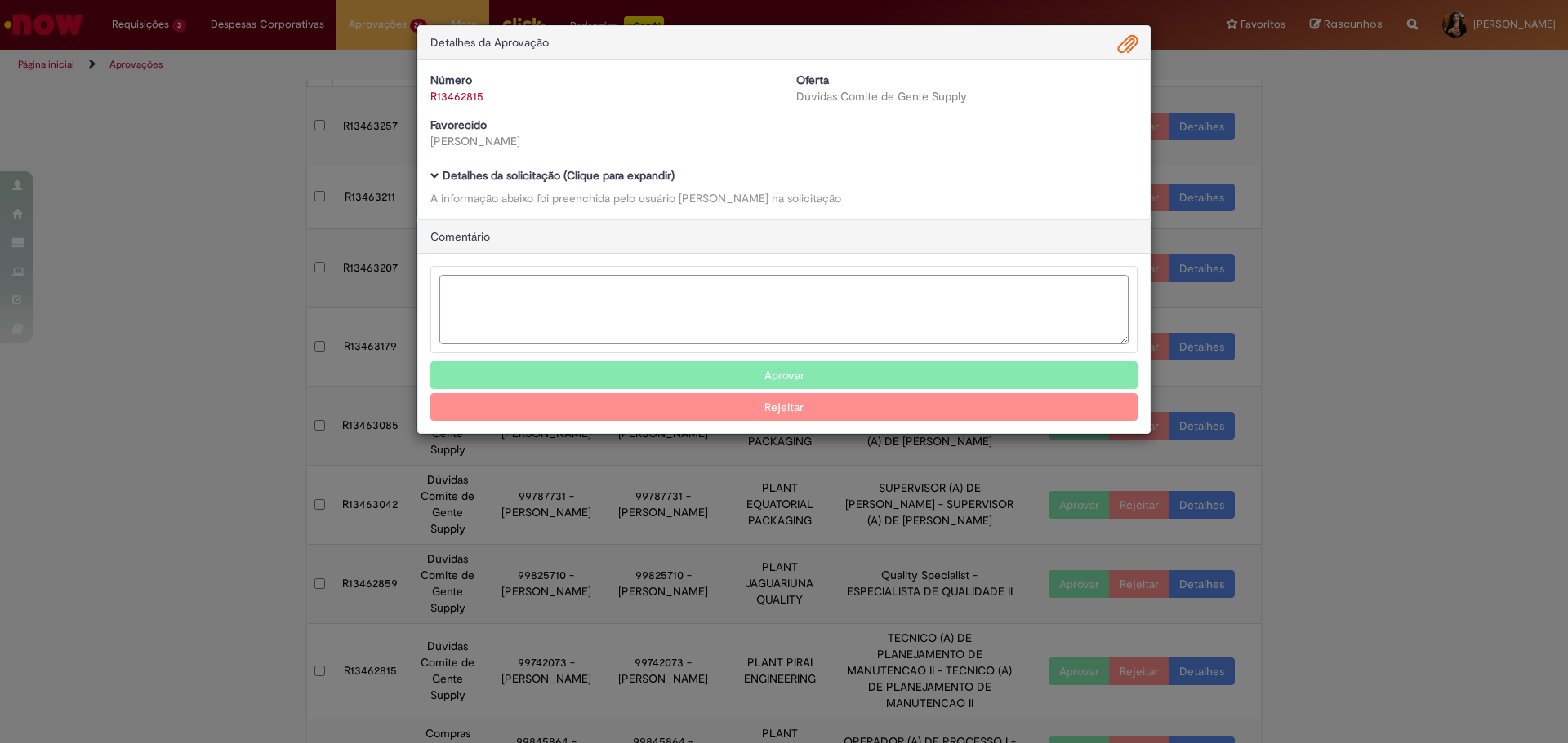
click at [619, 171] on b "Detalhes da solicitação (Clique para expandir)" at bounding box center [558, 176] width 232 height 15
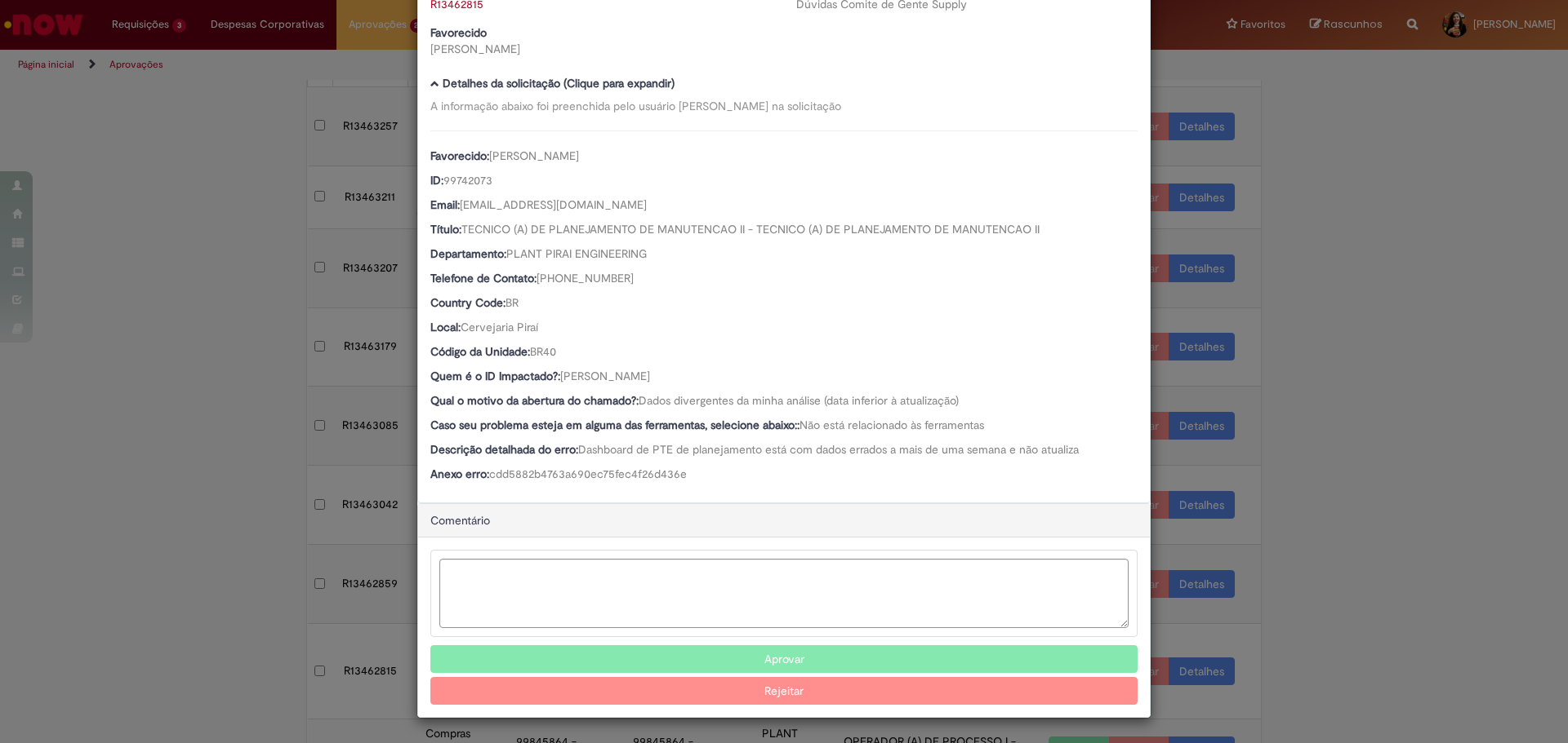
scroll to position [94, 0]
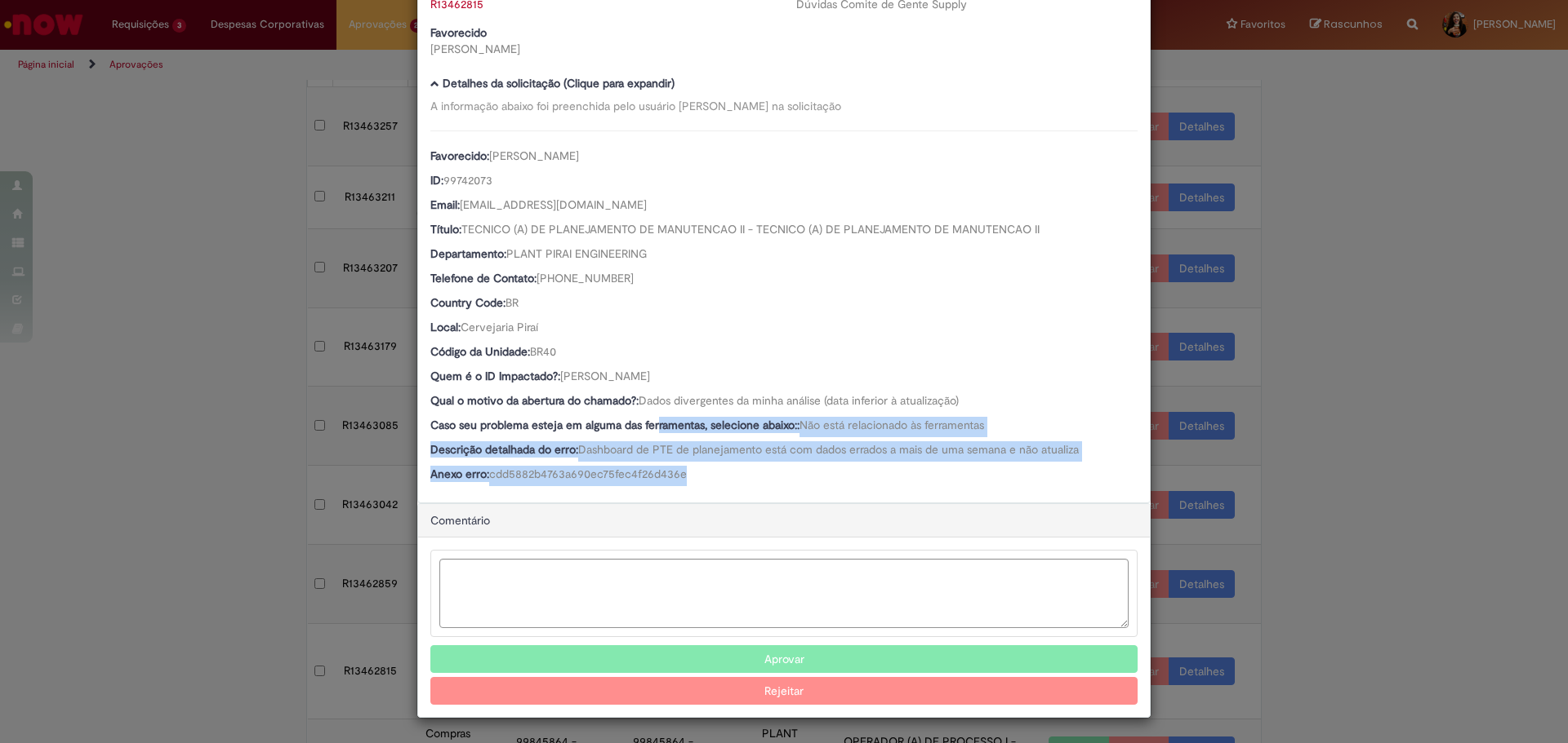
click at [726, 463] on div "Favorecido: [PERSON_NAME] ID: 99742073 Email: [EMAIL_ADDRESS][DOMAIN_NAME] Títu…" at bounding box center [784, 308] width 707 height 356
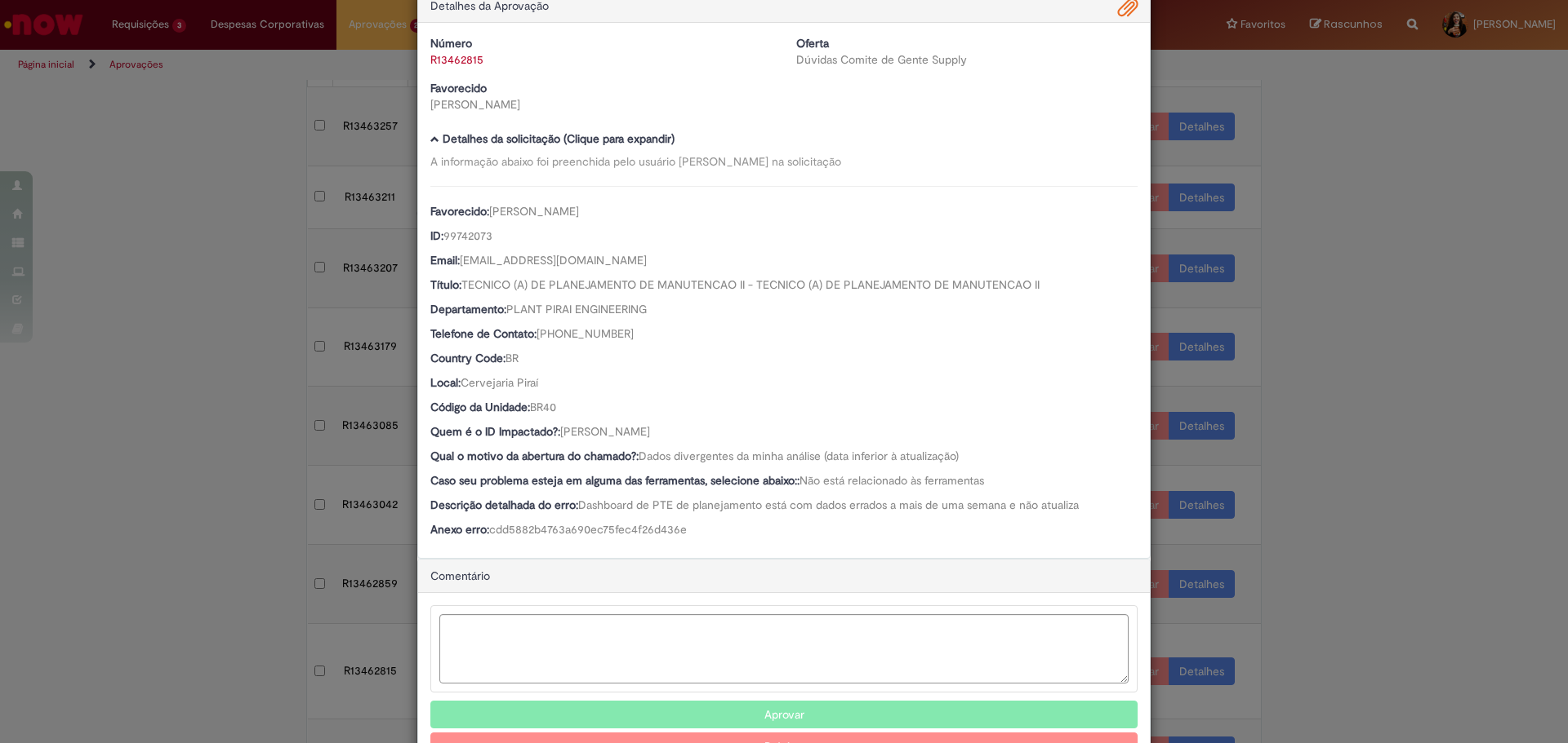
scroll to position [0, 0]
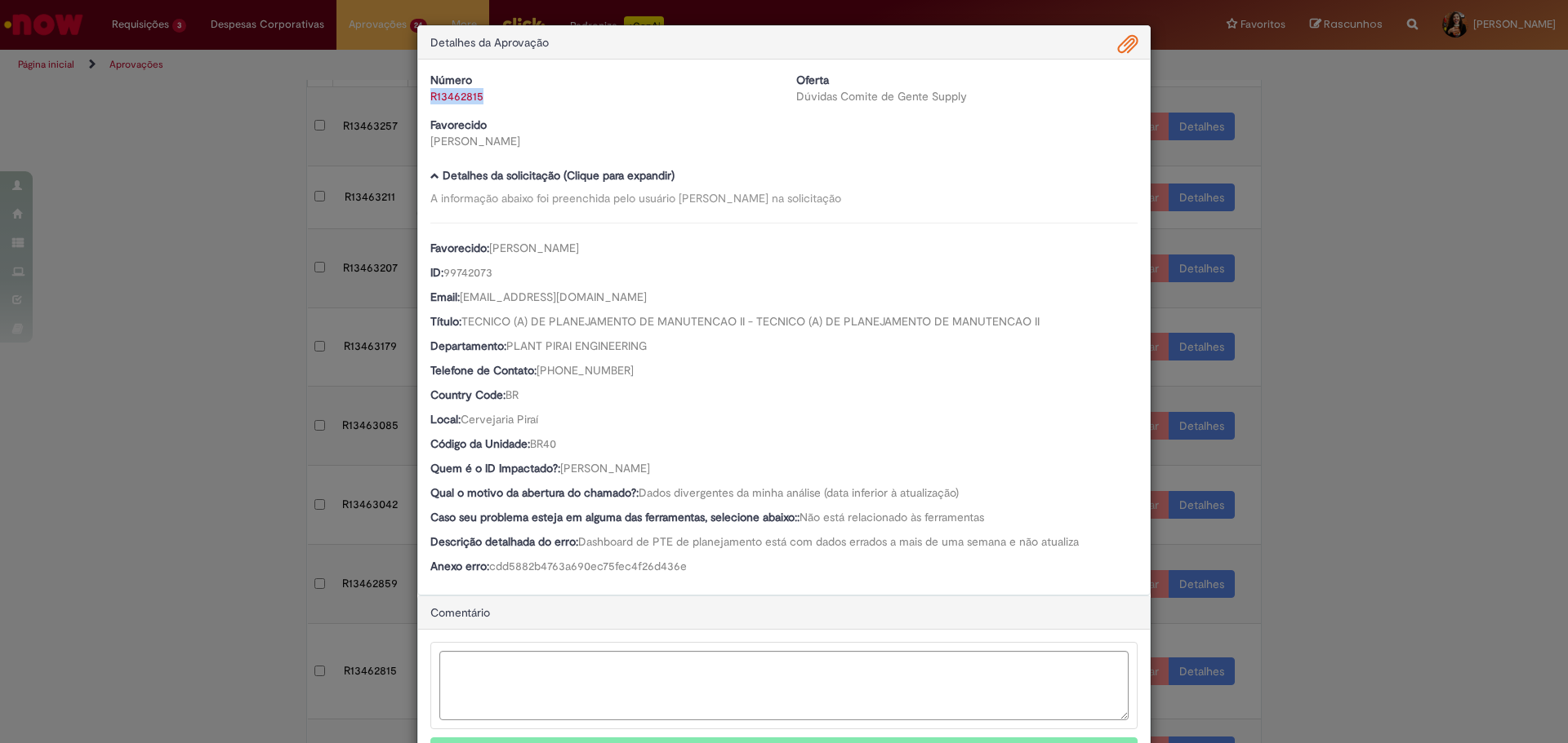
drag, startPoint x: 481, startPoint y: 94, endPoint x: 419, endPoint y: 97, distance: 62.1
click at [419, 97] on div "Número R13462815" at bounding box center [601, 88] width 366 height 33
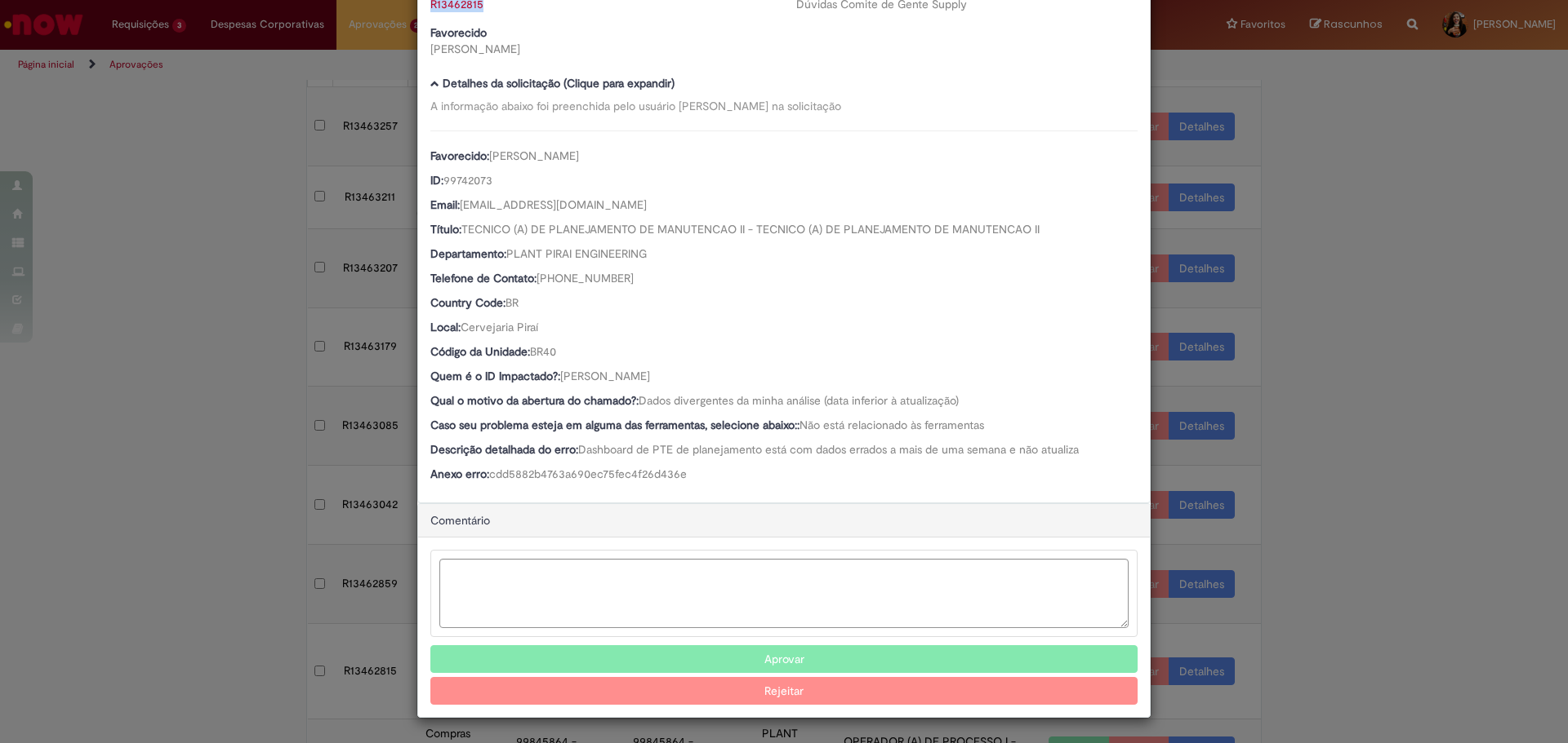
click at [616, 657] on button "Aprovar" at bounding box center [784, 659] width 707 height 28
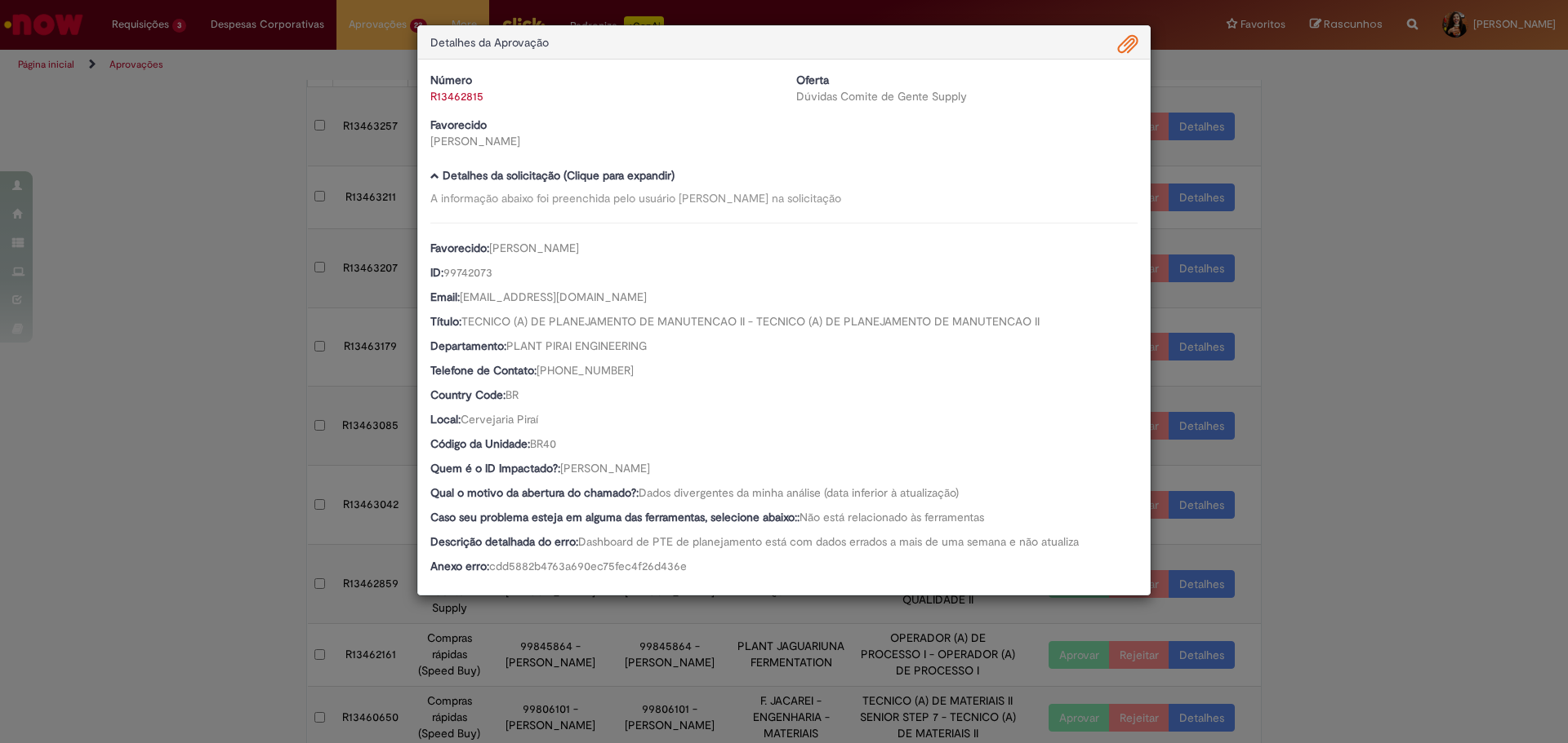
click at [1430, 432] on div "Detalhes da Aprovação Número R13462815 Oferta Dúvidas Comite de Gente Supply Fa…" at bounding box center [784, 372] width 1568 height 743
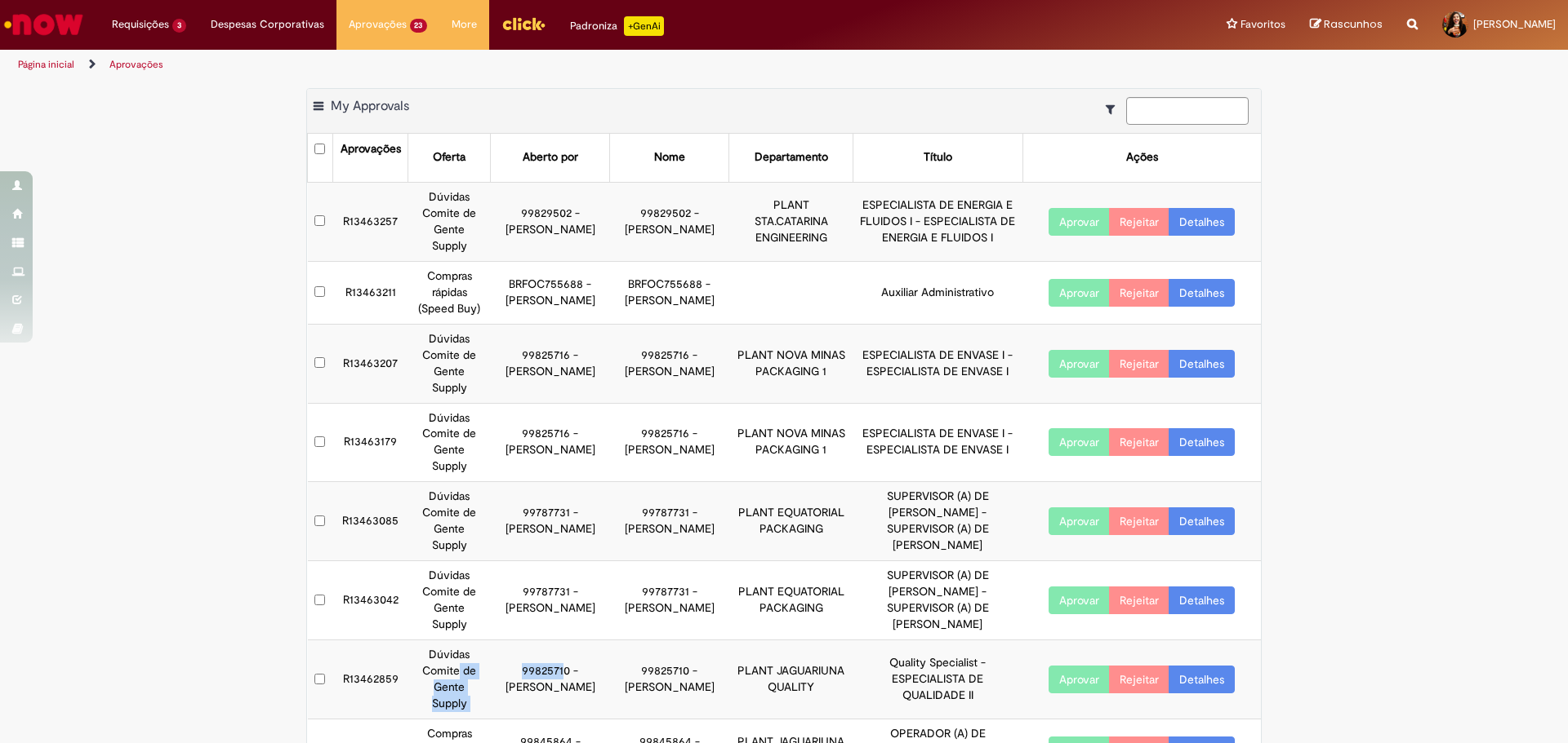
drag, startPoint x: 453, startPoint y: 625, endPoint x: 583, endPoint y: 617, distance: 130.2
click at [580, 641] on tr "R13462859 Dúvidas Comite de Gente Supply 99825710 - [PERSON_NAME] 99825710 - [P…" at bounding box center [784, 680] width 954 height 79
click at [1195, 666] on link "Detalhes" at bounding box center [1201, 680] width 66 height 28
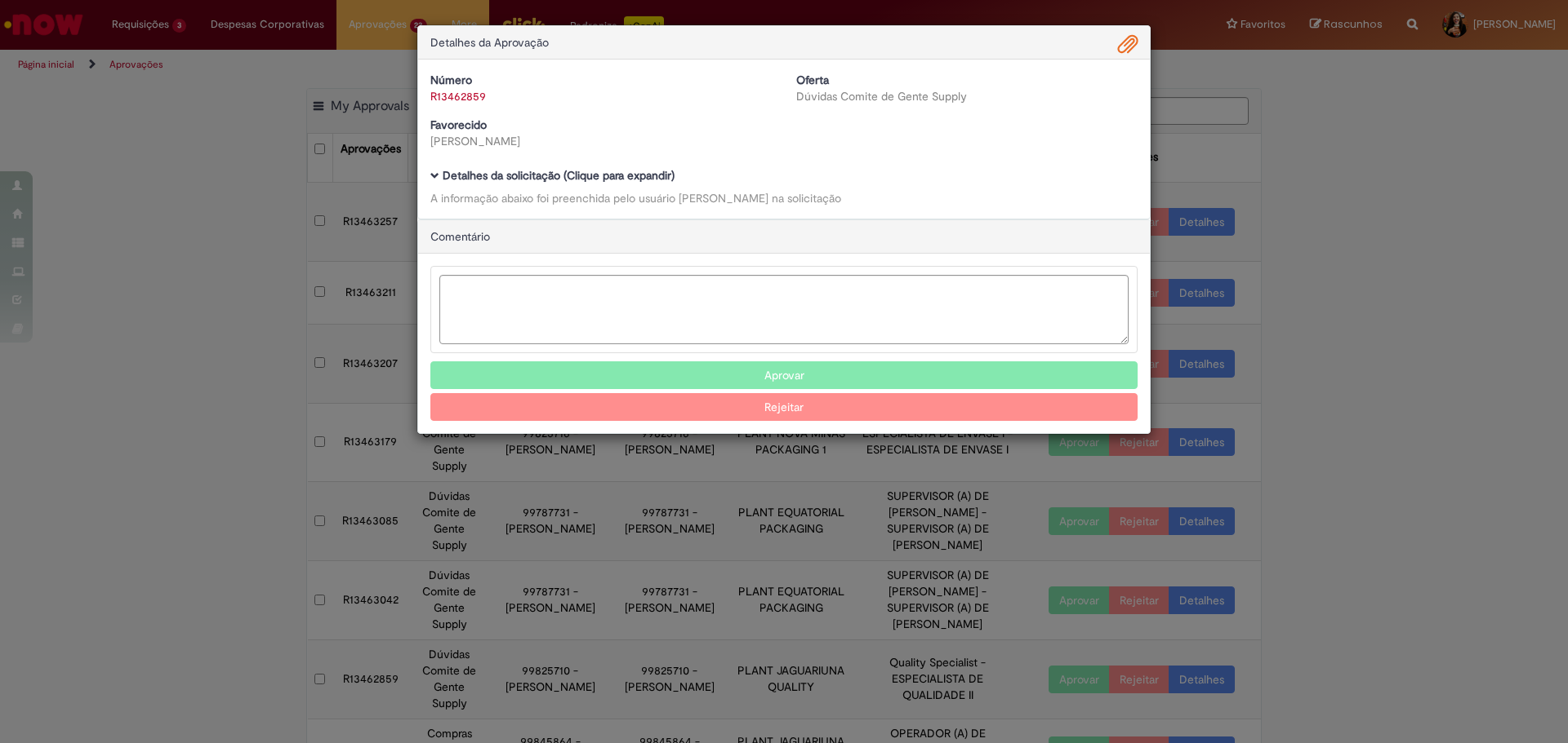
click at [629, 172] on b "Detalhes da solicitação (Clique para expandir)" at bounding box center [558, 176] width 232 height 15
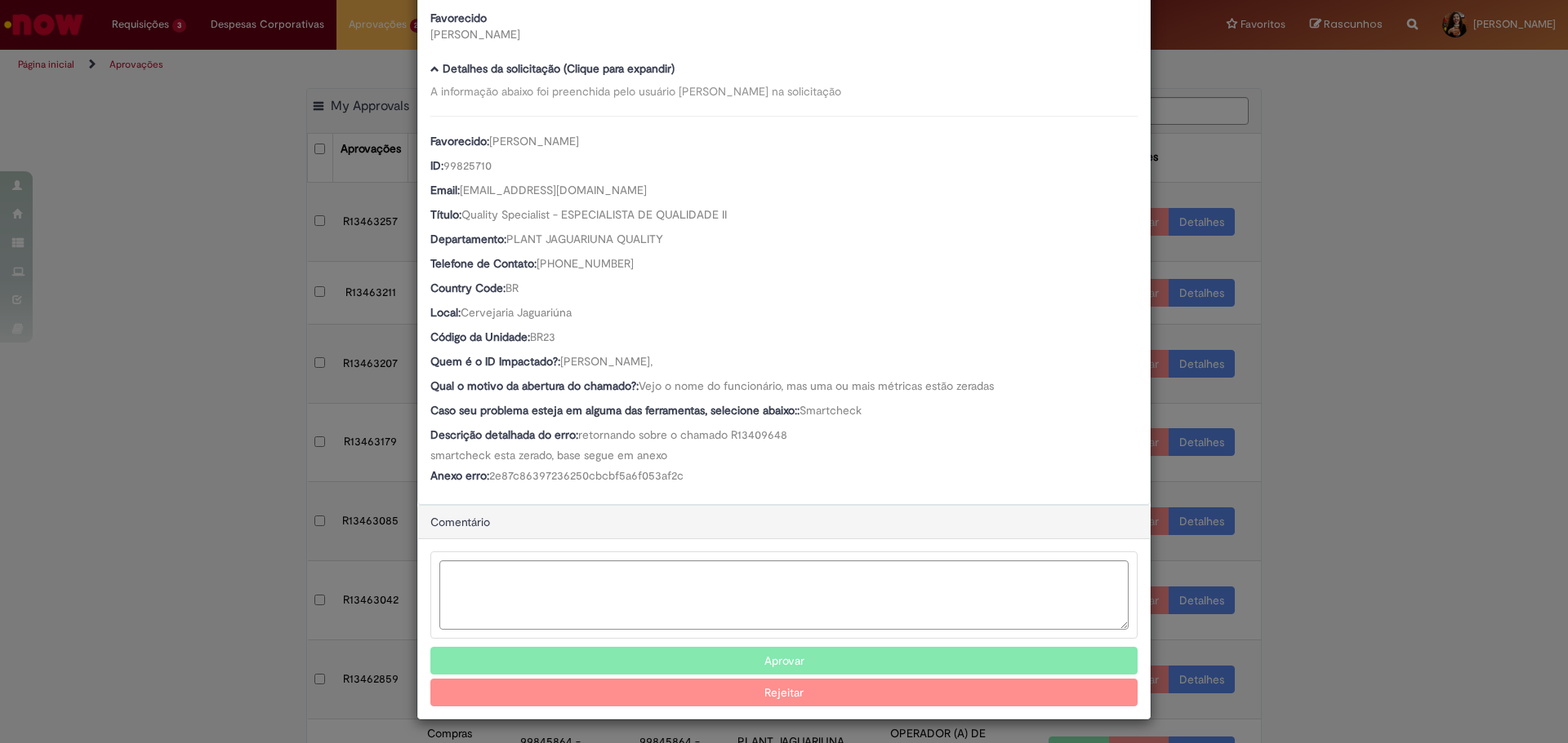
scroll to position [110, 0]
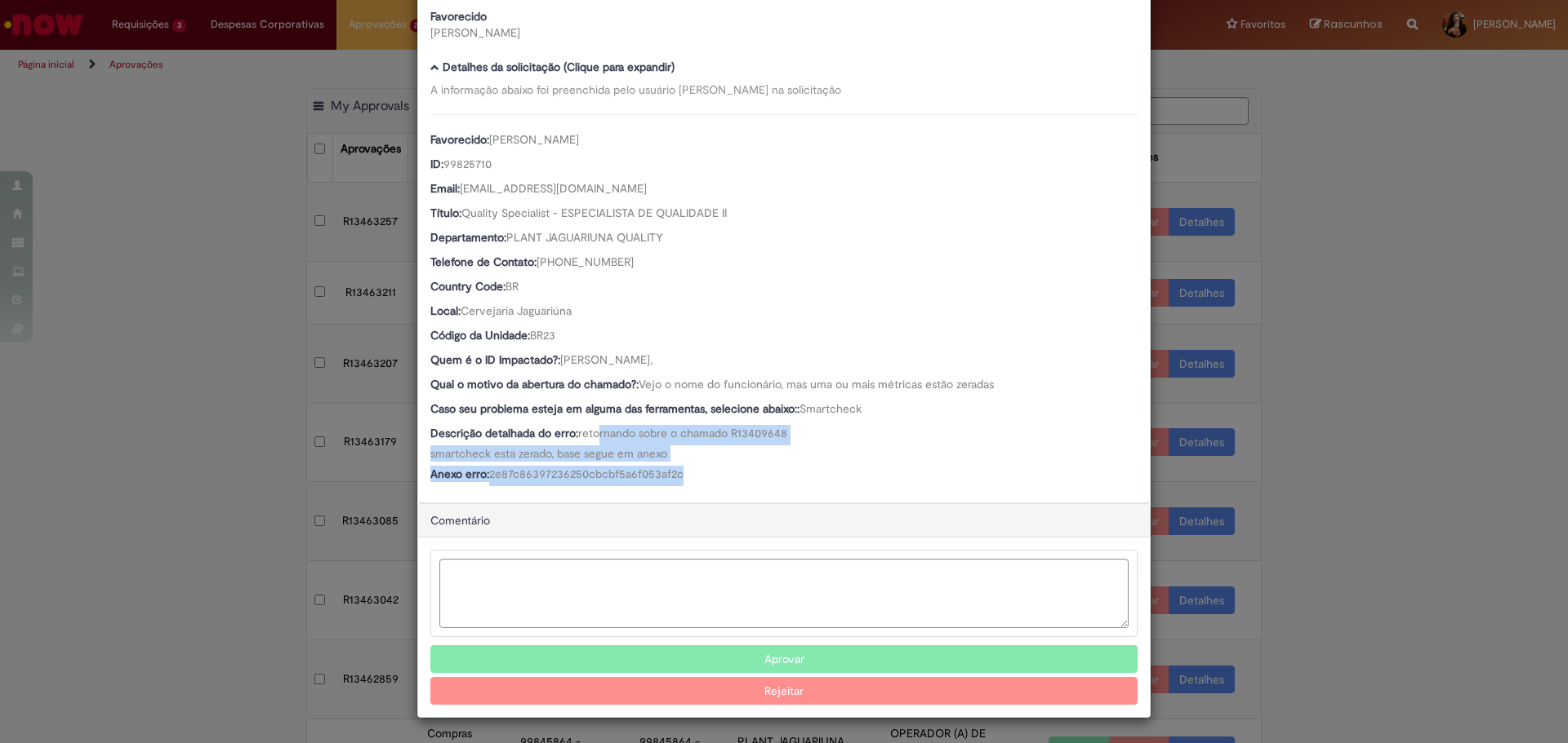
drag, startPoint x: 597, startPoint y: 437, endPoint x: 715, endPoint y: 468, distance: 122.0
click at [715, 468] on div "Favorecido: [PERSON_NAME] ID: 99825710 Email: [EMAIL_ADDRESS][DOMAIN_NAME] Títu…" at bounding box center [784, 301] width 707 height 372
click at [715, 468] on div "Anexo erro: 2e87c86397236250cbcbf5a6f053af2c" at bounding box center [784, 476] width 707 height 20
drag, startPoint x: 715, startPoint y: 479, endPoint x: 619, endPoint y: 431, distance: 107.3
click at [619, 431] on div "Favorecido: [PERSON_NAME] ID: 99825710 Email: [EMAIL_ADDRESS][DOMAIN_NAME] Títu…" at bounding box center [784, 301] width 707 height 372
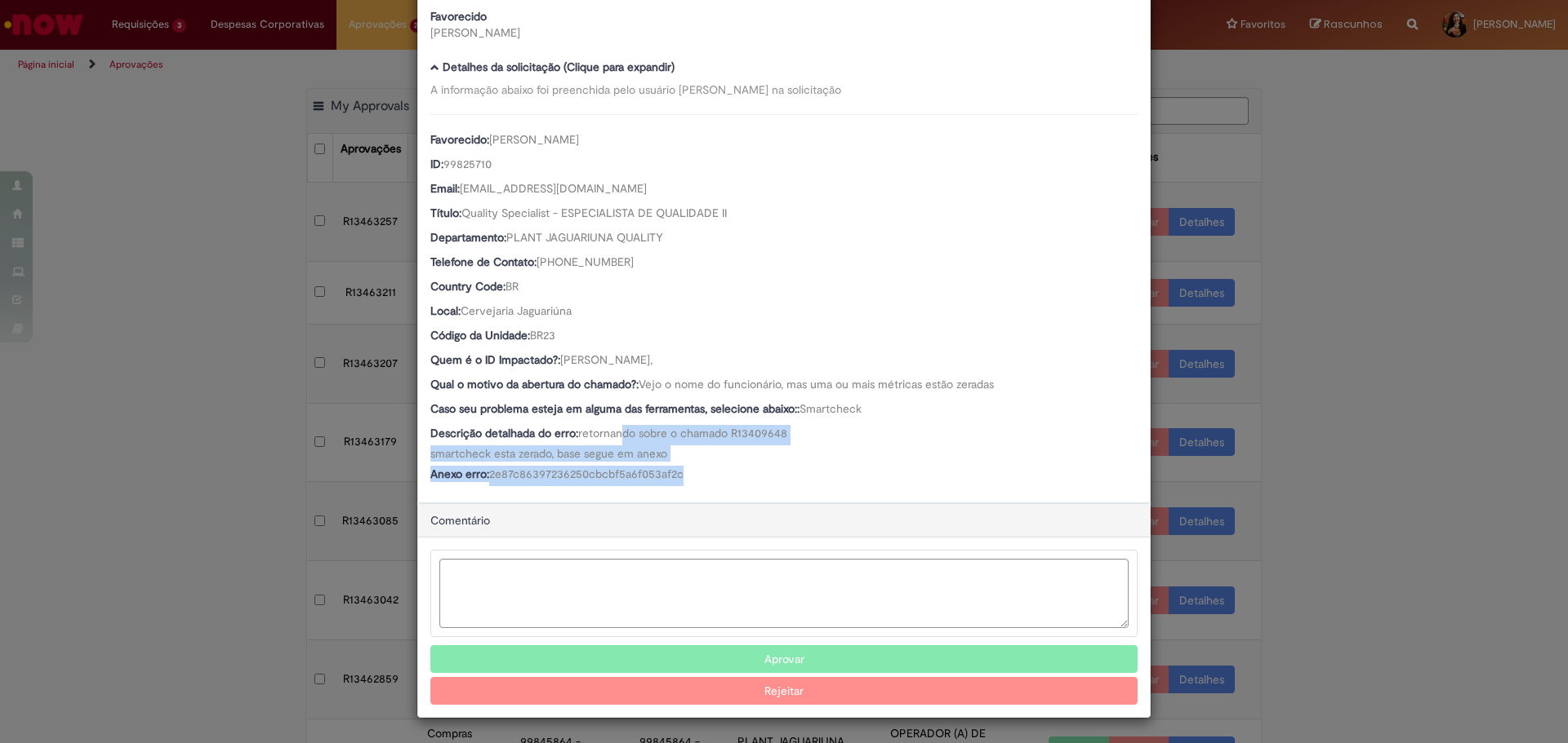
click at [619, 431] on span "retornando sobre o chamado R13409648 smartcheck esta zerado, base segue em anexo" at bounding box center [608, 443] width 357 height 35
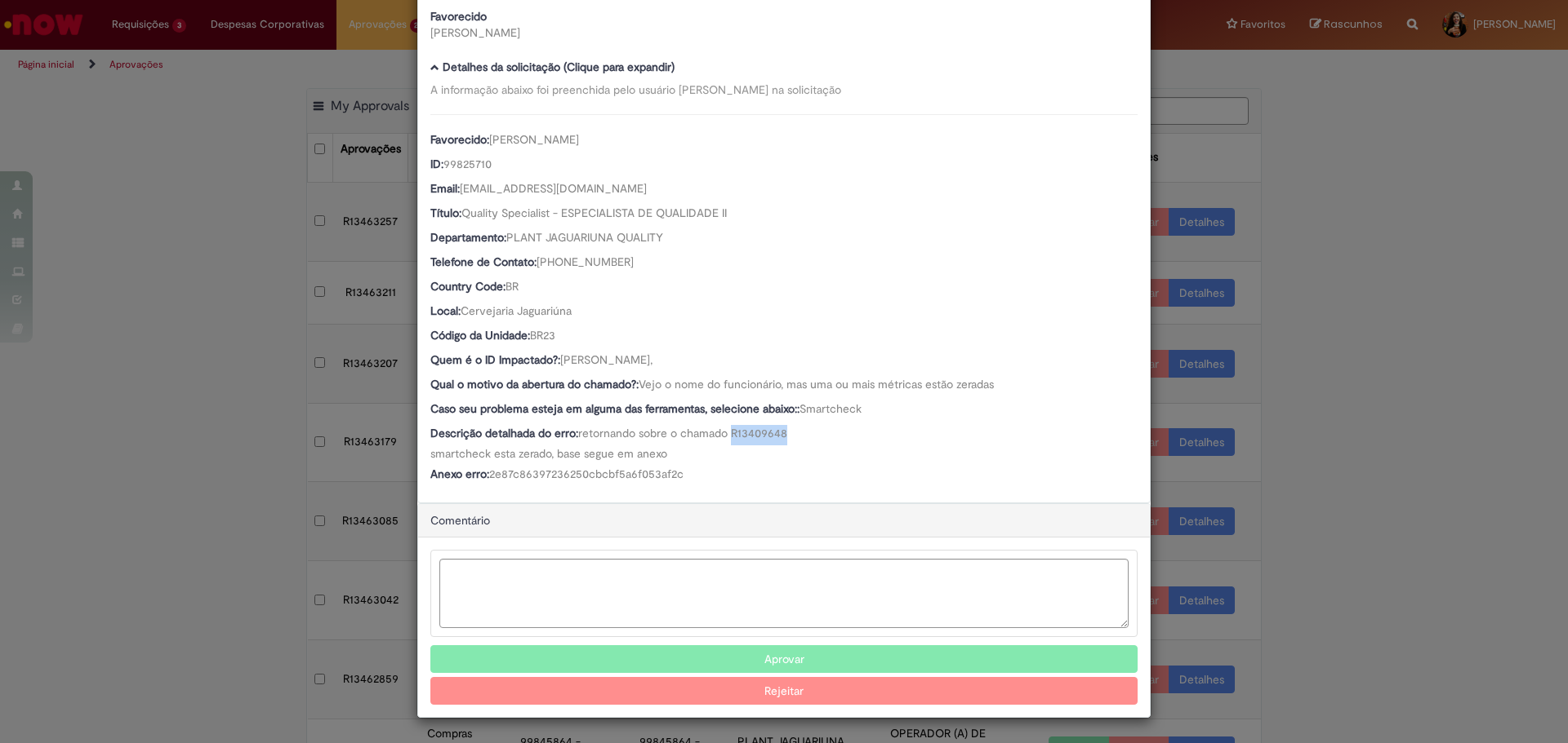
drag, startPoint x: 727, startPoint y: 435, endPoint x: 788, endPoint y: 434, distance: 61.0
click at [788, 434] on div "Descrição detalhada do erro: retornando sobre o chamado R13409648 smartcheck es…" at bounding box center [784, 443] width 707 height 36
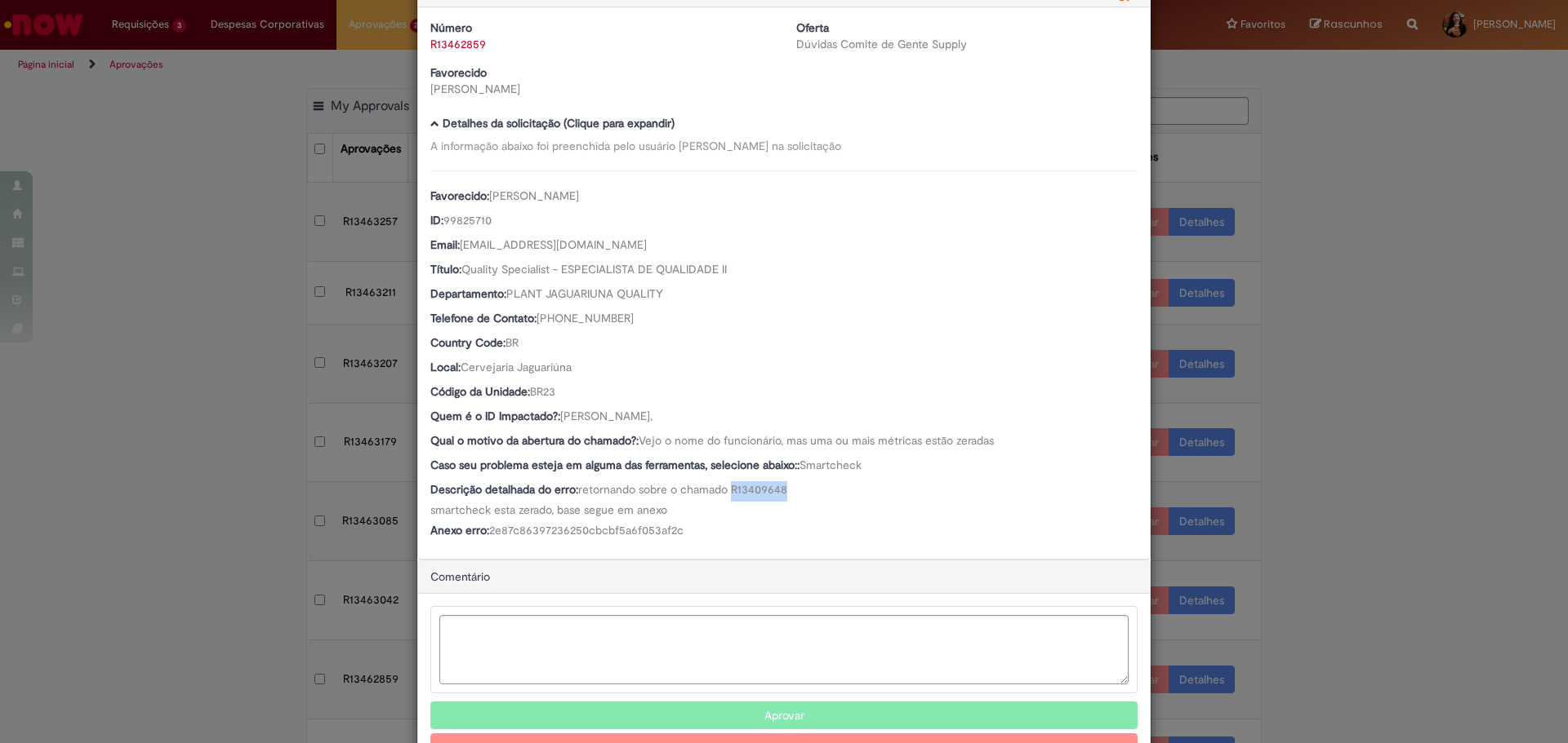
scroll to position [0, 0]
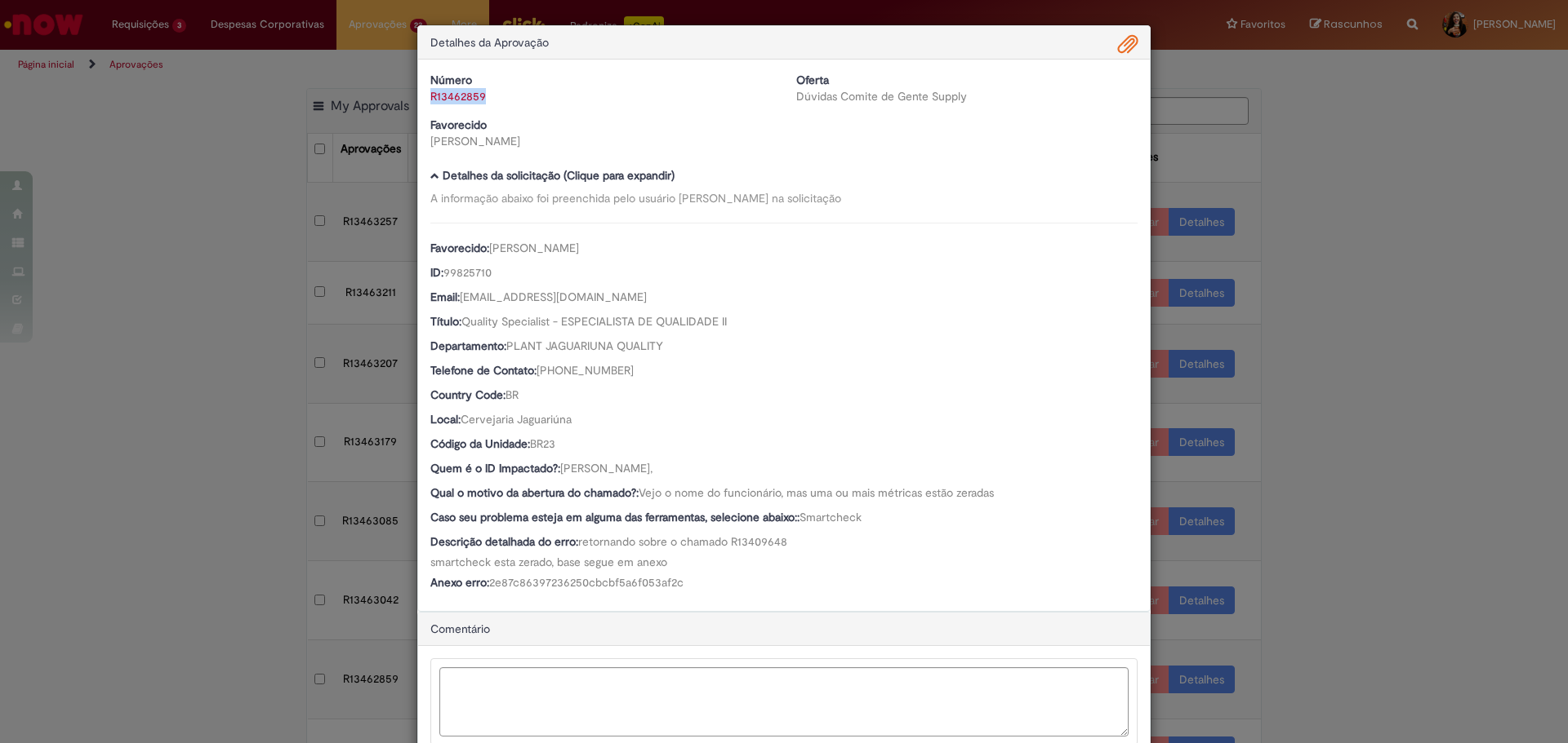
drag, startPoint x: 510, startPoint y: 103, endPoint x: 426, endPoint y: 104, distance: 84.0
click at [430, 104] on div "R13462859" at bounding box center [601, 97] width 341 height 17
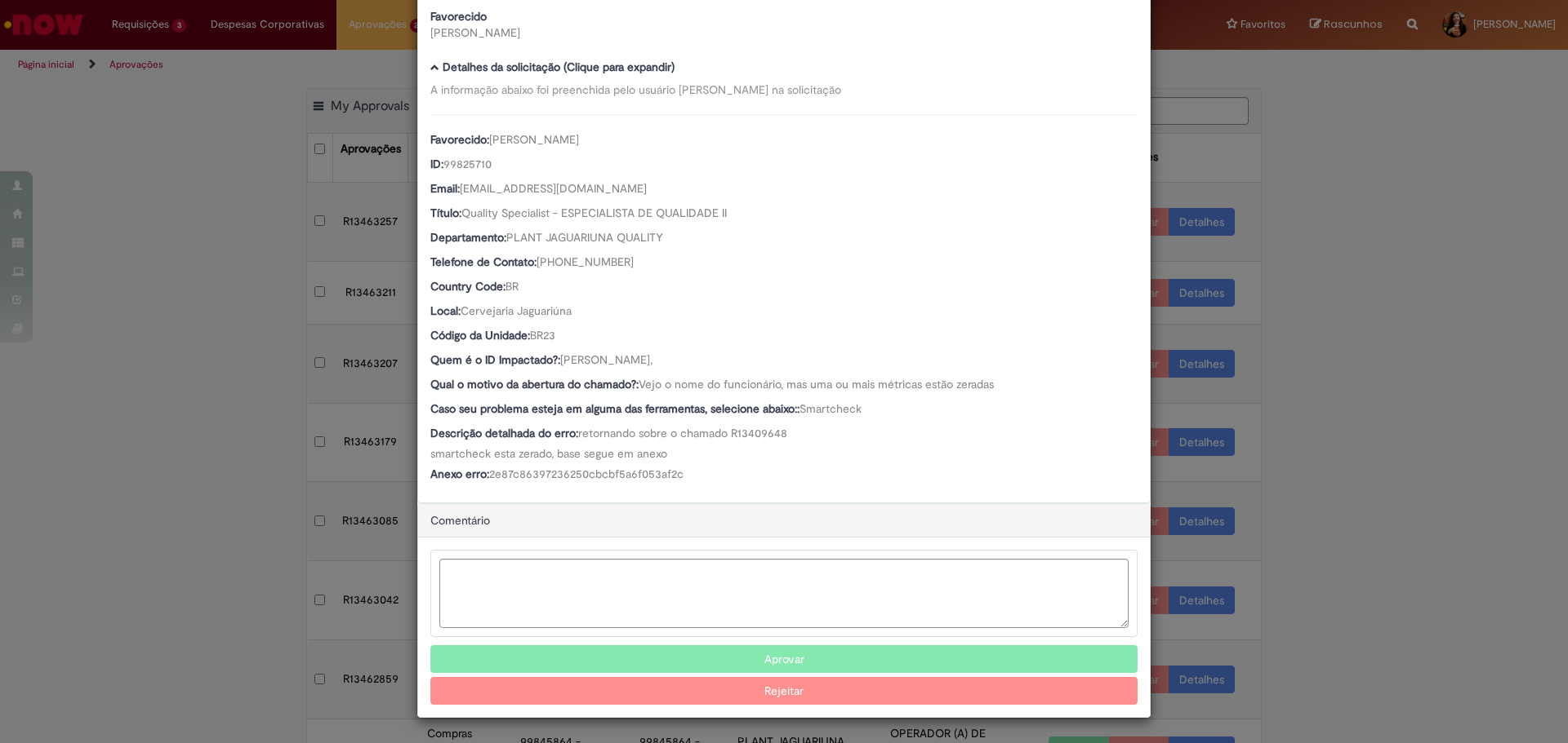
click at [716, 654] on button "Aprovar" at bounding box center [784, 659] width 707 height 28
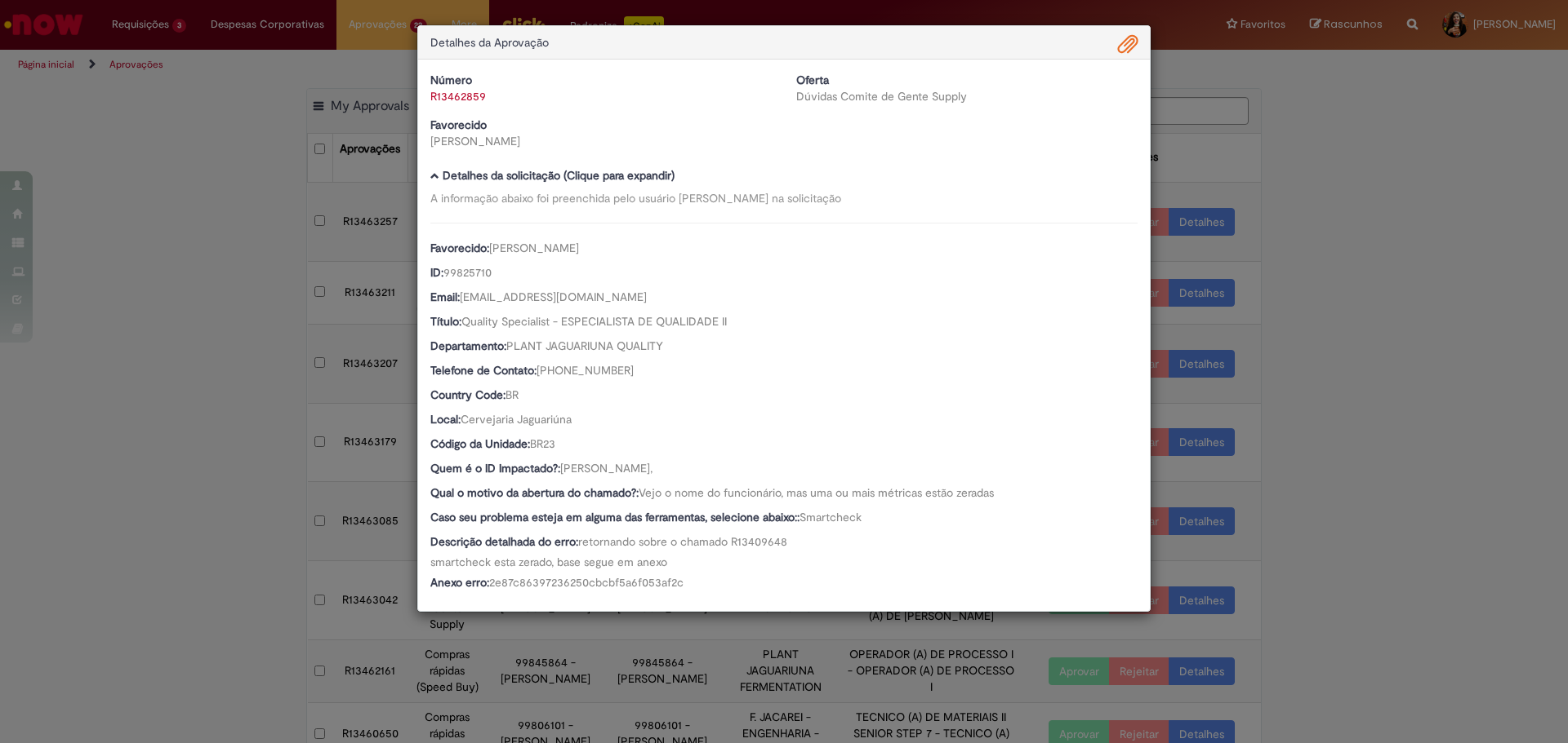
drag, startPoint x: 1284, startPoint y: 232, endPoint x: 1272, endPoint y: 242, distance: 15.6
click at [1284, 231] on div "Detalhes da Aprovação Número R13462859 Oferta Dúvidas Comite de Gente Supply Fa…" at bounding box center [784, 372] width 1568 height 743
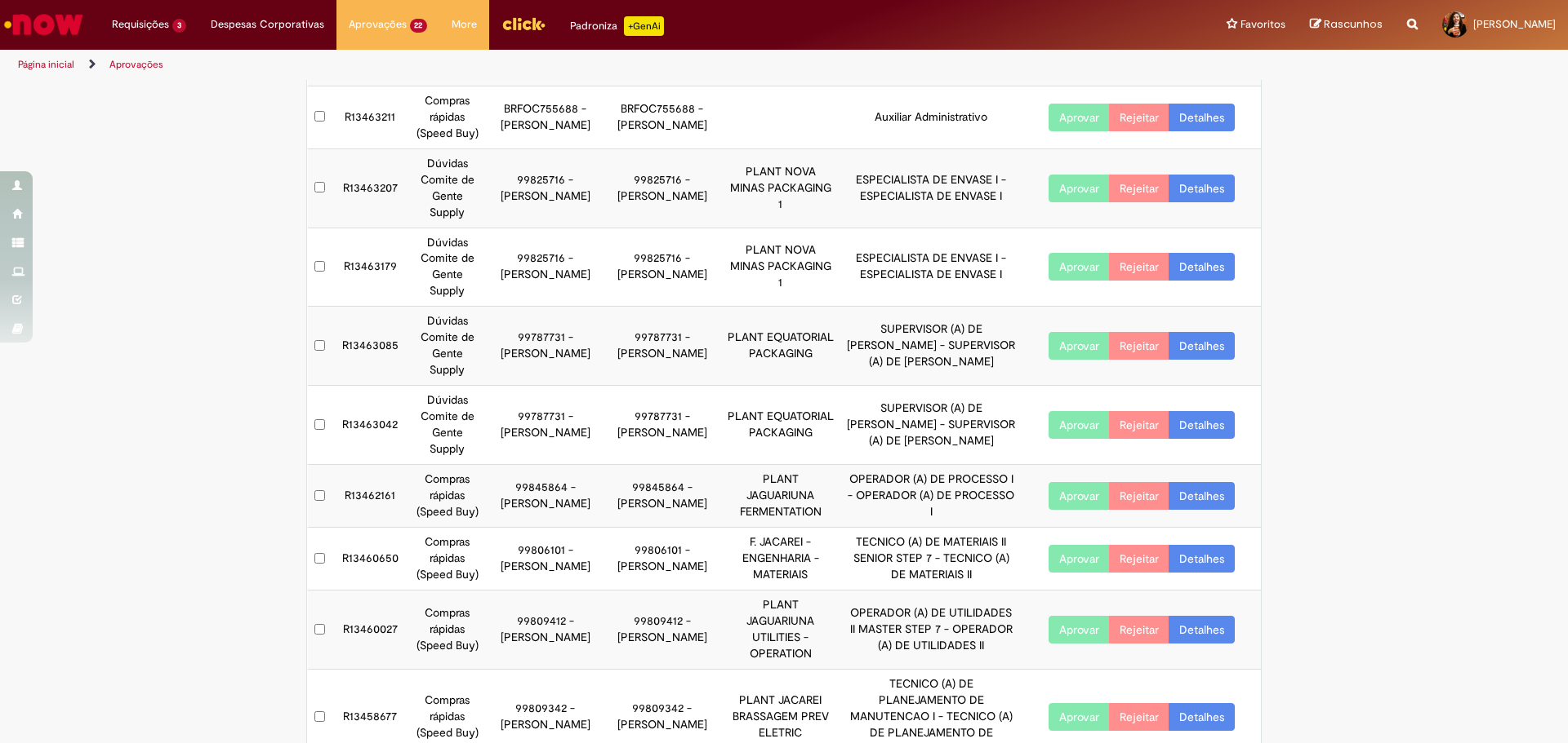
scroll to position [259, 0]
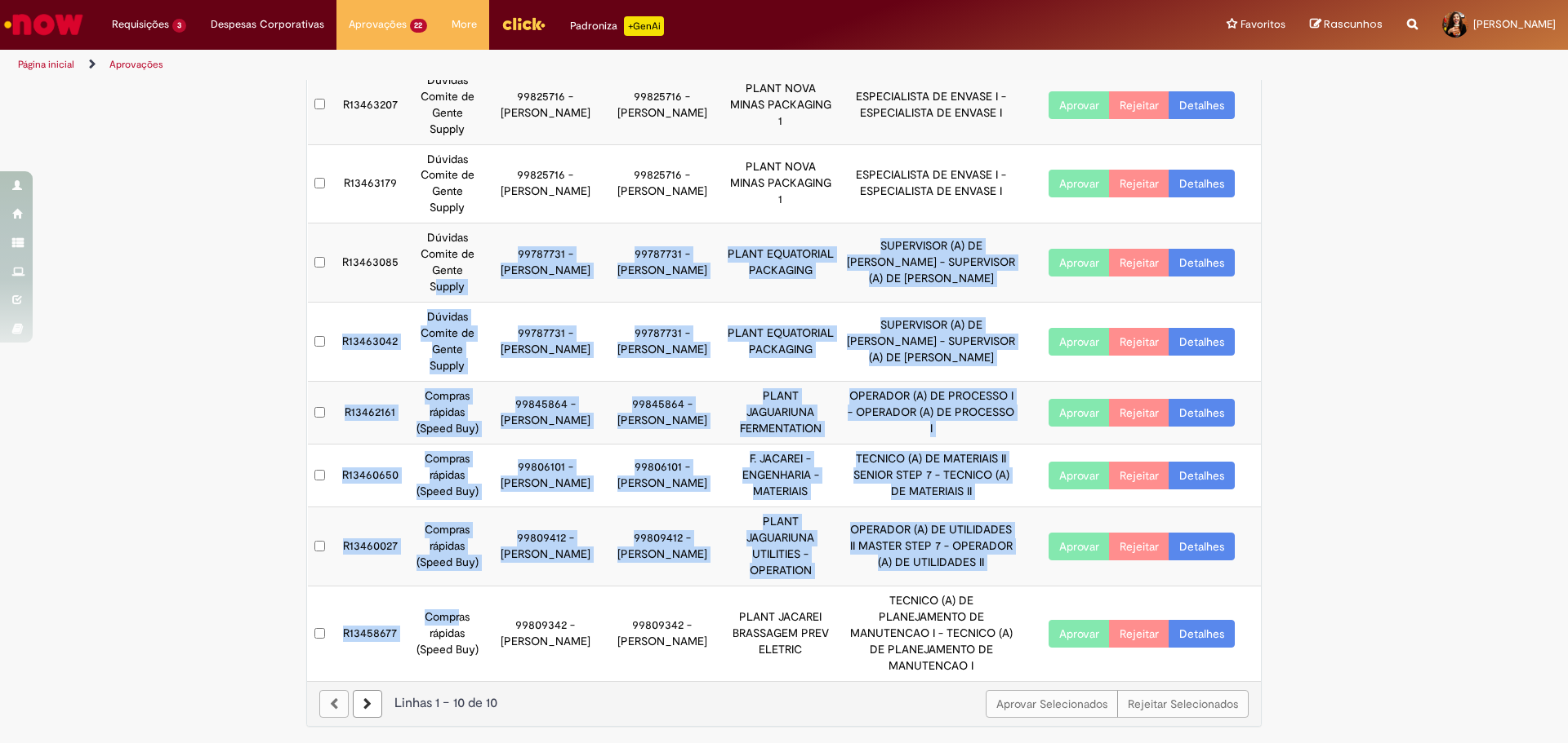
drag, startPoint x: 453, startPoint y: 604, endPoint x: 430, endPoint y: 284, distance: 320.8
click at [430, 284] on tbody "R13463257 Dúvidas Comite de Gente Supply 99829502 - [PERSON_NAME] 99829502 - [P…" at bounding box center [784, 303] width 954 height 758
click at [430, 284] on td "Dúvidas Comite de Gente Supply" at bounding box center [447, 263] width 78 height 79
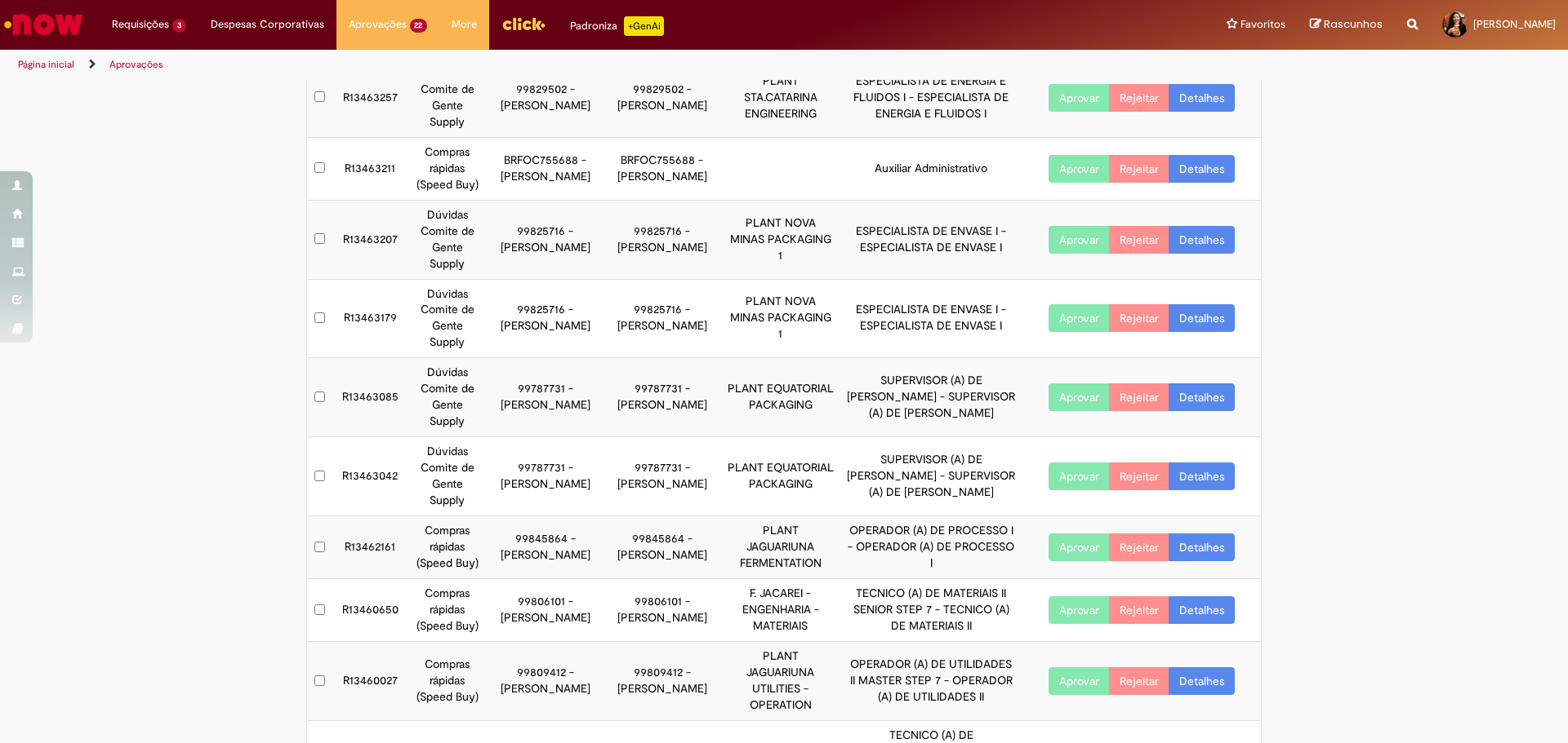
scroll to position [96, 0]
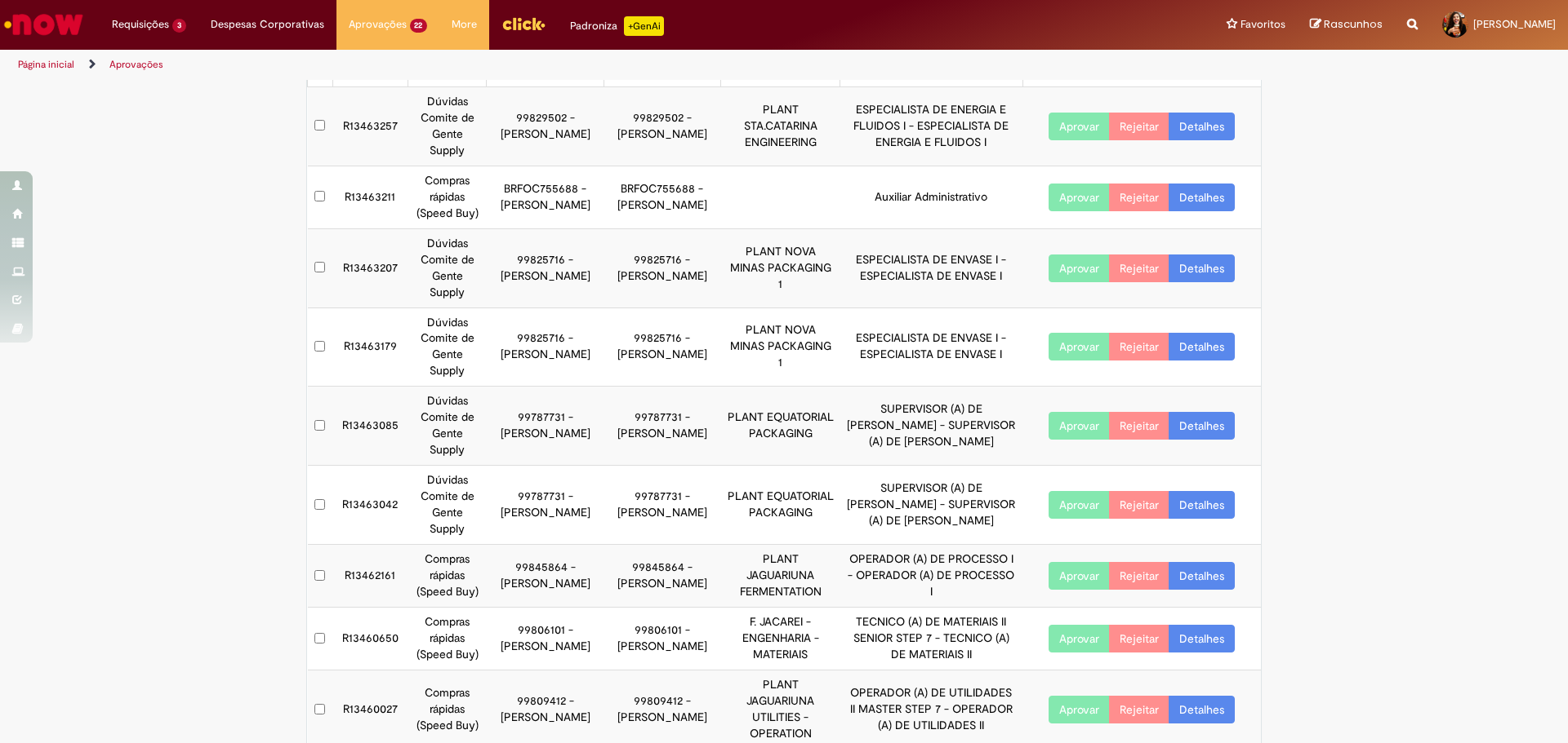
drag, startPoint x: 459, startPoint y: 506, endPoint x: 604, endPoint y: 522, distance: 145.9
click at [603, 522] on tr "R13463042 Dúvidas Comite de Gente Supply 99787731 - [PERSON_NAME] 99787731 - [P…" at bounding box center [784, 505] width 954 height 79
click at [604, 522] on td "99787731 - [PERSON_NAME]" at bounding box center [661, 505] width 116 height 79
click at [1225, 505] on link "Detalhes" at bounding box center [1201, 506] width 66 height 28
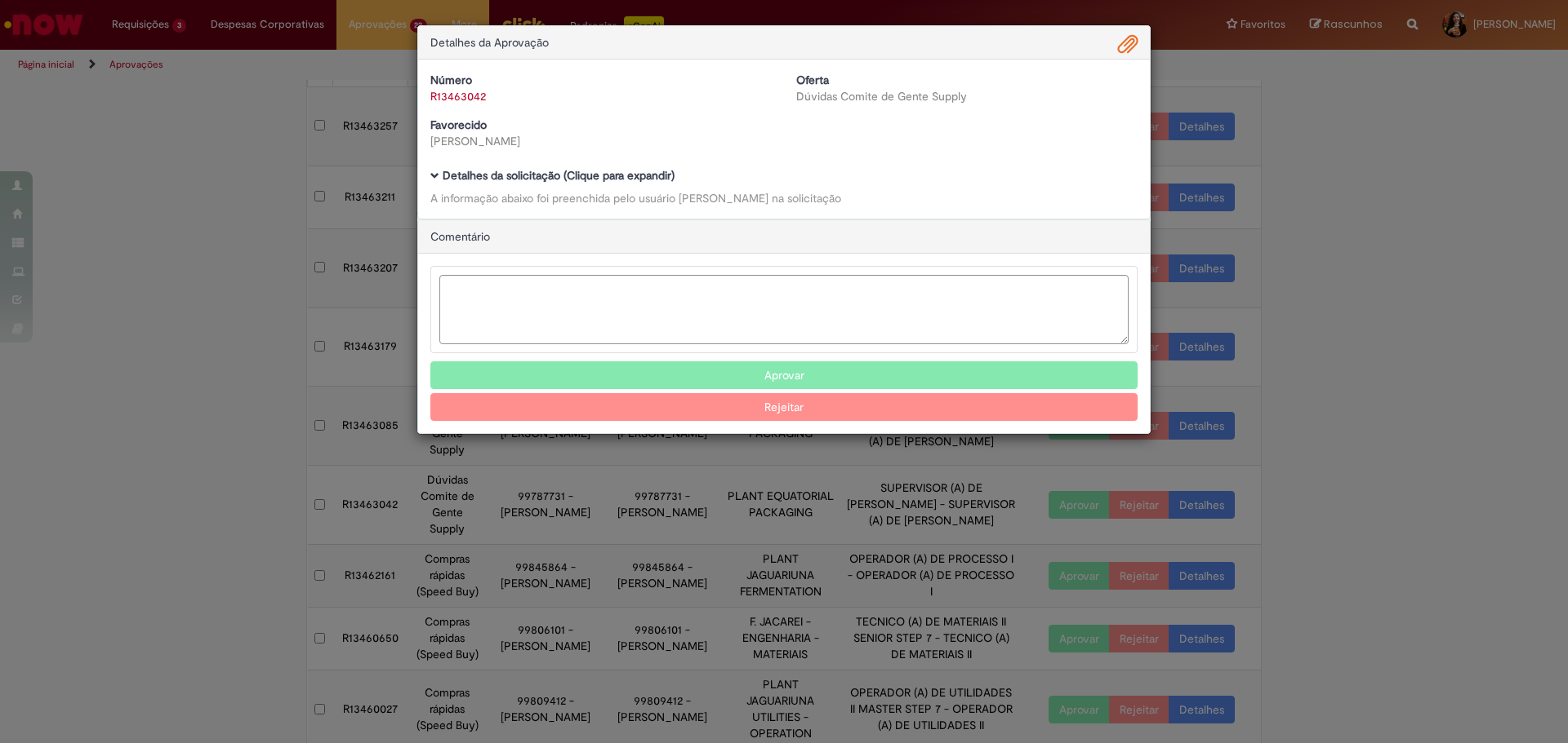
click at [627, 178] on b "Detalhes da solicitação (Clique para expandir)" at bounding box center [558, 176] width 232 height 15
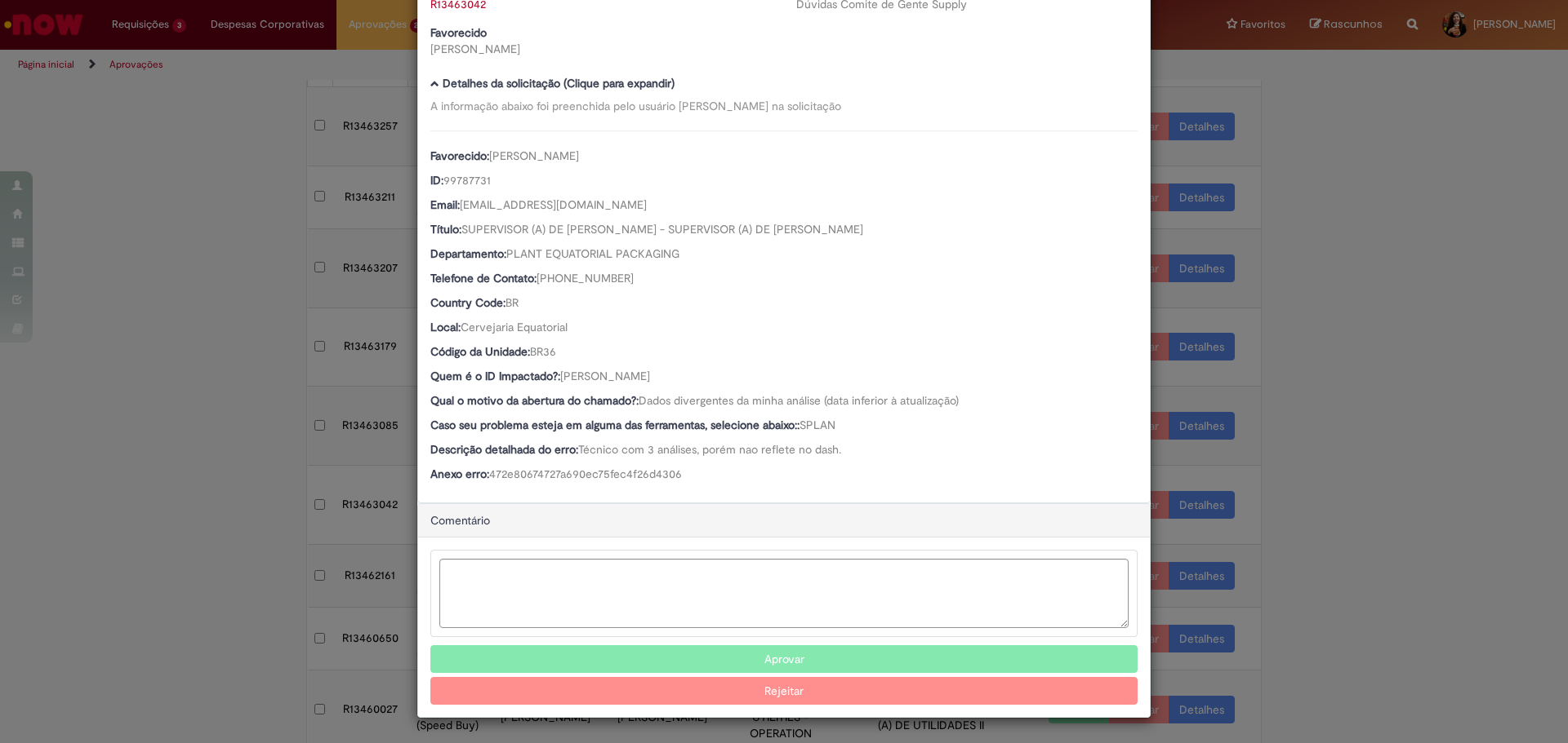
scroll to position [94, 0]
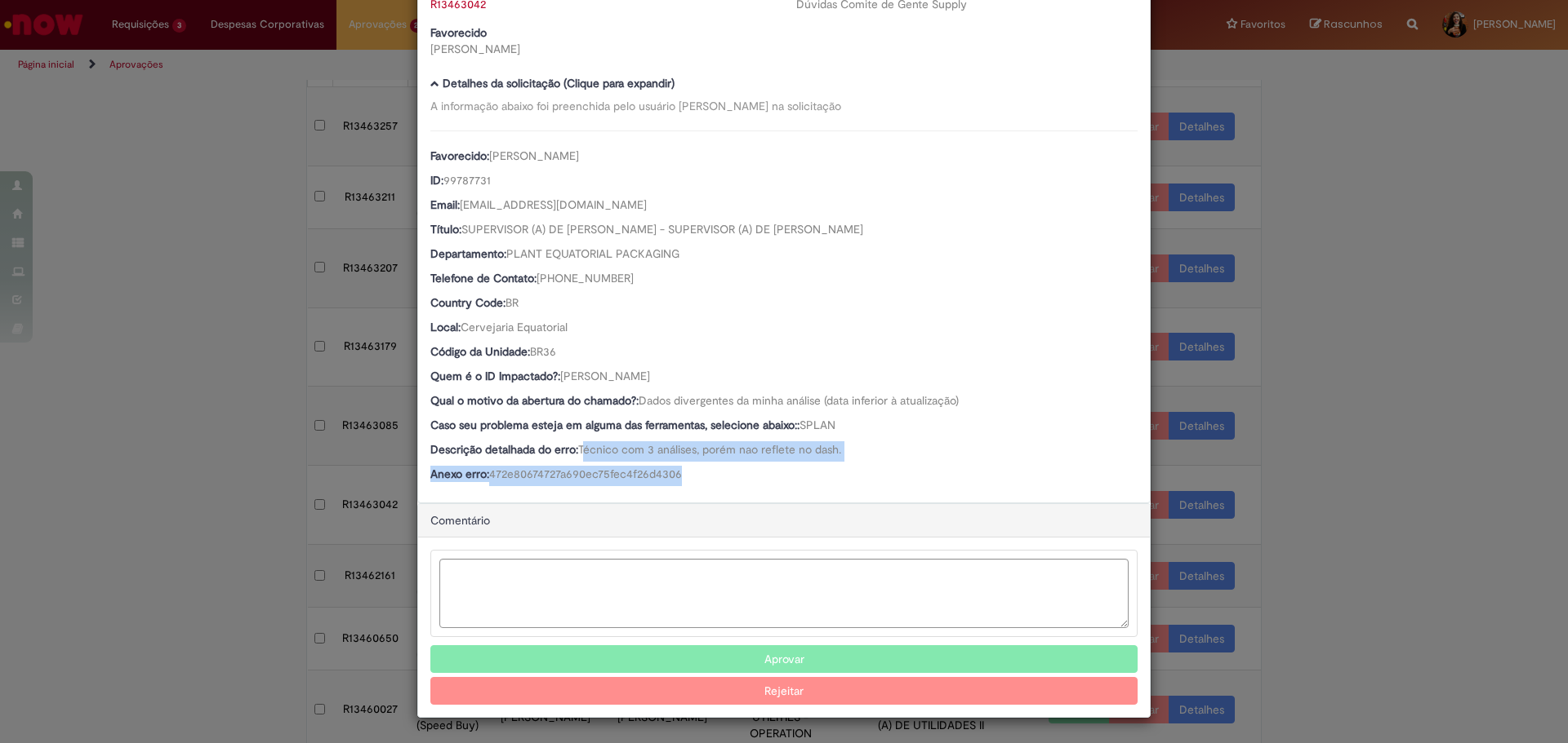
drag, startPoint x: 605, startPoint y: 466, endPoint x: 679, endPoint y: 483, distance: 75.9
click at [679, 483] on div "Favorecido: [PERSON_NAME] ID: 99787731 Email: [EMAIL_ADDRESS][DOMAIN_NAME] Títu…" at bounding box center [784, 308] width 707 height 356
click at [679, 483] on div "Anexo erro: 472e80674727a690ec75fec4f26d4306" at bounding box center [784, 476] width 707 height 20
drag, startPoint x: 724, startPoint y: 374, endPoint x: 557, endPoint y: 372, distance: 167.0
click at [557, 372] on div "Quem é o ID Impactado?: [PERSON_NAME]" at bounding box center [784, 378] width 707 height 20
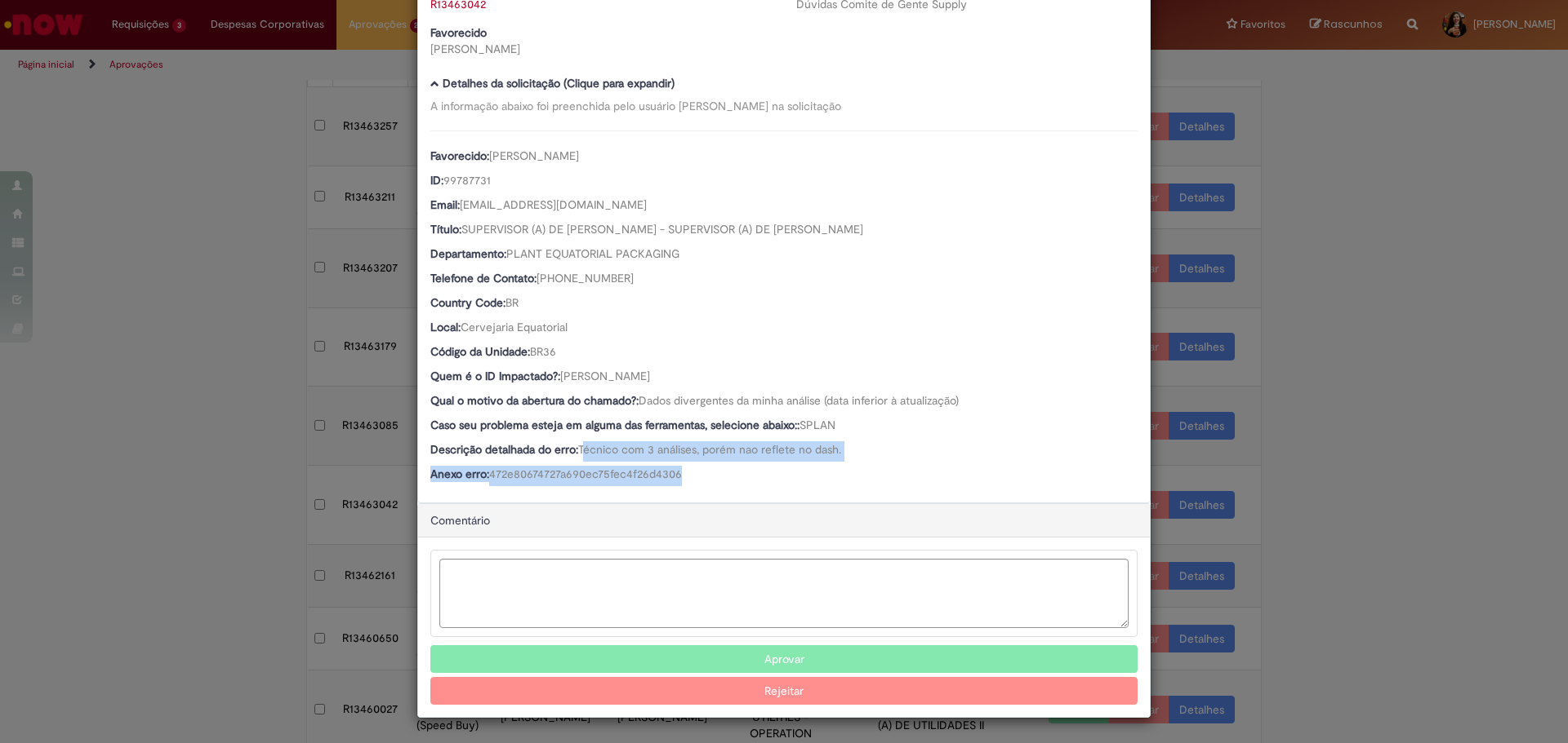
scroll to position [0, 0]
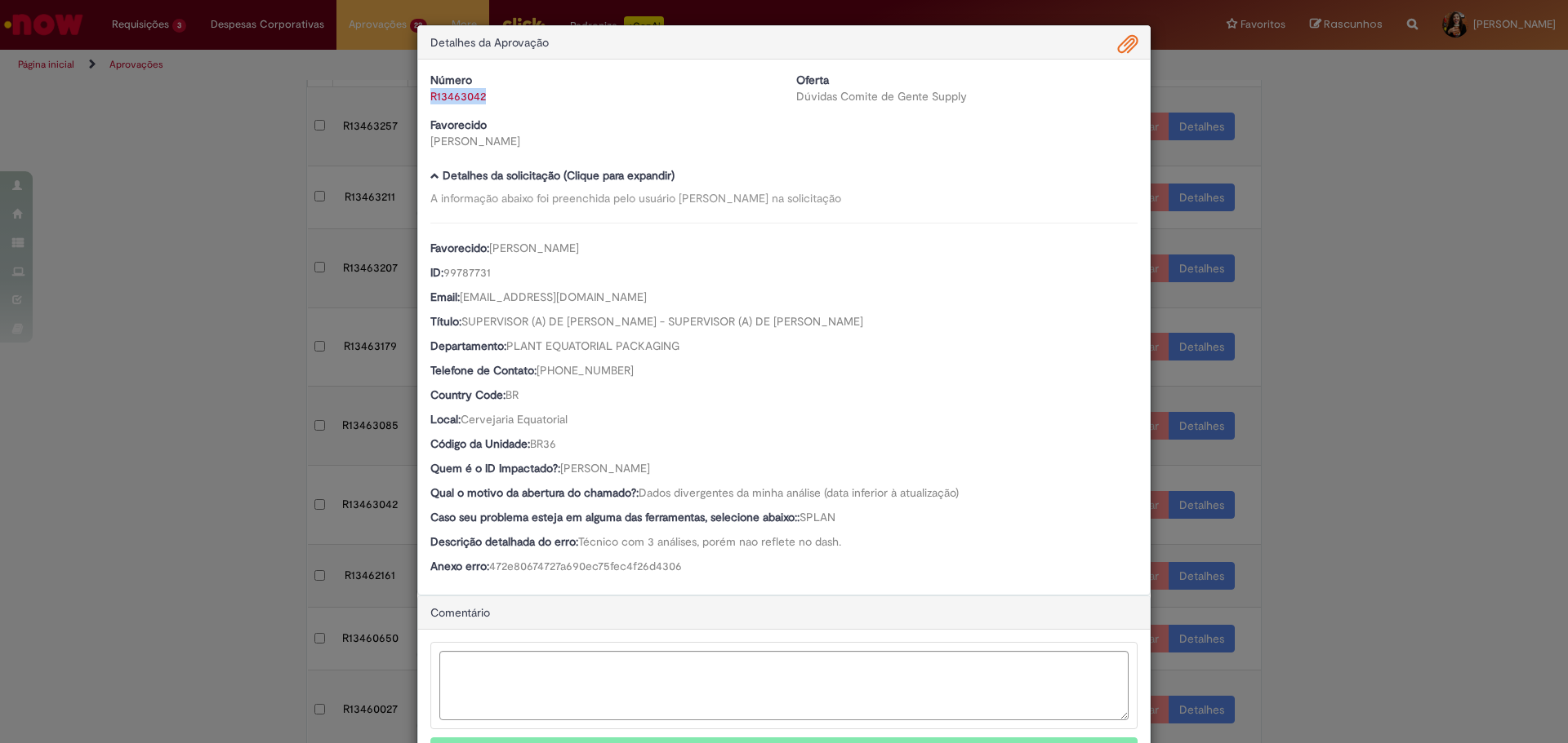
drag, startPoint x: 484, startPoint y: 109, endPoint x: 426, endPoint y: 109, distance: 58.0
click at [426, 109] on div "Número R13463042 Oferta Dúvidas Comite de Gente Supply Favorecido [PERSON_NAME]" at bounding box center [784, 116] width 731 height 89
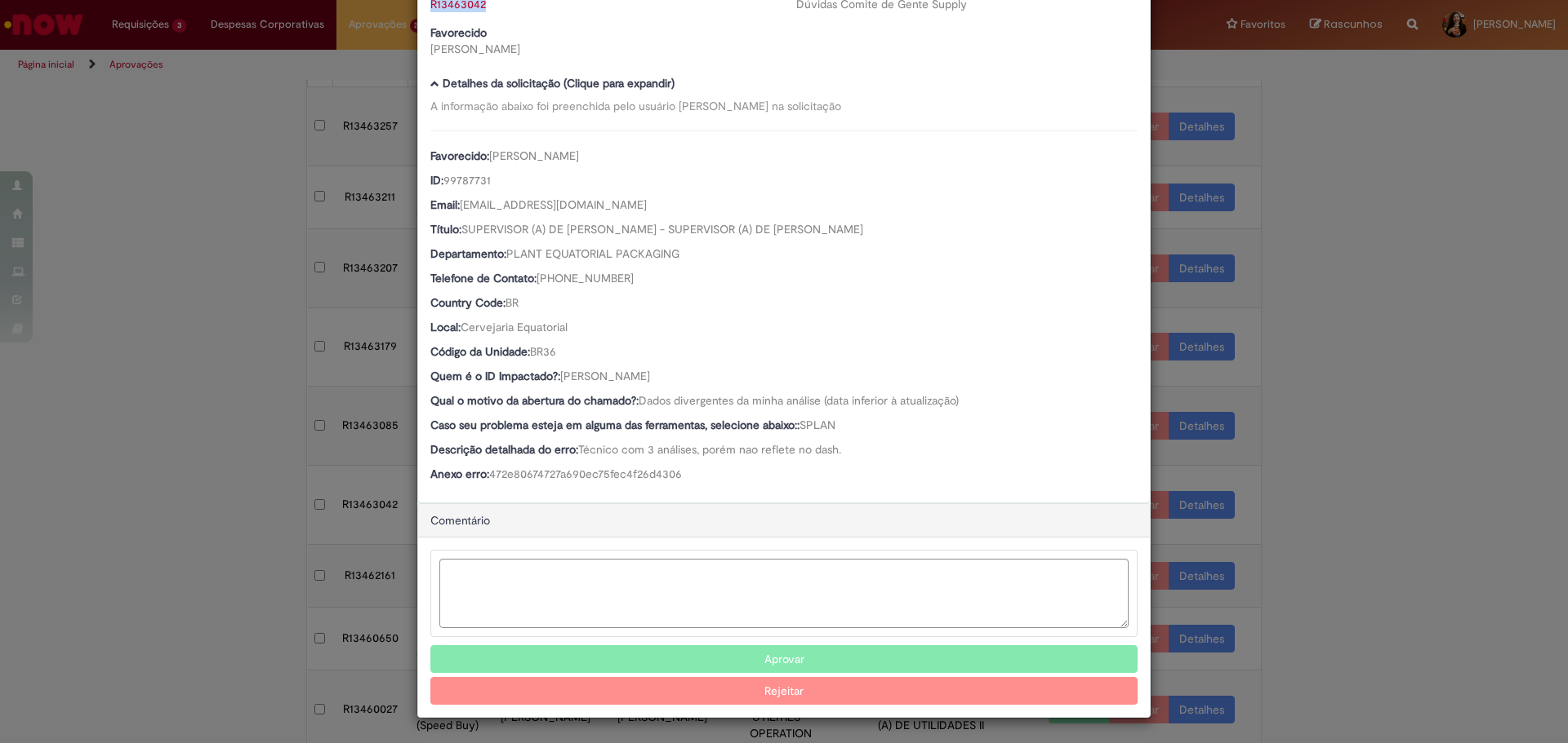
click at [688, 658] on button "Aprovar" at bounding box center [784, 659] width 707 height 28
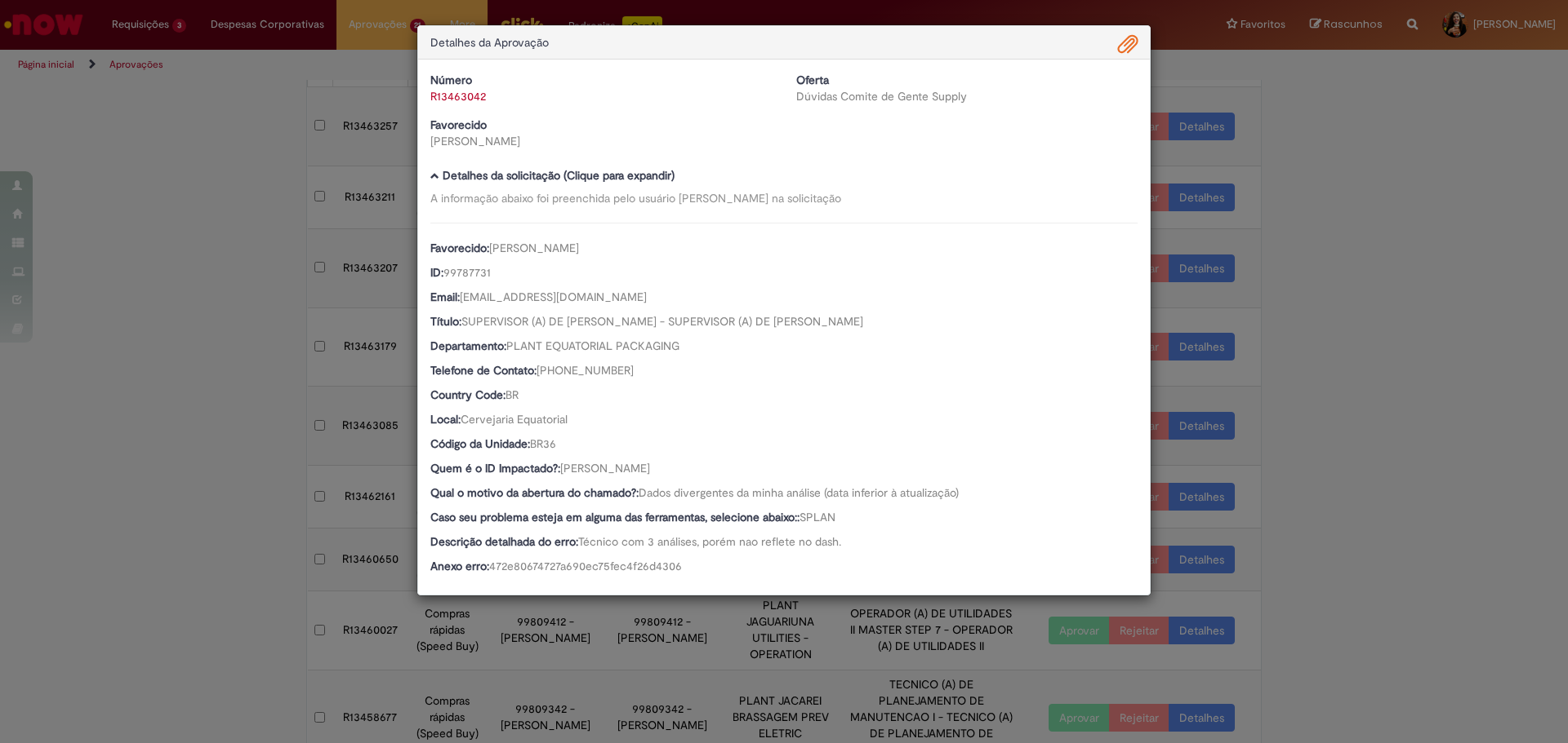
click at [1377, 394] on div "Detalhes da Aprovação Número R13463042 Oferta Dúvidas Comite de Gente Supply Fa…" at bounding box center [784, 372] width 1568 height 743
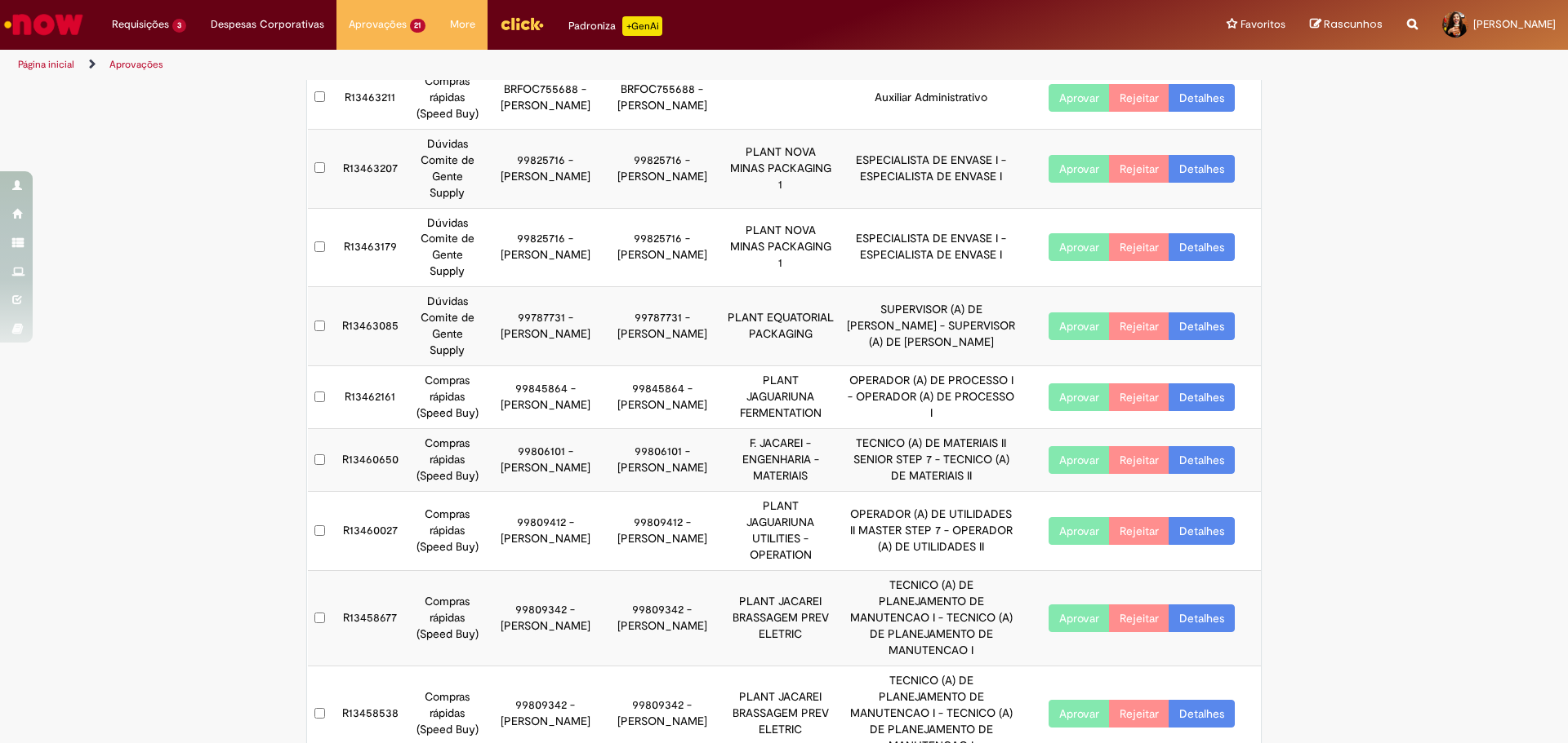
scroll to position [275, 0]
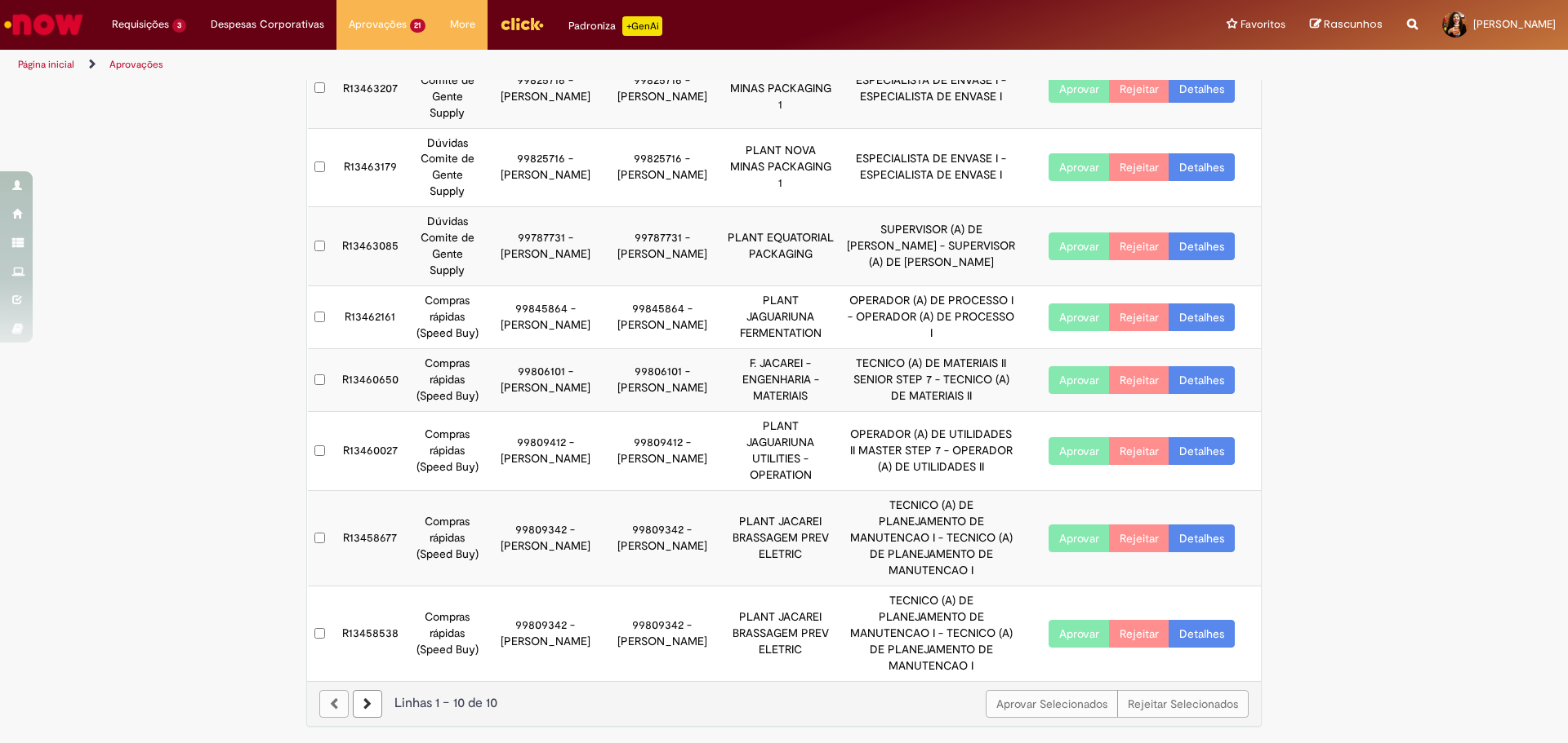
drag, startPoint x: 459, startPoint y: 335, endPoint x: 435, endPoint y: 247, distance: 91.2
click at [435, 247] on tbody "R13463257 Dúvidas Comite de Gente Supply 99829502 - [PERSON_NAME] 99829502 - [P…" at bounding box center [784, 294] width 954 height 775
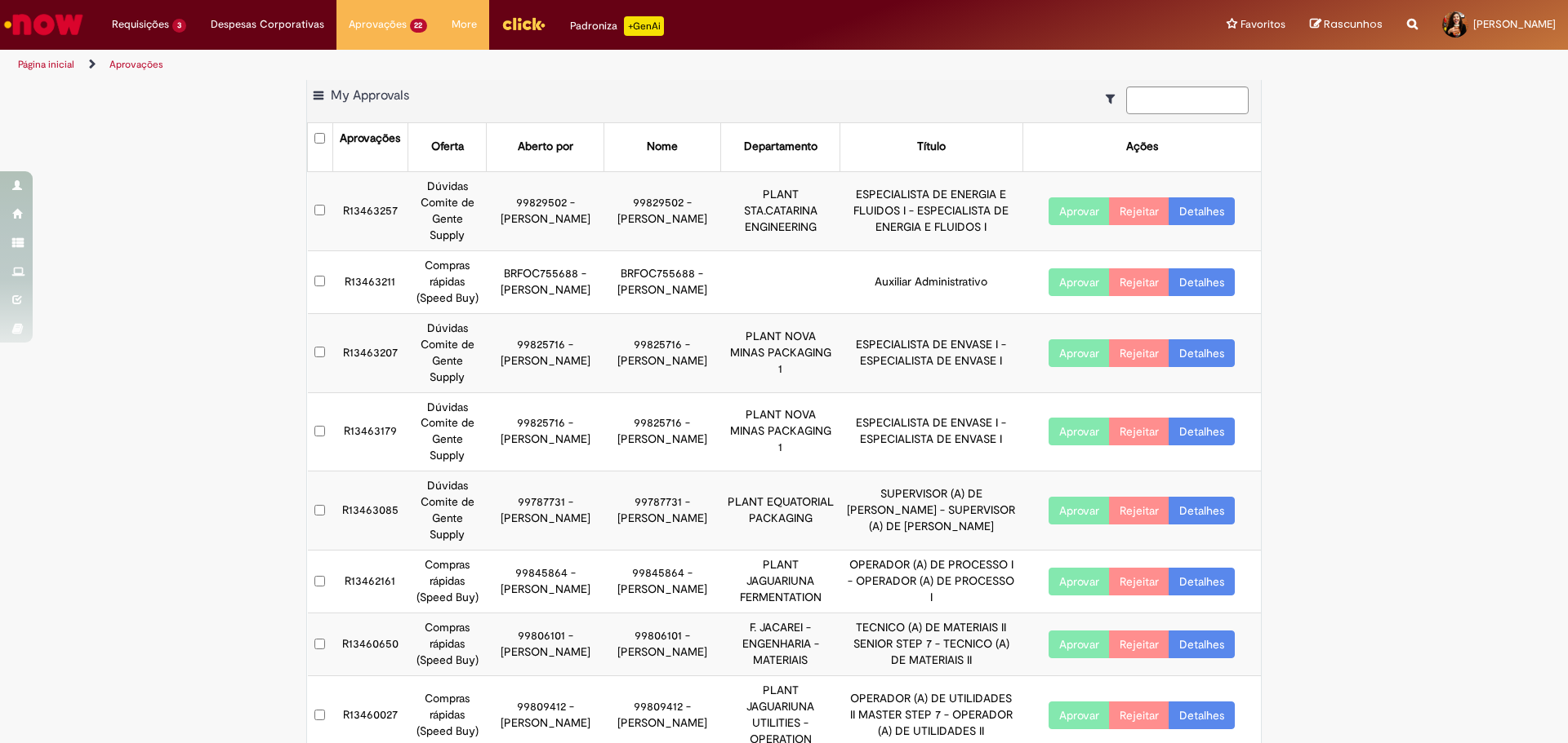
scroll to position [0, 0]
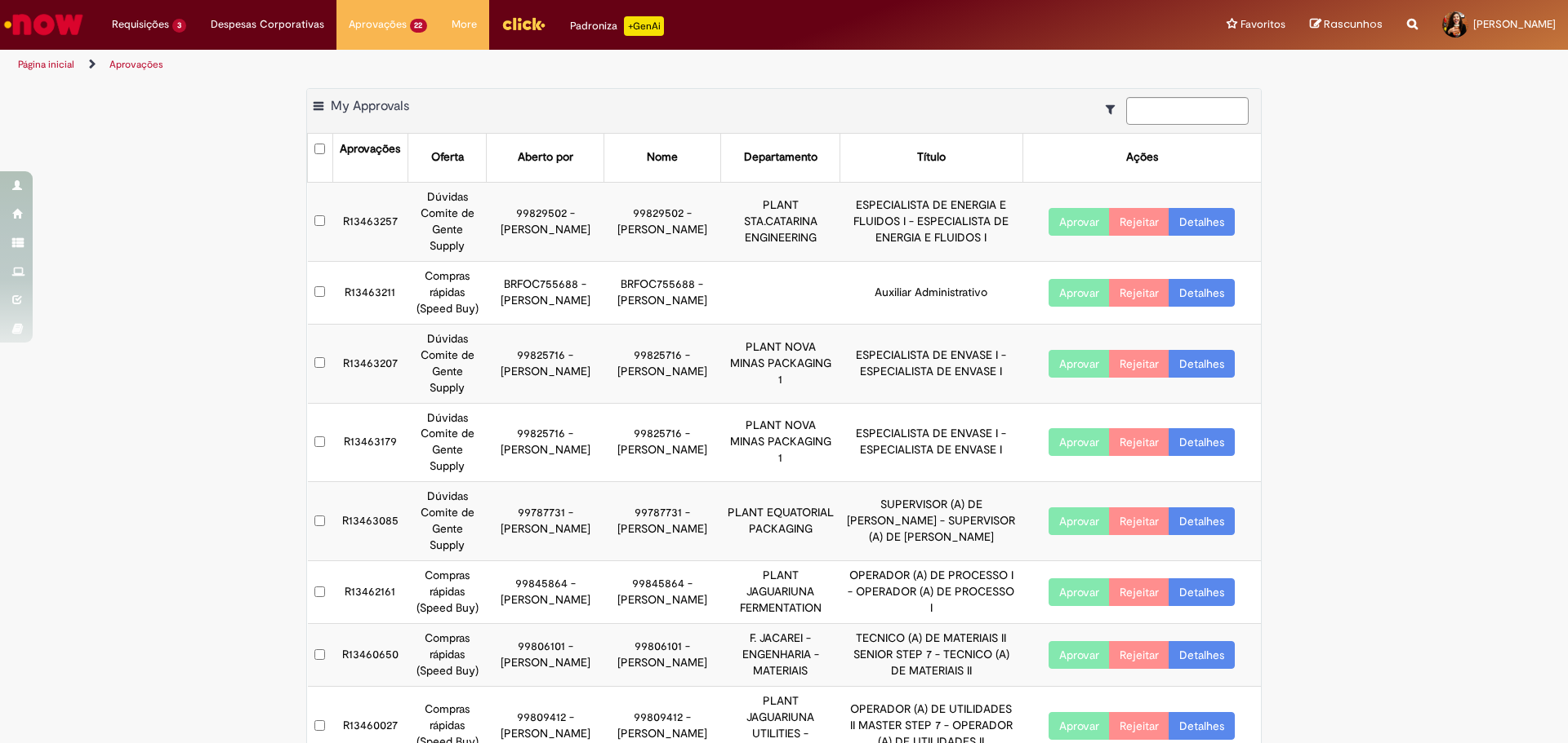
click at [423, 487] on td "Dúvidas Comite de Gente Supply" at bounding box center [447, 521] width 78 height 79
click at [1191, 519] on link "Detalhes" at bounding box center [1201, 521] width 66 height 28
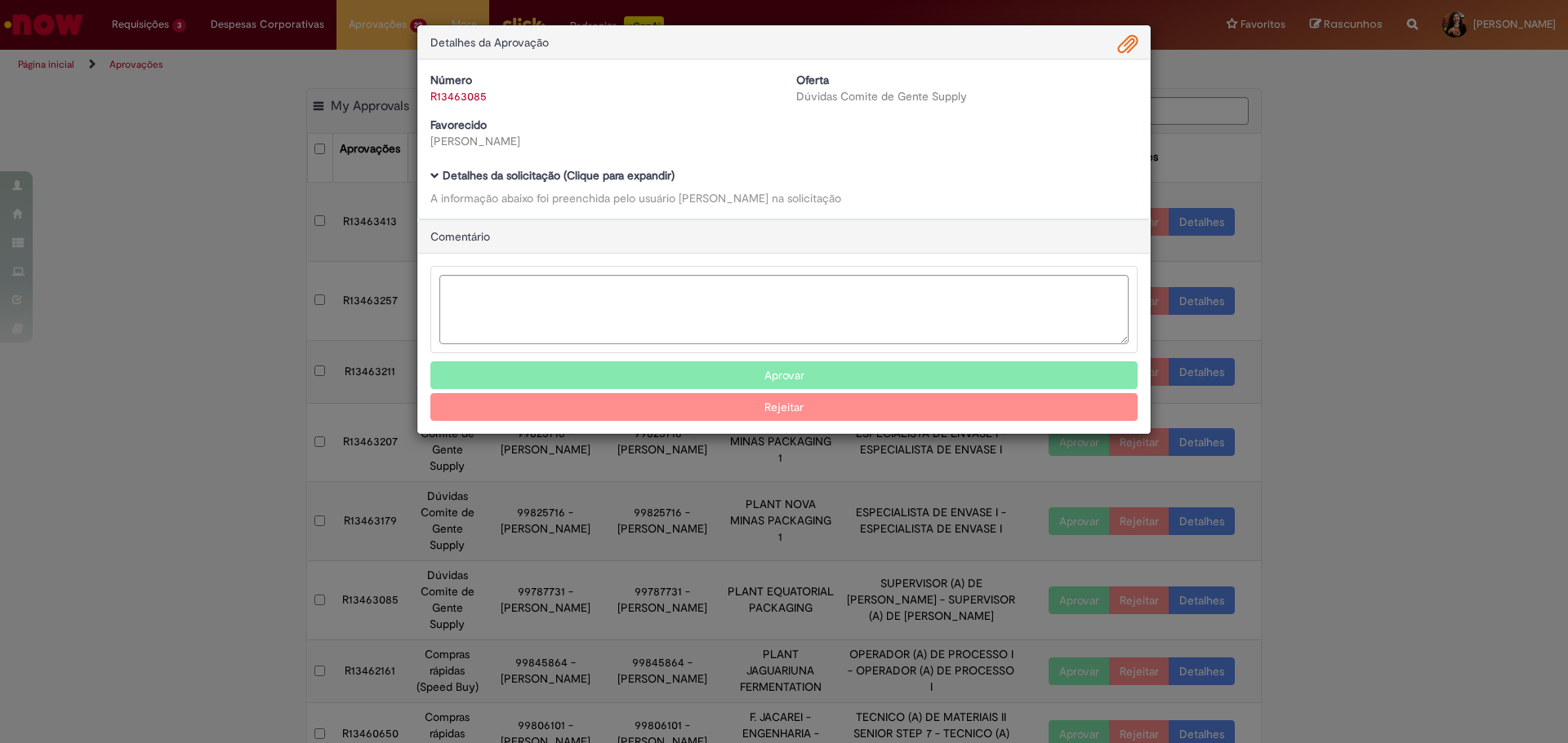
click at [544, 557] on div "Detalhes da Aprovação Número R13463085 Oferta Dúvidas Comite de Gente Supply Fa…" at bounding box center [784, 372] width 1568 height 743
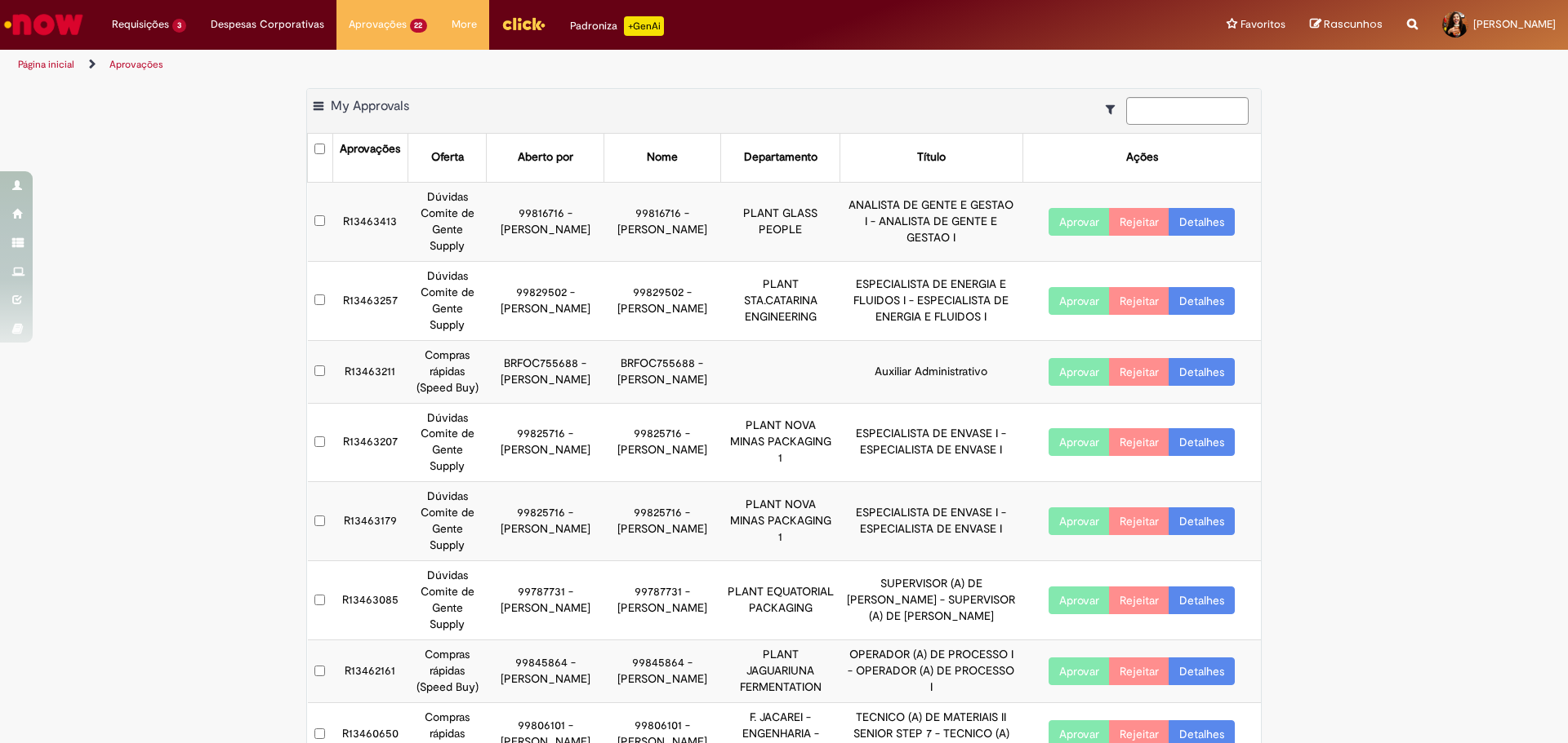
scroll to position [82, 0]
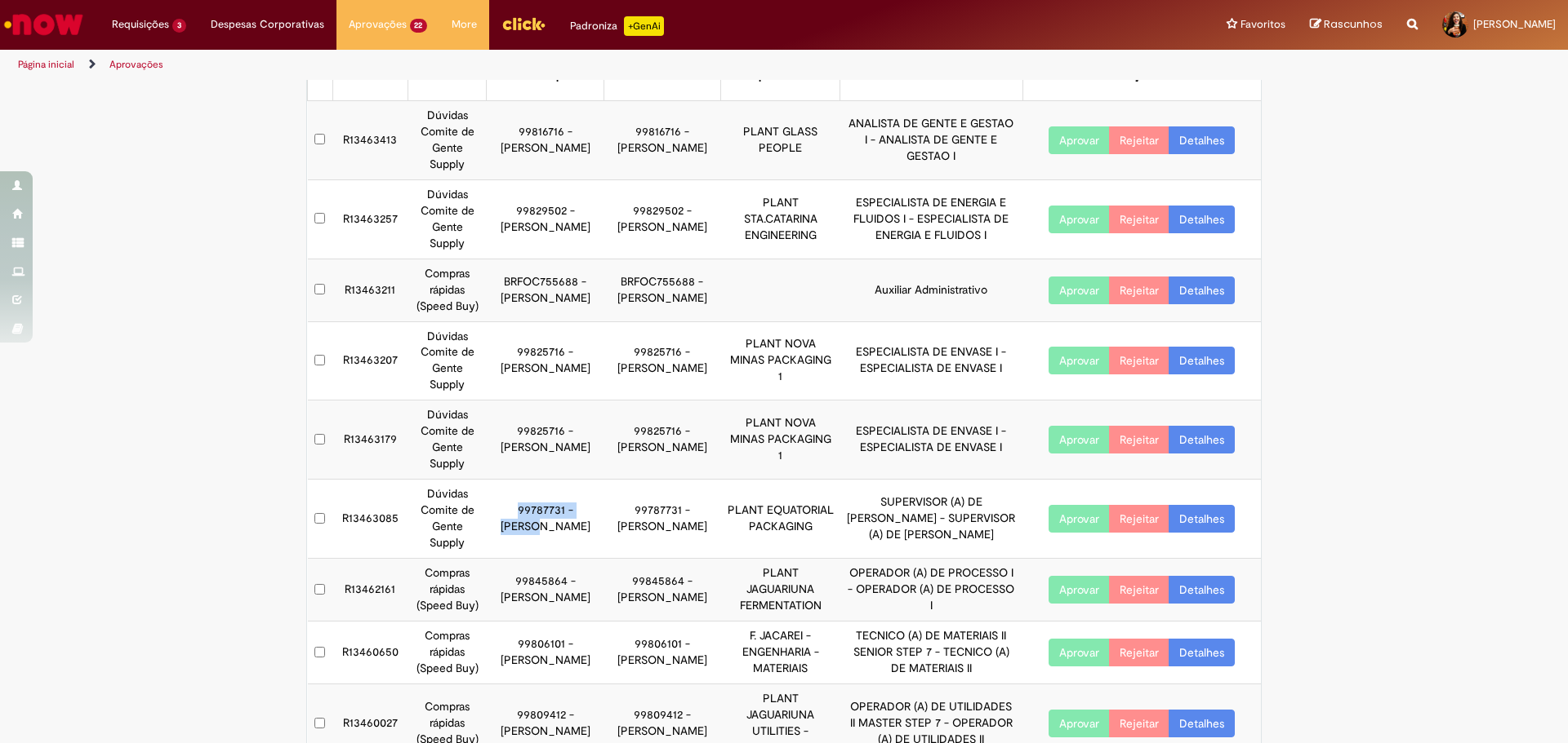
drag, startPoint x: 476, startPoint y: 548, endPoint x: 534, endPoint y: 546, distance: 58.0
click at [498, 547] on tr "R13463085 Dúvidas Comite de Gente Supply 99787731 - [PERSON_NAME] 99787731 - [P…" at bounding box center [784, 519] width 954 height 79
click at [1195, 524] on link "Detalhes" at bounding box center [1201, 520] width 66 height 28
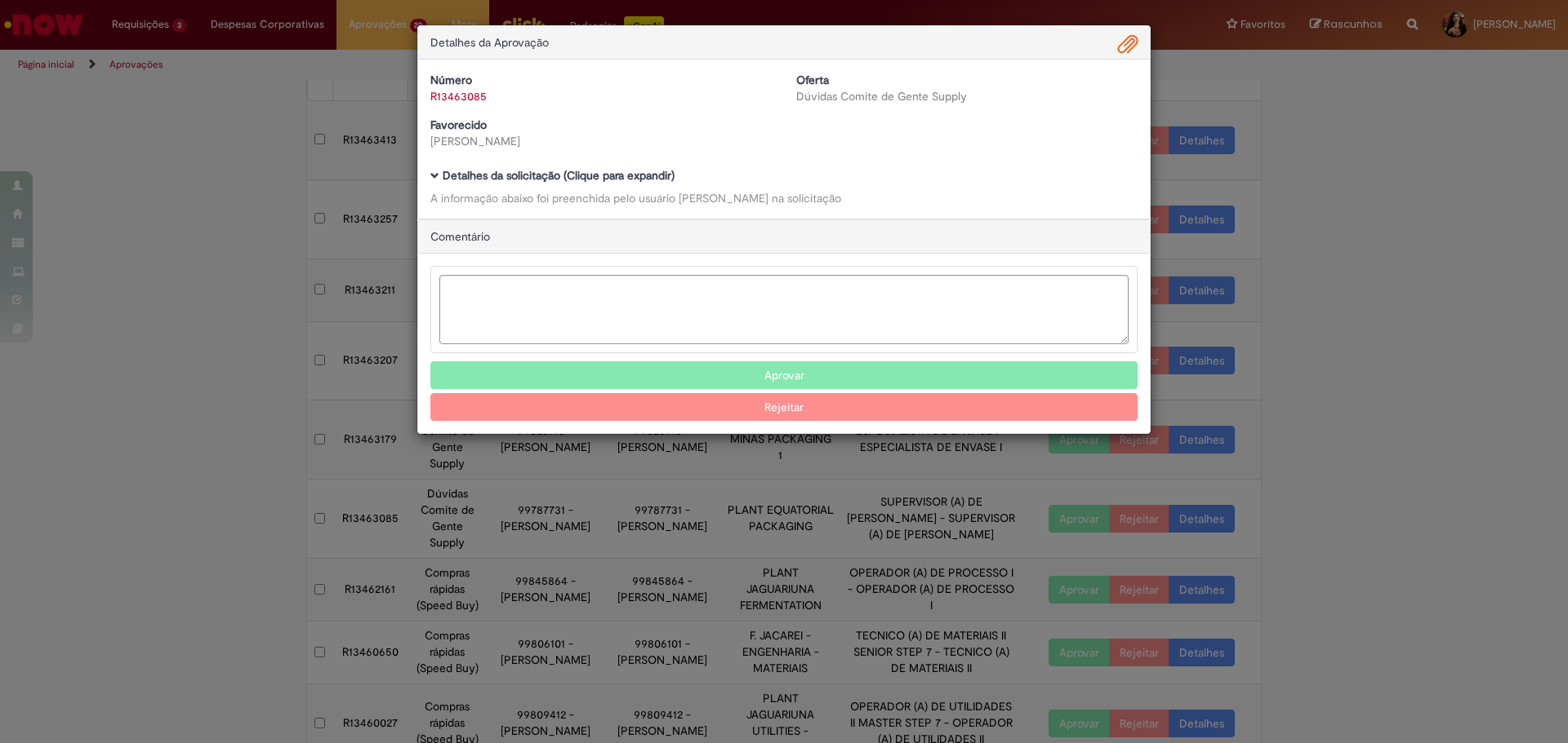
click at [610, 173] on b "Detalhes da solicitação (Clique para expandir)" at bounding box center [558, 176] width 232 height 15
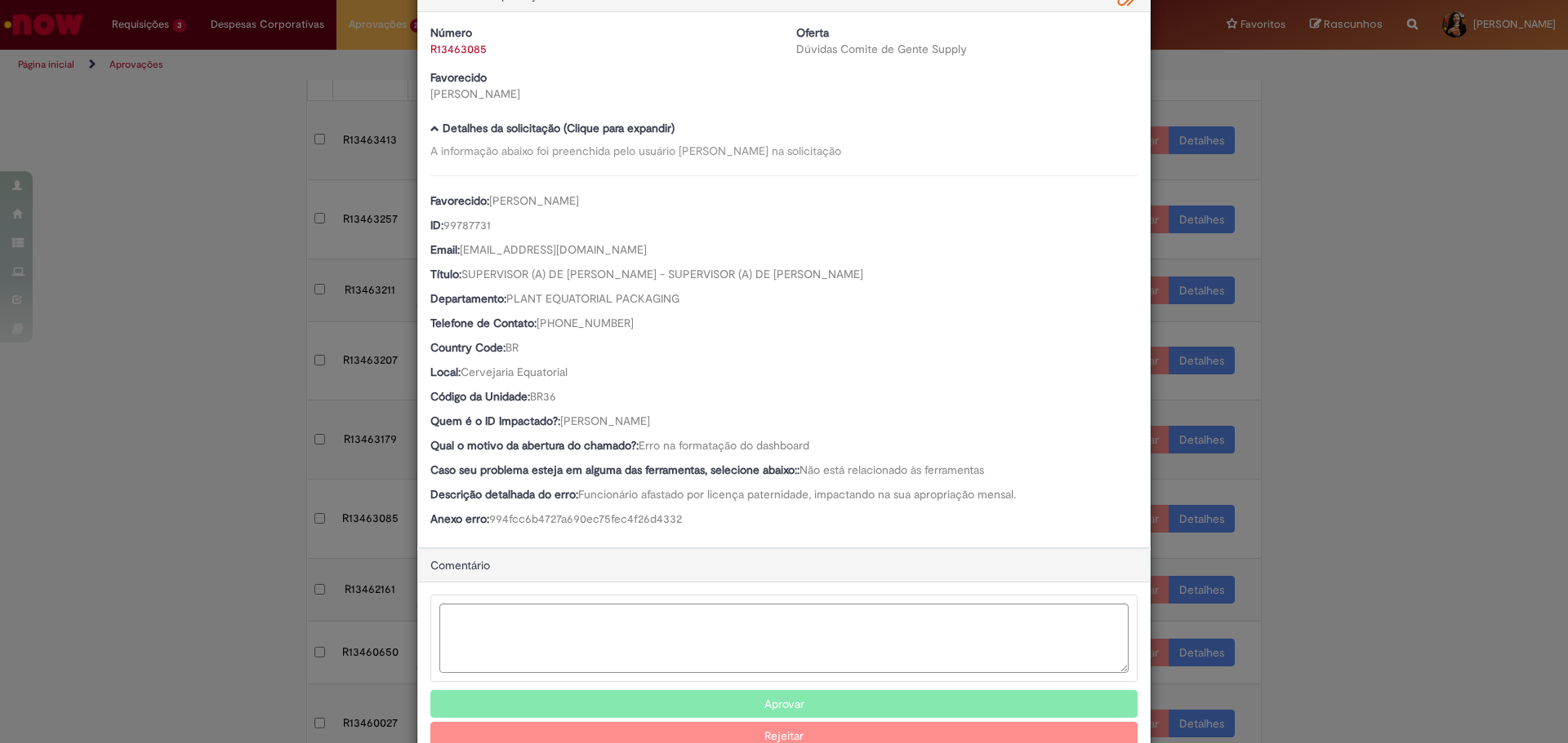
scroll to position [94, 0]
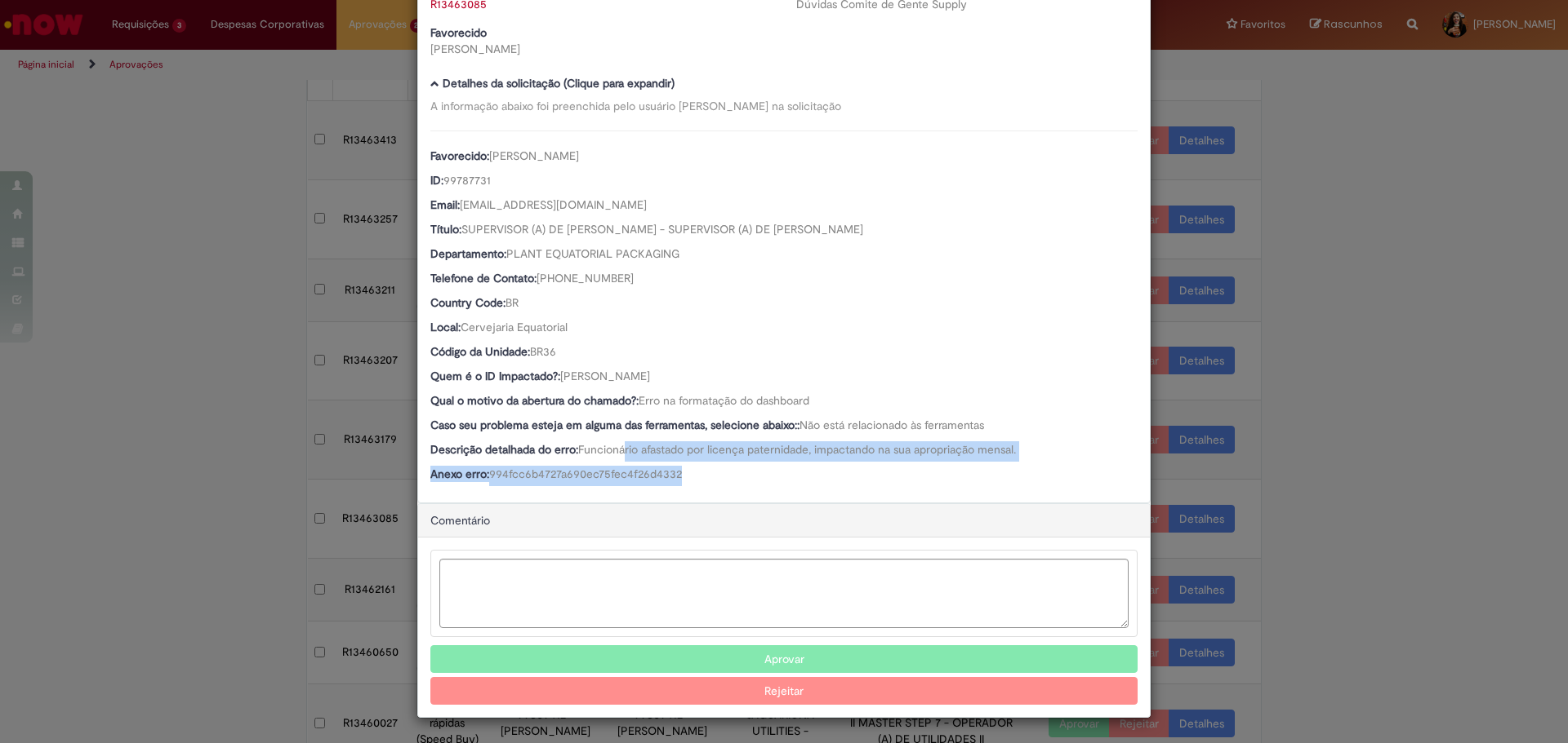
drag, startPoint x: 620, startPoint y: 443, endPoint x: 741, endPoint y: 466, distance: 123.2
click at [741, 466] on div "Favorecido: [PERSON_NAME] ID: 99787731 Email: [EMAIL_ADDRESS][DOMAIN_NAME] Títu…" at bounding box center [784, 308] width 707 height 356
click at [743, 466] on div "Anexo erro: 994fcc6b4727a690ec75fec4f26d4332" at bounding box center [784, 476] width 707 height 20
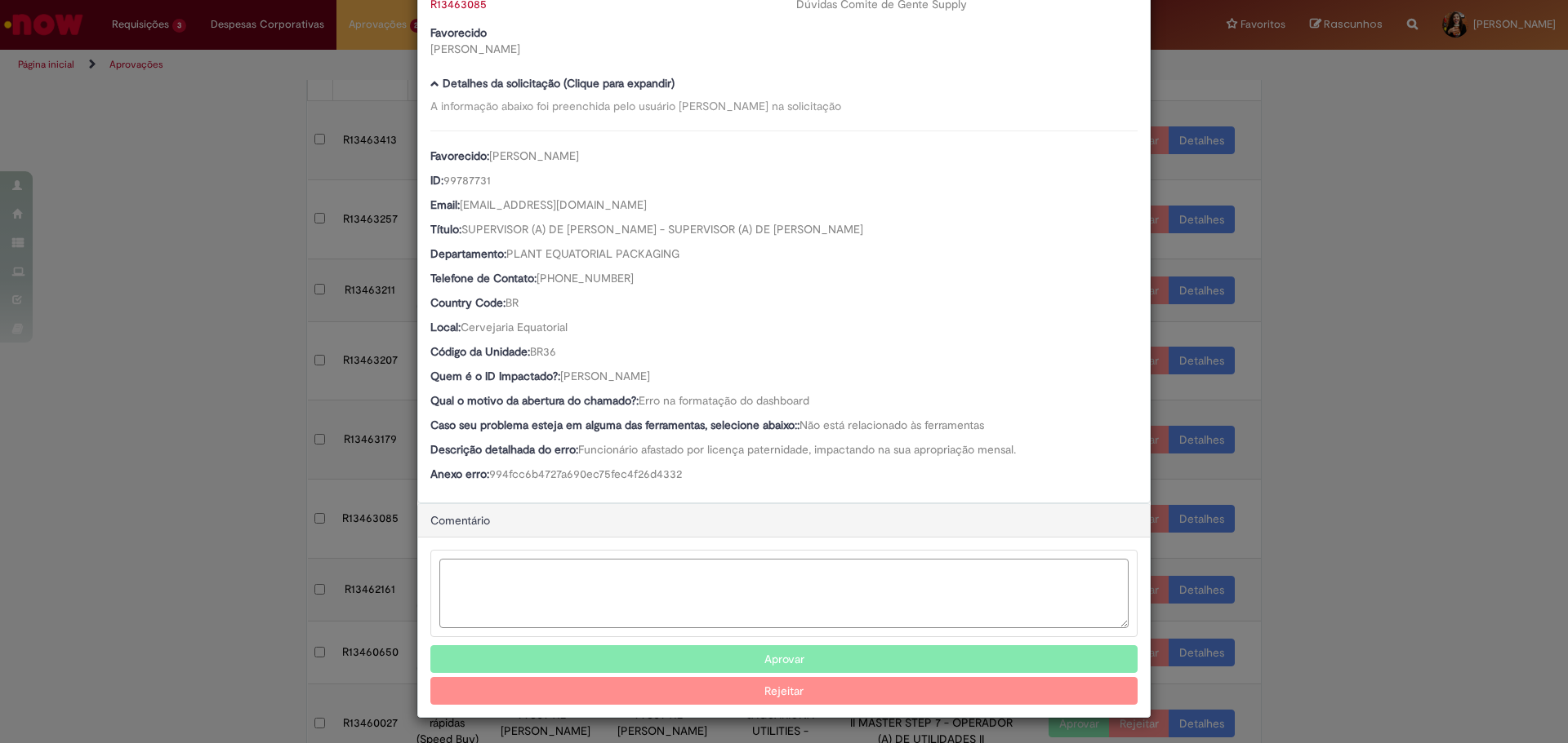
click at [545, 579] on textarea "Ambev Approval Modal" at bounding box center [784, 593] width 689 height 69
click at [678, 578] on textarea "Ambev Approval Modal" at bounding box center [784, 593] width 689 height 69
paste textarea "**********"
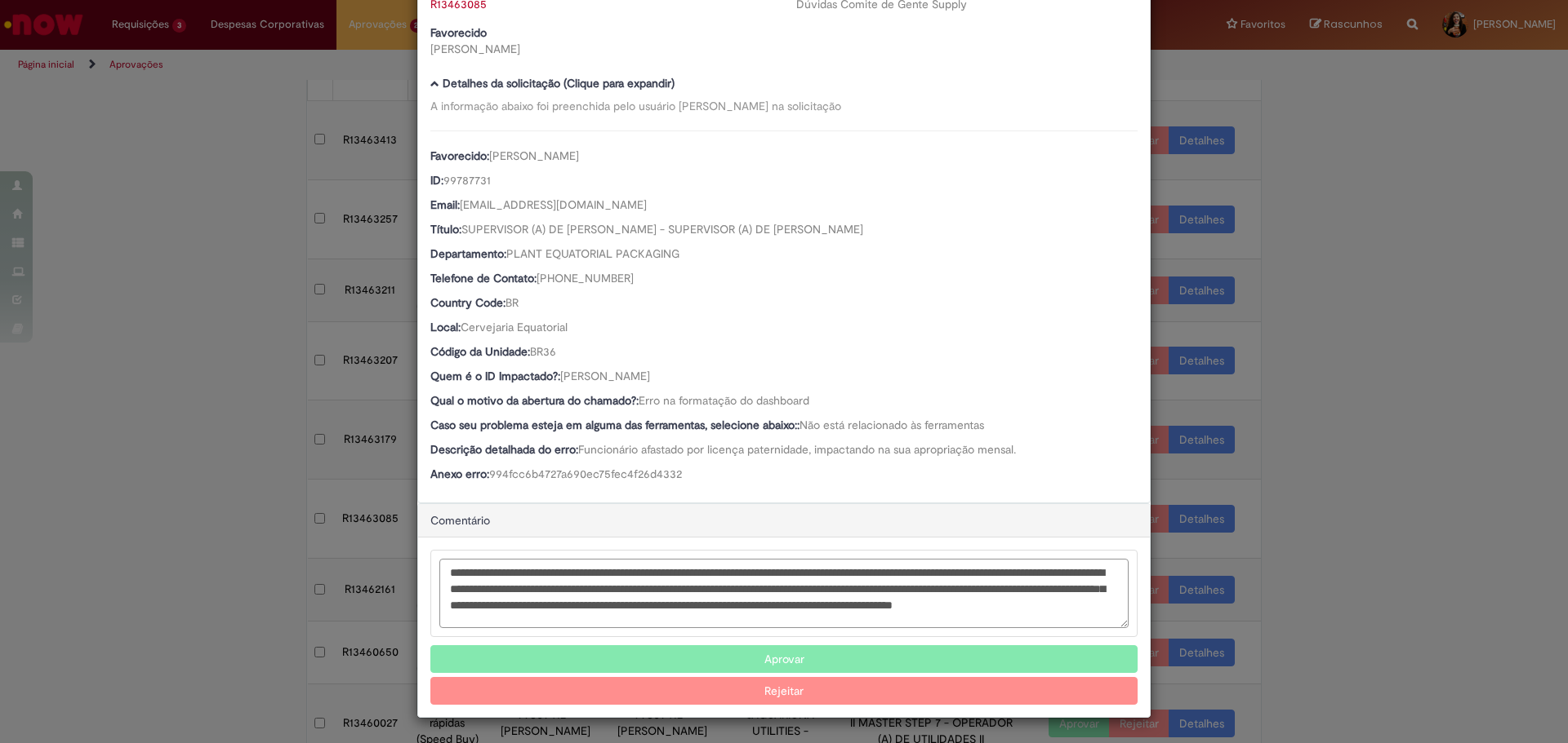
scroll to position [19, 0]
type textarea "**********"
click at [818, 689] on button "Rejeitar" at bounding box center [784, 691] width 707 height 28
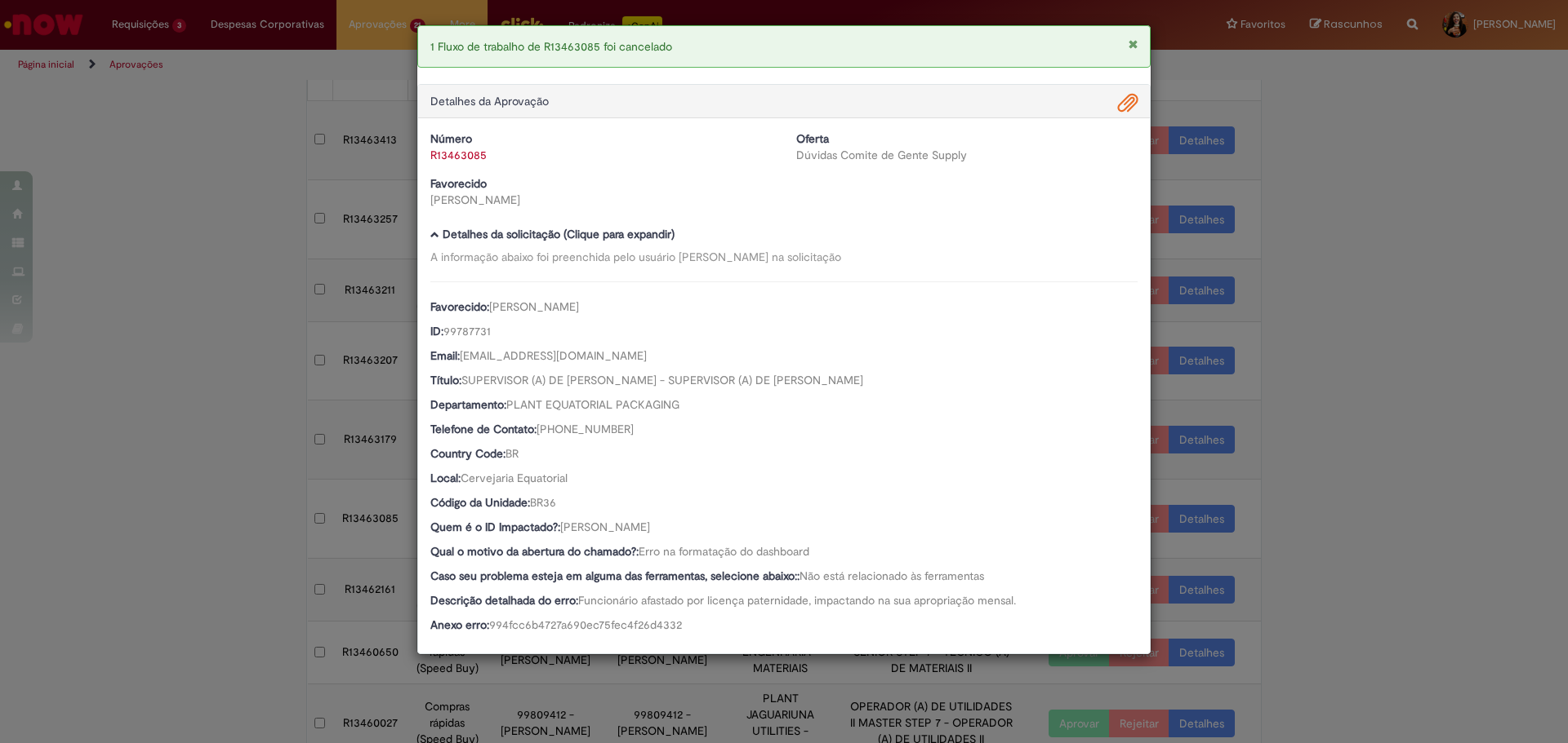
click at [1226, 430] on div "1 Fluxo de trabalho de R13463085 foi cancelado Detalhes da Aprovação Número R13…" at bounding box center [784, 372] width 1568 height 743
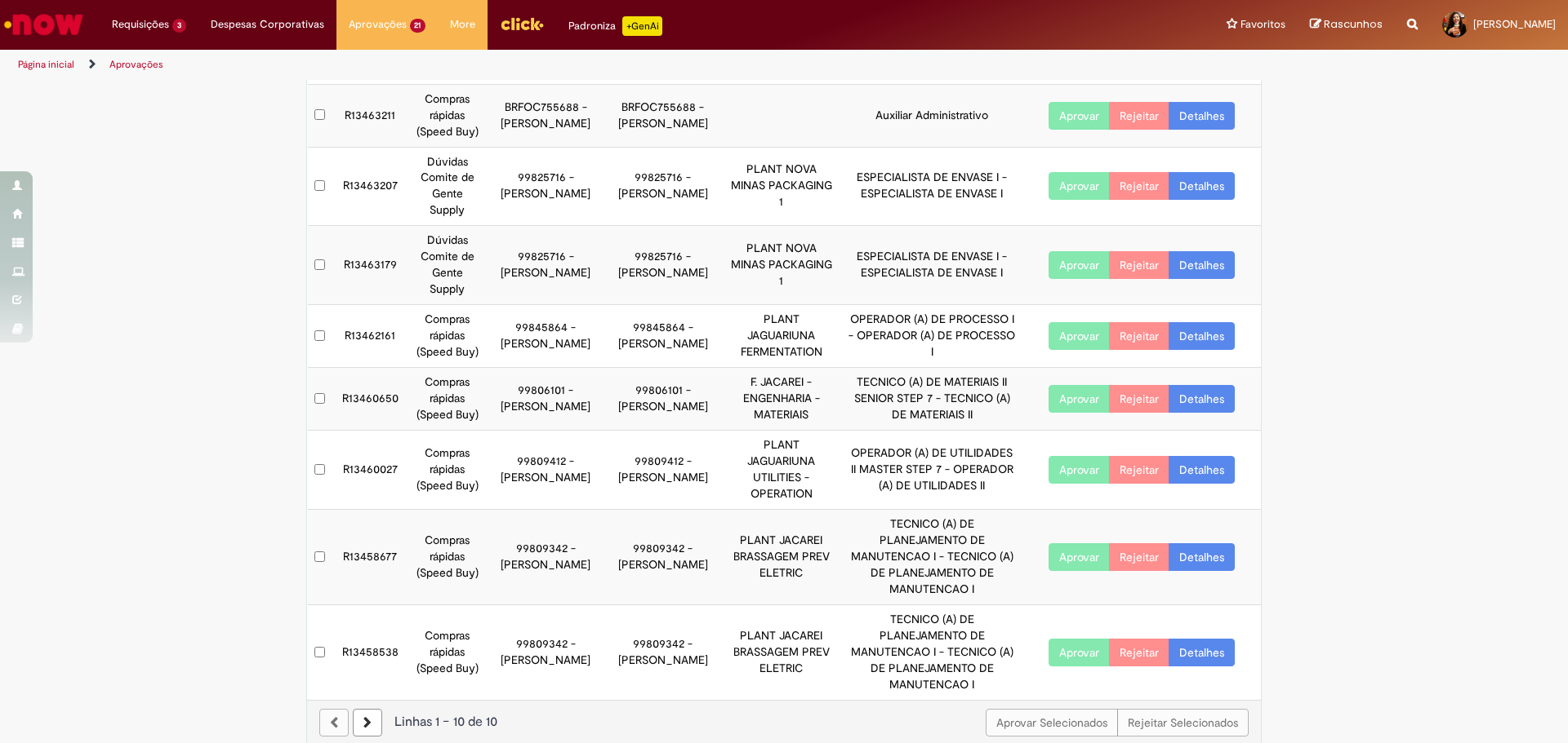
scroll to position [275, 0]
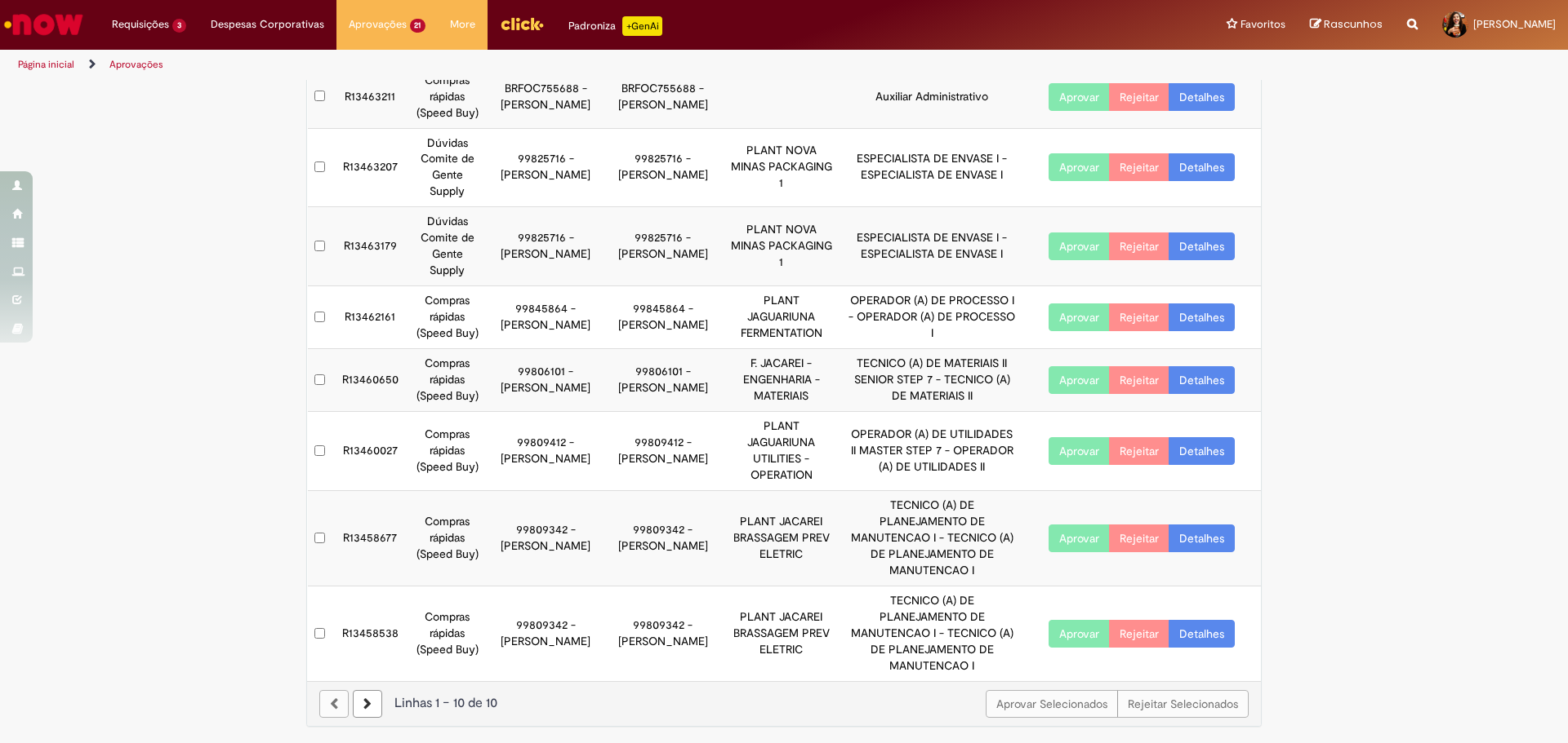
drag, startPoint x: 475, startPoint y: 598, endPoint x: 429, endPoint y: 322, distance: 279.8
click at [429, 322] on tbody "R13463413 Dúvidas Comite de Gente Supply 99816716 - [PERSON_NAME] 99816716 - [P…" at bounding box center [784, 294] width 954 height 775
click at [429, 322] on td "Compras rápidas (Speed Buy)" at bounding box center [447, 317] width 79 height 62
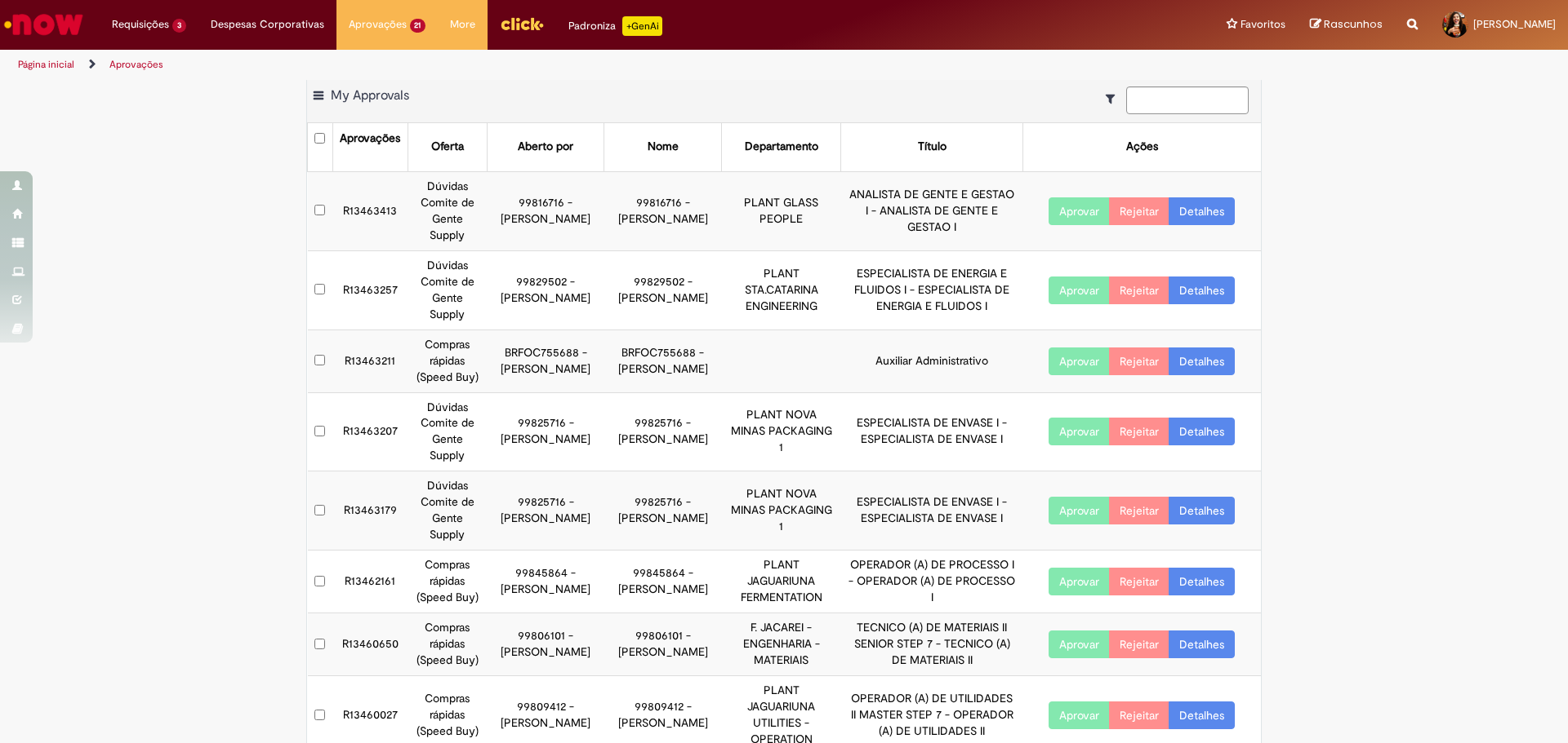
scroll to position [0, 0]
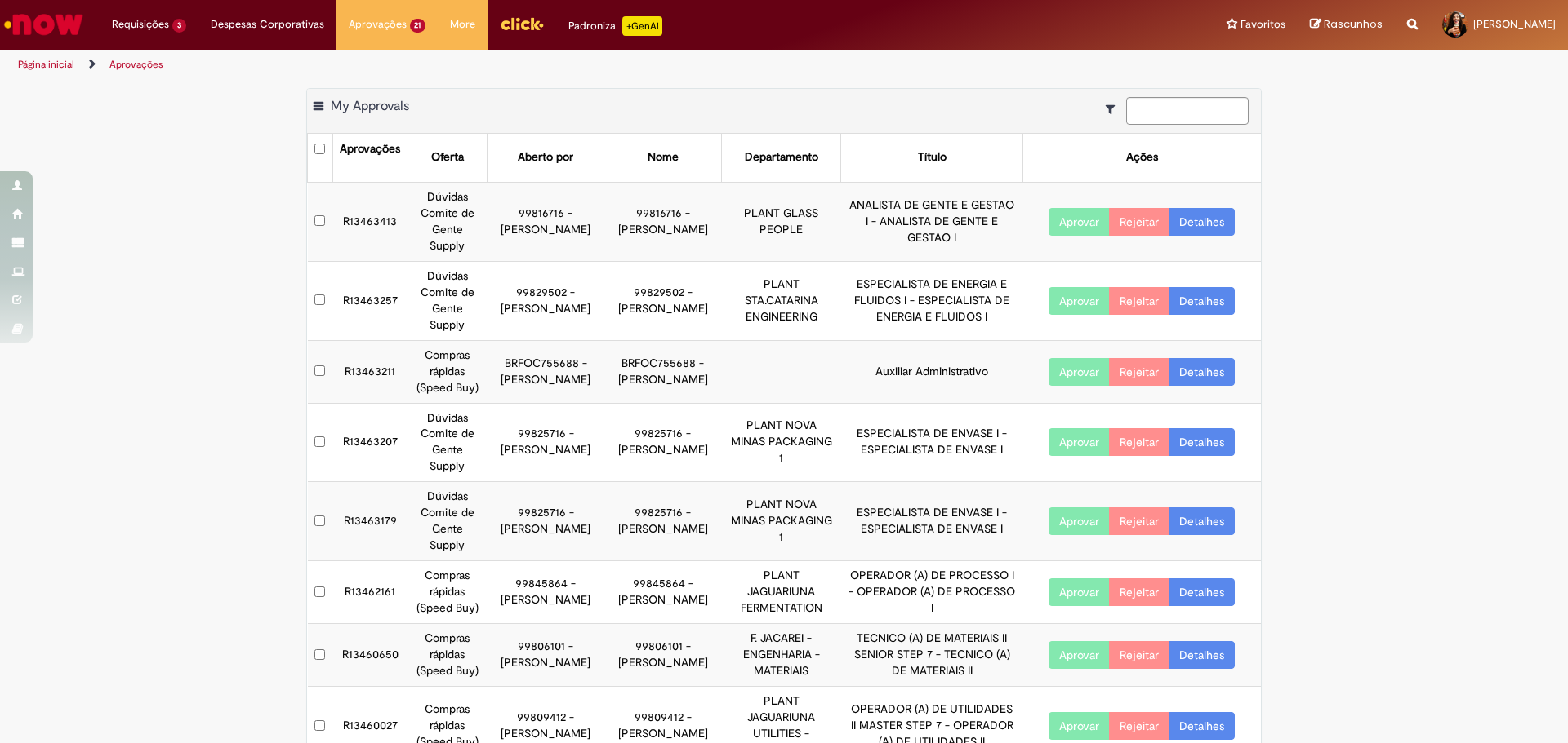
drag, startPoint x: 471, startPoint y: 520, endPoint x: 587, endPoint y: 526, distance: 116.2
click at [587, 526] on tr "R13463179 Dúvidas Comite de Gente Supply 99825716 - Suelen [PERSON_NAME] 998257…" at bounding box center [784, 521] width 954 height 79
click at [587, 526] on td "99825716 - [PERSON_NAME]" at bounding box center [544, 521] width 116 height 79
click at [1200, 512] on link "Detalhes" at bounding box center [1201, 521] width 66 height 28
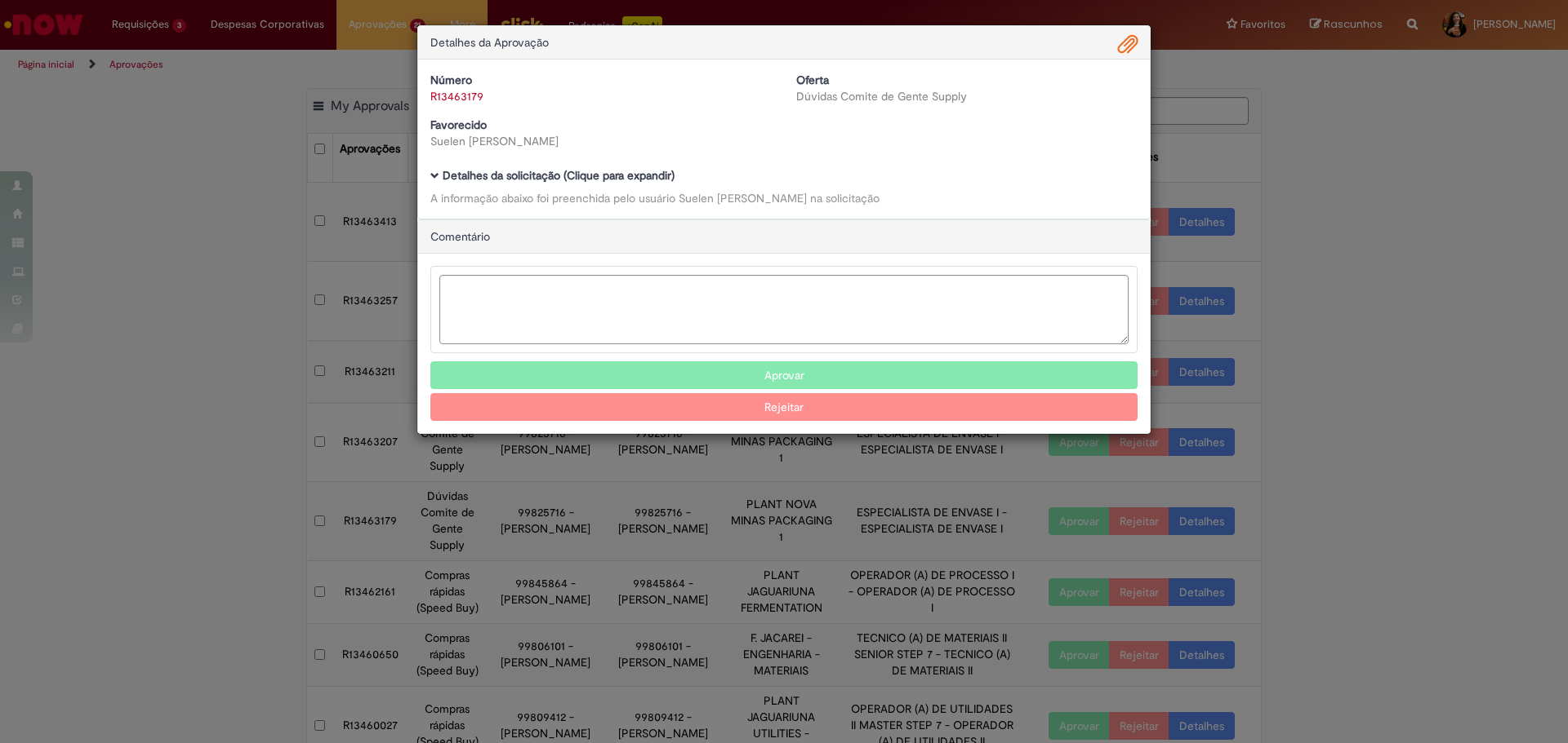
click at [658, 171] on b "Detalhes da solicitação (Clique para expandir)" at bounding box center [558, 176] width 232 height 15
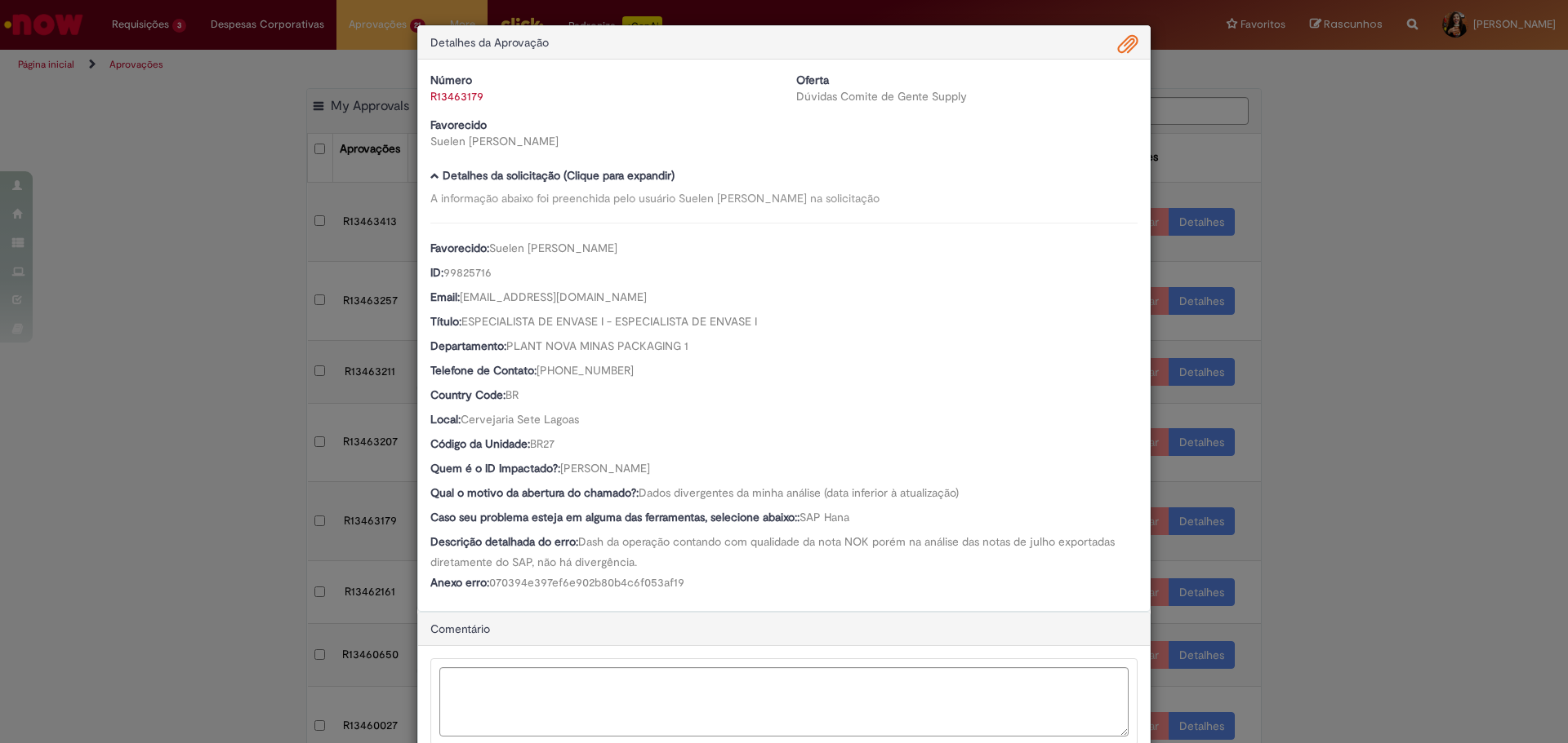
scroll to position [110, 0]
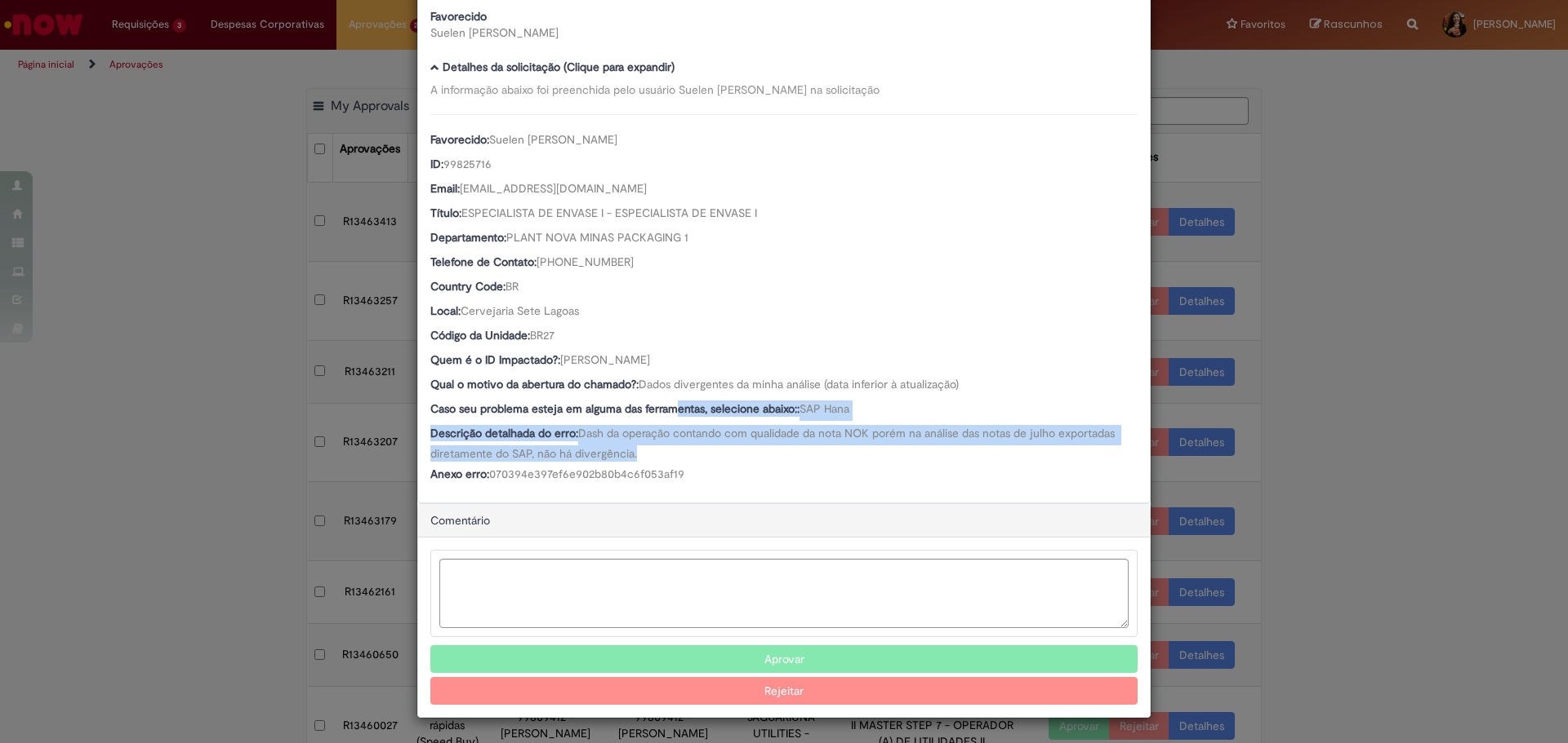
drag, startPoint x: 668, startPoint y: 403, endPoint x: 684, endPoint y: 452, distance: 51.5
click at [684, 452] on div "Favorecido: [PERSON_NAME] ID: 99825716 Email: [EMAIL_ADDRESS][DOMAIN_NAME] Títu…" at bounding box center [784, 301] width 707 height 372
click at [684, 452] on div "Descrição detalhada do erro: Dash da operação contando com qualidade da nota NO…" at bounding box center [784, 443] width 707 height 36
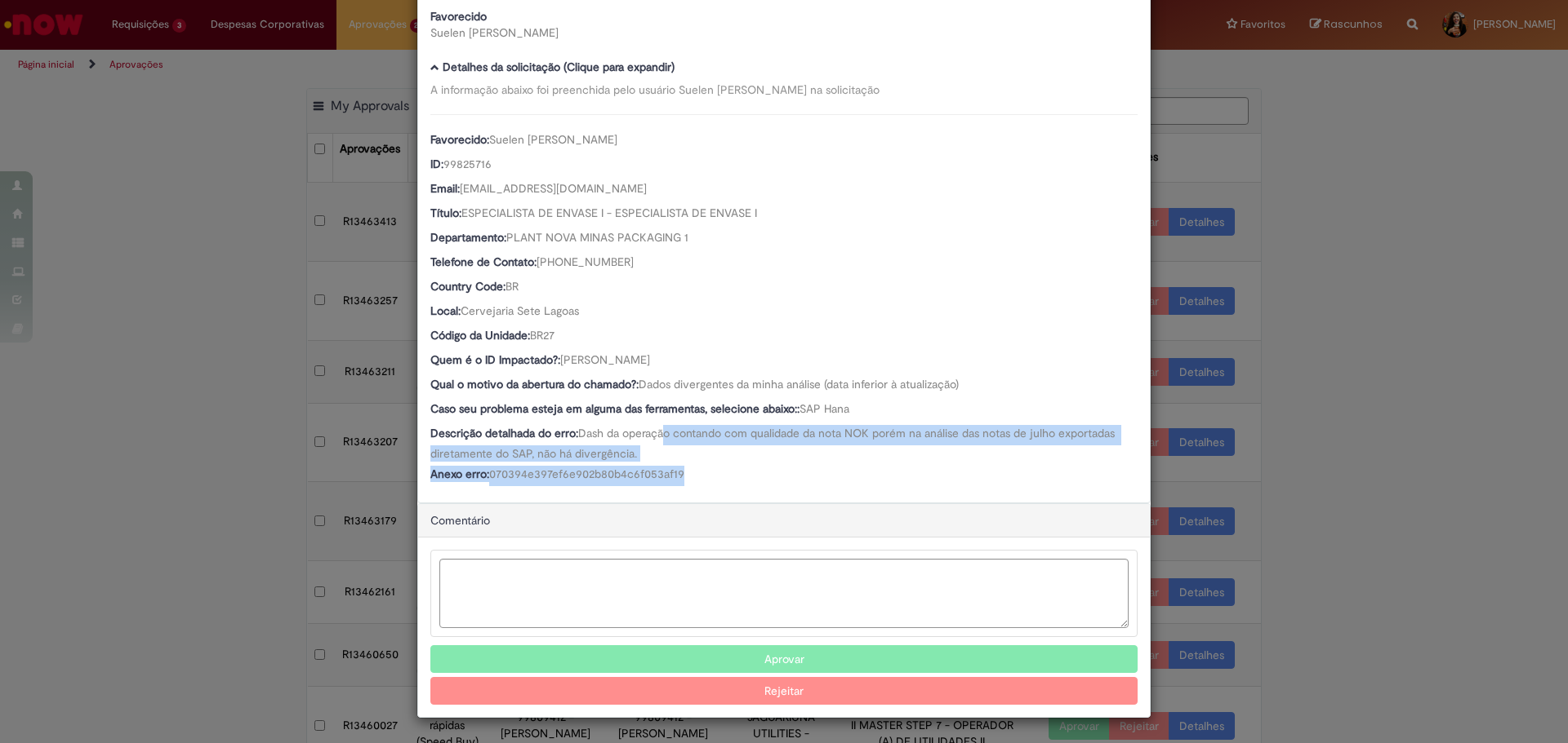
drag, startPoint x: 675, startPoint y: 470, endPoint x: 662, endPoint y: 437, distance: 35.5
click at [662, 437] on div "Favorecido: [PERSON_NAME] ID: 99825716 Email: [EMAIL_ADDRESS][DOMAIN_NAME] Títu…" at bounding box center [784, 301] width 707 height 372
click at [662, 437] on span "Dash da operação contando com qualidade da nota NOK porém na análise das notas …" at bounding box center [774, 443] width 688 height 35
drag, startPoint x: 627, startPoint y: 439, endPoint x: 700, endPoint y: 478, distance: 82.8
click at [700, 478] on div "Favorecido: [PERSON_NAME] ID: 99825716 Email: [EMAIL_ADDRESS][DOMAIN_NAME] Títu…" at bounding box center [784, 301] width 707 height 372
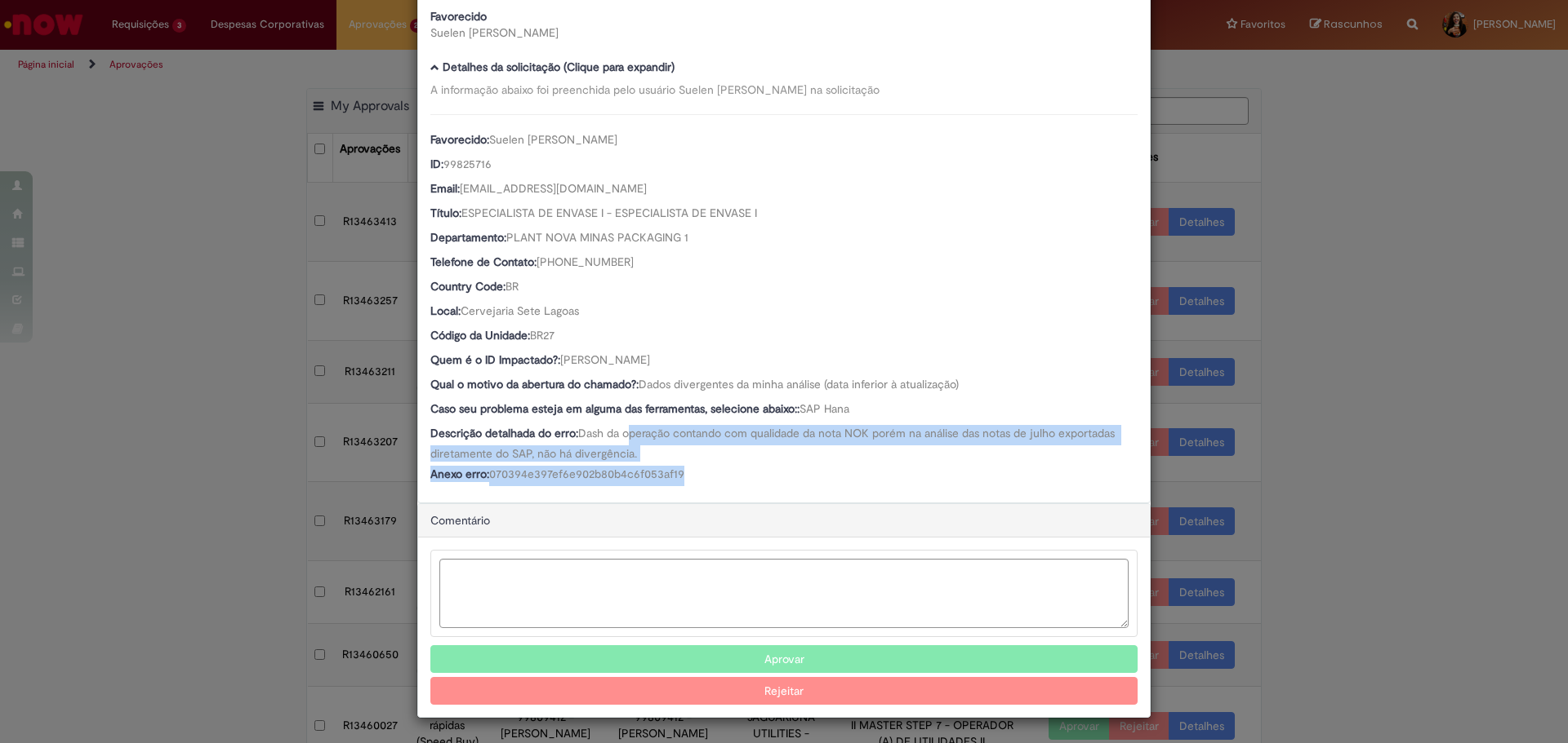
click at [700, 478] on div "Anexo erro: 070394e397ef6e902b80b4c6f053af19" at bounding box center [784, 476] width 707 height 20
drag, startPoint x: 699, startPoint y: 478, endPoint x: 645, endPoint y: 437, distance: 67.8
click at [645, 437] on div "Favorecido: [PERSON_NAME] ID: 99825716 Email: [EMAIL_ADDRESS][DOMAIN_NAME] Títu…" at bounding box center [784, 301] width 707 height 372
click at [645, 437] on span "Dash da operação contando com qualidade da nota NOK porém na análise das notas …" at bounding box center [774, 443] width 688 height 35
drag, startPoint x: 618, startPoint y: 433, endPoint x: 723, endPoint y: 453, distance: 106.9
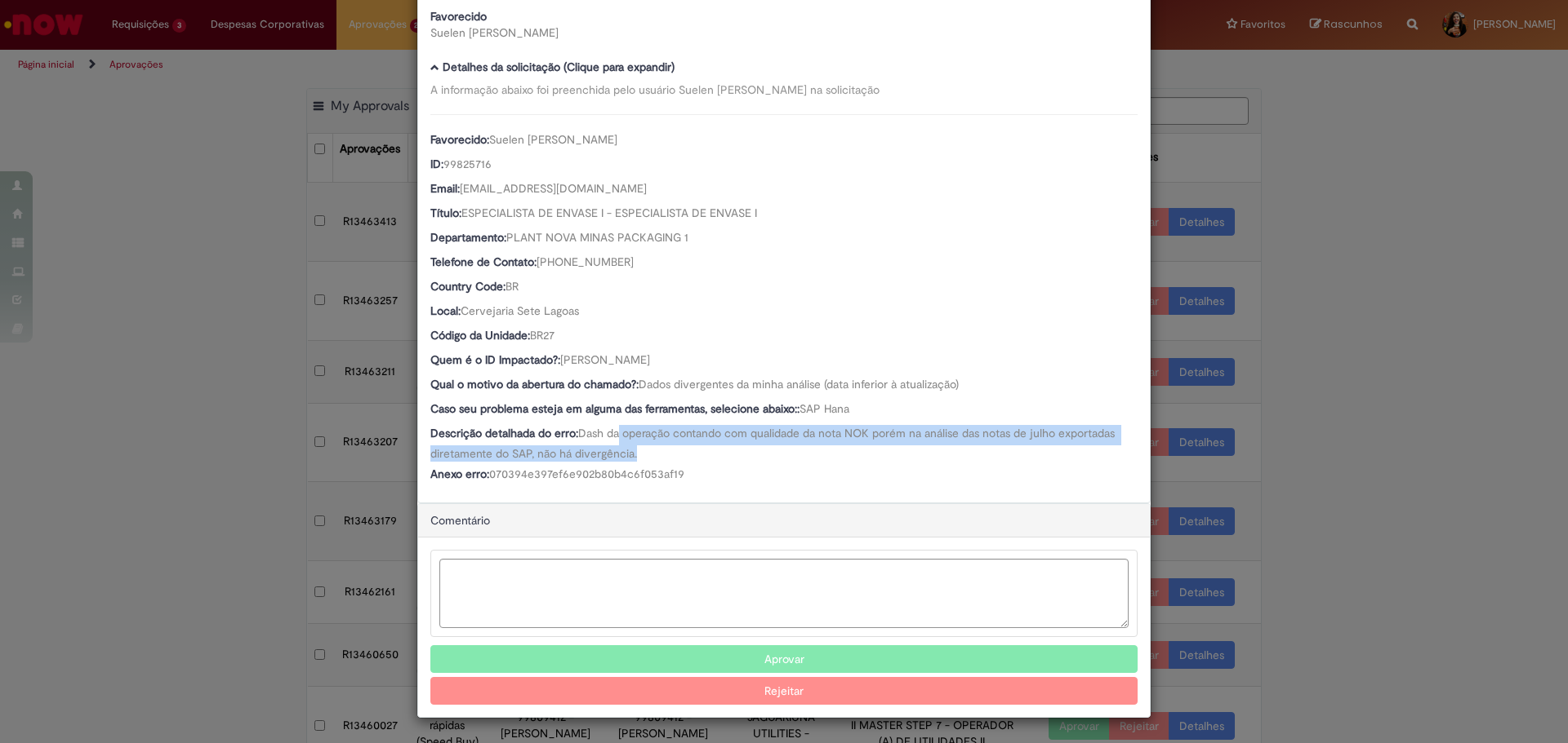
click at [723, 453] on div "Descrição detalhada do erro: Dash da operação contando com qualidade da nota NO…" at bounding box center [784, 443] width 707 height 36
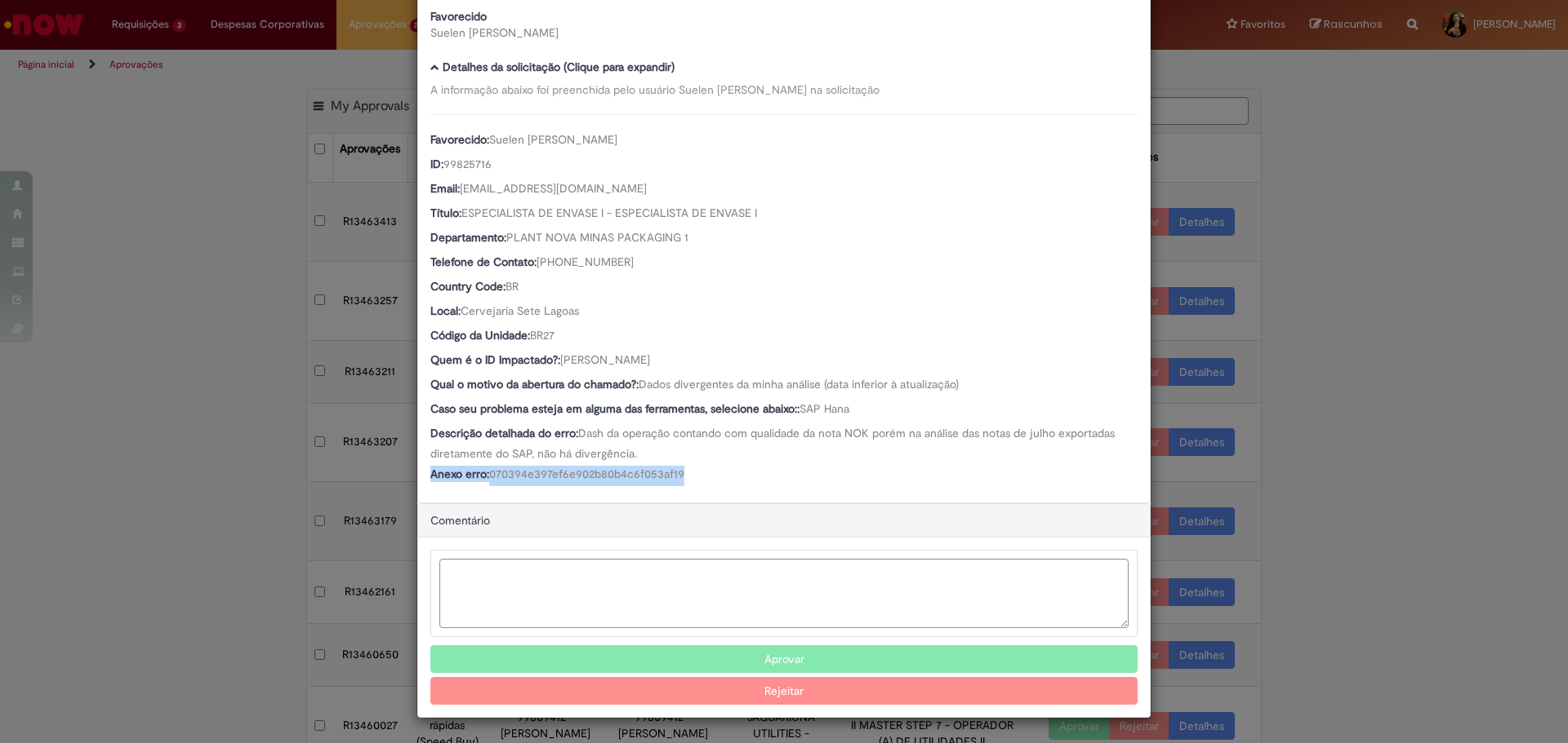
drag, startPoint x: 720, startPoint y: 493, endPoint x: 602, endPoint y: 459, distance: 122.8
click at [622, 454] on div "Número R13463179 Oferta Dúvidas Comite de Gente Supply Favorecido [PERSON_NAME]…" at bounding box center [784, 226] width 731 height 551
click at [602, 459] on span "Dash da operação contando com qualidade da nota NOK porém na análise das notas …" at bounding box center [774, 443] width 688 height 35
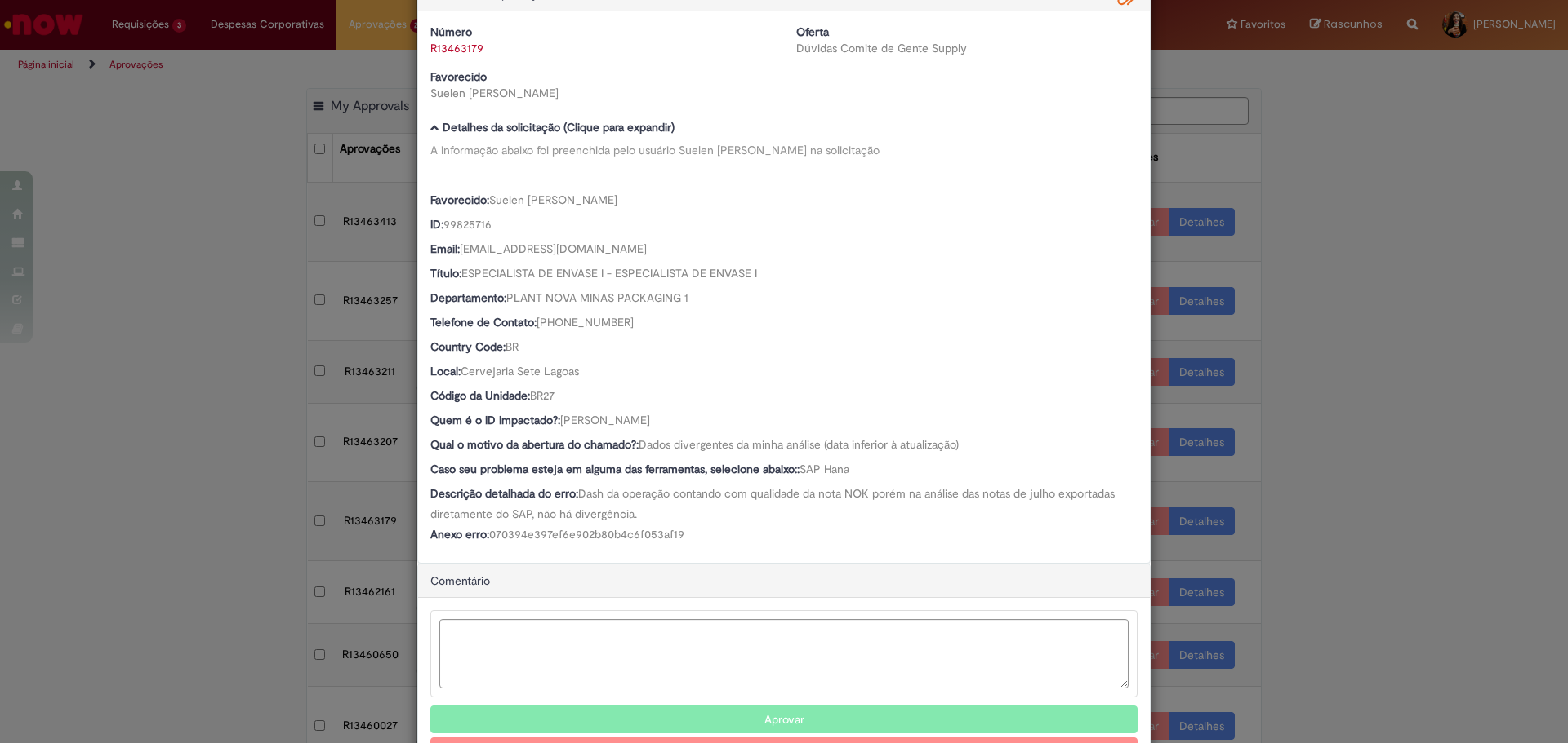
scroll to position [0, 0]
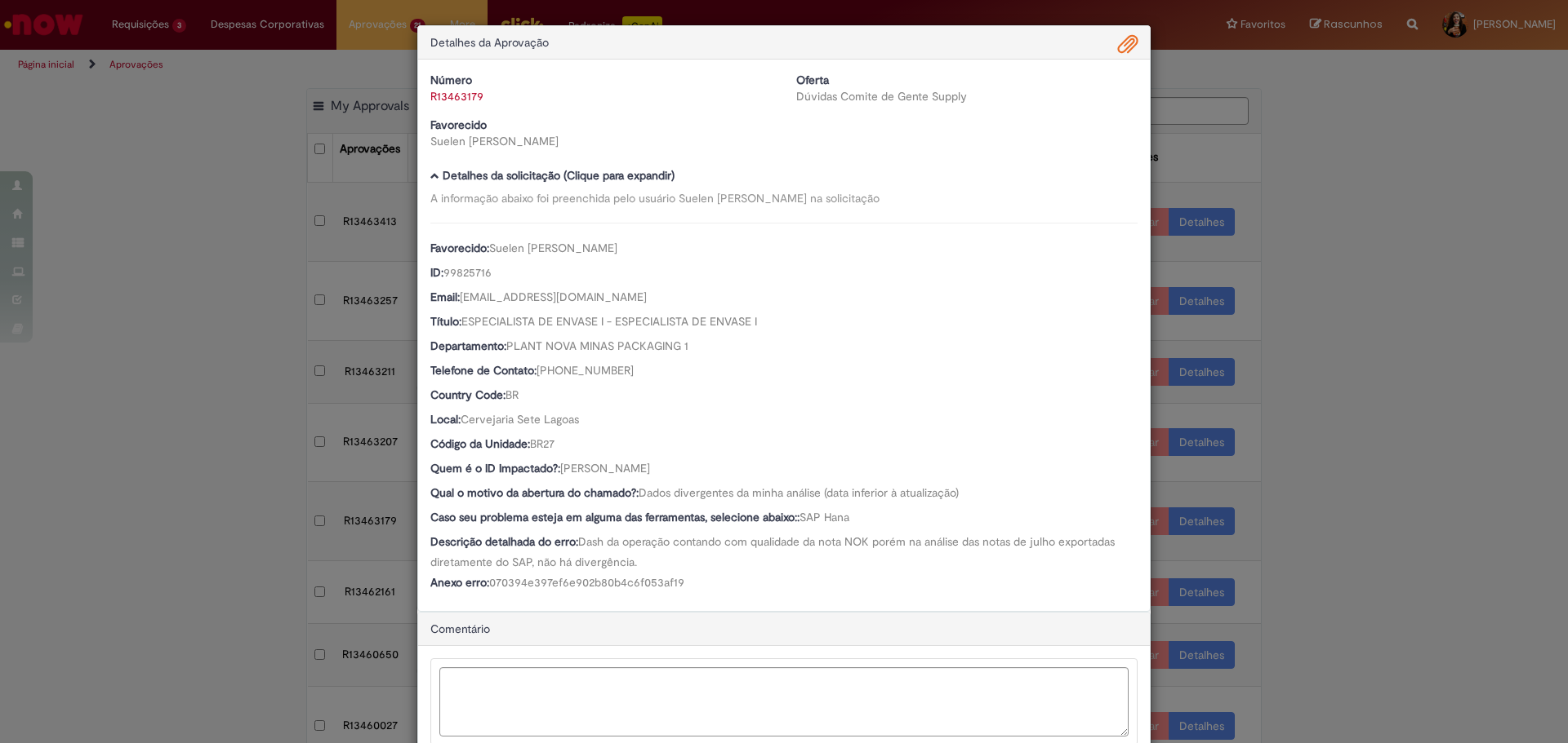
click at [1118, 49] on span "Ambev Approval Modal" at bounding box center [1127, 45] width 20 height 28
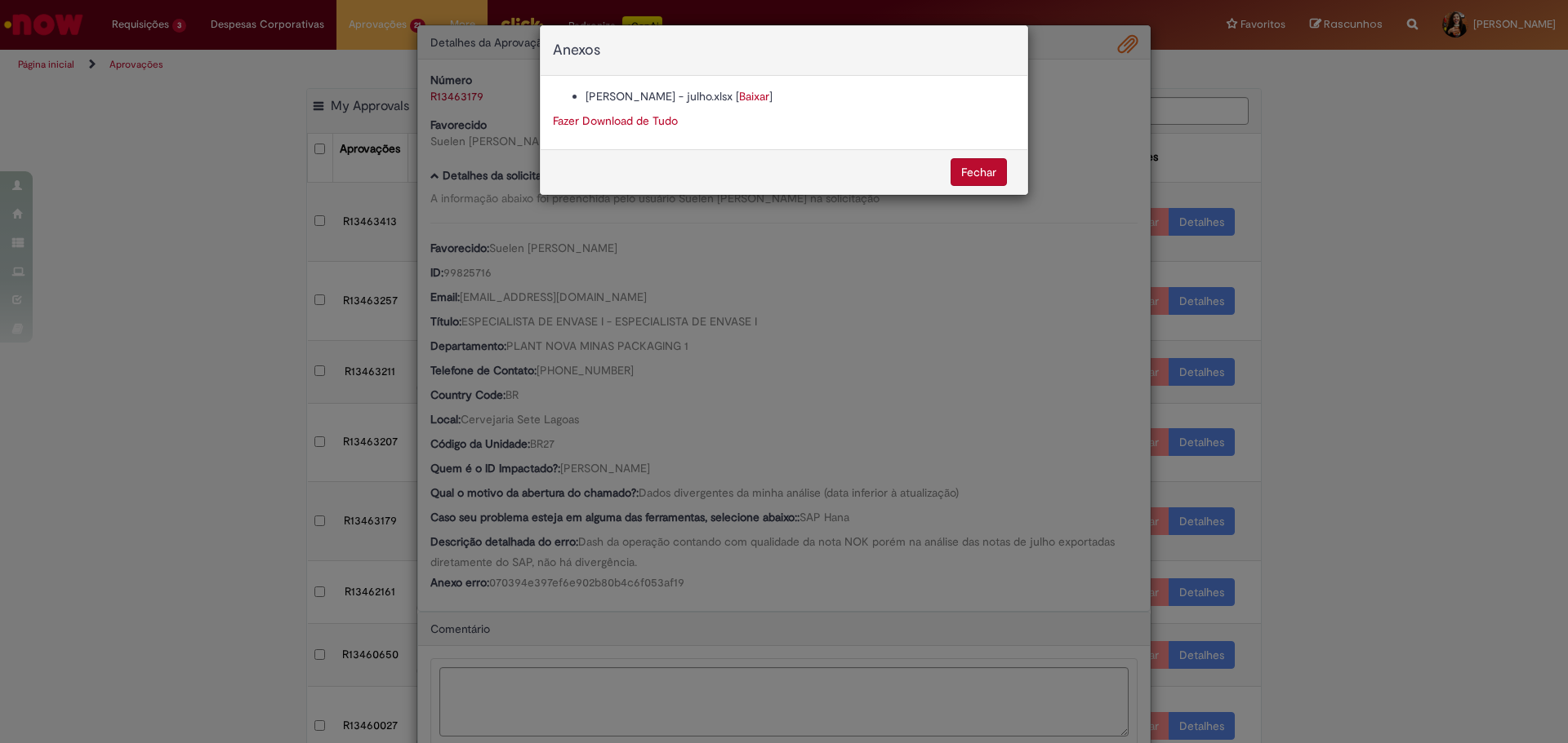
click at [797, 277] on div "Anexos [PERSON_NAME] - julho.xlsx [ Baixar ] Fazer Download de Tudo [GEOGRAPHIC…" at bounding box center [784, 372] width 1568 height 743
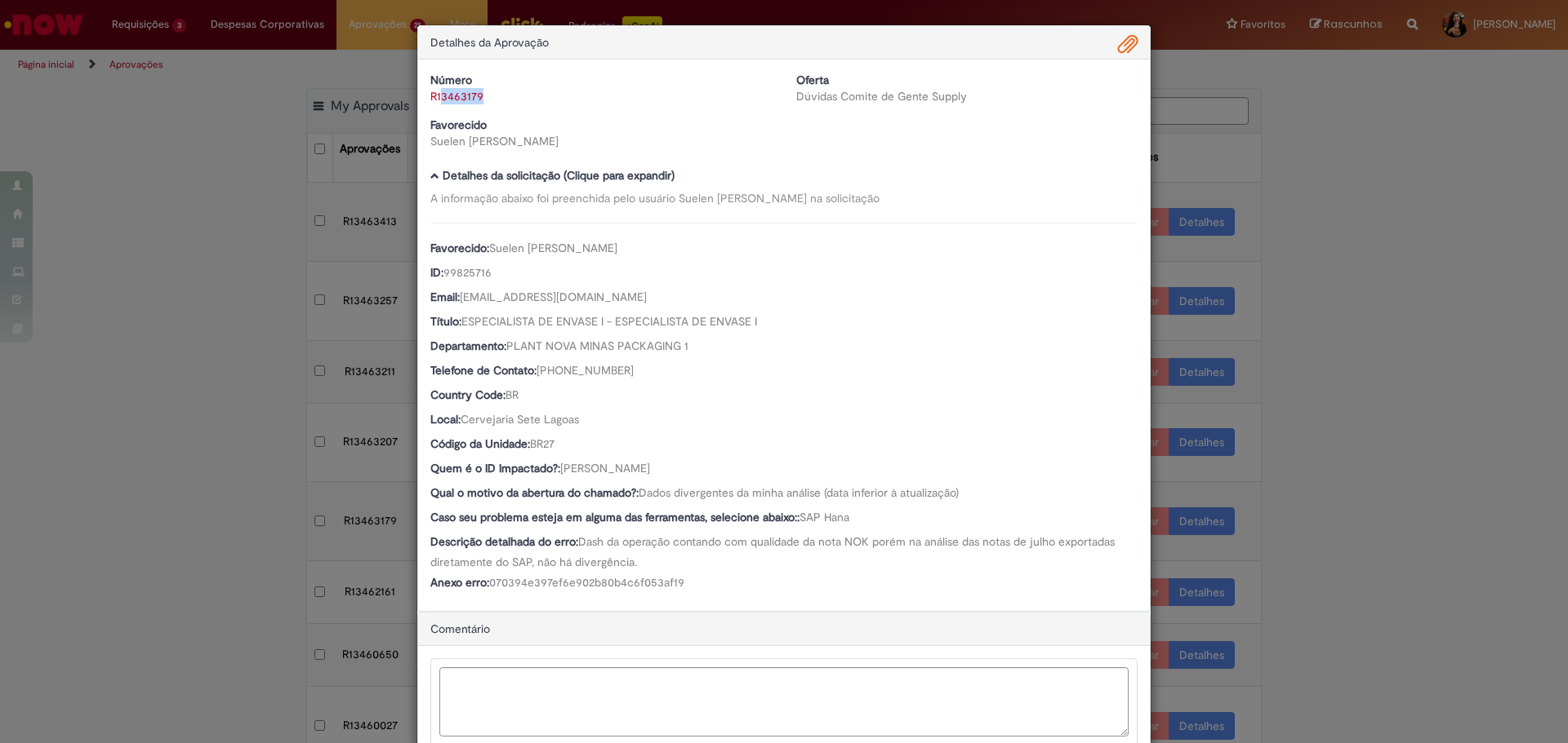
drag, startPoint x: 492, startPoint y: 100, endPoint x: 436, endPoint y: 102, distance: 56.0
click at [436, 102] on div "R13463179" at bounding box center [601, 97] width 341 height 17
drag, startPoint x: 716, startPoint y: 468, endPoint x: 557, endPoint y: 476, distance: 159.2
click at [557, 476] on div "Quem é o ID Impactado?: [PERSON_NAME]" at bounding box center [784, 470] width 707 height 20
drag, startPoint x: 483, startPoint y: 106, endPoint x: 425, endPoint y: 101, distance: 58.2
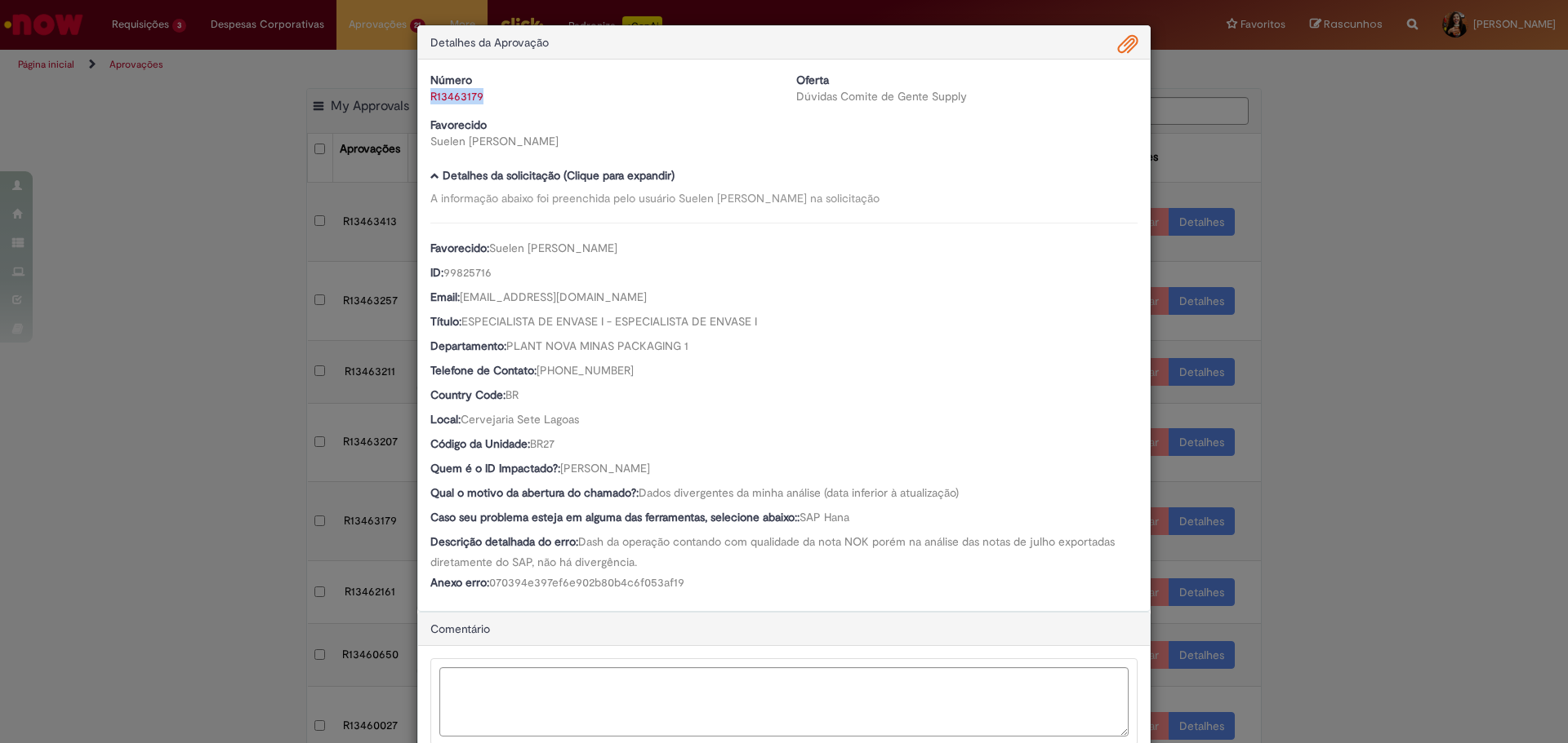
click at [430, 101] on div "R13463179" at bounding box center [601, 97] width 341 height 17
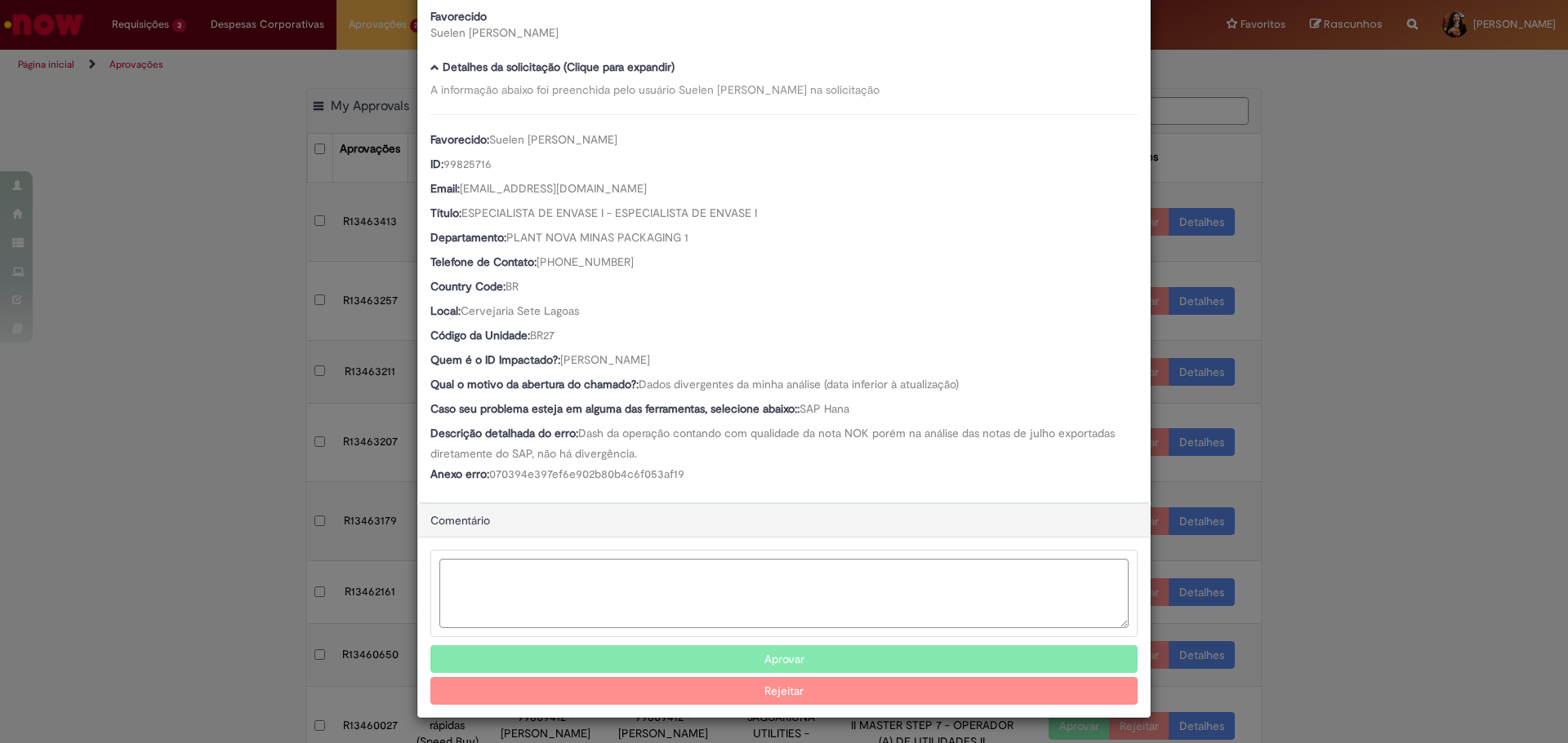
click at [699, 651] on button "Aprovar" at bounding box center [784, 659] width 707 height 28
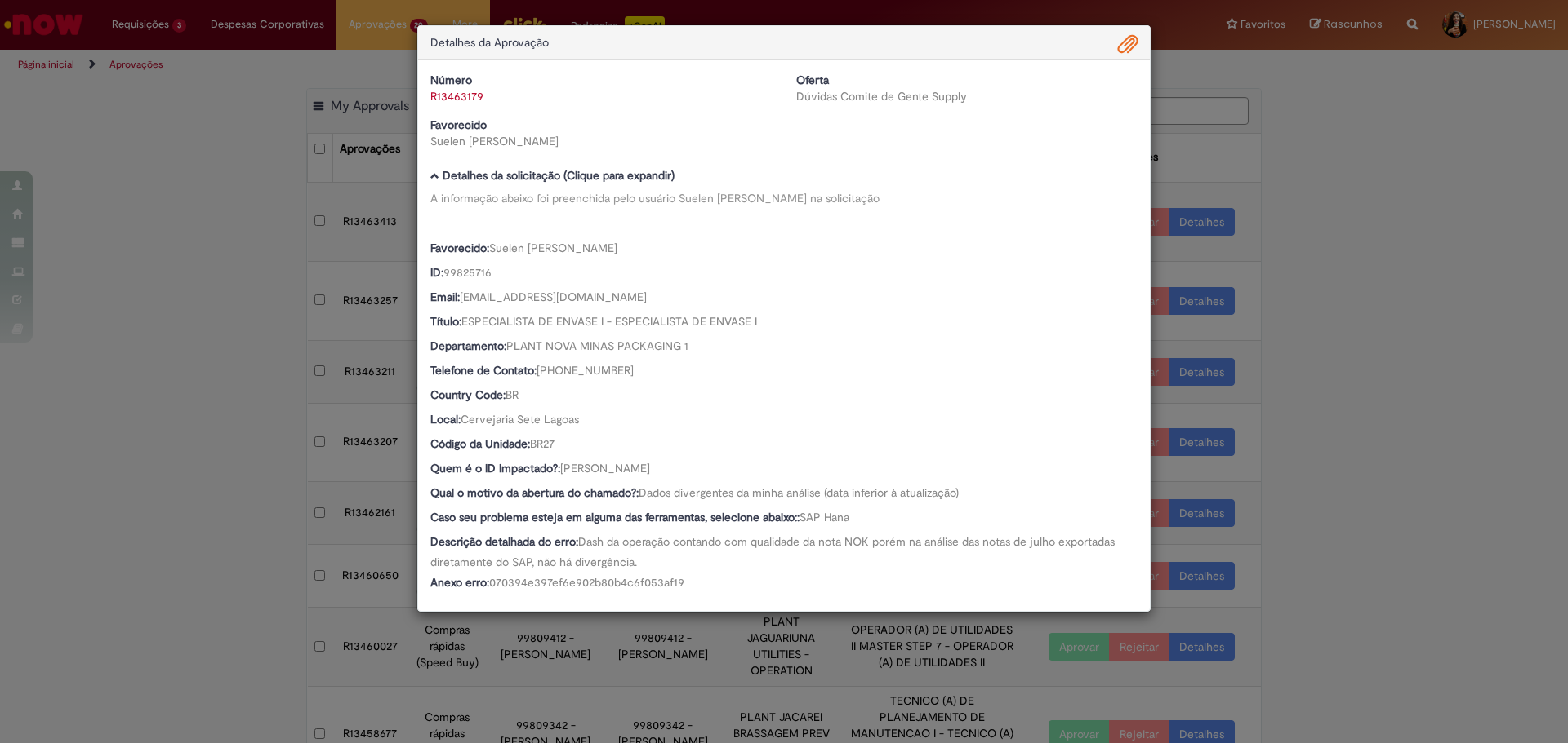
click at [1361, 387] on div "Detalhes da Aprovação Número R13463179 Oferta Dúvidas Comite de Gente Supply Fa…" at bounding box center [784, 372] width 1568 height 743
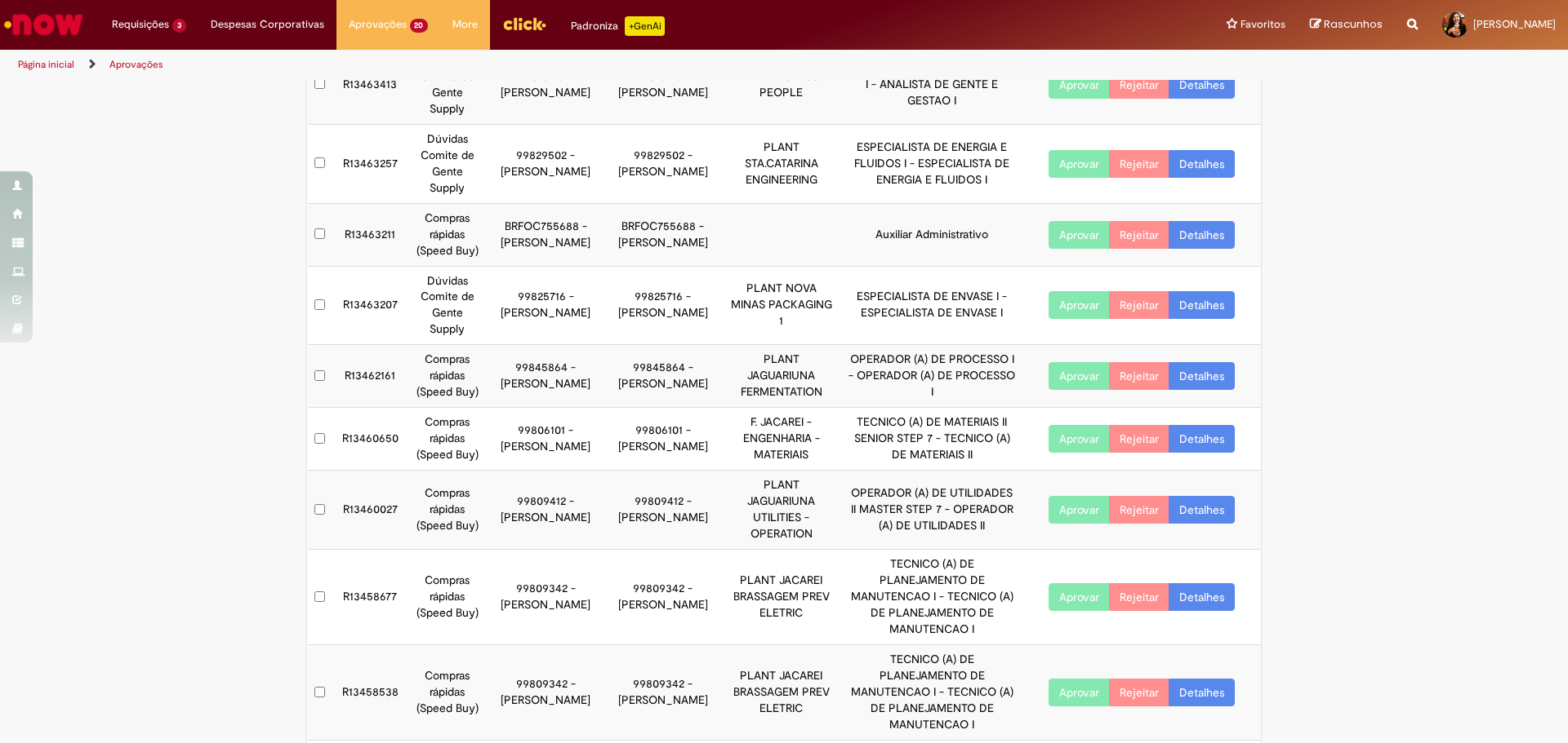
scroll to position [291, 0]
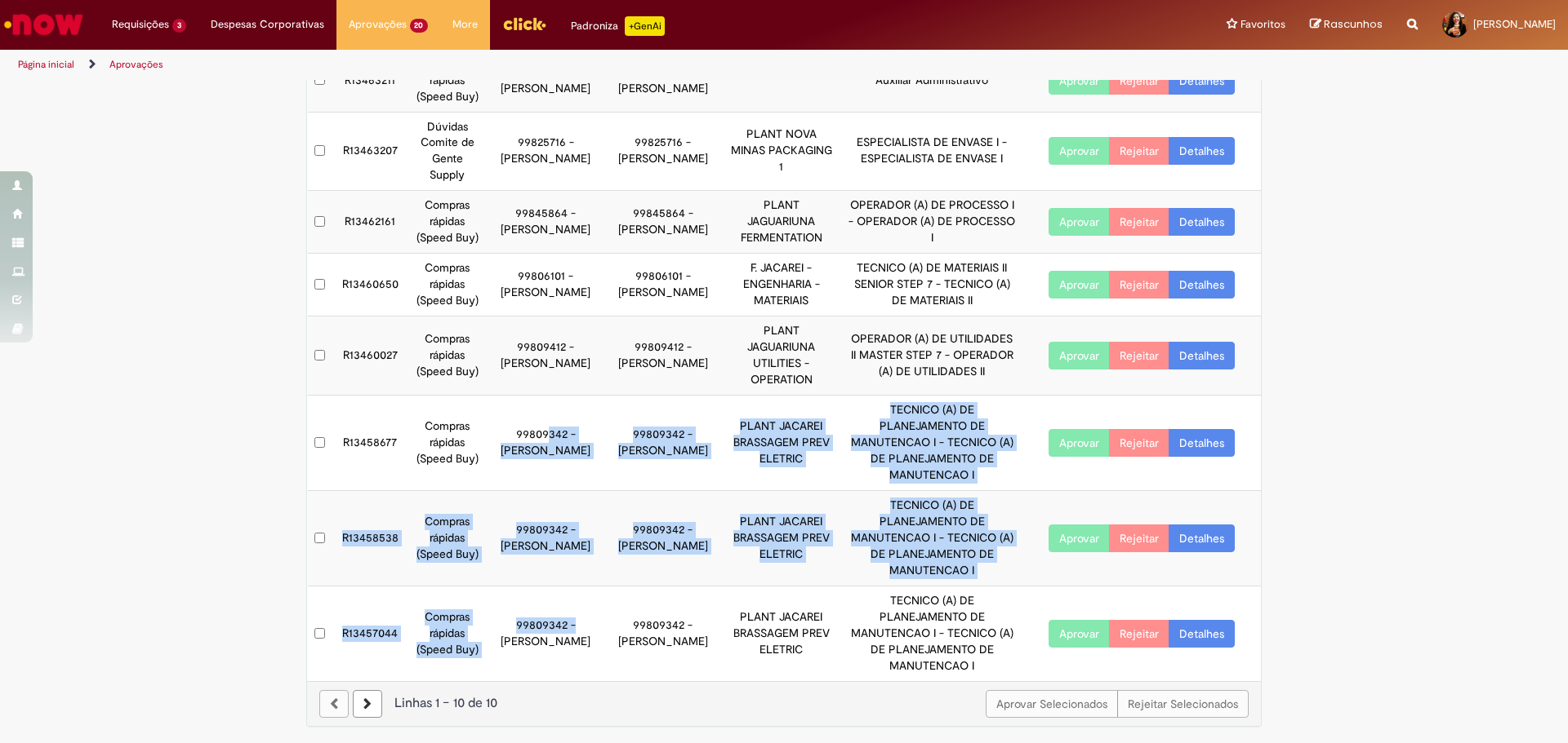
drag, startPoint x: 579, startPoint y: 624, endPoint x: 542, endPoint y: 401, distance: 226.0
click at [542, 403] on tbody "R13463413 Dúvidas Comite de Gente Supply 99816716 - [PERSON_NAME] 99816716 - [P…" at bounding box center [784, 286] width 954 height 790
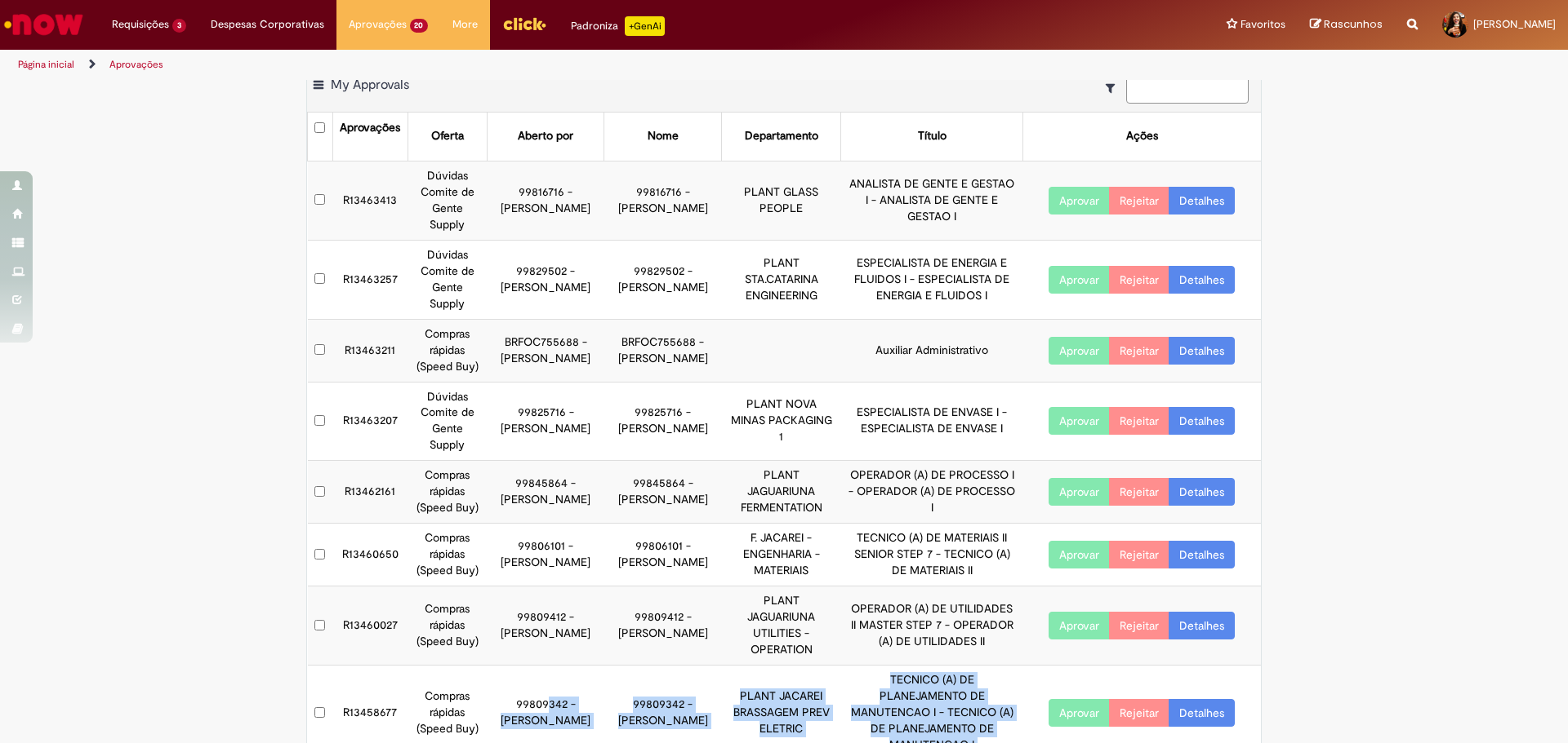
scroll to position [0, 0]
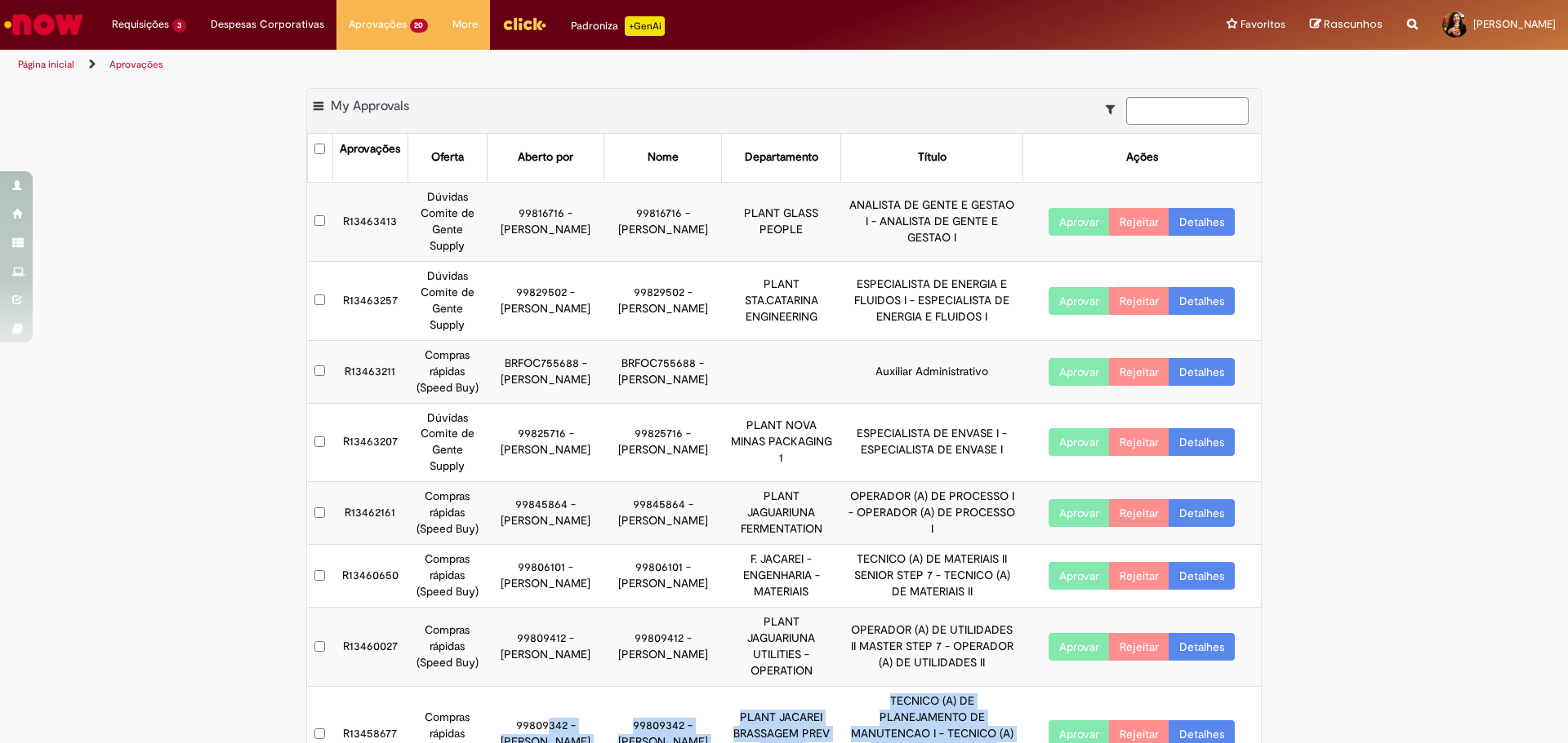
drag, startPoint x: 551, startPoint y: 311, endPoint x: 637, endPoint y: 304, distance: 86.3
click at [610, 306] on tr "R13463257 Dúvidas Comite de Gente Supply 99829502 - [PERSON_NAME] 99829502 - [P…" at bounding box center [784, 300] width 954 height 79
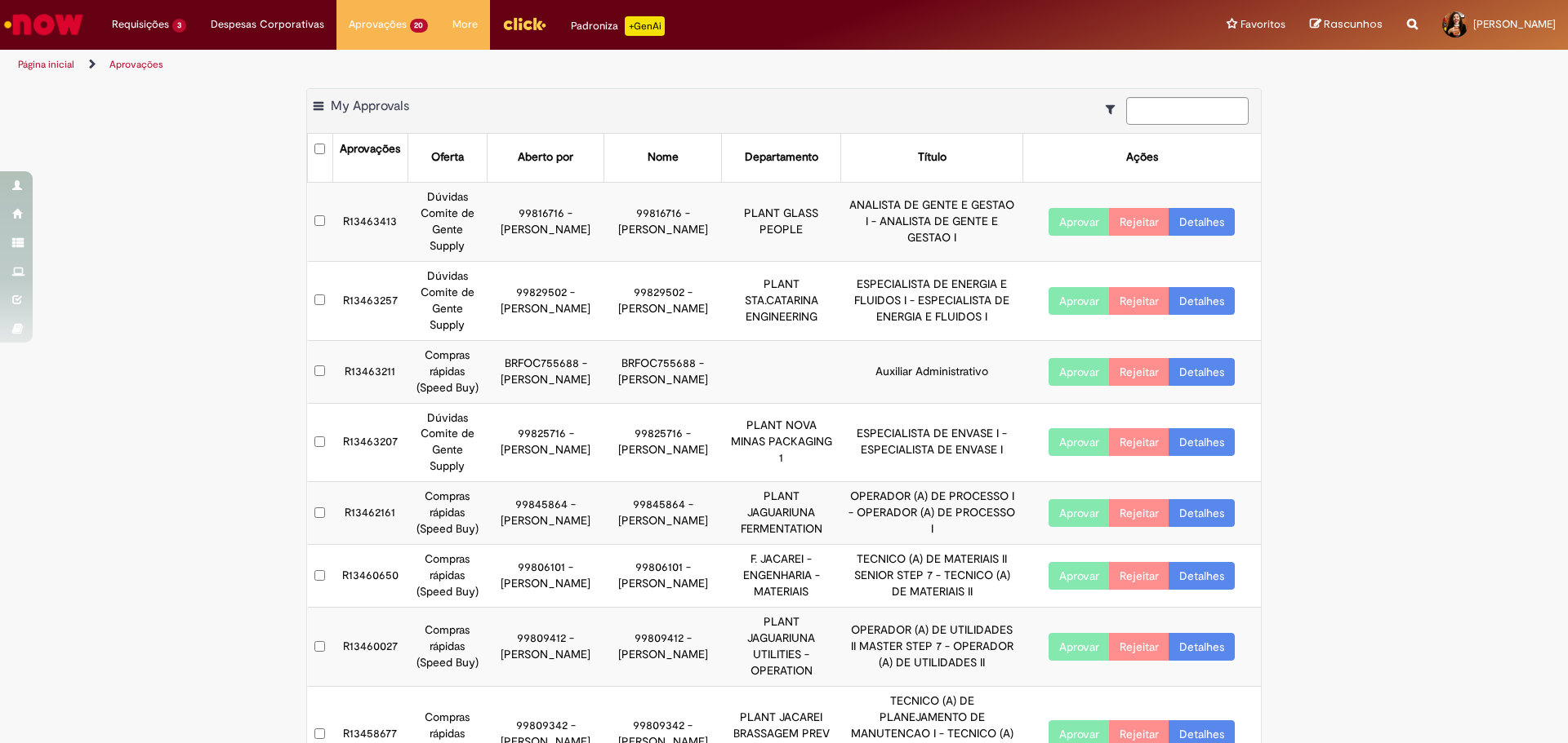
click at [637, 304] on td "99829502 - [PERSON_NAME]" at bounding box center [662, 300] width 116 height 79
click at [1181, 303] on link "Detalhes" at bounding box center [1201, 301] width 66 height 28
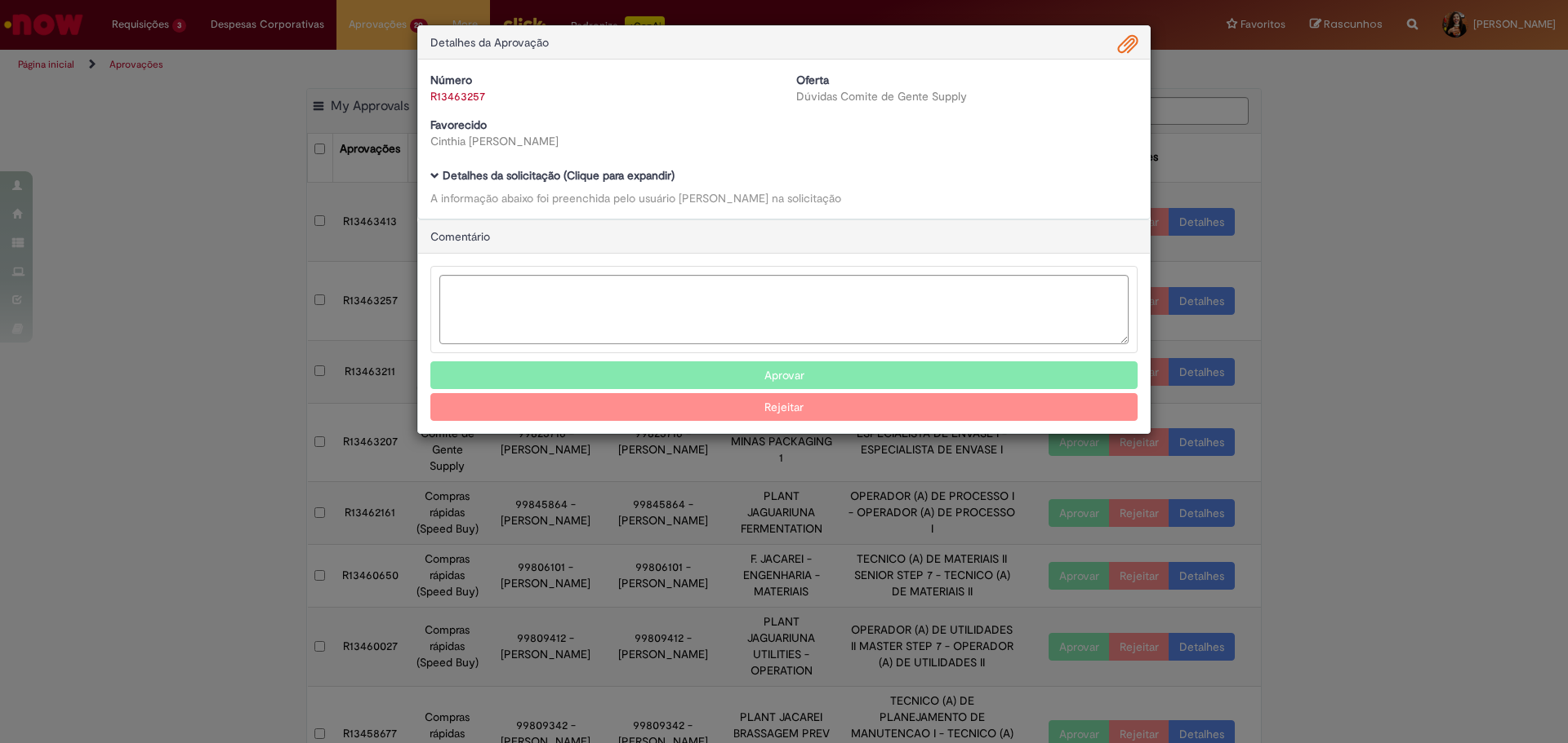
click at [600, 171] on b "Detalhes da solicitação (Clique para expandir)" at bounding box center [558, 176] width 232 height 15
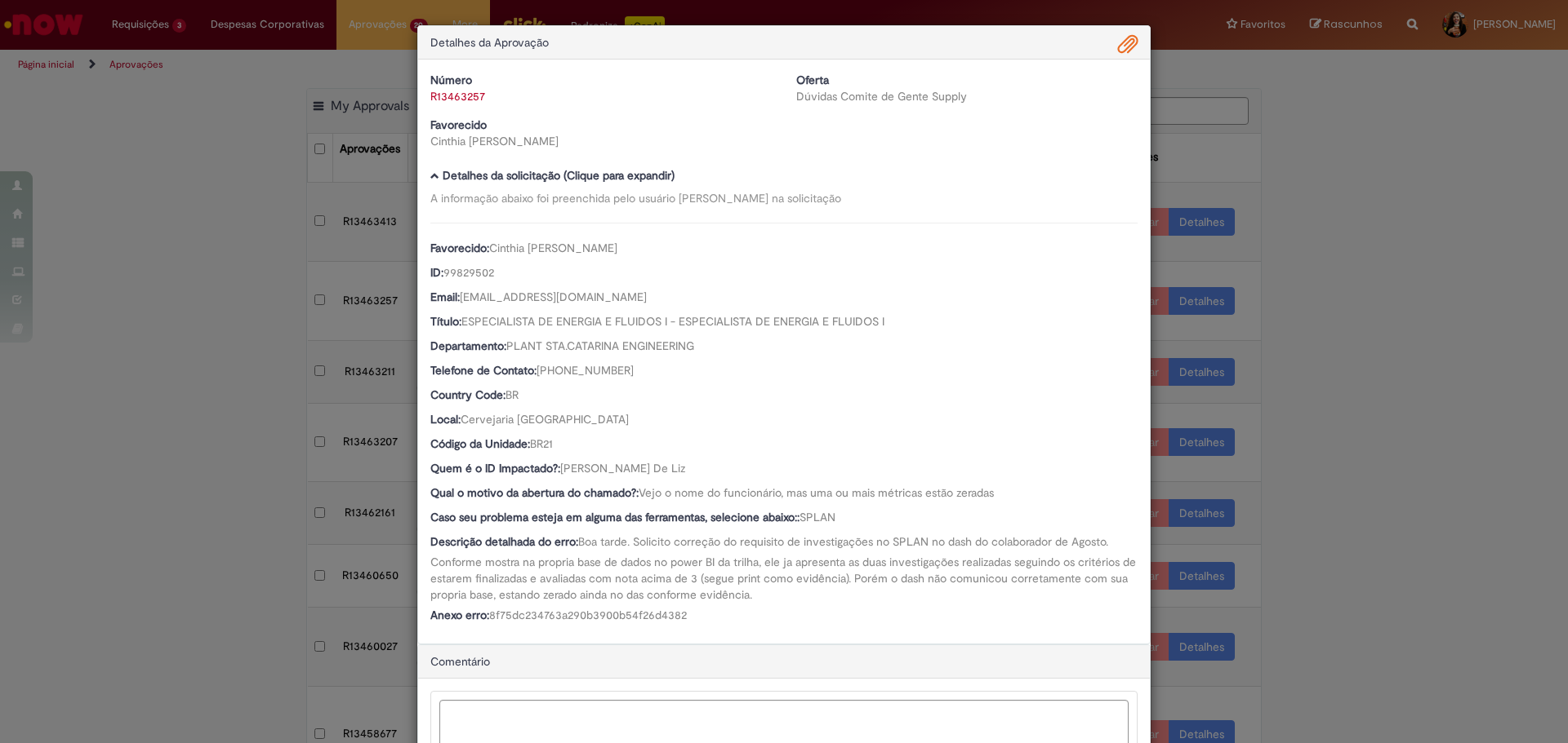
scroll to position [142, 0]
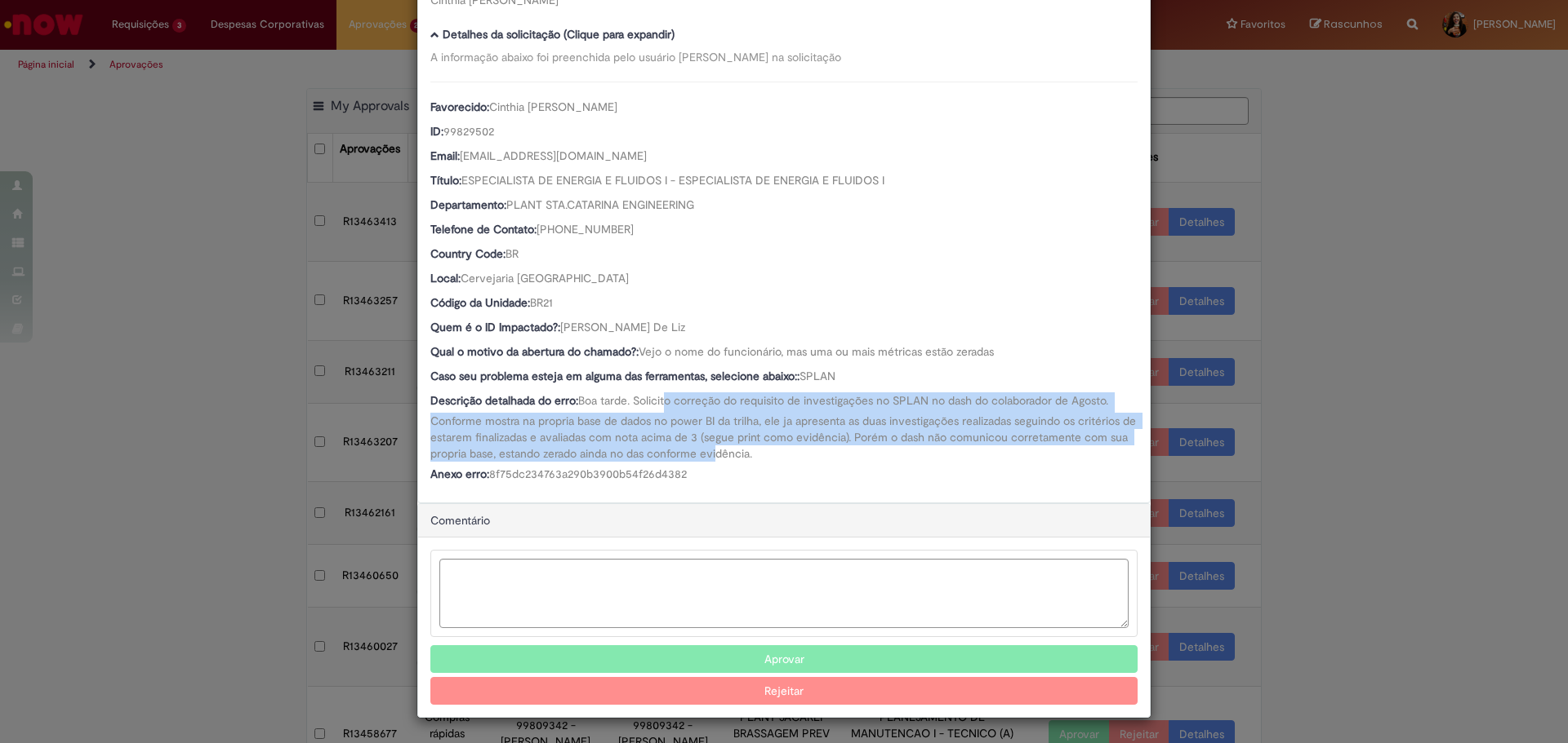
drag, startPoint x: 663, startPoint y: 399, endPoint x: 733, endPoint y: 453, distance: 88.4
click at [733, 453] on span "Boa tarde. Solicito correção do requisito de investigações no SPLAN no dash do …" at bounding box center [784, 426] width 709 height 68
drag, startPoint x: 739, startPoint y: 480, endPoint x: 724, endPoint y: 406, distance: 75.5
click at [724, 406] on div "Favorecido: [PERSON_NAME] ID: 99829502 Email: [EMAIL_ADDRESS][DOMAIN_NAME] Títu…" at bounding box center [784, 284] width 707 height 405
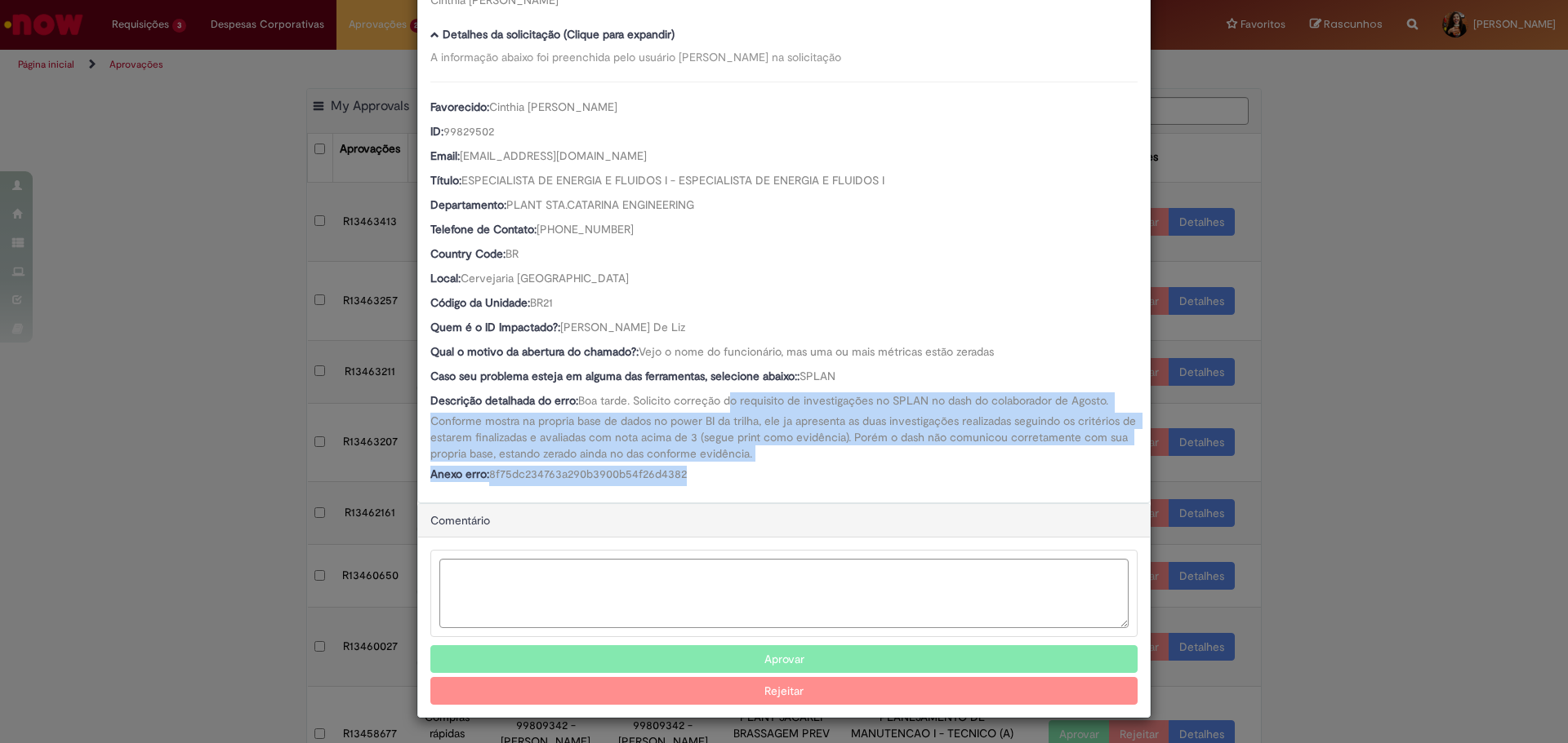
click at [724, 406] on span "Boa tarde. Solicito correção do requisito de investigações no SPLAN no dash do …" at bounding box center [784, 426] width 709 height 68
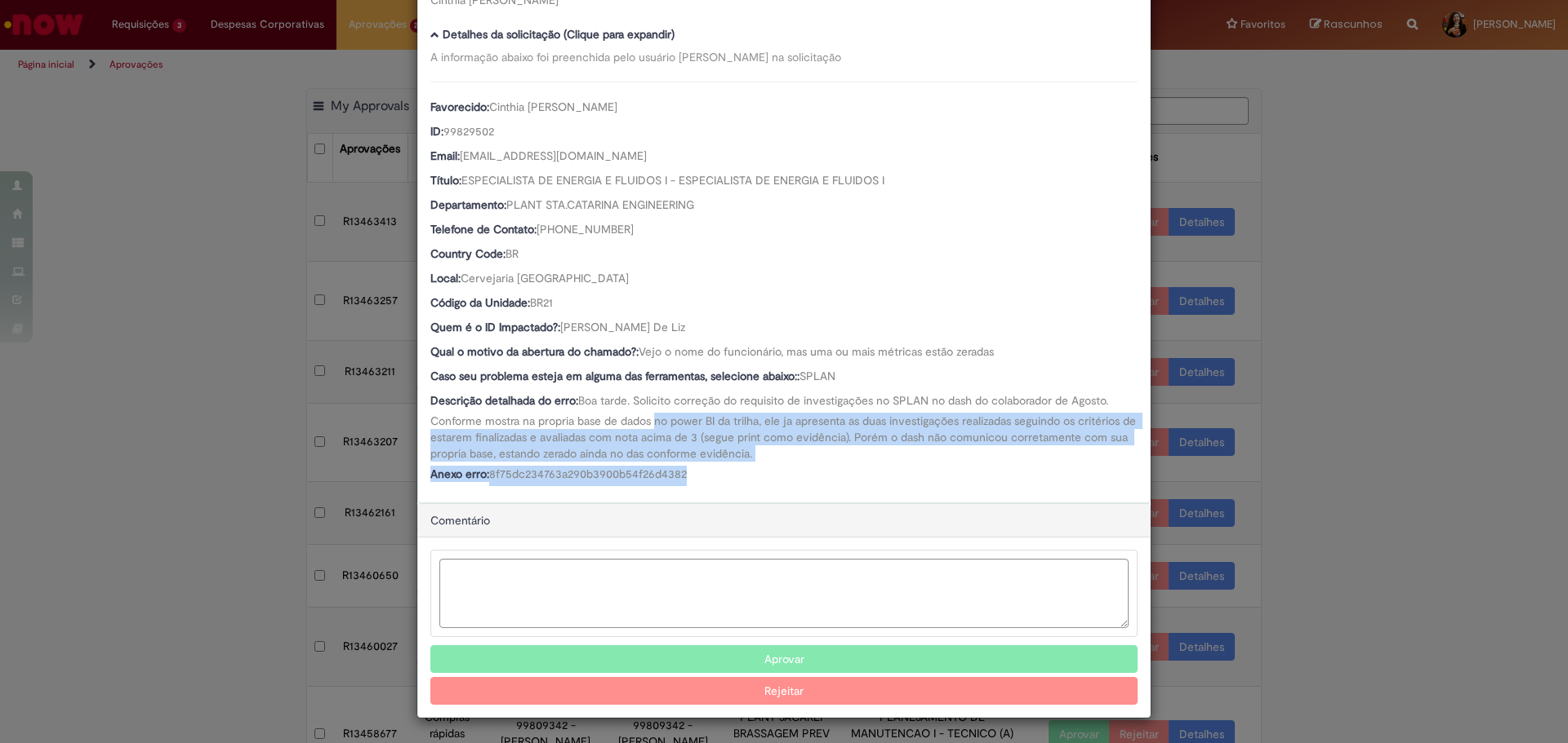
drag, startPoint x: 674, startPoint y: 422, endPoint x: 857, endPoint y: 465, distance: 188.0
click at [857, 465] on div "Favorecido: [PERSON_NAME] ID: 99829502 Email: [EMAIL_ADDRESS][DOMAIN_NAME] Títu…" at bounding box center [784, 284] width 707 height 405
drag, startPoint x: 767, startPoint y: 474, endPoint x: 664, endPoint y: 419, distance: 116.8
click at [664, 419] on div "Favorecido: [PERSON_NAME] ID: 99829502 Email: [EMAIL_ADDRESS][DOMAIN_NAME] Títu…" at bounding box center [784, 284] width 707 height 405
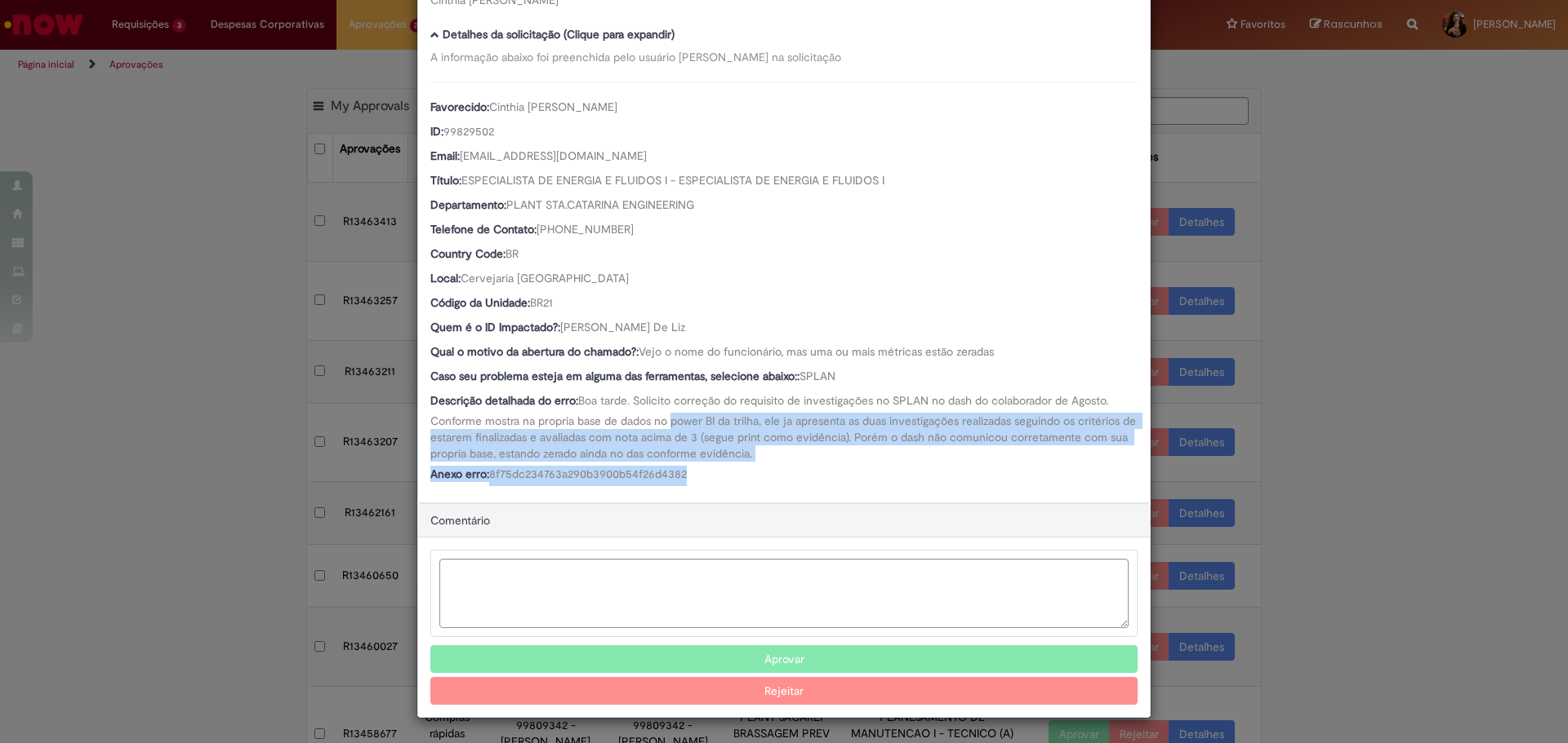
click at [664, 419] on span "Boa tarde. Solicito correção do requisito de investigações no SPLAN no dash do …" at bounding box center [784, 426] width 709 height 68
drag, startPoint x: 654, startPoint y: 419, endPoint x: 829, endPoint y: 453, distance: 178.3
click at [829, 453] on div "Descrição detalhada do erro: Boa tarde. Solicito correção do requisito de inves…" at bounding box center [784, 427] width 707 height 69
drag, startPoint x: 812, startPoint y: 466, endPoint x: 574, endPoint y: 424, distance: 241.7
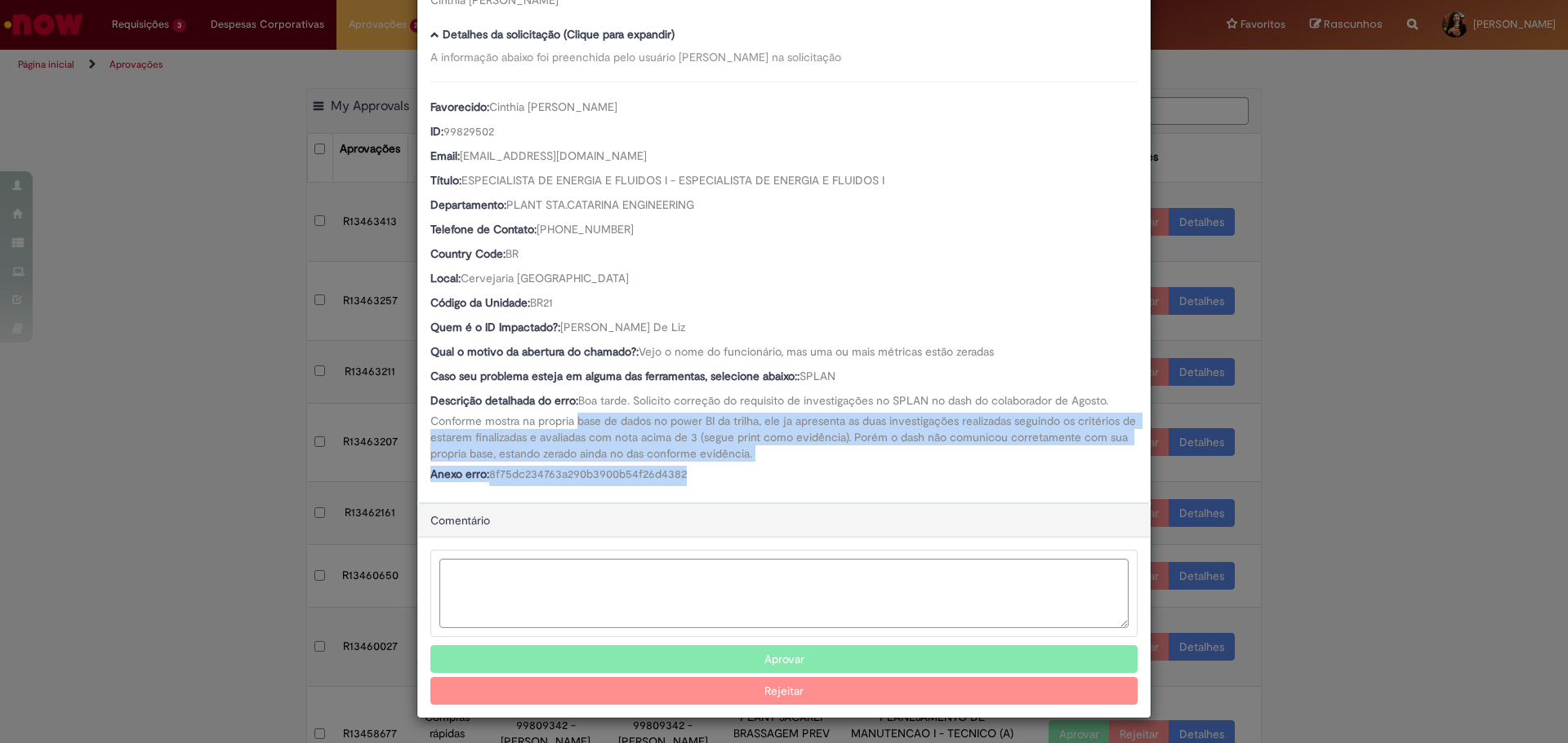
click at [574, 424] on div "Favorecido: [PERSON_NAME] ID: 99829502 Email: [EMAIL_ADDRESS][DOMAIN_NAME] Títu…" at bounding box center [784, 284] width 707 height 405
click at [574, 424] on span "Boa tarde. Solicito correção do requisito de investigações no SPLAN no dash do …" at bounding box center [784, 426] width 709 height 68
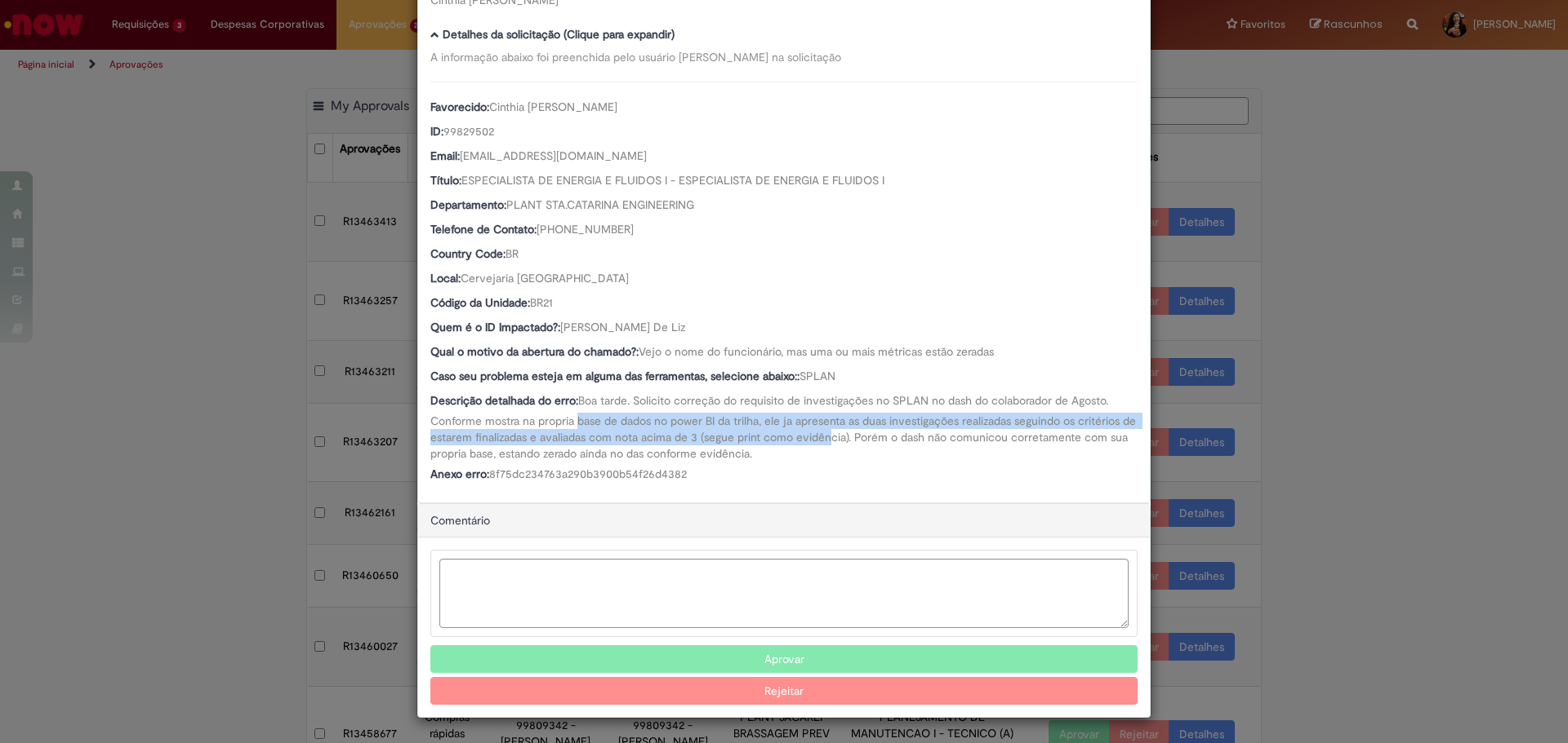
drag, startPoint x: 574, startPoint y: 424, endPoint x: 837, endPoint y: 442, distance: 263.6
click at [837, 442] on span "Boa tarde. Solicito correção do requisito de investigações no SPLAN no dash do …" at bounding box center [784, 426] width 709 height 68
drag, startPoint x: 622, startPoint y: 331, endPoint x: 558, endPoint y: 328, distance: 64.1
click at [558, 328] on div "Quem é o ID Impactado?: [PERSON_NAME] De [PERSON_NAME]" at bounding box center [784, 330] width 707 height 20
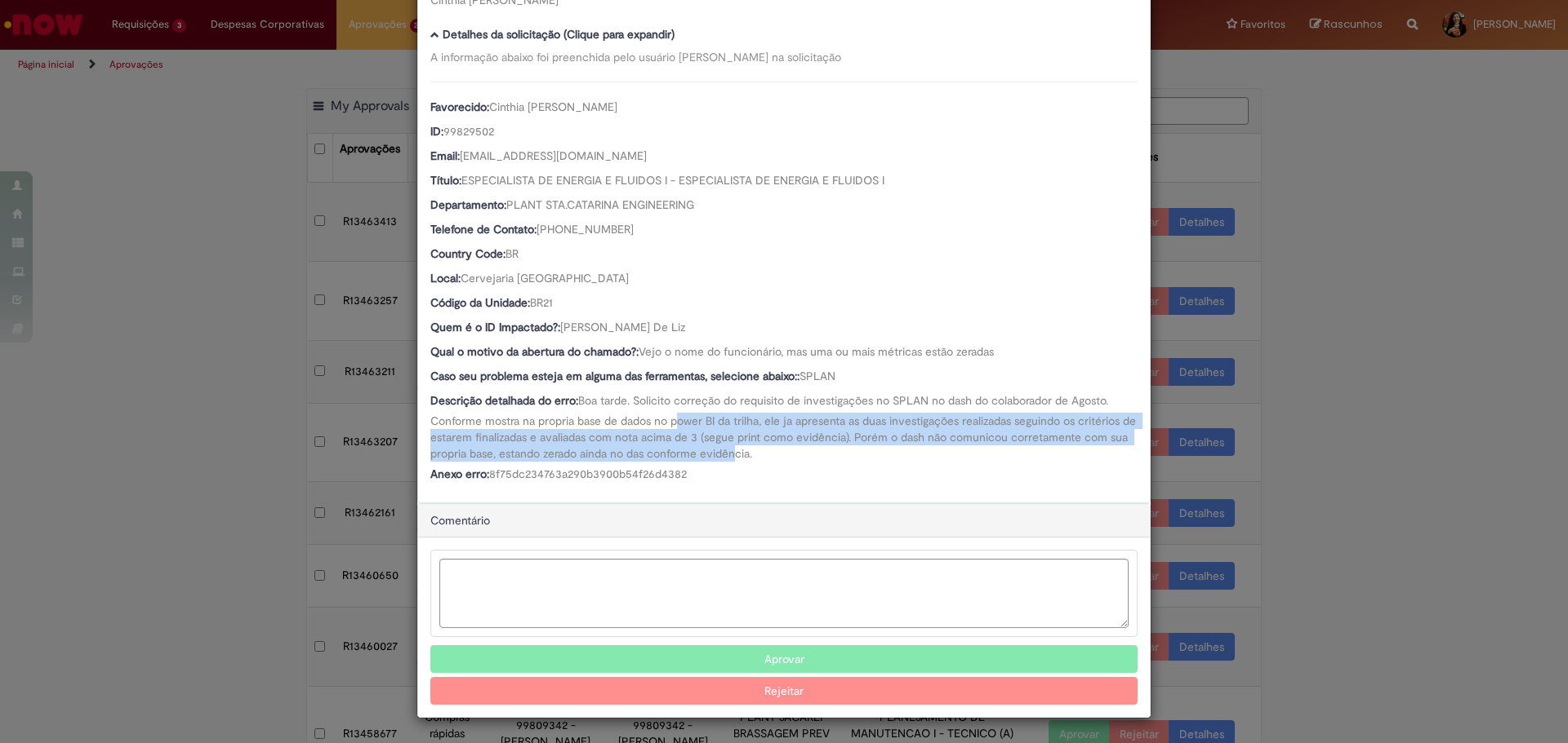
drag, startPoint x: 673, startPoint y: 419, endPoint x: 754, endPoint y: 449, distance: 86.4
click at [754, 449] on span "Boa tarde. Solicito correção do requisito de investigações no SPLAN no dash do …" at bounding box center [784, 426] width 709 height 68
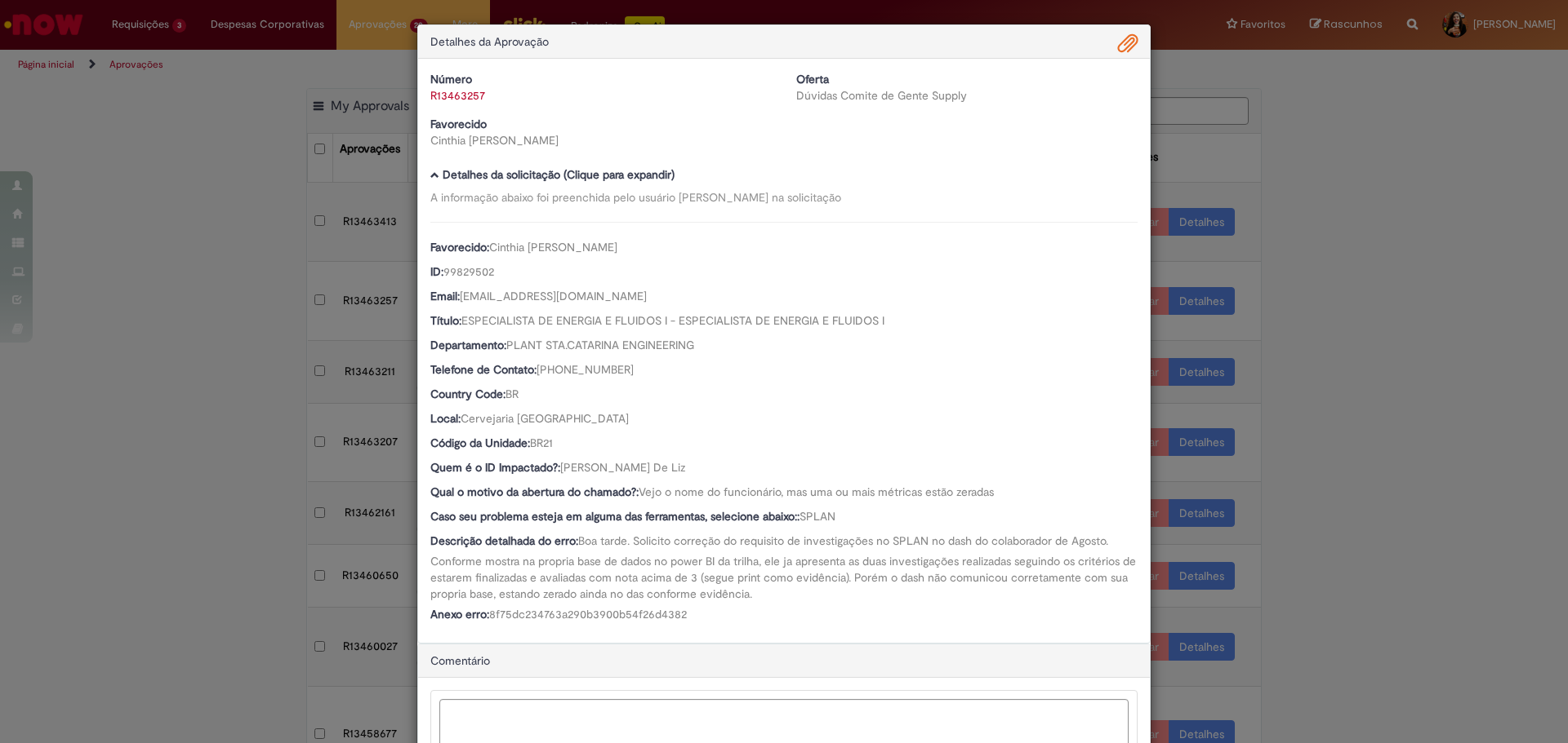
scroll to position [0, 0]
click at [1119, 53] on span "Ambev Approval Modal" at bounding box center [1127, 45] width 20 height 28
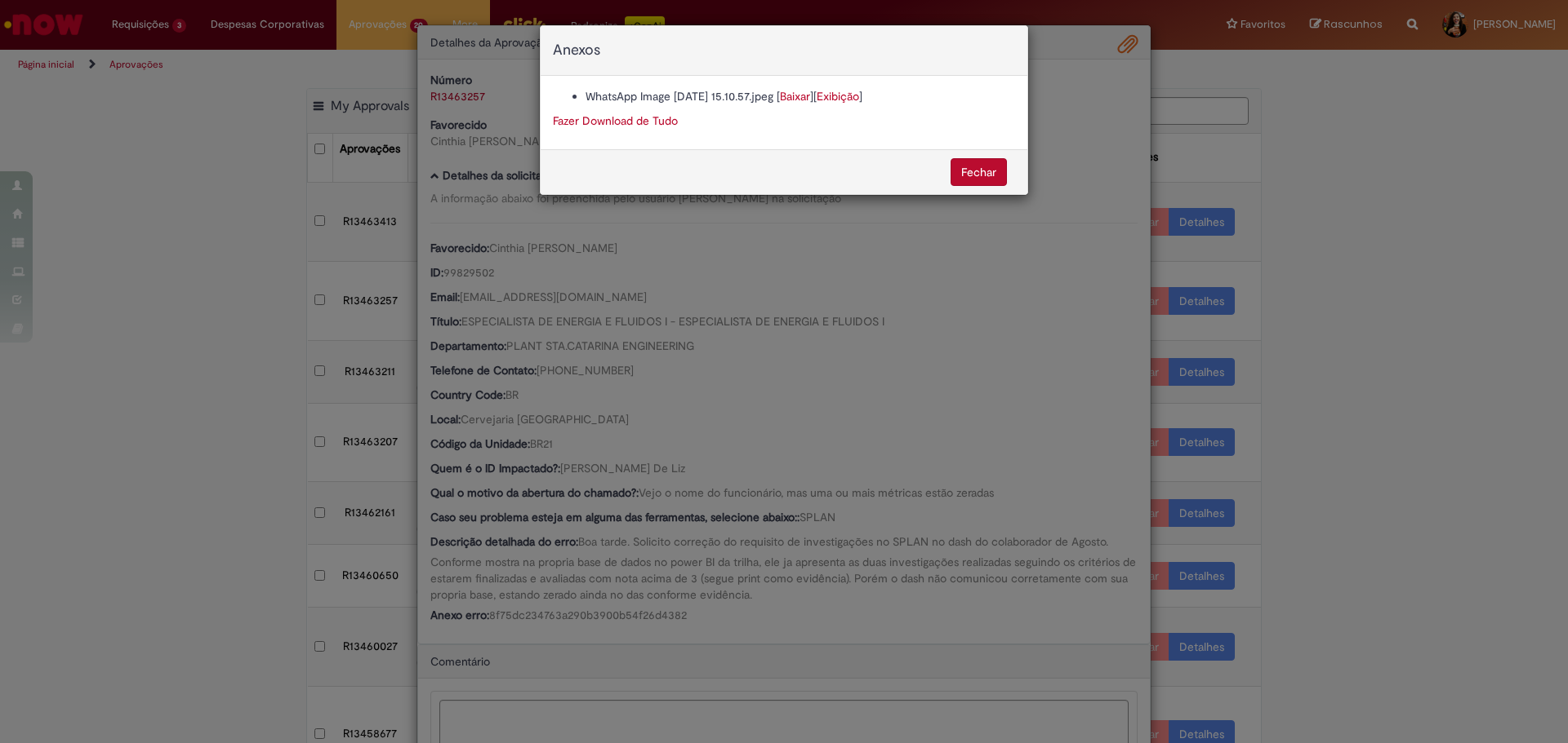
click at [810, 98] on link "Baixar" at bounding box center [795, 97] width 30 height 15
click at [823, 500] on div "Anexos WhatsApp Image [DATE] 15.10.57.jpeg [ Baixar ] [ Exibição ] Fazer Downlo…" at bounding box center [784, 372] width 1568 height 743
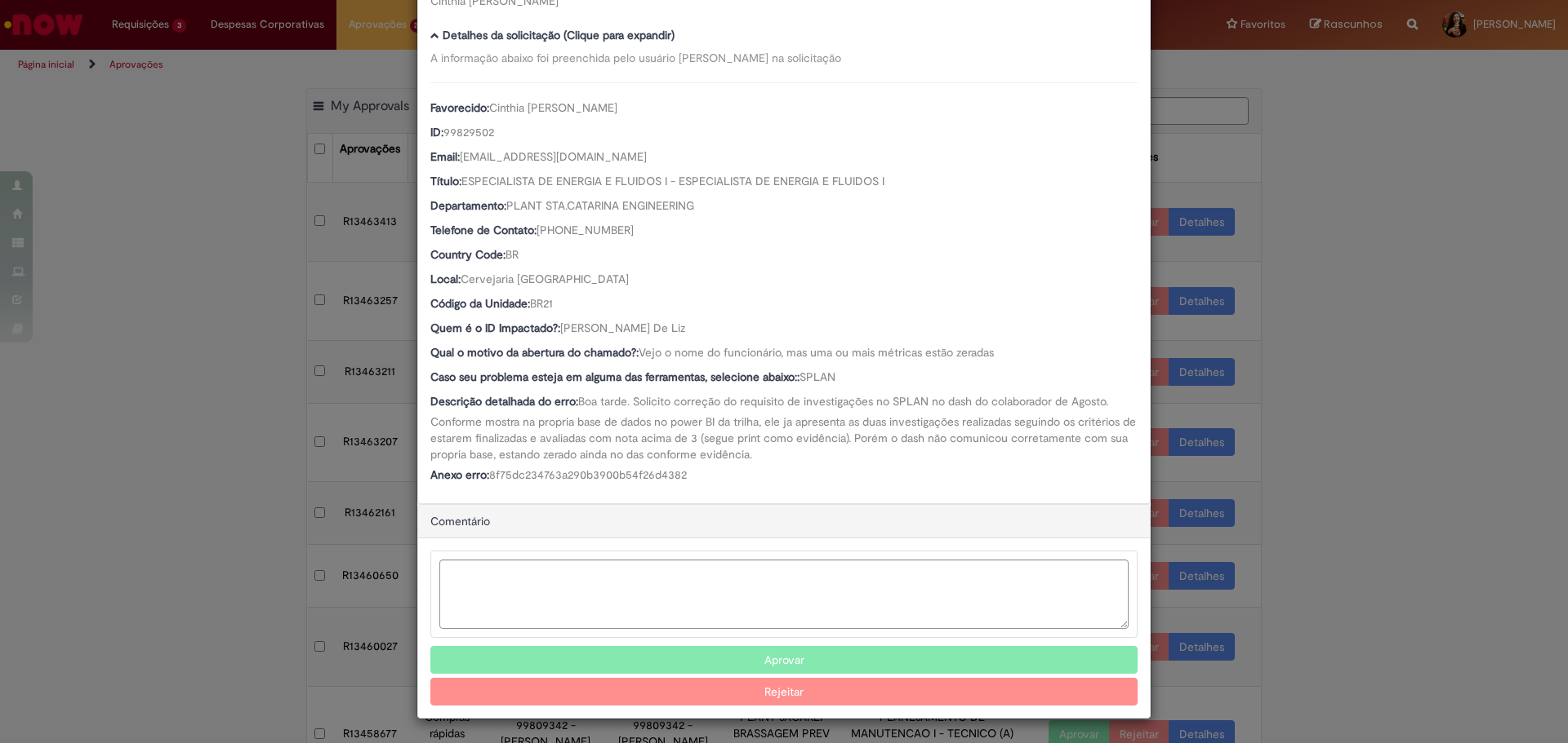
scroll to position [142, 0]
click at [747, 587] on textarea "Ambev Approval Modal" at bounding box center [784, 593] width 689 height 69
type textarea "*"
type textarea "**********"
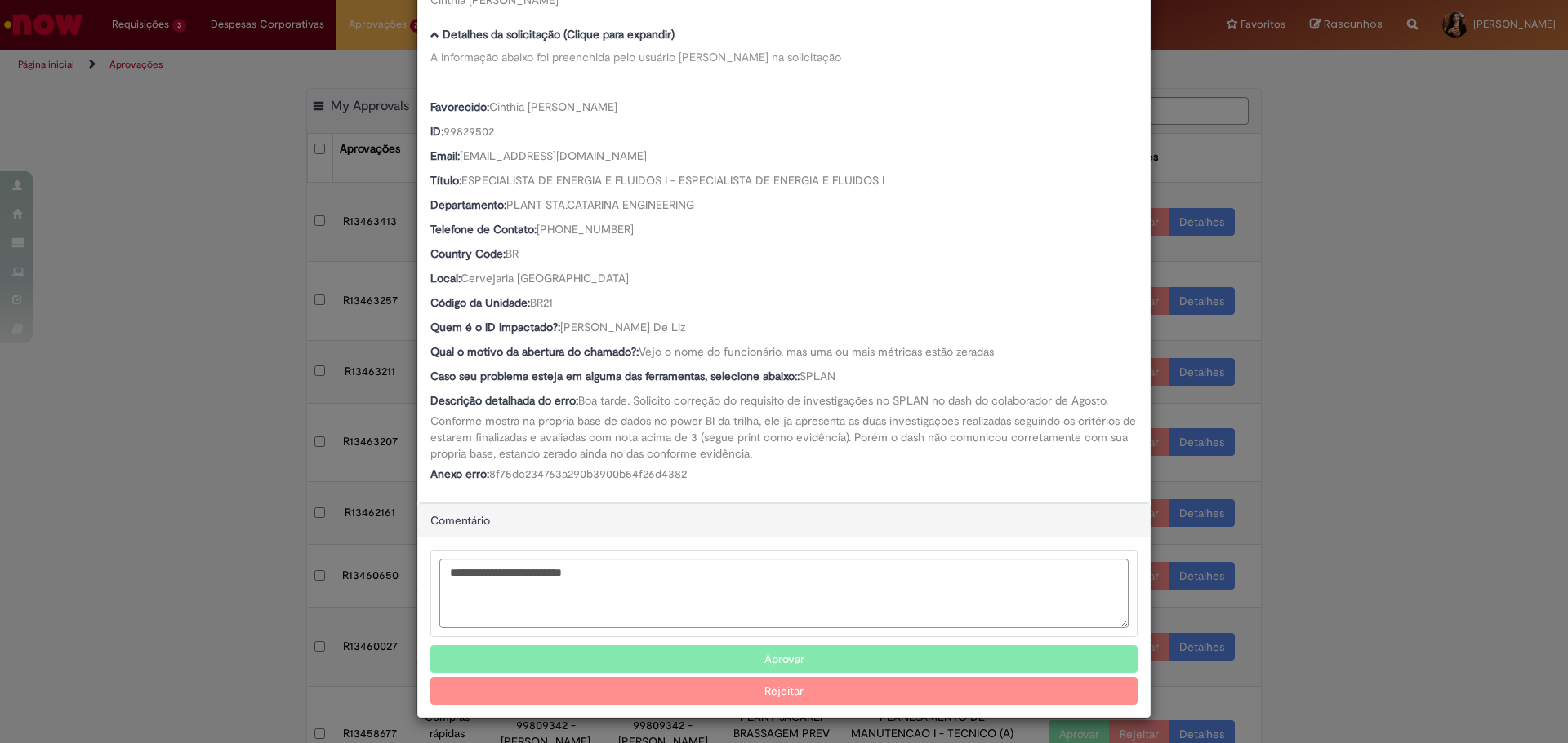
click at [765, 697] on button "Rejeitar" at bounding box center [784, 691] width 707 height 28
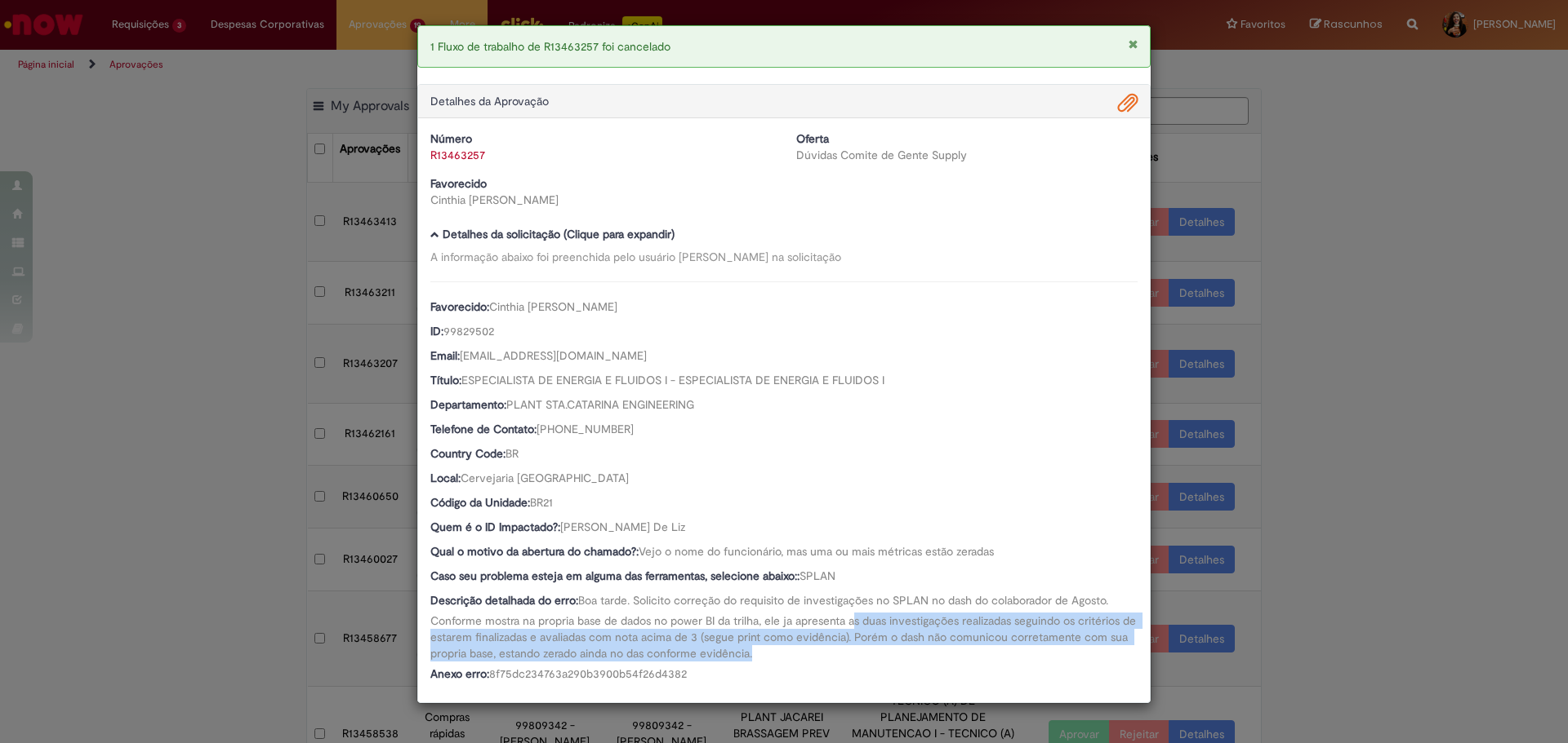
drag, startPoint x: 854, startPoint y: 619, endPoint x: 863, endPoint y: 648, distance: 30.4
click at [863, 648] on div "Descrição detalhada do erro: Boa tarde. Solicito correção do requisito de inves…" at bounding box center [784, 627] width 707 height 69
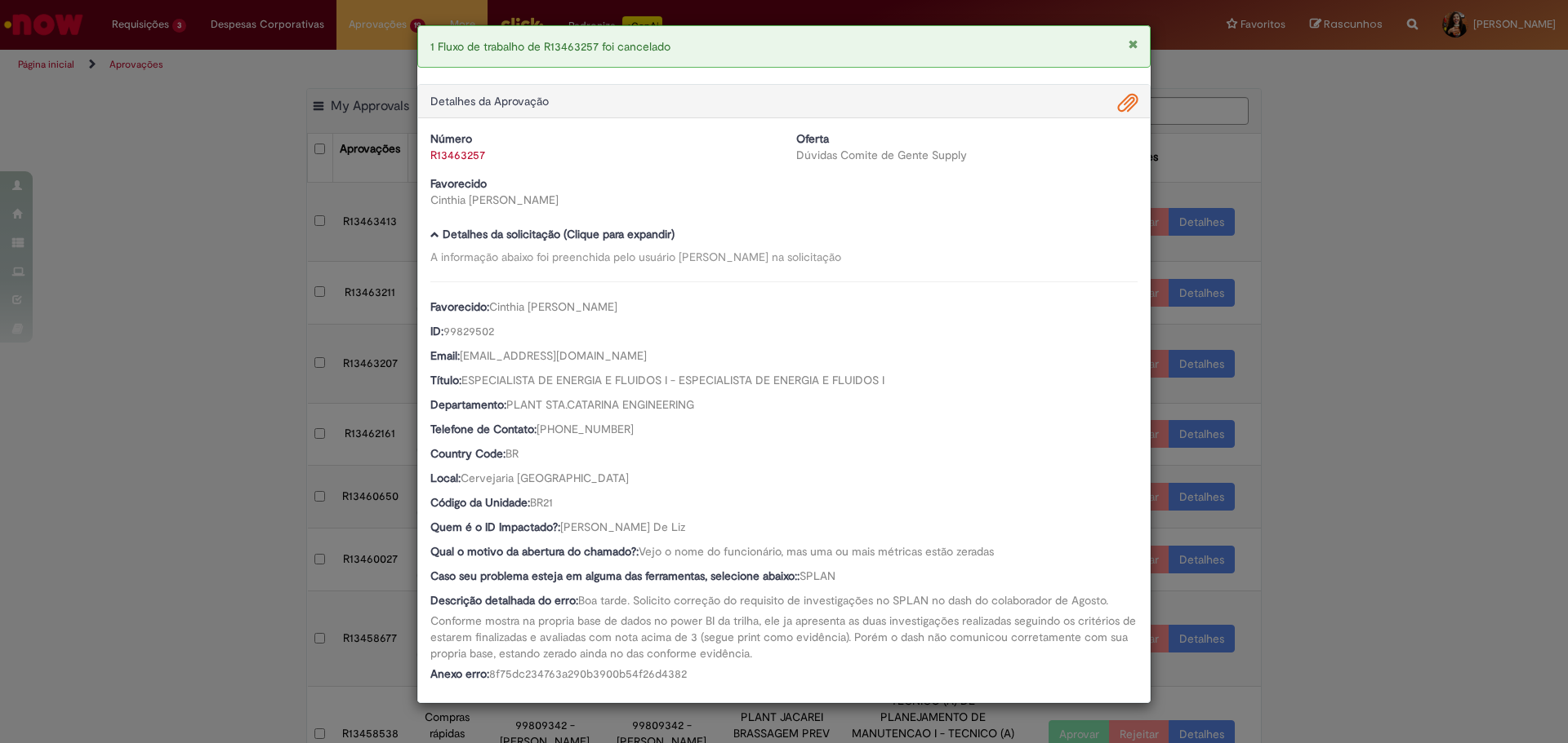
click at [1348, 552] on div "1 Fluxo de trabalho de R13463257 foi cancelado Detalhes da Aprovação Número R13…" at bounding box center [784, 372] width 1568 height 743
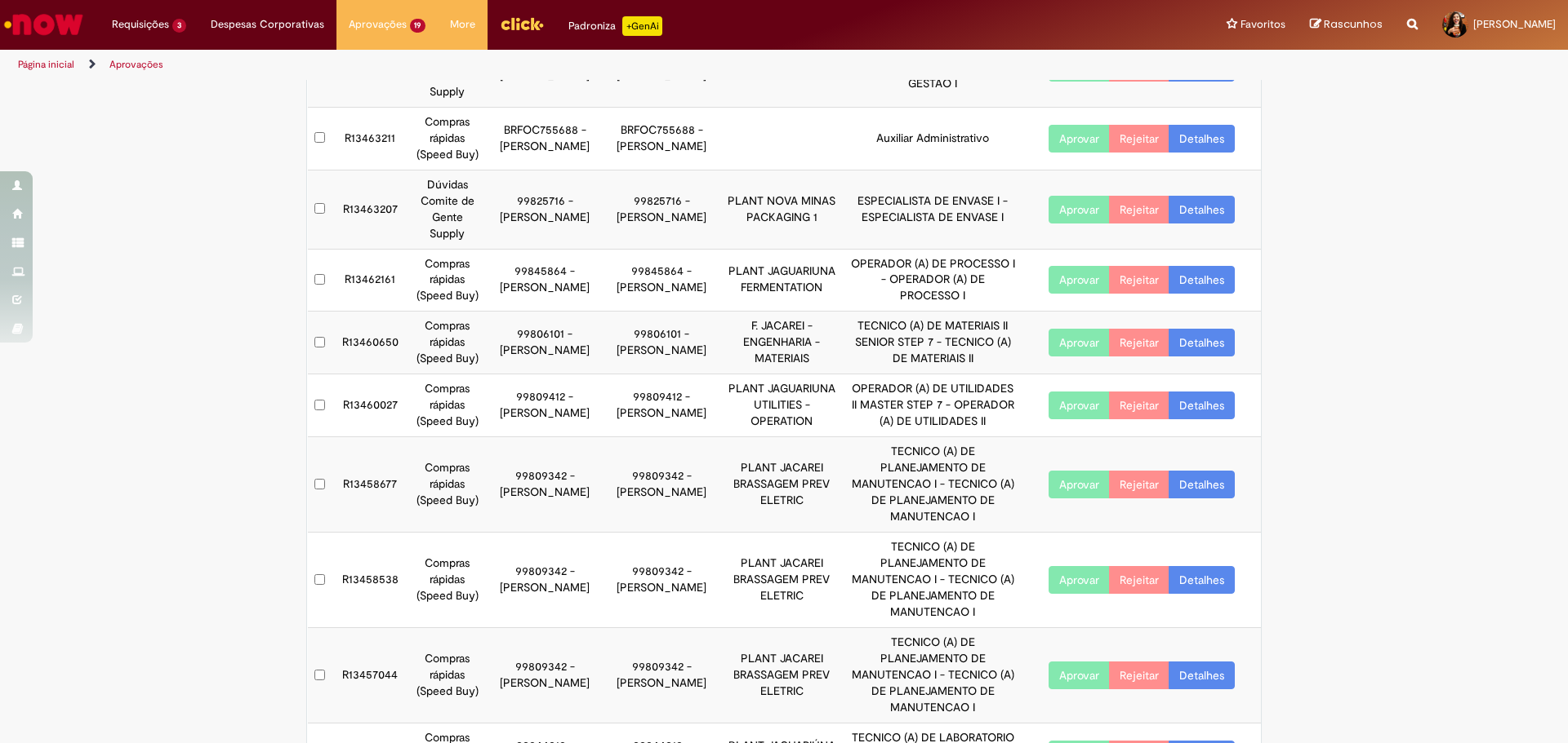
scroll to position [259, 0]
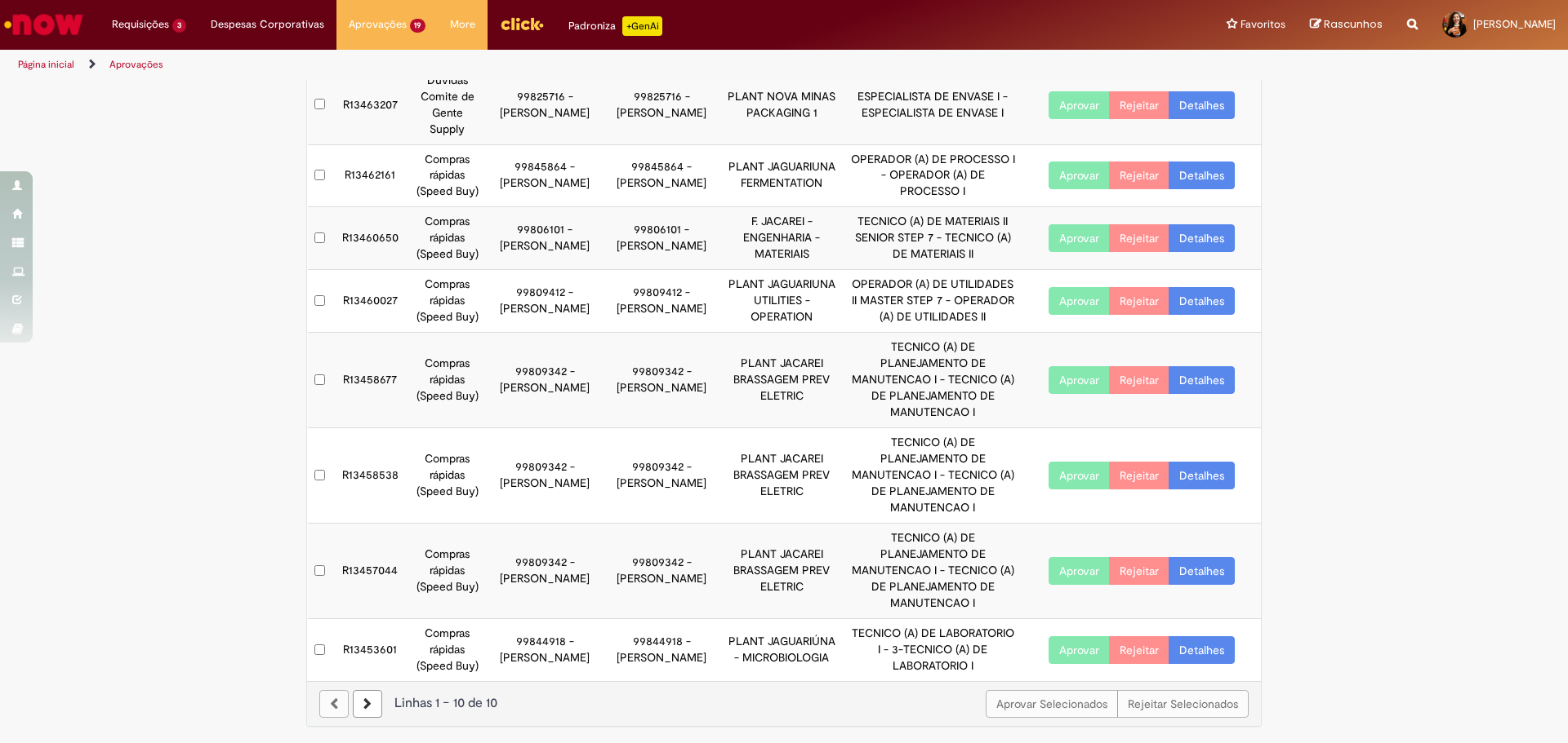
drag, startPoint x: 604, startPoint y: 603, endPoint x: 547, endPoint y: 355, distance: 254.5
click at [548, 358] on tbody "R13463413 Dúvidas Comite de Gente Supply 99816716 - [PERSON_NAME] 99816716 - [P…" at bounding box center [784, 303] width 954 height 758
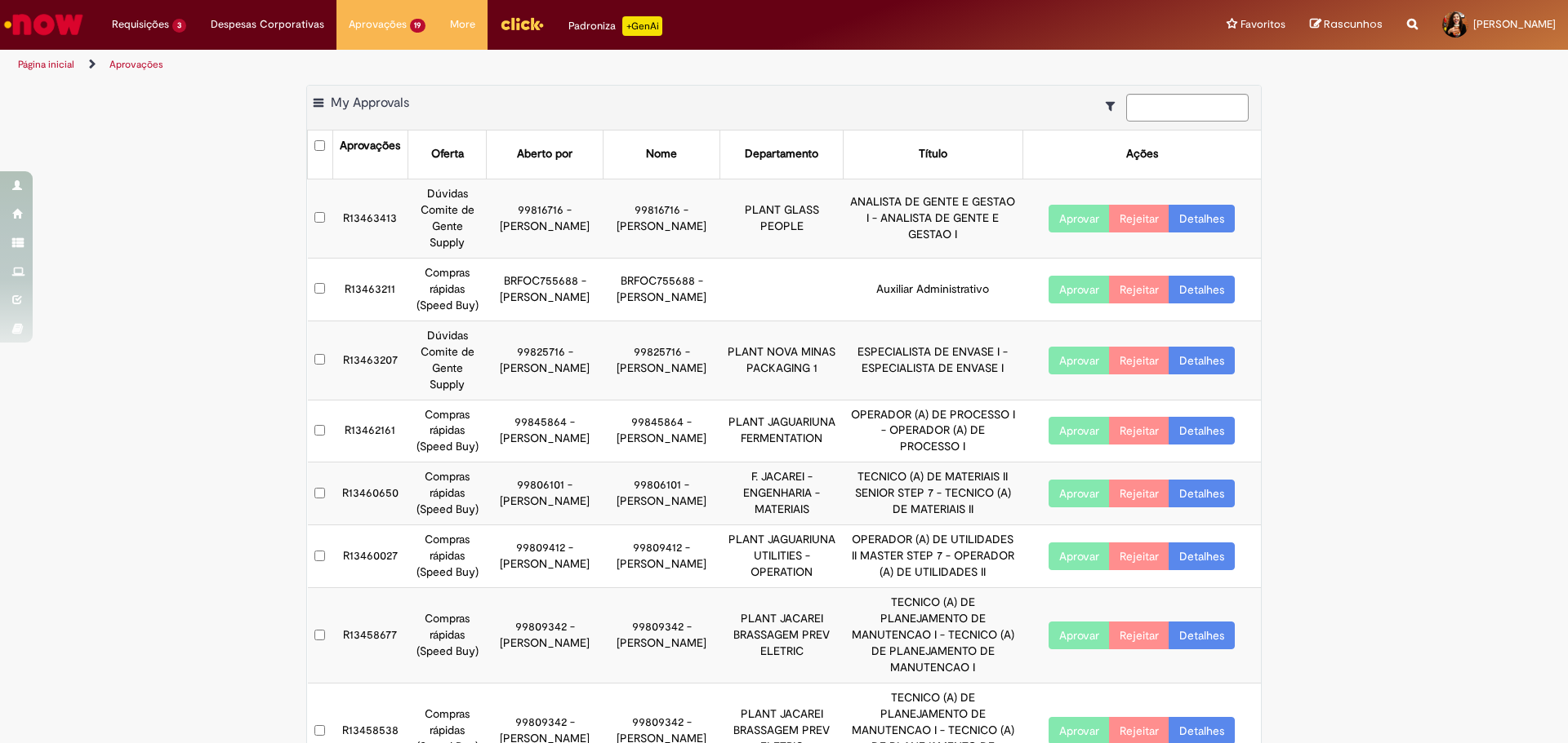
scroll to position [0, 0]
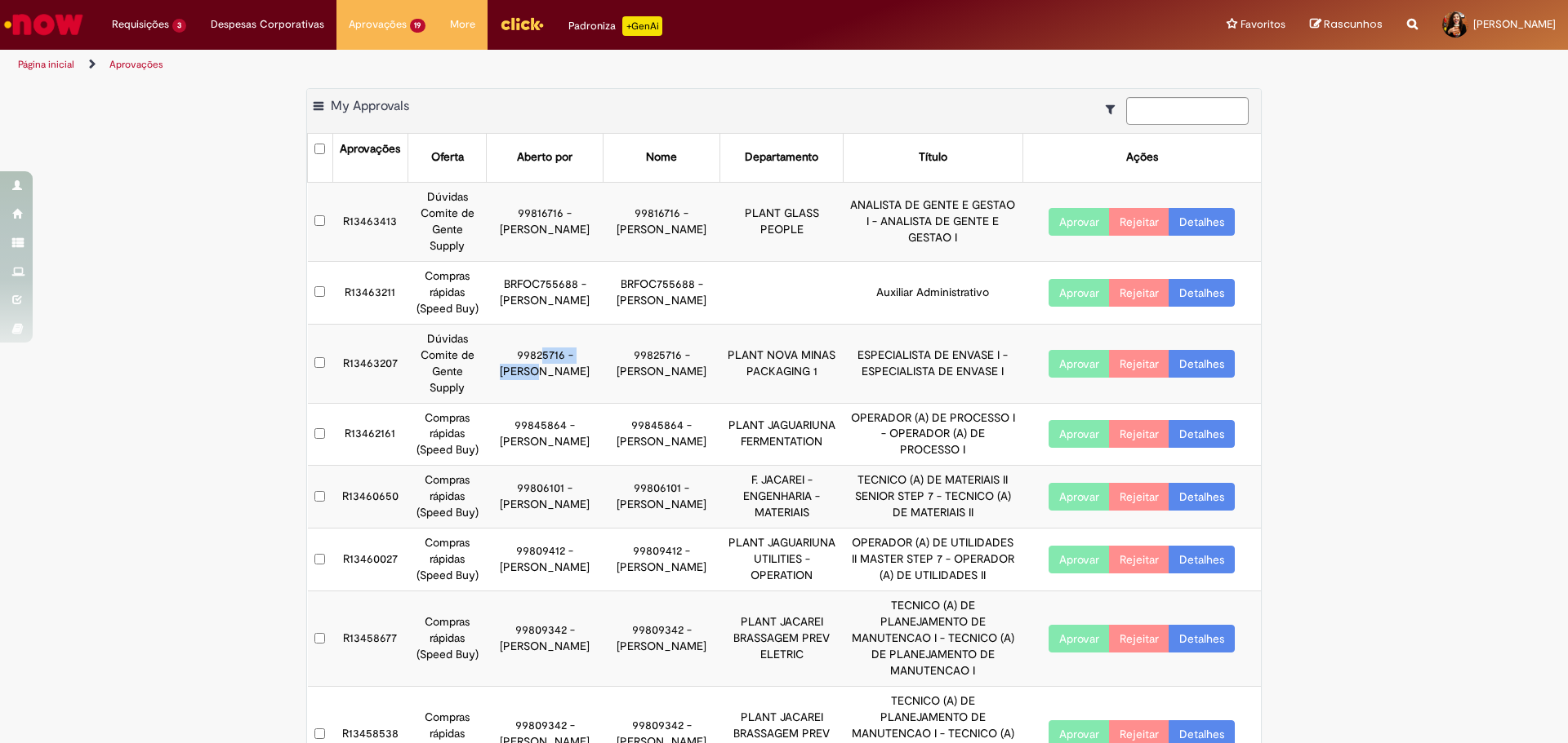
drag, startPoint x: 517, startPoint y: 348, endPoint x: 592, endPoint y: 349, distance: 75.0
click at [592, 349] on td "99825716 - [PERSON_NAME]" at bounding box center [544, 363] width 116 height 79
click at [1197, 364] on link "Detalhes" at bounding box center [1201, 364] width 66 height 28
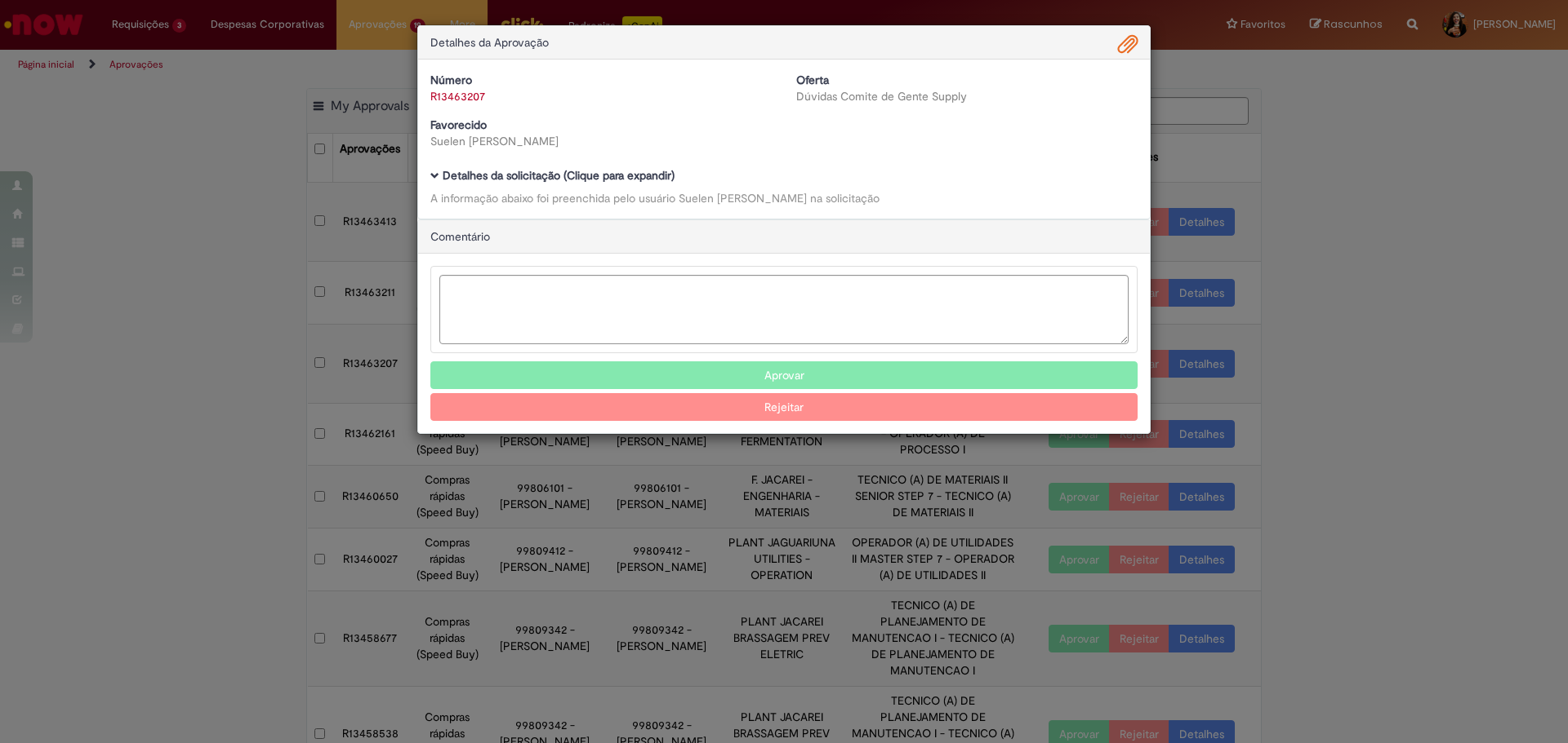
click at [612, 171] on b "Detalhes da solicitação (Clique para expandir)" at bounding box center [558, 176] width 232 height 15
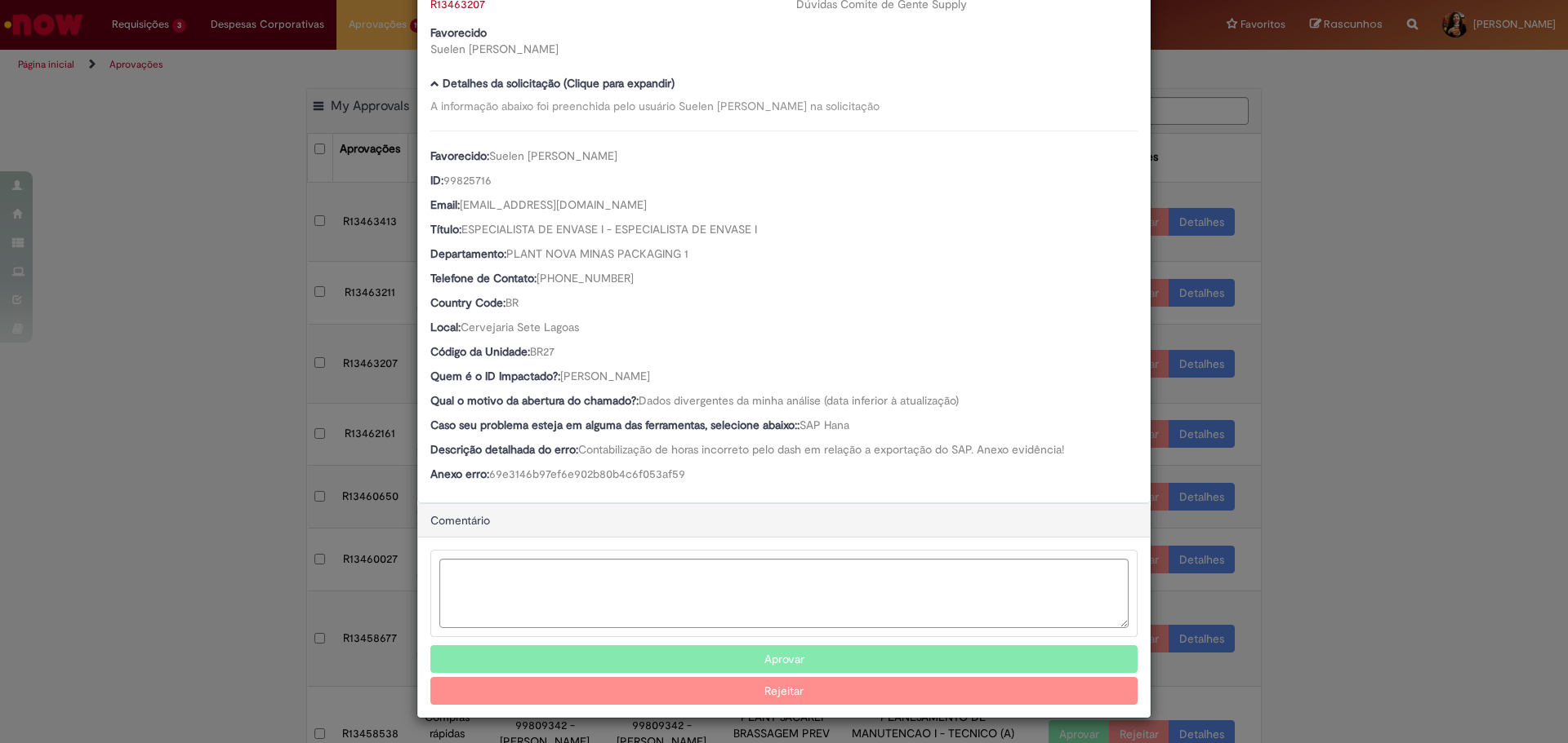
scroll to position [94, 0]
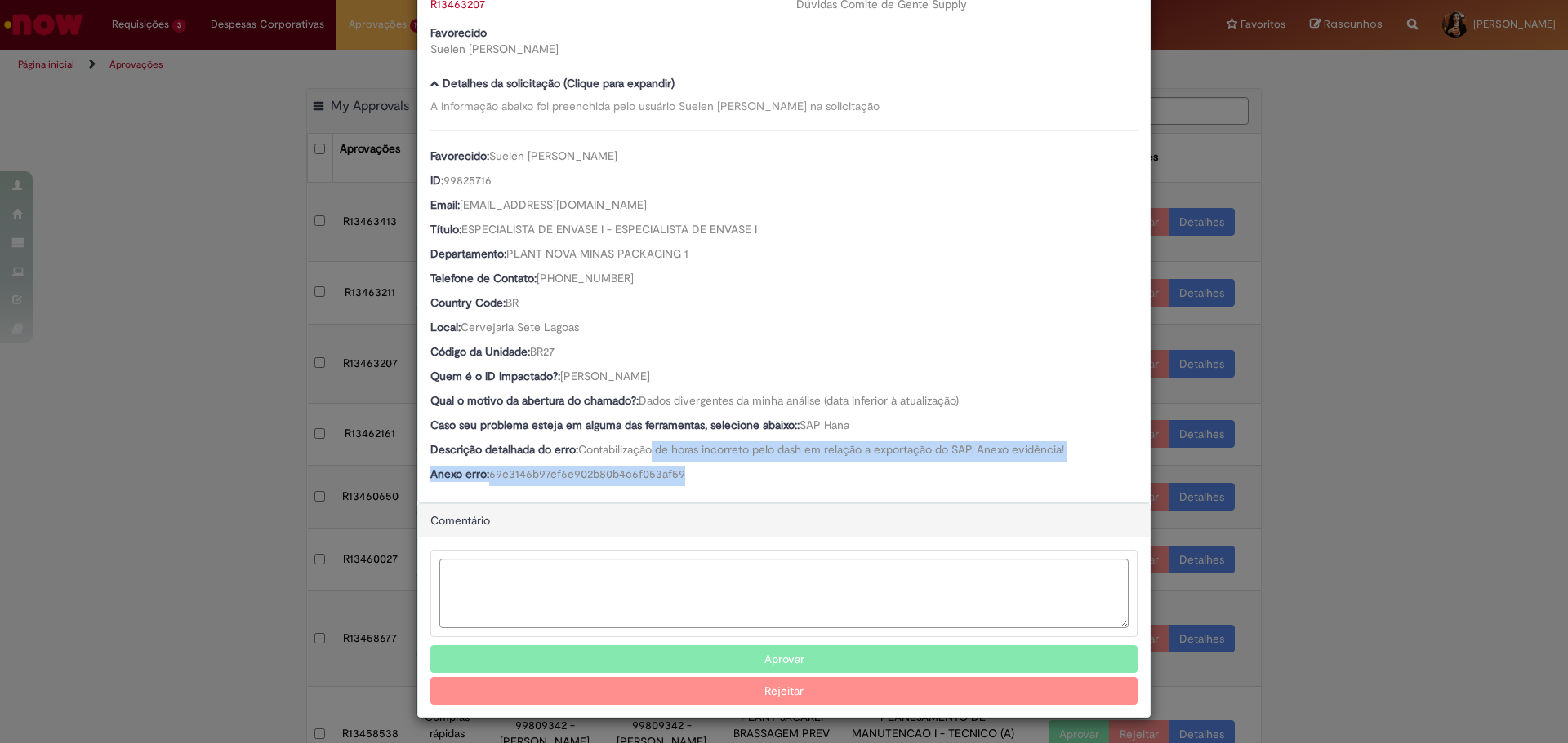
drag, startPoint x: 651, startPoint y: 455, endPoint x: 731, endPoint y: 482, distance: 84.4
click at [731, 482] on div "Favorecido: [PERSON_NAME] ID: 99825716 Email: [EMAIL_ADDRESS][DOMAIN_NAME] Títu…" at bounding box center [784, 308] width 707 height 356
click at [731, 482] on div "Anexo erro: 69e3146b97ef6e902b80b4c6f053af59" at bounding box center [784, 476] width 707 height 20
drag, startPoint x: 621, startPoint y: 376, endPoint x: 558, endPoint y: 385, distance: 63.6
click at [558, 385] on div "Quem é o ID Impactado?: [PERSON_NAME]" at bounding box center [784, 378] width 707 height 20
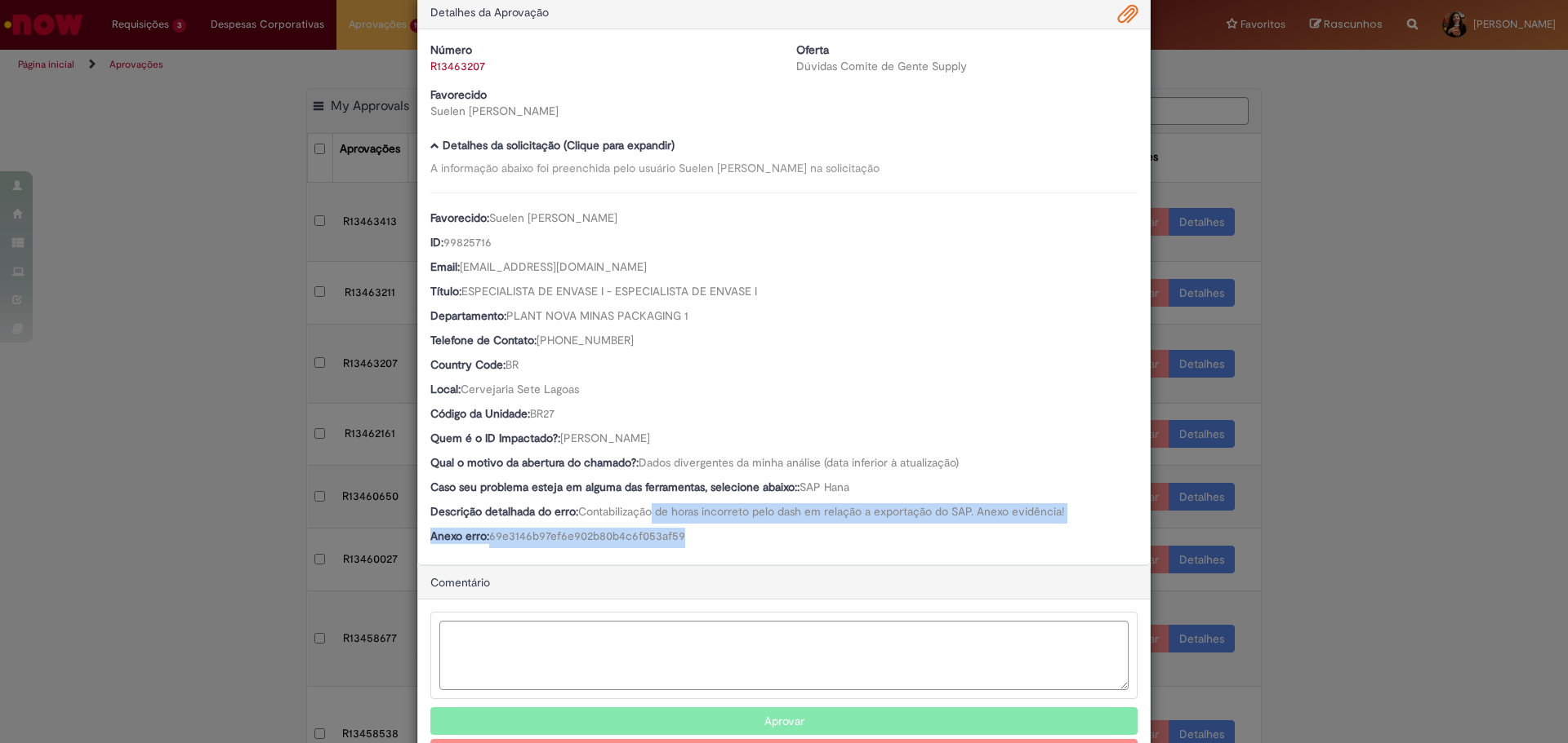
scroll to position [0, 0]
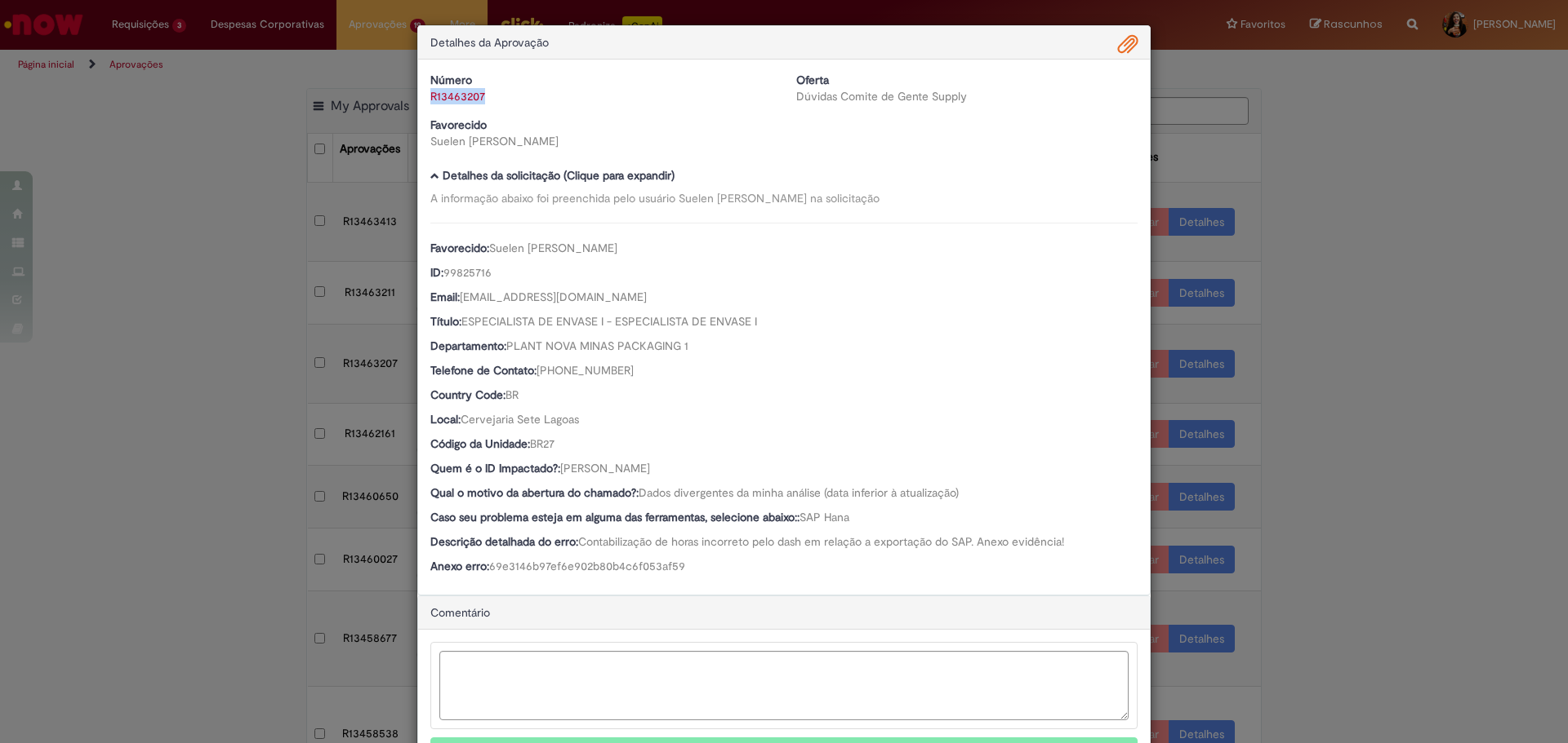
drag, startPoint x: 491, startPoint y: 96, endPoint x: 418, endPoint y: 102, distance: 73.2
click at [418, 102] on div "Número R13463207" at bounding box center [601, 88] width 366 height 33
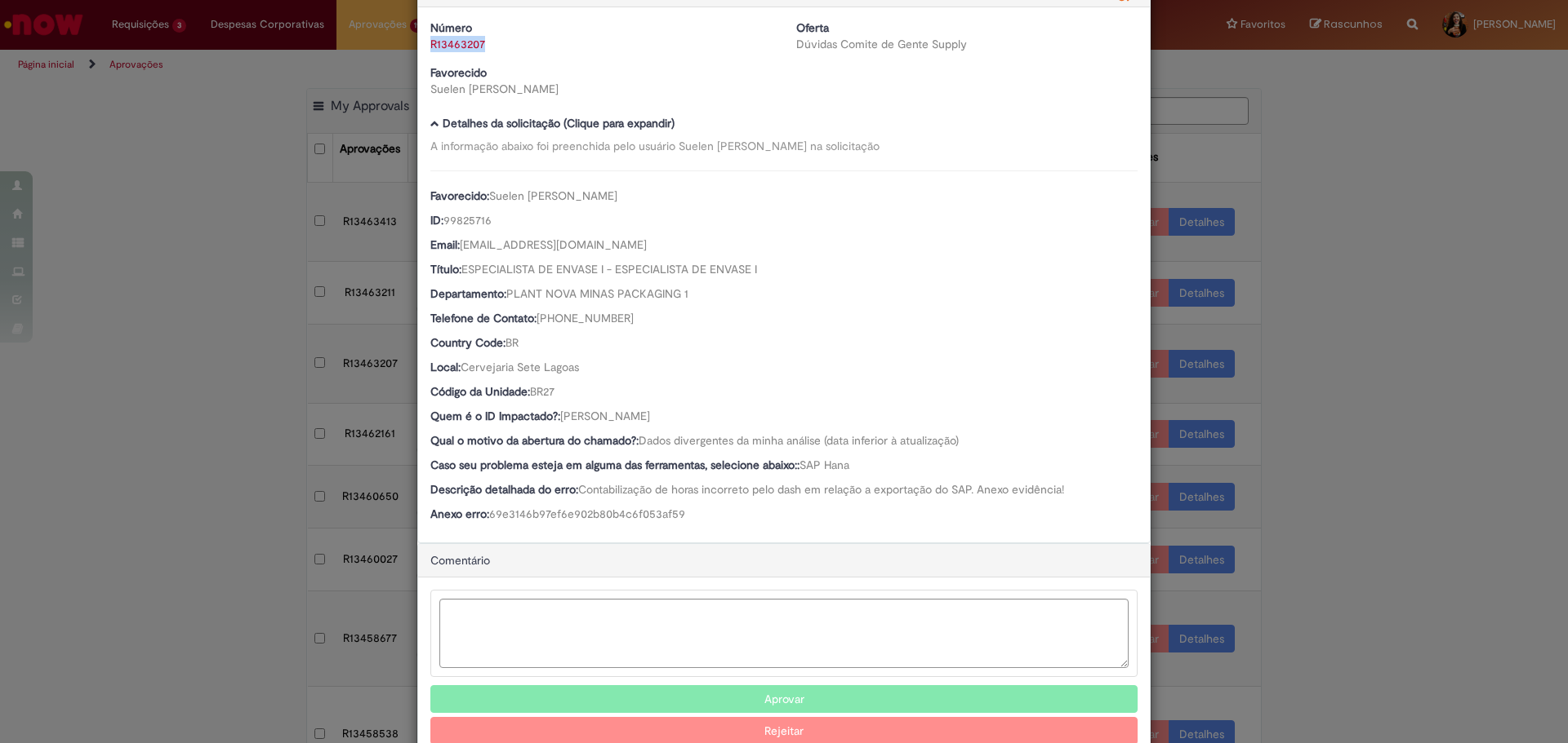
scroll to position [94, 0]
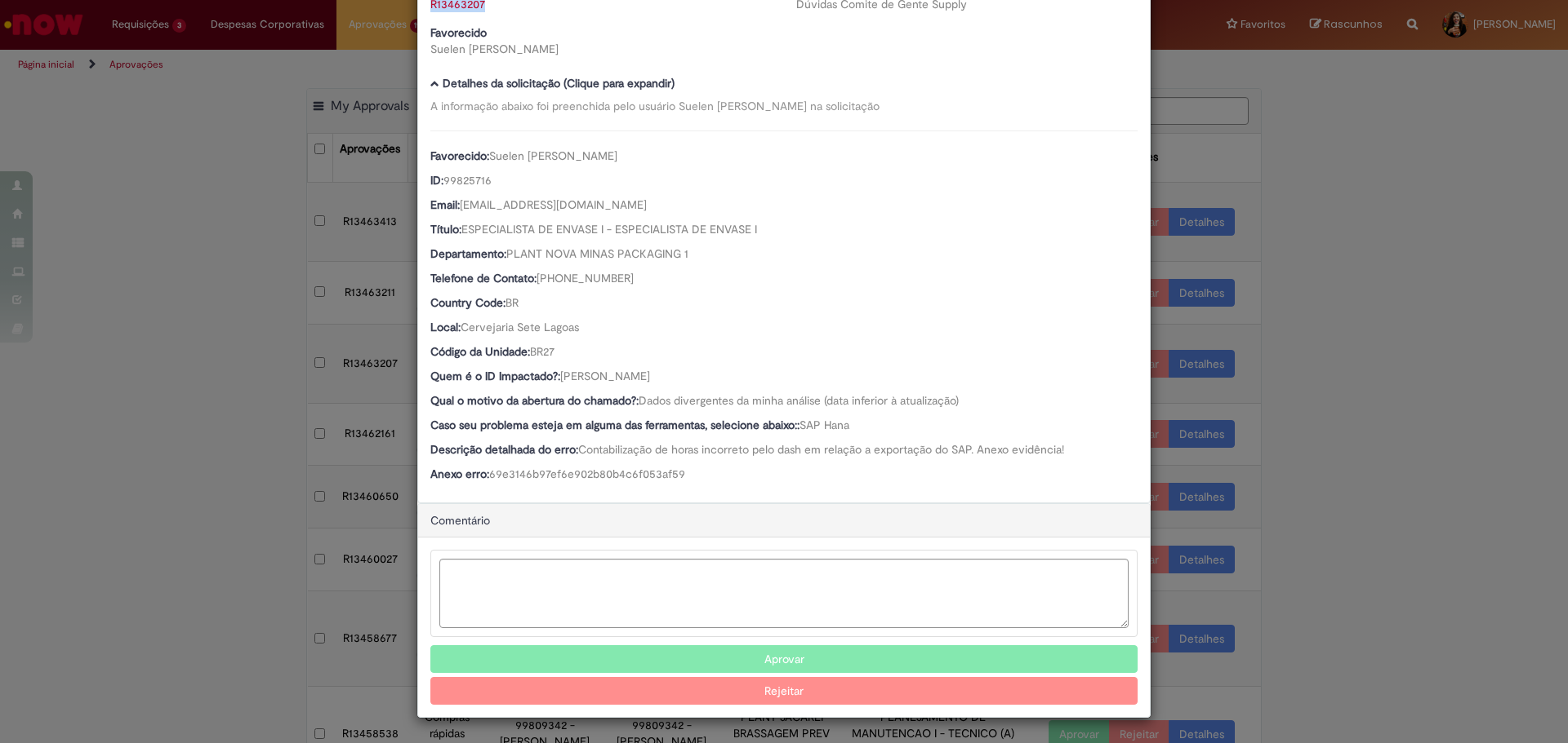
click at [642, 656] on button "Aprovar" at bounding box center [784, 659] width 707 height 28
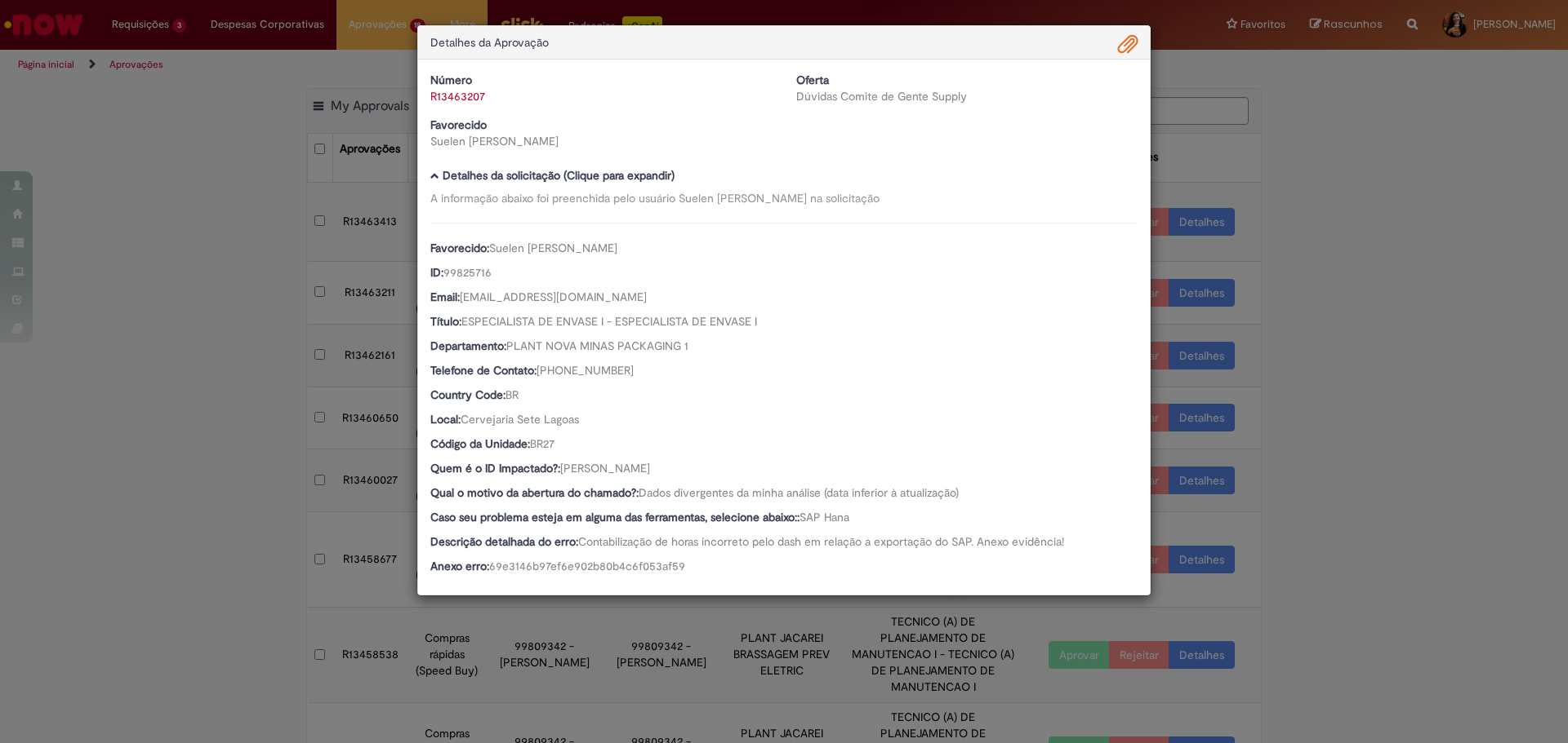
click at [1407, 353] on div "Detalhes da Aprovação Número R13463207 Oferta Dúvidas Comite de Gente Supply Fa…" at bounding box center [784, 372] width 1568 height 743
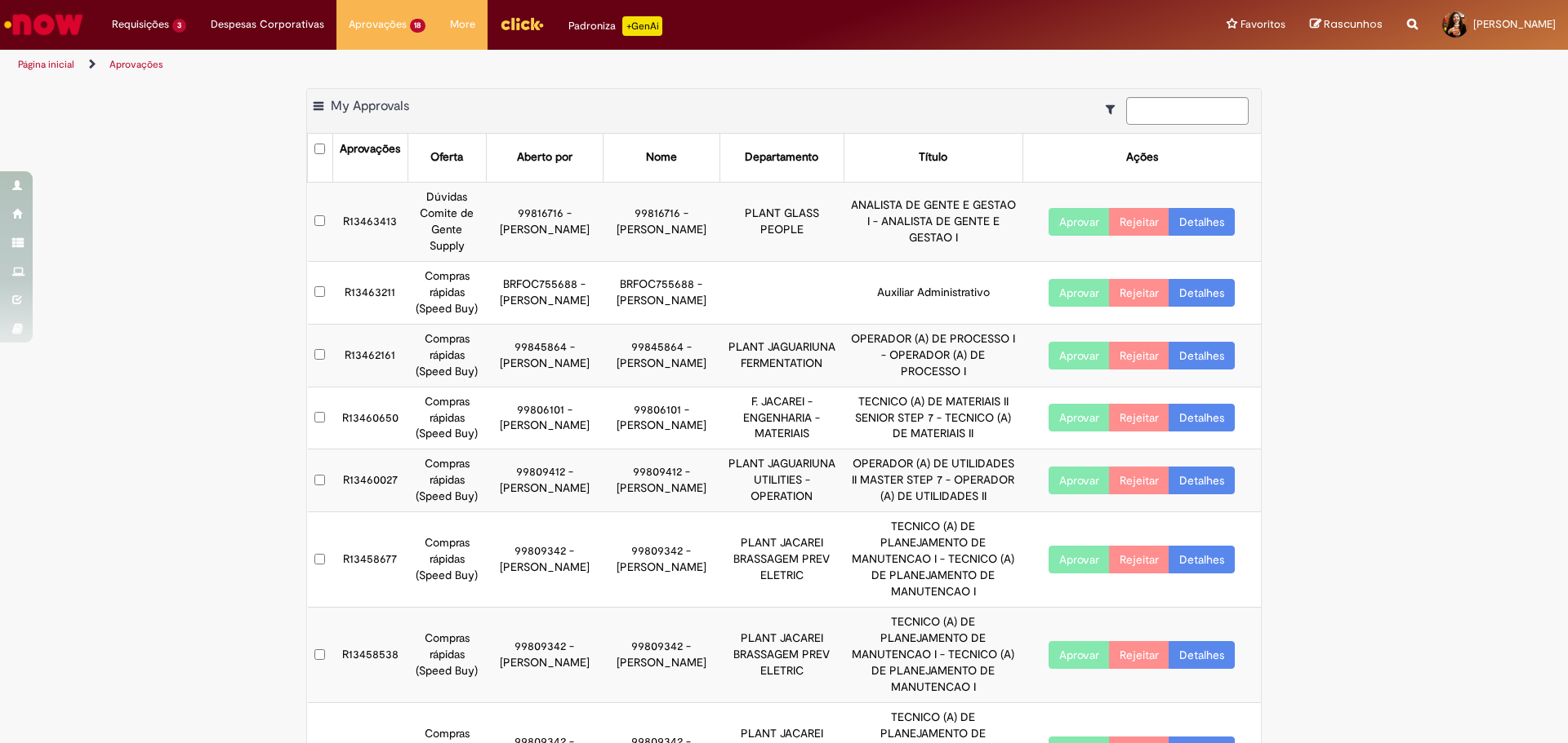
click at [1200, 223] on link "Detalhes" at bounding box center [1201, 222] width 66 height 28
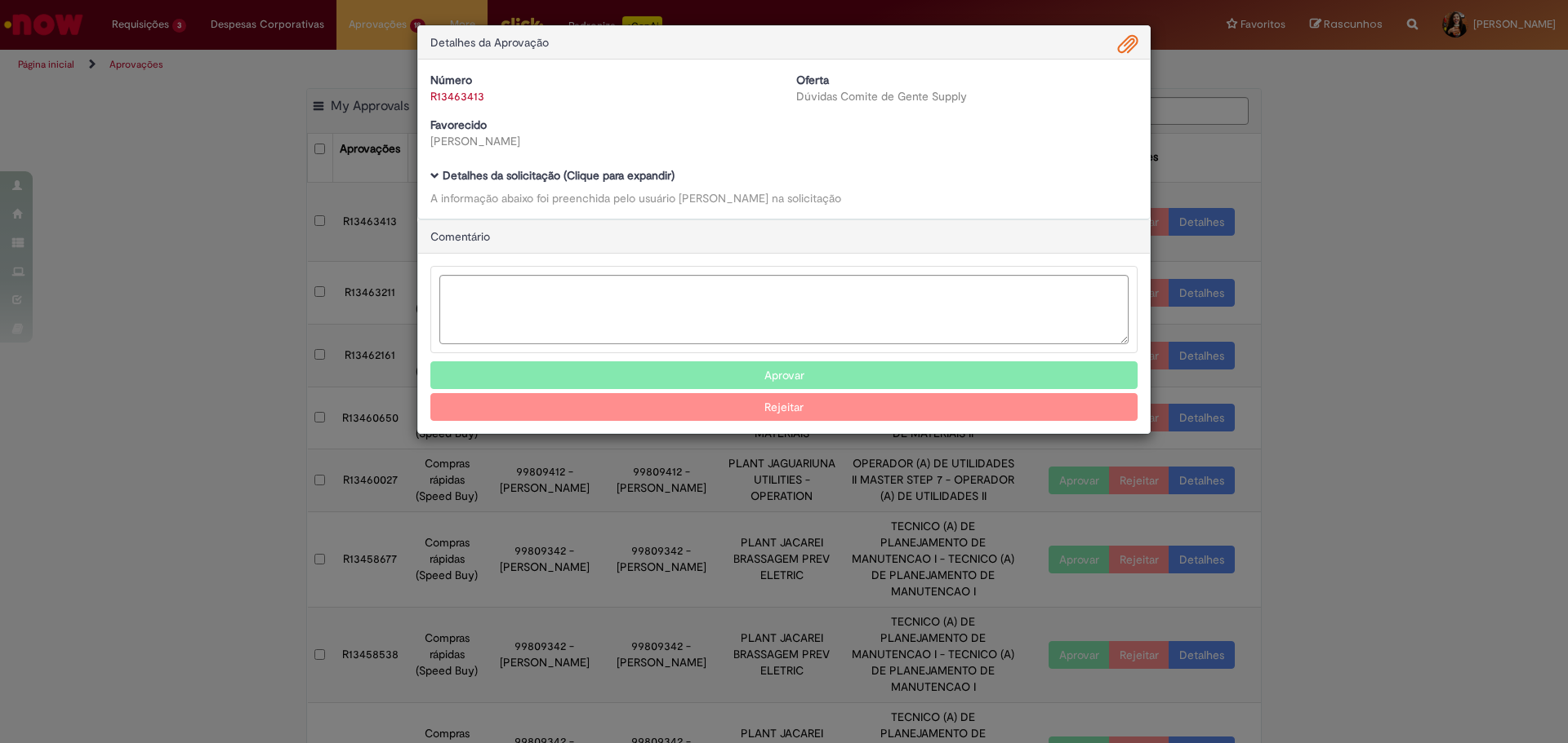
click at [644, 177] on b "Detalhes da solicitação (Clique para expandir)" at bounding box center [558, 176] width 232 height 15
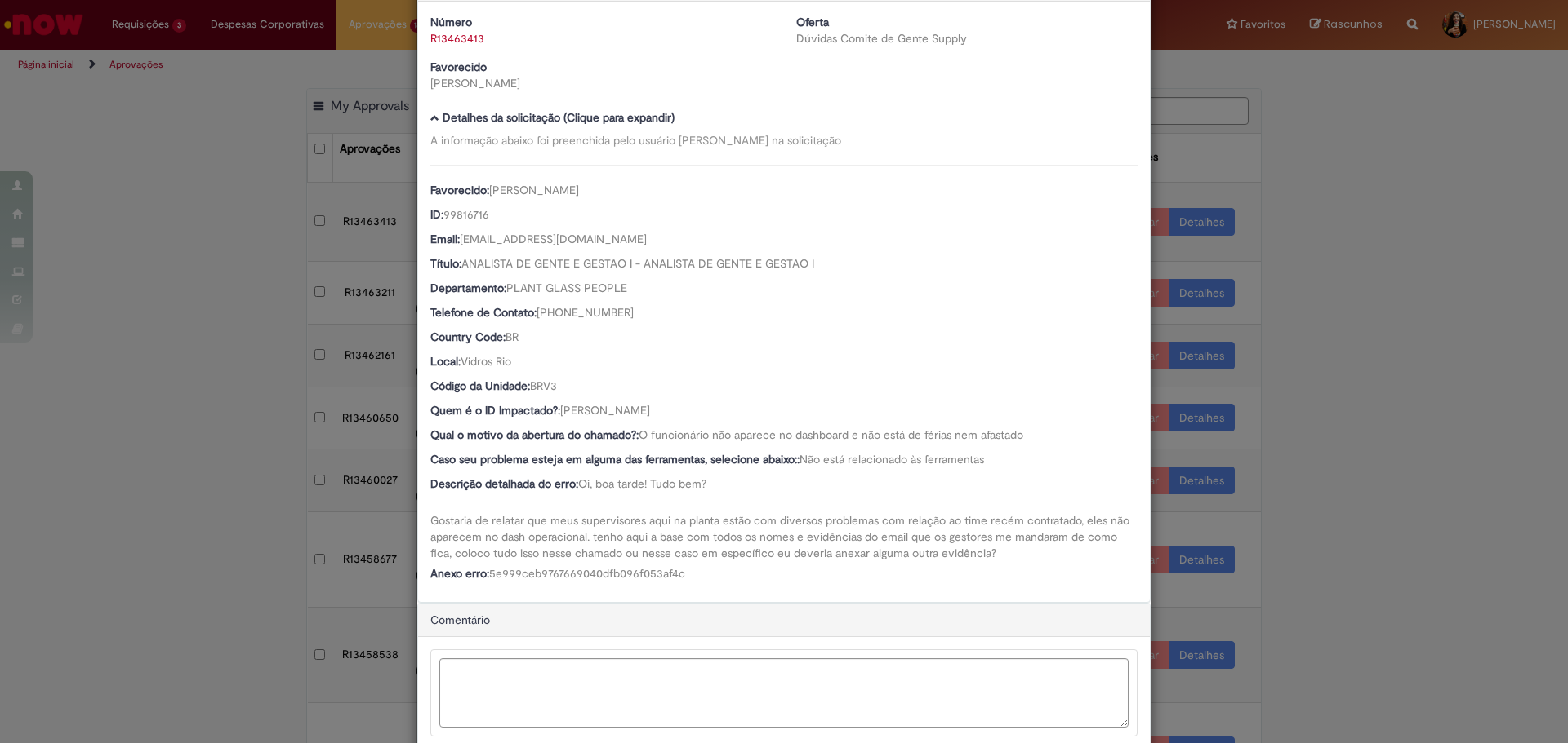
scroll to position [159, 0]
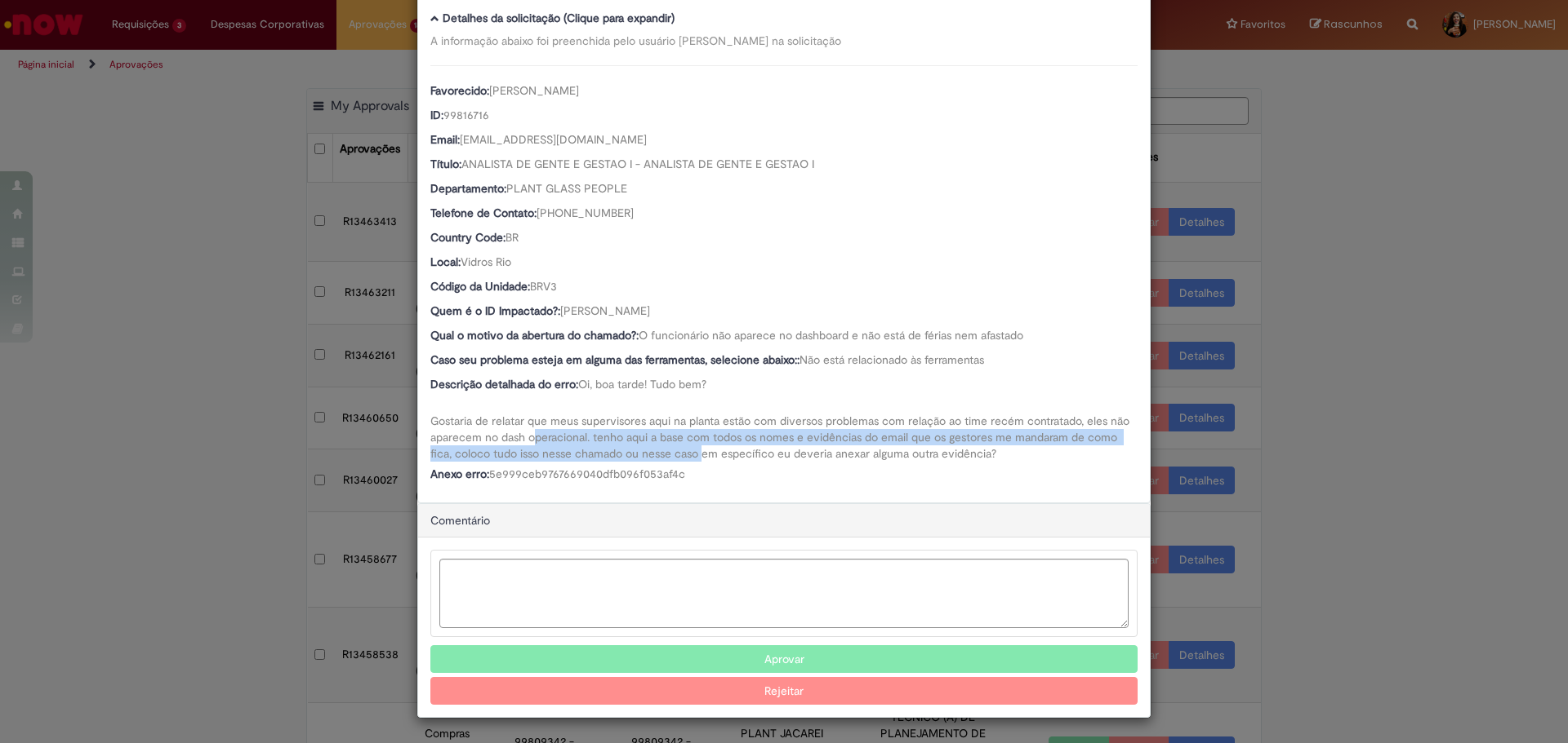
drag, startPoint x: 531, startPoint y: 436, endPoint x: 696, endPoint y: 449, distance: 165.5
click at [696, 449] on span "Oi, boa tarde! Tudo bem? Gostaria de relatar que meus supervisores aqui na plan…" at bounding box center [782, 419] width 702 height 84
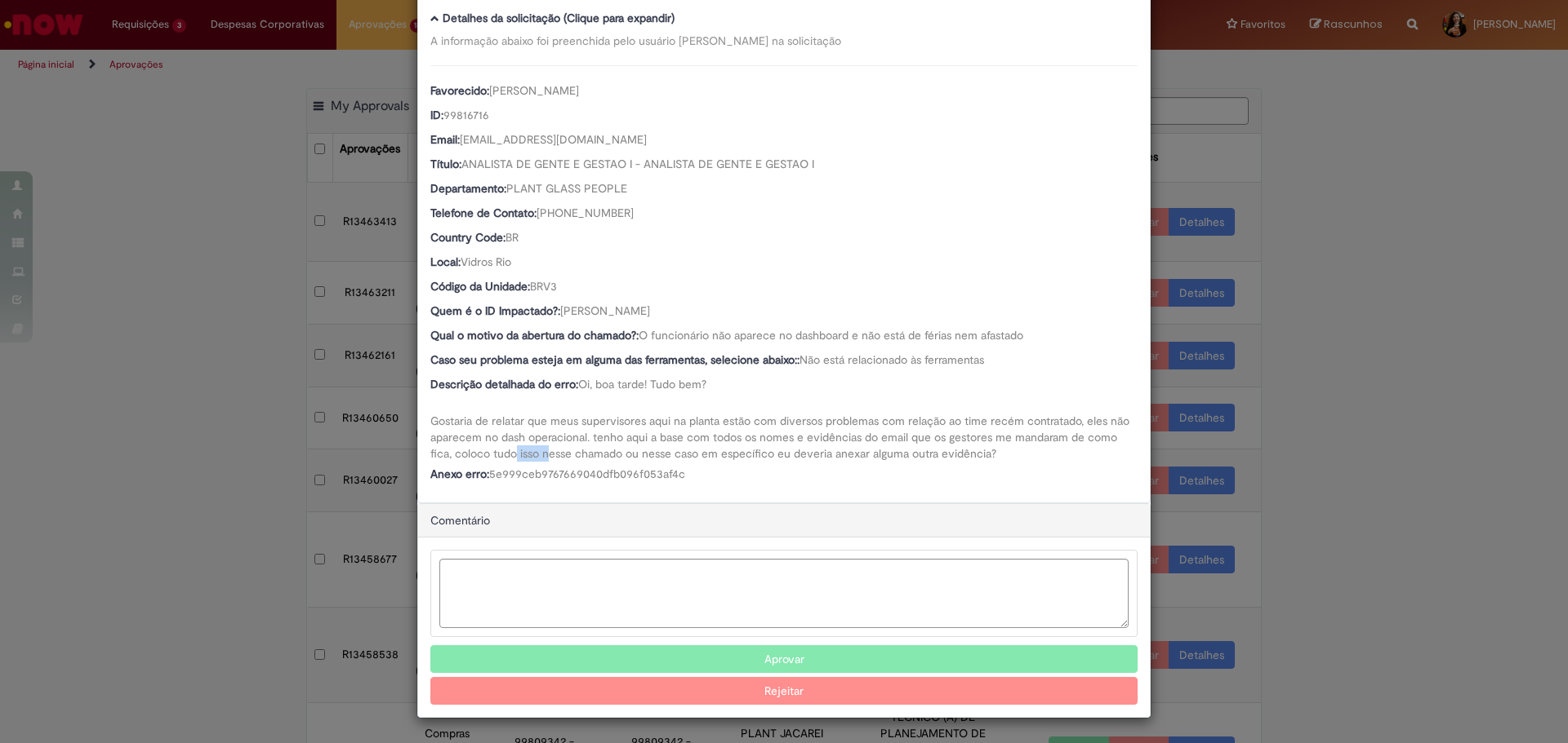
drag, startPoint x: 511, startPoint y: 454, endPoint x: 545, endPoint y: 455, distance: 34.0
click at [545, 455] on span "Oi, boa tarde! Tudo bem? Gostaria de relatar que meus supervisores aqui na plan…" at bounding box center [782, 419] width 702 height 84
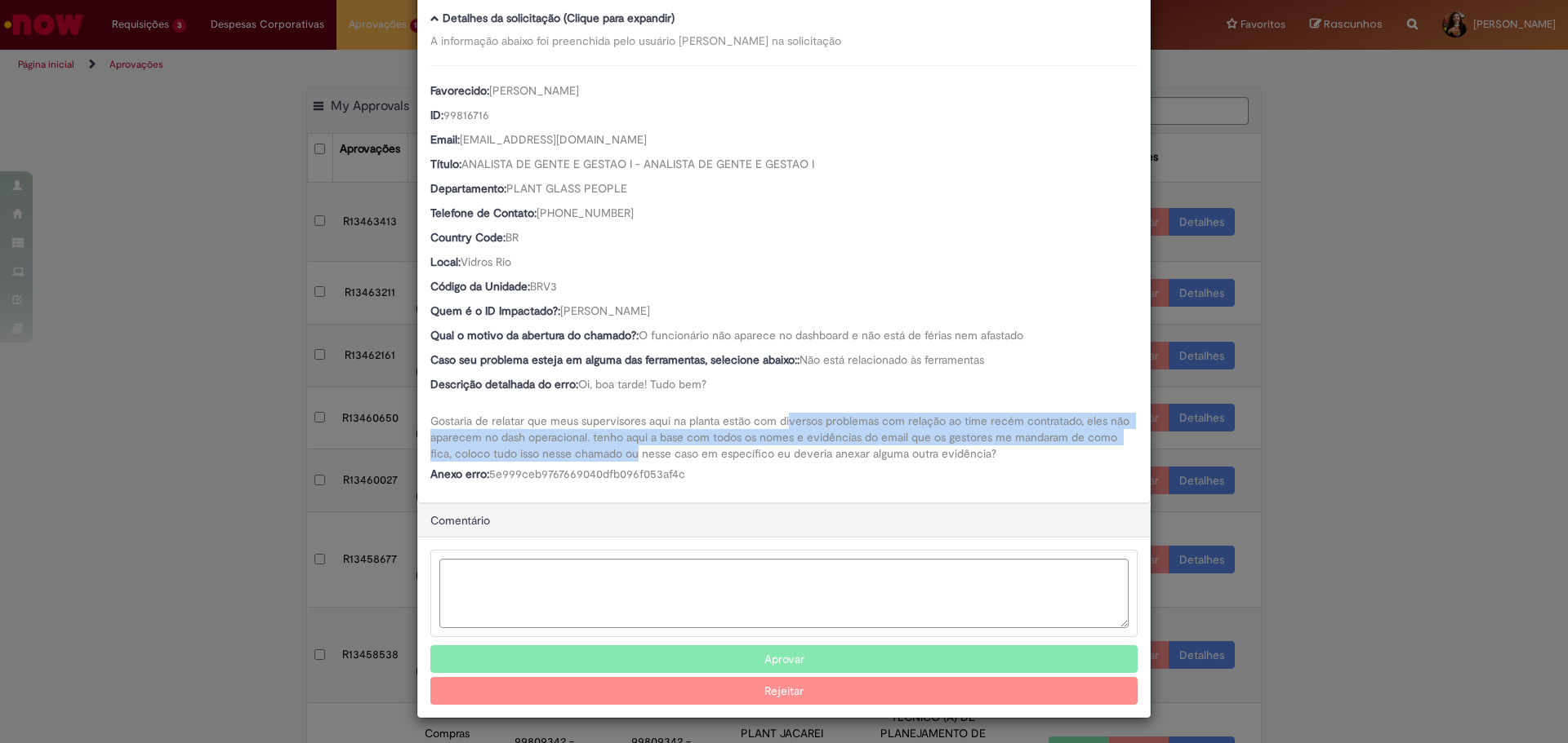
drag, startPoint x: 634, startPoint y: 455, endPoint x: 782, endPoint y: 419, distance: 152.3
click at [782, 419] on span "Oi, boa tarde! Tudo bem? Gostaria de relatar que meus supervisores aqui na plan…" at bounding box center [782, 419] width 702 height 84
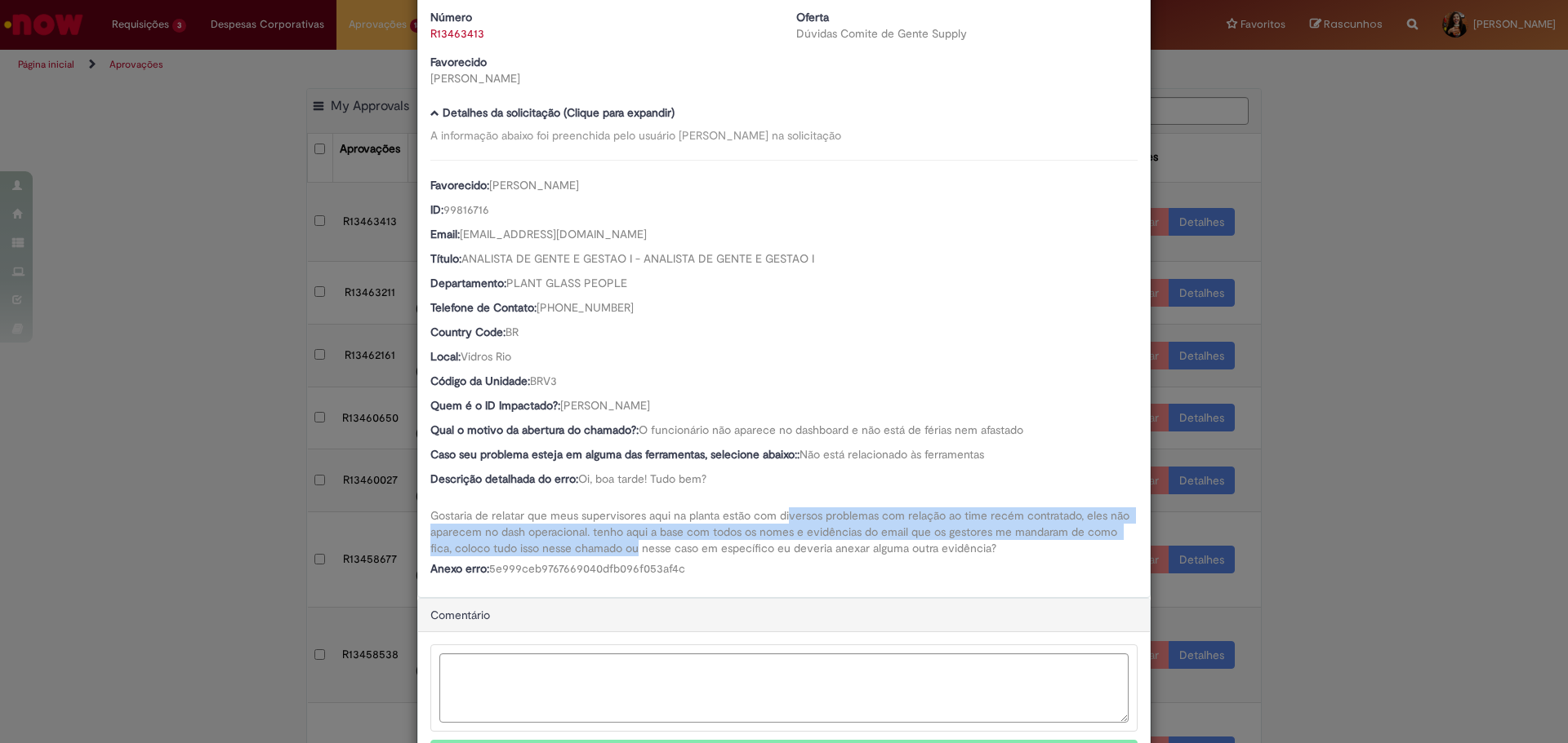
scroll to position [0, 0]
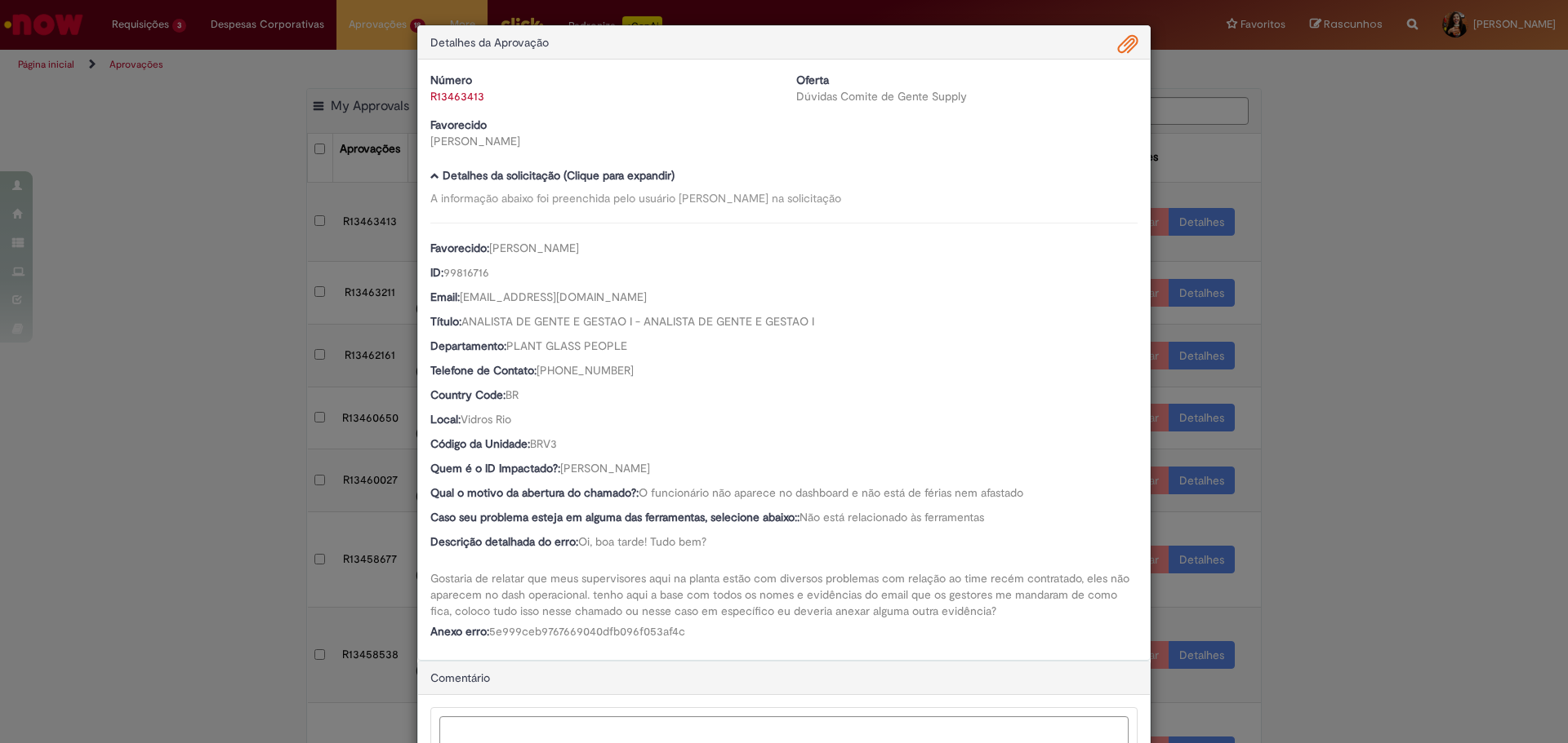
click at [1118, 46] on span "Ambev Approval Modal" at bounding box center [1127, 45] width 20 height 28
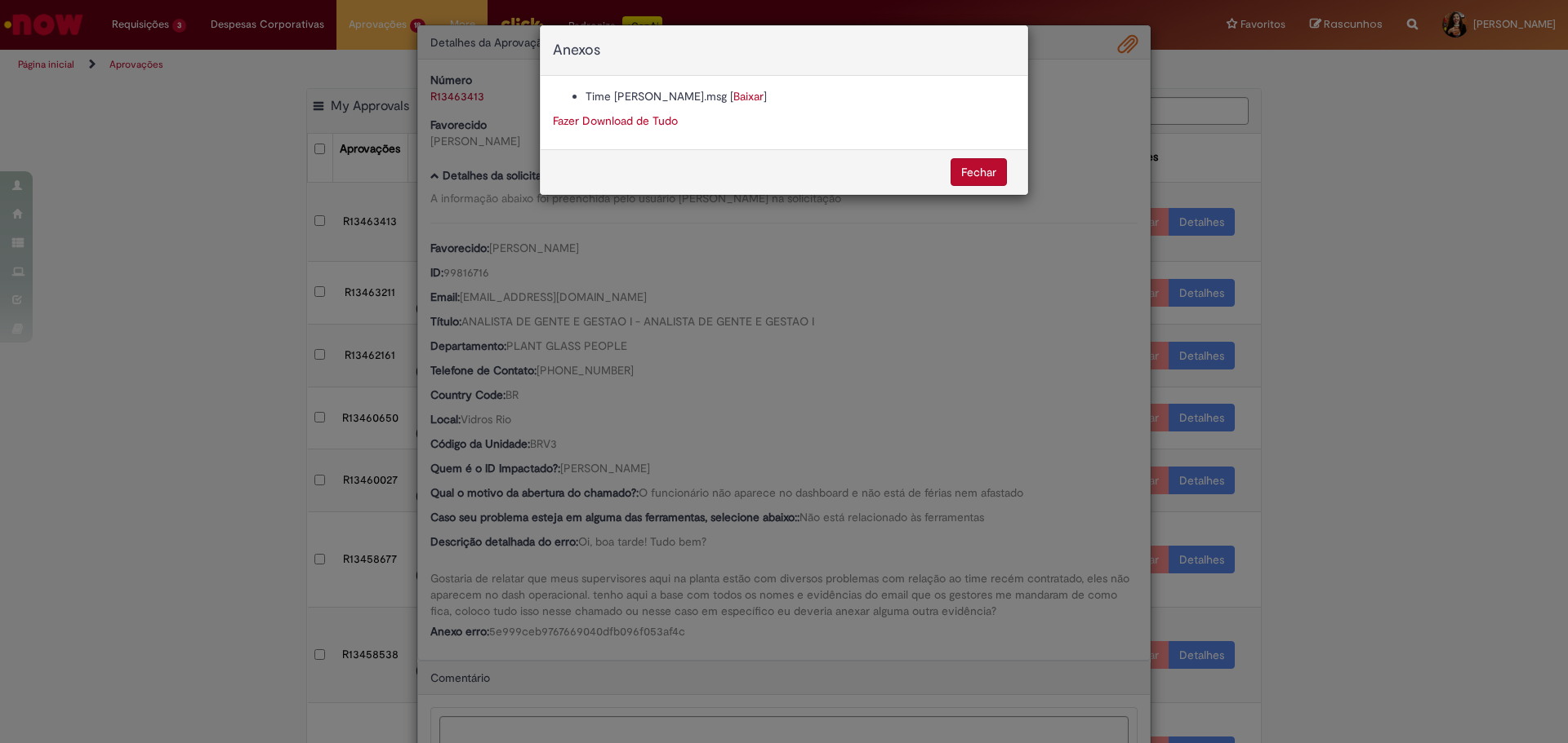
click at [733, 99] on link "Baixar" at bounding box center [748, 97] width 30 height 15
click at [594, 520] on div "Anexos Time [PERSON_NAME].msg [ Baixar ] Fazer Download de Tudo [GEOGRAPHIC_DAT…" at bounding box center [784, 372] width 1568 height 743
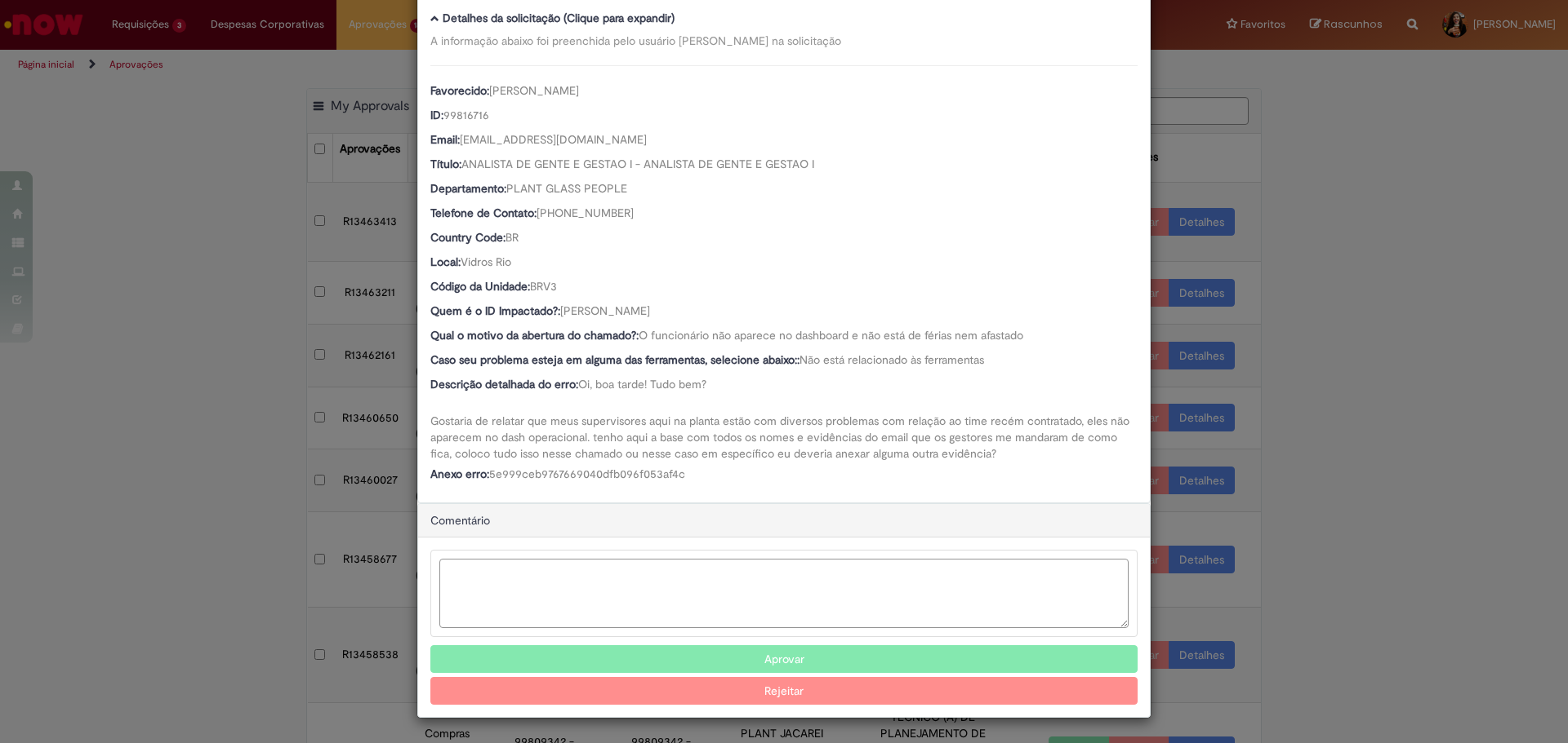
click at [566, 589] on textarea "Ambev Approval Modal" at bounding box center [784, 593] width 689 height 69
paste textarea "**********"
click at [675, 574] on textarea "**********" at bounding box center [784, 593] width 689 height 69
click at [997, 565] on textarea "**********" at bounding box center [784, 593] width 689 height 69
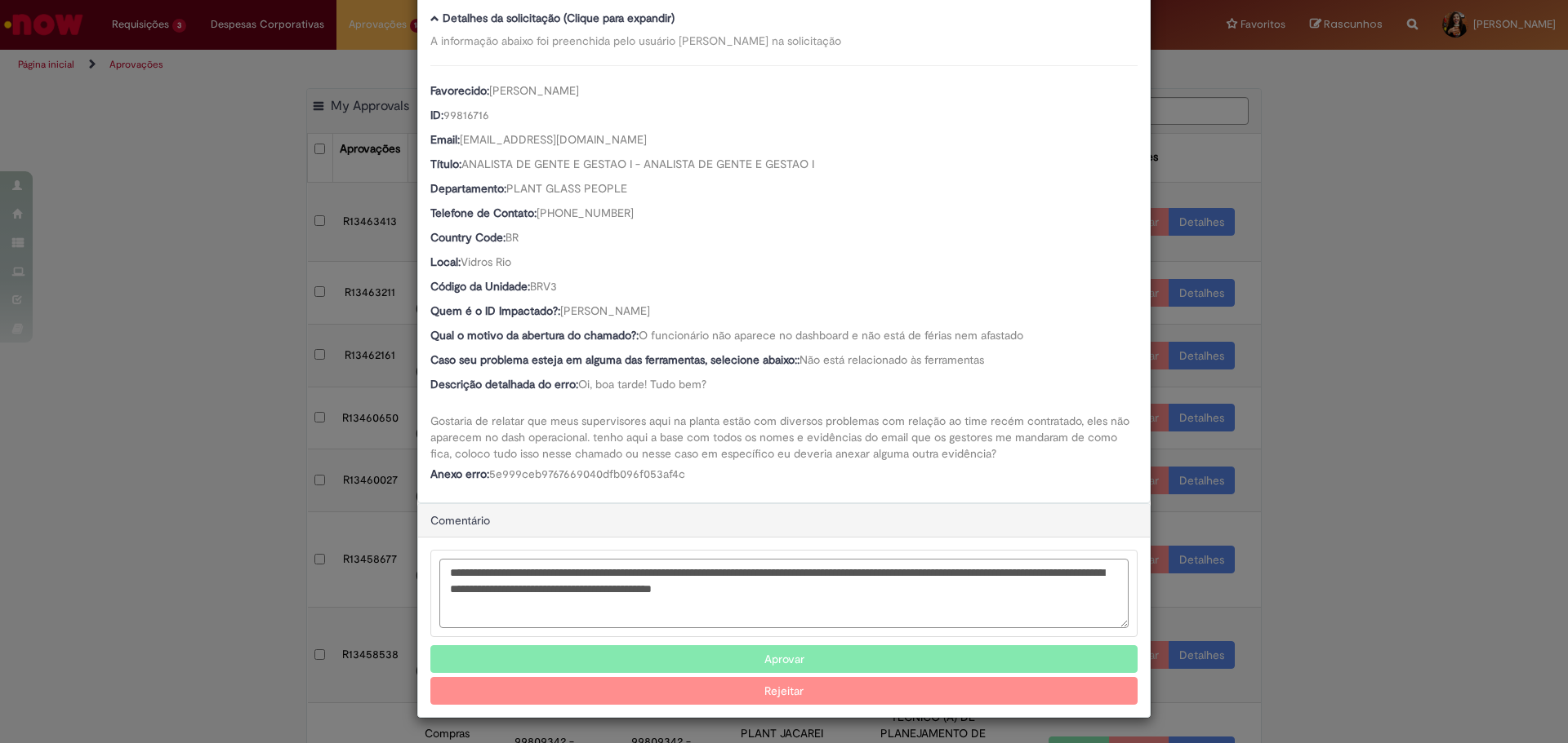
type textarea "**********"
click at [825, 683] on button "Rejeitar" at bounding box center [784, 691] width 707 height 28
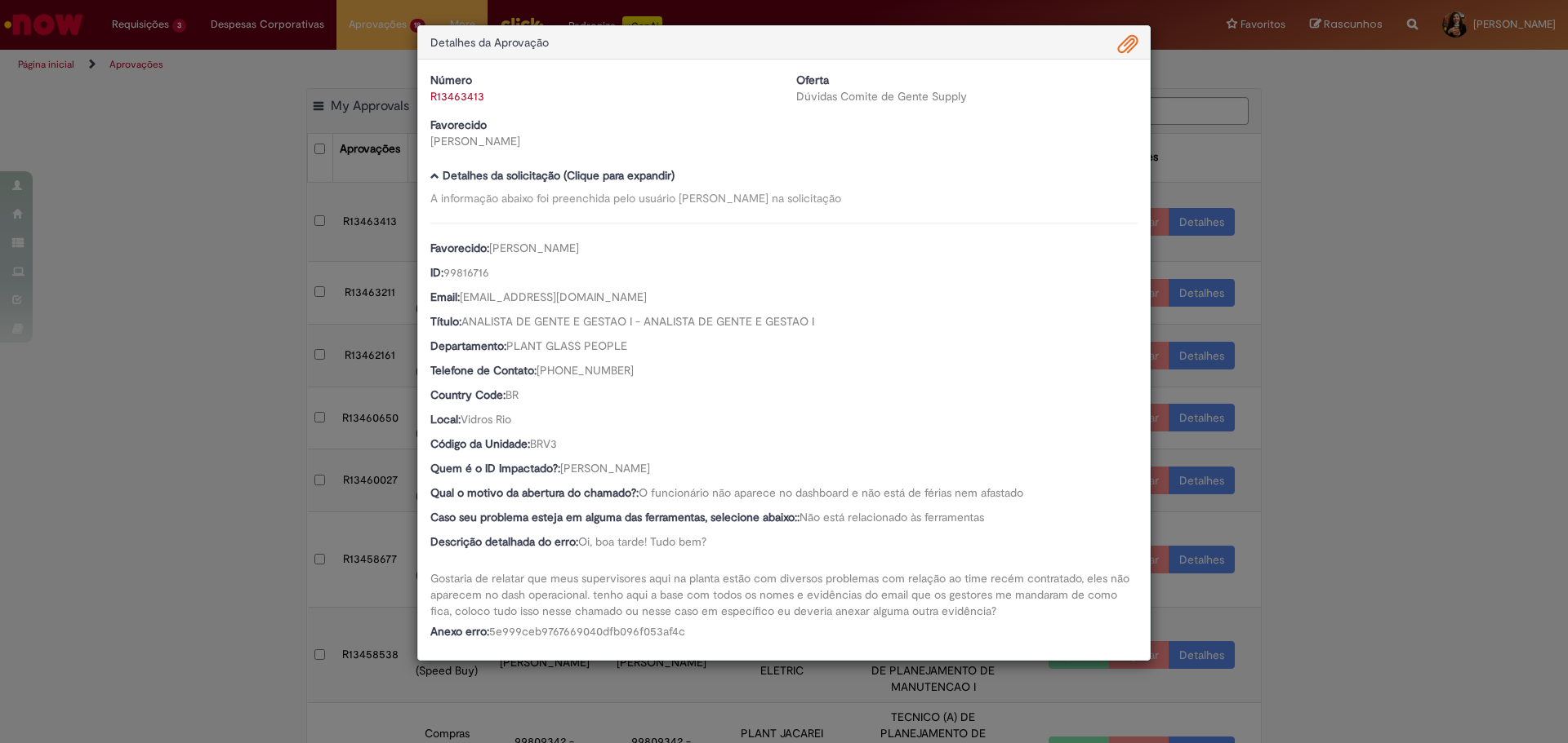
scroll to position [0, 0]
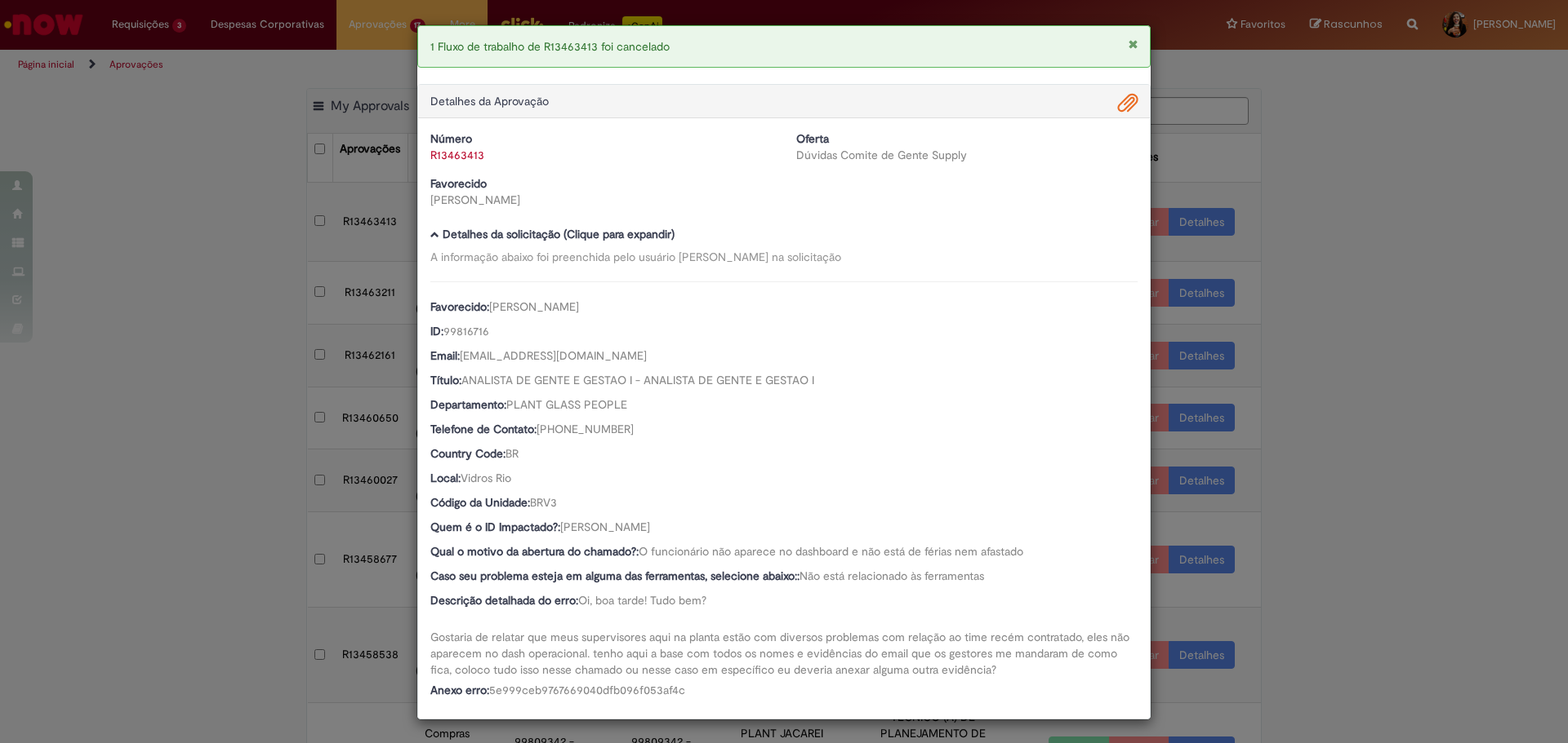
click at [1298, 284] on div "1 Fluxo de trabalho de R13463413 foi cancelado Detalhes da Aprovação Número R13…" at bounding box center [784, 372] width 1568 height 743
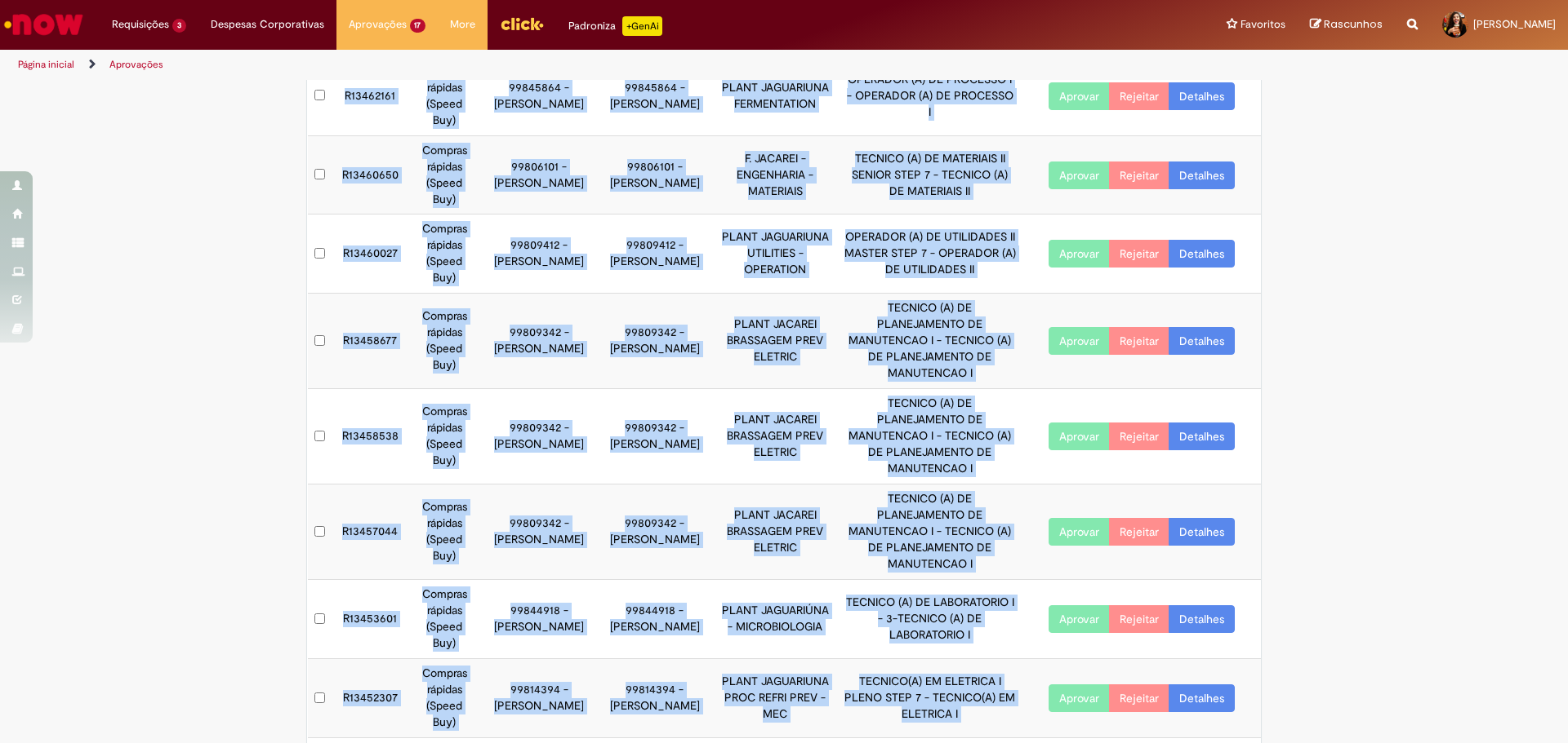
scroll to position [275, 0]
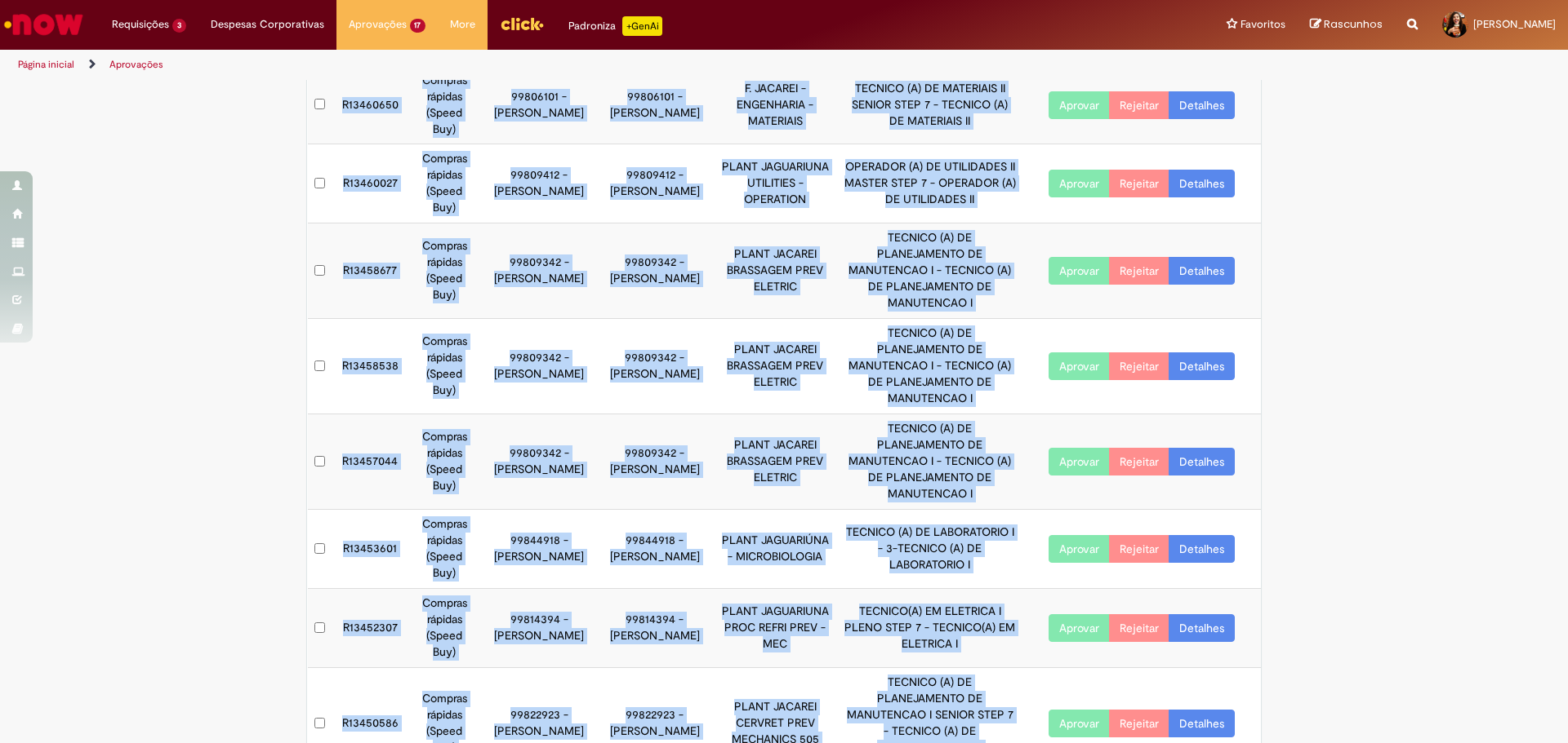
drag, startPoint x: 433, startPoint y: 201, endPoint x: 555, endPoint y: 755, distance: 567.3
click at [555, 743] on html "Pular para o conteúdo da página Requisições 3 Exibir Todas as Solicitações Rese…" at bounding box center [784, 372] width 1568 height 743
click at [553, 319] on td "99809342 - [PERSON_NAME]" at bounding box center [539, 367] width 116 height 96
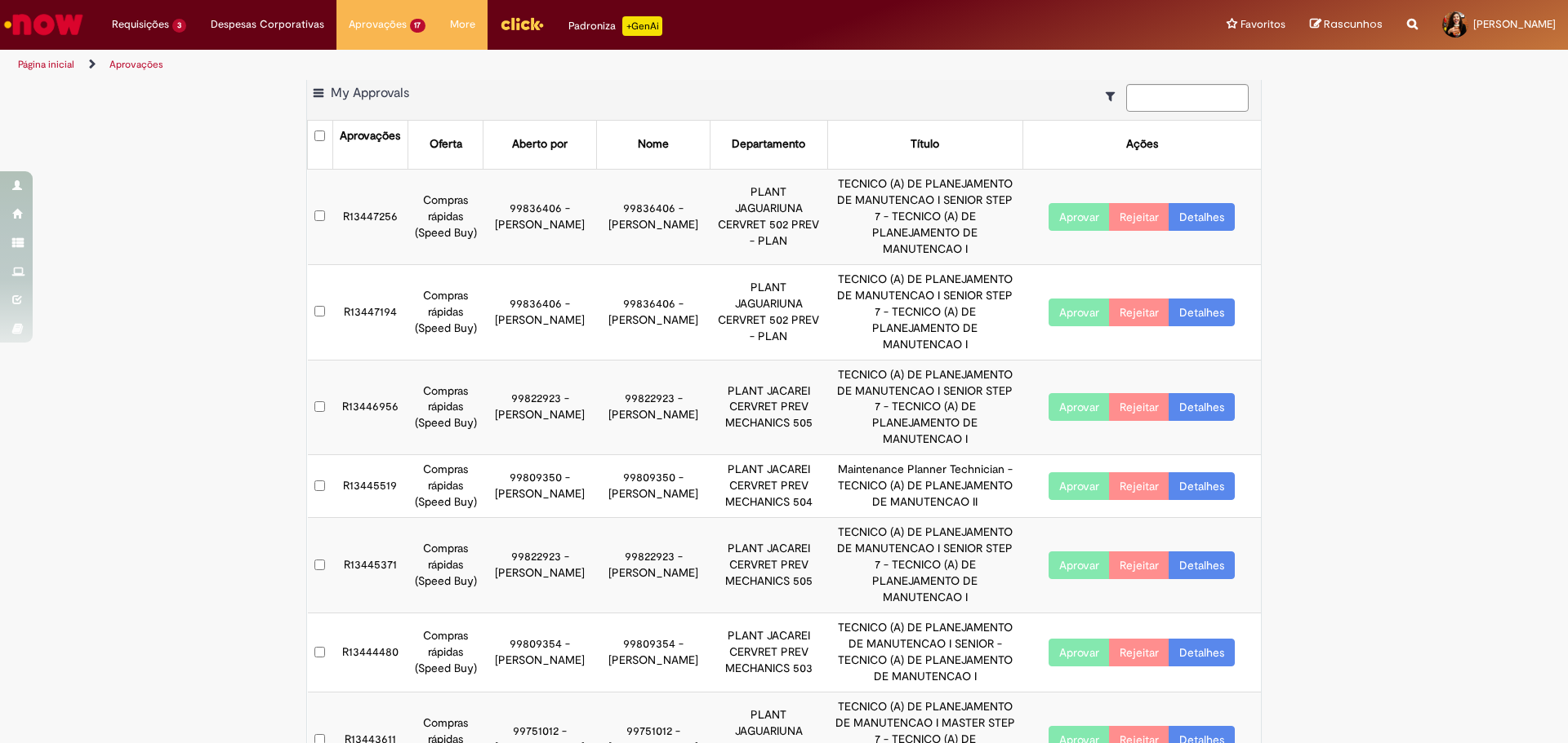
scroll to position [0, 0]
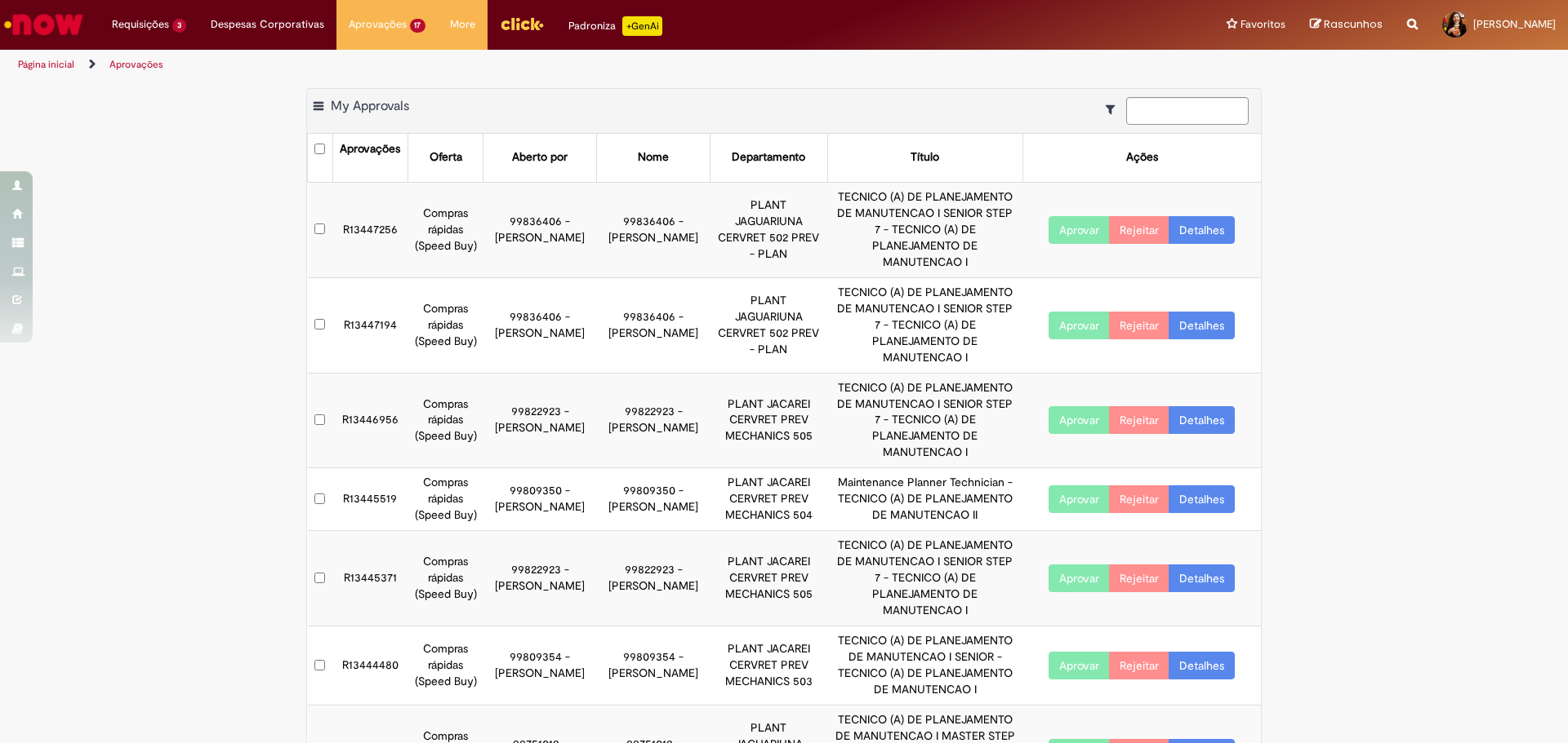
drag, startPoint x: 399, startPoint y: 263, endPoint x: 501, endPoint y: 551, distance: 305.5
click at [501, 551] on tbody "R13447256 Compras rápidas (Speed Buy) 99836406 - Gisele de [PERSON_NAME] 998364…" at bounding box center [784, 491] width 954 height 618
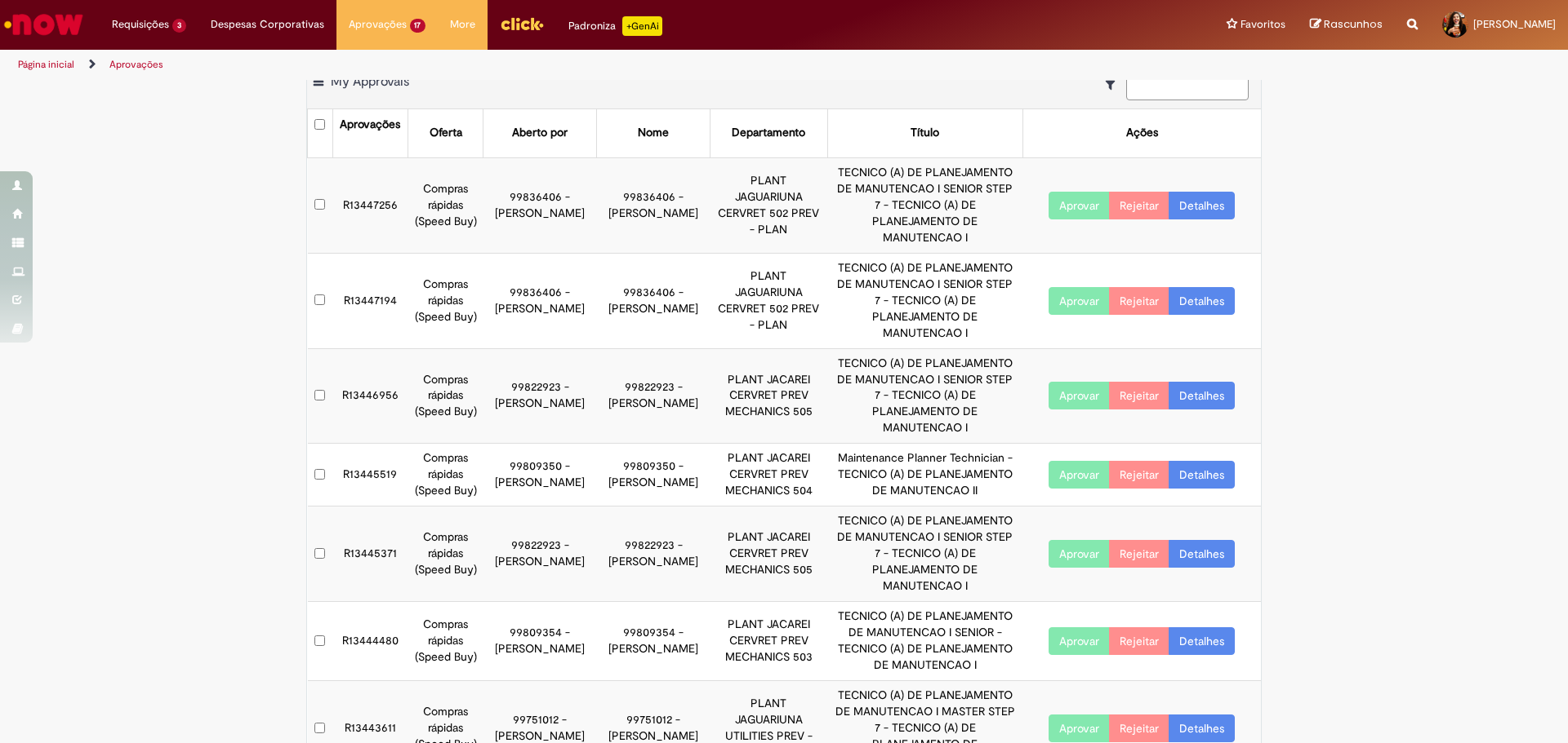
scroll to position [37, 0]
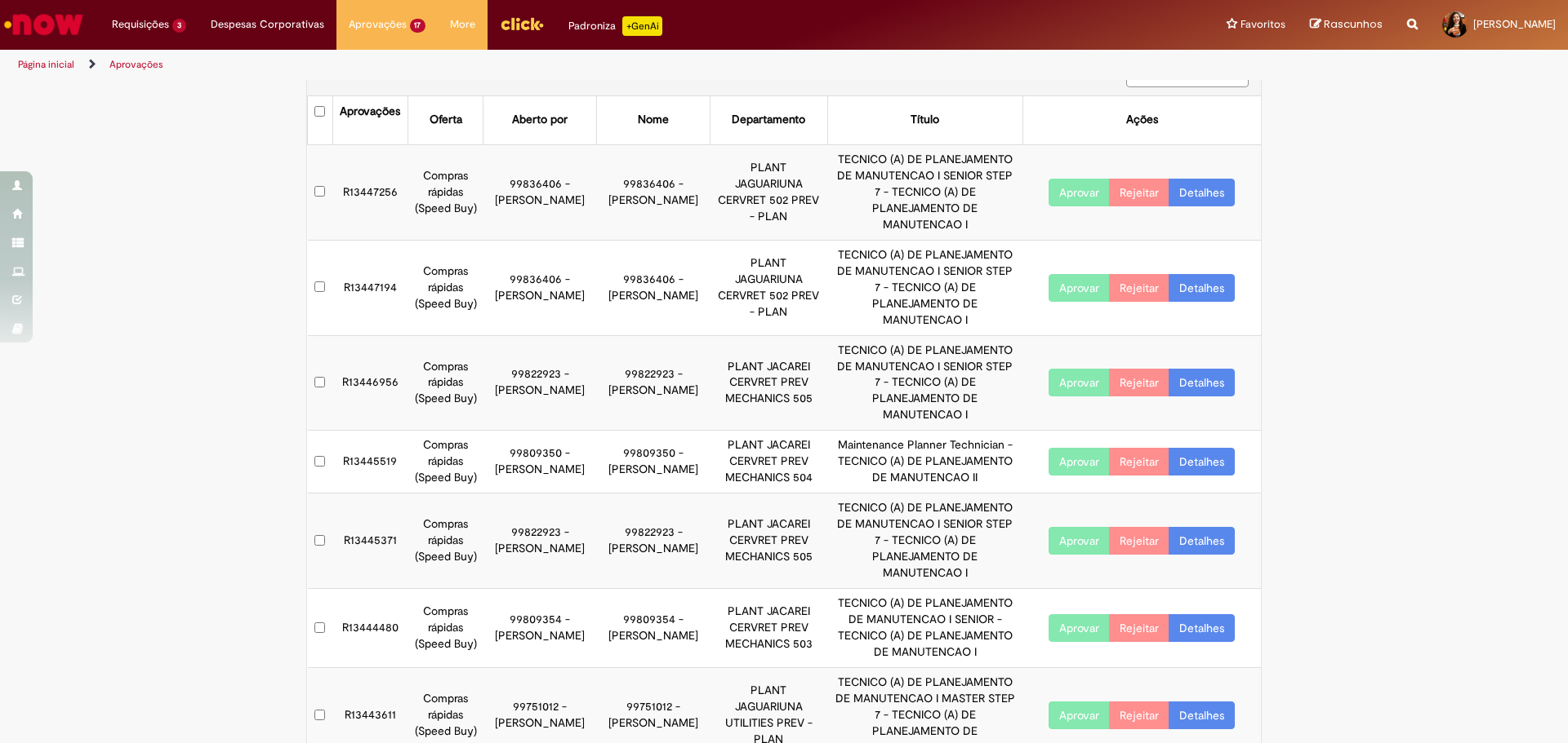
drag, startPoint x: 219, startPoint y: 551, endPoint x: 511, endPoint y: 641, distance: 305.6
click at [222, 551] on div "Exportar como PDF Exportar como Excel Exportar como CSV My Approvals Aprovações…" at bounding box center [784, 438] width 1568 height 775
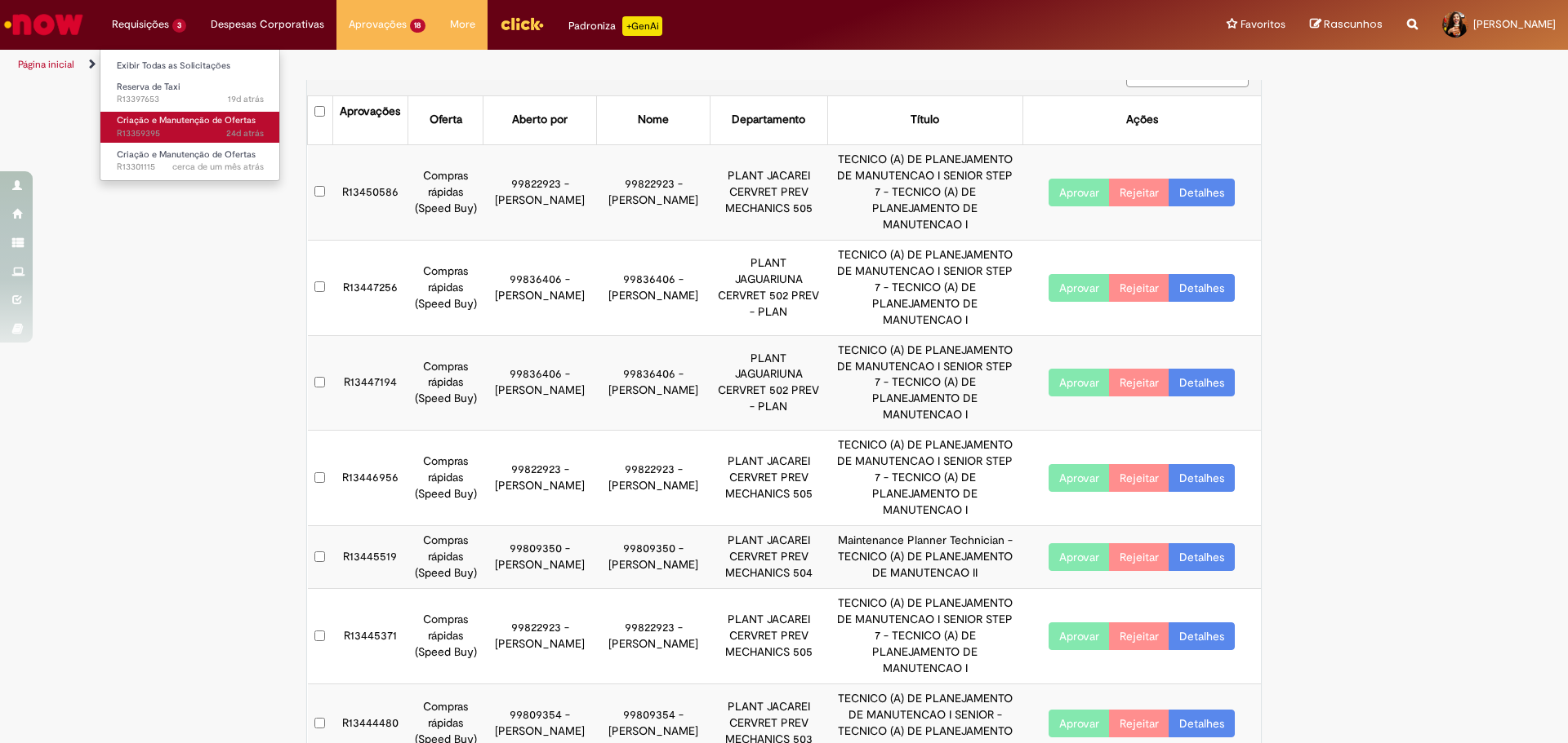
click at [162, 131] on span "24d atrás 24 dias atrás R13359395" at bounding box center [190, 134] width 147 height 13
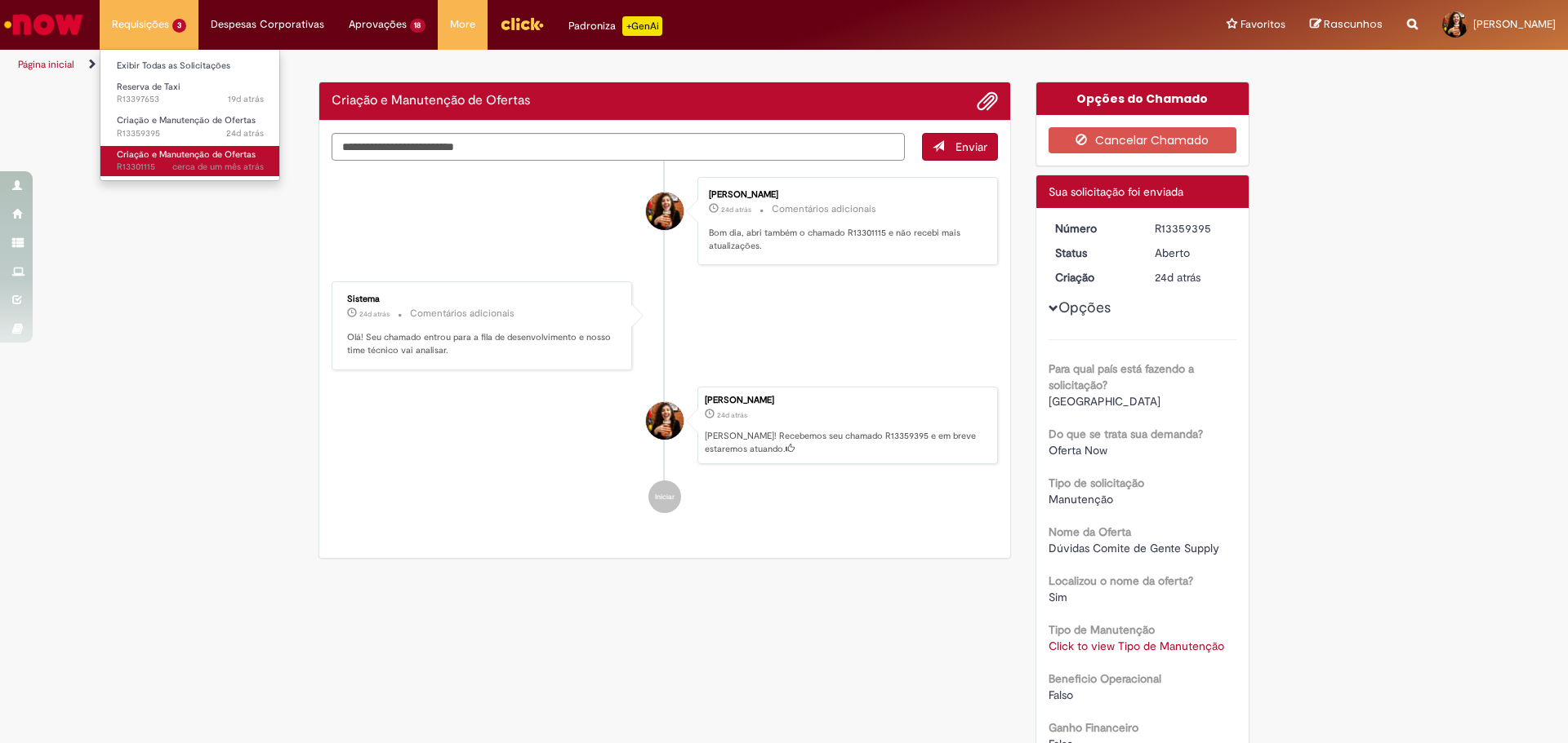
click at [190, 157] on span "Criação e Manutenção de Ofertas" at bounding box center [185, 155] width 139 height 12
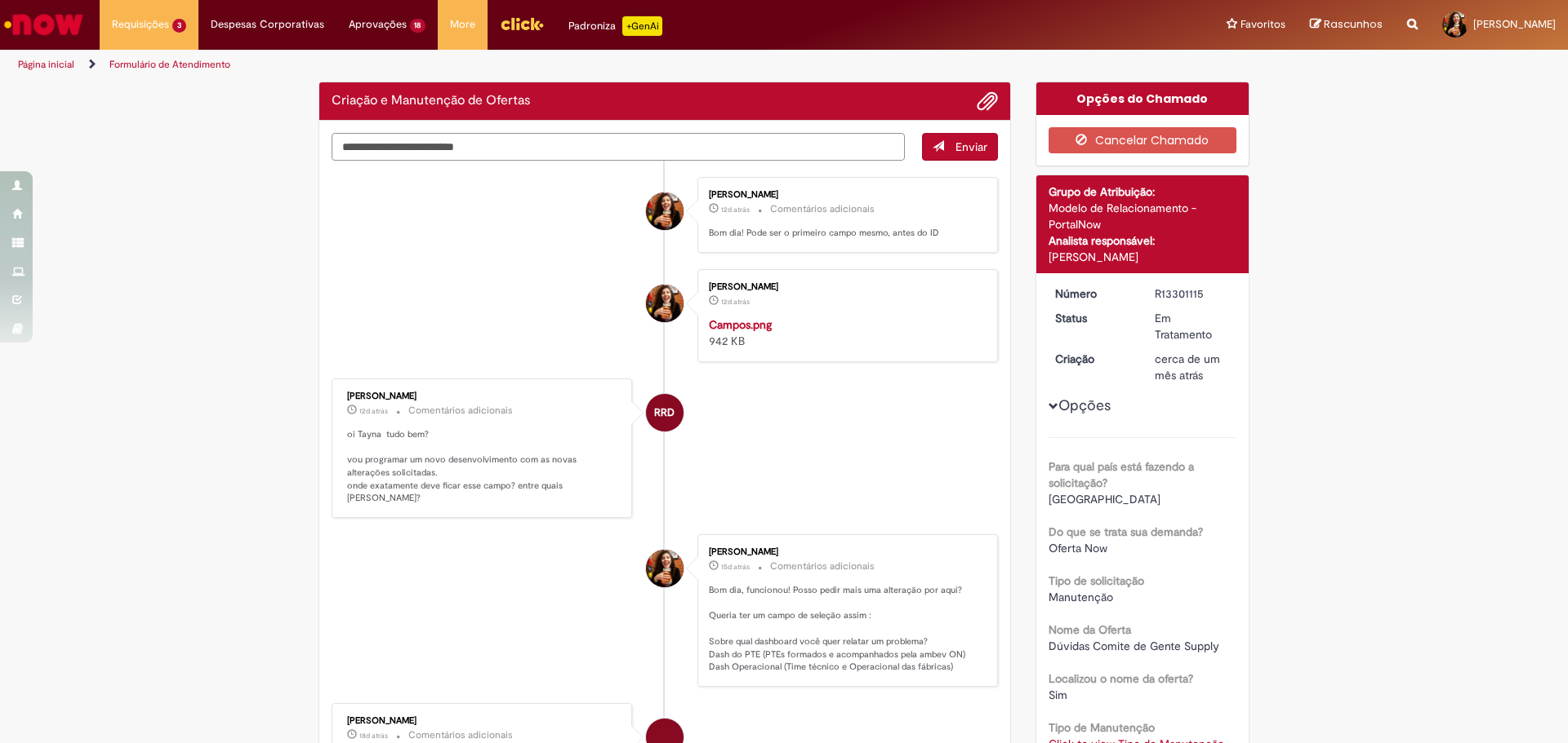
click at [433, 153] on textarea "Digite sua mensagem aqui..." at bounding box center [618, 147] width 573 height 28
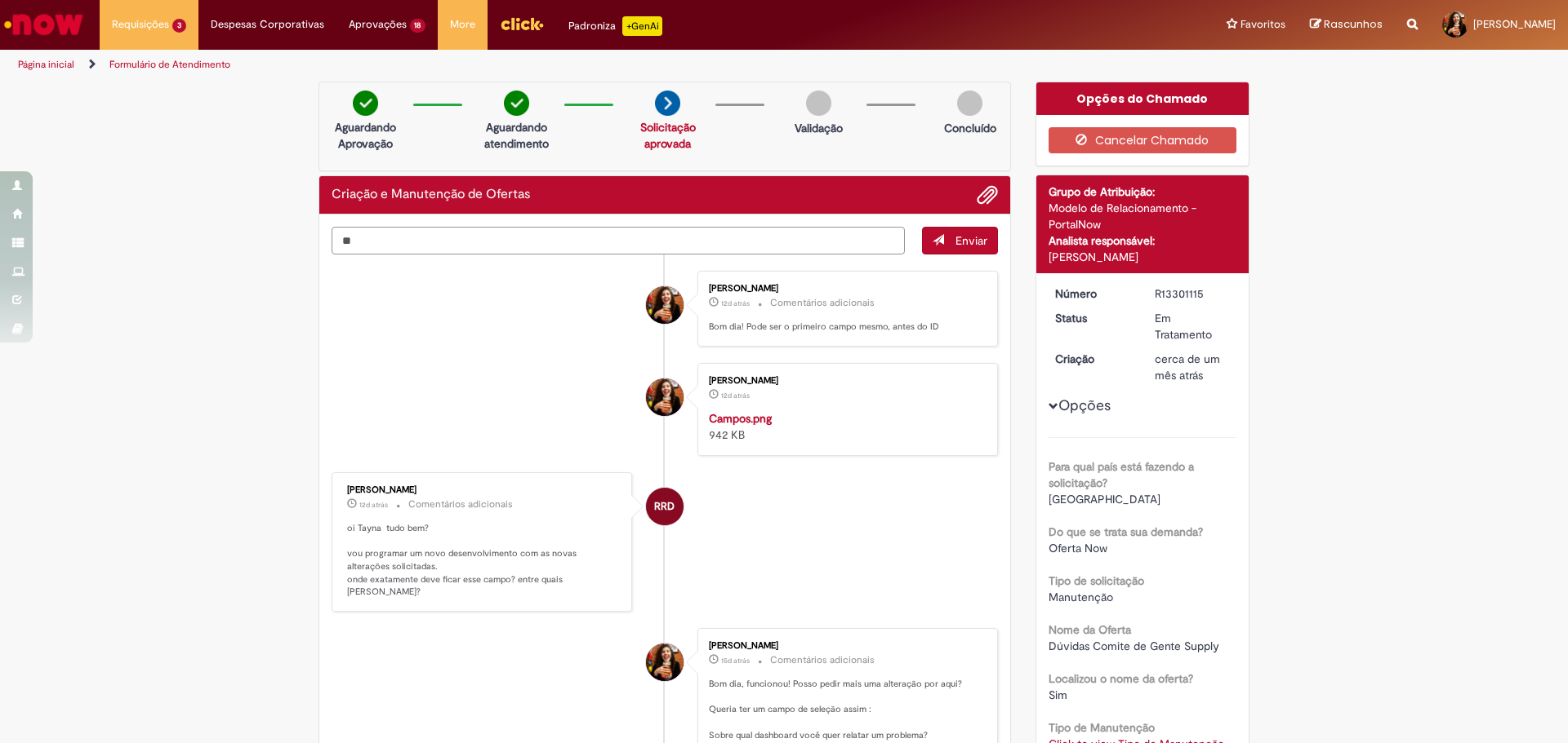
type textarea "*"
type textarea "**********"
click at [968, 250] on button "Enviar" at bounding box center [960, 241] width 76 height 28
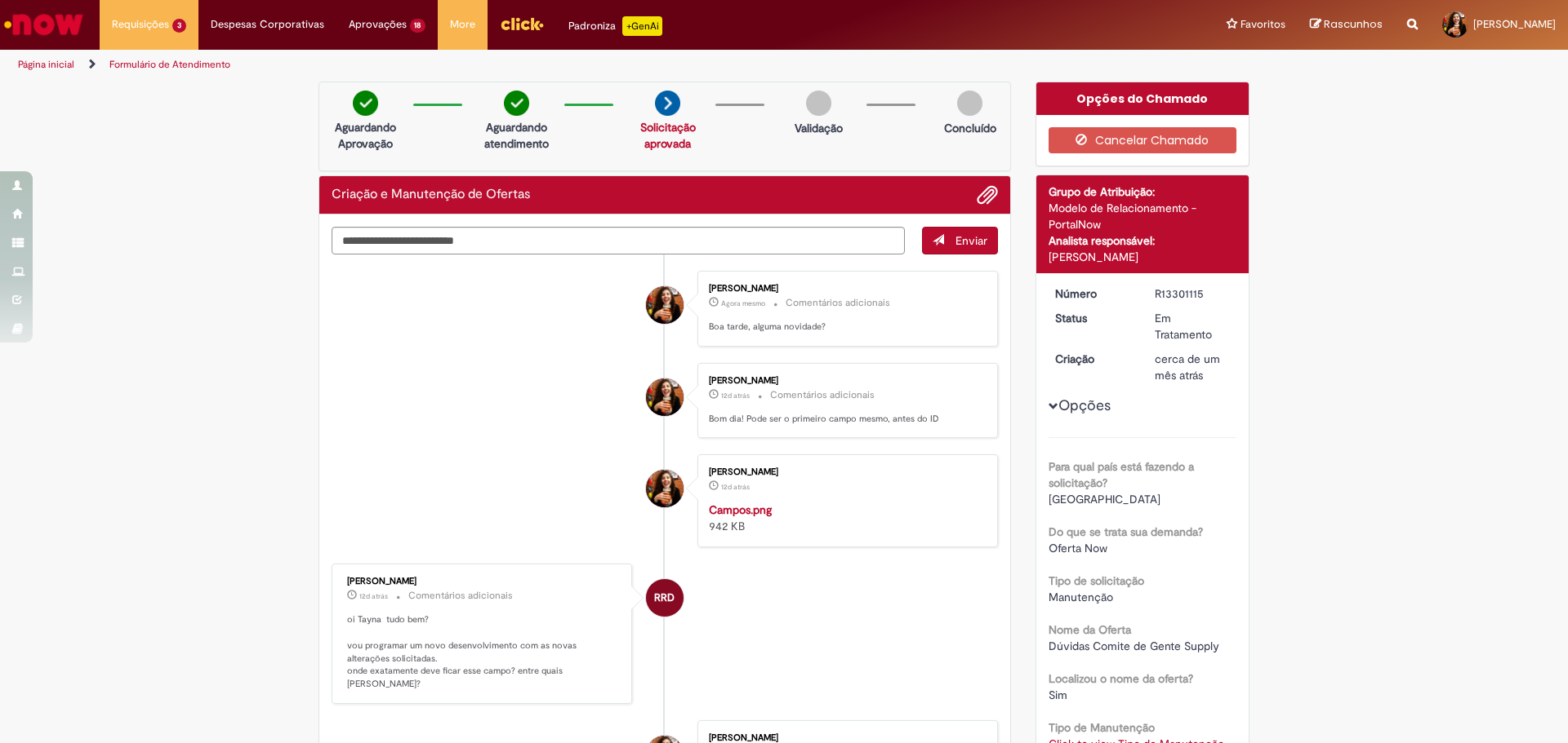
click at [1407, 29] on icon "Search from all sources" at bounding box center [1411, 15] width 10 height 30
click at [1343, 26] on input "text" at bounding box center [1380, 25] width 75 height 28
type input "*"
type input "**********"
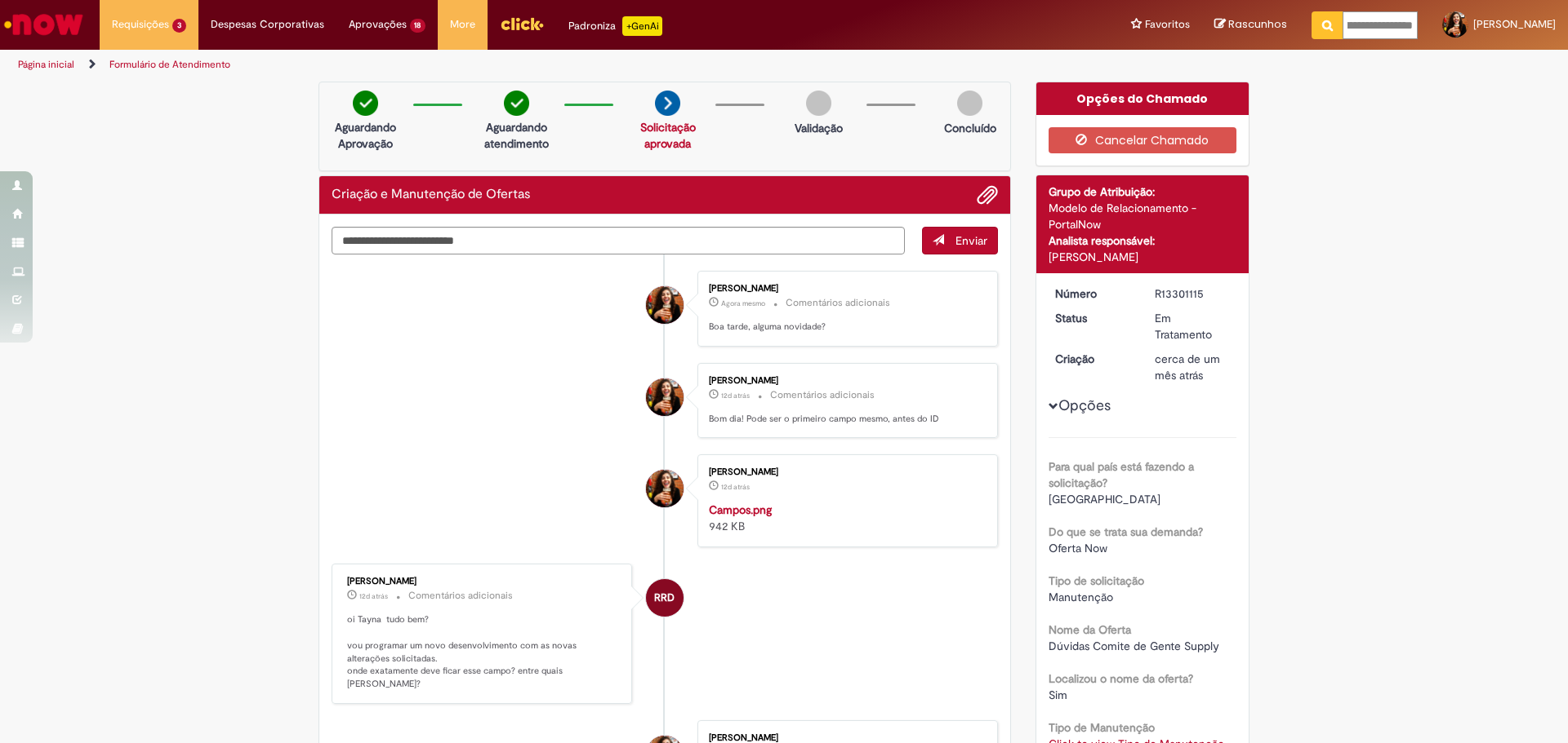
click button "Pesquisar" at bounding box center [1328, 25] width 32 height 28
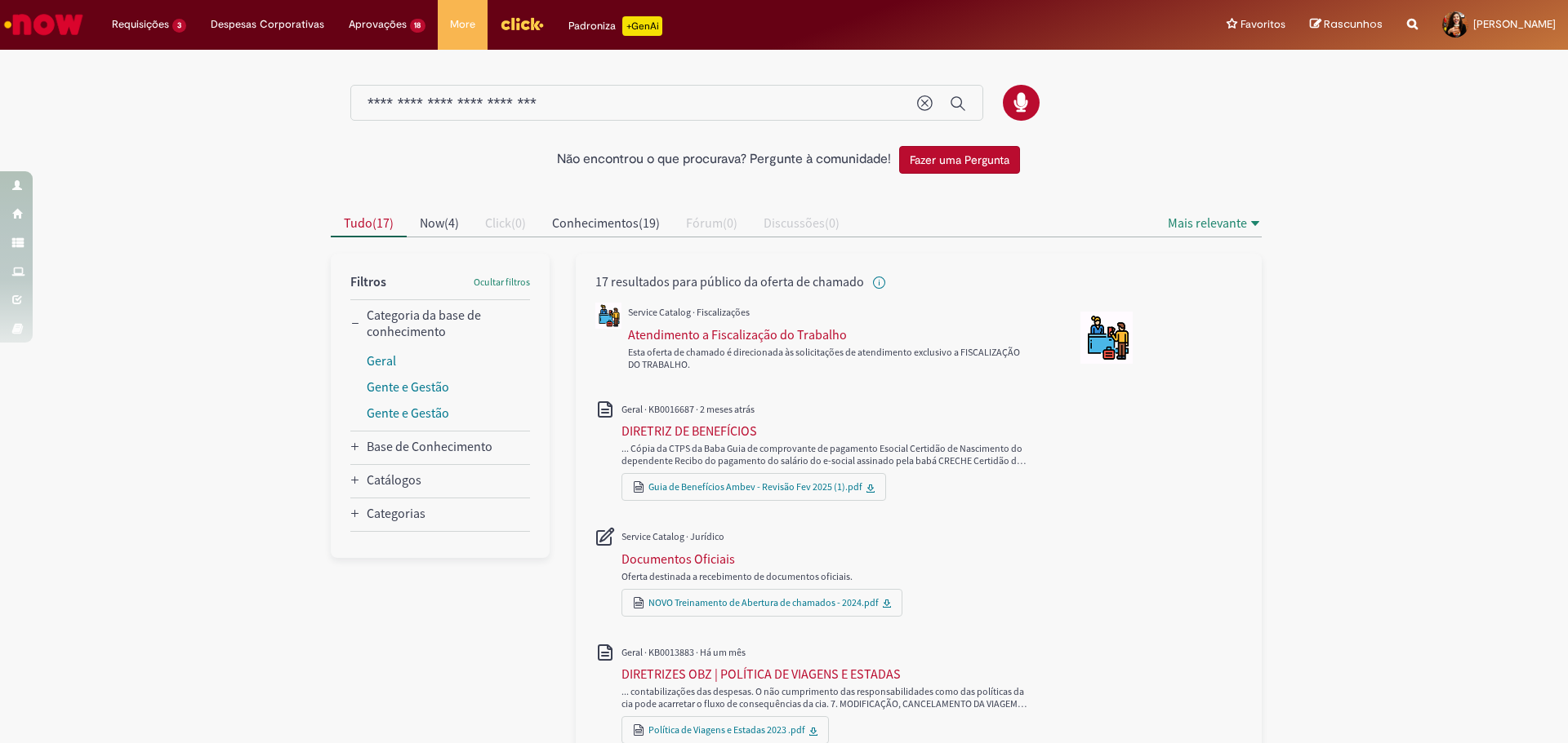
click at [85, 28] on img "Ir para a Homepage" at bounding box center [44, 24] width 84 height 33
